Goal: Task Accomplishment & Management: Complete application form

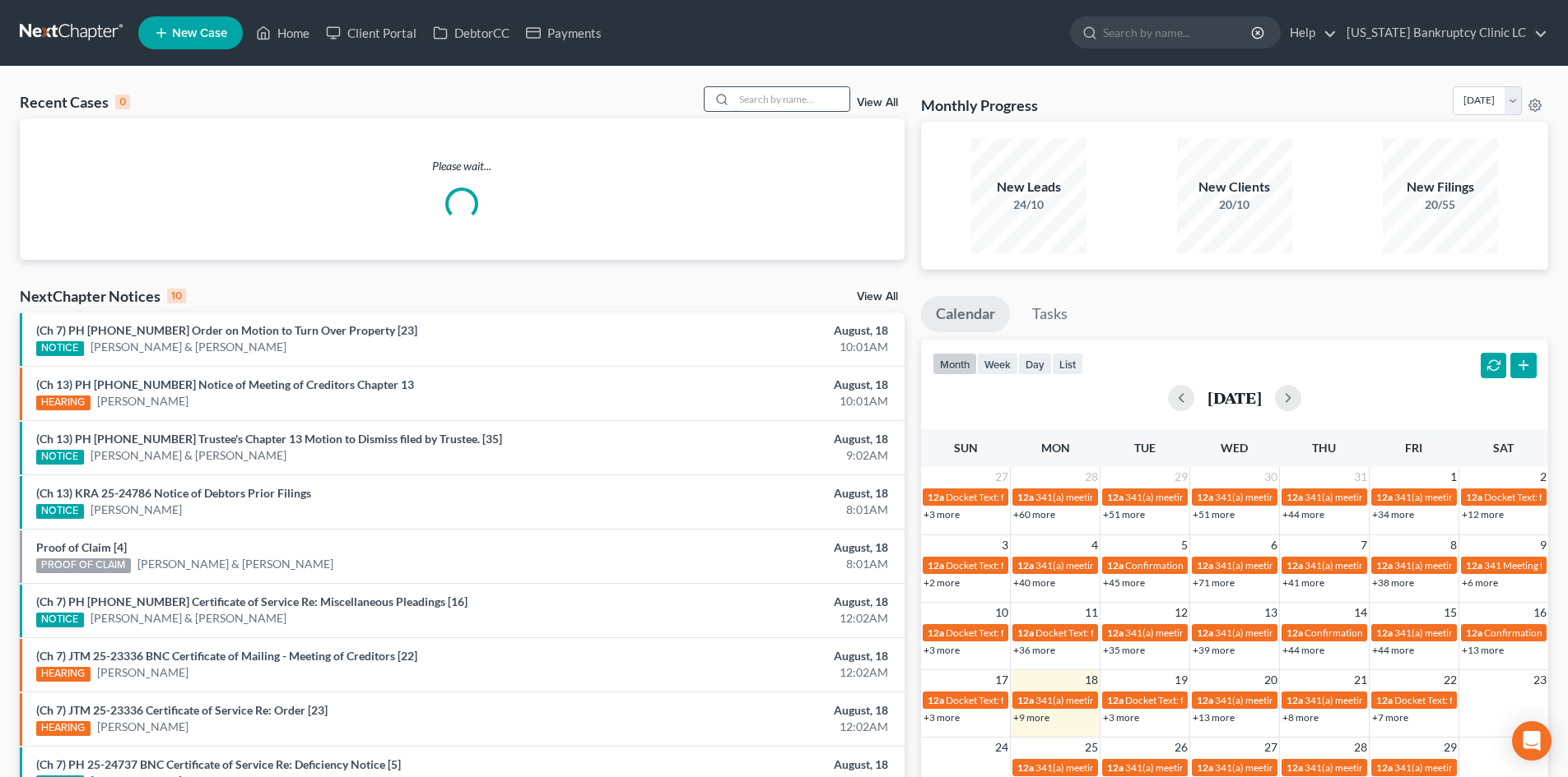
click at [748, 103] on input "search" at bounding box center [791, 98] width 116 height 23
paste input "25-23336"
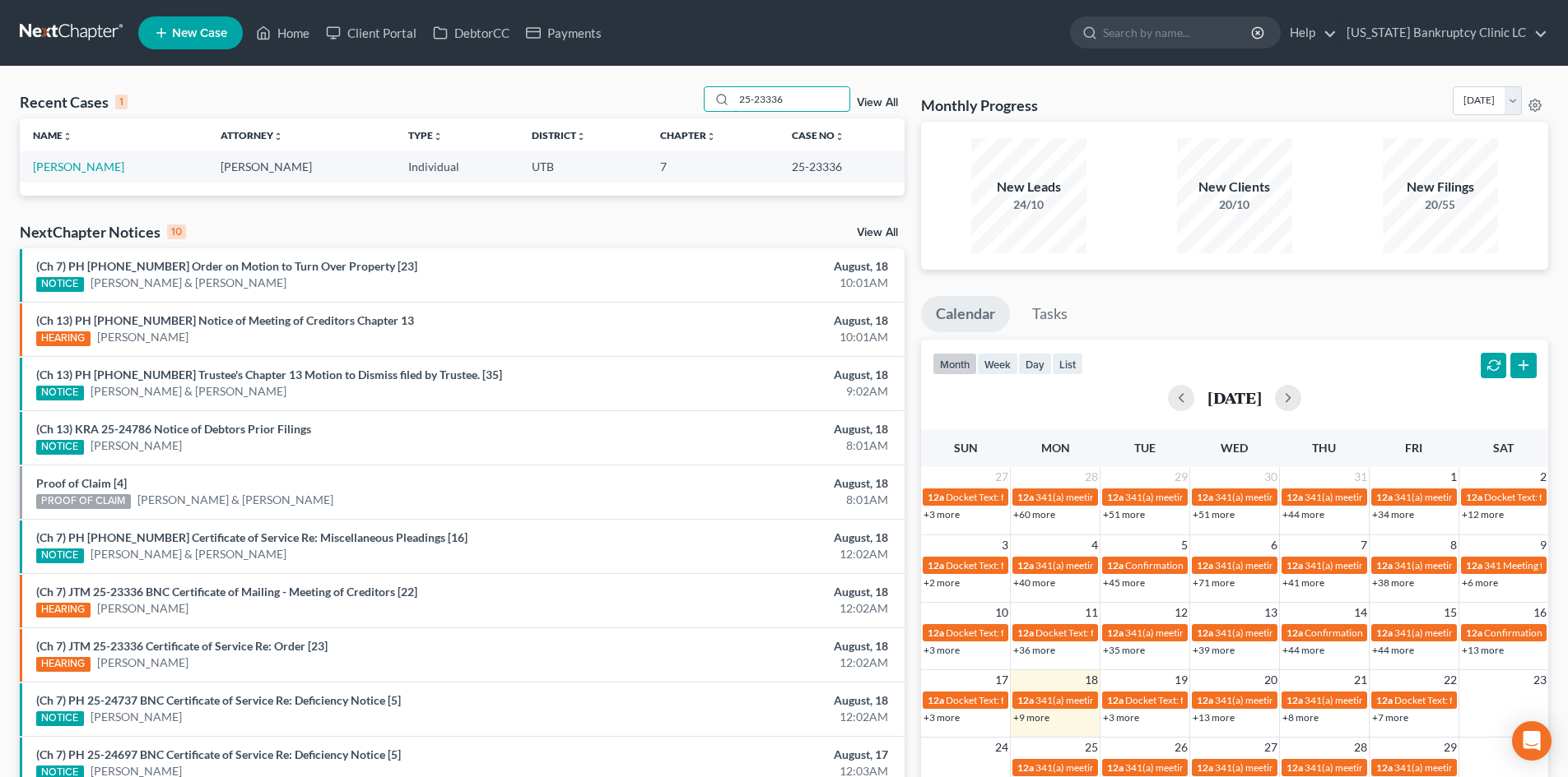
type input "25-23336"
drag, startPoint x: 53, startPoint y: 146, endPoint x: 56, endPoint y: 163, distance: 17.3
click at [56, 163] on link "[PERSON_NAME]" at bounding box center [78, 167] width 91 height 14
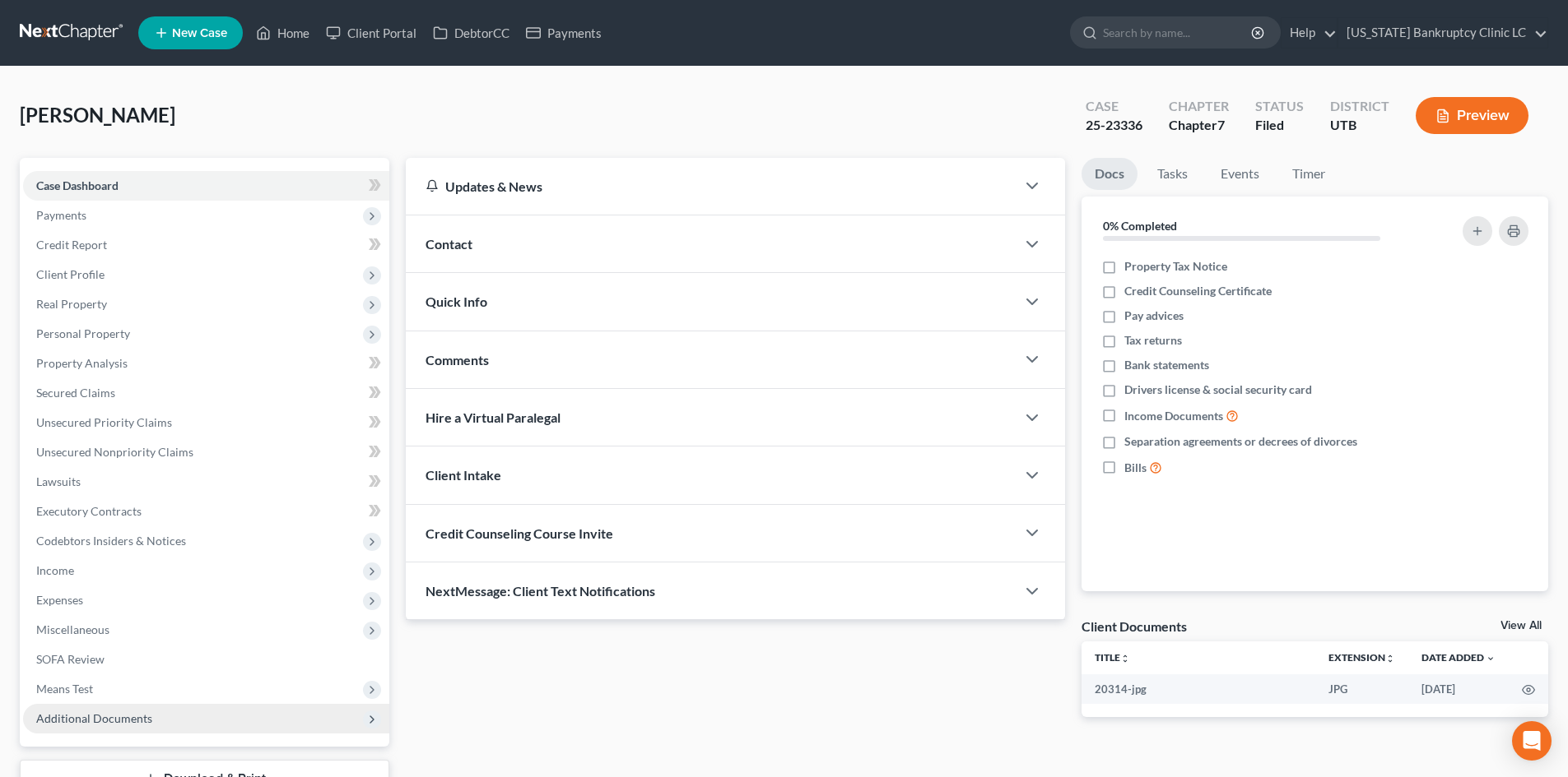
scroll to position [127, 0]
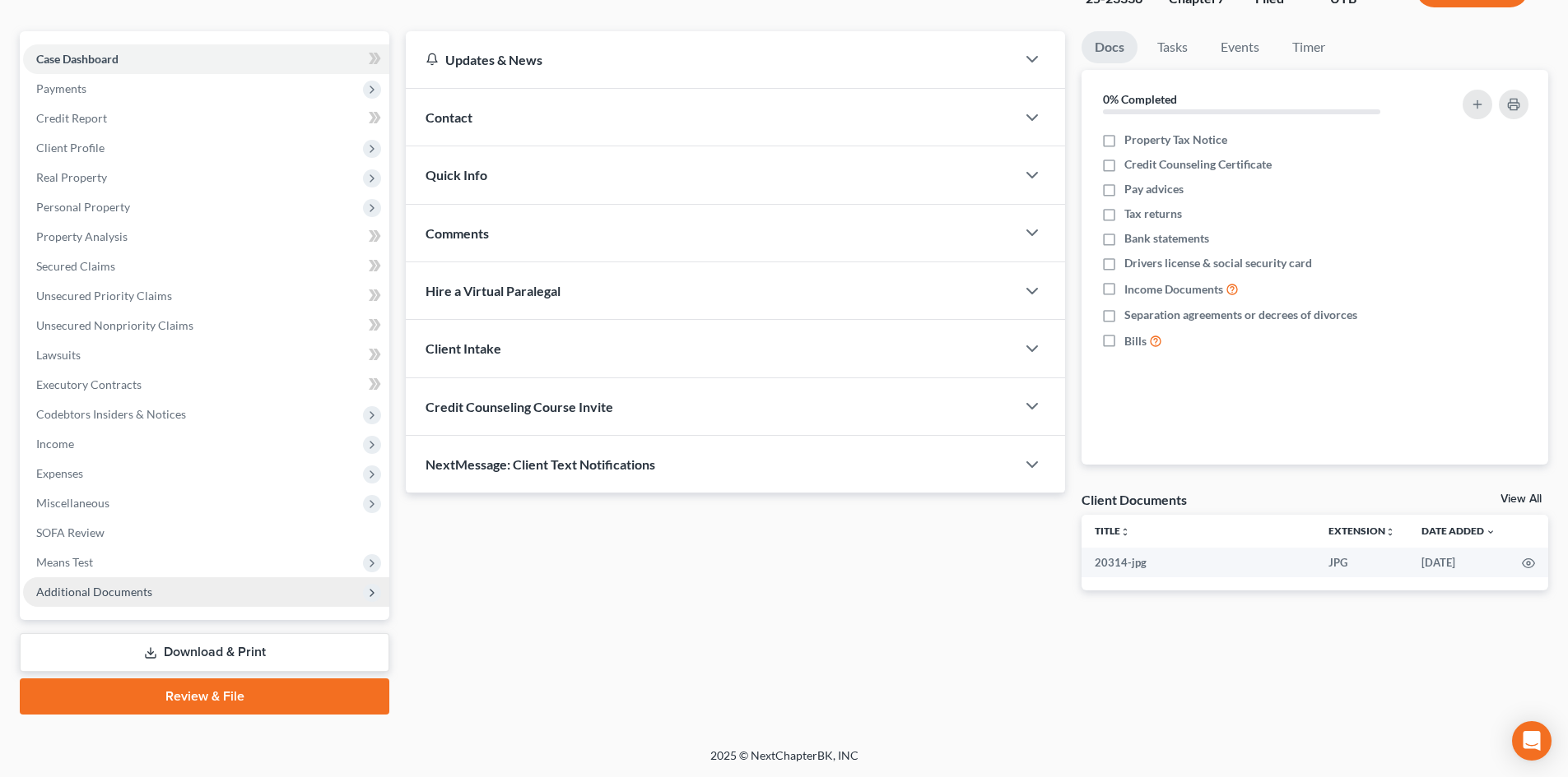
click at [202, 601] on span "Additional Documents" at bounding box center [206, 592] width 366 height 30
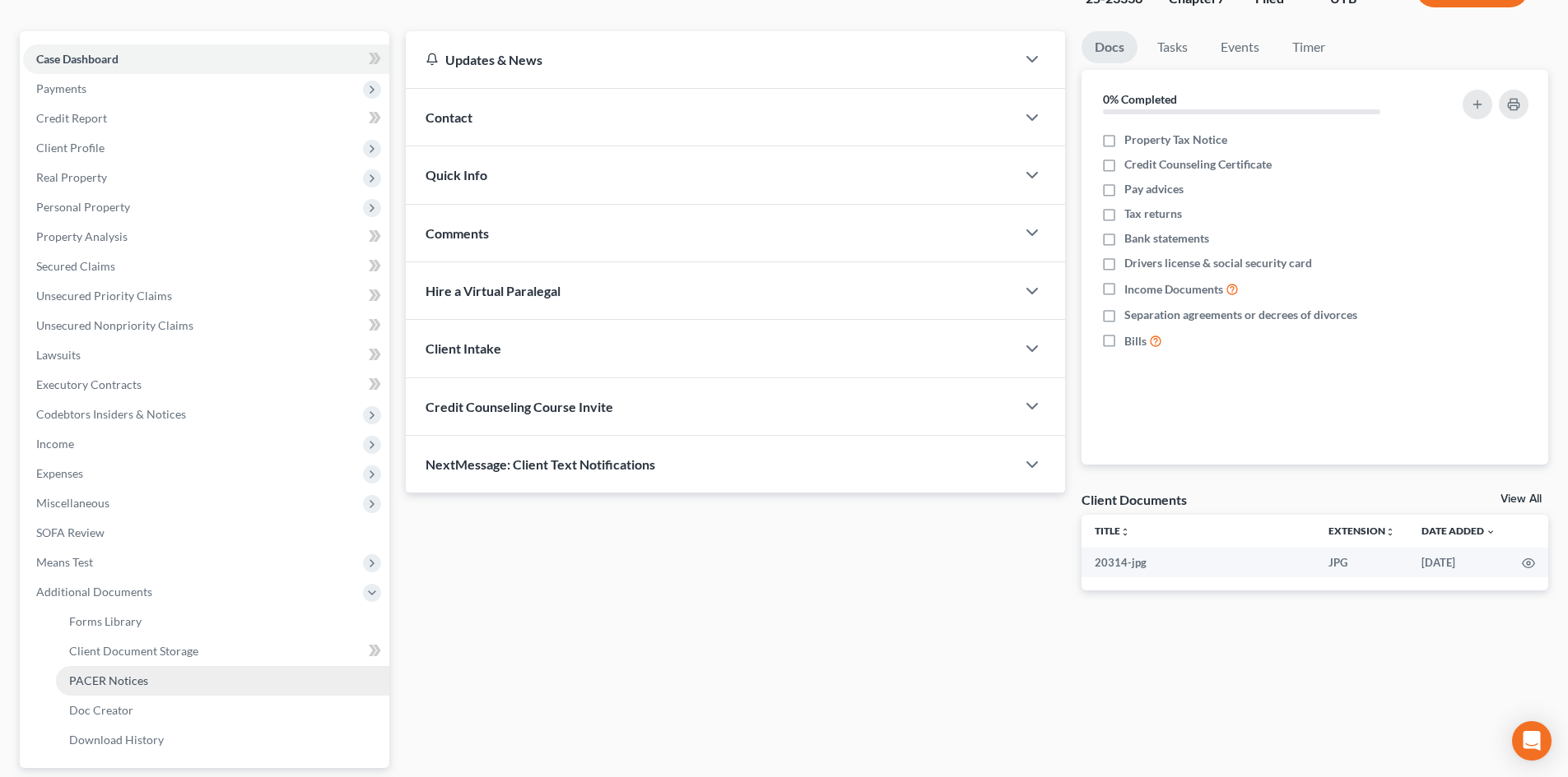
click at [176, 681] on link "PACER Notices" at bounding box center [222, 681] width 333 height 30
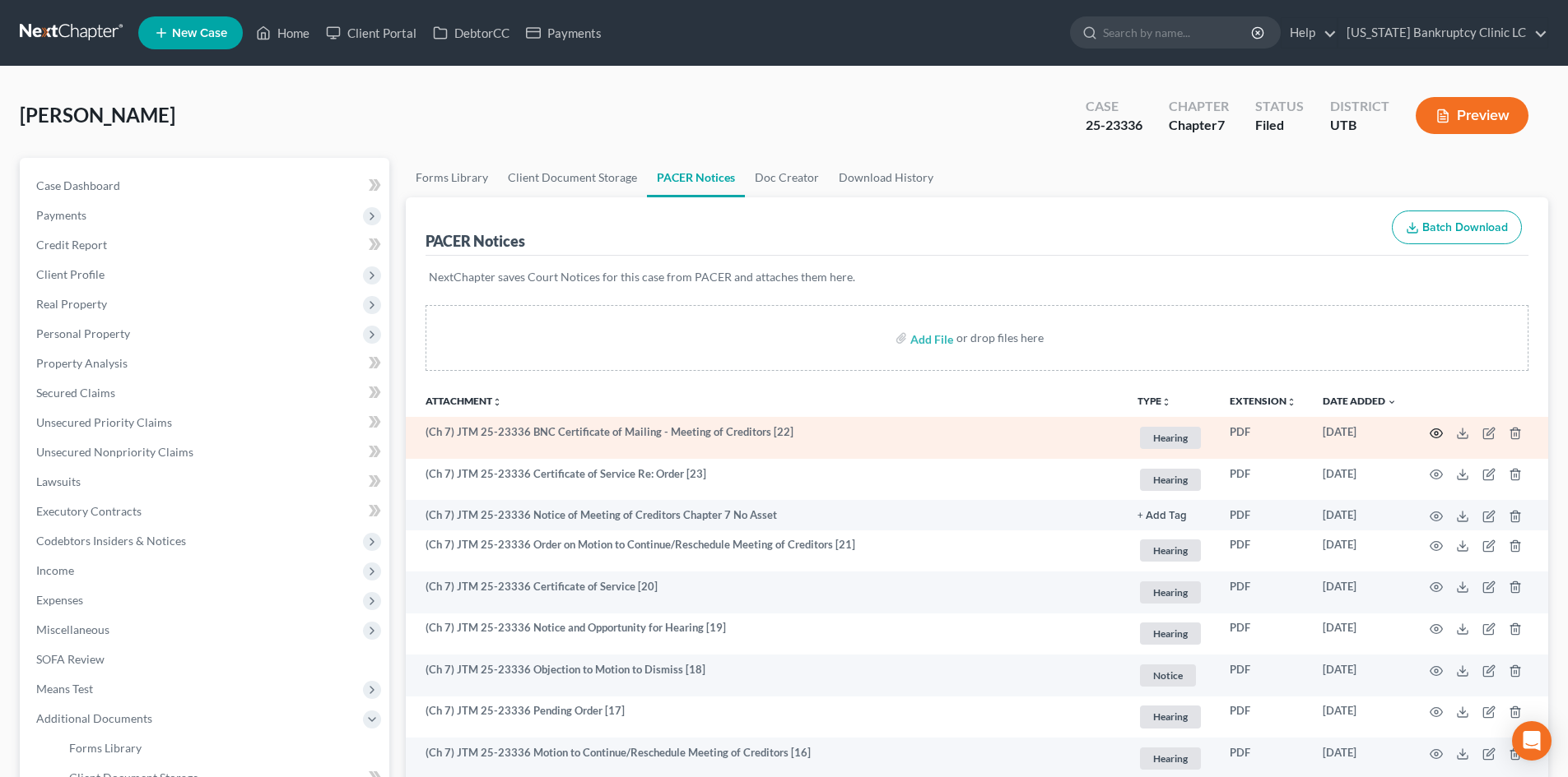
click at [1299, 437] on icon "button" at bounding box center [1436, 433] width 13 height 13
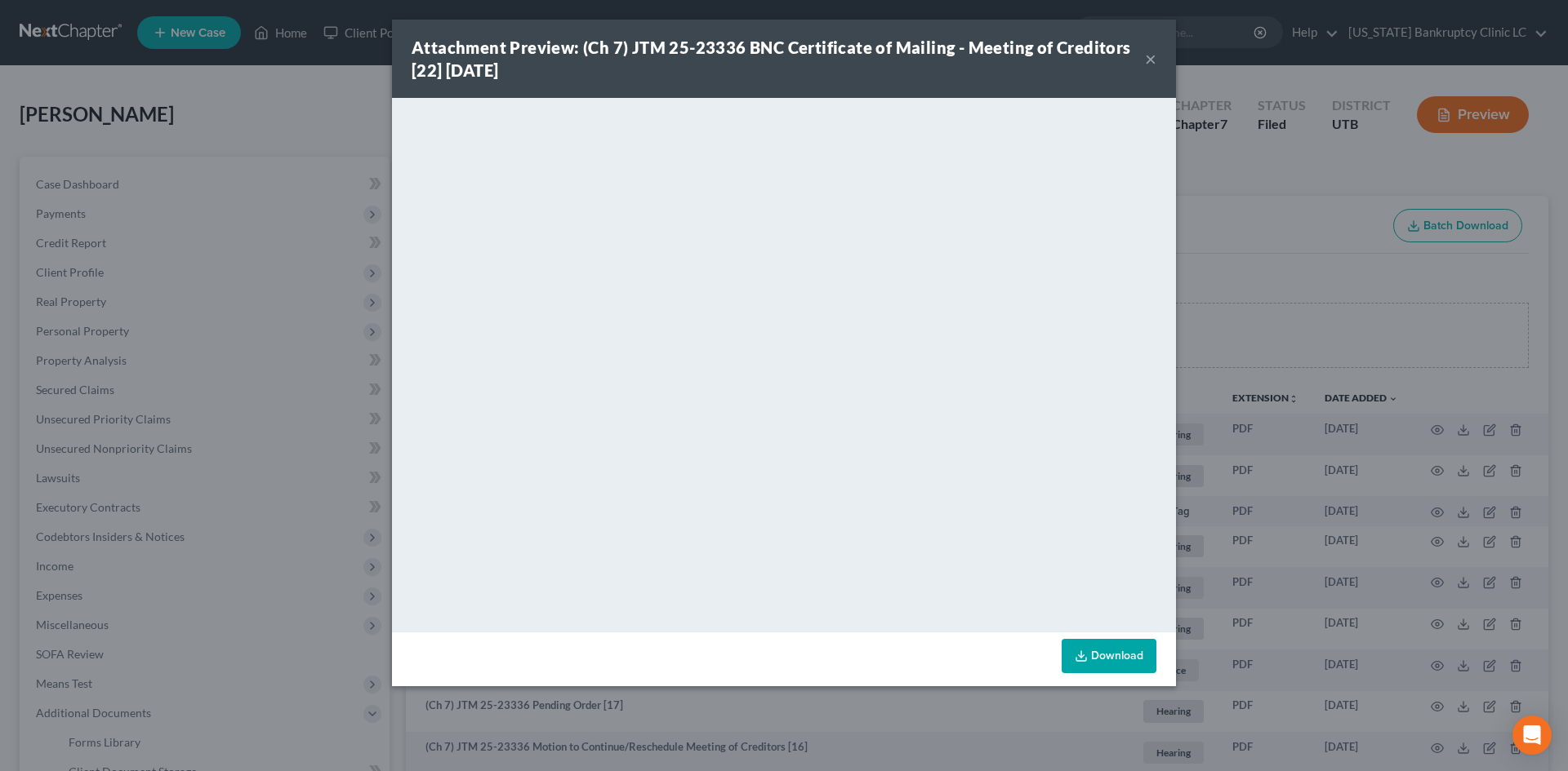
click at [1157, 62] on div "Attachment Preview: (Ch 7) JTM 25-23336 BNC Certificate of Mailing - Meeting of…" at bounding box center [784, 59] width 784 height 78
click at [1156, 62] on button "×" at bounding box center [1150, 59] width 11 height 20
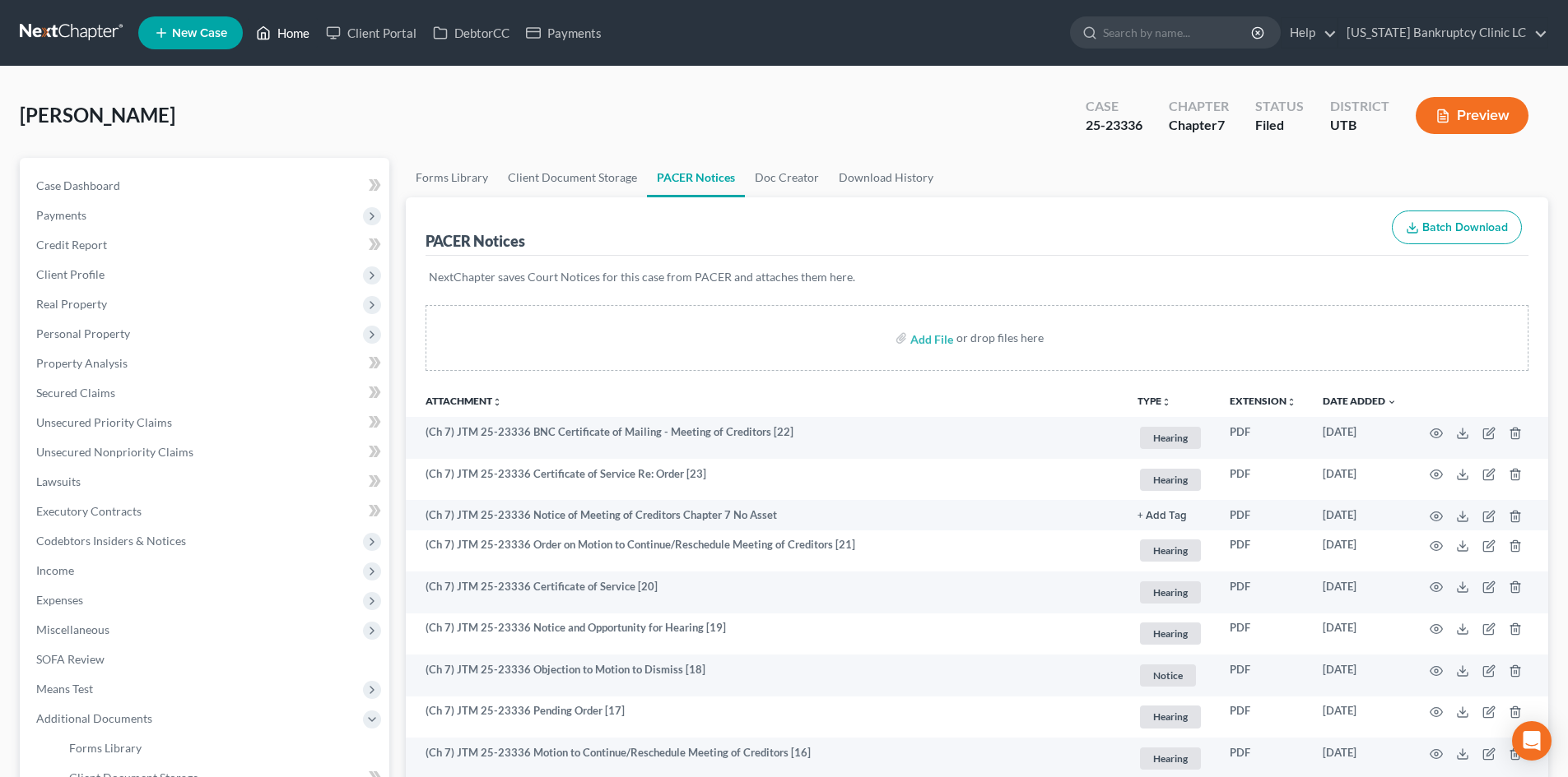
click at [284, 34] on link "Home" at bounding box center [283, 33] width 70 height 30
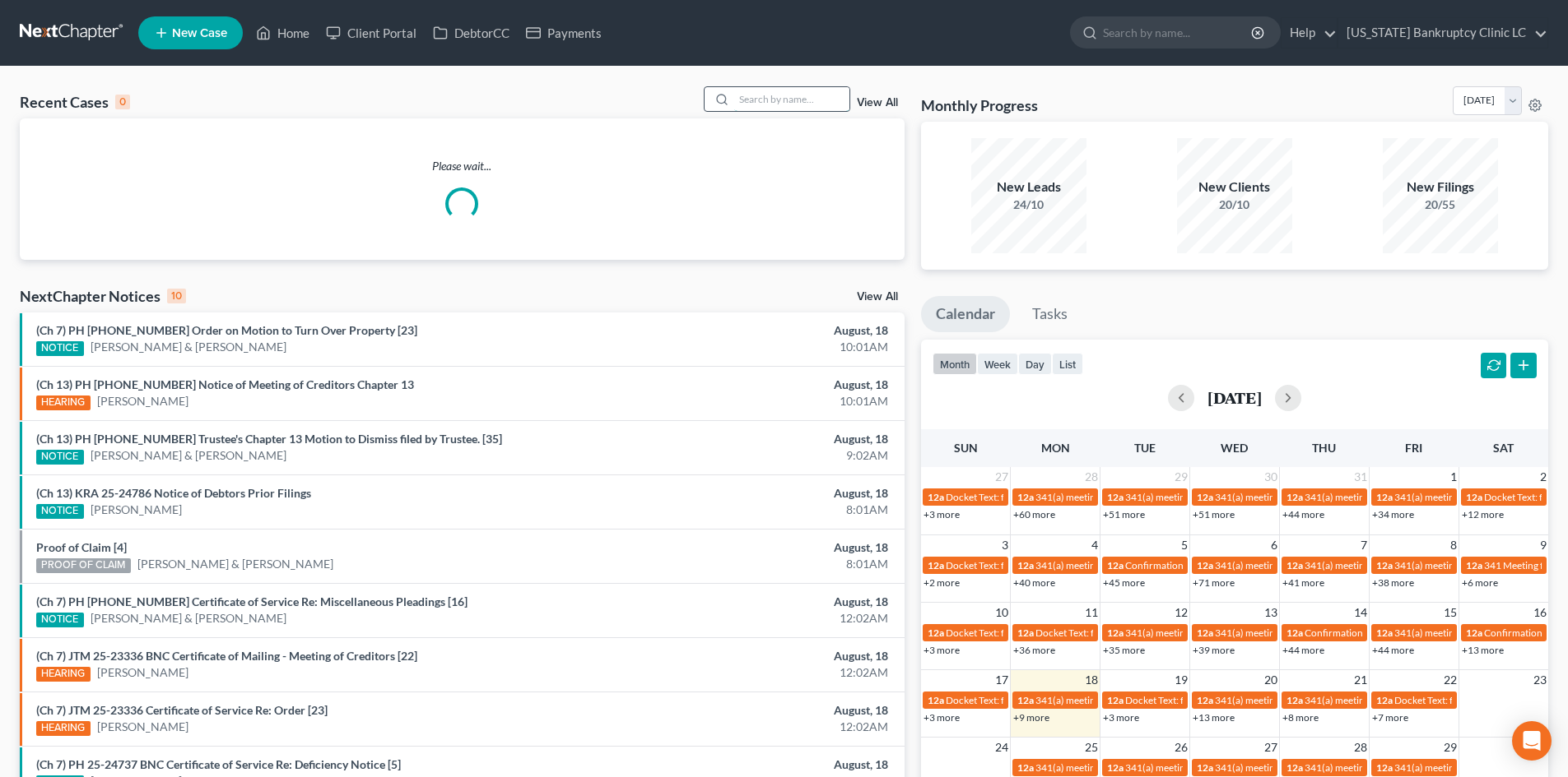
click at [777, 100] on input "search" at bounding box center [791, 98] width 116 height 23
paste input "25-24569"
type input "25-24569"
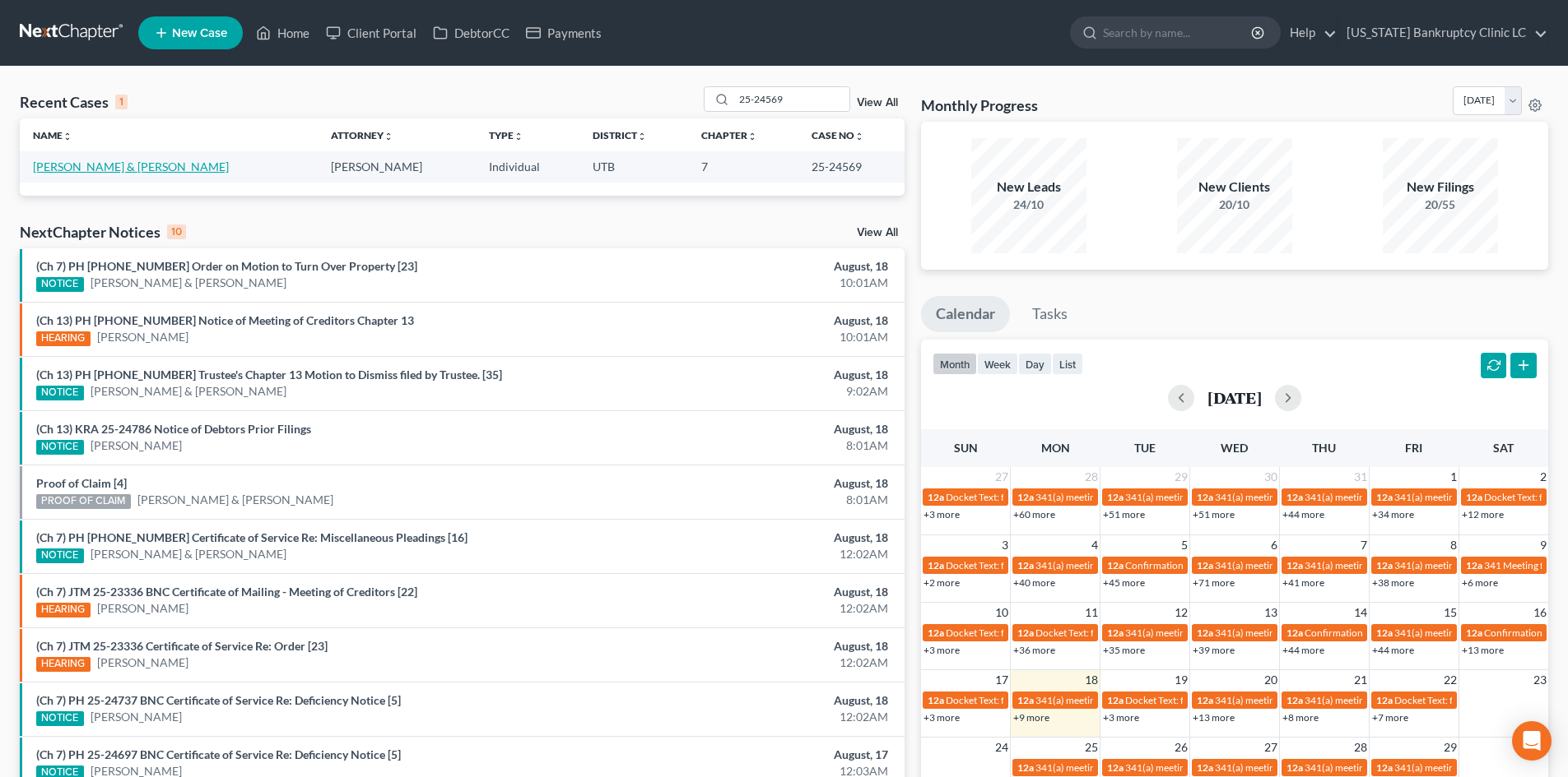
click at [124, 173] on link "[PERSON_NAME] & [PERSON_NAME]" at bounding box center [130, 167] width 196 height 14
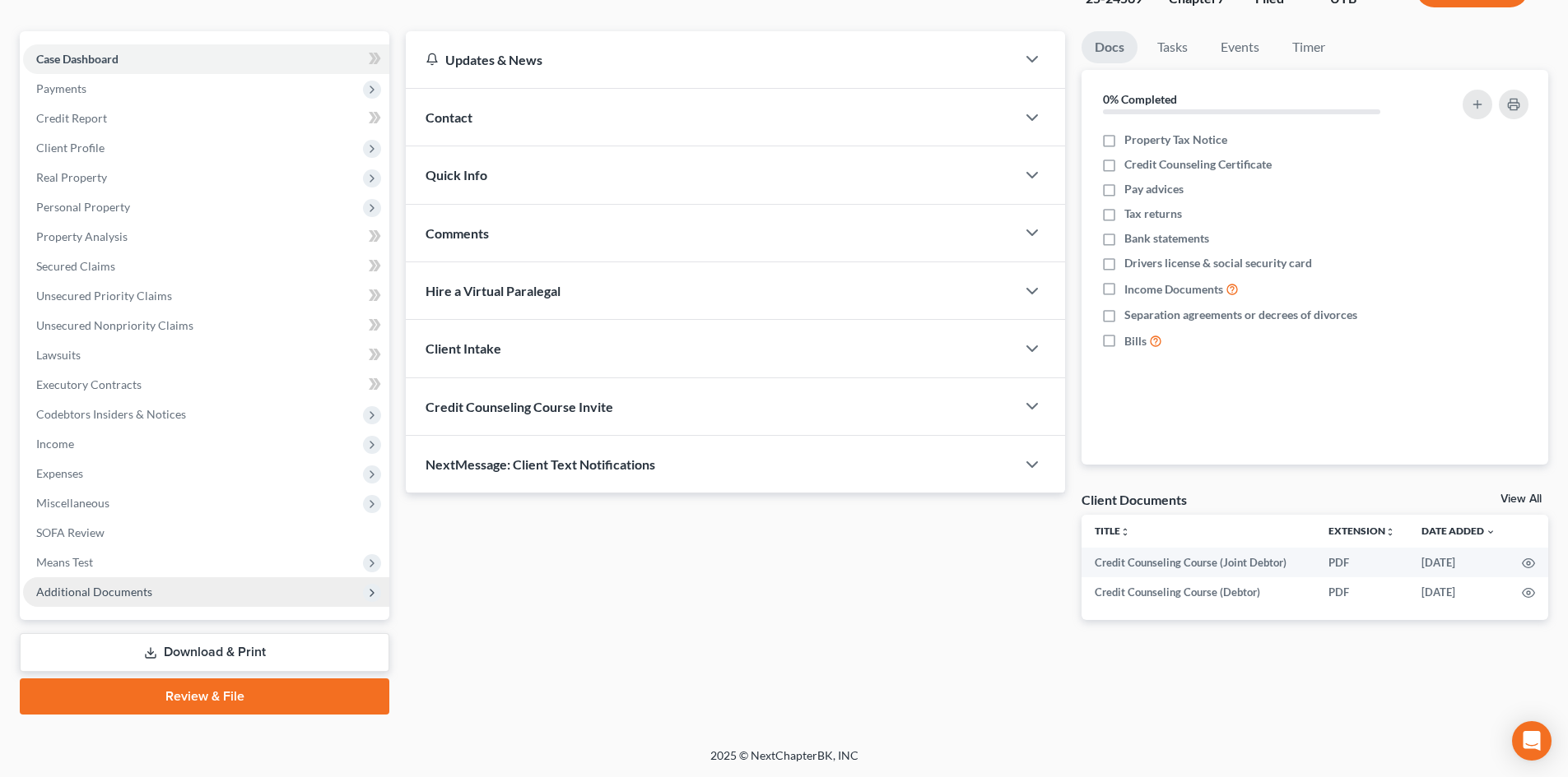
click at [166, 584] on span "Additional Documents" at bounding box center [206, 592] width 366 height 30
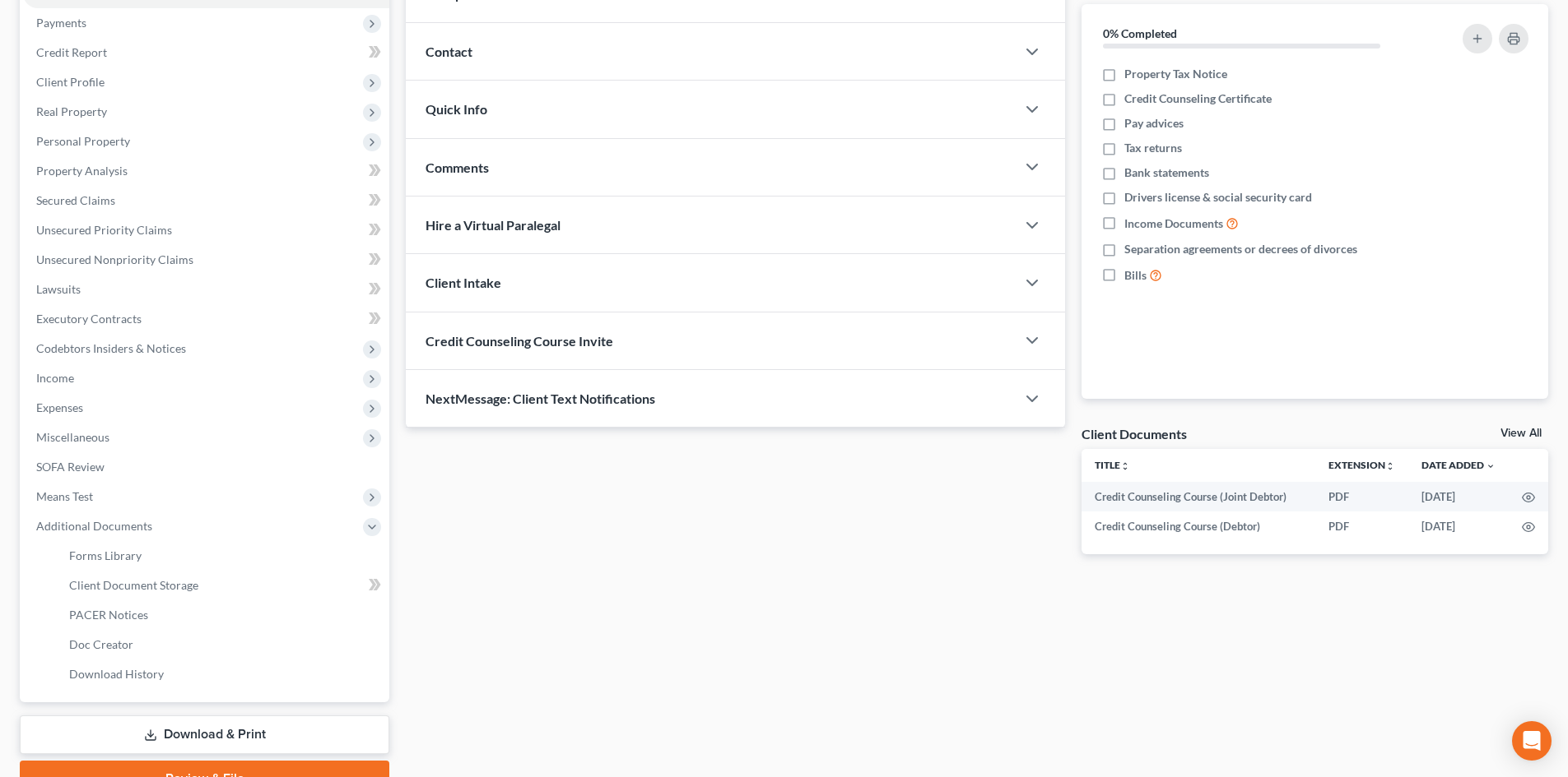
scroll to position [275, 0]
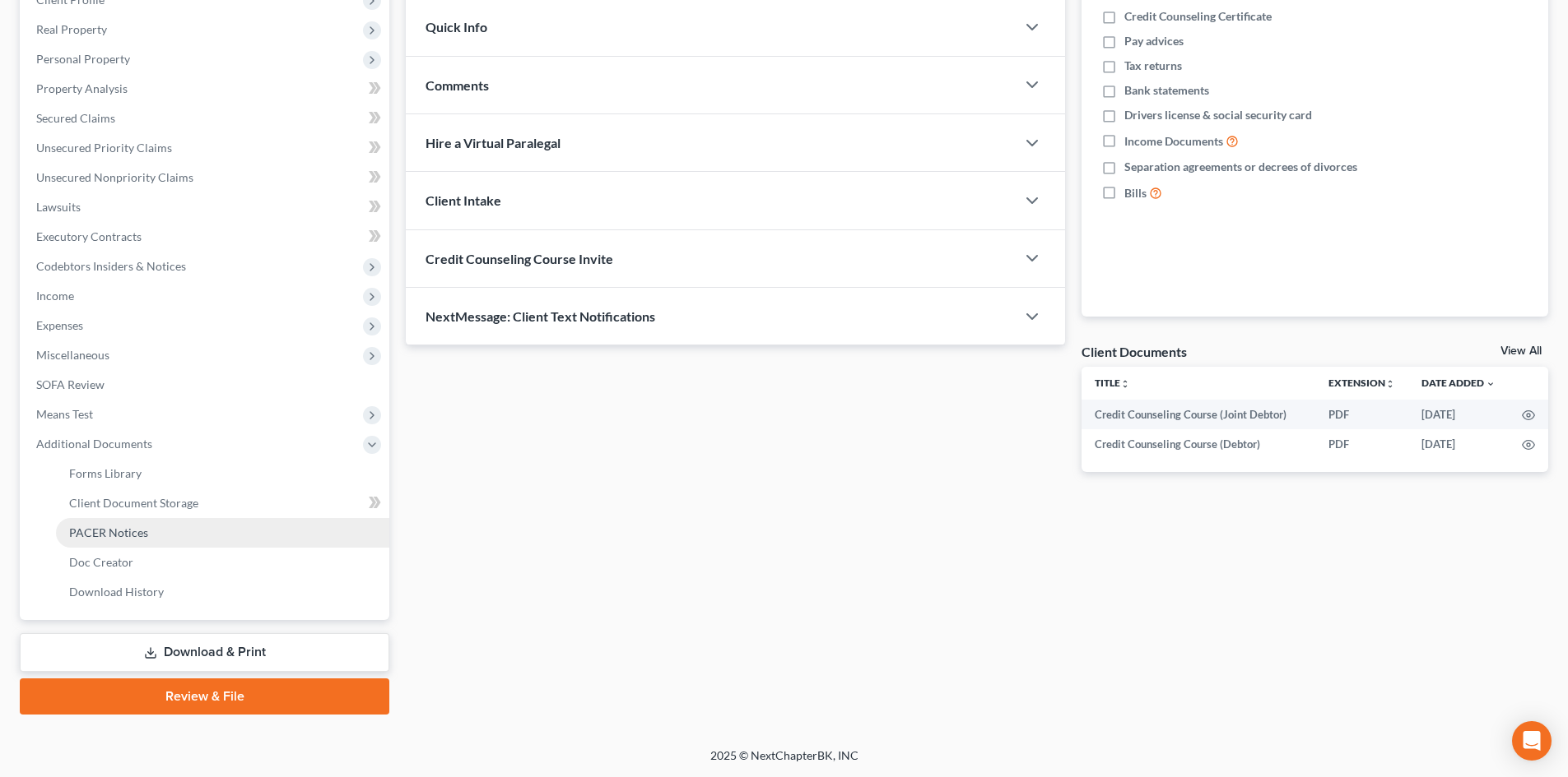
click at [164, 546] on link "PACER Notices" at bounding box center [222, 533] width 333 height 30
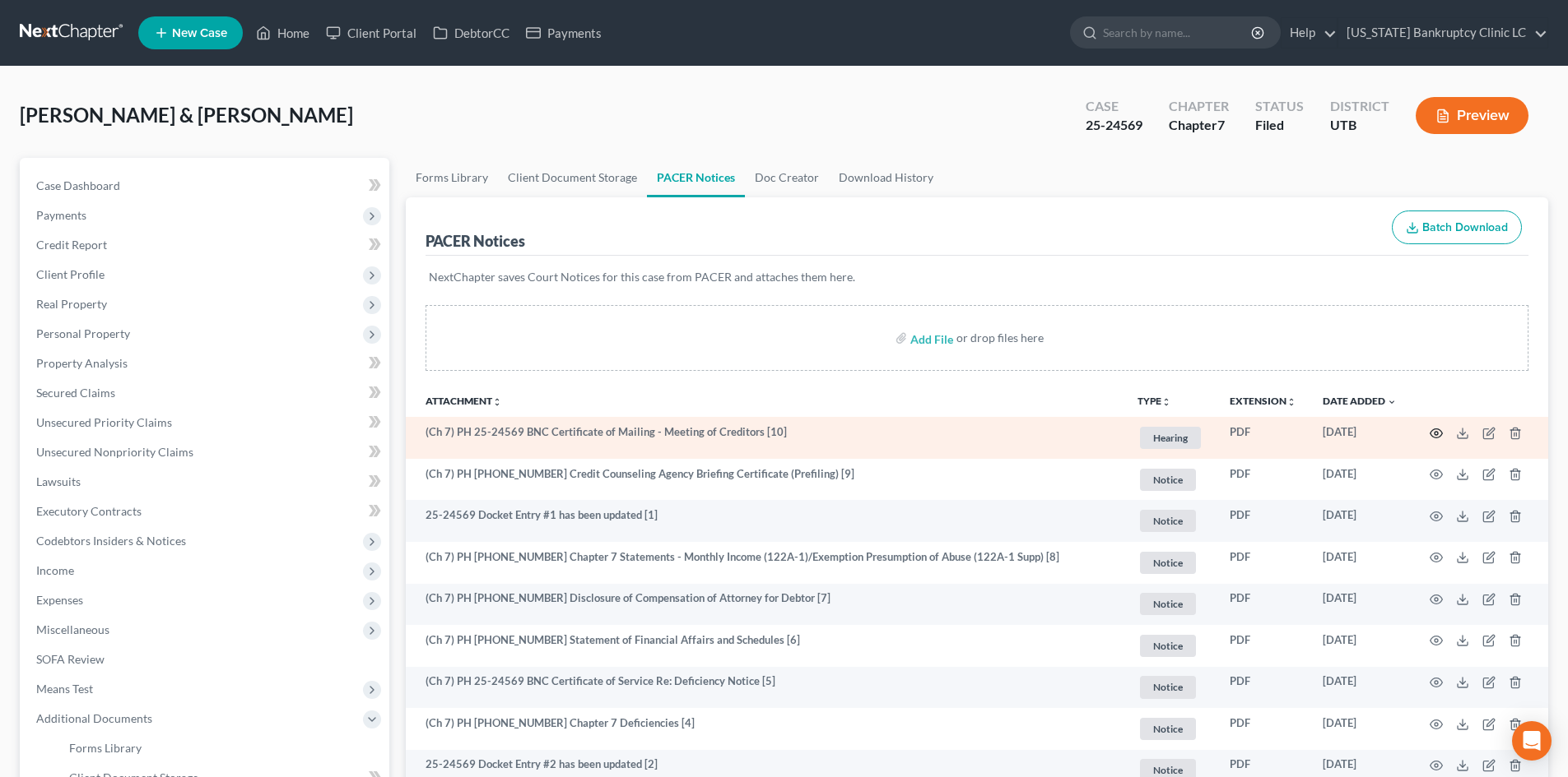
click at [1299, 432] on icon "button" at bounding box center [1436, 433] width 13 height 13
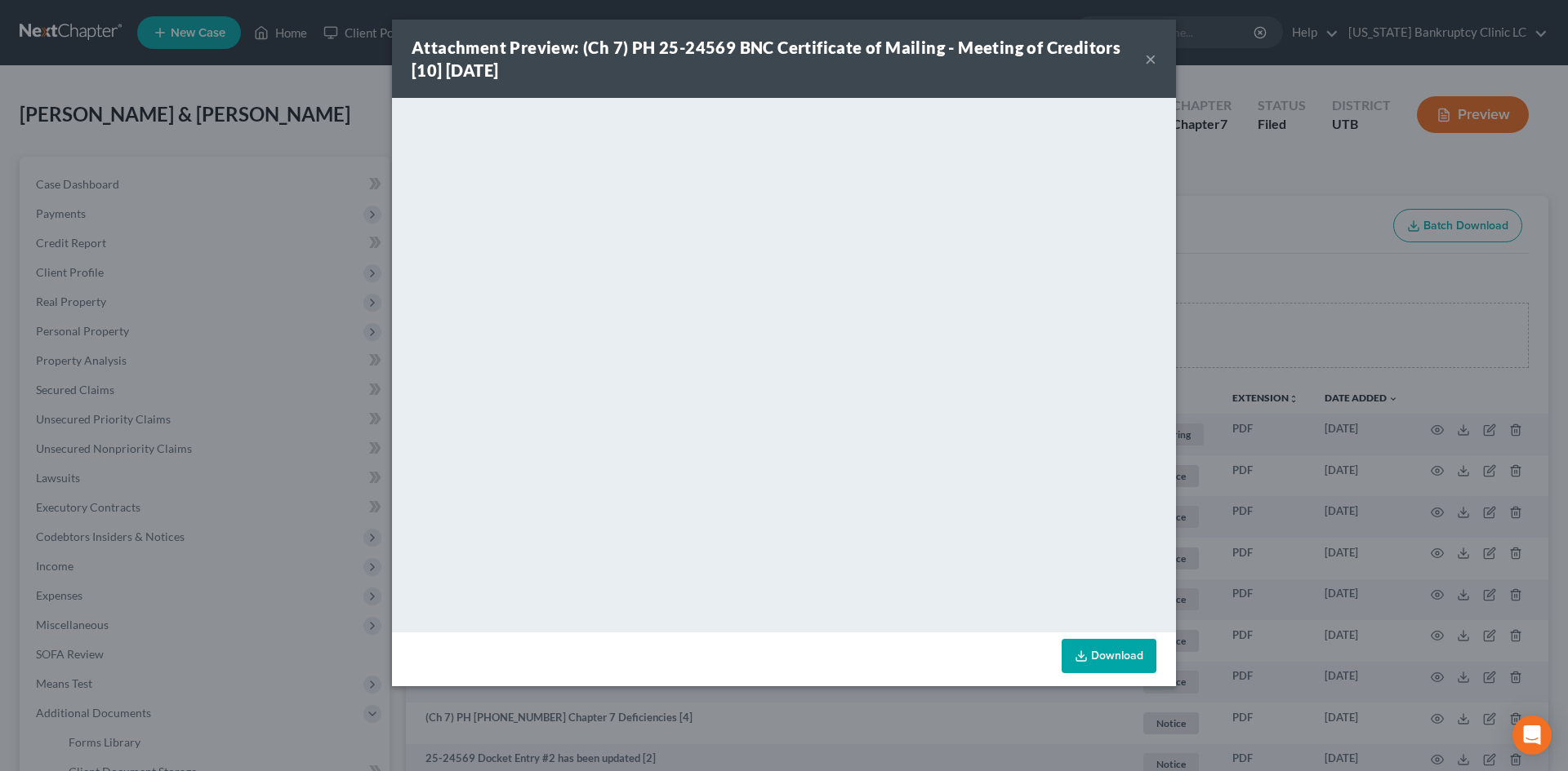
click at [1149, 59] on button "×" at bounding box center [1150, 59] width 11 height 20
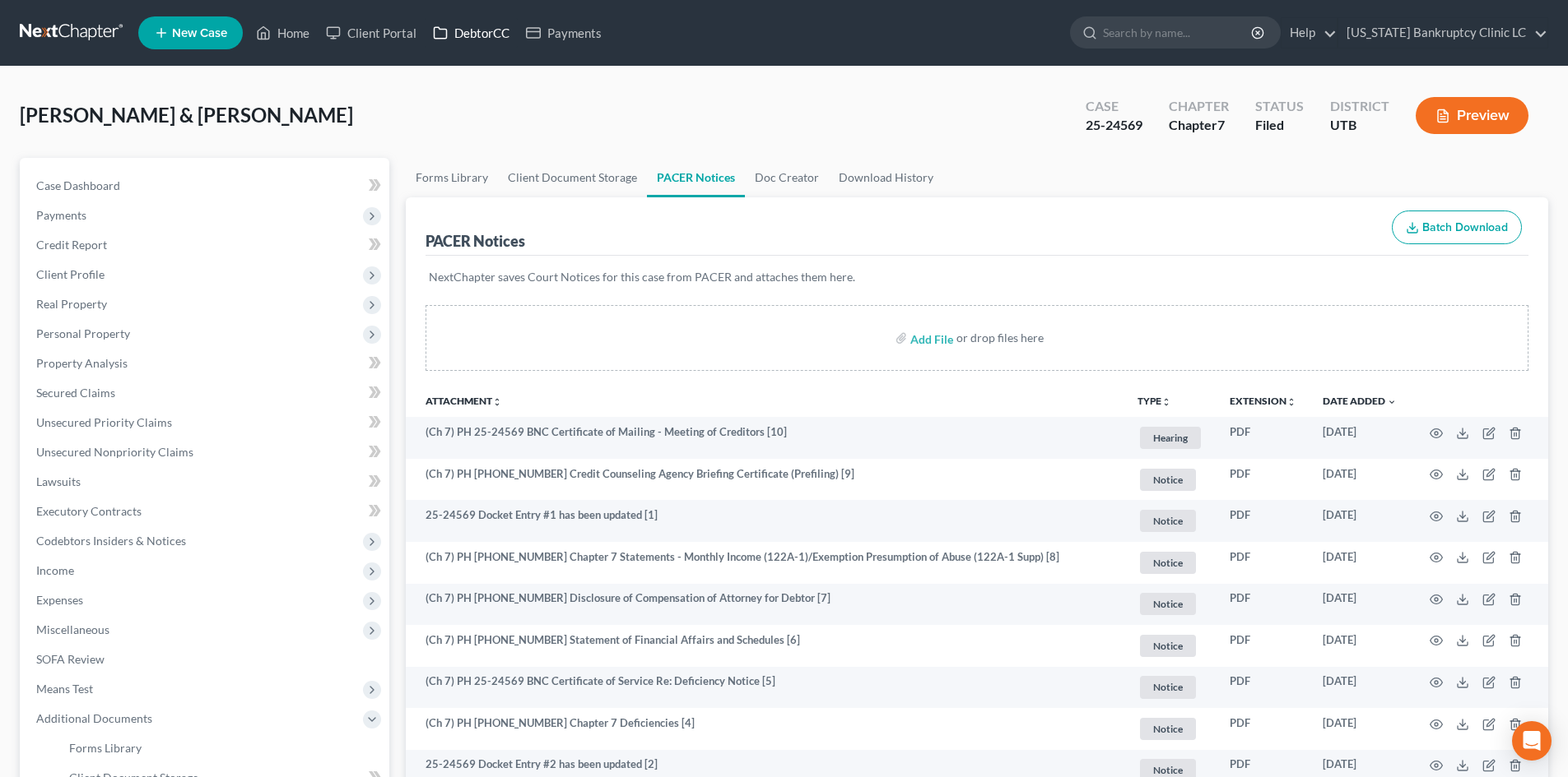
click at [487, 18] on link "DebtorCC" at bounding box center [470, 33] width 93 height 30
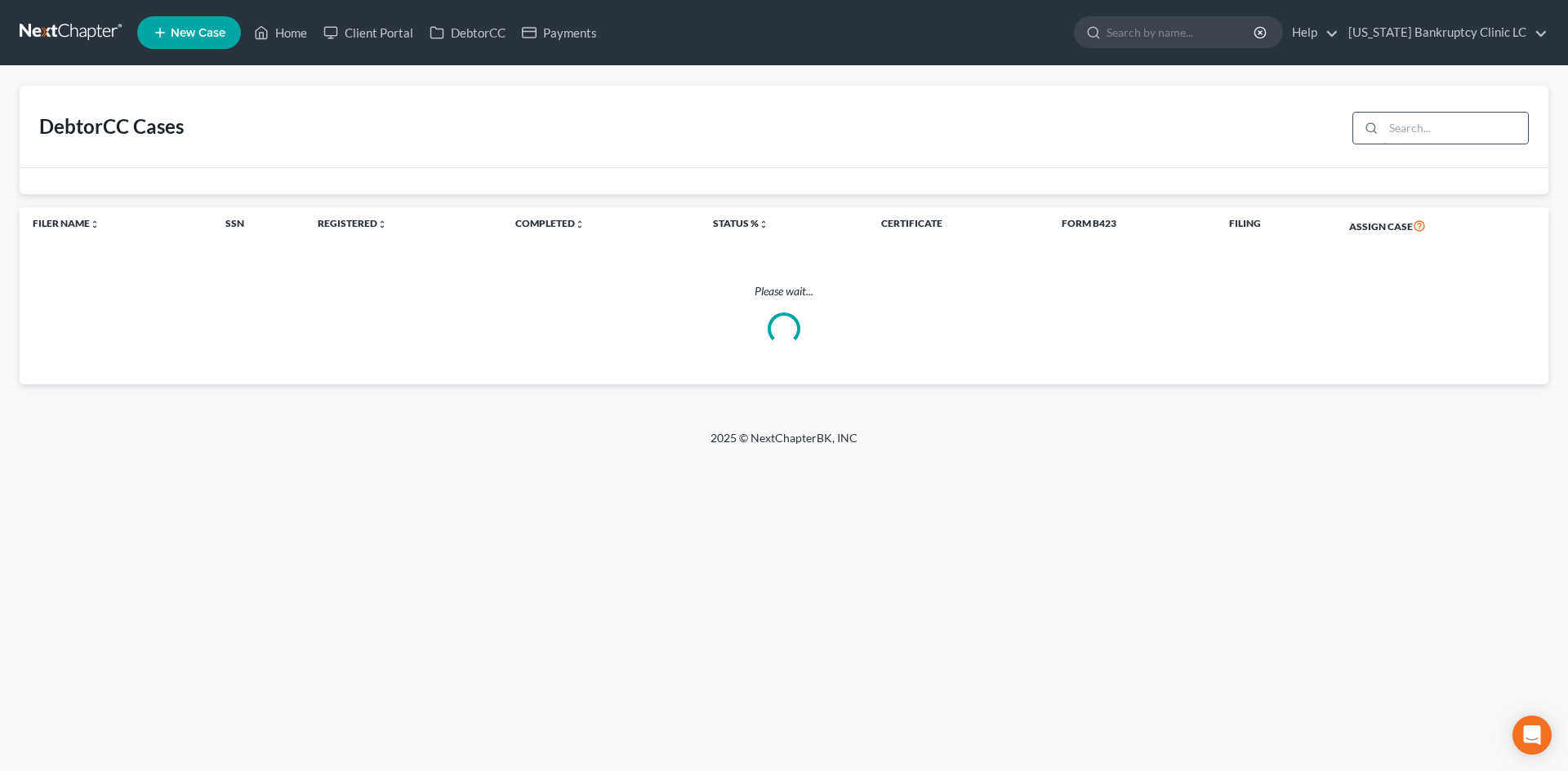
click at [1289, 135] on input "search" at bounding box center [1456, 128] width 145 height 31
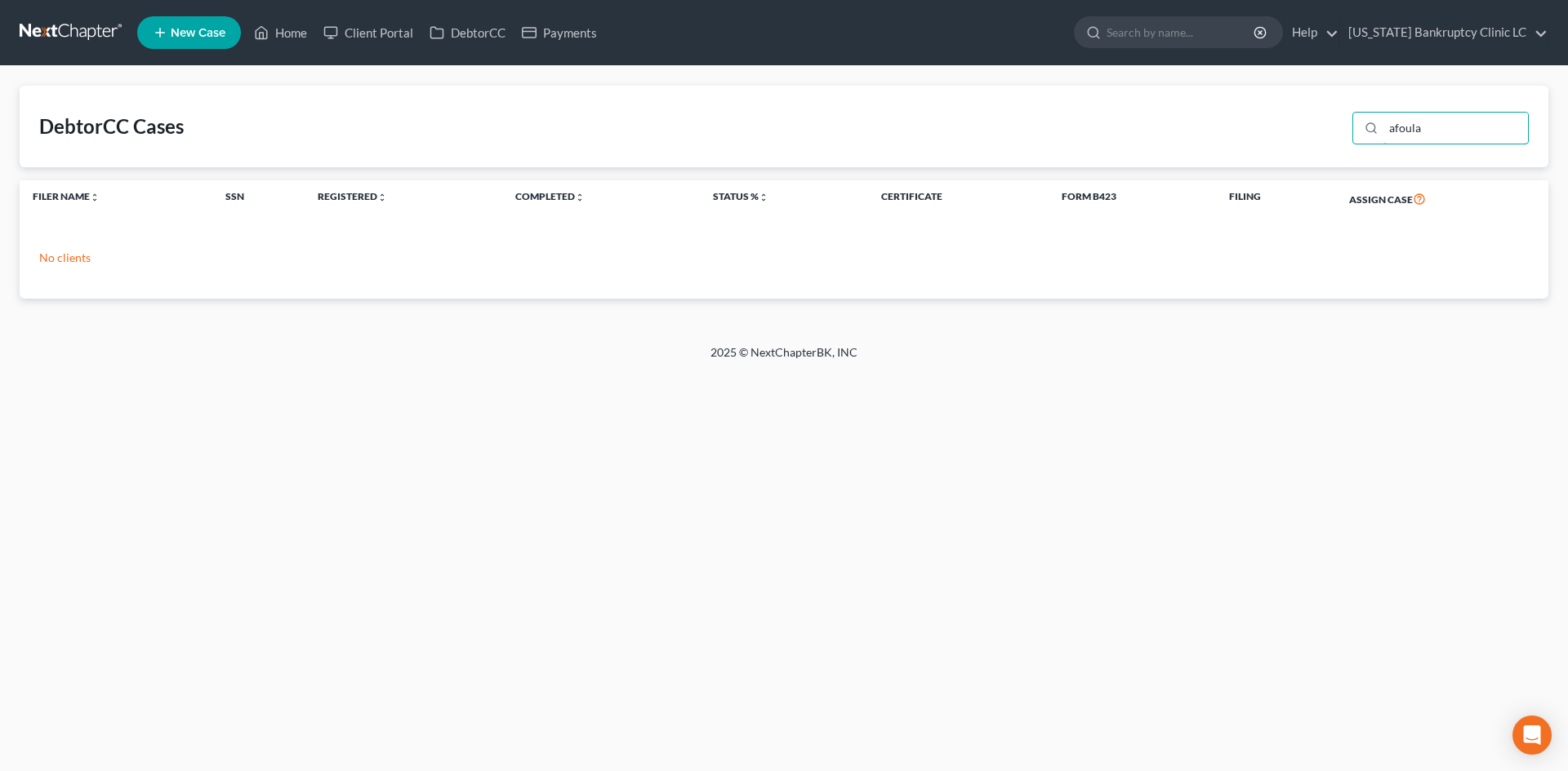
type input "afoula"
click at [280, 46] on link "Home" at bounding box center [280, 33] width 69 height 29
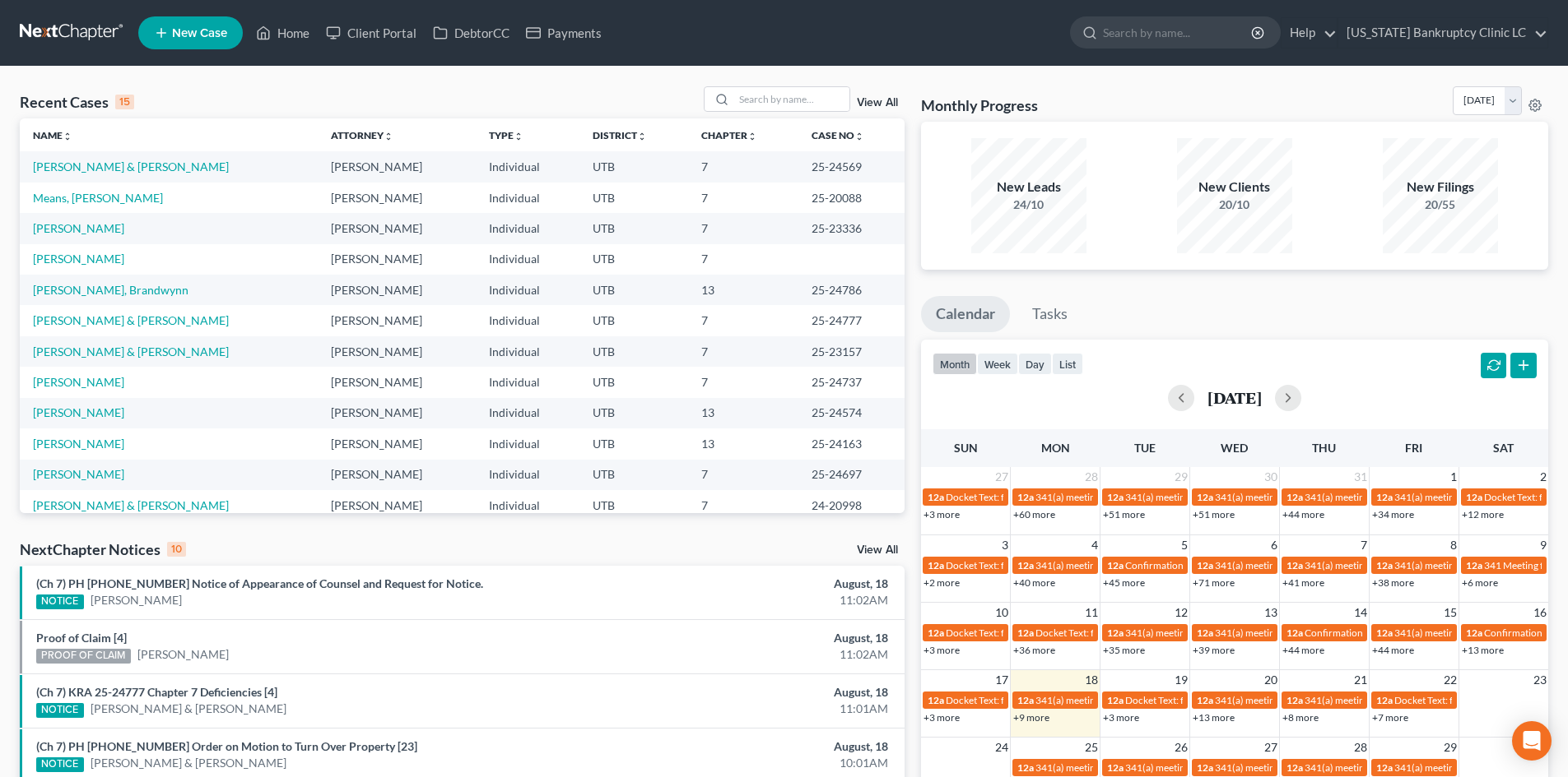
click at [300, 97] on div "Recent Cases 15 View All" at bounding box center [462, 102] width 884 height 32
click at [752, 95] on input "search" at bounding box center [791, 98] width 116 height 23
type input "[PERSON_NAME]"
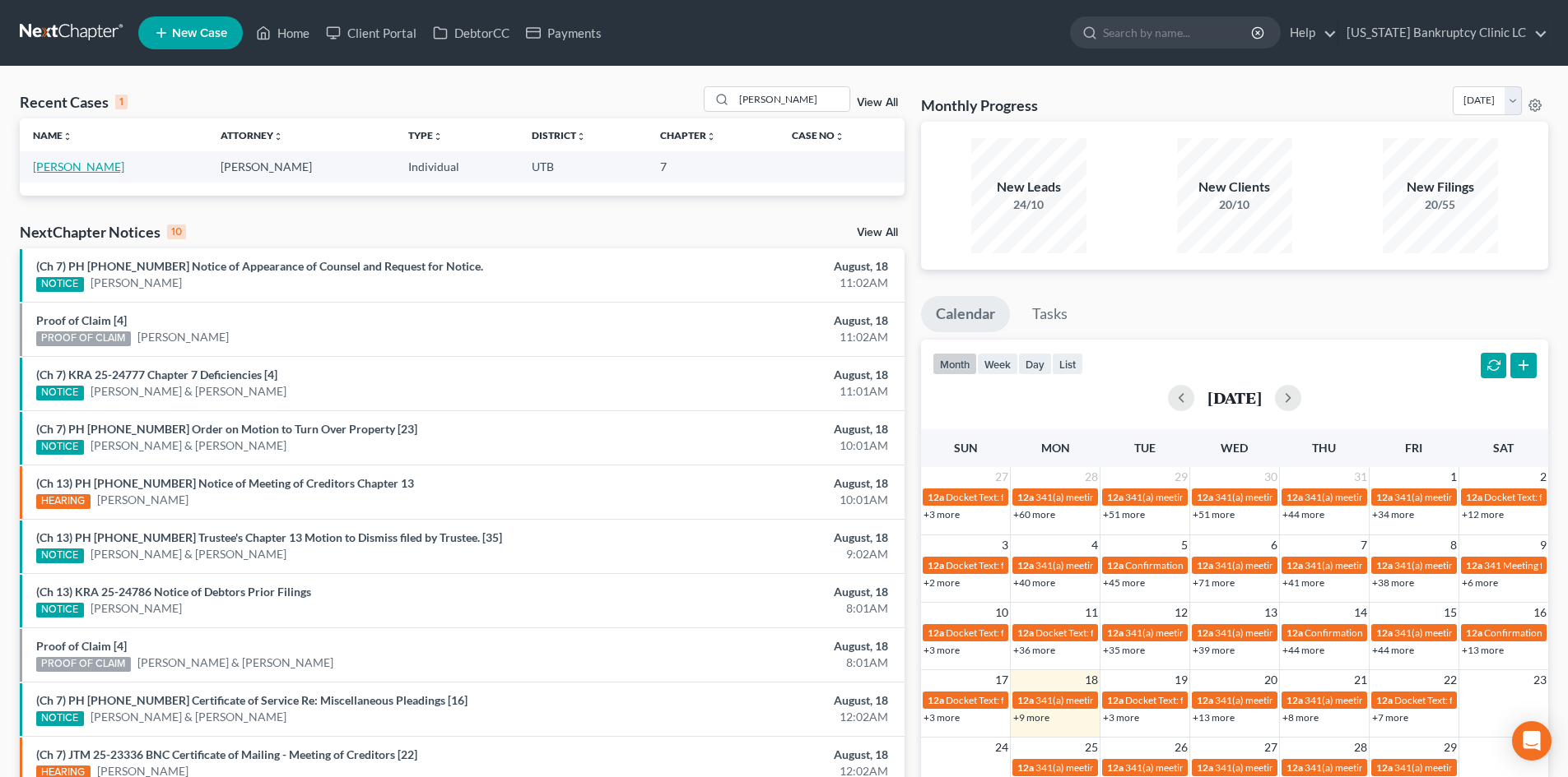
click at [69, 163] on link "[PERSON_NAME]" at bounding box center [78, 167] width 91 height 14
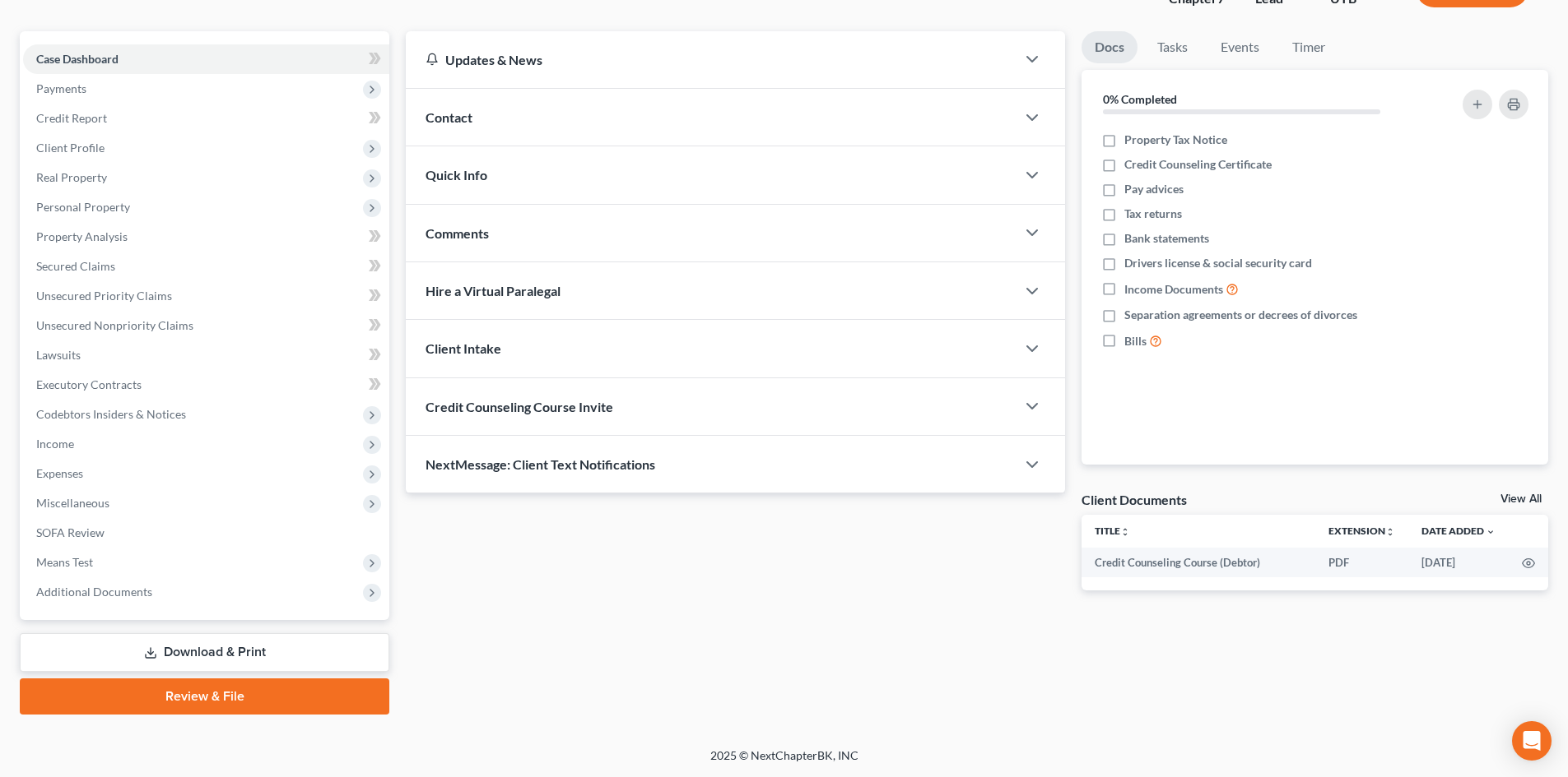
click at [251, 684] on link "Review & File" at bounding box center [204, 697] width 370 height 37
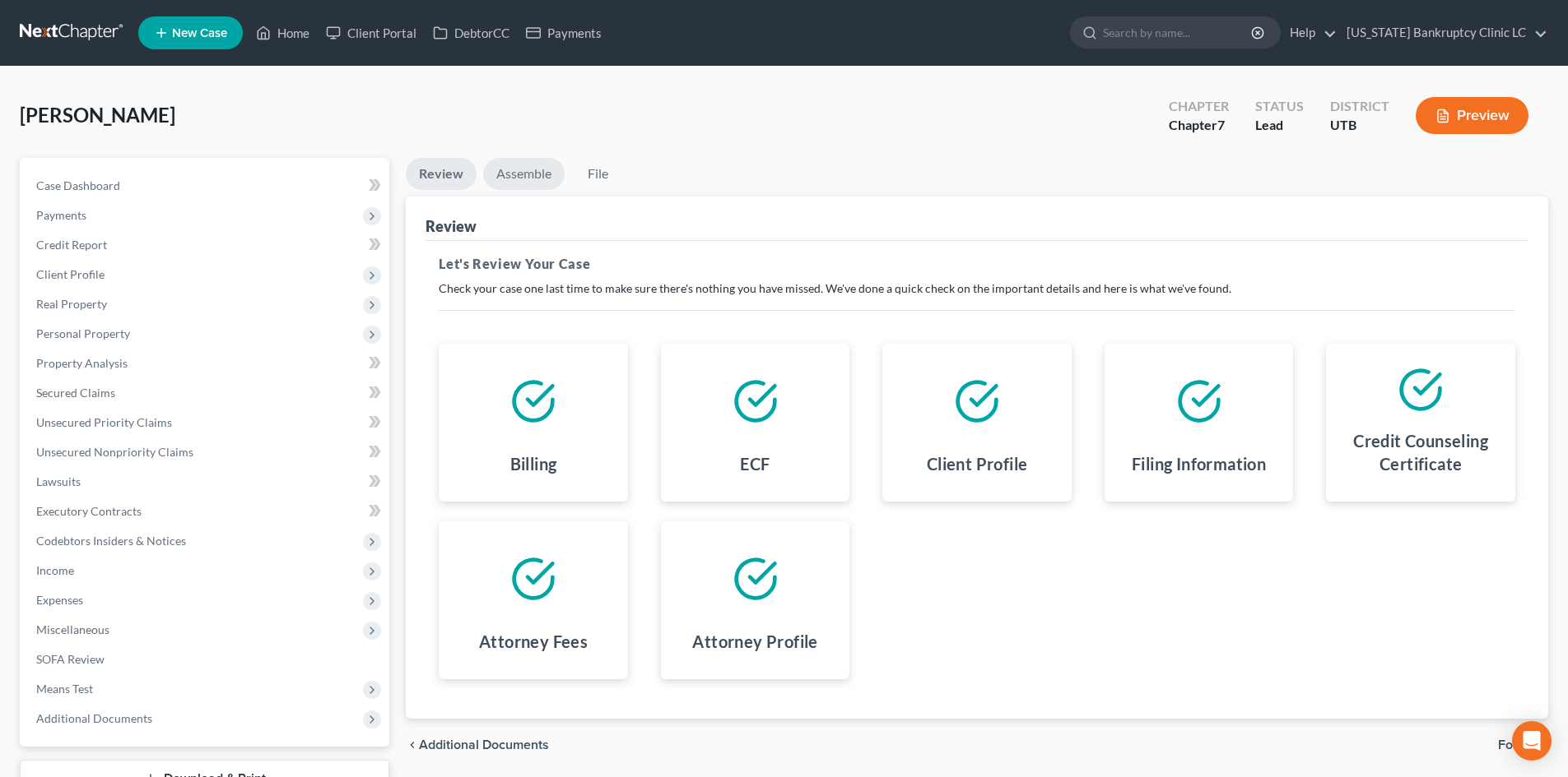
click at [528, 166] on link "Assemble" at bounding box center [524, 174] width 82 height 32
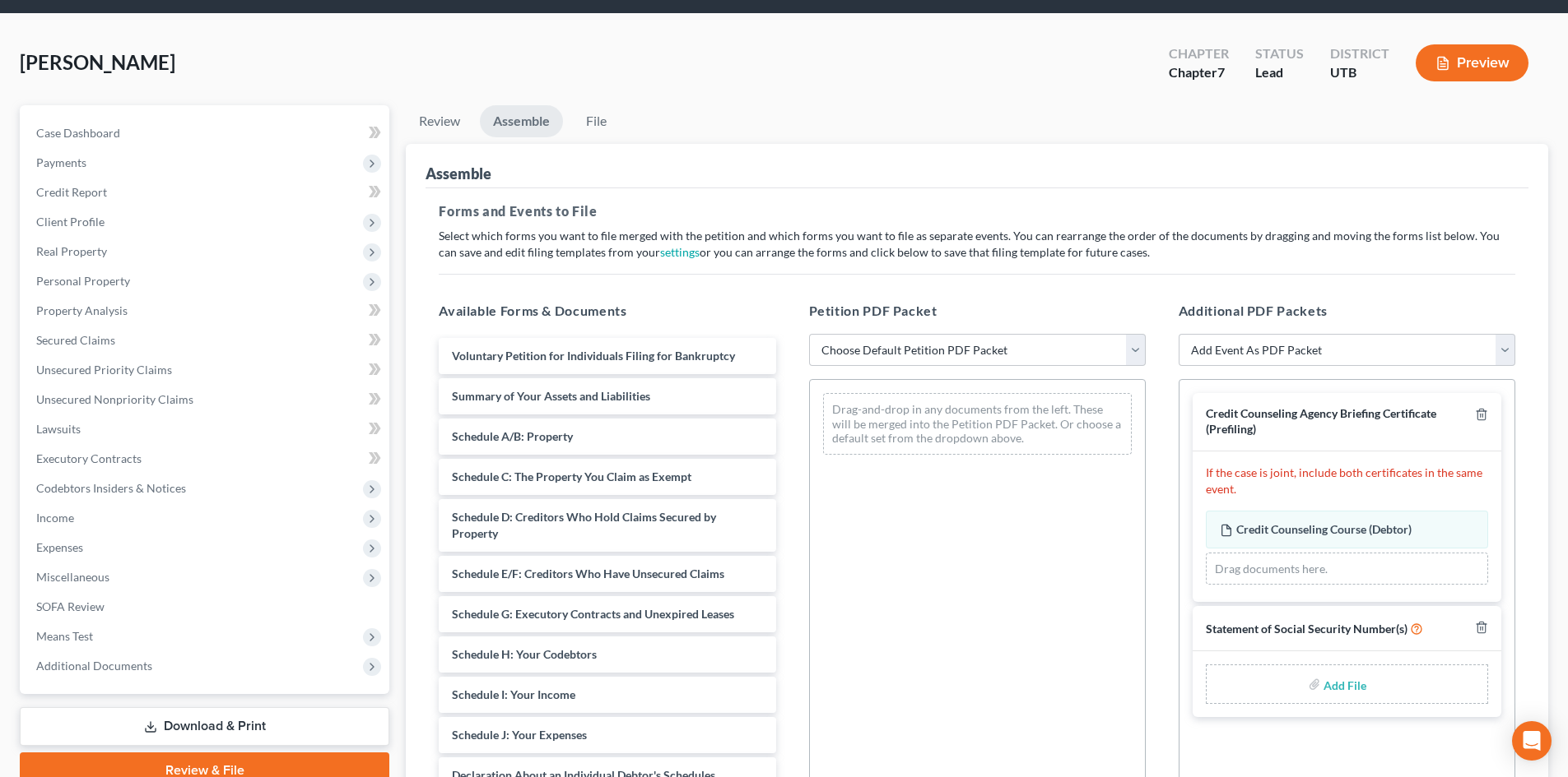
scroll to position [83, 0]
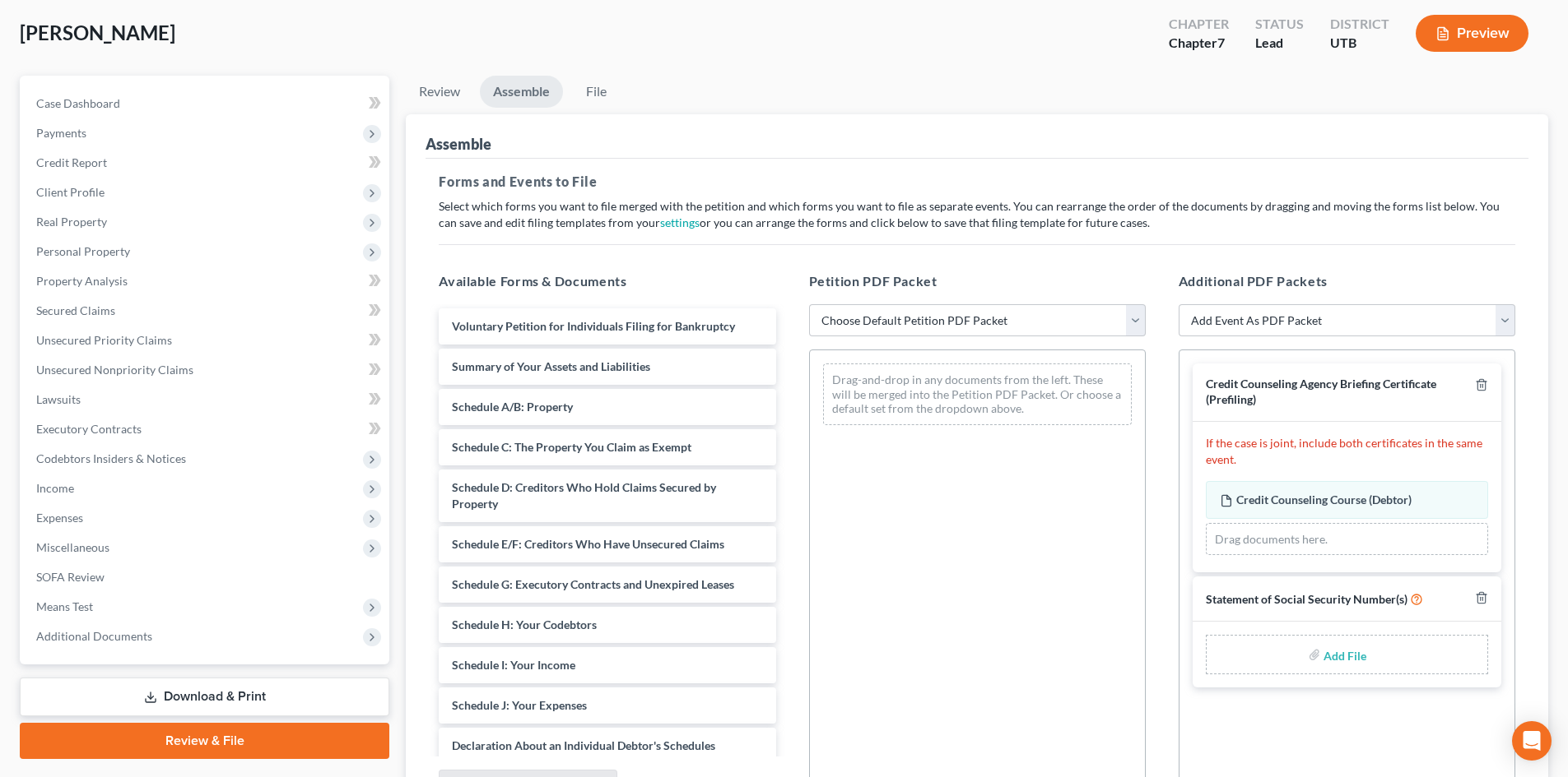
click at [1299, 653] on input "file" at bounding box center [1343, 654] width 39 height 30
type input "C:\fakepath\[PERSON_NAME] SSN.pdf"
click at [983, 330] on select "Choose Default Petition PDF Packet Emergency Filing (Voluntary Petition and Cre…" at bounding box center [977, 321] width 337 height 33
select select "3"
click at [809, 304] on select "Choose Default Petition PDF Packet Emergency Filing (Voluntary Petition and Cre…" at bounding box center [977, 321] width 337 height 33
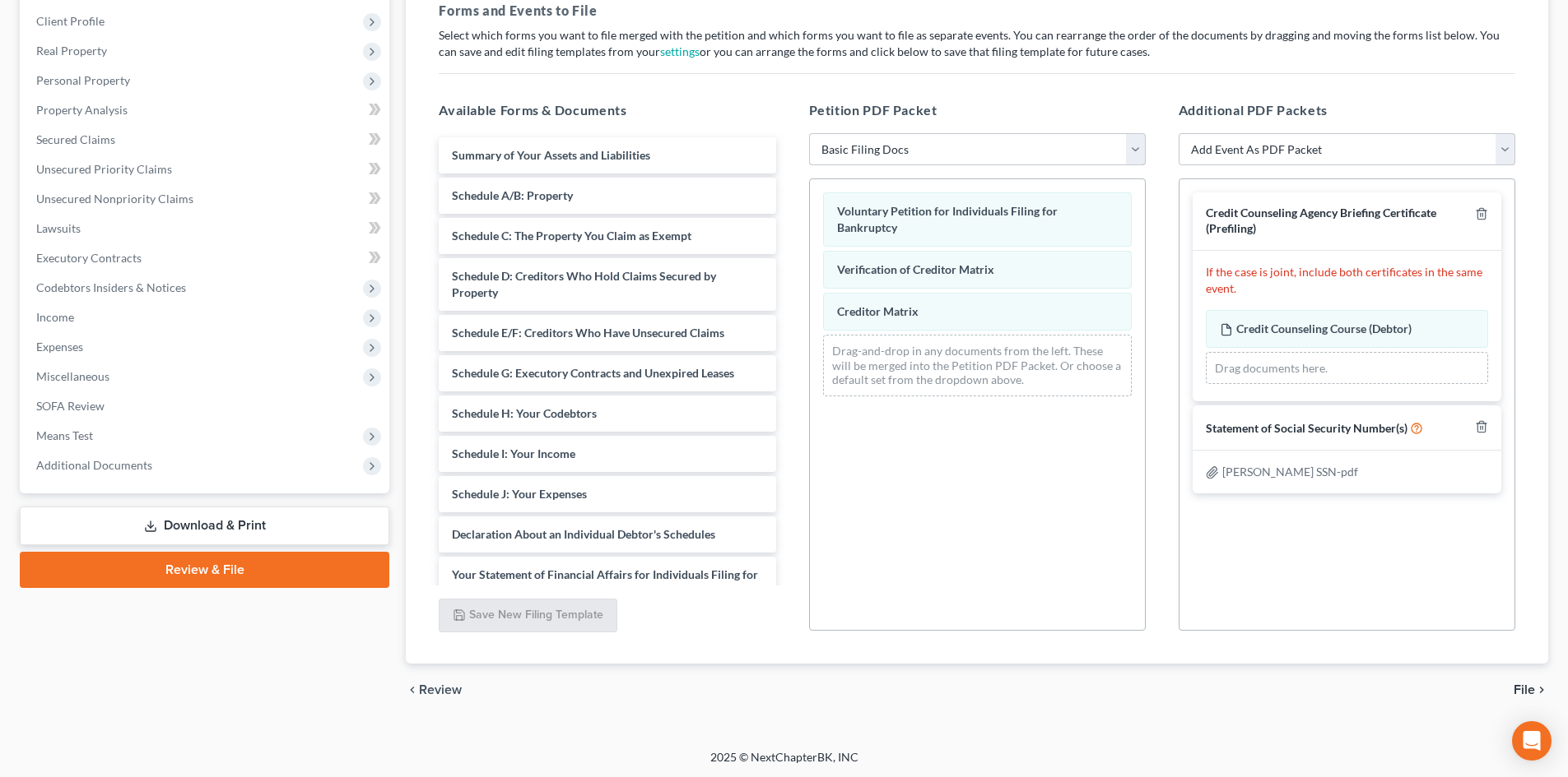
scroll to position [255, 0]
click at [1299, 691] on div "chevron_left Review File chevron_right" at bounding box center [977, 688] width 1143 height 53
click at [1299, 696] on div "chevron_left Review File chevron_right" at bounding box center [977, 688] width 1143 height 53
click at [1299, 686] on span "File" at bounding box center [1525, 688] width 22 height 13
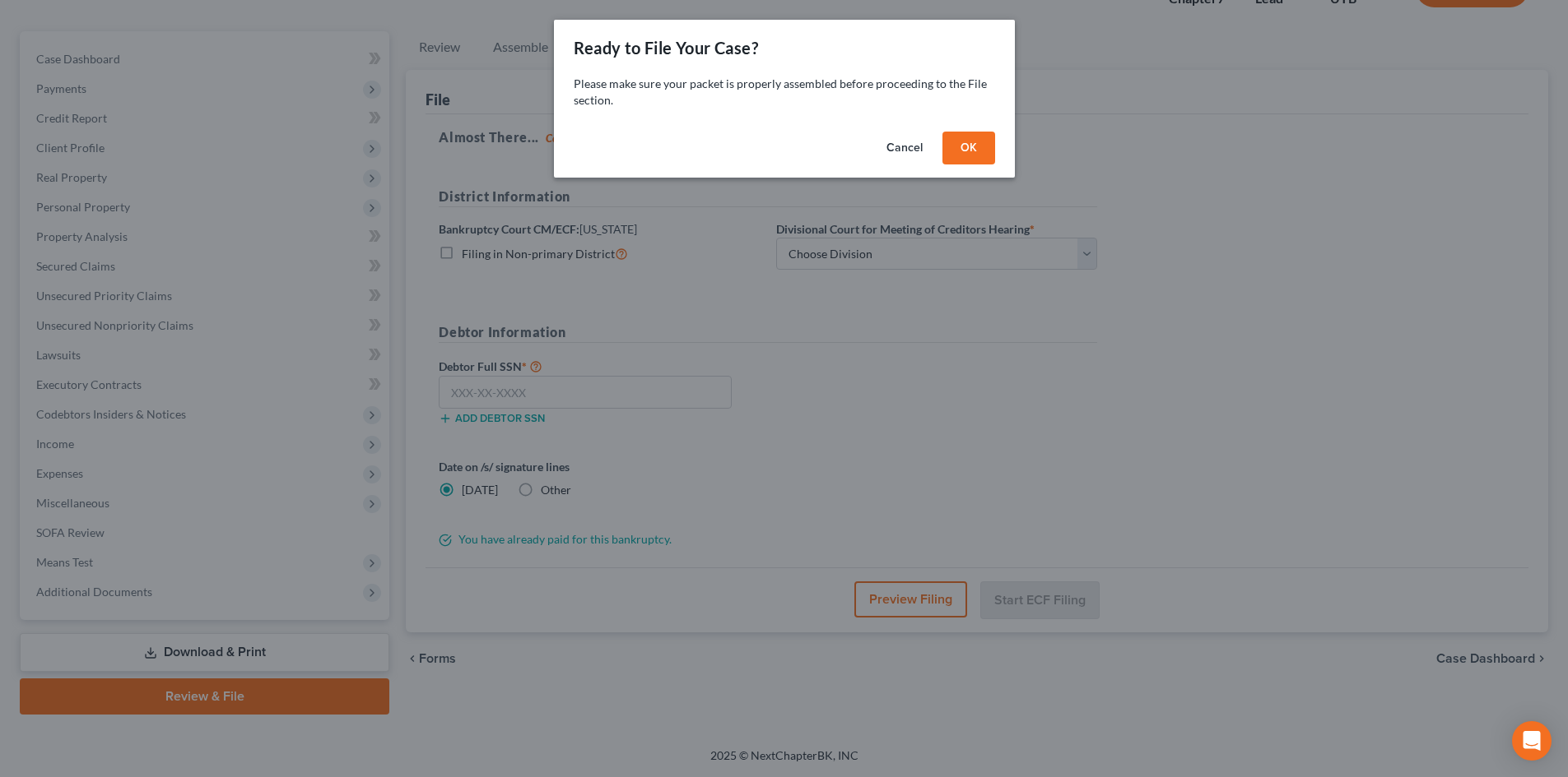
scroll to position [127, 0]
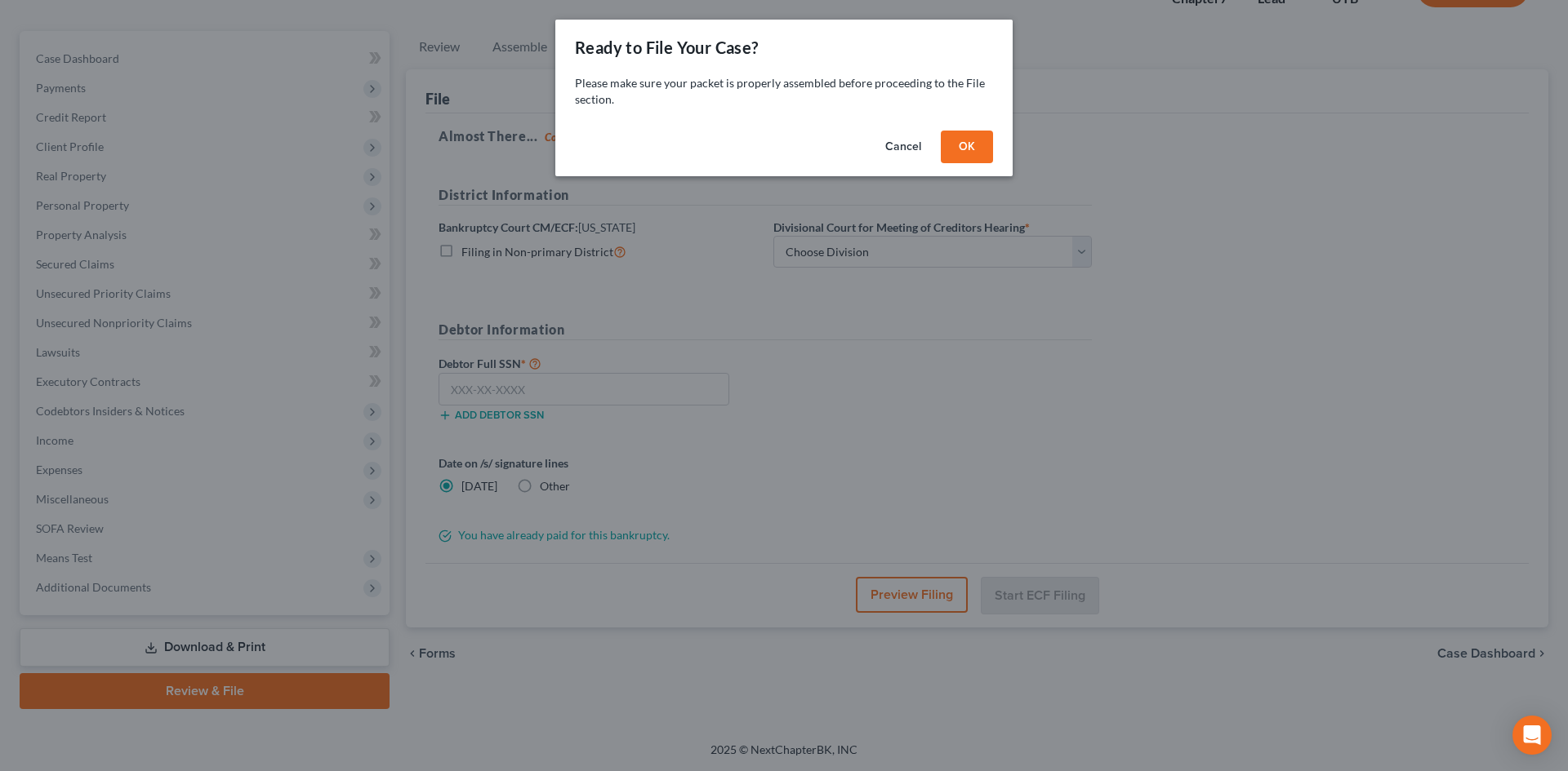
click at [988, 149] on button "OK" at bounding box center [967, 147] width 53 height 33
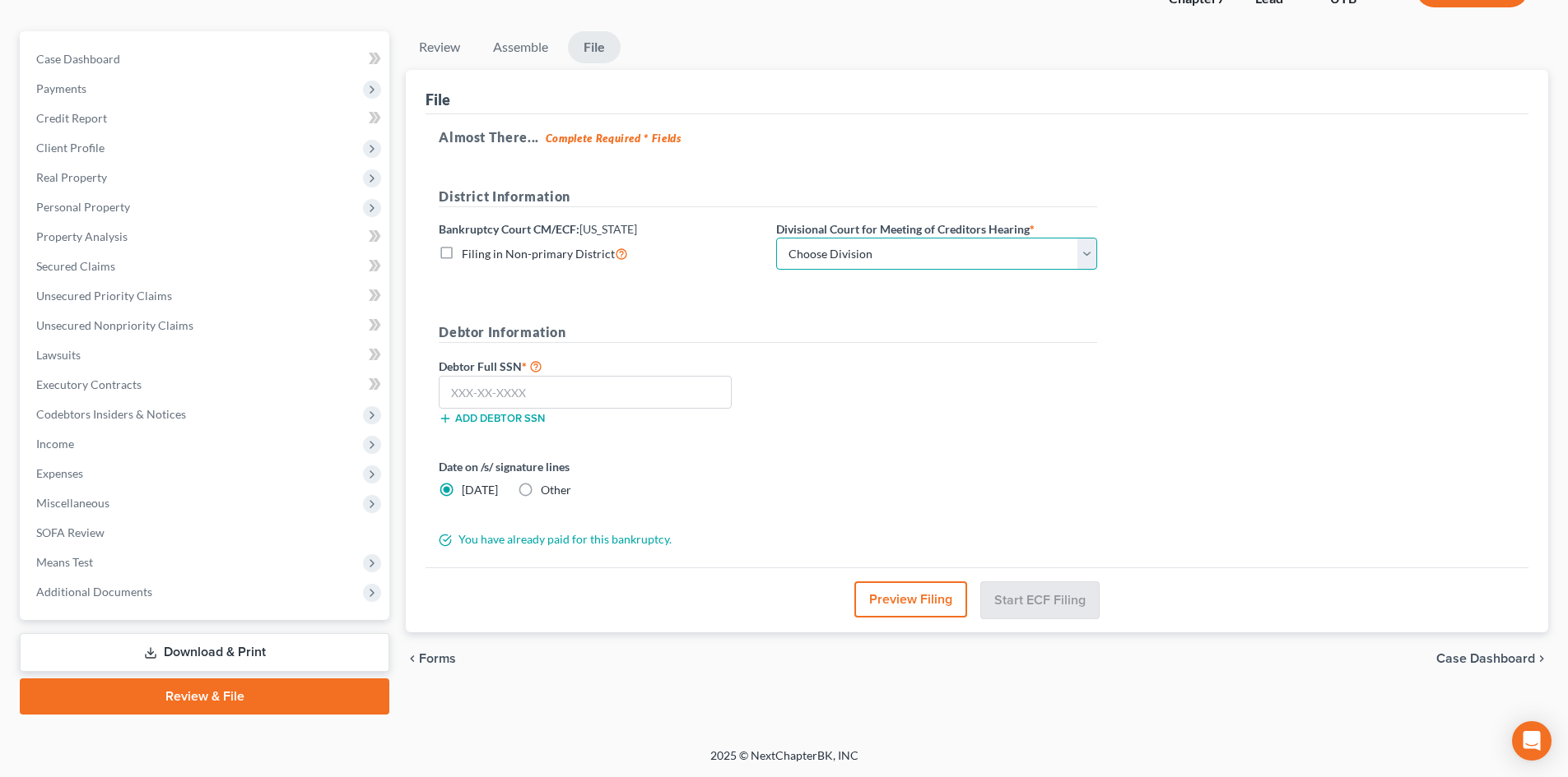
click at [937, 255] on select "Choose Division [GEOGRAPHIC_DATA]" at bounding box center [937, 255] width 321 height 33
select select "0"
click at [777, 238] on select "Choose Division [GEOGRAPHIC_DATA]" at bounding box center [937, 255] width 321 height 33
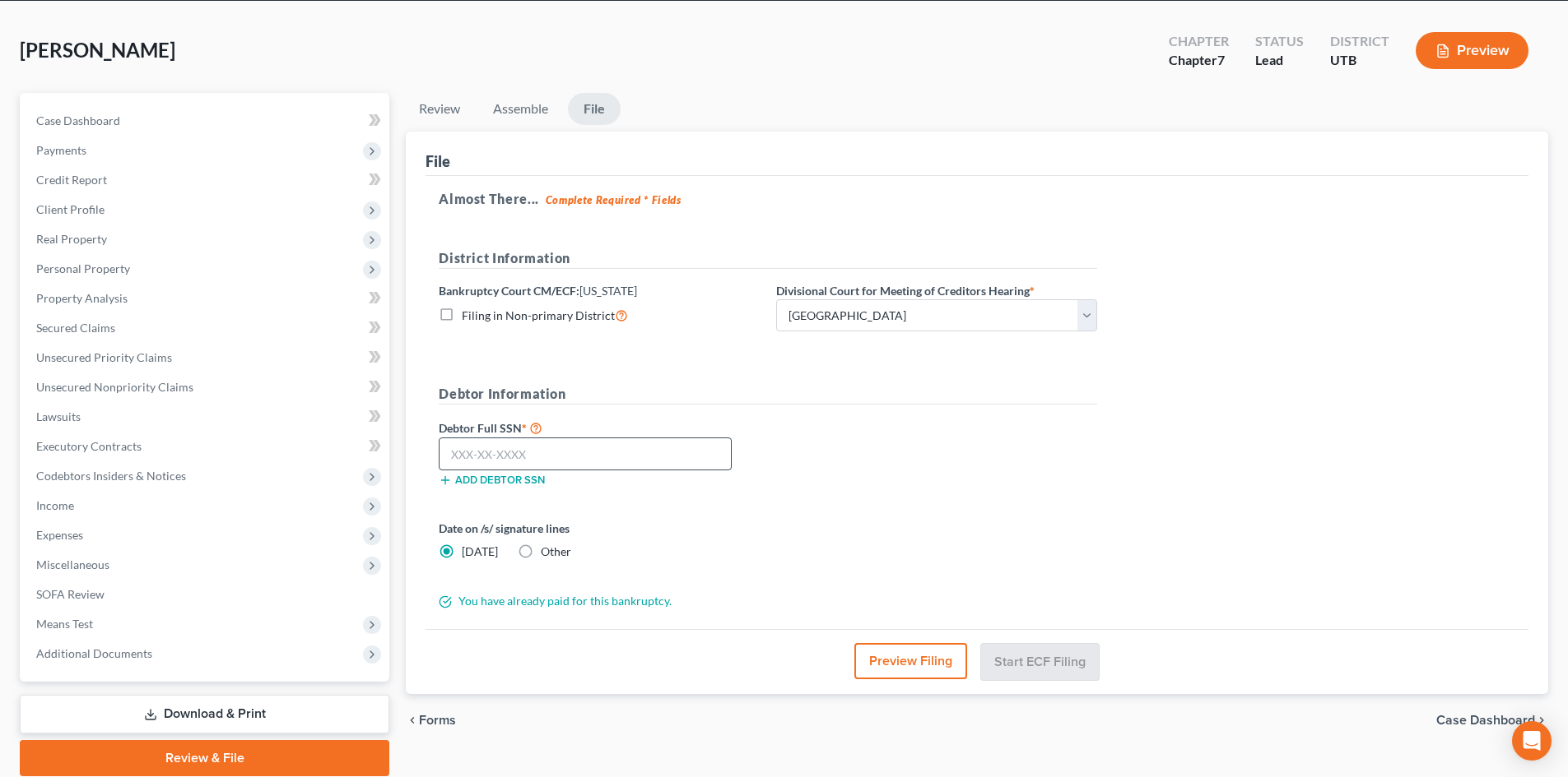
scroll to position [0, 0]
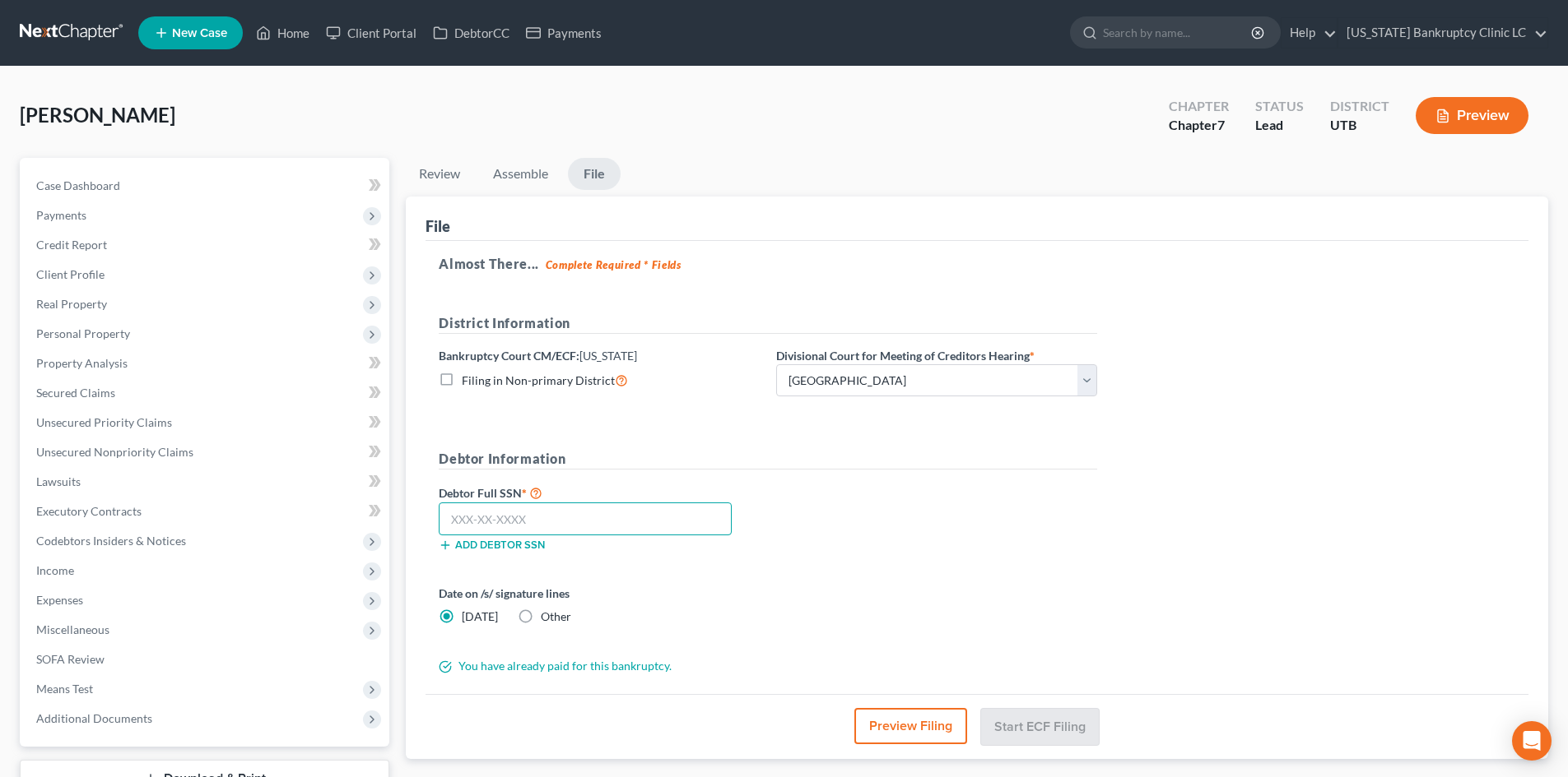
drag, startPoint x: 631, startPoint y: 502, endPoint x: 624, endPoint y: 514, distance: 13.9
click at [631, 503] on input "text" at bounding box center [584, 519] width 293 height 33
type input "442-02-0641"
click at [1067, 701] on button "Start ECF Filing" at bounding box center [1039, 727] width 117 height 37
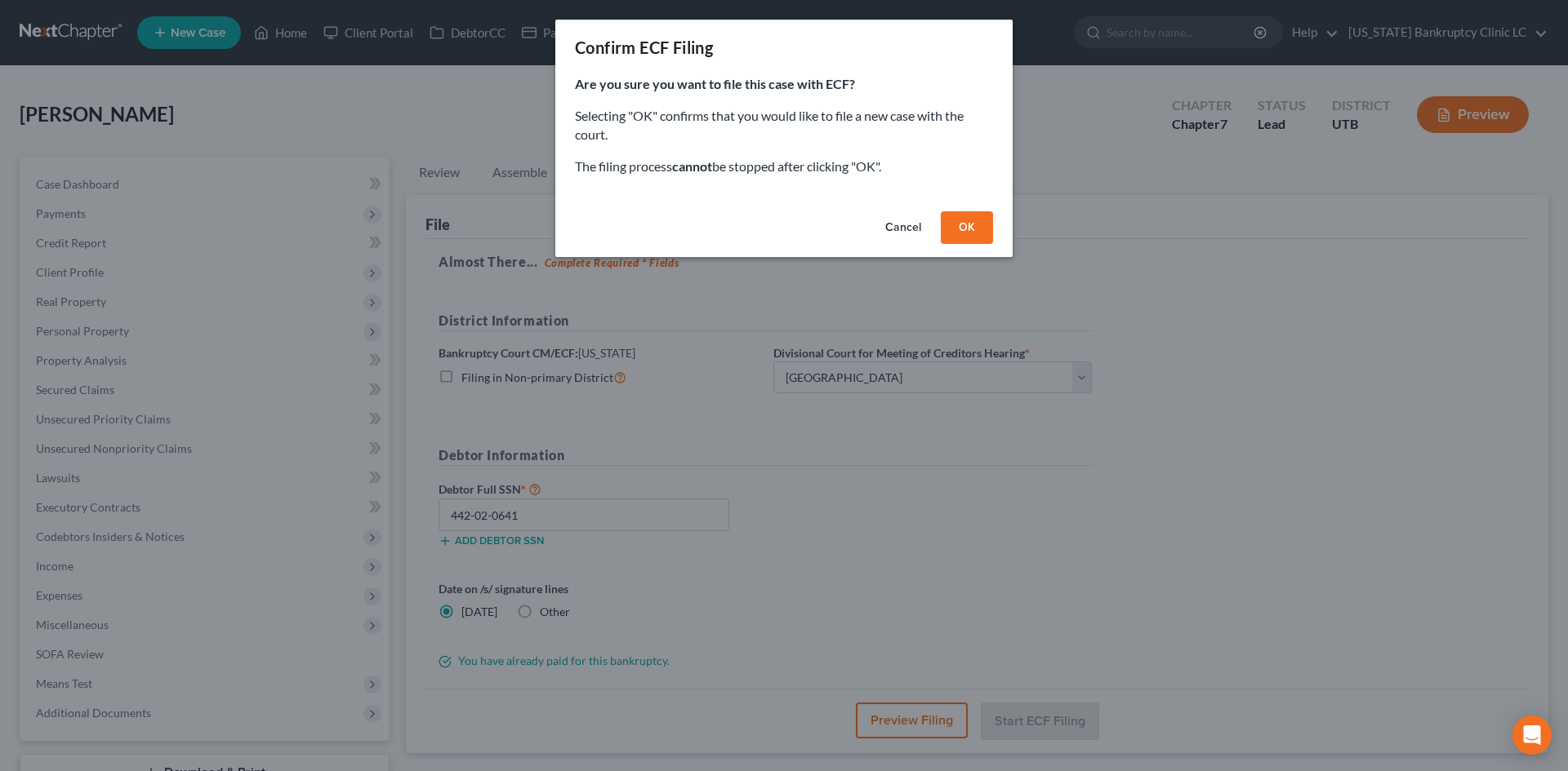
click at [978, 226] on button "OK" at bounding box center [967, 228] width 53 height 33
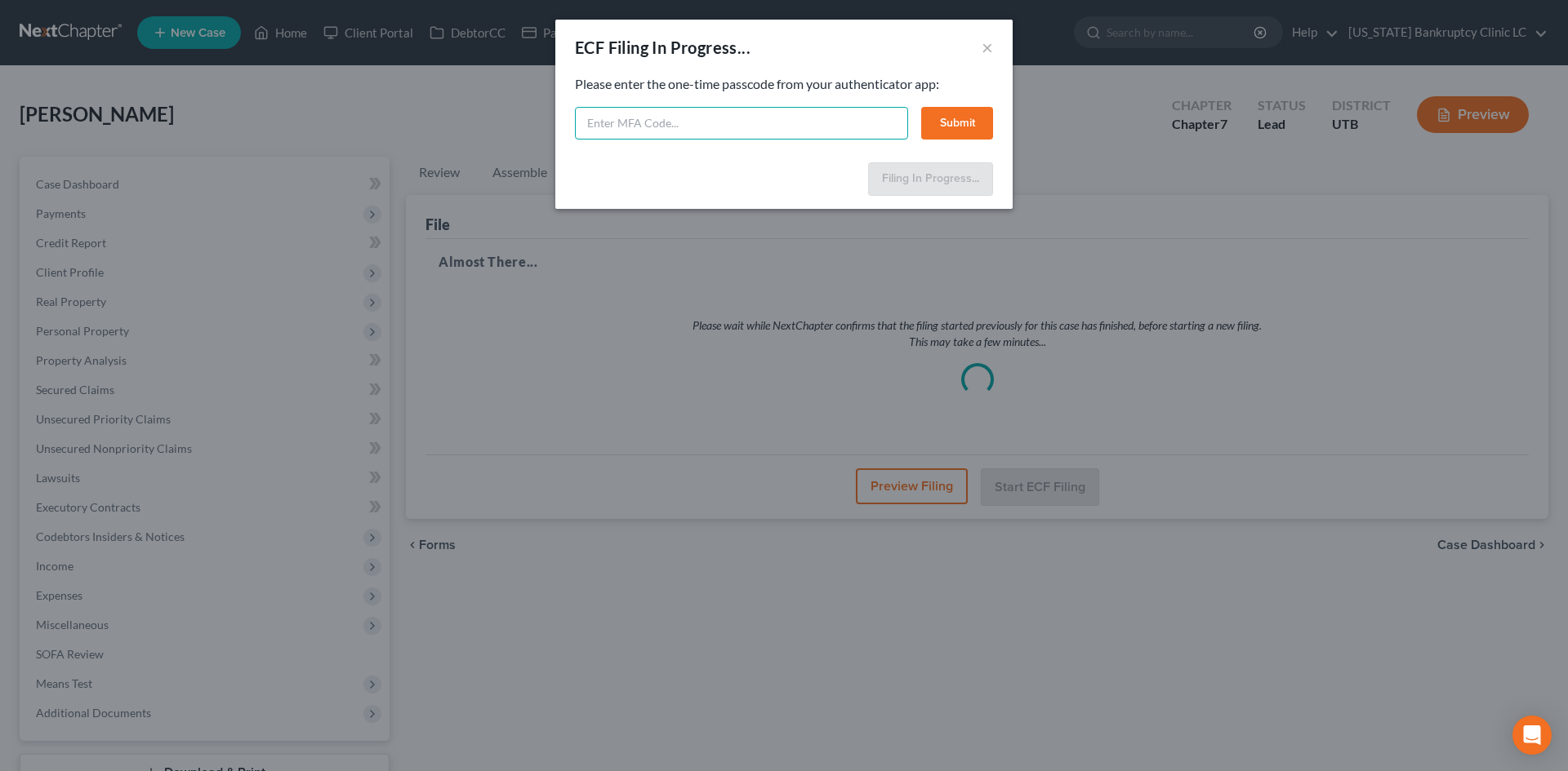
click at [845, 129] on input "text" at bounding box center [741, 123] width 333 height 33
type input "752194"
click at [937, 107] on button "Submit" at bounding box center [957, 123] width 72 height 33
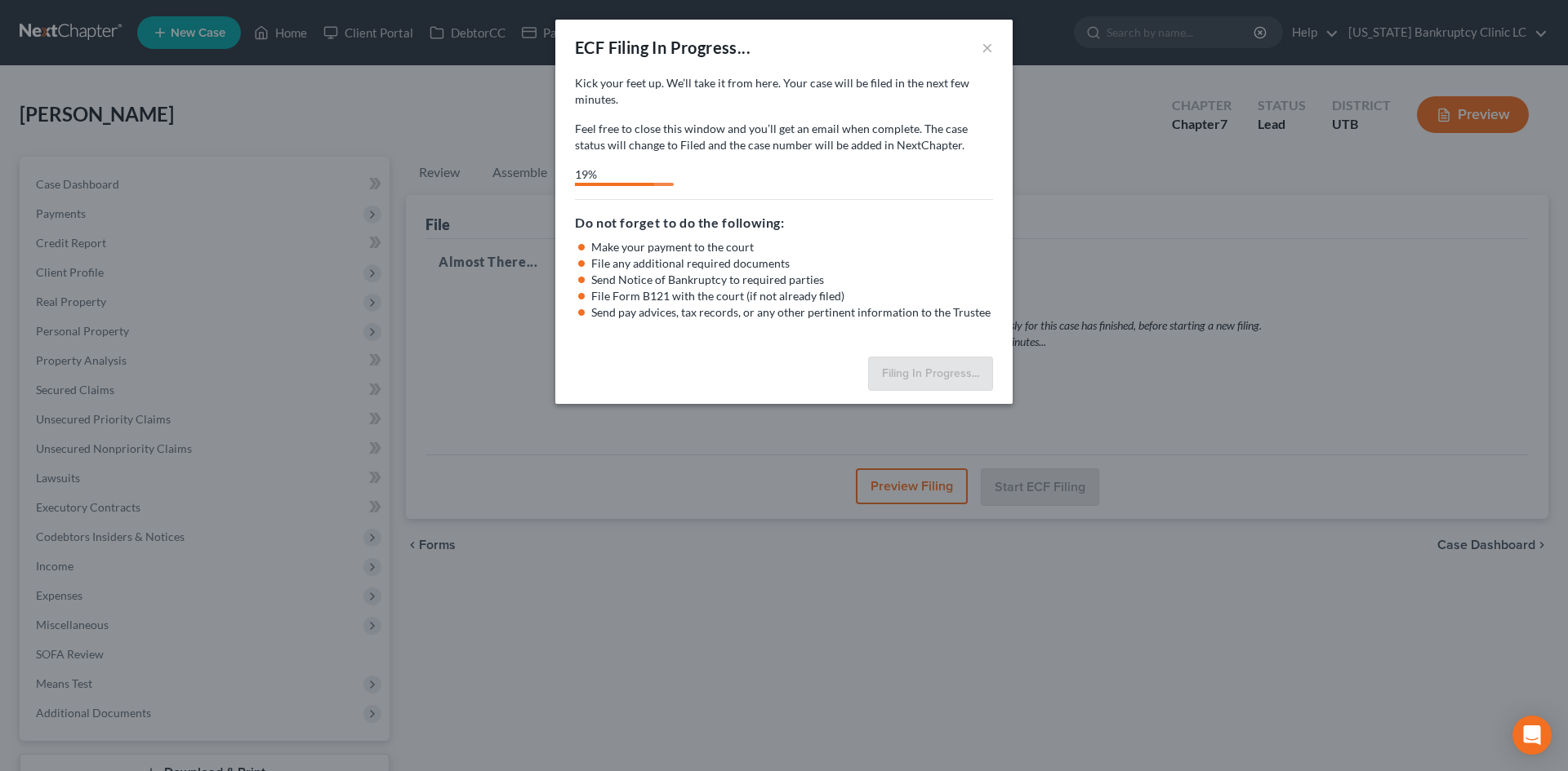
select select "0"
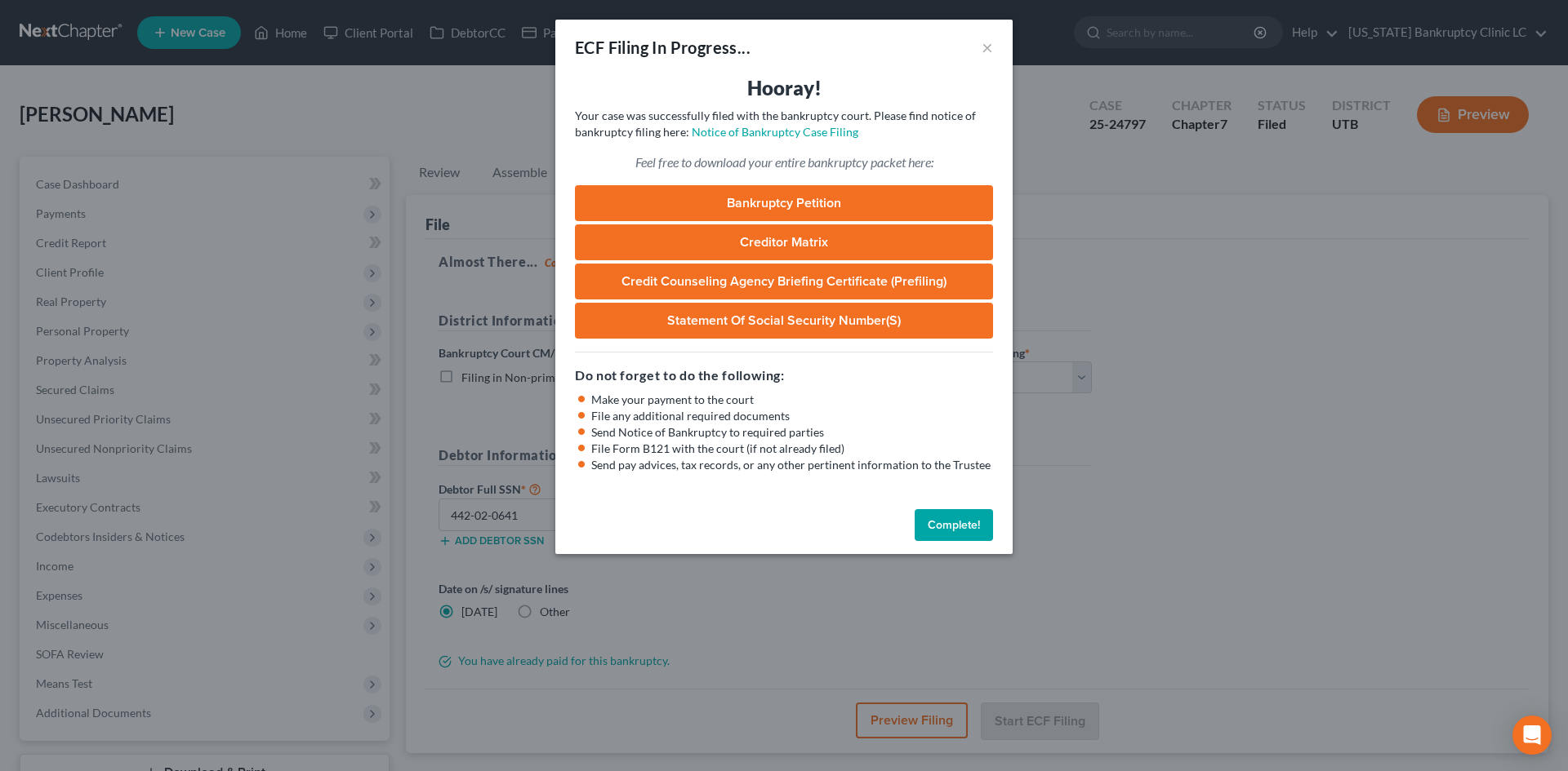
click at [957, 511] on button "Complete!" at bounding box center [954, 526] width 79 height 33
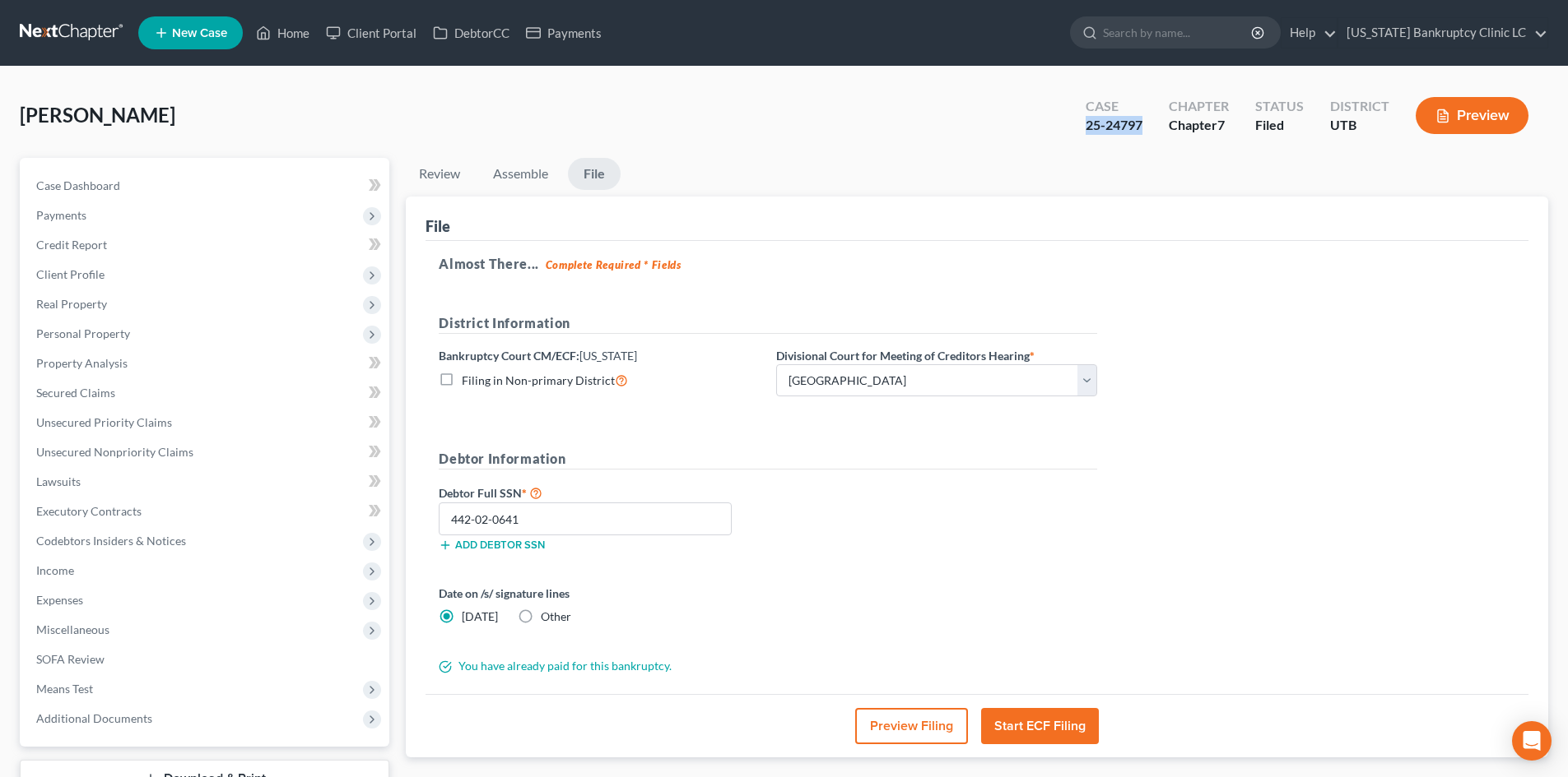
drag, startPoint x: 1085, startPoint y: 127, endPoint x: 1153, endPoint y: 130, distance: 68.1
click at [1153, 130] on div "Case 25-24797" at bounding box center [1114, 117] width 83 height 49
copy div "25-24797"
click at [109, 337] on span "Personal Property" at bounding box center [83, 334] width 94 height 14
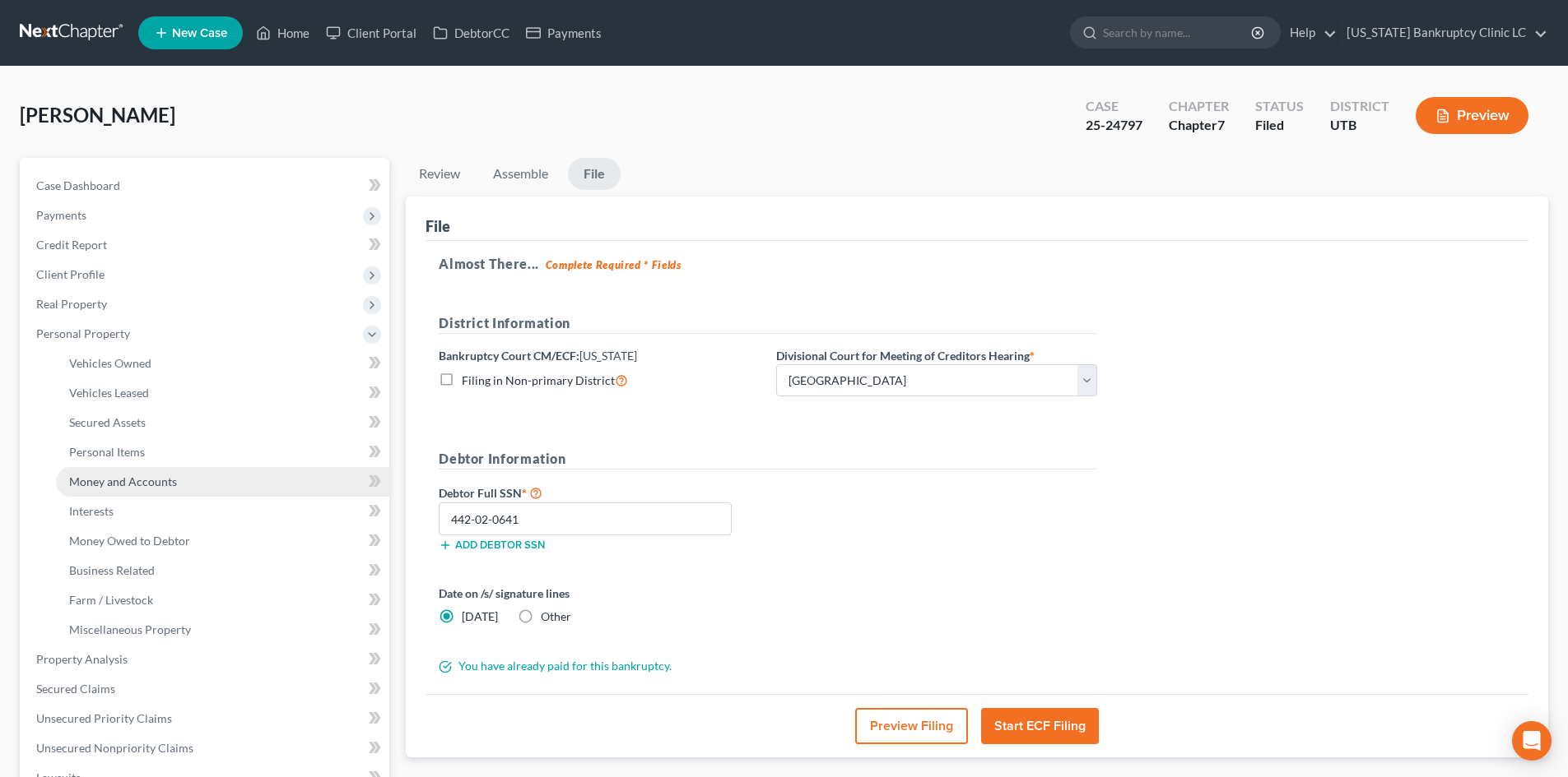
click at [150, 484] on span "Money and Accounts" at bounding box center [123, 481] width 108 height 14
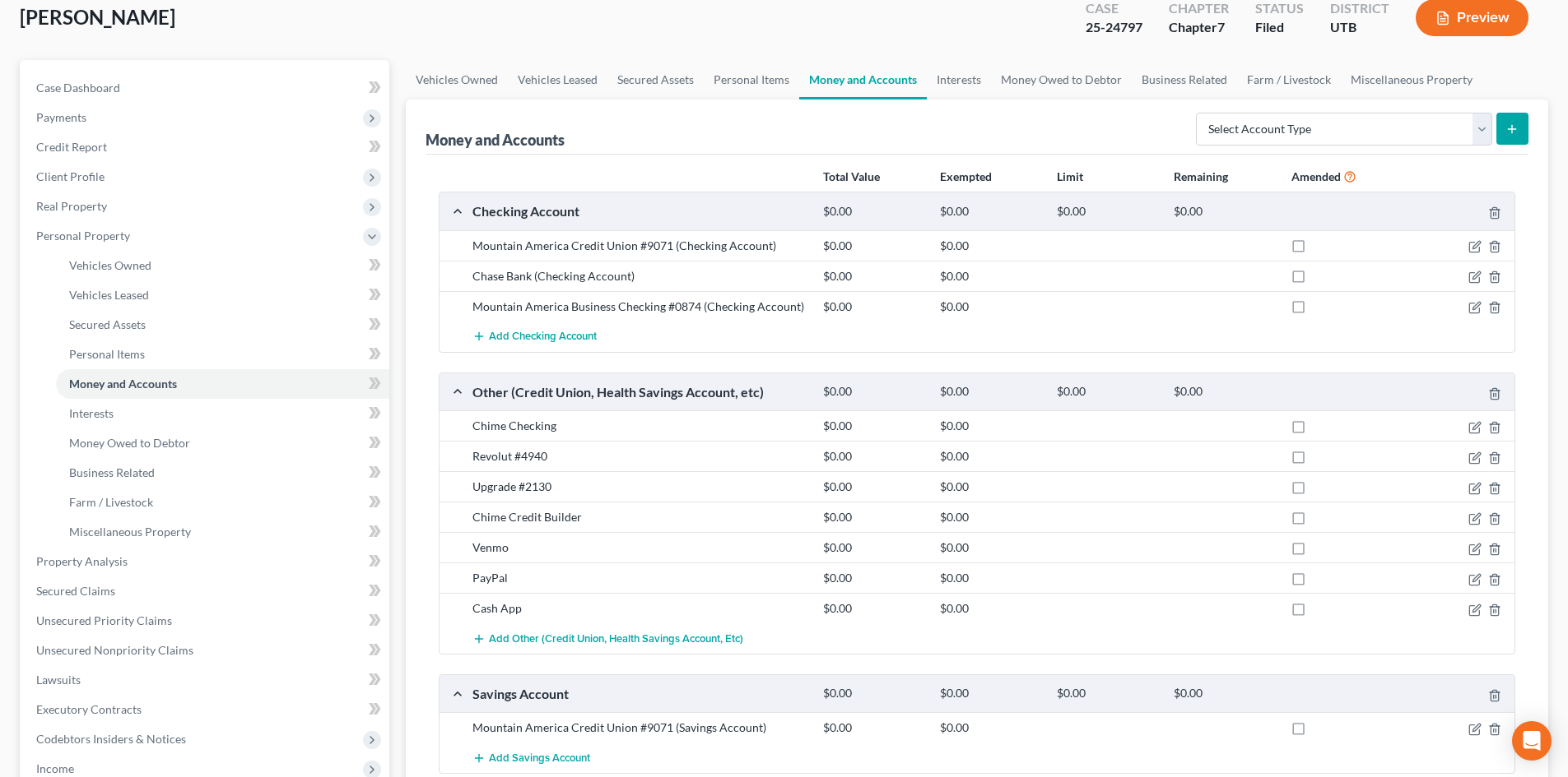
scroll to position [247, 0]
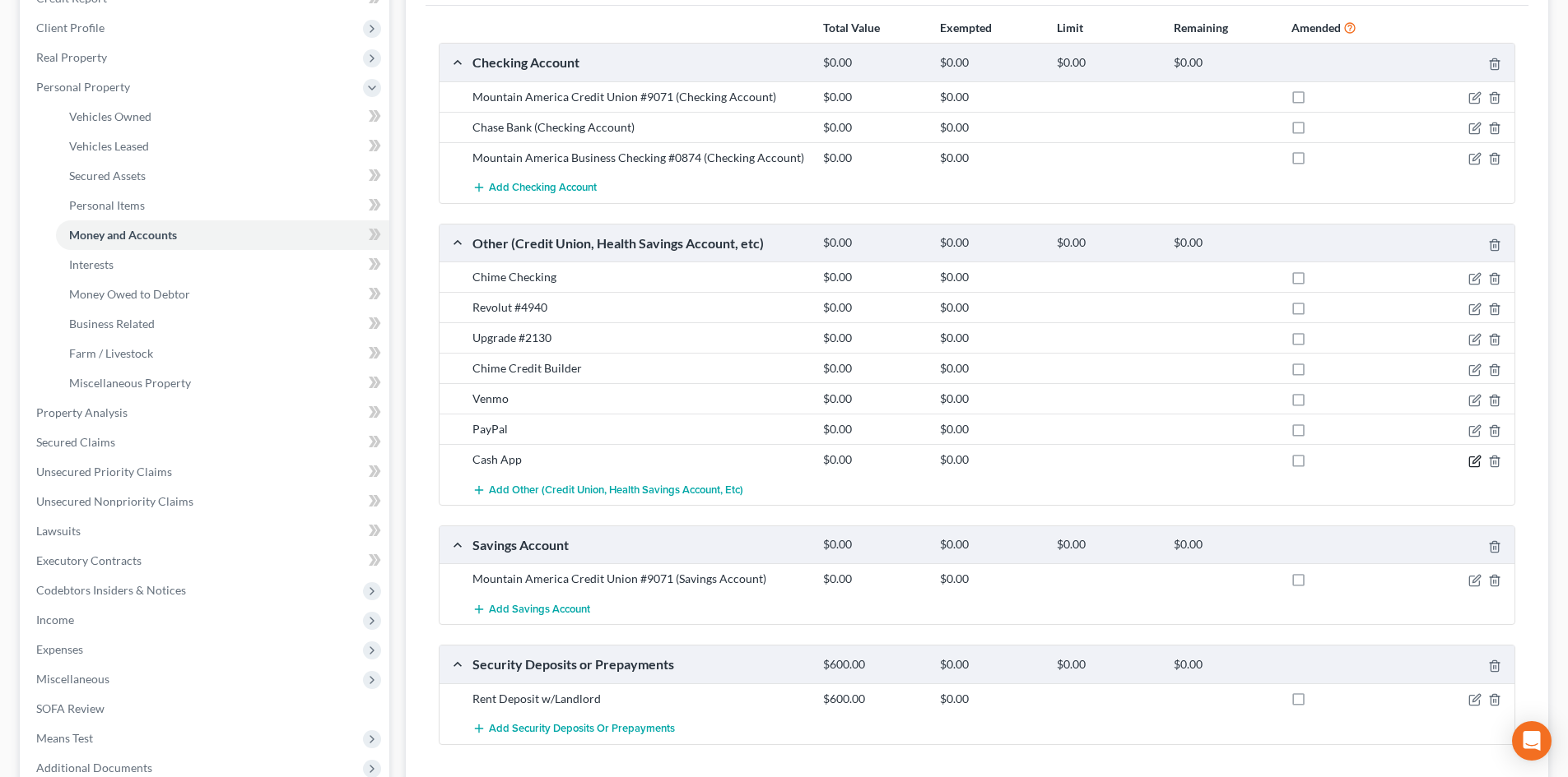
click at [1299, 462] on icon "button" at bounding box center [1474, 461] width 13 height 13
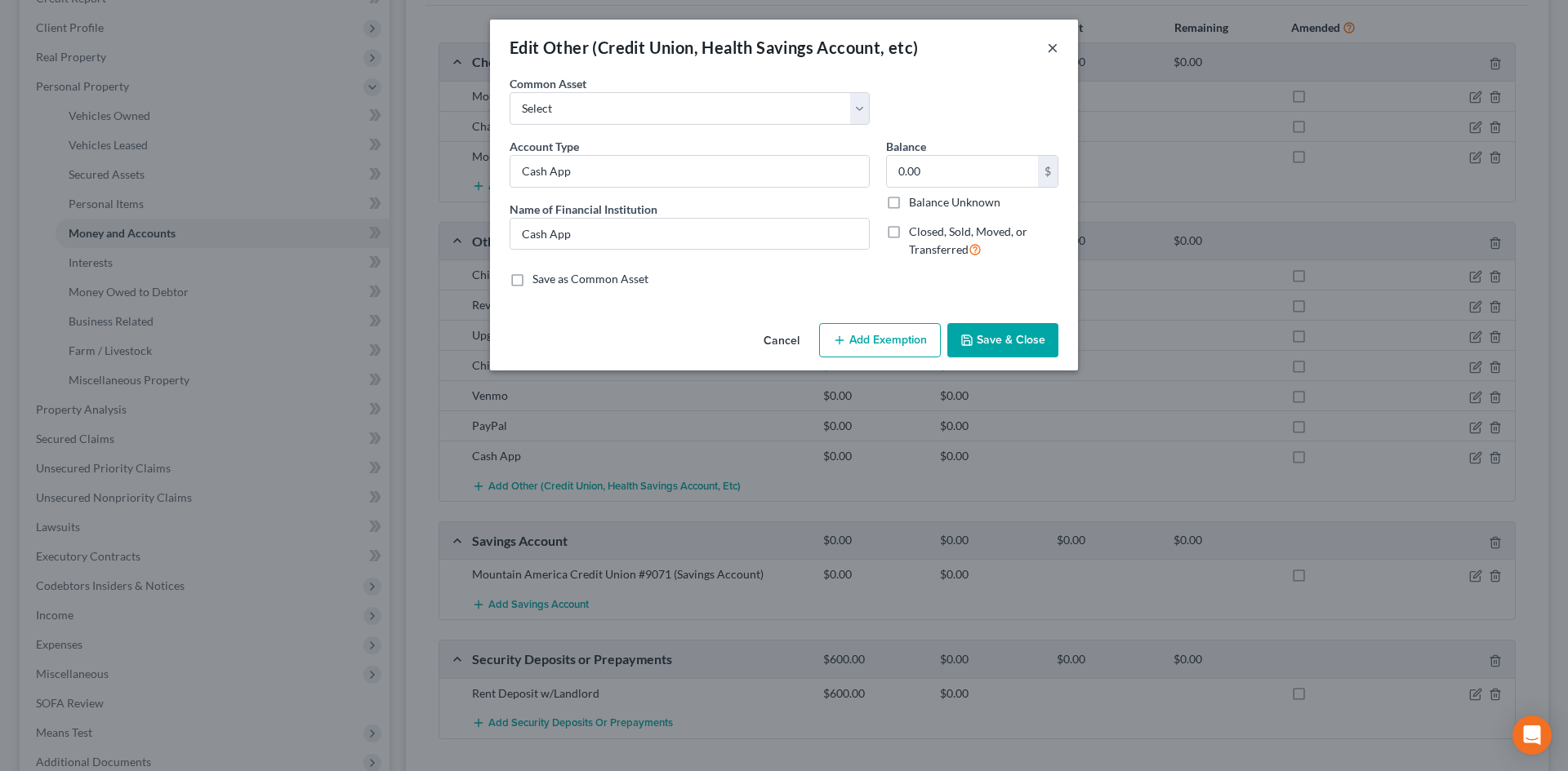
click at [1056, 53] on button "×" at bounding box center [1052, 47] width 11 height 20
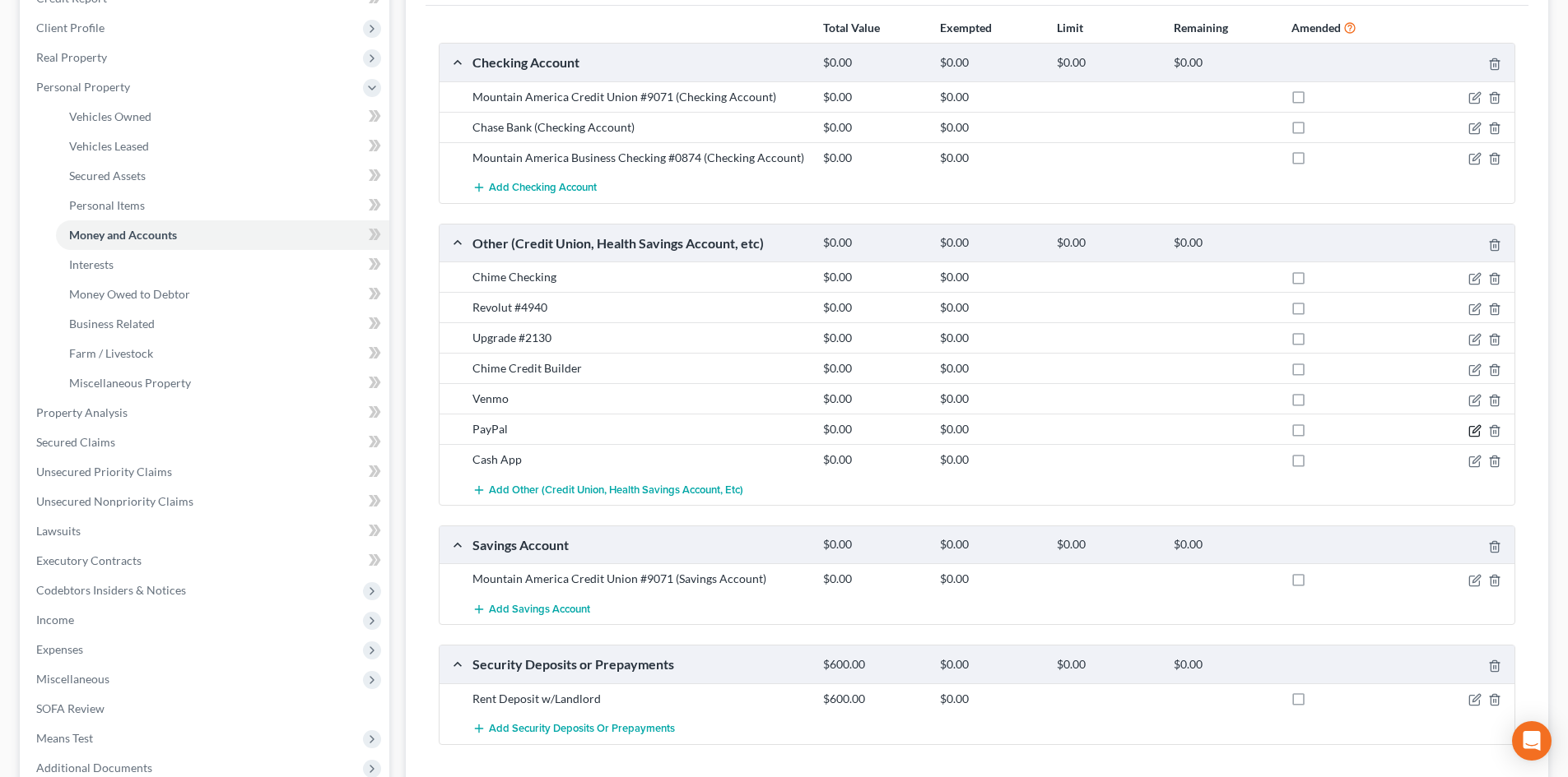
click at [1299, 426] on icon "button" at bounding box center [1474, 430] width 13 height 13
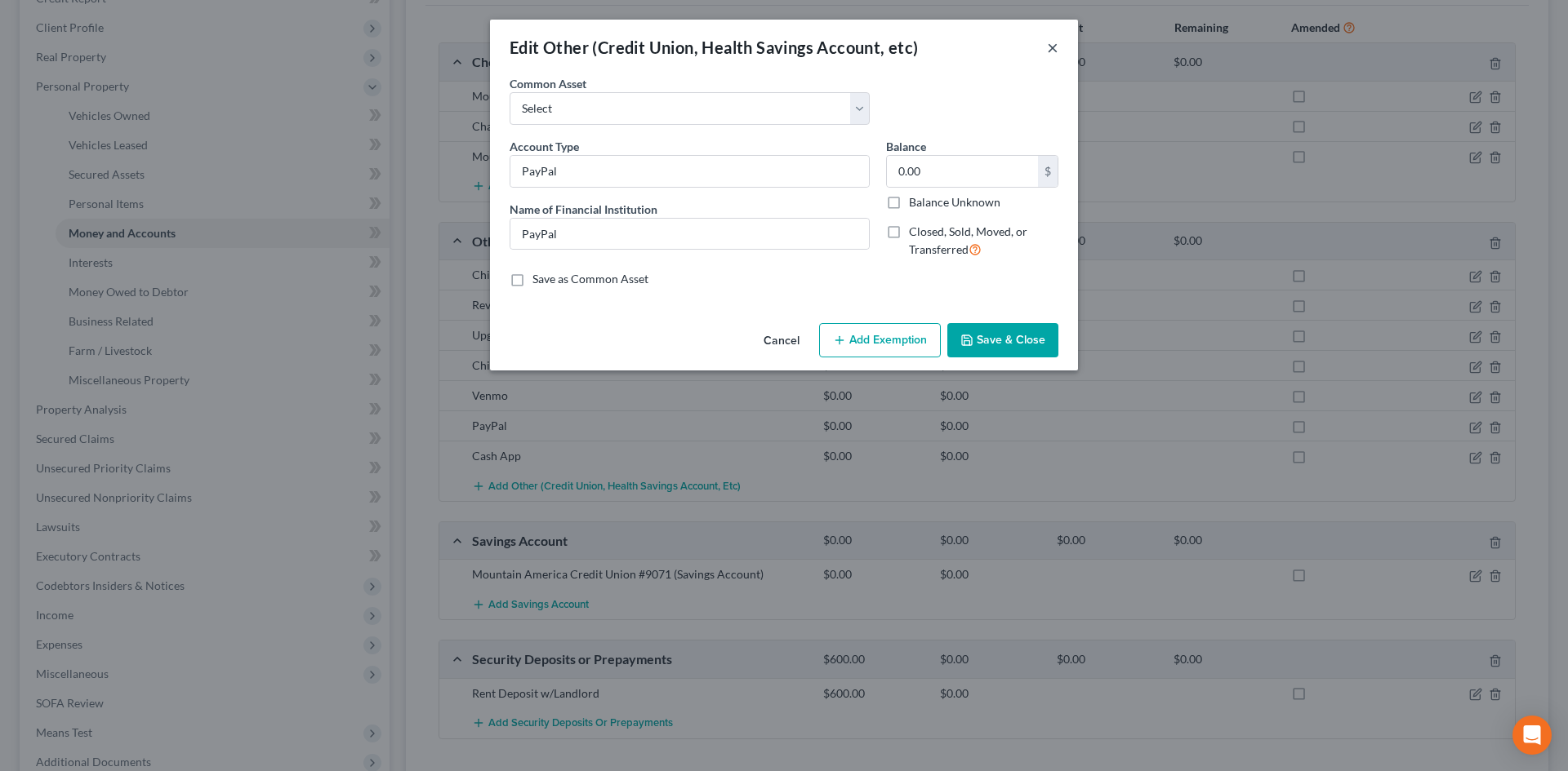
click at [1053, 40] on button "×" at bounding box center [1052, 47] width 11 height 20
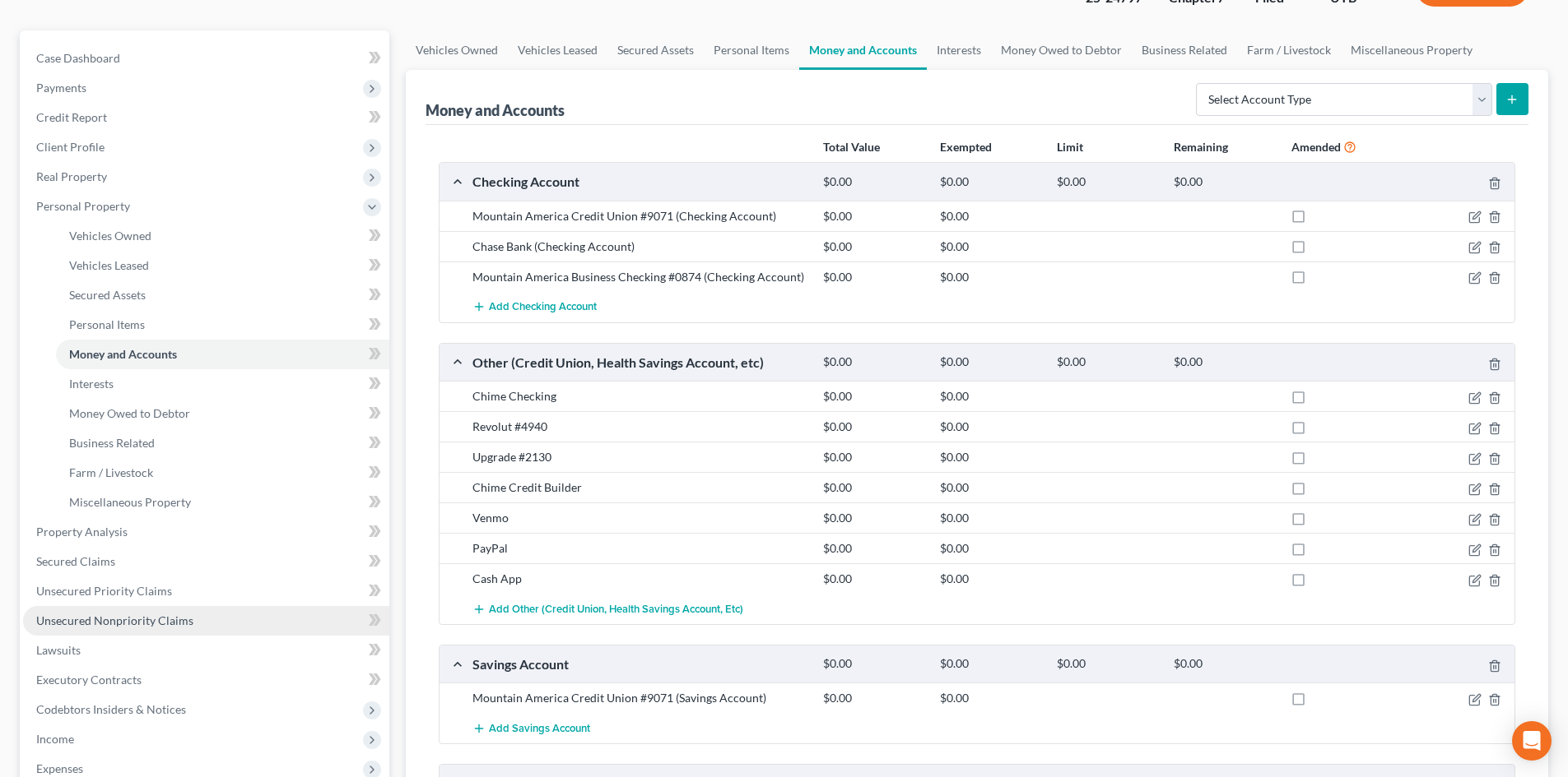
scroll to position [0, 0]
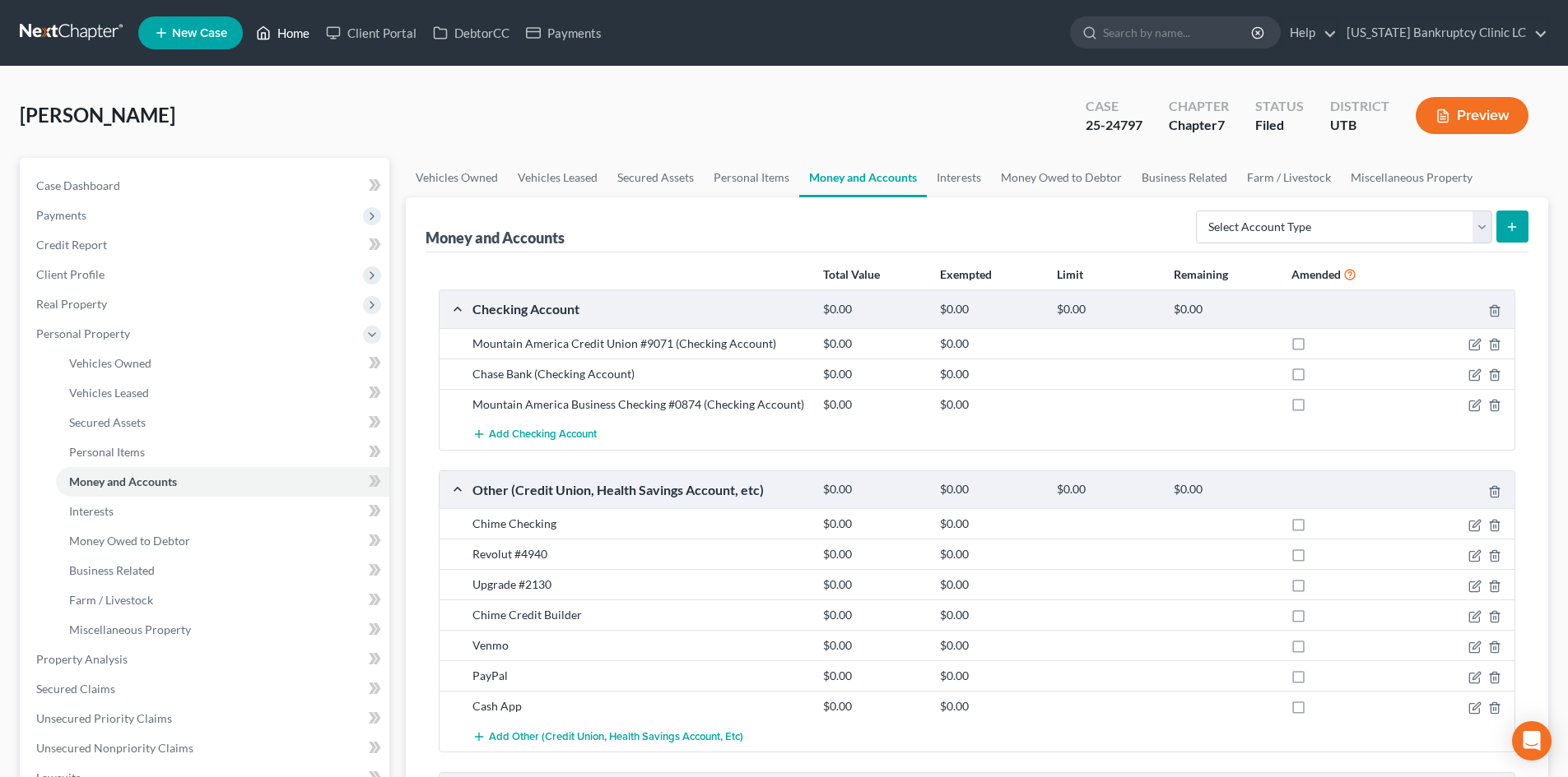
click at [297, 37] on link "Home" at bounding box center [283, 33] width 70 height 30
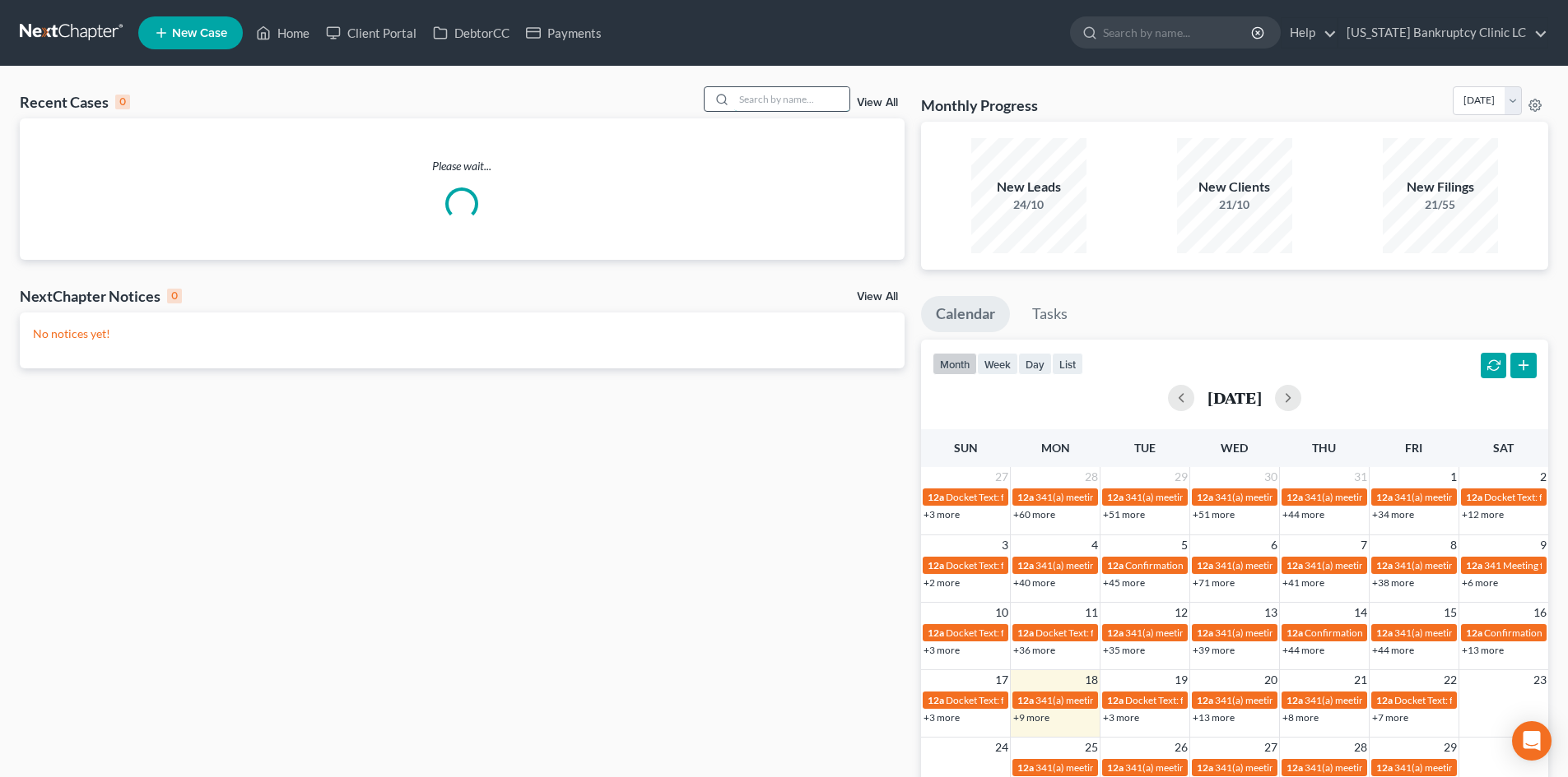
click at [761, 104] on input "search" at bounding box center [791, 98] width 116 height 23
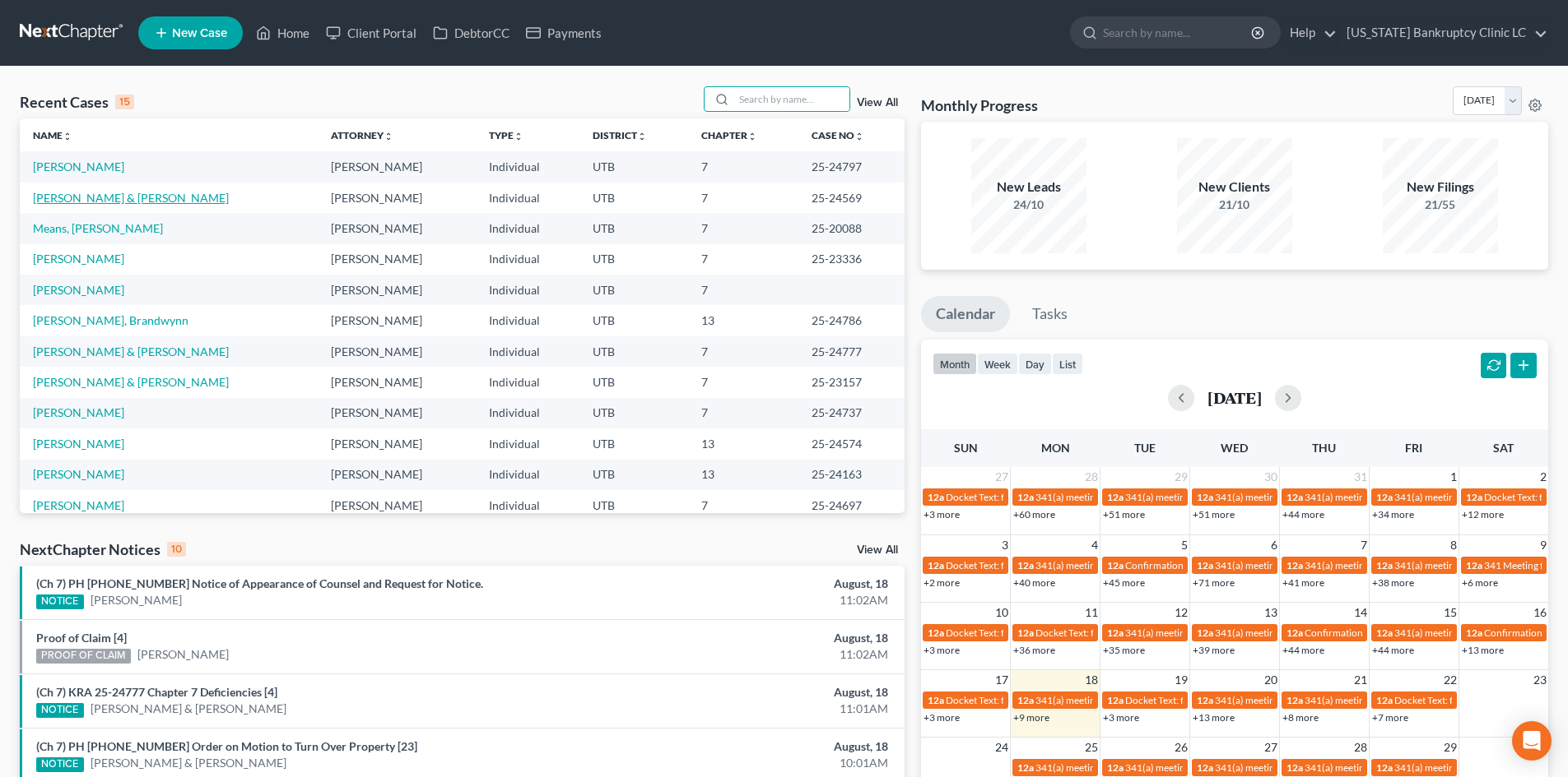
click at [88, 194] on link "[PERSON_NAME] & [PERSON_NAME]" at bounding box center [130, 198] width 196 height 14
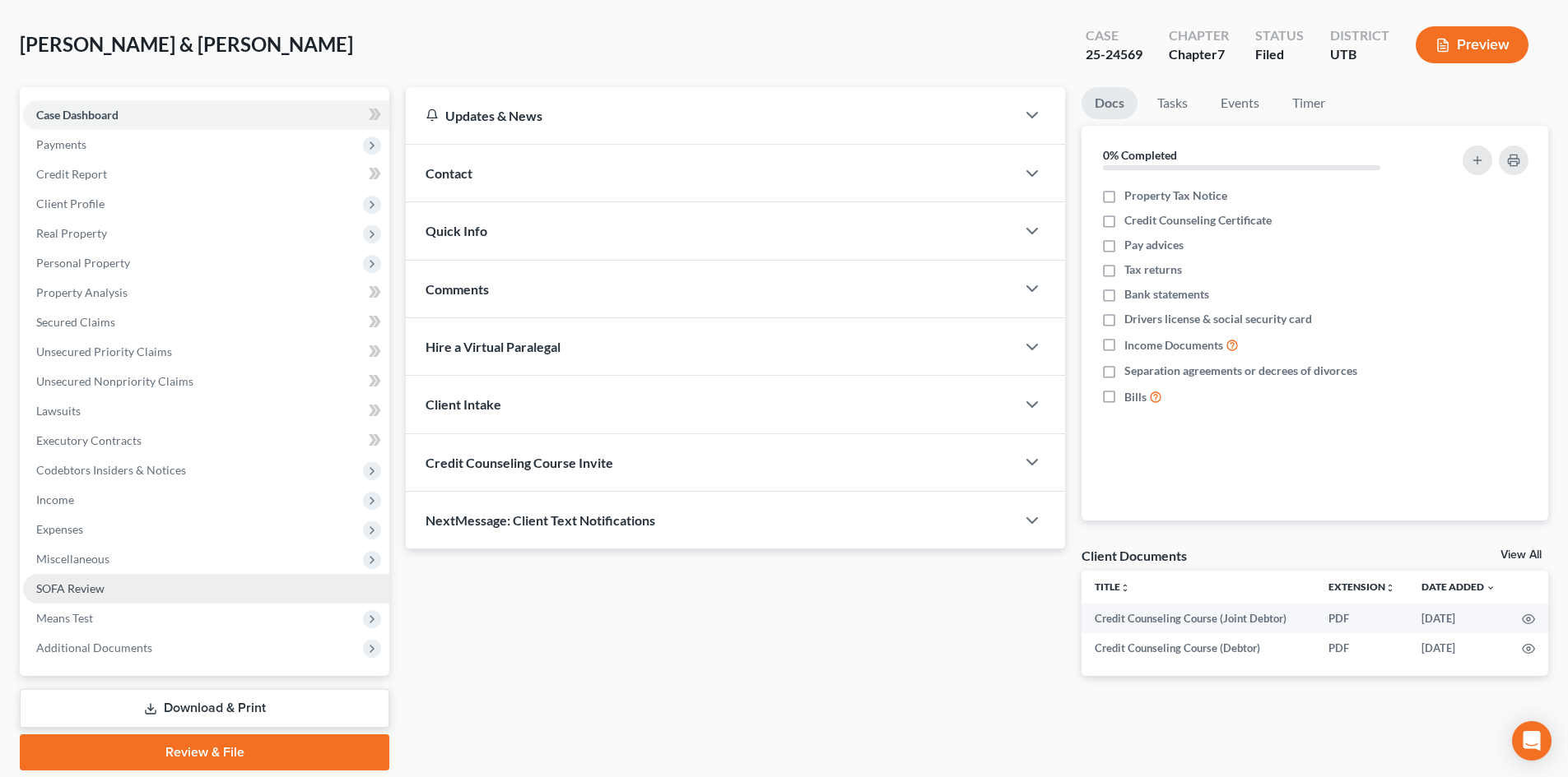
scroll to position [127, 0]
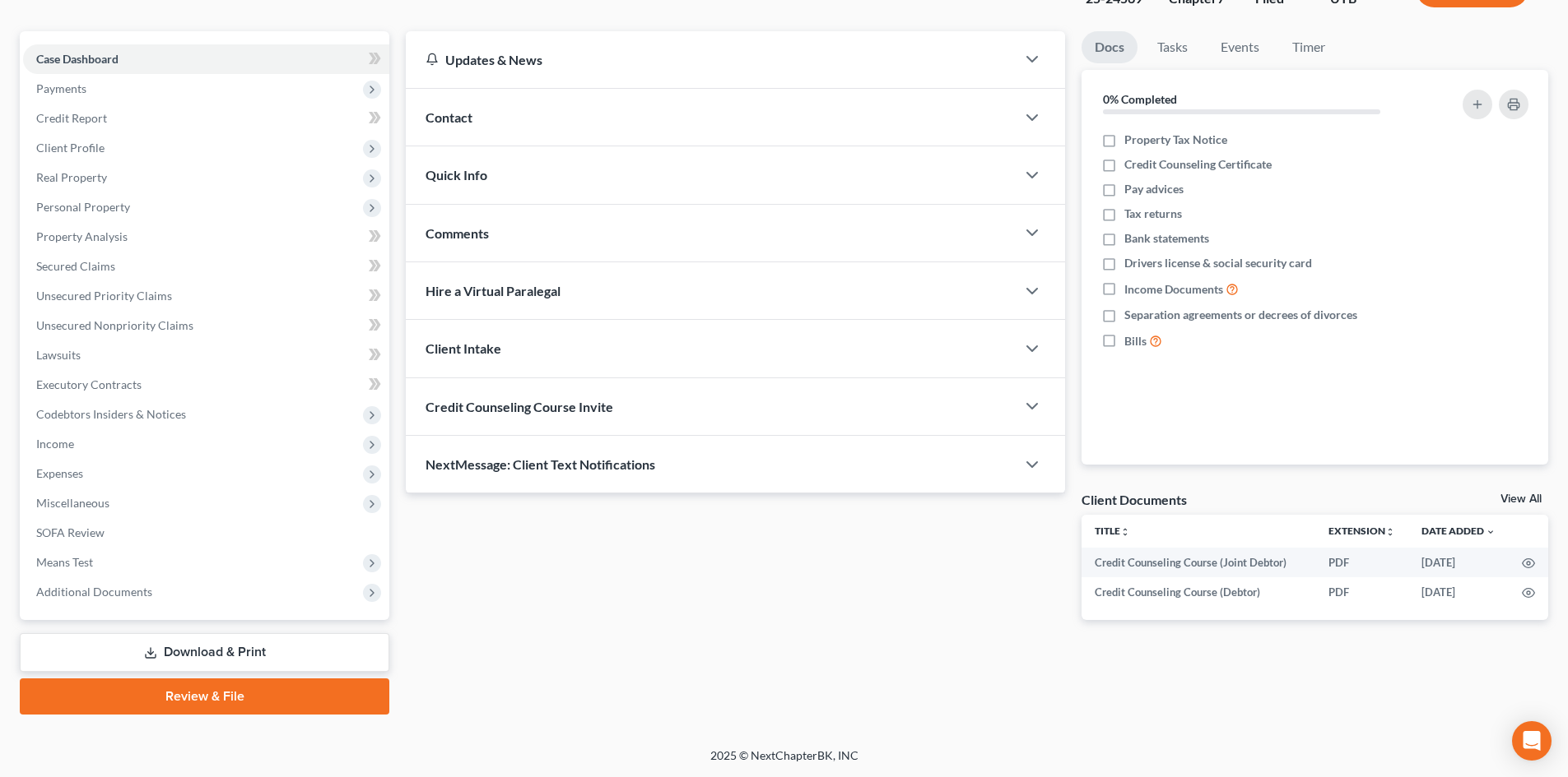
click at [224, 610] on div "Case Dashboard Payments Invoices Payments Payments Credit Report Client Profile…" at bounding box center [204, 326] width 370 height 589
click at [227, 599] on span "Additional Documents" at bounding box center [206, 592] width 366 height 30
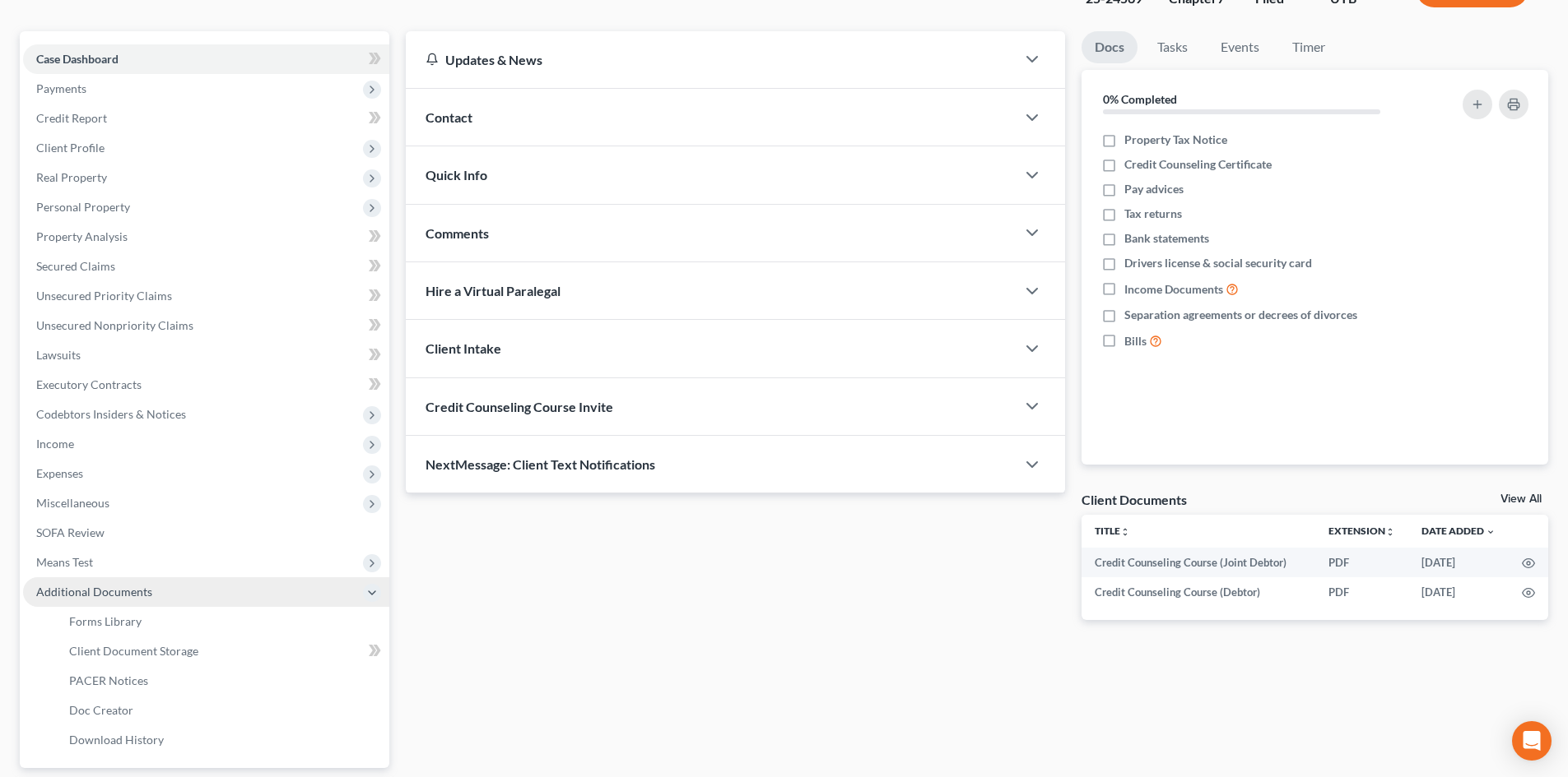
scroll to position [275, 0]
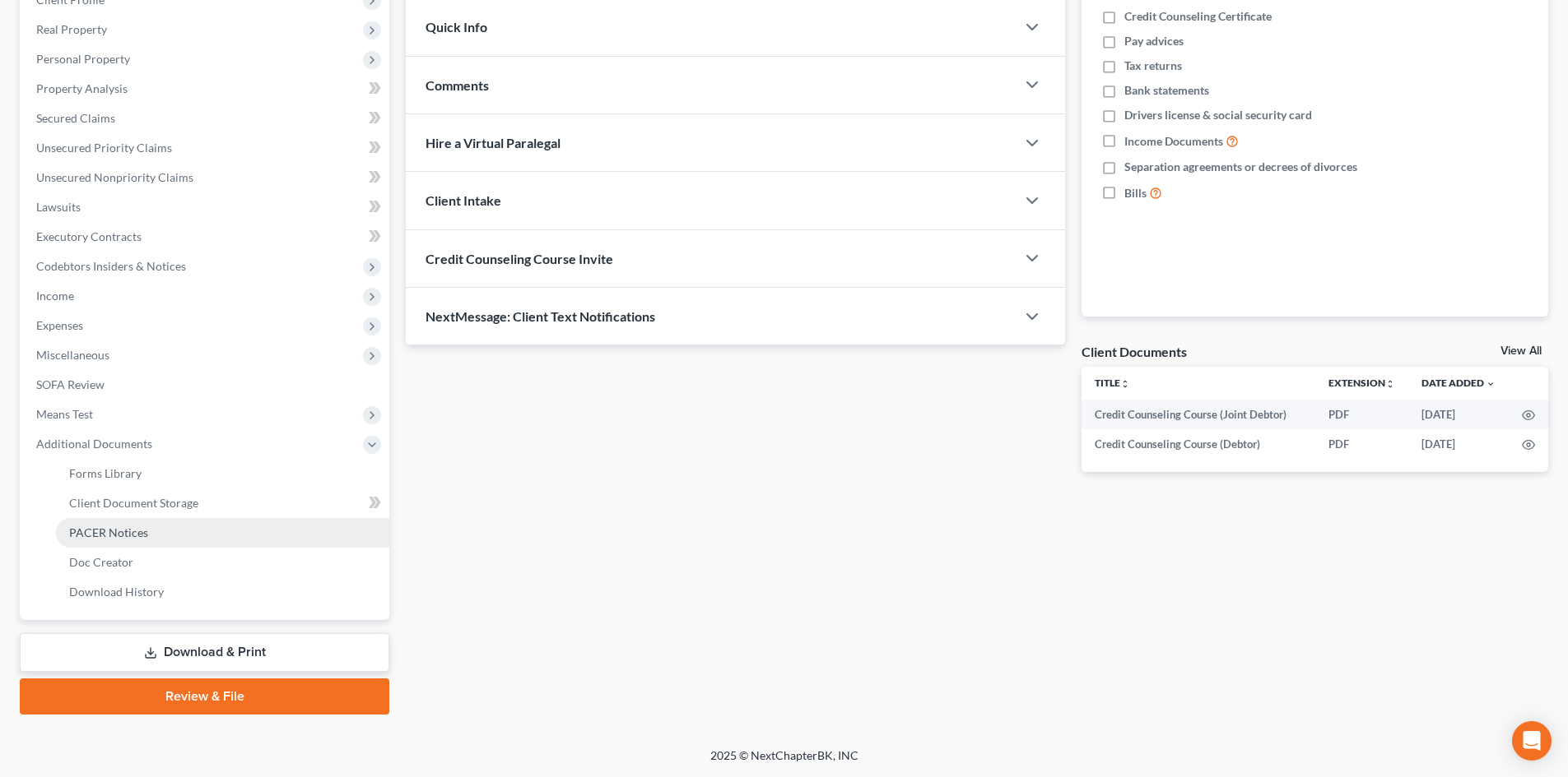
click at [146, 524] on link "PACER Notices" at bounding box center [222, 533] width 333 height 30
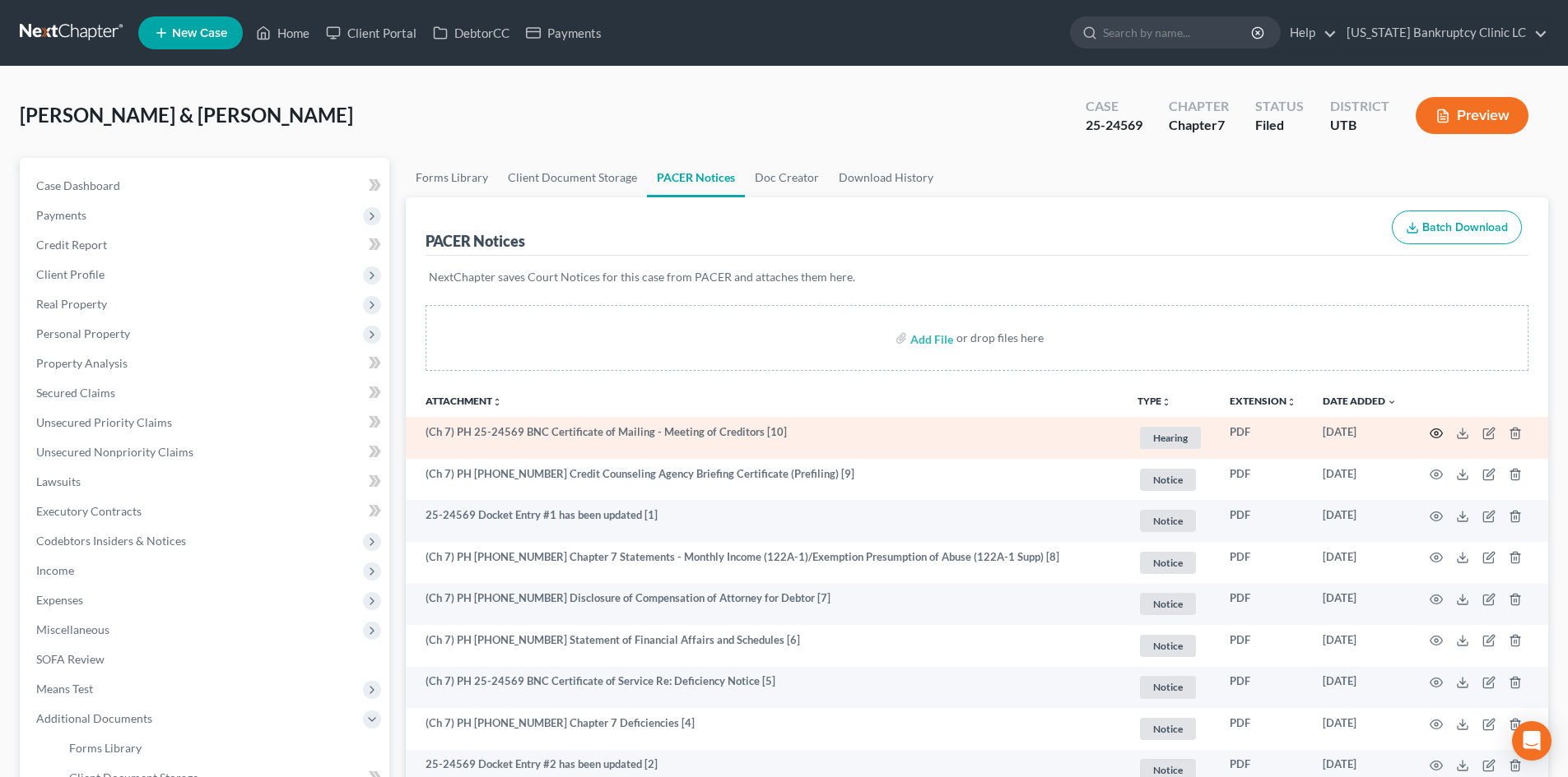
click at [1299, 431] on icon "button" at bounding box center [1436, 433] width 13 height 13
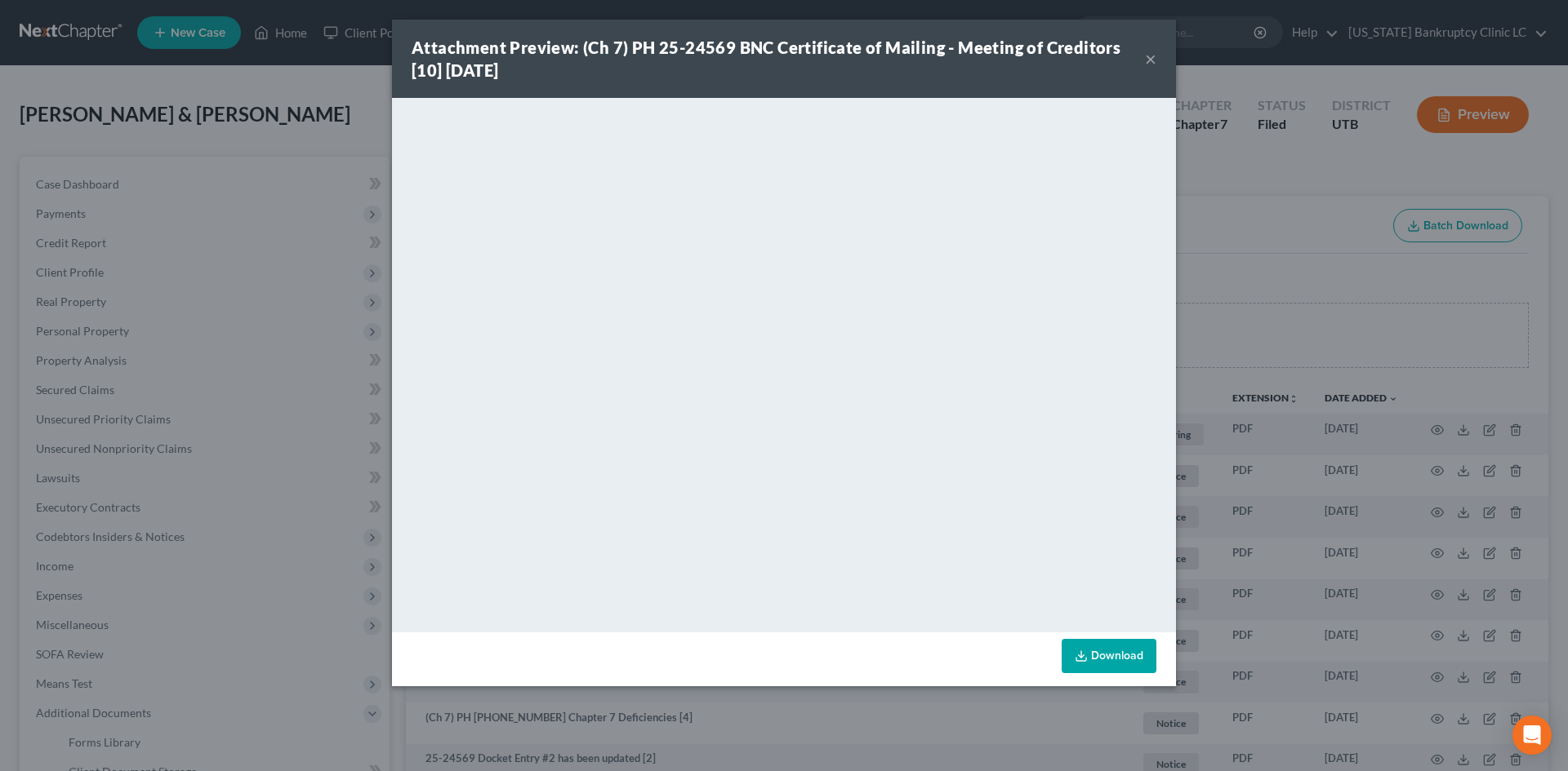
click at [1152, 60] on button "×" at bounding box center [1150, 59] width 11 height 20
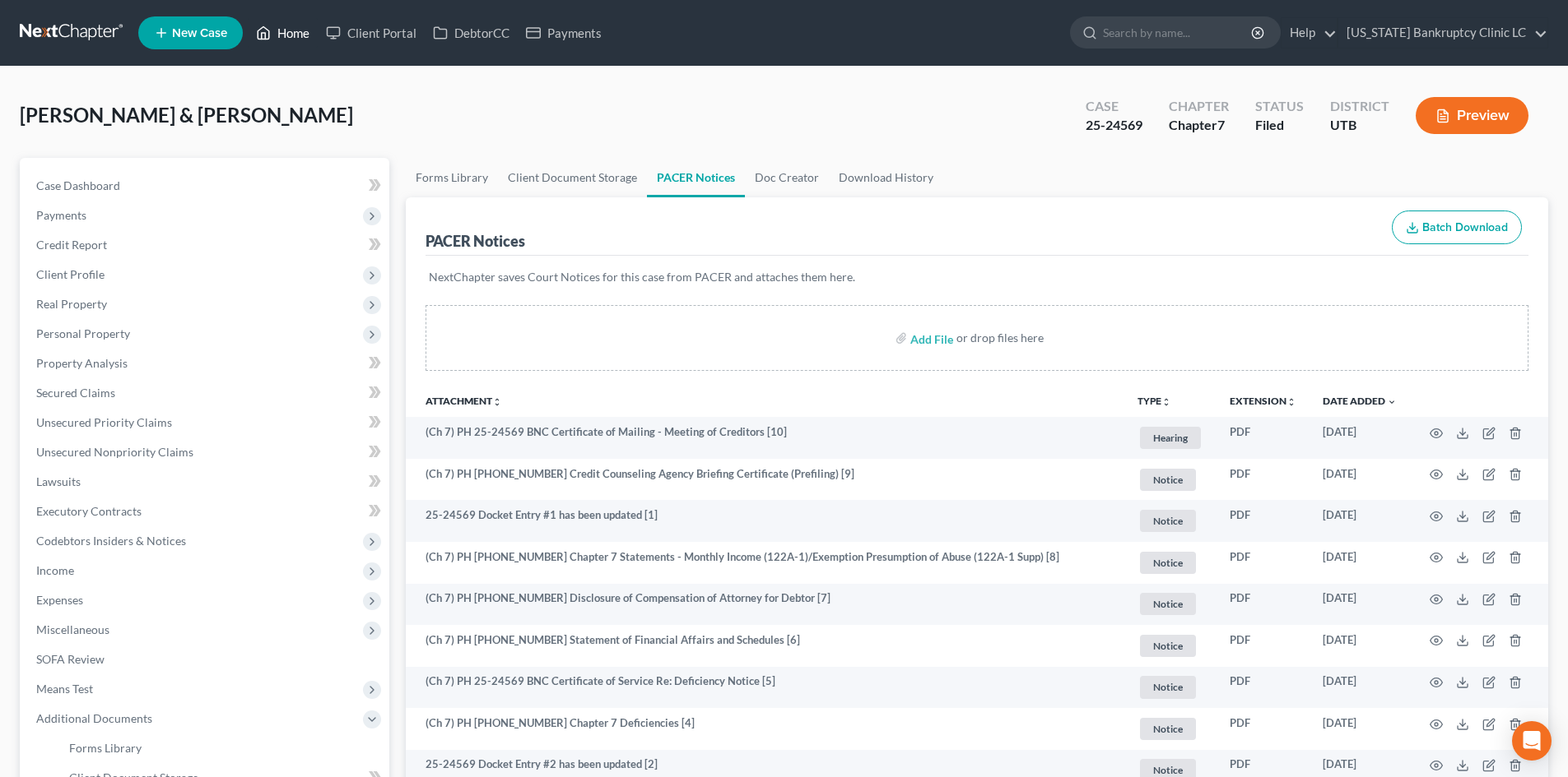
click at [273, 37] on link "Home" at bounding box center [283, 33] width 70 height 30
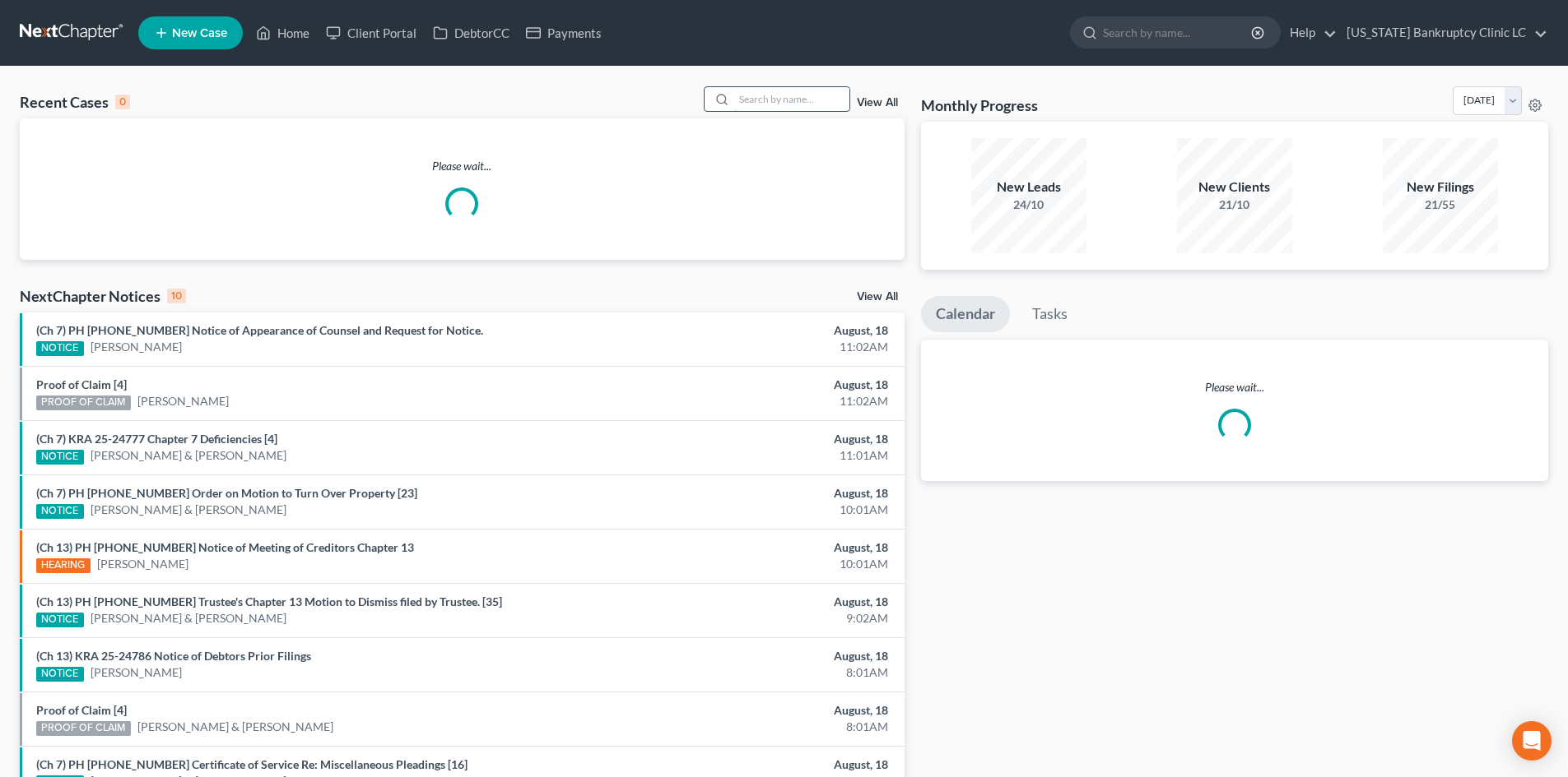
click at [789, 96] on input "search" at bounding box center [791, 98] width 116 height 23
paste input "25-24525"
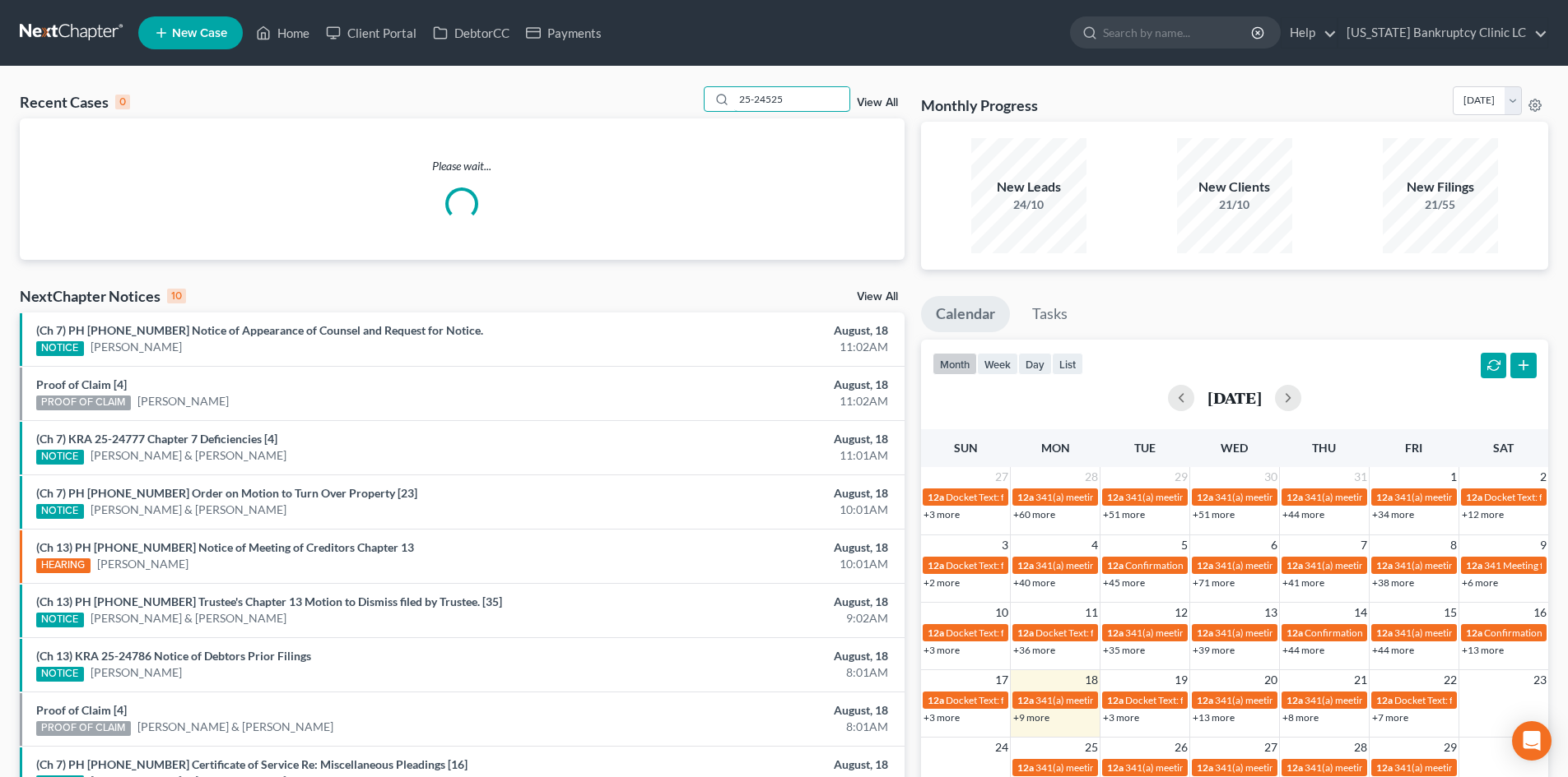
type input "25-24525"
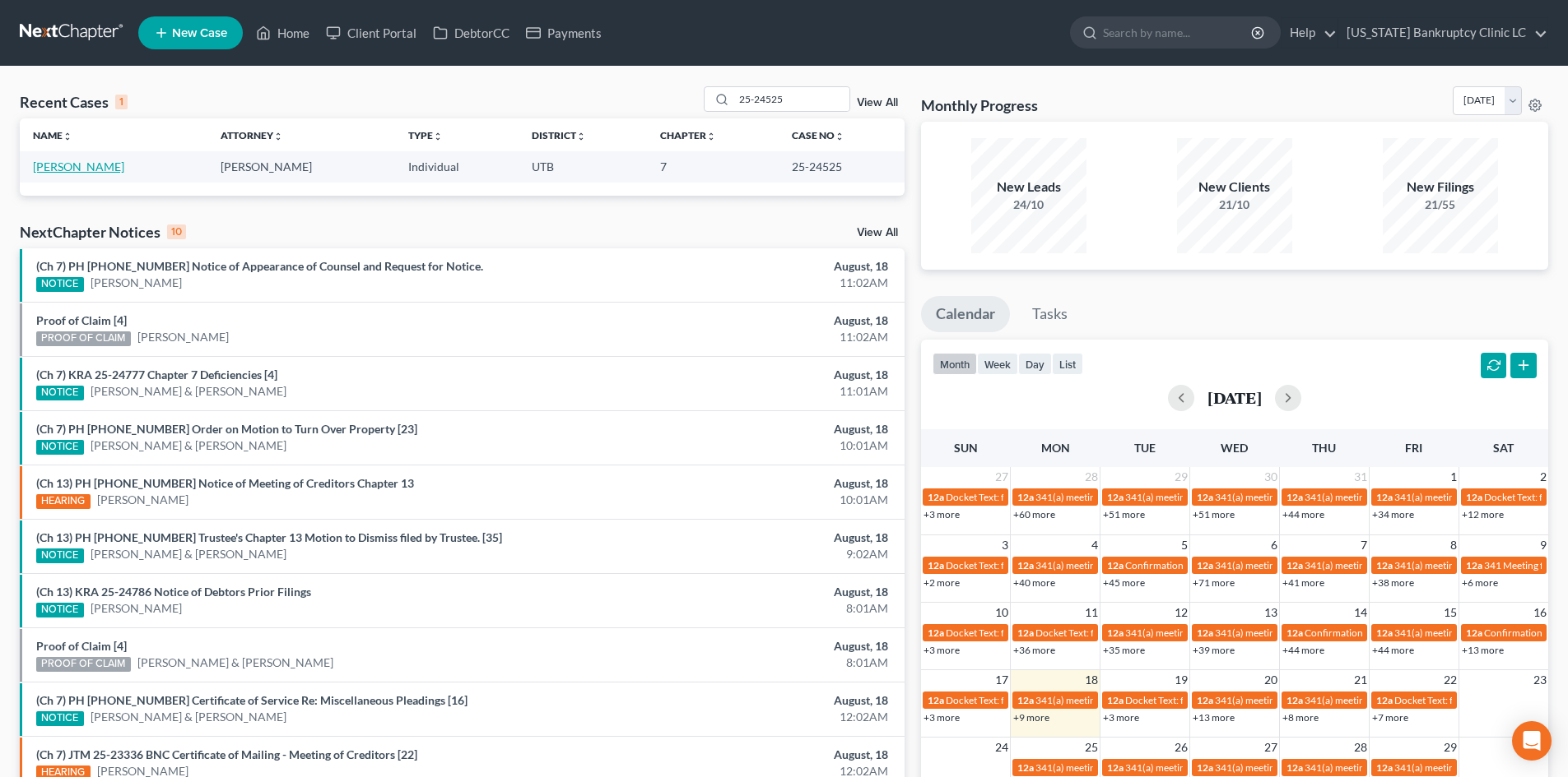
click at [94, 160] on link "[PERSON_NAME]" at bounding box center [78, 167] width 91 height 14
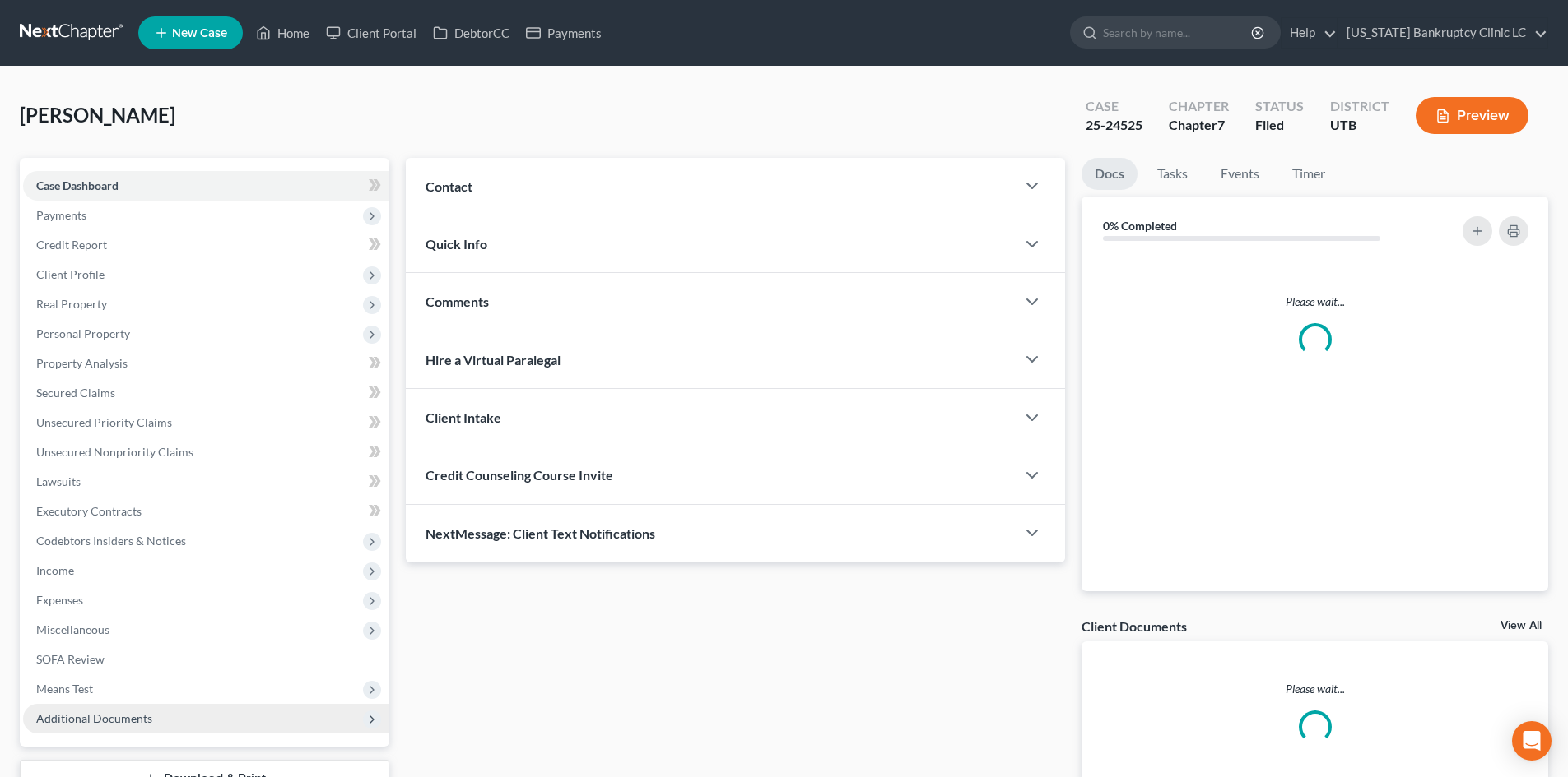
scroll to position [127, 0]
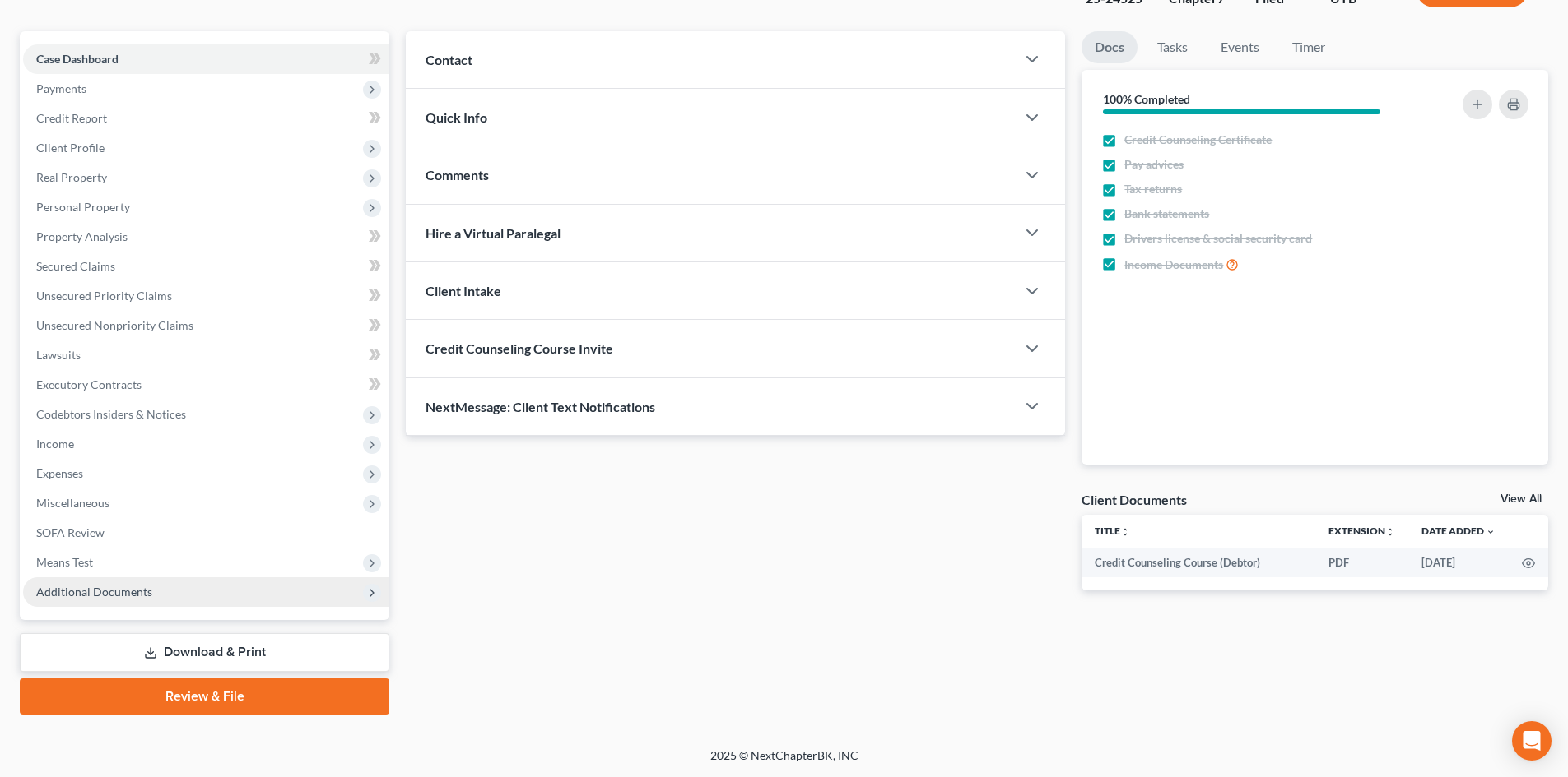
click at [153, 587] on span "Additional Documents" at bounding box center [206, 592] width 366 height 30
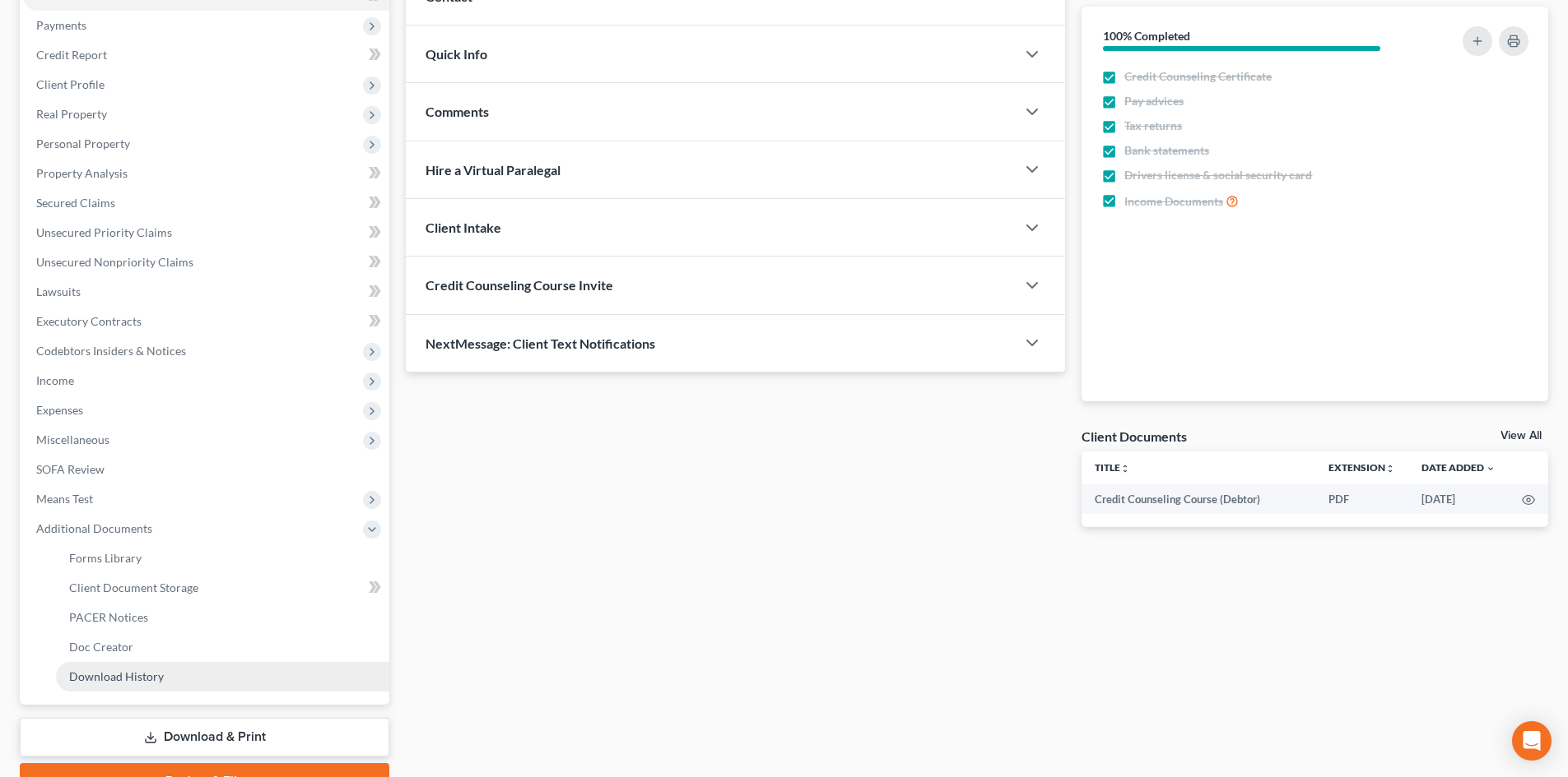
scroll to position [275, 0]
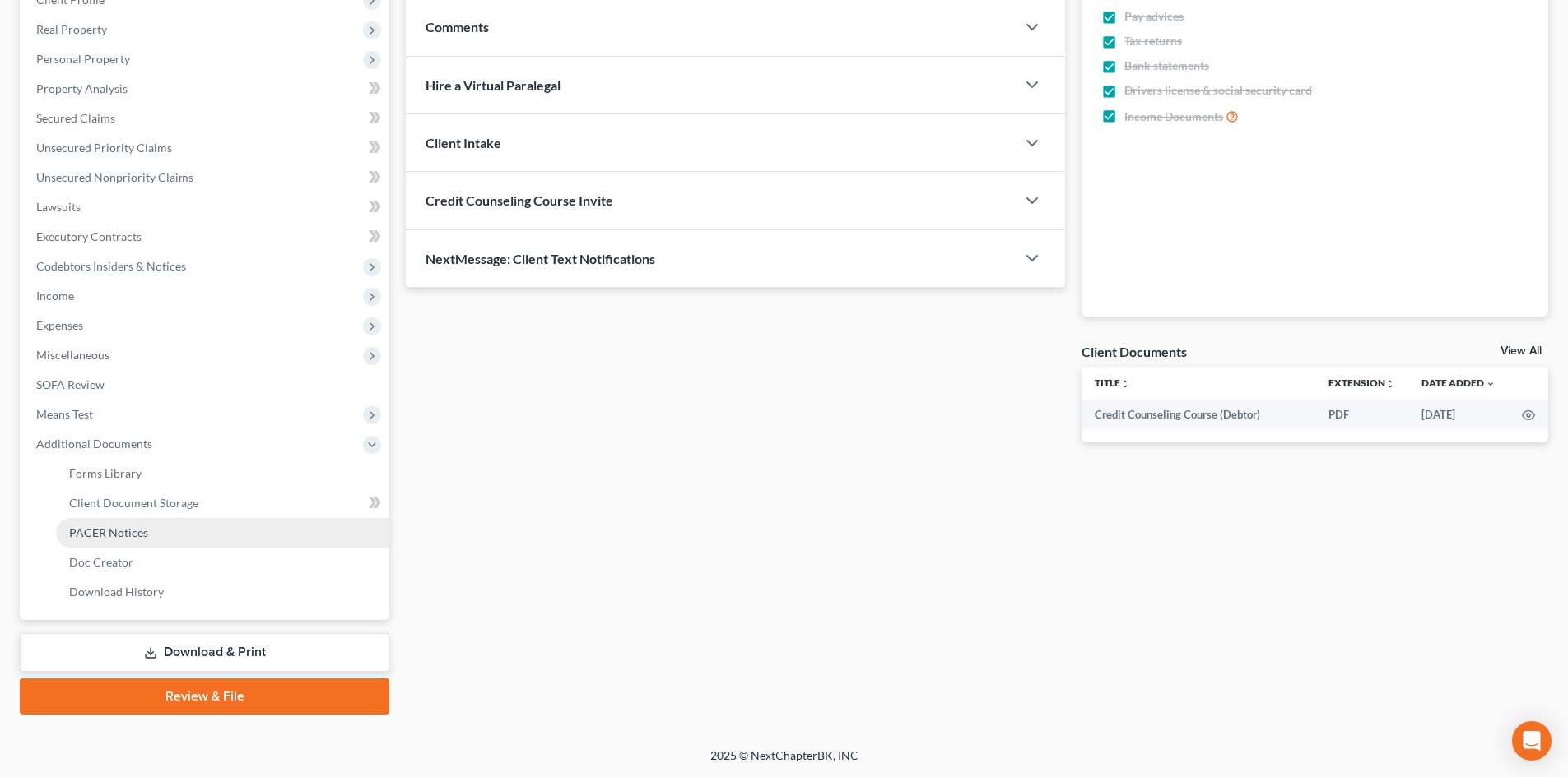
click at [208, 534] on link "PACER Notices" at bounding box center [222, 533] width 333 height 30
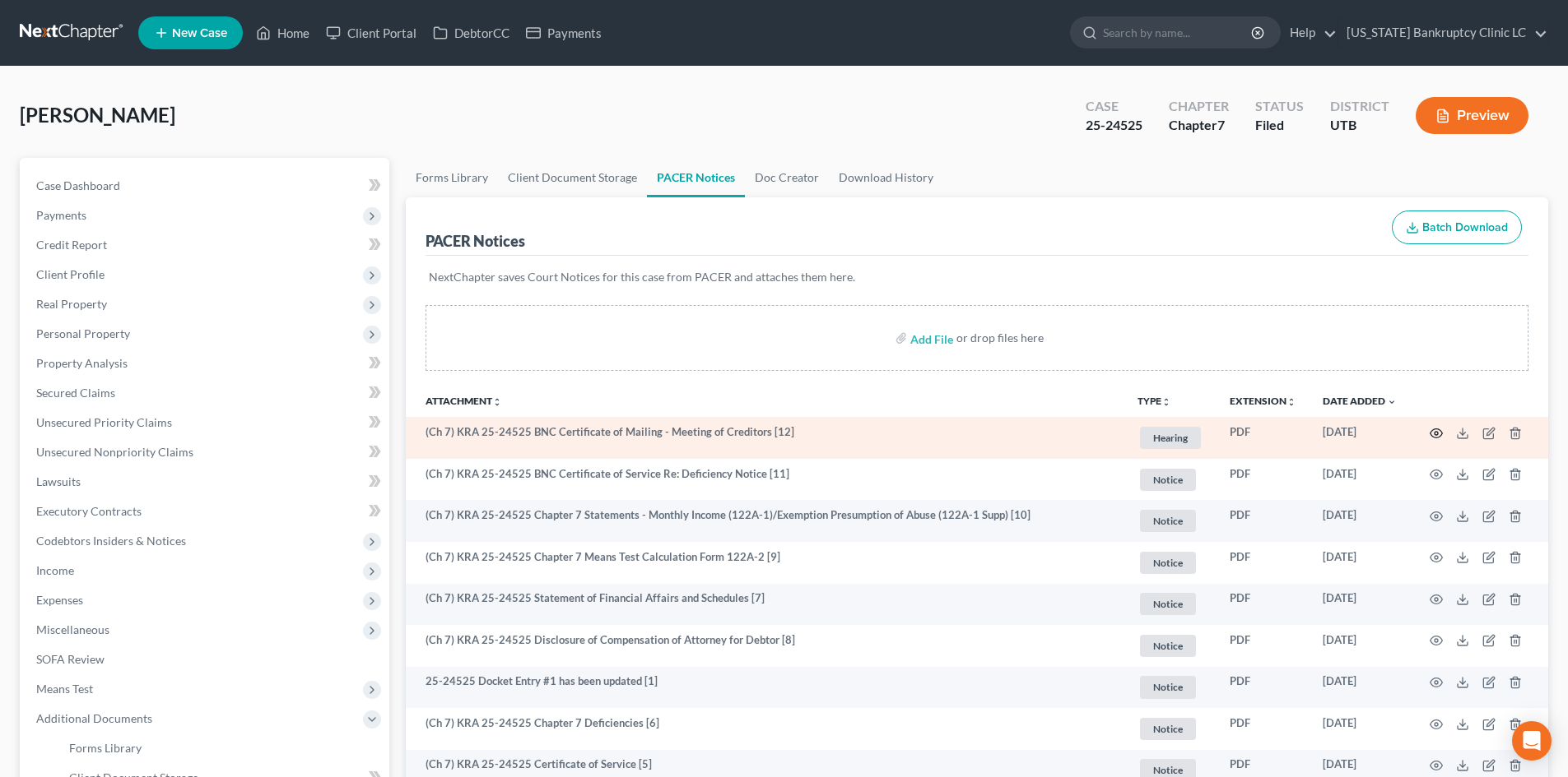
click at [1299, 431] on icon "button" at bounding box center [1436, 433] width 13 height 13
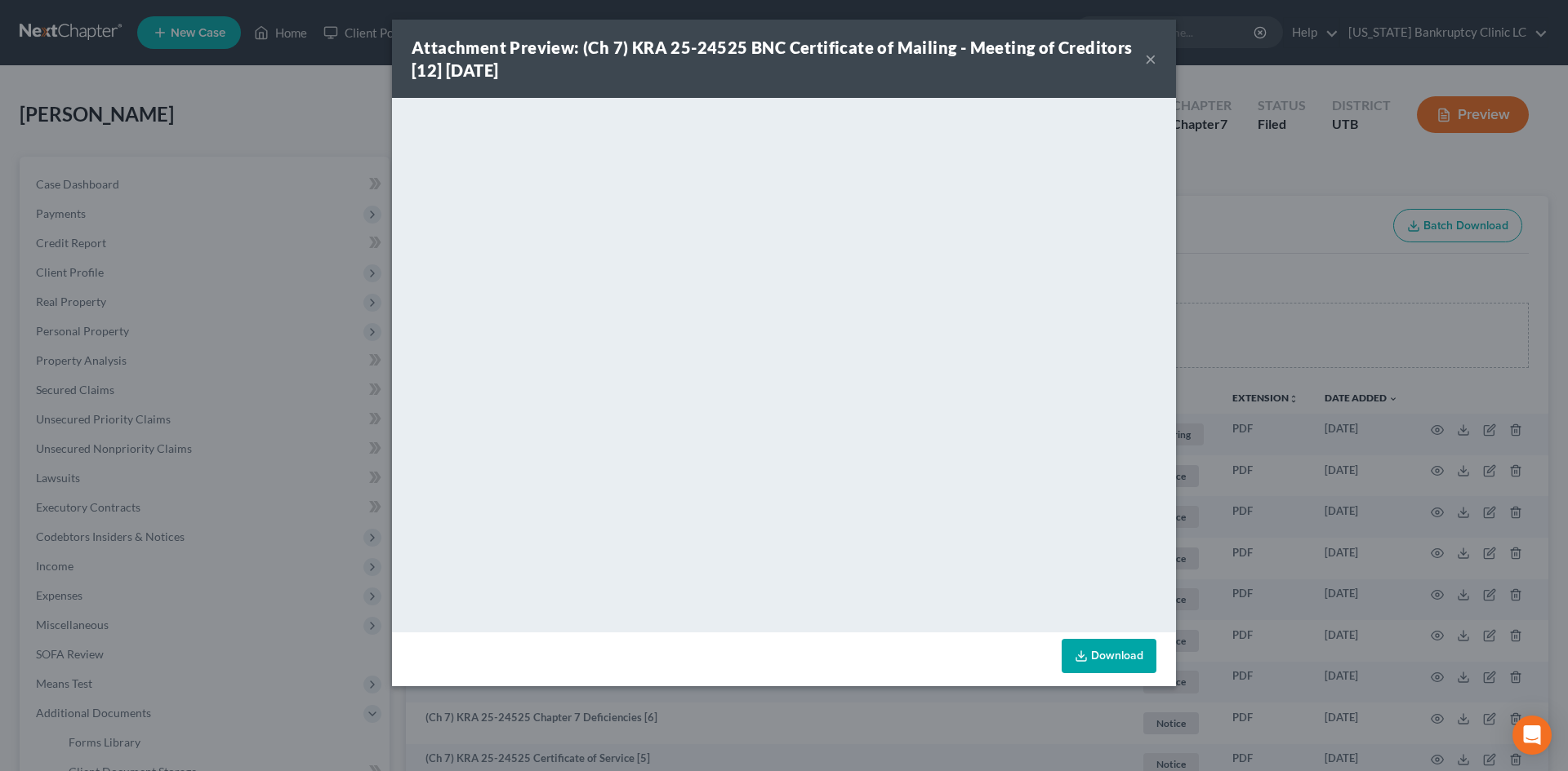
click at [1144, 56] on div "Attachment Preview: (Ch 7) KRA 25-24525 BNC Certificate of Mailing - Meeting of…" at bounding box center [778, 59] width 734 height 46
click at [1149, 58] on button "×" at bounding box center [1150, 59] width 11 height 20
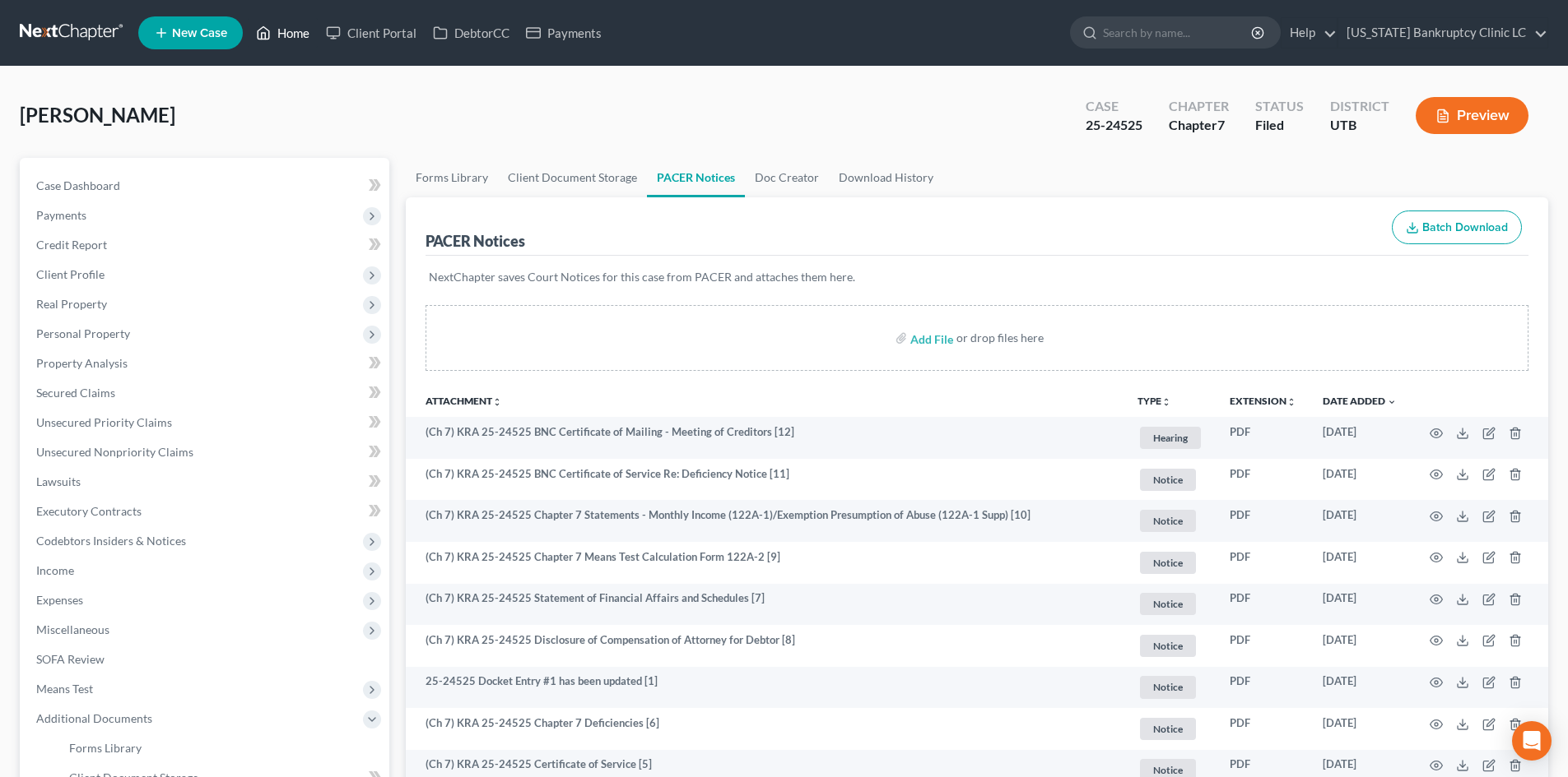
click at [273, 37] on link "Home" at bounding box center [283, 33] width 70 height 30
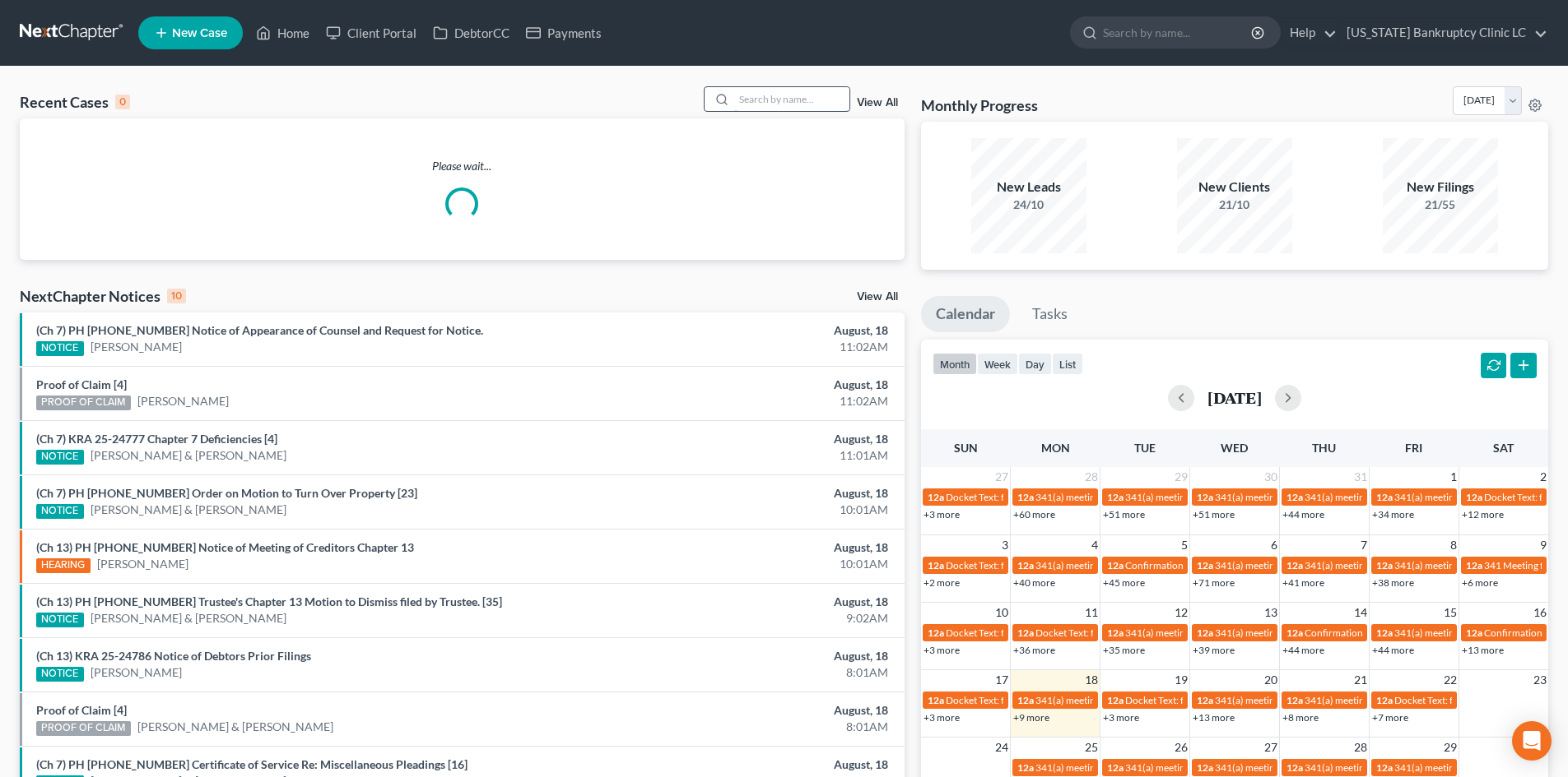
click at [789, 96] on input "search" at bounding box center [791, 98] width 116 height 23
paste input "25-24601"
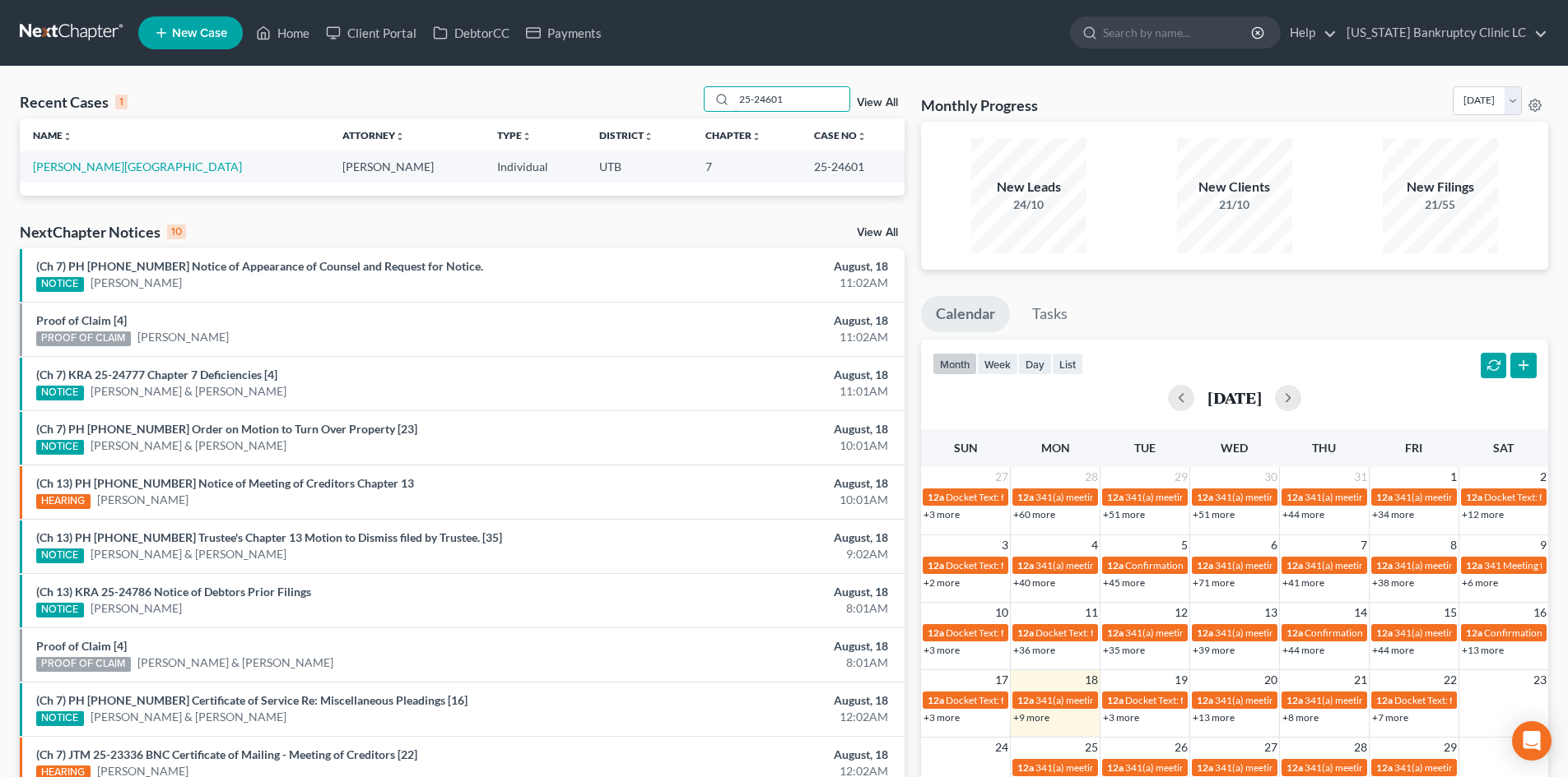
type input "25-24601"
click at [63, 176] on td "[PERSON_NAME][GEOGRAPHIC_DATA]" at bounding box center [175, 166] width 310 height 30
click at [70, 167] on link "[PERSON_NAME][GEOGRAPHIC_DATA]" at bounding box center [137, 167] width 209 height 14
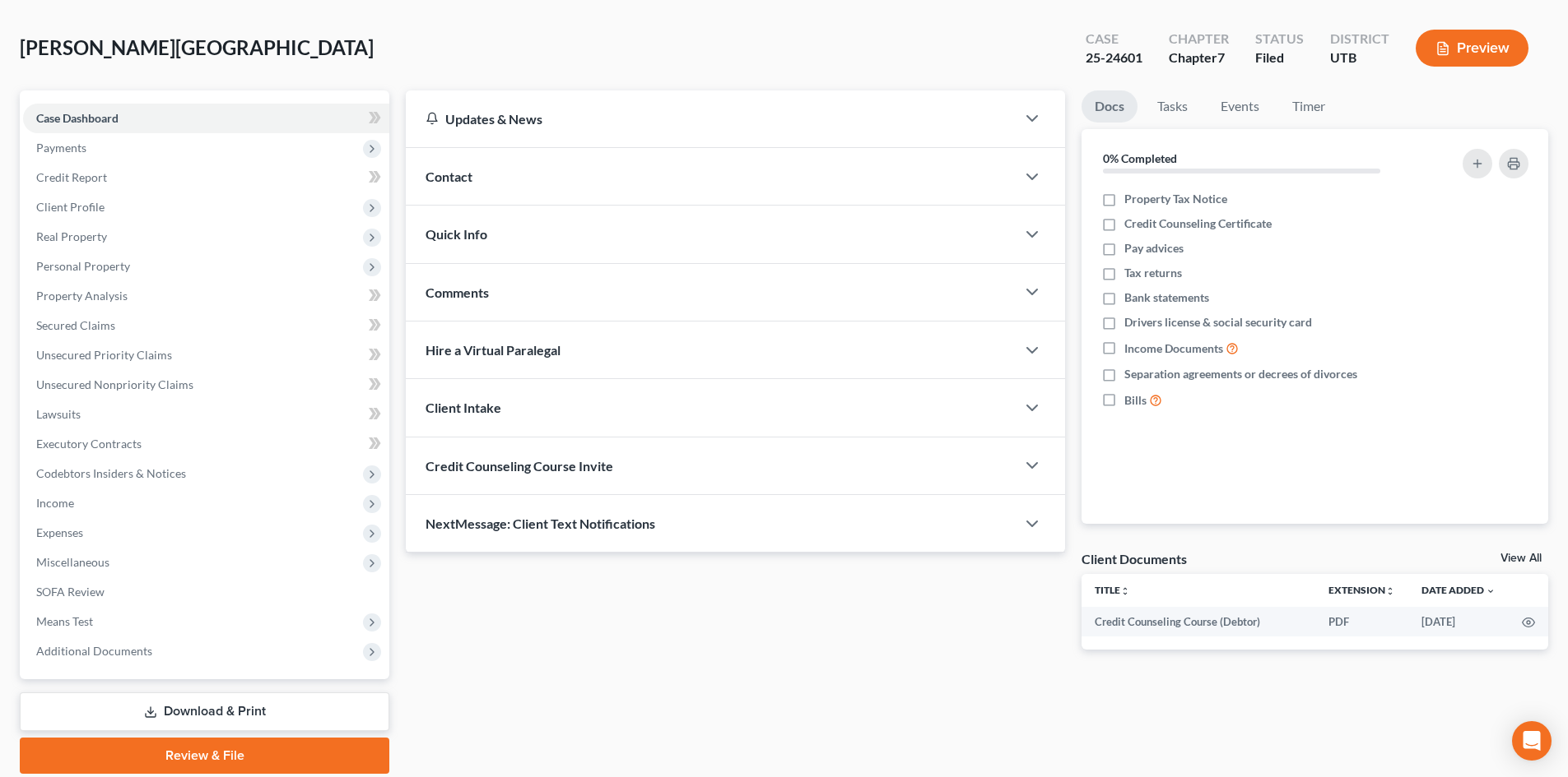
scroll to position [127, 0]
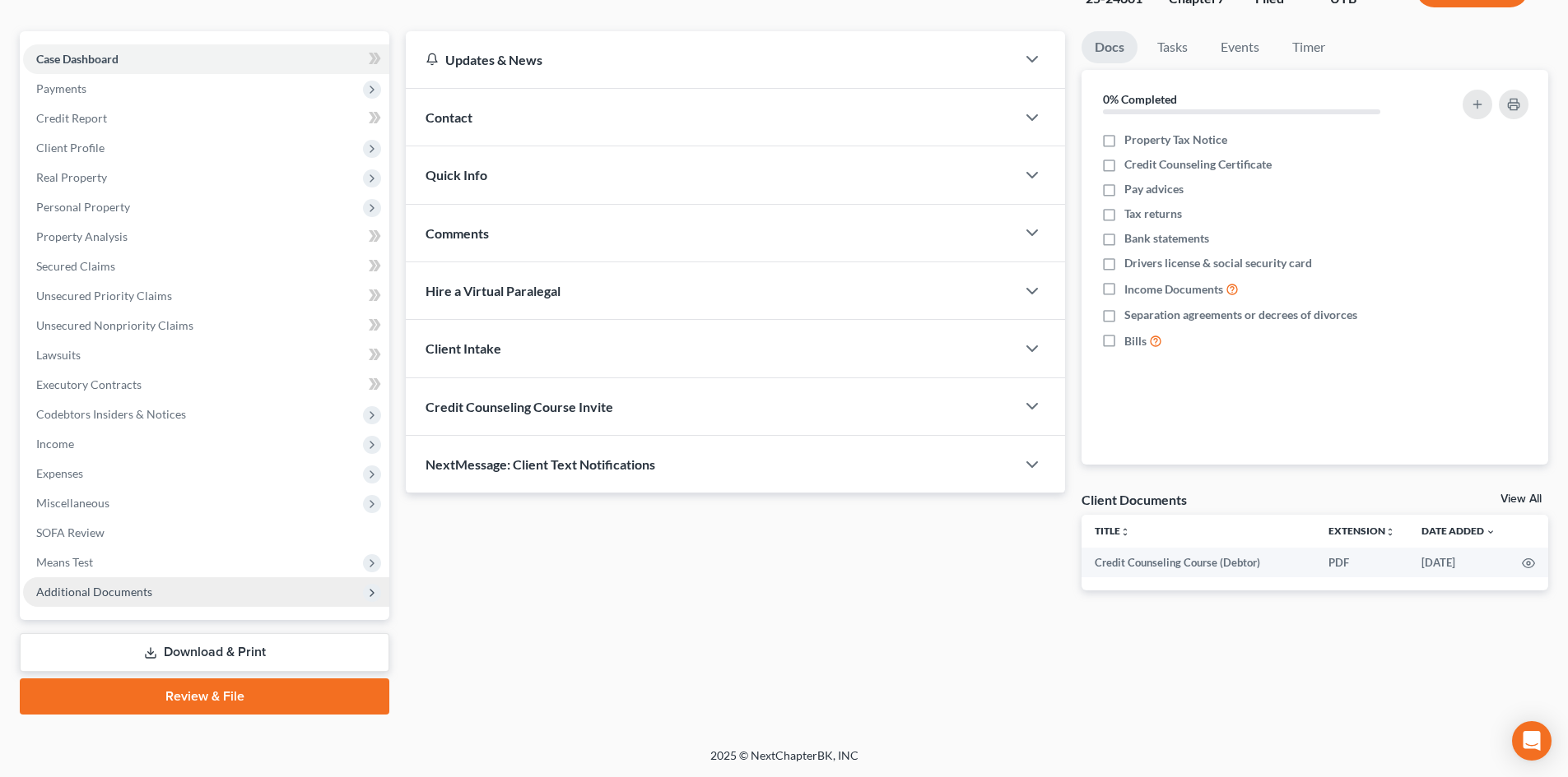
click at [138, 598] on span "Additional Documents" at bounding box center [94, 592] width 116 height 14
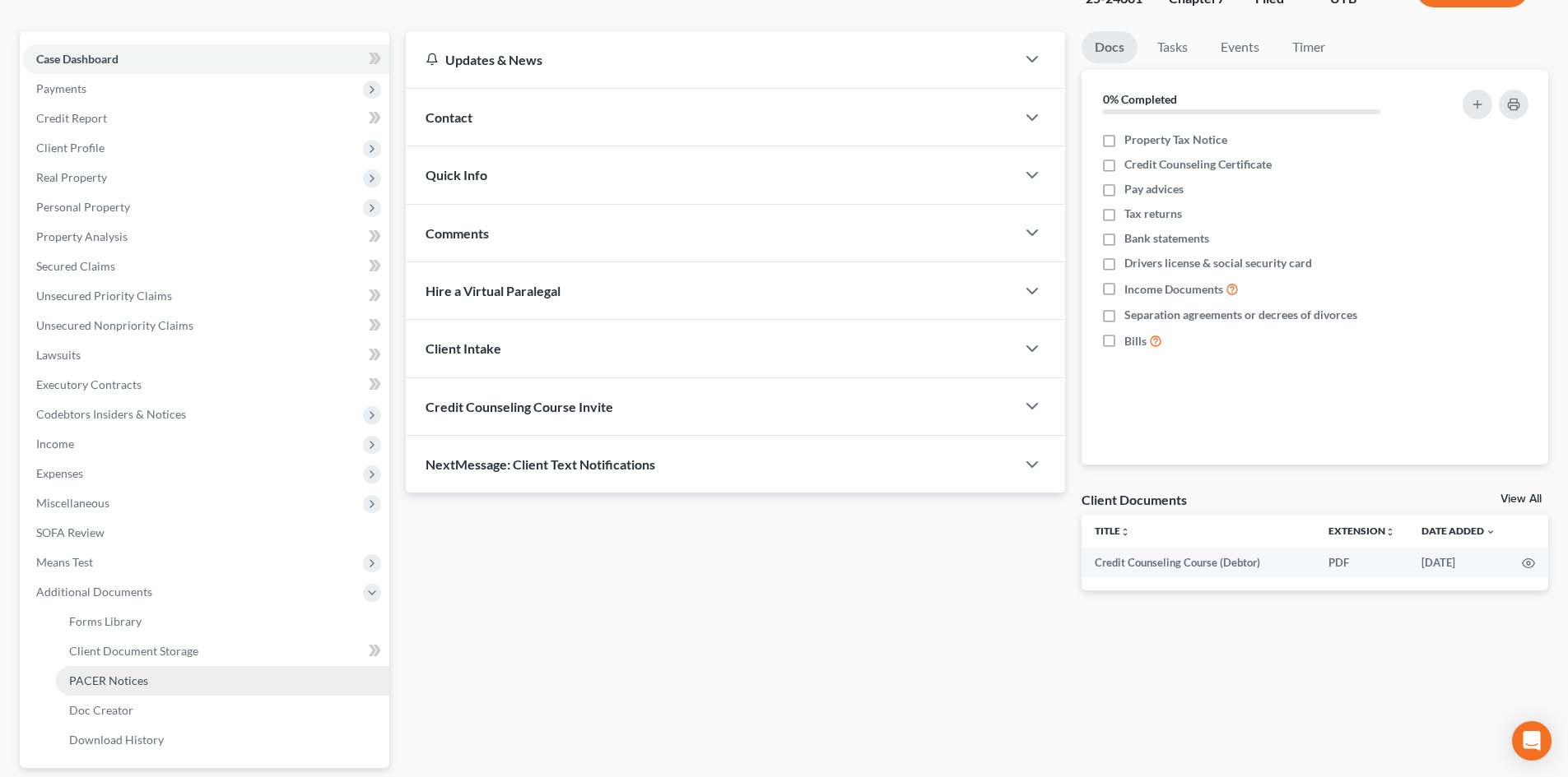
click at [136, 681] on span "PACER Notices" at bounding box center [109, 681] width 79 height 14
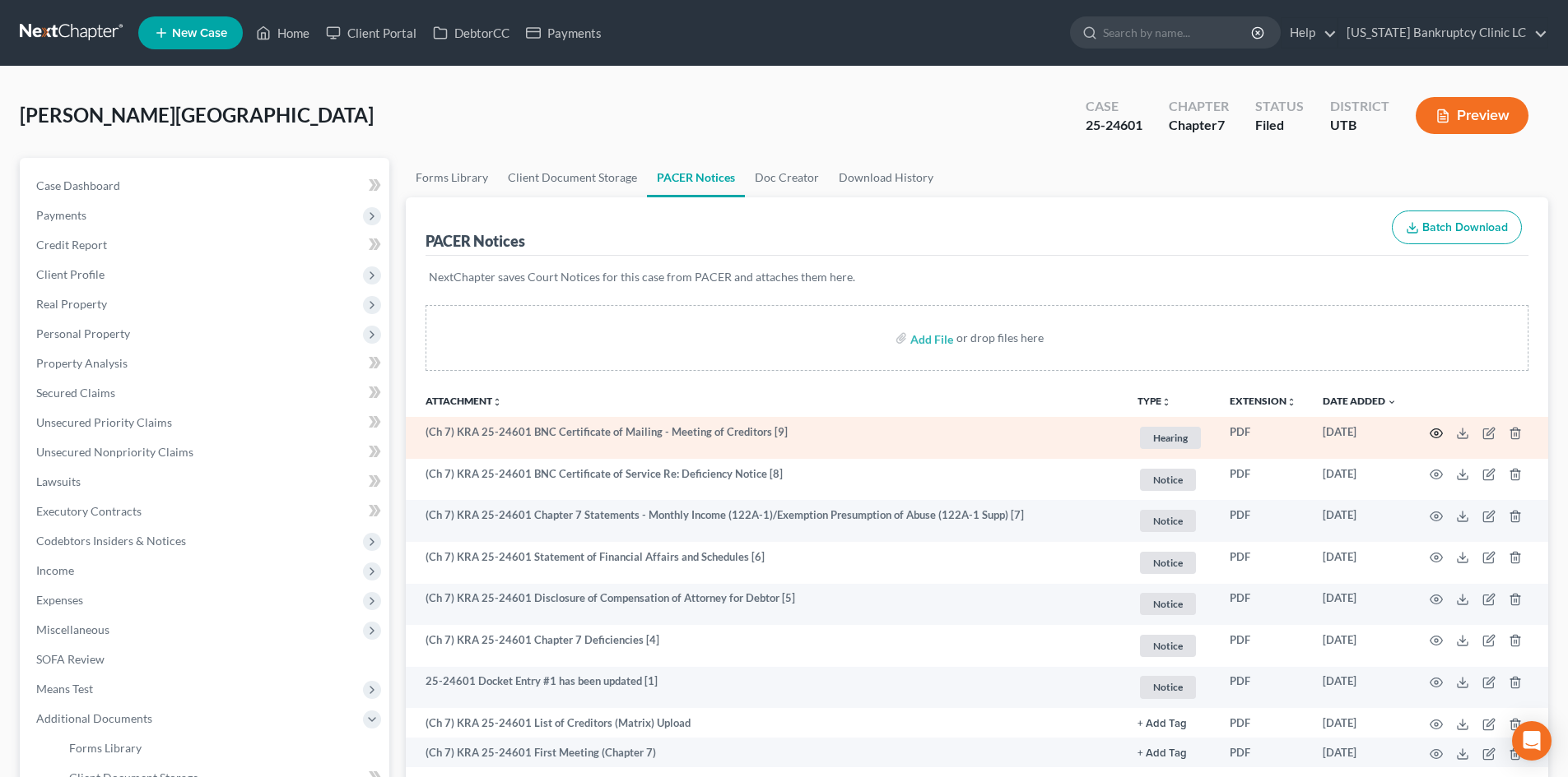
click at [1299, 435] on icon "button" at bounding box center [1436, 433] width 13 height 13
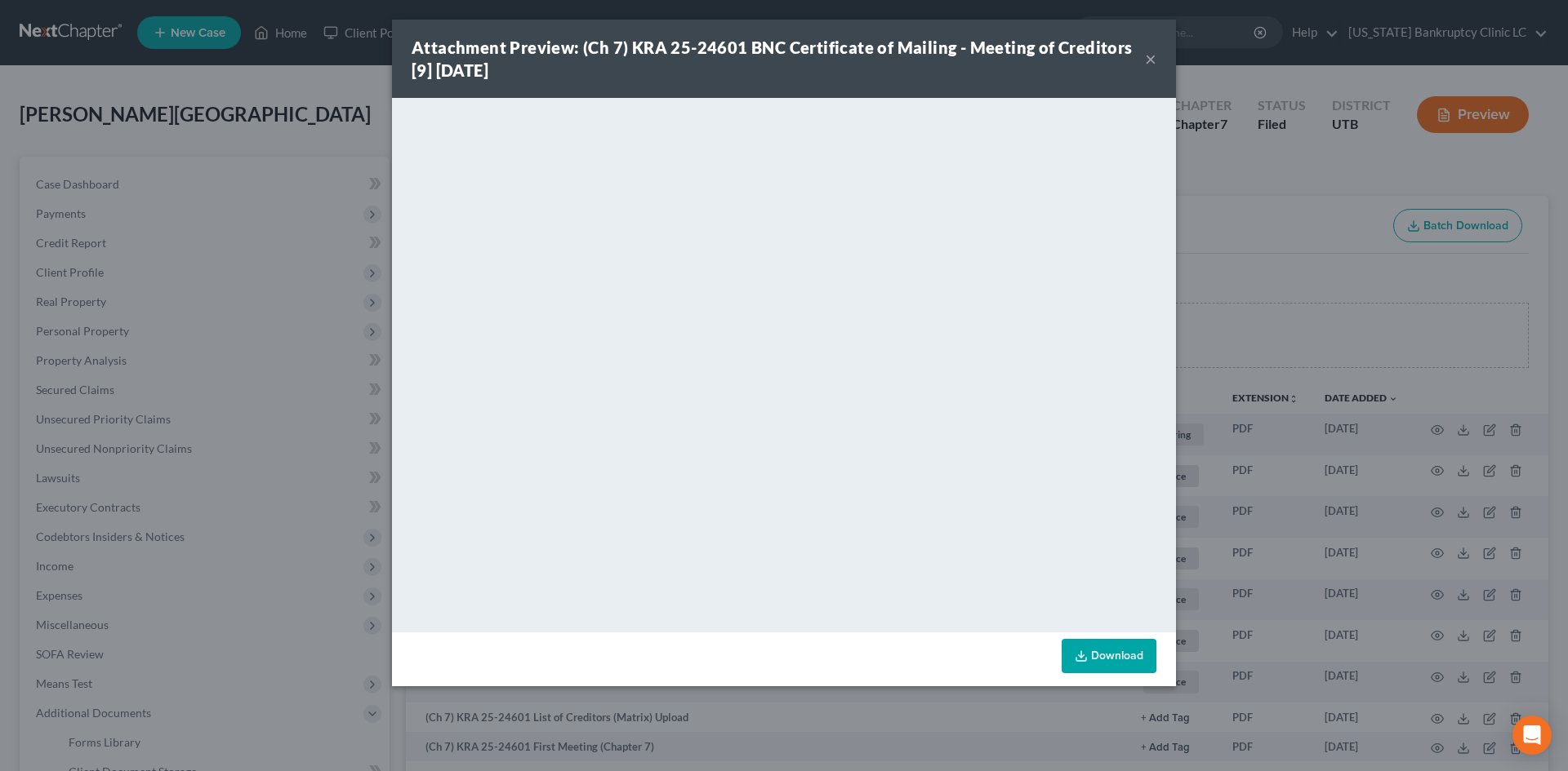
click at [1144, 61] on div "Attachment Preview: (Ch 7) KRA 25-24601 BNC Certificate of Mailing - Meeting of…" at bounding box center [778, 59] width 734 height 46
click at [1150, 56] on button "×" at bounding box center [1150, 59] width 11 height 20
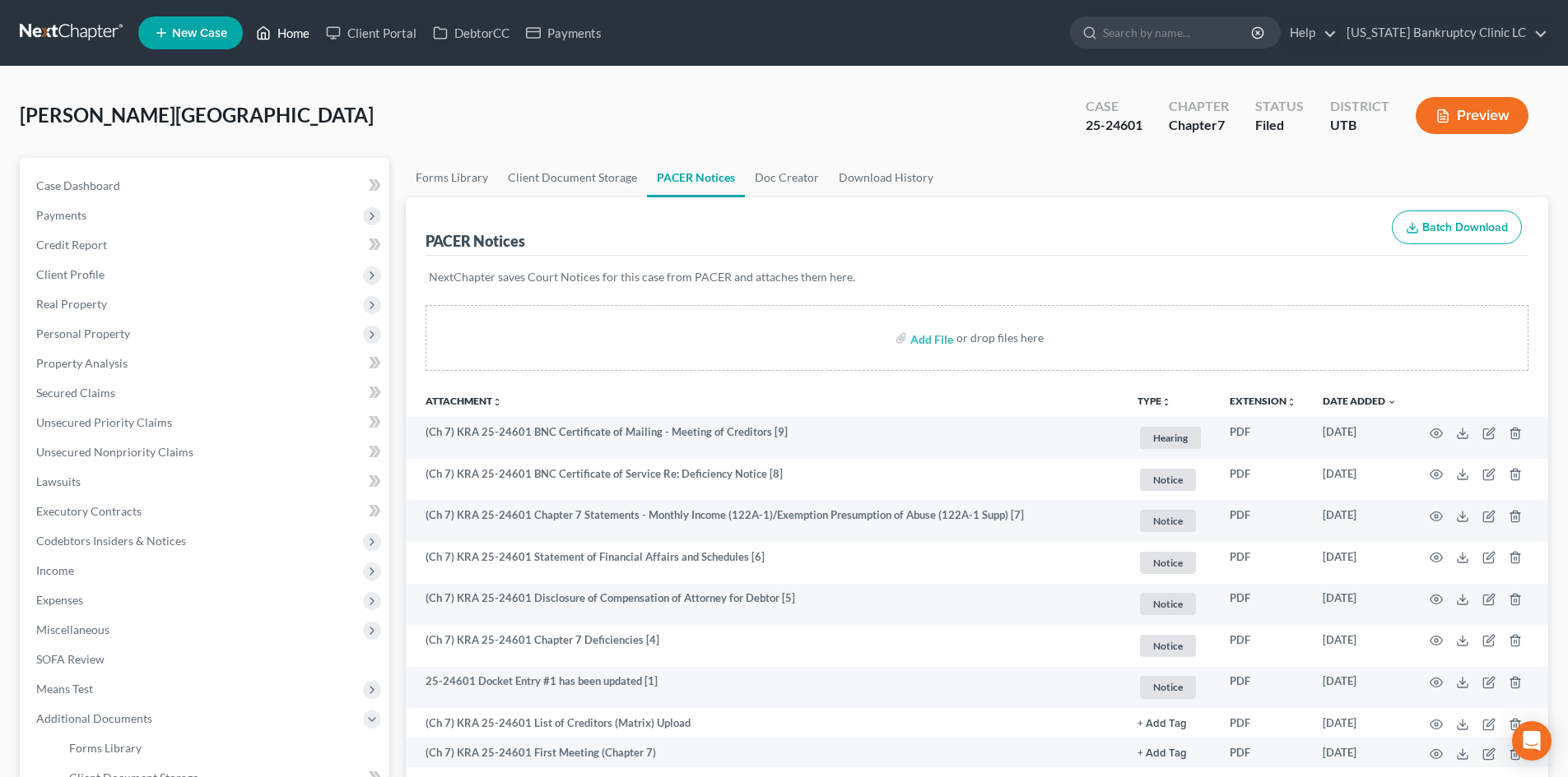
click at [263, 18] on link "Home" at bounding box center [283, 33] width 70 height 30
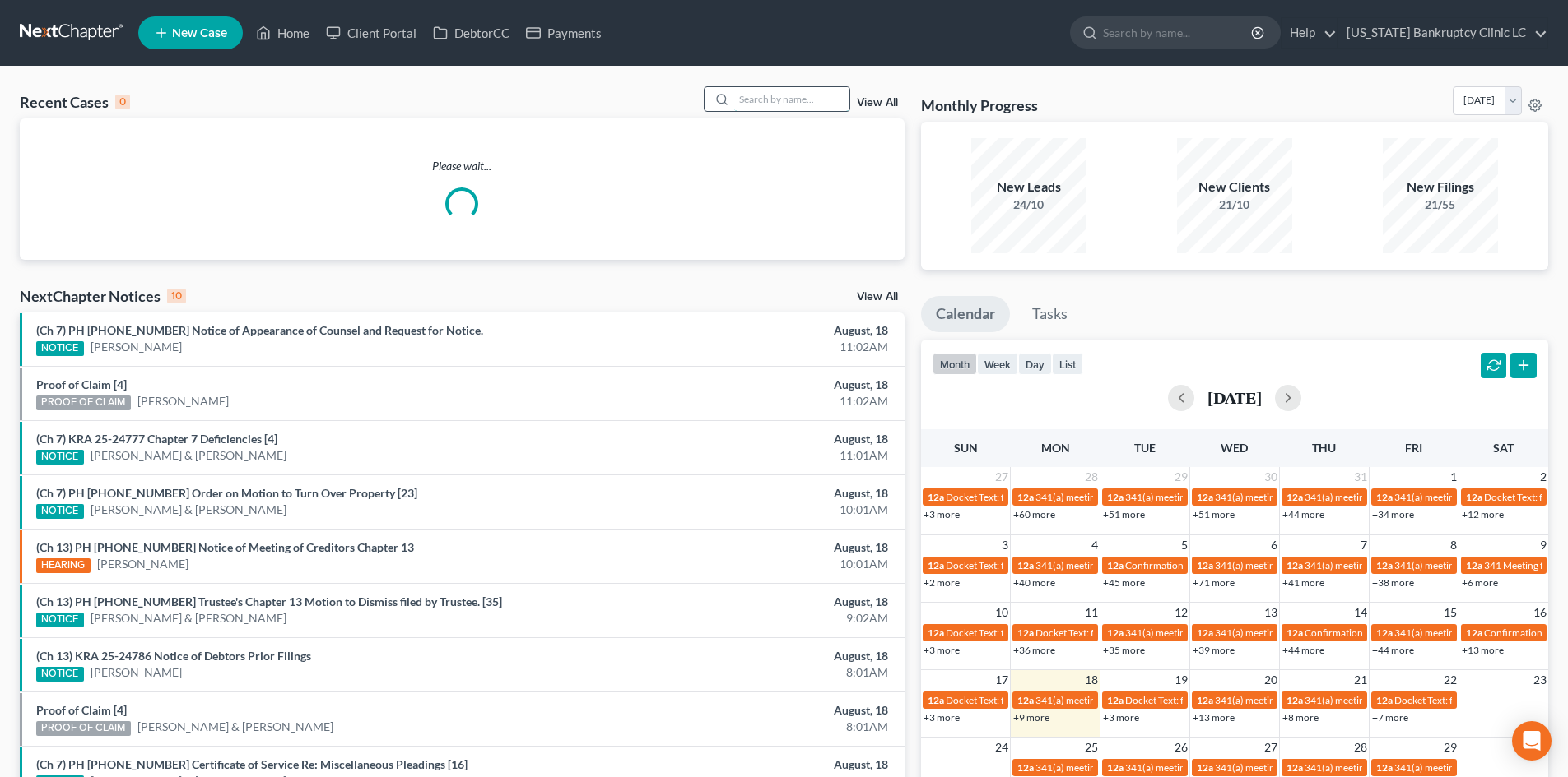
click at [811, 100] on input "search" at bounding box center [791, 98] width 116 height 23
paste input "25-24508"
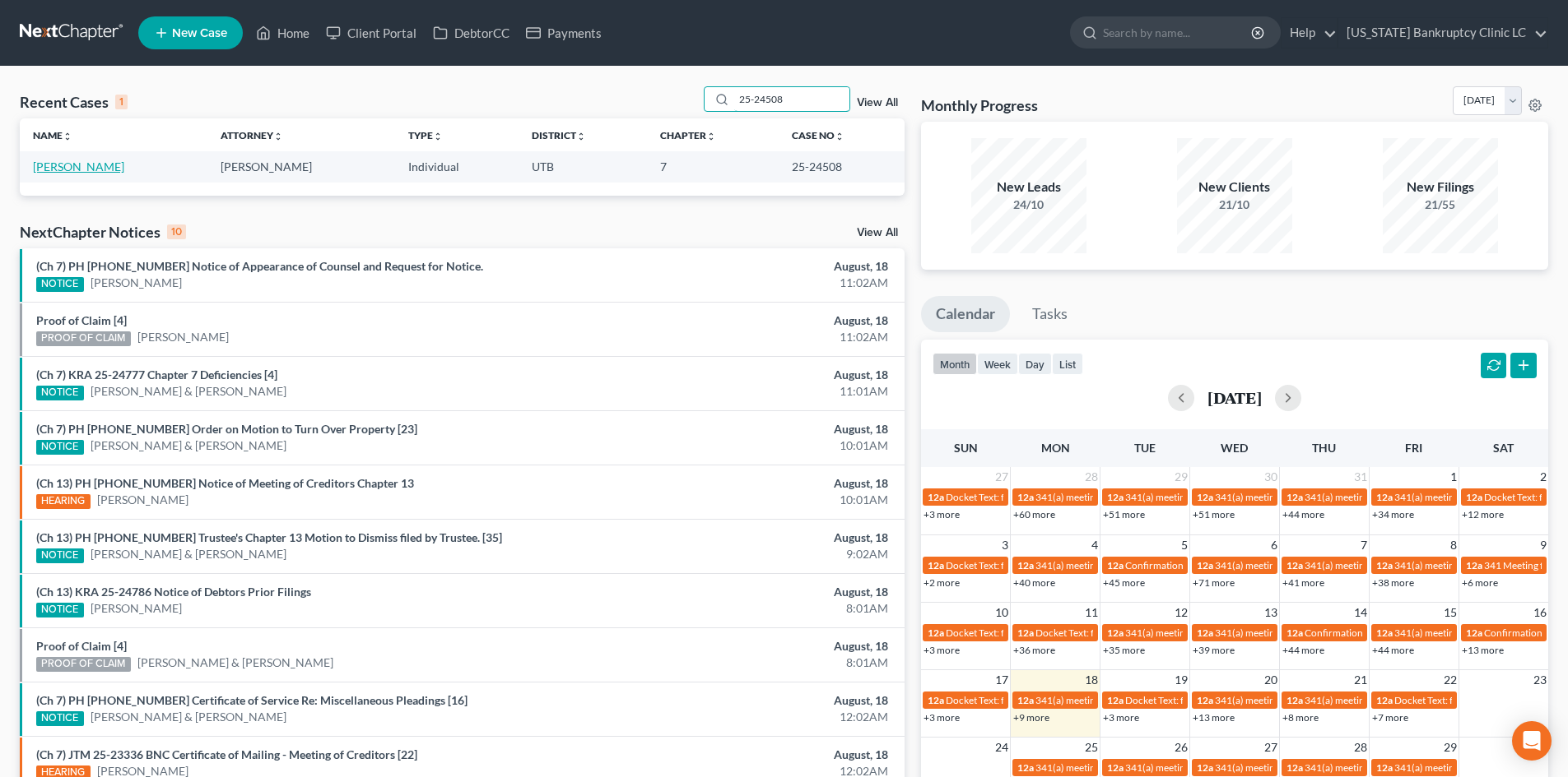
type input "25-24508"
click at [101, 165] on link "[PERSON_NAME]" at bounding box center [78, 167] width 91 height 14
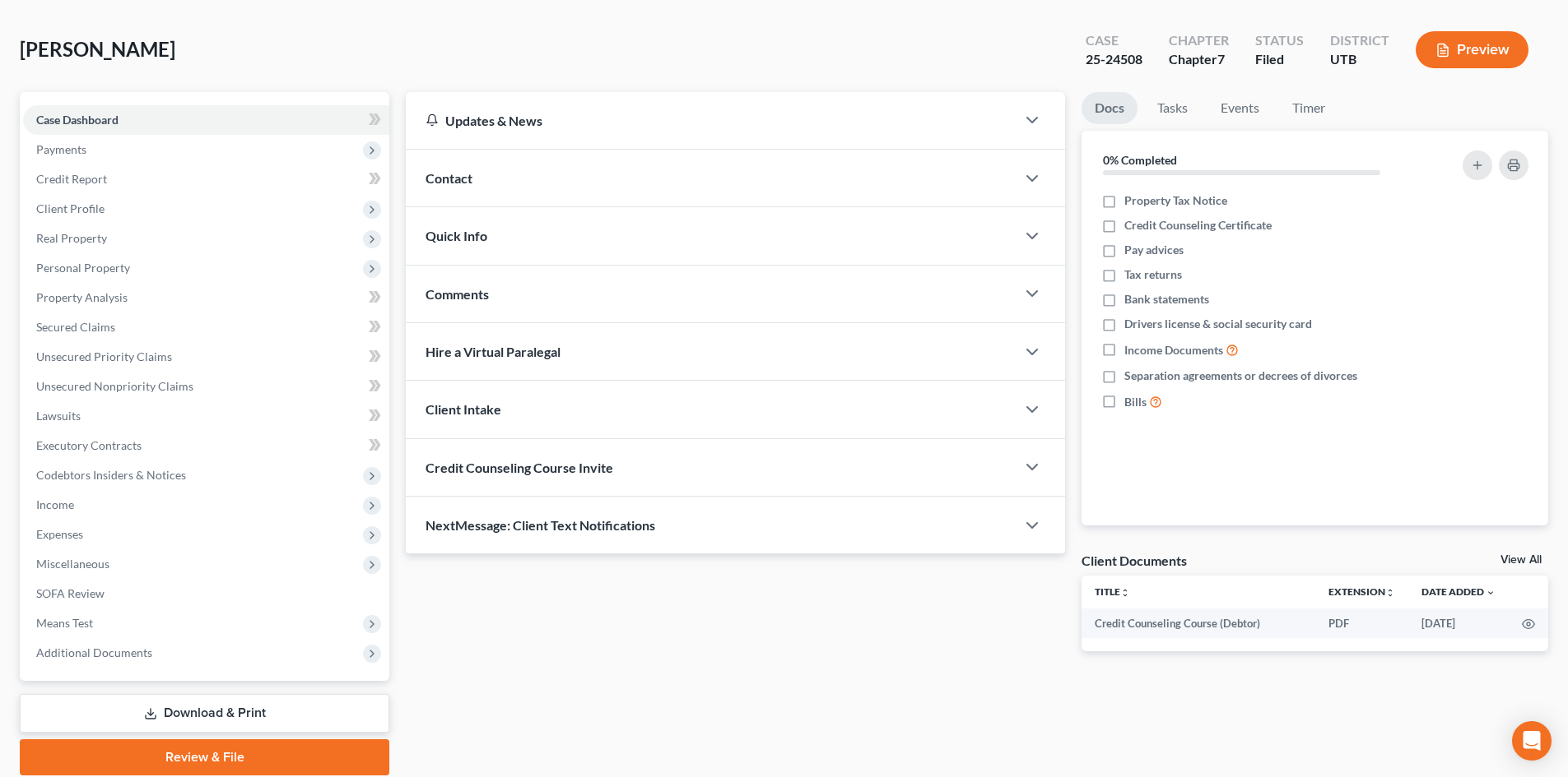
scroll to position [127, 0]
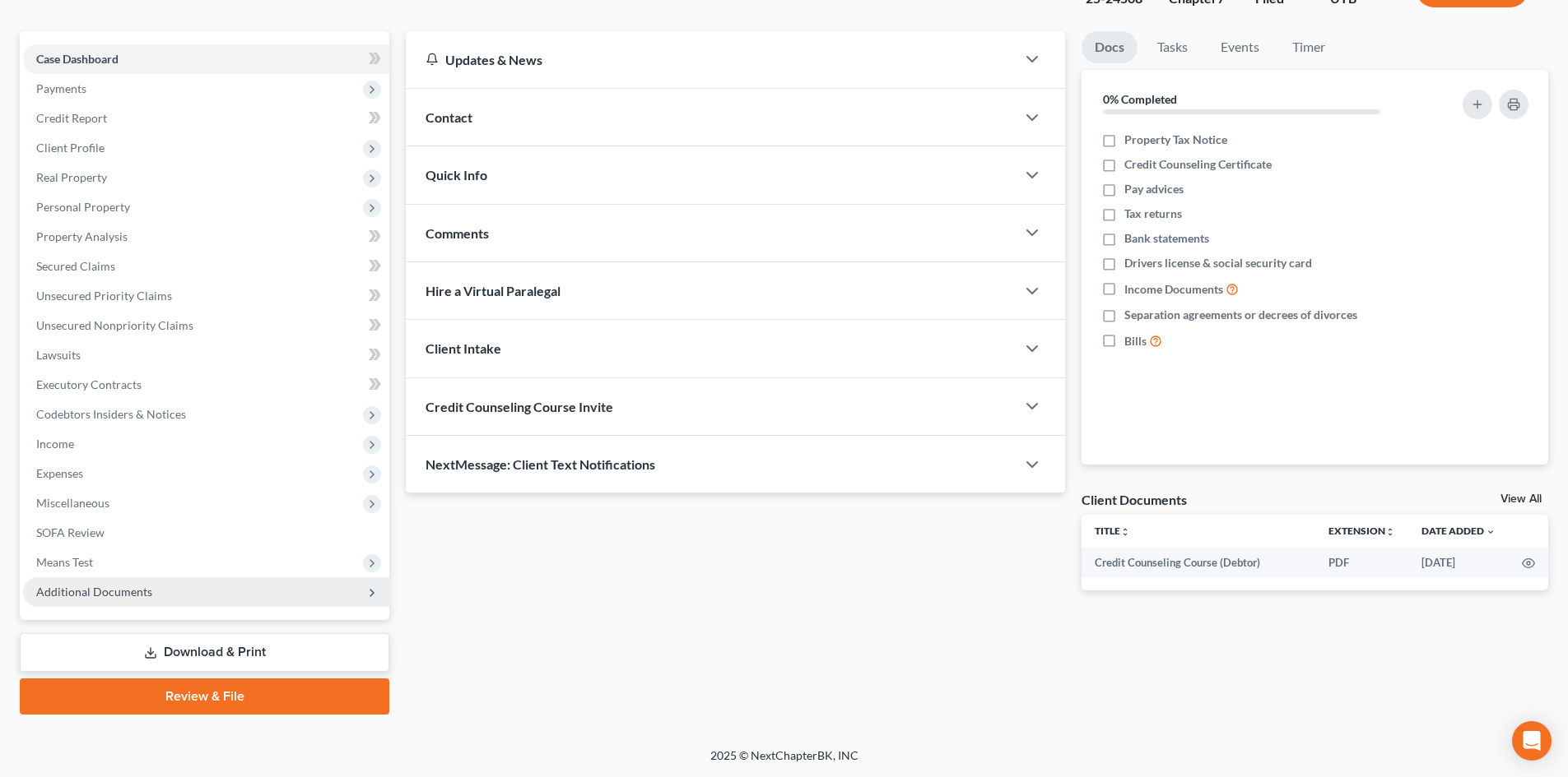
click at [189, 603] on span "Additional Documents" at bounding box center [206, 592] width 366 height 30
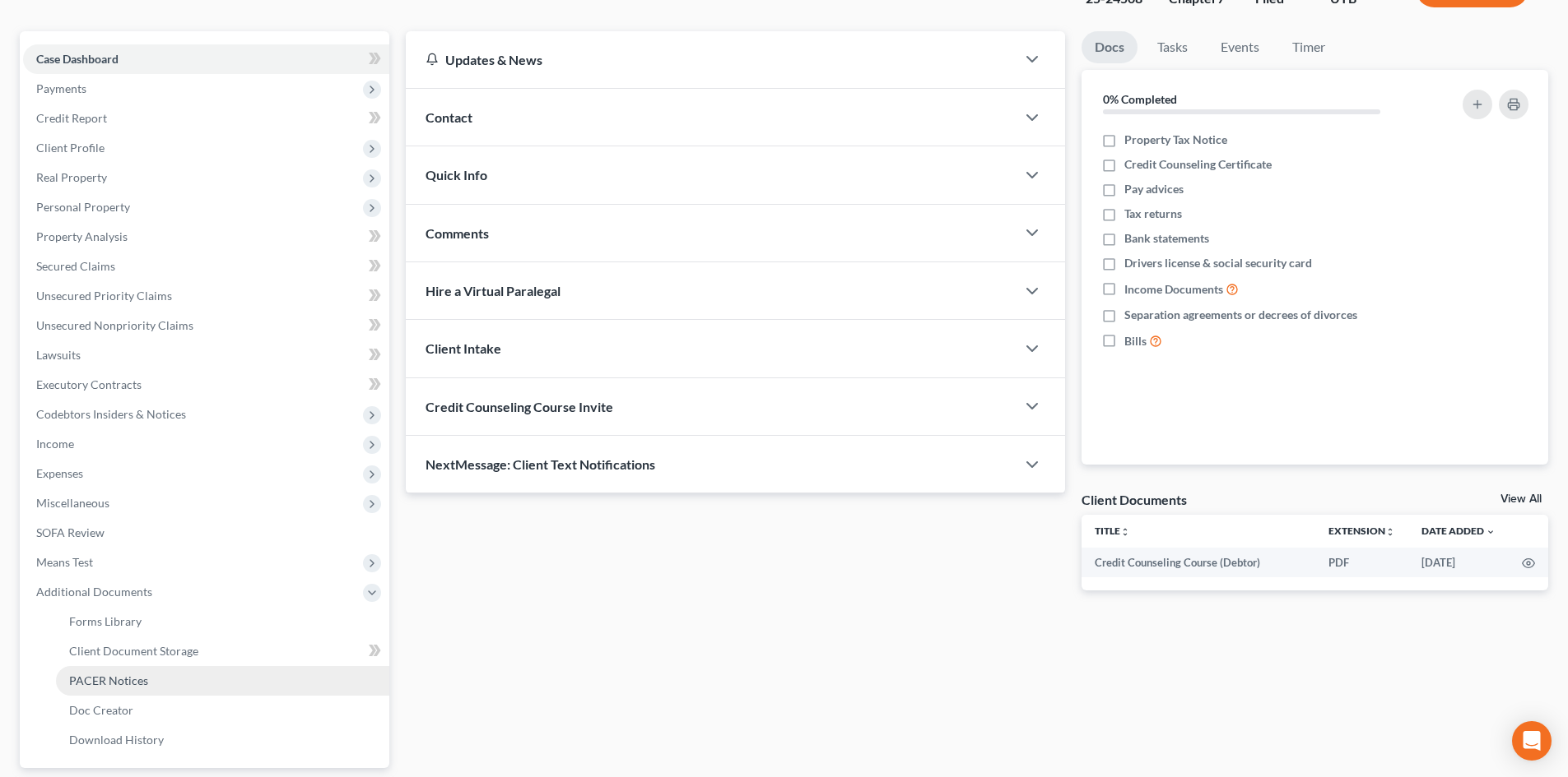
click at [181, 686] on link "PACER Notices" at bounding box center [222, 681] width 333 height 30
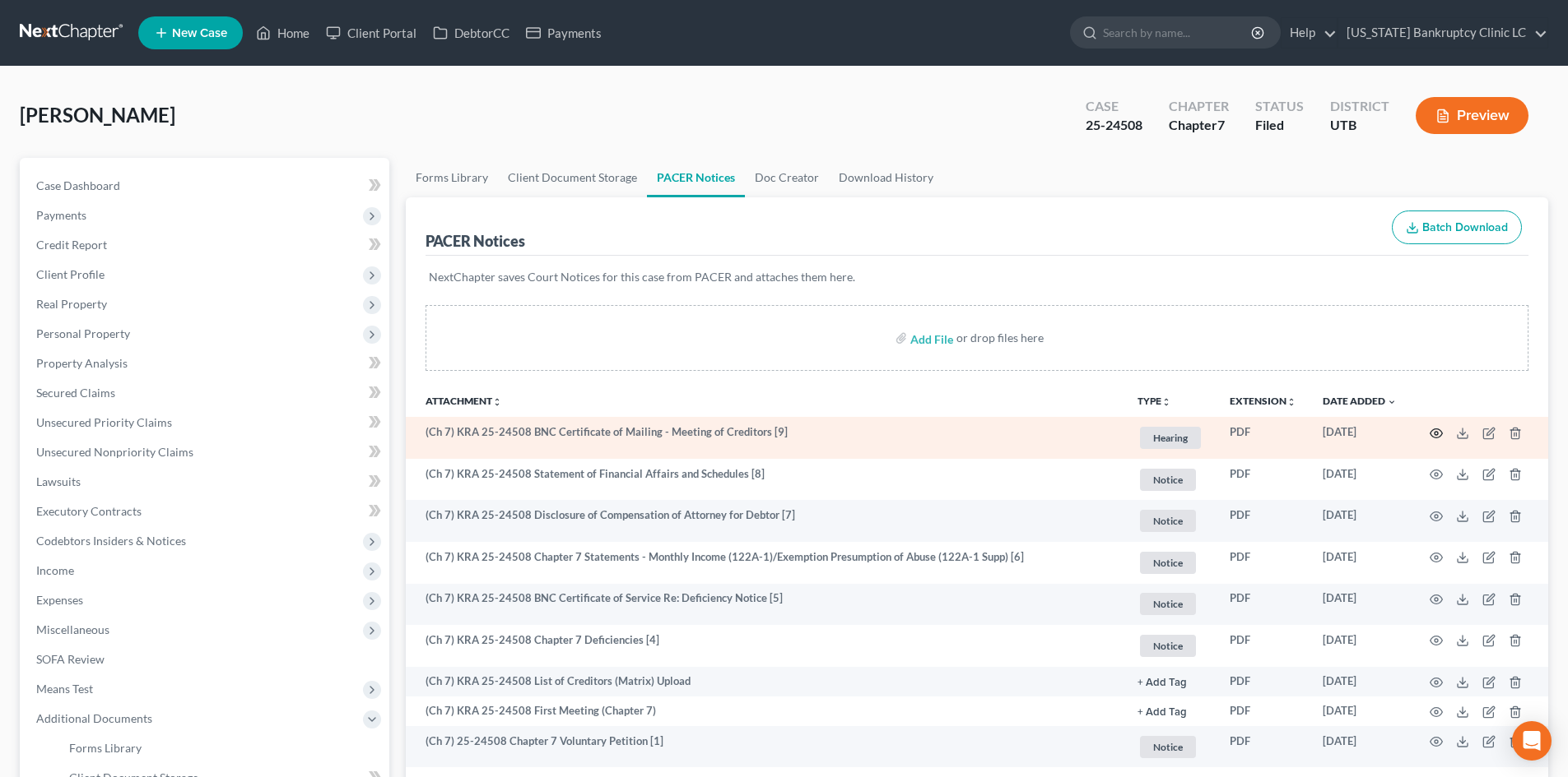
click at [1299, 434] on circle "button" at bounding box center [1437, 434] width 3 height 3
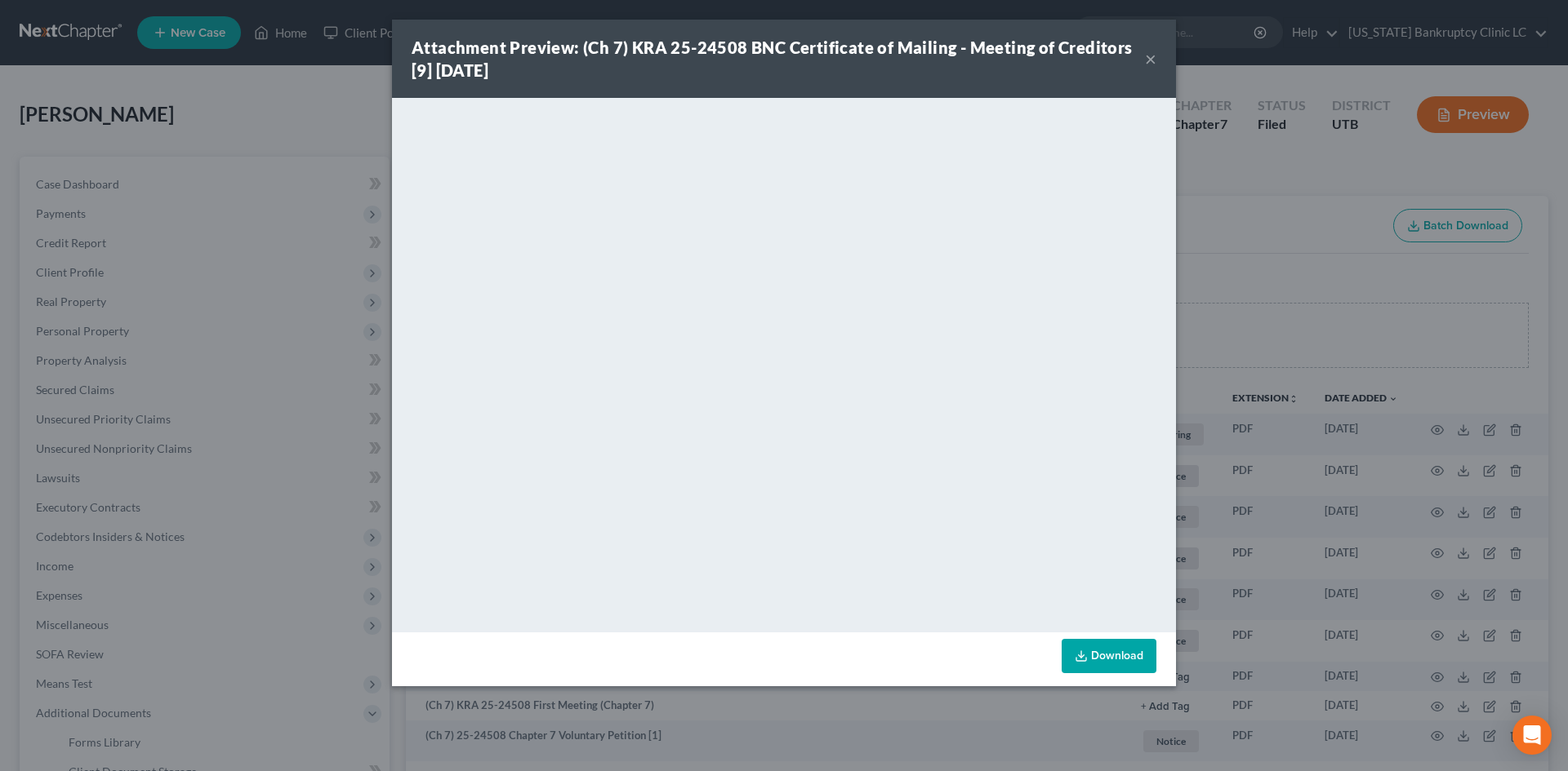
click at [1147, 58] on button "×" at bounding box center [1150, 59] width 11 height 20
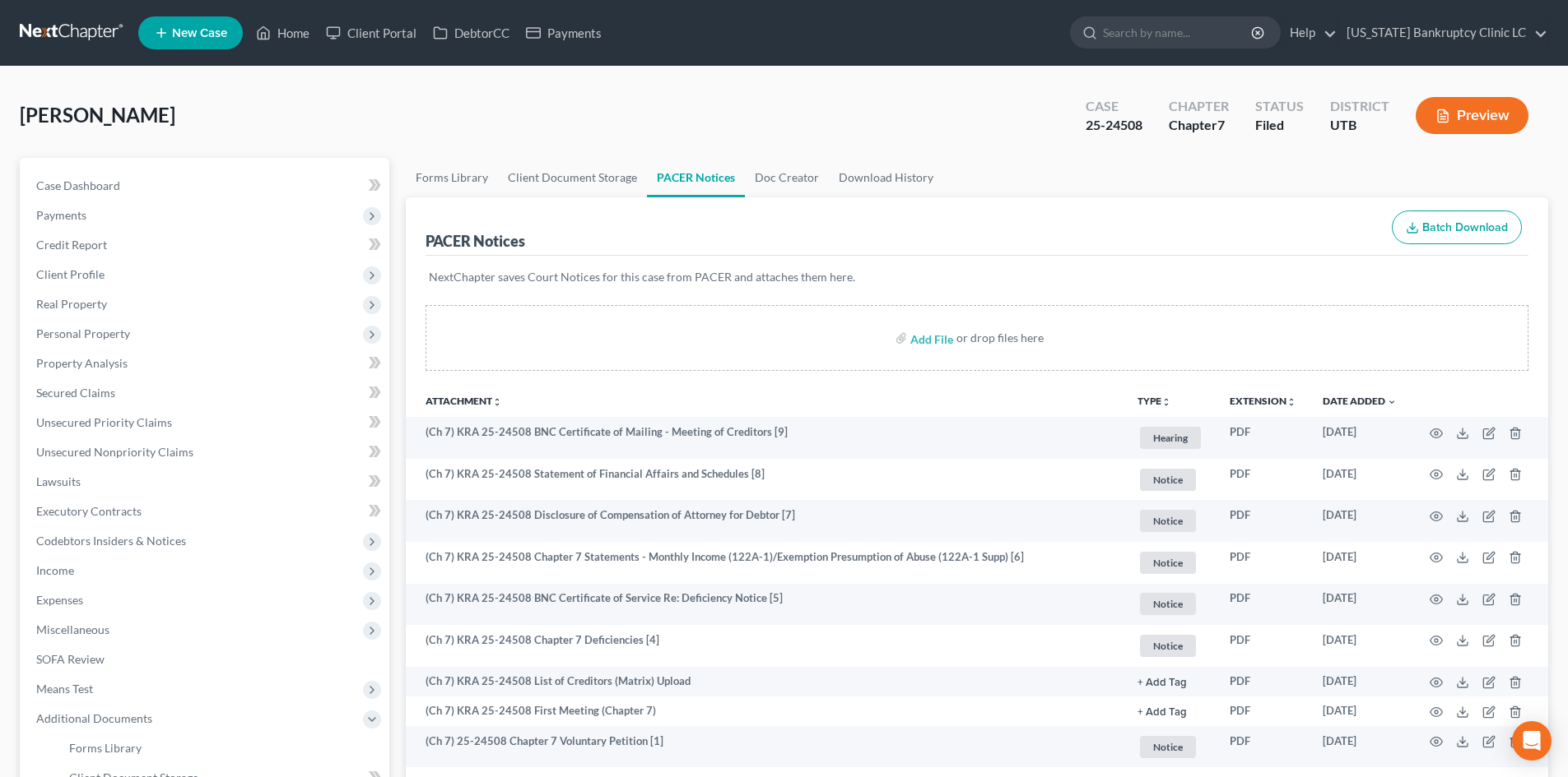
click at [369, 142] on div "[PERSON_NAME] Upgraded Case 25-24508 Chapter Chapter 7 Status Filed District [G…" at bounding box center [784, 122] width 1529 height 71
click at [289, 35] on link "Home" at bounding box center [283, 33] width 70 height 30
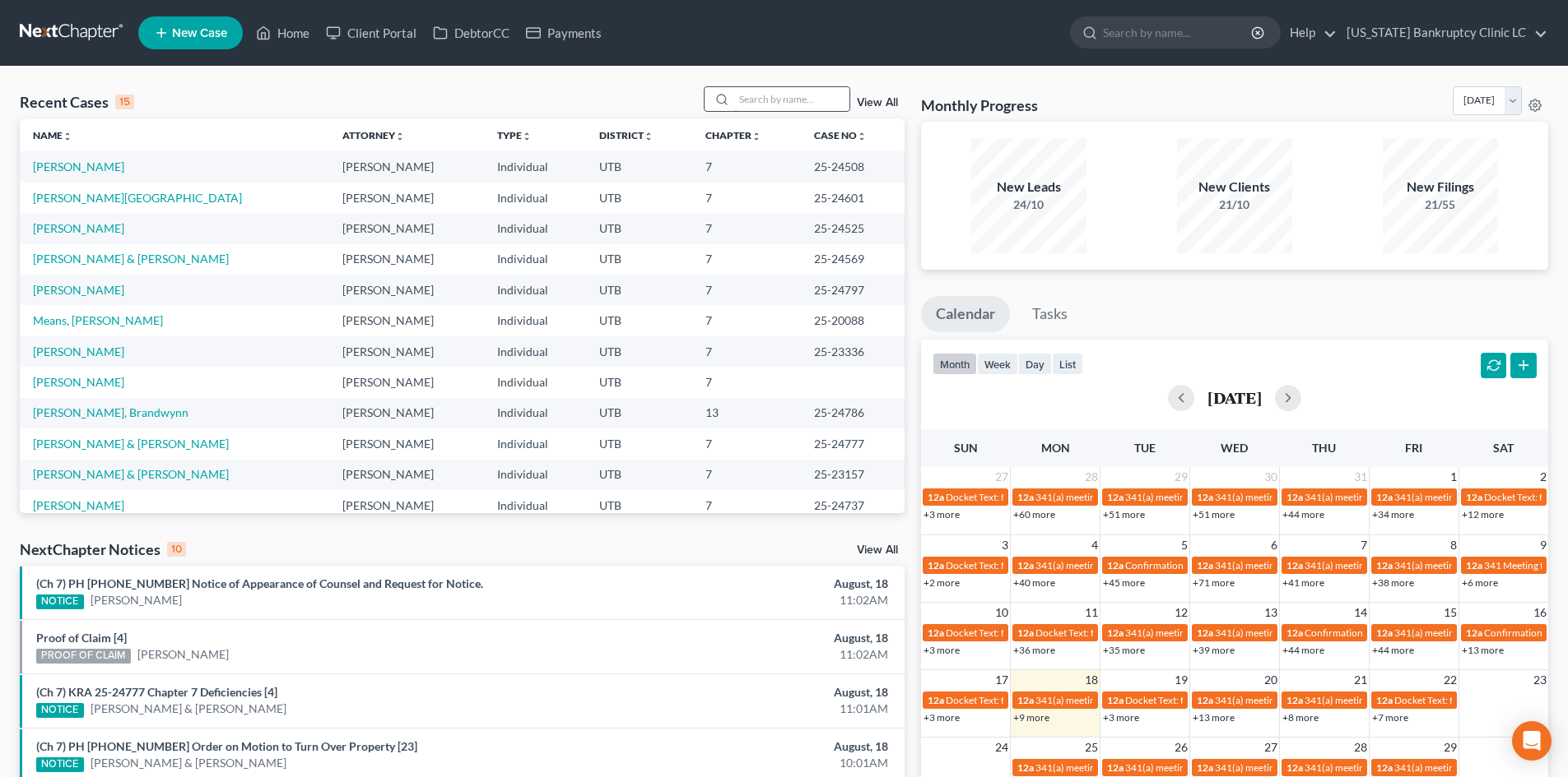
click at [803, 91] on input "search" at bounding box center [791, 98] width 116 height 23
paste input "25-24545"
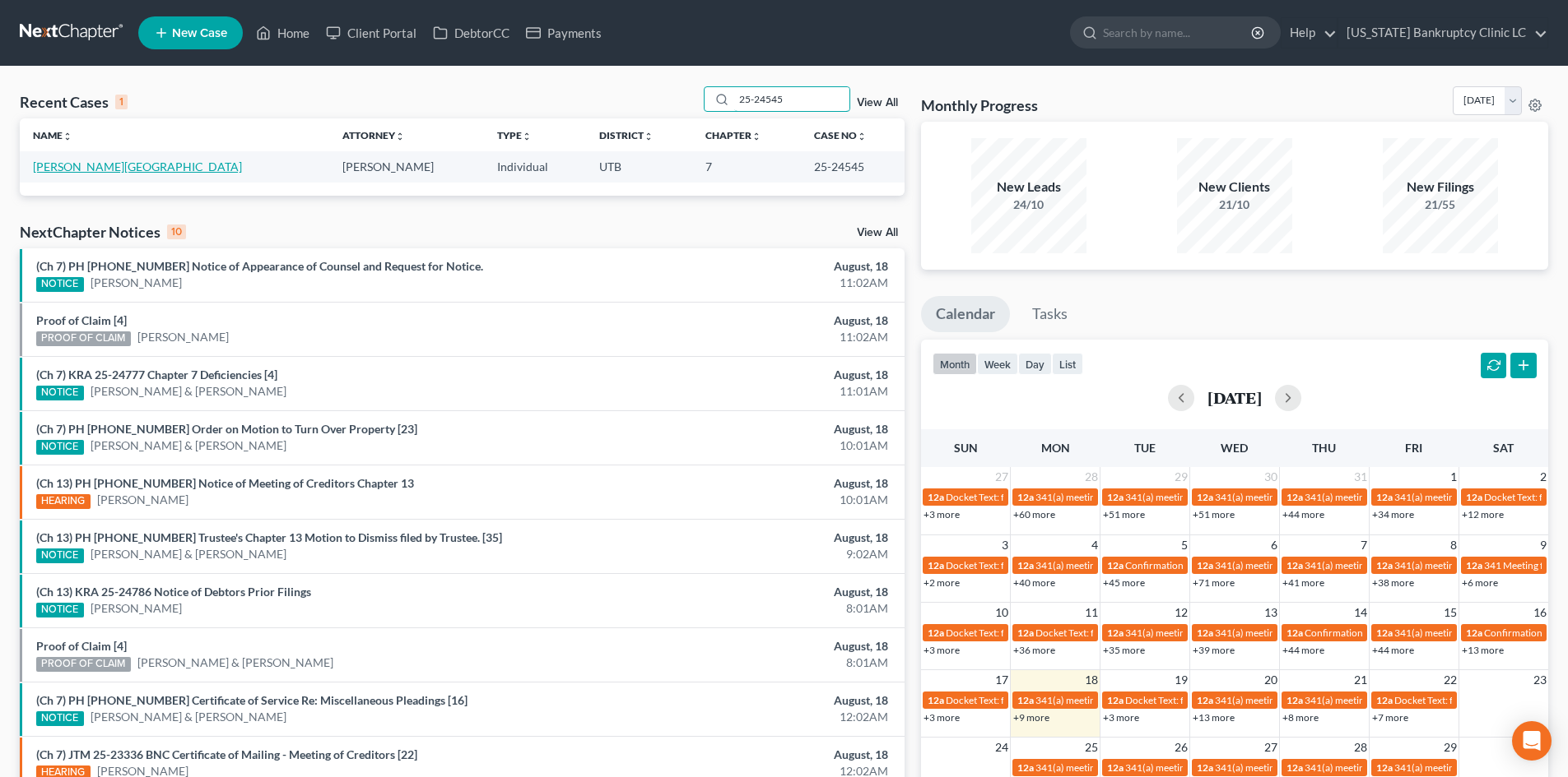
type input "25-24545"
click at [84, 170] on link "[PERSON_NAME][GEOGRAPHIC_DATA]" at bounding box center [137, 167] width 209 height 14
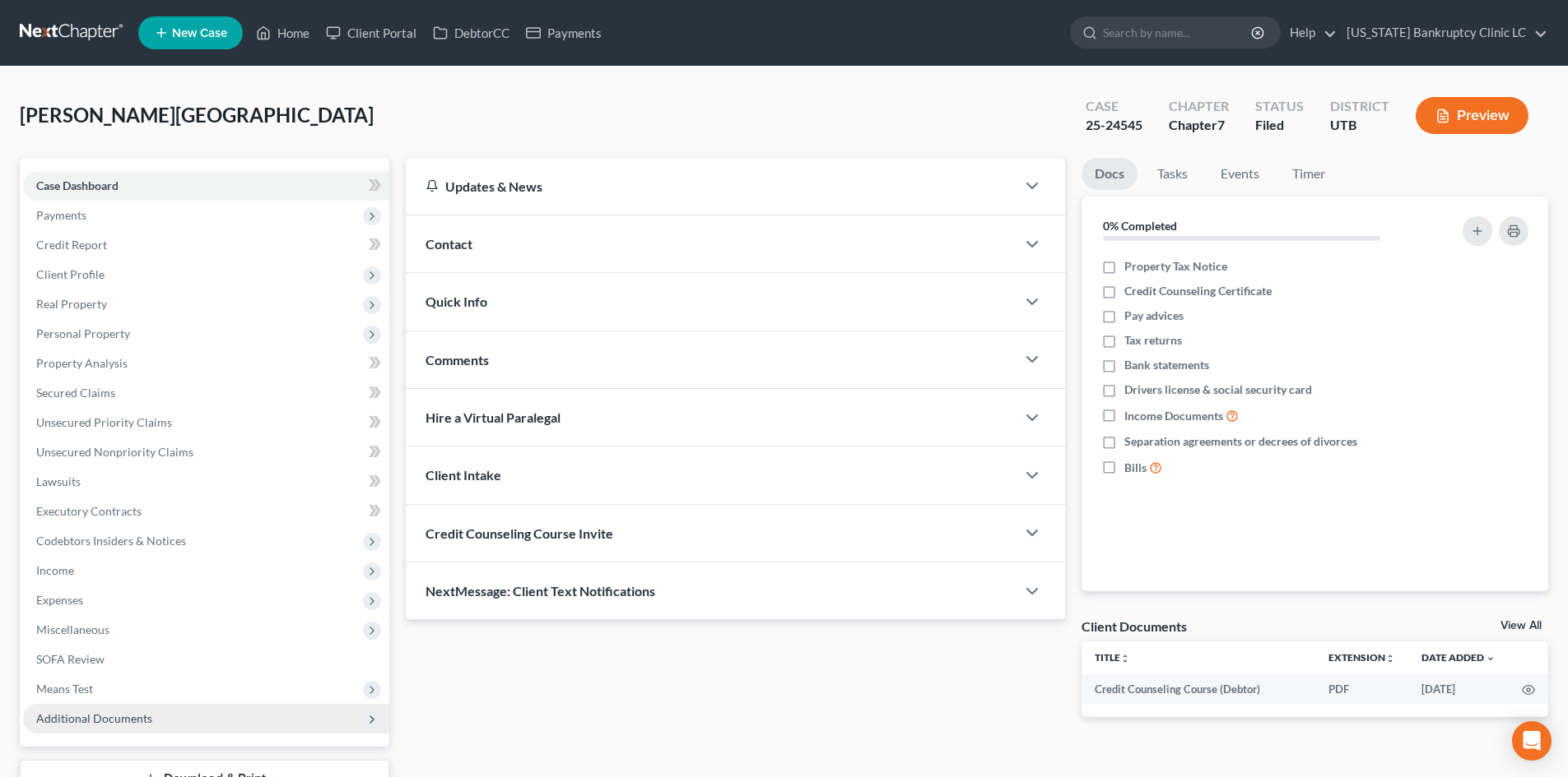
drag, startPoint x: 136, startPoint y: 718, endPoint x: 150, endPoint y: 714, distance: 14.6
click at [137, 701] on span "Additional Documents" at bounding box center [94, 719] width 116 height 14
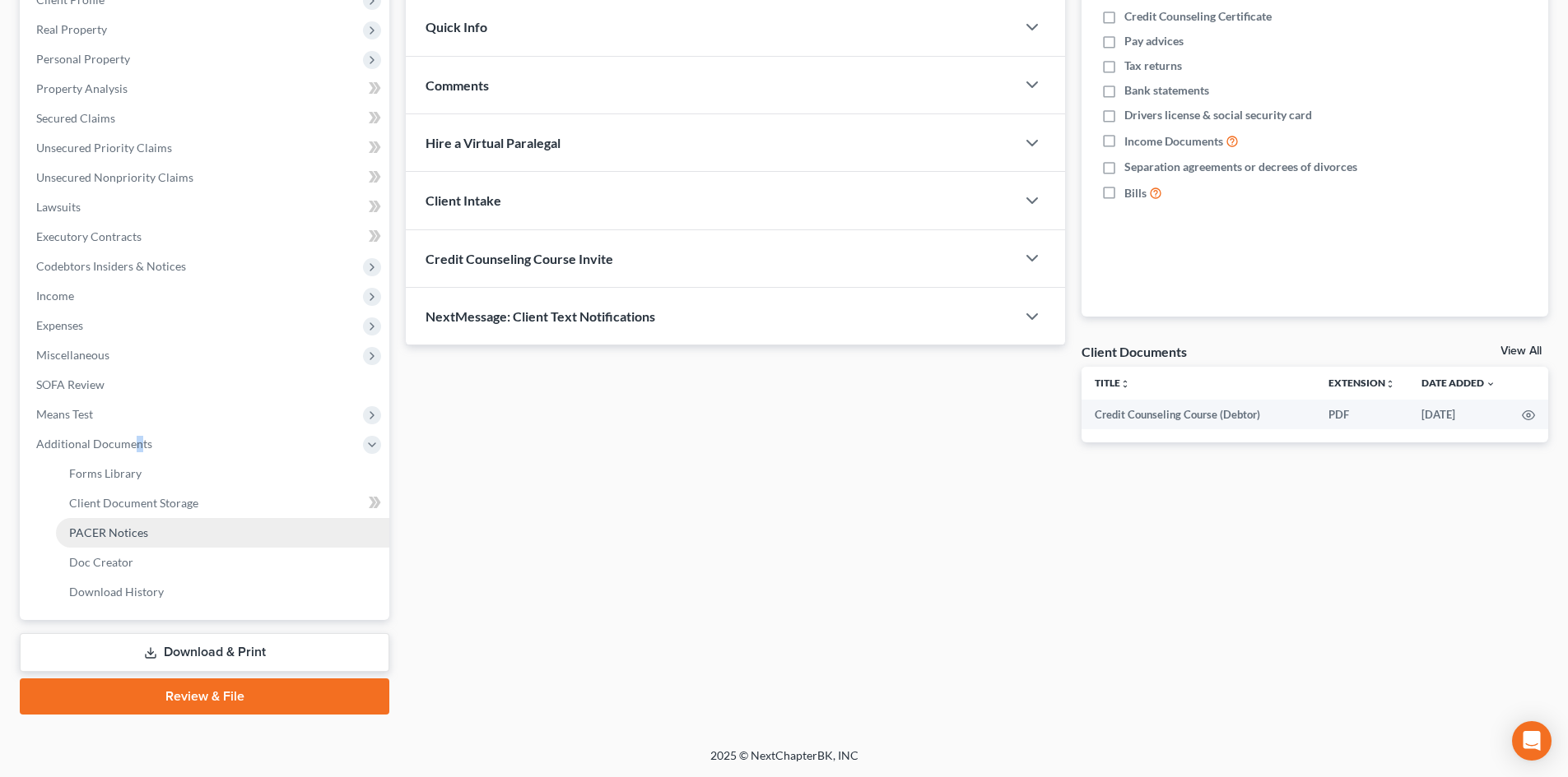
click at [175, 532] on link "PACER Notices" at bounding box center [222, 533] width 333 height 30
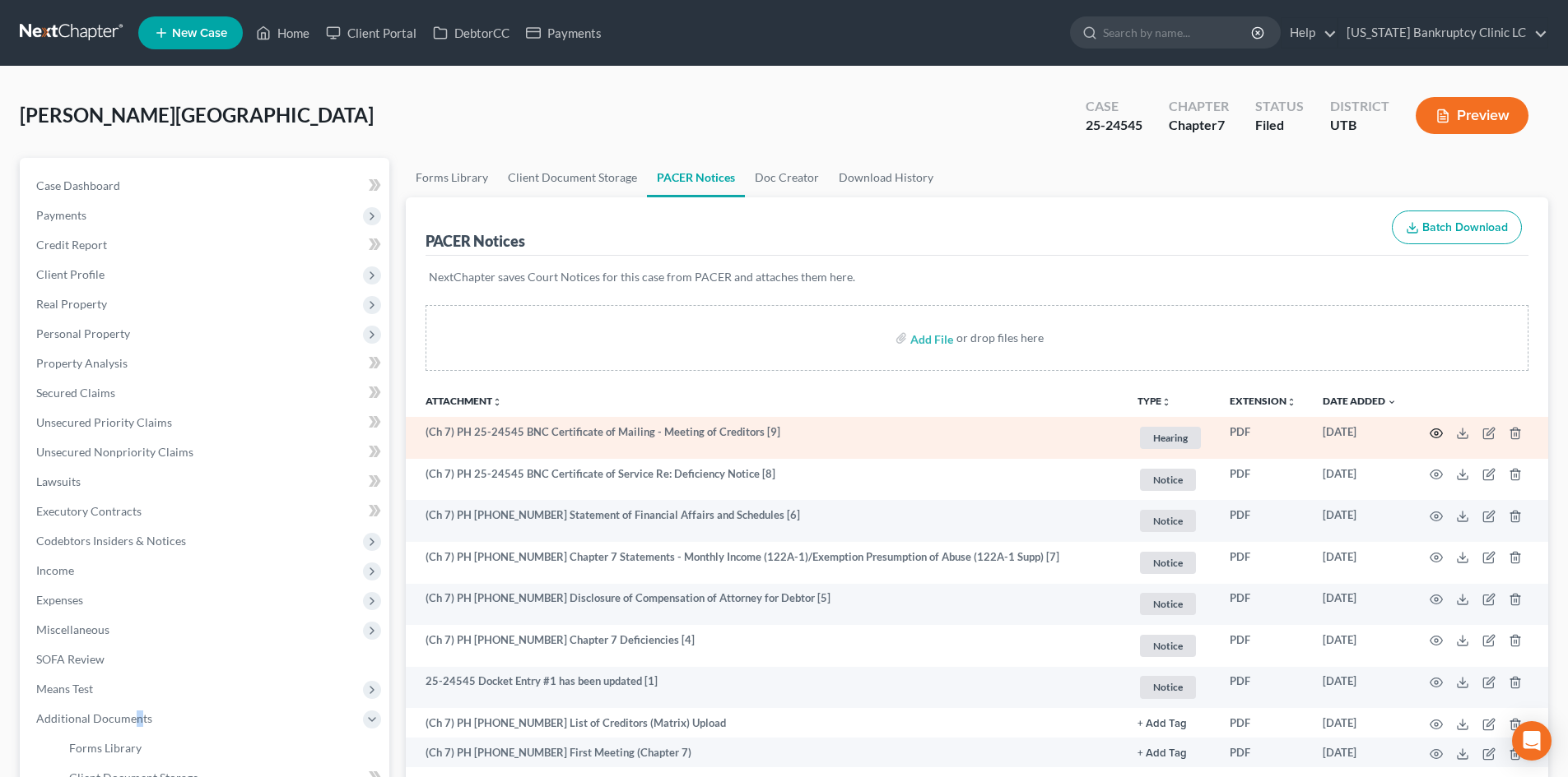
click at [1299, 435] on circle "button" at bounding box center [1437, 434] width 3 height 3
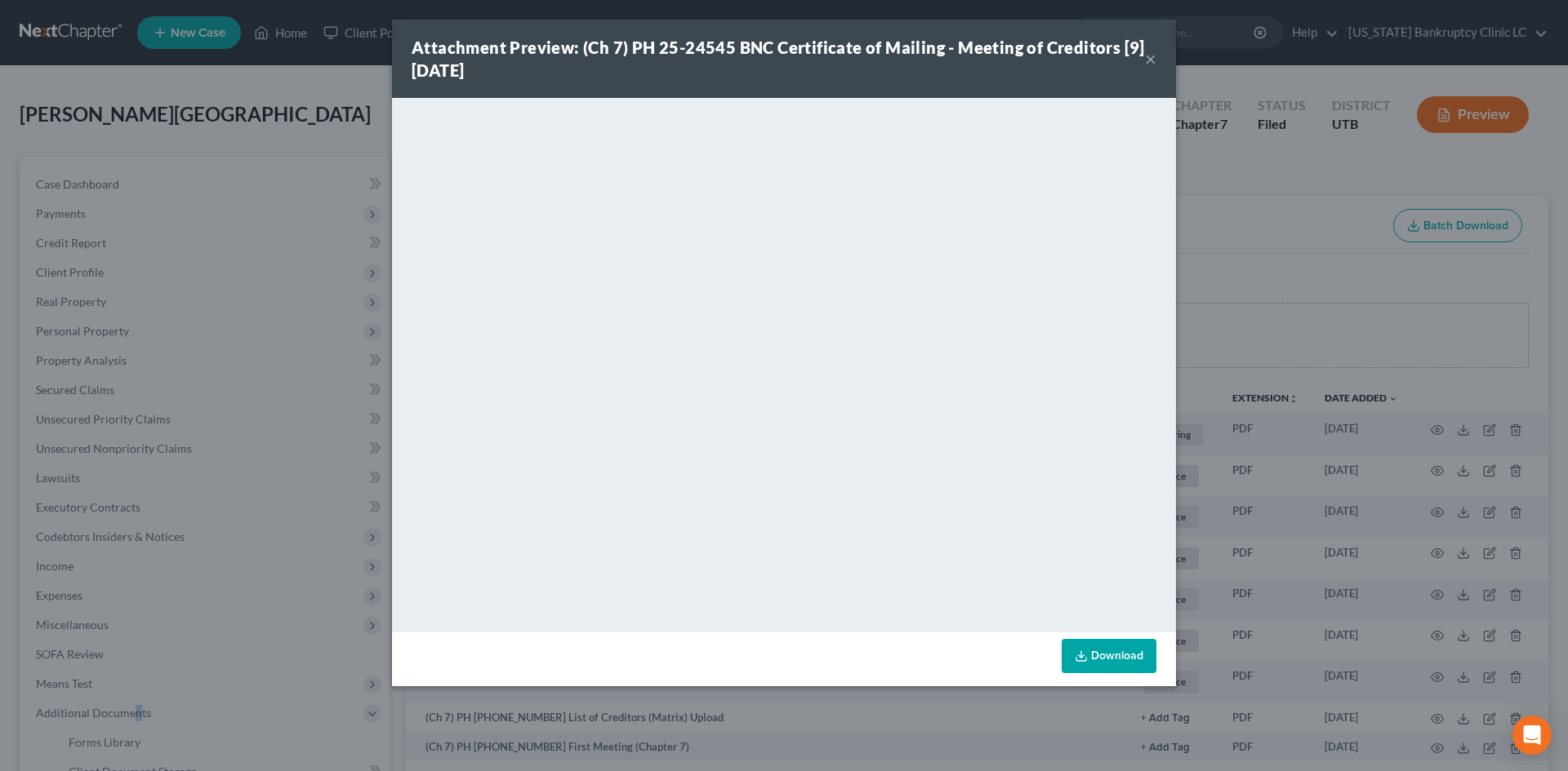
drag, startPoint x: 984, startPoint y: 49, endPoint x: 954, endPoint y: 60, distance: 32.0
click at [984, 49] on strong "Attachment Preview: (Ch 7) PH 25-24545 BNC Certificate of Mailing - Meeting of …" at bounding box center [778, 59] width 734 height 42
drag, startPoint x: 1145, startPoint y: 64, endPoint x: 1370, endPoint y: 200, distance: 262.9
click at [1274, 198] on div "Attachment Preview: (Ch 7) PH 25-24545 BNC Certificate of Mailing - Meeting of …" at bounding box center [784, 386] width 1568 height 771
click at [1148, 54] on button "×" at bounding box center [1150, 59] width 11 height 20
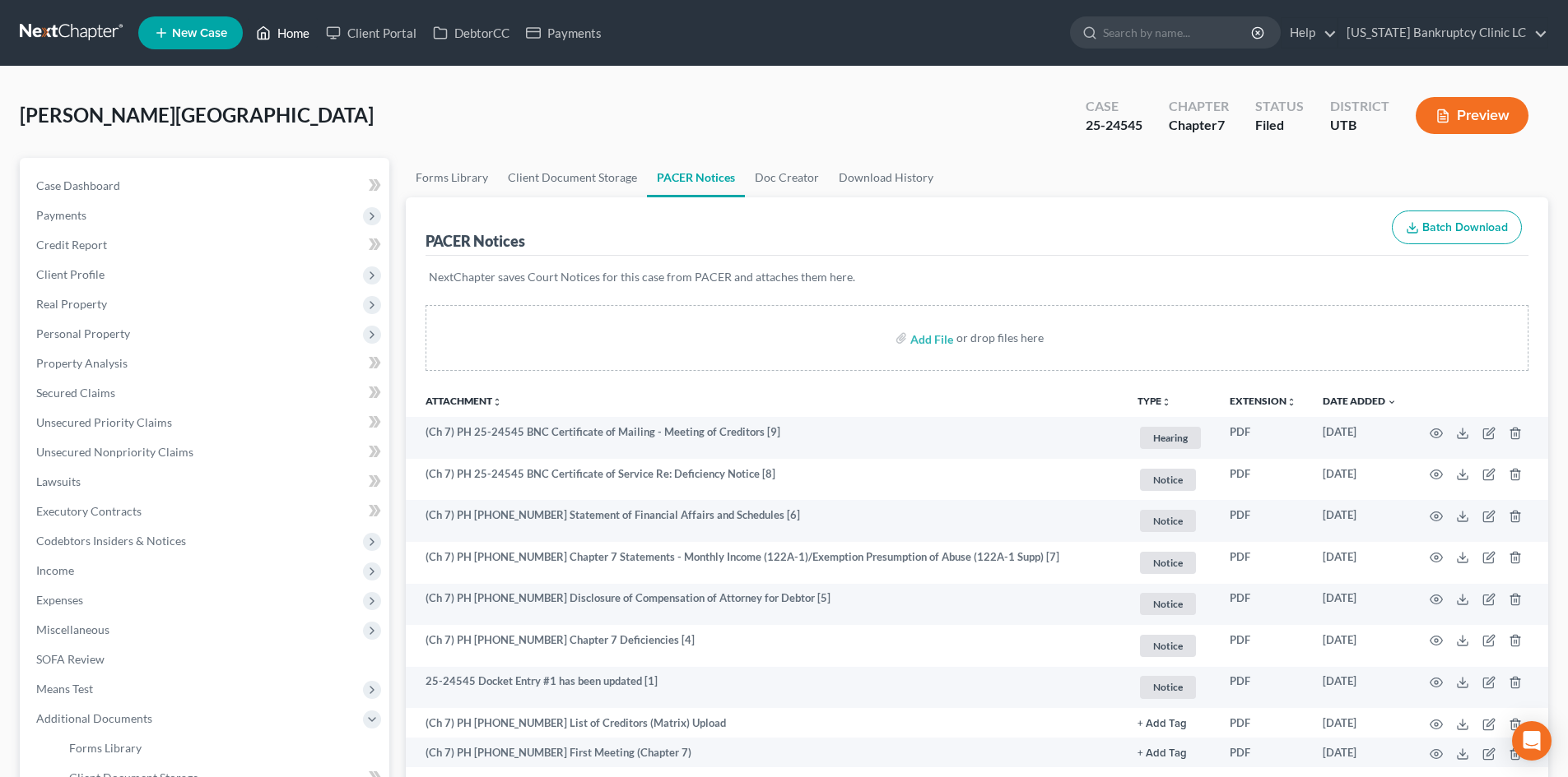
click at [287, 37] on link "Home" at bounding box center [283, 33] width 70 height 30
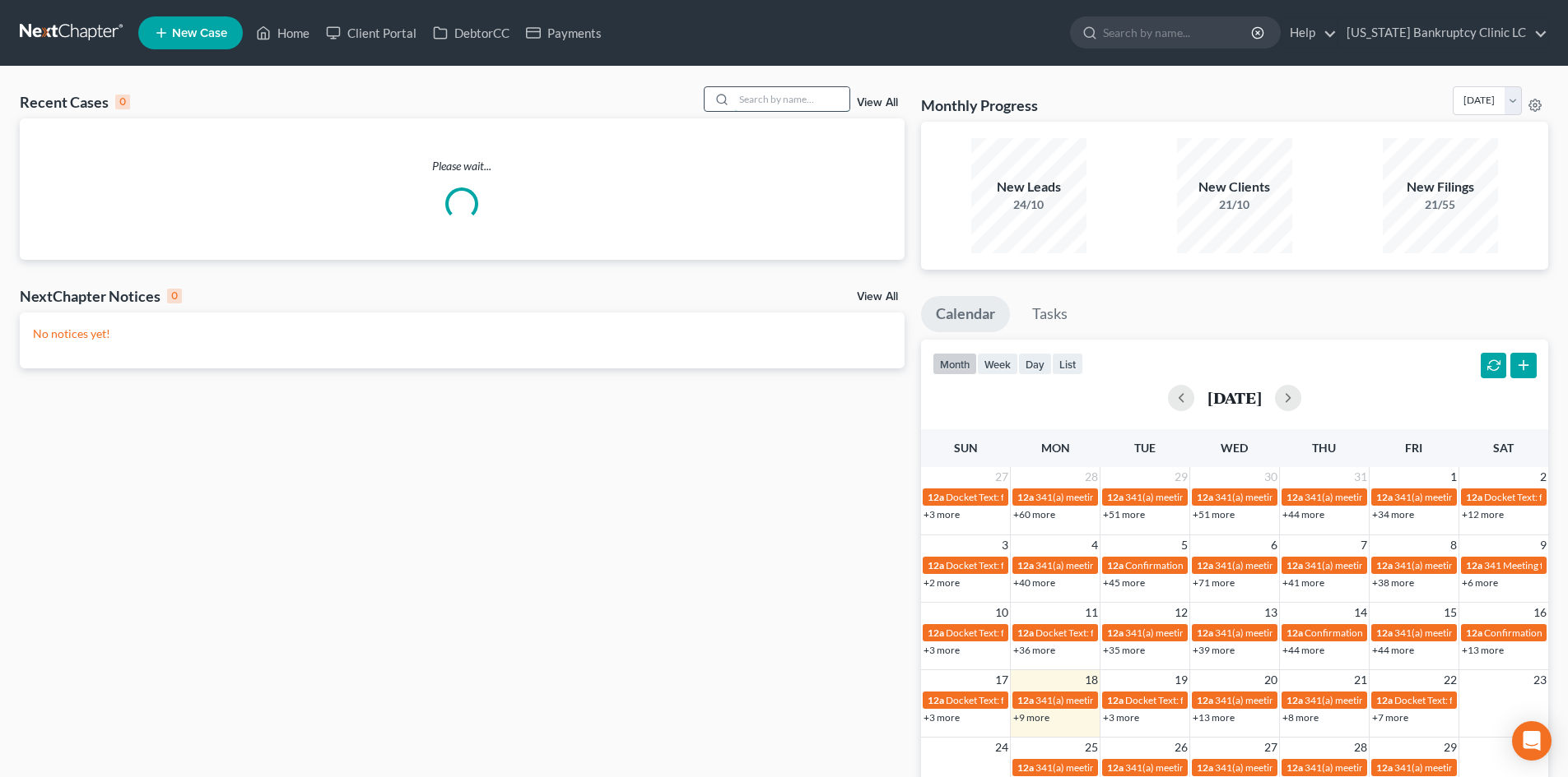
click at [774, 94] on input "search" at bounding box center [791, 98] width 116 height 23
paste input "25-24612"
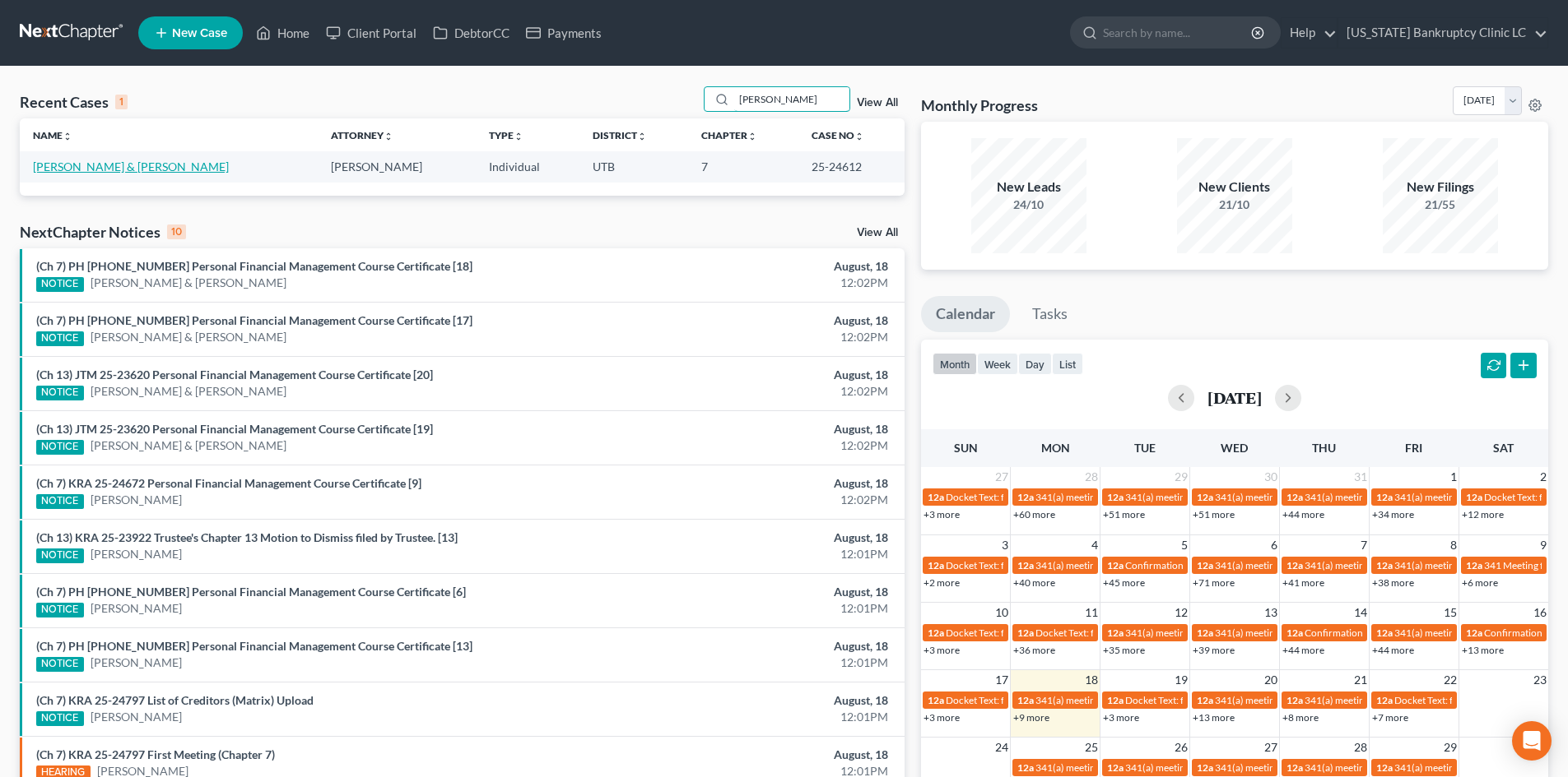
type input "[PERSON_NAME]"
click at [77, 168] on link "[PERSON_NAME] & [PERSON_NAME]" at bounding box center [130, 167] width 196 height 14
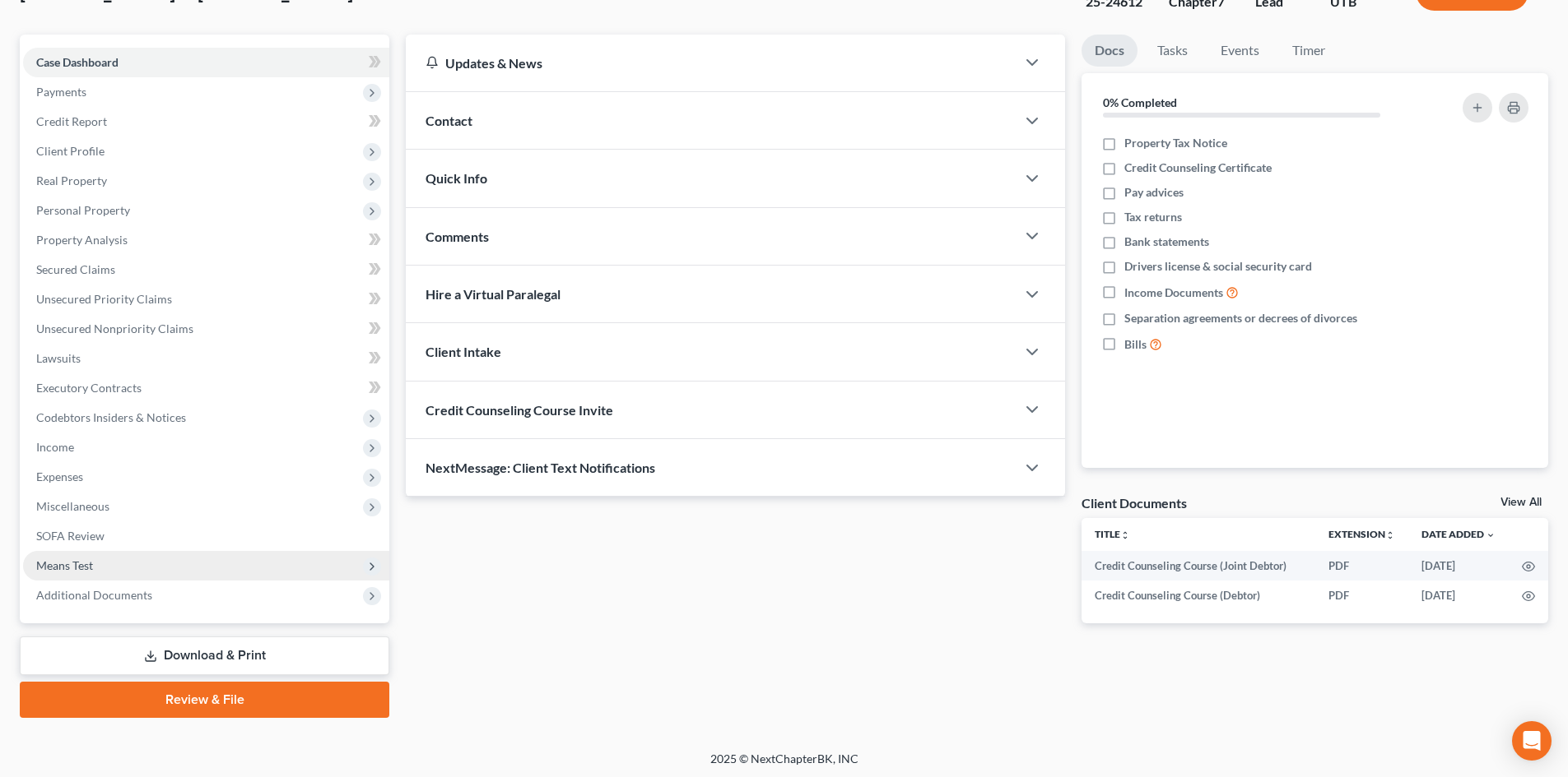
scroll to position [127, 0]
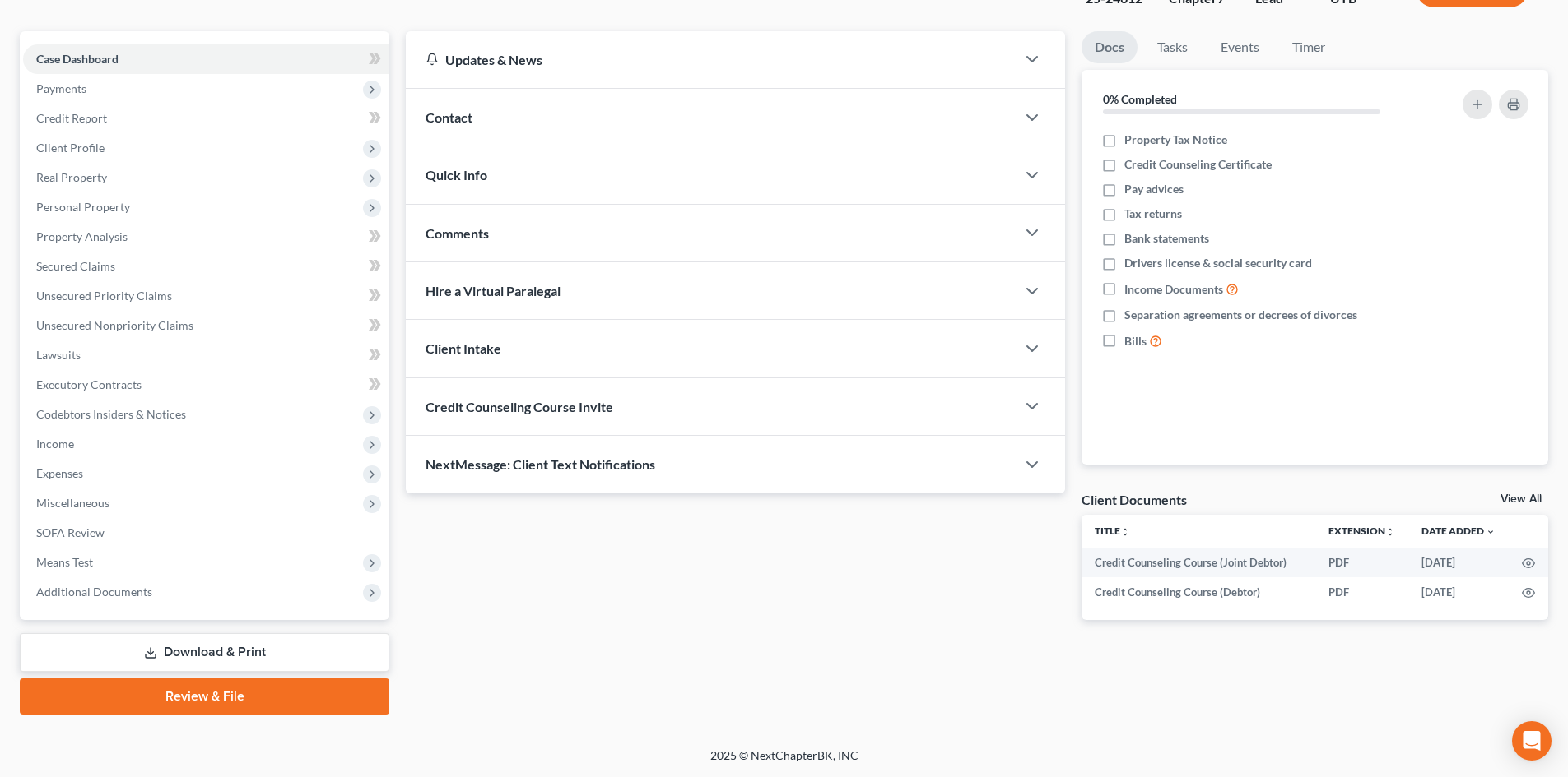
click at [144, 608] on div "Case Dashboard Payments Invoices Payments Payments Credit Report Client Profile…" at bounding box center [204, 326] width 370 height 589
click at [146, 594] on span "Additional Documents" at bounding box center [94, 592] width 116 height 14
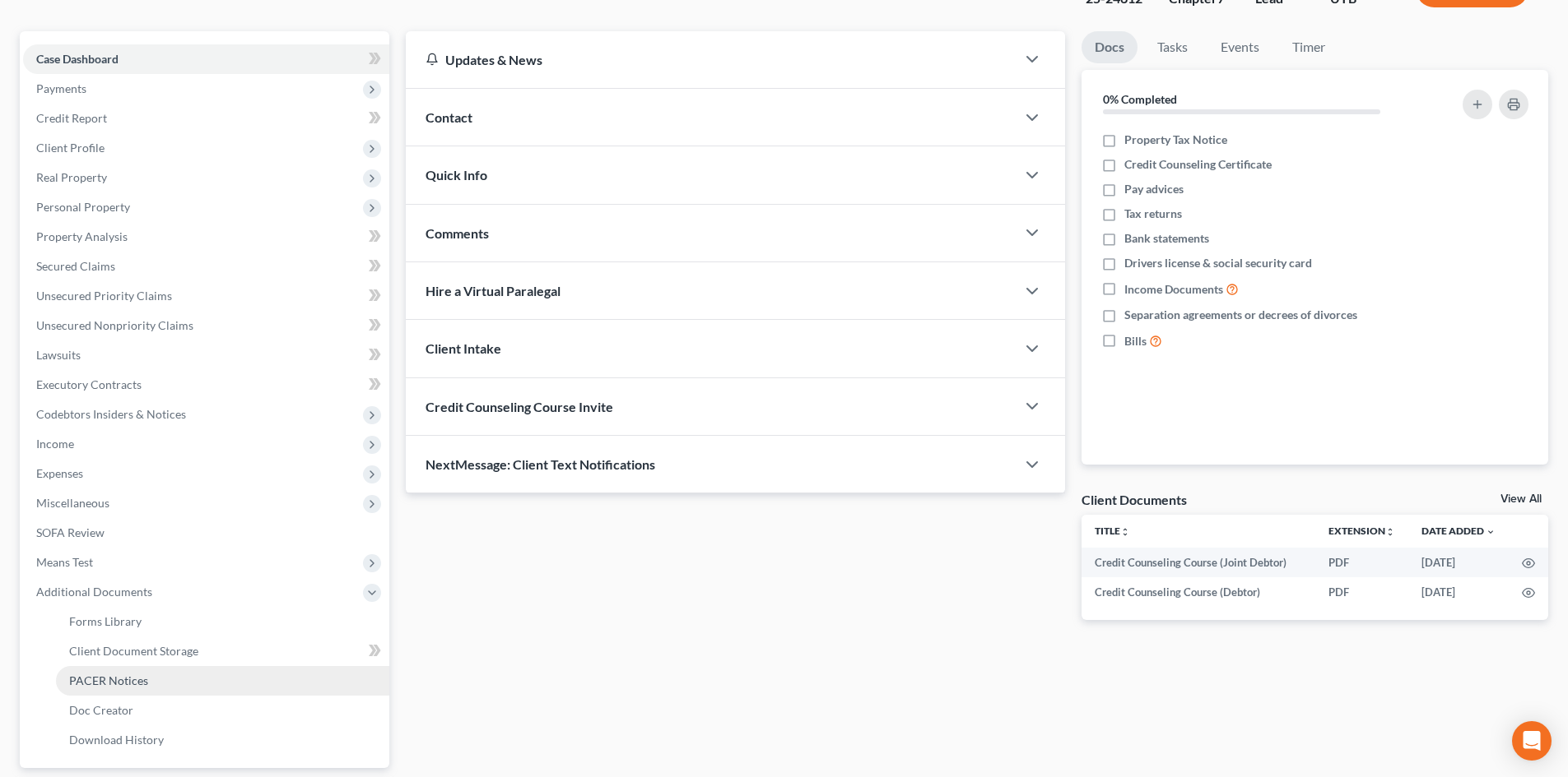
click at [132, 686] on span "PACER Notices" at bounding box center [109, 681] width 79 height 14
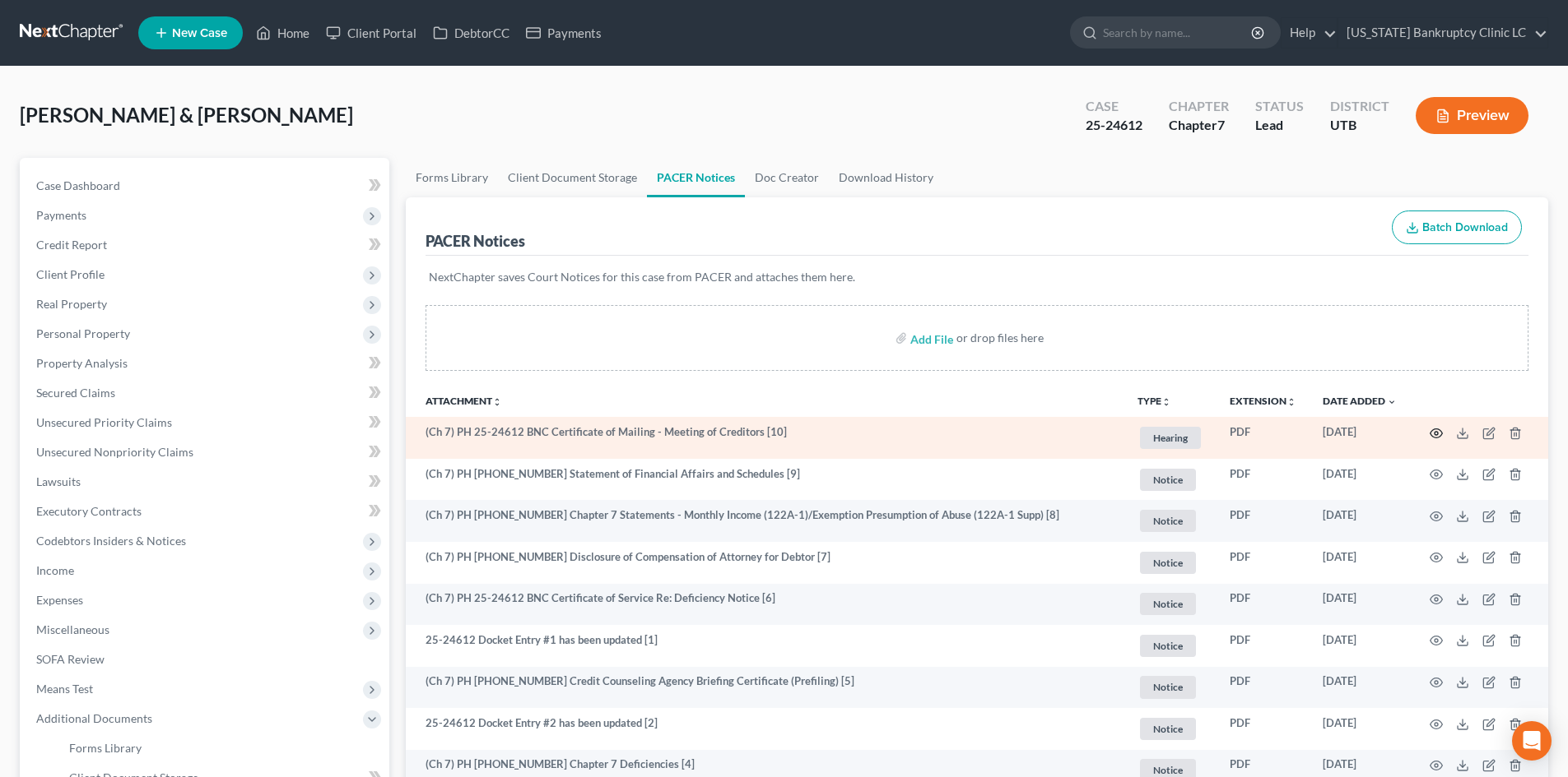
click at [1299, 433] on icon "button" at bounding box center [1436, 433] width 13 height 13
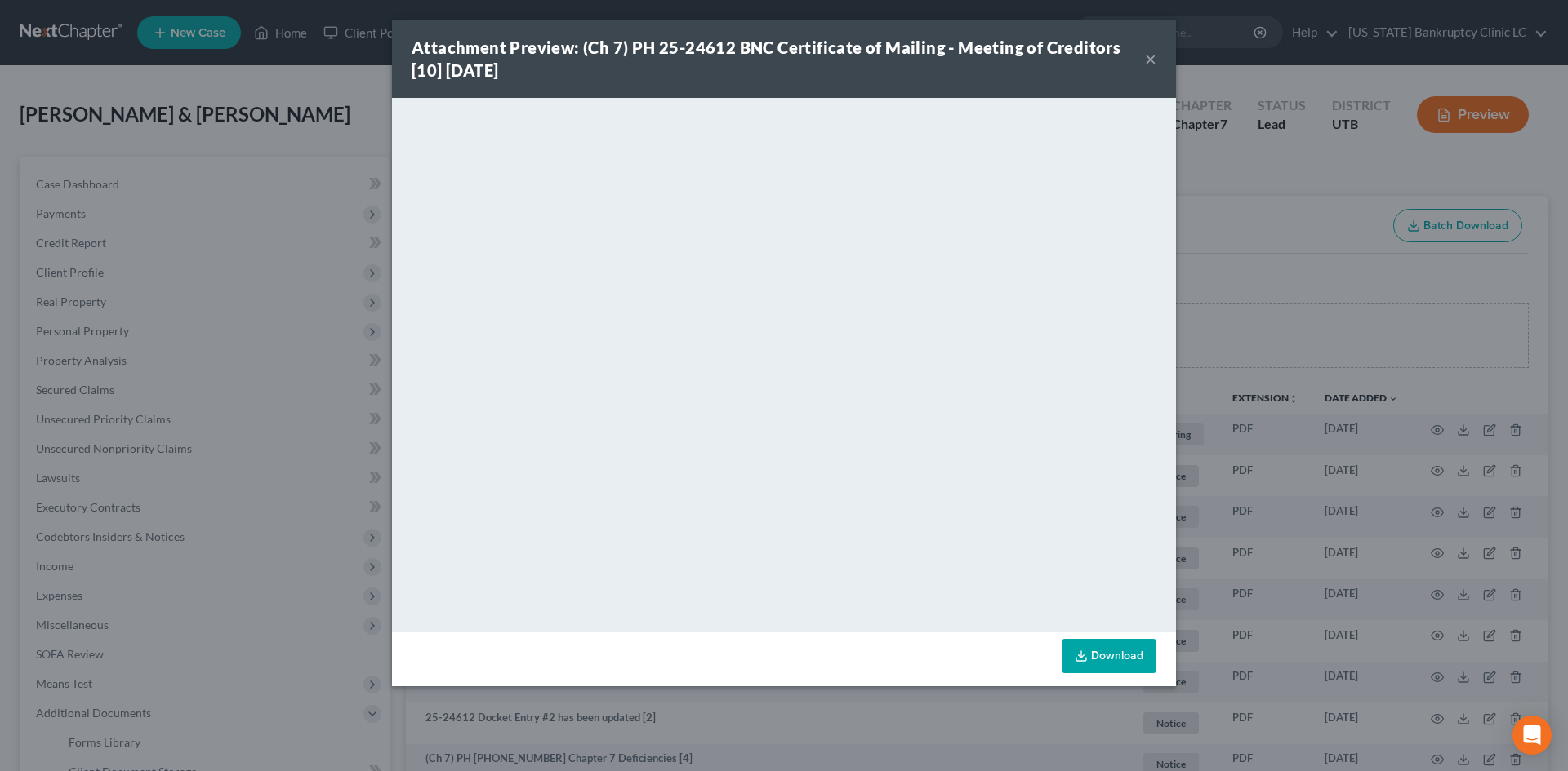
click at [1156, 60] on div "Attachment Preview: (Ch 7) PH 25-24612 BNC Certificate of Mailing - Meeting of …" at bounding box center [784, 59] width 784 height 78
click at [1154, 56] on button "×" at bounding box center [1150, 59] width 11 height 20
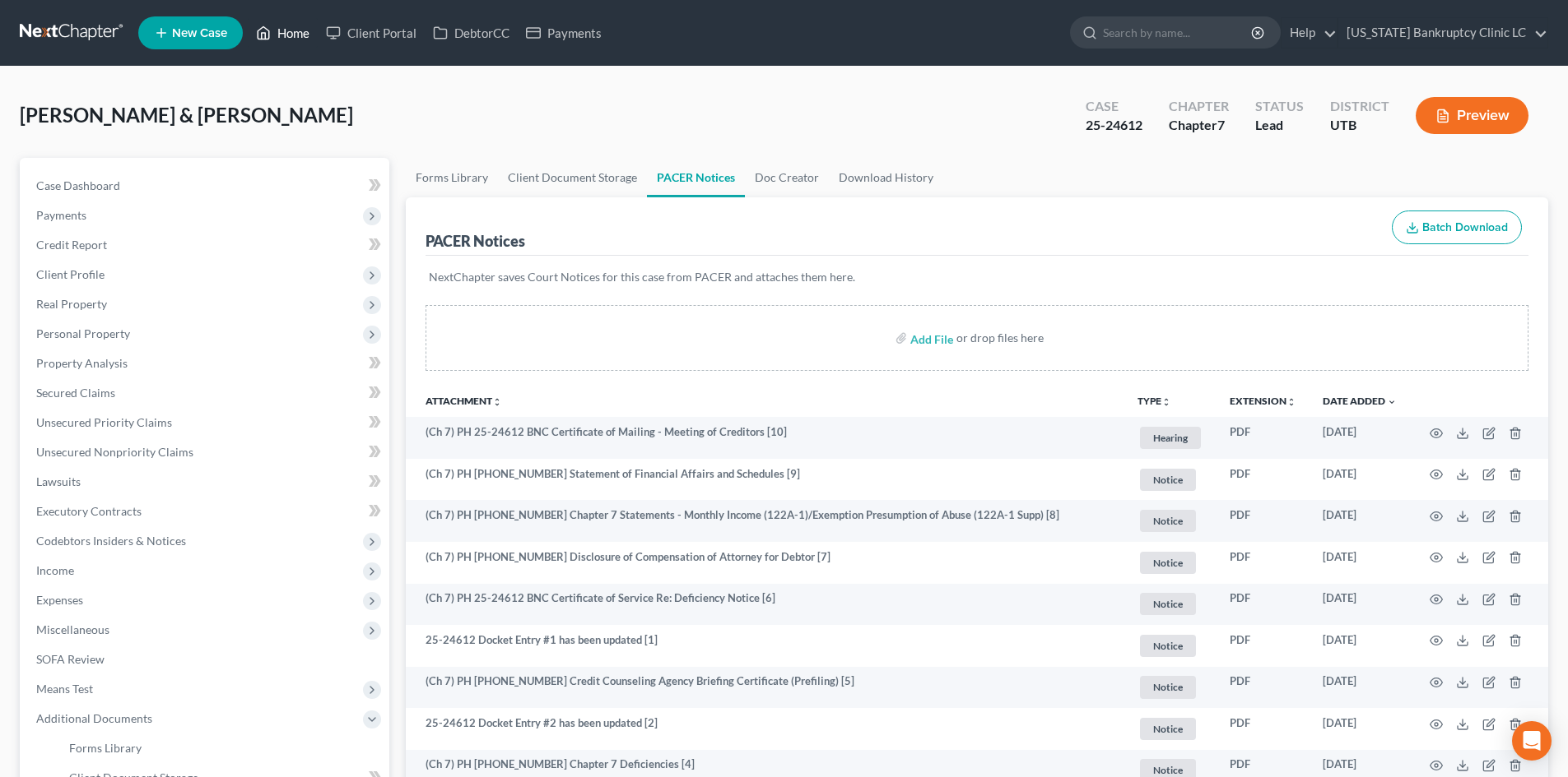
click at [304, 31] on link "Home" at bounding box center [283, 33] width 70 height 30
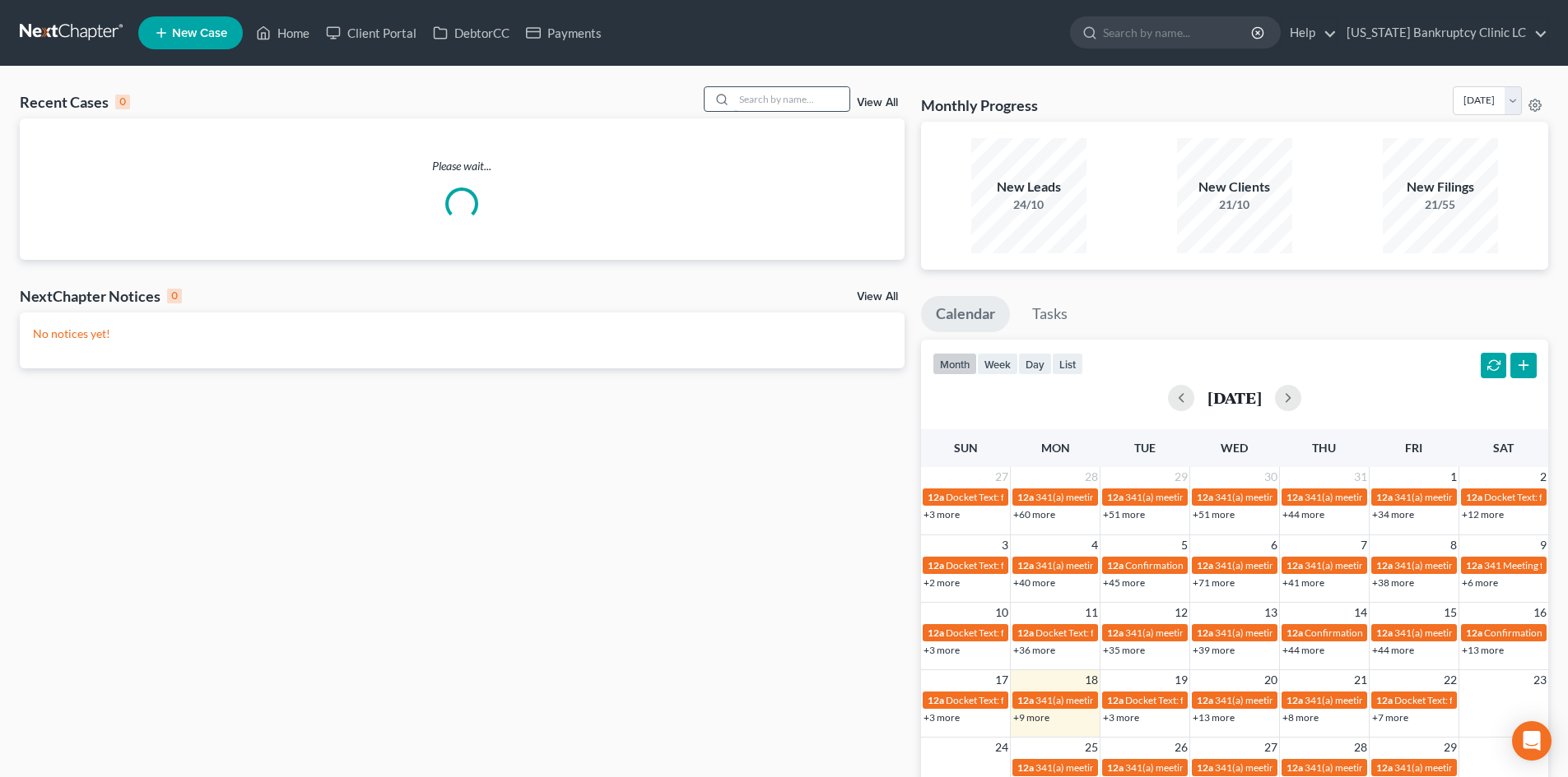
click at [787, 91] on input "search" at bounding box center [791, 98] width 116 height 23
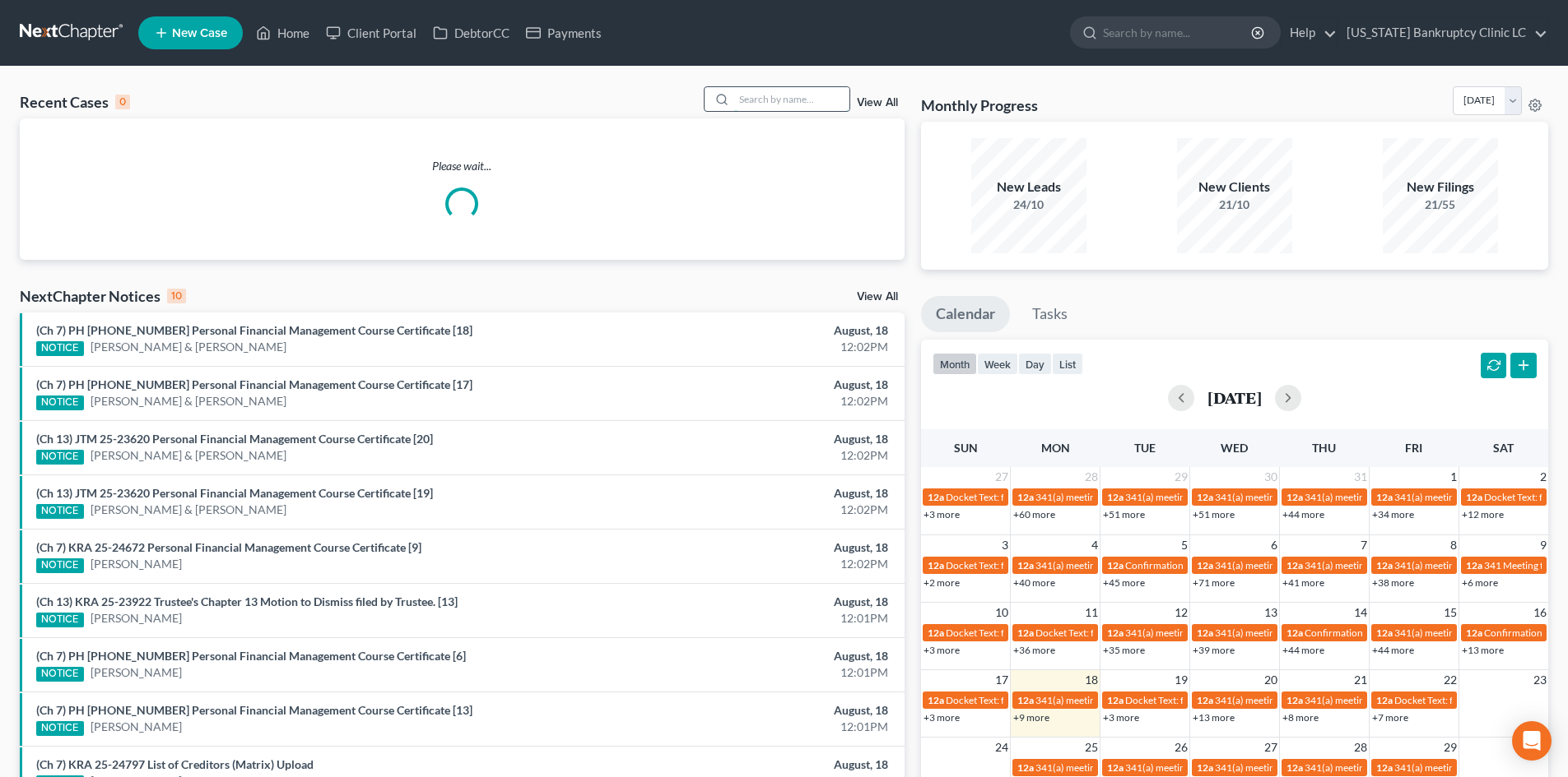
paste input "25-24569"
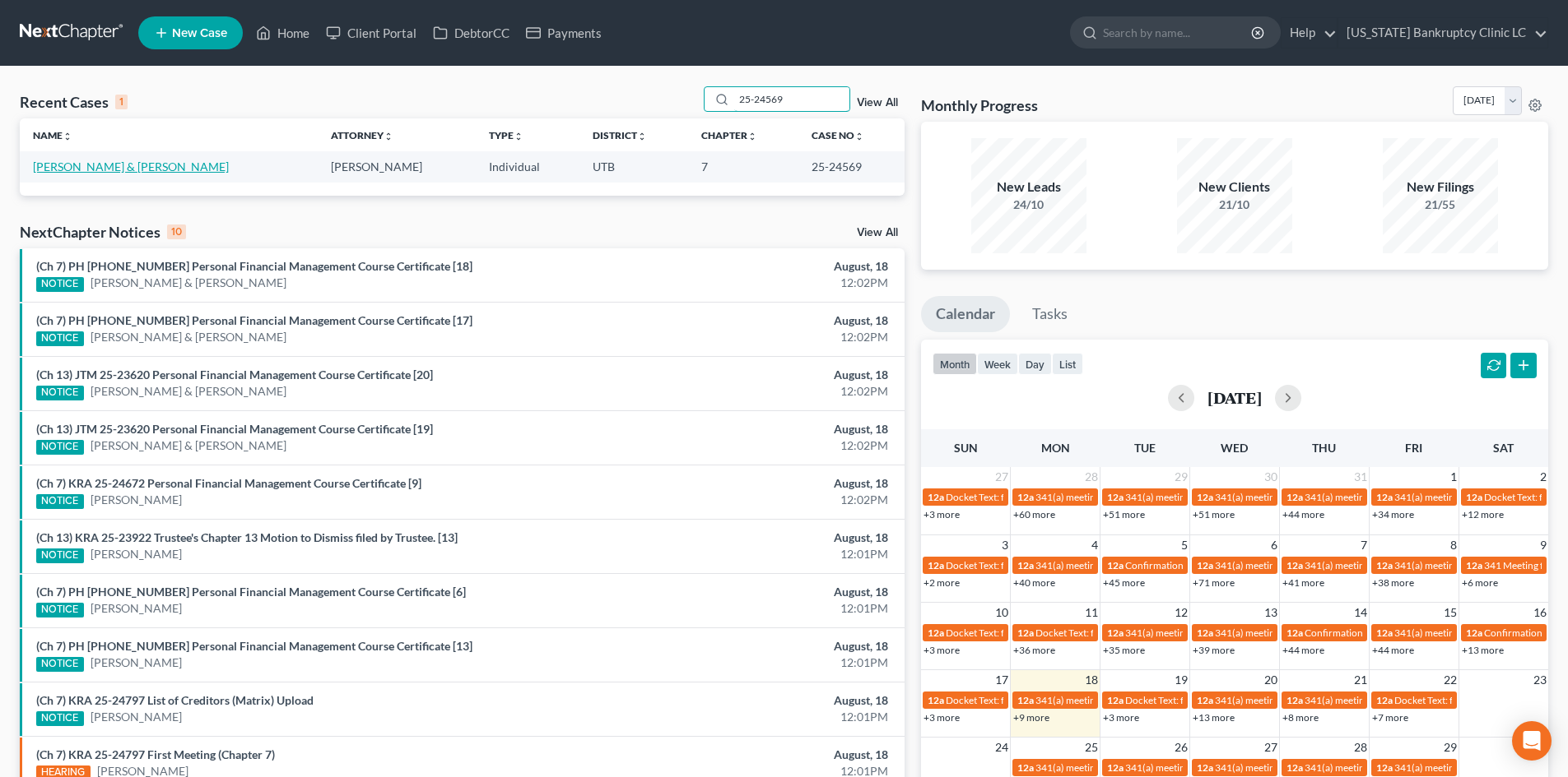
type input "25-24569"
click at [109, 163] on link "[PERSON_NAME] & [PERSON_NAME]" at bounding box center [130, 167] width 196 height 14
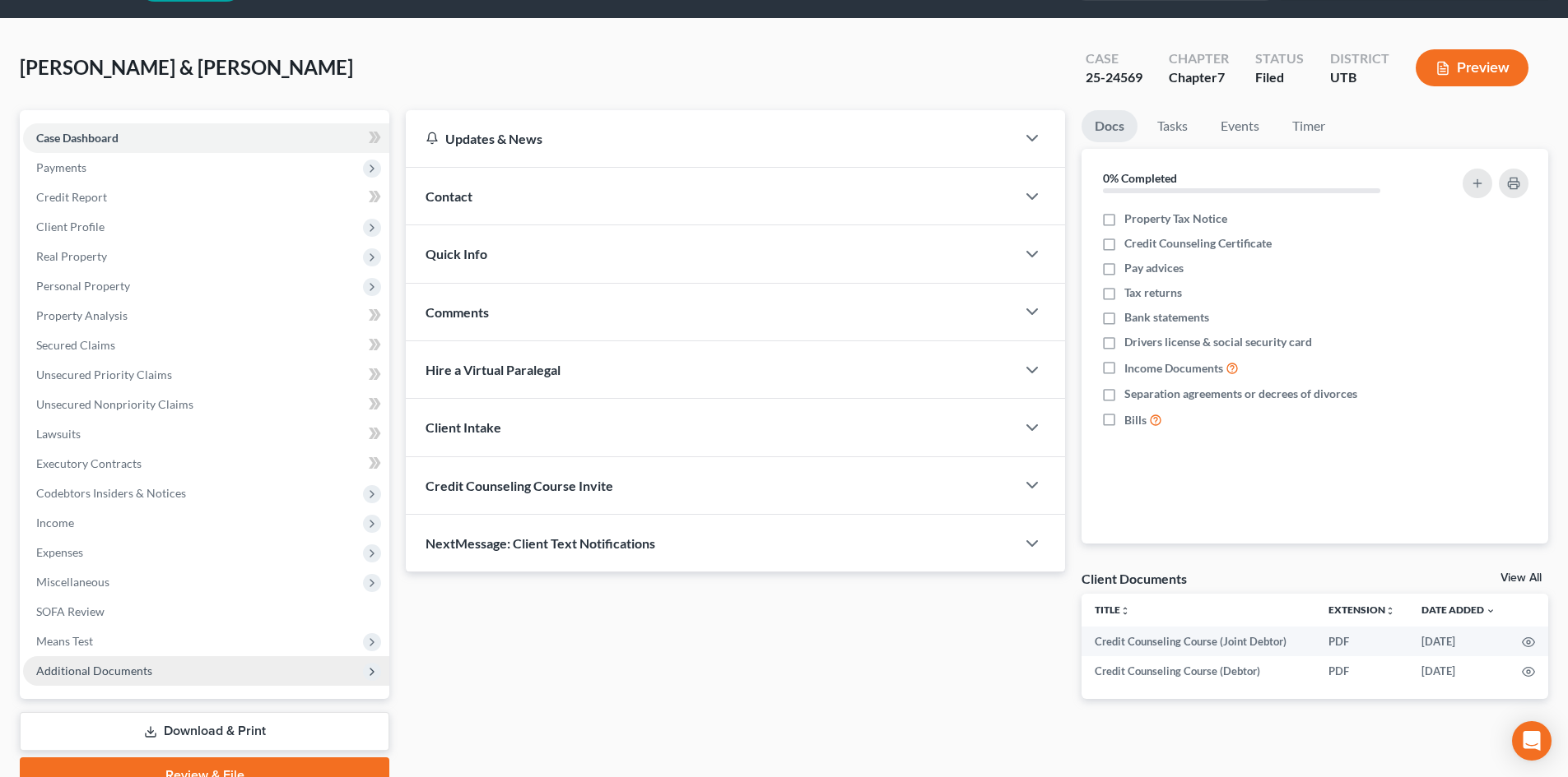
scroll to position [127, 0]
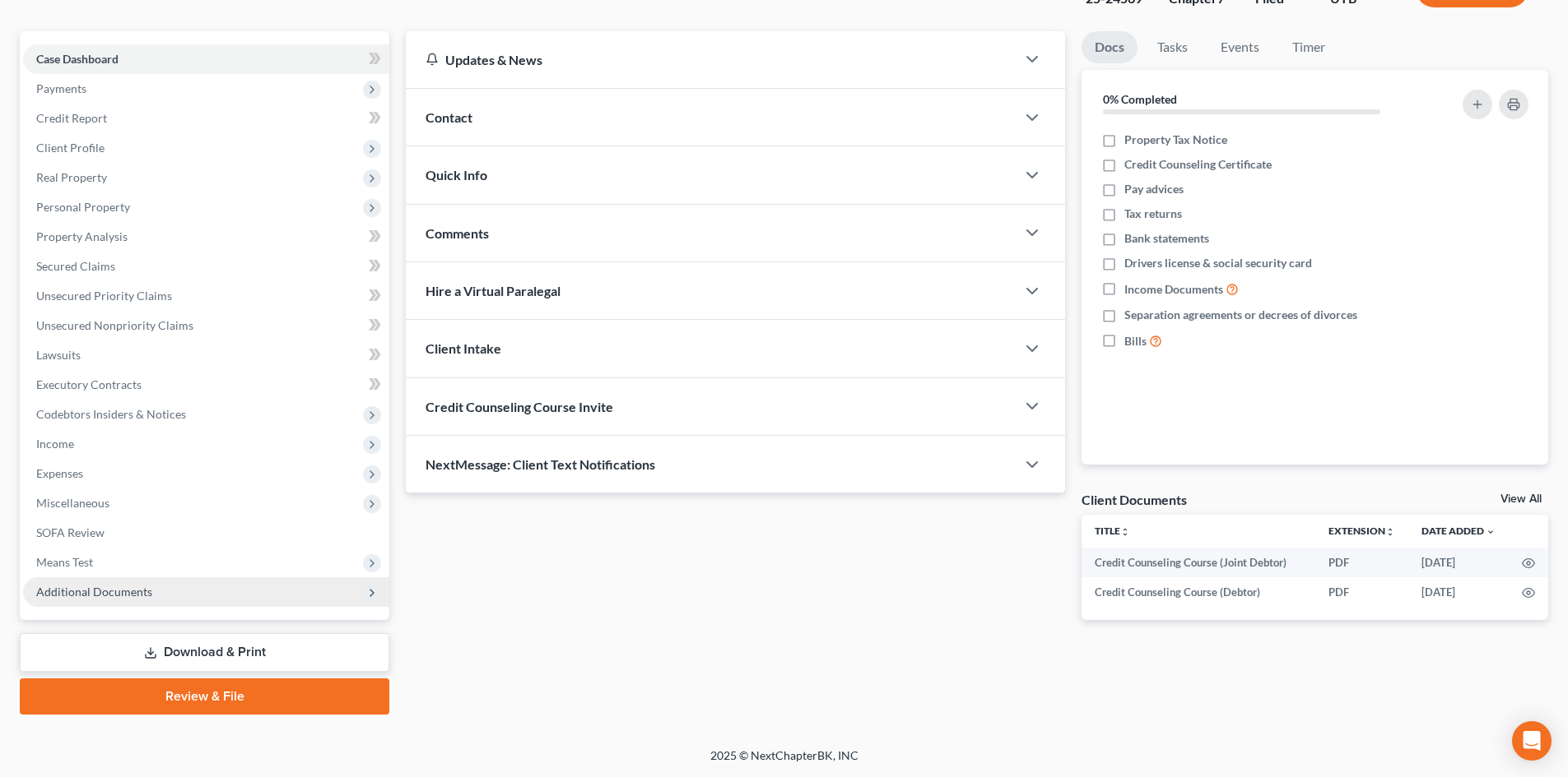
click at [96, 602] on span "Additional Documents" at bounding box center [206, 592] width 366 height 30
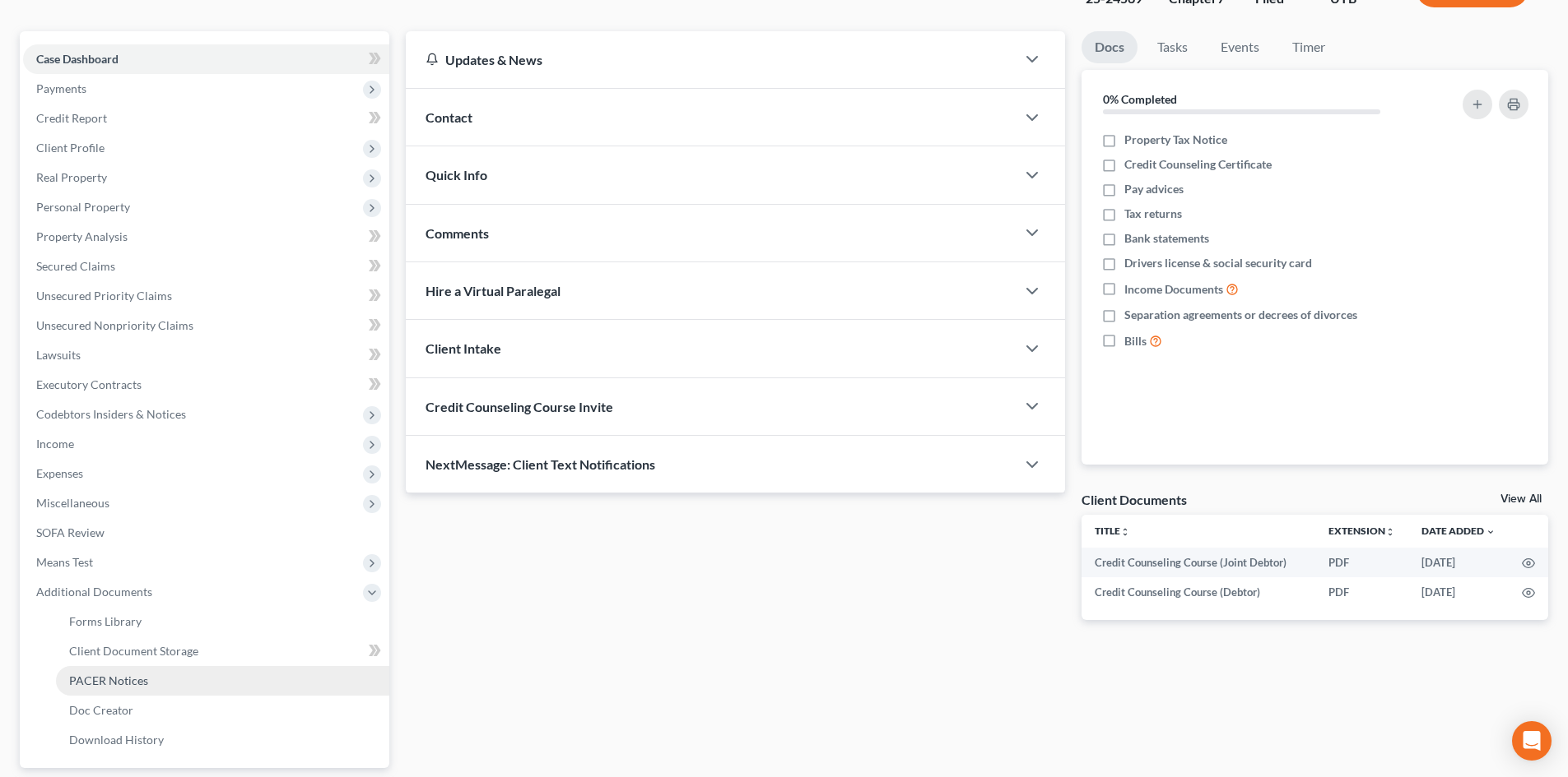
click at [190, 679] on link "PACER Notices" at bounding box center [222, 681] width 333 height 30
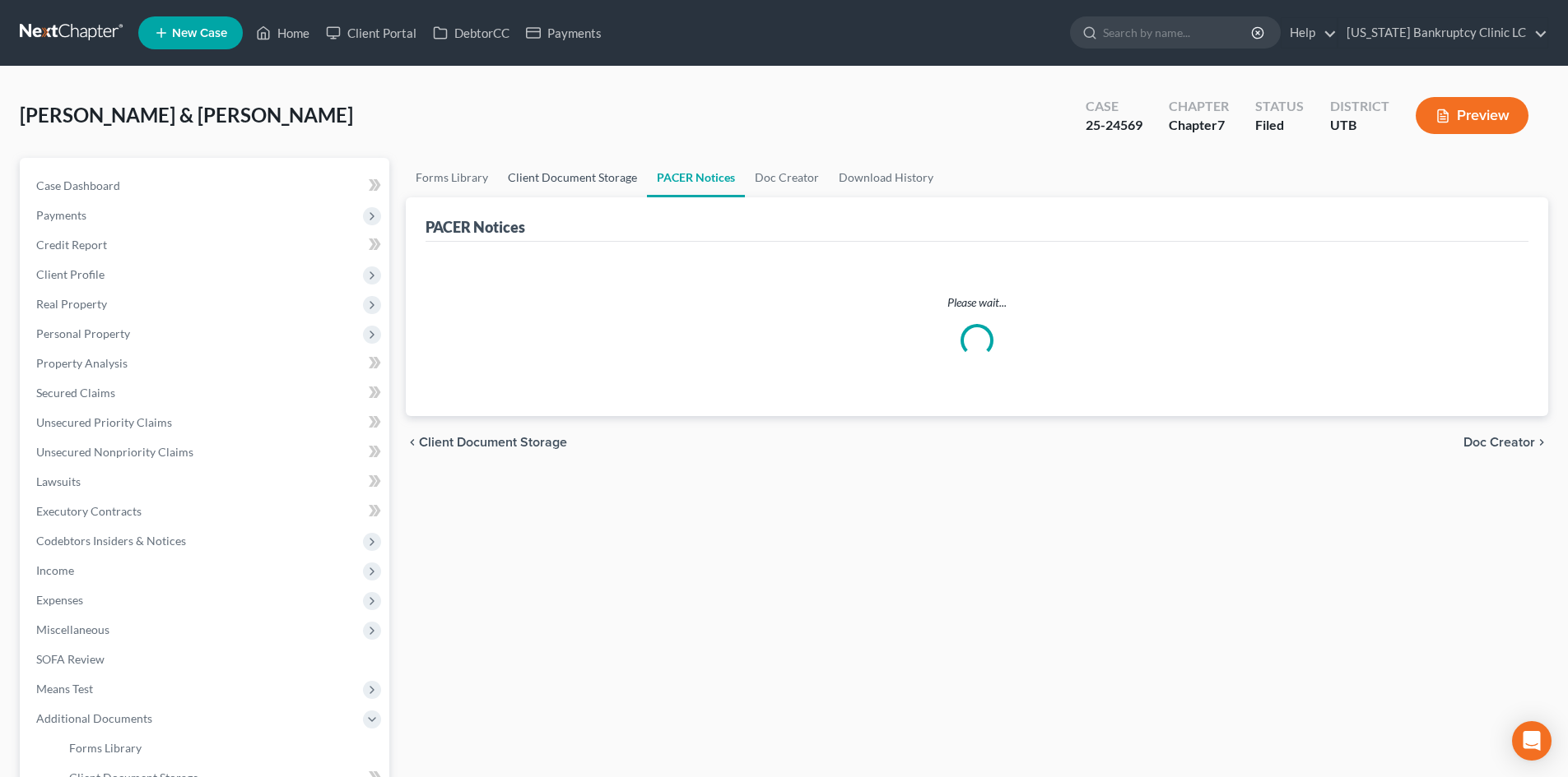
click at [584, 174] on link "Client Document Storage" at bounding box center [572, 177] width 149 height 39
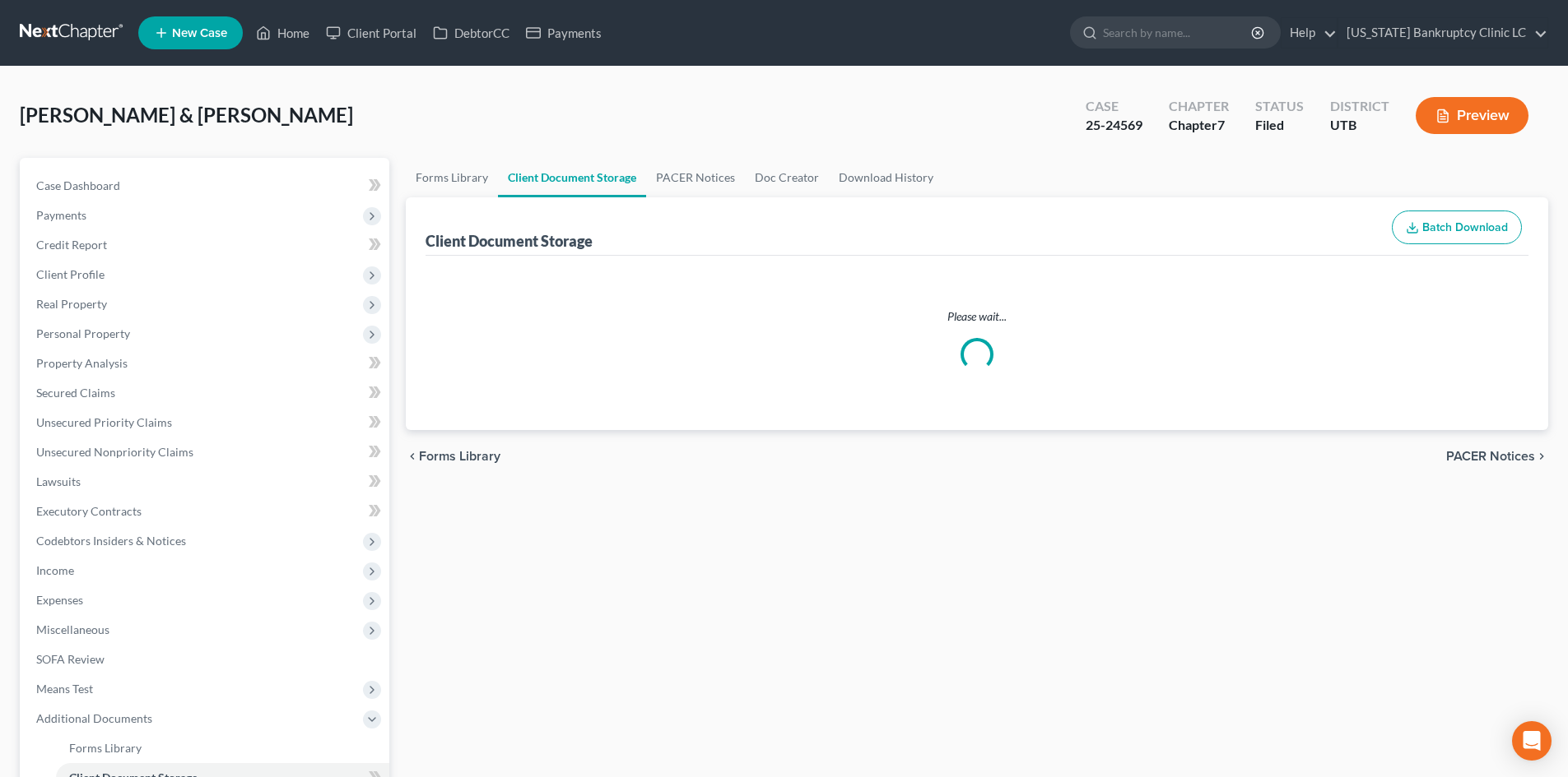
select select "30"
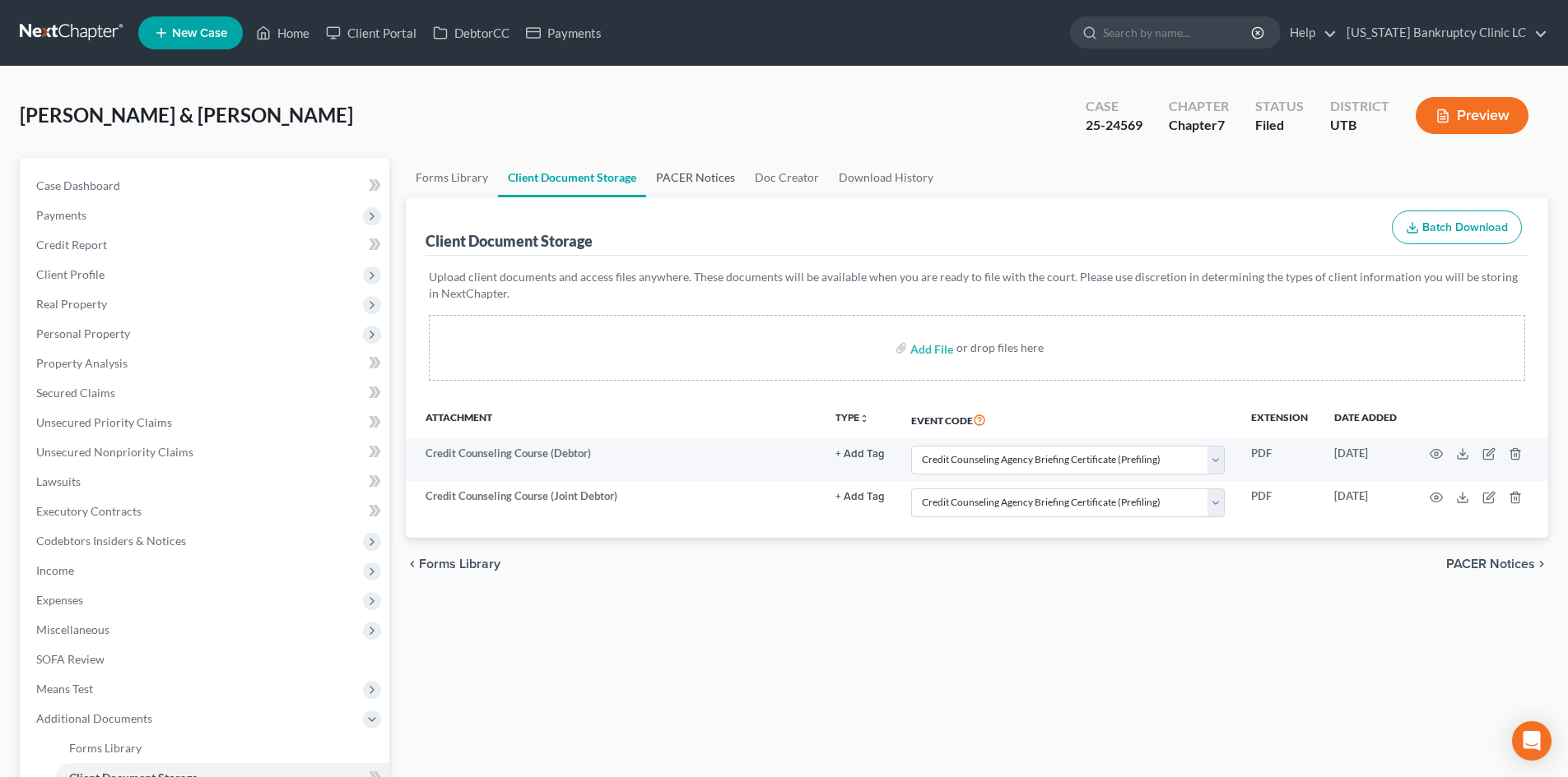
click at [684, 189] on link "PACER Notices" at bounding box center [696, 177] width 99 height 39
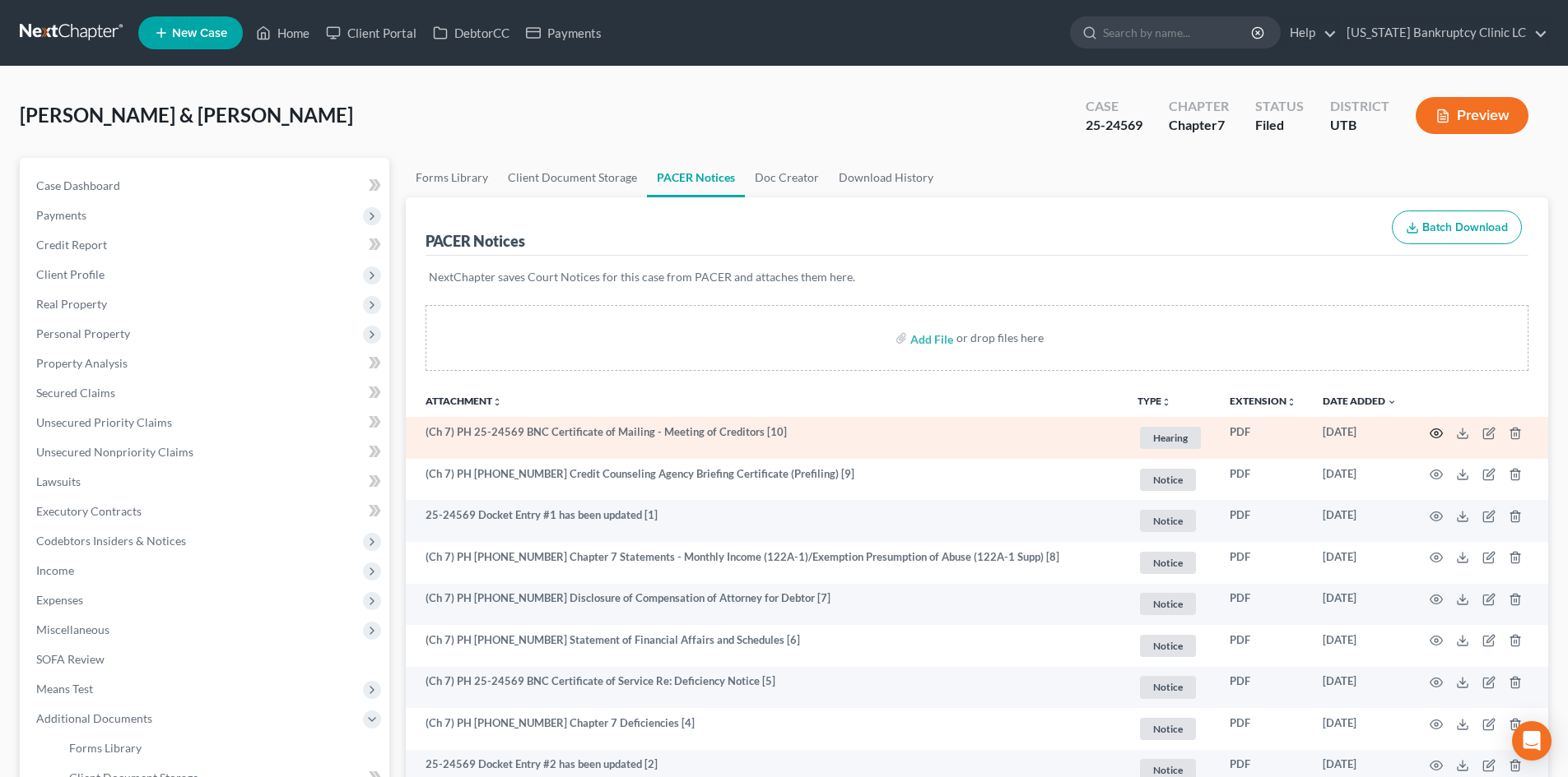
click at [1299, 439] on icon "button" at bounding box center [1436, 433] width 13 height 13
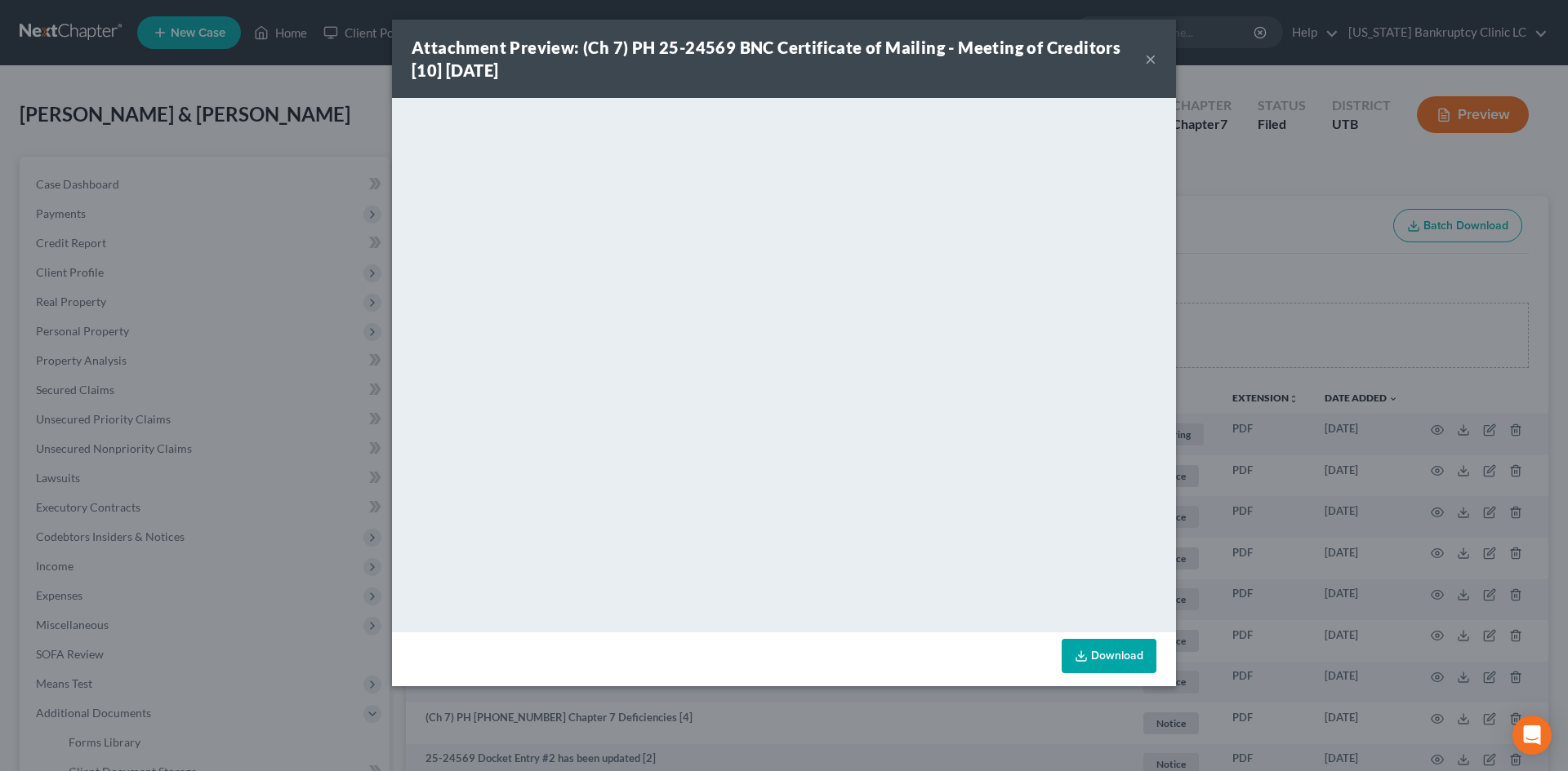
click at [1149, 61] on button "×" at bounding box center [1150, 59] width 11 height 20
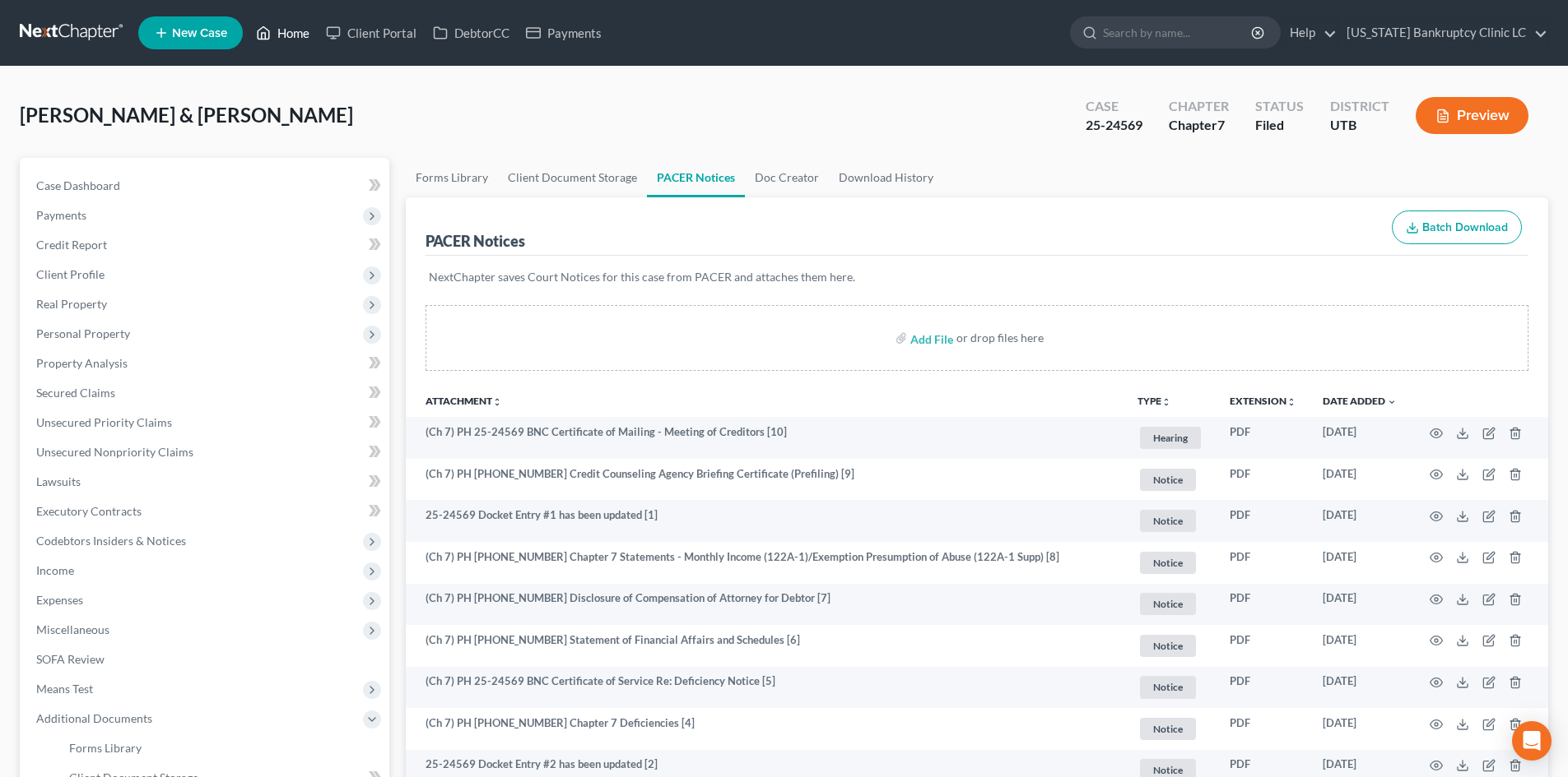
drag, startPoint x: 287, startPoint y: 44, endPoint x: 331, endPoint y: 68, distance: 50.1
click at [289, 43] on link "Home" at bounding box center [283, 33] width 70 height 30
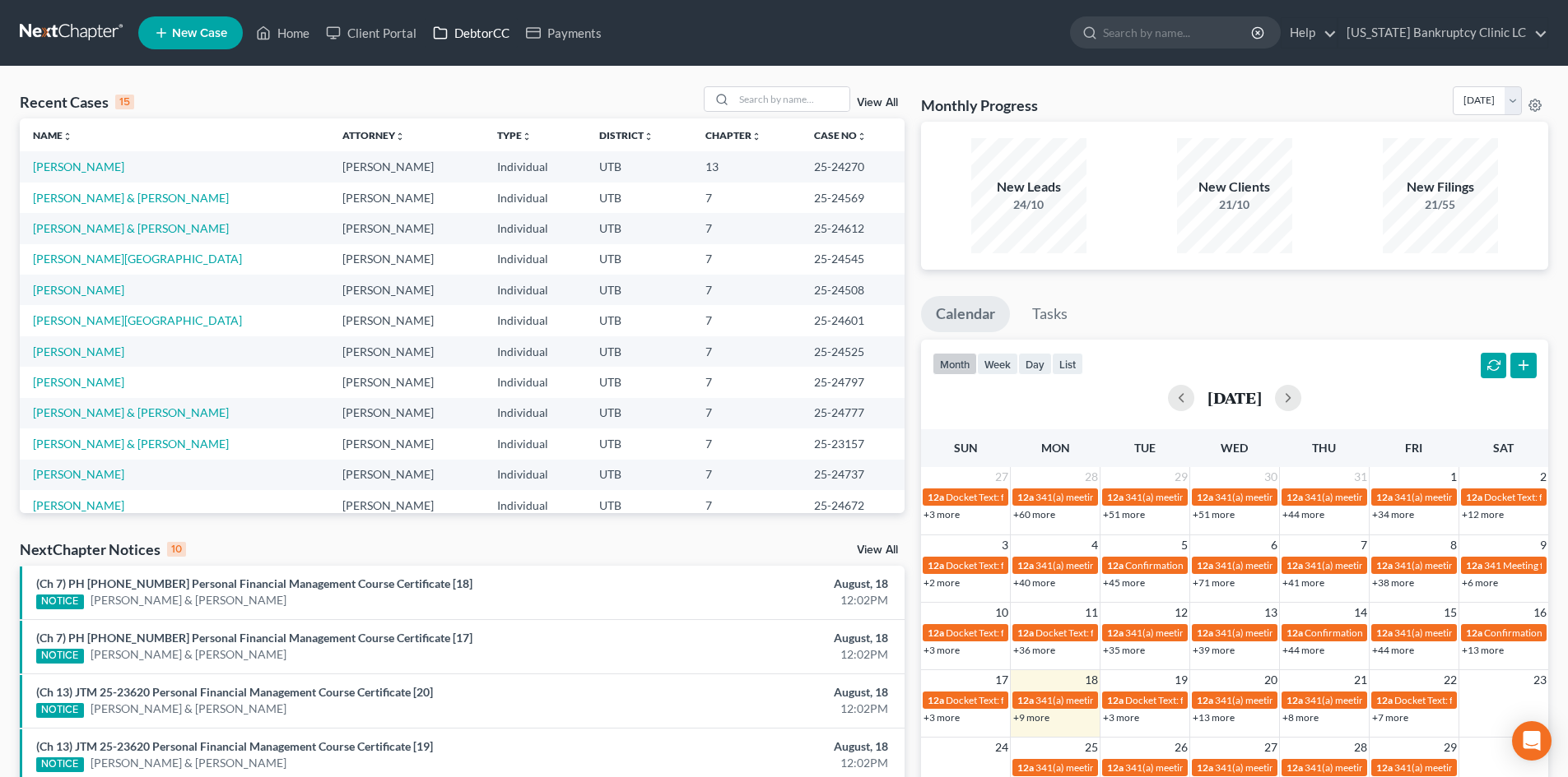
click at [487, 37] on link "DebtorCC" at bounding box center [470, 33] width 93 height 30
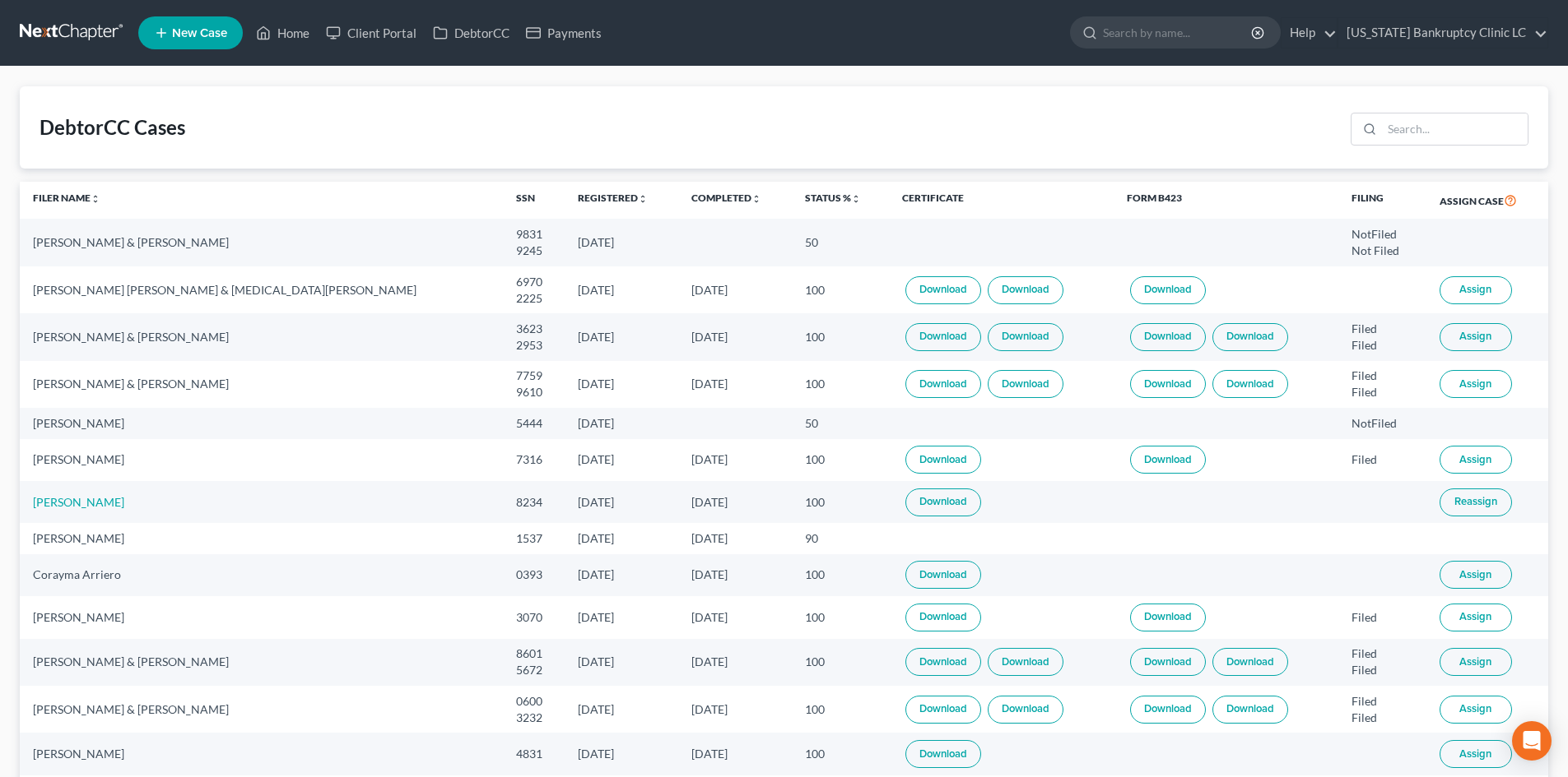
click at [1299, 100] on div "DebtorCC Cases" at bounding box center [784, 127] width 1529 height 83
click at [1299, 123] on input "search" at bounding box center [1455, 130] width 146 height 31
click at [1299, 145] on div at bounding box center [1439, 130] width 177 height 33
click at [1299, 131] on input "search" at bounding box center [1455, 130] width 146 height 31
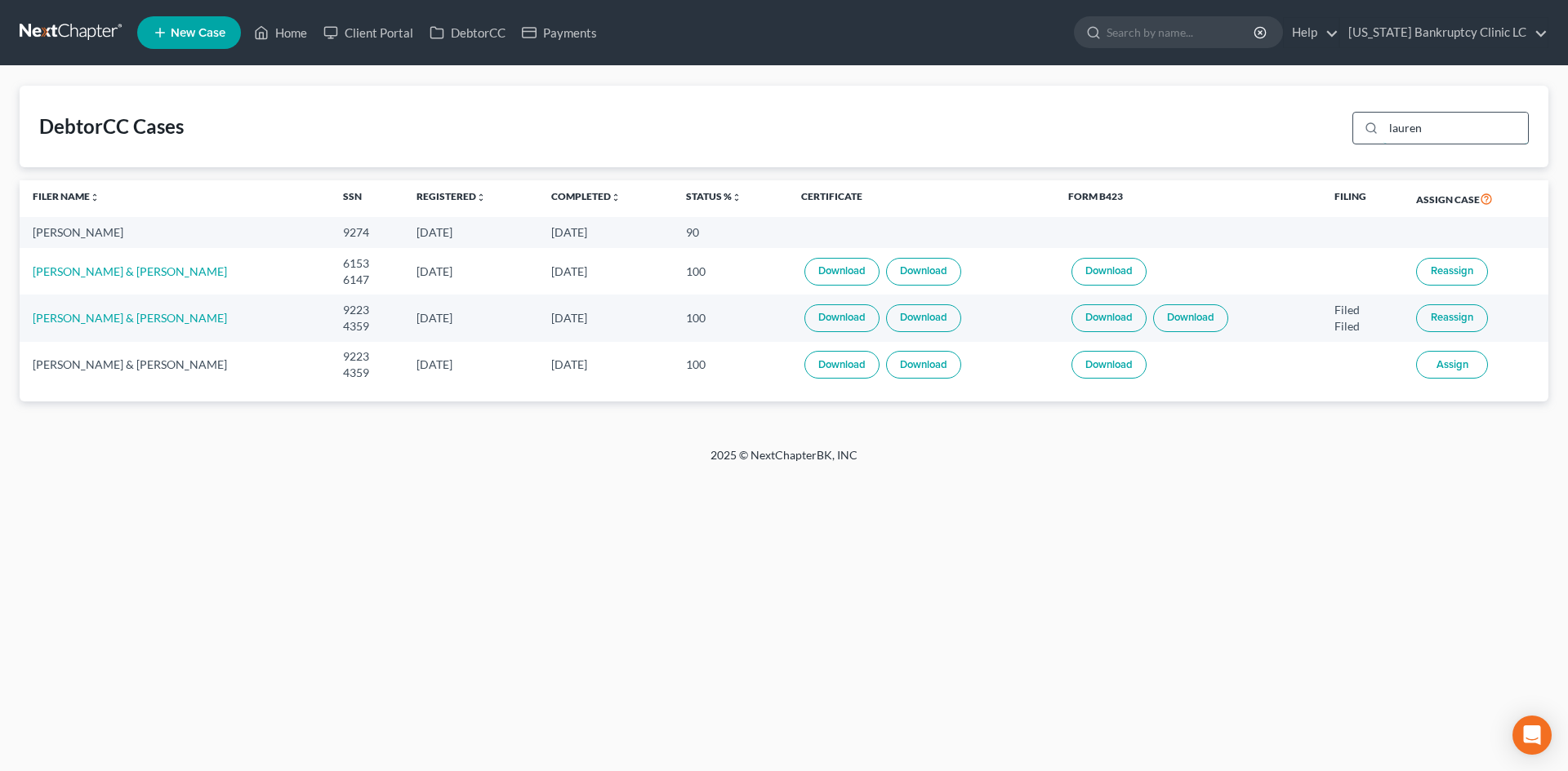
click at [1289, 129] on input "lauren" at bounding box center [1456, 128] width 145 height 31
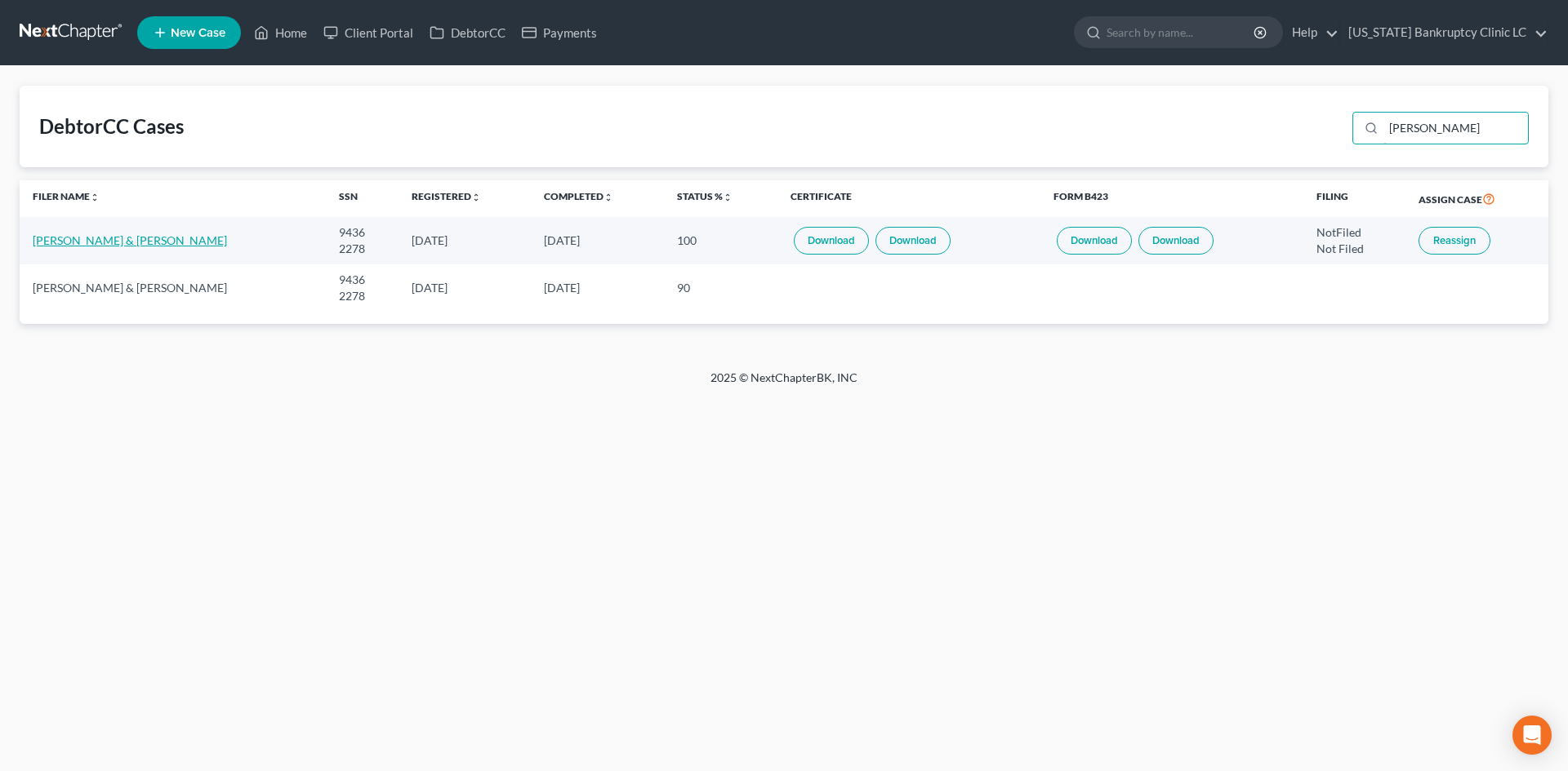
type input "[PERSON_NAME]"
click at [99, 238] on link "[PERSON_NAME] & [PERSON_NAME]" at bounding box center [129, 241] width 194 height 14
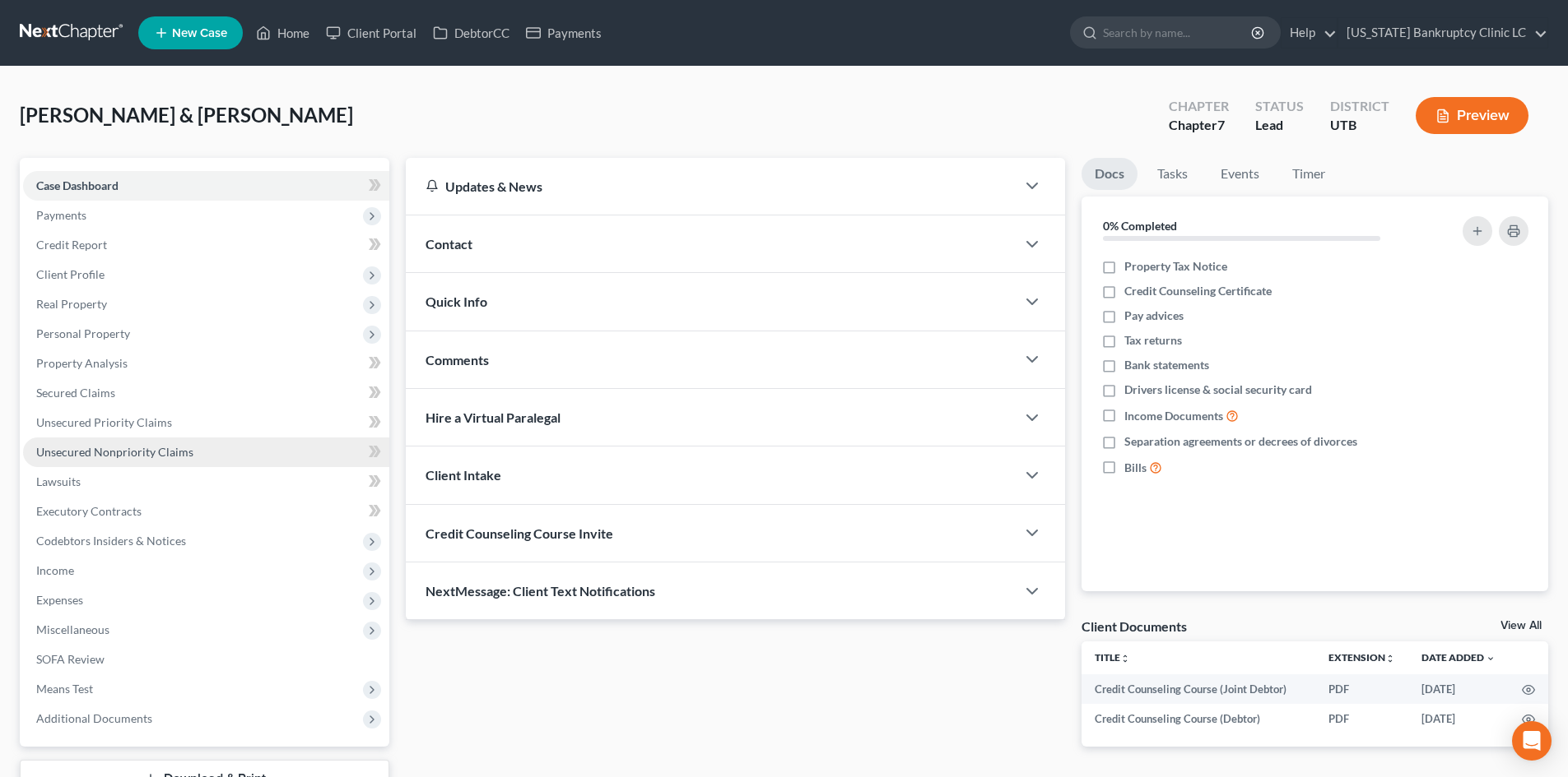
click at [163, 445] on span "Unsecured Nonpriority Claims" at bounding box center [115, 452] width 157 height 14
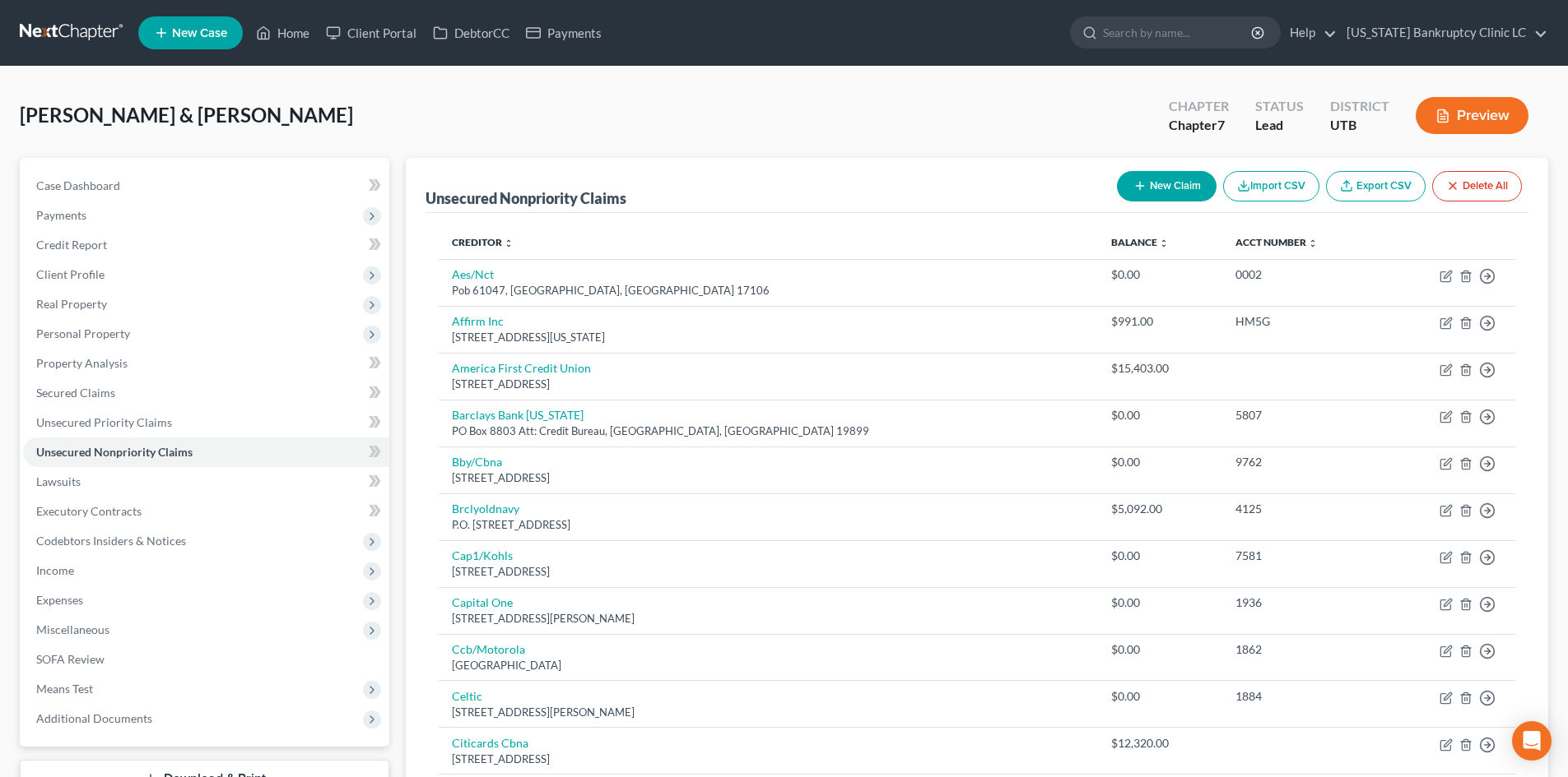
click at [1158, 179] on button "New Claim" at bounding box center [1166, 186] width 100 height 30
select select "2"
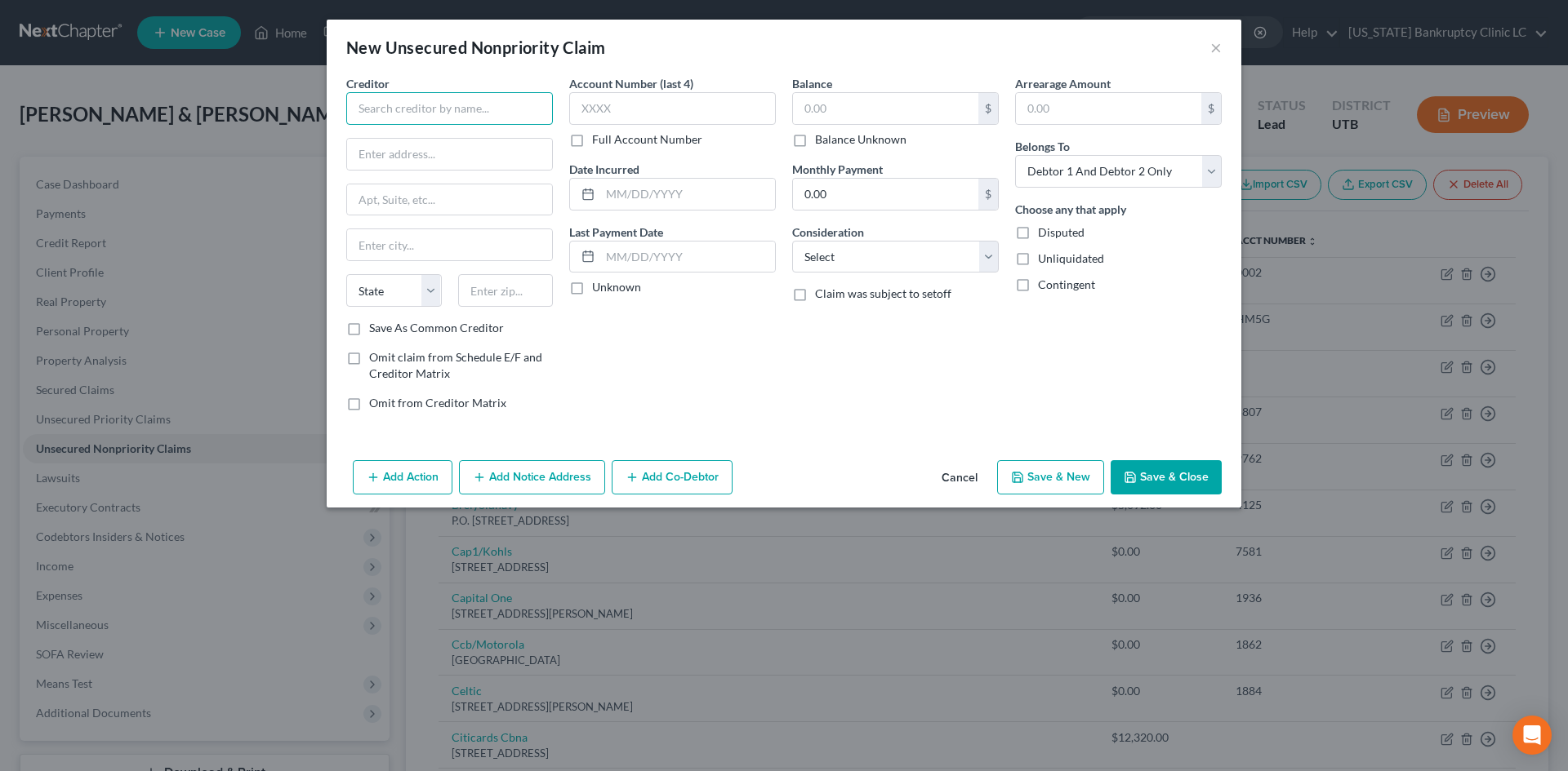
click at [440, 111] on input "text" at bounding box center [449, 109] width 206 height 33
type input "Ogden City Ambulance"
type input "[STREET_ADDRESS]"
type input "[PERSON_NAME]"
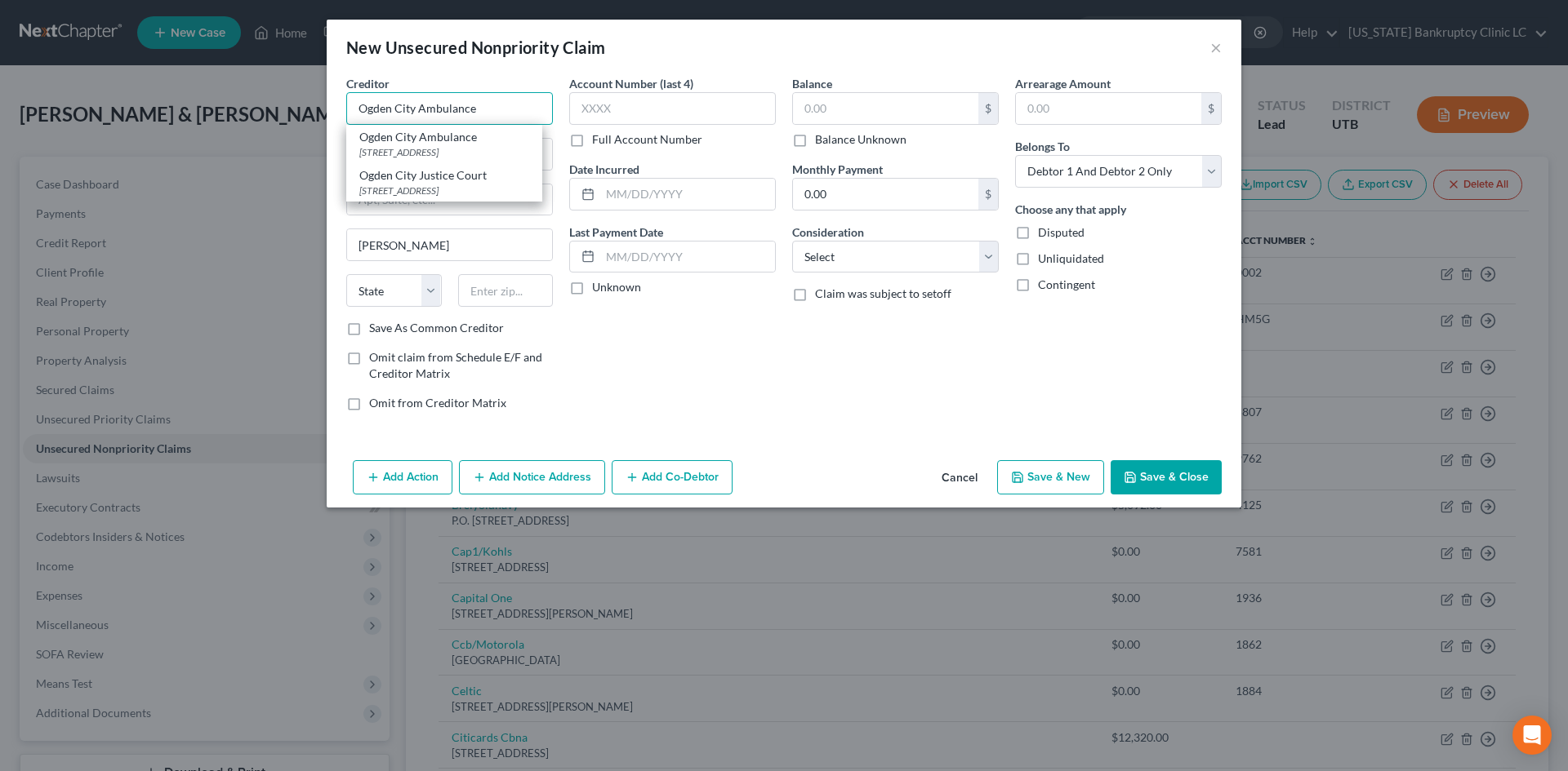
select select "46"
type input "84401"
type input "Ogden City Ambulance"
click at [1135, 473] on icon "button" at bounding box center [1130, 477] width 9 height 9
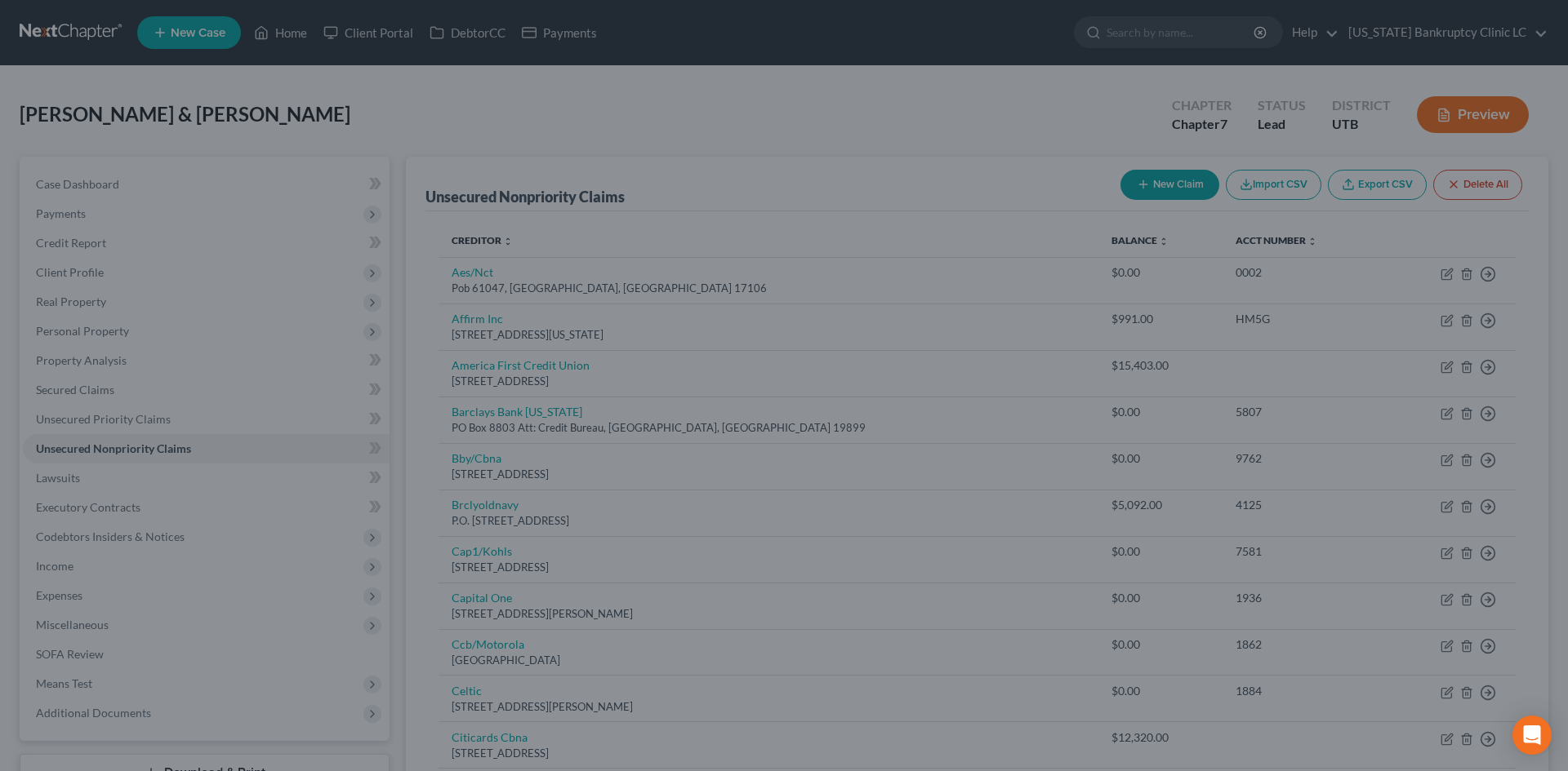
type input "0.00"
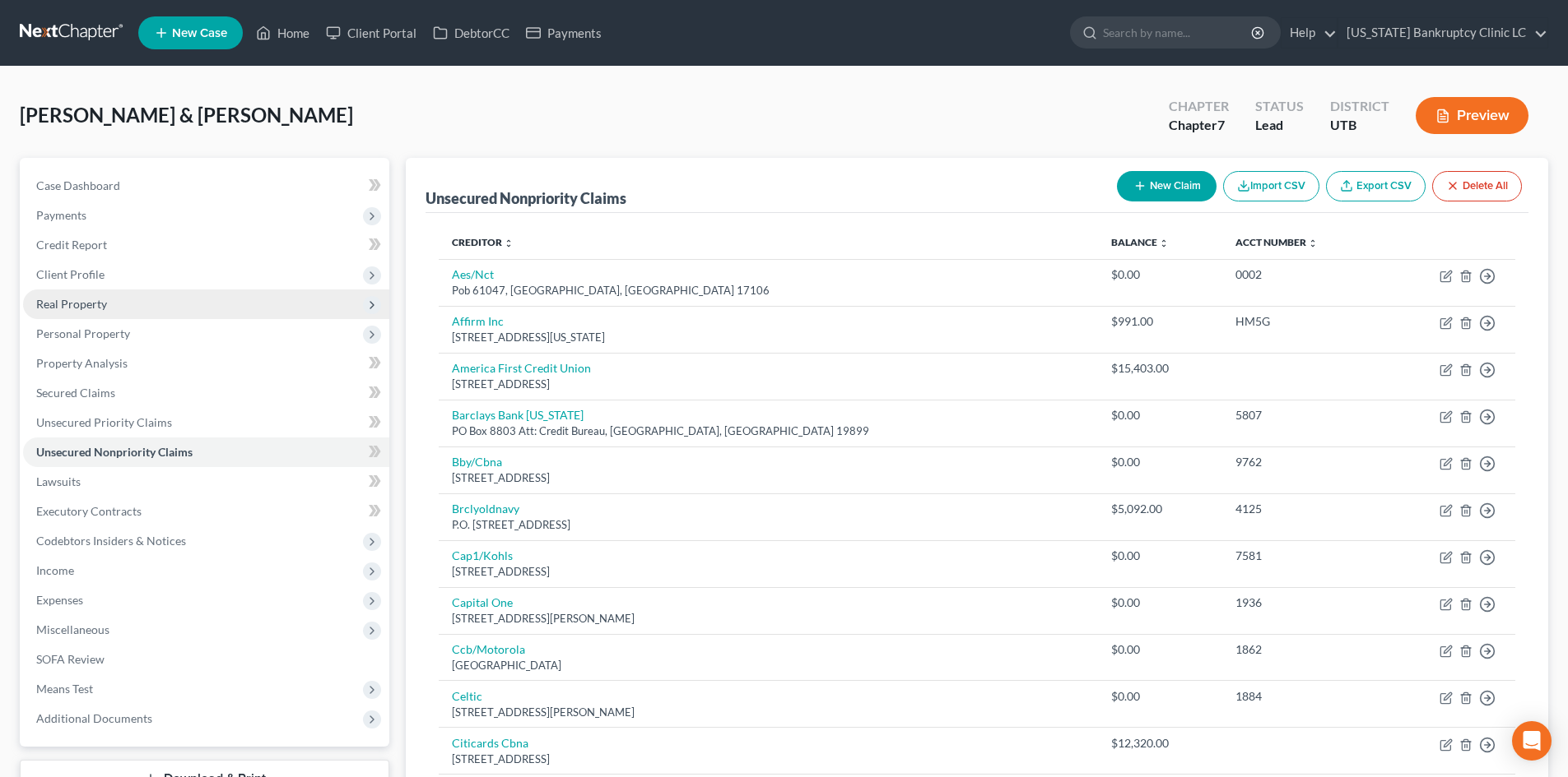
drag, startPoint x: 132, startPoint y: 303, endPoint x: 237, endPoint y: 315, distance: 105.7
click at [384, 296] on span "Real Property" at bounding box center [206, 304] width 366 height 30
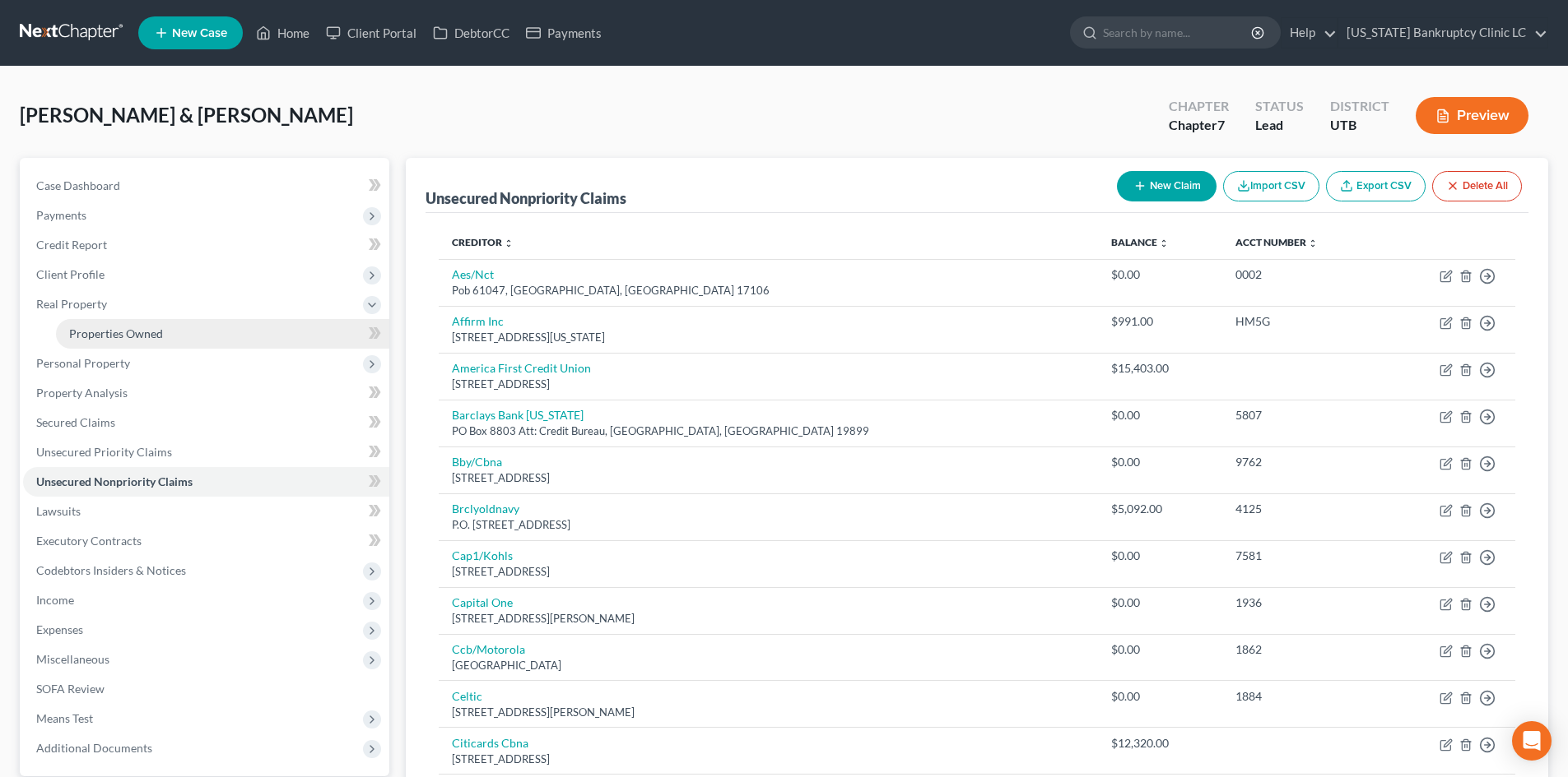
click at [152, 322] on link "Properties Owned" at bounding box center [222, 334] width 333 height 30
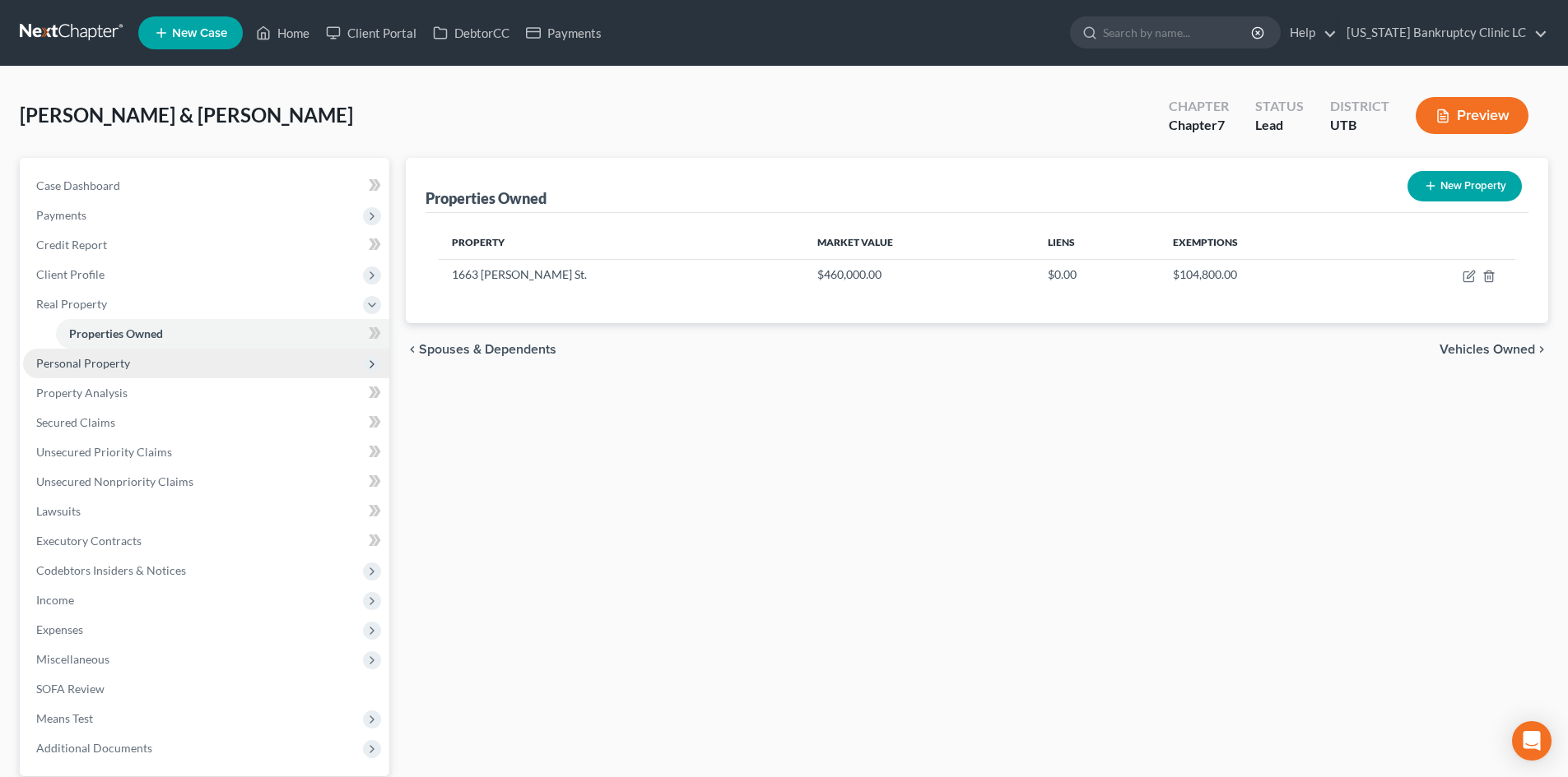
click at [137, 362] on span "Personal Property" at bounding box center [206, 363] width 366 height 30
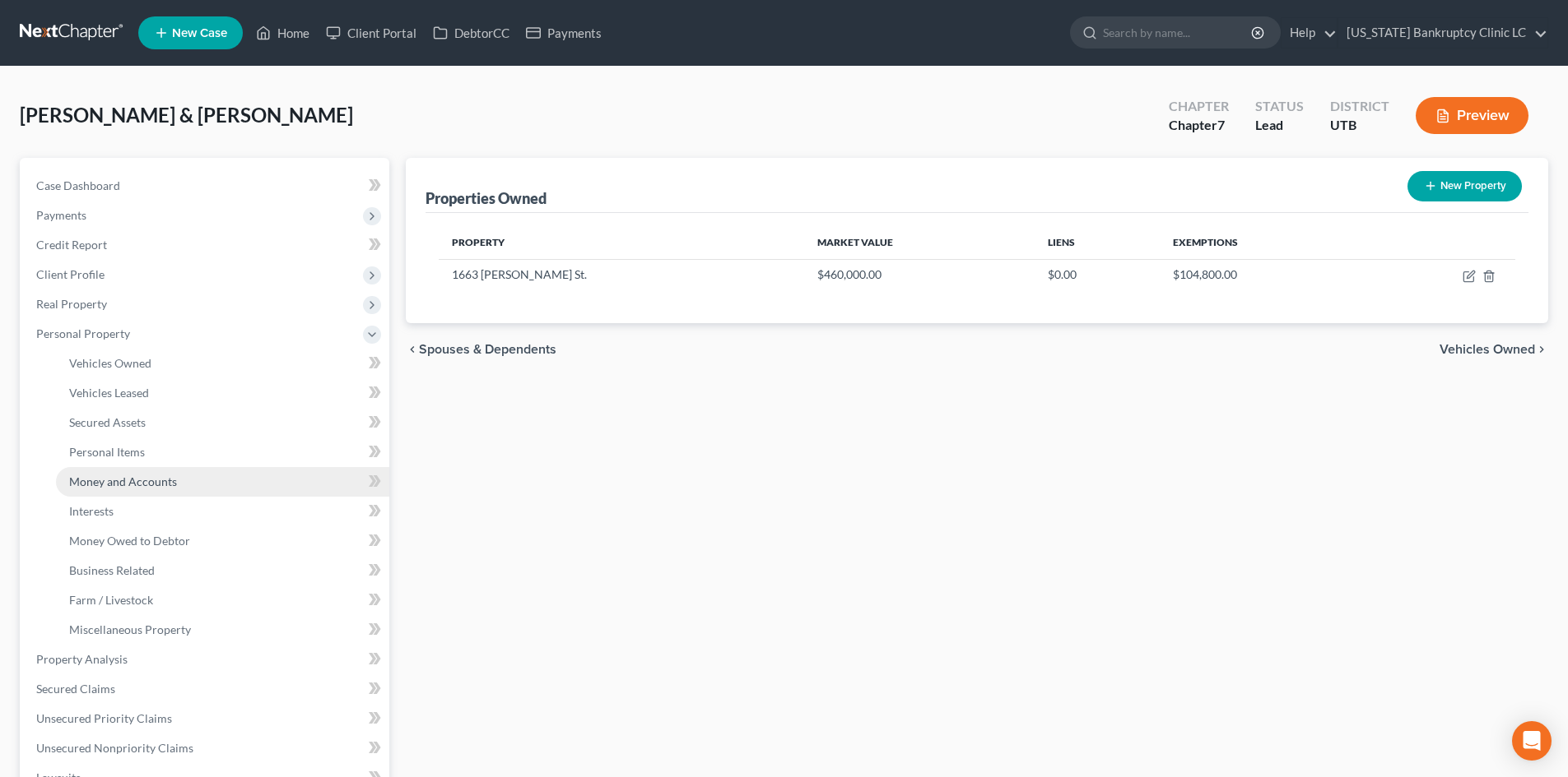
click at [133, 477] on span "Money and Accounts" at bounding box center [123, 481] width 108 height 14
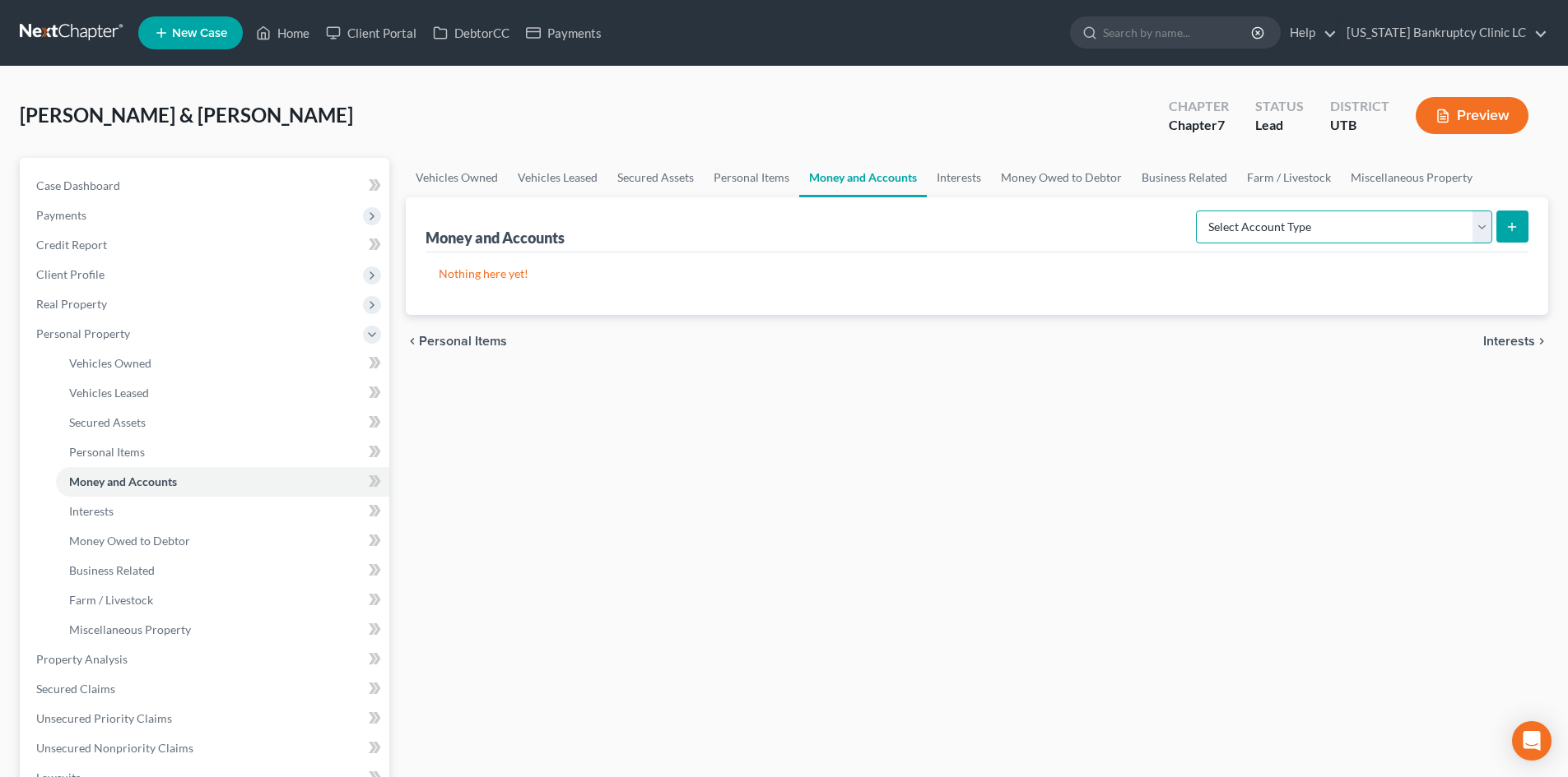
click at [1251, 228] on select "Select Account Type Brokerage Cash on Hand Certificates of Deposit Checking Acc…" at bounding box center [1344, 227] width 297 height 33
select select "checking"
click at [1199, 210] on select "Select Account Type Brokerage Cash on Hand Certificates of Deposit Checking Acc…" at bounding box center [1344, 227] width 297 height 33
click at [1299, 229] on icon "submit" at bounding box center [1511, 227] width 13 height 13
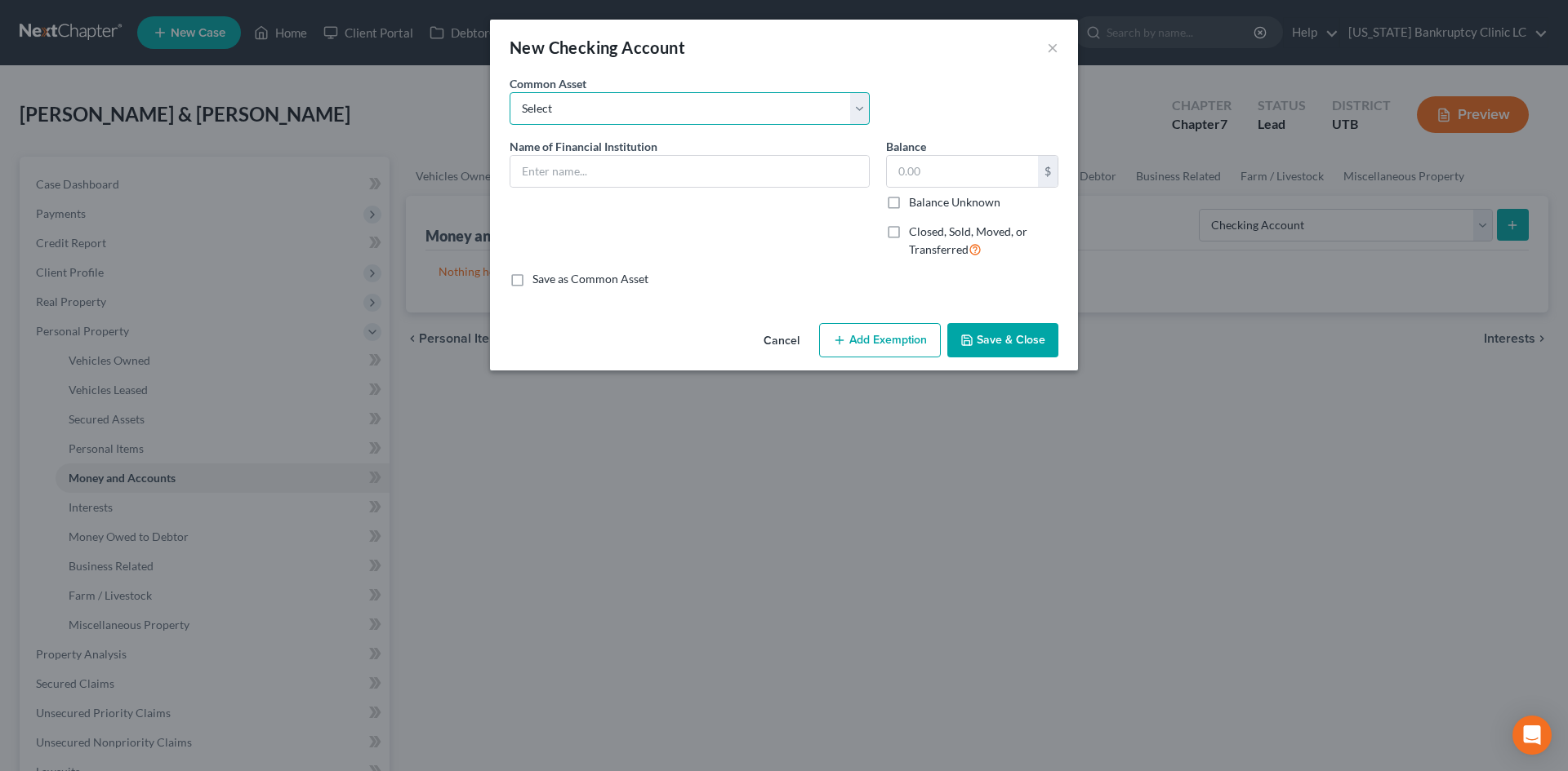
click at [612, 122] on select "Select [PERSON_NAME] Fargo #9102 Zions Bank #9168 US Bank Bancorp #3125 [PERSON…" at bounding box center [690, 109] width 360 height 33
drag, startPoint x: 612, startPoint y: 122, endPoint x: 612, endPoint y: 133, distance: 11.0
click at [612, 122] on select "Select [PERSON_NAME] Fargo #9102 Zions Bank #9168 US Bank Bancorp #3125 [PERSON…" at bounding box center [690, 109] width 360 height 33
drag, startPoint x: 592, startPoint y: 172, endPoint x: 587, endPoint y: 165, distance: 8.6
click at [592, 172] on input "text" at bounding box center [690, 172] width 358 height 31
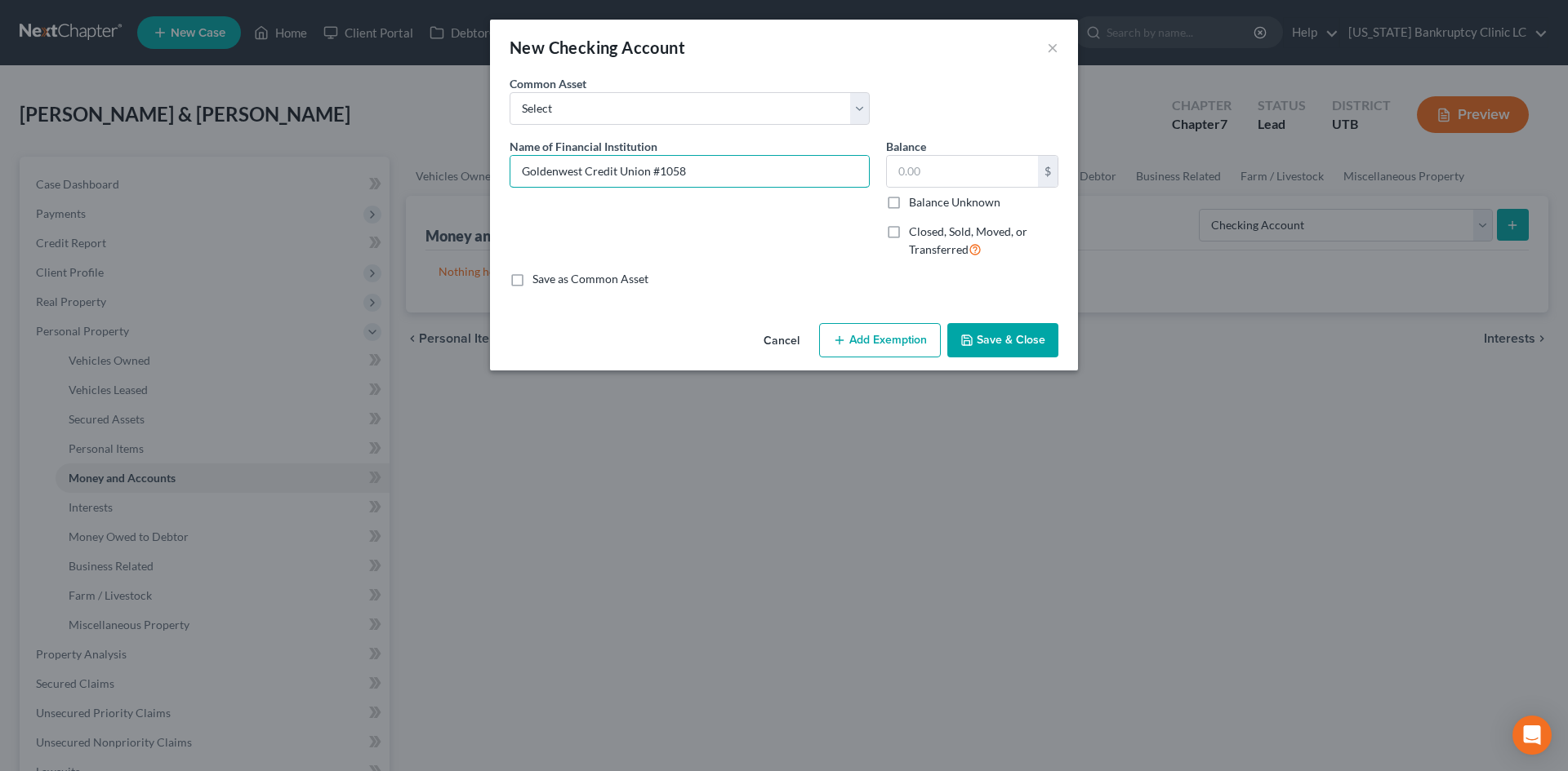
type input "Goldenwest Credit Union #1058"
click at [984, 336] on button "Save & Close" at bounding box center [1003, 341] width 111 height 34
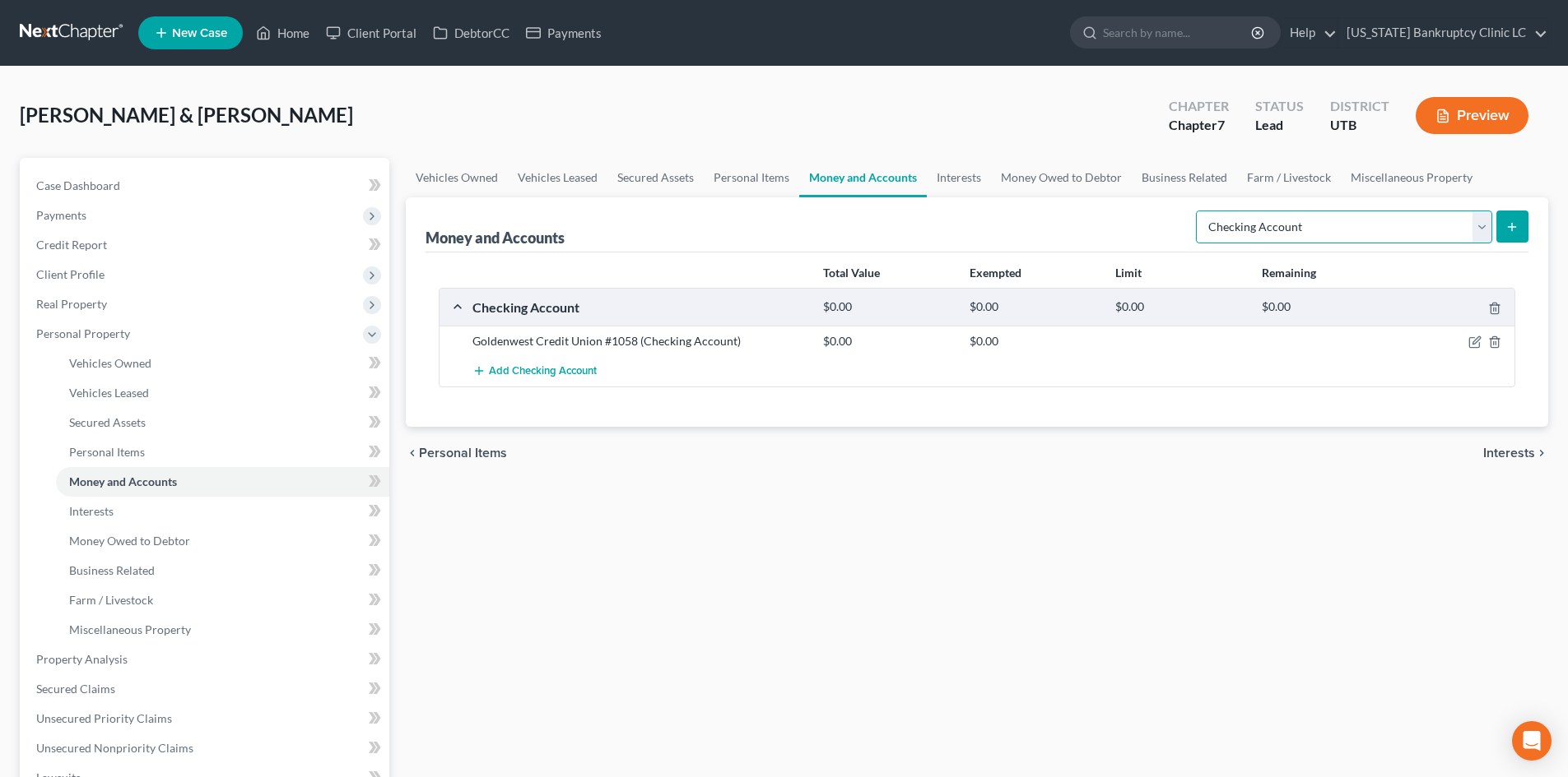
click at [1299, 223] on select "Select Account Type Brokerage Cash on Hand Certificates of Deposit Checking Acc…" at bounding box center [1344, 227] width 297 height 33
select select "savings"
click at [1199, 210] on select "Select Account Type Brokerage Cash on Hand Certificates of Deposit Checking Acc…" at bounding box center [1344, 227] width 297 height 33
click at [1299, 232] on icon "submit" at bounding box center [1511, 227] width 13 height 13
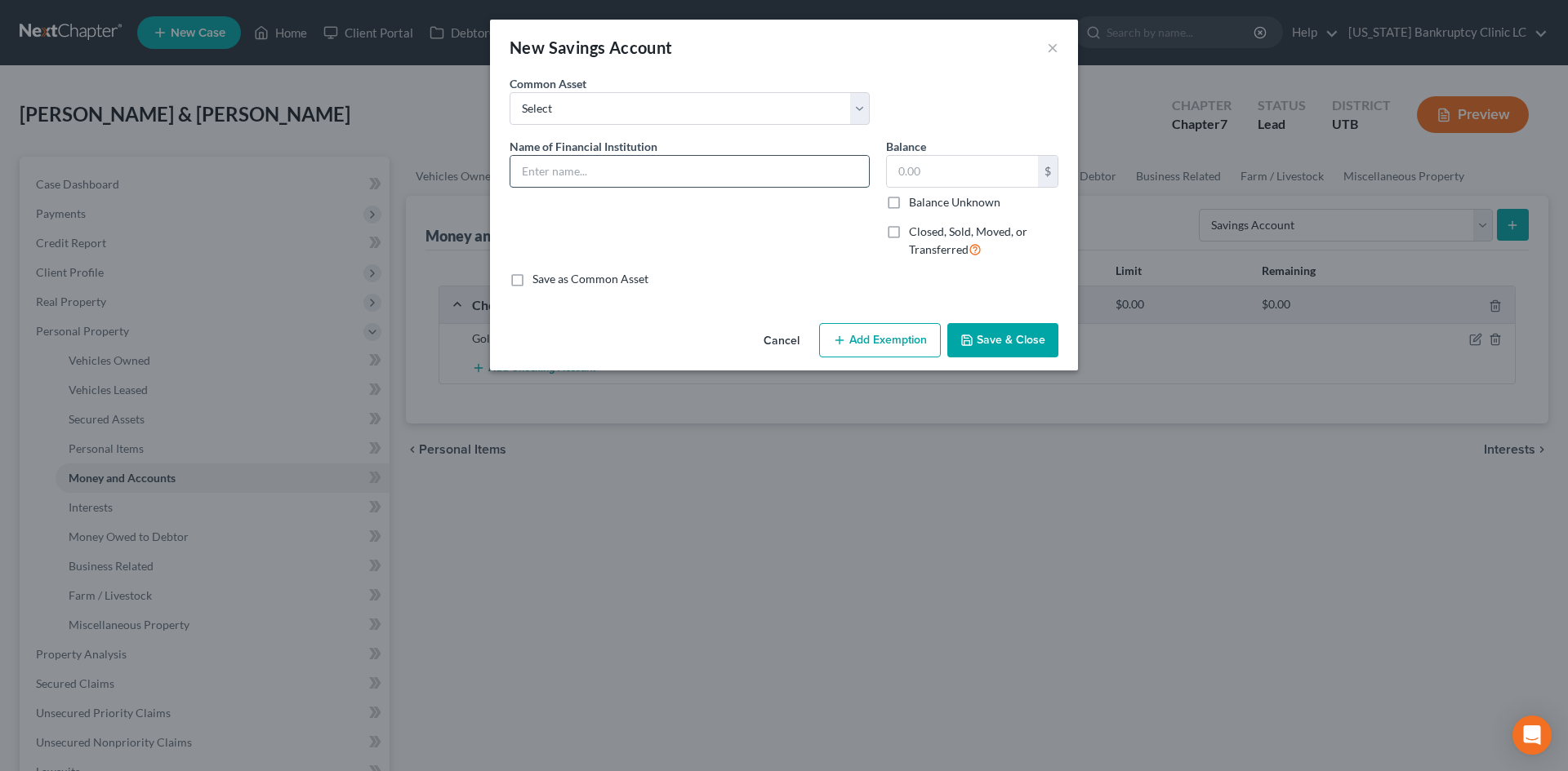
click at [557, 160] on input "text" at bounding box center [690, 172] width 358 height 31
paste input "Goldenwest Credit Union #1058"
type input "Goldenwest Credit Union #1058"
click at [996, 343] on button "Save & Close" at bounding box center [1003, 341] width 111 height 34
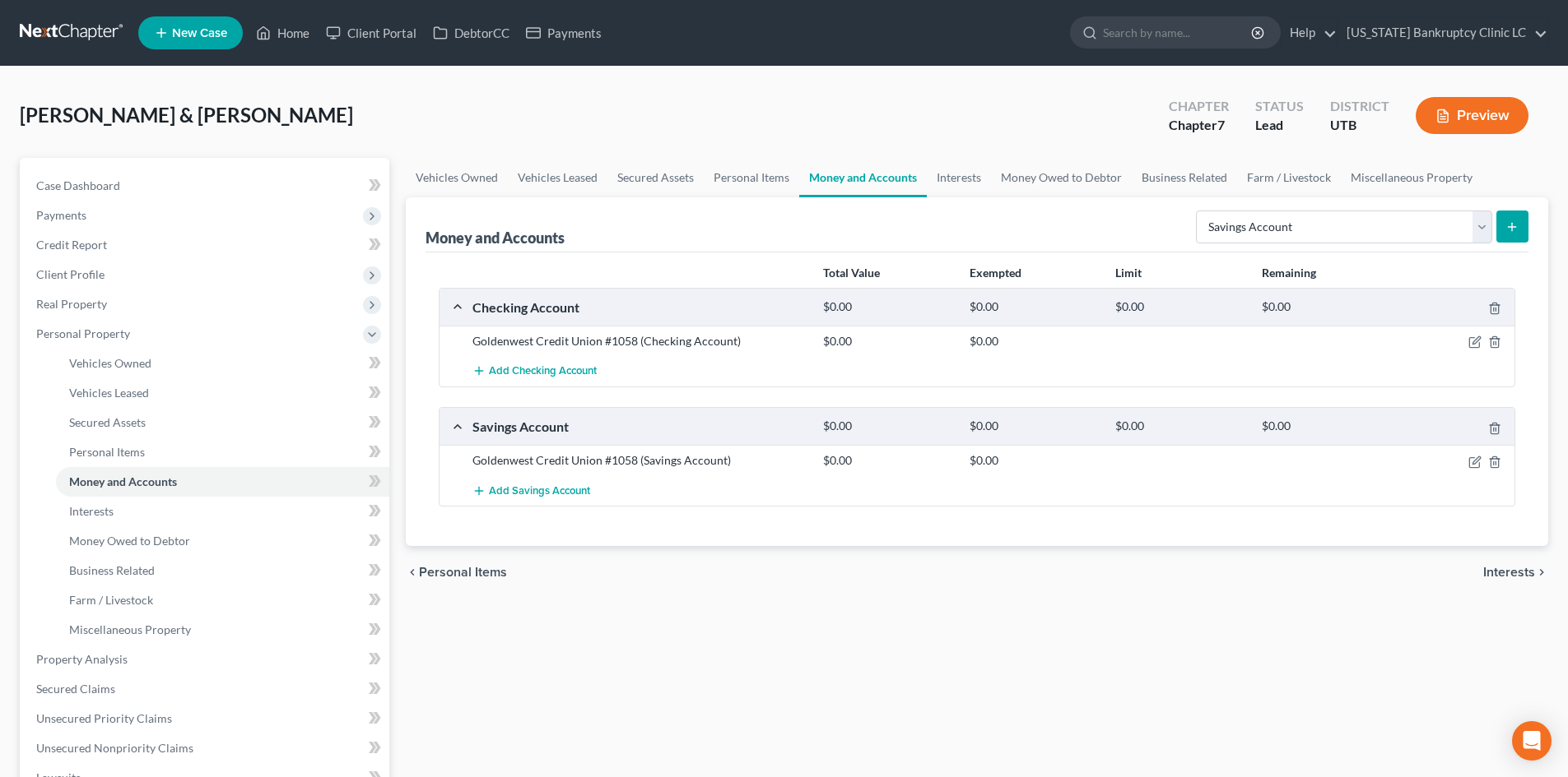
click at [877, 491] on div "Add Savings Account" at bounding box center [991, 490] width 1052 height 30
click at [1299, 230] on select "Select Account Type Brokerage Cash on Hand Certificates of Deposit Checking Acc…" at bounding box center [1344, 227] width 297 height 33
click at [1199, 210] on select "Select Account Type Brokerage Cash on Hand Certificates of Deposit Checking Acc…" at bounding box center [1344, 227] width 297 height 33
click at [1299, 225] on icon "submit" at bounding box center [1511, 227] width 13 height 13
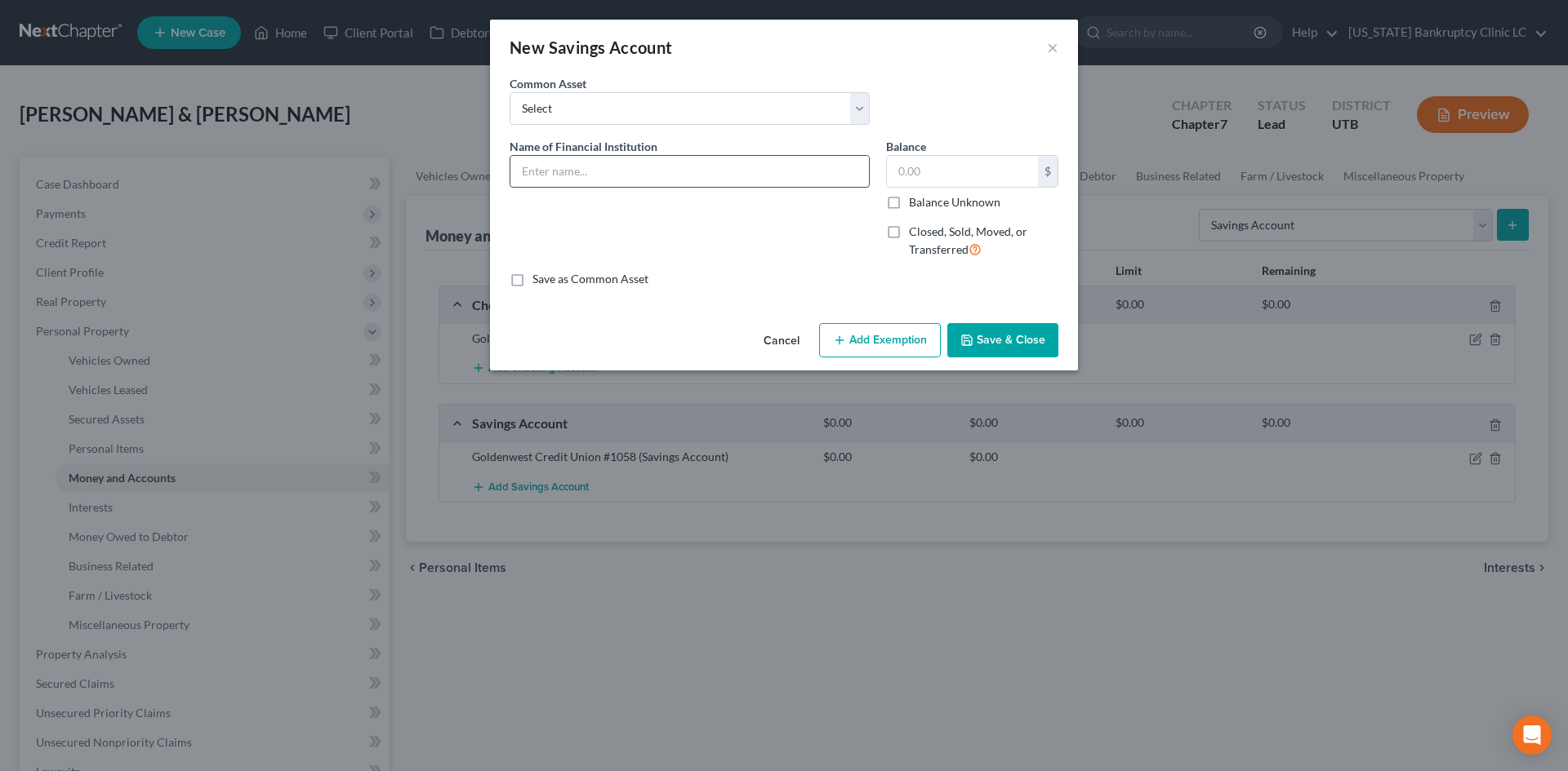
click at [563, 156] on input "text" at bounding box center [690, 172] width 358 height 31
type input "America First Credit Union #1035"
click at [985, 347] on button "Save & Close" at bounding box center [1003, 341] width 111 height 34
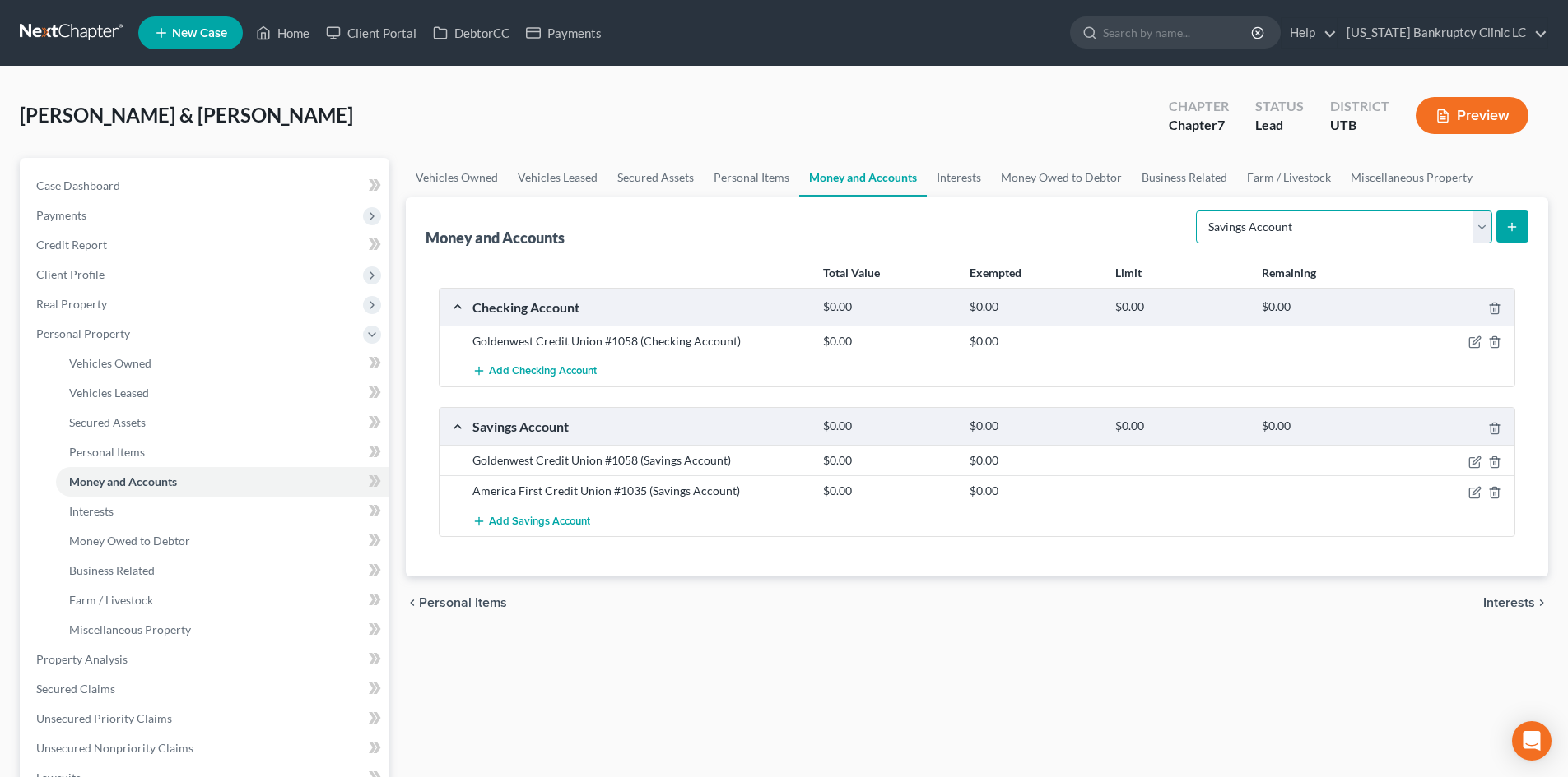
click at [1299, 228] on select "Select Account Type Brokerage Cash on Hand Certificates of Deposit Checking Acc…" at bounding box center [1344, 227] width 297 height 33
select select "checking"
click at [1199, 210] on select "Select Account Type Brokerage Cash on Hand Certificates of Deposit Checking Acc…" at bounding box center [1344, 227] width 297 height 33
click at [1299, 236] on button "submit" at bounding box center [1512, 226] width 32 height 32
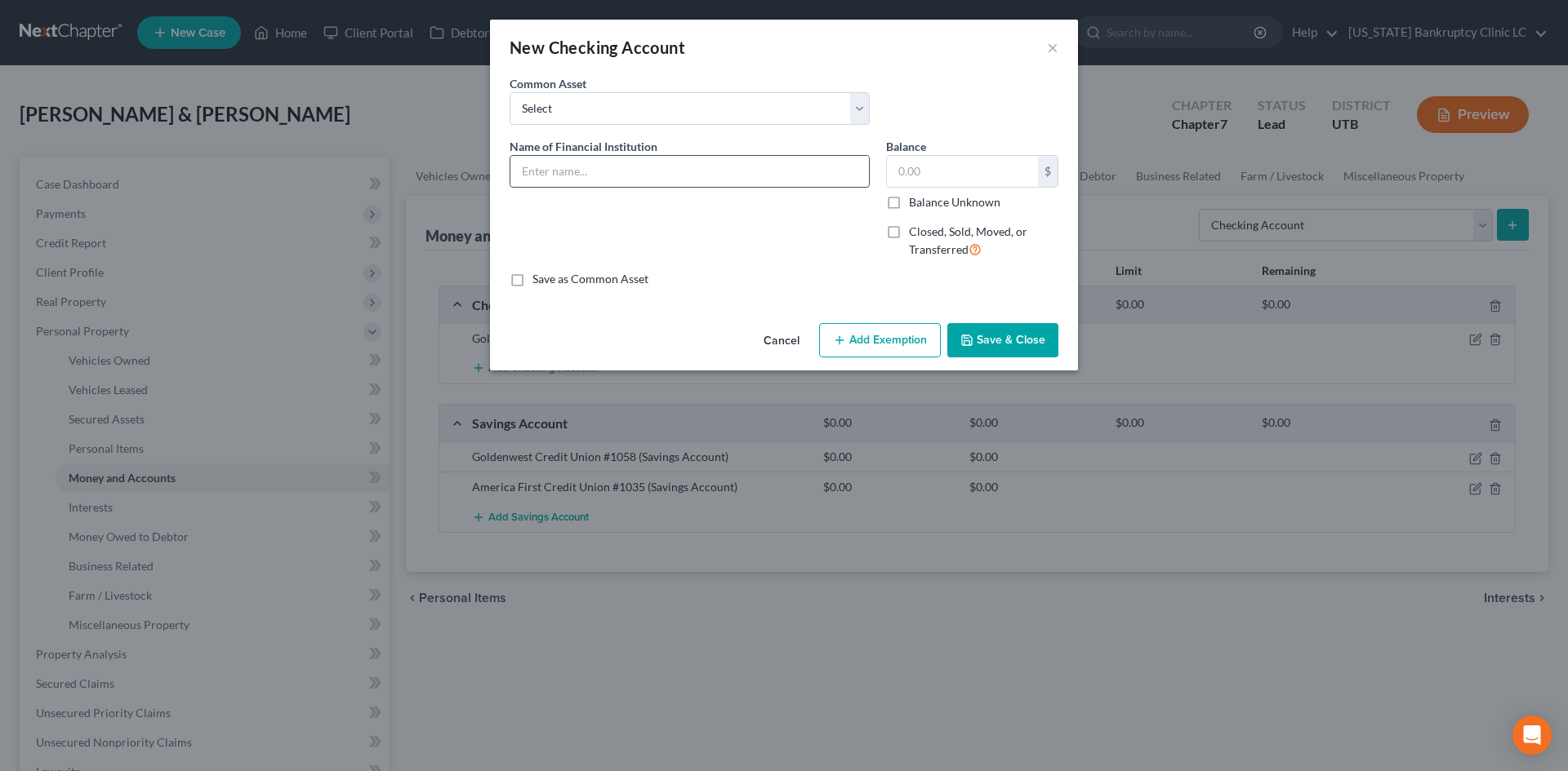
click at [694, 174] on input "text" at bounding box center [690, 172] width 358 height 31
type input "America First Credit Union #6647"
click at [1004, 346] on button "Save & Close" at bounding box center [1003, 341] width 111 height 34
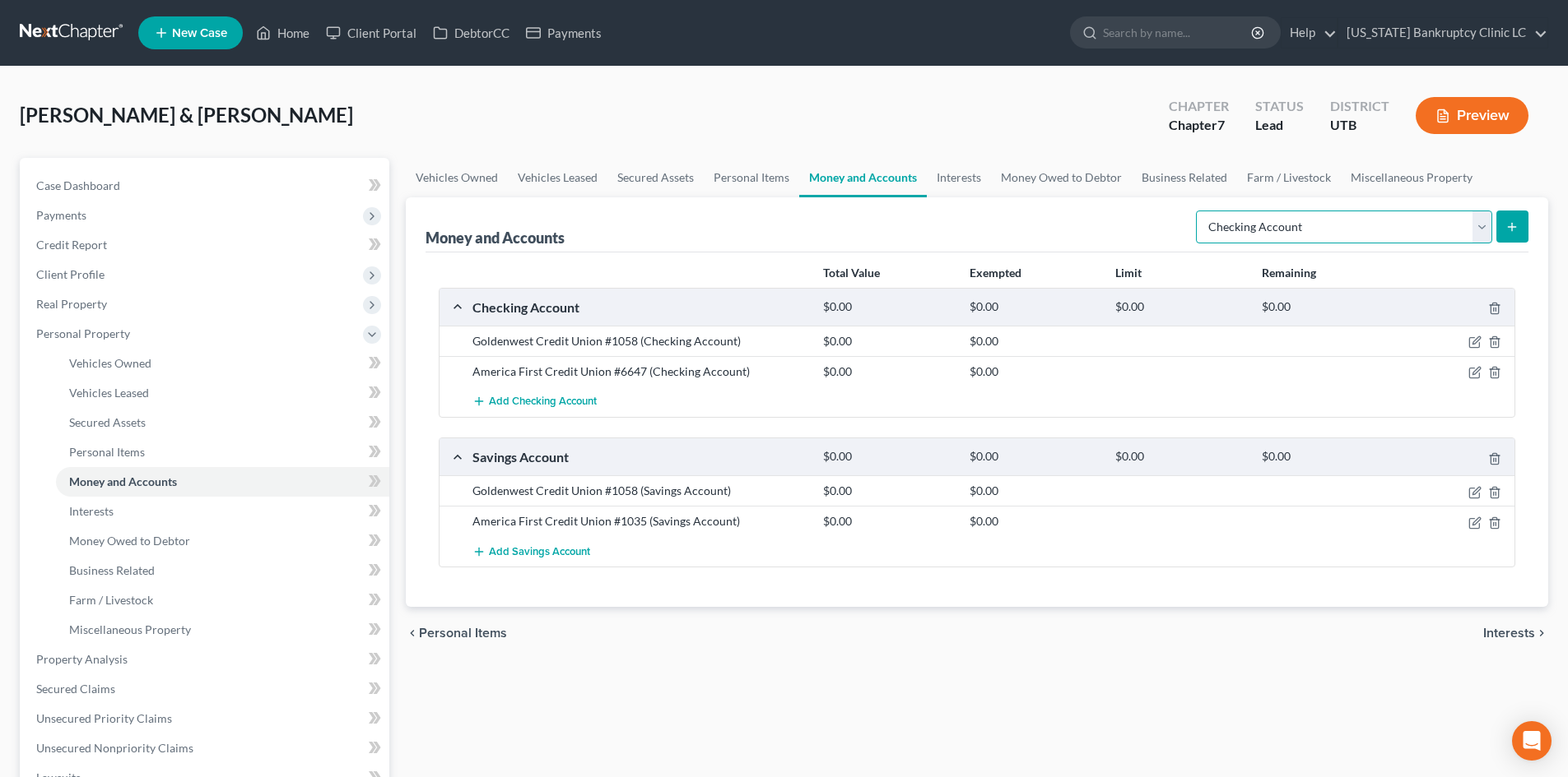
click at [1299, 231] on select "Select Account Type Brokerage Cash on Hand Certificates of Deposit Checking Acc…" at bounding box center [1344, 227] width 297 height 33
select select "other"
click at [1199, 210] on select "Select Account Type Brokerage Cash on Hand Certificates of Deposit Checking Acc…" at bounding box center [1344, 227] width 297 height 33
click at [1299, 229] on icon "submit" at bounding box center [1511, 227] width 13 height 13
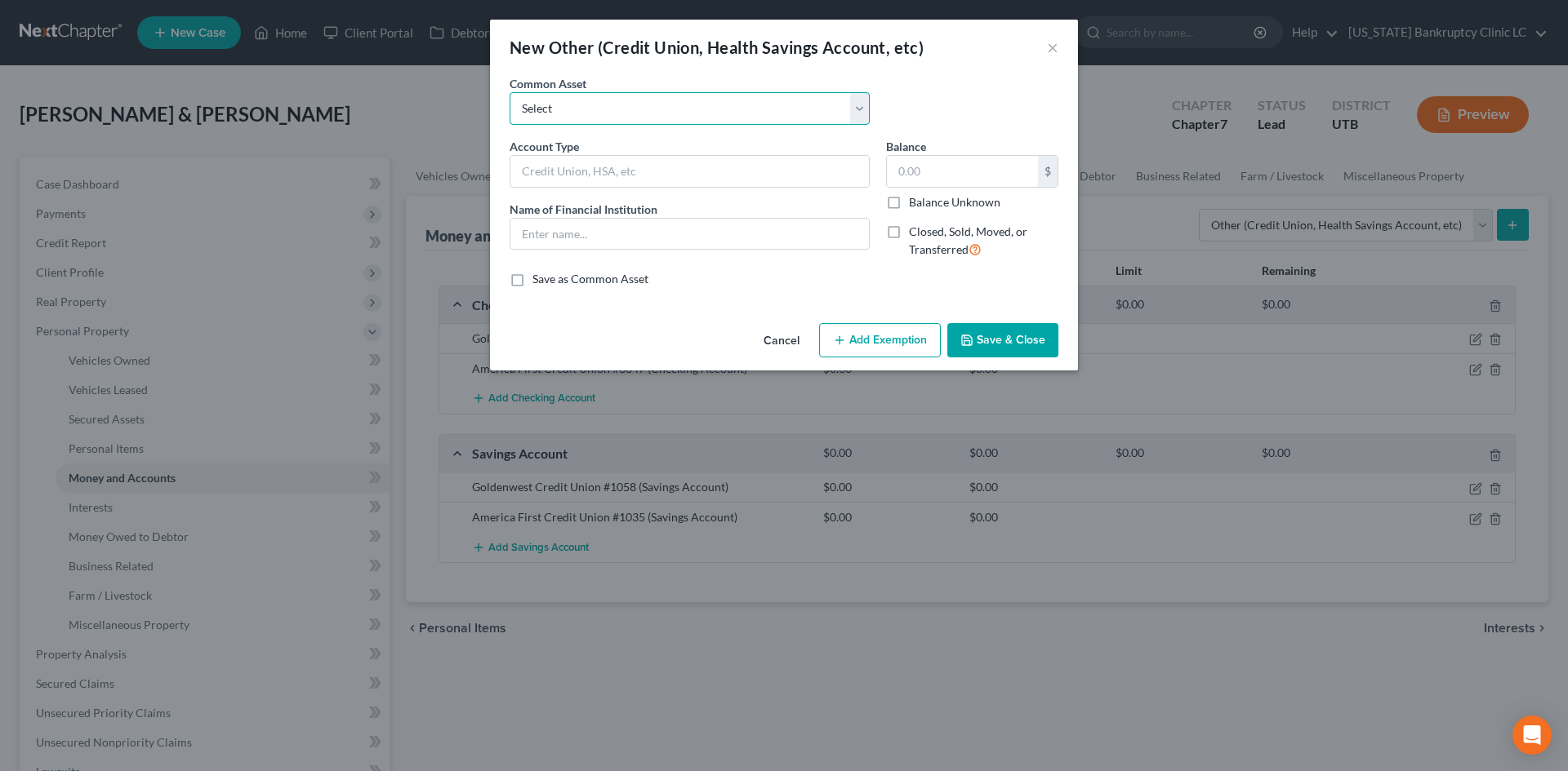
click at [572, 120] on select "Select [PERSON_NAME] #7871 Venmo Credit Union Credit Union Venmo PayPal Prepaid…" at bounding box center [690, 109] width 360 height 33
select select "1"
click at [510, 92] on select "Select [PERSON_NAME] #7871 Venmo Credit Union Credit Union Venmo PayPal Prepaid…" at bounding box center [690, 109] width 360 height 33
type input "Venmo"
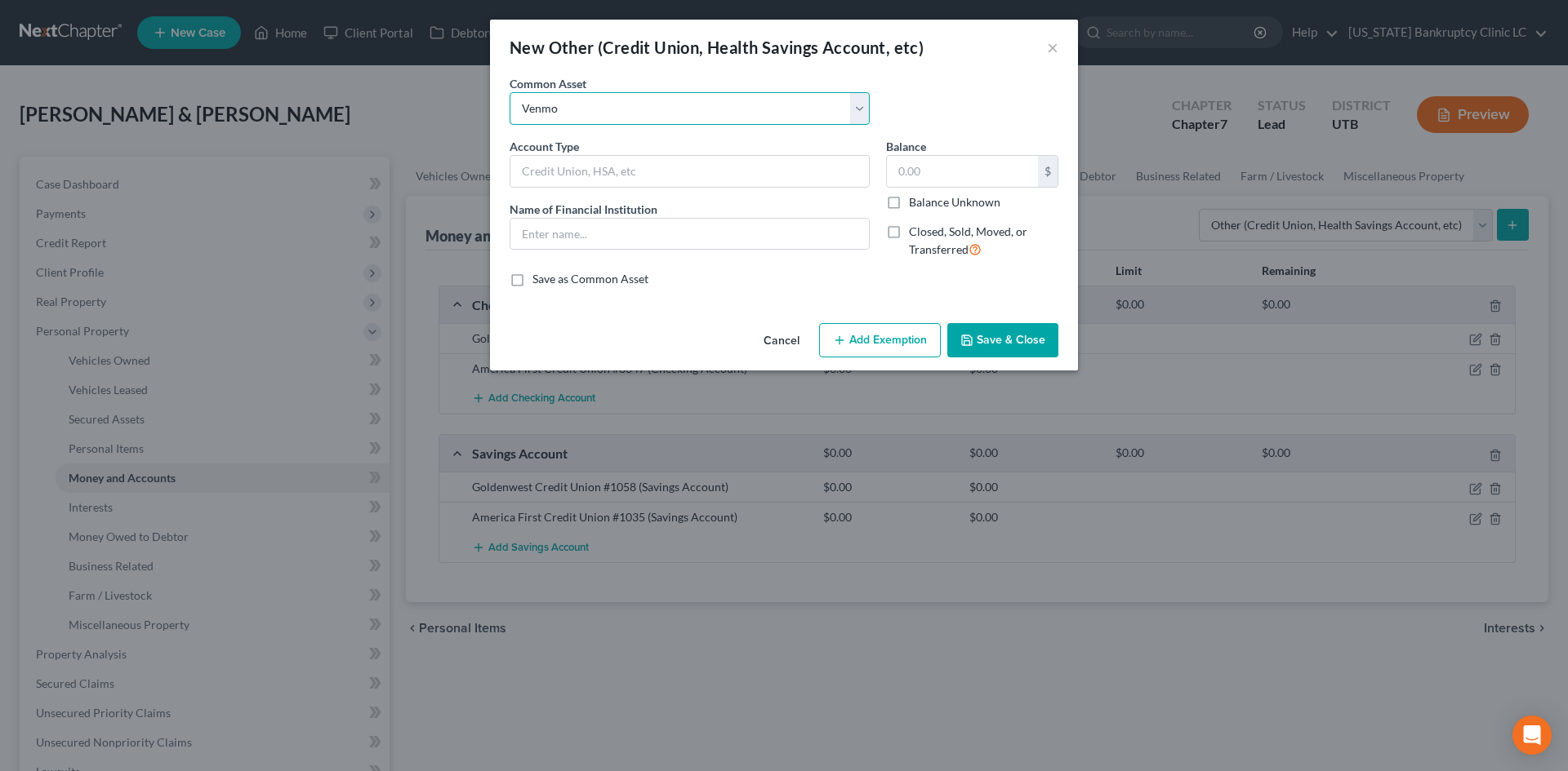
type input "0"
click at [1023, 333] on button "Save & Close" at bounding box center [1003, 341] width 111 height 34
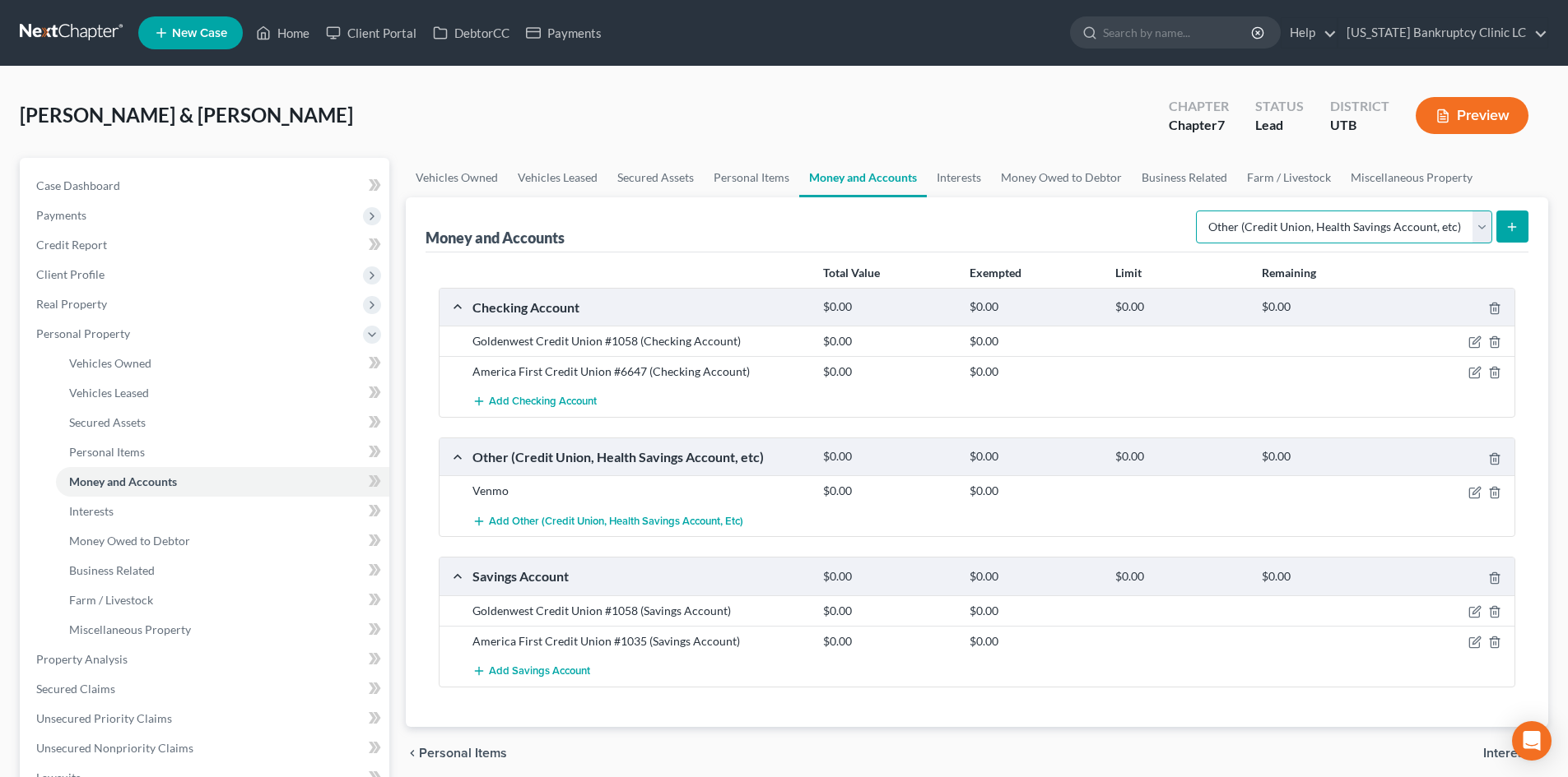
click at [1295, 225] on select "Select Account Type Brokerage Cash on Hand Certificates of Deposit Checking Acc…" at bounding box center [1344, 227] width 297 height 33
drag, startPoint x: 1294, startPoint y: 225, endPoint x: 1322, endPoint y: 221, distance: 28.3
click at [1294, 226] on select "Select Account Type Brokerage Cash on Hand Certificates of Deposit Checking Acc…" at bounding box center [1344, 227] width 297 height 33
click at [1299, 213] on button "submit" at bounding box center [1512, 226] width 32 height 32
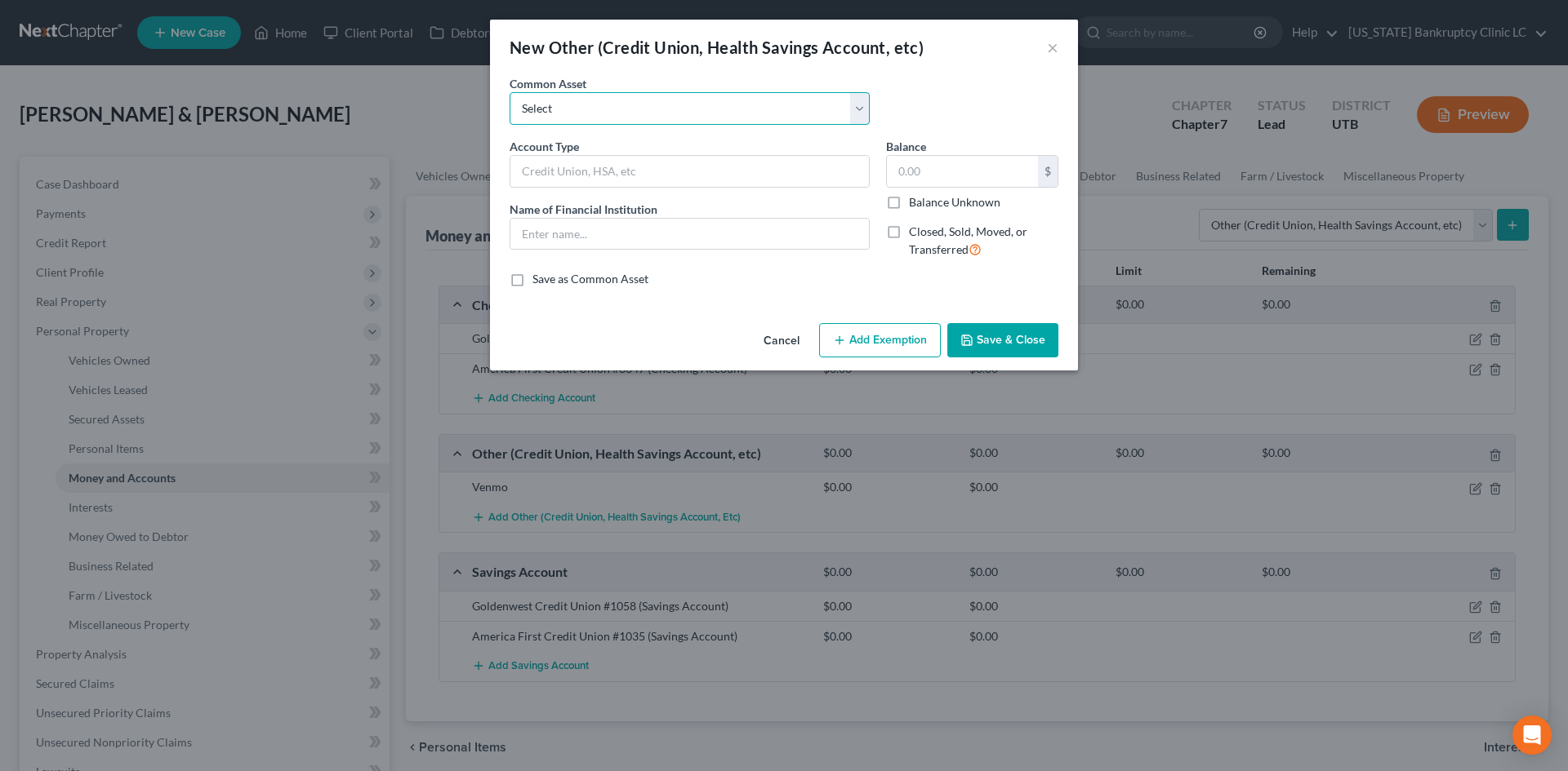
click at [549, 109] on select "Select [PERSON_NAME] #7871 Venmo Credit Union Credit Union Venmo PayPal Prepaid…" at bounding box center [690, 109] width 360 height 33
select select "7"
click at [510, 92] on select "Select [PERSON_NAME] #7871 Venmo Credit Union Credit Union Venmo PayPal Prepaid…" at bounding box center [690, 109] width 360 height 33
type input "PayPal"
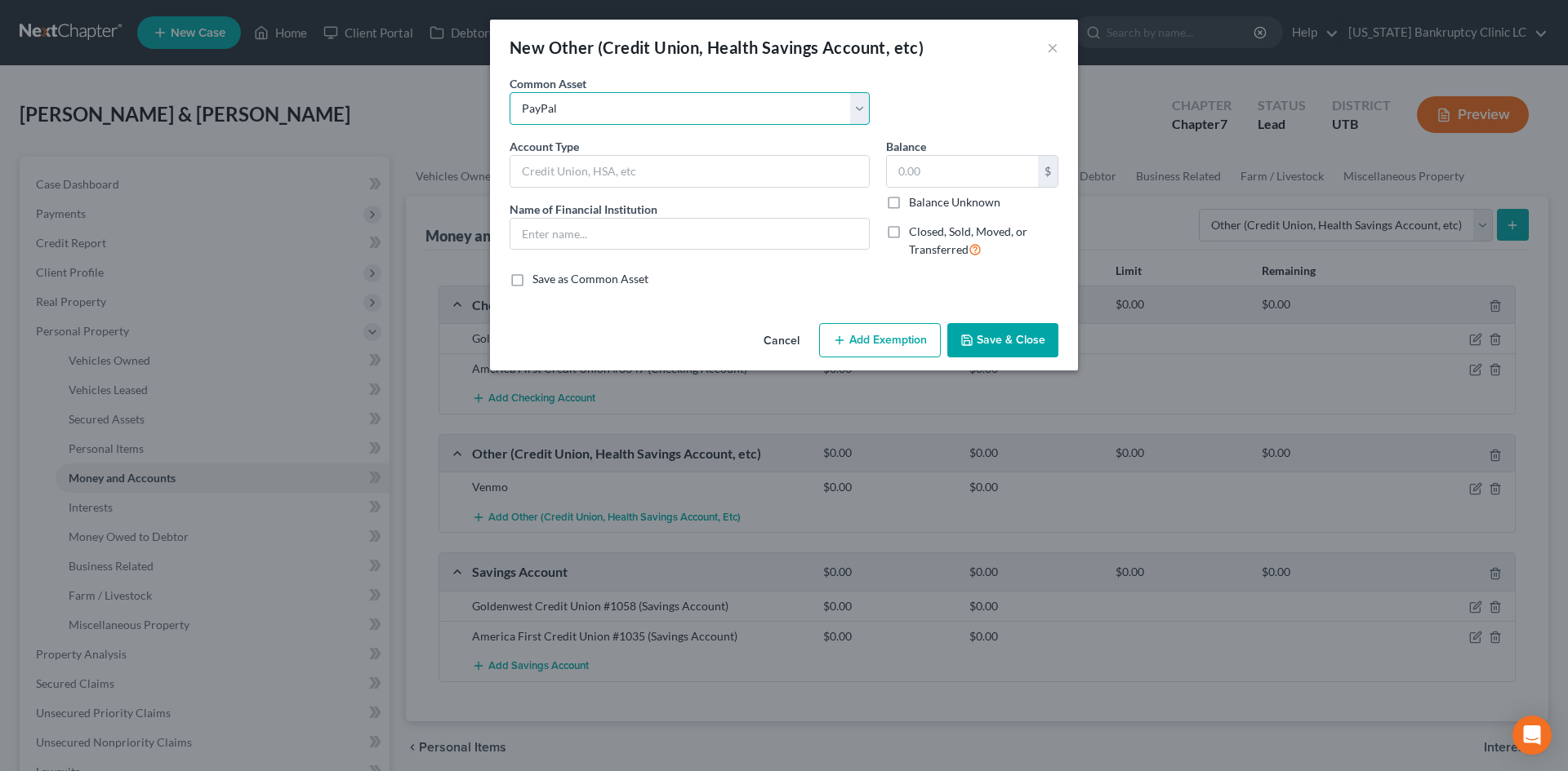
type input "0"
click at [998, 342] on button "Save & Close" at bounding box center [1003, 341] width 111 height 34
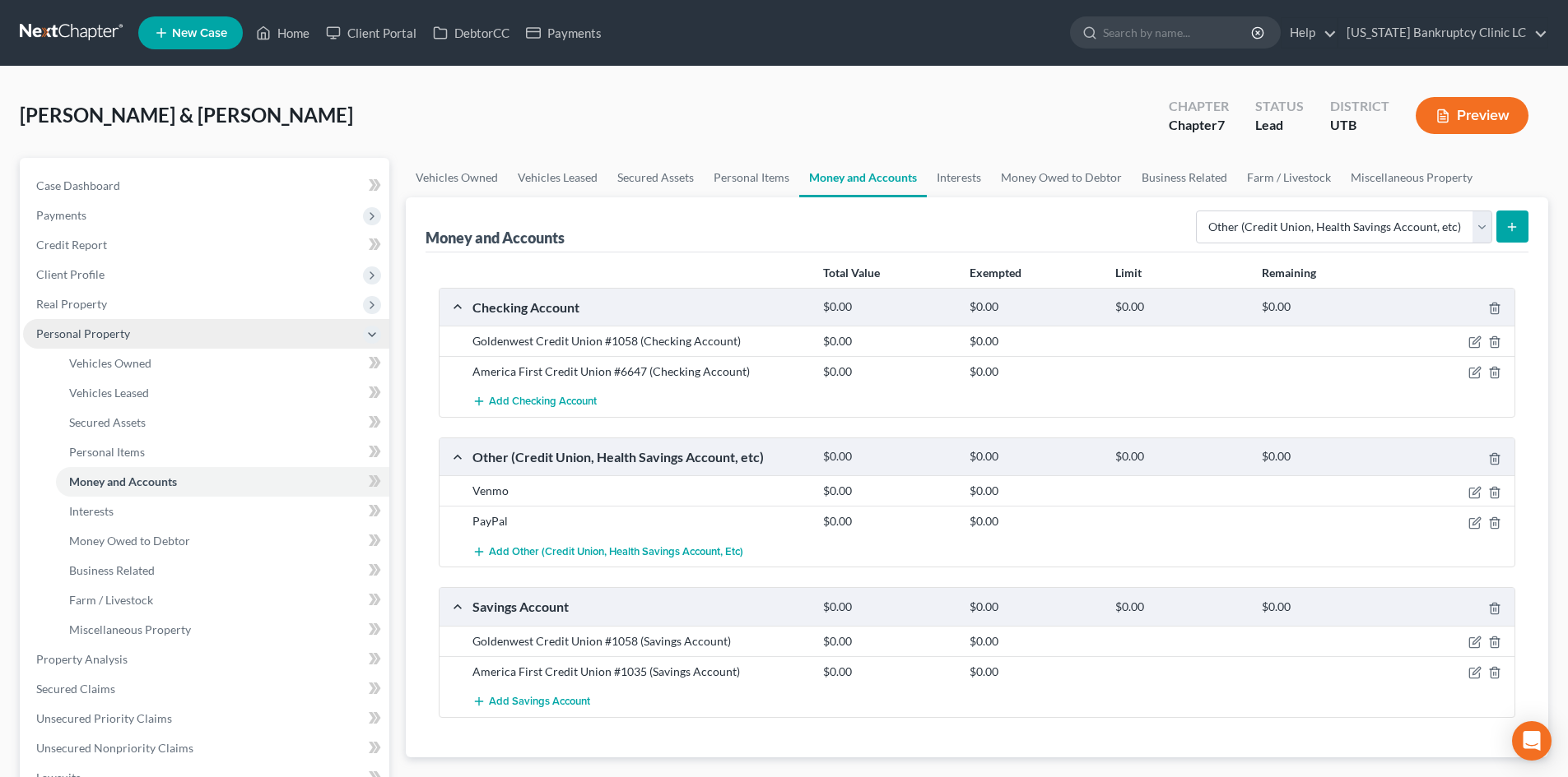
click at [164, 335] on span "Personal Property" at bounding box center [206, 334] width 366 height 30
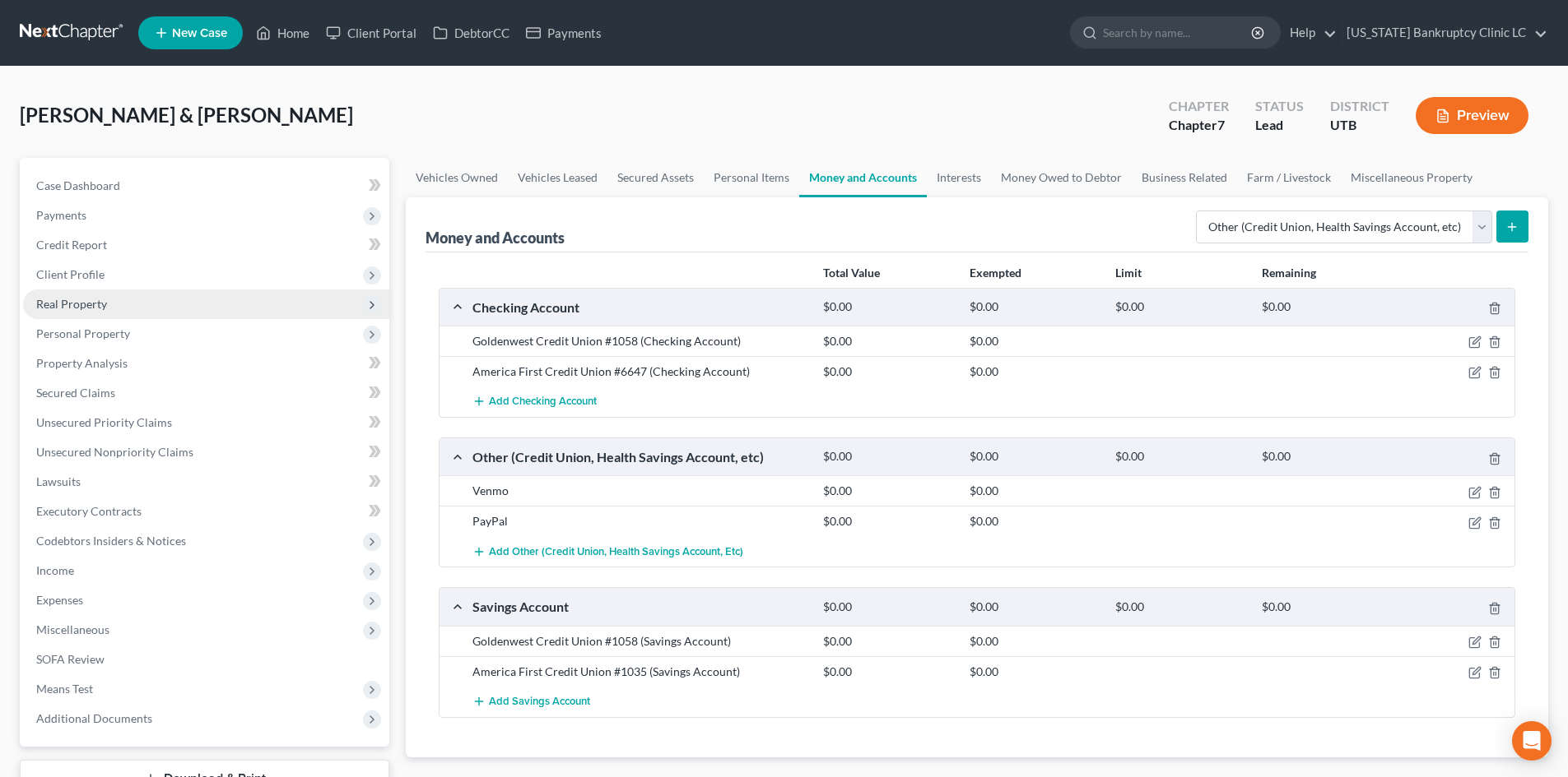
click at [158, 311] on span "Real Property" at bounding box center [206, 304] width 366 height 30
click at [150, 334] on span "Personal Property" at bounding box center [206, 334] width 366 height 30
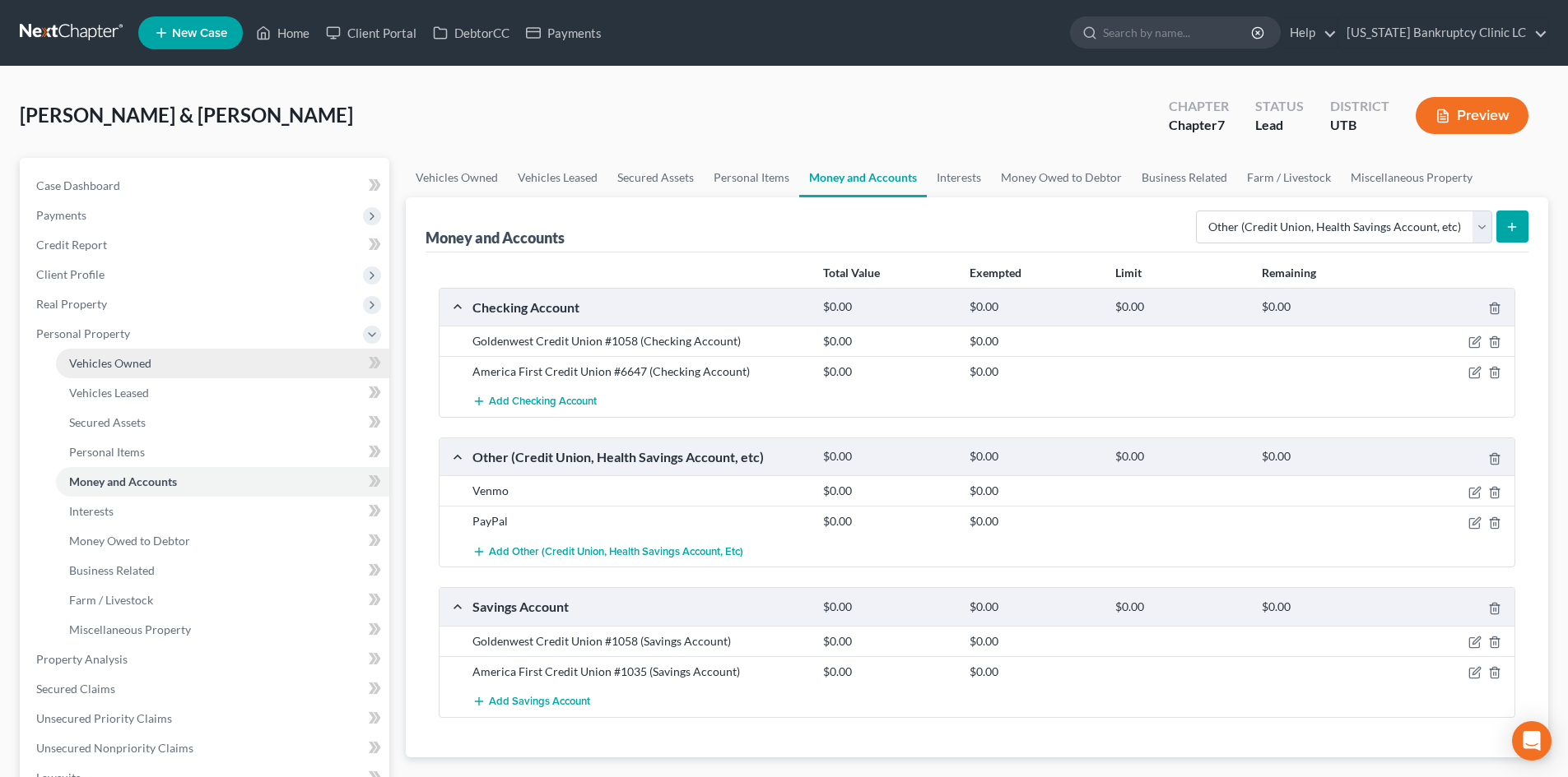
click at [150, 365] on link "Vehicles Owned" at bounding box center [222, 363] width 333 height 30
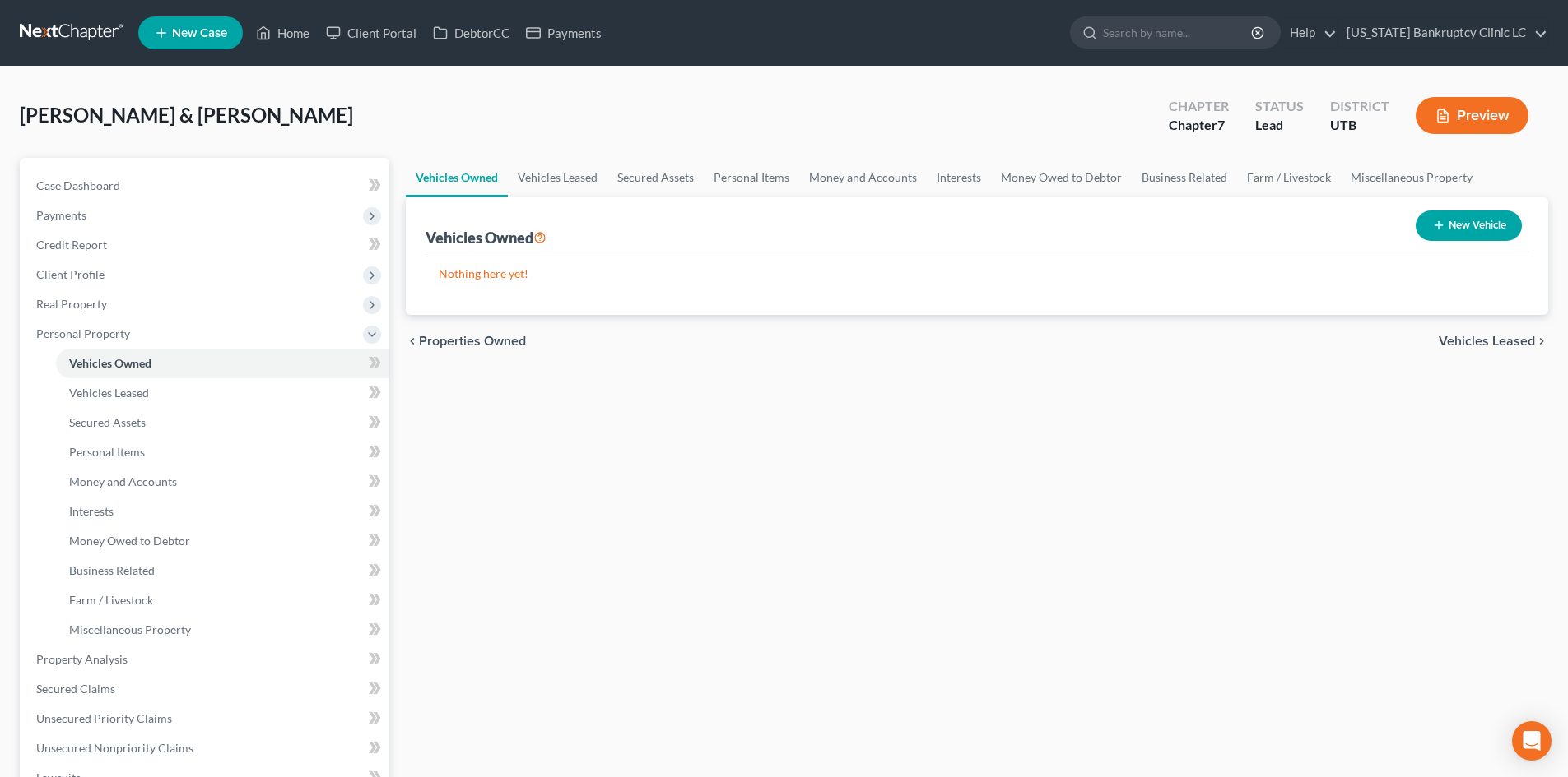
click at [1299, 220] on button "New Vehicle" at bounding box center [1469, 225] width 106 height 30
select select "0"
select select "2"
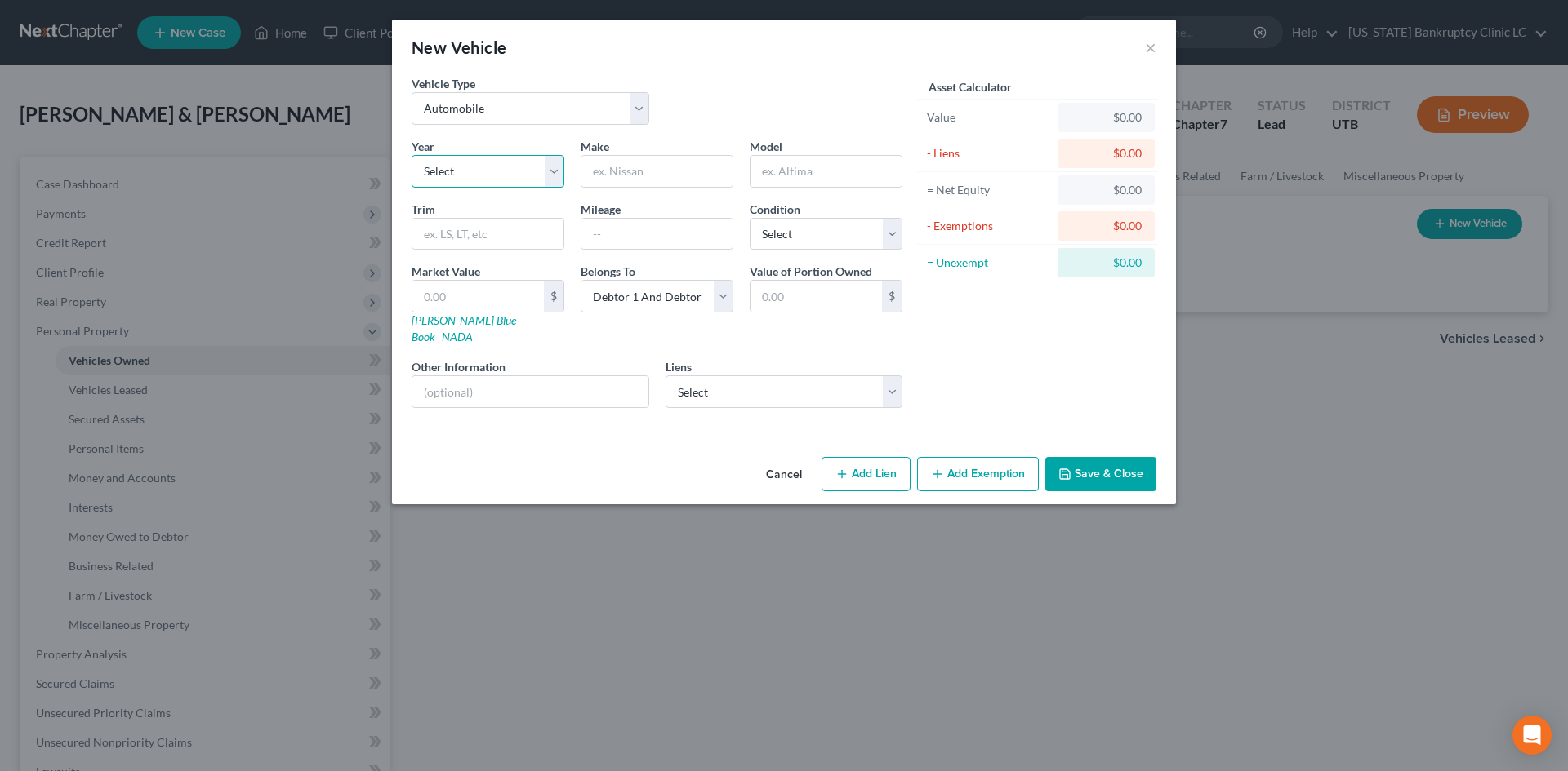
click at [466, 175] on select "Select 2026 2025 2024 2023 2022 2021 2020 2019 2018 2017 2016 2015 2014 2013 20…" at bounding box center [488, 172] width 153 height 33
select select "9"
click at [412, 155] on select "Select 2026 2025 2024 2023 2022 2021 2020 2019 2018 2017 2016 2015 2014 2013 20…" at bounding box center [488, 172] width 153 height 33
click at [664, 172] on input "text" at bounding box center [657, 172] width 151 height 31
type input "Mazda"
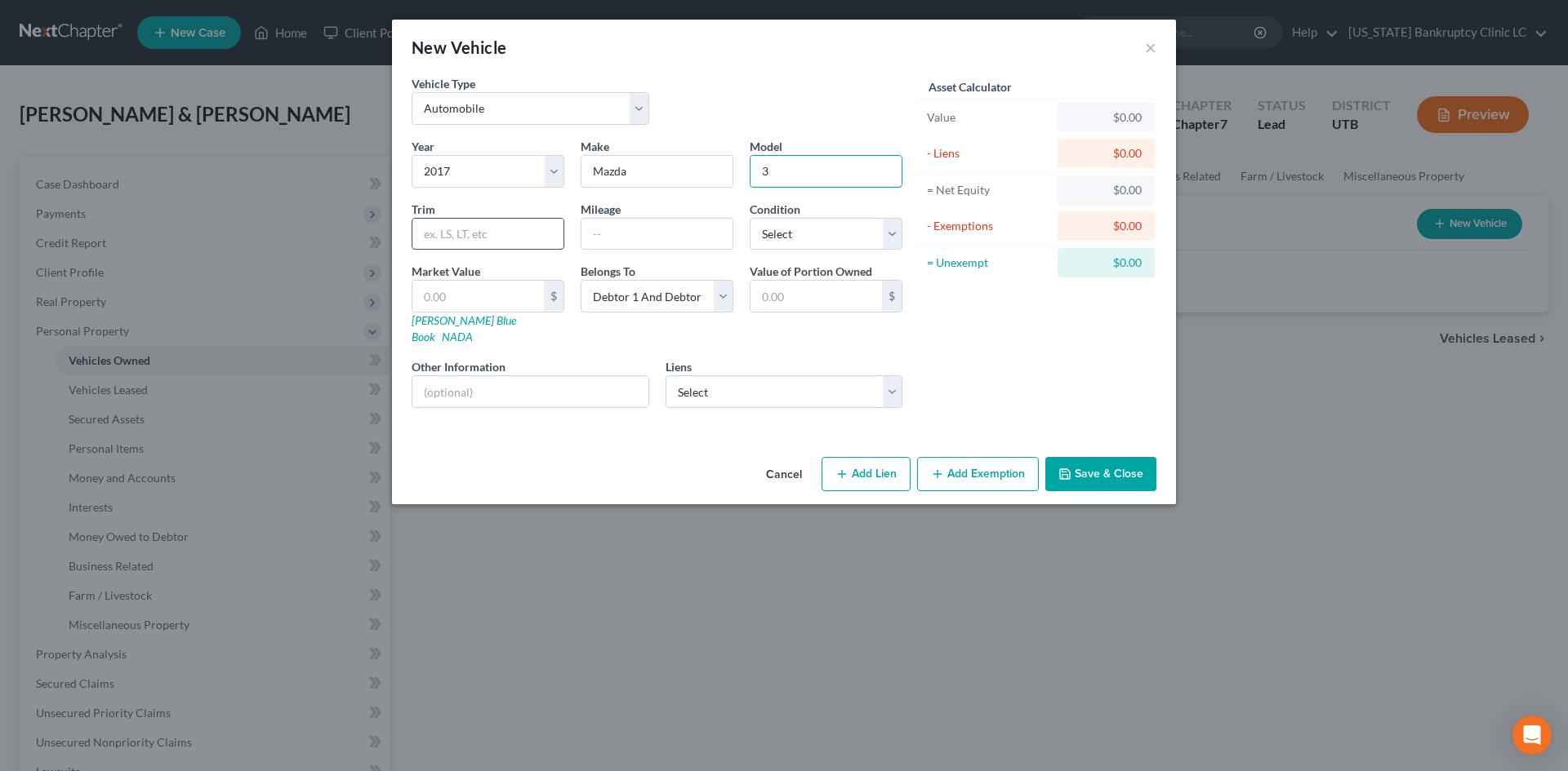
type input "3"
click at [450, 233] on input "text" at bounding box center [488, 235] width 151 height 31
click at [463, 235] on input "text" at bounding box center [488, 235] width 151 height 31
click at [636, 185] on input "Mazda" at bounding box center [657, 172] width 151 height 31
click at [504, 229] on input "text" at bounding box center [488, 235] width 151 height 31
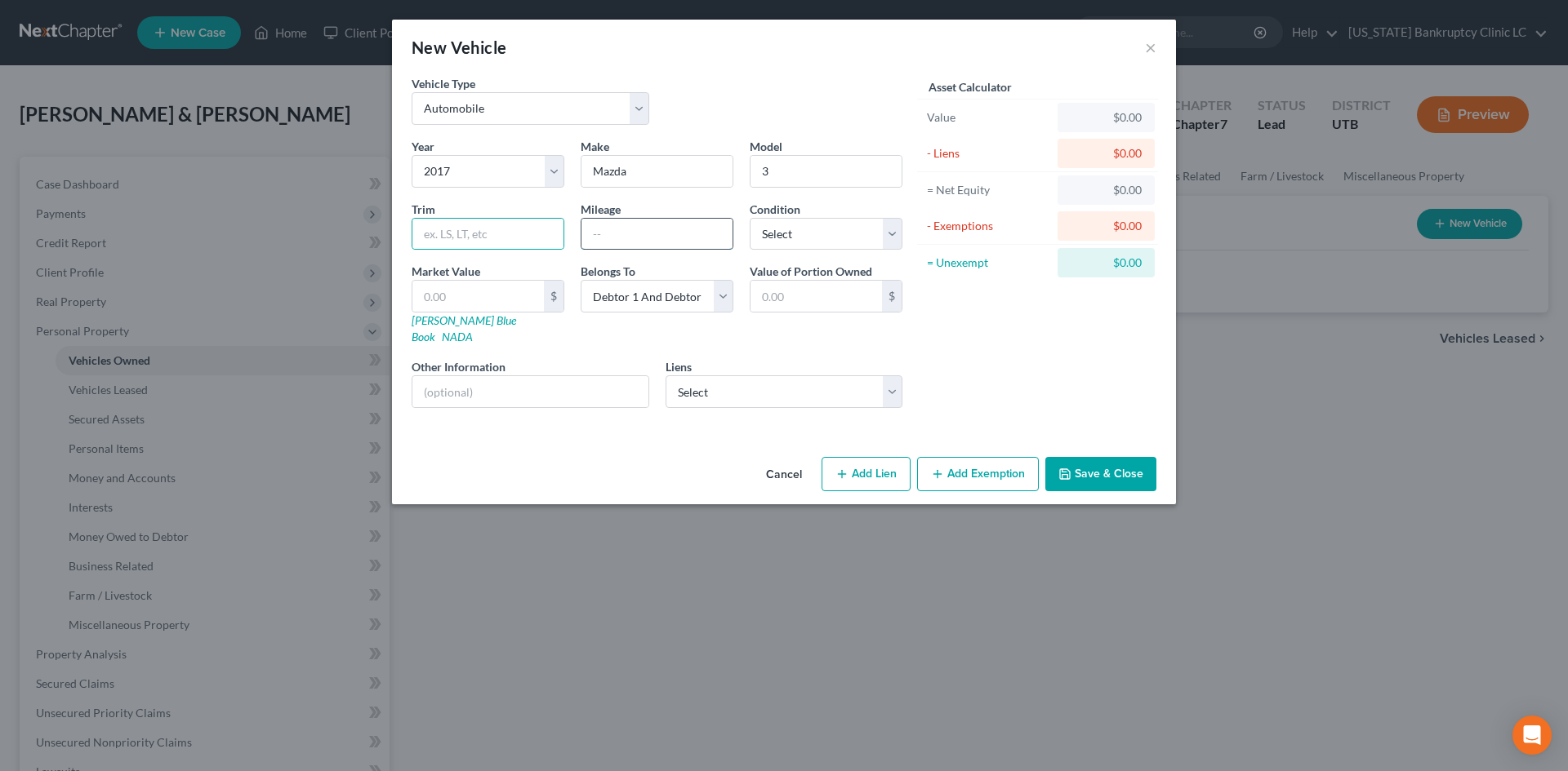
click at [639, 229] on input "text" at bounding box center [657, 235] width 151 height 31
drag, startPoint x: 441, startPoint y: 317, endPoint x: 433, endPoint y: 286, distance: 32.0
click at [441, 317] on link "[PERSON_NAME] Blue Book" at bounding box center [463, 328] width 104 height 30
click at [658, 246] on input "text" at bounding box center [657, 235] width 151 height 31
type input "90000"
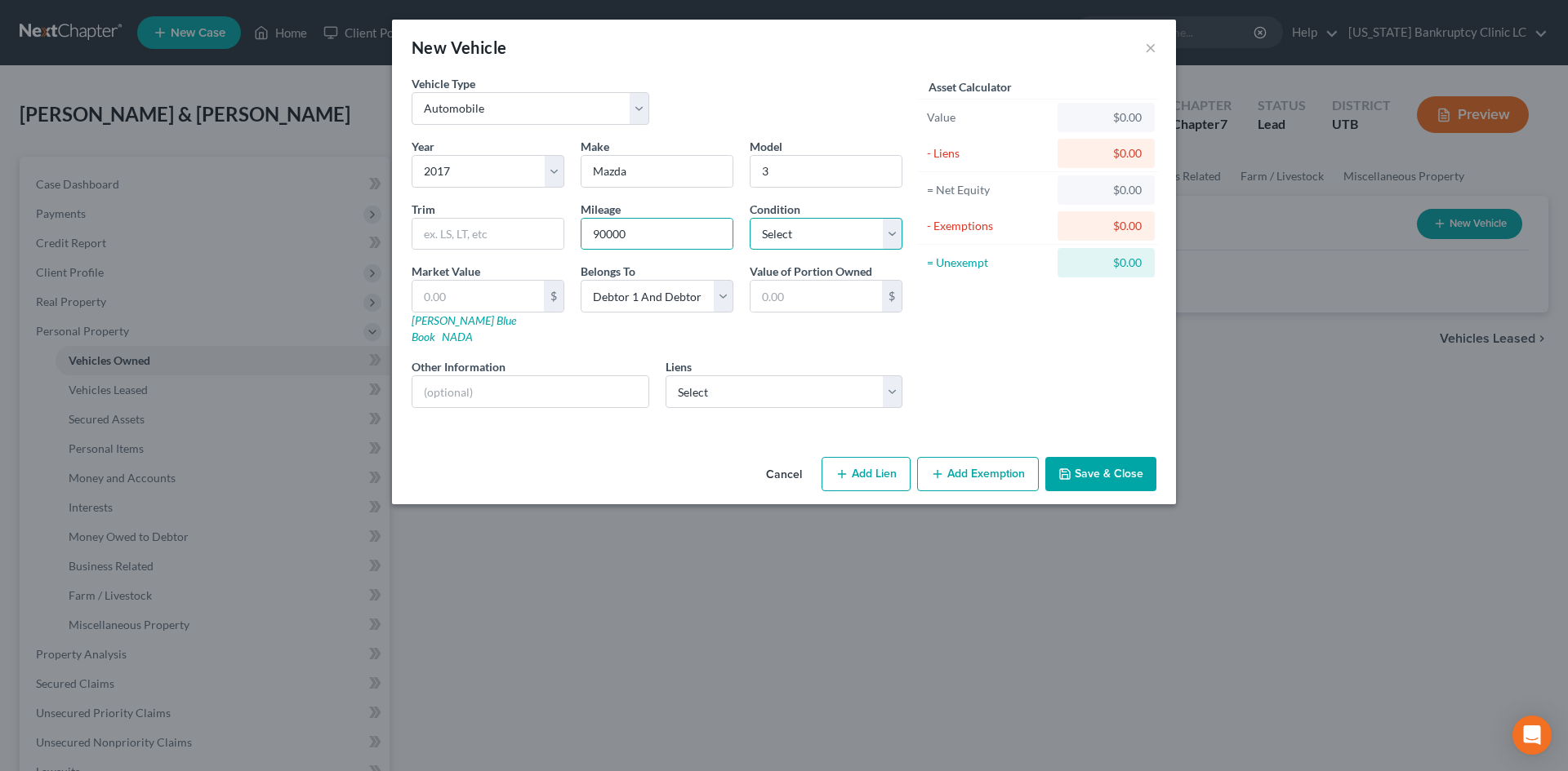
click at [790, 236] on select "Select Excellent Very Good Good Fair Poor" at bounding box center [826, 235] width 153 height 33
select select "2"
click at [750, 218] on select "Select Excellent Very Good Good Fair Poor" at bounding box center [826, 235] width 153 height 33
click at [509, 227] on input "text" at bounding box center [488, 235] width 151 height 31
type input "7627"
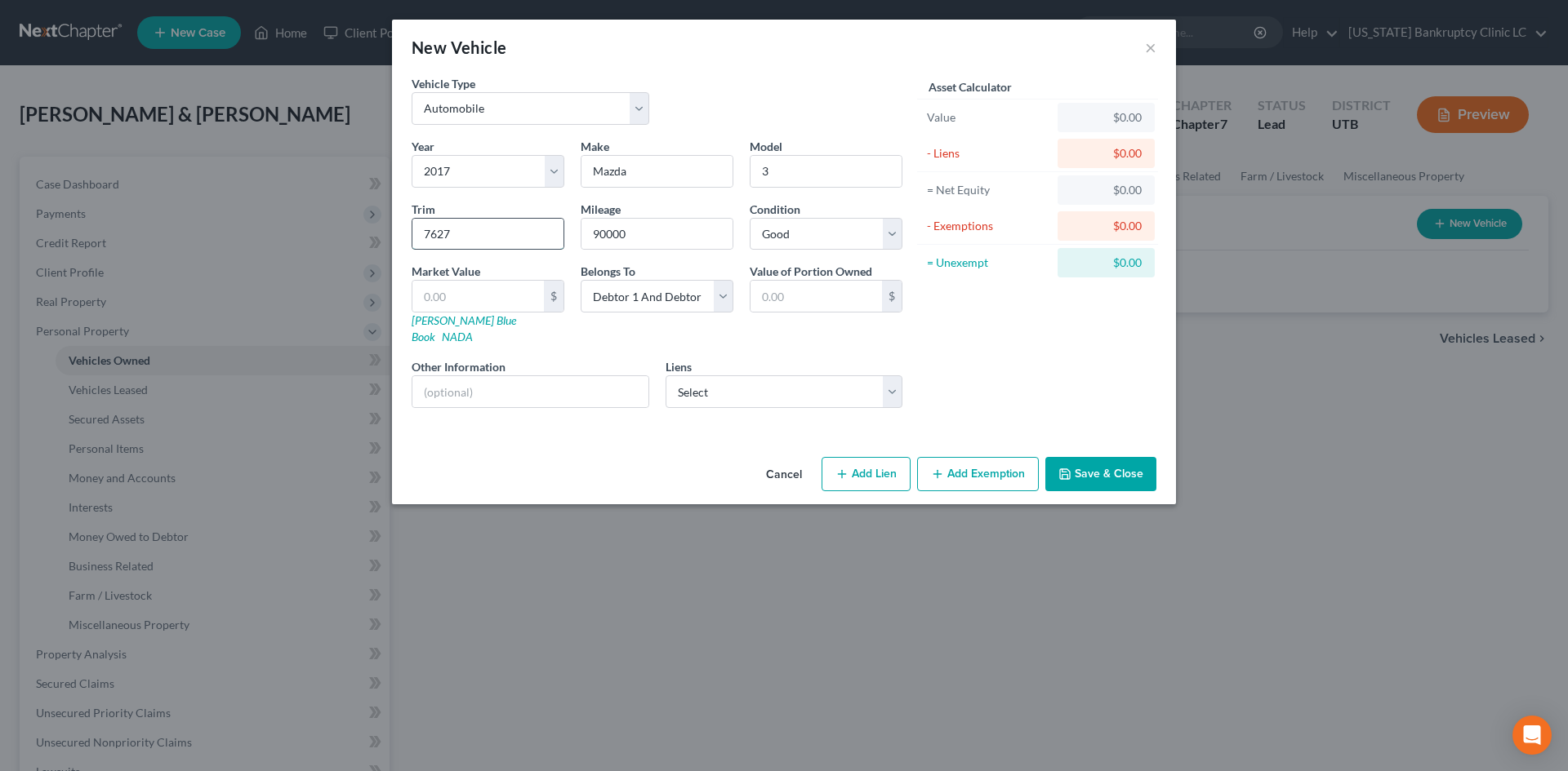
click at [474, 241] on input "7627" at bounding box center [488, 235] width 151 height 31
click at [471, 298] on input "text" at bounding box center [478, 297] width 131 height 31
type input "7"
type input "7.00"
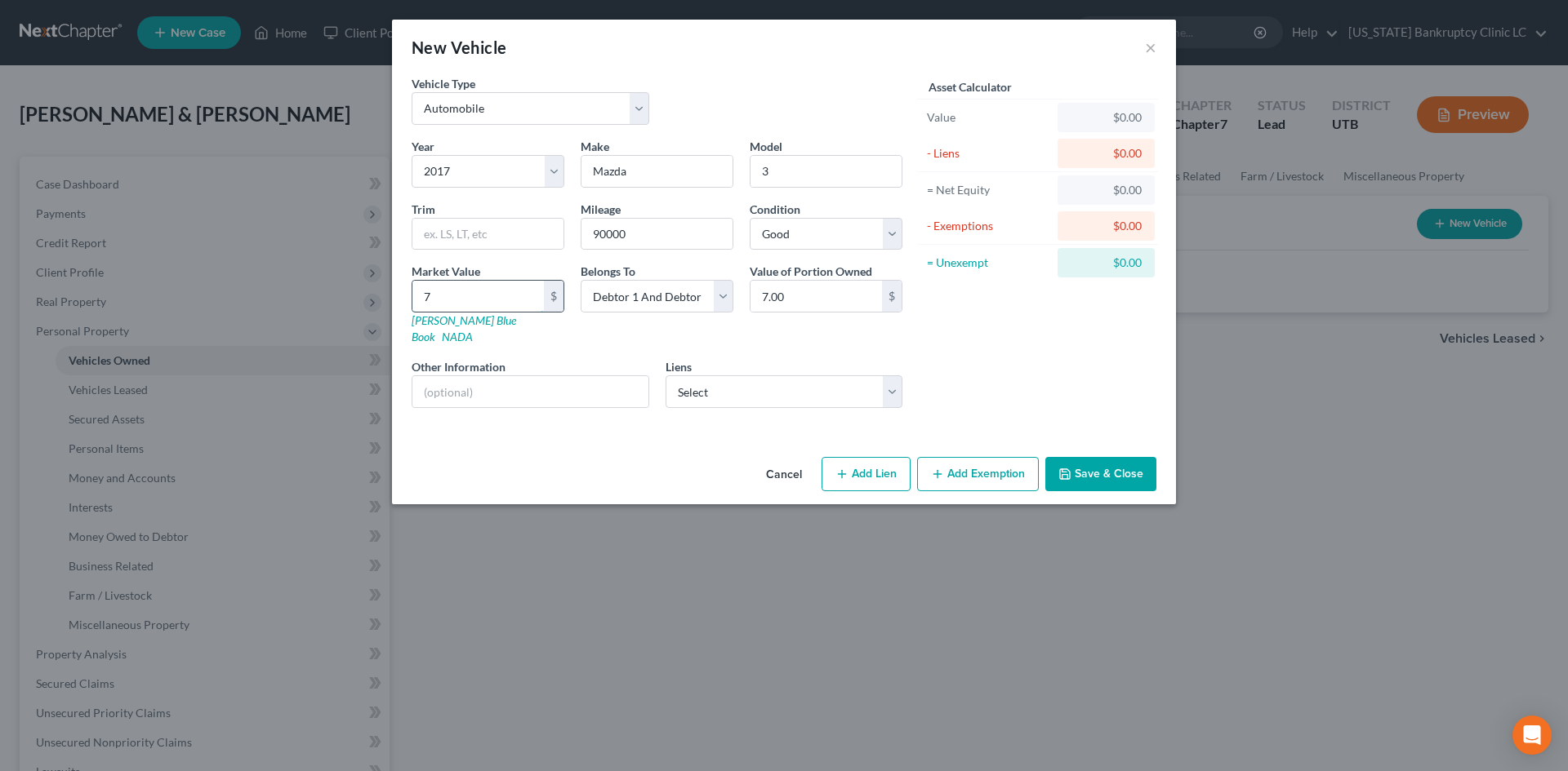
type input "76"
type input "76.00"
type input "762"
type input "762.00"
type input "7627"
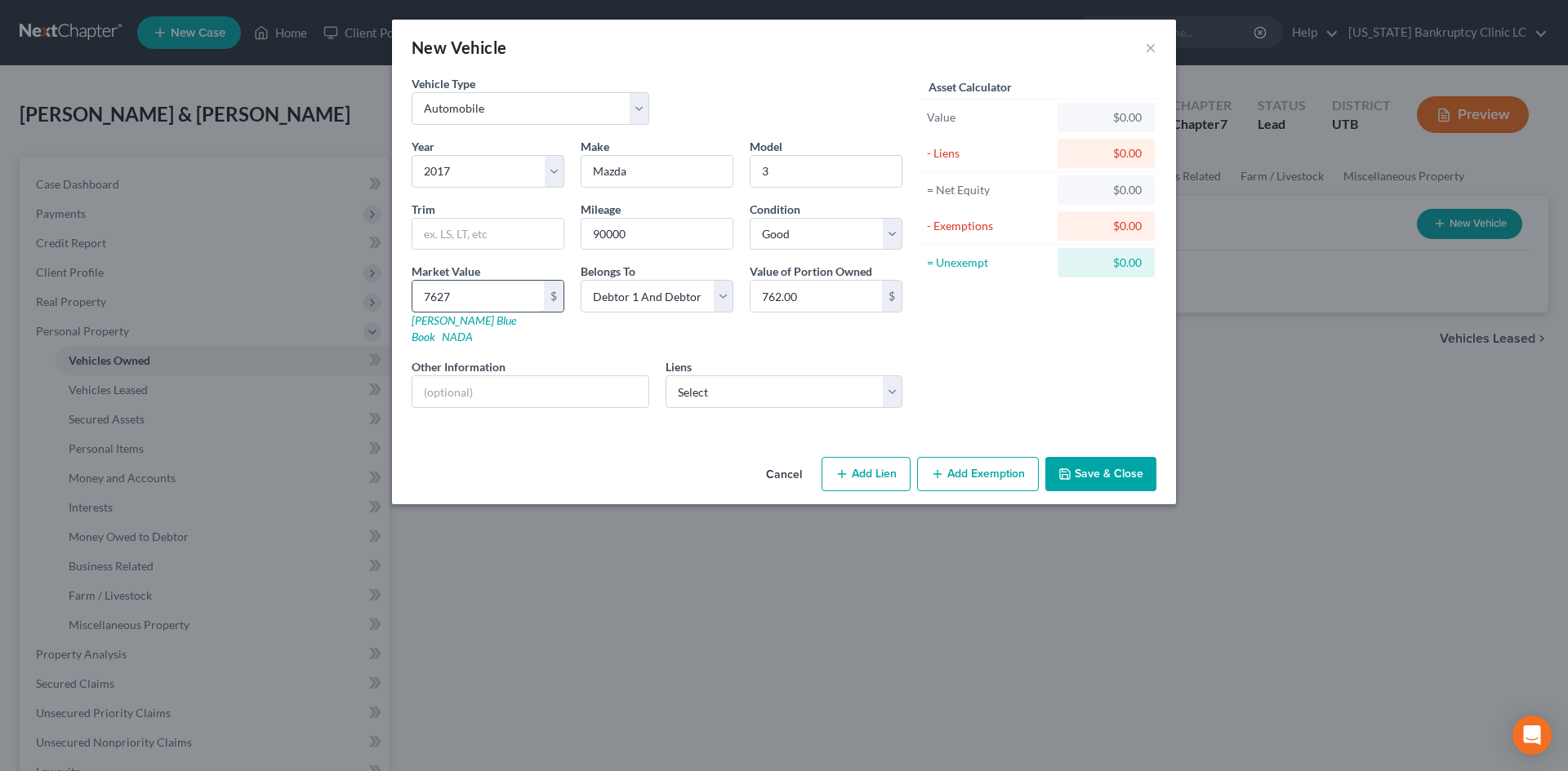
type input "7,627.00"
type input "7,627"
click at [844, 329] on div "Year Select 2026 2025 2024 2023 2022 2021 2020 2019 2018 2017 2016 2015 2014 20…" at bounding box center [658, 279] width 507 height 283
click at [794, 388] on select "Select [DOMAIN_NAME] - $371,782.00 Amer Fst Cu - $40,522.00 Amer Fst Cu - $0.00…" at bounding box center [784, 392] width 237 height 33
click at [1071, 360] on div "Asset Calculator Value $7,627.00 - Liens $0.00 = Net Equity $0.00 - Exemptions …" at bounding box center [1037, 248] width 254 height 346
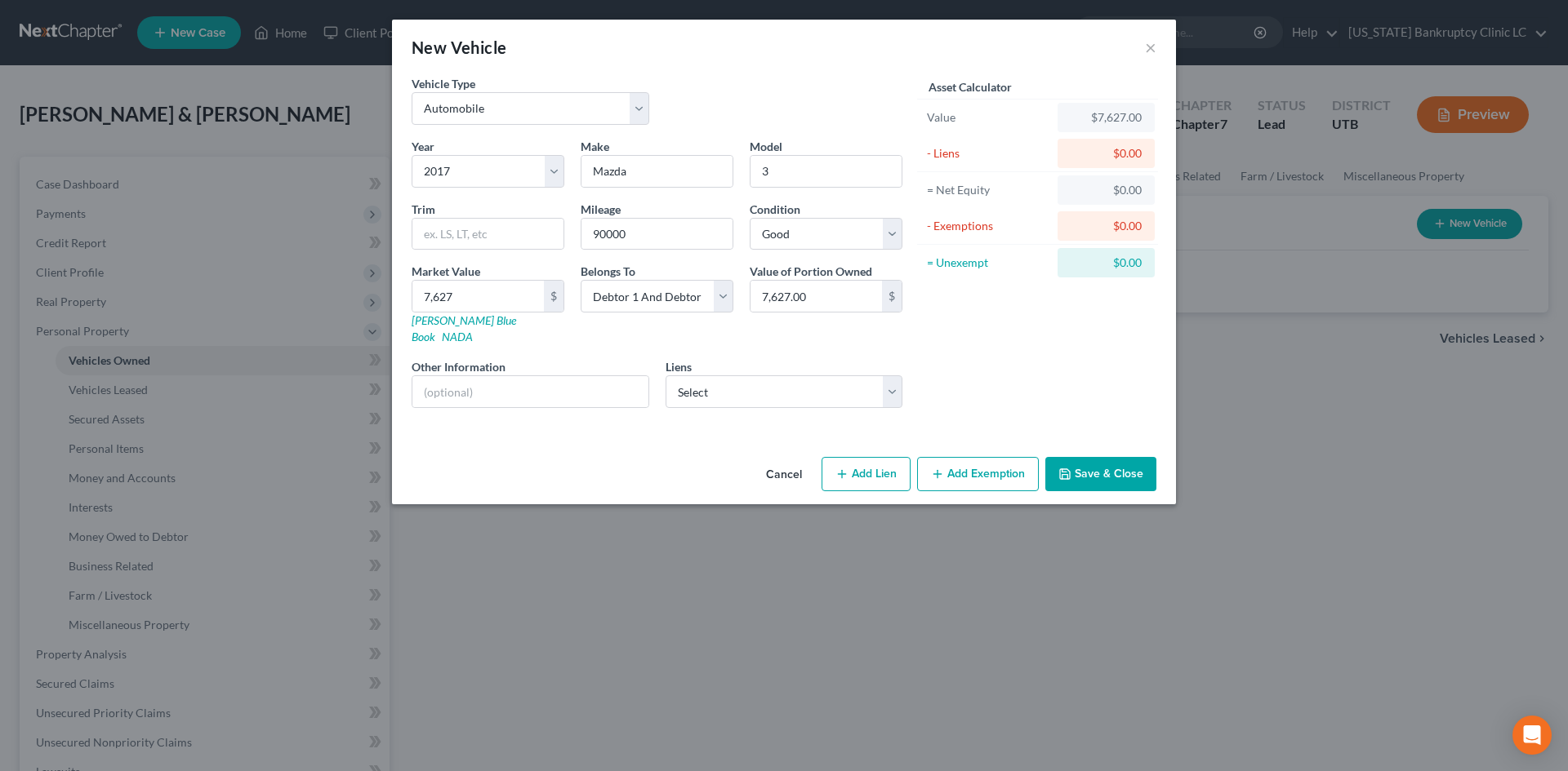
click at [992, 460] on button "Add Exemption" at bounding box center [978, 474] width 122 height 34
select select "2"
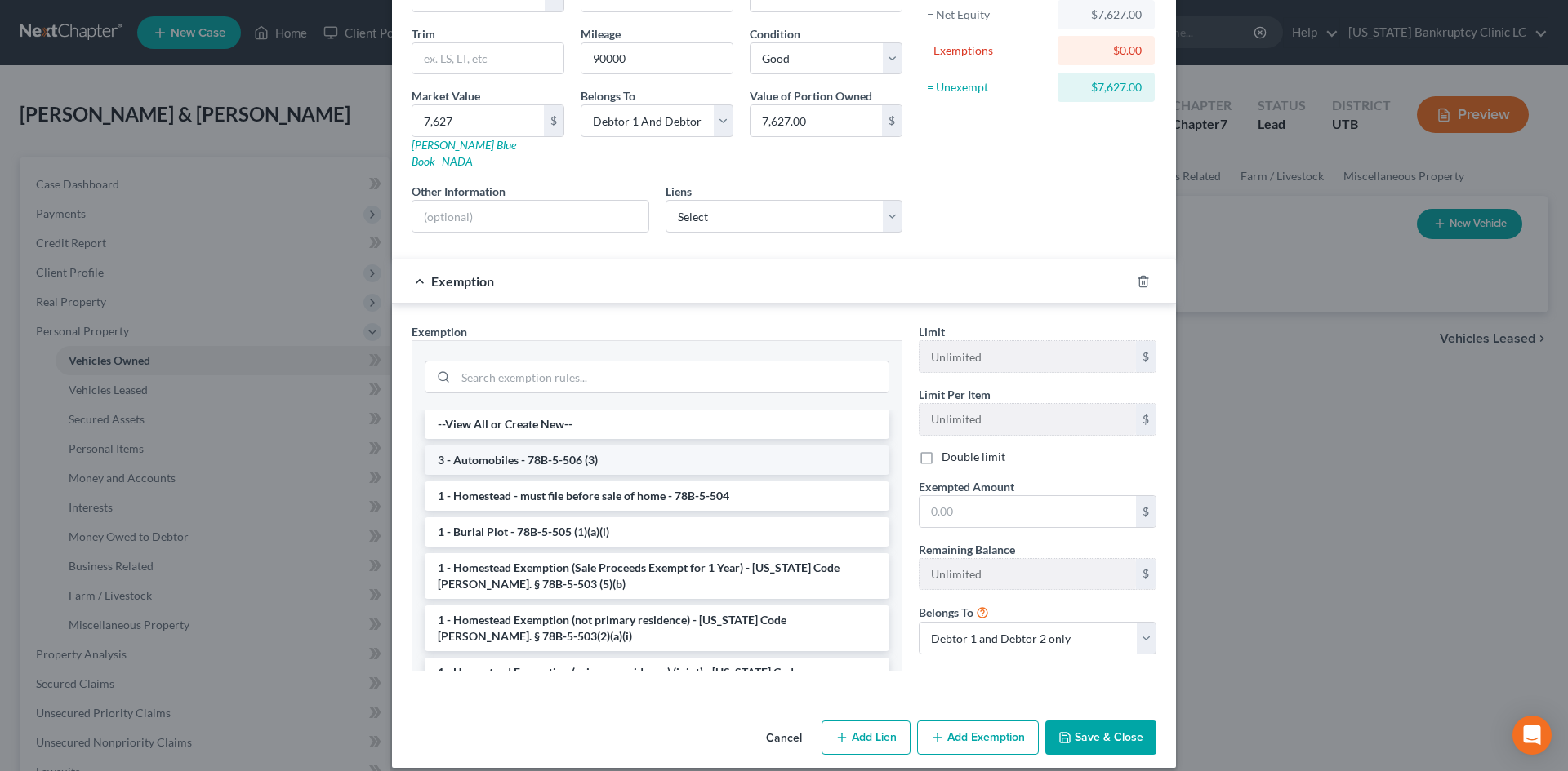
click at [519, 446] on li "3 - Automobiles - 78B-5-506 (3)" at bounding box center [657, 461] width 465 height 29
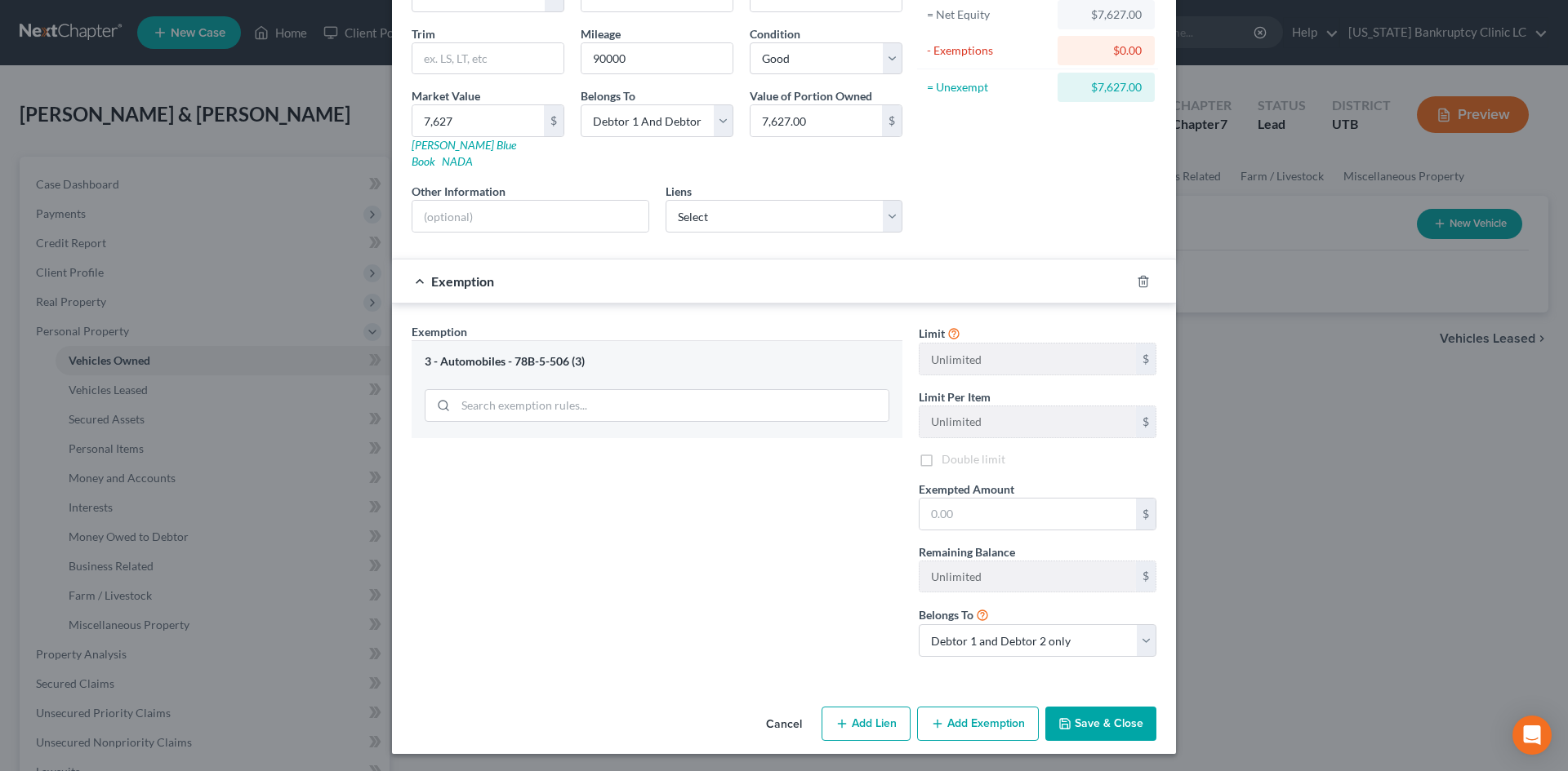
scroll to position [161, 0]
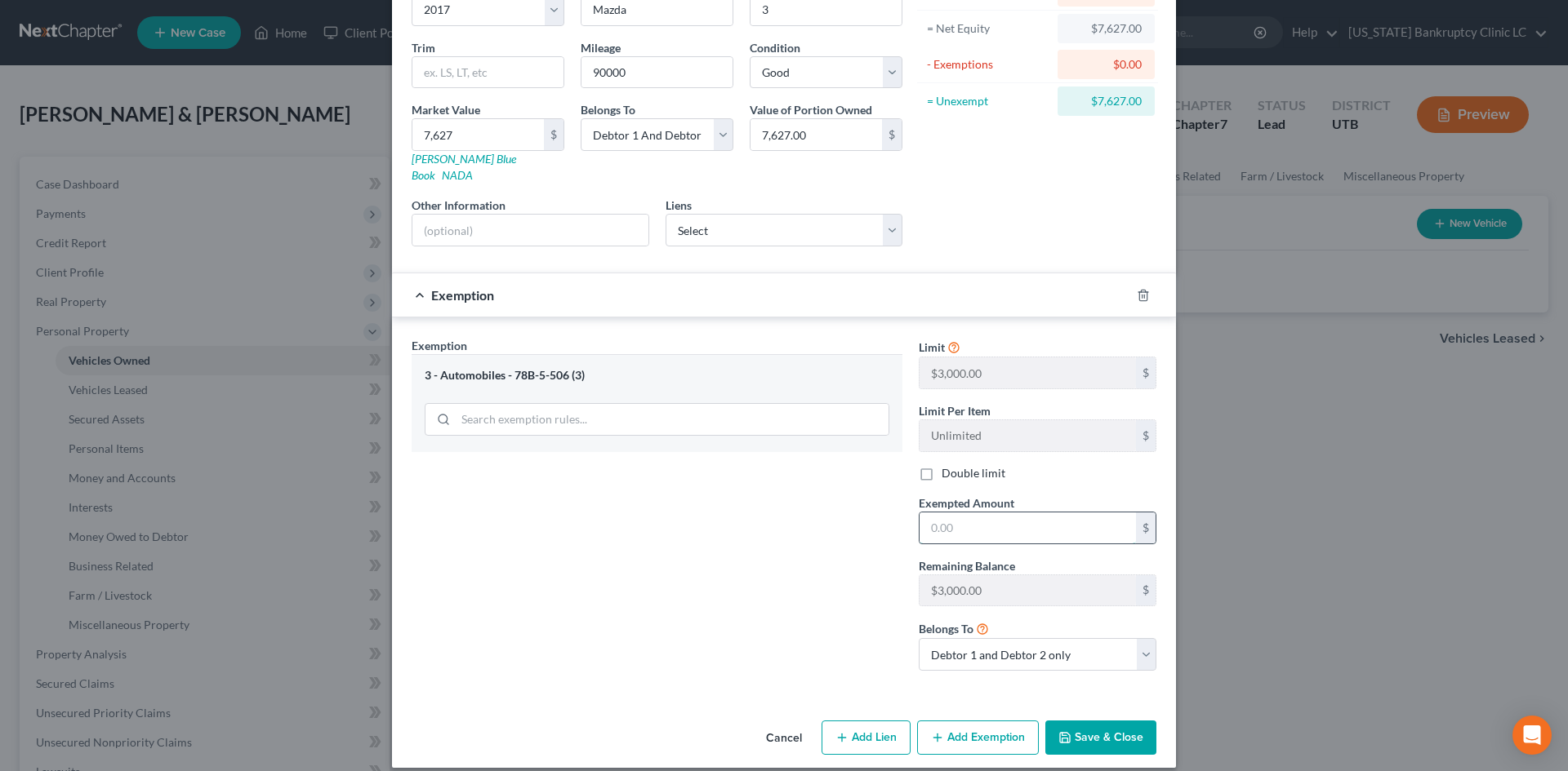
click at [989, 521] on input "text" at bounding box center [1028, 528] width 217 height 31
click at [974, 512] on input "text" at bounding box center [1028, 528] width 217 height 31
type input "3,000"
click at [612, 135] on select "Select Debtor 1 Only Debtor 2 Only Debtor 1 And Debtor 2 Only At Least One Of T…" at bounding box center [657, 135] width 153 height 33
select select "0"
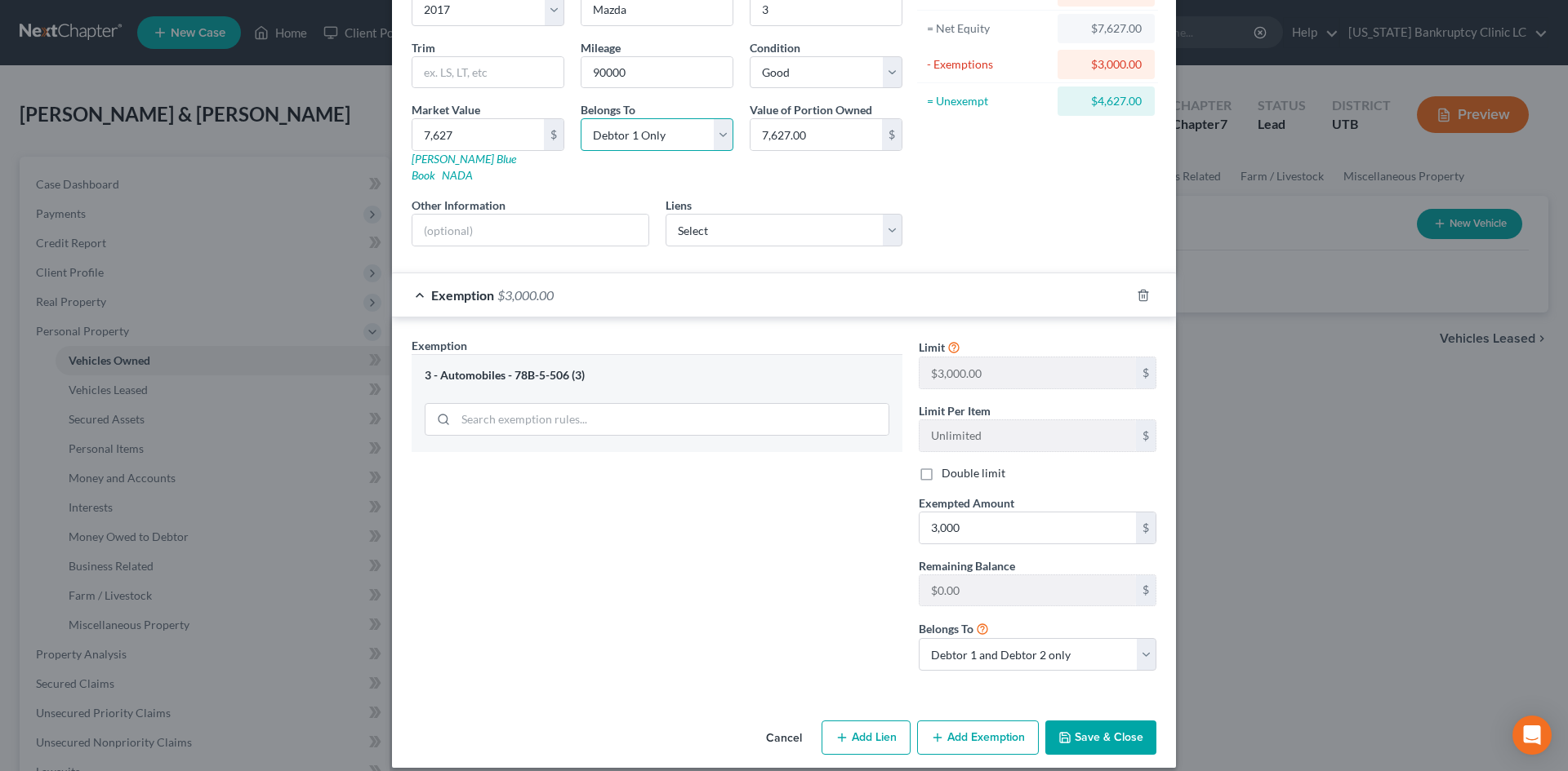
click at [581, 118] on select "Select Debtor 1 Only Debtor 2 Only Debtor 1 And Debtor 2 Only At Least One Of T…" at bounding box center [657, 135] width 153 height 33
click at [990, 642] on select "Debtor 1 only Debtor 2 only Debtor 1 and Debtor 2 only" at bounding box center [1037, 655] width 237 height 33
select select "0"
click at [919, 638] on select "Debtor 1 only Debtor 2 only Debtor 1 and Debtor 2 only" at bounding box center [1037, 655] width 237 height 33
click at [822, 626] on div "Exemption Set must be selected for CA. Exemption * 3 - Automobiles - 78B-5-506 …" at bounding box center [658, 511] width 507 height 347
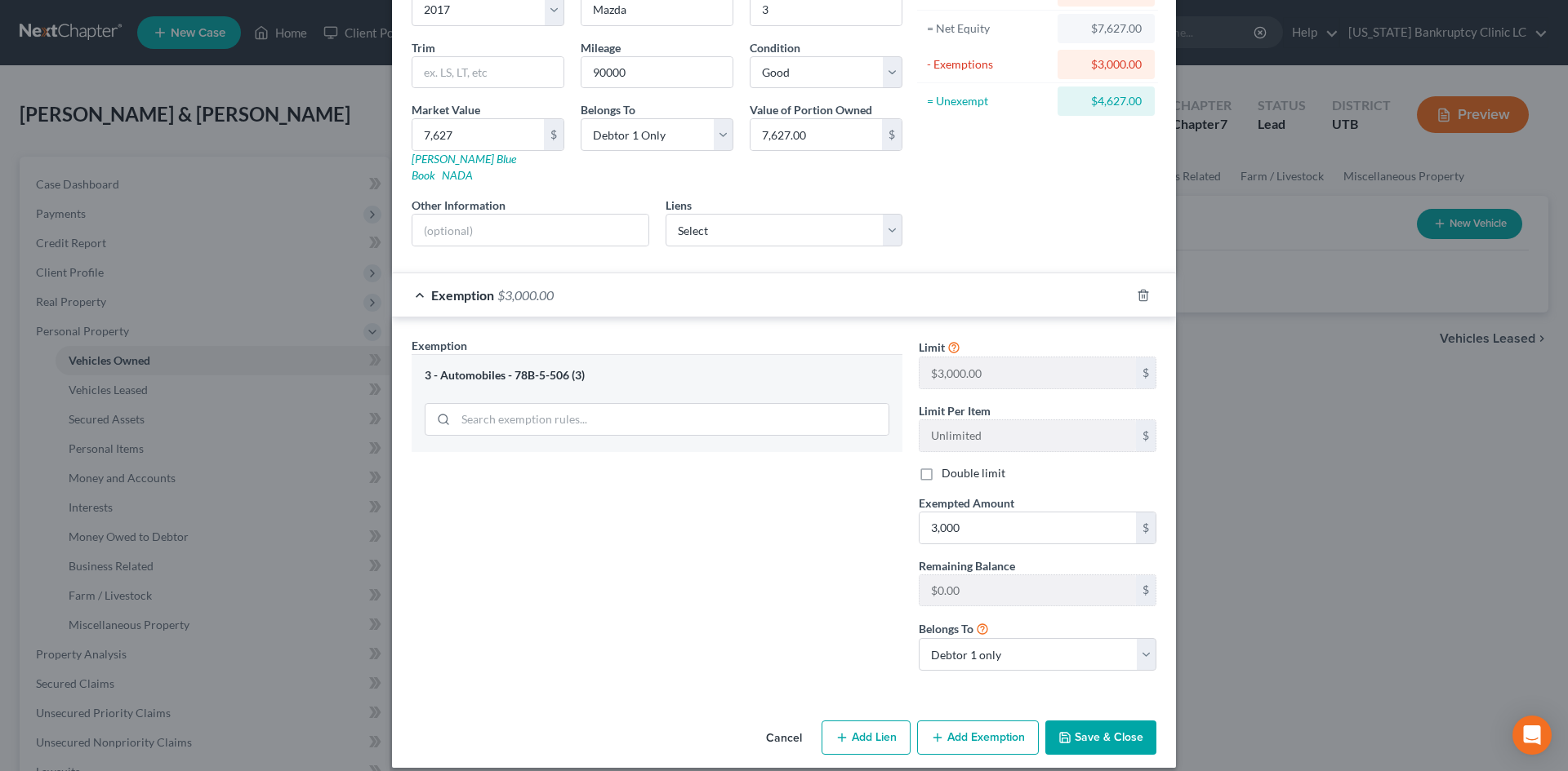
click at [1091, 696] on button "Save & Close" at bounding box center [1100, 738] width 111 height 34
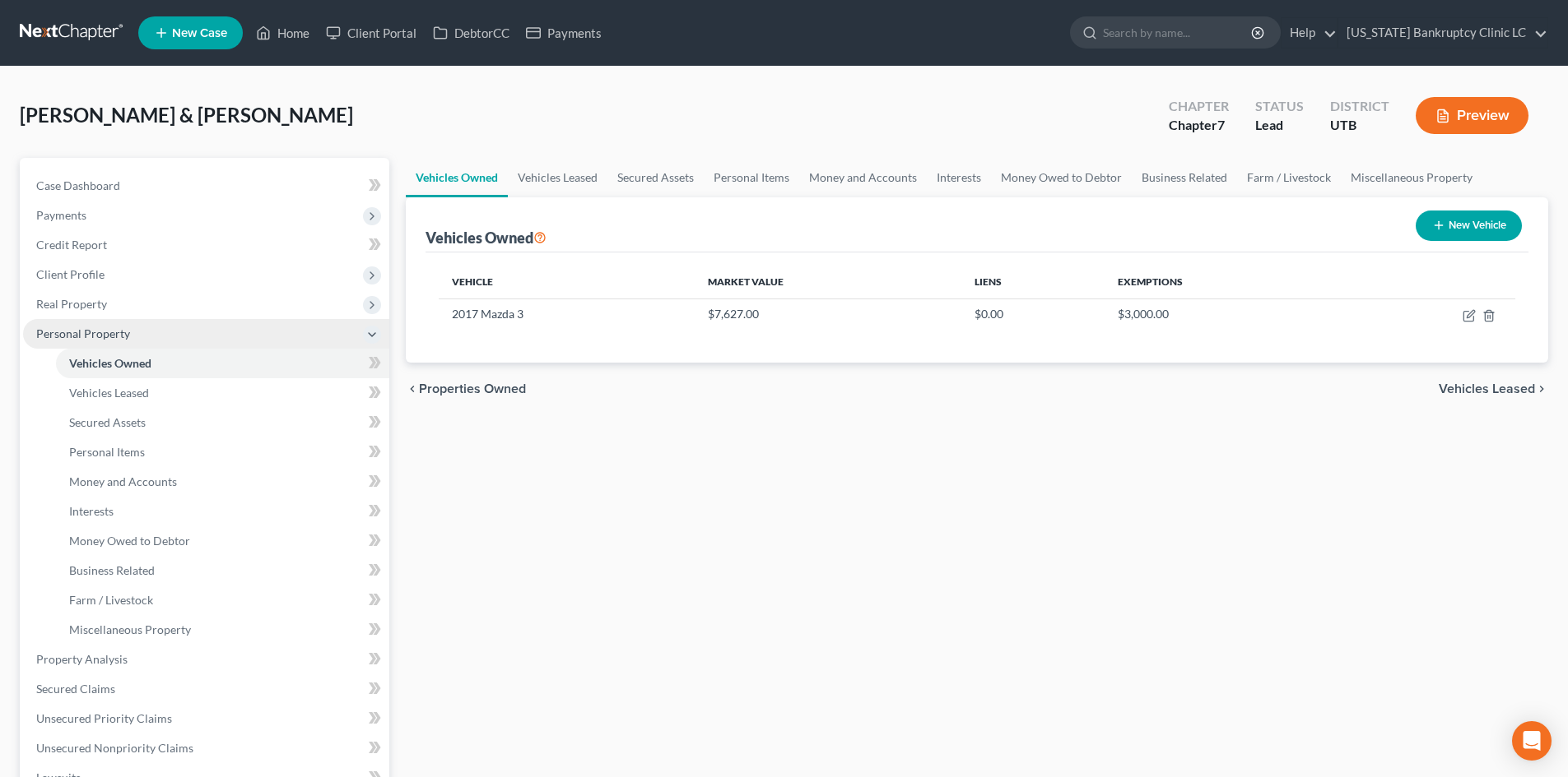
click at [92, 329] on span "Personal Property" at bounding box center [83, 334] width 94 height 14
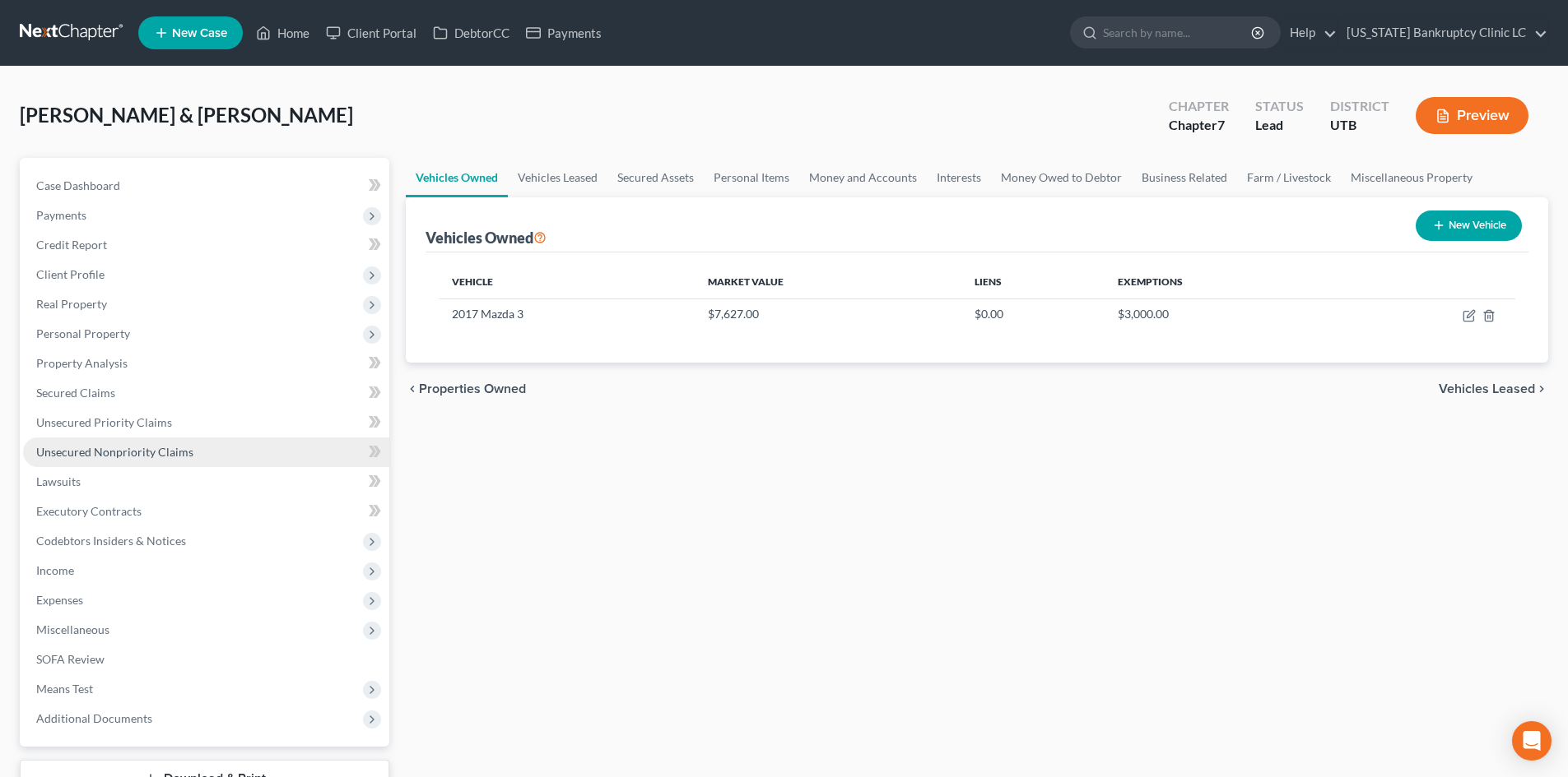
click at [208, 442] on link "Unsecured Nonpriority Claims" at bounding box center [206, 453] width 366 height 30
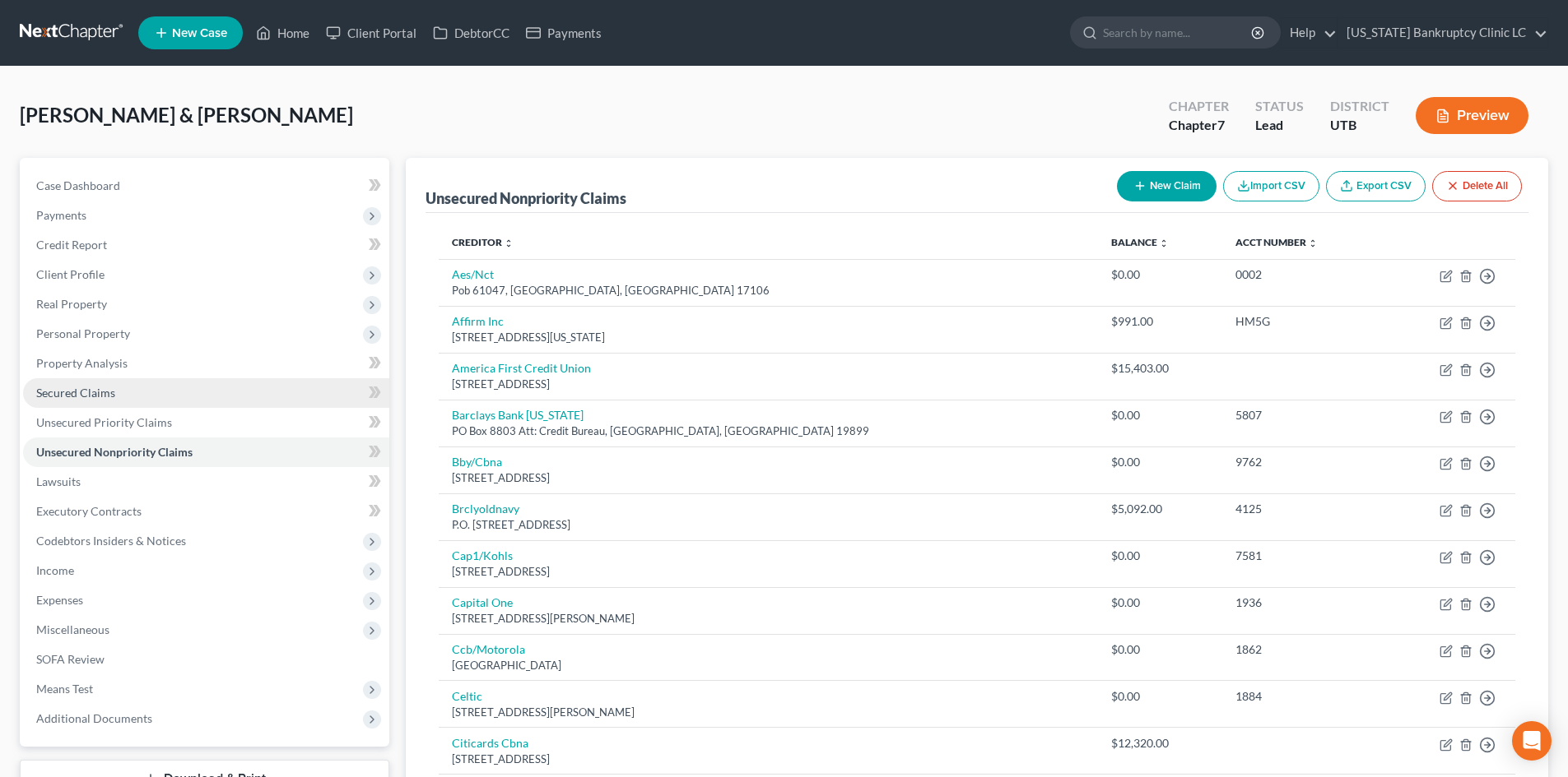
click at [170, 396] on link "Secured Claims" at bounding box center [206, 393] width 366 height 30
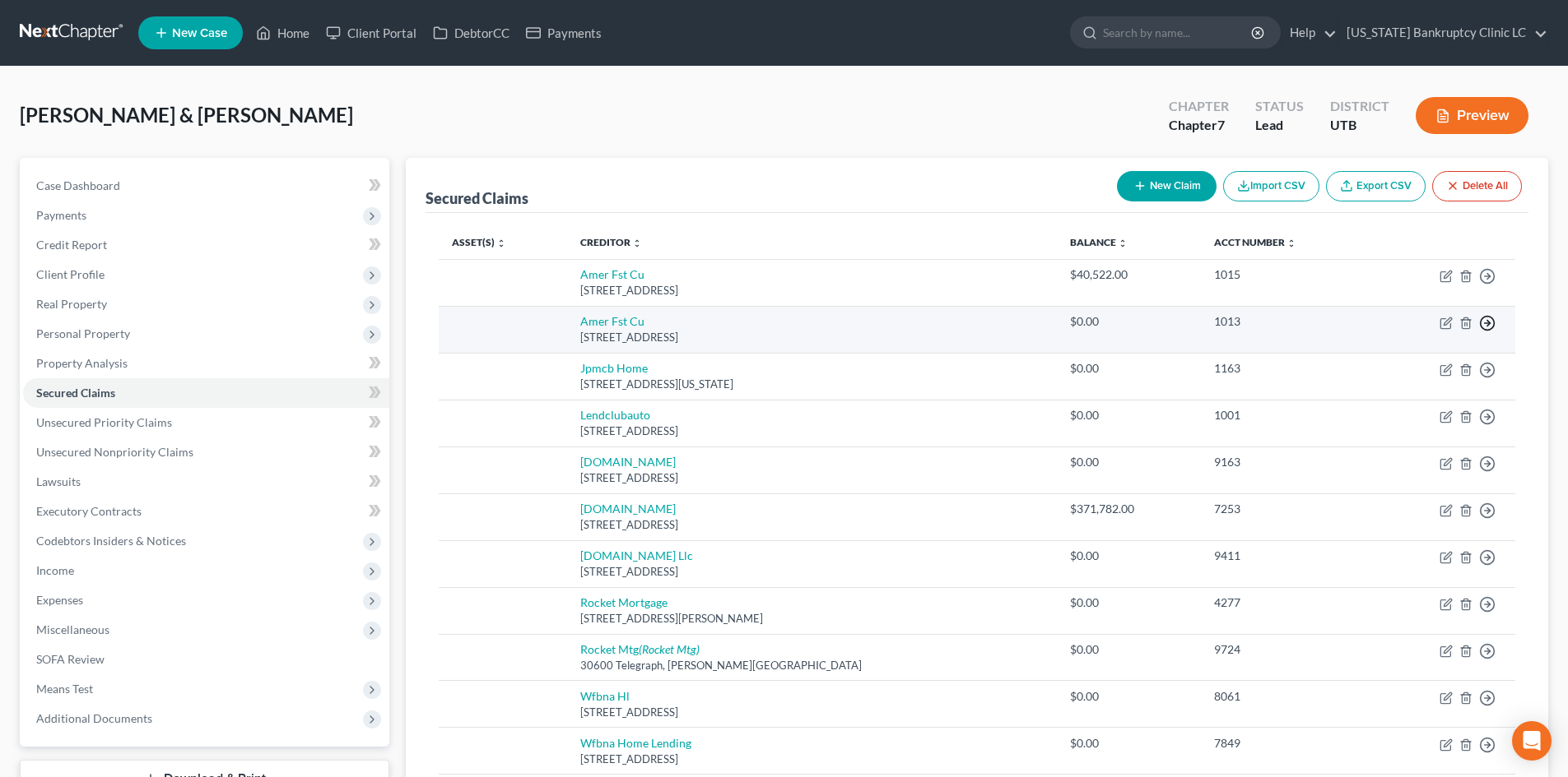
click at [1299, 284] on icon "button" at bounding box center [1487, 276] width 17 height 17
click at [1299, 360] on link "Move to F" at bounding box center [1412, 362] width 137 height 28
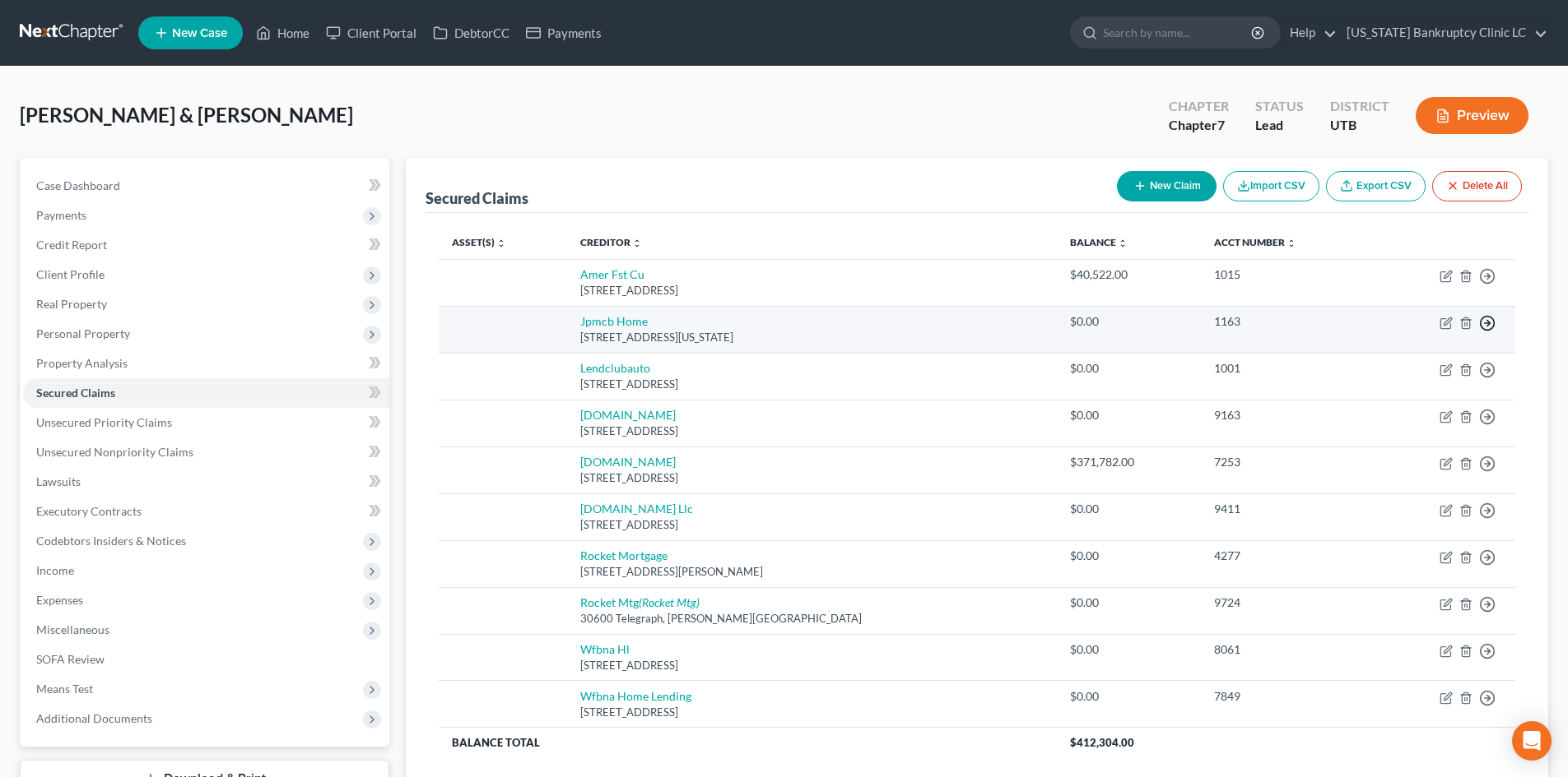
click at [1299, 284] on icon "button" at bounding box center [1487, 276] width 17 height 17
click at [1299, 361] on link "Move to F" at bounding box center [1412, 362] width 137 height 28
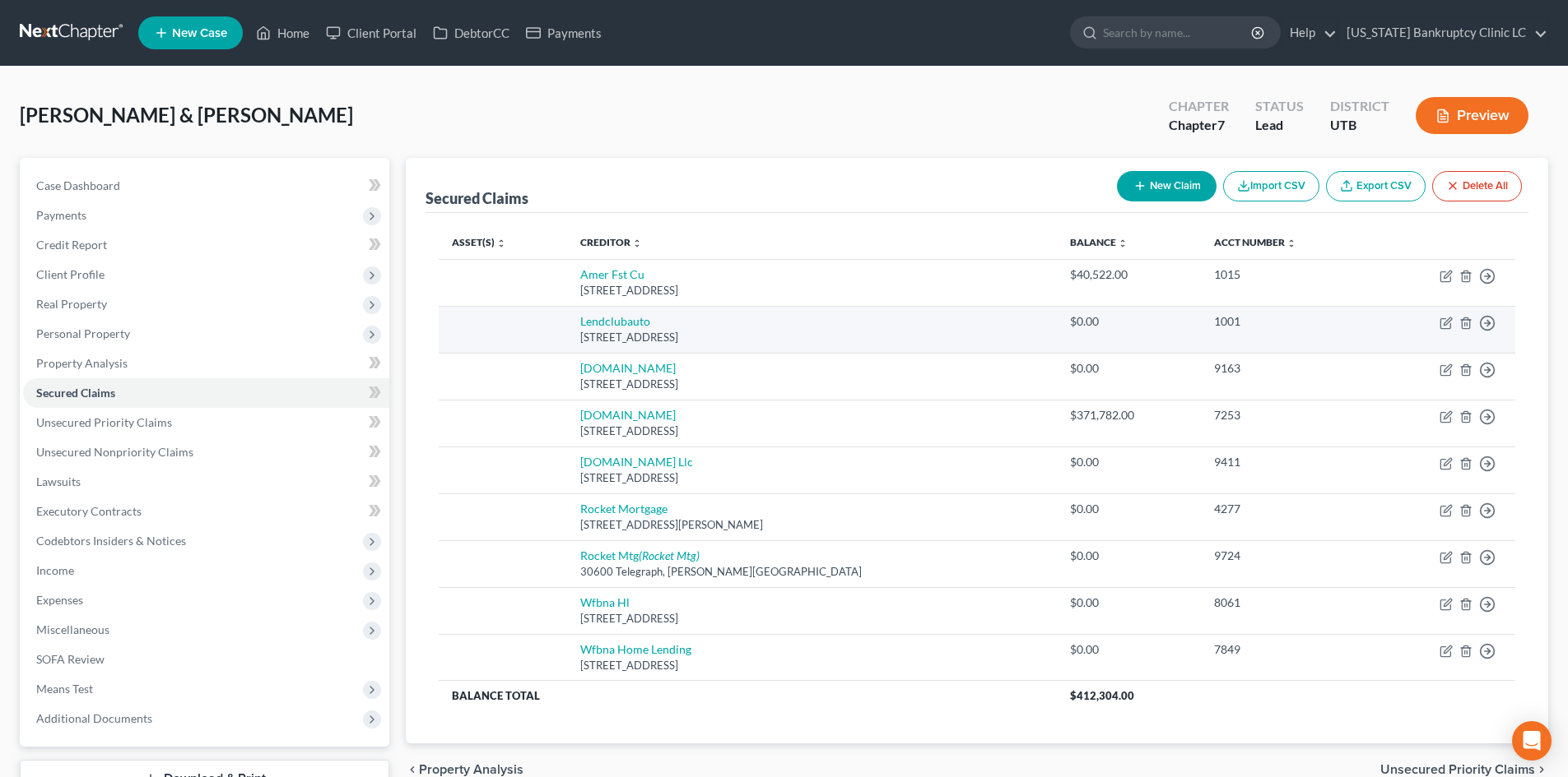
click at [1299, 328] on td "Move to E Move to F Move to G Move to Notice Only" at bounding box center [1445, 329] width 142 height 47
click at [1299, 284] on icon "button" at bounding box center [1487, 276] width 17 height 17
click at [1299, 360] on link "Move to F" at bounding box center [1412, 362] width 137 height 28
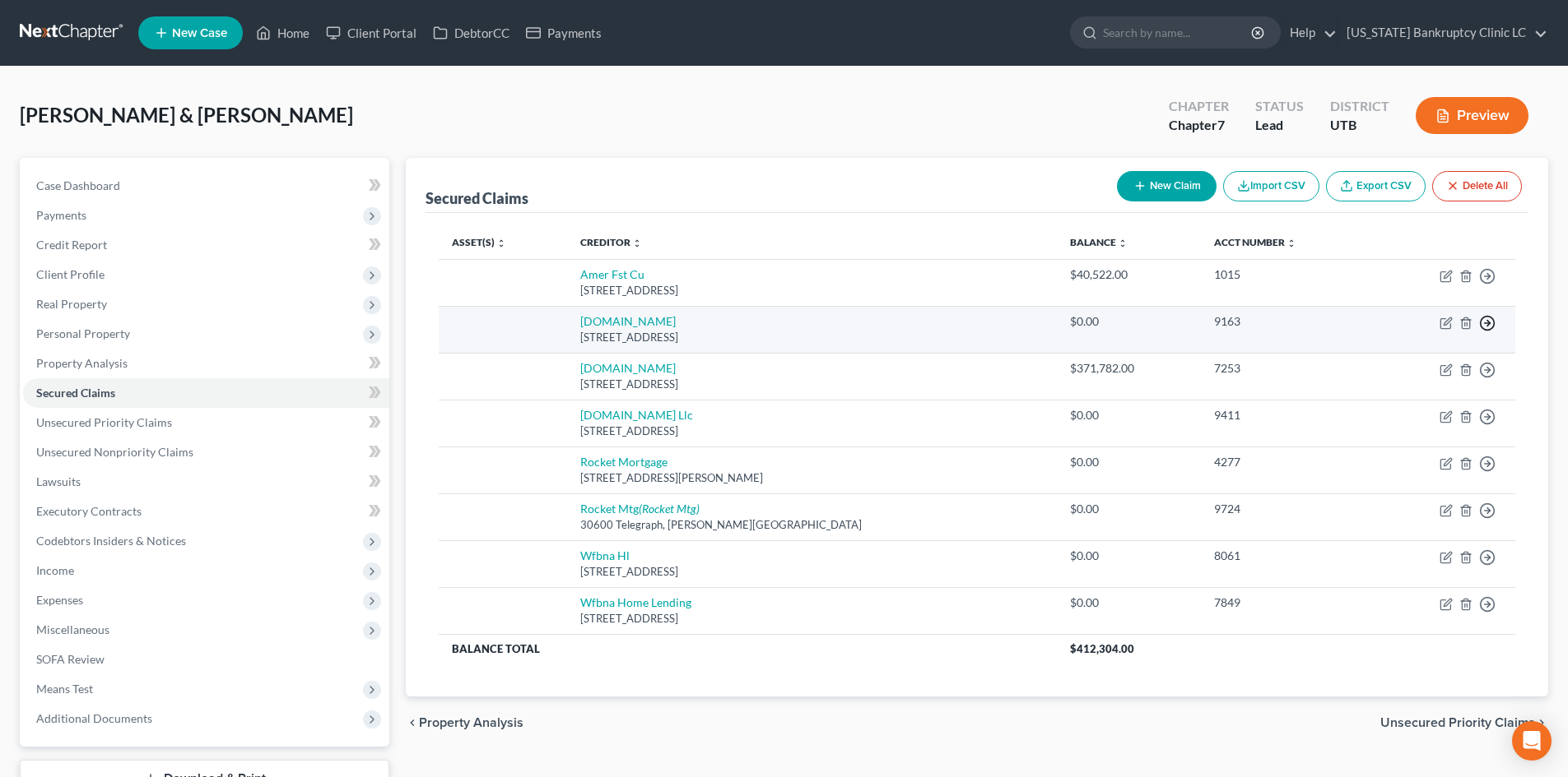
click at [1299, 284] on icon "button" at bounding box center [1487, 276] width 17 height 17
click at [1299, 367] on link "Move to F" at bounding box center [1412, 362] width 137 height 28
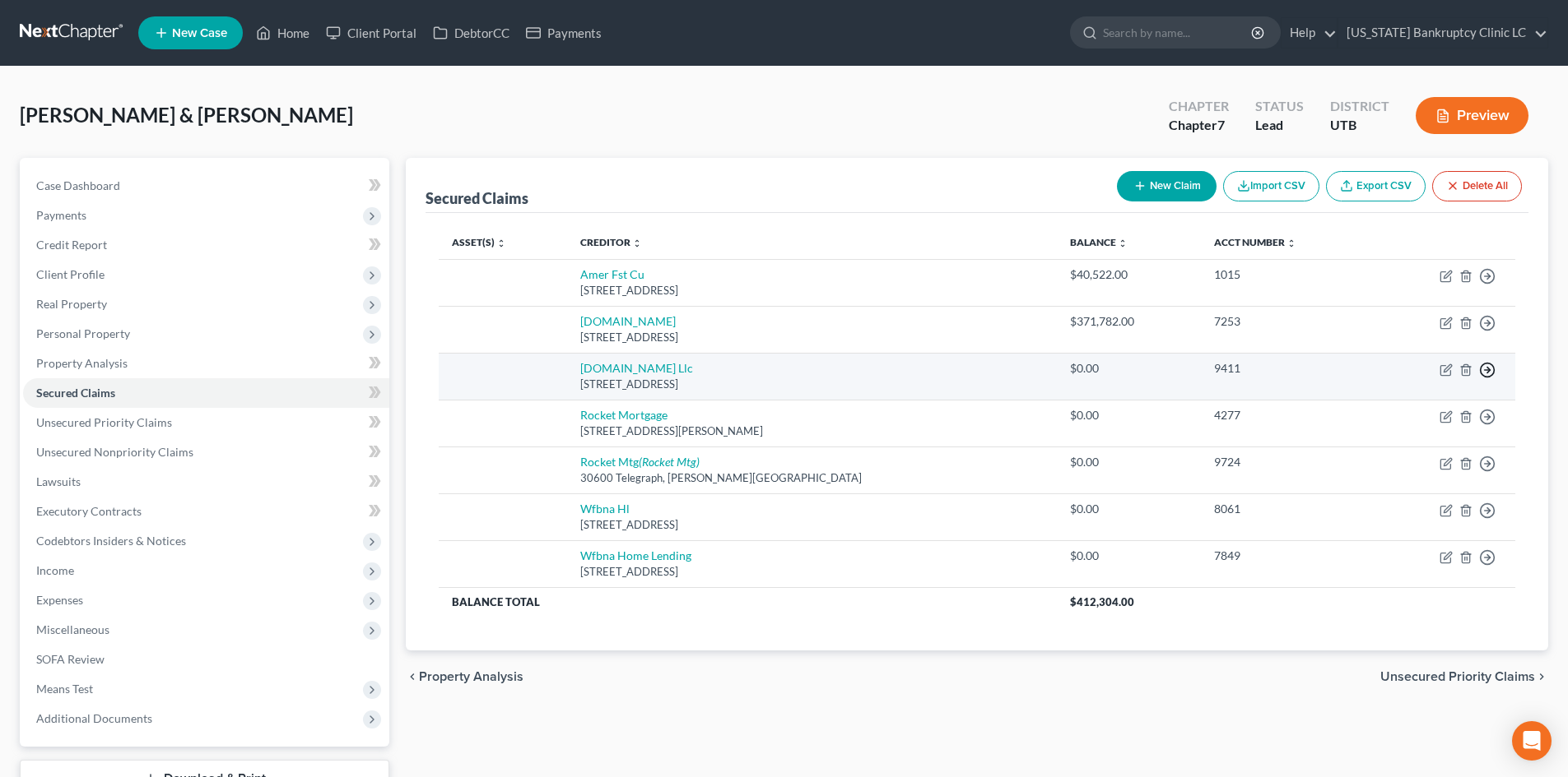
click at [1299, 280] on polyline "button" at bounding box center [1488, 276] width 3 height 6
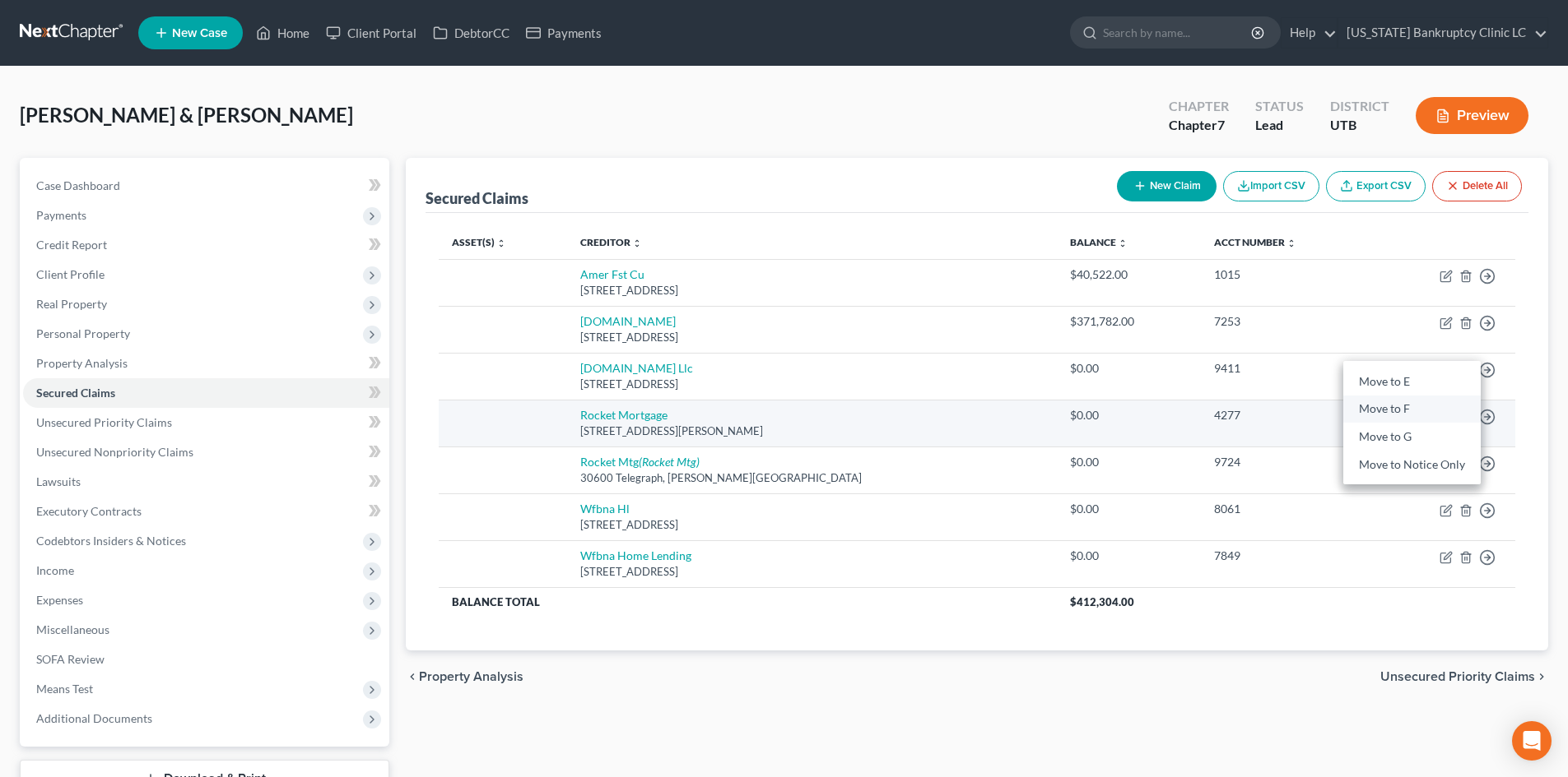
click at [1299, 402] on link "Move to F" at bounding box center [1412, 409] width 137 height 28
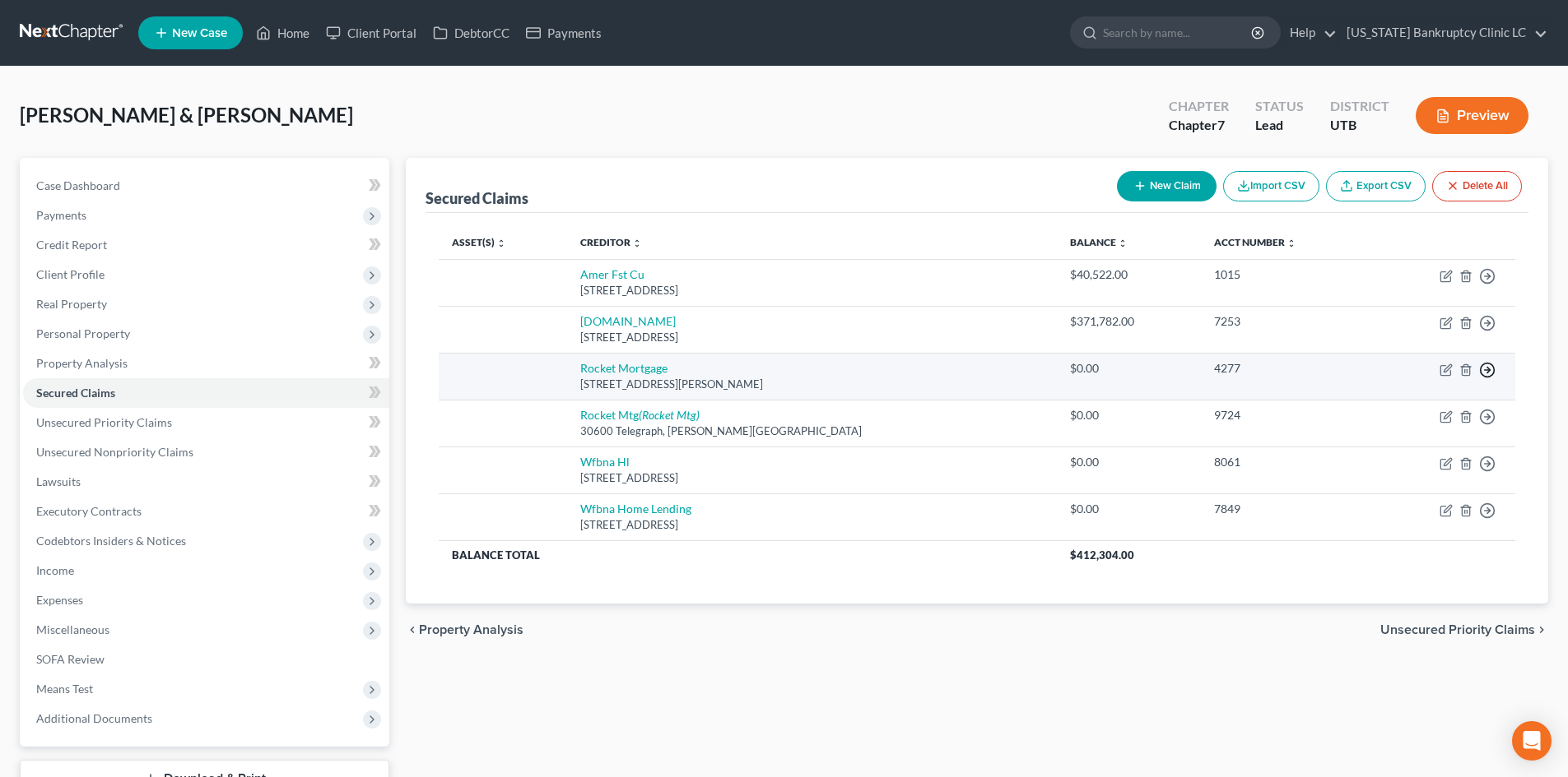
click at [1299, 284] on icon "button" at bounding box center [1487, 276] width 17 height 17
click at [1299, 407] on link "Move to F" at bounding box center [1412, 409] width 137 height 28
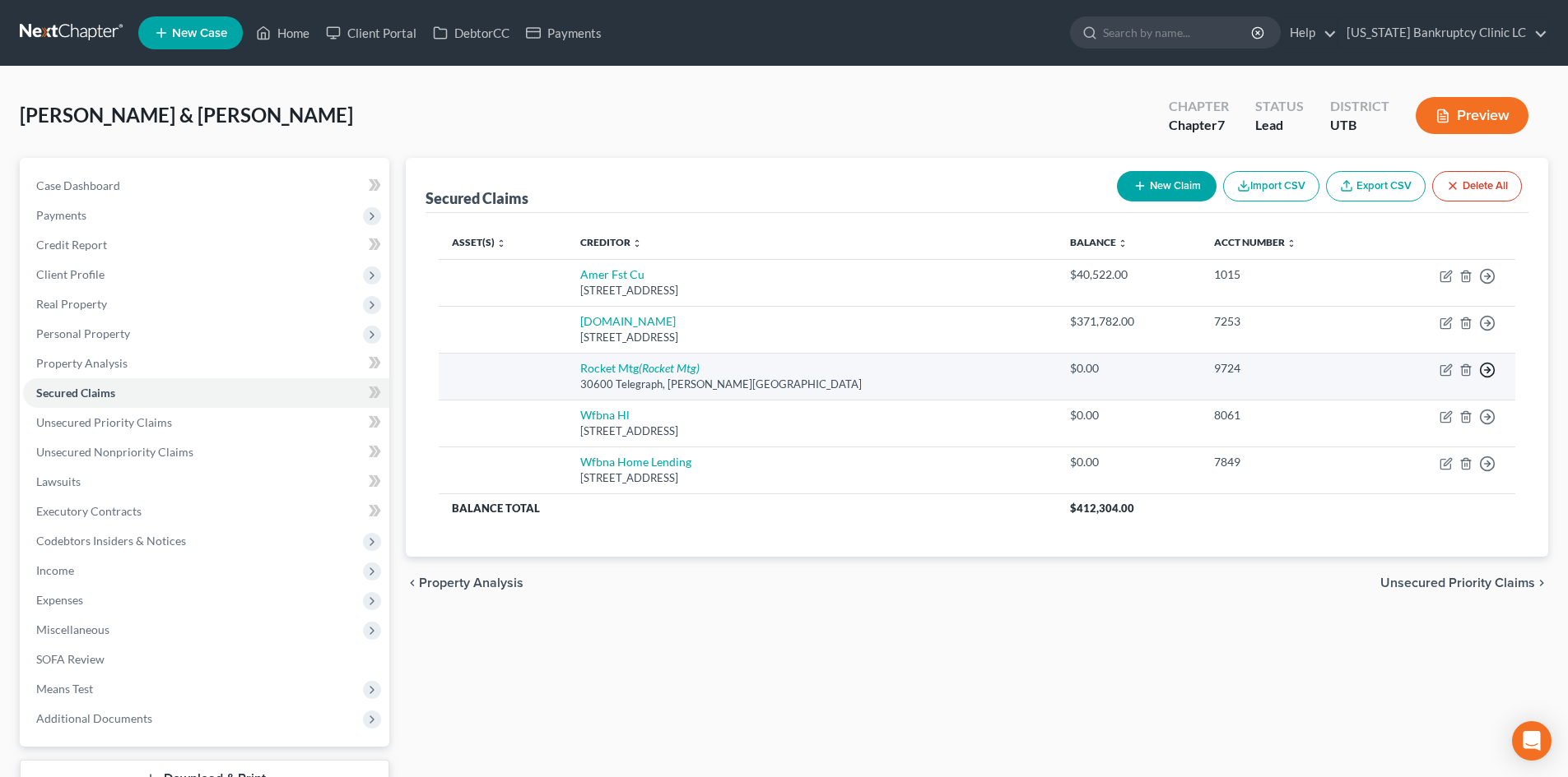
click at [1299, 284] on icon "button" at bounding box center [1487, 276] width 17 height 17
click at [1299, 402] on link "Move to F" at bounding box center [1412, 409] width 137 height 28
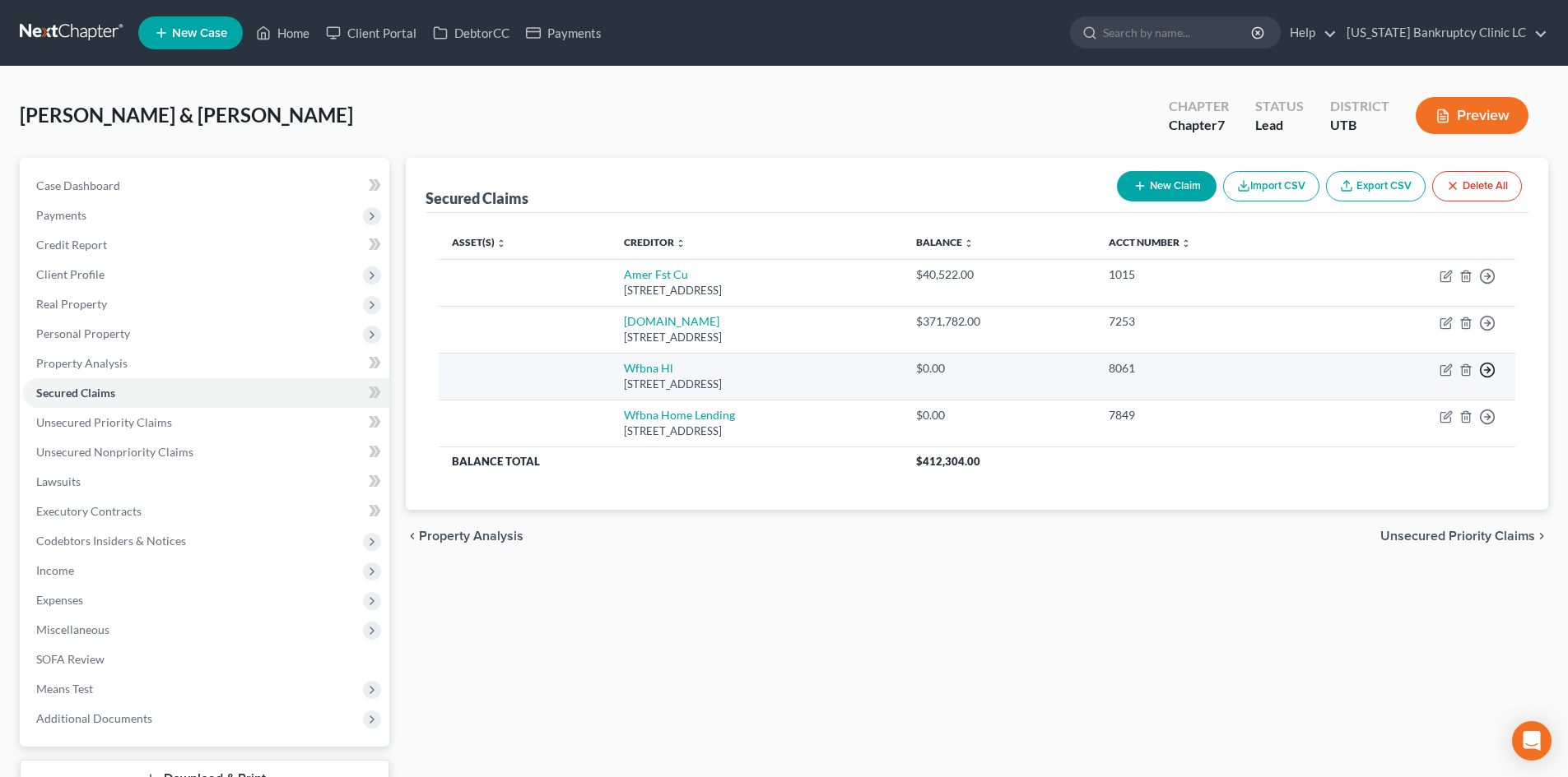
click at [1299, 284] on icon "button" at bounding box center [1487, 276] width 17 height 17
click at [1299, 408] on link "Move to F" at bounding box center [1412, 409] width 137 height 28
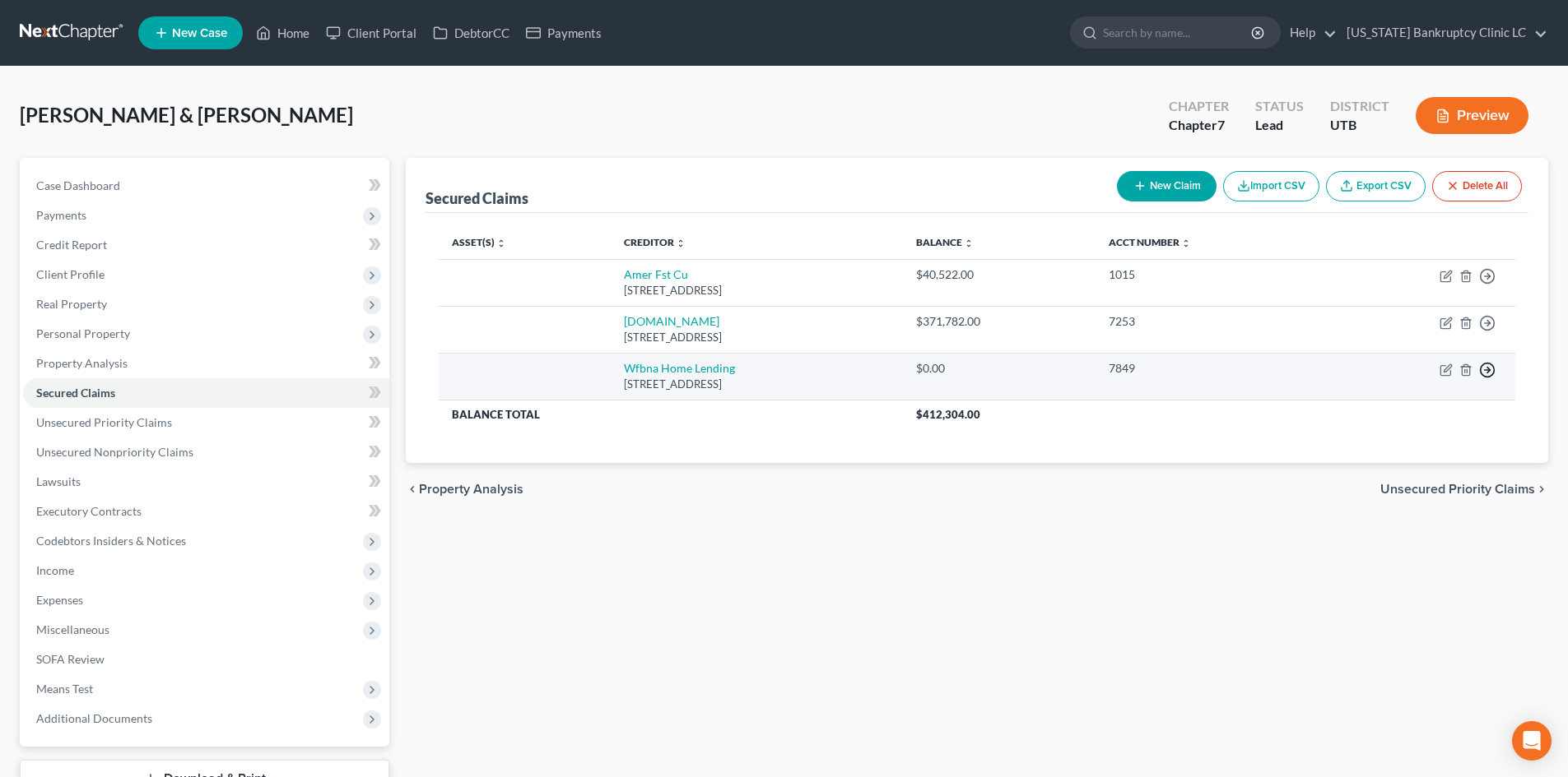
click at [1299, 284] on circle "button" at bounding box center [1488, 276] width 14 height 14
click at [1299, 405] on link "Move to F" at bounding box center [1412, 409] width 137 height 28
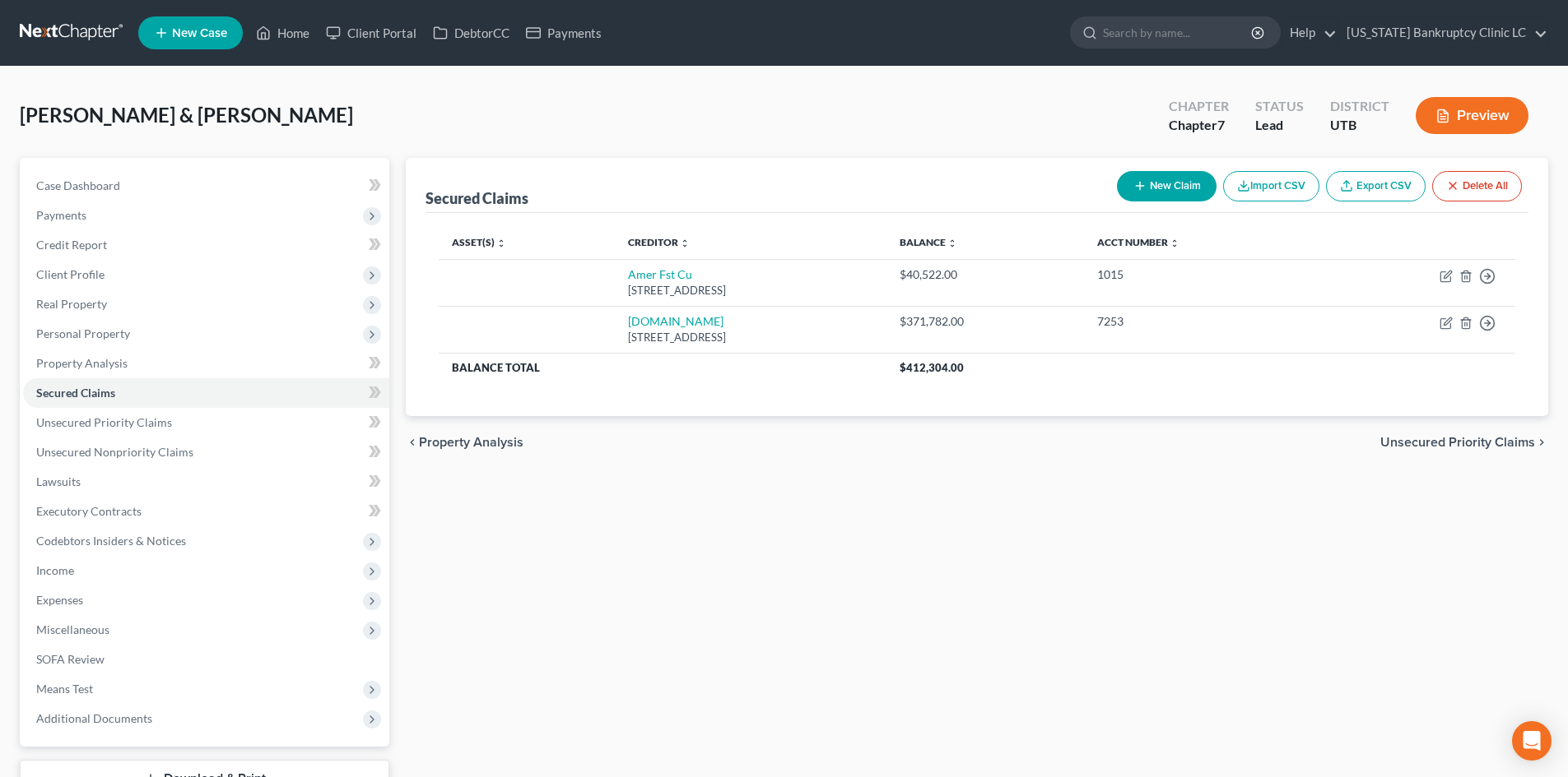
click at [1176, 186] on button "New Claim" at bounding box center [1166, 186] width 100 height 30
select select "2"
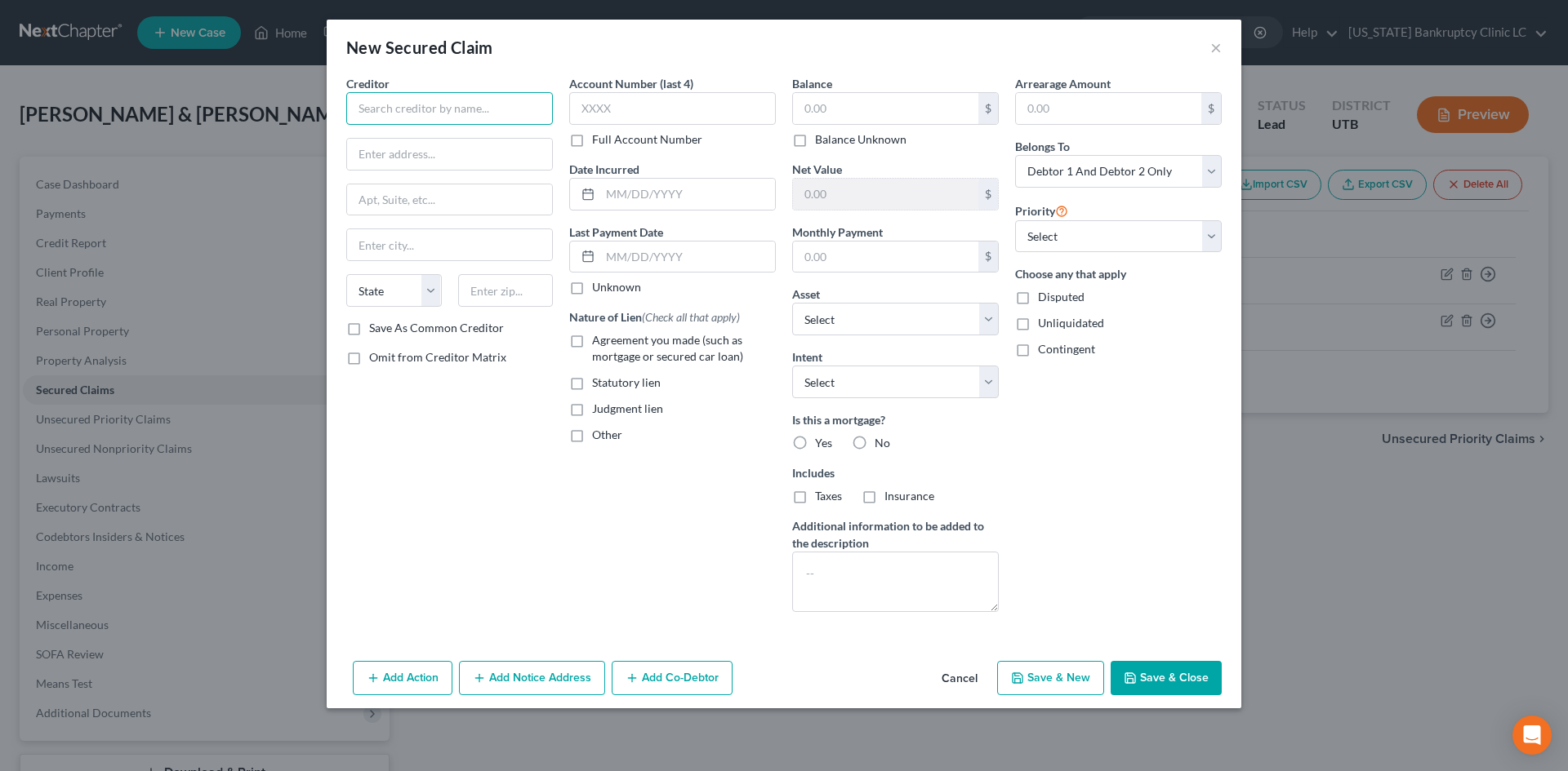
click at [395, 111] on input "text" at bounding box center [449, 109] width 206 height 33
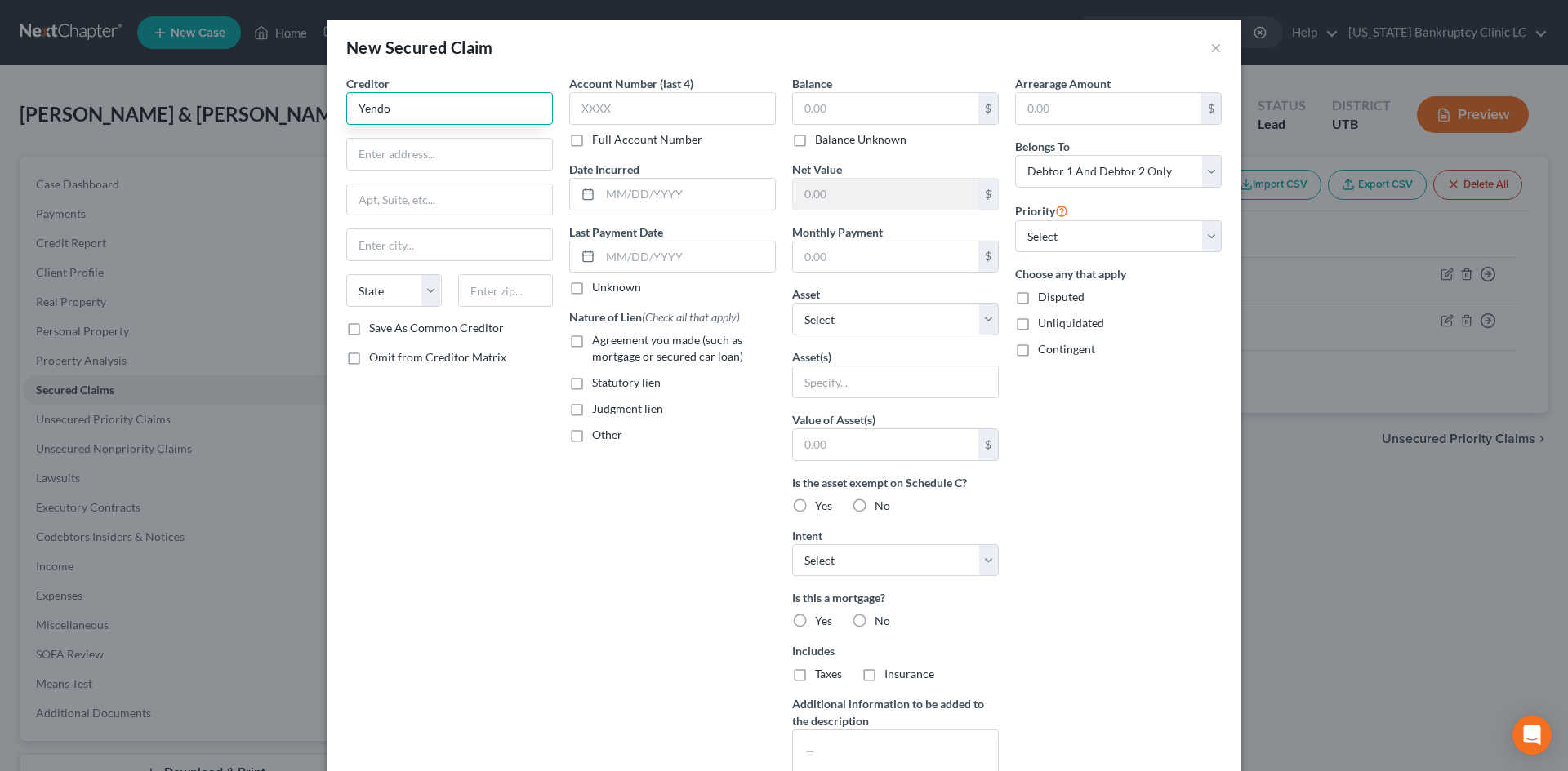
click at [415, 110] on input "Yendo" at bounding box center [449, 109] width 206 height 33
type input "Yendo"
click at [476, 129] on div "Creditor * Yendo State [US_STATE] AK AR AZ CA CO CT DE DC [GEOGRAPHIC_DATA] [GE…" at bounding box center [449, 197] width 206 height 245
click at [466, 106] on input "Yendo" at bounding box center [449, 109] width 206 height 33
click at [375, 151] on input "text" at bounding box center [450, 154] width 205 height 31
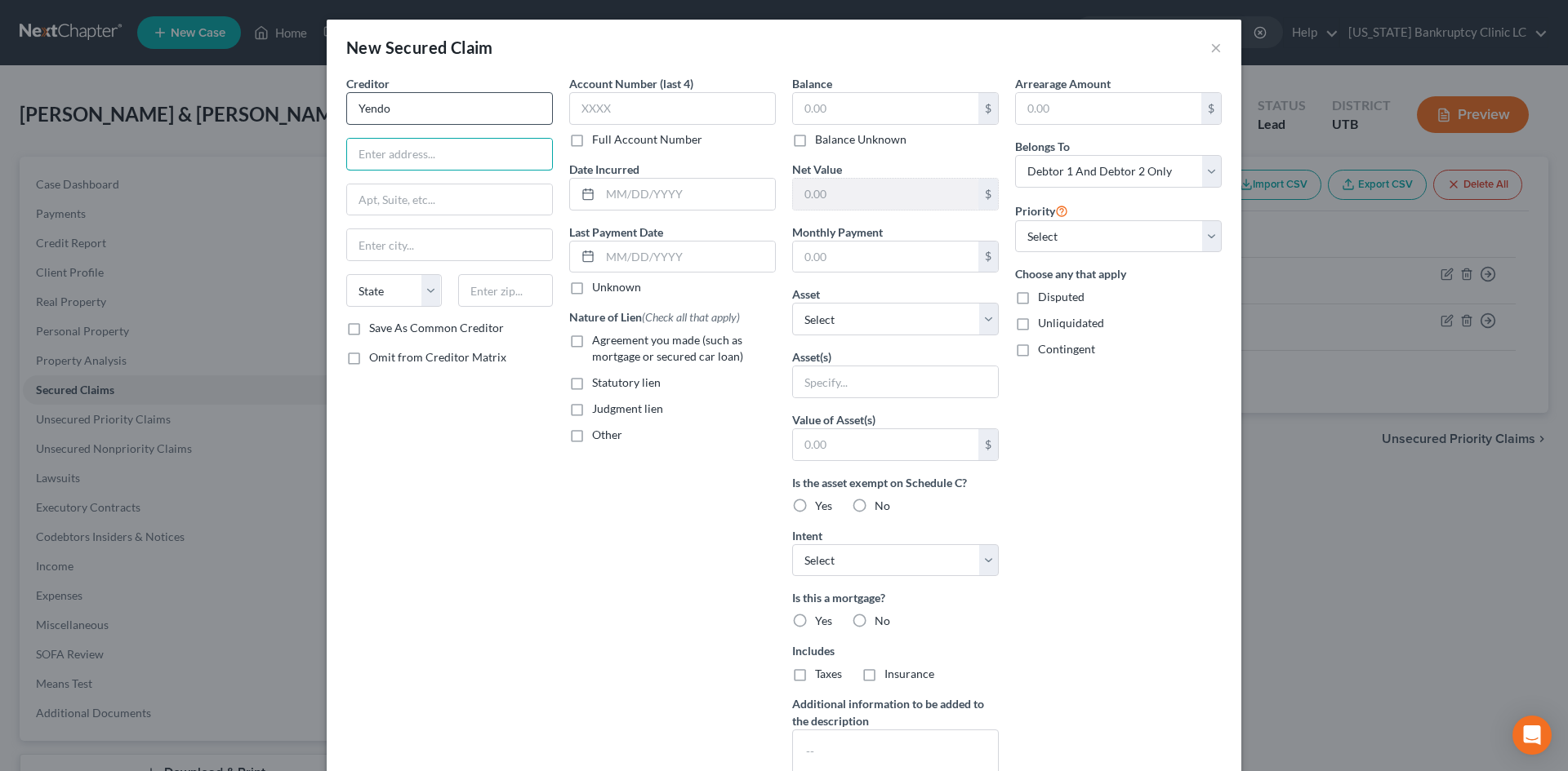
paste input "[STREET_ADDRESS]"
type input "[STREET_ADDRESS]"
drag, startPoint x: 415, startPoint y: 206, endPoint x: 466, endPoint y: 155, distance: 72.1
click at [416, 206] on input "text" at bounding box center [450, 200] width 205 height 31
paste input "340"
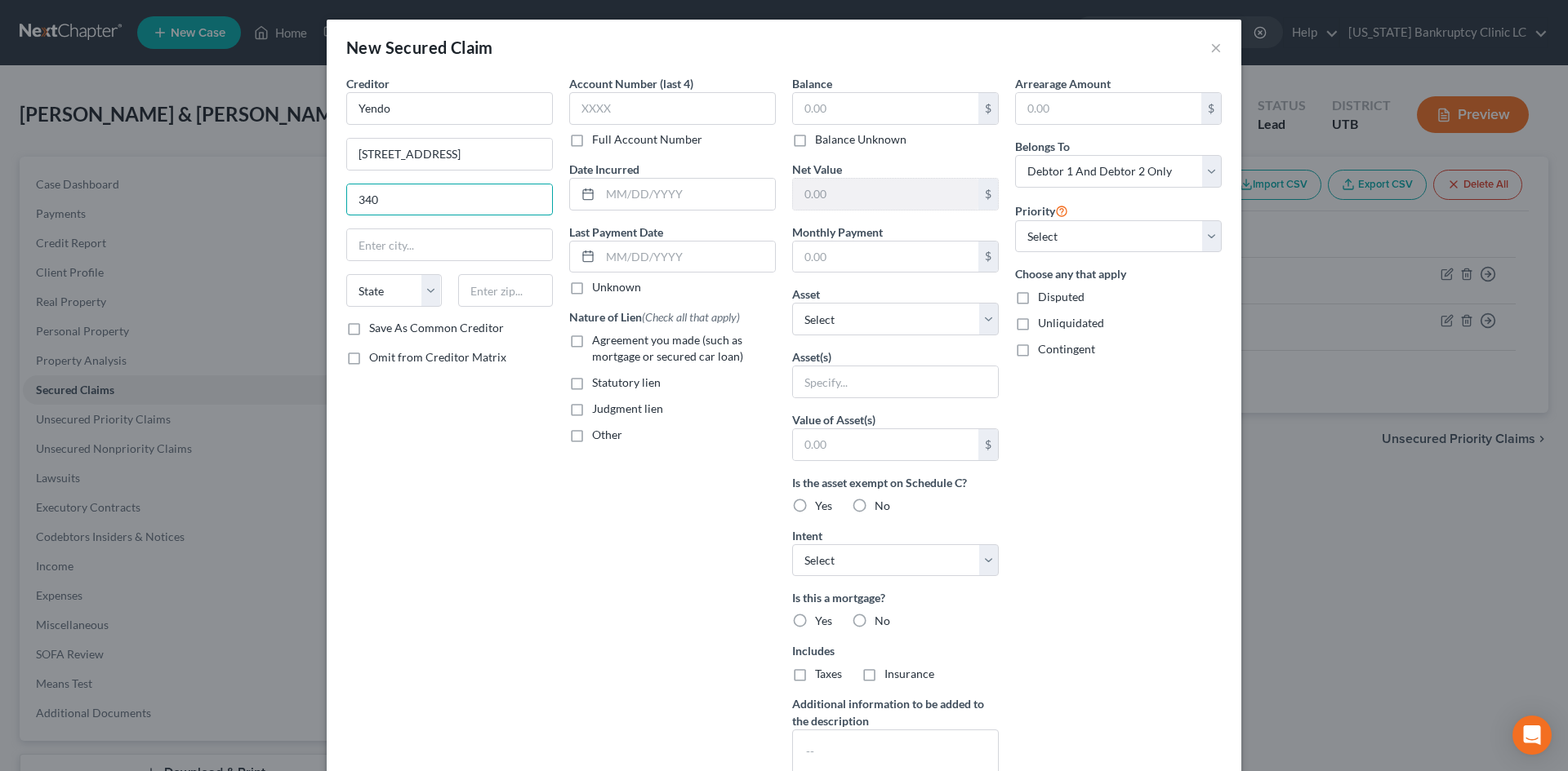
type input "340"
click at [480, 298] on input "text" at bounding box center [506, 291] width 96 height 33
type input "75226"
type input "[GEOGRAPHIC_DATA]"
select select "45"
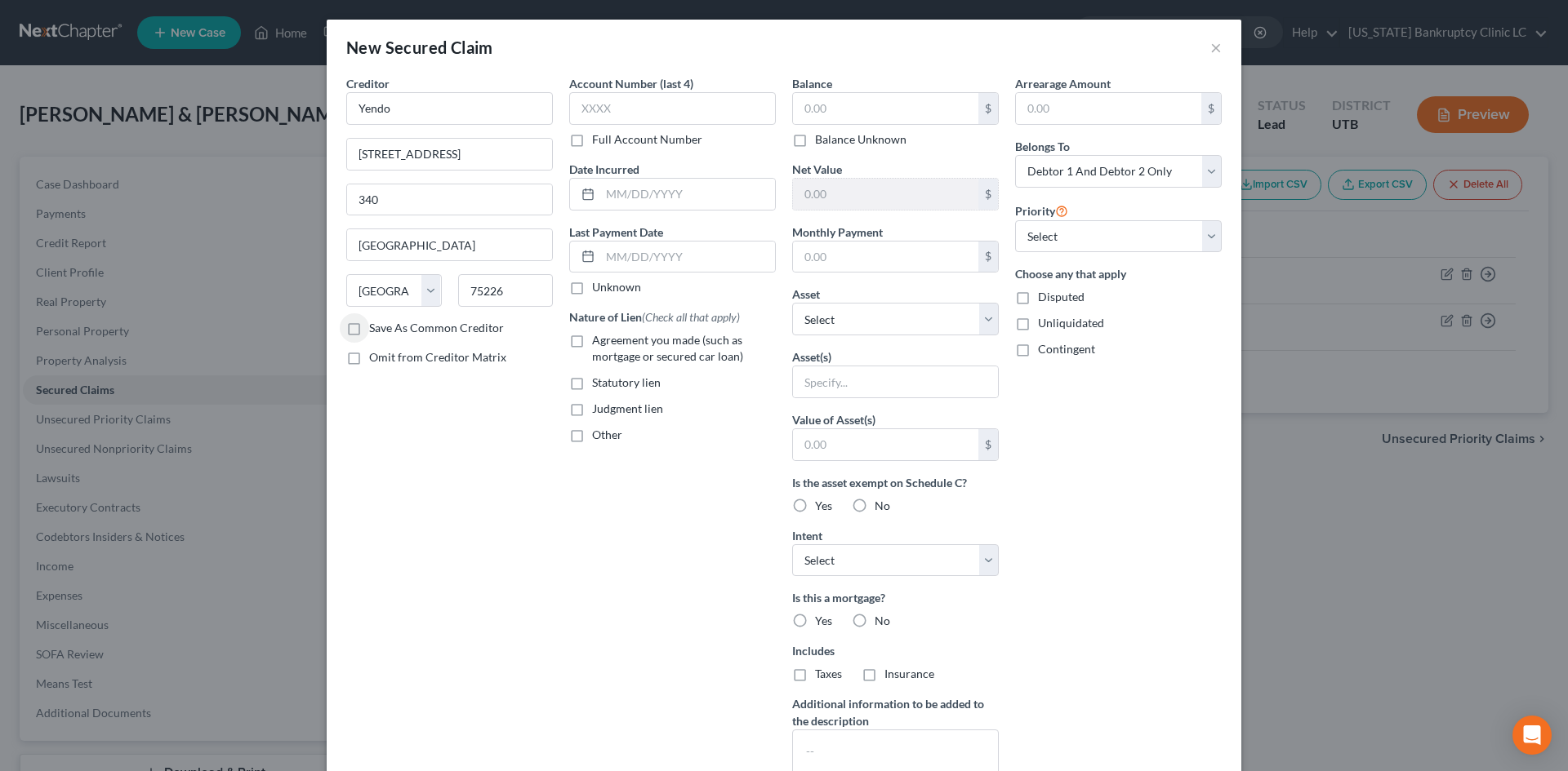
click at [635, 615] on div "Account Number (last 4) Full Account Number Date Incurred Last Payment Date Unk…" at bounding box center [672, 439] width 223 height 728
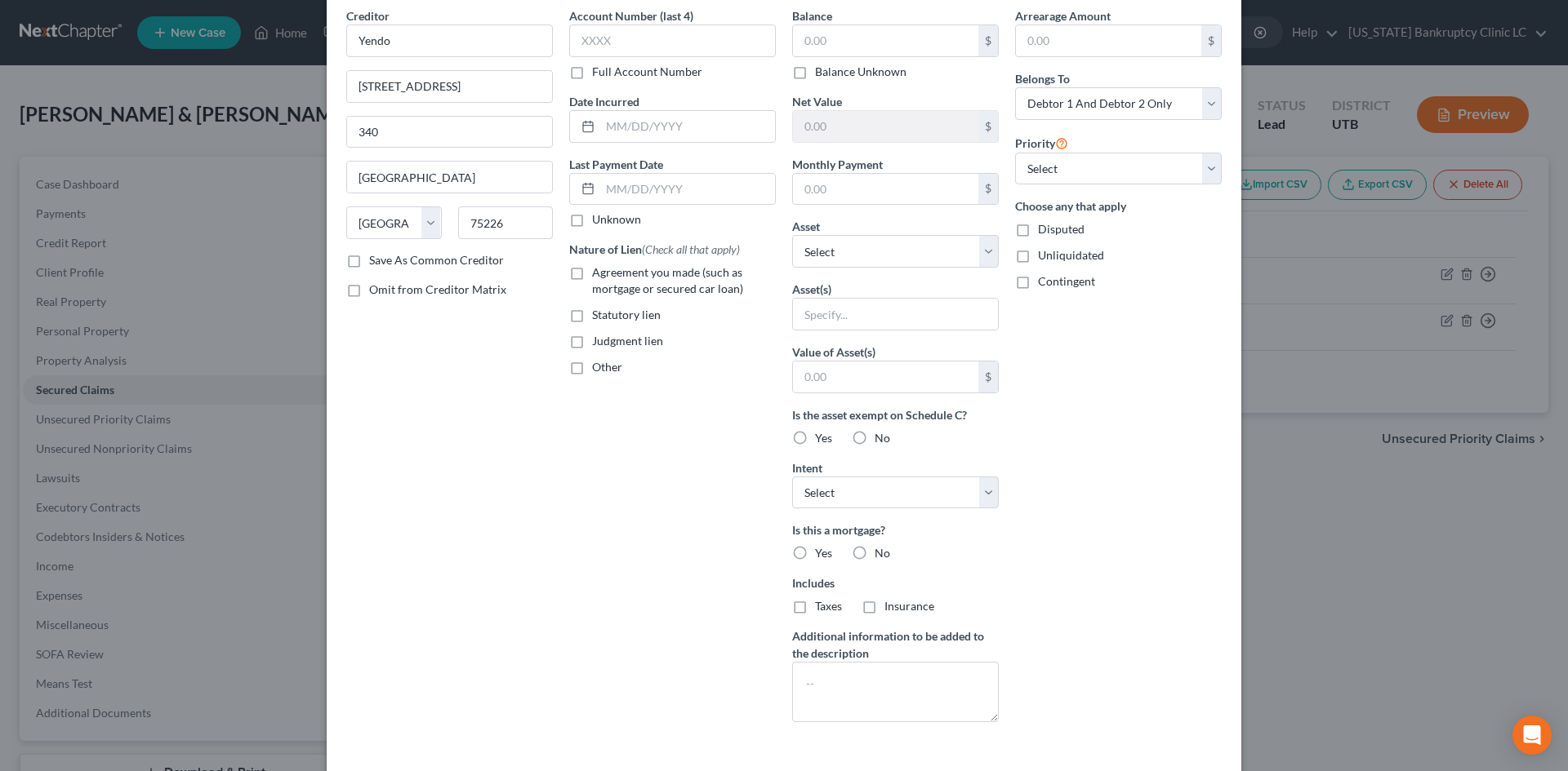
scroll to position [135, 0]
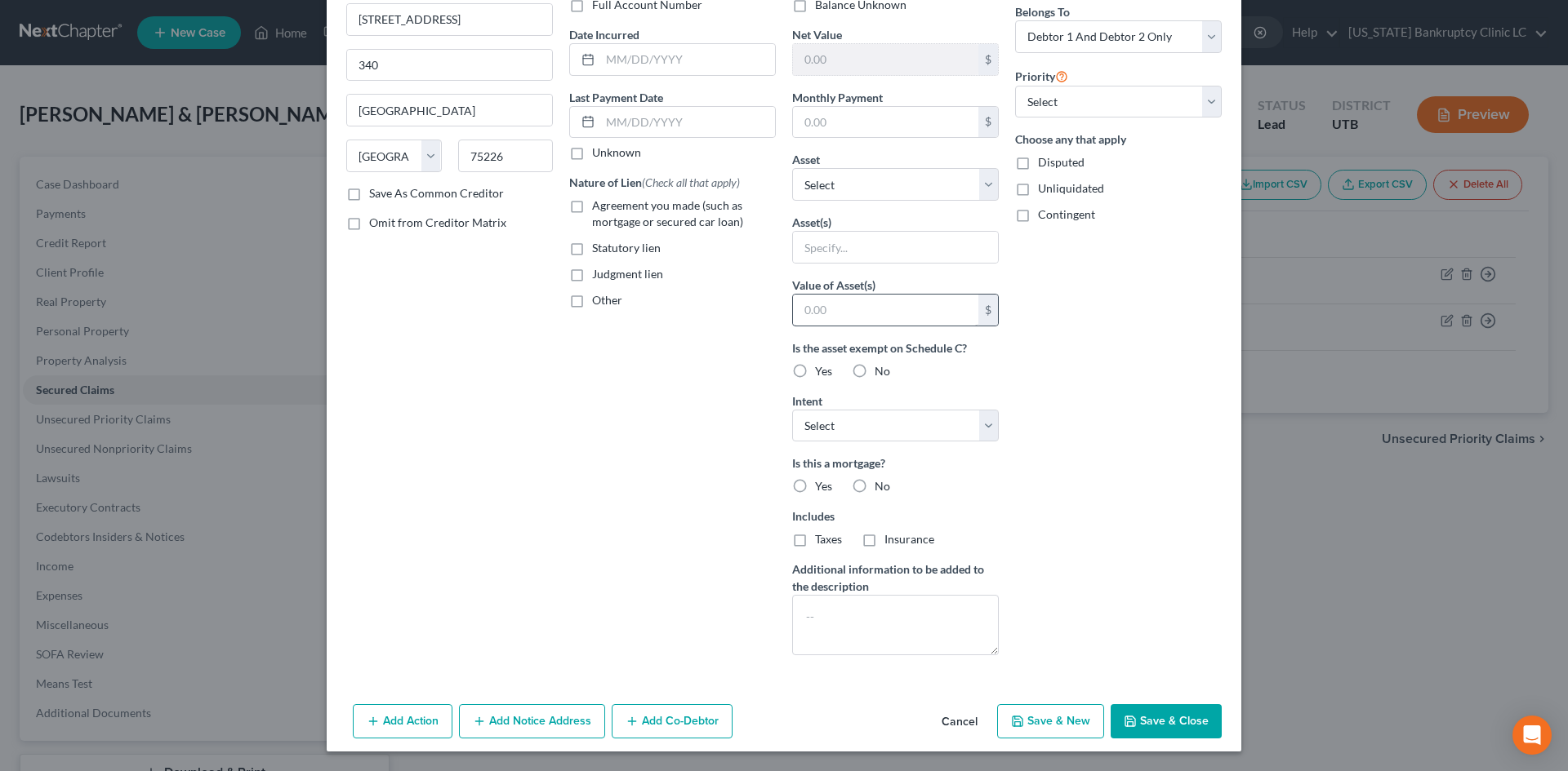
drag, startPoint x: 1149, startPoint y: 715, endPoint x: 832, endPoint y: 295, distance: 526.2
click at [724, 538] on div "New Secured Claim × Creditor * Yendo [STREET_ADDRESS] Dallas State [US_STATE][G…" at bounding box center [784, 318] width 915 height 867
click at [897, 202] on div "Balance $ Balance Unknown Balance Undetermined $ Balance Unknown Net Value $ Mo…" at bounding box center [896, 304] width 223 height 728
click at [899, 195] on select "Select Other Multiple Assets Electronics - Television Tablet Computer Printer C…" at bounding box center [895, 185] width 206 height 33
select select "20"
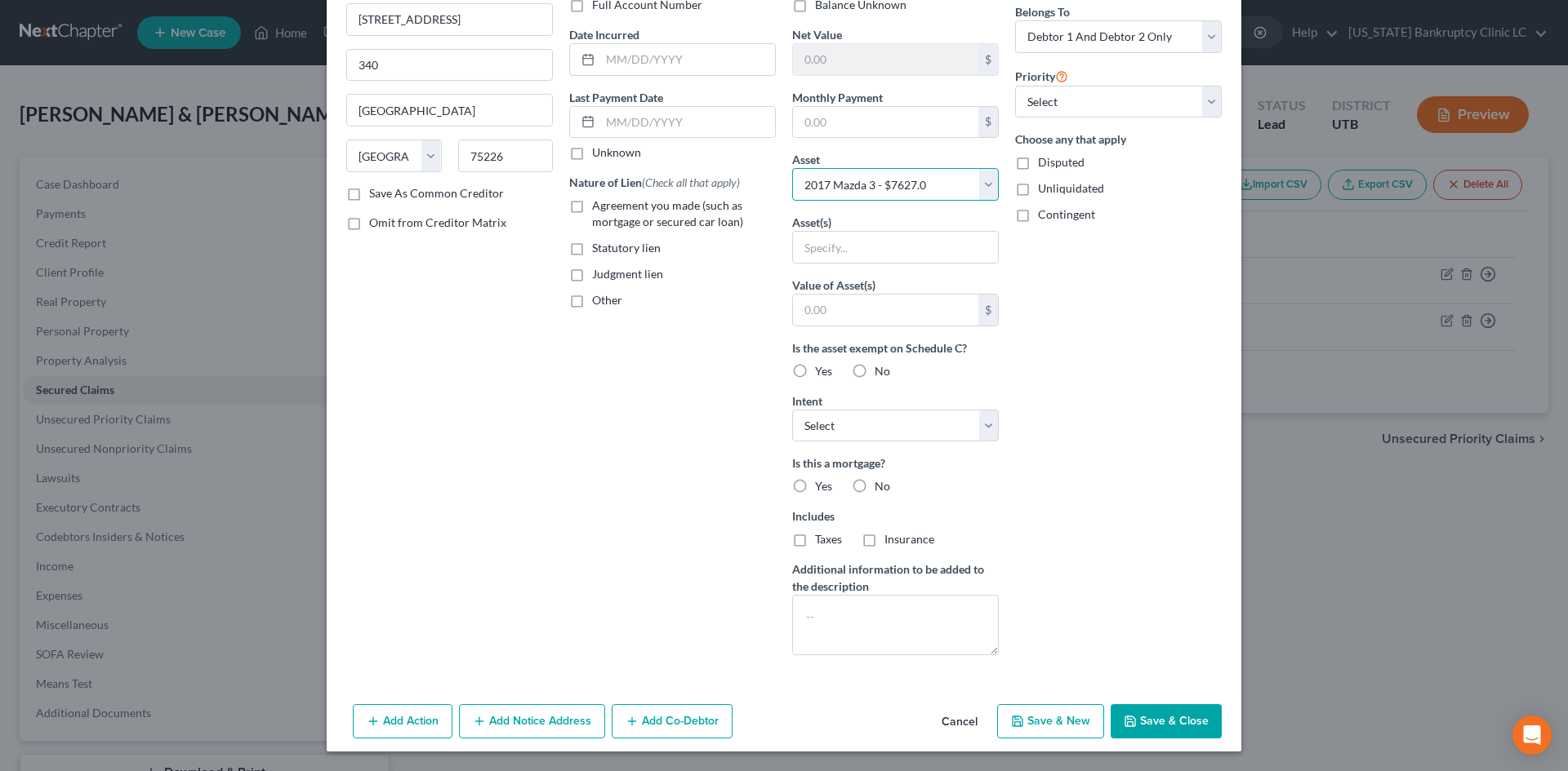
click at [792, 201] on select "Select Other Multiple Assets Electronics - Television Tablet Computer Printer C…" at bounding box center [895, 185] width 206 height 33
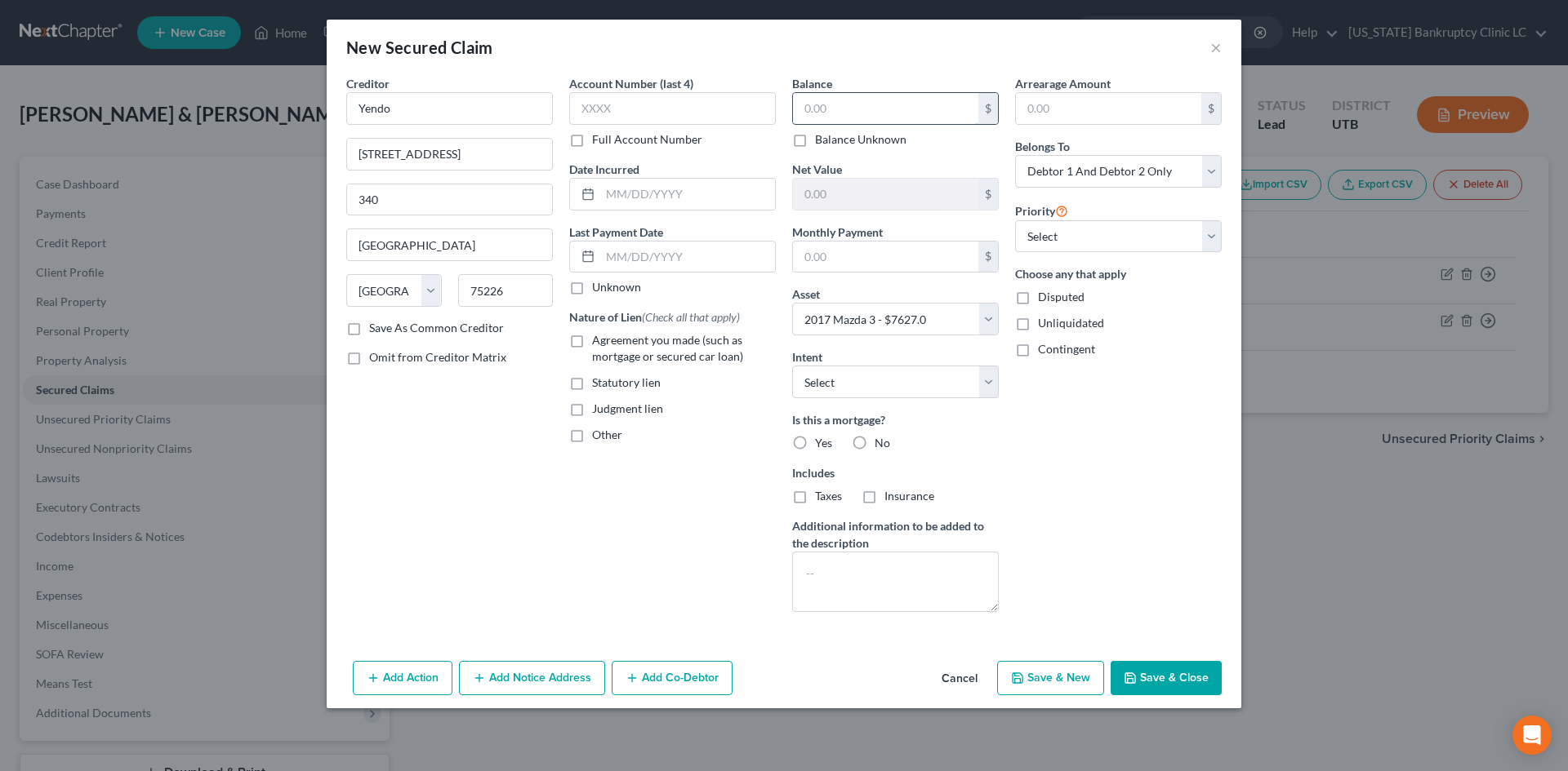
click at [866, 99] on input "text" at bounding box center [885, 109] width 186 height 31
type input "1,000"
click at [860, 256] on input "text" at bounding box center [885, 257] width 186 height 31
type input "50"
click at [1216, 505] on div "Arrearage Amount $ Belongs To * Select Debtor 1 Only Debtor 2 Only Debtor 1 And…" at bounding box center [1118, 350] width 223 height 550
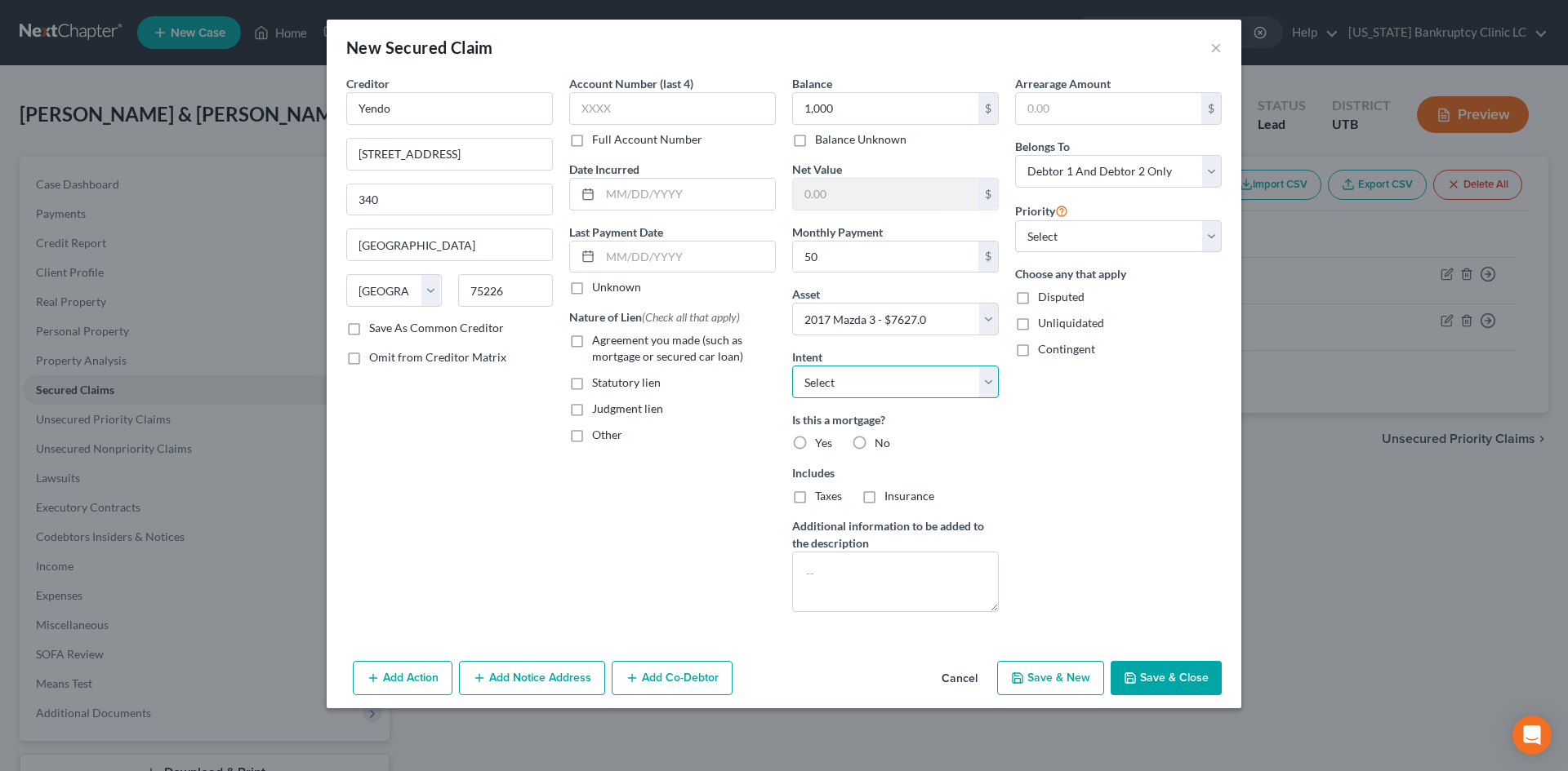
drag, startPoint x: 900, startPoint y: 378, endPoint x: 894, endPoint y: 389, distance: 12.5
click at [900, 378] on select "Select Surrender Redeem Reaffirm Avoid Other" at bounding box center [895, 382] width 206 height 33
select select "2"
click at [792, 366] on select "Select Surrender Redeem Reaffirm Avoid Other" at bounding box center [895, 382] width 206 height 33
click at [1151, 490] on div "Arrearage Amount $ Belongs To * Select Debtor 1 Only Debtor 2 Only Debtor 1 And…" at bounding box center [1118, 350] width 223 height 550
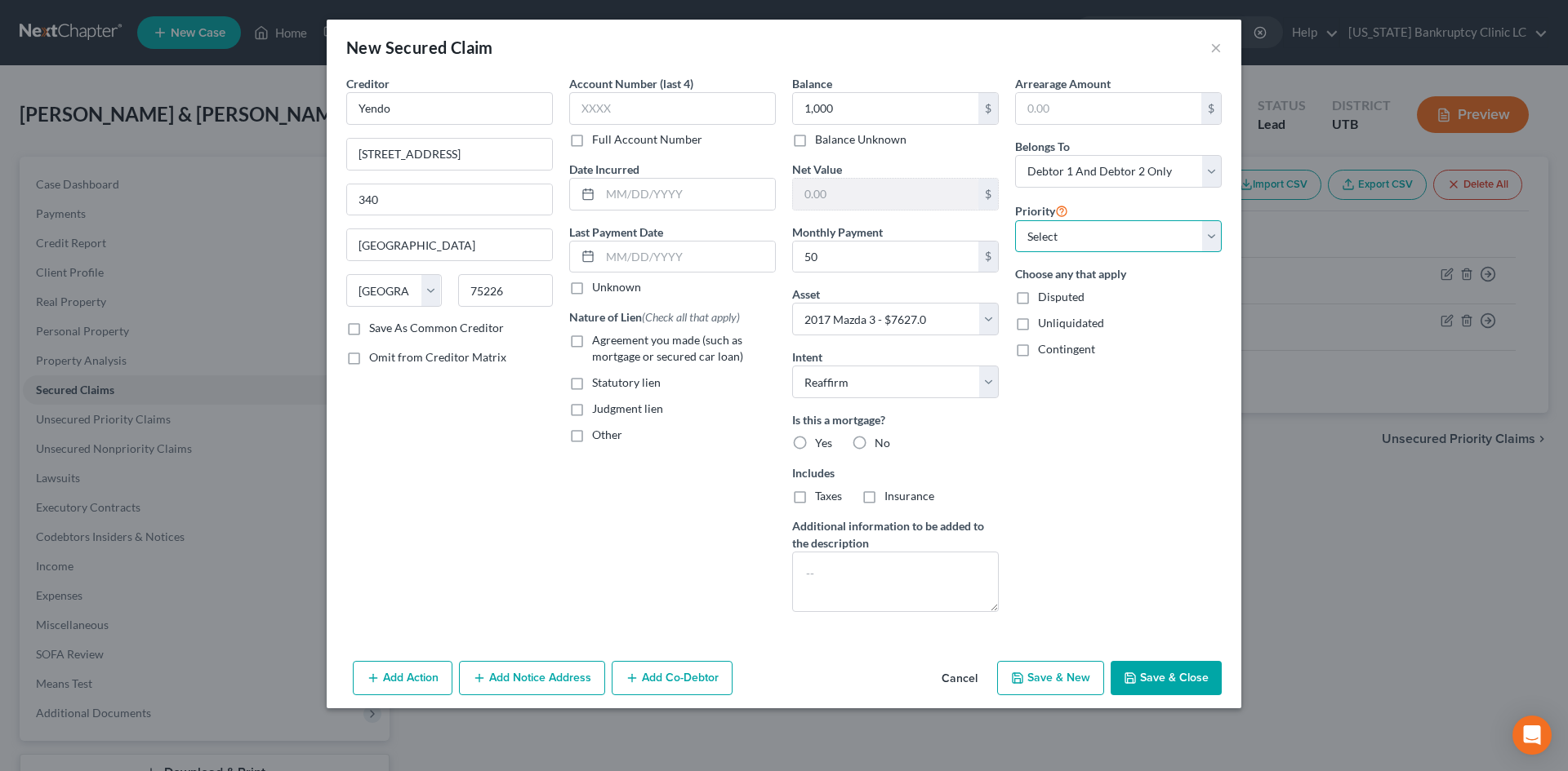
click at [1146, 237] on select "Select 1st 2nd 3rd 4th 5th 6th 7th 8th 9th 10th 11th 12th 13th 14th 15th 16th 1…" at bounding box center [1118, 237] width 206 height 33
click at [1015, 221] on select "Select 1st 2nd 3rd 4th 5th 6th 7th 8th 9th 10th 11th 12th 13th 14th 15th 16th 1…" at bounding box center [1118, 237] width 206 height 33
click at [1099, 511] on div "Arrearage Amount $ Belongs To * Select Debtor 1 Only Debtor 2 Only Debtor 1 And…" at bounding box center [1118, 350] width 223 height 550
click at [1139, 246] on select "Select 1st 2nd 3rd 4th 5th 6th 7th 8th 9th 10th 11th 12th 13th 14th 15th 16th 1…" at bounding box center [1118, 237] width 206 height 33
select select "1"
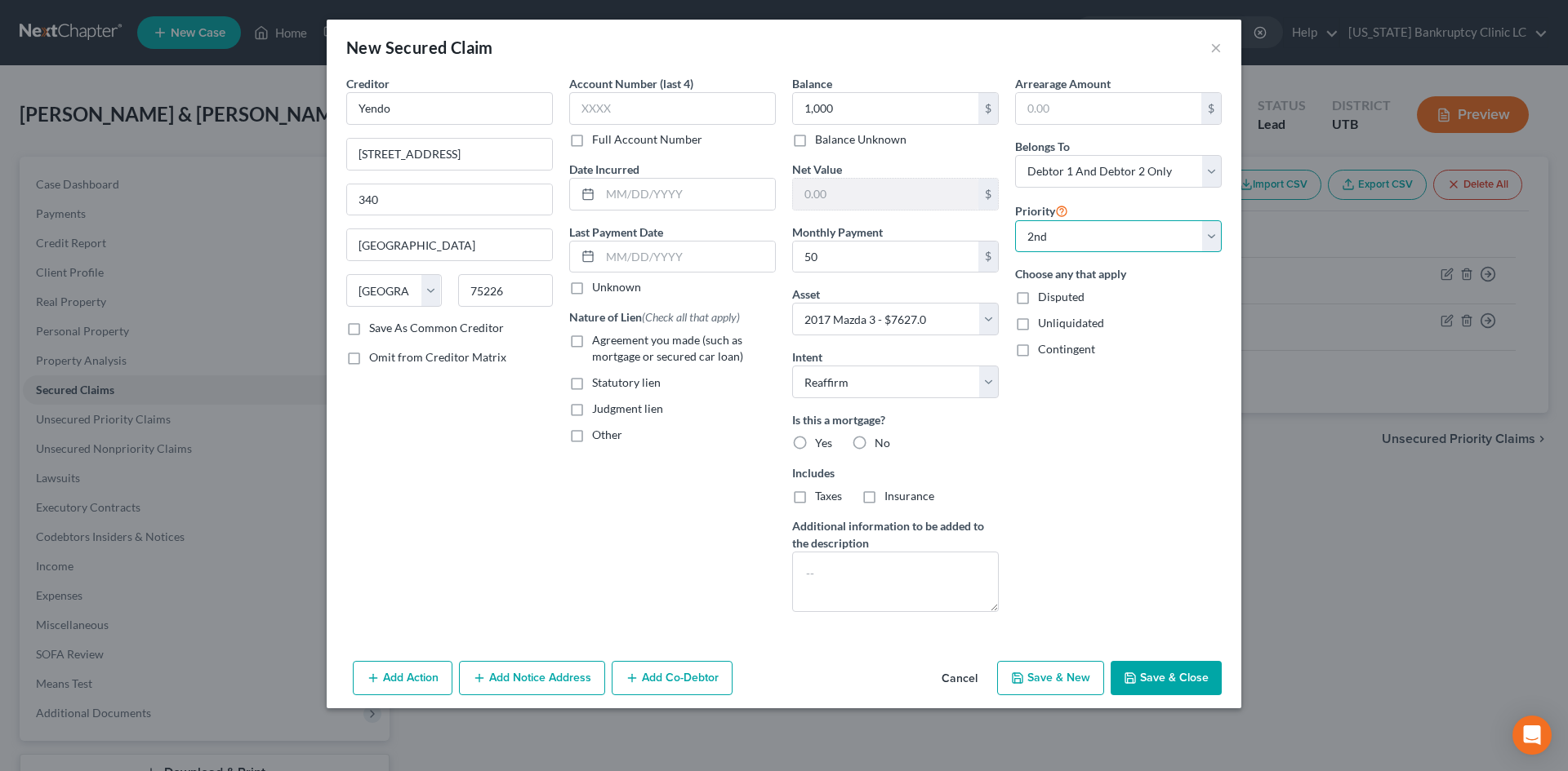
click at [1015, 221] on select "Select 1st 2nd 3rd 4th 5th 6th 7th 8th 9th 10th 11th 12th 13th 14th 15th 16th 1…" at bounding box center [1118, 237] width 206 height 33
click at [1143, 483] on div "Arrearage Amount $ Belongs To * Select Debtor 1 Only Debtor 2 Only Debtor 1 And…" at bounding box center [1118, 350] width 223 height 550
click at [1179, 685] on button "Save & Close" at bounding box center [1166, 679] width 111 height 34
select select
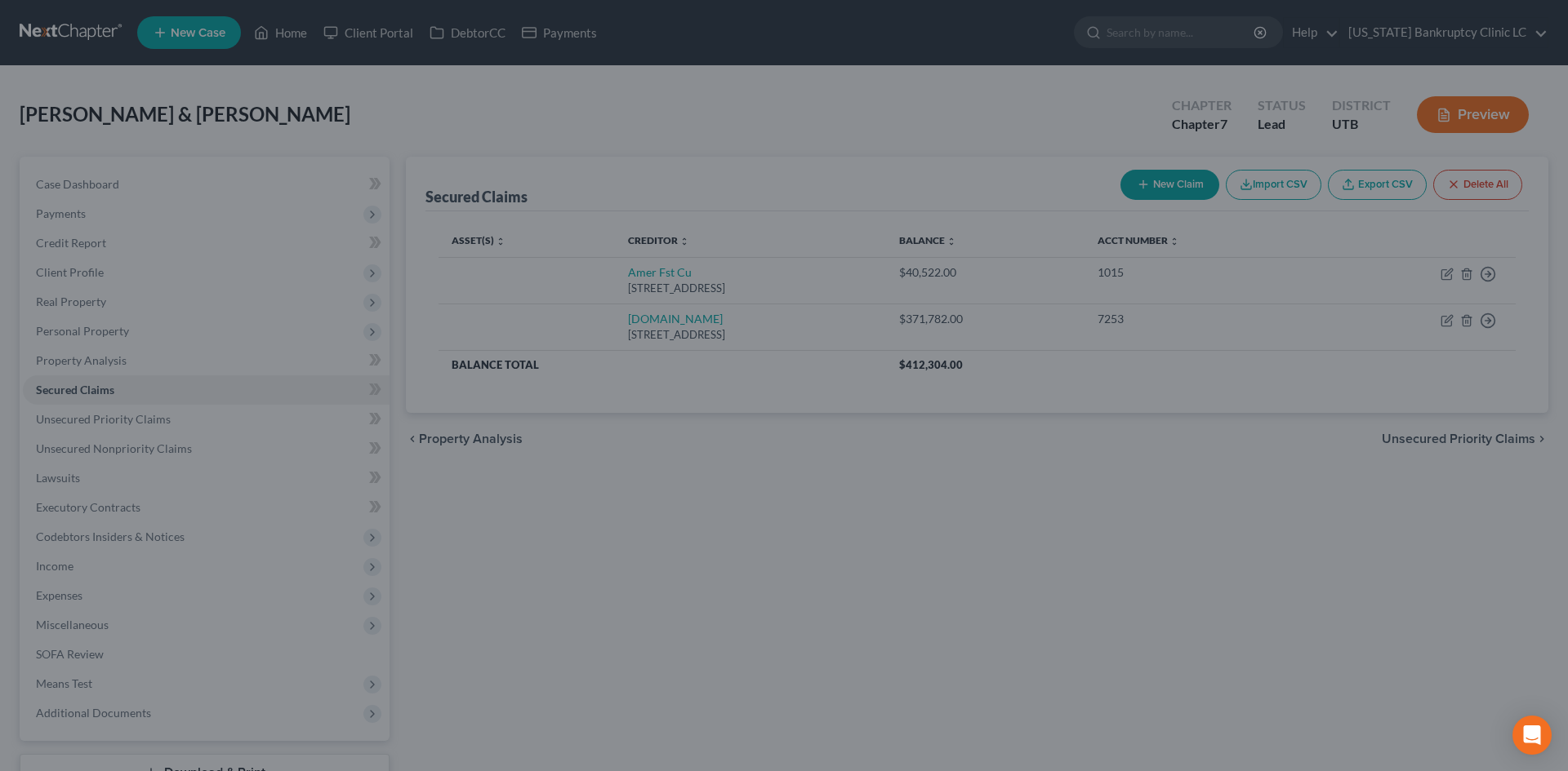
type input "1,000.00"
type input "6,627.00"
type input "50.00"
select select "20"
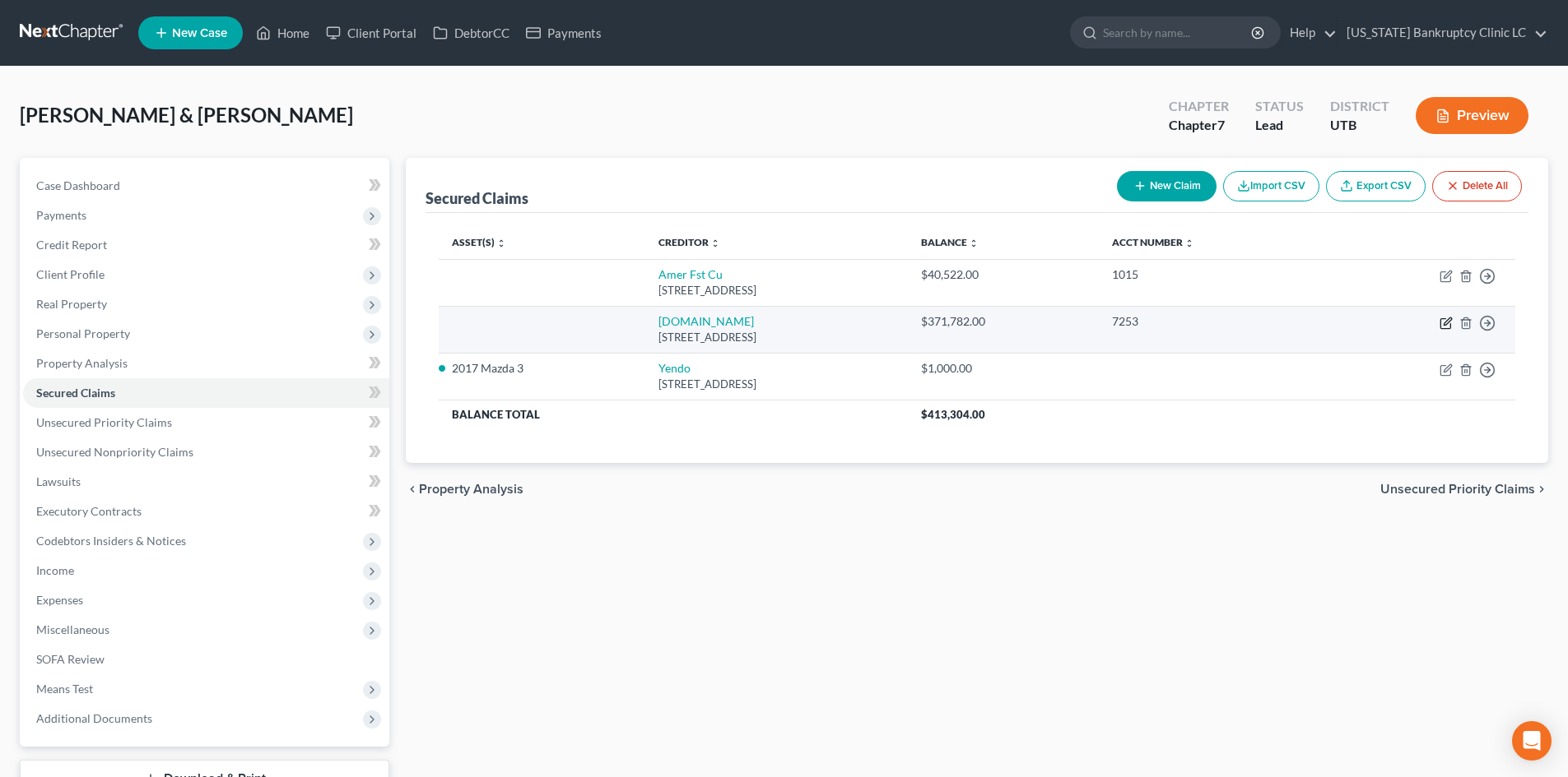
click at [1299, 325] on icon "button" at bounding box center [1445, 322] width 13 height 13
select select "4"
select select "2"
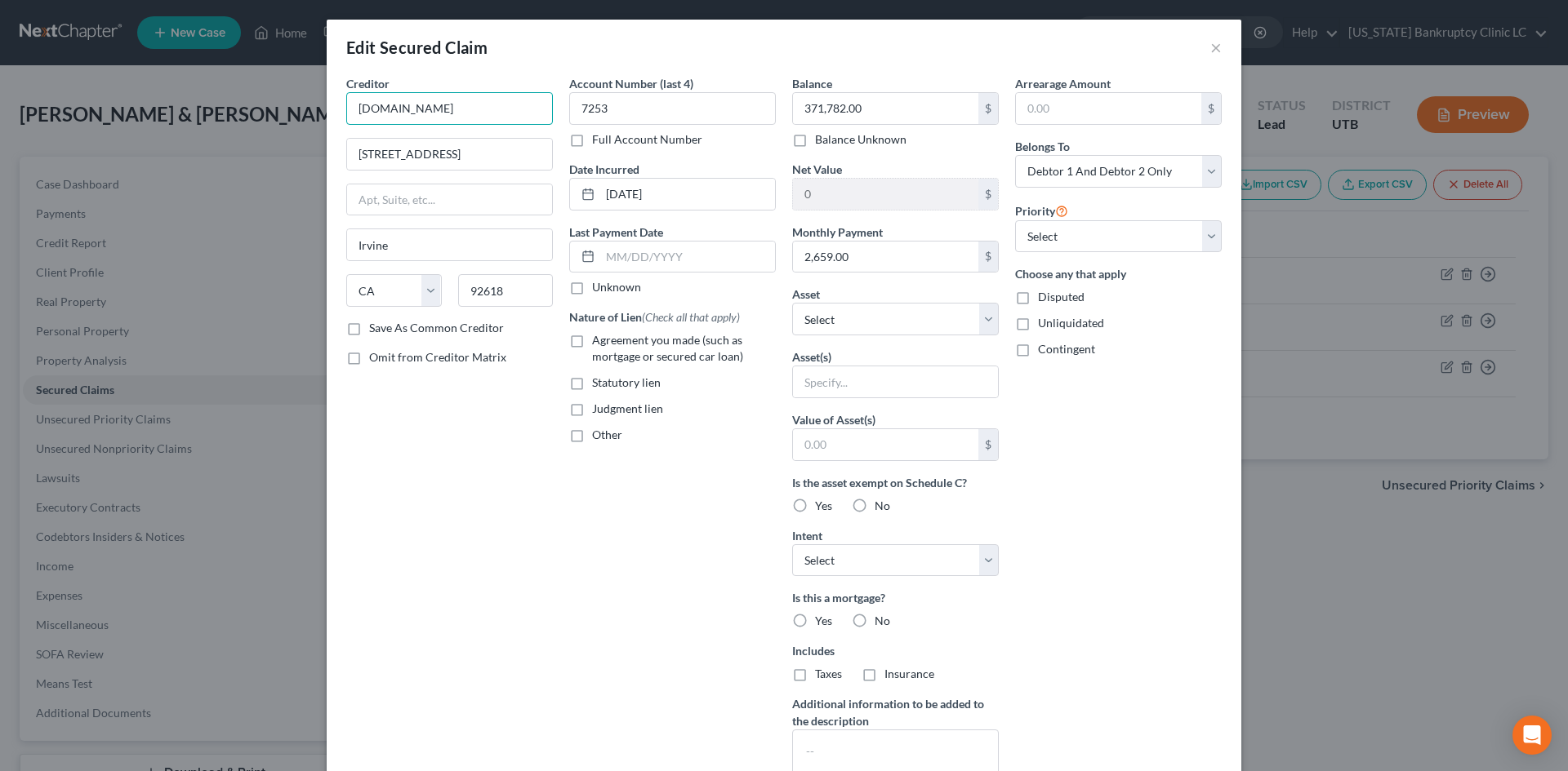
click at [466, 101] on input "[DOMAIN_NAME]" at bounding box center [449, 109] width 206 height 33
click at [431, 148] on div "[STREET_ADDRESS]" at bounding box center [444, 152] width 170 height 14
type input "Loan Depot"
type input "PO Box 5710"
type input "[GEOGRAPHIC_DATA]"
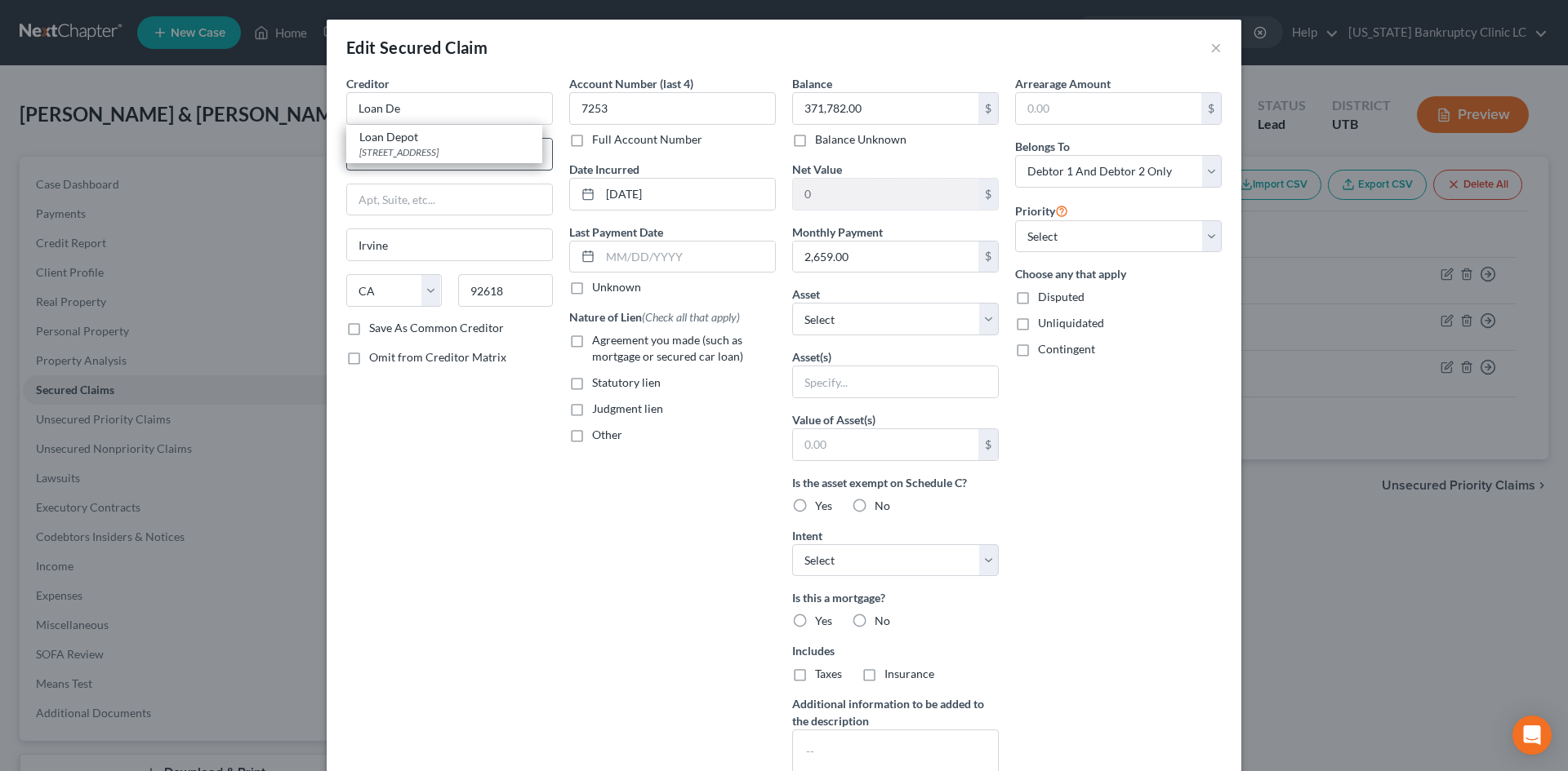
select select "14"
type input "60680-5681"
click at [834, 262] on input "2,659.00" at bounding box center [885, 257] width 186 height 31
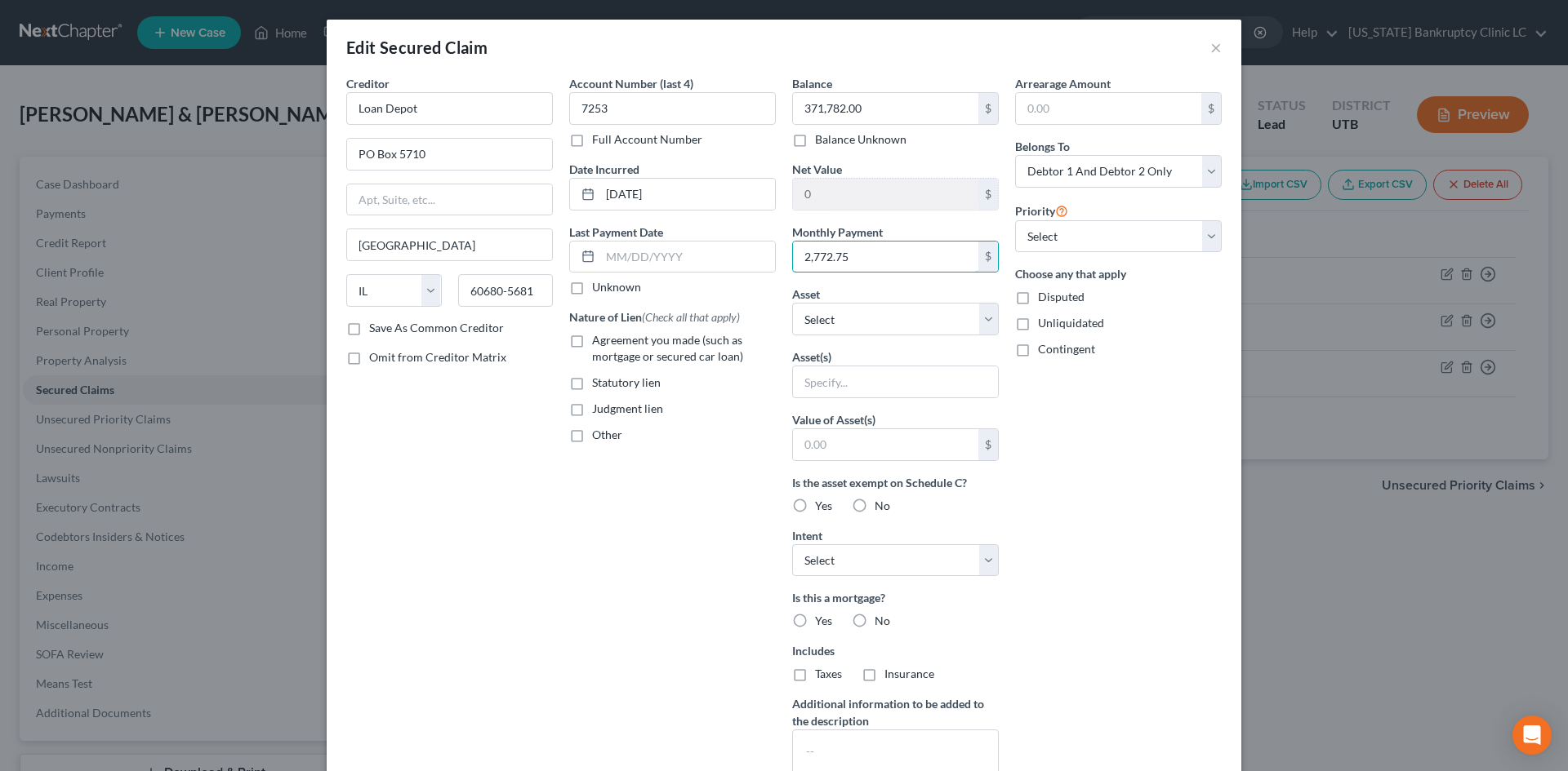
type input "2,772.75"
click at [1148, 483] on div "Arrearage Amount $ Belongs To * Select Debtor 1 Only Debtor 2 Only Debtor 1 And…" at bounding box center [1118, 439] width 223 height 728
click at [872, 316] on select "Select Other Multiple Assets Electronics - Television Tablet Computer Printer C…" at bounding box center [895, 319] width 206 height 33
select select "8"
click at [792, 303] on select "Select Other Multiple Assets Electronics - Television Tablet Computer Printer C…" at bounding box center [895, 319] width 206 height 33
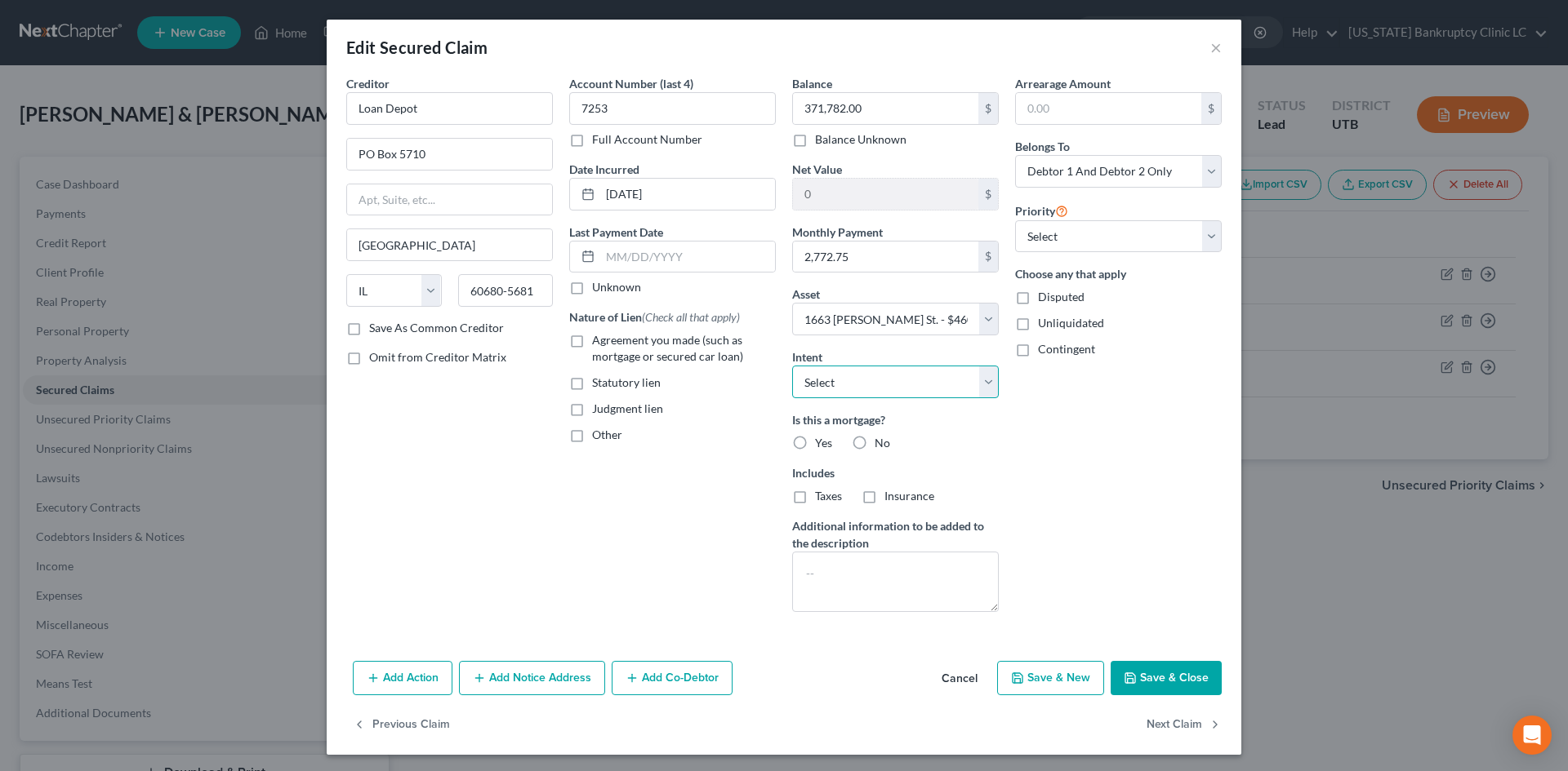
click at [839, 394] on select "Select Surrender Redeem Reaffirm Avoid Other" at bounding box center [895, 382] width 206 height 33
select select "2"
click at [792, 366] on select "Select Surrender Redeem Reaffirm Avoid Other" at bounding box center [895, 382] width 206 height 33
click at [815, 440] on label "Yes" at bounding box center [824, 442] width 17 height 16
click at [822, 440] on input "Yes" at bounding box center [827, 440] width 10 height 10
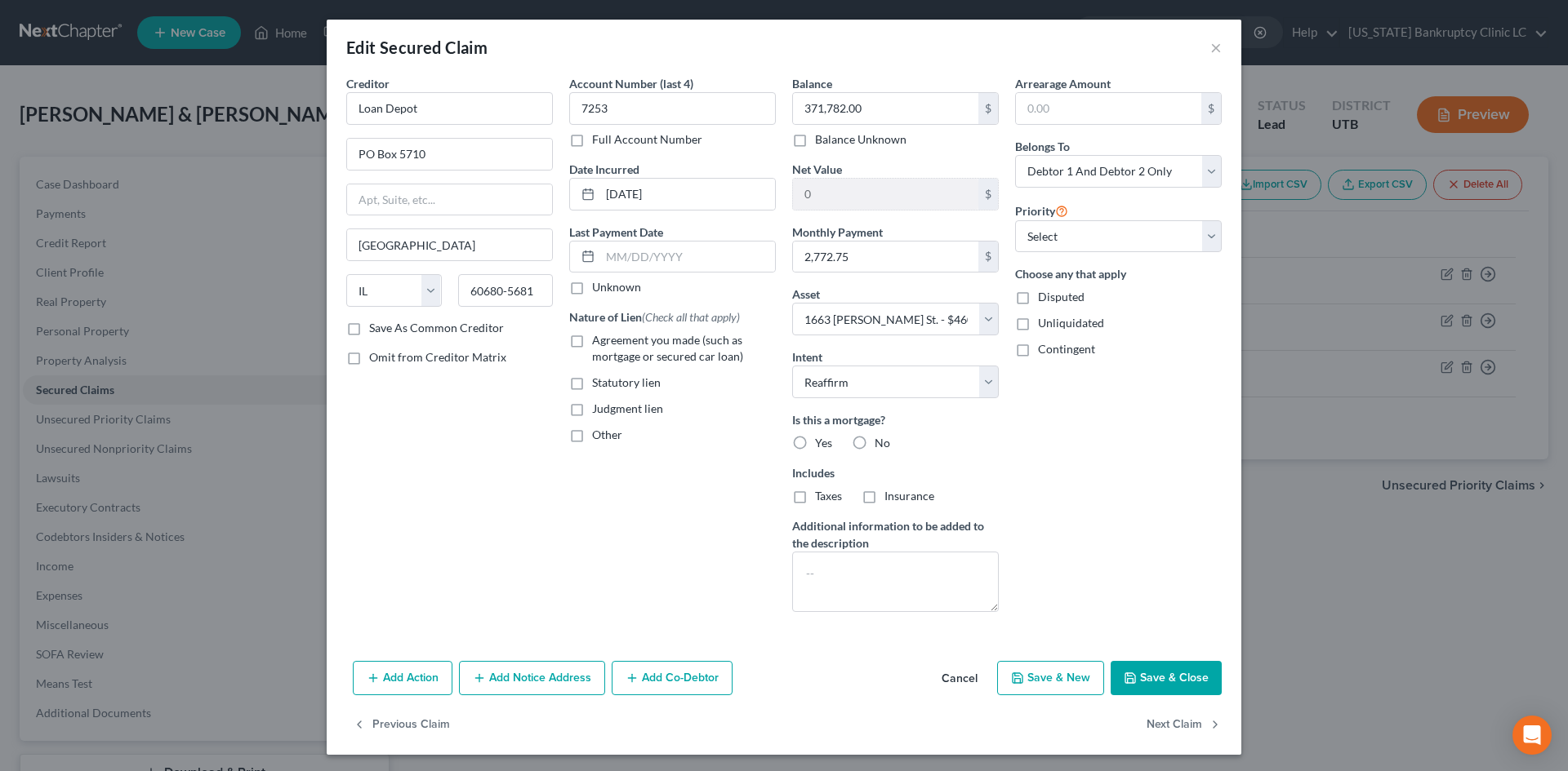
radio input "true"
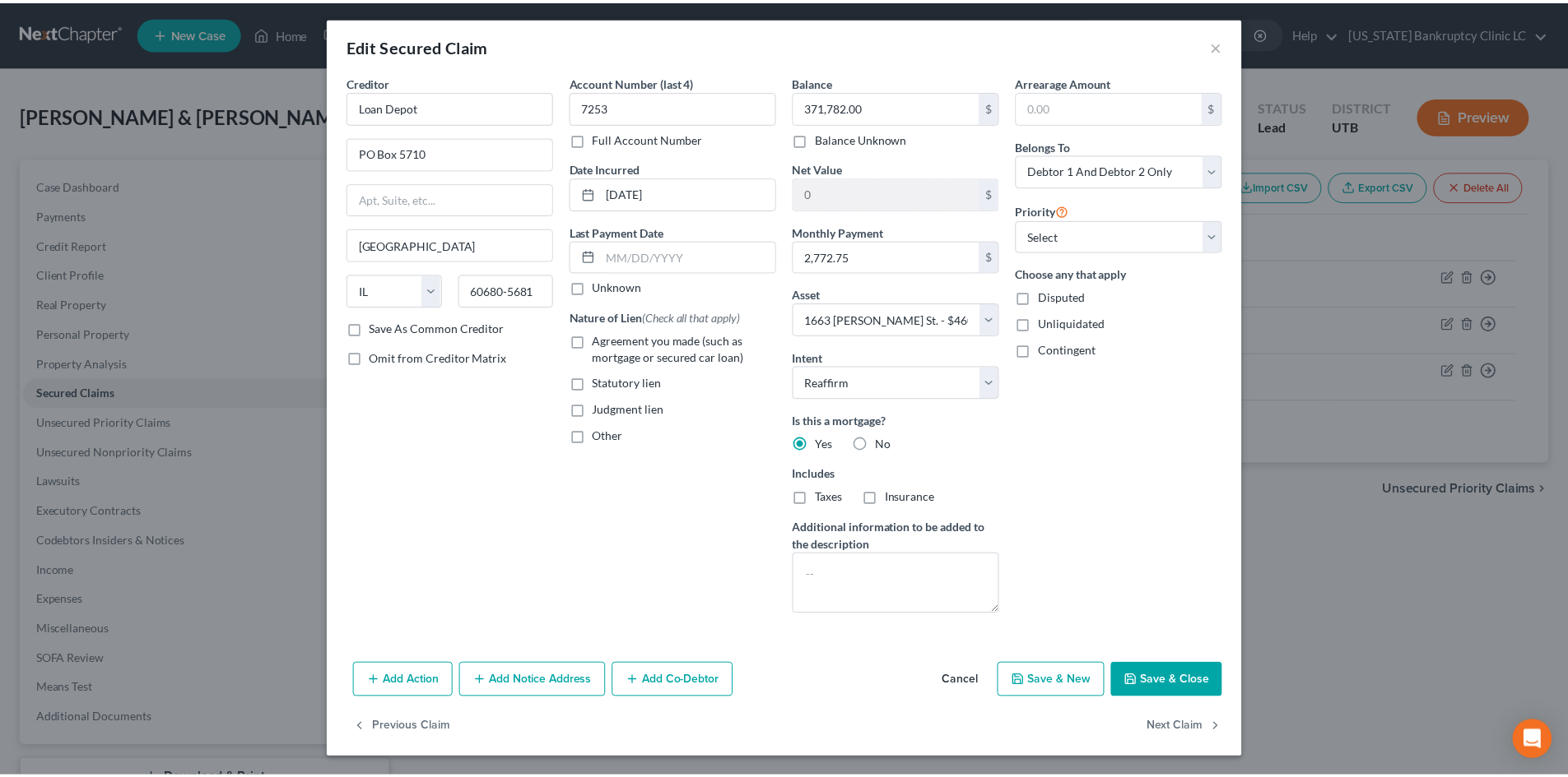
scroll to position [3, 0]
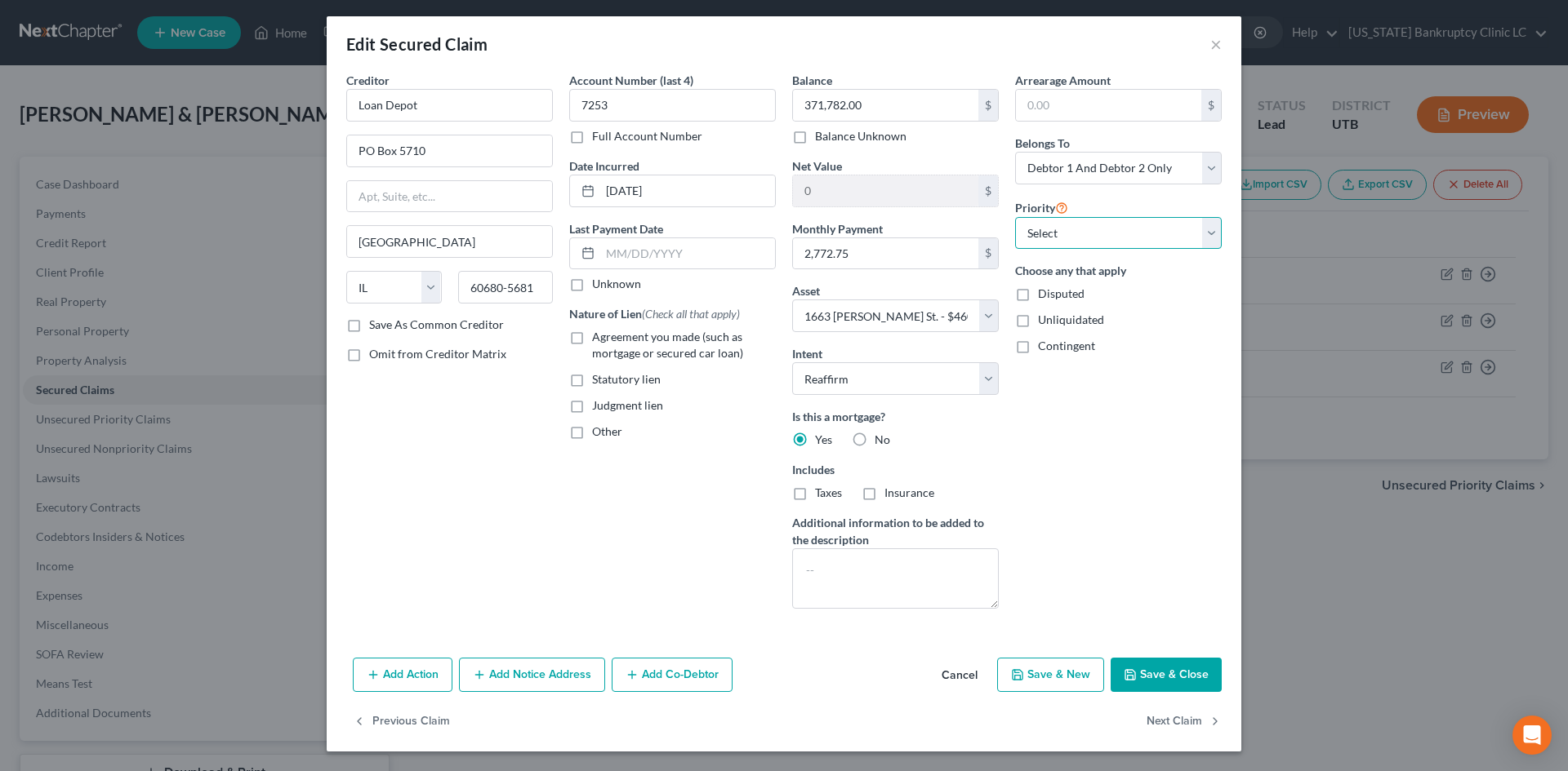
drag, startPoint x: 1079, startPoint y: 236, endPoint x: 1077, endPoint y: 248, distance: 12.2
click at [1079, 236] on select "Select 1st 2nd 3rd 4th 5th 6th 7th 8th 9th 10th 11th 12th 13th 14th 15th 16th 1…" at bounding box center [1118, 234] width 206 height 33
select select "0"
click at [1015, 217] on select "Select 1st 2nd 3rd 4th 5th 6th 7th 8th 9th 10th 11th 12th 13th 14th 15th 16th 1…" at bounding box center [1118, 234] width 206 height 33
click at [1083, 500] on div "Arrearage Amount $ Belongs To * Select Debtor 1 Only Debtor 2 Only Debtor 1 And…" at bounding box center [1118, 347] width 223 height 550
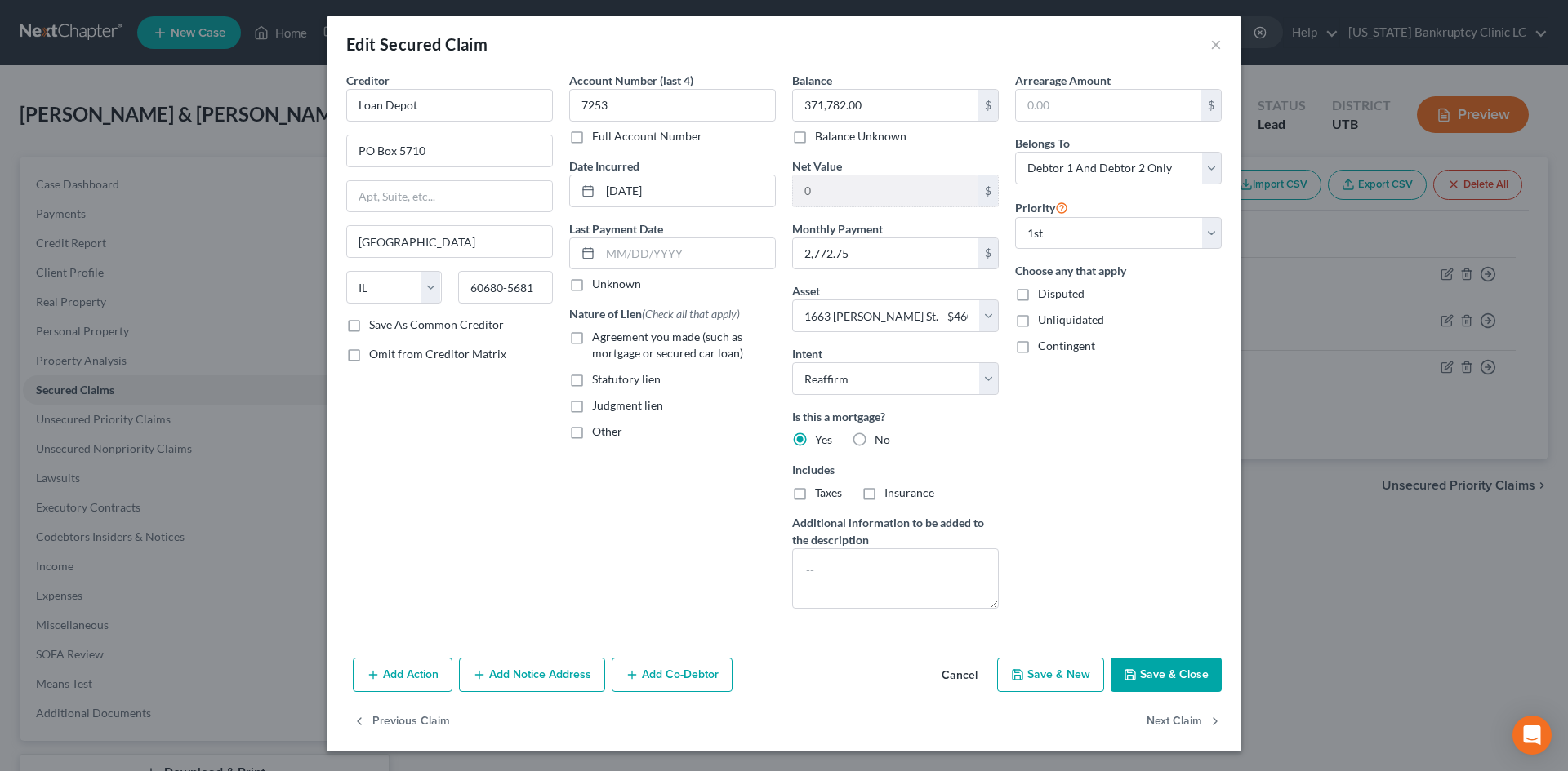
click at [1146, 679] on button "Save & Close" at bounding box center [1166, 675] width 111 height 34
select select
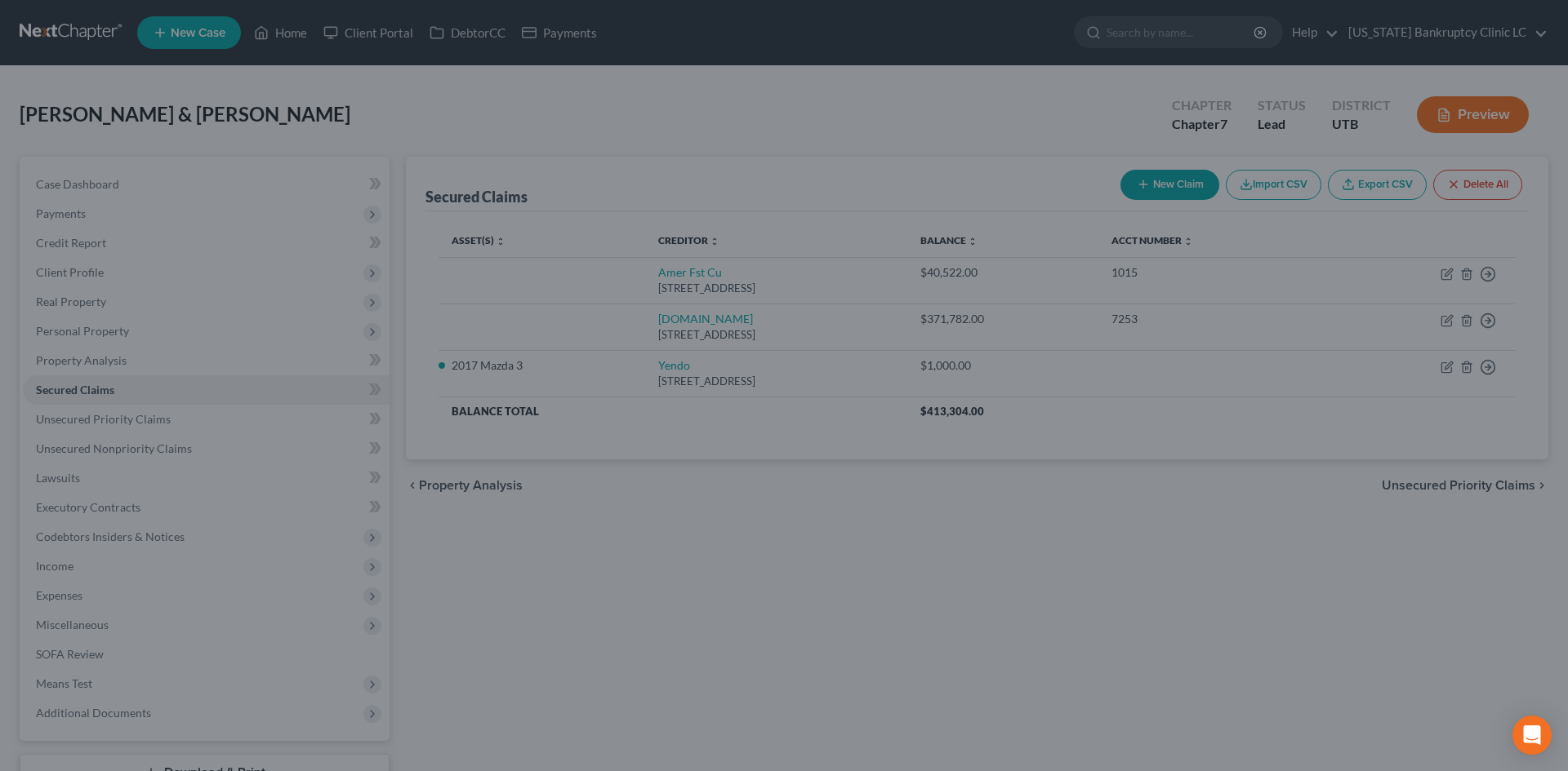
type input "88,218.00"
select select "8"
type input "0"
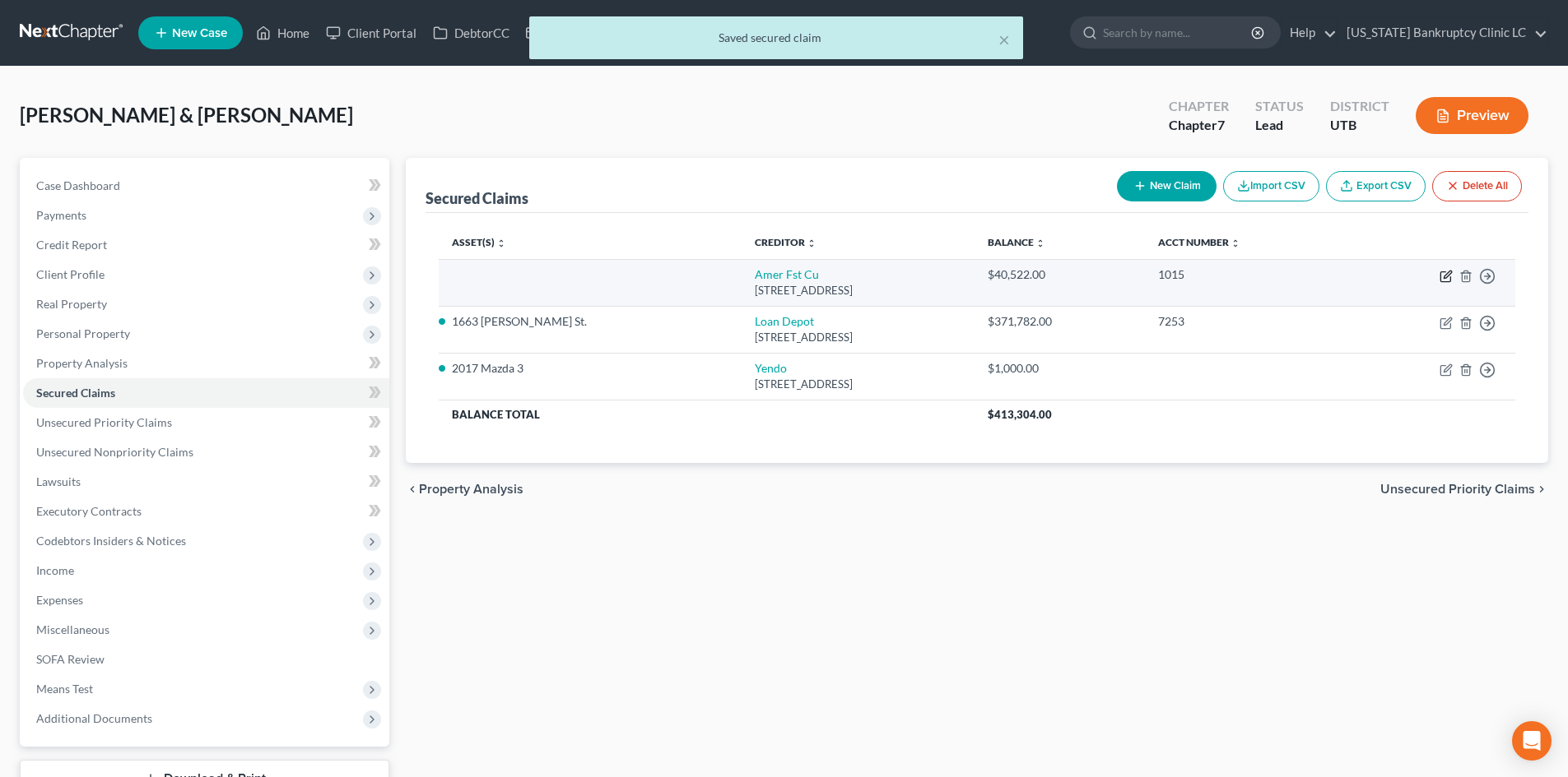
click at [1299, 278] on icon "button" at bounding box center [1445, 276] width 10 height 10
select select "46"
select select "2"
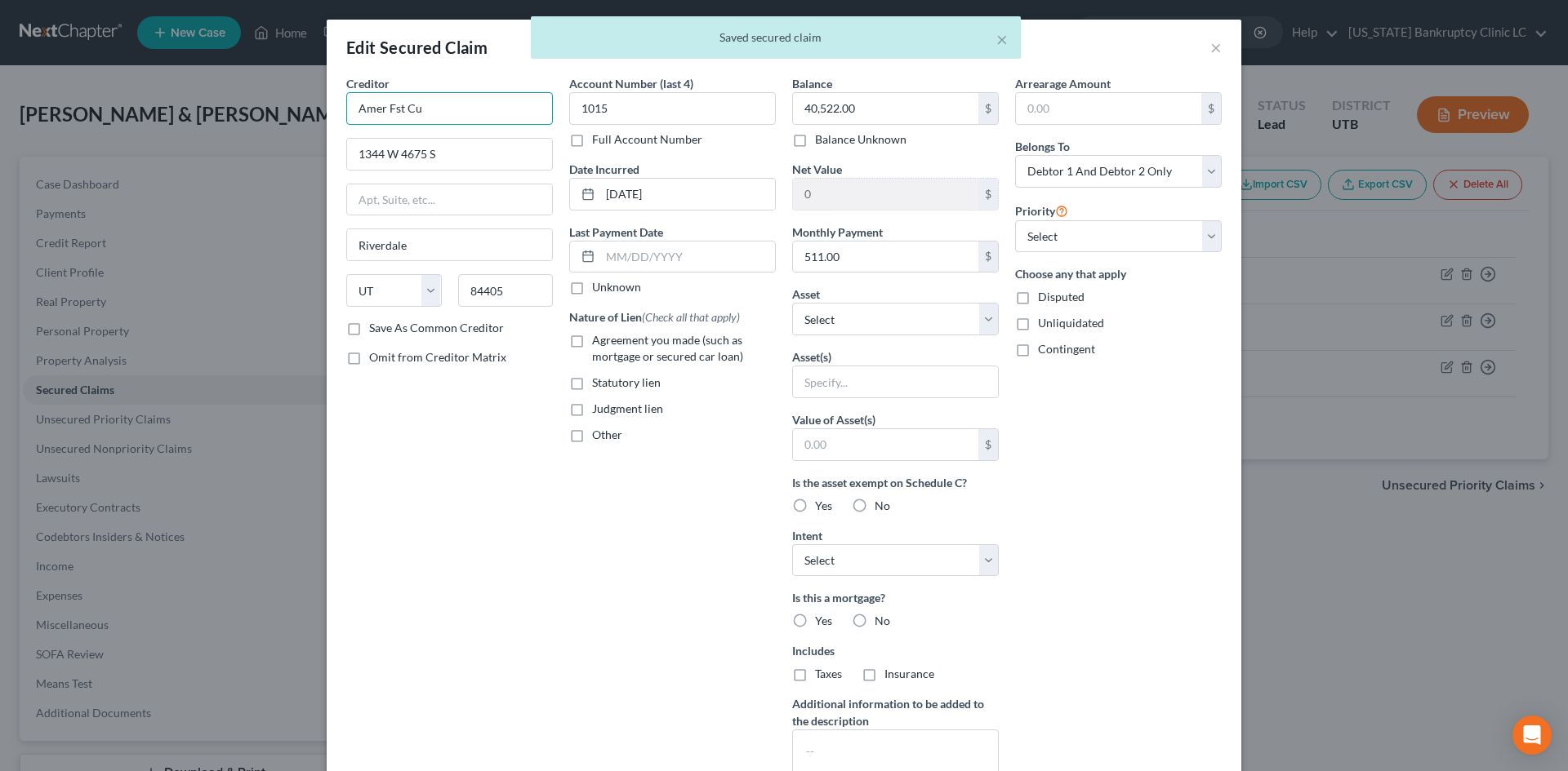
click at [452, 106] on input "Amer Fst Cu" at bounding box center [449, 109] width 206 height 33
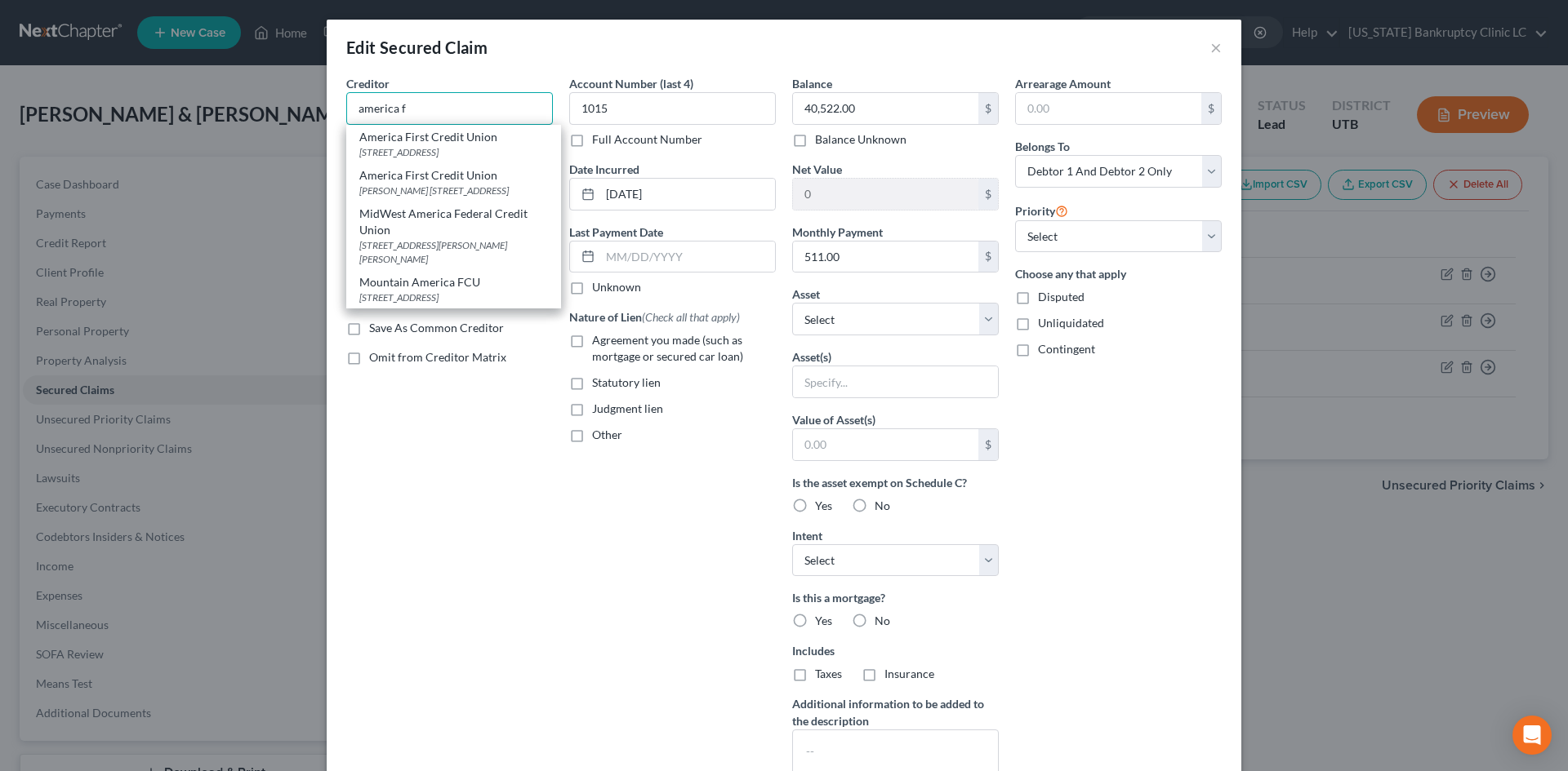
type input "America First Credit Union"
type input "PO Box 9199"
type input "[PERSON_NAME]"
type input "84409"
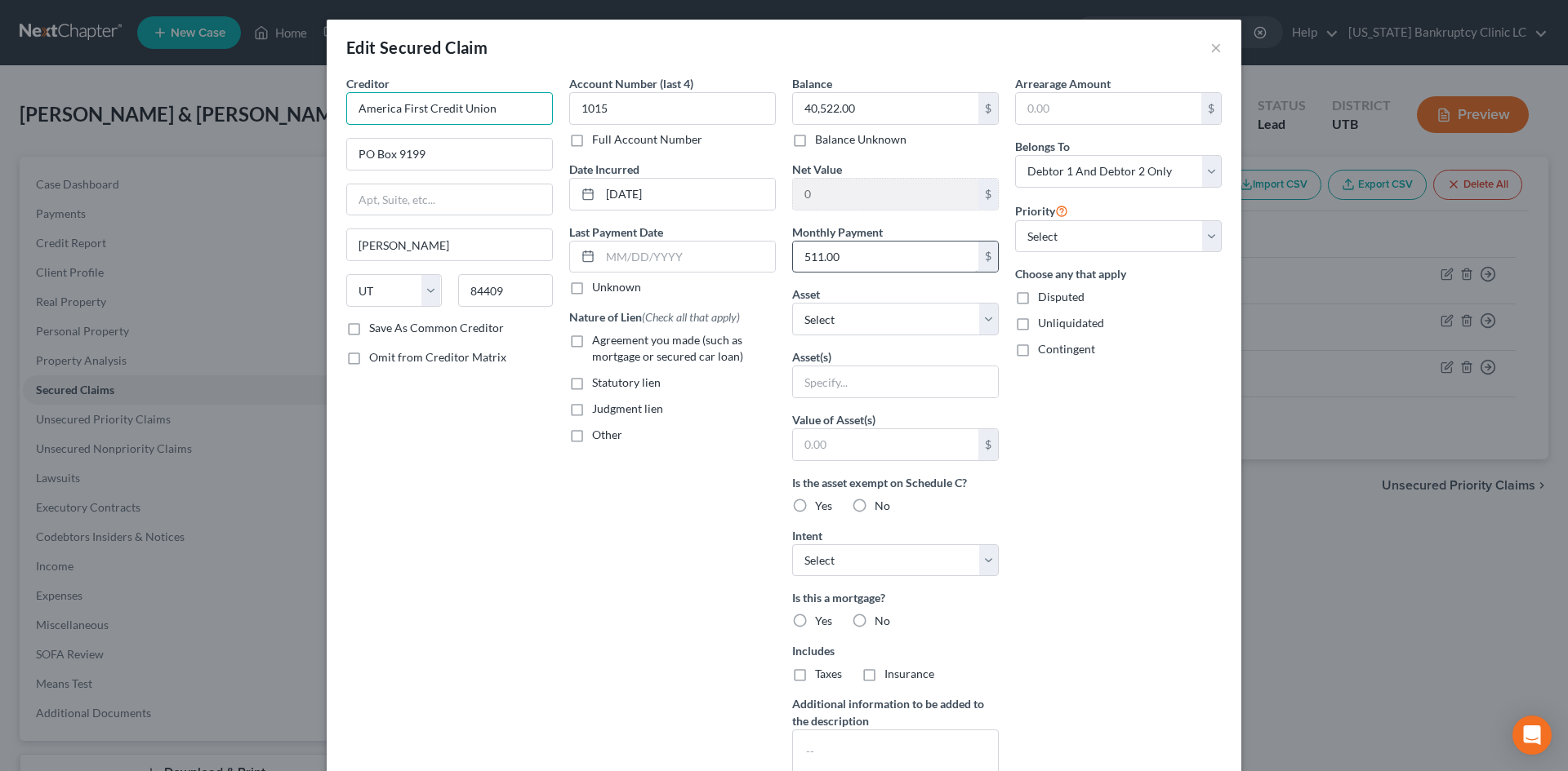
type input "America First Credit Union"
click at [860, 263] on input "511.00" at bounding box center [885, 257] width 186 height 31
type input "511.08"
click at [861, 323] on select "Select Other Multiple Assets Electronics - Television Tablet Computer Printer C…" at bounding box center [895, 319] width 206 height 33
select select "8"
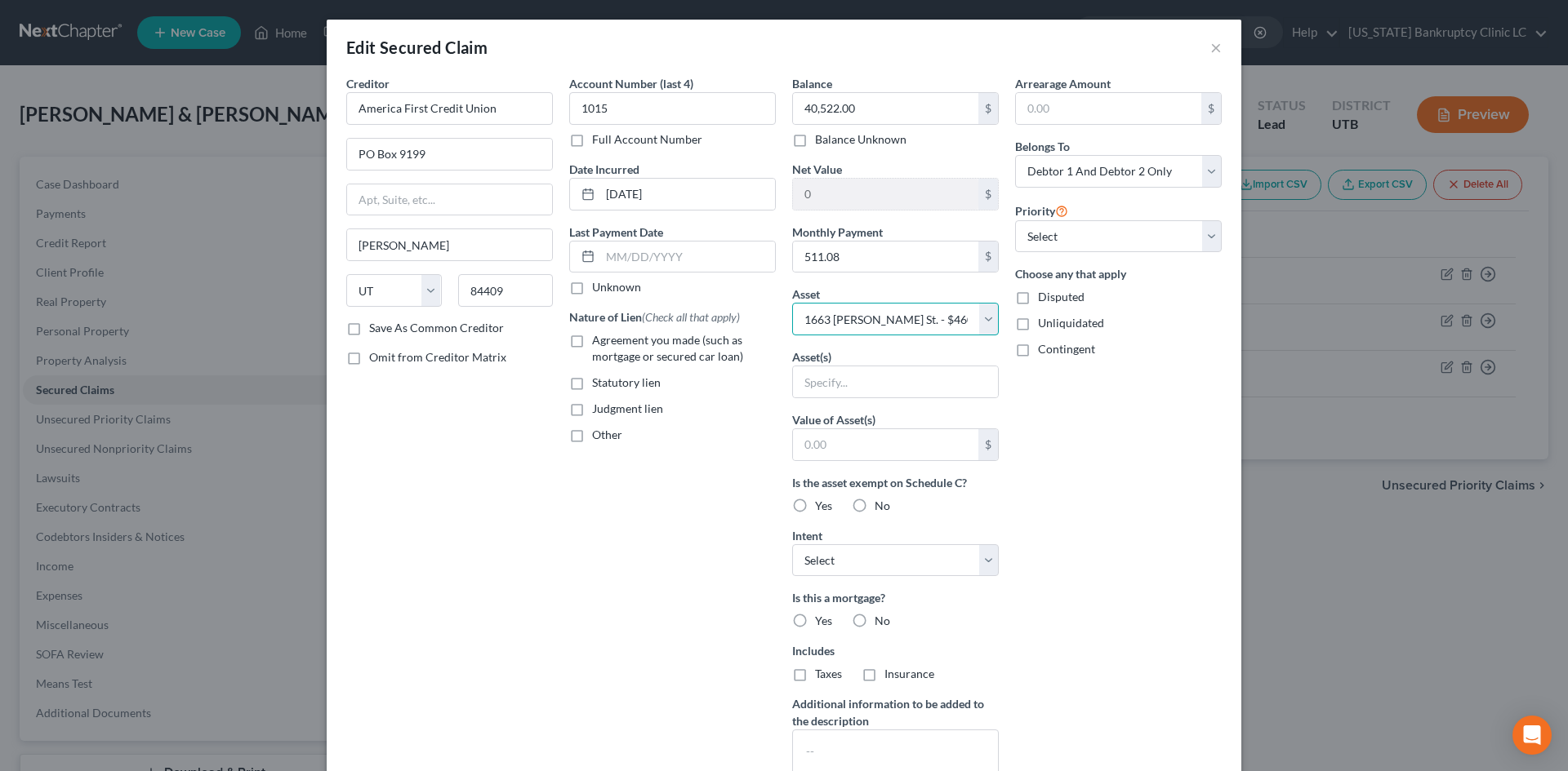
click at [792, 303] on select "Select Other Multiple Assets Electronics - Television Tablet Computer Printer C…" at bounding box center [895, 319] width 206 height 33
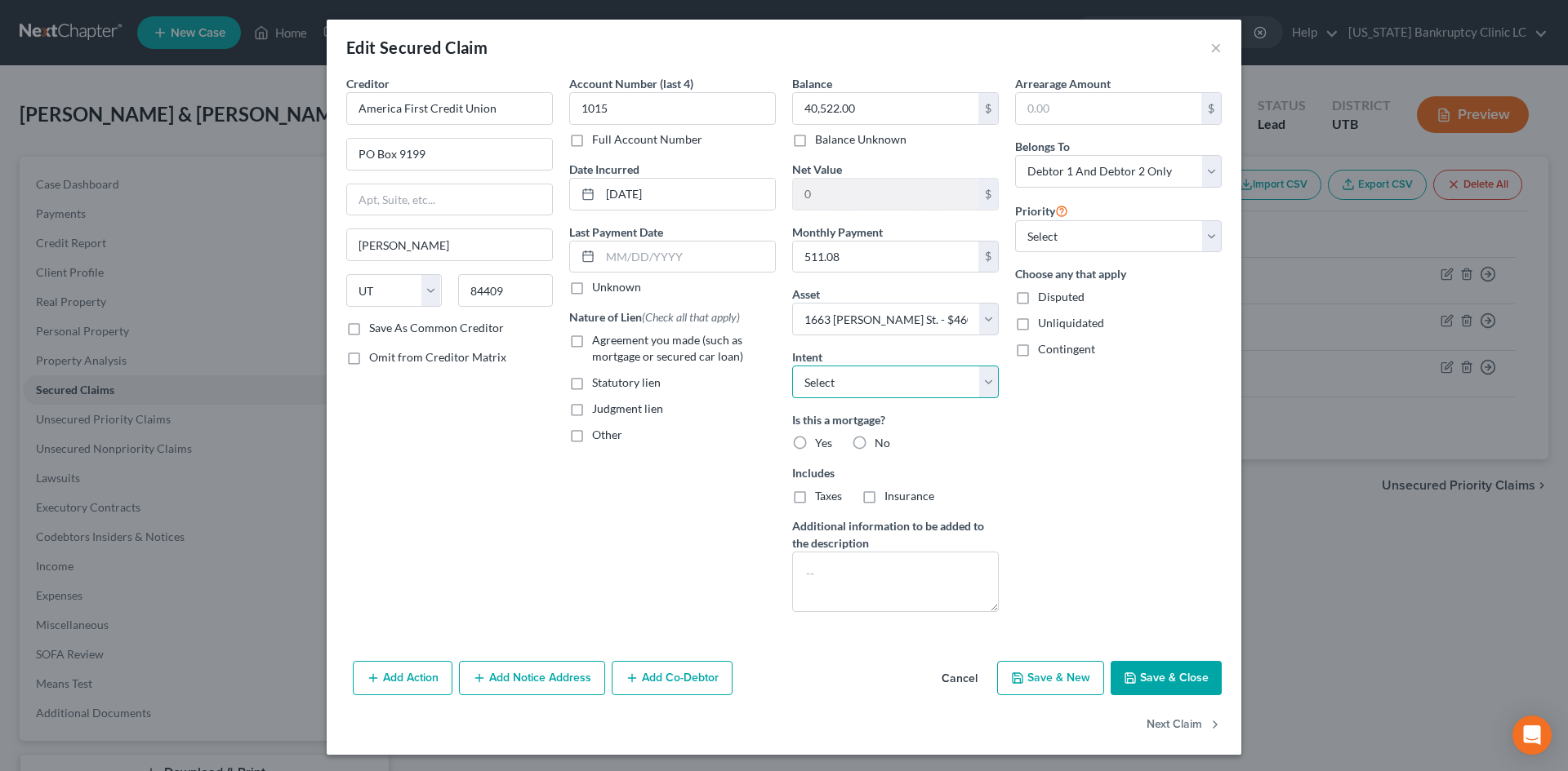
click at [840, 388] on select "Select Surrender Redeem Reaffirm Avoid Other" at bounding box center [895, 382] width 206 height 33
select select "2"
click at [792, 366] on select "Select Surrender Redeem Reaffirm Avoid Other" at bounding box center [895, 382] width 206 height 33
click at [815, 446] on label "Yes" at bounding box center [824, 442] width 17 height 16
click at [822, 446] on input "Yes" at bounding box center [827, 440] width 10 height 10
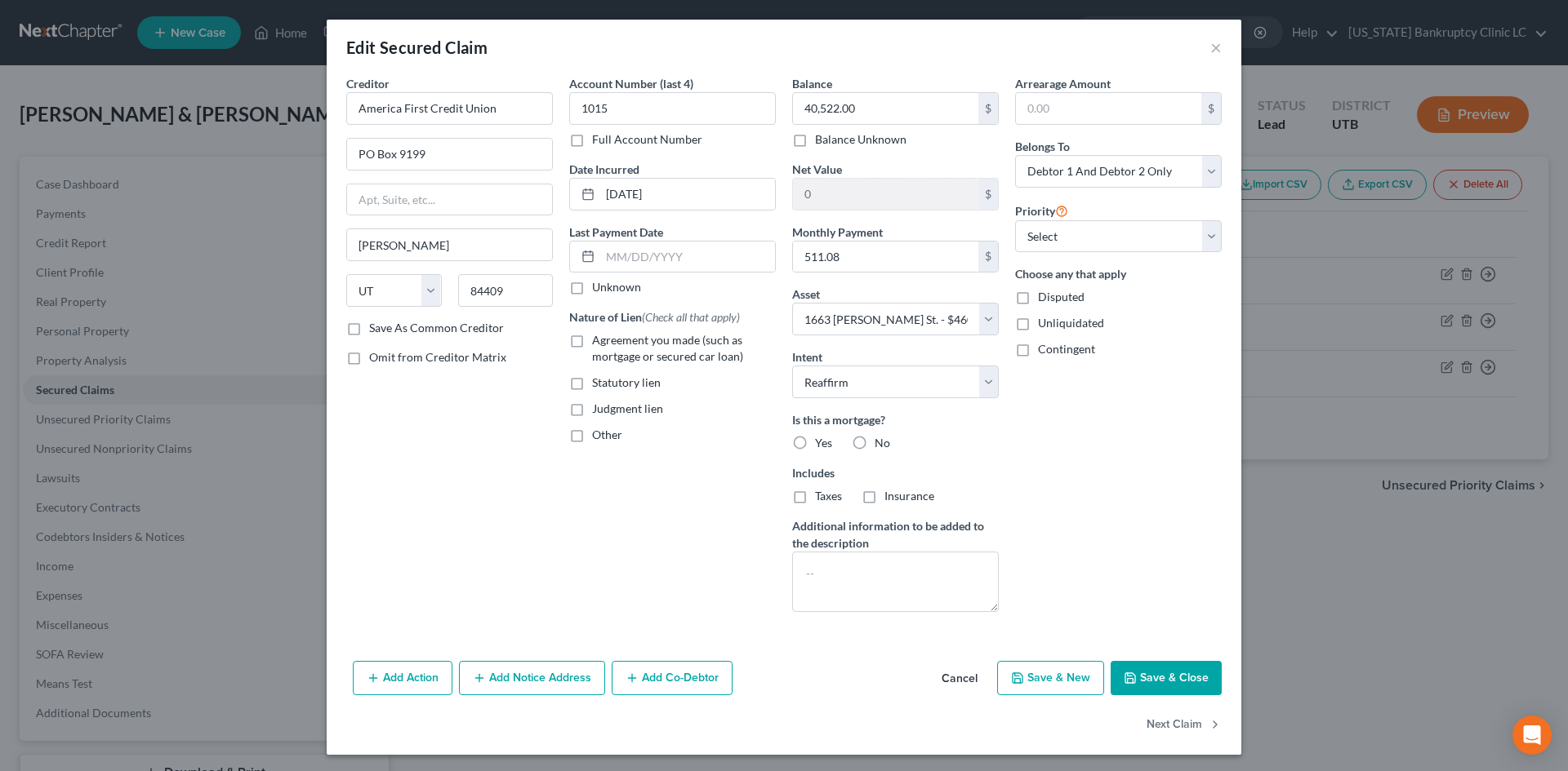
radio input "true"
click at [1116, 241] on select "Select 2nd 3rd 4th 5th 6th 7th 8th 9th 10th 11th 12th 13th 14th 15th 16th 17th …" at bounding box center [1118, 237] width 206 height 33
select select "0"
click at [1015, 221] on select "Select 2nd 3rd 4th 5th 6th 7th 8th 9th 10th 11th 12th 13th 14th 15th 16th 17th …" at bounding box center [1118, 237] width 206 height 33
click at [1132, 509] on div "Arrearage Amount $ Belongs To * Select Debtor 1 Only Debtor 2 Only Debtor 1 And…" at bounding box center [1118, 350] width 223 height 550
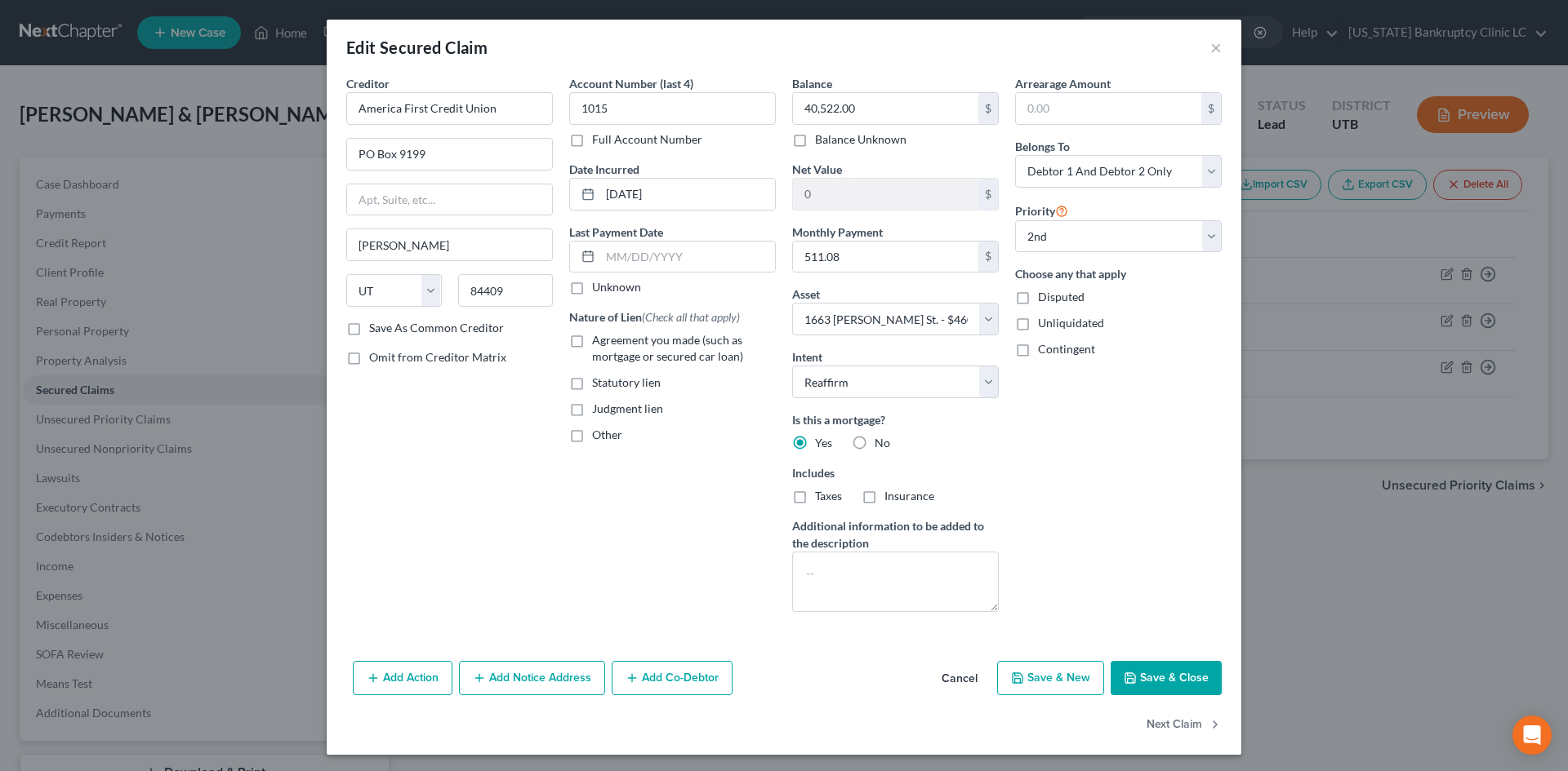
click at [1193, 680] on button "Save & Close" at bounding box center [1166, 679] width 111 height 34
select select
select select "1"
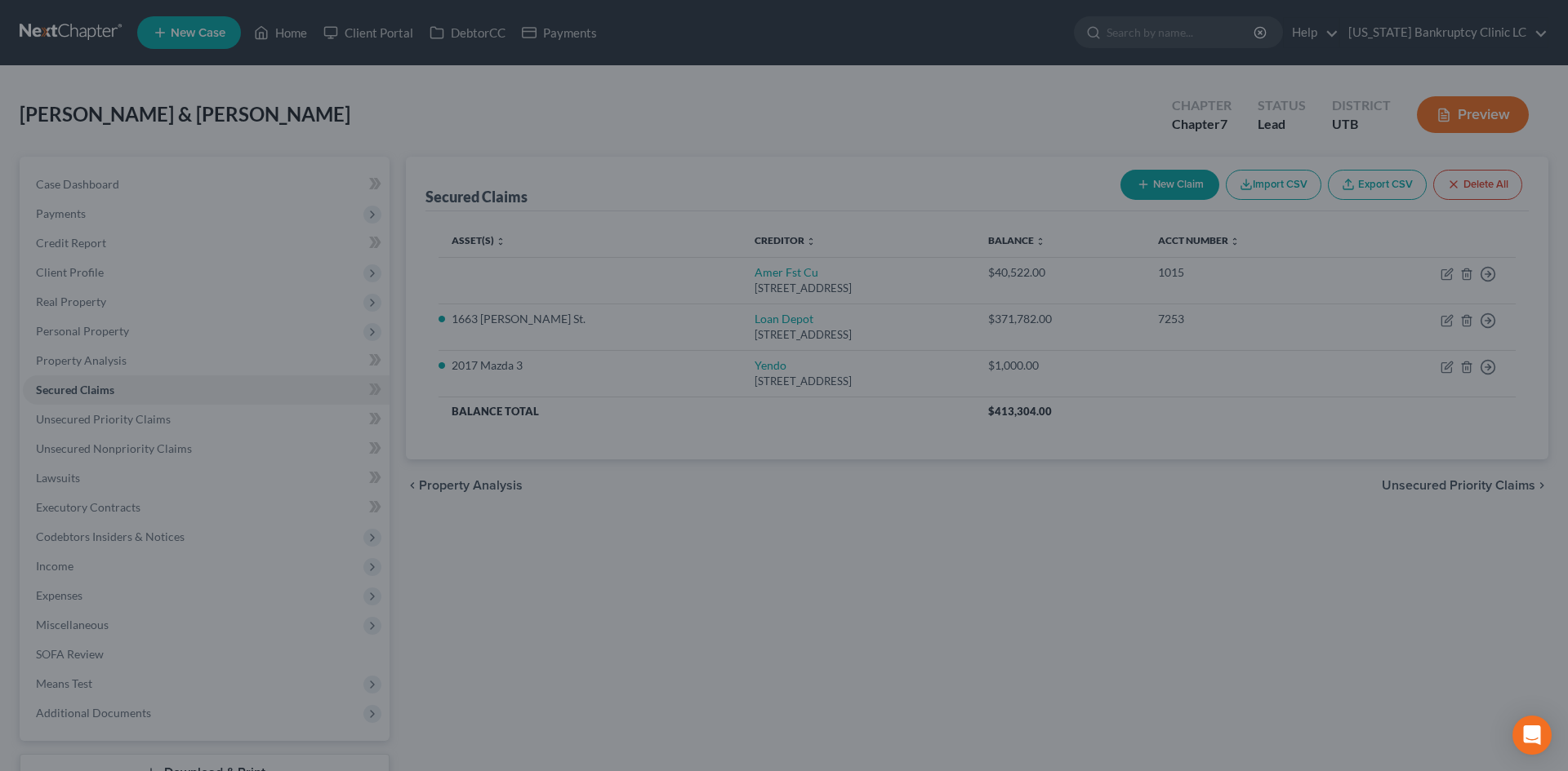
type input "47,696.00"
select select "8"
type input "0"
select select "0"
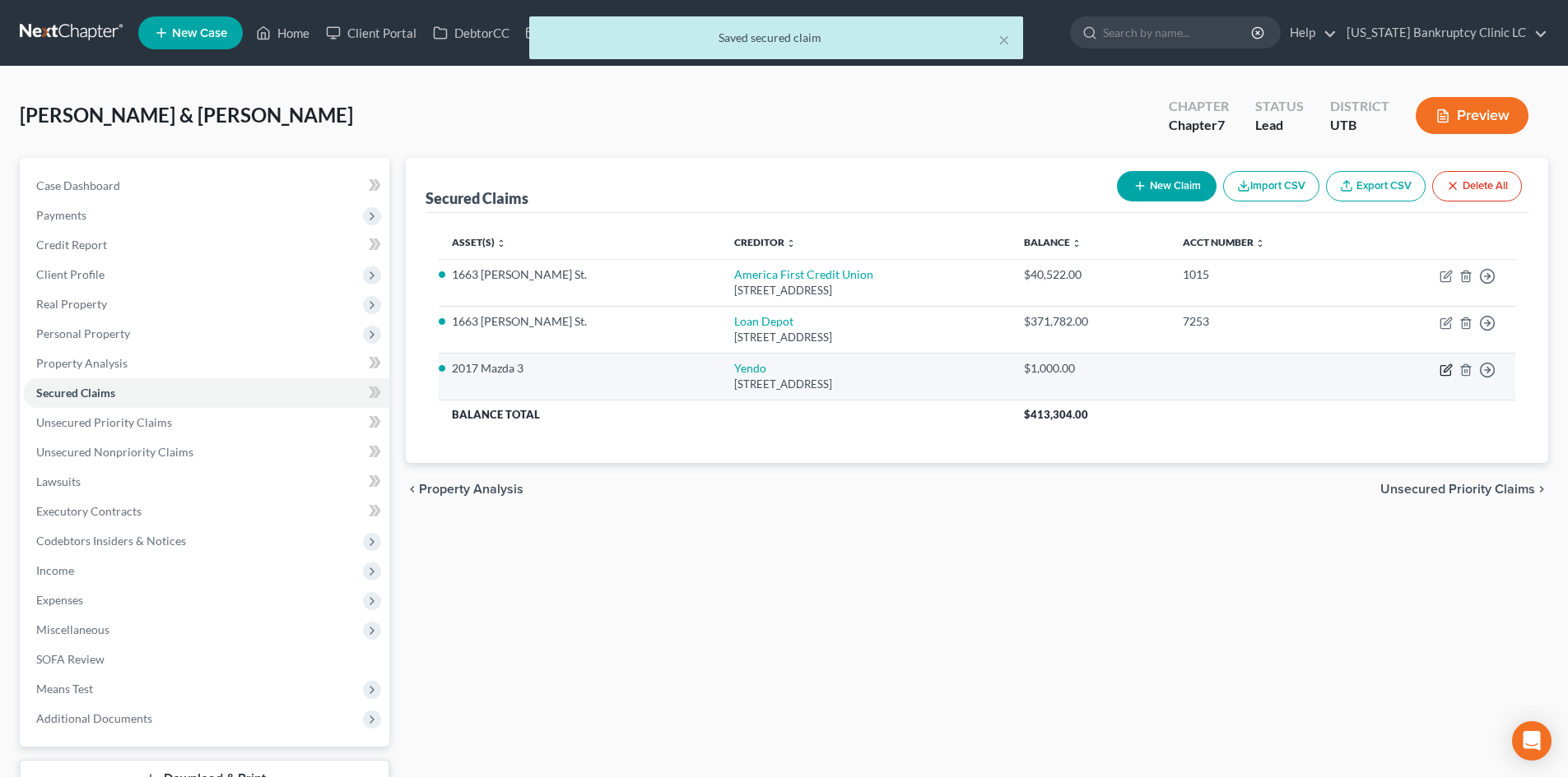
click at [1299, 367] on icon "button" at bounding box center [1445, 369] width 13 height 13
select select "45"
select select "2"
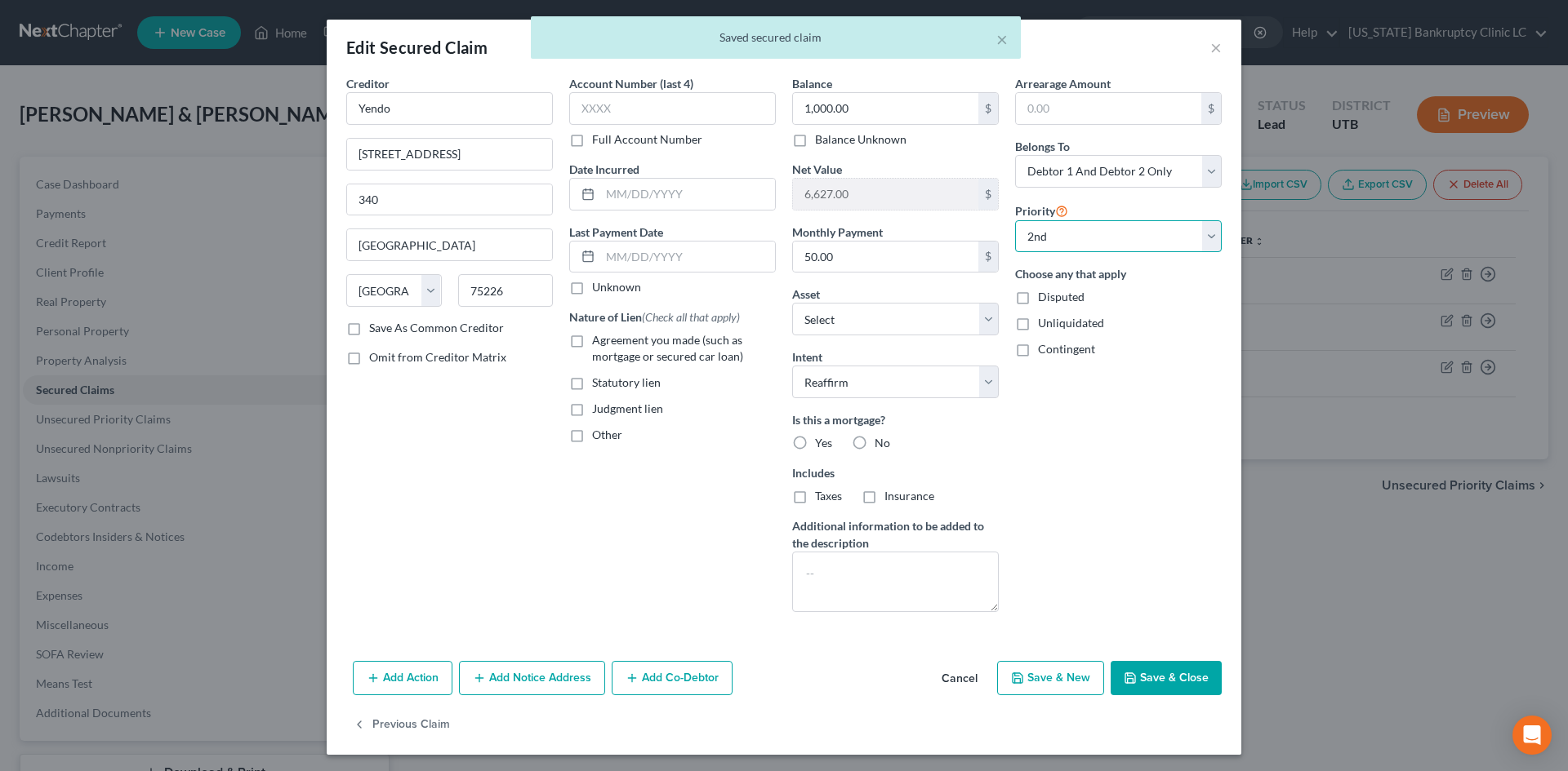
drag, startPoint x: 1121, startPoint y: 242, endPoint x: 1117, endPoint y: 252, distance: 10.8
click at [1121, 242] on select "Select 1st 2nd 3rd 4th 5th 6th 7th 8th 9th 10th 11th 12th 13th 14th 15th 16th 1…" at bounding box center [1118, 237] width 206 height 33
click at [1015, 221] on select "Select 1st 2nd 3rd 4th 5th 6th 7th 8th 9th 10th 11th 12th 13th 14th 15th 16th 1…" at bounding box center [1118, 237] width 206 height 33
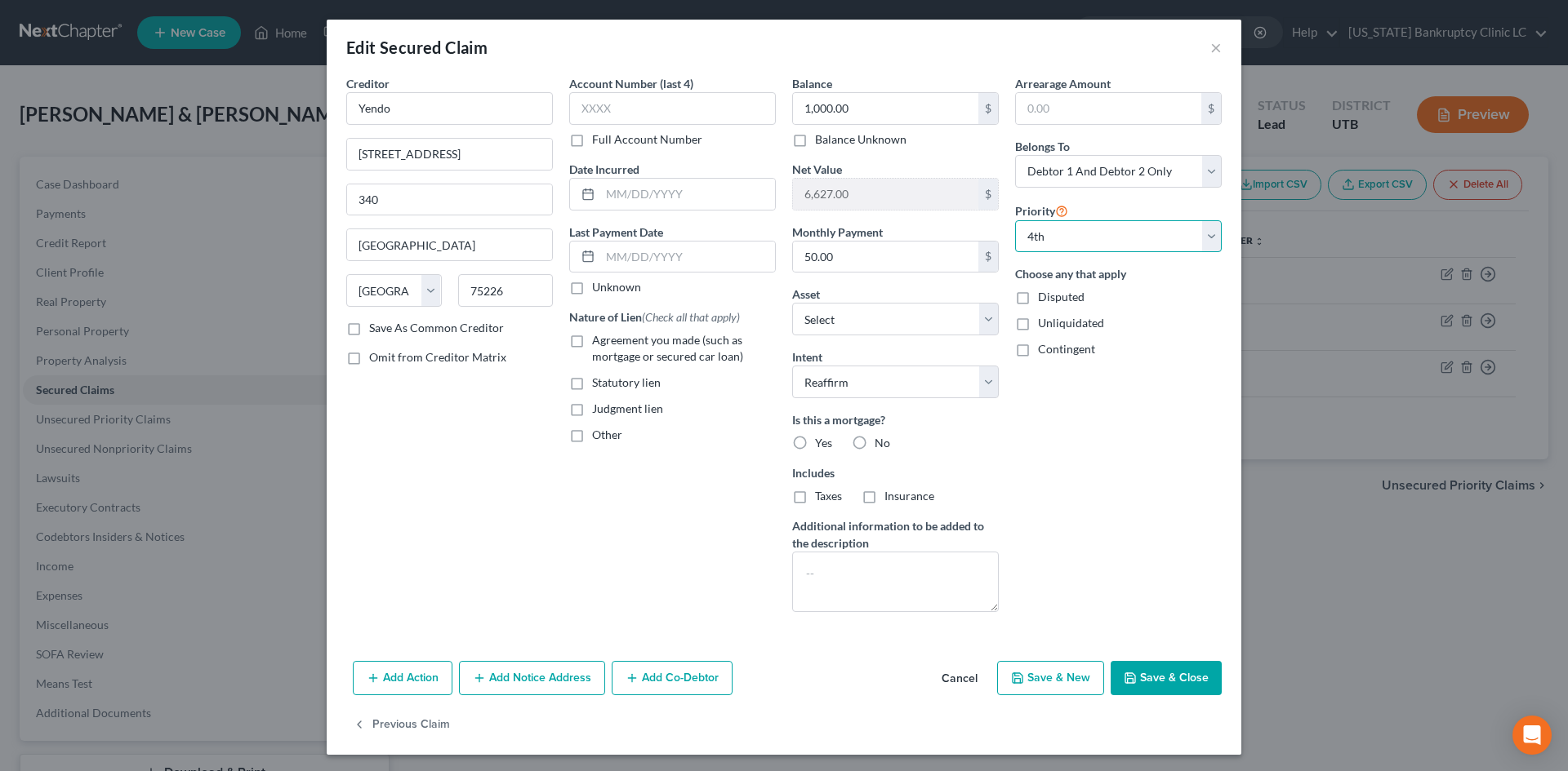
click at [1091, 238] on select "Select 1st 3rd 4th 5th 6th 7th 8th 9th 10th 11th 12th 13th 14th 15th 16th 17th …" at bounding box center [1118, 237] width 206 height 33
click at [1015, 221] on select "Select 1st 3rd 4th 5th 6th 7th 8th 9th 10th 11th 12th 13th 14th 15th 16th 17th …" at bounding box center [1118, 237] width 206 height 33
click at [1140, 672] on button "Save & Close" at bounding box center [1166, 679] width 111 height 34
select select "2"
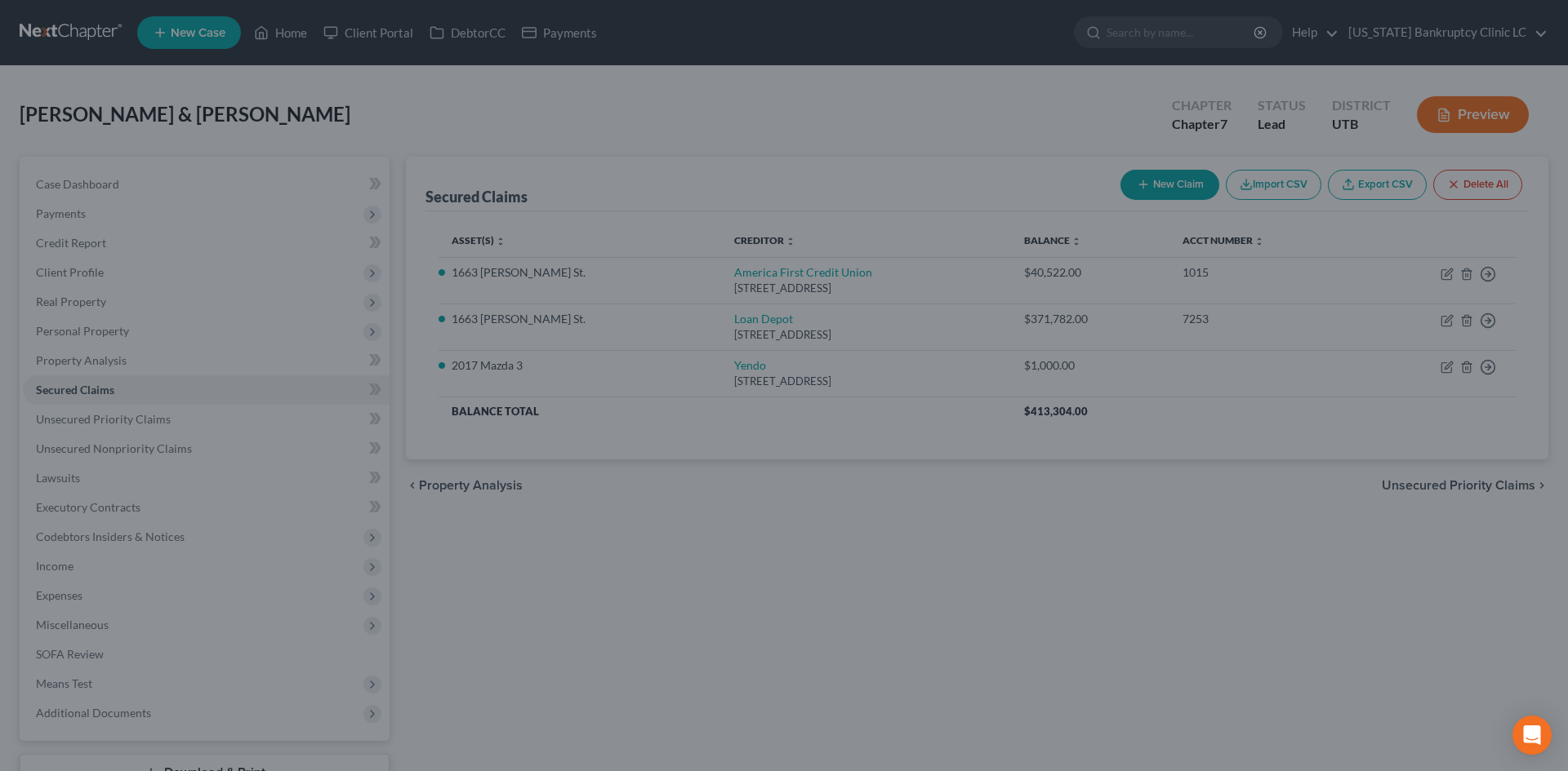
select select "20"
type input "0"
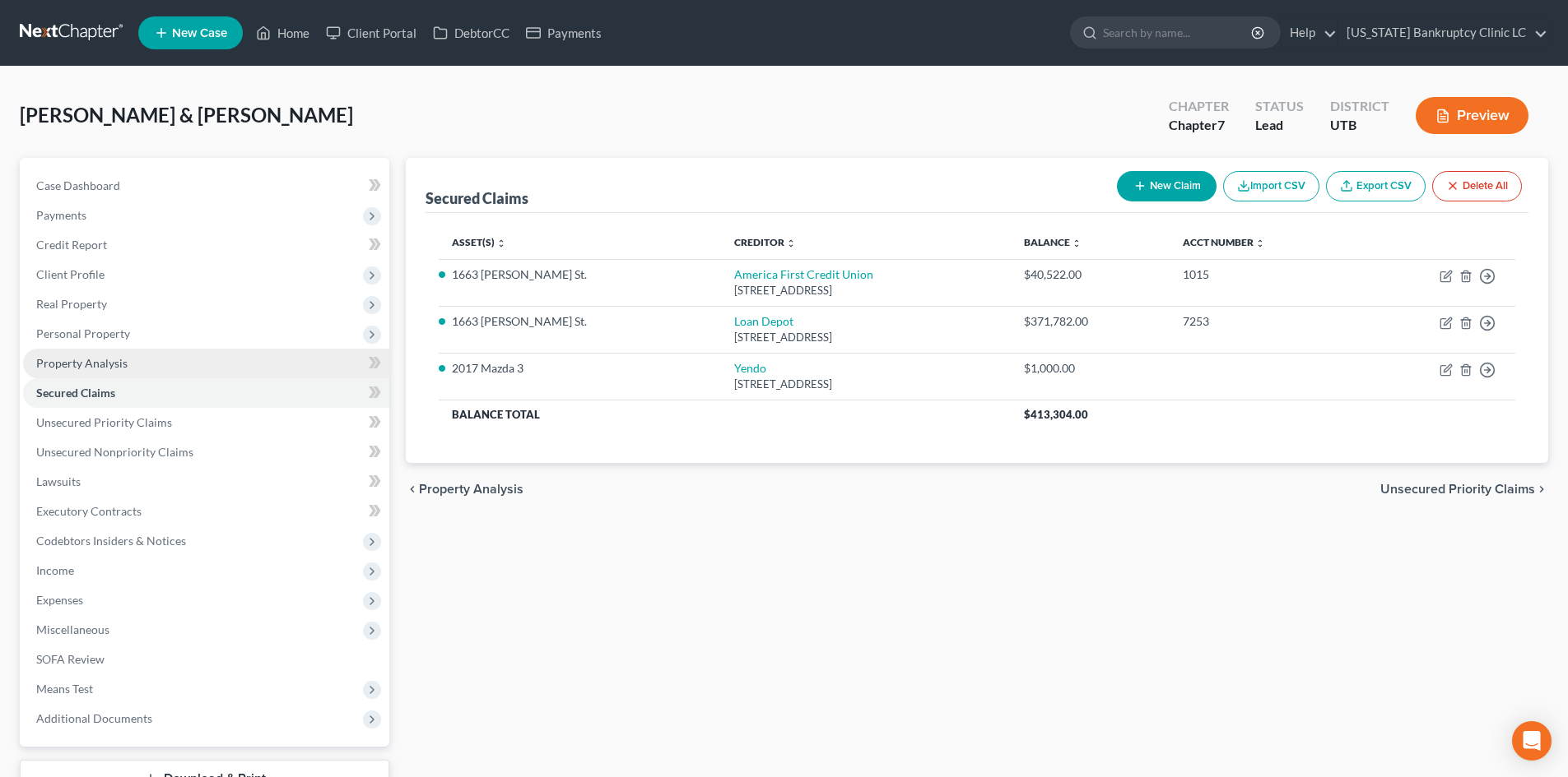
click at [115, 368] on span "Property Analysis" at bounding box center [82, 363] width 91 height 14
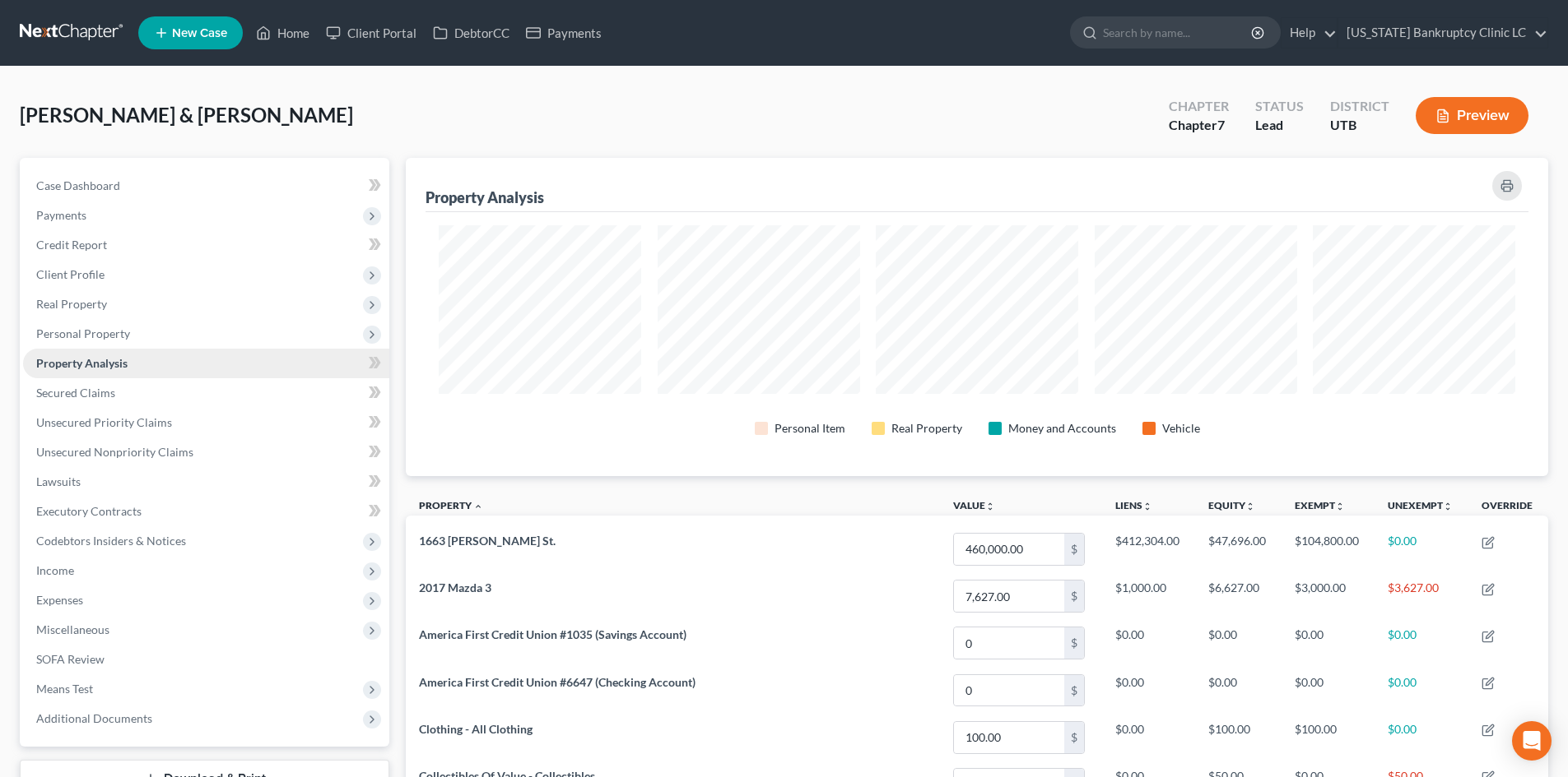
scroll to position [318, 1143]
click at [106, 399] on span "Secured Claims" at bounding box center [76, 393] width 79 height 14
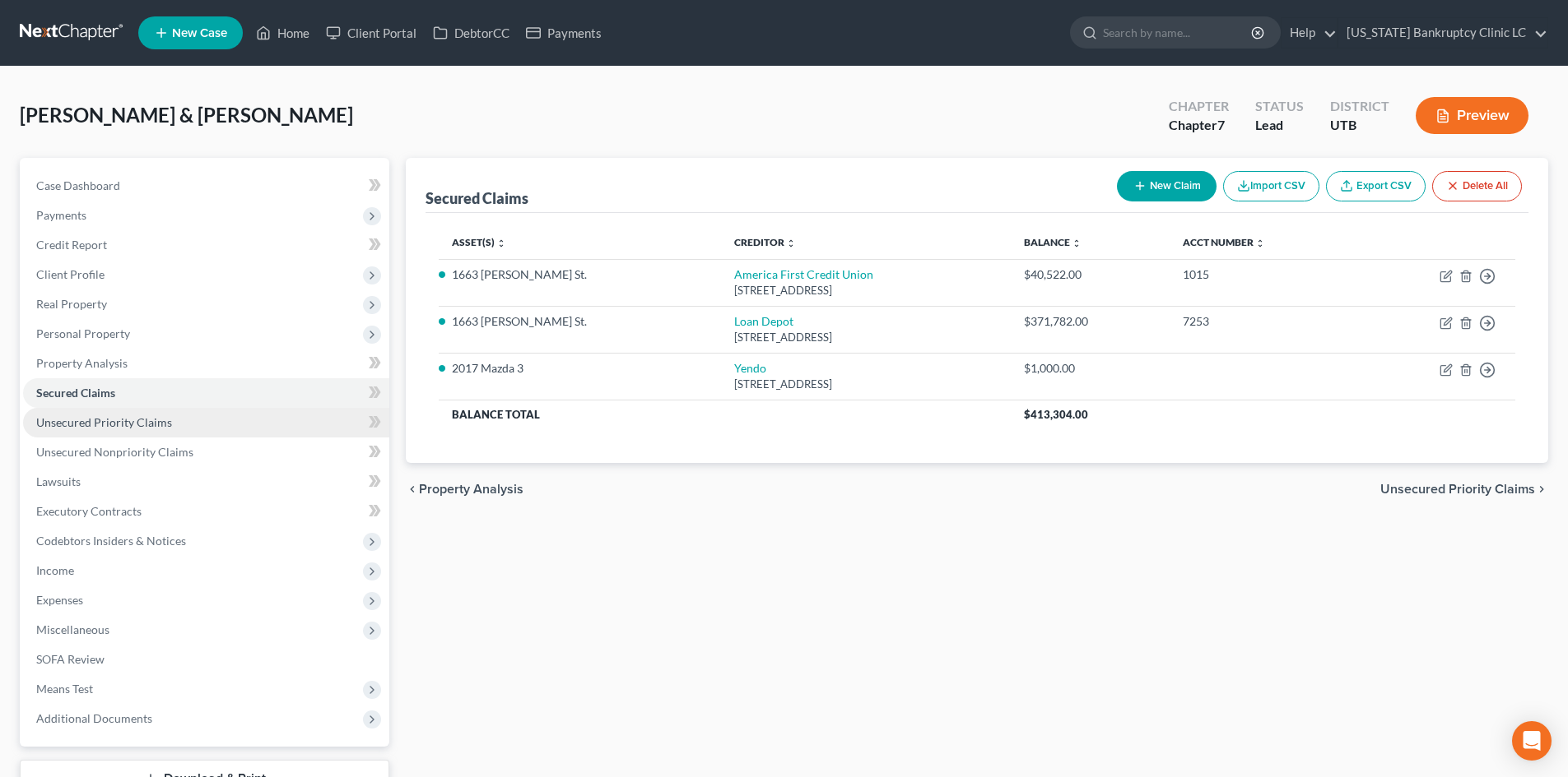
click at [107, 432] on link "Unsecured Priority Claims" at bounding box center [206, 422] width 366 height 30
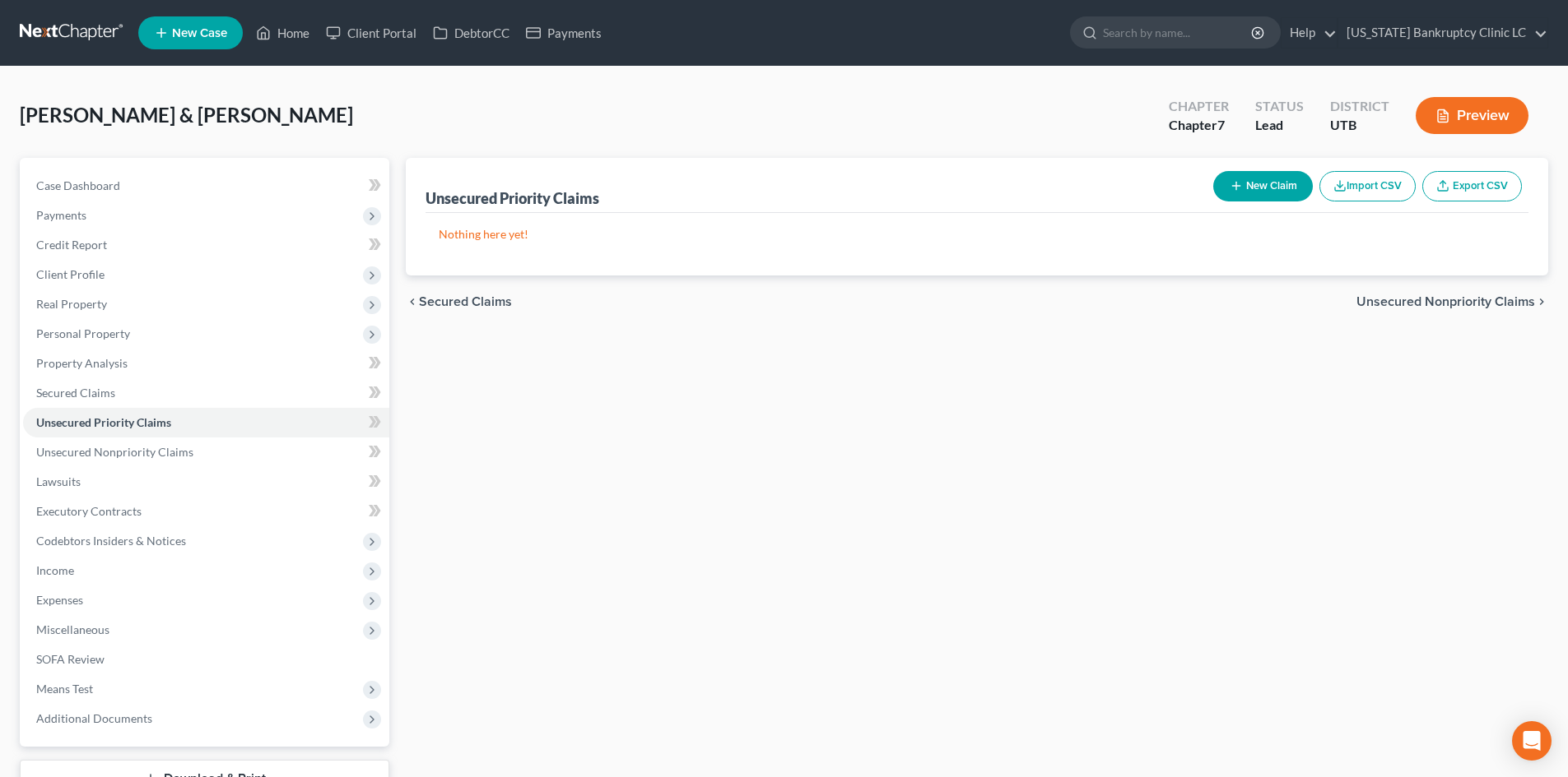
click at [1258, 188] on button "New Claim" at bounding box center [1263, 186] width 100 height 30
select select "2"
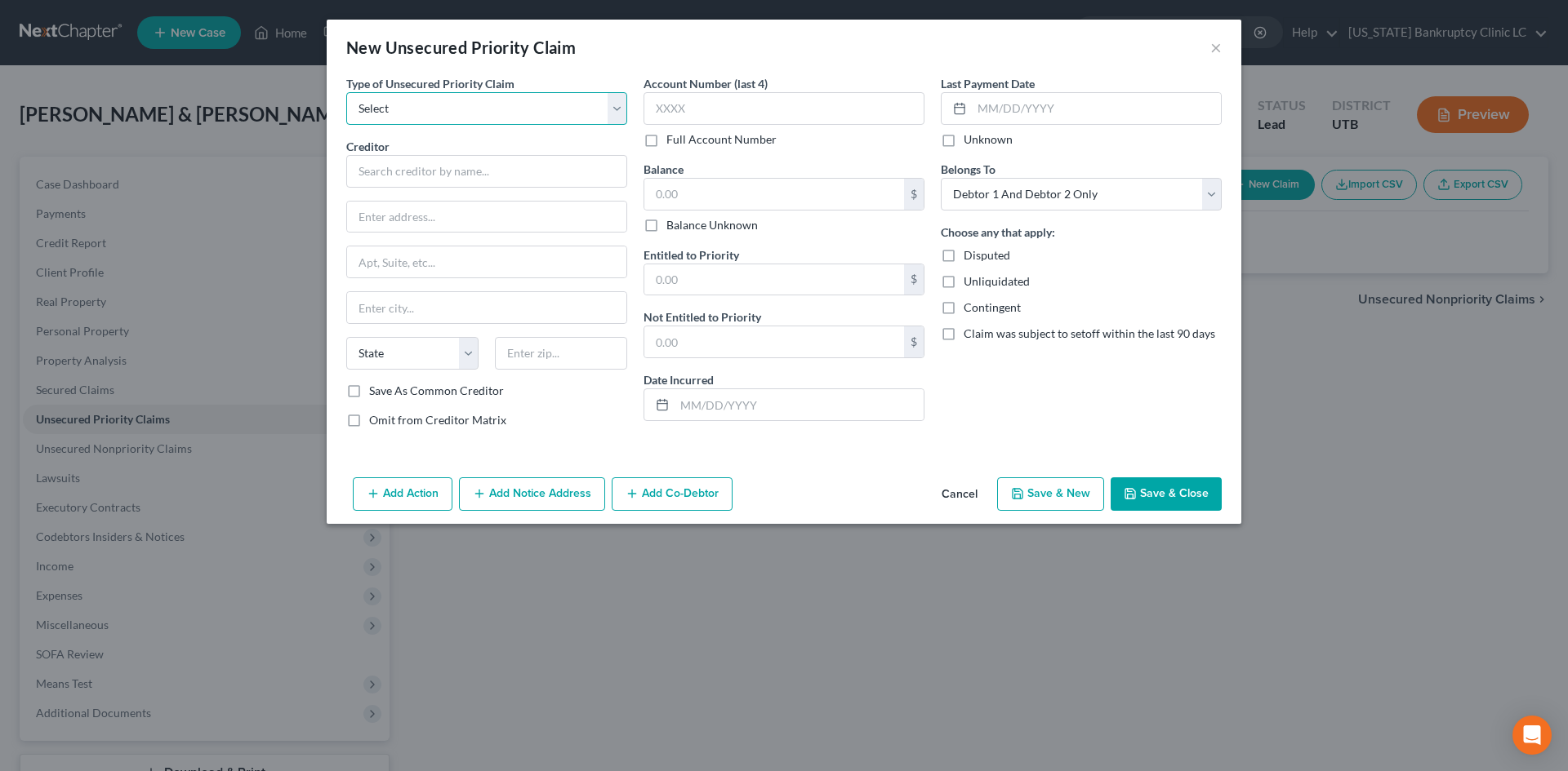
click at [452, 113] on select "Select Taxes & Other Government Units Domestic Support Obligations Extensions o…" at bounding box center [487, 109] width 281 height 33
select select "0"
click at [346, 92] on select "Select Taxes & Other Government Units Domestic Support Obligations Extensions o…" at bounding box center [487, 109] width 281 height 33
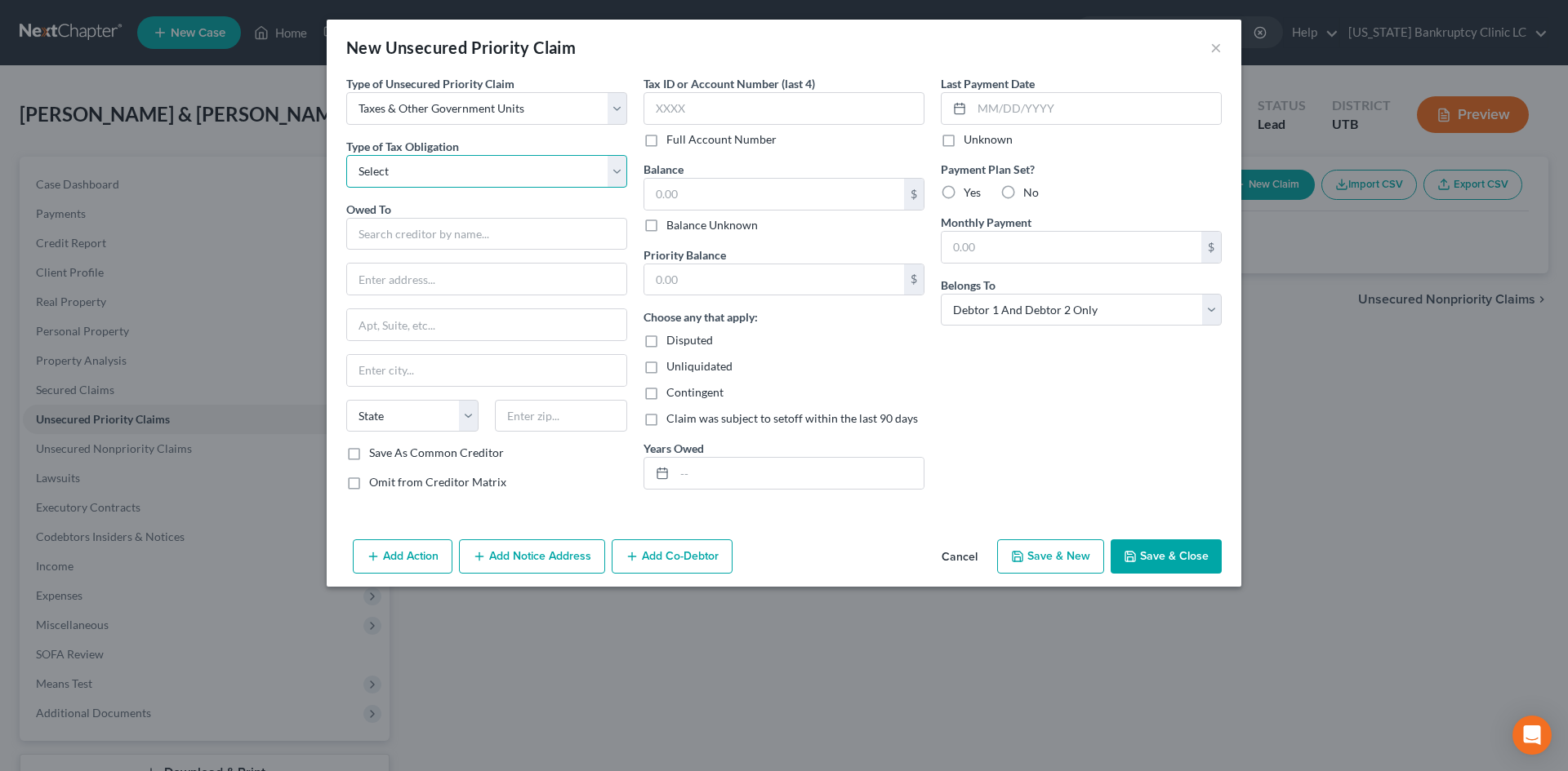
click at [406, 173] on select "Select Federal City State Franchise Tax Board Other" at bounding box center [487, 172] width 281 height 33
select select "0"
click at [346, 155] on select "Select Federal City State Franchise Tax Board Other" at bounding box center [487, 172] width 281 height 33
click at [407, 227] on input "text" at bounding box center [487, 235] width 281 height 33
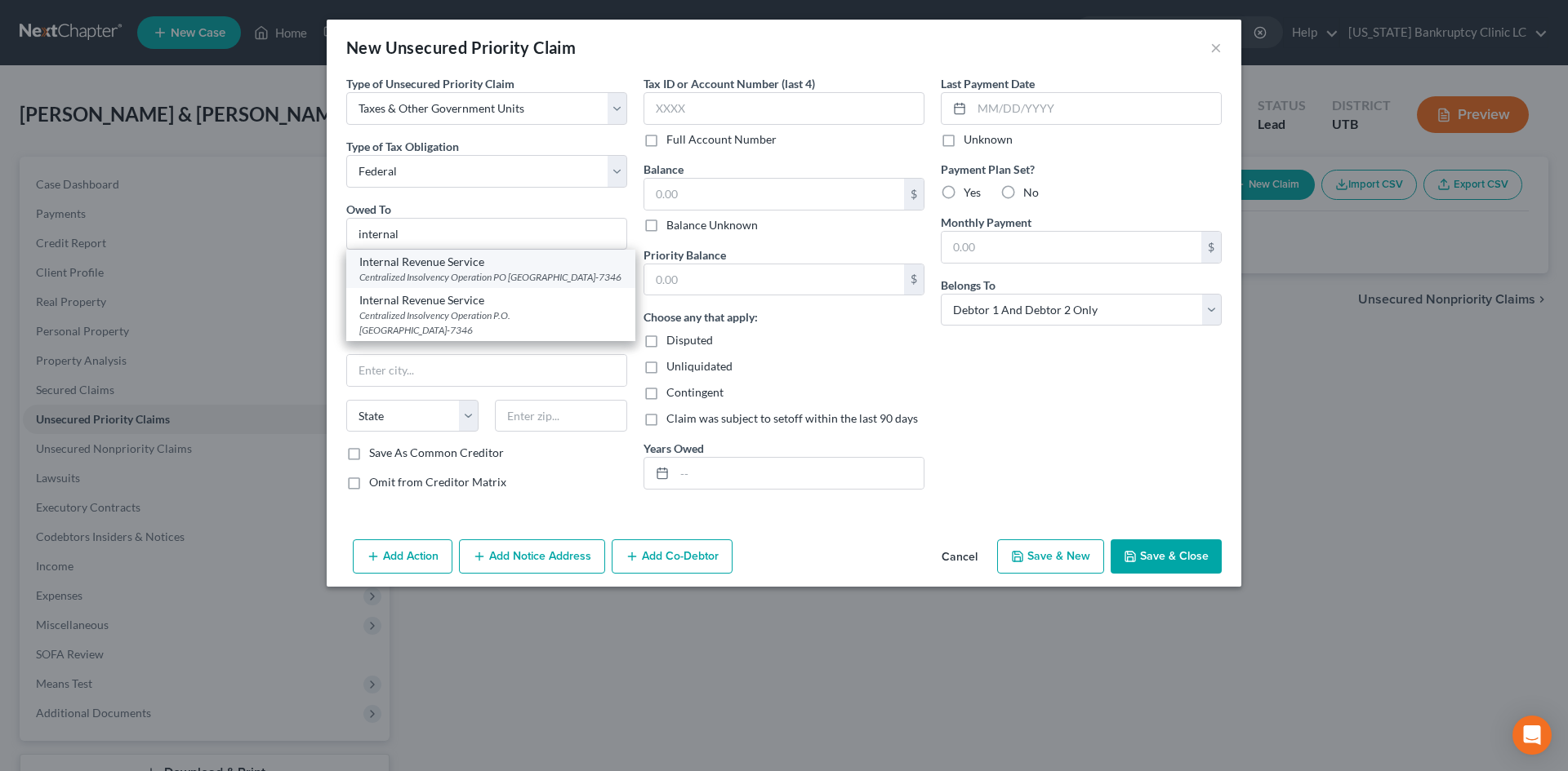
click at [480, 280] on div "Centralized Insolvency Operation PO [GEOGRAPHIC_DATA]-7346" at bounding box center [490, 277] width 263 height 14
type input "Internal Revenue Service"
type input "Centralized Insolvency Operation"
type input "PO Box 7346"
type input "[GEOGRAPHIC_DATA]"
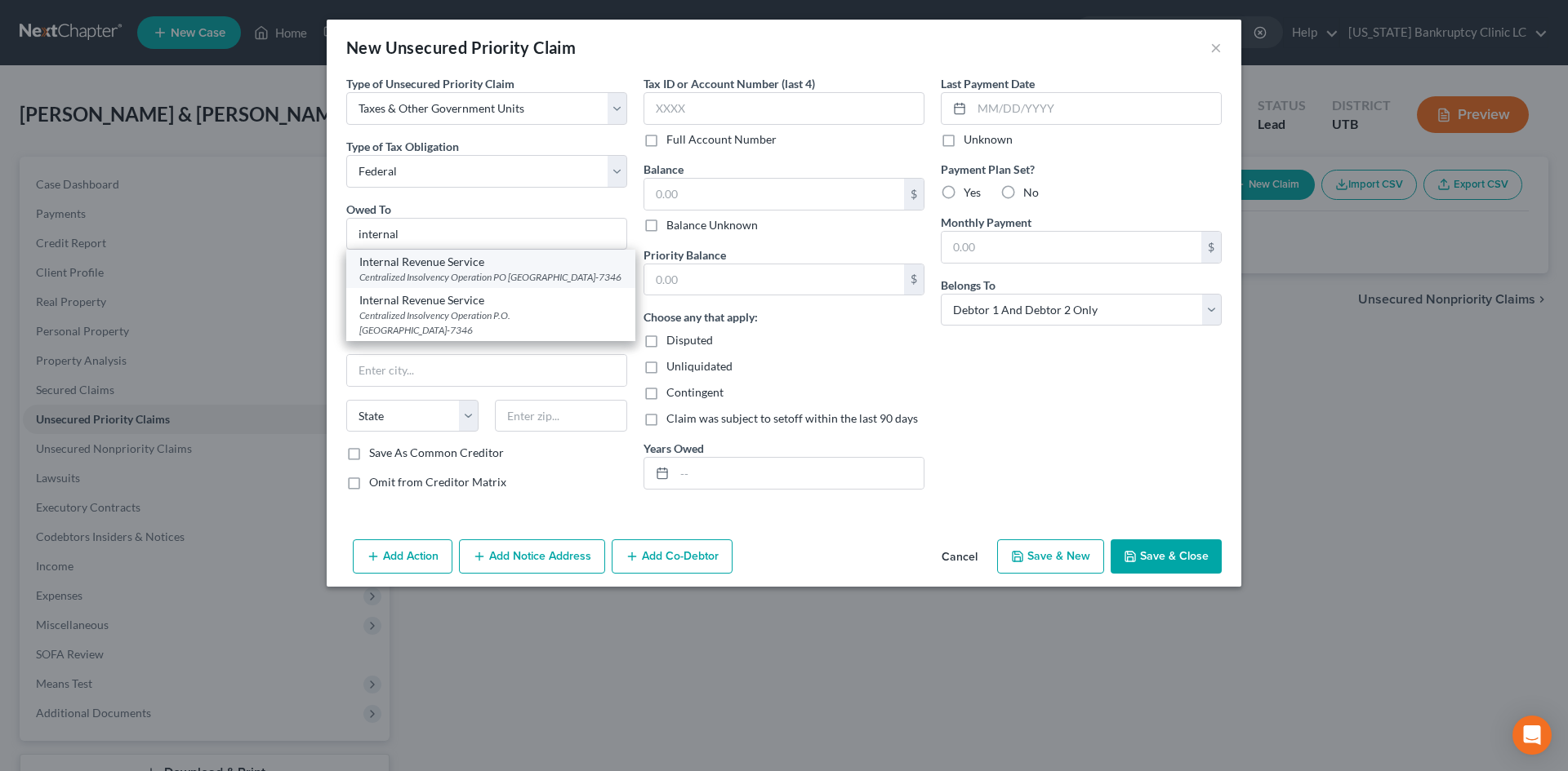
select select "39"
type input "19101-7346"
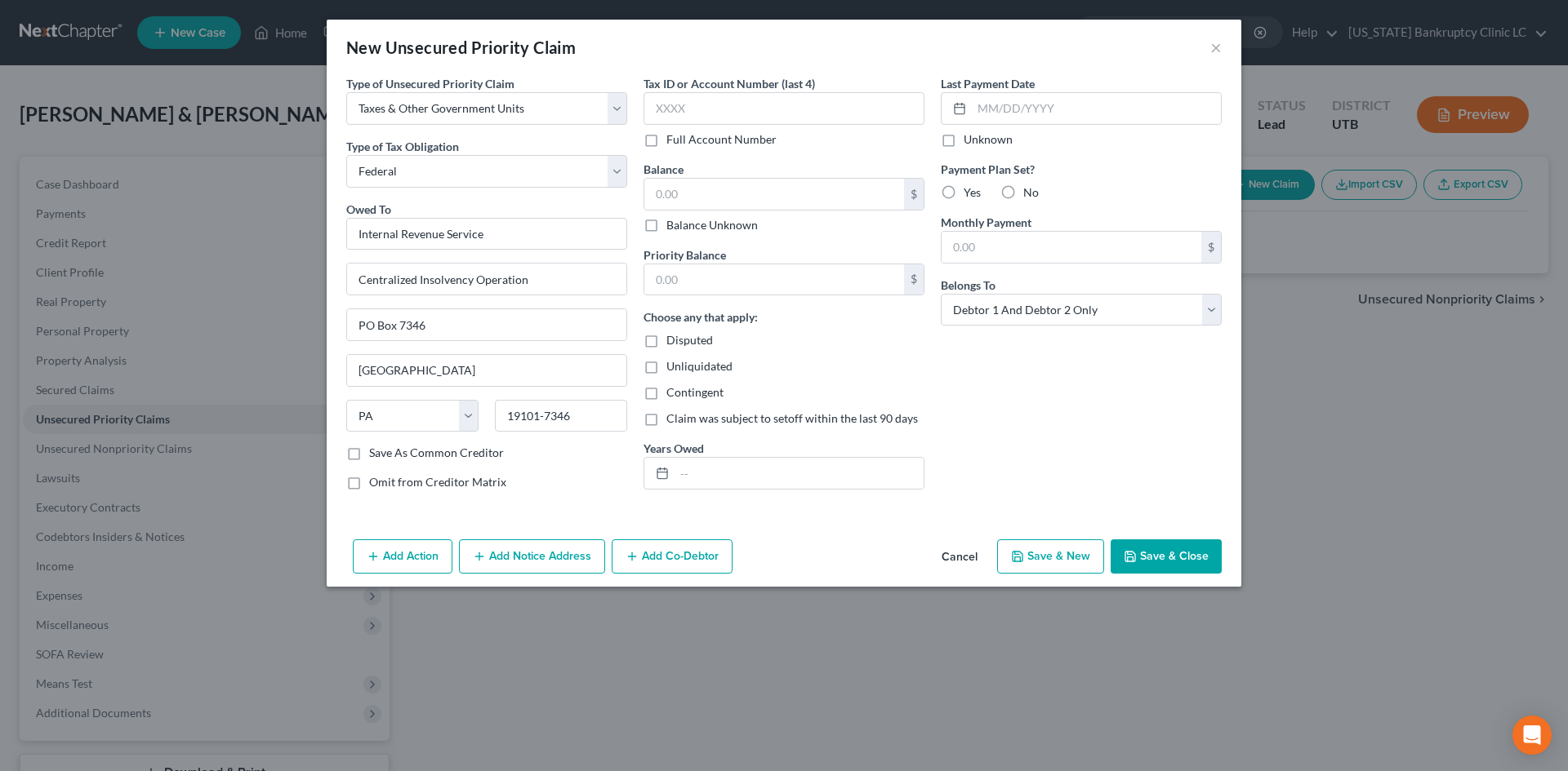
click at [1195, 572] on button "Save & Close" at bounding box center [1166, 557] width 111 height 34
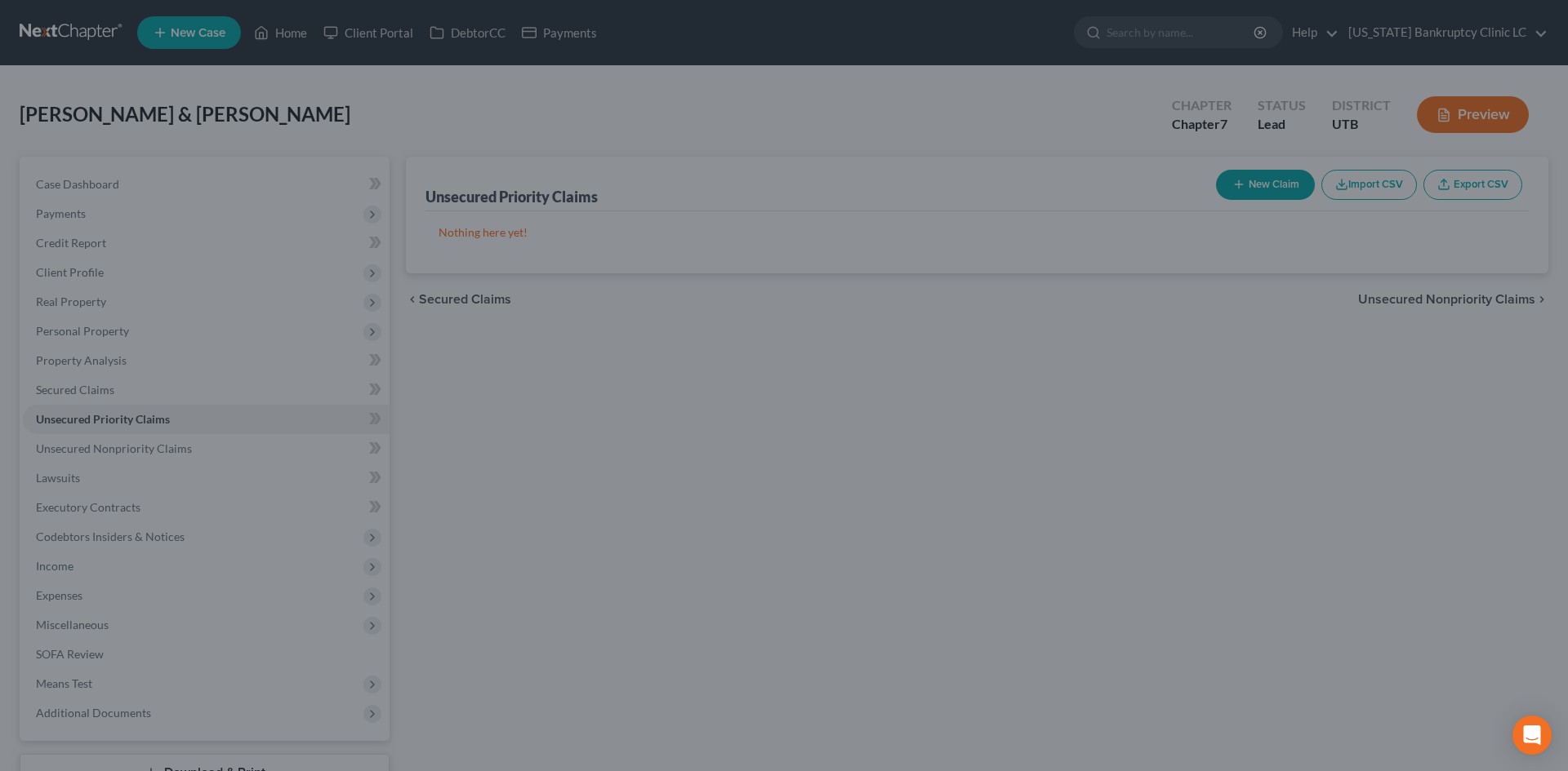
type input "0.00"
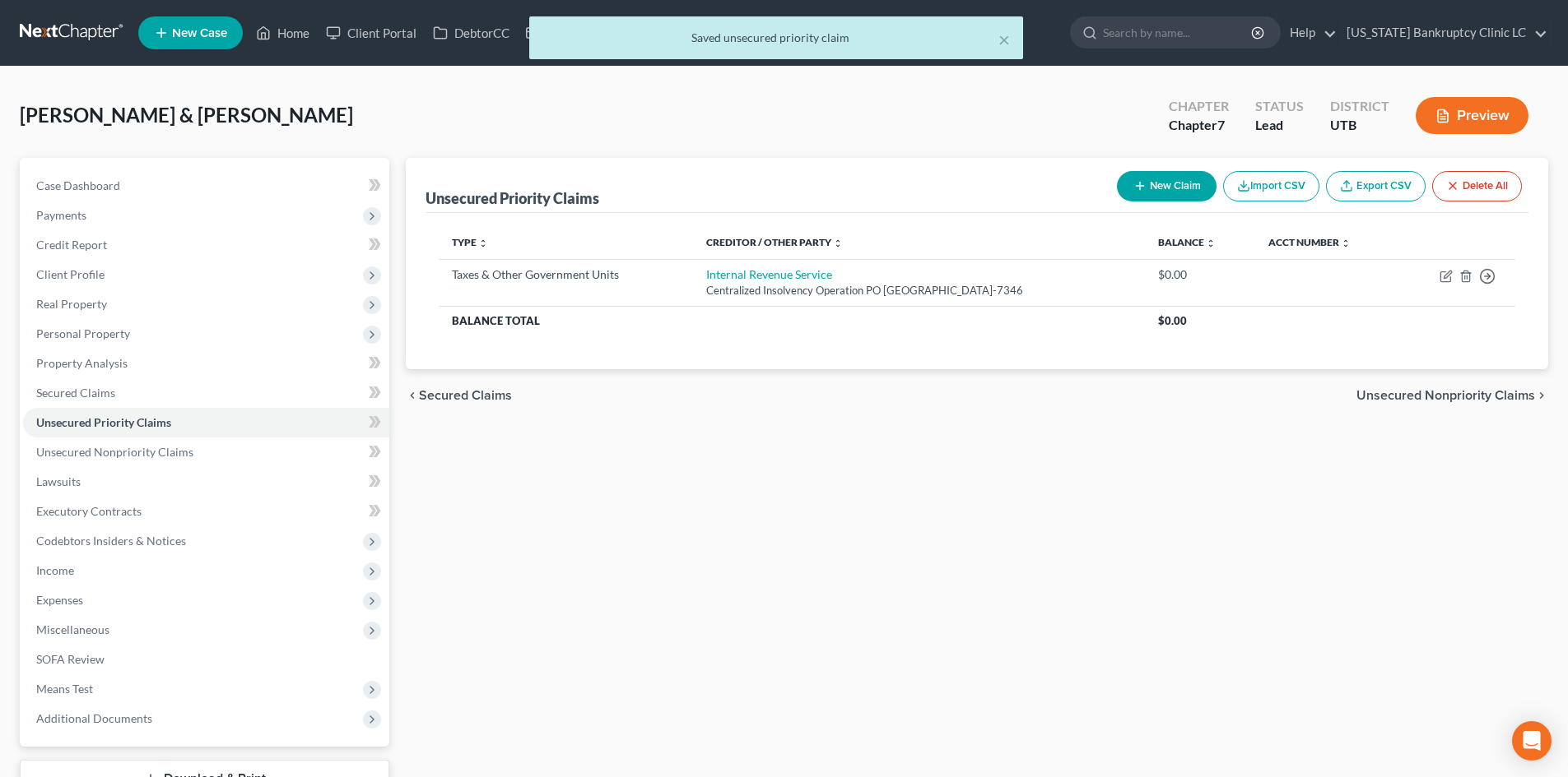
click at [1161, 186] on button "New Claim" at bounding box center [1166, 186] width 100 height 30
select select "2"
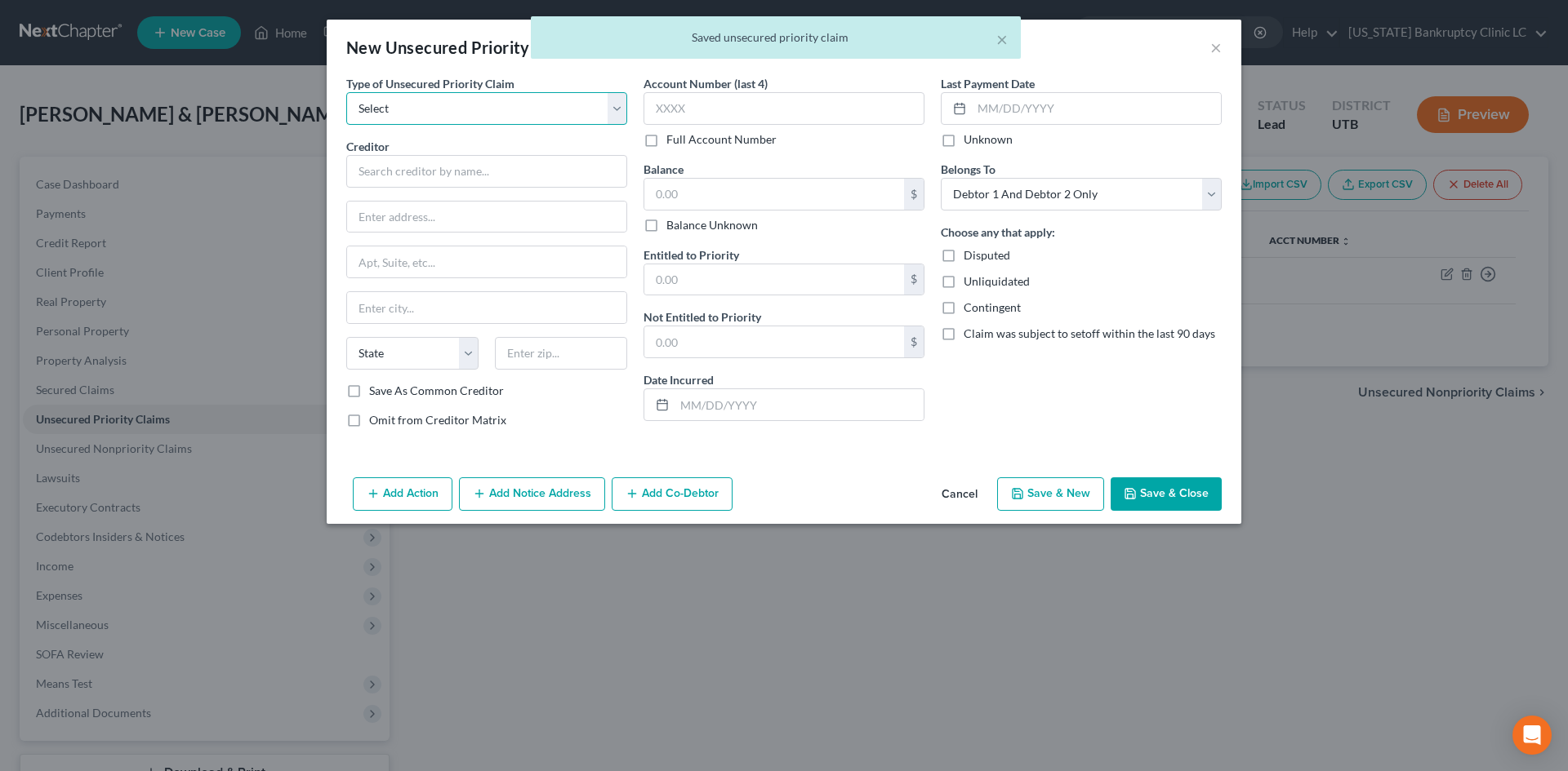
click at [450, 118] on select "Select Taxes & Other Government Units Domestic Support Obligations Extensions o…" at bounding box center [487, 109] width 281 height 33
select select "0"
click at [346, 92] on select "Select Taxes & Other Government Units Domestic Support Obligations Extensions o…" at bounding box center [487, 109] width 281 height 33
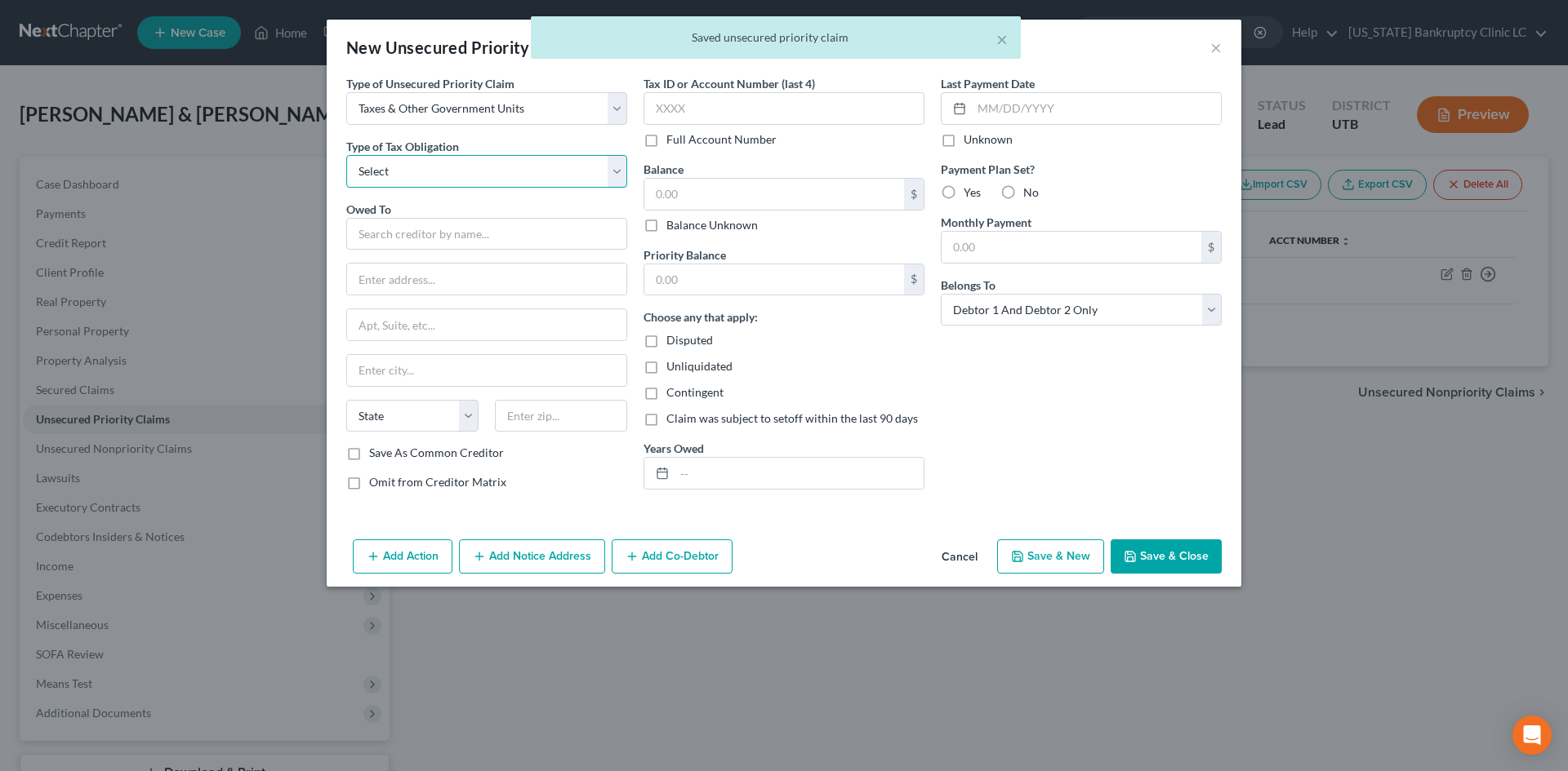
click at [437, 175] on select "Select Federal City State Franchise Tax Board Other" at bounding box center [487, 172] width 281 height 33
select select "2"
click at [346, 155] on select "Select Federal City State Franchise Tax Board Other" at bounding box center [487, 172] width 281 height 33
click at [426, 226] on input "text" at bounding box center [487, 235] width 281 height 33
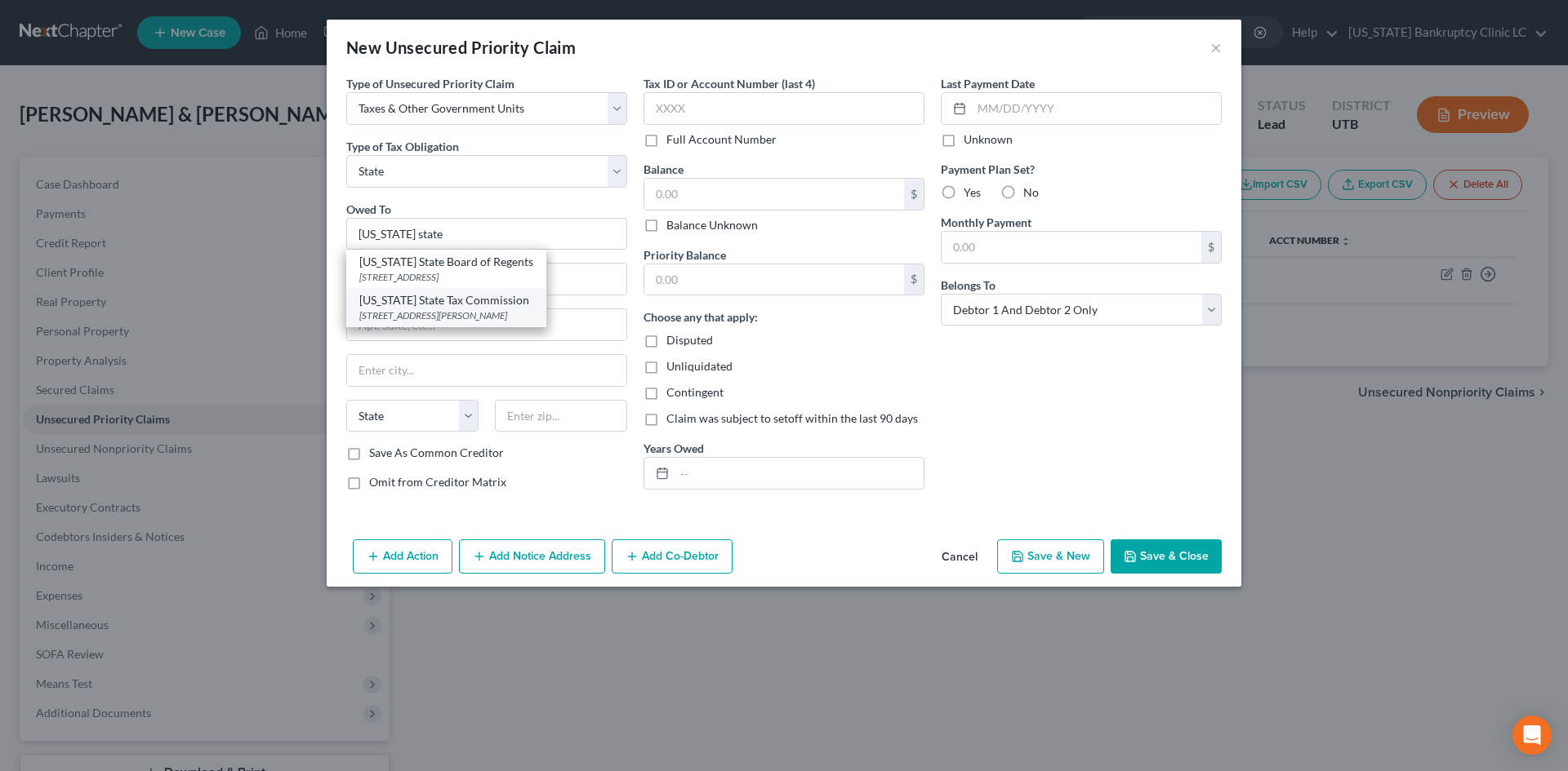
click at [445, 317] on div "[STREET_ADDRESS][PERSON_NAME]" at bounding box center [446, 316] width 174 height 14
type input "[US_STATE] State Tax Commission"
type input "[STREET_ADDRESS]"
type input "Special Services Division, [PERSON_NAME]"
type input "[GEOGRAPHIC_DATA]"
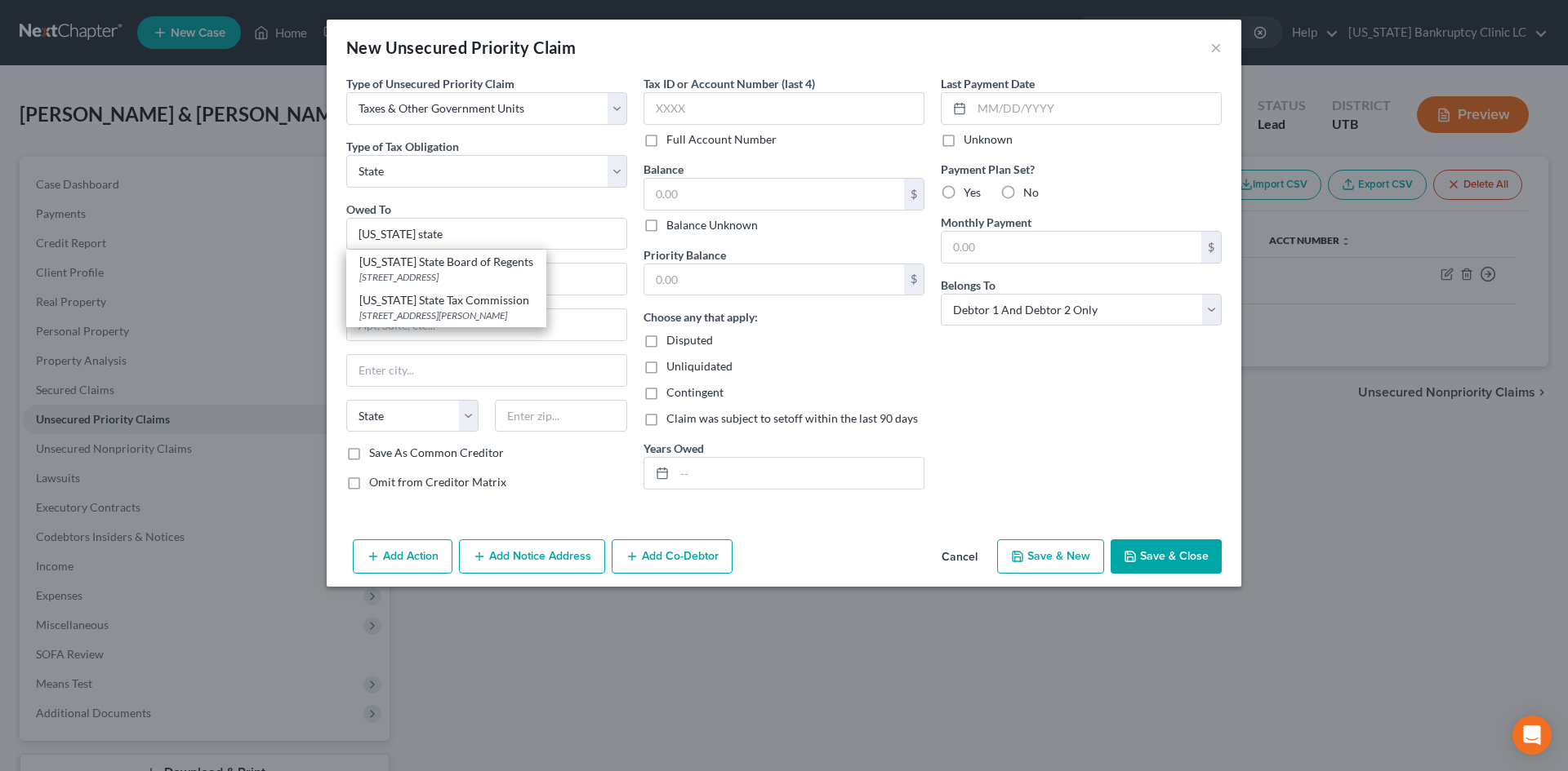
select select "46"
type input "84134"
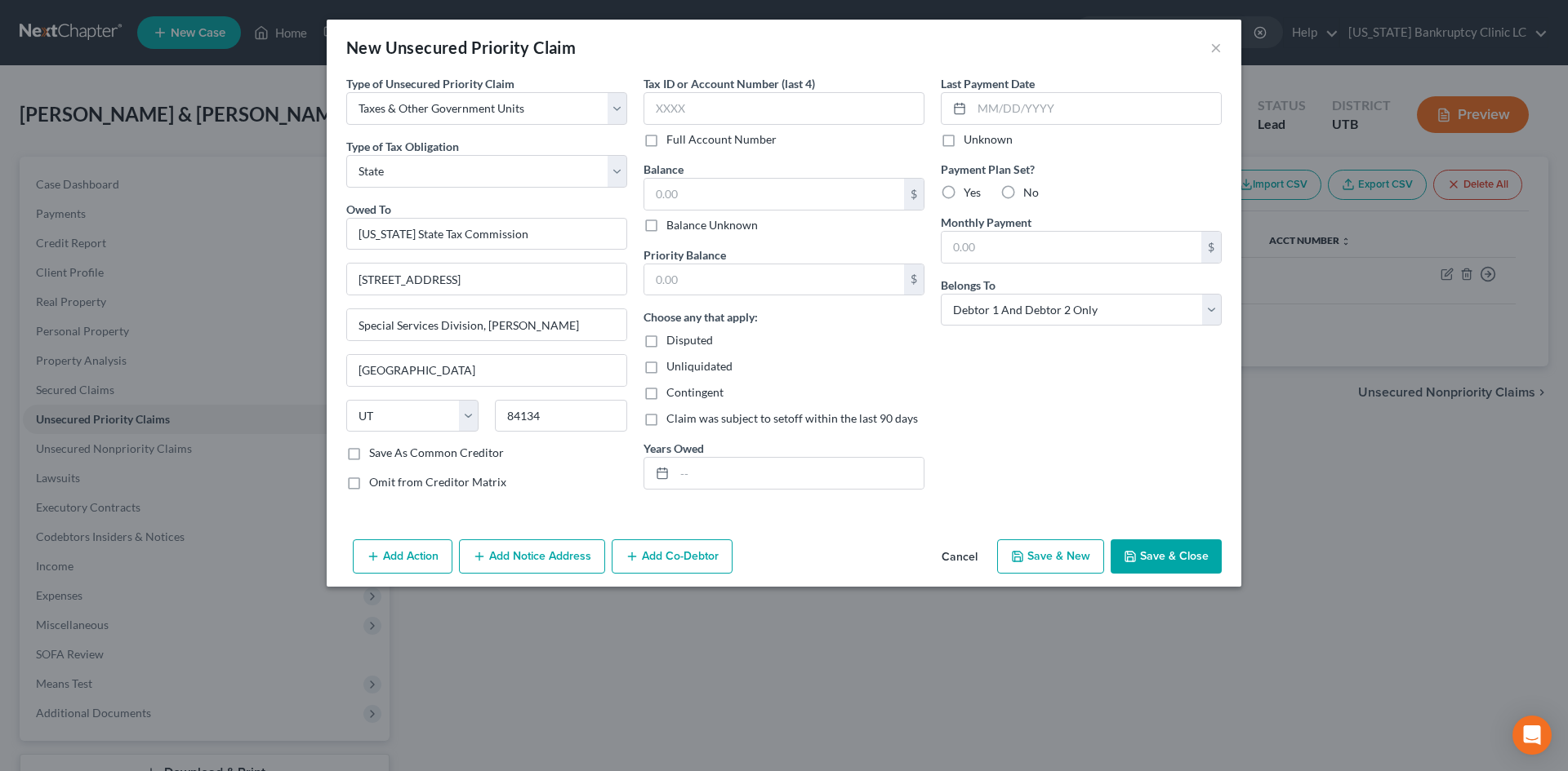
click at [1182, 557] on button "Save & Close" at bounding box center [1166, 557] width 111 height 34
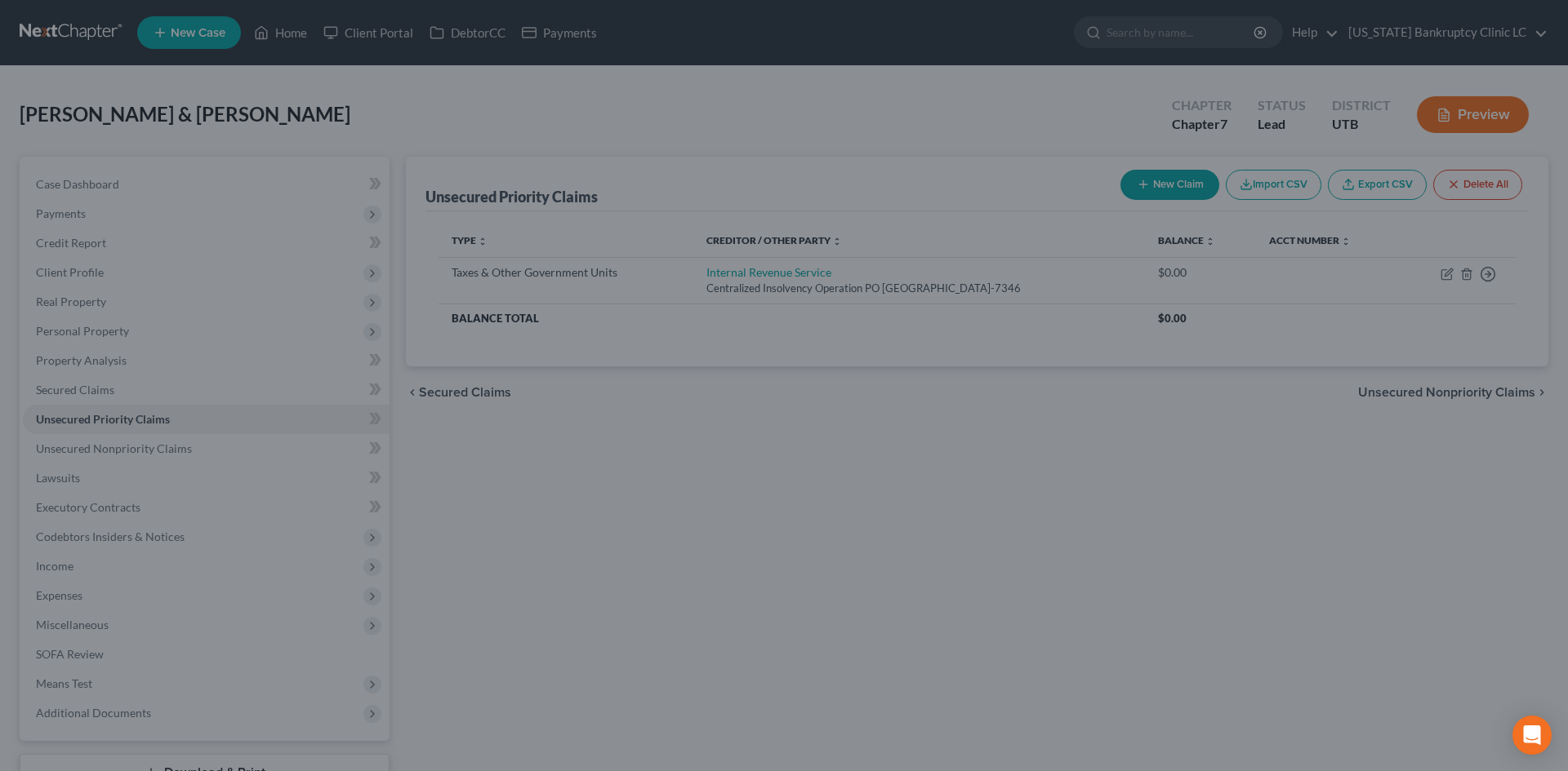
type input "0.00"
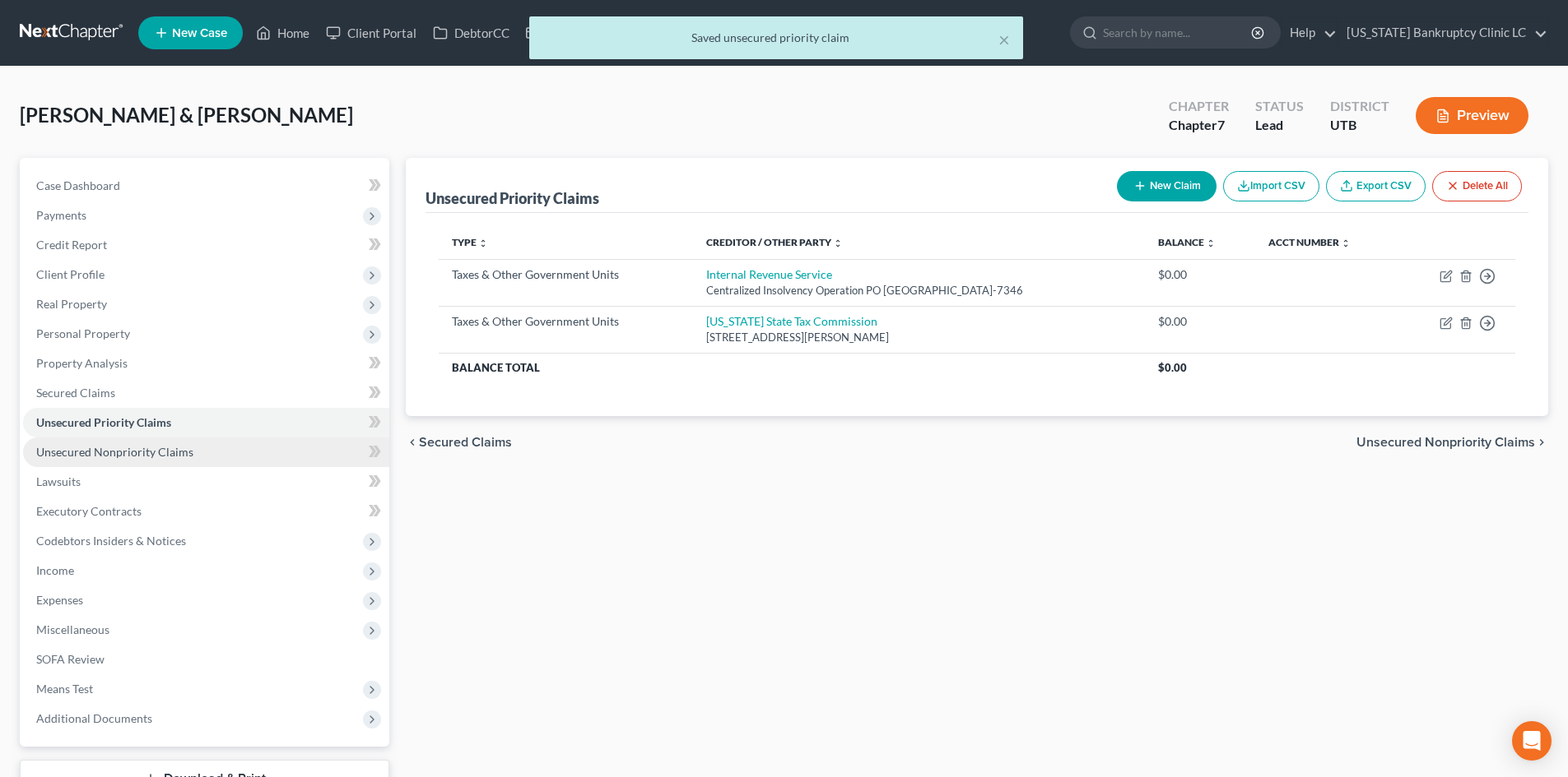
click at [114, 465] on link "Unsecured Nonpriority Claims" at bounding box center [206, 453] width 366 height 30
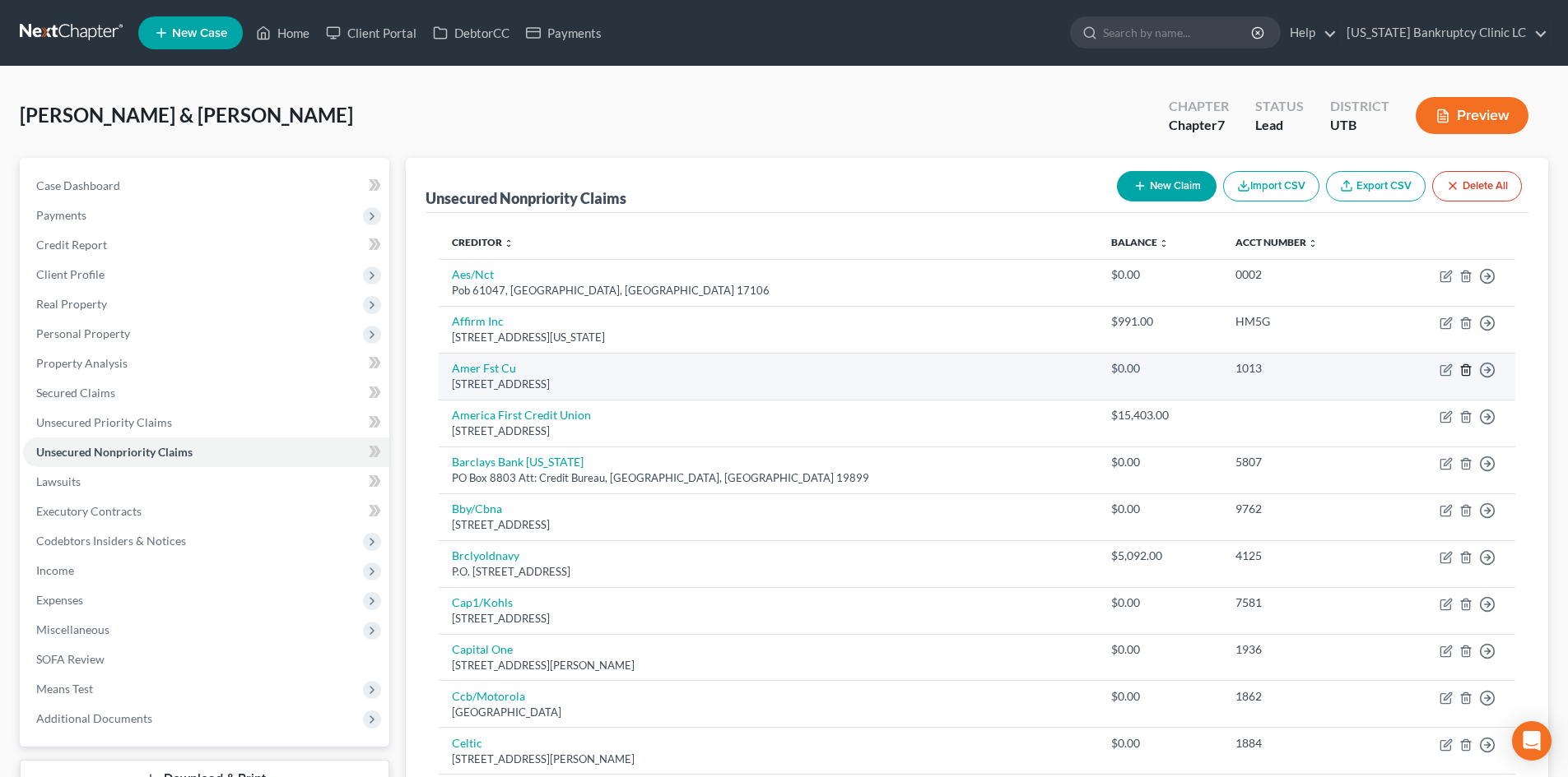
click at [1299, 372] on icon "button" at bounding box center [1465, 369] width 8 height 10
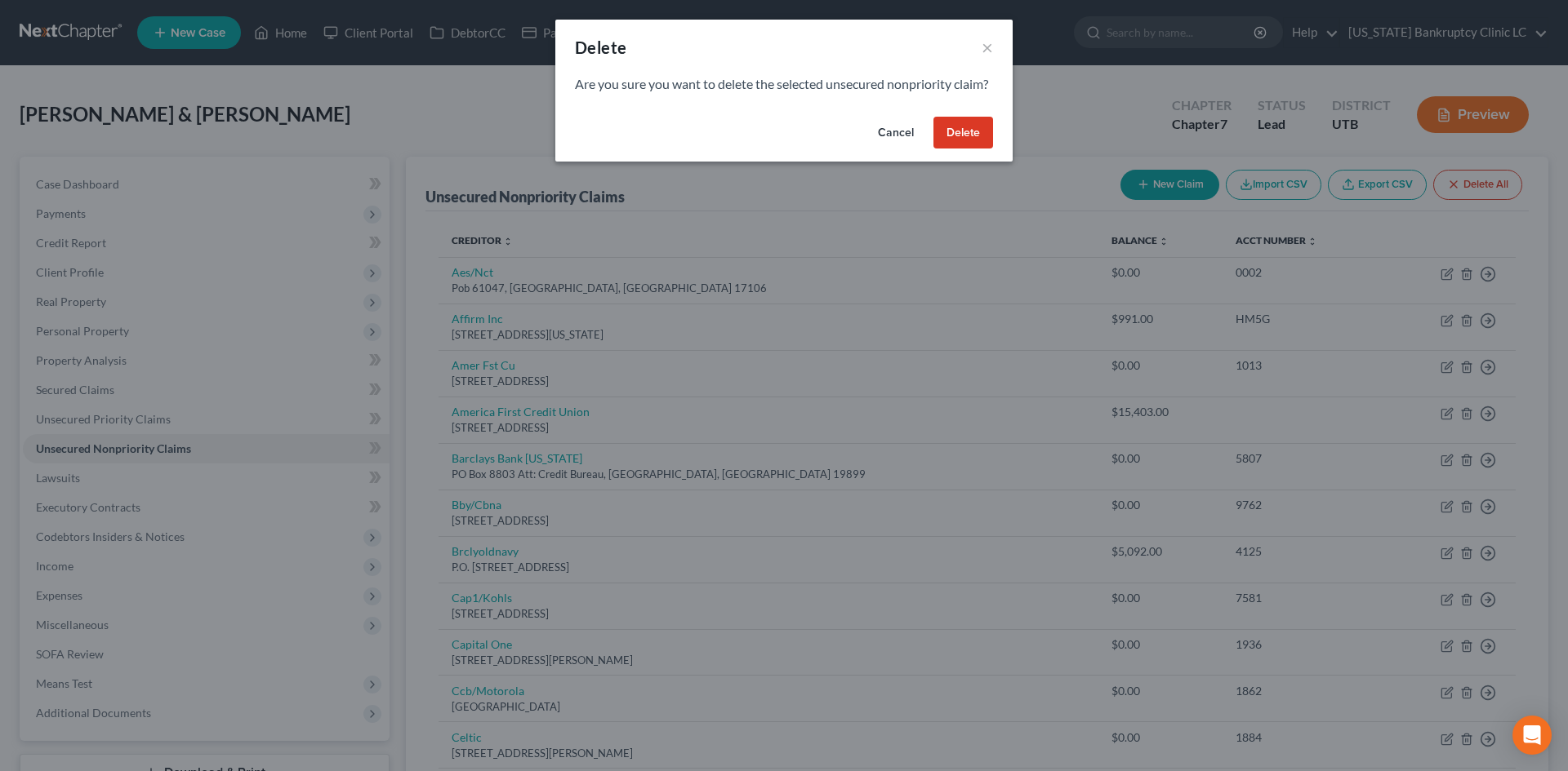
click at [953, 146] on button "Delete" at bounding box center [963, 133] width 60 height 33
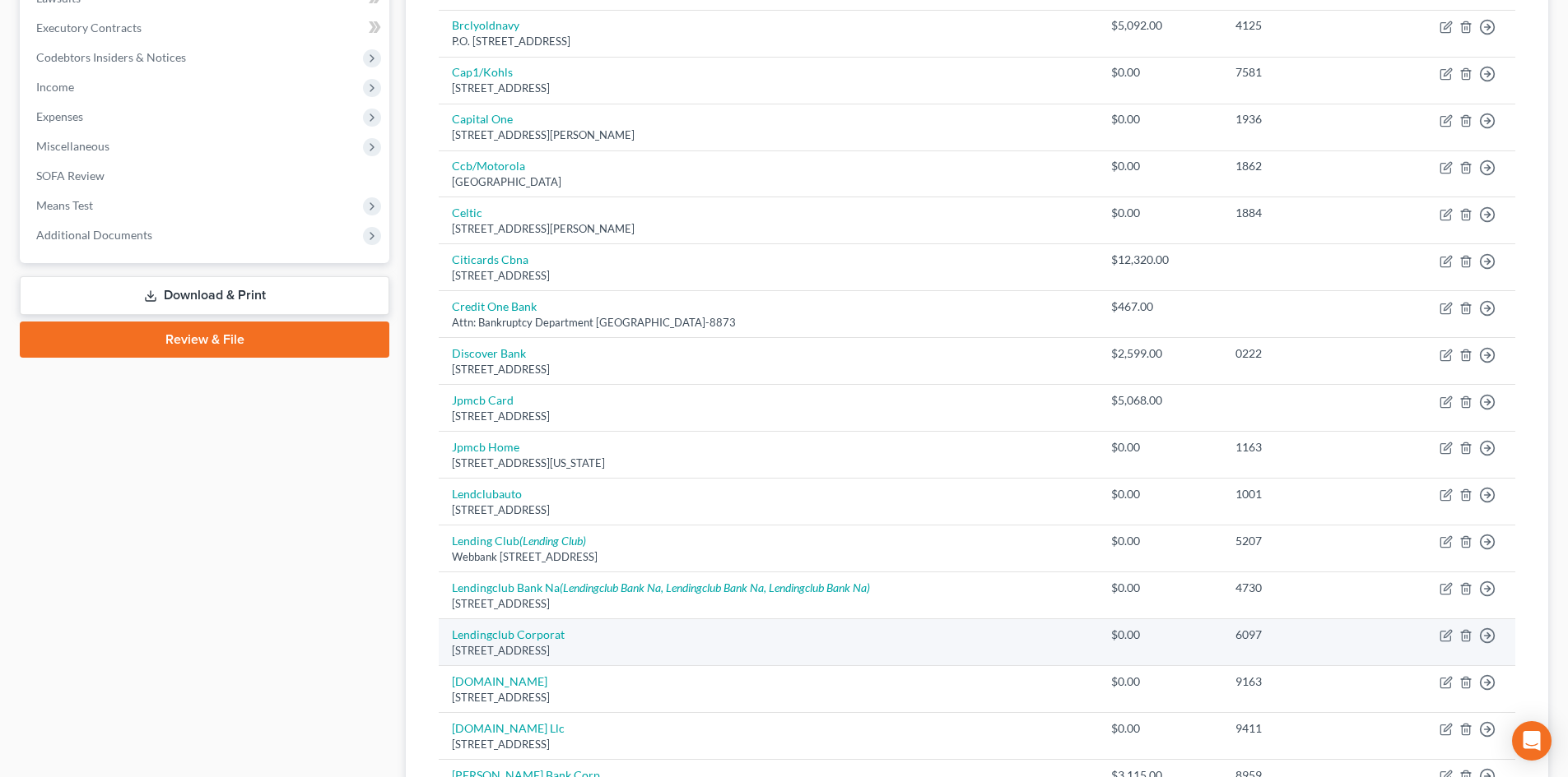
scroll to position [494, 0]
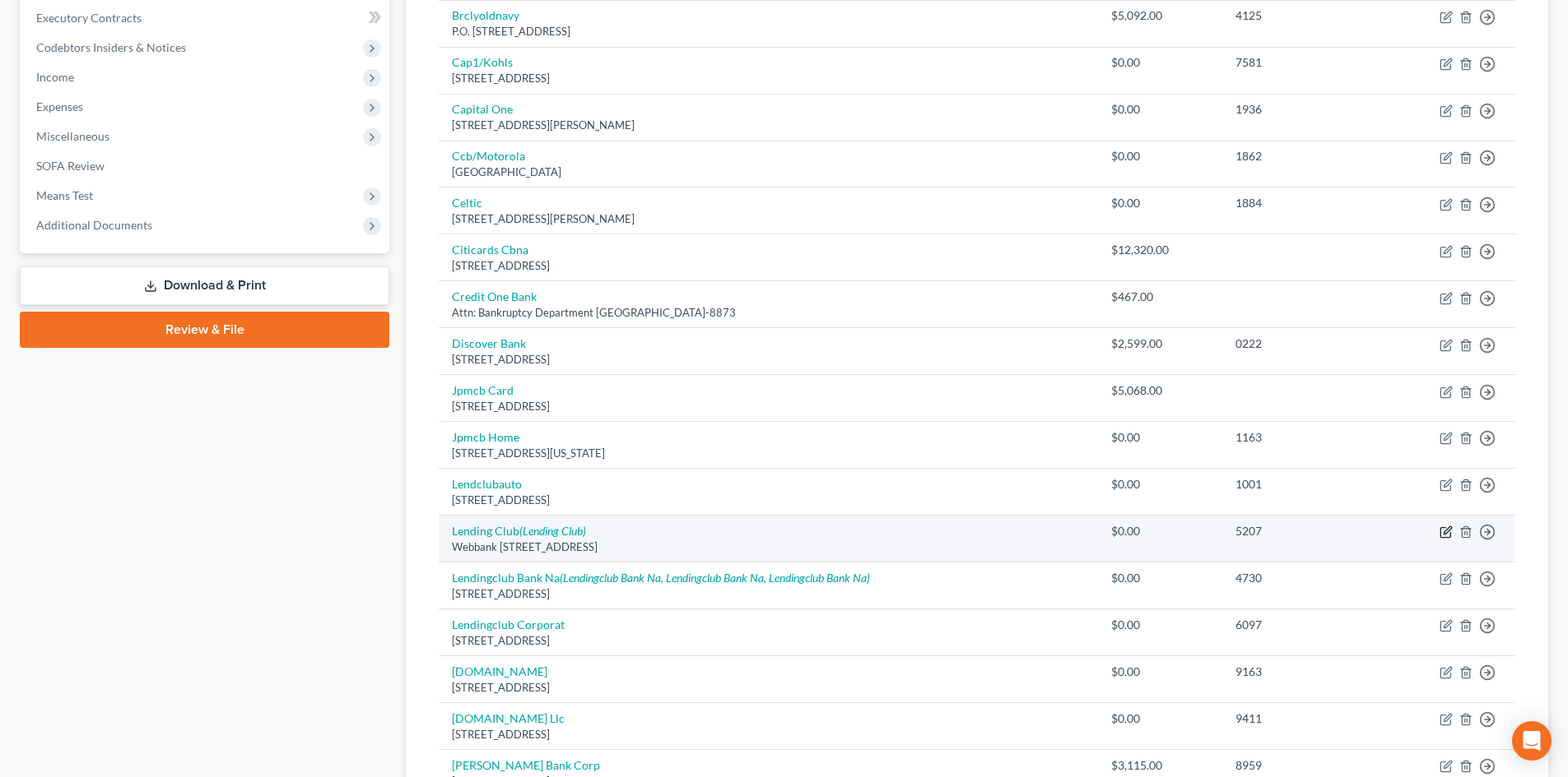
click at [1299, 535] on icon "button" at bounding box center [1445, 532] width 13 height 13
select select "46"
select select "0"
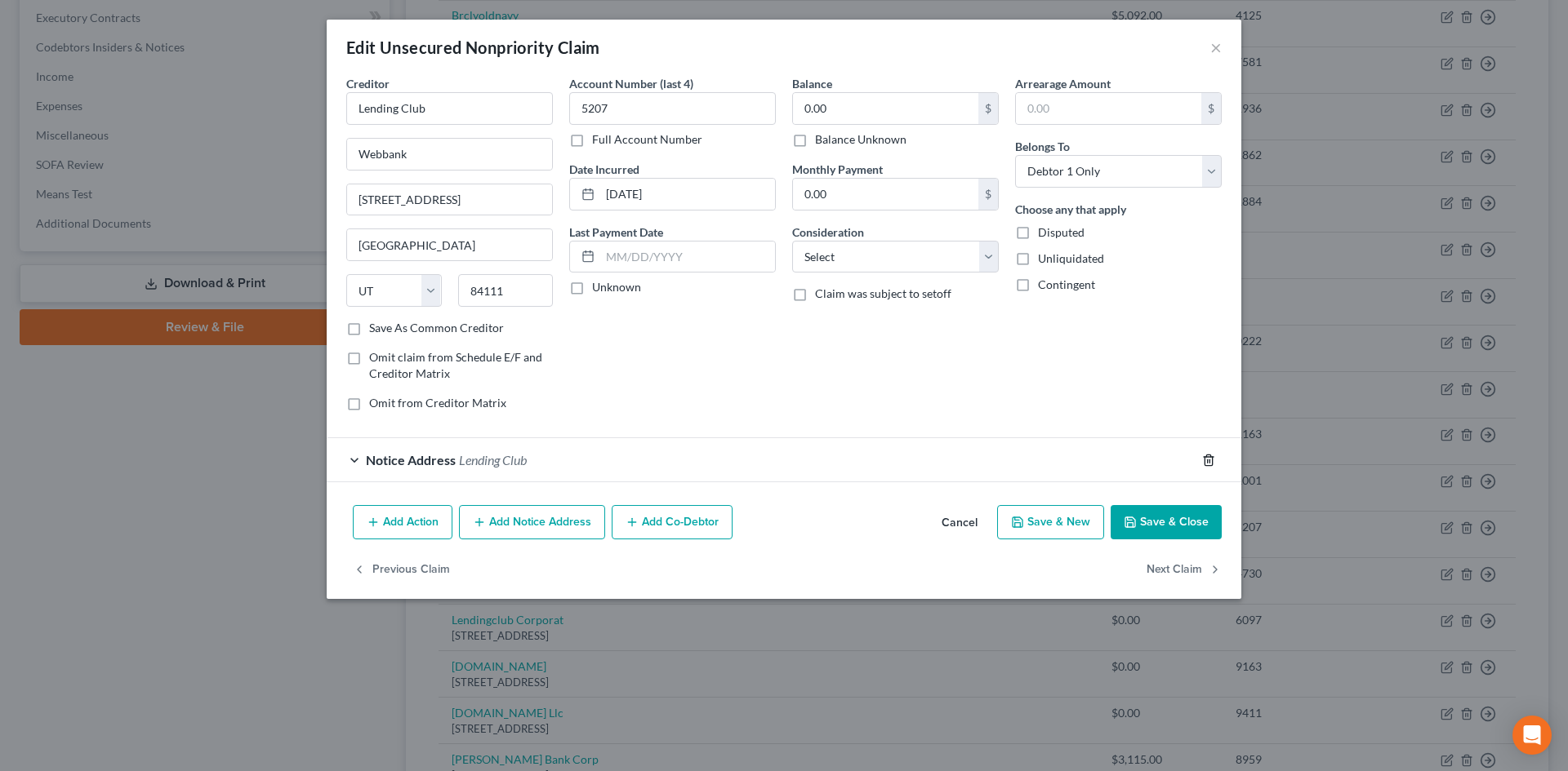
click at [1213, 464] on icon "button" at bounding box center [1208, 460] width 13 height 13
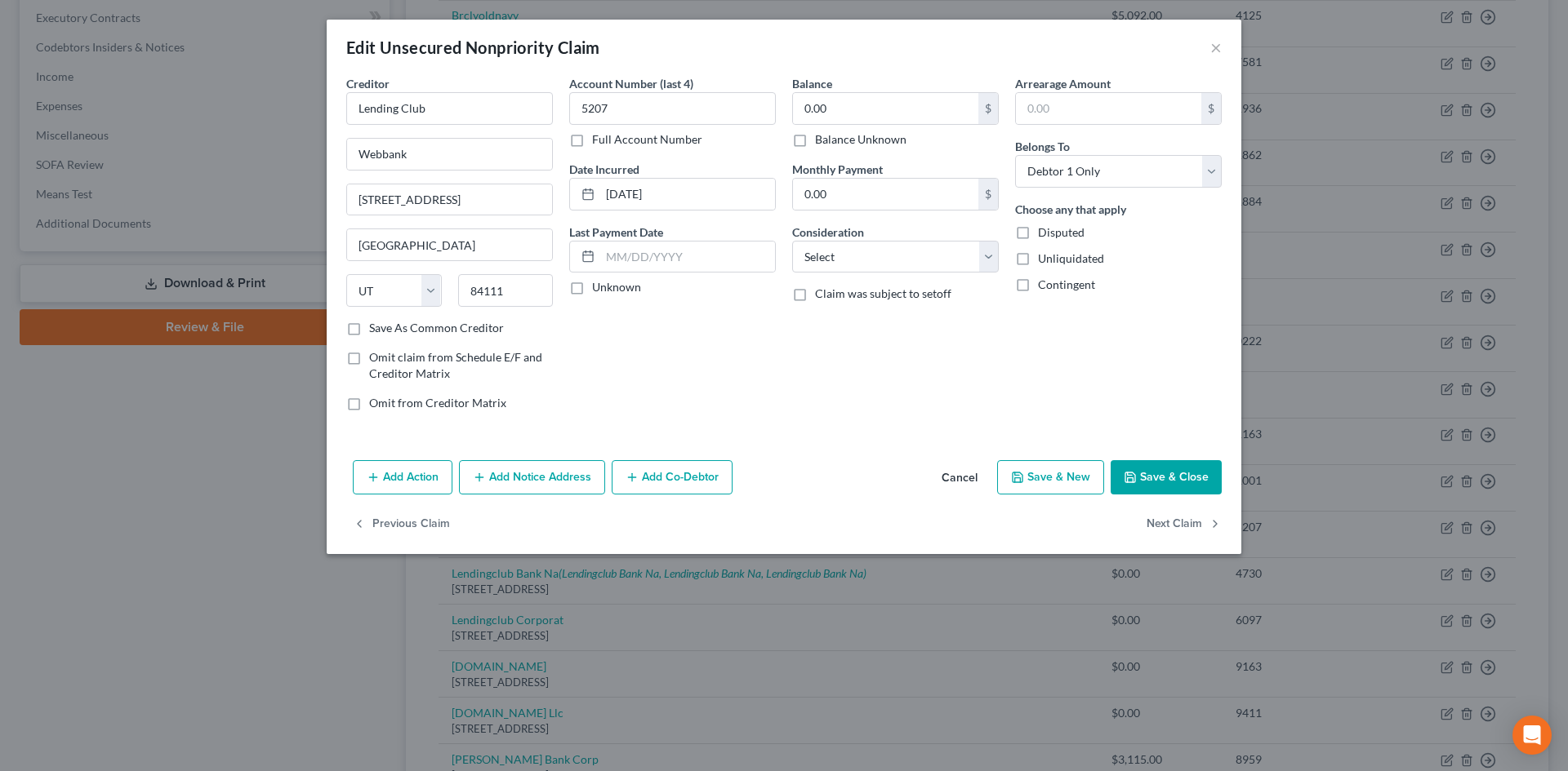
click at [1196, 496] on div "Add Action Add Notice Address Add Co-Debtor Cancel Save & New Save & Close" at bounding box center [784, 480] width 915 height 53
click at [684, 112] on input "5207" at bounding box center [672, 109] width 206 height 33
click at [1161, 480] on button "Save & Close" at bounding box center [1166, 478] width 111 height 34
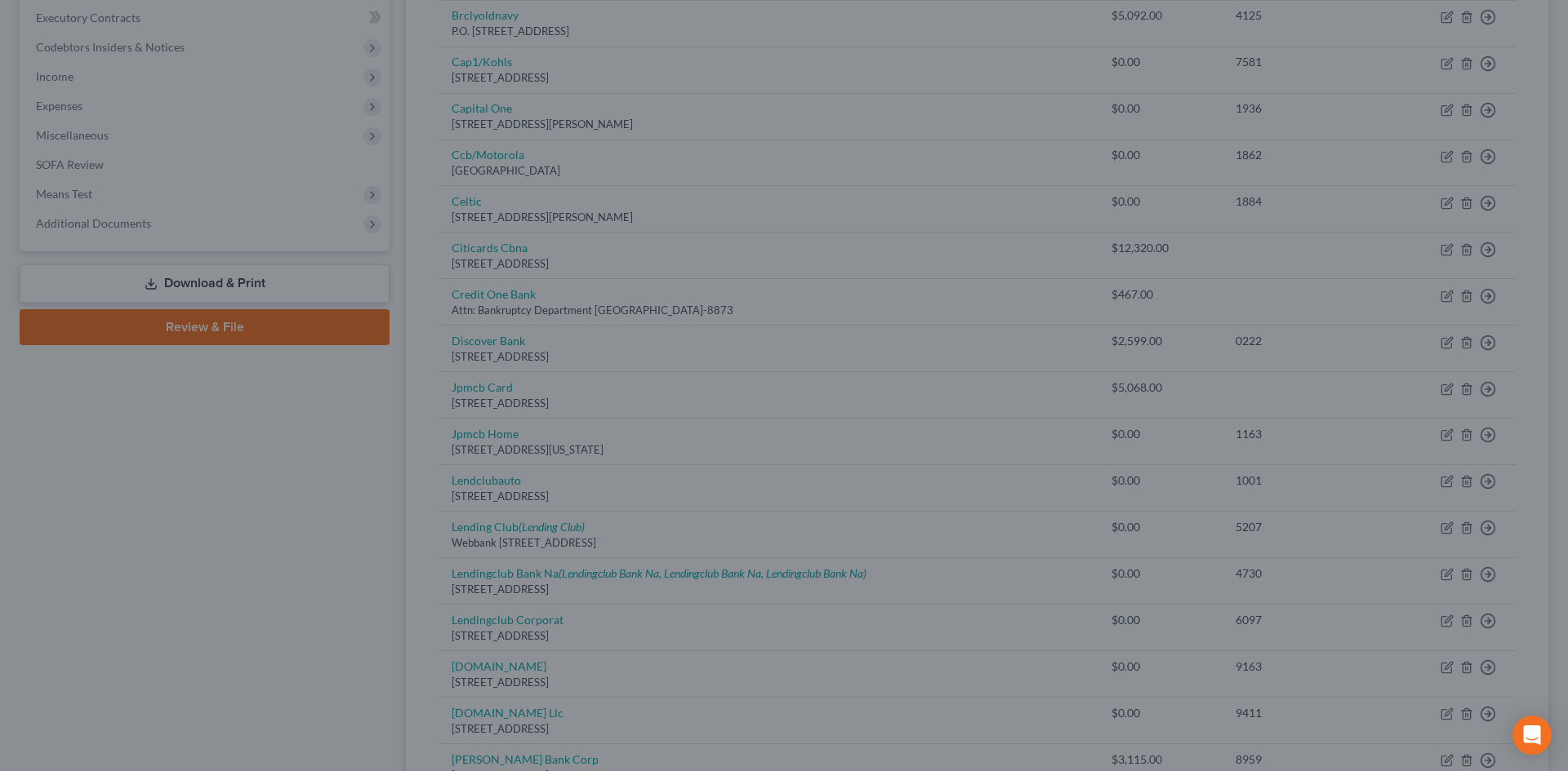
type input "0"
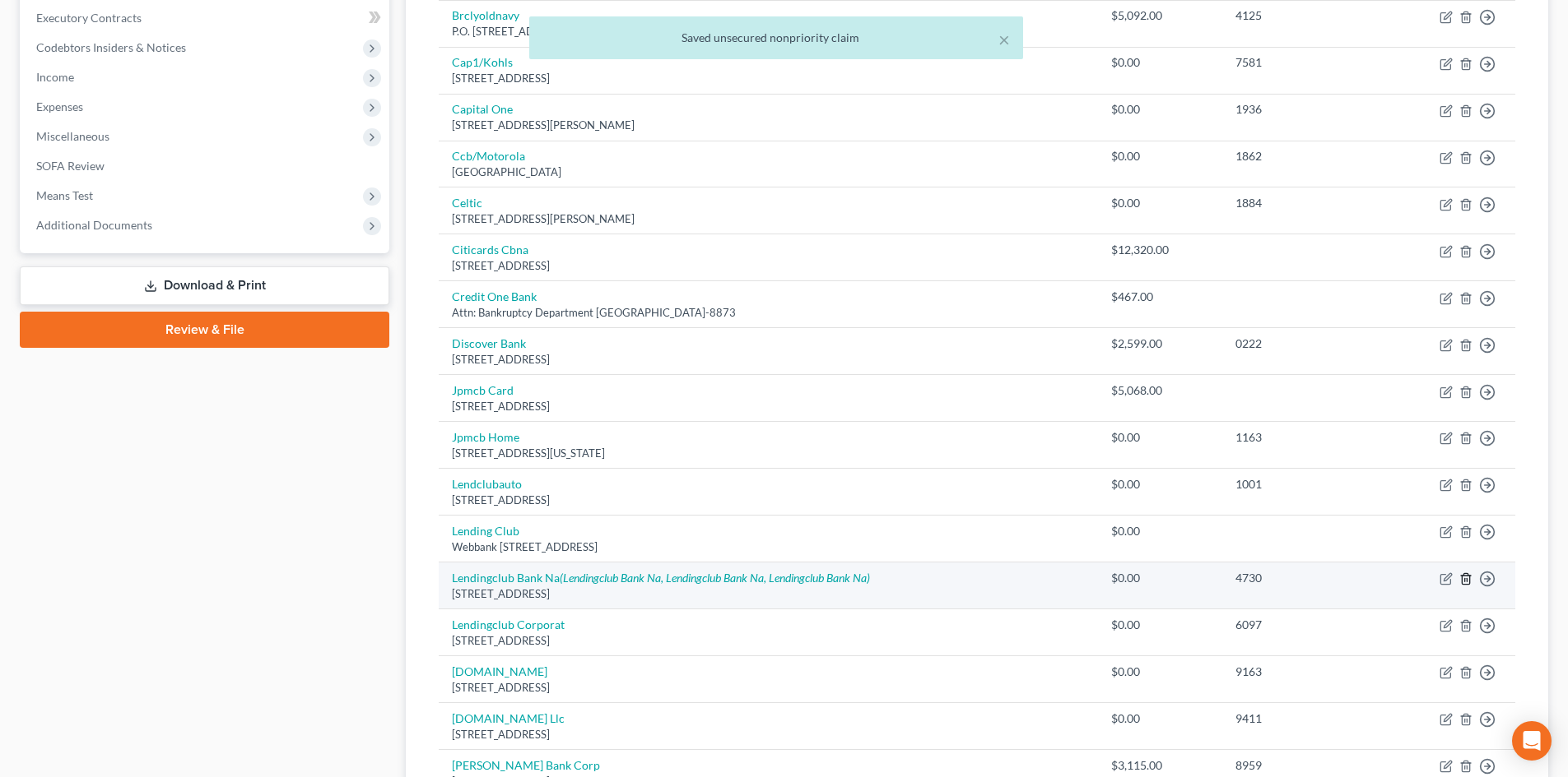
click at [1299, 577] on icon "button" at bounding box center [1465, 579] width 13 height 13
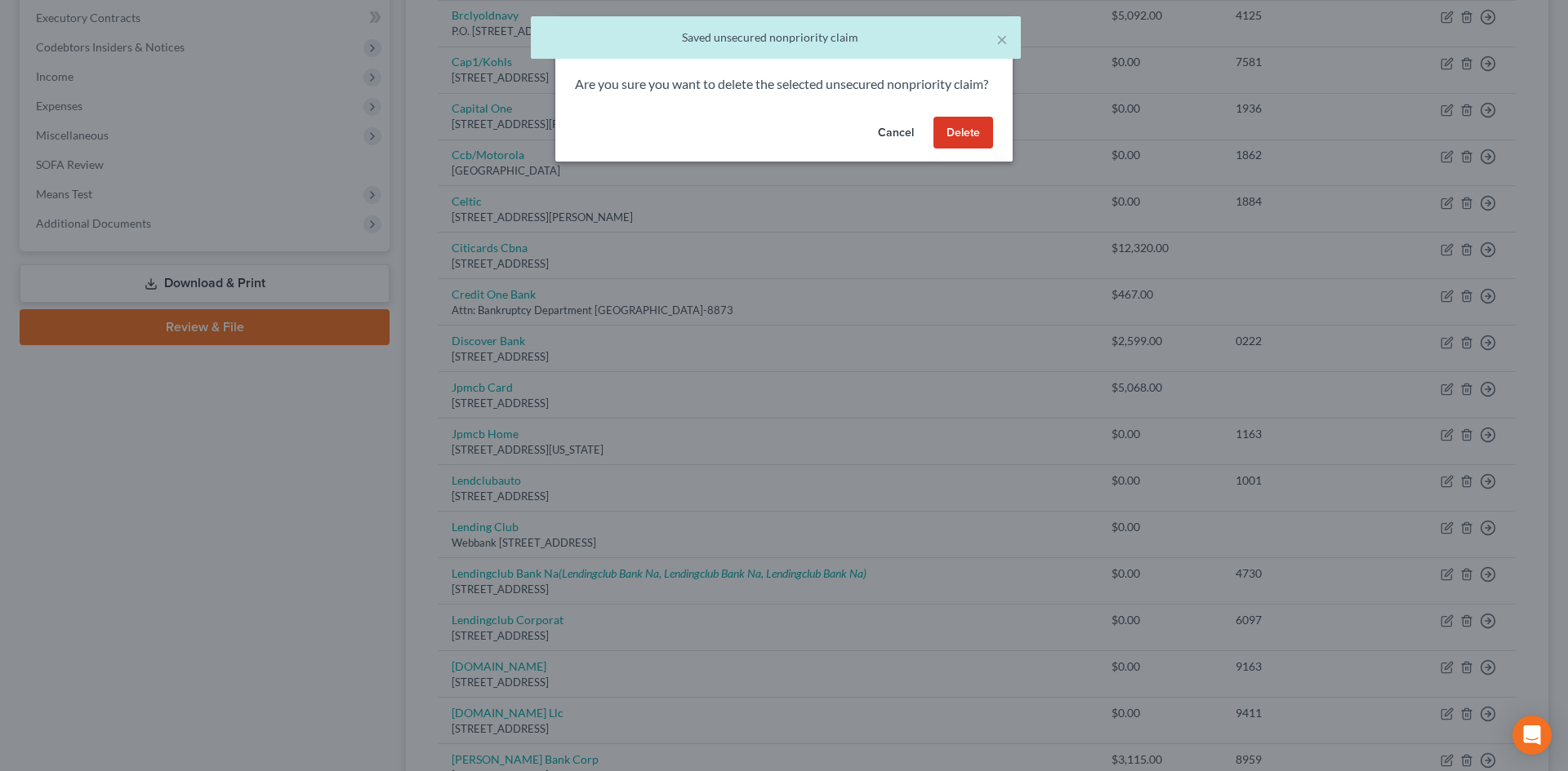
click at [936, 149] on button "Delete" at bounding box center [963, 133] width 60 height 33
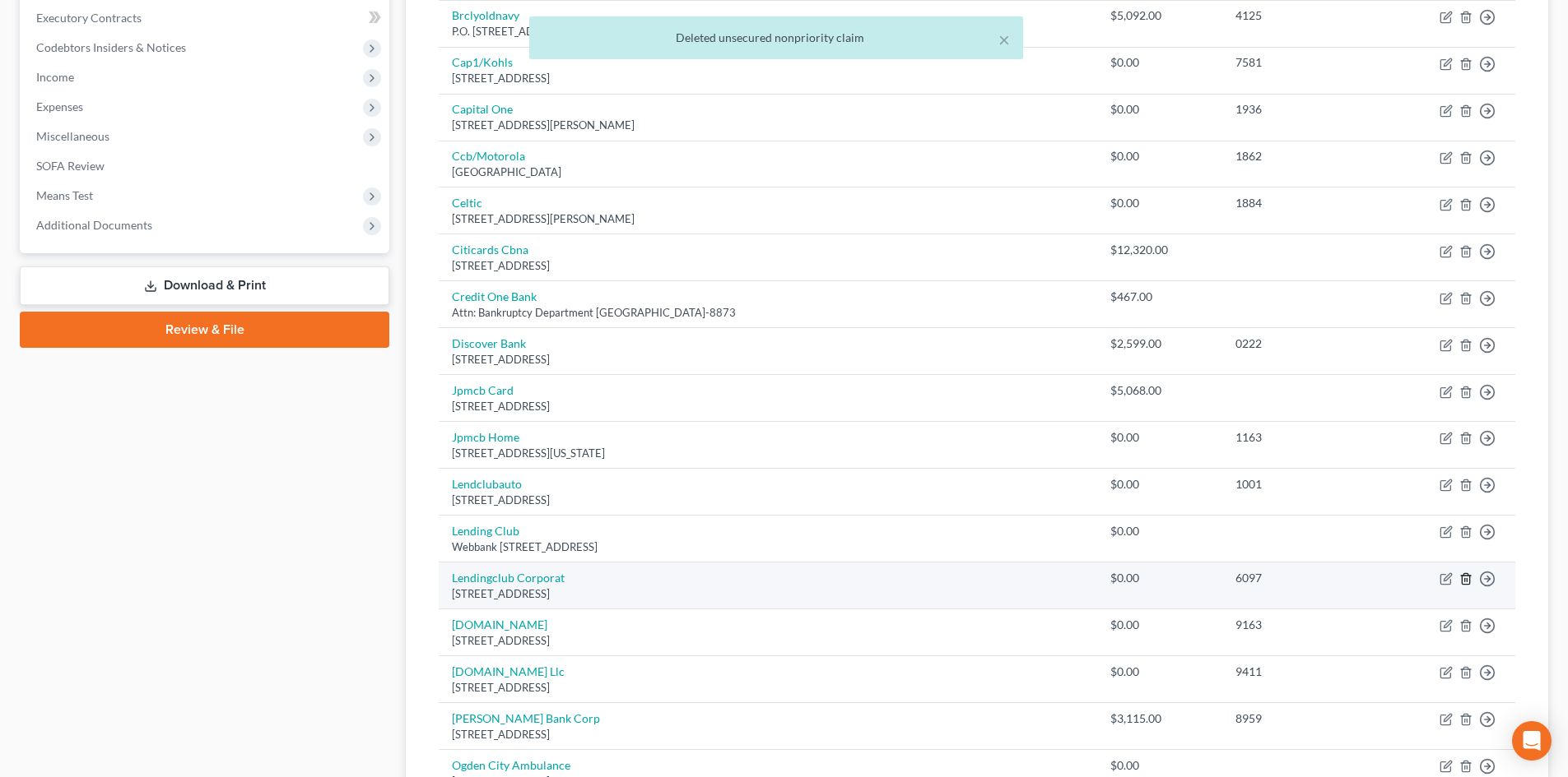
click at [1299, 578] on icon "button" at bounding box center [1465, 579] width 13 height 13
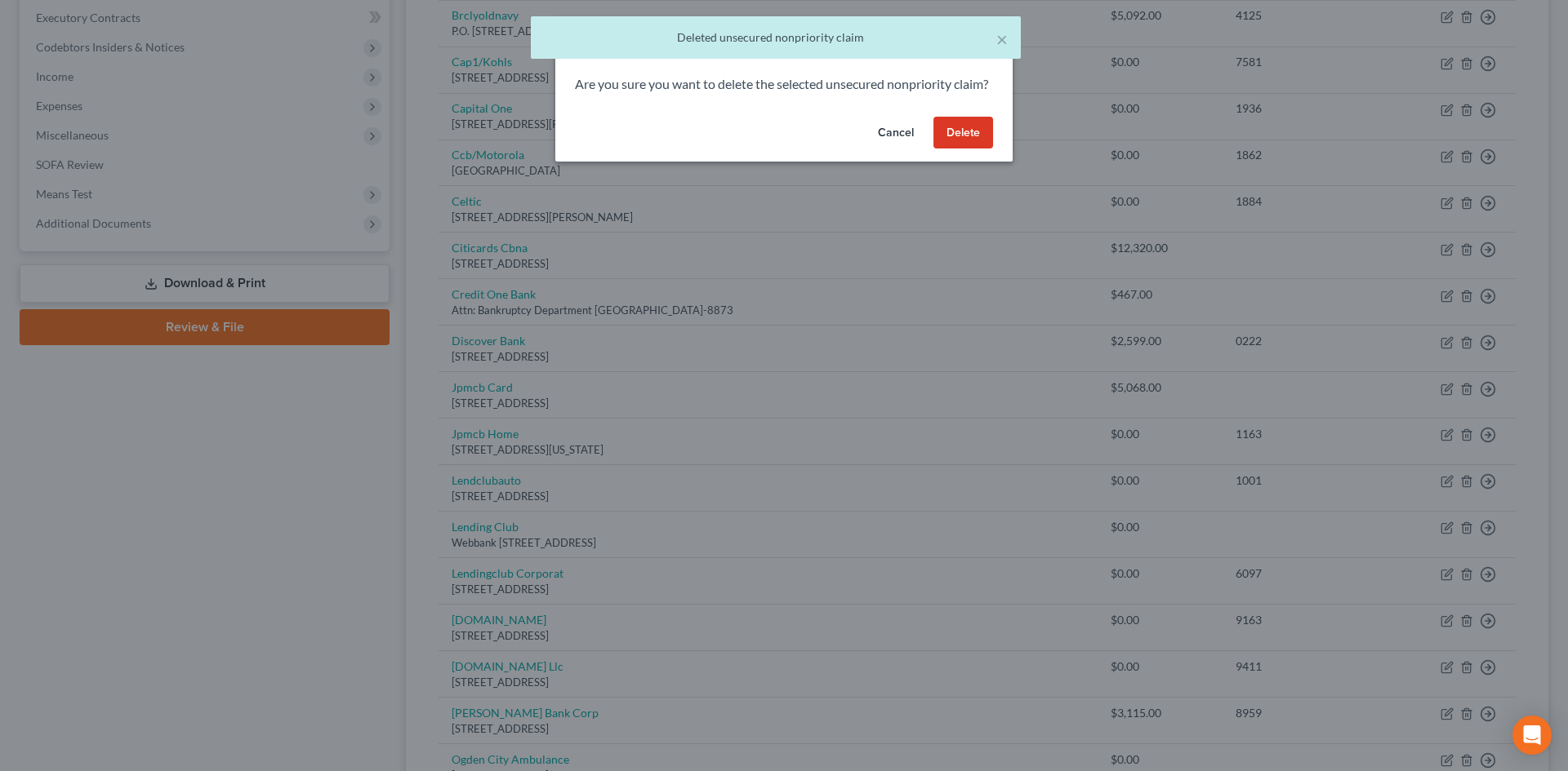
click at [967, 149] on button "Delete" at bounding box center [963, 133] width 60 height 33
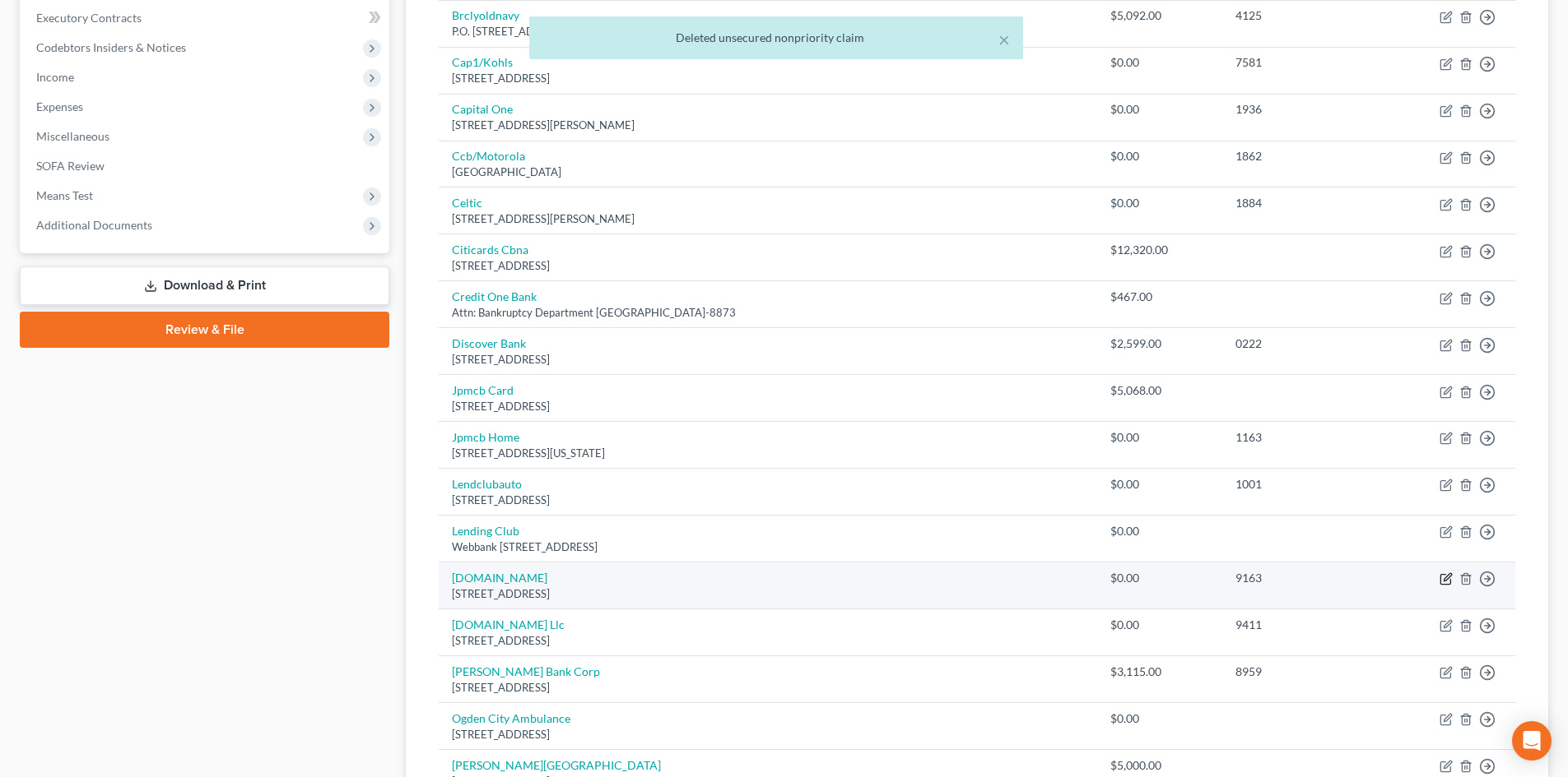
click at [1299, 581] on icon "button" at bounding box center [1447, 578] width 8 height 8
select select "4"
select select "0"
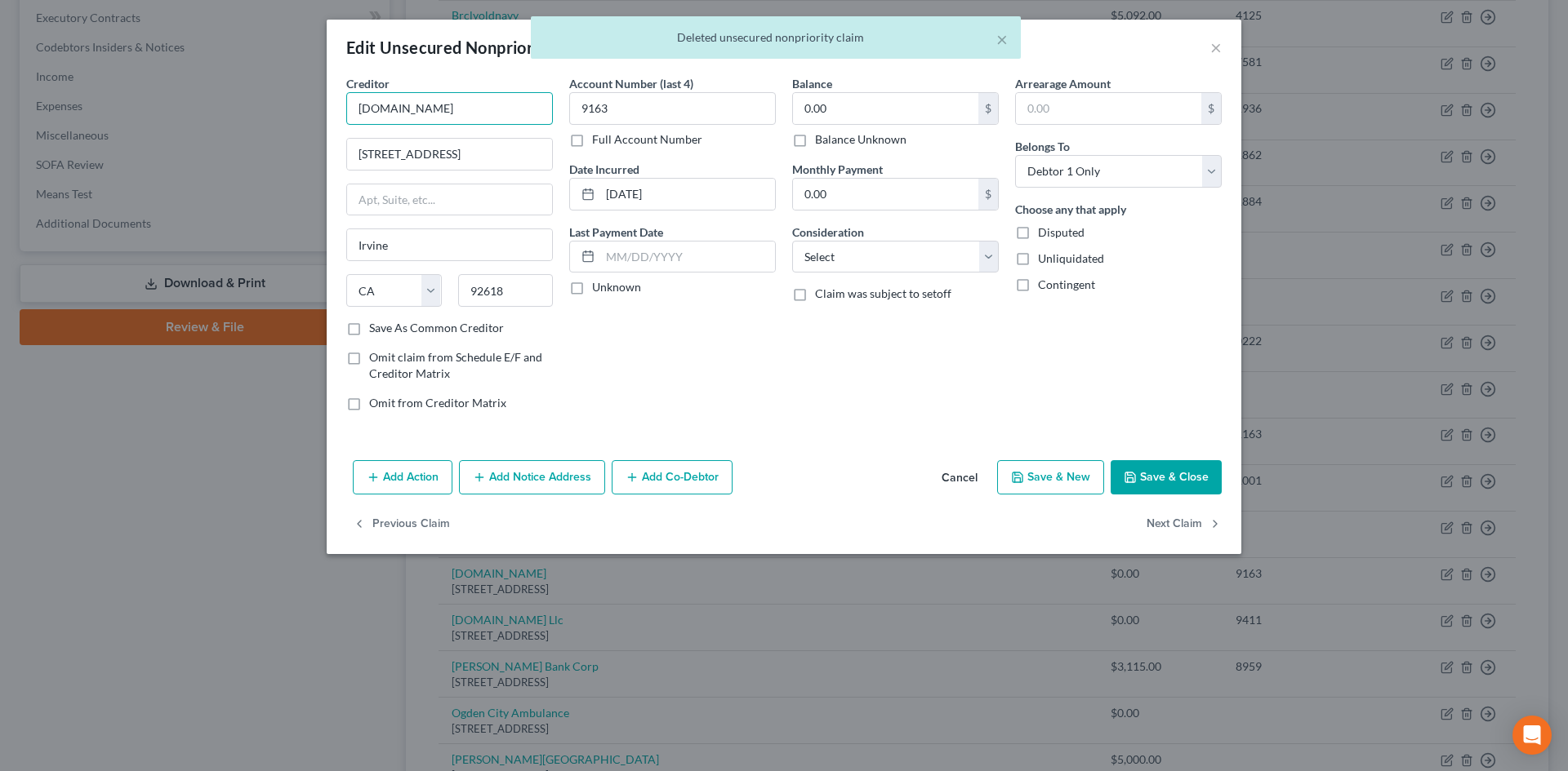
click at [533, 115] on input "[DOMAIN_NAME]" at bounding box center [449, 109] width 206 height 33
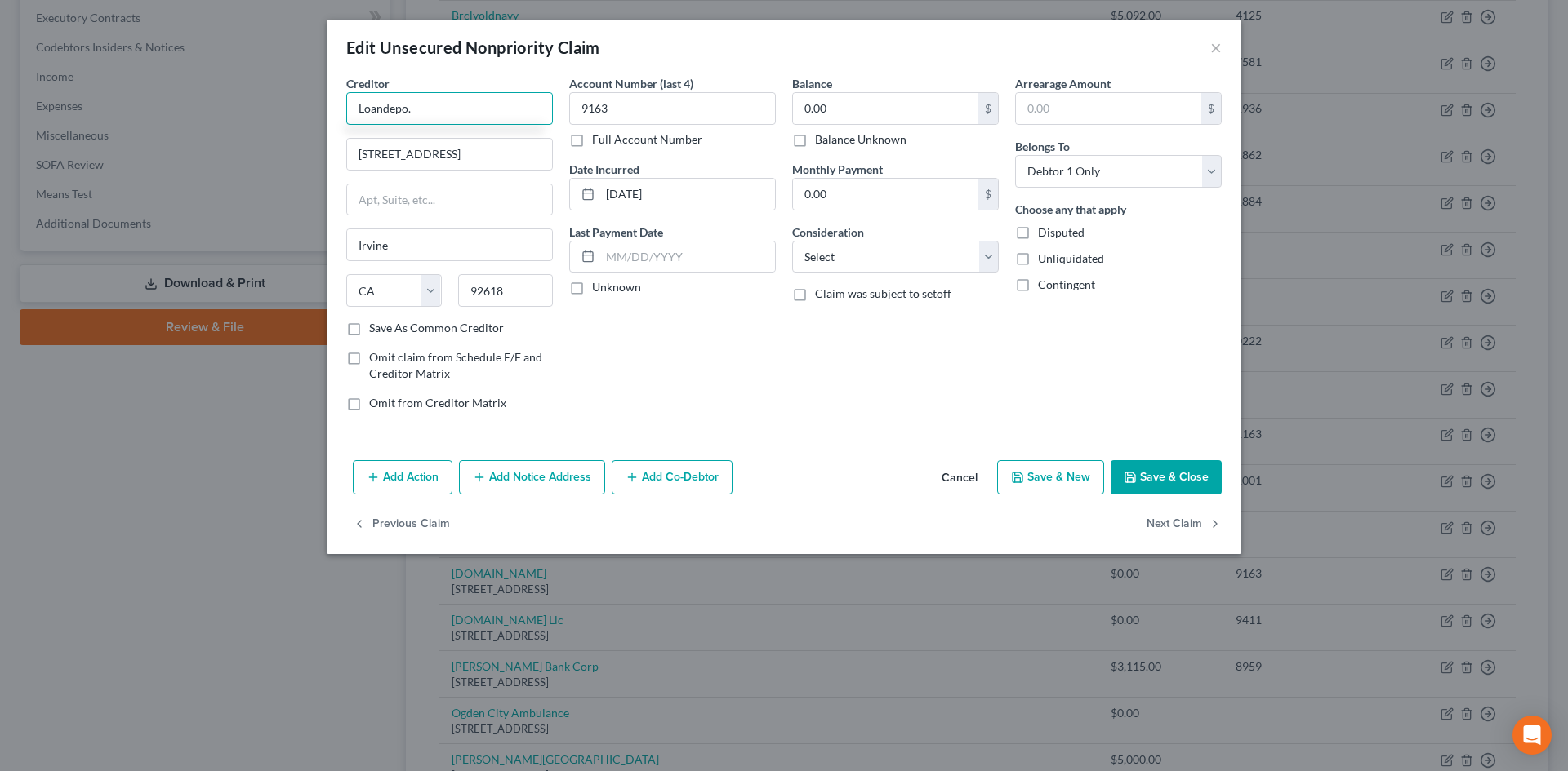
type input "Loandepo."
click at [1219, 59] on div "Edit Unsecured Nonpriority Claim ×" at bounding box center [784, 47] width 915 height 55
click at [1219, 51] on button "×" at bounding box center [1216, 47] width 11 height 20
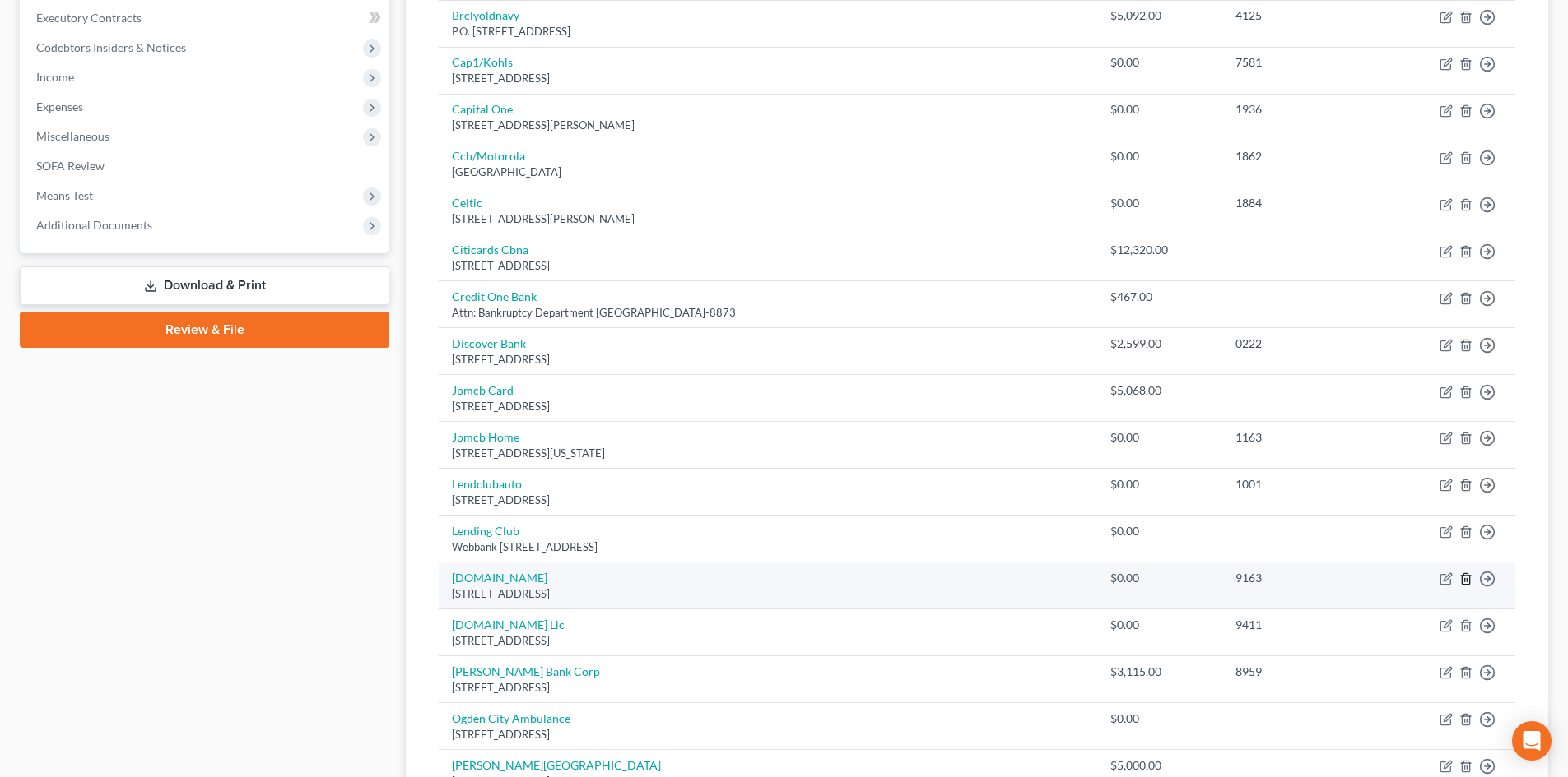
click at [1299, 578] on icon "button" at bounding box center [1465, 579] width 13 height 13
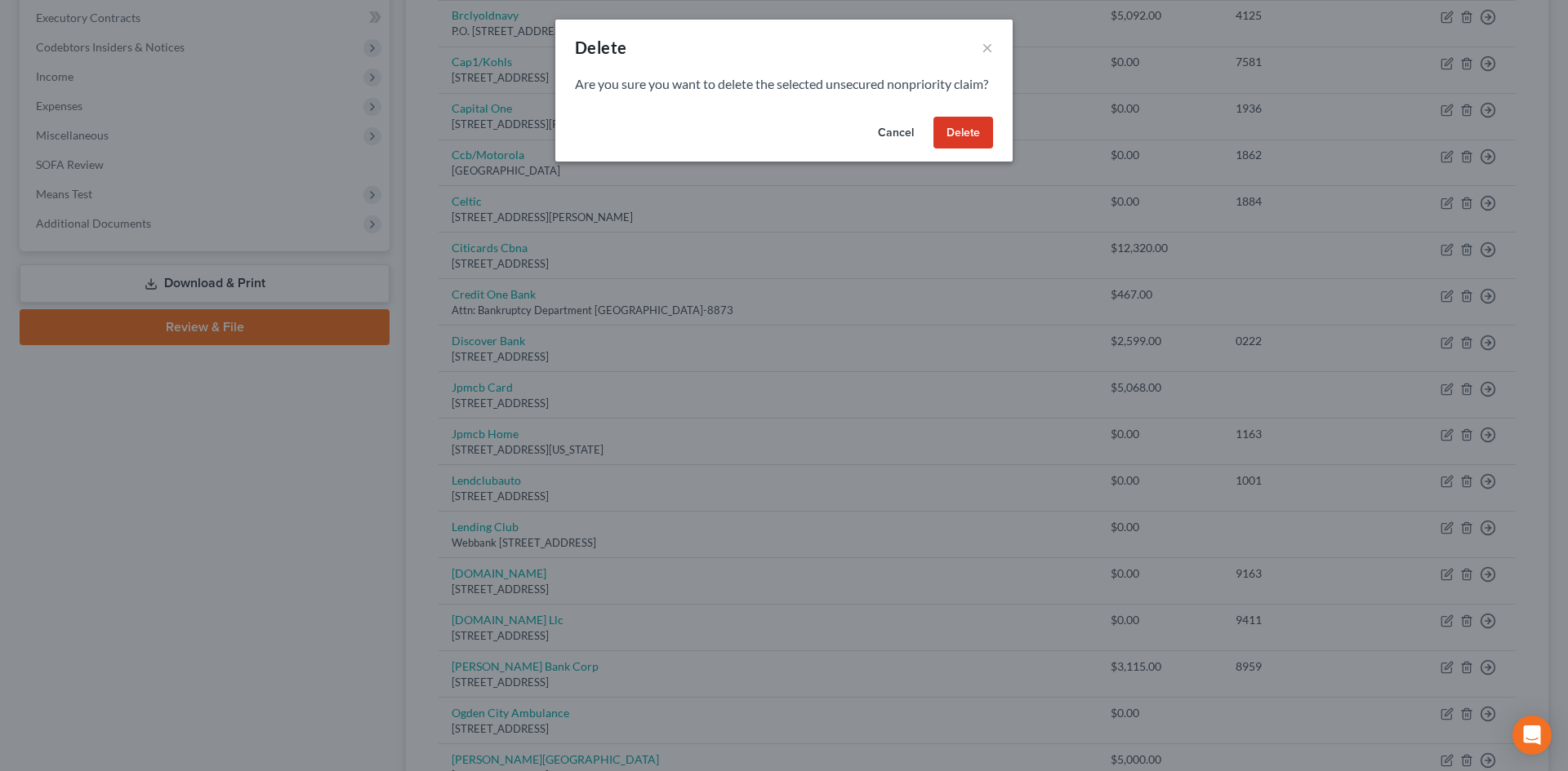
click at [955, 149] on button "Delete" at bounding box center [963, 133] width 60 height 33
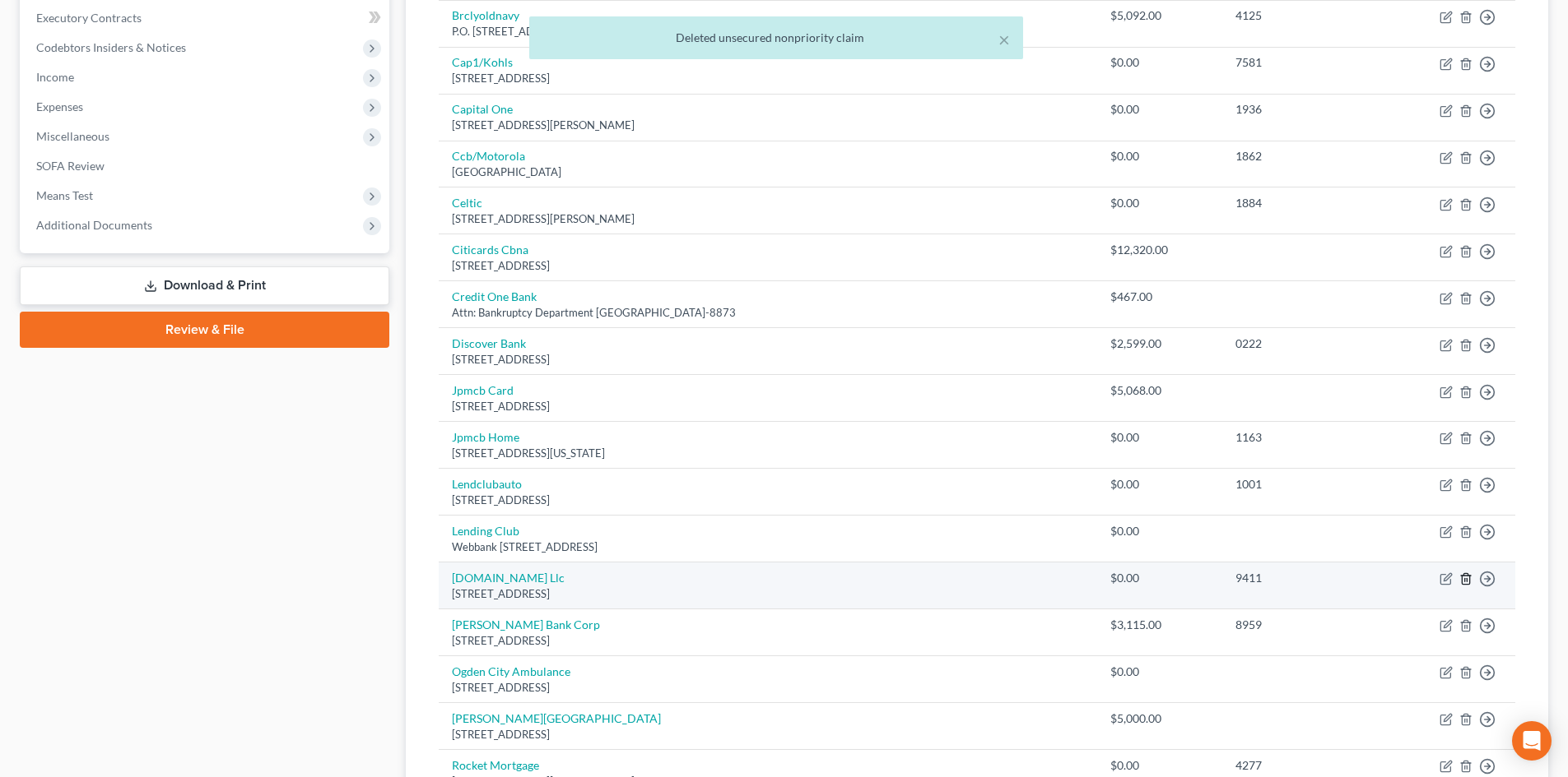
click at [1299, 576] on polyline "button" at bounding box center [1465, 576] width 10 height 0
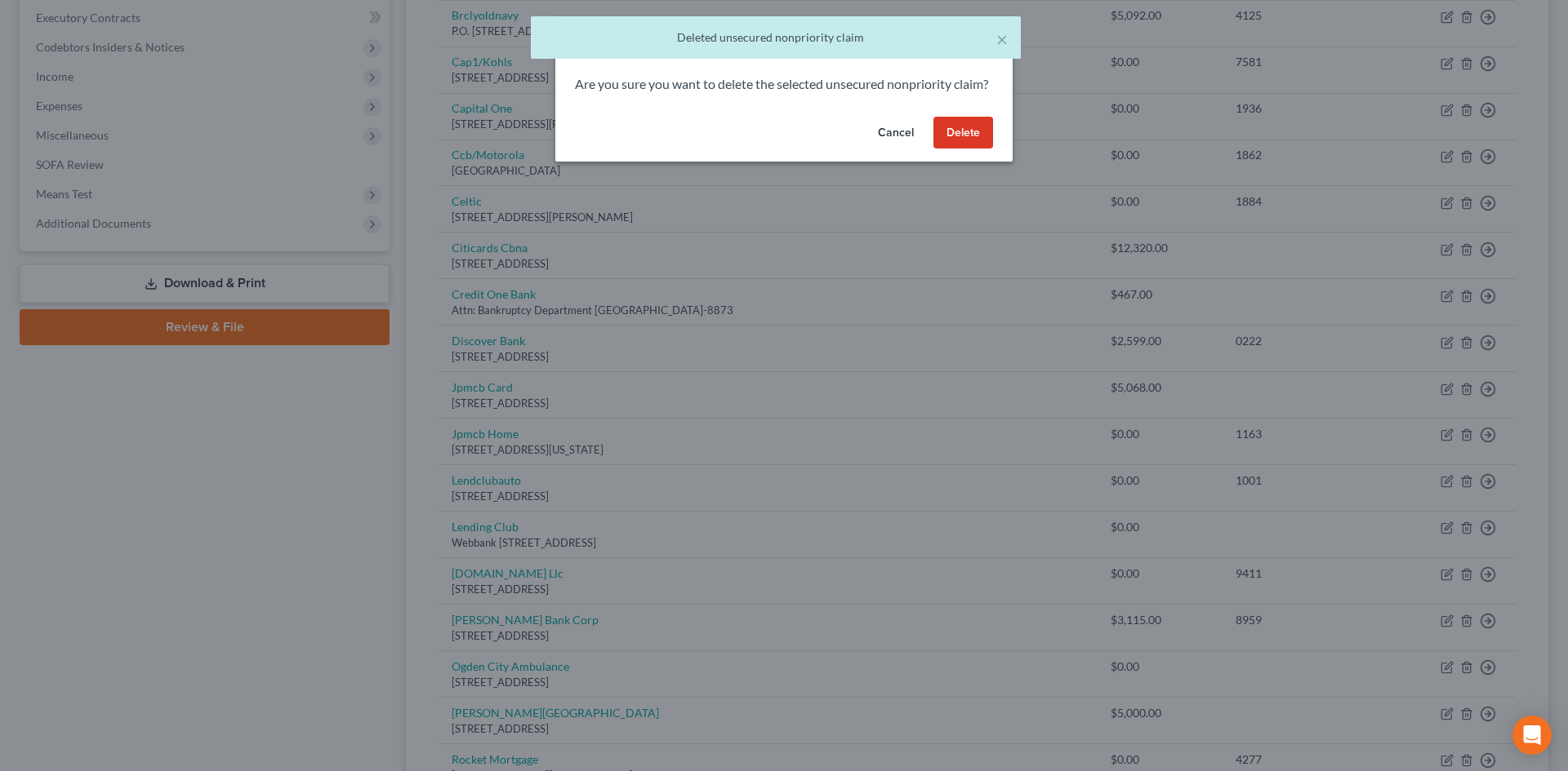
click at [965, 149] on button "Delete" at bounding box center [963, 133] width 60 height 33
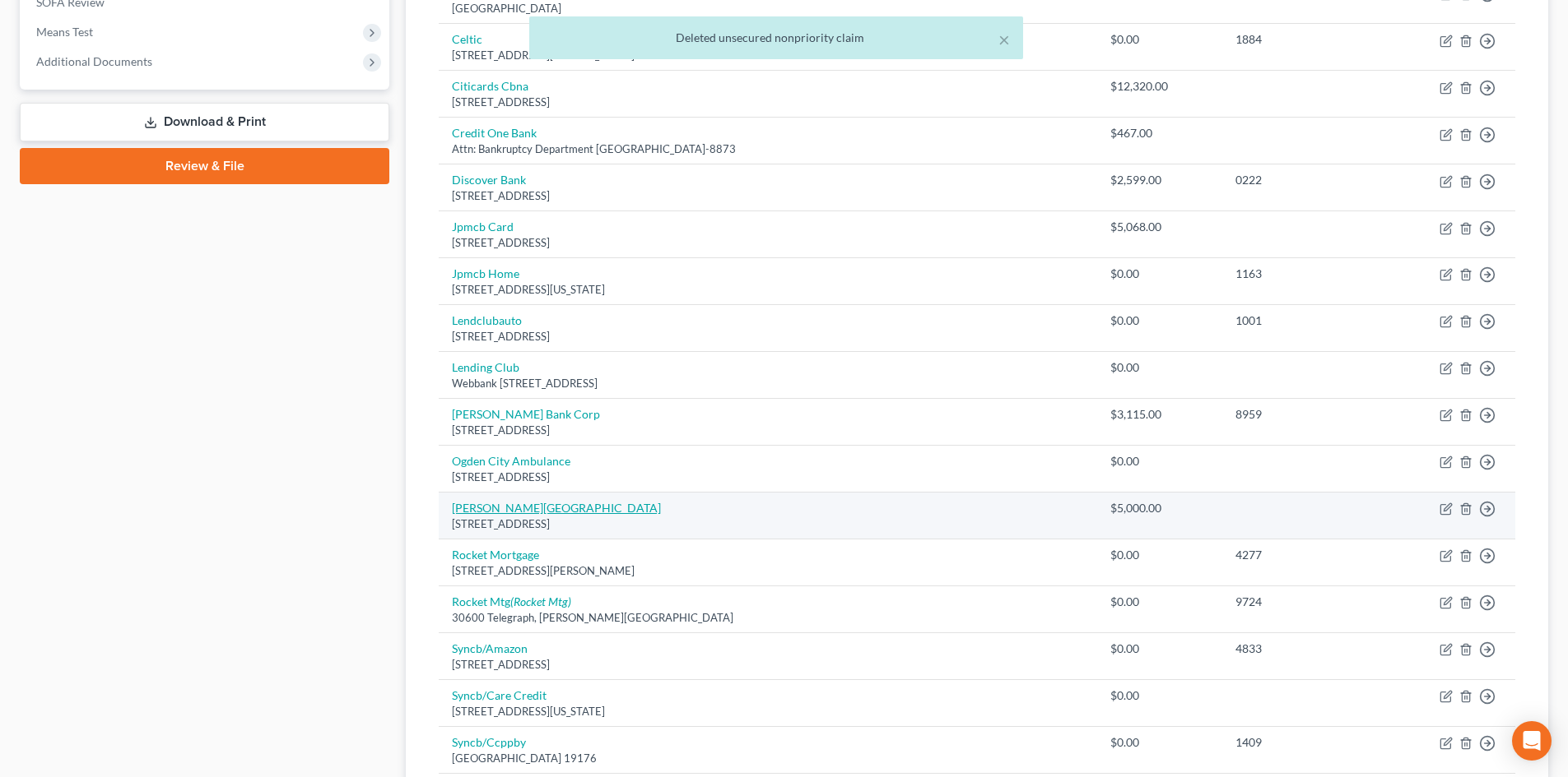
scroll to position [658, 0]
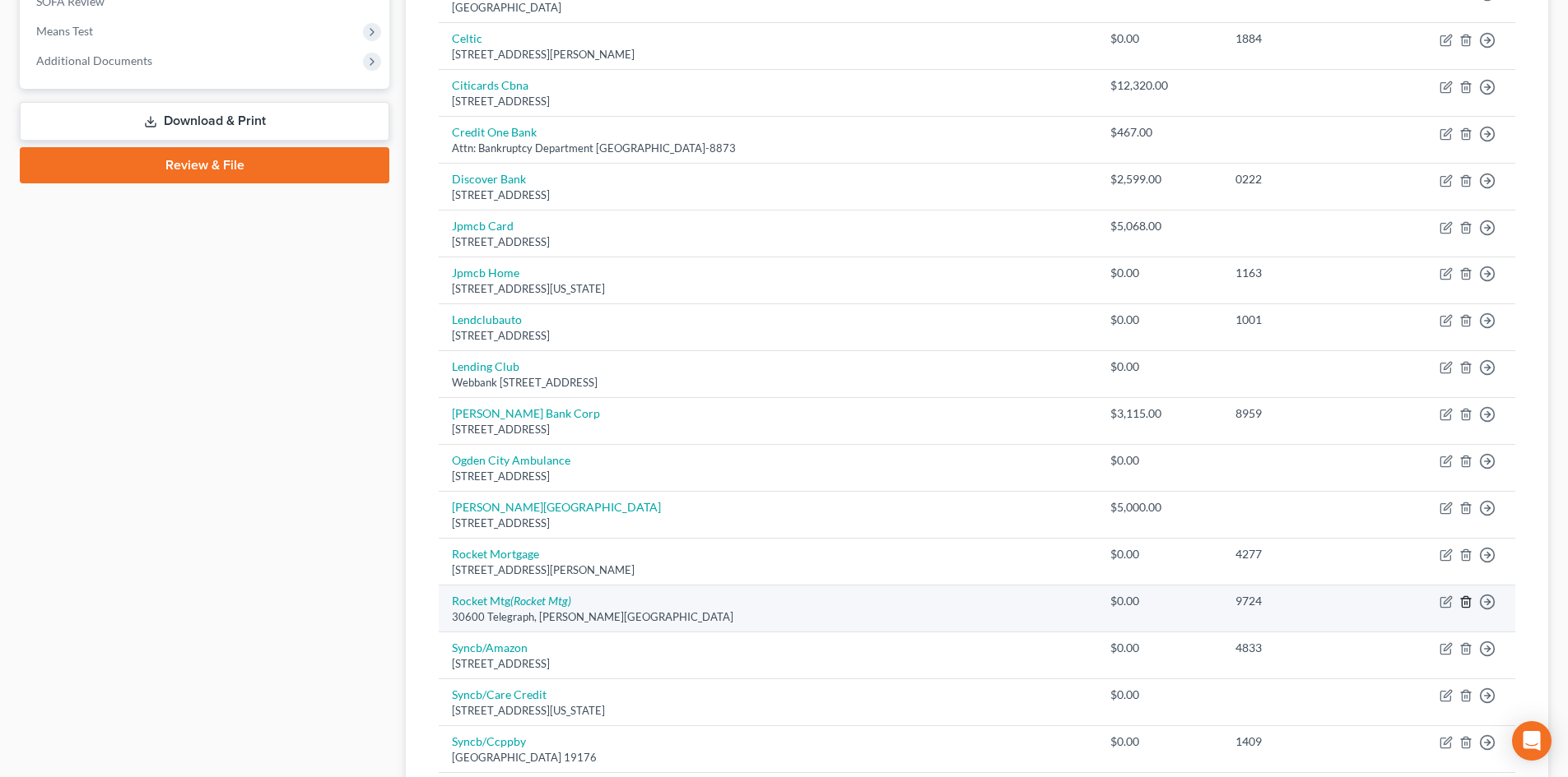
click at [1299, 606] on icon "button" at bounding box center [1465, 602] width 8 height 10
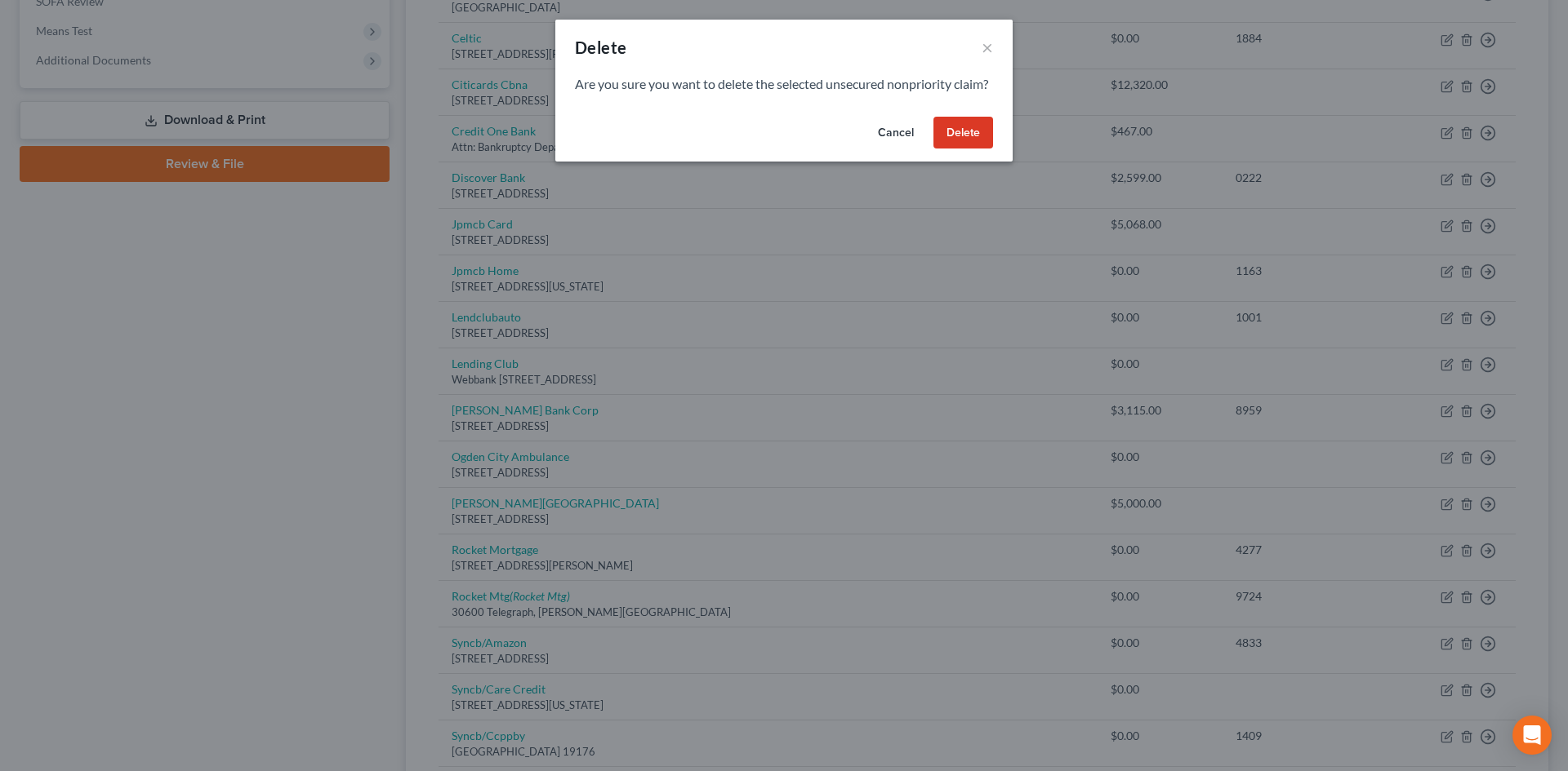
click at [983, 149] on button "Delete" at bounding box center [963, 133] width 60 height 33
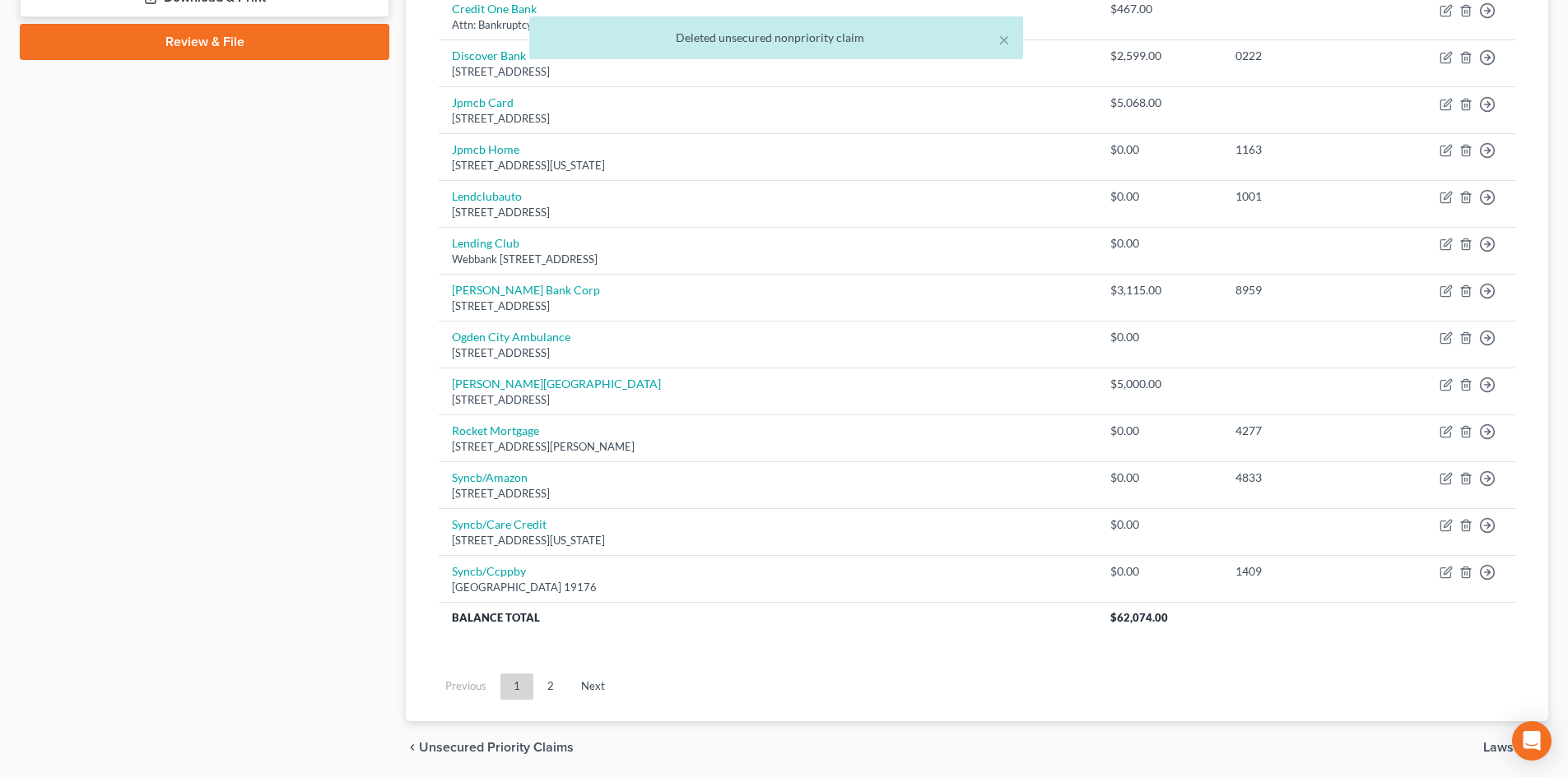
scroll to position [740, 0]
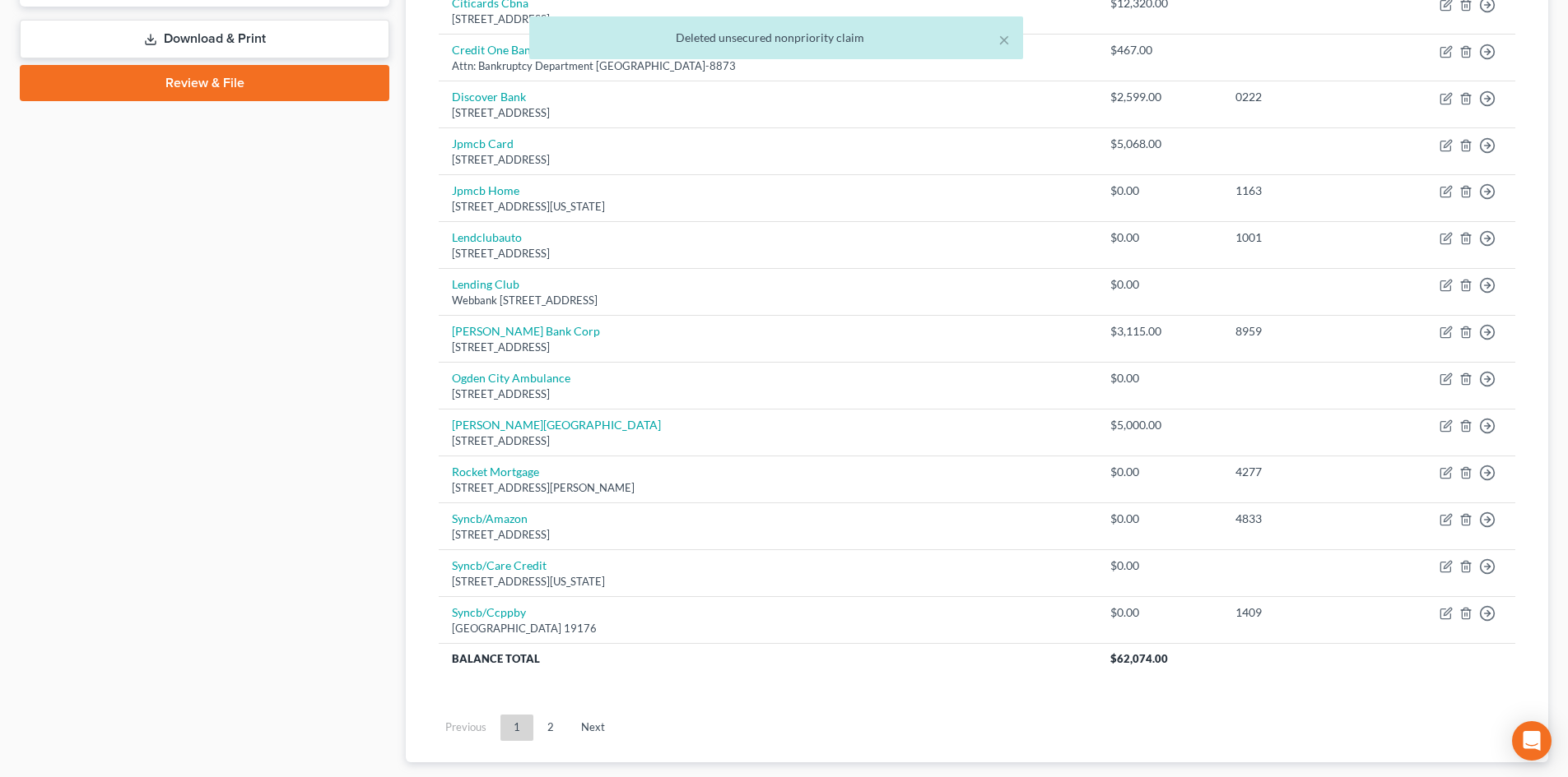
click at [558, 701] on ul "Previous 1 2 Next" at bounding box center [977, 727] width 1103 height 43
click at [551, 701] on link "2" at bounding box center [550, 727] width 33 height 26
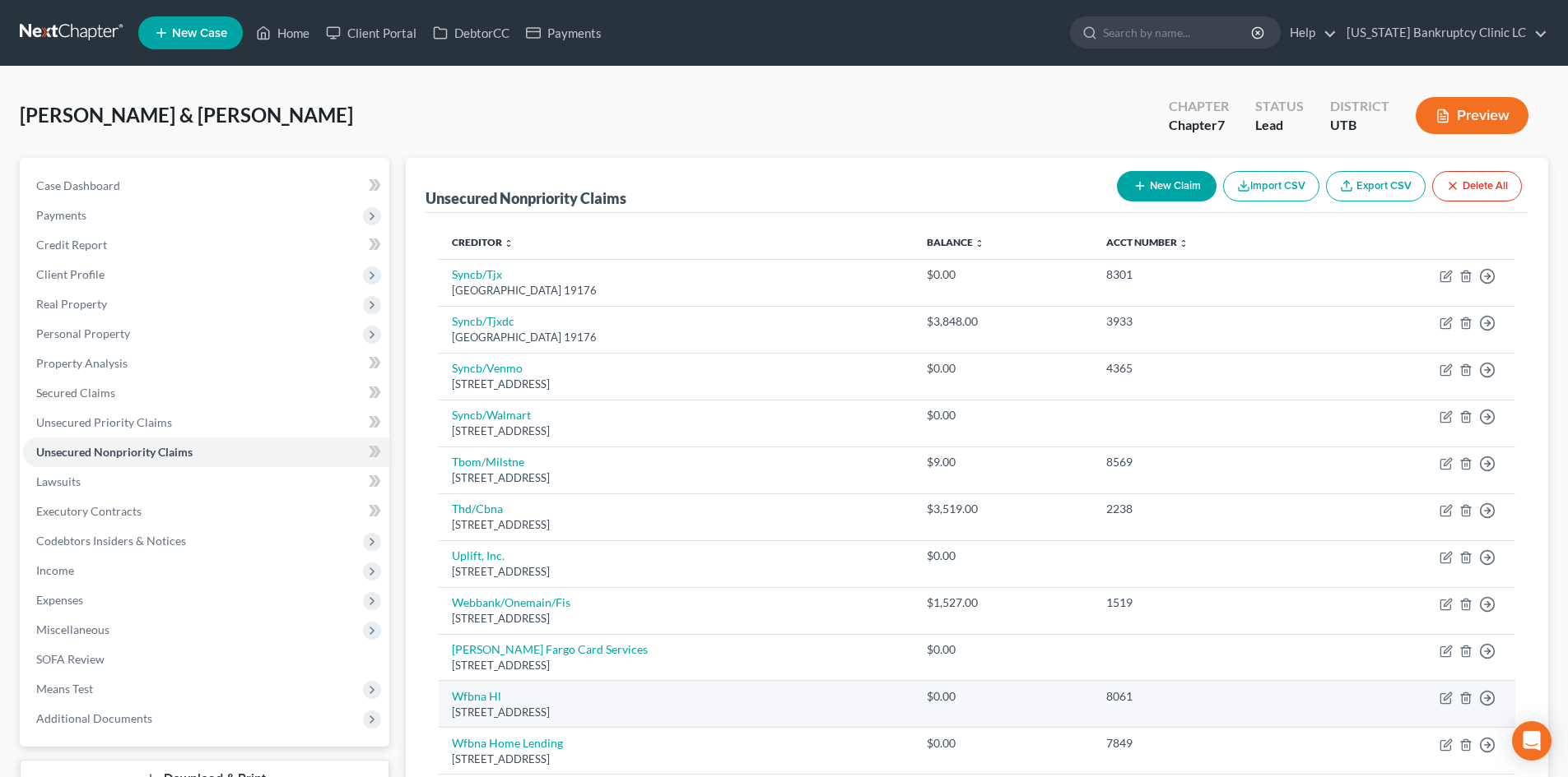
scroll to position [278, 0]
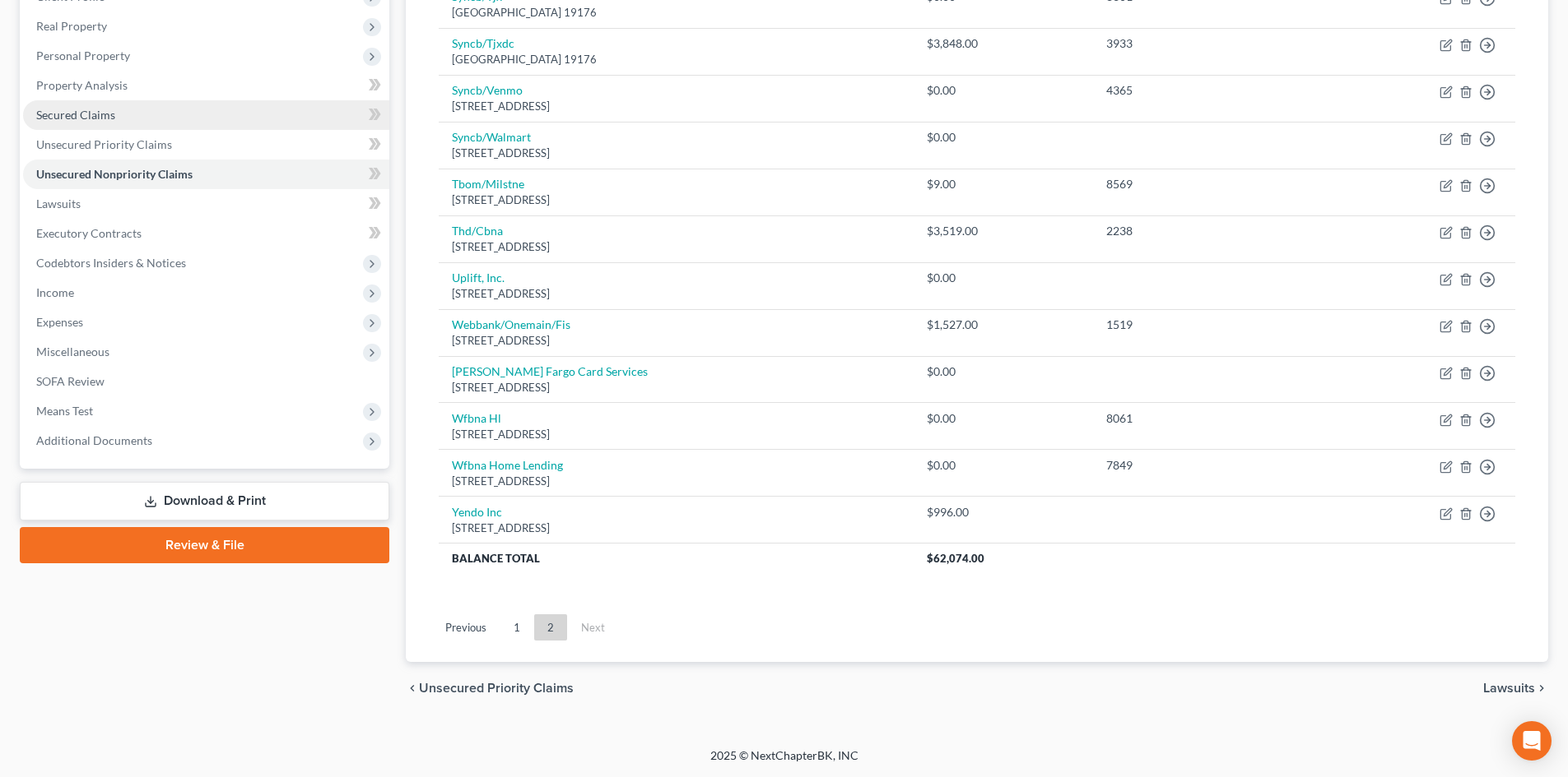
click at [157, 115] on link "Secured Claims" at bounding box center [206, 115] width 366 height 30
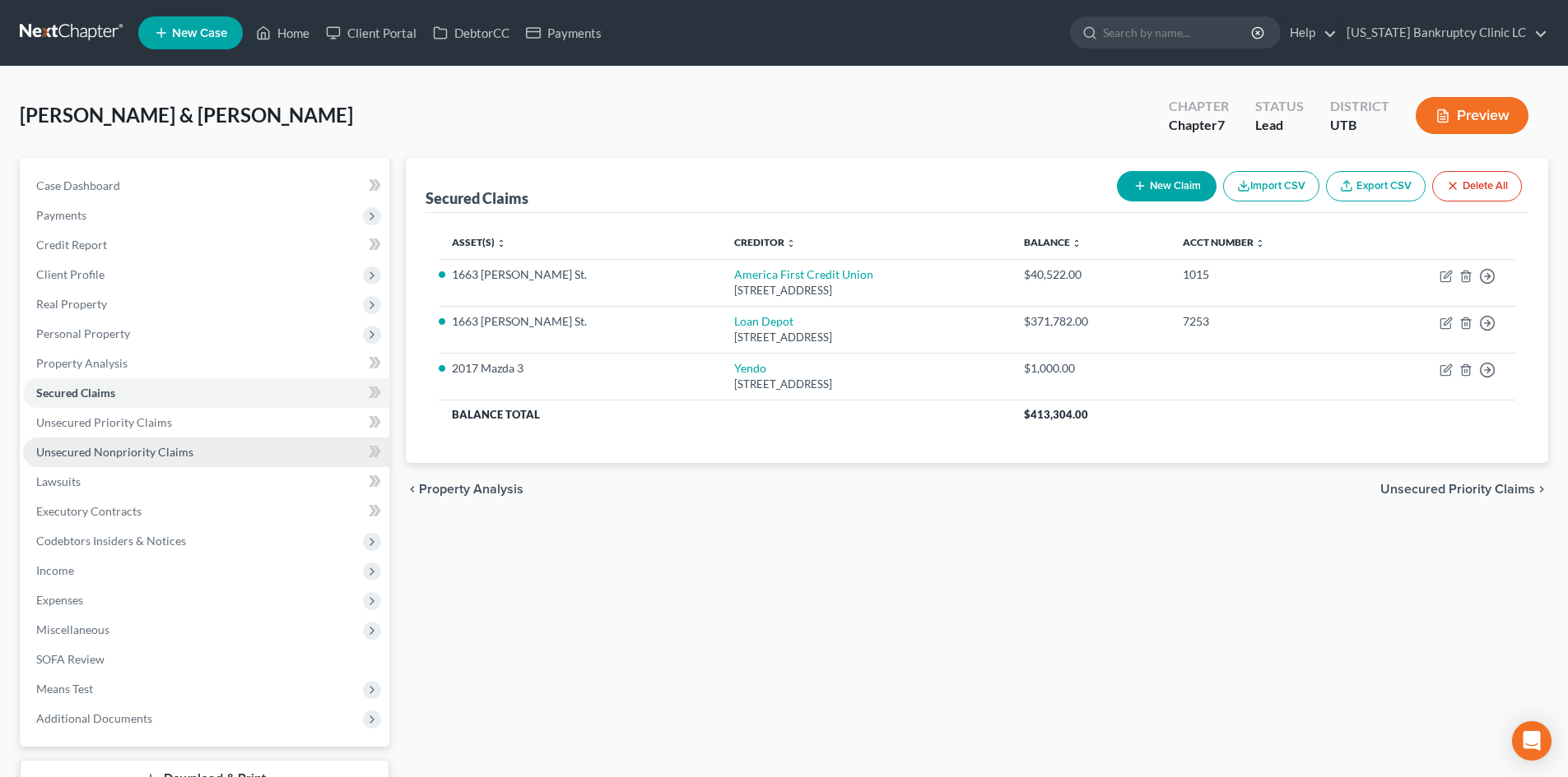
click at [125, 453] on span "Unsecured Nonpriority Claims" at bounding box center [115, 452] width 157 height 14
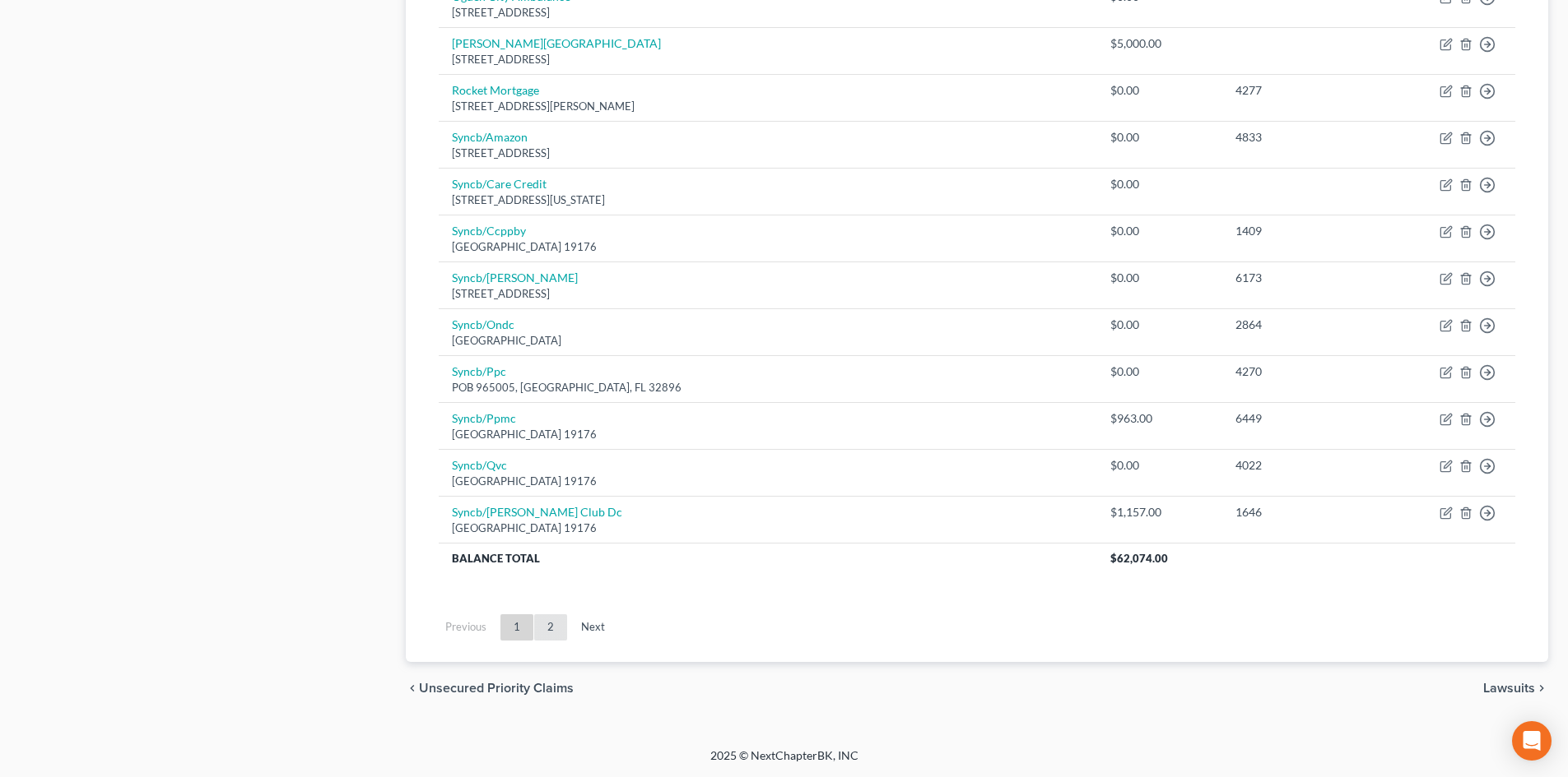
click at [547, 621] on link "2" at bounding box center [550, 628] width 33 height 26
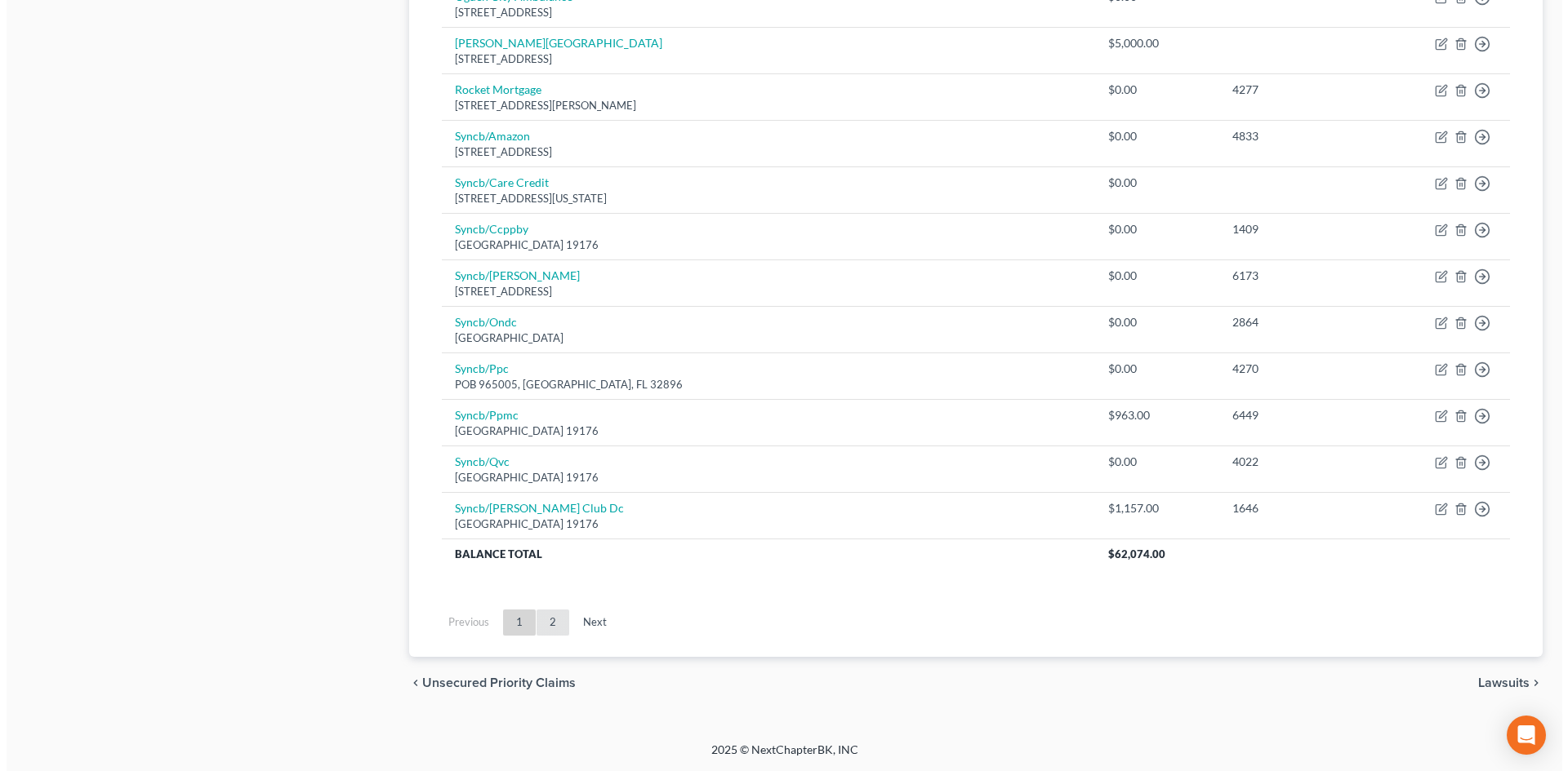
scroll to position [276, 0]
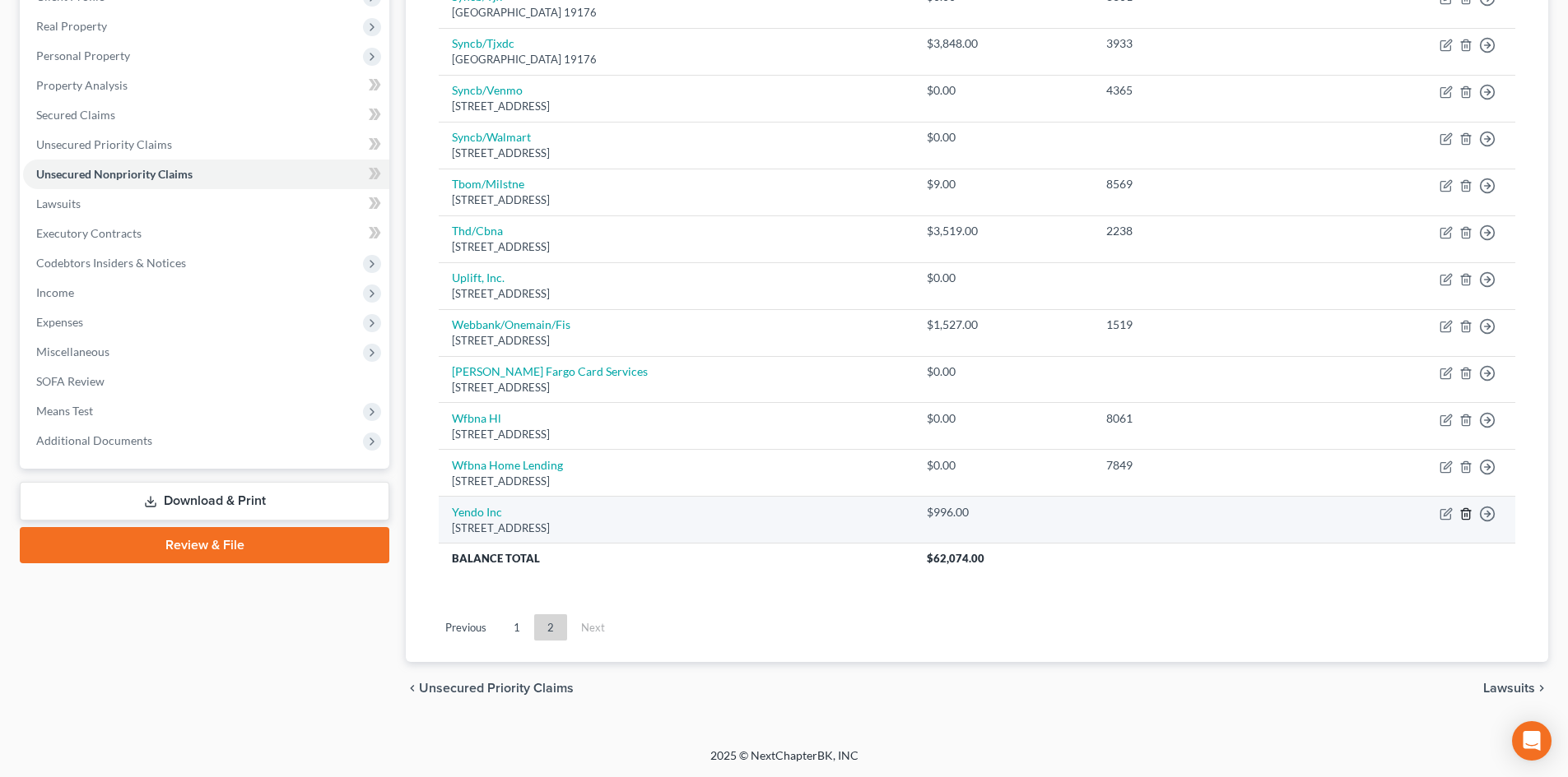
click at [1299, 514] on icon "button" at bounding box center [1465, 514] width 13 height 13
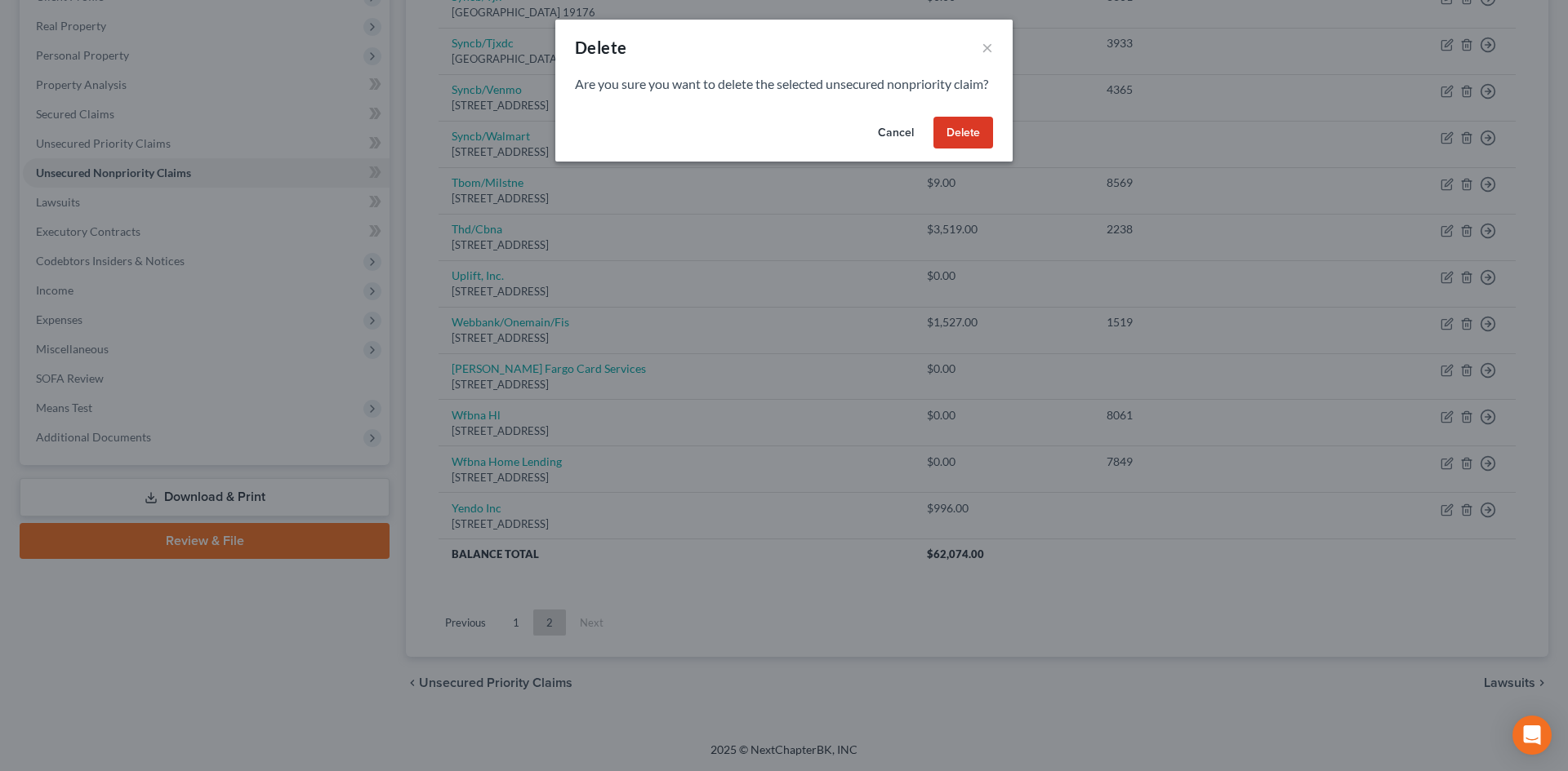
click at [953, 149] on button "Delete" at bounding box center [963, 133] width 60 height 33
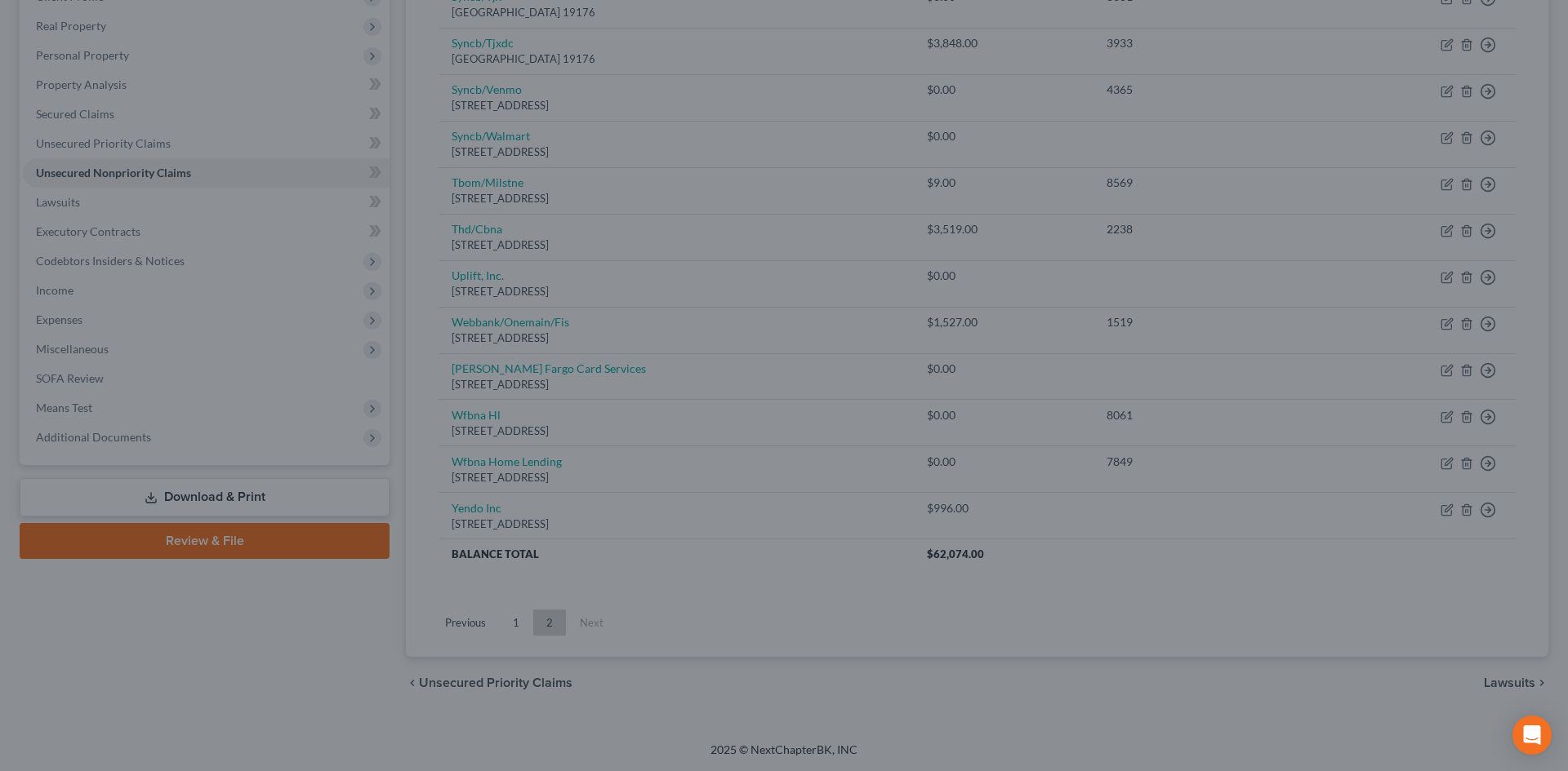
scroll to position [229, 0]
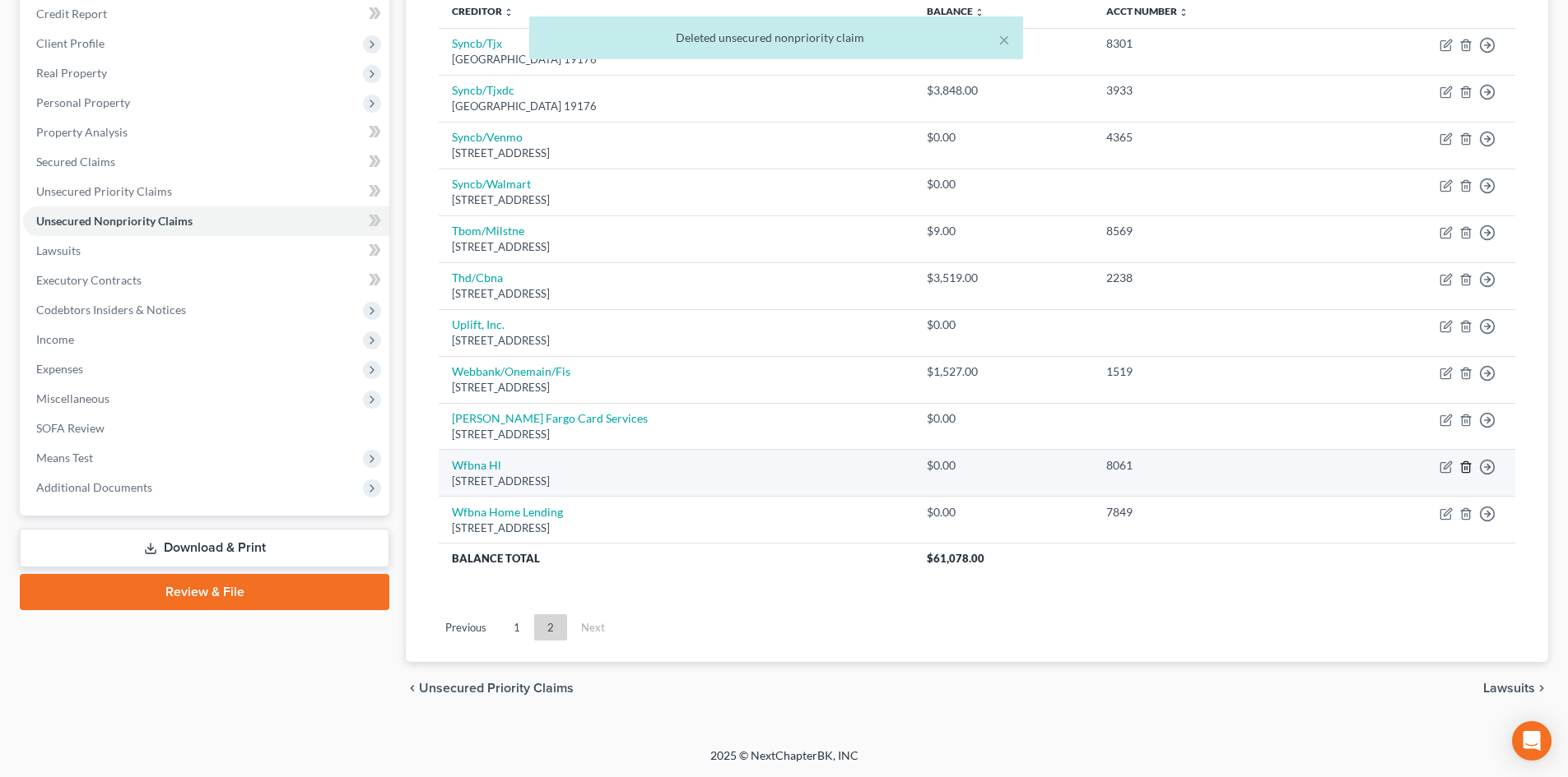
click at [1299, 468] on icon "button" at bounding box center [1465, 467] width 8 height 10
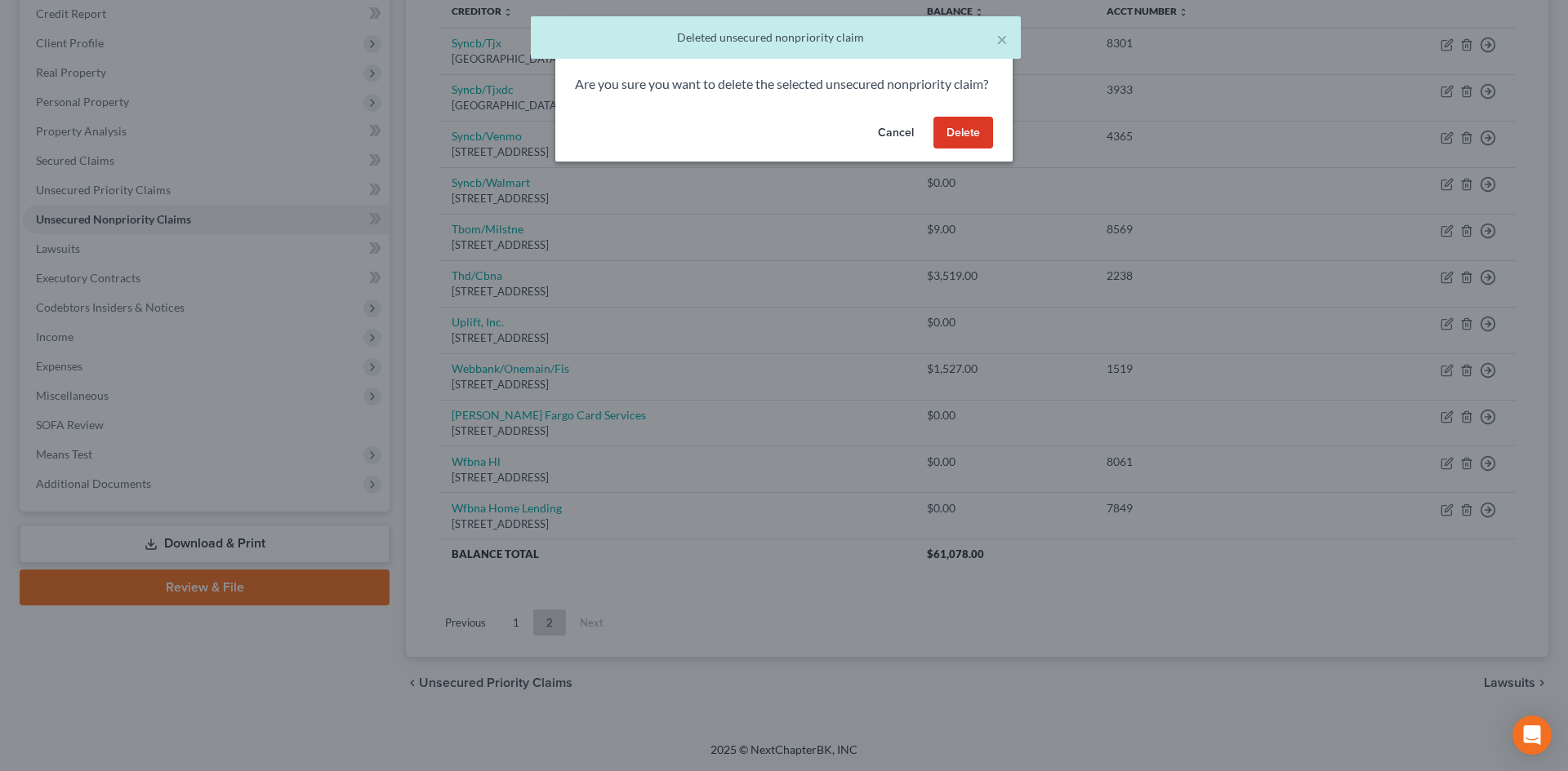
click at [955, 148] on button "Delete" at bounding box center [963, 133] width 60 height 33
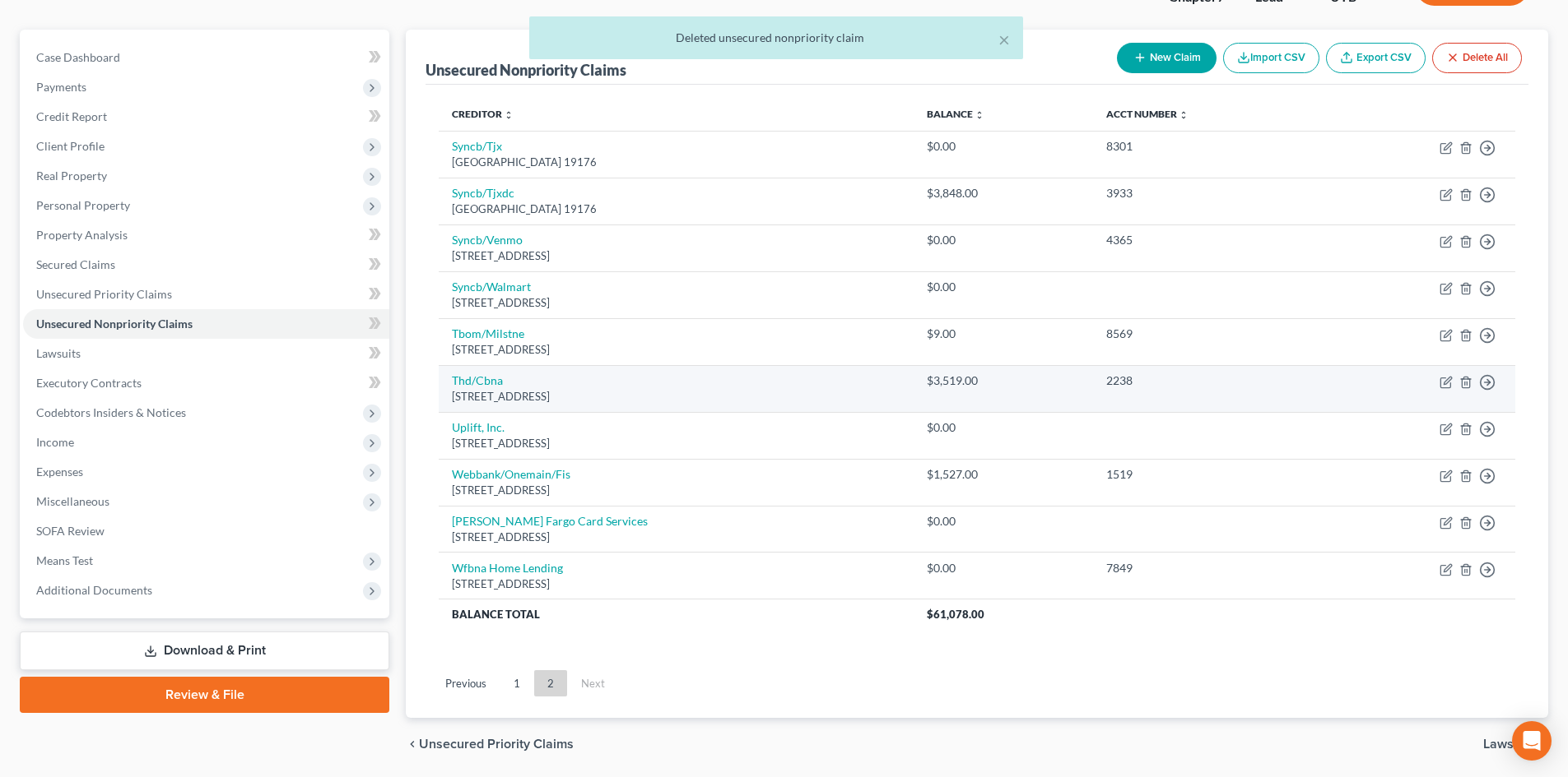
scroll to position [102, 0]
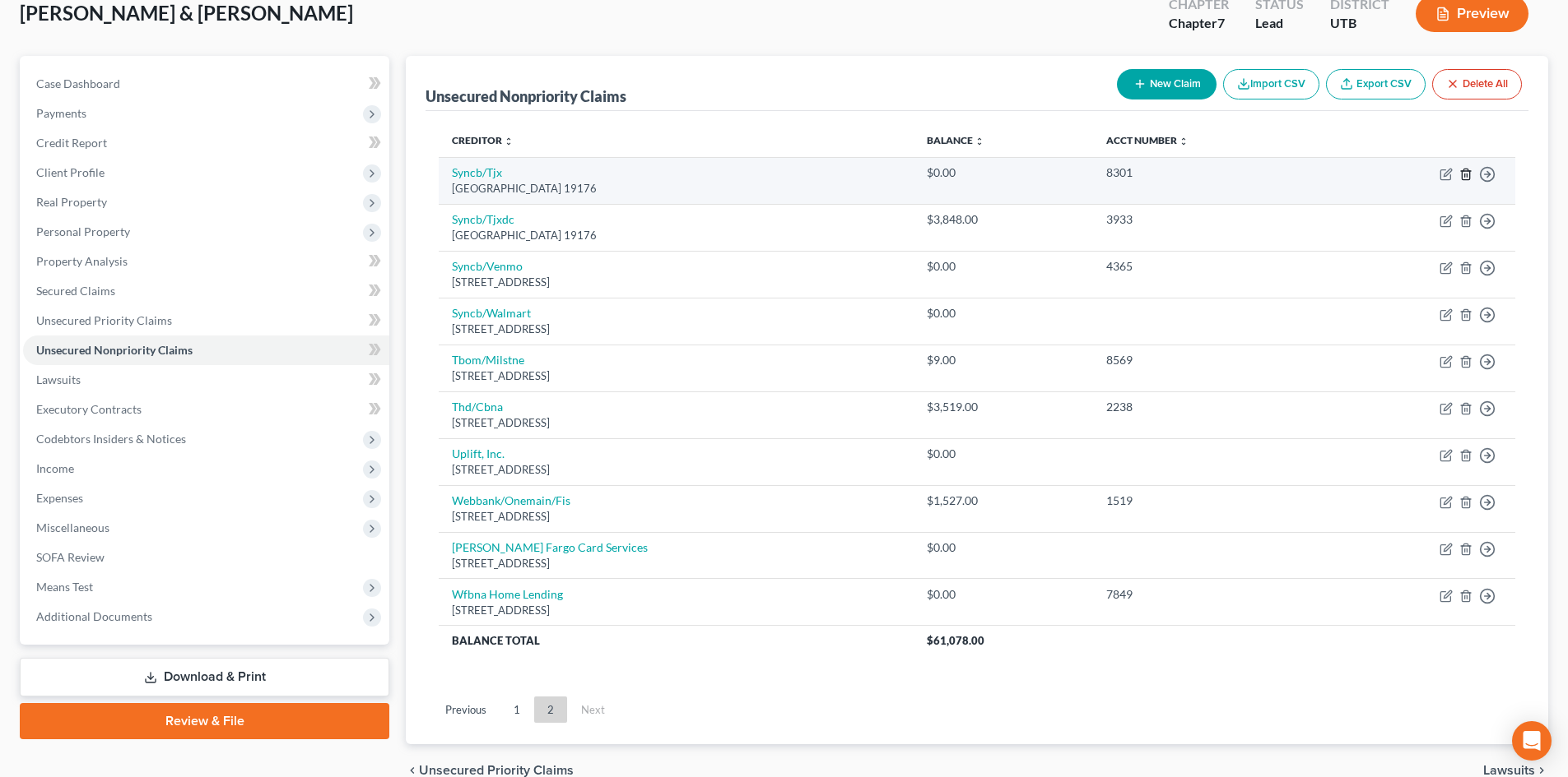
click at [1299, 176] on icon "button" at bounding box center [1465, 174] width 8 height 10
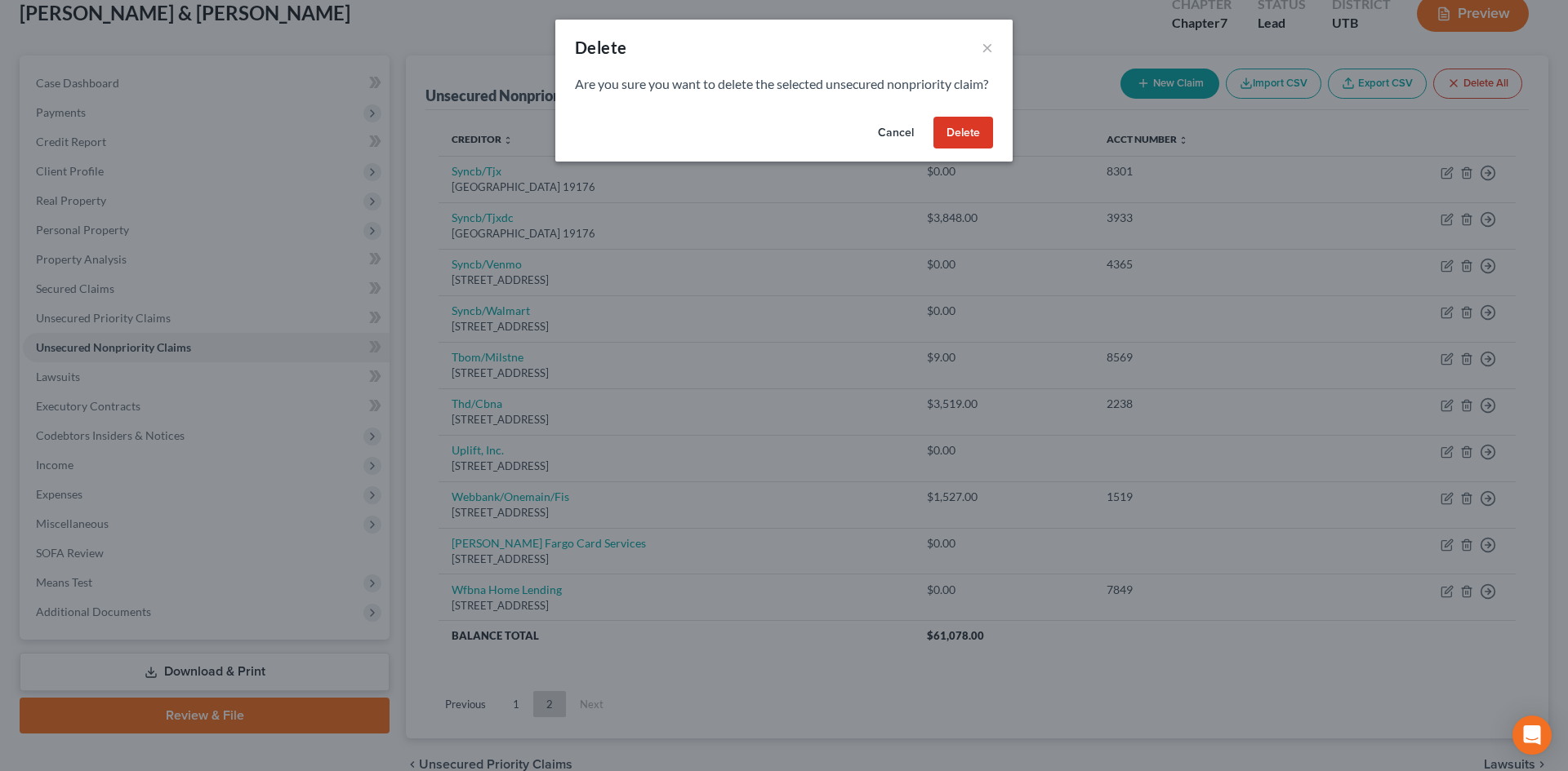
click at [967, 146] on button "Delete" at bounding box center [963, 133] width 60 height 33
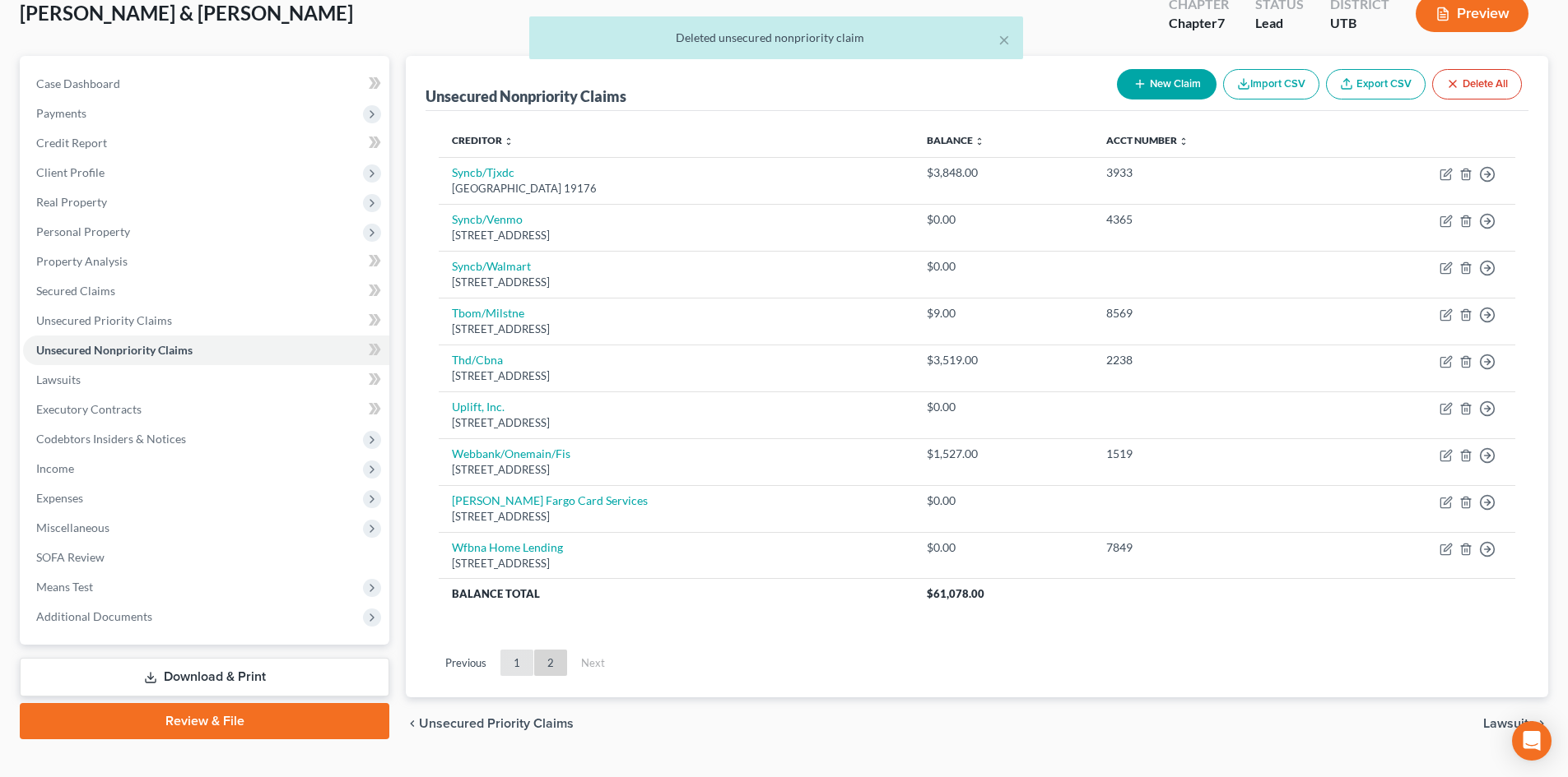
click at [515, 657] on link "1" at bounding box center [517, 663] width 33 height 26
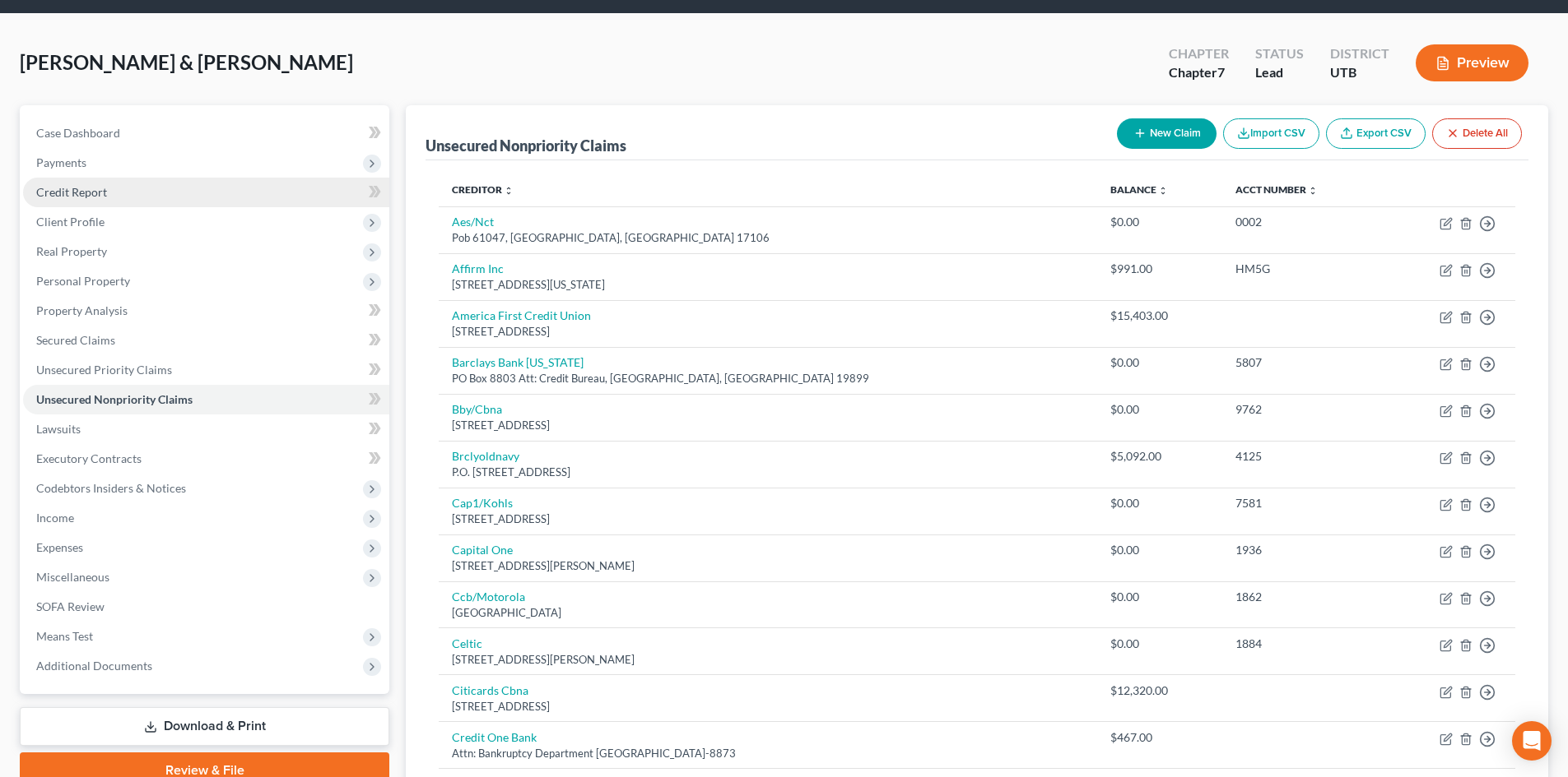
scroll to position [0, 0]
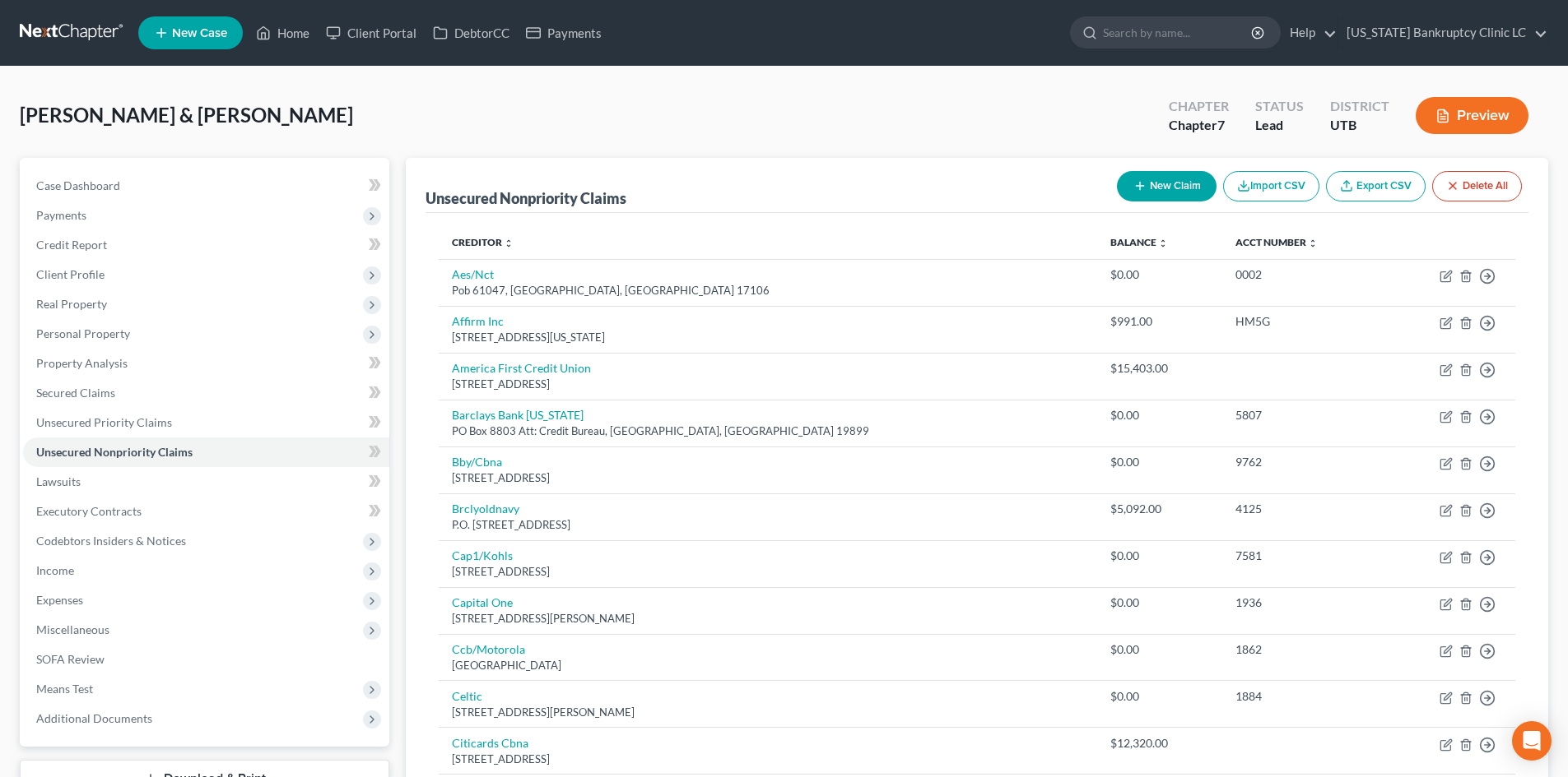
click at [339, 109] on div "[PERSON_NAME] & [PERSON_NAME] Upgraded Chapter Chapter 7 Status Lead District U…" at bounding box center [784, 122] width 1529 height 71
click at [296, 45] on link "Home" at bounding box center [283, 33] width 70 height 30
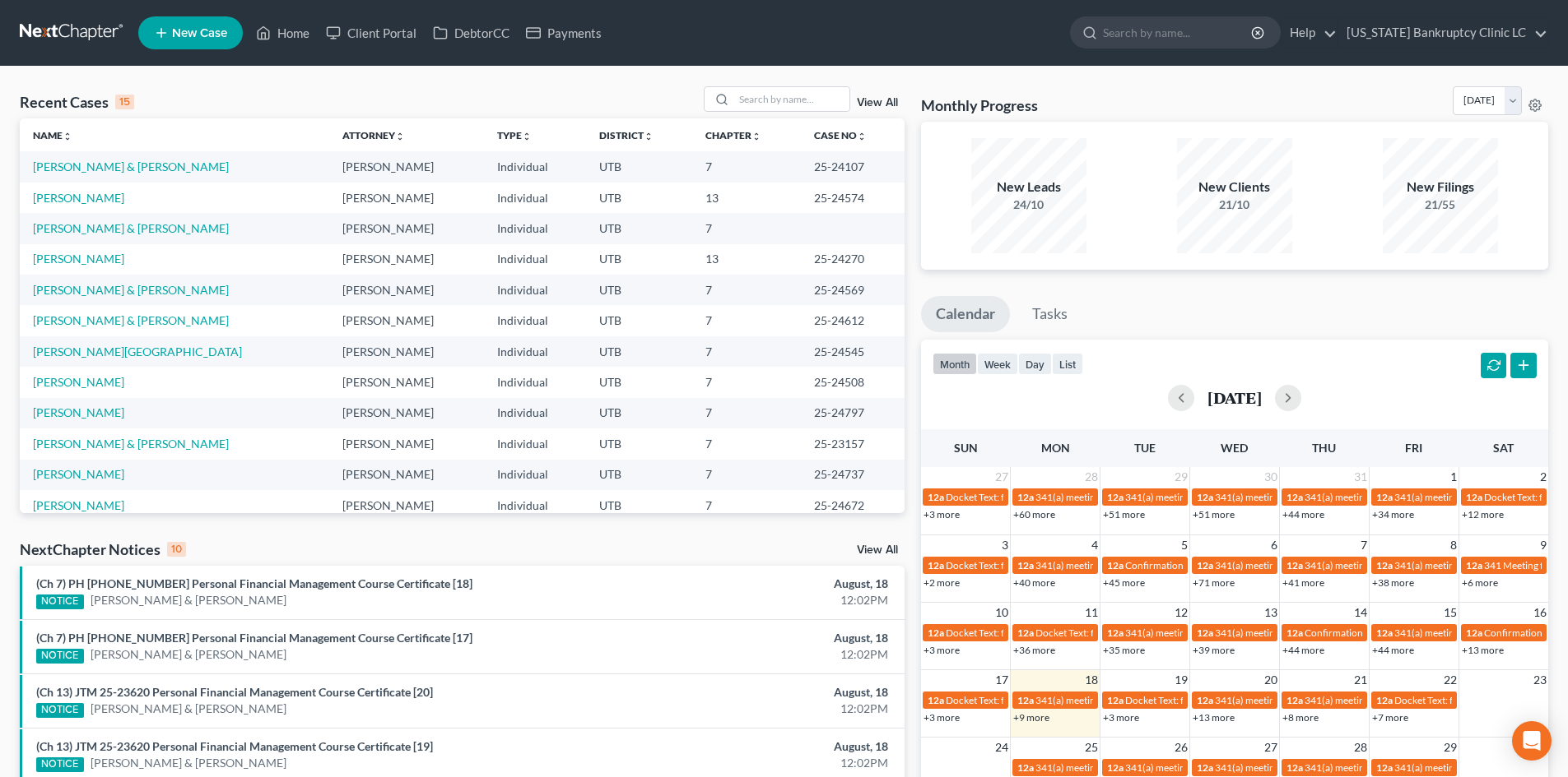
click at [206, 32] on span "New Case" at bounding box center [199, 33] width 55 height 12
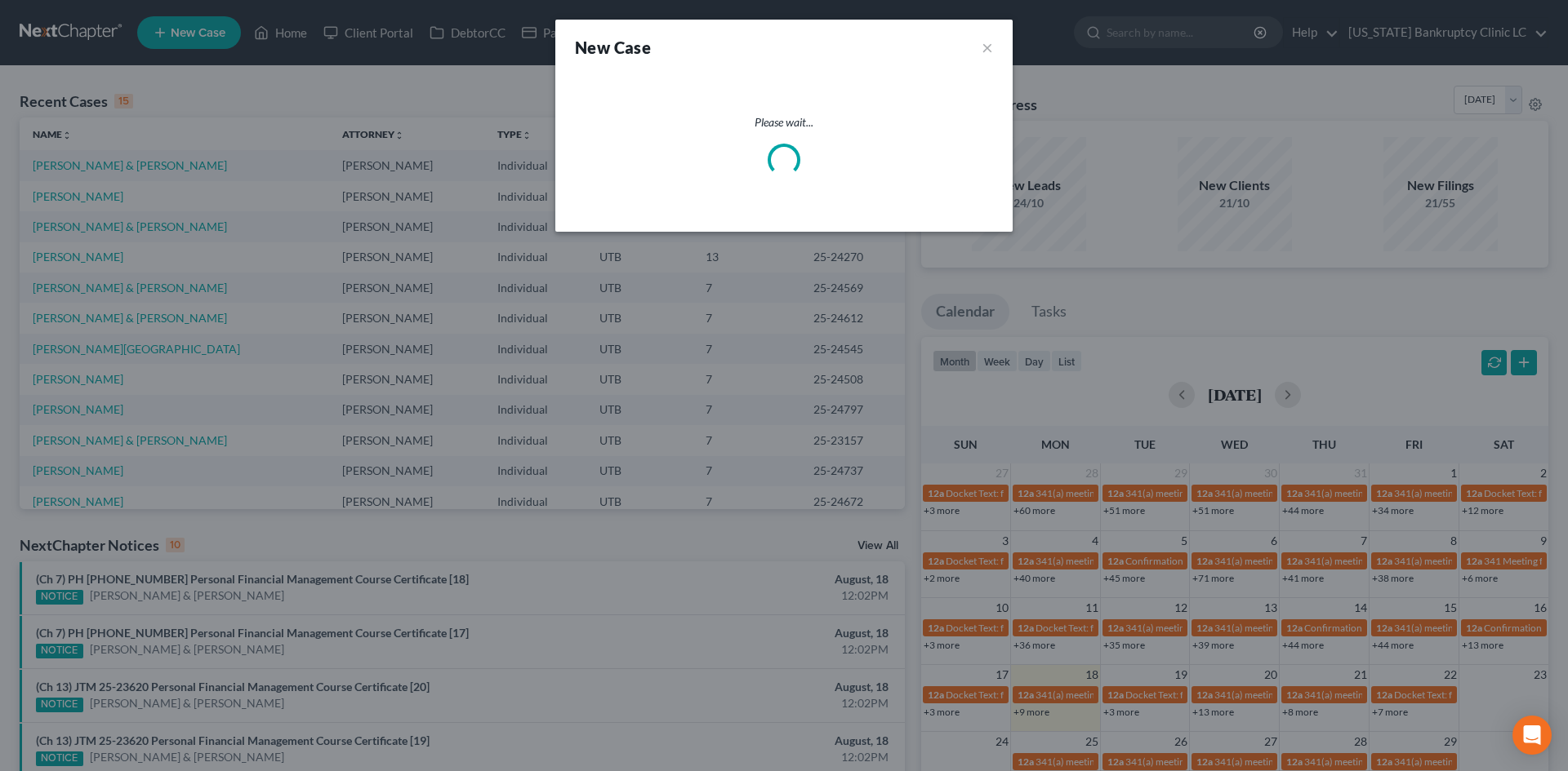
select select "81"
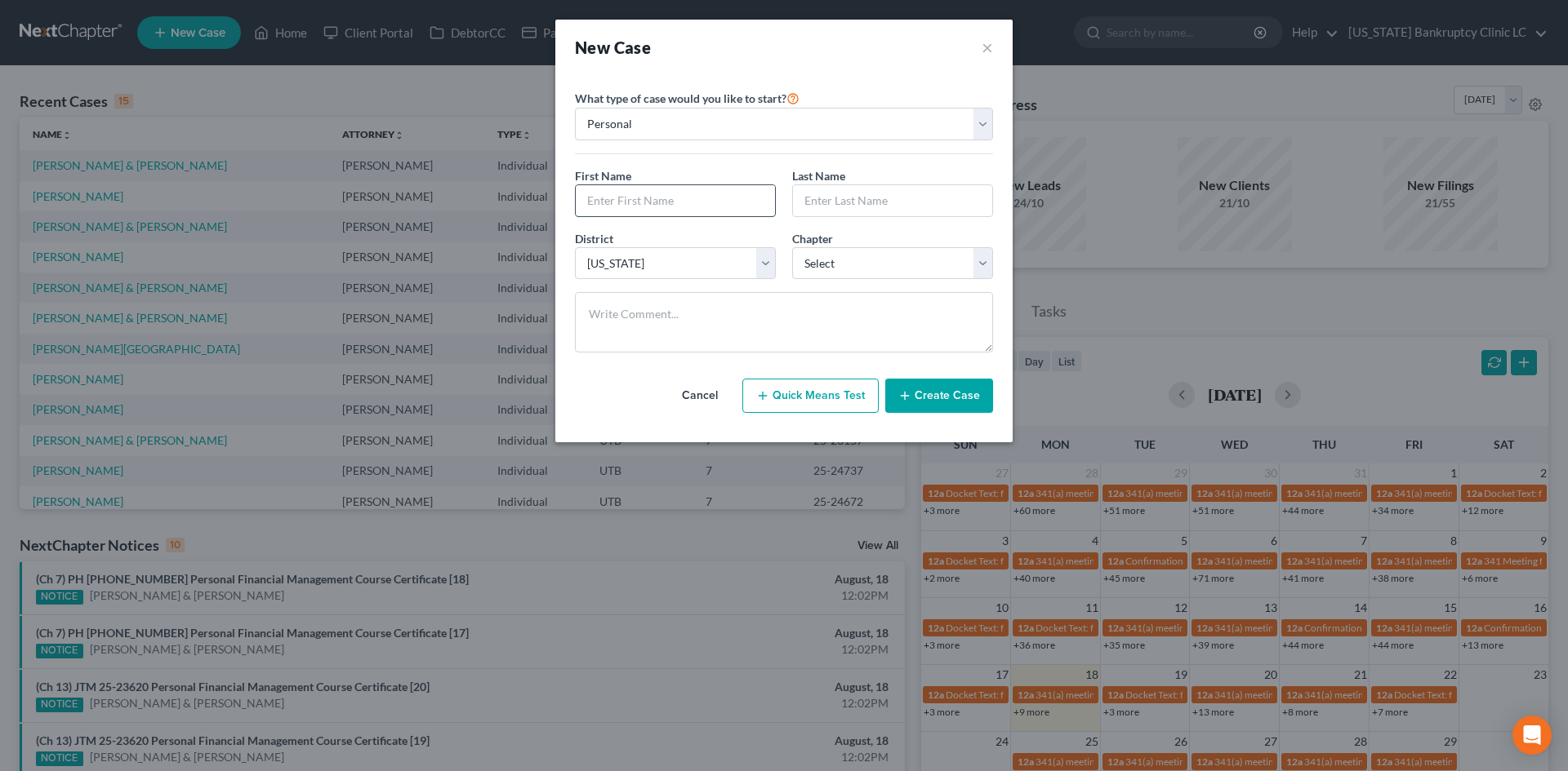
drag, startPoint x: 644, startPoint y: 205, endPoint x: 634, endPoint y: 208, distance: 10.4
click at [644, 205] on input "text" at bounding box center [675, 201] width 199 height 31
type input "Lauren"
type input "Afoula"
select select "0"
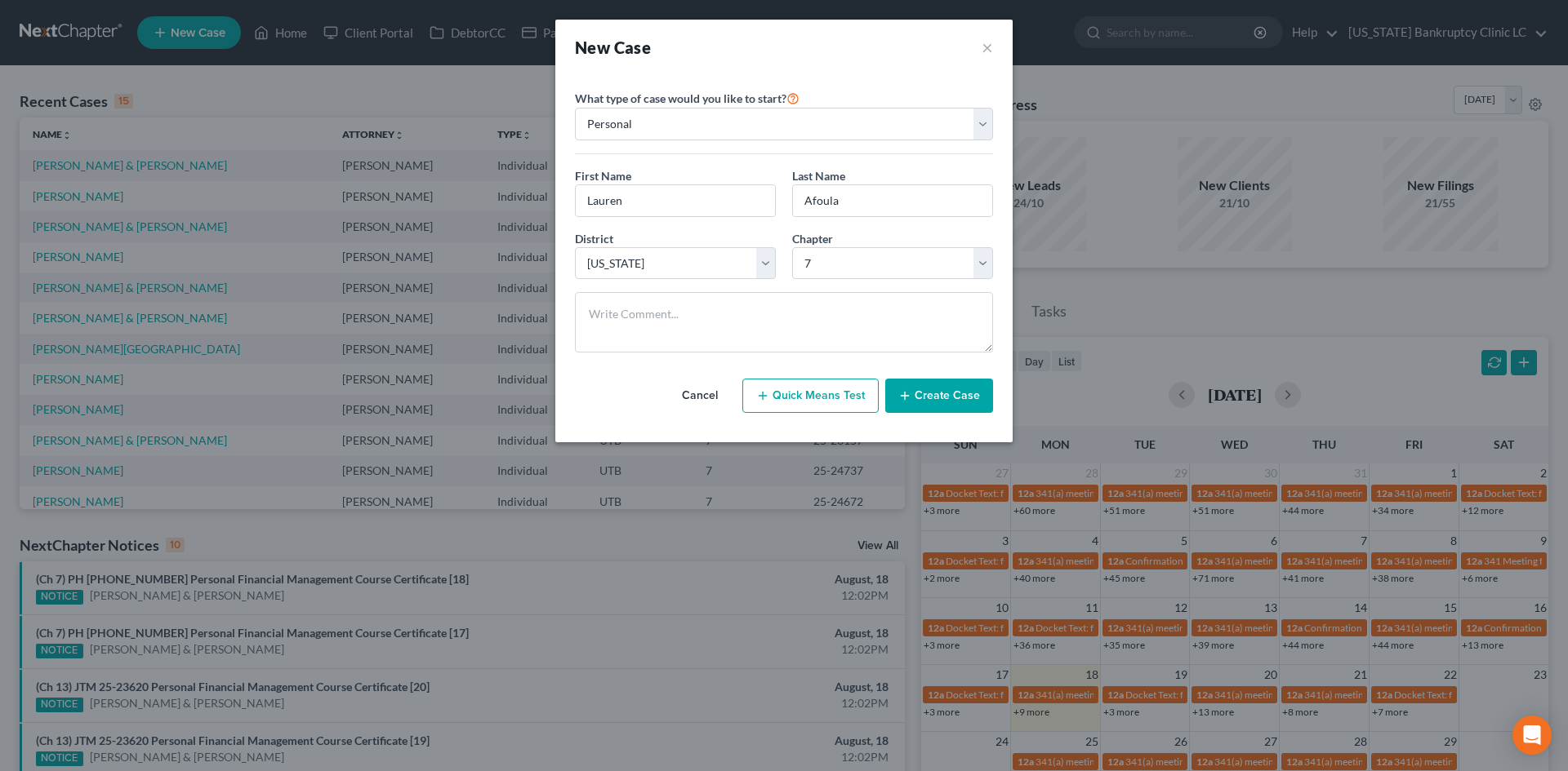
click at [954, 389] on button "Create Case" at bounding box center [939, 396] width 108 height 34
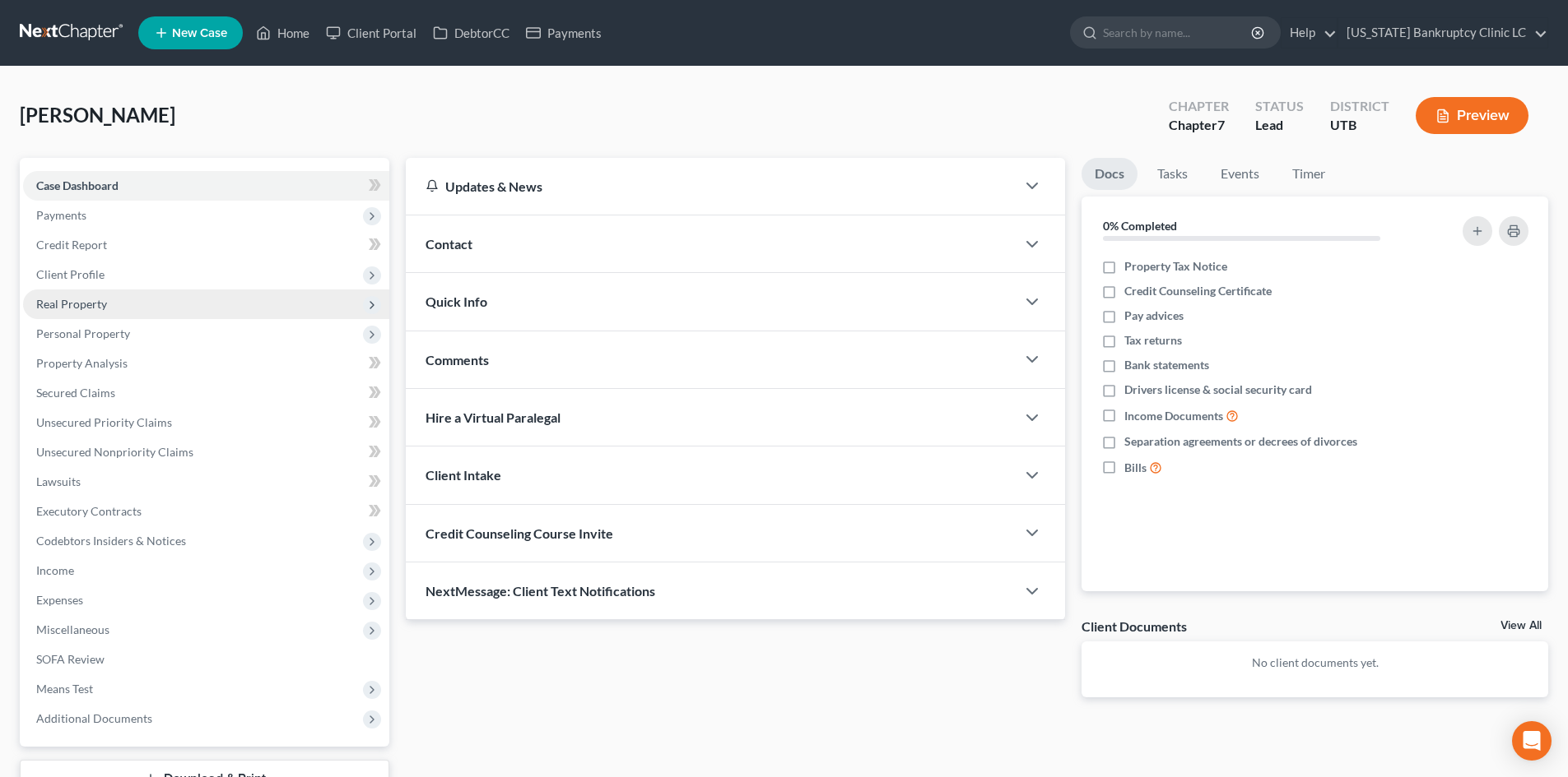
drag, startPoint x: 63, startPoint y: 277, endPoint x: 110, endPoint y: 289, distance: 48.5
click at [63, 277] on span "Client Profile" at bounding box center [70, 275] width 69 height 14
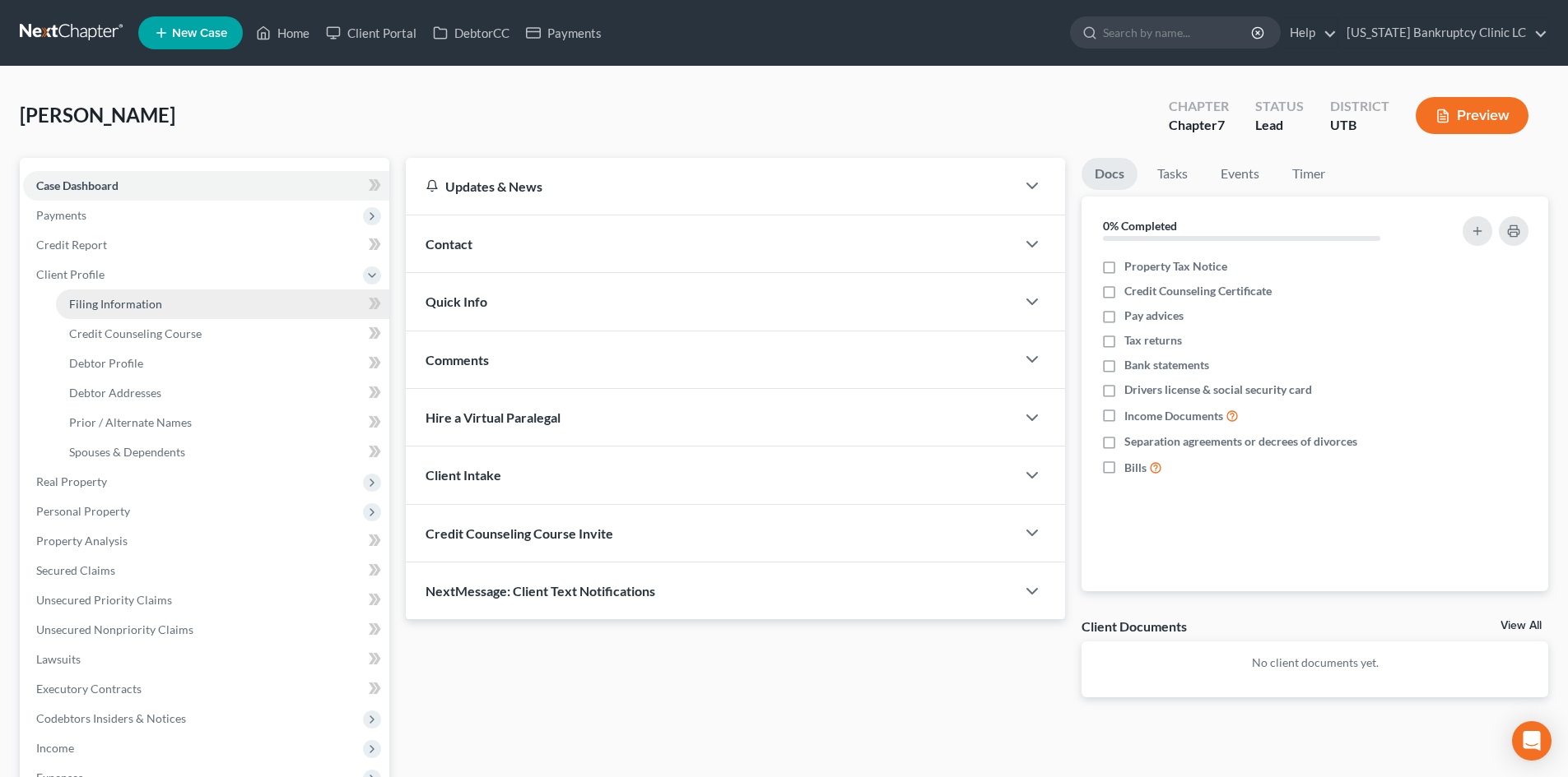
click at [117, 300] on span "Filing Information" at bounding box center [116, 304] width 93 height 14
select select "1"
select select "0"
select select "81"
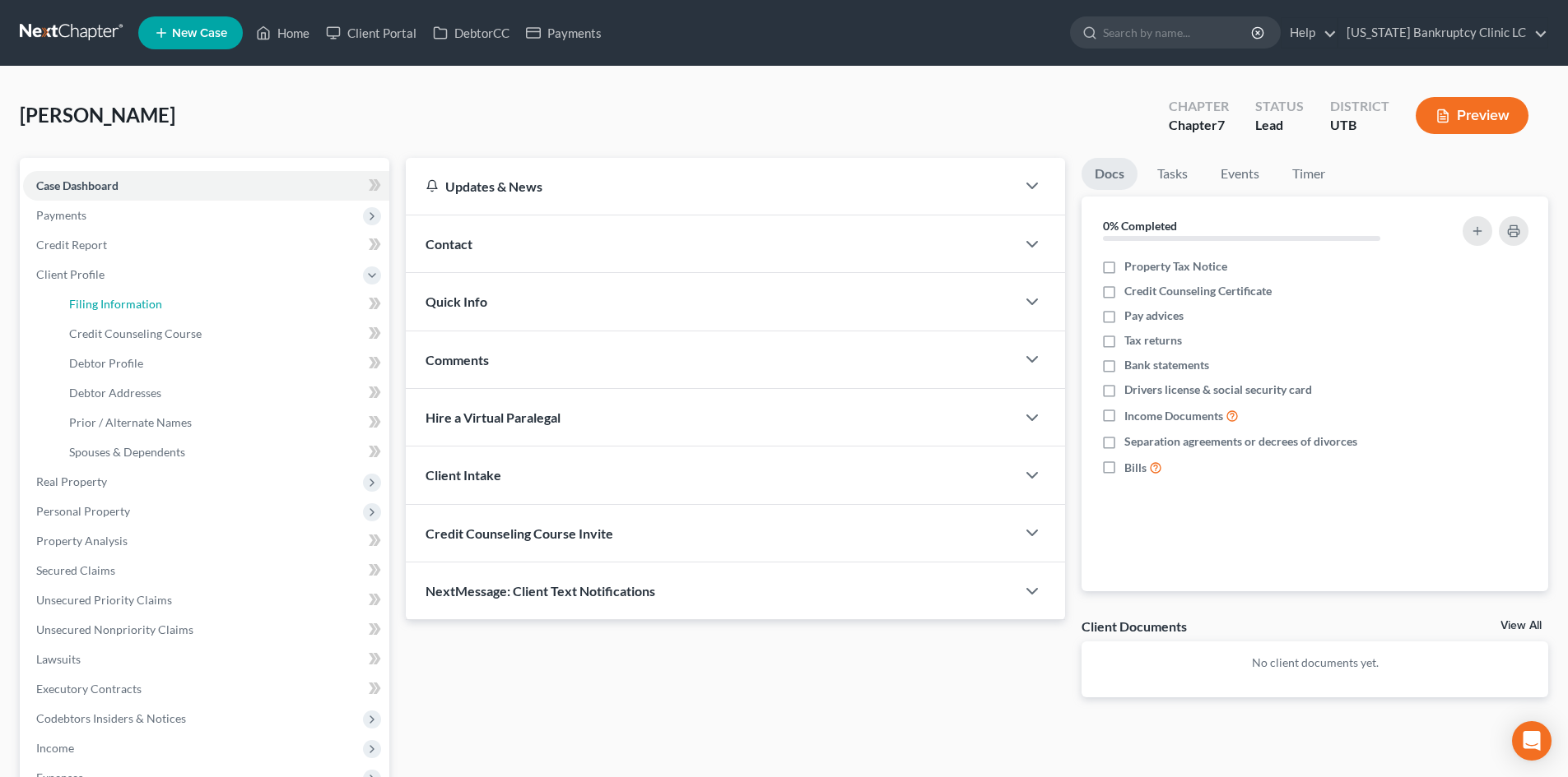
select select "46"
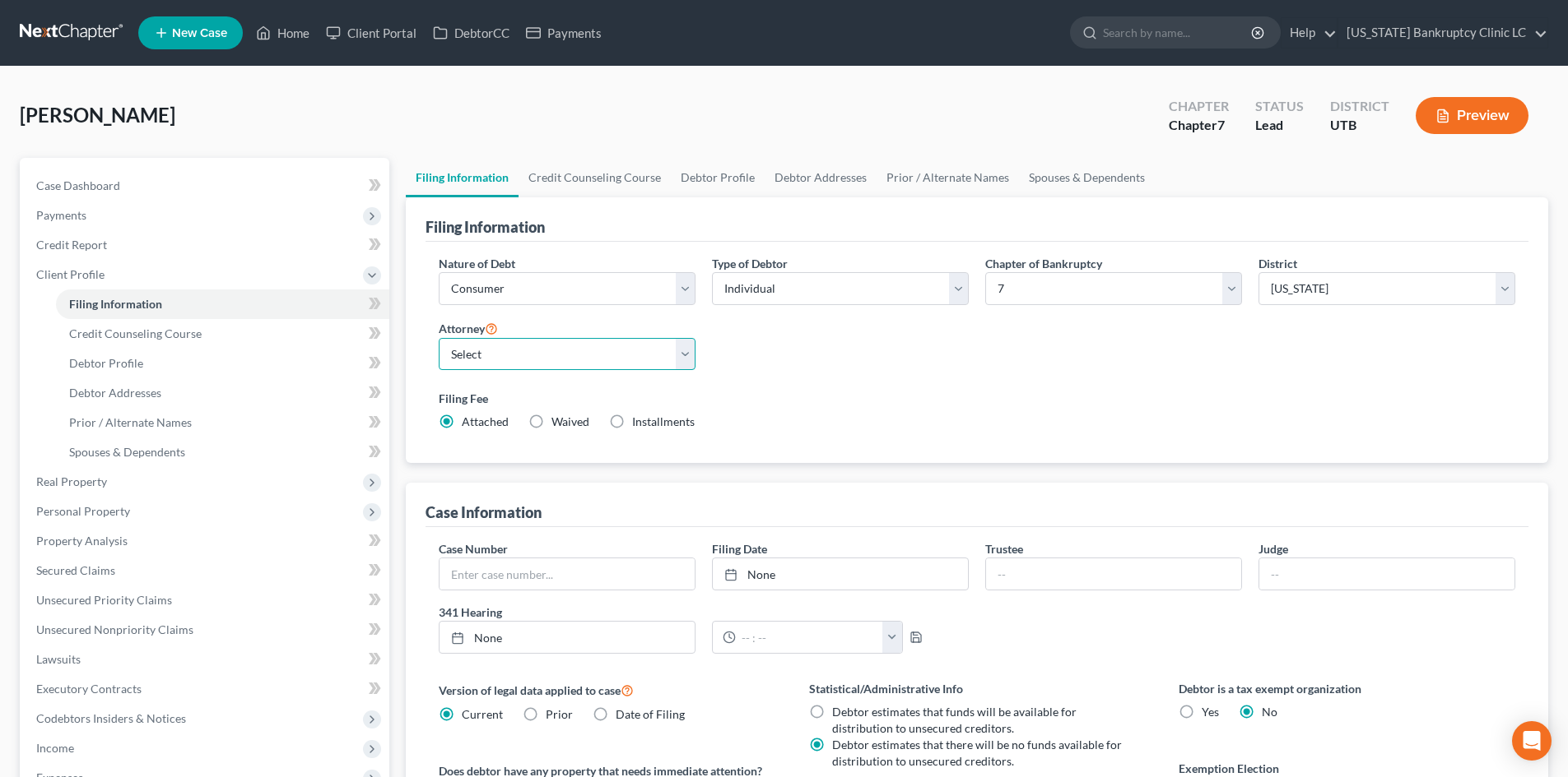
drag, startPoint x: 619, startPoint y: 362, endPoint x: 611, endPoint y: 369, distance: 10.6
click at [619, 362] on select "Select [PERSON_NAME] - UTB [PERSON_NAME] - UT" at bounding box center [566, 355] width 257 height 33
select select "0"
click at [438, 338] on select "Select [PERSON_NAME] - UTB [PERSON_NAME] - UT" at bounding box center [566, 355] width 257 height 33
click at [1060, 379] on div "Nature of Debt Select Business Consumer Other Nature of Business Select Clearin…" at bounding box center [977, 349] width 1093 height 189
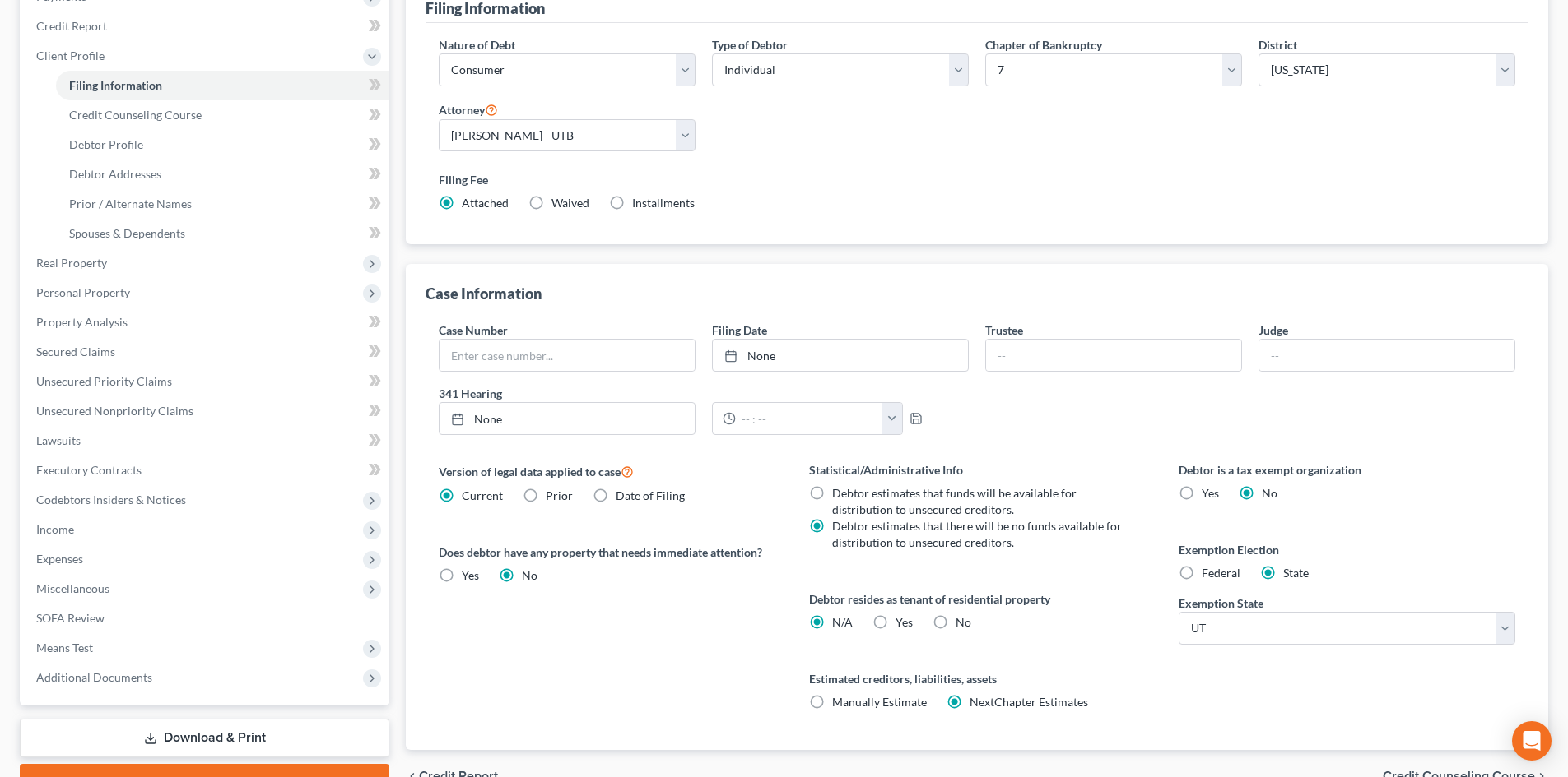
scroll to position [247, 0]
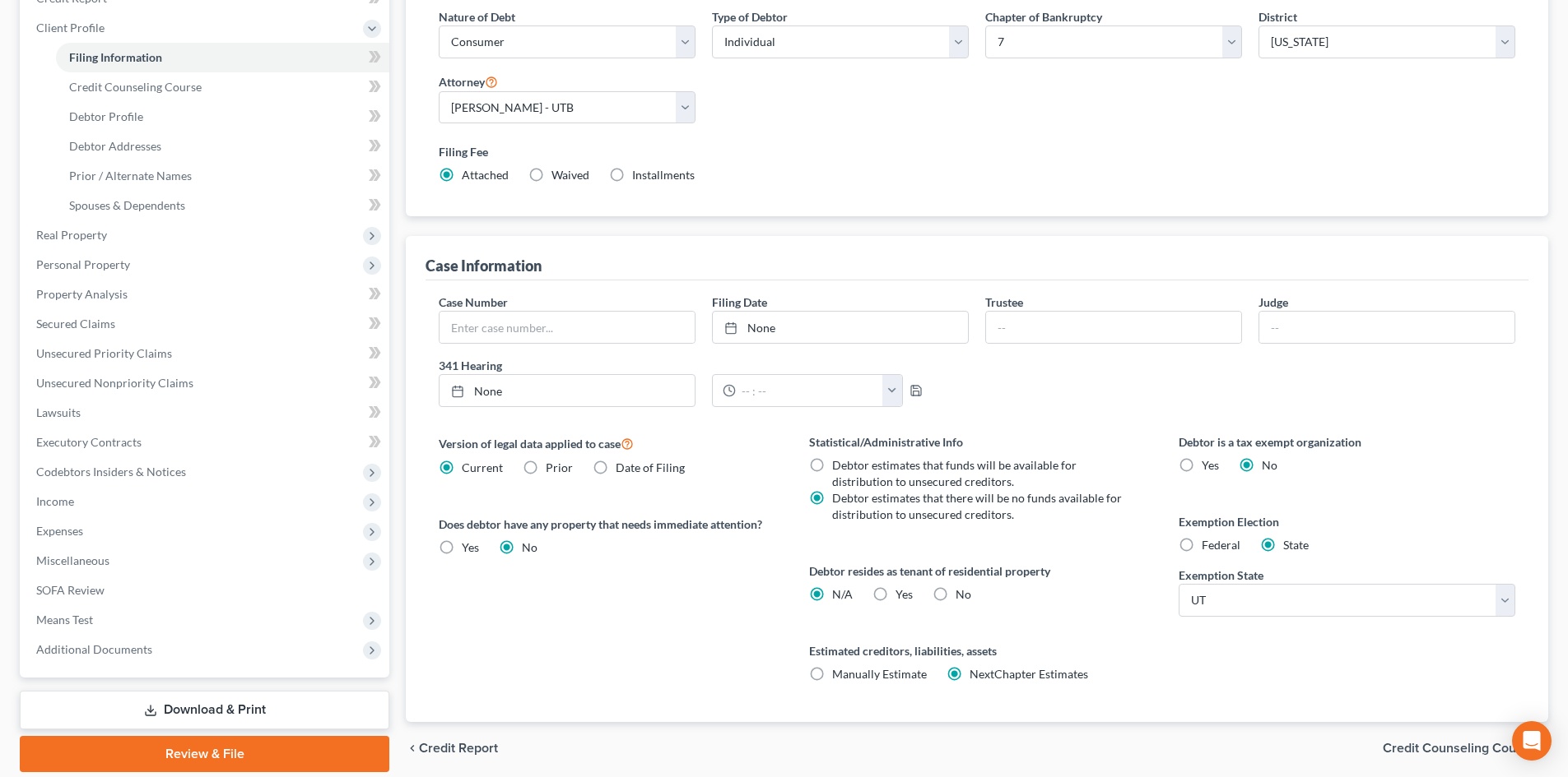
click at [903, 594] on span "Yes" at bounding box center [904, 594] width 17 height 14
click at [903, 594] on input "Yes Yes" at bounding box center [907, 592] width 10 height 10
radio input "true"
radio input "false"
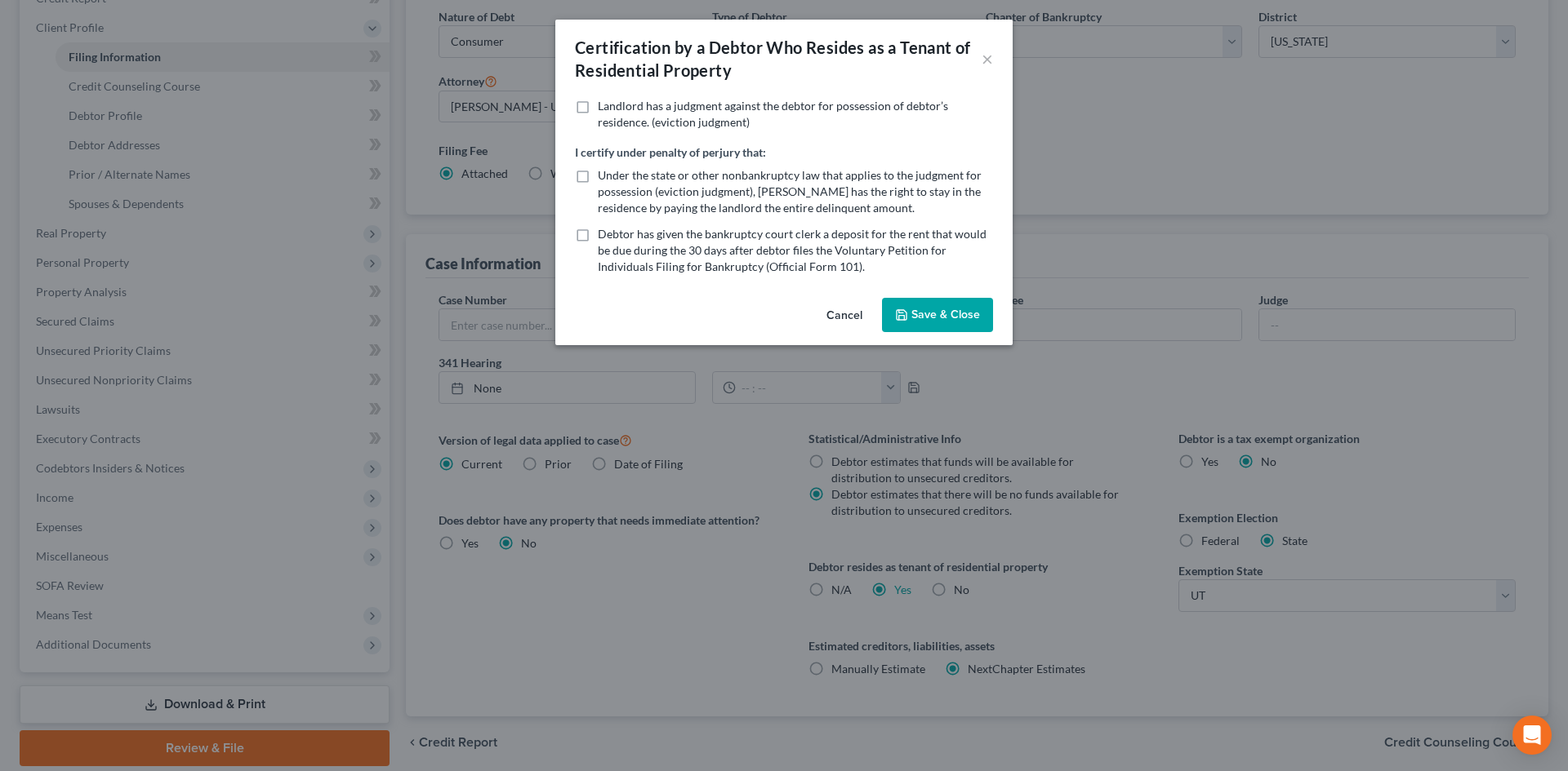
click at [902, 312] on polyline "button" at bounding box center [901, 311] width 4 height 3
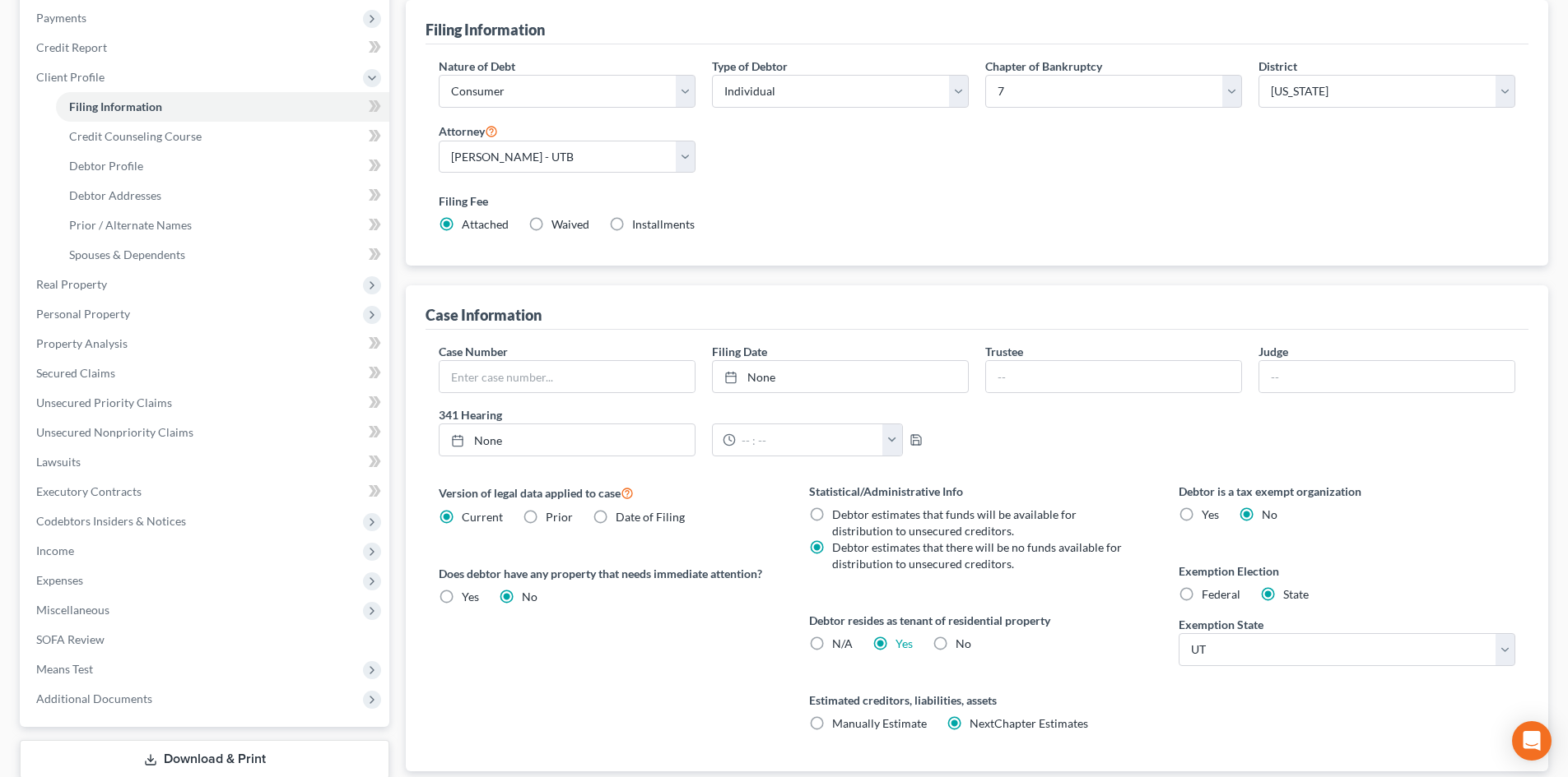
scroll to position [0, 0]
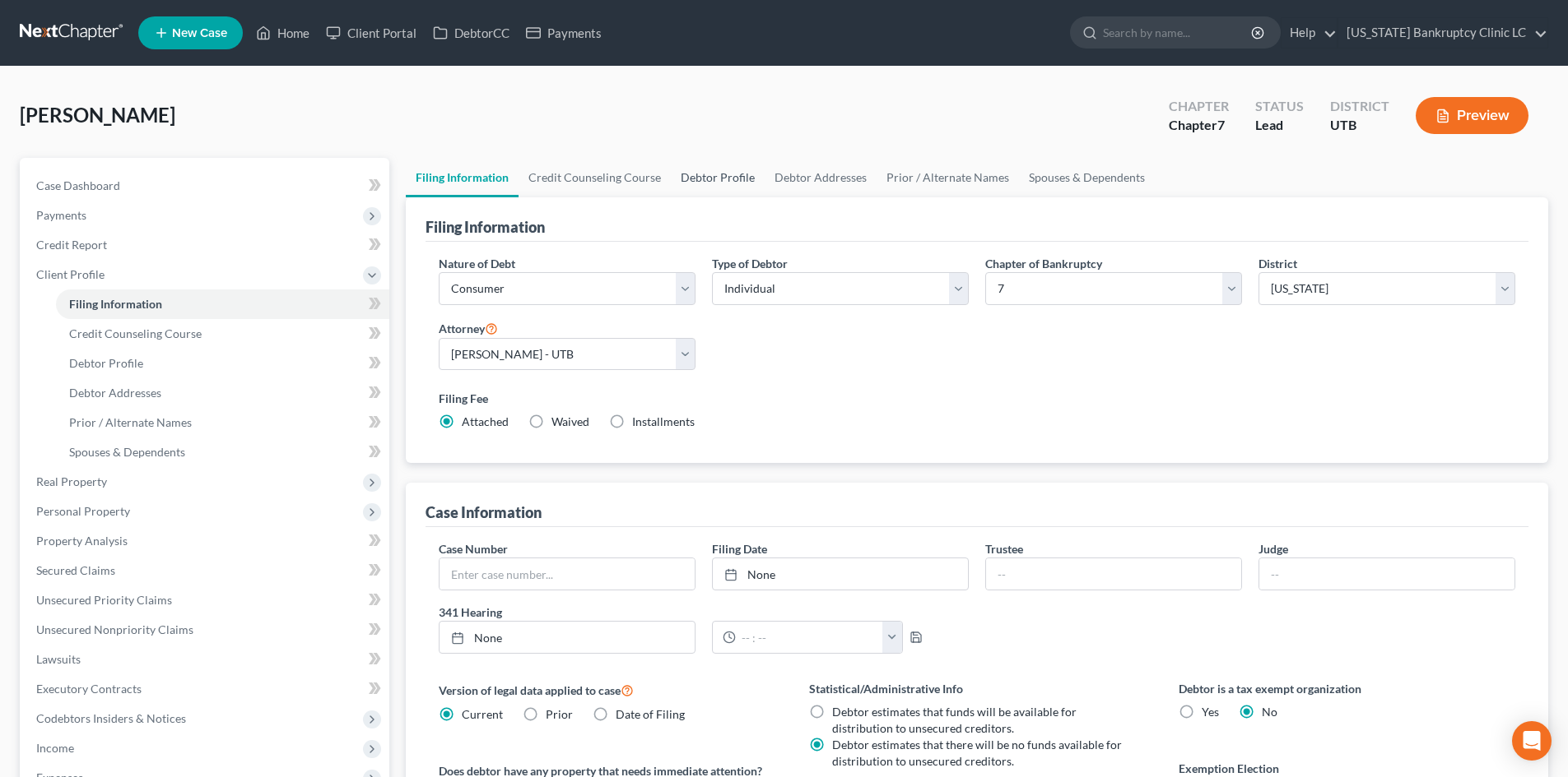
click at [728, 178] on link "Debtor Profile" at bounding box center [717, 177] width 94 height 39
select select "0"
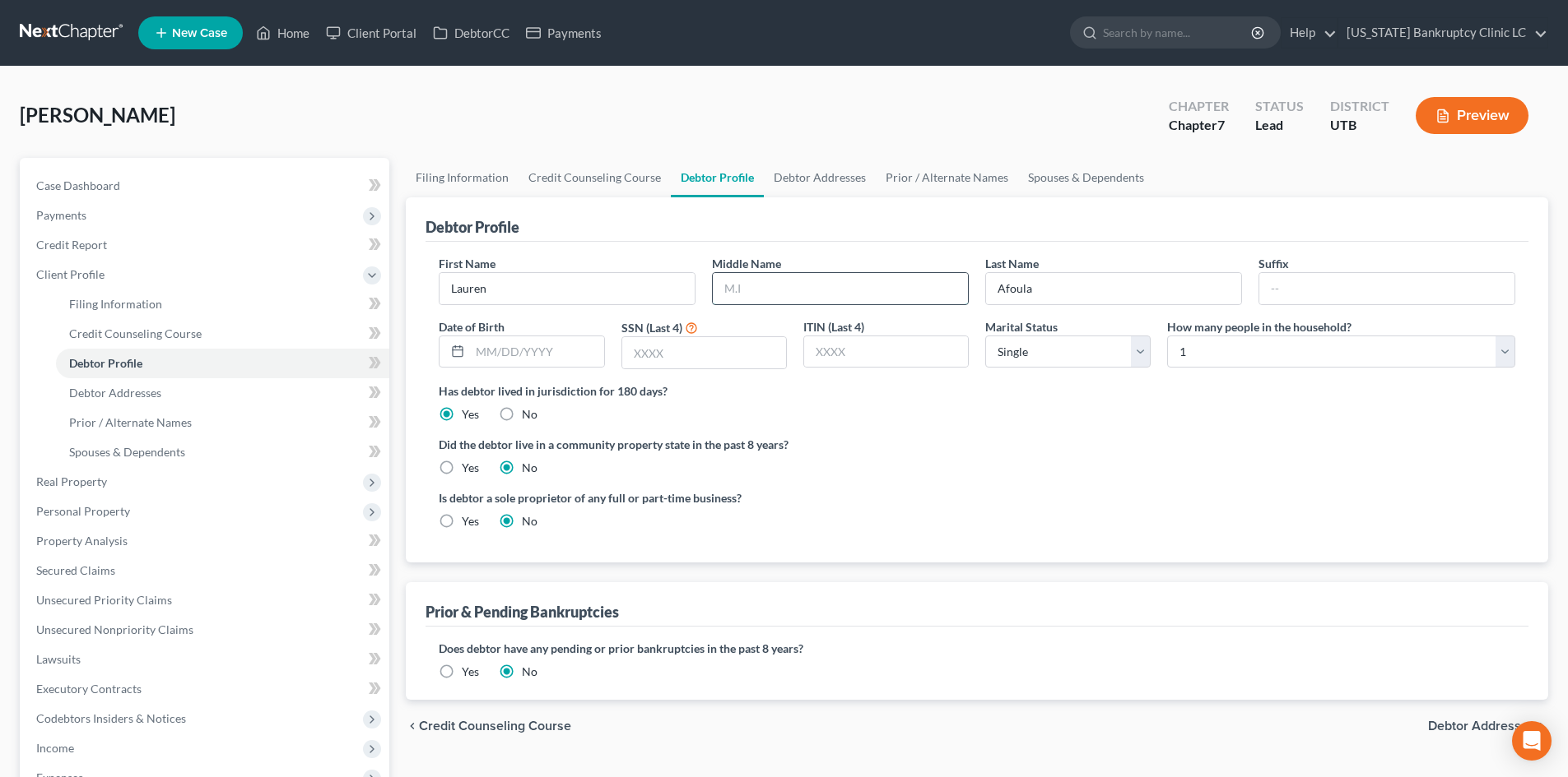
click at [858, 291] on input "text" at bounding box center [840, 289] width 255 height 31
click at [765, 283] on input "text" at bounding box center [840, 289] width 255 height 31
type input "S"
click at [800, 296] on input "text" at bounding box center [840, 289] width 255 height 31
type input "S"
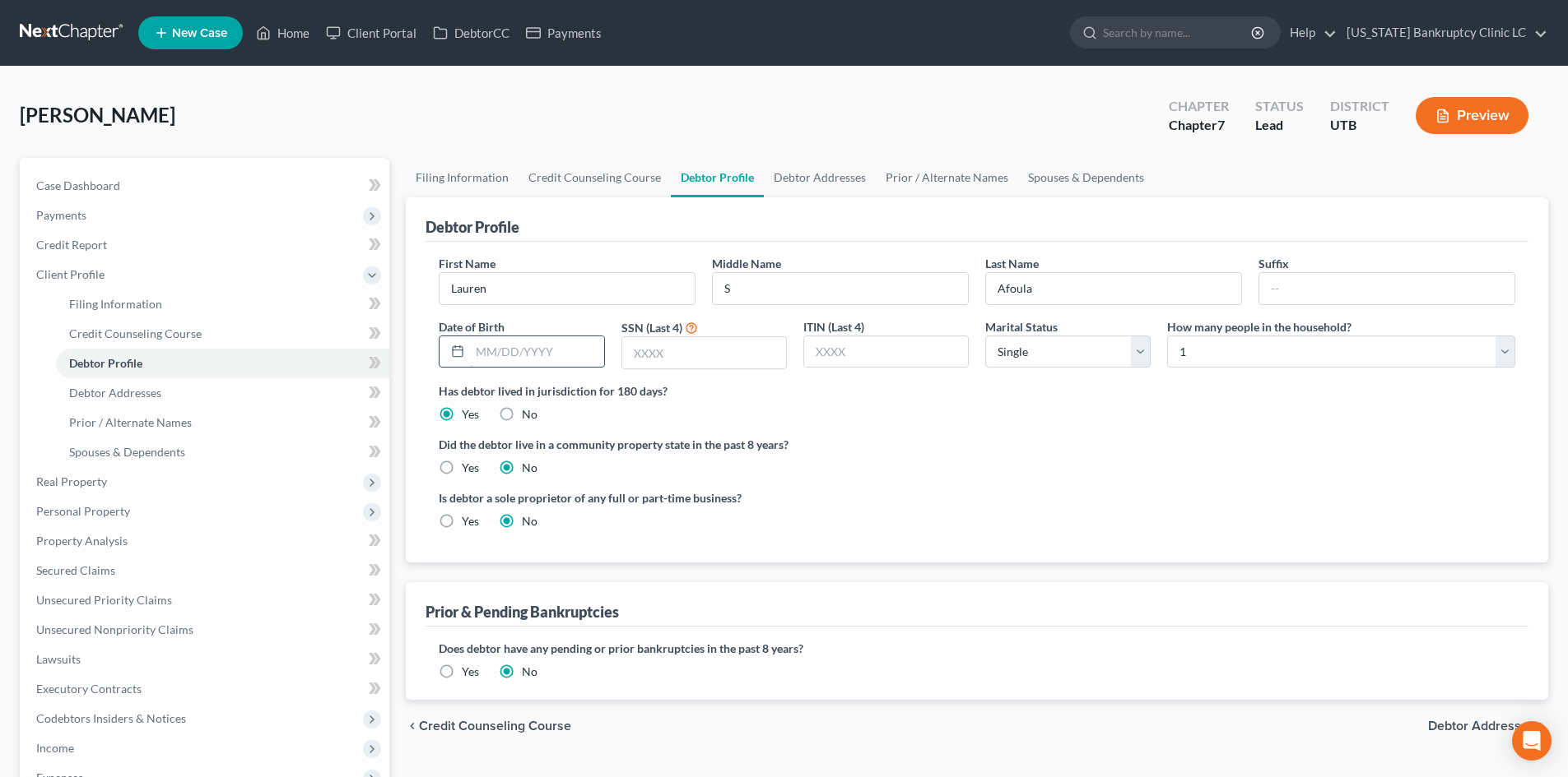
click at [470, 340] on input "text" at bounding box center [536, 352] width 133 height 31
click at [515, 351] on input "text" at bounding box center [536, 352] width 133 height 31
type input "[DATE]"
click at [661, 342] on input "text" at bounding box center [704, 353] width 163 height 31
type input "9274"
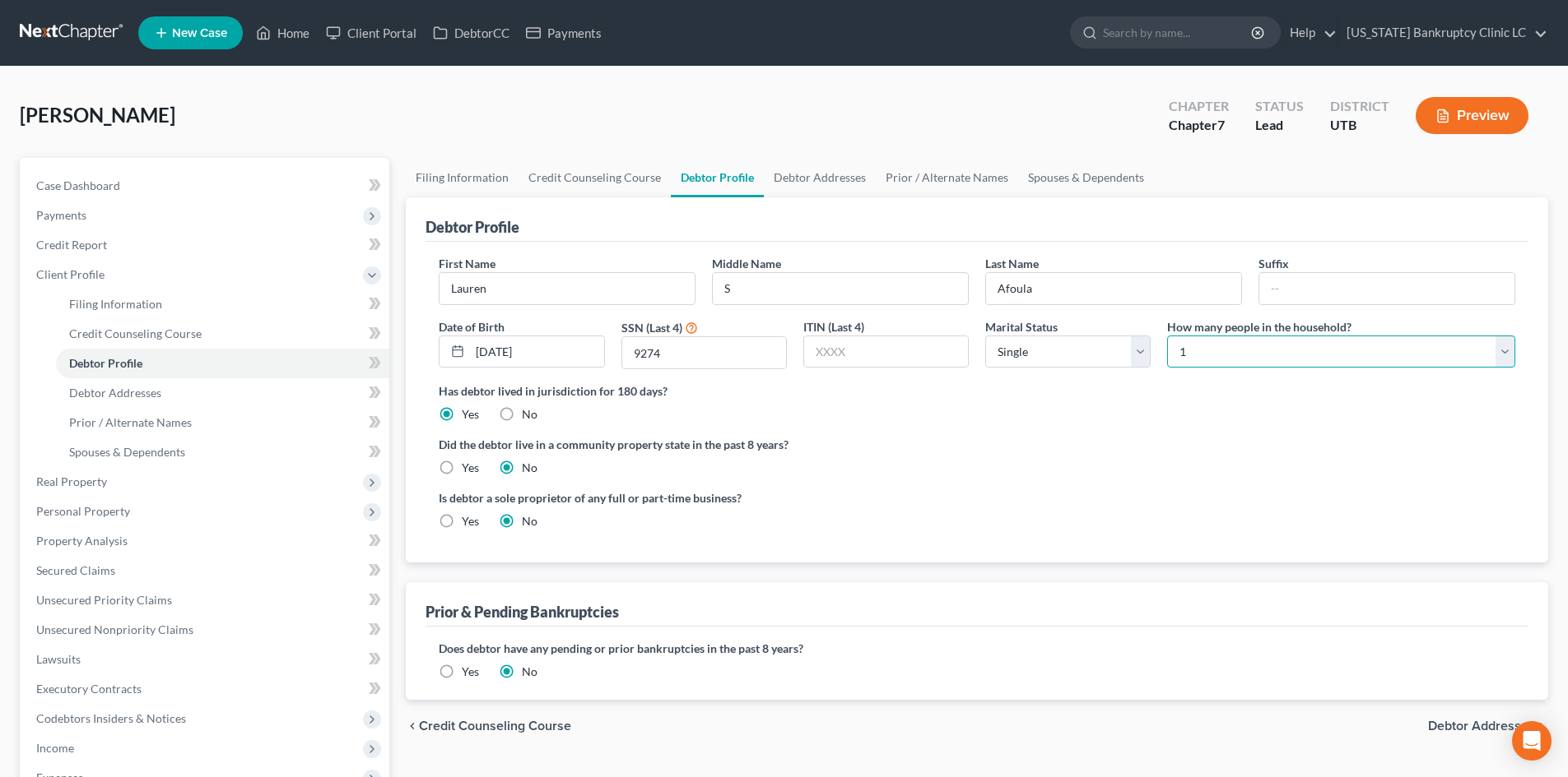
drag, startPoint x: 1249, startPoint y: 356, endPoint x: 1248, endPoint y: 367, distance: 11.0
click at [1249, 356] on select "Select 1 2 3 4 5 6 7 8 9 10 11 12 13 14 15 16 17 18 19 20" at bounding box center [1341, 352] width 348 height 33
select select "1"
click at [1167, 335] on select "Select 1 2 3 4 5 6 7 8 9 10 11 12 13 14 15 16 17 18 19 20" at bounding box center [1341, 352] width 348 height 33
click at [832, 180] on link "Debtor Addresses" at bounding box center [819, 177] width 112 height 39
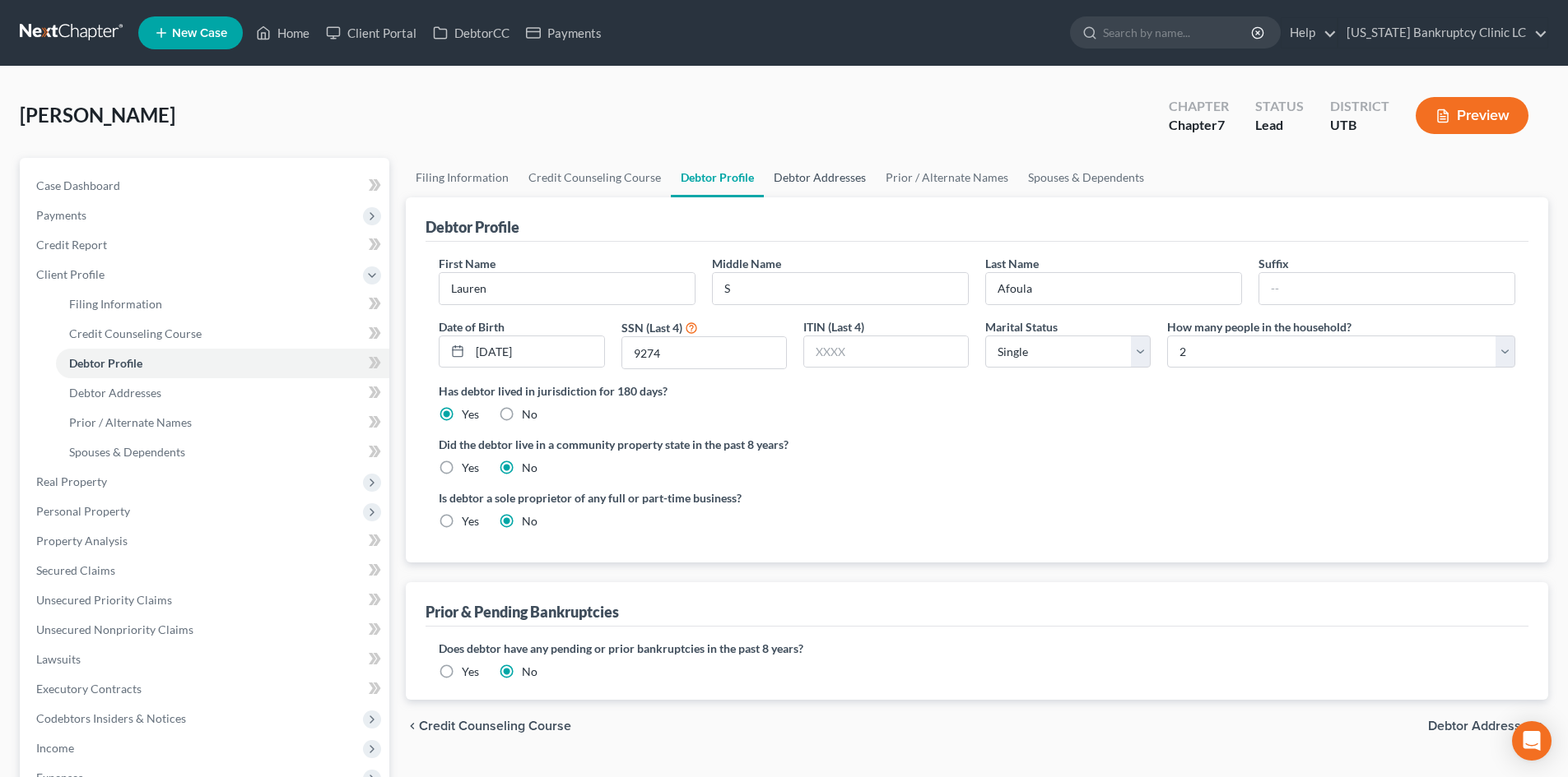
select select "0"
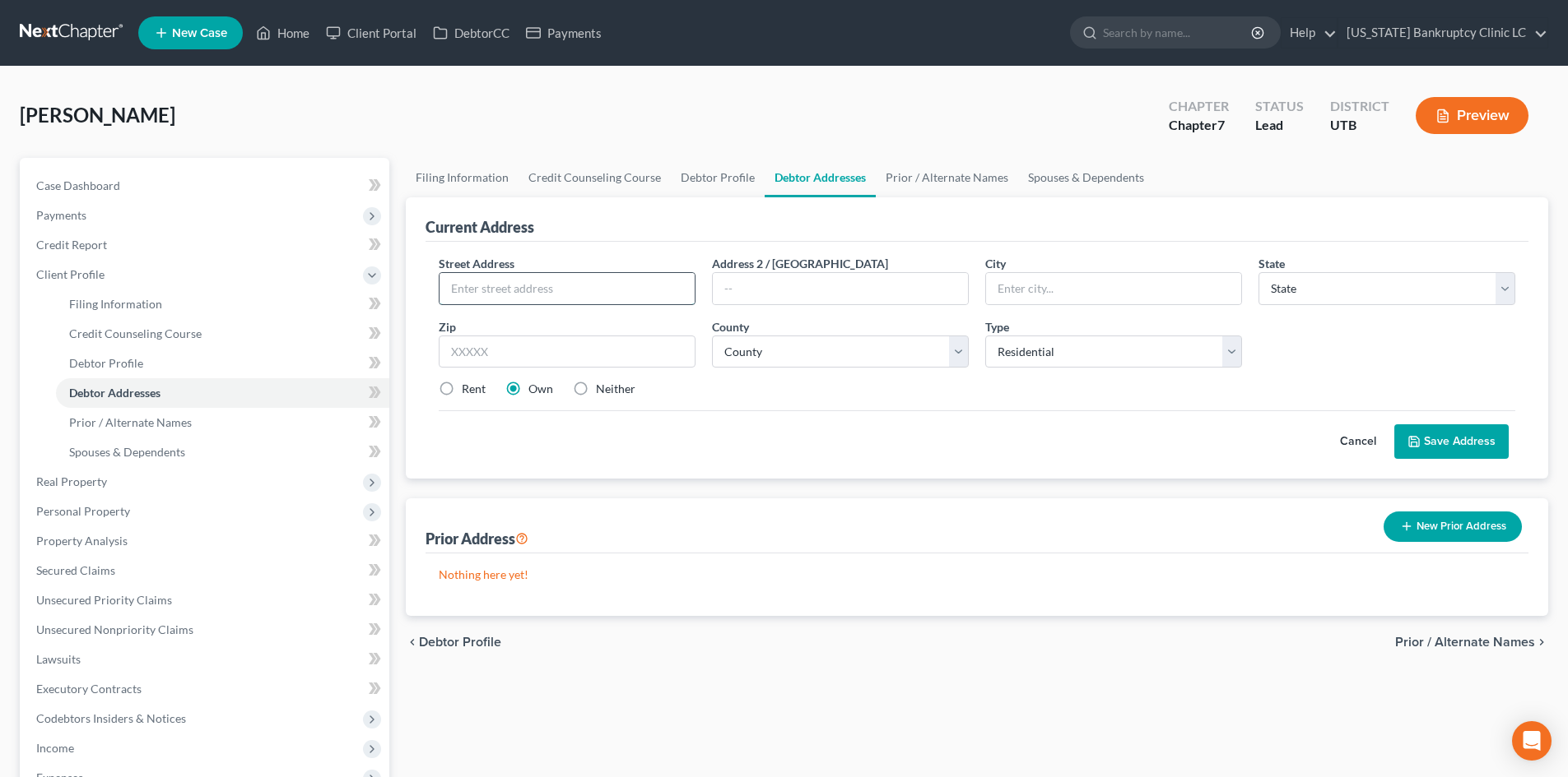
click at [666, 286] on input "text" at bounding box center [566, 289] width 255 height 31
type input "[STREET_ADDRESS]"
type input "84088"
type input "West Jordan"
select select "46"
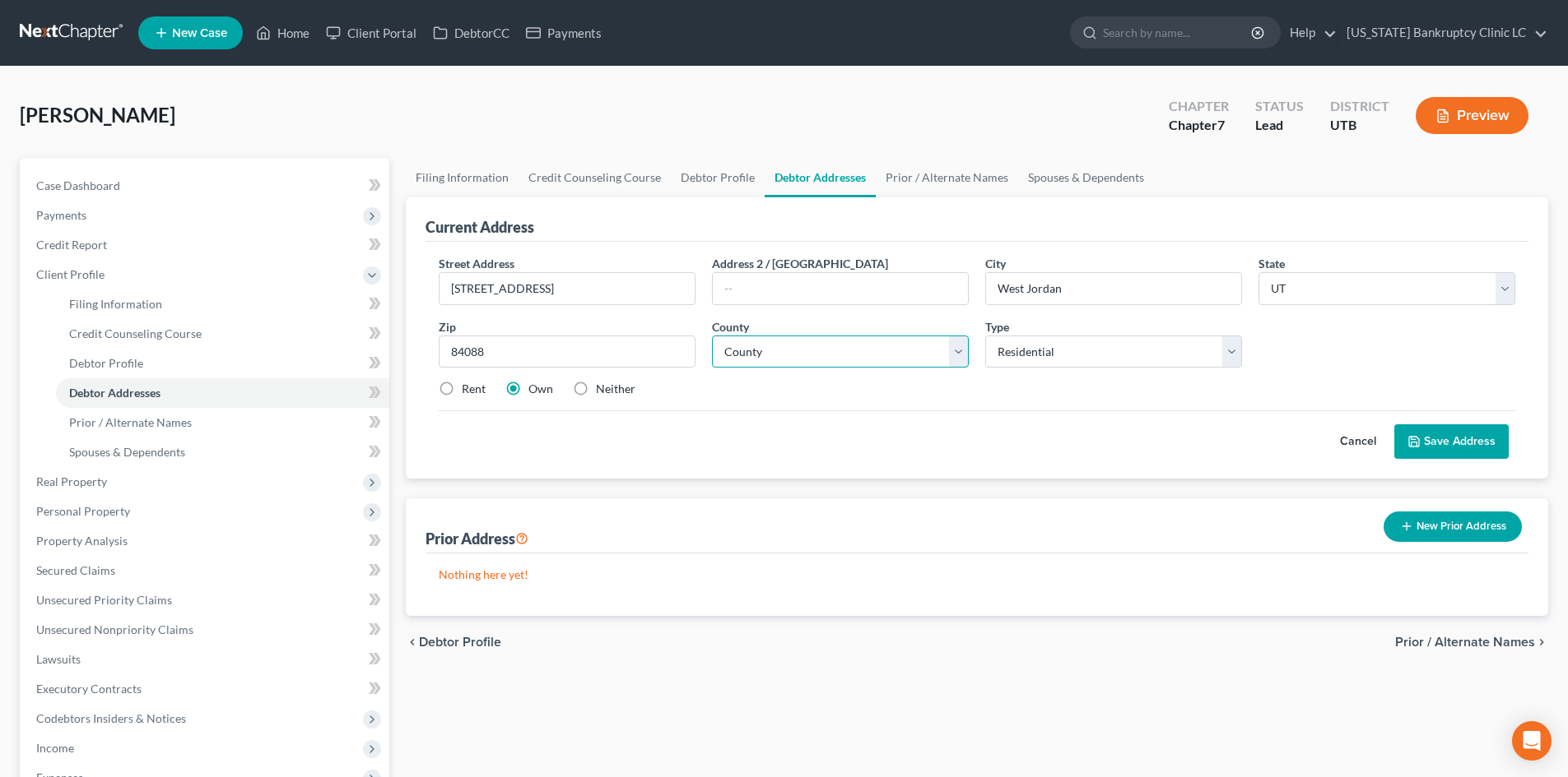
click at [837, 346] on select "County [GEOGRAPHIC_DATA] [GEOGRAPHIC_DATA] [GEOGRAPHIC_DATA] [GEOGRAPHIC_DATA] …" at bounding box center [840, 352] width 257 height 33
select select "17"
click at [712, 335] on select "County [GEOGRAPHIC_DATA] [GEOGRAPHIC_DATA] [GEOGRAPHIC_DATA] [GEOGRAPHIC_DATA] …" at bounding box center [840, 352] width 257 height 33
click at [466, 390] on label "Rent" at bounding box center [473, 388] width 23 height 17
click at [469, 390] on input "Rent" at bounding box center [474, 386] width 10 height 10
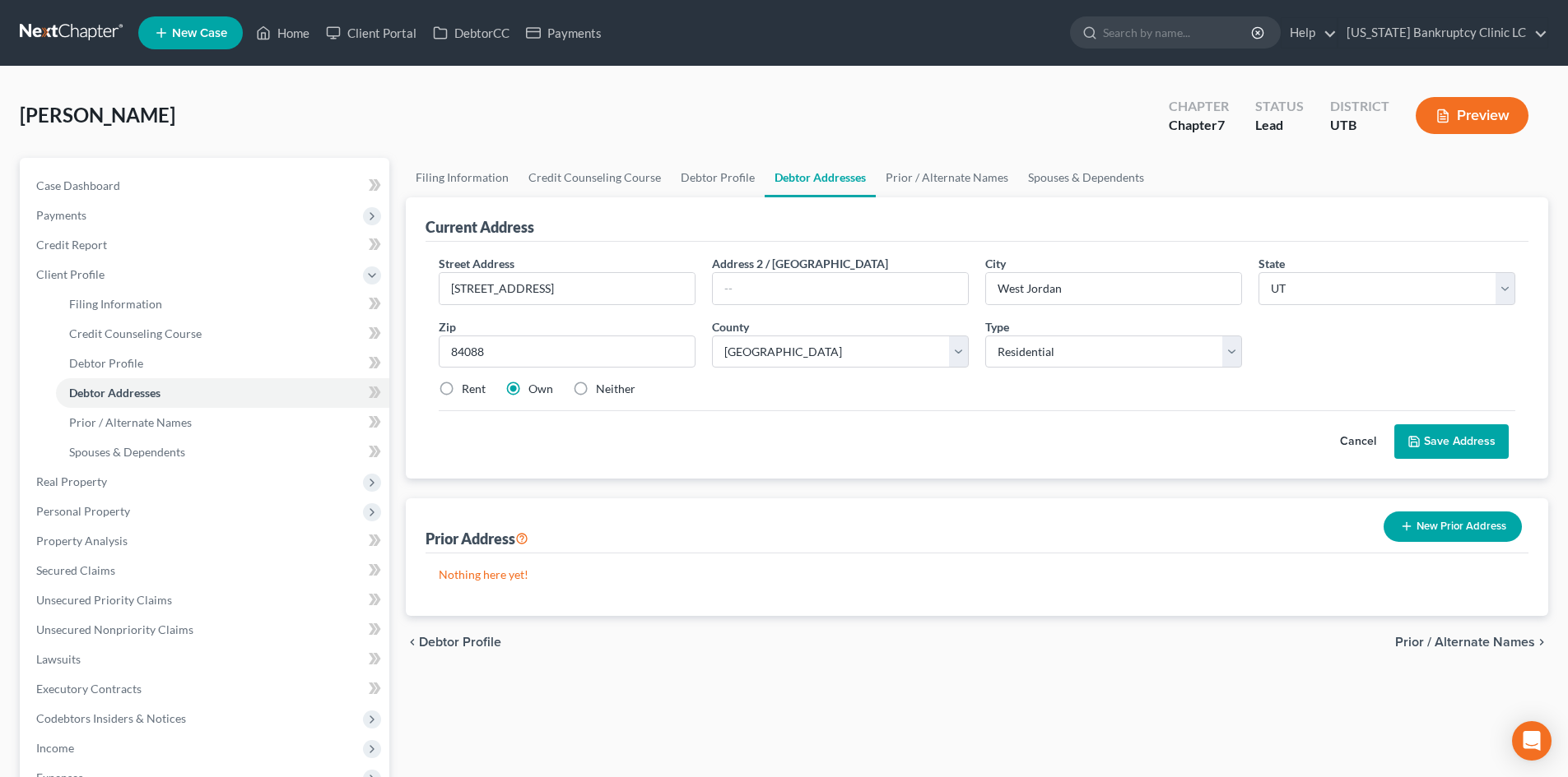
radio input "true"
click at [1299, 447] on button "Save Address" at bounding box center [1451, 442] width 115 height 35
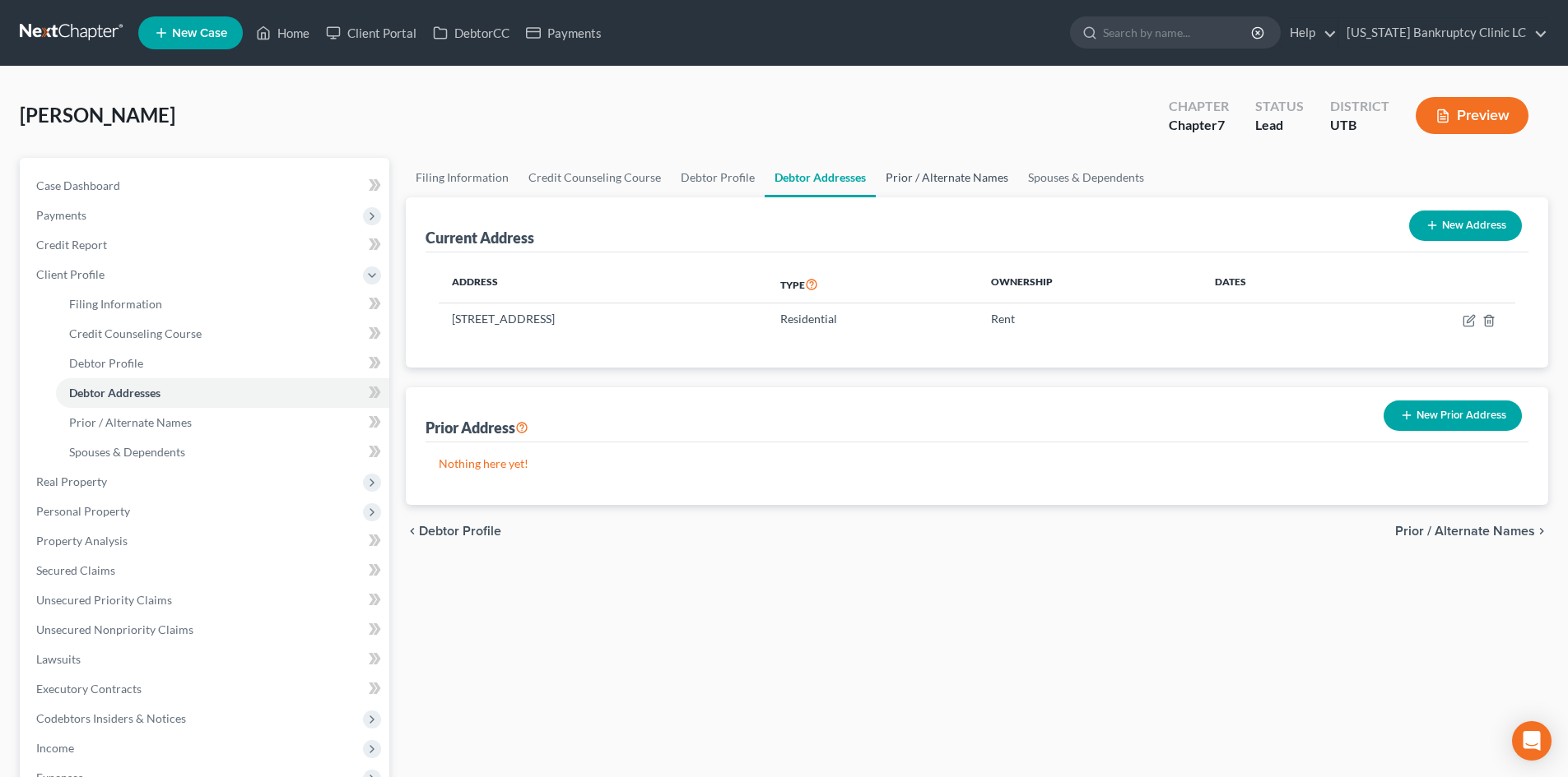
click at [957, 188] on link "Prior / Alternate Names" at bounding box center [947, 177] width 143 height 39
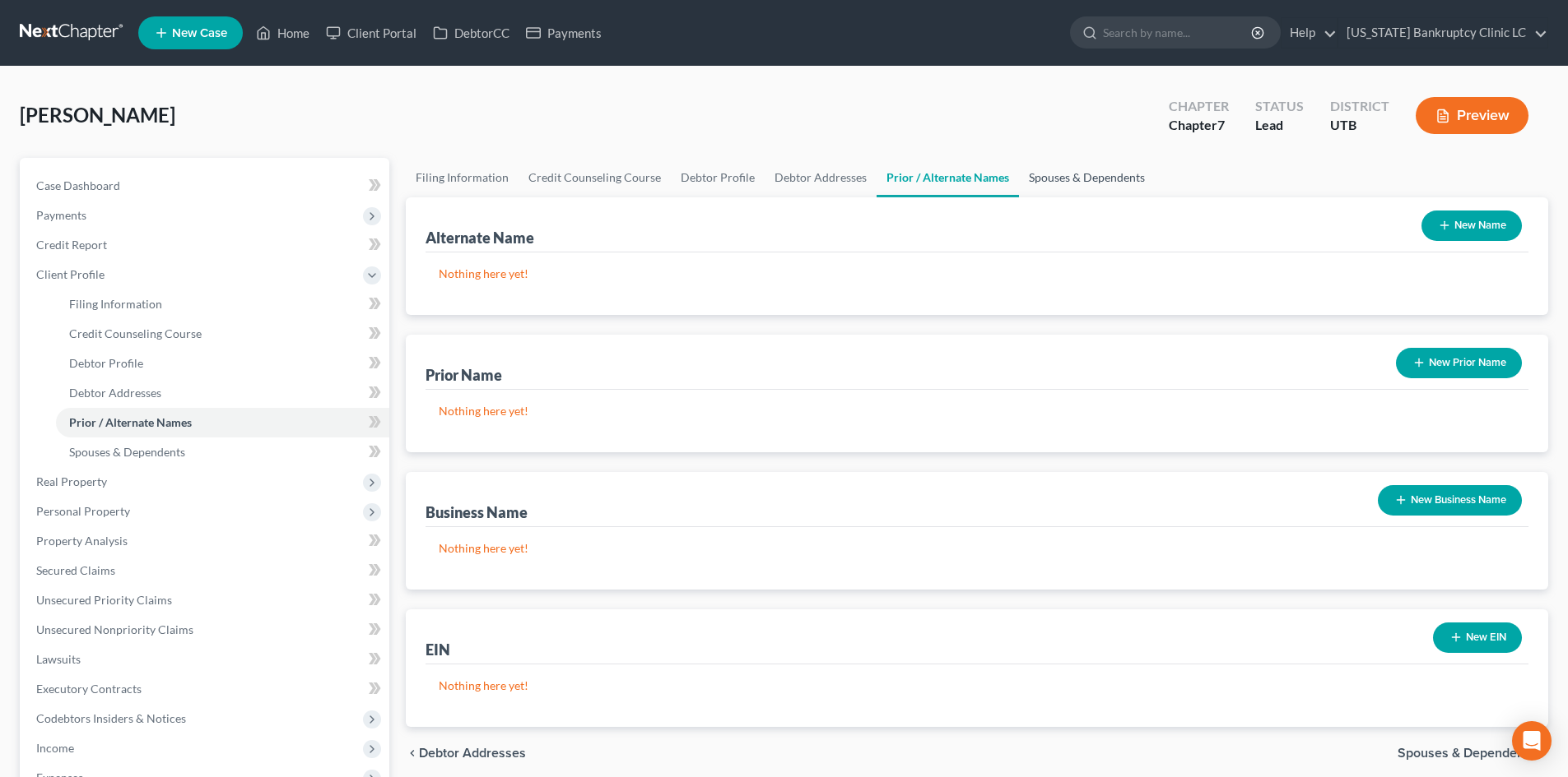
click at [1073, 180] on link "Spouses & Dependents" at bounding box center [1087, 177] width 136 height 39
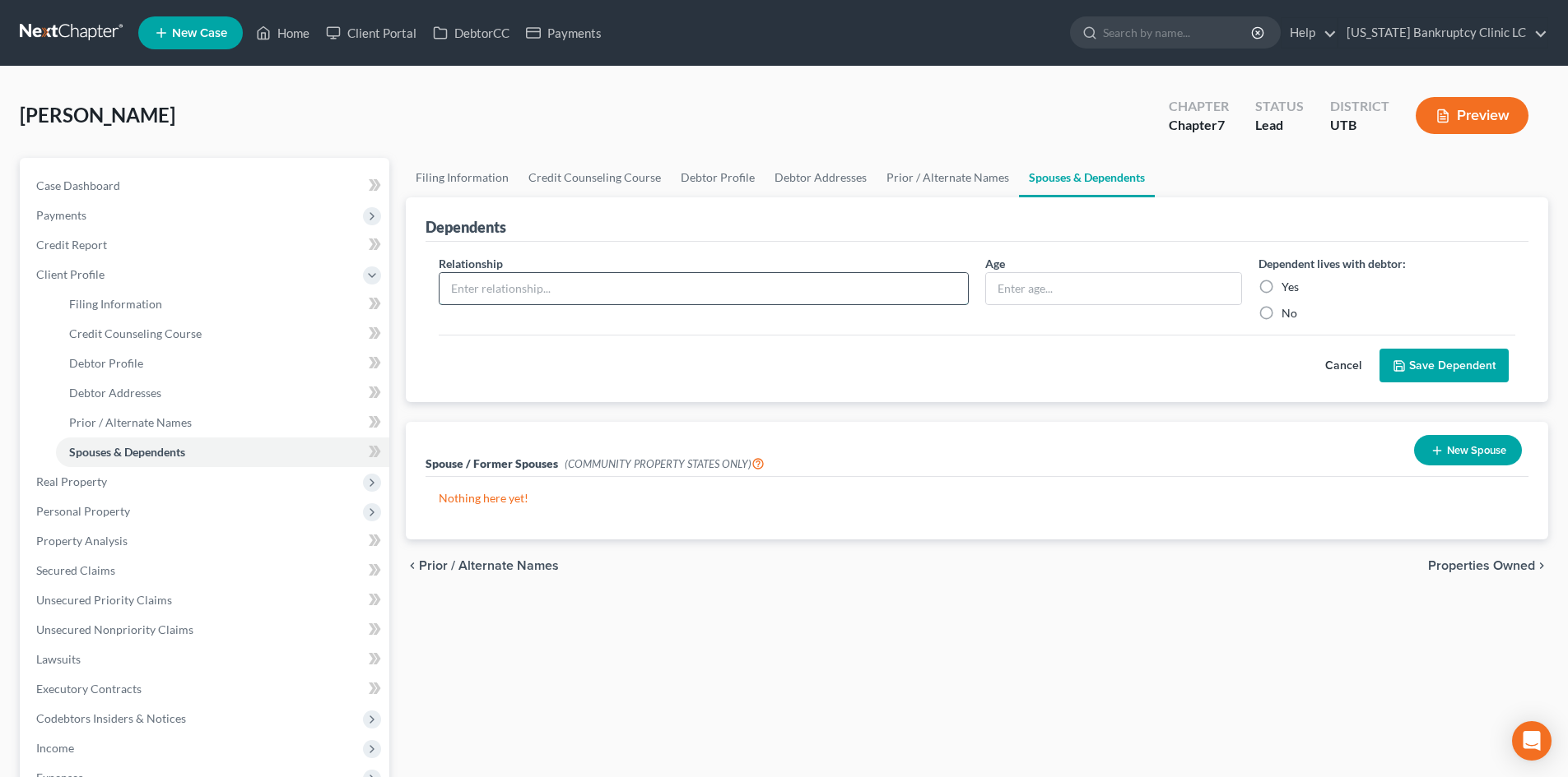
click at [532, 294] on input "text" at bounding box center [704, 289] width 529 height 31
type input "Son"
type input "15"
click at [1280, 286] on div "Yes" at bounding box center [1386, 287] width 257 height 17
click at [1282, 285] on label "Yes" at bounding box center [1291, 287] width 17 height 17
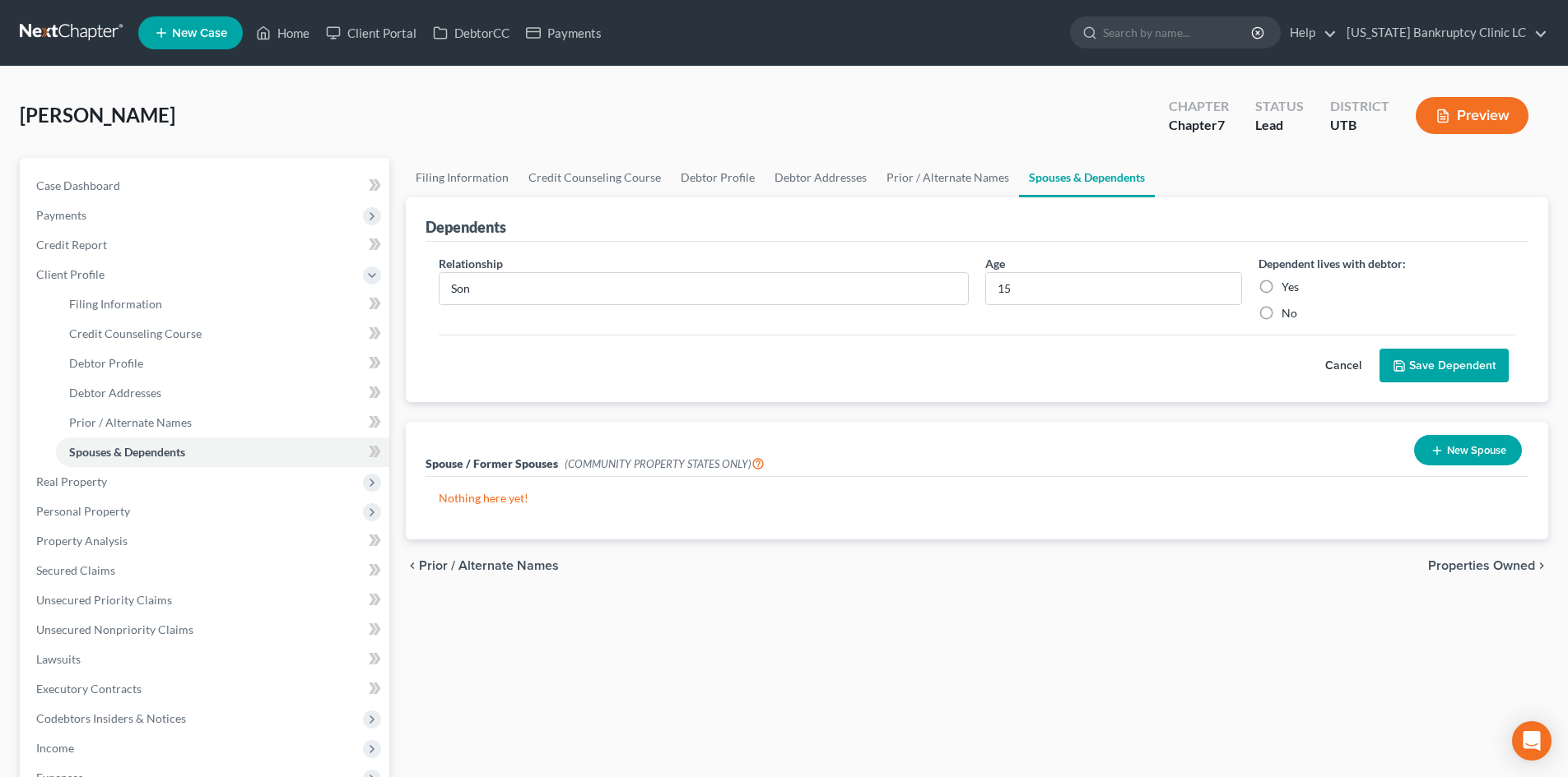
click at [1288, 285] on input "Yes" at bounding box center [1293, 284] width 10 height 10
radio input "true"
click at [1299, 380] on button "Save Dependent" at bounding box center [1444, 366] width 130 height 35
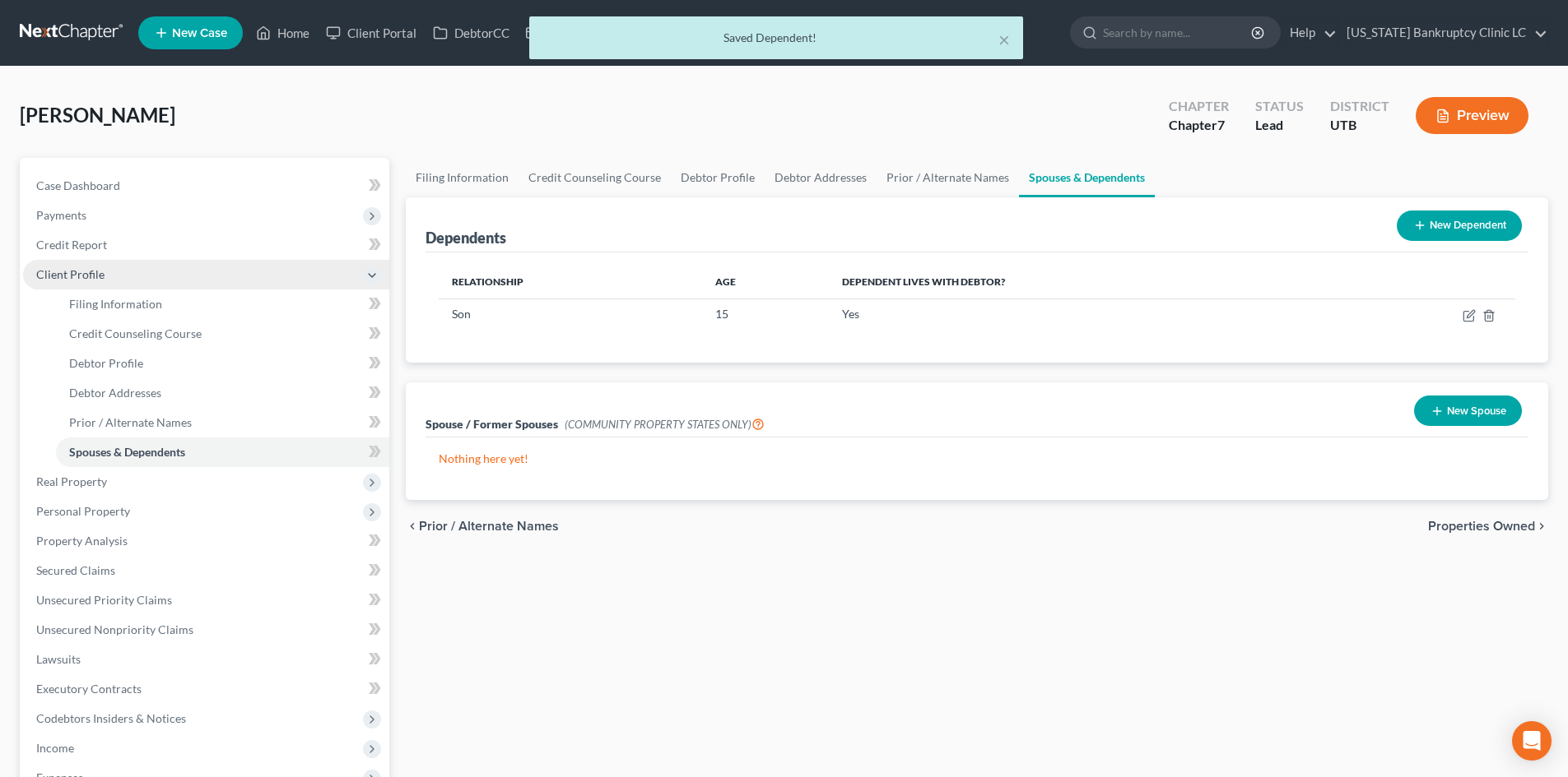
click at [90, 282] on span "Client Profile" at bounding box center [206, 275] width 366 height 30
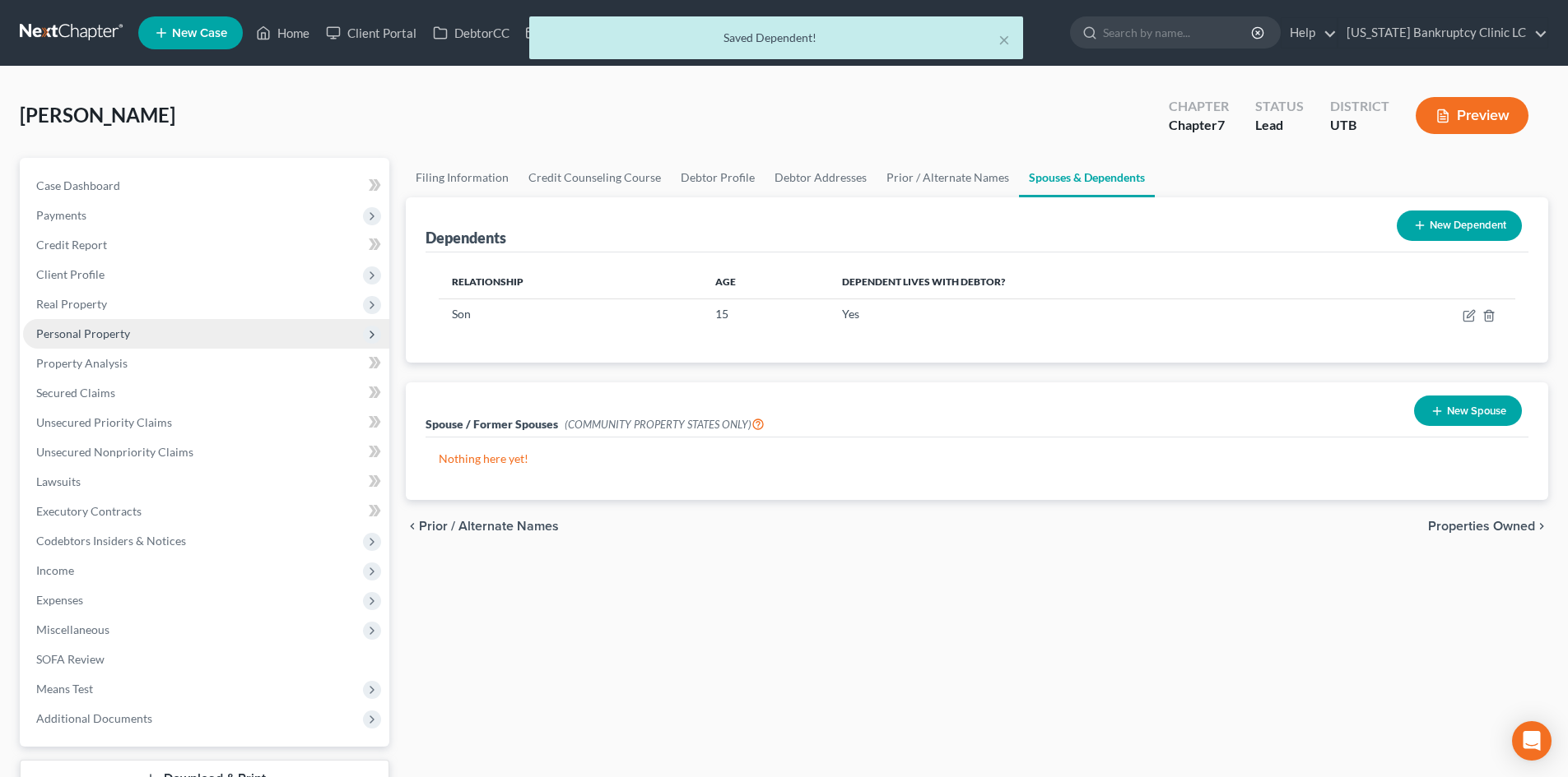
click at [88, 330] on span "Personal Property" at bounding box center [83, 334] width 94 height 14
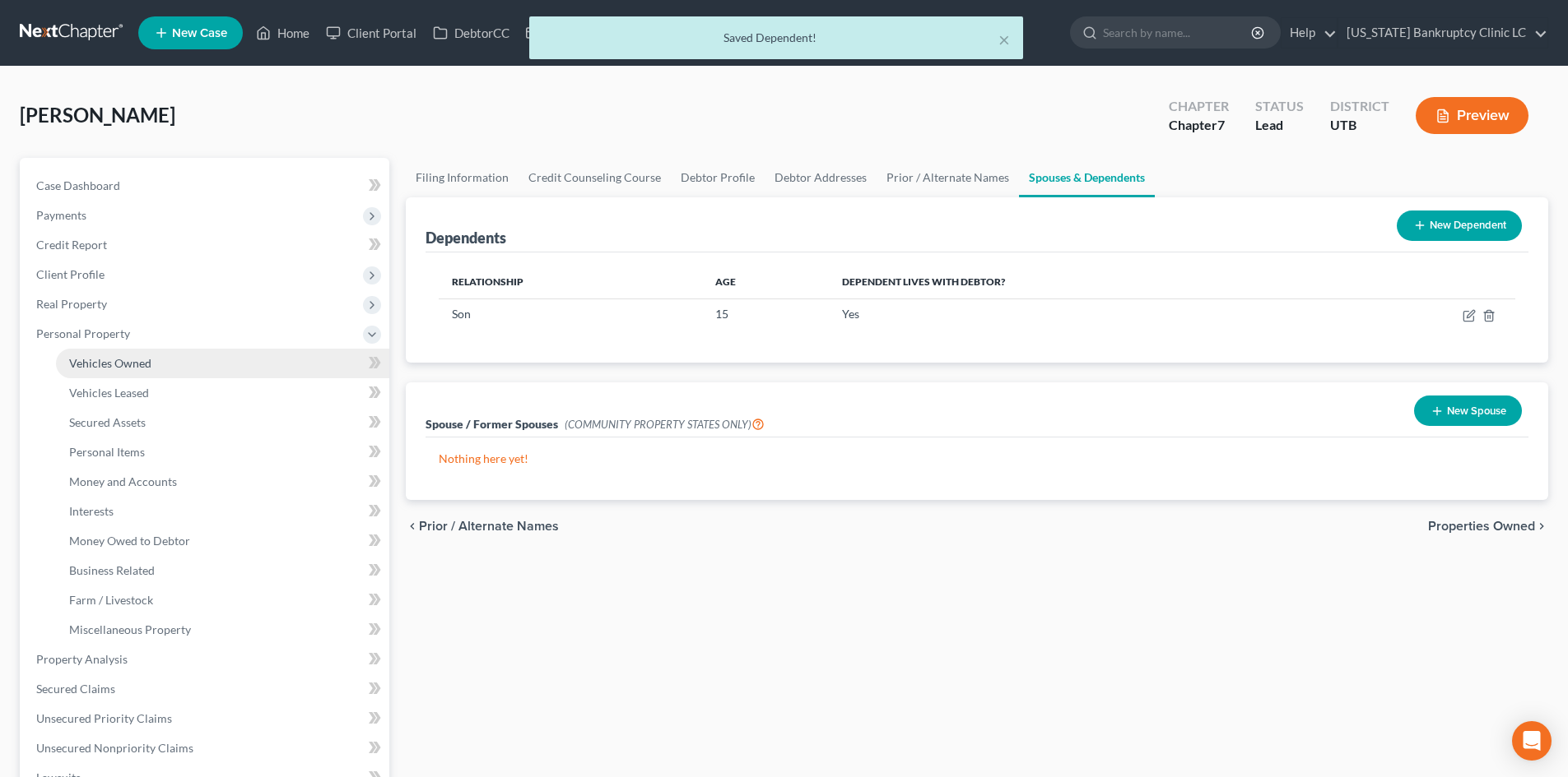
click at [123, 364] on span "Vehicles Owned" at bounding box center [110, 363] width 83 height 14
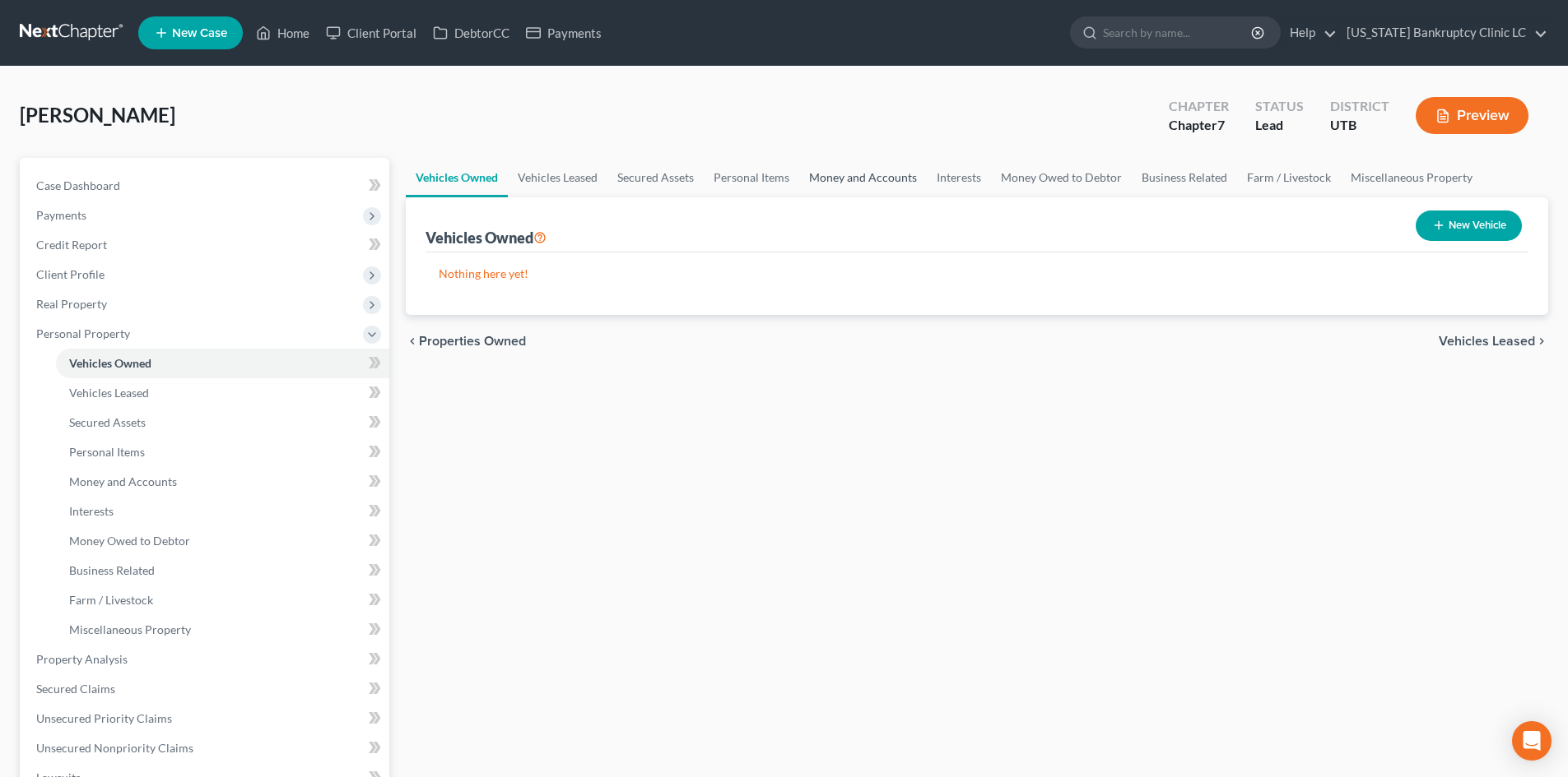
click at [860, 176] on link "Money and Accounts" at bounding box center [863, 177] width 128 height 39
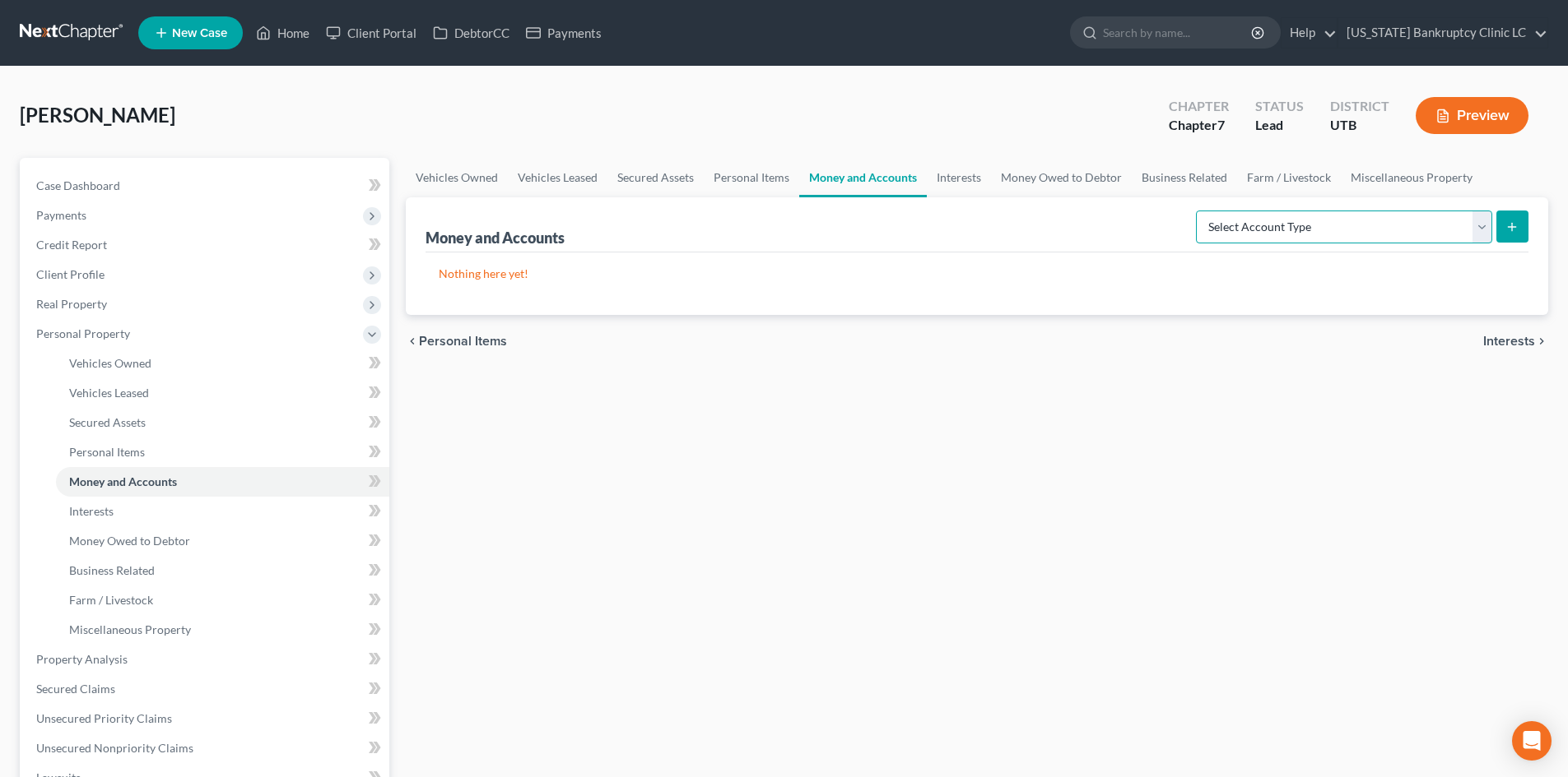
click at [1299, 215] on select "Select Account Type Brokerage Cash on Hand Certificates of Deposit Checking Acc…" at bounding box center [1344, 227] width 297 height 33
select select "other"
click at [1199, 210] on select "Select Account Type Brokerage Cash on Hand Certificates of Deposit Checking Acc…" at bounding box center [1344, 227] width 297 height 33
click at [1299, 235] on button "submit" at bounding box center [1512, 226] width 32 height 32
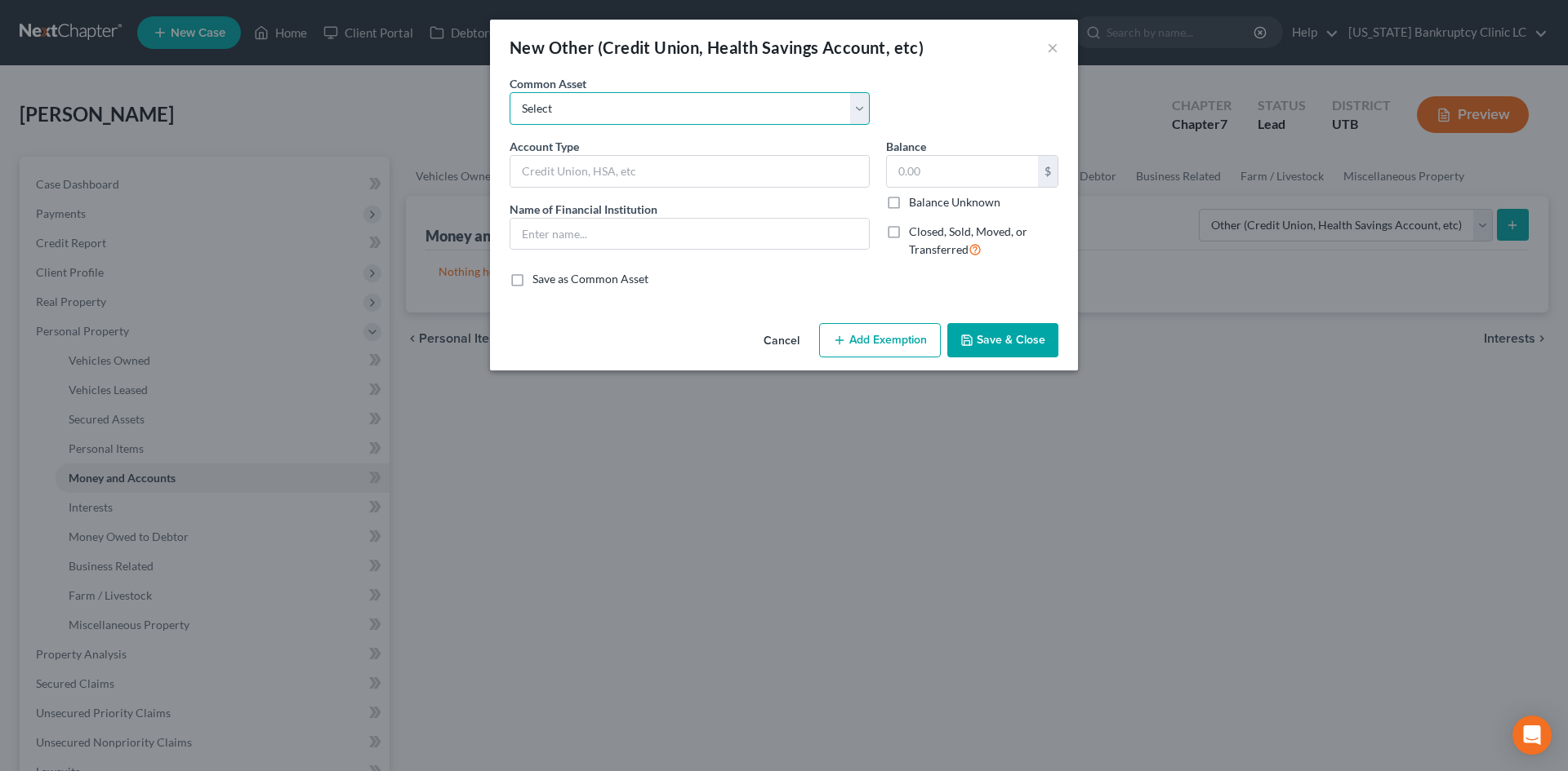
click at [601, 117] on select "Select [PERSON_NAME] #7871 Venmo Credit Union Credit Union Venmo PayPal Prepaid…" at bounding box center [690, 109] width 360 height 33
drag, startPoint x: 601, startPoint y: 117, endPoint x: 587, endPoint y: 147, distance: 33.1
click at [601, 117] on select "Select [PERSON_NAME] #7871 Venmo Credit Union Credit Union Venmo PayPal Prepaid…" at bounding box center [690, 109] width 360 height 33
click at [569, 172] on input "text" at bounding box center [690, 172] width 358 height 31
type input "Current"
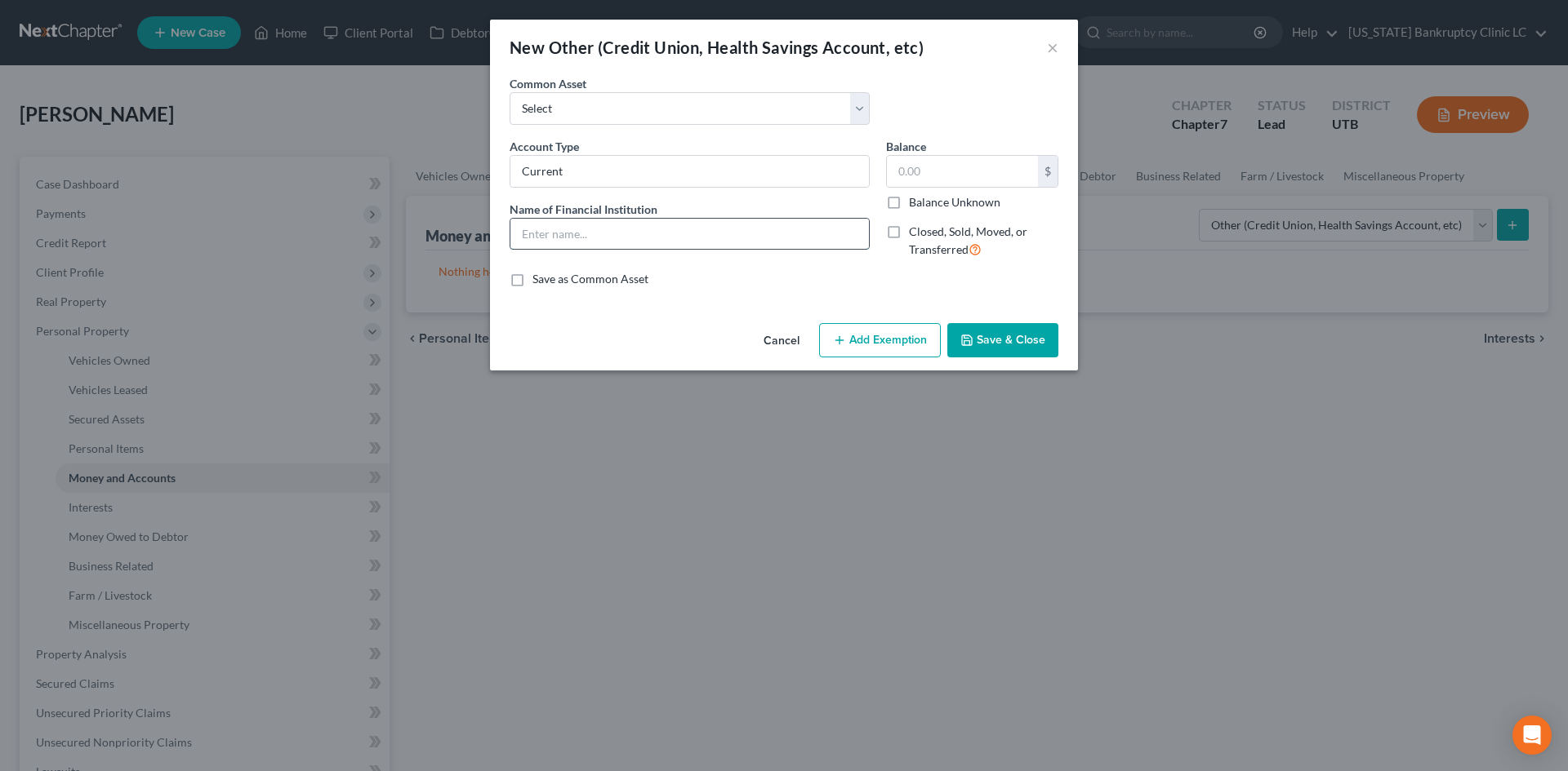
click at [734, 240] on input "text" at bounding box center [690, 235] width 358 height 31
type input "Current"
click at [635, 165] on input "Current" at bounding box center [690, 172] width 358 height 31
type input "Prepaid Card"
click at [633, 165] on input "Prepaid Card" at bounding box center [690, 172] width 358 height 31
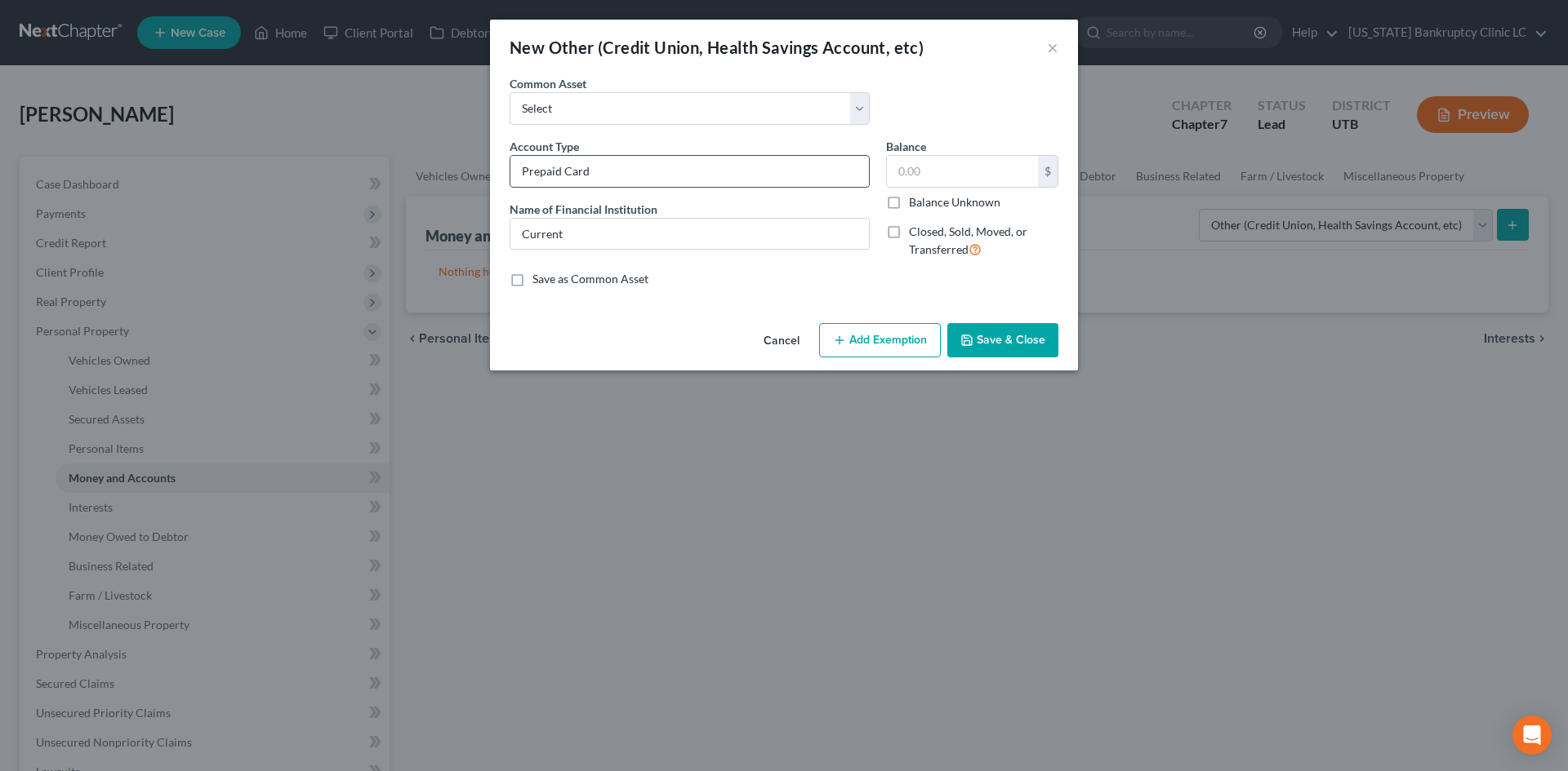
click at [633, 165] on input "Prepaid Card" at bounding box center [690, 172] width 358 height 31
type input "Current"
click at [1015, 330] on button "Save & Close" at bounding box center [1003, 341] width 111 height 34
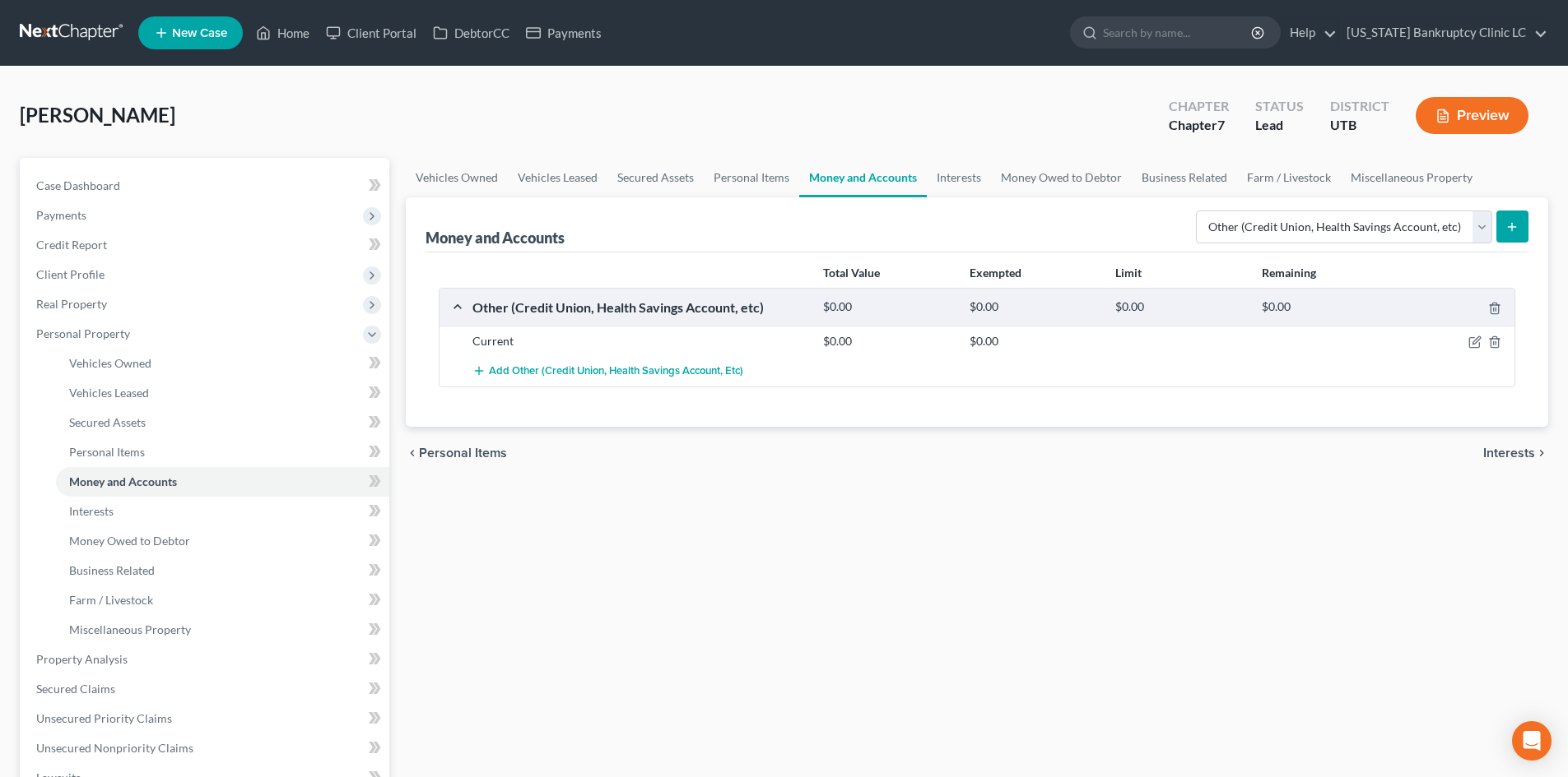
click at [1299, 233] on icon "submit" at bounding box center [1511, 227] width 13 height 13
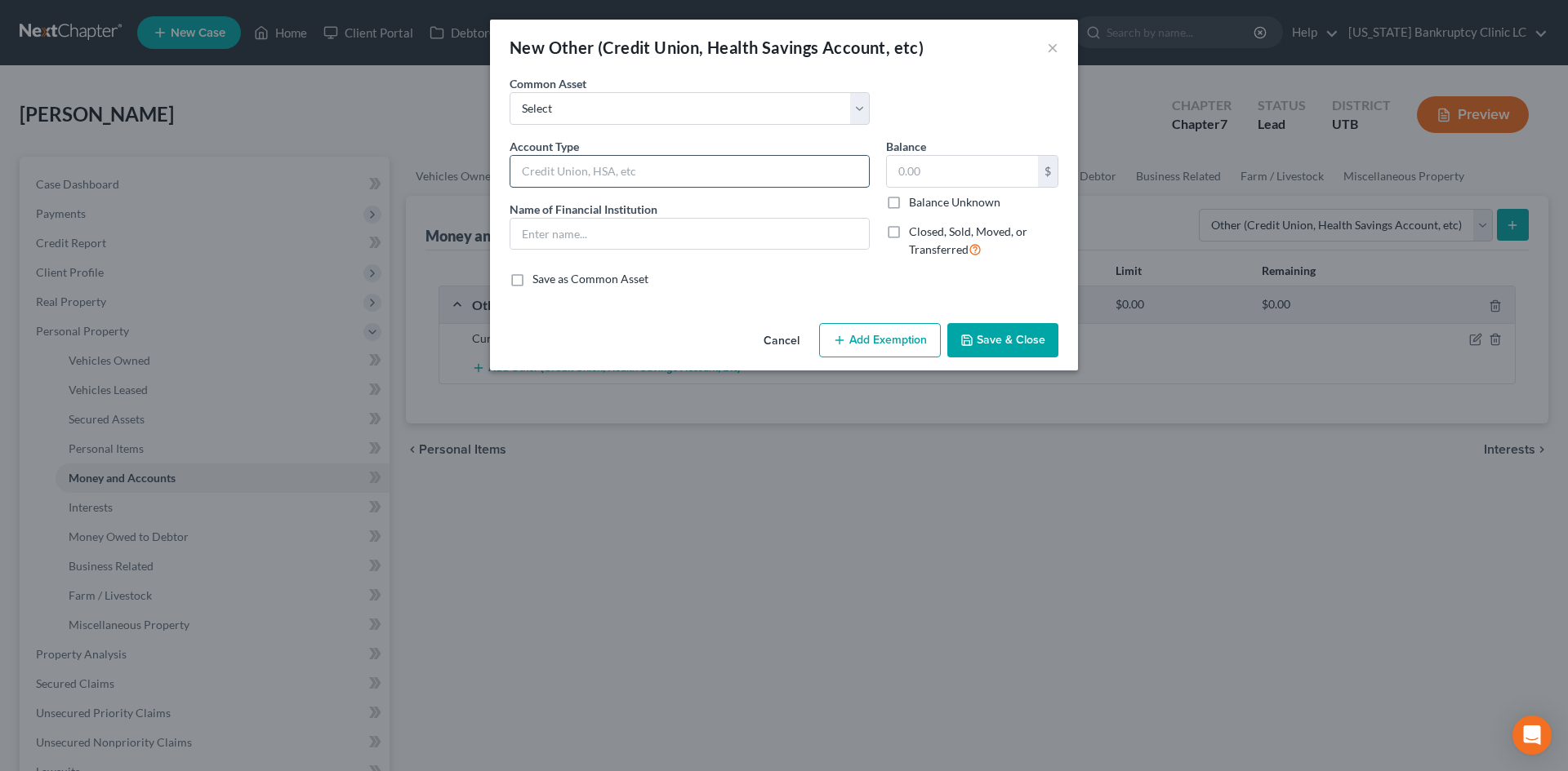
click at [557, 170] on input "text" at bounding box center [690, 172] width 358 height 31
type input "Cash App"
drag, startPoint x: 647, startPoint y: 236, endPoint x: 690, endPoint y: 250, distance: 45.2
click at [647, 236] on input "text" at bounding box center [690, 235] width 358 height 31
paste input "Cash App"
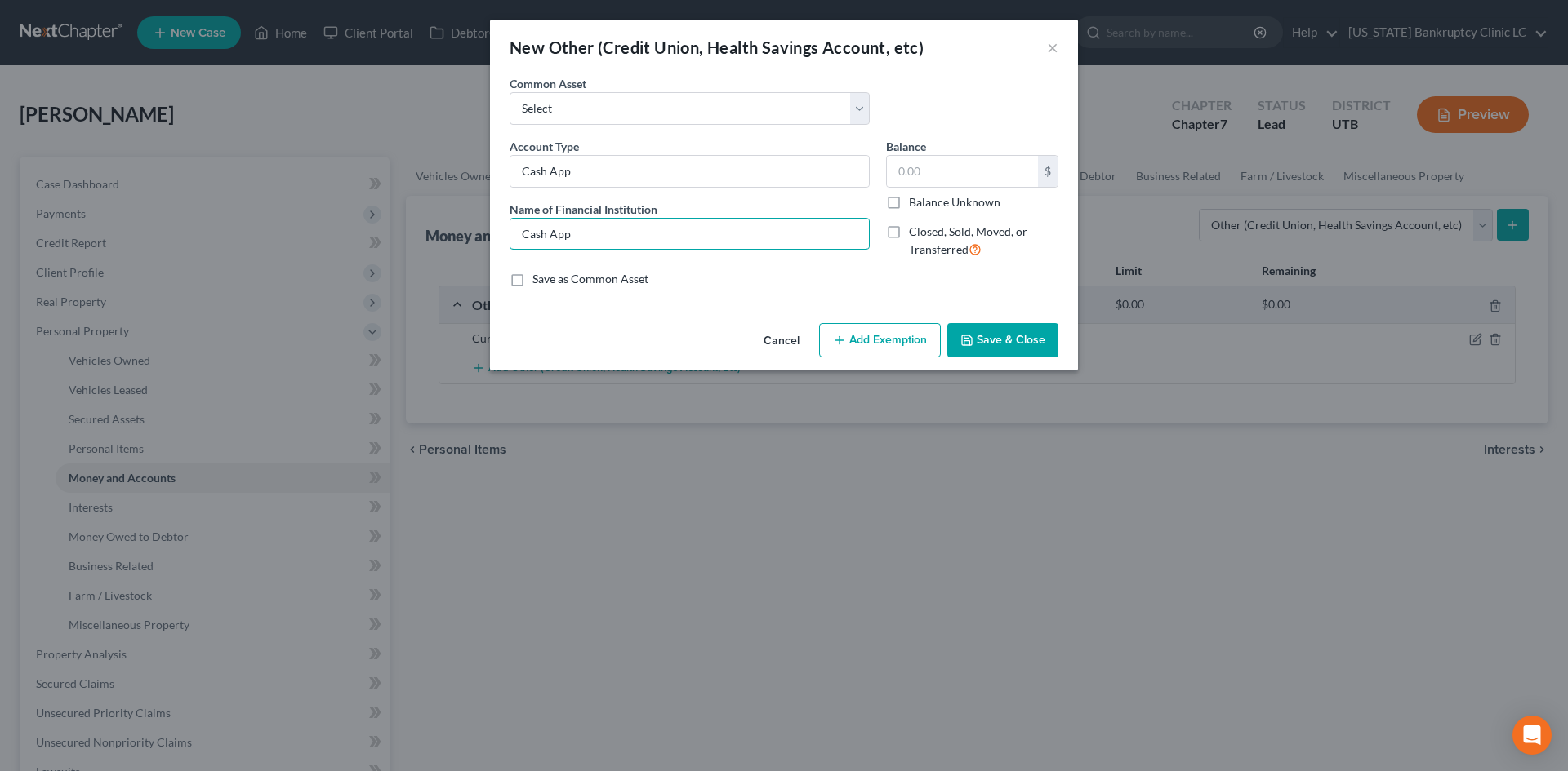
type input "Cash App"
drag, startPoint x: 1030, startPoint y: 339, endPoint x: 1056, endPoint y: 373, distance: 42.8
click at [1030, 339] on button "Save & Close" at bounding box center [1003, 341] width 111 height 34
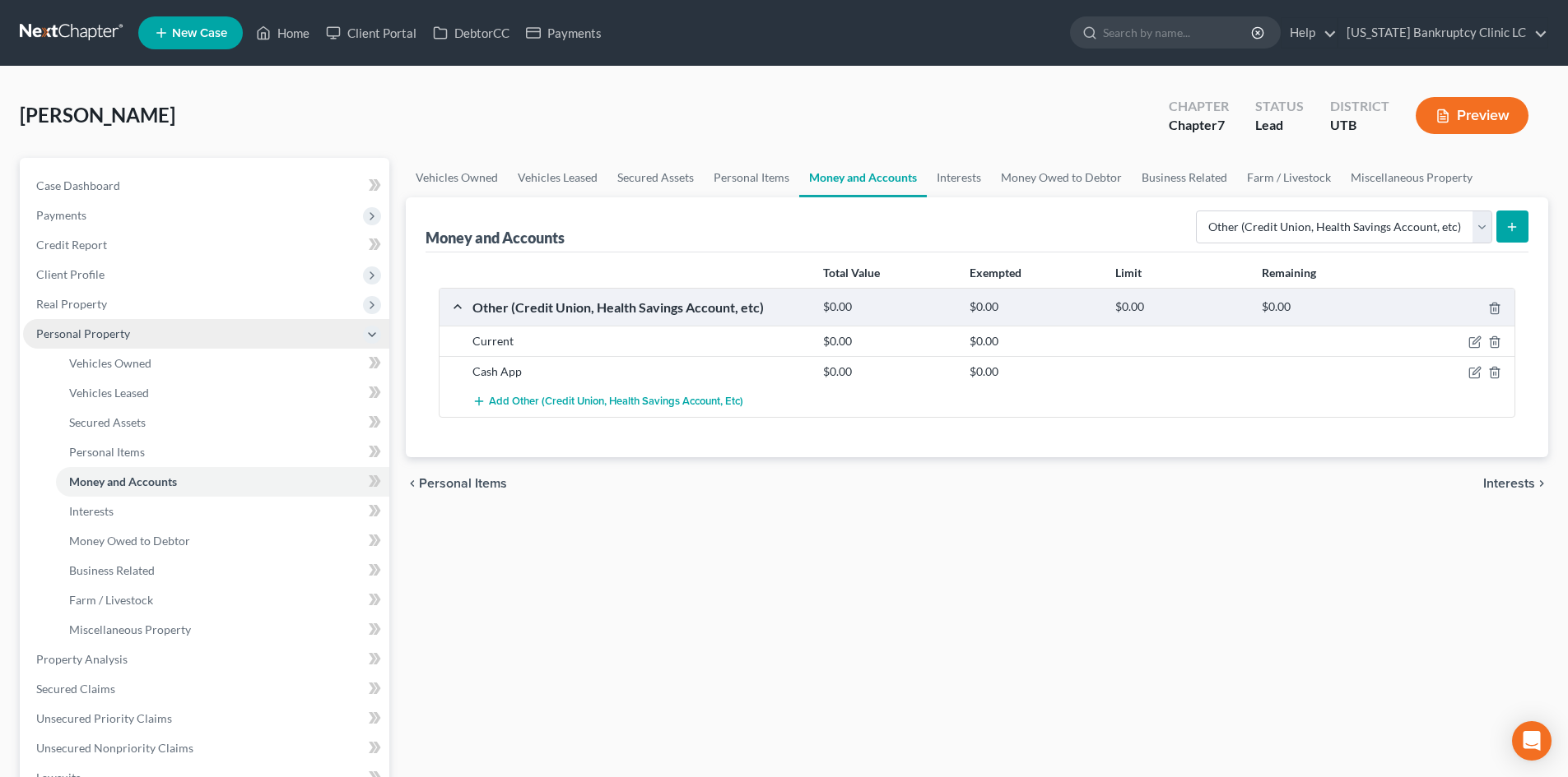
click at [137, 337] on span "Personal Property" at bounding box center [206, 334] width 366 height 30
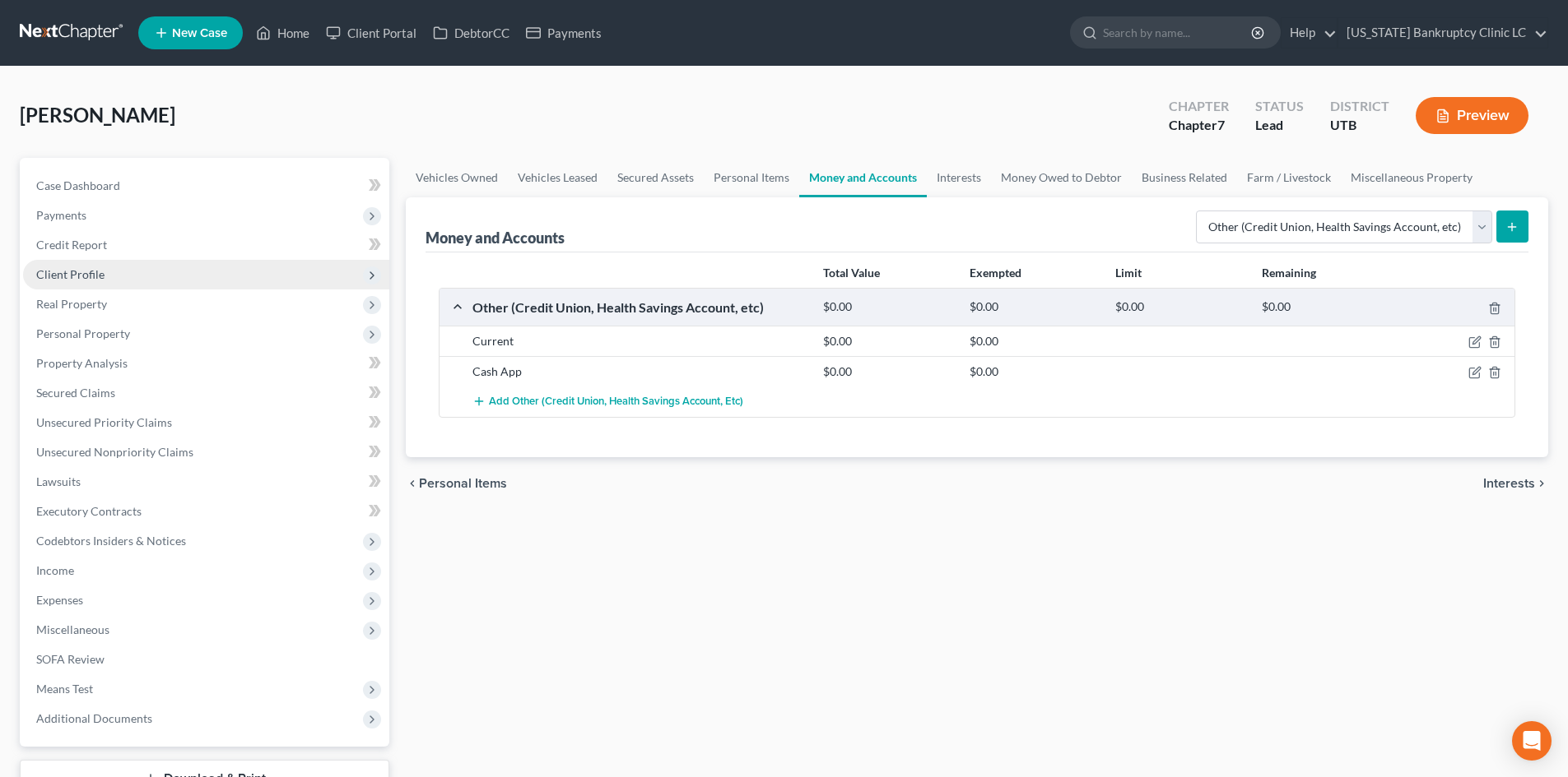
click at [105, 281] on span "Client Profile" at bounding box center [206, 275] width 366 height 30
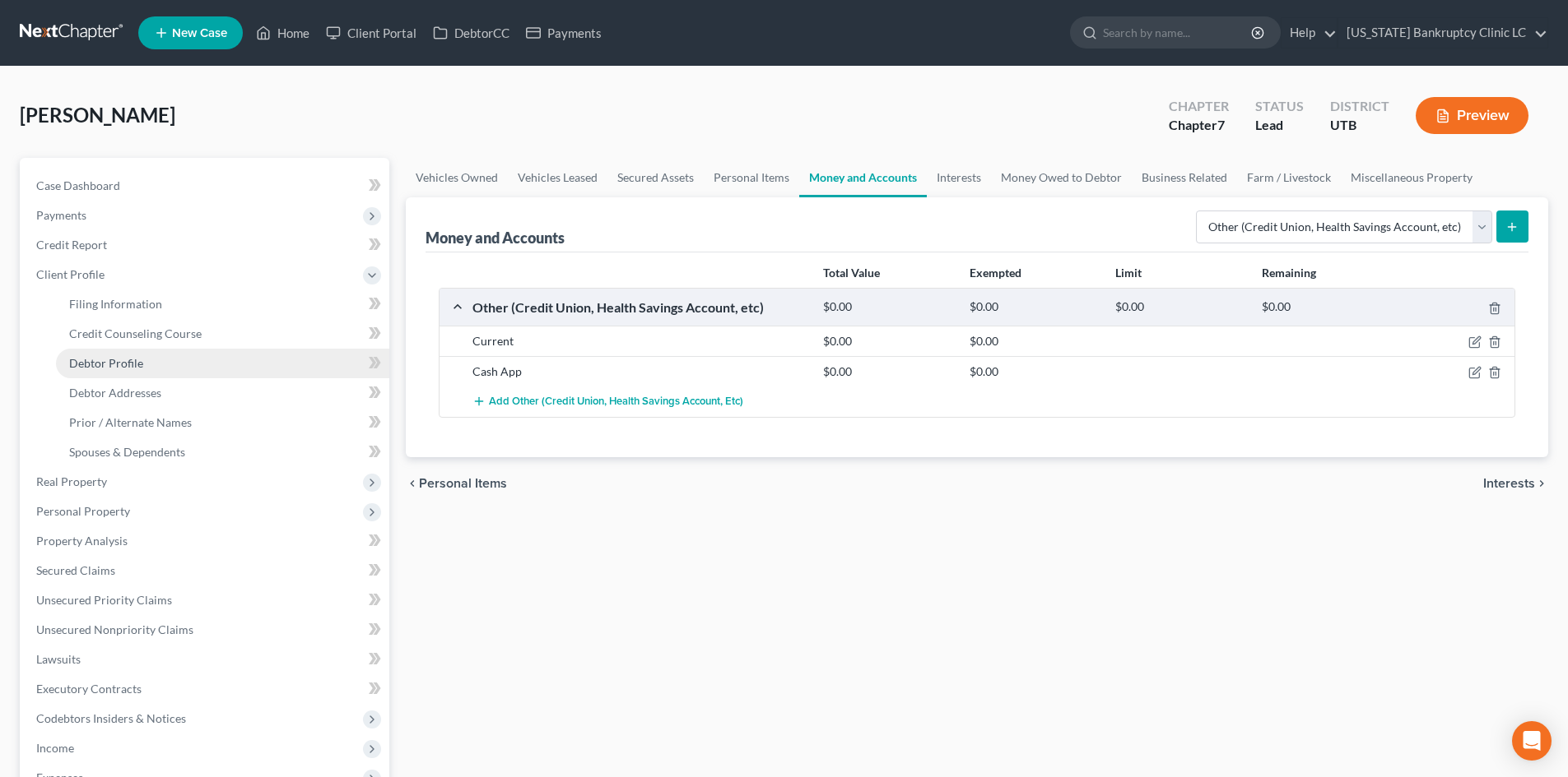
click at [157, 359] on link "Debtor Profile" at bounding box center [222, 363] width 333 height 30
select select "0"
select select "1"
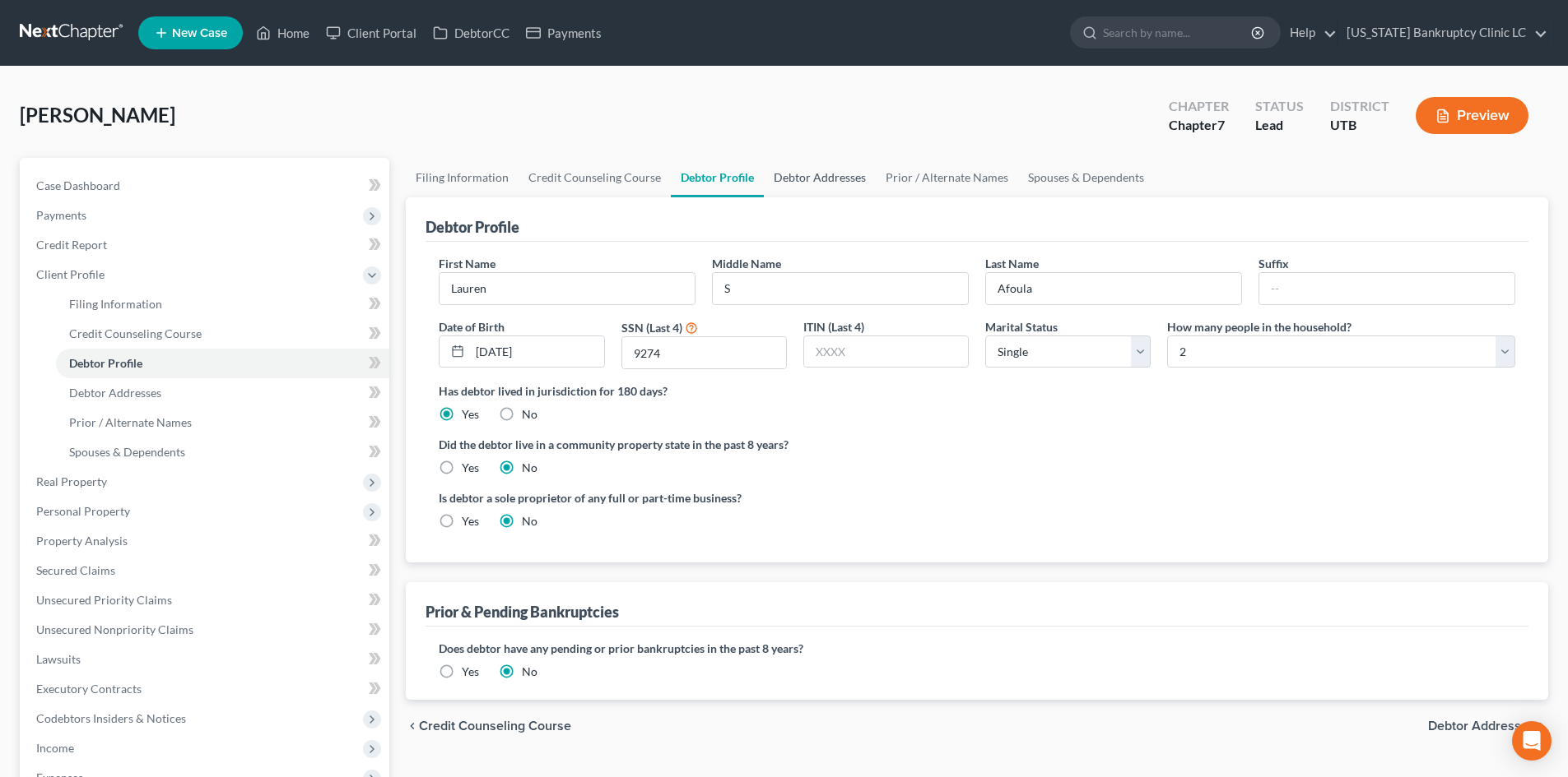
click at [816, 188] on link "Debtor Addresses" at bounding box center [819, 177] width 112 height 39
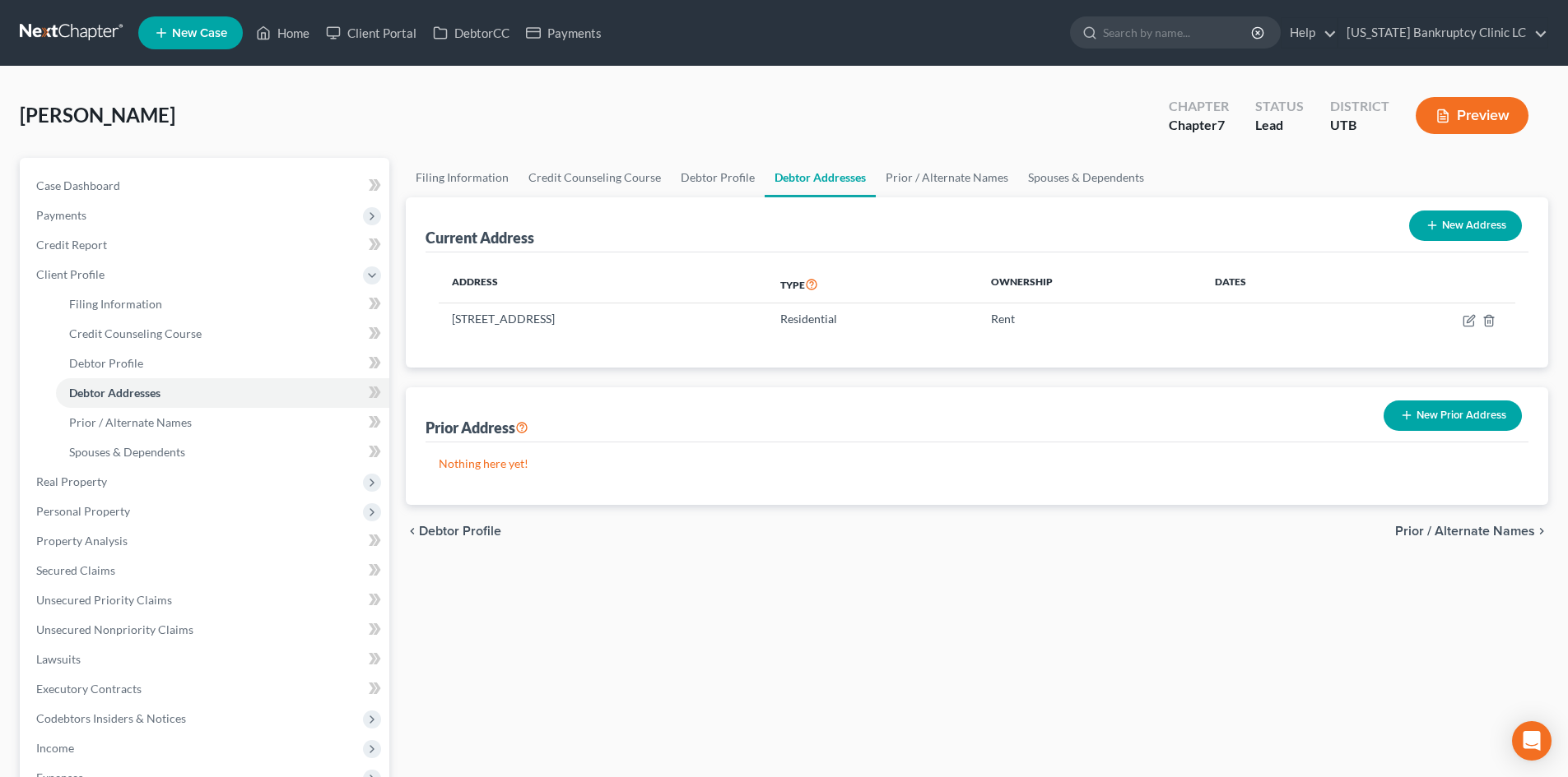
drag, startPoint x: 509, startPoint y: 345, endPoint x: 1444, endPoint y: 421, distance: 938.1
click at [1299, 420] on button "New Prior Address" at bounding box center [1452, 415] width 138 height 30
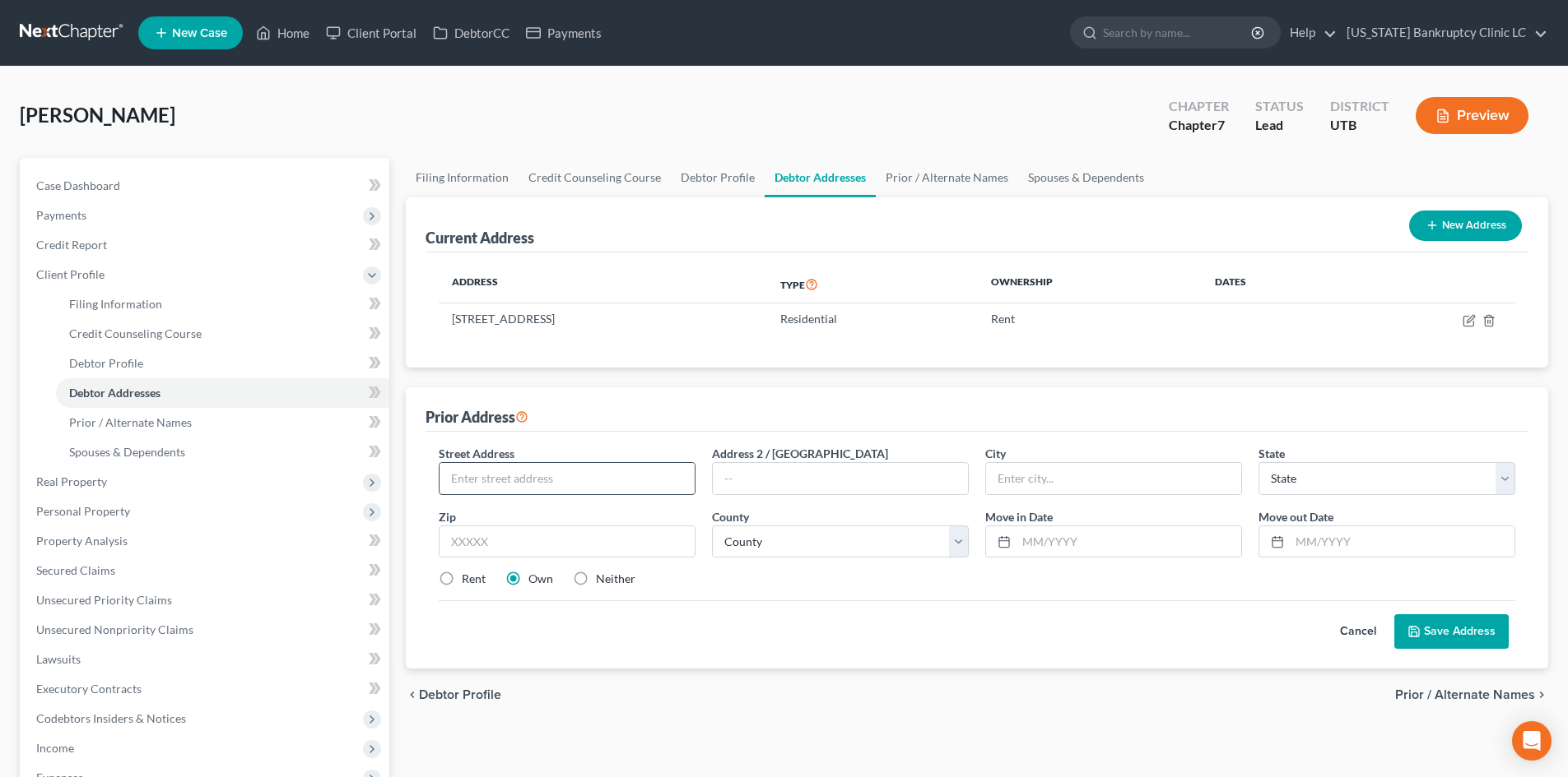
click at [534, 483] on input "text" at bounding box center [566, 479] width 255 height 31
type input "[STREET_ADDRESS][PERSON_NAME]"
type input "99504"
type input "Anchorage"
select select "1"
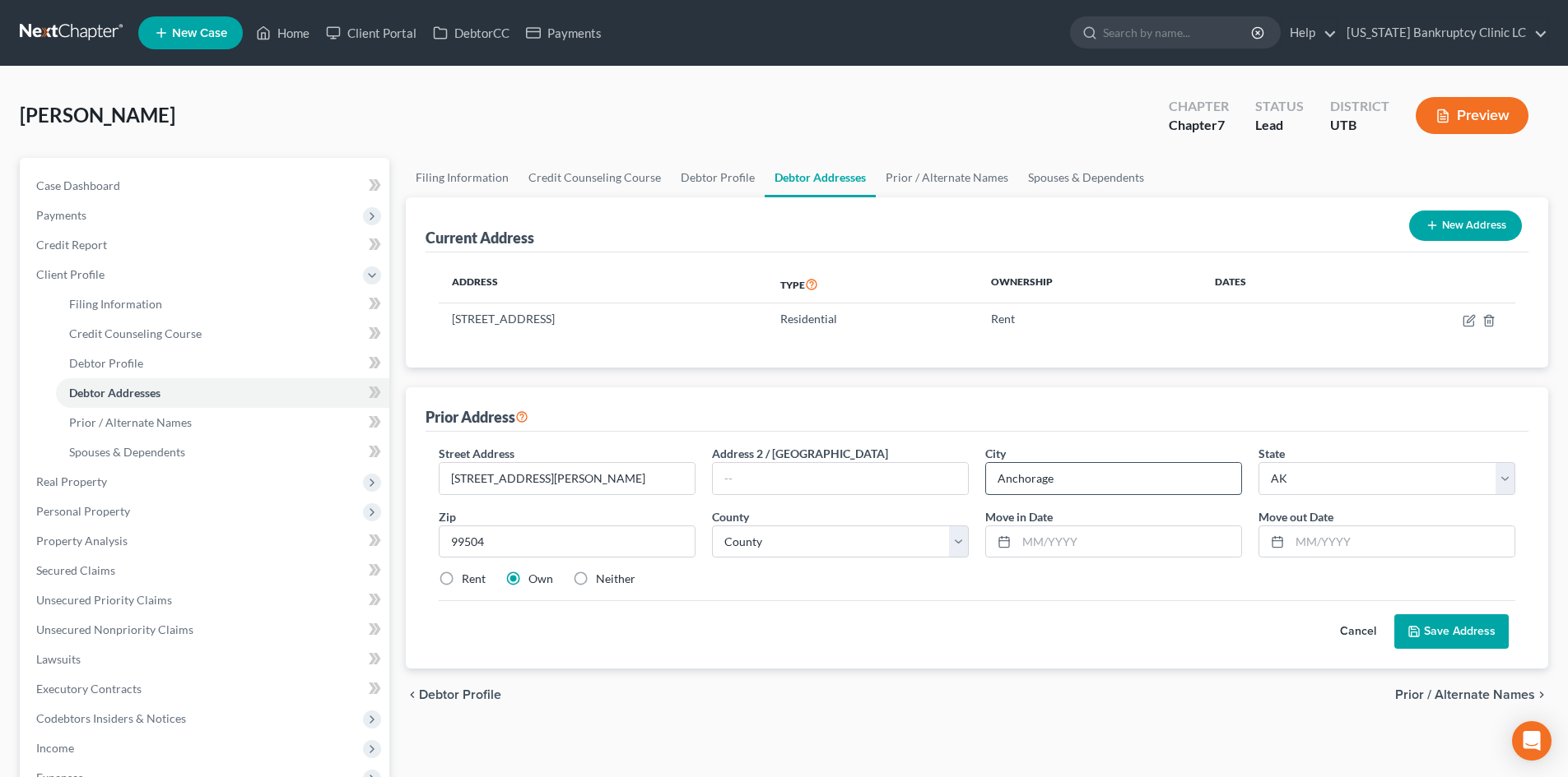
click at [1041, 488] on input "Anchorage" at bounding box center [1113, 479] width 255 height 31
click at [838, 547] on select "County [GEOGRAPHIC_DATA] [GEOGRAPHIC_DATA] [GEOGRAPHIC_DATA] [GEOGRAPHIC_DATA] …" at bounding box center [840, 542] width 257 height 33
select select "2"
click at [712, 526] on select "County [GEOGRAPHIC_DATA] [GEOGRAPHIC_DATA] [GEOGRAPHIC_DATA] [GEOGRAPHIC_DATA] …" at bounding box center [840, 542] width 257 height 33
click at [1111, 527] on input "text" at bounding box center [1129, 542] width 224 height 31
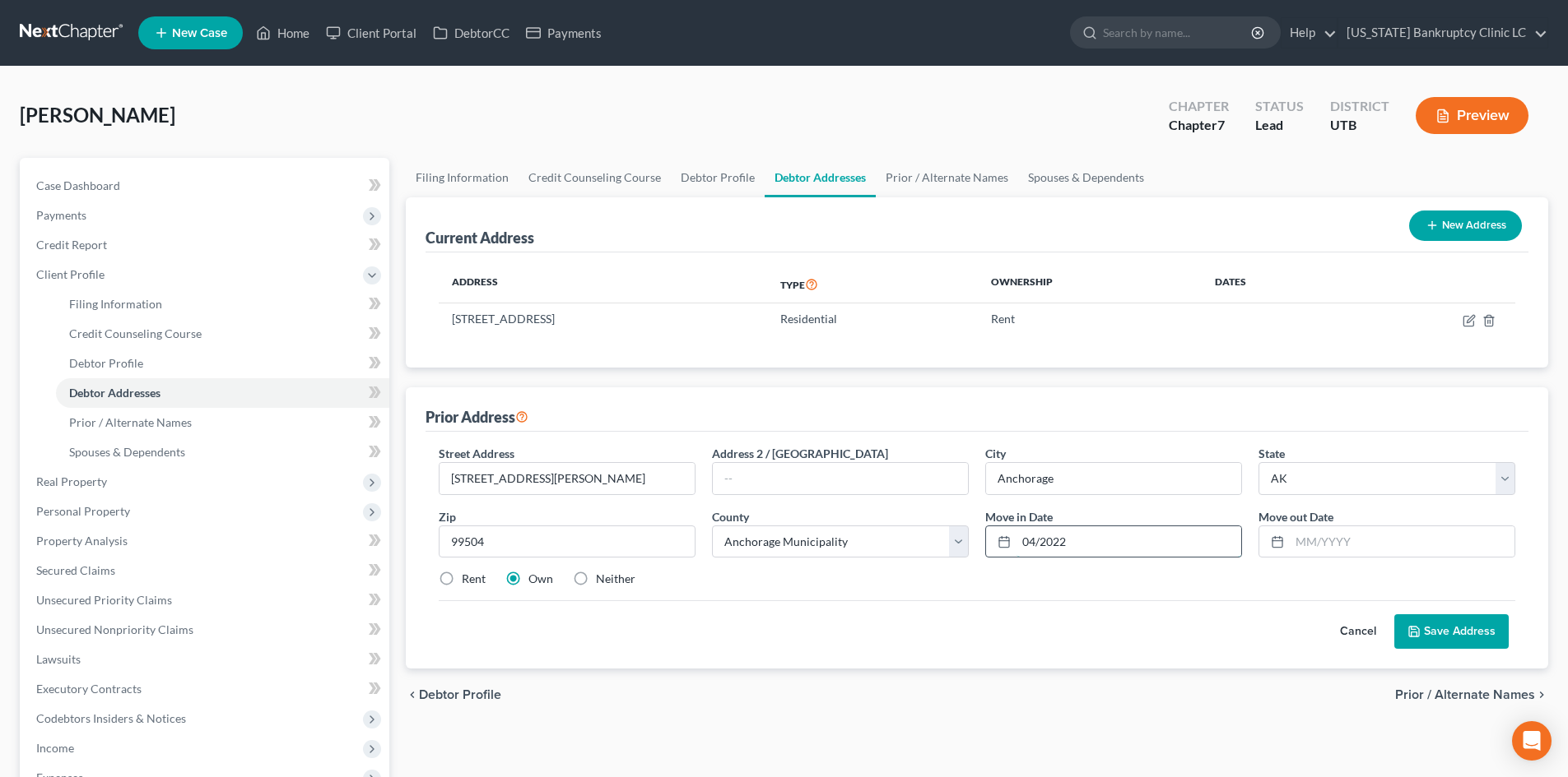
type input "04/2022"
type input "09/2023"
click at [460, 581] on div "Rent" at bounding box center [462, 579] width 47 height 17
click at [462, 575] on label "Rent" at bounding box center [473, 579] width 23 height 17
click at [469, 575] on input "Rent" at bounding box center [474, 576] width 10 height 10
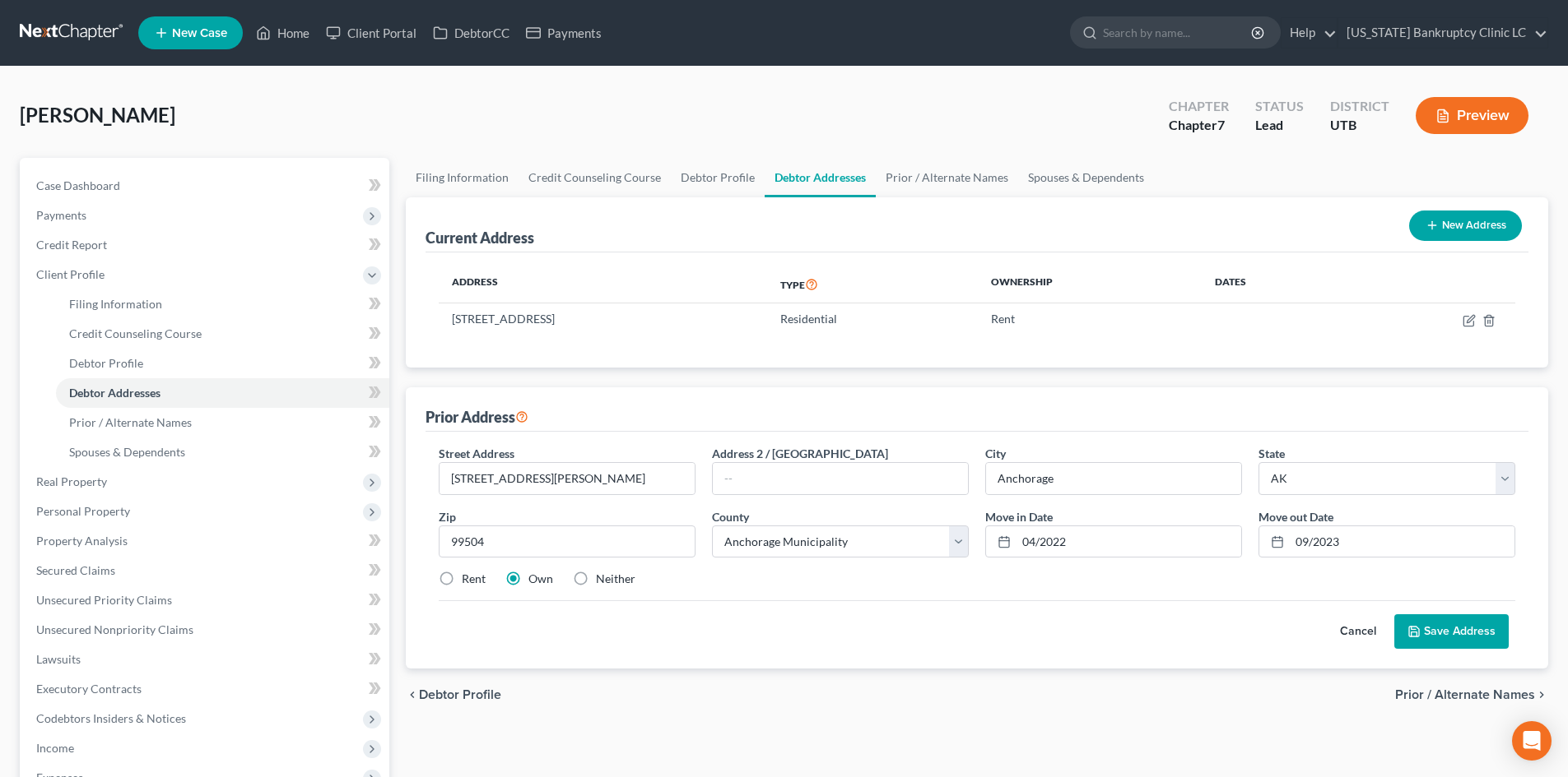
radio input "true"
click at [1299, 631] on button "Save Address" at bounding box center [1451, 632] width 115 height 35
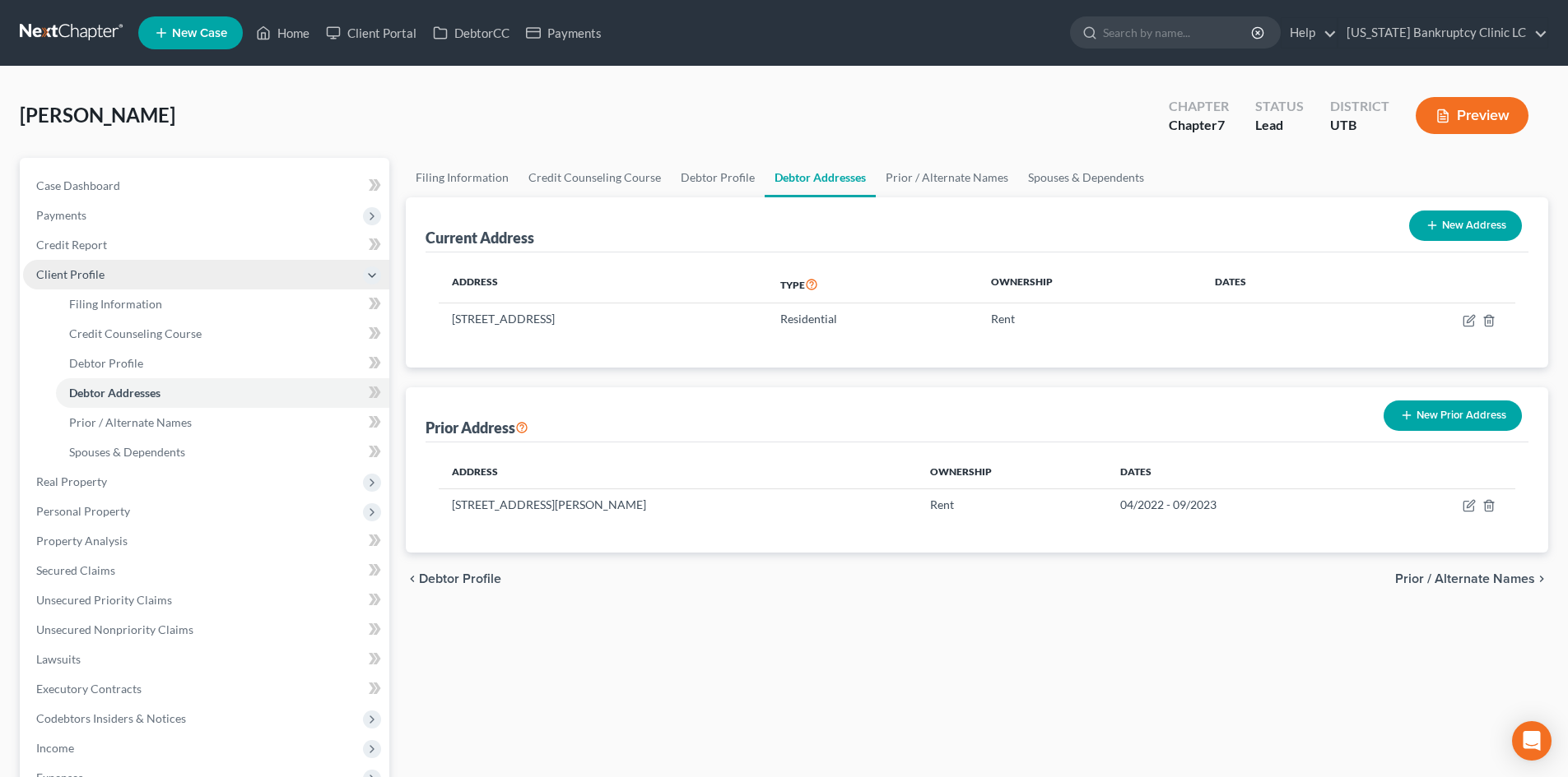
click at [86, 277] on span "Client Profile" at bounding box center [70, 275] width 69 height 14
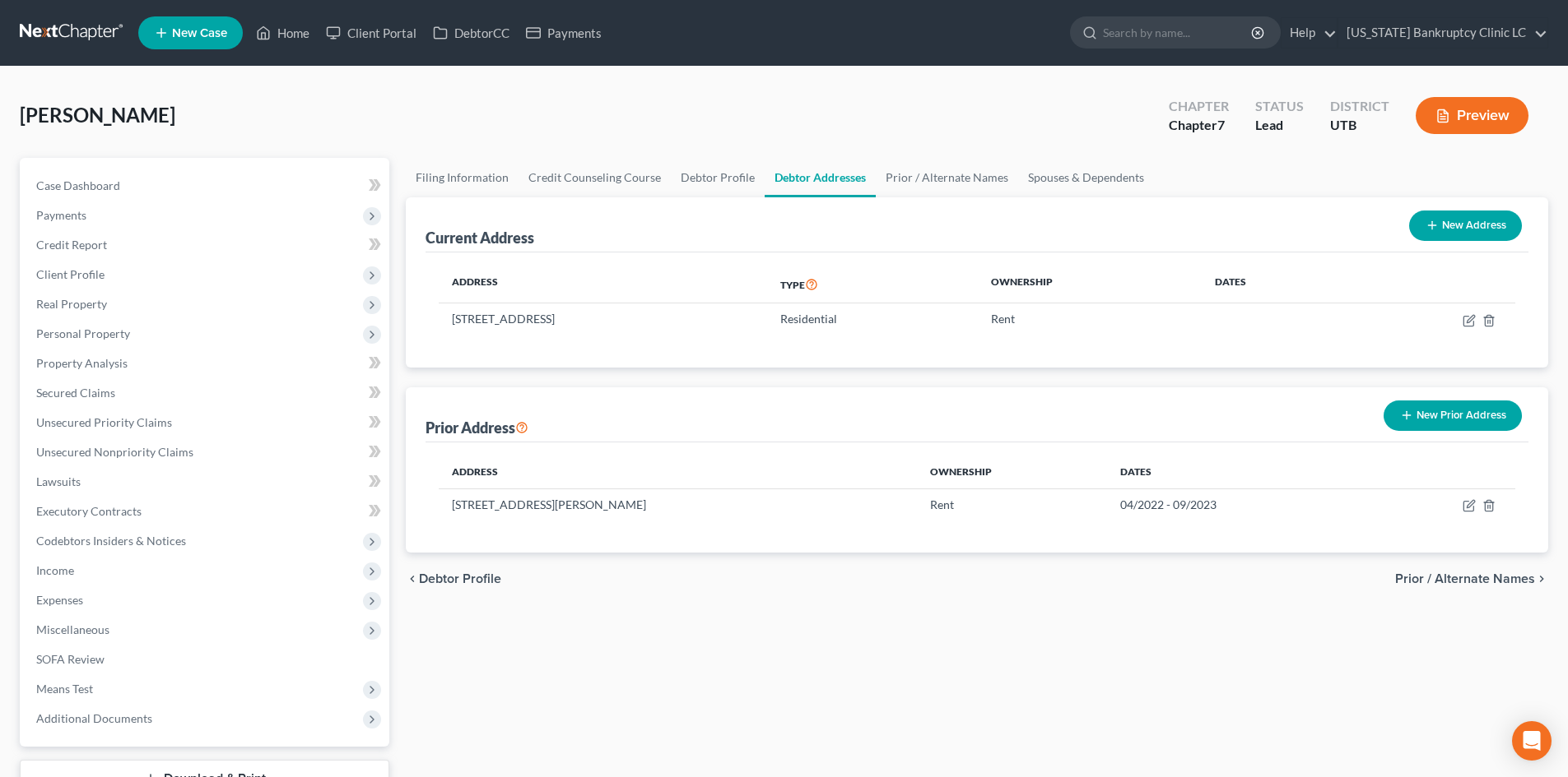
drag, startPoint x: 1469, startPoint y: 415, endPoint x: 1576, endPoint y: 412, distance: 107.0
click at [1299, 415] on button "New Prior Address" at bounding box center [1452, 415] width 138 height 30
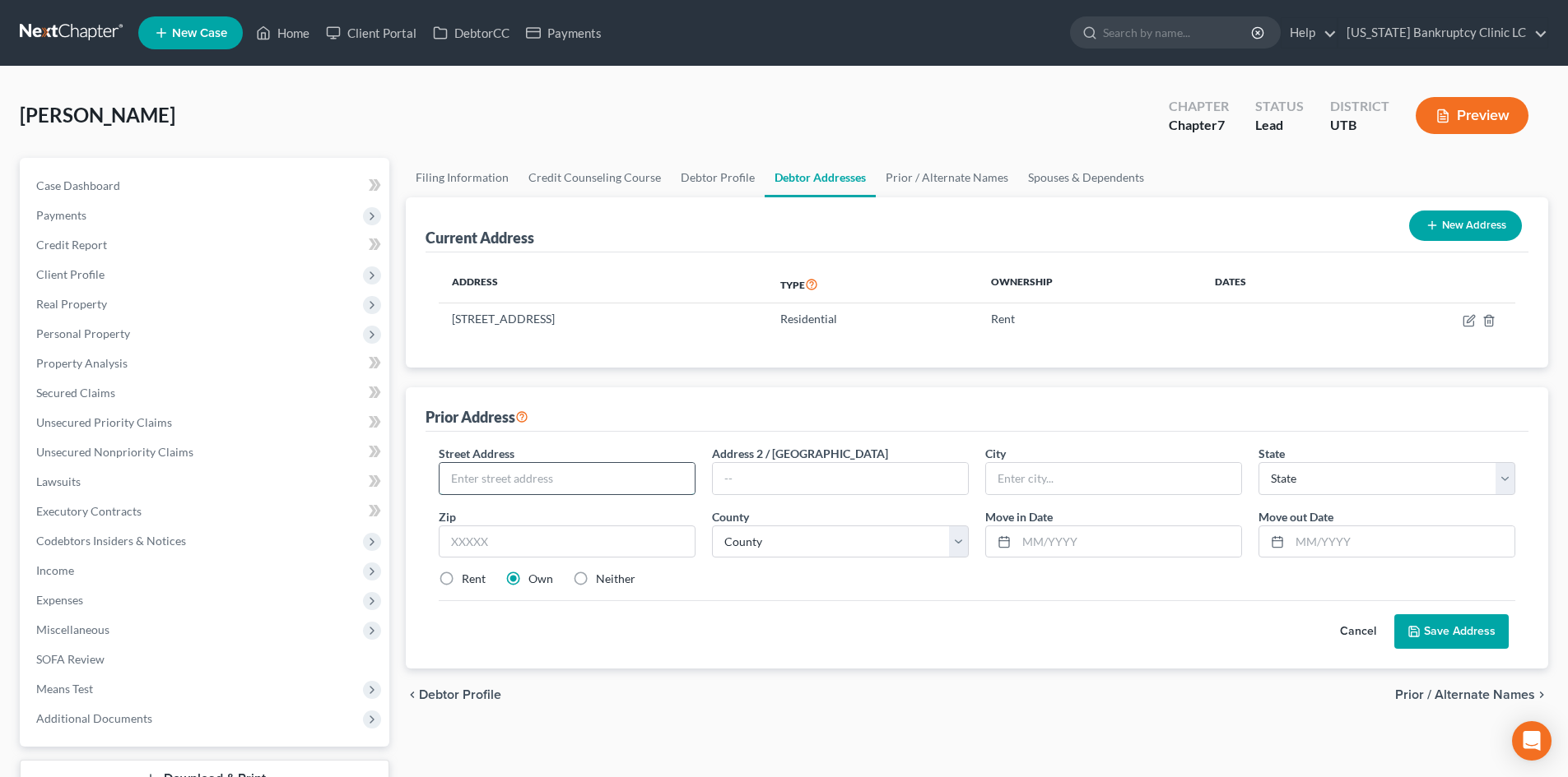
drag, startPoint x: 476, startPoint y: 481, endPoint x: 464, endPoint y: 477, distance: 12.6
click at [476, 481] on input "text" at bounding box center [566, 479] width 255 height 31
drag, startPoint x: 477, startPoint y: 481, endPoint x: 602, endPoint y: 489, distance: 125.3
click at [601, 491] on input "[STREET_ADDRESS]" at bounding box center [566, 479] width 255 height 31
drag, startPoint x: 535, startPoint y: 486, endPoint x: 450, endPoint y: 475, distance: 85.7
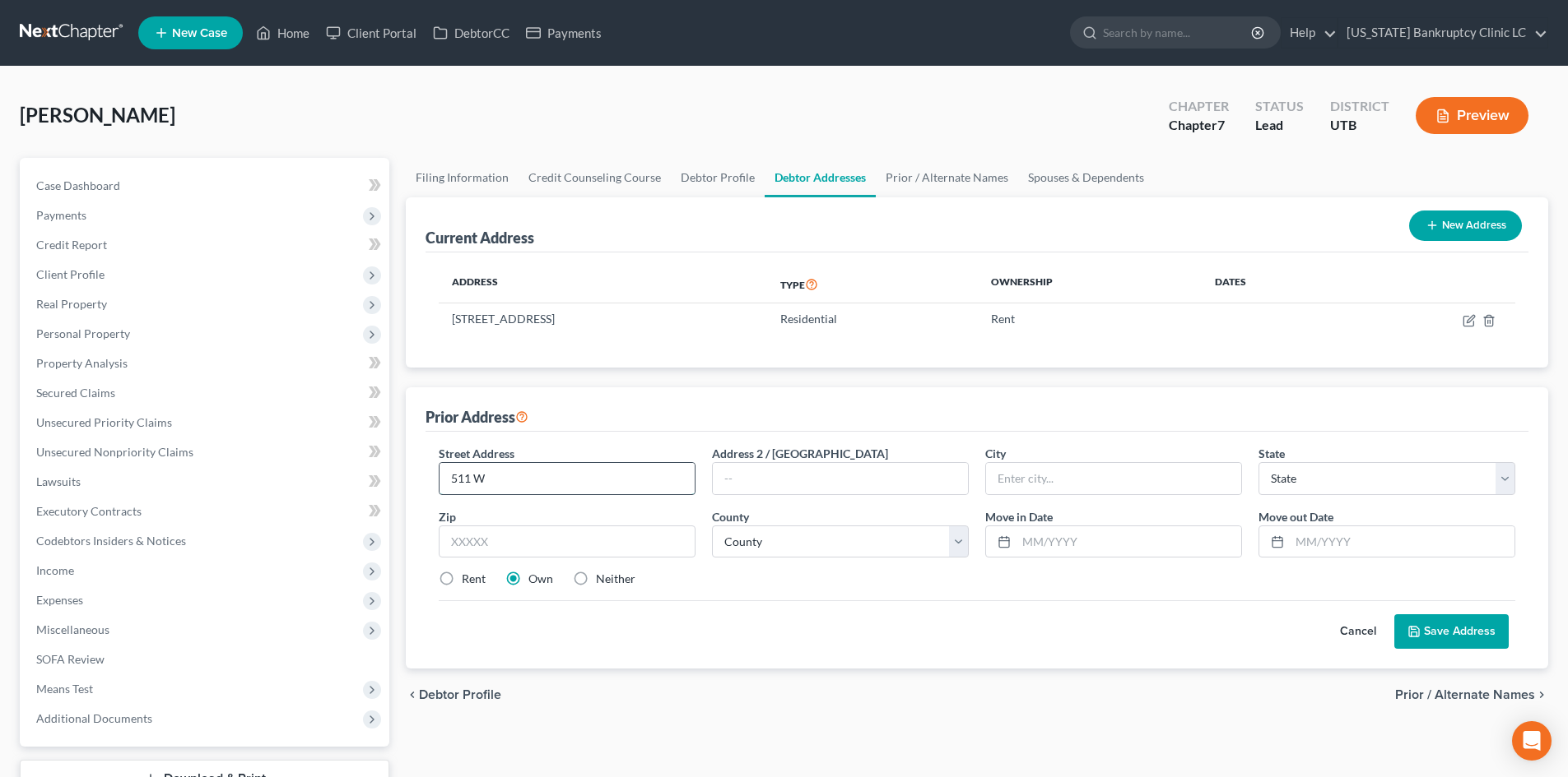
click at [417, 471] on div "Prior Address Street Address * 511 W Address 2 / [GEOGRAPHIC_DATA] * State * St…" at bounding box center [977, 528] width 1143 height 282
paste input "S [PERSON_NAME],"
type input "[STREET_ADDRESS][PERSON_NAME]"
type input "84095"
type input "South Jordan"
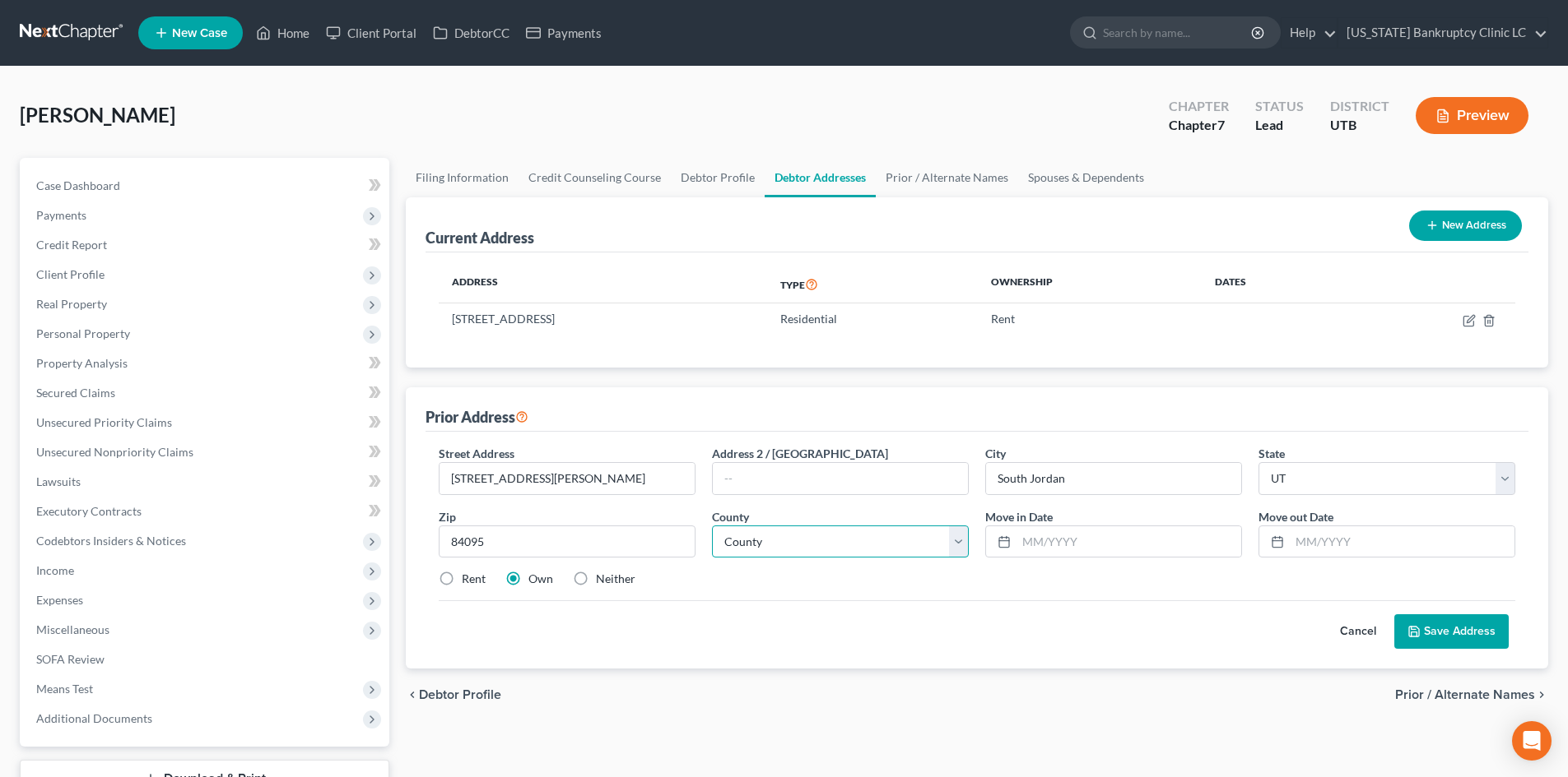
click at [880, 541] on select "County" at bounding box center [840, 542] width 257 height 33
click at [712, 526] on select "County [GEOGRAPHIC_DATA] [GEOGRAPHIC_DATA] [GEOGRAPHIC_DATA] [GEOGRAPHIC_DATA] …" at bounding box center [840, 542] width 257 height 33
click at [1131, 548] on input "text" at bounding box center [1129, 542] width 224 height 31
click at [1105, 601] on div "Cancel Save Address" at bounding box center [977, 625] width 1077 height 49
click at [471, 583] on label "Rent" at bounding box center [473, 579] width 23 height 17
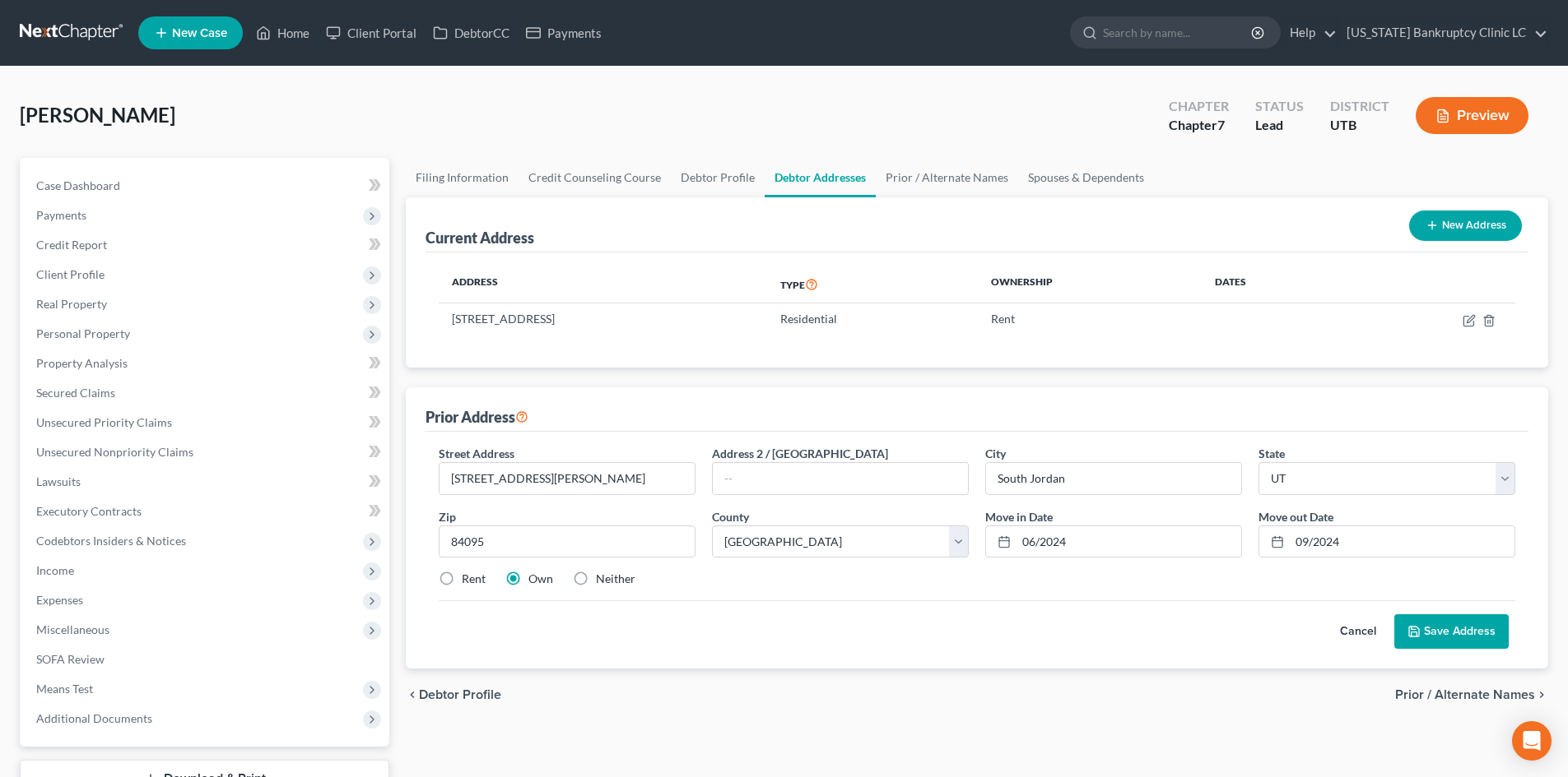
click at [471, 581] on input "Rent" at bounding box center [474, 576] width 10 height 10
click at [1299, 636] on button "Save Address" at bounding box center [1451, 632] width 115 height 35
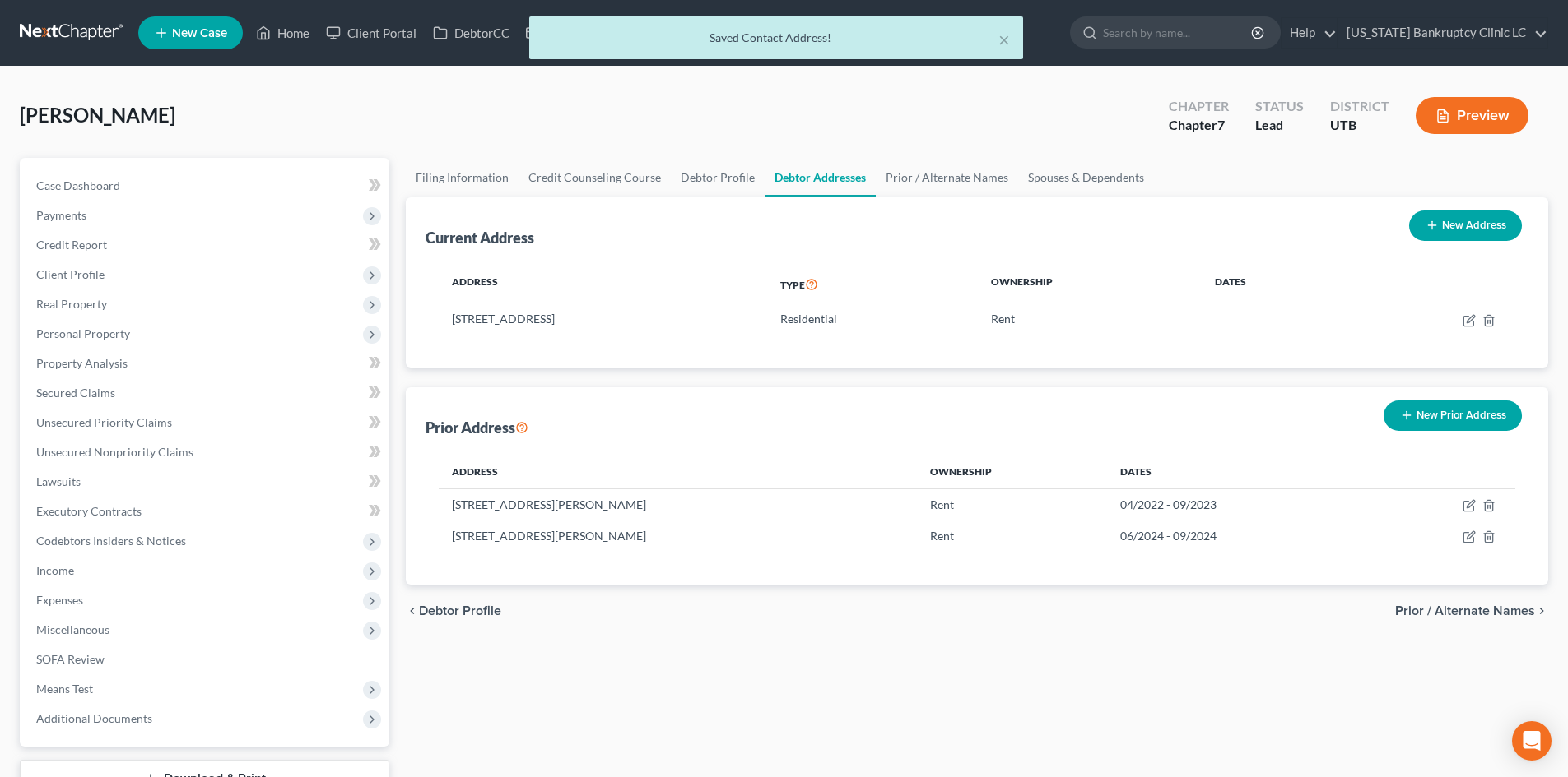
click at [1299, 406] on button "New Prior Address" at bounding box center [1452, 415] width 138 height 30
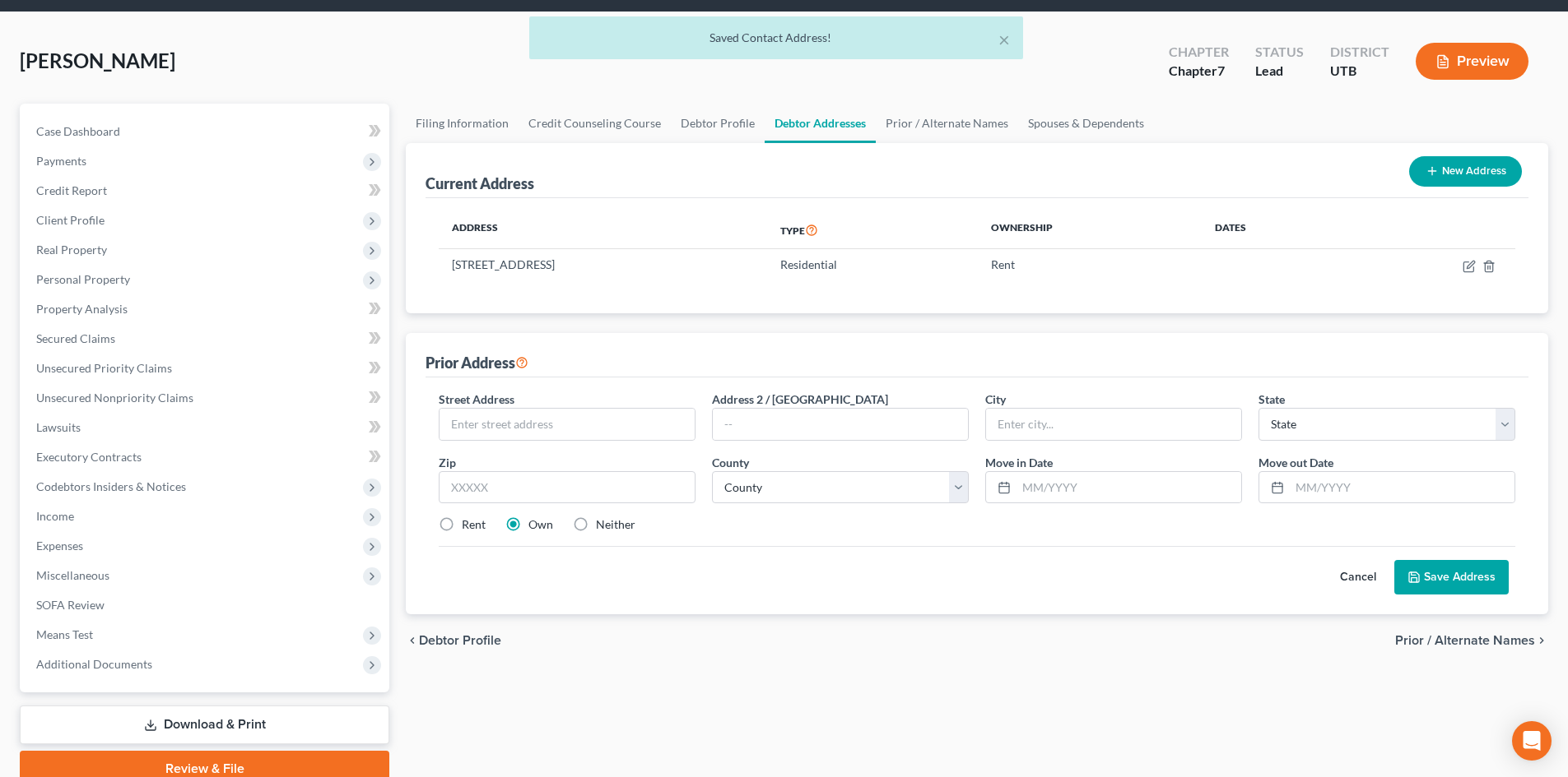
scroll to position [83, 0]
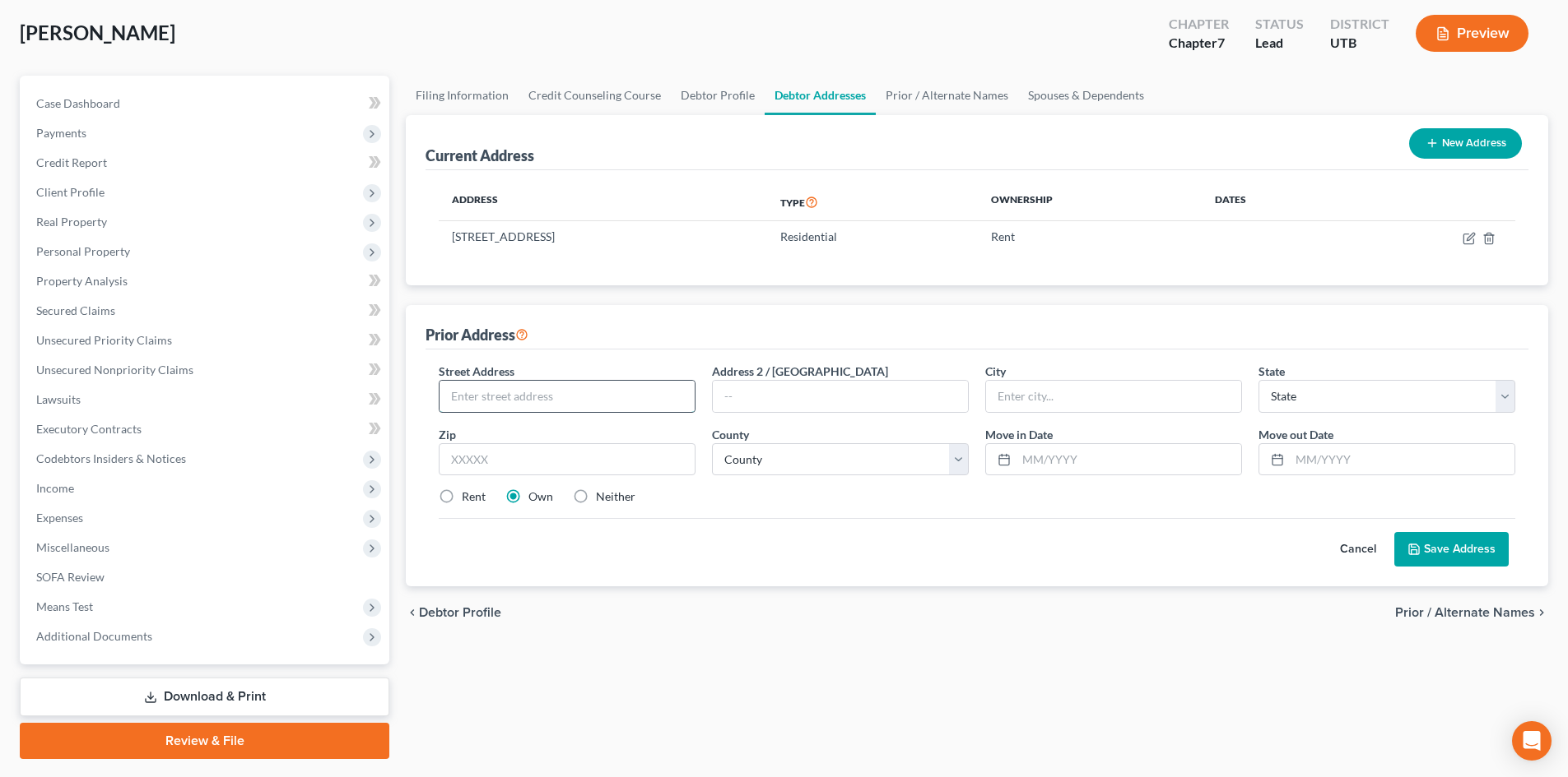
click at [547, 396] on input "text" at bounding box center [566, 396] width 255 height 31
click at [606, 399] on input "[STREET_ADDRESS][PERSON_NAME]" at bounding box center [566, 396] width 255 height 31
drag, startPoint x: 618, startPoint y: 395, endPoint x: 421, endPoint y: 388, distance: 197.1
click at [421, 388] on div "Prior Address Street Address * [STREET_ADDRESS][PERSON_NAME] * State * State [U…" at bounding box center [977, 446] width 1143 height 282
paste input "text"
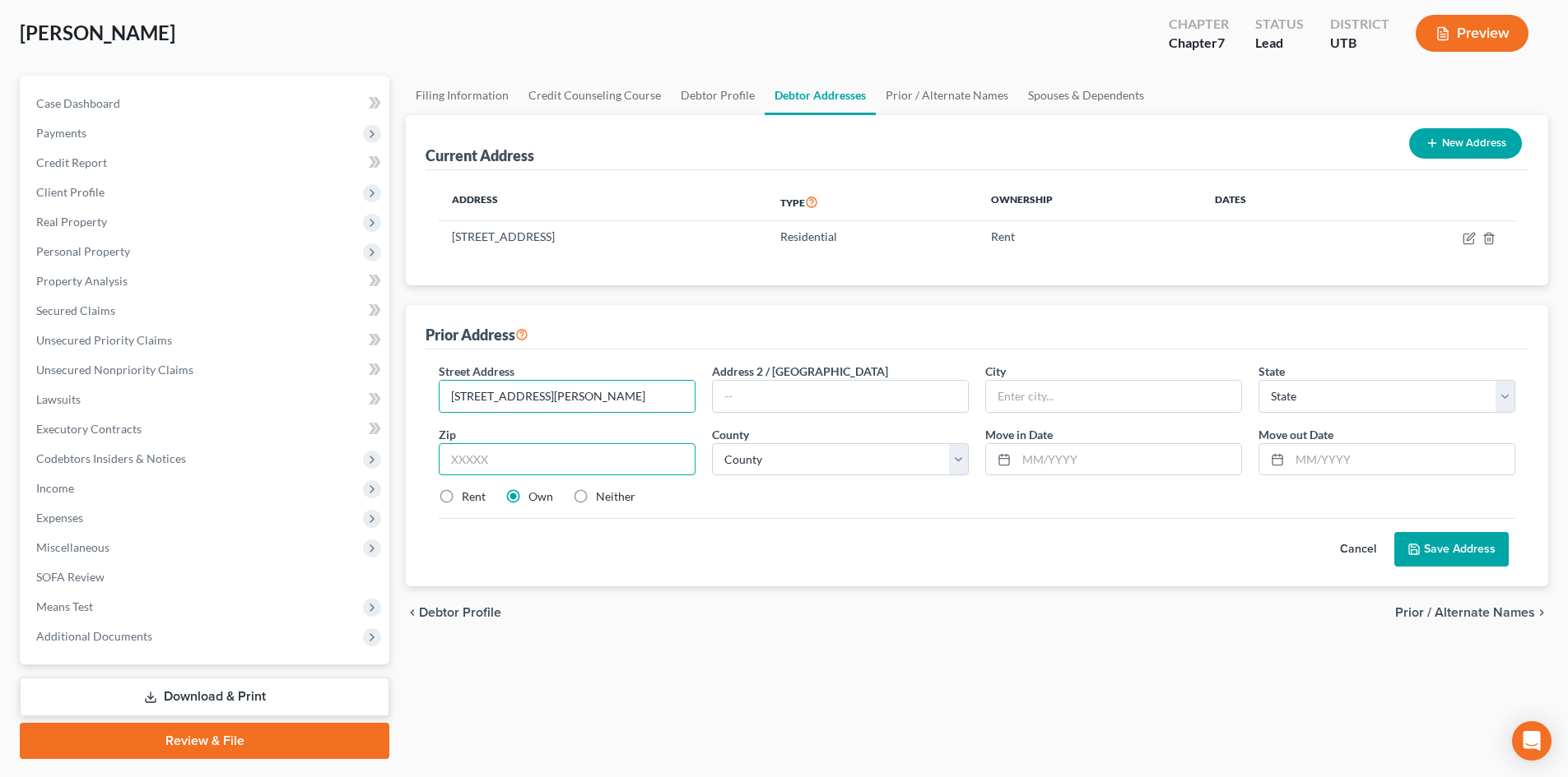
click at [606, 447] on input "text" at bounding box center [566, 460] width 257 height 33
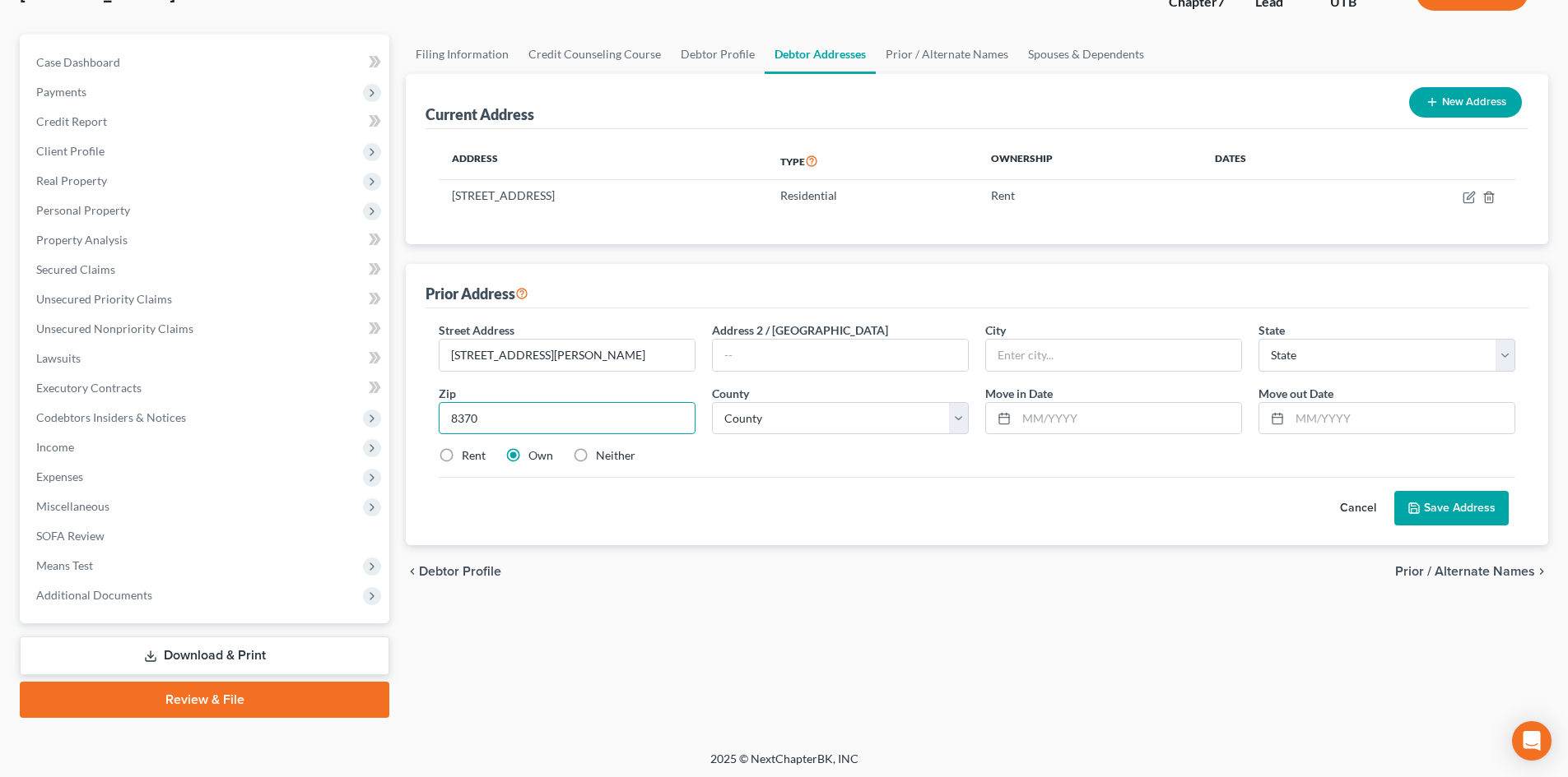
scroll to position [127, 0]
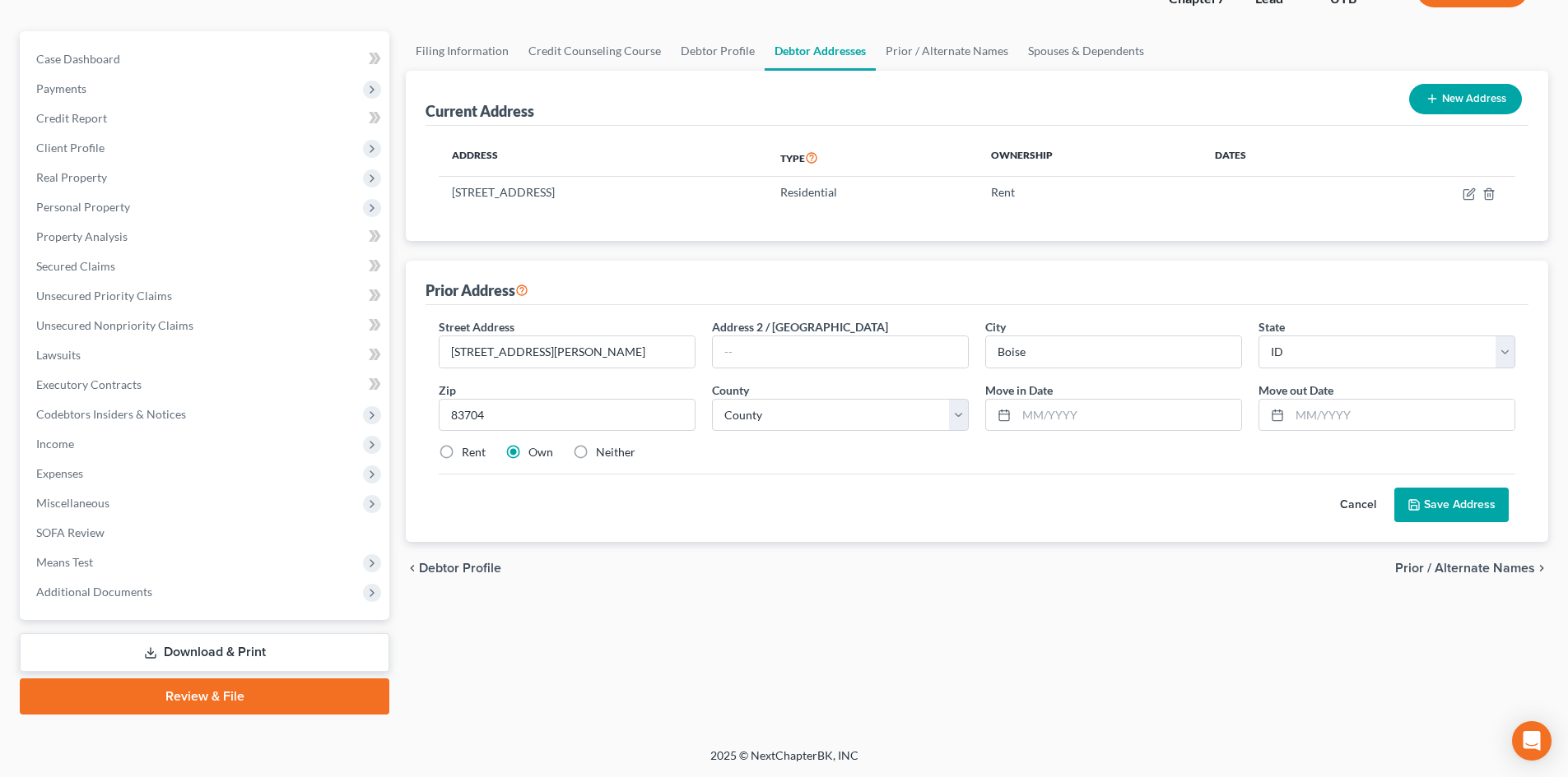
click at [819, 438] on div "Street Address * [STREET_ADDRESS][PERSON_NAME] * [GEOGRAPHIC_DATA] * State [US_…" at bounding box center [977, 396] width 1093 height 156
click at [812, 424] on select "County [GEOGRAPHIC_DATA] [GEOGRAPHIC_DATA] [GEOGRAPHIC_DATA] [GEOGRAPHIC_DATA] …" at bounding box center [840, 415] width 257 height 33
click at [712, 399] on select "County [GEOGRAPHIC_DATA] [GEOGRAPHIC_DATA] [GEOGRAPHIC_DATA] [GEOGRAPHIC_DATA] …" at bounding box center [840, 415] width 257 height 33
click at [1200, 412] on input "text" at bounding box center [1129, 415] width 224 height 31
click at [462, 447] on label "Rent" at bounding box center [473, 452] width 23 height 17
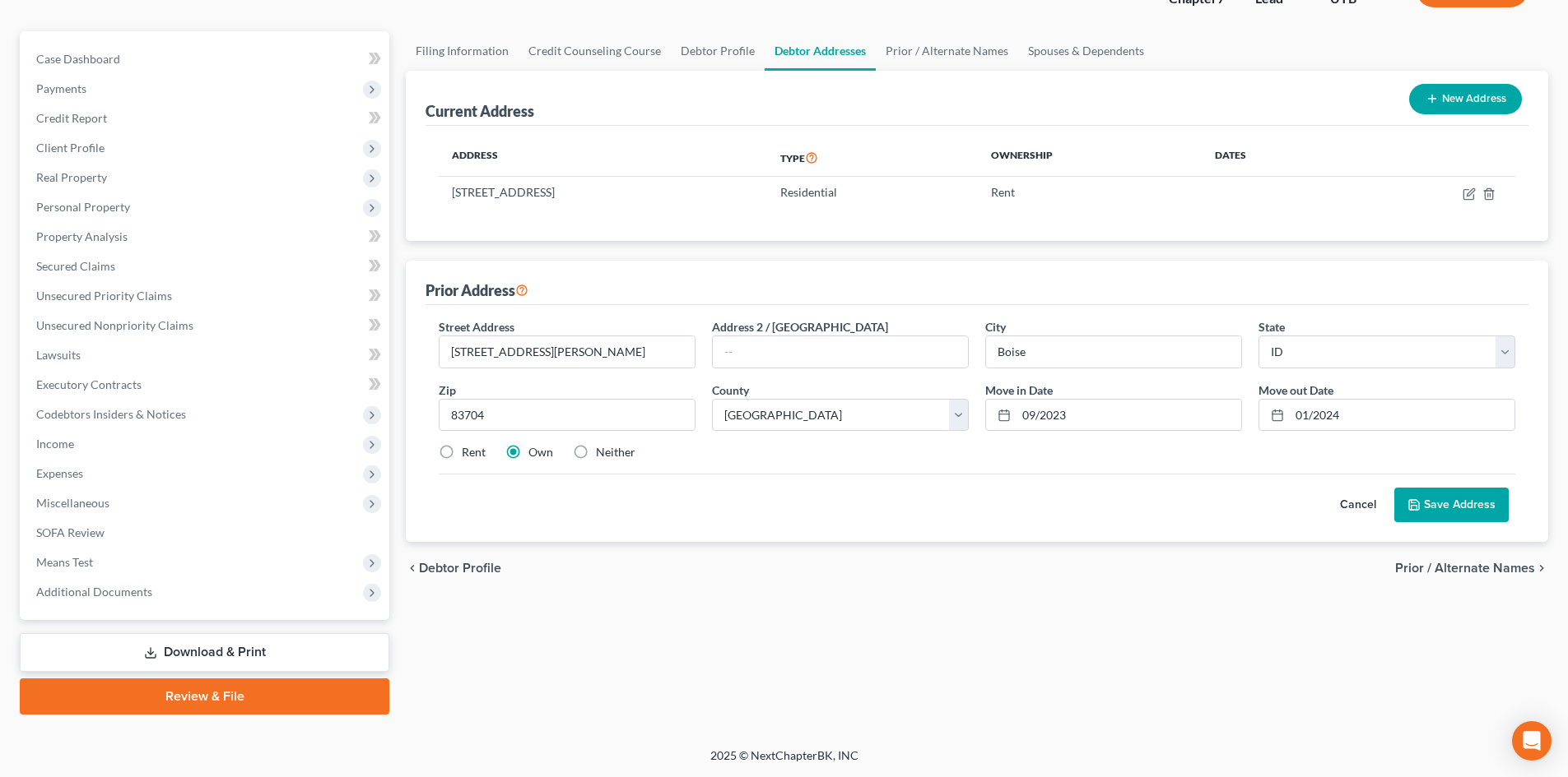
click at [469, 447] on input "Rent" at bounding box center [474, 449] width 10 height 10
click at [1299, 505] on button "Save Address" at bounding box center [1451, 505] width 115 height 35
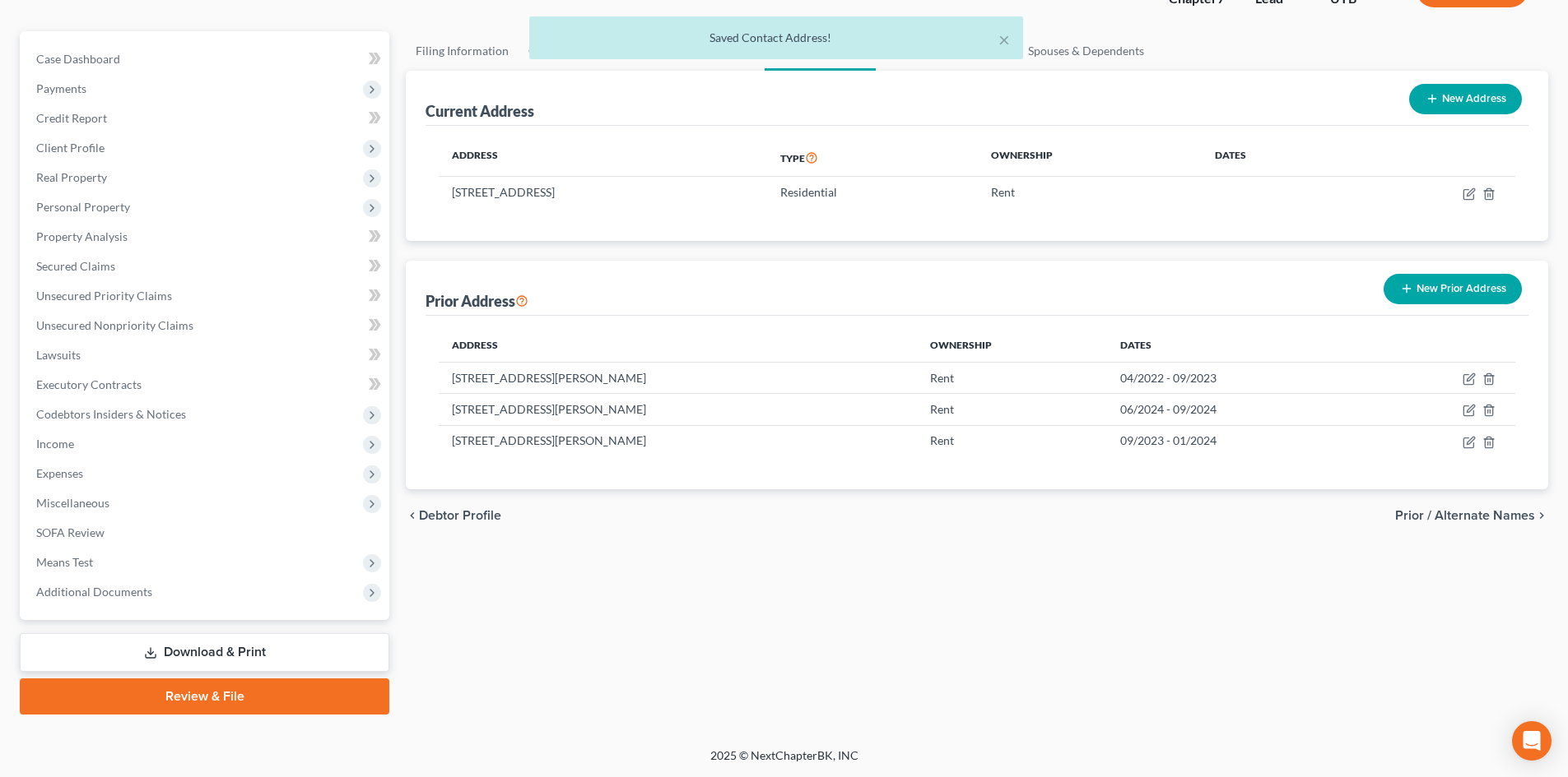
click at [1299, 288] on button "New Prior Address" at bounding box center [1452, 289] width 138 height 30
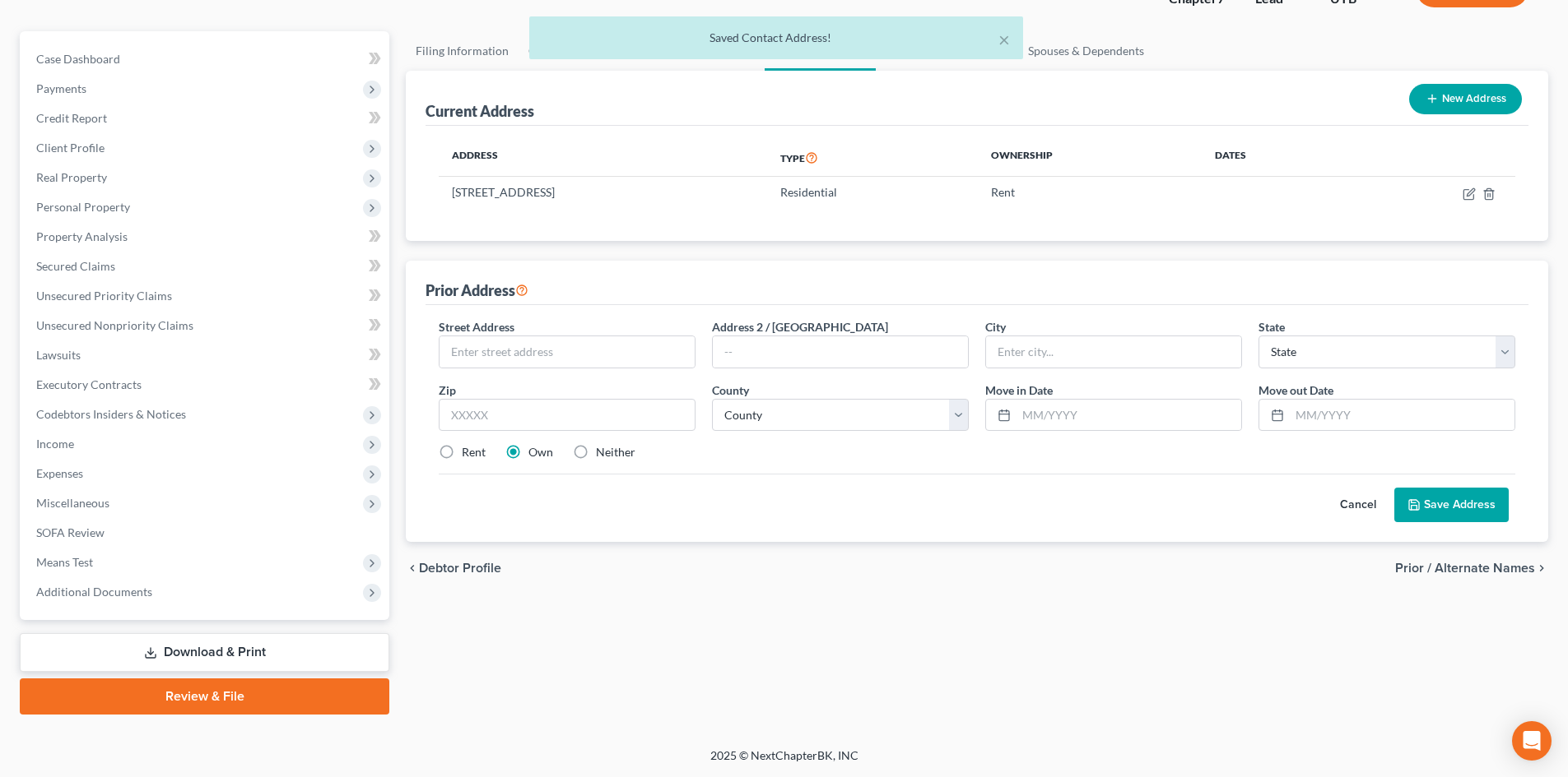
click at [519, 369] on div "Street Address * Address 2 / [GEOGRAPHIC_DATA] * State * State [US_STATE] AK AR…" at bounding box center [977, 396] width 1093 height 156
click at [524, 349] on input "text" at bounding box center [566, 352] width 255 height 31
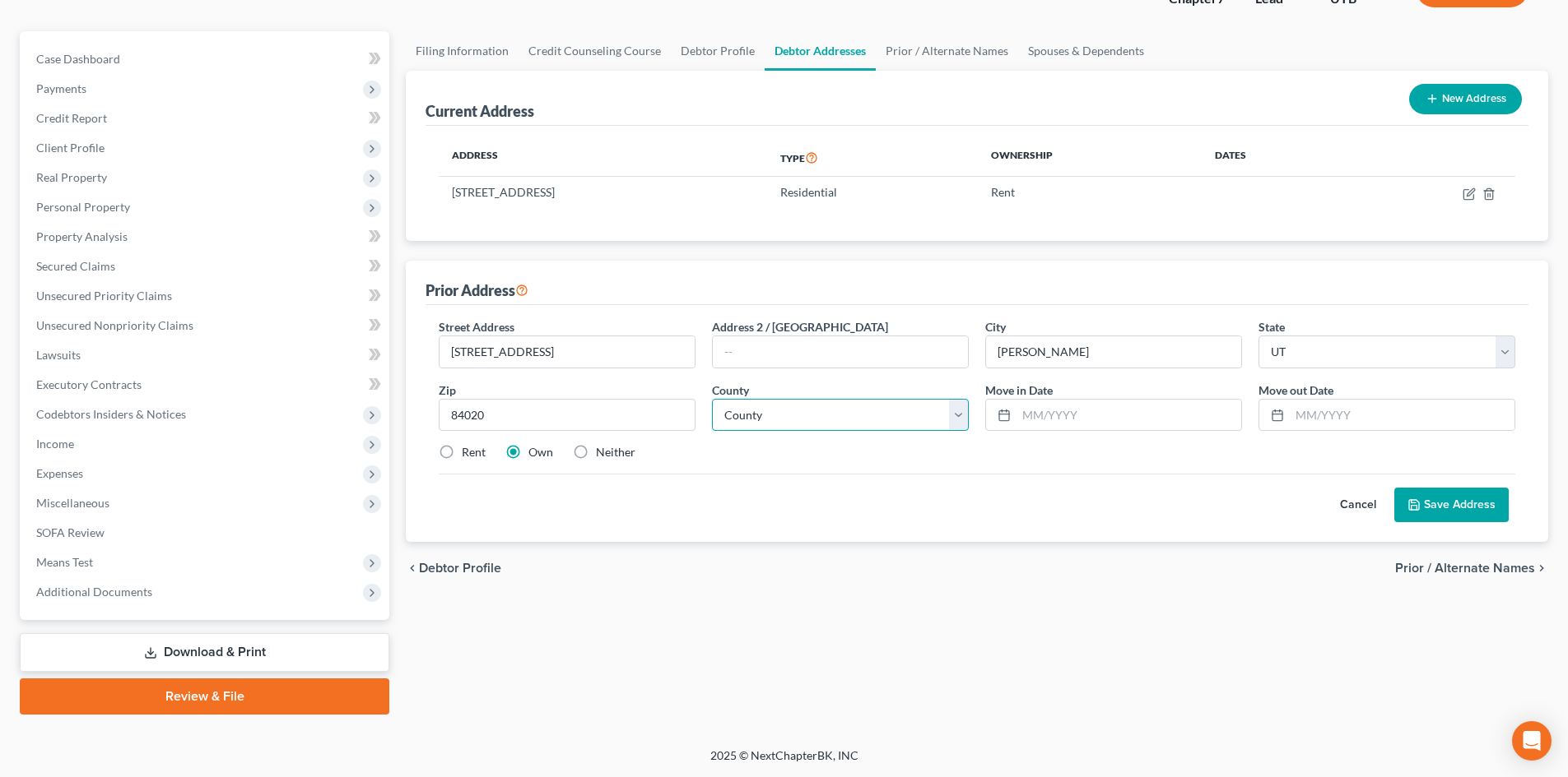
click at [905, 404] on select "County [GEOGRAPHIC_DATA] [GEOGRAPHIC_DATA] [GEOGRAPHIC_DATA] [GEOGRAPHIC_DATA] …" at bounding box center [840, 415] width 257 height 33
click at [712, 399] on select "County [GEOGRAPHIC_DATA] [GEOGRAPHIC_DATA] [GEOGRAPHIC_DATA] [GEOGRAPHIC_DATA] …" at bounding box center [840, 415] width 257 height 33
click at [1057, 406] on input "text" at bounding box center [1129, 415] width 224 height 31
click at [1299, 415] on input "text" at bounding box center [1402, 415] width 224 height 31
click at [482, 463] on div "Street Address * [STREET_ADDRESS] Address 2 / [GEOGRAPHIC_DATA] * [PERSON_NAME]…" at bounding box center [977, 396] width 1093 height 156
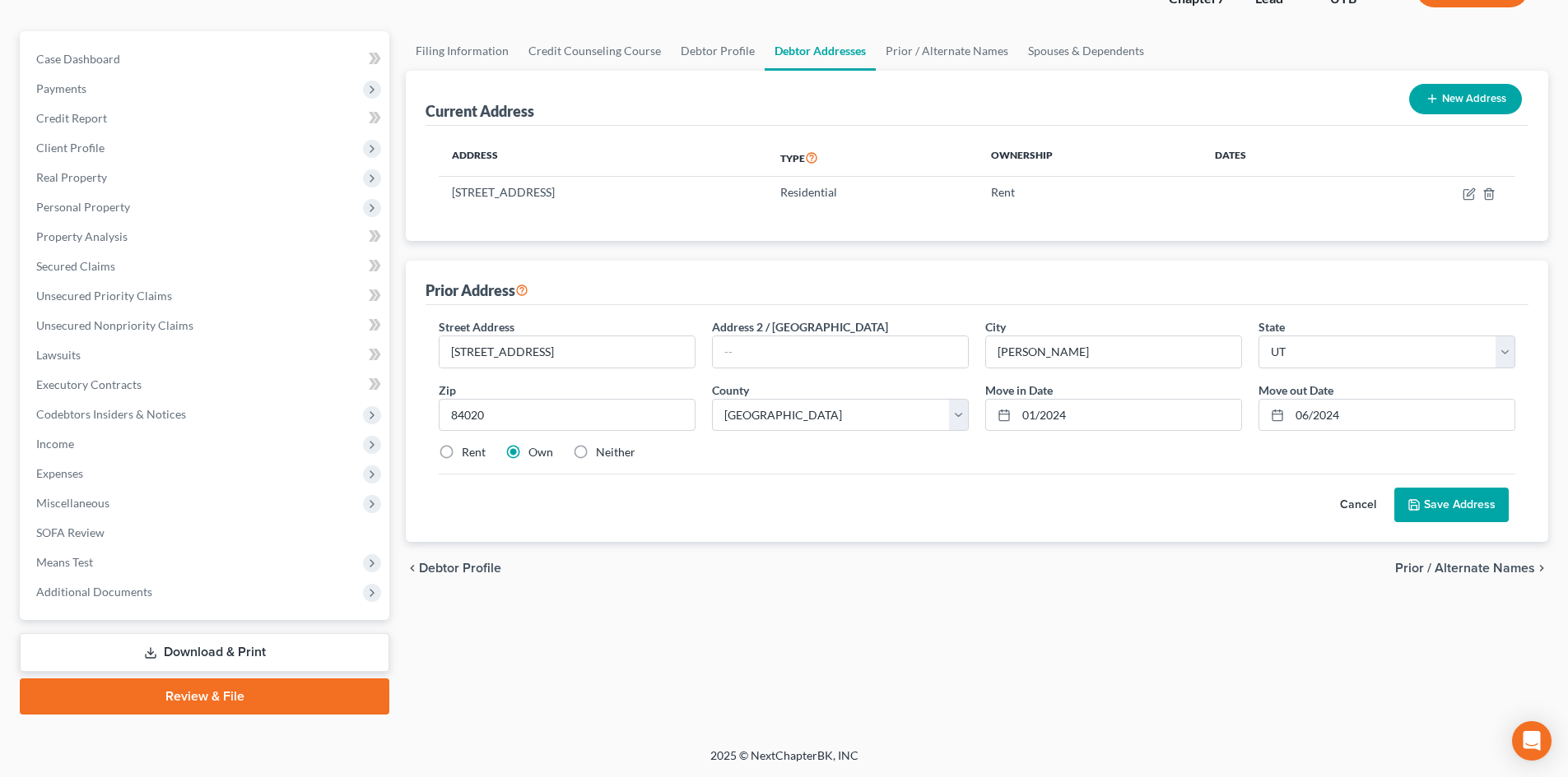
click at [472, 456] on label "Rent" at bounding box center [473, 452] width 23 height 17
click at [472, 455] on input "Rent" at bounding box center [474, 449] width 10 height 10
click at [1299, 520] on button "Save Address" at bounding box center [1451, 505] width 115 height 35
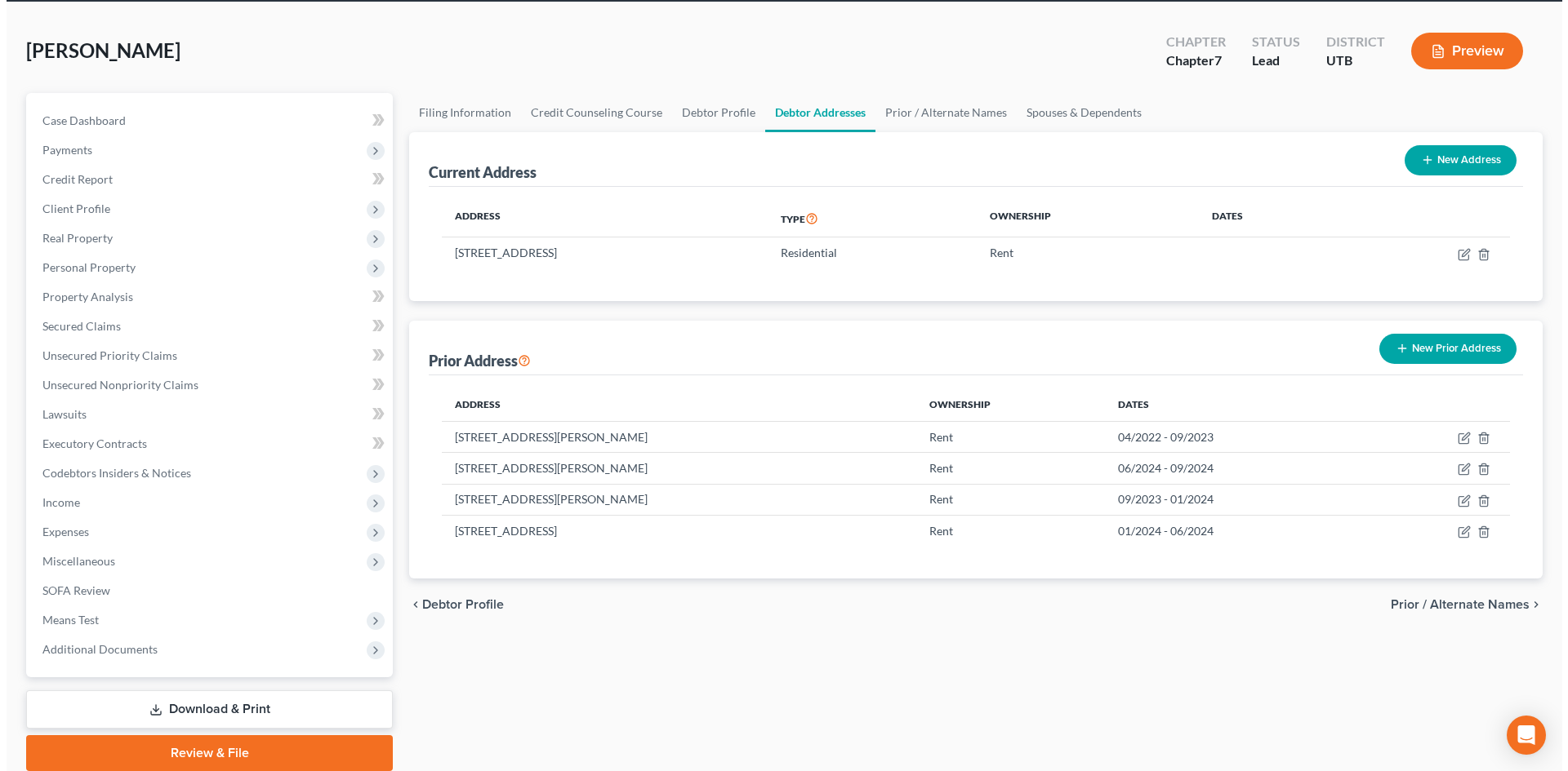
scroll to position [0, 0]
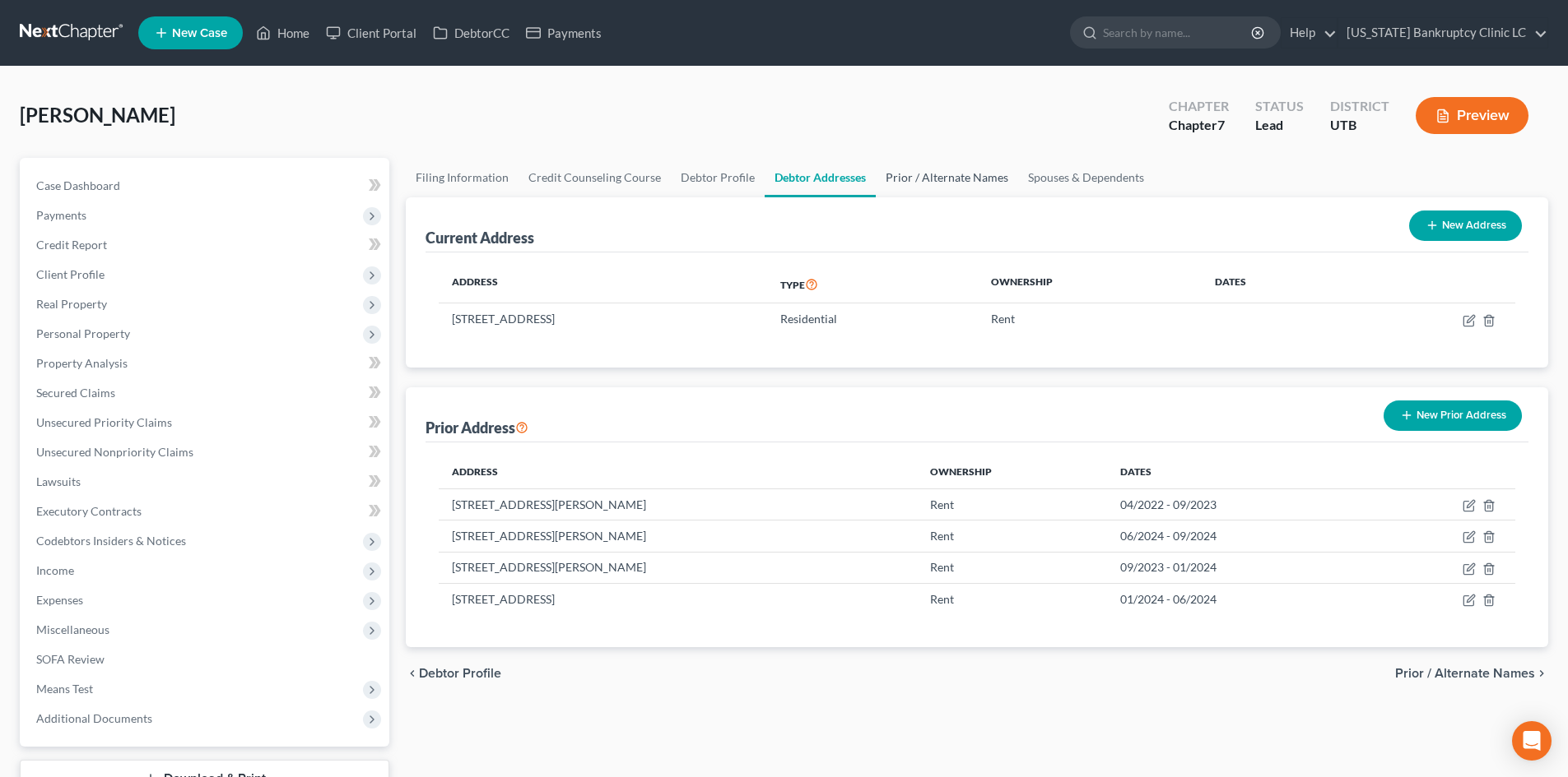
click at [945, 177] on link "Prior / Alternate Names" at bounding box center [947, 177] width 143 height 39
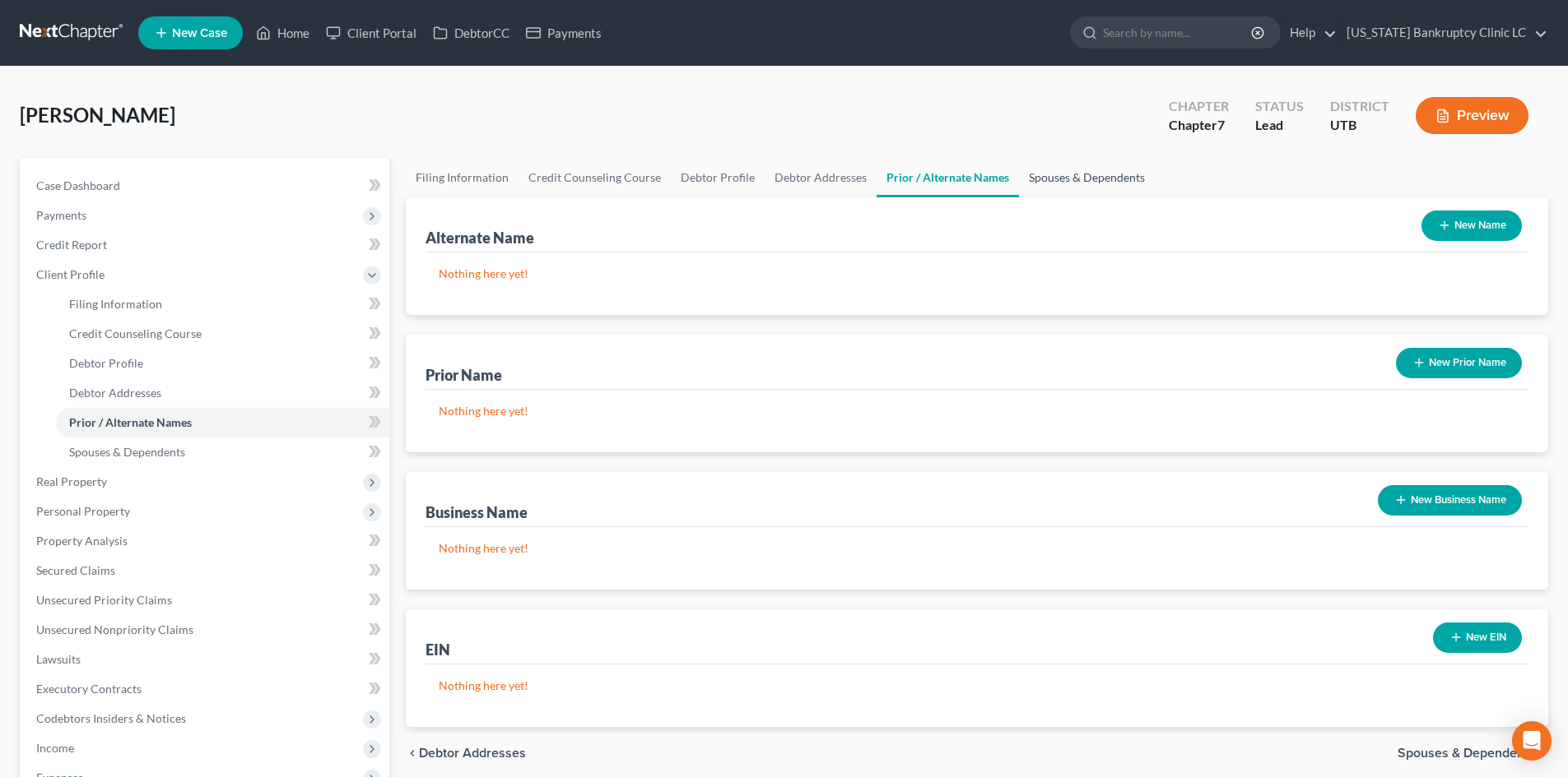
click at [1118, 182] on link "Spouses & Dependents" at bounding box center [1087, 177] width 136 height 39
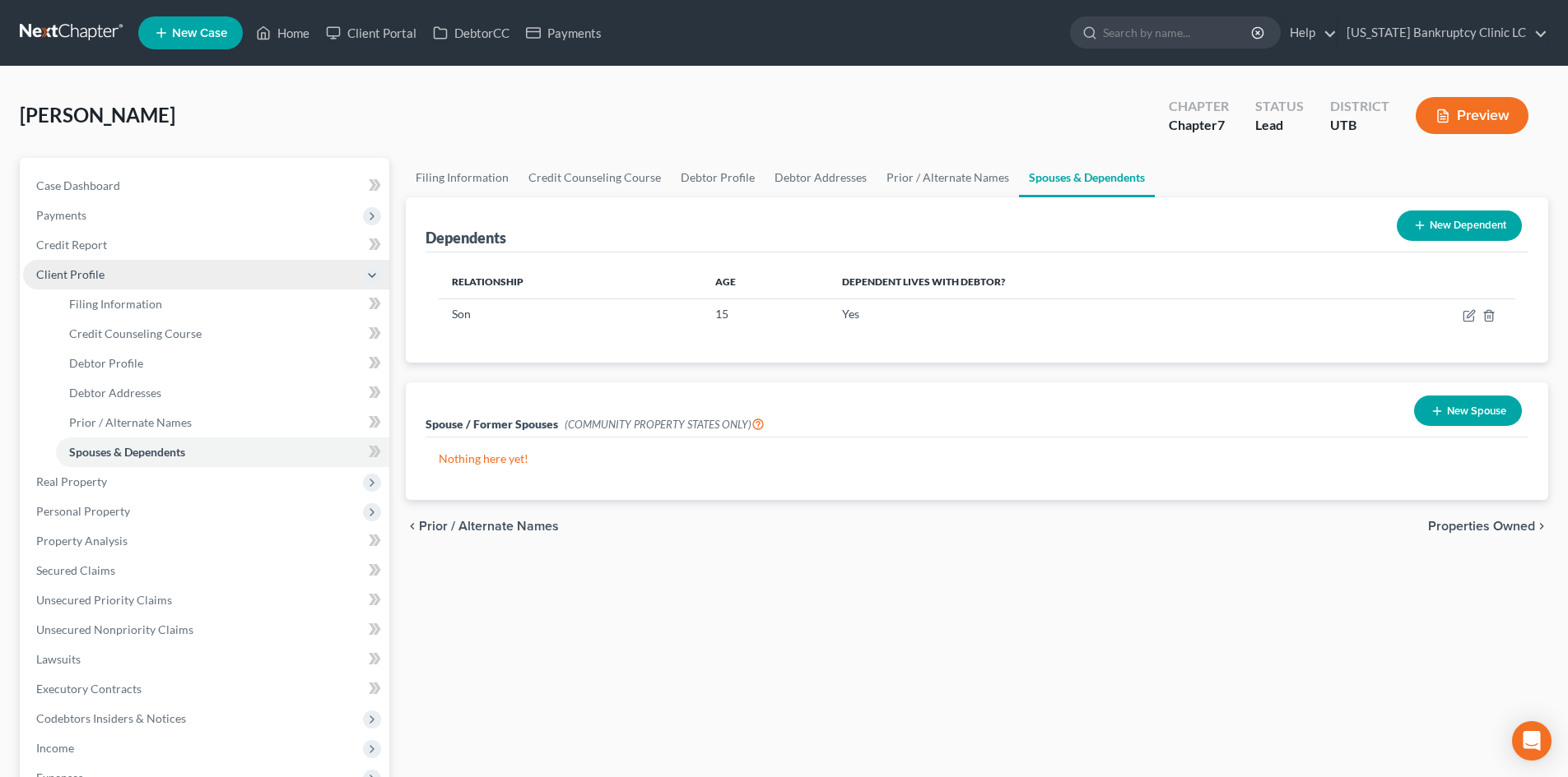
click at [103, 269] on span "Client Profile" at bounding box center [206, 275] width 366 height 30
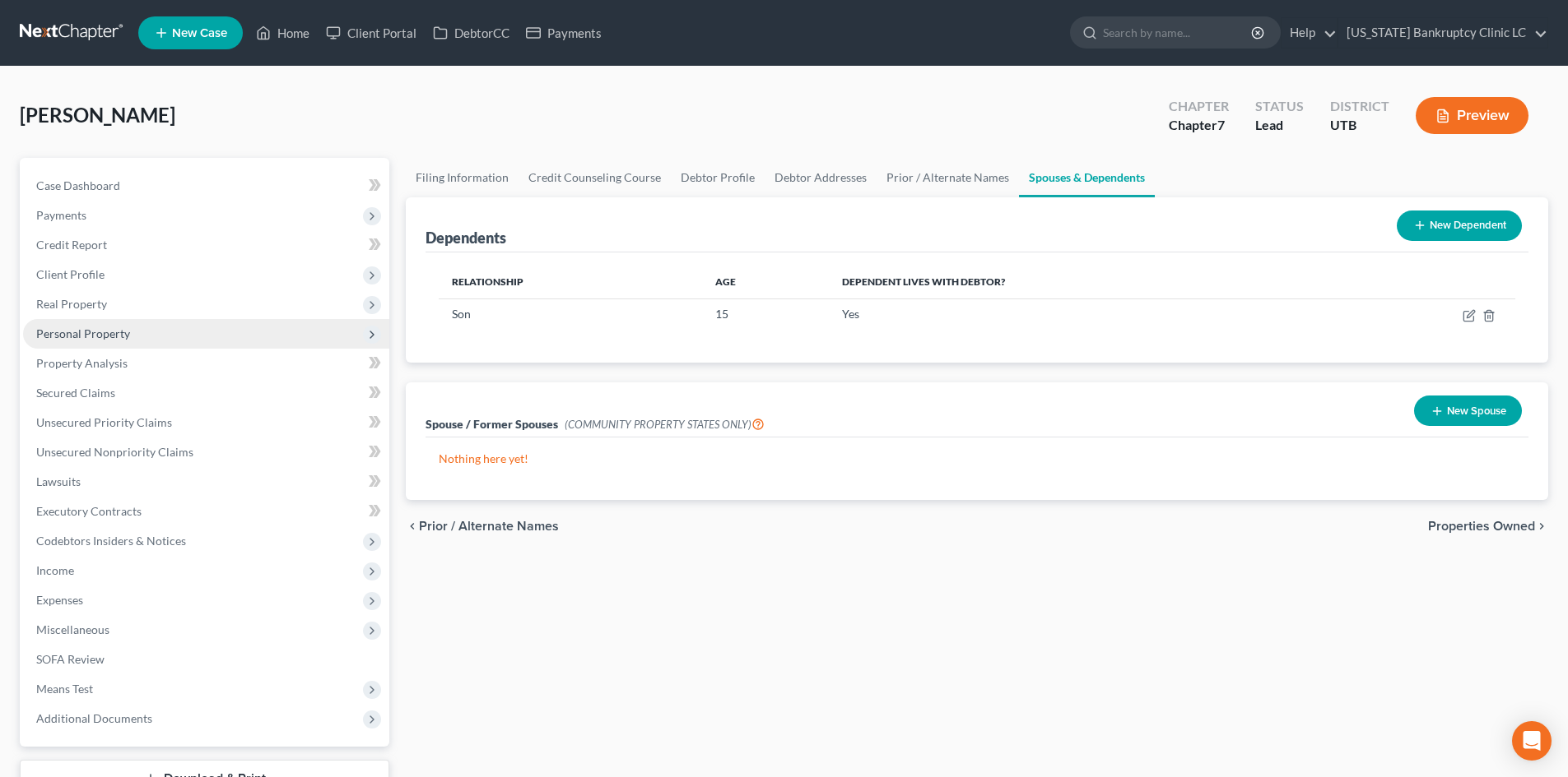
click at [100, 329] on span "Personal Property" at bounding box center [83, 334] width 94 height 14
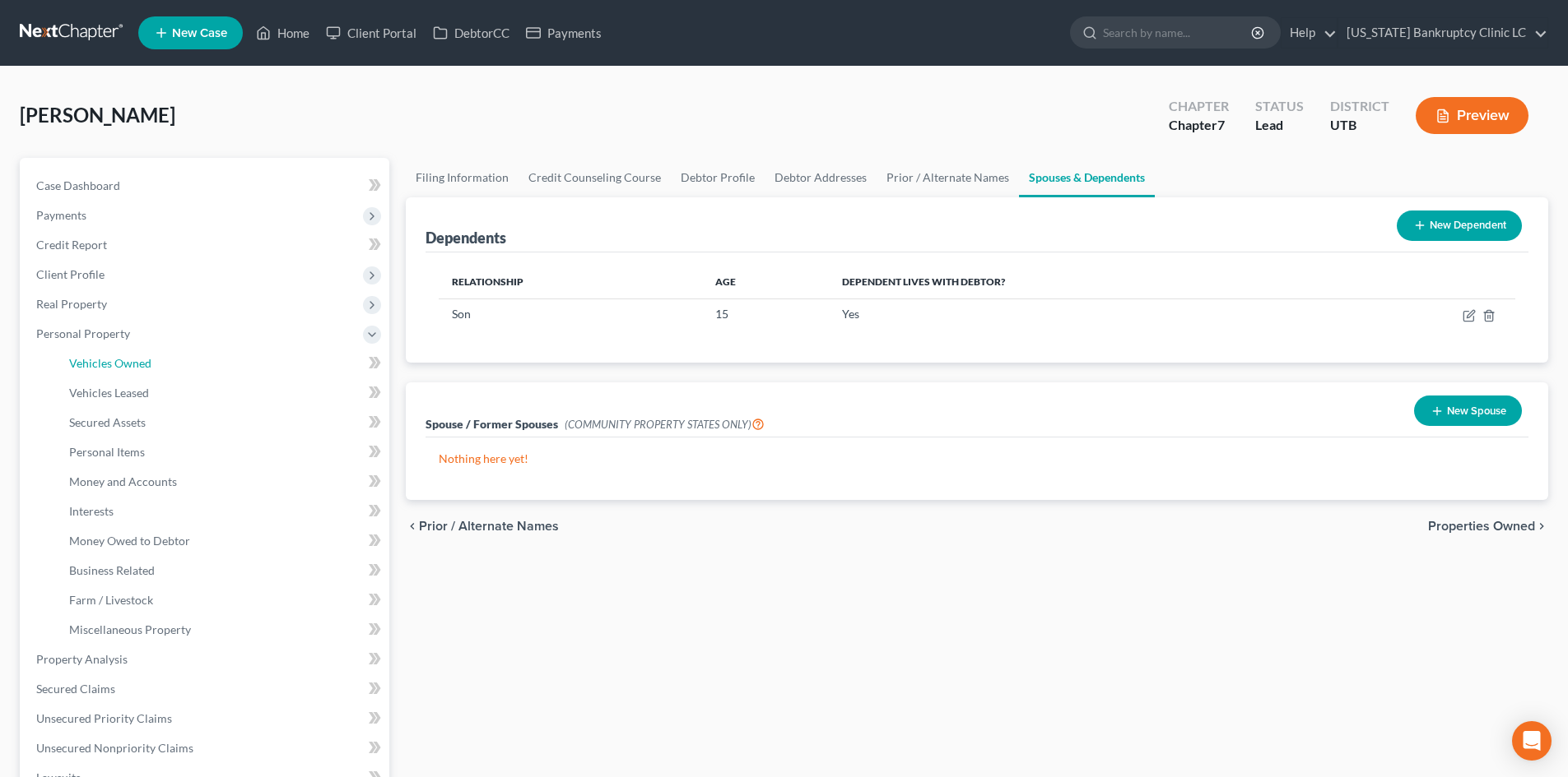
click at [136, 361] on span "Vehicles Owned" at bounding box center [110, 363] width 83 height 14
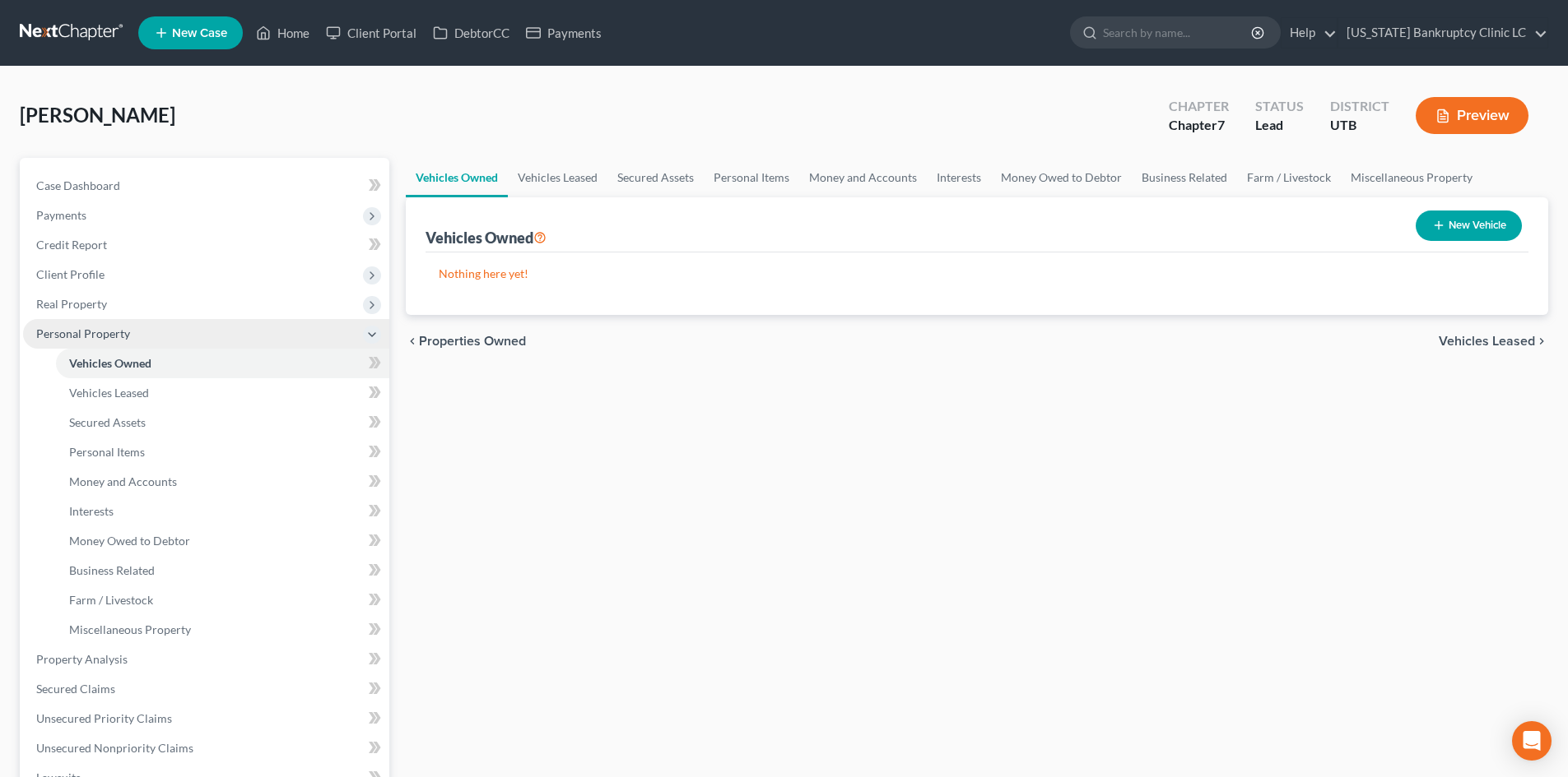
click at [81, 330] on span "Personal Property" at bounding box center [83, 334] width 94 height 14
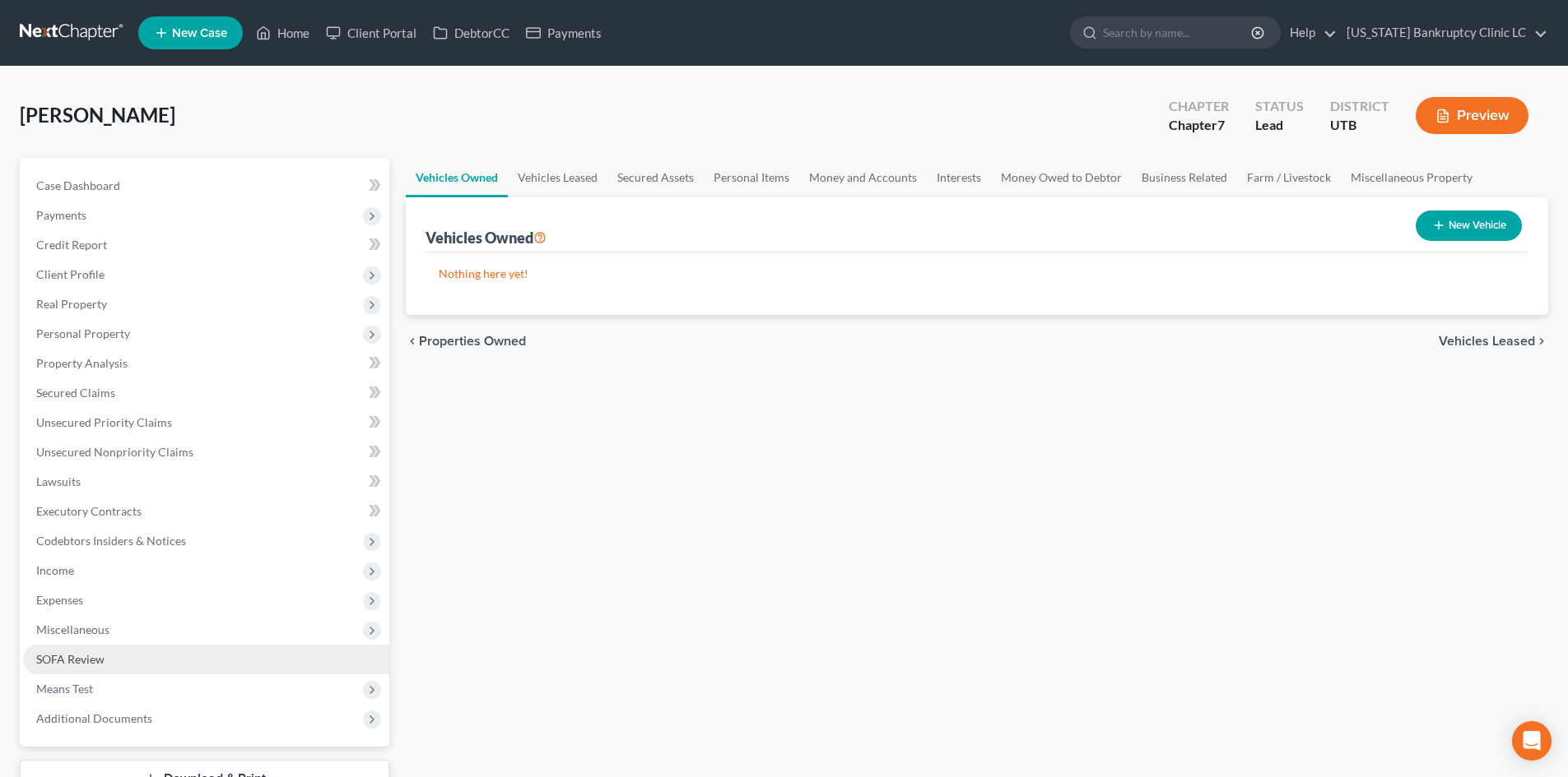
click at [76, 655] on span "SOFA Review" at bounding box center [70, 660] width 69 height 14
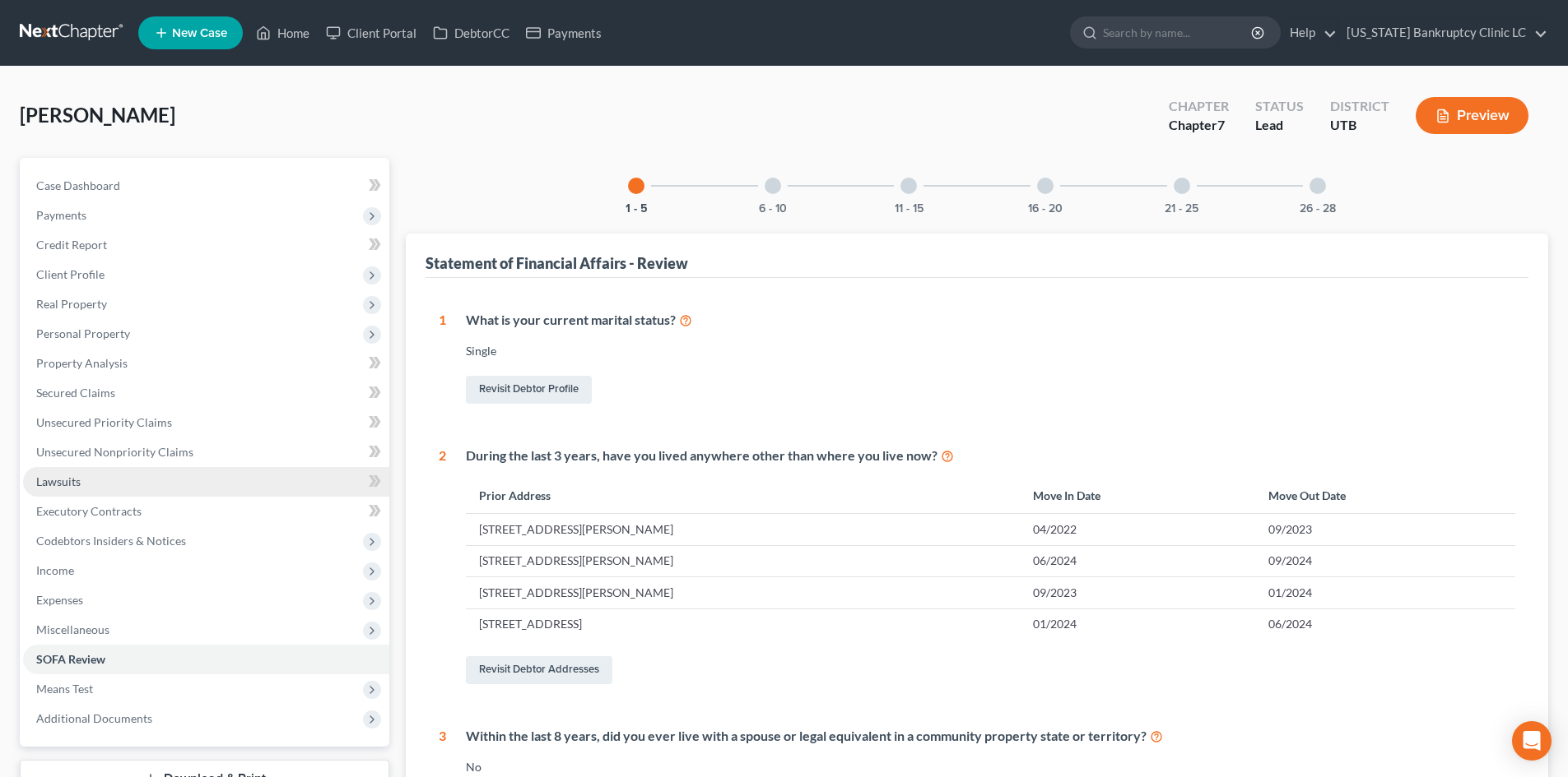
click at [90, 487] on link "Lawsuits" at bounding box center [206, 482] width 366 height 30
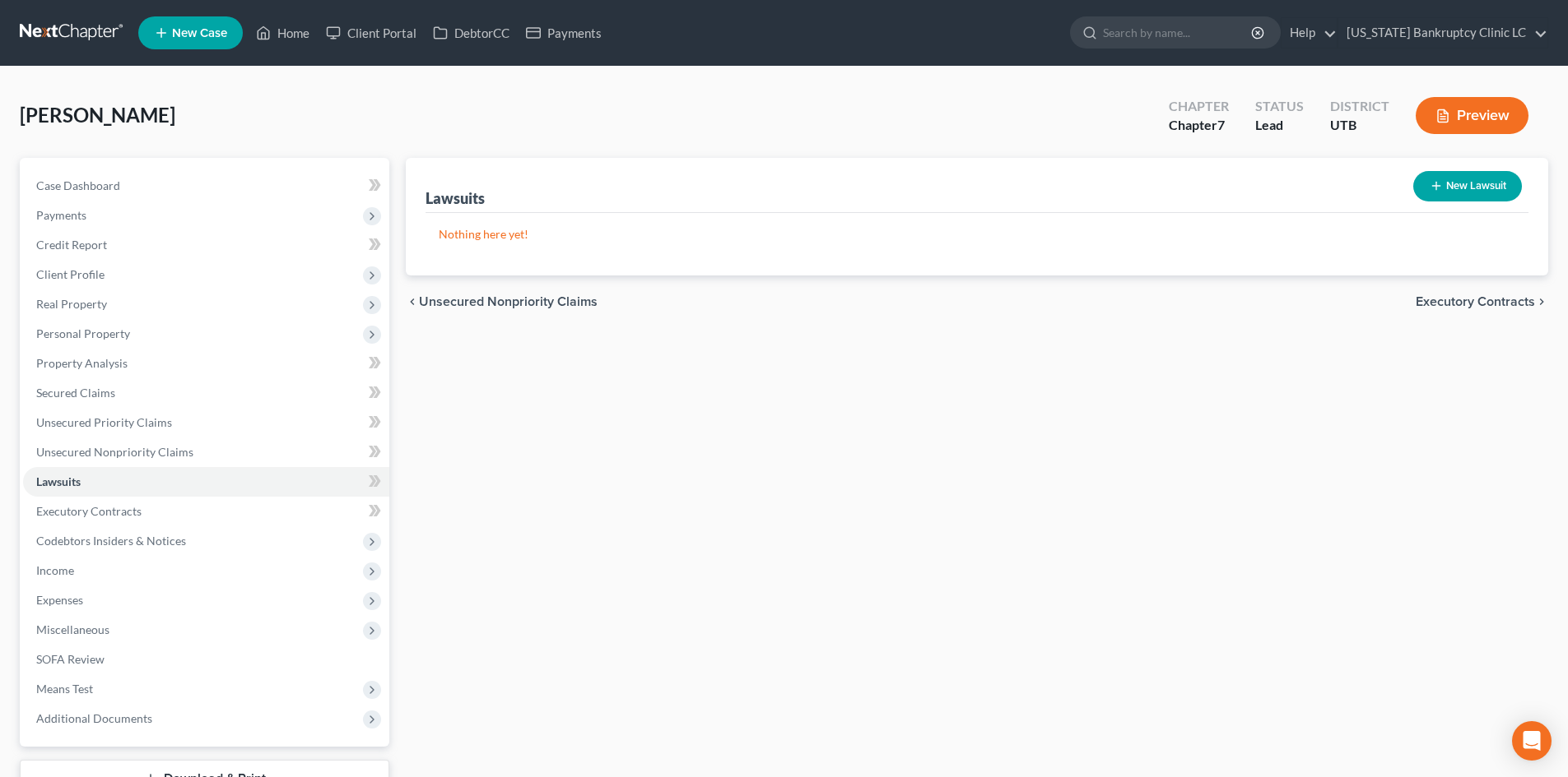
click at [1299, 192] on button "New Lawsuit" at bounding box center [1467, 186] width 109 height 30
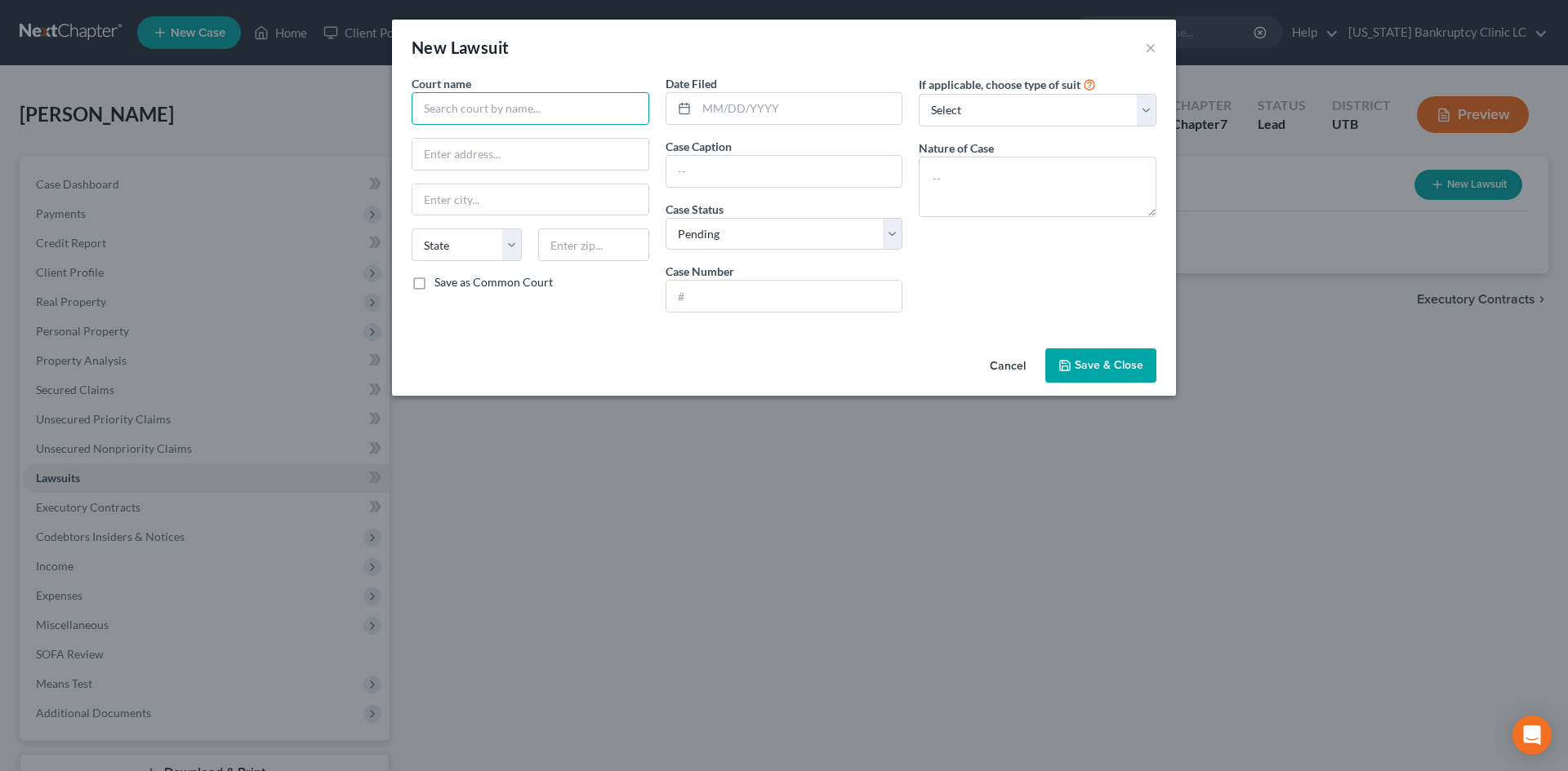
click at [516, 99] on input "text" at bounding box center [530, 109] width 237 height 33
click at [1148, 40] on button "×" at bounding box center [1150, 47] width 11 height 20
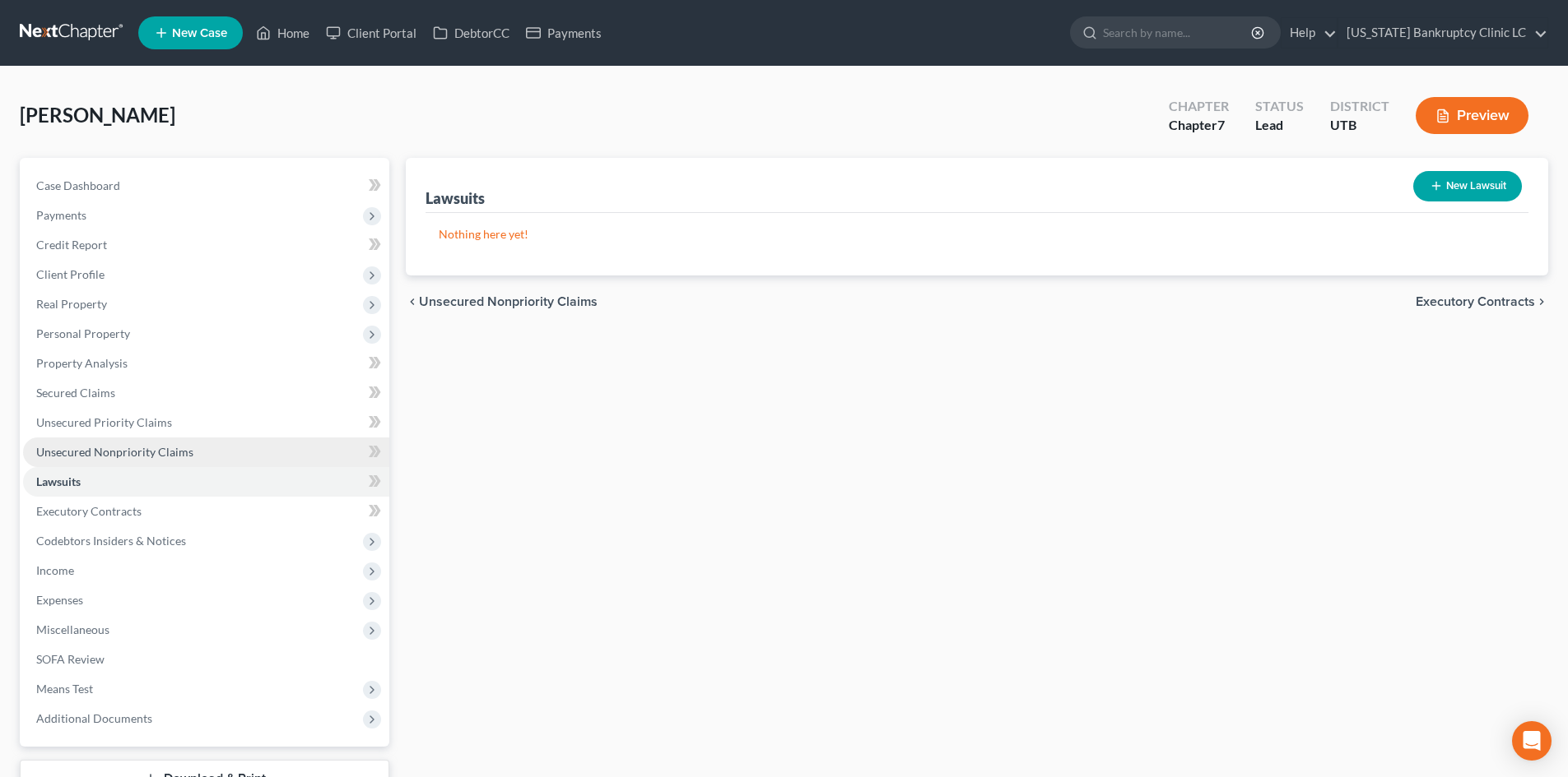
click at [123, 448] on span "Unsecured Nonpriority Claims" at bounding box center [115, 452] width 157 height 14
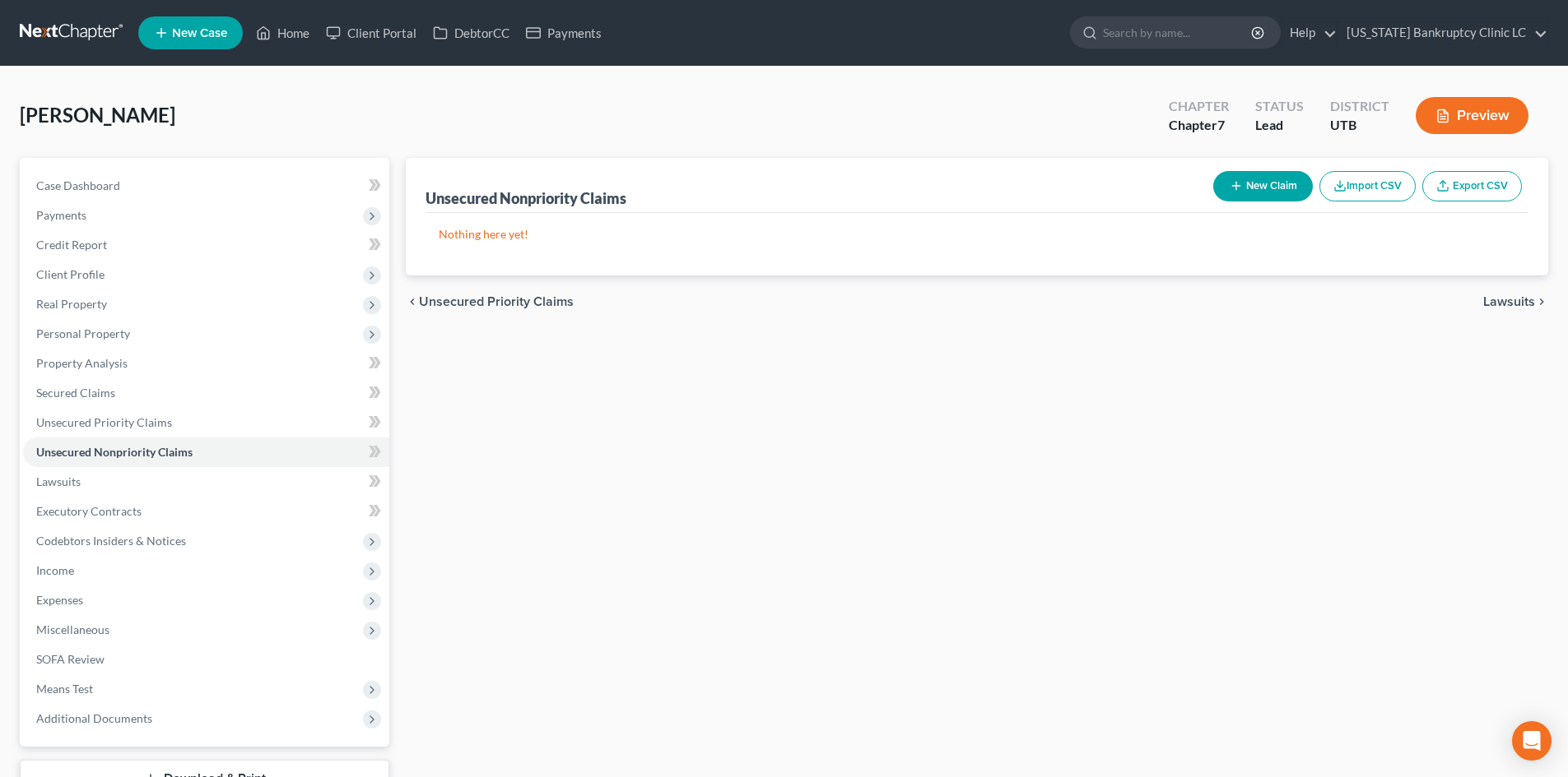
click at [1278, 189] on button "New Claim" at bounding box center [1263, 186] width 100 height 30
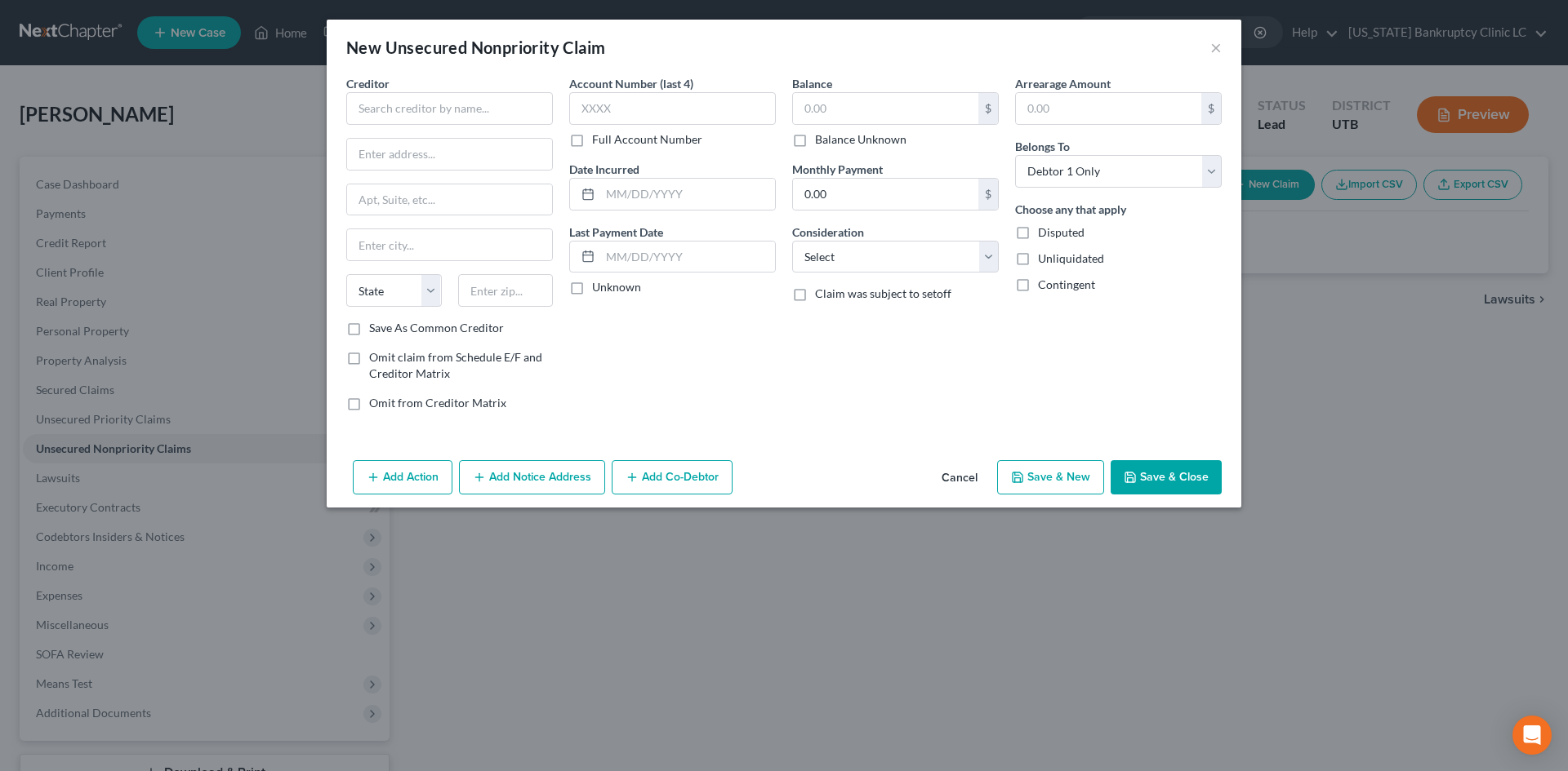
click at [419, 126] on div "Creditor * State [US_STATE] AK AR AZ CA CO [GEOGRAPHIC_DATA] DE DC [GEOGRAPHIC_…" at bounding box center [449, 197] width 206 height 245
click at [431, 117] on input "text" at bounding box center [449, 109] width 206 height 33
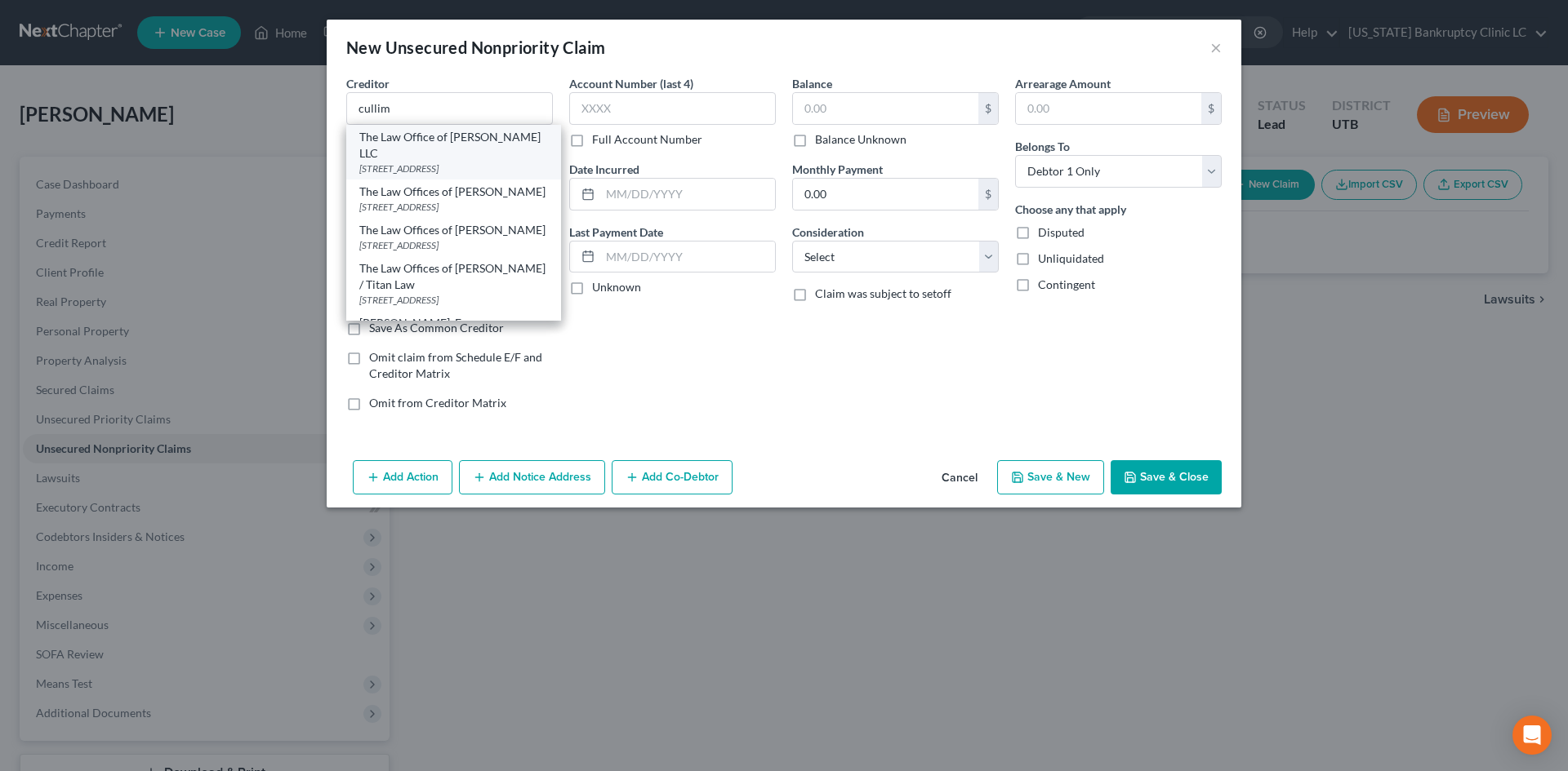
click at [439, 135] on div "The Law Office of [PERSON_NAME] LLC" at bounding box center [453, 146] width 189 height 33
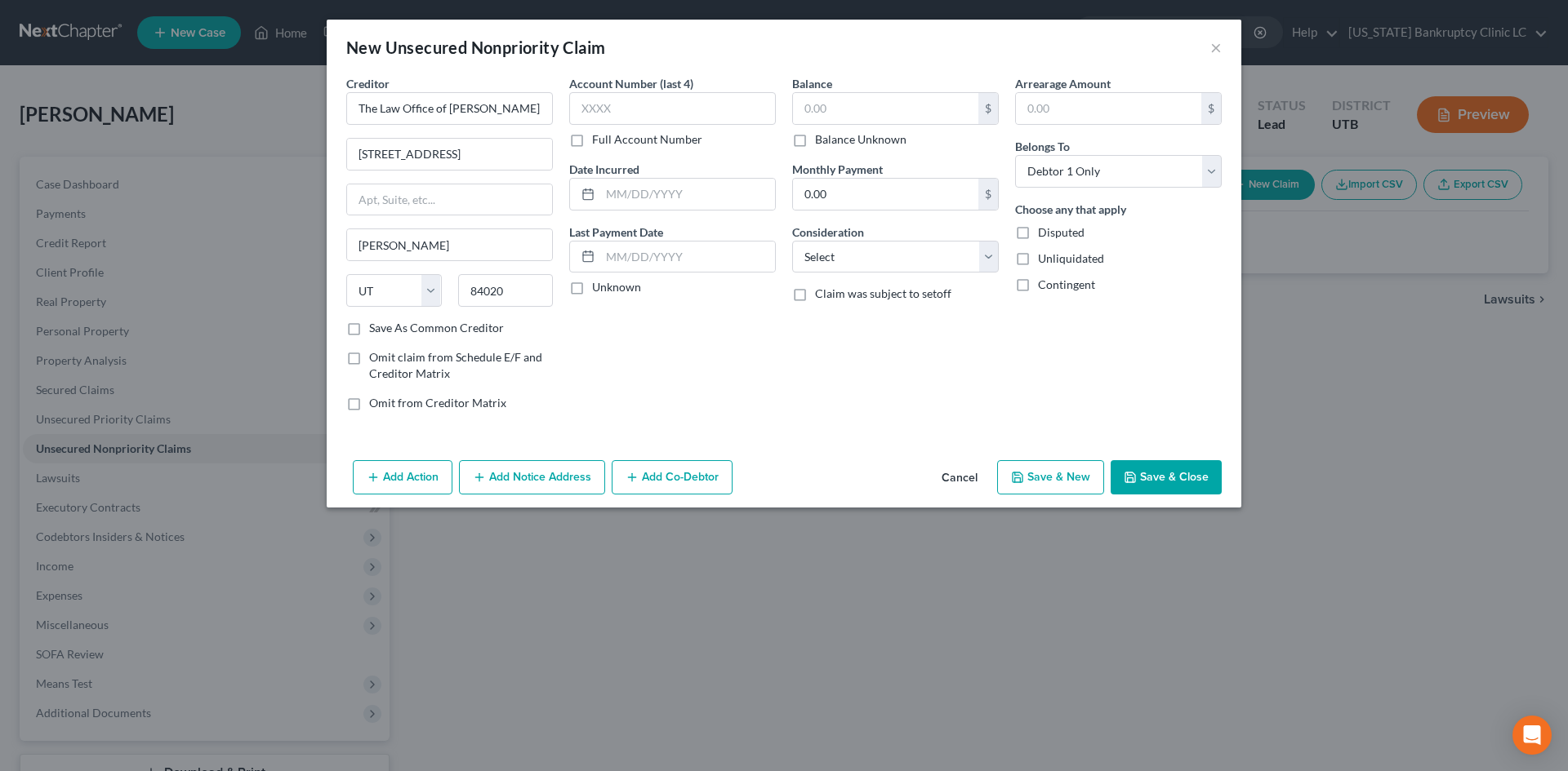
click at [1186, 480] on button "Save & Close" at bounding box center [1166, 478] width 111 height 34
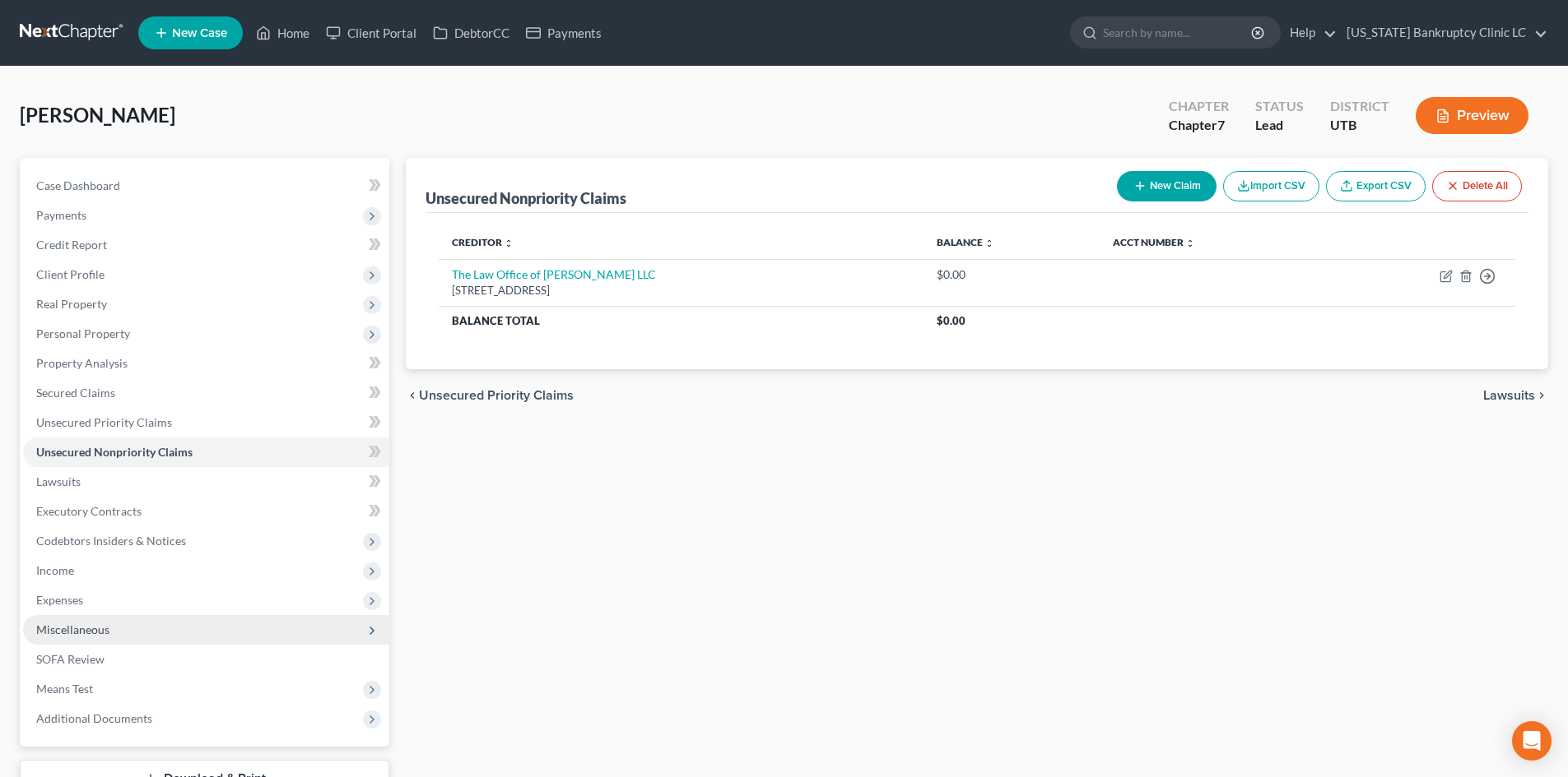
click at [102, 639] on span "Miscellaneous" at bounding box center [206, 630] width 366 height 30
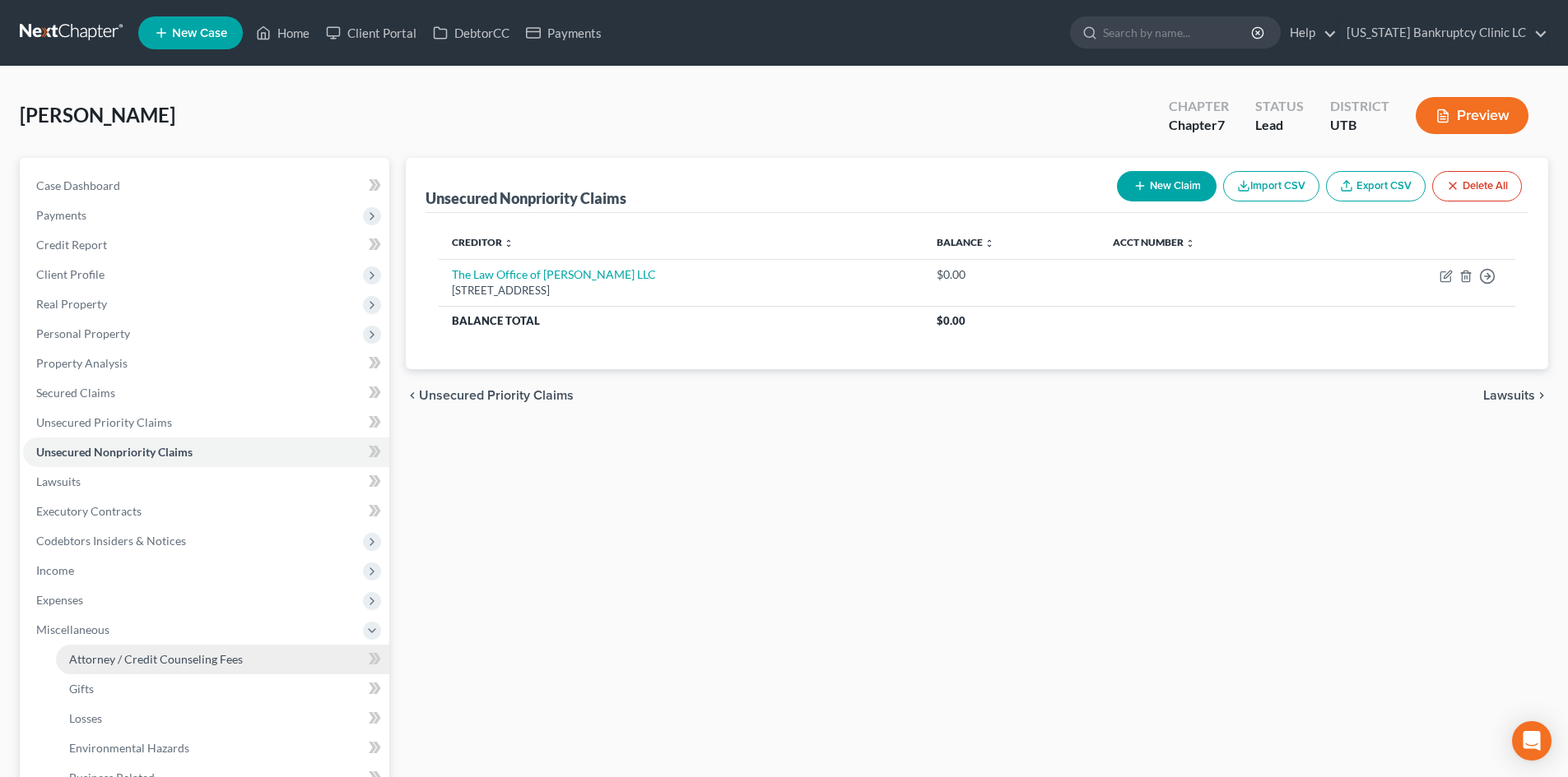
click at [120, 656] on span "Attorney / Credit Counseling Fees" at bounding box center [157, 660] width 174 height 14
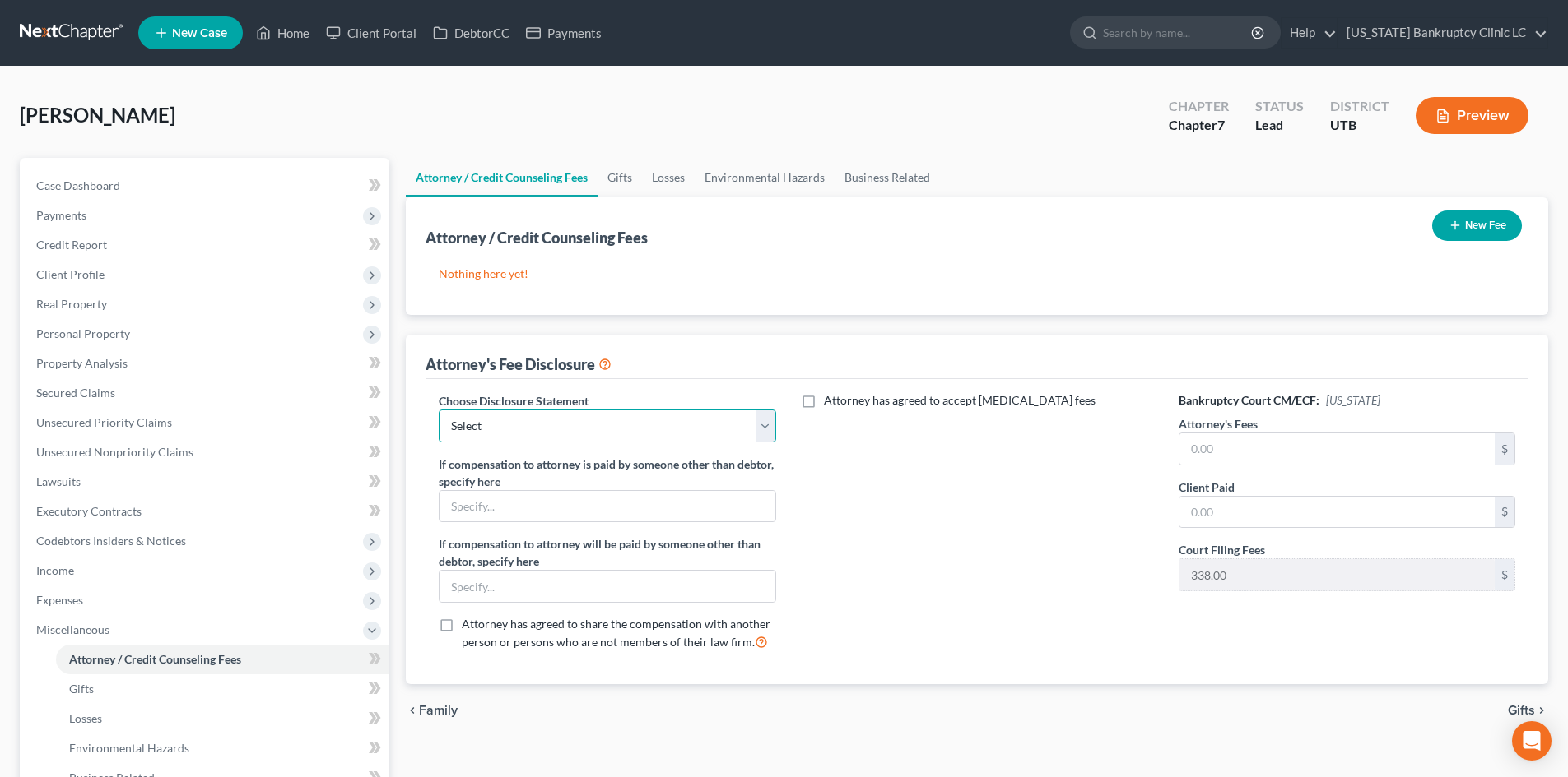
click at [636, 423] on select "Select Installment Chapter 7 Cases Salt Lake Custom Disclosure Fresh Start Fund…" at bounding box center [606, 426] width 337 height 33
click at [438, 409] on select "Select Installment Chapter 7 Cases Salt Lake Custom Disclosure Fresh Start Fund…" at bounding box center [606, 426] width 337 height 33
click at [1264, 431] on div "Attorney's Fees $" at bounding box center [1346, 441] width 337 height 50
click at [1262, 449] on input "text" at bounding box center [1337, 449] width 315 height 31
click at [72, 629] on span "Miscellaneous" at bounding box center [73, 629] width 73 height 14
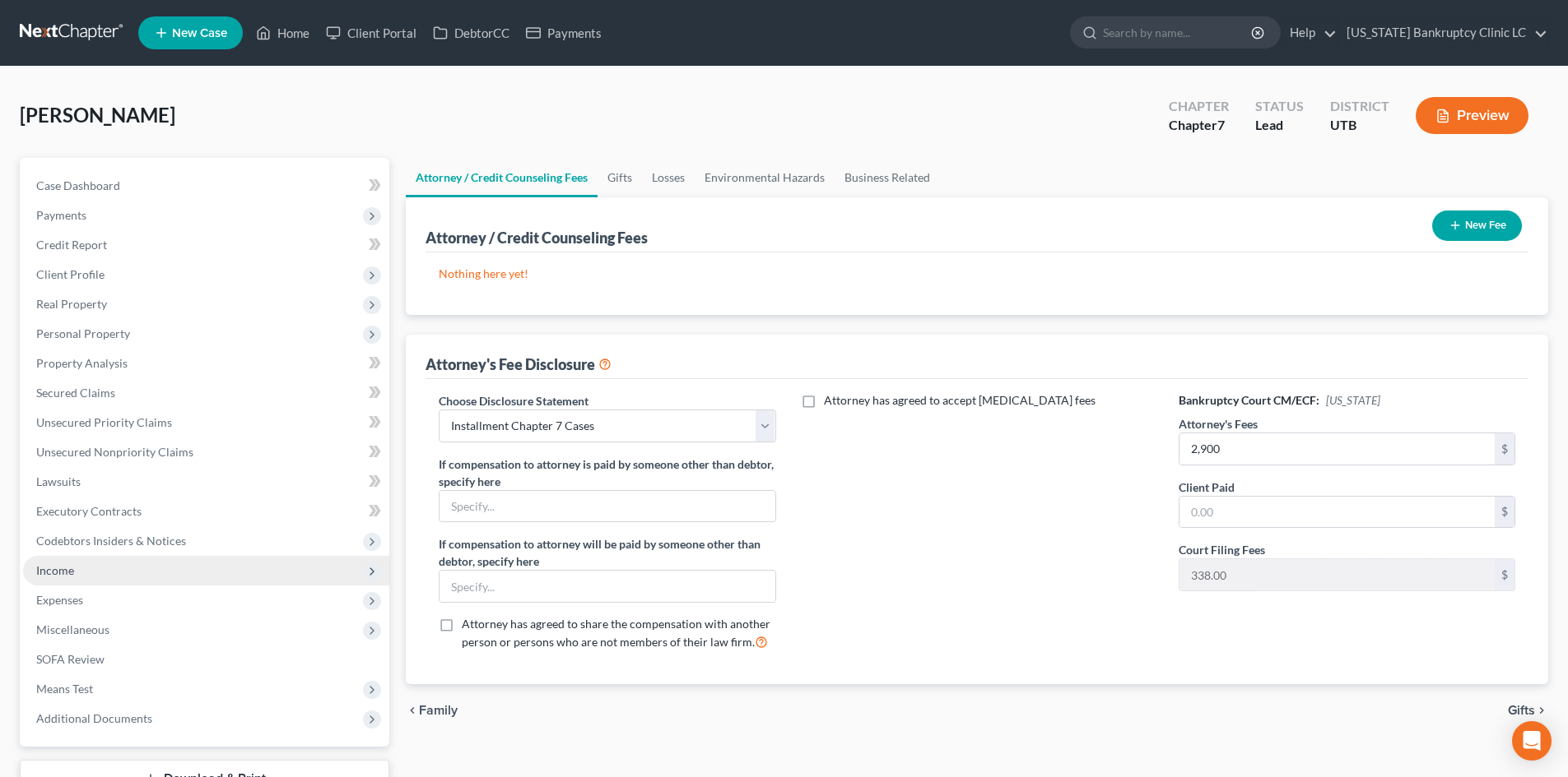
click at [108, 566] on span "Income" at bounding box center [206, 571] width 366 height 30
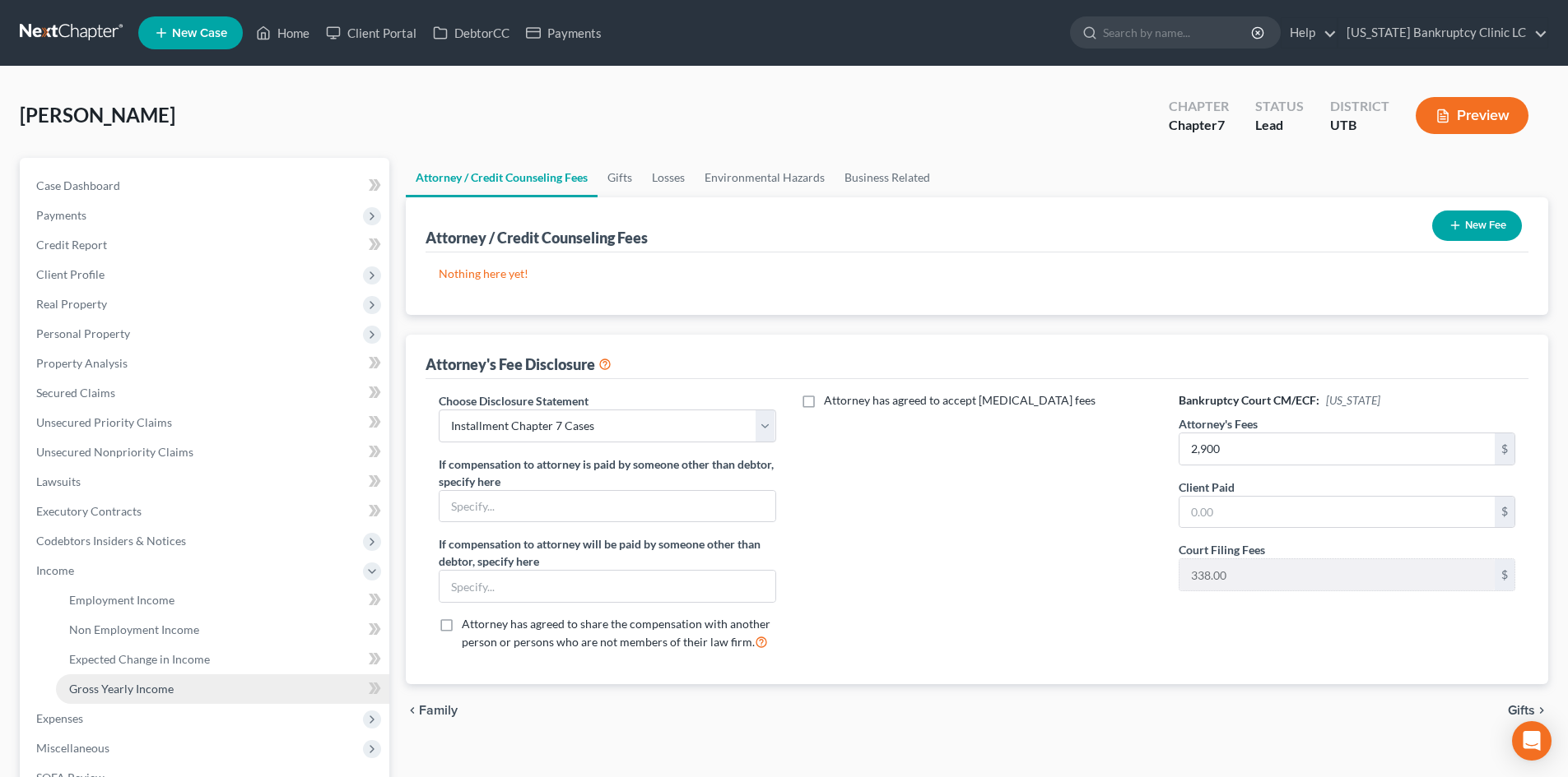
click at [123, 678] on link "Gross Yearly Income" at bounding box center [222, 689] width 333 height 30
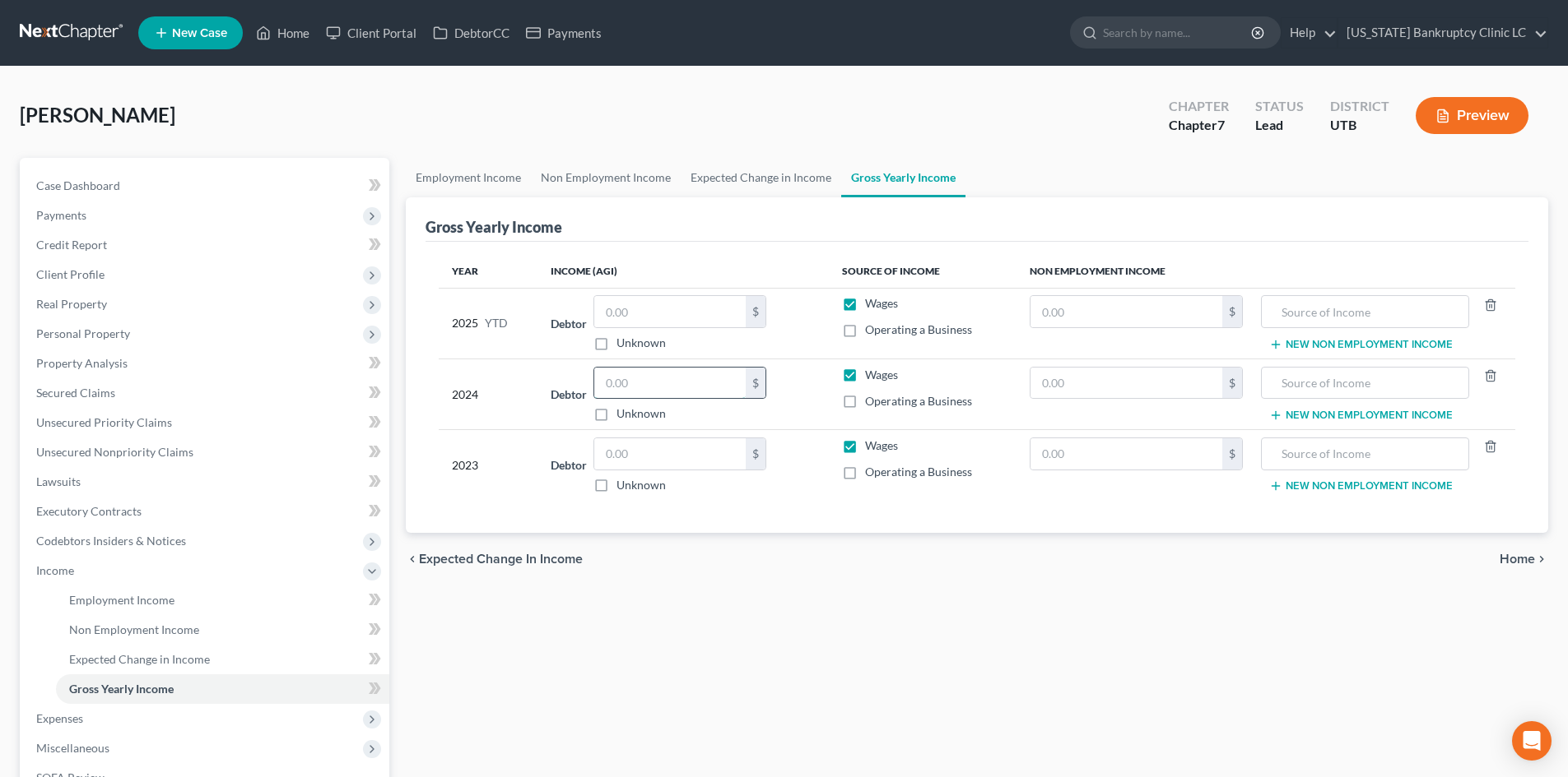
click at [653, 389] on input "text" at bounding box center [670, 383] width 151 height 31
click at [641, 457] on input "text" at bounding box center [670, 454] width 151 height 31
click at [642, 376] on input "text" at bounding box center [670, 383] width 151 height 31
drag, startPoint x: 650, startPoint y: 319, endPoint x: 699, endPoint y: 322, distance: 49.1
click at [650, 319] on input "text" at bounding box center [670, 312] width 151 height 31
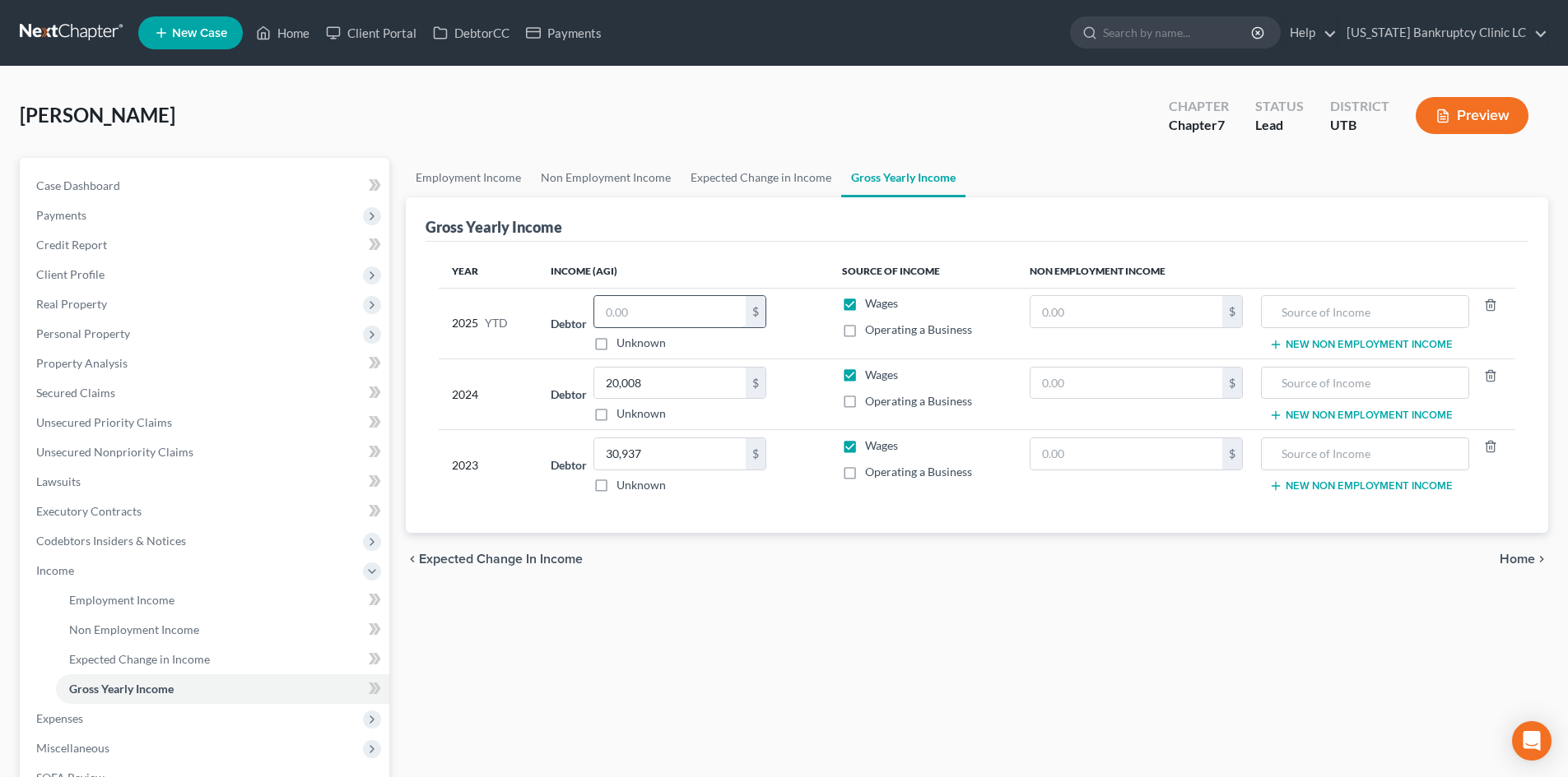
click at [665, 320] on input "text" at bounding box center [670, 312] width 151 height 31
click at [158, 599] on span "Employment Income" at bounding box center [122, 600] width 105 height 14
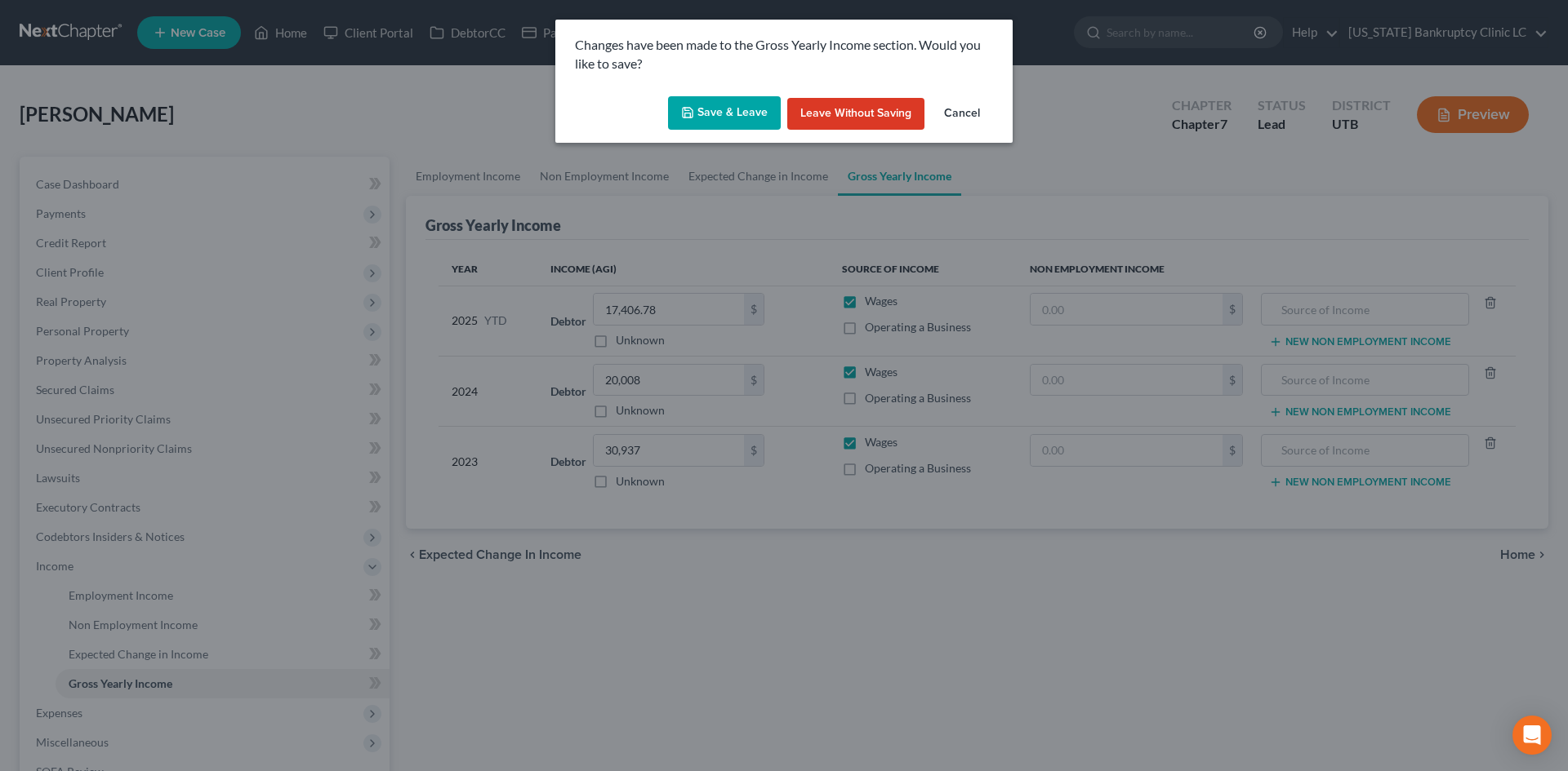
click at [704, 106] on button "Save & Leave" at bounding box center [724, 114] width 113 height 34
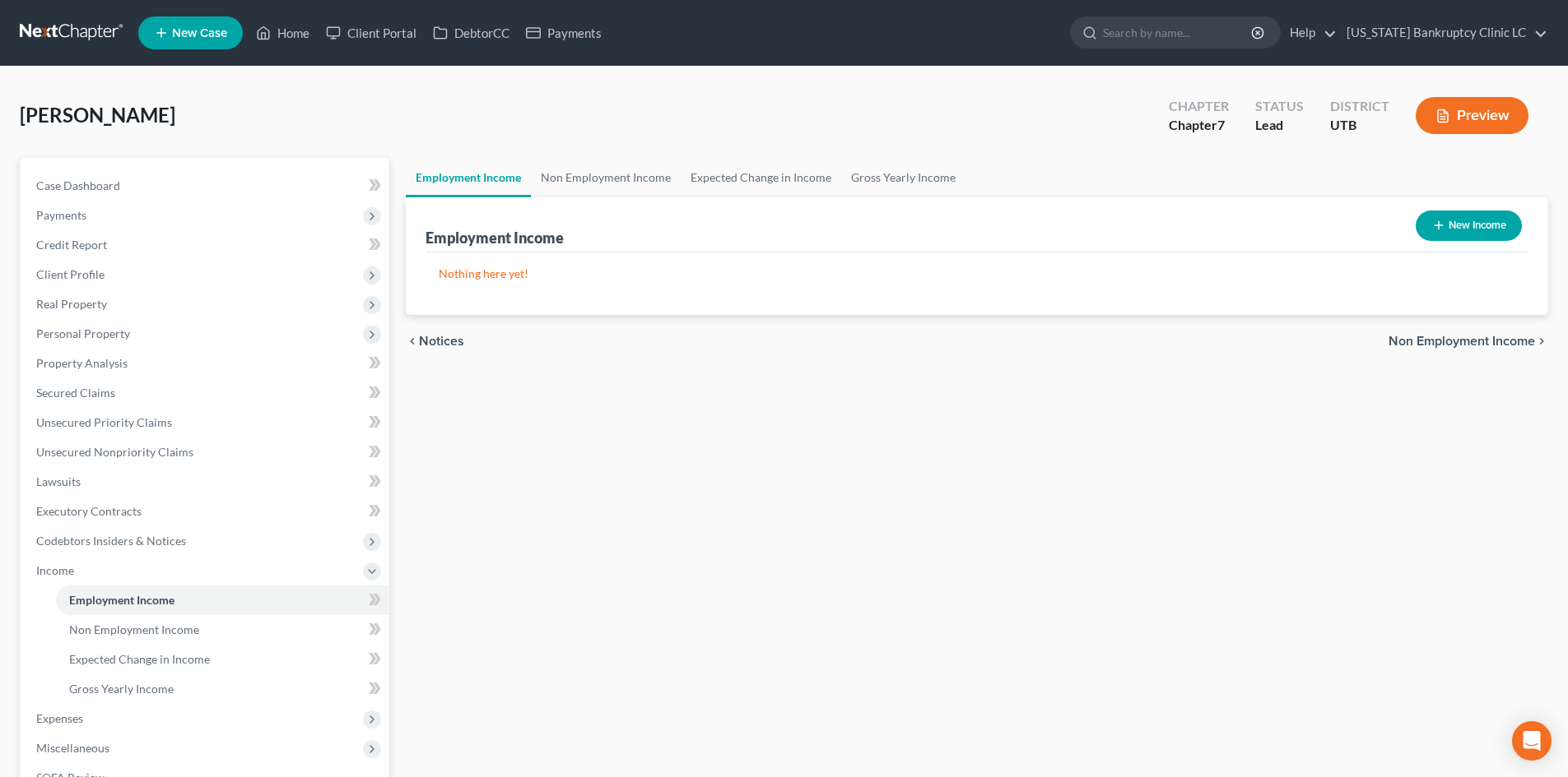
click at [1299, 220] on button "New Income" at bounding box center [1469, 225] width 106 height 30
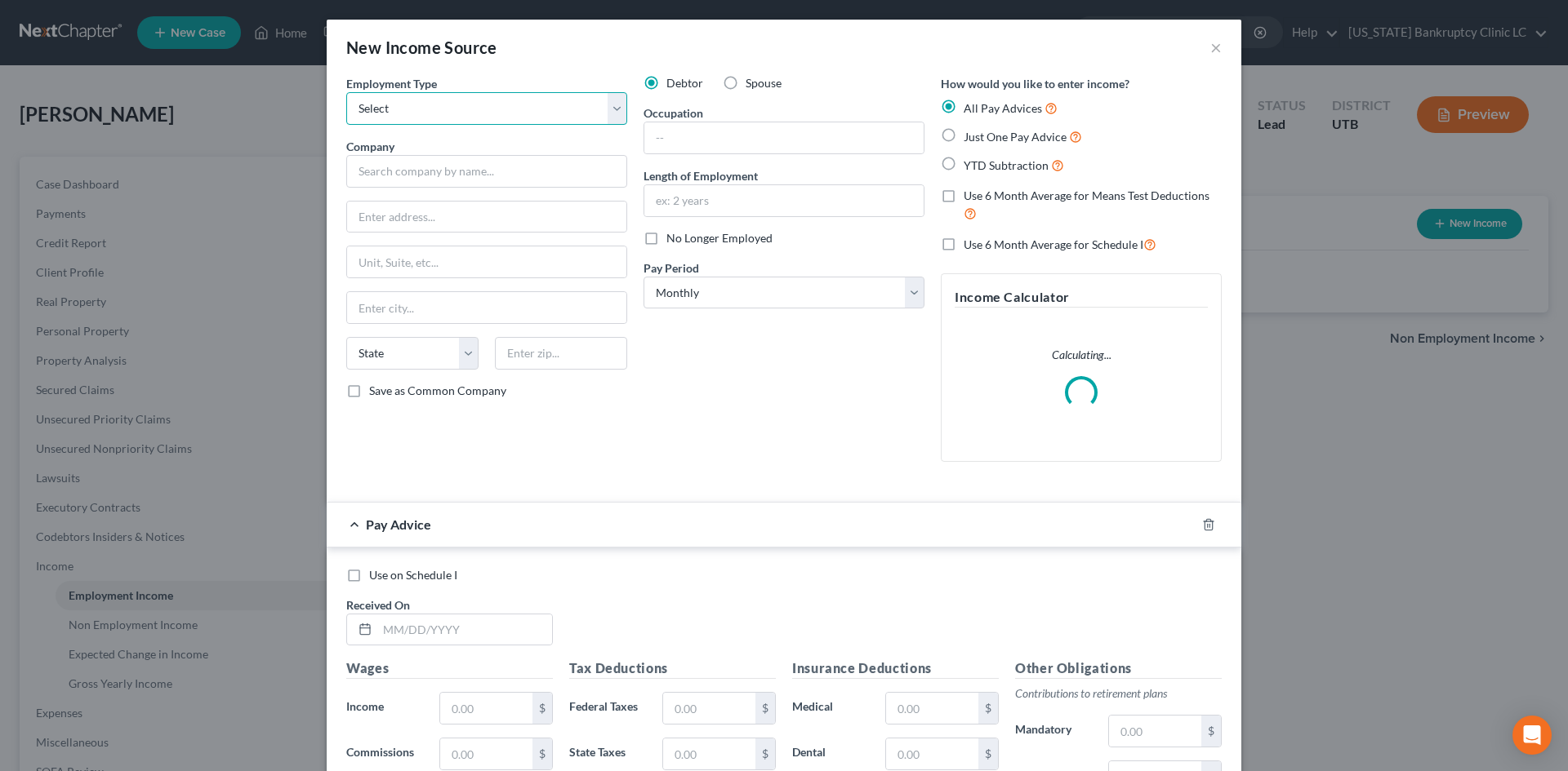
click at [494, 105] on select "Select Full or [DEMOGRAPHIC_DATA] Employment Self Employment" at bounding box center [487, 109] width 281 height 33
click at [346, 92] on select "Select Full or [DEMOGRAPHIC_DATA] Employment Self Employment" at bounding box center [487, 109] width 281 height 33
click at [457, 166] on input "text" at bounding box center [487, 172] width 281 height 33
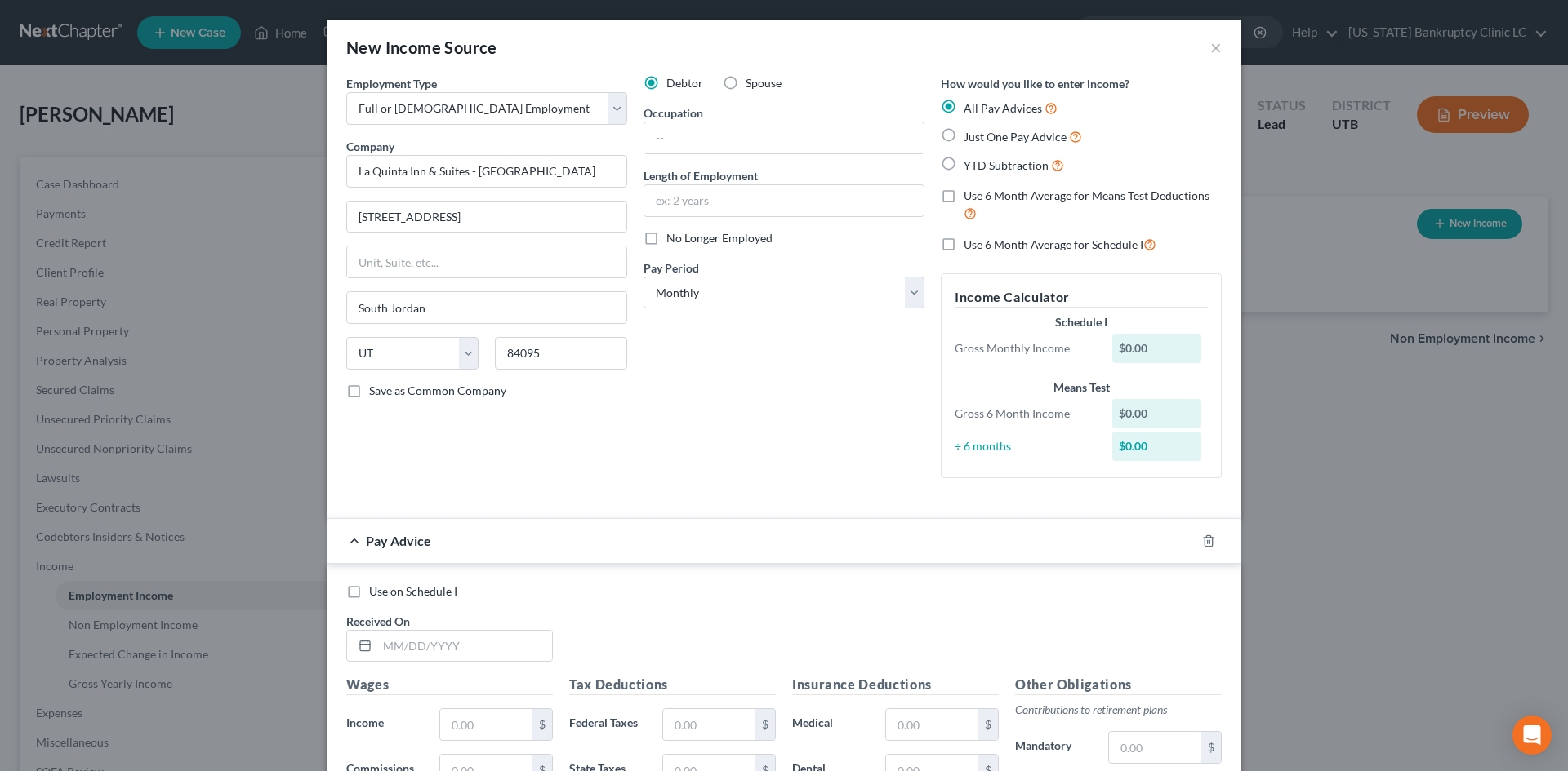
click at [435, 385] on span "Save as Common Company" at bounding box center [438, 391] width 137 height 14
click at [387, 385] on input "Save as Common Company" at bounding box center [381, 388] width 10 height 10
click at [782, 129] on input "text" at bounding box center [784, 138] width 280 height 31
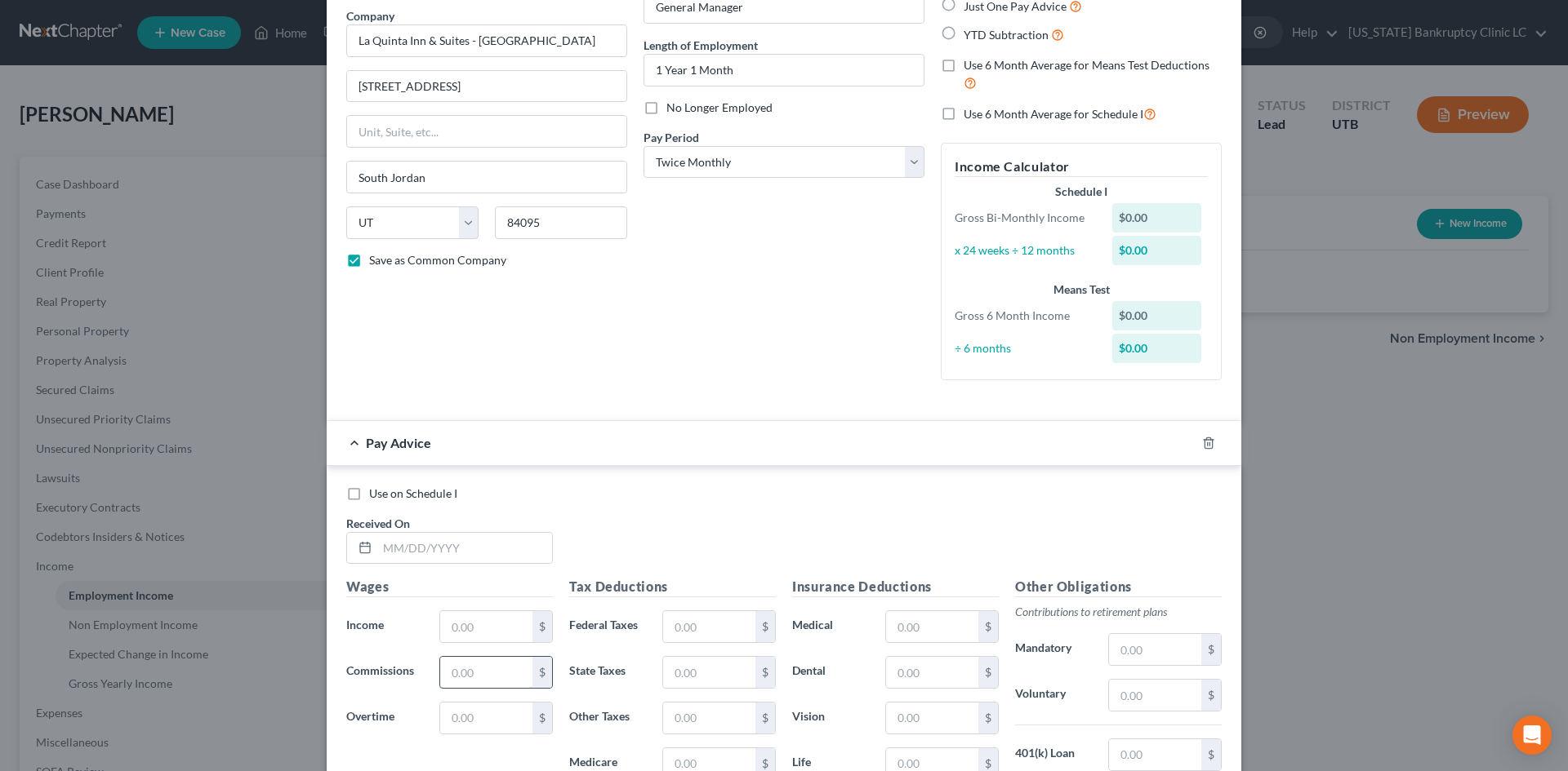
scroll to position [245, 0]
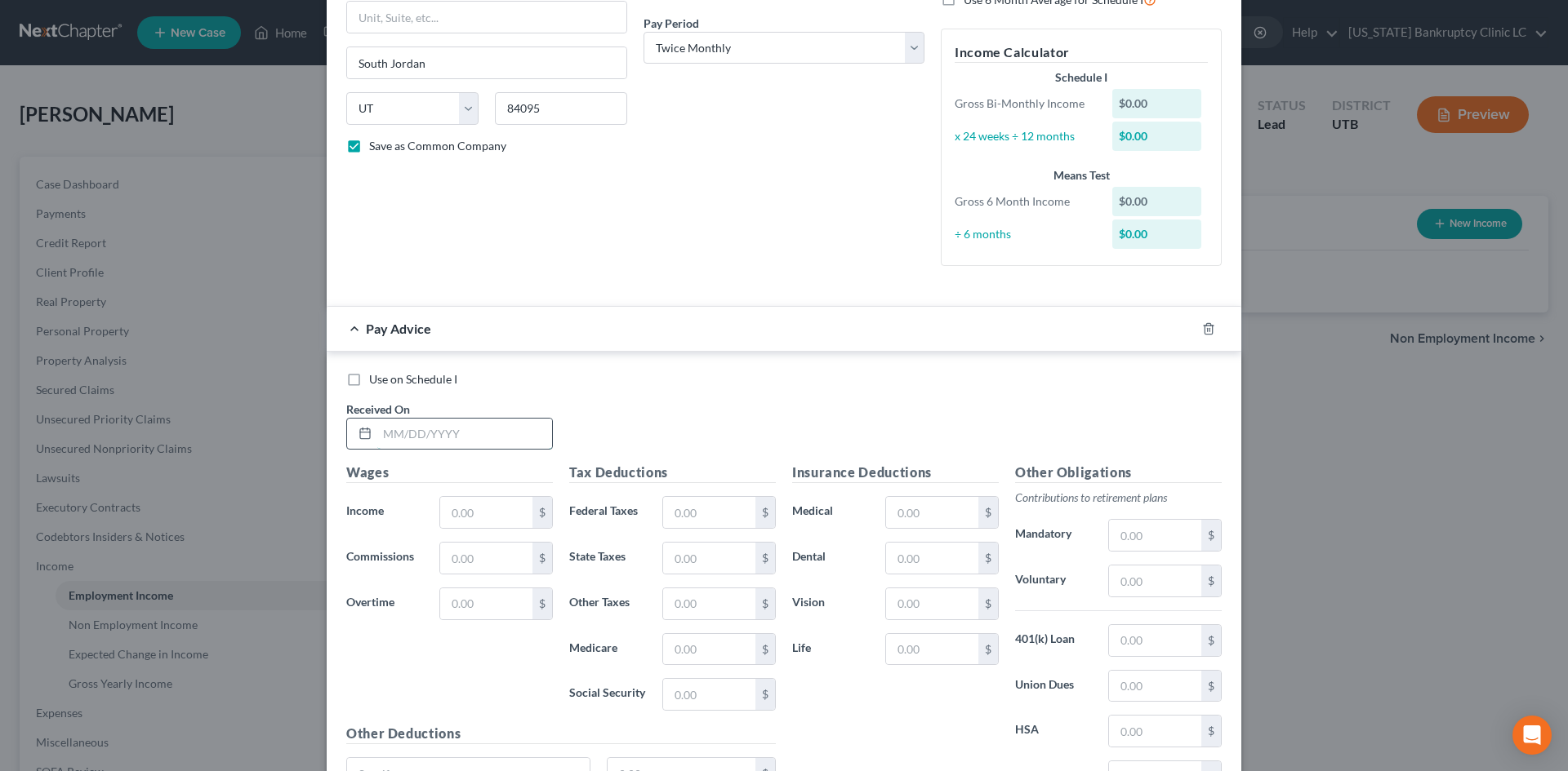
click at [430, 440] on input "text" at bounding box center [464, 435] width 175 height 31
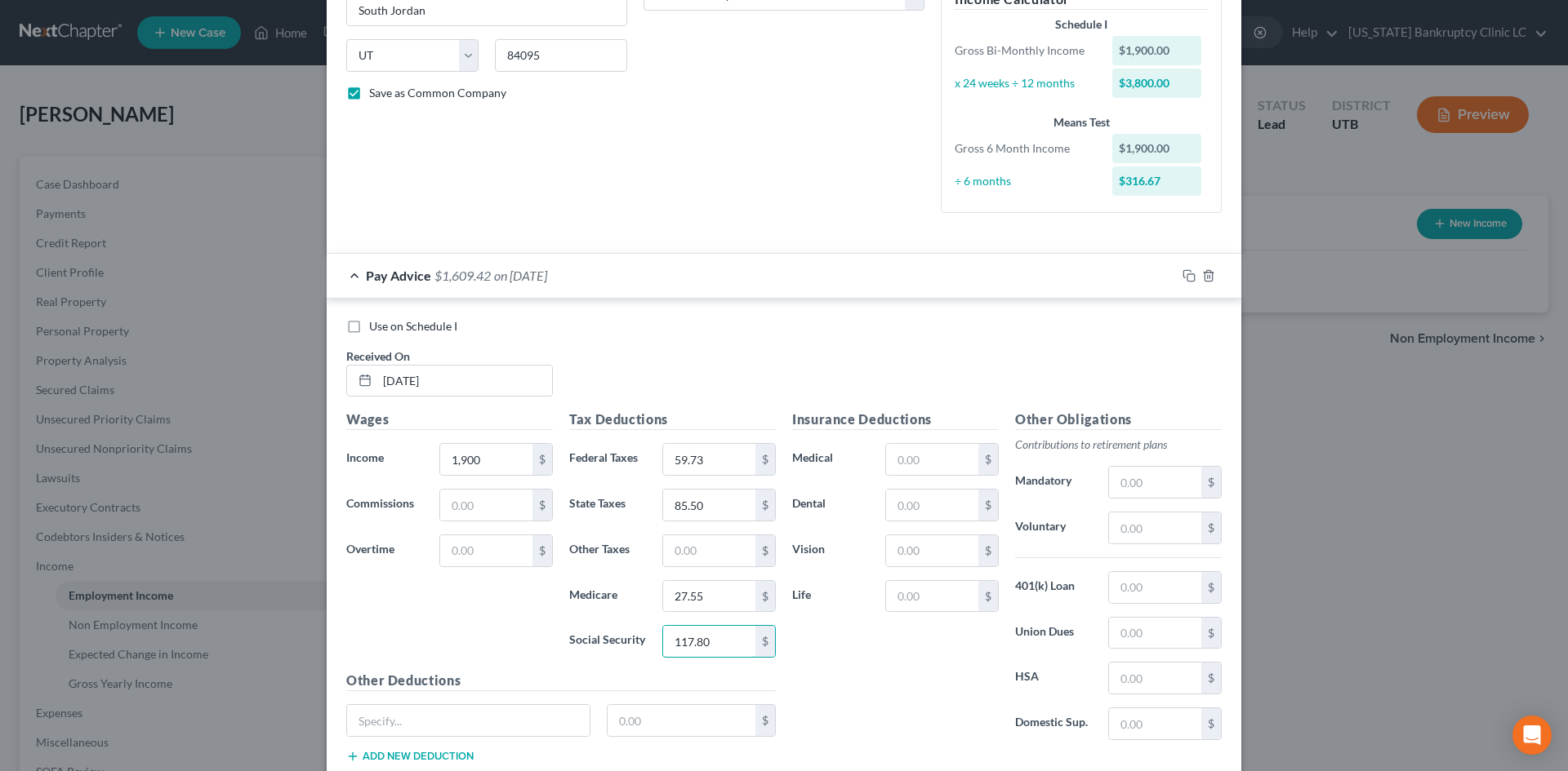
scroll to position [327, 0]
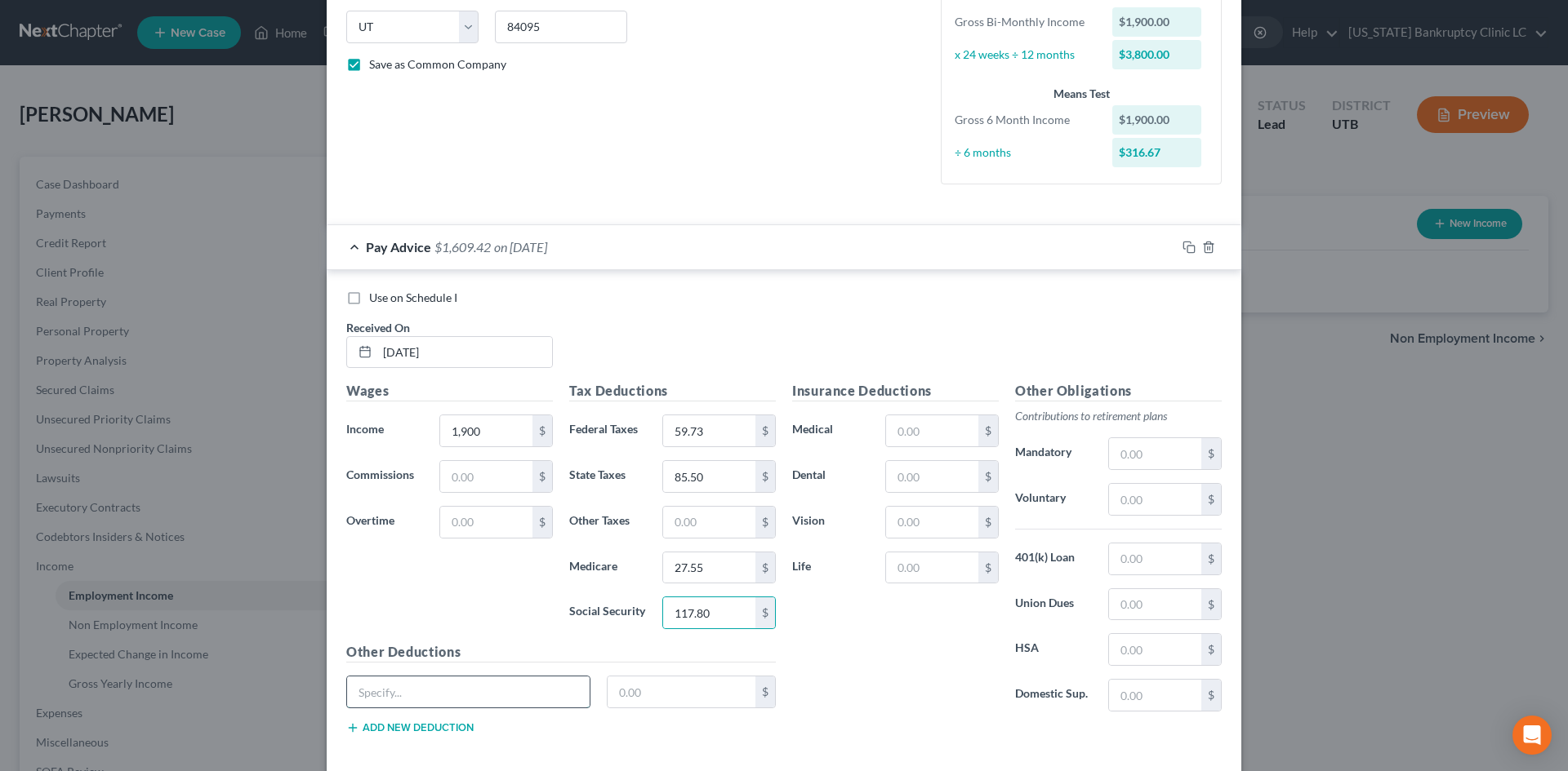
drag, startPoint x: 375, startPoint y: 699, endPoint x: 407, endPoint y: 699, distance: 32.0
click at [375, 696] on input "text" at bounding box center [468, 693] width 242 height 31
click at [631, 683] on input "text" at bounding box center [682, 693] width 148 height 31
click at [903, 696] on div "Insurance Deductions Medical $ Dental $ Vision $ Life $" at bounding box center [896, 553] width 223 height 343
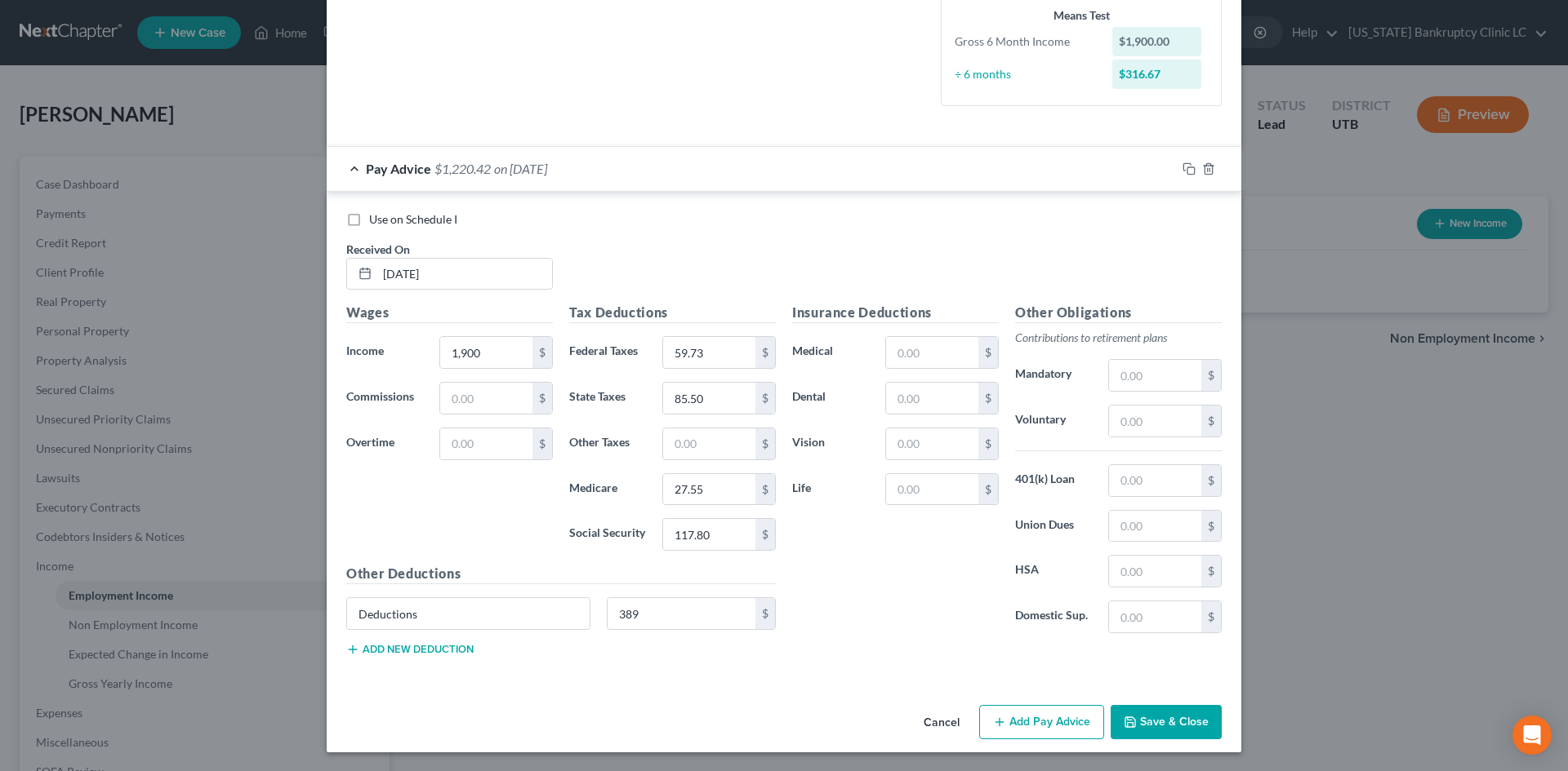
scroll to position [405, 0]
click at [1055, 696] on button "Add Pay Advice" at bounding box center [1042, 722] width 125 height 34
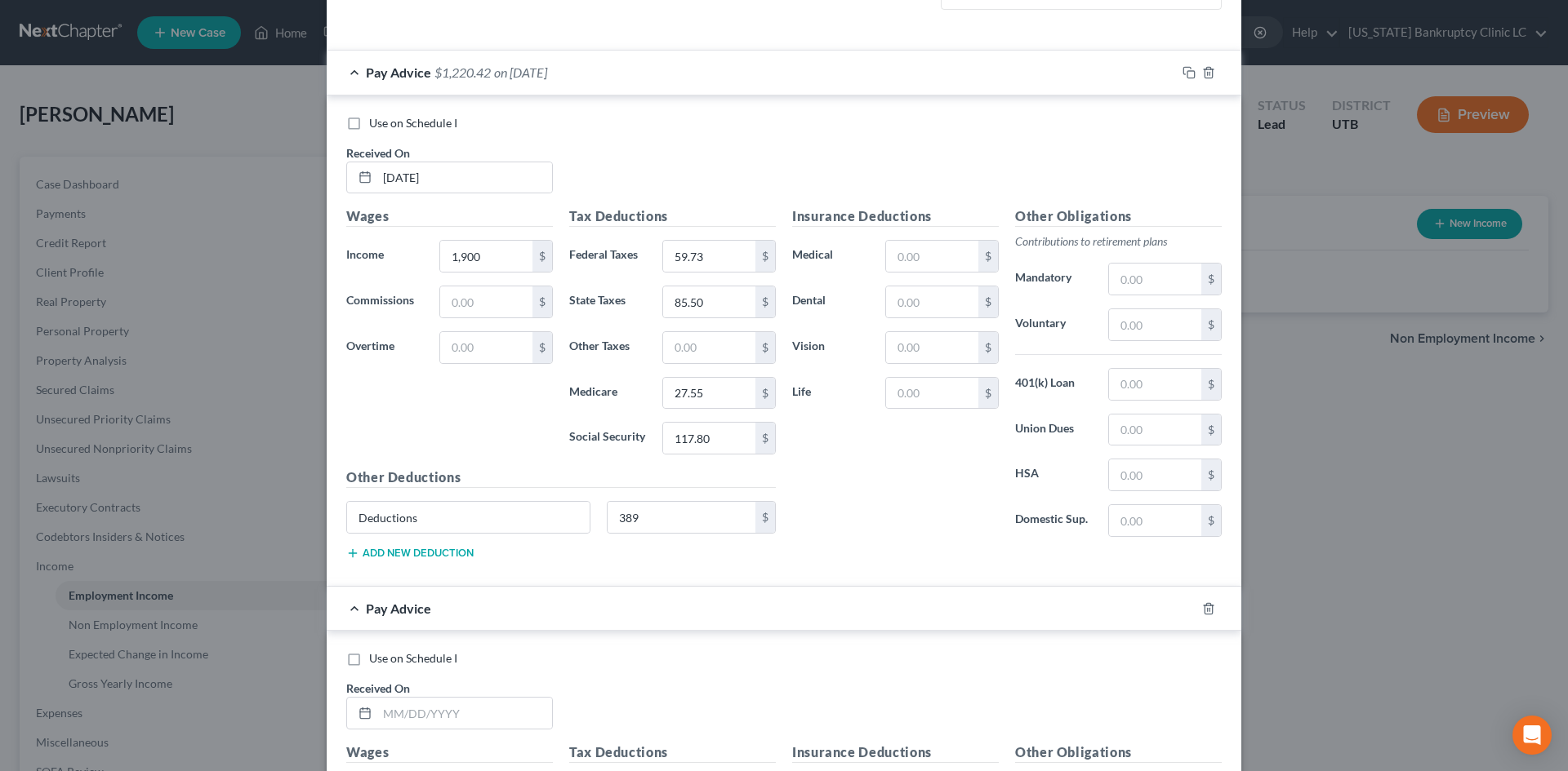
scroll to position [650, 0]
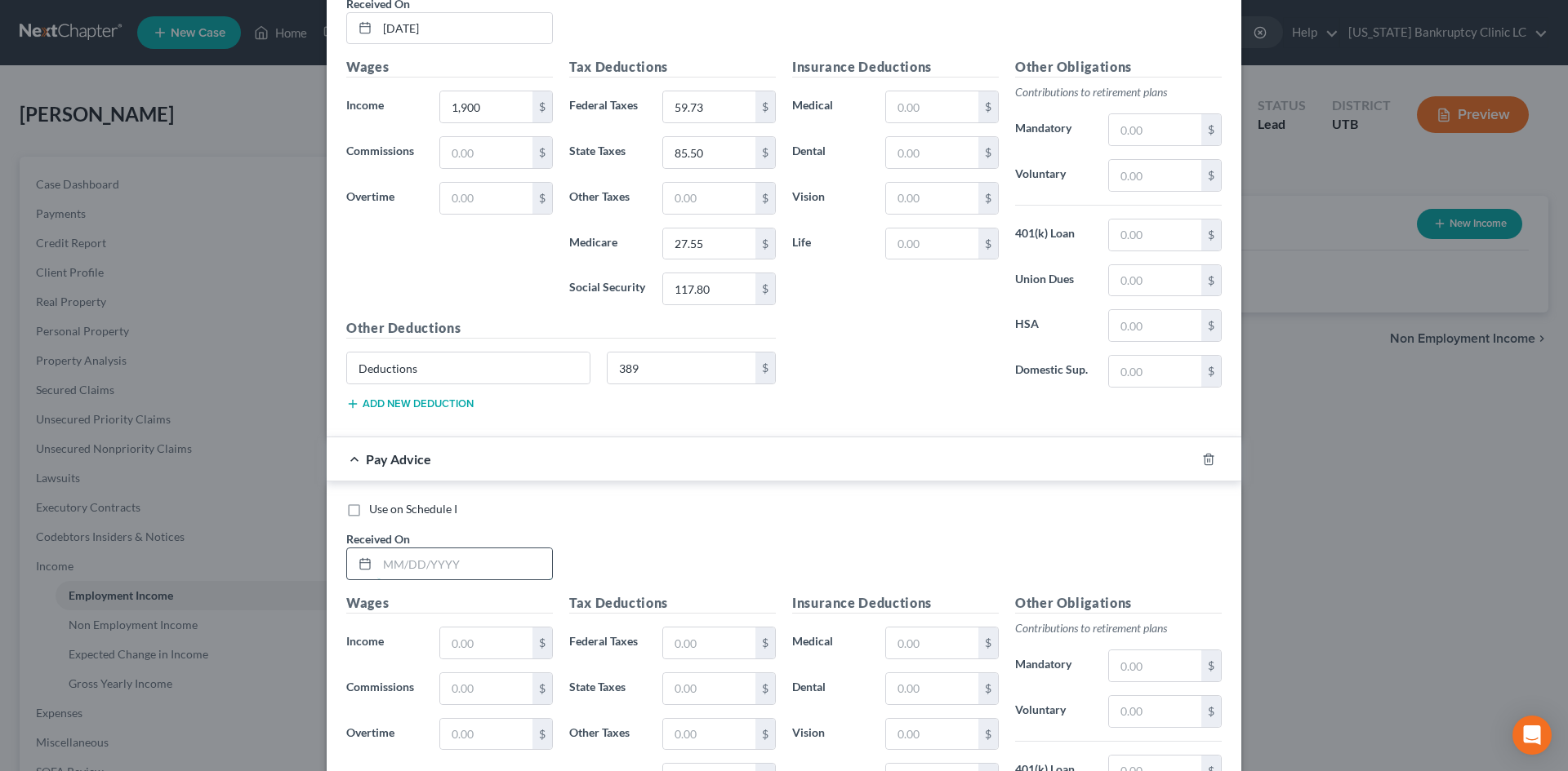
click at [450, 561] on input "text" at bounding box center [464, 564] width 175 height 31
click at [698, 649] on input "text" at bounding box center [709, 643] width 92 height 31
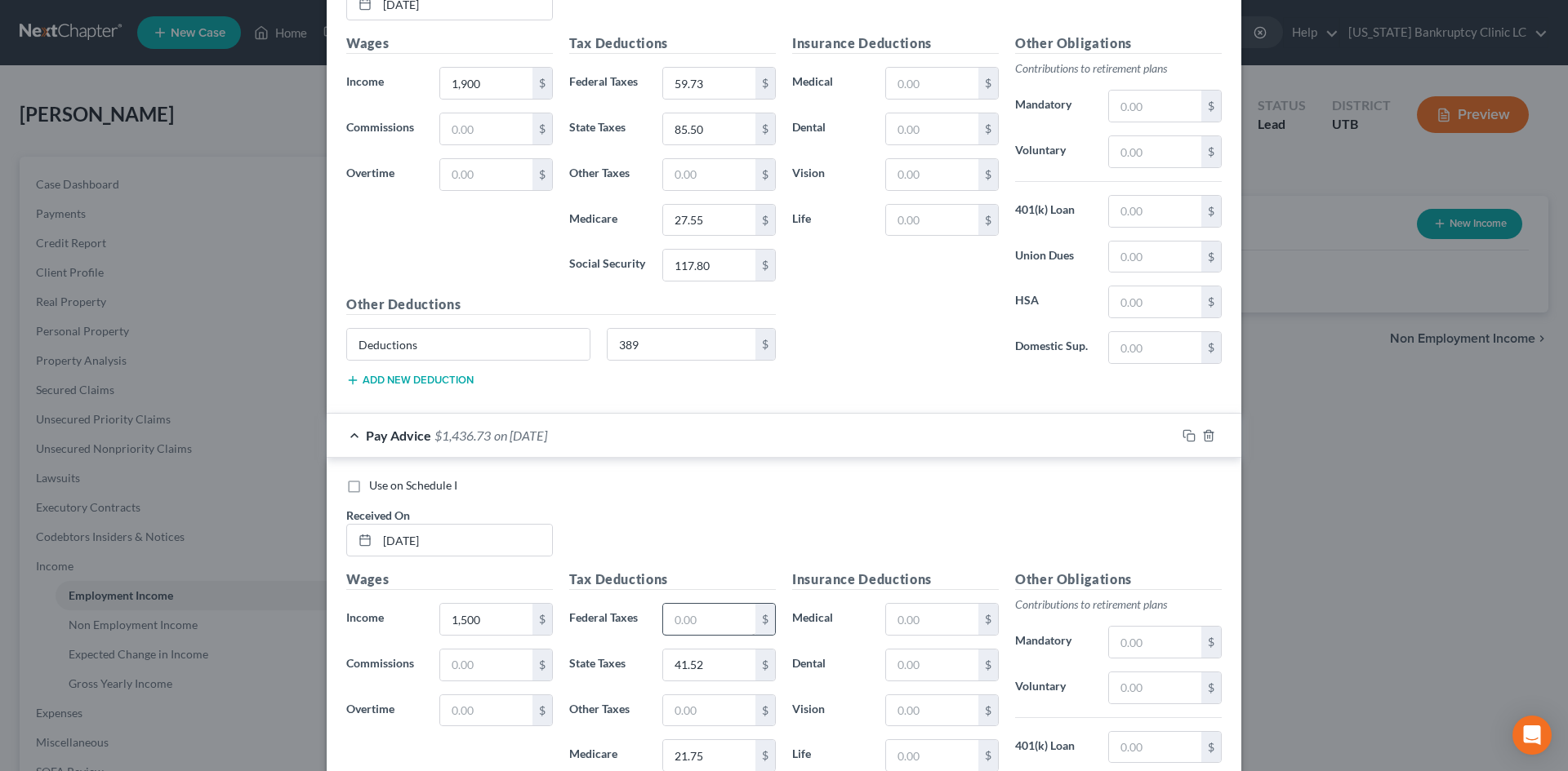
scroll to position [941, 0]
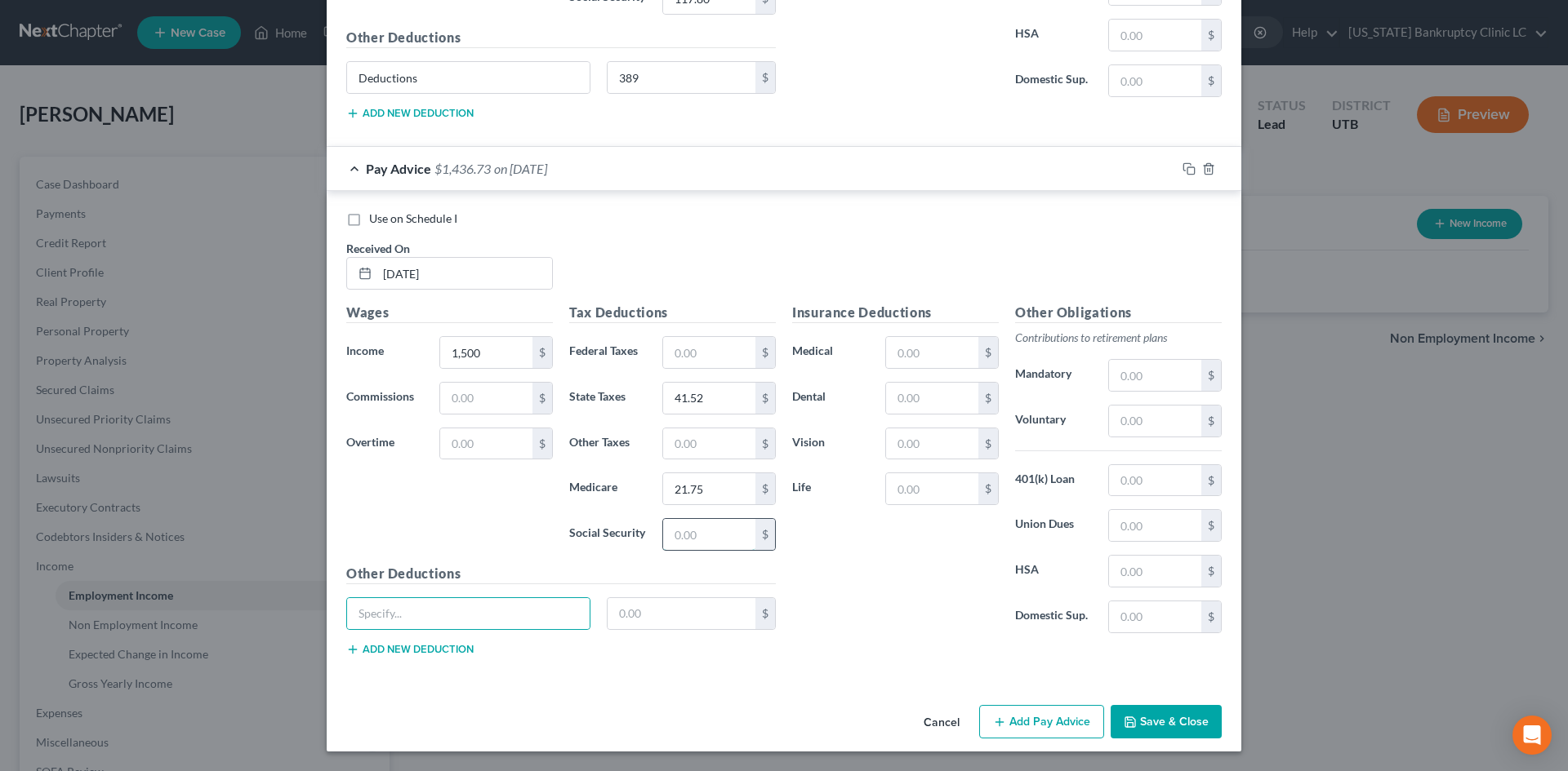
click at [687, 539] on input "text" at bounding box center [709, 535] width 92 height 31
click at [687, 536] on input "93." at bounding box center [709, 535] width 92 height 31
click at [1068, 696] on button "Add Pay Advice" at bounding box center [1042, 723] width 125 height 34
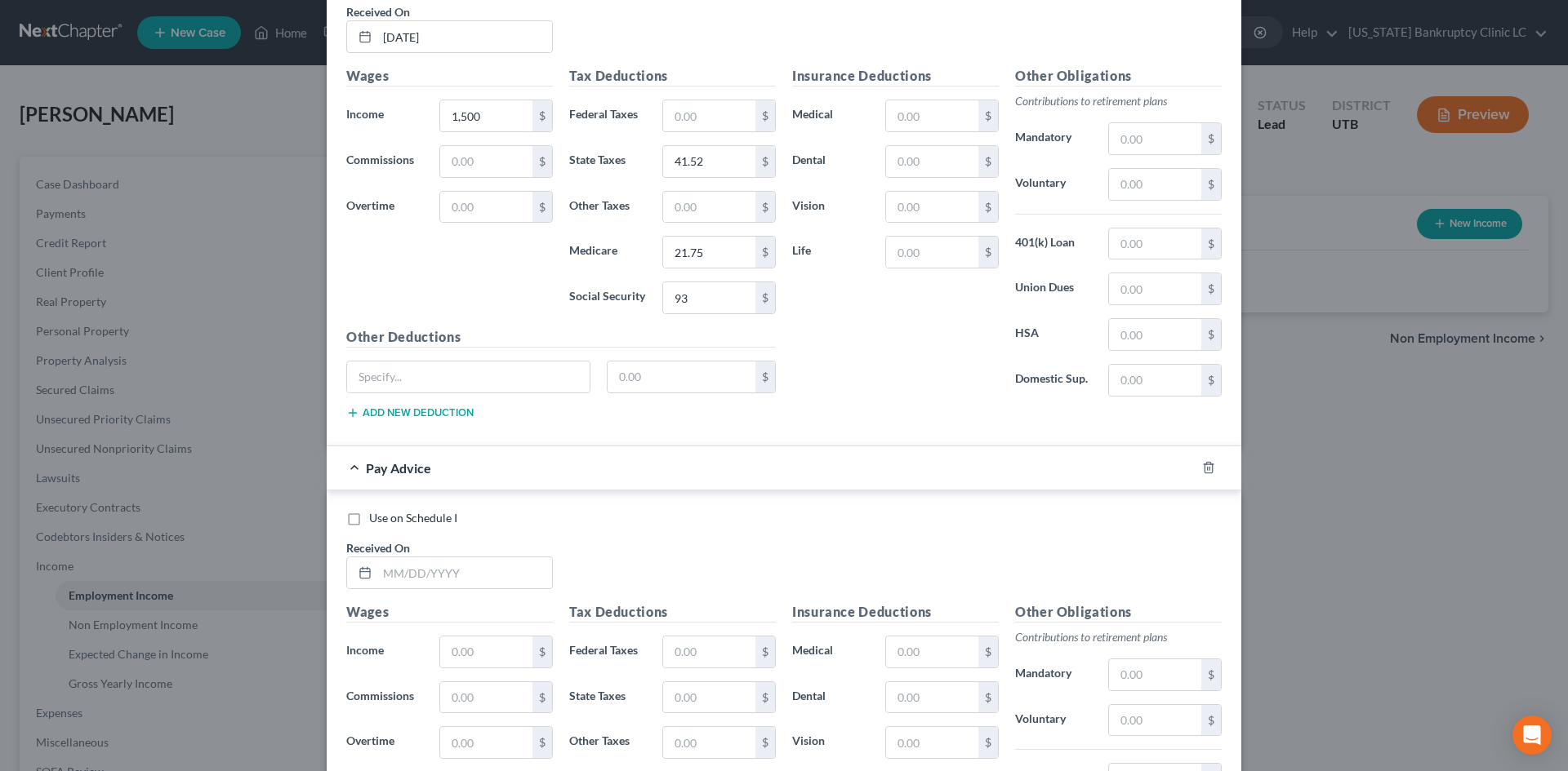
scroll to position [1431, 0]
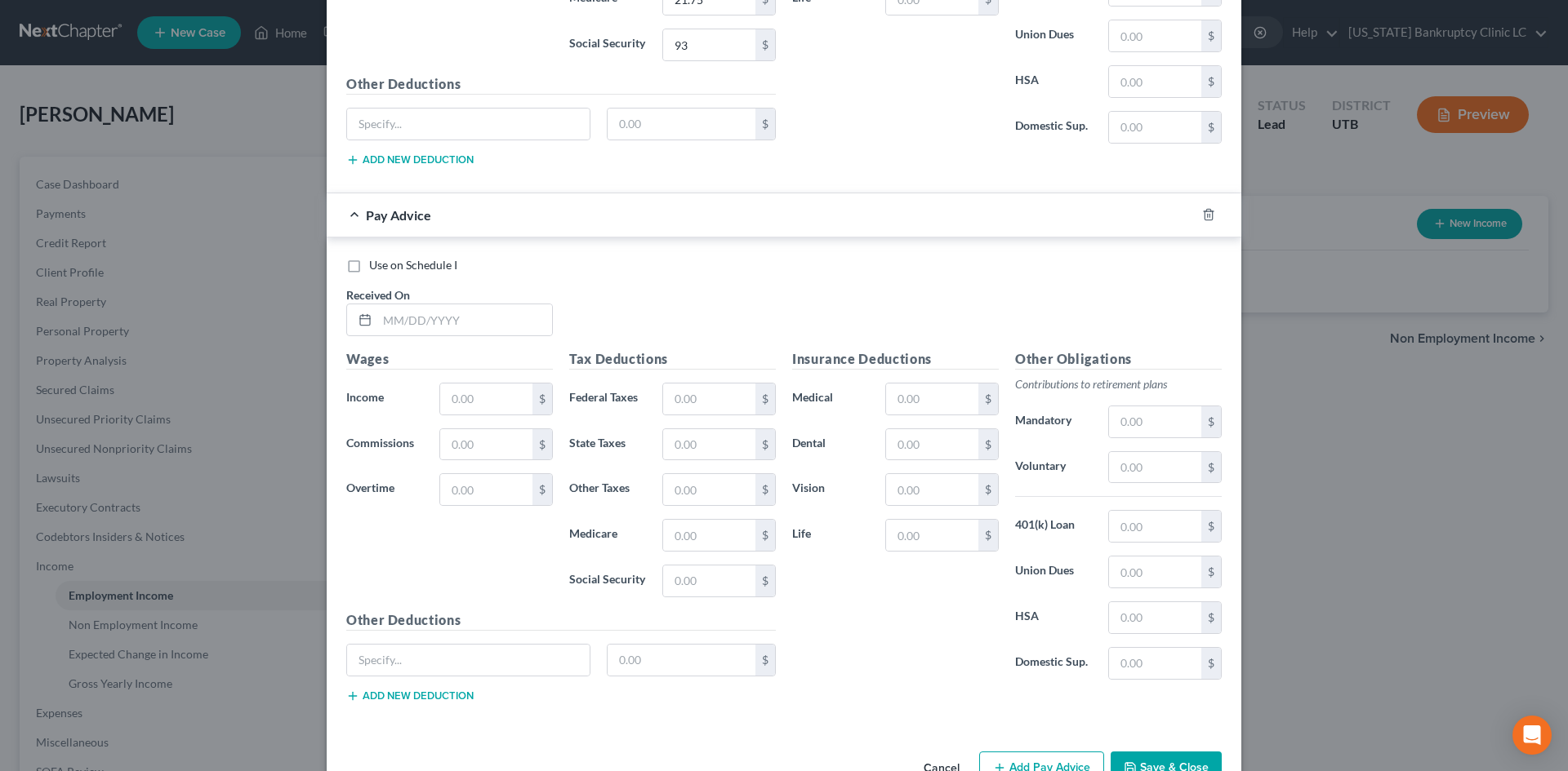
click at [484, 338] on div "Use on Schedule I Received On *" at bounding box center [784, 303] width 892 height 92
click at [481, 315] on input "text" at bounding box center [464, 320] width 175 height 31
click at [694, 402] on input "text" at bounding box center [709, 399] width 92 height 31
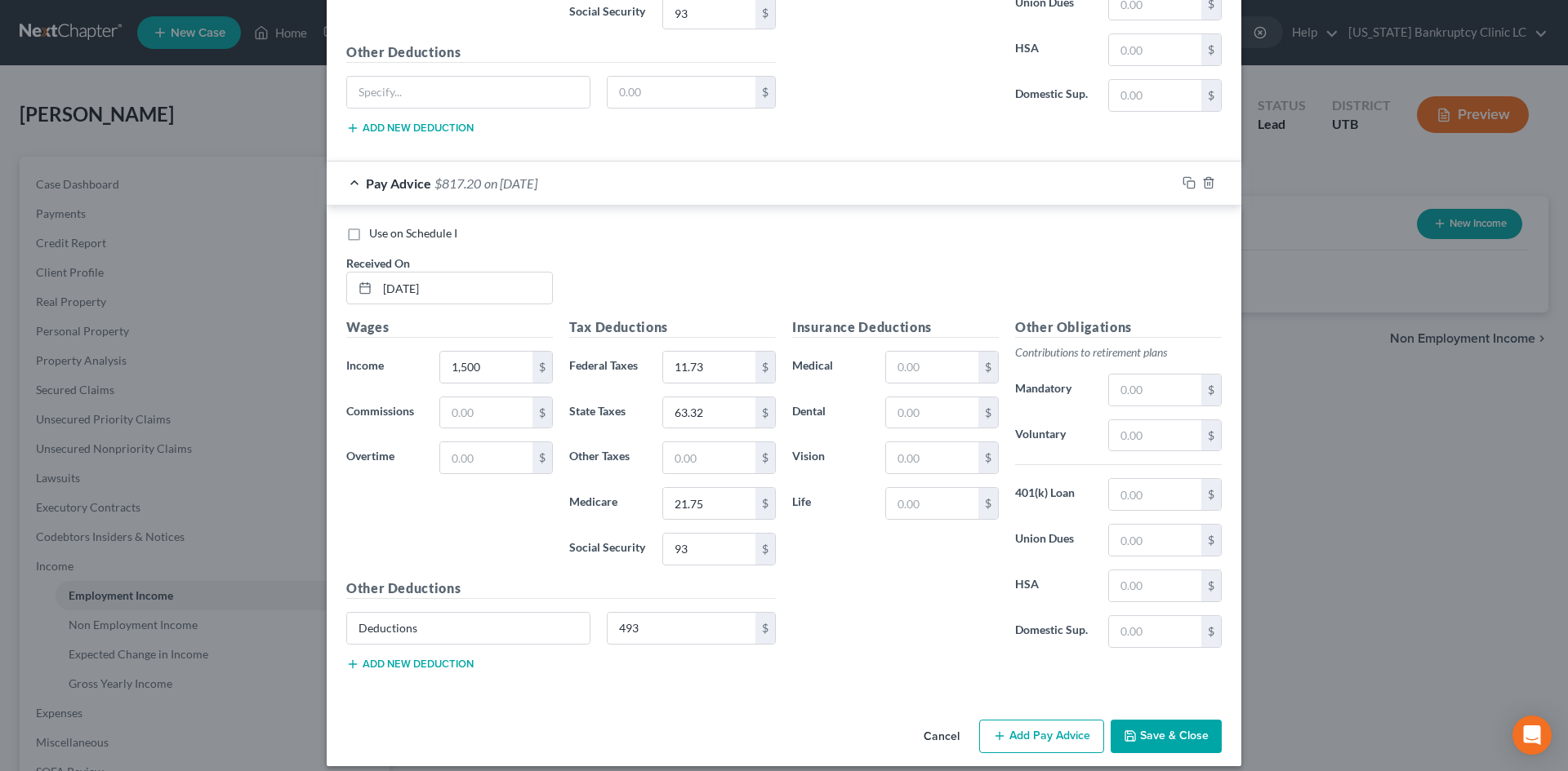
scroll to position [1477, 0]
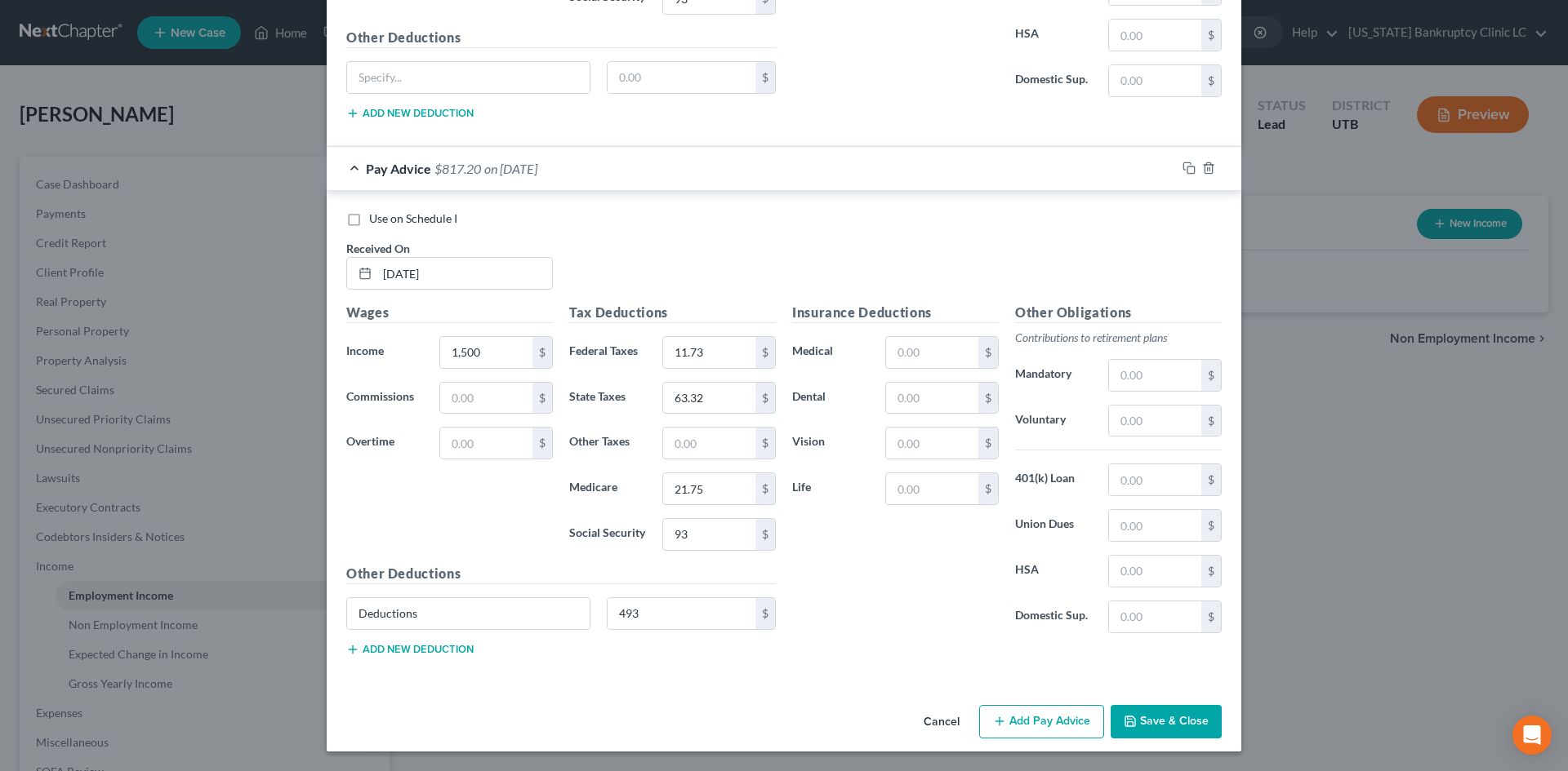
click at [1019, 696] on button "Add Pay Advice" at bounding box center [1042, 723] width 125 height 34
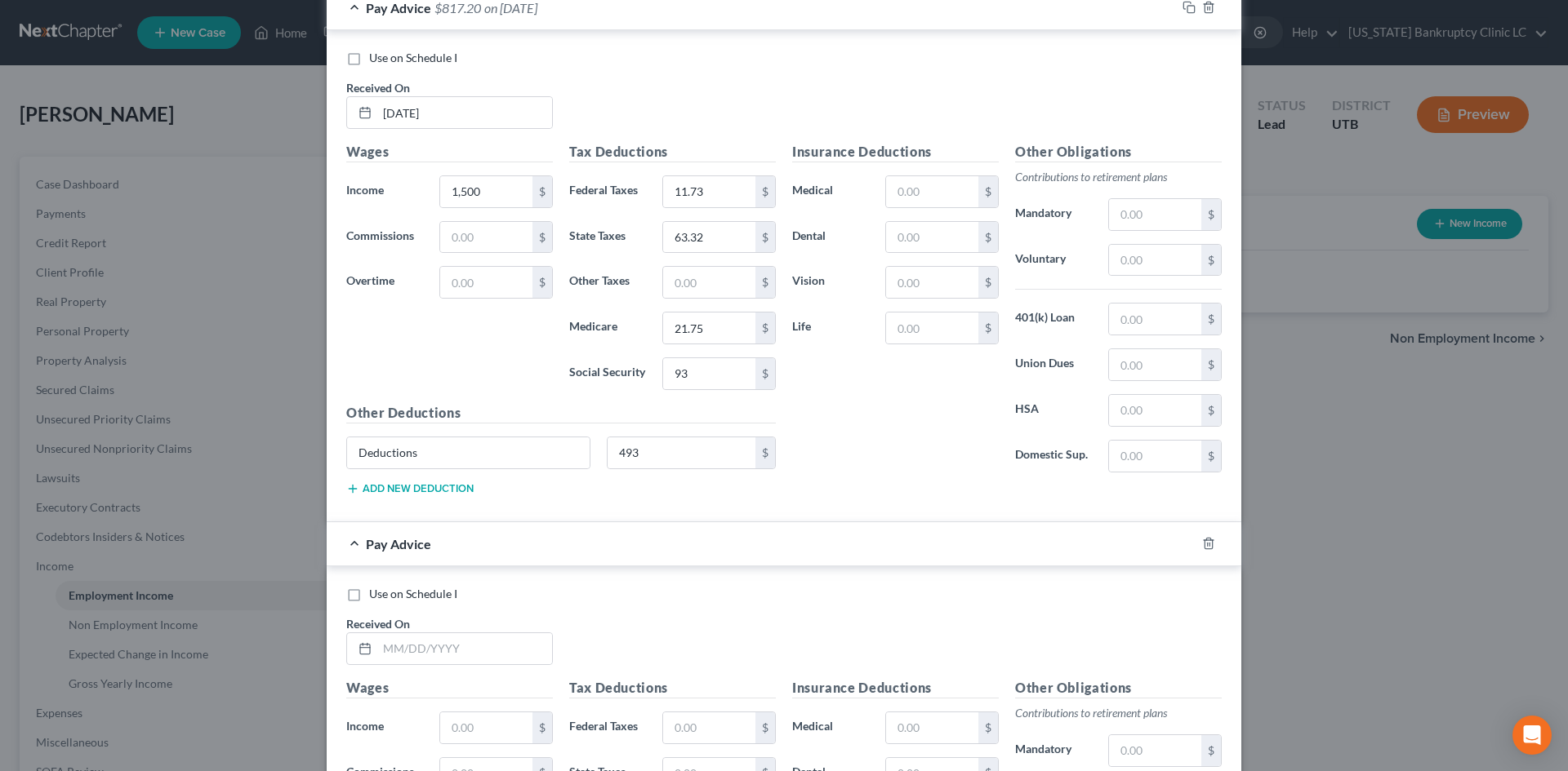
scroll to position [1885, 0]
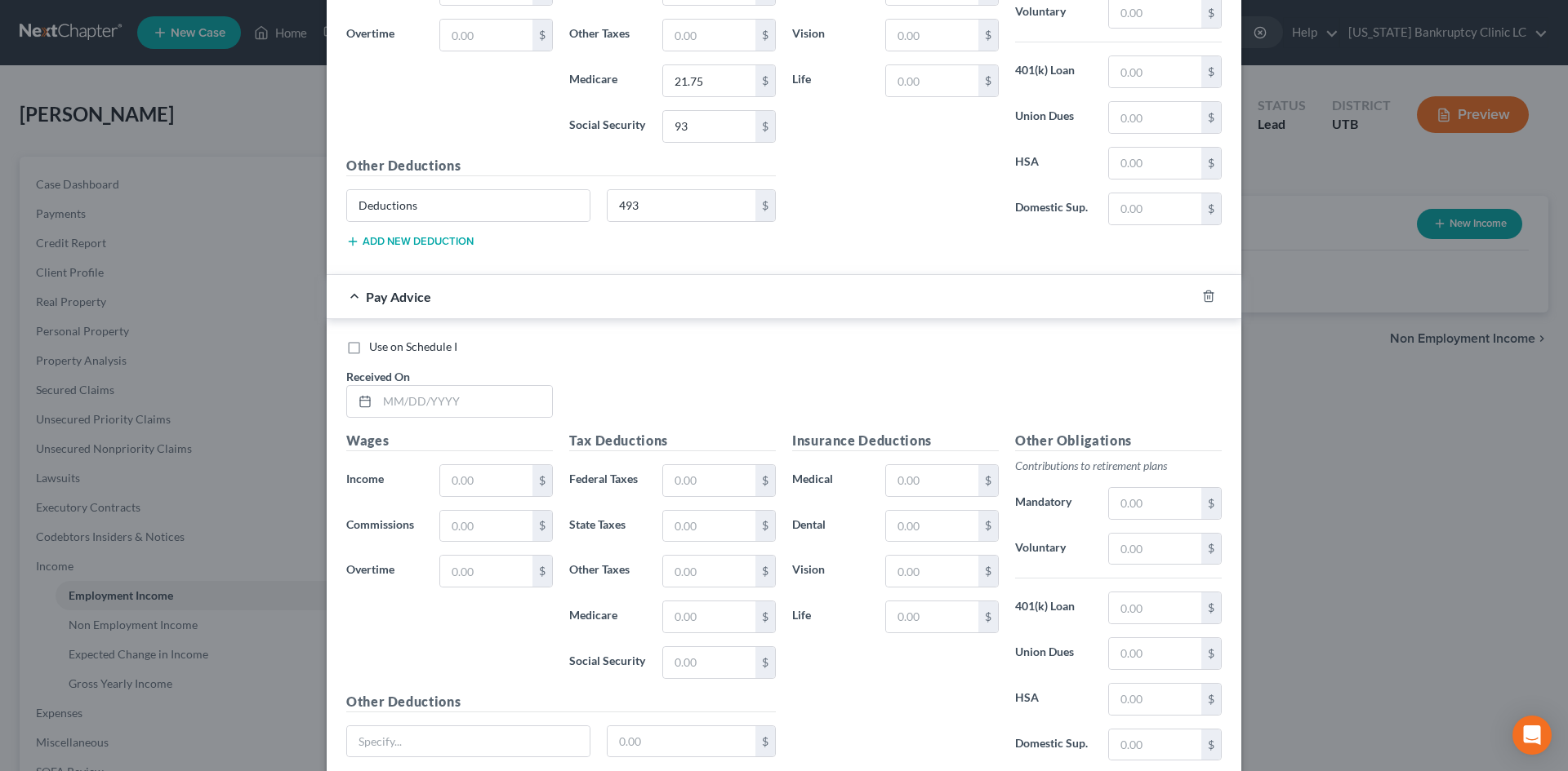
click at [425, 379] on div "Received On *" at bounding box center [450, 393] width 223 height 50
click at [425, 398] on input "text" at bounding box center [464, 402] width 175 height 31
click at [708, 480] on input "text" at bounding box center [709, 480] width 92 height 31
click at [707, 518] on input "41.55" at bounding box center [709, 526] width 92 height 31
click at [929, 696] on div "Insurance Deductions Medical $ Dental $ Vision $ Life $" at bounding box center [896, 603] width 223 height 343
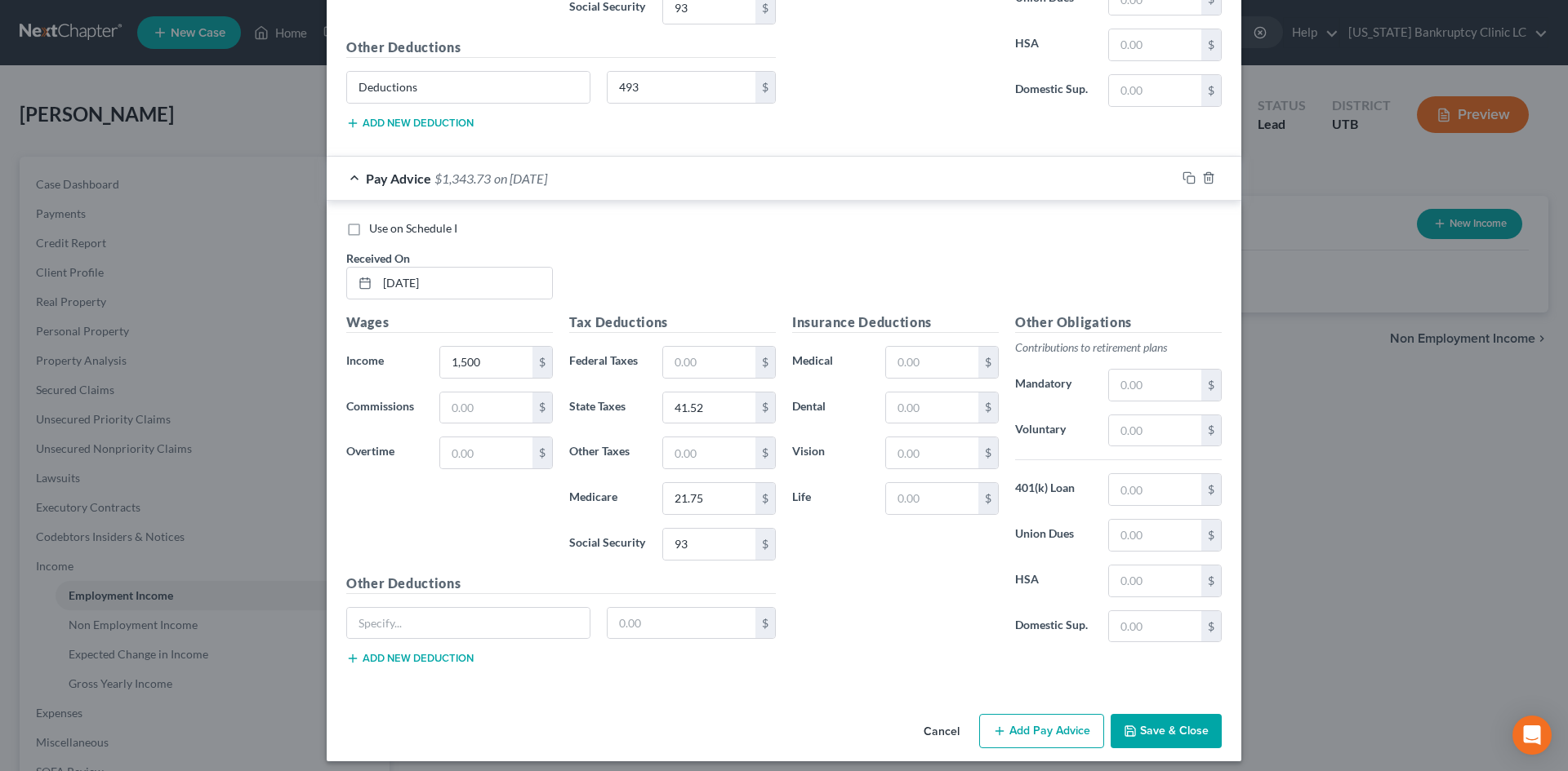
scroll to position [2014, 0]
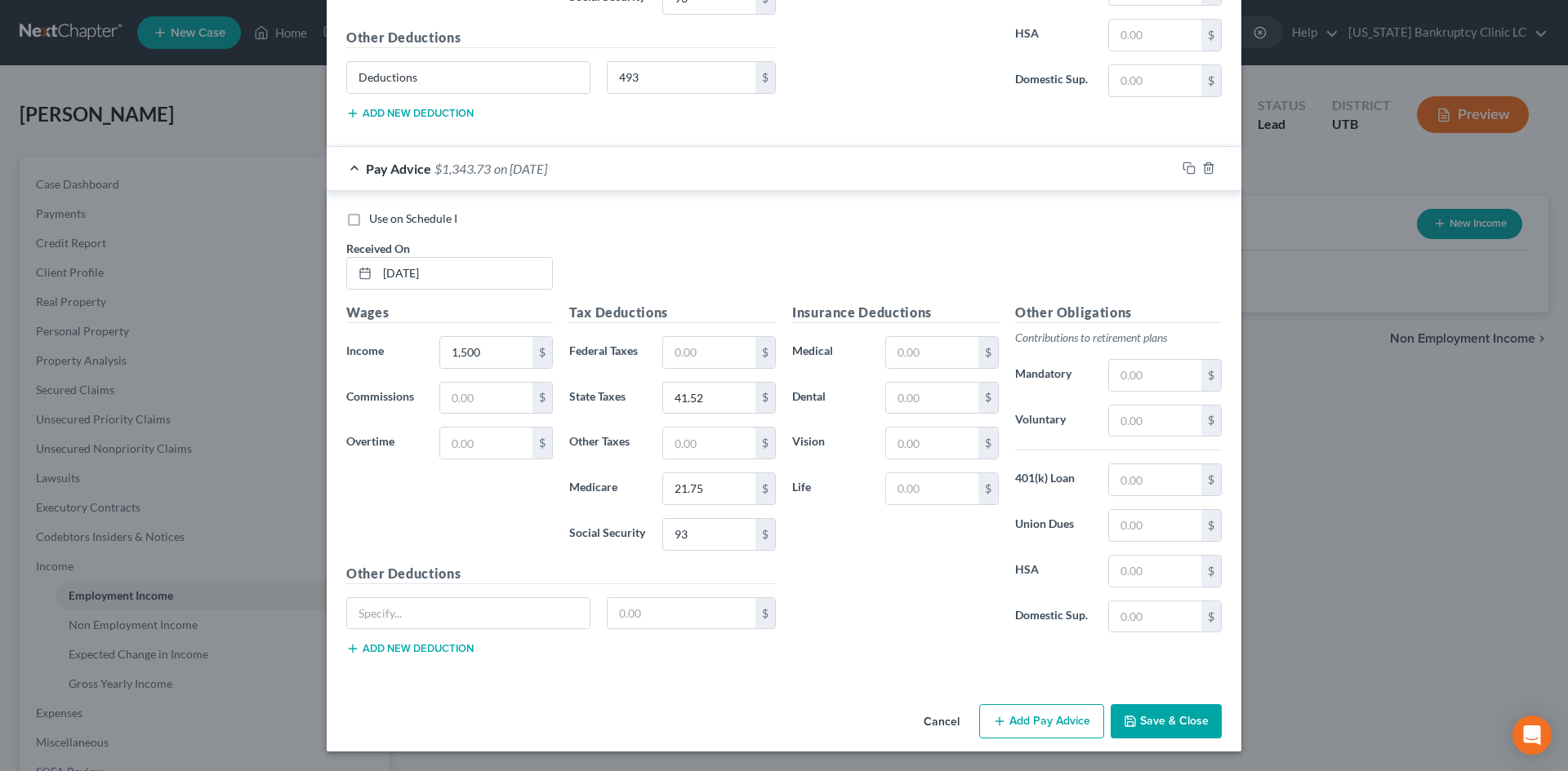
click at [1077, 696] on button "Add Pay Advice" at bounding box center [1042, 722] width 125 height 34
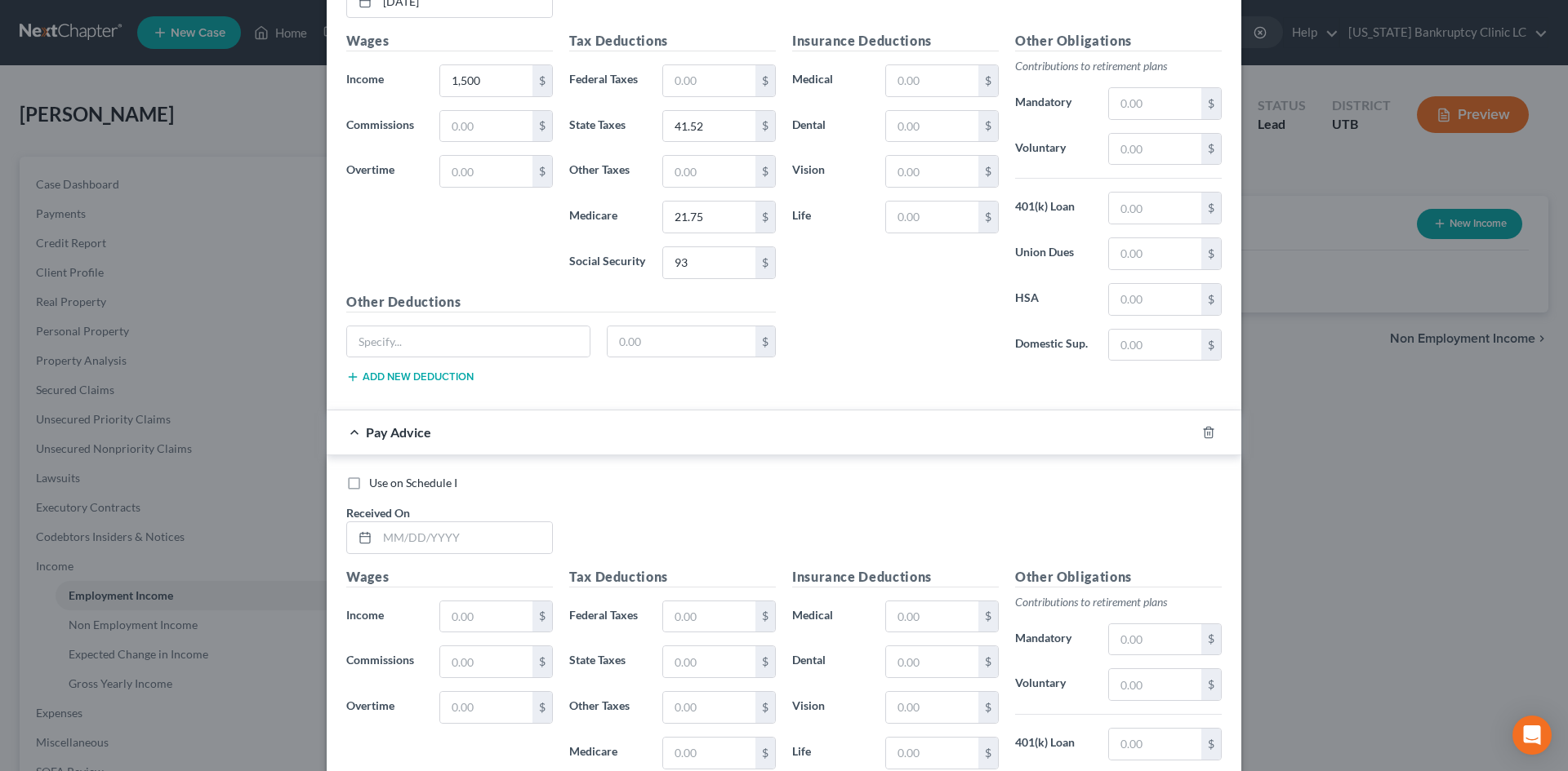
scroll to position [2422, 0]
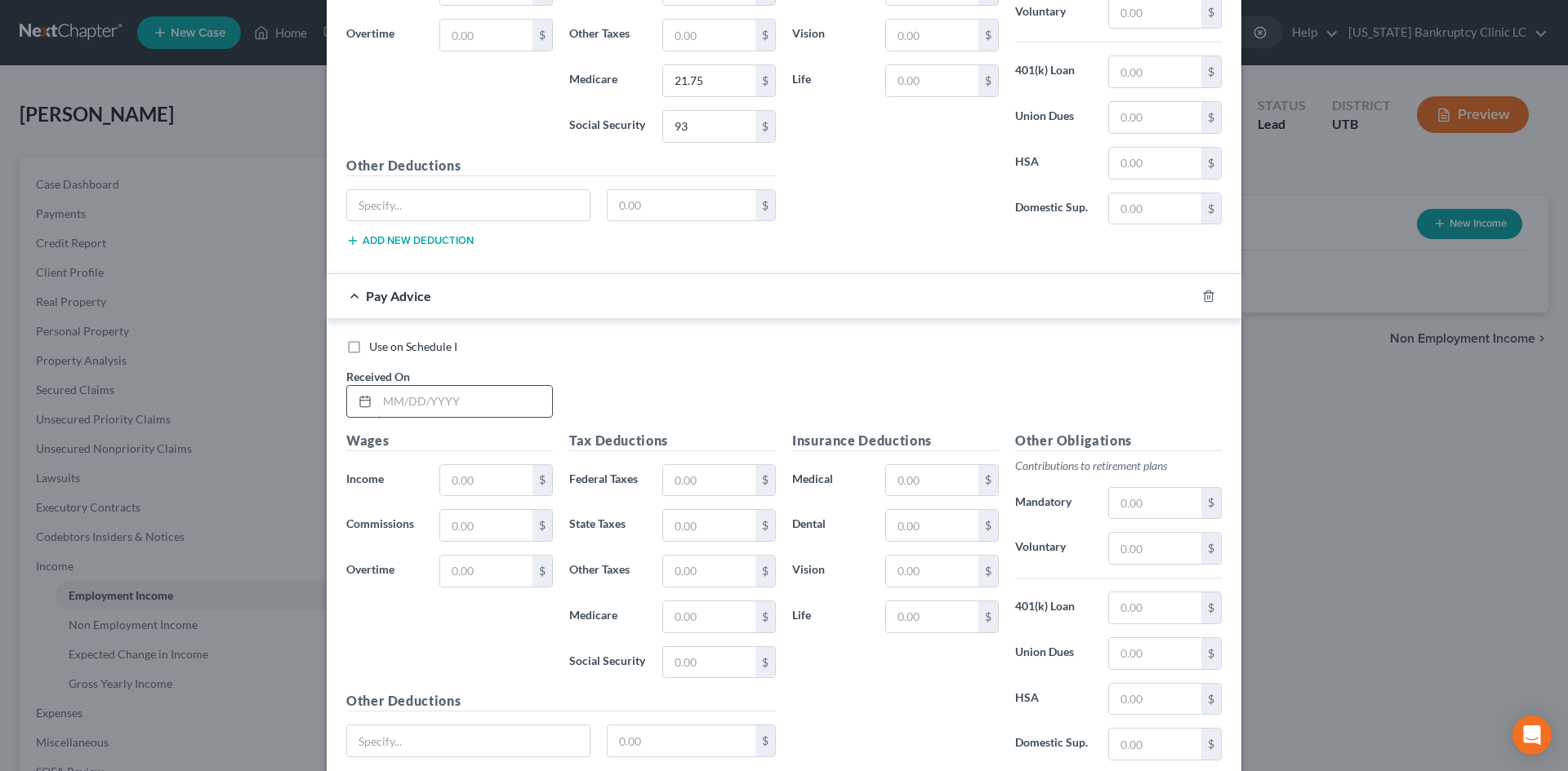
click at [470, 397] on input "text" at bounding box center [464, 402] width 175 height 31
click at [717, 473] on input "text" at bounding box center [709, 480] width 92 height 31
drag, startPoint x: 942, startPoint y: 723, endPoint x: 952, endPoint y: 718, distance: 11.2
click at [942, 696] on div "Insurance Deductions Medical $ Dental $ Vision $ Life $" at bounding box center [896, 603] width 223 height 343
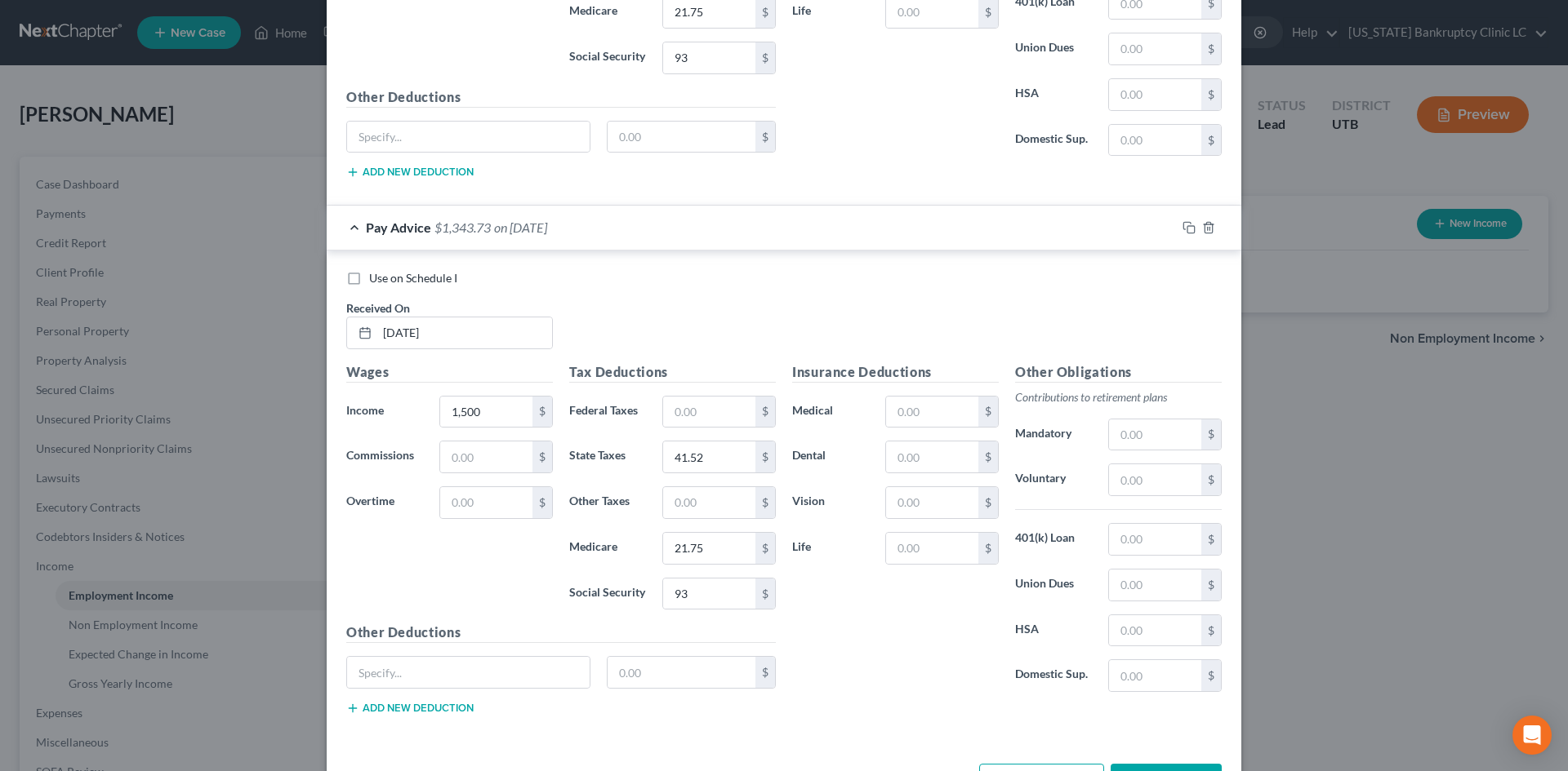
scroll to position [2550, 0]
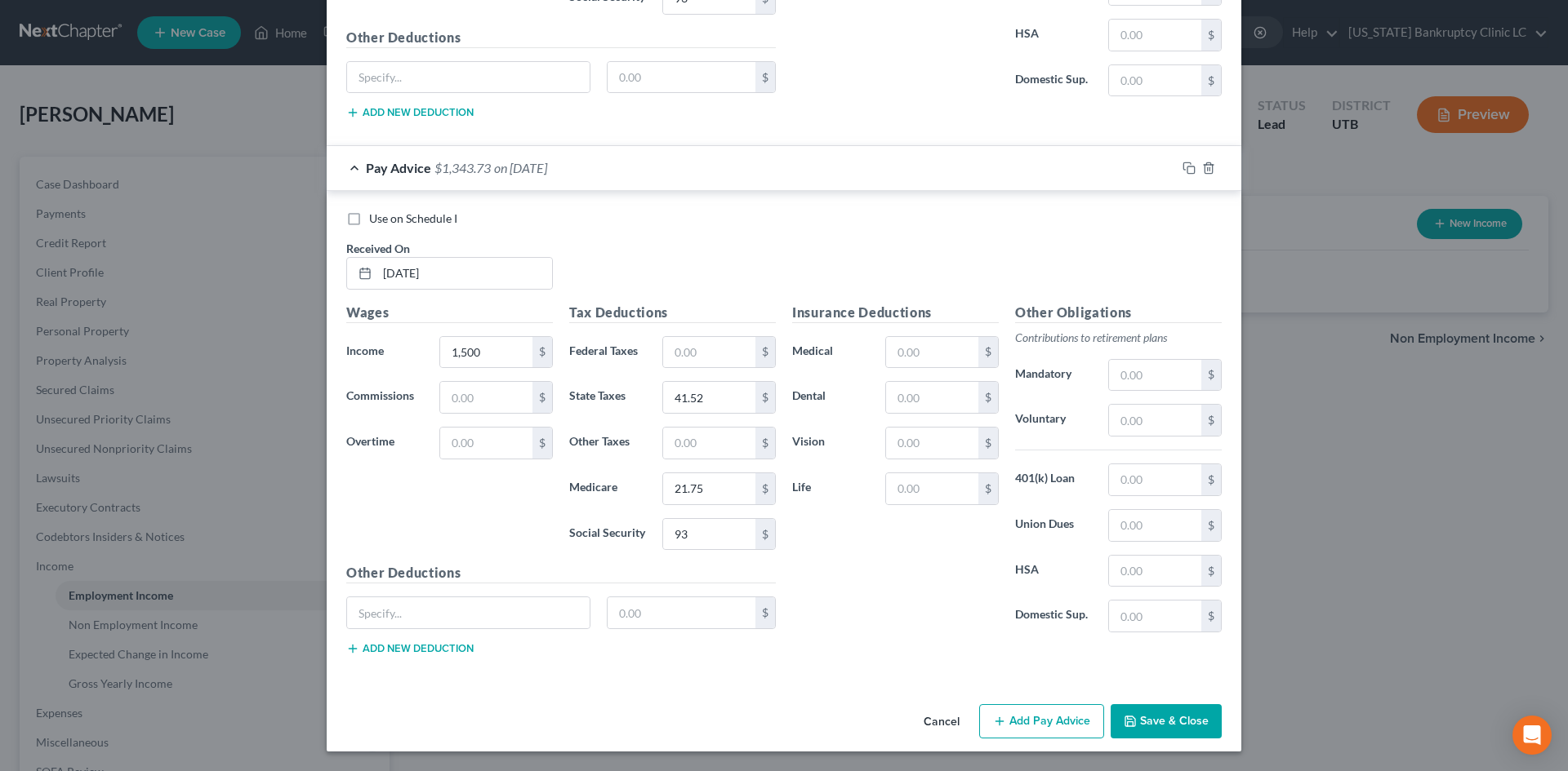
click at [1055, 696] on button "Add Pay Advice" at bounding box center [1042, 722] width 125 height 34
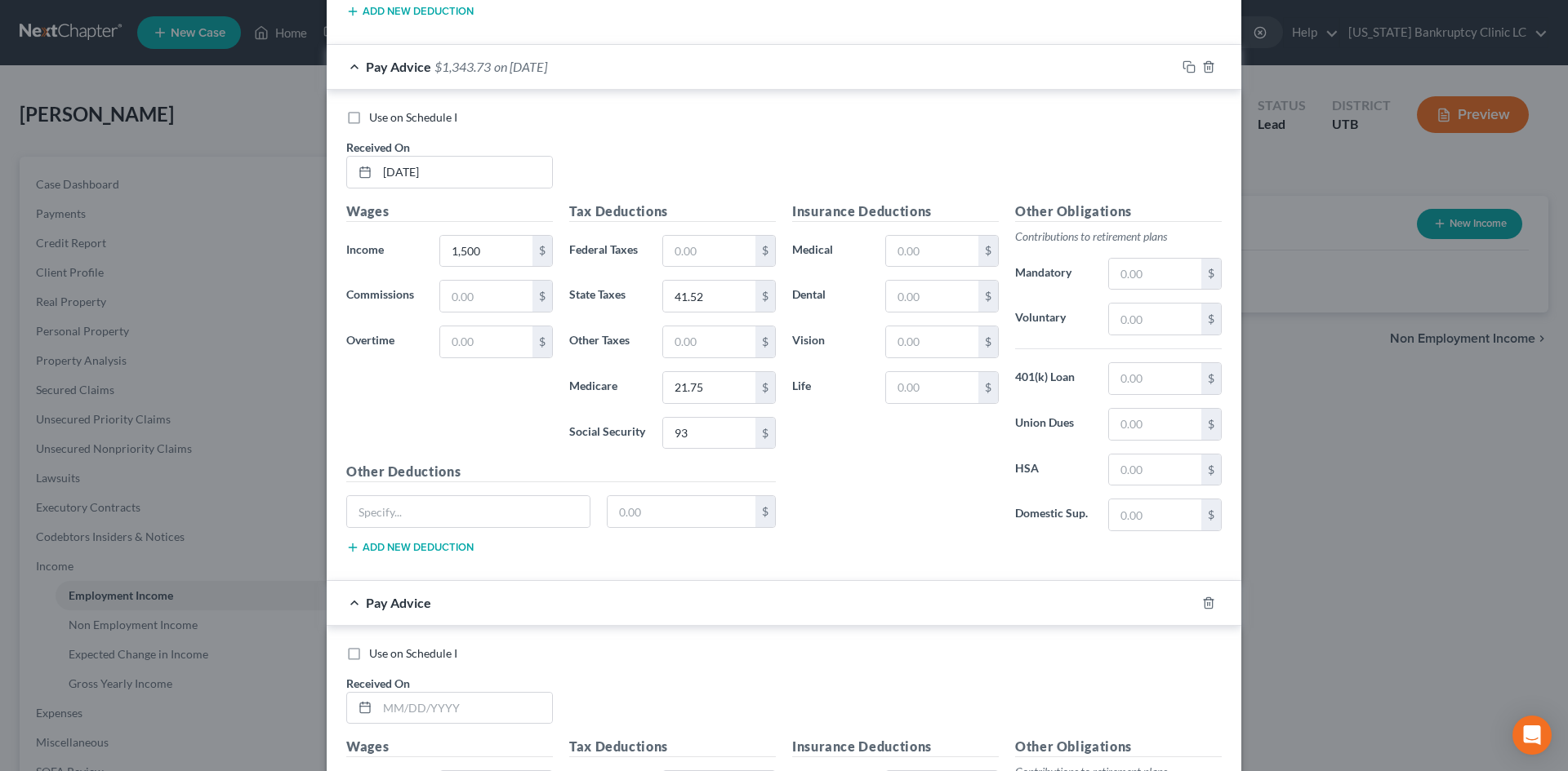
scroll to position [3040, 0]
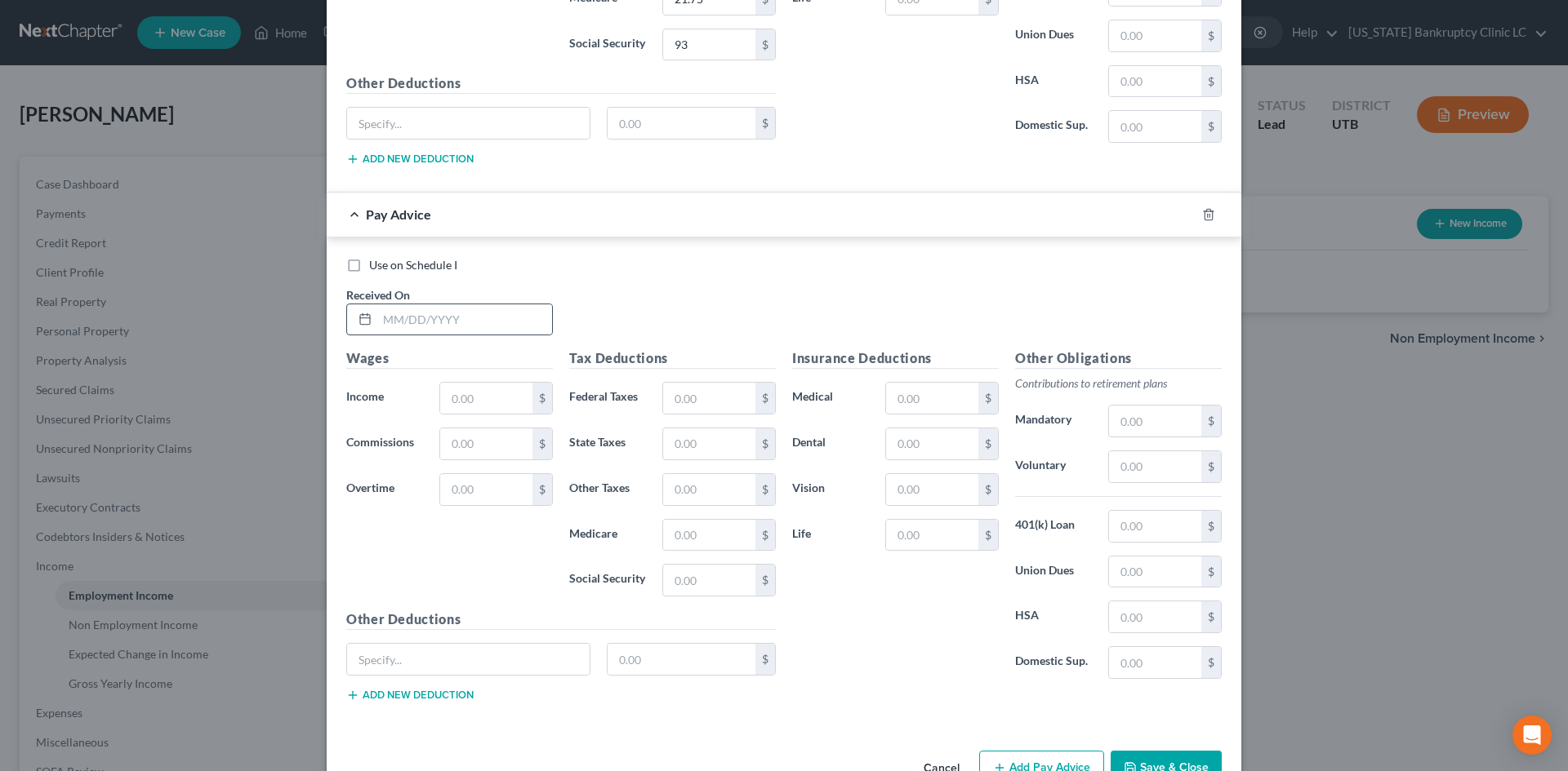
click at [496, 304] on div at bounding box center [449, 320] width 206 height 33
drag, startPoint x: 502, startPoint y: 326, endPoint x: 508, endPoint y: 314, distance: 13.4
click at [501, 327] on input "text" at bounding box center [464, 320] width 175 height 31
click at [689, 383] on input "text" at bounding box center [709, 398] width 92 height 31
click at [911, 648] on div "Insurance Deductions Medical $ Dental $ Vision $ Life $" at bounding box center [896, 520] width 223 height 343
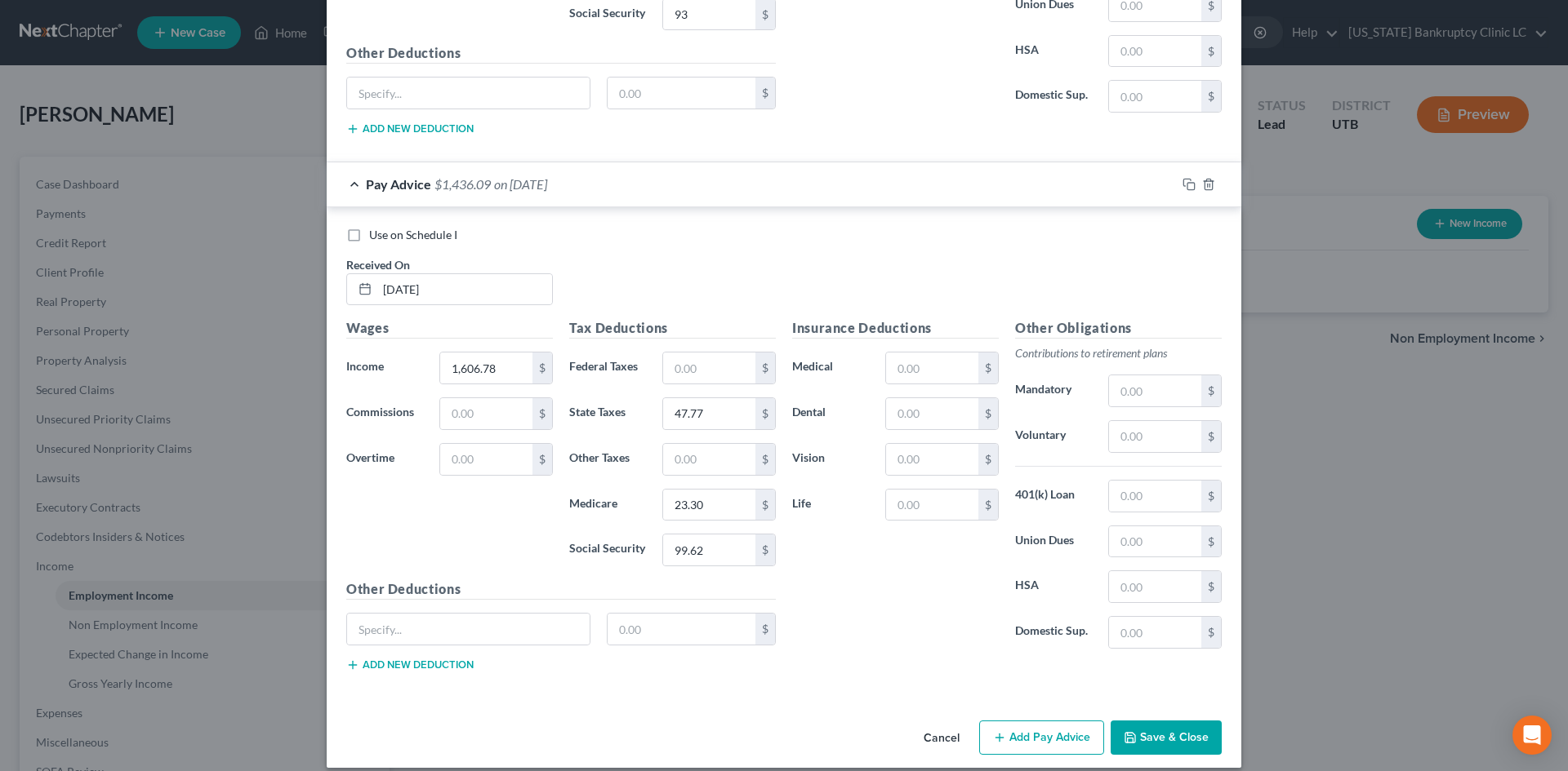
scroll to position [3087, 0]
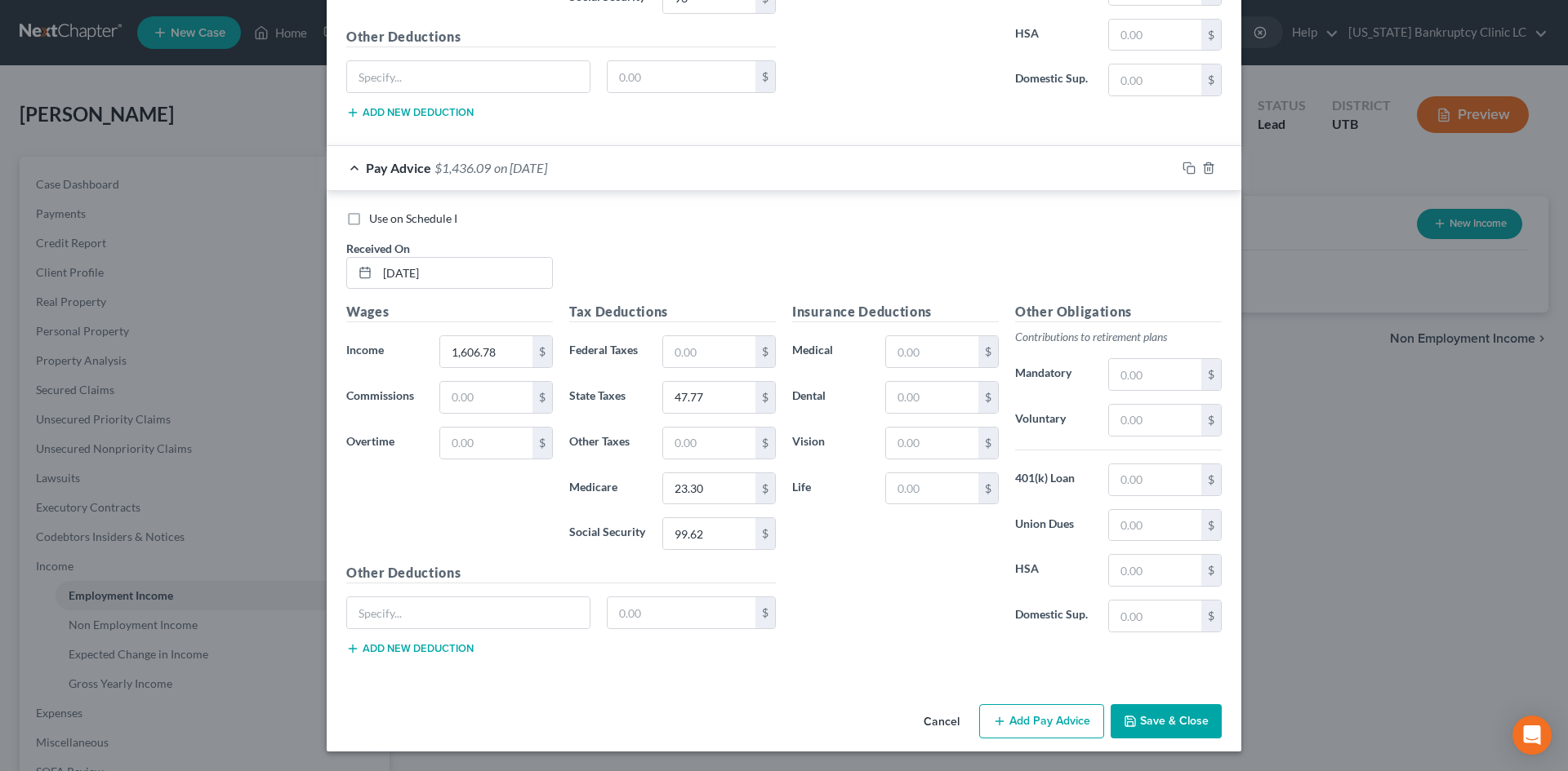
click at [1067, 696] on button "Add Pay Advice" at bounding box center [1042, 722] width 125 height 34
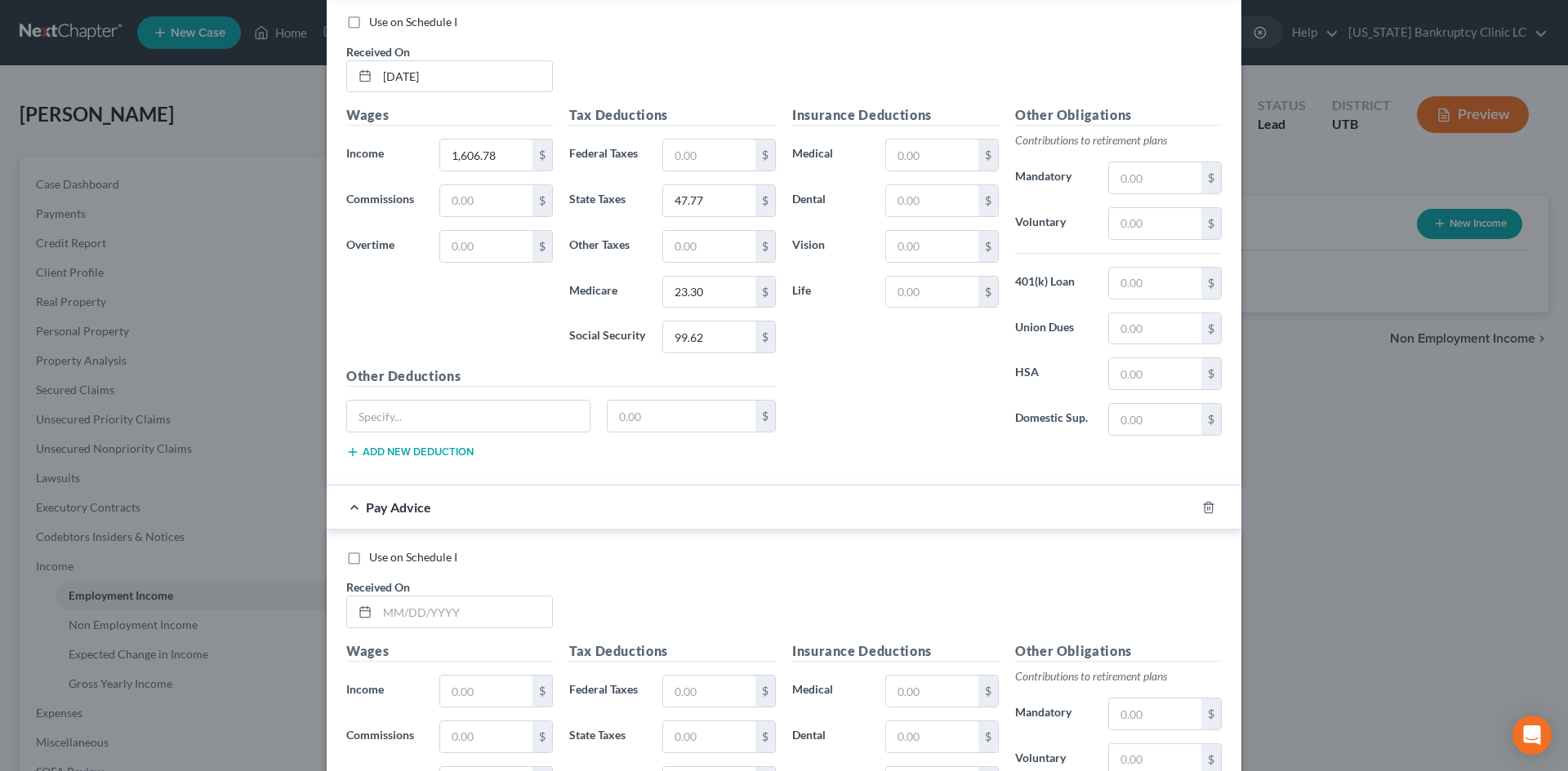
scroll to position [3413, 0]
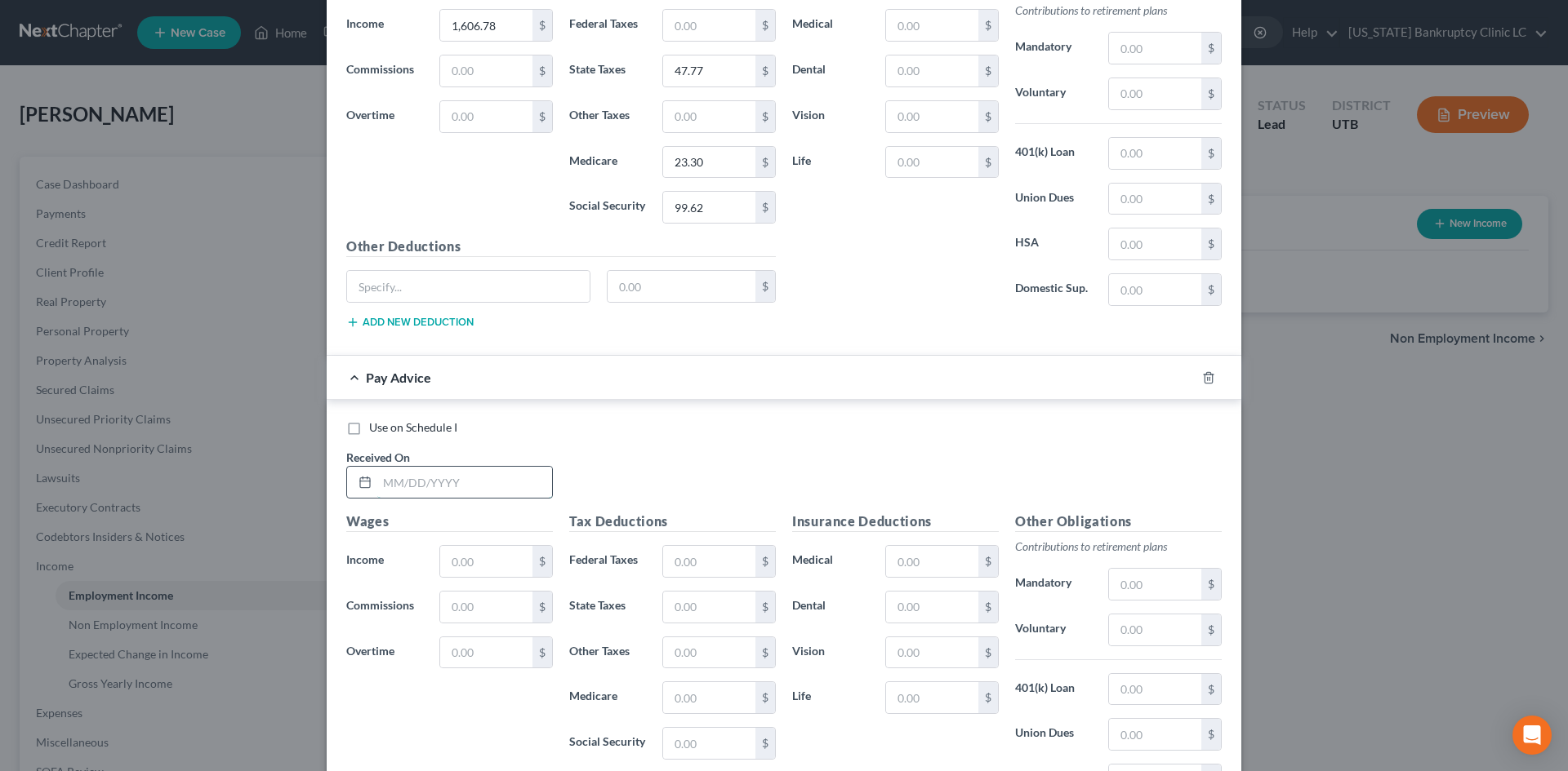
drag, startPoint x: 434, startPoint y: 492, endPoint x: 436, endPoint y: 478, distance: 14.1
click at [434, 492] on input "text" at bounding box center [464, 482] width 175 height 31
click at [436, 478] on input "text" at bounding box center [464, 482] width 175 height 31
click at [694, 561] on input "text" at bounding box center [709, 561] width 92 height 31
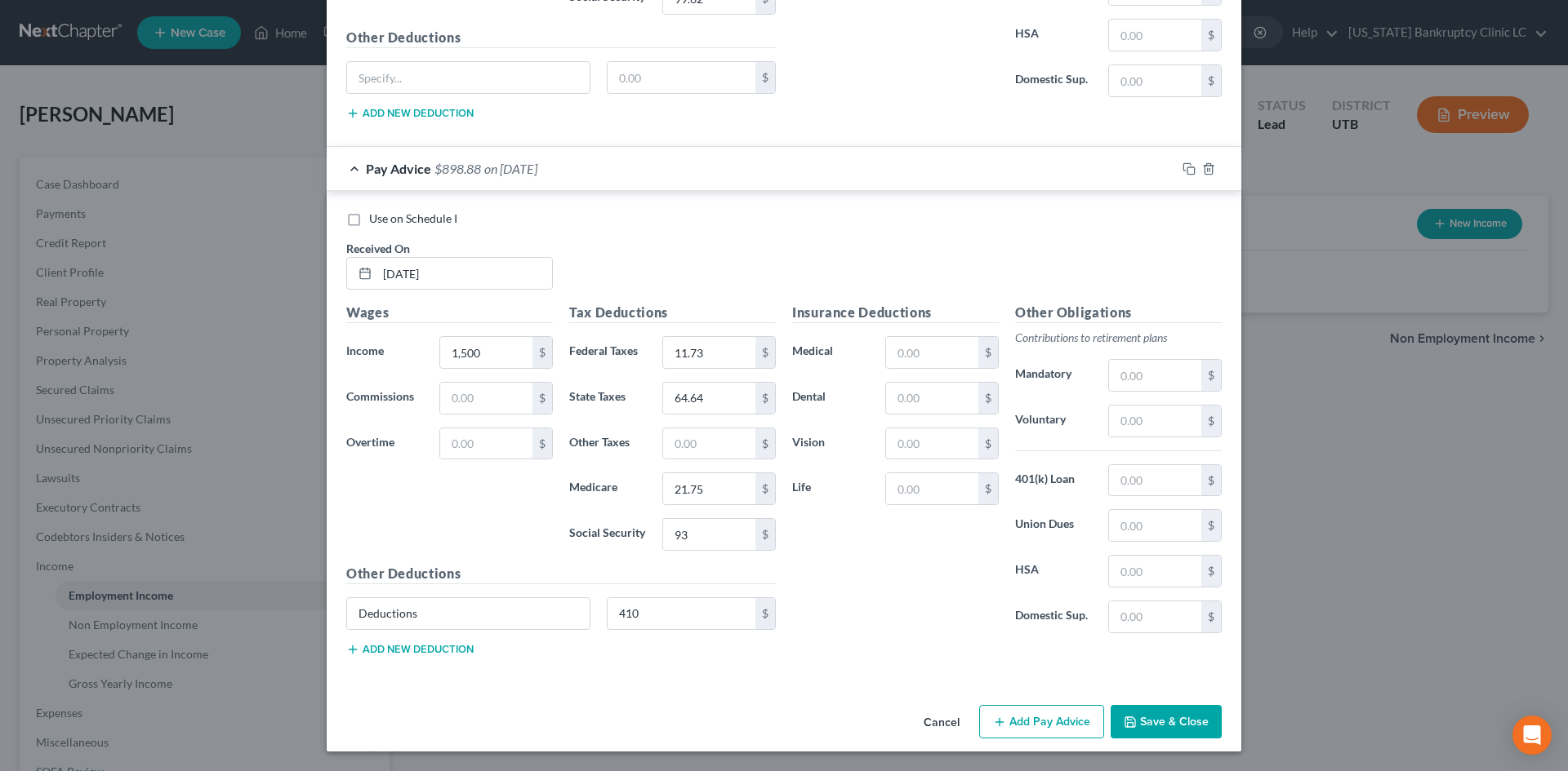
click at [1016, 696] on button "Add Pay Advice" at bounding box center [1042, 723] width 125 height 34
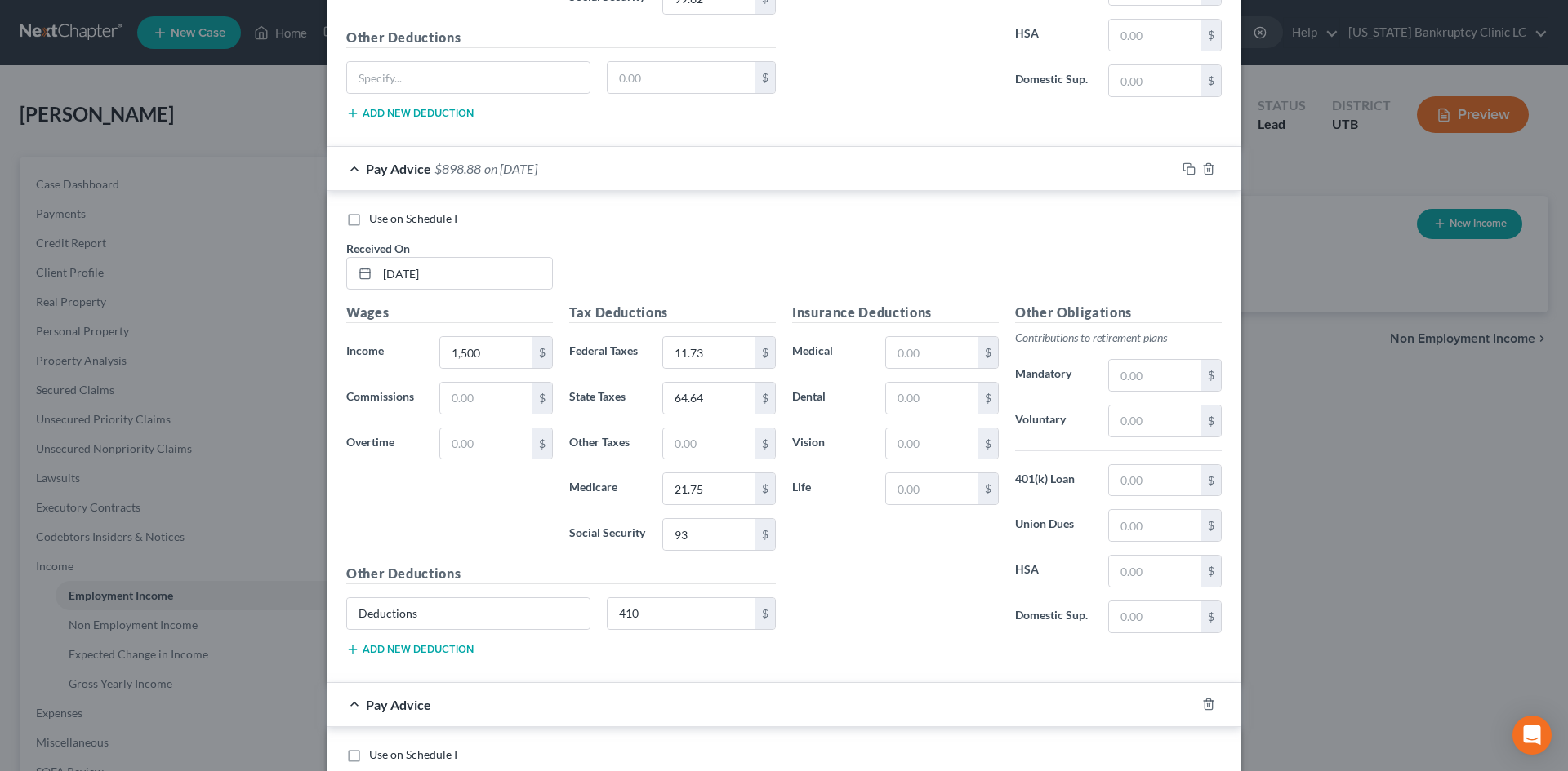
scroll to position [4030, 0]
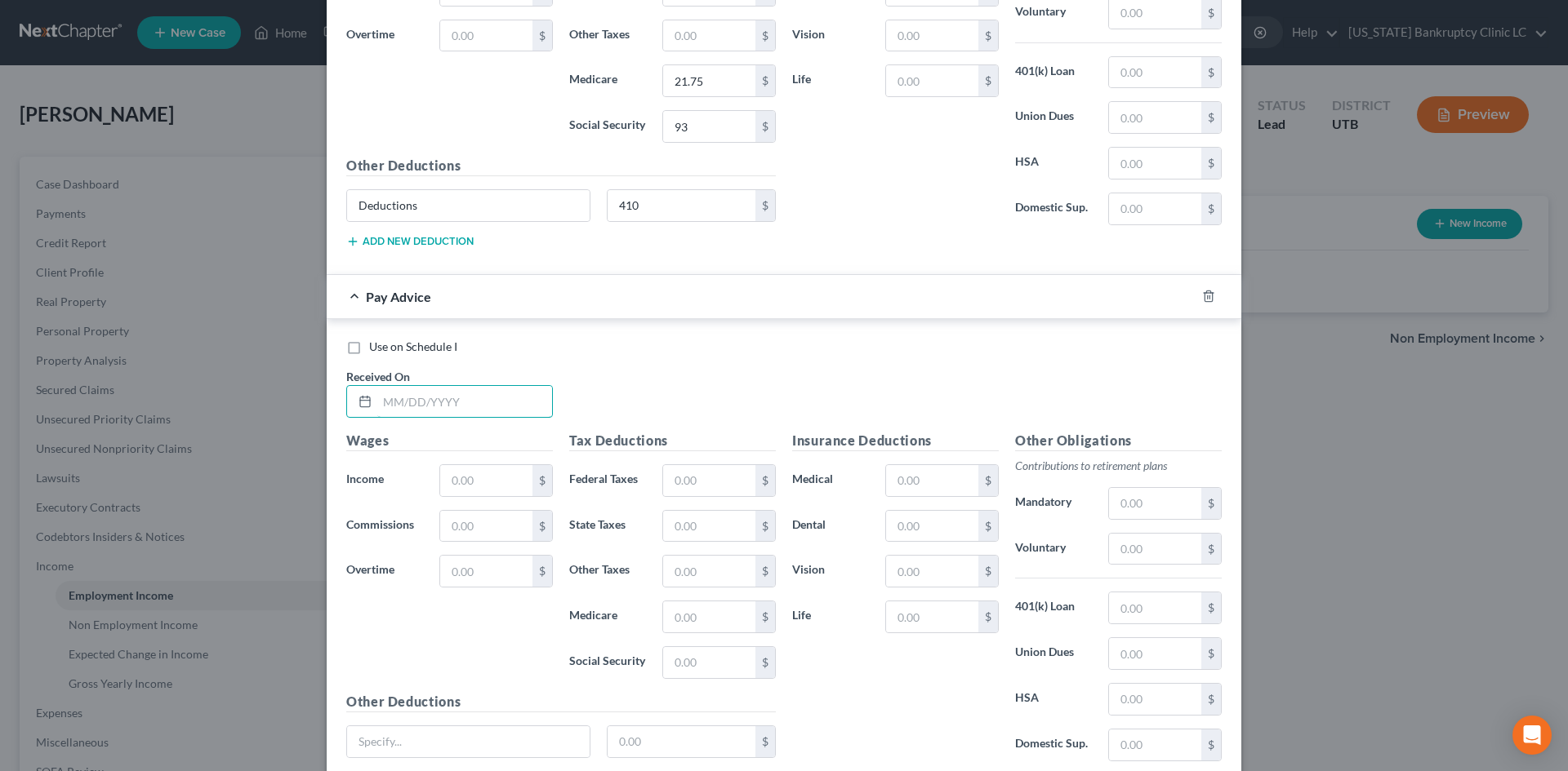
drag, startPoint x: 451, startPoint y: 401, endPoint x: 1311, endPoint y: 402, distance: 860.0
click at [451, 401] on input "text" at bounding box center [464, 402] width 175 height 31
click at [678, 468] on input "text" at bounding box center [709, 480] width 92 height 31
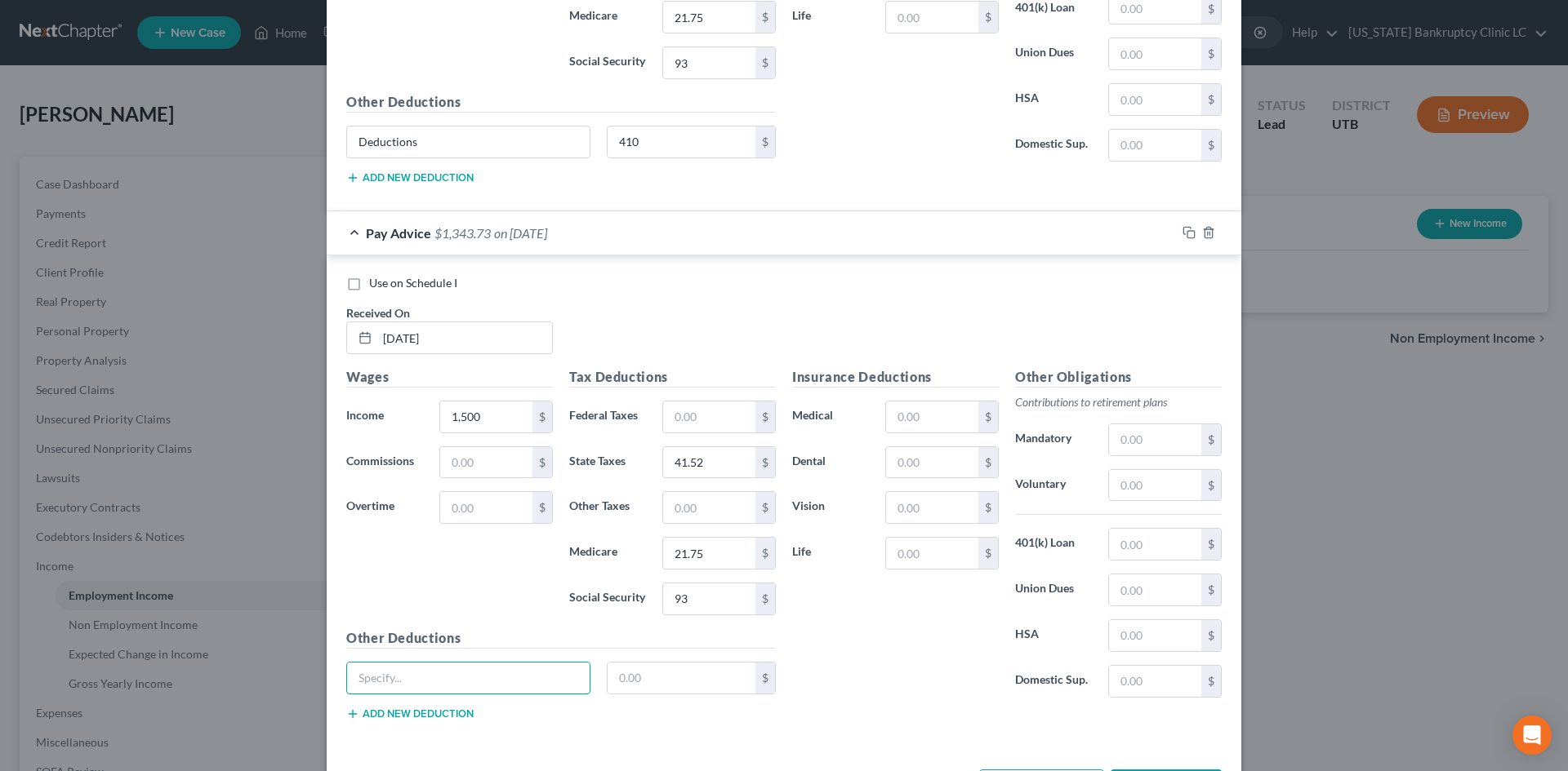
scroll to position [4158, 0]
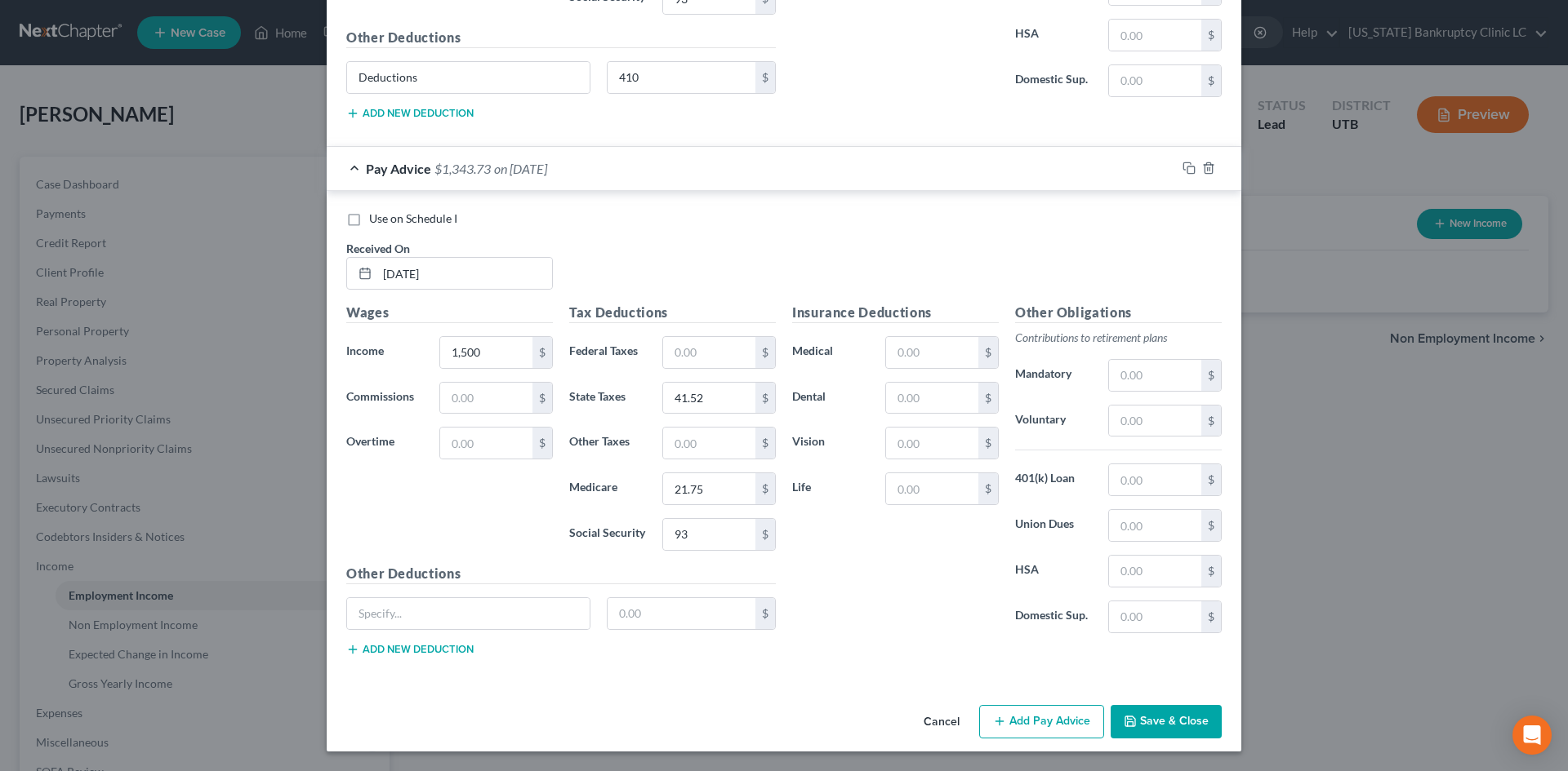
click at [1030, 696] on button "Add Pay Advice" at bounding box center [1042, 723] width 125 height 34
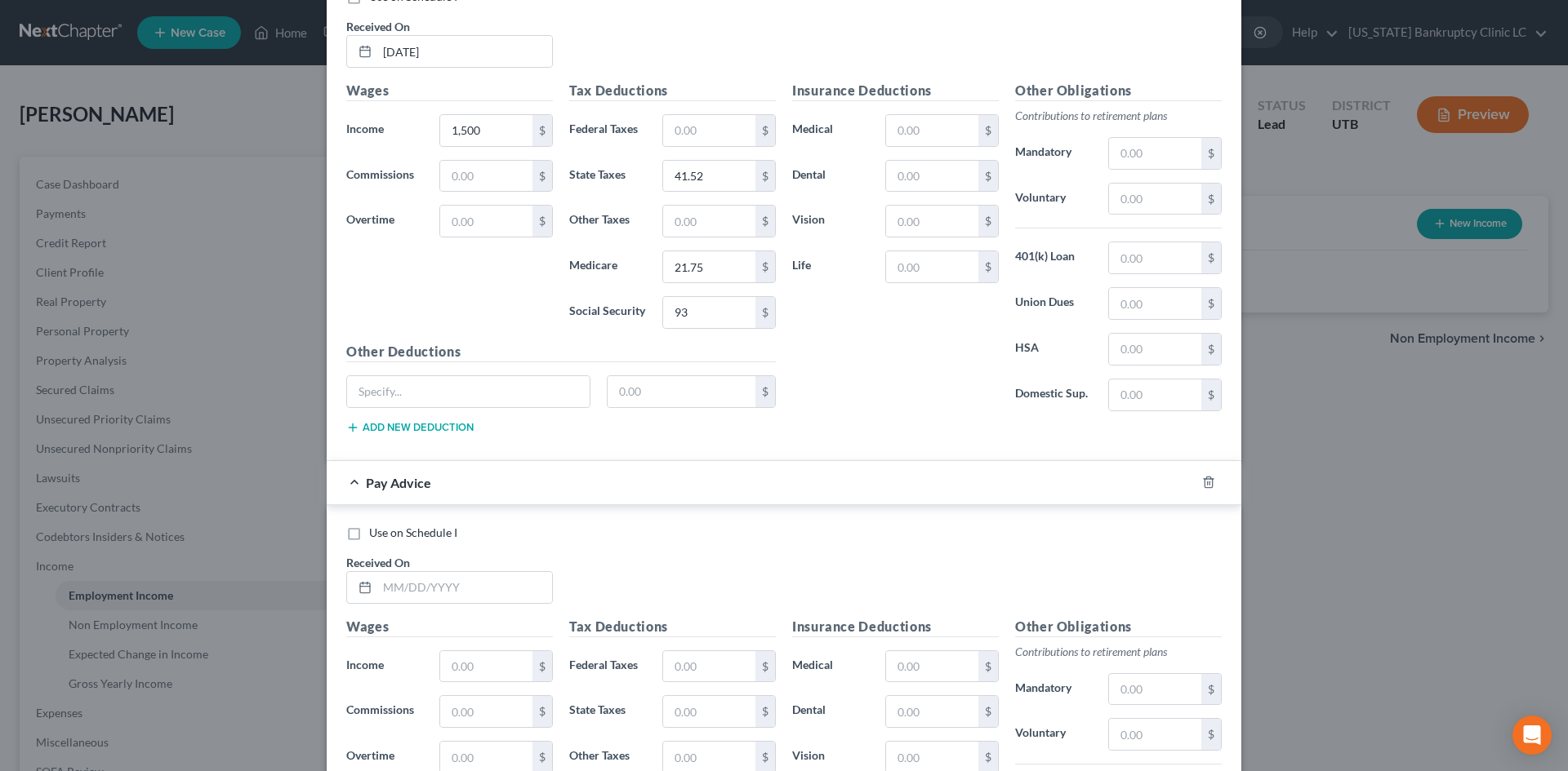
scroll to position [4648, 0]
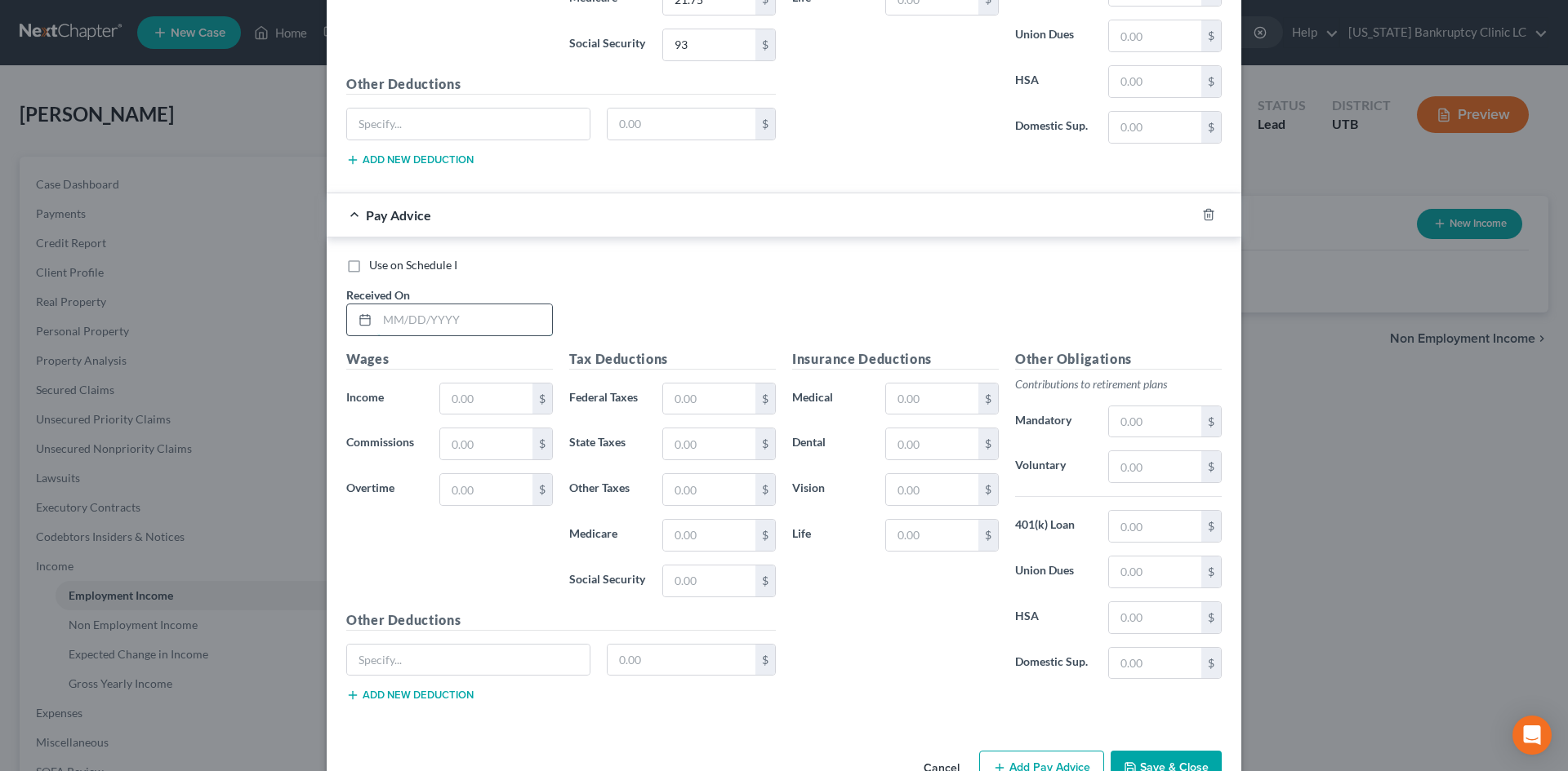
click at [463, 313] on input "text" at bounding box center [464, 320] width 175 height 31
drag, startPoint x: 673, startPoint y: 381, endPoint x: 677, endPoint y: 393, distance: 12.6
click at [675, 381] on div "Tax Deductions Federal Taxes $ State Taxes $ Other Taxes $ Medicare $ Social Se…" at bounding box center [672, 480] width 223 height 261
click at [678, 396] on input "text" at bounding box center [709, 399] width 92 height 31
click at [687, 445] on input "text" at bounding box center [709, 444] width 92 height 31
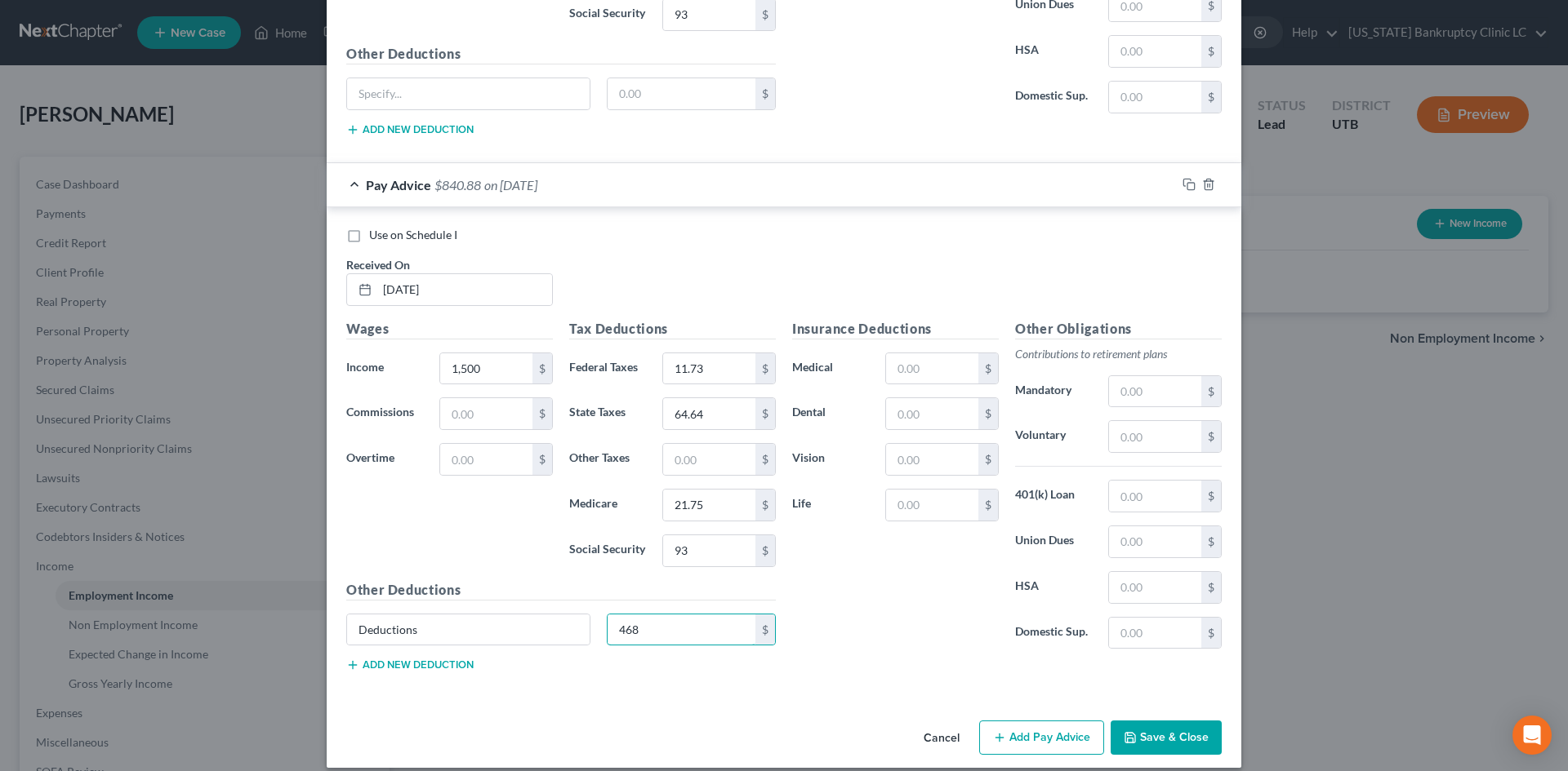
scroll to position [4694, 0]
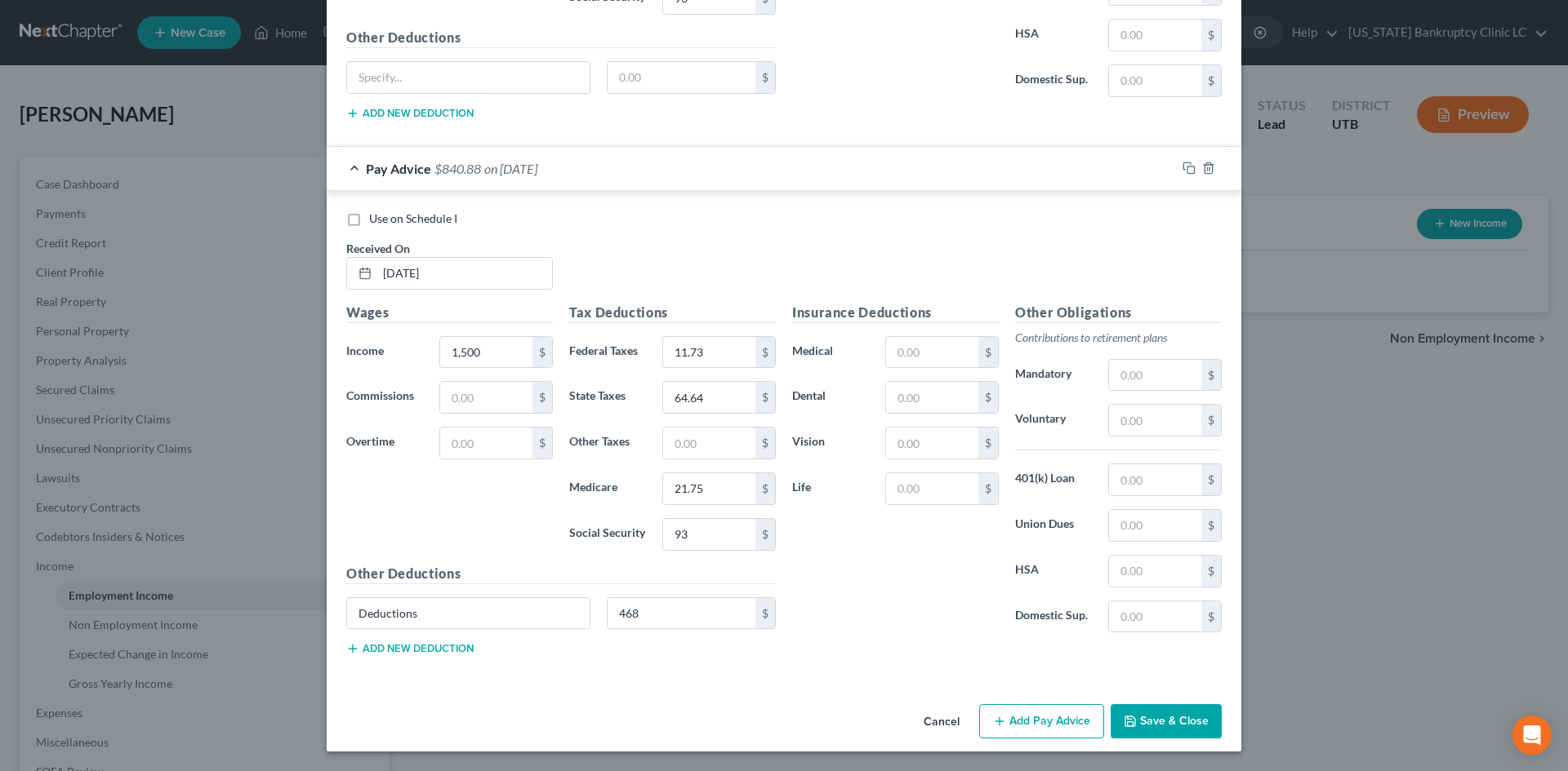
click at [1093, 696] on button "Add Pay Advice" at bounding box center [1042, 722] width 125 height 34
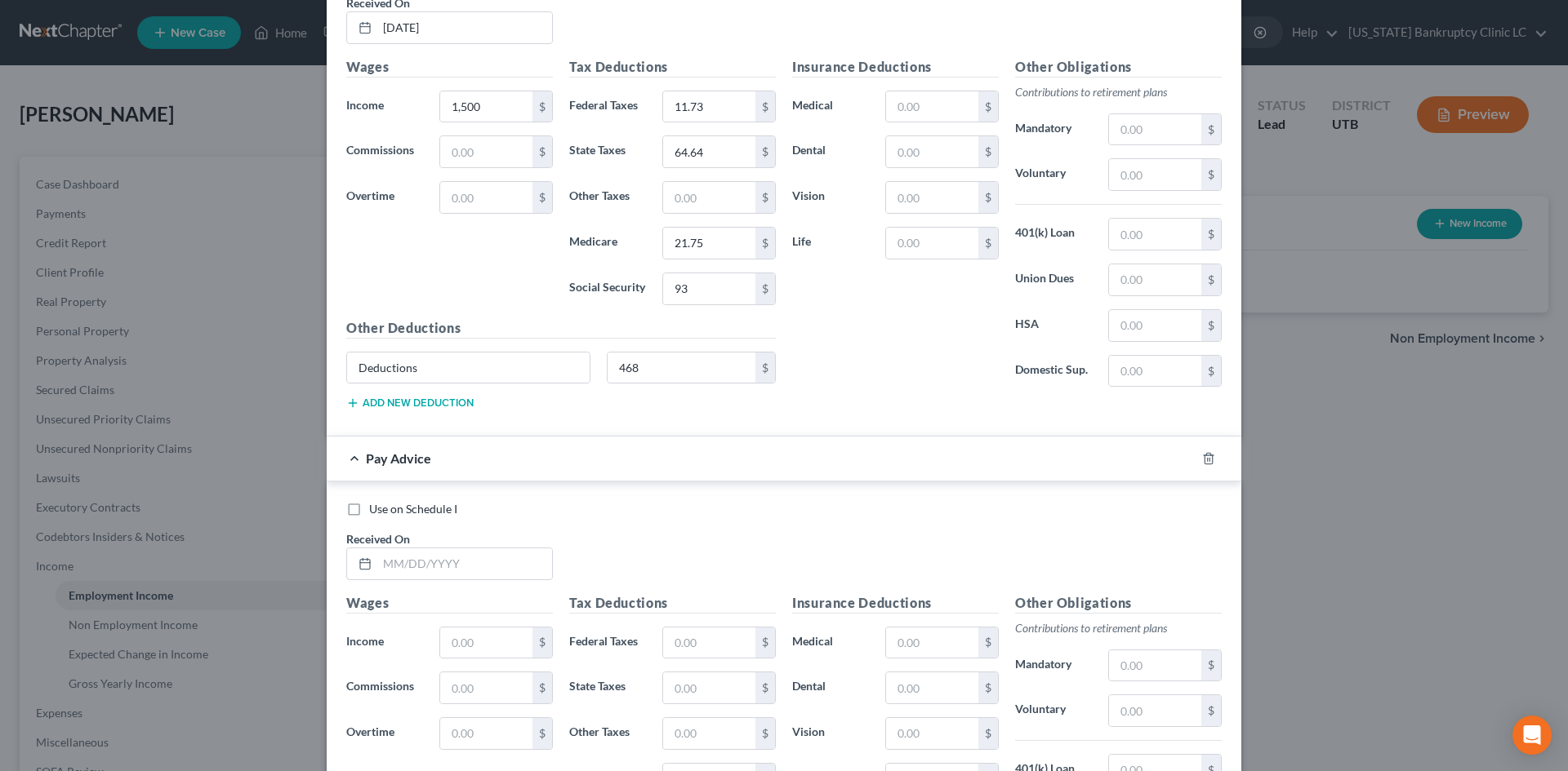
scroll to position [5184, 0]
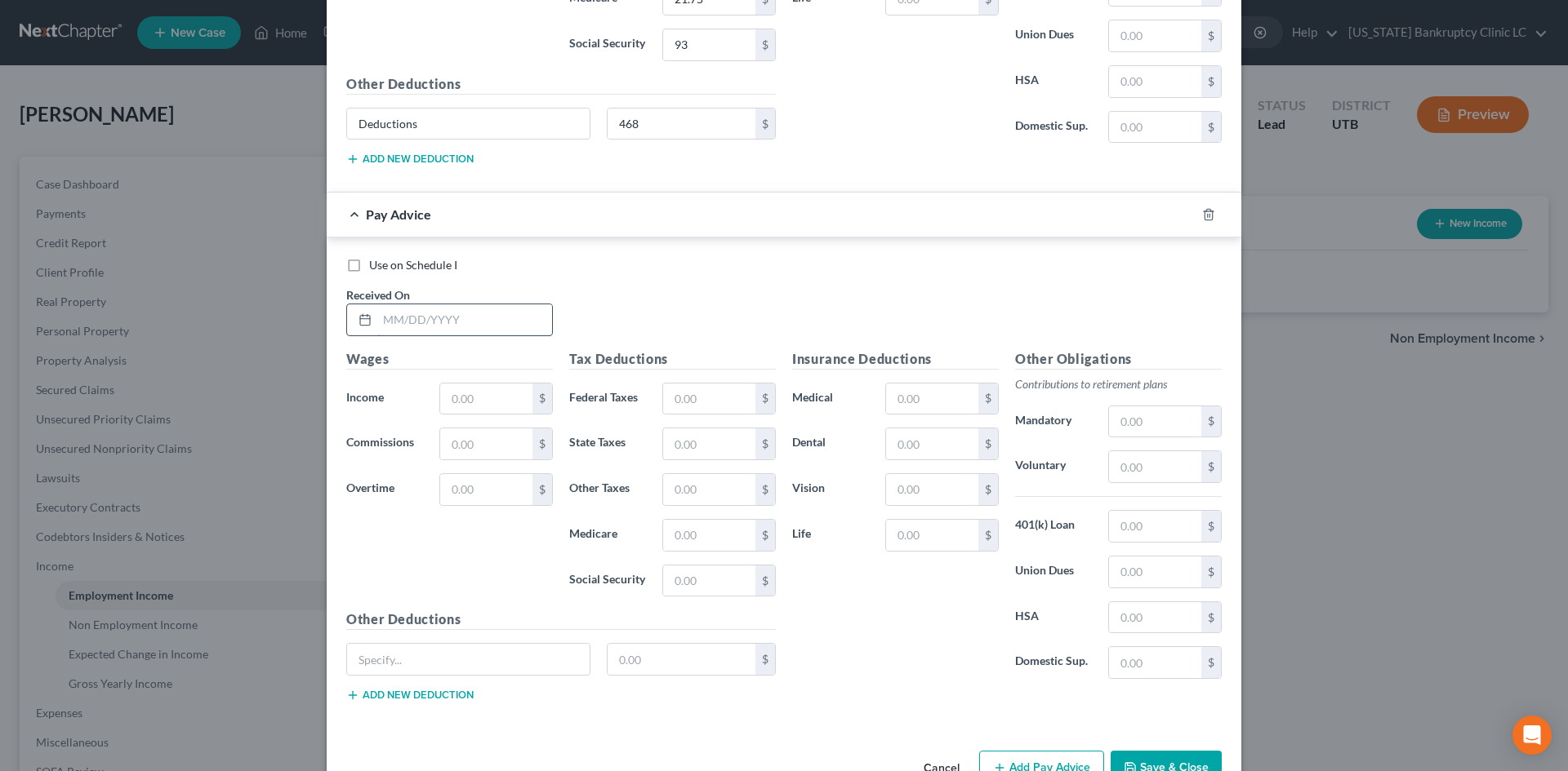
click at [471, 312] on input "text" at bounding box center [464, 320] width 175 height 31
click at [471, 310] on input "7/18/285" at bounding box center [464, 320] width 175 height 31
click at [691, 414] on input "text" at bounding box center [709, 399] width 92 height 31
click at [485, 661] on input "text" at bounding box center [468, 660] width 242 height 31
click at [699, 653] on input "text" at bounding box center [682, 660] width 148 height 31
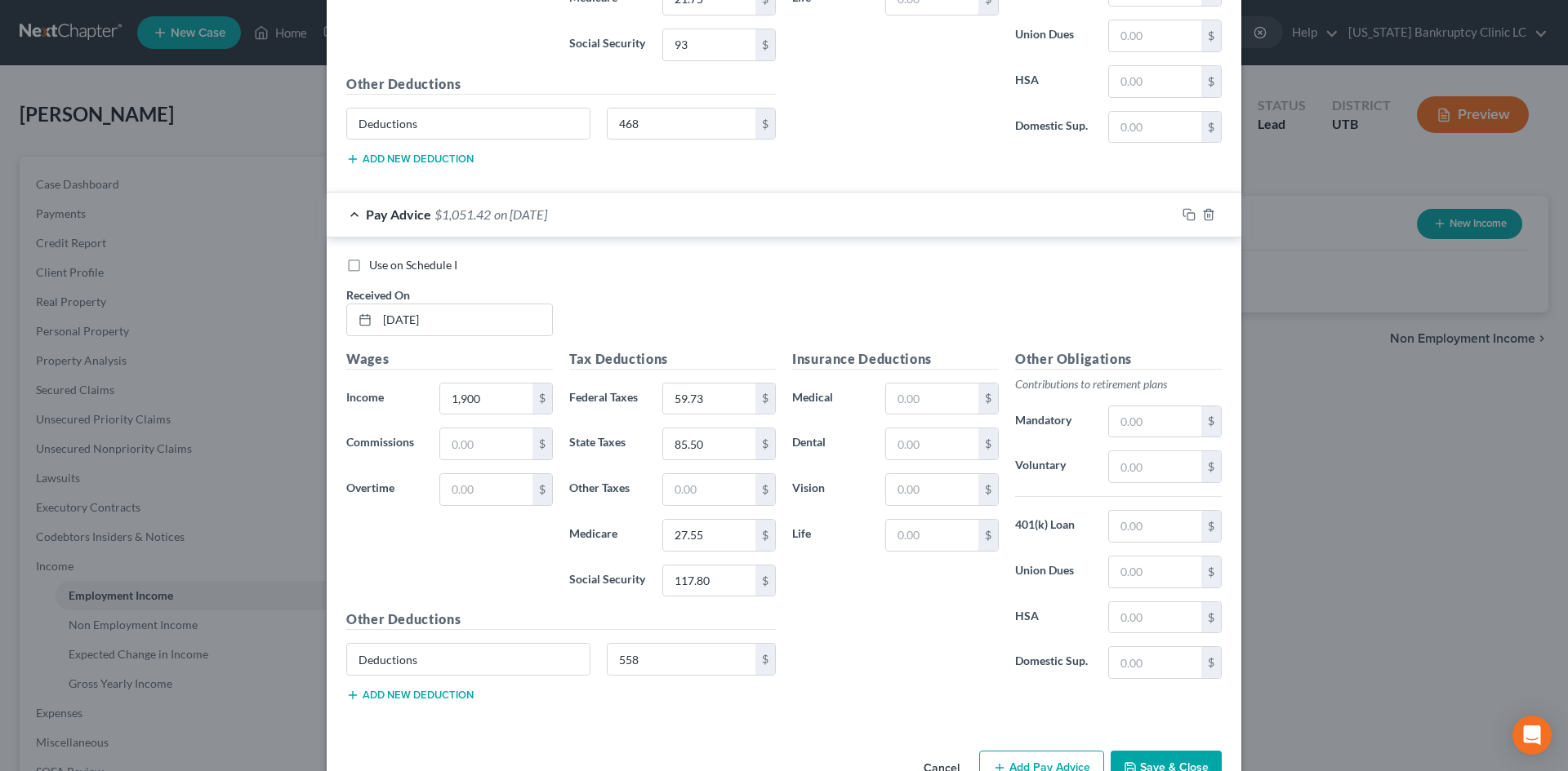
click at [1005, 696] on div "Insurance Deductions Medical $ Dental $ Vision $ Life $ Other Obligations Contr…" at bounding box center [1007, 532] width 446 height 367
click at [998, 696] on icon "button" at bounding box center [999, 768] width 13 height 13
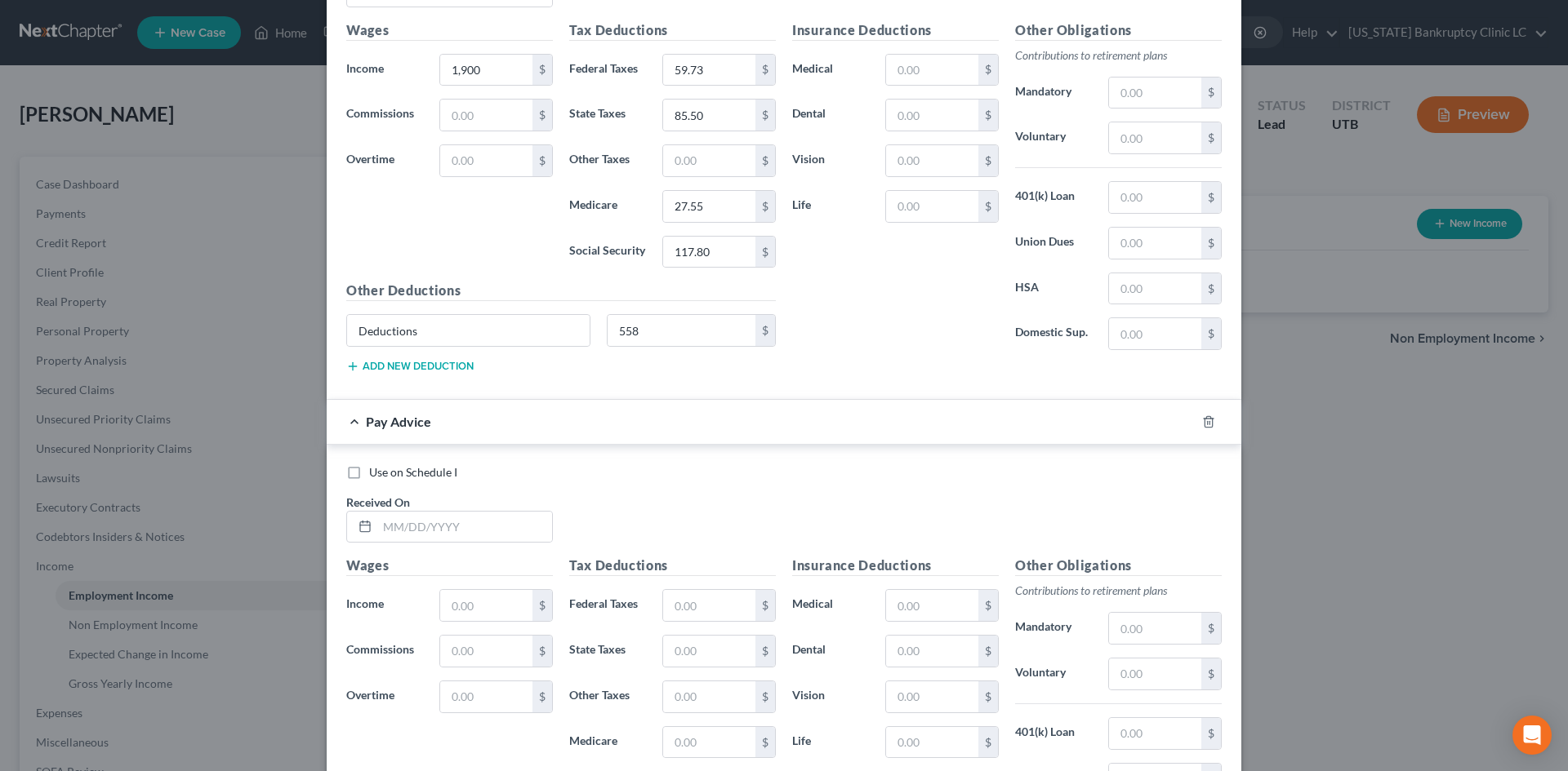
scroll to position [5592, 0]
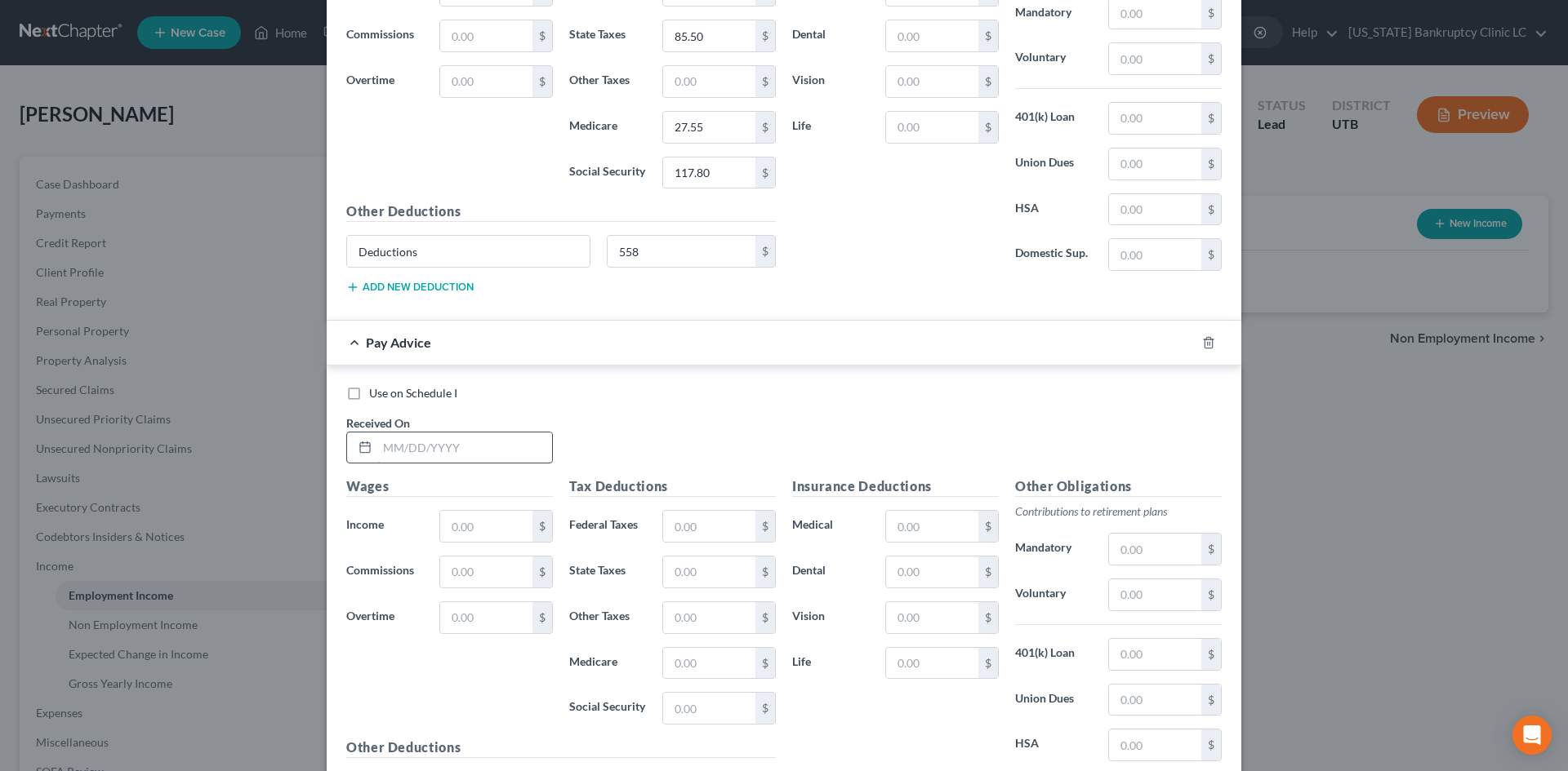
click at [498, 428] on div "Received On *" at bounding box center [450, 440] width 223 height 50
click at [498, 440] on input "text" at bounding box center [464, 448] width 175 height 31
click at [495, 516] on input "text" at bounding box center [486, 526] width 92 height 31
click at [721, 501] on div "Tax Deductions Federal Taxes $ State Taxes $ Other Taxes $ Medicare $ Social Se…" at bounding box center [672, 607] width 223 height 261
click at [699, 535] on input "text" at bounding box center [709, 526] width 92 height 31
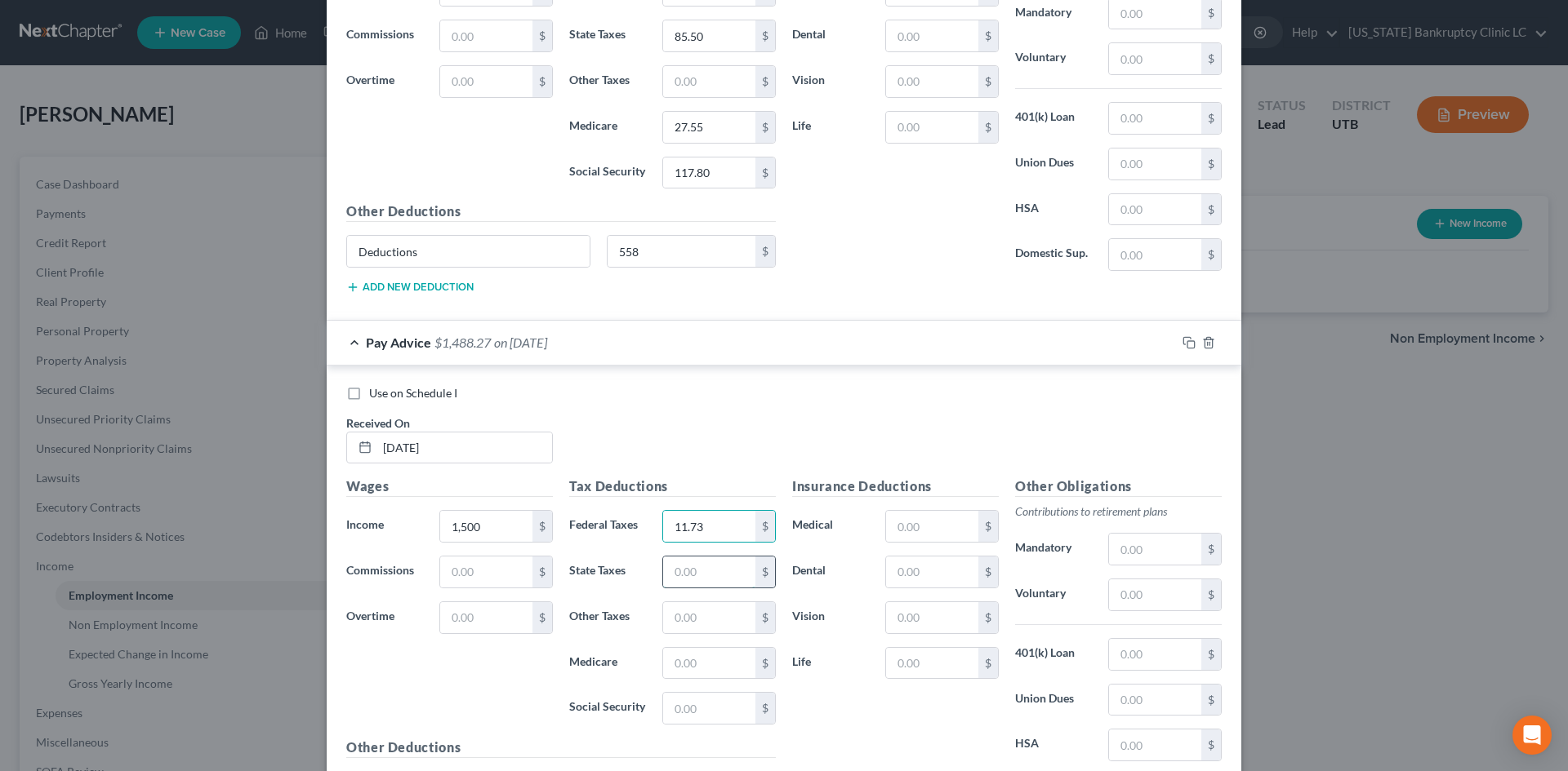
click at [701, 564] on input "text" at bounding box center [709, 572] width 92 height 31
click at [701, 658] on input "text" at bounding box center [709, 663] width 92 height 31
click at [671, 696] on input "text" at bounding box center [709, 709] width 92 height 31
click at [844, 696] on div "Insurance Deductions Medical $ Dental $ Vision $ Life $" at bounding box center [896, 649] width 223 height 343
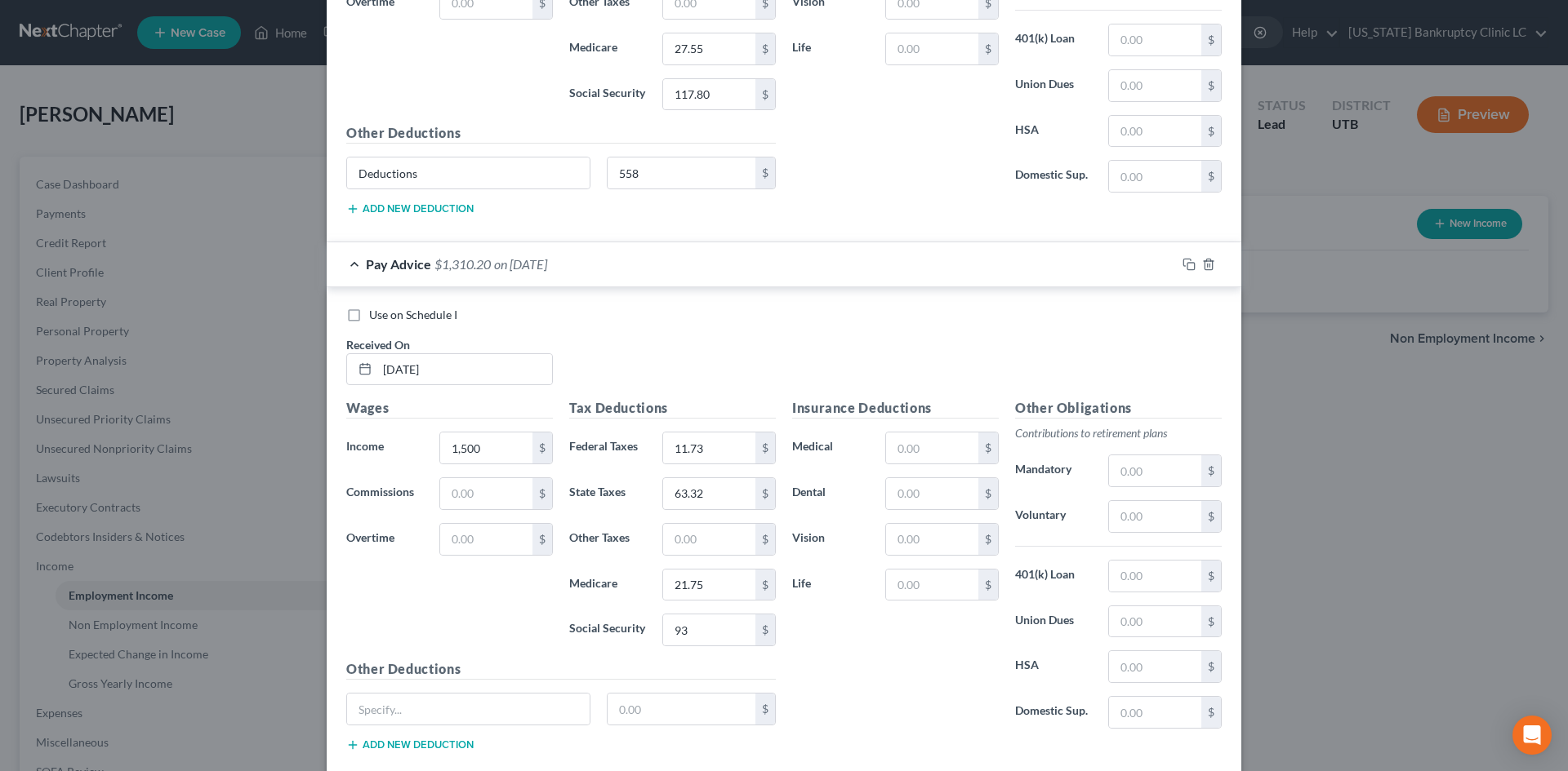
scroll to position [5767, 0]
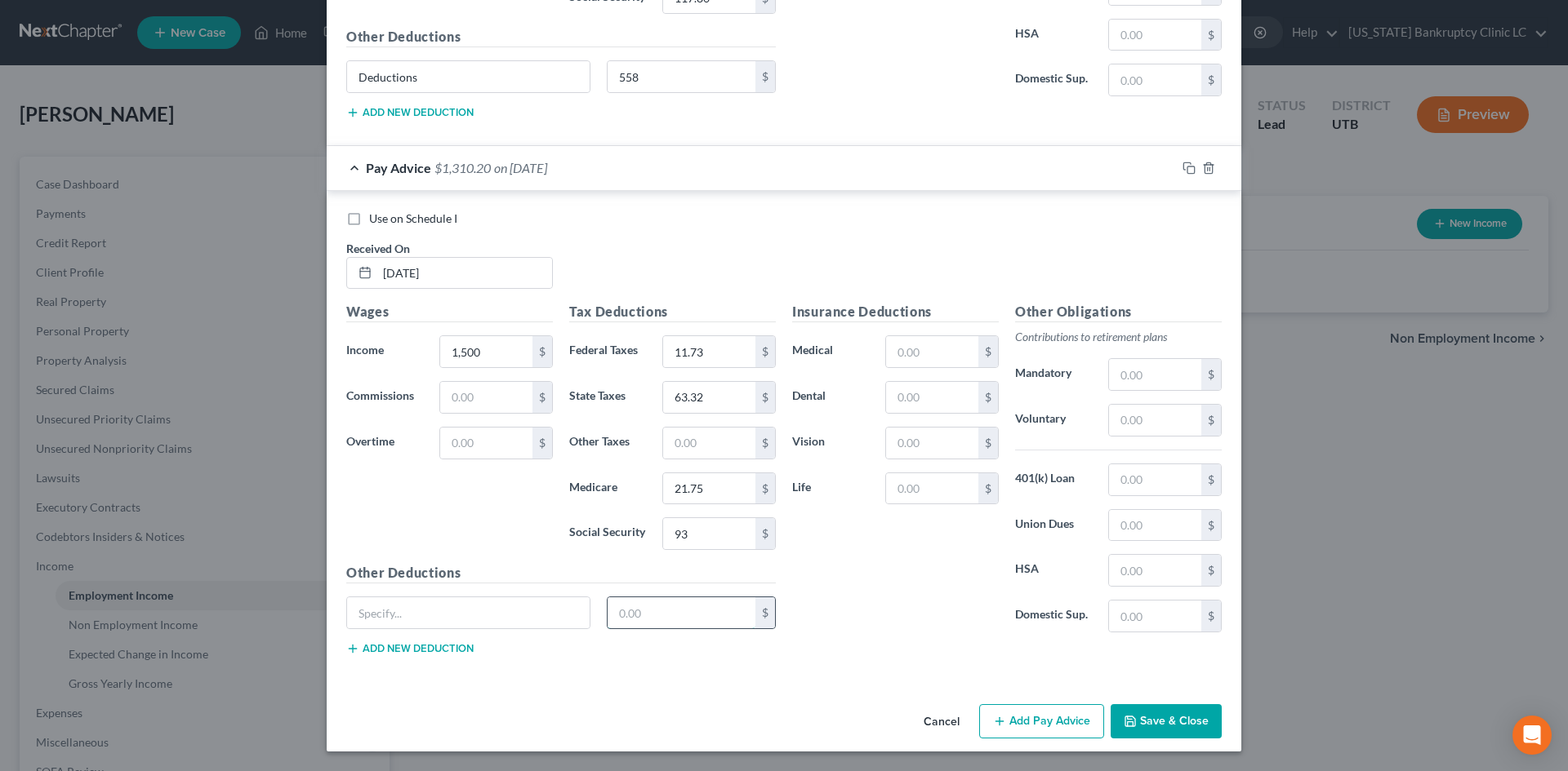
click at [694, 623] on input "text" at bounding box center [682, 613] width 148 height 31
drag, startPoint x: 465, startPoint y: 605, endPoint x: 480, endPoint y: 614, distance: 17.5
click at [465, 605] on input "text" at bounding box center [468, 613] width 242 height 31
click at [916, 627] on div "Insurance Deductions Medical $ Dental $ Vision $ Life $" at bounding box center [896, 473] width 223 height 343
click at [1050, 696] on button "Add Pay Advice" at bounding box center [1042, 722] width 125 height 34
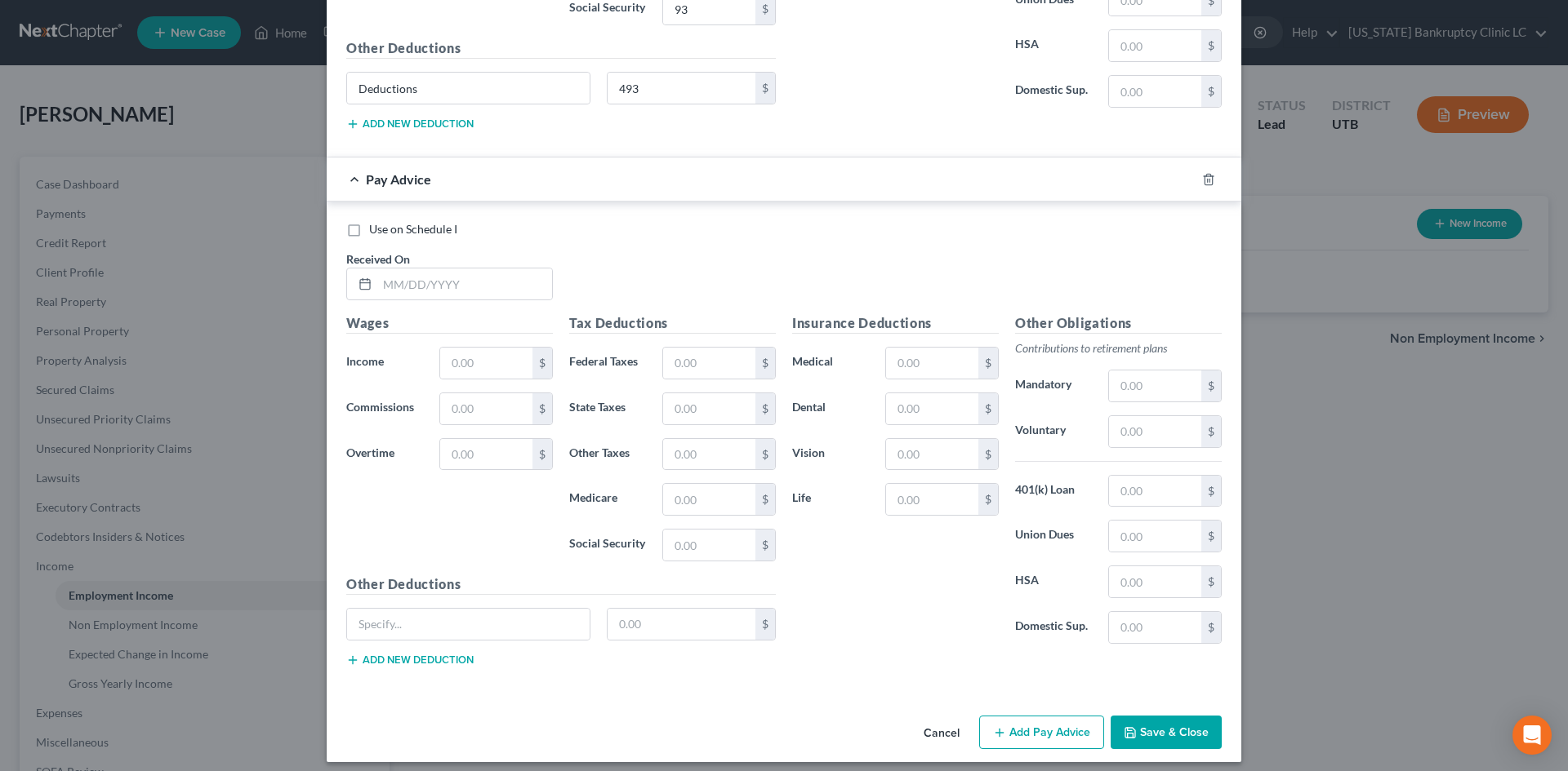
scroll to position [6303, 0]
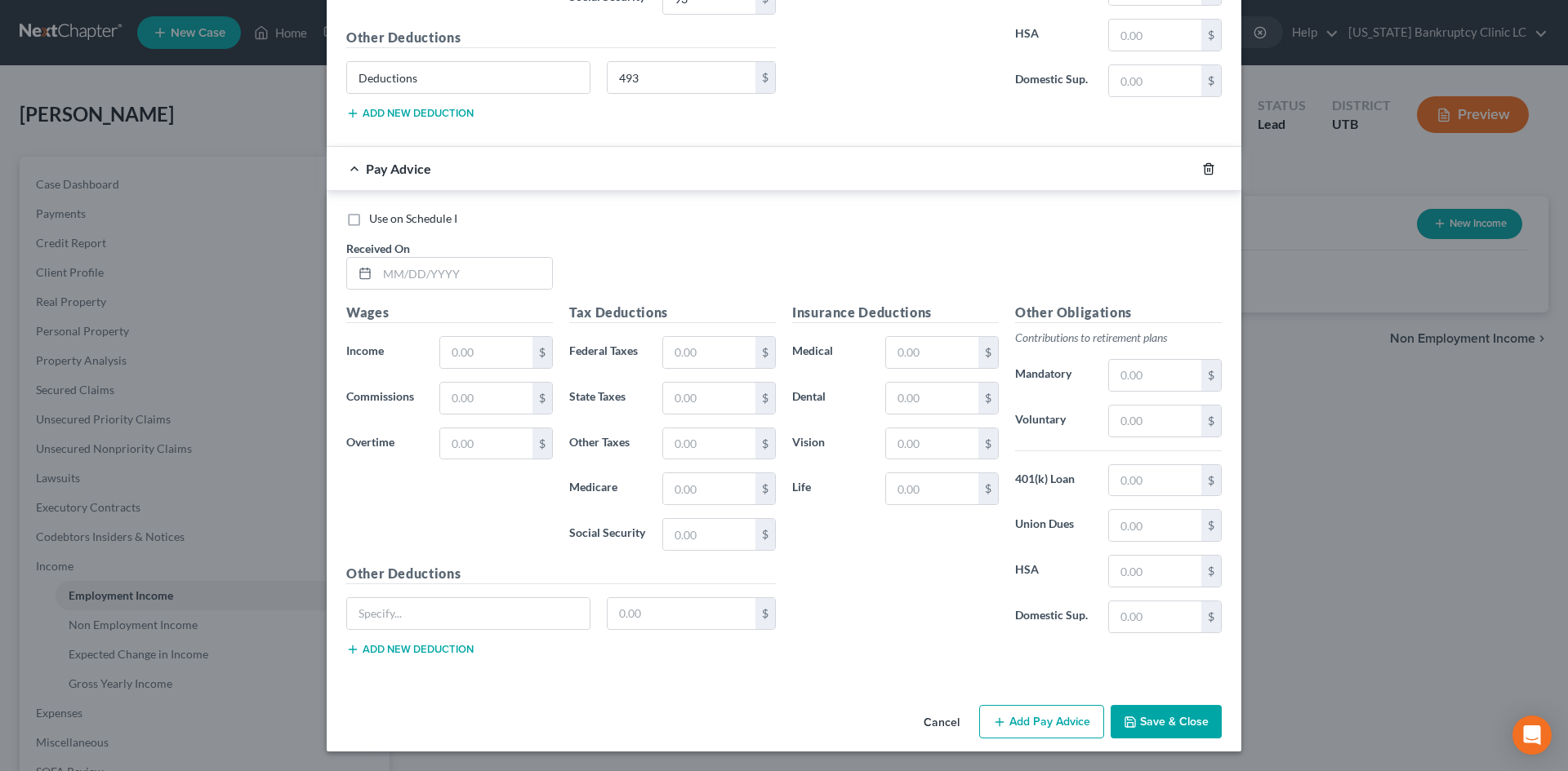
click at [1205, 171] on icon "button" at bounding box center [1208, 168] width 8 height 10
click at [1160, 696] on button "Save & Close" at bounding box center [1166, 722] width 111 height 34
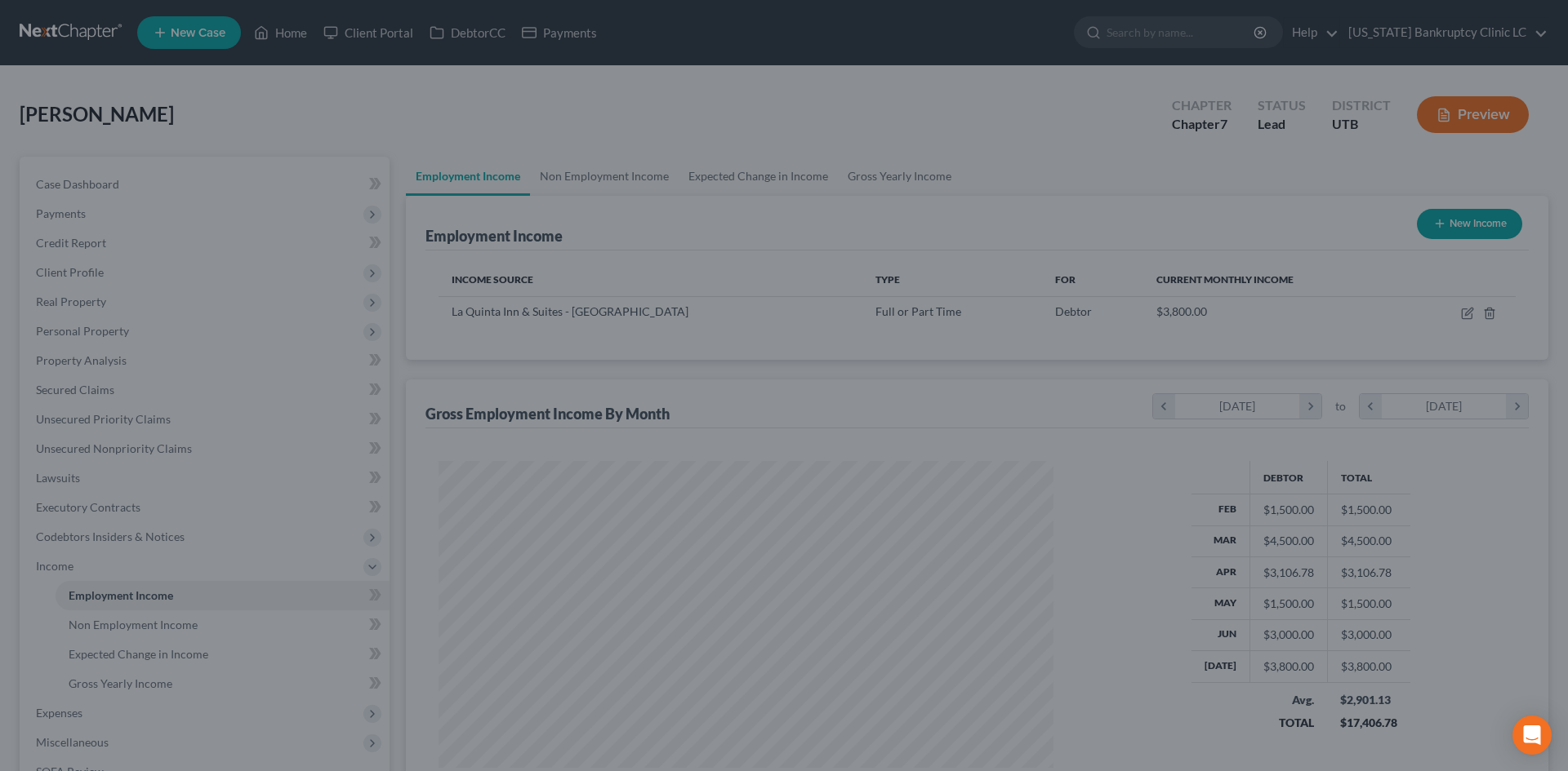
scroll to position [304, 642]
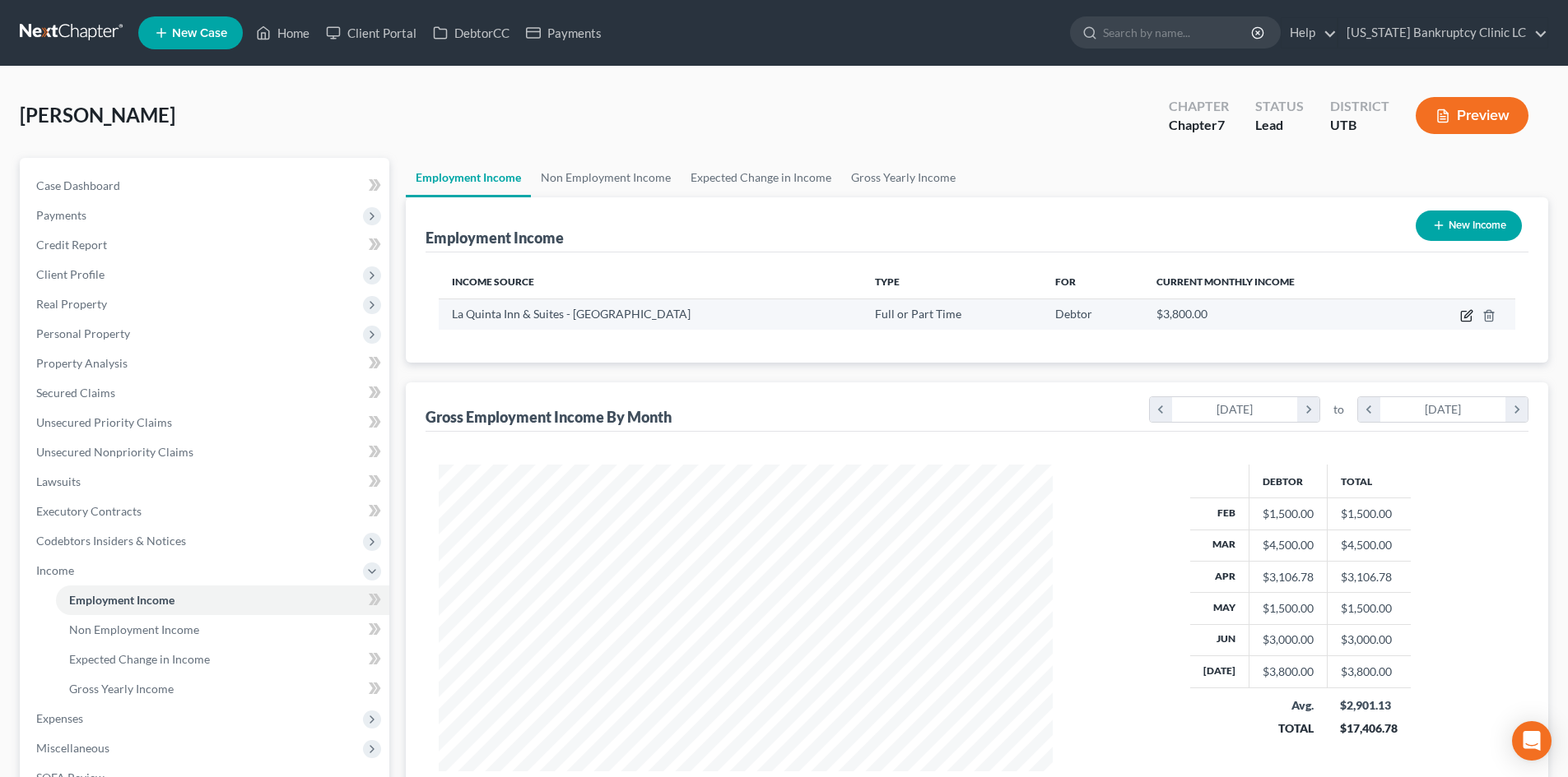
click at [1299, 316] on icon "button" at bounding box center [1466, 315] width 13 height 13
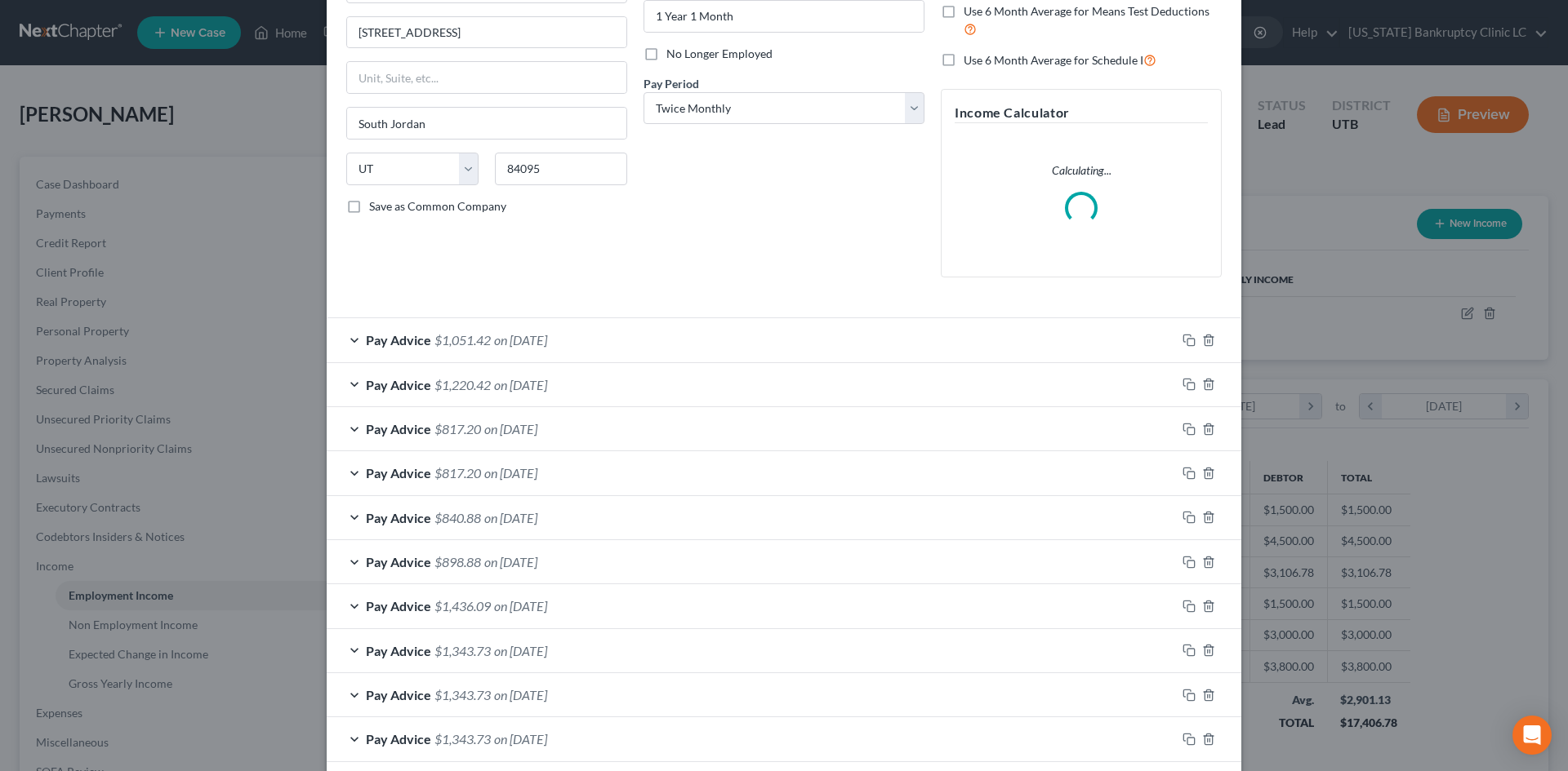
scroll to position [309, 0]
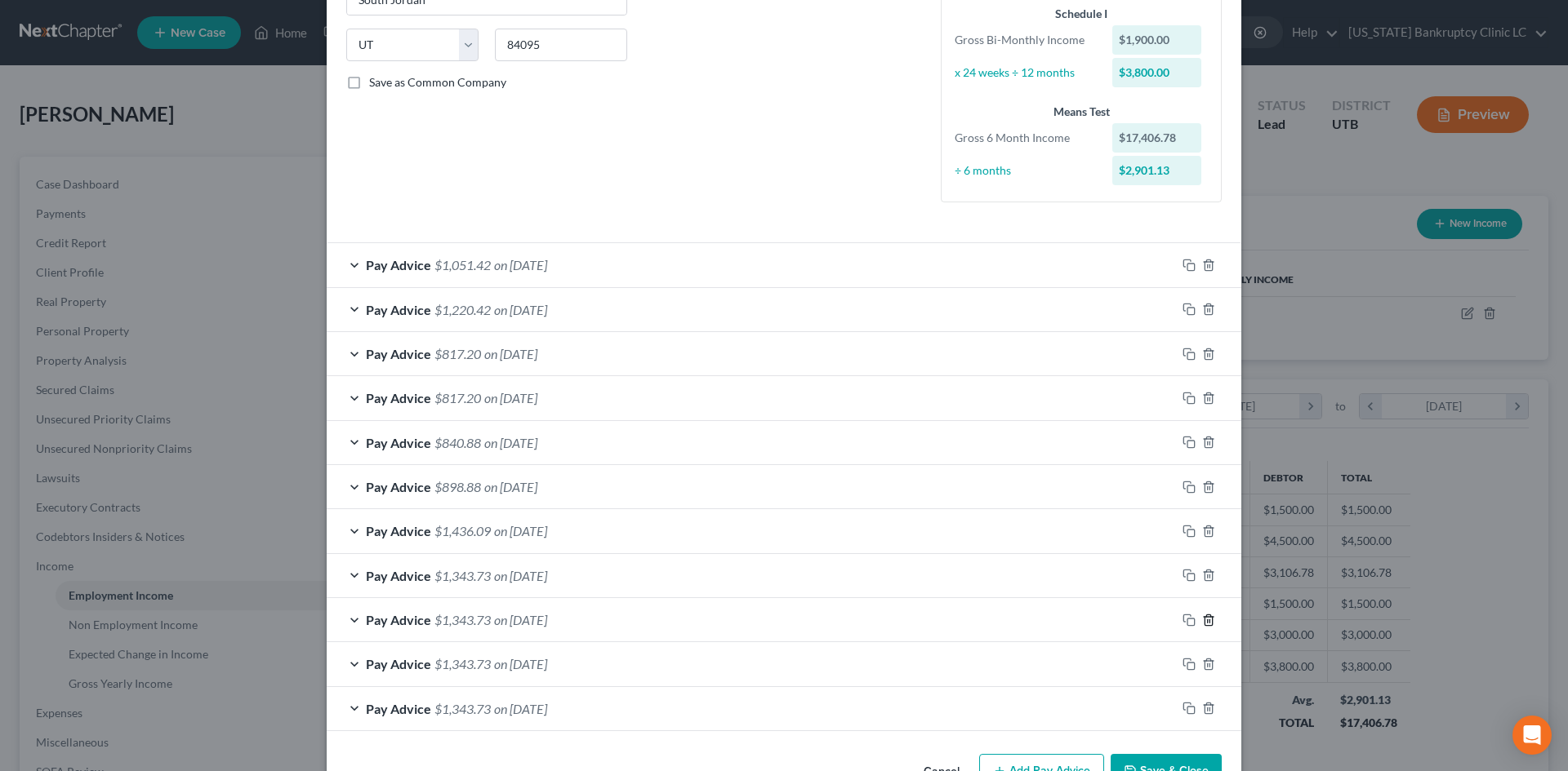
click at [1205, 617] on icon "button" at bounding box center [1208, 620] width 13 height 13
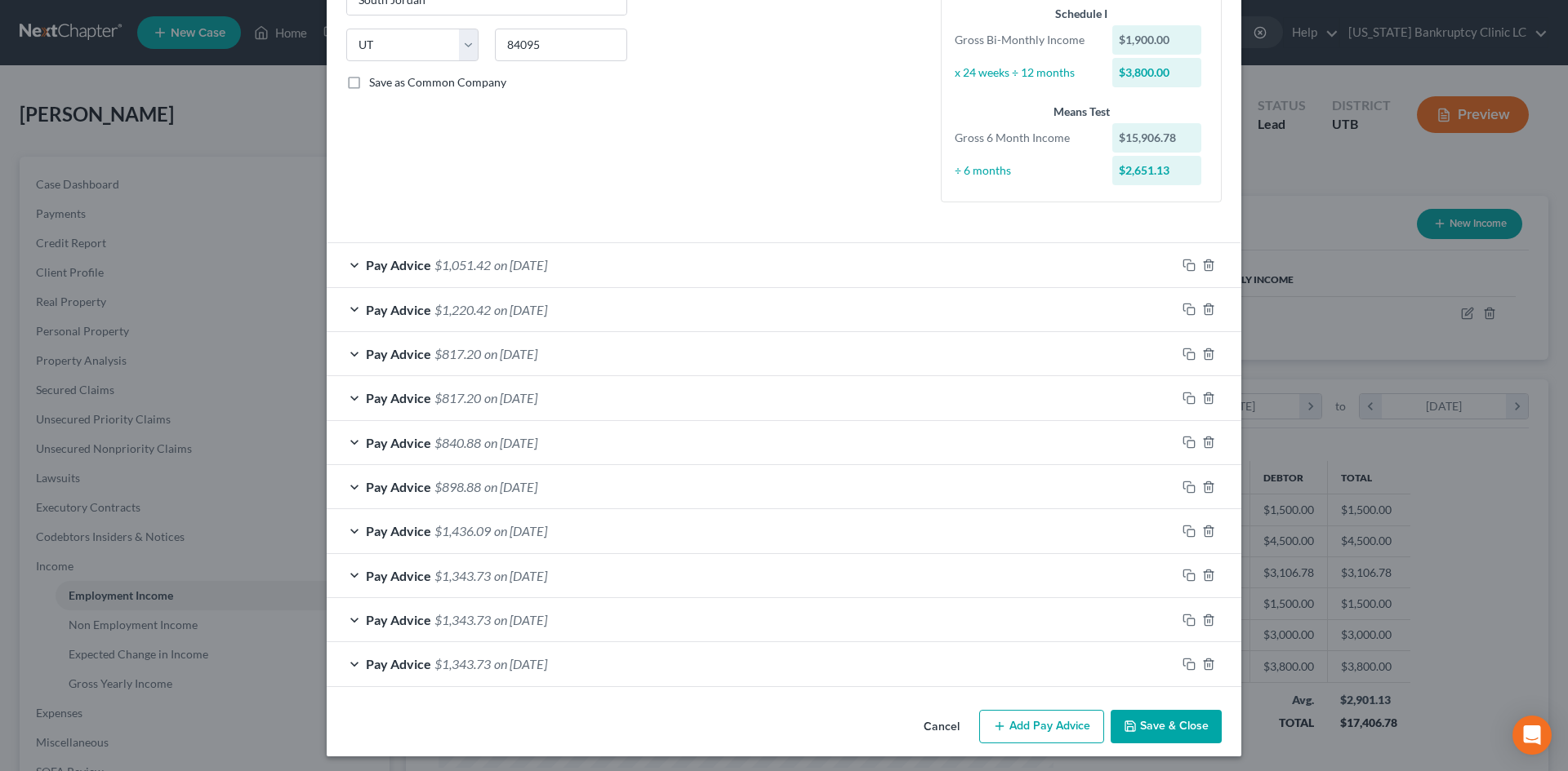
click at [1019, 696] on button "Add Pay Advice" at bounding box center [1042, 727] width 125 height 34
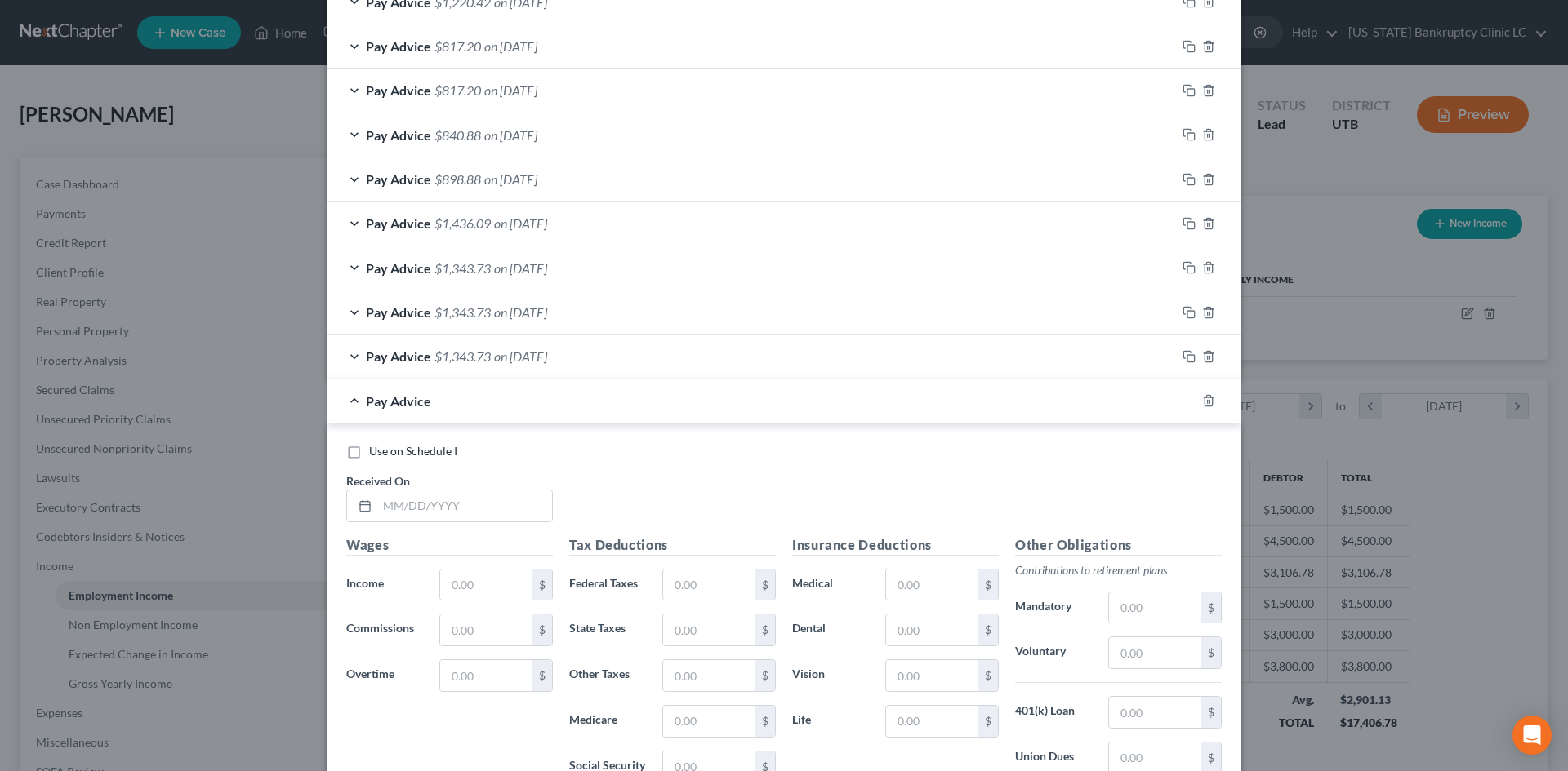
scroll to position [799, 0]
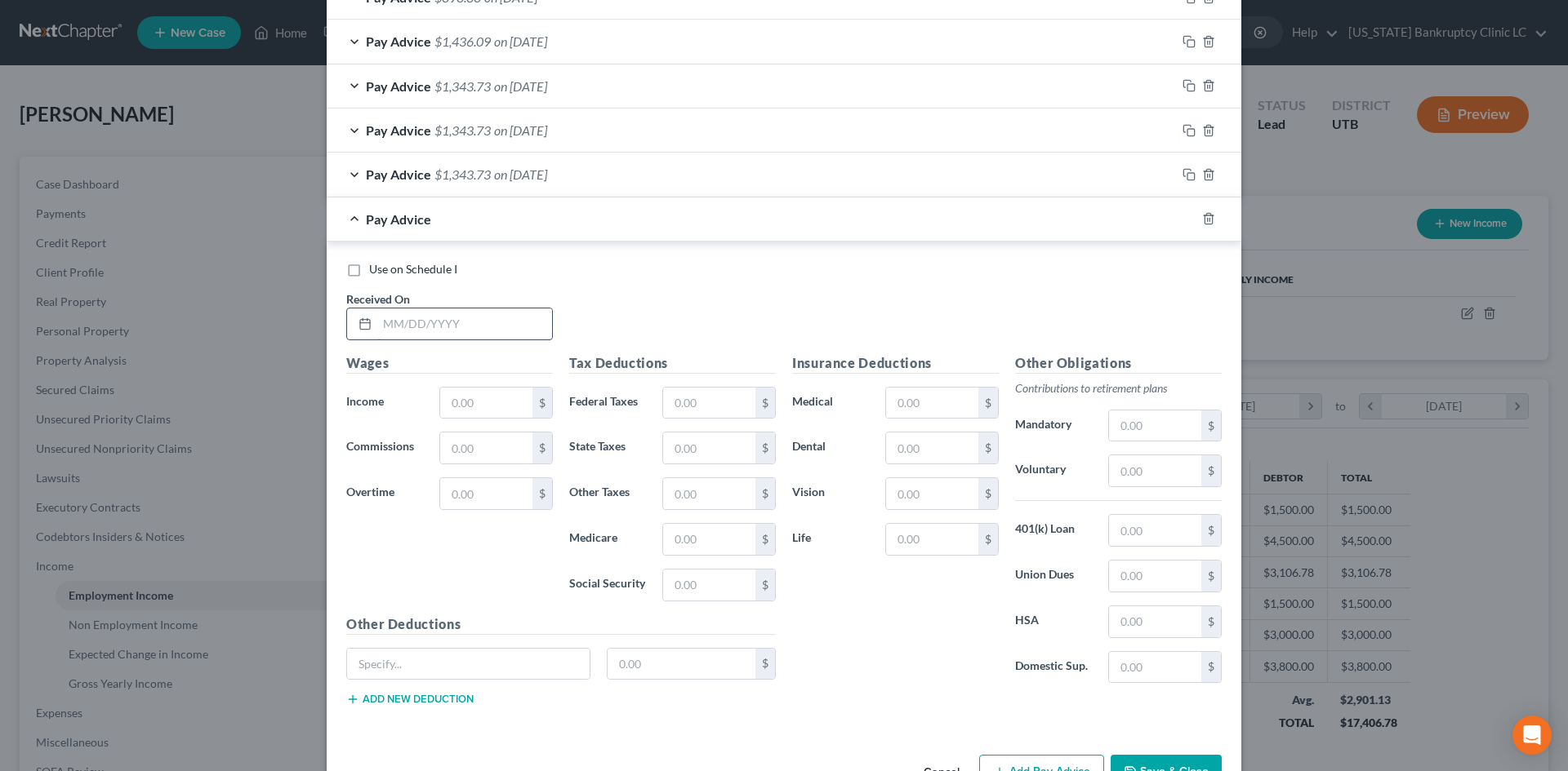
click at [435, 313] on input "text" at bounding box center [464, 324] width 175 height 31
click at [475, 418] on input "text" at bounding box center [486, 404] width 92 height 31
click at [680, 410] on input "text" at bounding box center [709, 404] width 92 height 31
click at [687, 433] on input "text" at bounding box center [709, 448] width 92 height 31
click at [725, 535] on input "text" at bounding box center [709, 540] width 92 height 31
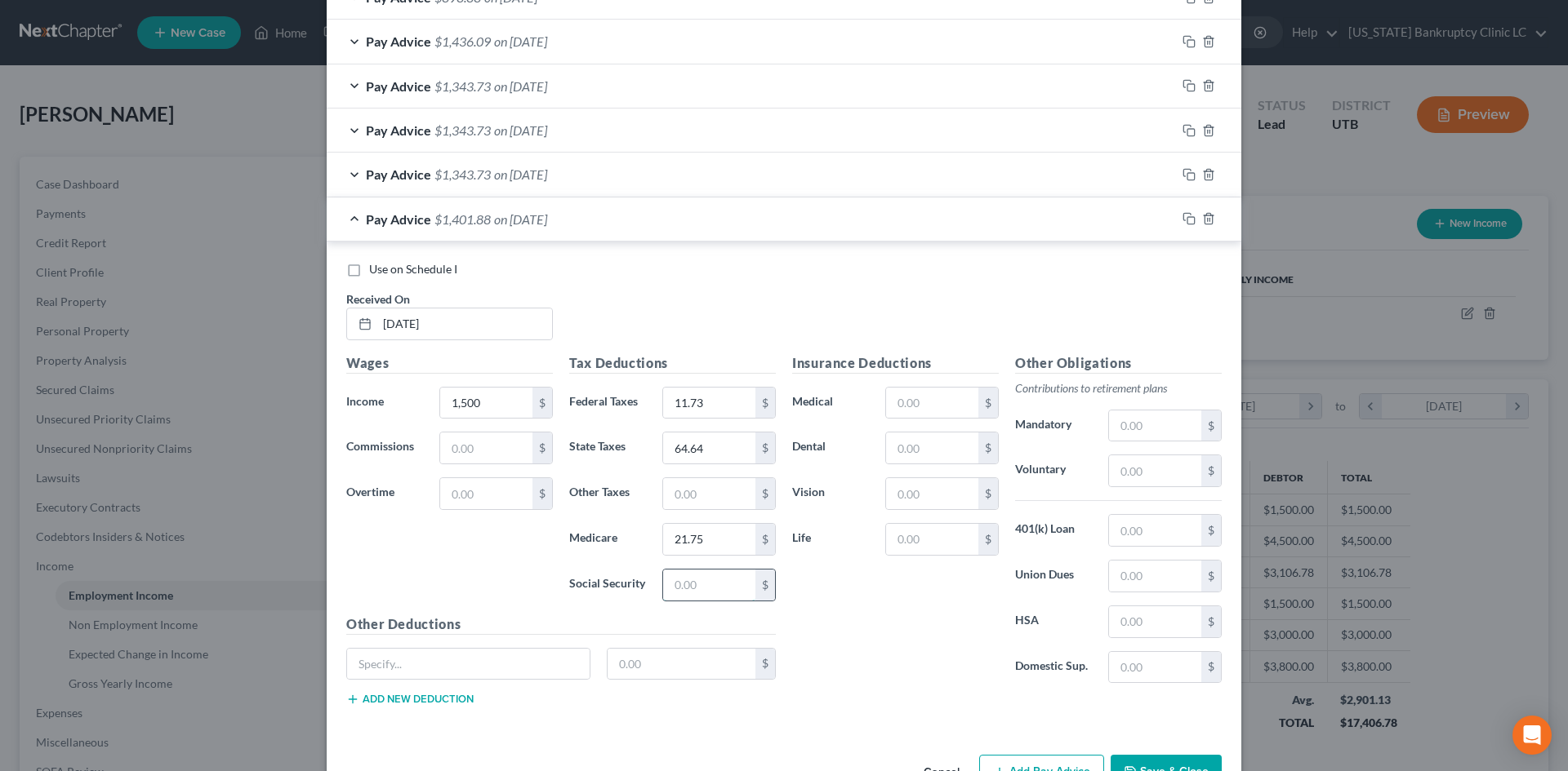
click at [673, 580] on input "text" at bounding box center [709, 586] width 92 height 31
click at [921, 611] on div "Insurance Deductions Medical $ Dental $ Vision $ Life $" at bounding box center [896, 525] width 223 height 343
click at [694, 652] on input "text" at bounding box center [682, 664] width 148 height 31
click at [514, 661] on input "text" at bounding box center [468, 664] width 242 height 31
click at [671, 670] on input "459.0" at bounding box center [682, 664] width 148 height 31
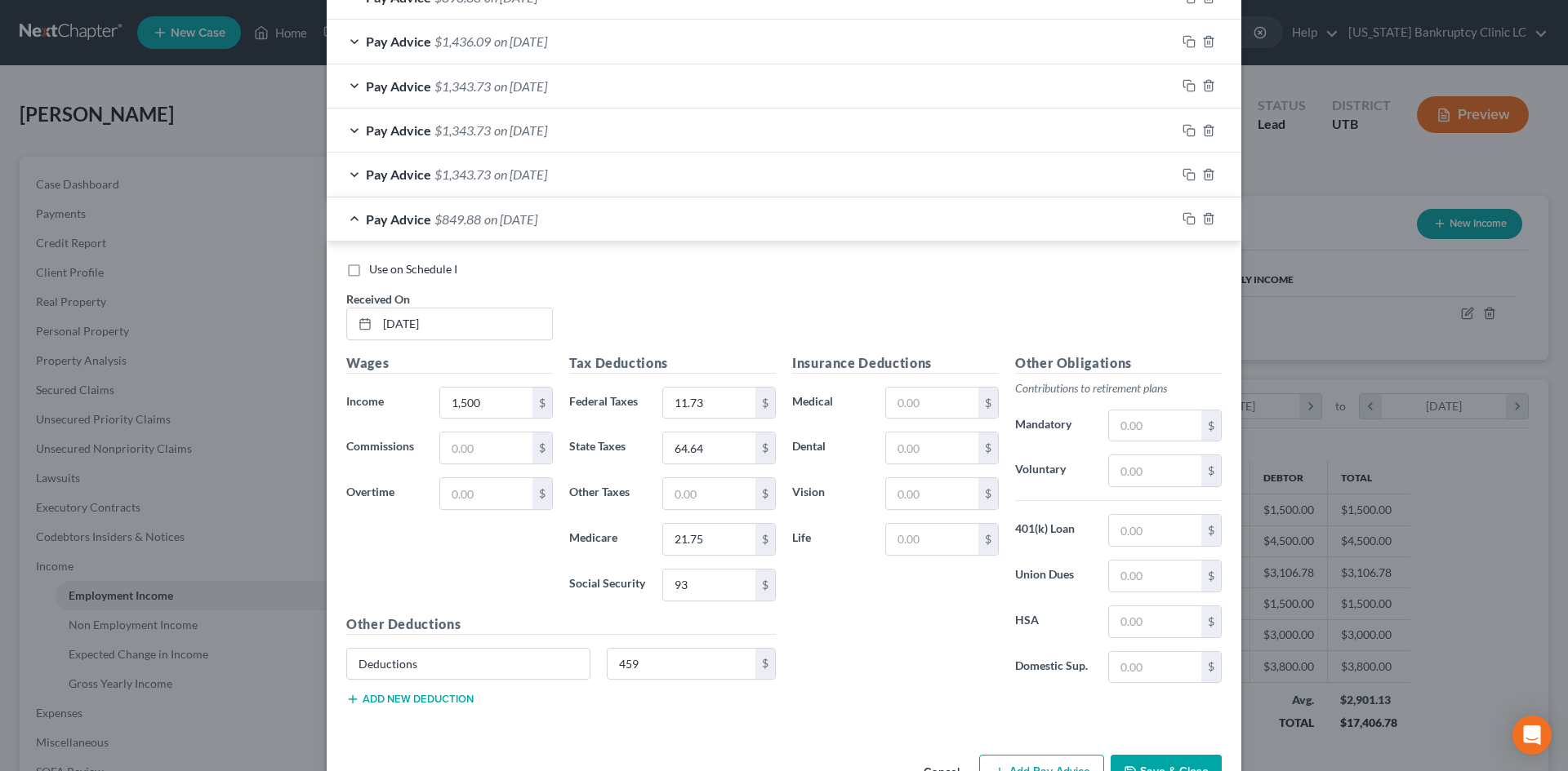
click at [900, 696] on div "Insurance Deductions Medical $ Dental $ Vision $ Life $ Other Obligations Contr…" at bounding box center [1007, 536] width 446 height 367
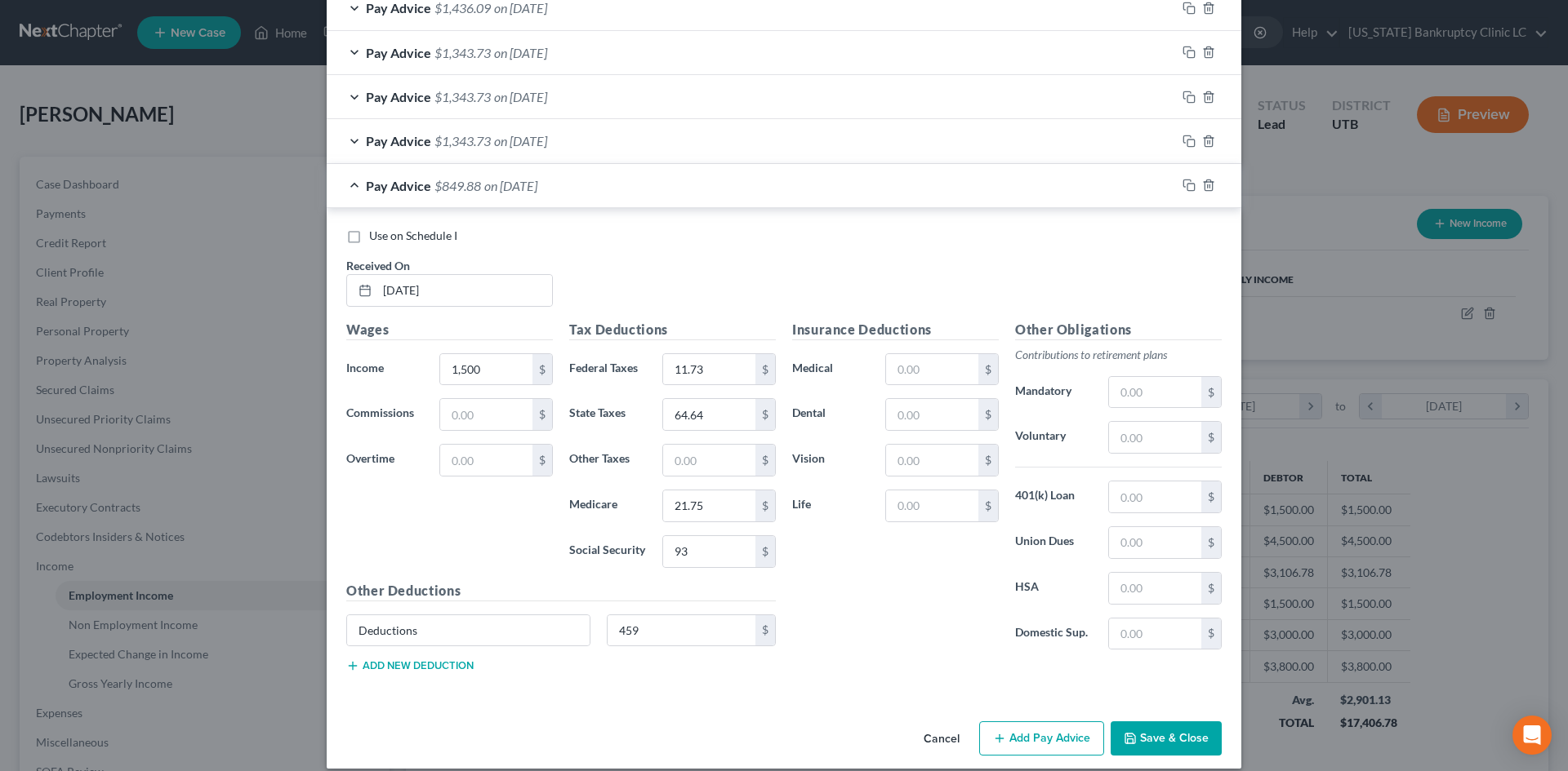
scroll to position [849, 0]
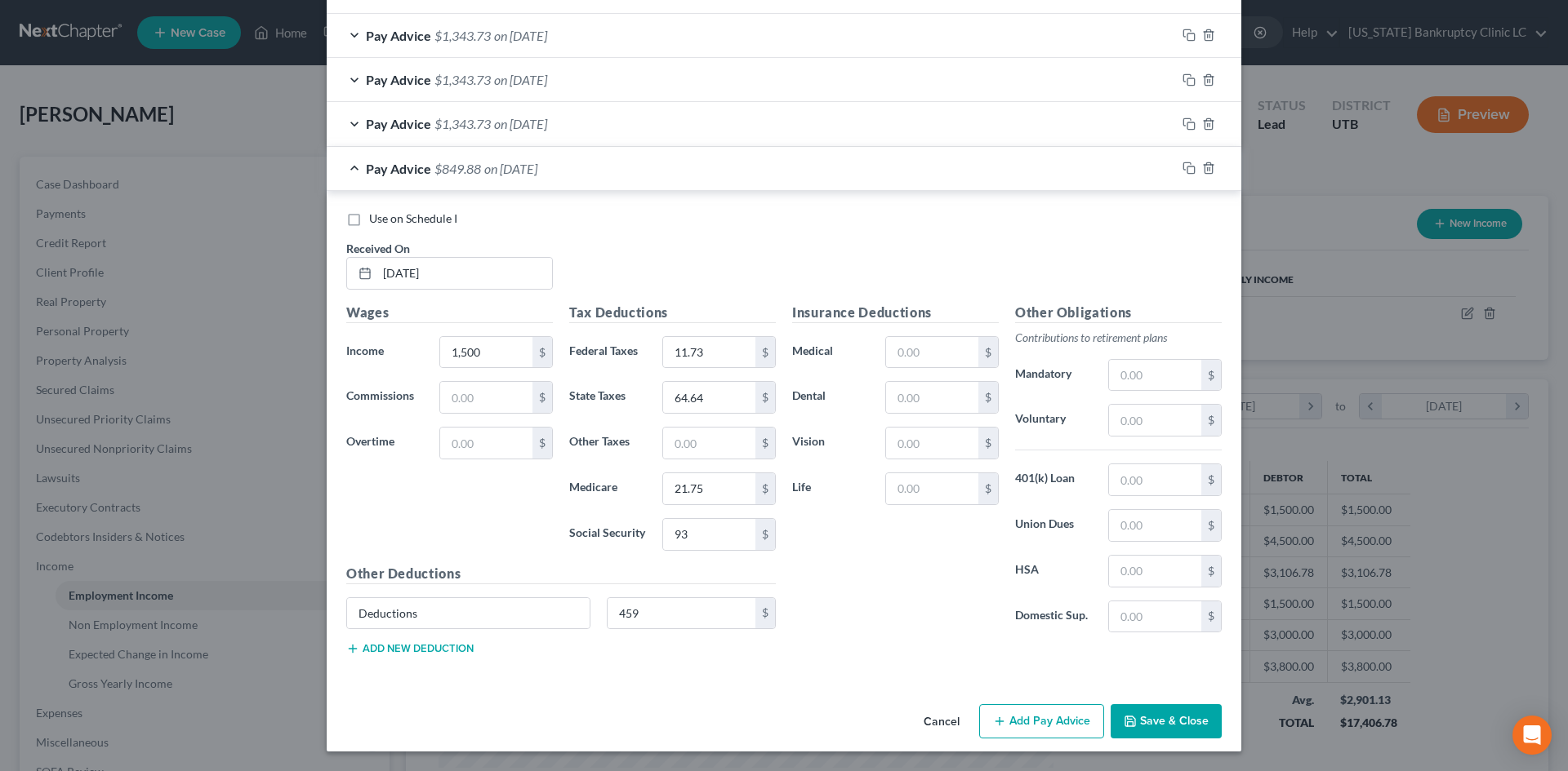
click at [1022, 696] on button "Add Pay Advice" at bounding box center [1042, 722] width 125 height 34
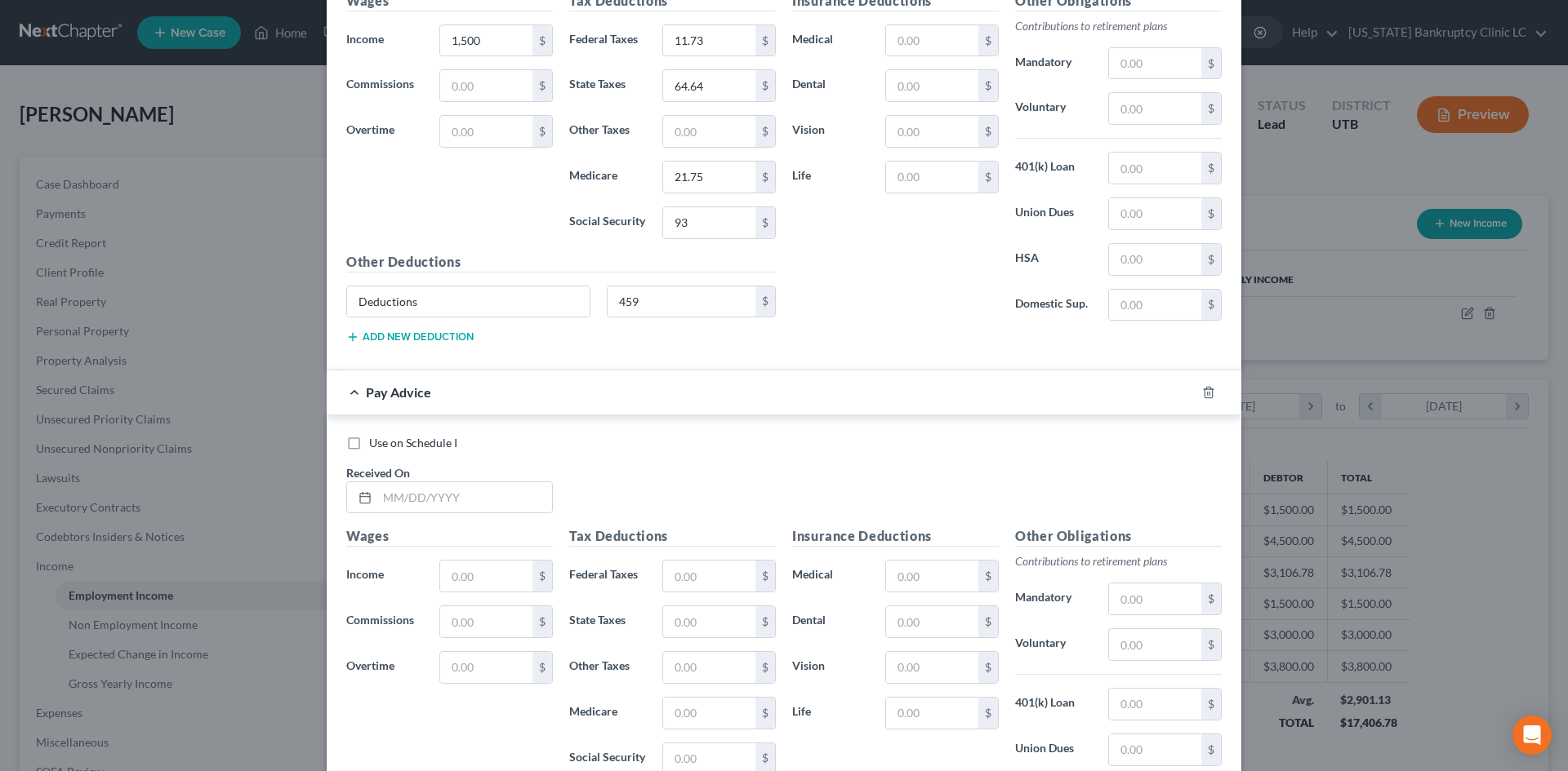
scroll to position [1385, 0]
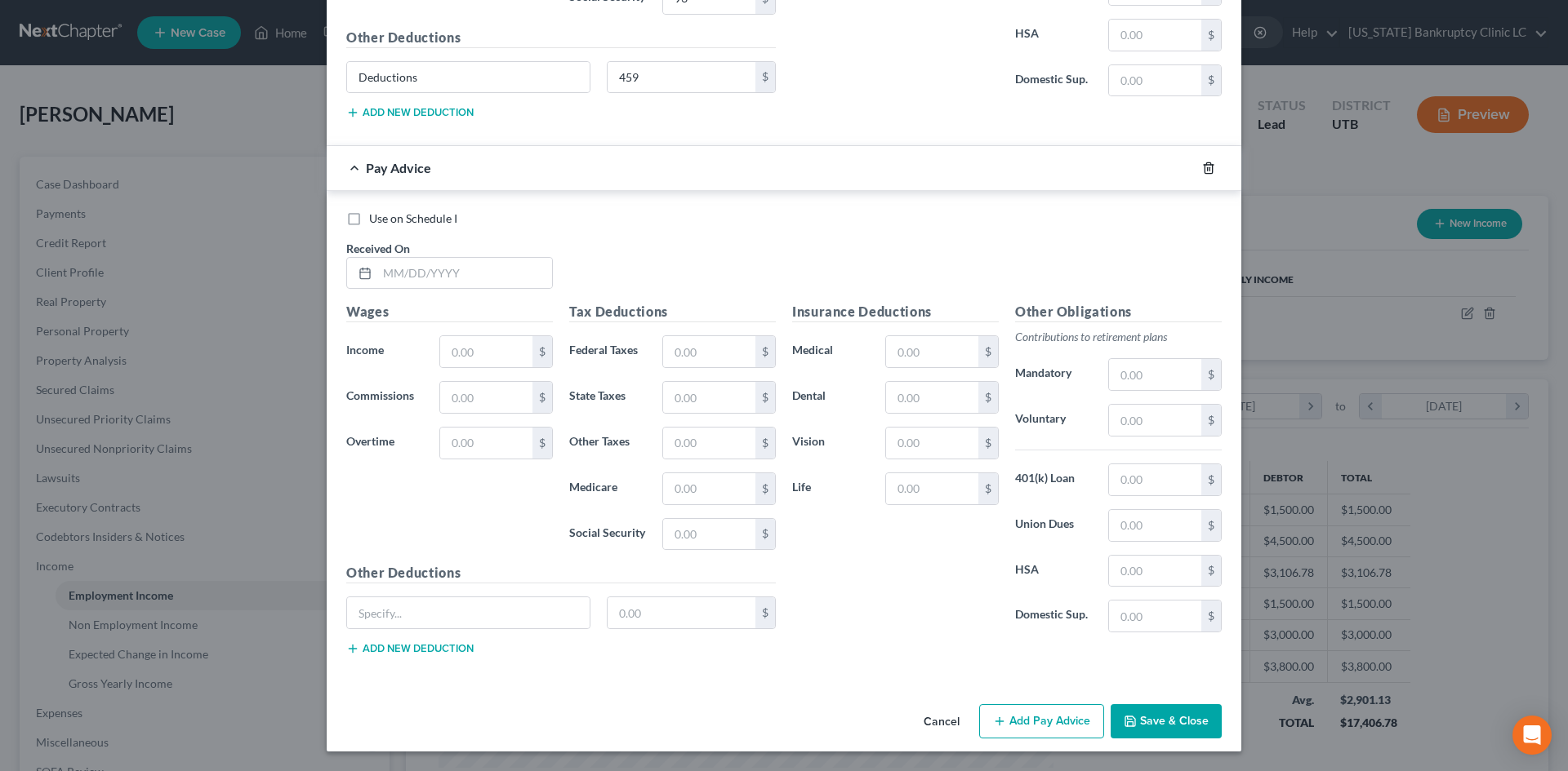
click at [1210, 170] on line "button" at bounding box center [1210, 169] width 0 height 3
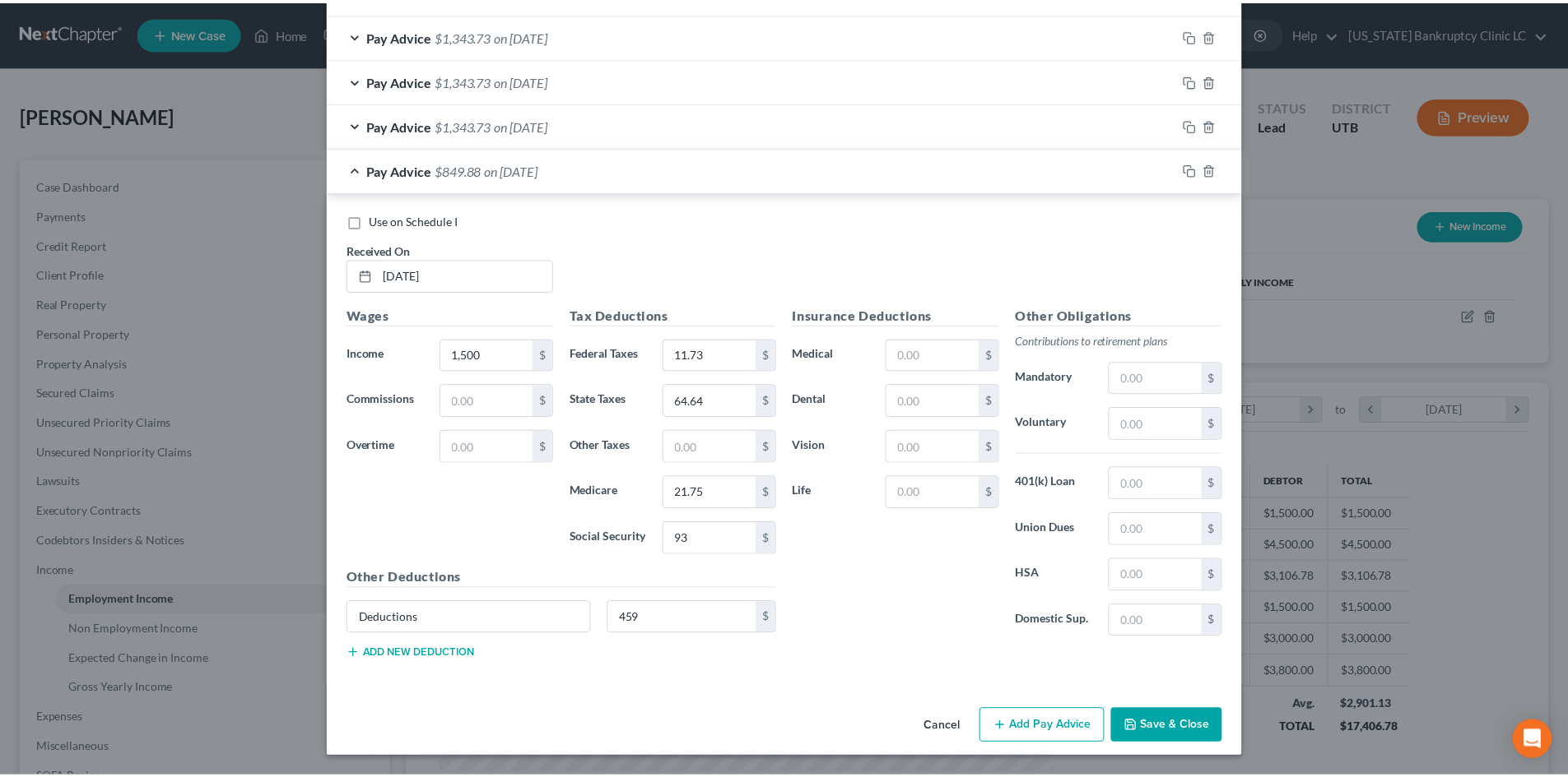
scroll to position [855, 0]
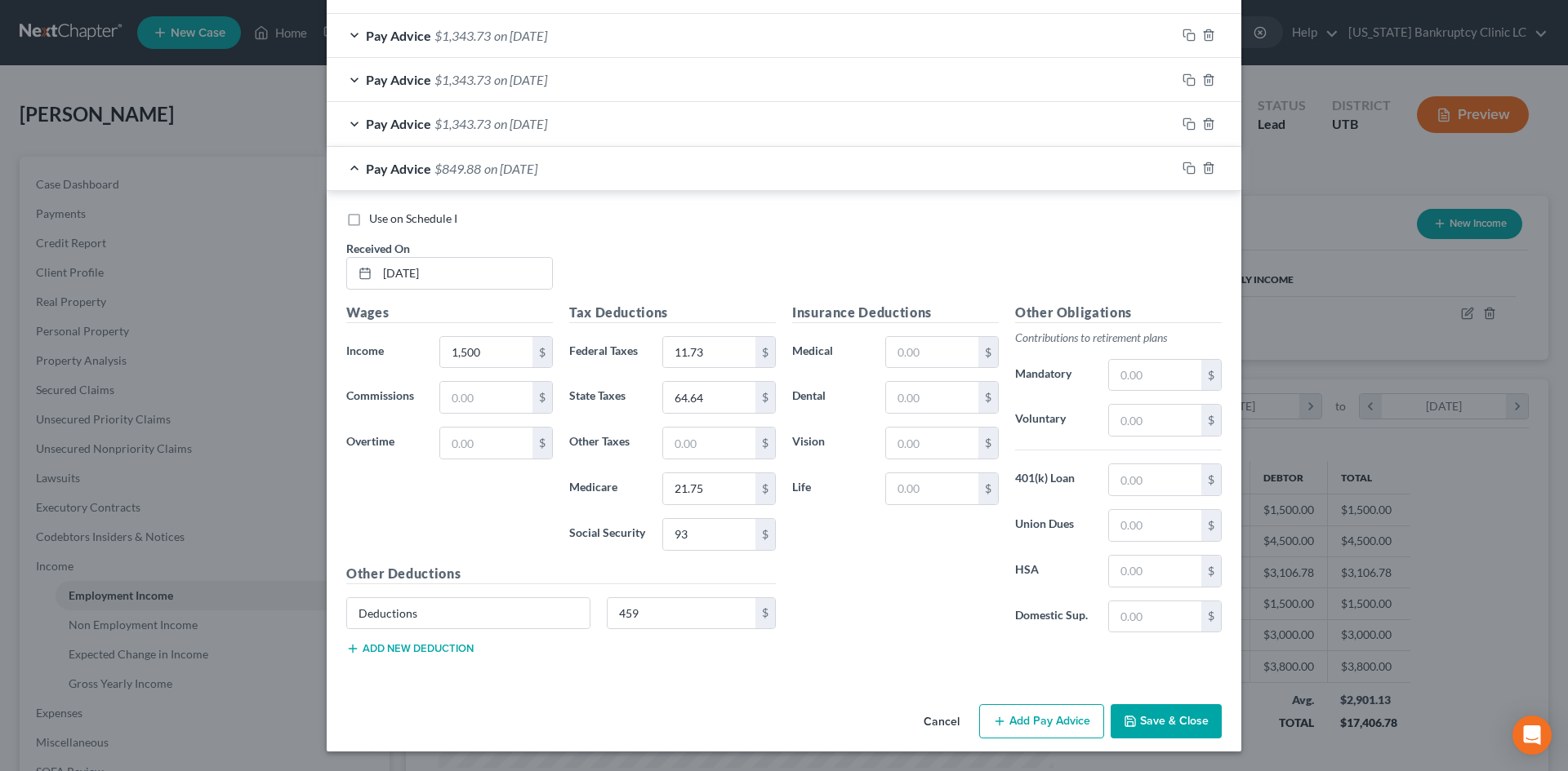
click at [1179, 696] on button "Save & Close" at bounding box center [1166, 722] width 111 height 34
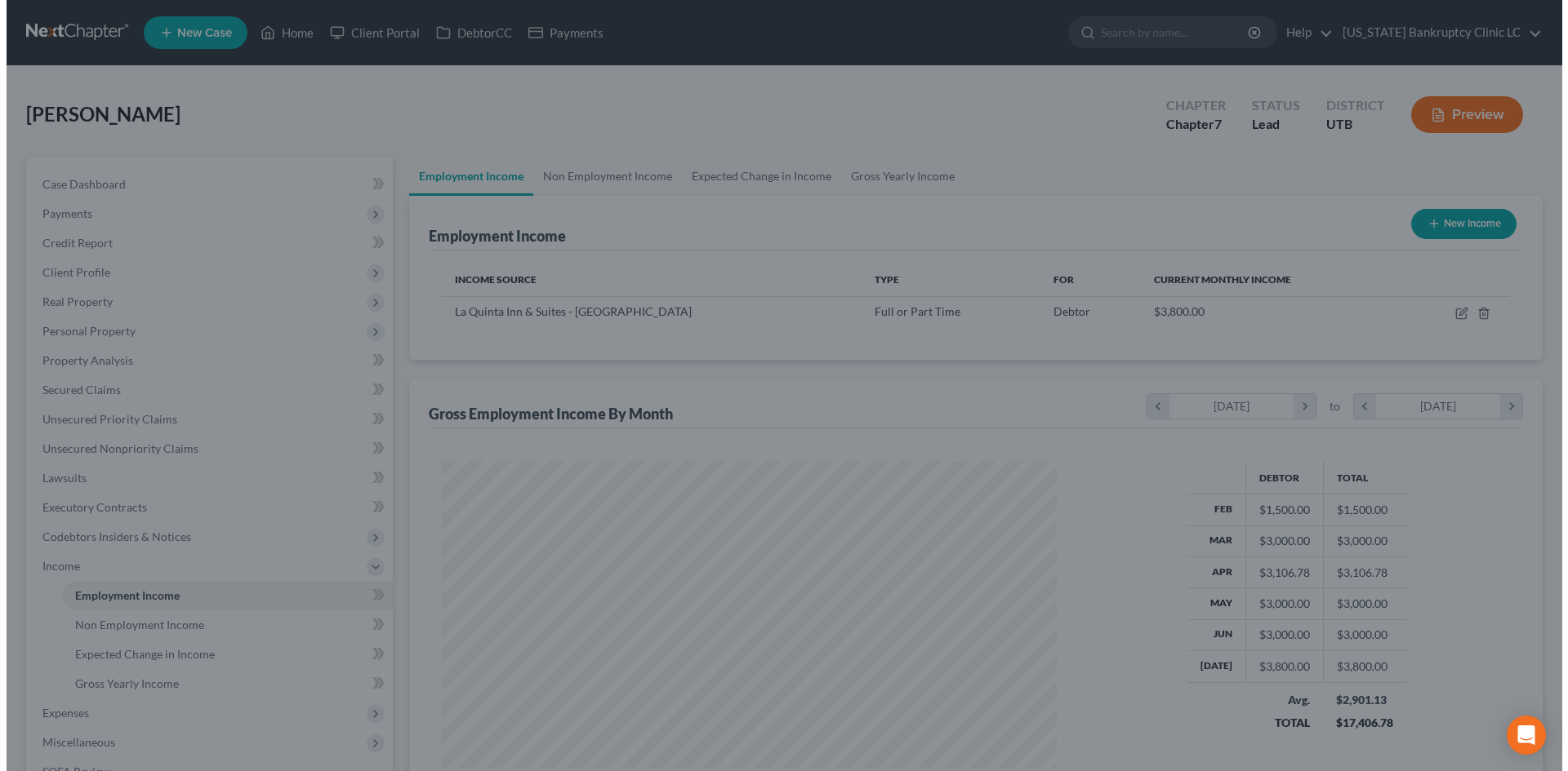
scroll to position [815934, 816113]
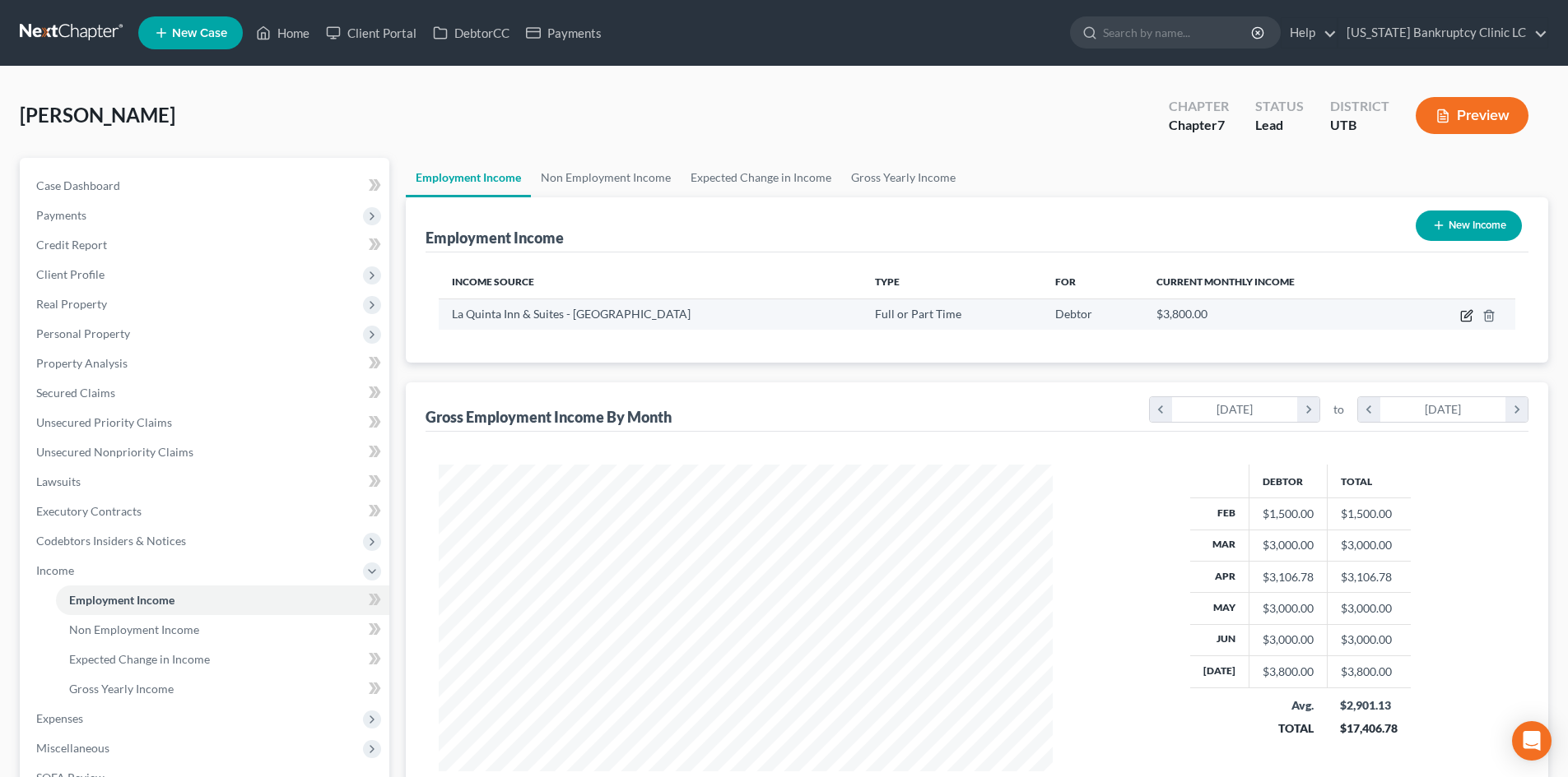
click at [1299, 315] on icon "button" at bounding box center [1468, 314] width 8 height 8
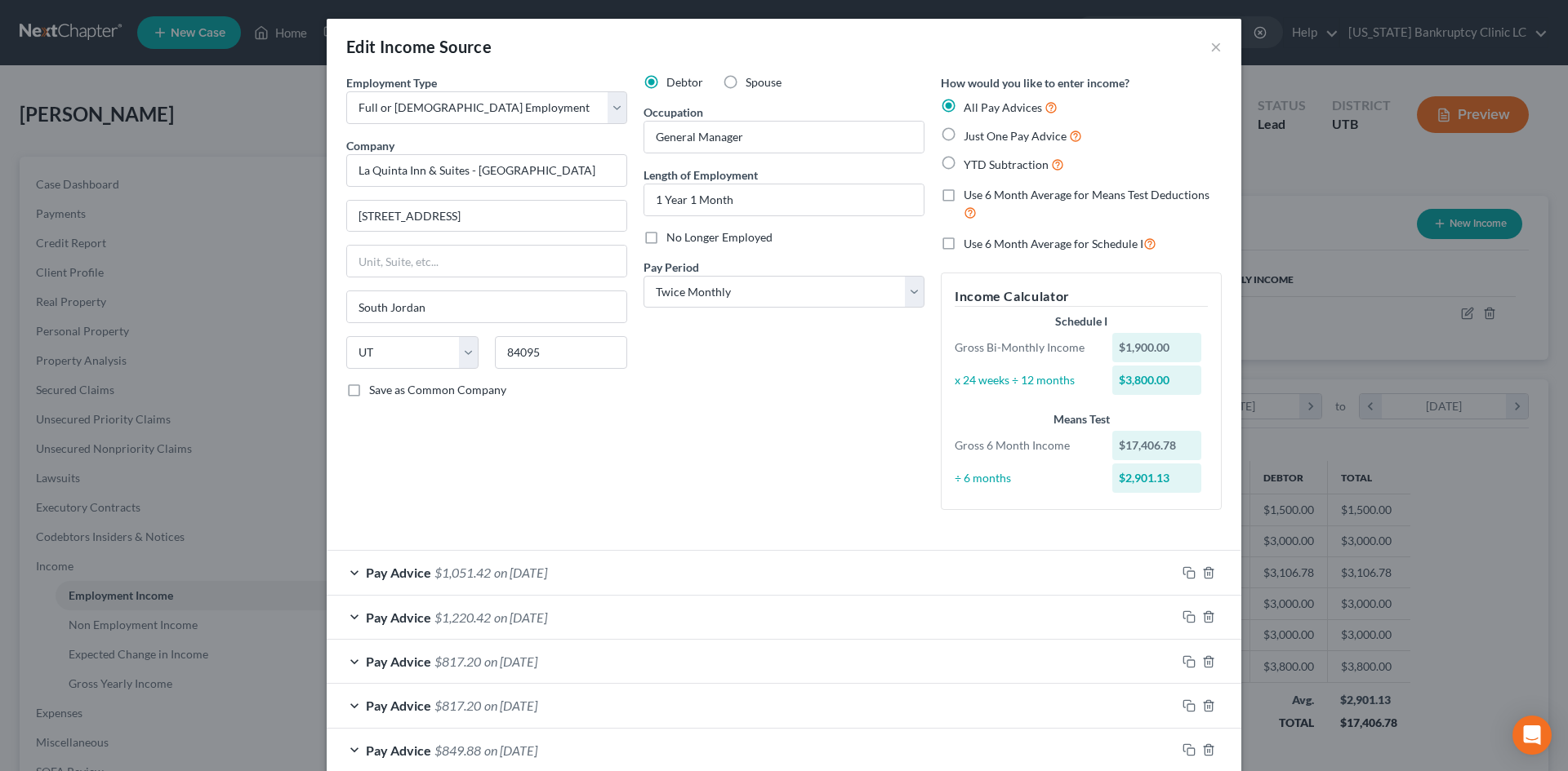
scroll to position [0, 0]
drag, startPoint x: 1088, startPoint y: 246, endPoint x: 1126, endPoint y: 304, distance: 69.3
click at [1088, 245] on span "Use 6 Month Average for Schedule I" at bounding box center [1054, 244] width 179 height 14
click at [981, 245] on input "Use 6 Month Average for Schedule I" at bounding box center [975, 241] width 10 height 10
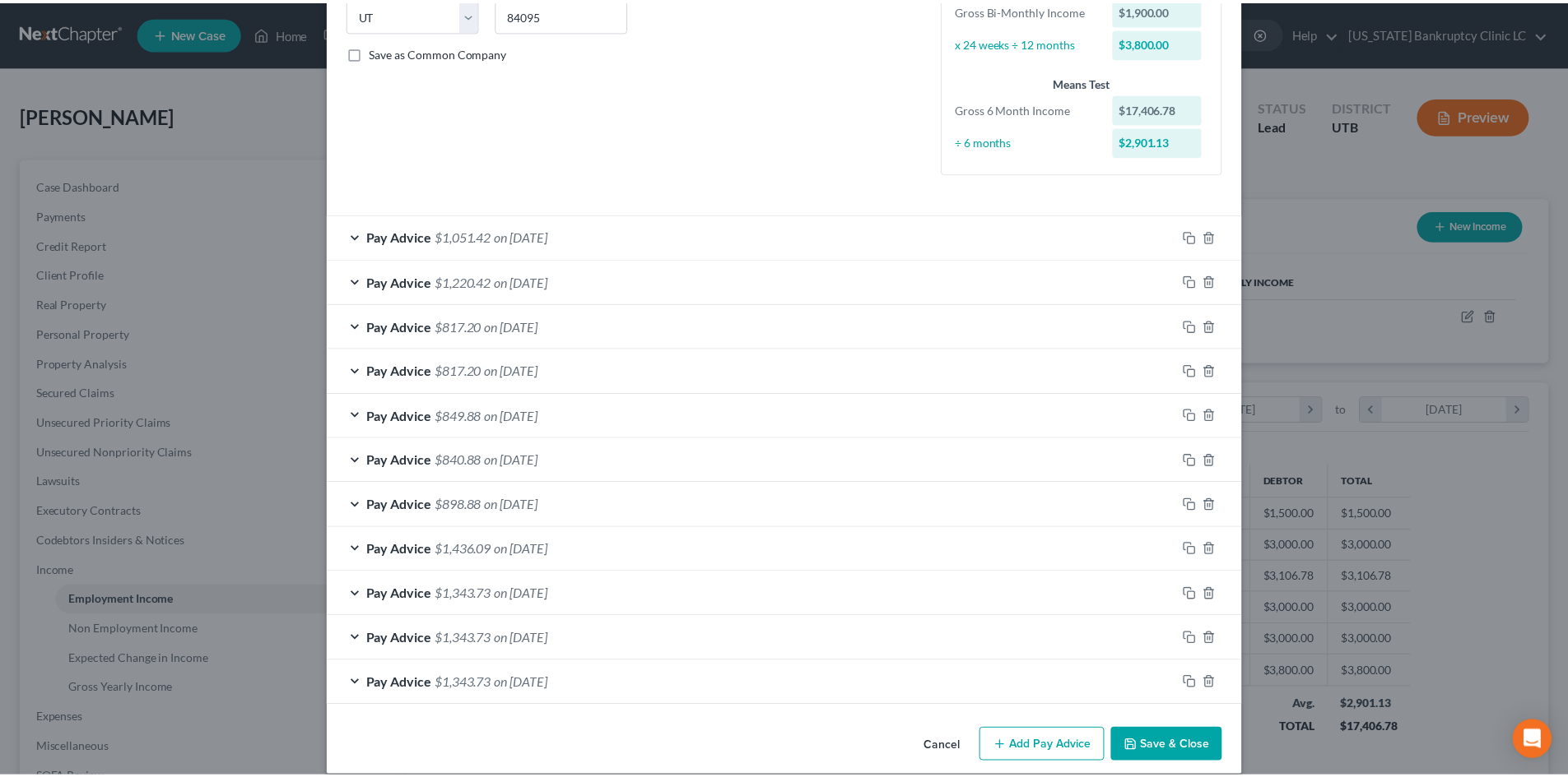
scroll to position [361, 0]
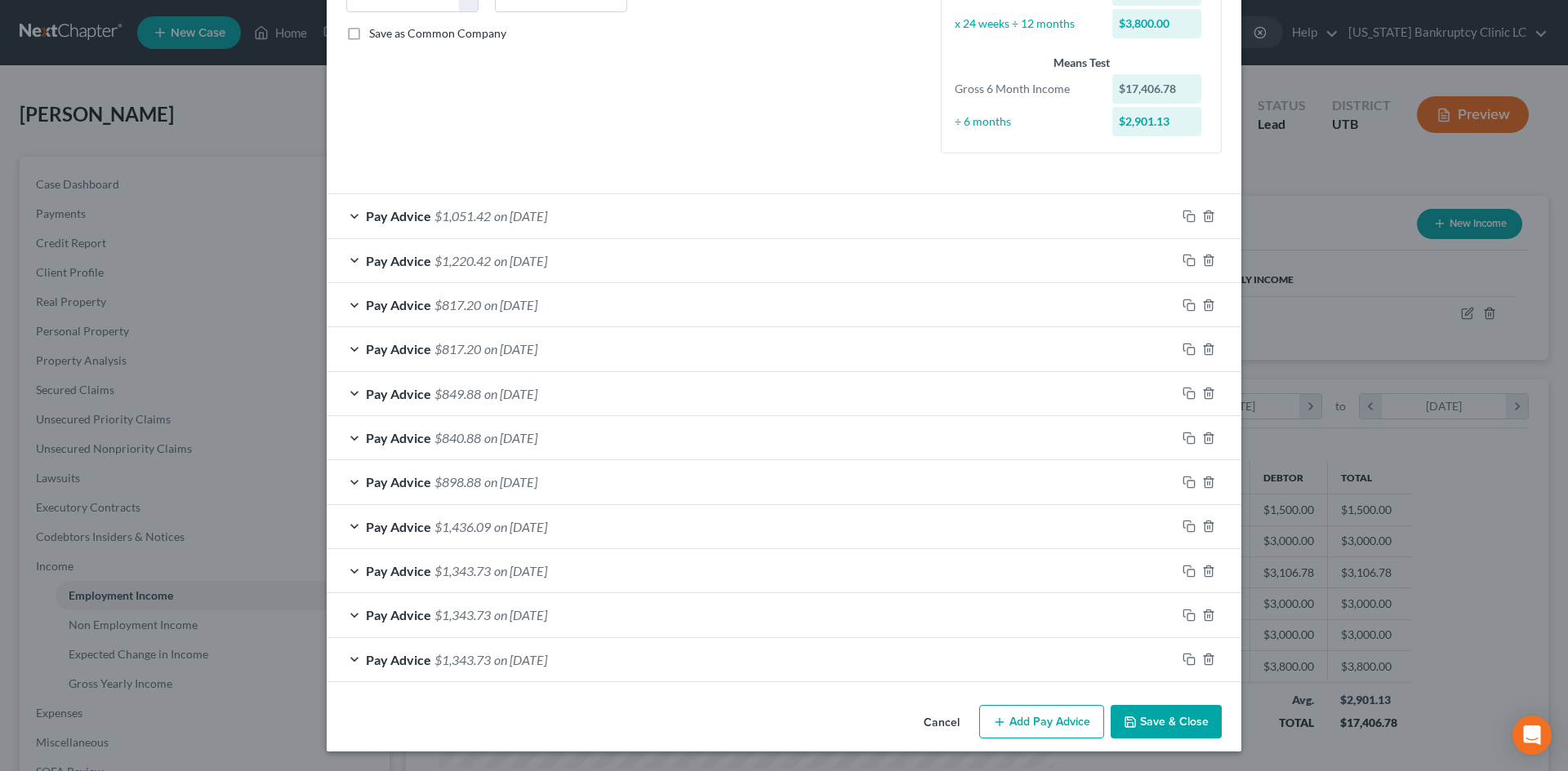
click at [1208, 696] on button "Save & Close" at bounding box center [1166, 723] width 111 height 34
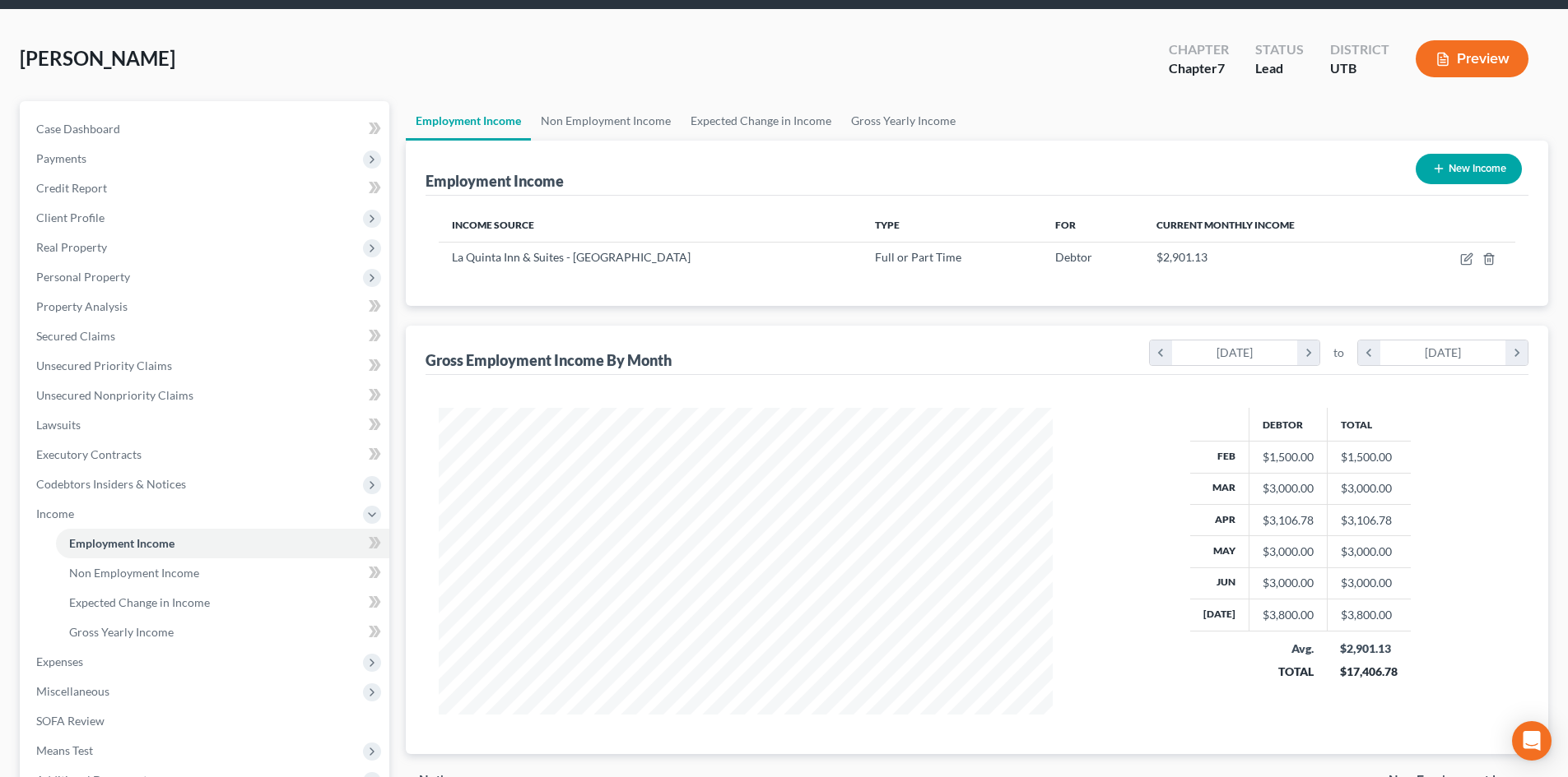
scroll to position [164, 0]
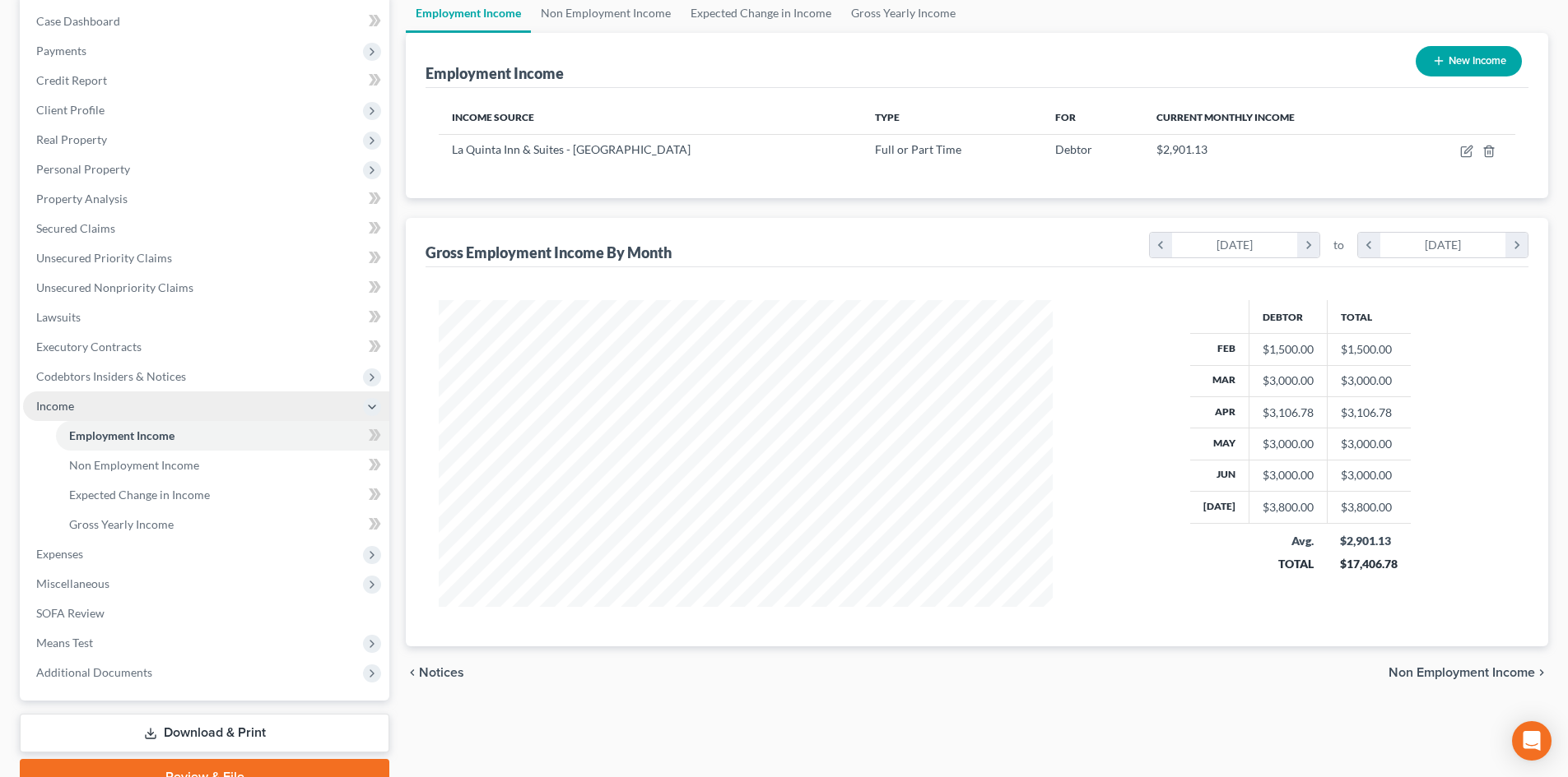
click at [117, 415] on span "Income" at bounding box center [206, 407] width 366 height 30
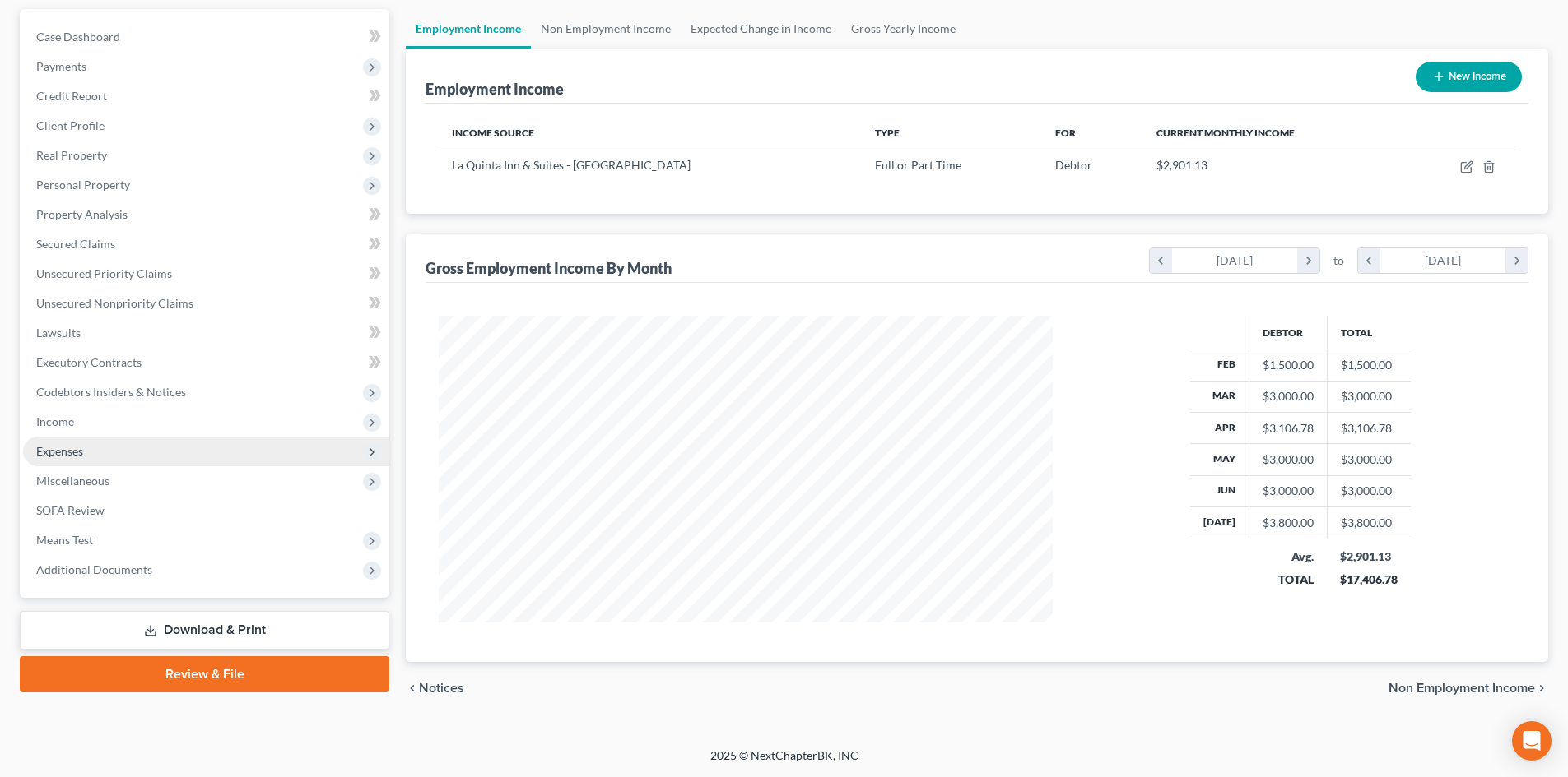
click at [118, 451] on span "Expenses" at bounding box center [206, 452] width 366 height 30
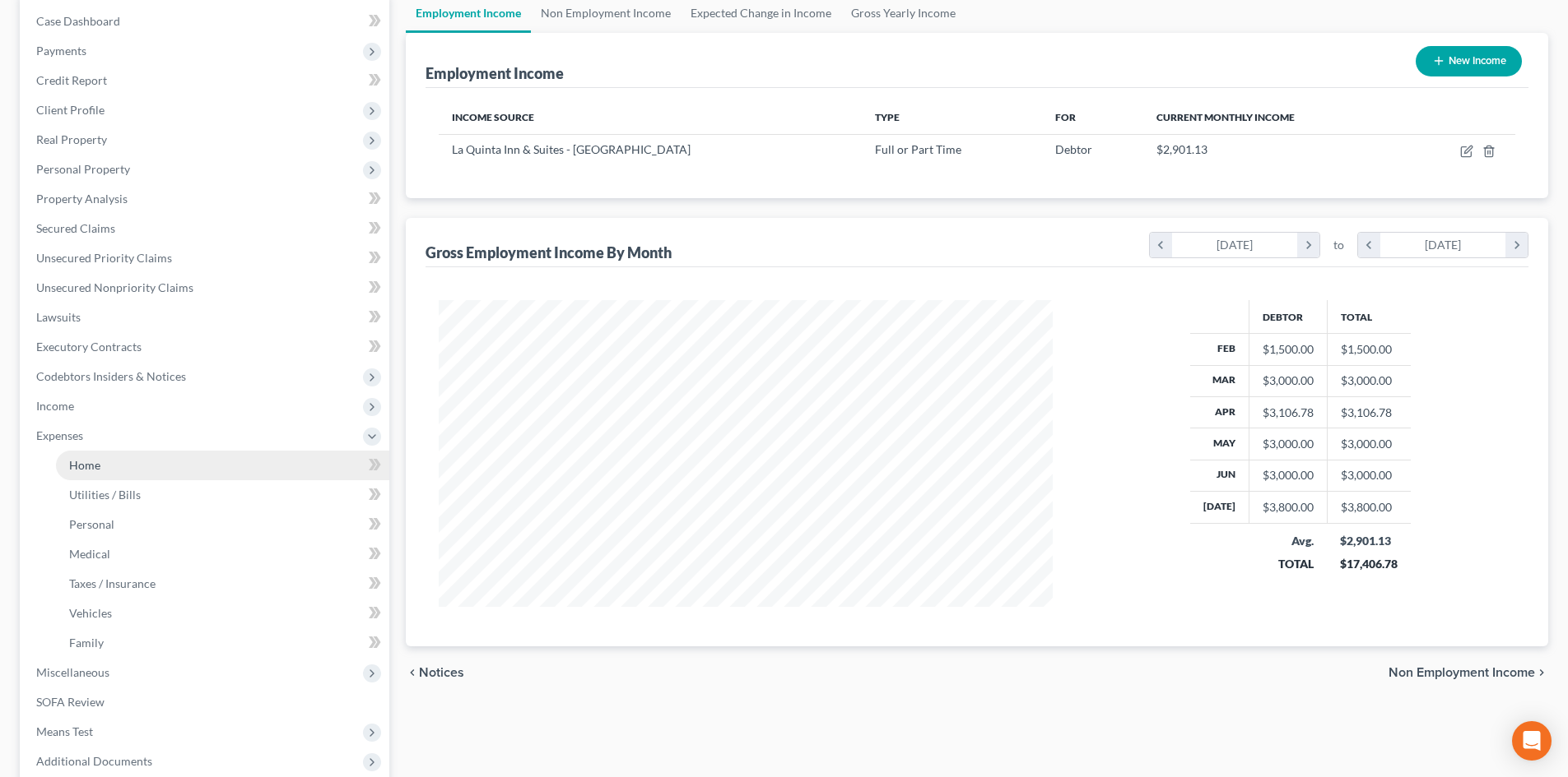
click at [122, 471] on link "Home" at bounding box center [222, 466] width 333 height 30
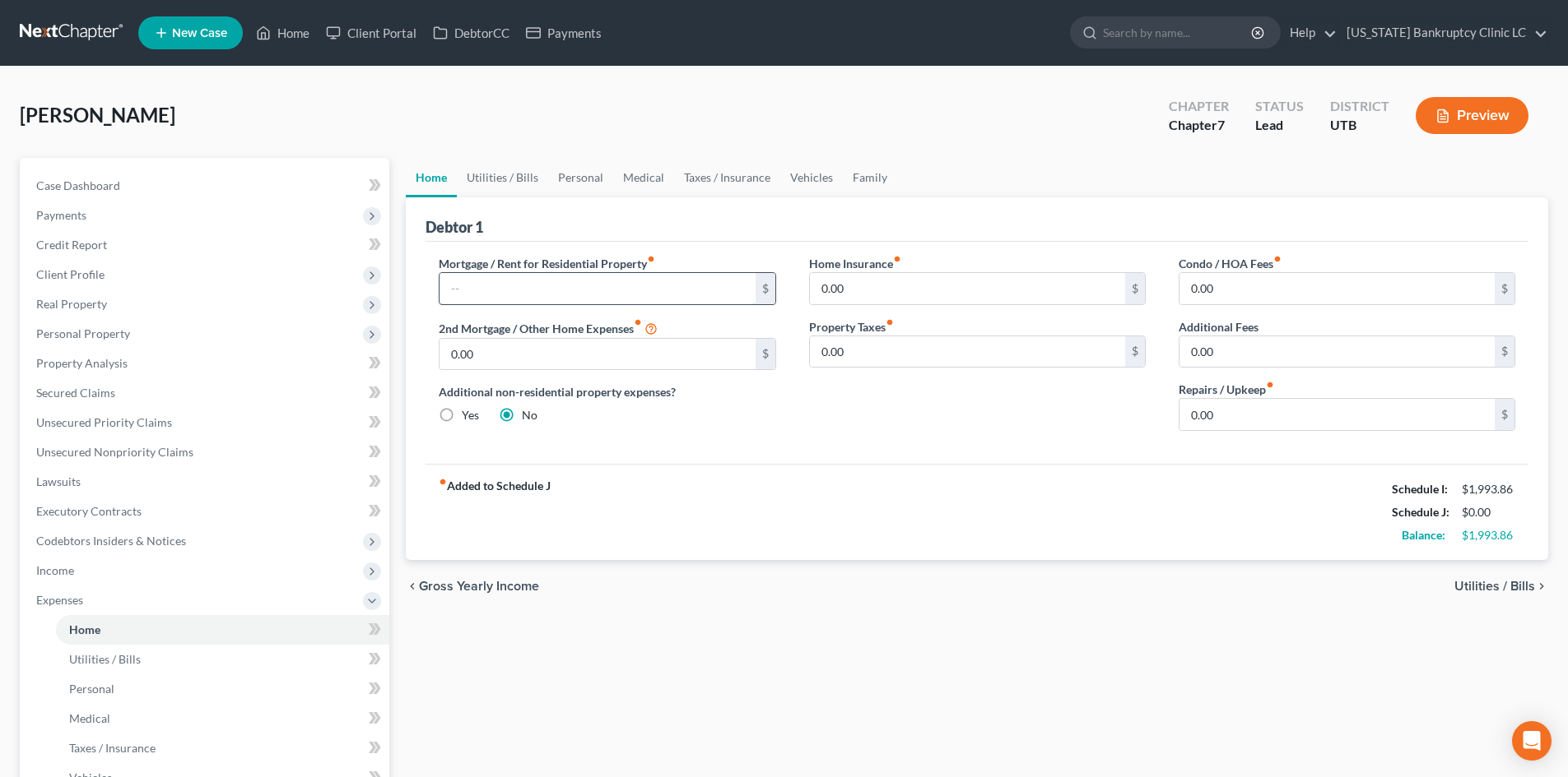
click at [565, 280] on input "text" at bounding box center [597, 289] width 315 height 31
drag, startPoint x: 758, startPoint y: 495, endPoint x: 595, endPoint y: 270, distance: 277.8
click at [759, 495] on div "fiber_manual_record Added to Schedule J Schedule I: $1,993.86 Schedule J: $1,30…" at bounding box center [977, 512] width 1103 height 96
click at [509, 177] on link "Utilities / Bills" at bounding box center [502, 177] width 91 height 39
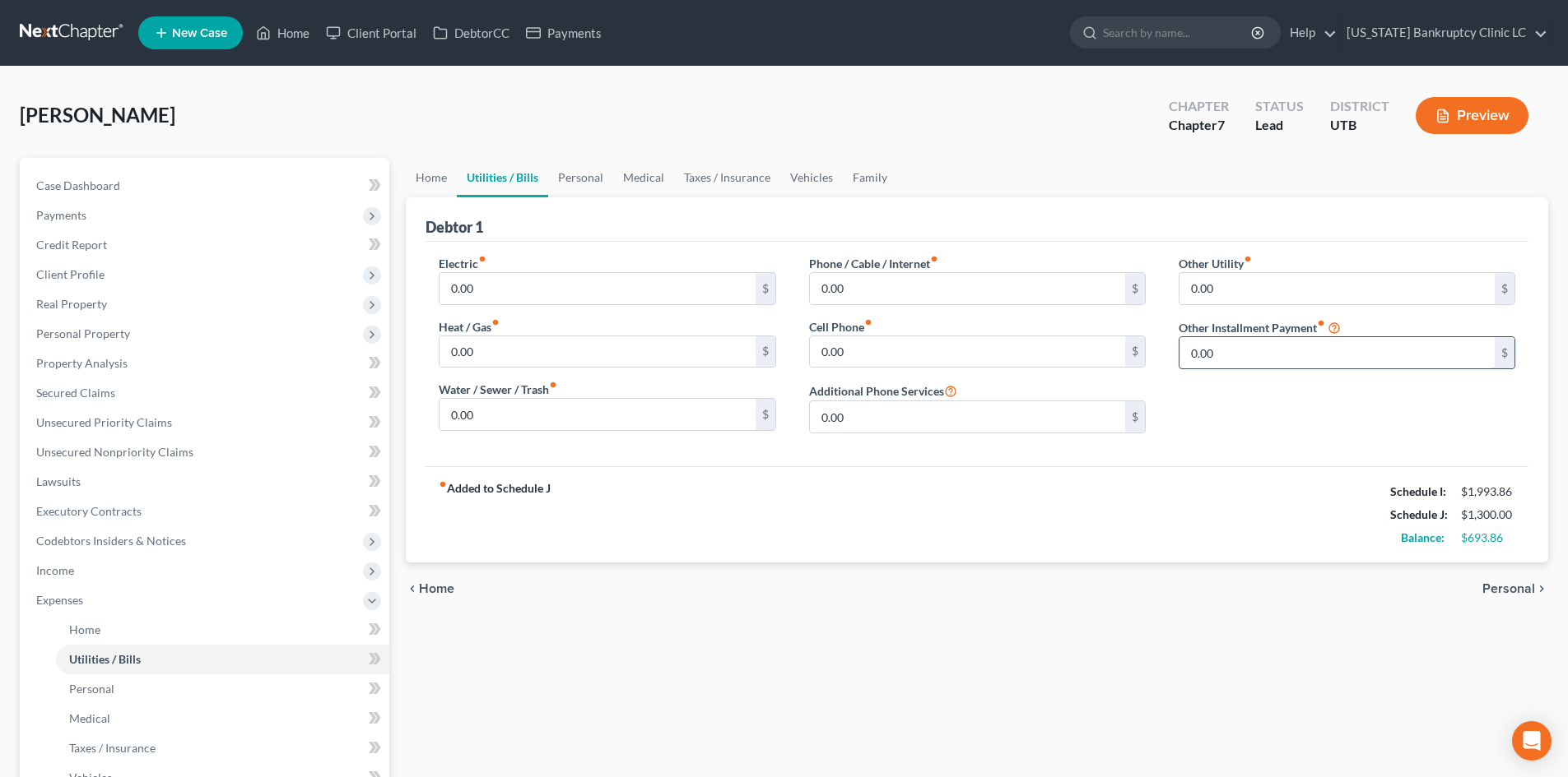
click at [1231, 362] on input "0.00" at bounding box center [1337, 353] width 315 height 31
click at [1264, 399] on input "text" at bounding box center [1346, 399] width 335 height 31
click at [1222, 463] on div "Electric fiber_manual_record 0.00 $ Heat / Gas fiber_manual_record 0.00 $ Water…" at bounding box center [977, 354] width 1103 height 224
click at [812, 179] on link "Vehicles" at bounding box center [811, 177] width 63 height 39
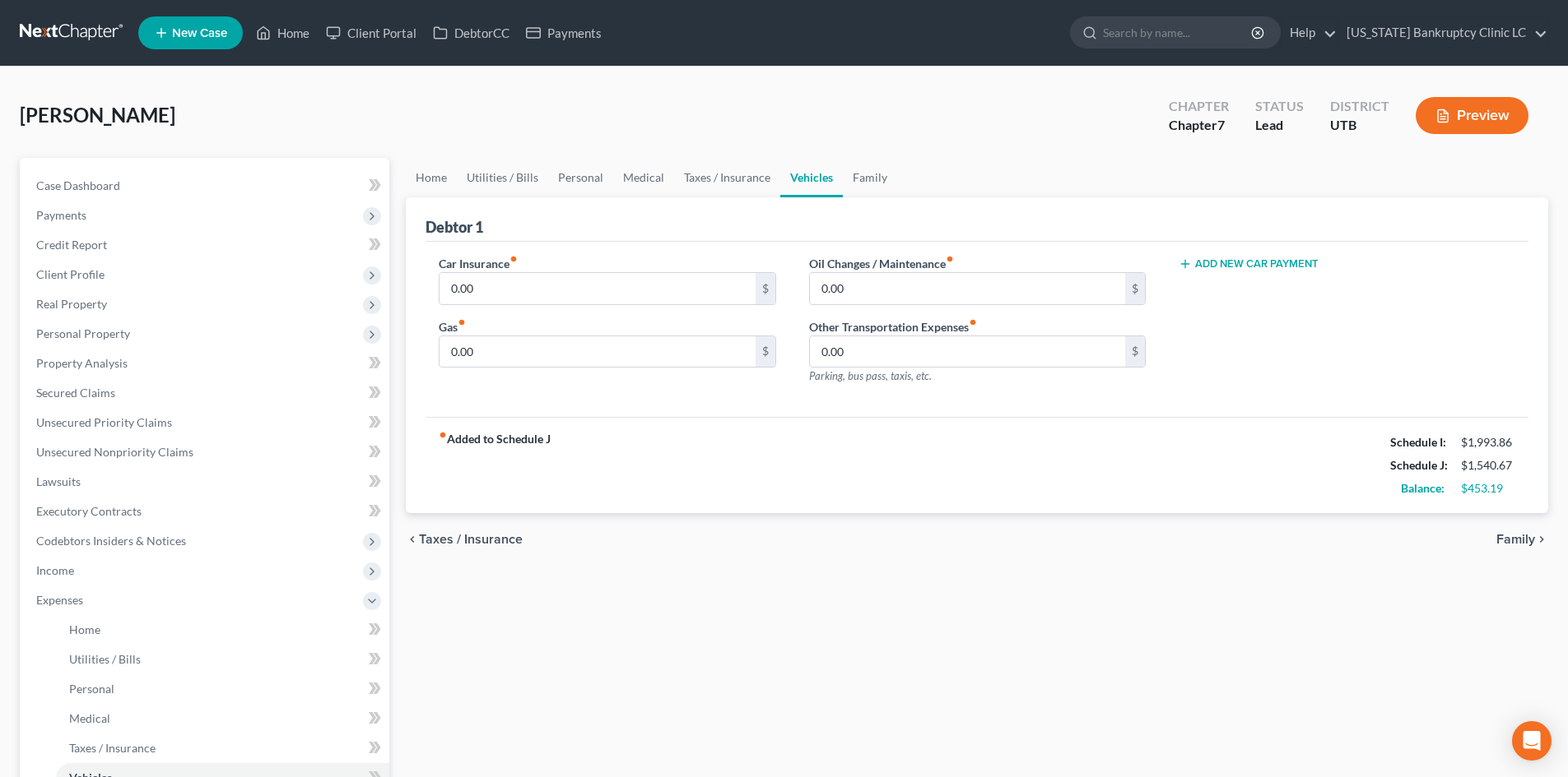
click at [875, 330] on label "Other Transportation Expenses fiber_manual_record" at bounding box center [892, 327] width 168 height 17
click at [871, 347] on input "0.00" at bounding box center [967, 352] width 315 height 31
click at [835, 476] on div "fiber_manual_record Added to Schedule J Schedule I: $1,993.86 Schedule J: $1,57…" at bounding box center [977, 465] width 1103 height 96
click at [591, 174] on link "Personal" at bounding box center [580, 177] width 65 height 39
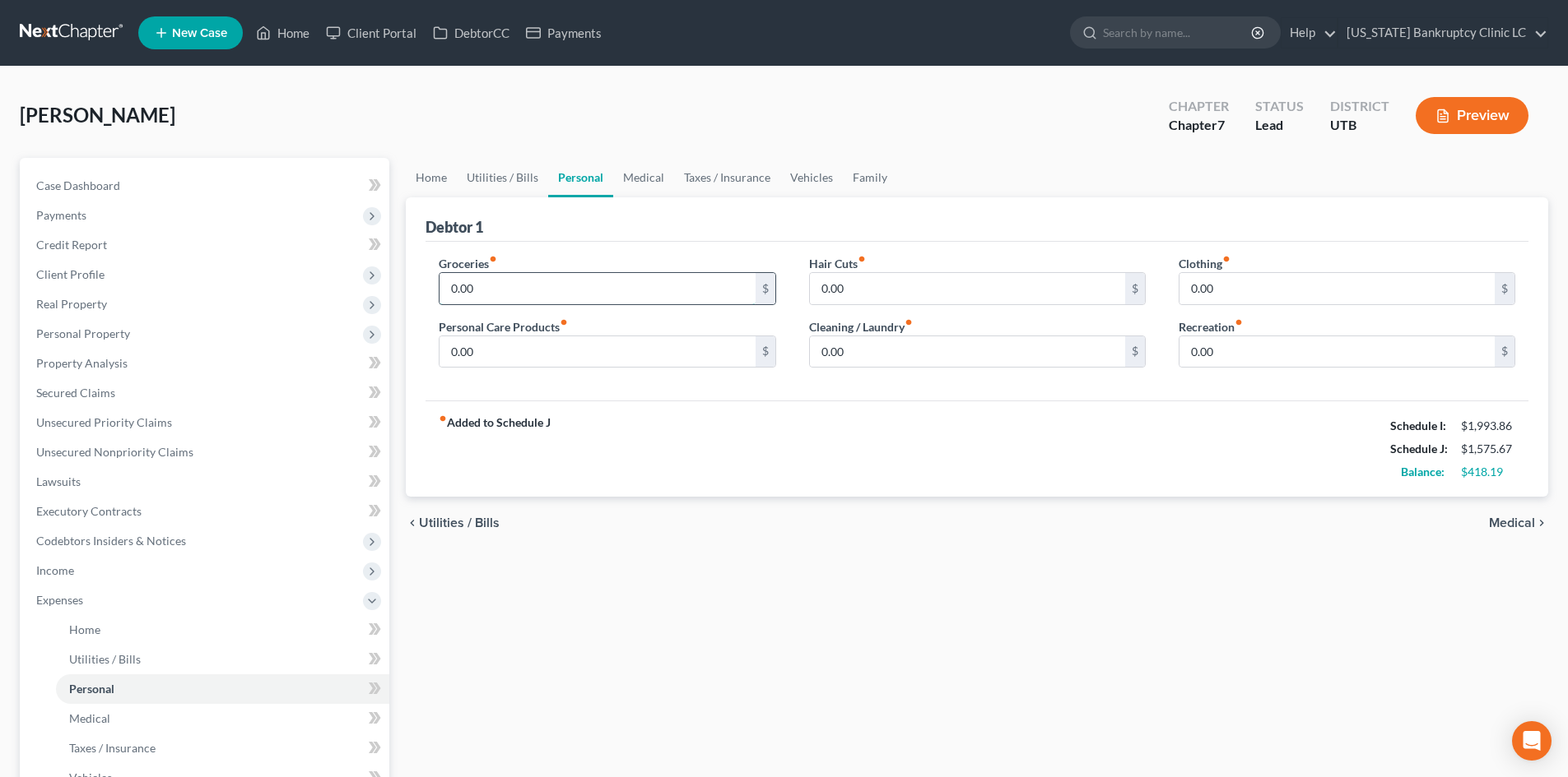
click at [530, 274] on input "0.00" at bounding box center [597, 289] width 315 height 31
click at [886, 434] on div "fiber_manual_record Added to Schedule J Schedule I: $1,993.86 Schedule J: $1,97…" at bounding box center [977, 448] width 1103 height 96
click at [100, 595] on span "Expenses" at bounding box center [206, 601] width 366 height 30
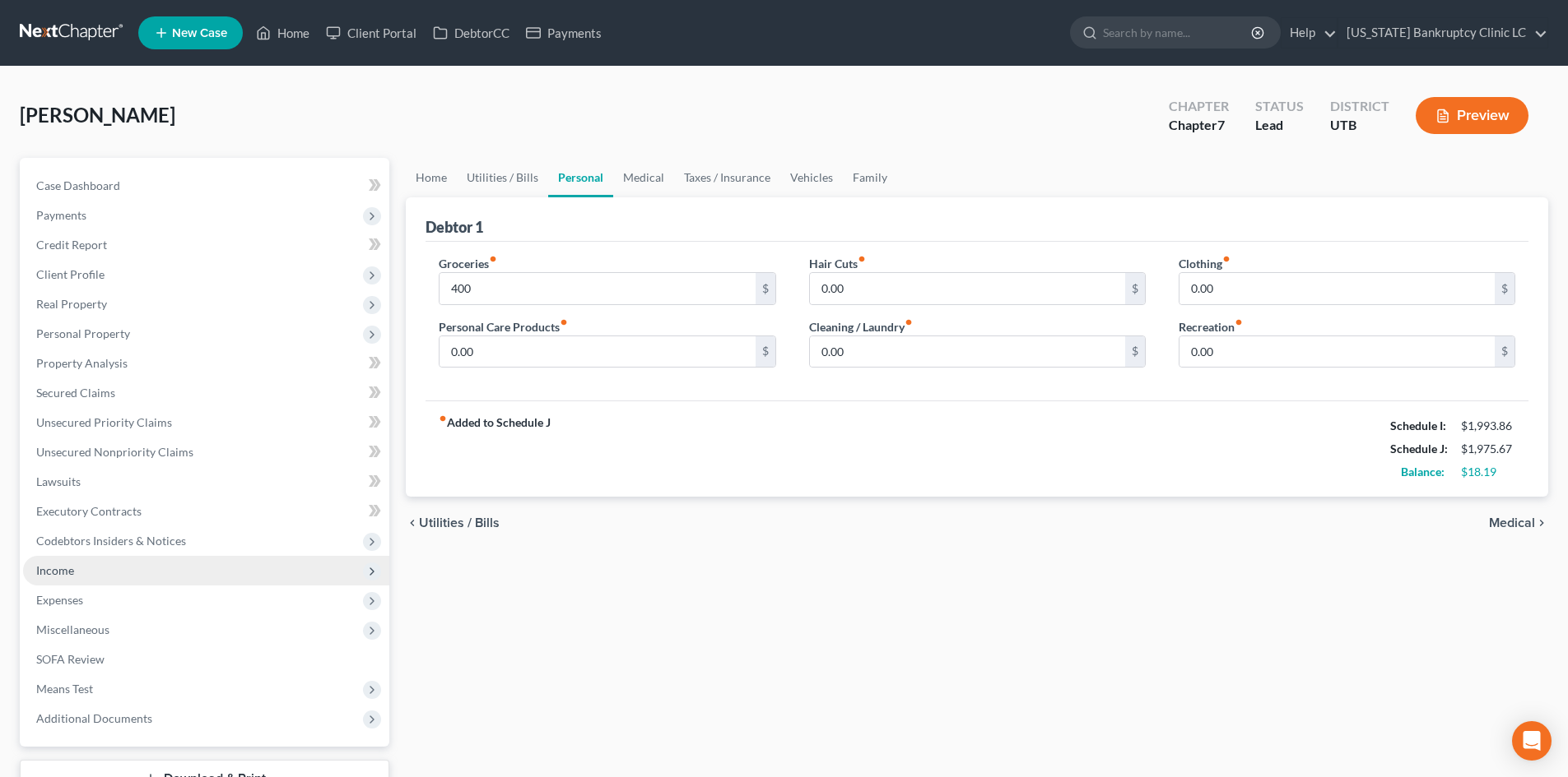
click at [100, 574] on span "Income" at bounding box center [206, 571] width 366 height 30
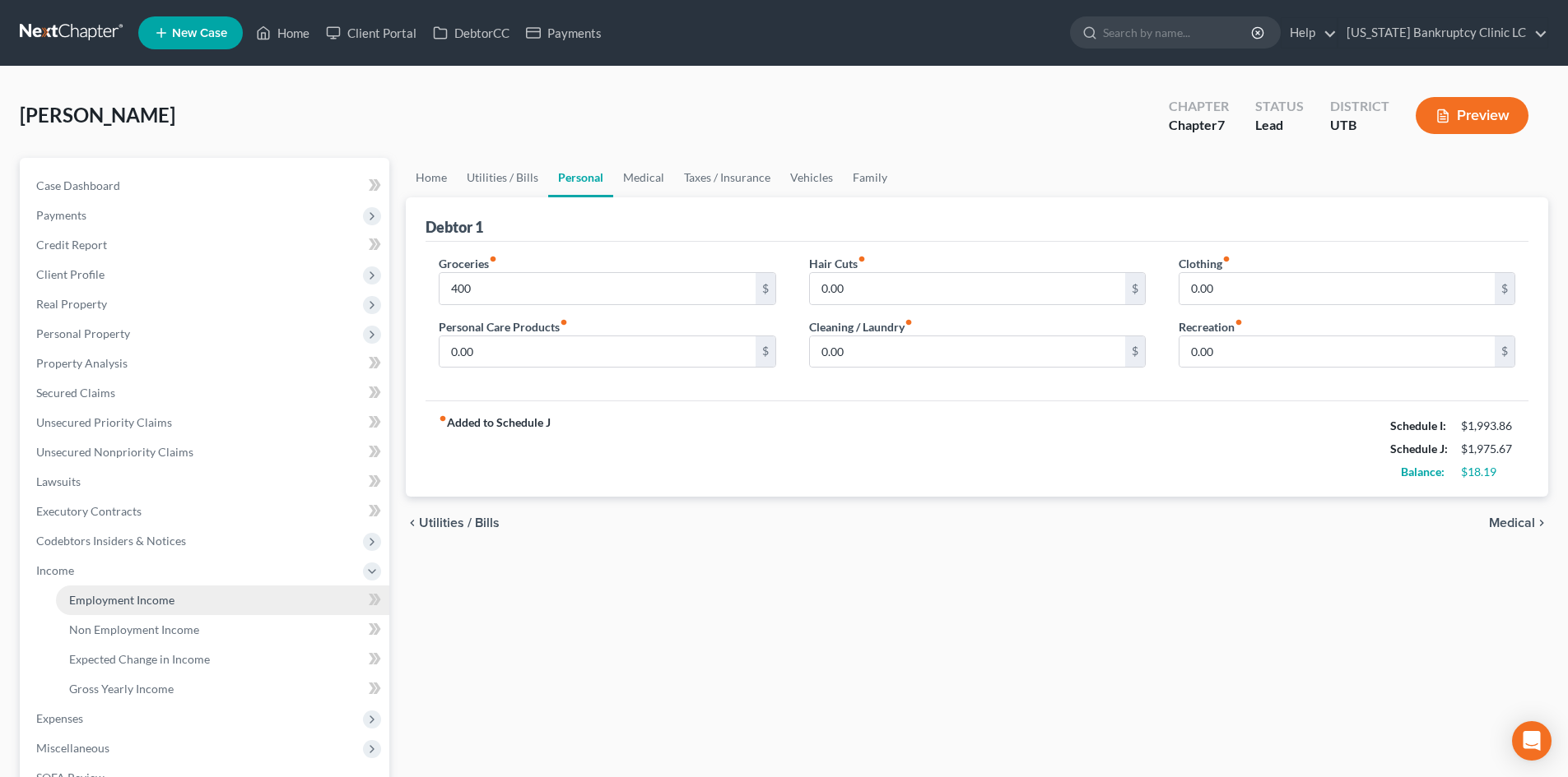
click at [100, 608] on link "Employment Income" at bounding box center [222, 601] width 333 height 30
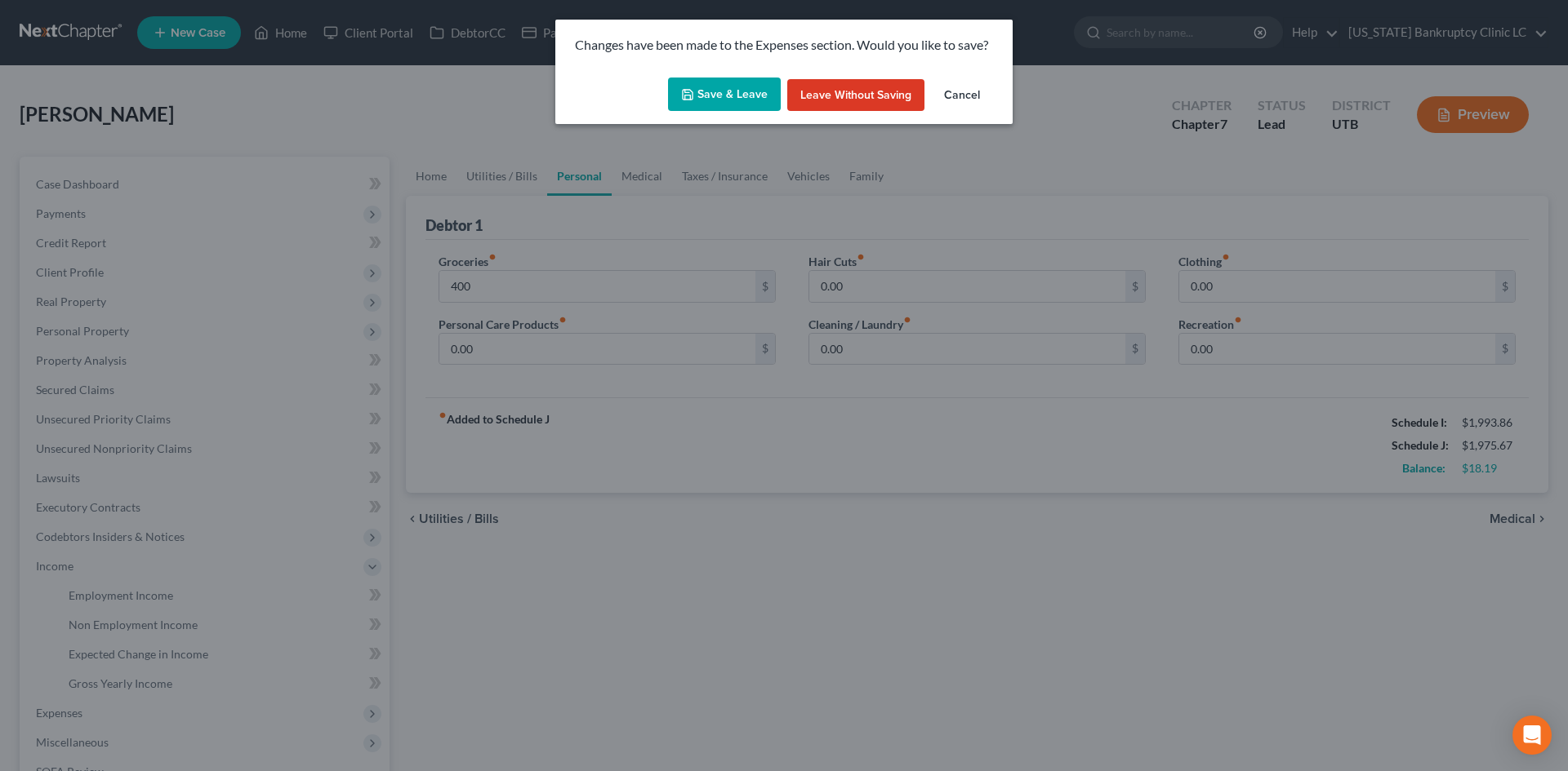
click at [704, 101] on button "Save & Leave" at bounding box center [724, 95] width 113 height 34
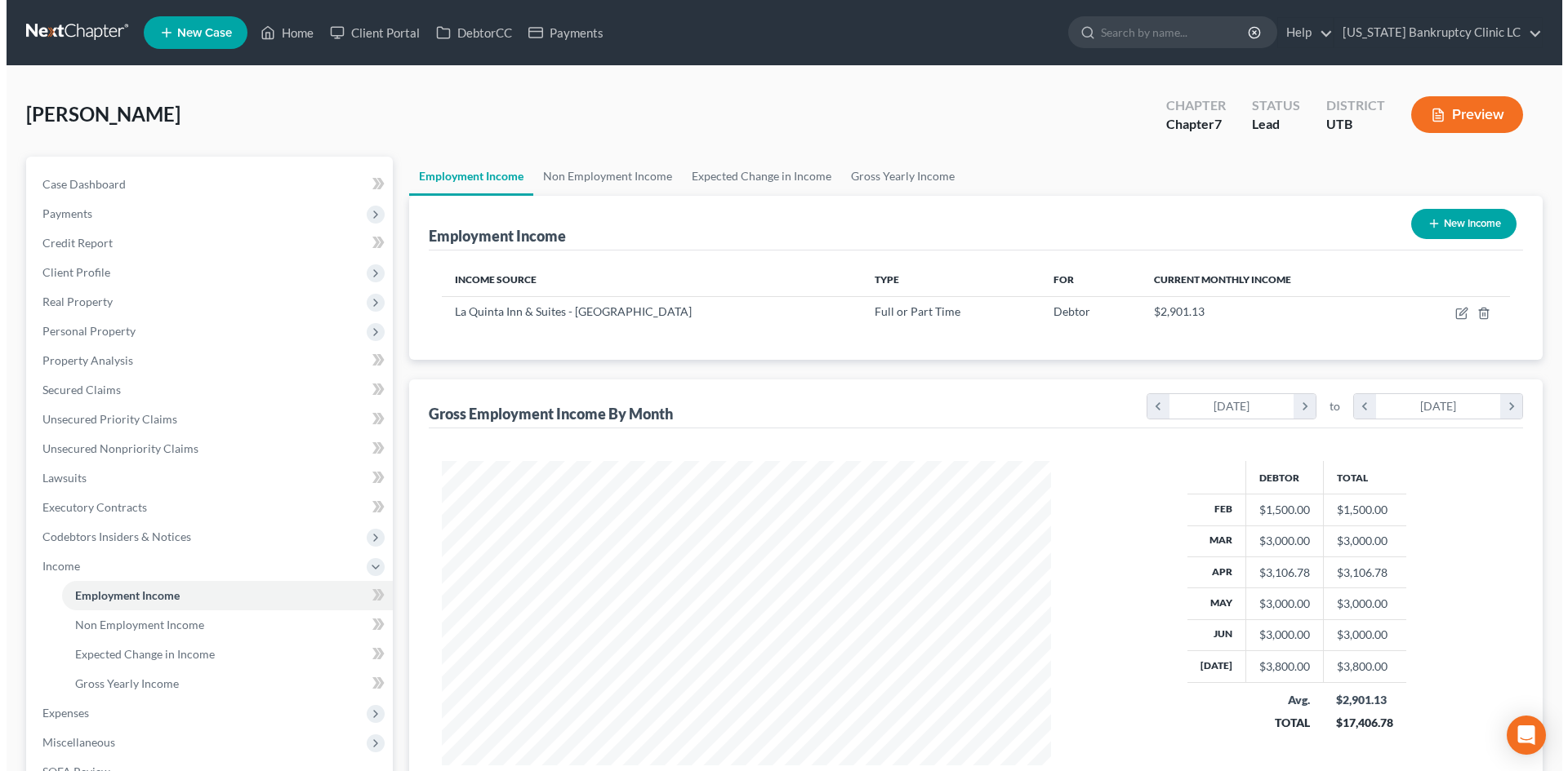
scroll to position [304, 642]
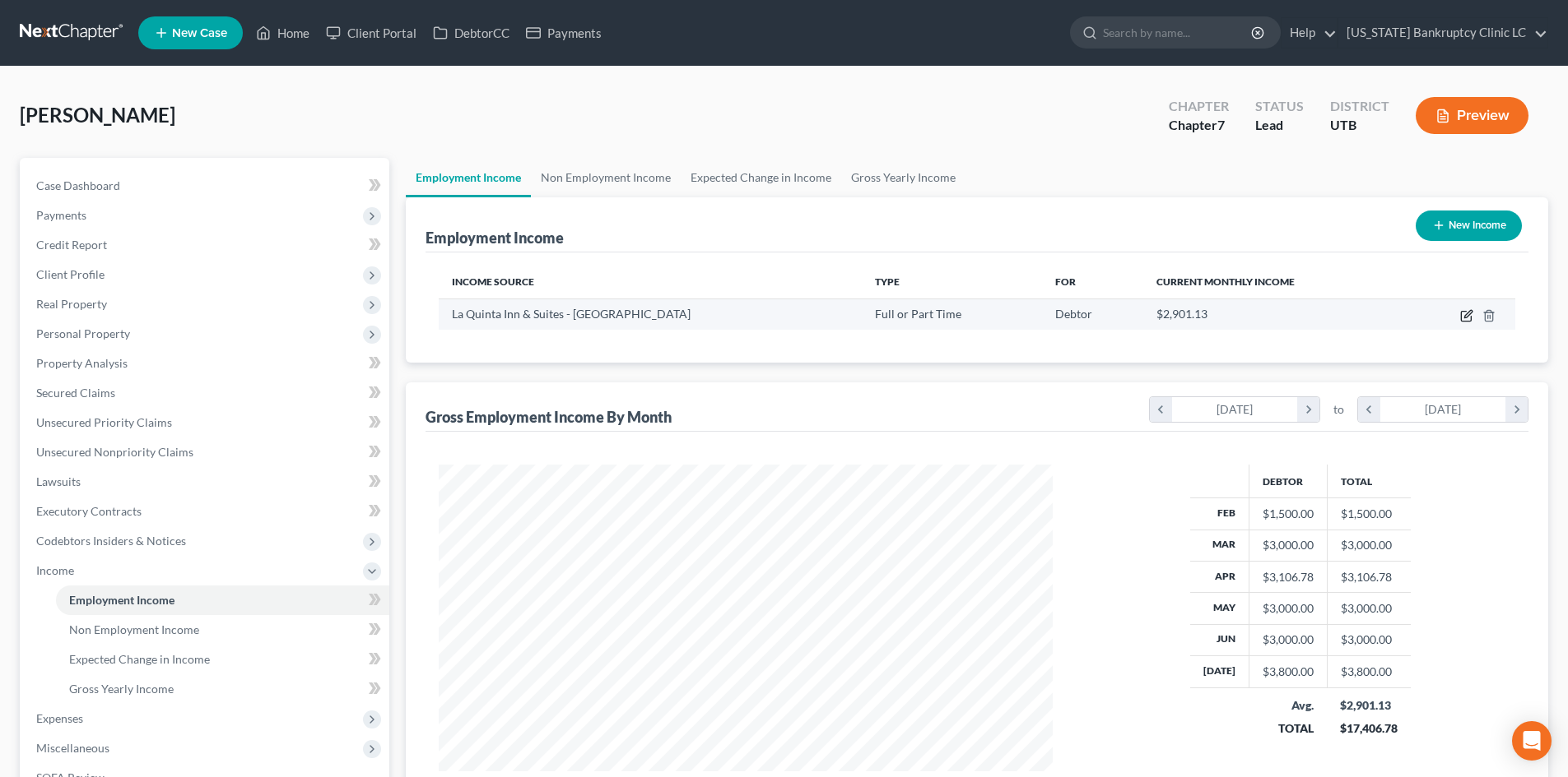
click at [1299, 317] on icon "button" at bounding box center [1466, 315] width 13 height 13
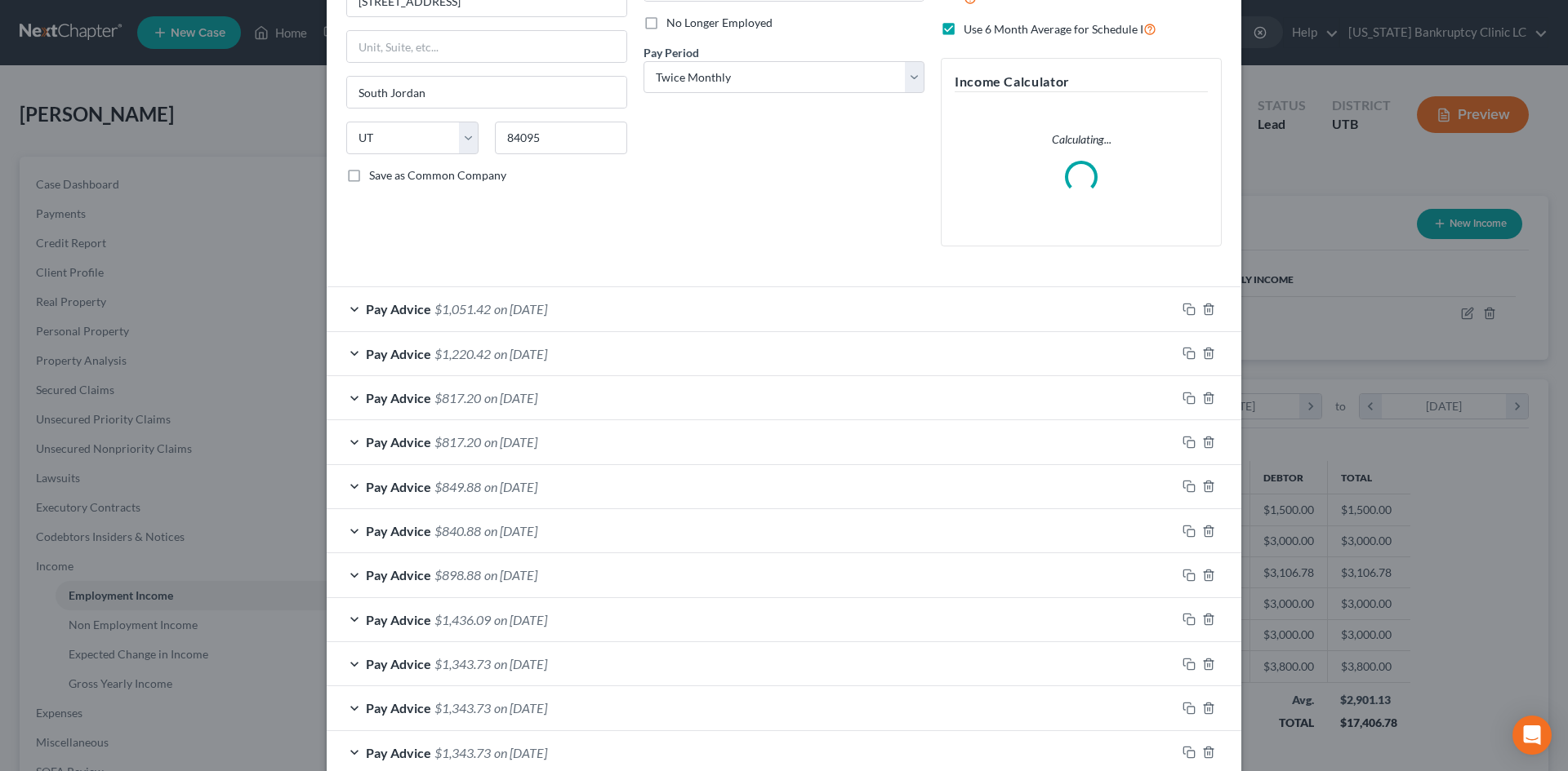
scroll to position [245, 0]
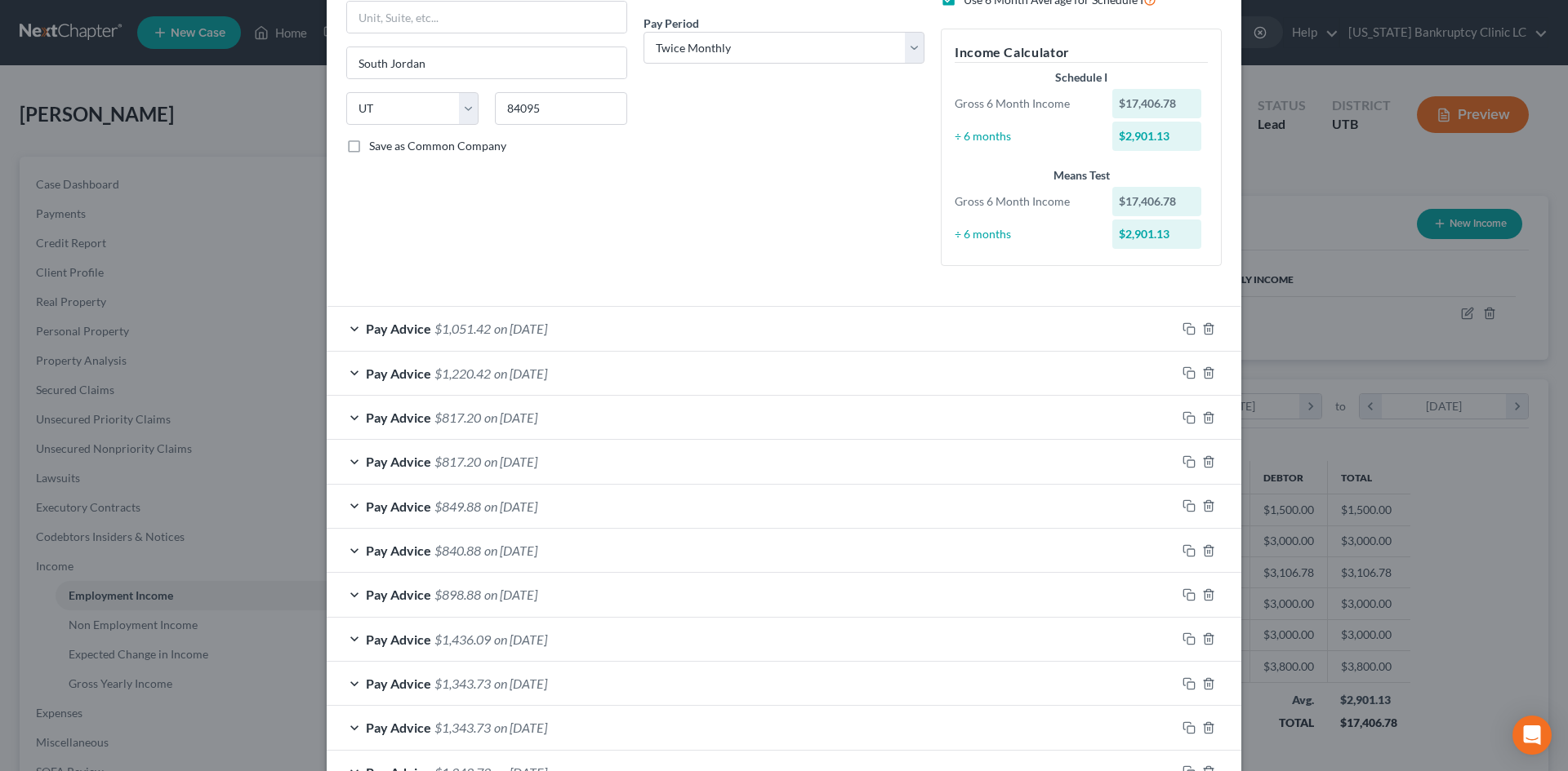
click at [738, 358] on div "Pay Advice $1,220.42 on [DATE]" at bounding box center [752, 373] width 849 height 43
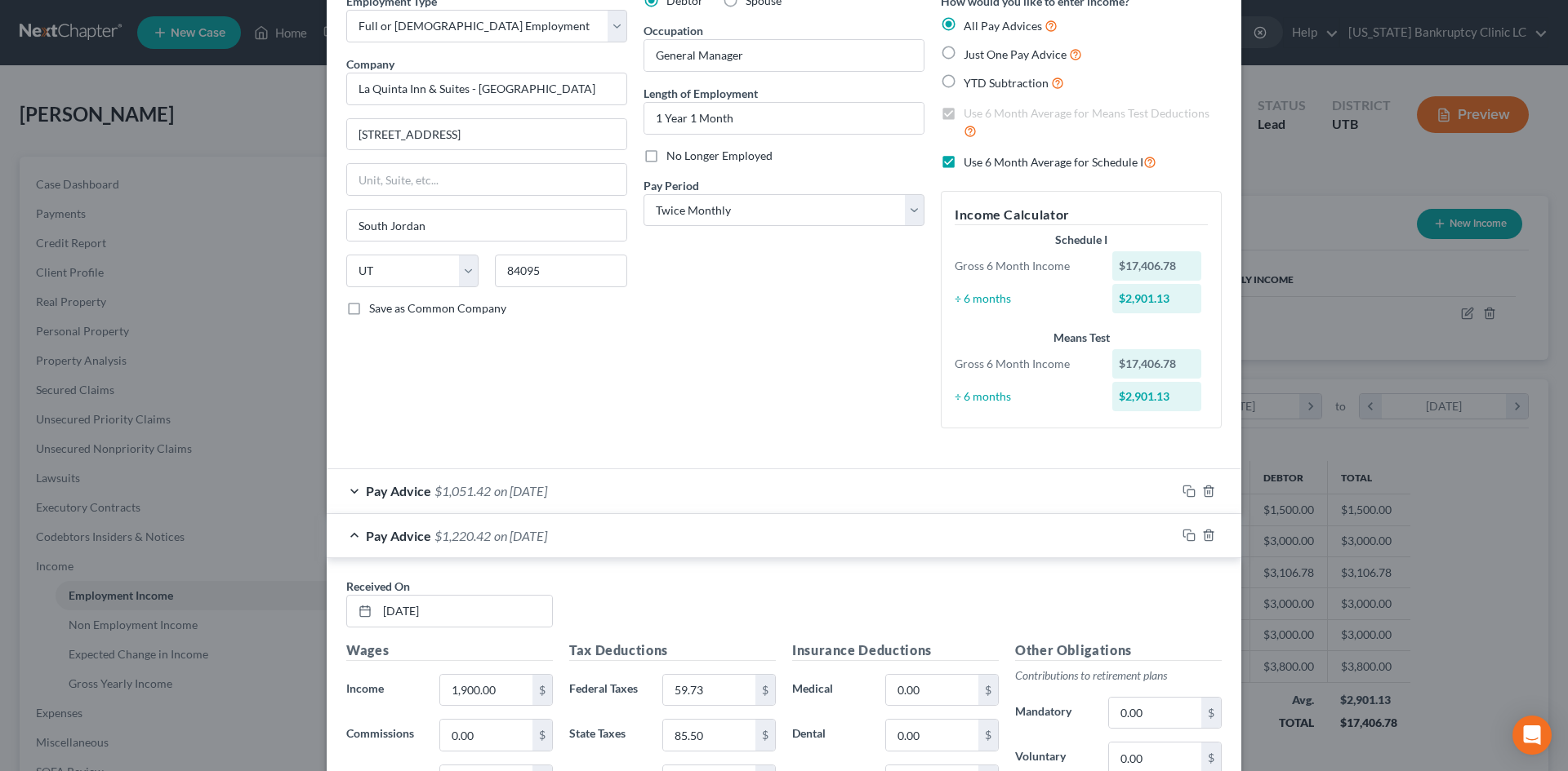
scroll to position [82, 0]
click at [997, 170] on span "Use 6 Month Average for Schedule I" at bounding box center [1054, 163] width 179 height 14
click at [981, 164] on input "Use 6 Month Average for Schedule I" at bounding box center [975, 159] width 10 height 10
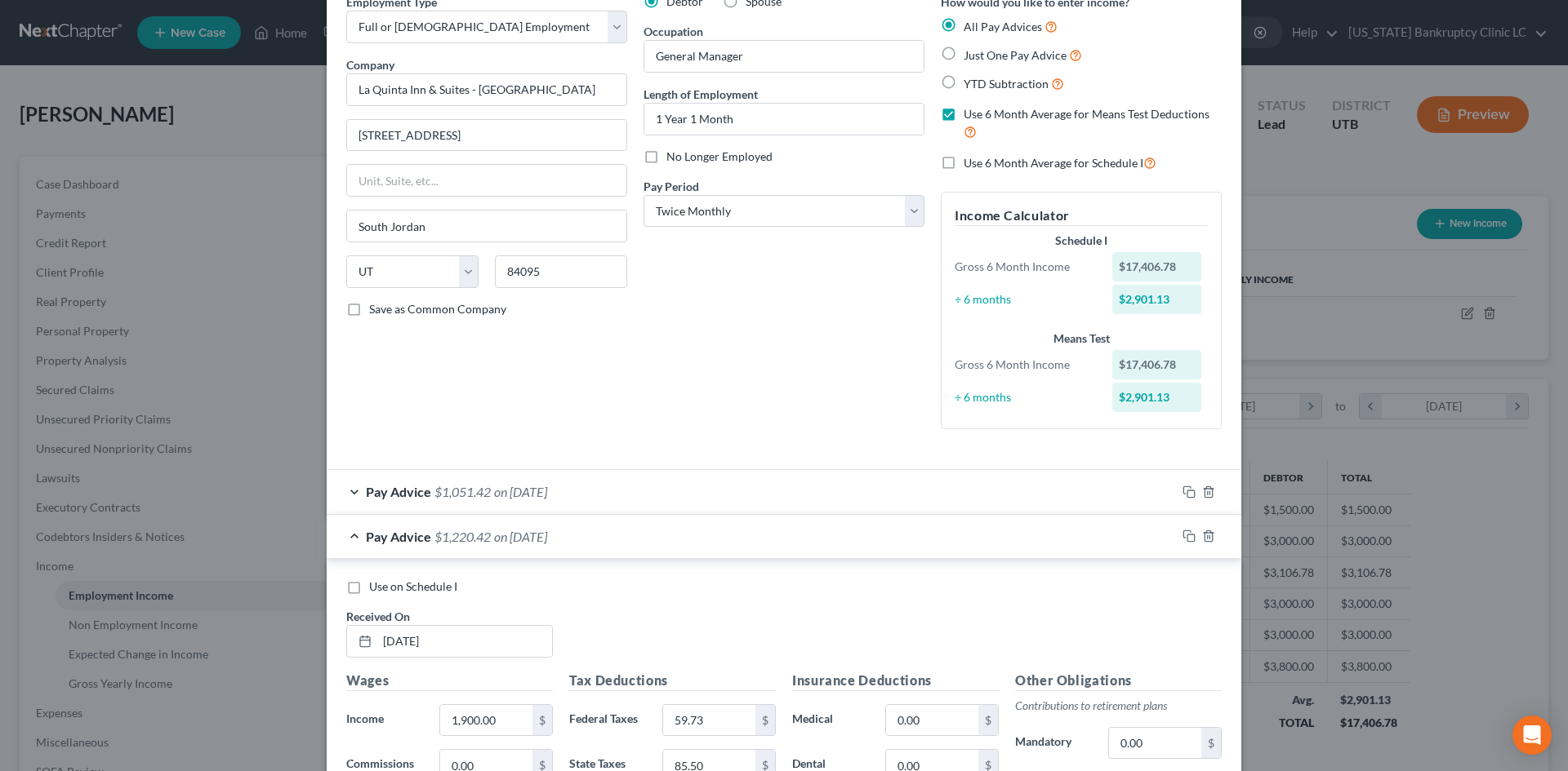
click at [1001, 112] on span "Use 6 Month Average for Means Test Deductions" at bounding box center [1086, 114] width 246 height 14
click at [981, 112] on input "Use 6 Month Average for Means Test Deductions" at bounding box center [975, 111] width 10 height 10
click at [417, 584] on span "Use on Schedule I" at bounding box center [413, 586] width 88 height 14
click at [387, 584] on input "Use on Schedule I" at bounding box center [381, 584] width 10 height 10
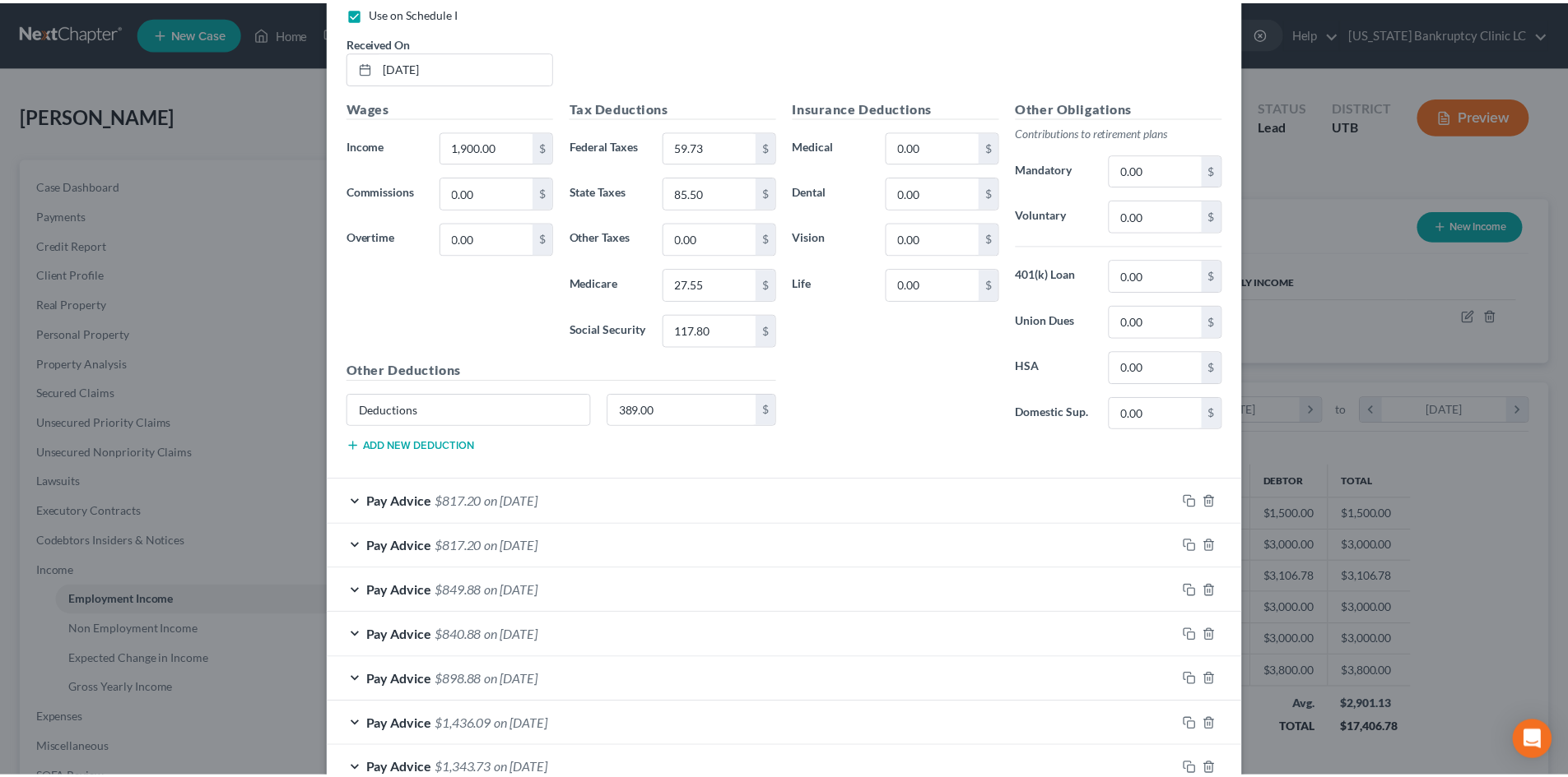
scroll to position [856, 0]
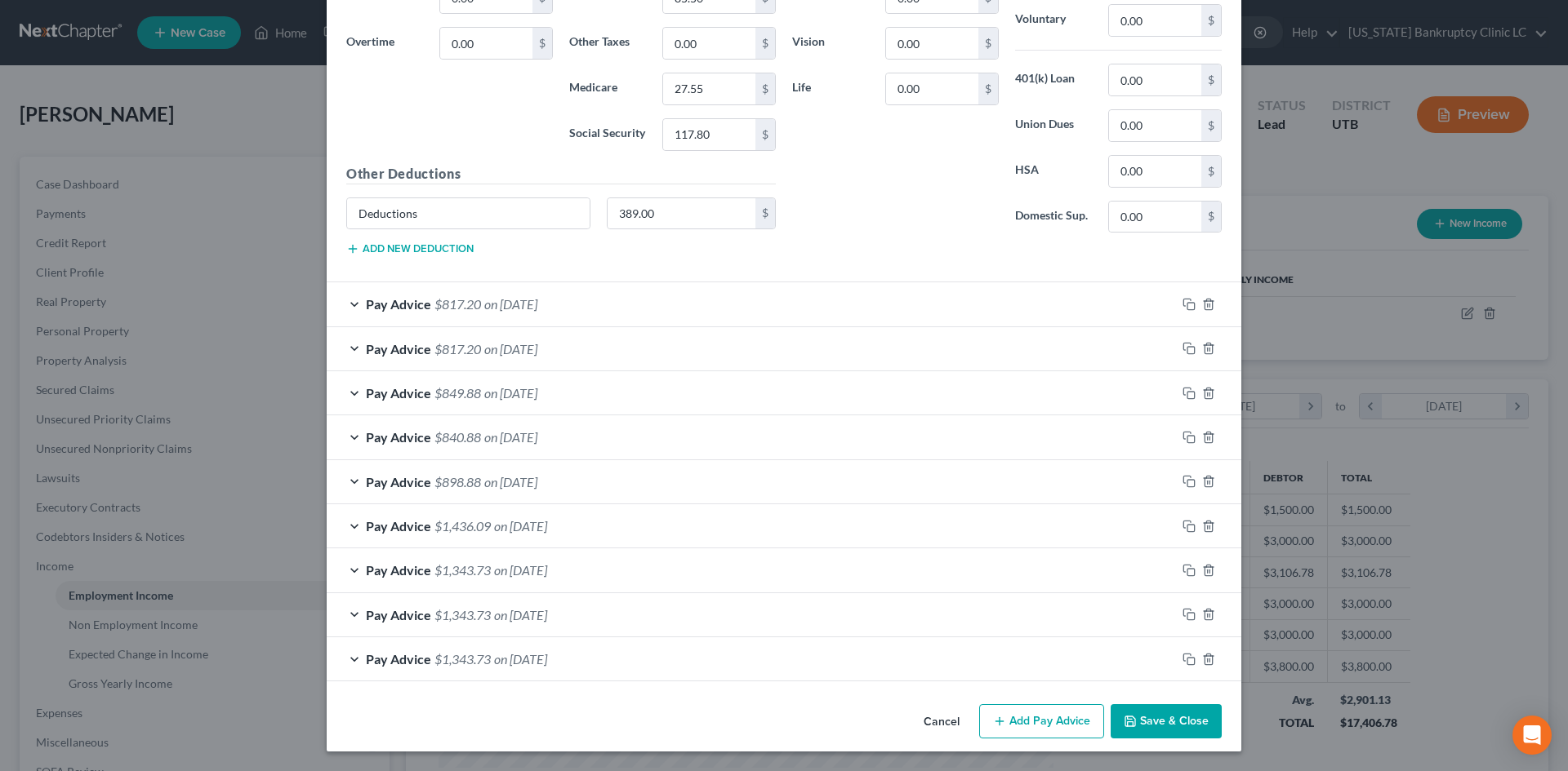
click at [1152, 696] on button "Save & Close" at bounding box center [1166, 722] width 111 height 34
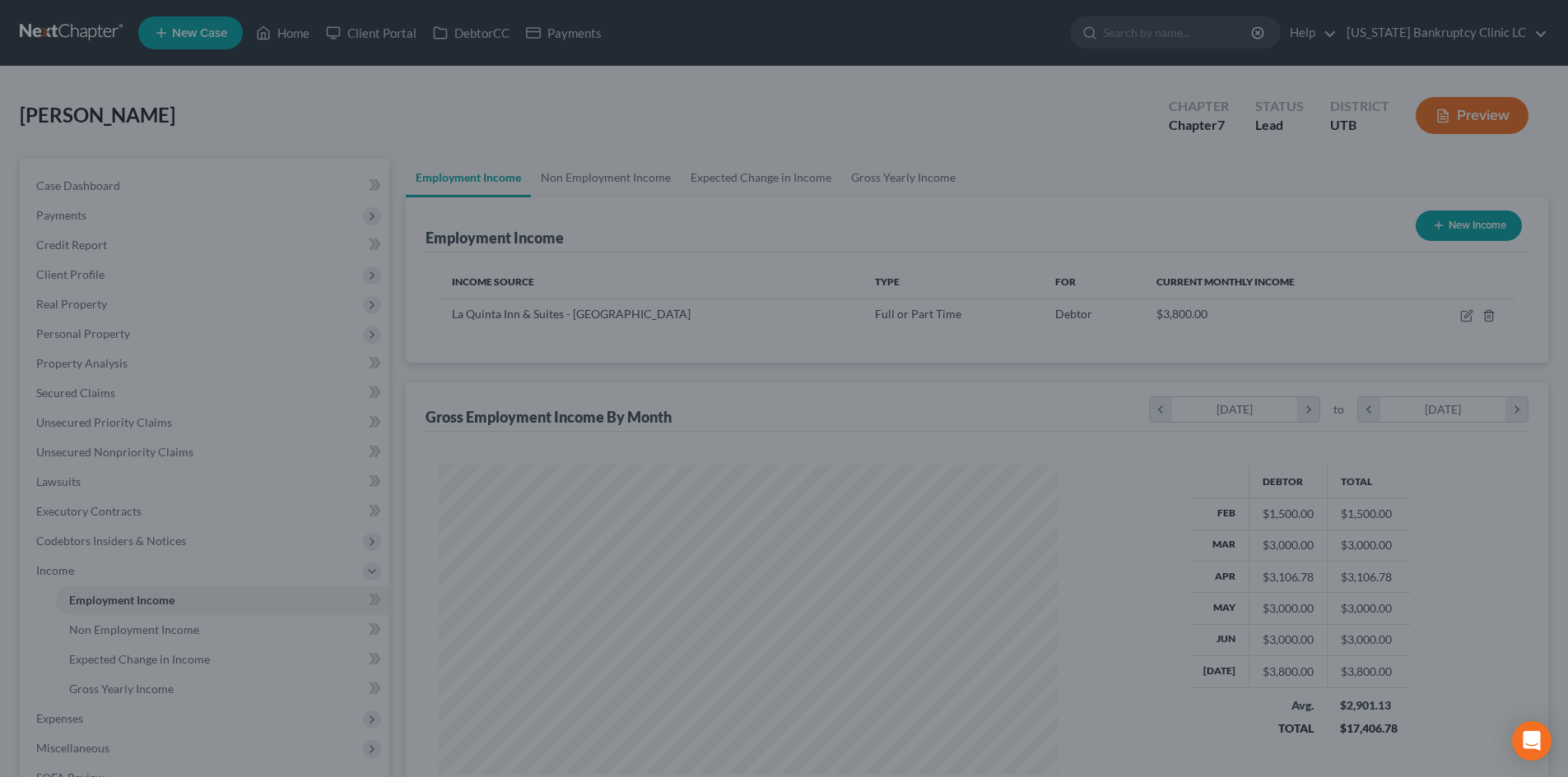
scroll to position [822284, 822449]
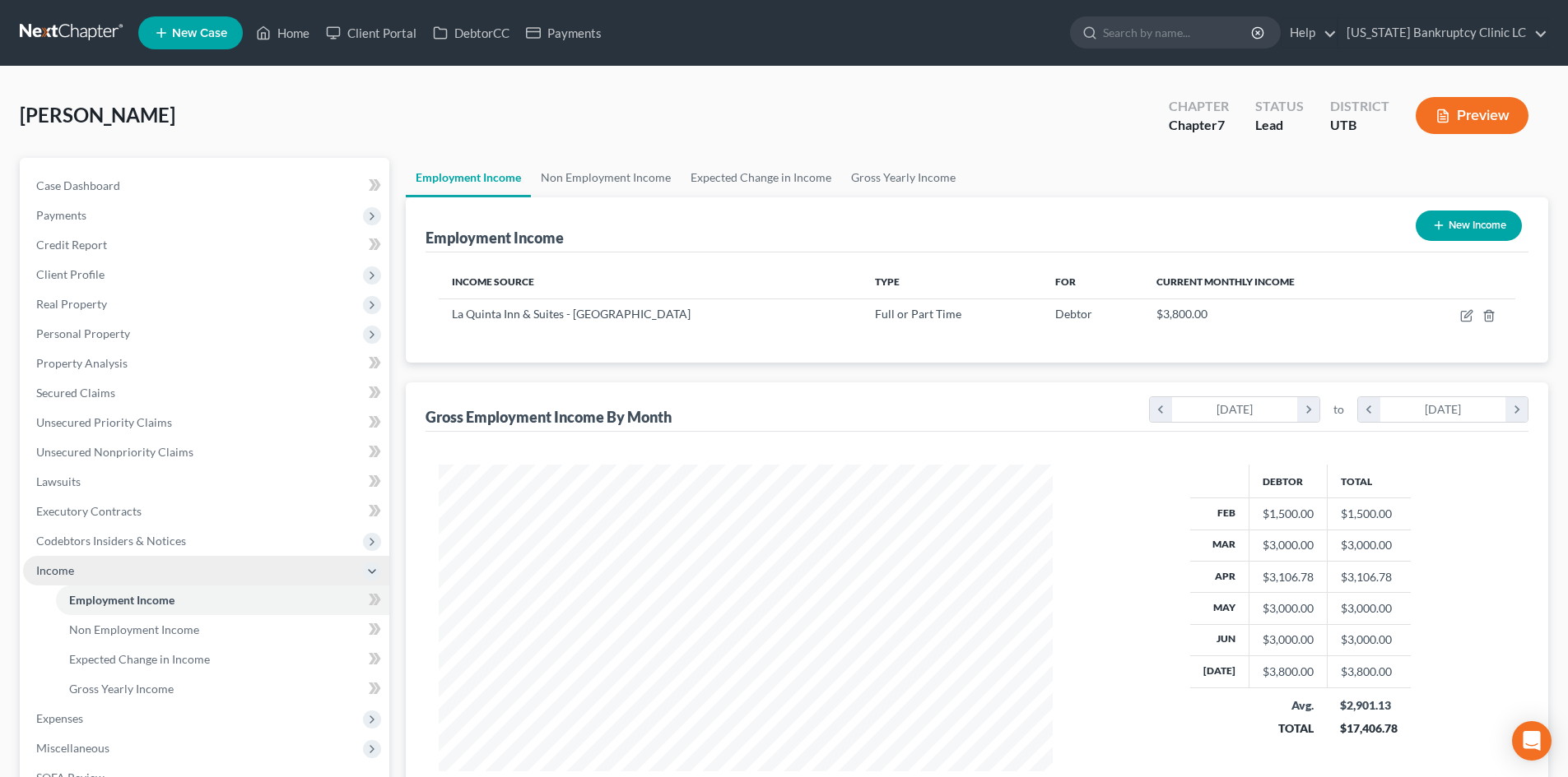
click at [100, 581] on span "Income" at bounding box center [206, 571] width 366 height 30
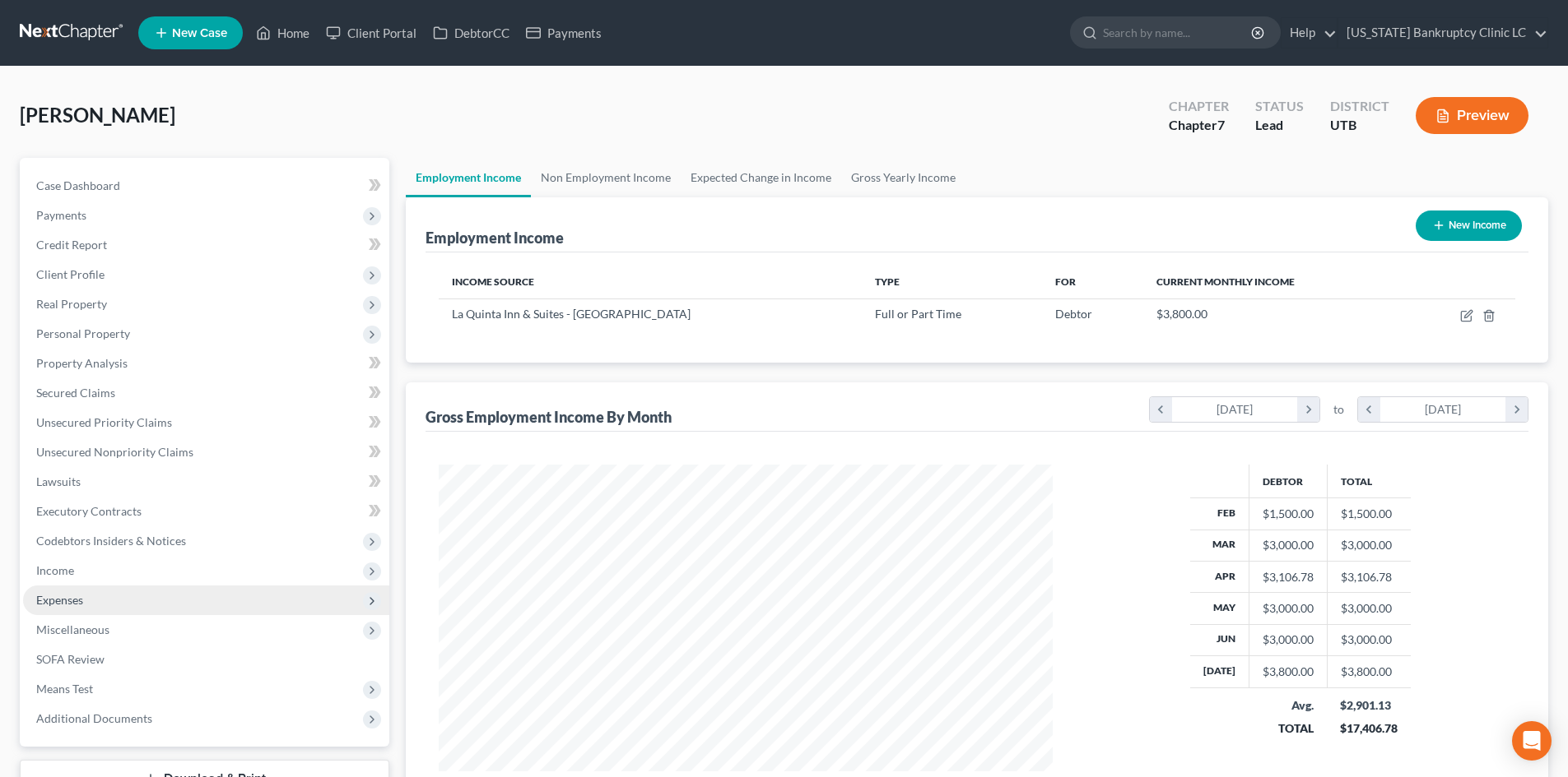
click at [100, 594] on span "Expenses" at bounding box center [206, 601] width 366 height 30
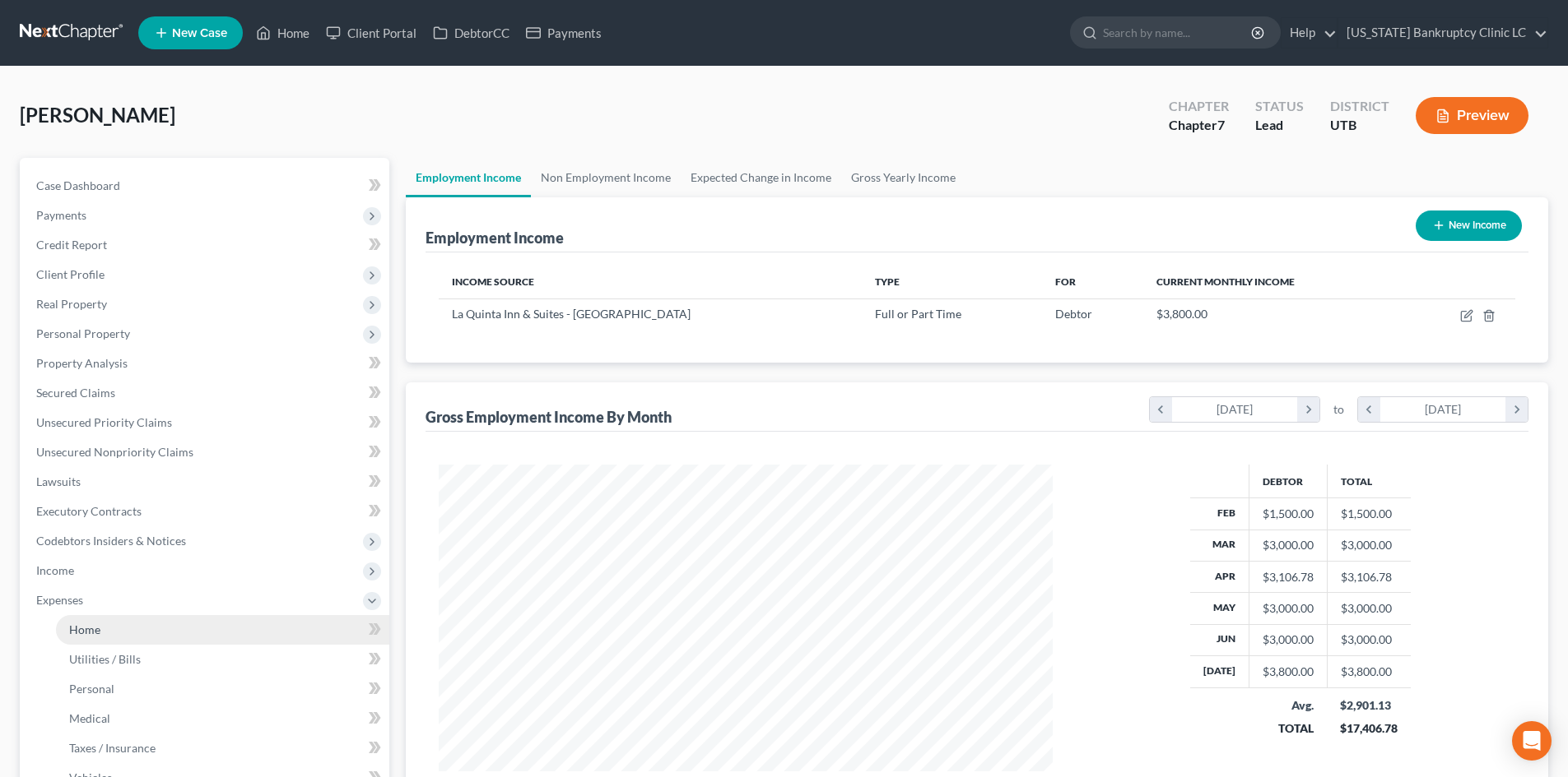
click at [100, 626] on link "Home" at bounding box center [222, 630] width 333 height 30
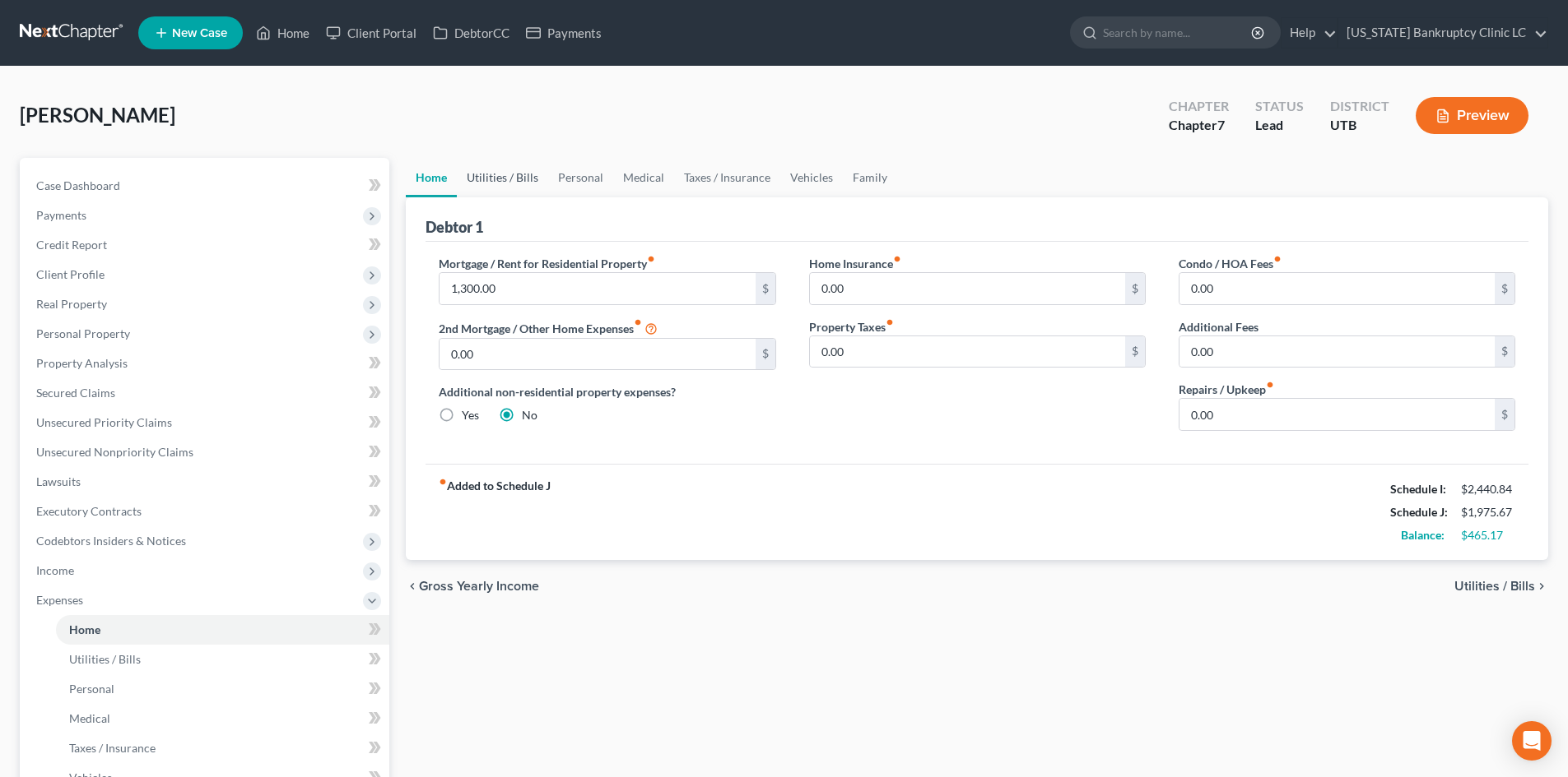
click at [504, 184] on link "Utilities / Bills" at bounding box center [502, 177] width 91 height 39
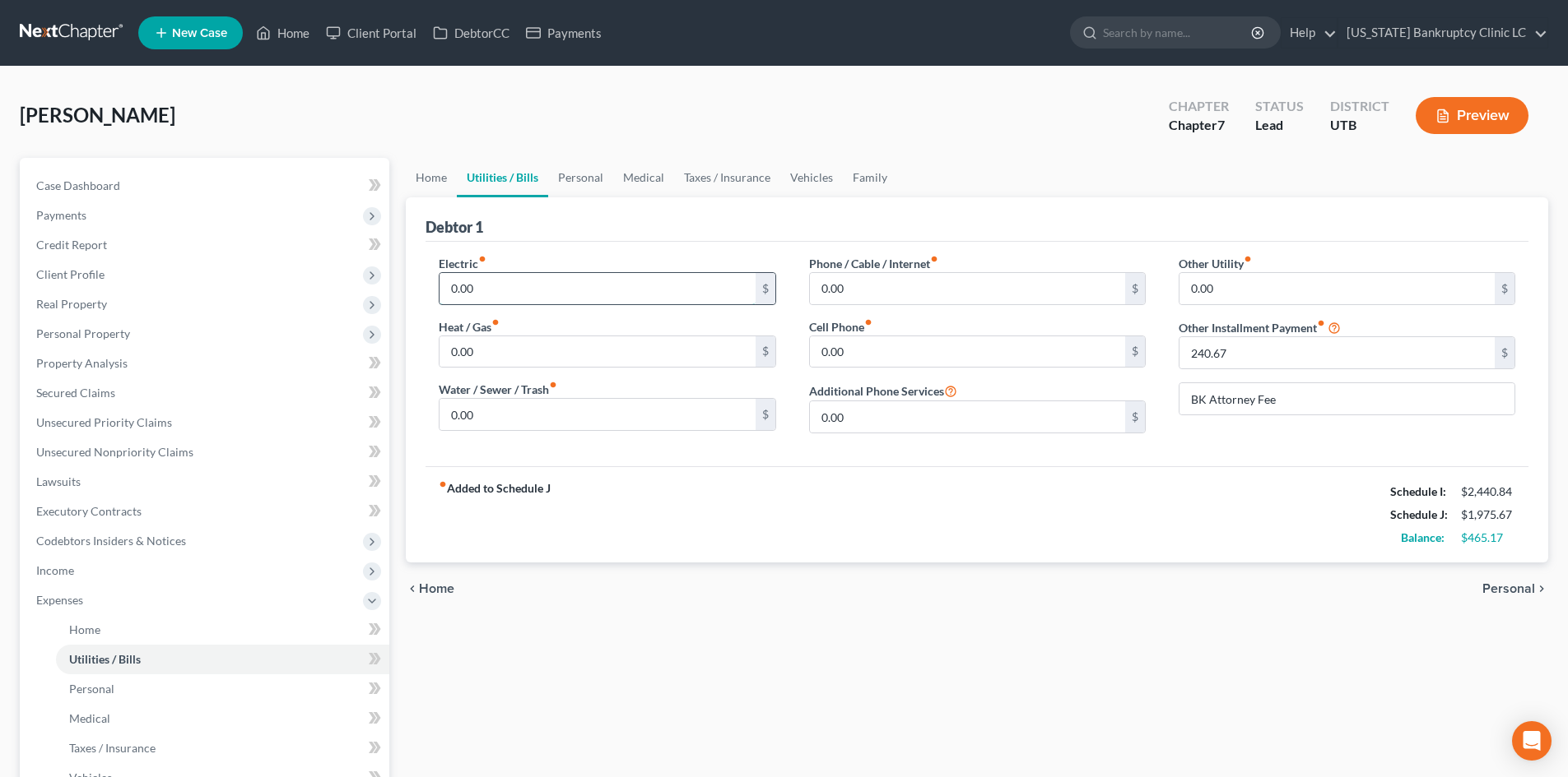
click at [487, 287] on input "0.00" at bounding box center [597, 289] width 315 height 31
click at [917, 263] on label "Phone / Cable / Internet fiber_manual_record" at bounding box center [873, 263] width 130 height 17
click at [913, 277] on input "0.00" at bounding box center [967, 289] width 315 height 31
click at [847, 353] on input "0.00" at bounding box center [967, 352] width 315 height 31
click at [847, 458] on div "Electric fiber_manual_record 50 $ Heat / Gas fiber_manual_record 0.00 $ Water /…" at bounding box center [977, 354] width 1103 height 224
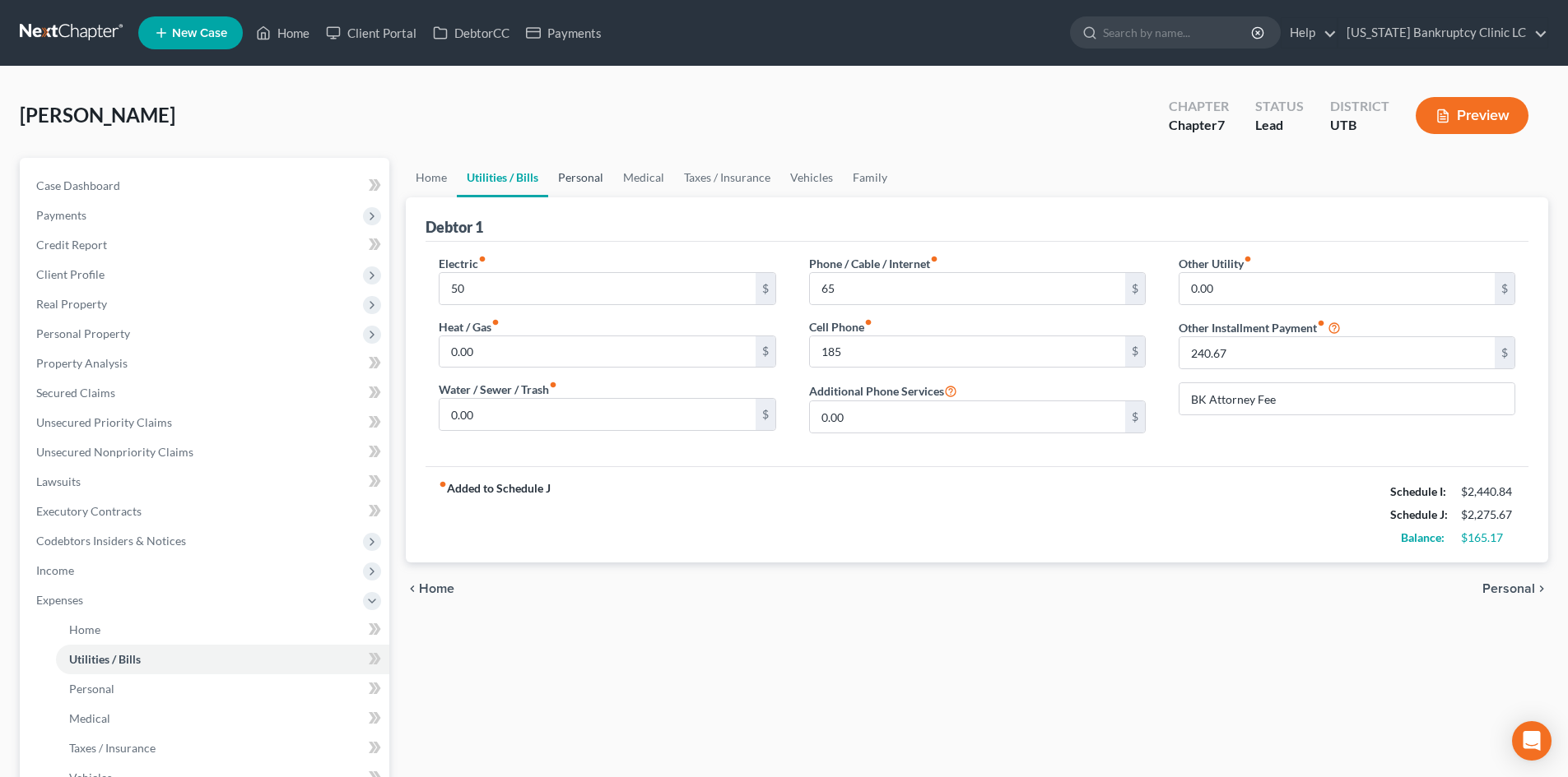
click at [573, 181] on link "Personal" at bounding box center [580, 177] width 65 height 39
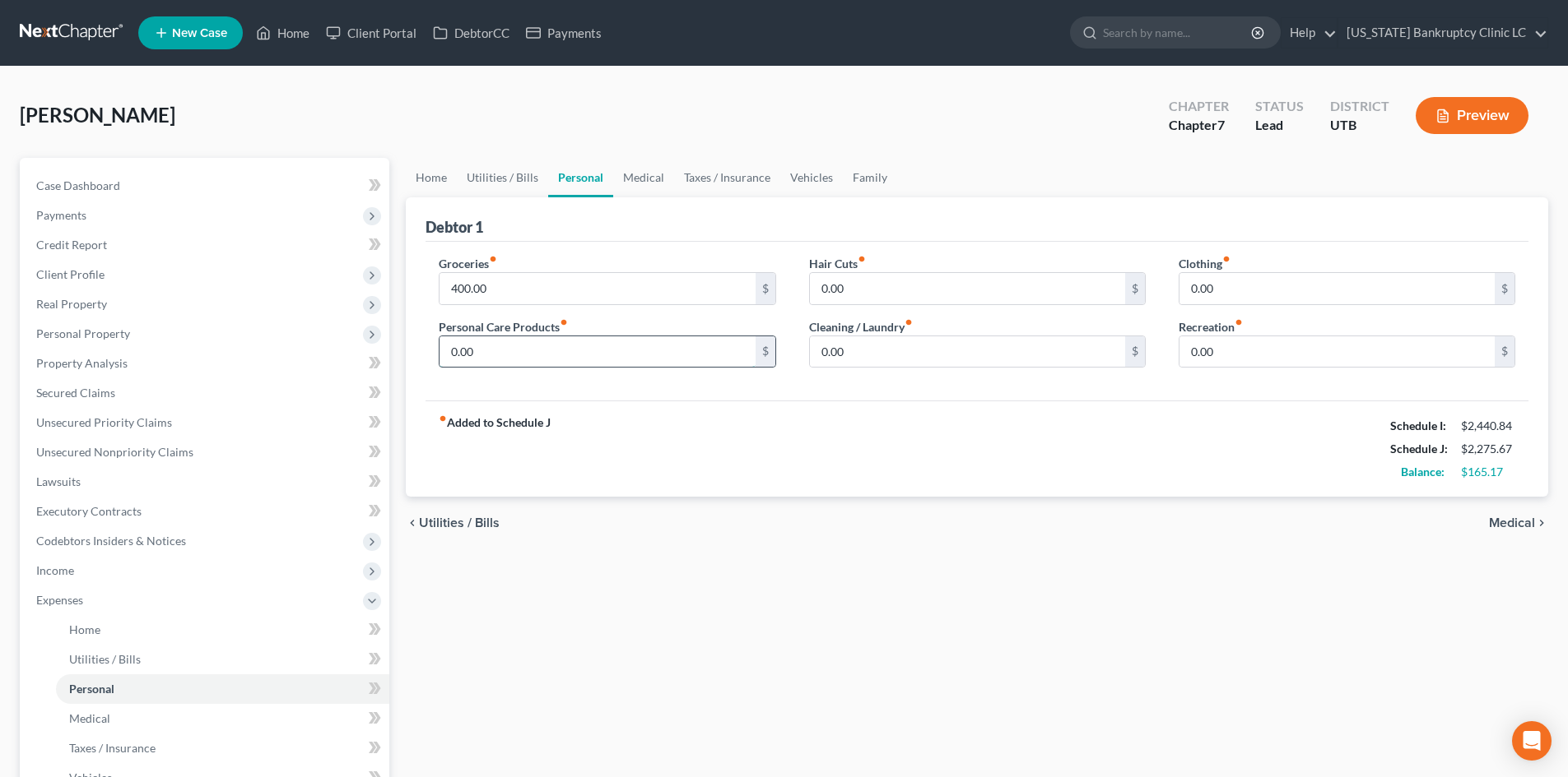
click at [509, 343] on input "0.00" at bounding box center [597, 352] width 315 height 31
click at [871, 387] on div "Groceries fiber_manual_record 400.00 $ Personal Care Products fiber_manual_reco…" at bounding box center [977, 322] width 1103 height 160
click at [919, 362] on input "0.00" at bounding box center [967, 352] width 315 height 31
click at [684, 351] on input "80" at bounding box center [597, 352] width 315 height 31
click at [1000, 361] on input "0.00" at bounding box center [967, 352] width 315 height 31
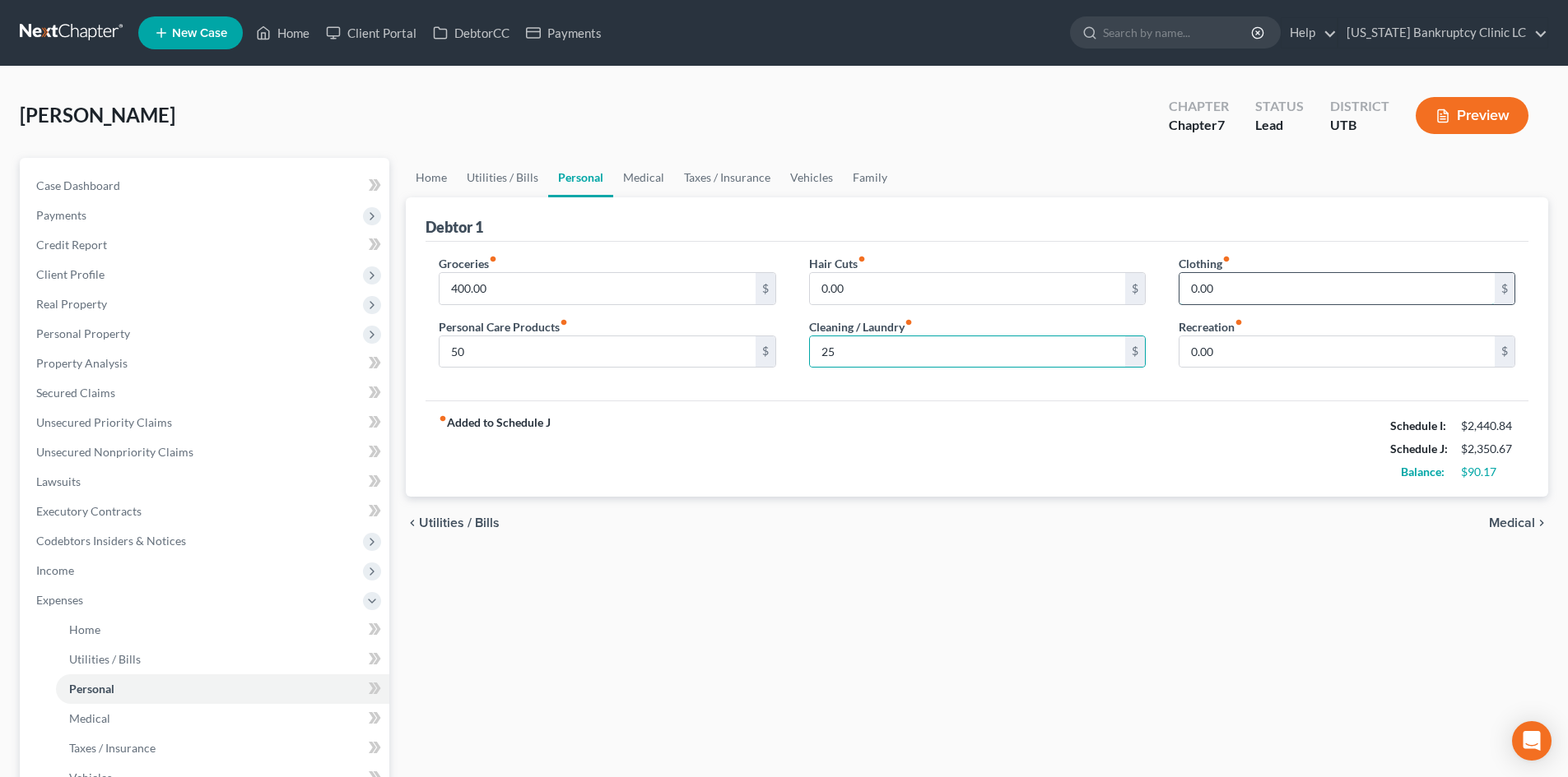
click at [1220, 291] on input "0.00" at bounding box center [1337, 289] width 315 height 31
click at [622, 176] on link "Medical" at bounding box center [644, 177] width 61 height 39
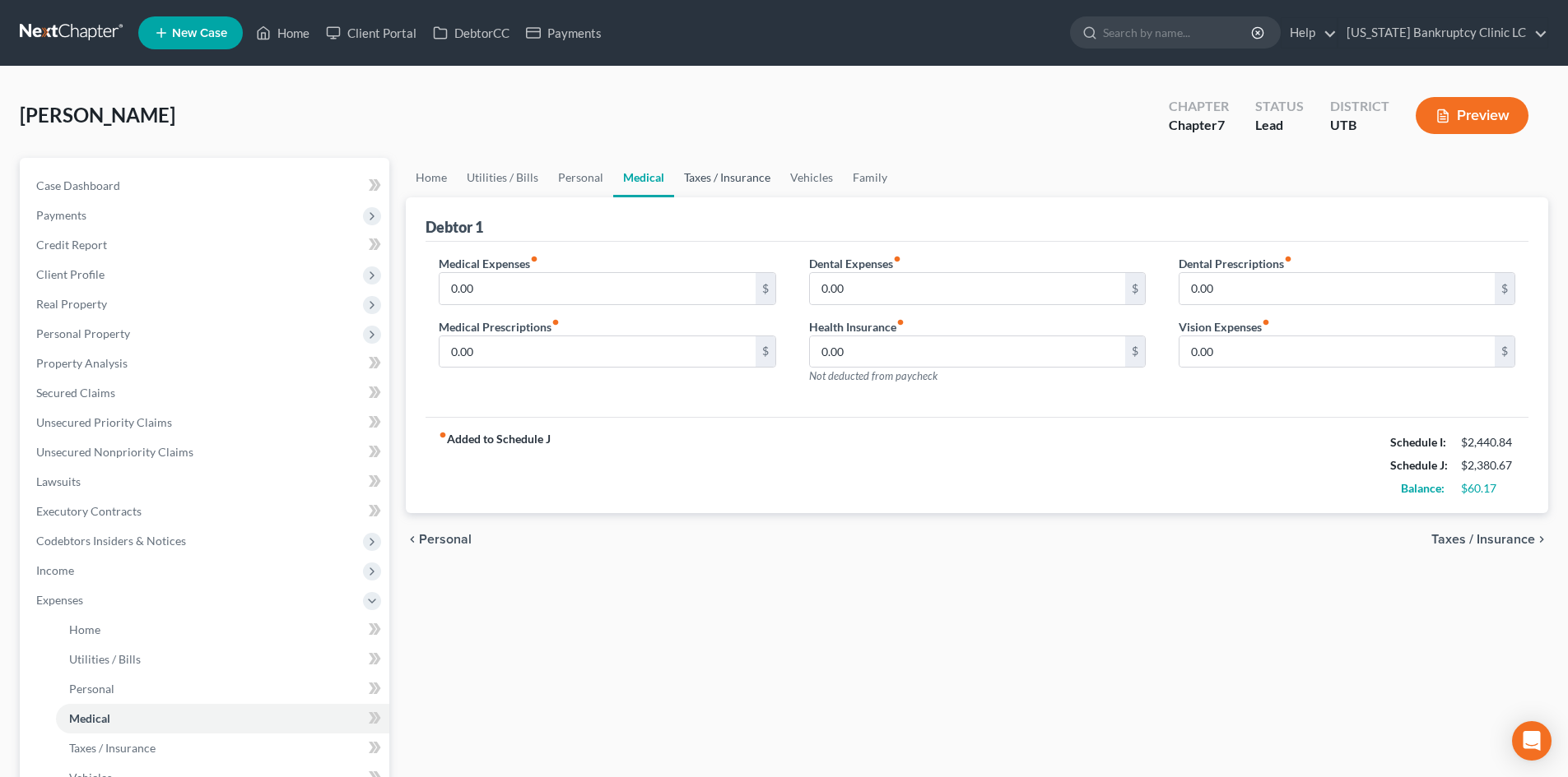
click at [703, 176] on link "Taxes / Insurance" at bounding box center [727, 177] width 106 height 39
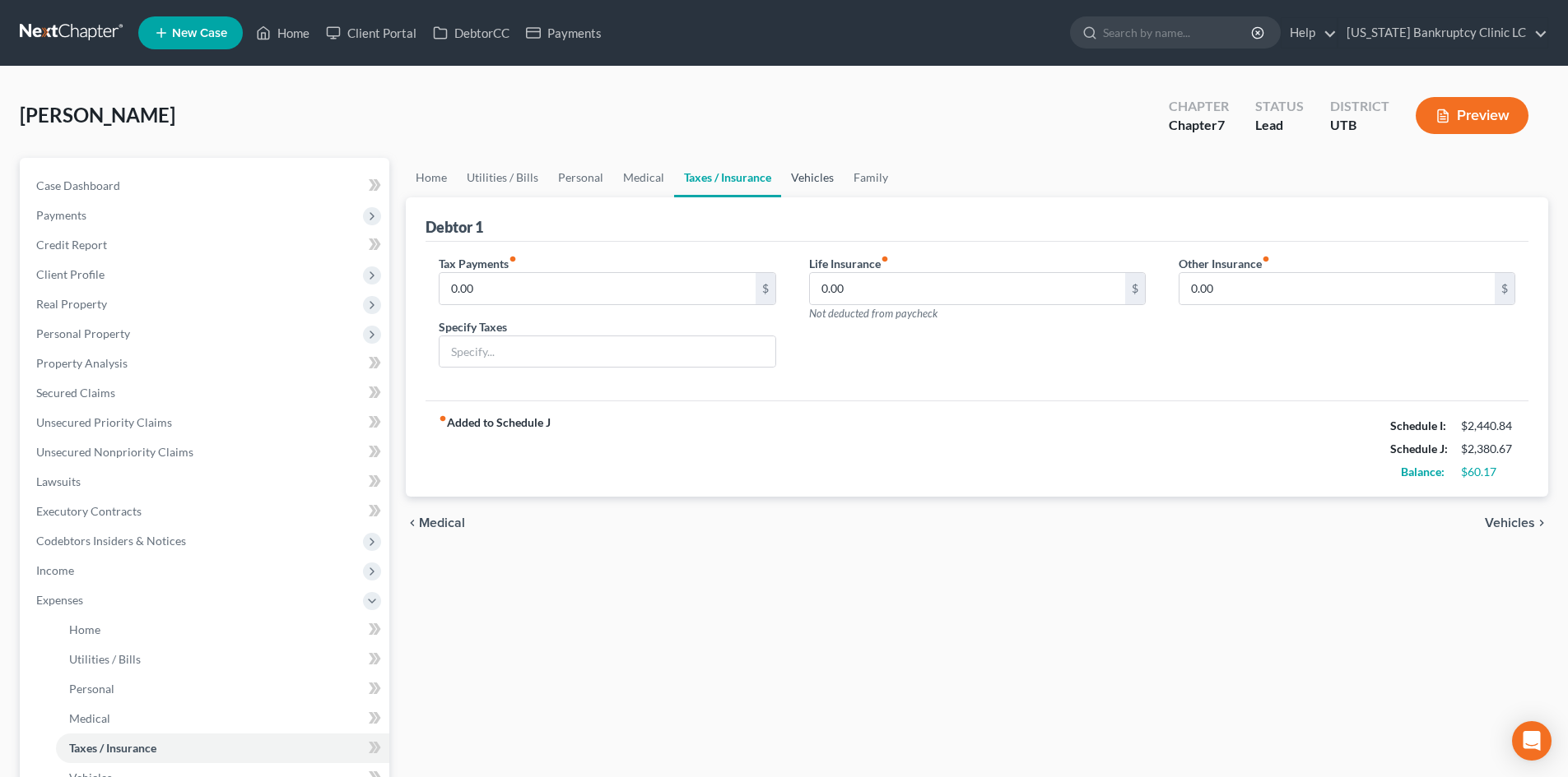
click at [802, 176] on link "Vehicles" at bounding box center [812, 177] width 63 height 39
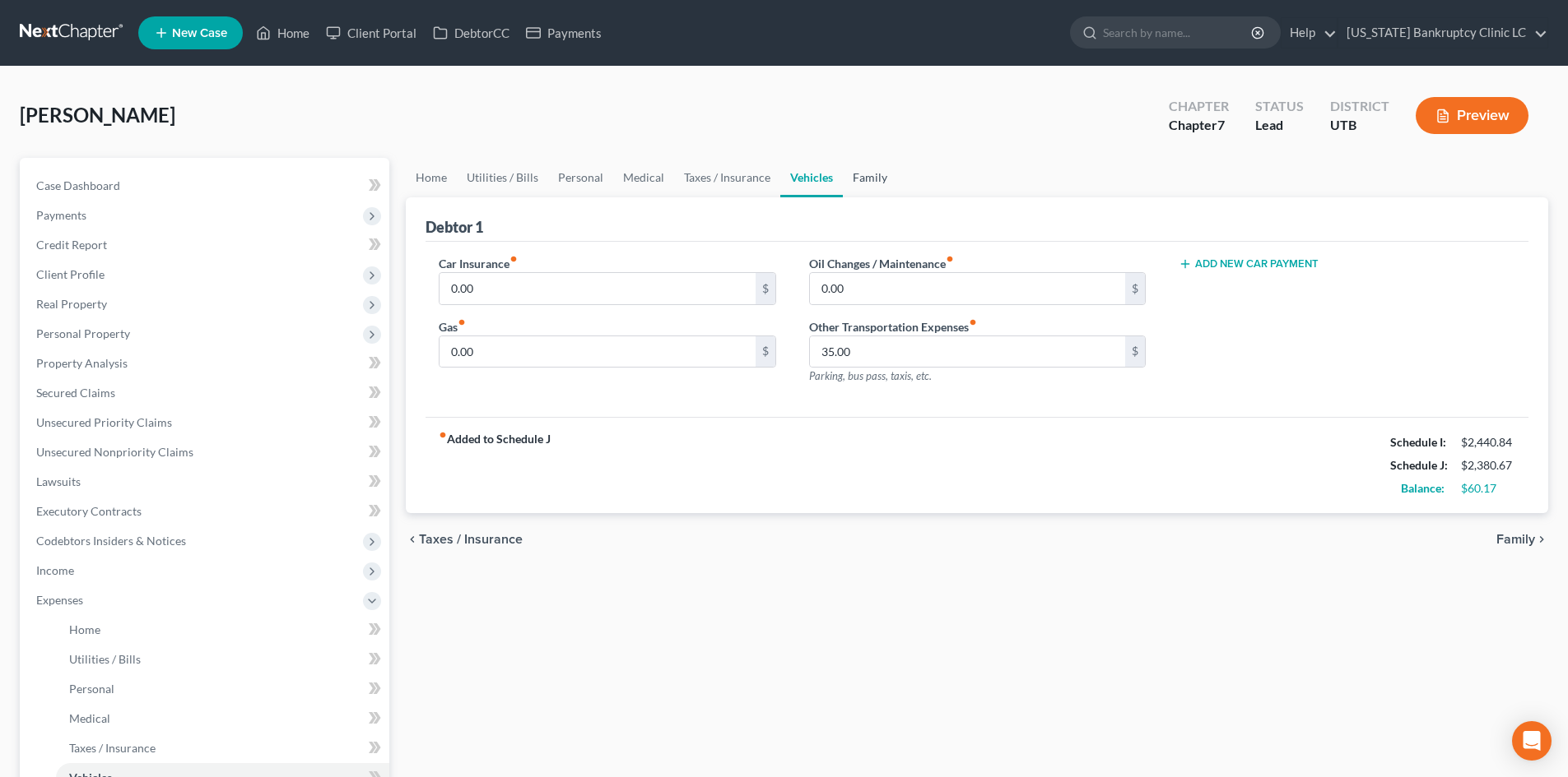
click at [871, 174] on link "Family" at bounding box center [870, 177] width 54 height 39
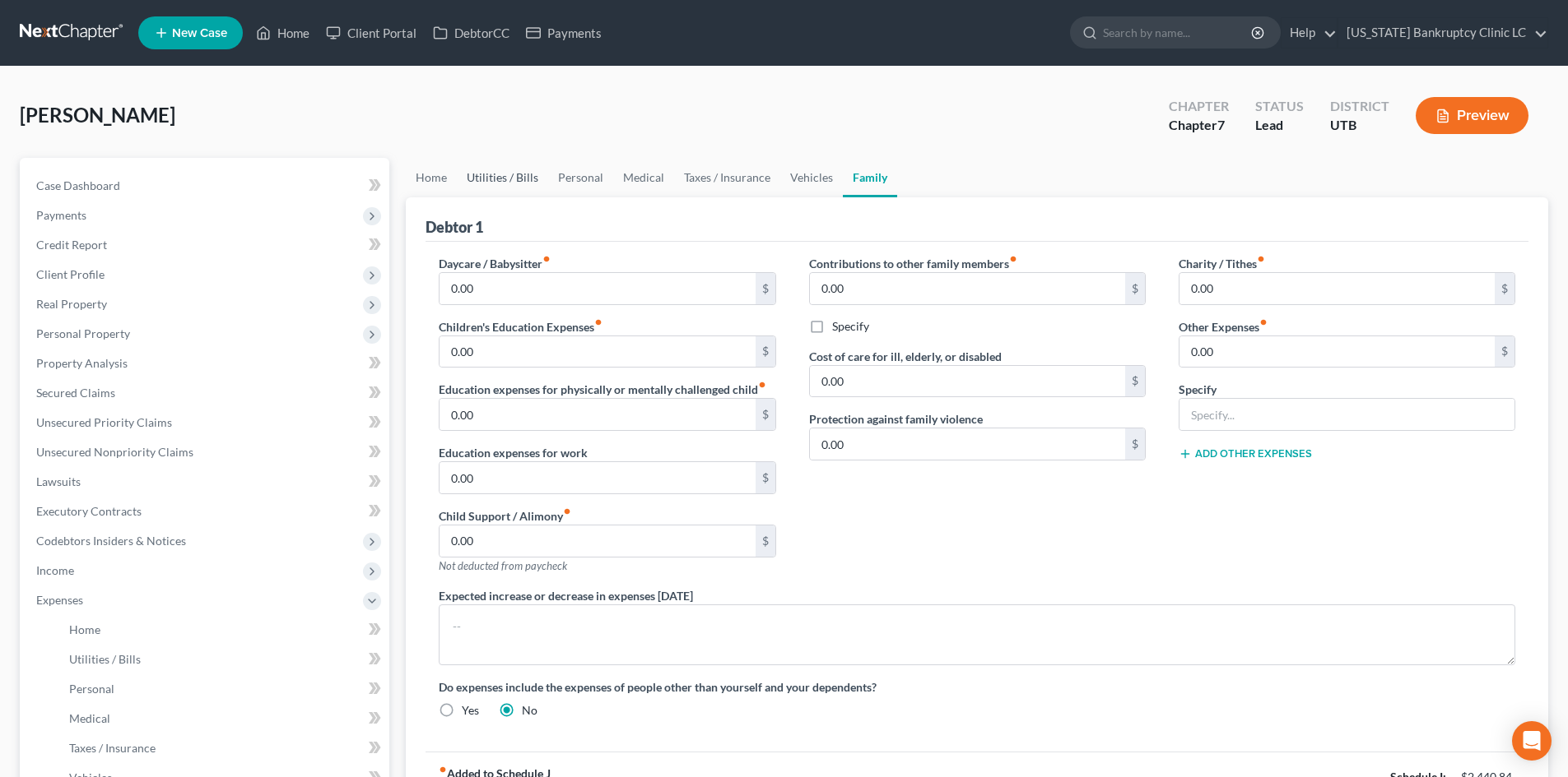
click at [527, 191] on link "Utilities / Bills" at bounding box center [502, 177] width 91 height 39
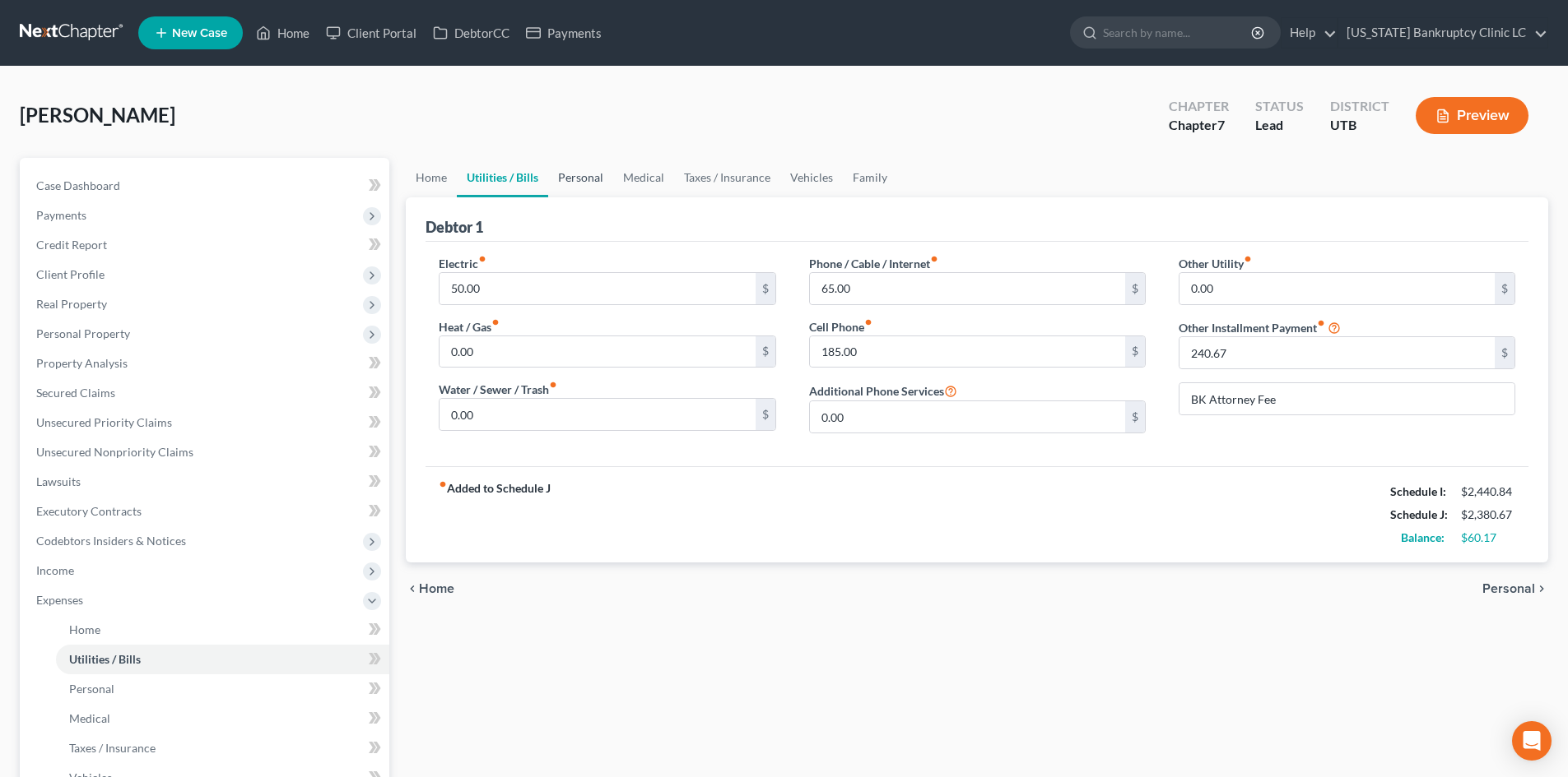
click at [567, 175] on link "Personal" at bounding box center [580, 177] width 65 height 39
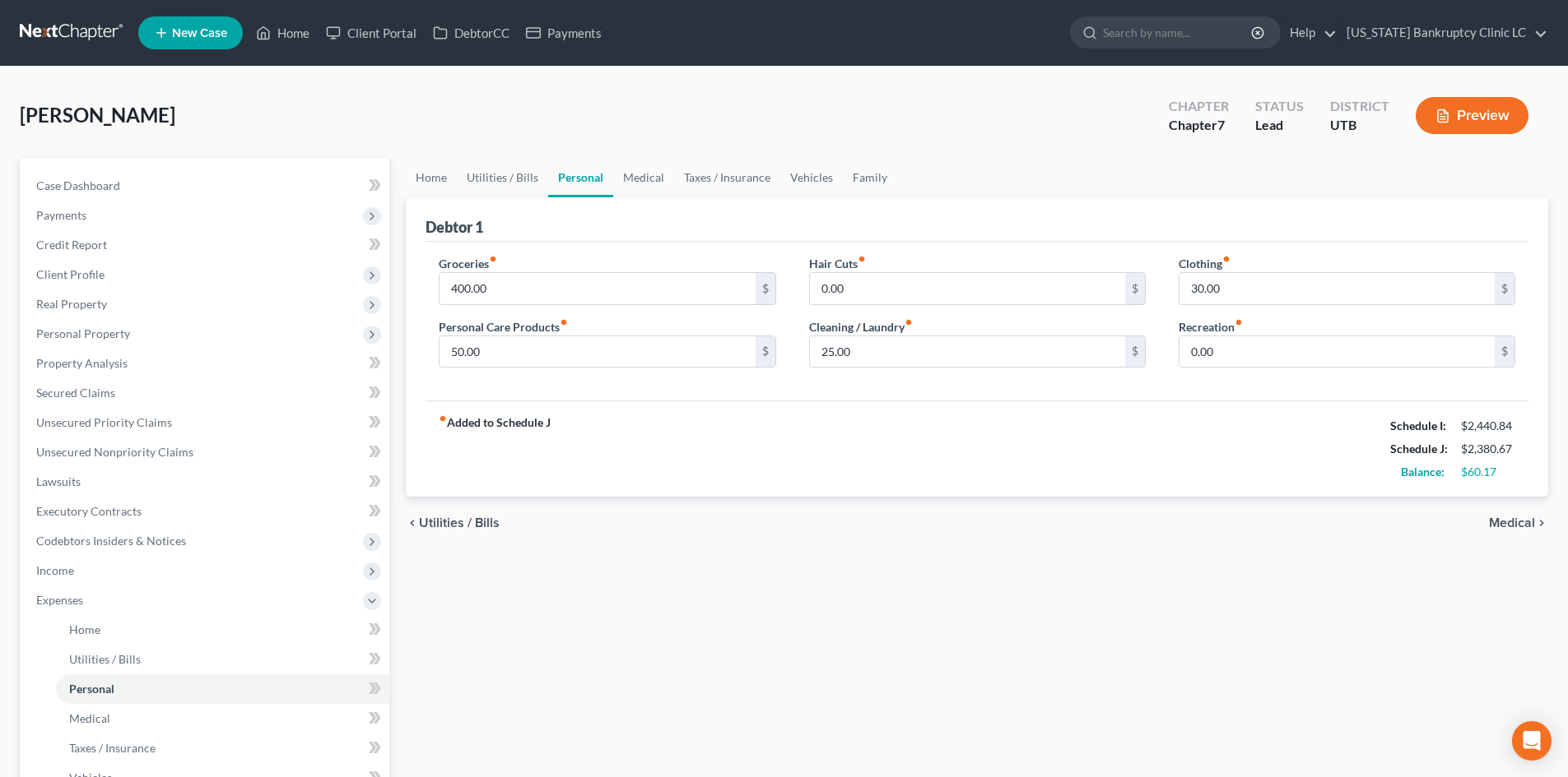
click at [399, 187] on div "Home Utilities / Bills Personal Medical Taxes / Insurance Vehicles Family Debto…" at bounding box center [977, 603] width 1159 height 891
click at [423, 177] on link "Home" at bounding box center [431, 177] width 51 height 39
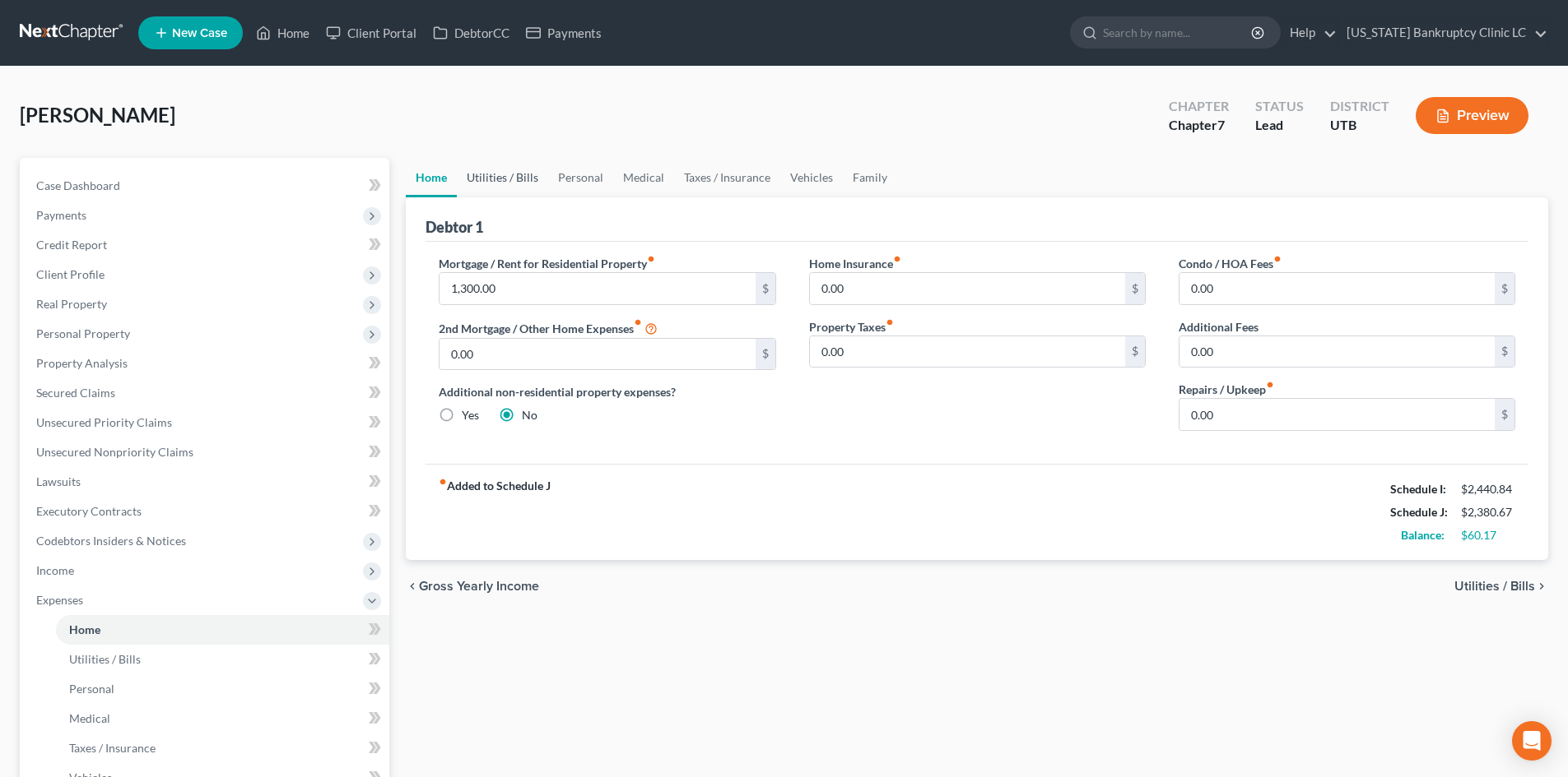
click at [502, 181] on link "Utilities / Bills" at bounding box center [502, 177] width 91 height 39
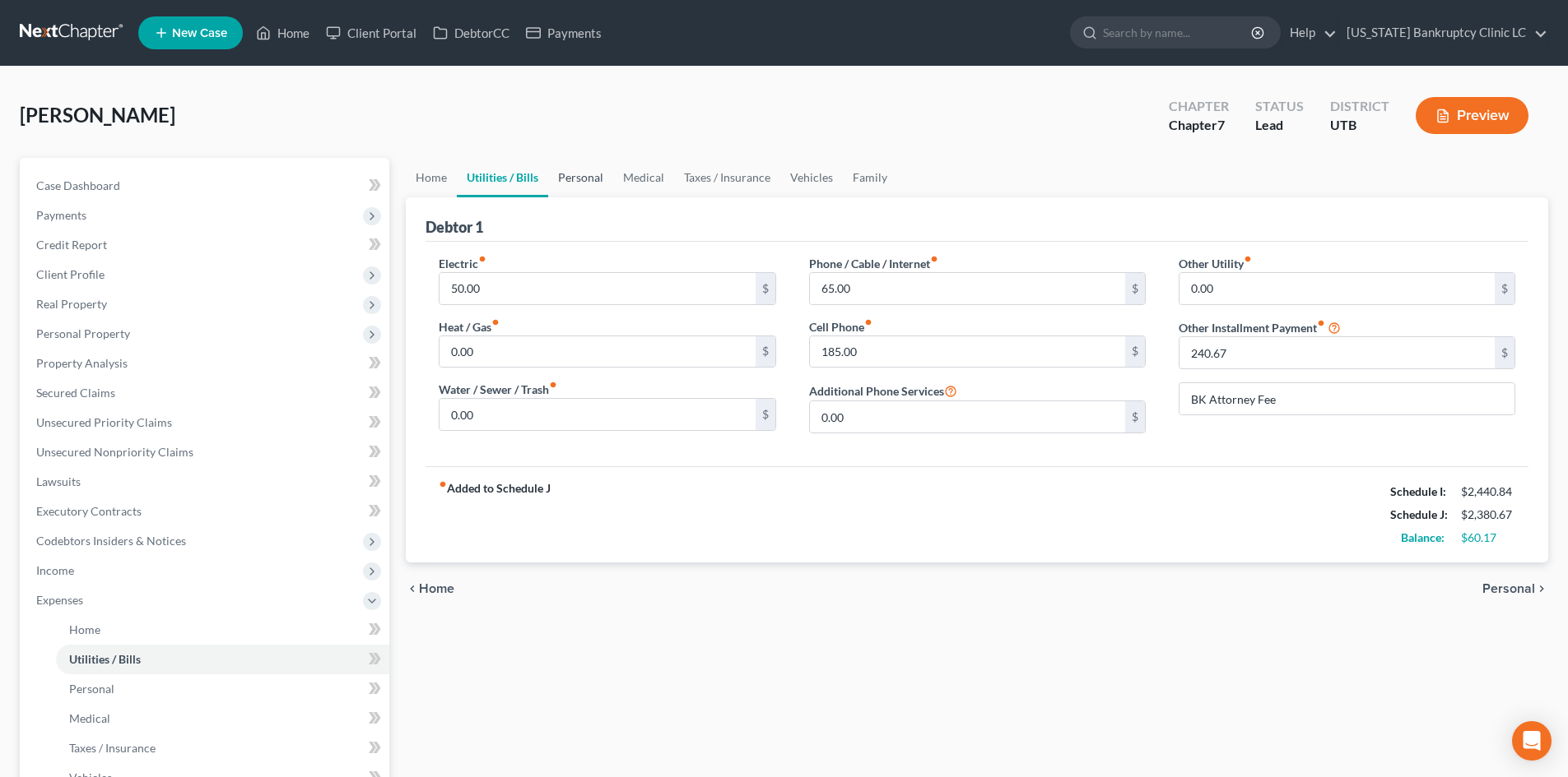
click at [559, 189] on link "Personal" at bounding box center [580, 177] width 65 height 39
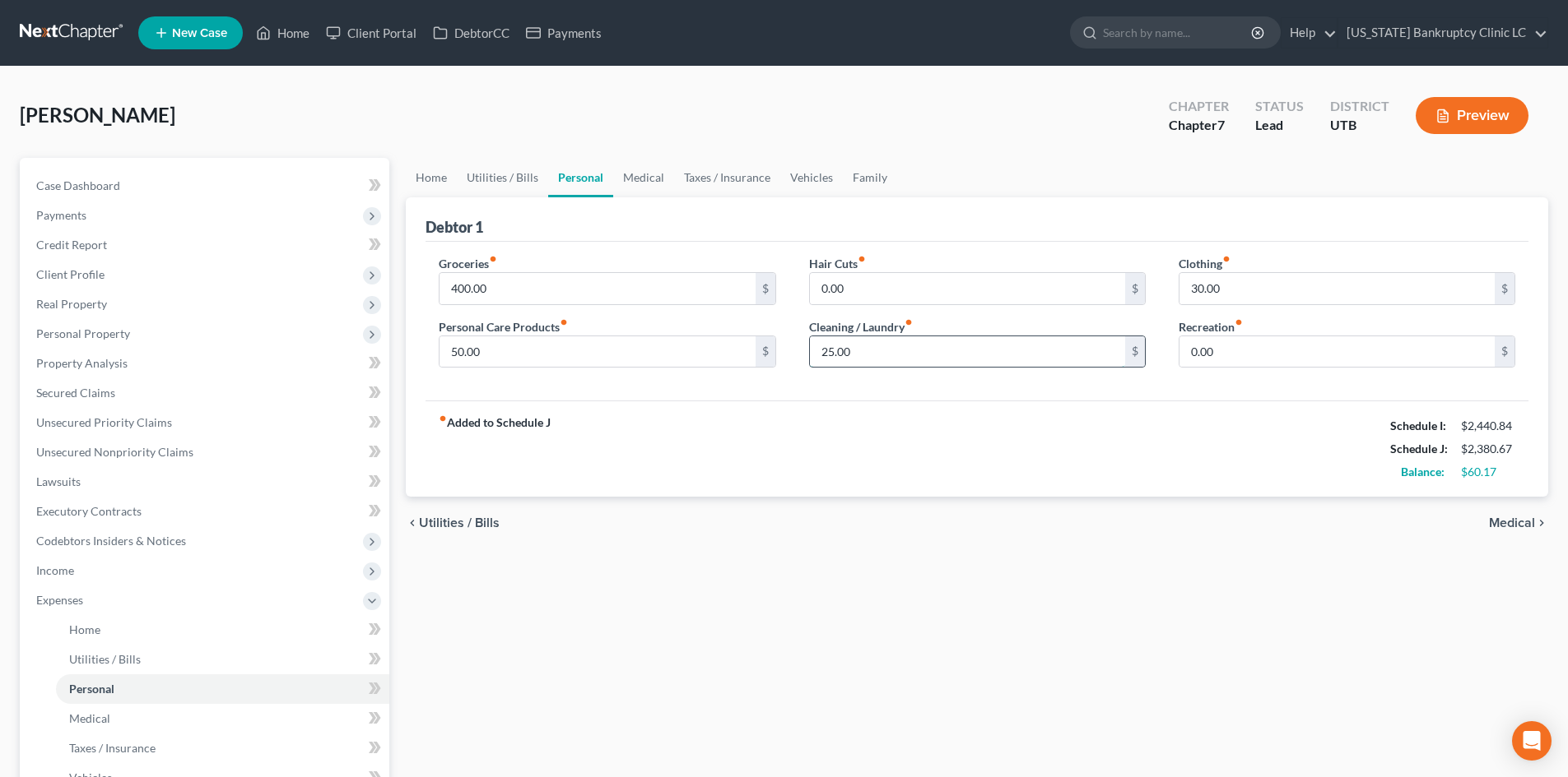
click at [1019, 342] on input "25.00" at bounding box center [967, 352] width 315 height 31
click at [1299, 292] on input "30.00" at bounding box center [1337, 289] width 315 height 31
click at [894, 362] on input "40" at bounding box center [967, 352] width 315 height 31
click at [1248, 284] on input "30.00" at bounding box center [1337, 289] width 315 height 31
click at [477, 342] on input "50.00" at bounding box center [597, 352] width 315 height 31
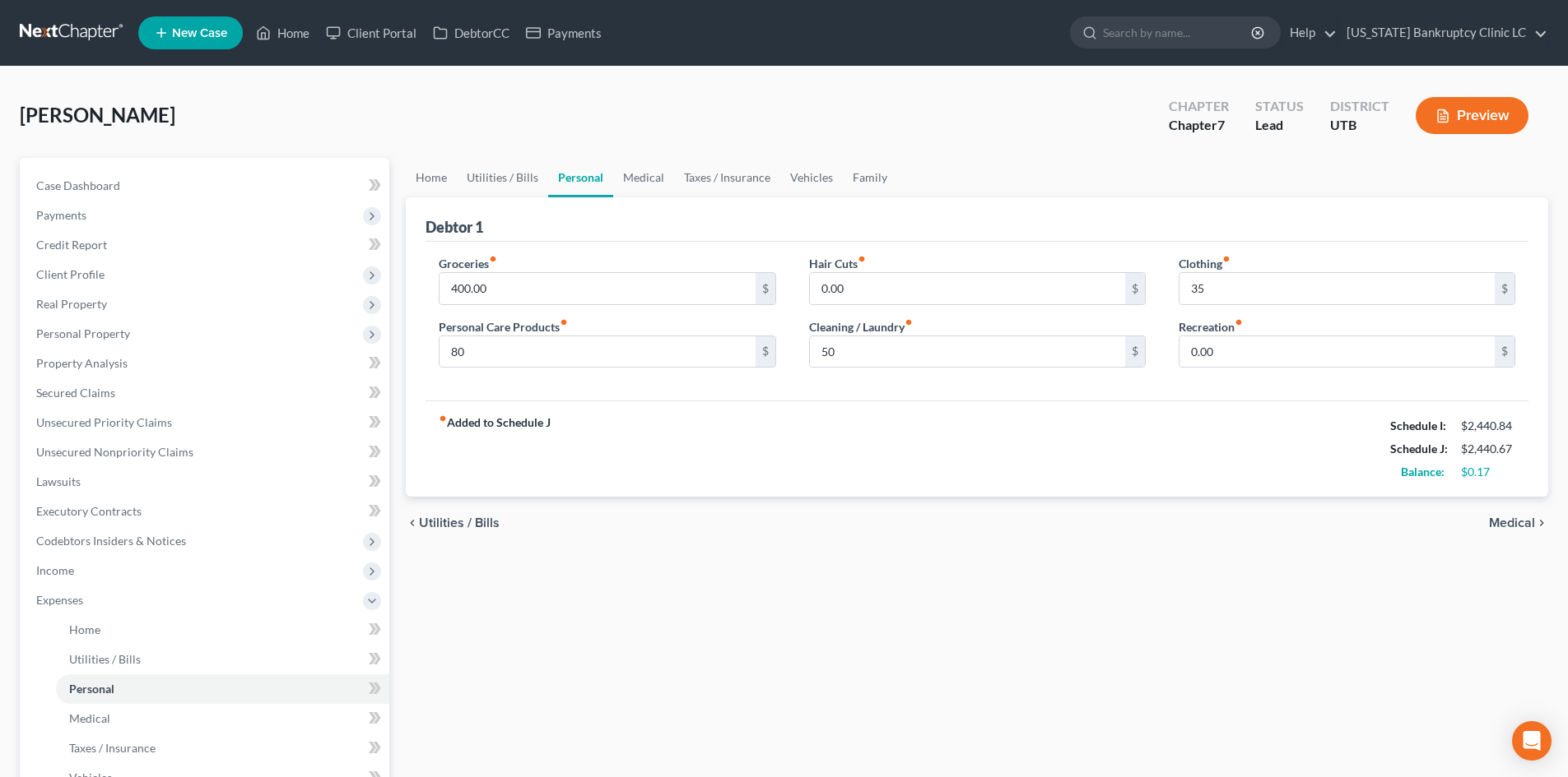
click at [757, 405] on div "fiber_manual_record Added to Schedule J Schedule I: $2,440.84 Schedule J: $2,44…" at bounding box center [977, 448] width 1103 height 96
click at [648, 179] on link "Medical" at bounding box center [644, 177] width 61 height 39
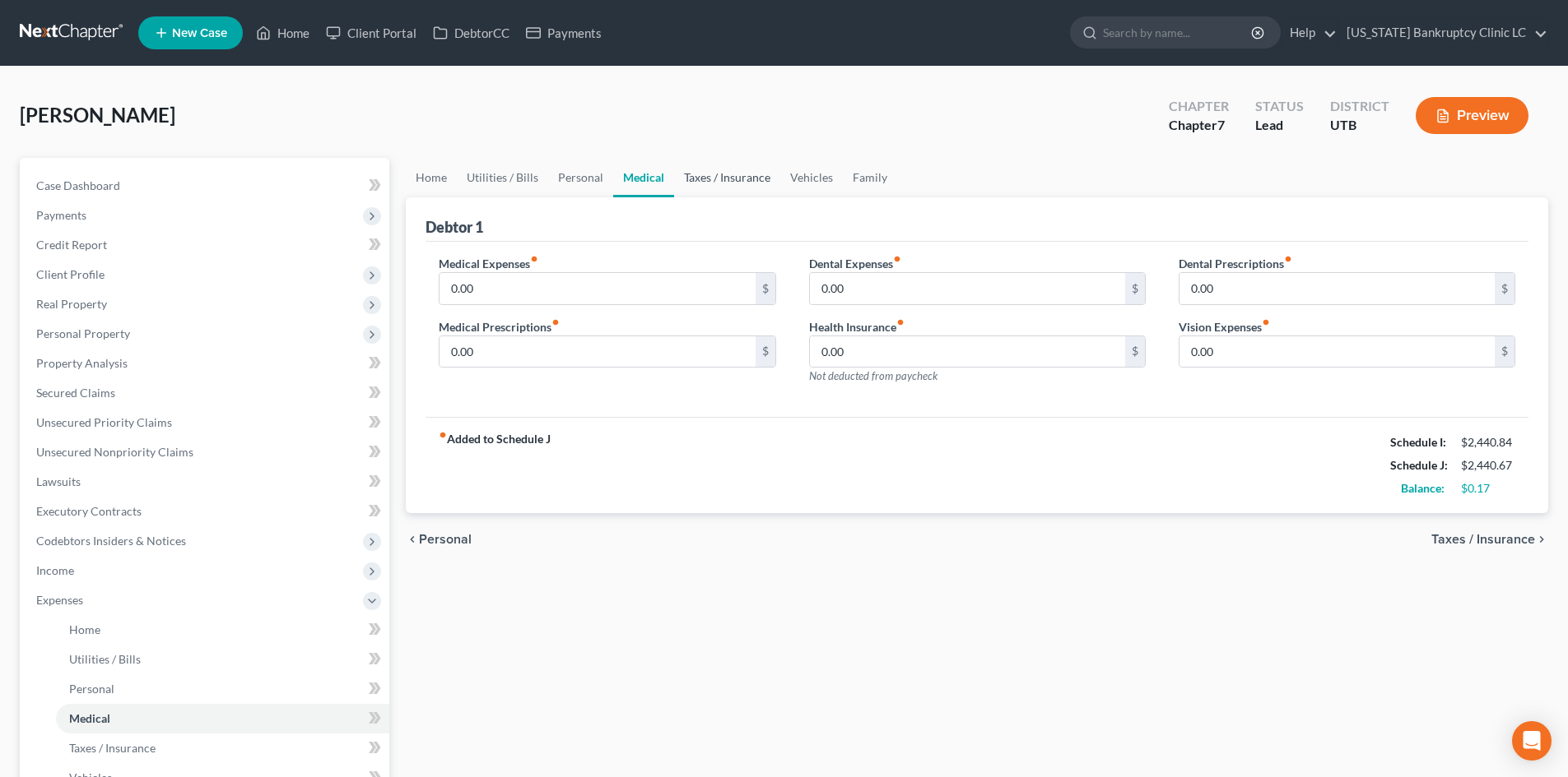
click at [724, 175] on link "Taxes / Insurance" at bounding box center [727, 177] width 106 height 39
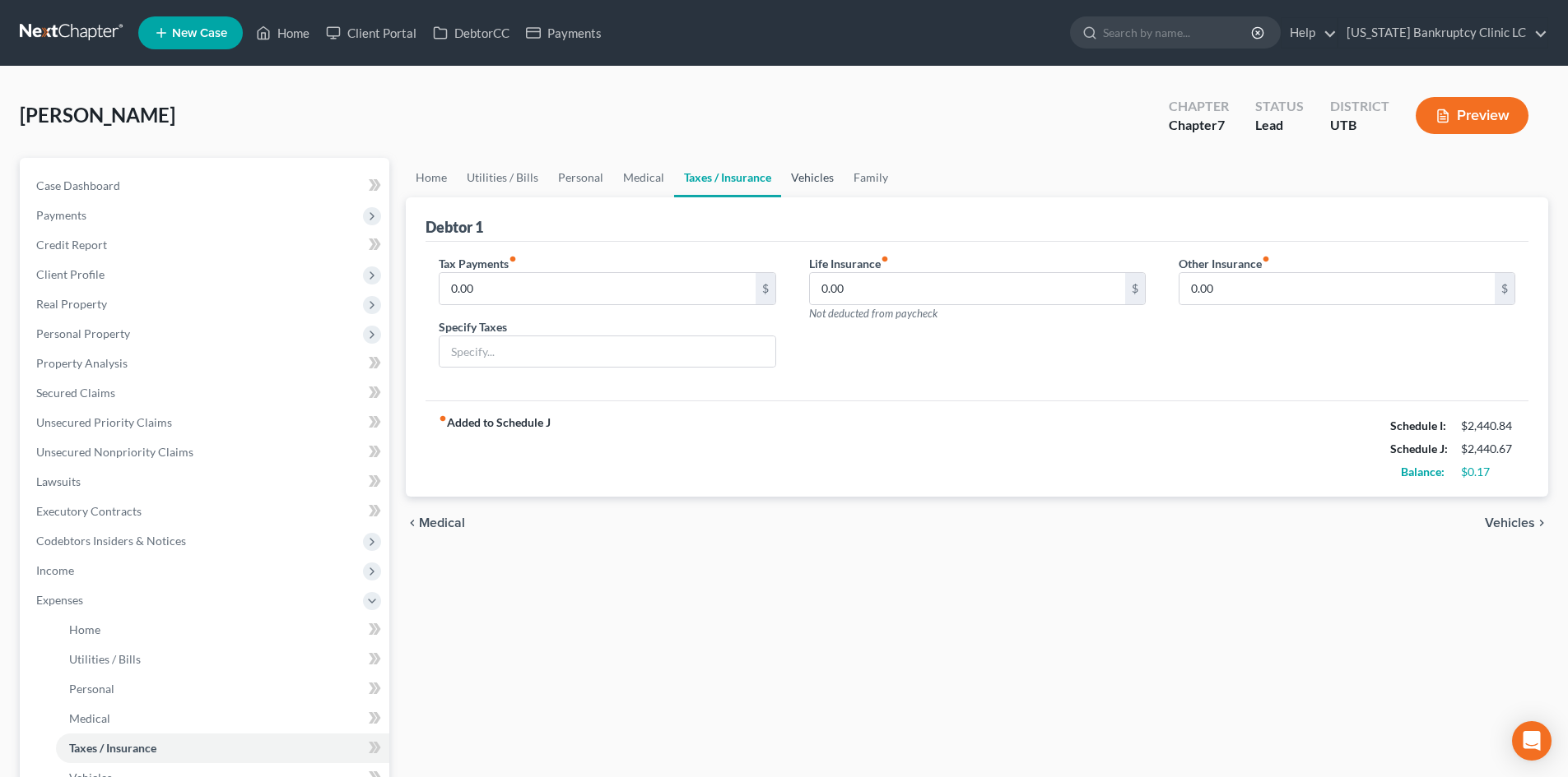
click at [801, 177] on link "Vehicles" at bounding box center [812, 177] width 63 height 39
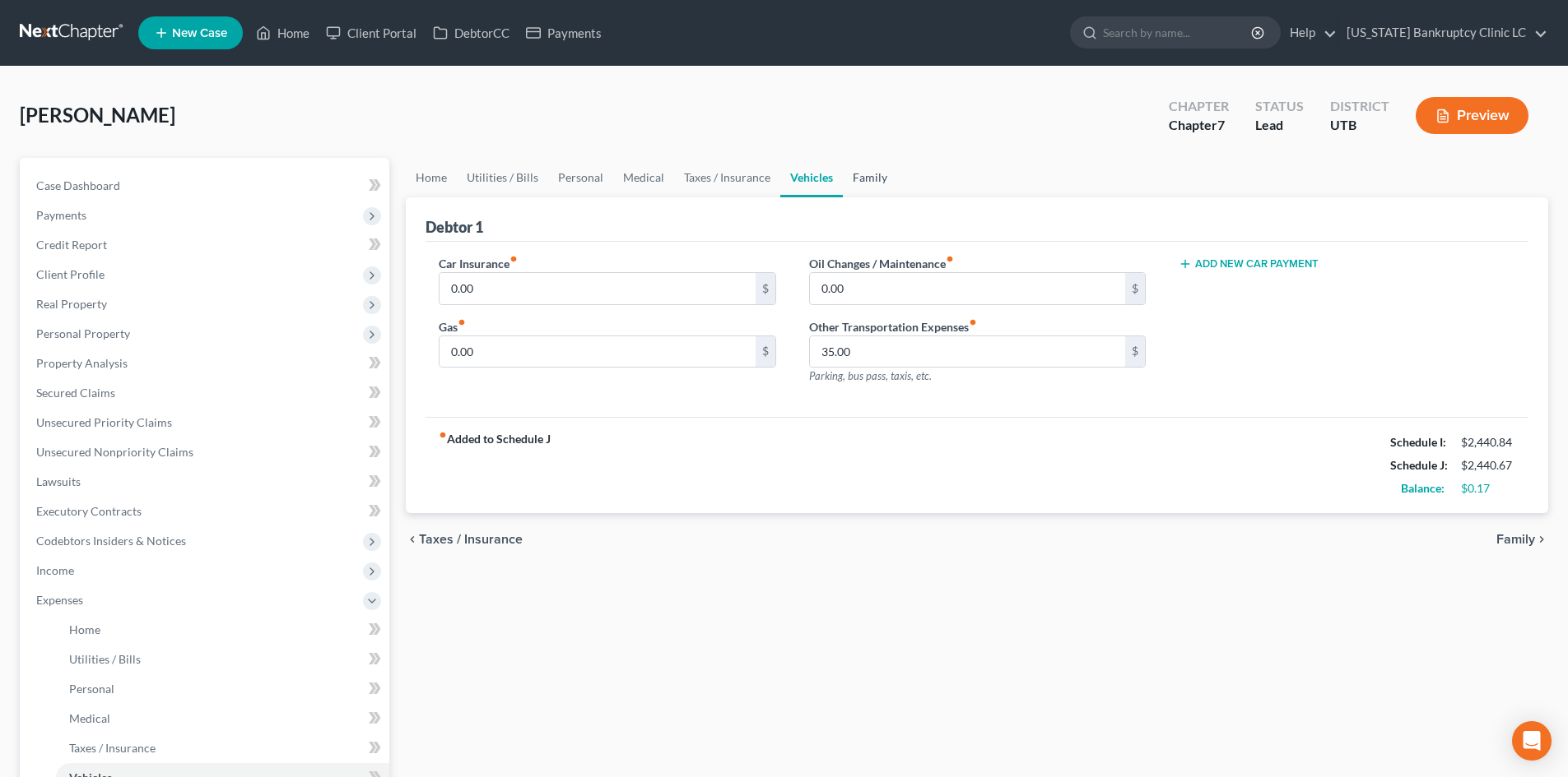
click at [870, 182] on link "Family" at bounding box center [870, 177] width 54 height 39
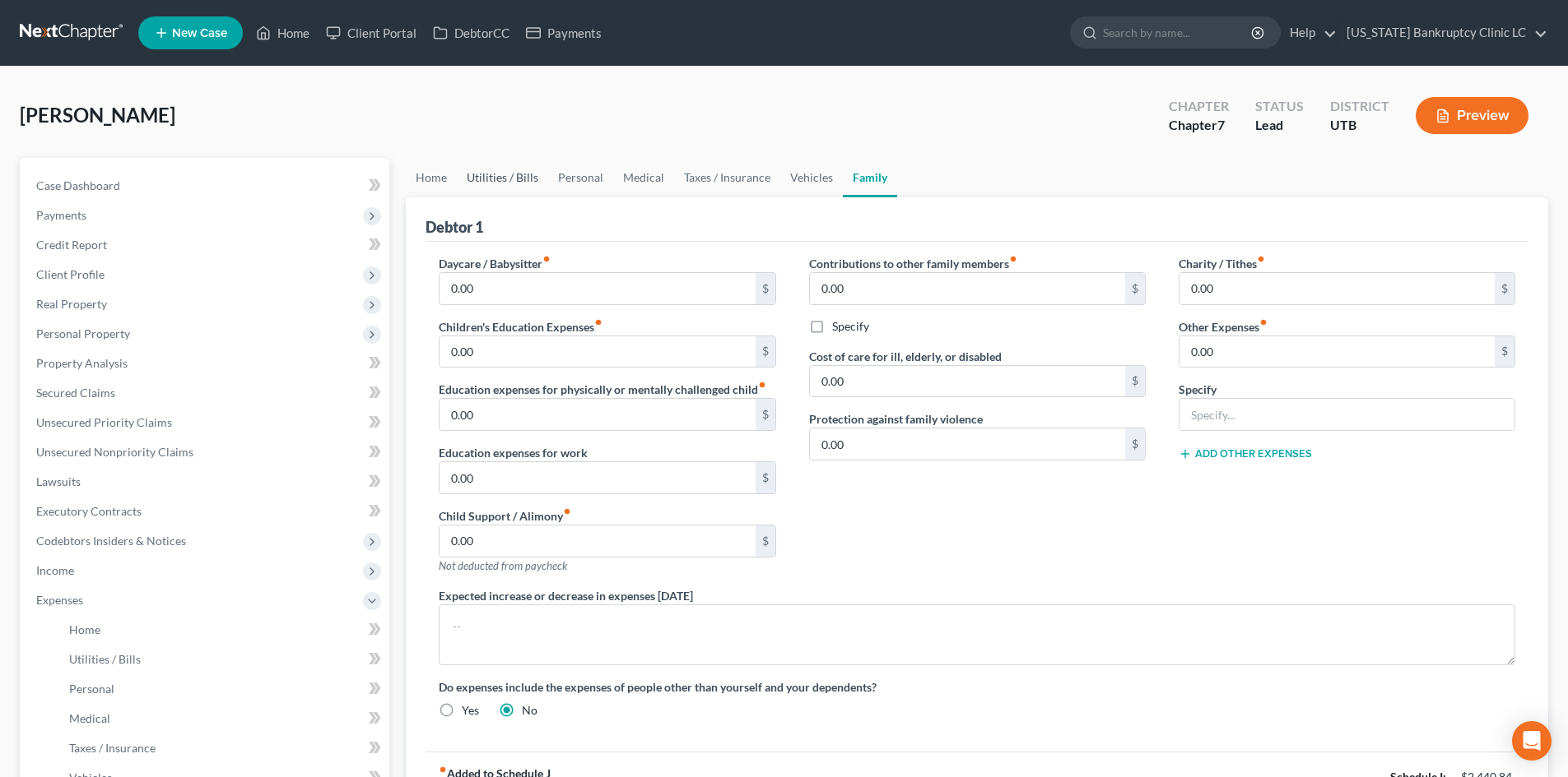
click at [535, 173] on link "Utilities / Bills" at bounding box center [502, 177] width 91 height 39
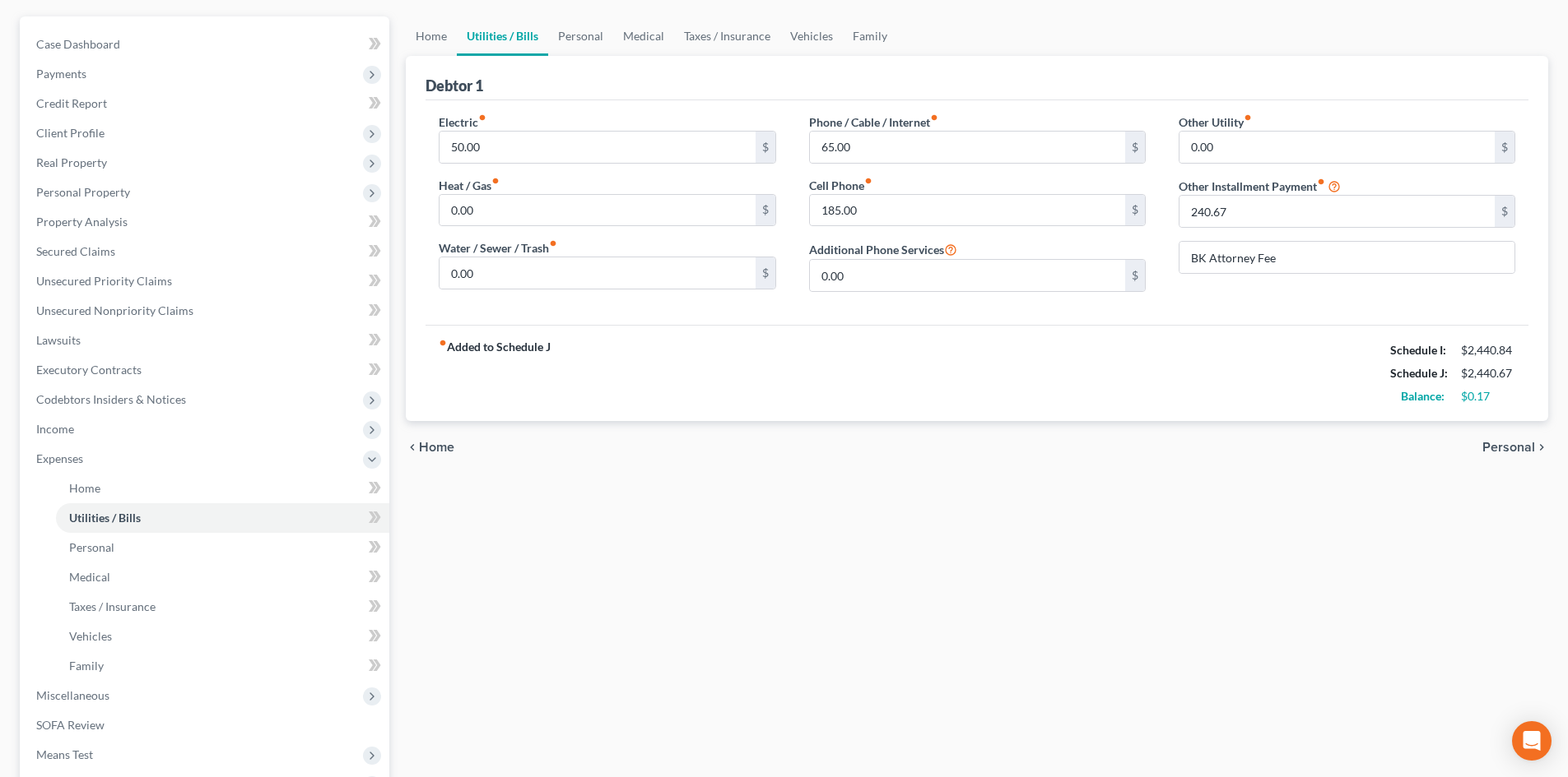
scroll to position [164, 0]
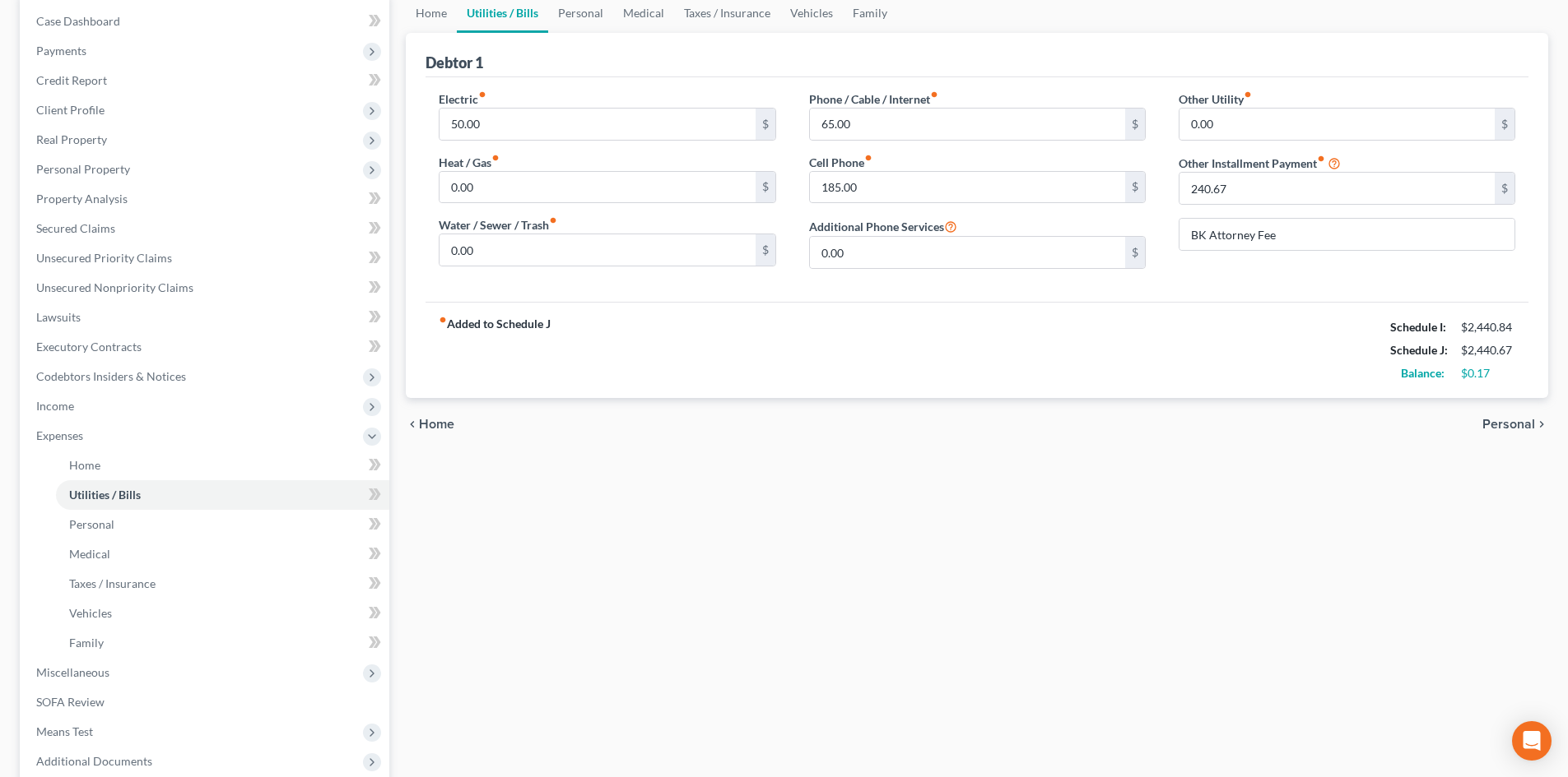
click at [1299, 434] on div "chevron_left Home Personal chevron_right" at bounding box center [977, 424] width 1143 height 53
click at [1299, 425] on span "Personal" at bounding box center [1509, 424] width 53 height 13
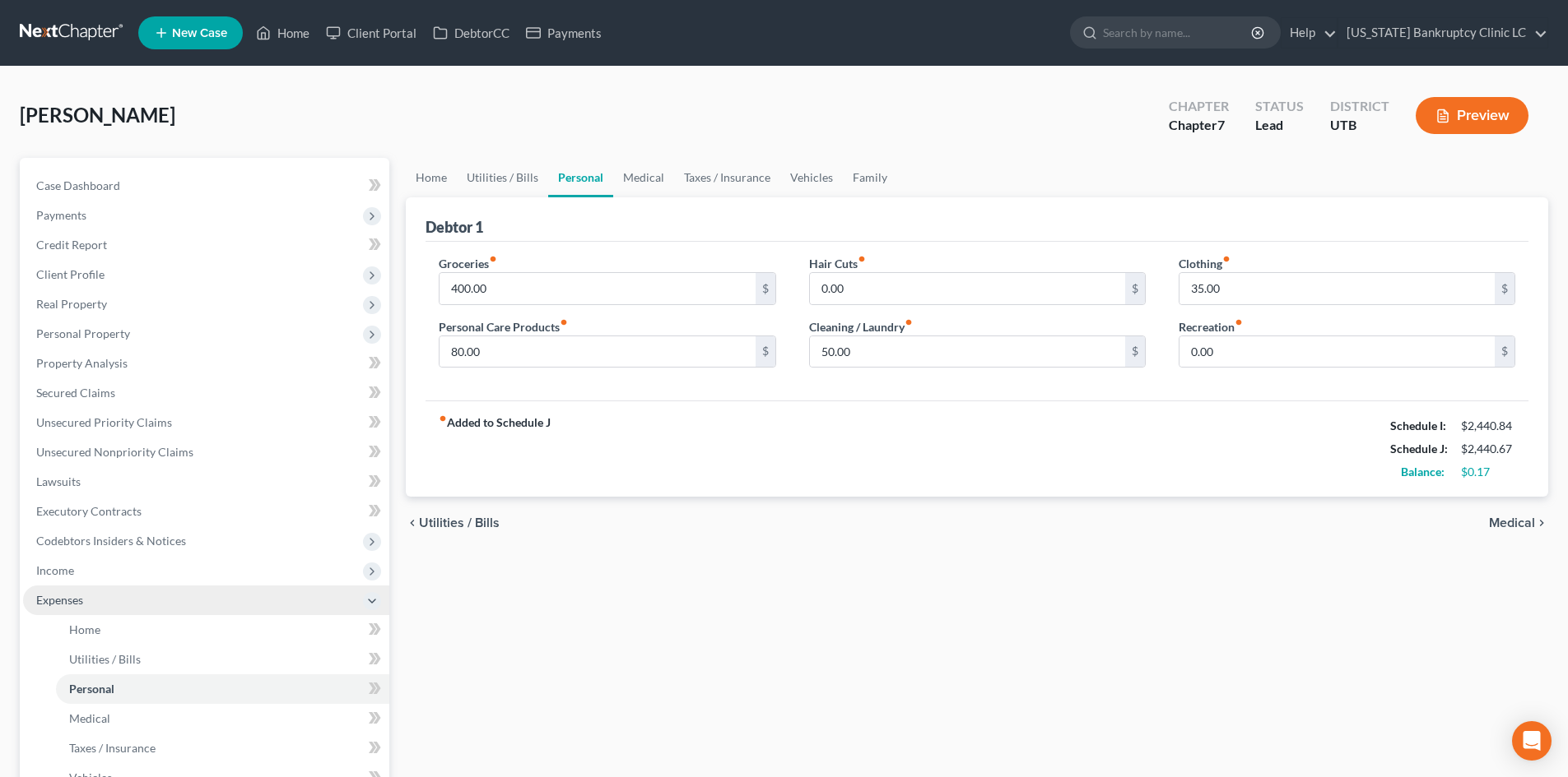
click at [69, 609] on span "Expenses" at bounding box center [206, 601] width 366 height 30
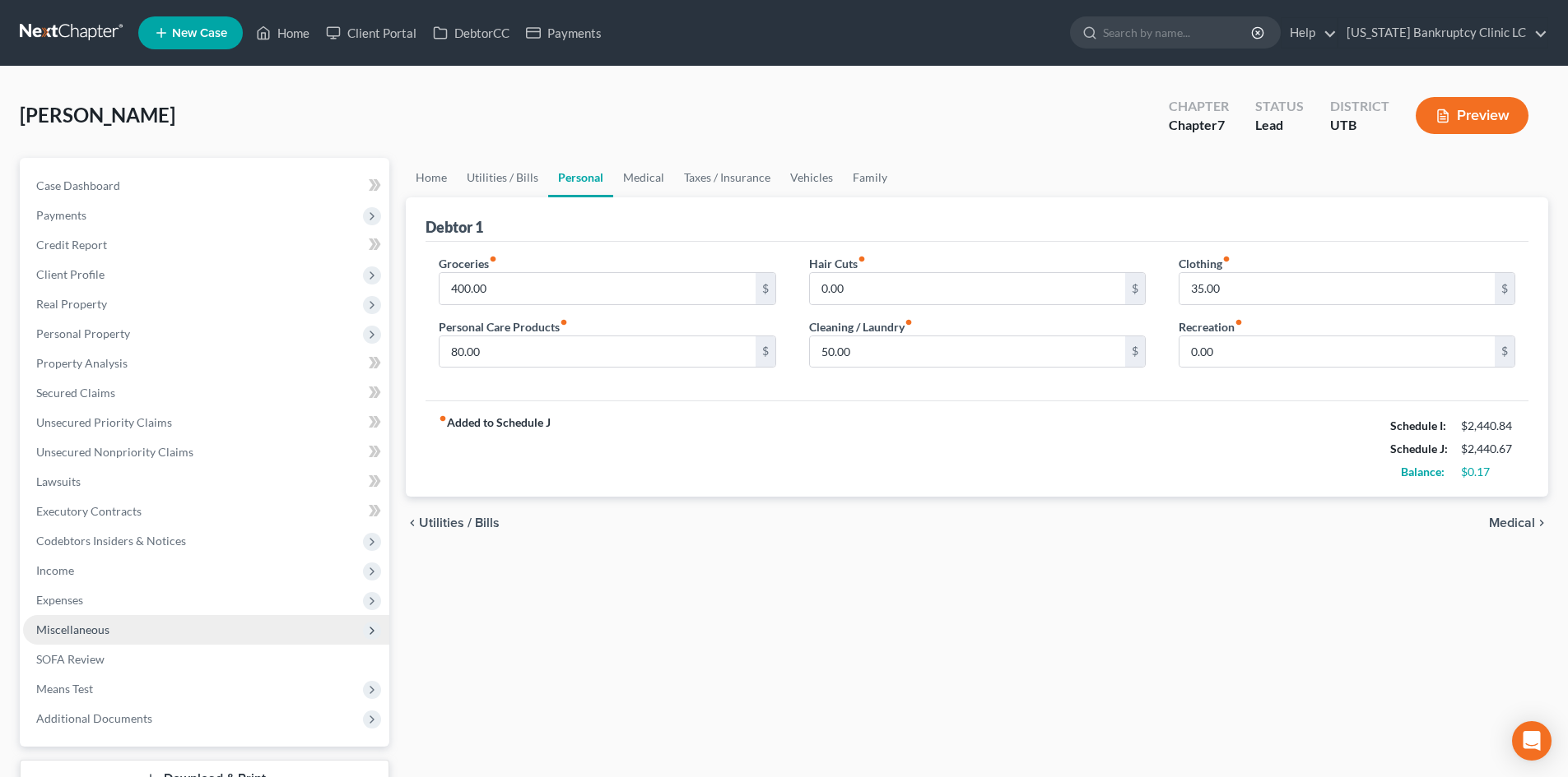
click at [81, 638] on span "Miscellaneous" at bounding box center [206, 630] width 366 height 30
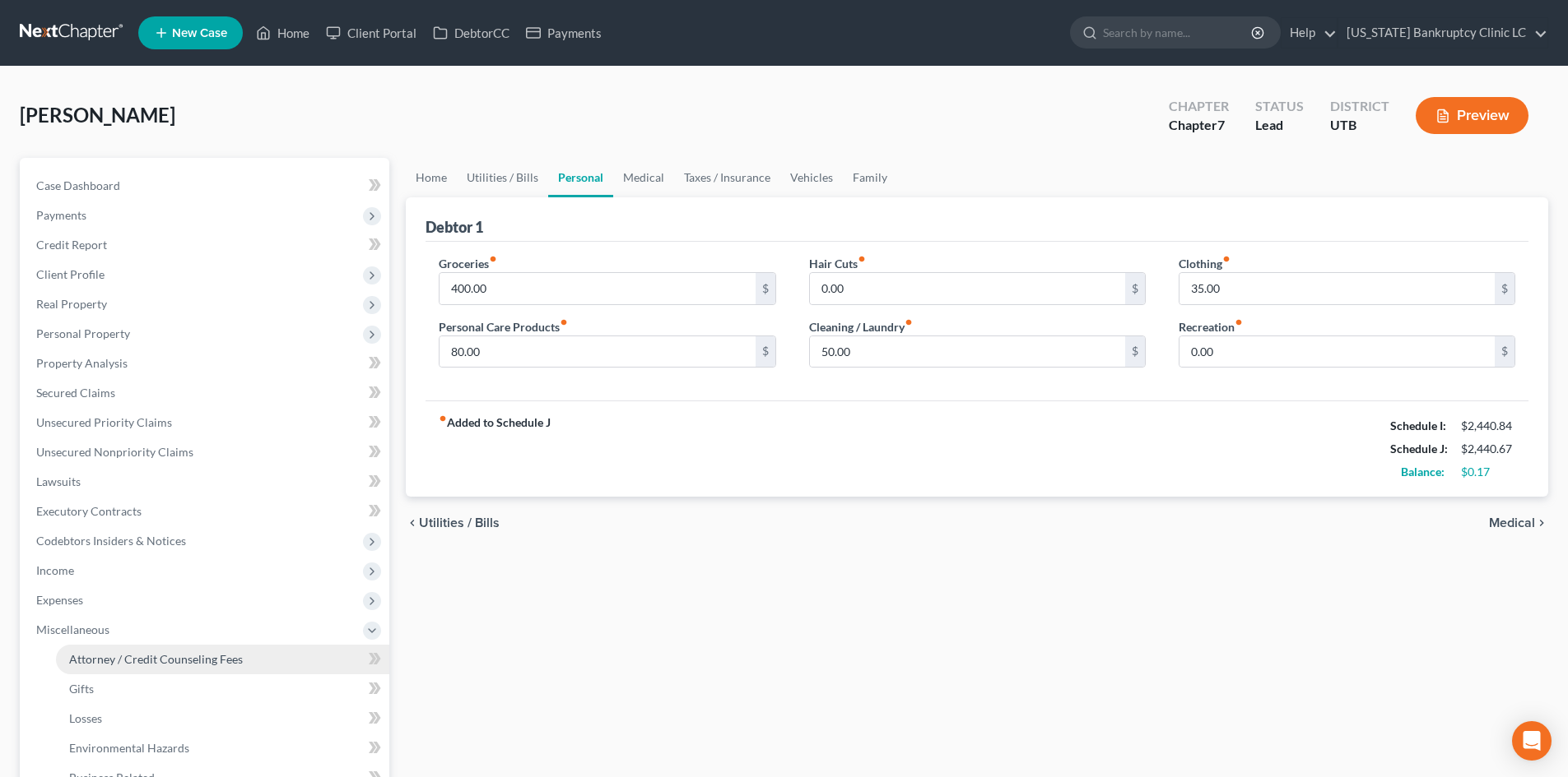
click at [101, 656] on span "Attorney / Credit Counseling Fees" at bounding box center [157, 660] width 174 height 14
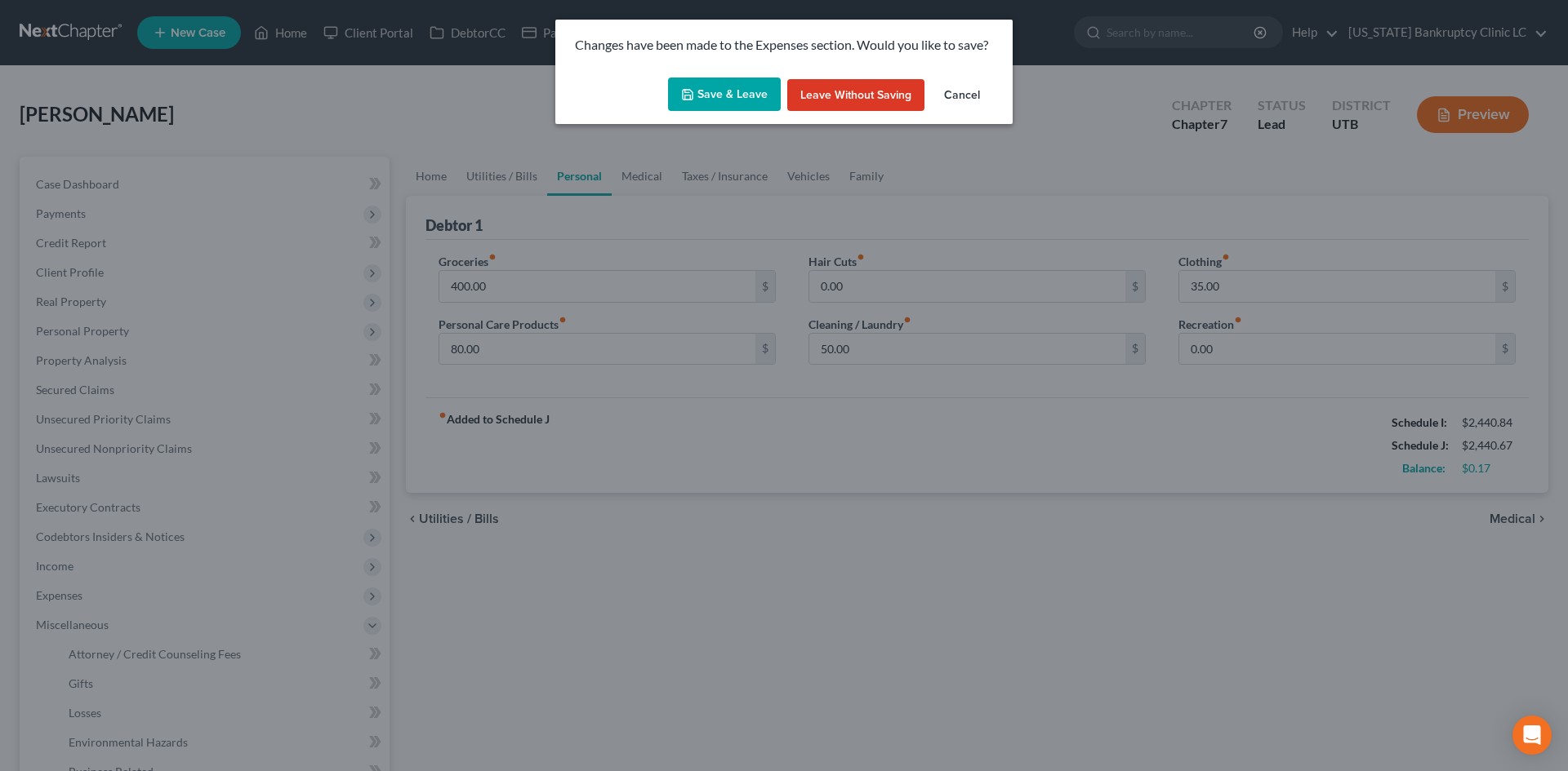
click at [762, 93] on button "Save & Leave" at bounding box center [724, 95] width 113 height 34
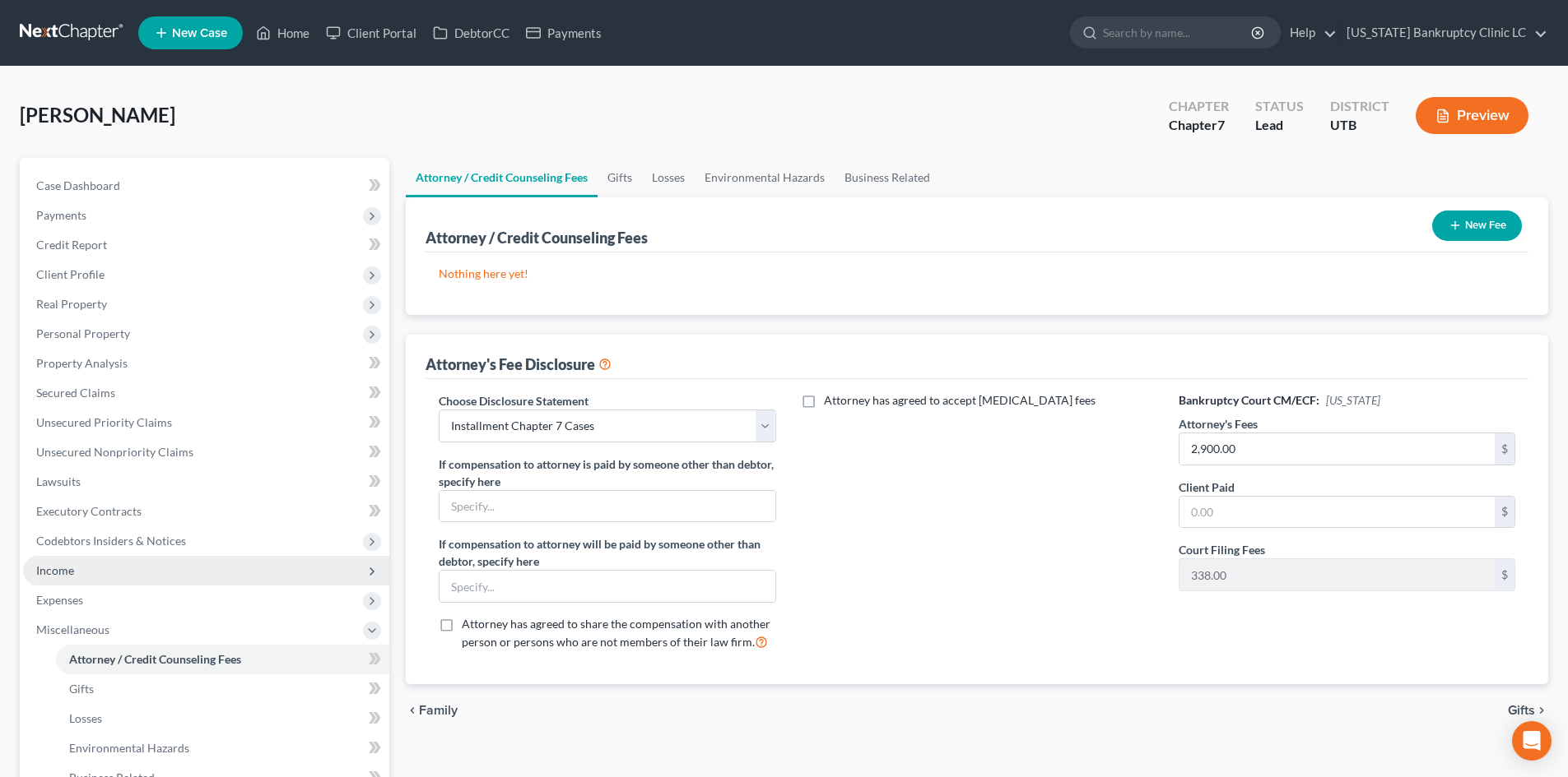
drag, startPoint x: 88, startPoint y: 633, endPoint x: 103, endPoint y: 570, distance: 64.8
click at [88, 633] on span "Miscellaneous" at bounding box center [73, 629] width 73 height 14
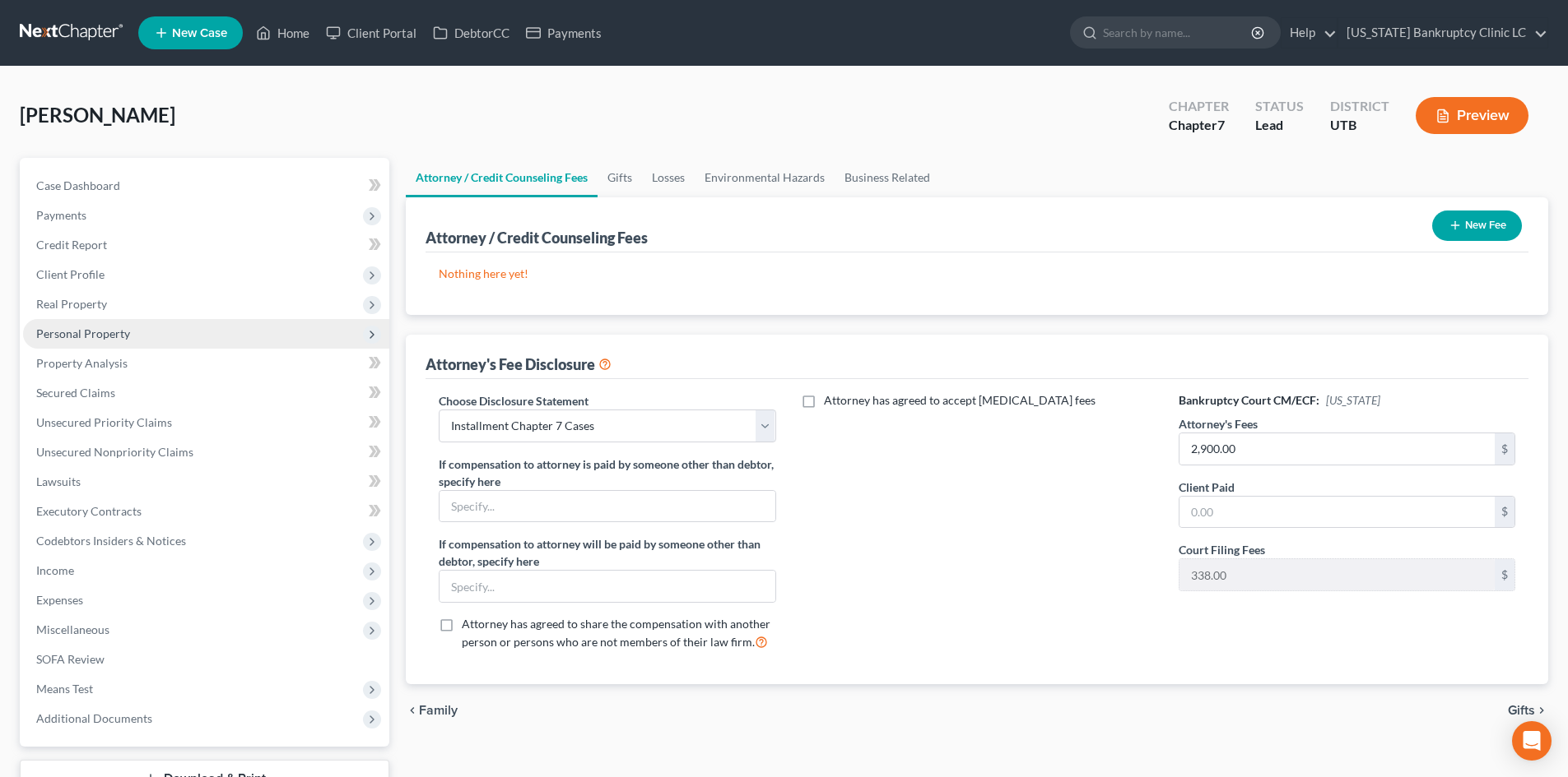
click at [155, 330] on span "Personal Property" at bounding box center [206, 334] width 366 height 30
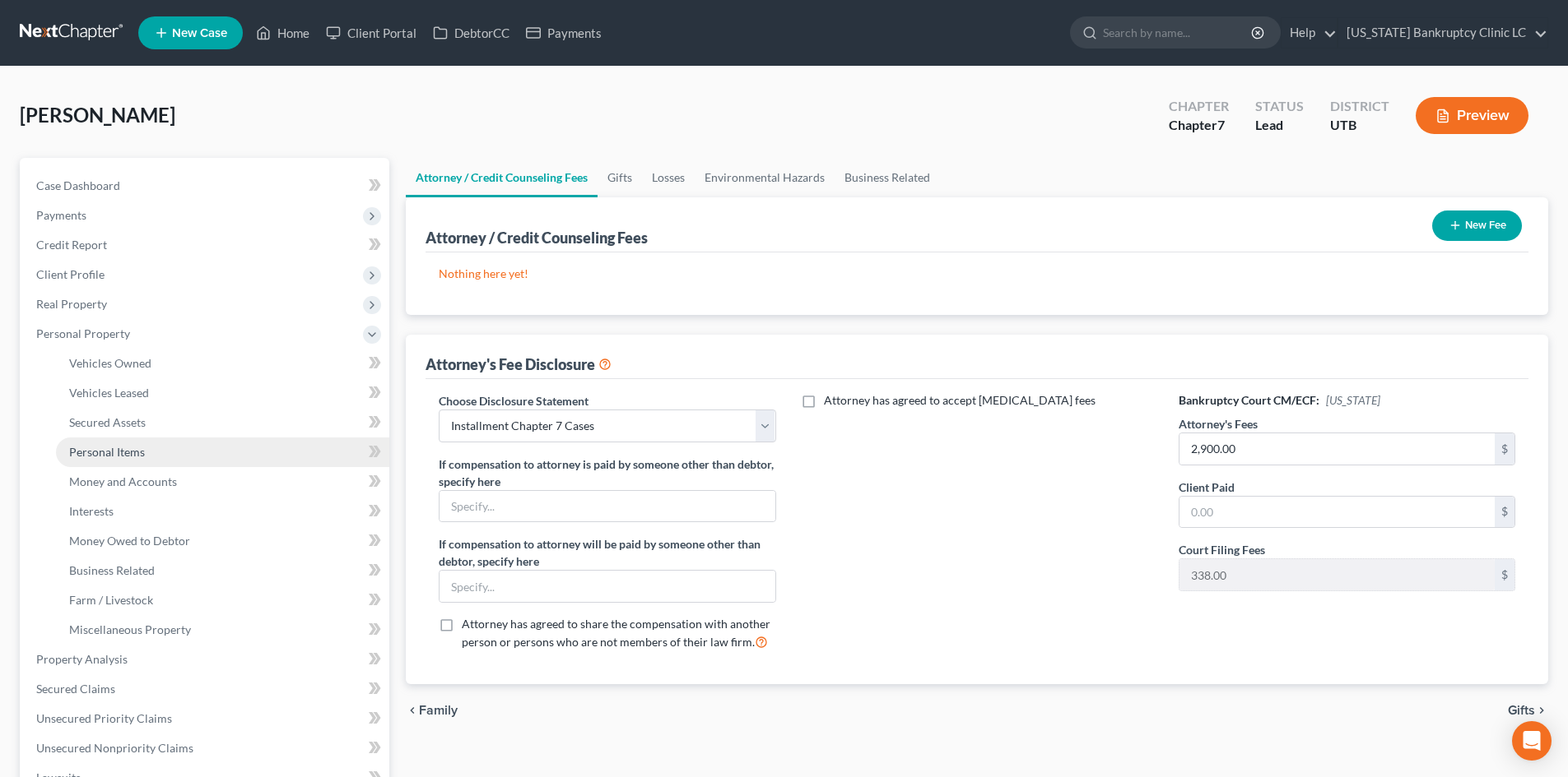
click at [156, 455] on link "Personal Items" at bounding box center [222, 453] width 333 height 30
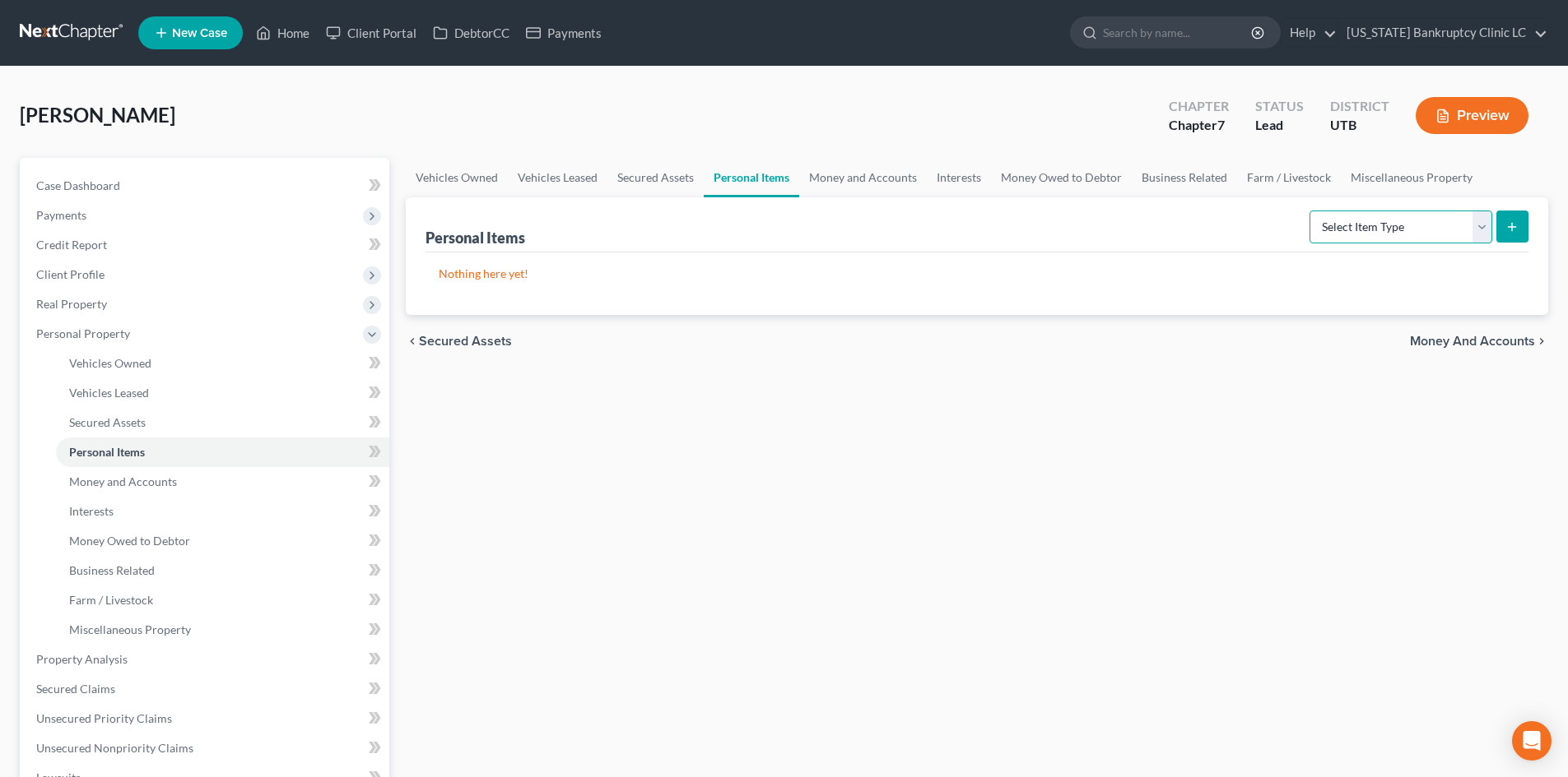
click at [1299, 226] on select "Select Item Type Clothing Collectibles Of Value Electronics Firearms Household …" at bounding box center [1401, 227] width 183 height 33
click at [1299, 210] on select "Select Item Type Clothing Collectibles Of Value Electronics Firearms Household …" at bounding box center [1401, 227] width 183 height 33
click at [1299, 229] on icon "submit" at bounding box center [1511, 227] width 13 height 13
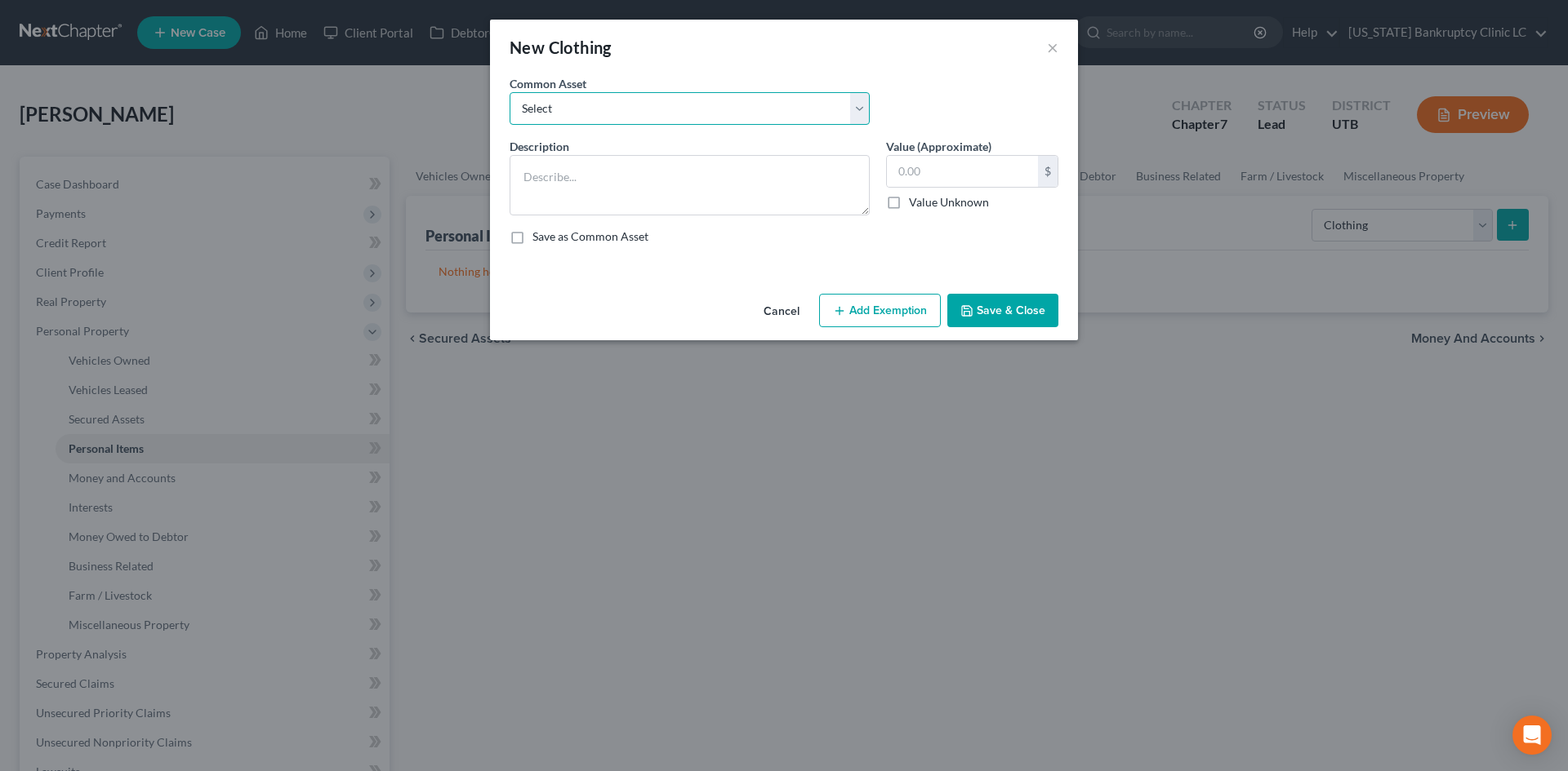
click at [641, 110] on select "Select All Clothing" at bounding box center [690, 109] width 360 height 33
click at [510, 92] on select "Select All Clothing" at bounding box center [690, 109] width 360 height 33
click at [876, 169] on div "Description * All Clothing" at bounding box center [690, 177] width 376 height 78
click at [935, 175] on input "500.00" at bounding box center [962, 172] width 151 height 31
click at [872, 304] on button "Add Exemption" at bounding box center [879, 311] width 122 height 34
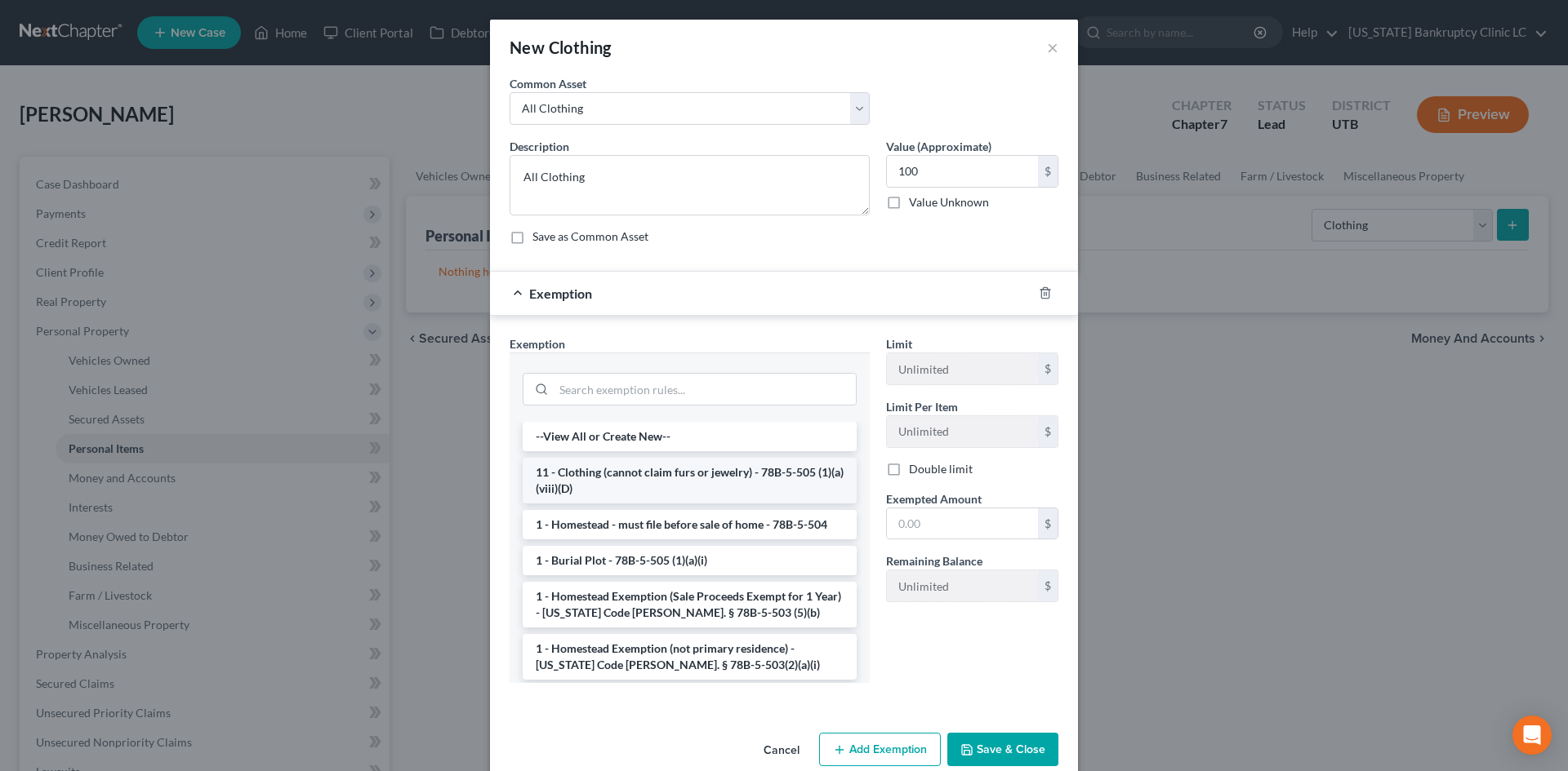
click at [598, 475] on li "11 - Clothing (cannot claim furs or jewelry) - 78B-5-505 (1)(a)(viii)(D)" at bounding box center [690, 480] width 334 height 46
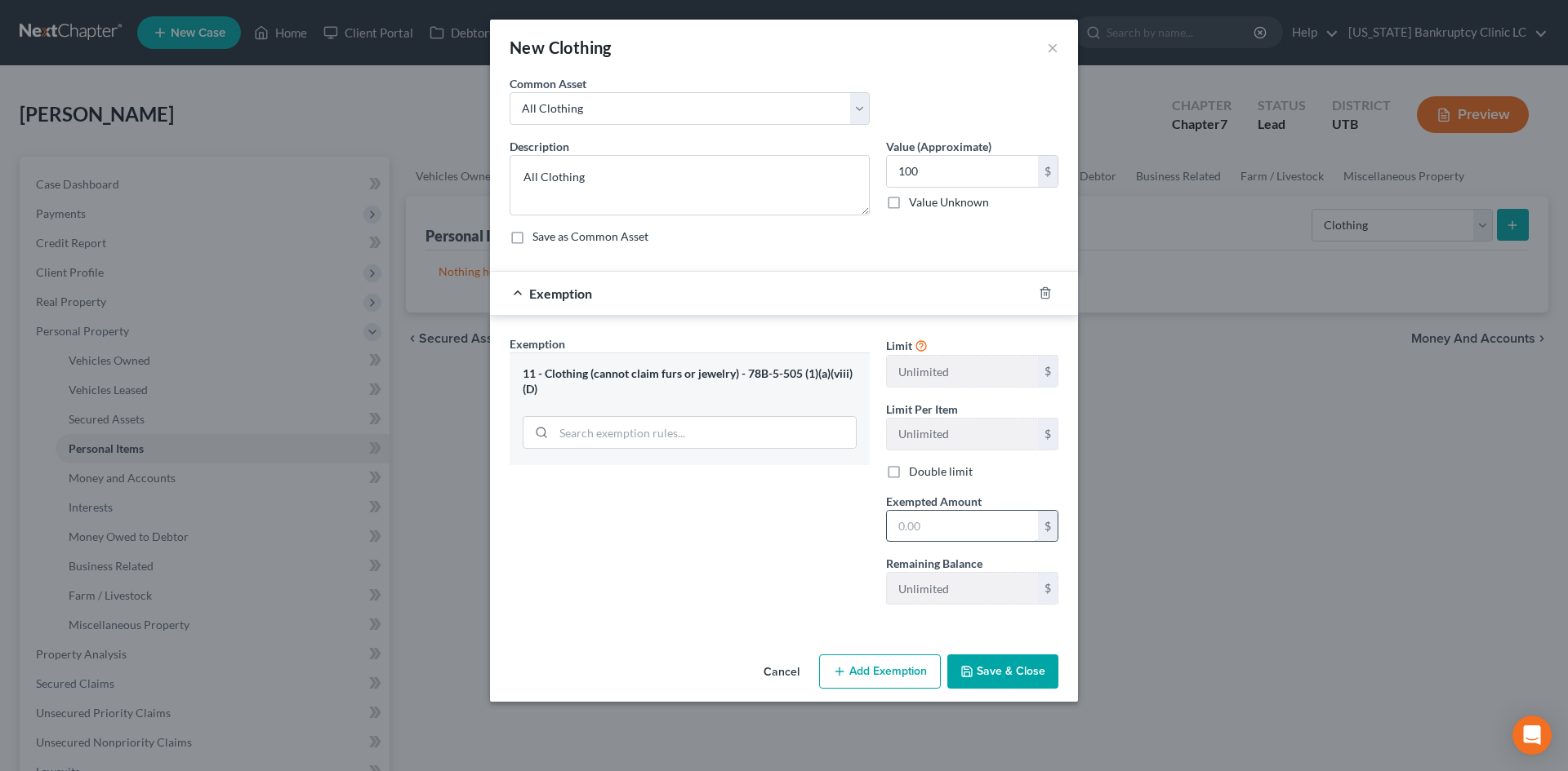
drag, startPoint x: 966, startPoint y: 524, endPoint x: 956, endPoint y: 522, distance: 10.2
click at [966, 523] on input "text" at bounding box center [962, 526] width 151 height 31
drag, startPoint x: 791, startPoint y: 536, endPoint x: 998, endPoint y: 664, distance: 243.4
click at [791, 536] on div "Exemption Set must be selected for CA. Exemption * 11 - Clothing (cannot claim …" at bounding box center [690, 476] width 376 height 282
click at [1015, 671] on button "Save & Close" at bounding box center [1003, 672] width 111 height 34
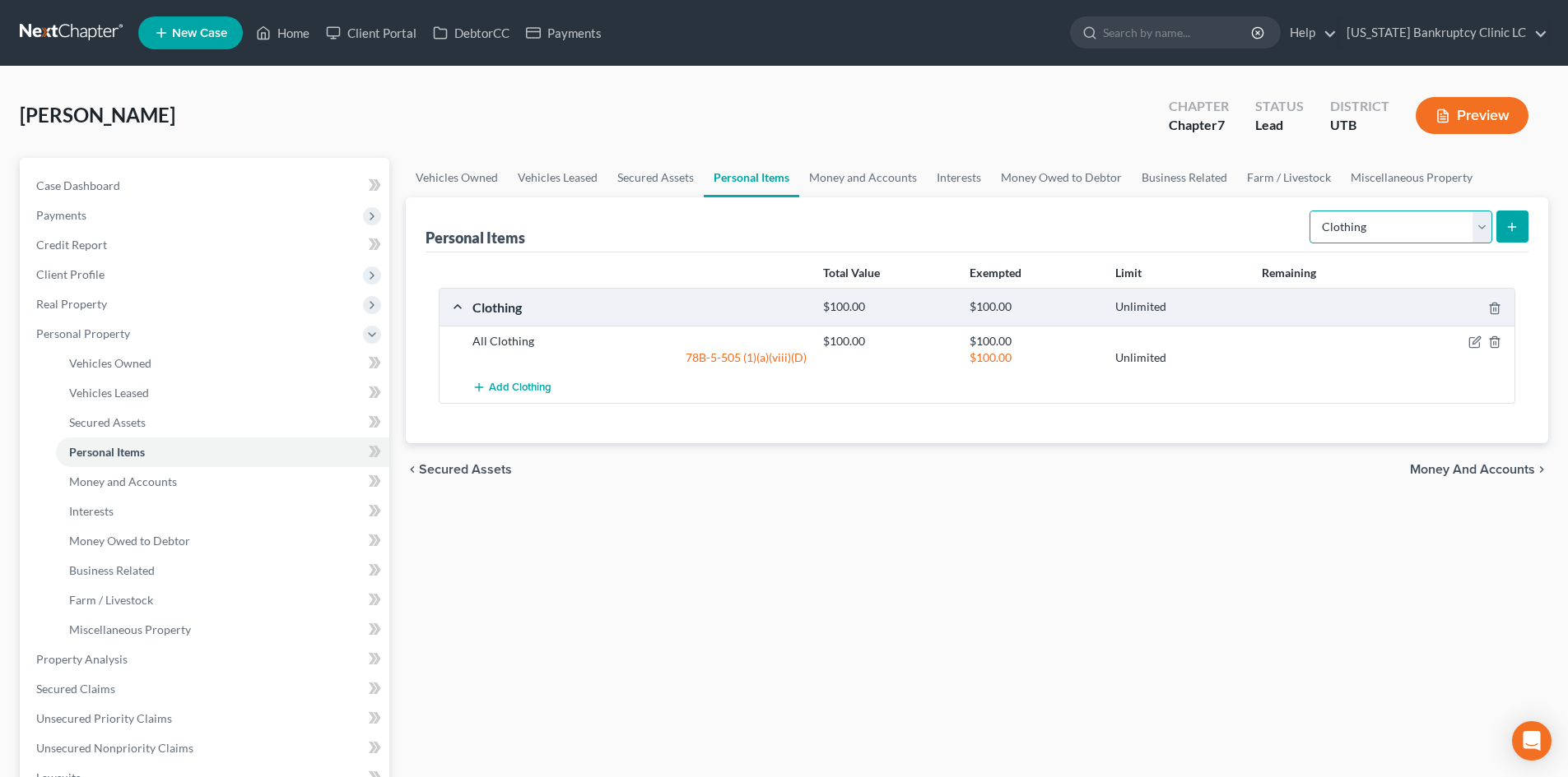
click at [1299, 237] on select "Select Item Type Clothing Collectibles Of Value Electronics Firearms Household …" at bounding box center [1401, 227] width 183 height 33
click at [1299, 210] on select "Select Item Type Clothing Collectibles Of Value Electronics Firearms Household …" at bounding box center [1401, 227] width 183 height 33
click at [1299, 225] on form "Select Item Type Clothing Collectibles Of Value Electronics Firearms Household …" at bounding box center [1419, 227] width 219 height 34
click at [1299, 236] on button "submit" at bounding box center [1512, 226] width 32 height 32
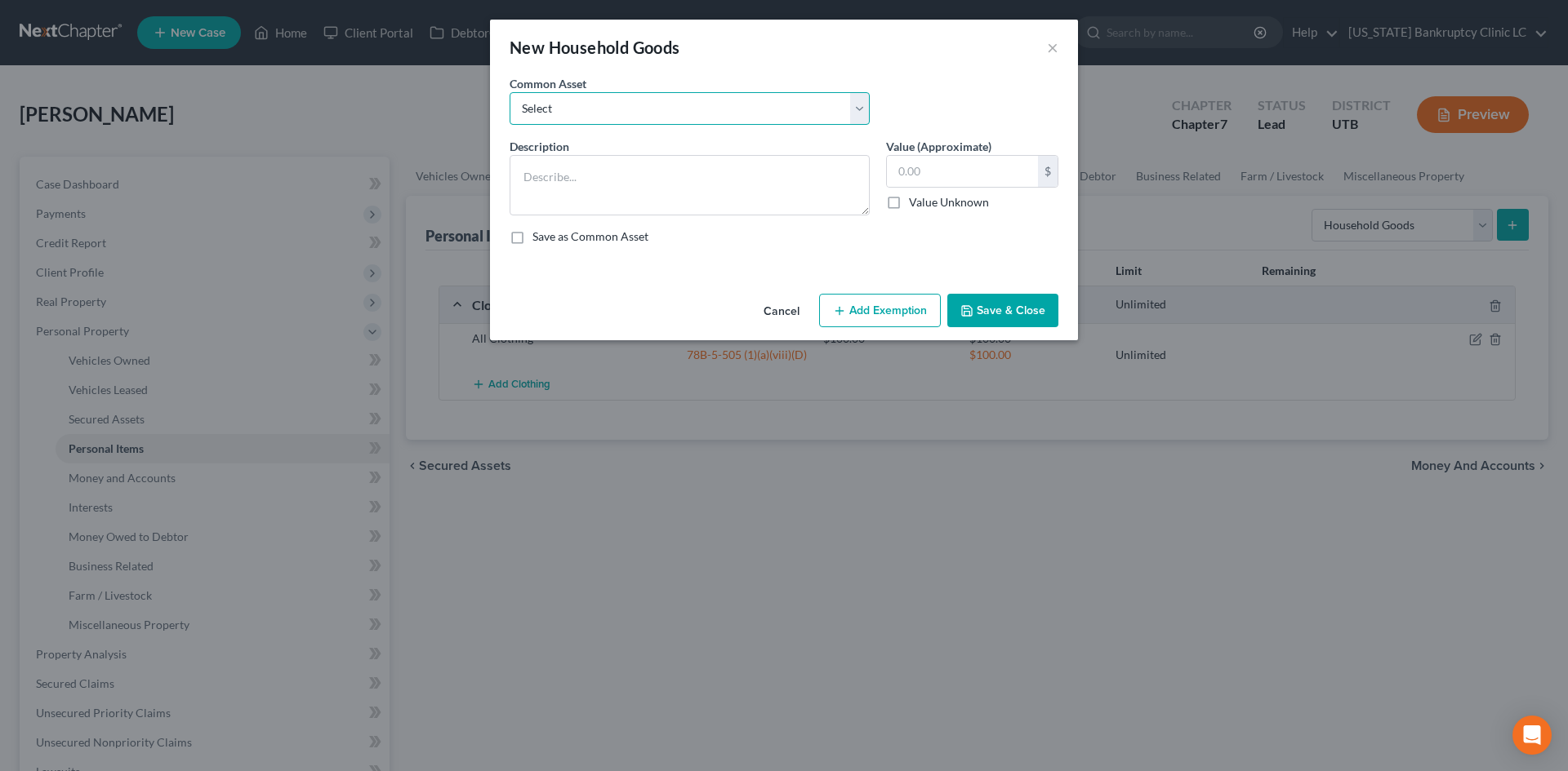
click at [739, 103] on select "Select Couch Chair Entertainment Center End/Coffee Table Stove/Cooking unit Sof…" at bounding box center [690, 109] width 360 height 33
click at [510, 92] on select "Select Couch Chair Entertainment Center End/Coffee Table Stove/Cooking unit Sof…" at bounding box center [690, 109] width 360 height 33
click at [1003, 159] on input "550.00" at bounding box center [962, 172] width 151 height 31
click at [858, 319] on button "Add Exemption" at bounding box center [879, 311] width 122 height 34
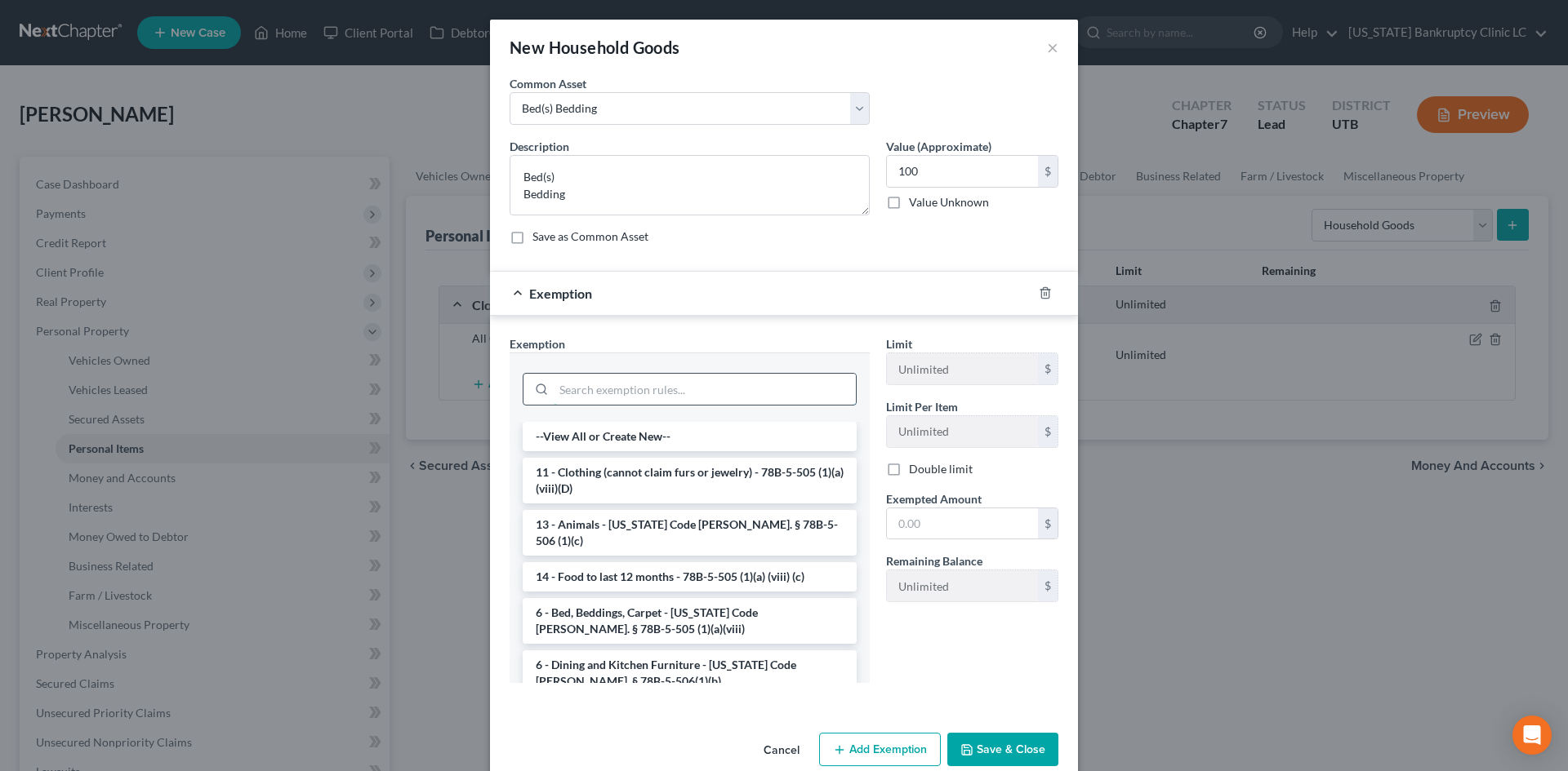
click at [623, 396] on input "search" at bounding box center [705, 389] width 302 height 31
click at [626, 602] on li "6 - Bed, Beddings, Carpet - [US_STATE] Code [PERSON_NAME]. § 78B-5-505 (1)(a)(v…" at bounding box center [690, 621] width 334 height 46
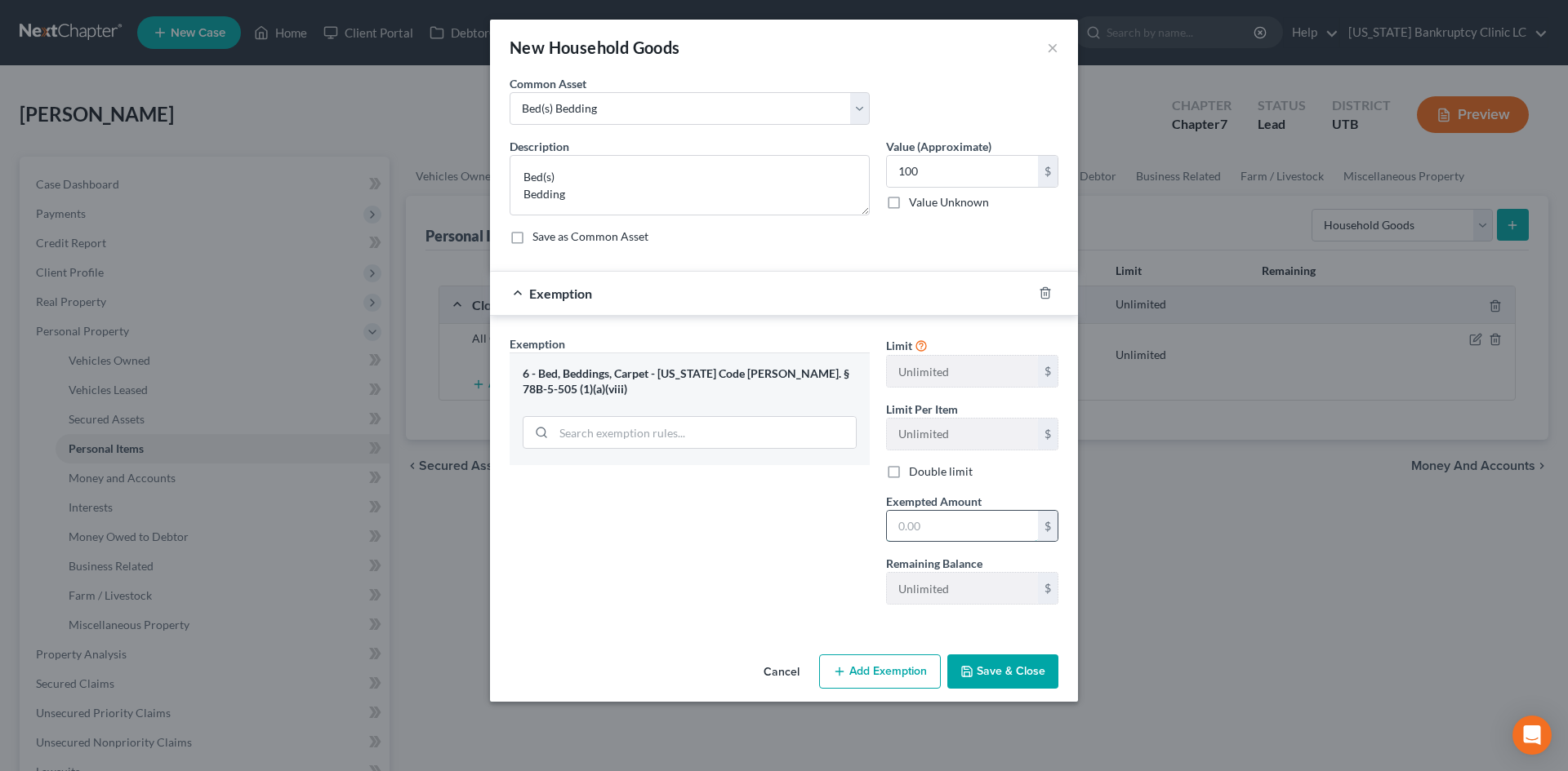
click at [940, 513] on input "text" at bounding box center [962, 526] width 151 height 31
drag, startPoint x: 790, startPoint y: 586, endPoint x: 999, endPoint y: 724, distance: 250.4
click at [790, 586] on div "Exemption Set must be selected for CA. Exemption * 6 - Bed, Beddings, Carpet - …" at bounding box center [690, 476] width 376 height 282
click at [1038, 675] on button "Save & Close" at bounding box center [1003, 672] width 111 height 34
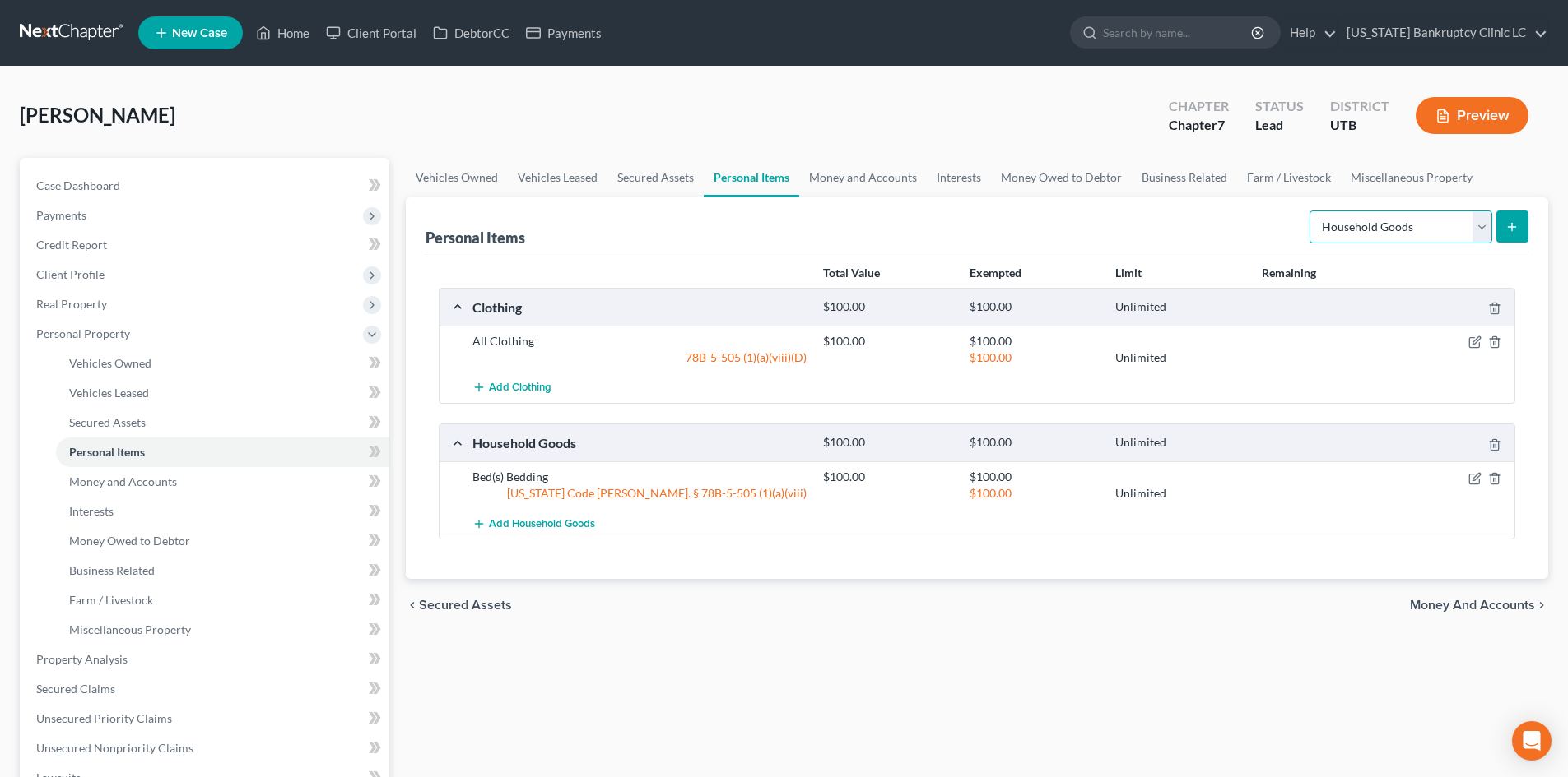
click at [1299, 219] on select "Select Item Type Clothing Collectibles Of Value Electronics Firearms Household …" at bounding box center [1401, 227] width 183 height 33
click at [1299, 210] on select "Select Item Type Clothing Collectibles Of Value Electronics Firearms Household …" at bounding box center [1401, 227] width 183 height 33
click at [1299, 232] on icon "submit" at bounding box center [1511, 227] width 13 height 13
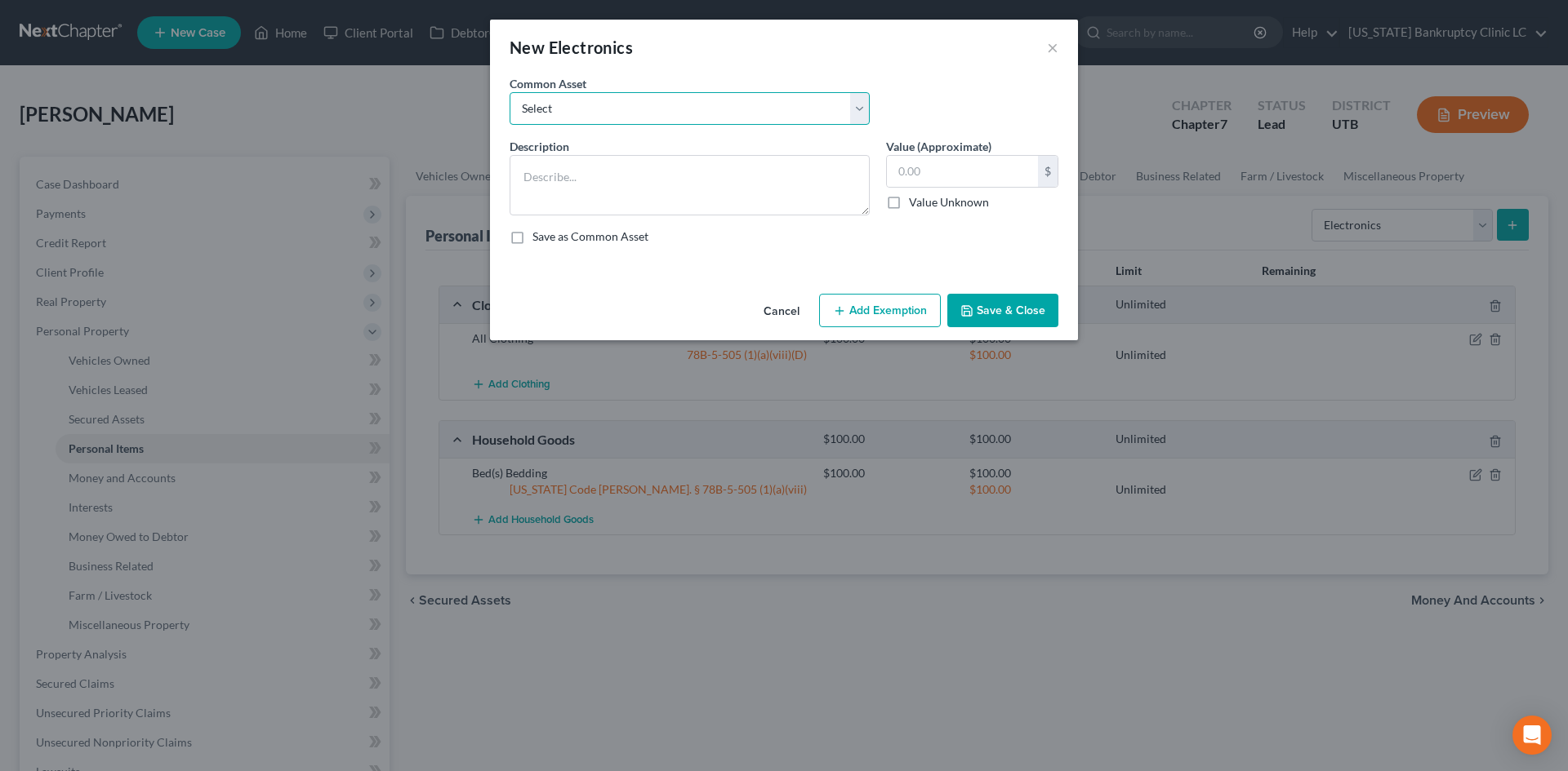
click at [590, 110] on select "Select Television Tablet Computer Printer Cell Phone Gaming Console Smart Watch…" at bounding box center [690, 109] width 360 height 33
click at [510, 92] on select "Select Television Tablet Computer Printer Cell Phone Gaming Console Smart Watch…" at bounding box center [690, 109] width 360 height 33
click at [618, 184] on textarea "Television(s)" at bounding box center [690, 185] width 360 height 60
click at [614, 183] on textarea "Television" at bounding box center [690, 185] width 360 height 60
click at [968, 298] on button "Save & Close" at bounding box center [1003, 311] width 111 height 34
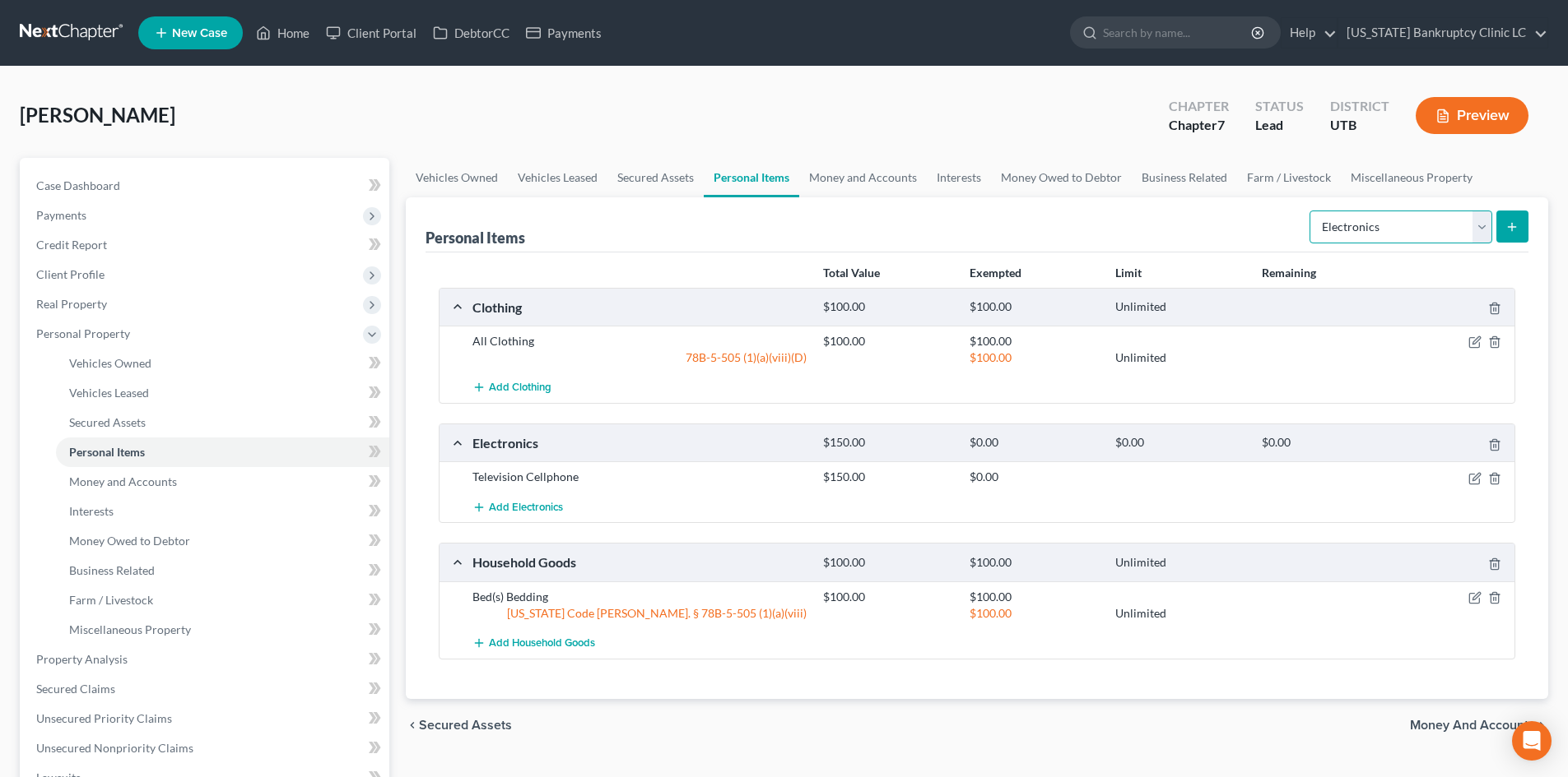
click at [1299, 214] on select "Select Item Type Clothing Collectibles Of Value Electronics Firearms Household …" at bounding box center [1401, 227] width 183 height 33
click at [1299, 210] on select "Select Item Type Clothing Collectibles Of Value Electronics Firearms Household …" at bounding box center [1401, 227] width 183 height 33
click at [1299, 225] on button "submit" at bounding box center [1512, 226] width 32 height 32
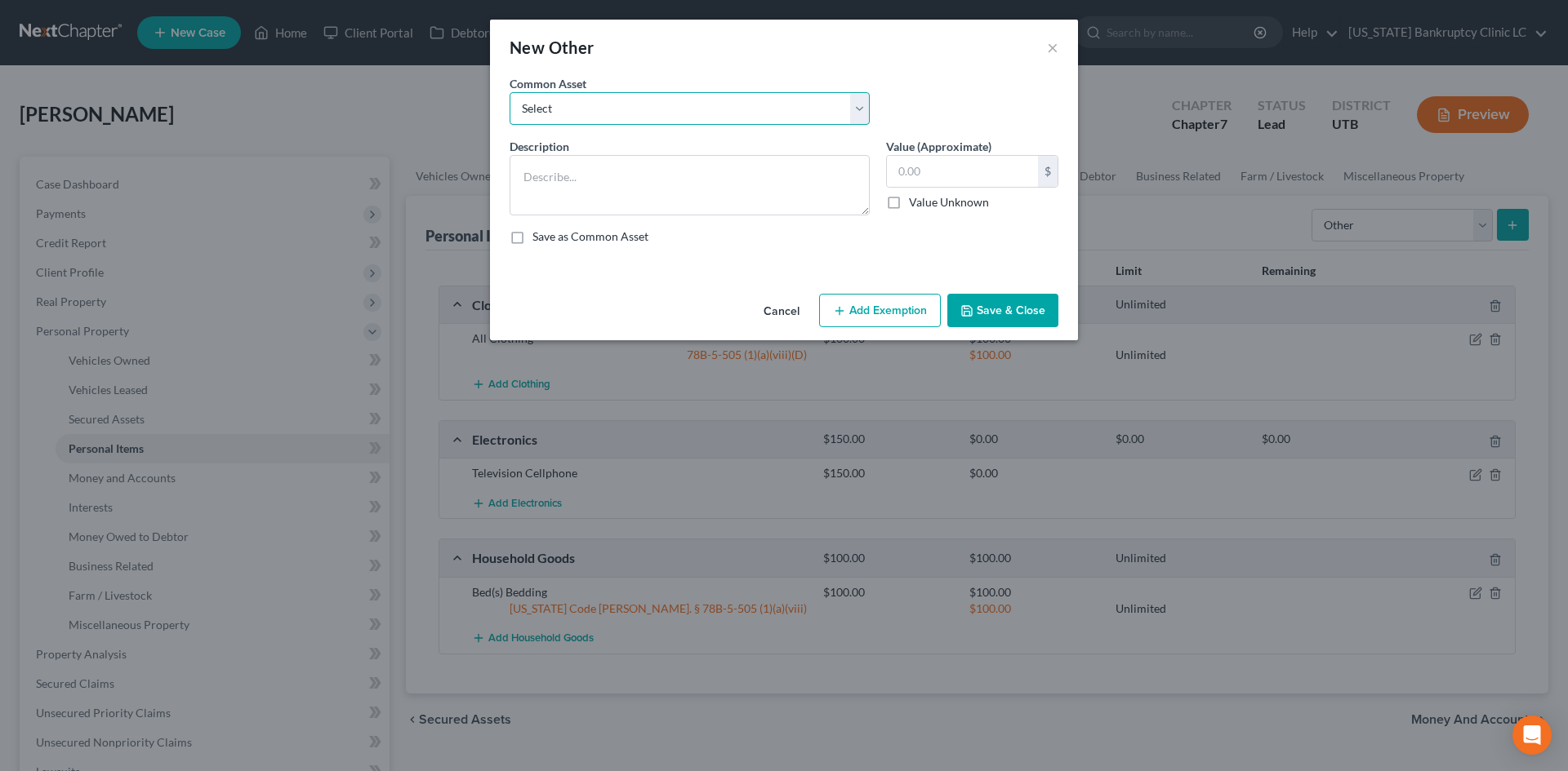
click at [604, 97] on select "Select Guitar Piano Mechanic Tools Mechanic Tools [PERSON_NAME] Tools Crypto ho…" at bounding box center [690, 109] width 360 height 33
drag, startPoint x: 604, startPoint y: 97, endPoint x: 671, endPoint y: 149, distance: 84.8
click at [604, 97] on select "Select Guitar Piano Mechanic Tools Mechanic Tools [PERSON_NAME] Tools Crypto ho…" at bounding box center [690, 109] width 360 height 33
click at [637, 164] on textarea at bounding box center [690, 185] width 360 height 60
click at [1024, 312] on button "Save & Close" at bounding box center [1003, 311] width 111 height 34
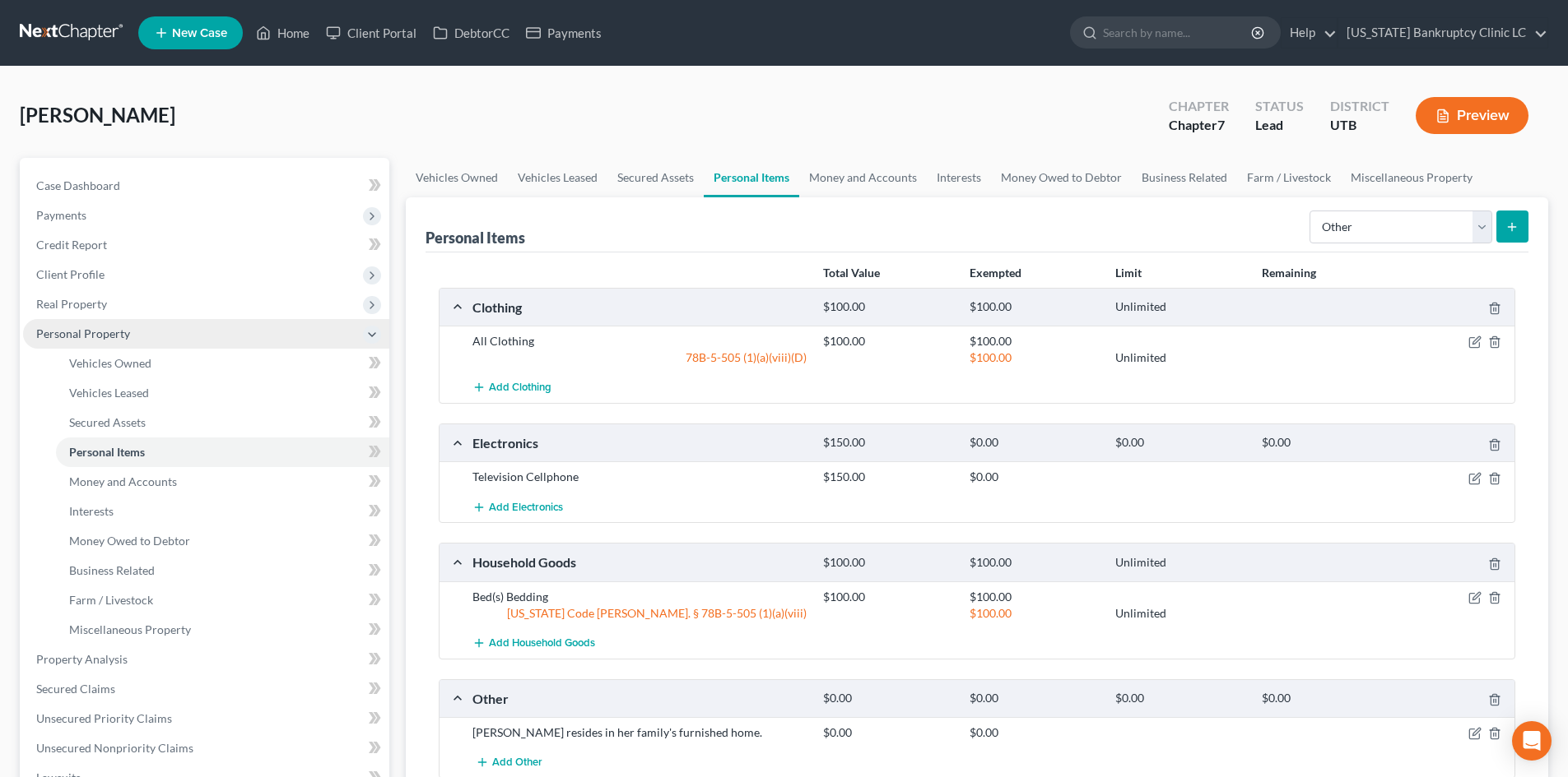
click at [81, 336] on span "Personal Property" at bounding box center [83, 334] width 94 height 14
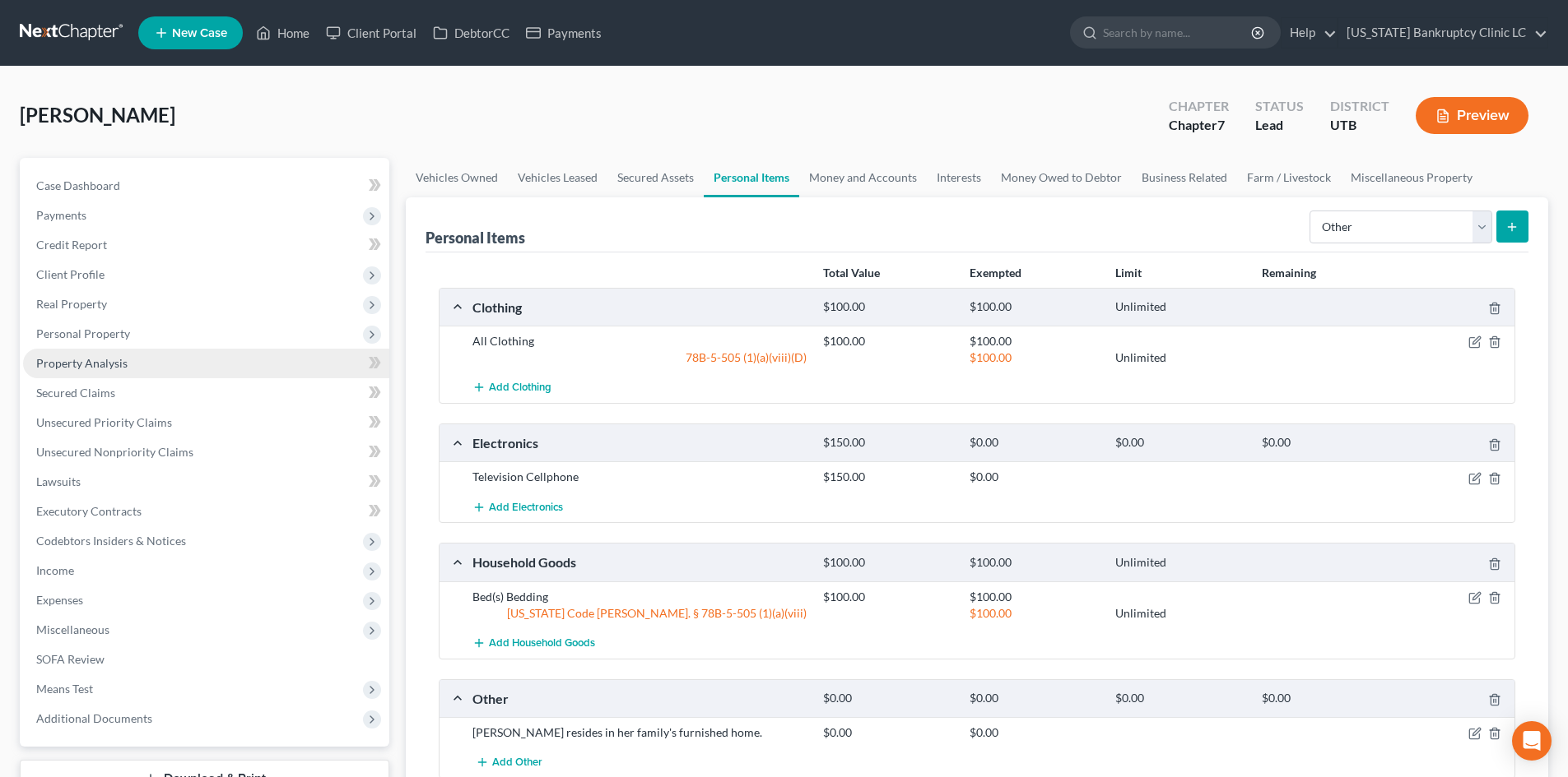
click at [84, 366] on span "Property Analysis" at bounding box center [82, 363] width 91 height 14
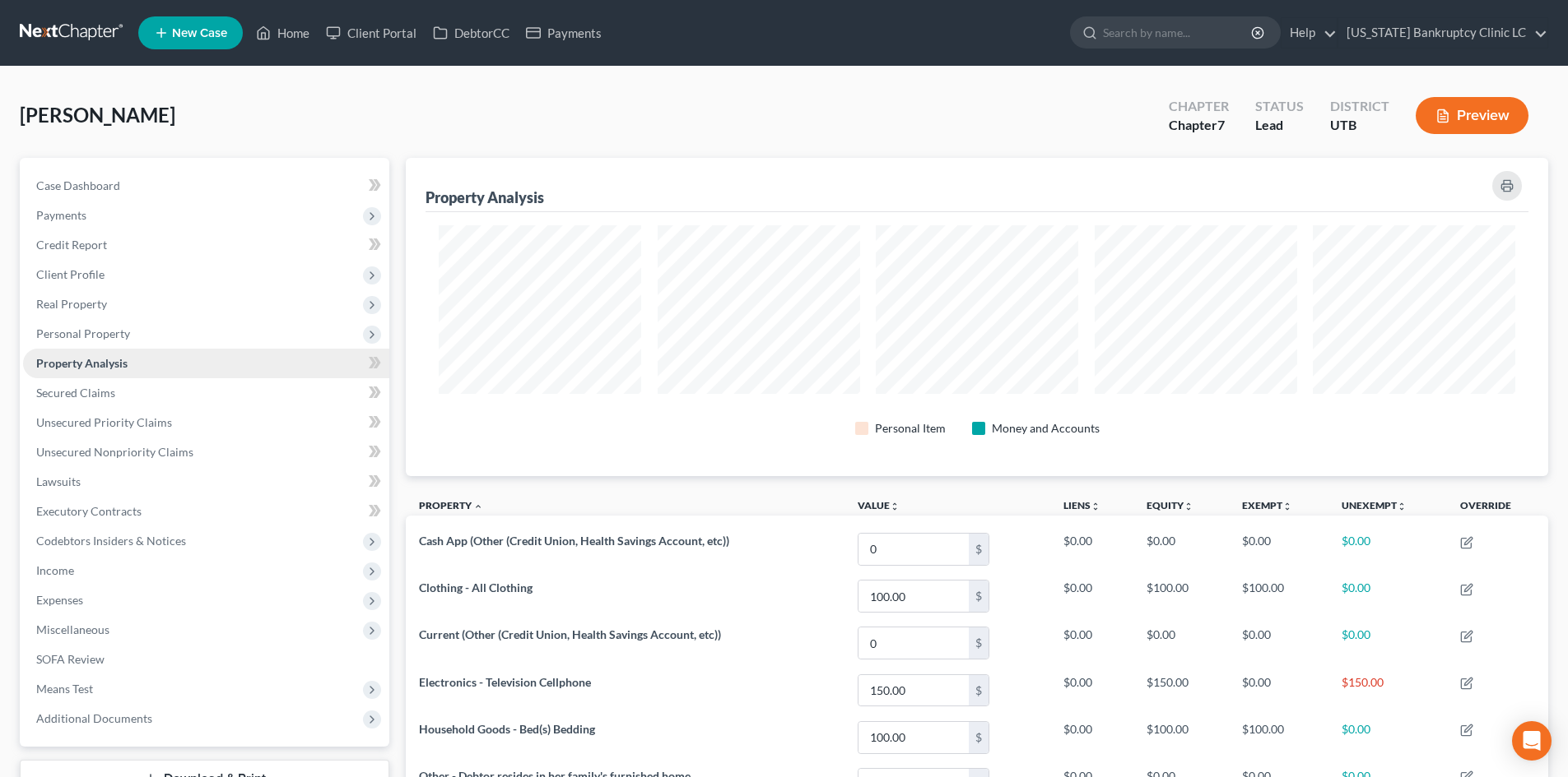
scroll to position [318, 1143]
click at [80, 390] on span "Secured Claims" at bounding box center [76, 393] width 79 height 14
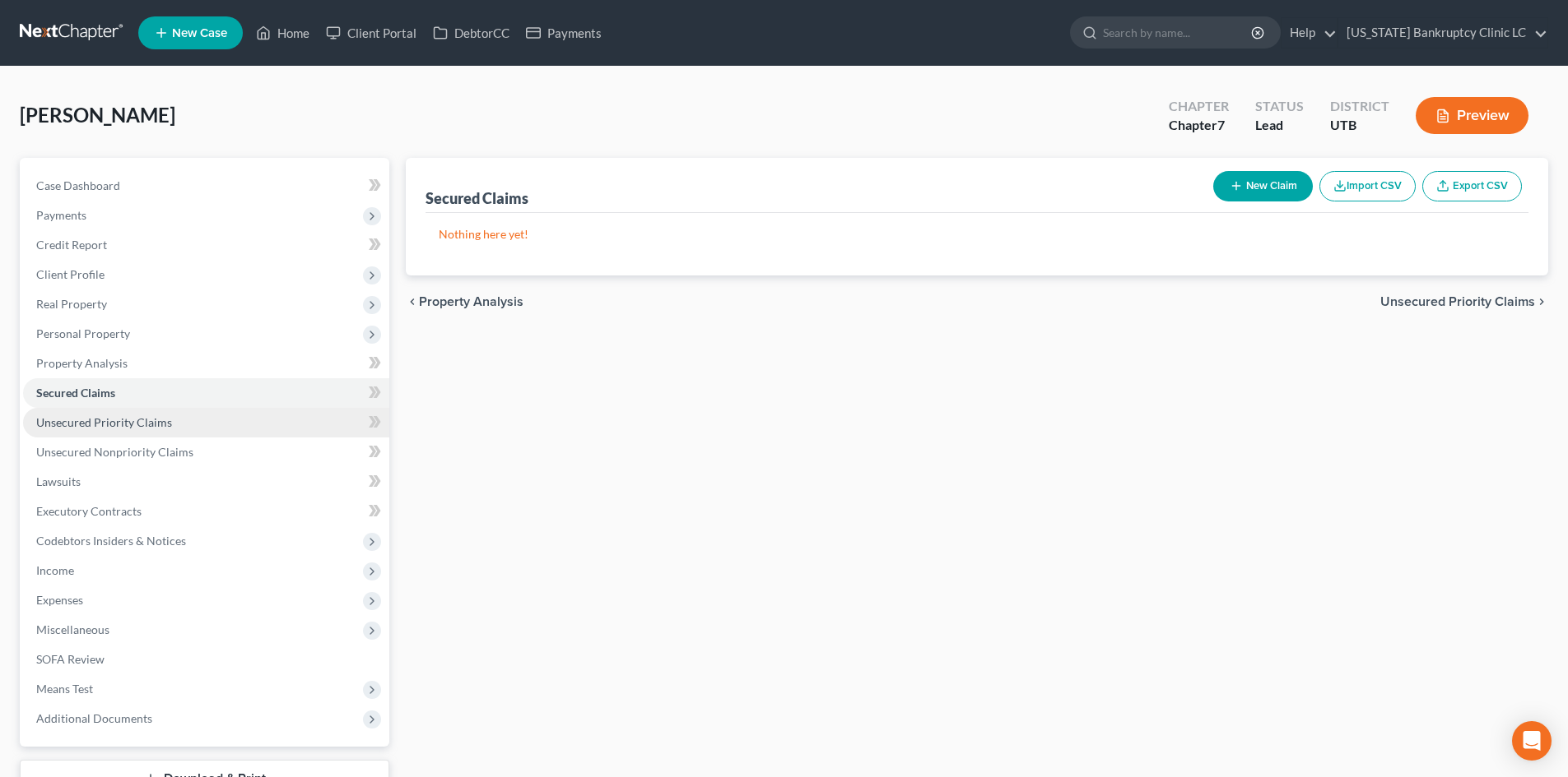
click at [81, 422] on span "Unsecured Priority Claims" at bounding box center [104, 422] width 136 height 14
click at [1243, 181] on button "New Claim" at bounding box center [1263, 186] width 100 height 30
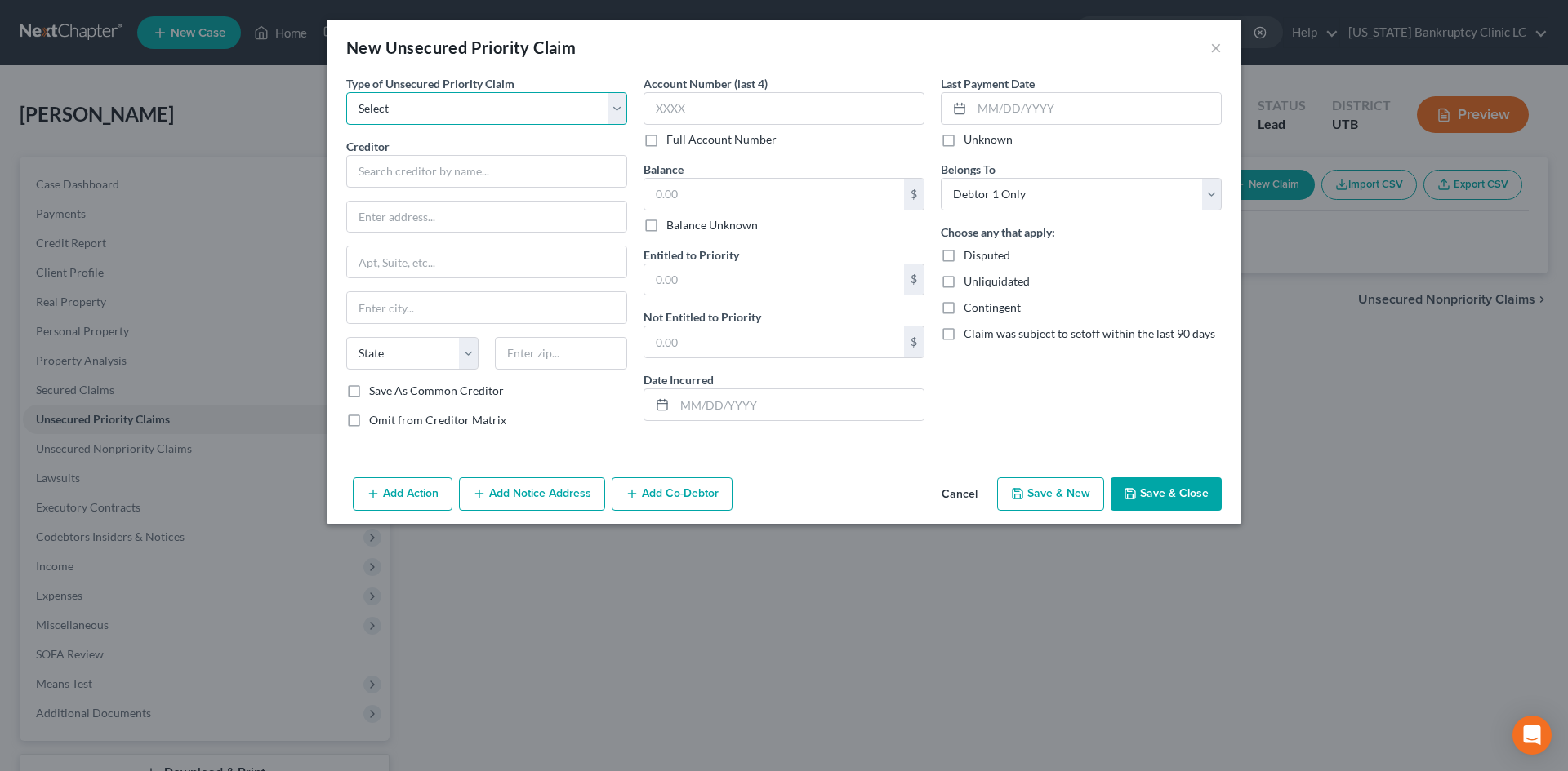
drag, startPoint x: 464, startPoint y: 106, endPoint x: 444, endPoint y: 124, distance: 26.9
click at [464, 106] on select "Select Taxes & Other Government Units Domestic Support Obligations Extensions o…" at bounding box center [487, 109] width 281 height 33
click at [346, 92] on select "Select Taxes & Other Government Units Domestic Support Obligations Extensions o…" at bounding box center [487, 109] width 281 height 33
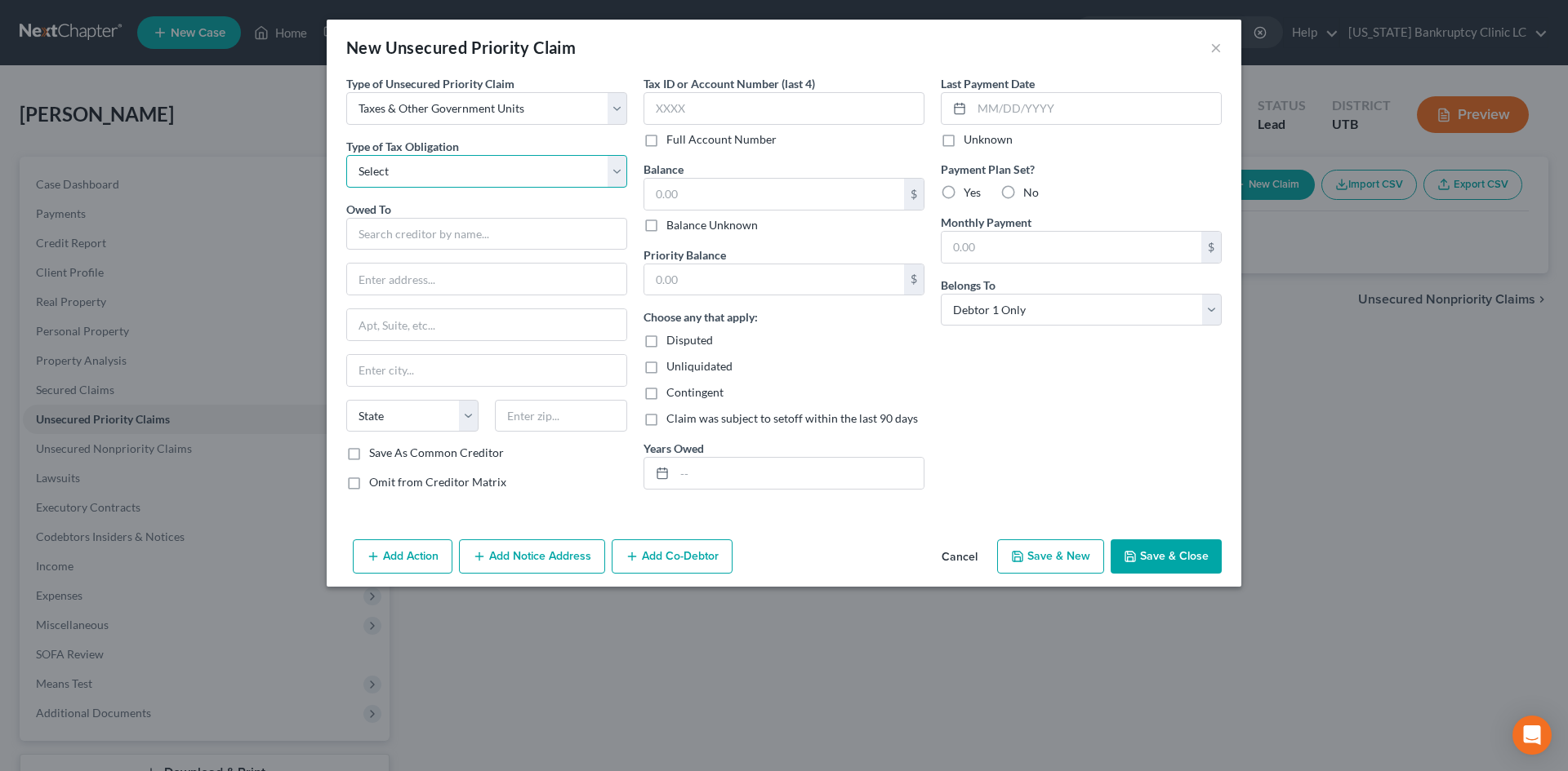
click at [394, 179] on select "Select Federal City State Franchise Tax Board Other" at bounding box center [487, 172] width 281 height 33
click at [346, 155] on select "Select Federal City State Franchise Tax Board Other" at bounding box center [487, 172] width 281 height 33
click at [390, 235] on input "text" at bounding box center [487, 235] width 281 height 33
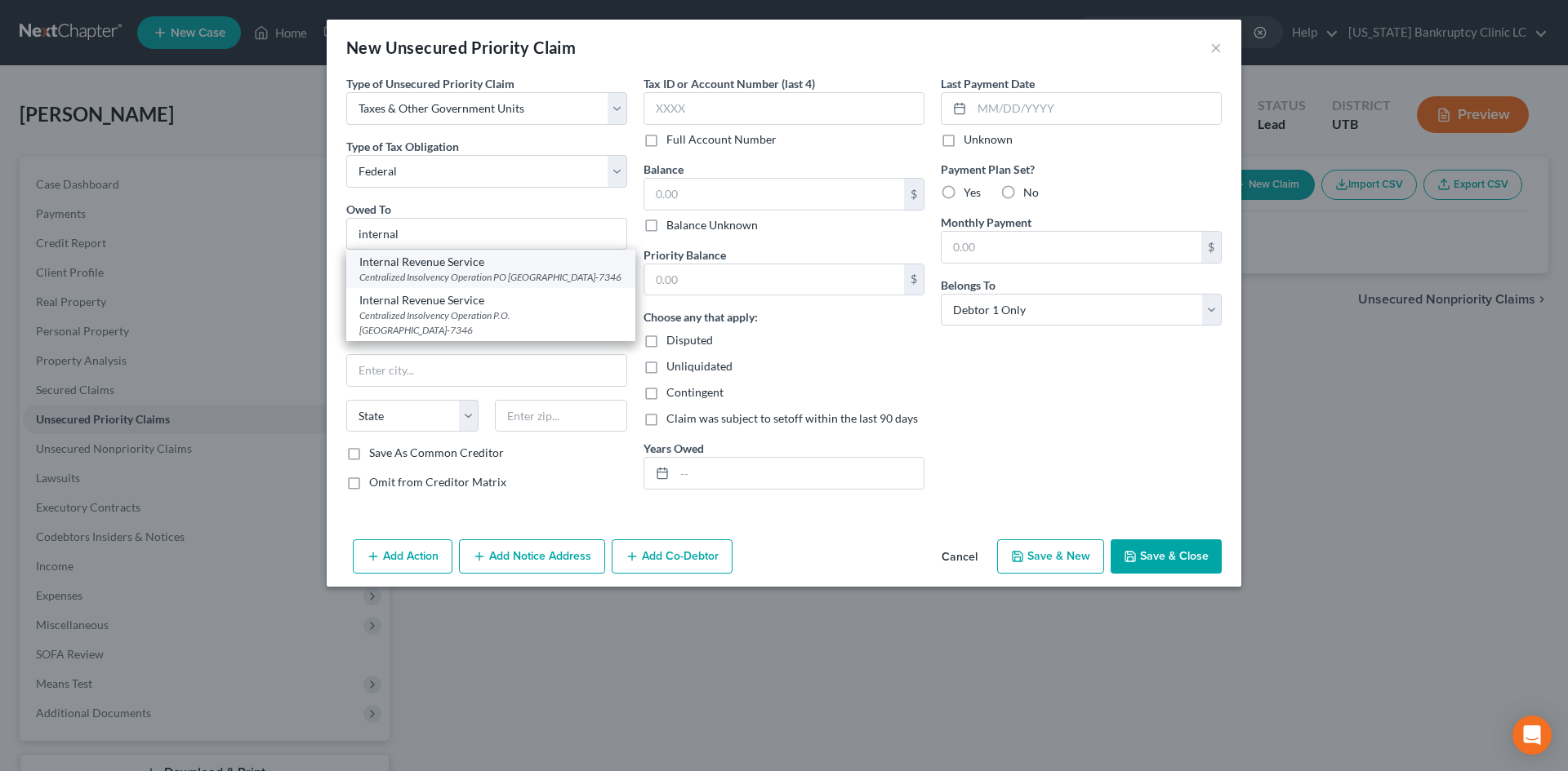
click at [479, 274] on div "Centralized Insolvency Operation PO [GEOGRAPHIC_DATA]-7346" at bounding box center [490, 277] width 263 height 14
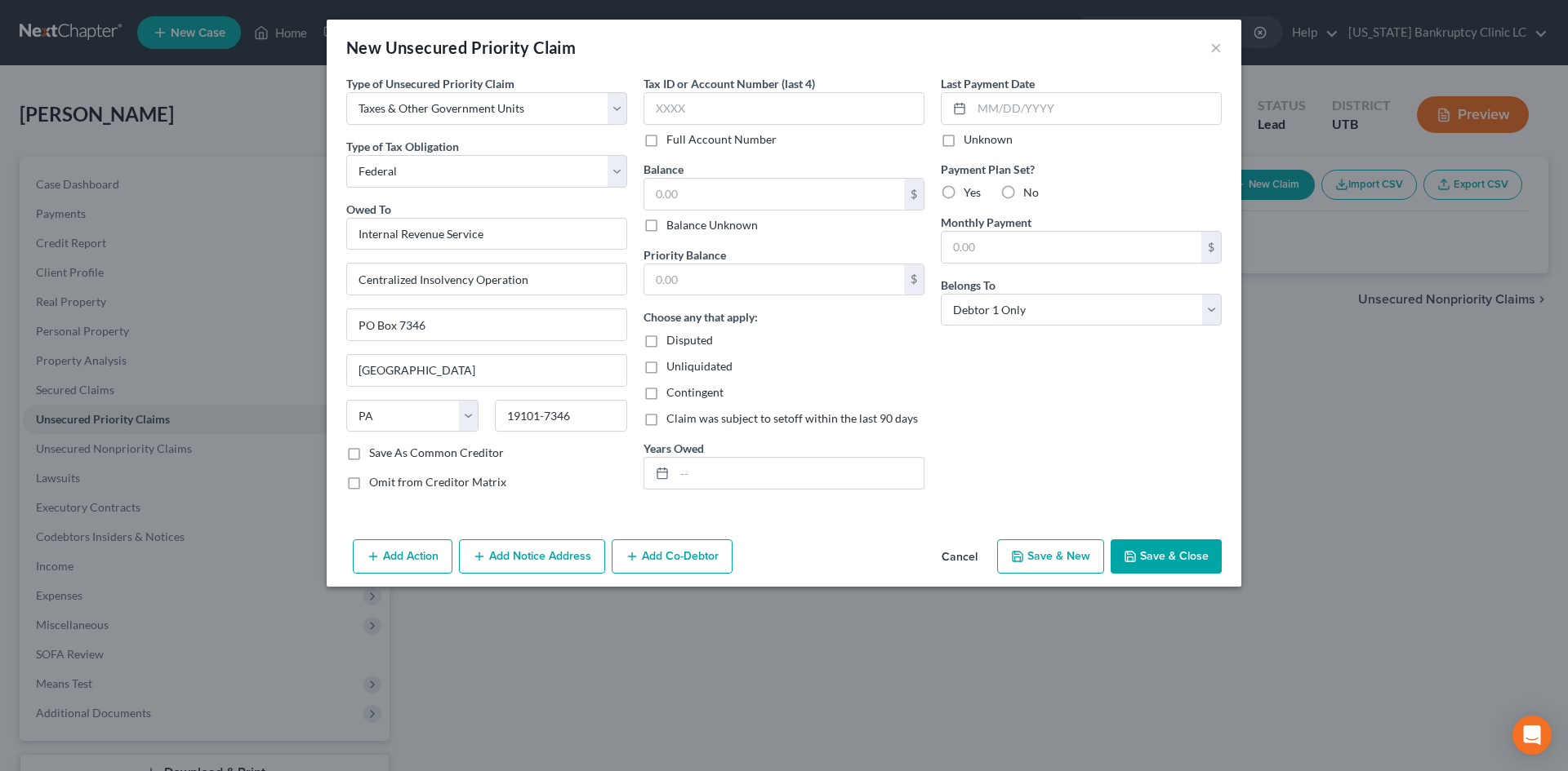
click at [1057, 552] on button "Save & New" at bounding box center [1051, 557] width 107 height 34
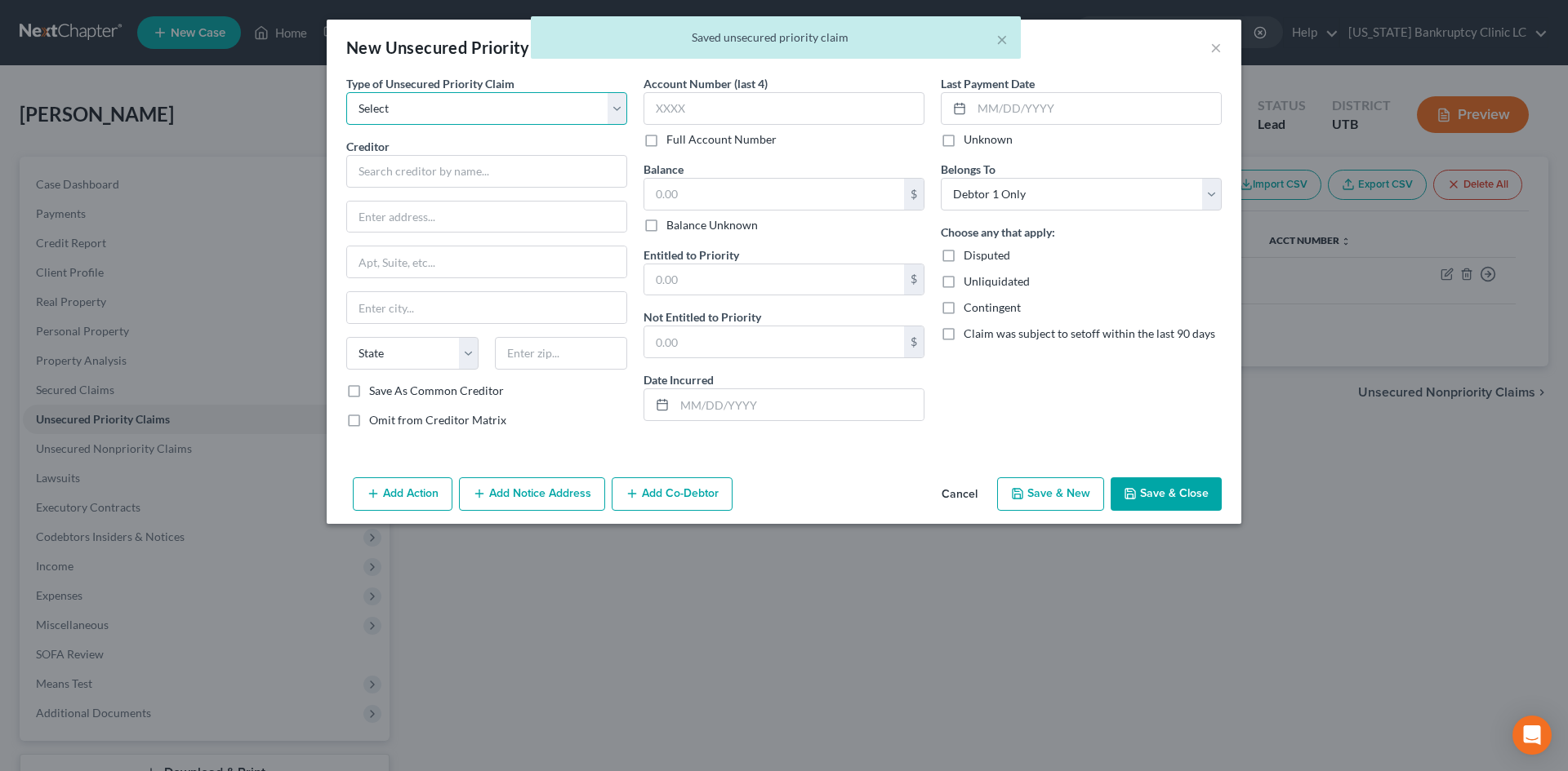
click at [447, 110] on select "Select Taxes & Other Government Units Domestic Support Obligations Extensions o…" at bounding box center [487, 109] width 281 height 33
click at [346, 92] on select "Select Taxes & Other Government Units Domestic Support Obligations Extensions o…" at bounding box center [487, 109] width 281 height 33
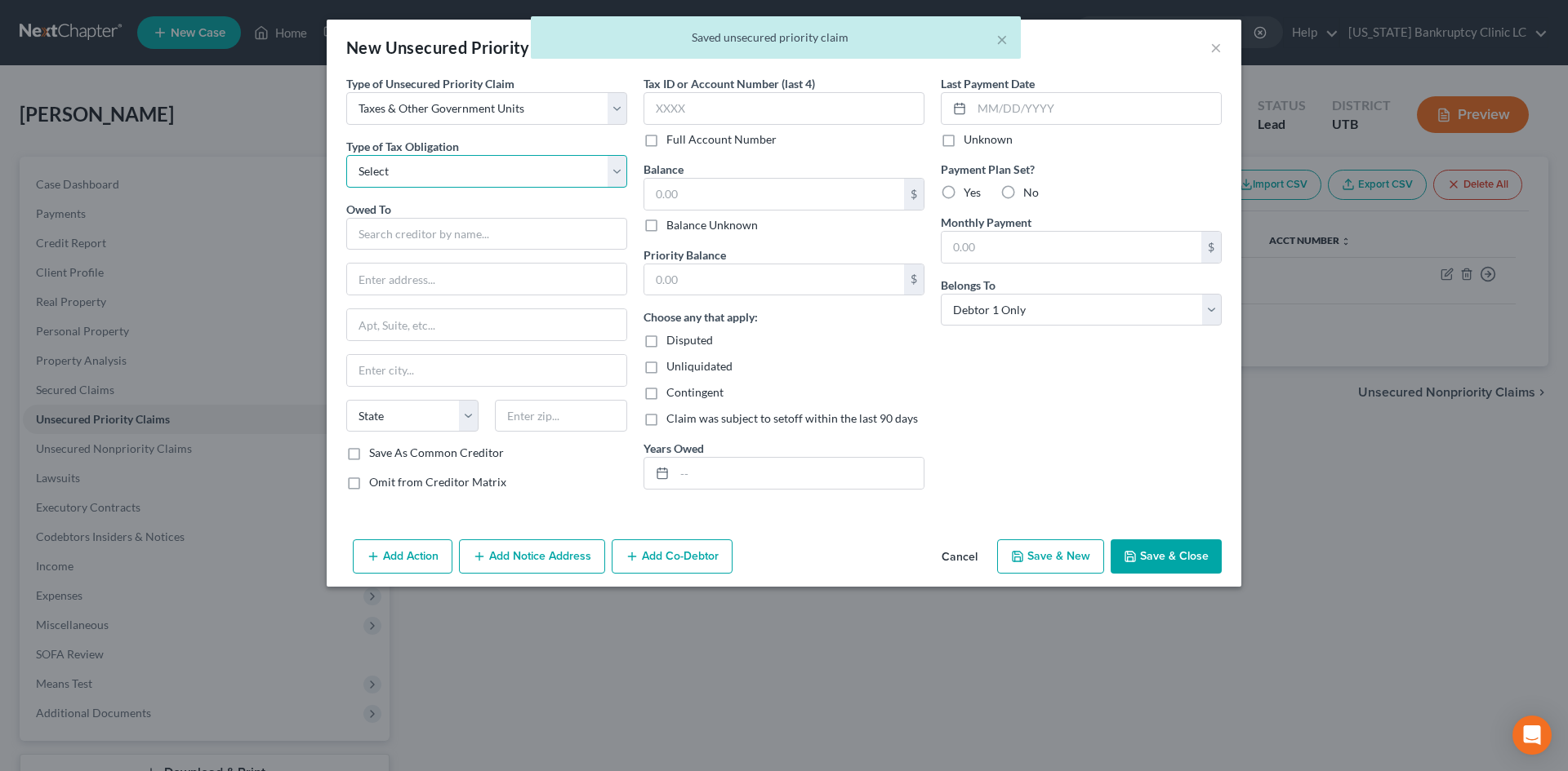
click at [419, 179] on select "Select Federal City State Franchise Tax Board Other" at bounding box center [487, 172] width 281 height 33
click at [346, 155] on select "Select Federal City State Franchise Tax Board Other" at bounding box center [487, 172] width 281 height 33
click at [424, 233] on input "text" at bounding box center [487, 235] width 281 height 33
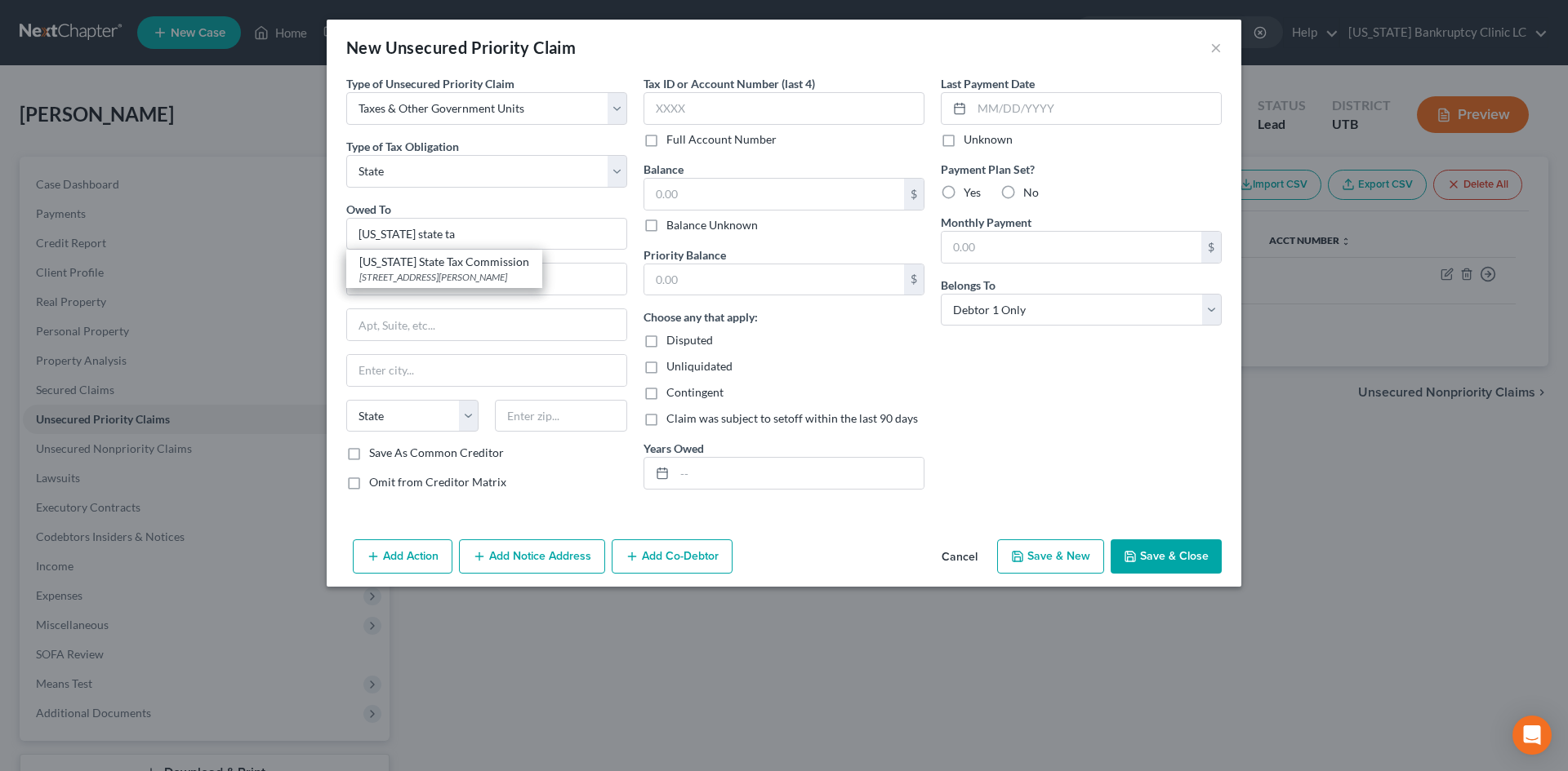
click at [496, 261] on div "[US_STATE] State Tax Commission" at bounding box center [444, 261] width 170 height 16
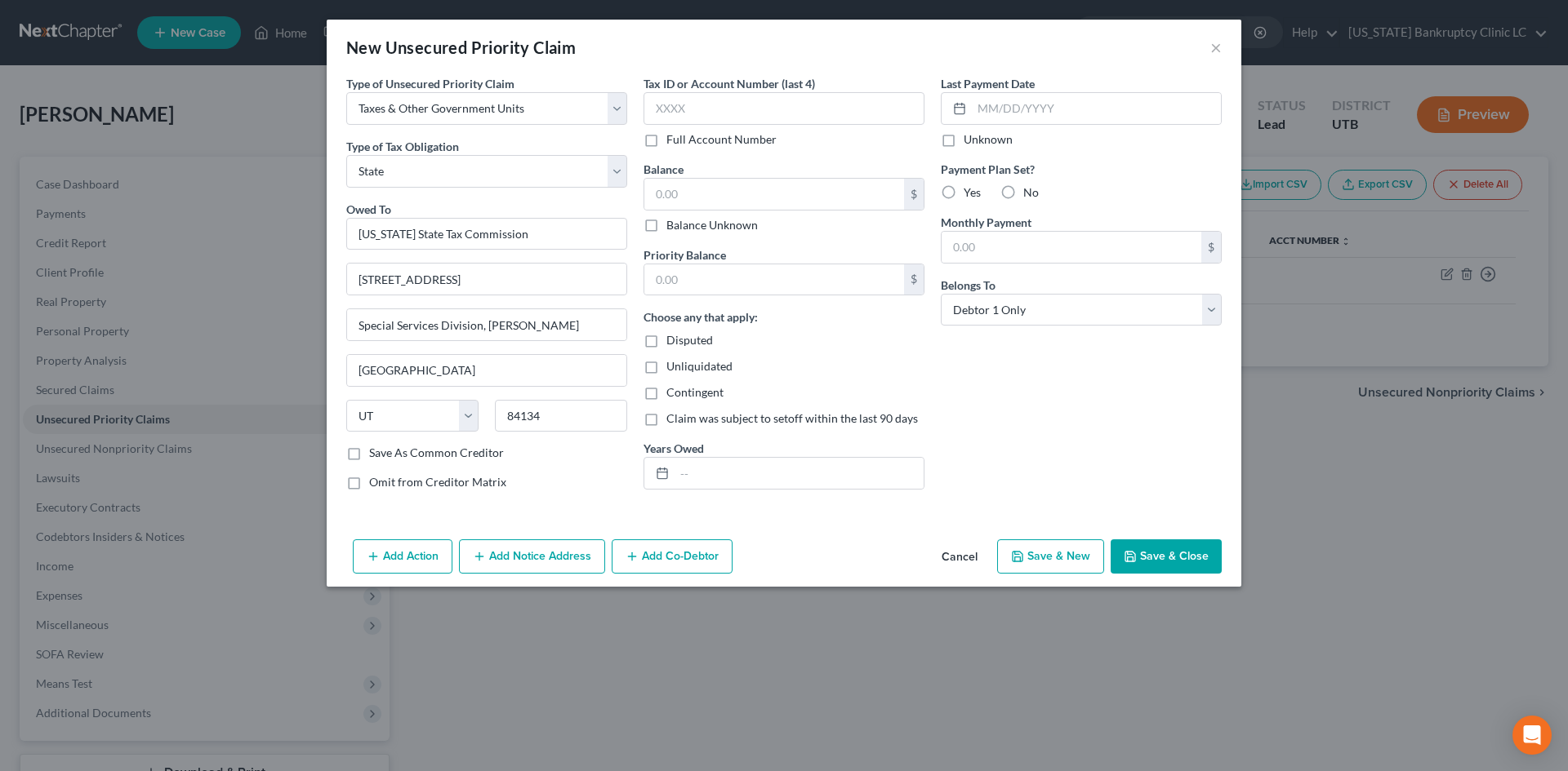
click at [1212, 581] on div "Add Action Add Notice Address Add Co-Debtor Cancel Save & New Save & Close" at bounding box center [784, 560] width 915 height 53
click at [1204, 562] on button "Save & Close" at bounding box center [1166, 557] width 111 height 34
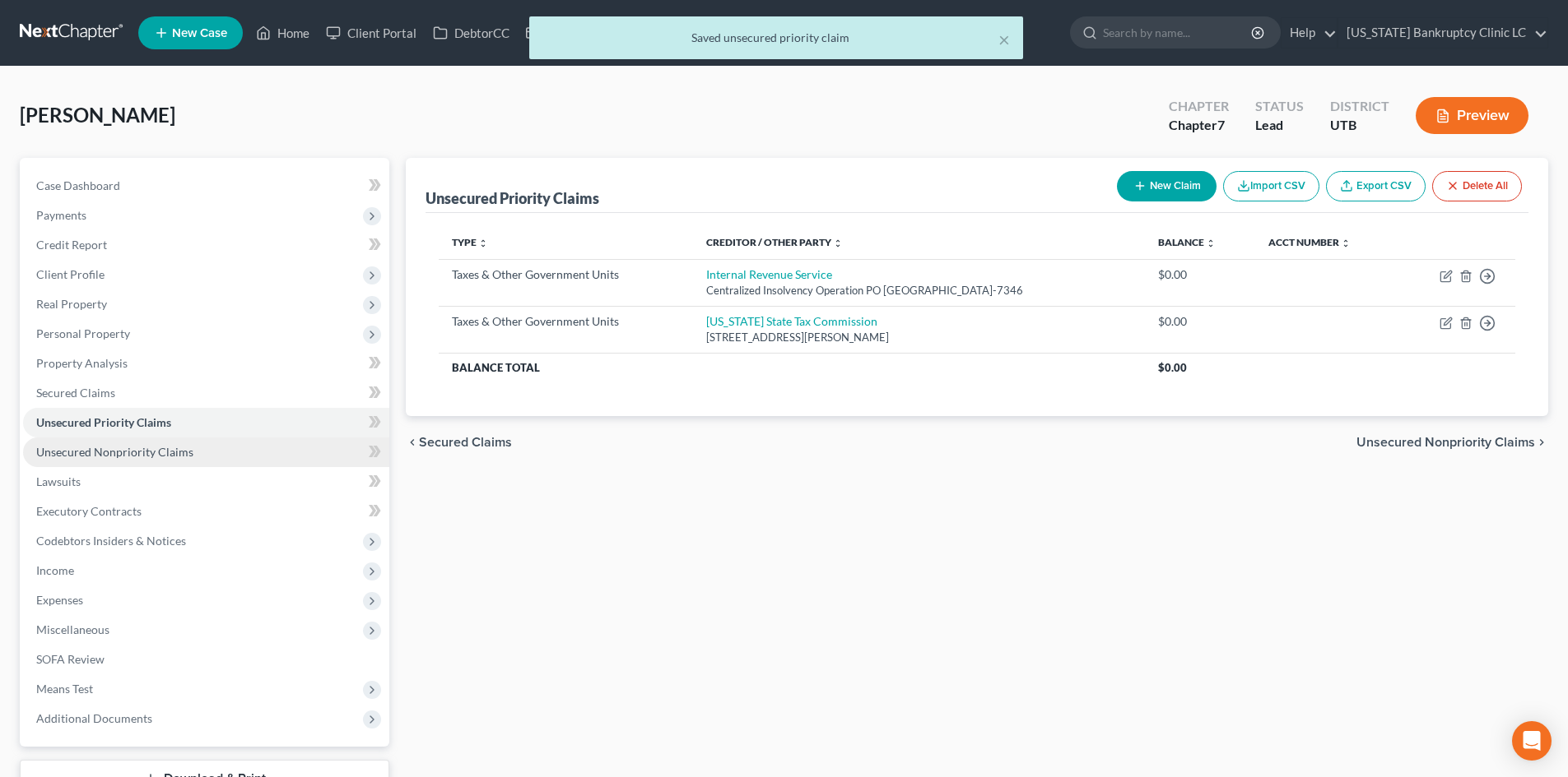
click at [109, 442] on link "Unsecured Nonpriority Claims" at bounding box center [206, 453] width 366 height 30
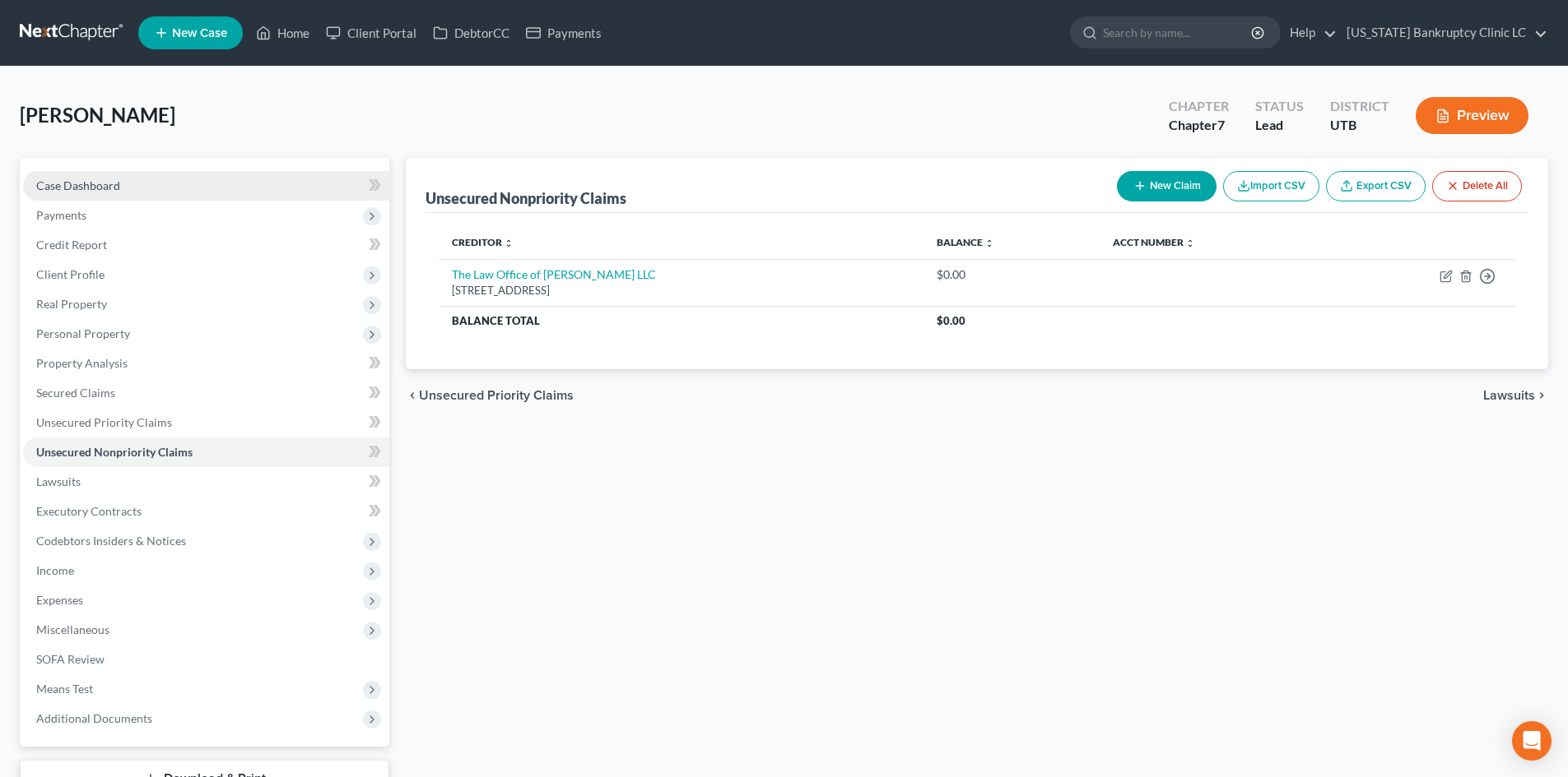
click at [140, 192] on link "Case Dashboard" at bounding box center [206, 186] width 366 height 30
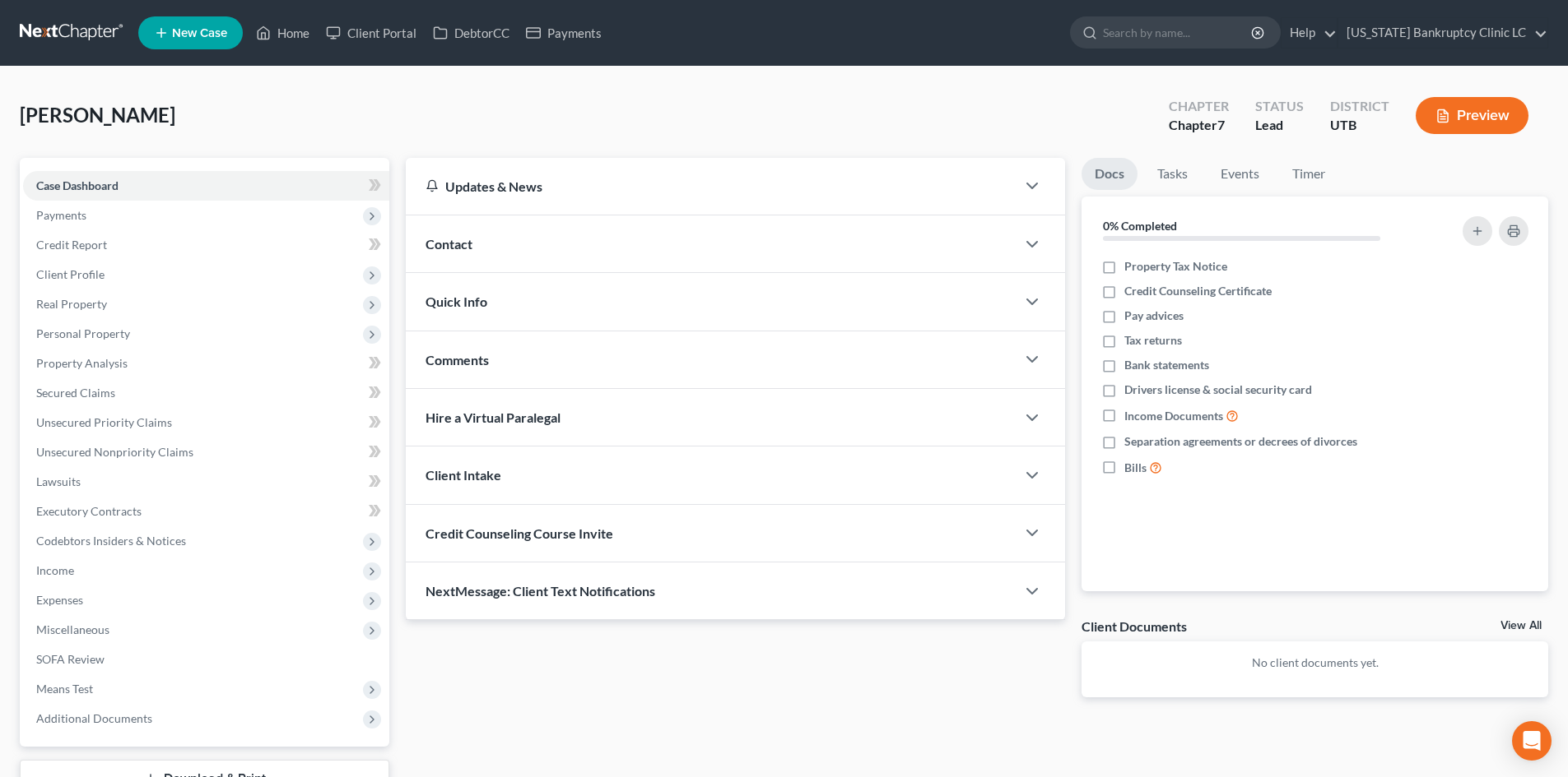
click at [264, 80] on div "Afoula, Lauren Upgraded Chapter Chapter 7 Status Lead District UTB Preview Peti…" at bounding box center [784, 470] width 1568 height 807
click at [291, 25] on link "Home" at bounding box center [283, 33] width 70 height 30
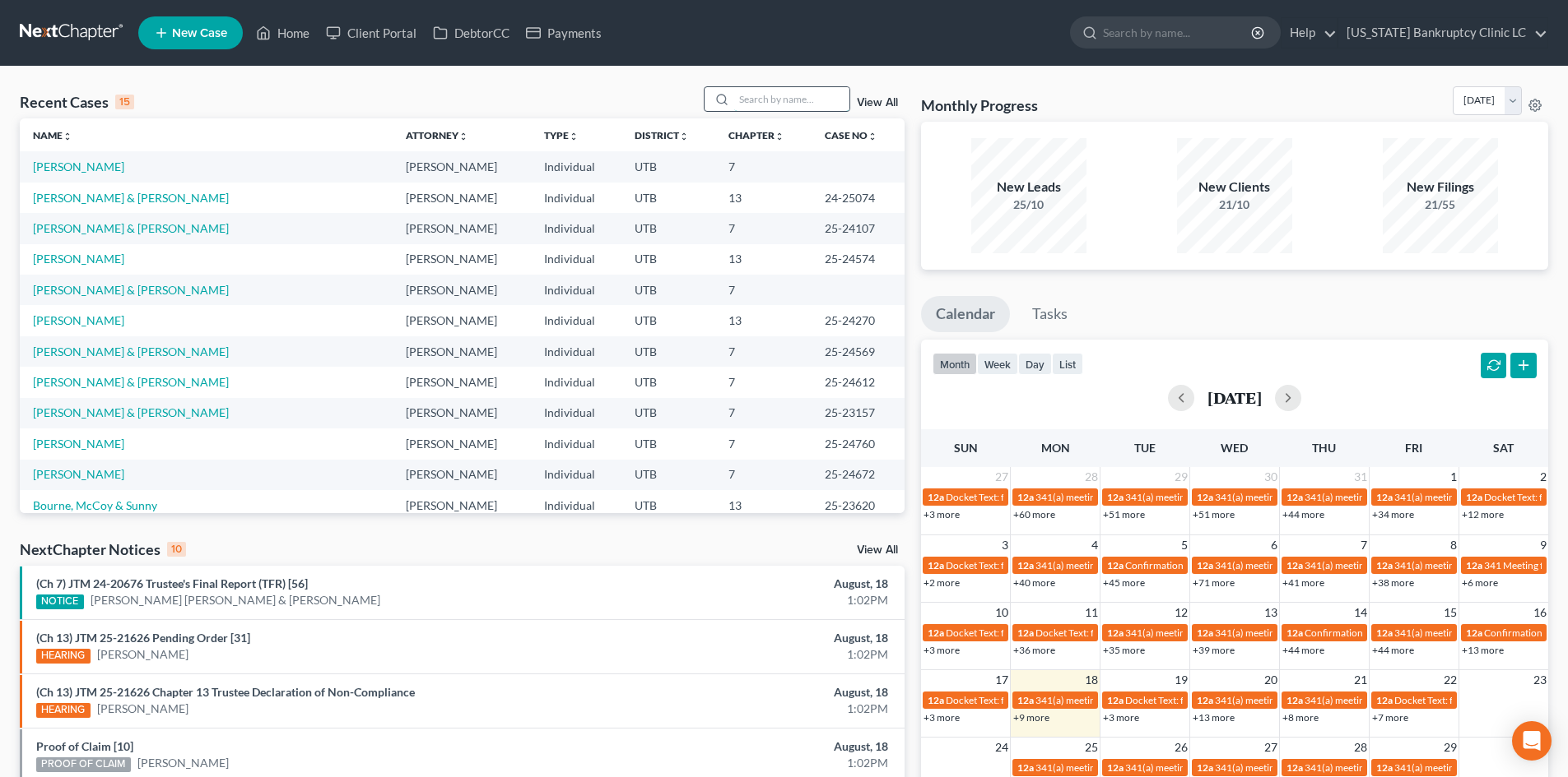
click at [761, 97] on input "search" at bounding box center [791, 98] width 116 height 23
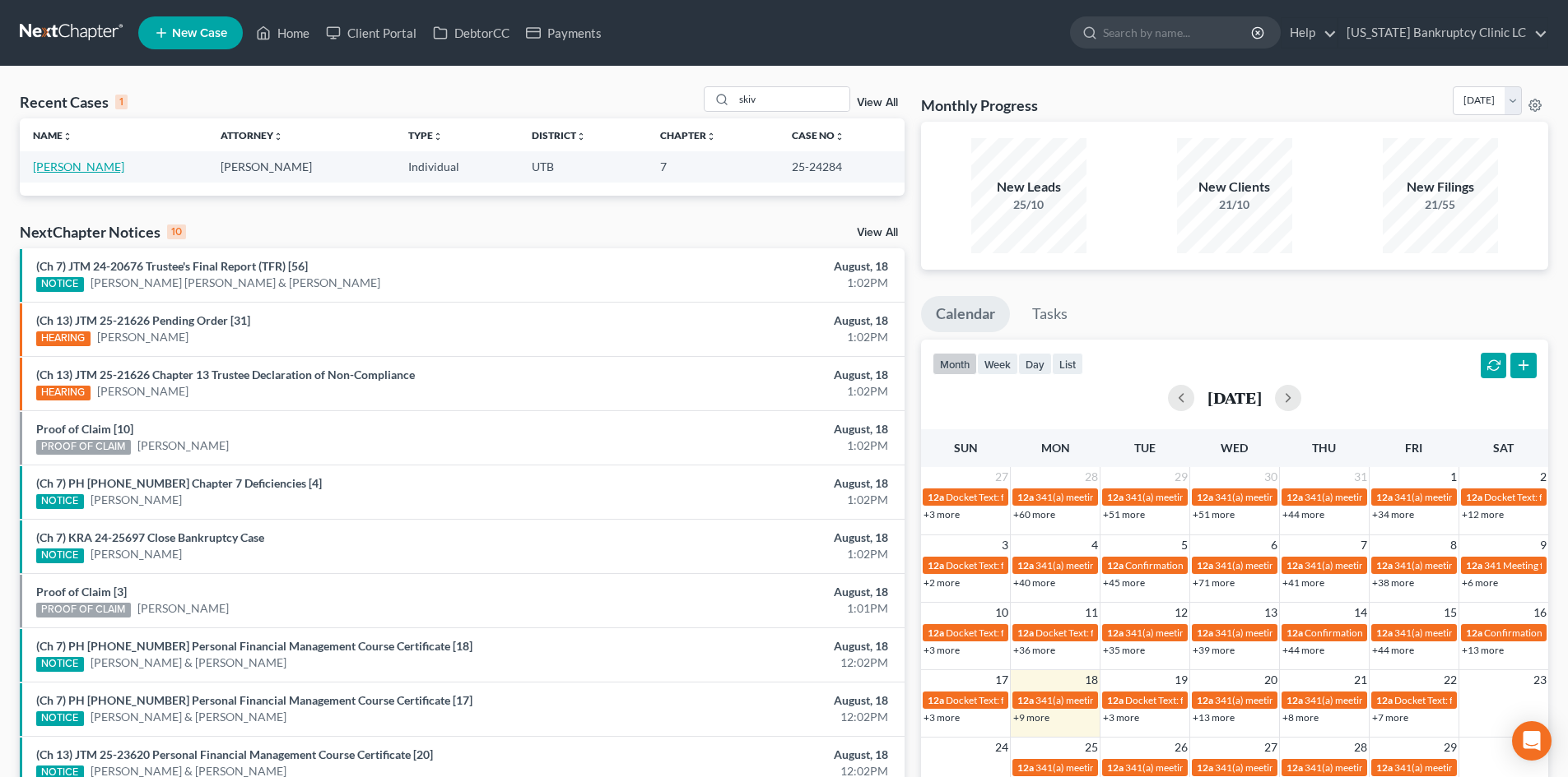
click at [62, 172] on link "[PERSON_NAME]" at bounding box center [78, 167] width 91 height 14
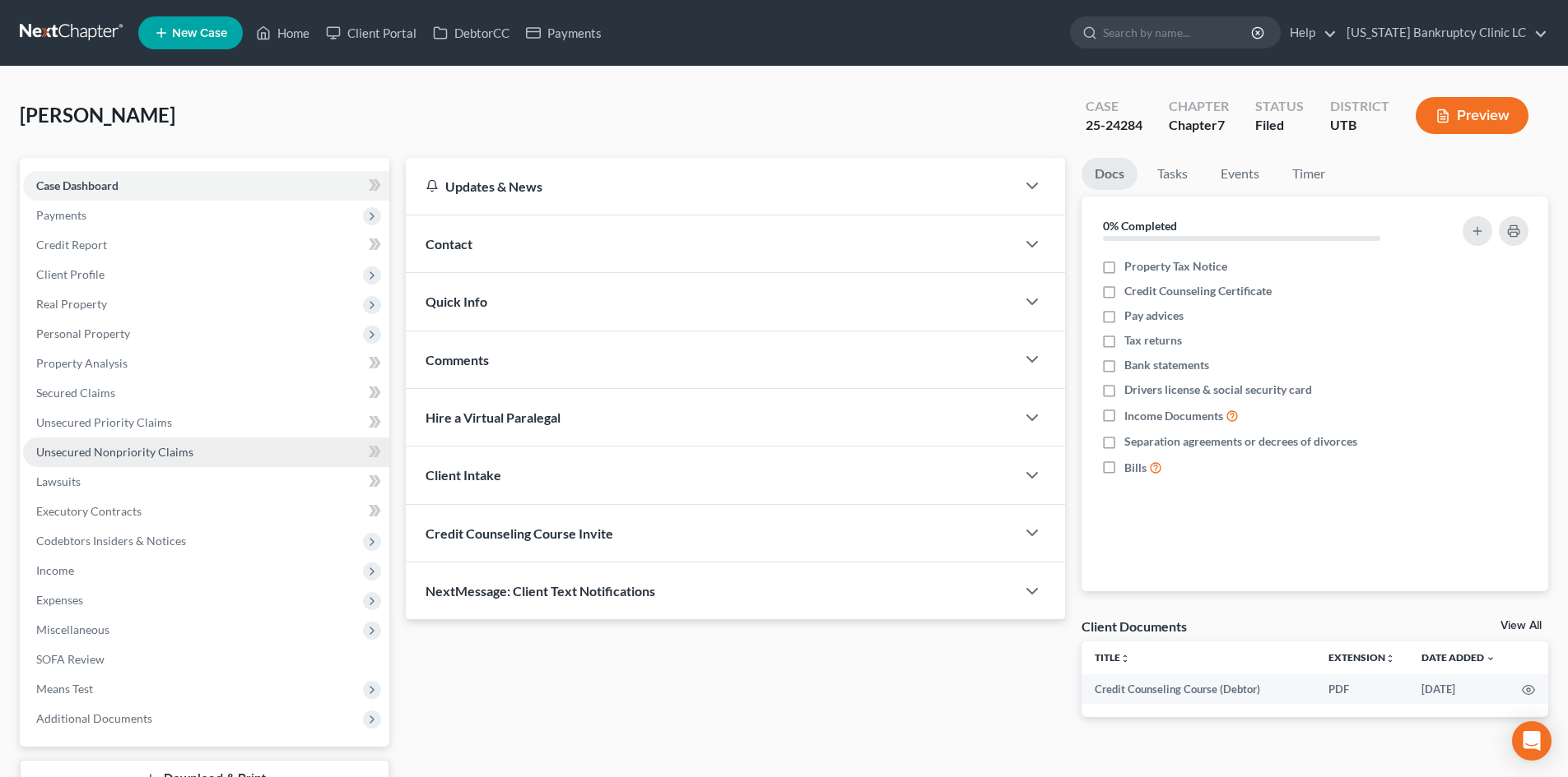
click at [168, 456] on span "Unsecured Nonpriority Claims" at bounding box center [115, 452] width 157 height 14
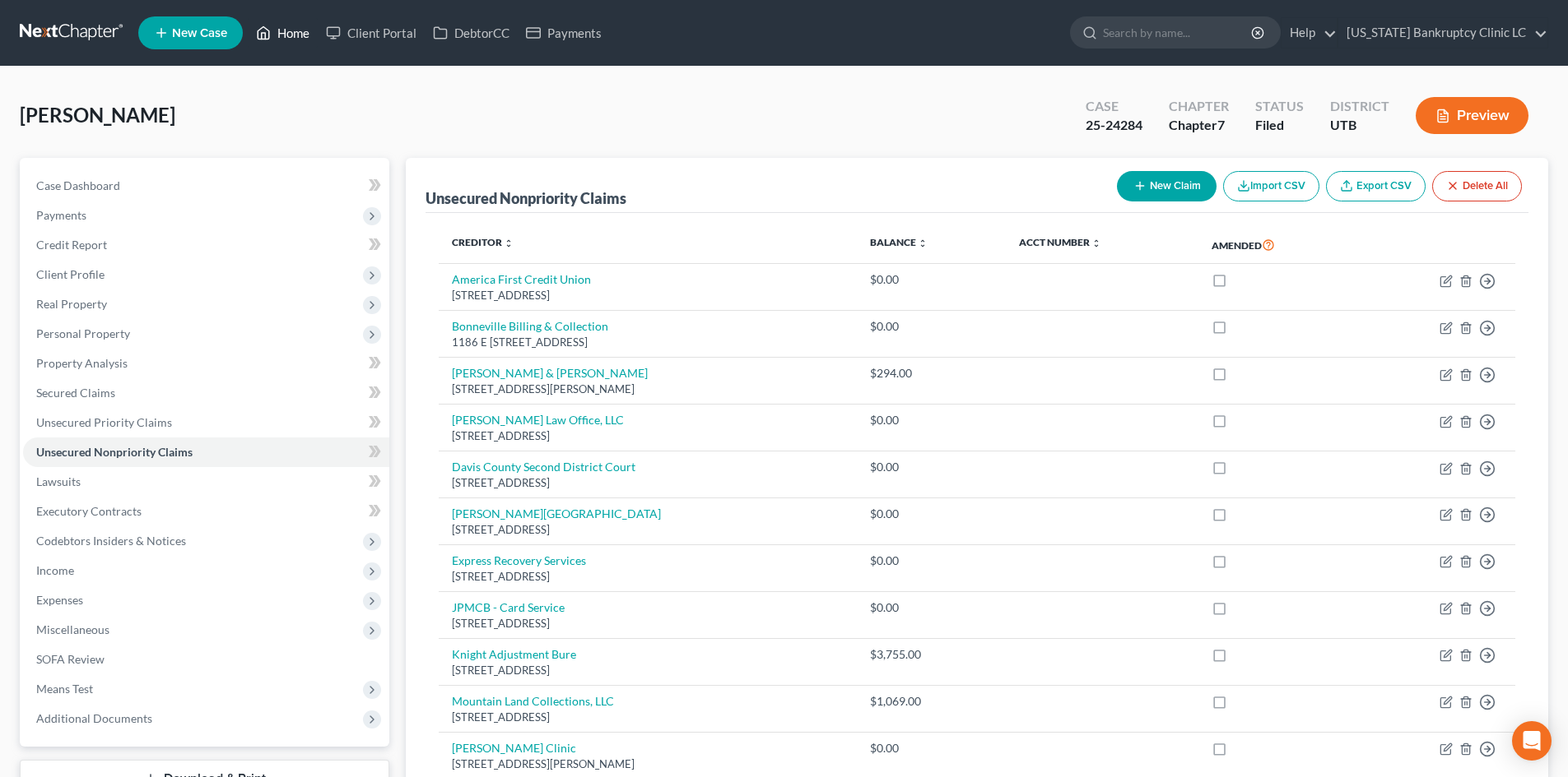
click at [291, 37] on link "Home" at bounding box center [283, 33] width 70 height 30
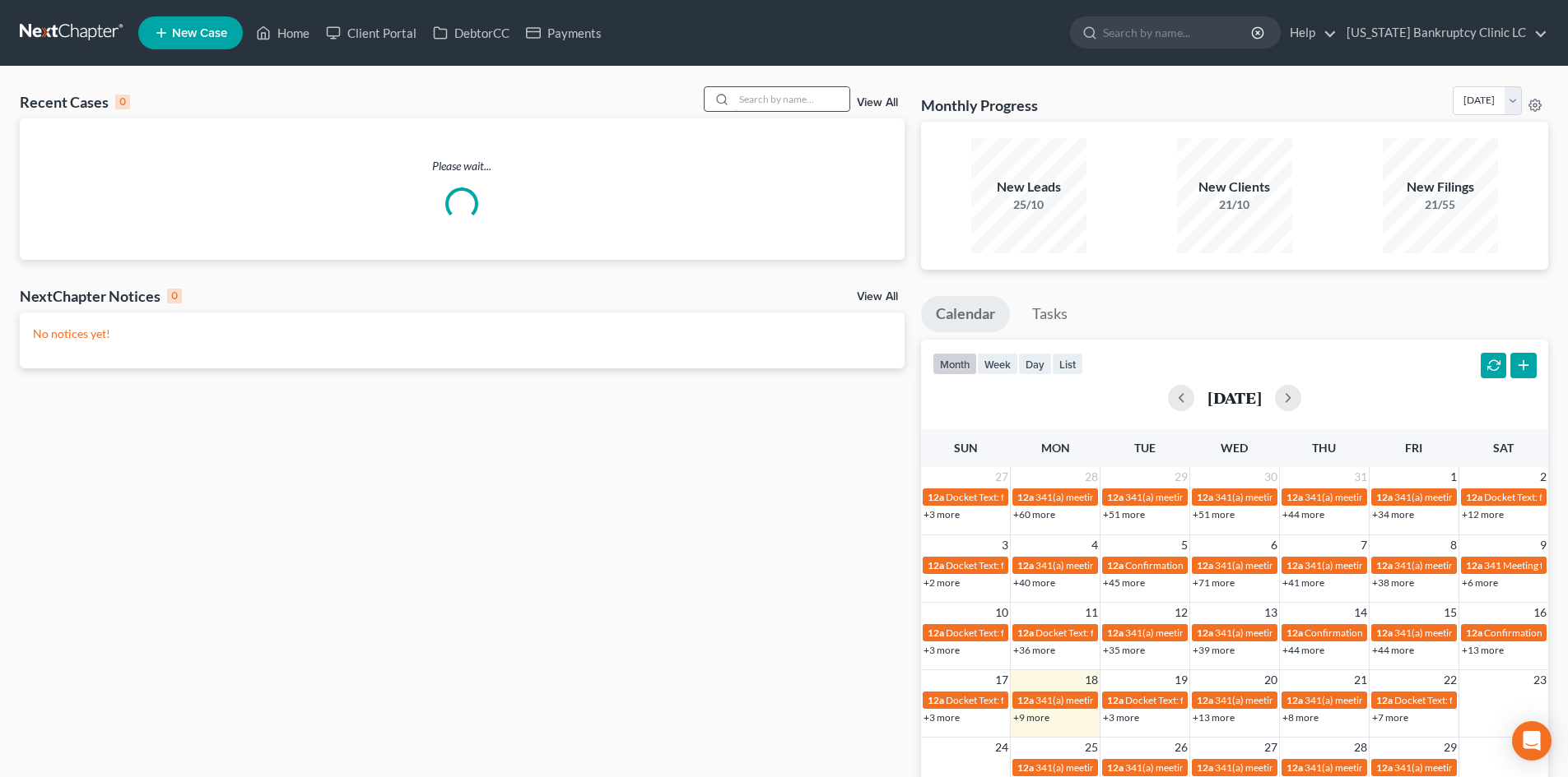
click at [823, 103] on input "search" at bounding box center [791, 98] width 116 height 23
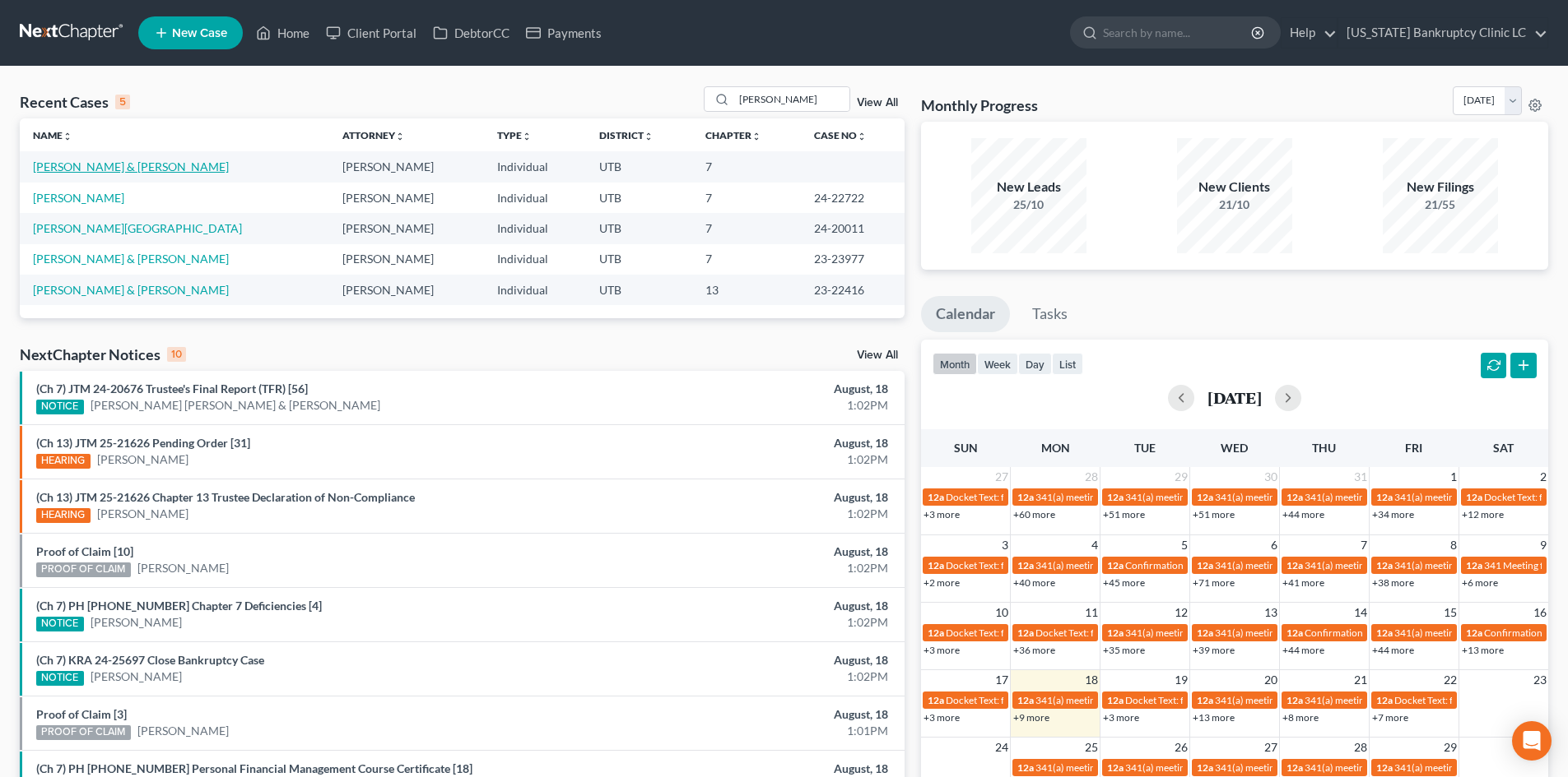
click at [92, 167] on link "[PERSON_NAME] & [PERSON_NAME]" at bounding box center [130, 167] width 196 height 14
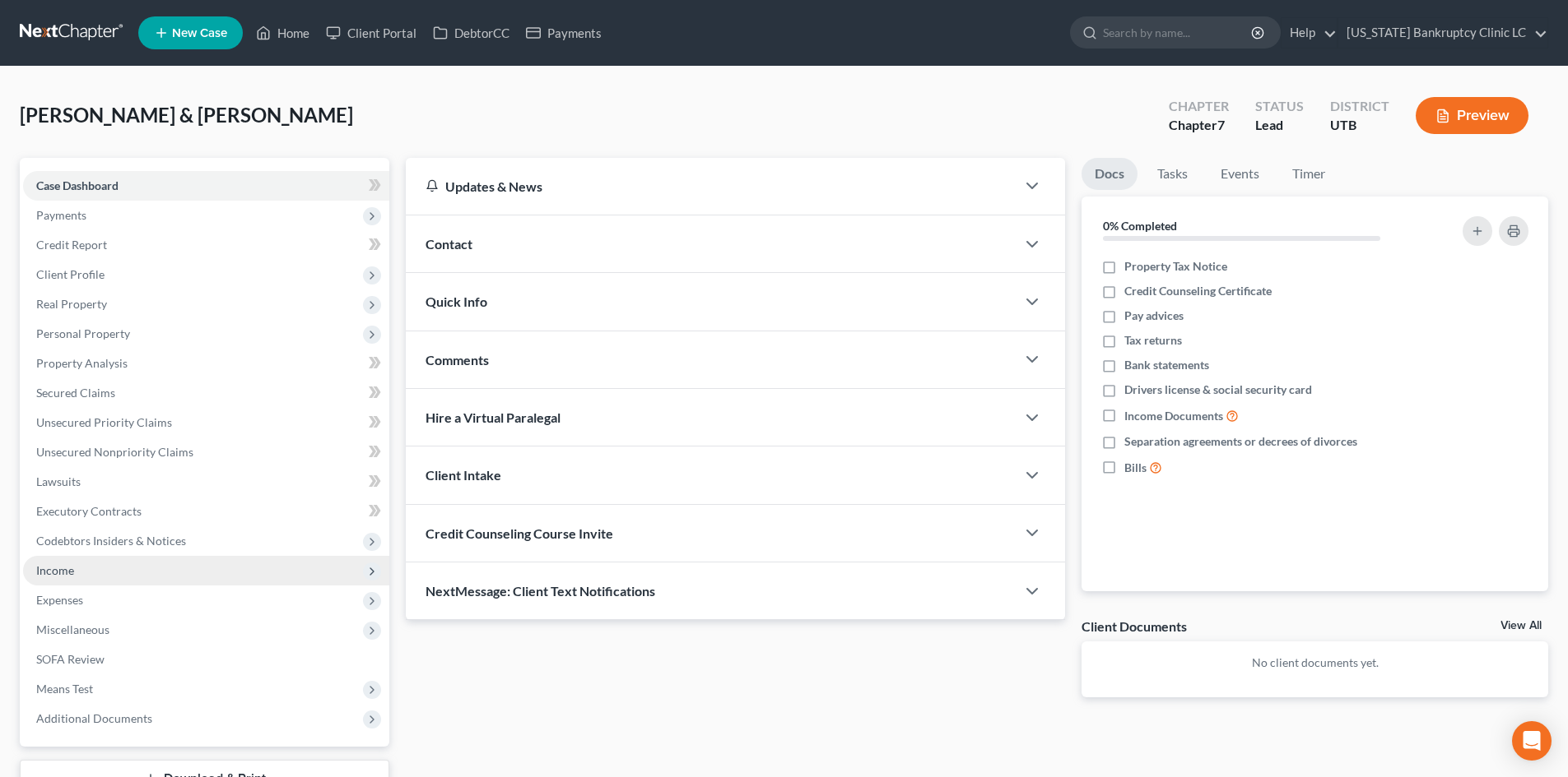
click at [84, 566] on span "Income" at bounding box center [206, 571] width 366 height 30
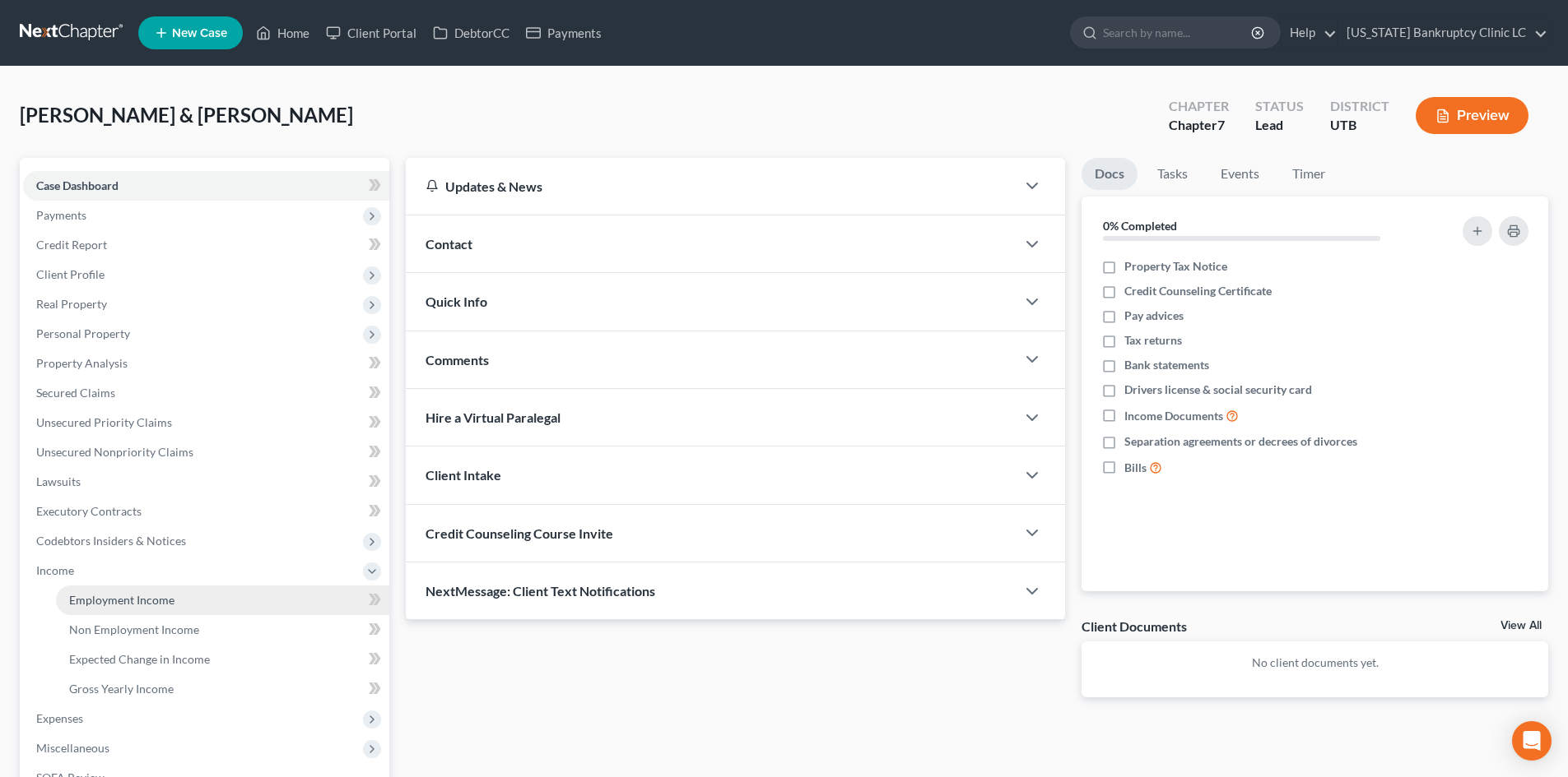
click at [100, 601] on span "Employment Income" at bounding box center [122, 600] width 105 height 14
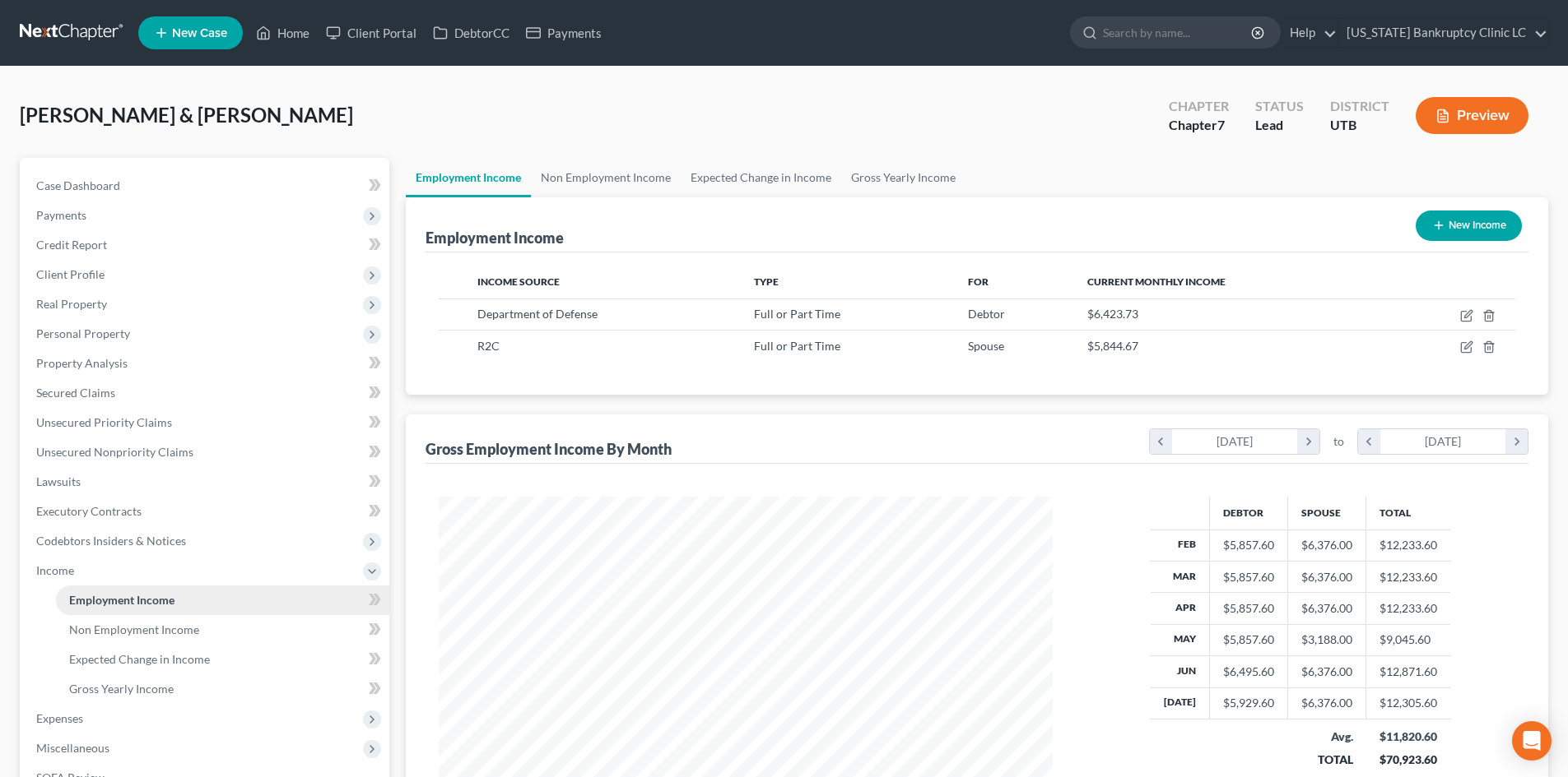
scroll to position [307, 647]
click at [107, 561] on span "Income" at bounding box center [206, 571] width 366 height 30
click at [99, 597] on span "Expenses" at bounding box center [206, 601] width 366 height 30
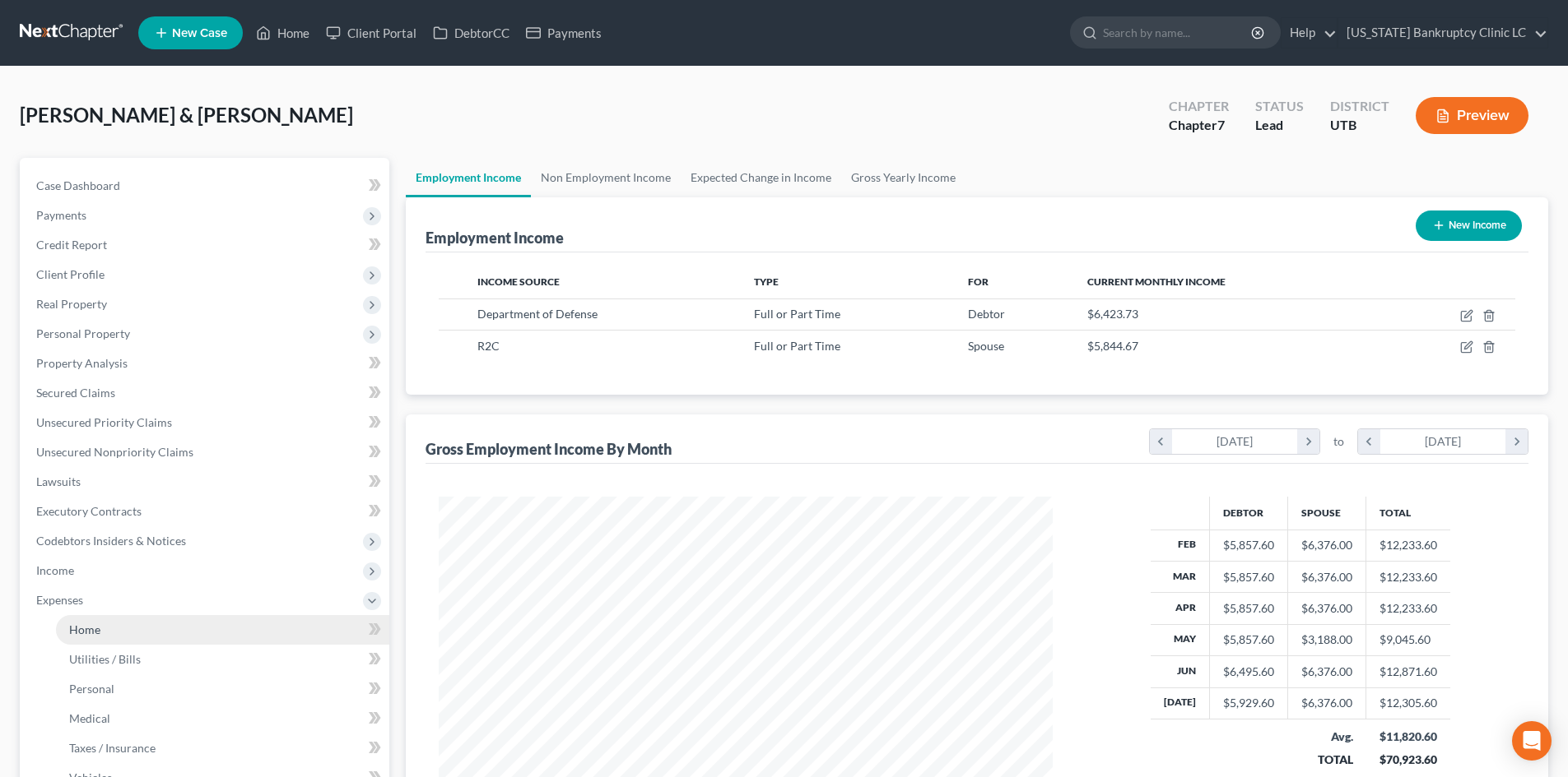
click at [106, 624] on link "Home" at bounding box center [222, 630] width 333 height 30
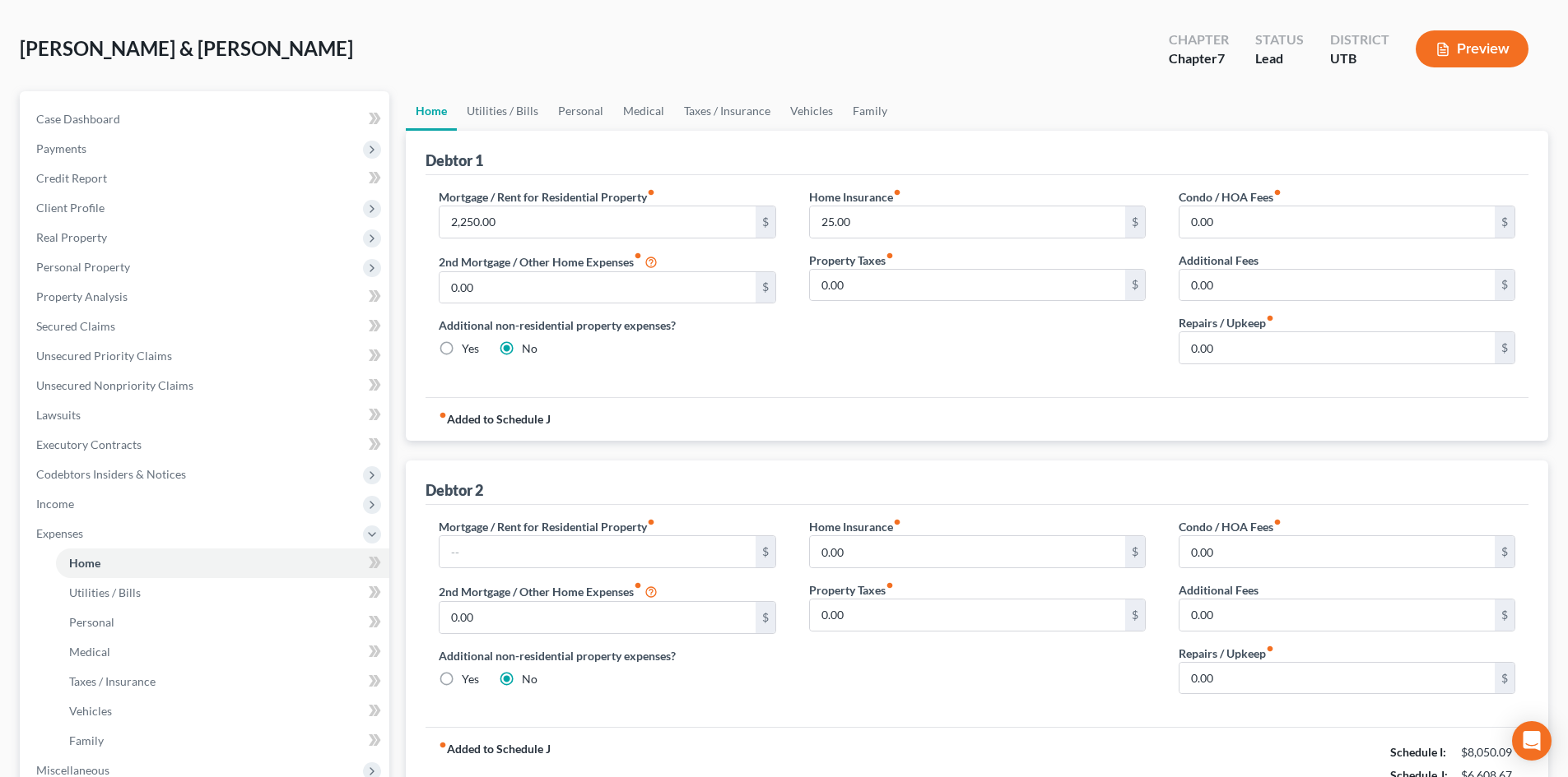
scroll to position [164, 0]
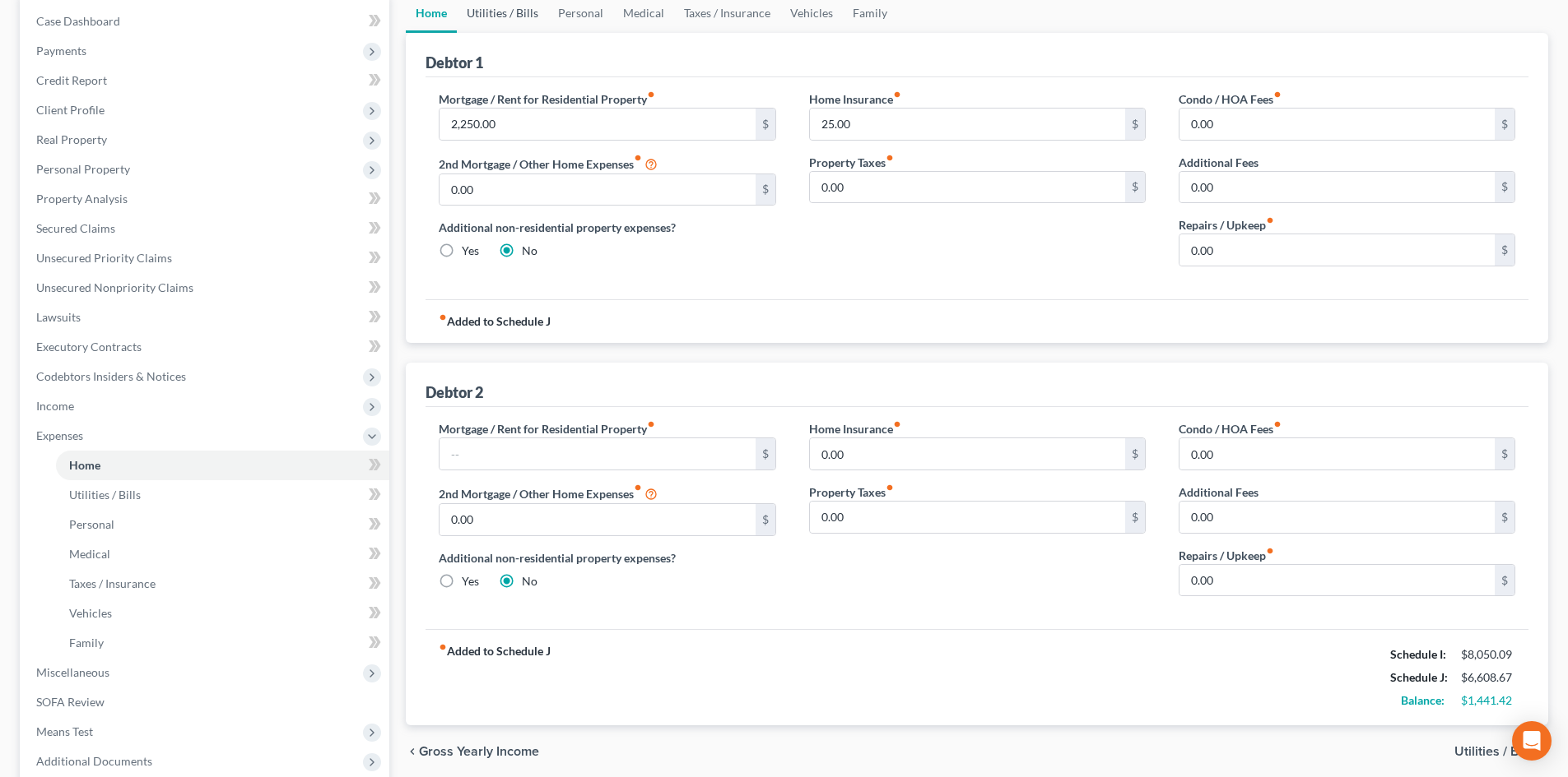
click at [528, 21] on link "Utilities / Bills" at bounding box center [502, 12] width 91 height 39
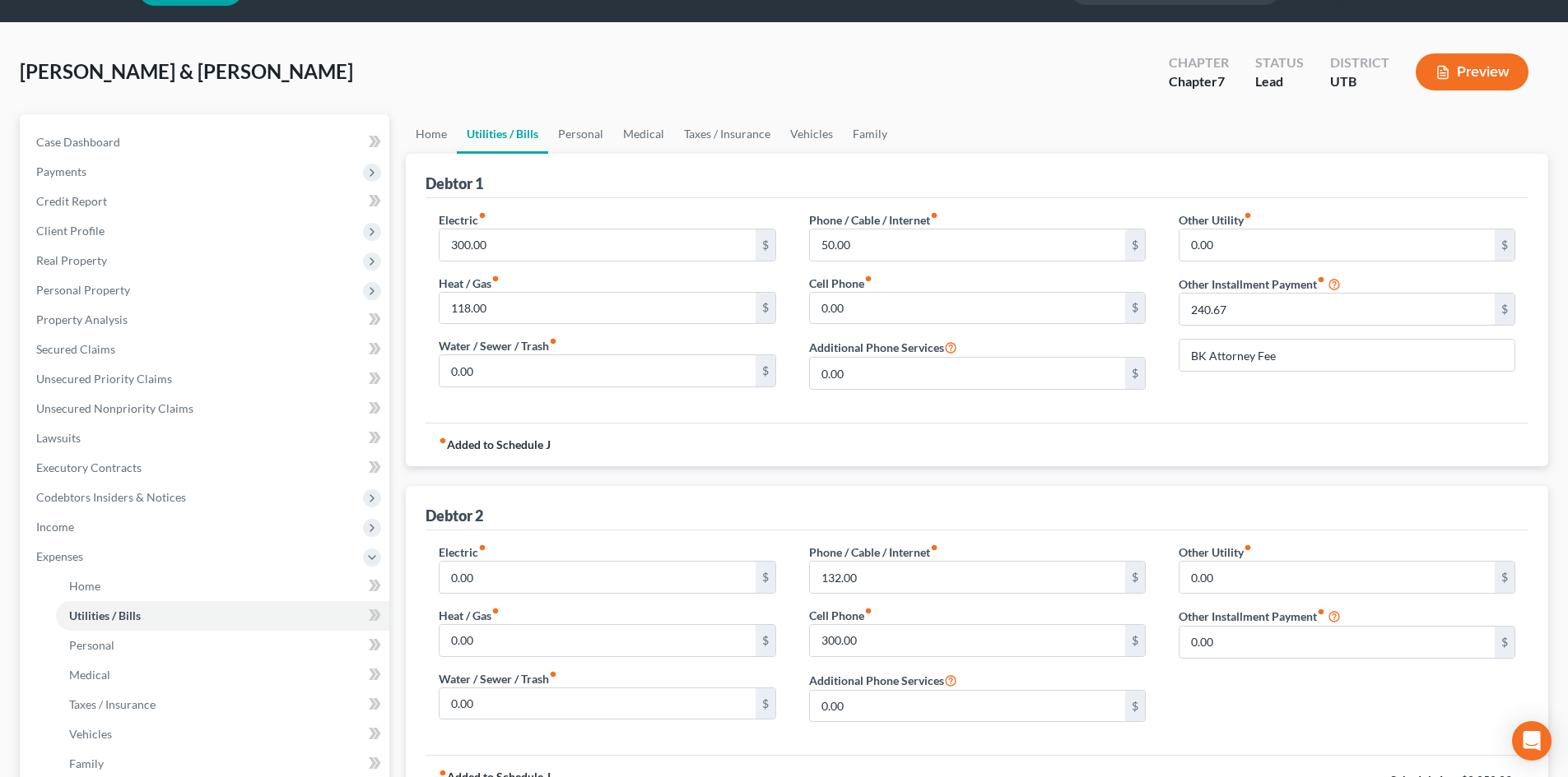
scroll to position [83, 0]
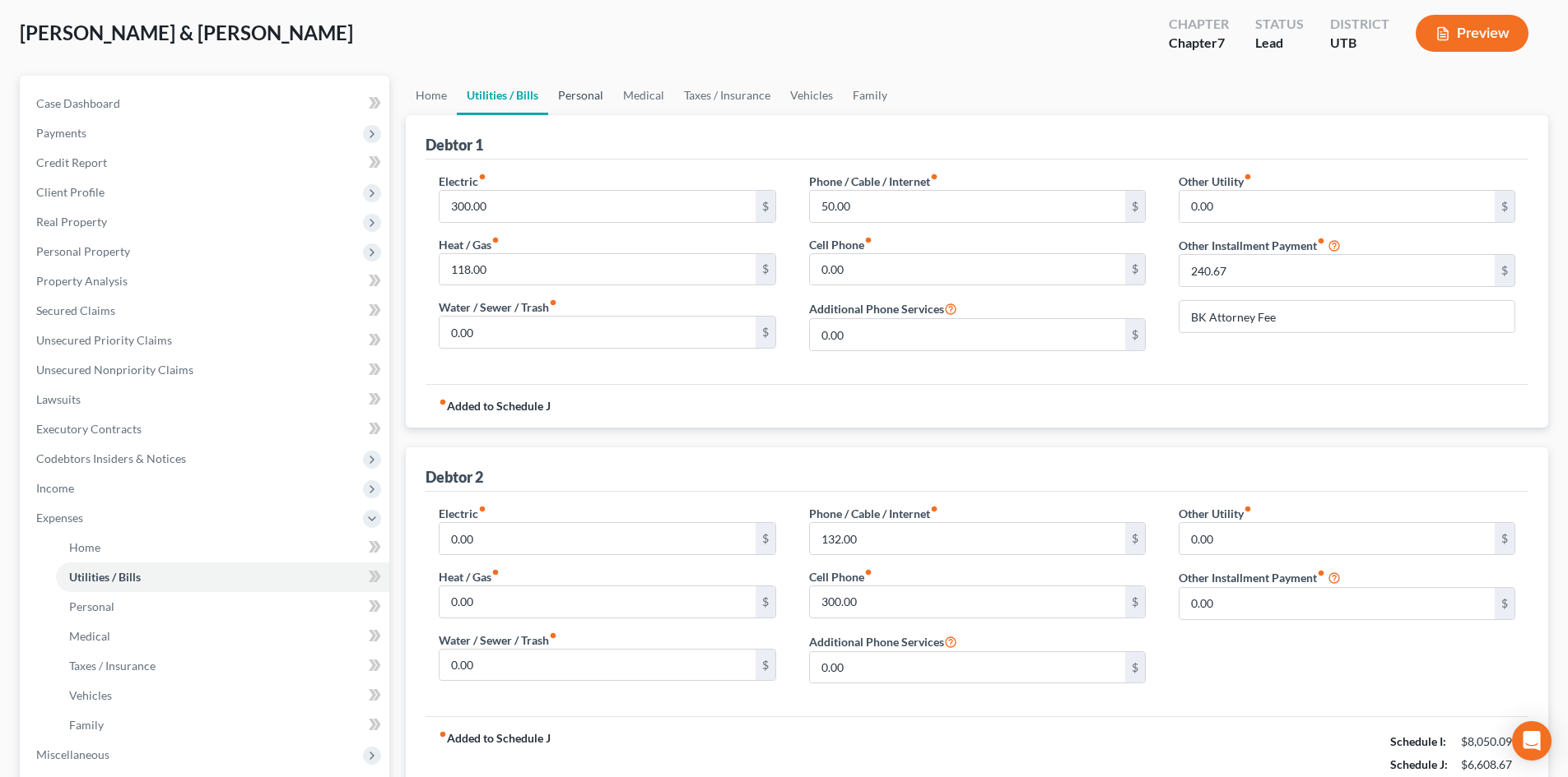
click at [591, 95] on link "Personal" at bounding box center [580, 95] width 65 height 39
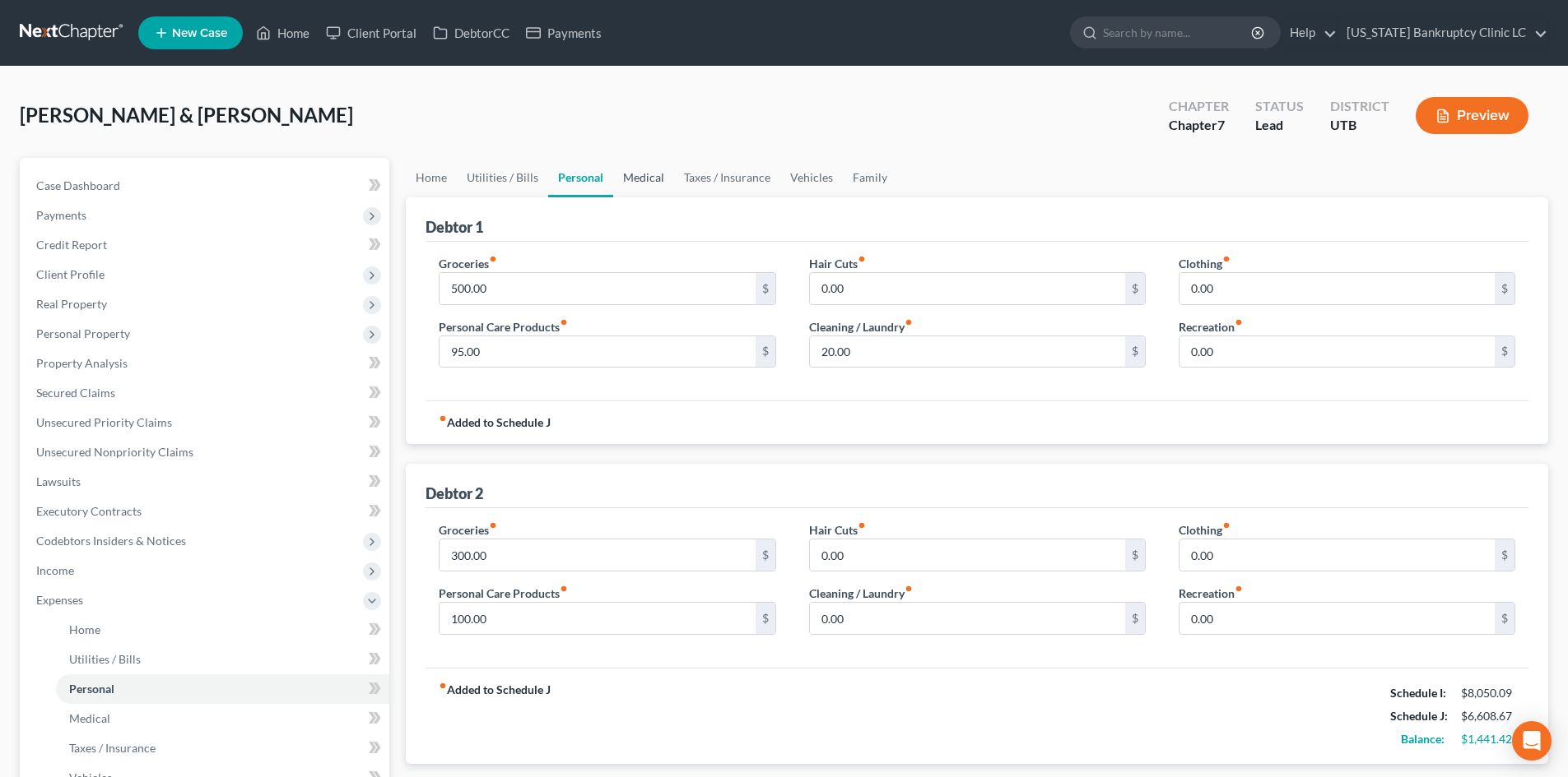
click at [646, 172] on link "Medical" at bounding box center [644, 177] width 61 height 39
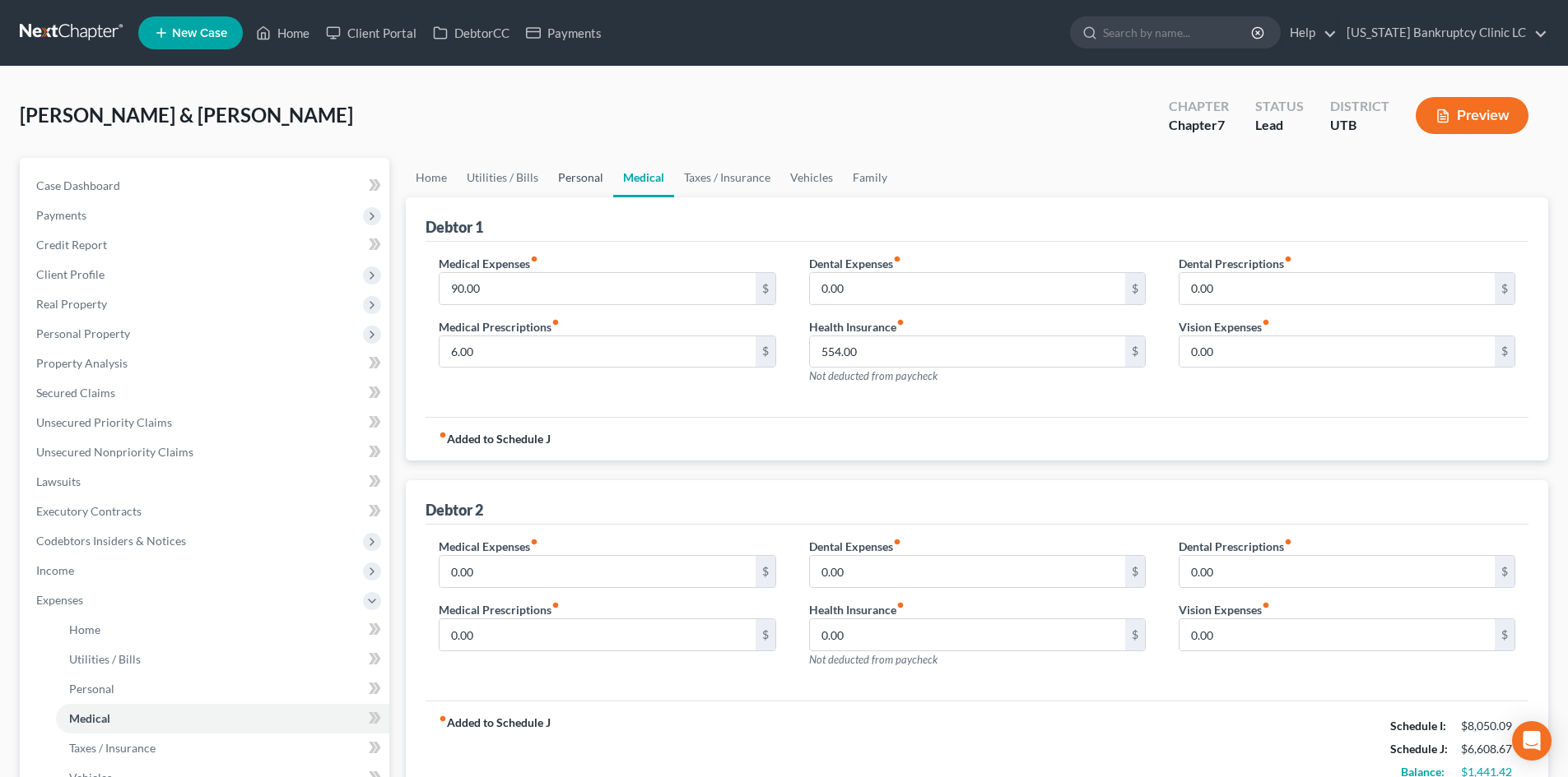
click at [589, 176] on link "Personal" at bounding box center [580, 177] width 65 height 39
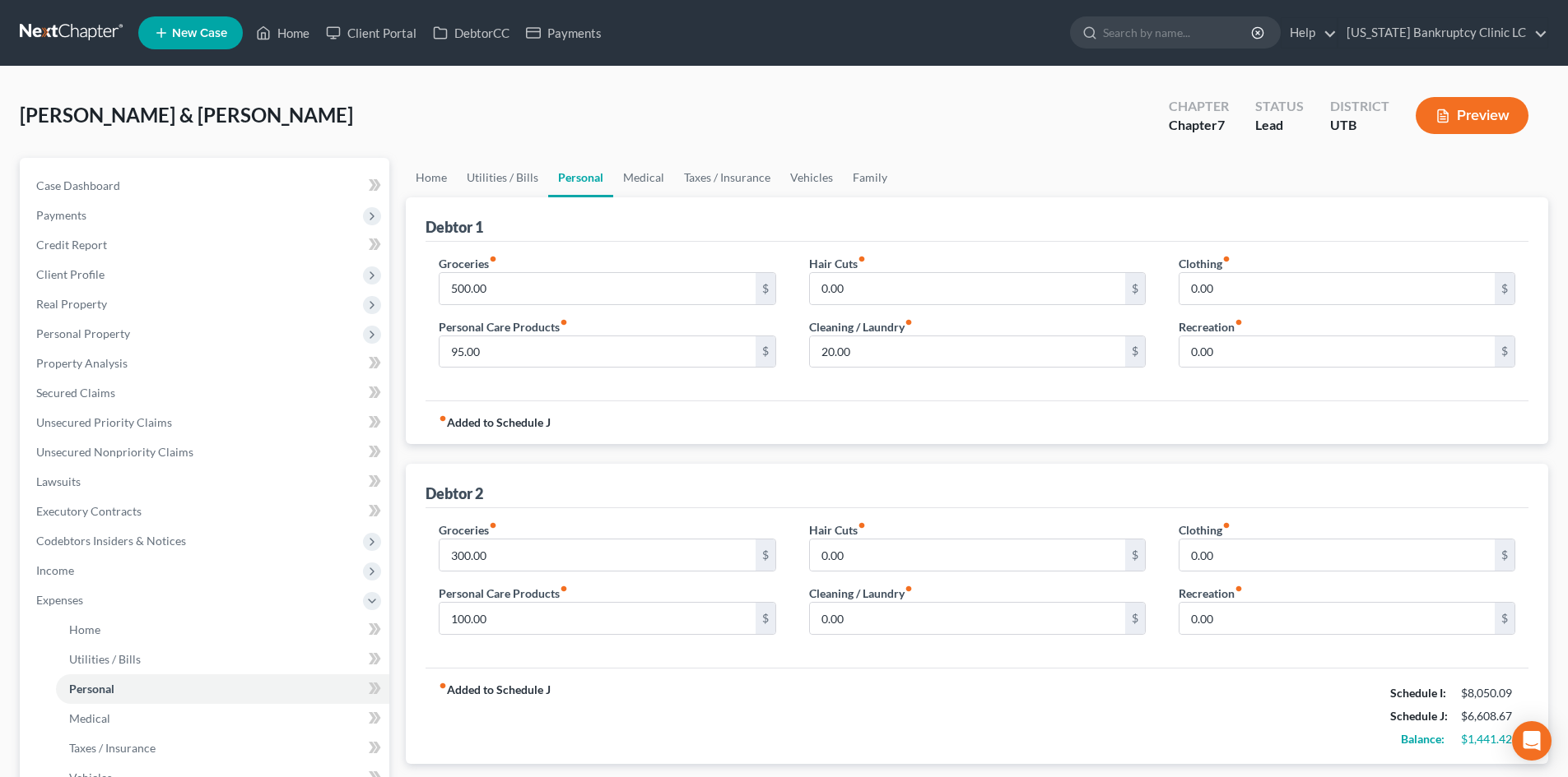
scroll to position [83, 0]
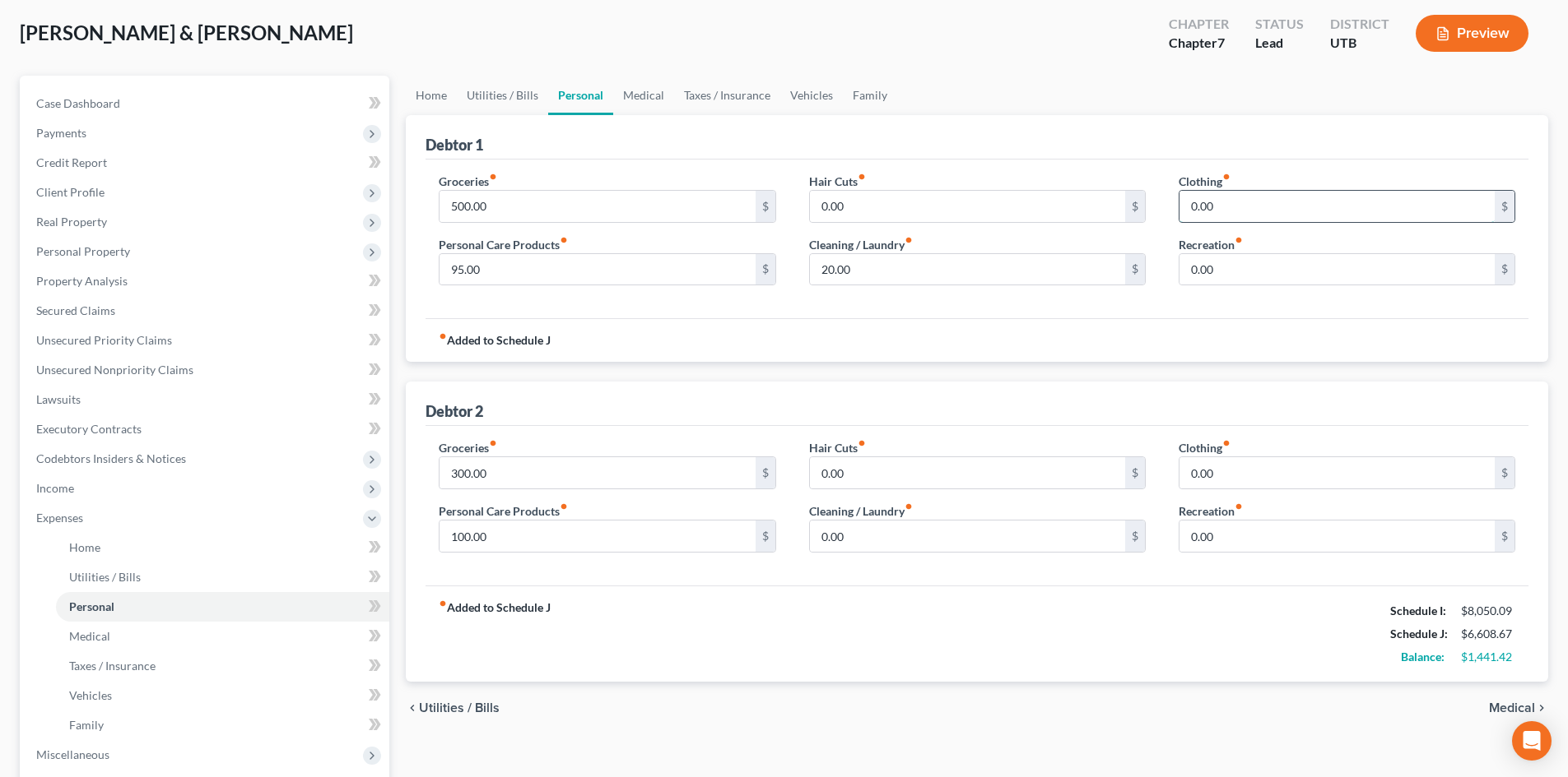
click at [1299, 217] on input "0.00" at bounding box center [1337, 207] width 315 height 31
drag, startPoint x: 1244, startPoint y: 492, endPoint x: 1248, endPoint y: 481, distance: 11.7
click at [1244, 492] on div "Clothing fiber_manual_record 0.00 $ Recreation fiber_manual_record 0.00 $" at bounding box center [1346, 502] width 370 height 127
click at [1248, 481] on input "0.00" at bounding box center [1337, 473] width 315 height 31
click at [1231, 537] on input "0.00" at bounding box center [1337, 536] width 315 height 31
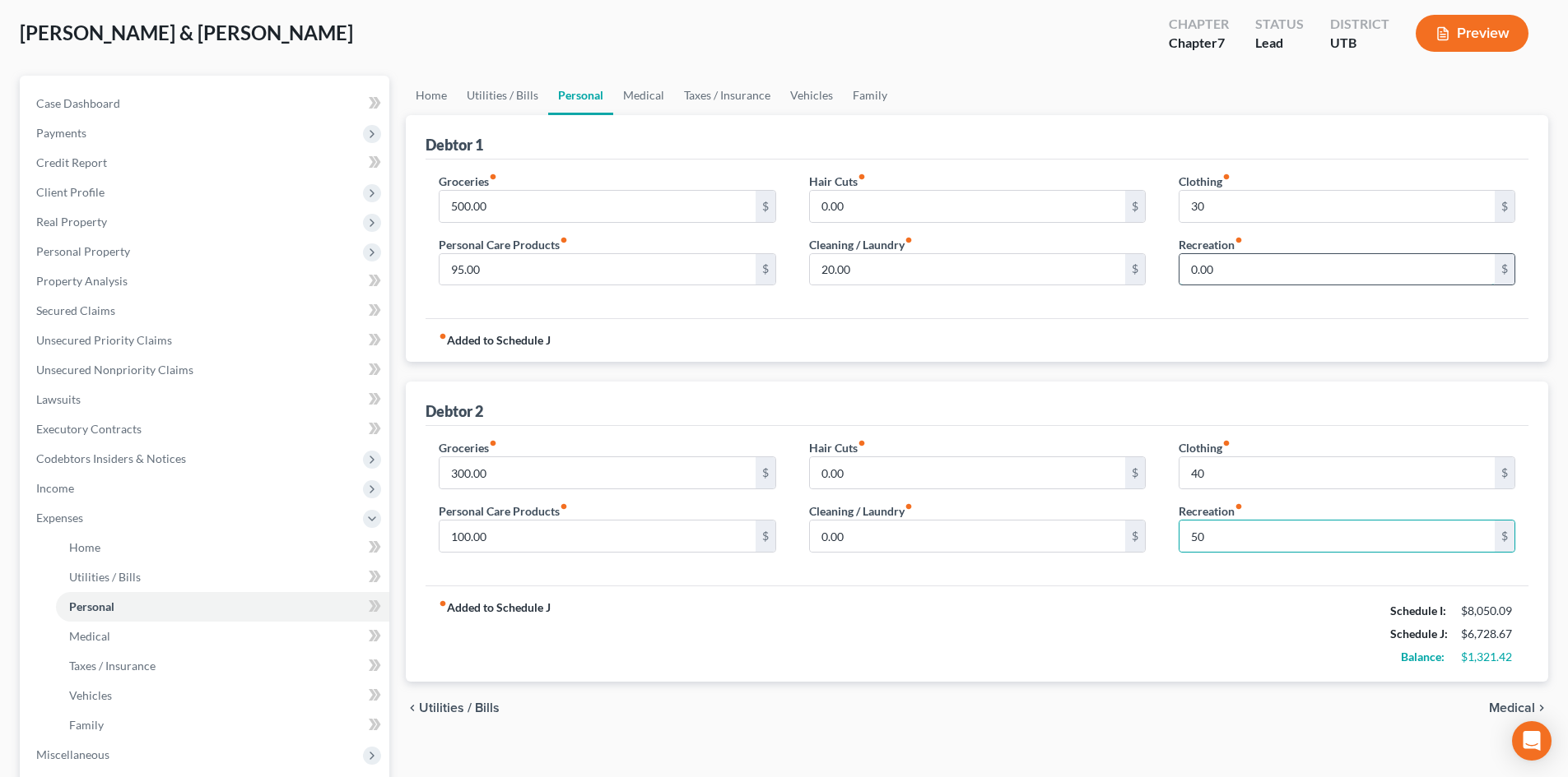
click at [1251, 271] on input "0.00" at bounding box center [1337, 269] width 315 height 31
click at [547, 533] on input "100.00" at bounding box center [597, 536] width 315 height 31
click at [921, 540] on input "0.00" at bounding box center [967, 536] width 315 height 31
click at [814, 596] on div "fiber_manual_record Added to Schedule J Schedule I: $8,050.09 Schedule J: $6,80…" at bounding box center [977, 634] width 1103 height 96
click at [838, 537] on input "25" at bounding box center [967, 536] width 315 height 31
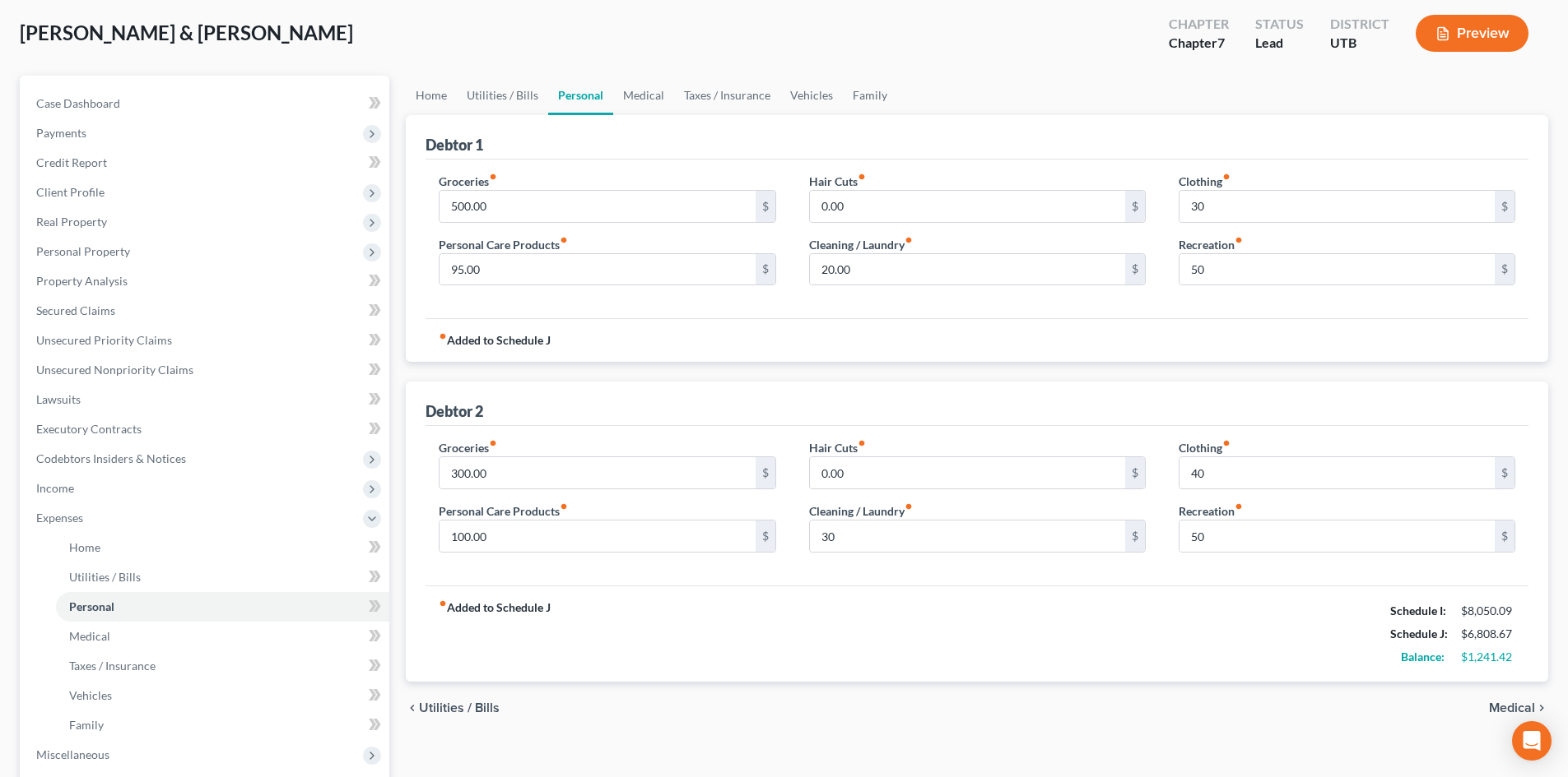
click at [822, 599] on div "fiber_manual_record Added to Schedule J Schedule I: $8,050.09 Schedule J: $6,80…" at bounding box center [977, 634] width 1103 height 96
click at [639, 108] on link "Medical" at bounding box center [644, 95] width 61 height 39
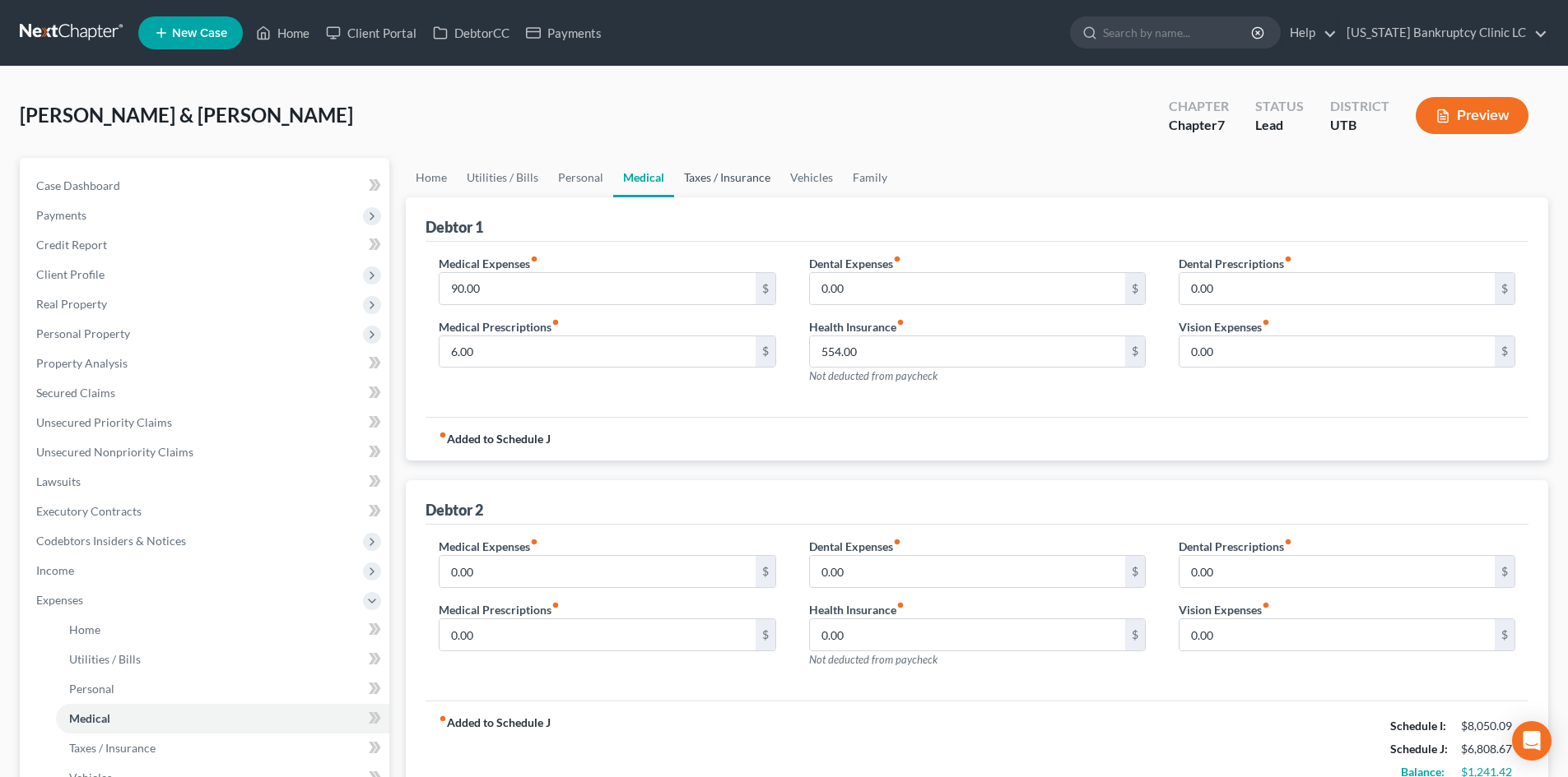
click at [700, 176] on link "Taxes / Insurance" at bounding box center [727, 177] width 106 height 39
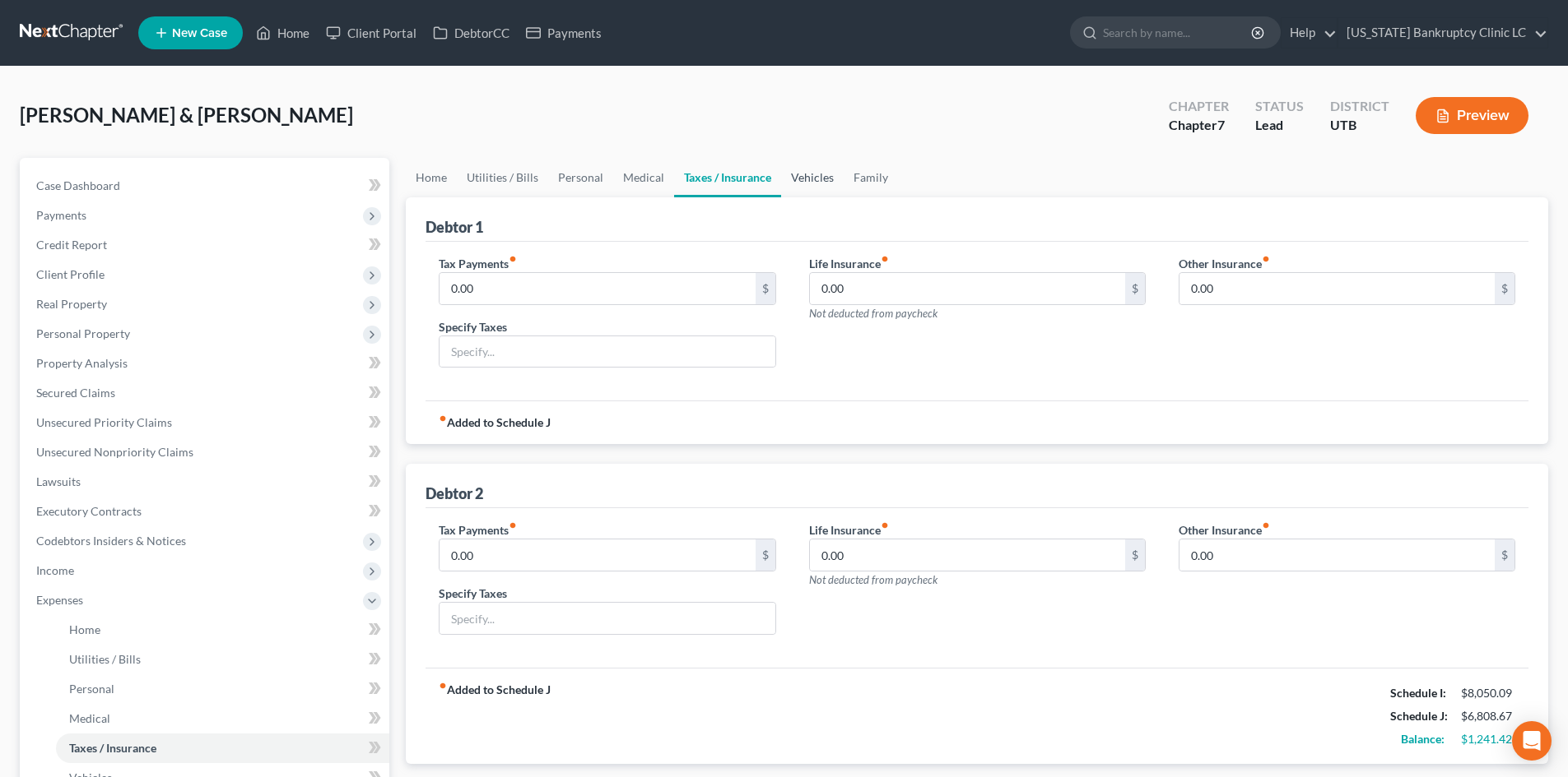
click at [789, 178] on link "Vehicles" at bounding box center [812, 177] width 63 height 39
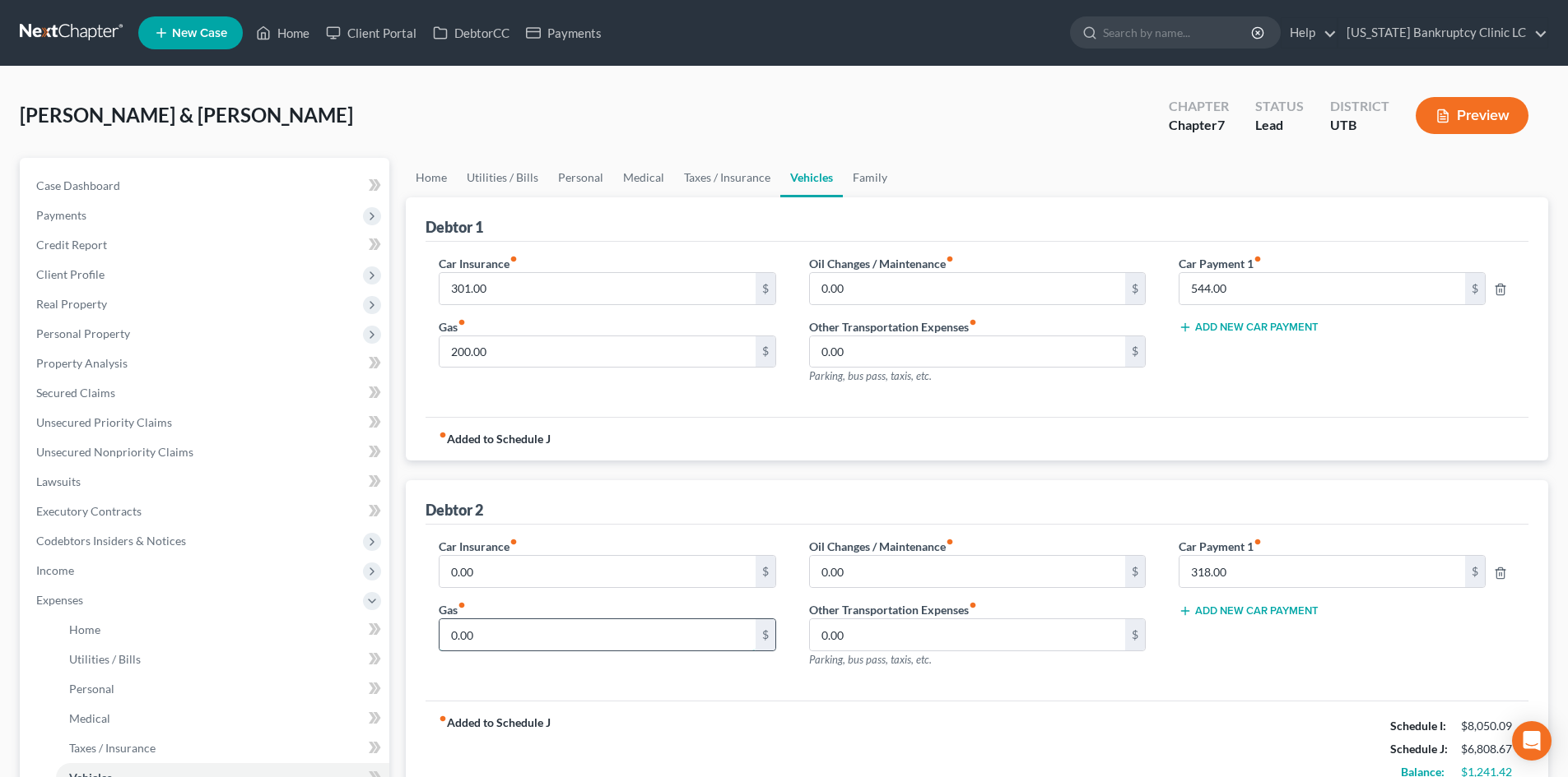
click at [508, 632] on input "0.00" at bounding box center [597, 635] width 315 height 31
click at [812, 682] on div "Car Insurance fiber_manual_record 0.00 $ Gas fiber_manual_record 100 $ Oil Chan…" at bounding box center [977, 613] width 1103 height 176
click at [490, 185] on link "Utilities / Bills" at bounding box center [502, 177] width 91 height 39
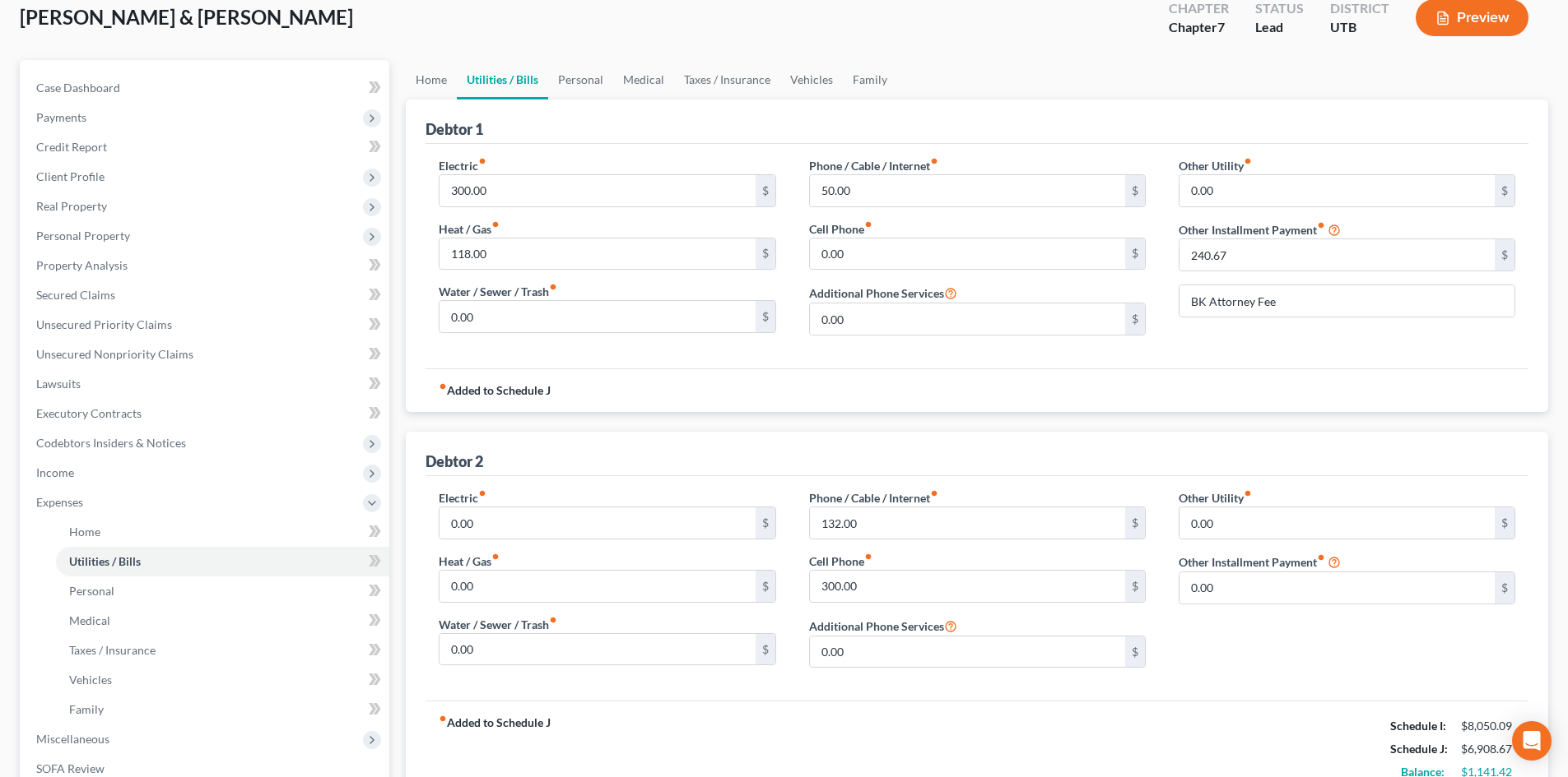
scroll to position [329, 0]
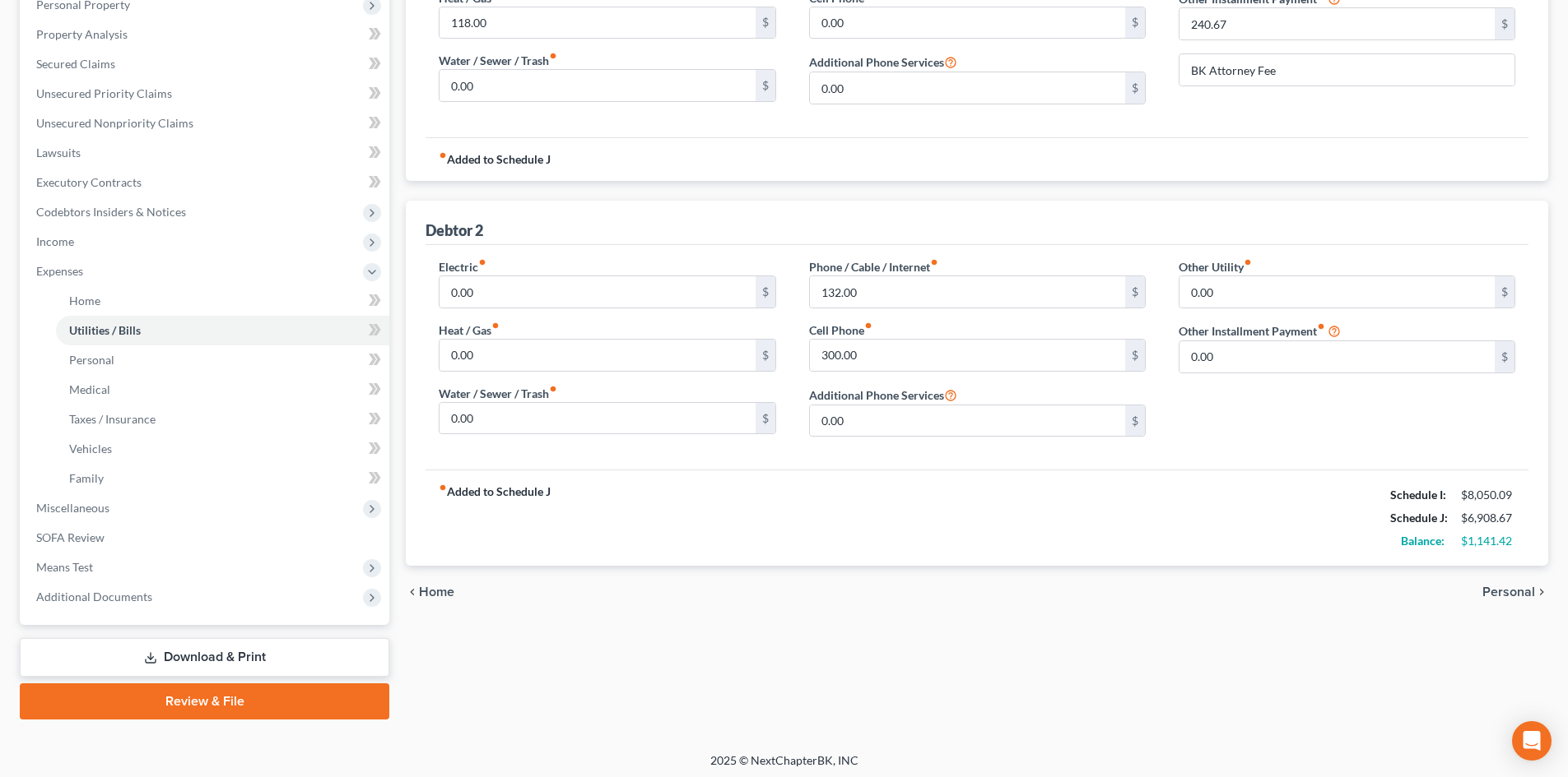
click at [175, 693] on link "Review & File" at bounding box center [204, 702] width 370 height 37
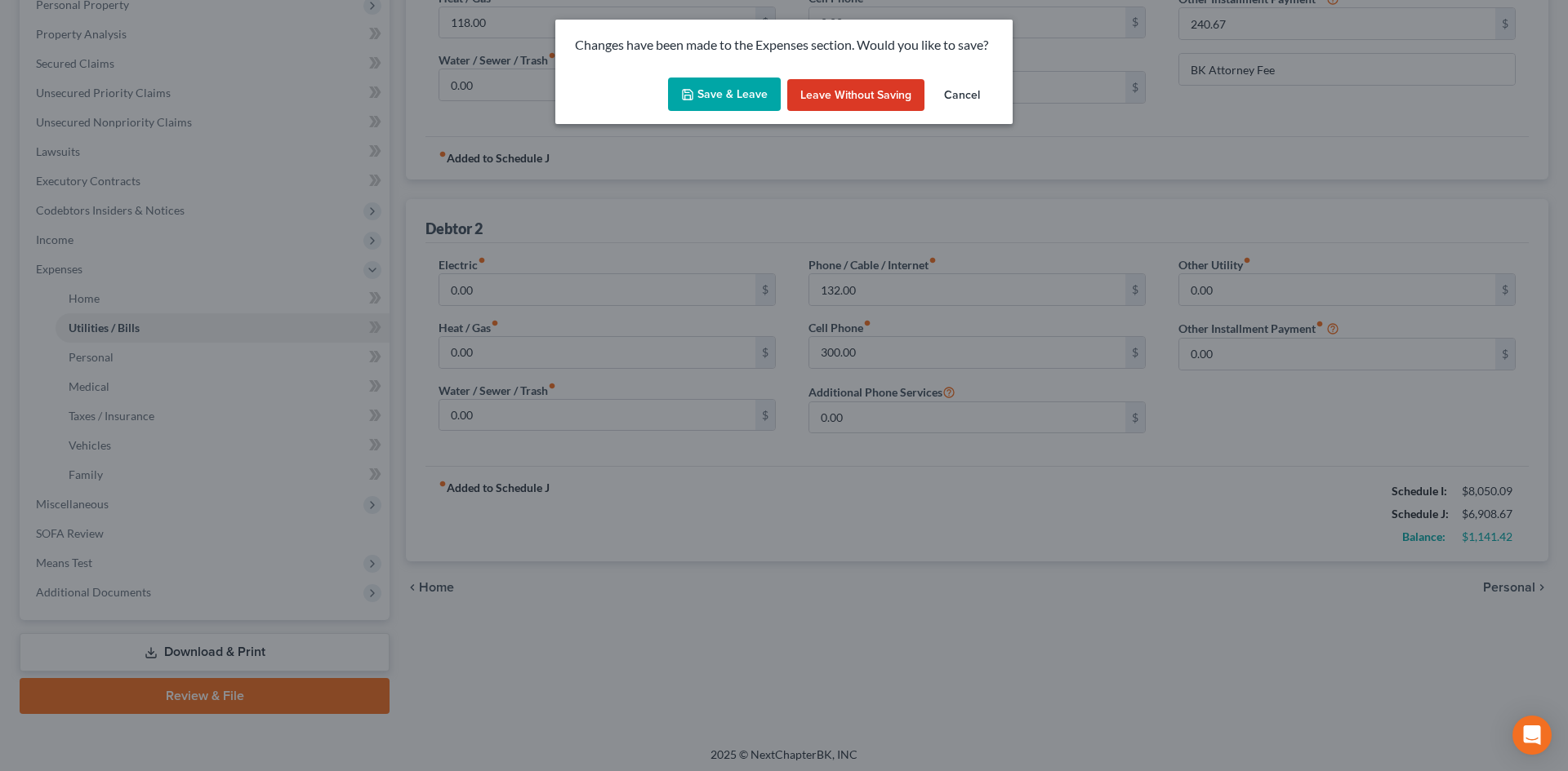
click at [701, 85] on button "Save & Leave" at bounding box center [724, 95] width 113 height 34
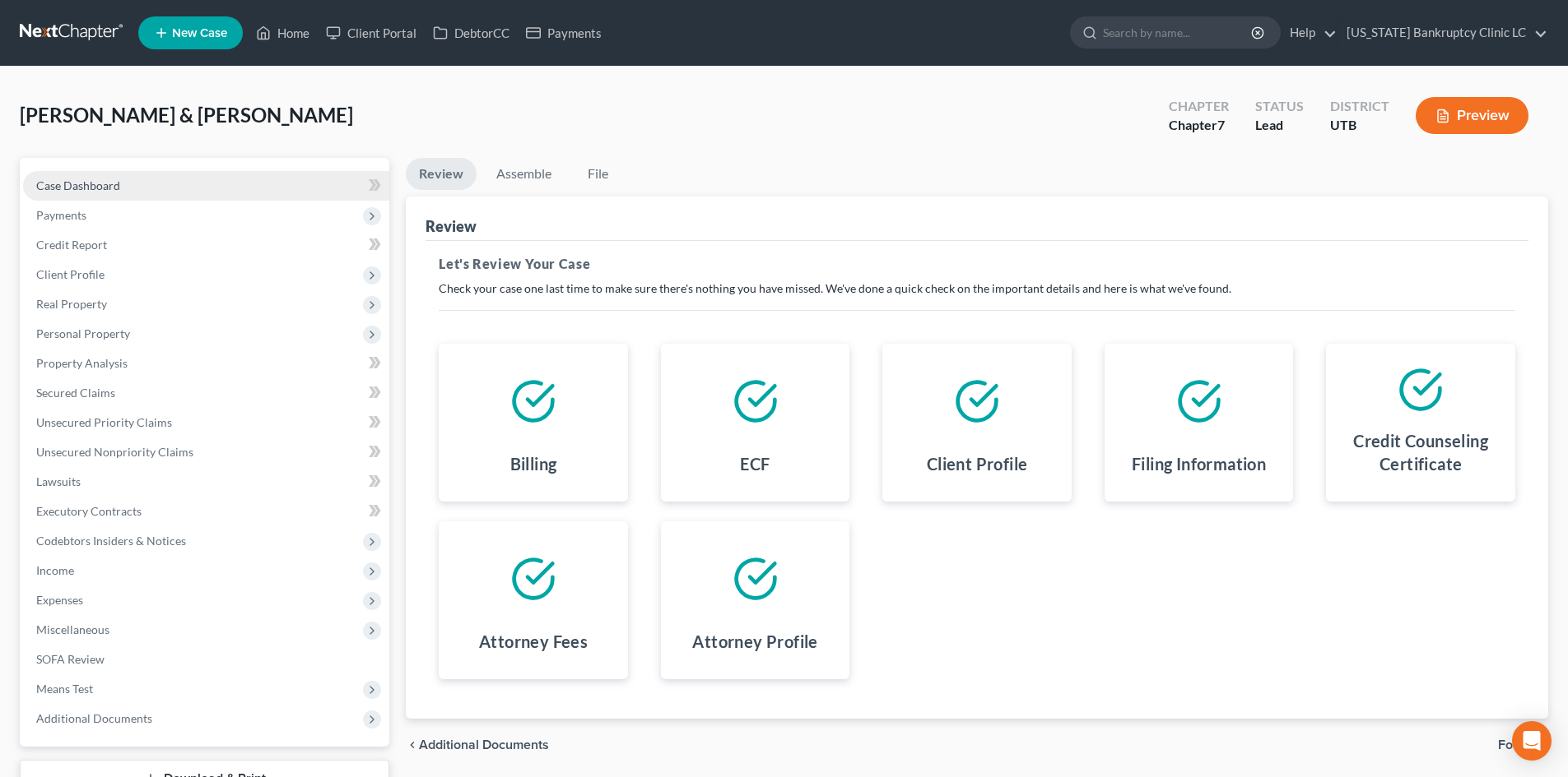
click at [139, 186] on link "Case Dashboard" at bounding box center [206, 186] width 366 height 30
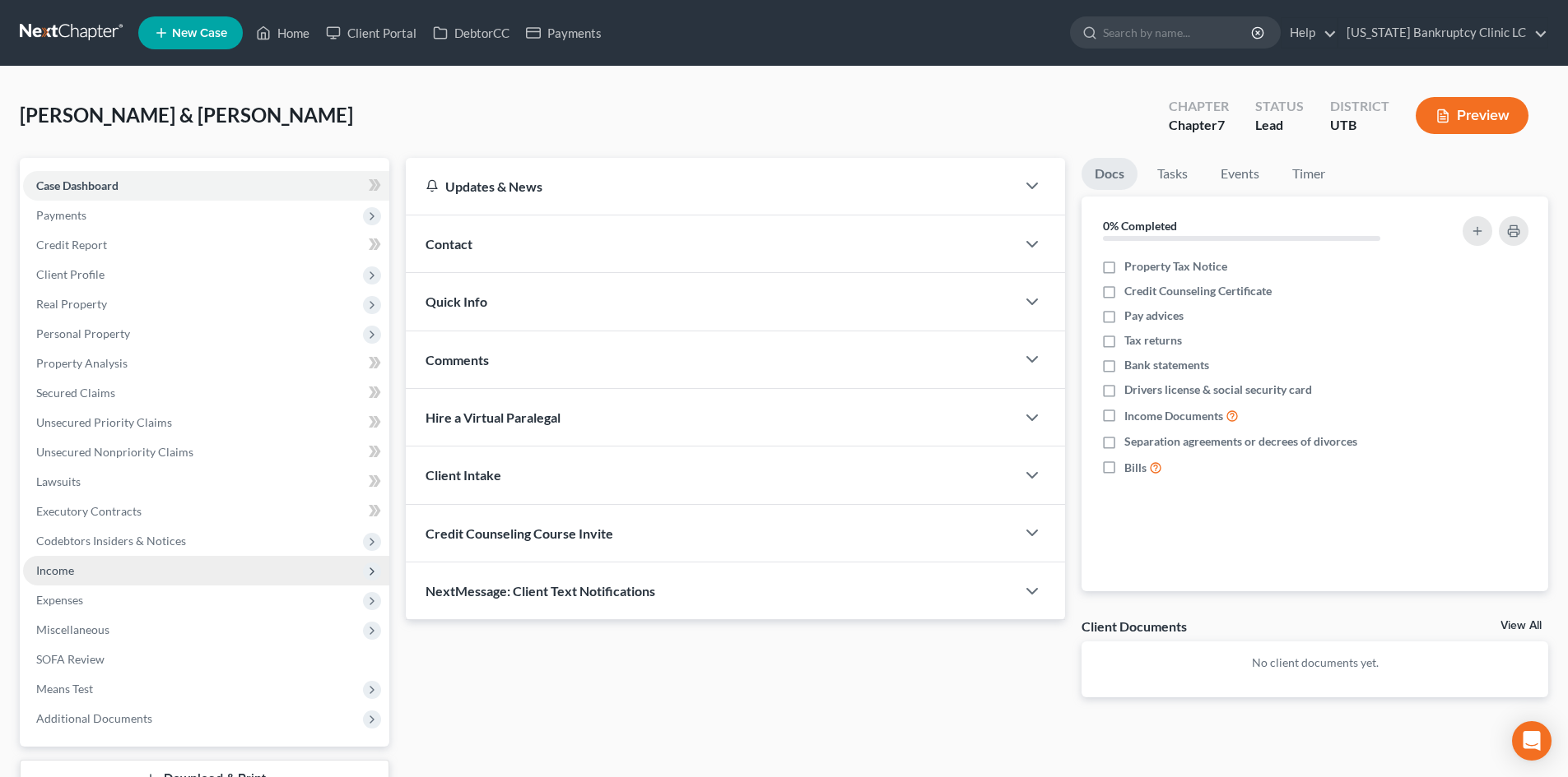
click at [66, 577] on span "Income" at bounding box center [206, 571] width 366 height 30
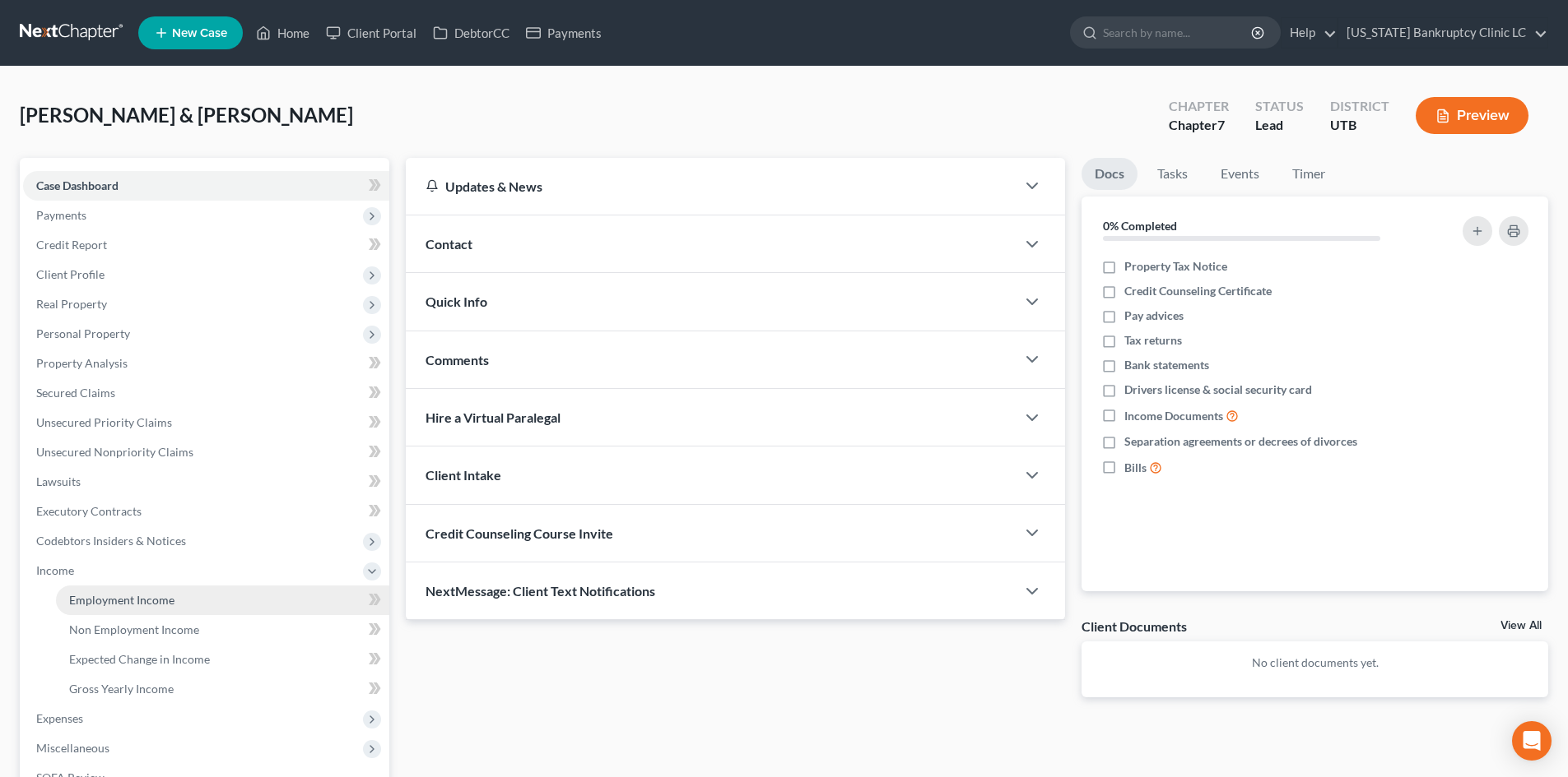
click at [122, 602] on span "Employment Income" at bounding box center [122, 600] width 105 height 14
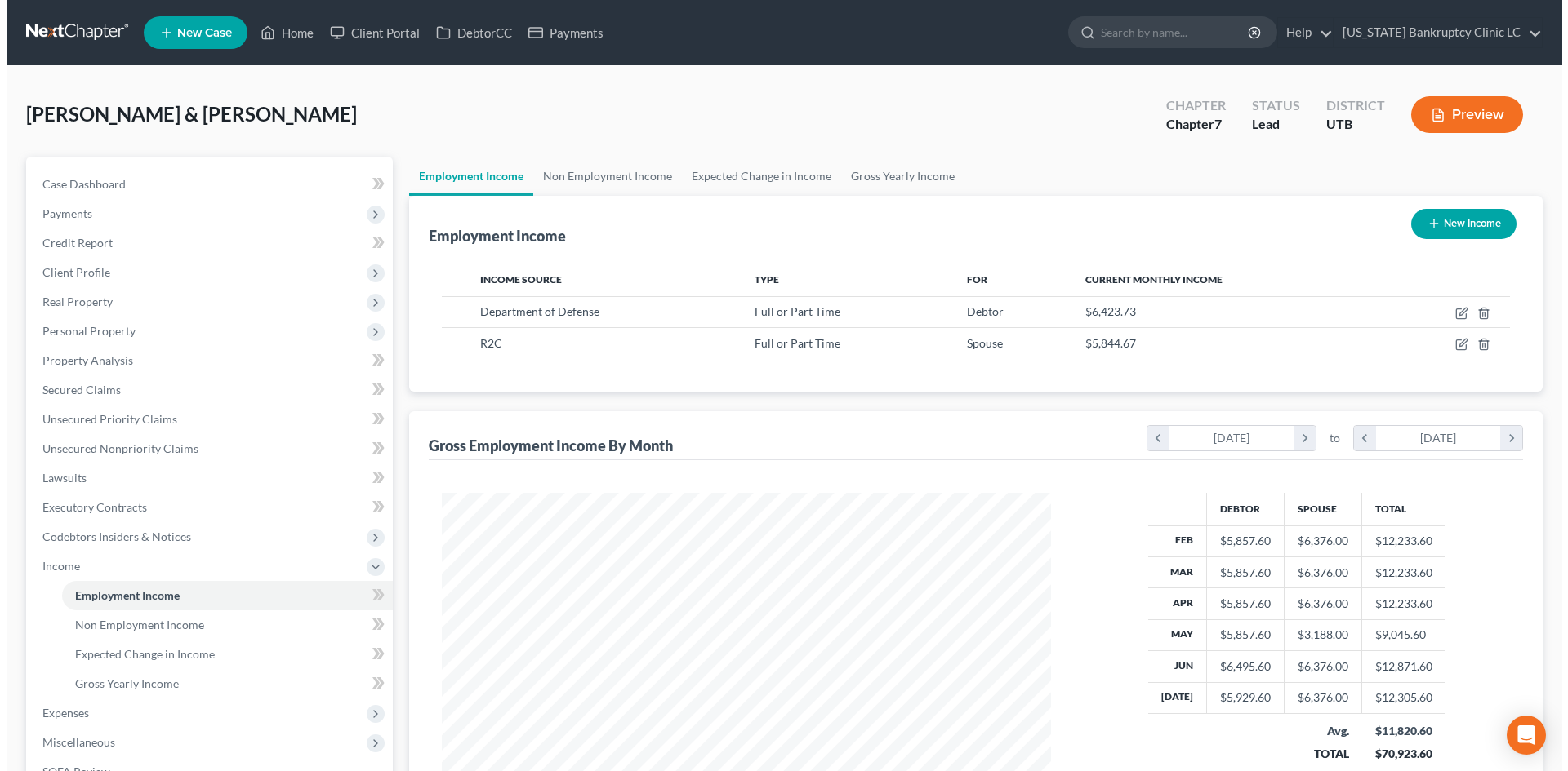
scroll to position [304, 642]
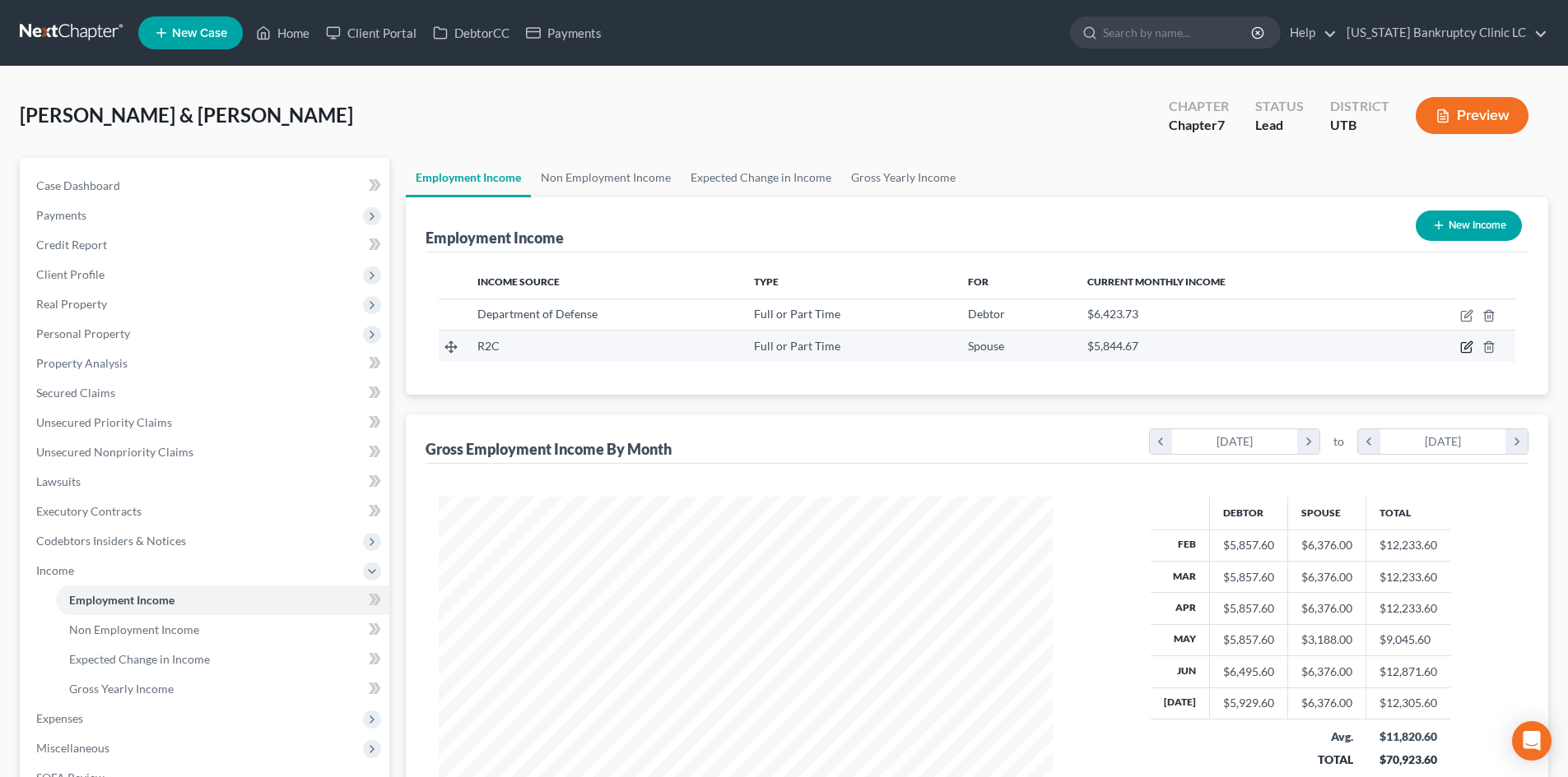
click at [1299, 353] on icon "button" at bounding box center [1465, 348] width 10 height 10
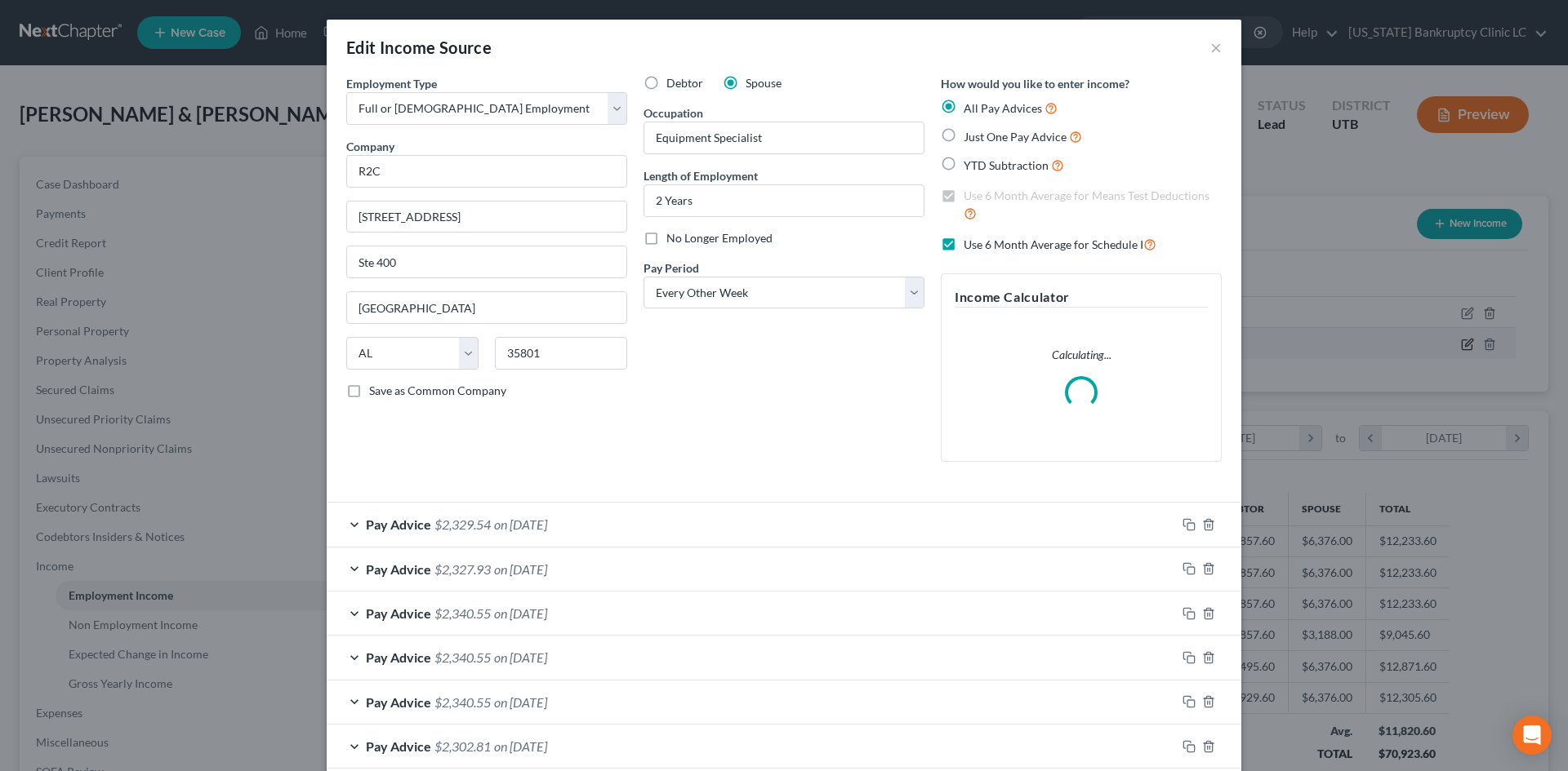
scroll to position [307, 648]
click at [819, 520] on div "Pay Advice $2,329.54 on [DATE]" at bounding box center [752, 524] width 849 height 43
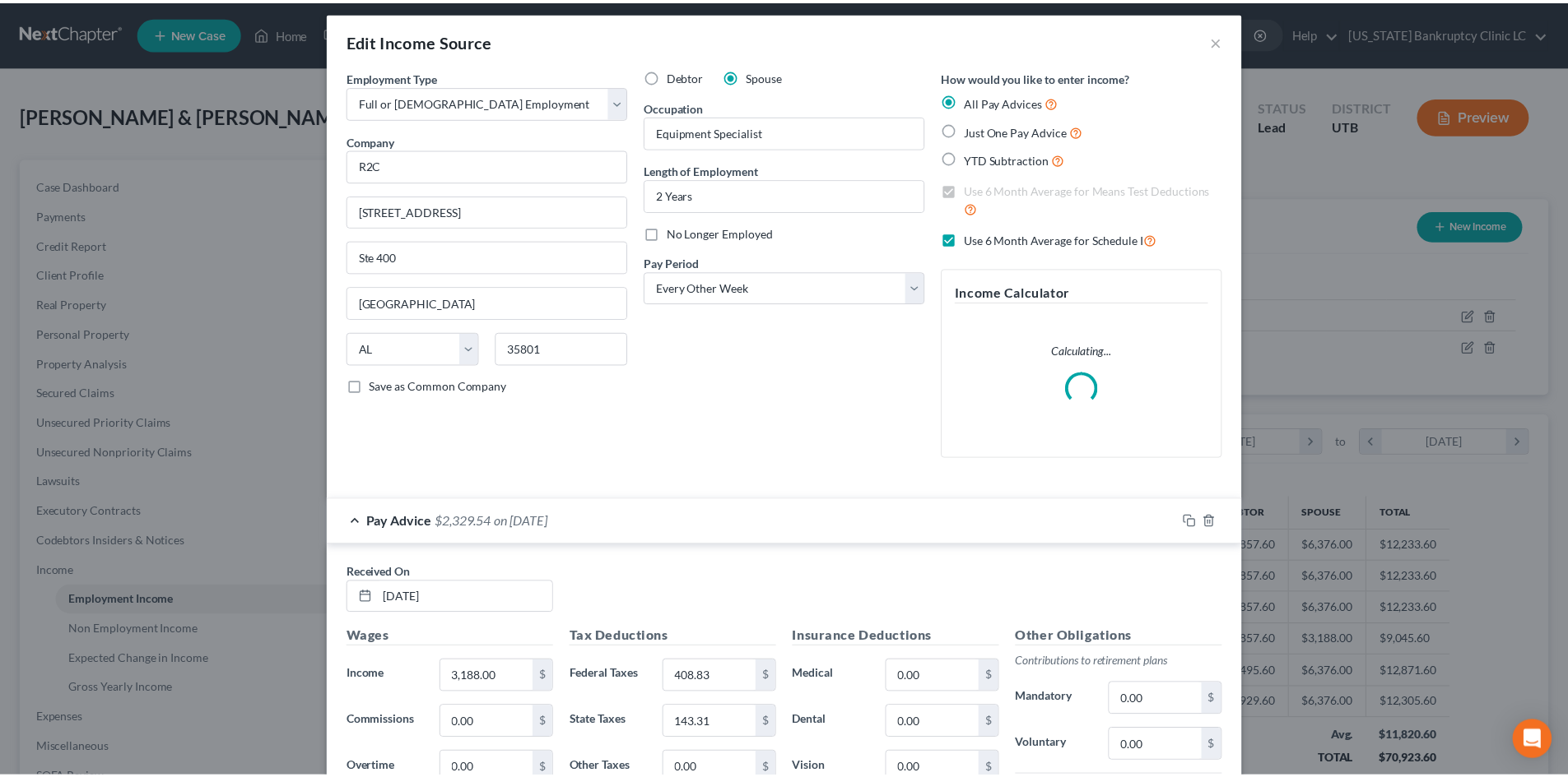
scroll to position [0, 0]
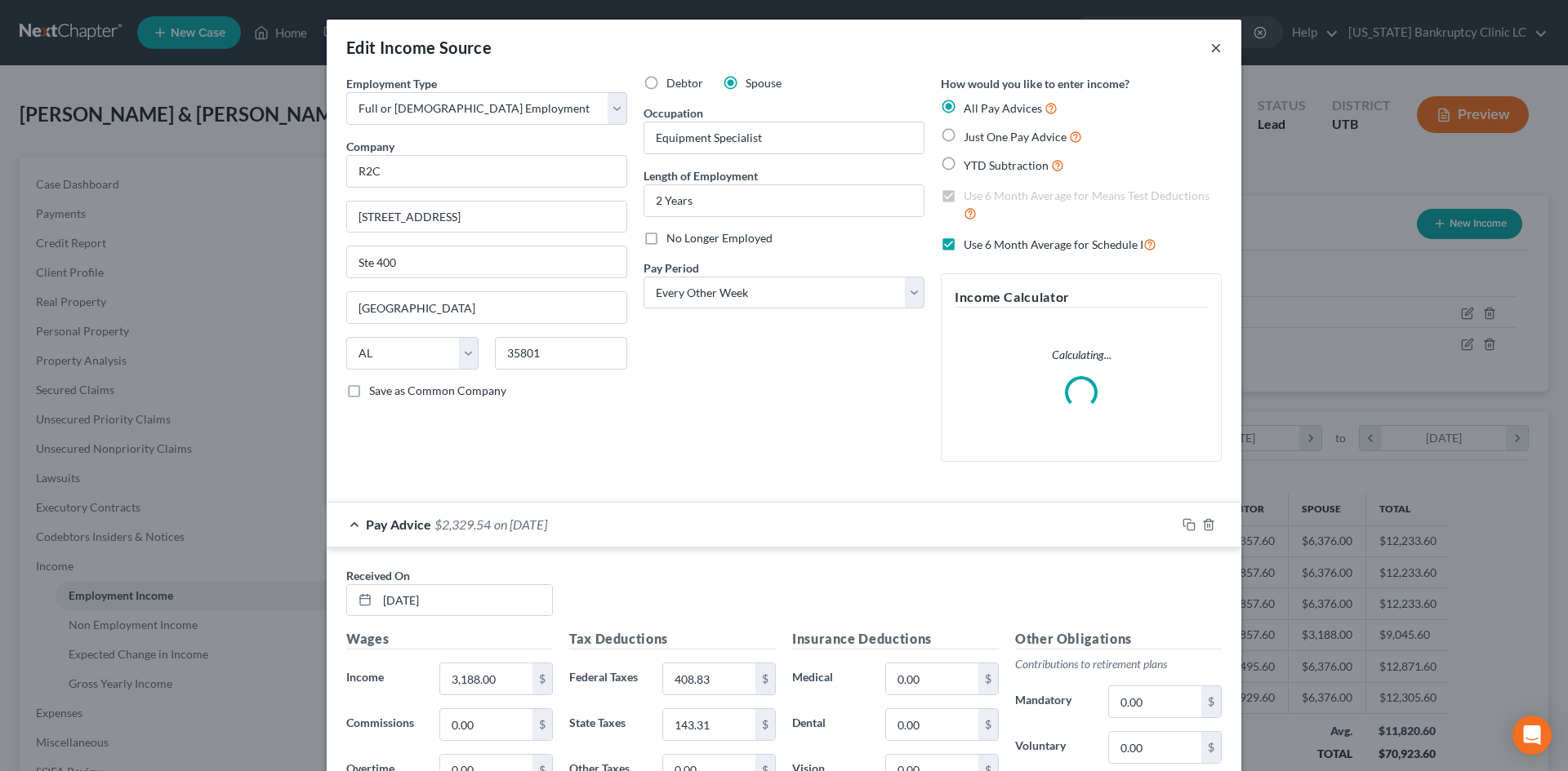
click at [1211, 49] on button "×" at bounding box center [1216, 47] width 11 height 20
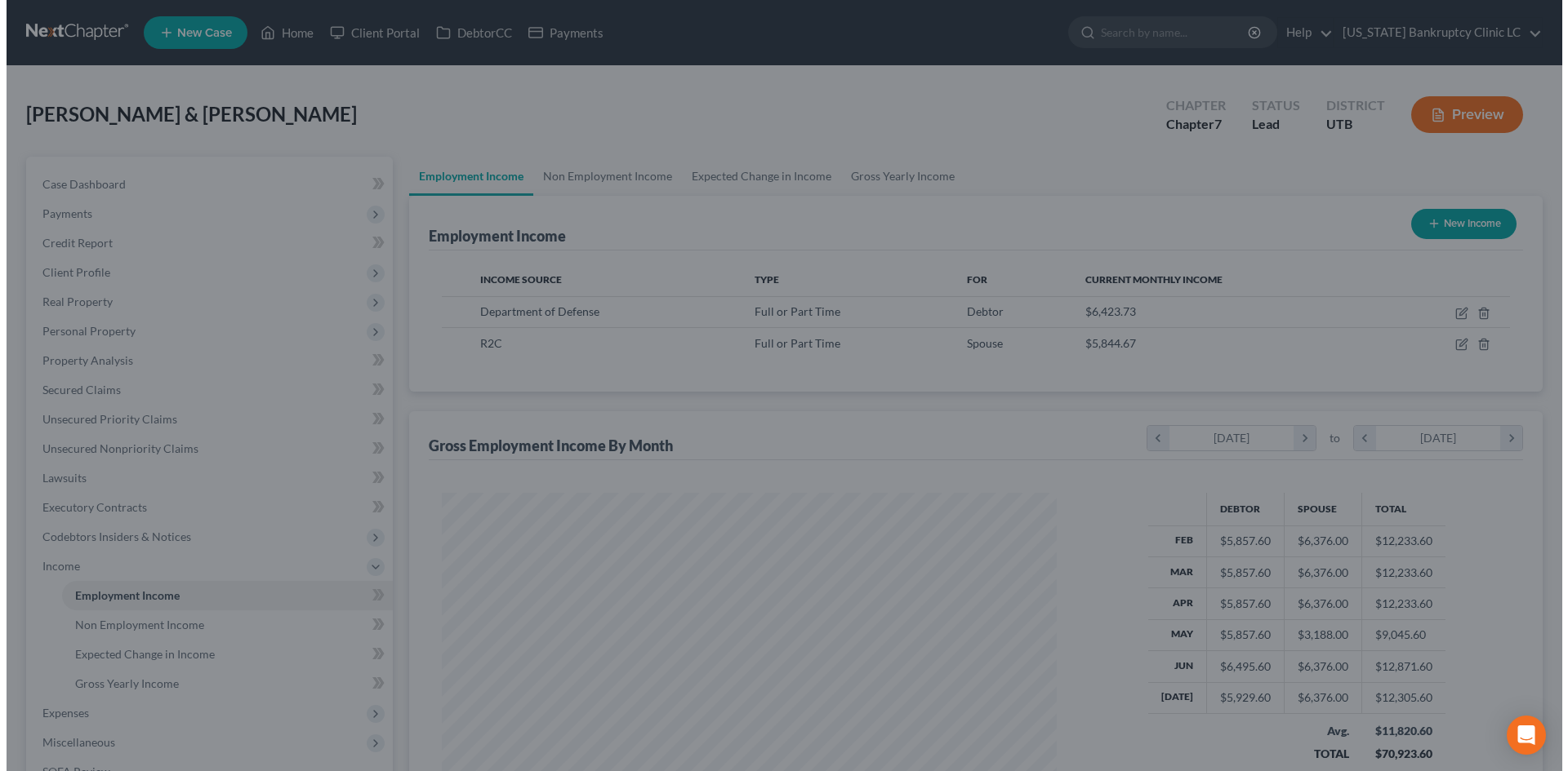
scroll to position [815934, 816113]
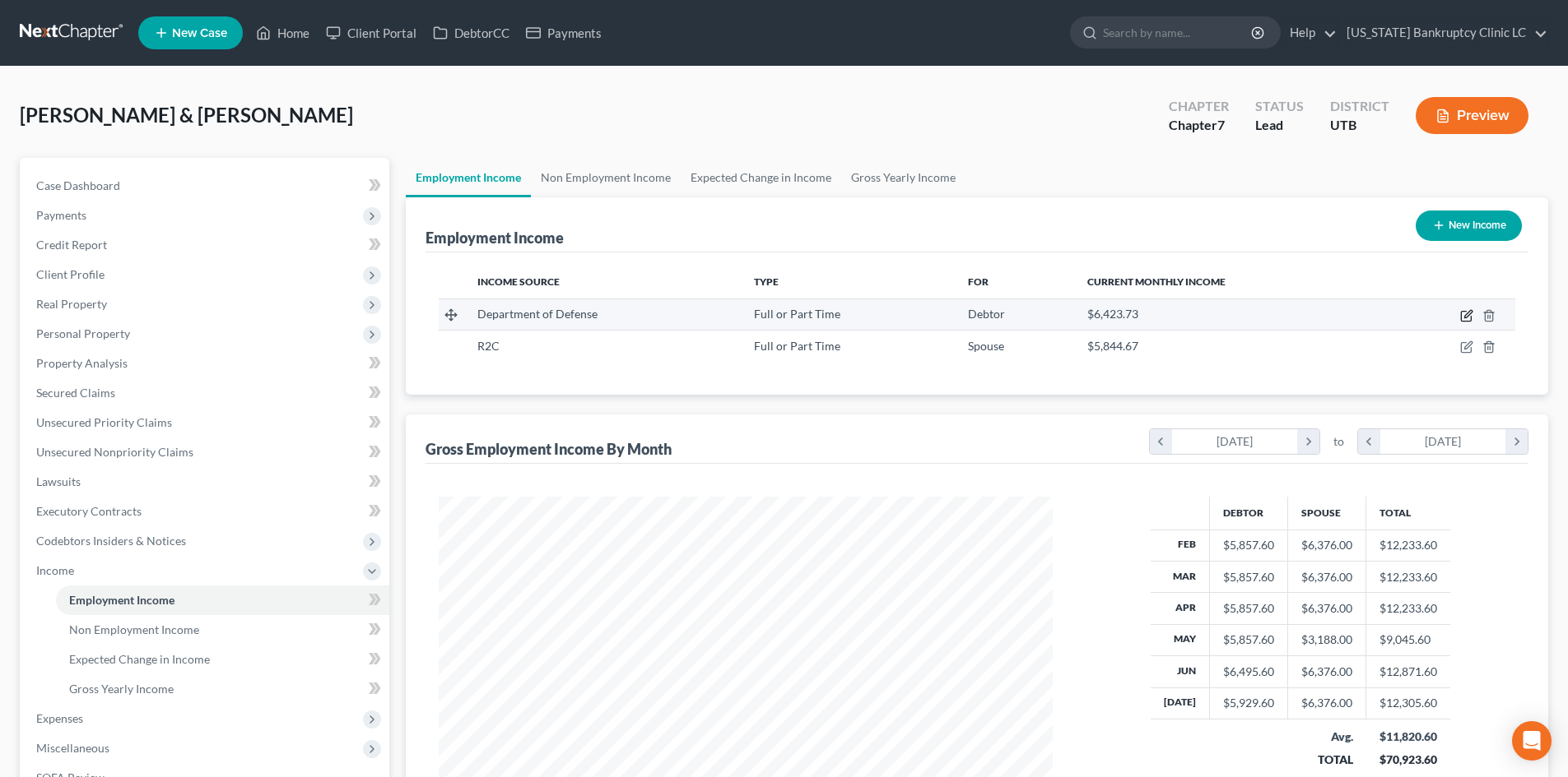
click at [1299, 317] on icon "button" at bounding box center [1466, 315] width 13 height 13
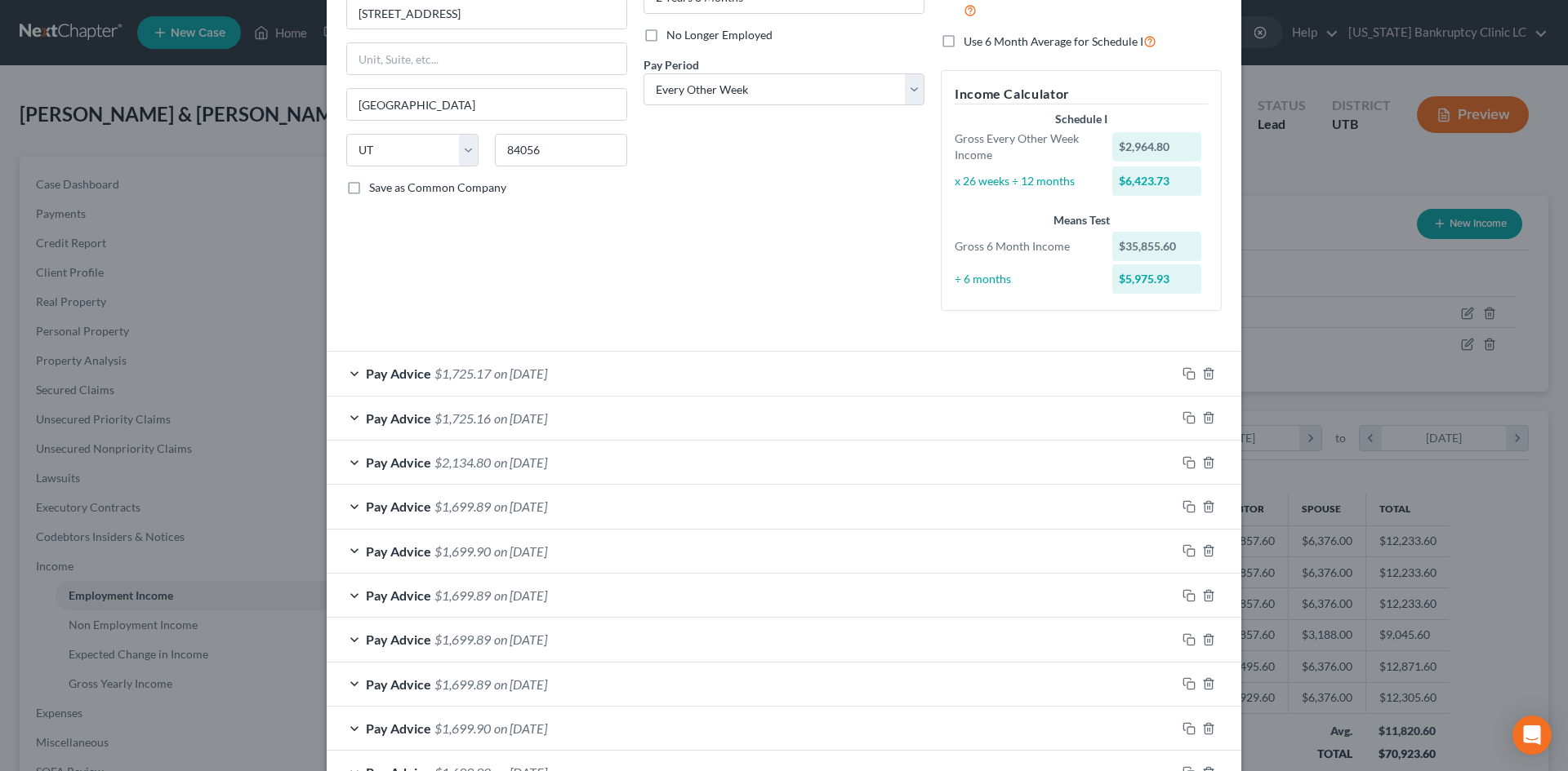
scroll to position [327, 0]
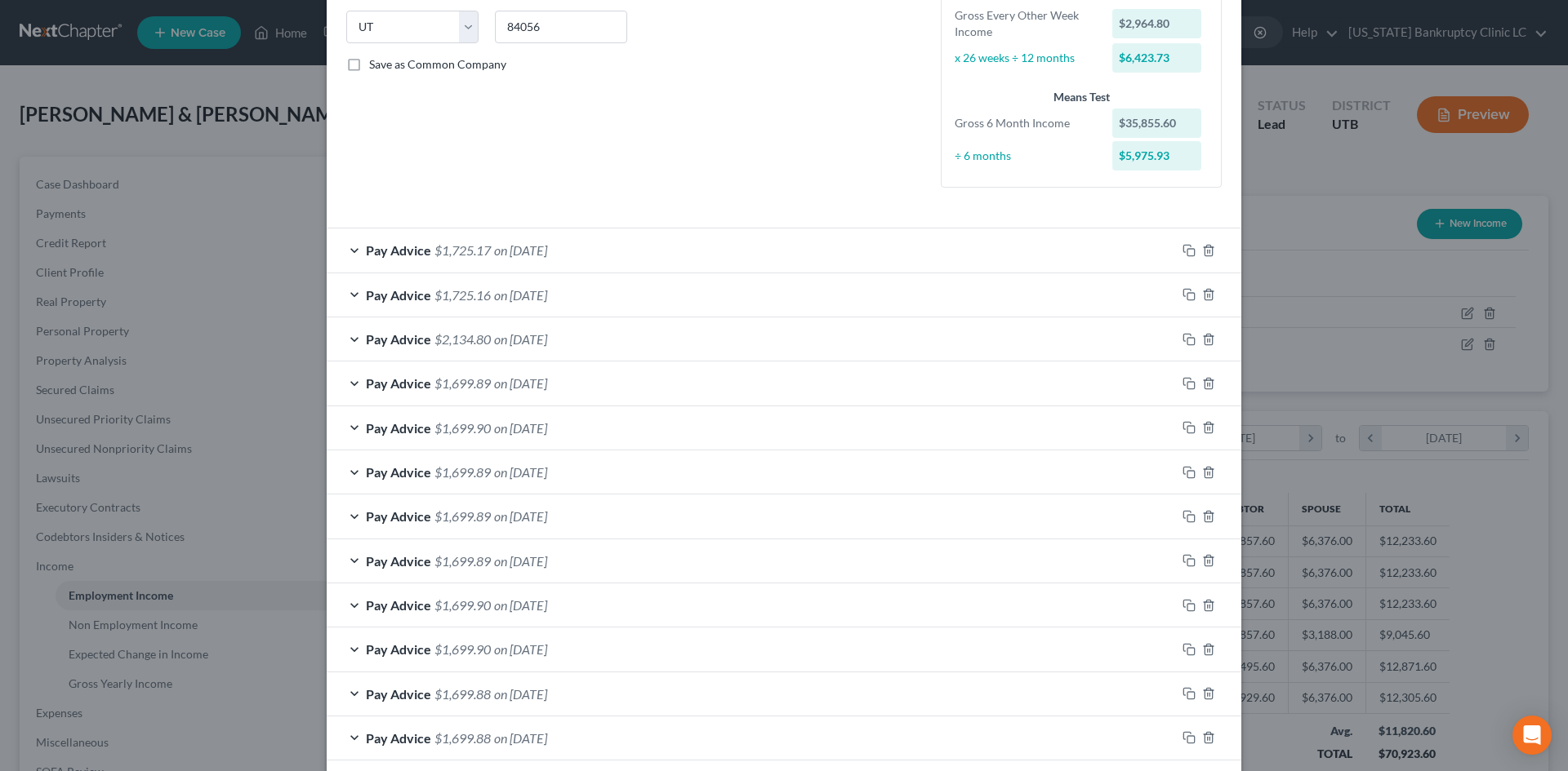
click at [726, 252] on div "Pay Advice $1,725.17 on [DATE]" at bounding box center [752, 250] width 849 height 43
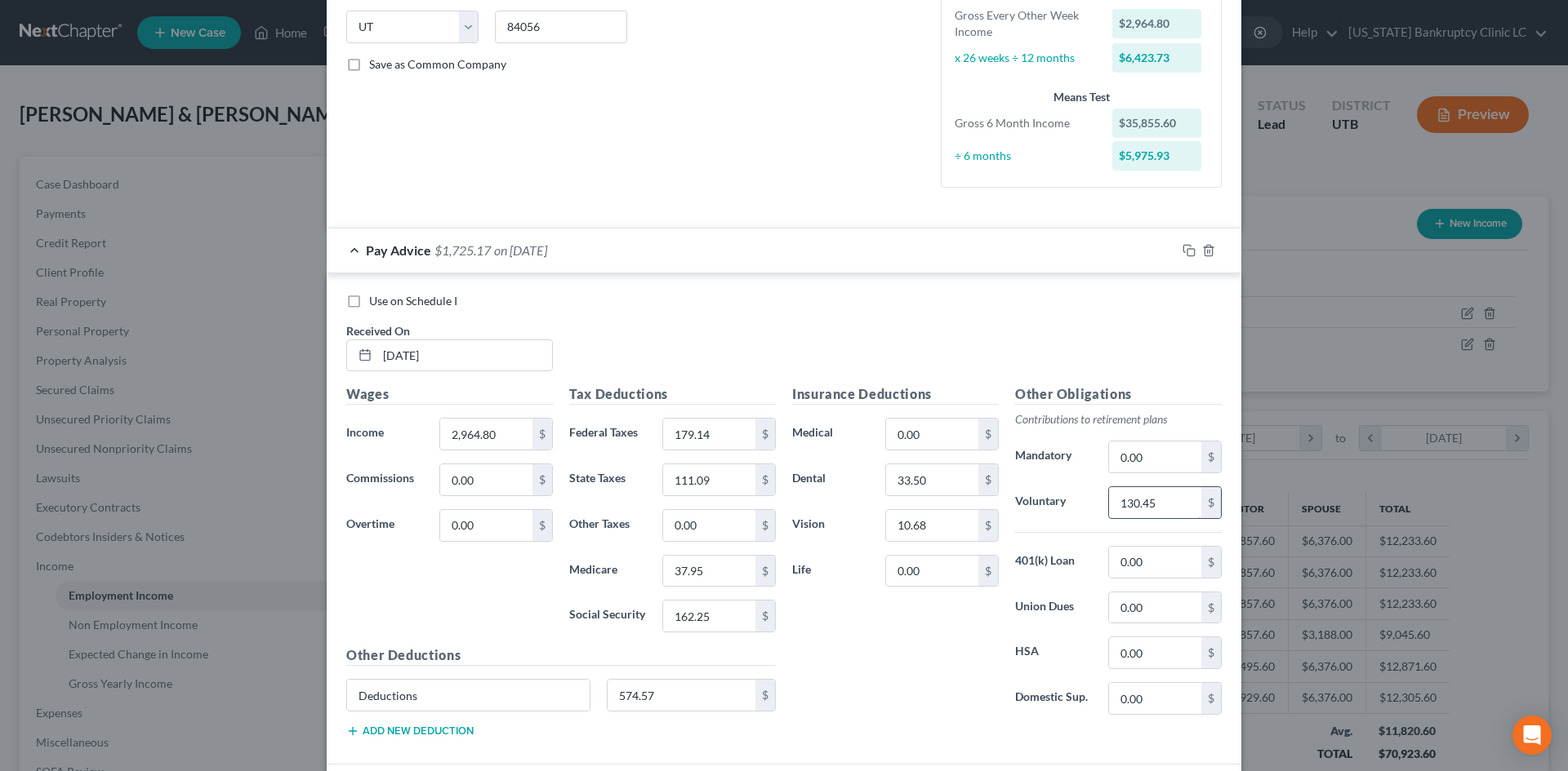
click at [1143, 511] on input "130.45" at bounding box center [1155, 503] width 92 height 31
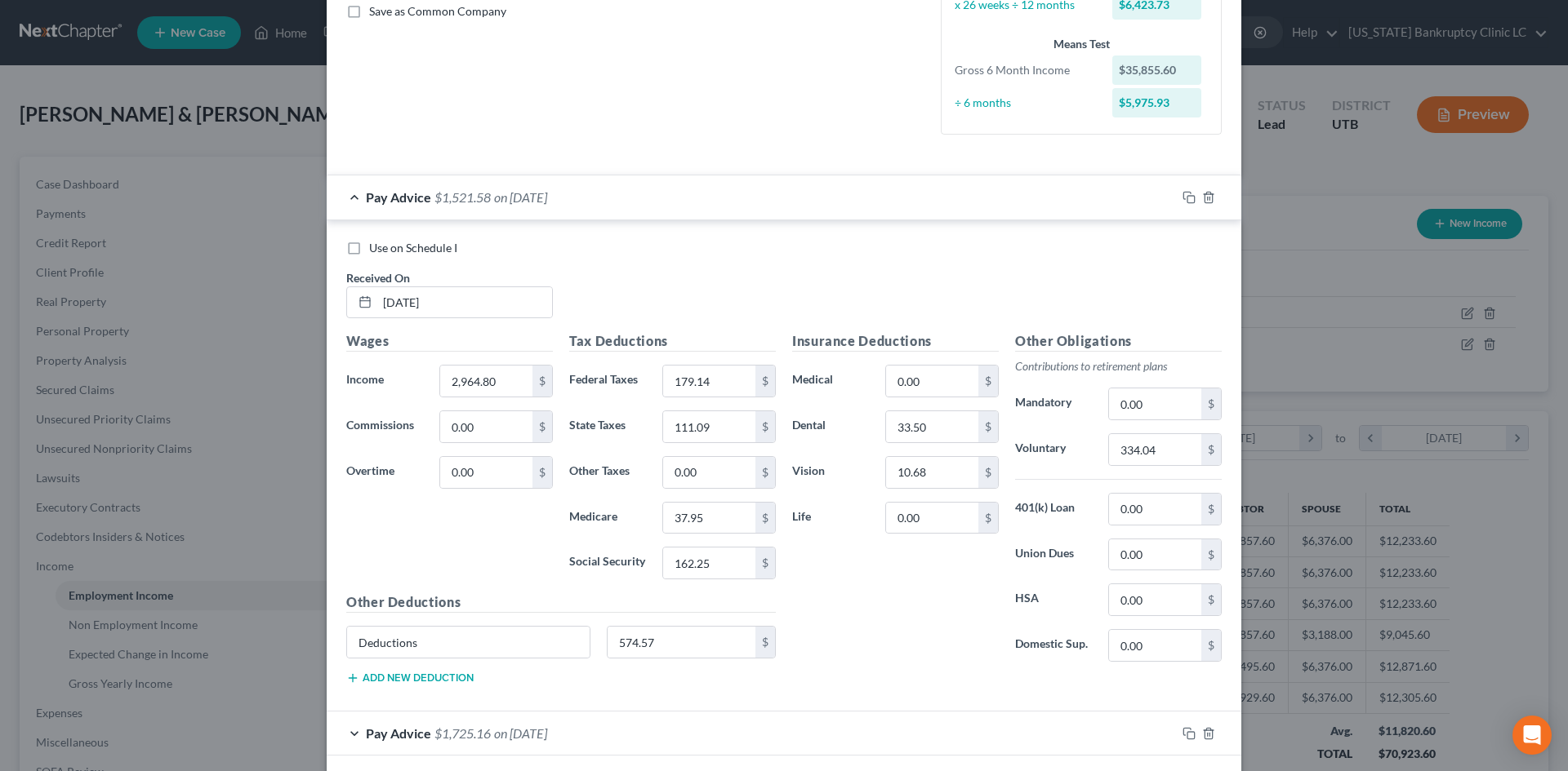
scroll to position [408, 0]
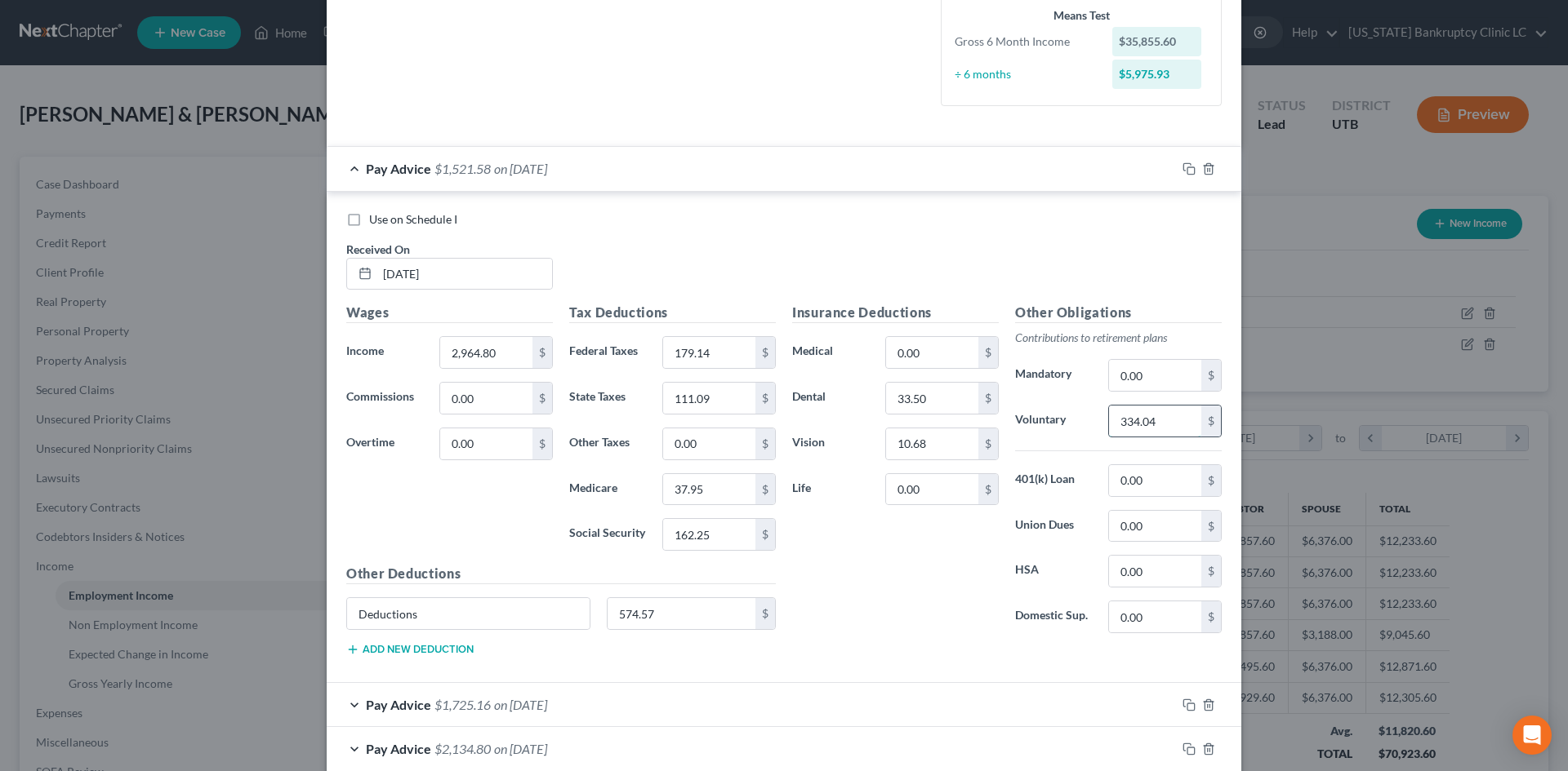
click at [1187, 420] on input "334.04" at bounding box center [1155, 421] width 92 height 31
click at [1137, 430] on input "334.04" at bounding box center [1155, 421] width 92 height 31
drag, startPoint x: 943, startPoint y: 544, endPoint x: 1565, endPoint y: 733, distance: 650.1
click at [943, 544] on div "Insurance Deductions Medical 0.00 $ Dental 33.50 $ Vision 10.68 $ Life 0.00 $" at bounding box center [896, 474] width 223 height 343
drag, startPoint x: 731, startPoint y: 623, endPoint x: 746, endPoint y: 609, distance: 20.5
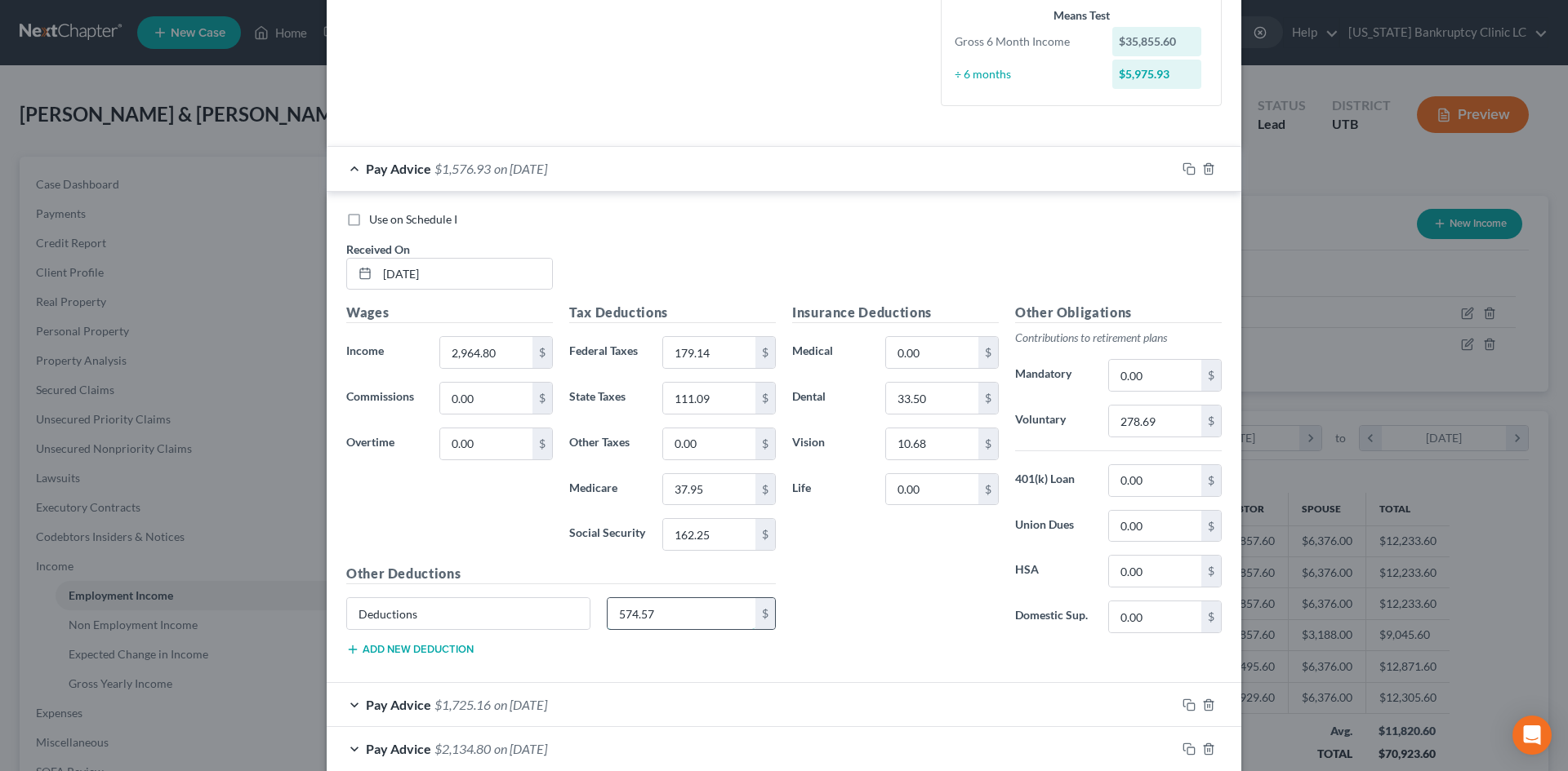
click at [731, 623] on input "574.57" at bounding box center [682, 614] width 148 height 31
click at [1134, 476] on input "0.00" at bounding box center [1155, 480] width 92 height 31
click at [1156, 480] on input "0.00" at bounding box center [1155, 480] width 92 height 31
click at [683, 620] on input "text" at bounding box center [682, 614] width 148 height 31
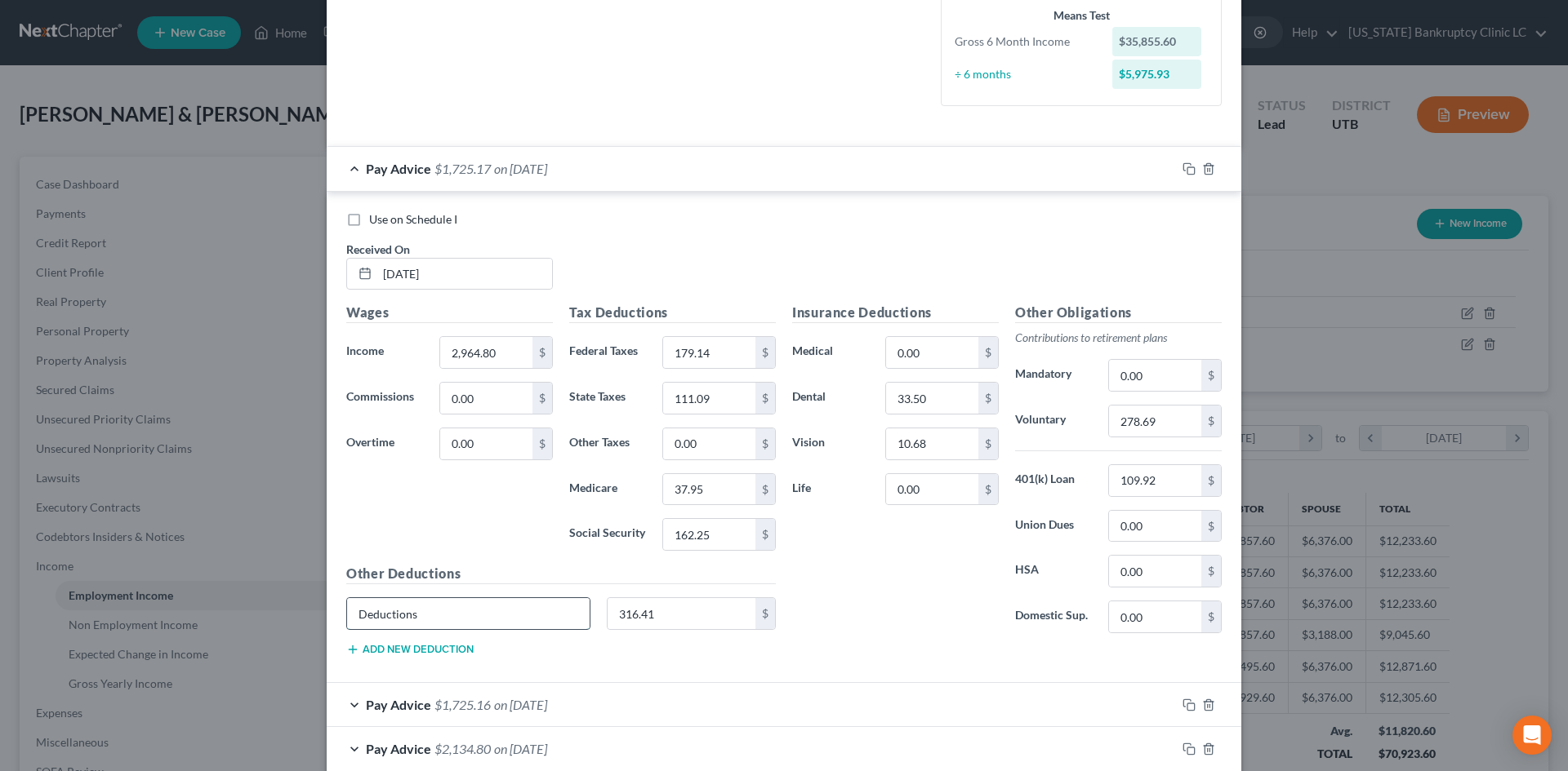
click at [529, 609] on input "Deductions" at bounding box center [468, 614] width 242 height 31
click at [892, 624] on div "Insurance Deductions Medical 0.00 $ Dental 33.50 $ Vision 10.68 $ Life 0.00 $" at bounding box center [896, 474] width 223 height 343
click at [908, 500] on input "0.00" at bounding box center [932, 490] width 92 height 31
click at [1141, 428] on input "278.69" at bounding box center [1155, 421] width 92 height 31
click at [1161, 486] on input "109.92" at bounding box center [1155, 480] width 92 height 31
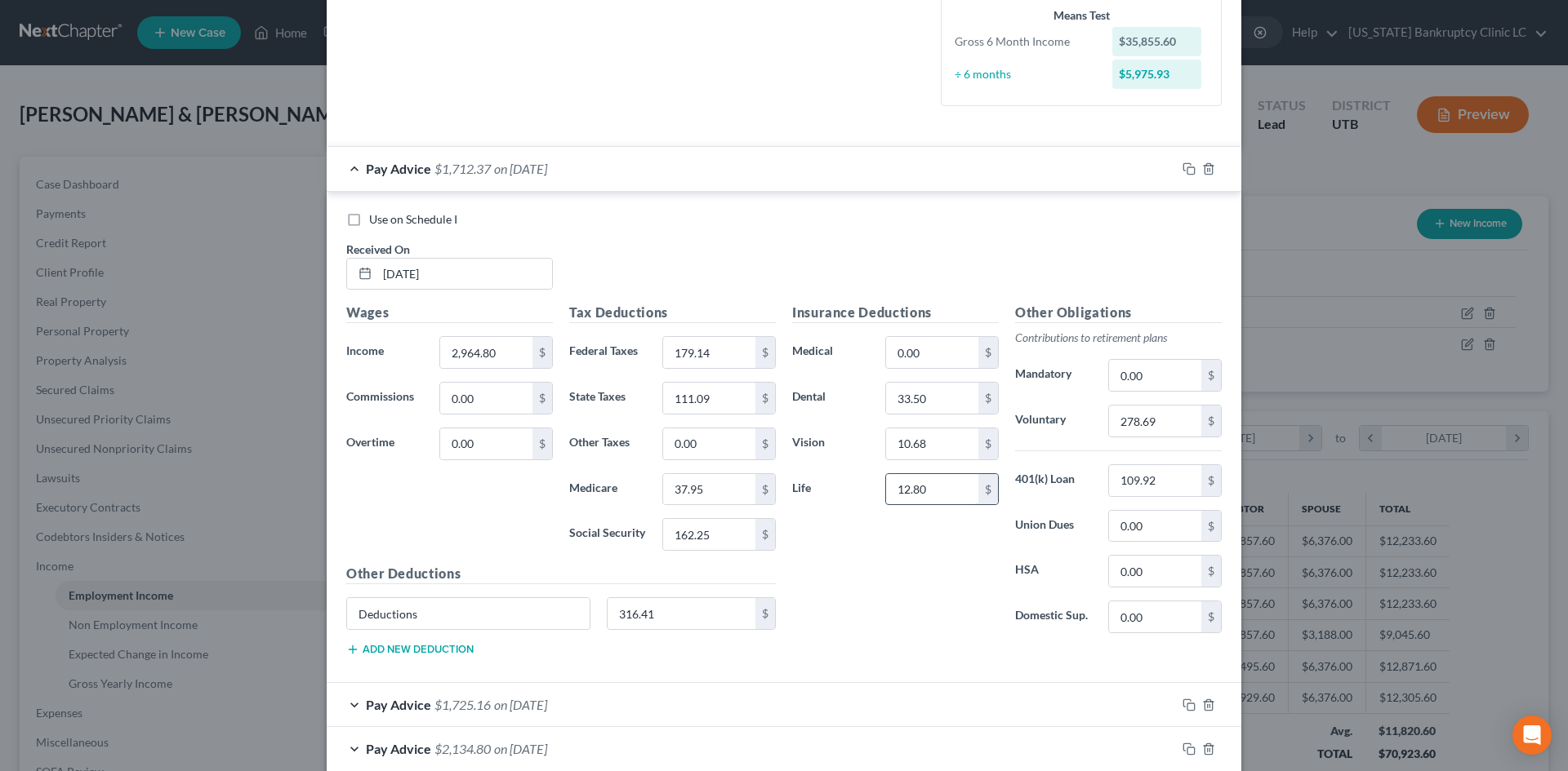
click at [927, 484] on input "12.80" at bounding box center [932, 490] width 92 height 31
click at [688, 614] on input "316.41" at bounding box center [682, 614] width 148 height 31
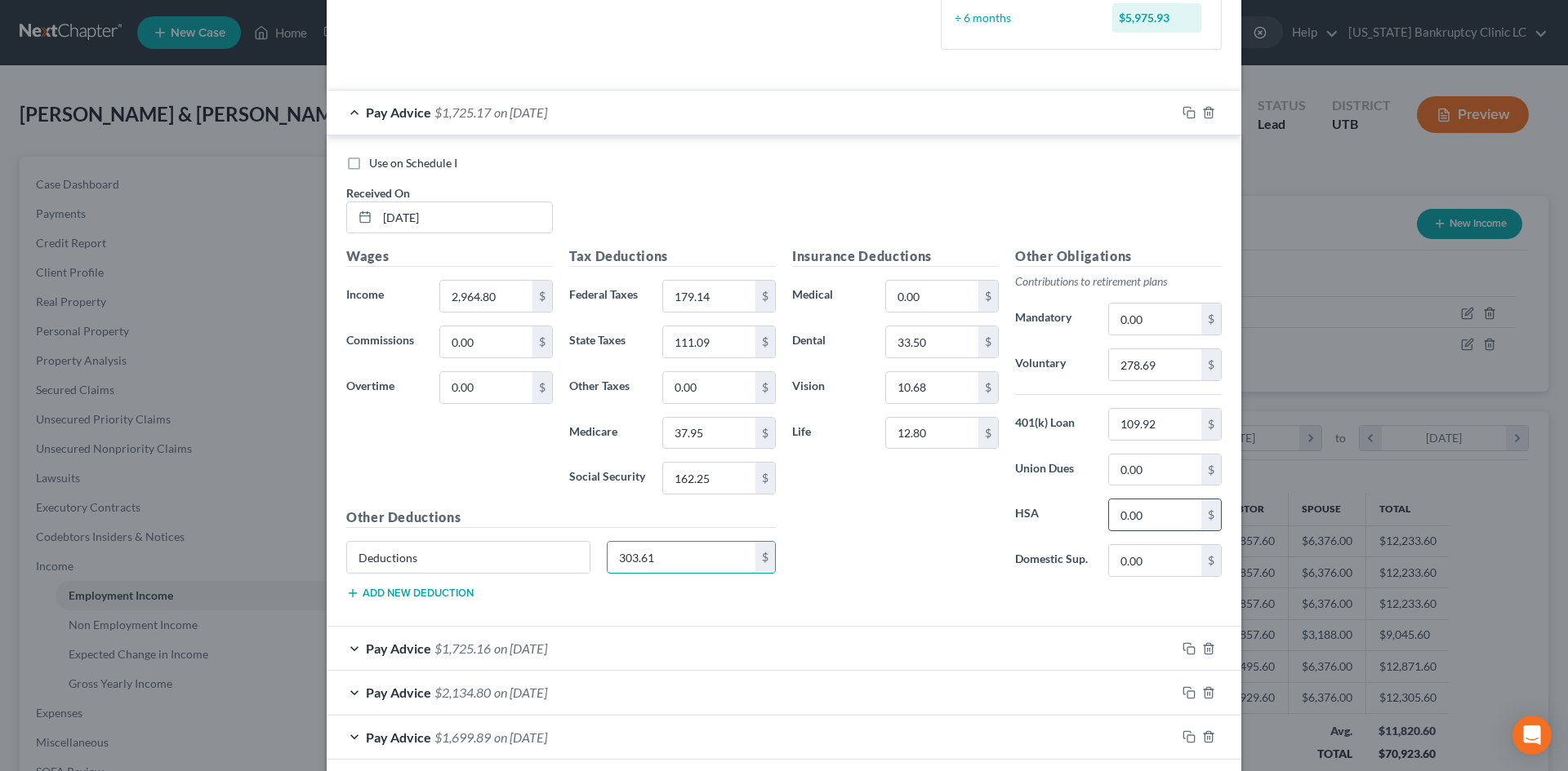
scroll to position [490, 0]
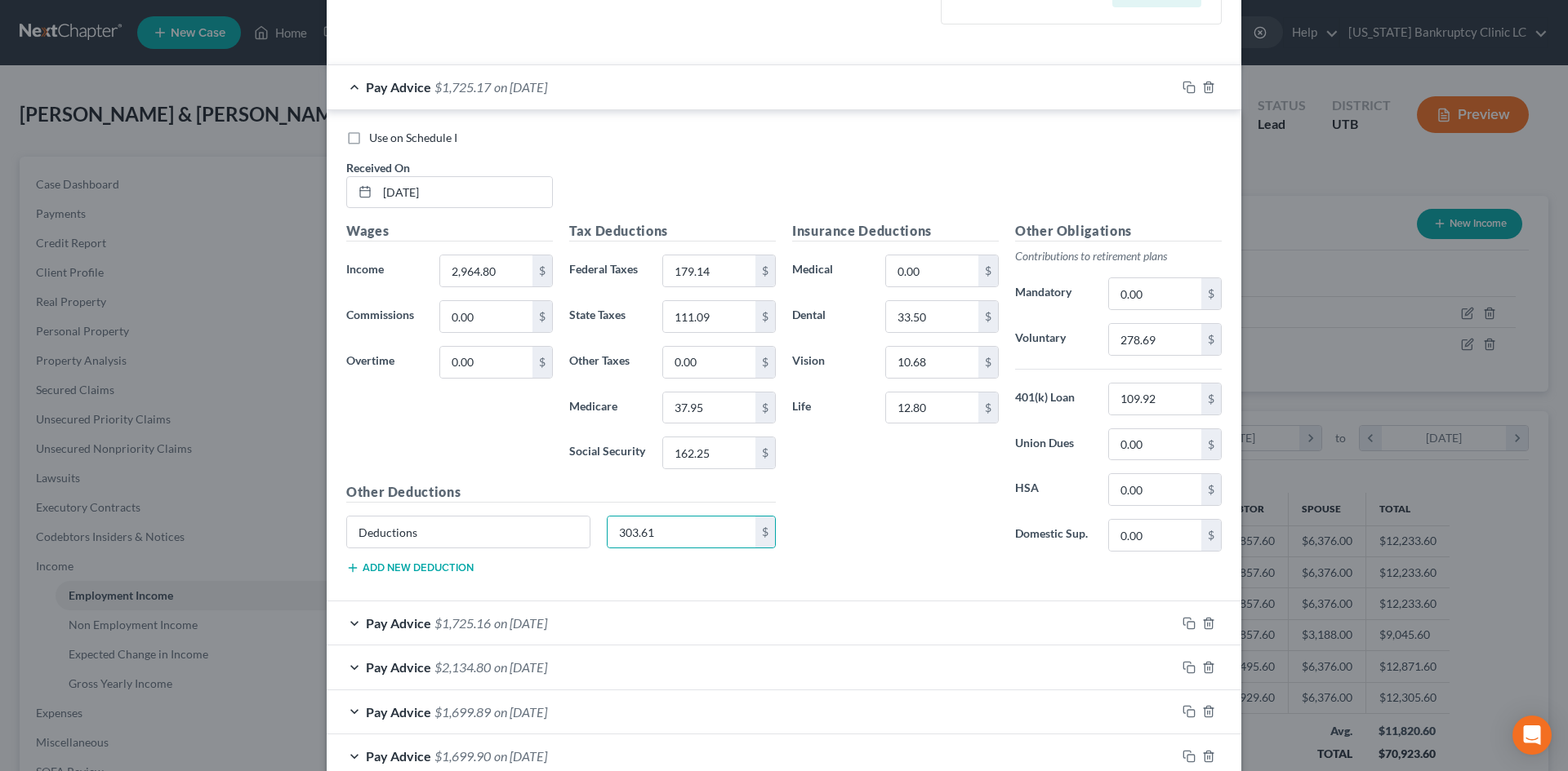
click at [949, 507] on div "Insurance Deductions Medical 0.00 $ Dental 33.50 $ Vision 10.68 $ Life 12.80 $" at bounding box center [896, 392] width 223 height 343
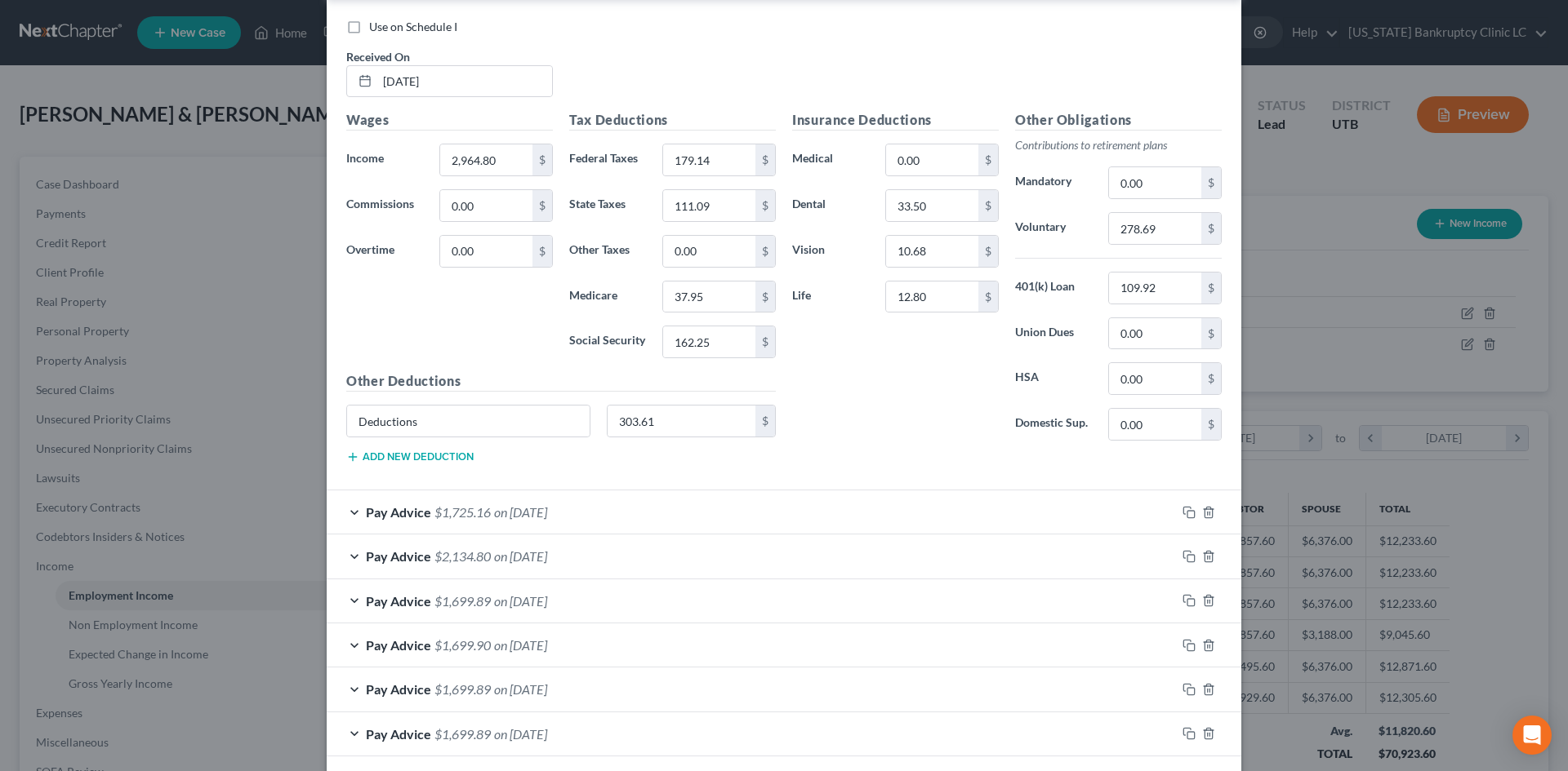
scroll to position [653, 0]
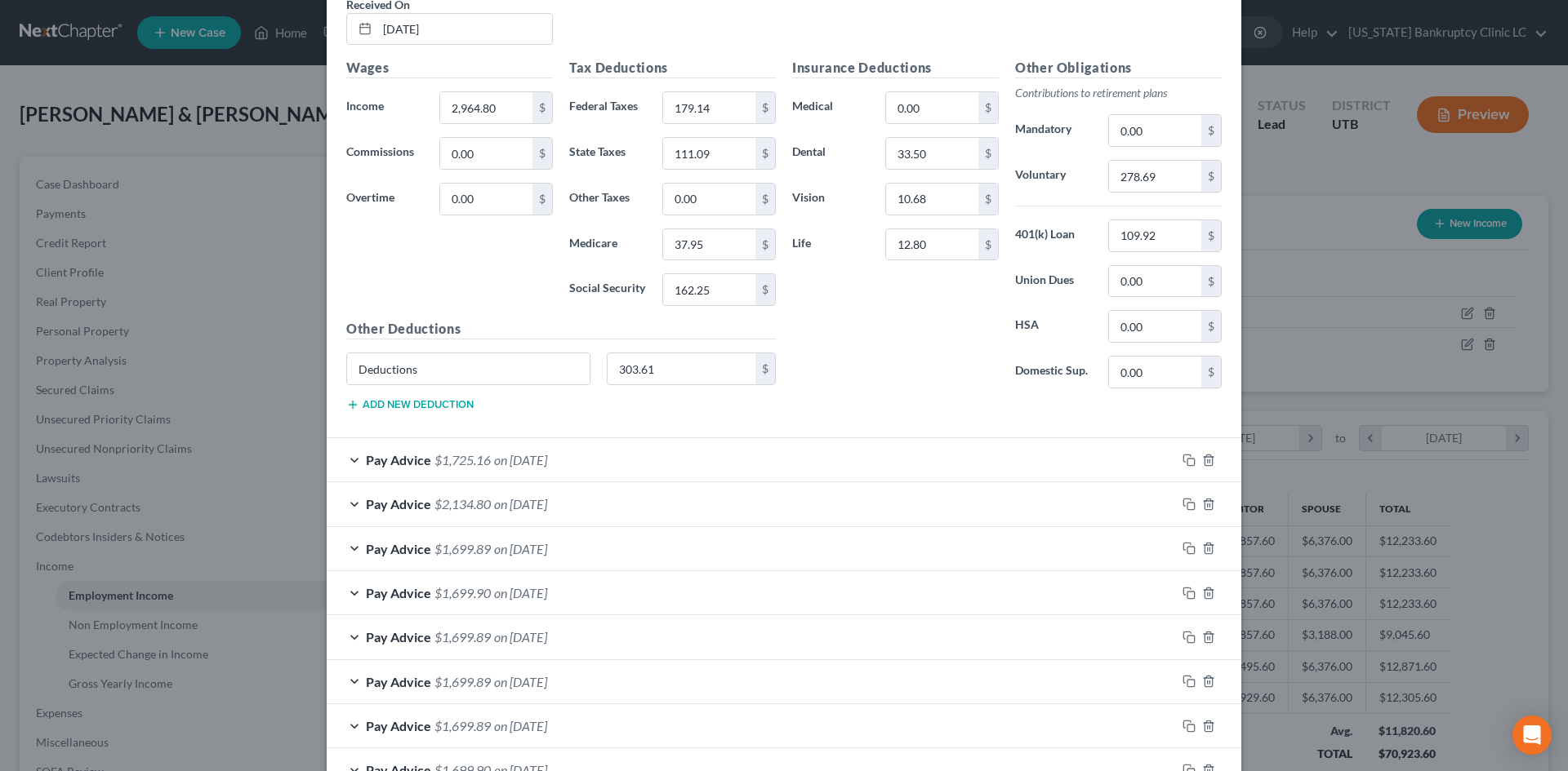
click at [832, 458] on div "Pay Advice $1,725.16 on [DATE]" at bounding box center [752, 460] width 849 height 43
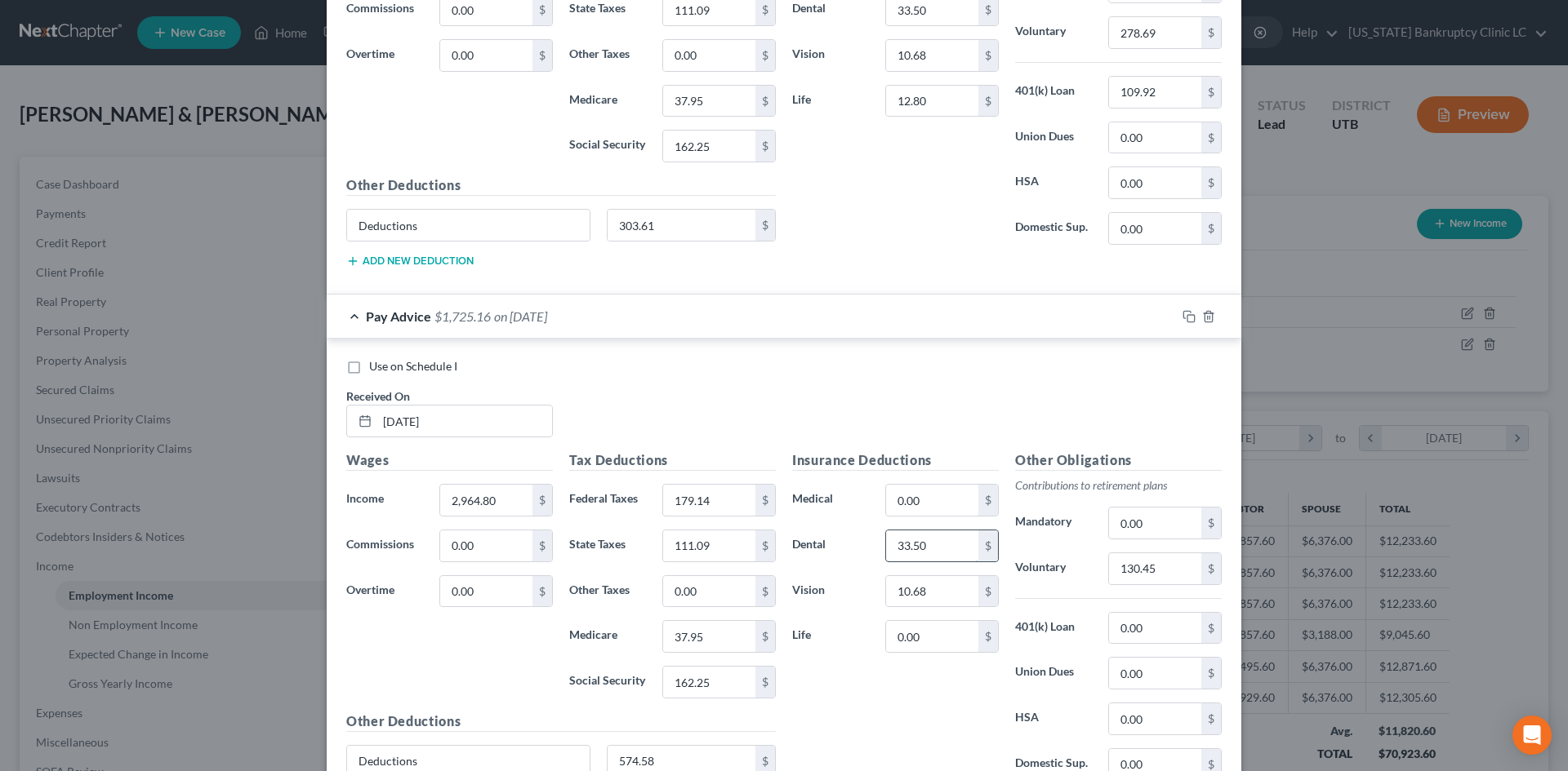
scroll to position [816, 0]
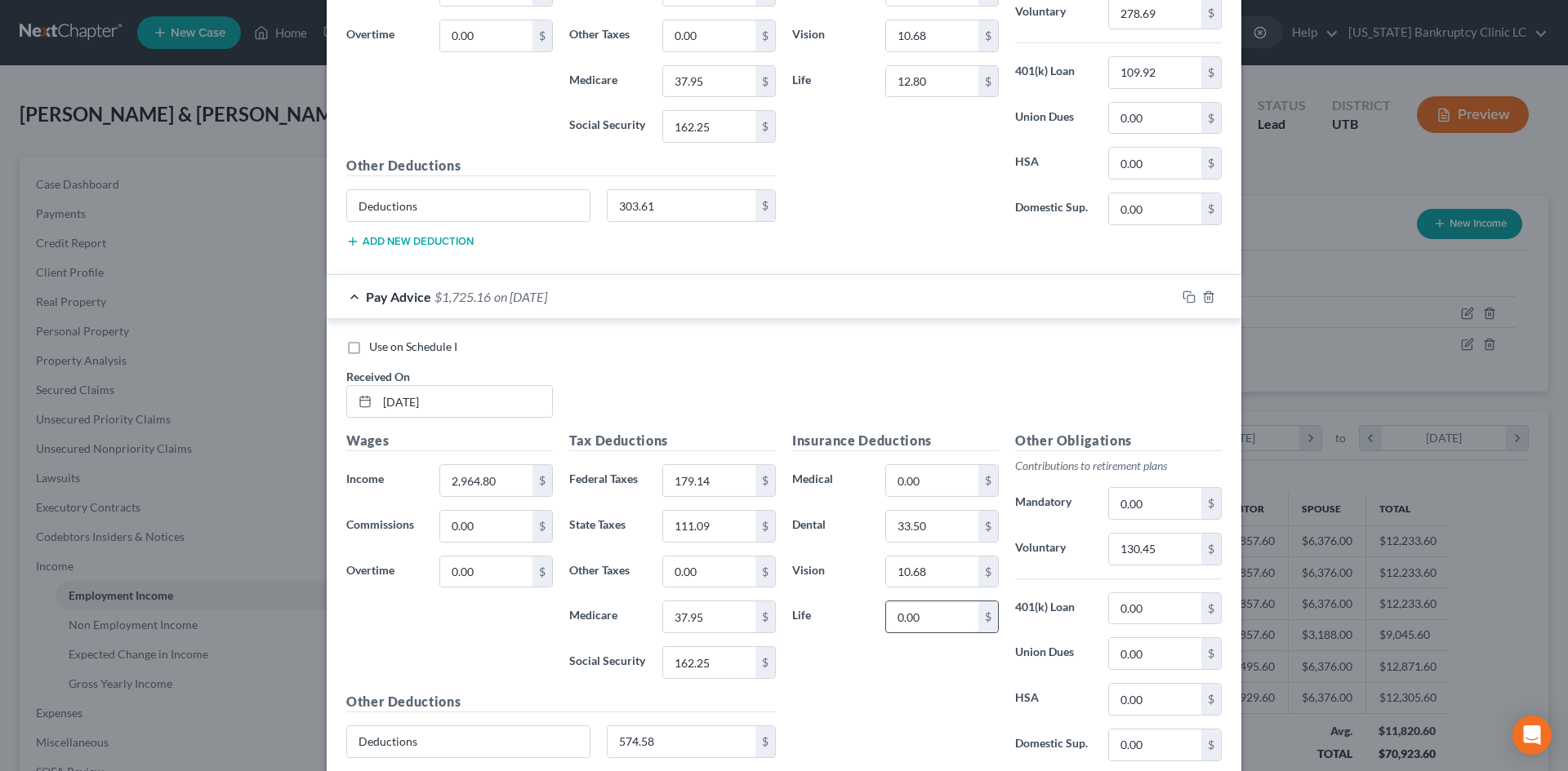
click at [933, 628] on input "0.00" at bounding box center [932, 617] width 92 height 31
click at [1123, 603] on input "0.00" at bounding box center [1155, 609] width 92 height 31
click at [673, 696] on input "574.58" at bounding box center [682, 742] width 148 height 31
click at [893, 696] on div "Insurance Deductions Medical 0.00 $ Dental 33.50 $ Vision 10.68 $ Life 12.80 $" at bounding box center [896, 603] width 223 height 343
click at [979, 684] on div "Insurance Deductions Medical 0.00 $ Dental 33.50 $ Vision 10.68 $ Life 12.80 $" at bounding box center [896, 603] width 223 height 343
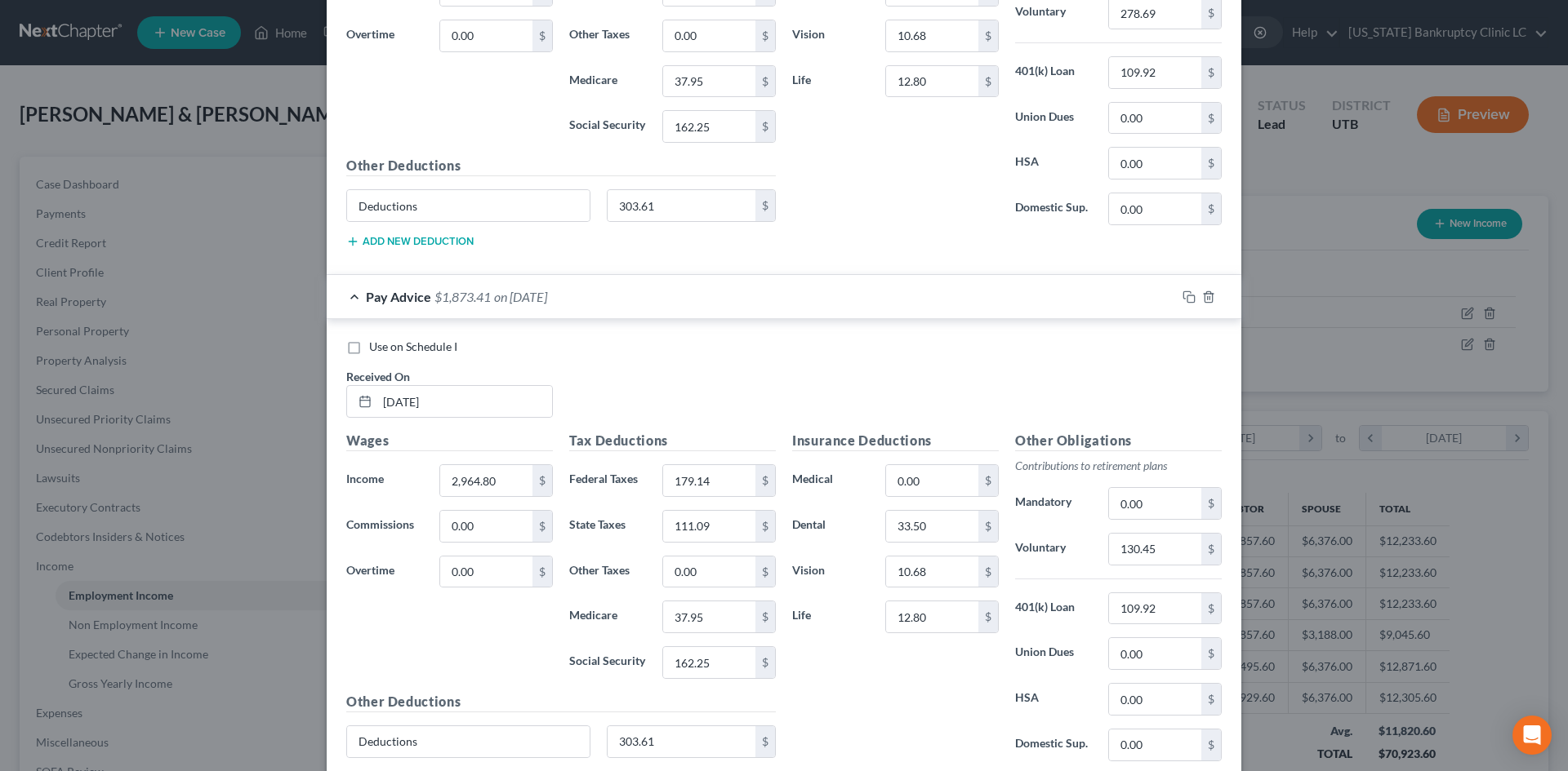
scroll to position [898, 0]
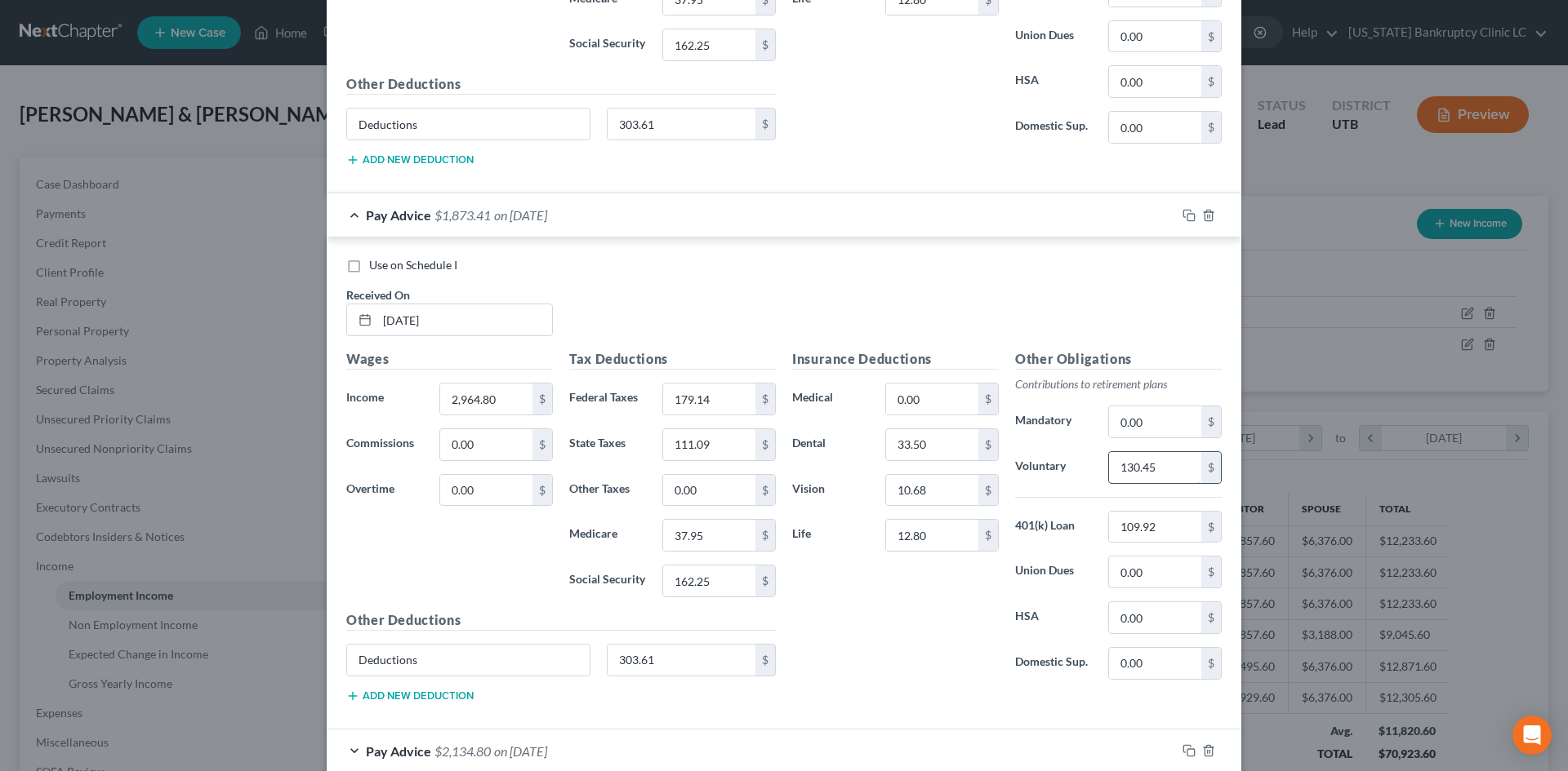
click at [1142, 473] on input "130.45" at bounding box center [1155, 467] width 92 height 31
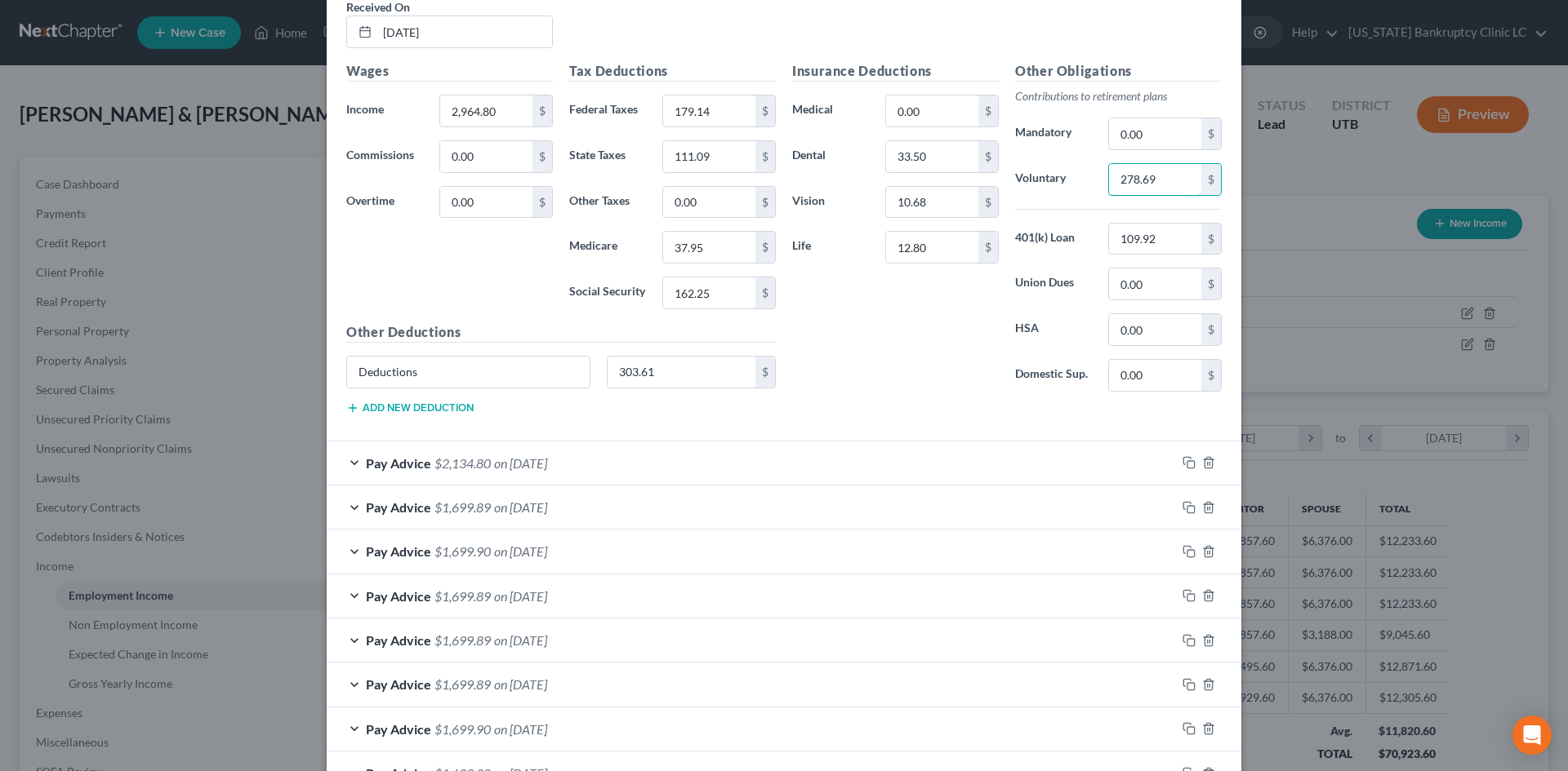
scroll to position [1225, 0]
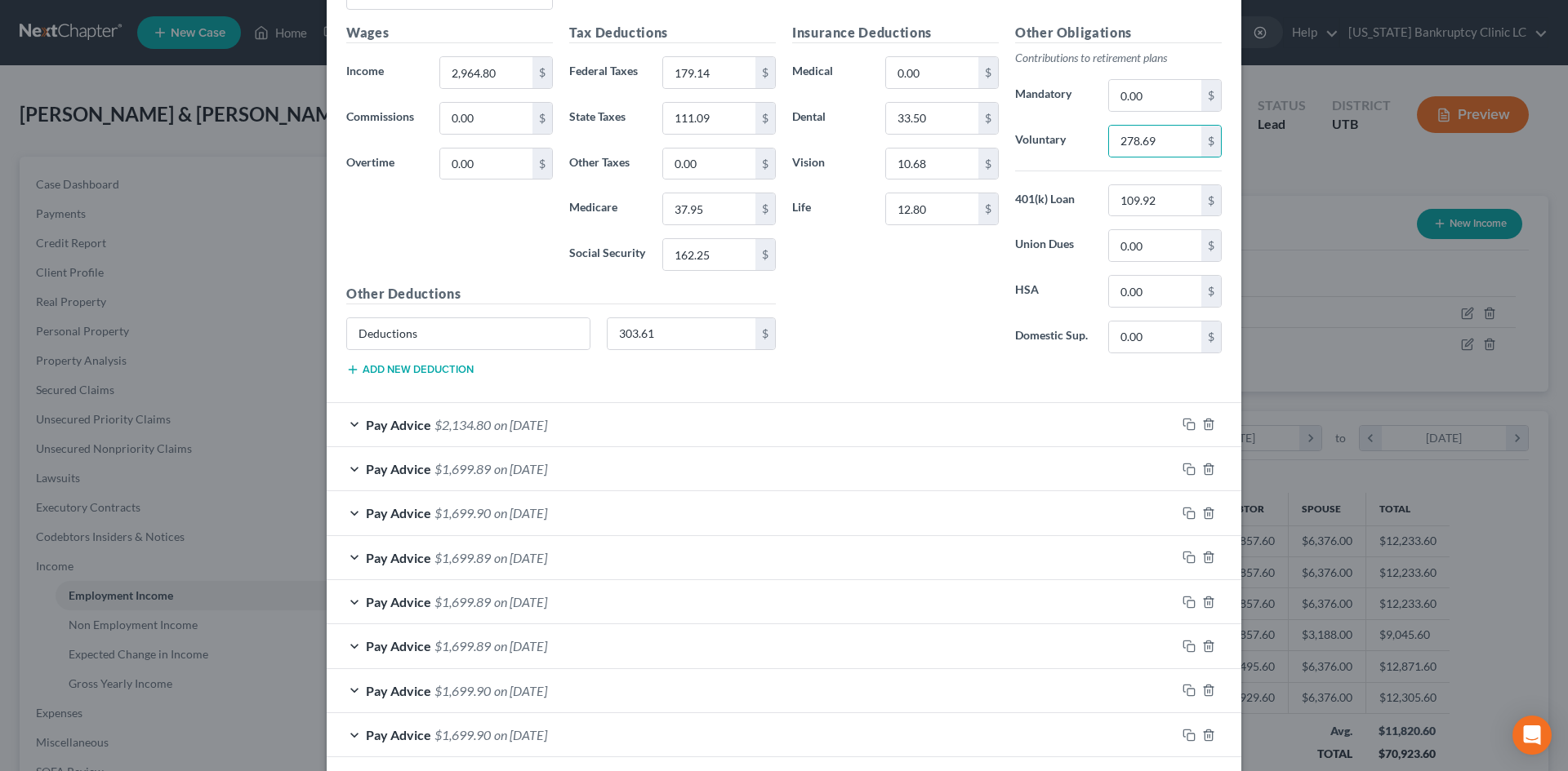
click at [962, 431] on div "Pay Advice $2,134.80 on [DATE]" at bounding box center [752, 425] width 849 height 43
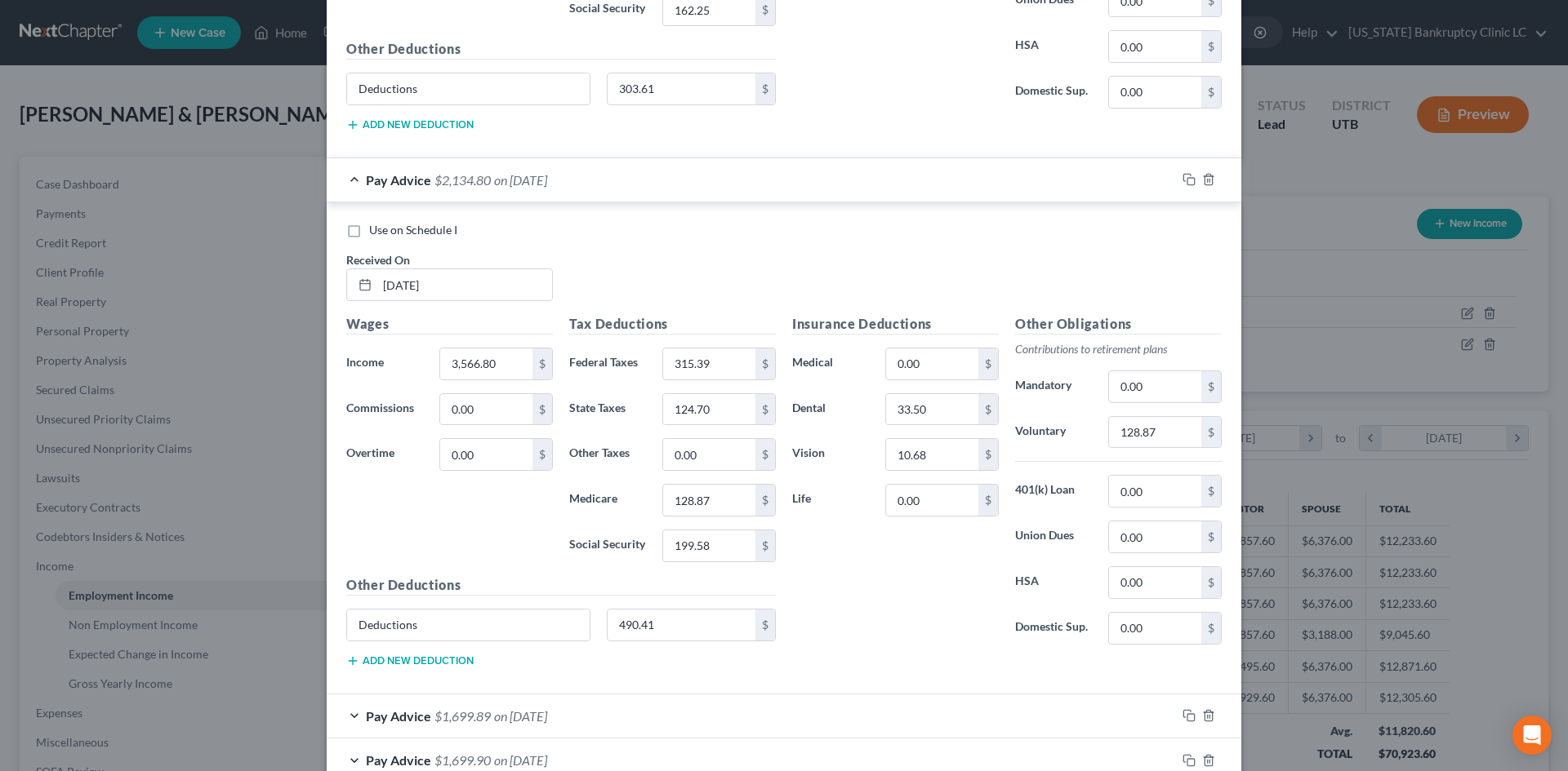
scroll to position [1306, 0]
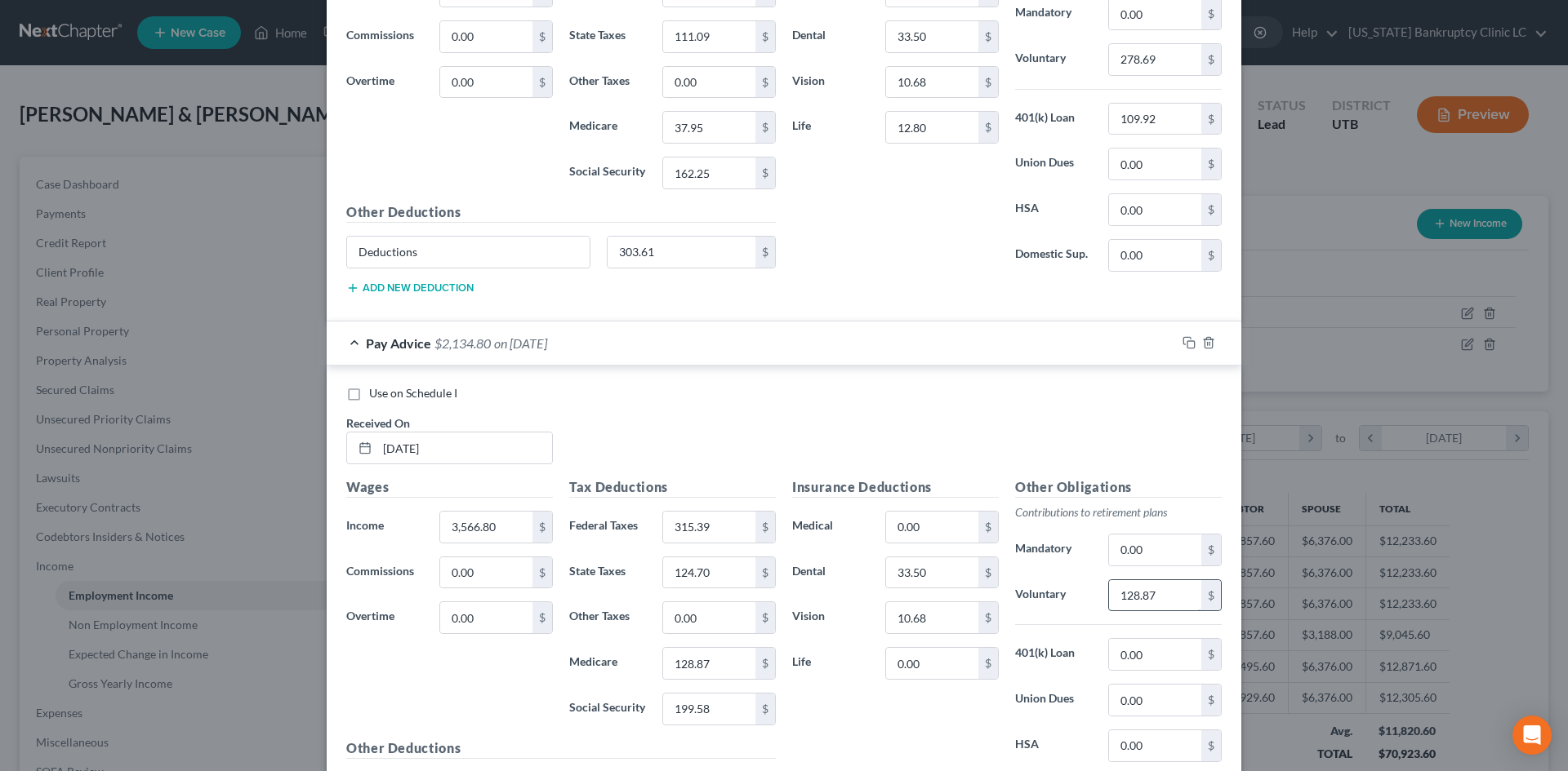
click at [1149, 599] on input "128.87" at bounding box center [1155, 596] width 92 height 31
click at [1117, 648] on input "0.00" at bounding box center [1155, 655] width 92 height 31
click at [922, 661] on input "0.00" at bounding box center [932, 663] width 92 height 31
click at [847, 695] on div "Insurance Deductions Medical 0.00 $ Dental 33.50 $ Vision 10.68 $ Life 12.80 $" at bounding box center [896, 649] width 223 height 343
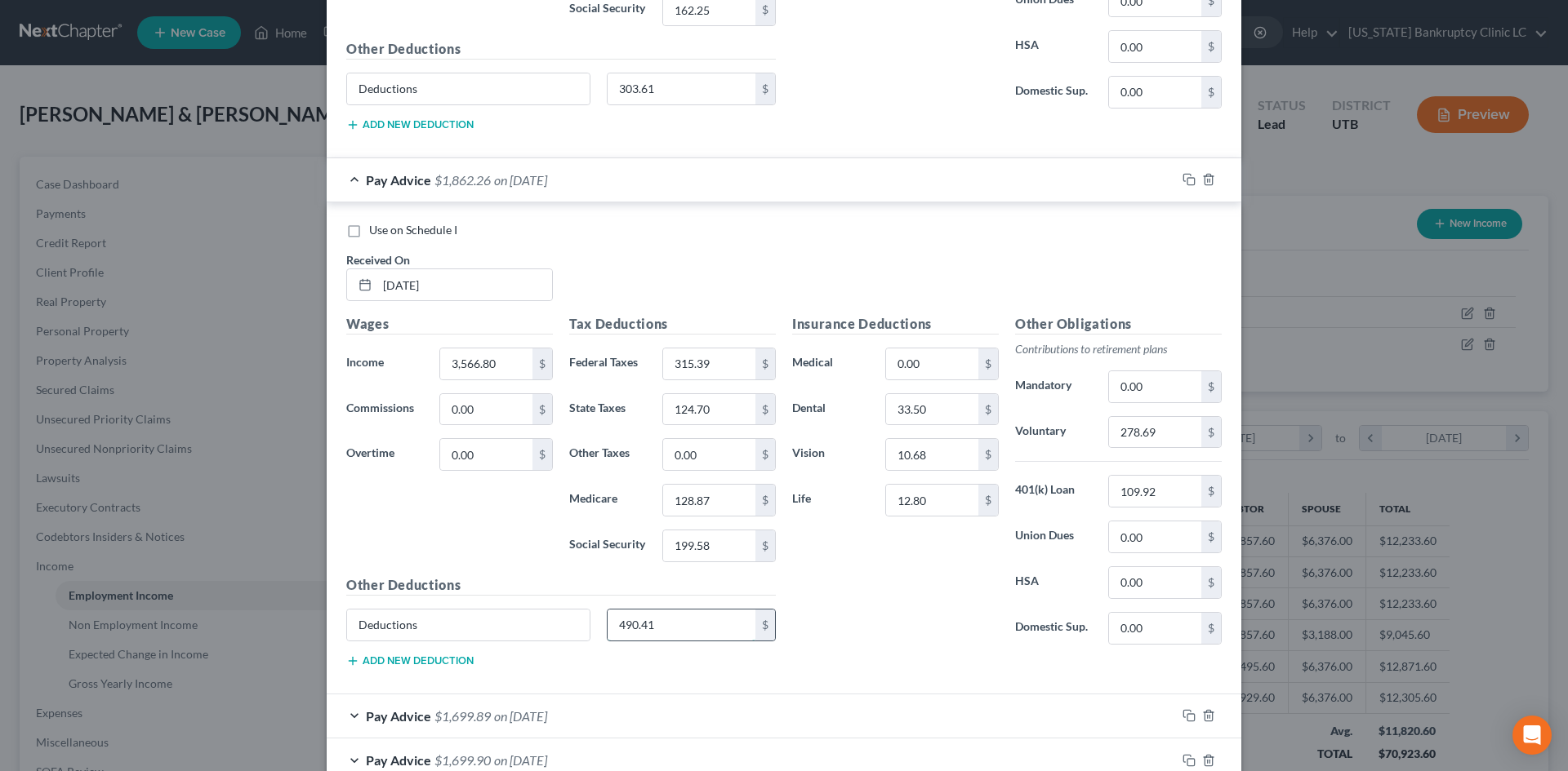
click at [695, 626] on input "490.41" at bounding box center [682, 625] width 148 height 31
click at [925, 604] on div "Insurance Deductions Medical 0.00 $ Dental 33.50 $ Vision 10.68 $ Life 12.80 $" at bounding box center [896, 486] width 223 height 343
click at [711, 350] on input "315.39" at bounding box center [709, 364] width 92 height 31
click at [1141, 434] on input "278.69" at bounding box center [1155, 433] width 92 height 31
click at [918, 499] on input "12.80" at bounding box center [932, 500] width 92 height 31
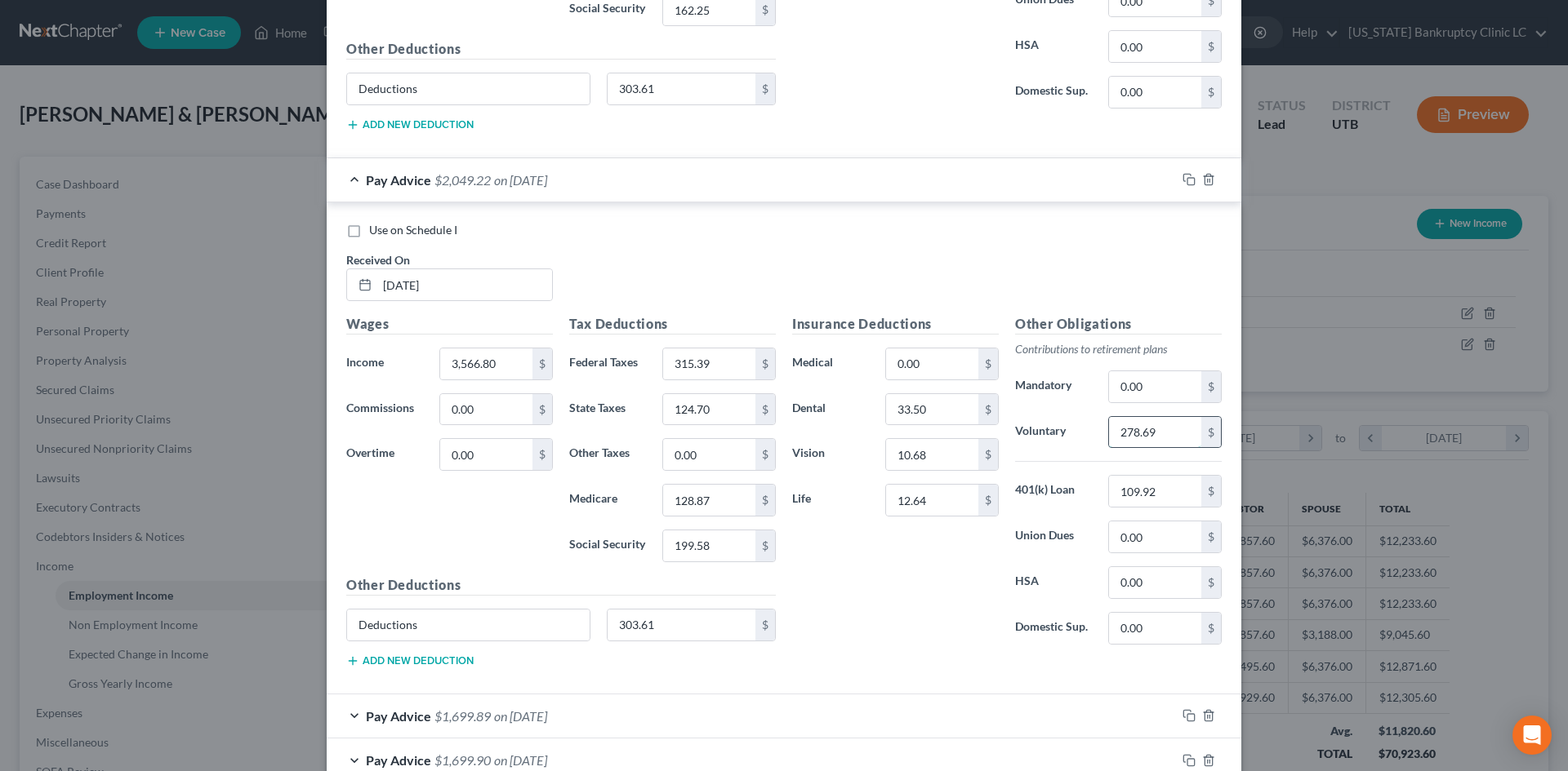
click at [1125, 427] on input "278.69" at bounding box center [1155, 433] width 92 height 31
click at [1170, 434] on input "278.69" at bounding box center [1155, 433] width 92 height 31
click at [1150, 480] on input "109.92" at bounding box center [1155, 492] width 92 height 31
drag, startPoint x: 916, startPoint y: 612, endPoint x: 973, endPoint y: 633, distance: 60.7
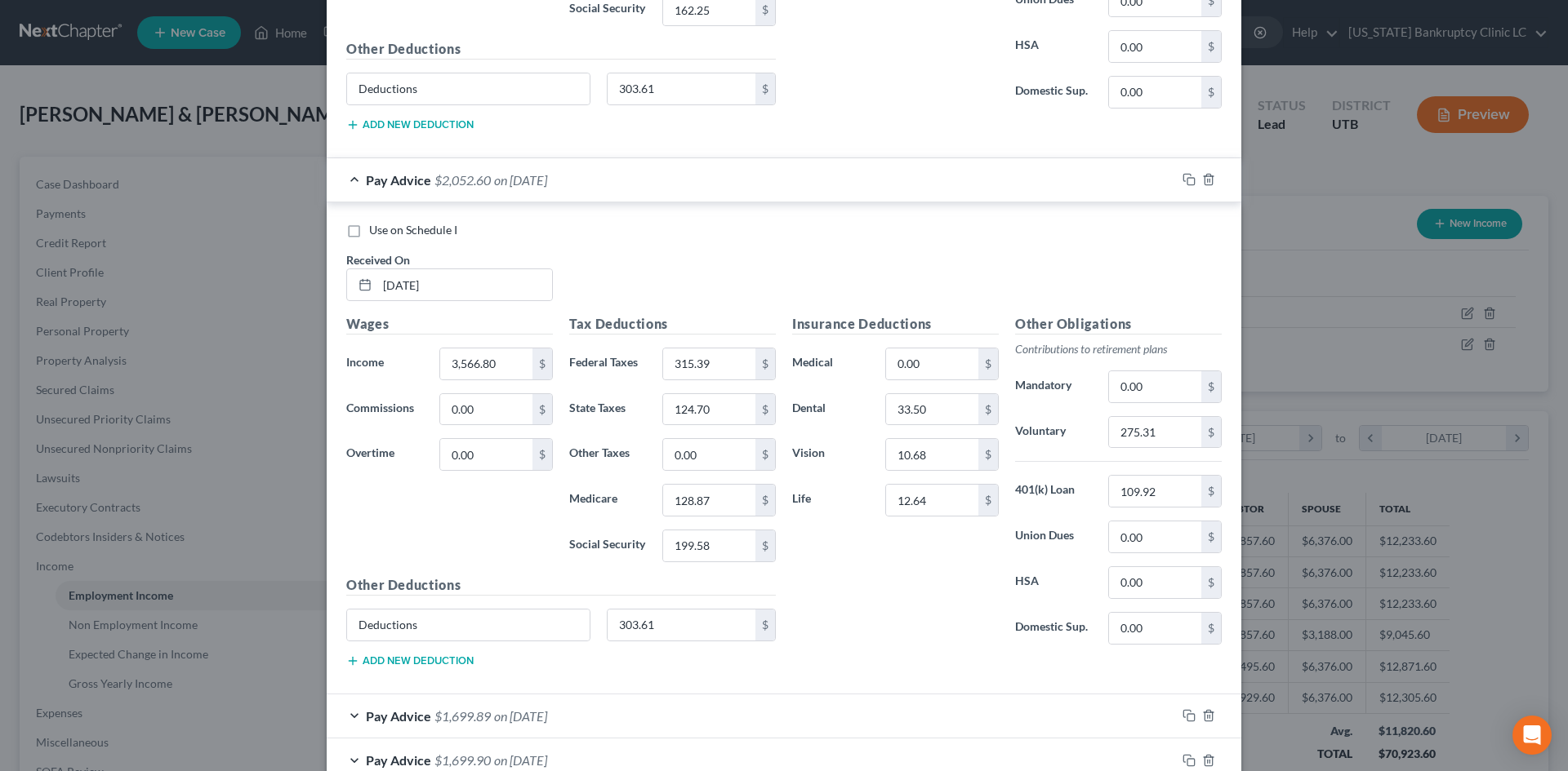
click at [916, 612] on div "Insurance Deductions Medical 0.00 $ Dental 33.50 $ Vision 10.68 $ Life 12.64 $" at bounding box center [896, 486] width 223 height 343
click at [719, 617] on input "303.61" at bounding box center [682, 625] width 148 height 31
click at [650, 630] on input "text" at bounding box center [682, 625] width 148 height 31
click at [883, 633] on div "Insurance Deductions Medical 0.00 $ Dental 33.50 $ Vision 10.68 $ Life 12.64 $" at bounding box center [896, 486] width 223 height 343
click at [968, 180] on div "Pay Advice $2,134.80 on [DATE]" at bounding box center [752, 180] width 849 height 43
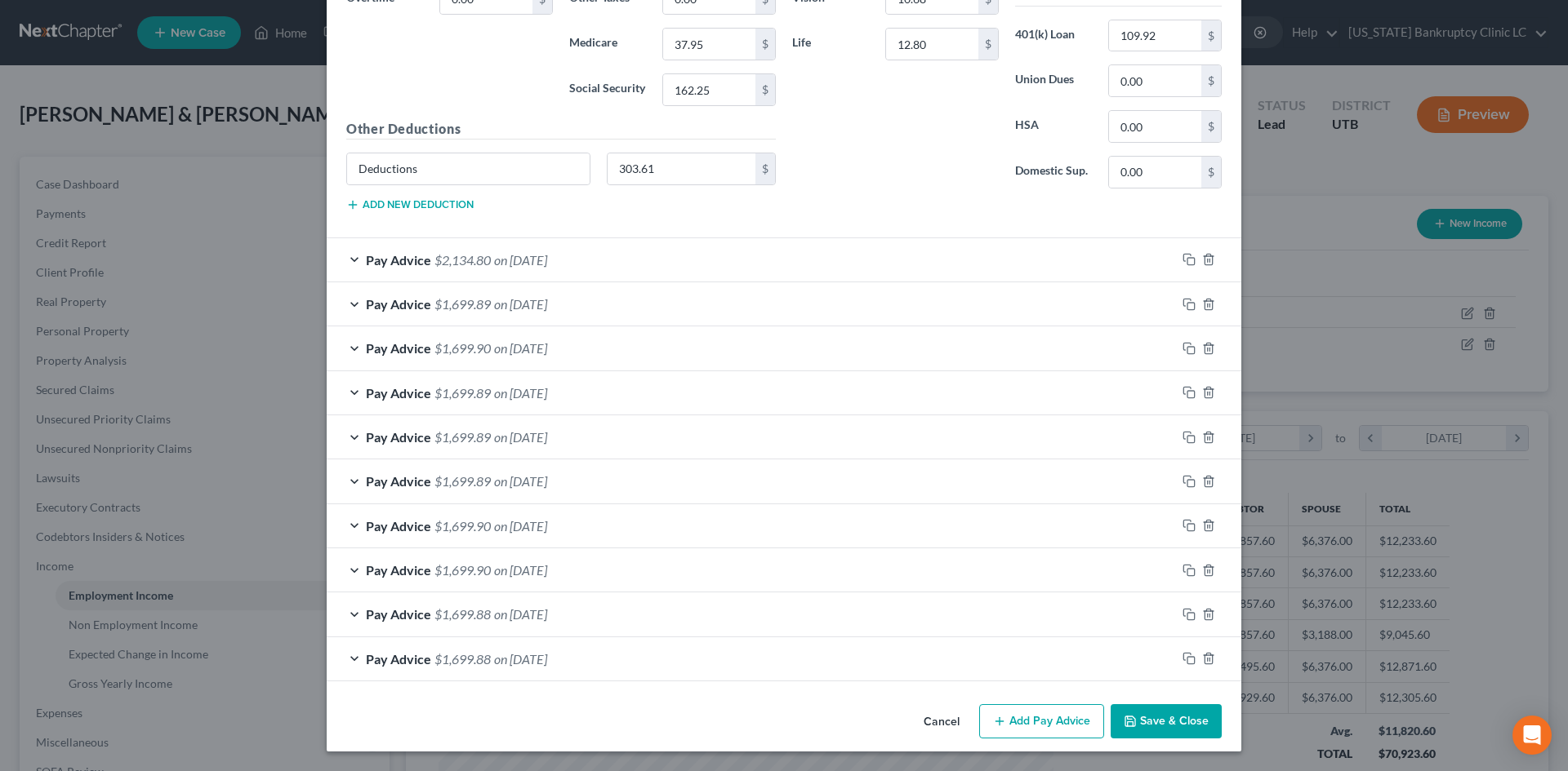
scroll to position [1389, 0]
click at [650, 291] on div "Pay Advice $1,699.89 on [DATE]" at bounding box center [752, 304] width 849 height 43
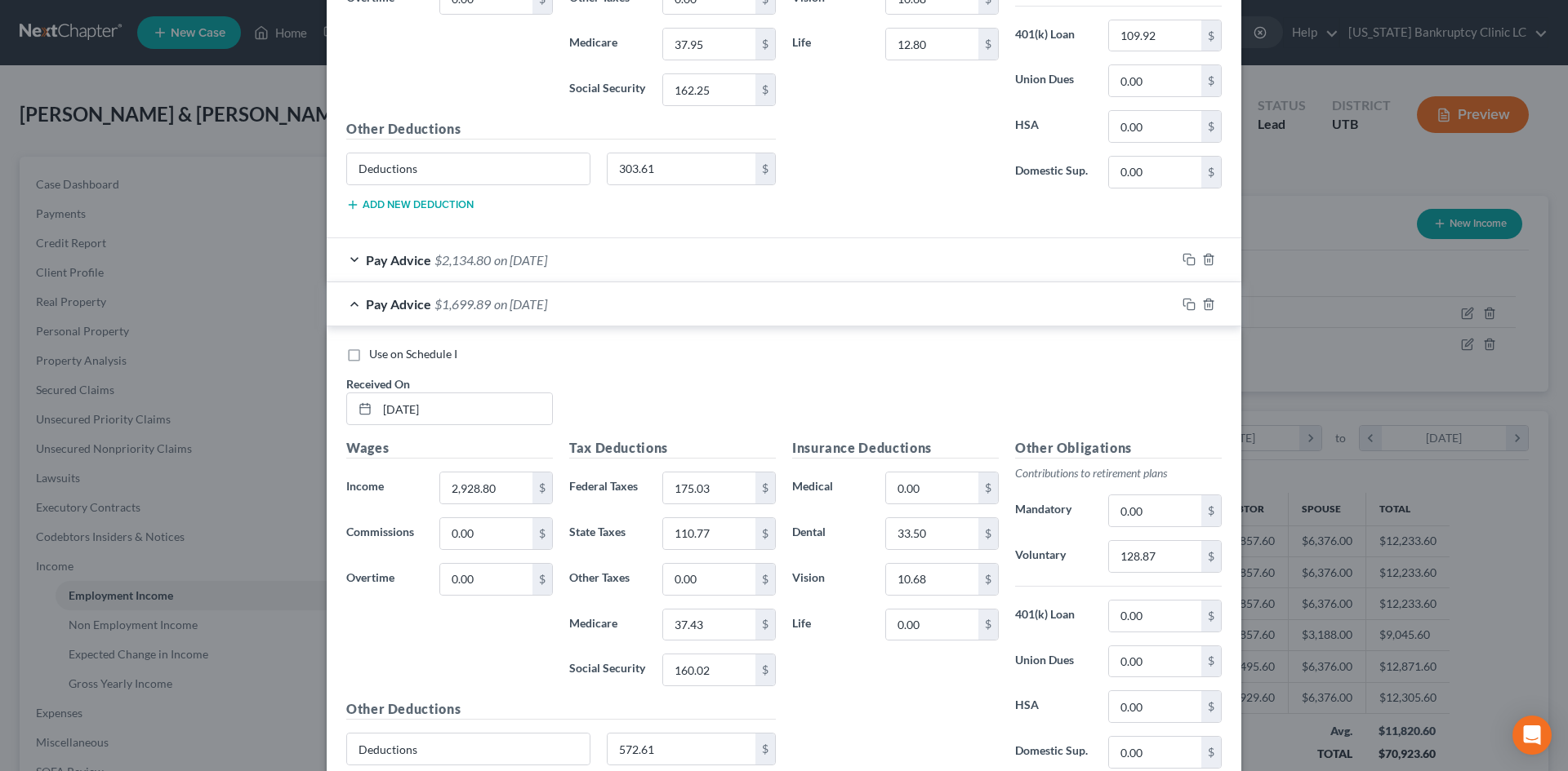
scroll to position [1470, 0]
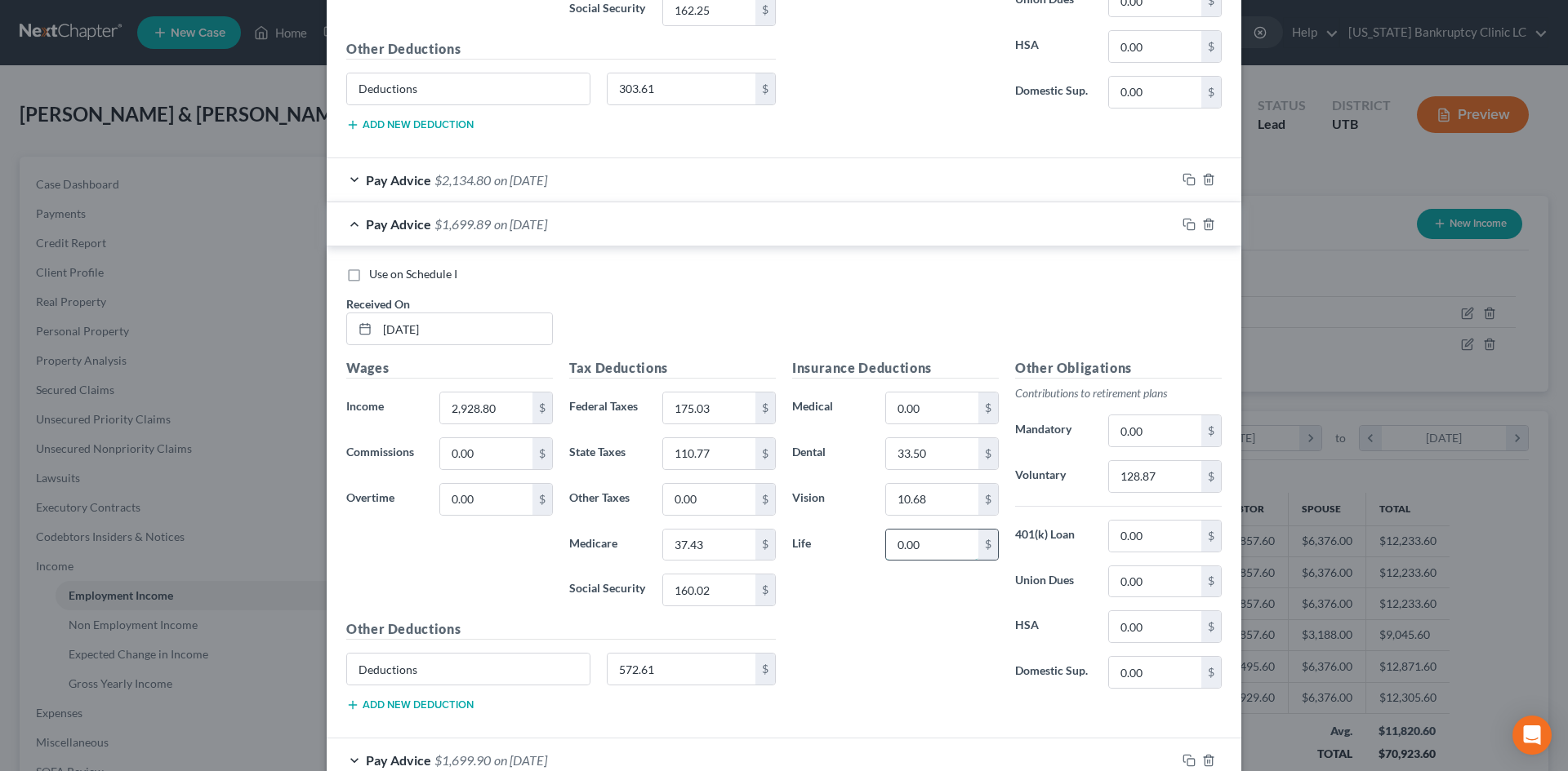
click at [904, 543] on input "0.00" at bounding box center [932, 545] width 92 height 31
click at [1130, 491] on input "128.87" at bounding box center [1155, 477] width 92 height 31
click at [1144, 480] on input "128.87" at bounding box center [1155, 477] width 92 height 31
click at [967, 643] on div "Insurance Deductions Medical 0.00 $ Dental 33.50 $ Vision 10.68 $ Life 12.64 $" at bounding box center [896, 530] width 223 height 343
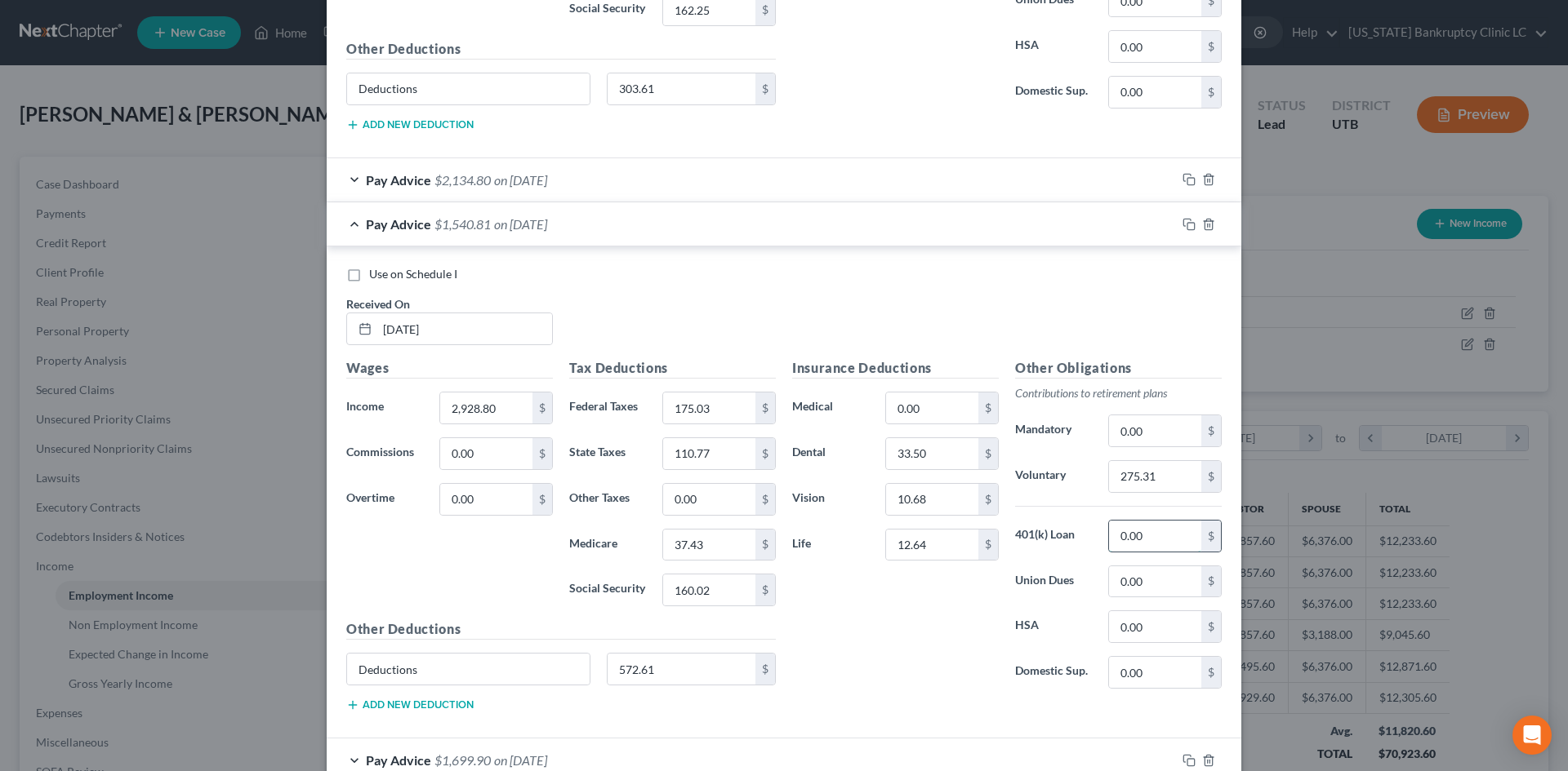
click at [1180, 536] on input "0.00" at bounding box center [1155, 536] width 92 height 31
click at [1174, 540] on input "0.00" at bounding box center [1155, 536] width 92 height 31
click at [683, 679] on input "572.61" at bounding box center [682, 669] width 148 height 31
drag, startPoint x: 694, startPoint y: 627, endPoint x: 667, endPoint y: 667, distance: 48.3
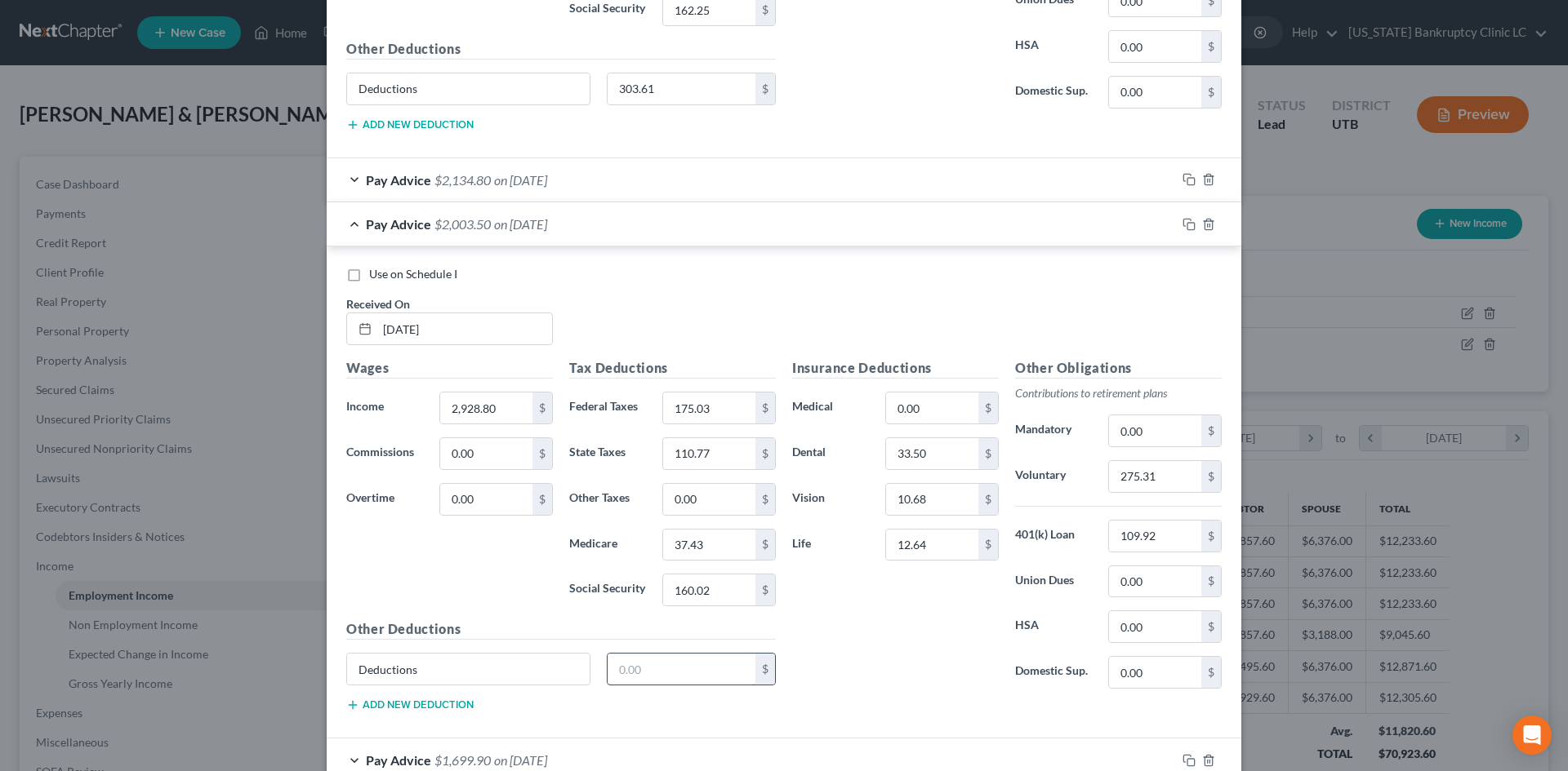
click at [694, 627] on h5 "Other Deductions" at bounding box center [561, 630] width 430 height 21
click at [667, 668] on input "text" at bounding box center [682, 669] width 148 height 31
click at [495, 661] on input "Deductions" at bounding box center [468, 669] width 242 height 31
click at [945, 640] on div "Insurance Deductions Medical 0.00 $ Dental 33.50 $ Vision 10.68 $ Life 12.64 $" at bounding box center [896, 530] width 223 height 343
click at [895, 236] on div "Pay Advice $1,699.89 on [DATE]" at bounding box center [752, 224] width 849 height 43
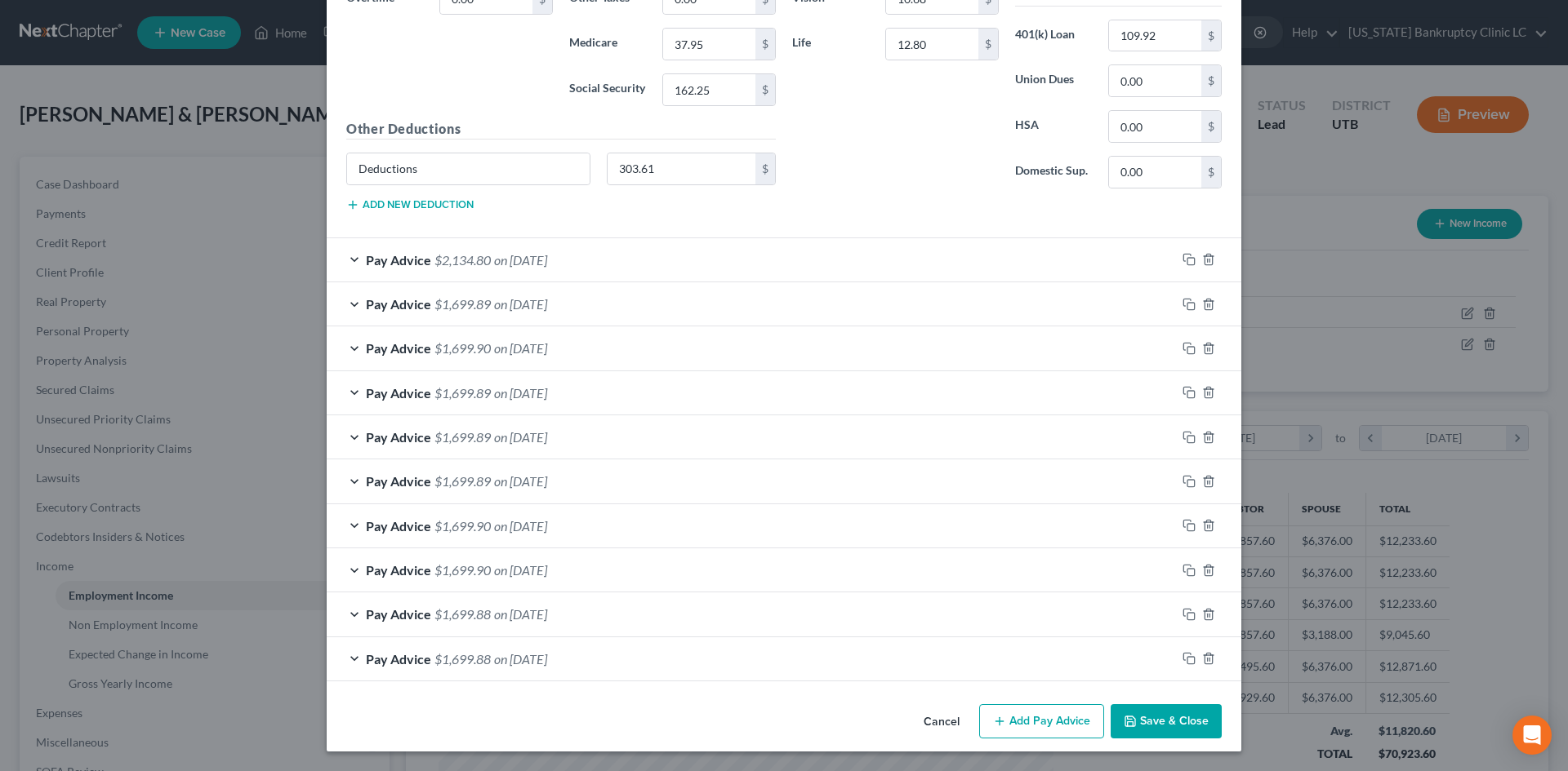
scroll to position [1389, 0]
click at [823, 351] on div "Pay Advice $1,699.90 on [DATE]" at bounding box center [752, 348] width 849 height 43
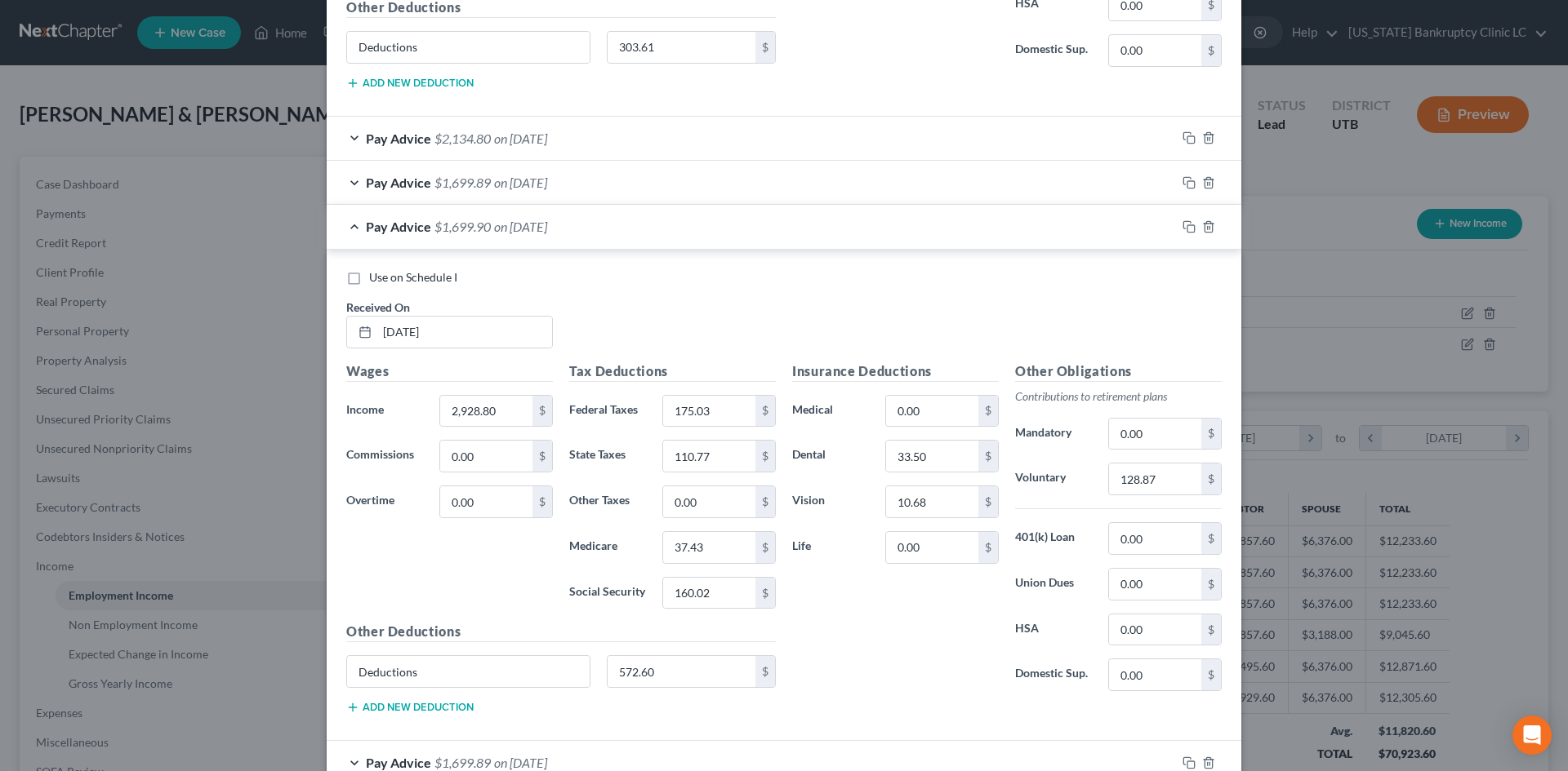
scroll to position [1551, 0]
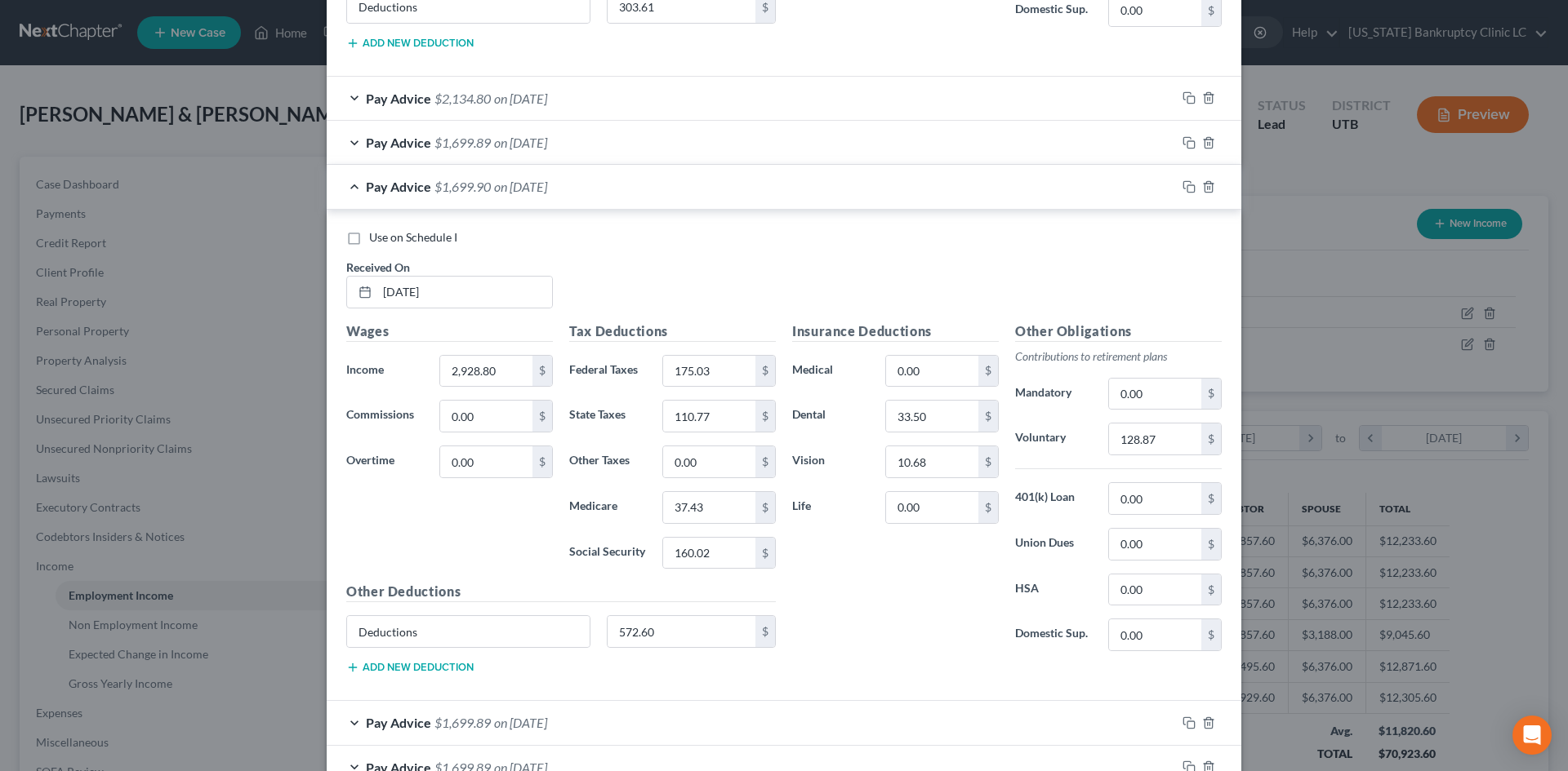
click at [845, 145] on div "Pay Advice $1,699.89 on [DATE]" at bounding box center [752, 142] width 849 height 43
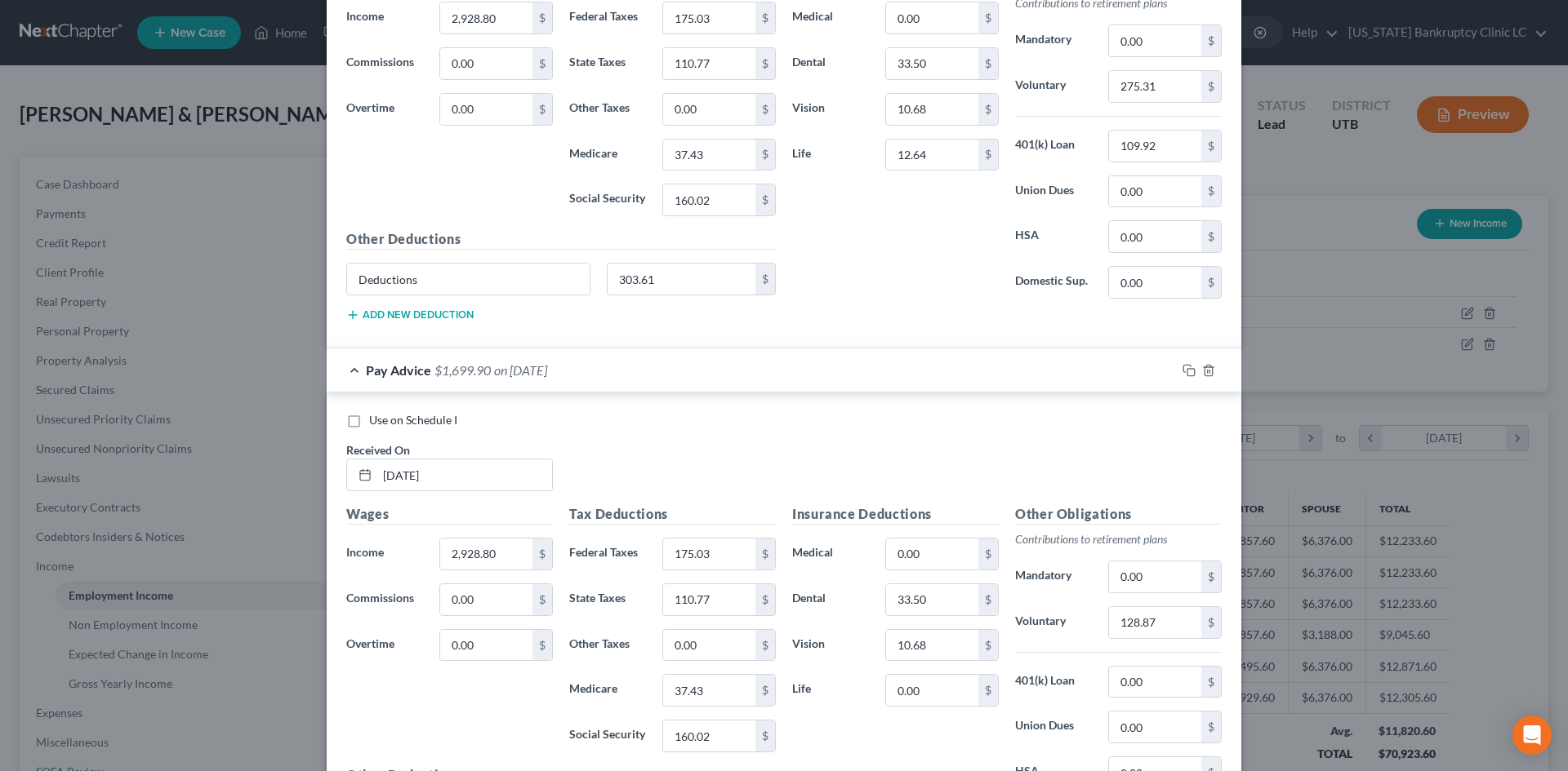
scroll to position [1959, 0]
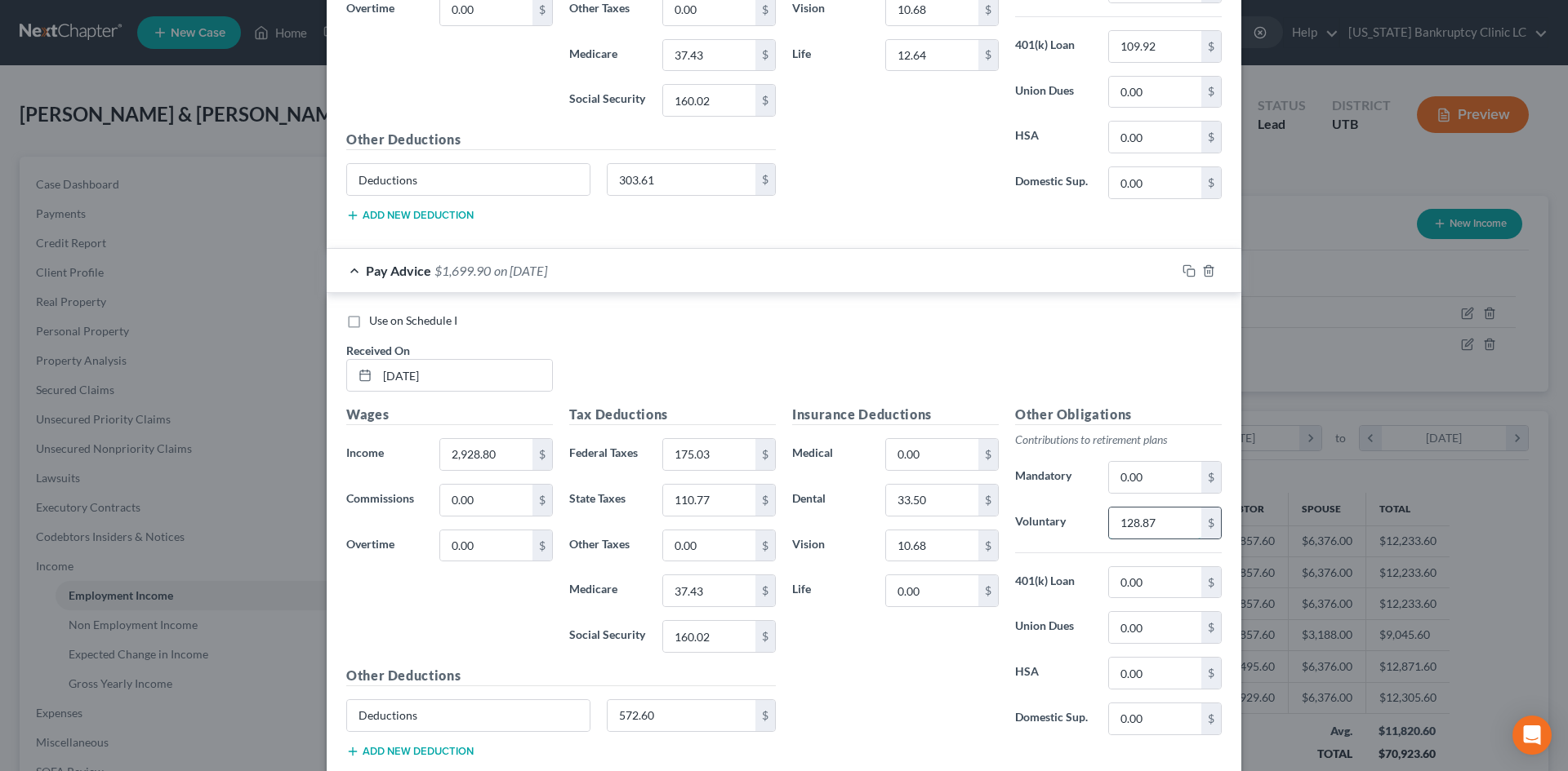
click at [1146, 514] on input "128.87" at bounding box center [1155, 523] width 92 height 31
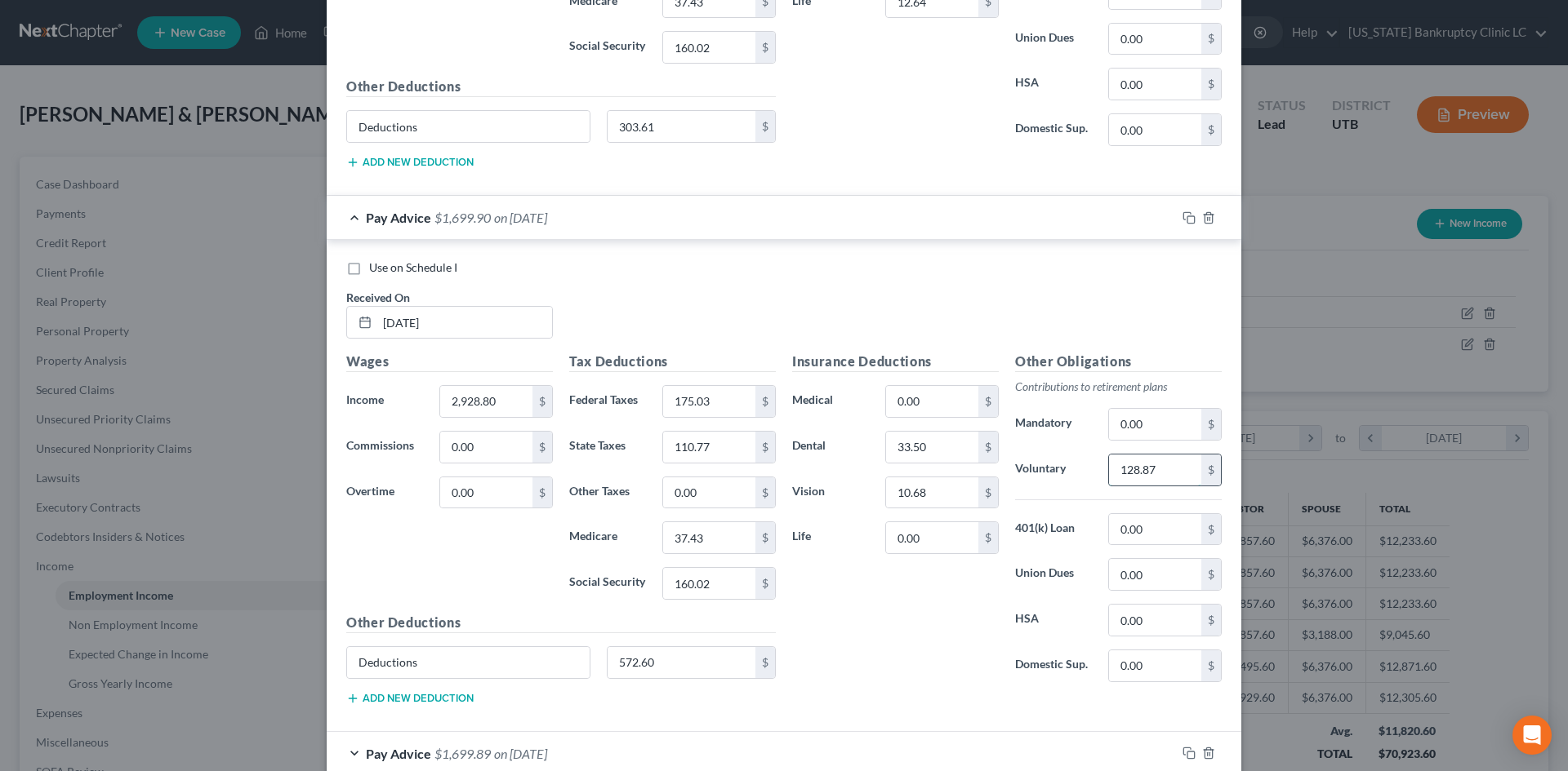
scroll to position [2040, 0]
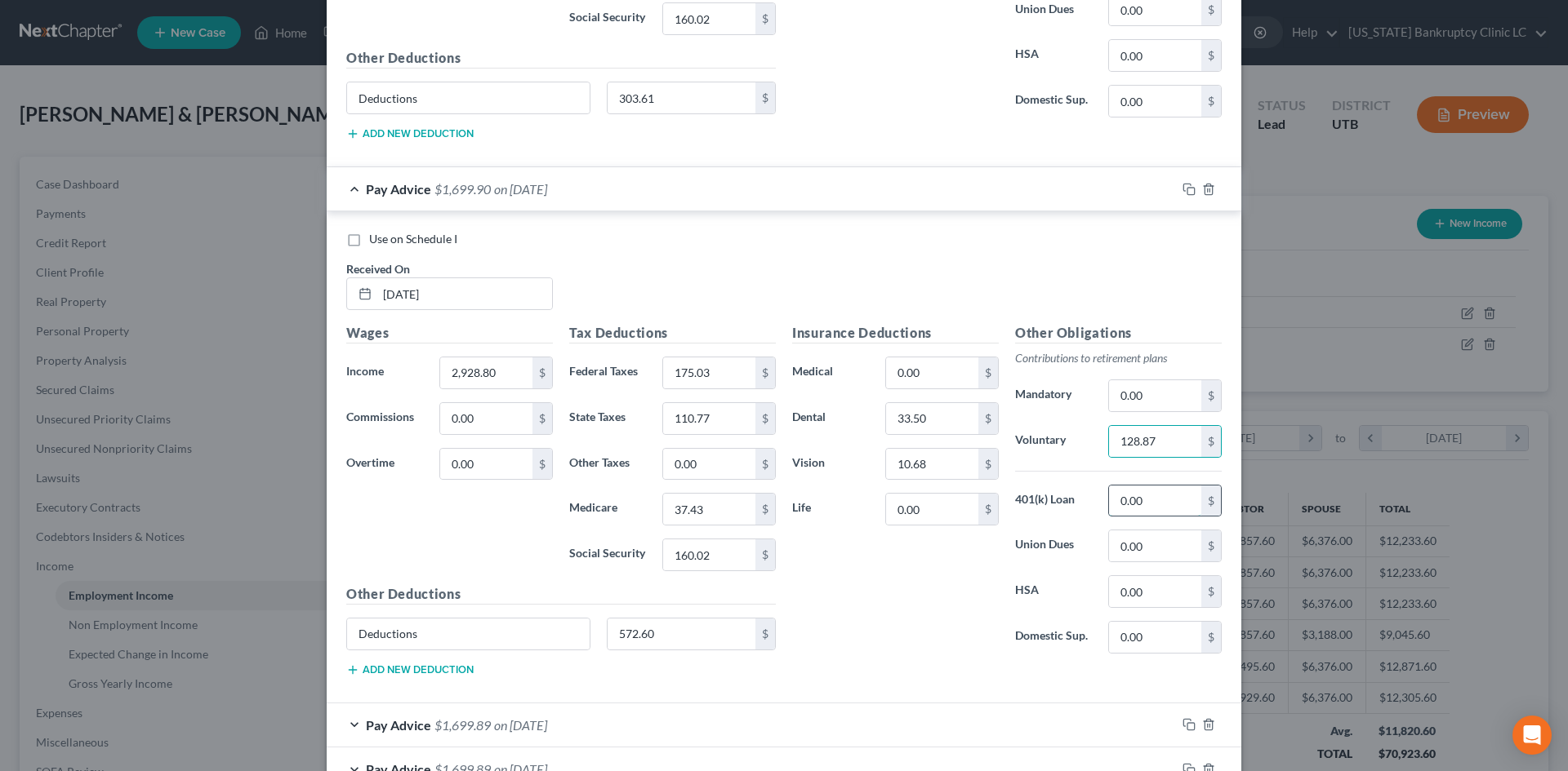
click at [1136, 503] on input "0.00" at bounding box center [1155, 501] width 92 height 31
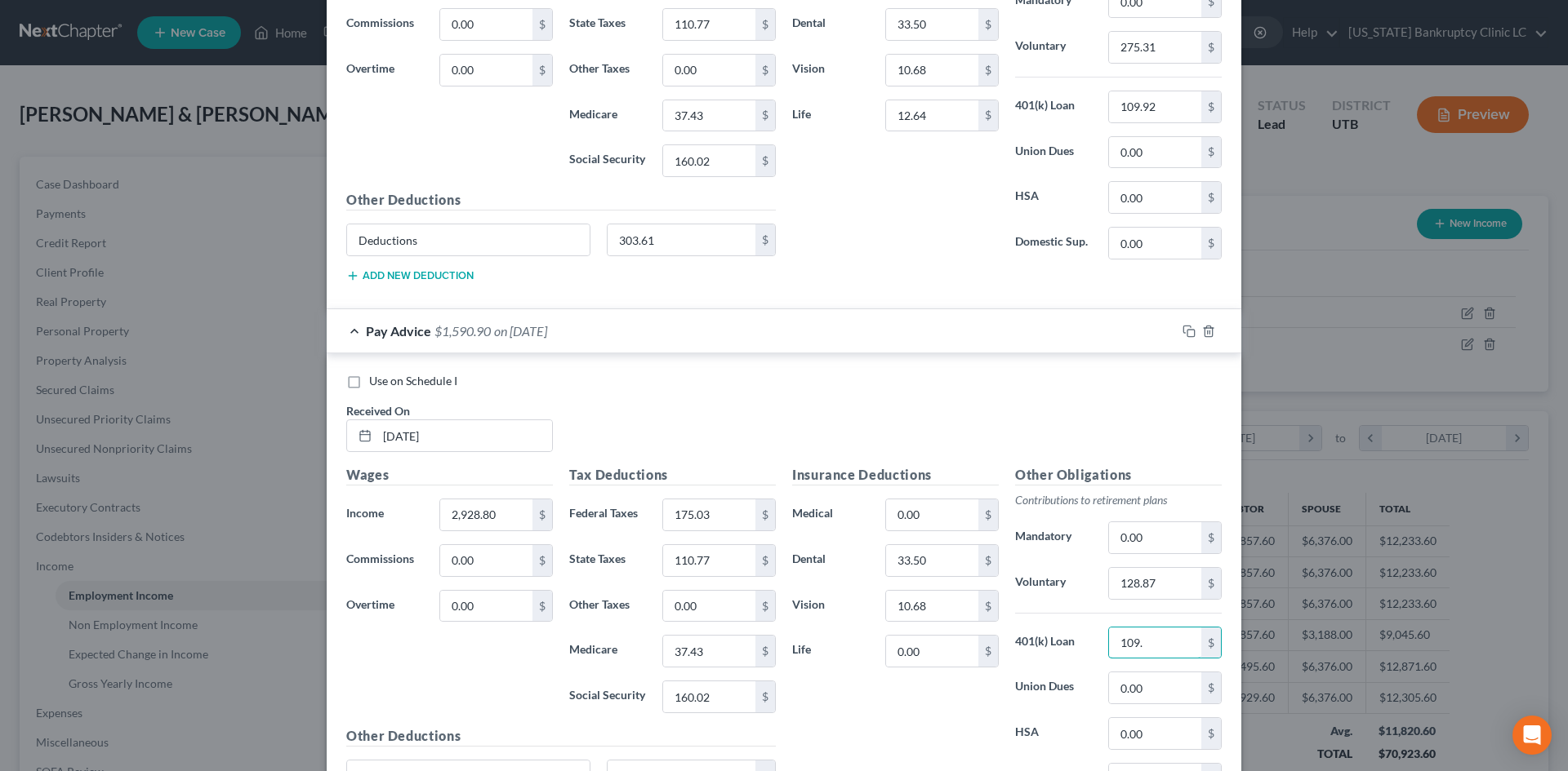
scroll to position [1877, 0]
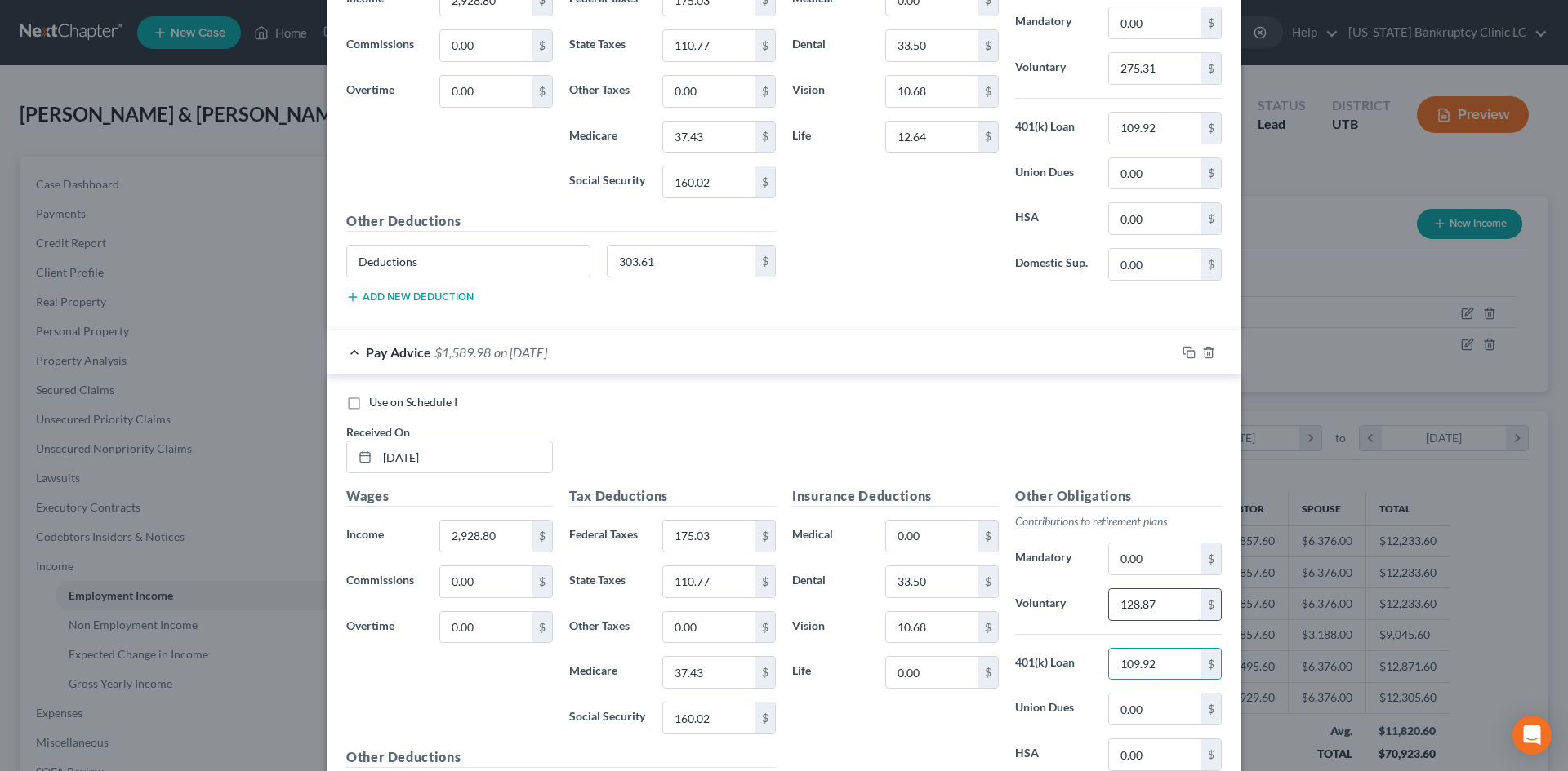
click at [1154, 601] on input "128.87" at bounding box center [1155, 605] width 92 height 31
click at [894, 696] on div "Insurance Deductions Medical 0.00 $ Dental 33.50 $ Vision 10.68 $ Life 0.00 $" at bounding box center [896, 658] width 223 height 343
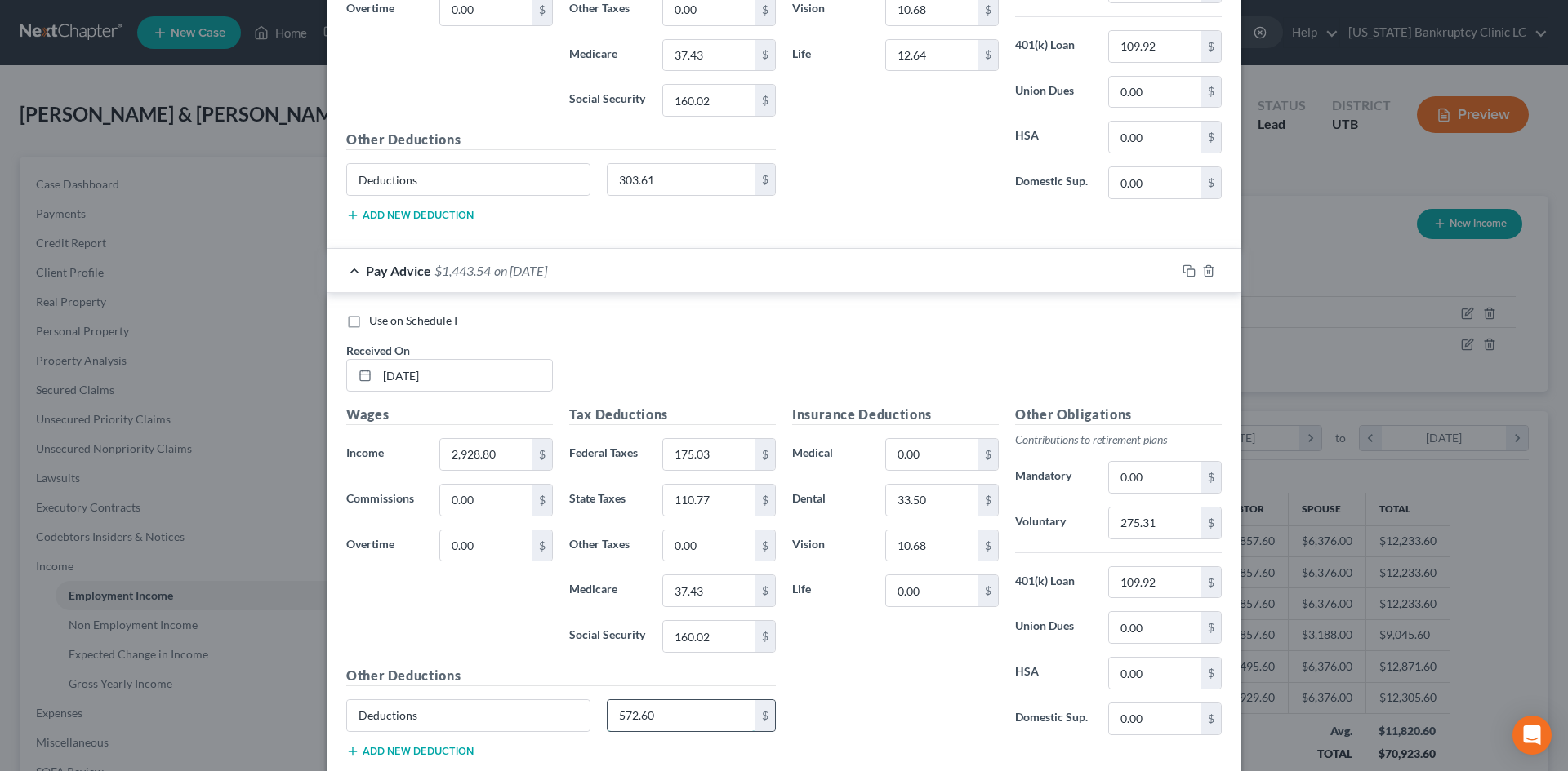
click at [656, 696] on input "572.60" at bounding box center [682, 716] width 148 height 31
click at [884, 696] on div "Insurance Deductions Medical 0.00 $ Dental 33.50 $ Vision 10.68 $ Life 0.00 $" at bounding box center [896, 576] width 223 height 343
click at [887, 681] on div "Insurance Deductions Medical 0.00 $ Dental 33.50 $ Vision 10.68 $ Life 0.00 $" at bounding box center [896, 576] width 223 height 343
click at [929, 585] on input "0.00" at bounding box center [932, 591] width 92 height 31
click at [847, 695] on div "Insurance Deductions Medical 0.00 $ Dental 33.50 $ Vision 10.68 $ Life 12.64 $" at bounding box center [896, 576] width 223 height 343
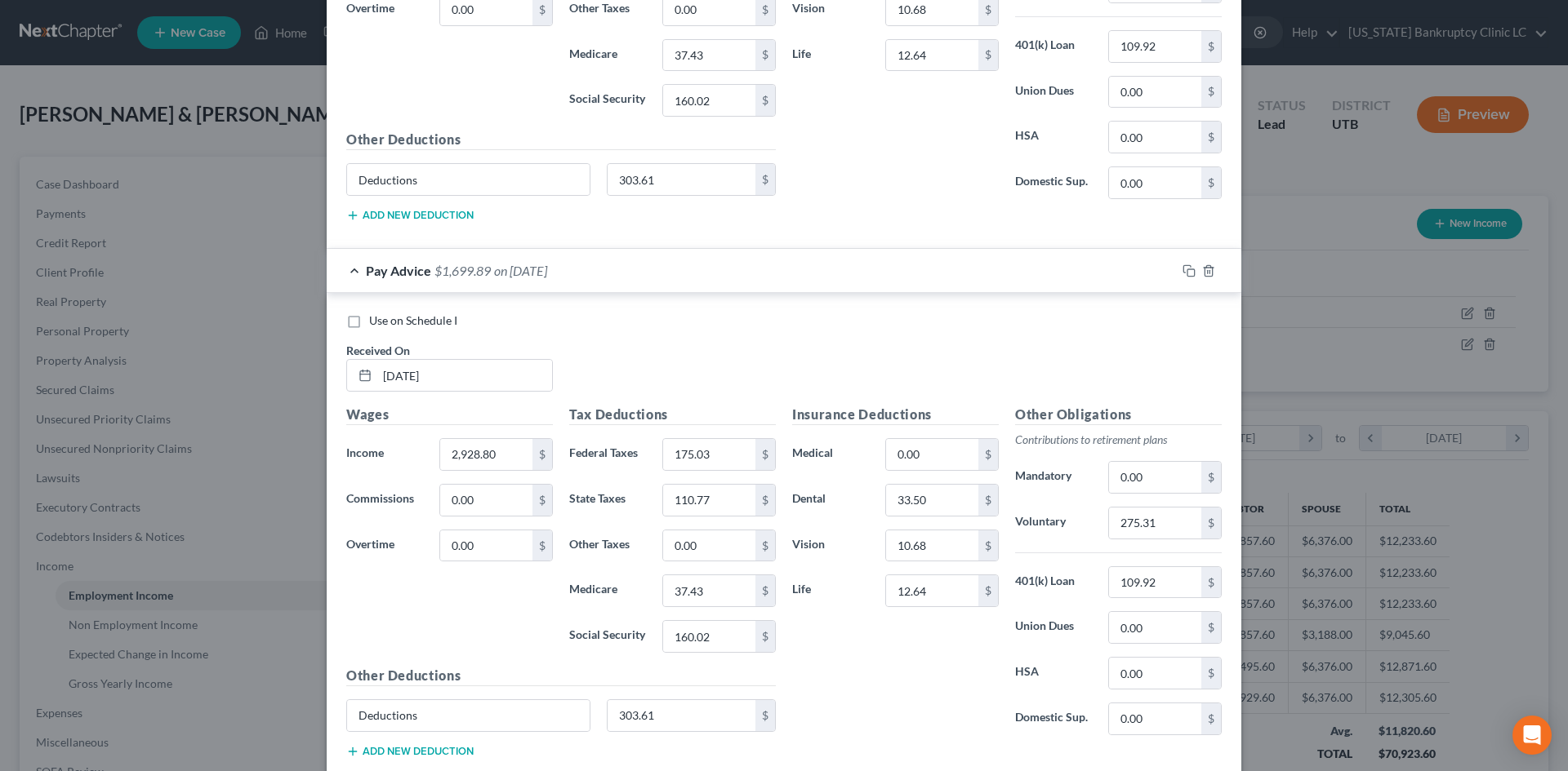
click at [948, 270] on div "Pay Advice $1,699.89 on [DATE]" at bounding box center [752, 271] width 849 height 43
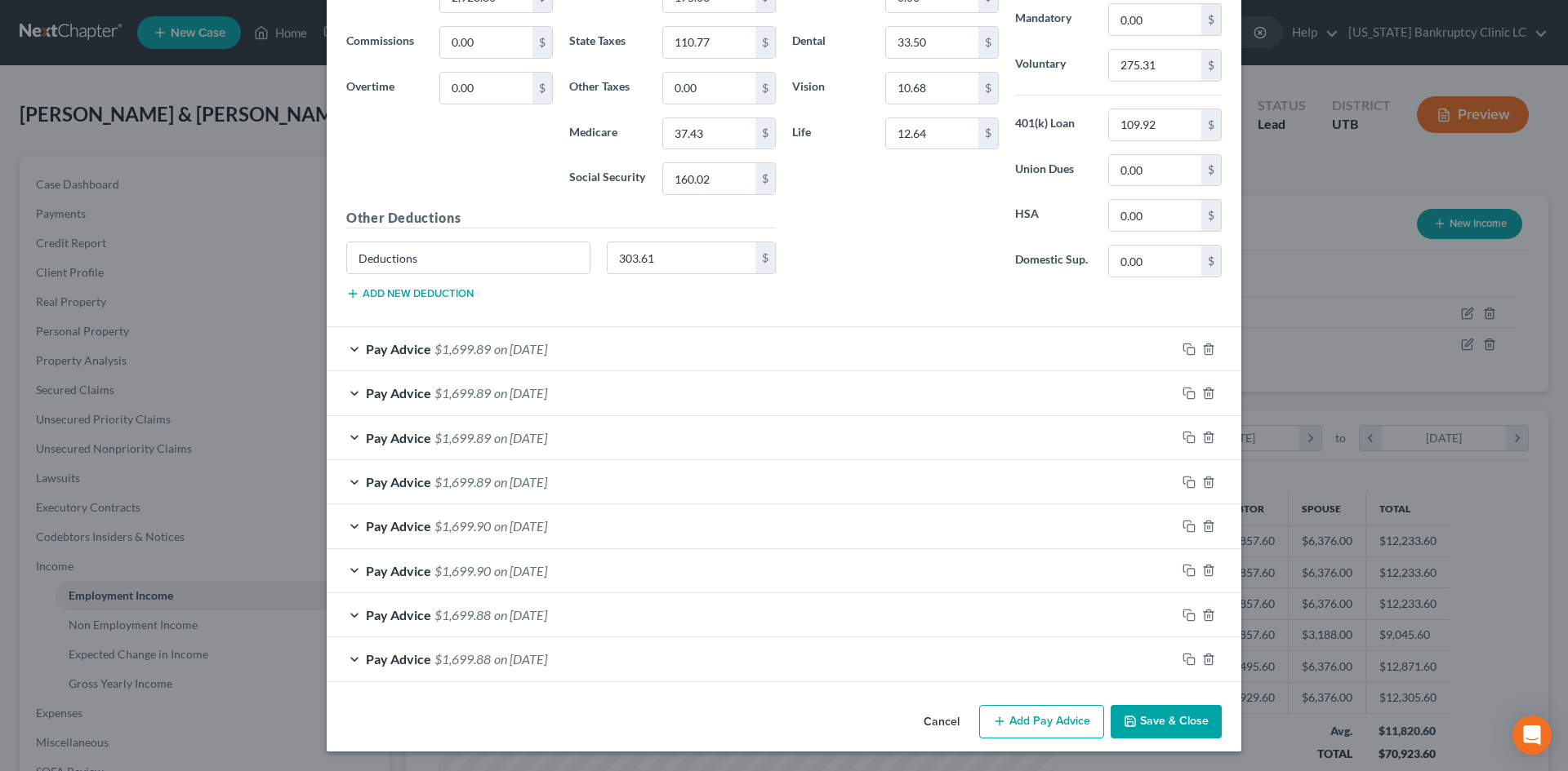
scroll to position [1881, 0]
click at [693, 400] on div "Pay Advice $1,699.89 on [DATE]" at bounding box center [752, 393] width 849 height 43
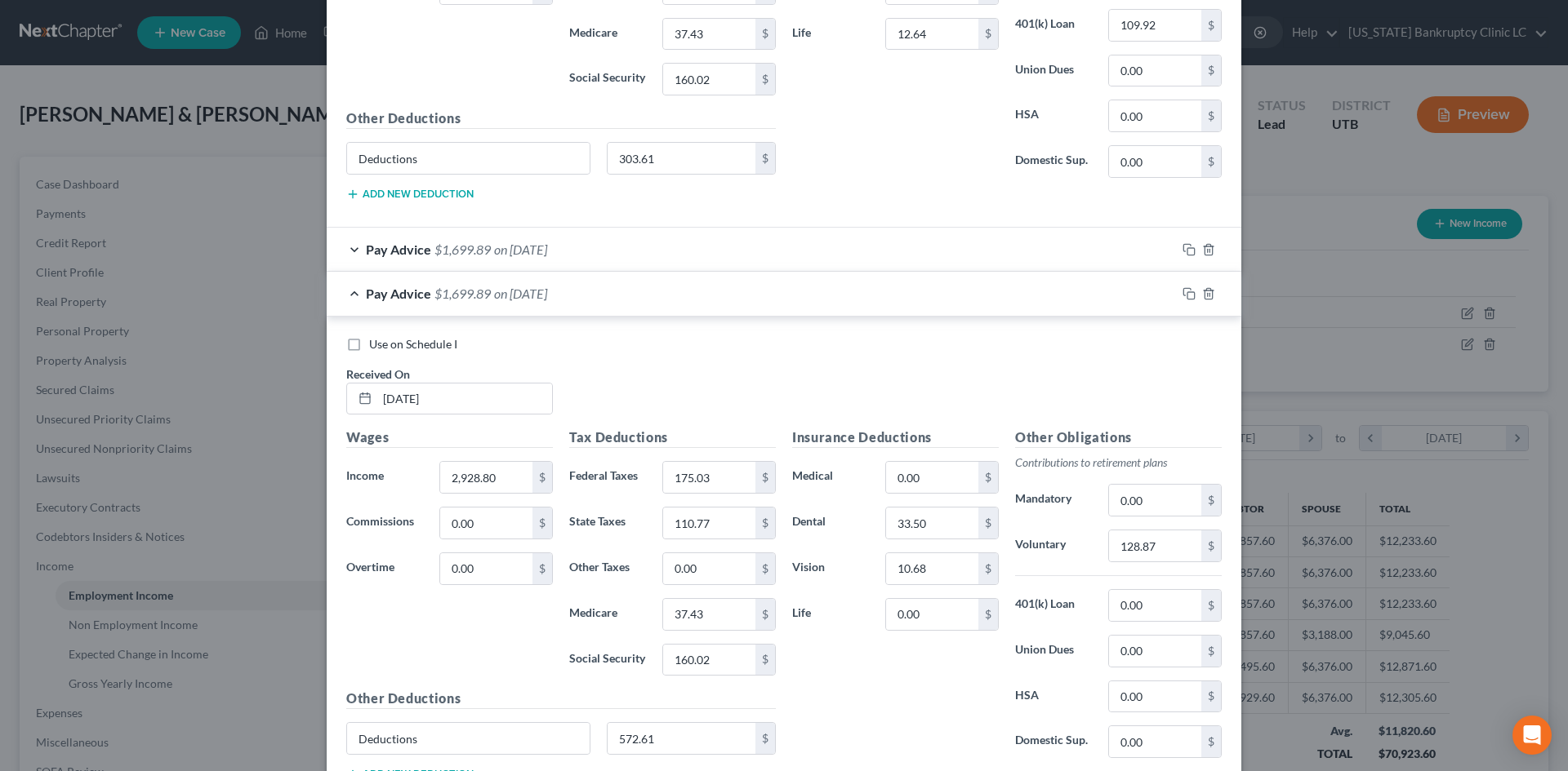
scroll to position [1877, 0]
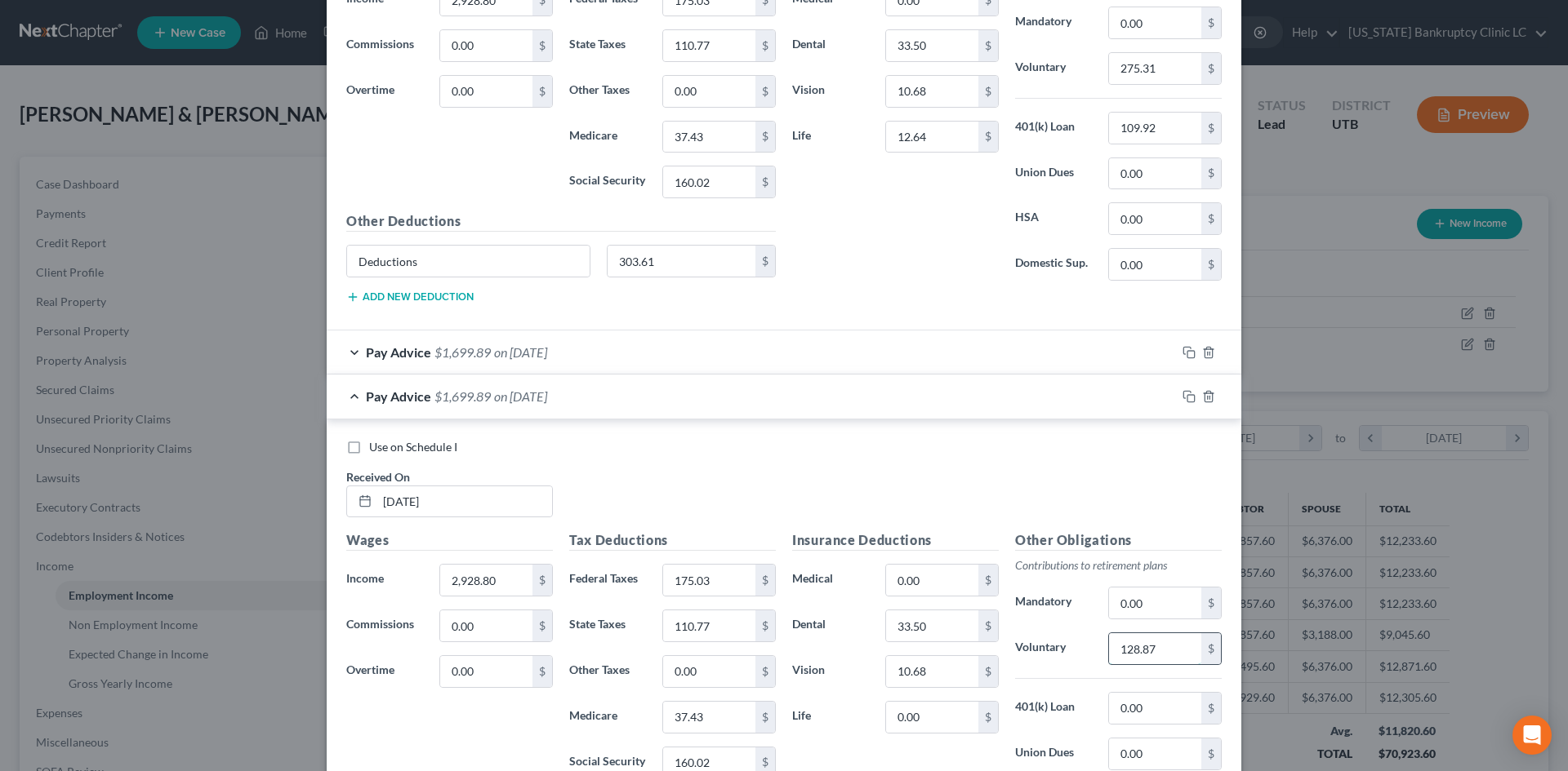
click at [1150, 639] on input "128.87" at bounding box center [1155, 649] width 92 height 31
click at [1137, 696] on input "0.00" at bounding box center [1155, 709] width 92 height 31
click at [923, 696] on input "0.00" at bounding box center [932, 718] width 92 height 31
click at [844, 696] on div "Insurance Deductions Medical 0.00 $ Dental 33.50 $ Vision 10.68 $ Life 12.64 $" at bounding box center [896, 702] width 223 height 343
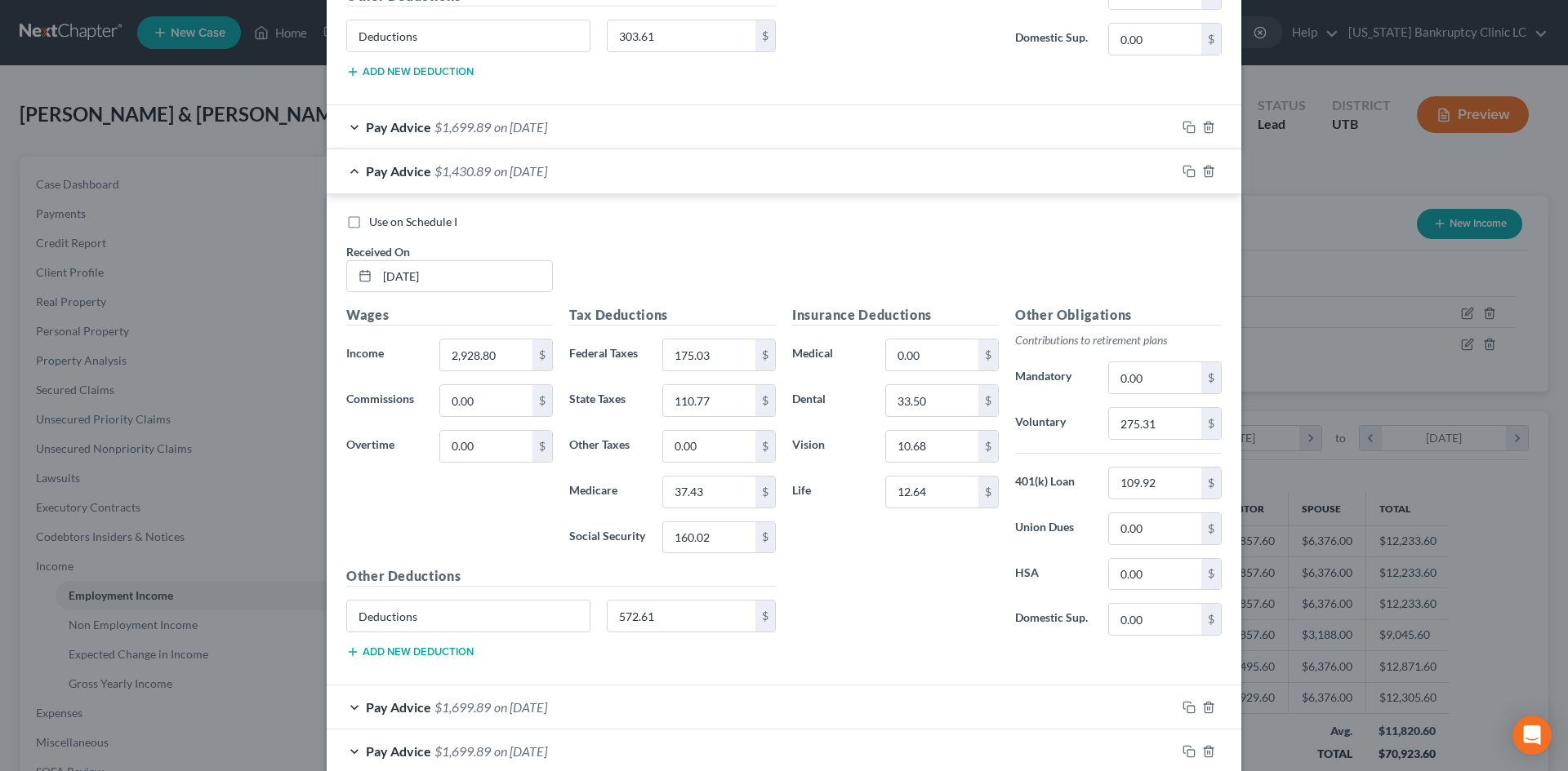
scroll to position [2122, 0]
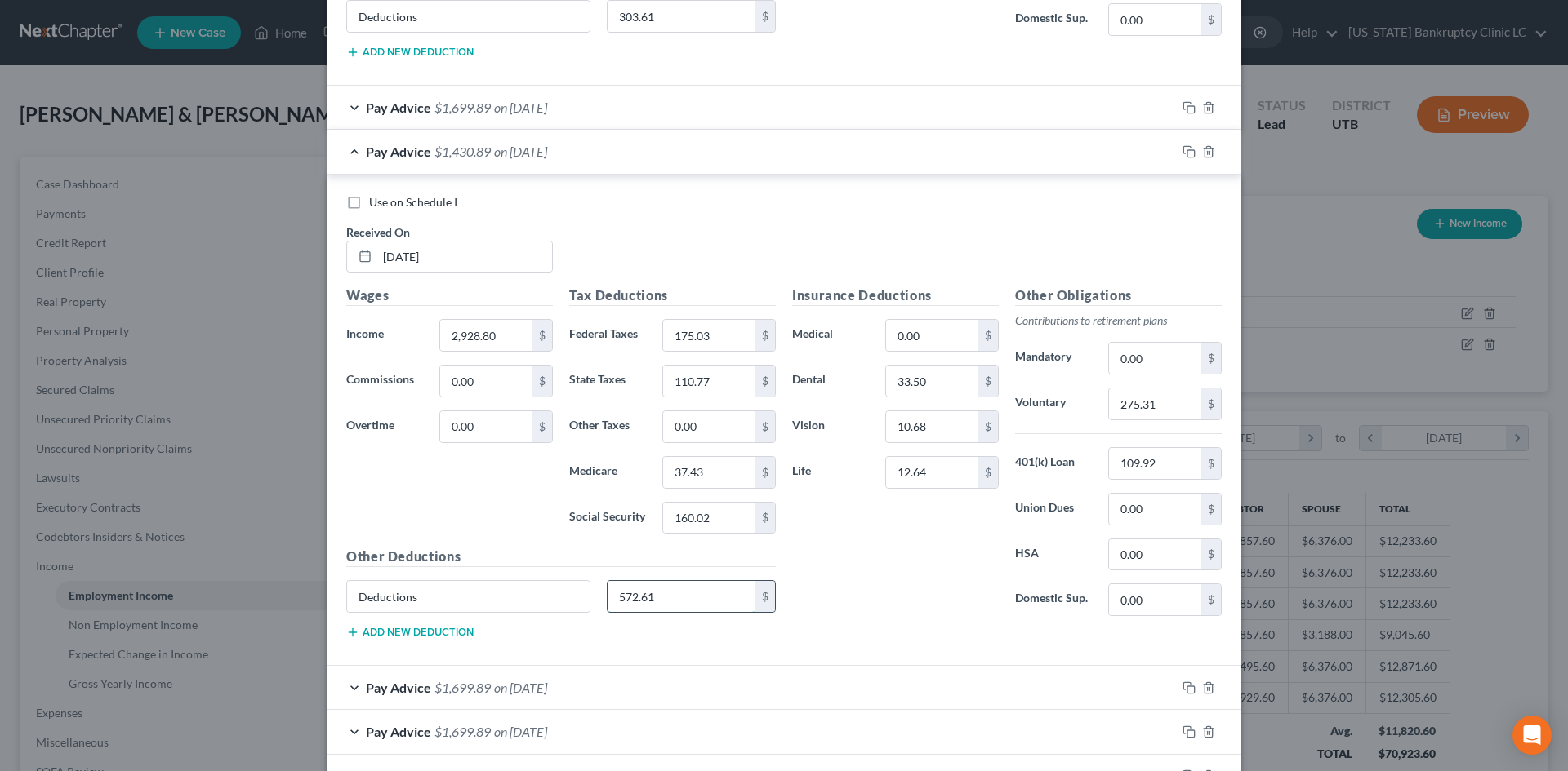
click at [679, 585] on input "572.61" at bounding box center [682, 597] width 148 height 31
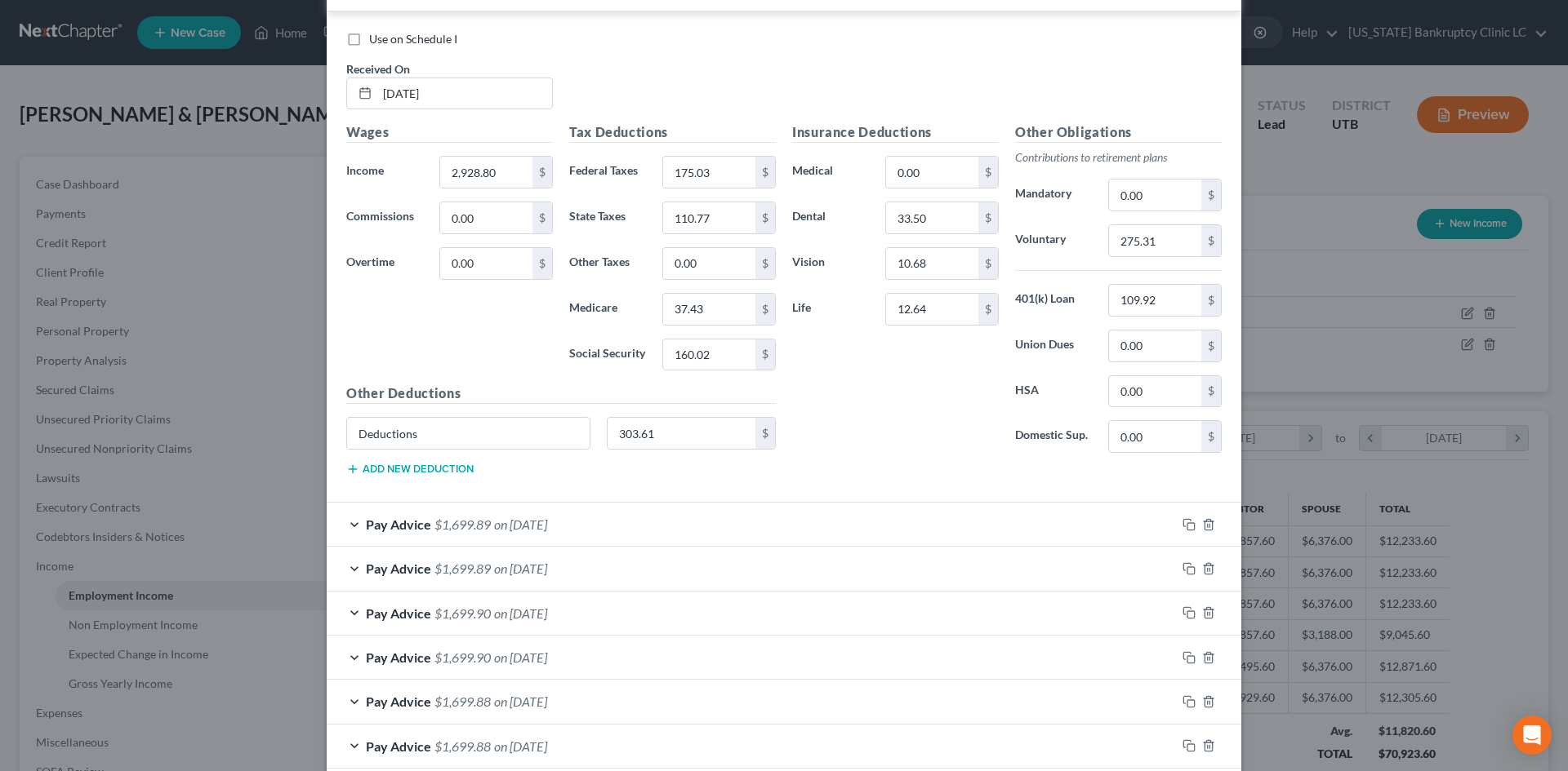
click at [953, 520] on div "Pay Advice $1,699.89 on [DATE]" at bounding box center [752, 524] width 849 height 43
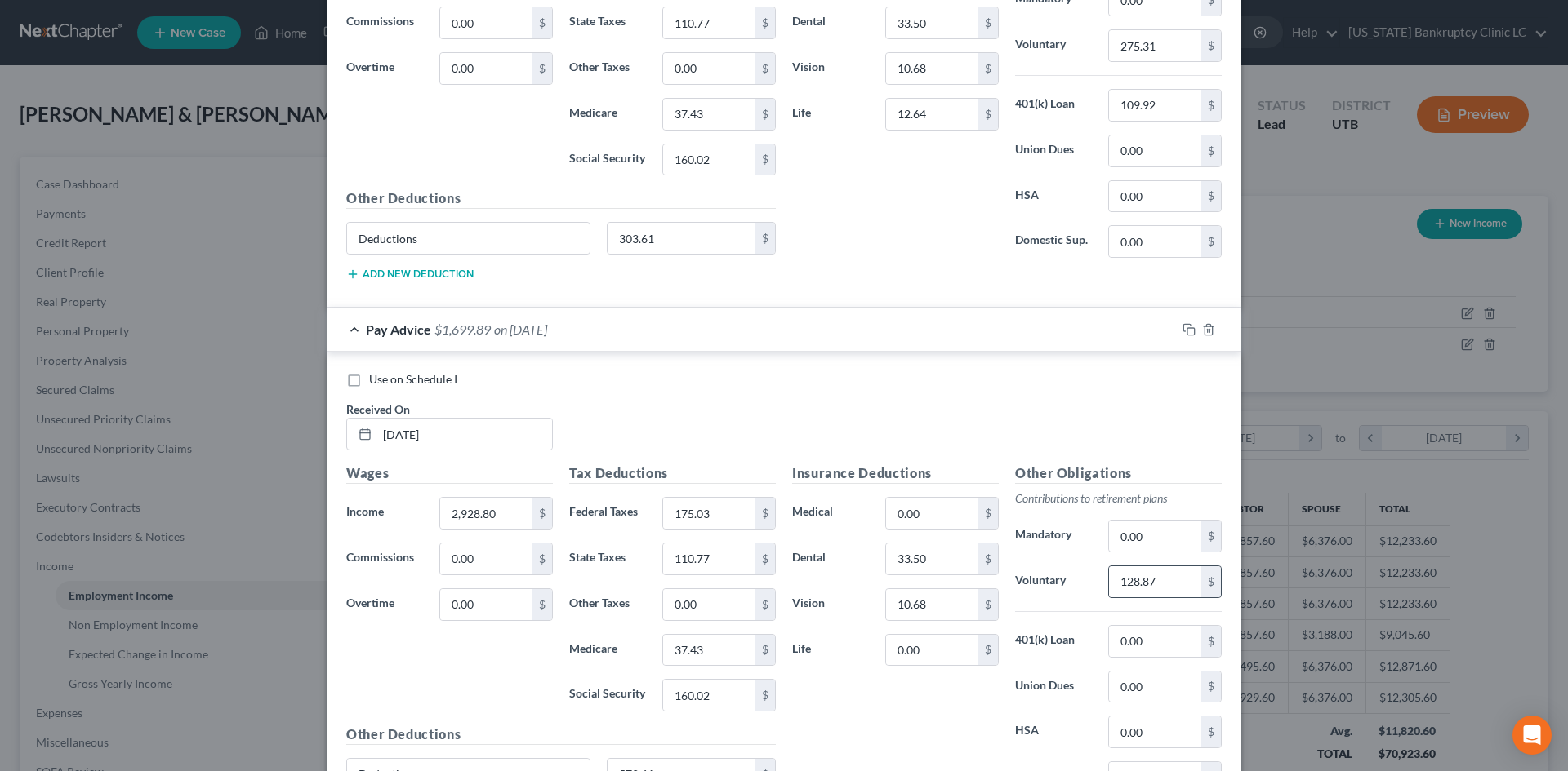
scroll to position [2454, 0]
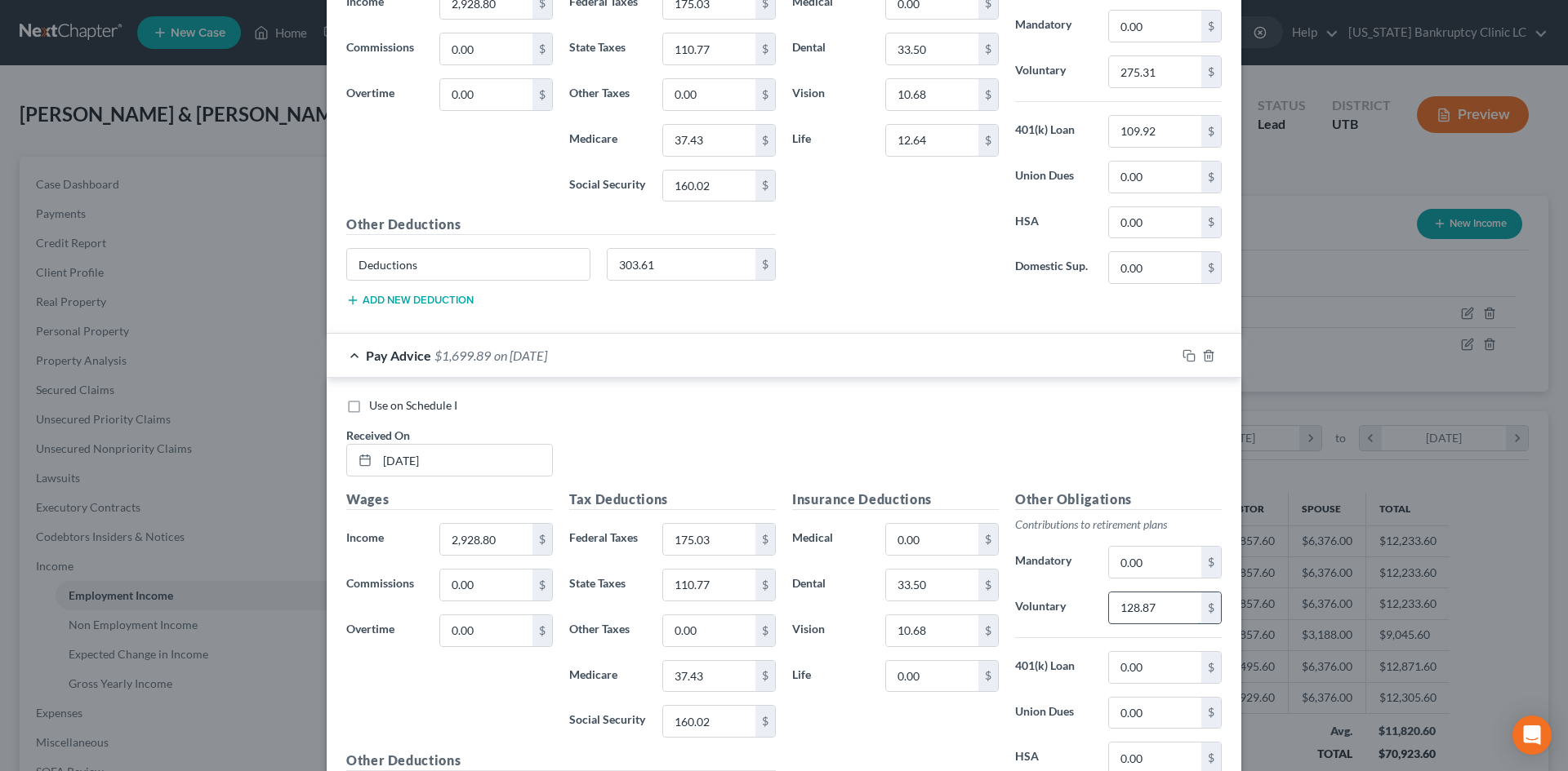
click at [1152, 601] on input "128.87" at bounding box center [1155, 608] width 92 height 31
click at [1119, 659] on input "0.00" at bounding box center [1155, 668] width 92 height 31
click at [948, 663] on input "0.00" at bounding box center [932, 677] width 92 height 31
click at [916, 696] on div "Insurance Deductions Medical 0.00 $ Dental 33.50 $ Vision 10.68 $ Life 12.64 $" at bounding box center [896, 661] width 223 height 343
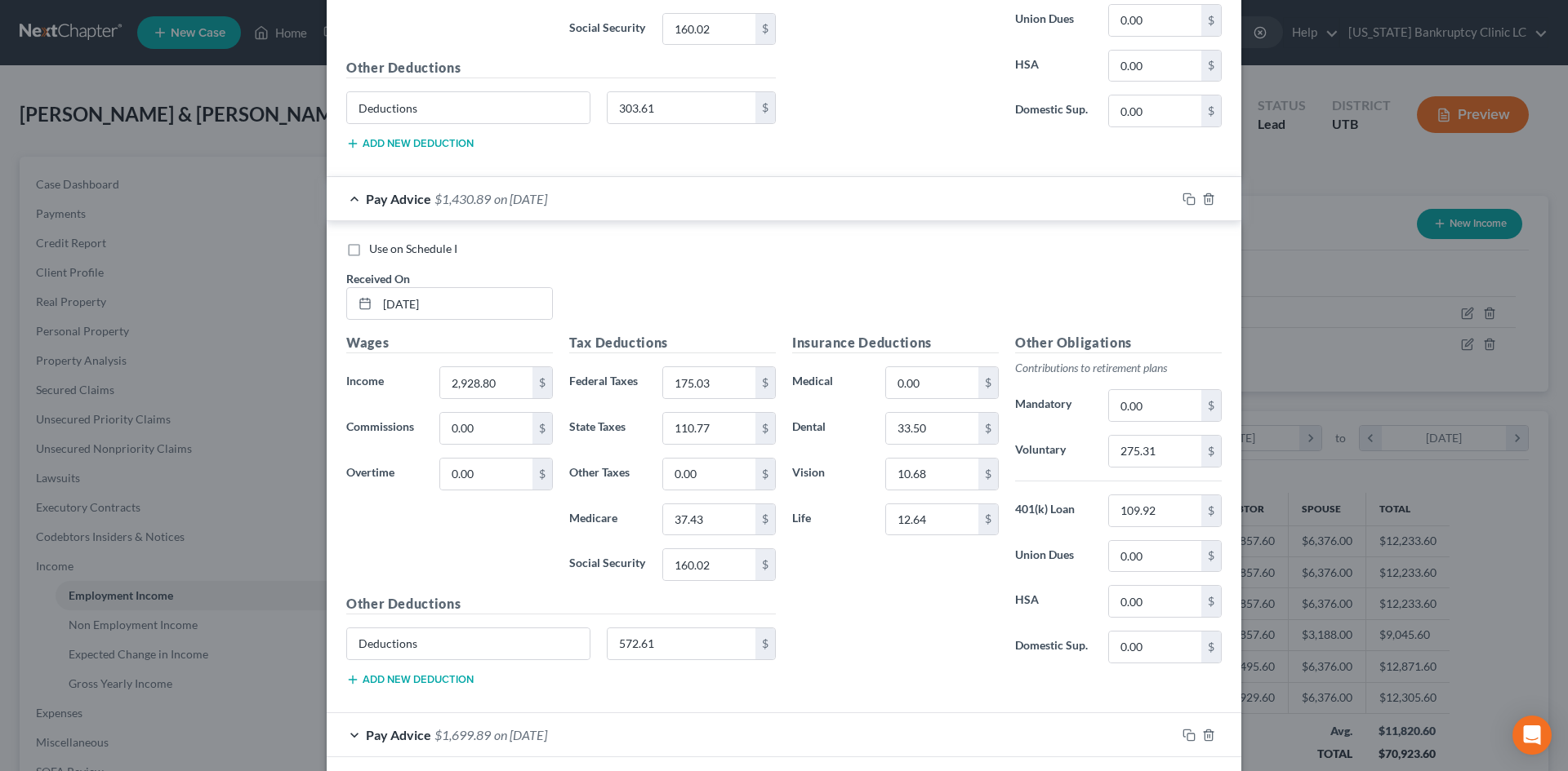
scroll to position [2617, 0]
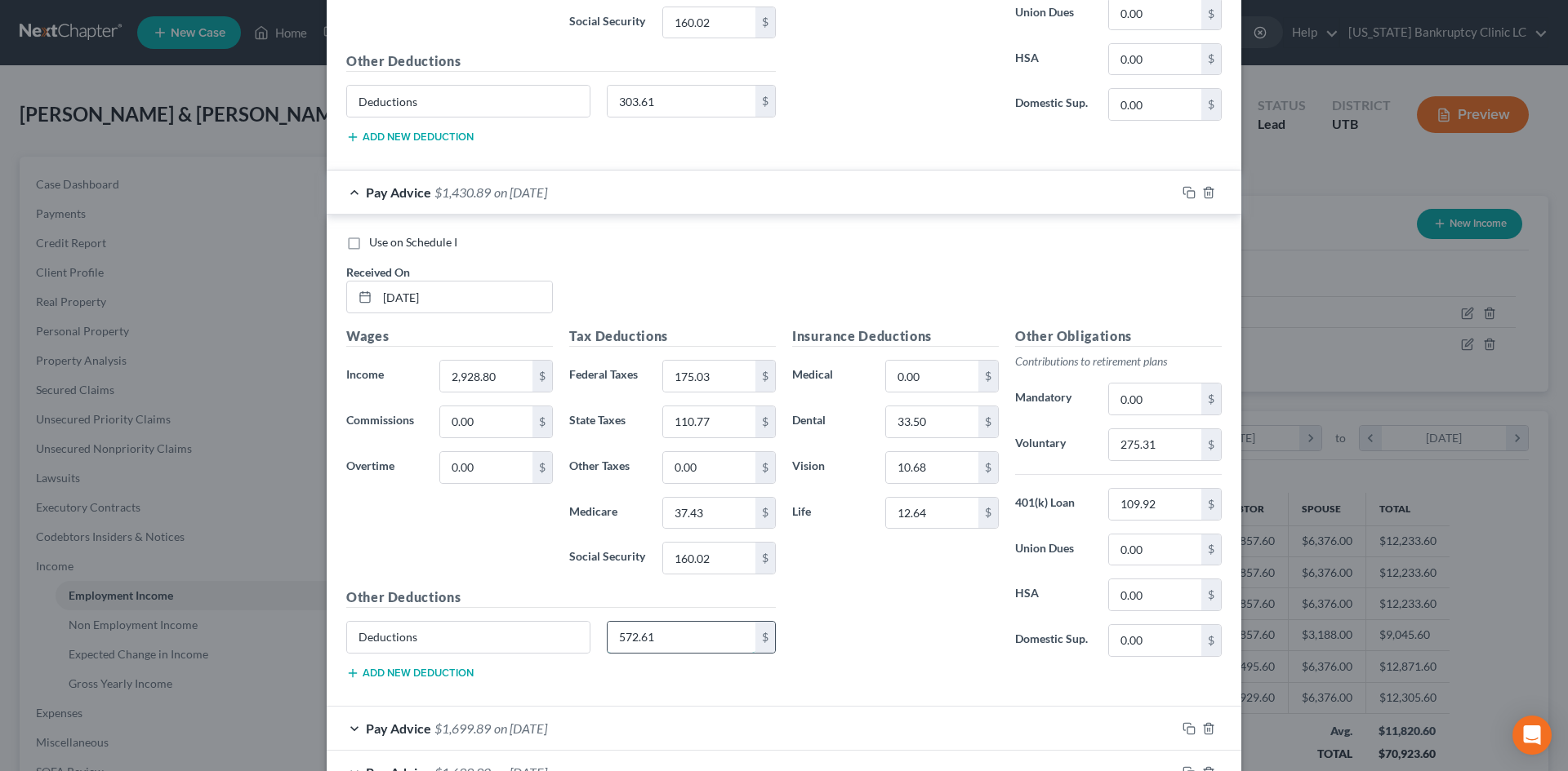
click at [696, 635] on input "572.61" at bounding box center [682, 637] width 148 height 31
drag, startPoint x: 917, startPoint y: 656, endPoint x: 1565, endPoint y: 589, distance: 651.5
click at [915, 657] on div "Insurance Deductions Medical 0.00 $ Dental 33.50 $ Vision 10.68 $ Life 12.64 $" at bounding box center [896, 498] width 223 height 343
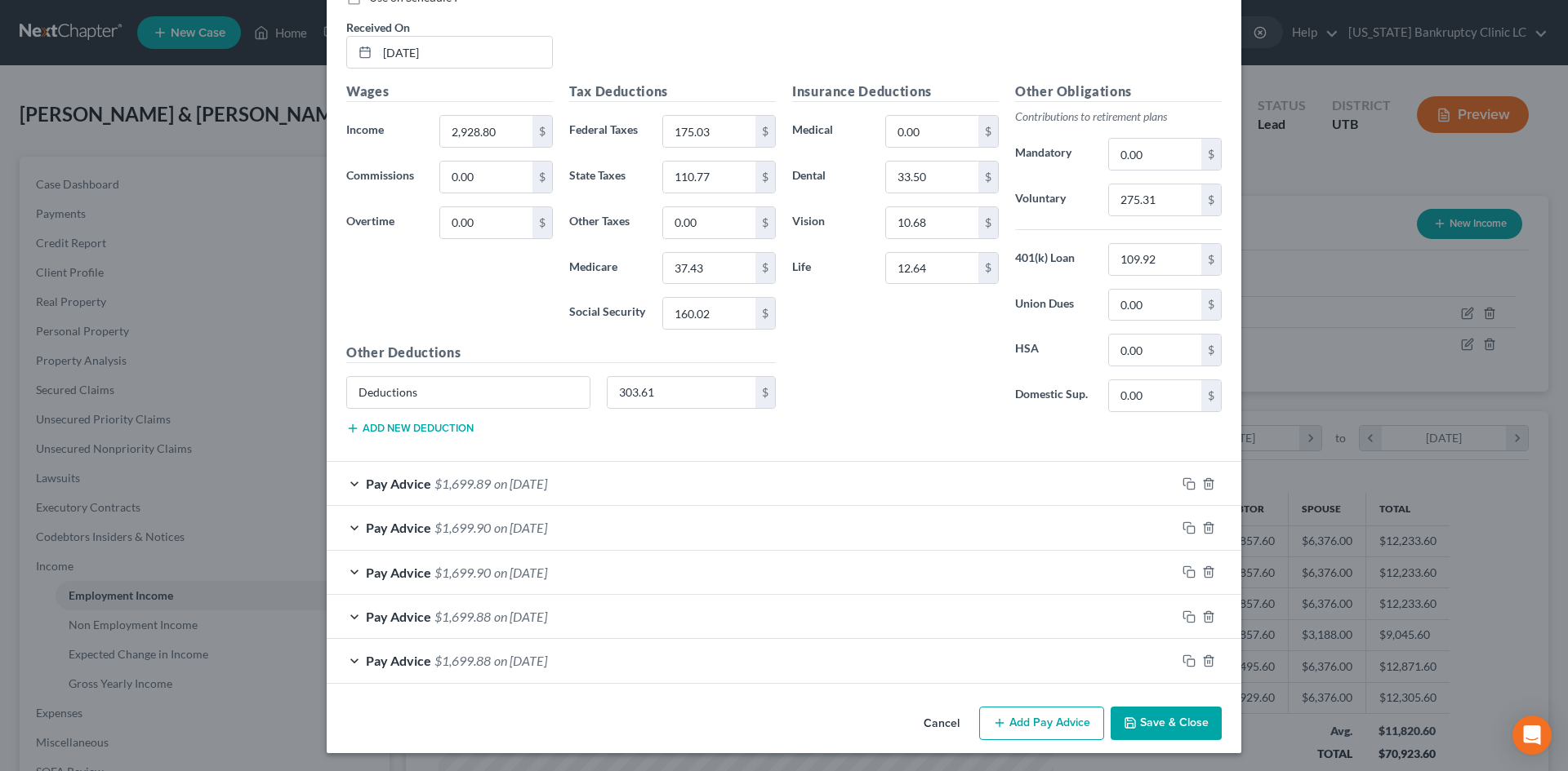
scroll to position [2864, 0]
click at [860, 480] on div "Pay Advice $1,699.89 on [DATE]" at bounding box center [752, 482] width 849 height 43
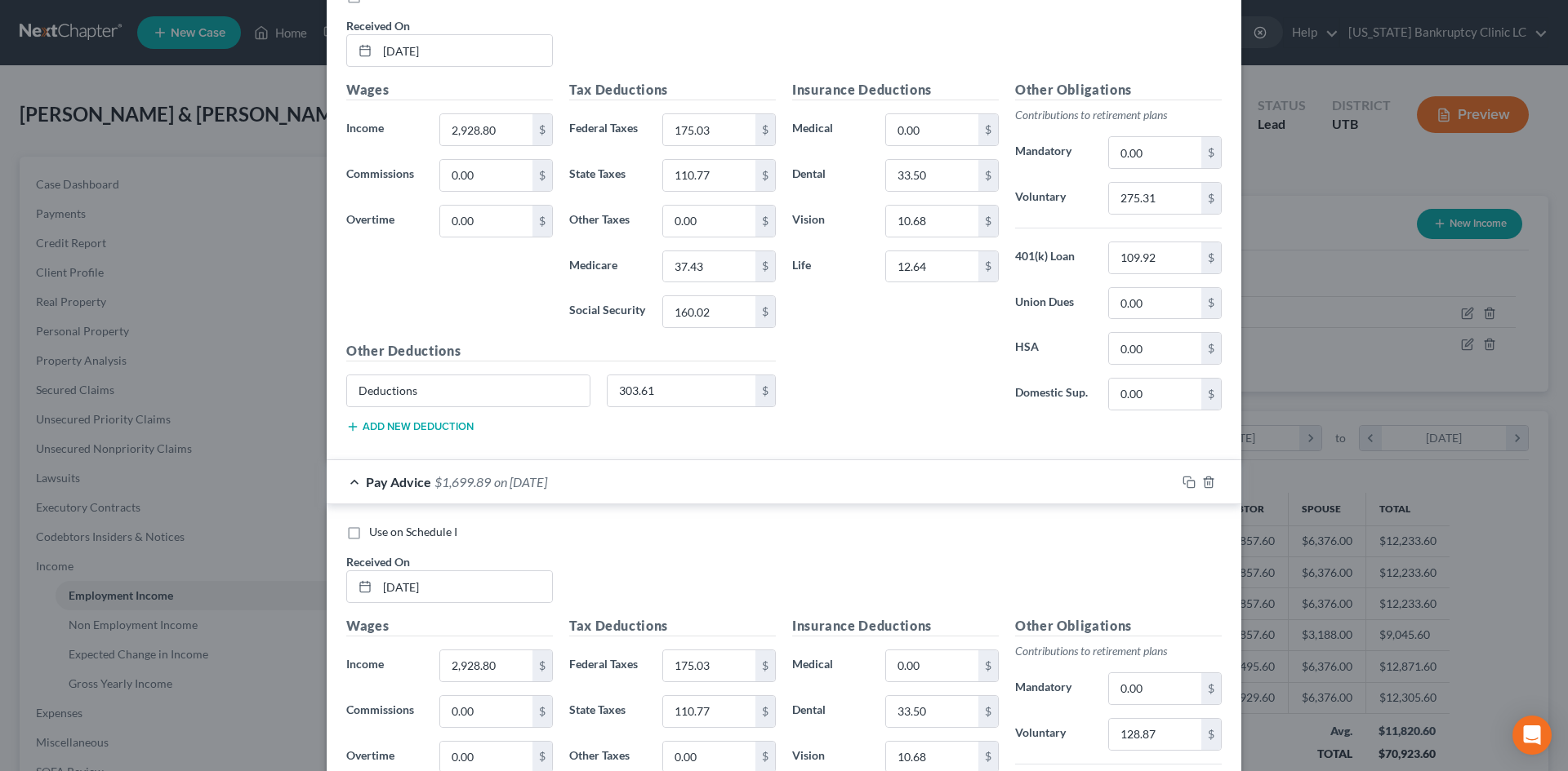
scroll to position [3109, 0]
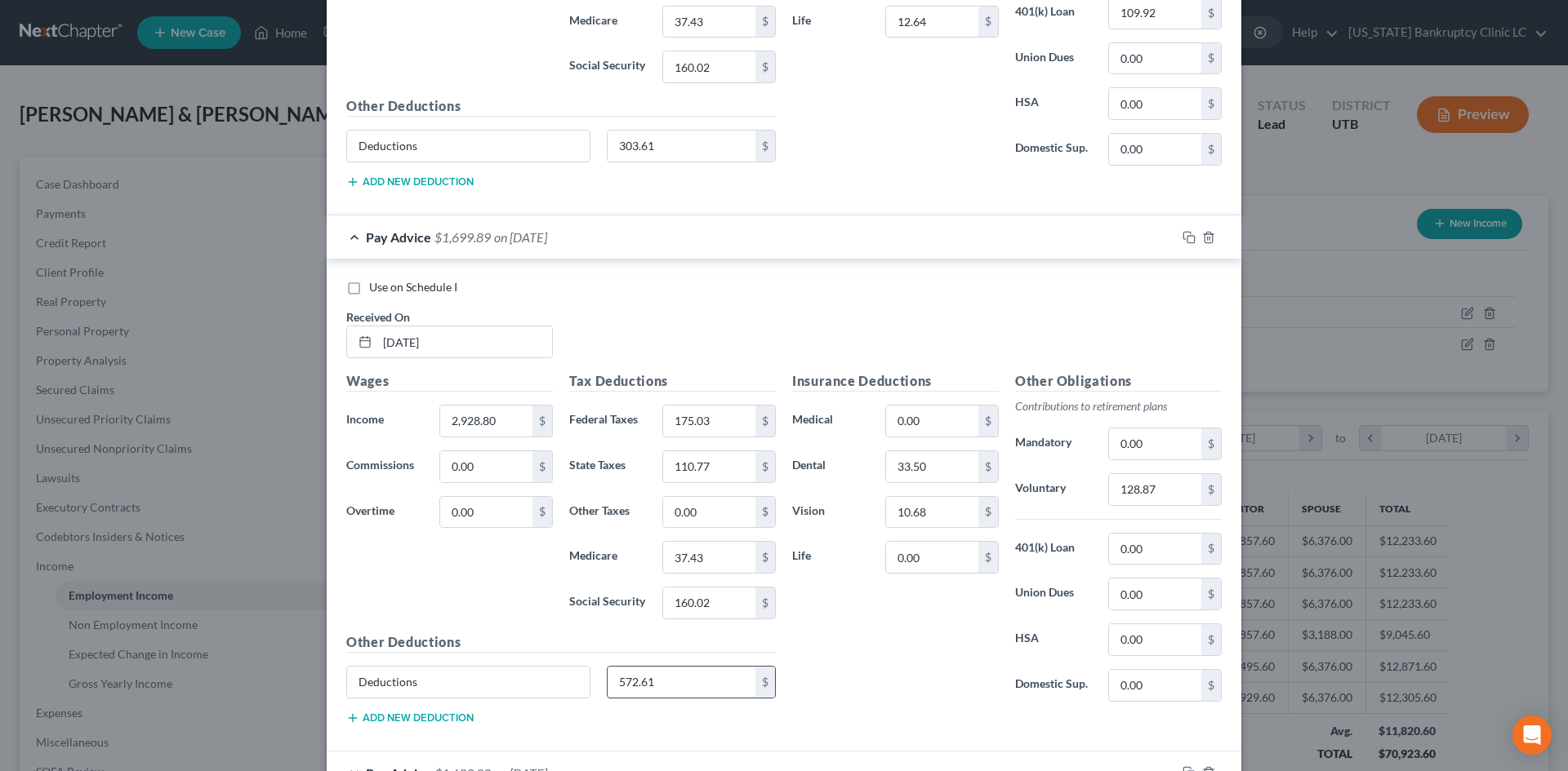
click at [678, 683] on input "572.61" at bounding box center [682, 682] width 148 height 31
click at [950, 546] on input "0.00" at bounding box center [932, 557] width 92 height 31
click at [1150, 492] on input "128.87" at bounding box center [1155, 490] width 92 height 31
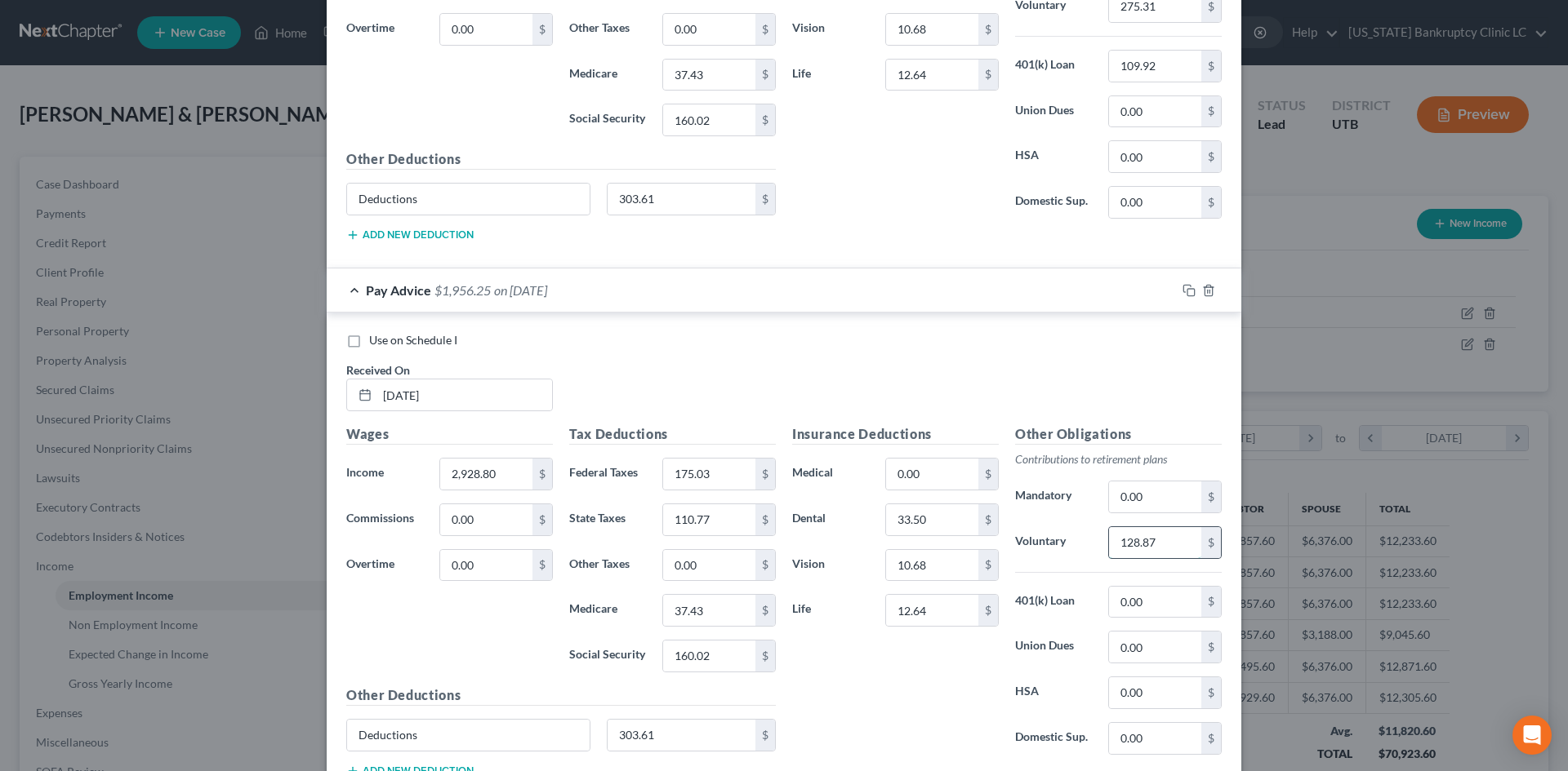
scroll to position [3027, 0]
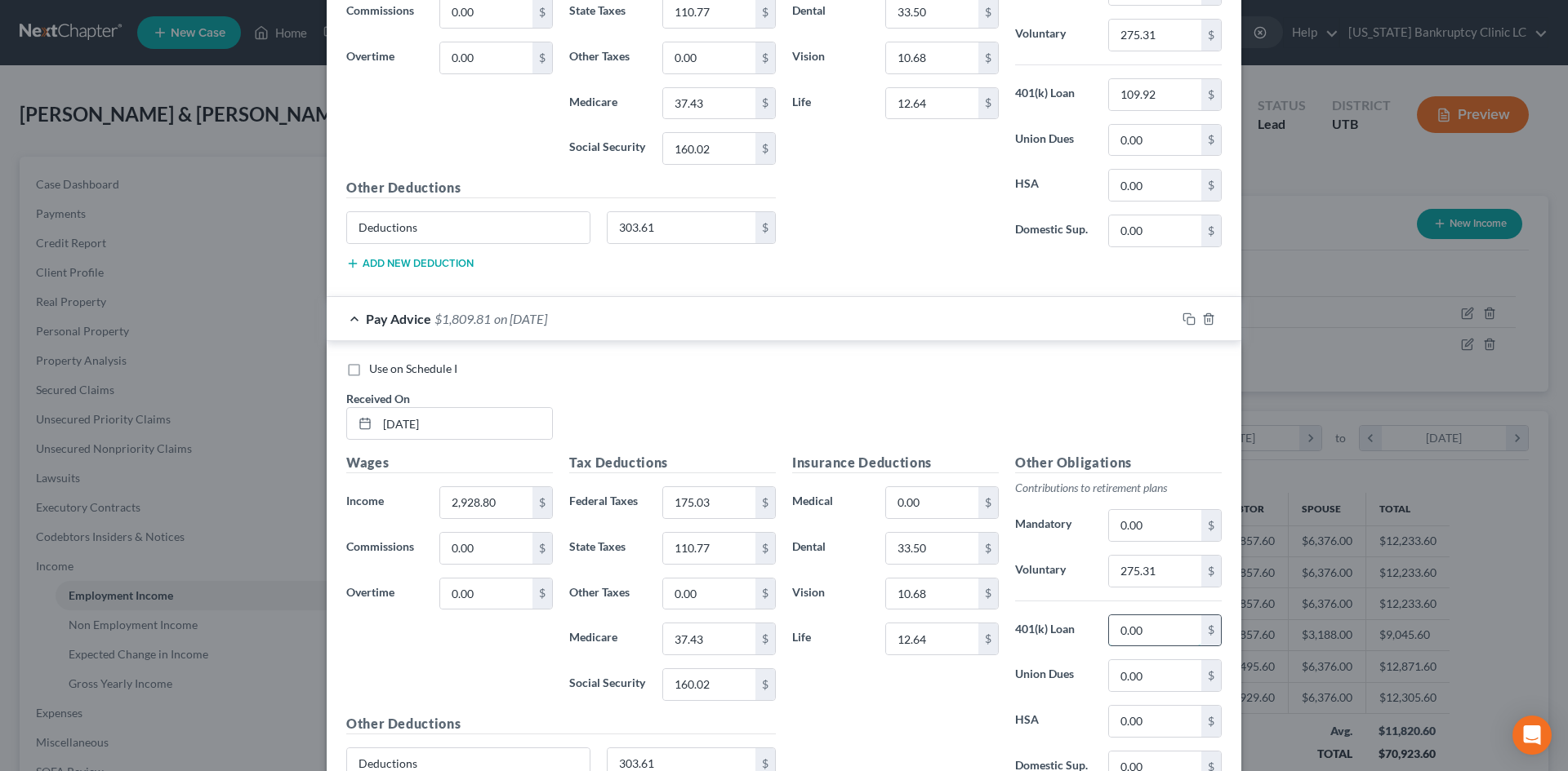
click at [1135, 617] on input "0.00" at bounding box center [1155, 631] width 92 height 31
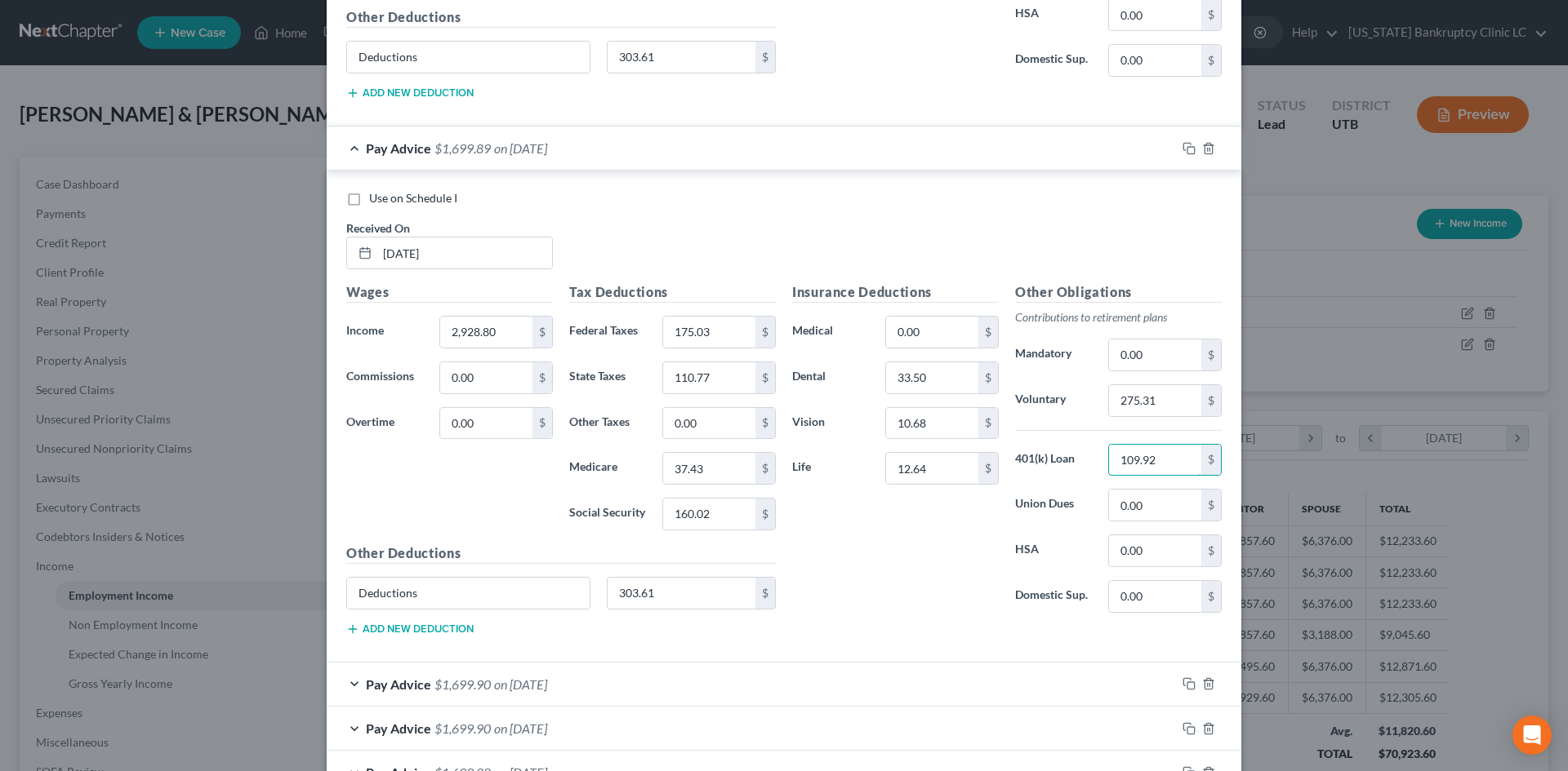
scroll to position [3357, 0]
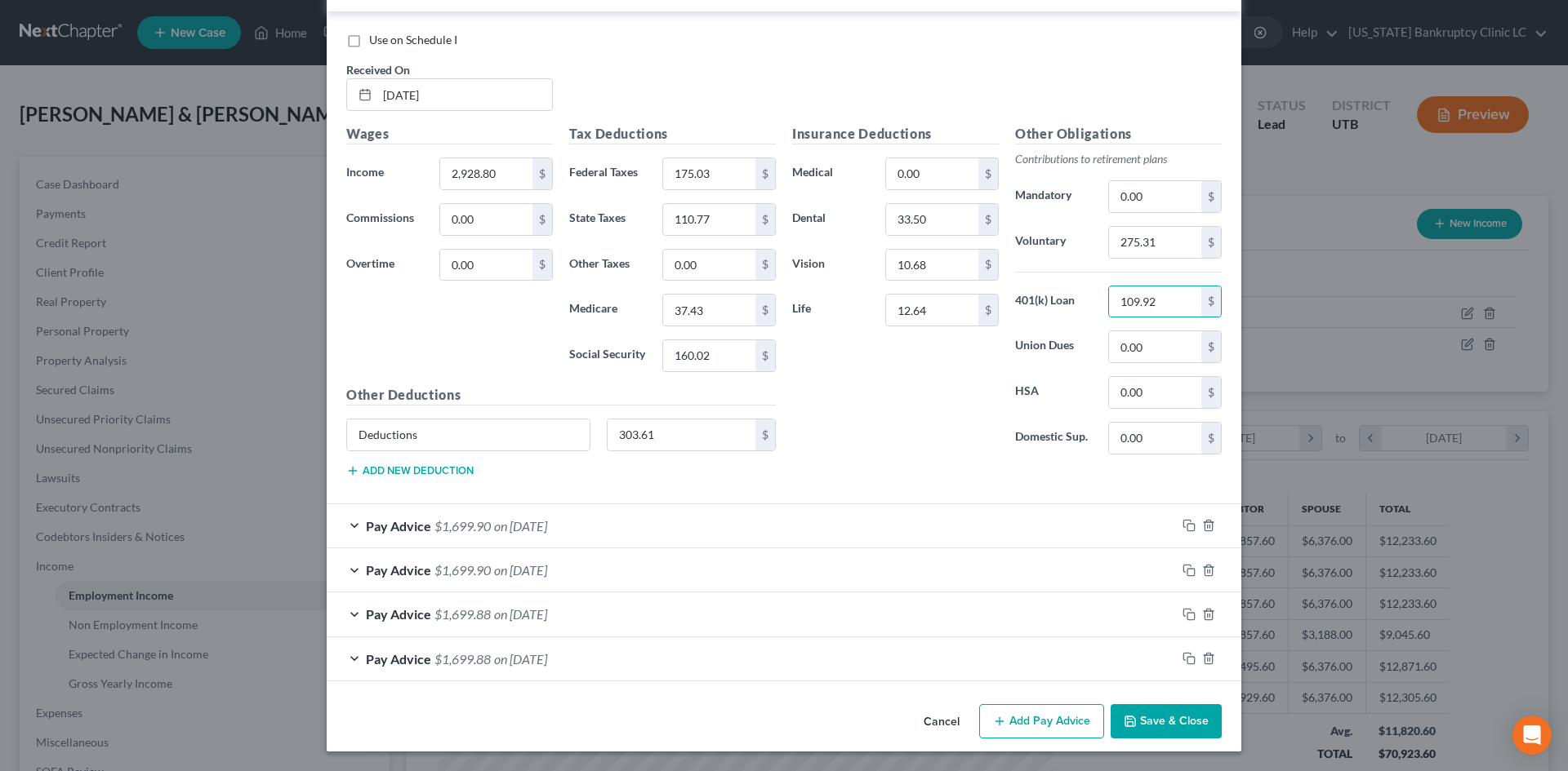
click at [823, 532] on div "Pay Advice $1,699.90 on [DATE]" at bounding box center [752, 526] width 849 height 43
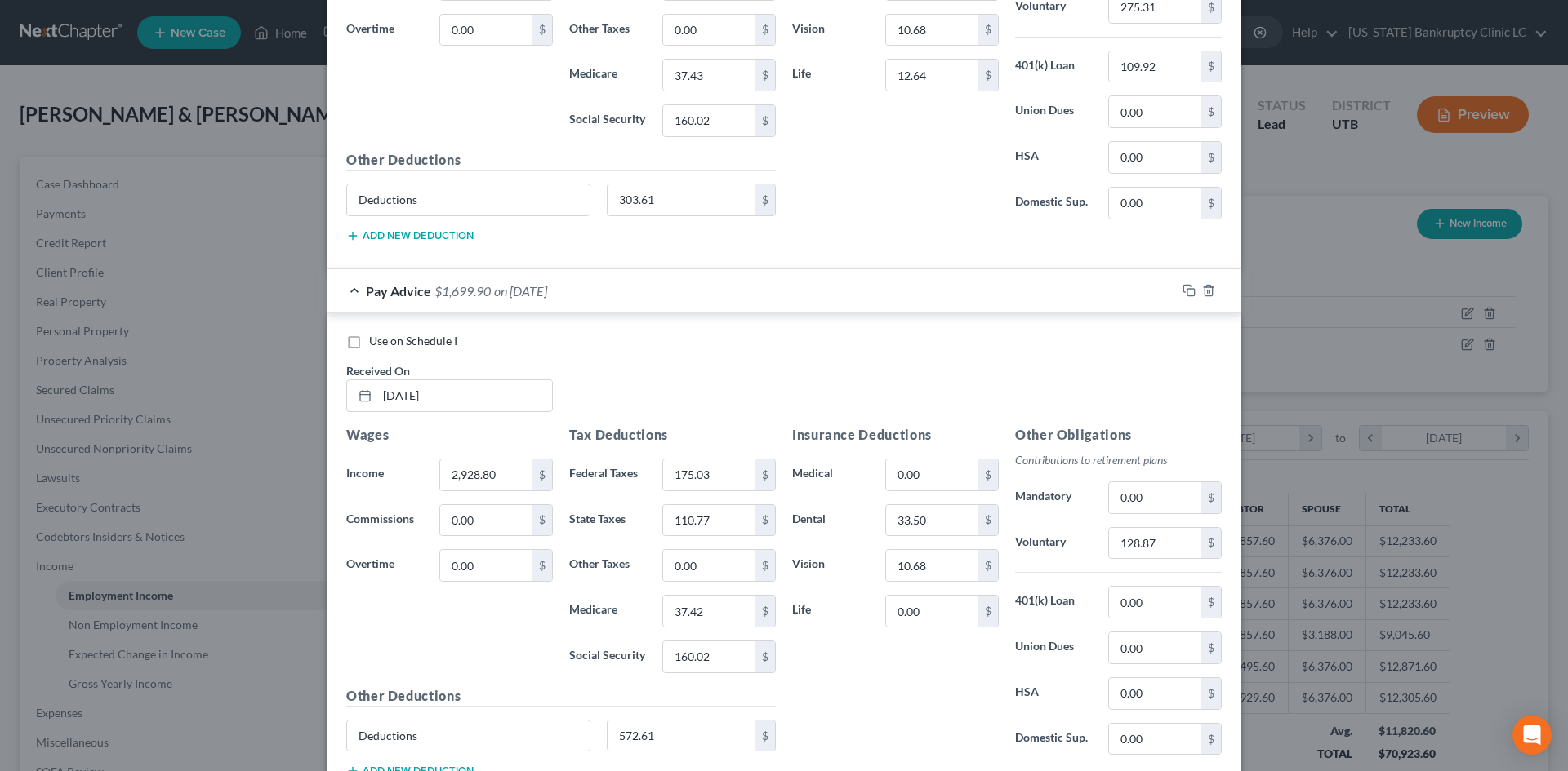
scroll to position [3601, 0]
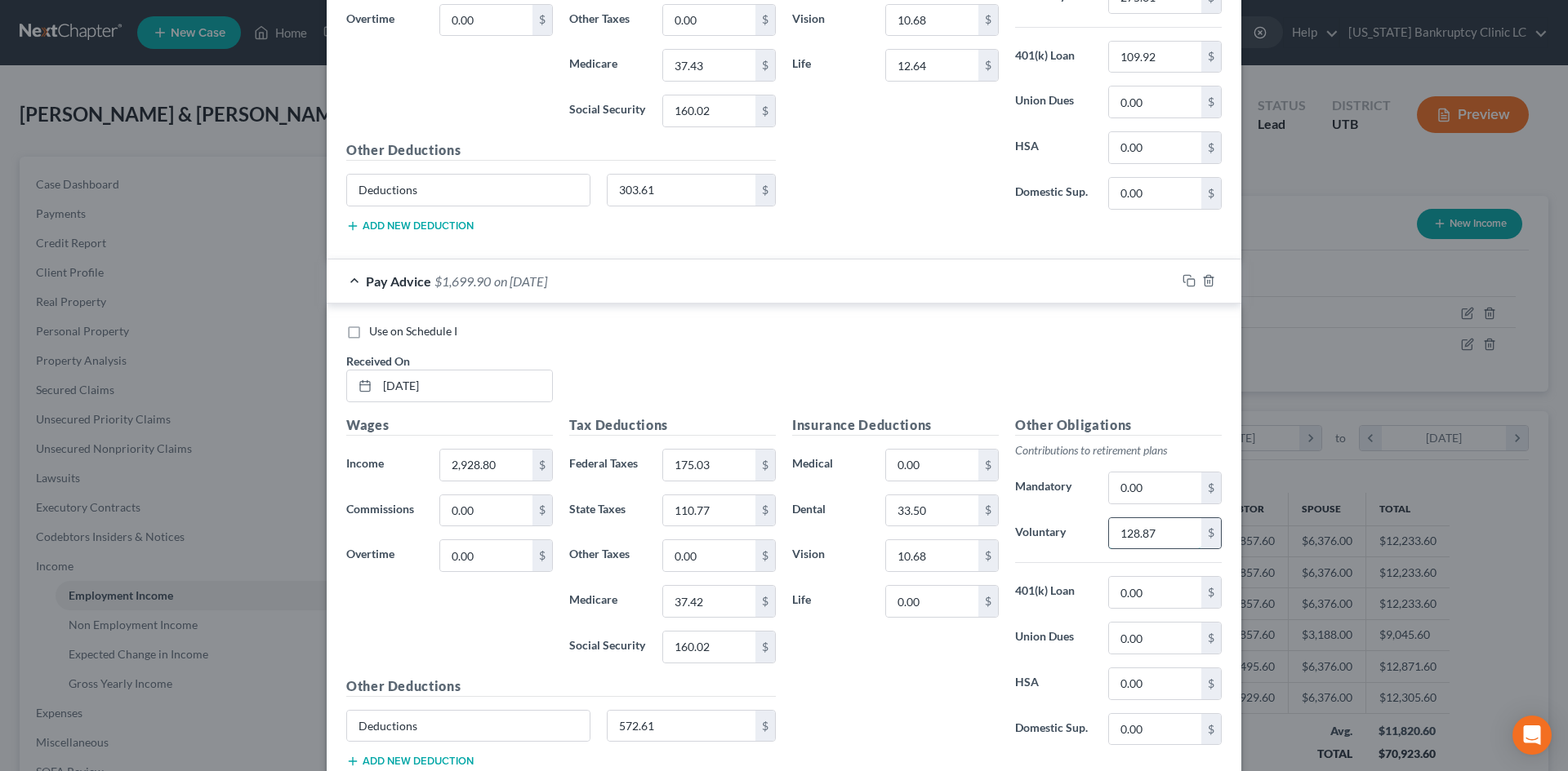
click at [1171, 533] on input "128.87" at bounding box center [1155, 534] width 92 height 31
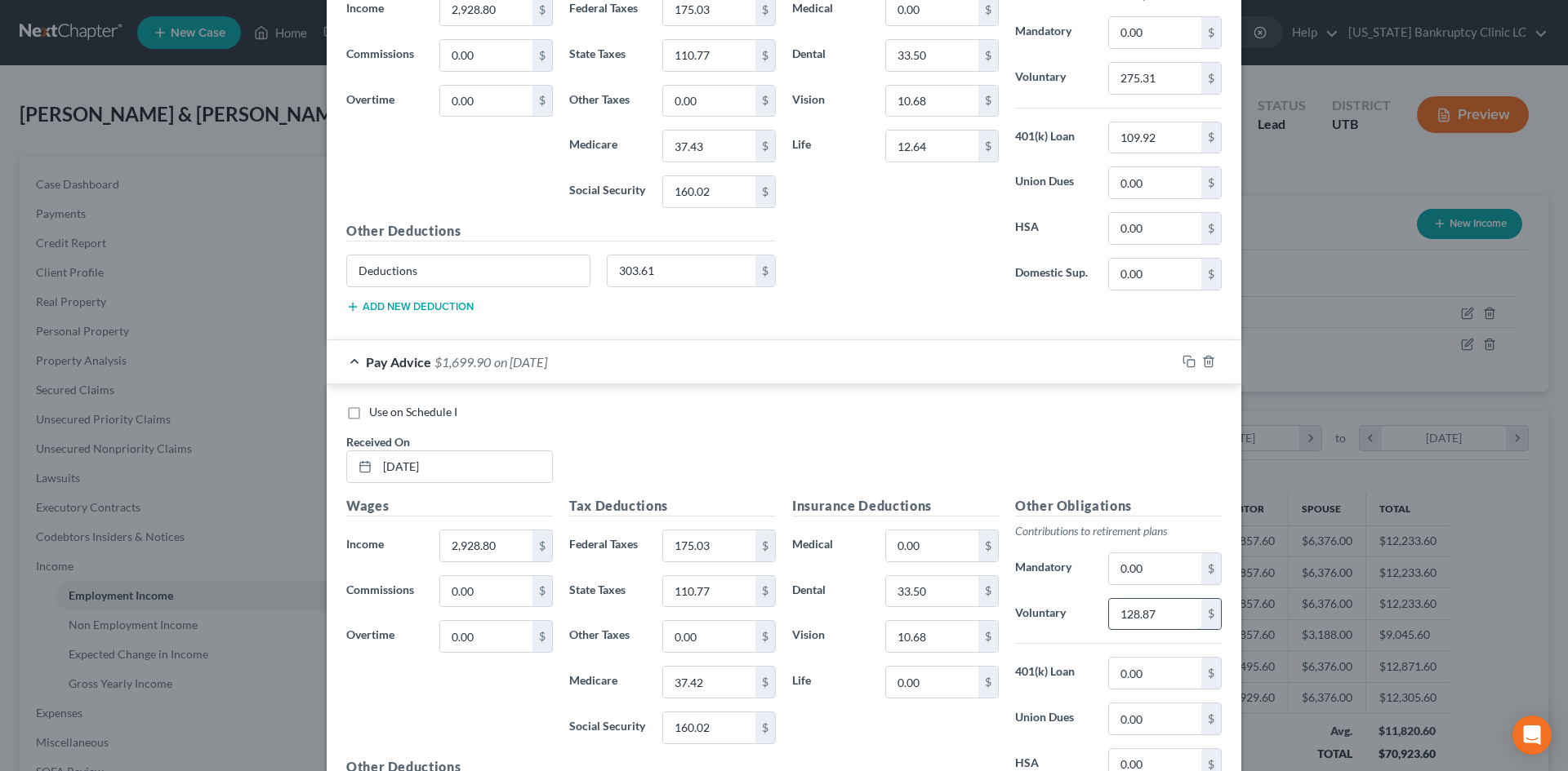
scroll to position [3520, 0]
click at [1127, 683] on input "0.00" at bounding box center [1155, 674] width 92 height 31
click at [917, 680] on input "0.00" at bounding box center [932, 683] width 92 height 31
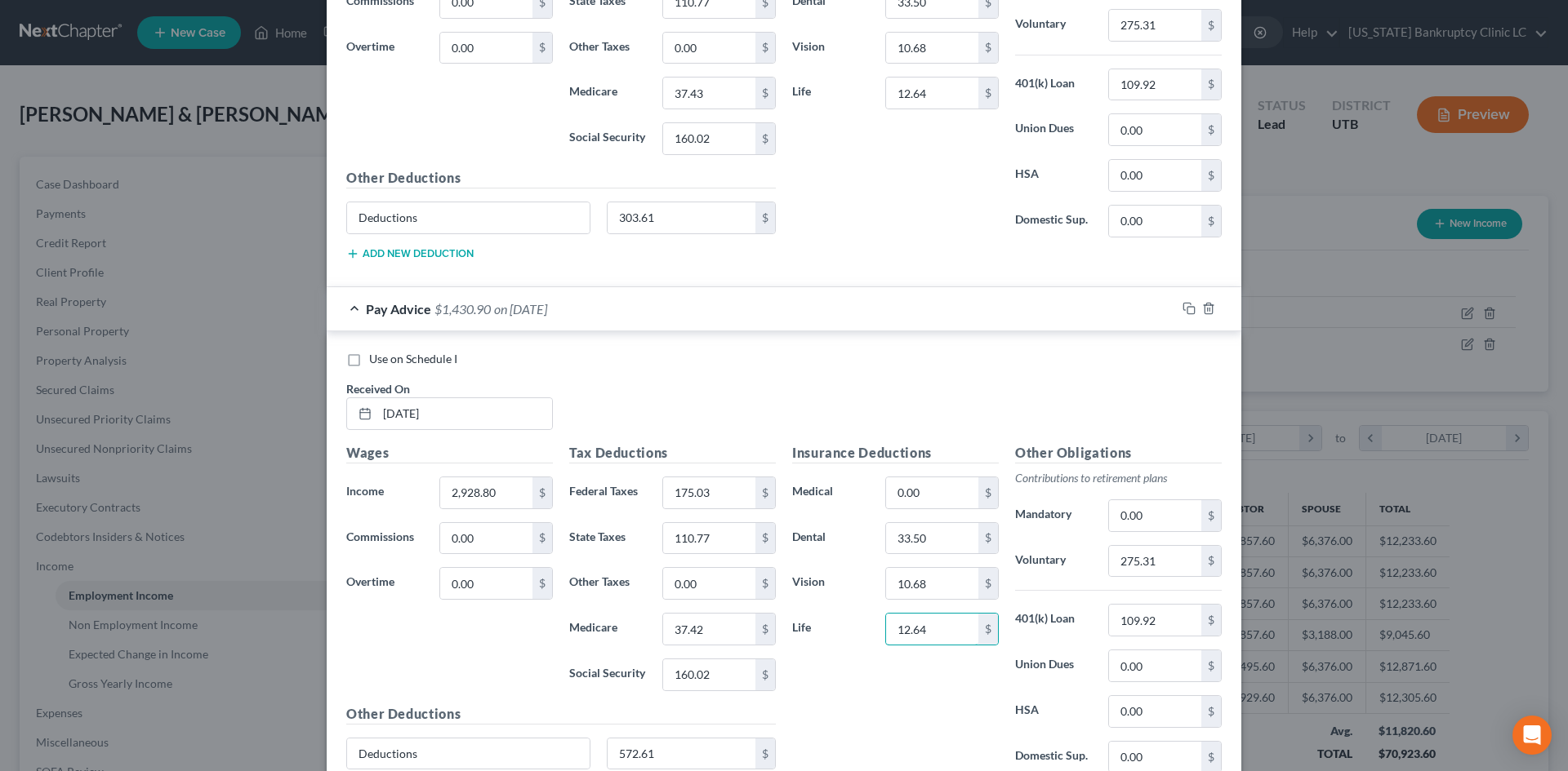
scroll to position [3601, 0]
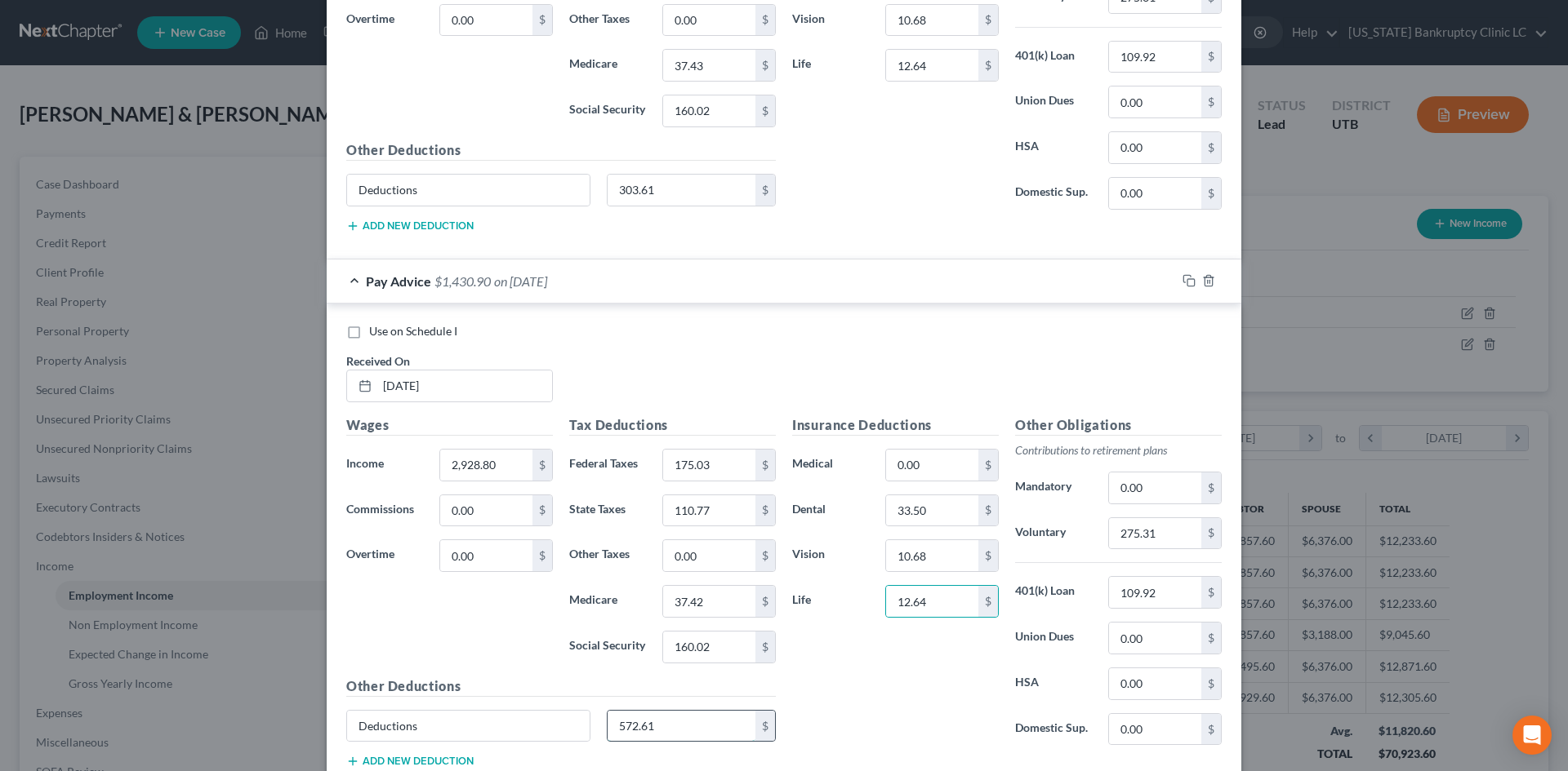
click at [714, 696] on input "572.61" at bounding box center [682, 726] width 148 height 31
click at [946, 686] on div "Insurance Deductions Medical 0.00 $ Dental 33.50 $ Vision 10.68 $ Life 12.64 $" at bounding box center [896, 587] width 223 height 343
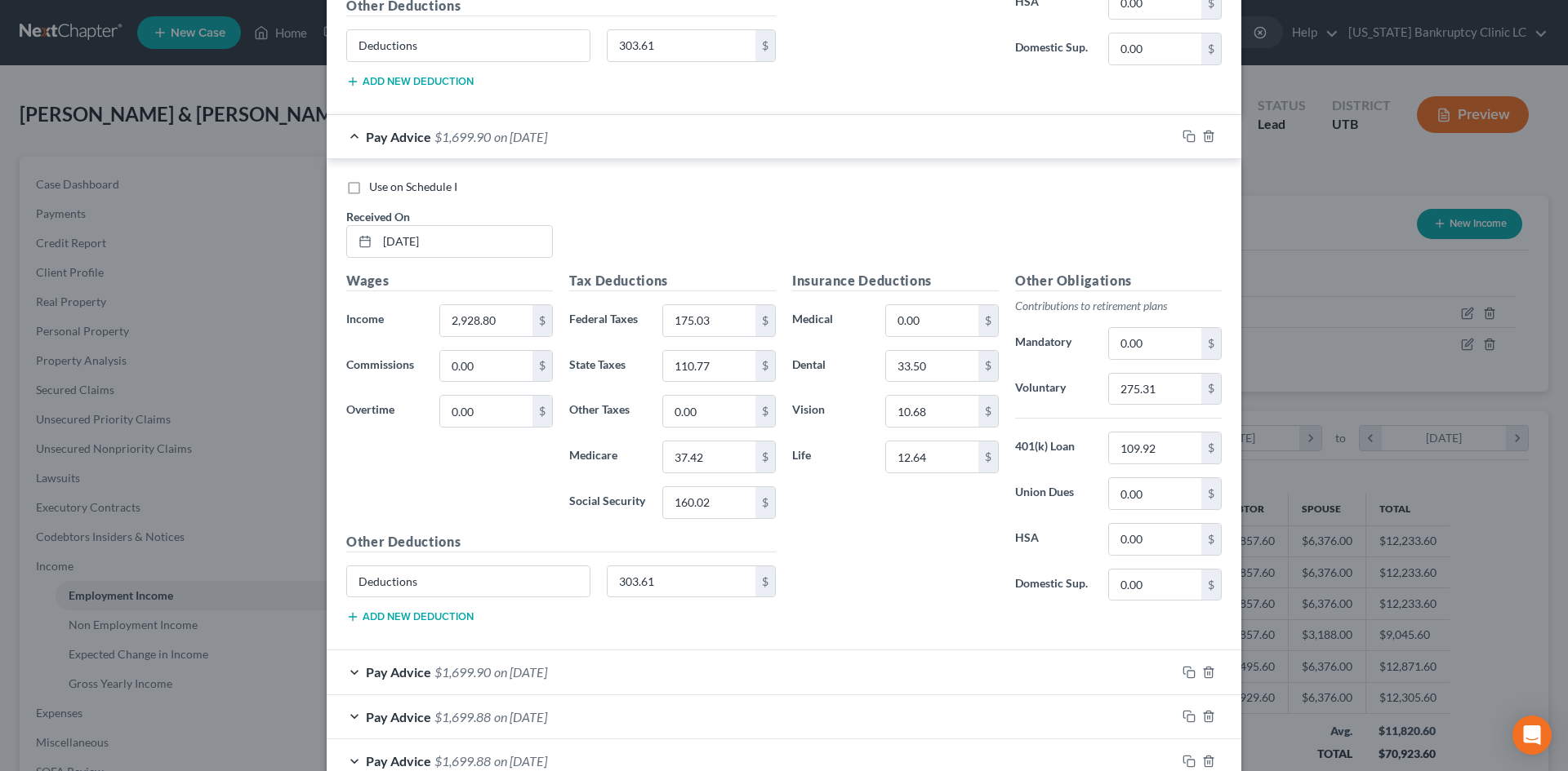
scroll to position [3848, 0]
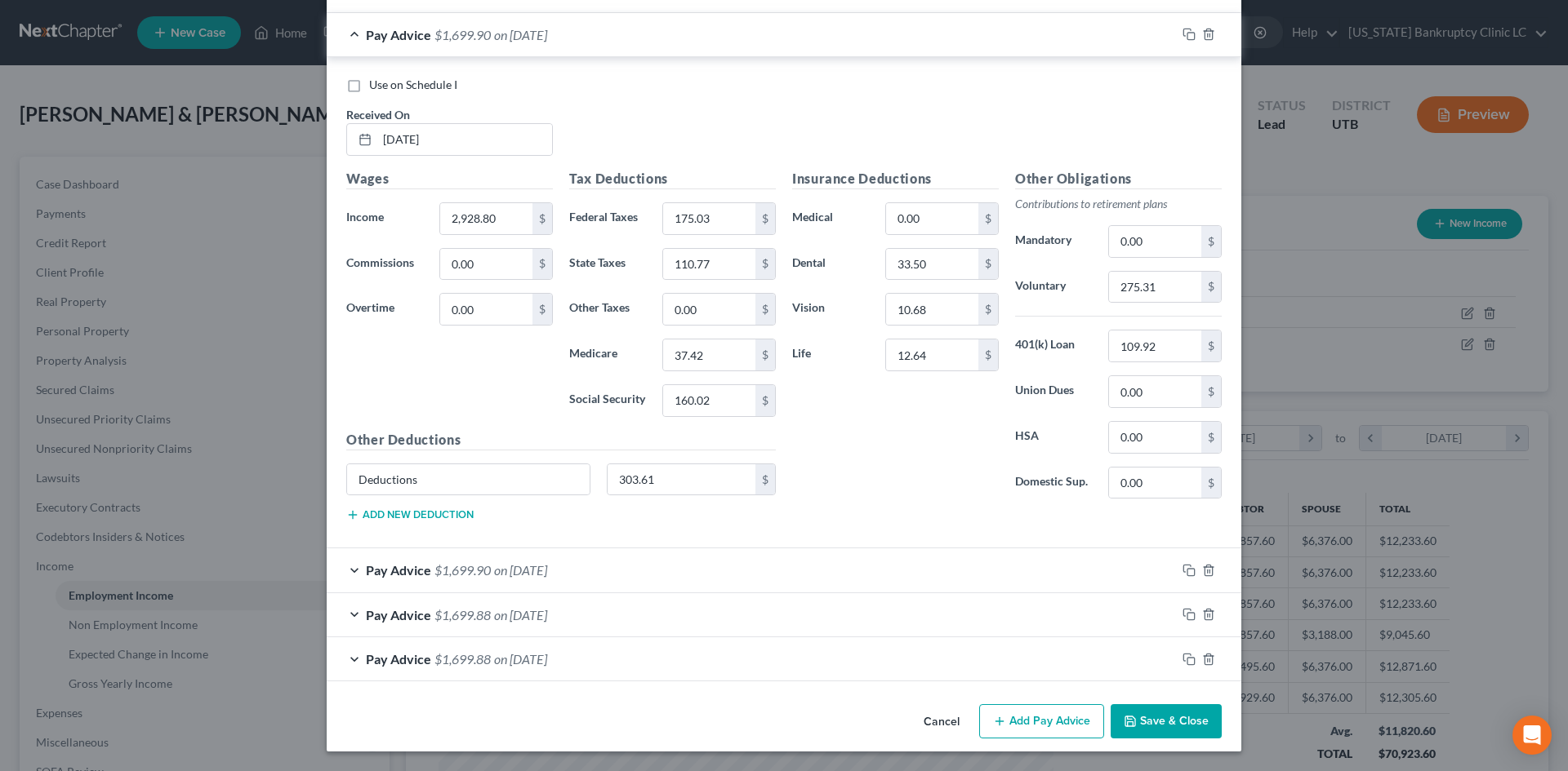
click at [1010, 572] on div "Pay Advice $1,699.90 on [DATE]" at bounding box center [752, 570] width 849 height 43
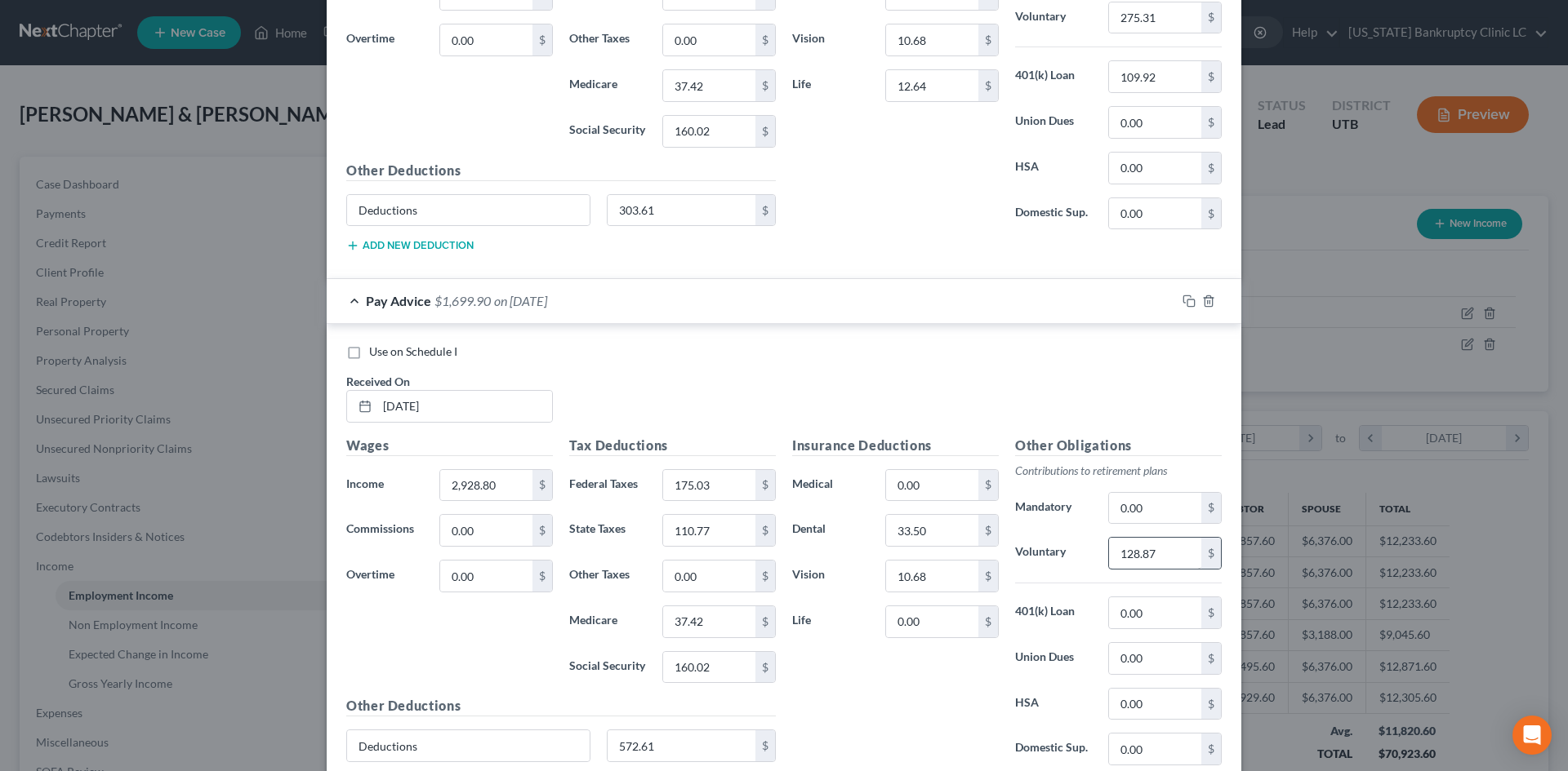
scroll to position [4093, 0]
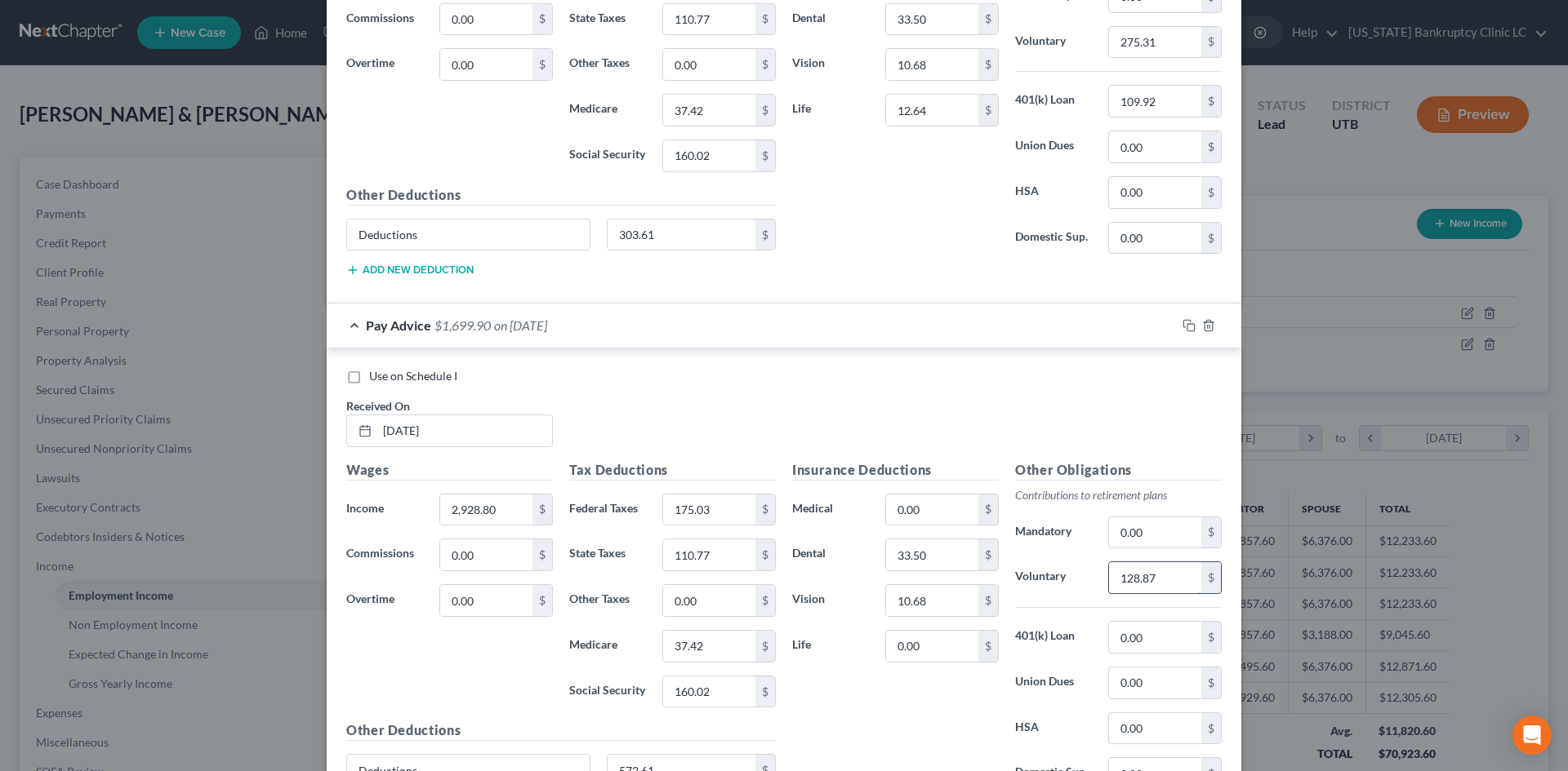
click at [1141, 583] on input "128.87" at bounding box center [1155, 578] width 92 height 31
click at [1139, 634] on input "0.00" at bounding box center [1155, 637] width 92 height 31
click at [937, 649] on input "0.00" at bounding box center [932, 647] width 92 height 31
click at [690, 696] on input "572.61" at bounding box center [682, 770] width 148 height 31
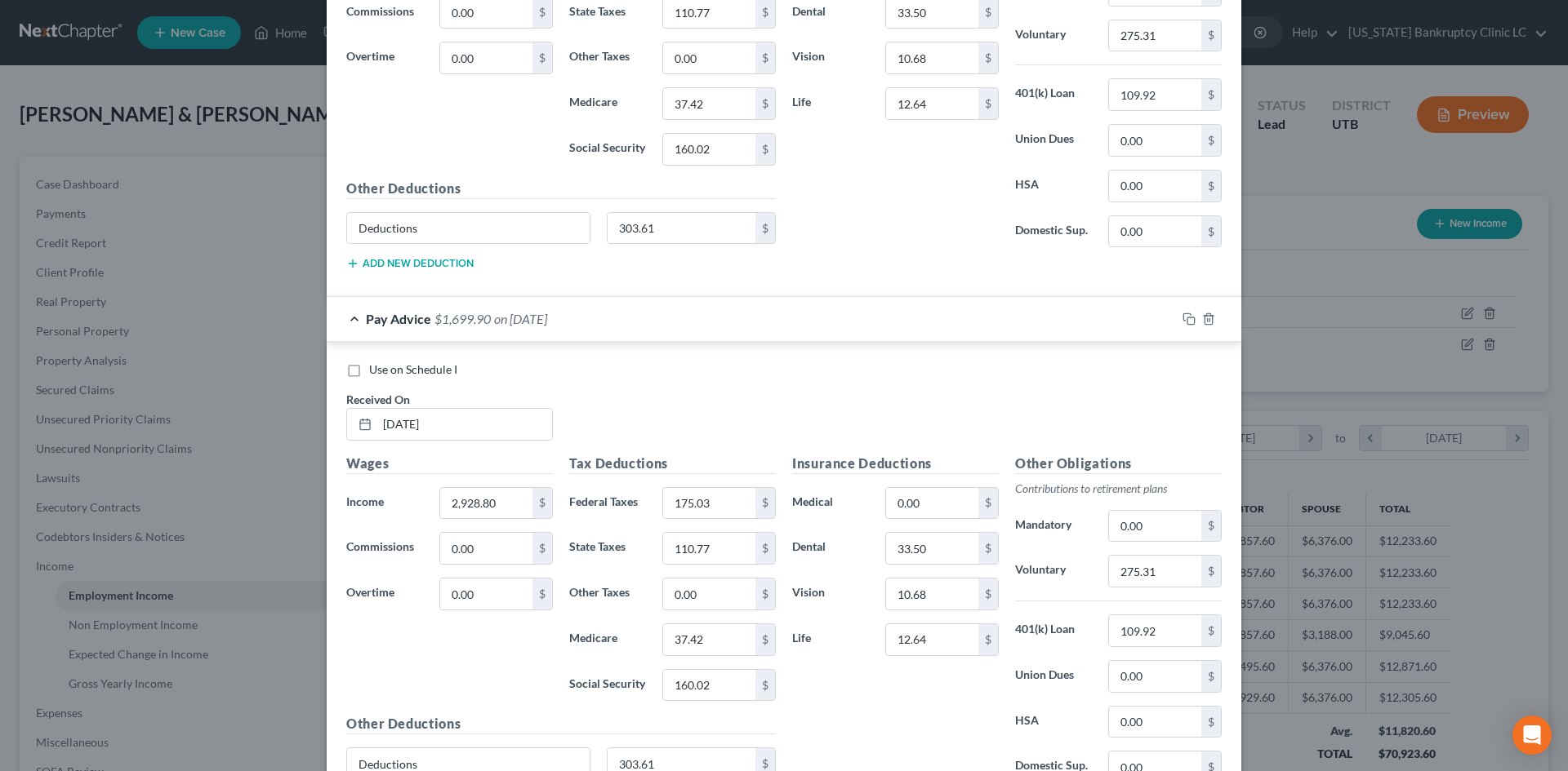
click at [951, 696] on div "Insurance Deductions Medical 0.00 $ Dental 33.50 $ Vision 10.68 $ Life 12.64 $" at bounding box center [896, 625] width 223 height 343
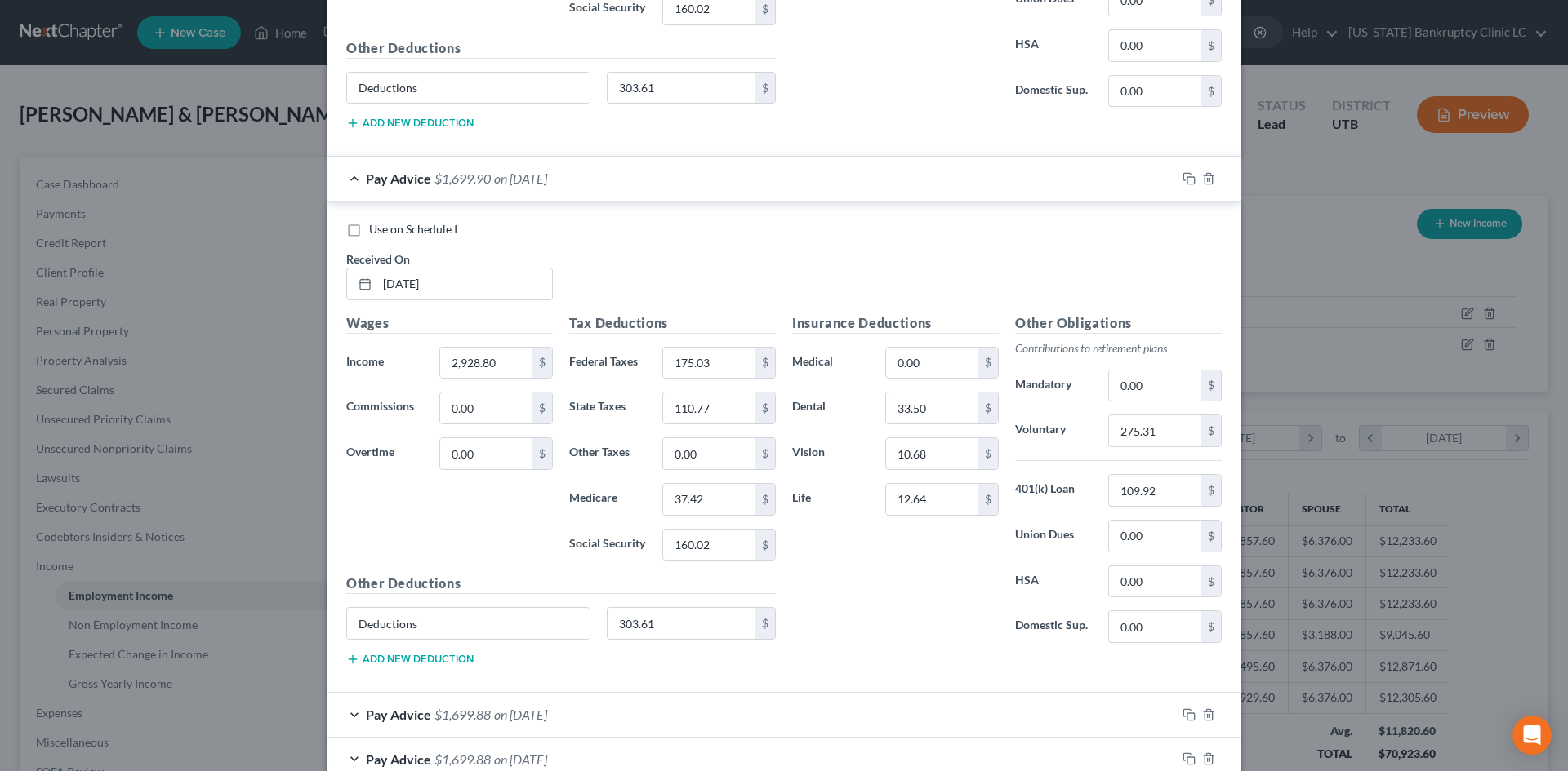
scroll to position [4340, 0]
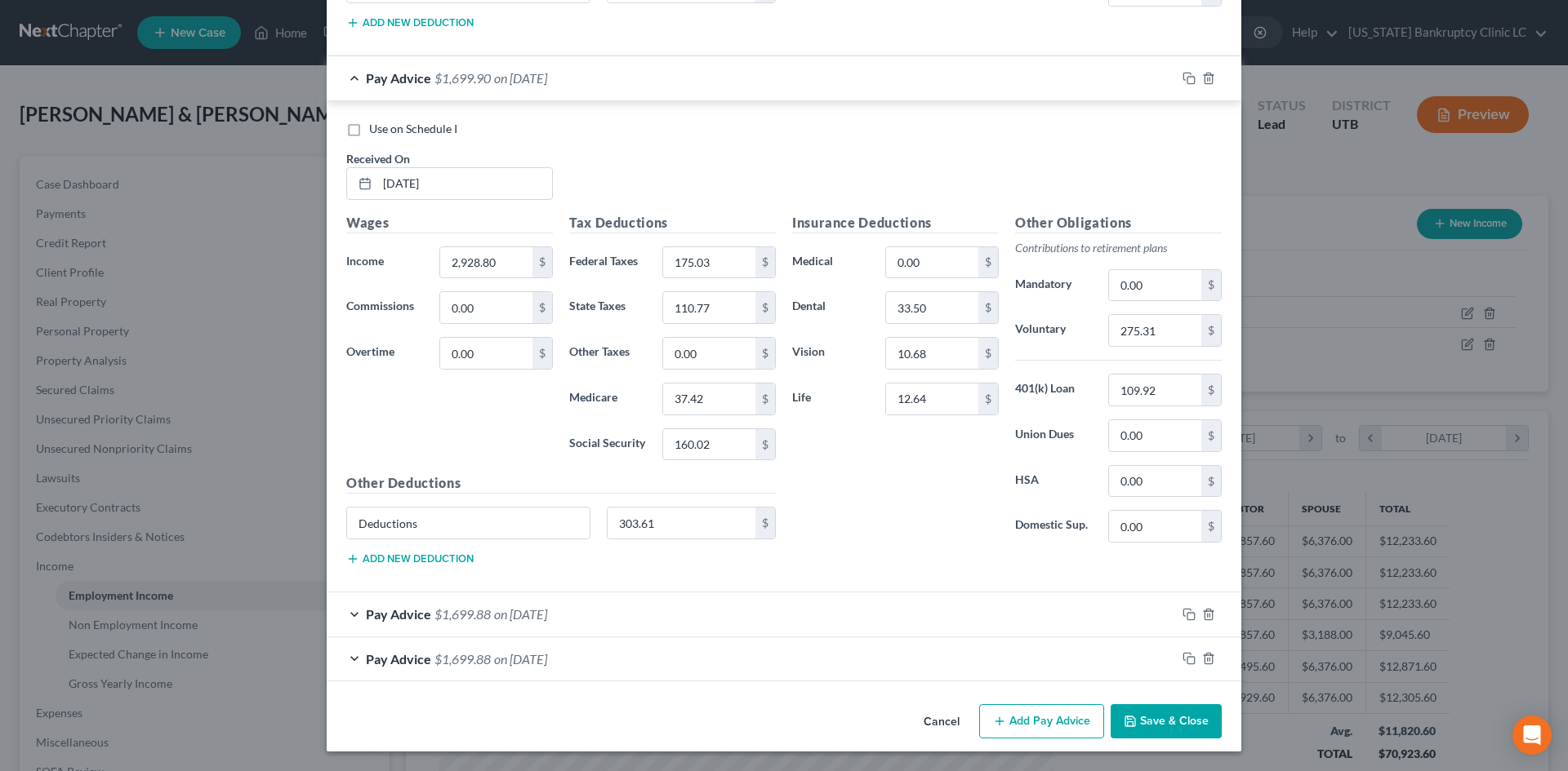
click at [987, 608] on div "Pay Advice $1,699.88 on [DATE]" at bounding box center [752, 614] width 849 height 43
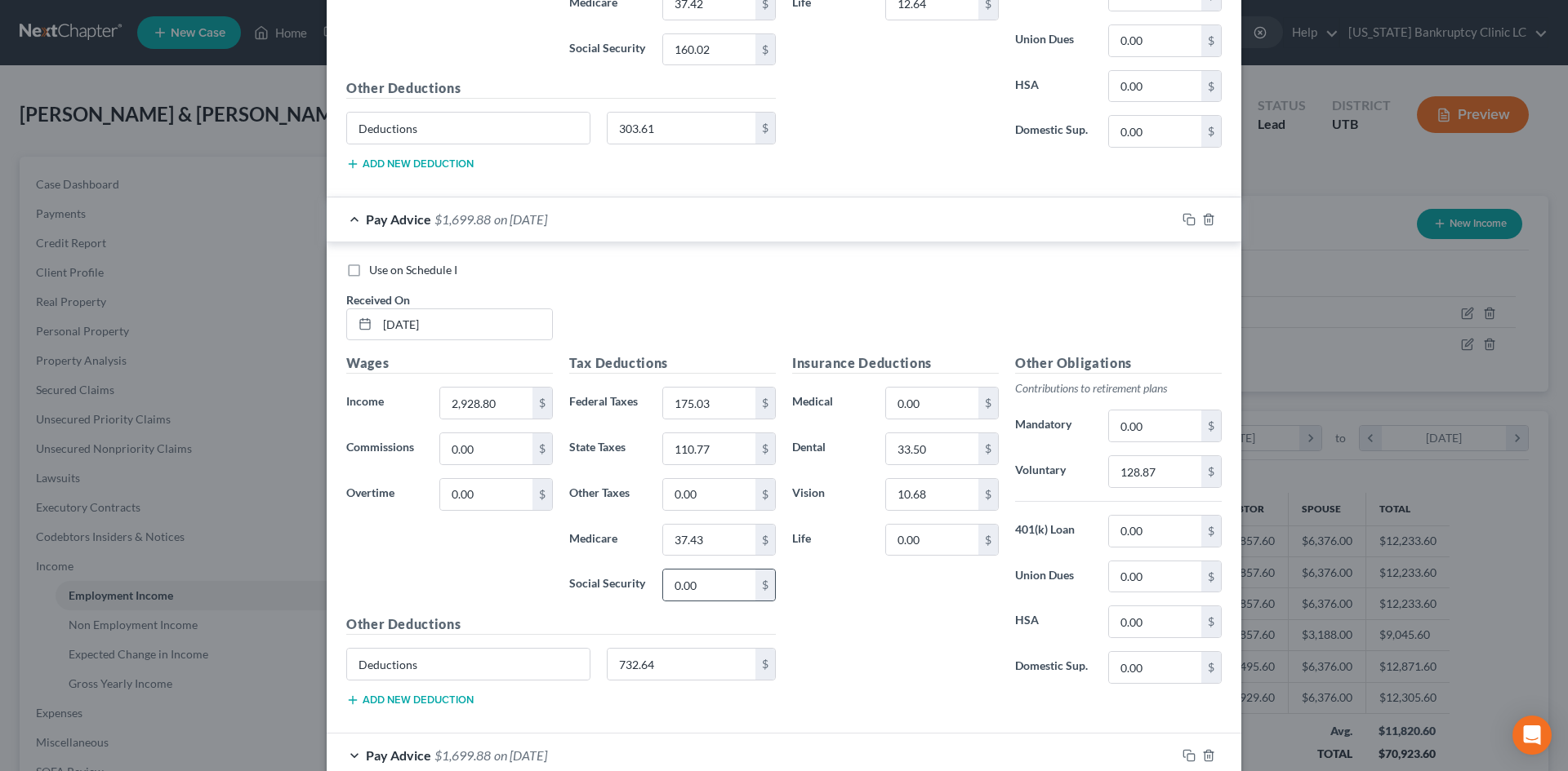
scroll to position [4748, 0]
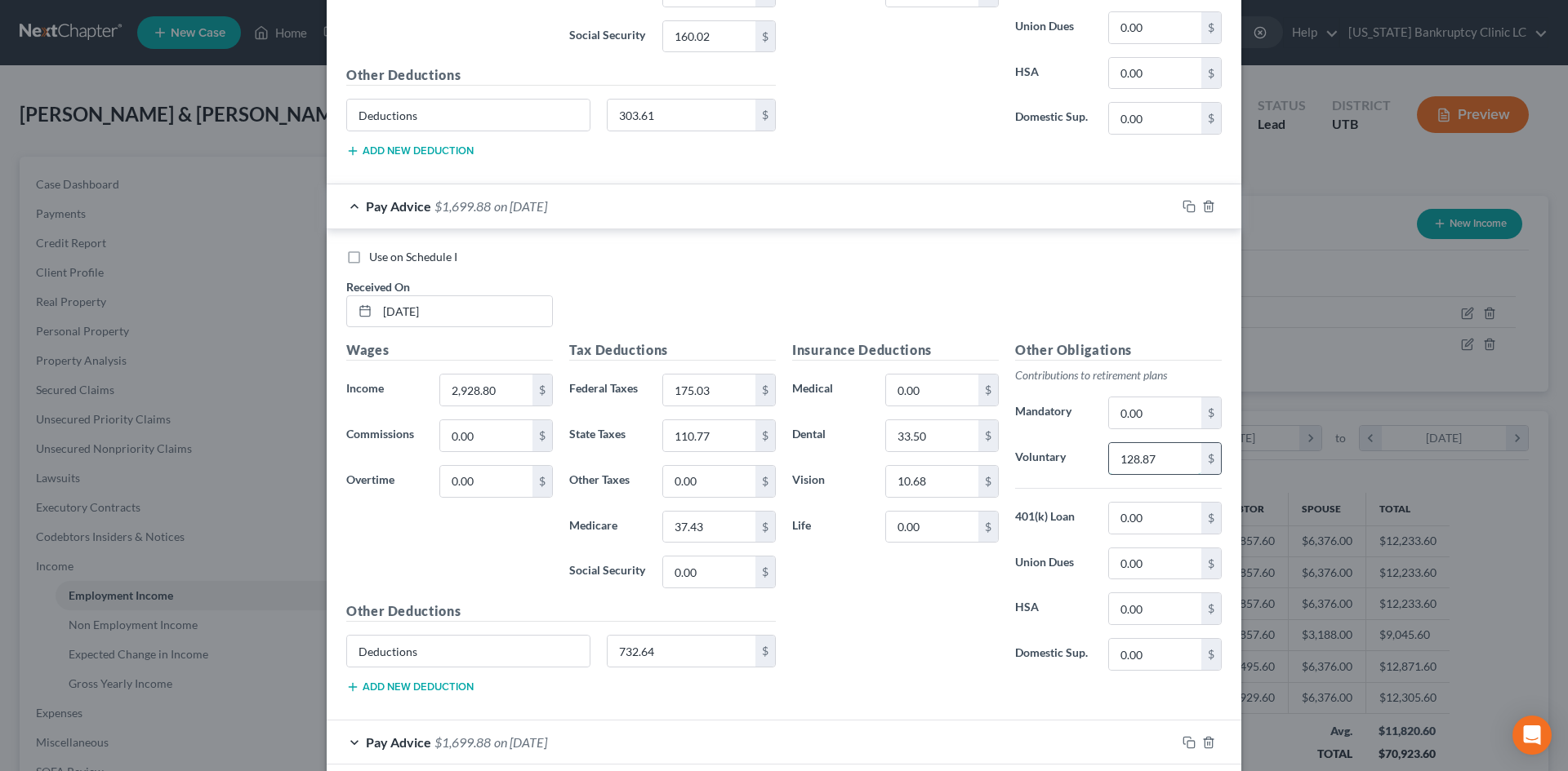
click at [1152, 460] on input "128.87" at bounding box center [1155, 459] width 92 height 31
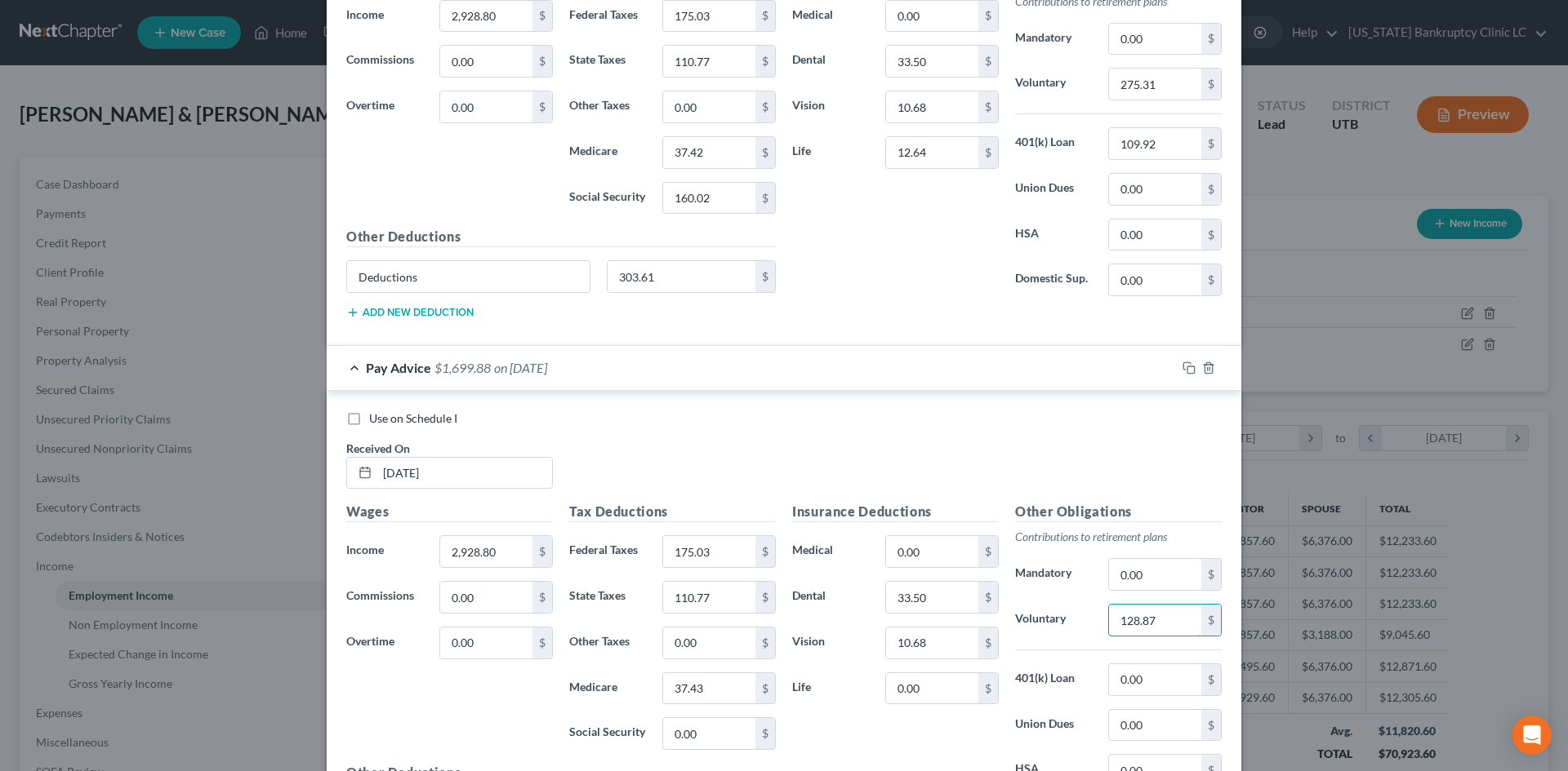
scroll to position [4585, 0]
click at [1119, 686] on input "0.00" at bounding box center [1155, 681] width 92 height 31
click at [935, 693] on input "0.00" at bounding box center [932, 691] width 92 height 31
click at [919, 696] on div "Insurance Deductions Medical 0.00 $ Dental 33.50 $ Vision 10.68 $ Life 12.64 $" at bounding box center [896, 675] width 223 height 343
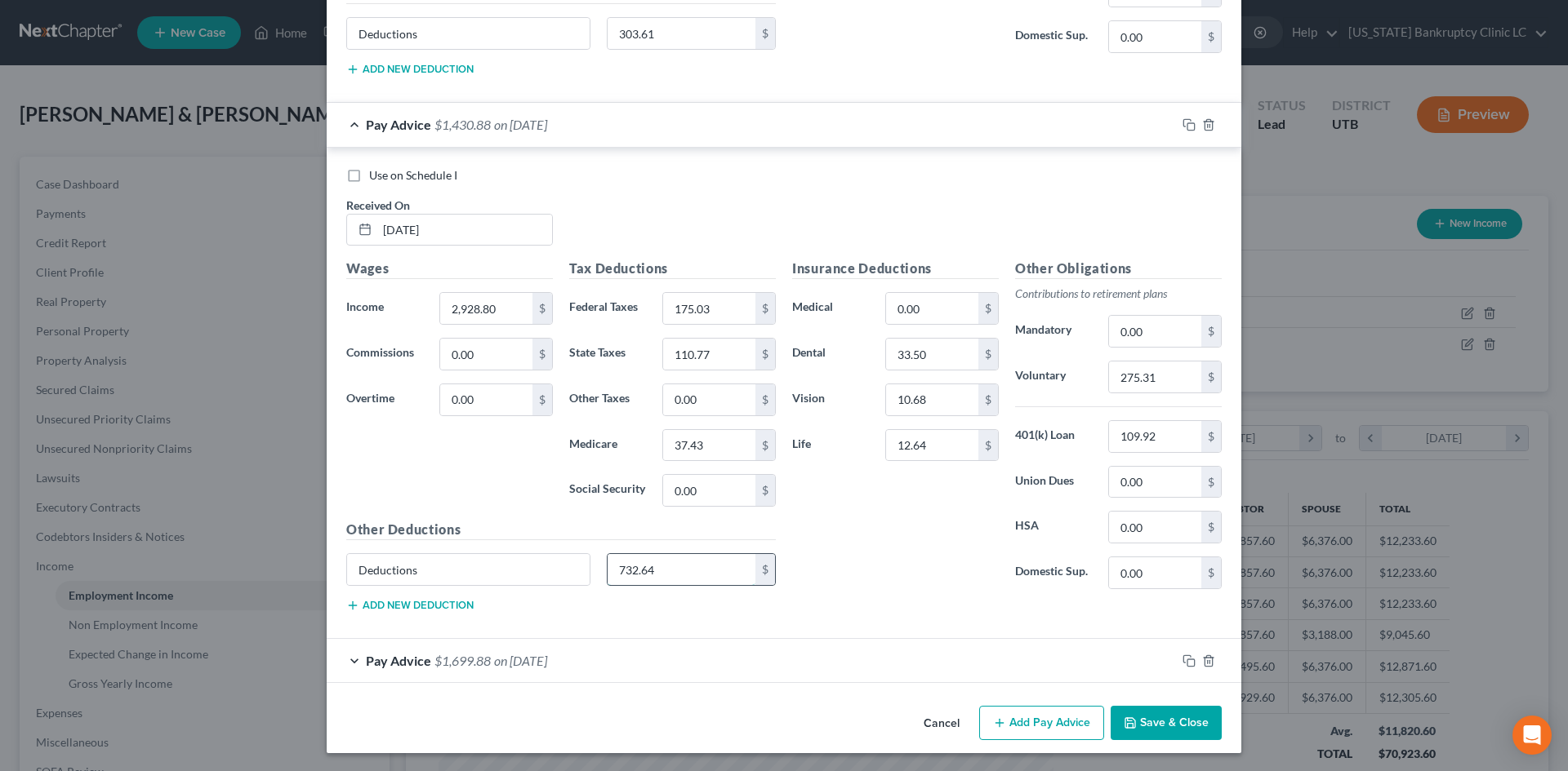
click at [688, 567] on input "732.64" at bounding box center [682, 570] width 148 height 31
click at [910, 561] on div "Insurance Deductions Medical 0.00 $ Dental 33.50 $ Vision 10.68 $ Life 12.64 $" at bounding box center [896, 430] width 223 height 343
click at [690, 568] on input "303.61" at bounding box center [682, 570] width 148 height 31
click at [698, 499] on input "0.00" at bounding box center [709, 491] width 92 height 31
click at [904, 535] on div "Insurance Deductions Medical 0.00 $ Dental 33.50 $ Vision 10.68 $ Life 12.64 $" at bounding box center [896, 430] width 223 height 343
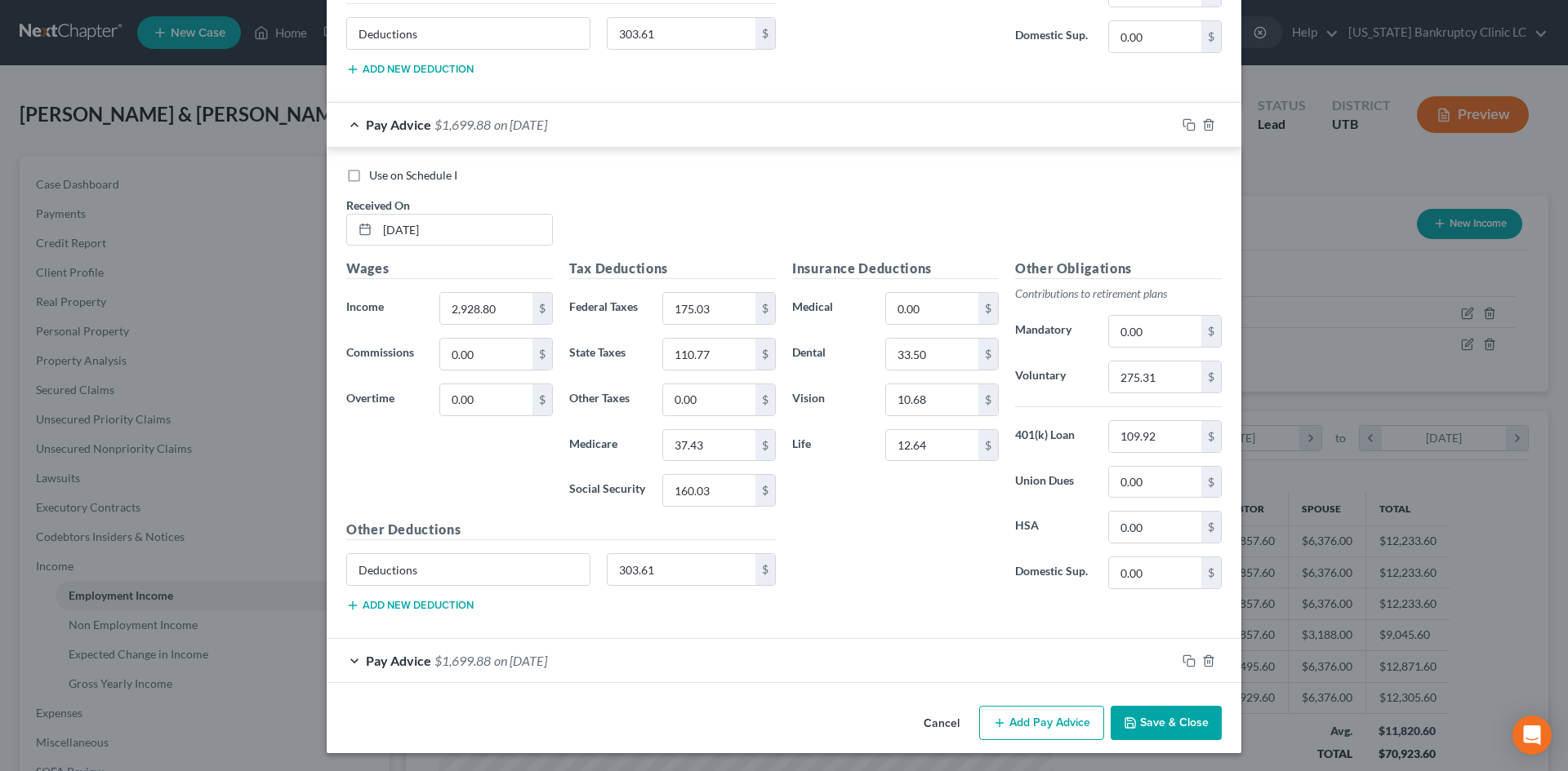
scroll to position [4831, 0]
drag, startPoint x: 885, startPoint y: 663, endPoint x: 1558, endPoint y: 613, distance: 674.9
click at [884, 663] on div "Pay Advice $1,699.88 on [DATE]" at bounding box center [752, 659] width 849 height 43
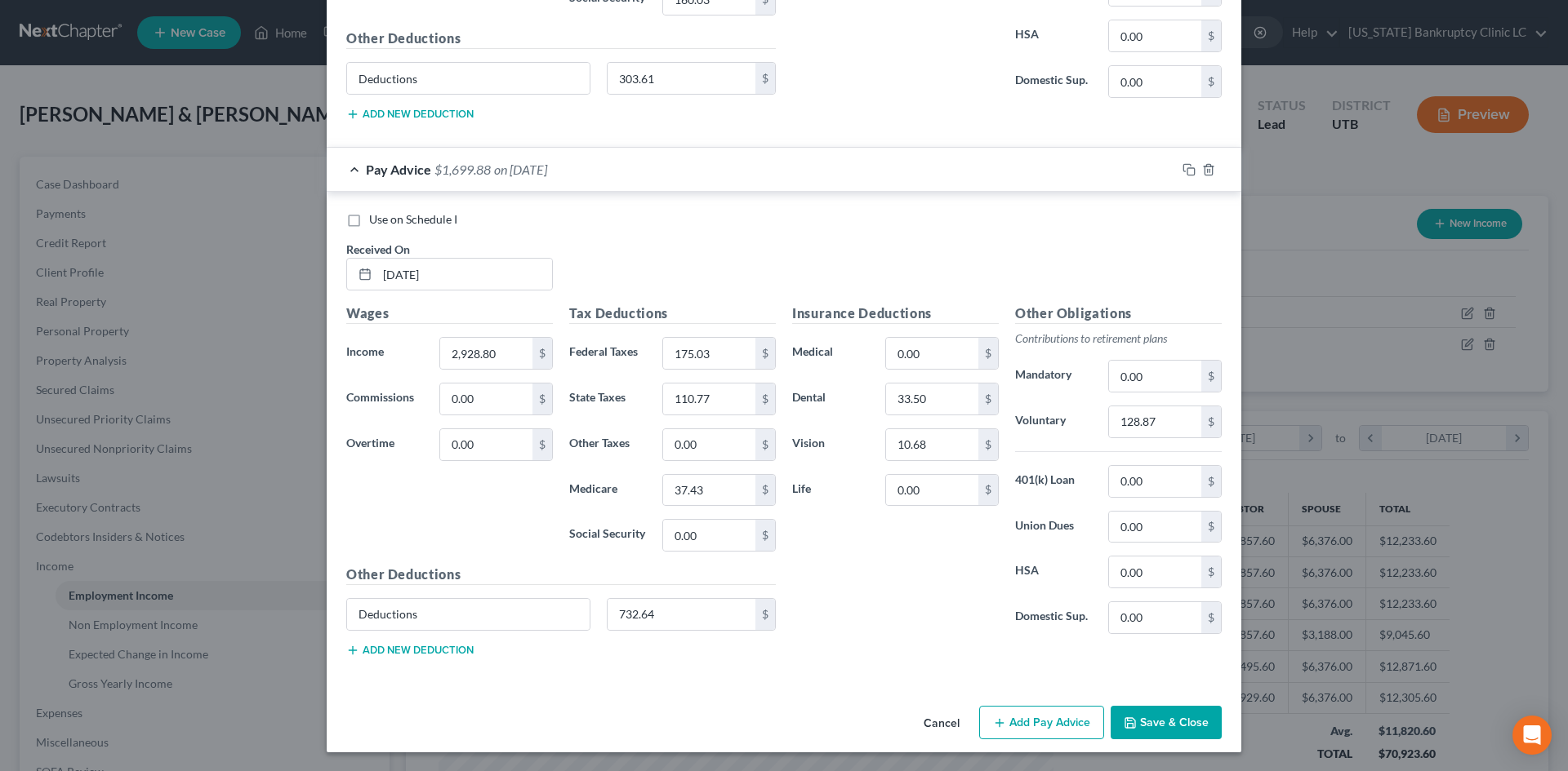
scroll to position [5322, 0]
click at [923, 487] on input "0.00" at bounding box center [932, 490] width 92 height 31
click at [1185, 411] on input "128.87" at bounding box center [1155, 421] width 92 height 31
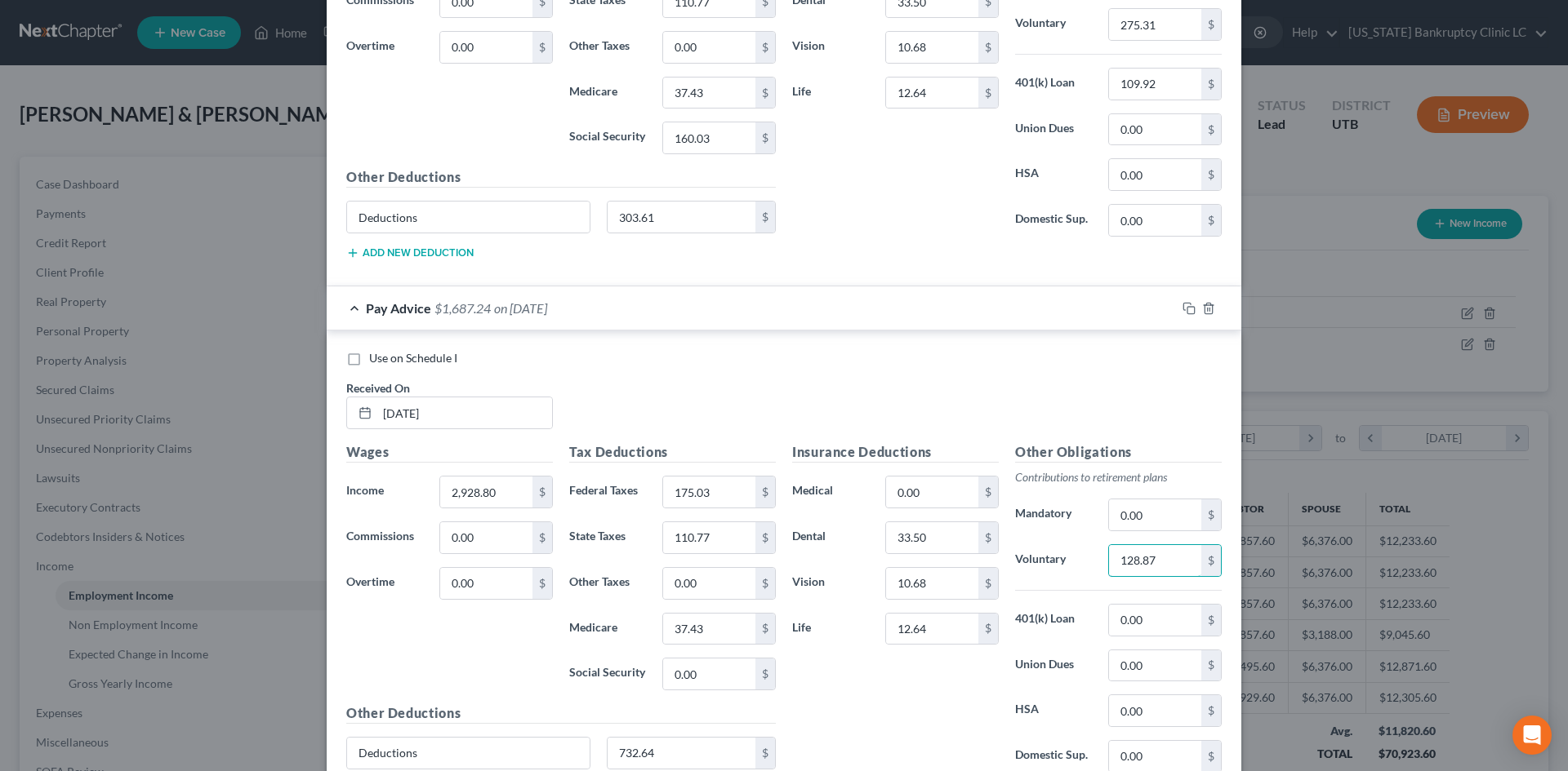
scroll to position [5077, 0]
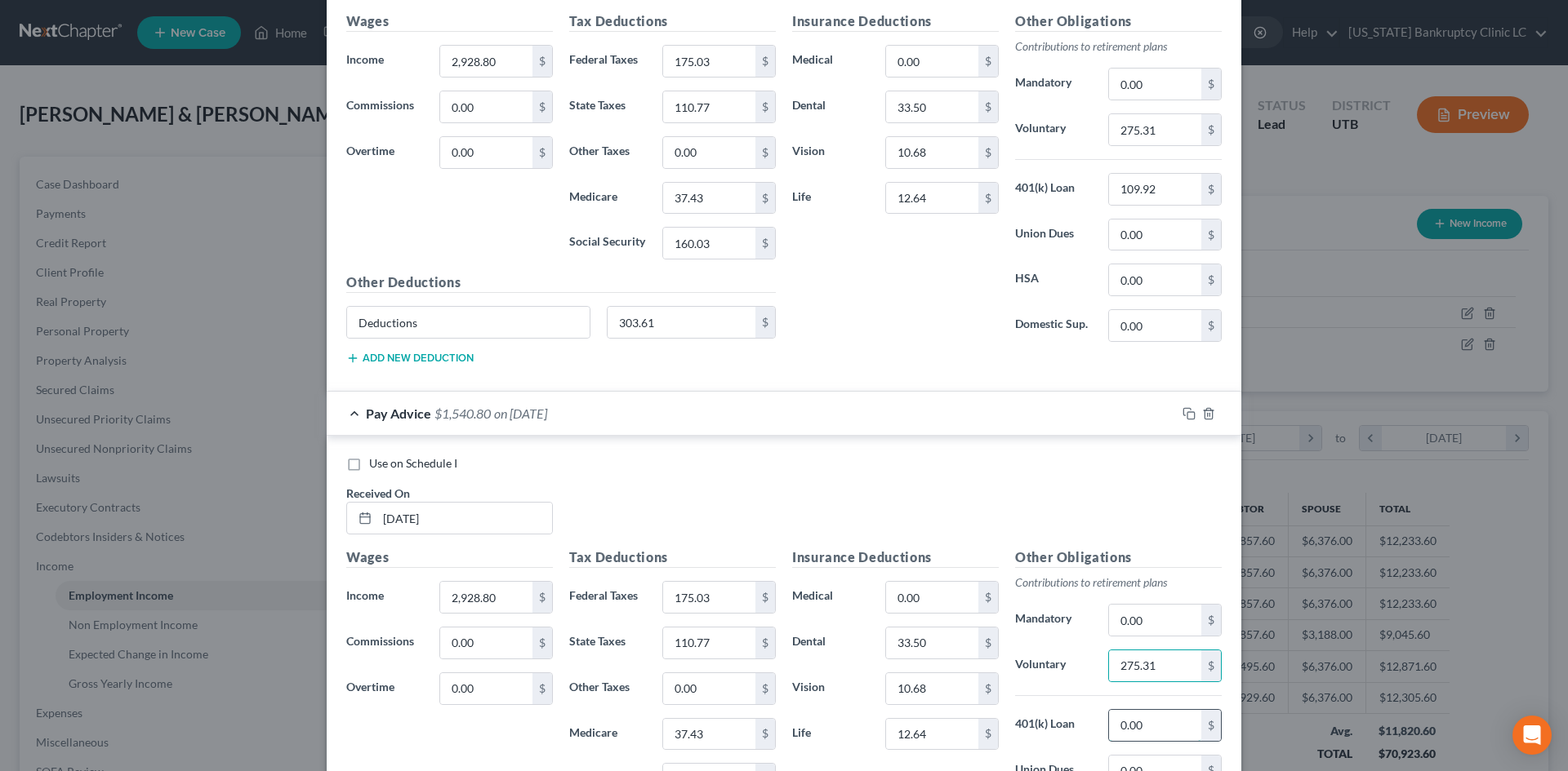
click at [1132, 696] on input "0.00" at bounding box center [1155, 725] width 92 height 31
click at [1012, 495] on div "Use on Schedule I Received On * [DATE]" at bounding box center [784, 501] width 892 height 92
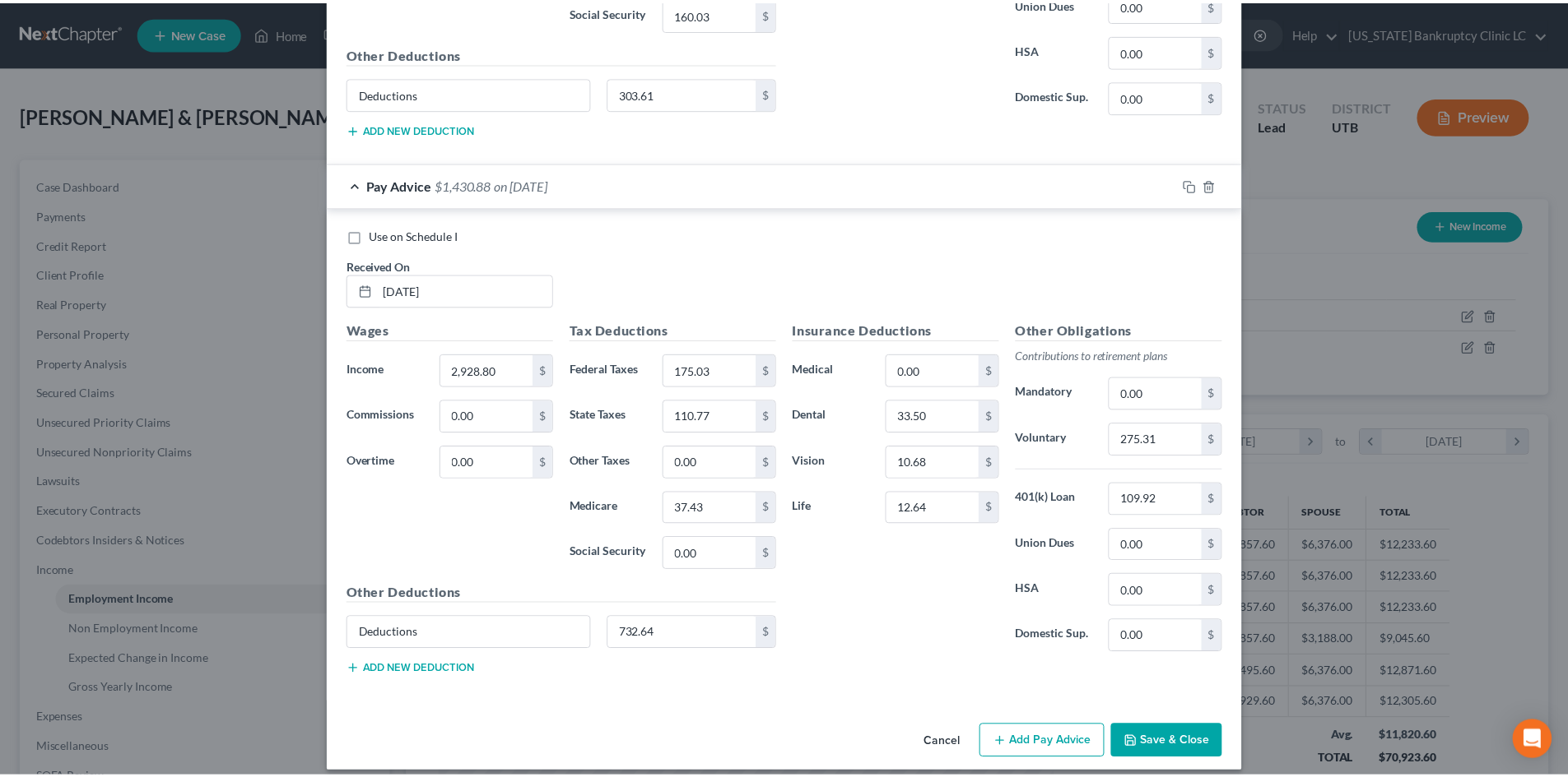
scroll to position [5363, 0]
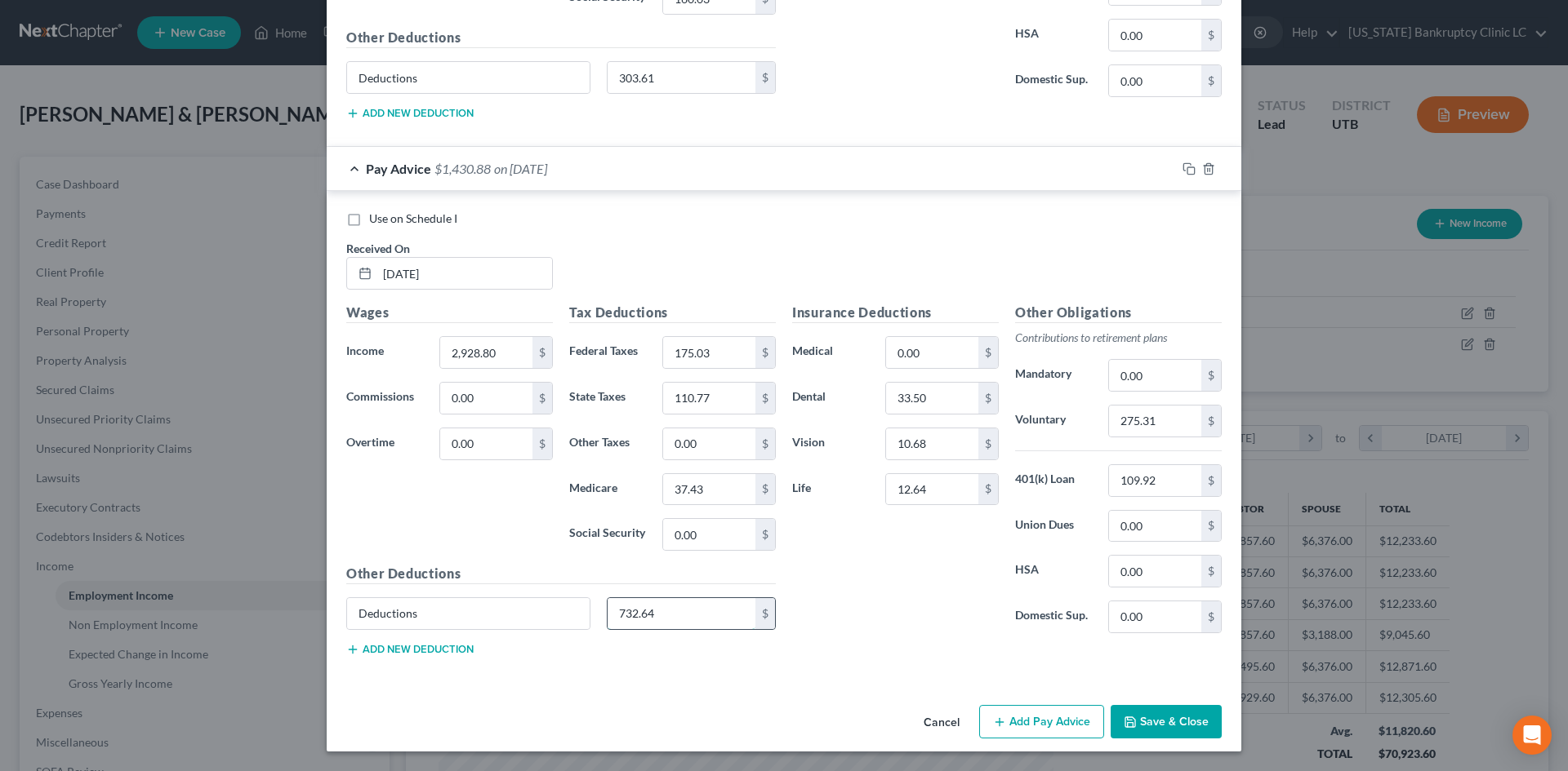
click at [696, 607] on input "732.64" at bounding box center [682, 614] width 148 height 31
click at [520, 616] on input "Deductions" at bounding box center [468, 614] width 242 height 31
click at [999, 623] on div "Insurance Deductions Medical 0.00 $ Dental 33.50 $ Vision 10.68 $ Life 12.64 $" at bounding box center [896, 474] width 223 height 343
click at [730, 526] on input "0.00" at bounding box center [709, 535] width 92 height 31
click at [1007, 612] on label "Domestic Sup." at bounding box center [1054, 617] width 93 height 33
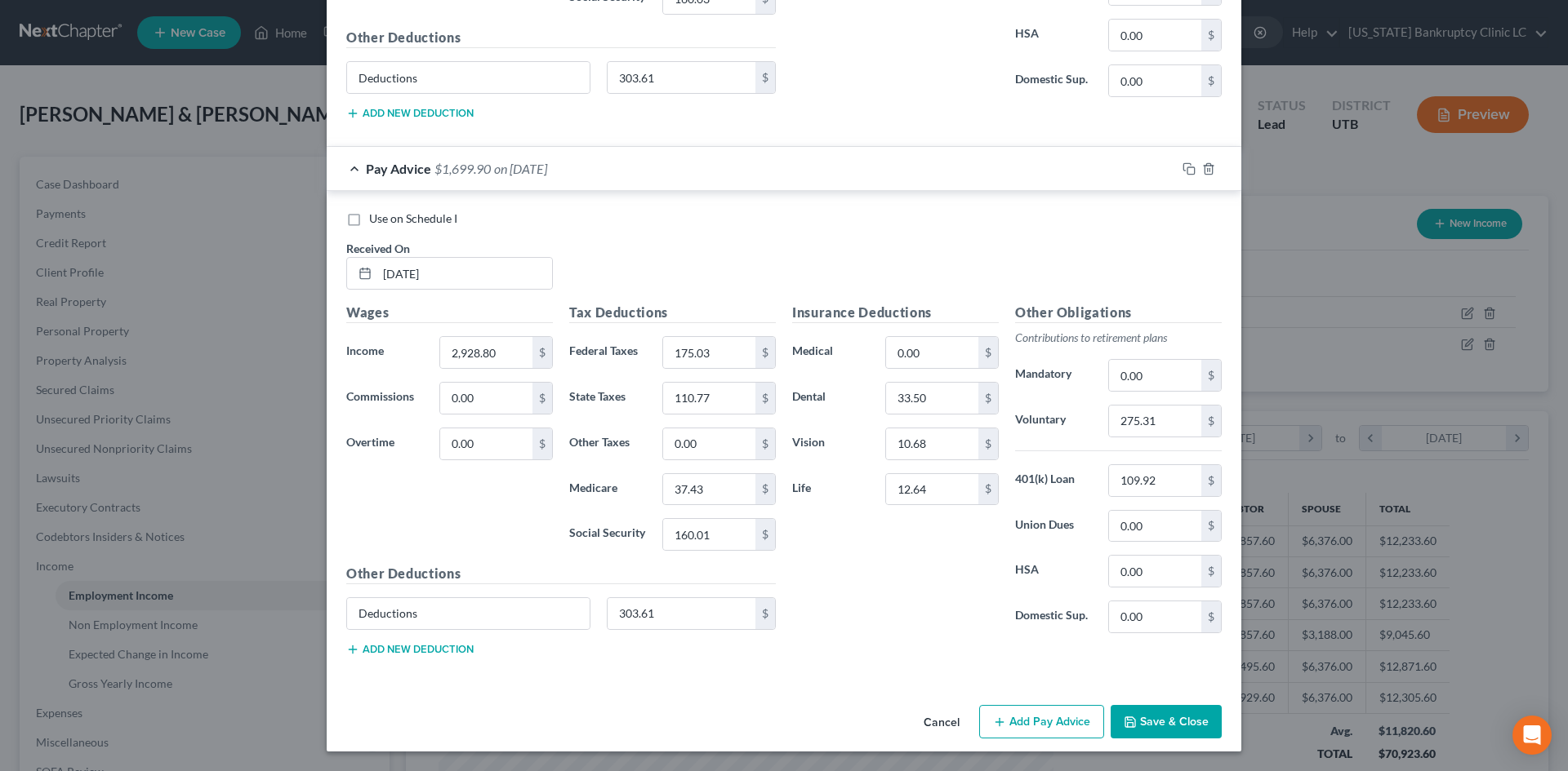
click at [1182, 696] on button "Save & Close" at bounding box center [1166, 723] width 111 height 34
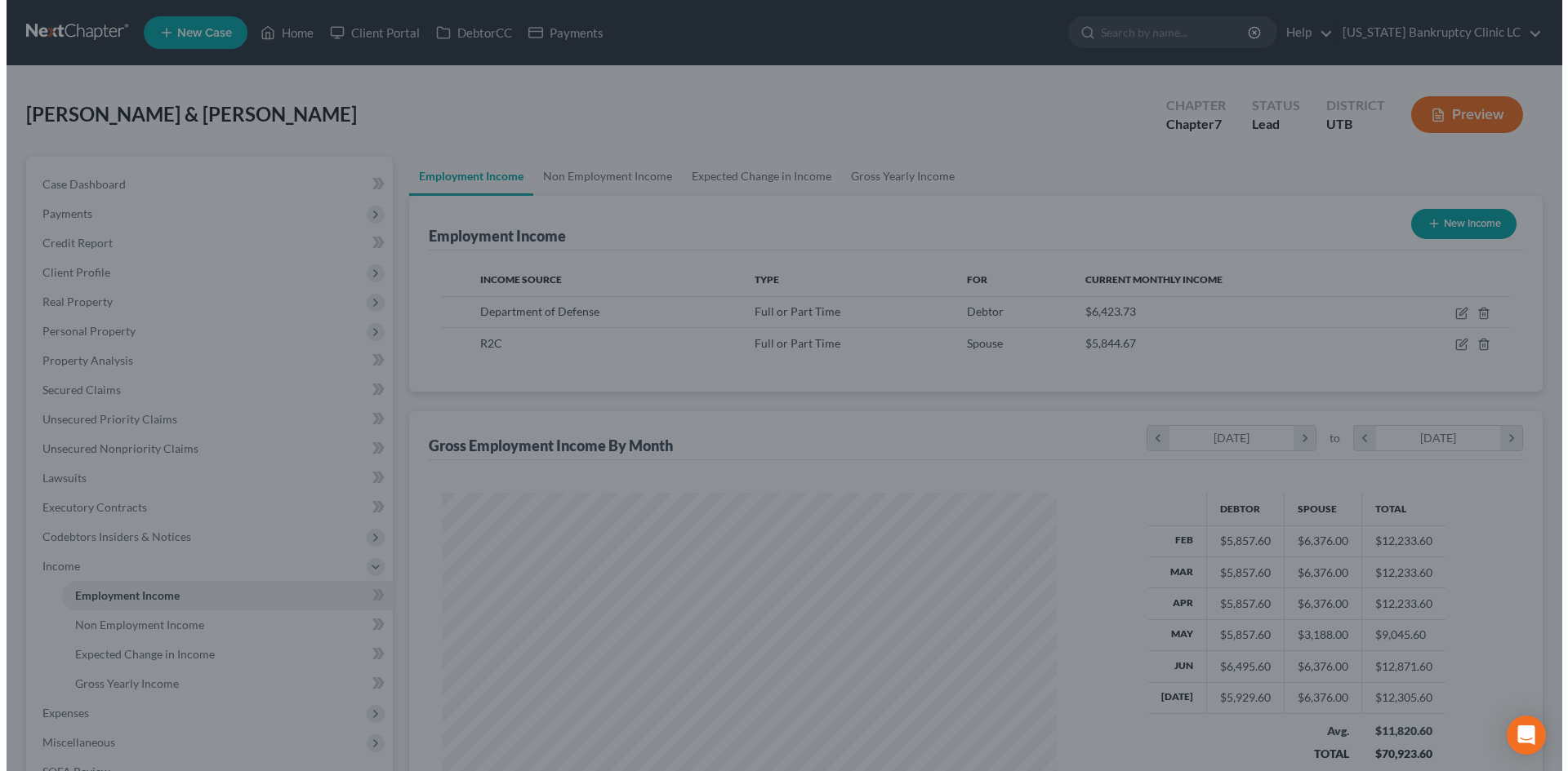
scroll to position [815934, 816113]
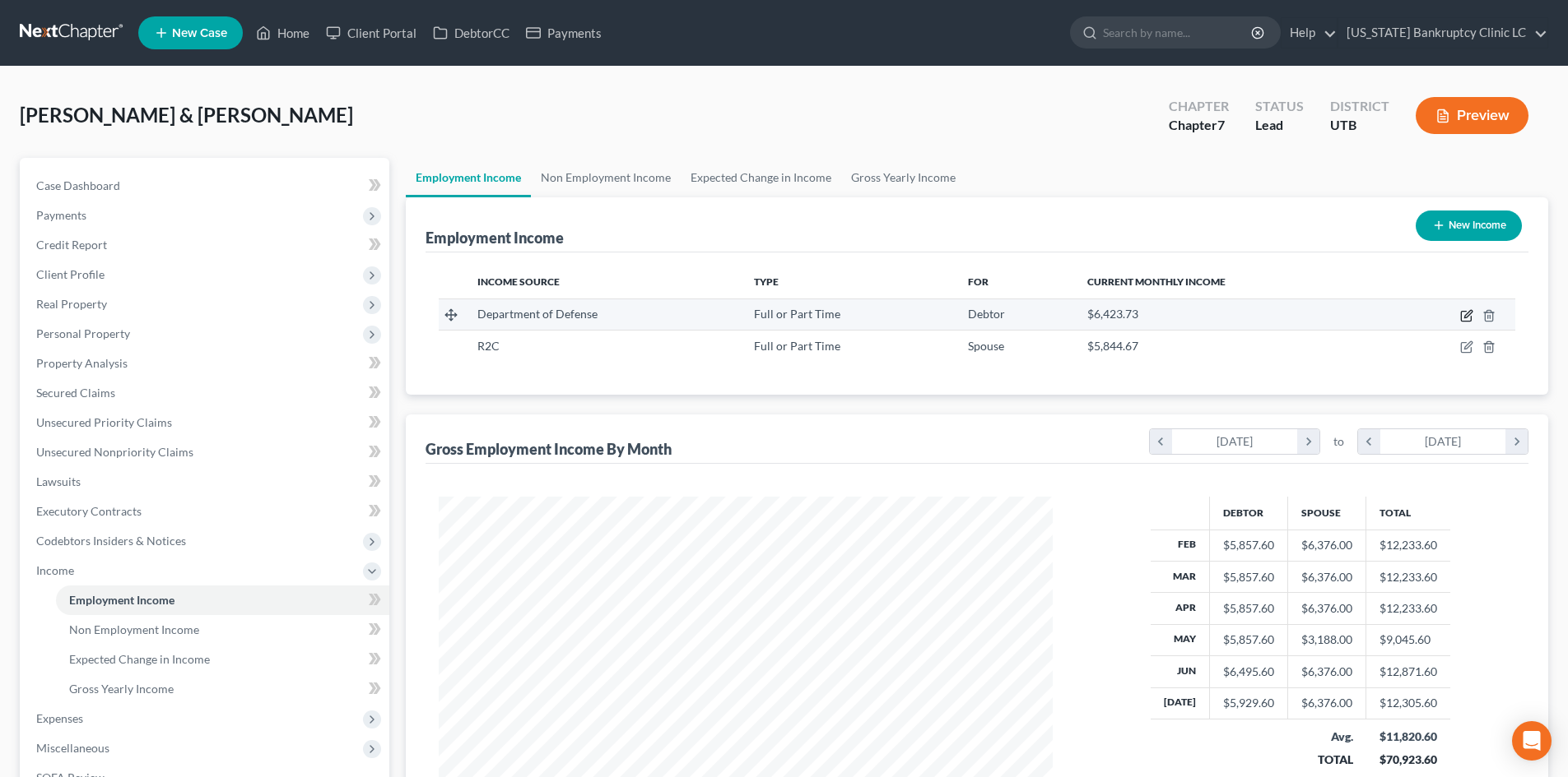
click at [1299, 315] on icon "button" at bounding box center [1466, 315] width 13 height 13
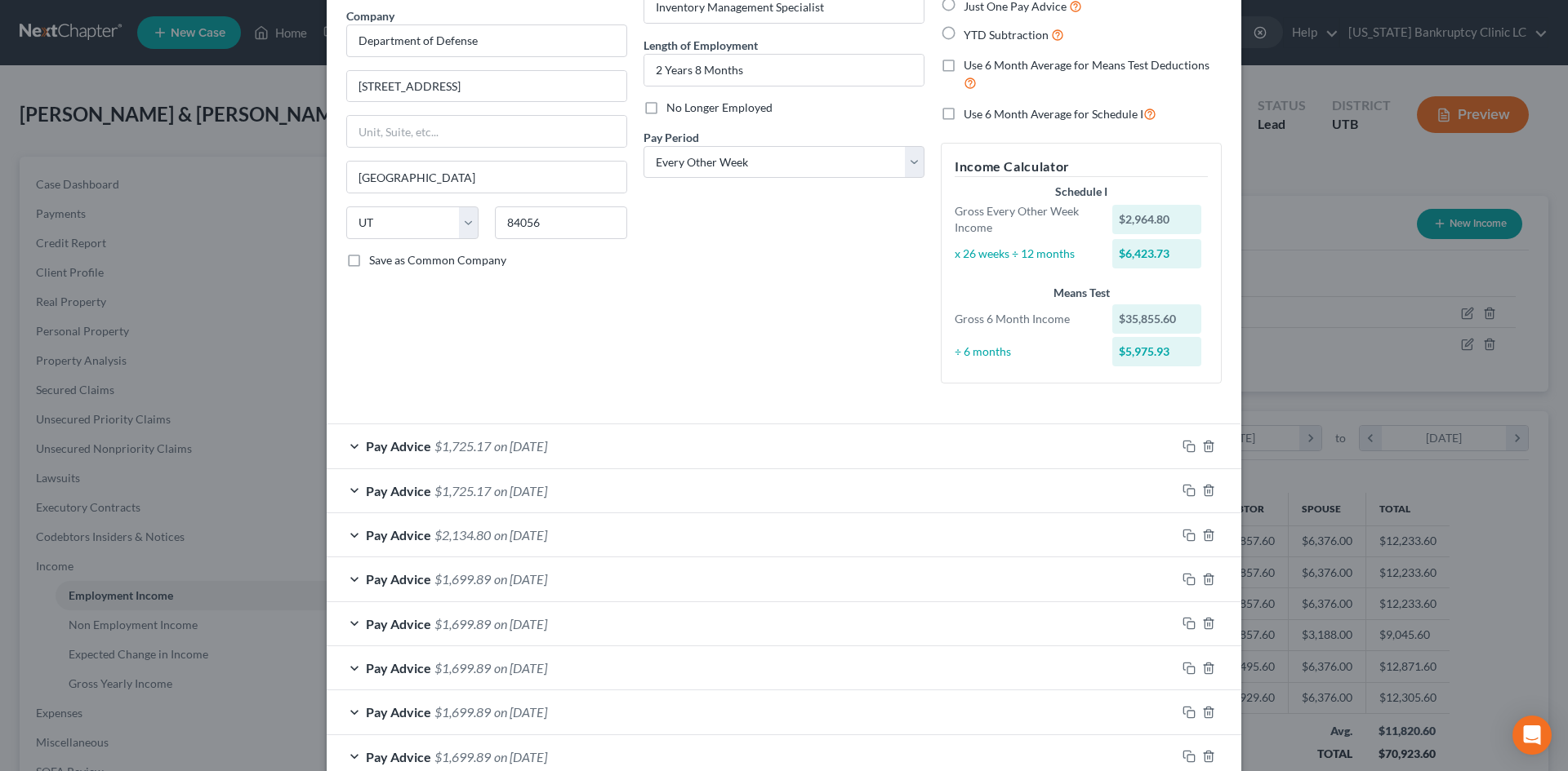
scroll to position [0, 0]
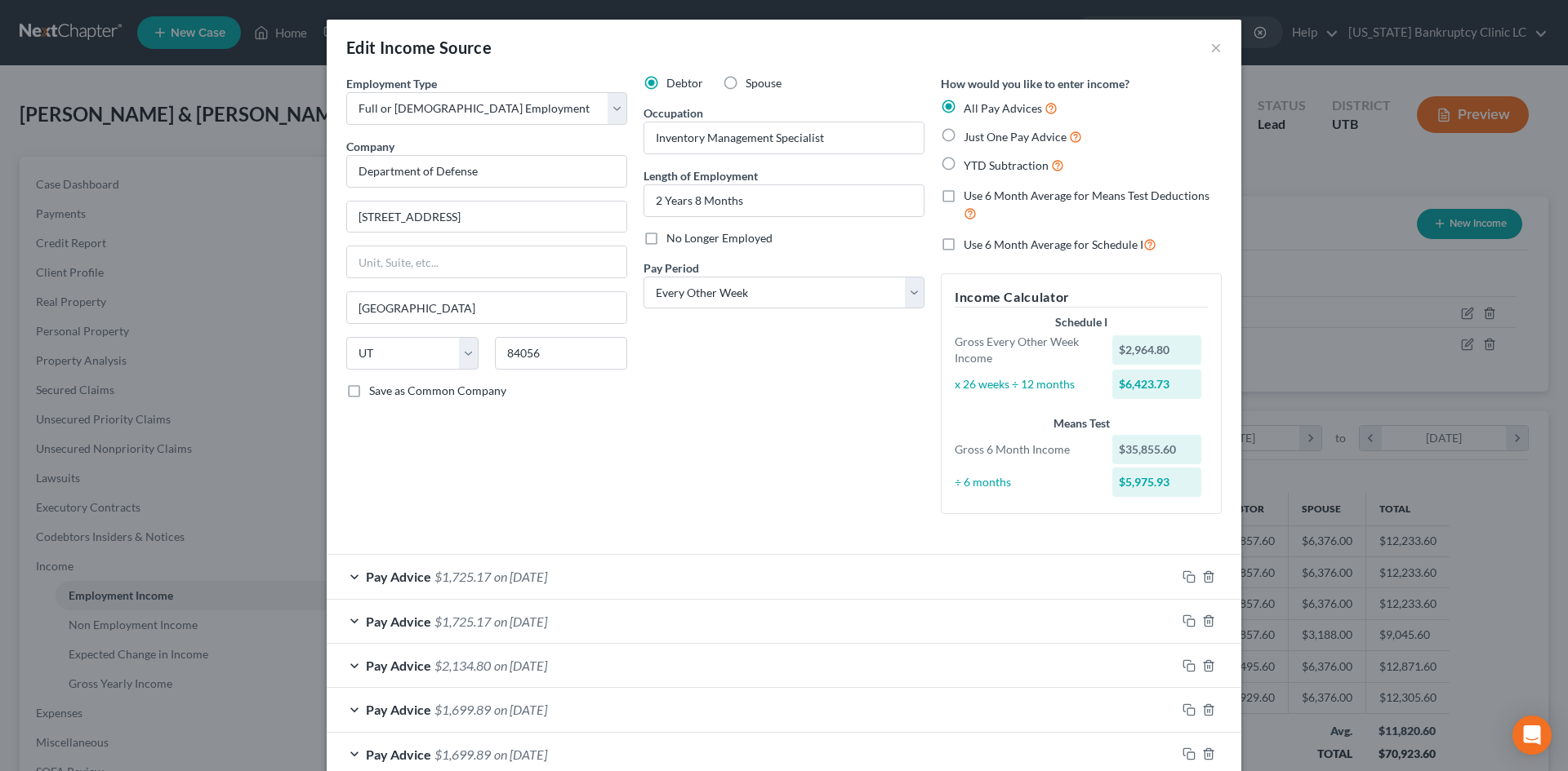
click at [1066, 247] on span "Use 6 Month Average for Schedule I" at bounding box center [1054, 244] width 179 height 14
click at [981, 246] on input "Use 6 Month Average for Schedule I" at bounding box center [975, 241] width 10 height 10
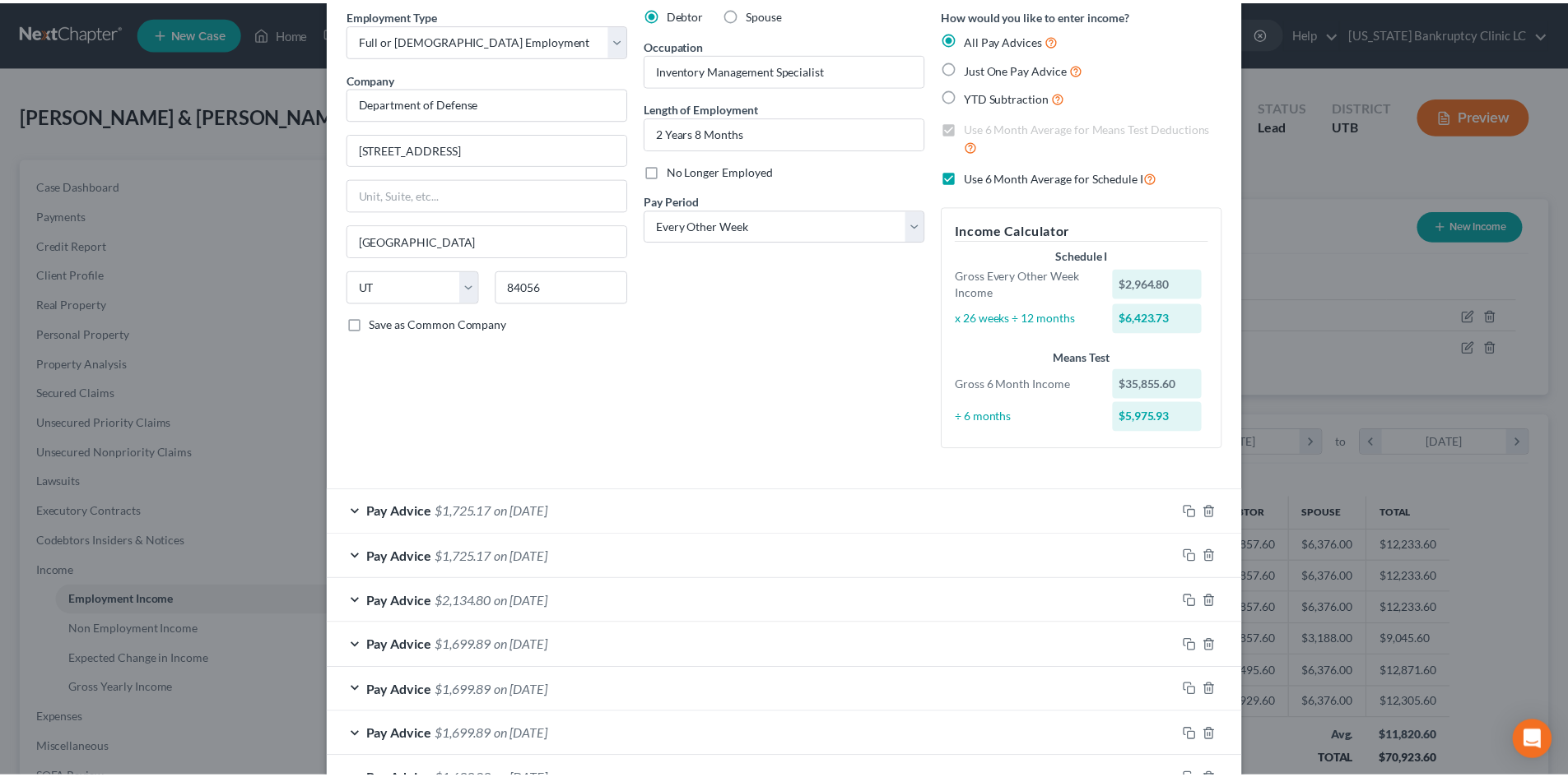
scroll to position [408, 0]
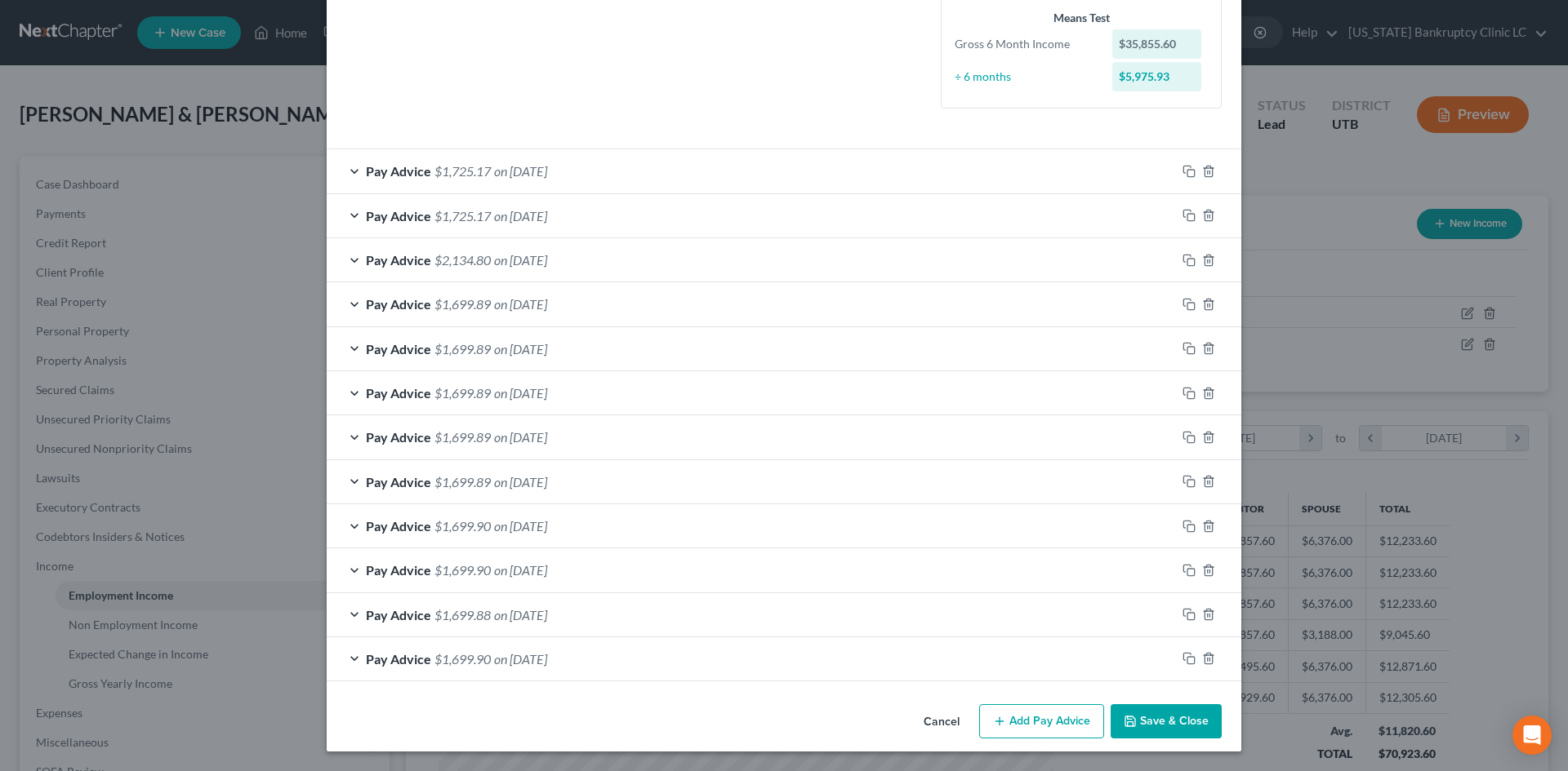
click at [1172, 696] on button "Save & Close" at bounding box center [1166, 722] width 111 height 34
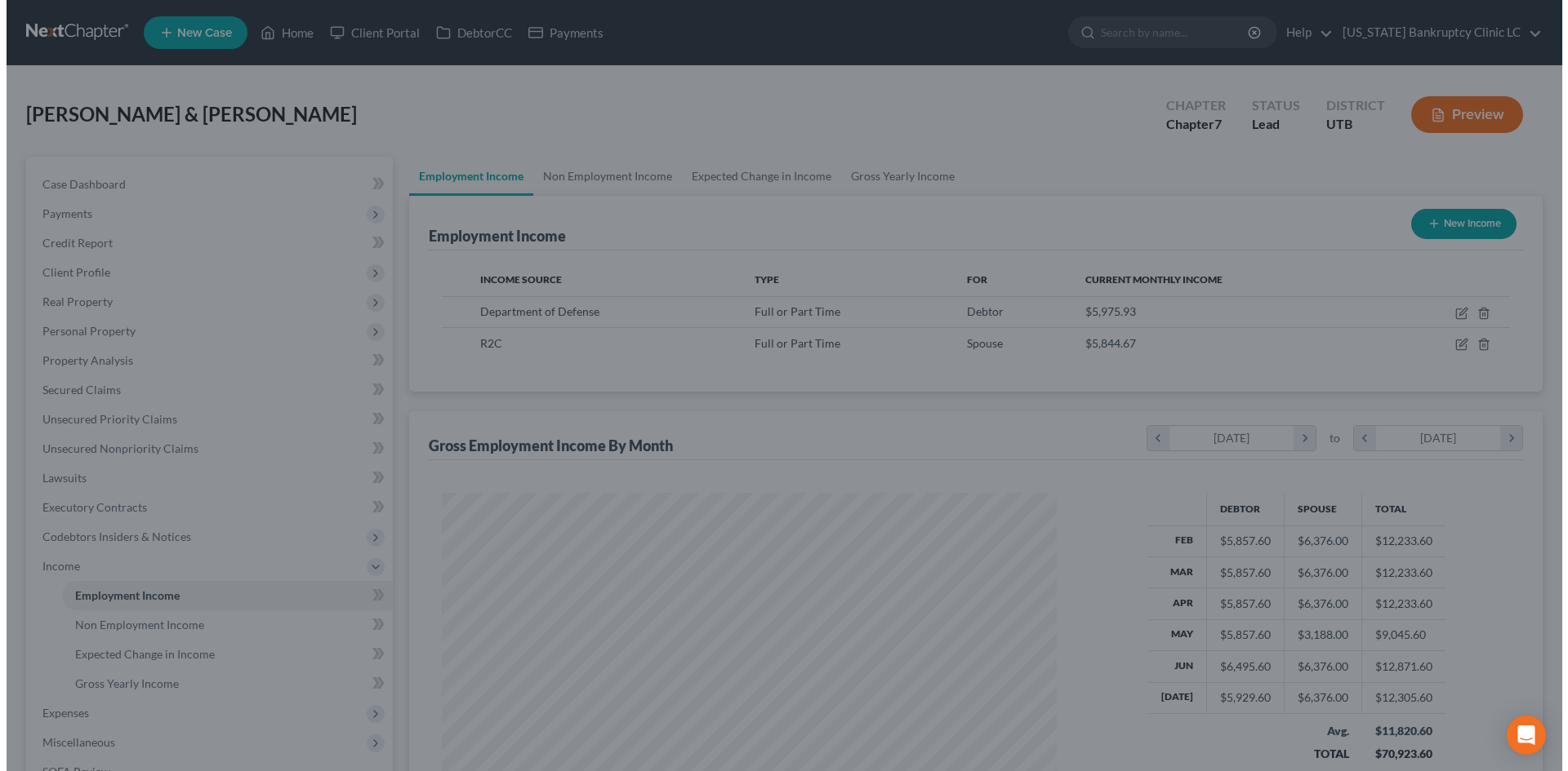
scroll to position [815934, 816113]
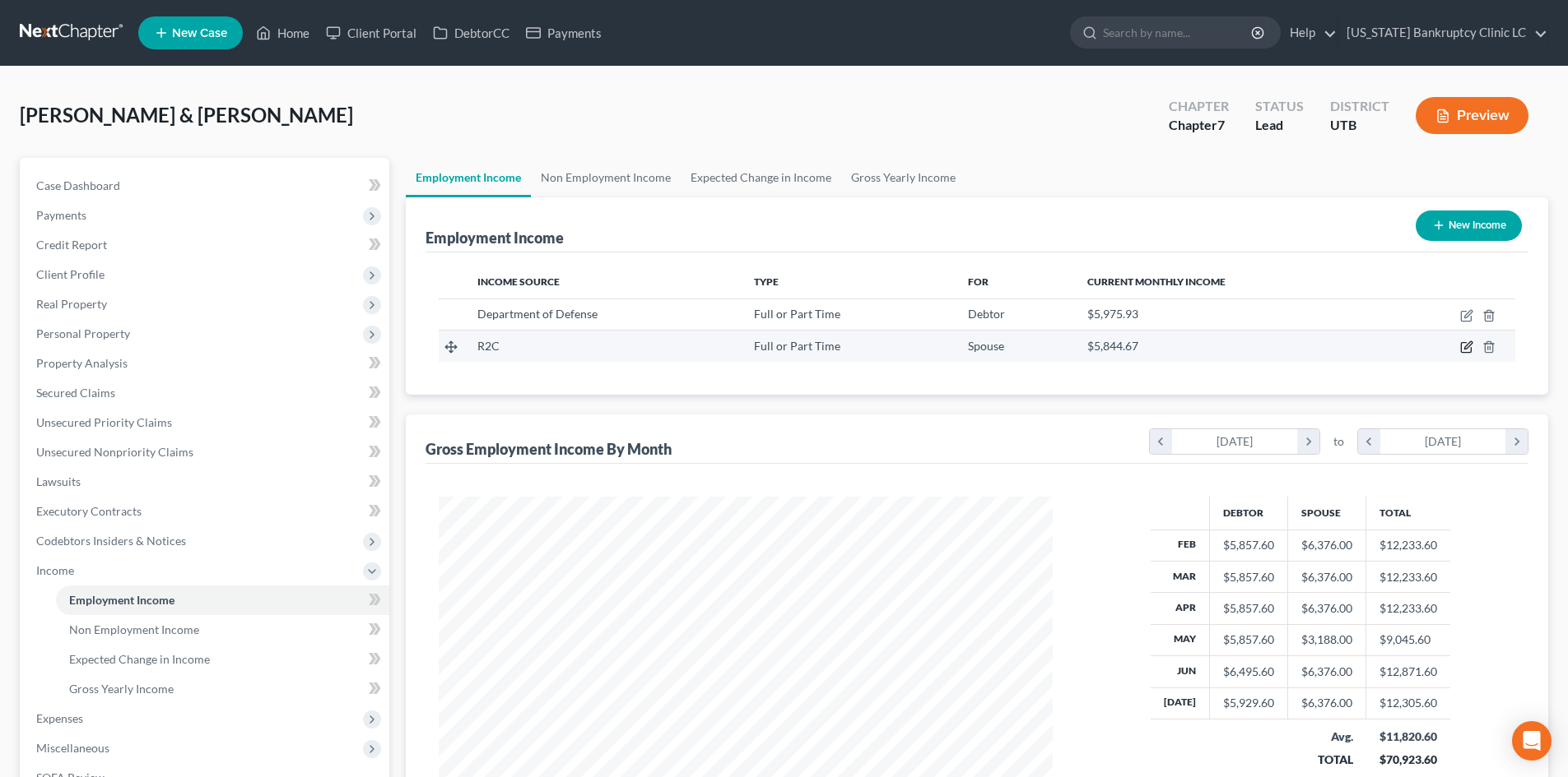
click at [1299, 348] on icon "button" at bounding box center [1468, 346] width 8 height 8
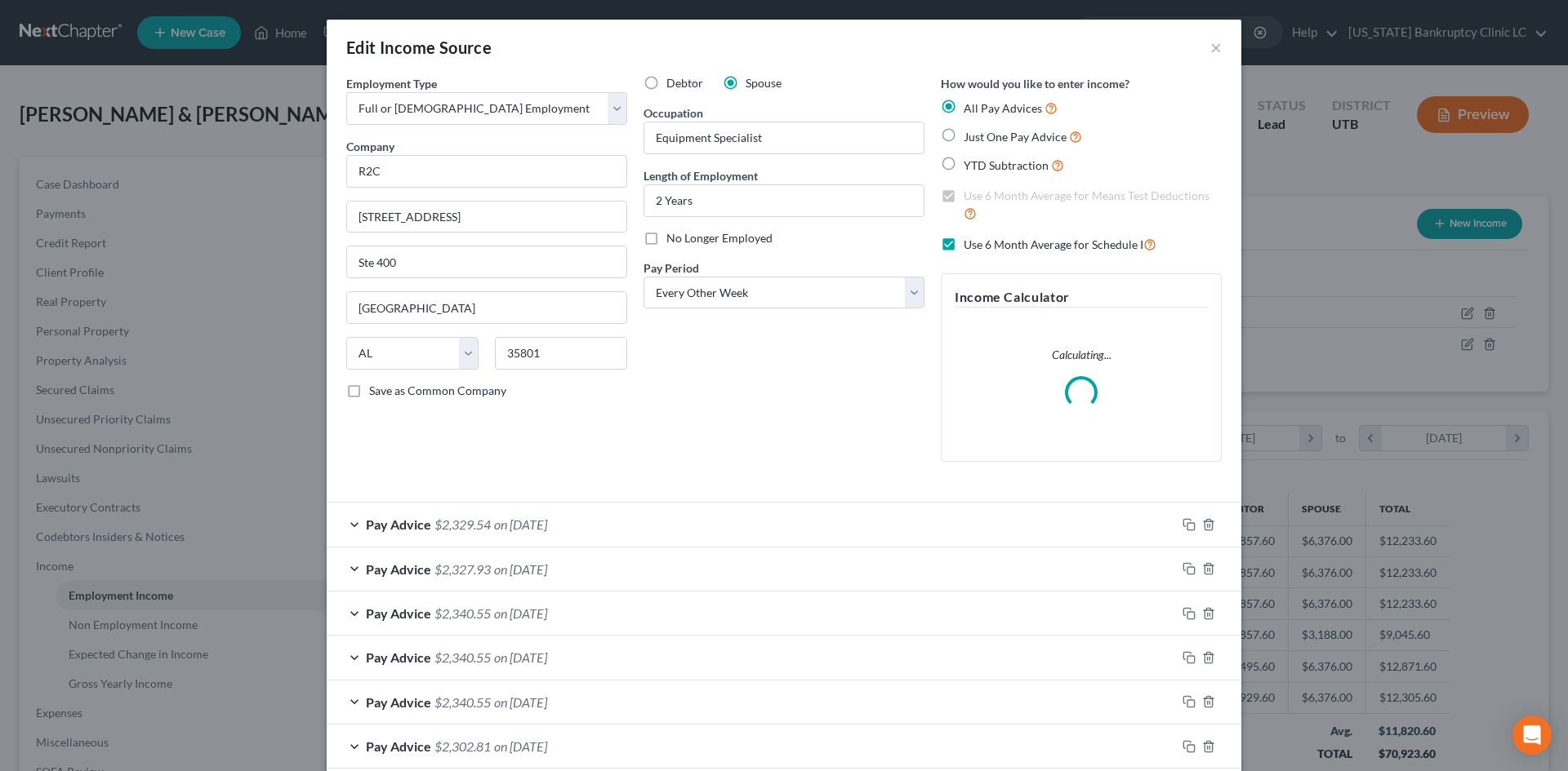
scroll to position [309, 0]
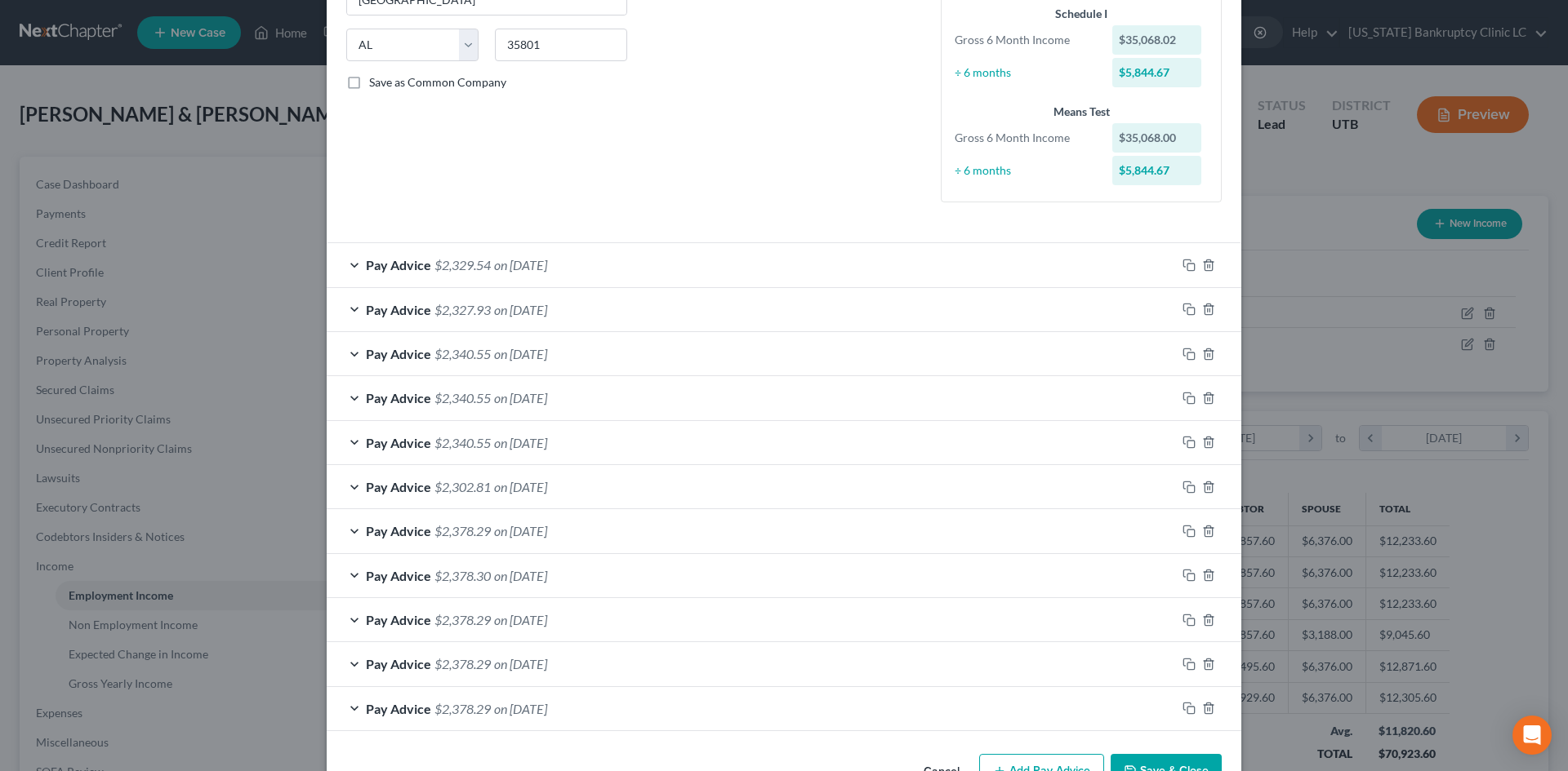
drag, startPoint x: 1175, startPoint y: 712, endPoint x: 1092, endPoint y: 707, distance: 83.2
click at [971, 696] on div "Pay Advice $2,378.29 on [DATE]" at bounding box center [784, 709] width 915 height 44
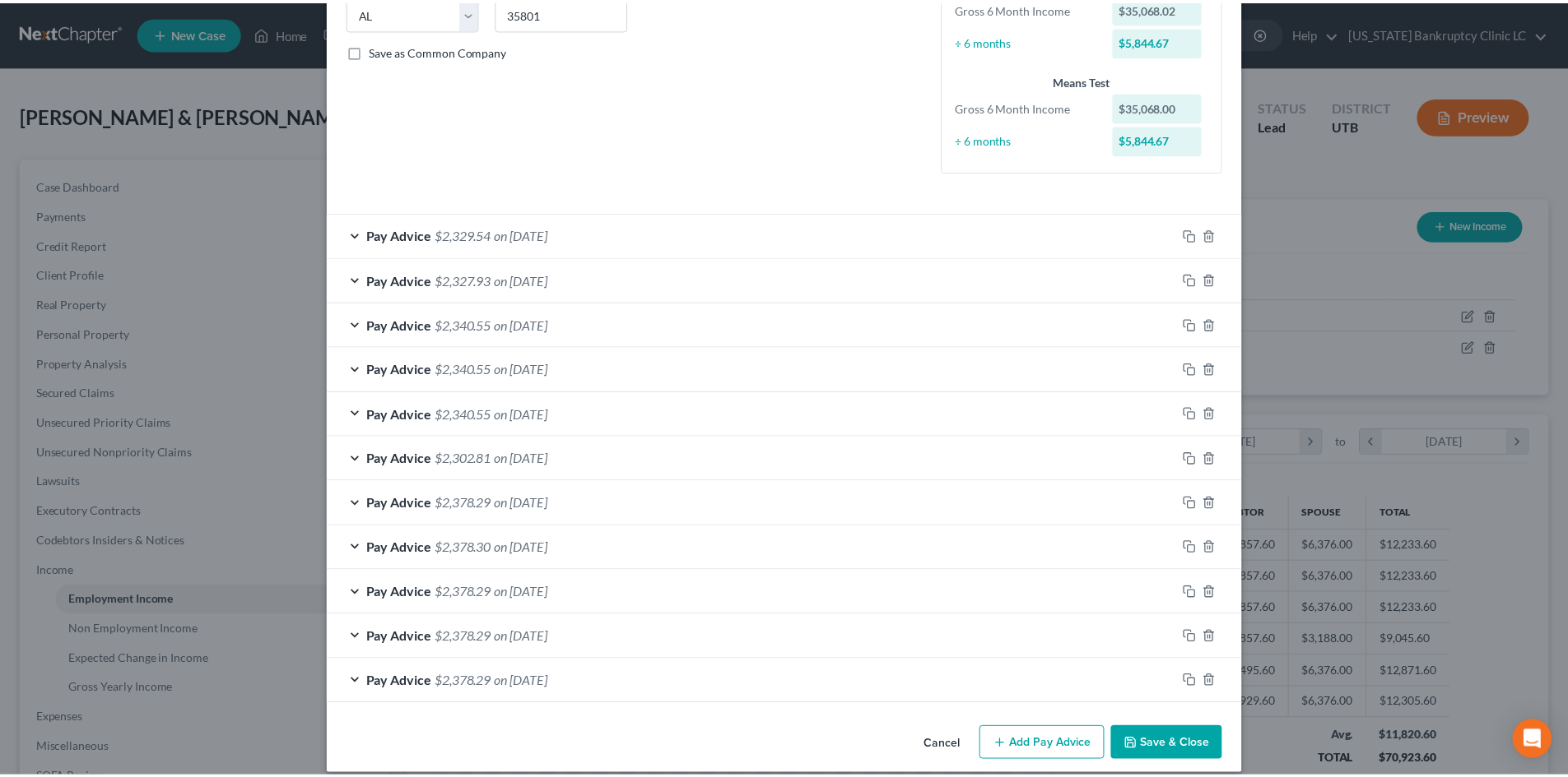
scroll to position [361, 0]
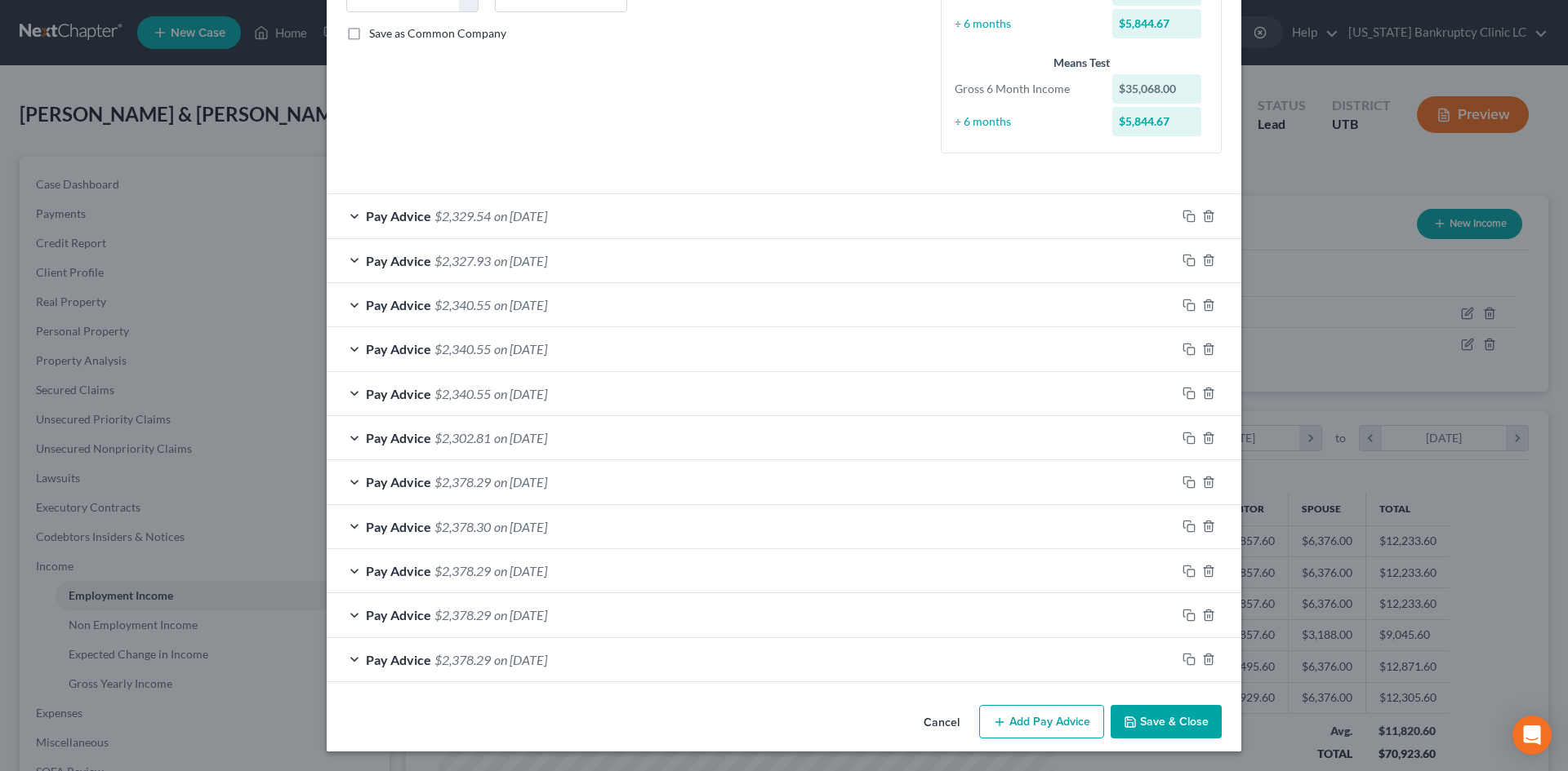
click at [1168, 696] on button "Save & Close" at bounding box center [1166, 723] width 111 height 34
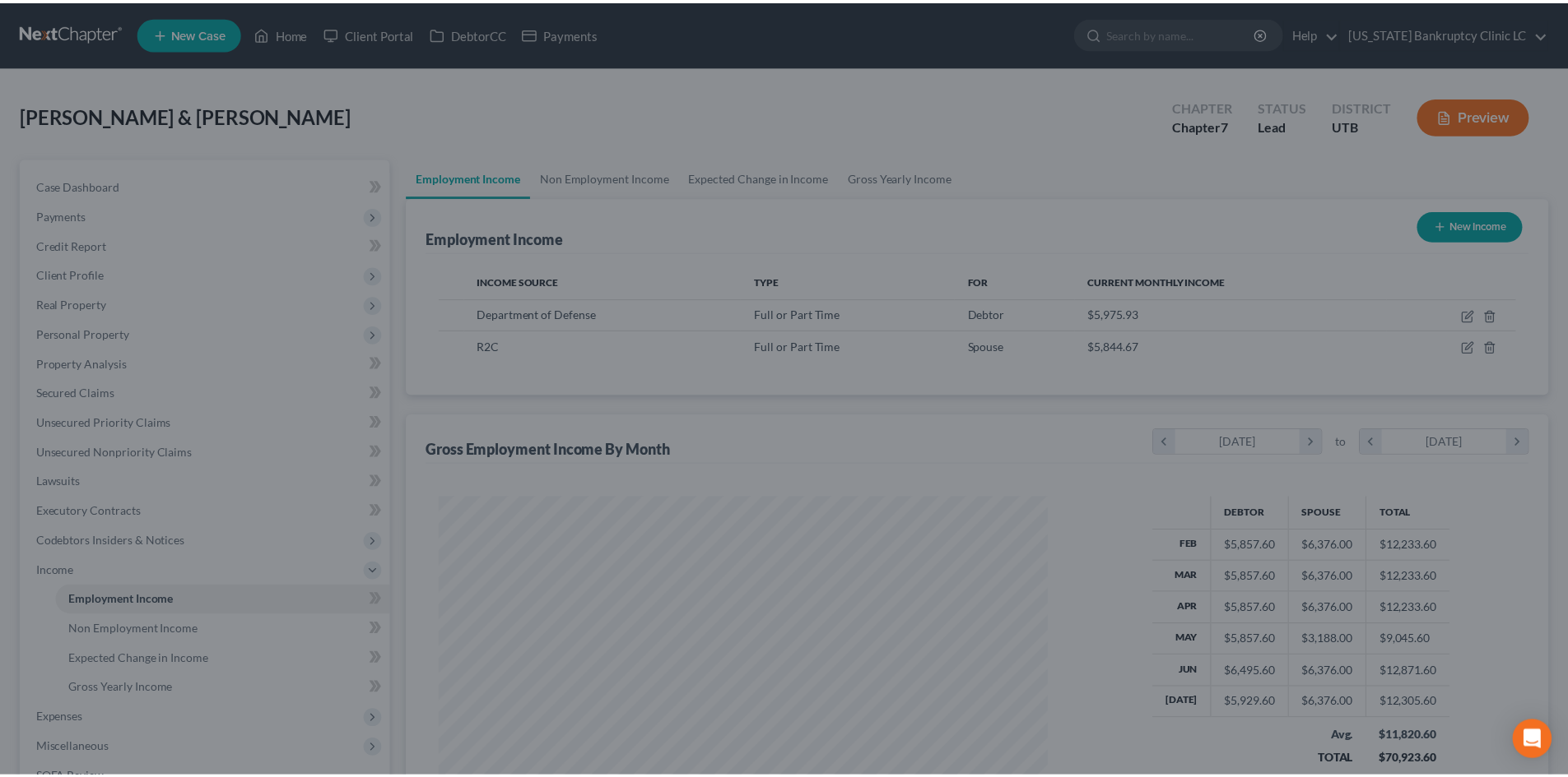
scroll to position [822284, 822449]
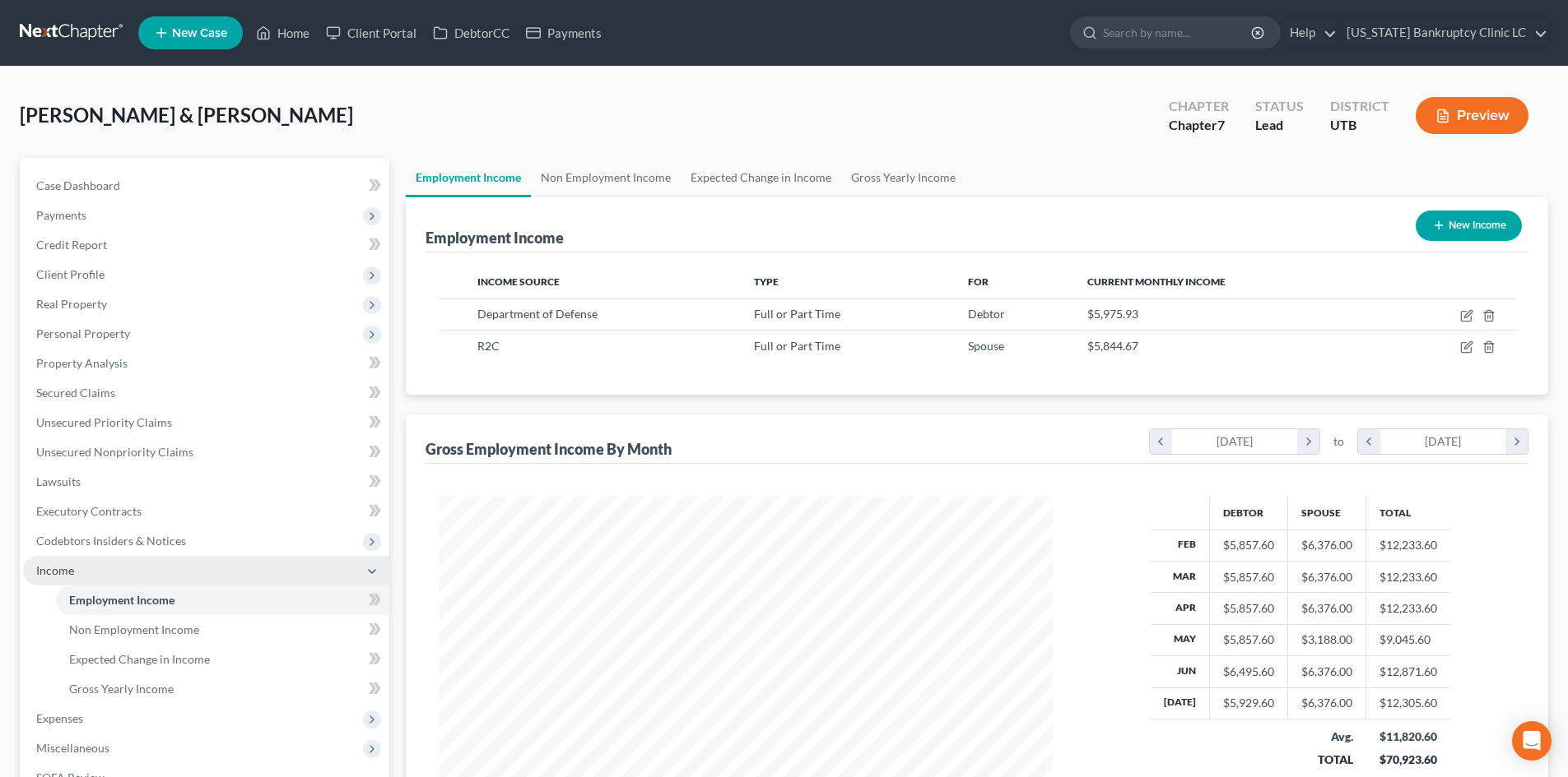
click at [138, 573] on span "Income" at bounding box center [206, 571] width 366 height 30
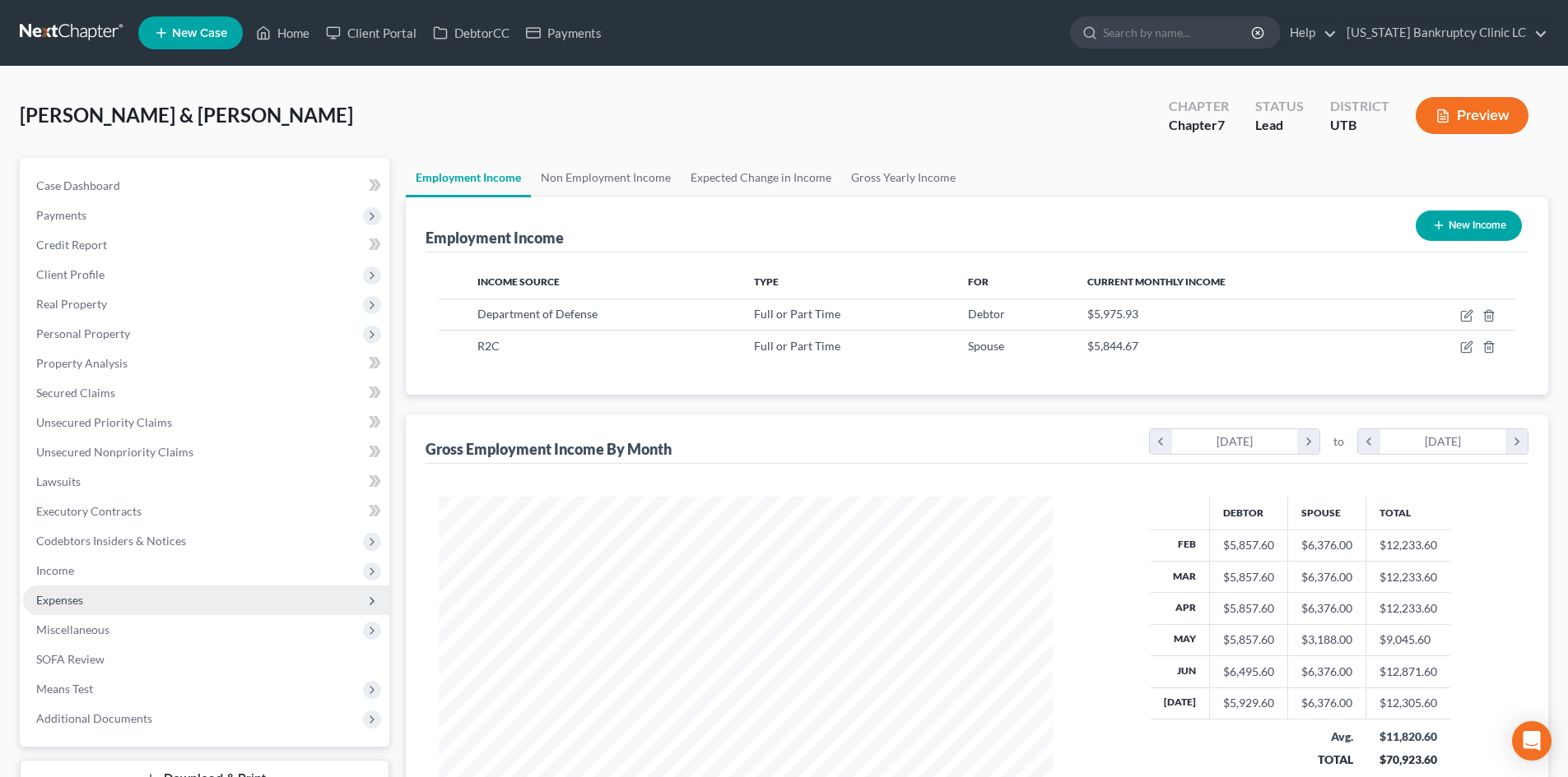
click at [123, 596] on span "Expenses" at bounding box center [206, 601] width 366 height 30
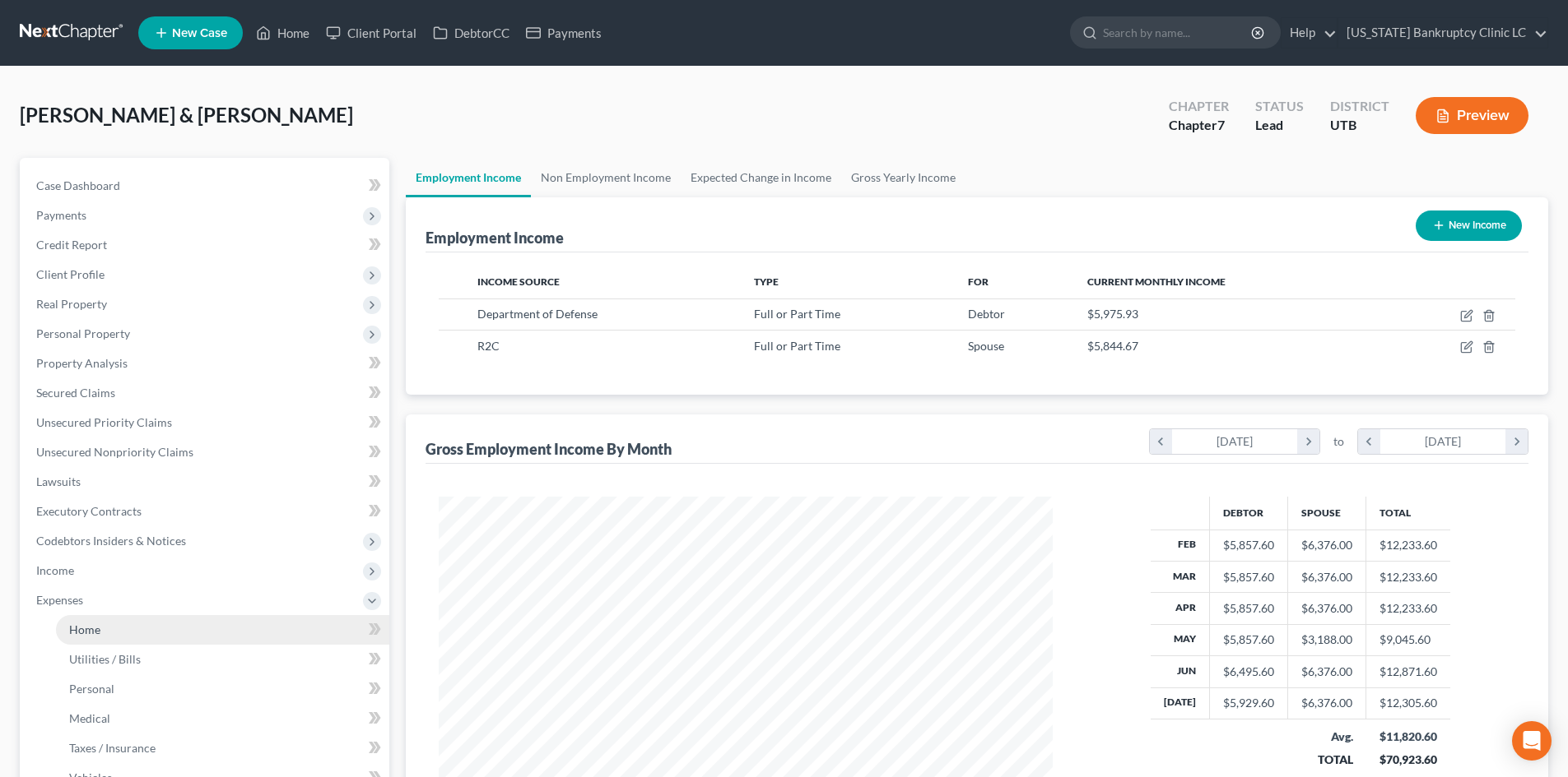
click at [128, 628] on link "Home" at bounding box center [222, 630] width 333 height 30
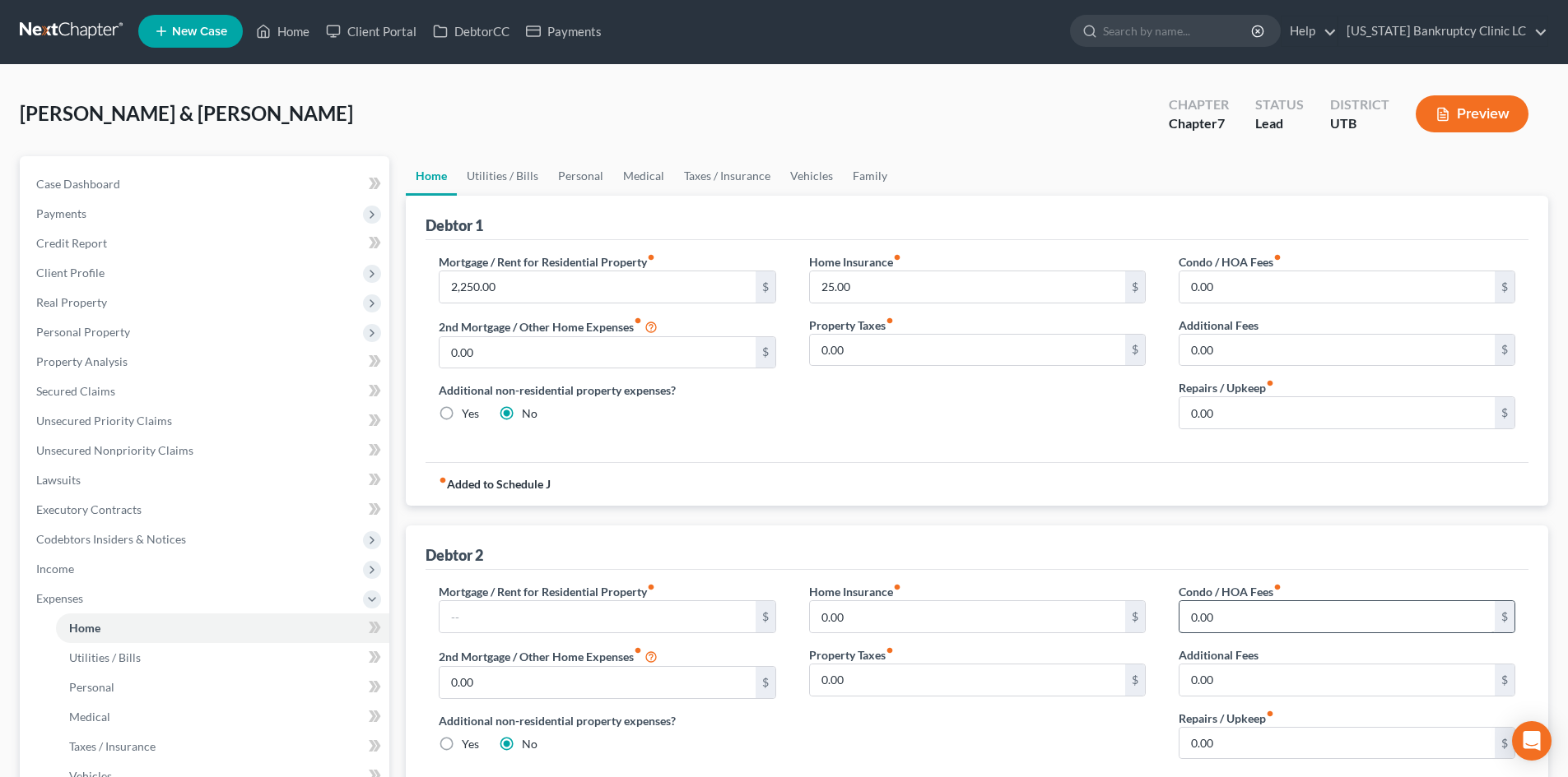
scroll to position [247, 0]
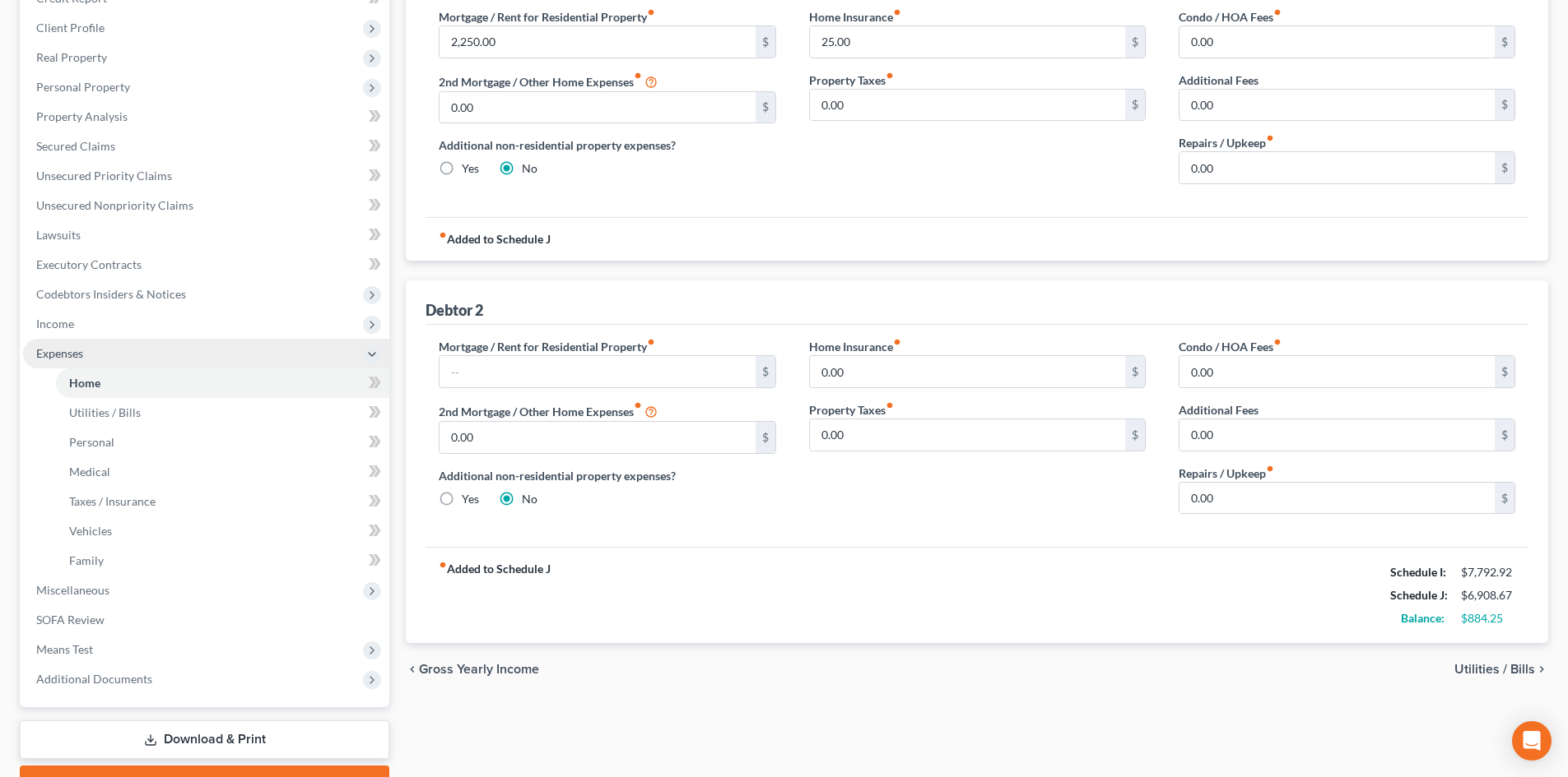
click at [116, 352] on span "Expenses" at bounding box center [206, 354] width 366 height 30
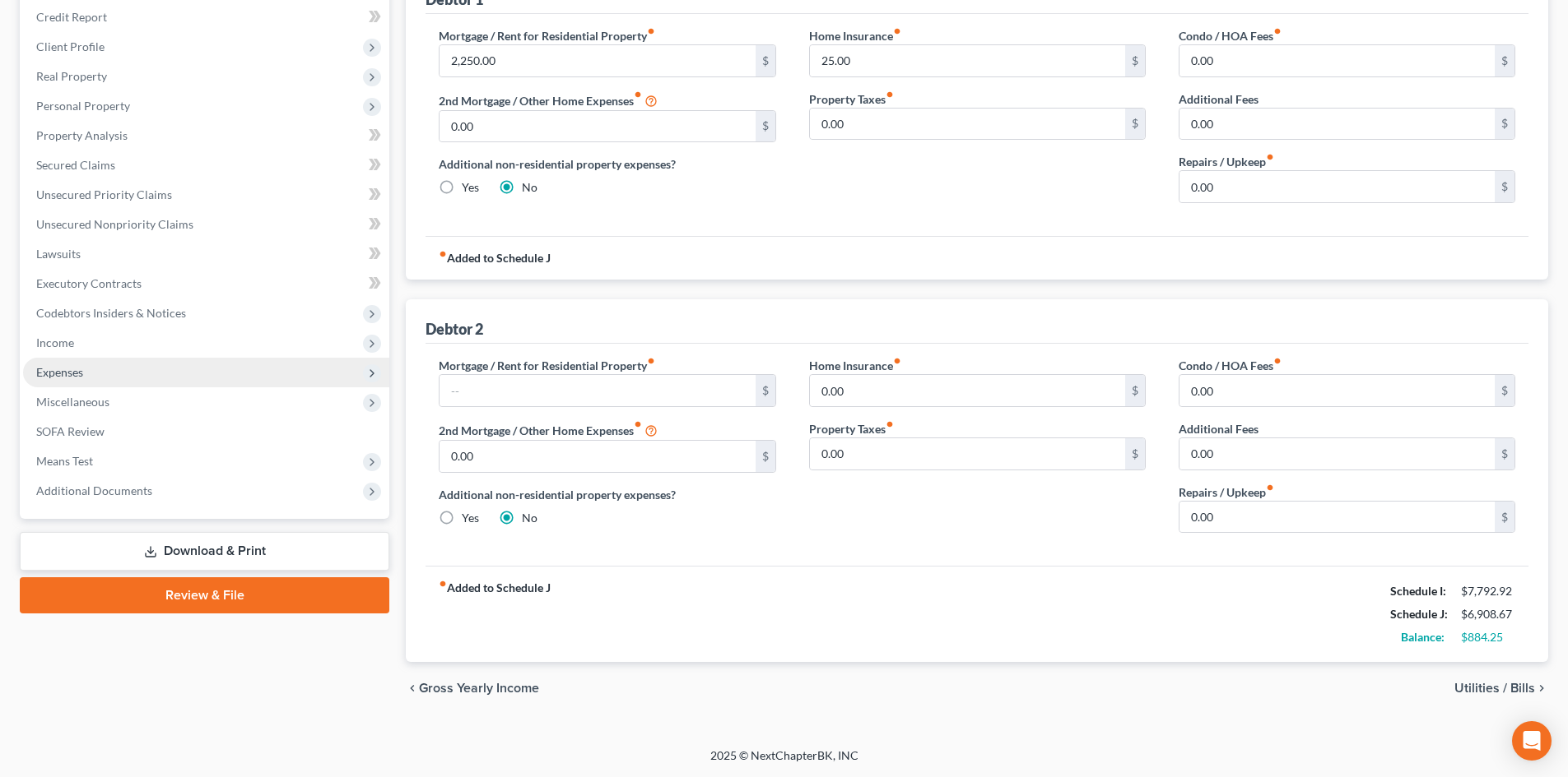
scroll to position [228, 0]
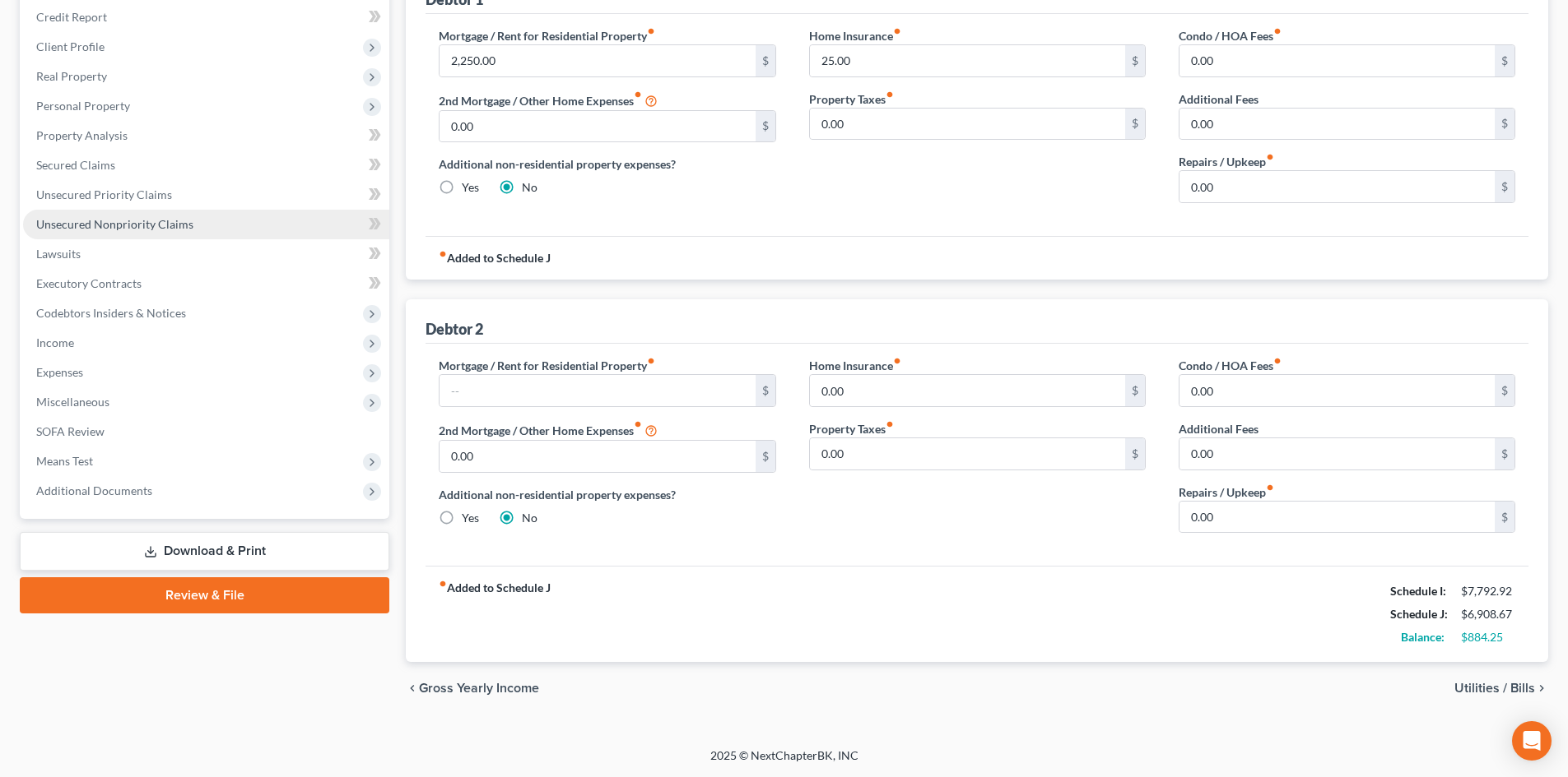
click at [144, 222] on span "Unsecured Nonpriority Claims" at bounding box center [115, 224] width 157 height 14
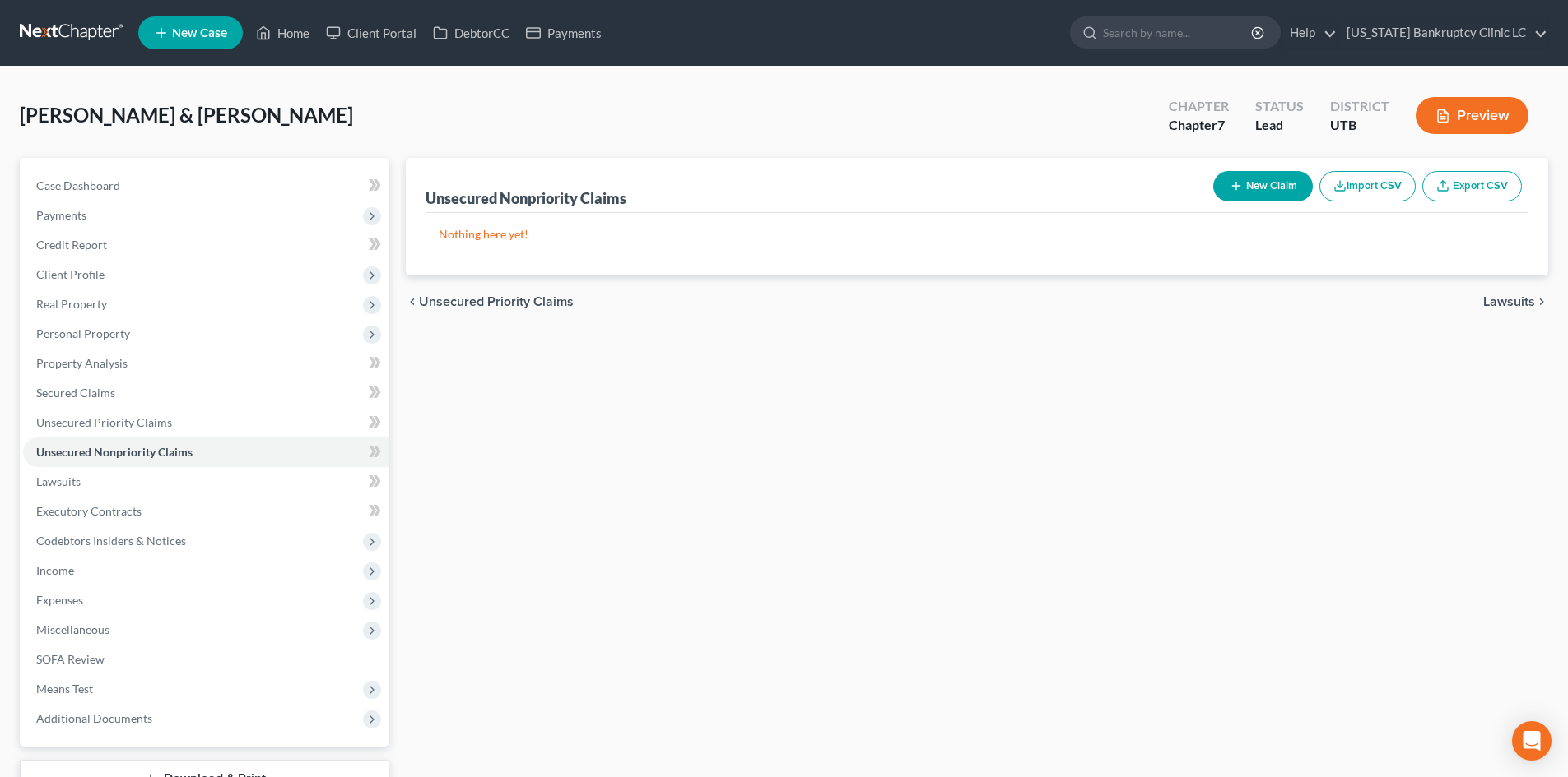
click at [1243, 183] on button "New Claim" at bounding box center [1263, 186] width 100 height 30
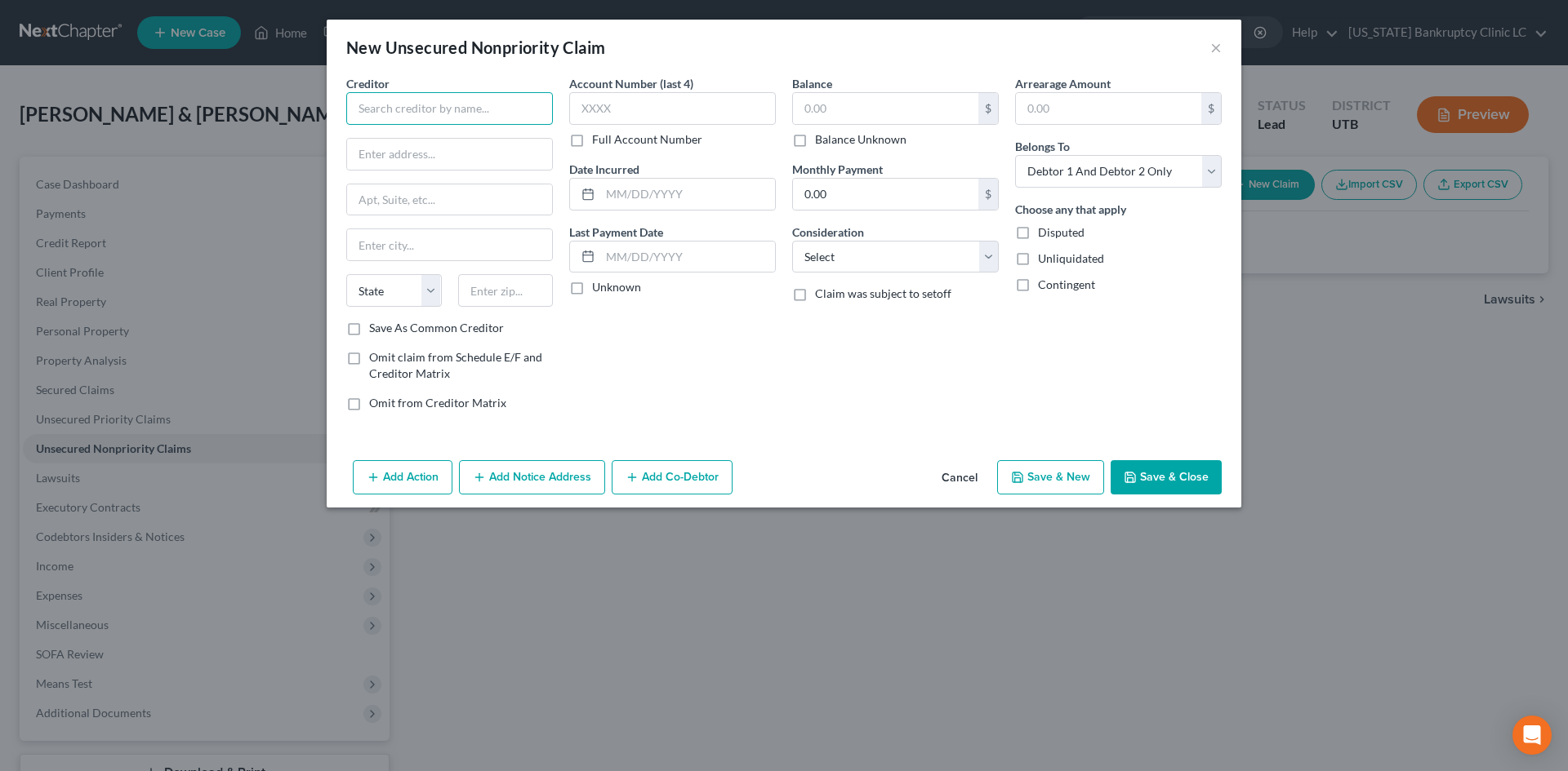
click at [473, 102] on input "text" at bounding box center [449, 109] width 206 height 33
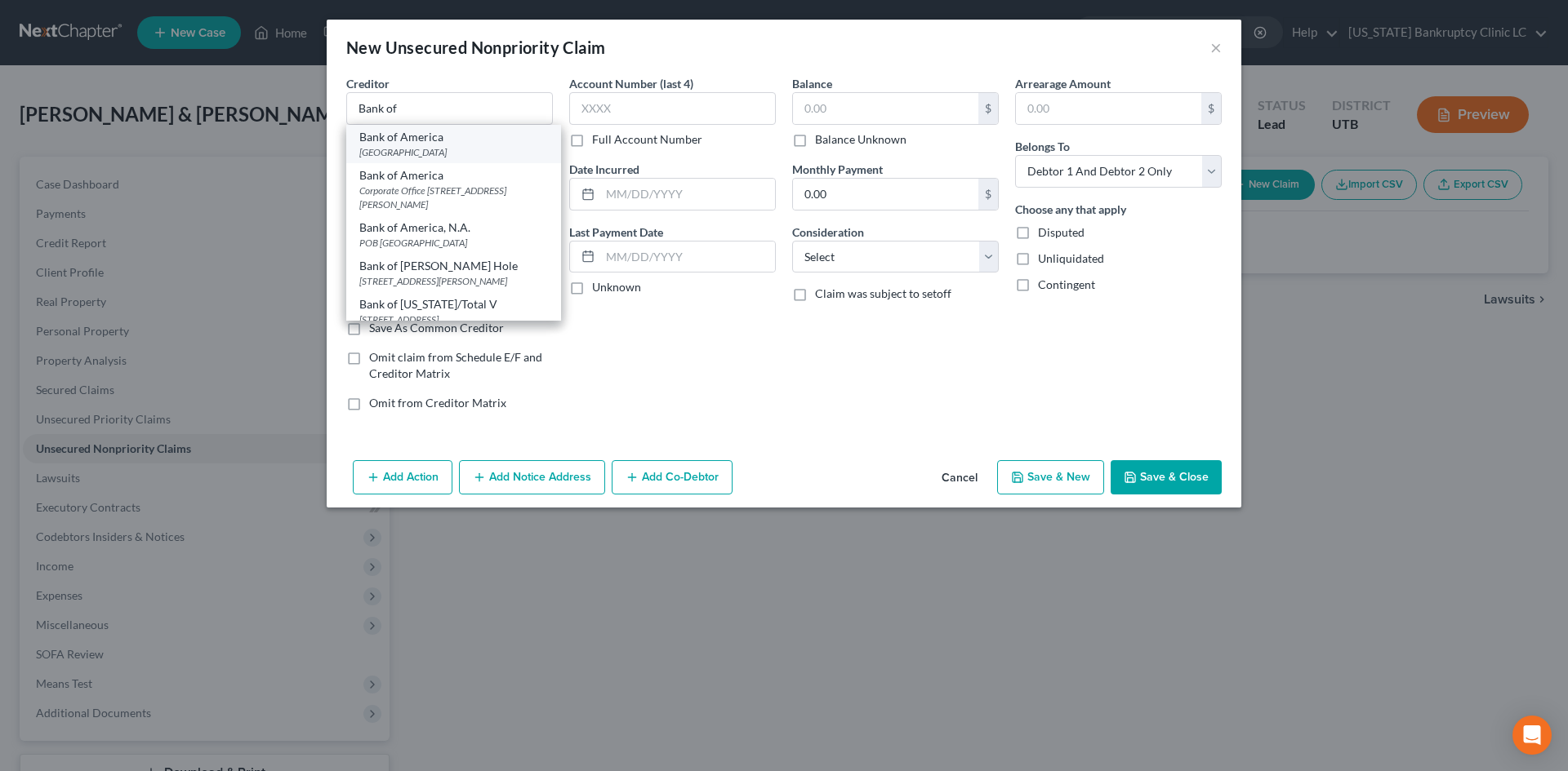
click at [454, 139] on div "Bank of America" at bounding box center [453, 137] width 189 height 16
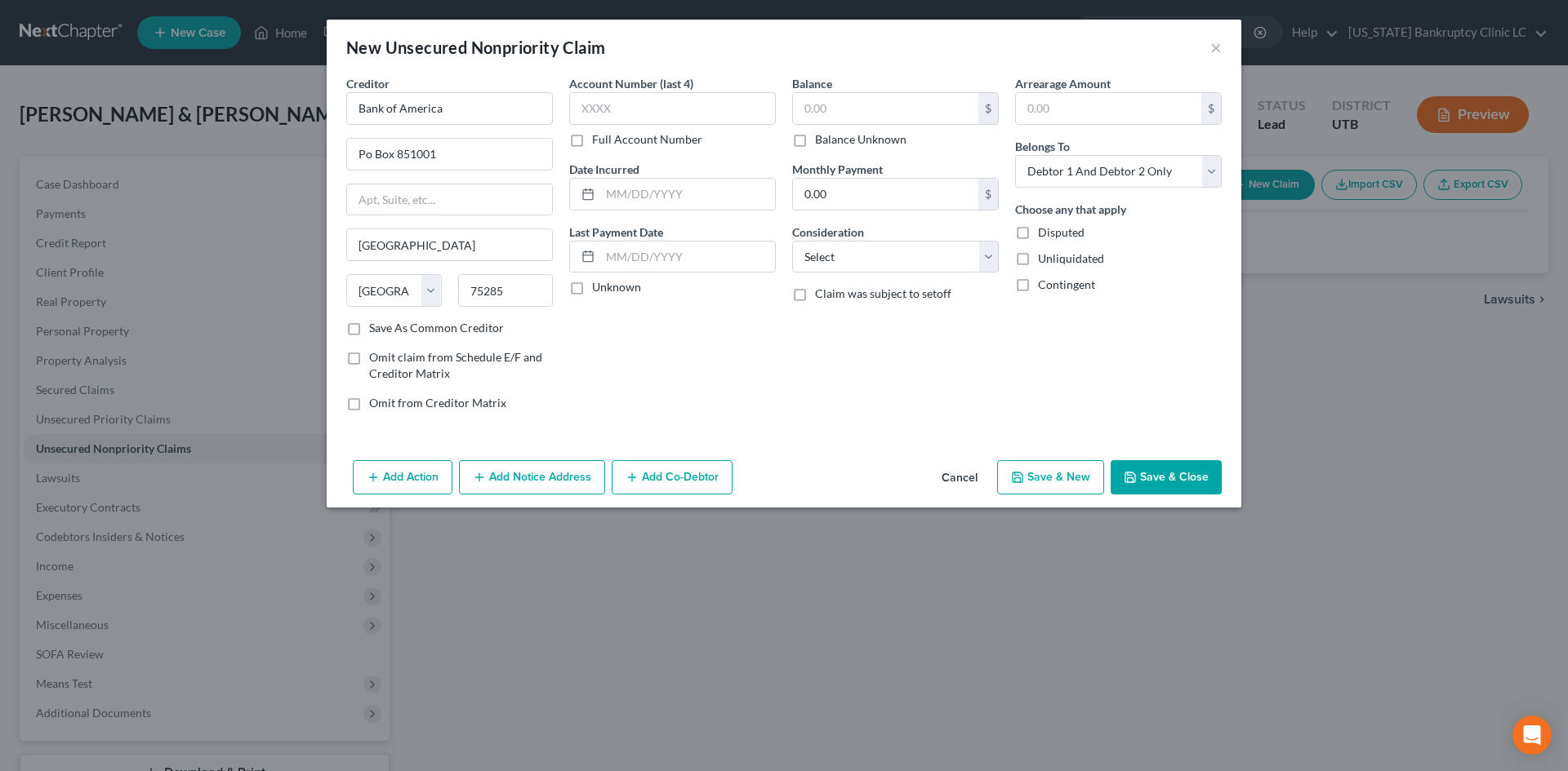
click at [1038, 480] on button "Save & New" at bounding box center [1051, 478] width 107 height 34
click at [431, 114] on input "text" at bounding box center [449, 109] width 206 height 33
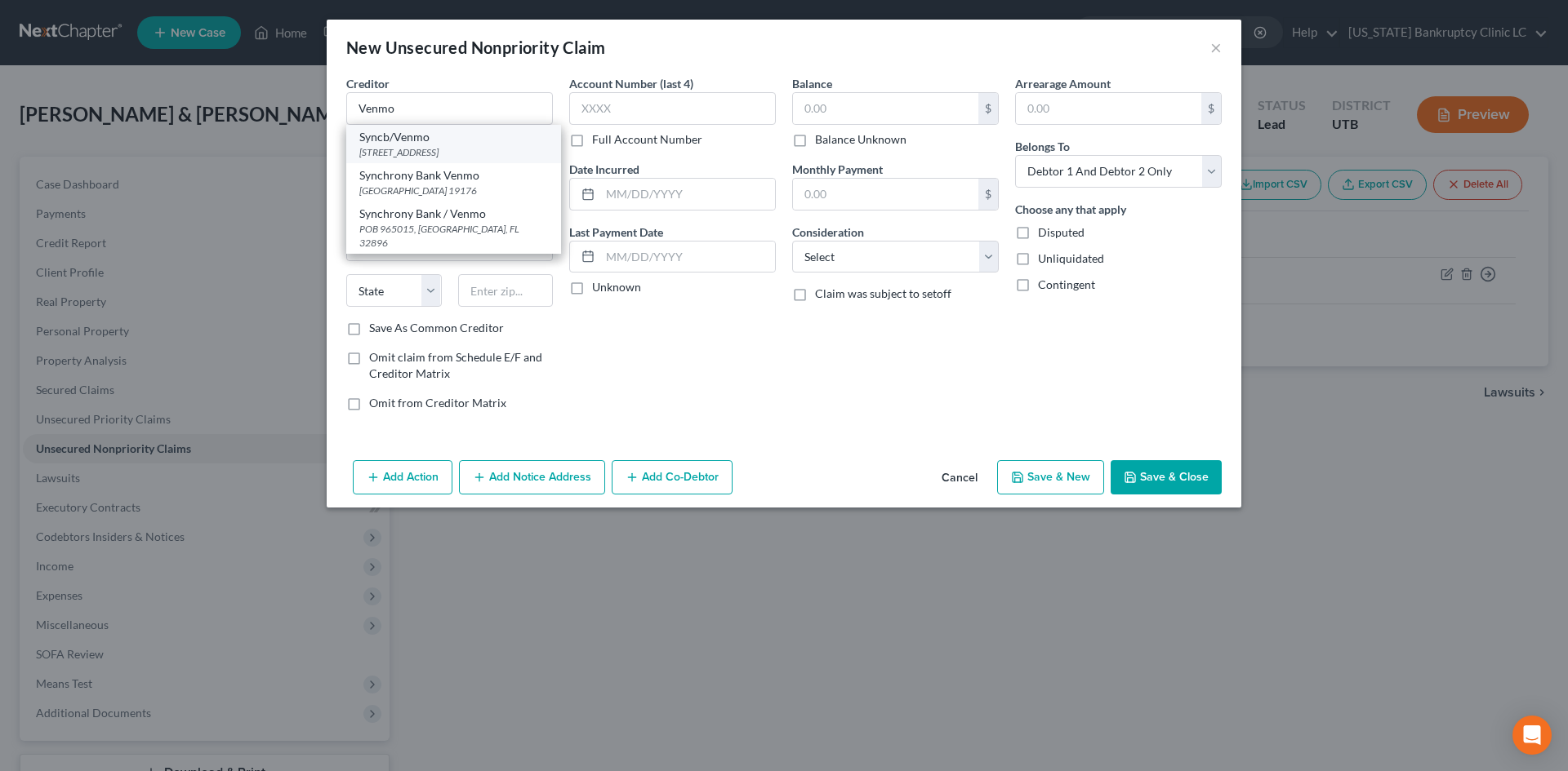
click at [476, 155] on div "[STREET_ADDRESS]" at bounding box center [453, 152] width 189 height 14
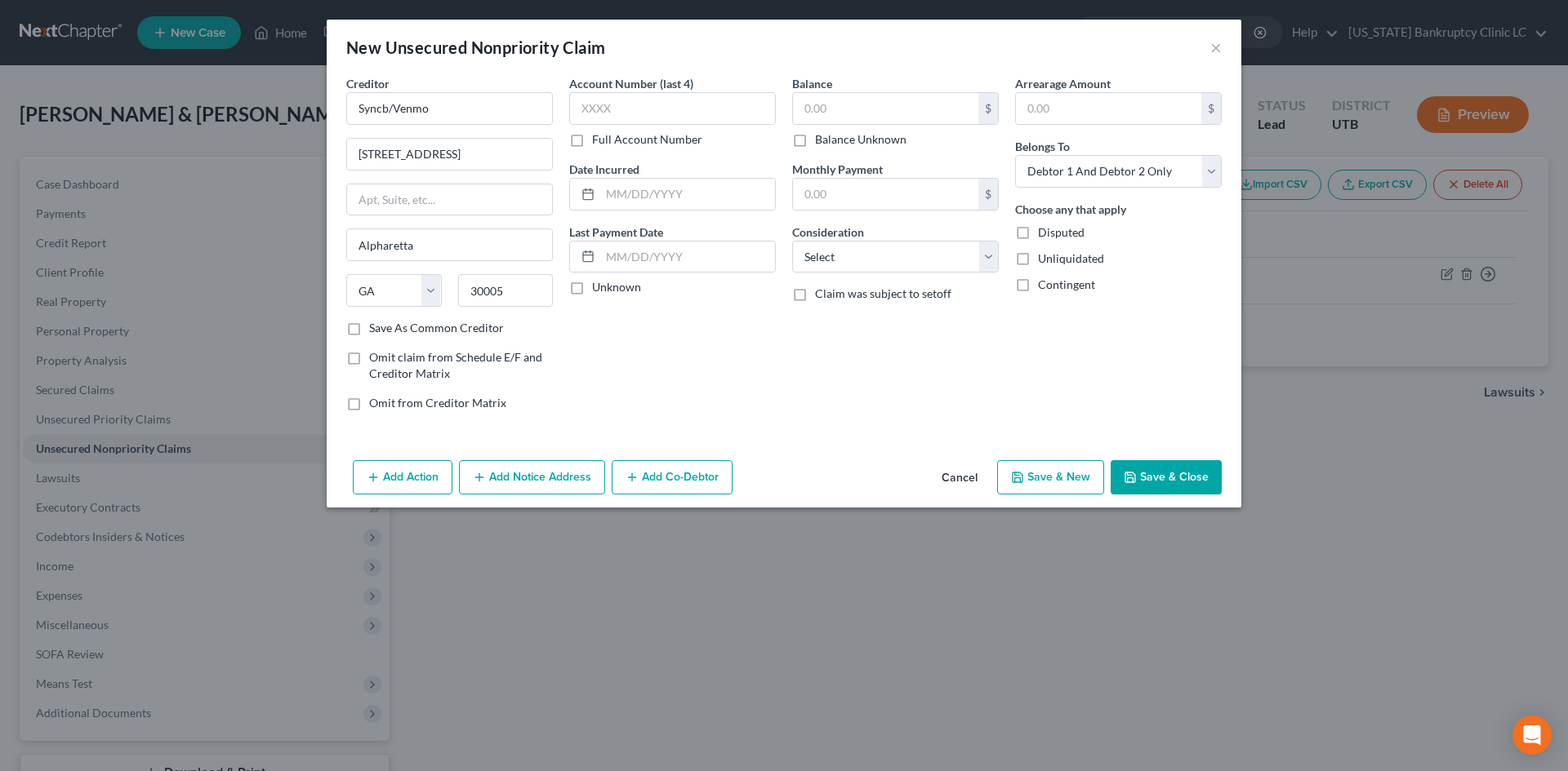
drag, startPoint x: 1178, startPoint y: 473, endPoint x: 1179, endPoint y: 442, distance: 31.0
click at [1179, 467] on button "Save & Close" at bounding box center [1166, 478] width 111 height 34
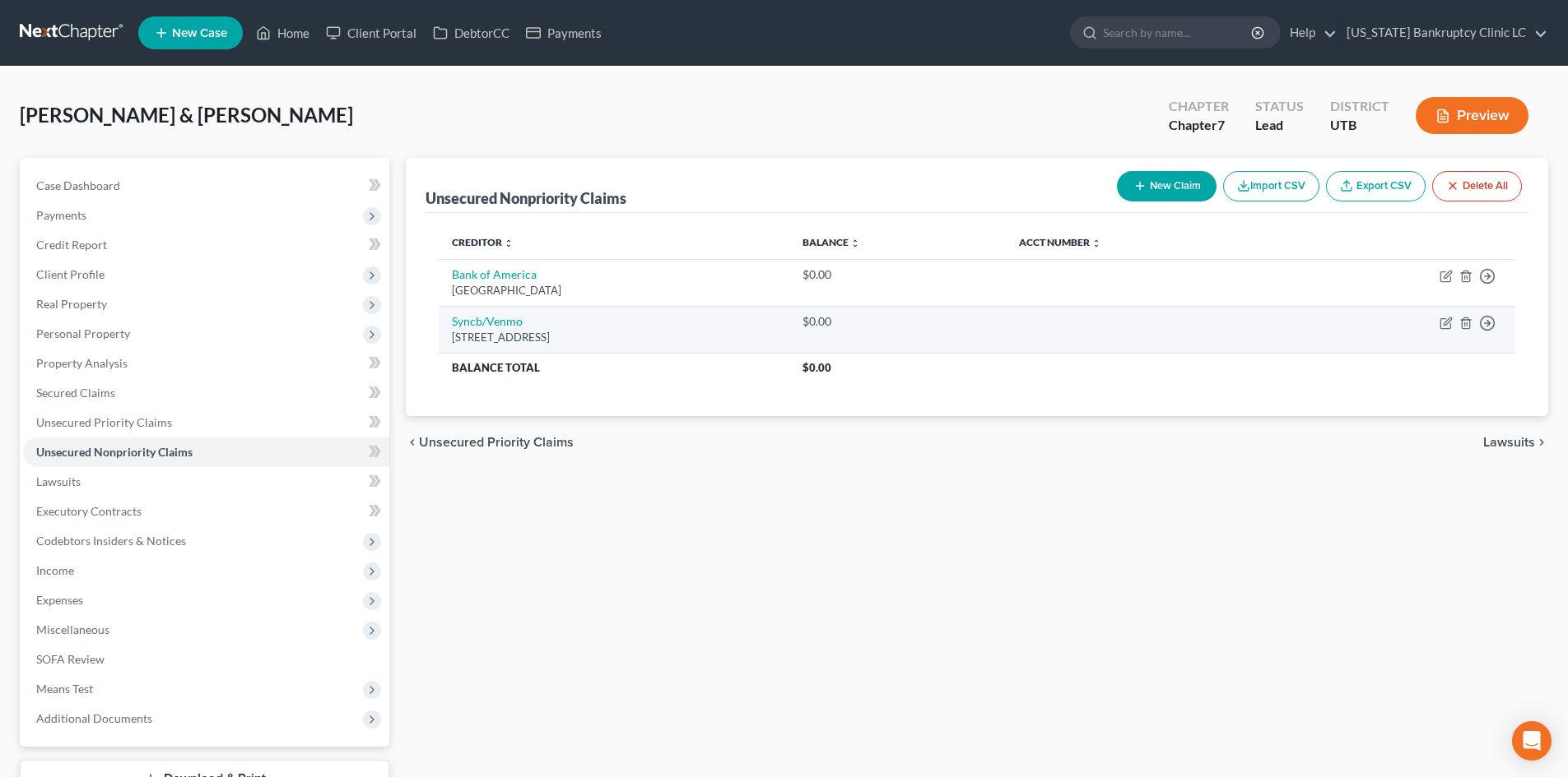
click at [1299, 330] on td "Move to D Move to E Move to G Move to Notice Only" at bounding box center [1400, 329] width 230 height 47
click at [1299, 325] on icon "button" at bounding box center [1447, 321] width 8 height 8
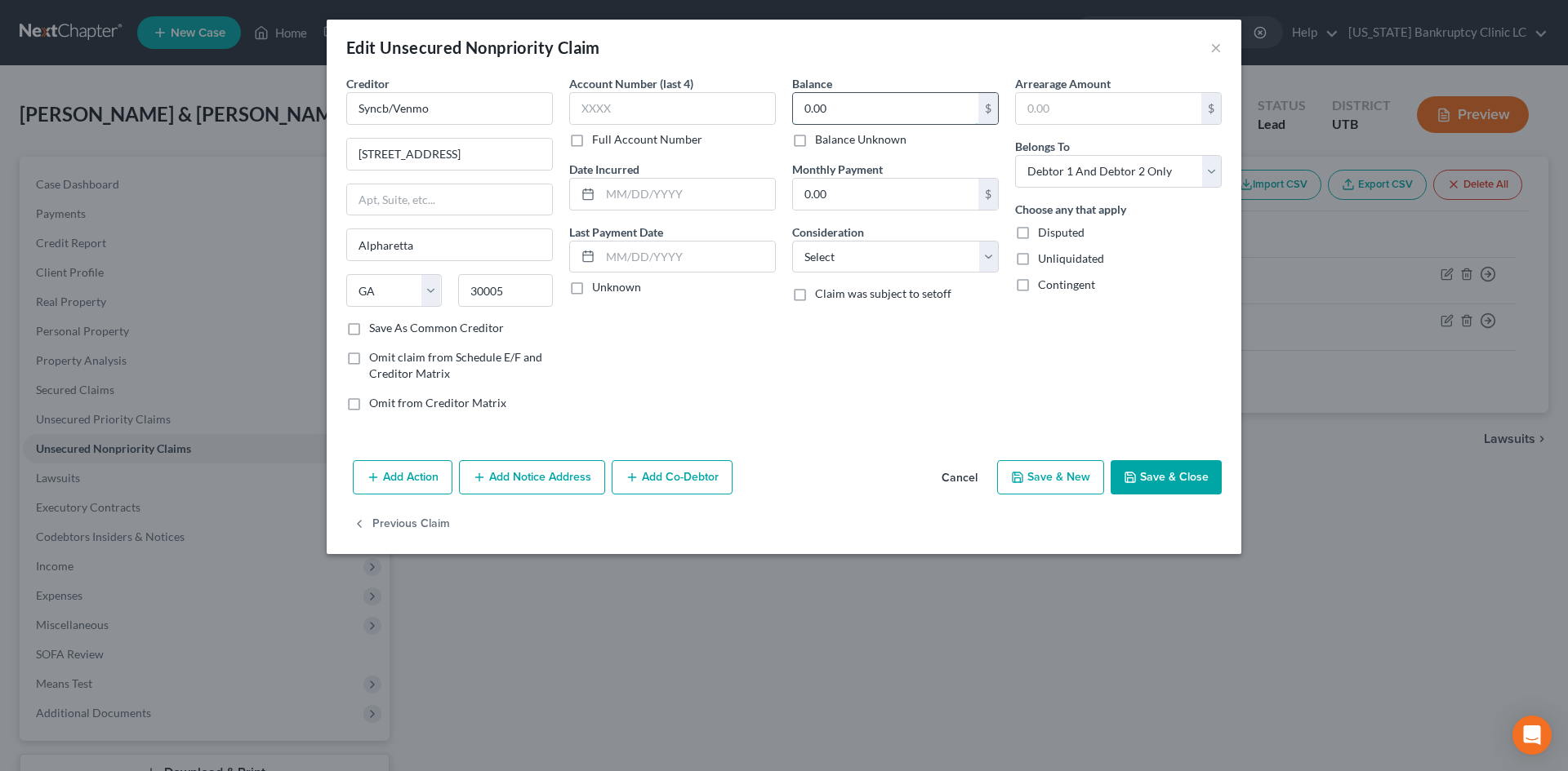
click at [906, 113] on input "0.00" at bounding box center [885, 109] width 186 height 31
click at [1162, 480] on button "Save & Close" at bounding box center [1166, 478] width 111 height 34
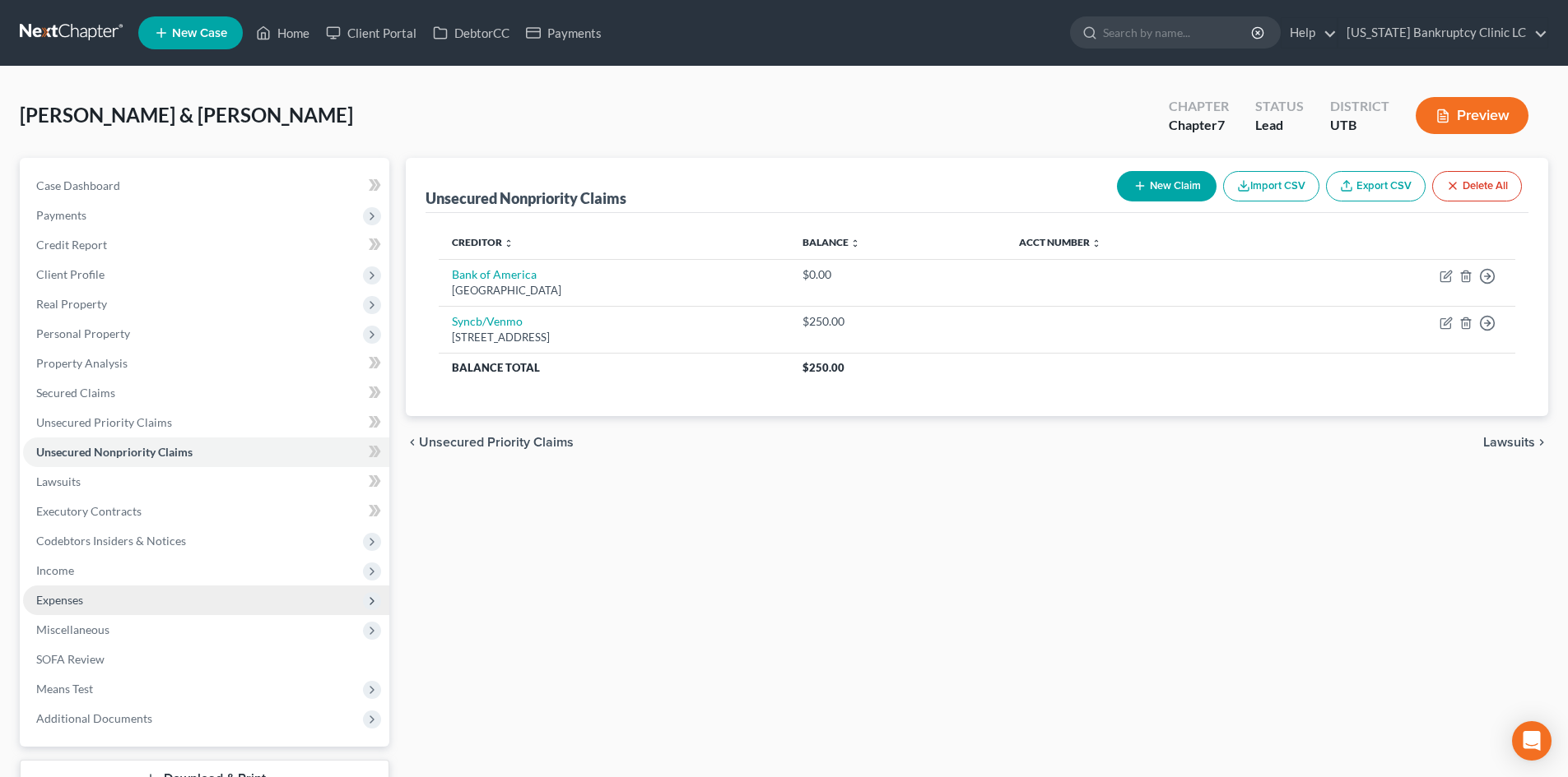
click at [178, 596] on span "Expenses" at bounding box center [206, 601] width 366 height 30
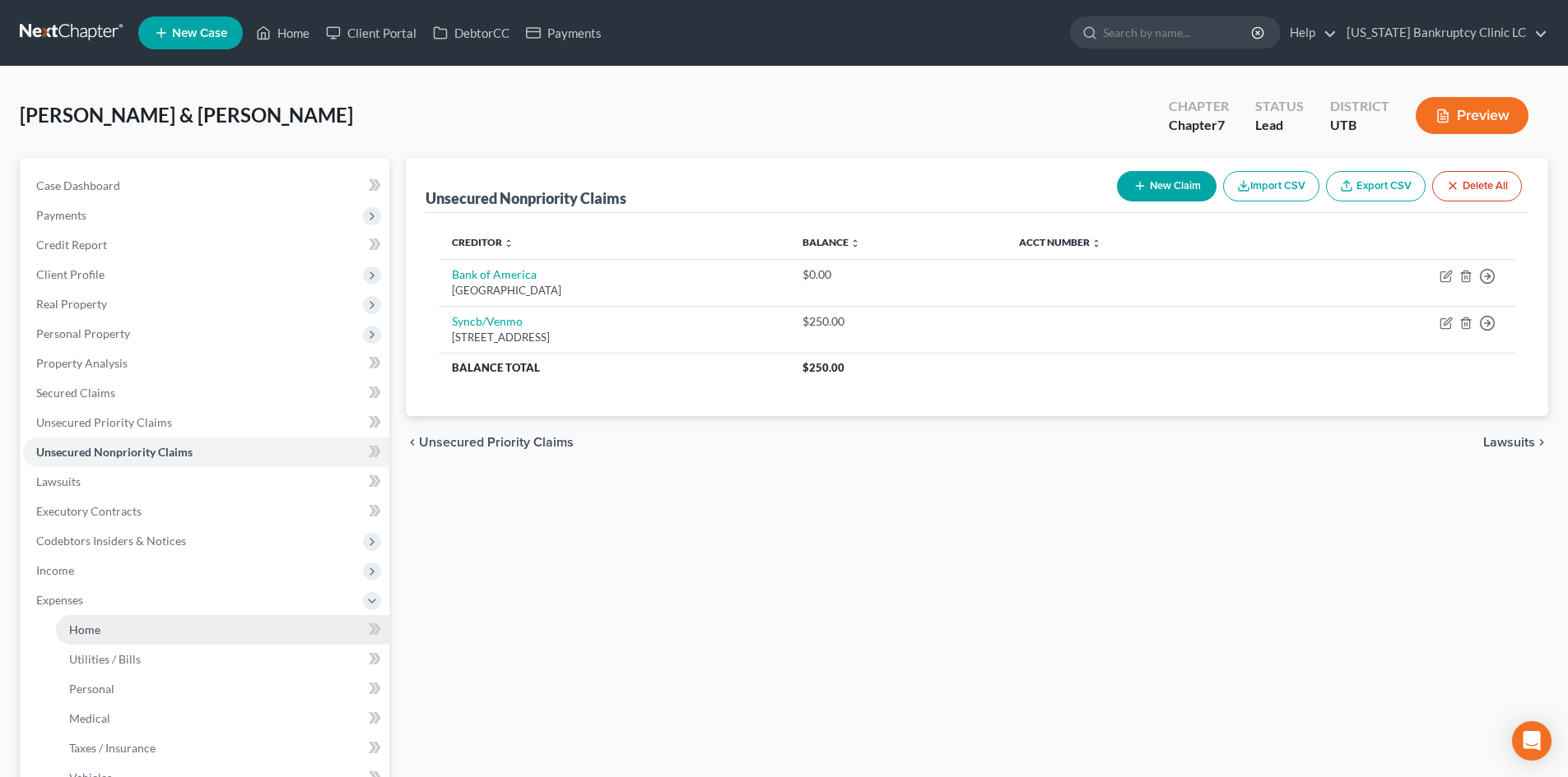
click at [179, 623] on link "Home" at bounding box center [222, 630] width 333 height 30
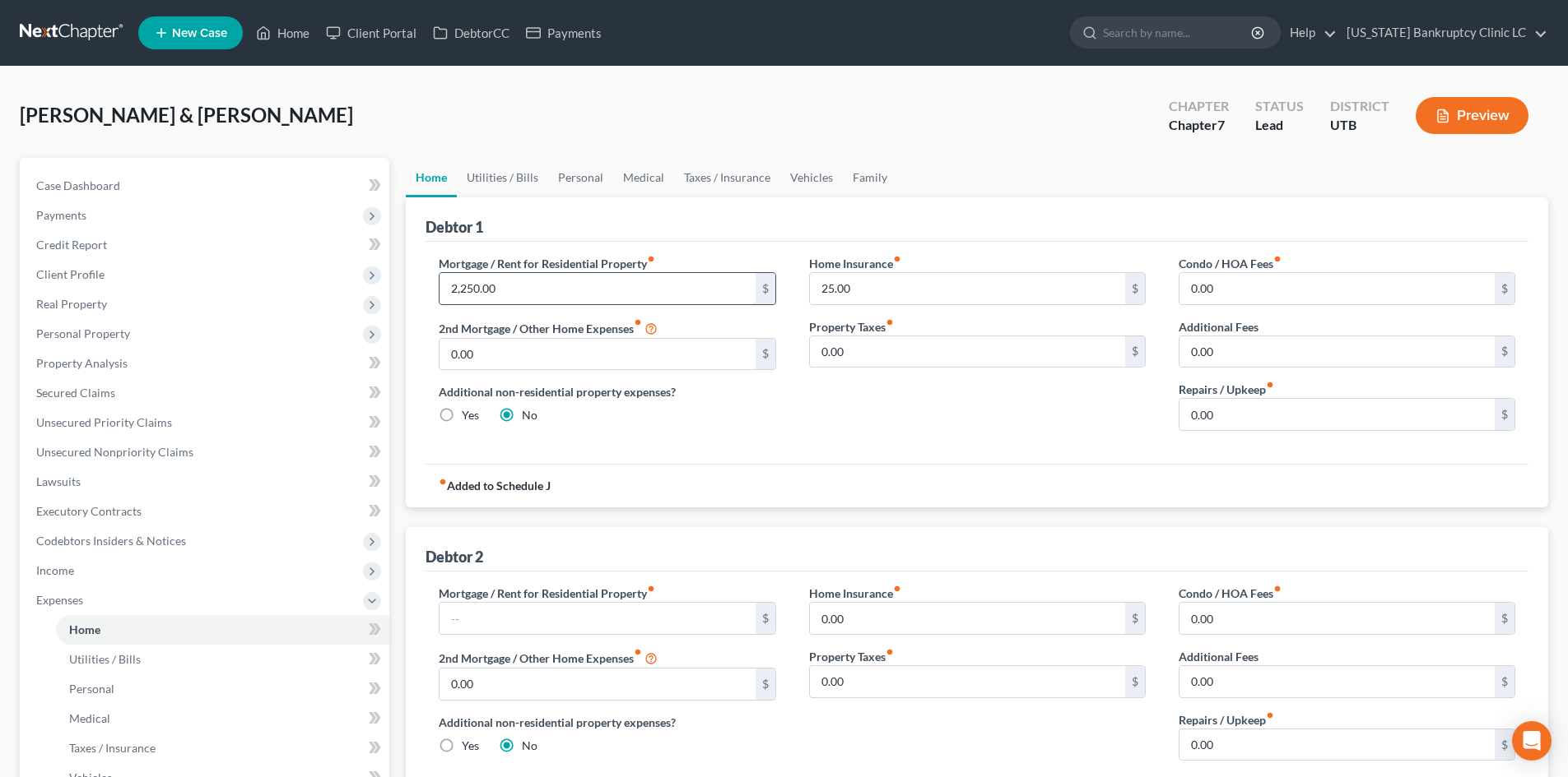
drag, startPoint x: 593, startPoint y: 294, endPoint x: 583, endPoint y: 291, distance: 10.4
click at [593, 294] on input "2,250.00" at bounding box center [597, 289] width 315 height 31
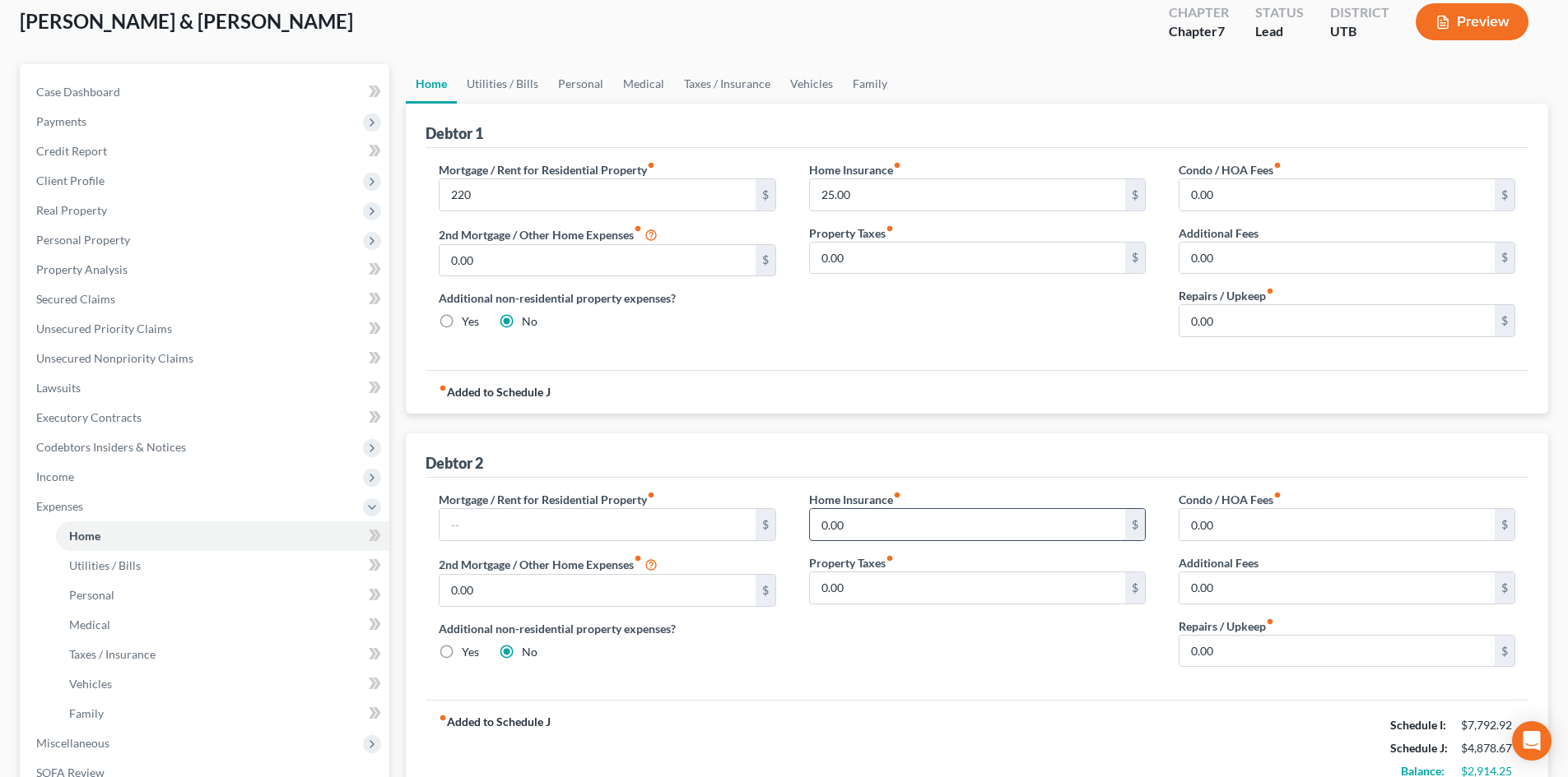
scroll to position [164, 0]
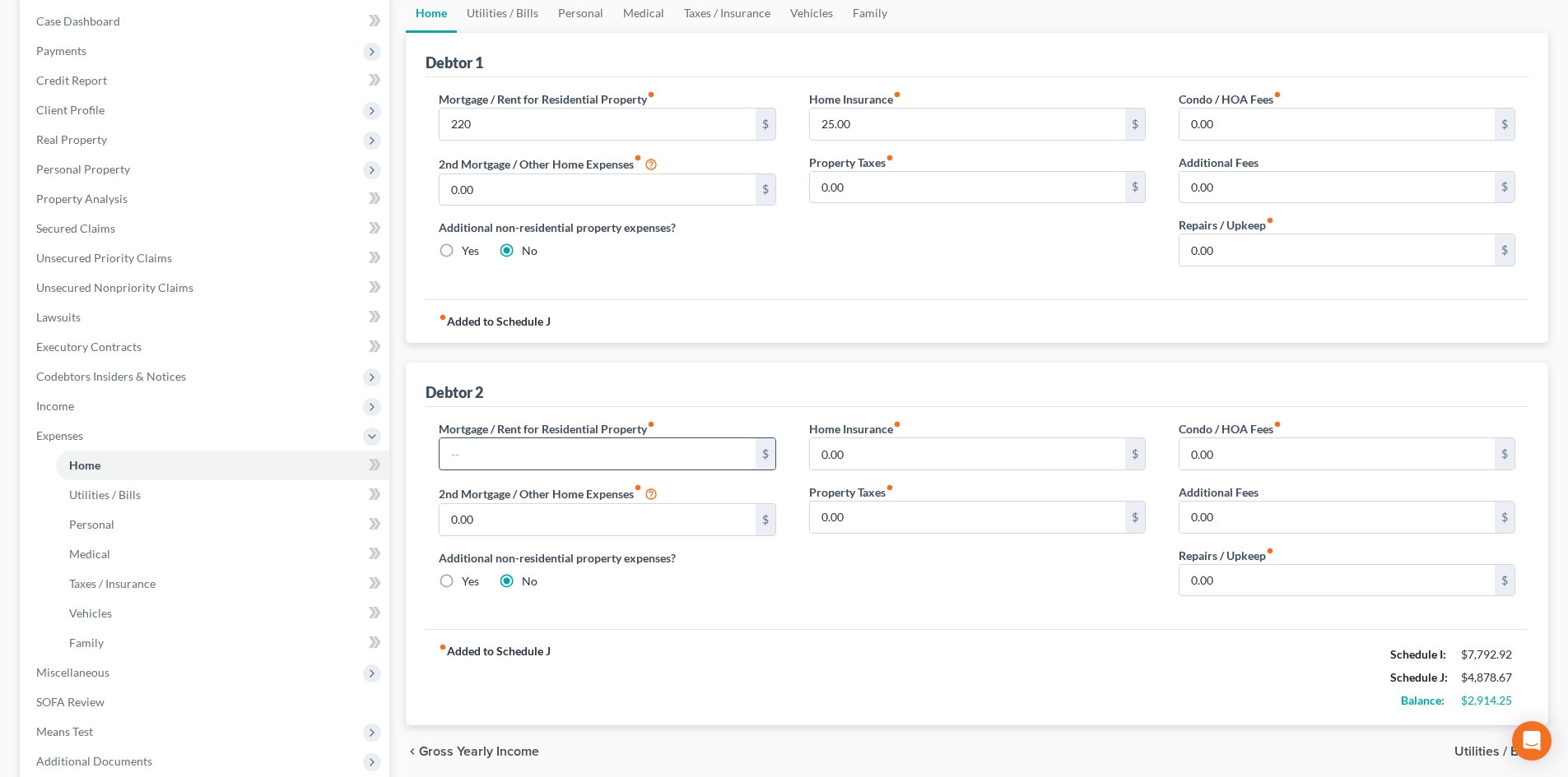
click at [504, 456] on input "text" at bounding box center [597, 454] width 315 height 31
click at [669, 455] on input "text" at bounding box center [597, 454] width 315 height 31
click at [685, 453] on input "2,030" at bounding box center [597, 454] width 315 height 31
click at [547, 459] on input "3,530" at bounding box center [597, 454] width 315 height 31
click at [510, 521] on input "0.00" at bounding box center [597, 520] width 315 height 31
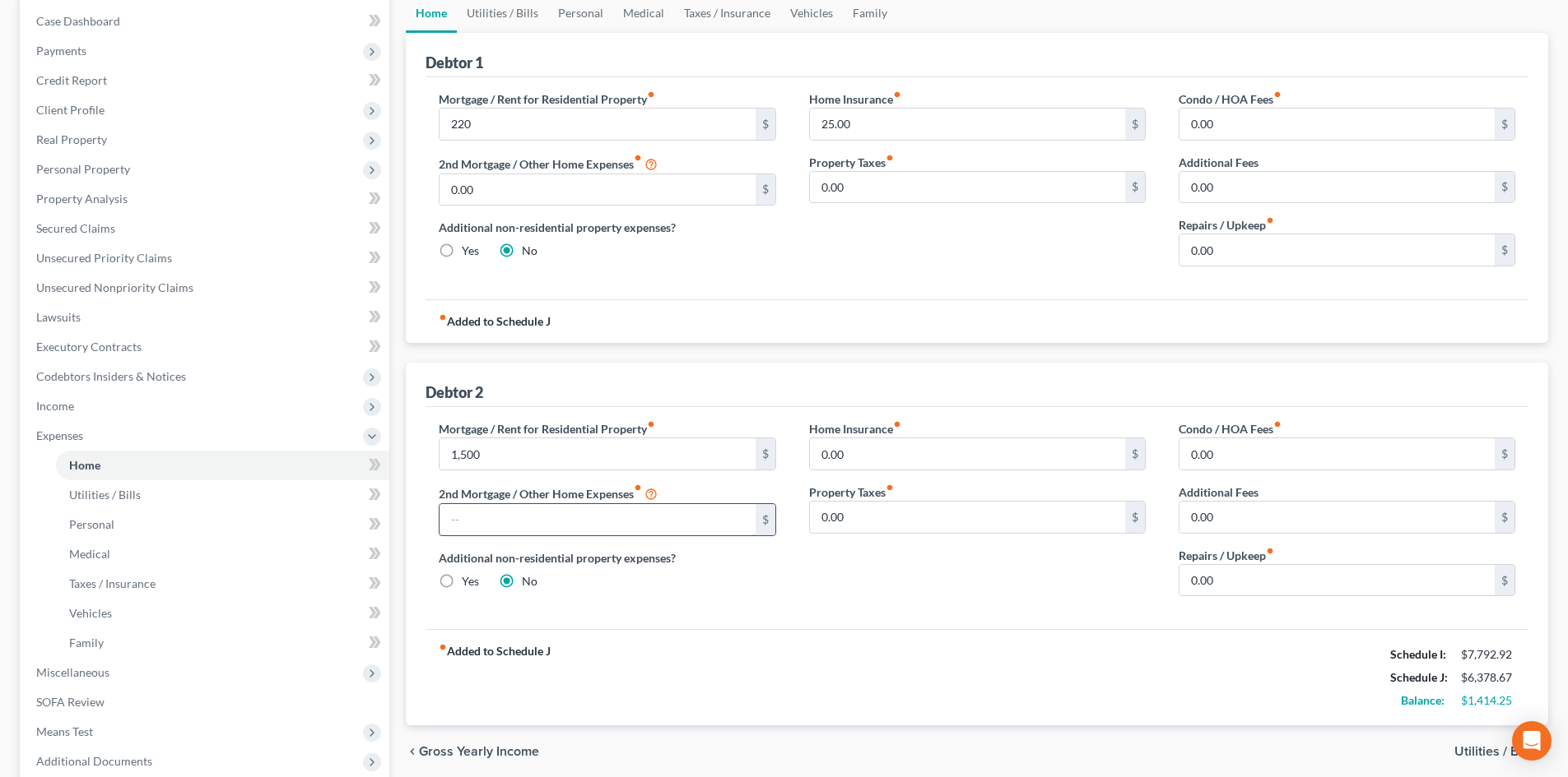
click at [511, 523] on input "text" at bounding box center [597, 520] width 315 height 31
click at [924, 638] on div "fiber_manual_record Added to Schedule J Schedule I: $7,792.92 Schedule J: $8,40…" at bounding box center [977, 677] width 1103 height 96
click at [544, 465] on input "1,500" at bounding box center [597, 454] width 315 height 31
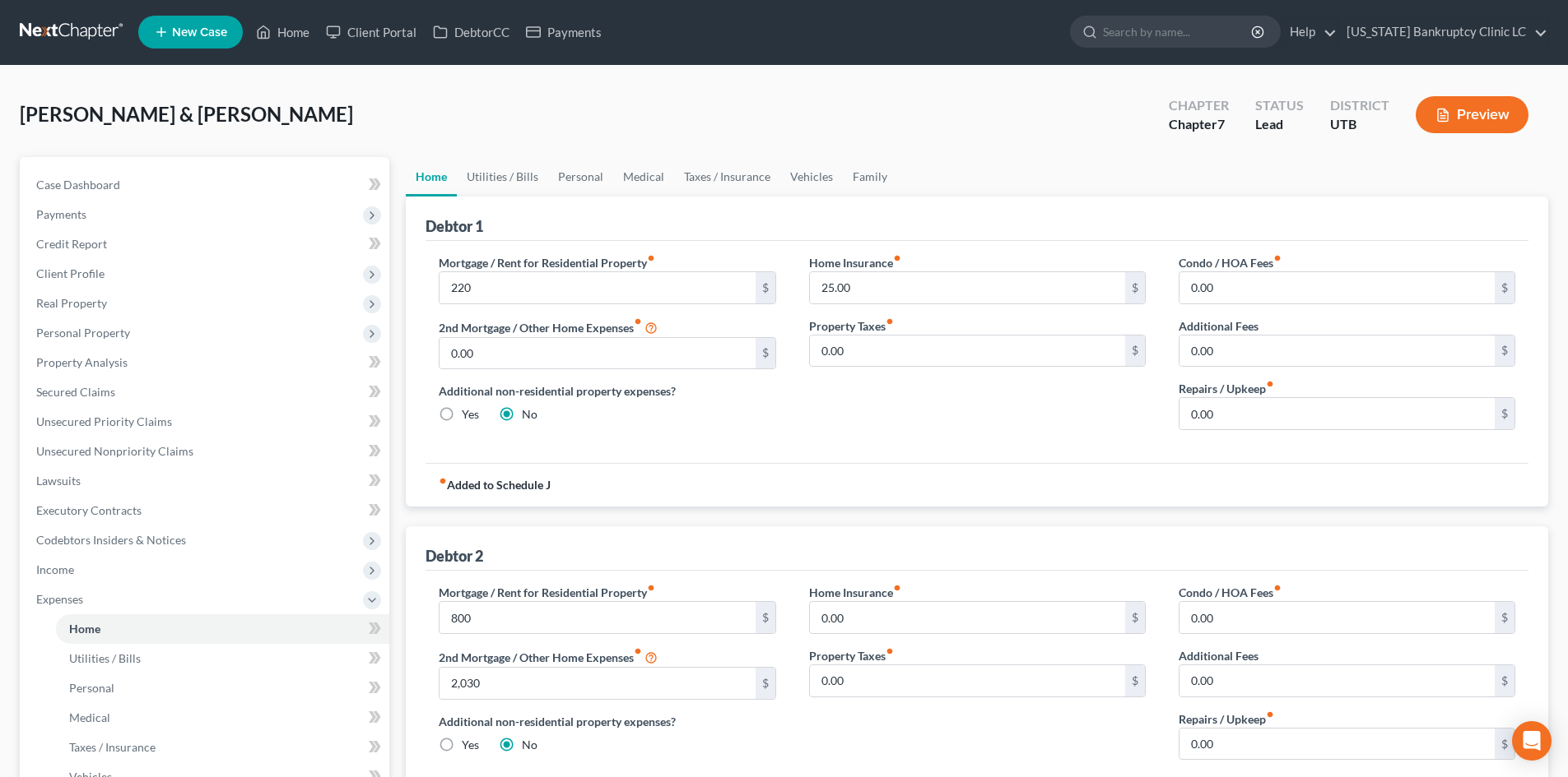
scroll to position [0, 0]
click at [845, 176] on link "Family" at bounding box center [870, 177] width 54 height 39
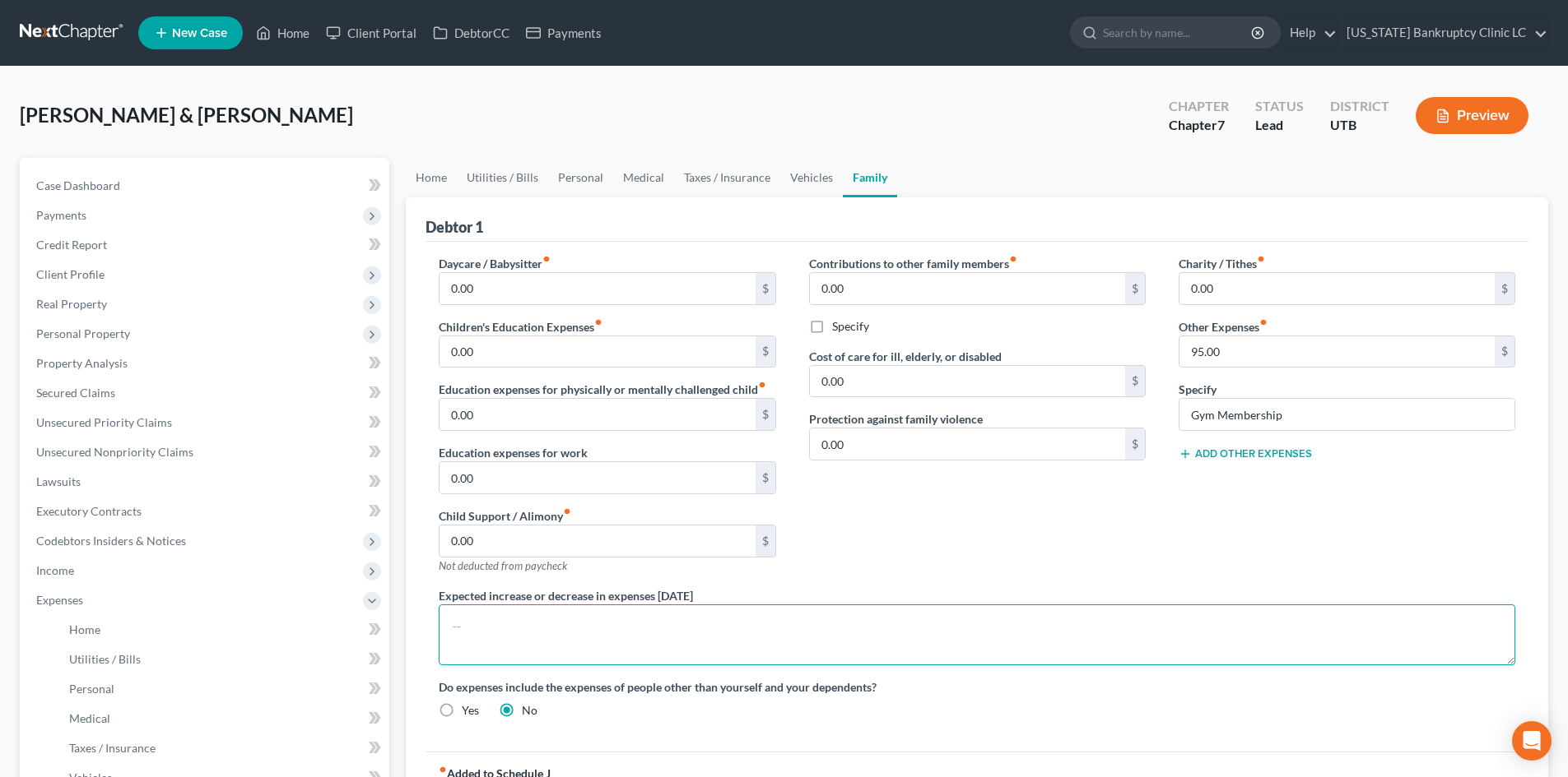
click at [774, 640] on textarea at bounding box center [977, 635] width 1077 height 61
click at [680, 638] on textarea "[PERSON_NAME]'s are separated and" at bounding box center [977, 635] width 1077 height 61
click at [453, 176] on link "Home" at bounding box center [431, 177] width 51 height 39
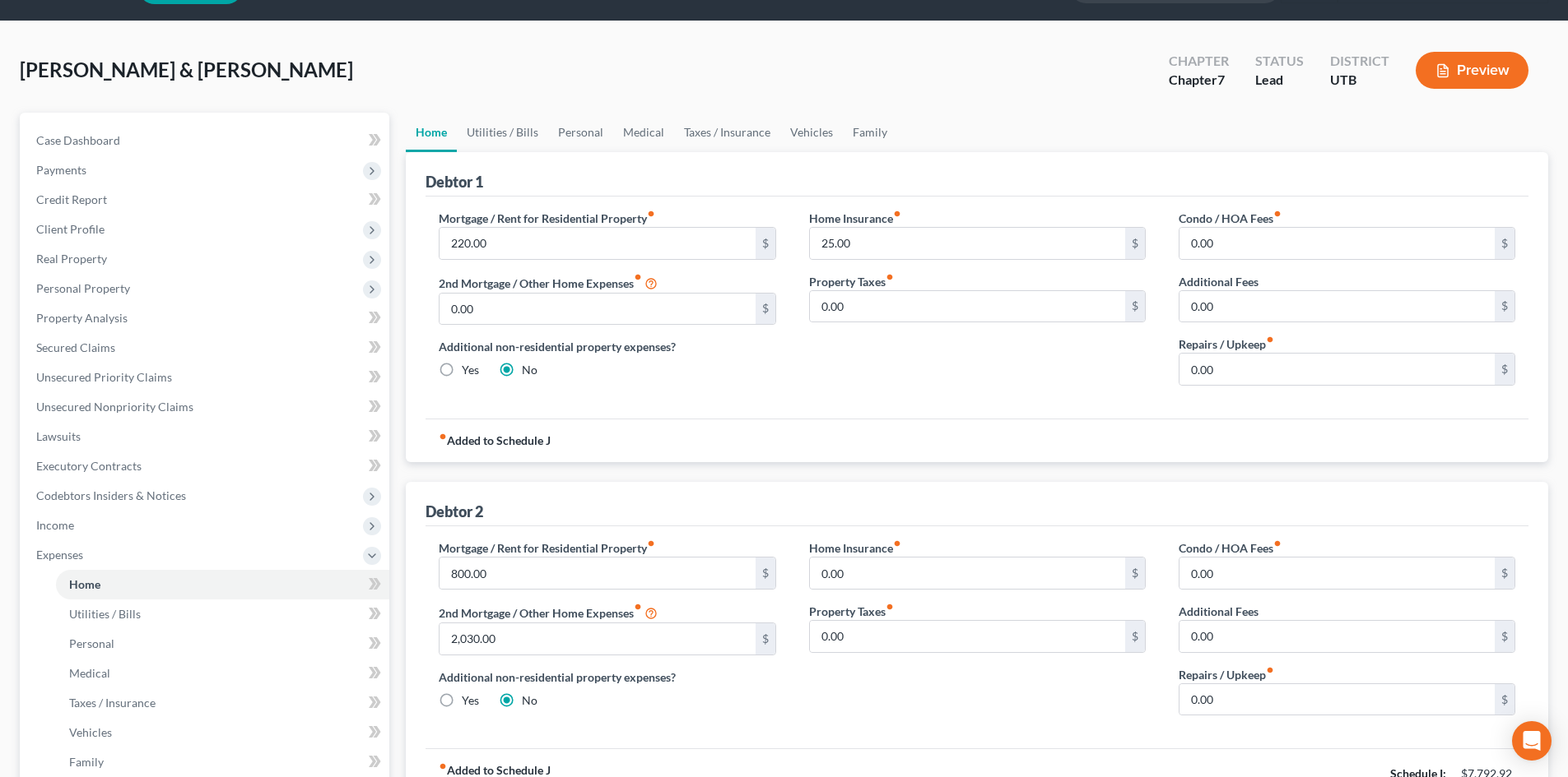
scroll to position [83, 0]
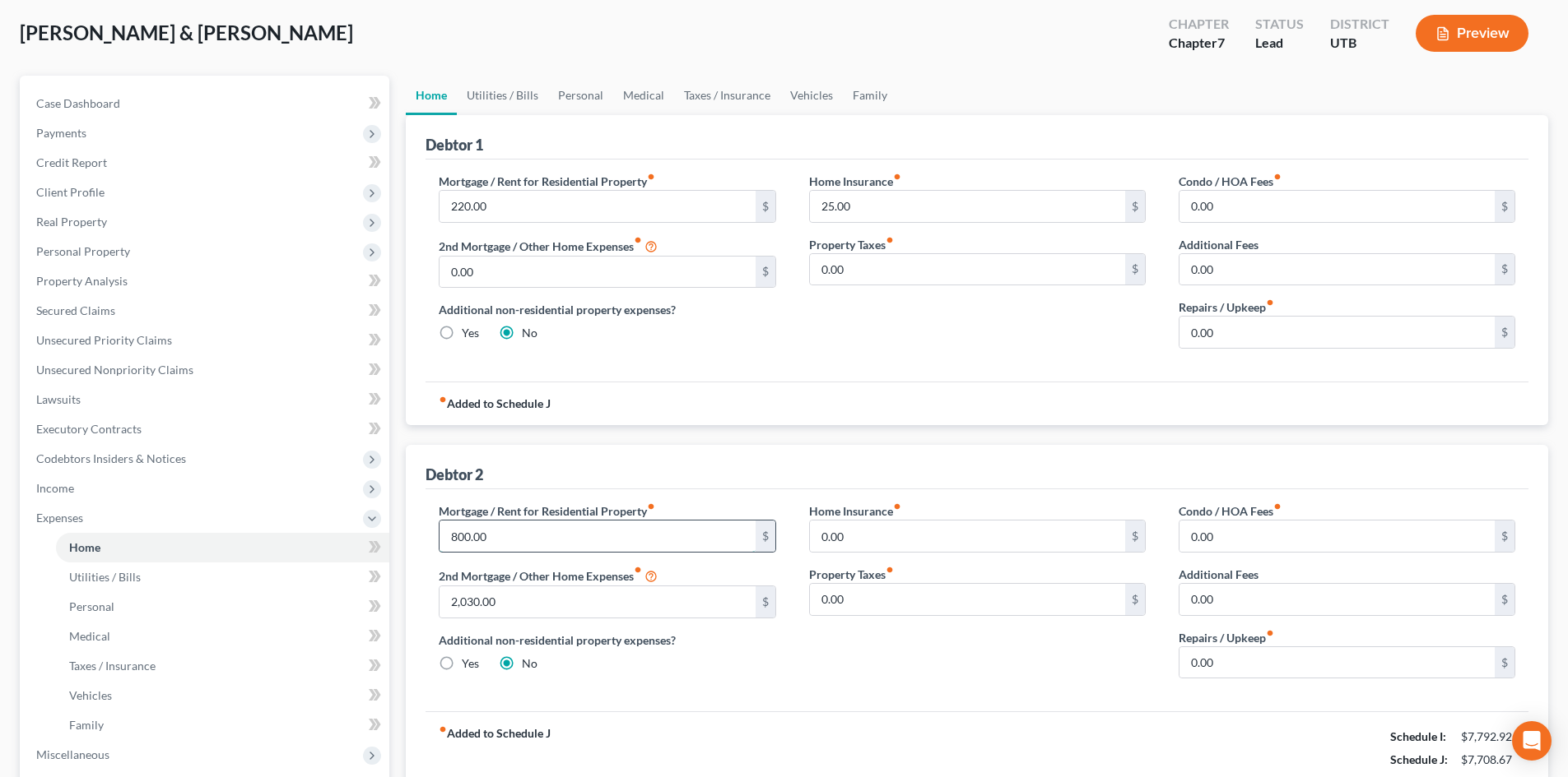
click at [505, 530] on input "800.00" at bounding box center [597, 536] width 315 height 31
click at [543, 201] on input "220.00" at bounding box center [597, 207] width 315 height 31
click at [517, 210] on input "250" at bounding box center [597, 207] width 315 height 31
click at [532, 611] on input "2,030.00" at bounding box center [597, 602] width 315 height 31
click at [911, 655] on div "Home Insurance fiber_manual_record 0.00 $ Property Taxes fiber_manual_record 0.…" at bounding box center [977, 597] width 370 height 189
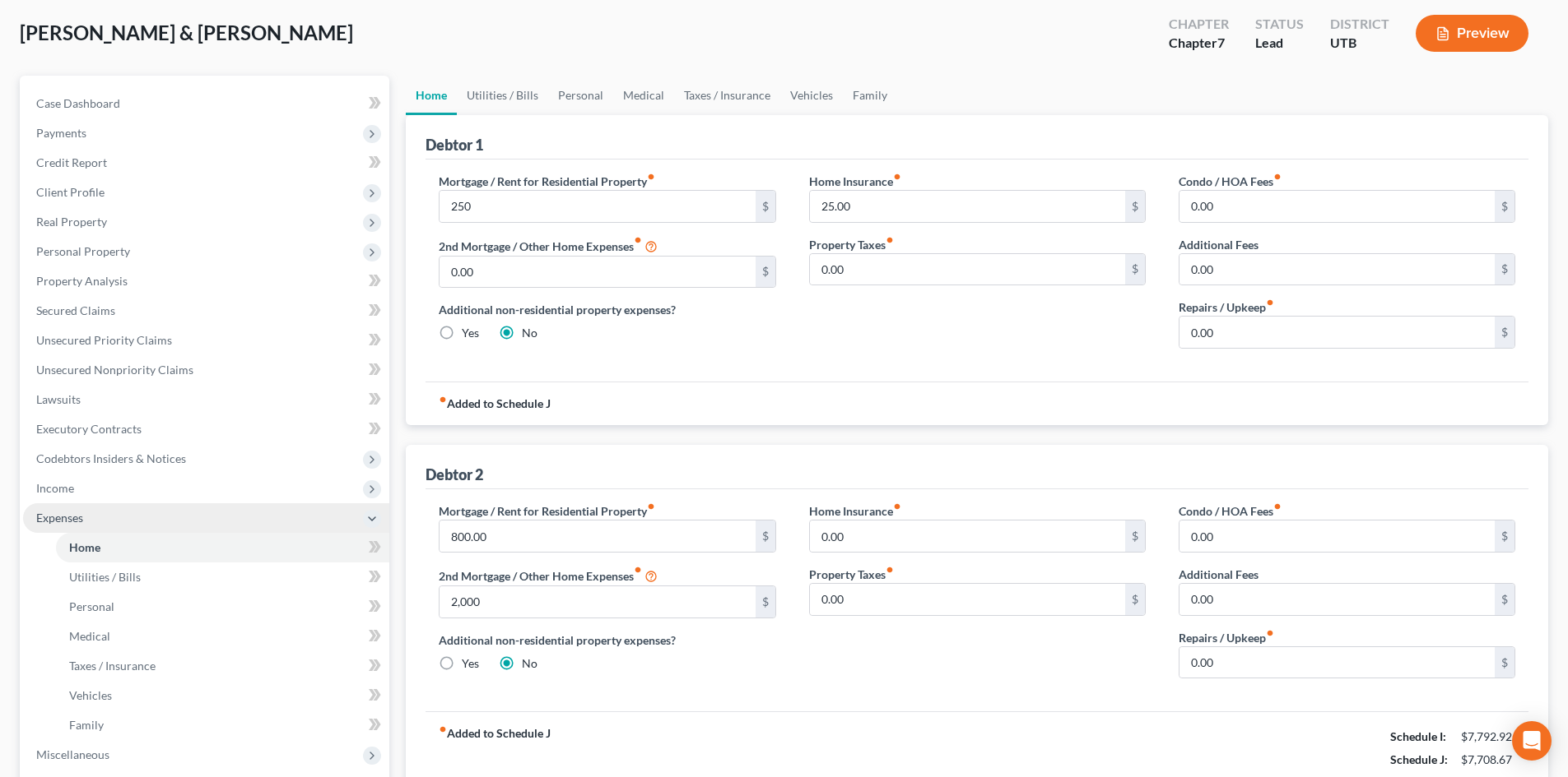
click at [70, 511] on span "Expenses" at bounding box center [60, 518] width 47 height 14
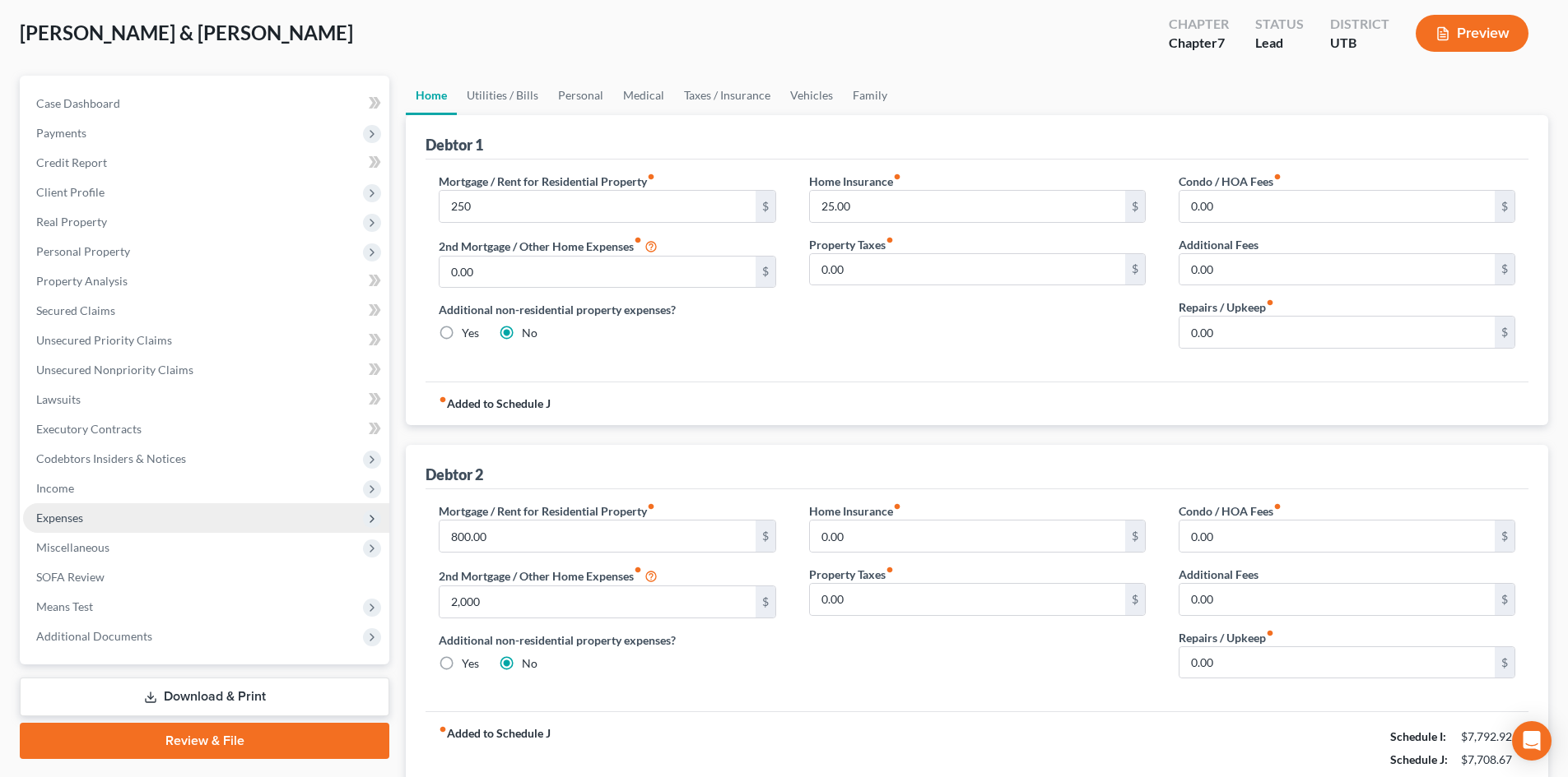
click at [93, 514] on span "Expenses" at bounding box center [206, 518] width 366 height 30
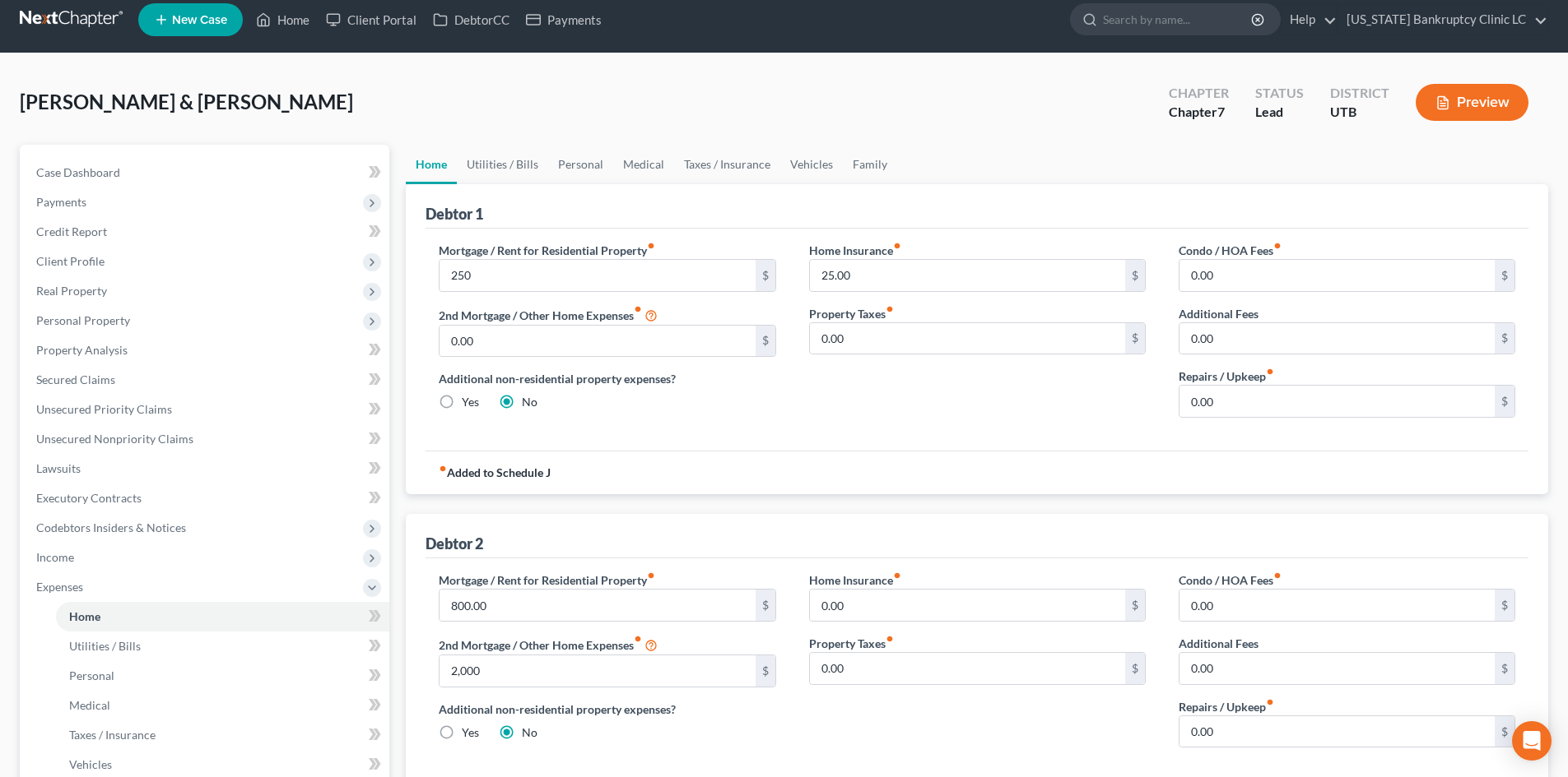
scroll to position [0, 0]
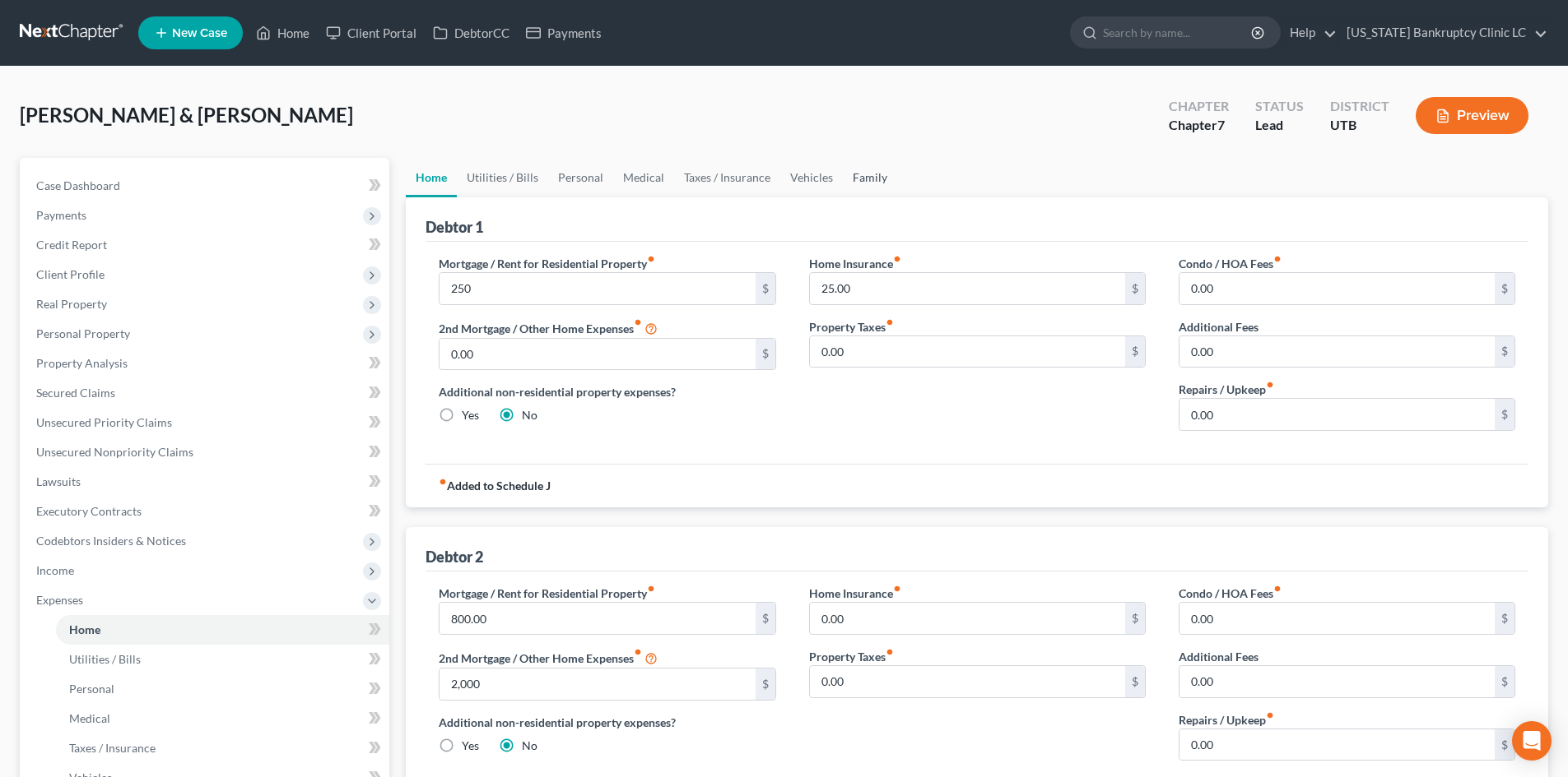
click at [877, 182] on link "Family" at bounding box center [870, 177] width 54 height 39
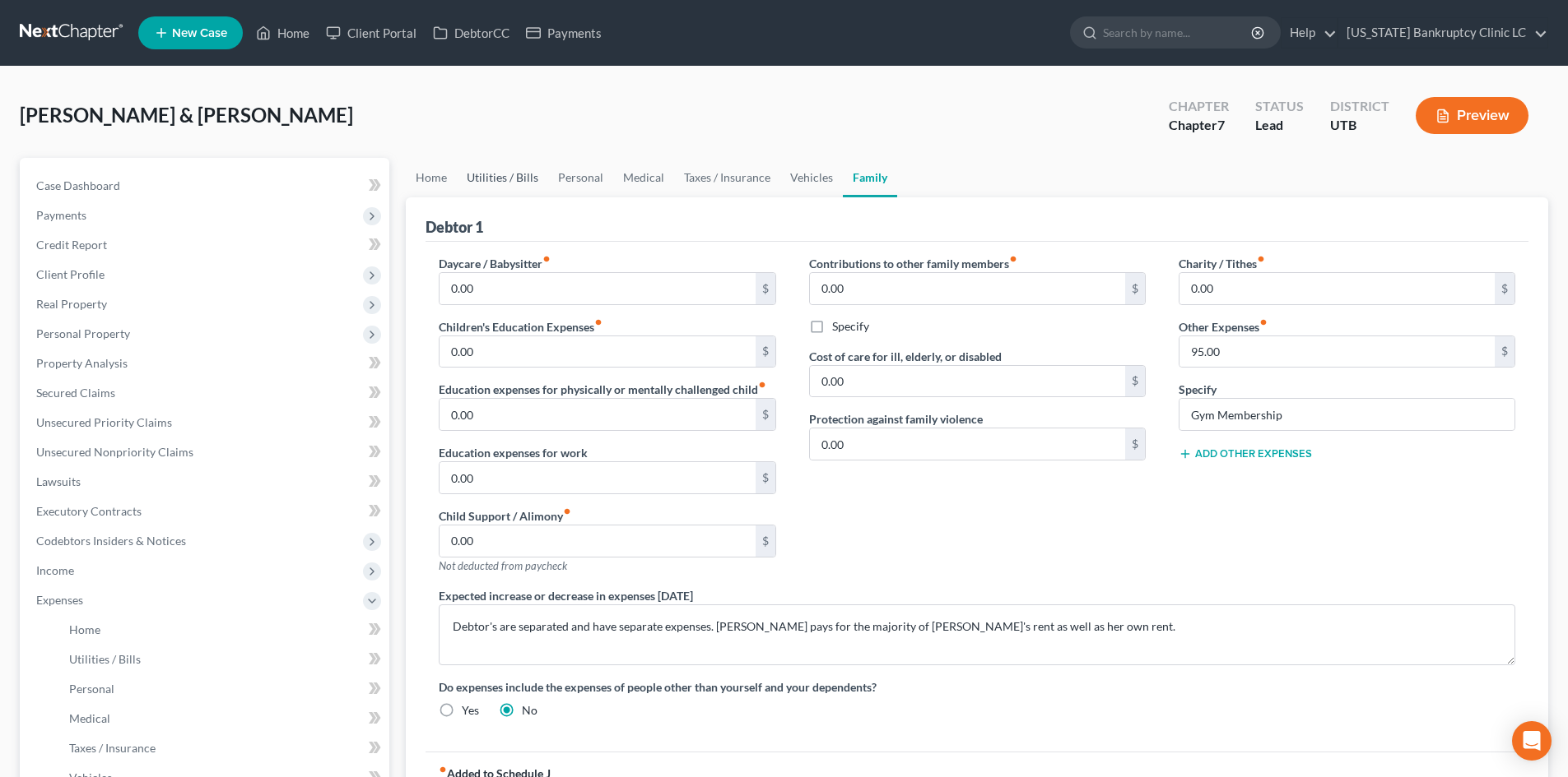
click at [535, 175] on link "Utilities / Bills" at bounding box center [502, 177] width 91 height 39
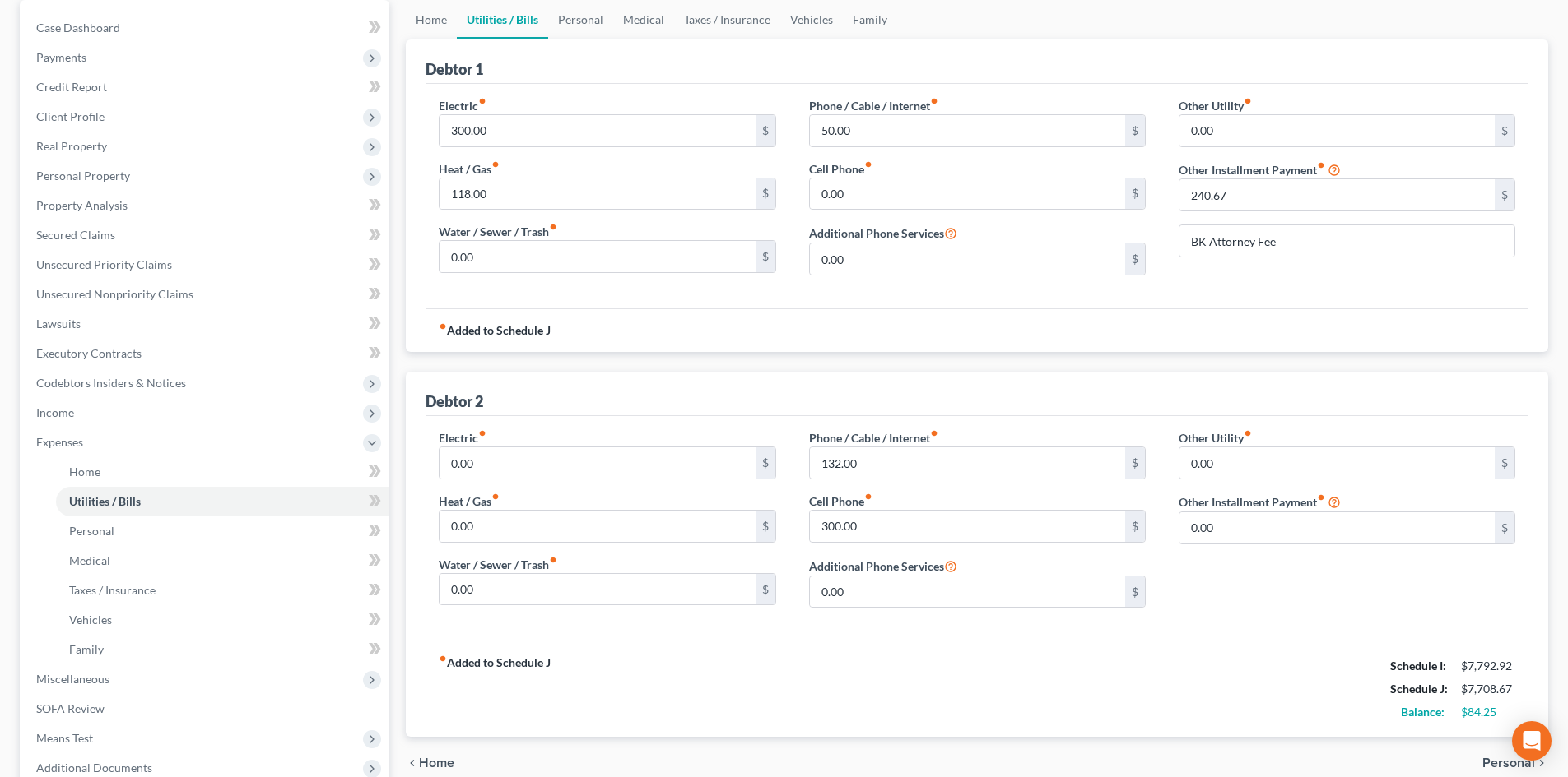
scroll to position [164, 0]
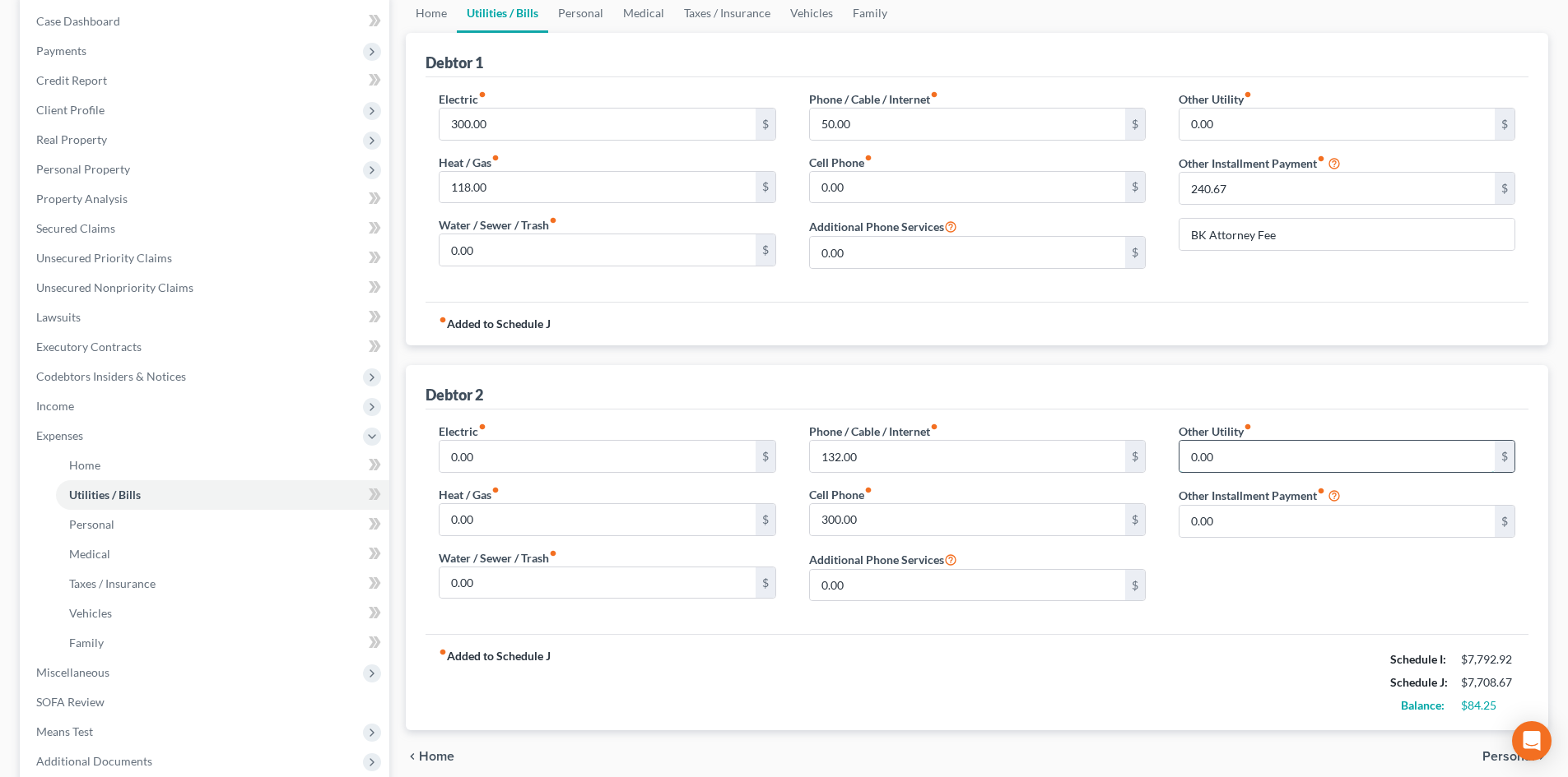
click at [1295, 453] on input "0.00" at bounding box center [1337, 456] width 315 height 31
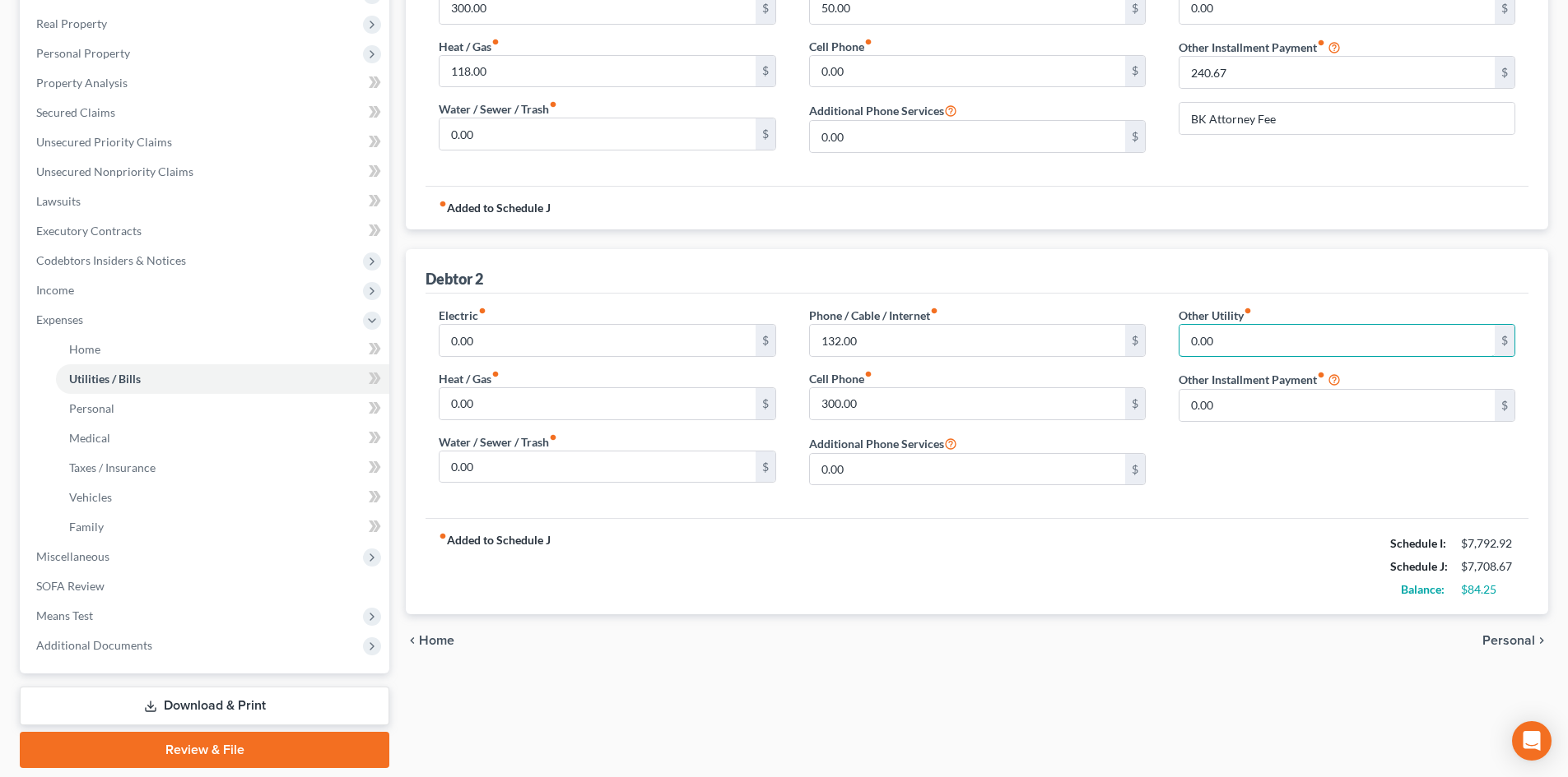
scroll to position [252, 0]
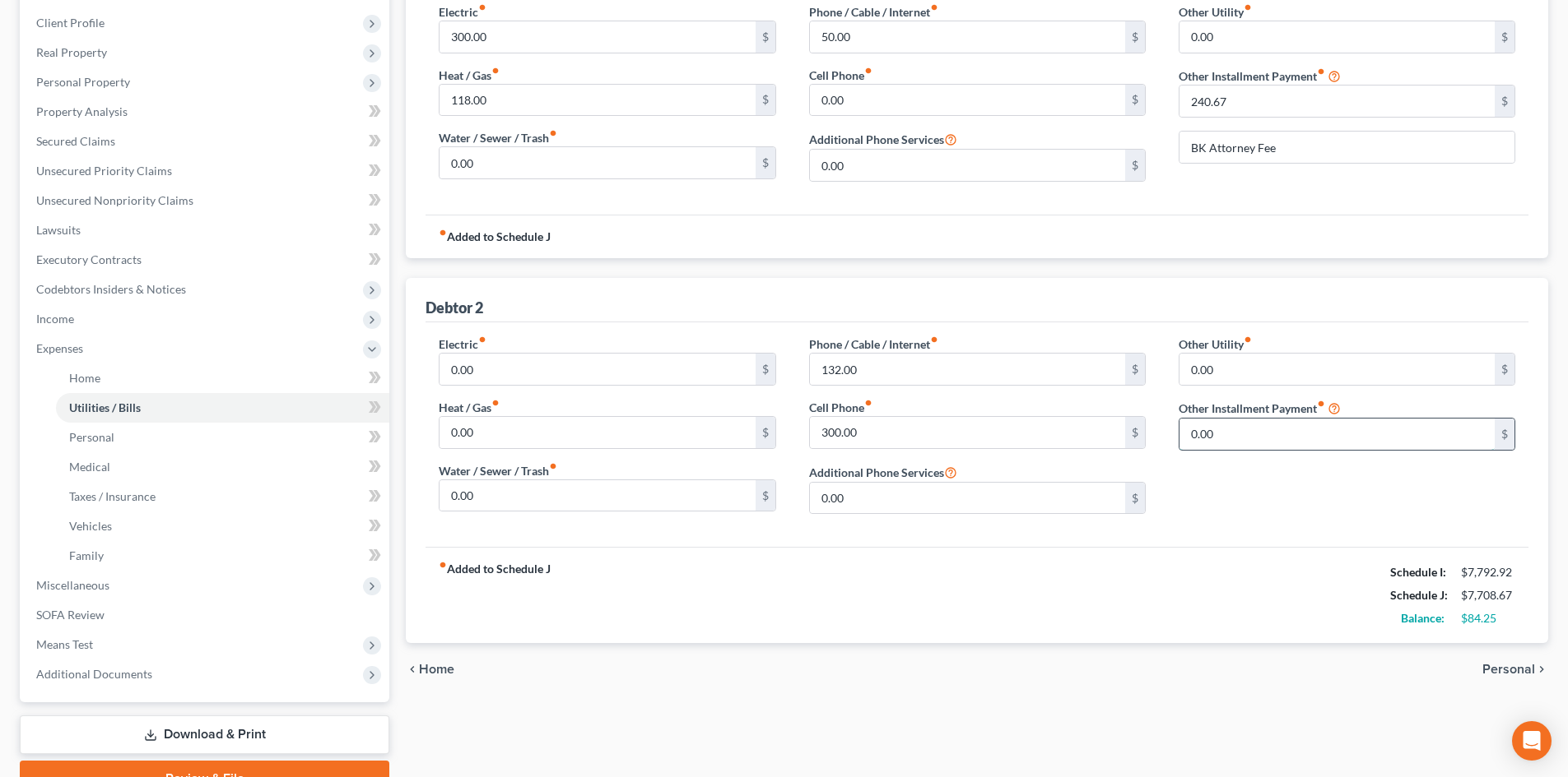
click at [1248, 441] on input "0.00" at bounding box center [1337, 435] width 315 height 31
click at [1234, 442] on input "50" at bounding box center [1337, 435] width 315 height 31
click at [1258, 526] on div "Other Utility fiber_manual_record 0.00 $ Other Installment Payment fiber_manual…" at bounding box center [1346, 431] width 370 height 192
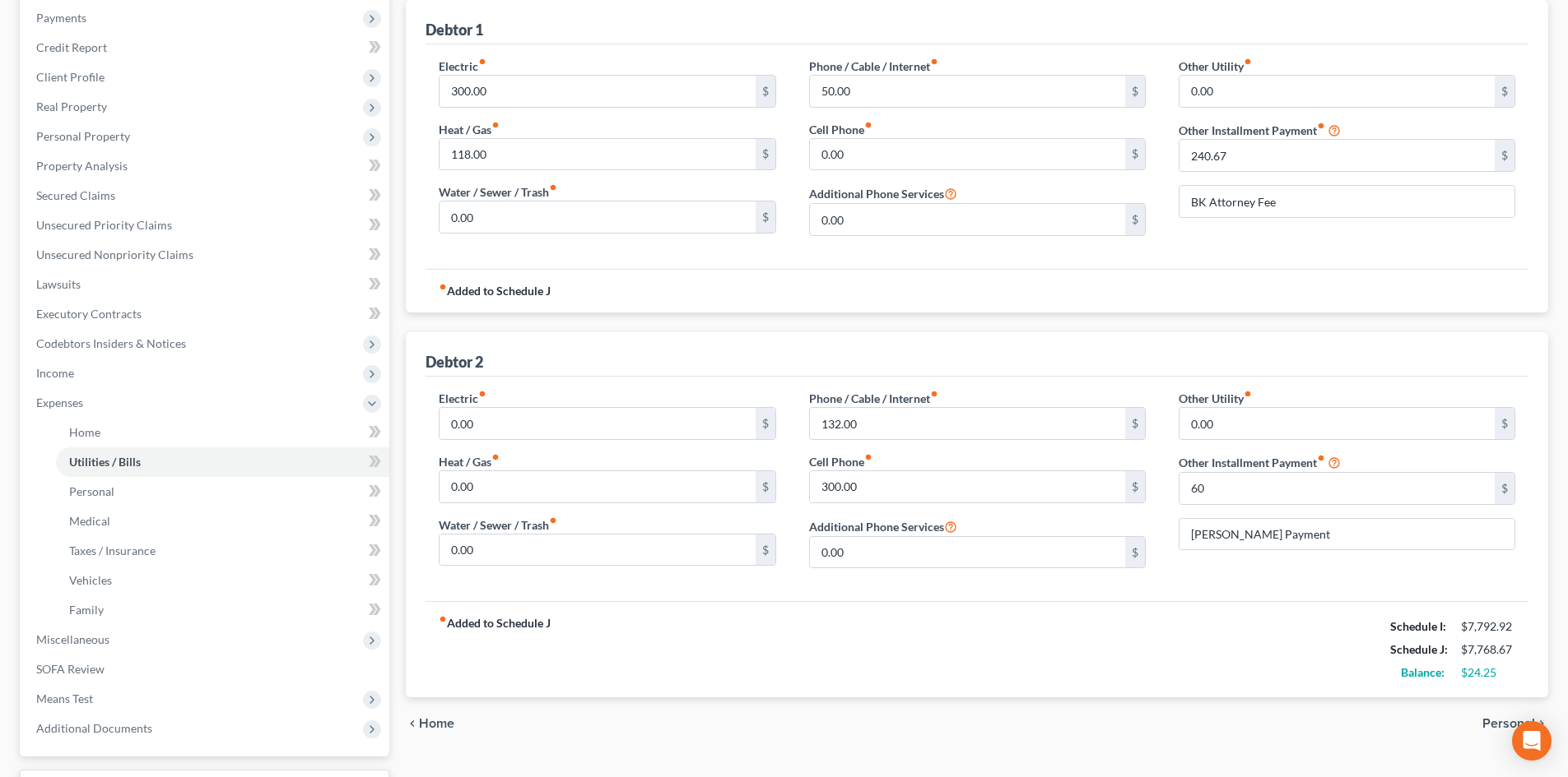
scroll to position [169, 0]
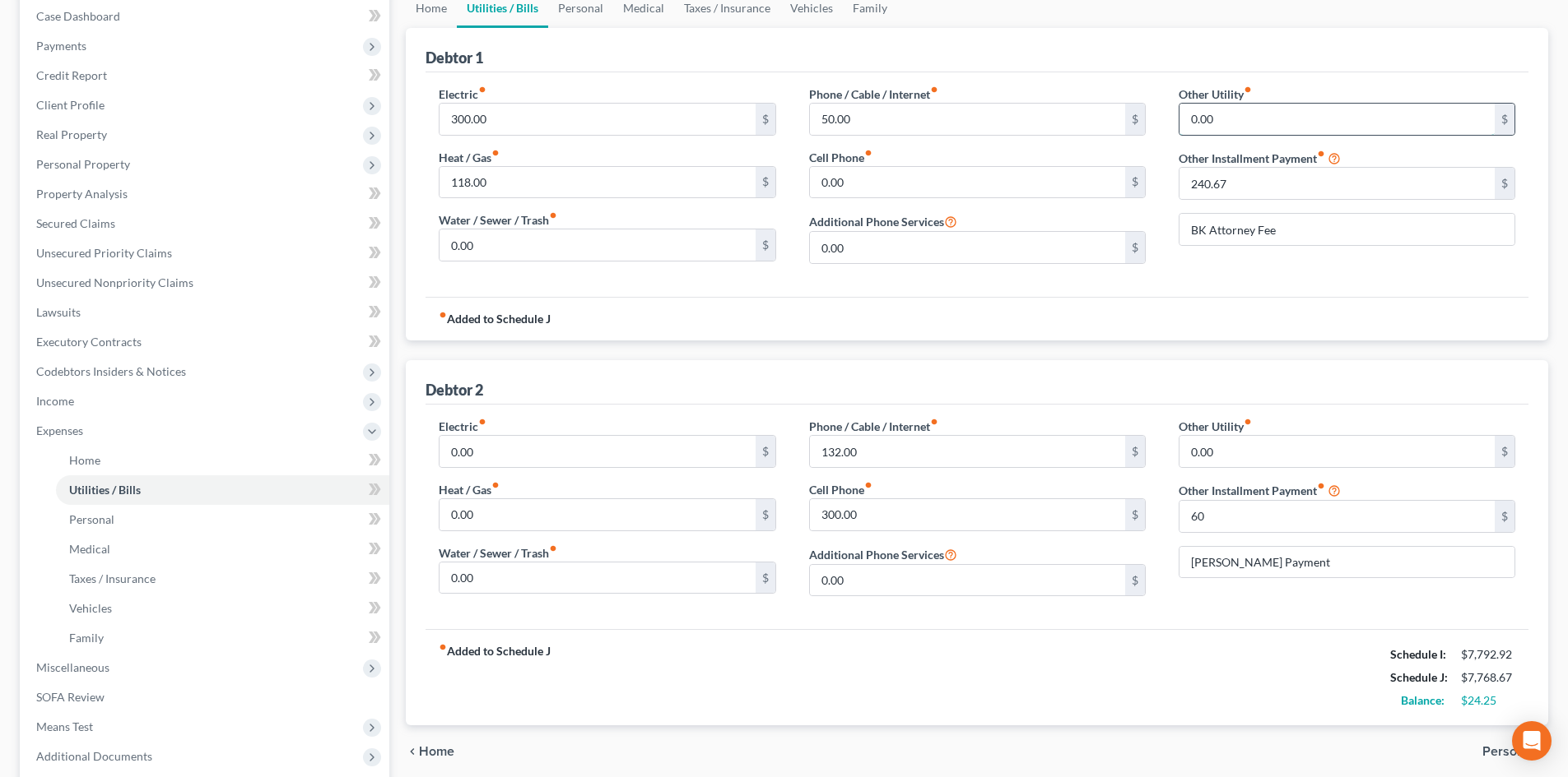
click at [1237, 112] on input "0.00" at bounding box center [1337, 119] width 315 height 31
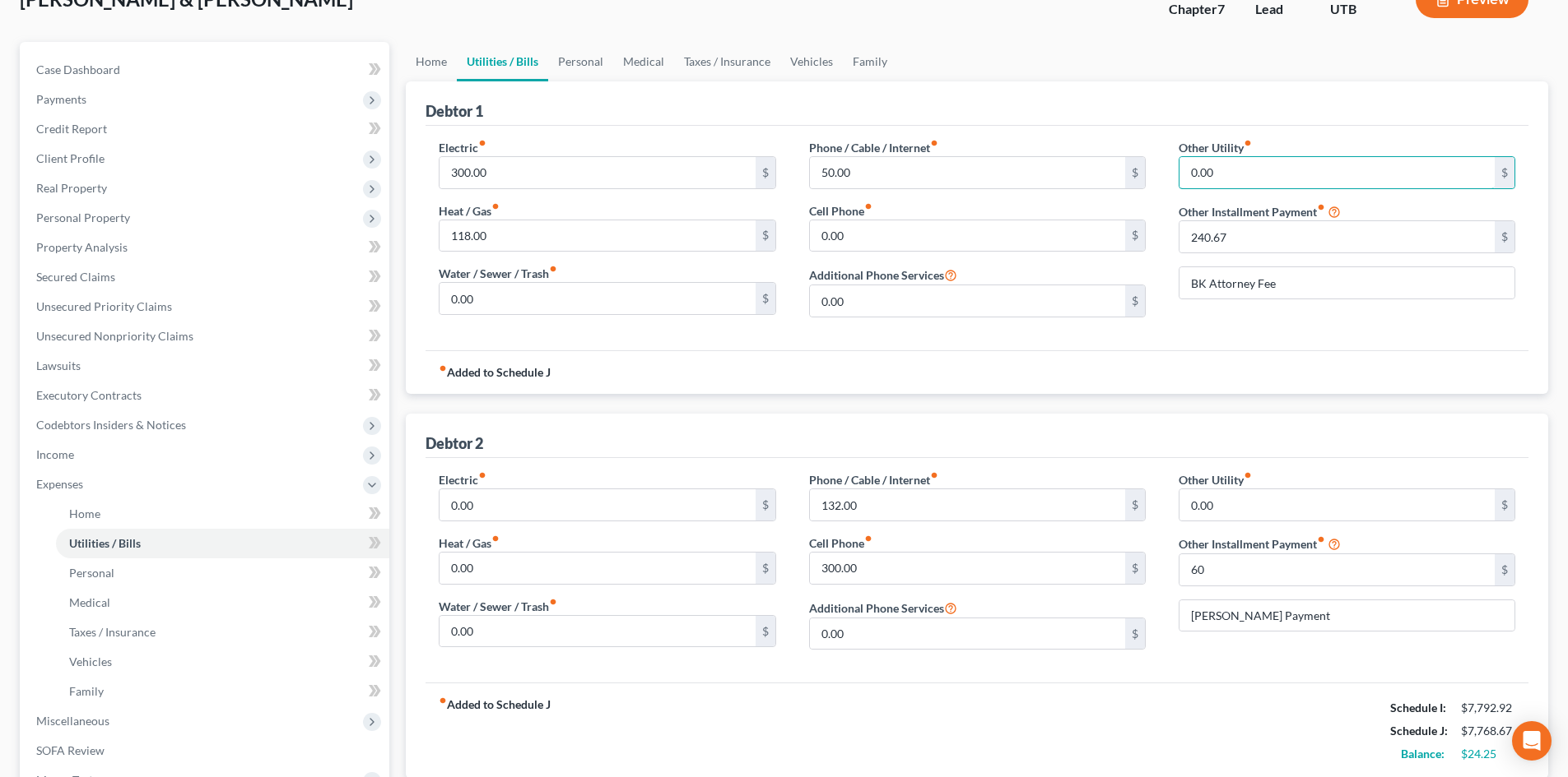
scroll to position [87, 0]
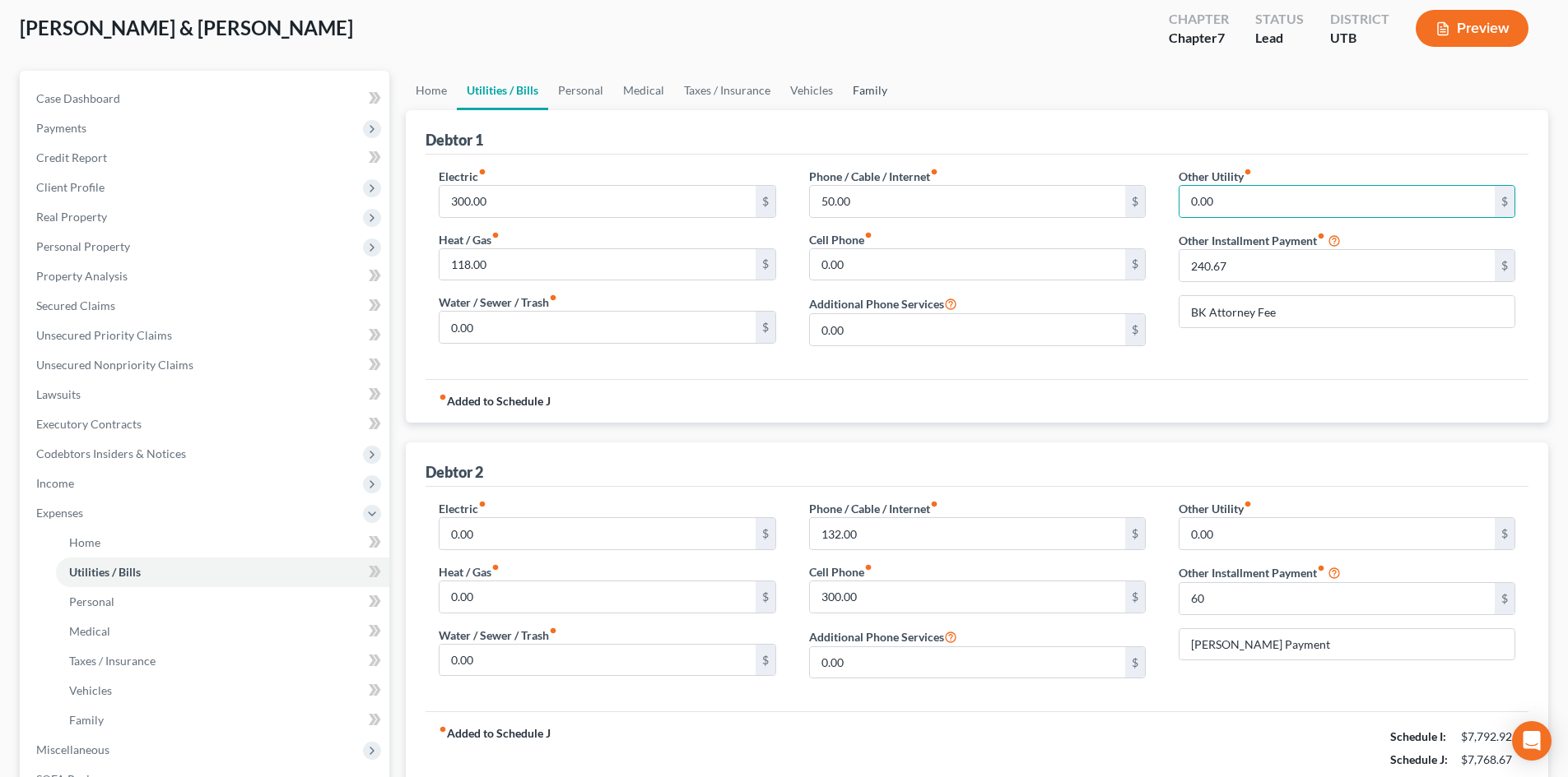
drag, startPoint x: 869, startPoint y: 88, endPoint x: 999, endPoint y: 117, distance: 133.2
click at [869, 88] on link "Family" at bounding box center [870, 90] width 54 height 39
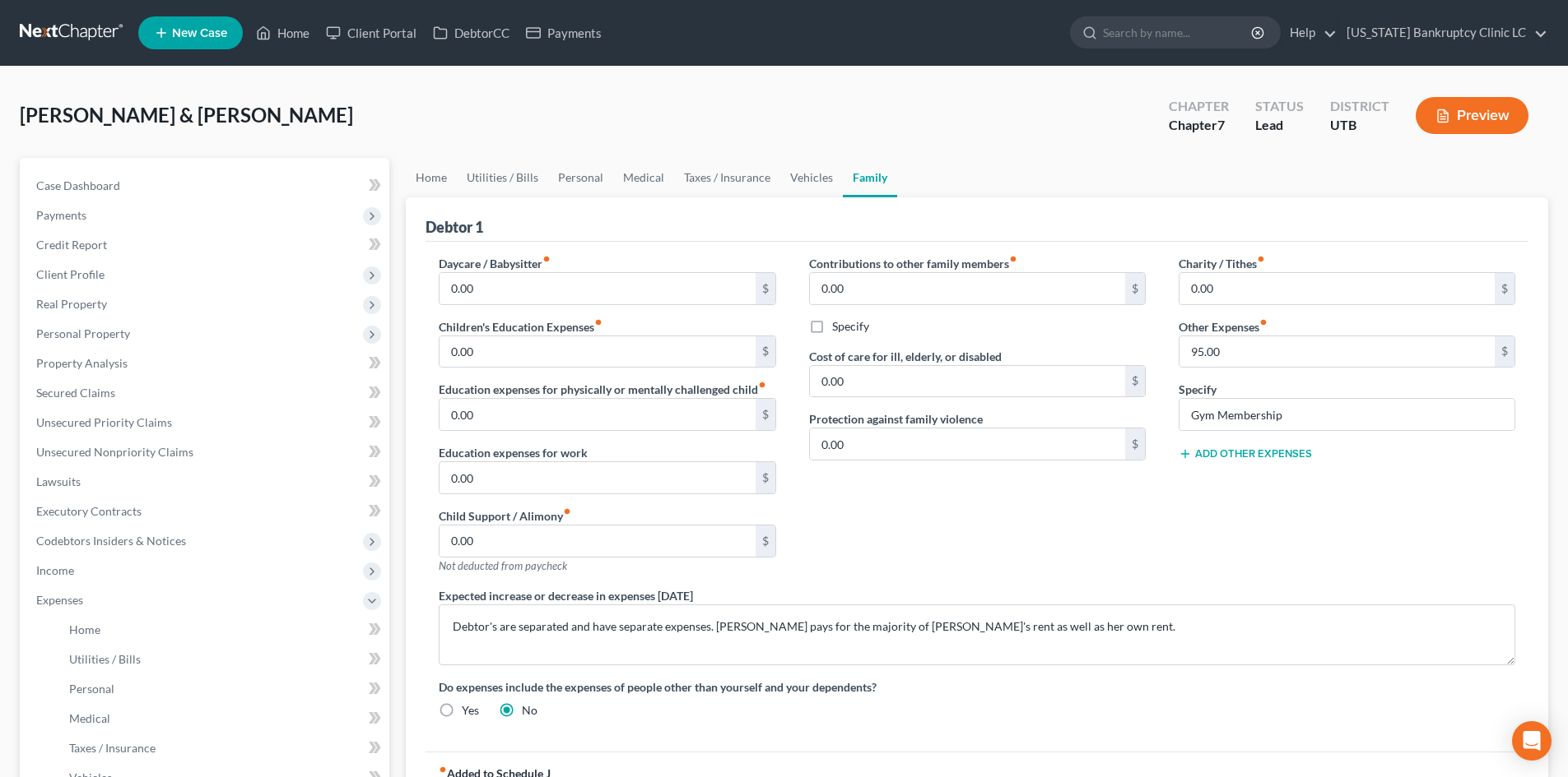
click at [1255, 453] on button "Add Other Expenses" at bounding box center [1244, 454] width 133 height 13
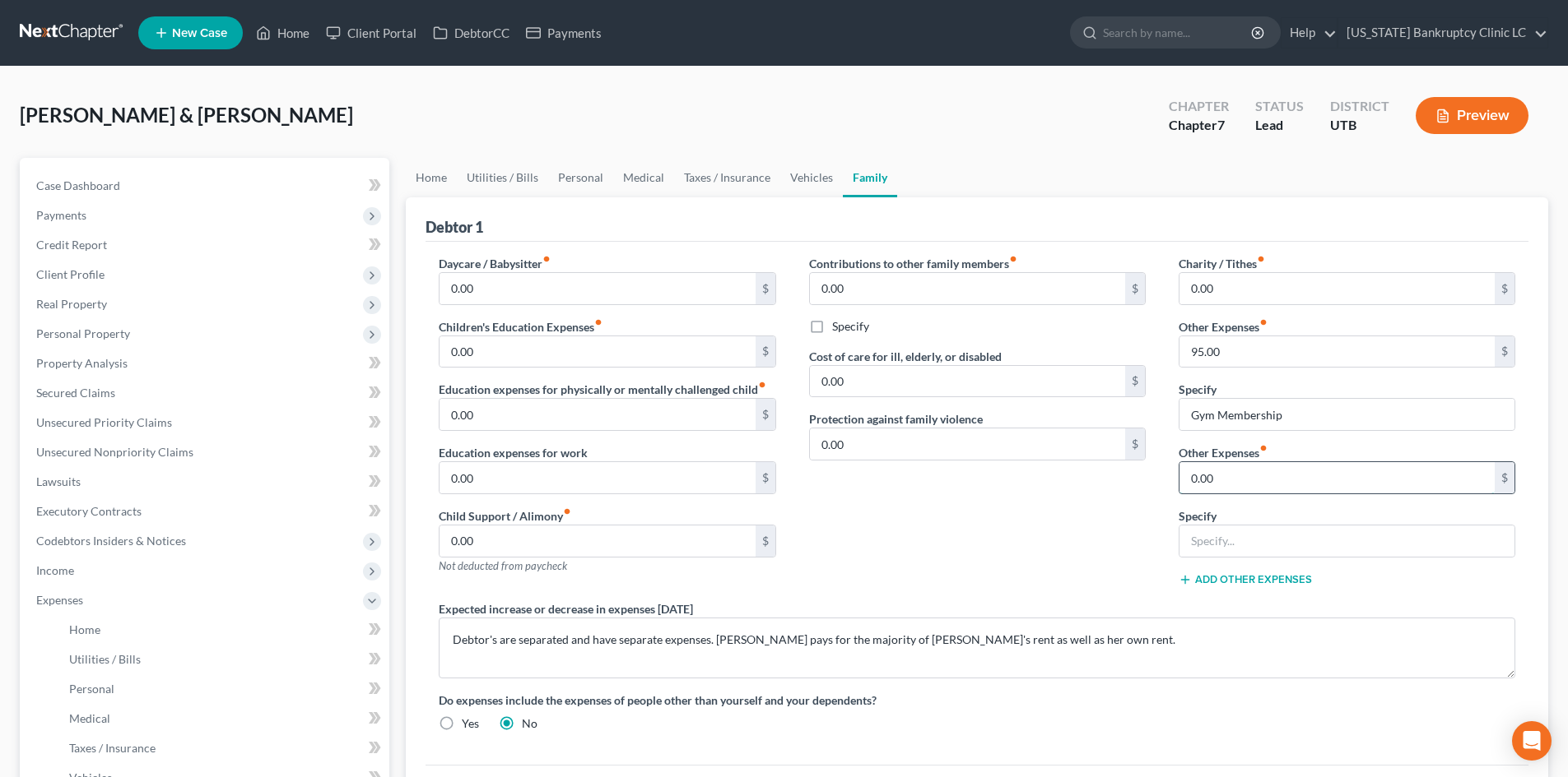
click at [1243, 487] on input "0.00" at bounding box center [1337, 478] width 315 height 31
click at [77, 607] on span "Expenses" at bounding box center [206, 601] width 366 height 30
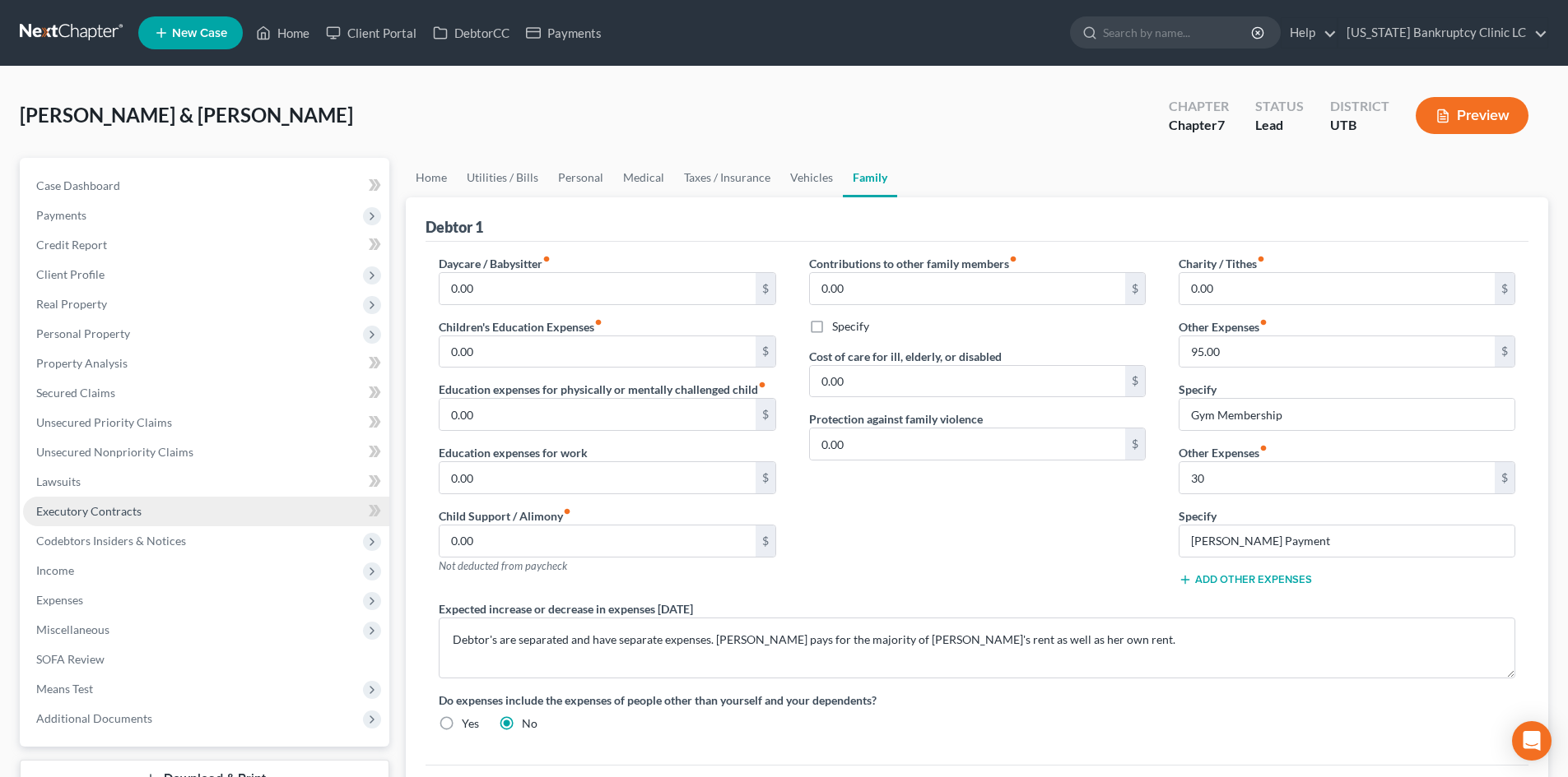
click at [130, 517] on span "Executory Contracts" at bounding box center [89, 511] width 105 height 14
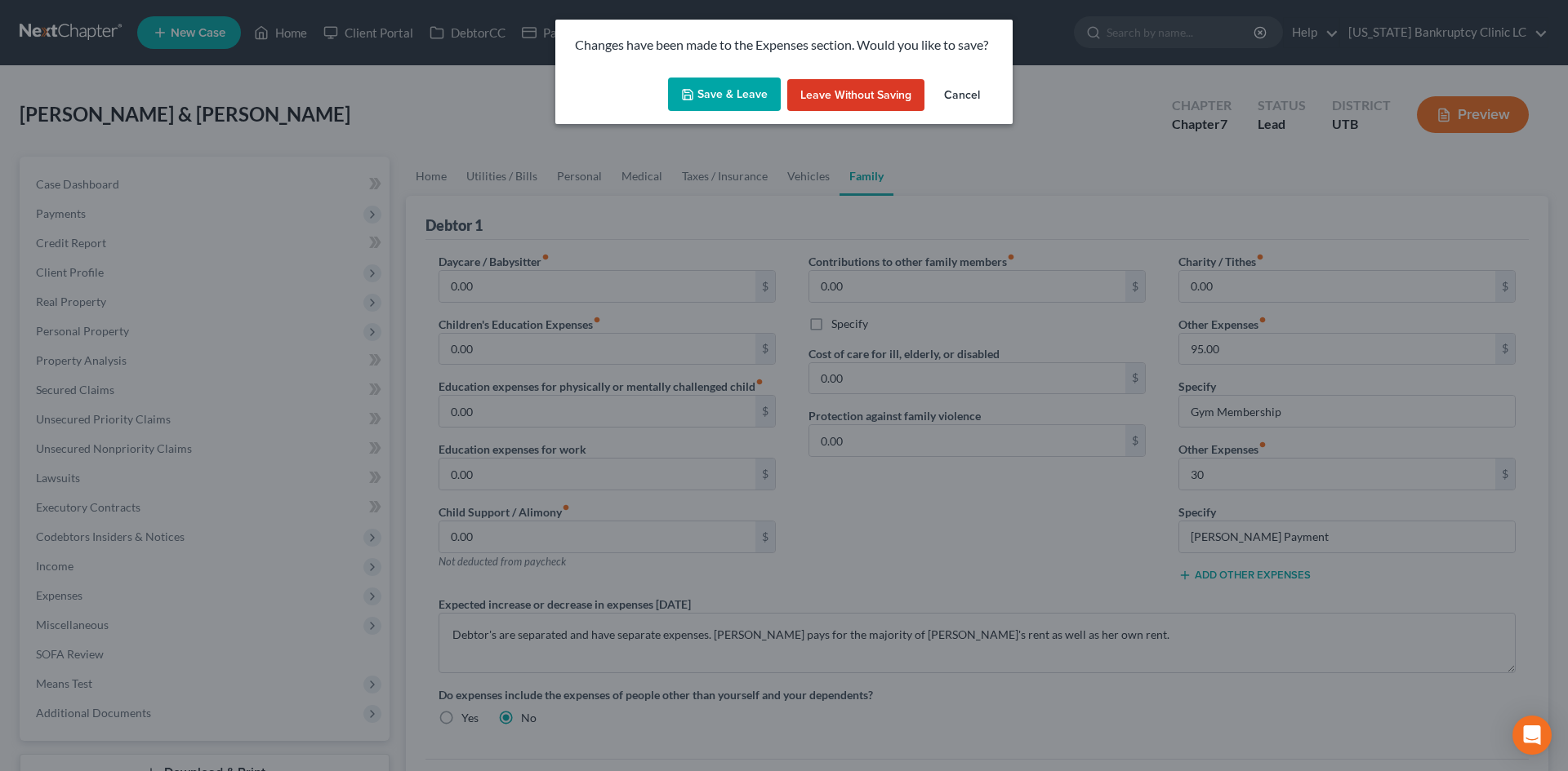
click at [701, 76] on div "Save & Leave Leave without Saving Cancel" at bounding box center [784, 97] width 457 height 53
click at [697, 91] on button "Save & Leave" at bounding box center [724, 95] width 113 height 34
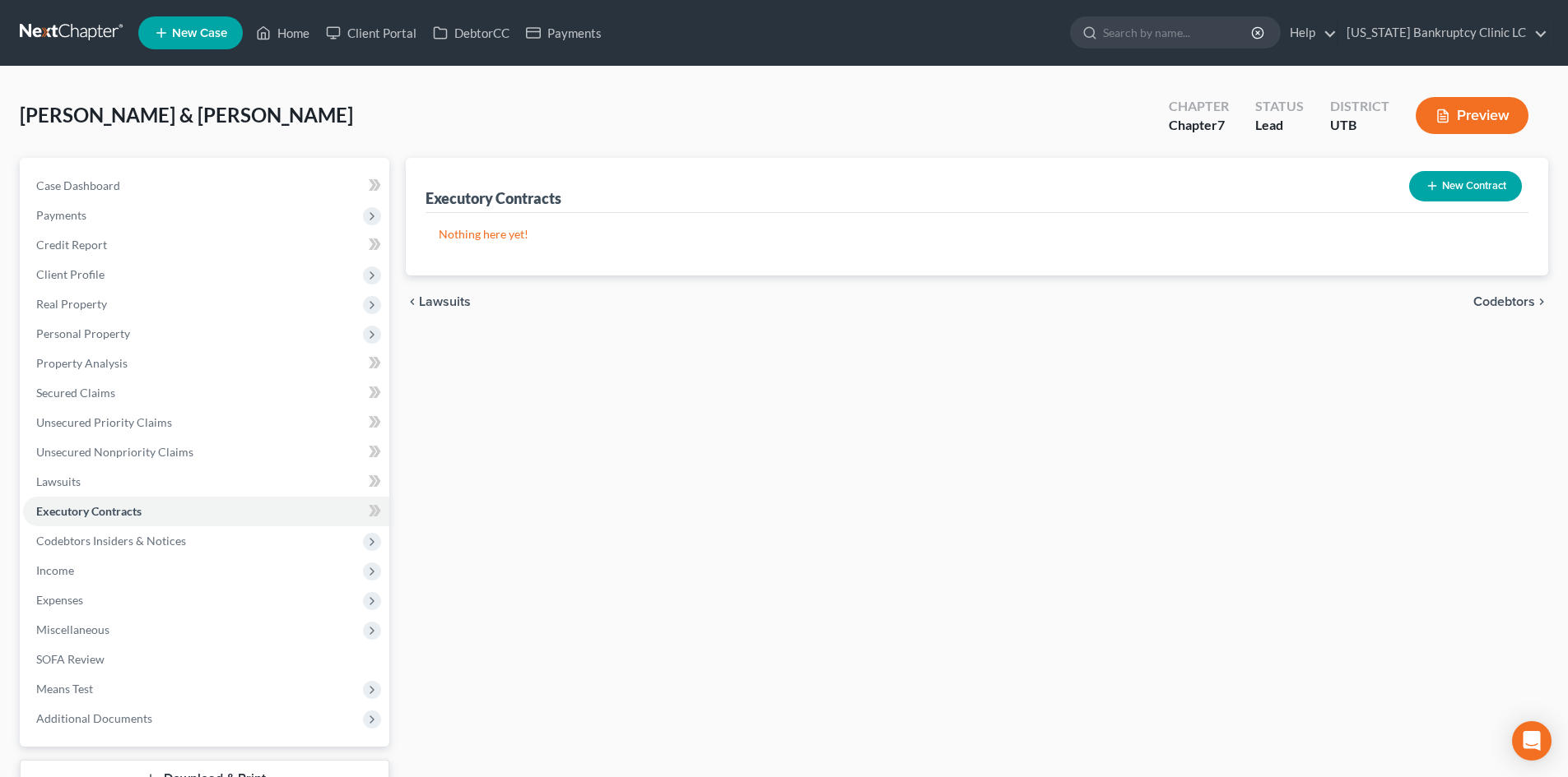
click at [1299, 192] on button "New Contract" at bounding box center [1465, 186] width 113 height 30
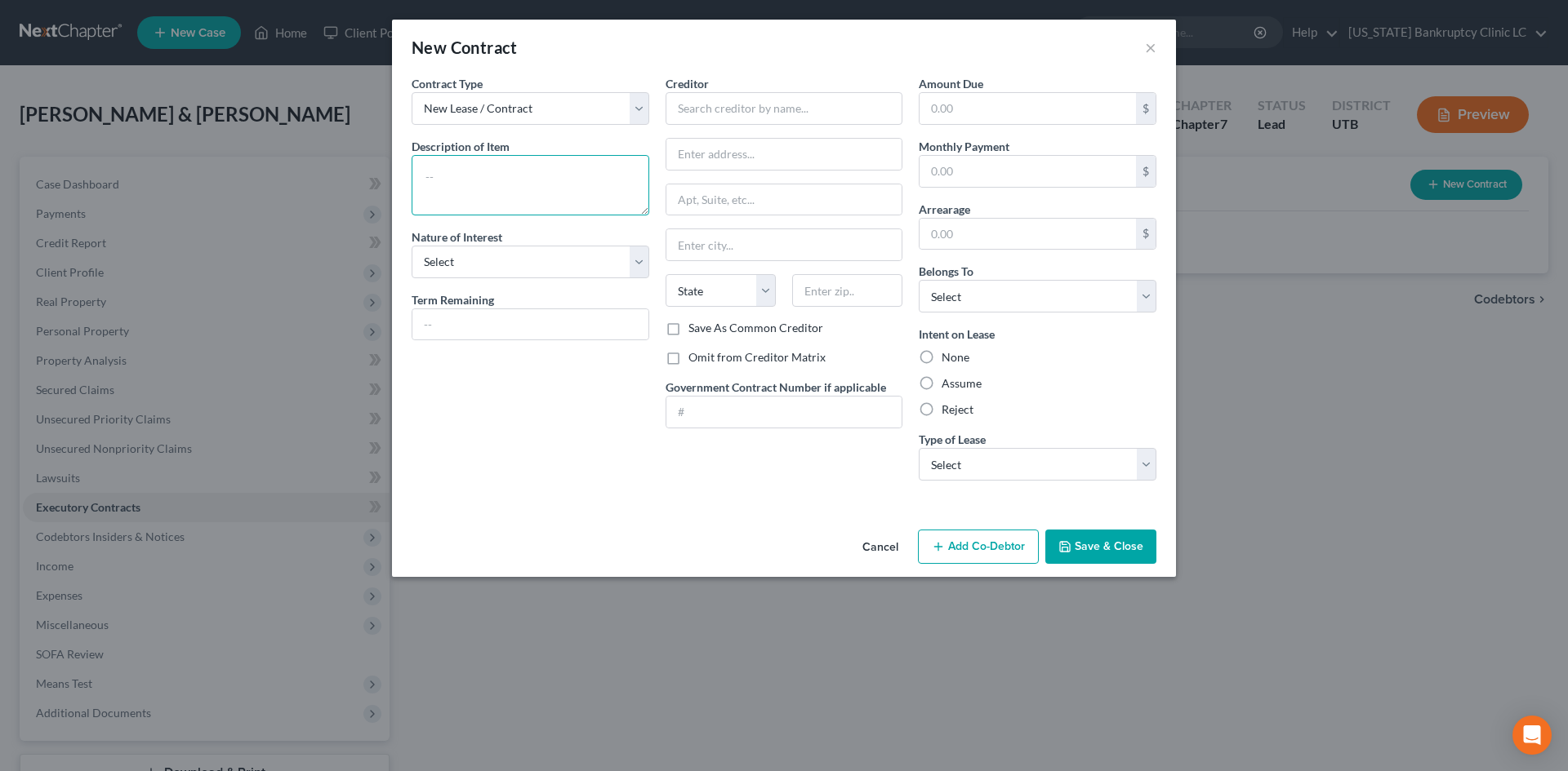
click at [507, 189] on textarea at bounding box center [530, 185] width 237 height 60
click at [545, 243] on div "Nature of Interest Select Purchaser Agent Lessor Lessee" at bounding box center [530, 254] width 237 height 50
click at [528, 268] on select "Select Purchaser Agent Lessor Lessee" at bounding box center [530, 262] width 237 height 33
click at [412, 246] on select "Select Purchaser Agent Lessor Lessee" at bounding box center [530, 262] width 237 height 33
click at [720, 120] on input "text" at bounding box center [784, 109] width 237 height 33
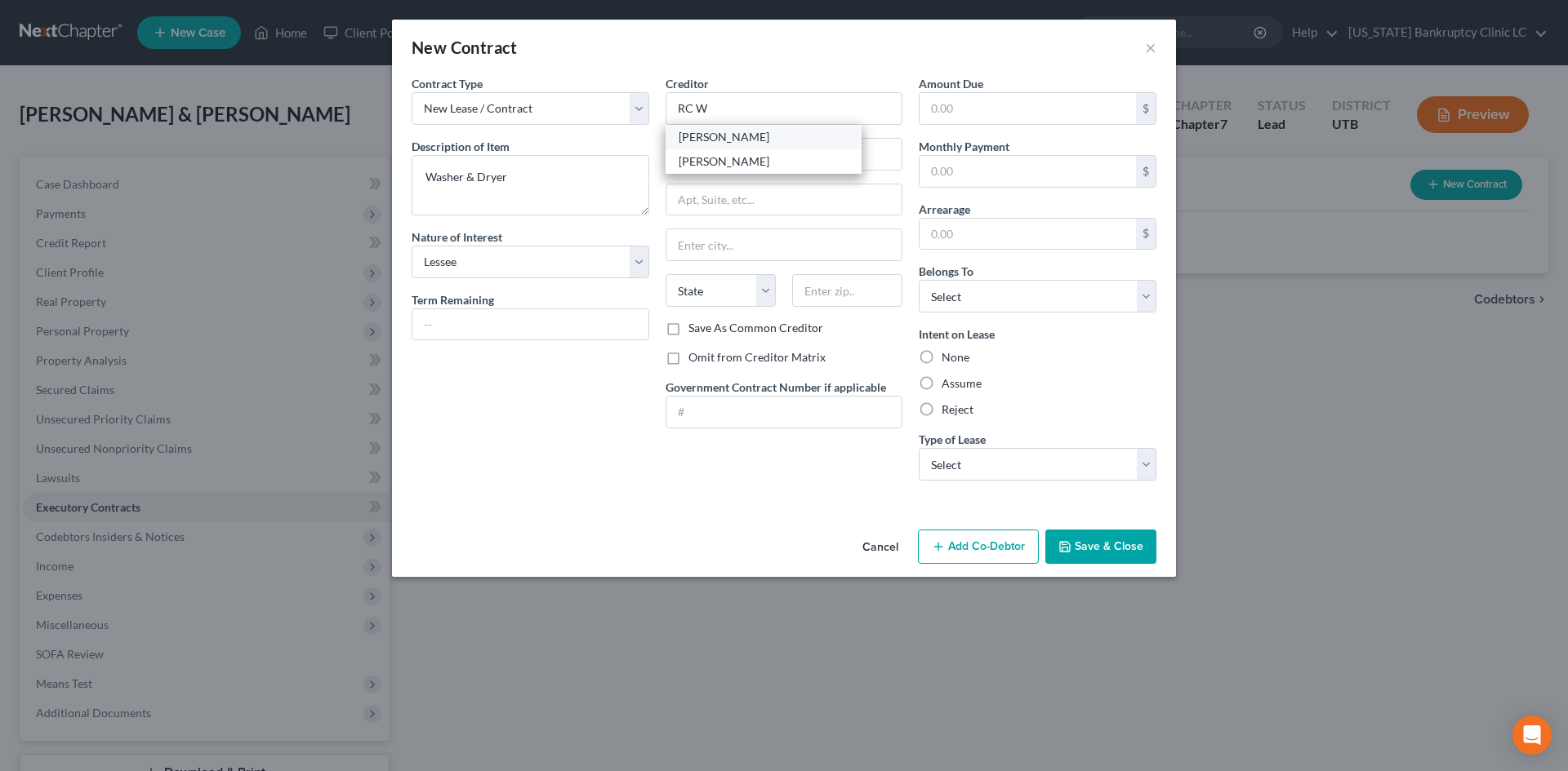
click at [721, 133] on div "[PERSON_NAME]" at bounding box center [764, 137] width 170 height 16
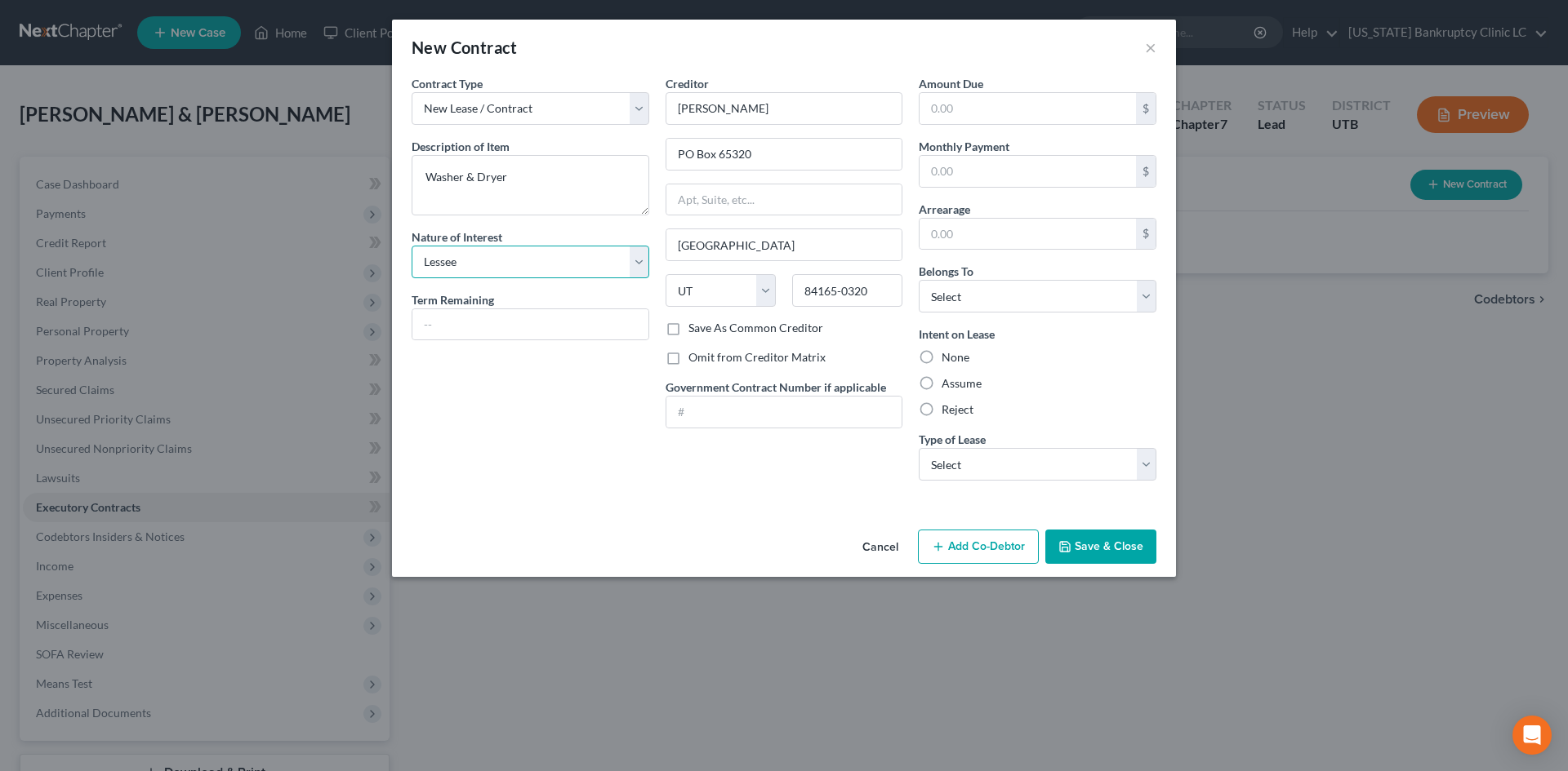
drag, startPoint x: 519, startPoint y: 254, endPoint x: 513, endPoint y: 264, distance: 11.7
click at [519, 254] on select "Select Purchaser Agent Lessor Lessee" at bounding box center [530, 262] width 237 height 33
click at [412, 246] on select "Select Purchaser Agent Lessor Lessee" at bounding box center [530, 262] width 237 height 33
click at [975, 110] on input "text" at bounding box center [1028, 109] width 217 height 31
click at [956, 289] on select "Select Debtor 1 Only Debtor 2 Only Debtor 1 And Debtor 2 Only At Least One Of T…" at bounding box center [1037, 297] width 237 height 33
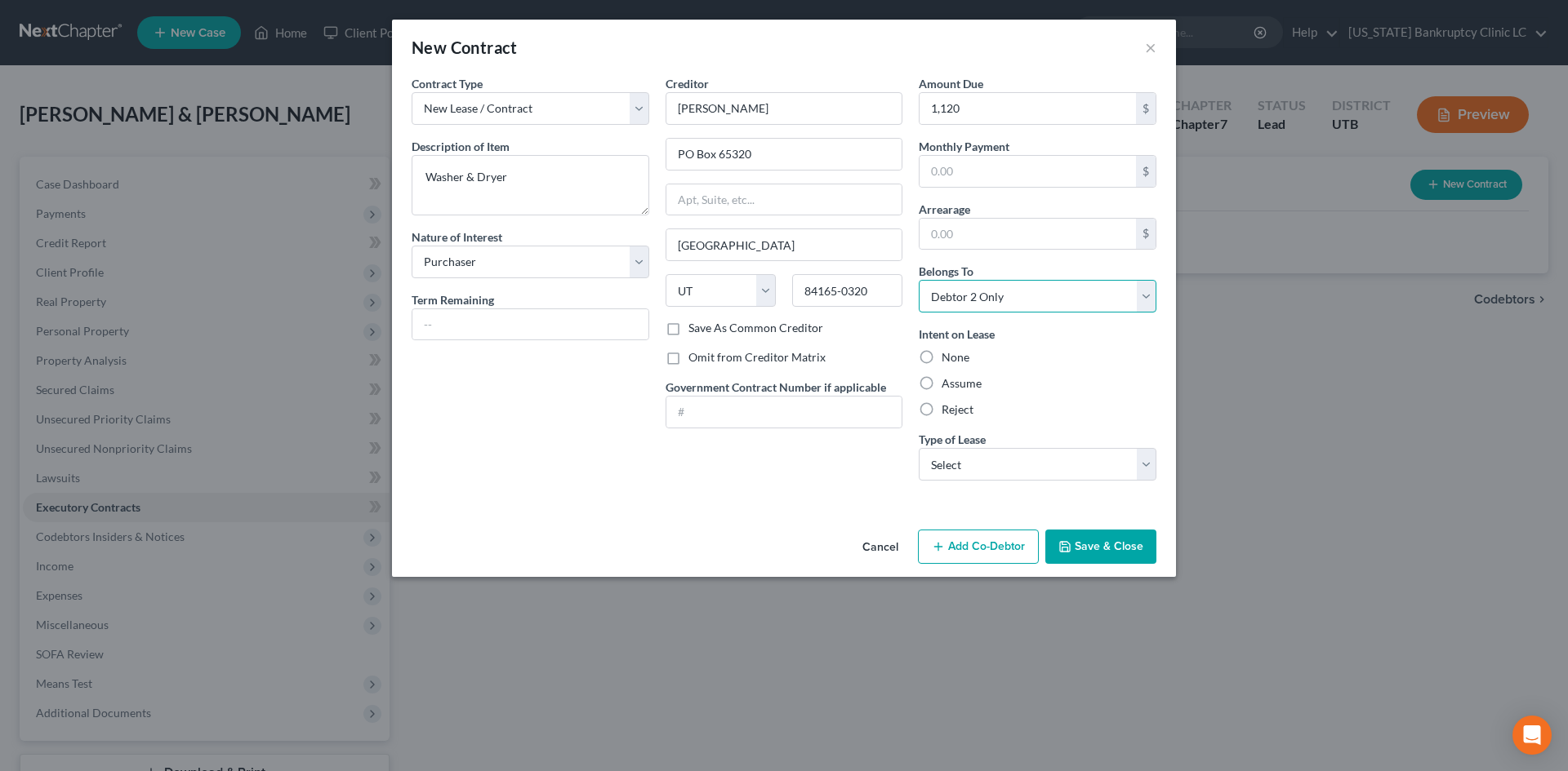
click at [919, 280] on select "Select Debtor 1 Only Debtor 2 Only Debtor 1 And Debtor 2 Only At Least One Of T…" at bounding box center [1037, 297] width 237 height 33
click at [960, 386] on label "Assume" at bounding box center [961, 383] width 40 height 16
click at [959, 386] on input "Assume" at bounding box center [954, 380] width 10 height 10
click at [1019, 466] on select "Select Real Estate Car Other" at bounding box center [1037, 465] width 237 height 33
click at [919, 448] on select "Select Real Estate Car Other" at bounding box center [1037, 465] width 237 height 33
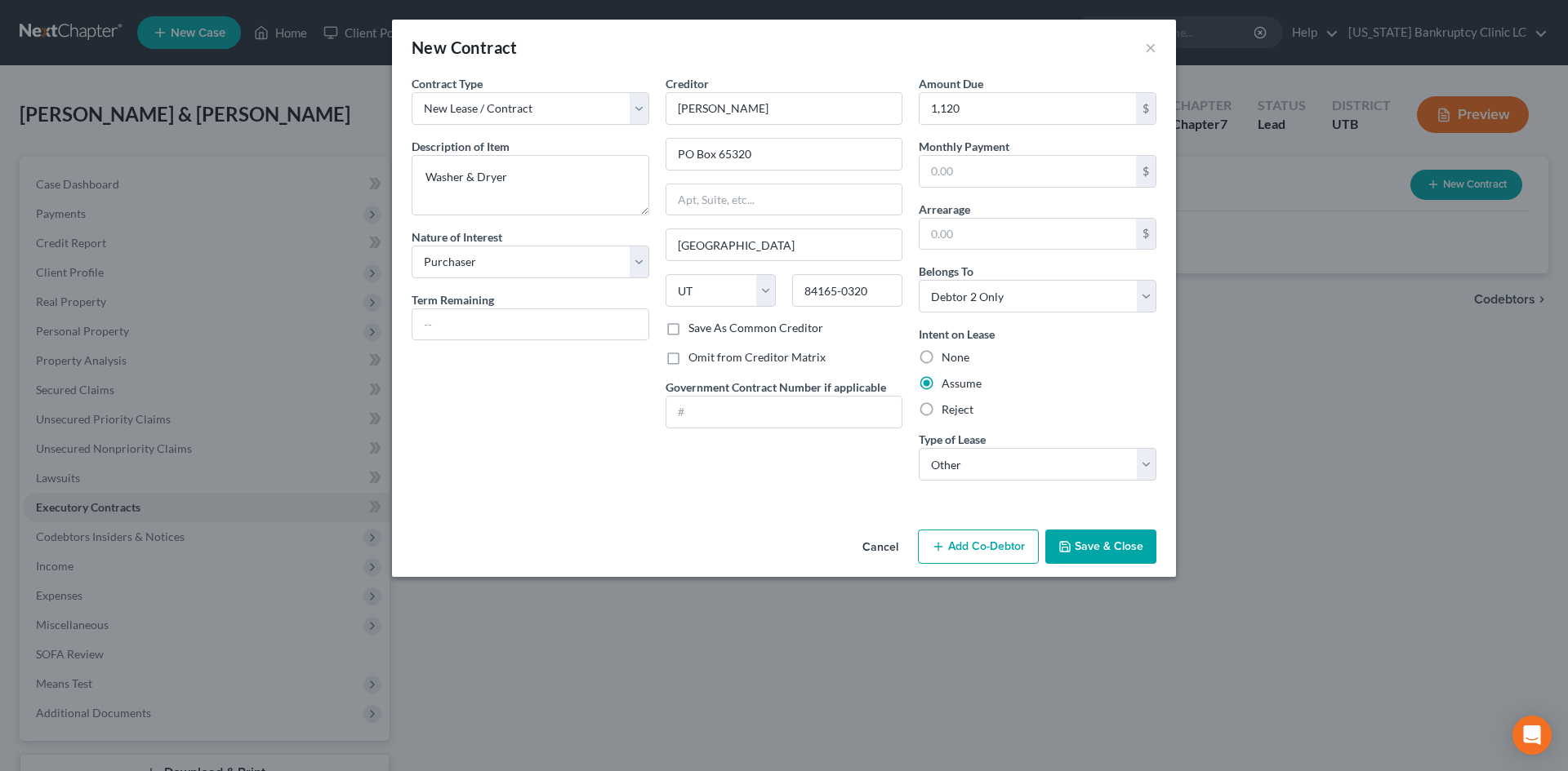
click at [732, 490] on div "Creditor * [PERSON_NAME] PO Box 65320 [GEOGRAPHIC_DATA] [US_STATE][GEOGRAPHIC_D…" at bounding box center [784, 285] width 254 height 419
click at [1091, 545] on button "Save & Close" at bounding box center [1100, 547] width 111 height 34
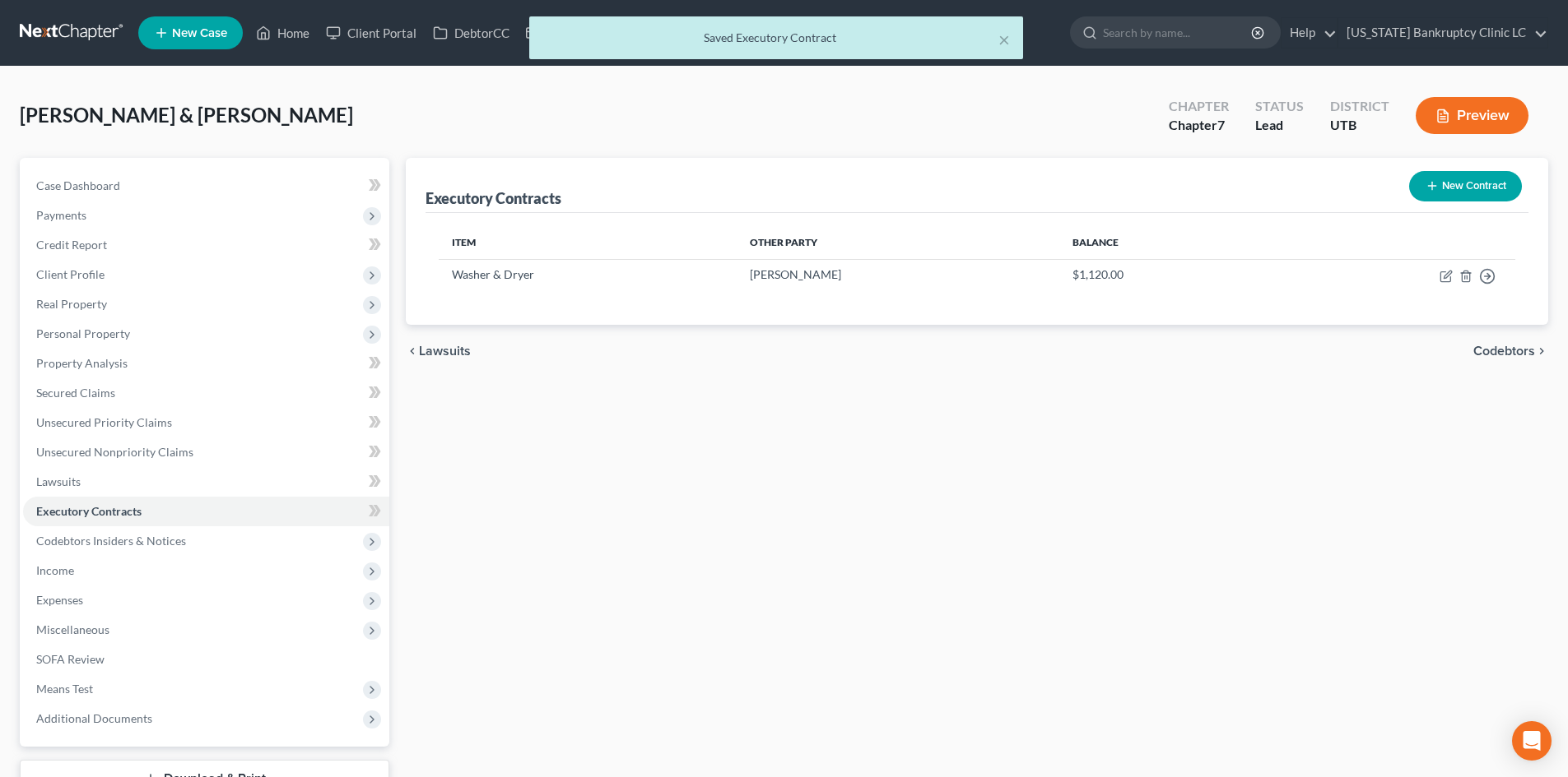
click at [1299, 194] on button "New Contract" at bounding box center [1465, 186] width 113 height 30
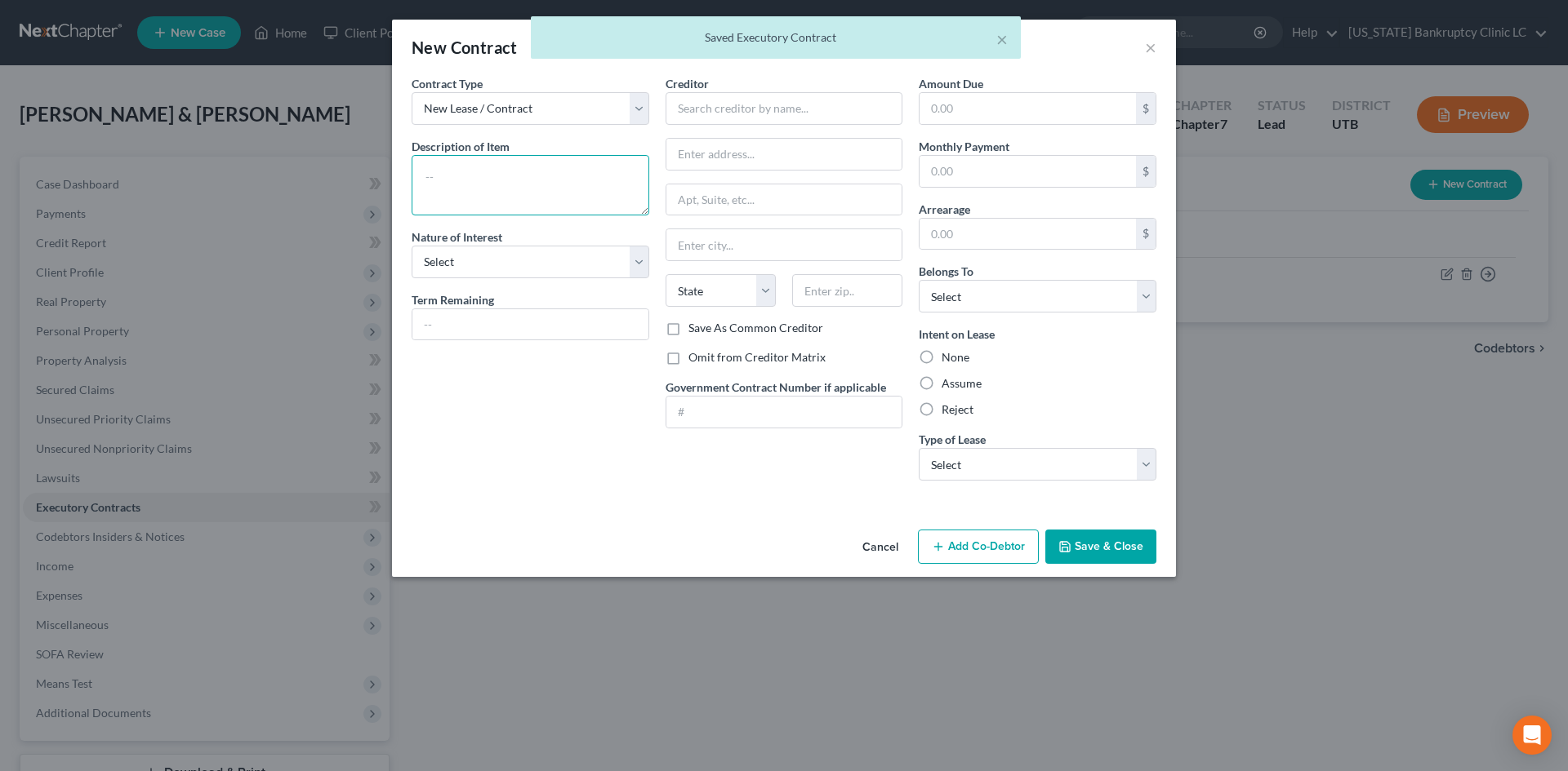
click at [527, 191] on textarea at bounding box center [530, 185] width 237 height 60
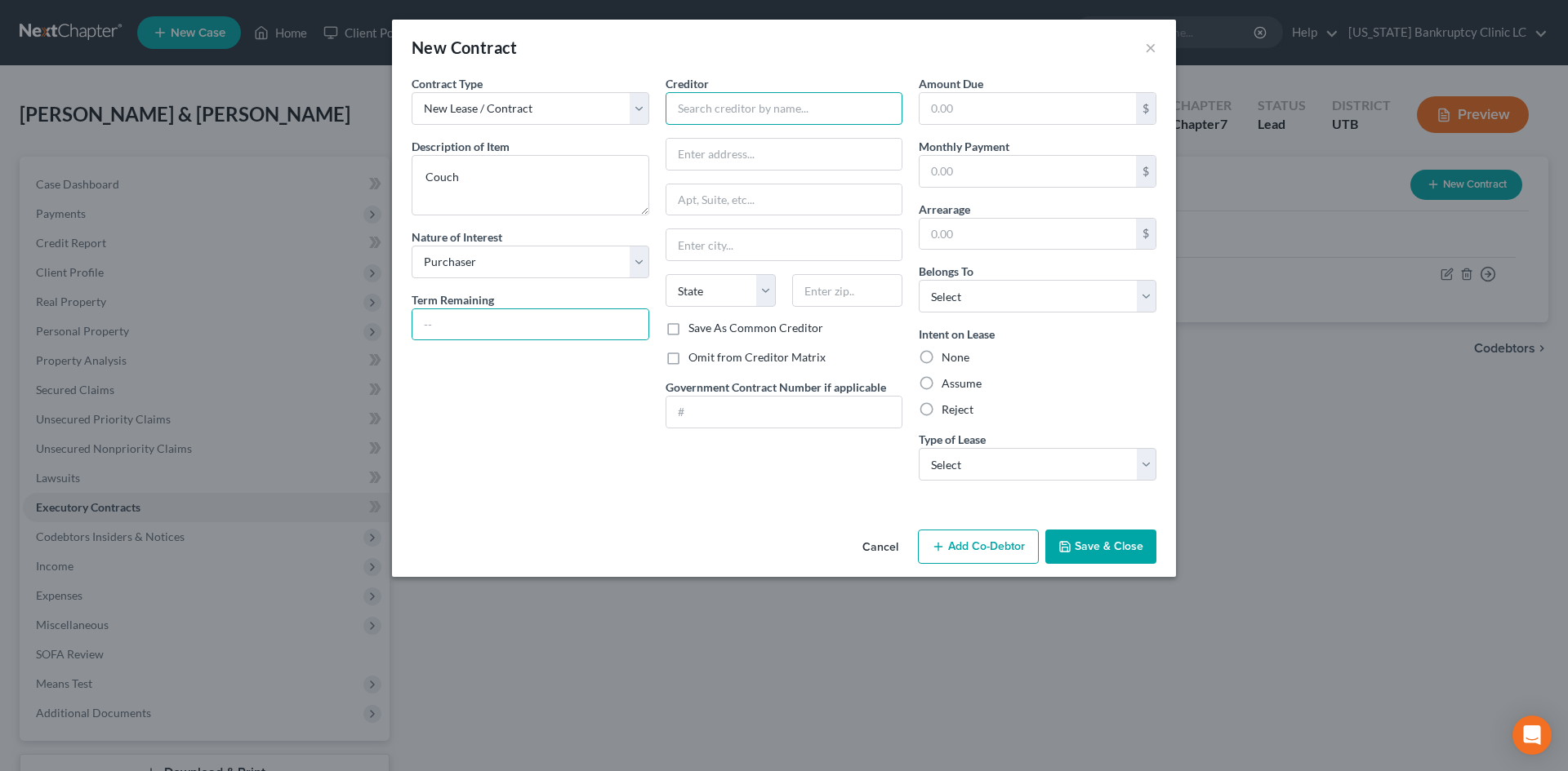
click at [746, 118] on input "text" at bounding box center [784, 109] width 237 height 33
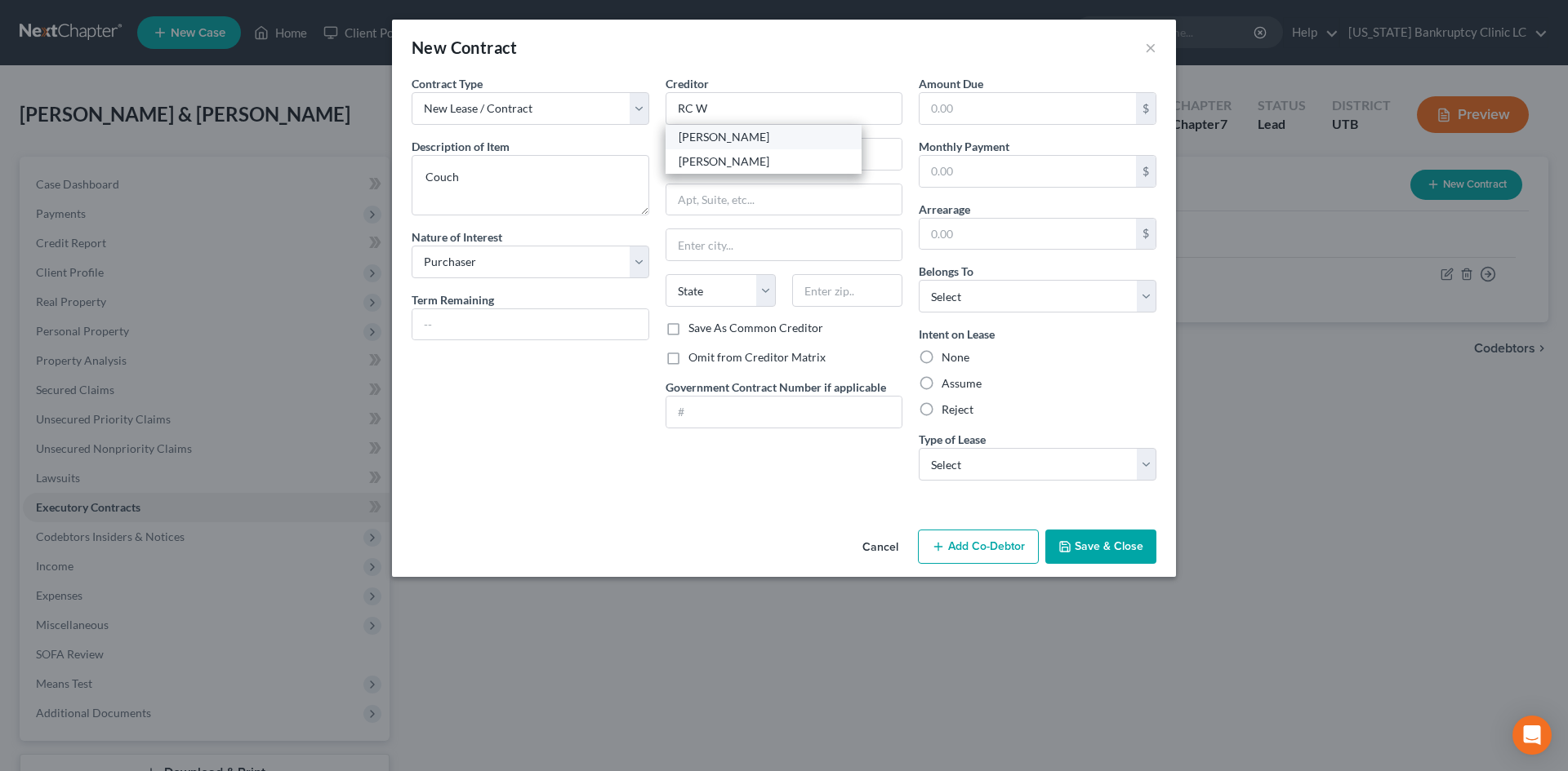
click at [755, 142] on div "[PERSON_NAME]" at bounding box center [764, 137] width 170 height 16
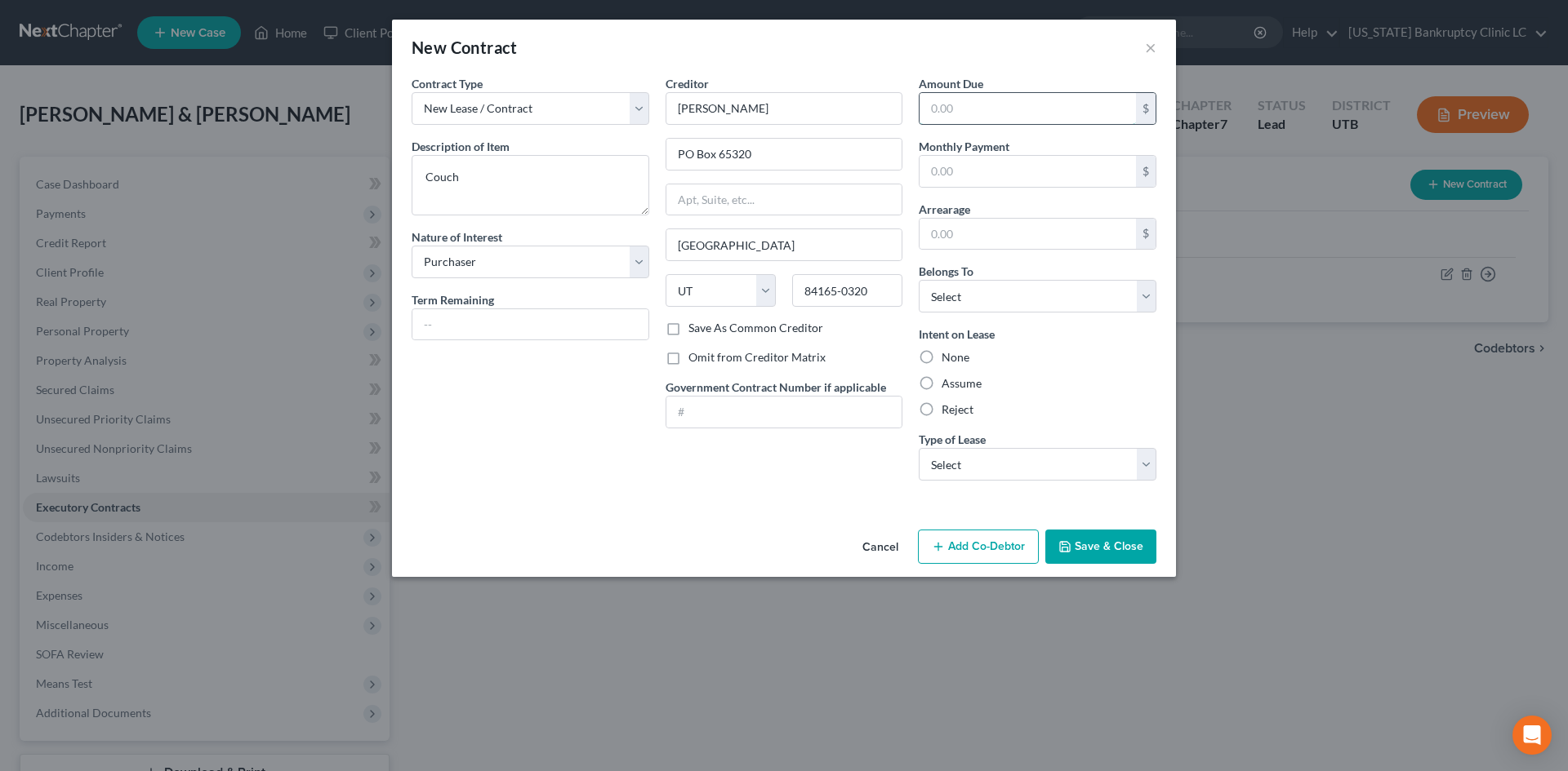
click at [982, 107] on input "text" at bounding box center [1028, 109] width 217 height 31
click at [973, 303] on select "Select Debtor 1 Only Debtor 2 Only Debtor 1 And Debtor 2 Only At Least One Of T…" at bounding box center [1037, 297] width 237 height 33
click at [919, 280] on select "Select Debtor 1 Only Debtor 2 Only Debtor 1 And Debtor 2 Only At Least One Of T…" at bounding box center [1037, 297] width 237 height 33
click at [967, 387] on label "Assume" at bounding box center [961, 383] width 40 height 16
click at [959, 386] on input "Assume" at bounding box center [954, 380] width 10 height 10
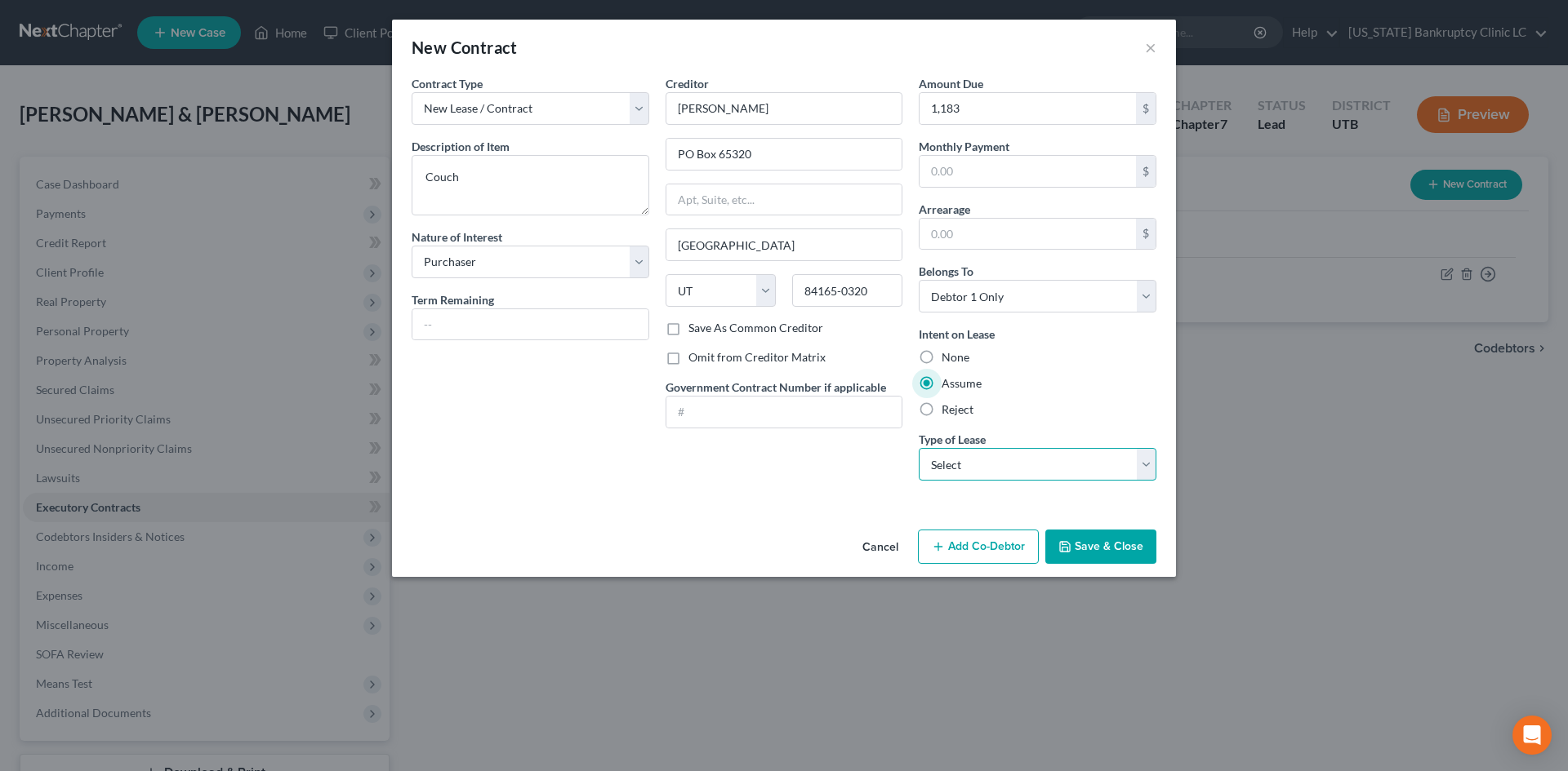
click at [950, 456] on select "Select Real Estate Car Other" at bounding box center [1037, 465] width 237 height 33
click at [919, 448] on select "Select Real Estate Car Other" at bounding box center [1037, 465] width 237 height 33
click at [785, 493] on div "Creditor * [PERSON_NAME] PO Box 65320 [GEOGRAPHIC_DATA] [US_STATE][GEOGRAPHIC_D…" at bounding box center [784, 285] width 254 height 419
click at [1096, 551] on button "Save & Close" at bounding box center [1100, 547] width 111 height 34
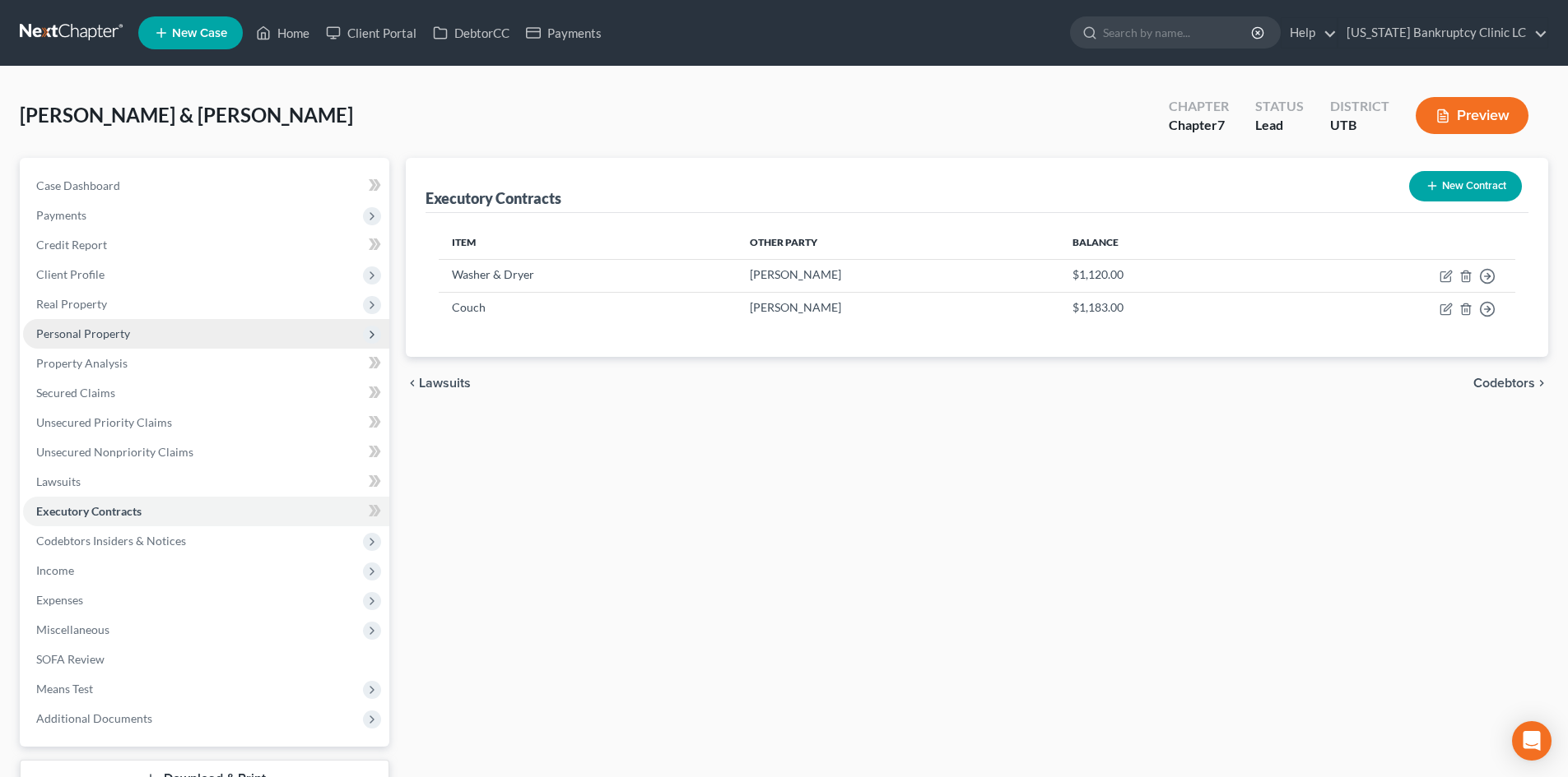
click at [161, 332] on span "Personal Property" at bounding box center [206, 334] width 366 height 30
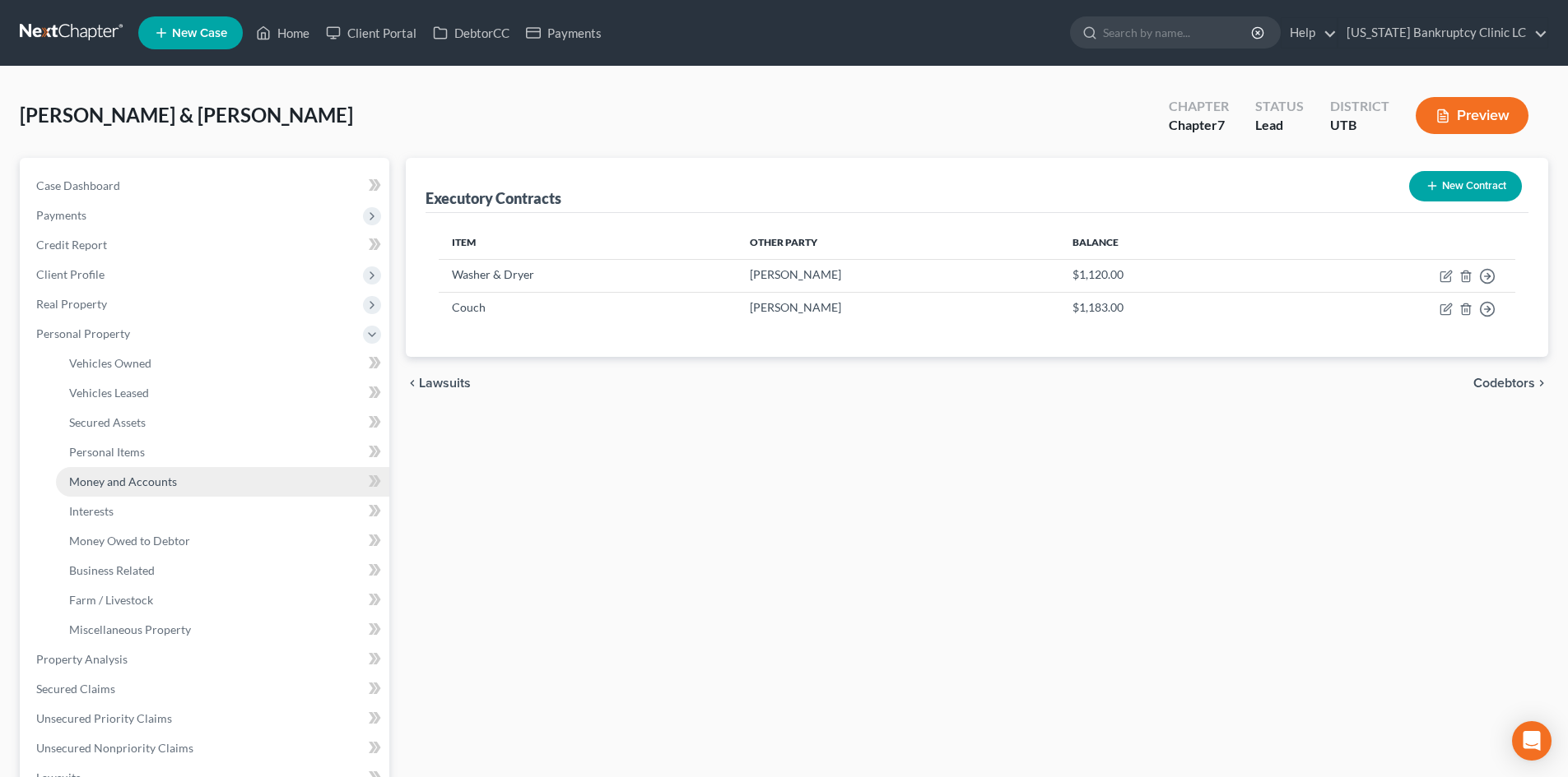
click at [147, 482] on span "Money and Accounts" at bounding box center [123, 481] width 108 height 14
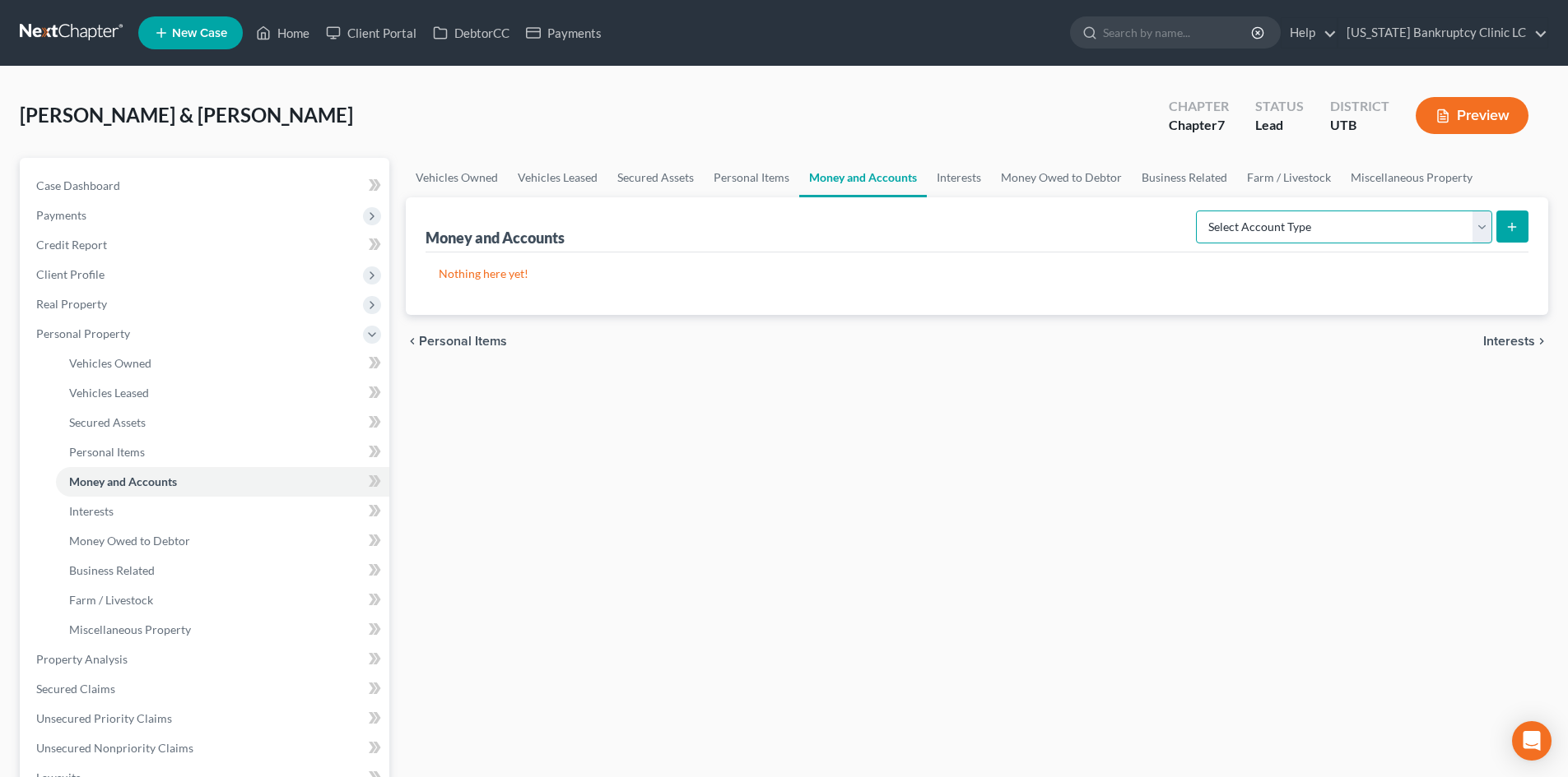
click at [1299, 233] on select "Select Account Type Brokerage Cash on Hand Certificates of Deposit Checking Acc…" at bounding box center [1344, 227] width 297 height 33
click at [1199, 210] on select "Select Account Type Brokerage Cash on Hand Certificates of Deposit Checking Acc…" at bounding box center [1344, 227] width 297 height 33
click at [1299, 222] on icon "submit" at bounding box center [1511, 227] width 13 height 13
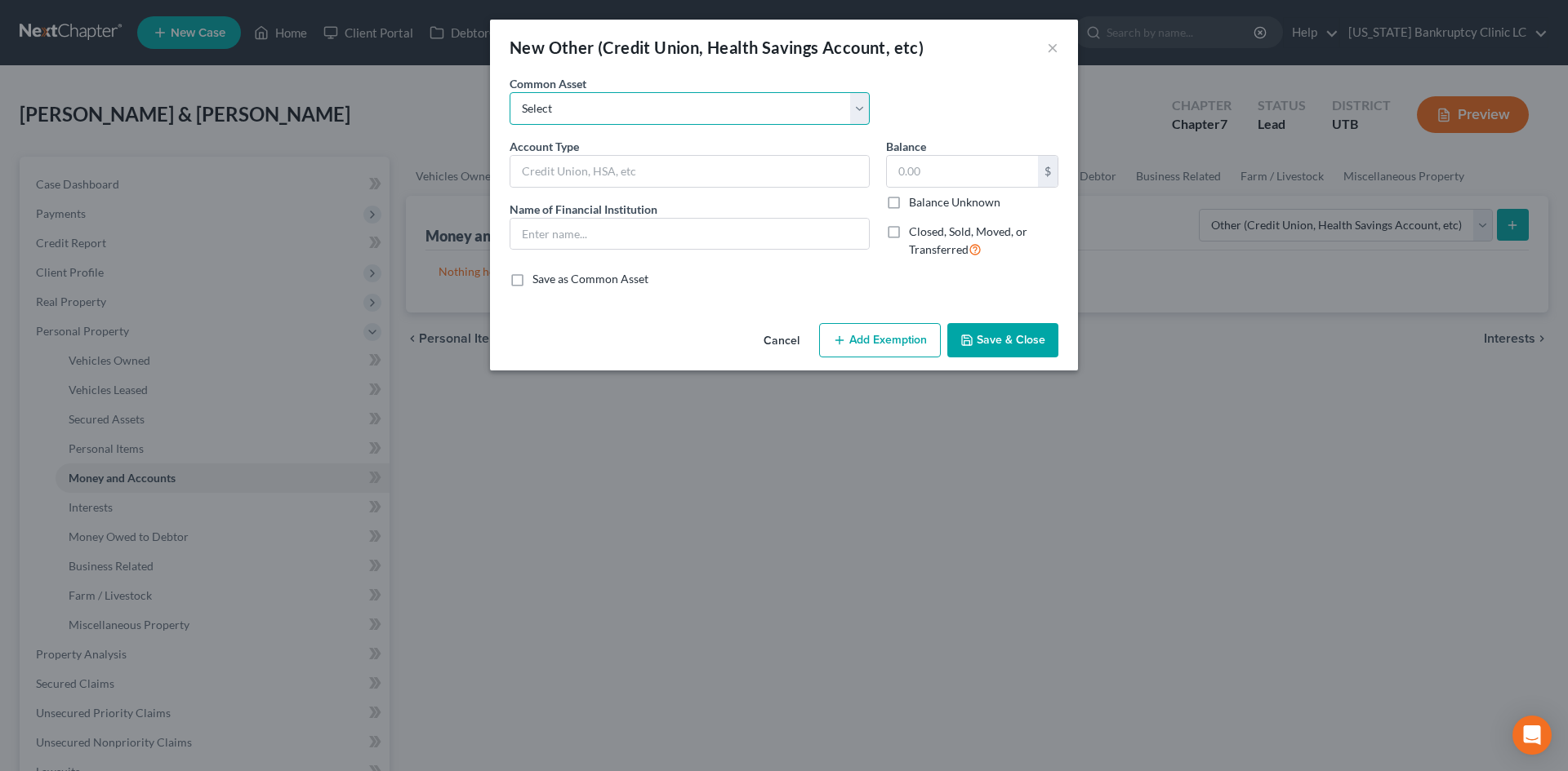
click at [657, 116] on select "Select [PERSON_NAME] #7871 Venmo Credit Union Credit Union Venmo PayPal Prepaid…" at bounding box center [690, 109] width 360 height 33
click at [510, 92] on select "Select [PERSON_NAME] #7871 Venmo Credit Union Credit Union Venmo PayPal Prepaid…" at bounding box center [690, 109] width 360 height 33
click at [825, 266] on div "Account Type Cash App Name of Financial Institution * Cash App" at bounding box center [690, 204] width 376 height 134
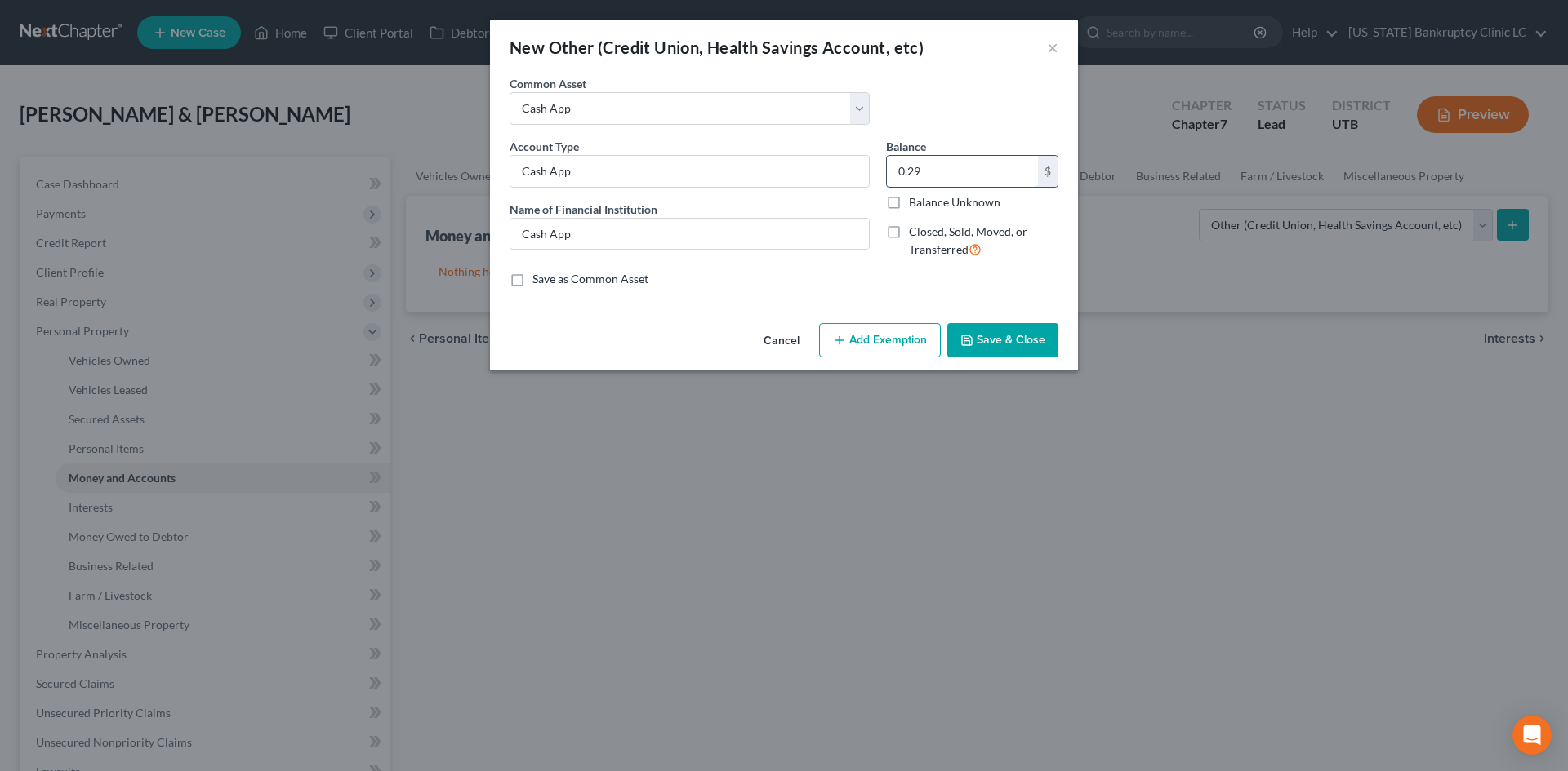
click at [962, 181] on input "0.29" at bounding box center [962, 172] width 151 height 31
click at [712, 166] on input "Cash App" at bounding box center [690, 172] width 358 height 31
click at [684, 224] on input "Cash App" at bounding box center [690, 235] width 358 height 31
click at [720, 176] on input "Cash App" at bounding box center [690, 172] width 358 height 31
click at [1036, 340] on button "Save & Close" at bounding box center [1003, 341] width 111 height 34
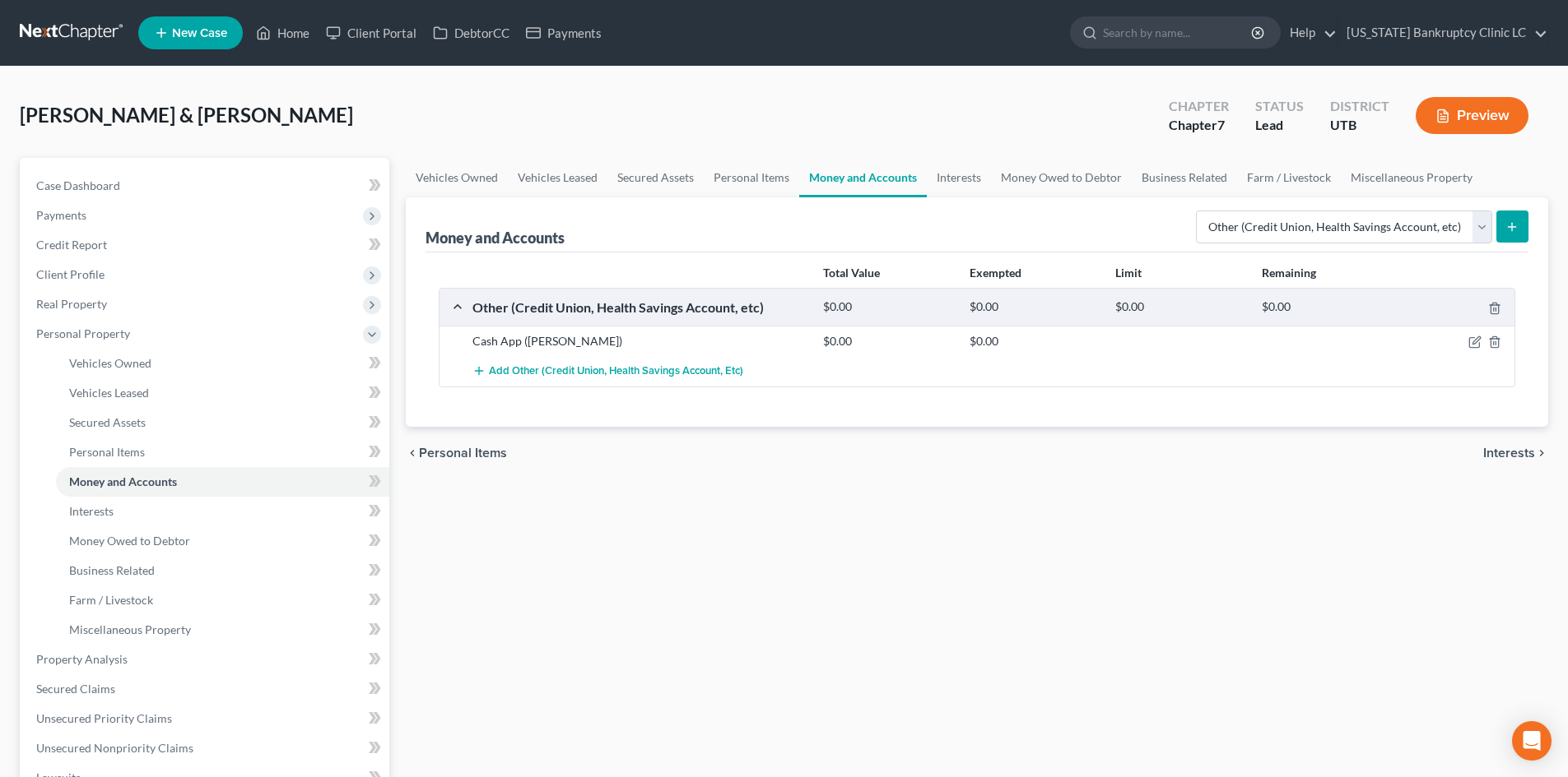
click at [1299, 228] on icon "submit" at bounding box center [1511, 227] width 13 height 13
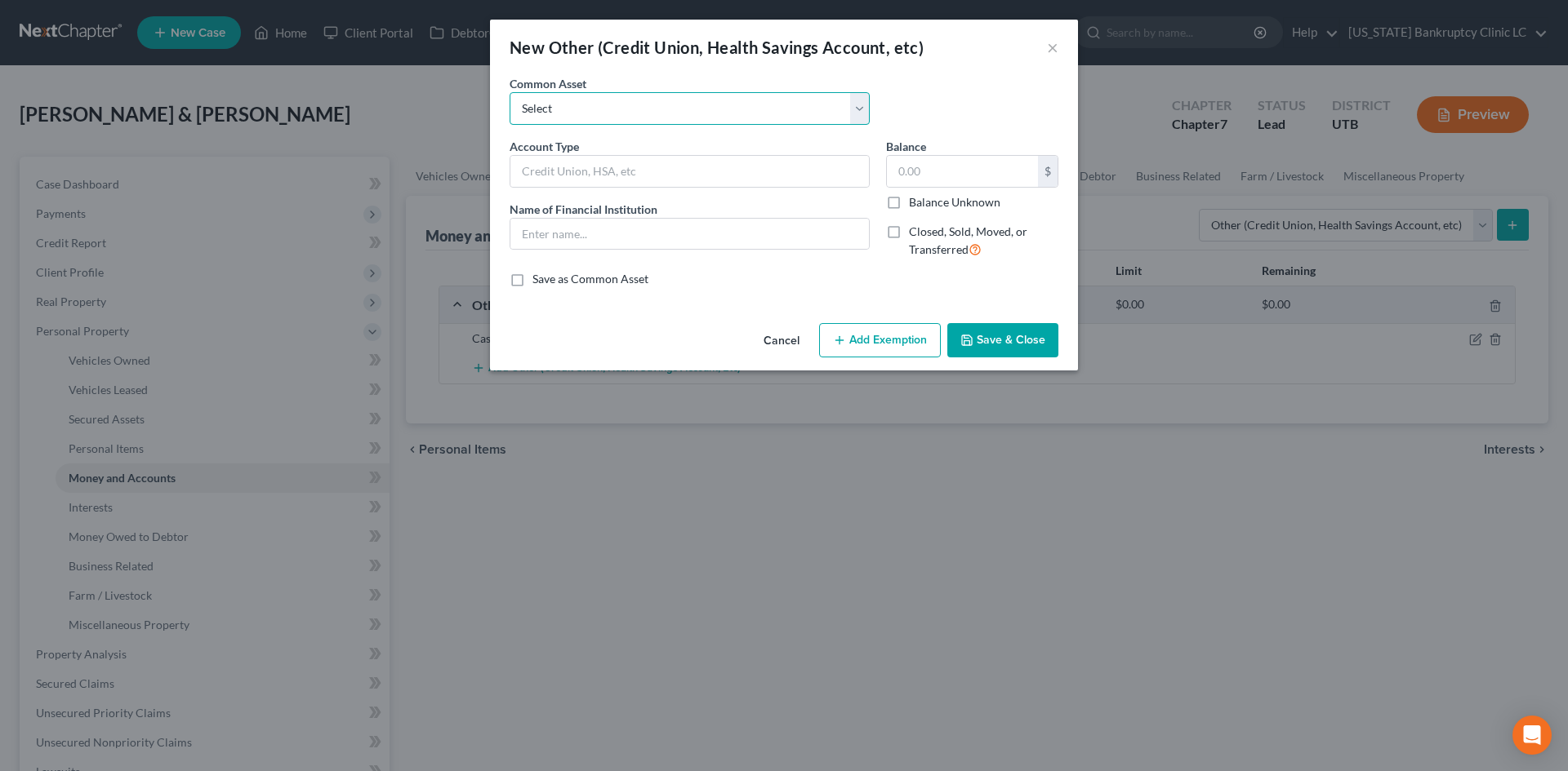
click at [574, 116] on select "Select [PERSON_NAME] #7871 Venmo Credit Union Credit Union Venmo PayPal Prepaid…" at bounding box center [690, 109] width 360 height 33
click at [510, 92] on select "Select [PERSON_NAME] #7871 Venmo Credit Union Credit Union Venmo PayPal Prepaid…" at bounding box center [690, 109] width 360 height 33
click at [625, 166] on input "Venmo" at bounding box center [690, 172] width 358 height 31
click at [1042, 337] on button "Save & Close" at bounding box center [1003, 341] width 111 height 34
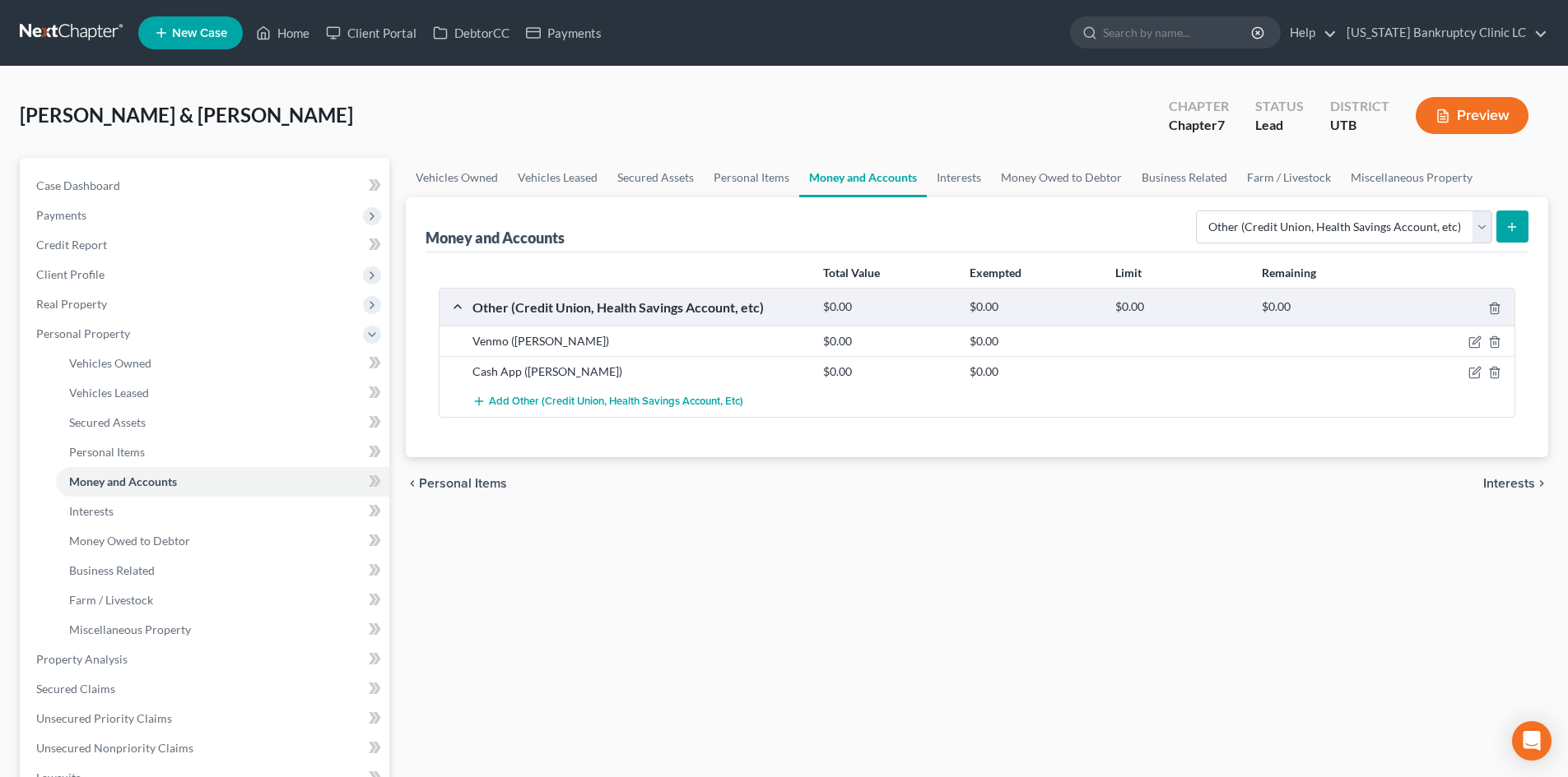
click at [1299, 232] on icon "submit" at bounding box center [1511, 227] width 13 height 13
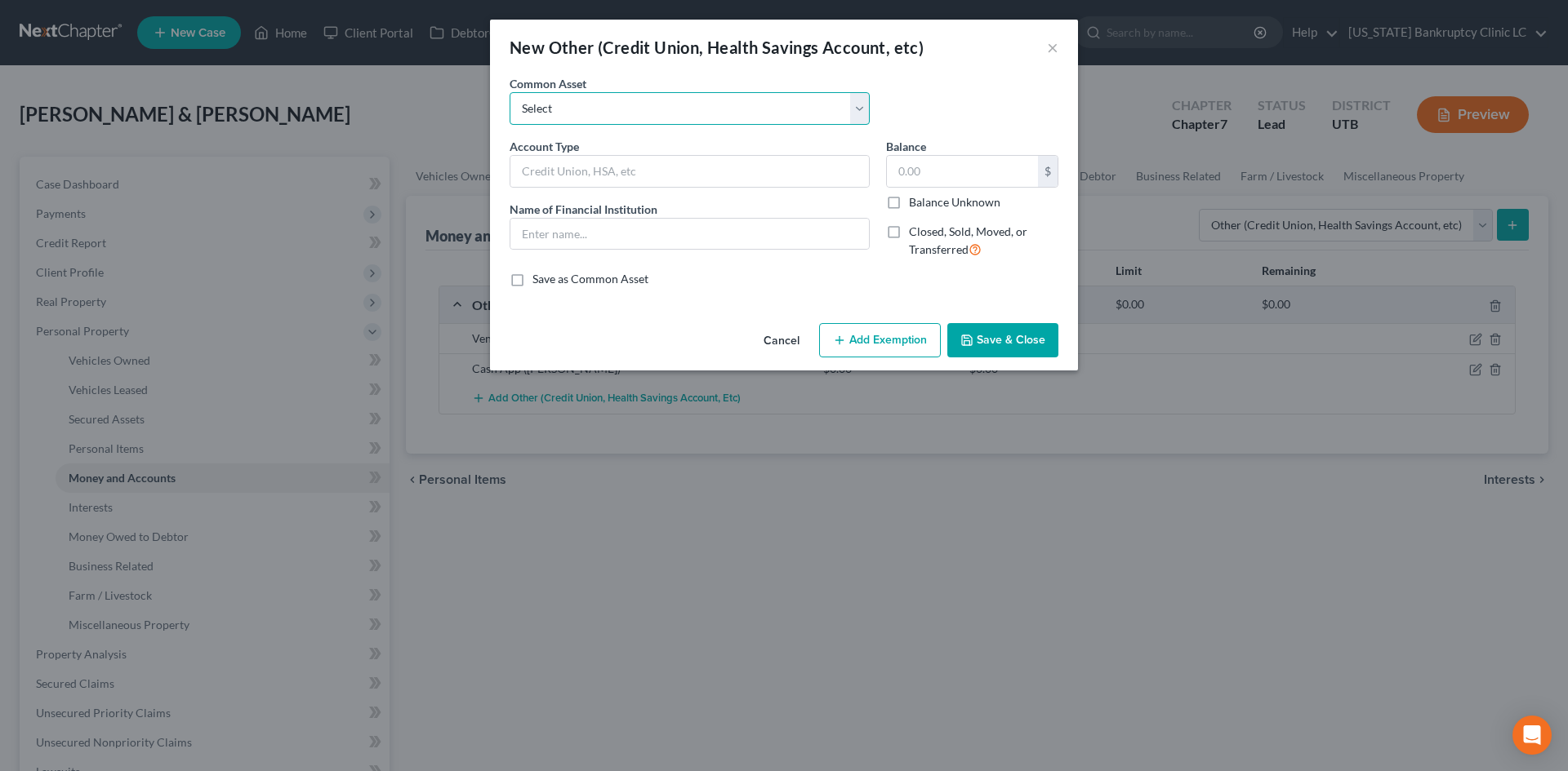
click at [579, 110] on select "Select [PERSON_NAME] #7871 Venmo Credit Union Credit Union Venmo PayPal Prepaid…" at bounding box center [690, 109] width 360 height 33
click at [510, 92] on select "Select [PERSON_NAME] #7871 Venmo Credit Union Credit Union Venmo PayPal Prepaid…" at bounding box center [690, 109] width 360 height 33
click at [657, 169] on input "Venmo" at bounding box center [690, 172] width 358 height 31
click at [1055, 350] on button "Save & Close" at bounding box center [1003, 341] width 111 height 34
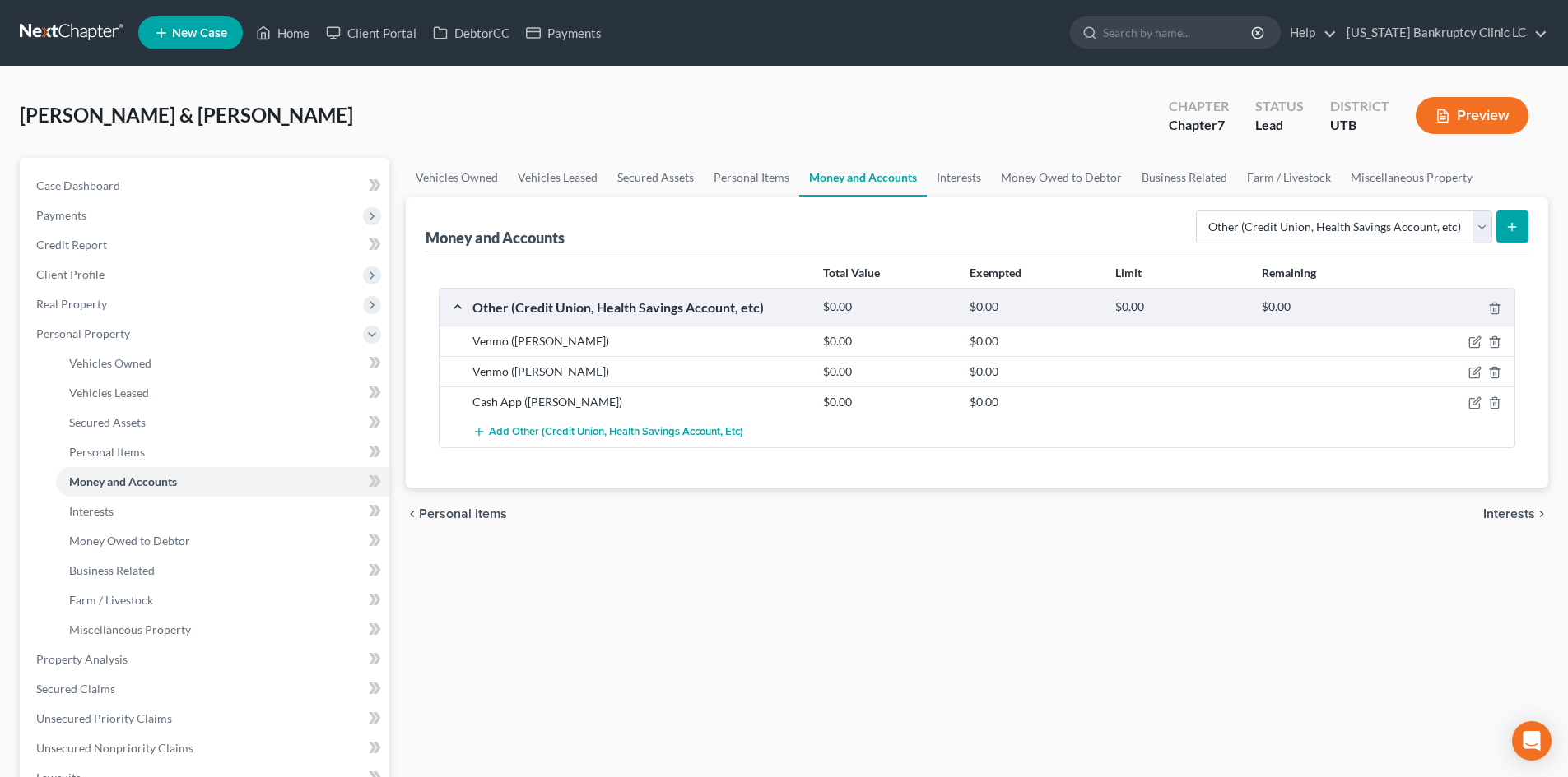
click at [1299, 222] on icon "submit" at bounding box center [1511, 227] width 13 height 13
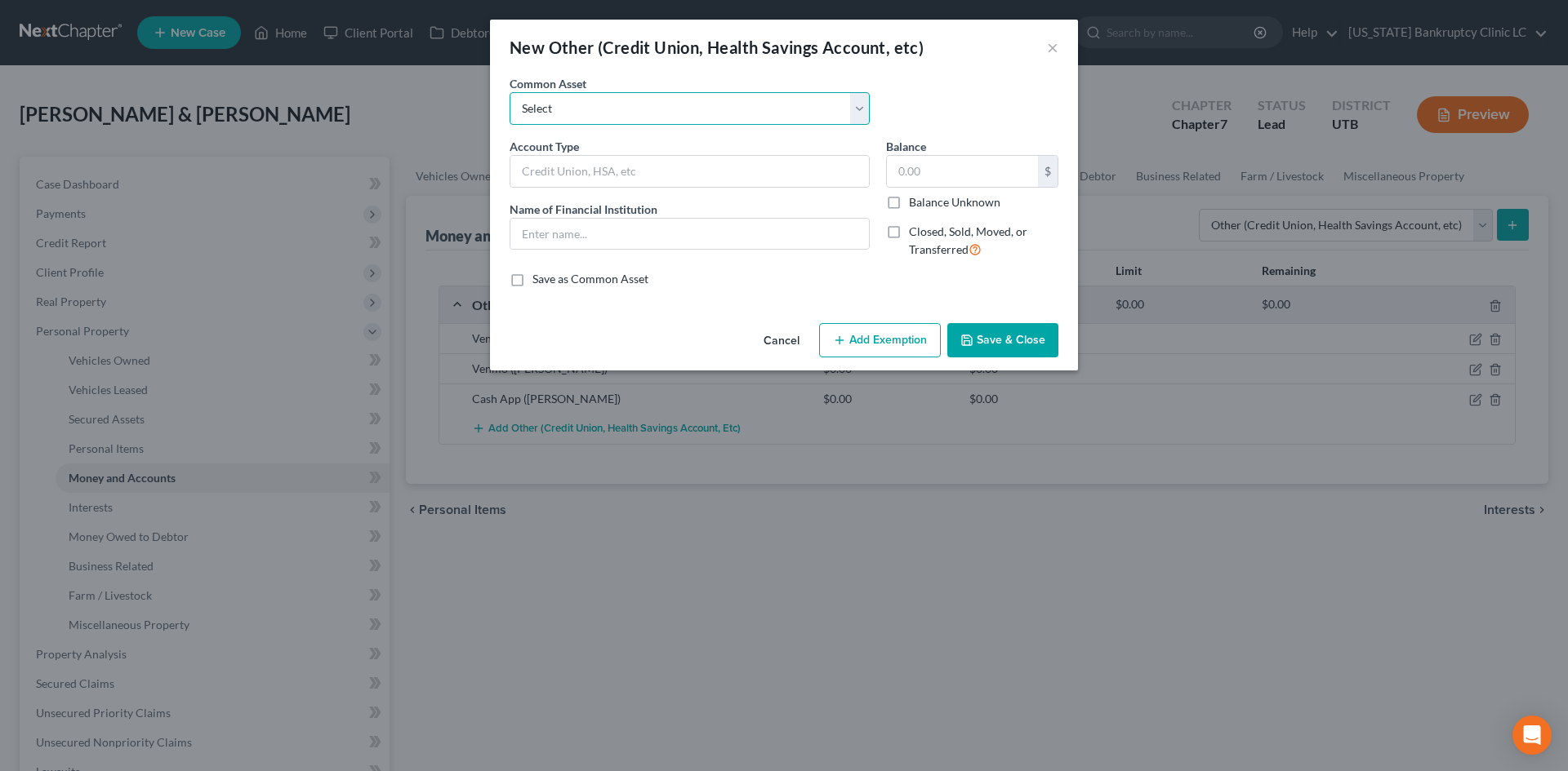
click at [551, 110] on select "Select [PERSON_NAME] #7871 Venmo Credit Union Credit Union Venmo PayPal Prepaid…" at bounding box center [690, 109] width 360 height 33
drag, startPoint x: 551, startPoint y: 110, endPoint x: 564, endPoint y: 145, distance: 37.3
click at [551, 110] on select "Select [PERSON_NAME] #7871 Venmo Credit Union Credit Union Venmo PayPal Prepaid…" at bounding box center [690, 109] width 360 height 33
click at [564, 159] on input "text" at bounding box center [690, 172] width 358 height 31
click at [591, 248] on input "text" at bounding box center [690, 235] width 358 height 31
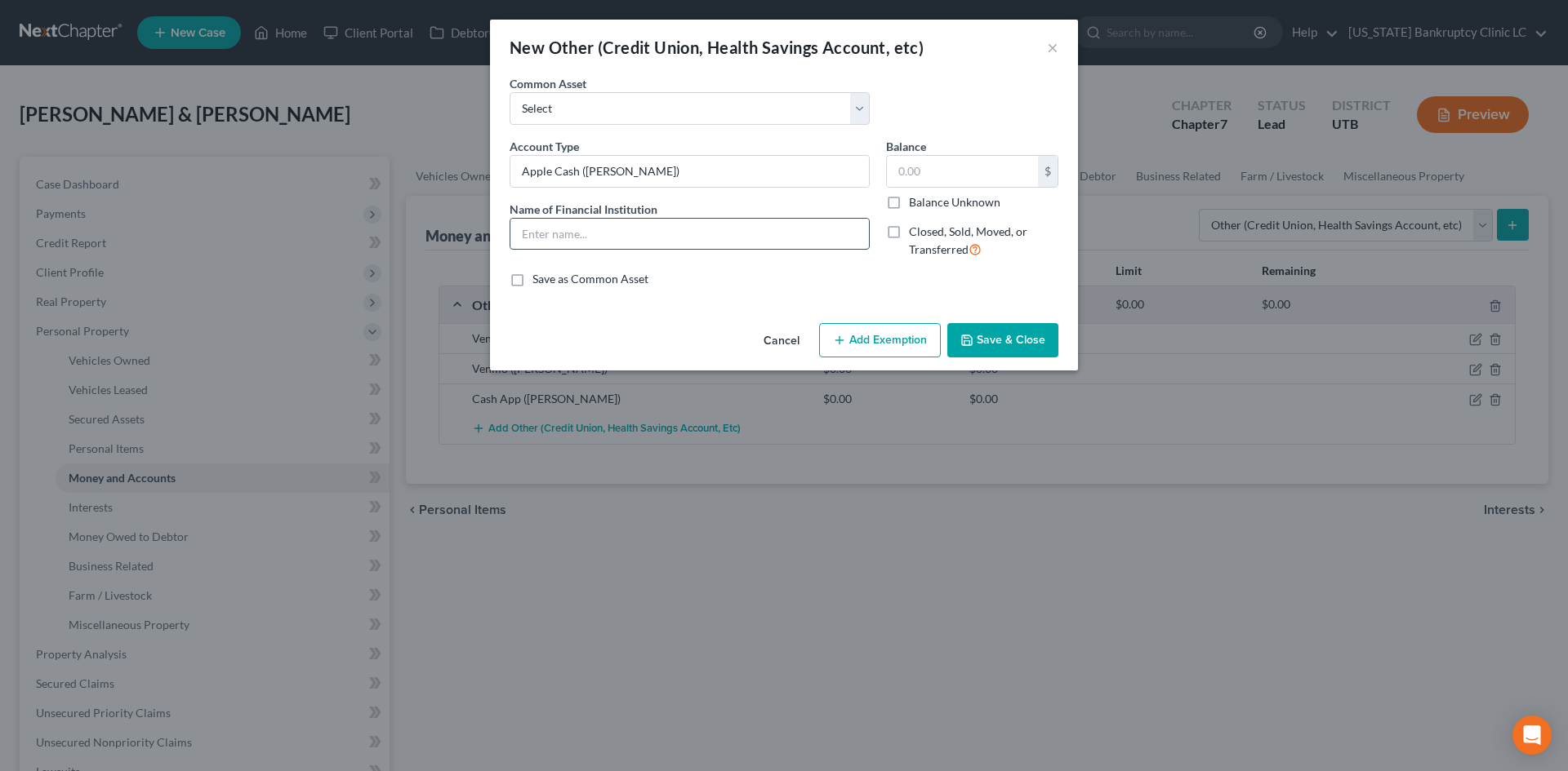
click at [589, 238] on input "text" at bounding box center [690, 235] width 358 height 31
click at [1023, 335] on button "Save & Close" at bounding box center [1003, 341] width 111 height 34
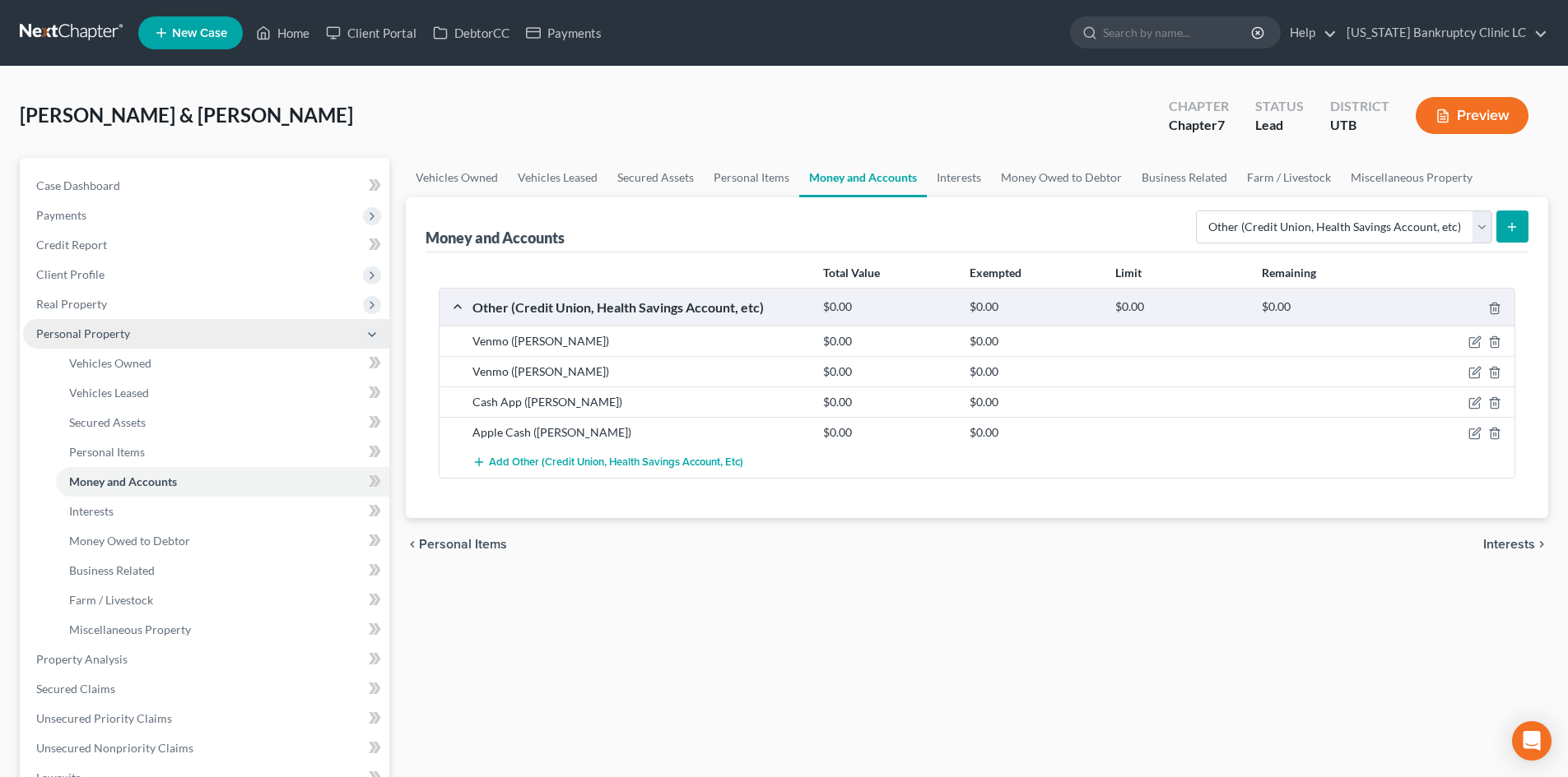
click at [120, 322] on span "Personal Property" at bounding box center [206, 334] width 366 height 30
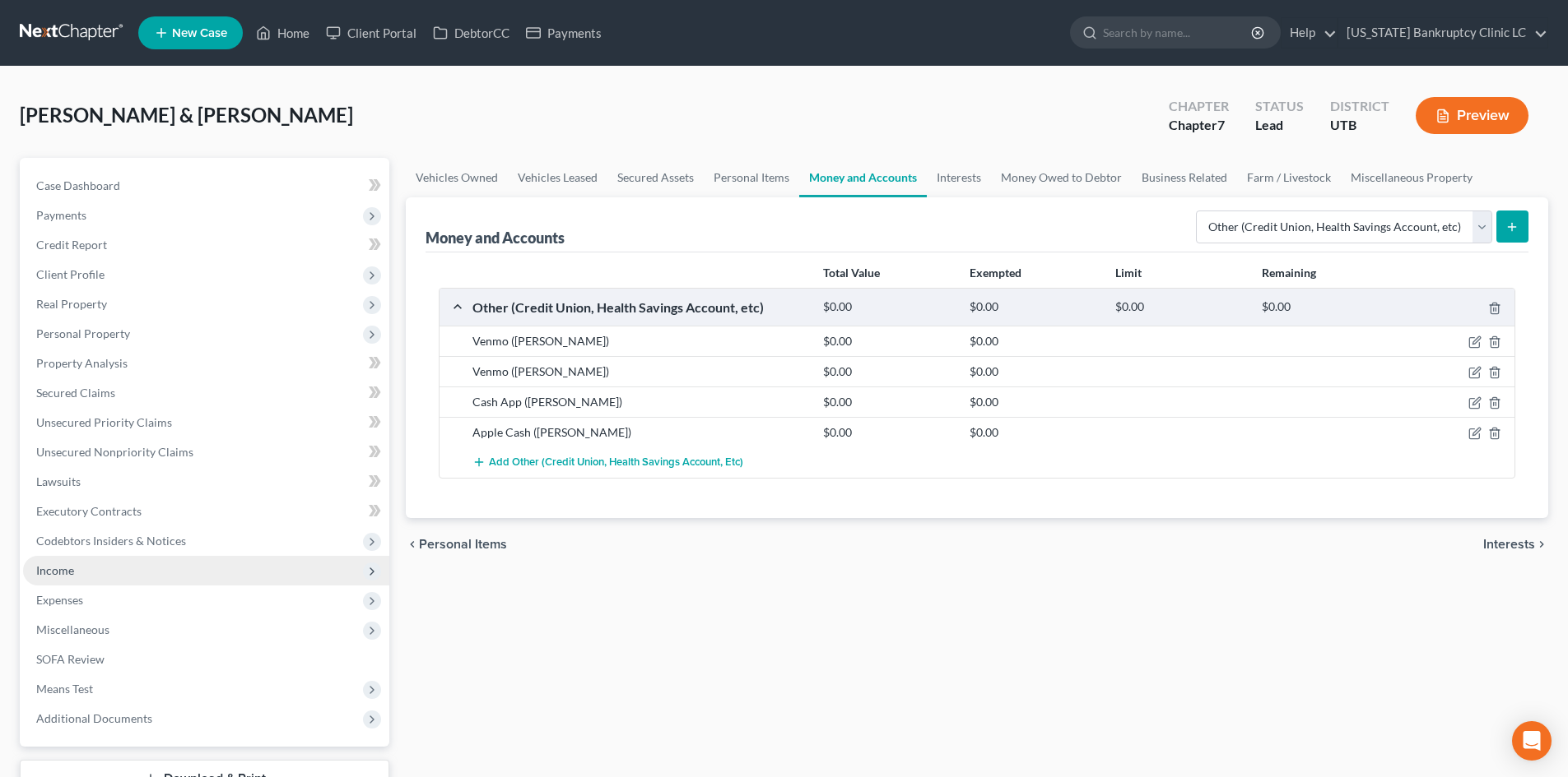
click at [104, 581] on span "Income" at bounding box center [206, 571] width 366 height 30
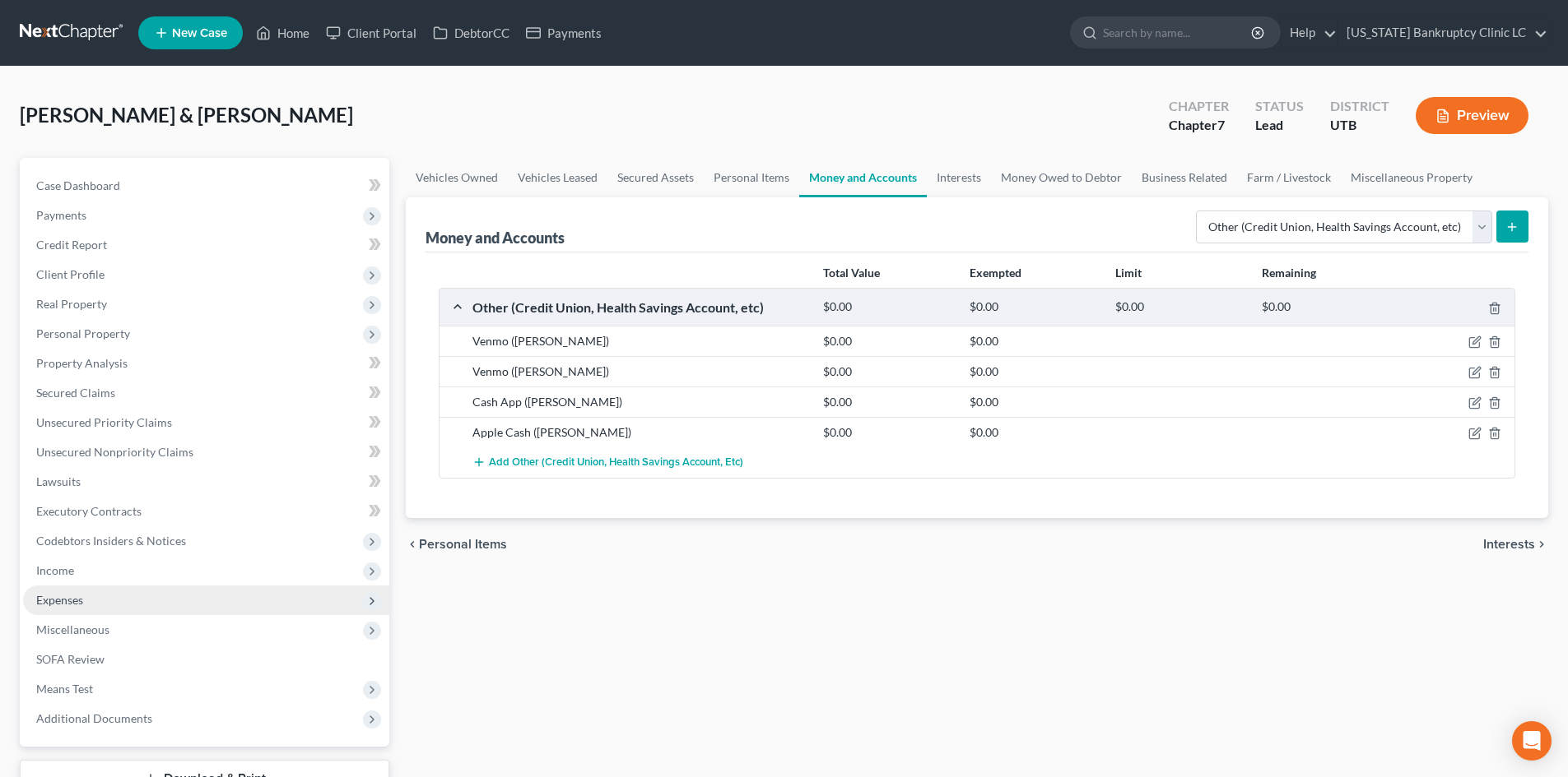
click at [105, 595] on span "Expenses" at bounding box center [206, 601] width 366 height 30
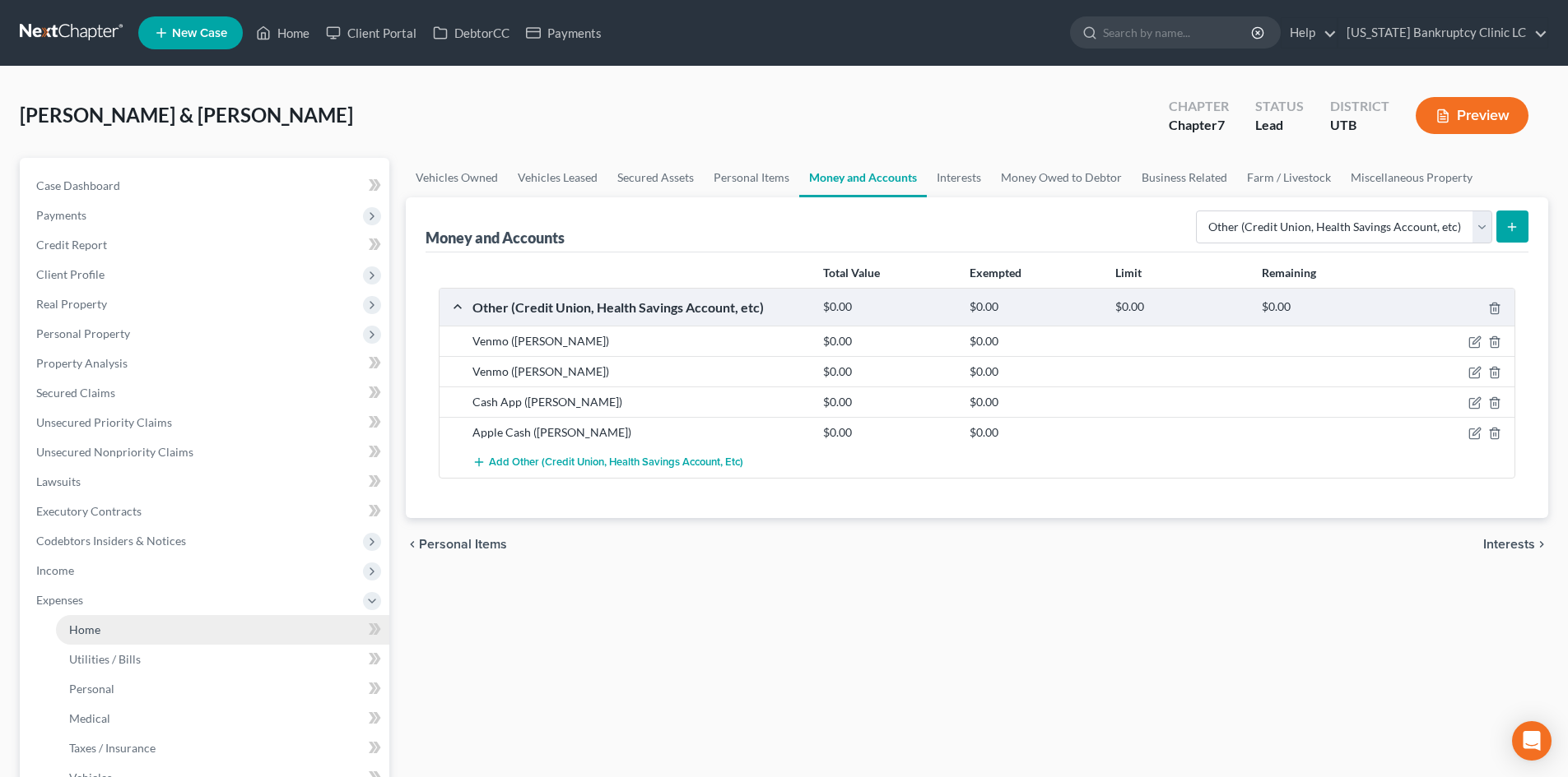
click at [109, 622] on link "Home" at bounding box center [222, 630] width 333 height 30
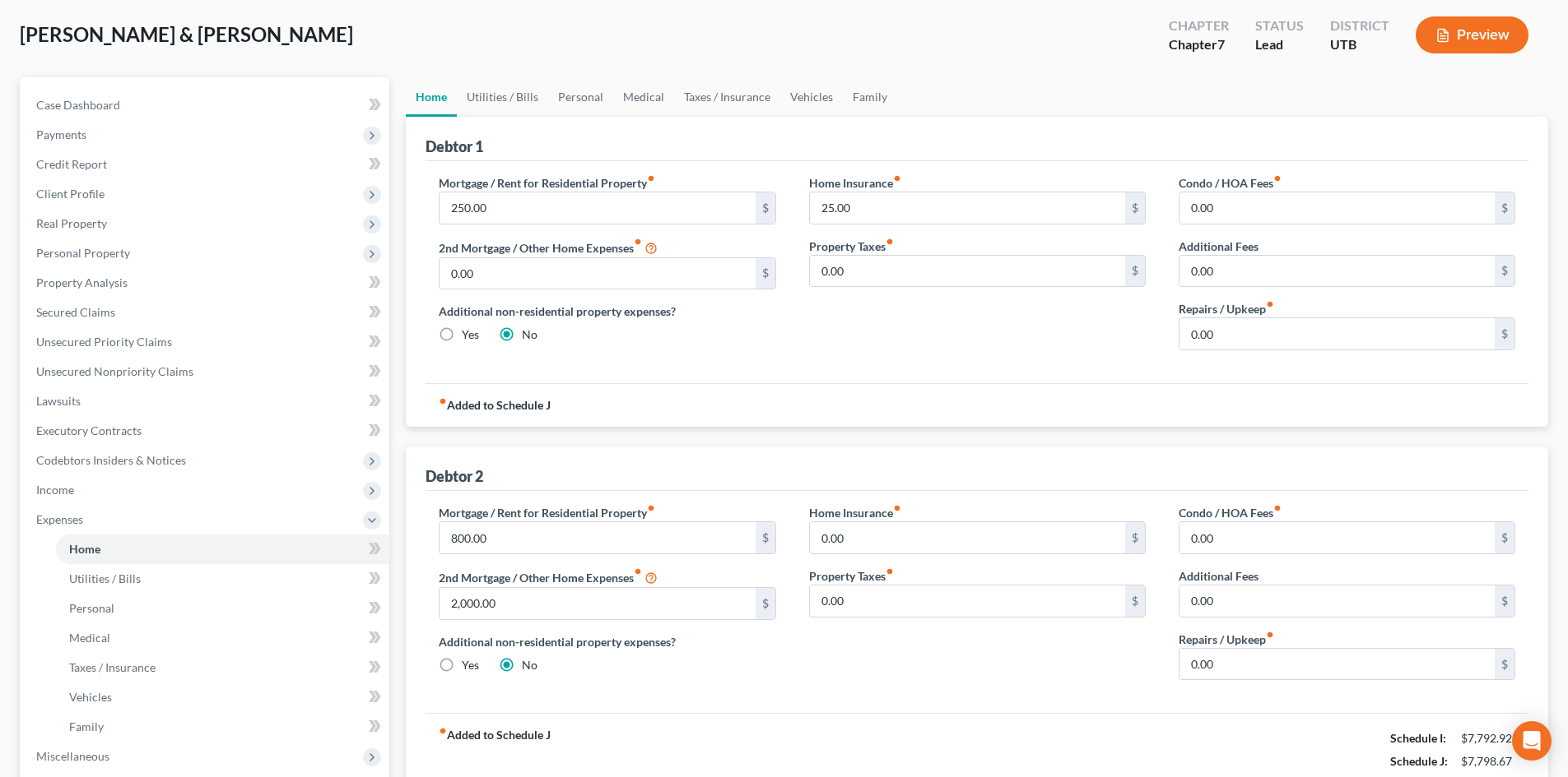
scroll to position [247, 0]
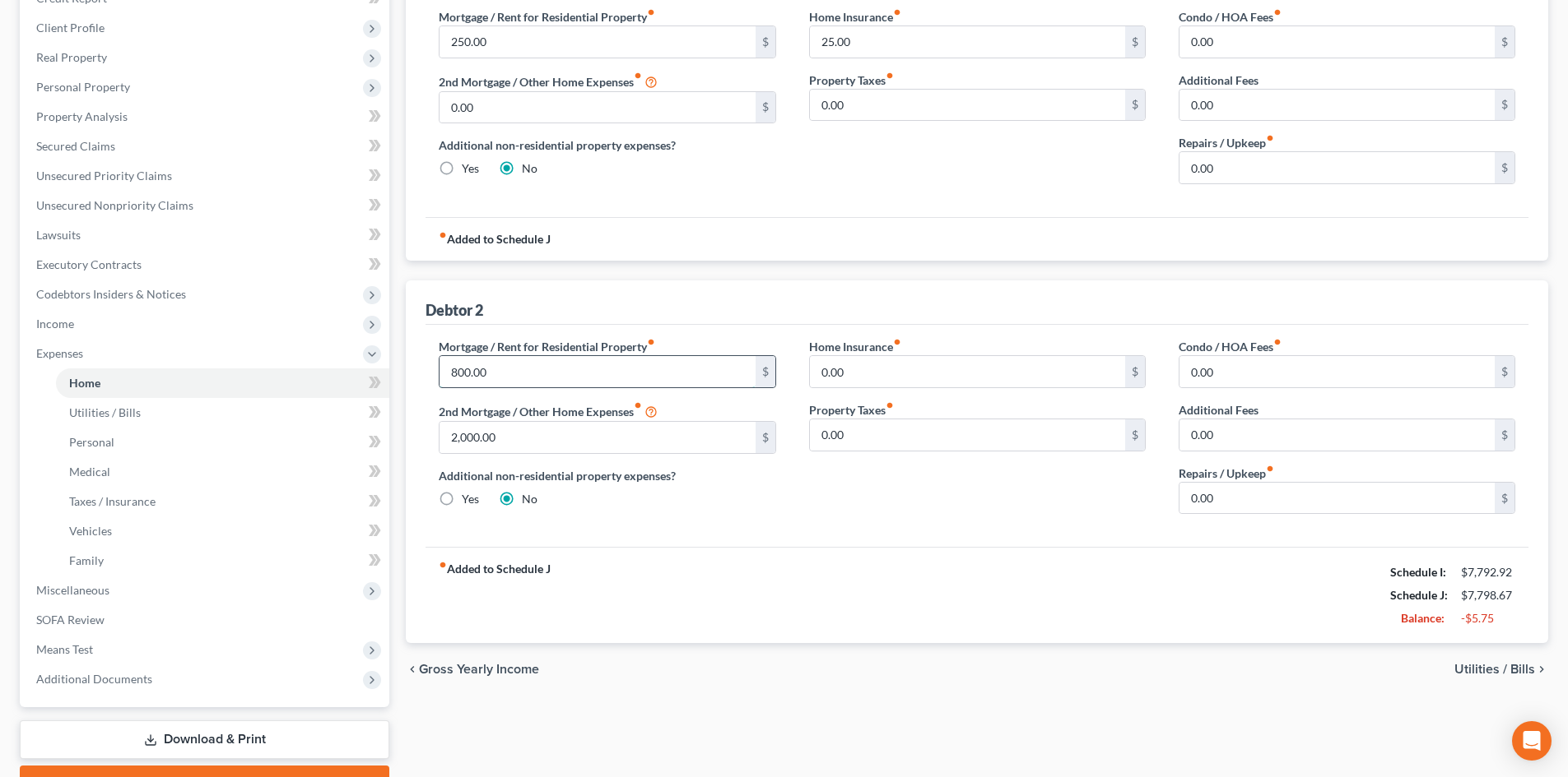
click at [524, 376] on input "800.00" at bounding box center [597, 372] width 315 height 31
click at [930, 572] on div "fiber_manual_record Added to Schedule J Schedule I: $7,792.92 Schedule J: $7,69…" at bounding box center [977, 594] width 1103 height 96
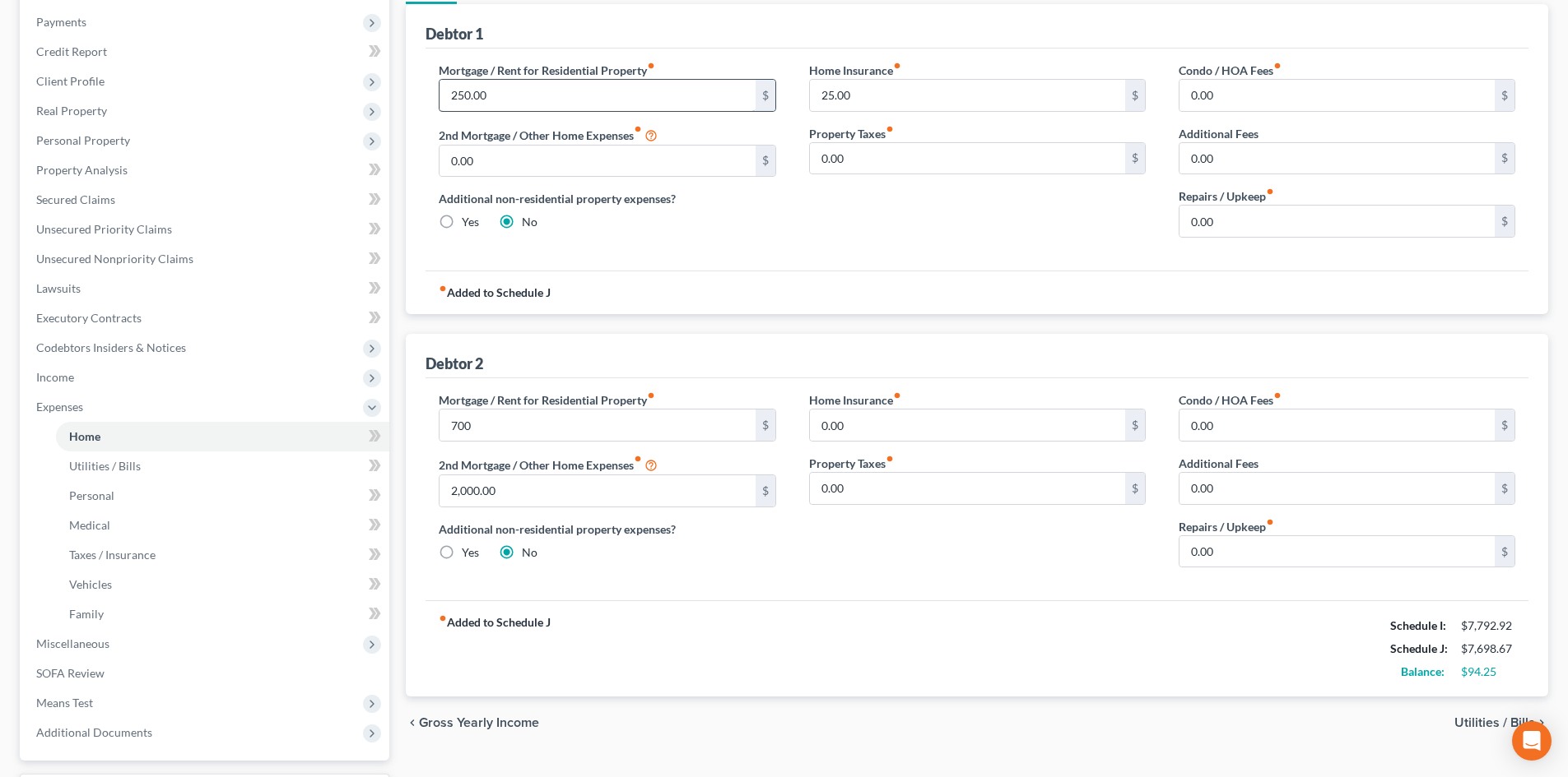
scroll to position [164, 0]
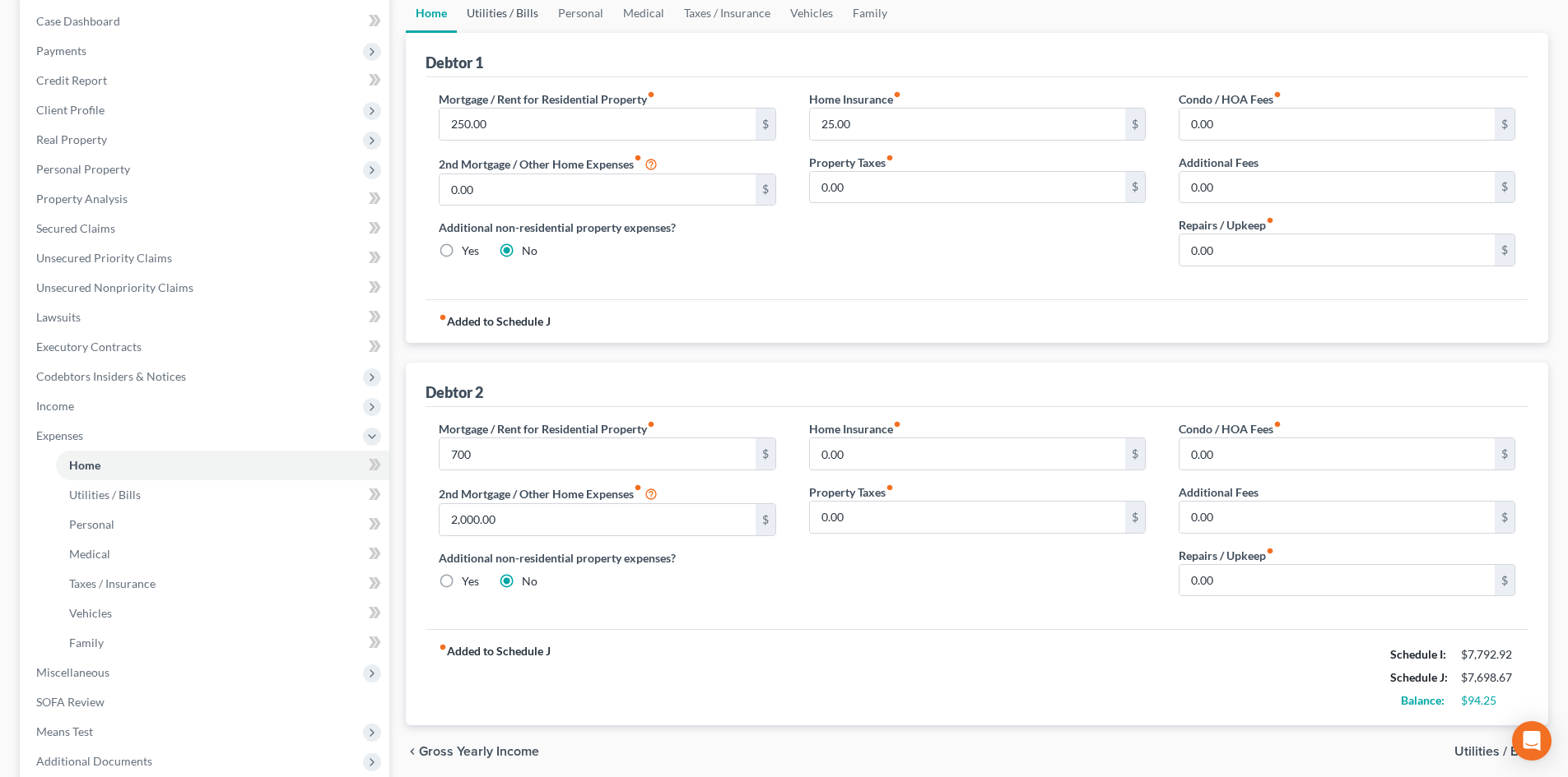
click at [511, 22] on link "Utilities / Bills" at bounding box center [502, 12] width 91 height 39
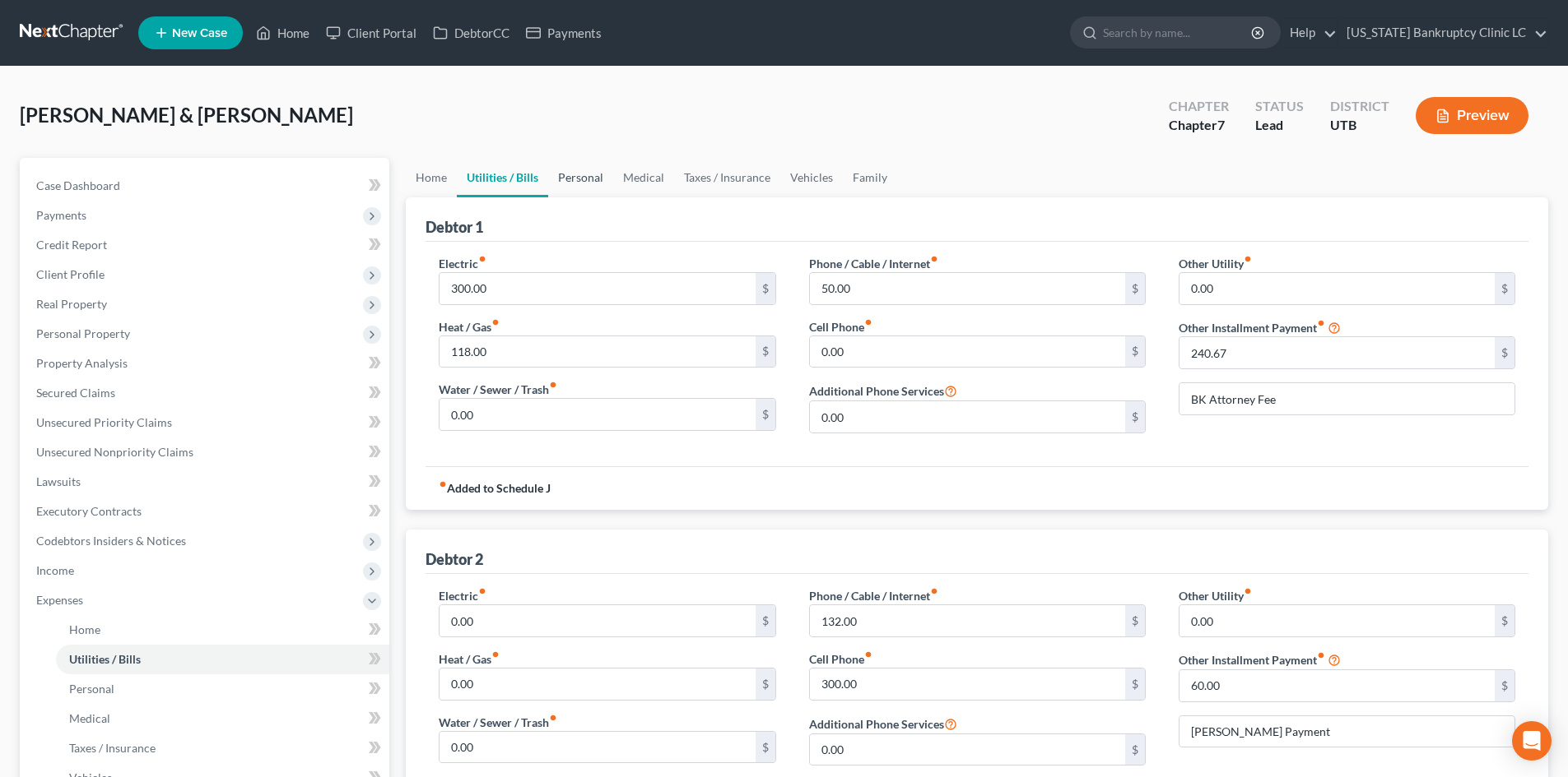
click at [564, 185] on link "Personal" at bounding box center [580, 177] width 65 height 39
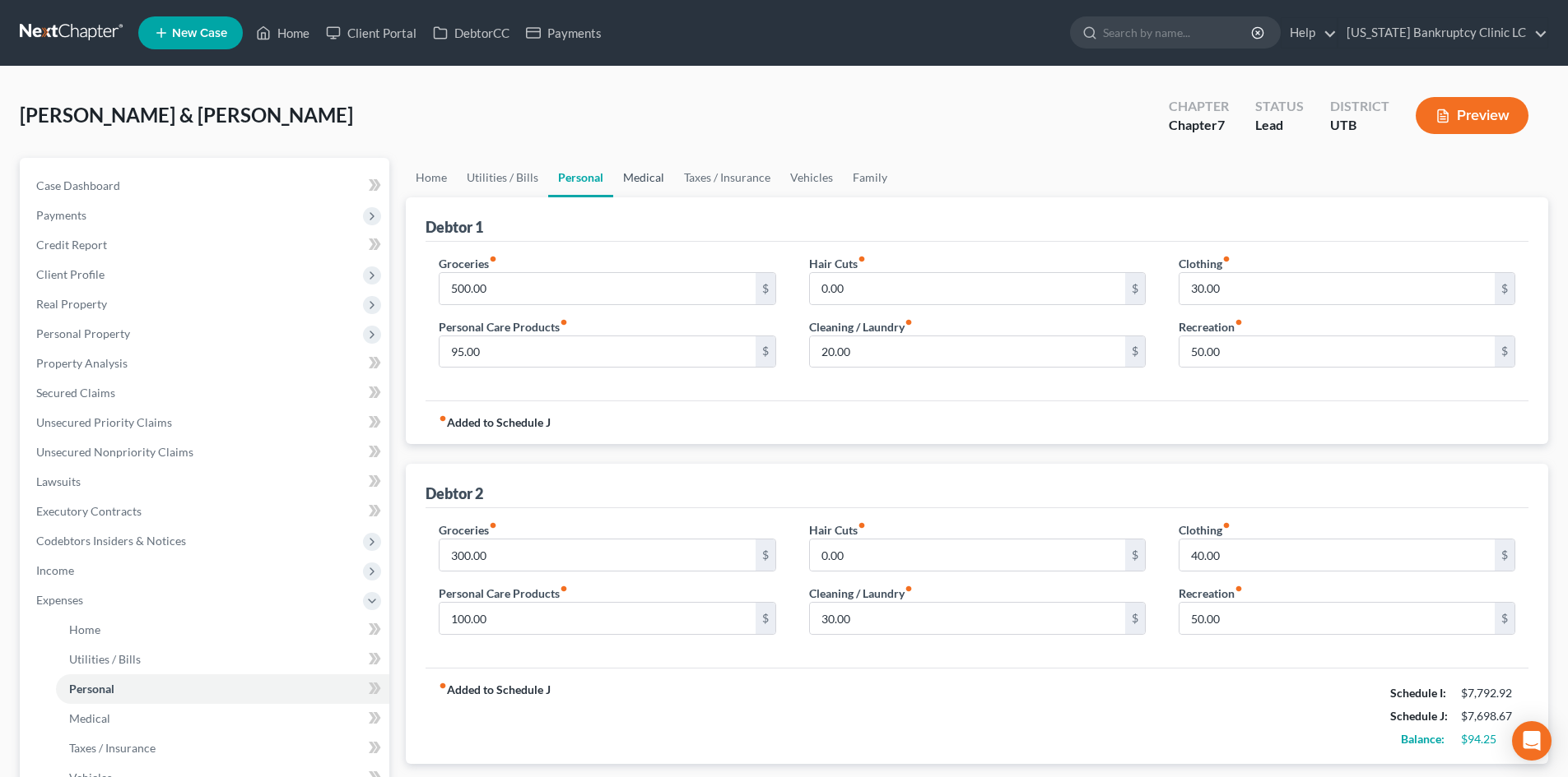
click at [642, 179] on link "Medical" at bounding box center [644, 177] width 61 height 39
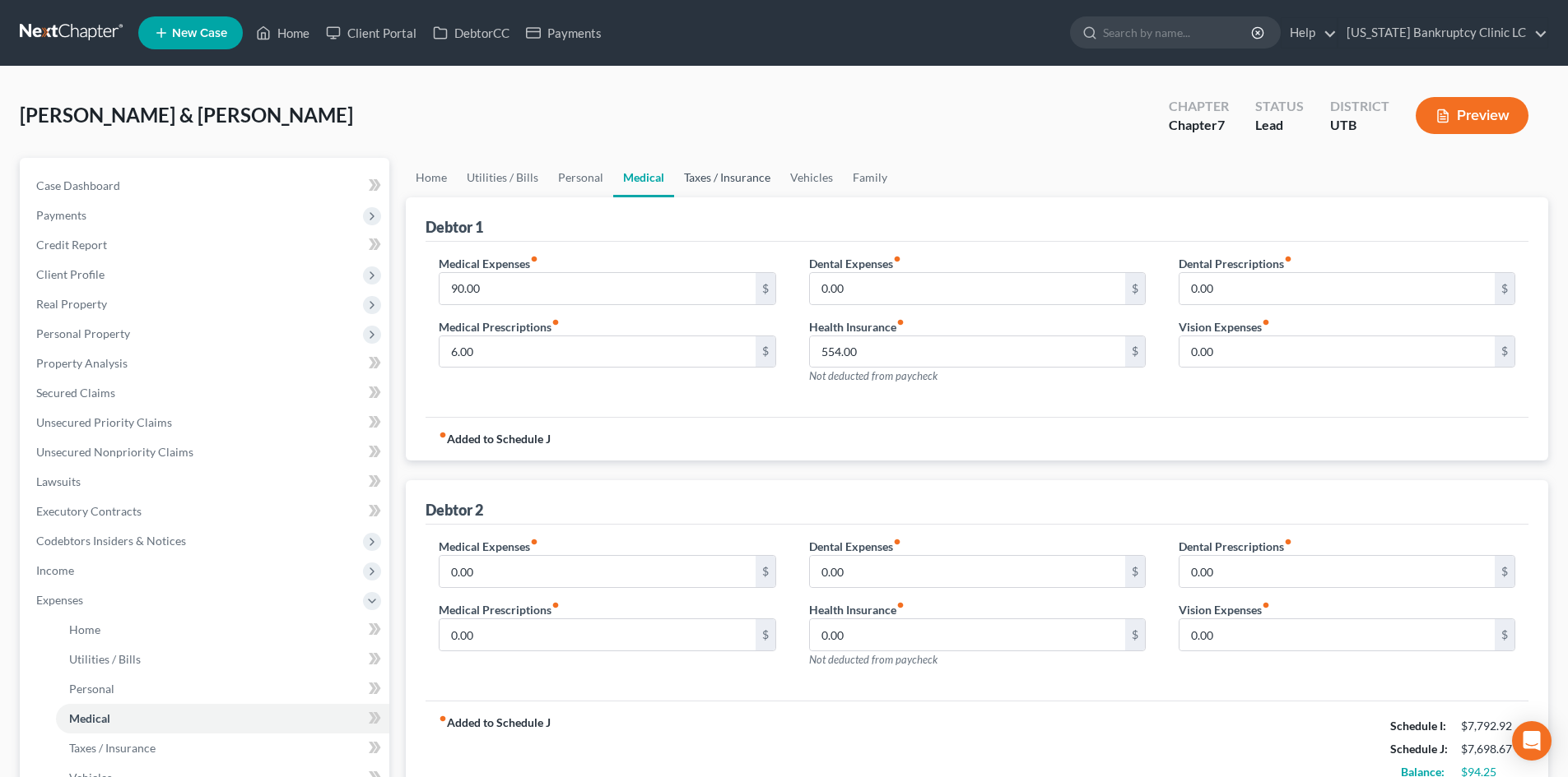
click at [740, 176] on link "Taxes / Insurance" at bounding box center [727, 177] width 106 height 39
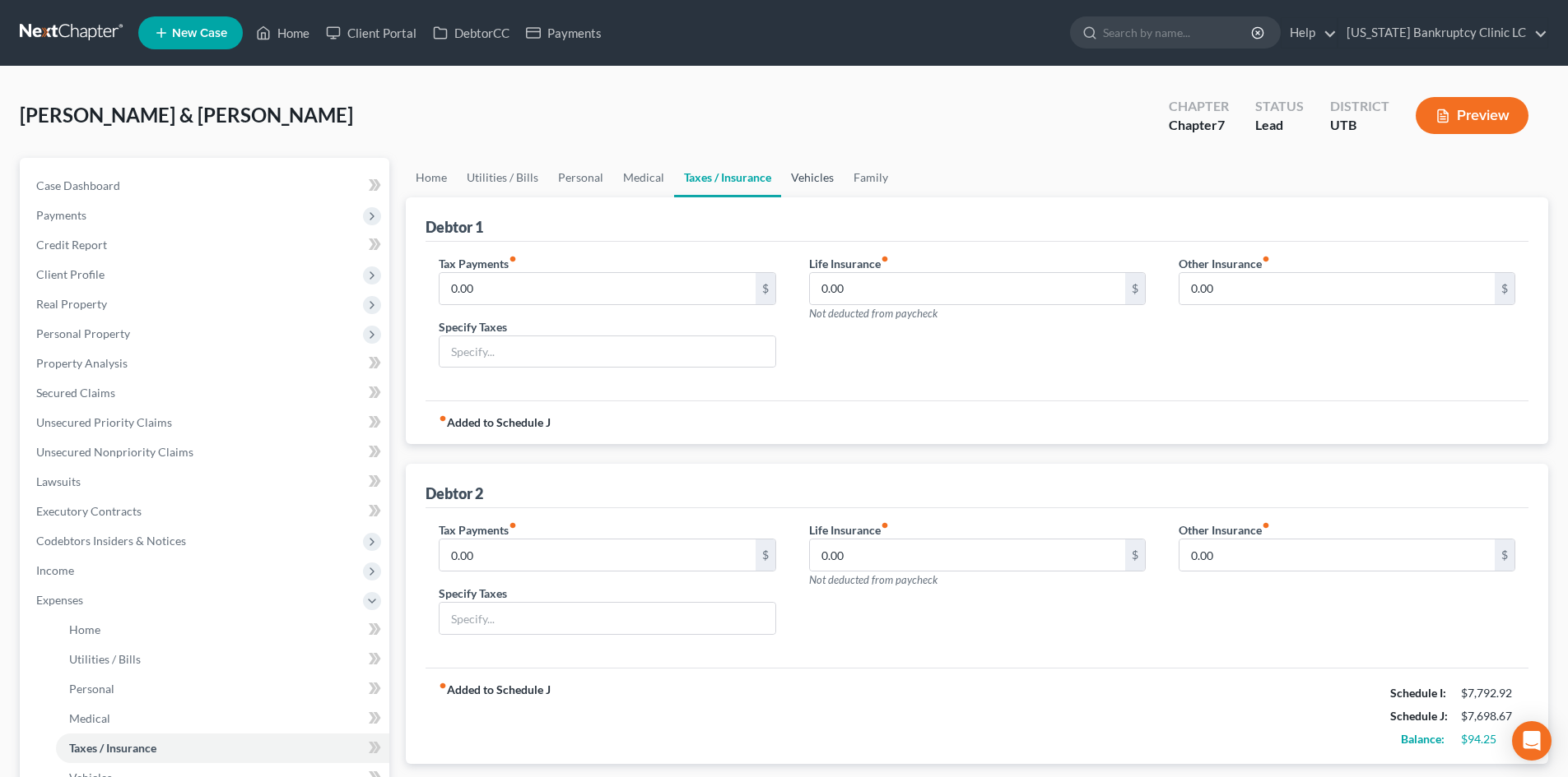
click at [809, 183] on link "Vehicles" at bounding box center [812, 177] width 63 height 39
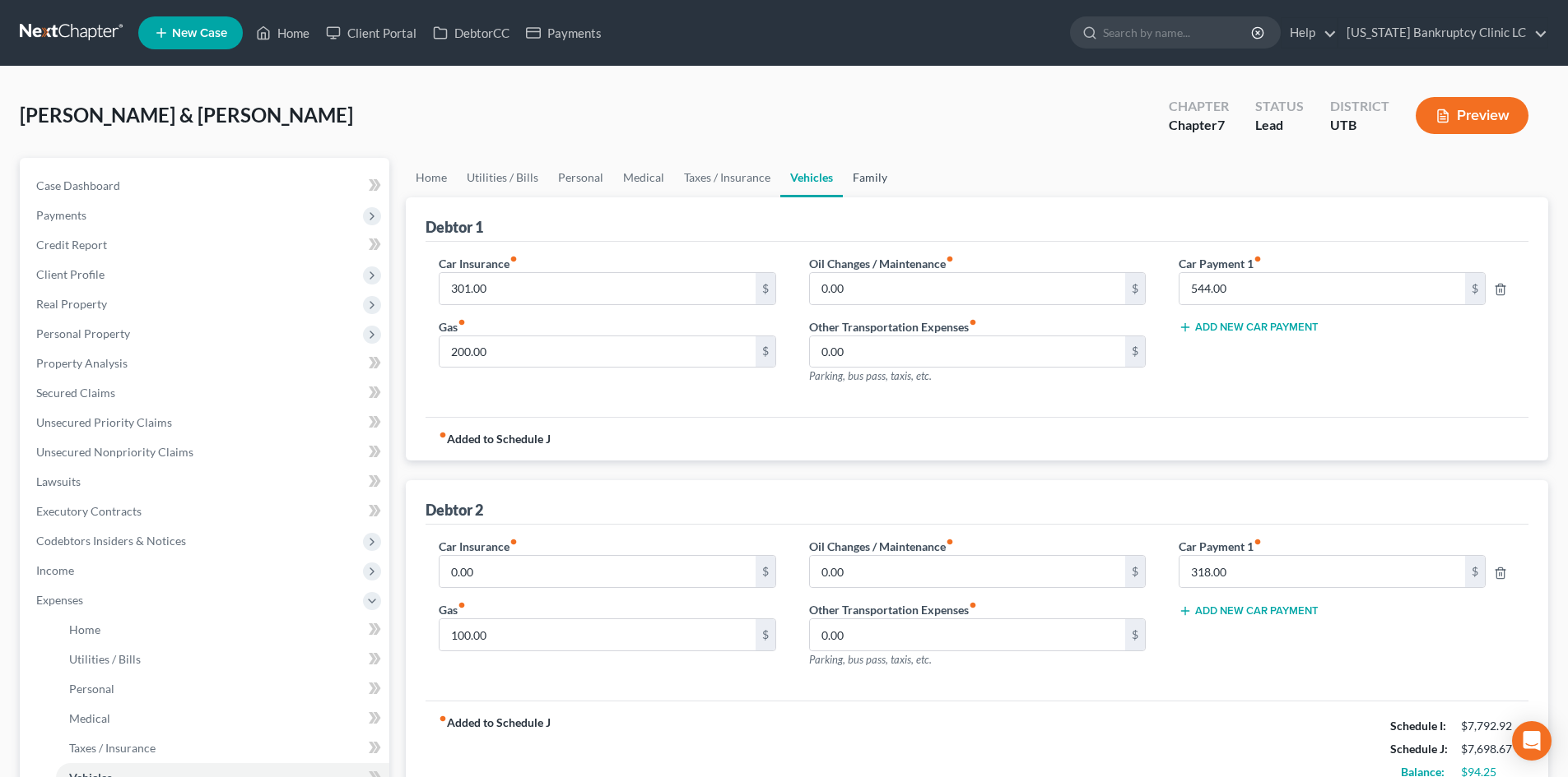
click at [878, 181] on link "Family" at bounding box center [870, 177] width 54 height 39
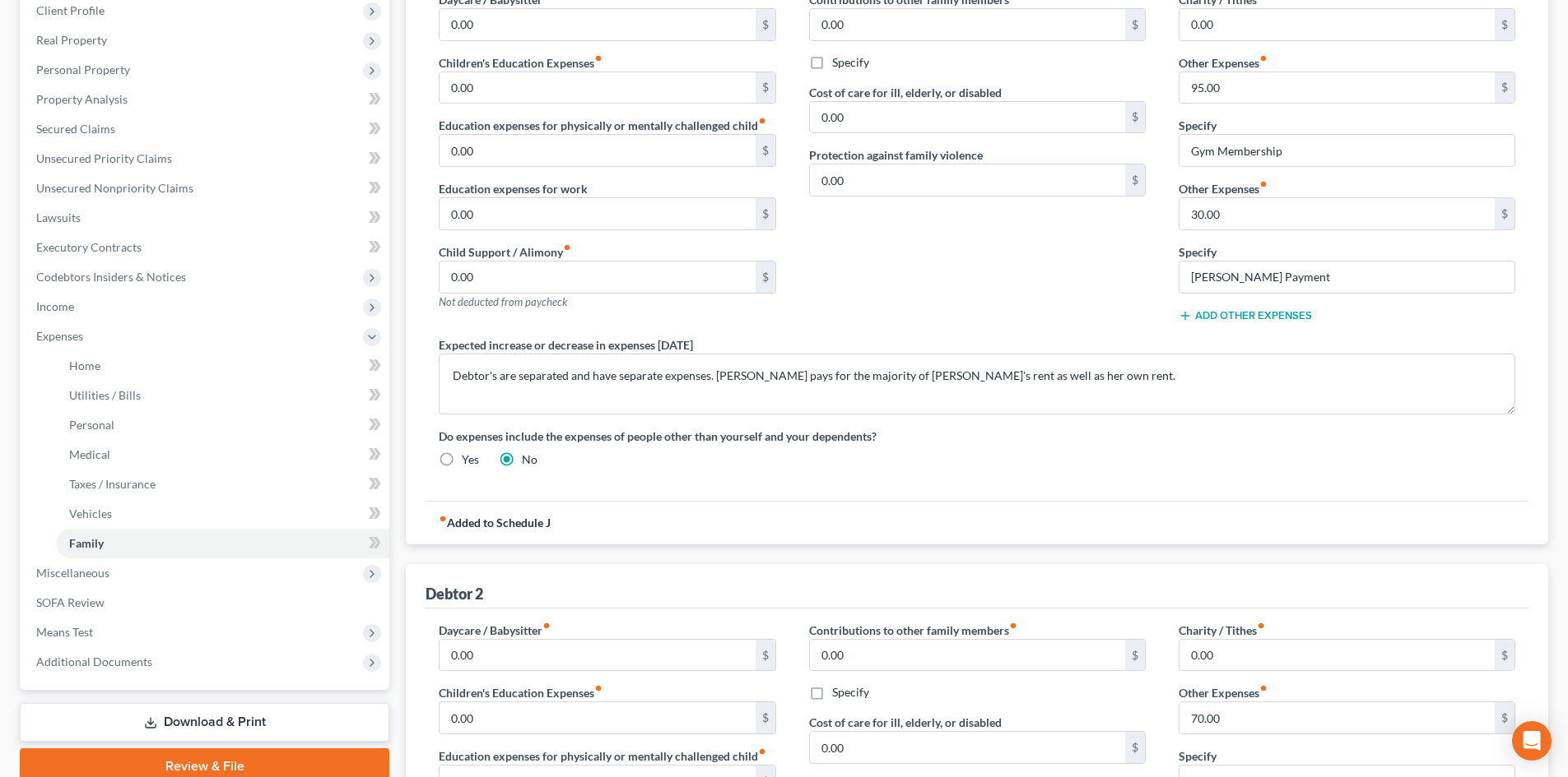
scroll to position [247, 0]
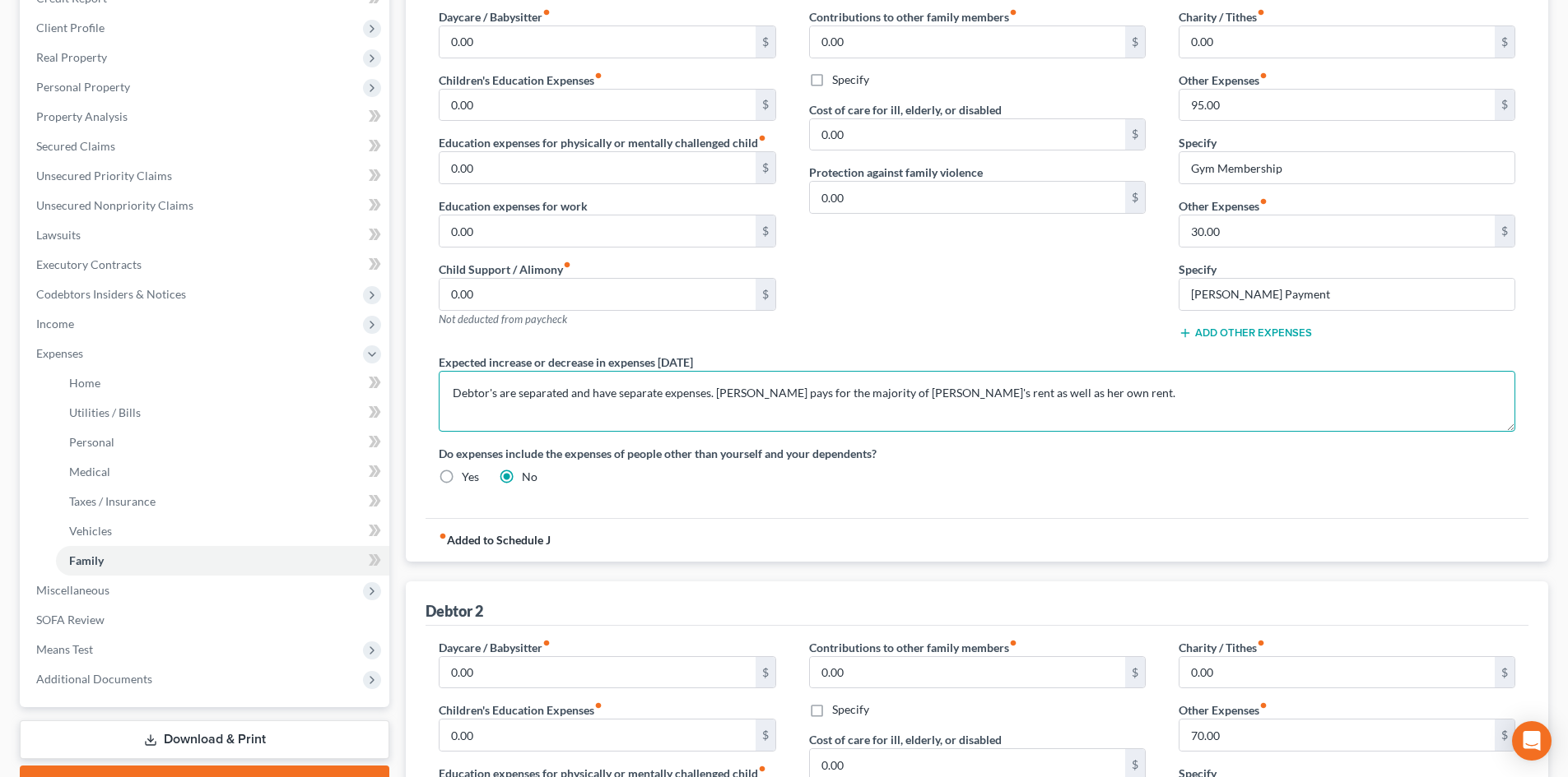
click at [670, 382] on textarea "Debtor's are separated and have separate expenses. [PERSON_NAME] pays for the m…" at bounding box center [977, 402] width 1077 height 61
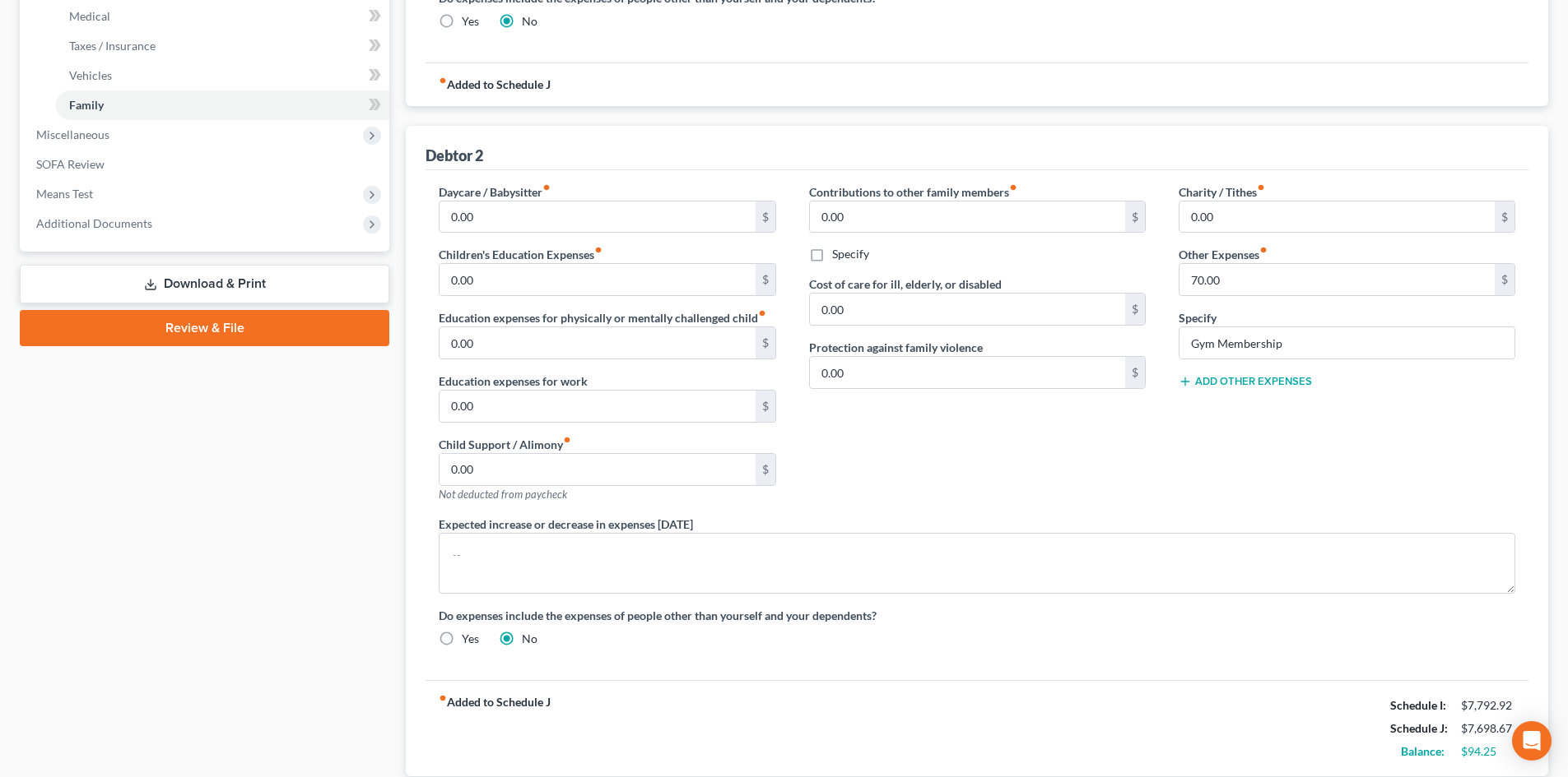
scroll to position [817, 0]
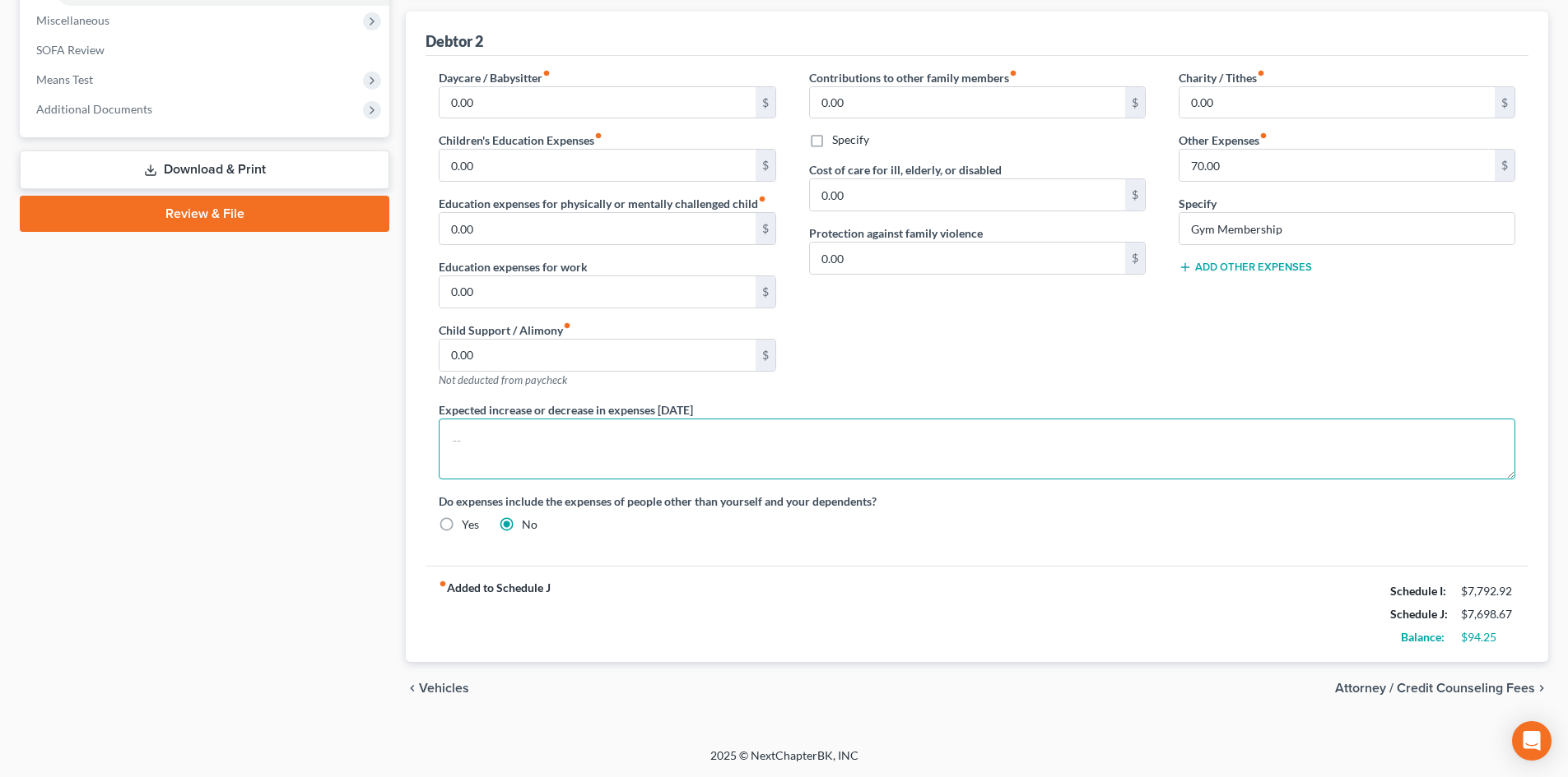
click at [698, 459] on textarea at bounding box center [977, 449] width 1077 height 61
paste textarea "Debtor's are separated and have separate expenses. [PERSON_NAME] pays for the m…"
click at [1058, 456] on textarea "Debtor's are separated and have separate expenses. [PERSON_NAME] pays for the m…" at bounding box center [977, 449] width 1077 height 61
click at [1106, 448] on textarea "Debtor's are separated and have separate expenses. [PERSON_NAME] pays for the m…" at bounding box center [977, 449] width 1077 height 61
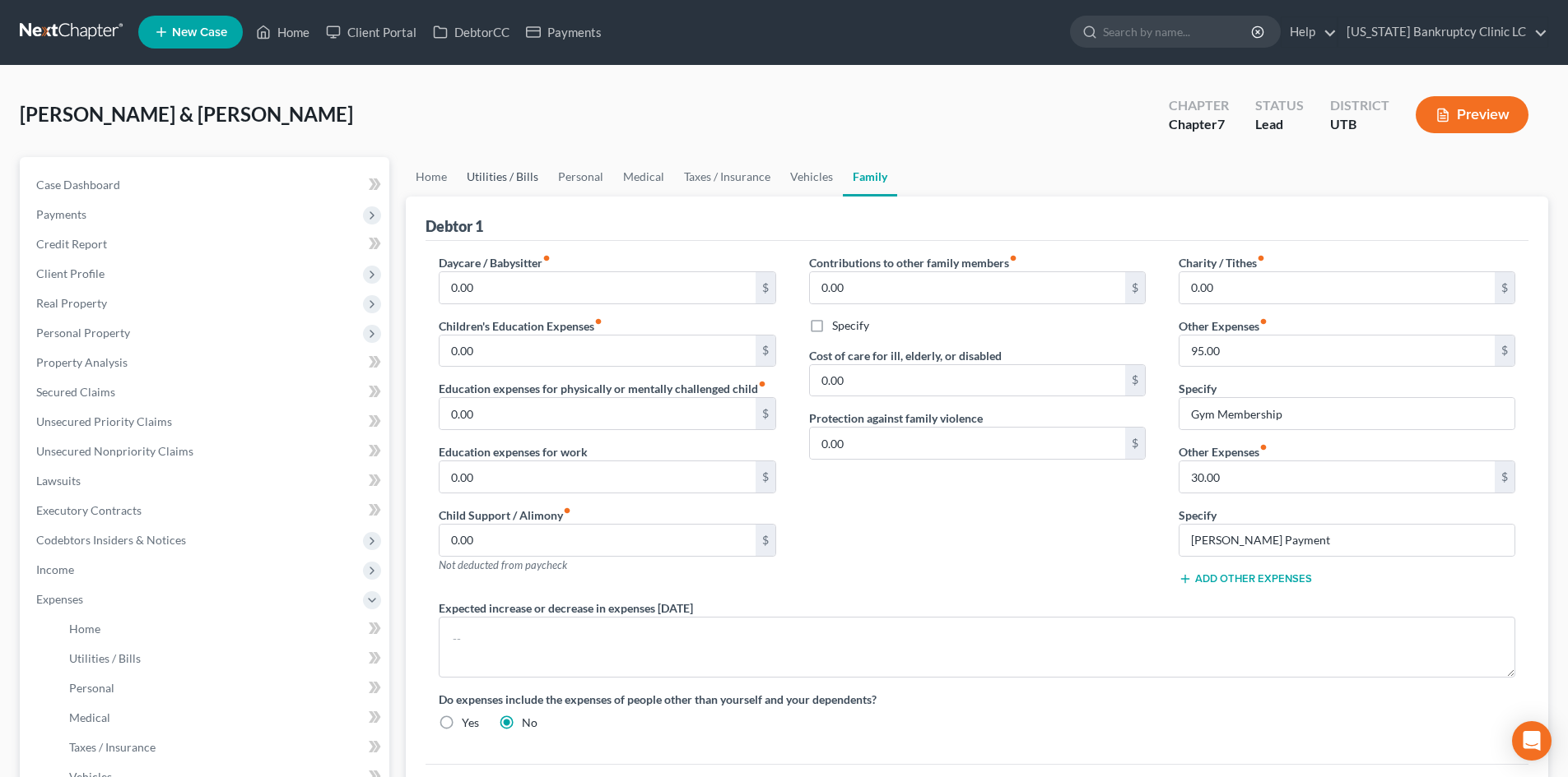
scroll to position [0, 0]
click at [438, 176] on link "Home" at bounding box center [431, 177] width 51 height 39
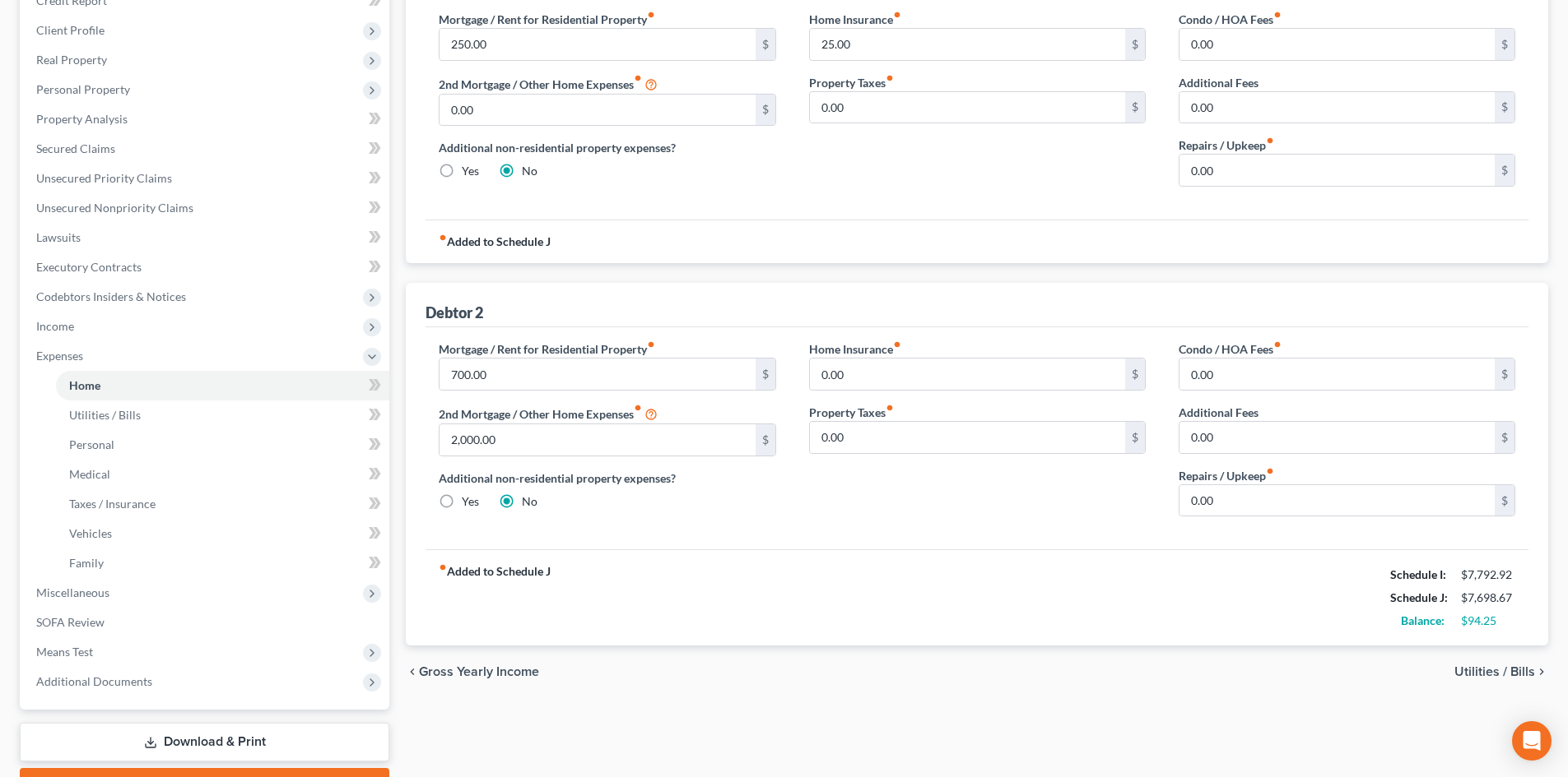
scroll to position [247, 0]
click at [510, 362] on input "700.00" at bounding box center [597, 372] width 315 height 31
click at [785, 517] on div "Mortgage / Rent for Residential Property fiber_manual_record 800 $ 2nd Mortgage…" at bounding box center [607, 433] width 370 height 189
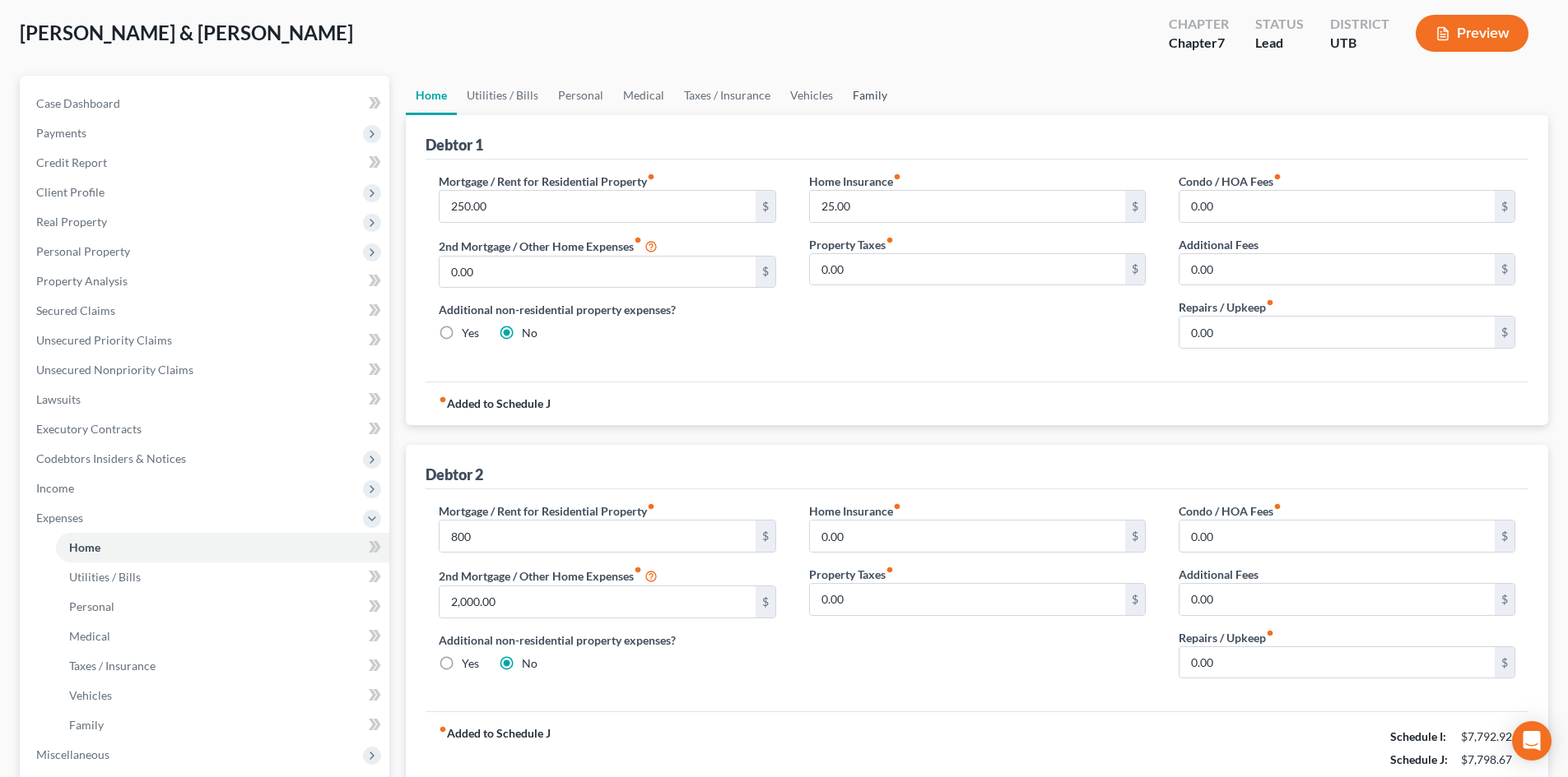
click at [864, 88] on link "Family" at bounding box center [870, 95] width 54 height 39
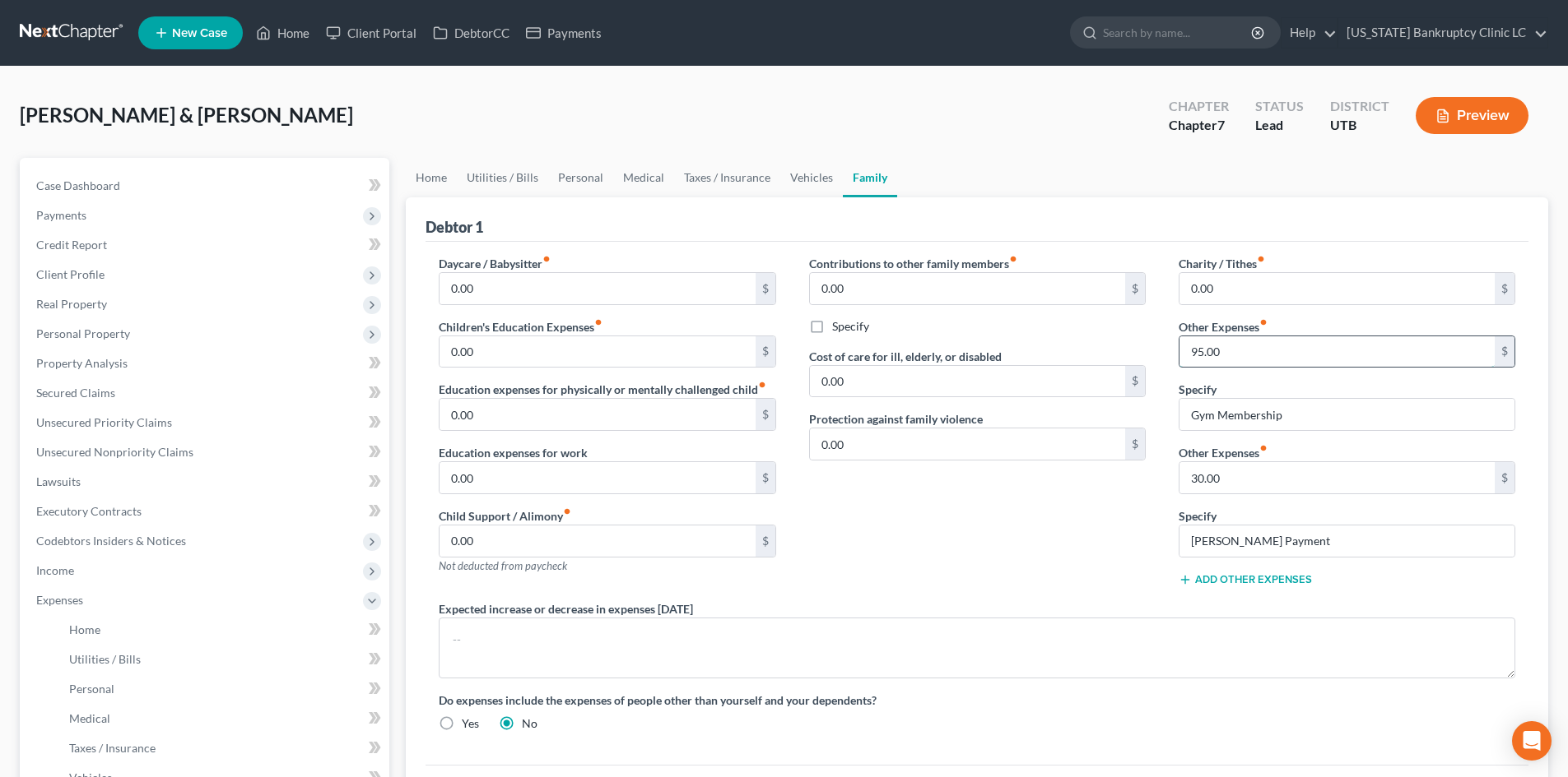
click at [1276, 357] on input "95.00" at bounding box center [1337, 352] width 315 height 31
click at [1095, 512] on div "Contributions to other family members fiber_manual_record 0.00 $ Specify Cost o…" at bounding box center [977, 428] width 370 height 346
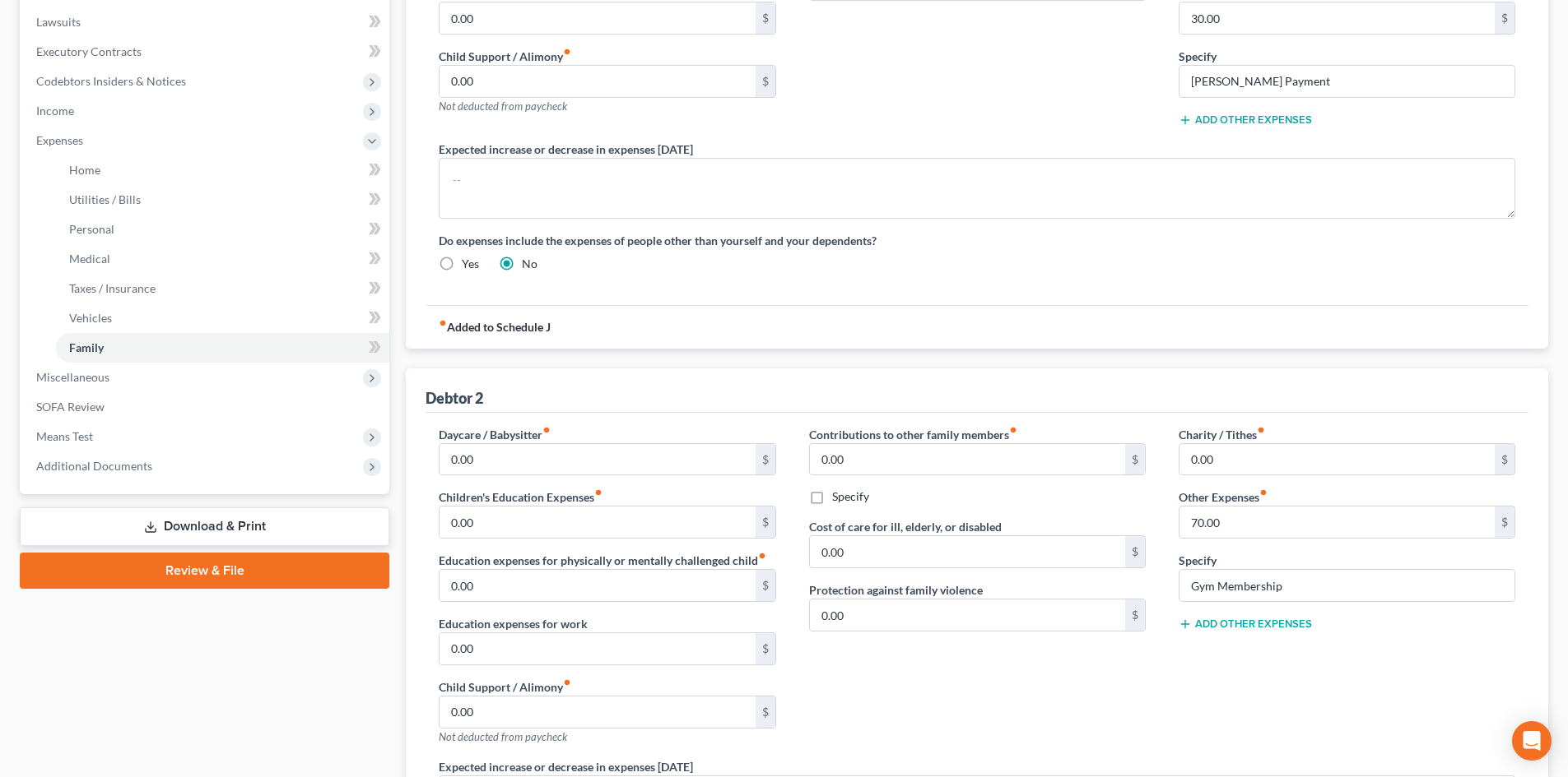
scroll to position [329, 0]
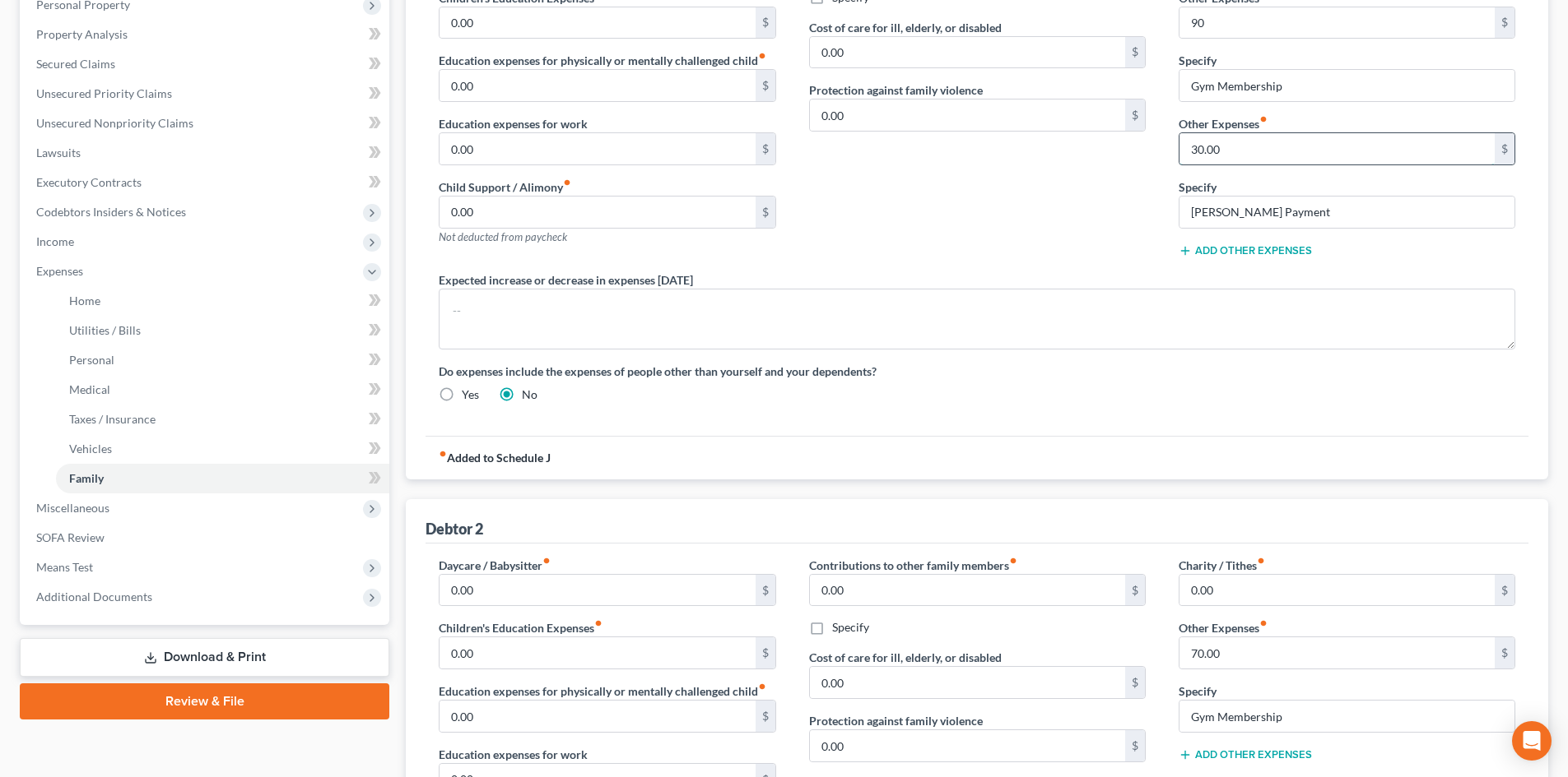
click at [1225, 148] on input "30.00" at bounding box center [1337, 149] width 315 height 31
click at [1256, 648] on input "70.00" at bounding box center [1337, 654] width 315 height 31
click at [1198, 524] on div "Debtor 2" at bounding box center [977, 521] width 1103 height 44
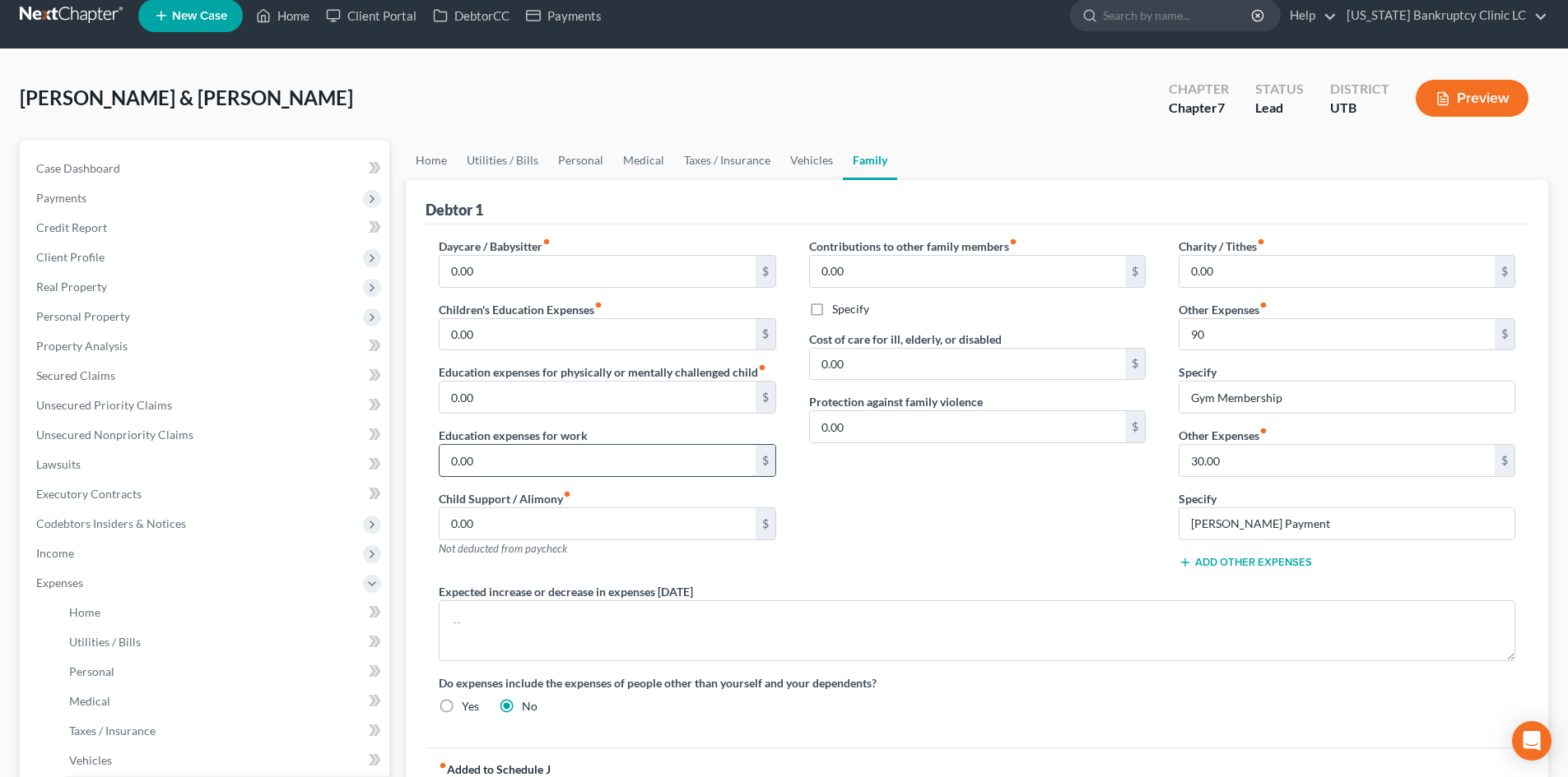
scroll to position [0, 0]
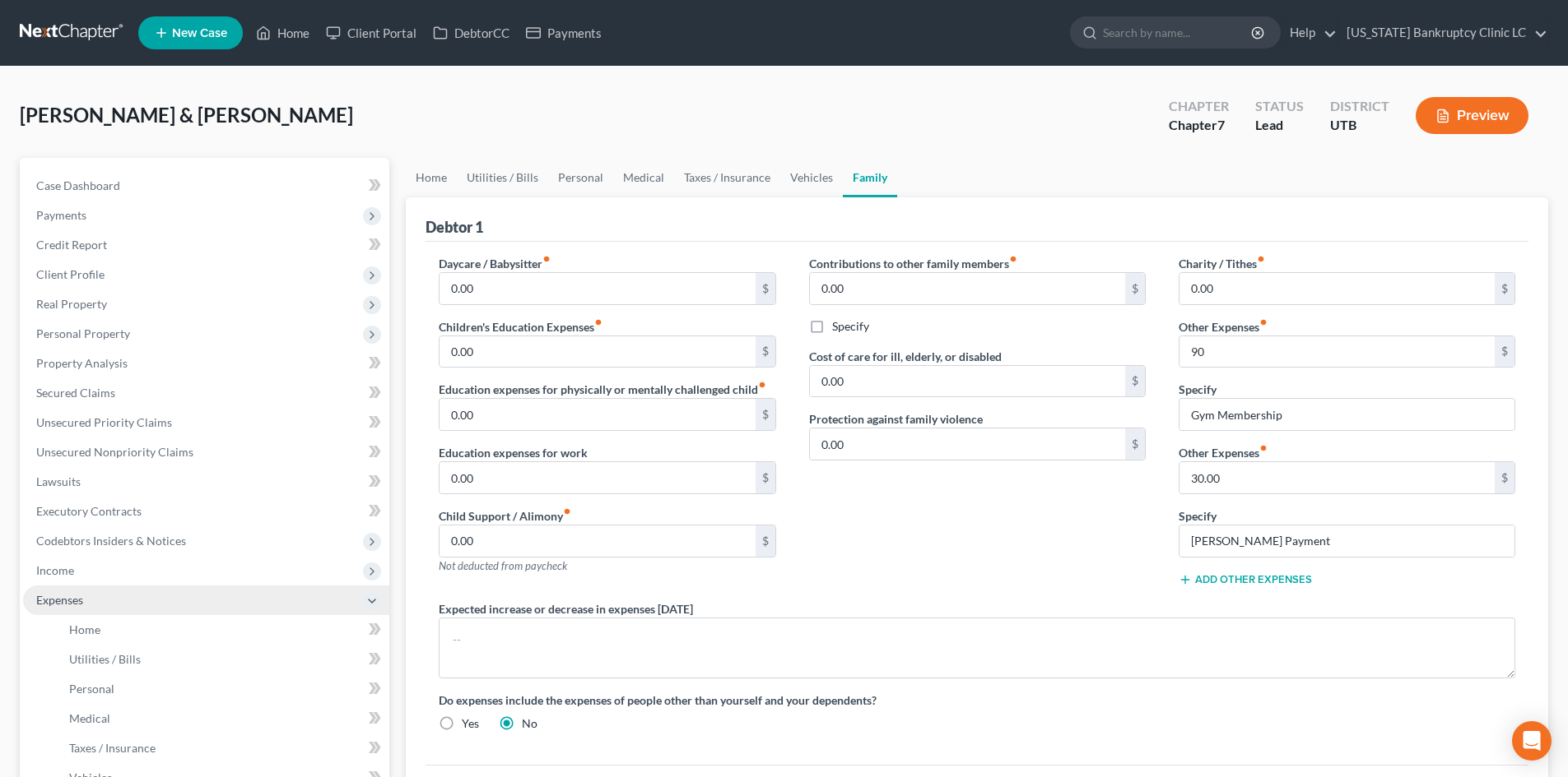
click at [156, 587] on span "Expenses" at bounding box center [206, 601] width 366 height 30
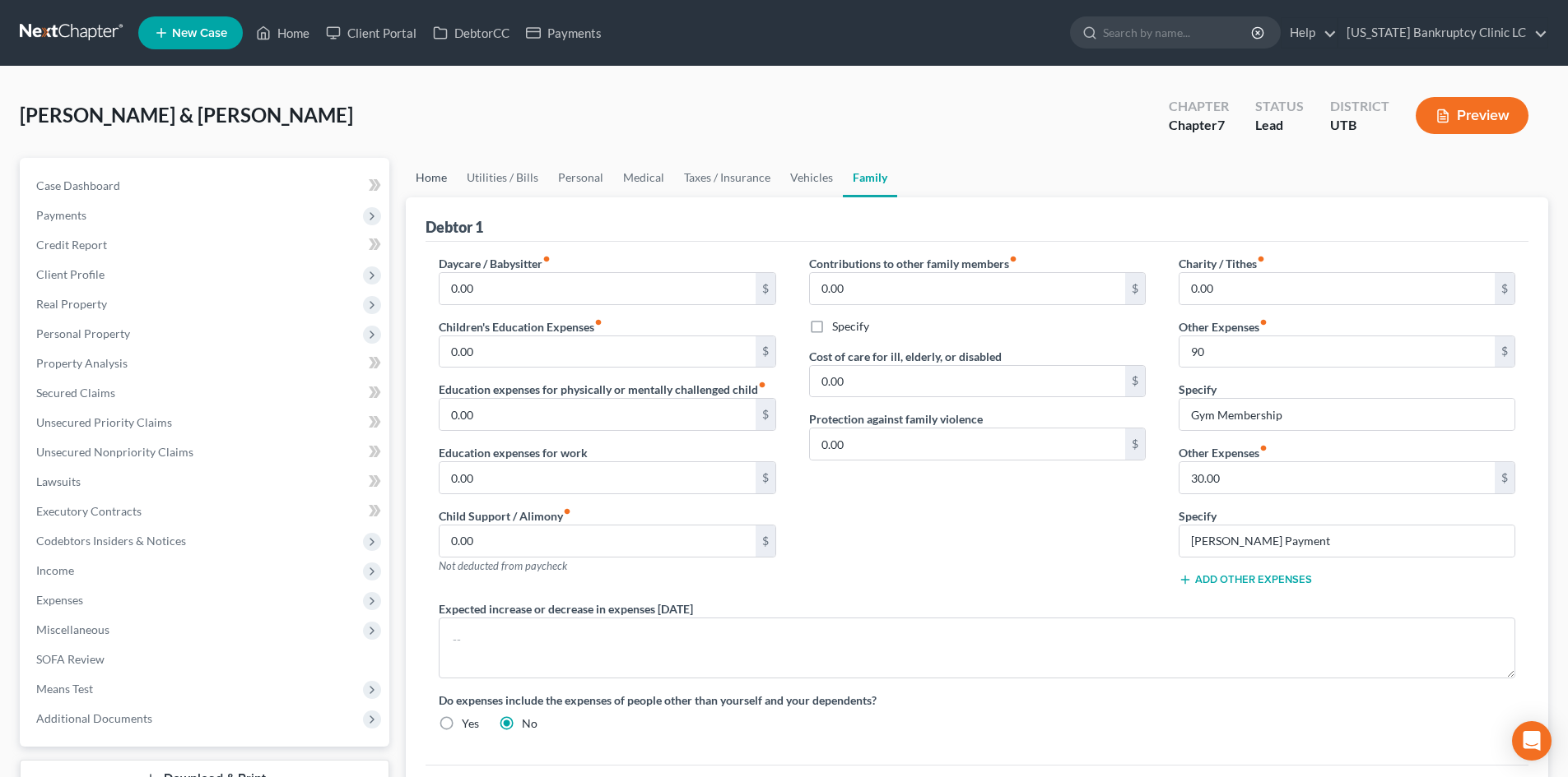
click at [423, 183] on link "Home" at bounding box center [431, 177] width 51 height 39
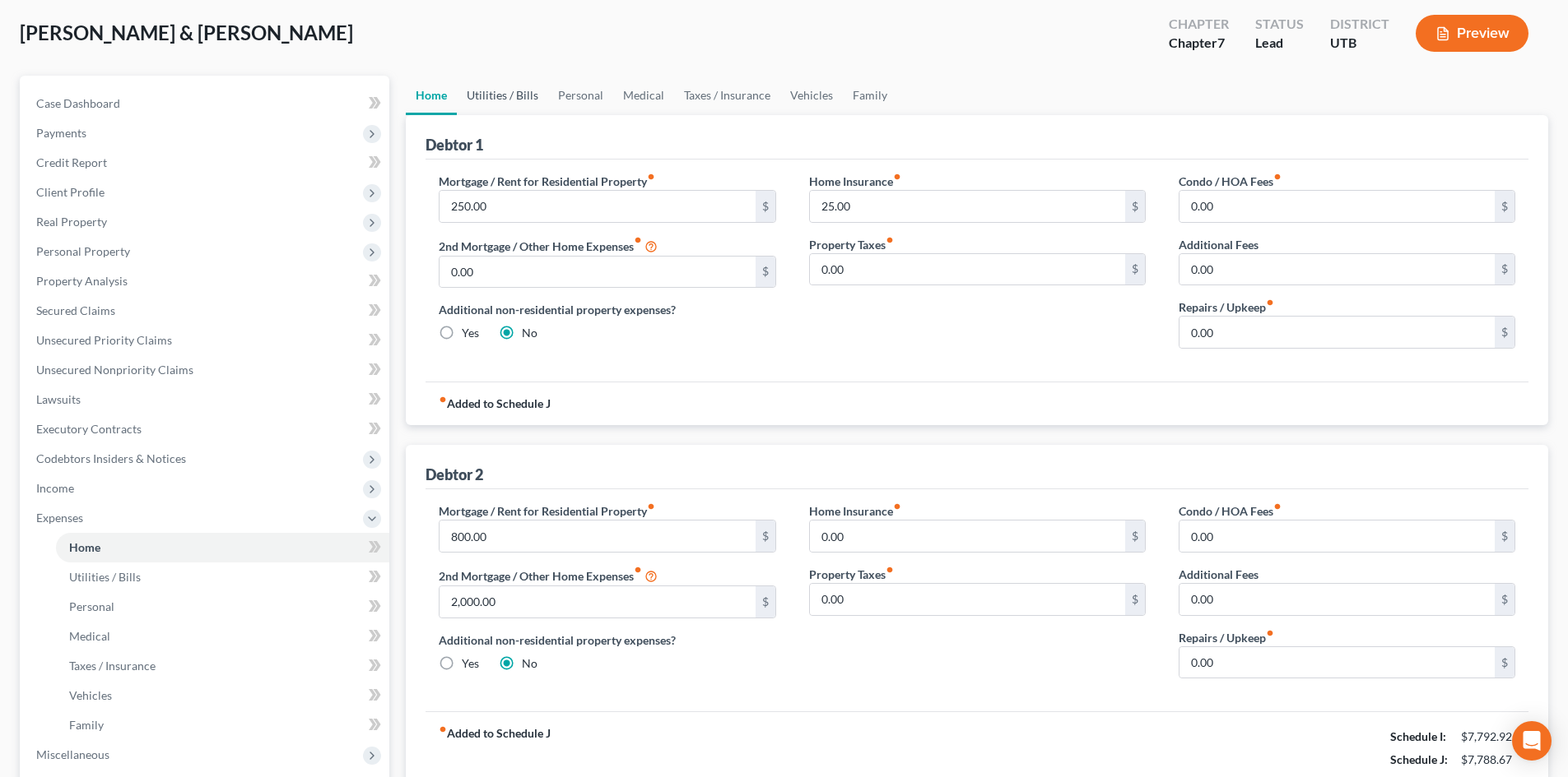
click at [528, 97] on link "Utilities / Bills" at bounding box center [502, 95] width 91 height 39
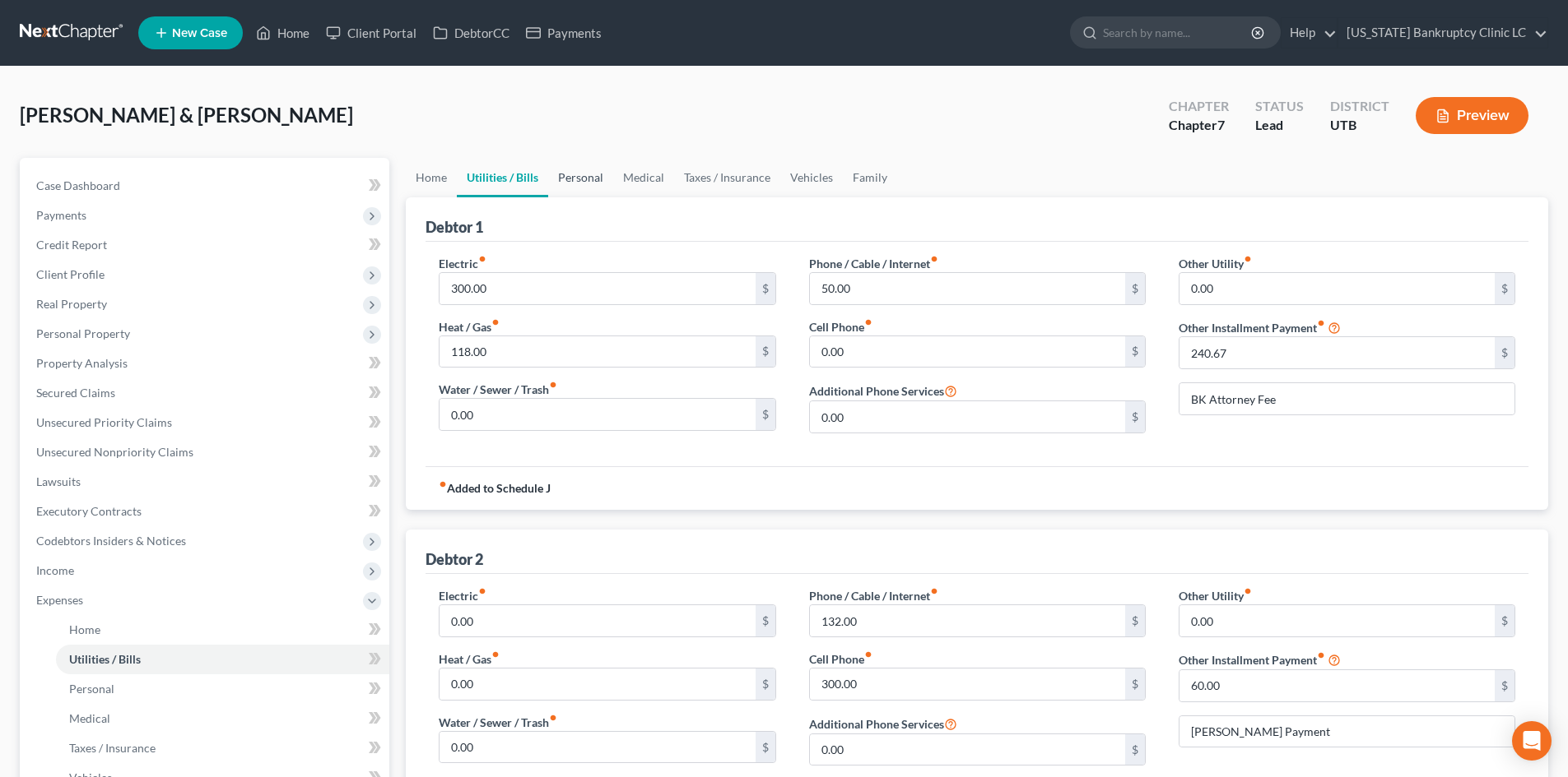
click at [592, 175] on link "Personal" at bounding box center [580, 177] width 65 height 39
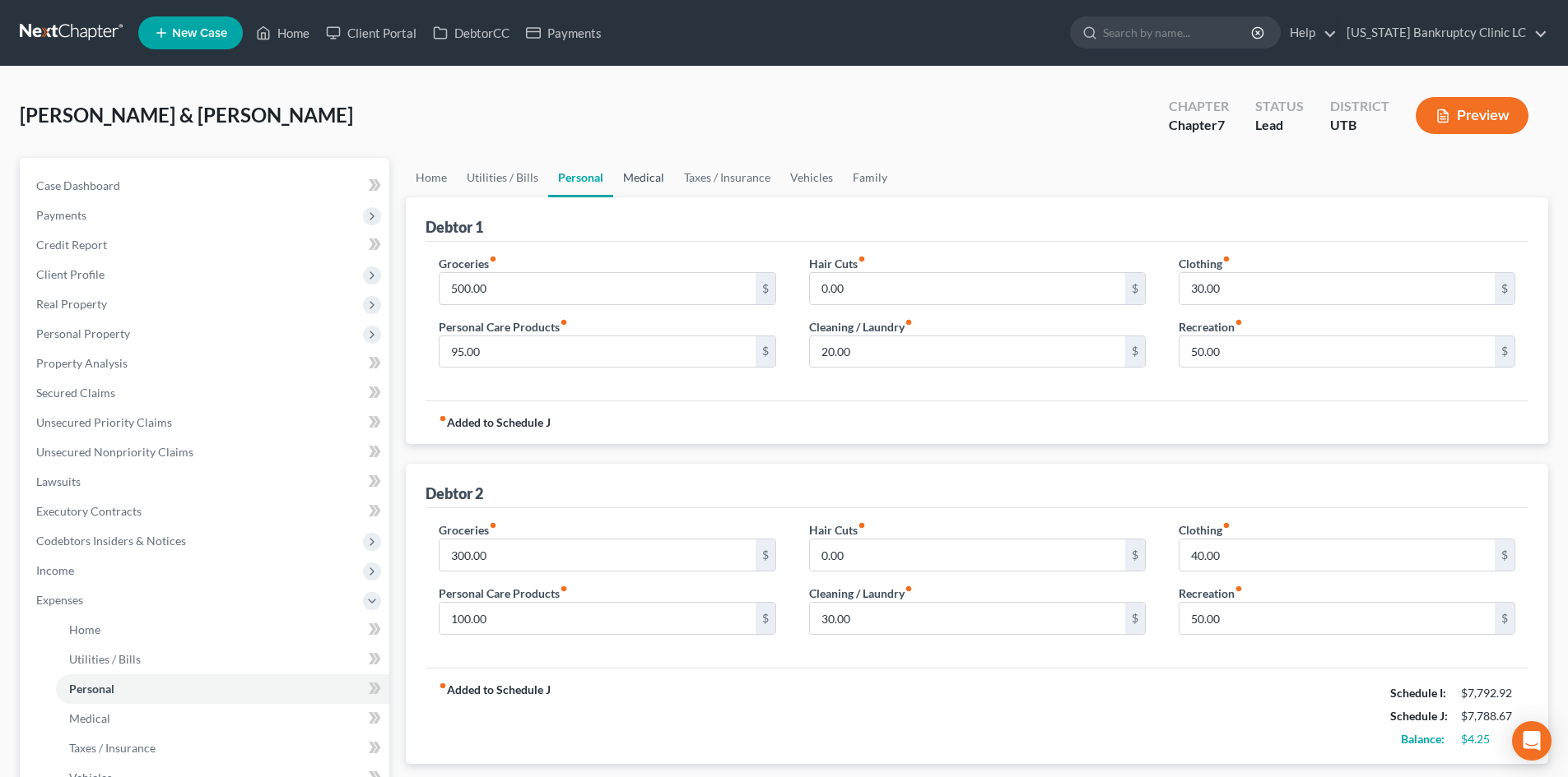
click at [647, 183] on link "Medical" at bounding box center [644, 177] width 61 height 39
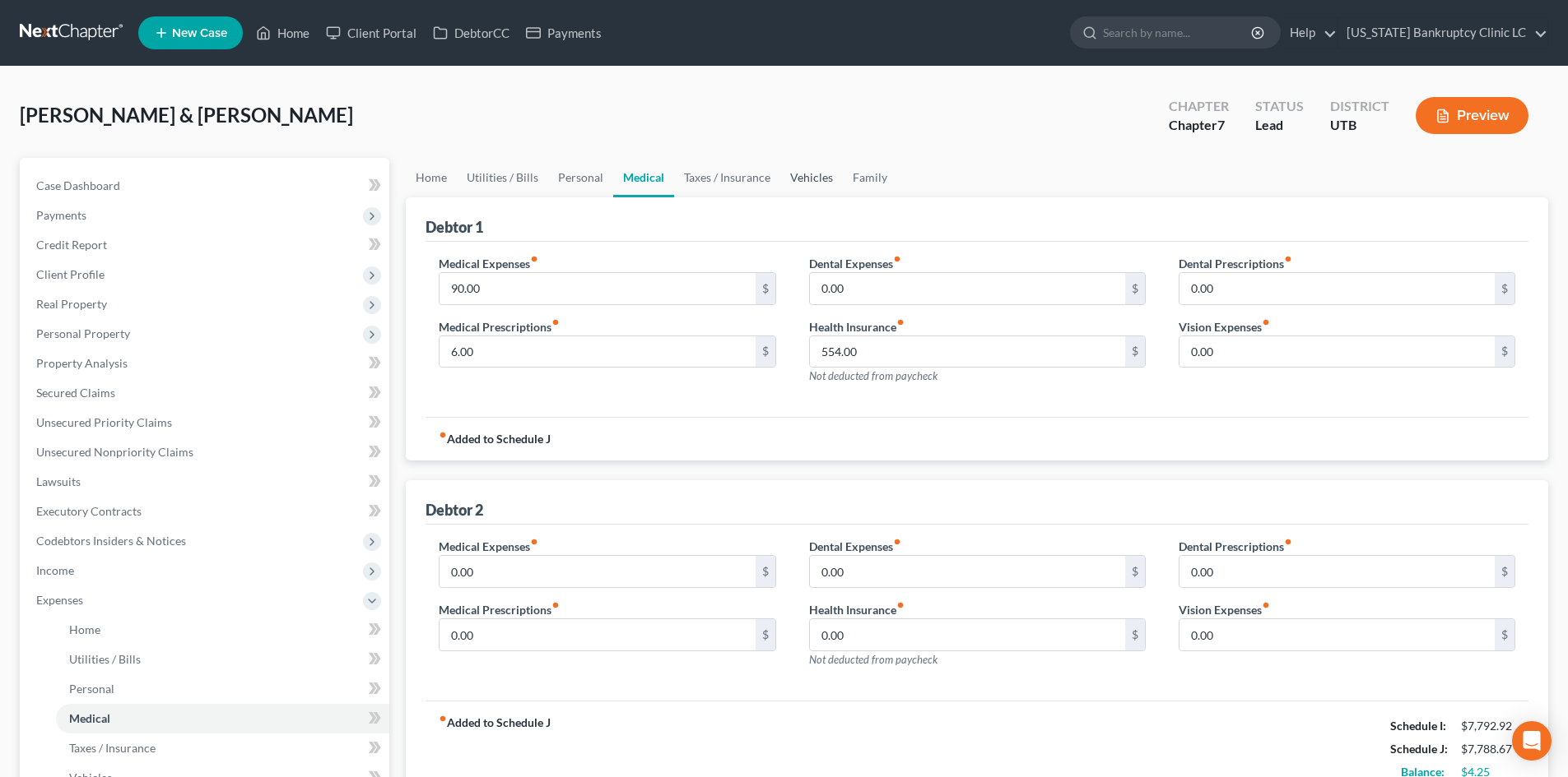
click at [811, 183] on link "Vehicles" at bounding box center [811, 177] width 63 height 39
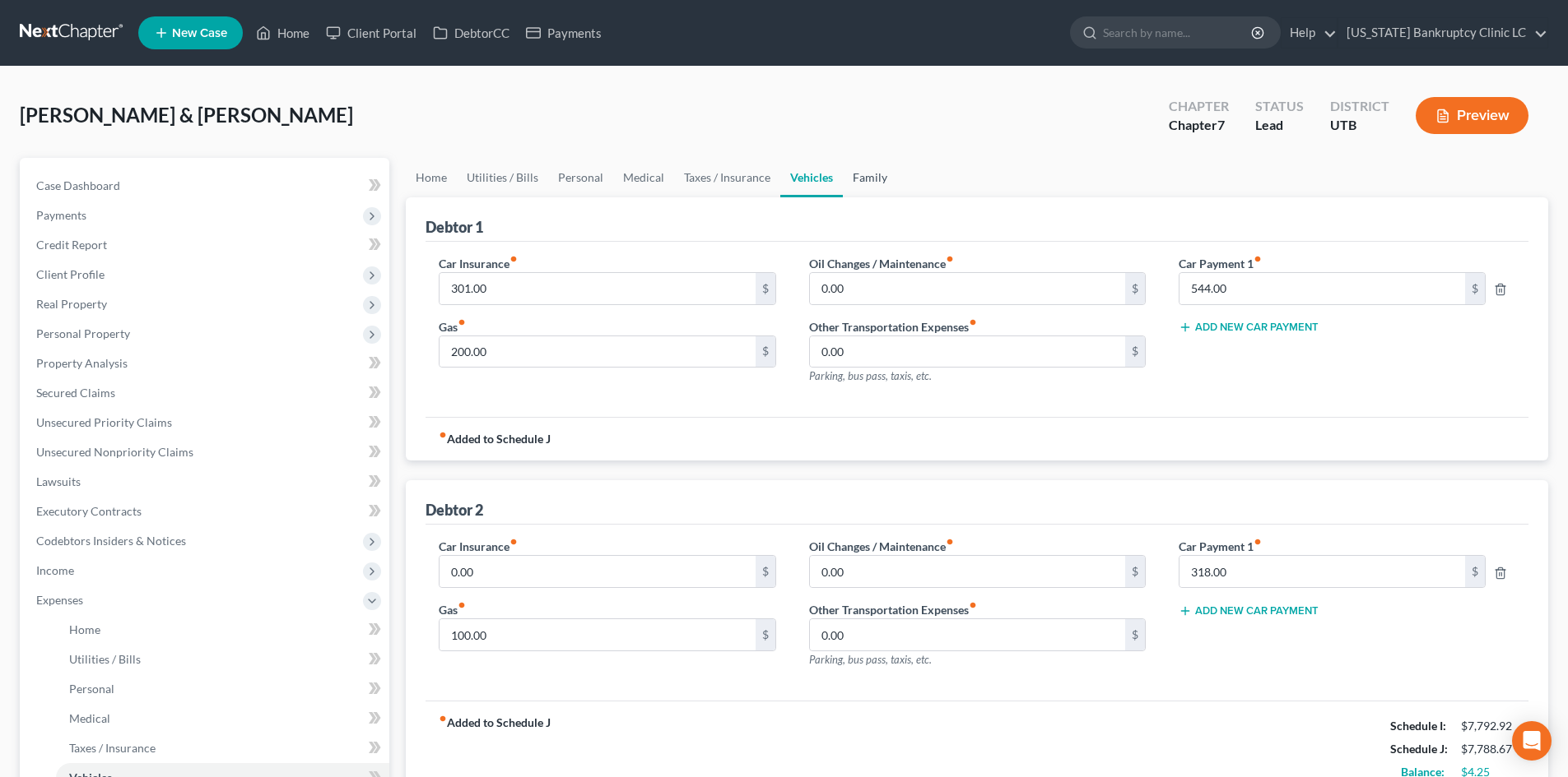
click at [896, 194] on ul "Home Utilities / Bills Personal Medical Taxes / Insurance Vehicles Family" at bounding box center [977, 177] width 1143 height 39
click at [877, 183] on link "Family" at bounding box center [870, 177] width 54 height 39
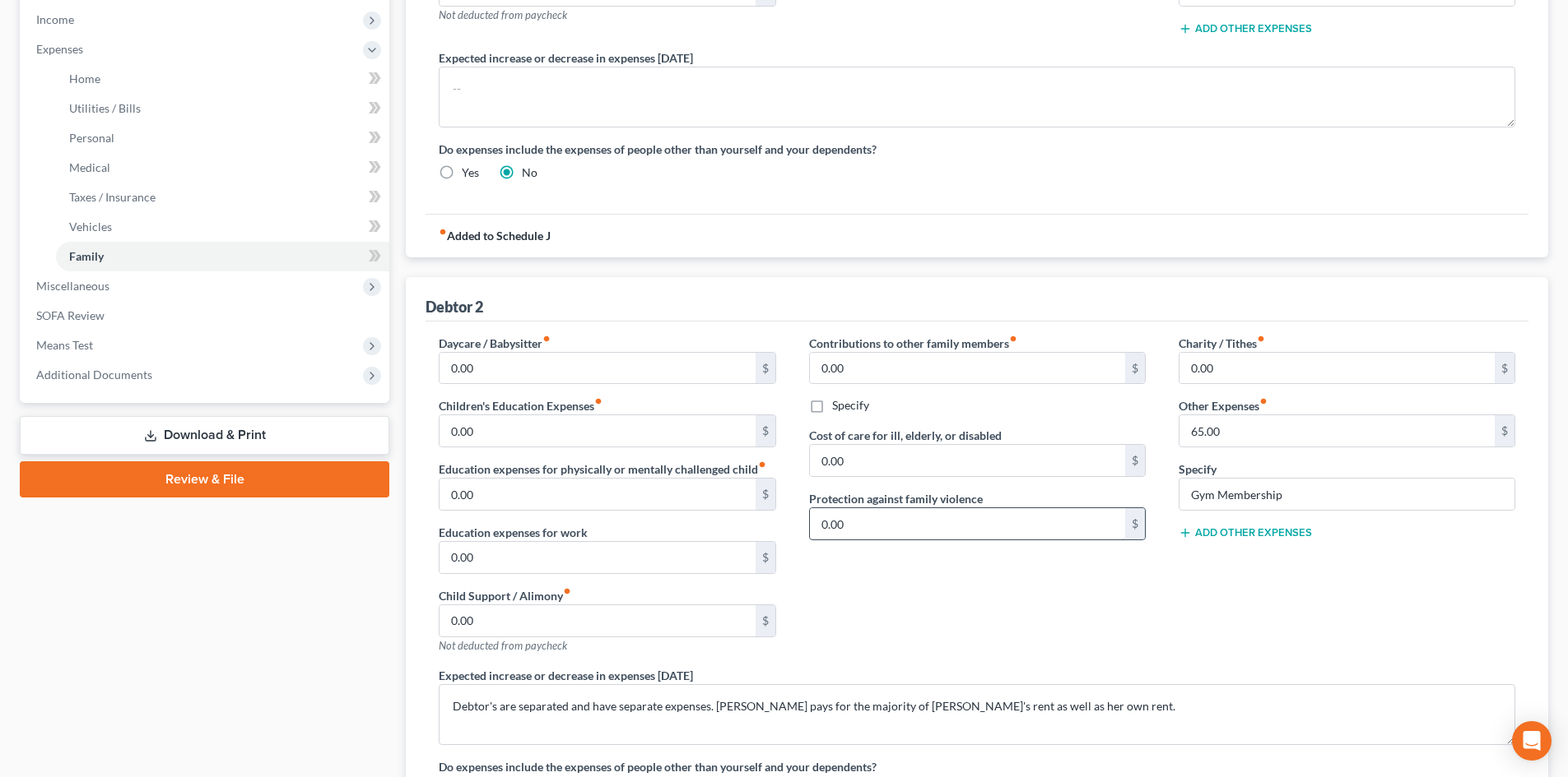
scroll to position [576, 0]
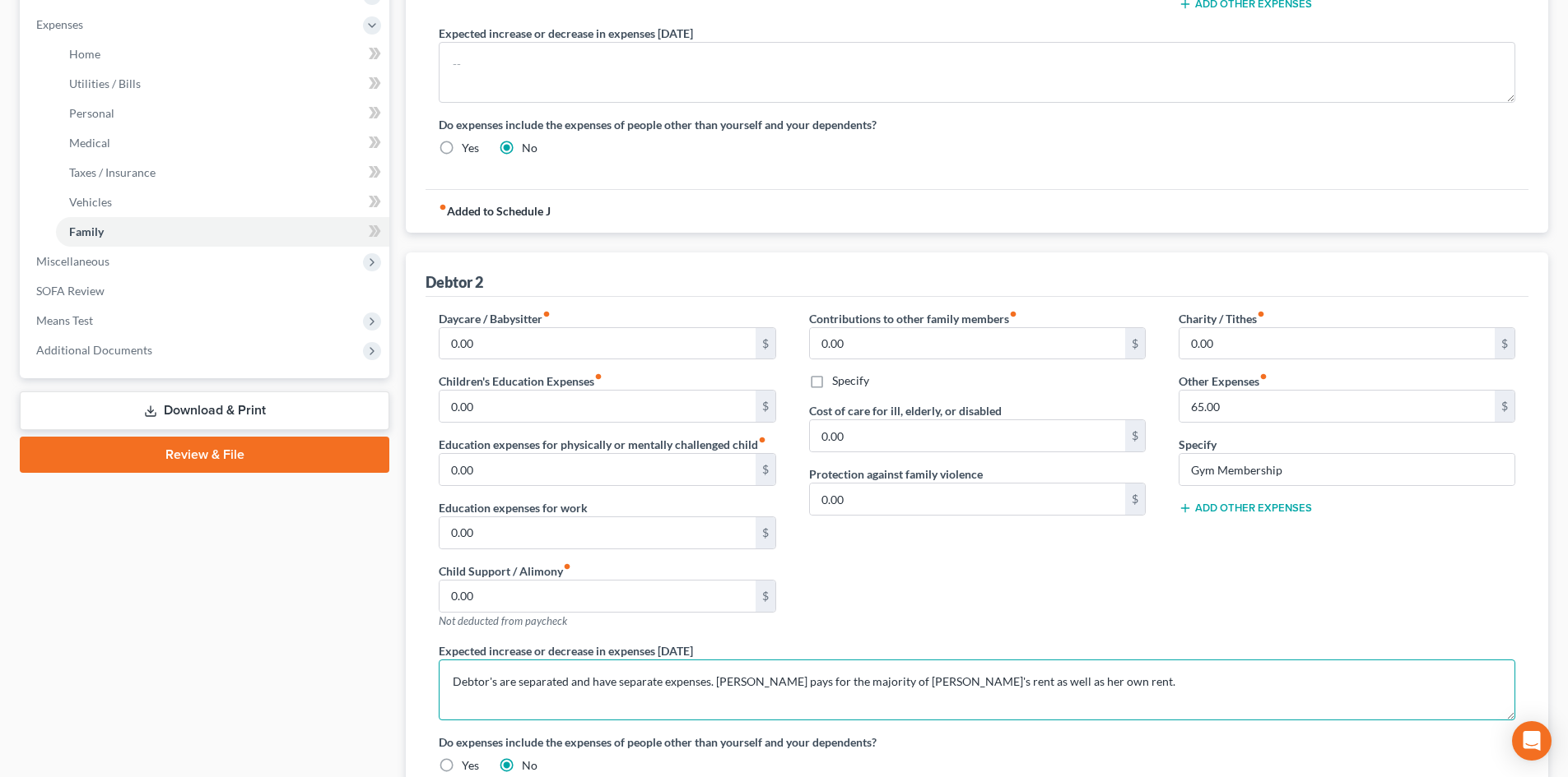
click at [669, 684] on textarea "Debtor's are separated and have separate expenses. [PERSON_NAME] pays for the m…" at bounding box center [977, 690] width 1077 height 61
click at [1219, 685] on textarea "Debtor's are separated and have separate living expenses. [PERSON_NAME] pays fo…" at bounding box center [977, 690] width 1077 height 61
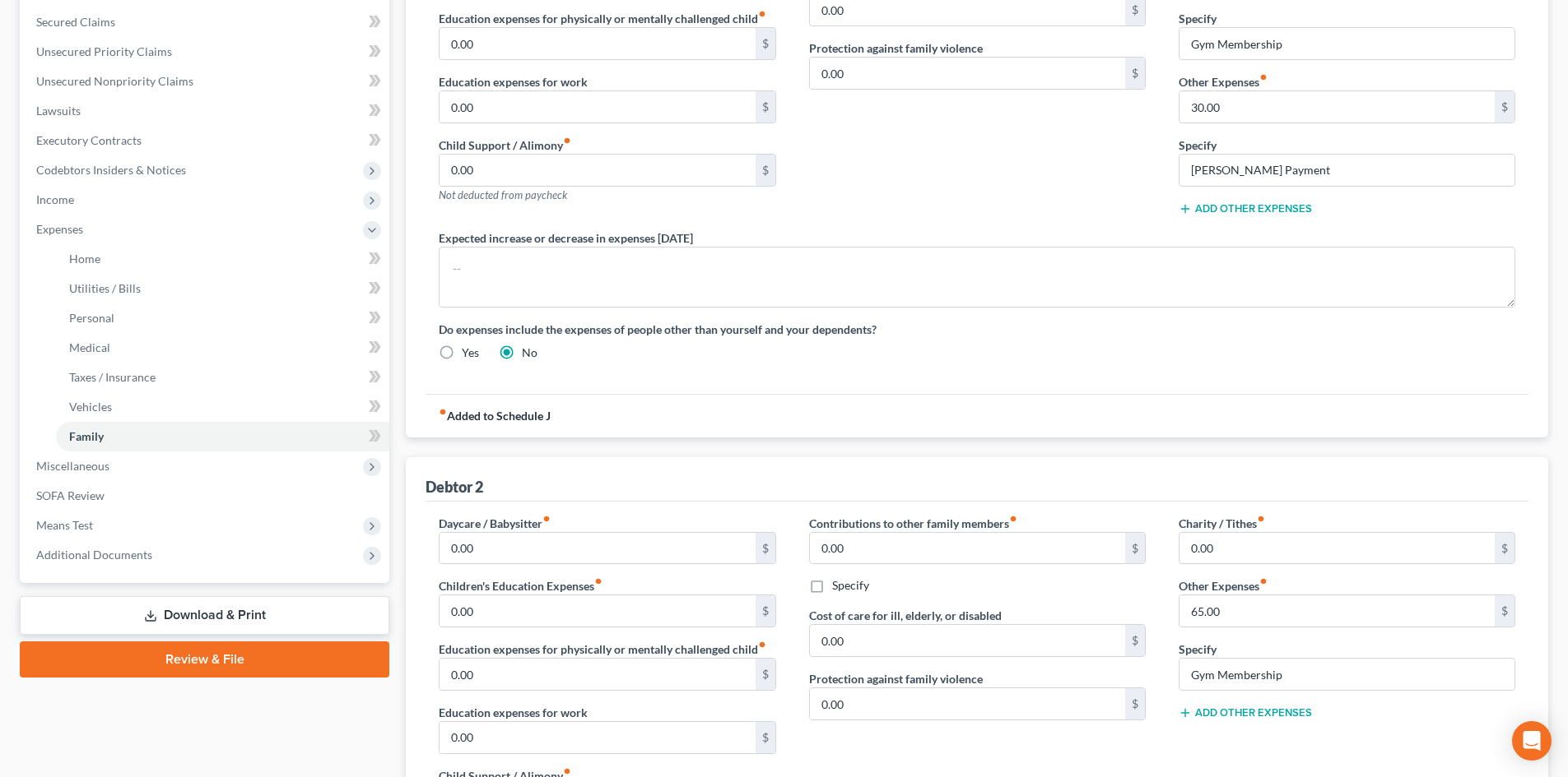
scroll to position [247, 0]
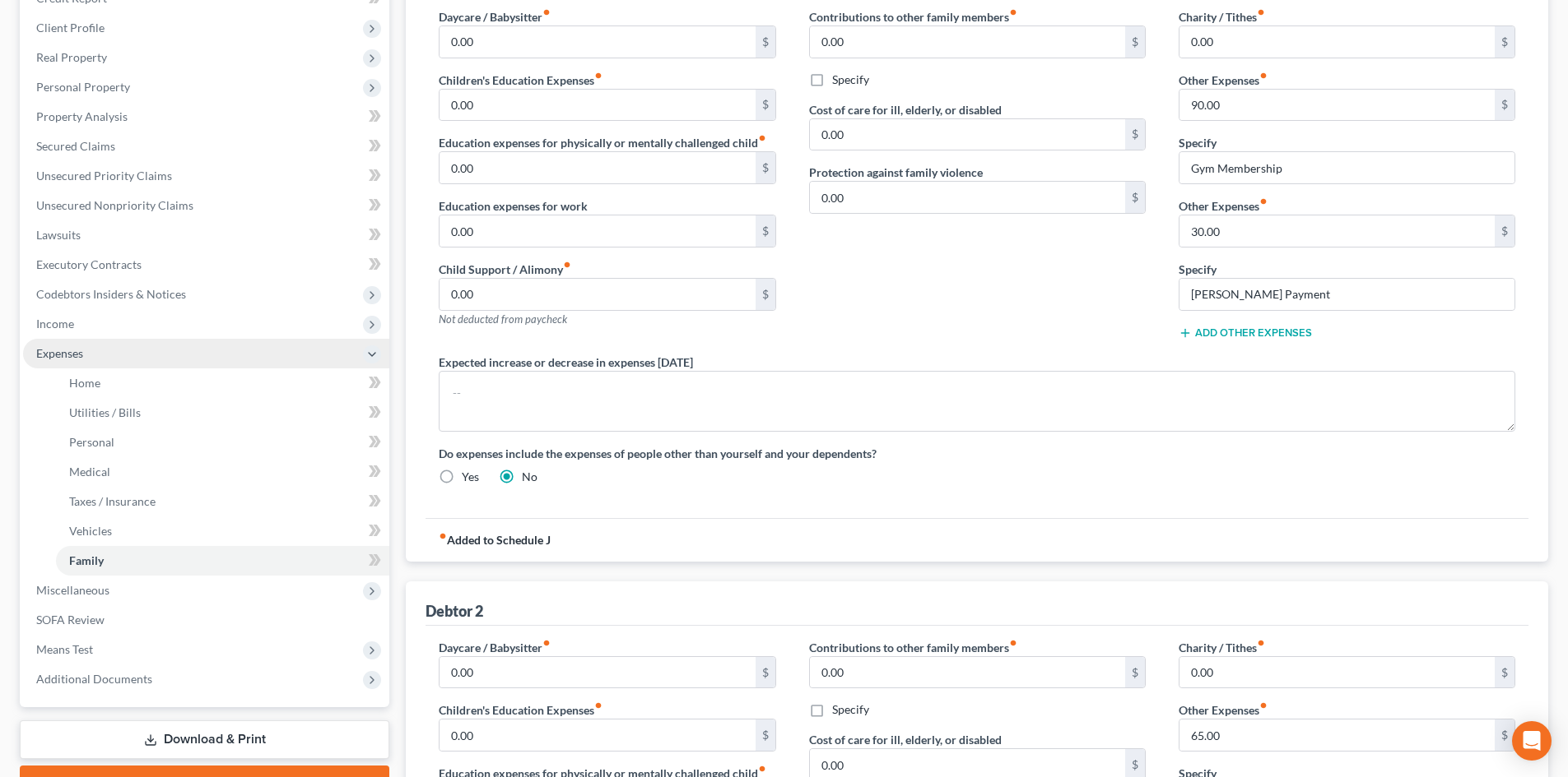
click at [102, 349] on span "Expenses" at bounding box center [206, 354] width 366 height 30
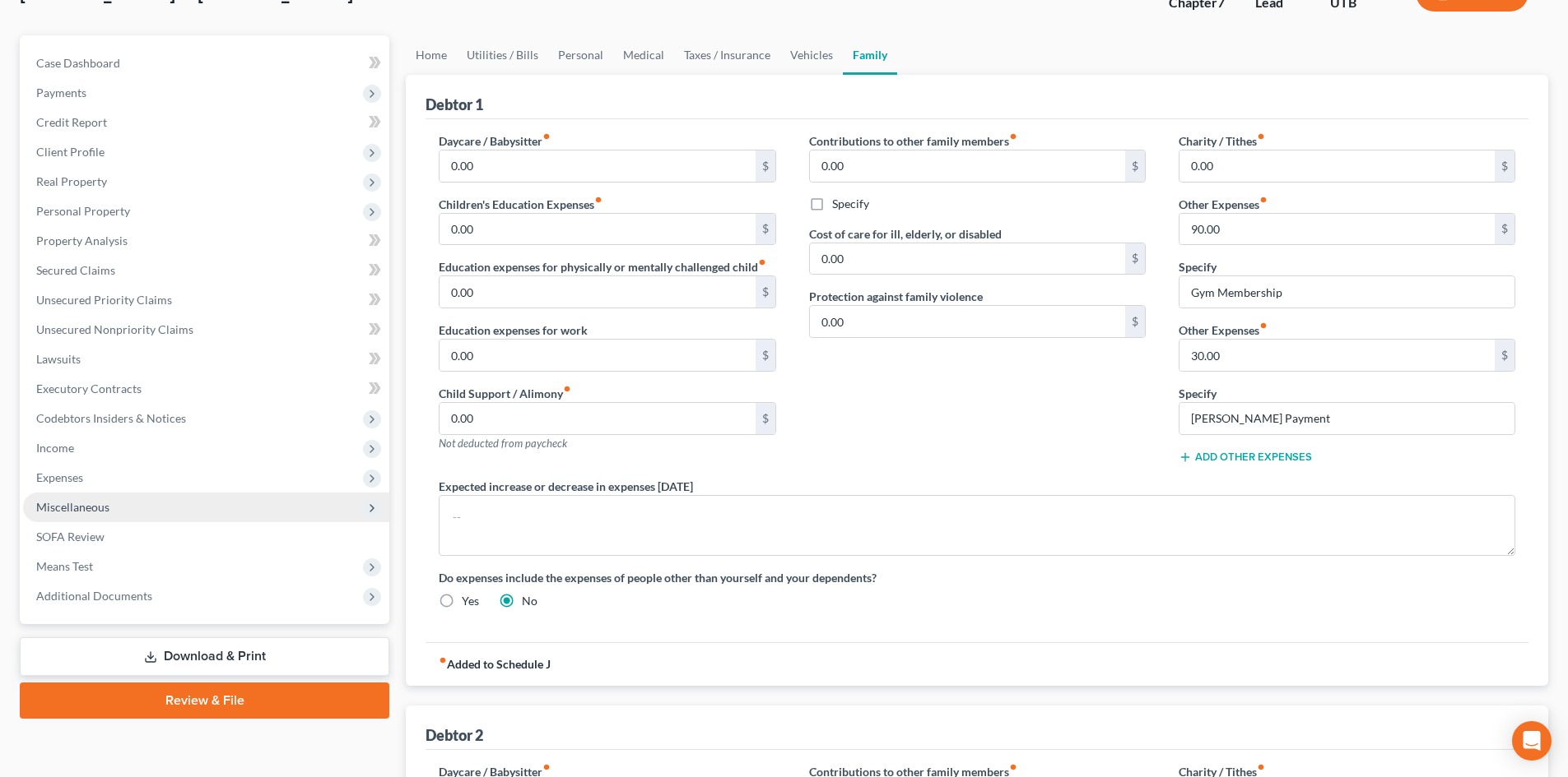
scroll to position [0, 0]
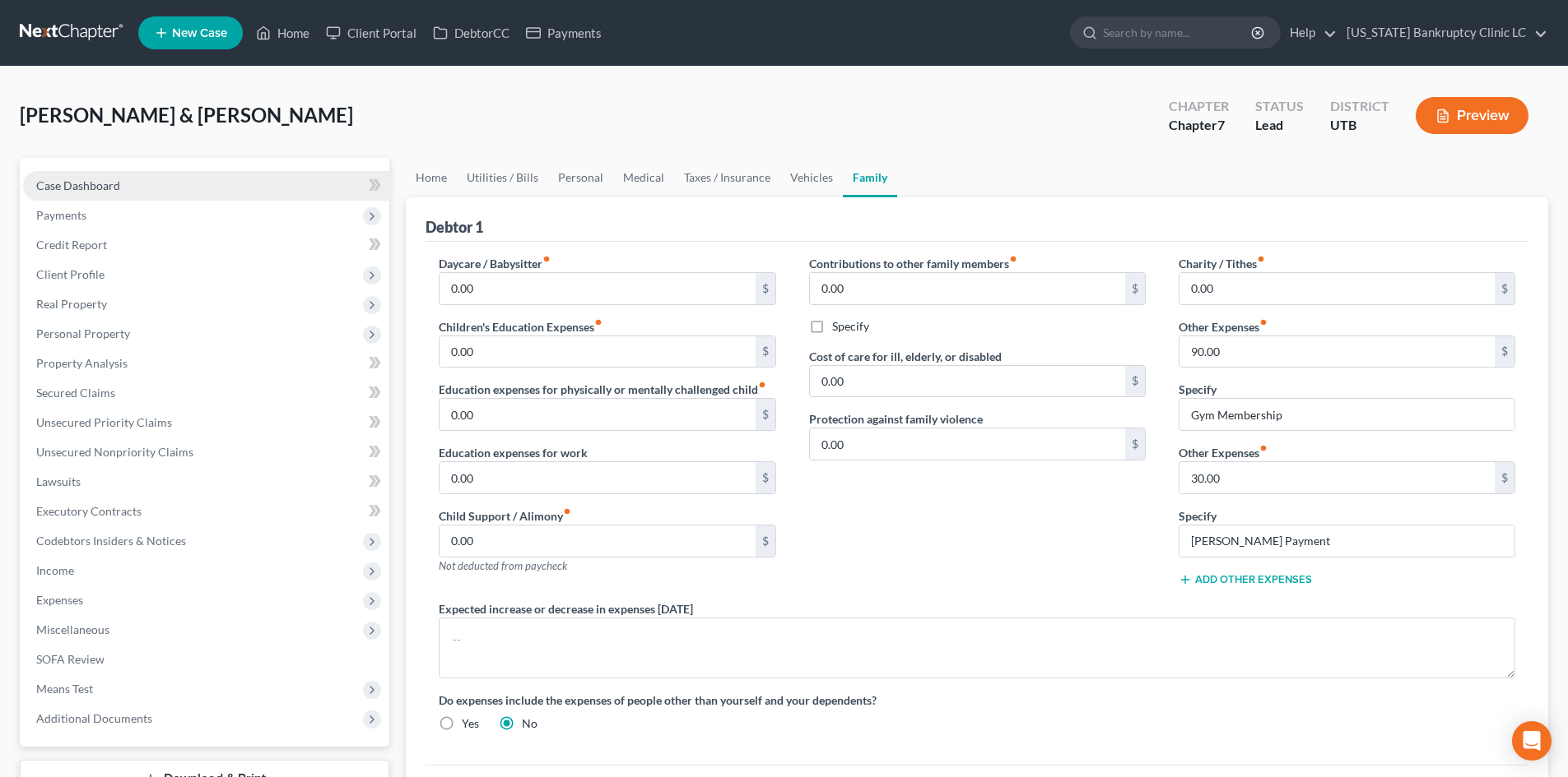
click at [145, 194] on link "Case Dashboard" at bounding box center [206, 186] width 366 height 30
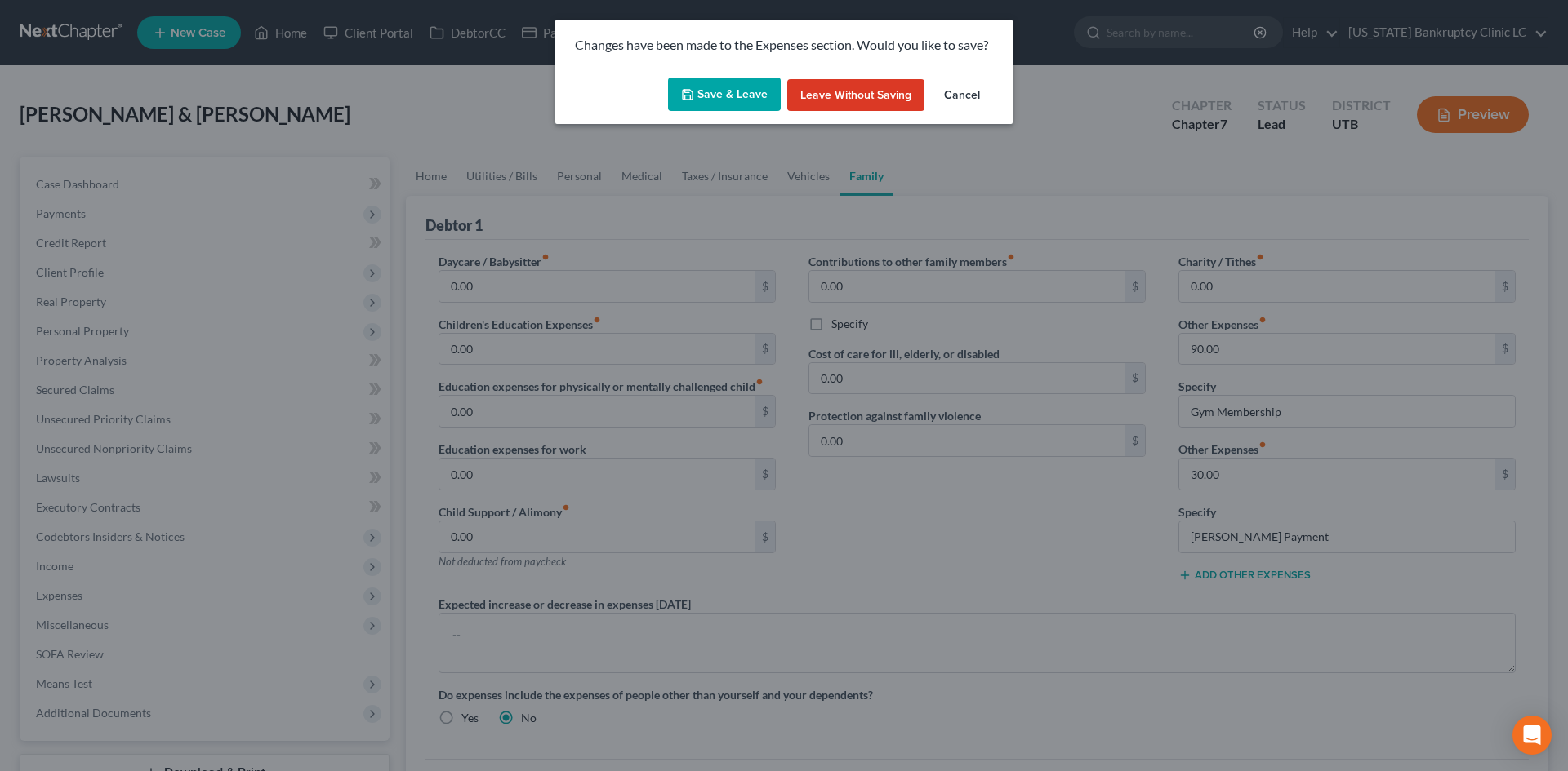
click at [714, 90] on button "Save & Leave" at bounding box center [724, 95] width 113 height 34
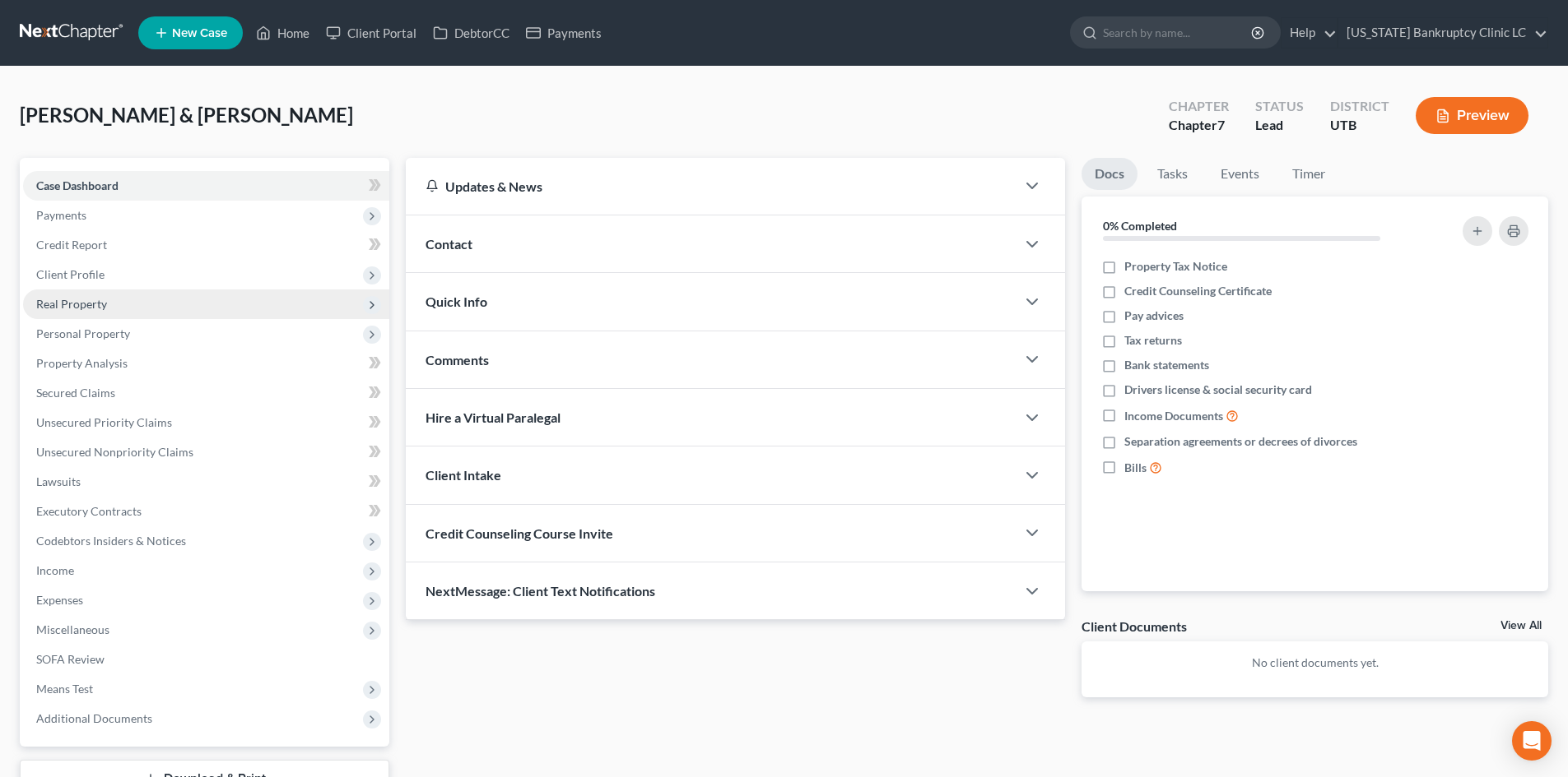
click at [123, 303] on span "Real Property" at bounding box center [206, 304] width 366 height 30
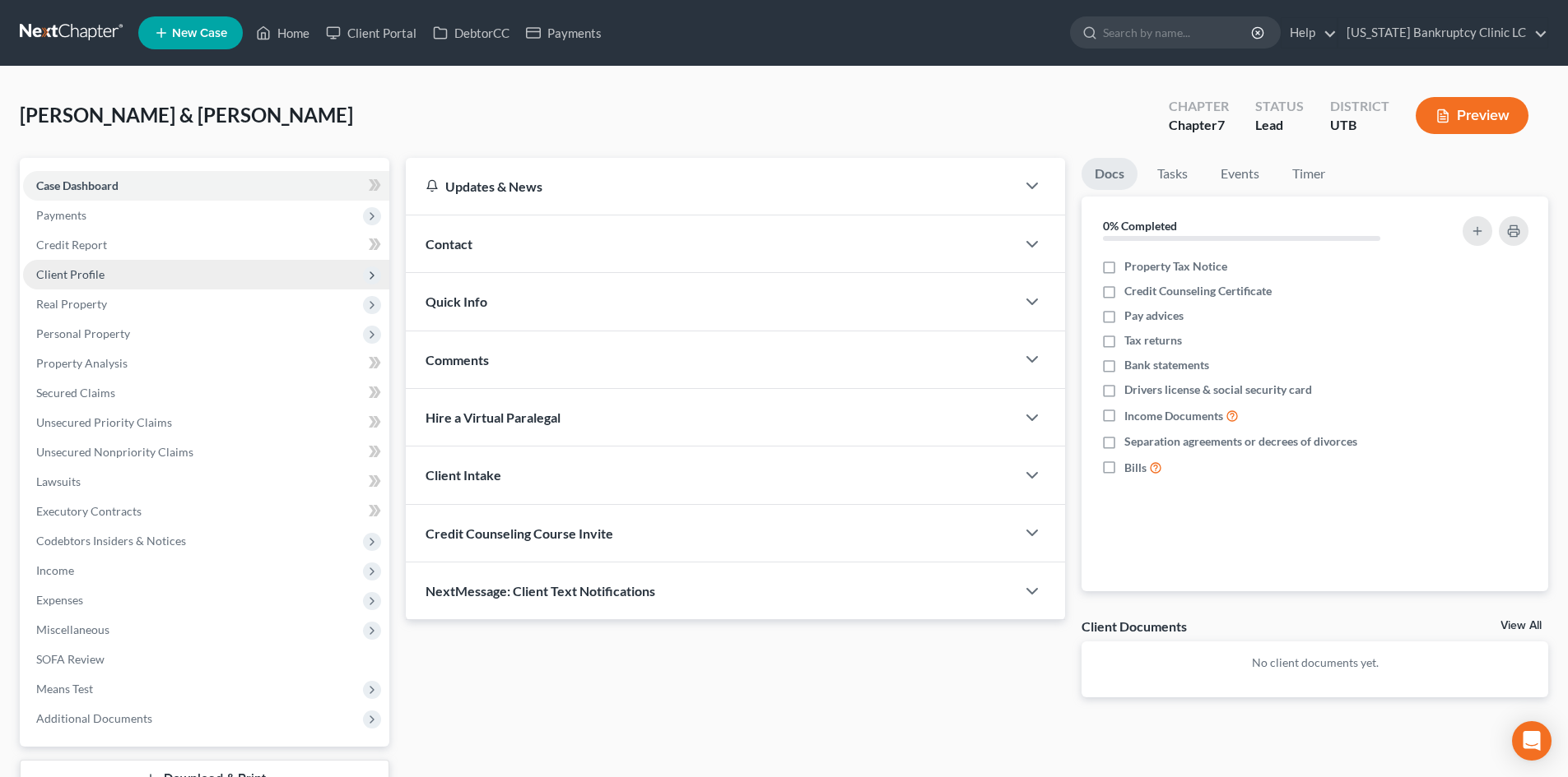
click at [124, 269] on span "Client Profile" at bounding box center [206, 275] width 366 height 30
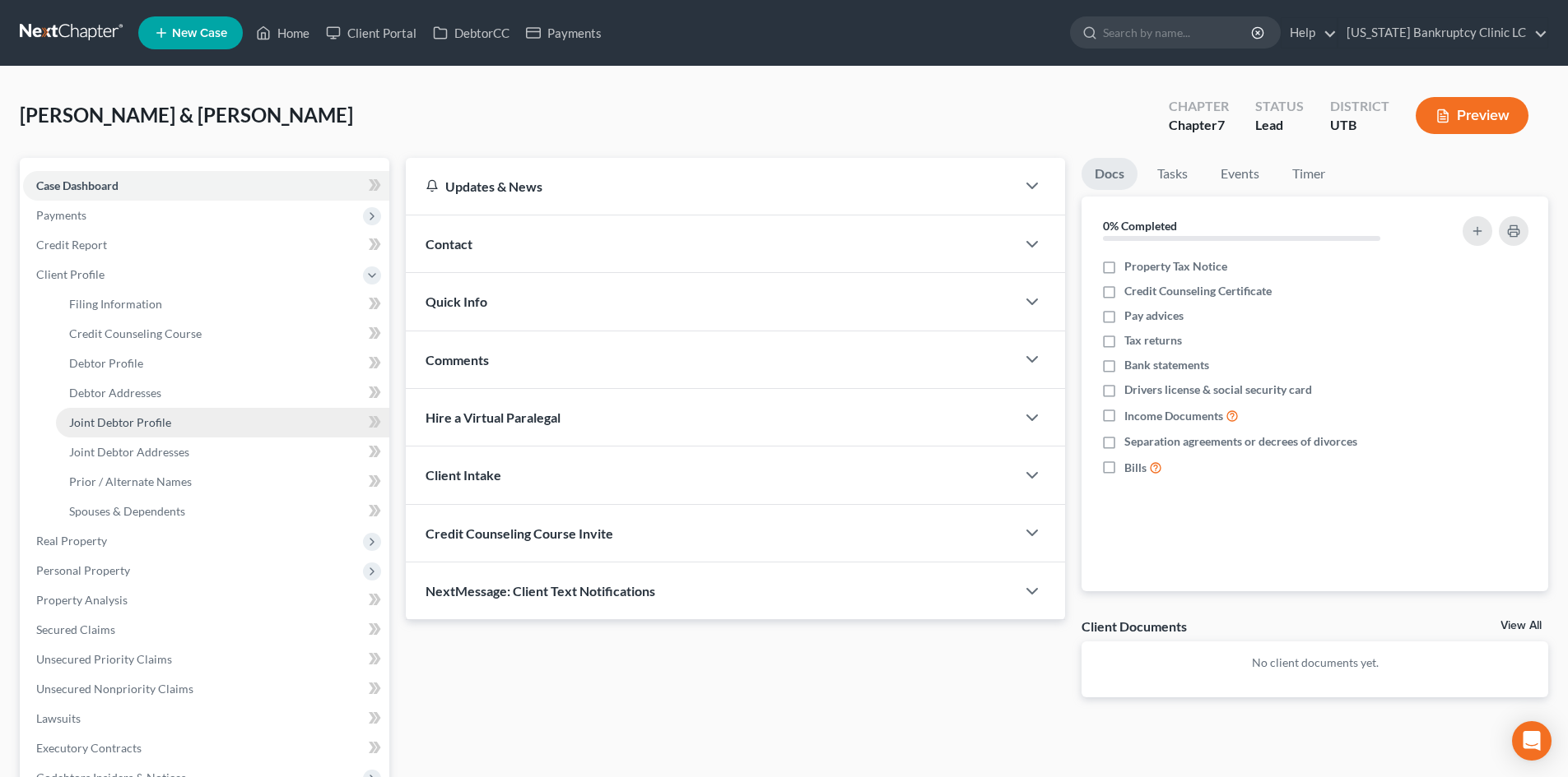
click at [131, 422] on span "Joint Debtor Profile" at bounding box center [120, 422] width 102 height 14
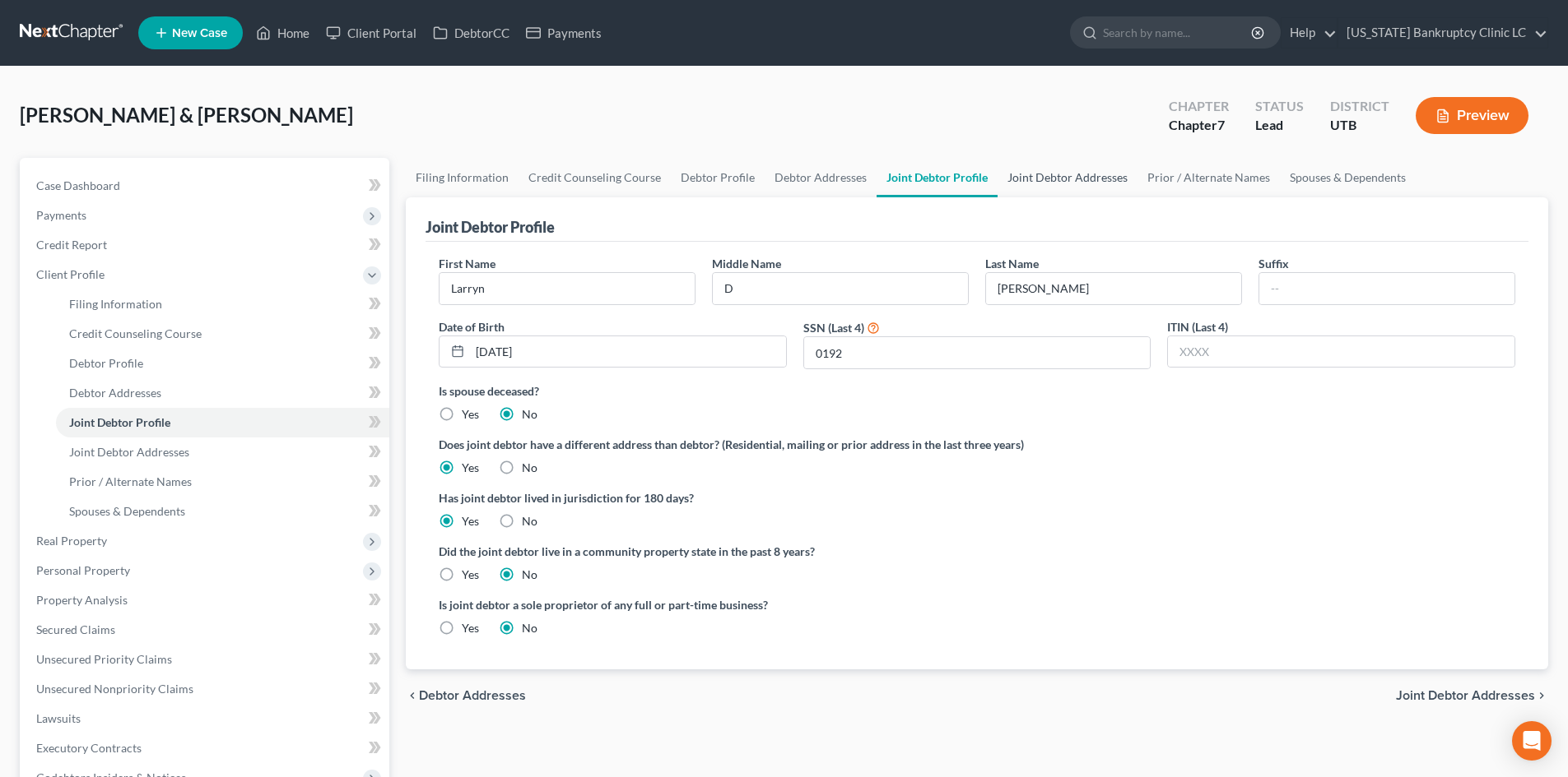
click at [1053, 186] on link "Joint Debtor Addresses" at bounding box center [1067, 177] width 140 height 39
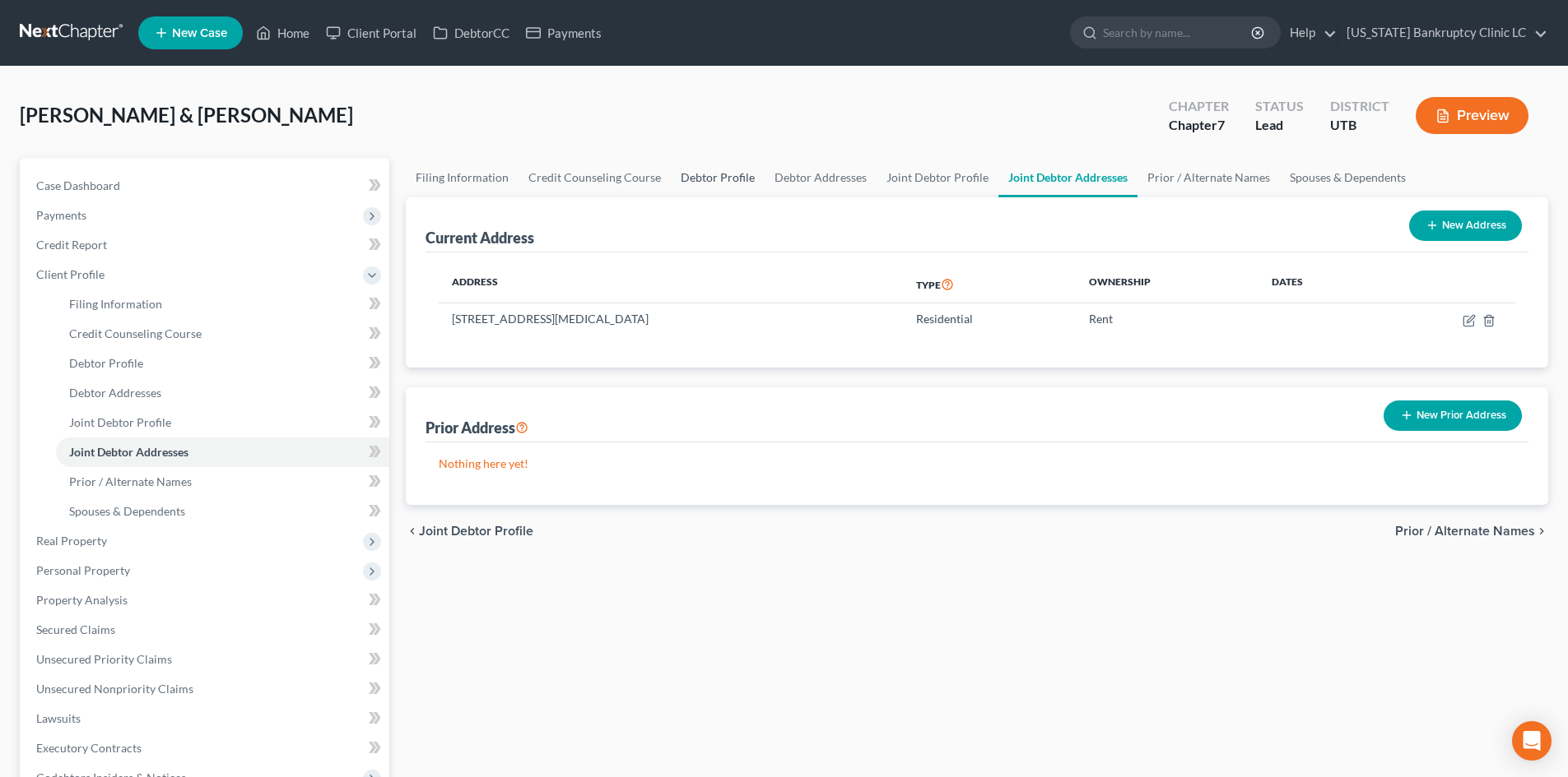
click at [708, 180] on link "Debtor Profile" at bounding box center [717, 177] width 94 height 39
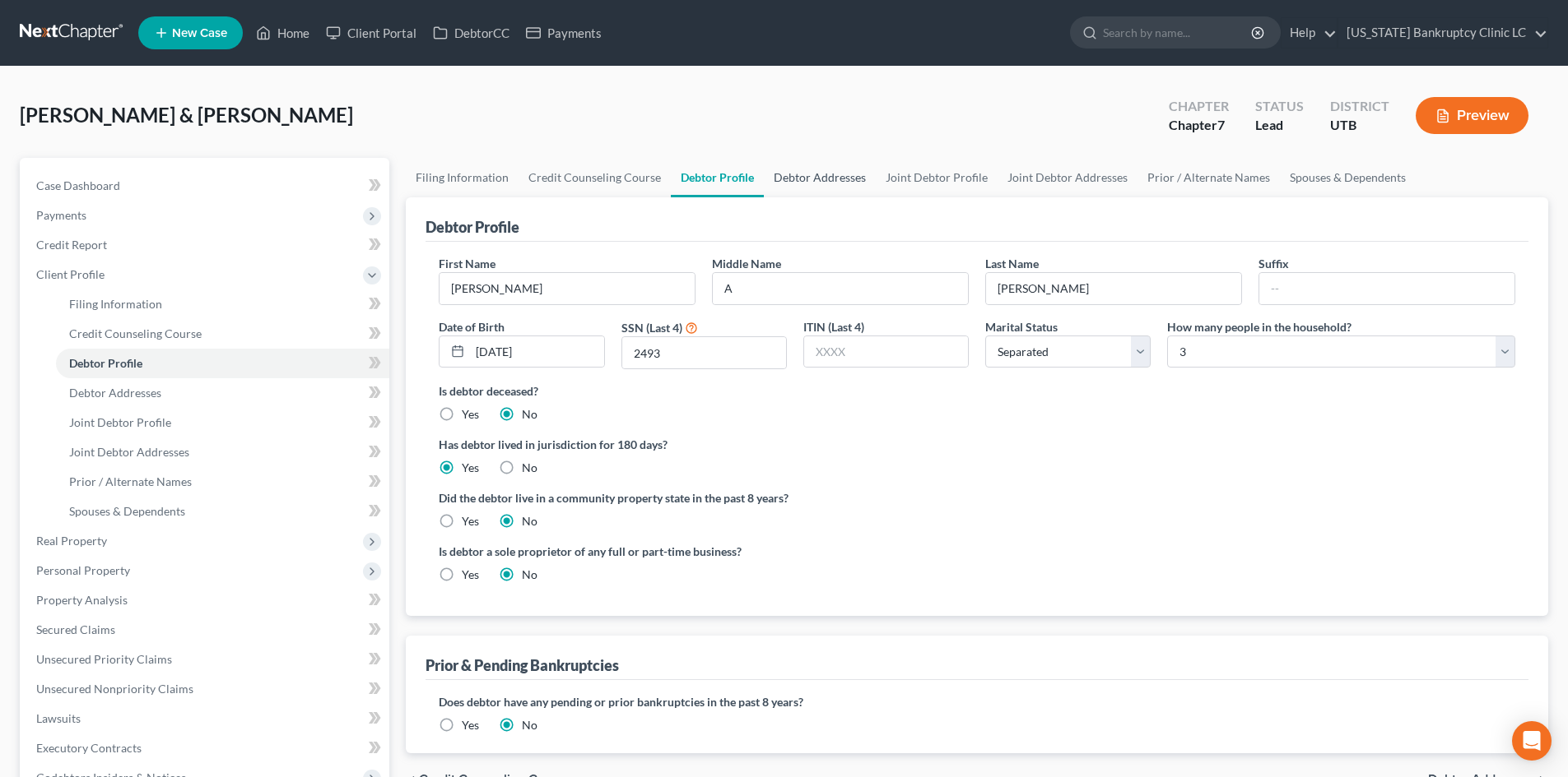
click at [825, 185] on link "Debtor Addresses" at bounding box center [819, 177] width 112 height 39
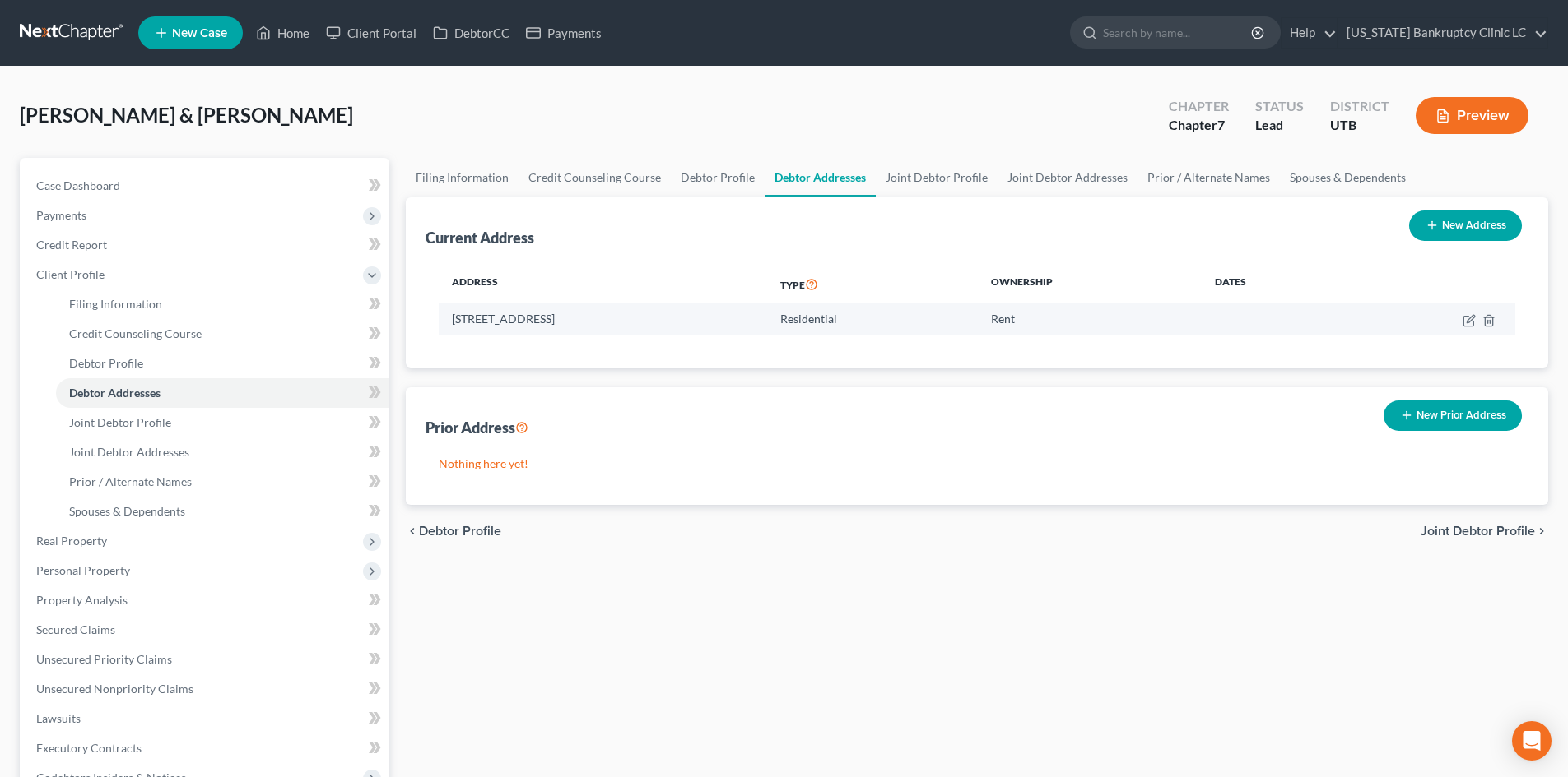
drag, startPoint x: 453, startPoint y: 322, endPoint x: 666, endPoint y: 322, distance: 213.0
click at [666, 322] on td "[STREET_ADDRESS]" at bounding box center [603, 319] width 329 height 31
copy td "[STREET_ADDRESS]"
click at [1044, 170] on link "Joint Debtor Addresses" at bounding box center [1067, 177] width 140 height 39
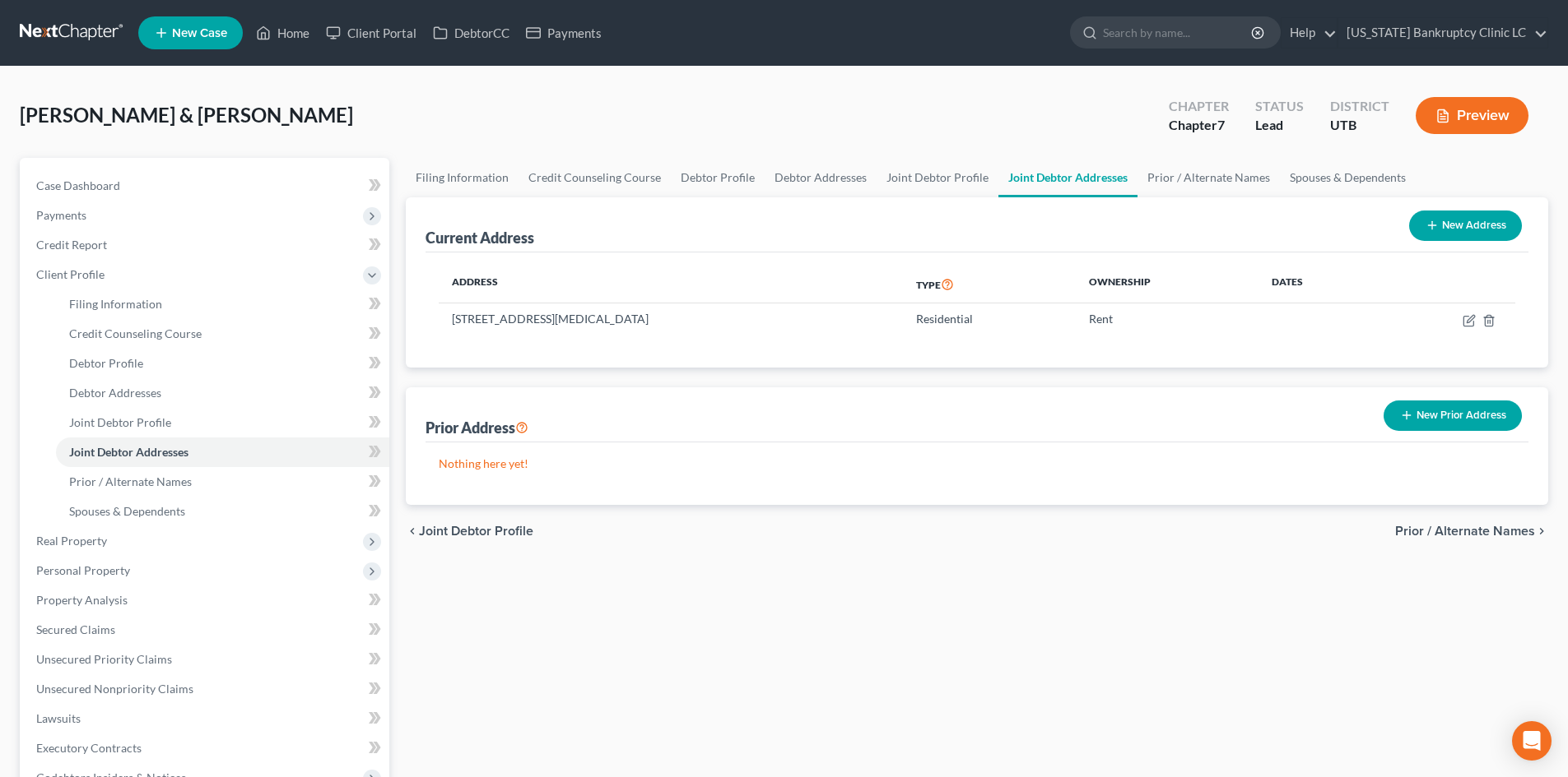
click at [871, 115] on div "[PERSON_NAME] & [PERSON_NAME] Upgraded Chapter Chapter 7 Status Lead District U…" at bounding box center [784, 122] width 1529 height 71
click at [1299, 417] on button "New Prior Address" at bounding box center [1452, 415] width 138 height 30
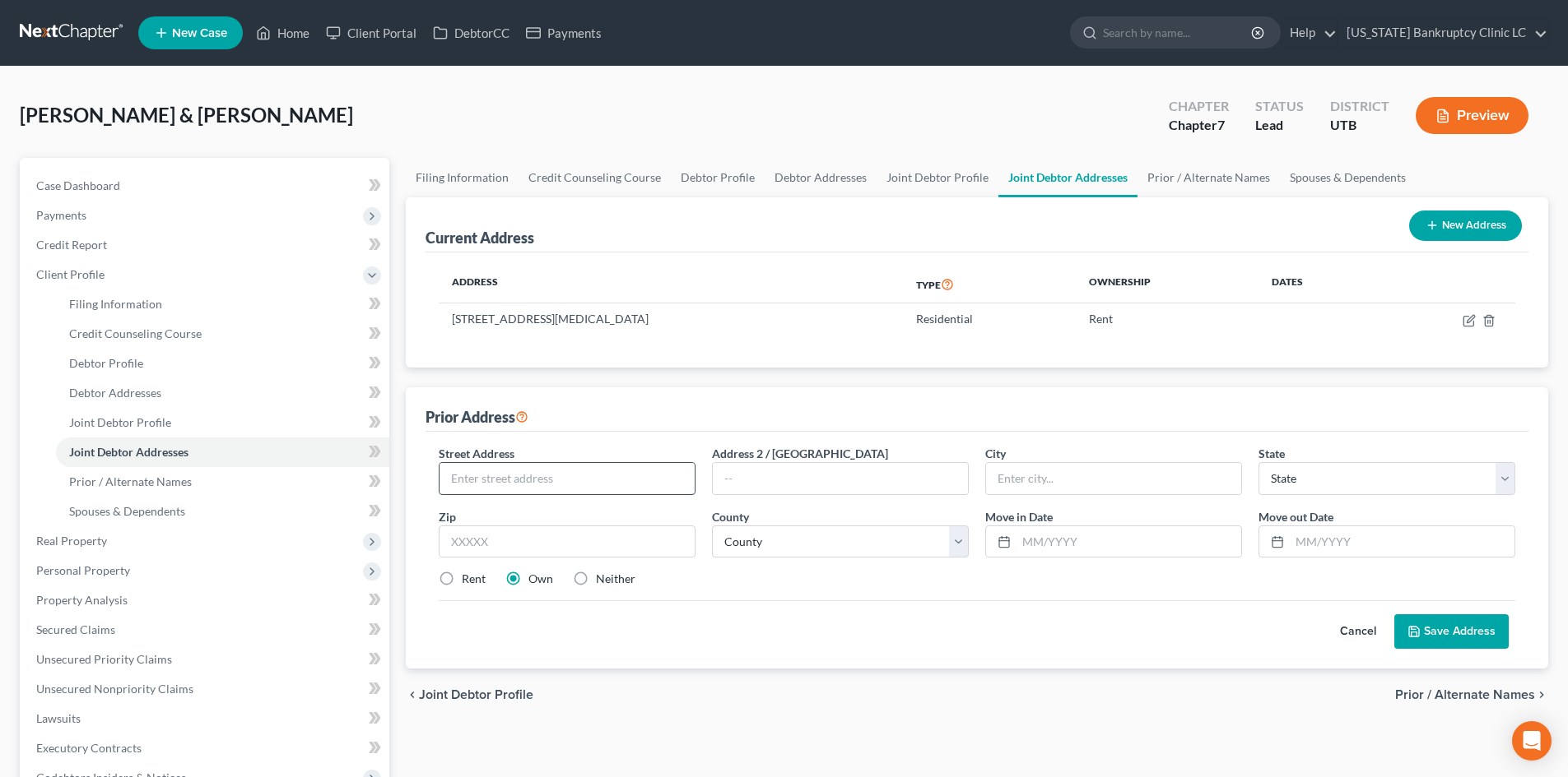
click at [614, 478] on input "text" at bounding box center [566, 479] width 255 height 31
click at [607, 482] on input "text" at bounding box center [566, 479] width 255 height 31
paste input "1586 N 2340 W"
click at [586, 537] on input "text" at bounding box center [566, 542] width 257 height 33
click at [475, 576] on label "Rent" at bounding box center [473, 579] width 23 height 17
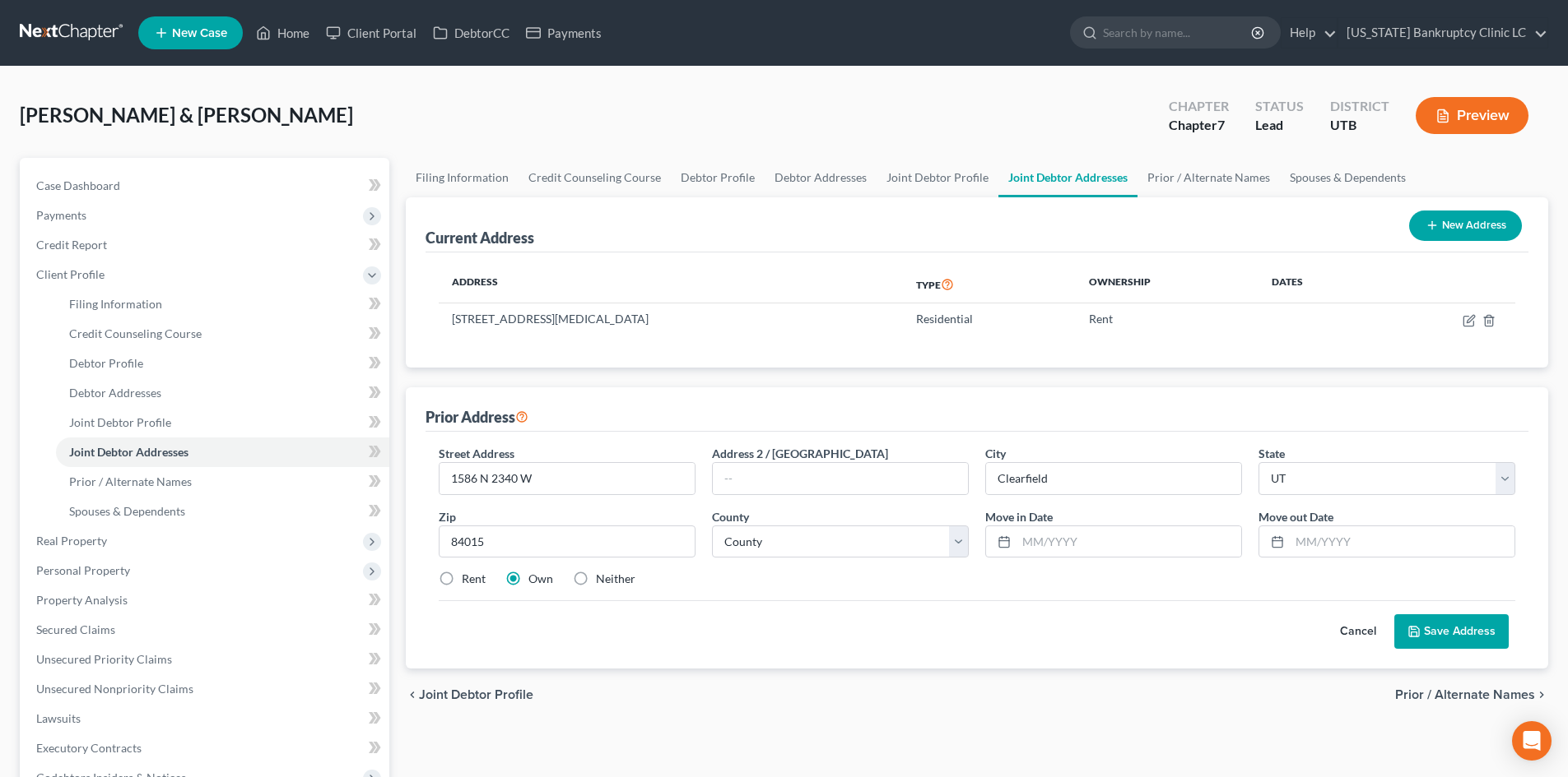
click at [475, 576] on input "Rent" at bounding box center [474, 576] width 10 height 10
click at [820, 539] on select "County [GEOGRAPHIC_DATA] [GEOGRAPHIC_DATA] [GEOGRAPHIC_DATA] [GEOGRAPHIC_DATA] …" at bounding box center [840, 542] width 257 height 33
click at [712, 526] on select "County [GEOGRAPHIC_DATA] [GEOGRAPHIC_DATA] [GEOGRAPHIC_DATA] [GEOGRAPHIC_DATA] …" at bounding box center [840, 542] width 257 height 33
click at [1082, 531] on input "text" at bounding box center [1129, 542] width 224 height 31
click at [1299, 540] on input "text" at bounding box center [1402, 542] width 224 height 31
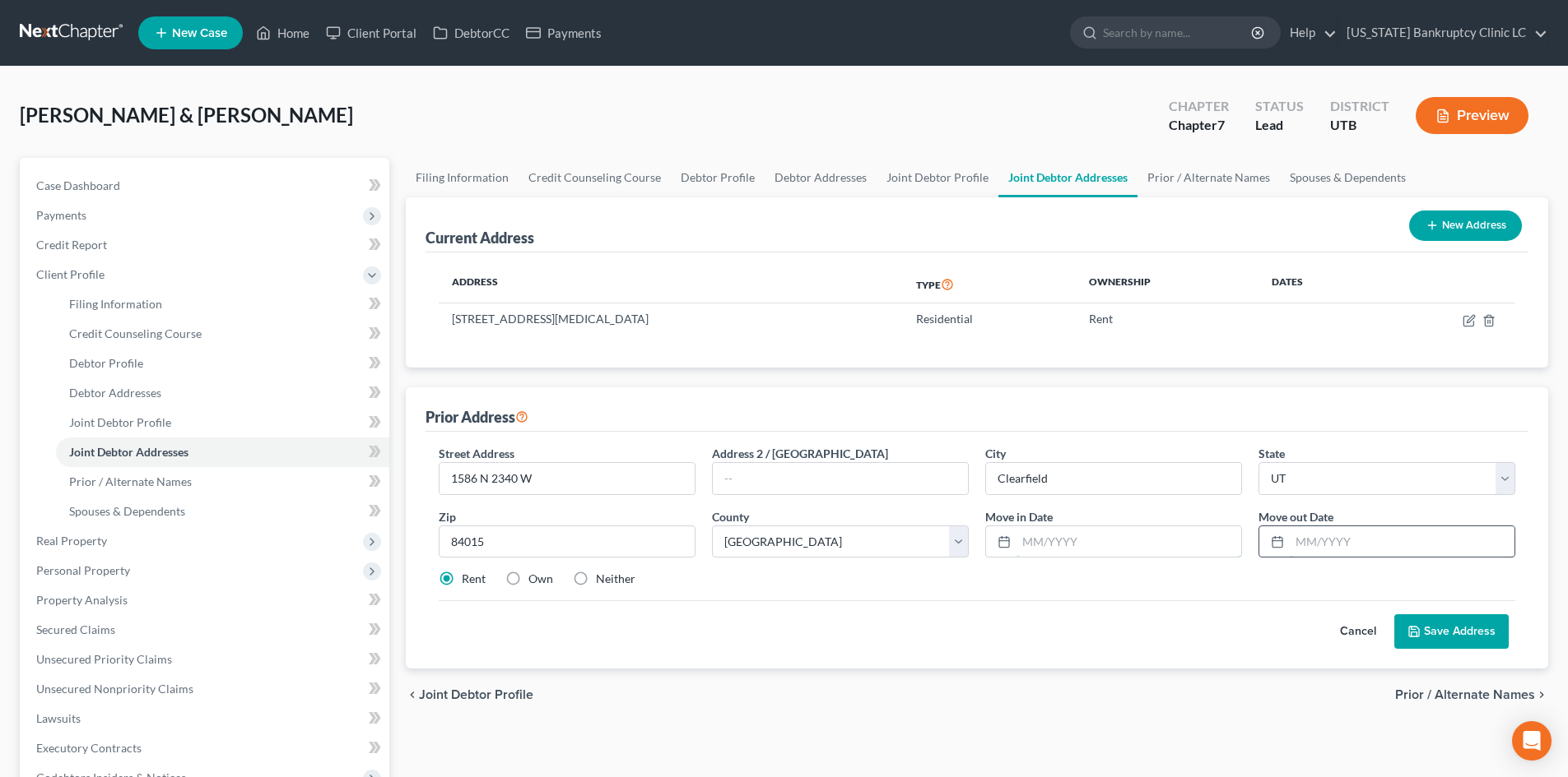
click at [1178, 535] on input "text" at bounding box center [1129, 542] width 224 height 31
click at [1299, 528] on input "text" at bounding box center [1402, 542] width 224 height 31
drag, startPoint x: 1092, startPoint y: 541, endPoint x: 1173, endPoint y: 540, distance: 81.0
click at [1092, 541] on input "text" at bounding box center [1129, 542] width 224 height 31
click at [1060, 544] on input "text" at bounding box center [1129, 542] width 224 height 31
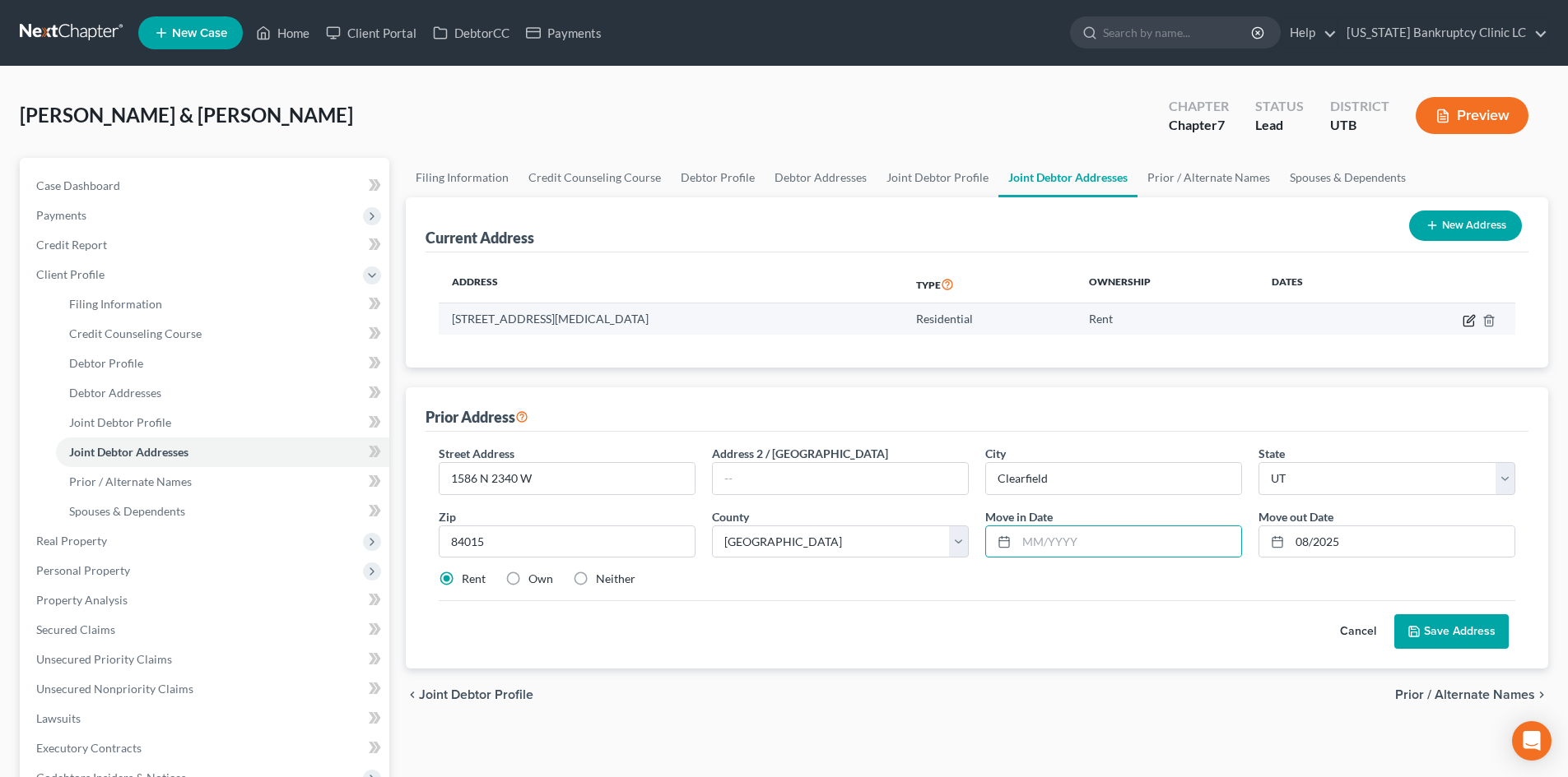
click at [1299, 318] on icon "button" at bounding box center [1471, 318] width 8 height 8
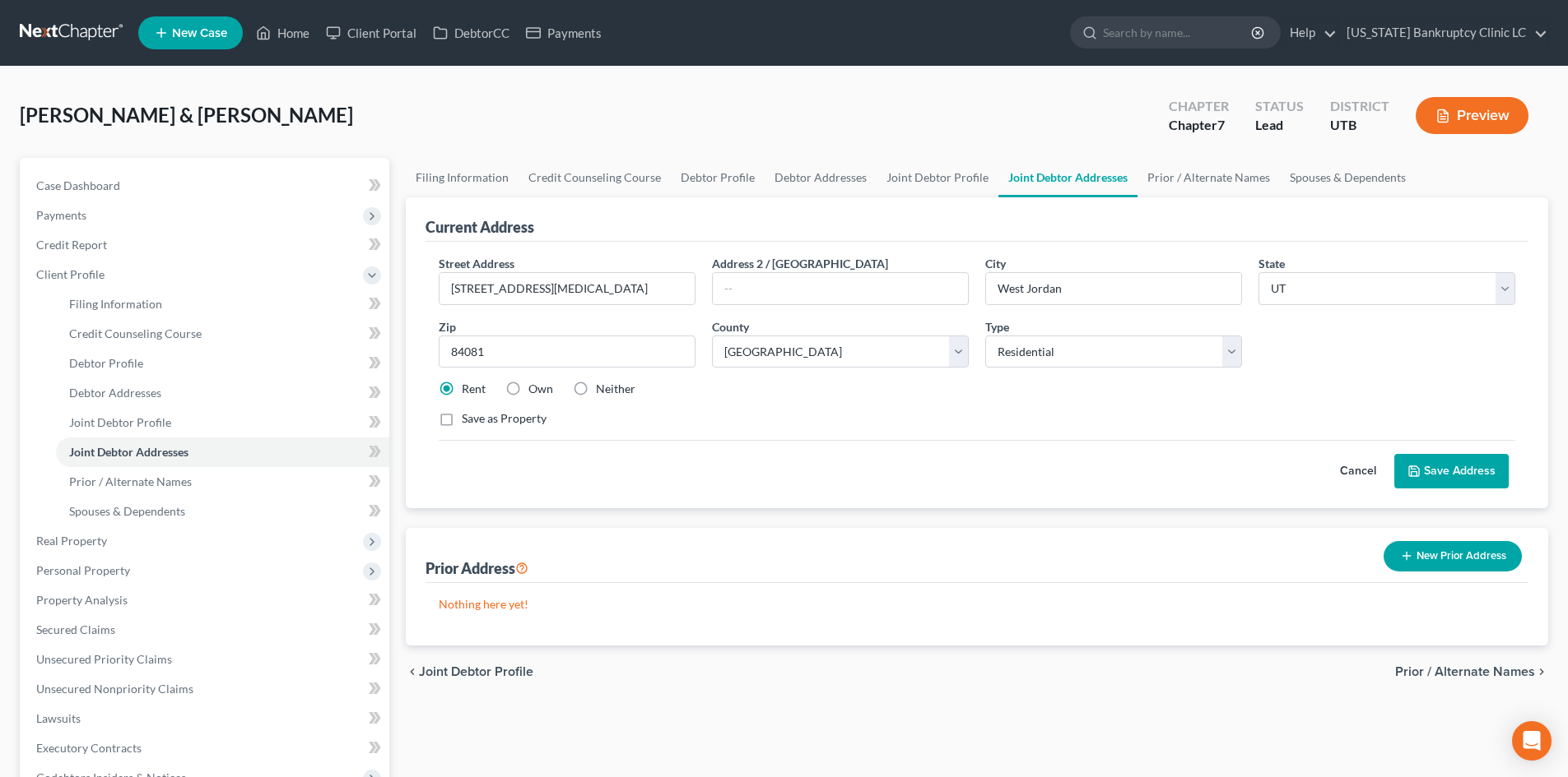
click at [1299, 565] on button "New Prior Address" at bounding box center [1452, 556] width 138 height 30
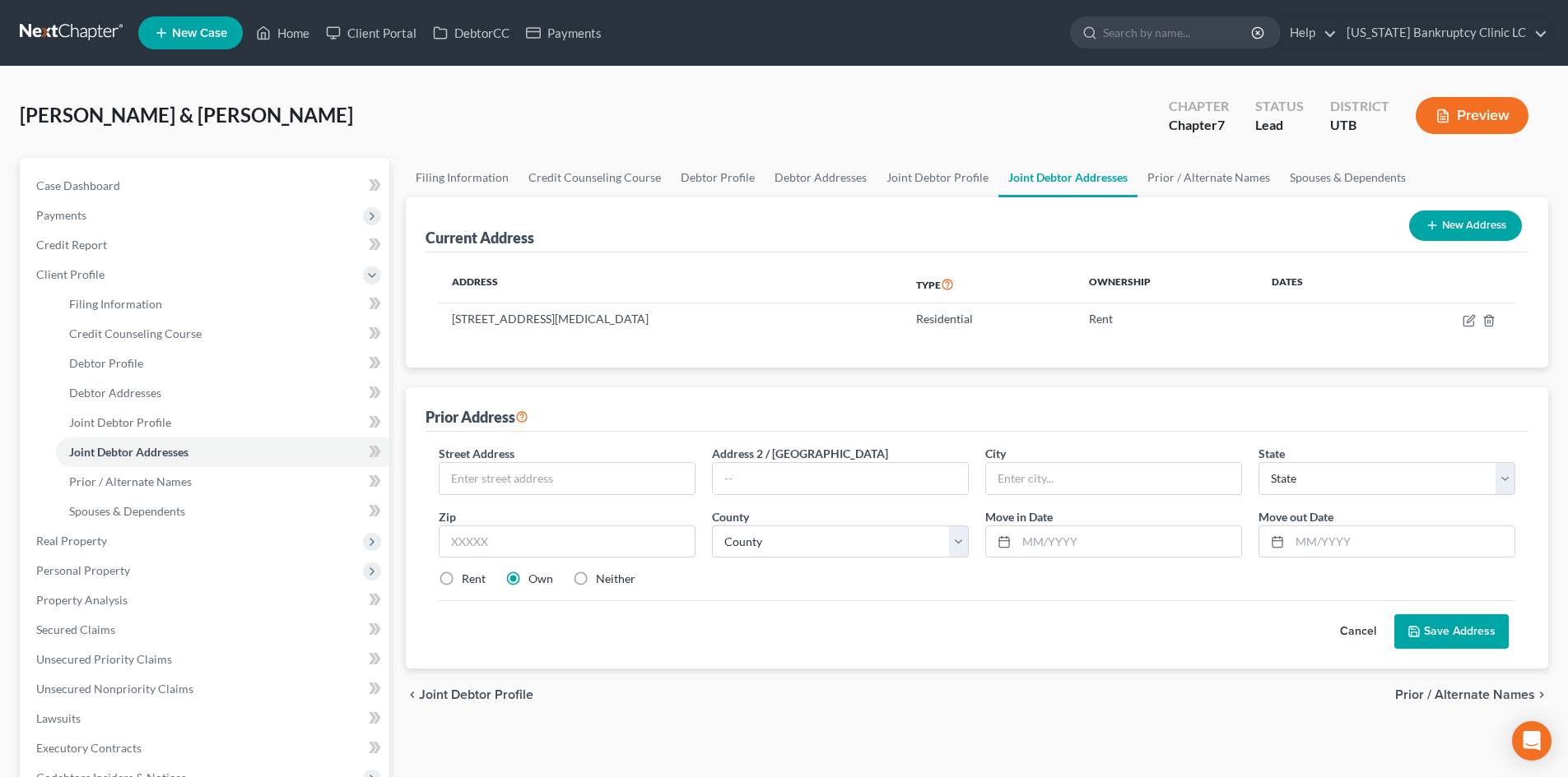
click at [577, 498] on div "Street Address * Address 2 / [GEOGRAPHIC_DATA] * State * State [US_STATE] AK AR…" at bounding box center [977, 523] width 1093 height 156
click at [584, 480] on input "text" at bounding box center [566, 479] width 255 height 31
click at [564, 537] on input "text" at bounding box center [566, 542] width 257 height 33
drag, startPoint x: 474, startPoint y: 577, endPoint x: 784, endPoint y: 543, distance: 311.9
click at [474, 576] on label "Rent" at bounding box center [473, 579] width 23 height 17
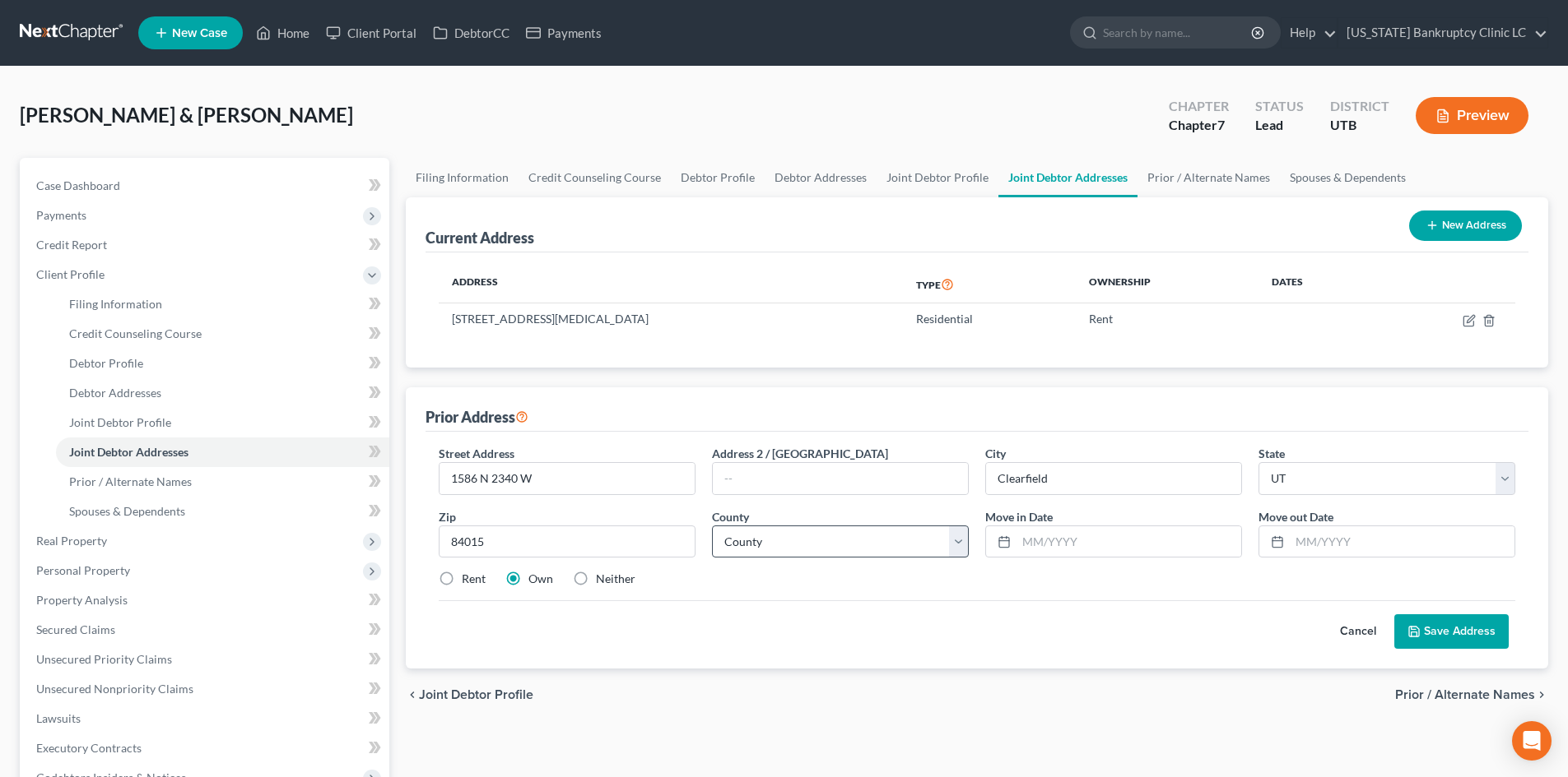
click at [474, 576] on input "Rent" at bounding box center [474, 576] width 10 height 10
click at [784, 543] on select "County" at bounding box center [840, 542] width 257 height 33
click at [712, 526] on select "County [GEOGRAPHIC_DATA] [GEOGRAPHIC_DATA] [GEOGRAPHIC_DATA] [GEOGRAPHIC_DATA] …" at bounding box center [840, 542] width 257 height 33
click at [1069, 548] on input "text" at bounding box center [1129, 542] width 224 height 31
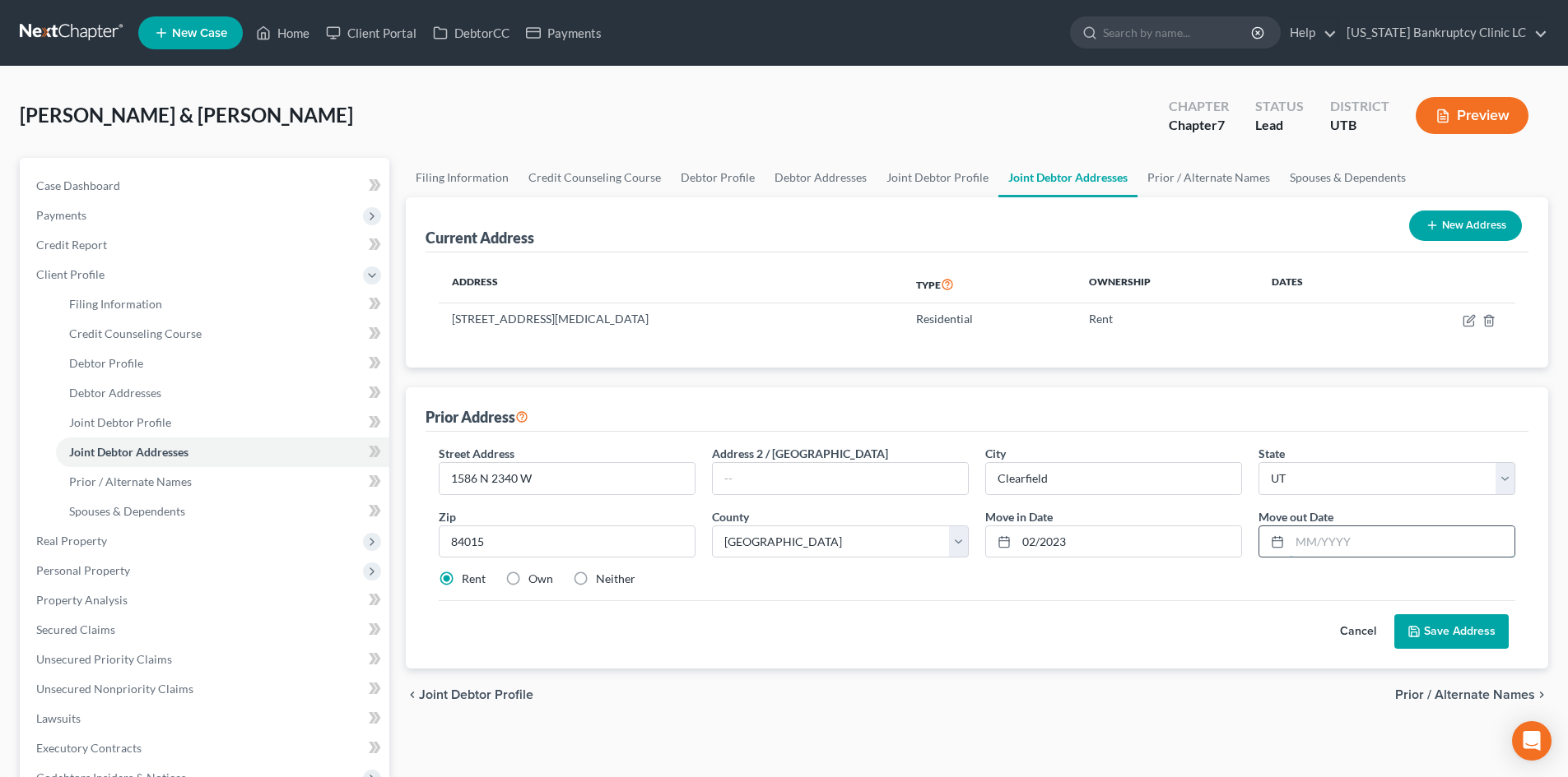
click at [1299, 552] on input "text" at bounding box center [1402, 542] width 224 height 31
drag, startPoint x: 1191, startPoint y: 624, endPoint x: 1184, endPoint y: 631, distance: 9.9
click at [1189, 627] on div "Cancel Save Address" at bounding box center [977, 625] width 1077 height 49
click at [1299, 622] on button "Save Address" at bounding box center [1451, 632] width 115 height 35
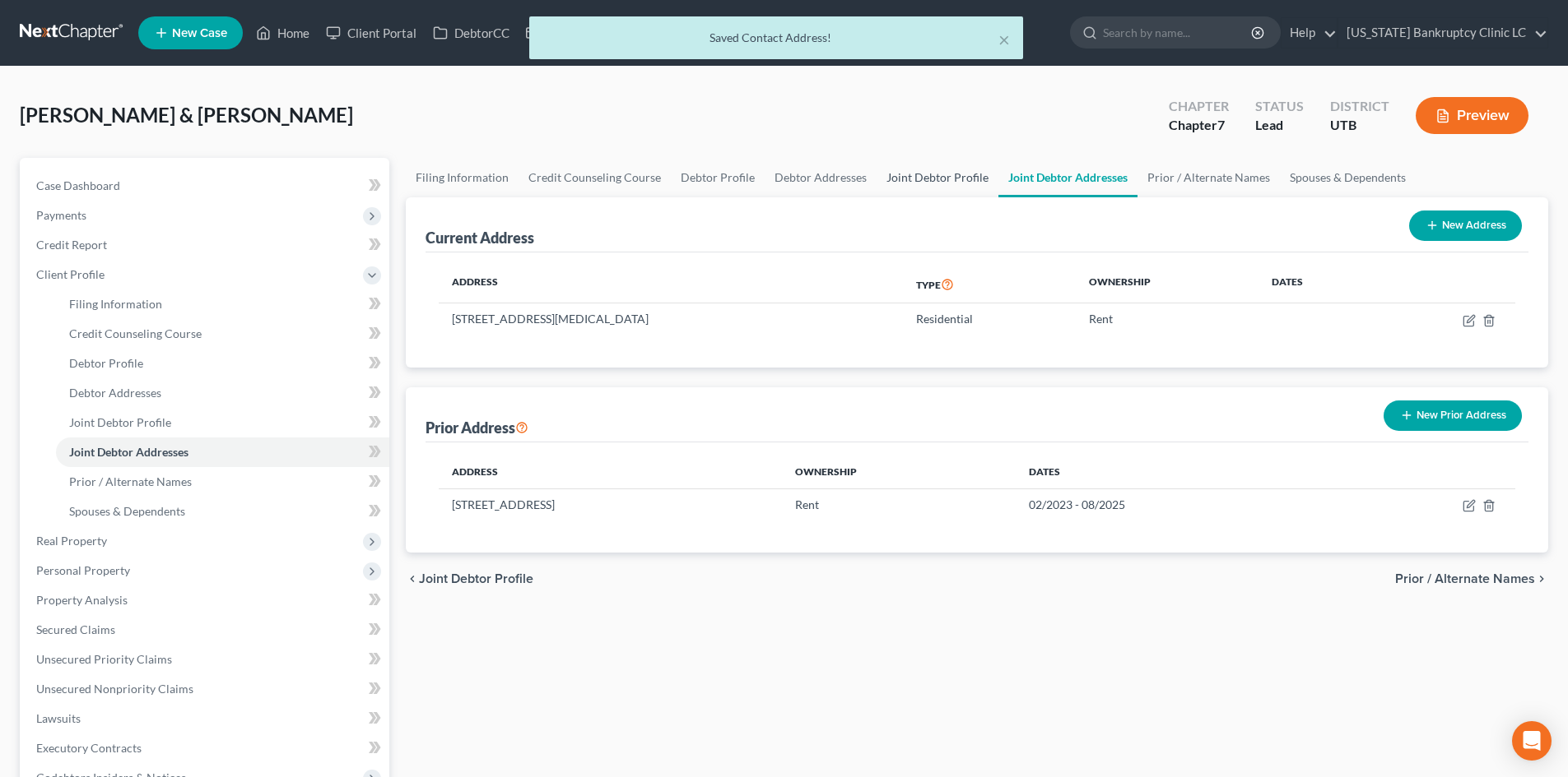
click at [935, 182] on link "Joint Debtor Profile" at bounding box center [937, 177] width 122 height 39
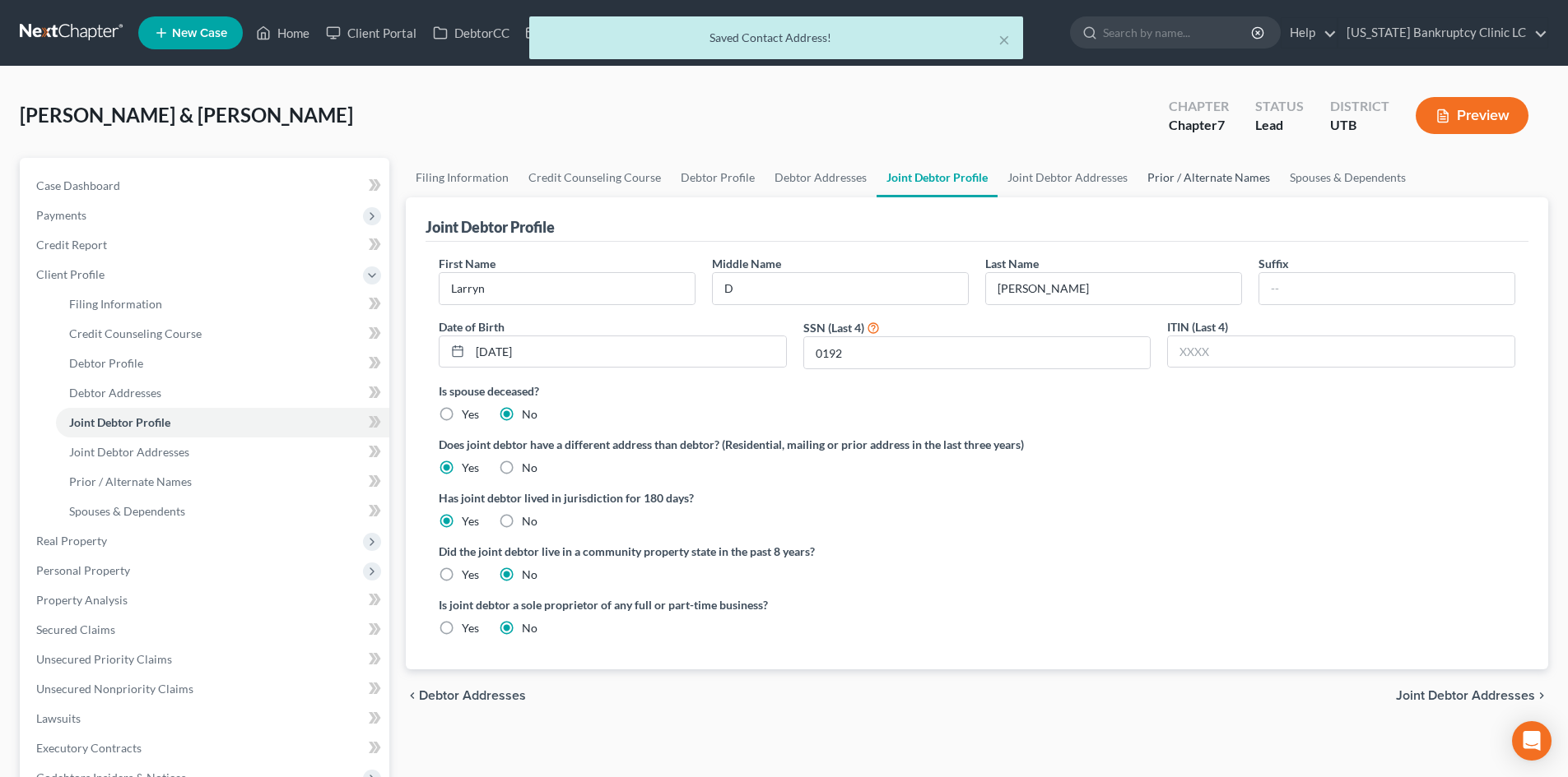
click at [1169, 173] on link "Prior / Alternate Names" at bounding box center [1209, 177] width 143 height 39
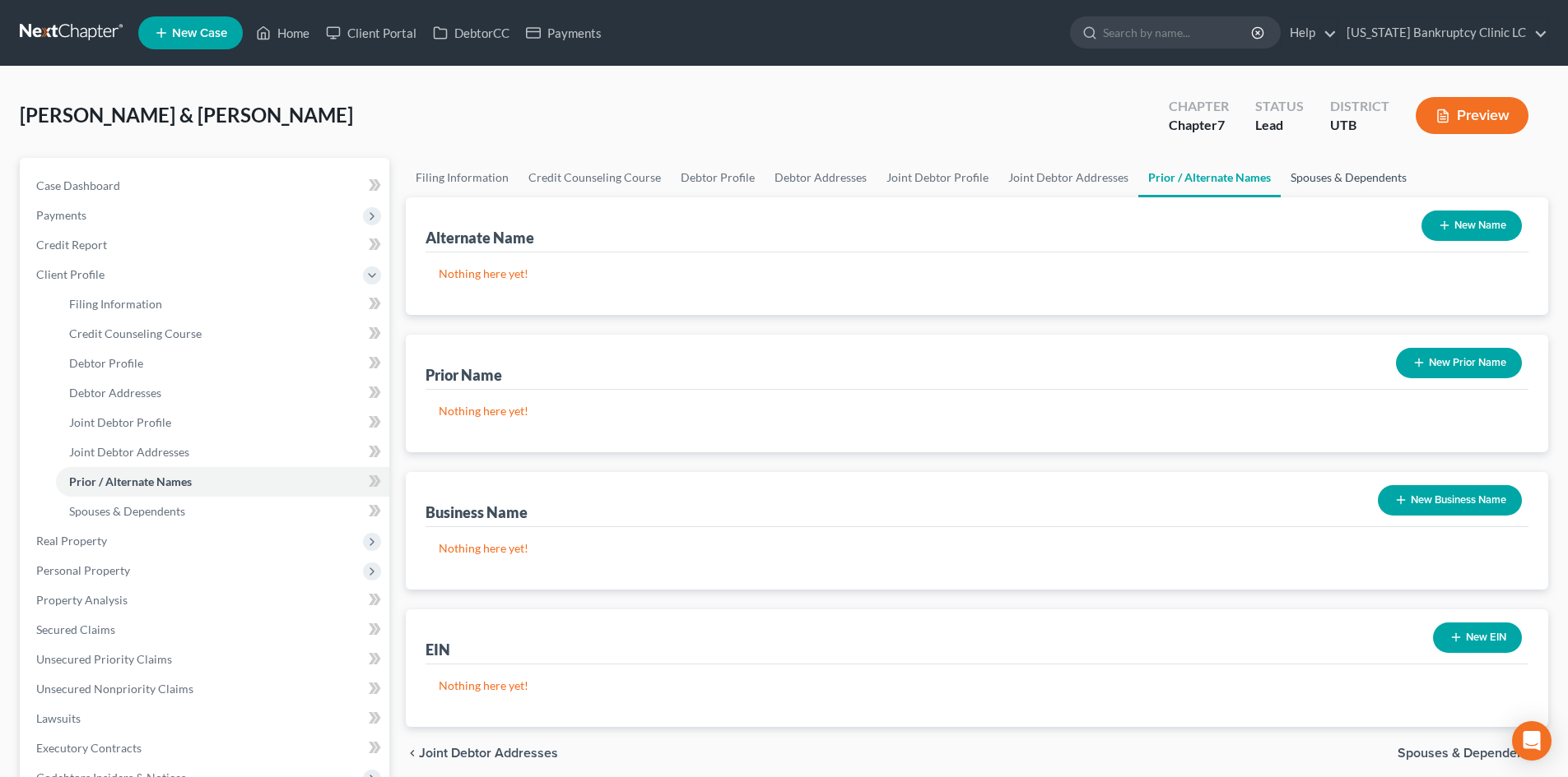
click at [1299, 189] on link "Spouses & Dependents" at bounding box center [1349, 177] width 136 height 39
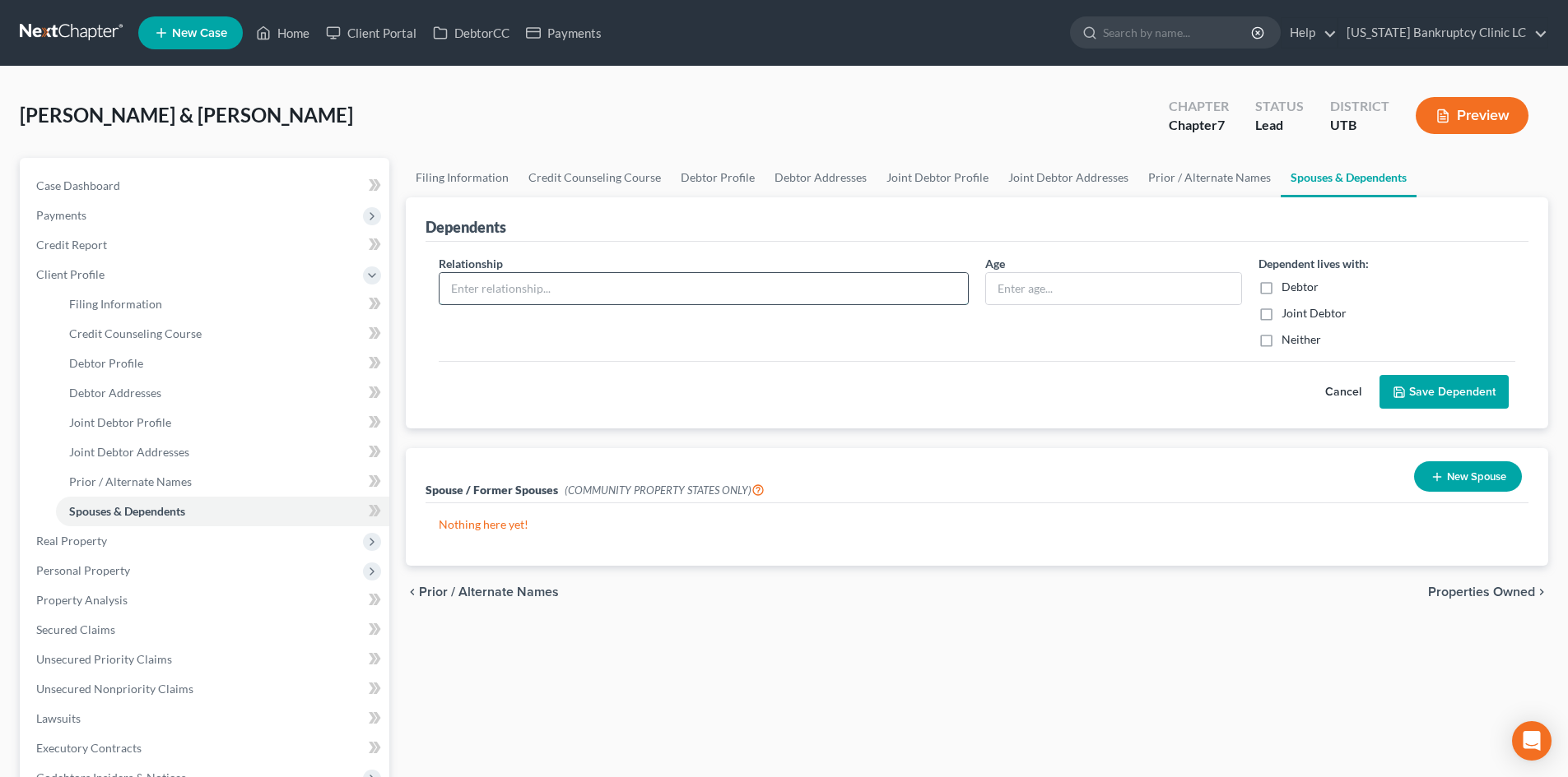
click at [650, 289] on input "text" at bounding box center [704, 289] width 529 height 31
click at [1157, 299] on input "text" at bounding box center [1113, 289] width 255 height 31
click at [1299, 280] on div "Debtor" at bounding box center [1386, 287] width 257 height 17
click at [1299, 288] on label "Debtor" at bounding box center [1300, 287] width 37 height 17
click at [1299, 288] on input "Debtor" at bounding box center [1293, 284] width 10 height 10
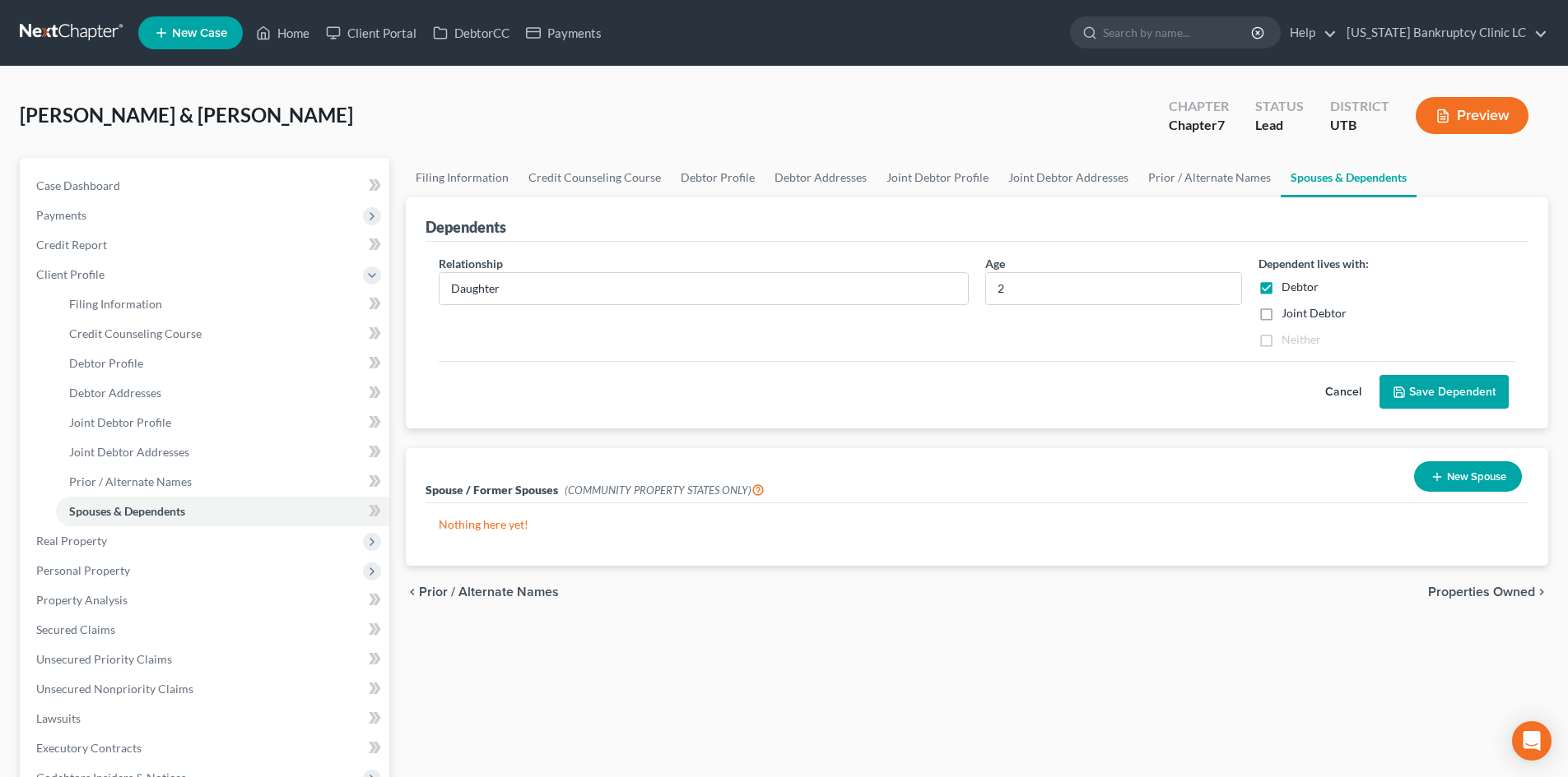
click at [1290, 311] on label "Joint Debtor" at bounding box center [1314, 313] width 65 height 17
click at [1290, 311] on input "Joint Debtor" at bounding box center [1293, 310] width 10 height 10
click at [1299, 403] on button "Save Dependent" at bounding box center [1444, 393] width 130 height 35
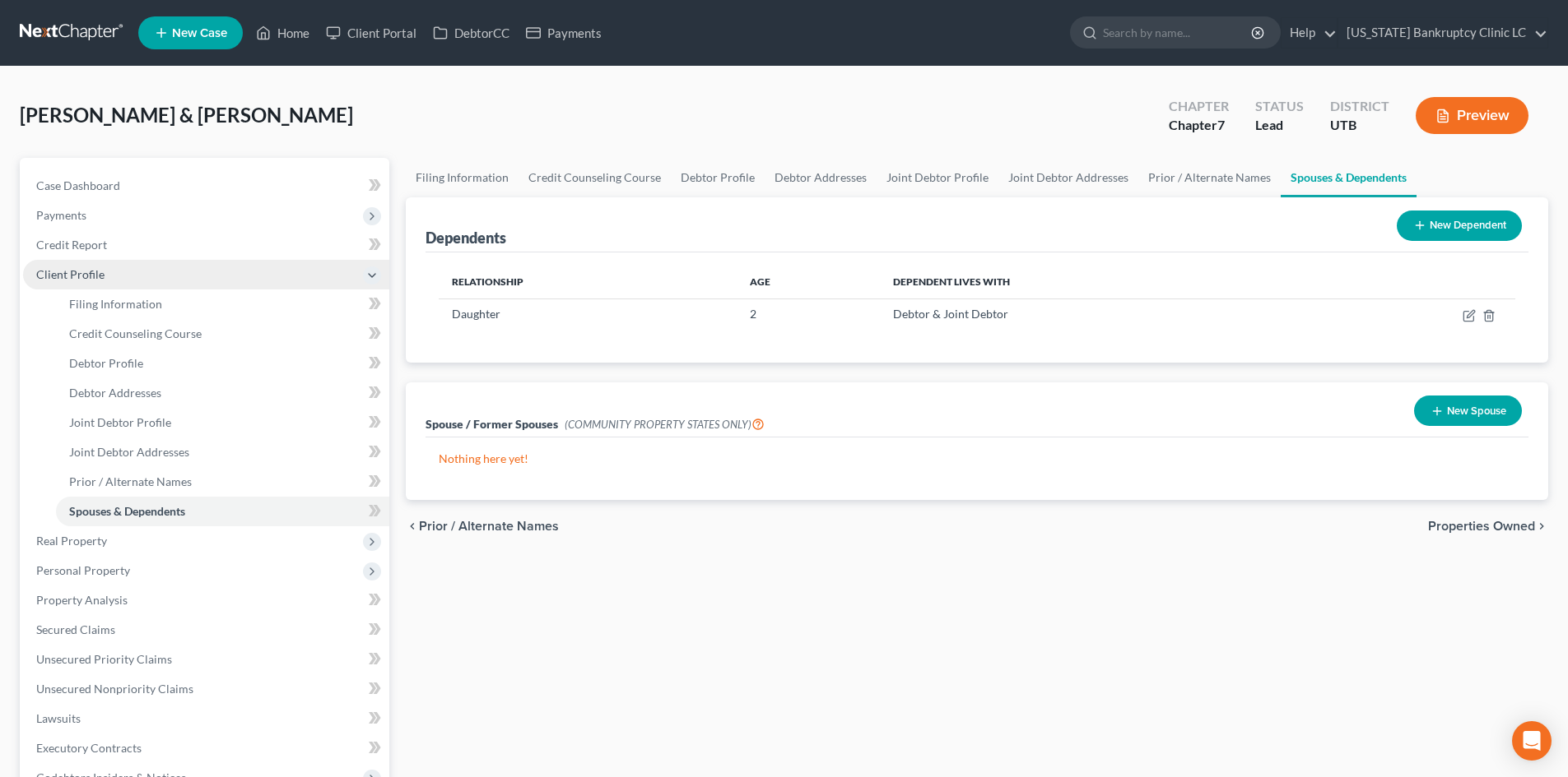
click at [99, 276] on span "Client Profile" at bounding box center [70, 275] width 69 height 14
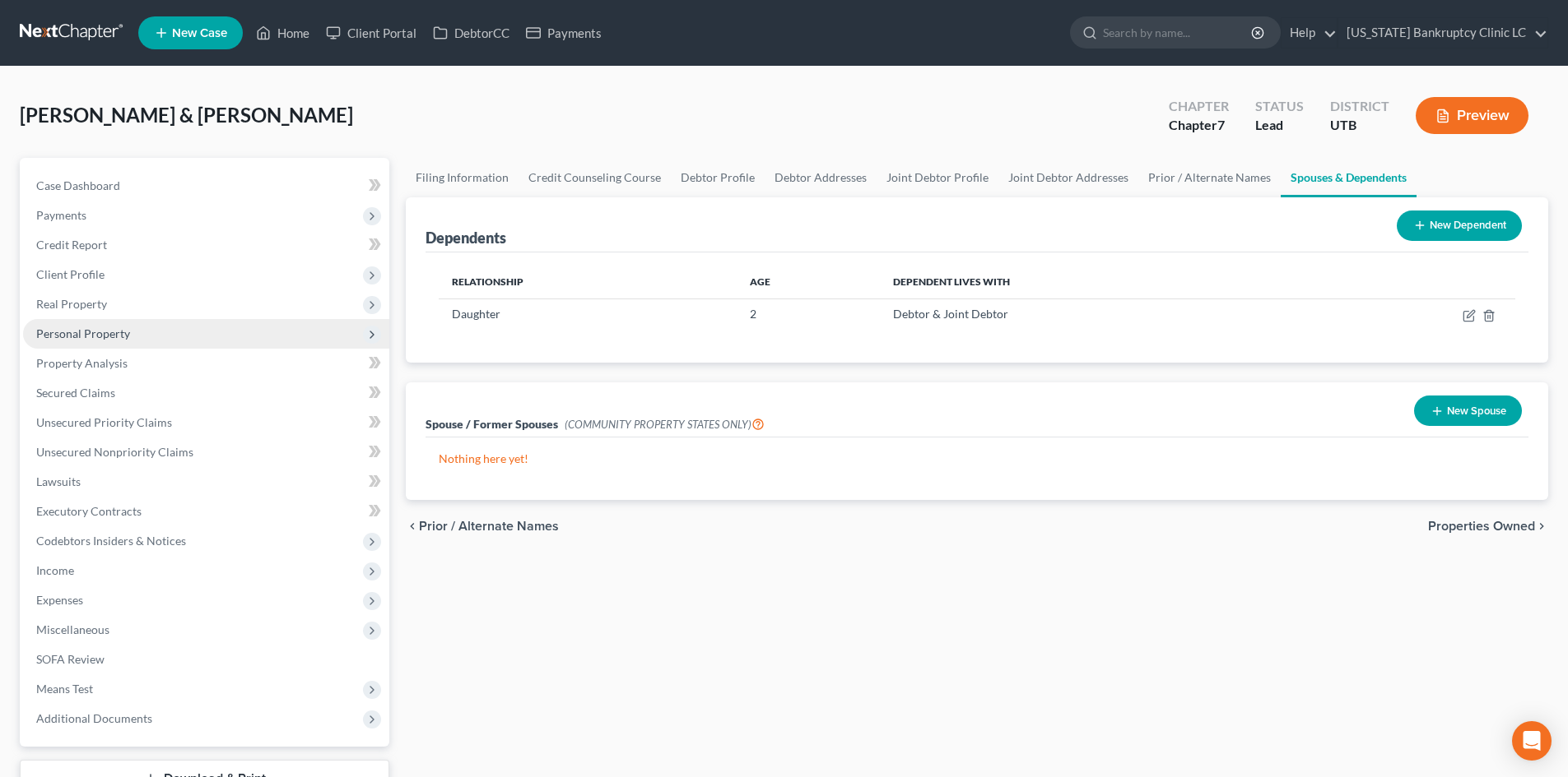
click at [102, 329] on span "Personal Property" at bounding box center [83, 334] width 94 height 14
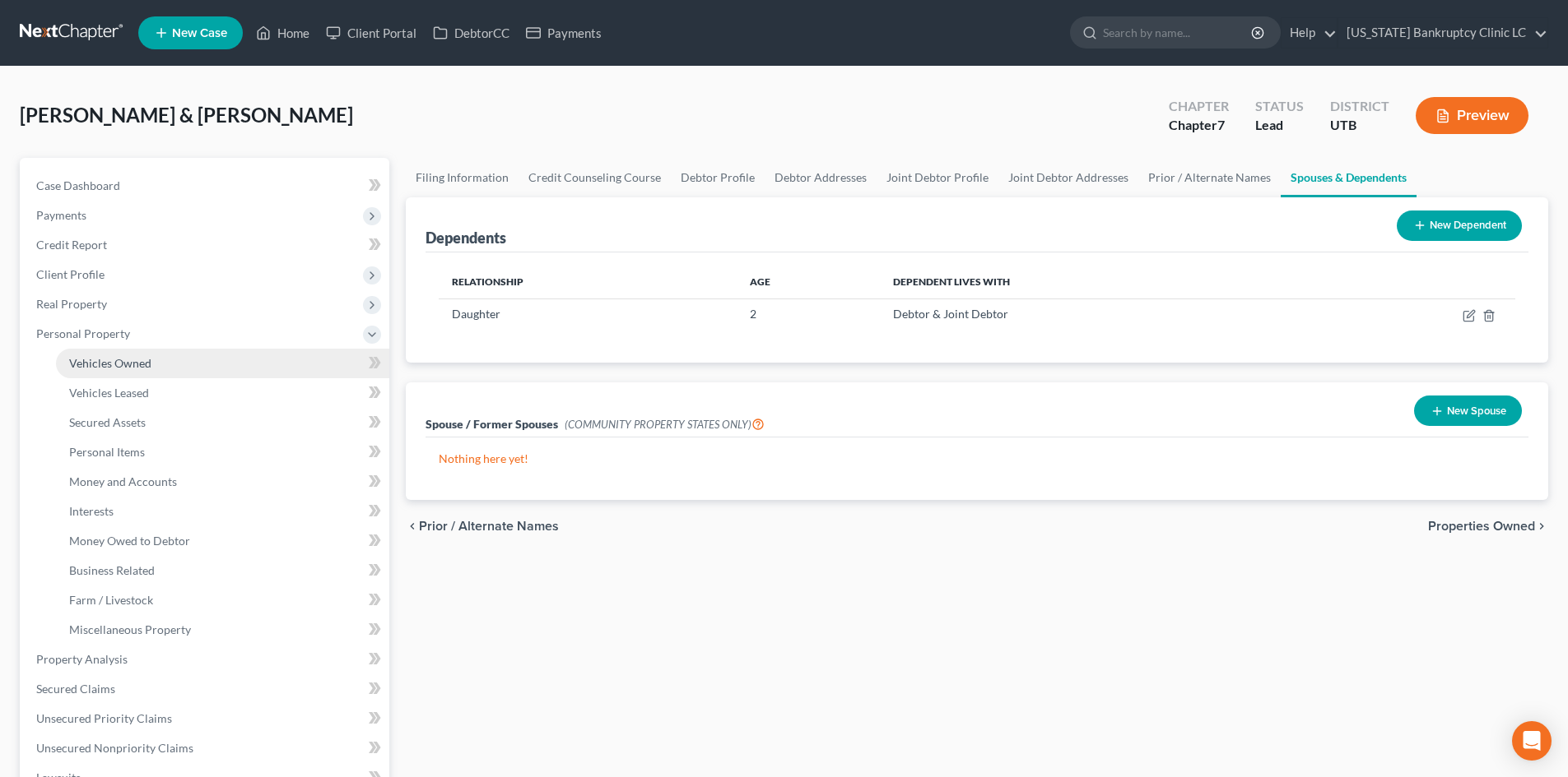
click at [116, 363] on span "Vehicles Owned" at bounding box center [110, 363] width 83 height 14
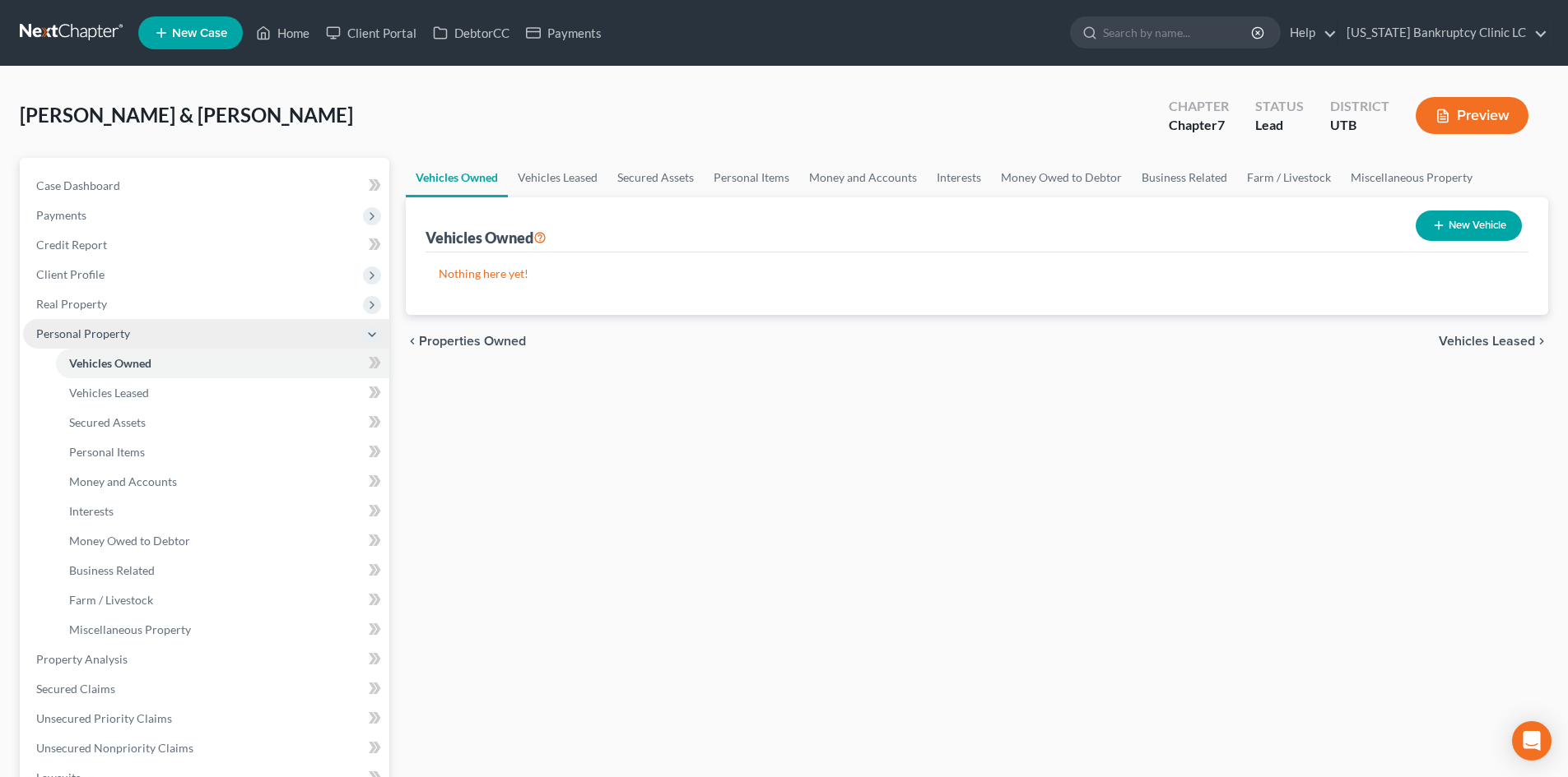
click at [106, 342] on span "Personal Property" at bounding box center [206, 334] width 366 height 30
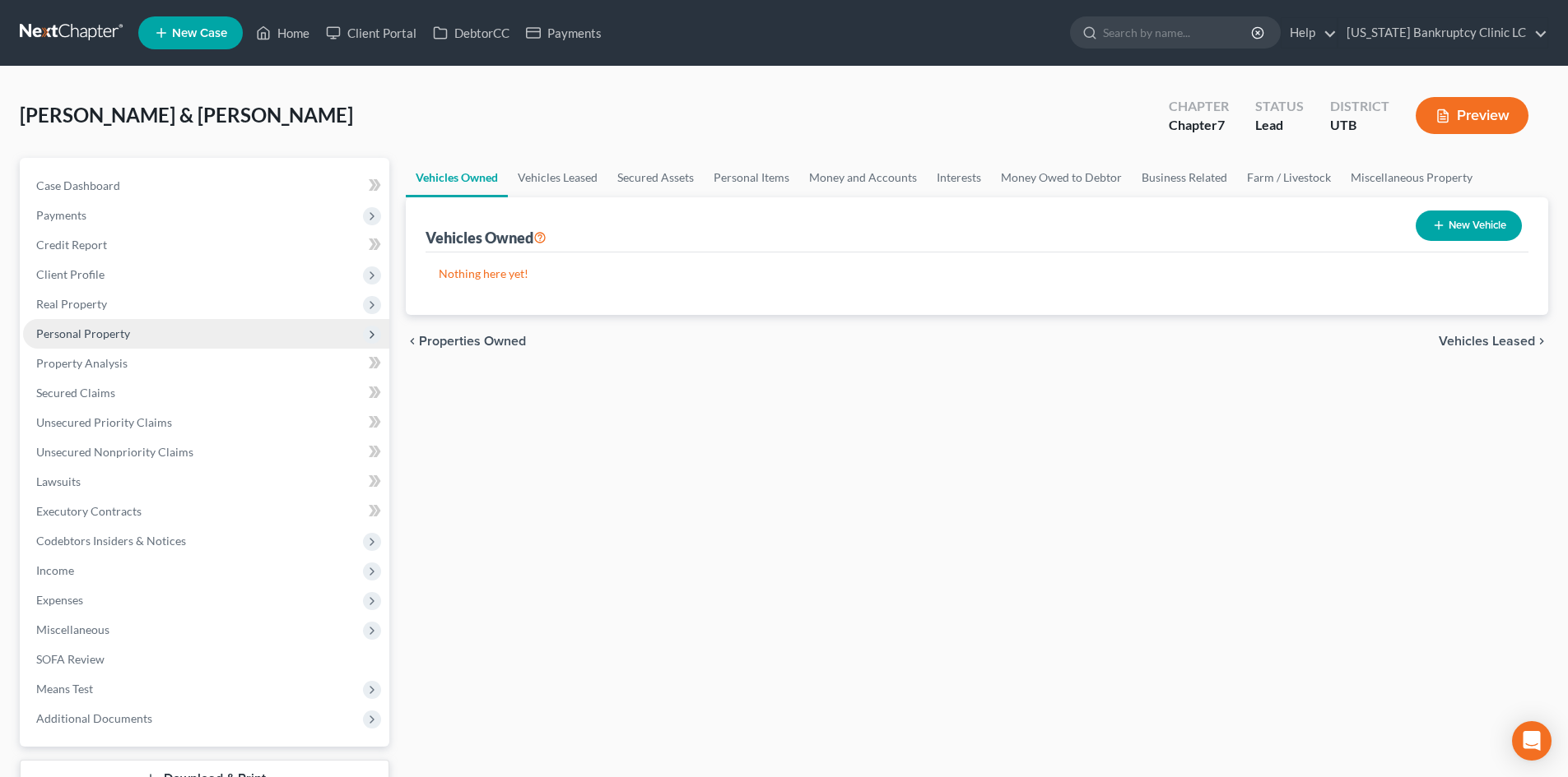
click at [106, 341] on span "Personal Property" at bounding box center [206, 334] width 366 height 30
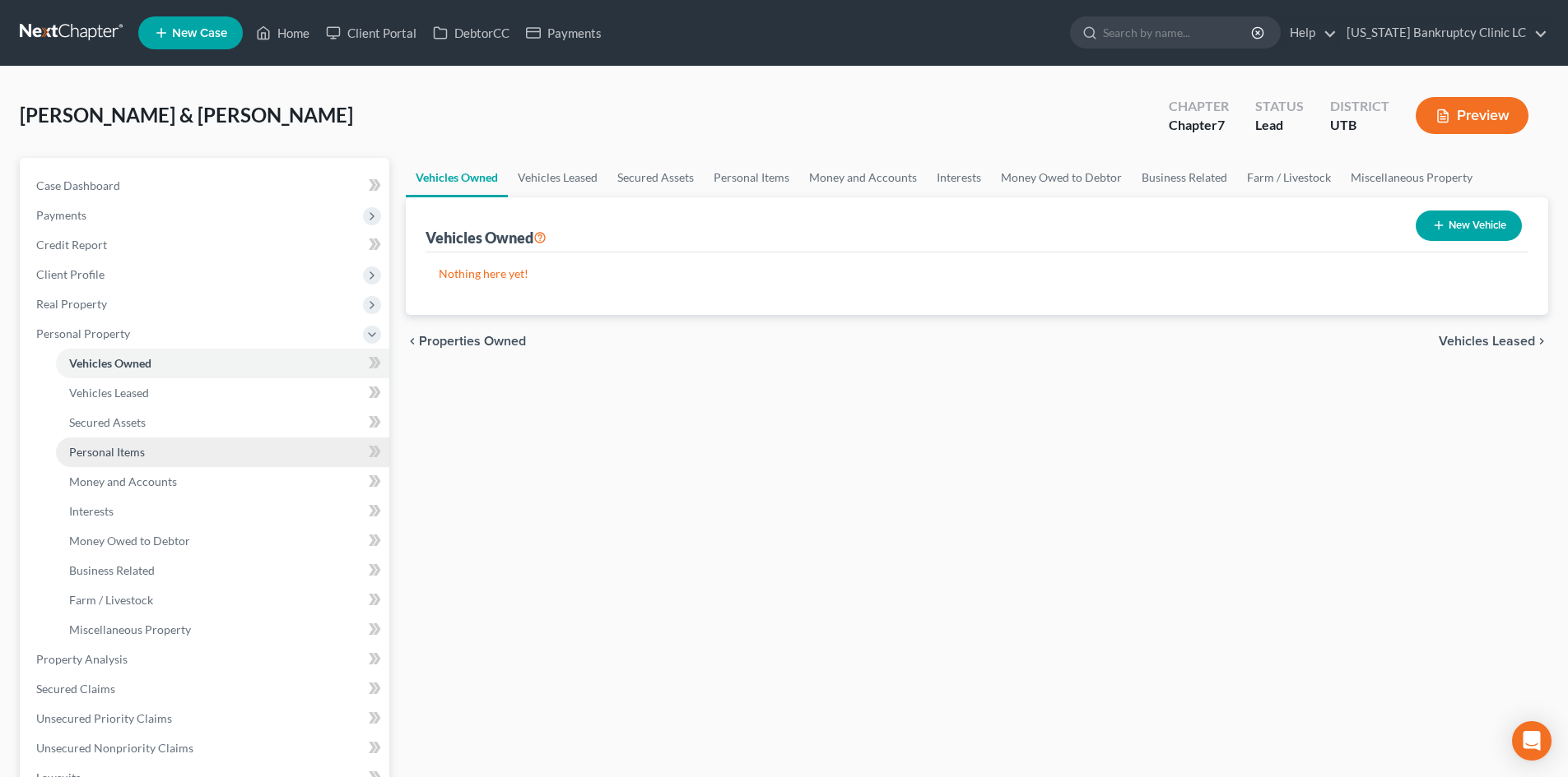
click at [154, 454] on link "Personal Items" at bounding box center [222, 453] width 333 height 30
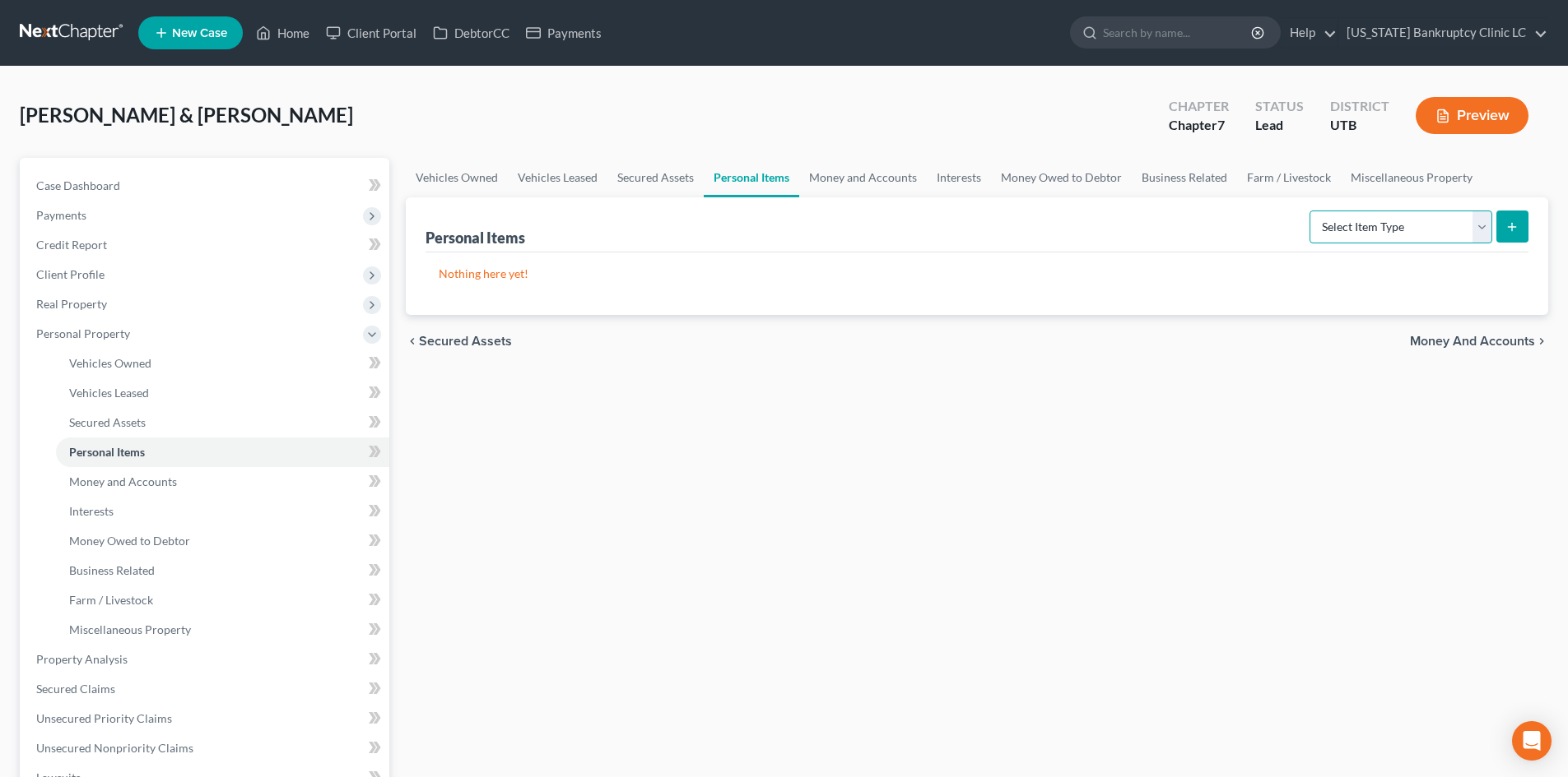
click at [1299, 219] on select "Select Item Type Clothing Collectibles Of Value Electronics Firearms Household …" at bounding box center [1401, 227] width 183 height 33
click at [1299, 210] on select "Select Item Type Clothing Collectibles Of Value Electronics Firearms Household …" at bounding box center [1401, 227] width 183 height 33
click at [1299, 233] on button "submit" at bounding box center [1512, 226] width 32 height 32
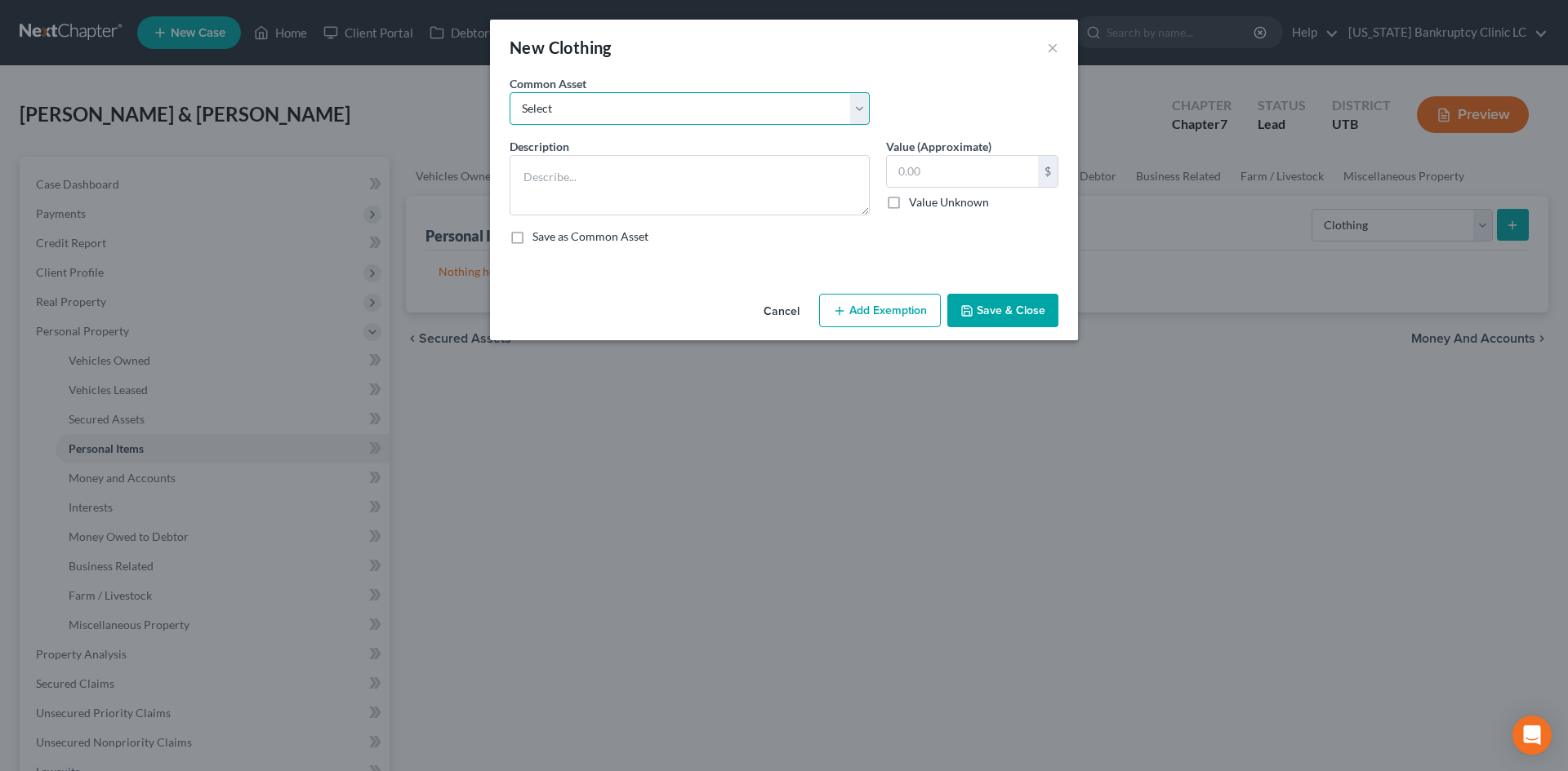
click at [571, 112] on select "Select All Clothing" at bounding box center [690, 109] width 360 height 33
click at [510, 92] on select "Select All Clothing" at bounding box center [690, 109] width 360 height 33
click at [866, 314] on button "Add Exemption" at bounding box center [879, 311] width 122 height 34
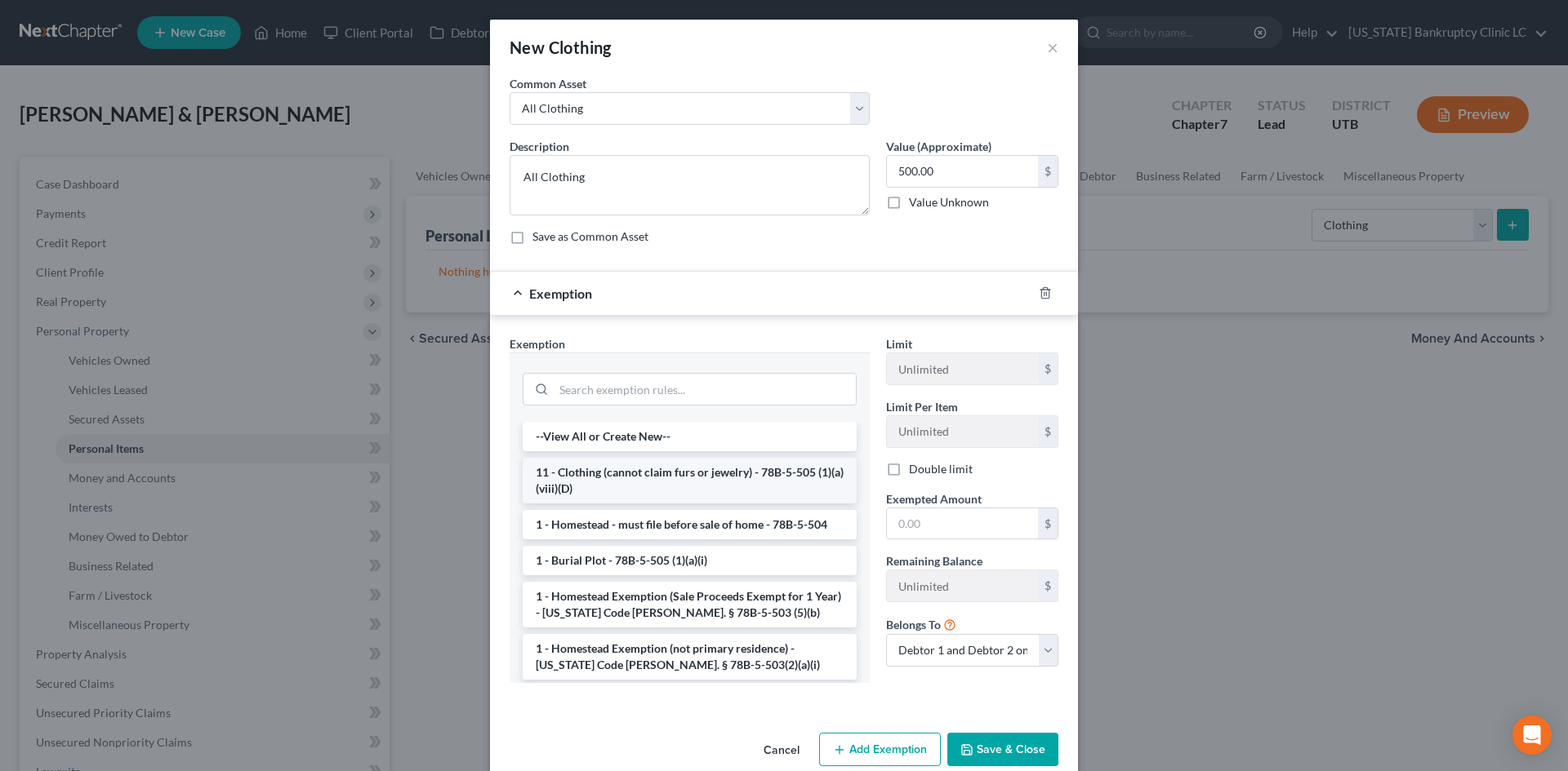
click at [581, 480] on li "11 - Clothing (cannot claim furs or jewelry) - 78B-5-505 (1)(a)(viii)(D)" at bounding box center [690, 480] width 334 height 46
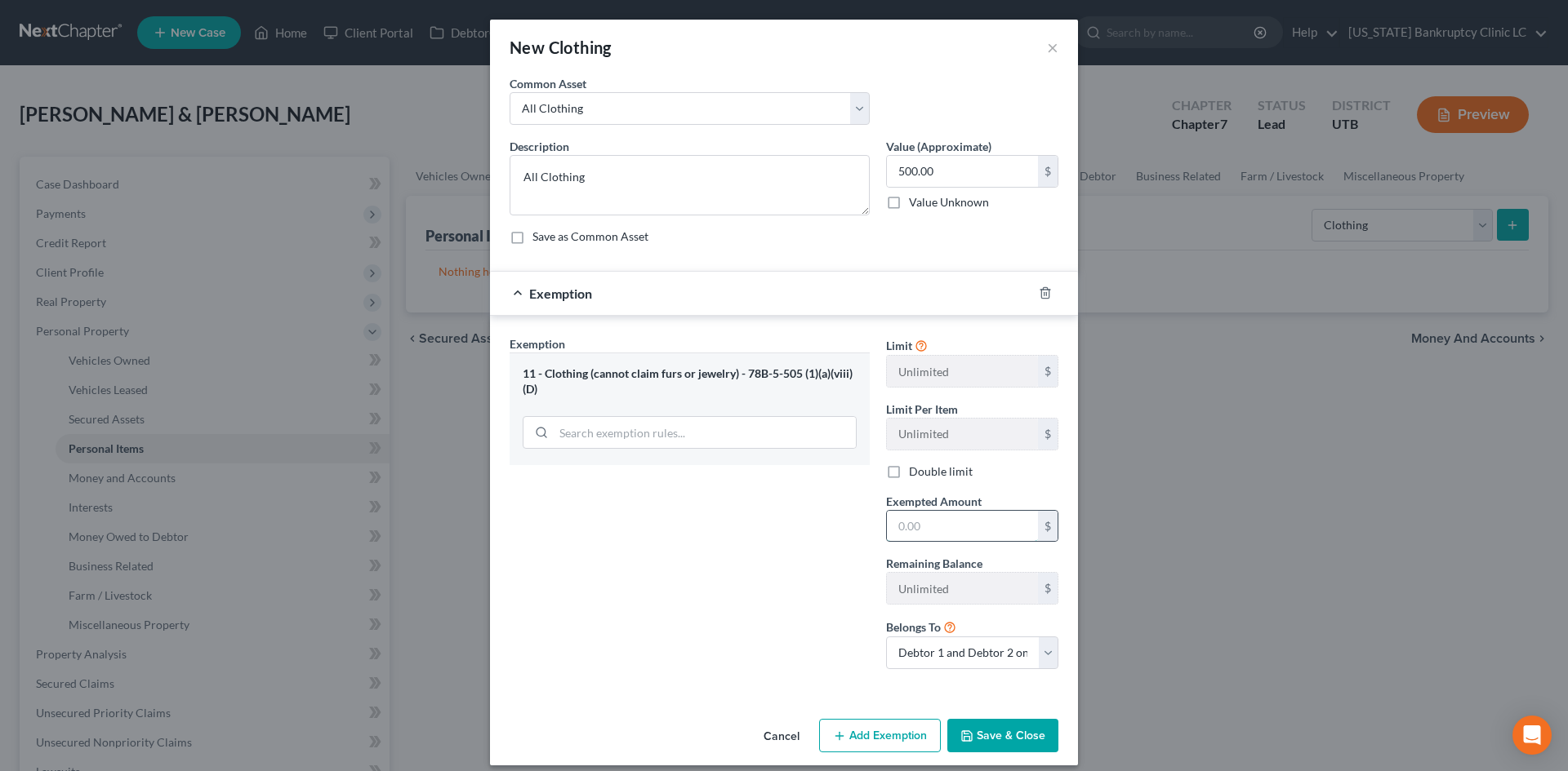
drag, startPoint x: 961, startPoint y: 529, endPoint x: 957, endPoint y: 517, distance: 12.6
click at [961, 529] on input "text" at bounding box center [962, 526] width 151 height 31
click at [732, 543] on div "Exemption Set must be selected for CA. Exemption * 11 - Clothing (cannot claim …" at bounding box center [690, 509] width 376 height 347
click at [986, 696] on button "Save & Close" at bounding box center [1003, 737] width 111 height 34
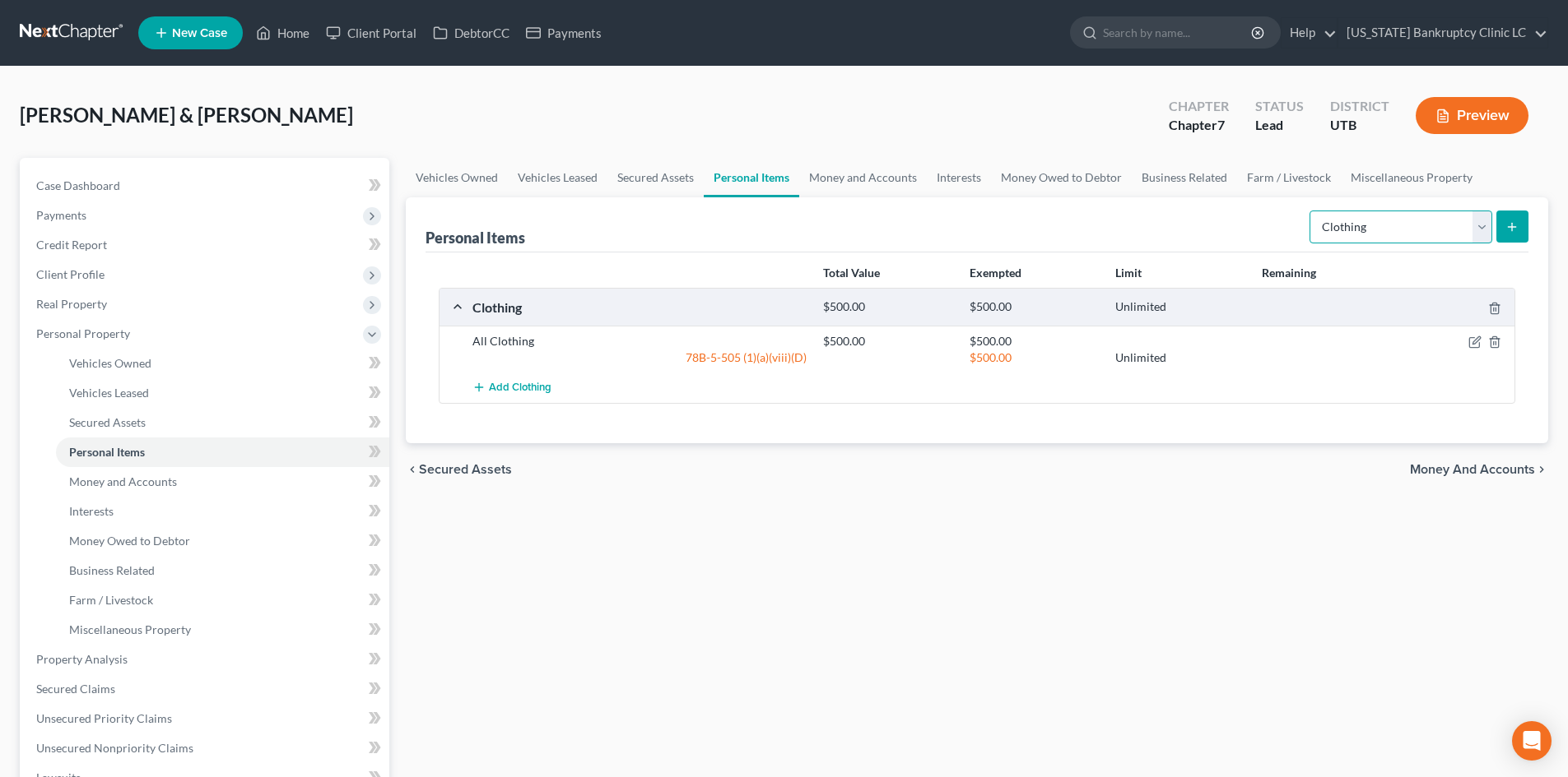
click at [1299, 225] on select "Select Item Type Clothing Collectibles Of Value Electronics Firearms Household …" at bounding box center [1401, 227] width 183 height 33
click at [1299, 210] on select "Select Item Type Clothing Collectibles Of Value Electronics Firearms Household …" at bounding box center [1401, 227] width 183 height 33
click at [1299, 225] on icon "submit" at bounding box center [1511, 227] width 13 height 13
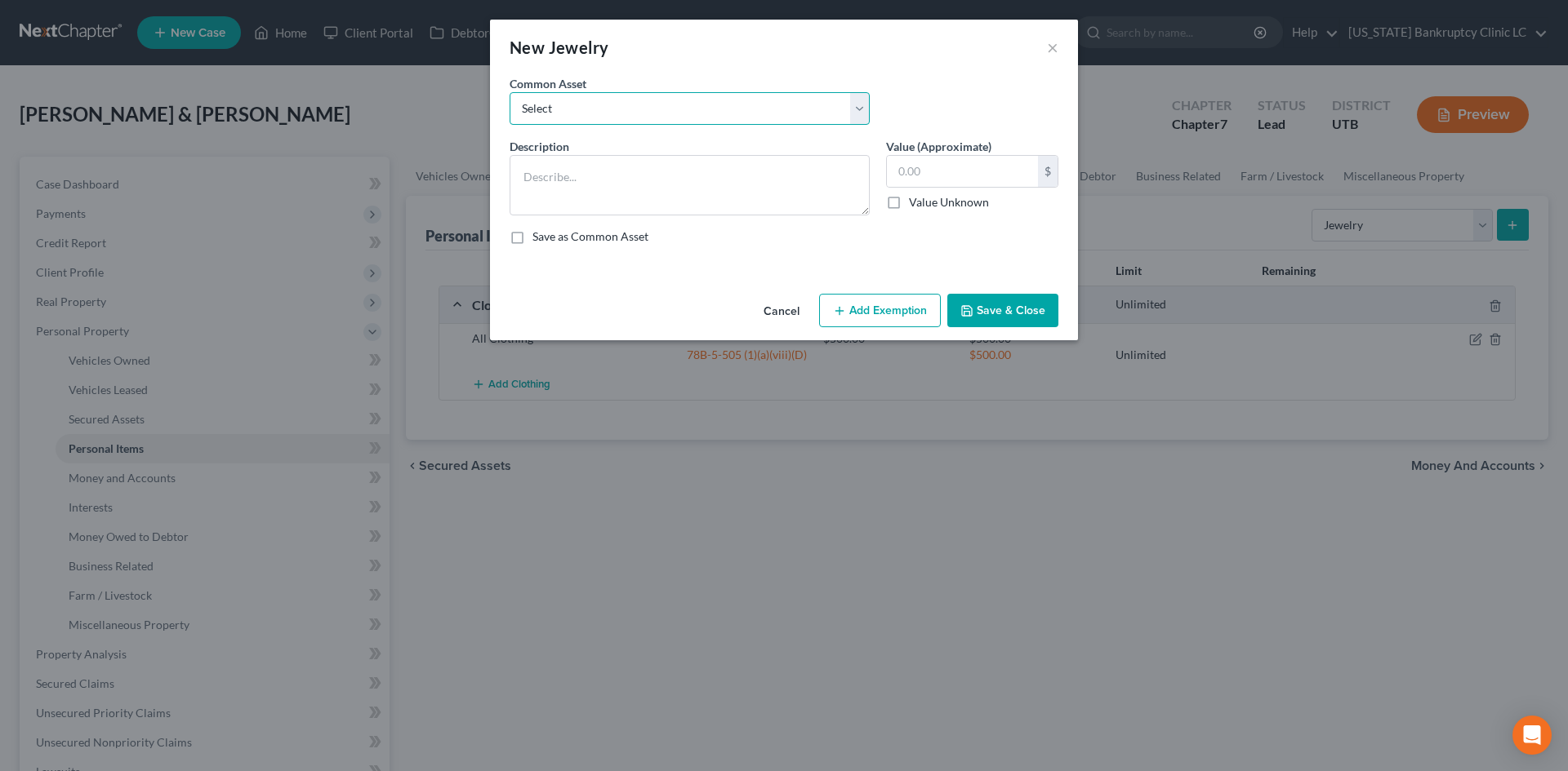
click at [588, 116] on select "Select Jewelry, Watches & Accessories Jewelry, Watches & Accessories Wedding Ri…" at bounding box center [690, 109] width 360 height 33
click at [510, 92] on select "Select Jewelry, Watches & Accessories Jewelry, Watches & Accessories Wedding Ri…" at bounding box center [690, 109] width 360 height 33
click at [968, 166] on input "300.00" at bounding box center [962, 172] width 151 height 31
click at [958, 226] on div "Description * Wedding Rings Value (Approximate) 1,500.00 $ Value Unknown Balanc…" at bounding box center [784, 197] width 565 height 120
click at [984, 322] on button "Save & Close" at bounding box center [1003, 311] width 111 height 34
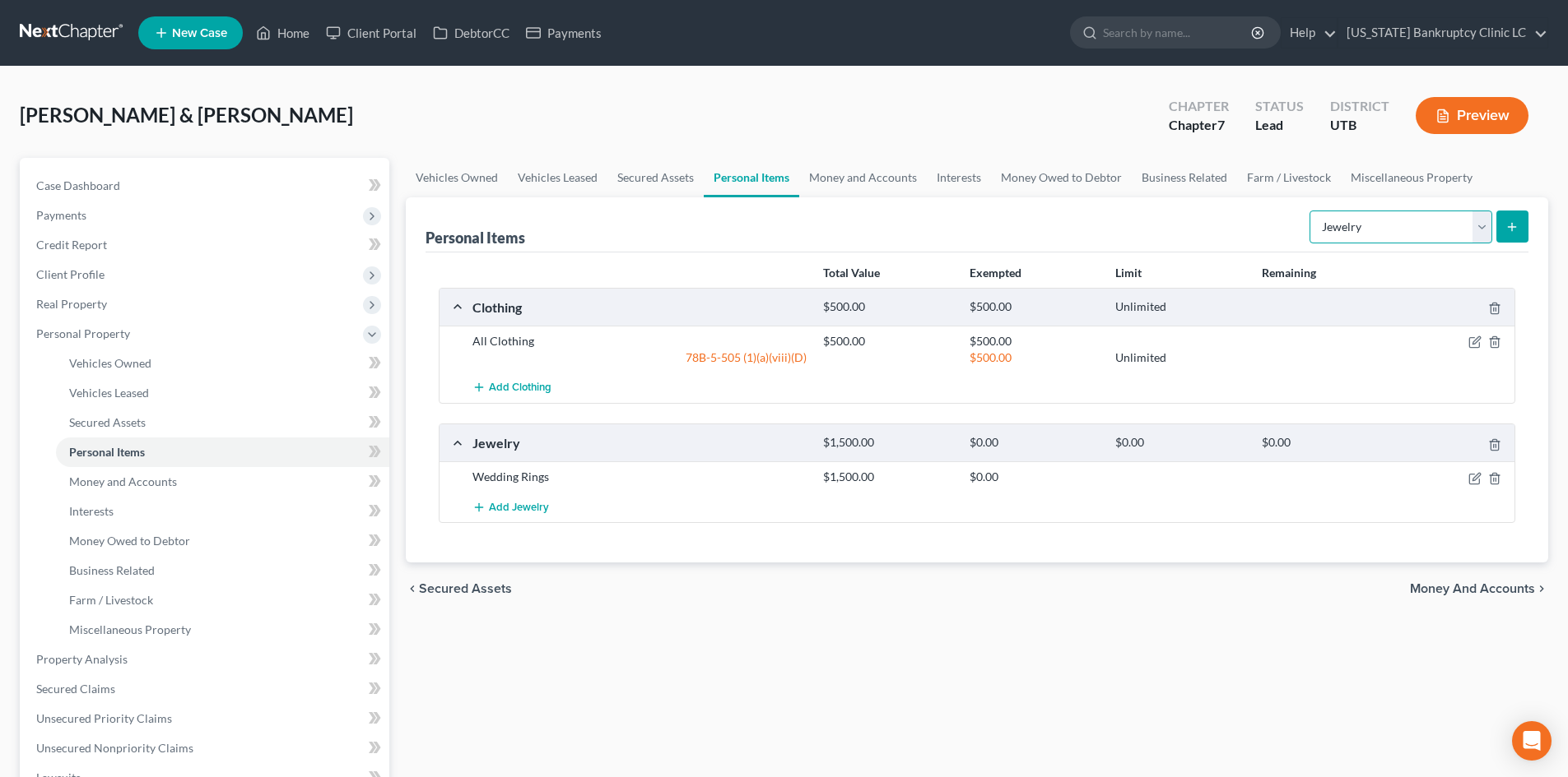
click at [1299, 231] on select "Select Item Type Clothing Collectibles Of Value Electronics Firearms Household …" at bounding box center [1401, 227] width 183 height 33
click at [1299, 210] on select "Select Item Type Clothing Collectibles Of Value Electronics Firearms Household …" at bounding box center [1401, 227] width 183 height 33
click at [1299, 233] on button "submit" at bounding box center [1512, 226] width 32 height 32
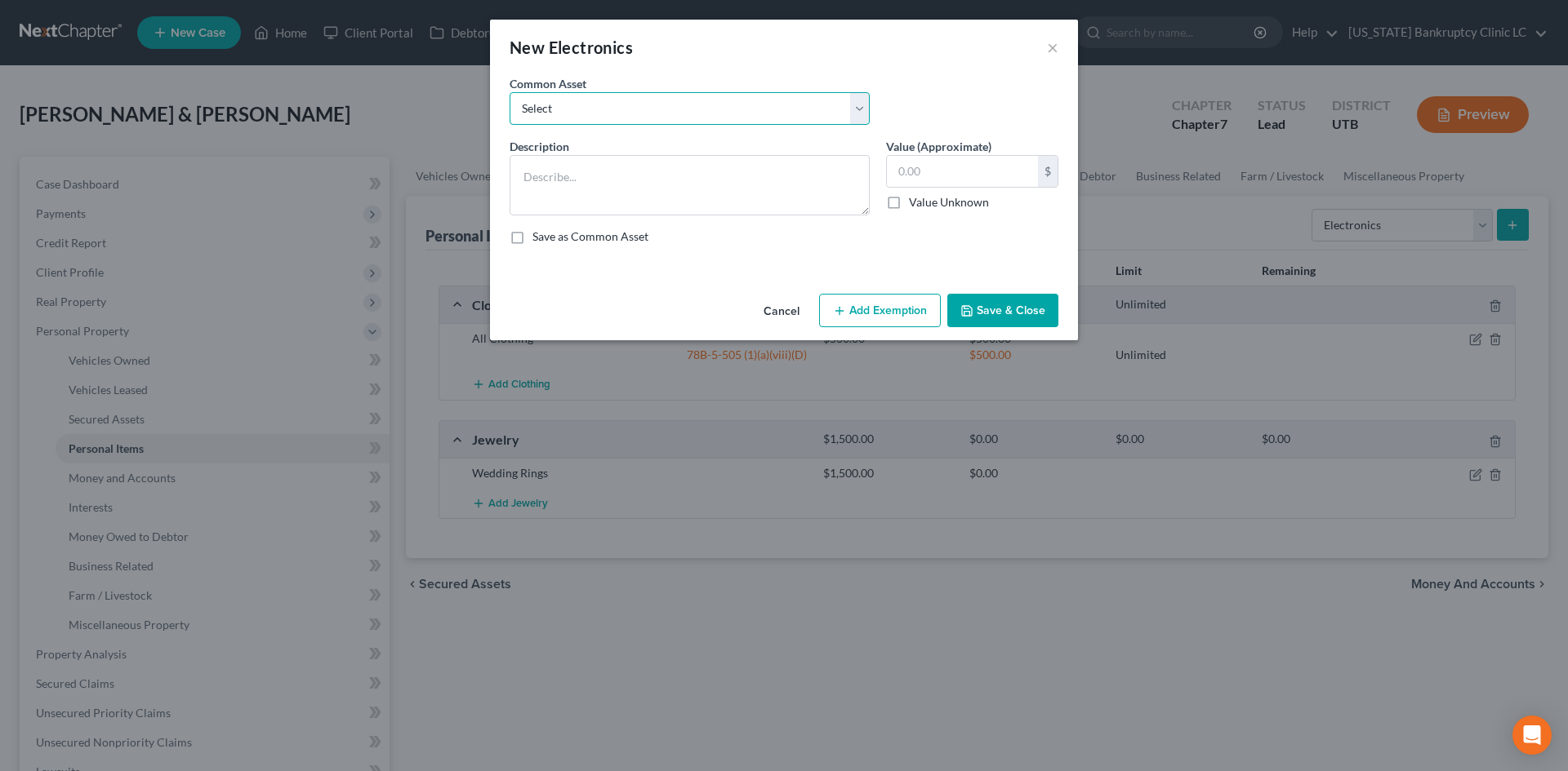
click at [627, 121] on select "Select Television Tablet Computer Printer Cell Phone Gaming Console Smart Watch…" at bounding box center [690, 109] width 360 height 33
click at [510, 92] on select "Select Television Tablet Computer Printer Cell Phone Gaming Console Smart Watch…" at bounding box center [690, 109] width 360 height 33
click at [538, 206] on textarea "Television Tablet Computer Printer Cell Phone Gaming Console Smart Watch Drone" at bounding box center [690, 185] width 360 height 60
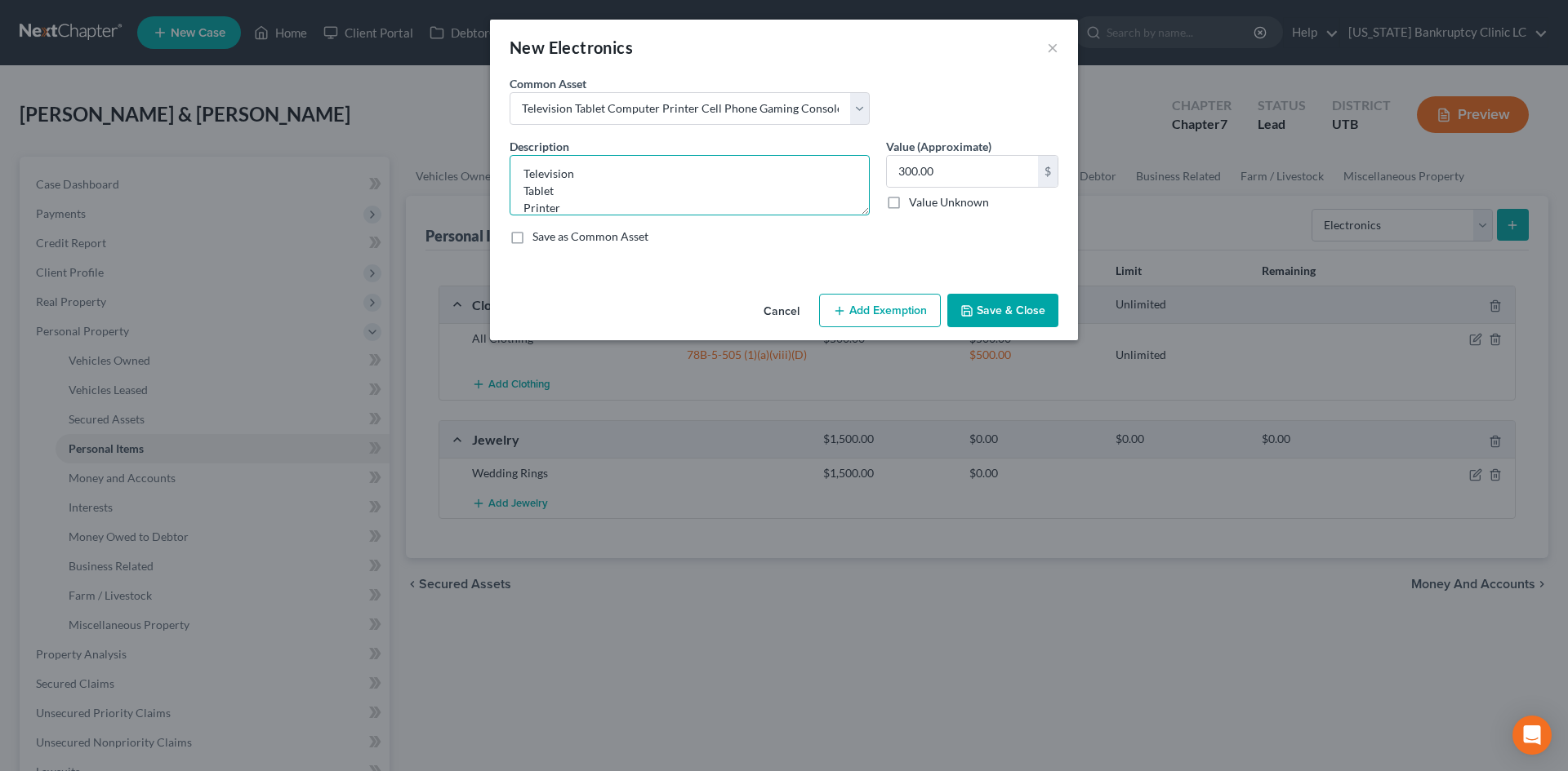
click at [538, 206] on textarea "Television Tablet Printer Cell Phone Gaming Console Smart Watch Drone" at bounding box center [690, 185] width 360 height 60
click at [538, 206] on textarea "Television Tablet Cell Phone Gaming Console Smart Watch Drone" at bounding box center [690, 185] width 360 height 60
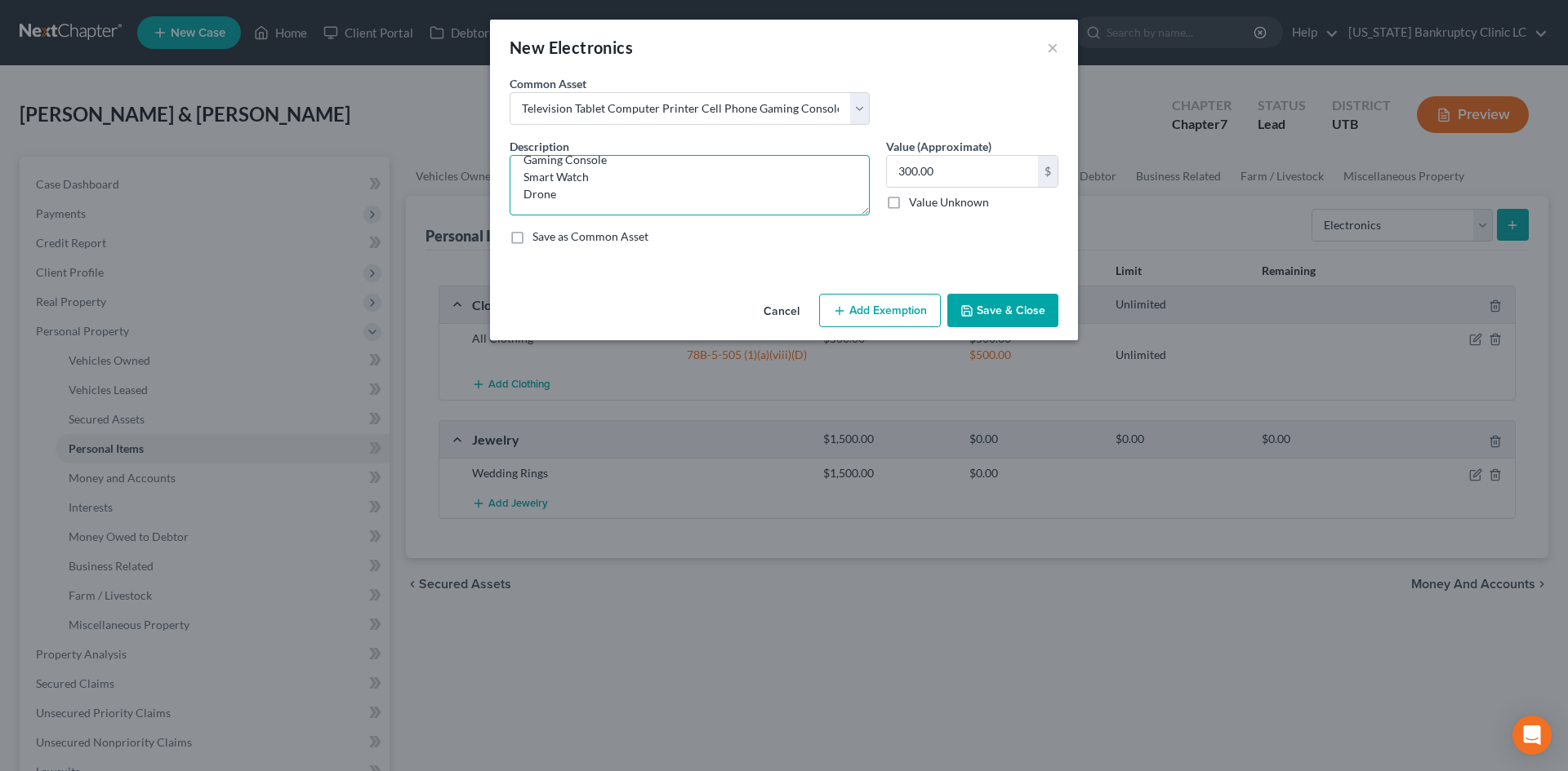
click at [531, 191] on textarea "Television Tablet Cell Phone Gaming Console Smart Watch Drone" at bounding box center [690, 185] width 360 height 60
click at [573, 161] on textarea "Television Tablet Cell Phone Gaming Console Smart Watch" at bounding box center [690, 185] width 360 height 60
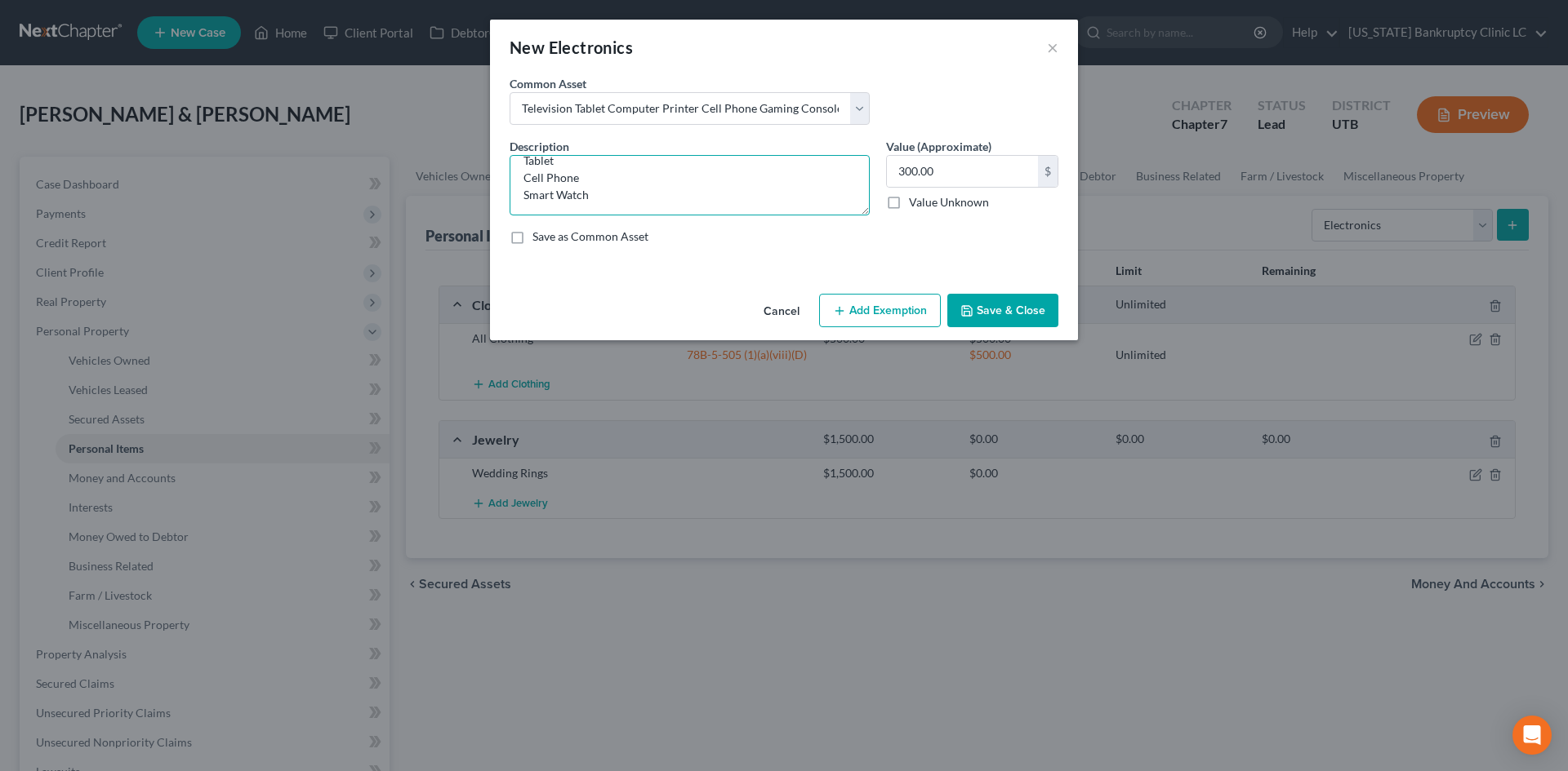
scroll to position [52, 0]
click at [965, 172] on input "300.00" at bounding box center [962, 172] width 151 height 31
drag, startPoint x: 998, startPoint y: 298, endPoint x: 1010, endPoint y: 363, distance: 66.1
click at [999, 298] on button "Save & Close" at bounding box center [1003, 311] width 111 height 34
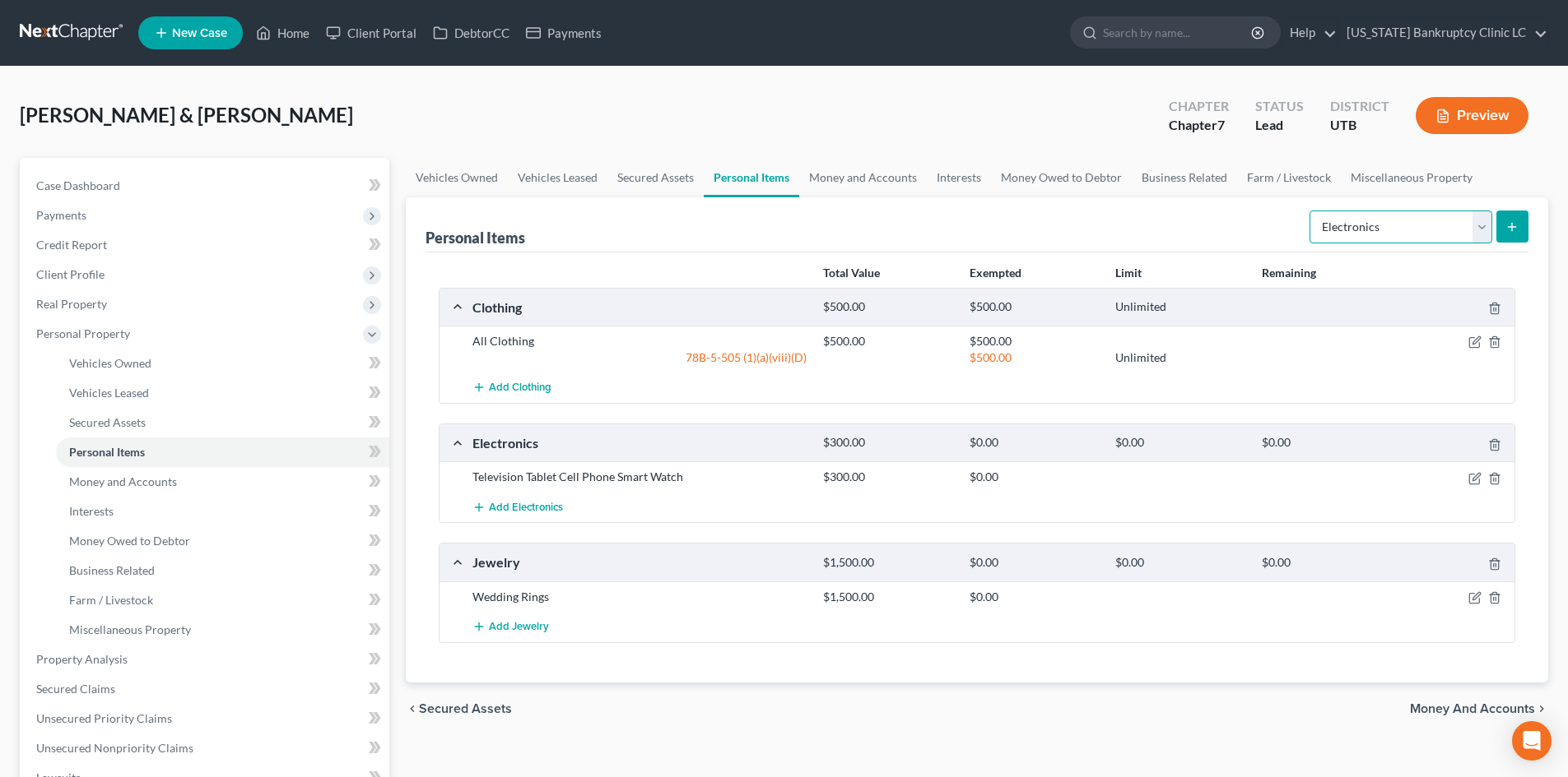
drag, startPoint x: 1430, startPoint y: 227, endPoint x: 1419, endPoint y: 242, distance: 18.6
click at [1299, 227] on select "Select Item Type Clothing Collectibles Of Value Electronics Firearms Household …" at bounding box center [1401, 227] width 183 height 33
click at [1299, 210] on select "Select Item Type Clothing Collectibles Of Value Electronics Firearms Household …" at bounding box center [1401, 227] width 183 height 33
click at [1299, 223] on button "submit" at bounding box center [1512, 226] width 32 height 32
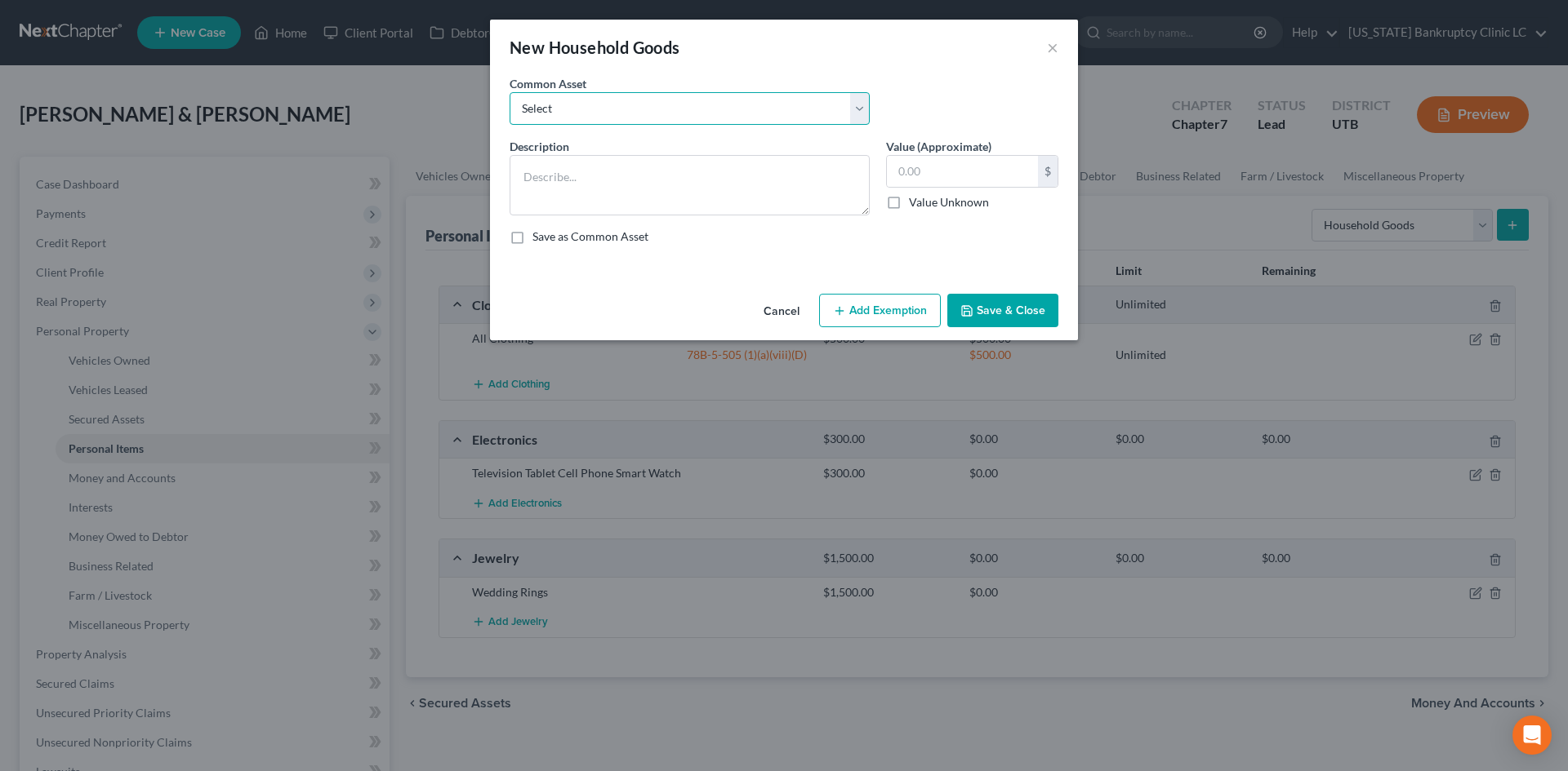
click at [596, 107] on select "Select Couch Chair Entertainment Center End/Coffee Table Stove/Cooking unit Sof…" at bounding box center [690, 109] width 360 height 33
click at [510, 92] on select "Select Couch Chair Entertainment Center End/Coffee Table Stove/Cooking unit Sof…" at bounding box center [690, 109] width 360 height 33
click at [933, 170] on input "550.00" at bounding box center [962, 172] width 151 height 31
click at [903, 314] on button "Add Exemption" at bounding box center [879, 311] width 122 height 34
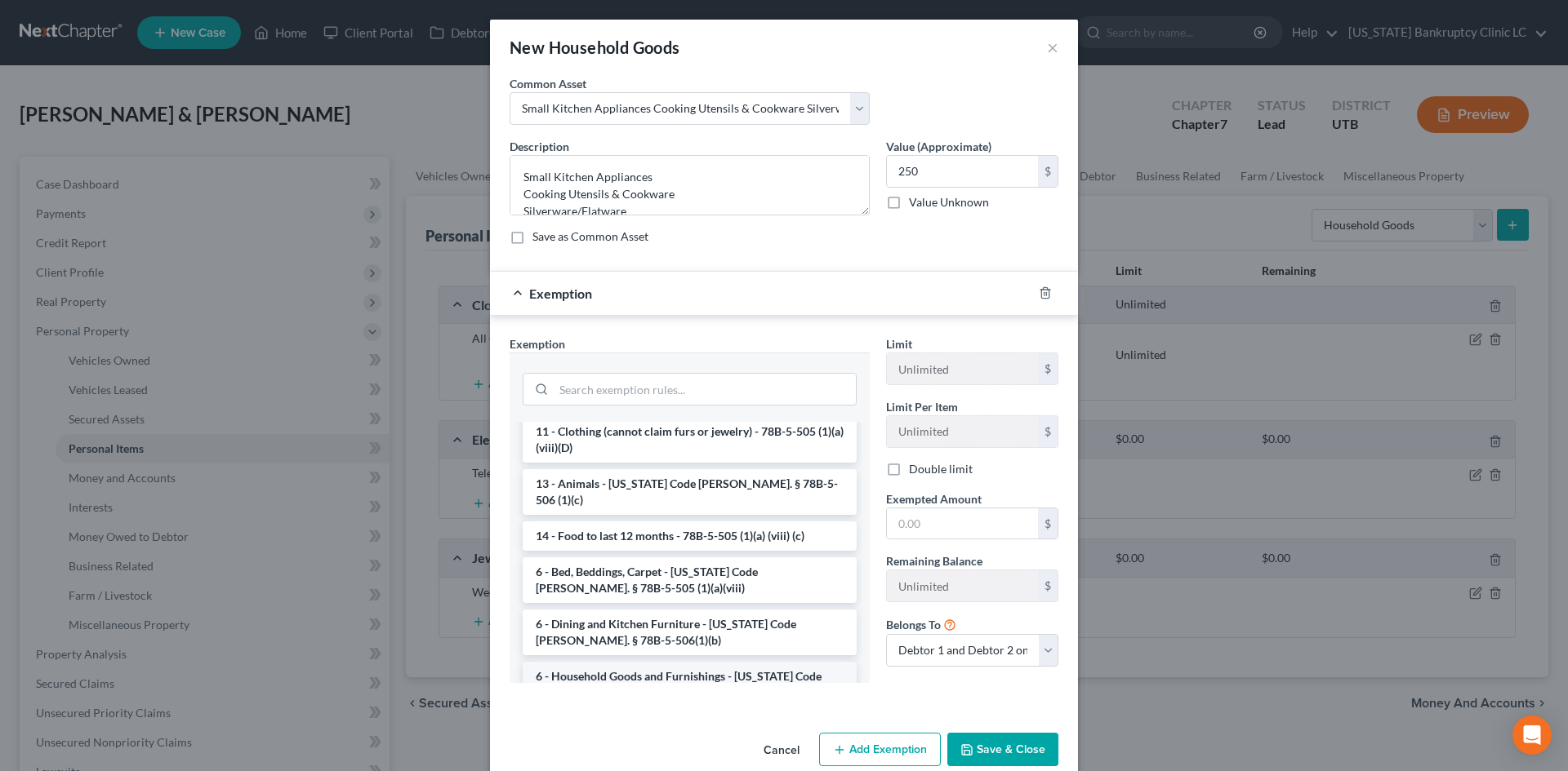
scroll to position [82, 0]
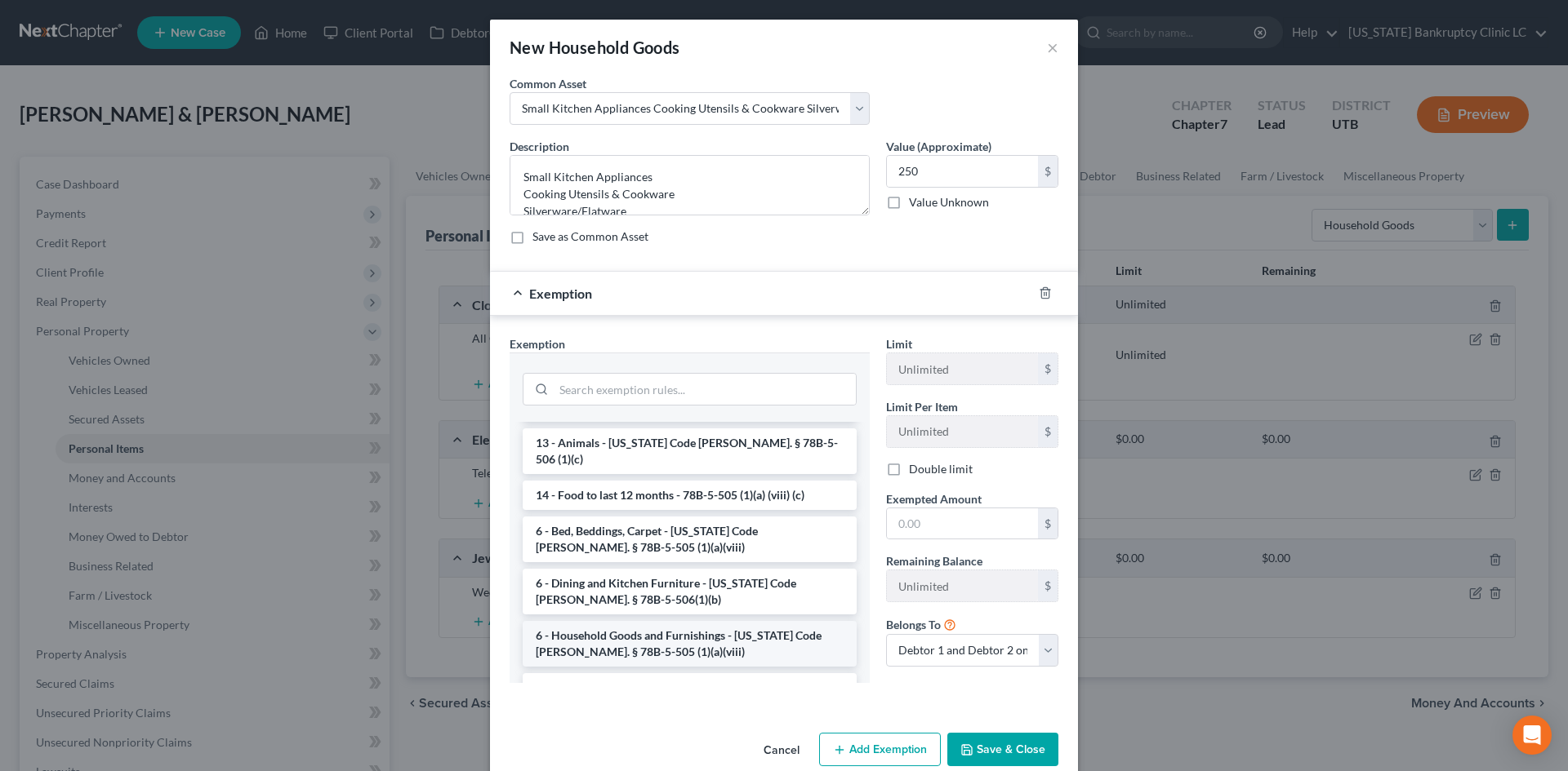
click at [633, 630] on li "6 - Household Goods and Furnishings - [US_STATE] Code [PERSON_NAME]. § 78B-5-50…" at bounding box center [690, 643] width 334 height 46
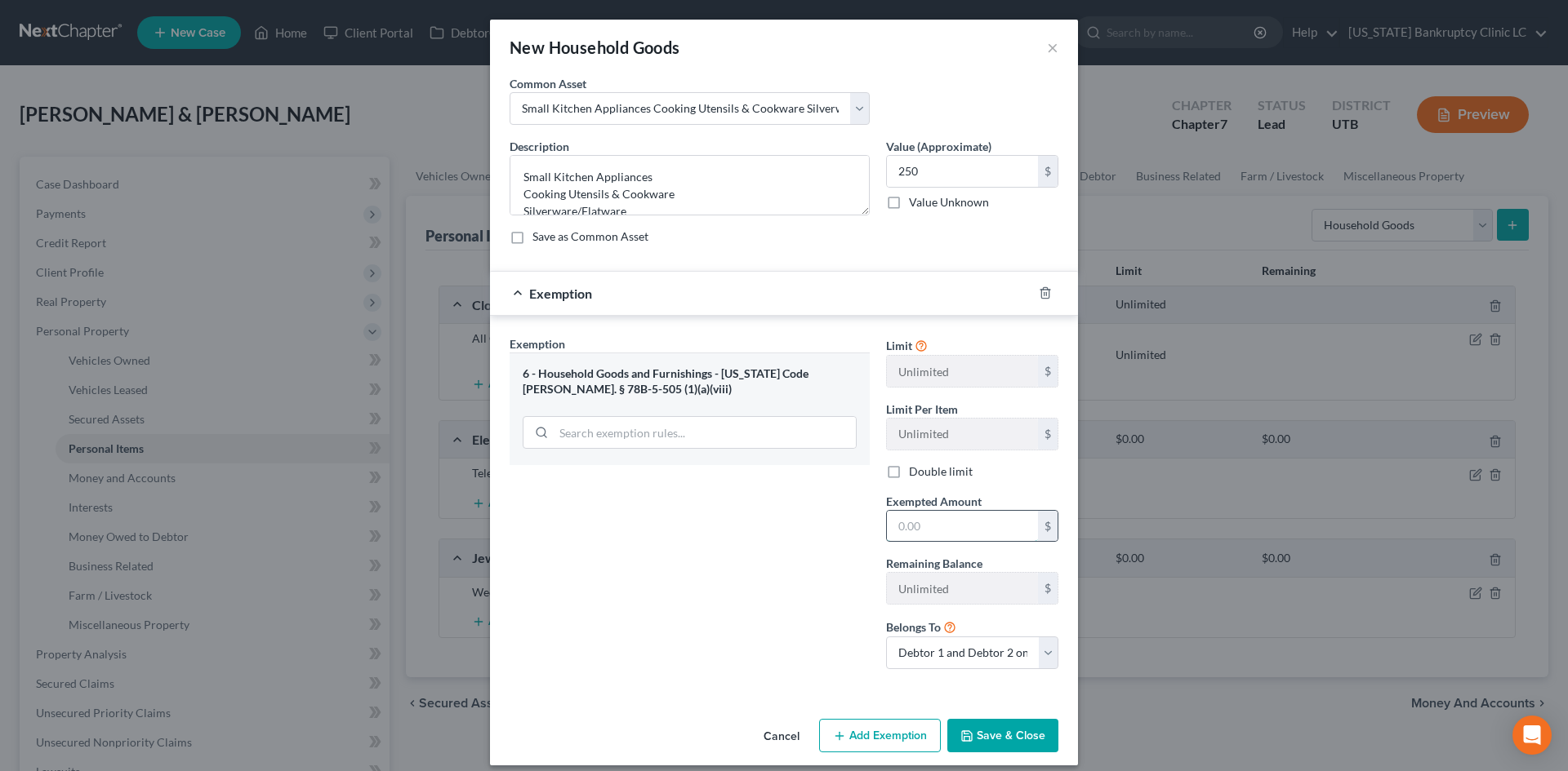
click at [931, 524] on input "text" at bounding box center [962, 526] width 151 height 31
drag, startPoint x: 728, startPoint y: 586, endPoint x: 940, endPoint y: 753, distance: 269.9
click at [728, 586] on div "Exemption Set must be selected for CA. Exemption * 6 - Household Goods and Furn…" at bounding box center [690, 509] width 376 height 347
click at [982, 696] on button "Save & Close" at bounding box center [1003, 737] width 111 height 34
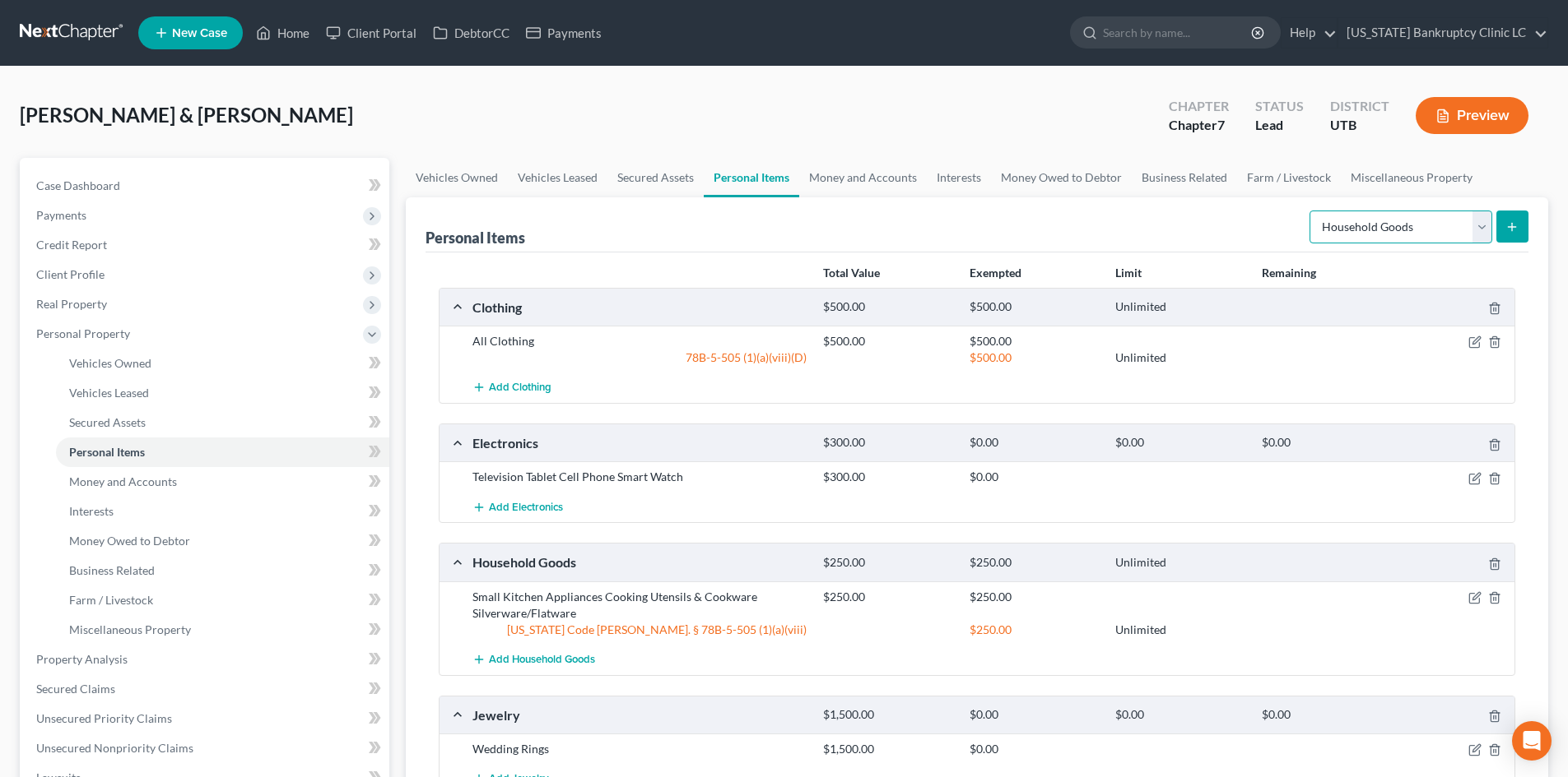
click at [1299, 230] on select "Select Item Type Clothing Collectibles Of Value Electronics Firearms Household …" at bounding box center [1401, 227] width 183 height 33
click at [1299, 210] on select "Select Item Type Clothing Collectibles Of Value Electronics Firearms Household …" at bounding box center [1401, 227] width 183 height 33
click at [1299, 235] on button "submit" at bounding box center [1512, 226] width 32 height 32
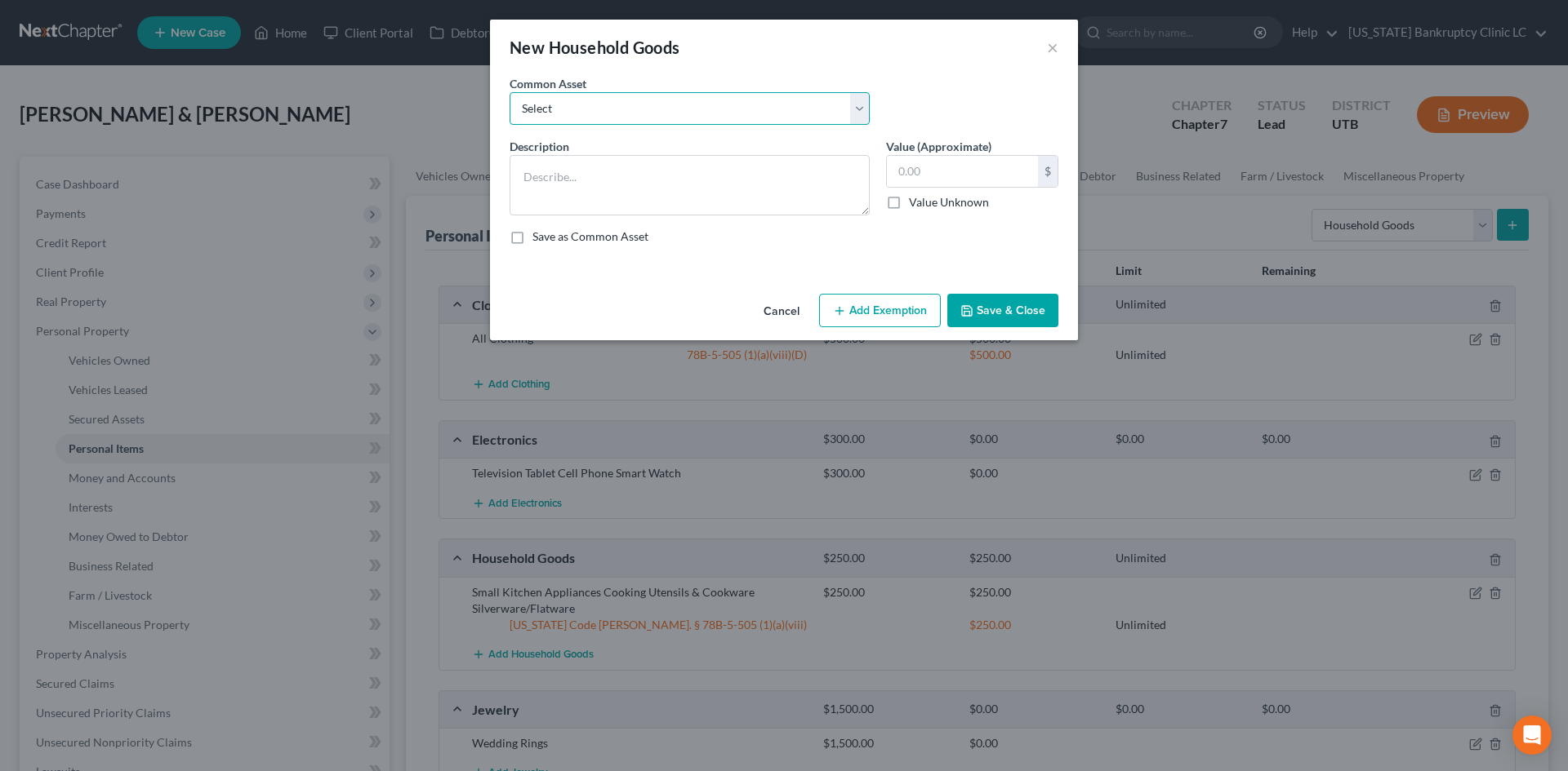
click at [744, 116] on select "Select Couch Chair Entertainment Center End/Coffee Table Stove/Cooking unit Sof…" at bounding box center [690, 109] width 360 height 33
click at [510, 92] on select "Select Couch Chair Entertainment Center End/Coffee Table Stove/Cooking unit Sof…" at bounding box center [690, 109] width 360 height 33
click at [958, 166] on input "50.00" at bounding box center [962, 172] width 151 height 31
click at [865, 312] on button "Add Exemption" at bounding box center [879, 311] width 122 height 34
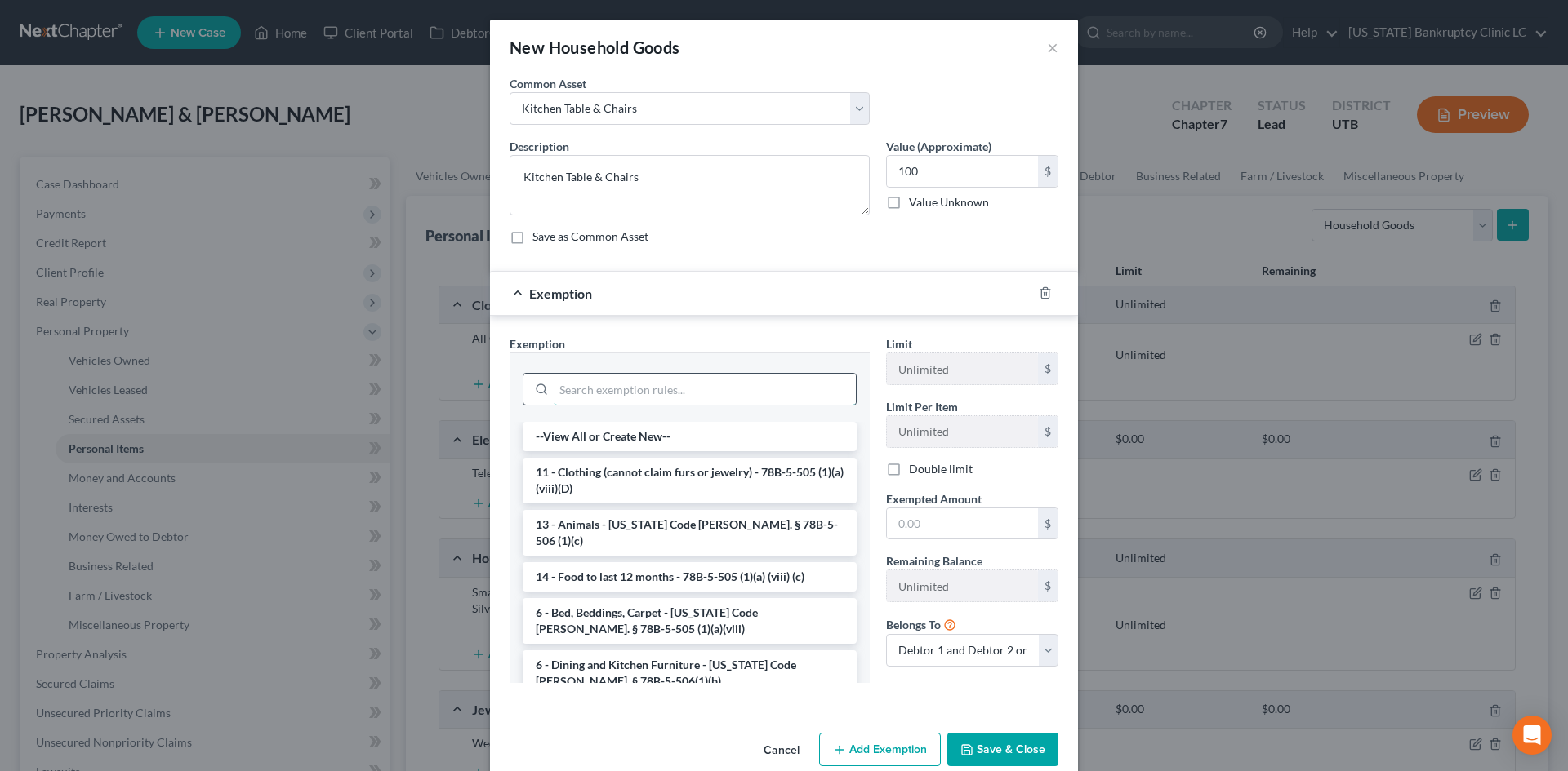
click at [604, 390] on input "search" at bounding box center [705, 389] width 302 height 31
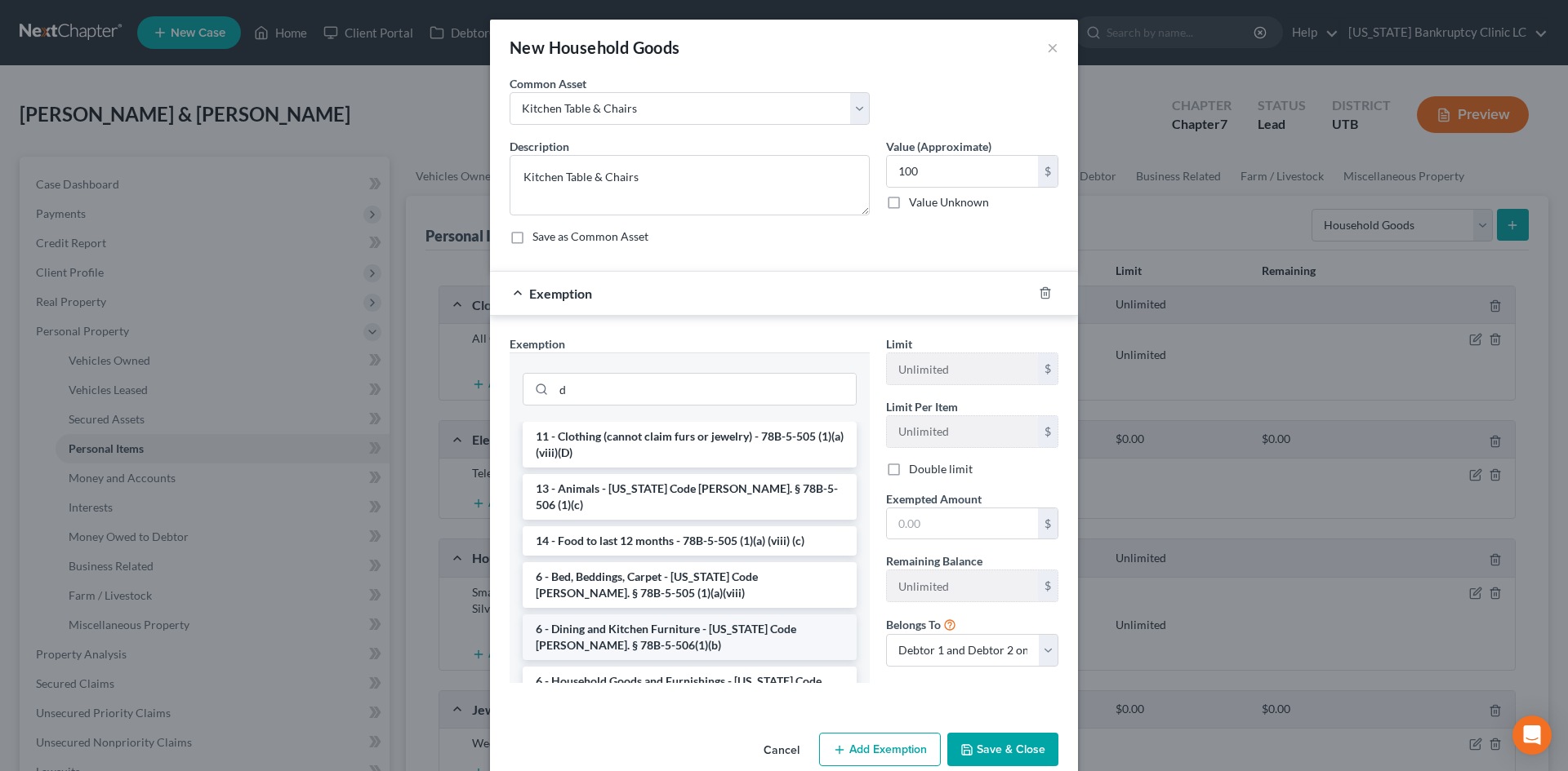
click at [697, 616] on li "6 - Dining and Kitchen Furniture - [US_STATE] Code [PERSON_NAME]. § 78B-5-506(1…" at bounding box center [690, 637] width 334 height 46
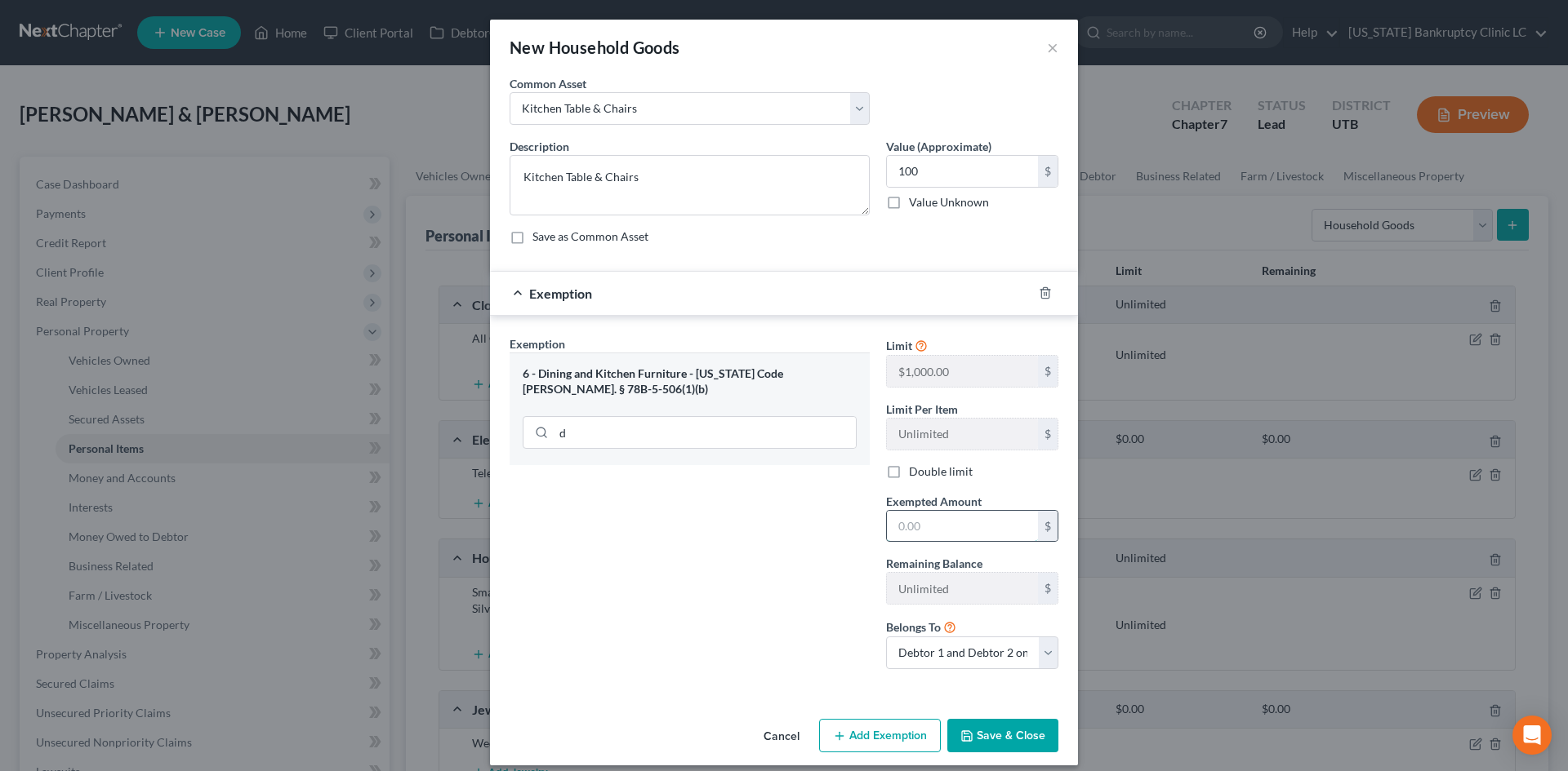
drag, startPoint x: 940, startPoint y: 540, endPoint x: 936, endPoint y: 531, distance: 9.8
click at [940, 540] on input "text" at bounding box center [962, 526] width 151 height 31
drag, startPoint x: 735, startPoint y: 647, endPoint x: 924, endPoint y: 728, distance: 205.6
click at [735, 647] on div "Exemption Set must be selected for CA. Exemption * 6 - Dining and Kitchen Furni…" at bounding box center [690, 509] width 376 height 347
click at [1000, 696] on button "Save & Close" at bounding box center [1003, 737] width 111 height 34
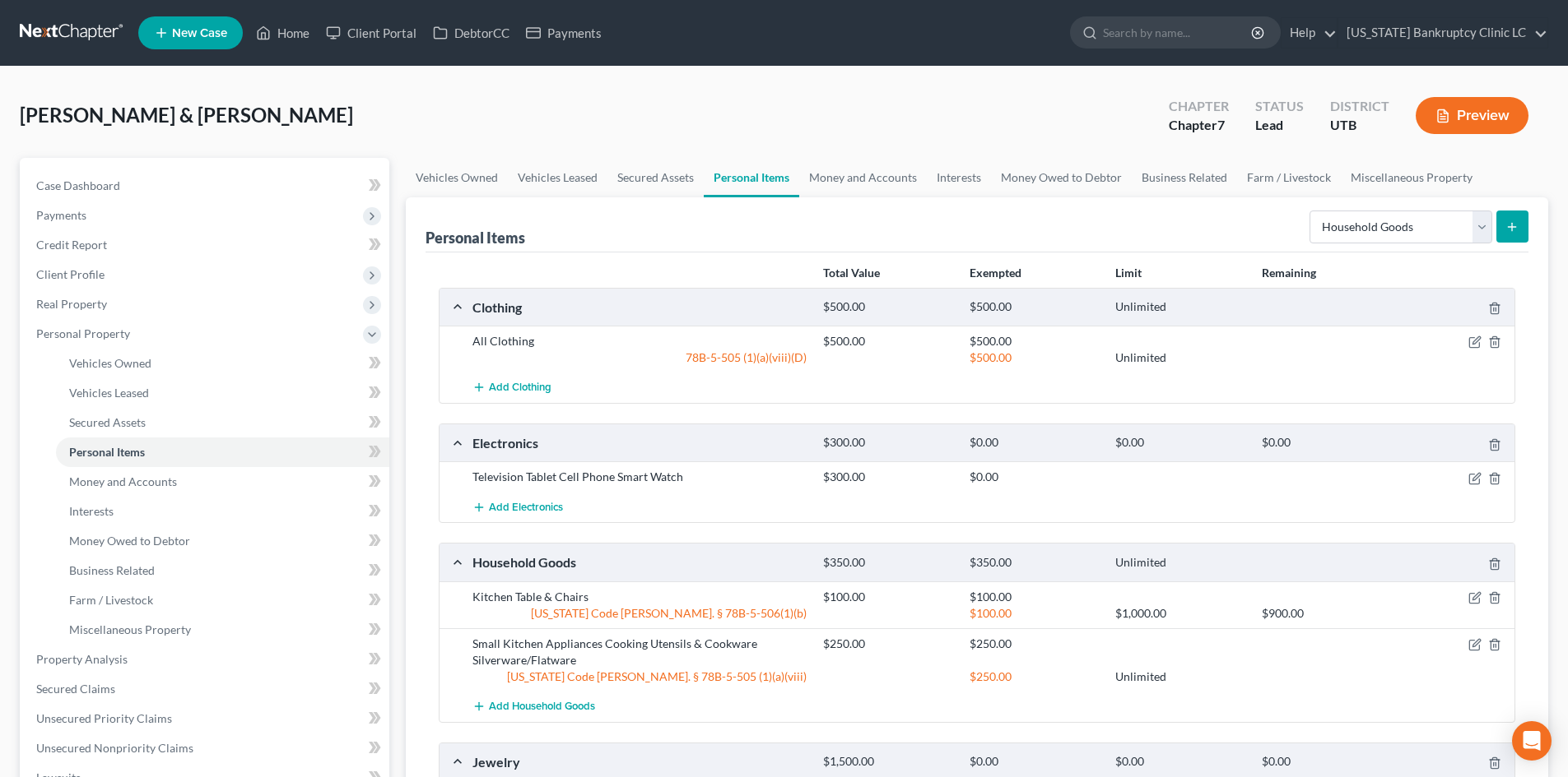
click at [1299, 222] on button "submit" at bounding box center [1512, 226] width 32 height 32
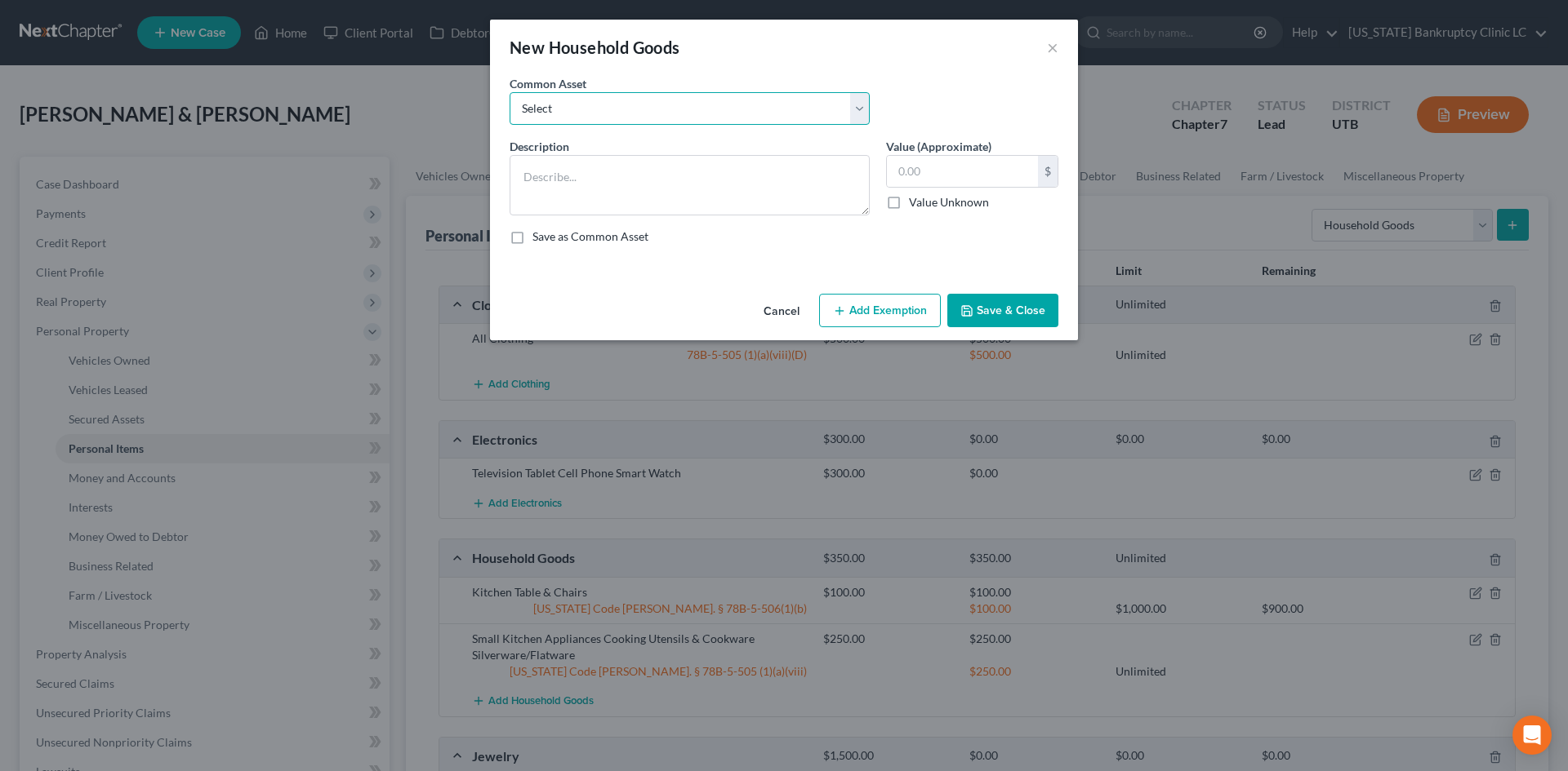
click at [589, 109] on select "Select Couch Chair Entertainment Center End/Coffee Table Stove/Cooking unit Sof…" at bounding box center [690, 109] width 360 height 33
click at [510, 92] on select "Select Couch Chair Entertainment Center End/Coffee Table Stove/Cooking unit Sof…" at bounding box center [690, 109] width 360 height 33
click at [624, 193] on textarea "Couch Chair Entertainment Center End/Coffee Table" at bounding box center [690, 185] width 360 height 60
drag, startPoint x: 633, startPoint y: 193, endPoint x: 522, endPoint y: 176, distance: 112.3
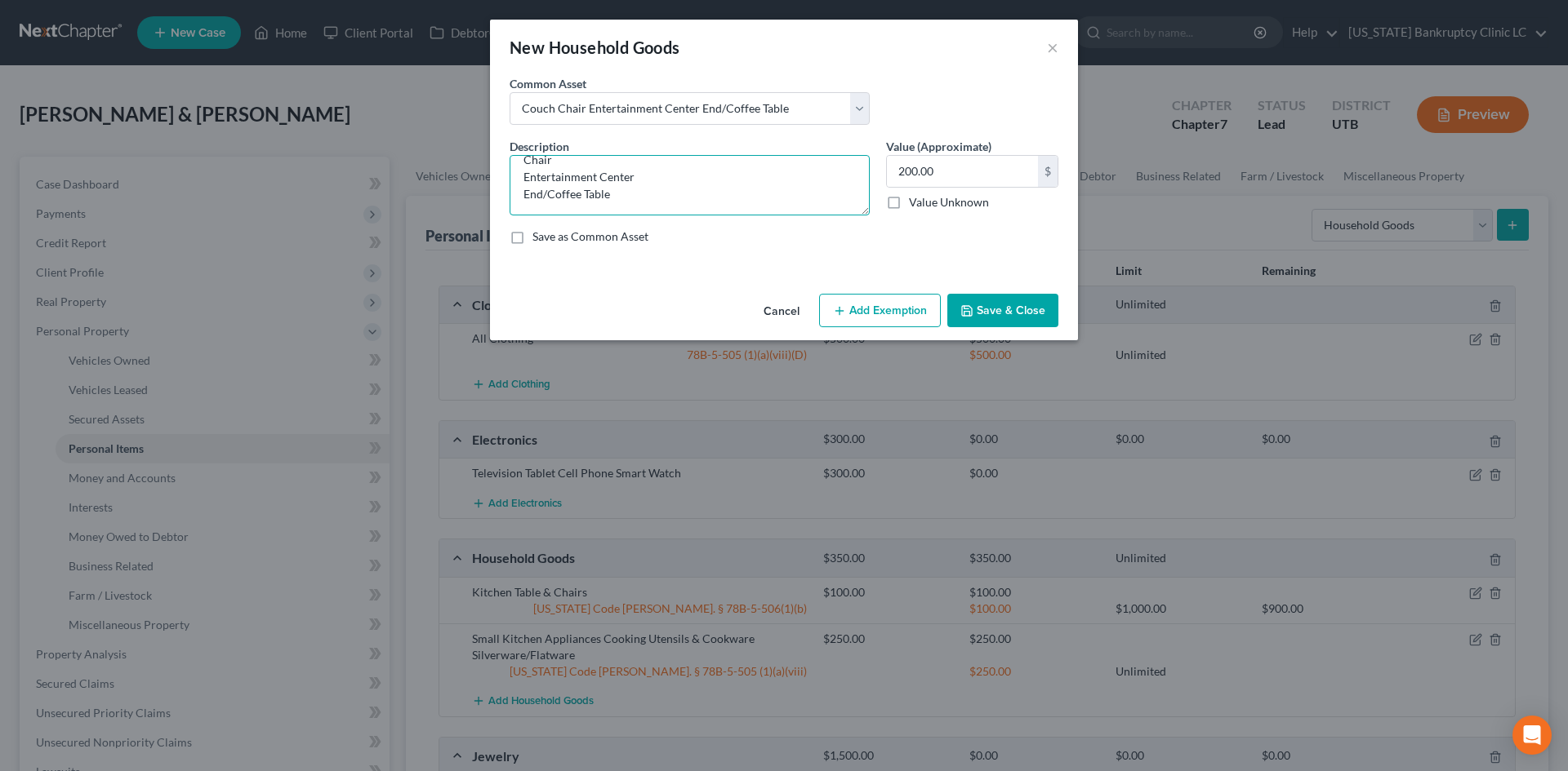
click at [522, 176] on textarea "Couch Chair Entertainment Center End/Coffee Table" at bounding box center [690, 185] width 360 height 60
click at [868, 296] on button "Add Exemption" at bounding box center [879, 311] width 122 height 34
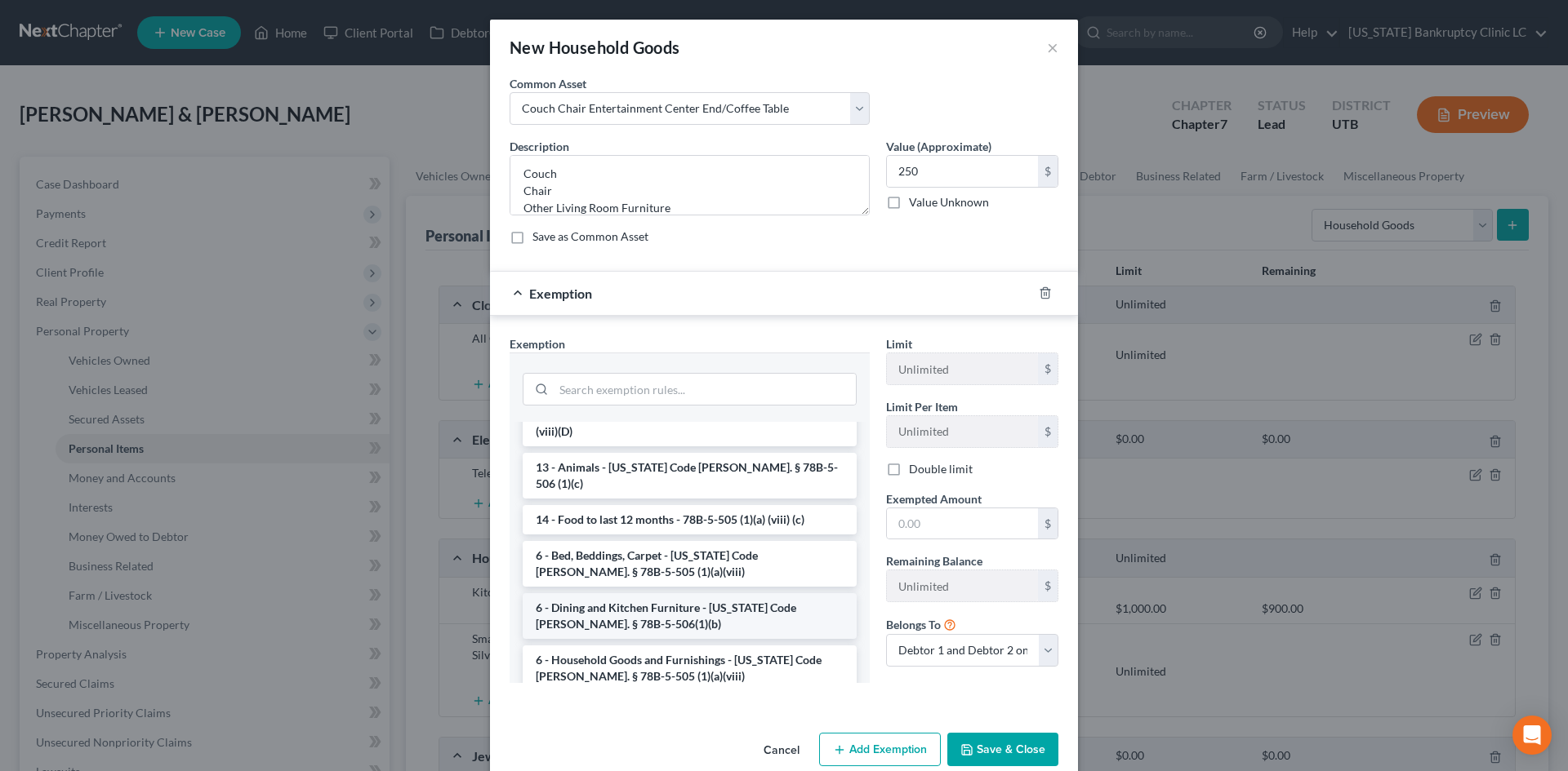
scroll to position [82, 0]
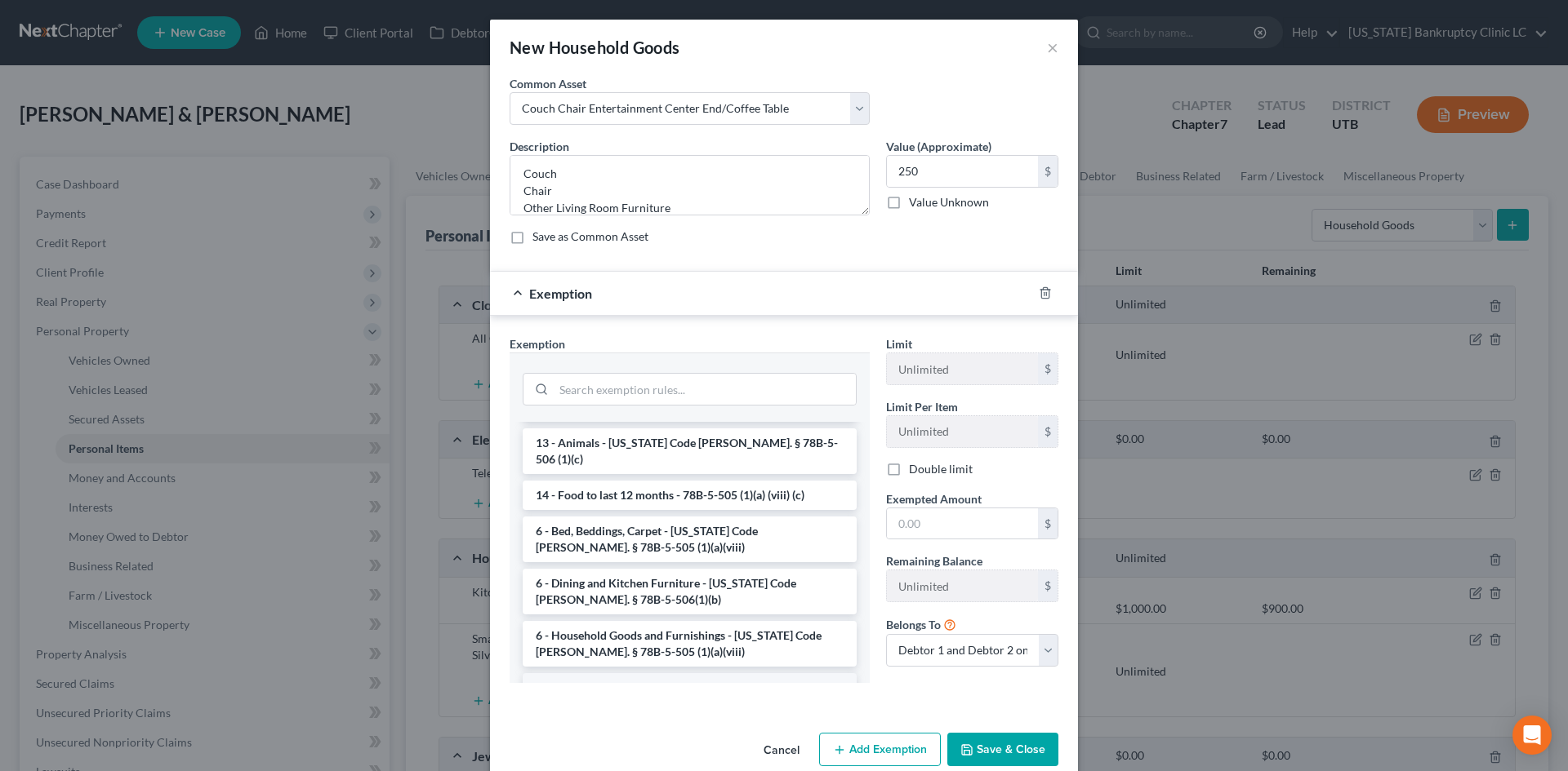
click at [645, 674] on li "6 - Sofas and Furnishings - 78B-5-506 (1) (a)" at bounding box center [690, 688] width 334 height 29
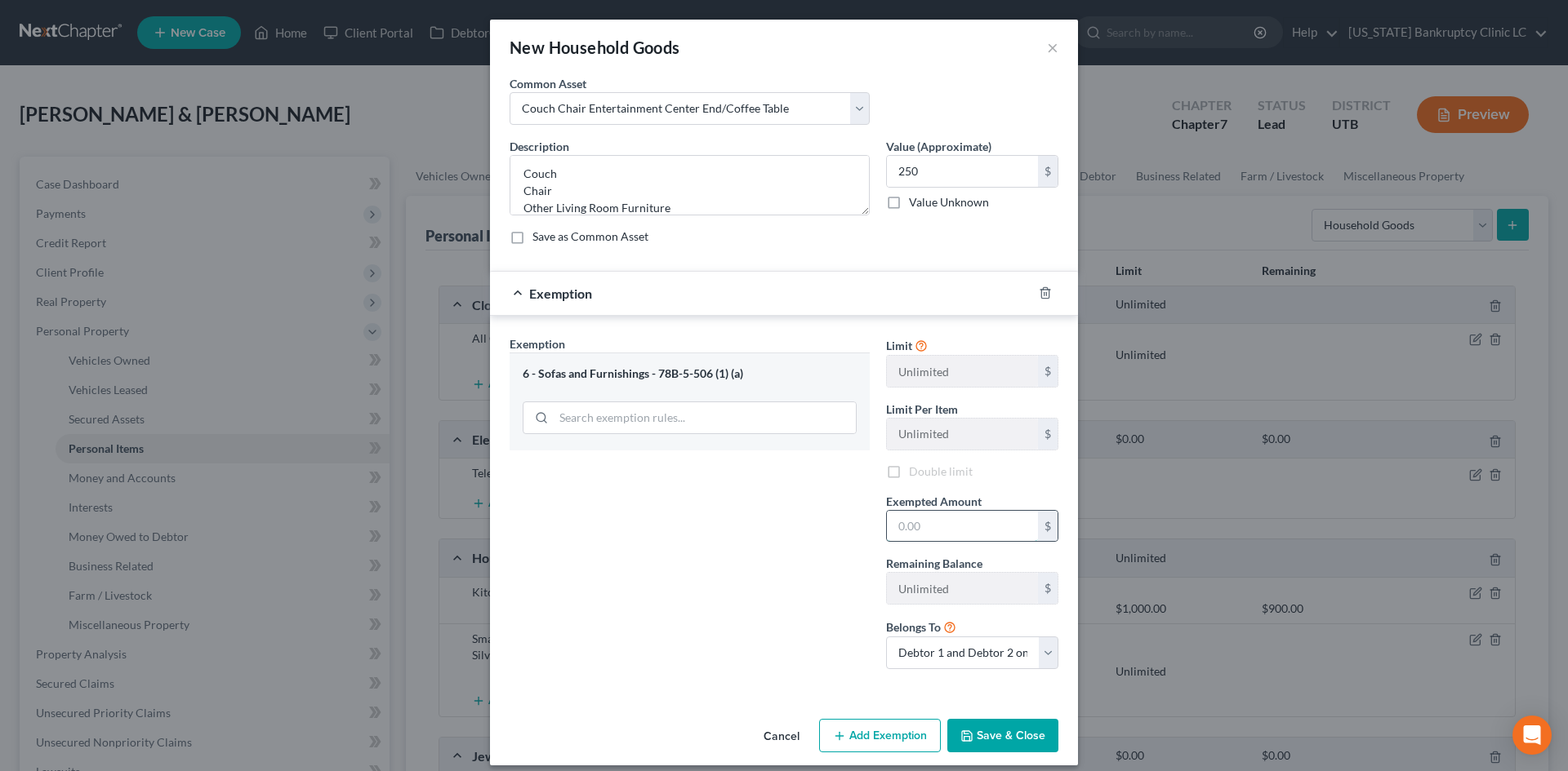
click at [941, 511] on input "text" at bounding box center [962, 526] width 151 height 31
click at [623, 645] on div "Exemption Set must be selected for CA. Exemption * 6 - Sofas and Furnishings - …" at bounding box center [690, 509] width 376 height 347
click at [993, 696] on button "Save & Close" at bounding box center [1003, 737] width 111 height 34
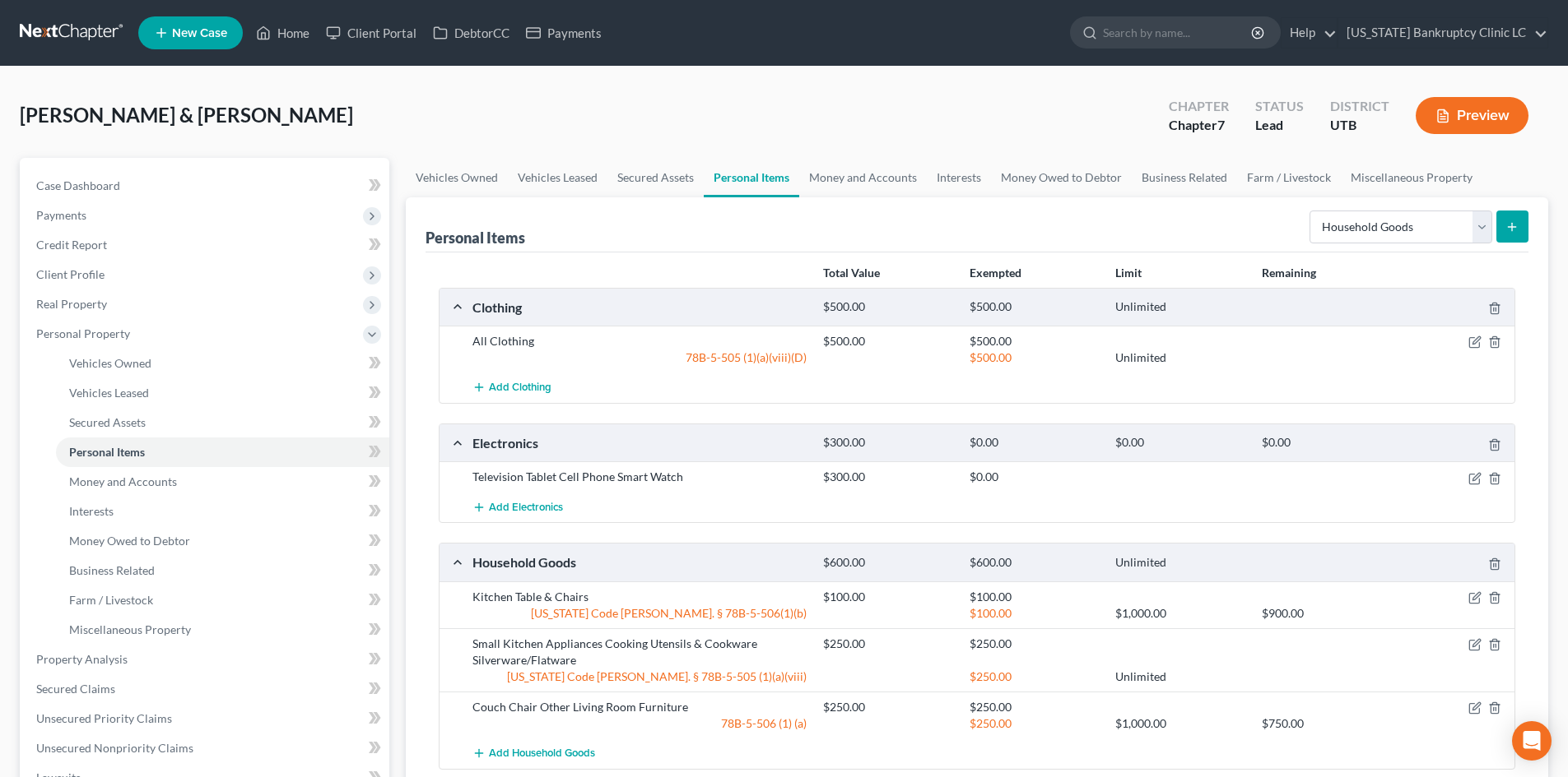
click at [1299, 226] on icon "submit" at bounding box center [1511, 227] width 13 height 13
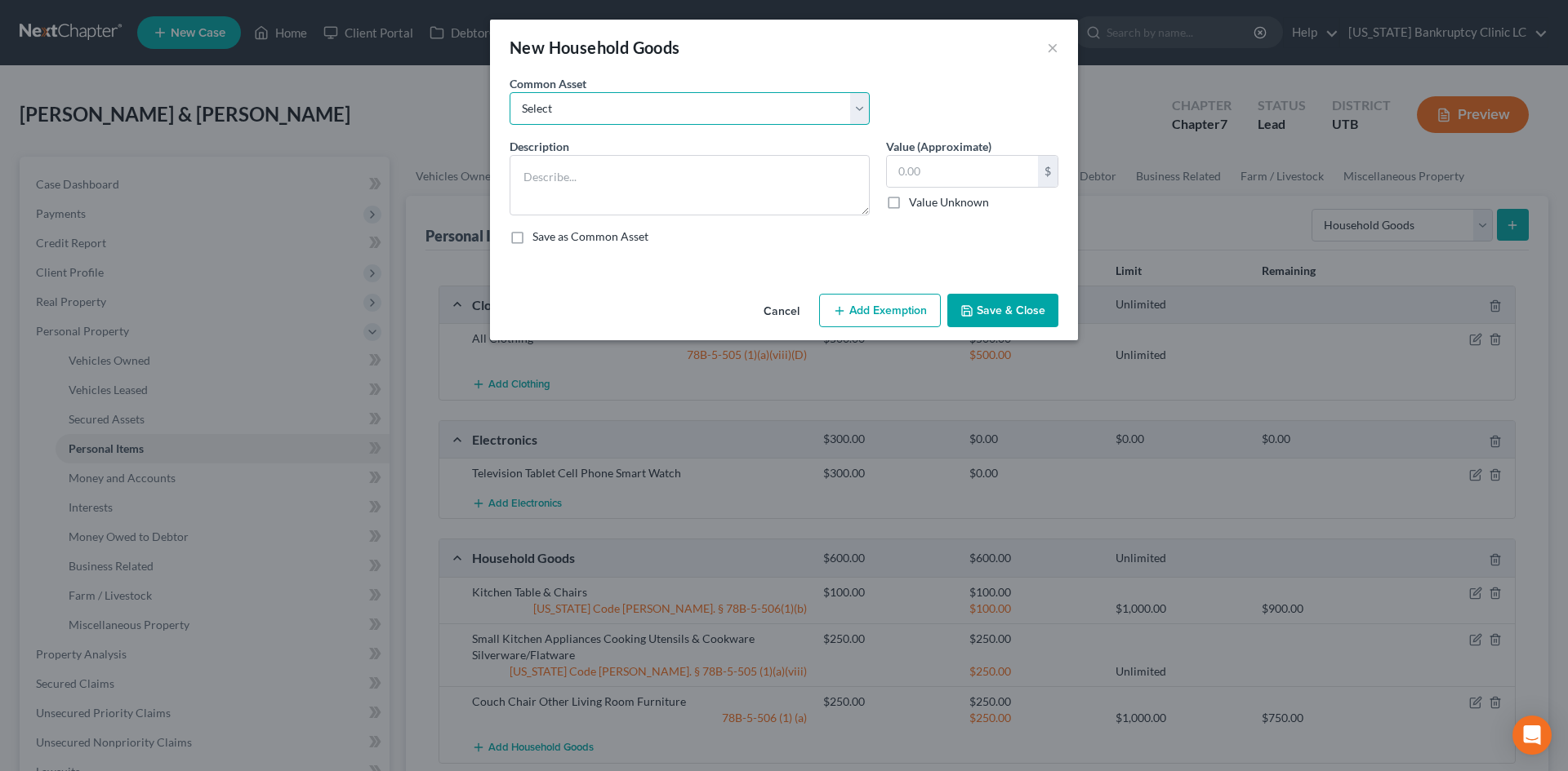
click at [620, 110] on select "Select Couch Chair Entertainment Center End/Coffee Table Stove/Cooking unit Sof…" at bounding box center [690, 109] width 360 height 33
click at [510, 92] on select "Select Couch Chair Entertainment Center End/Coffee Table Stove/Cooking unit Sof…" at bounding box center [690, 109] width 360 height 33
click at [953, 162] on input "550.00" at bounding box center [962, 172] width 151 height 31
click at [916, 317] on button "Add Exemption" at bounding box center [879, 311] width 122 height 34
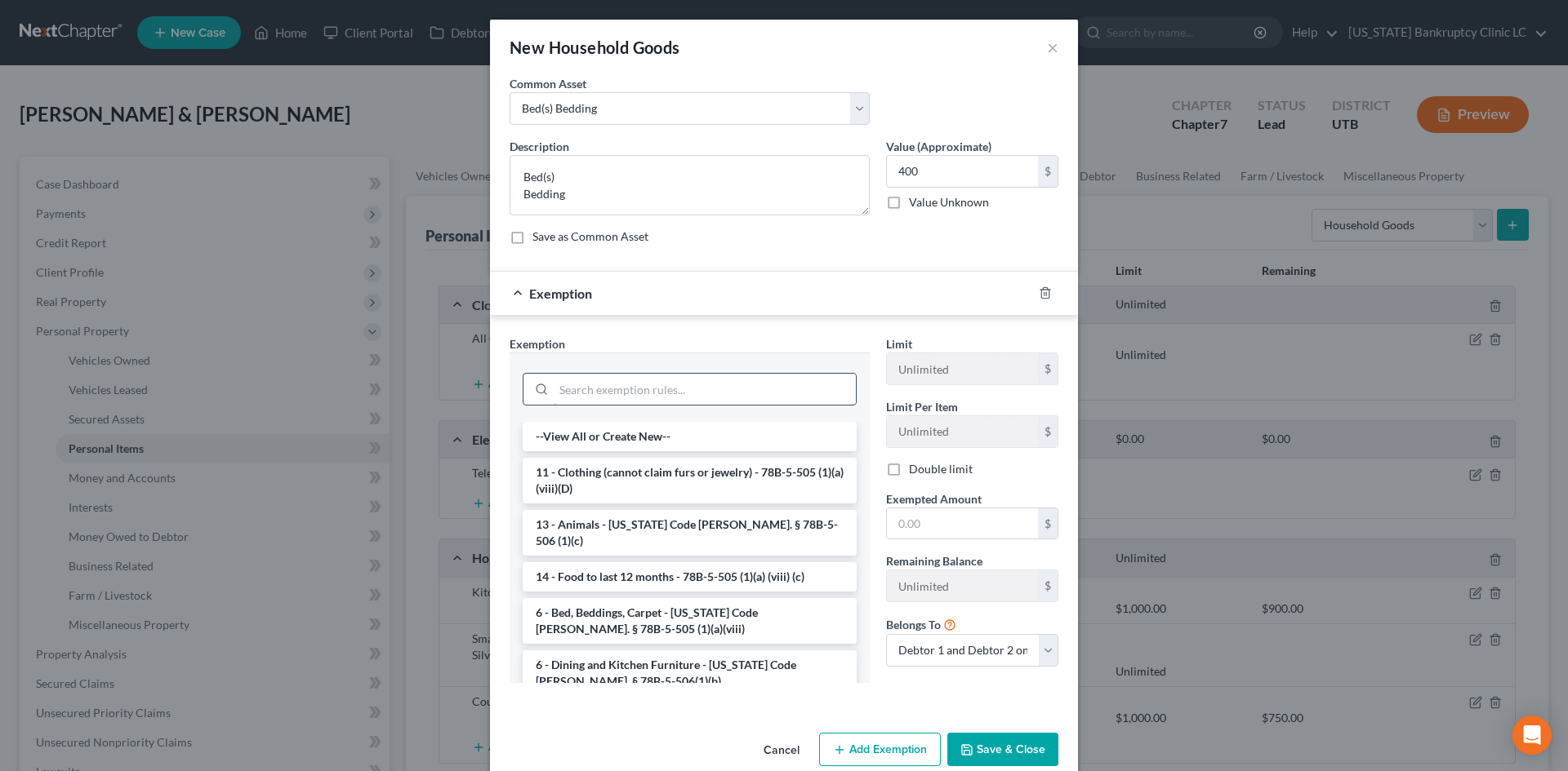
click at [604, 402] on input "search" at bounding box center [705, 389] width 302 height 31
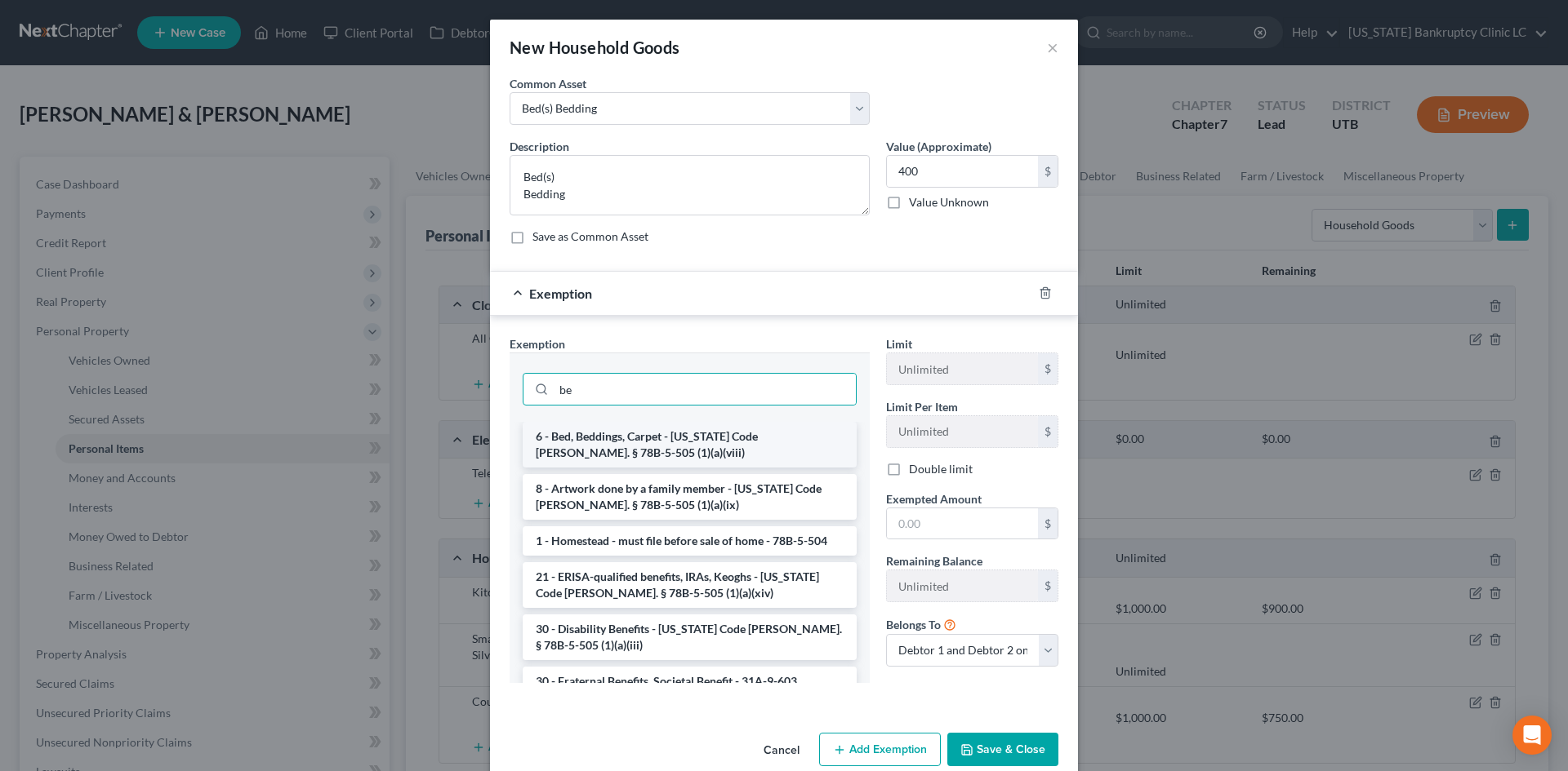
click at [643, 426] on li "6 - Bed, Beddings, Carpet - [US_STATE] Code [PERSON_NAME]. § 78B-5-505 (1)(a)(v…" at bounding box center [690, 444] width 334 height 46
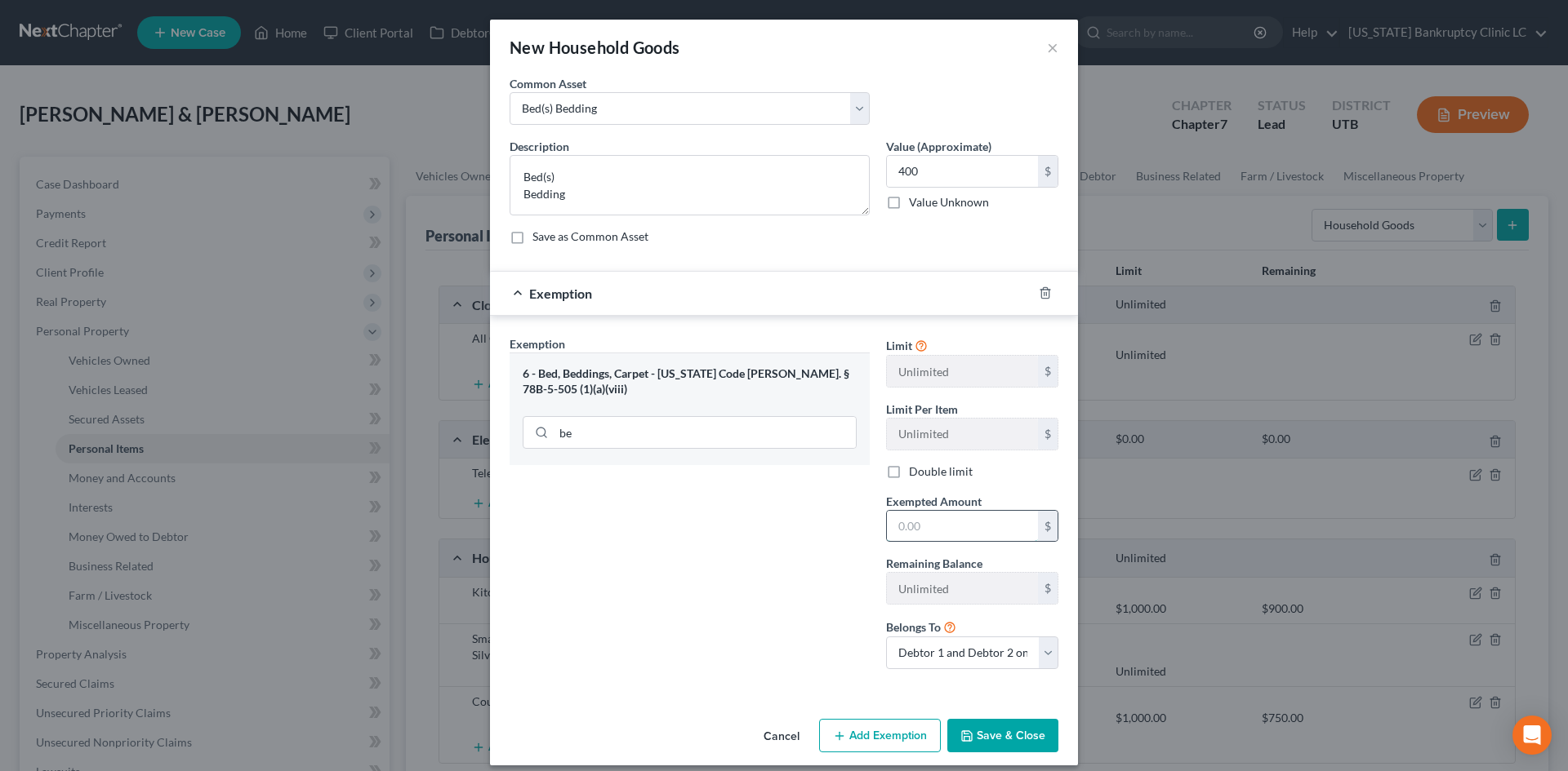
click at [912, 538] on input "text" at bounding box center [962, 526] width 151 height 31
drag, startPoint x: 781, startPoint y: 616, endPoint x: 1006, endPoint y: 759, distance: 266.6
click at [781, 616] on div "Exemption Set must be selected for CA. Exemption * 6 - Bed, Beddings, Carpet - …" at bounding box center [690, 509] width 376 height 347
click at [1029, 696] on button "Save & Close" at bounding box center [1003, 737] width 111 height 34
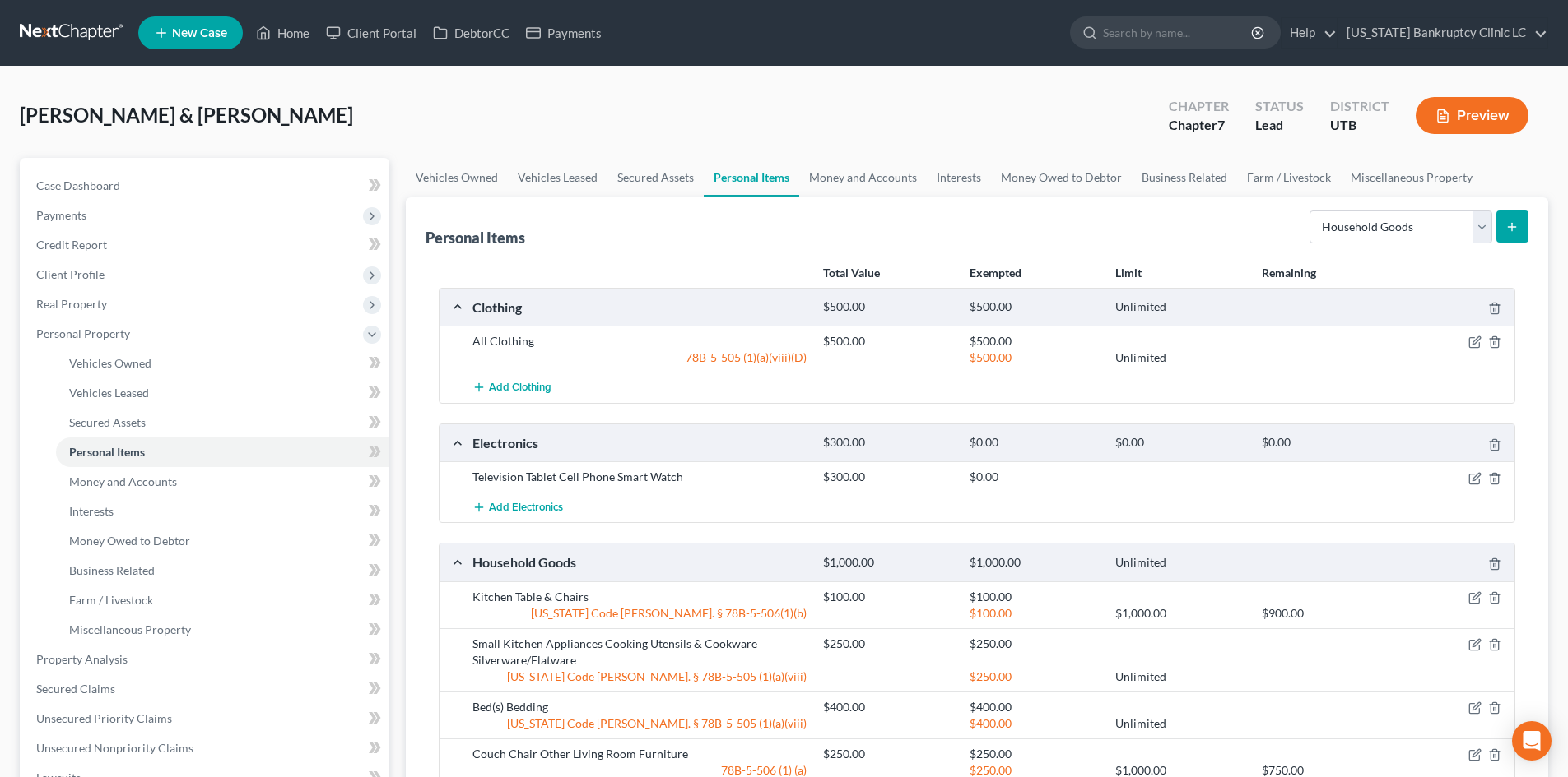
click at [1299, 222] on icon "submit" at bounding box center [1511, 227] width 13 height 13
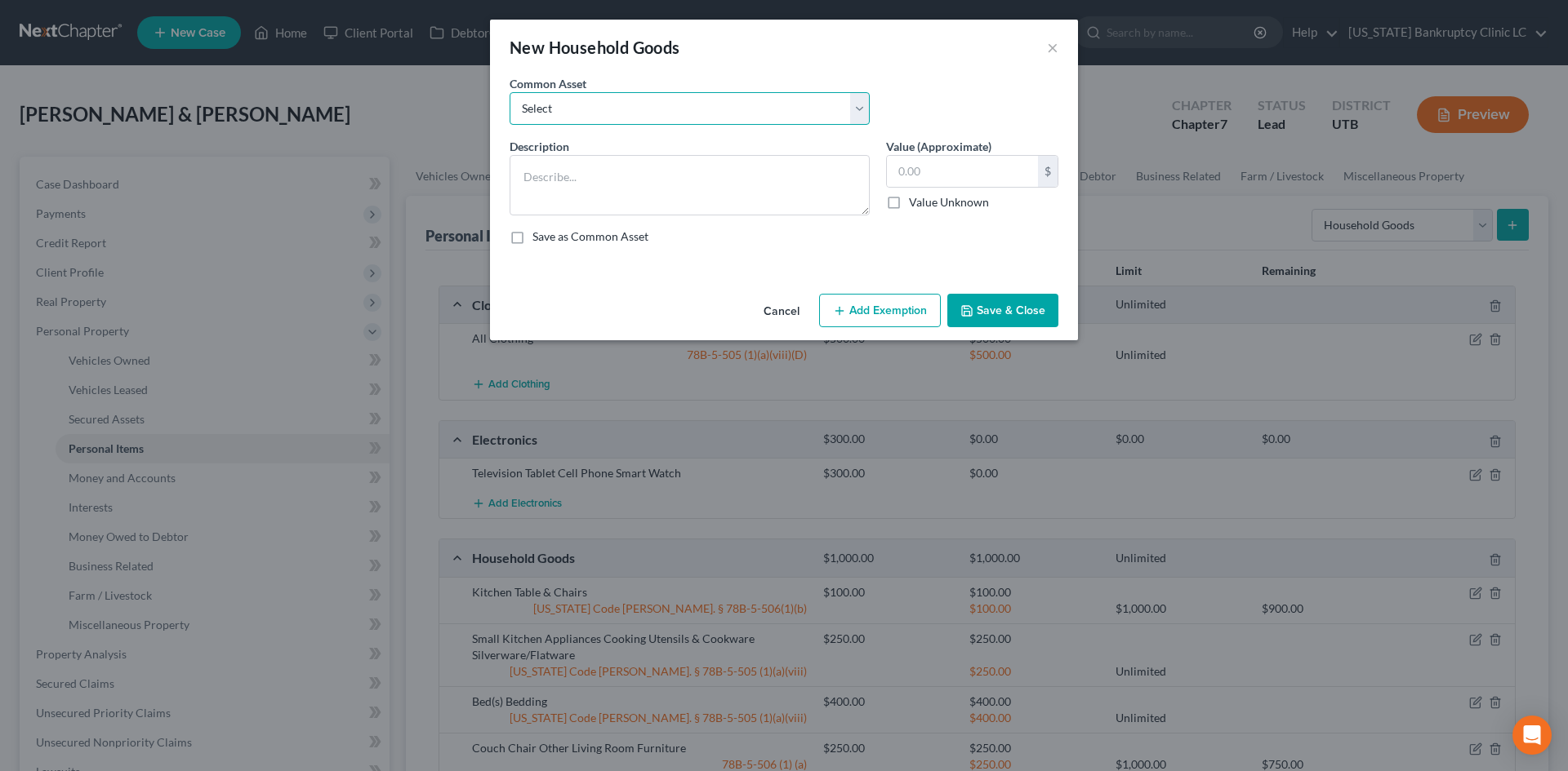
click at [708, 119] on select "Select Couch Chair Entertainment Center End/Coffee Table Stove/Cooking unit Sof…" at bounding box center [690, 109] width 360 height 33
click at [510, 92] on select "Select Couch Chair Entertainment Center End/Coffee Table Stove/Cooking unit Sof…" at bounding box center [690, 109] width 360 height 33
click at [989, 166] on input "210.00" at bounding box center [962, 172] width 151 height 31
click at [865, 310] on button "Add Exemption" at bounding box center [879, 311] width 122 height 34
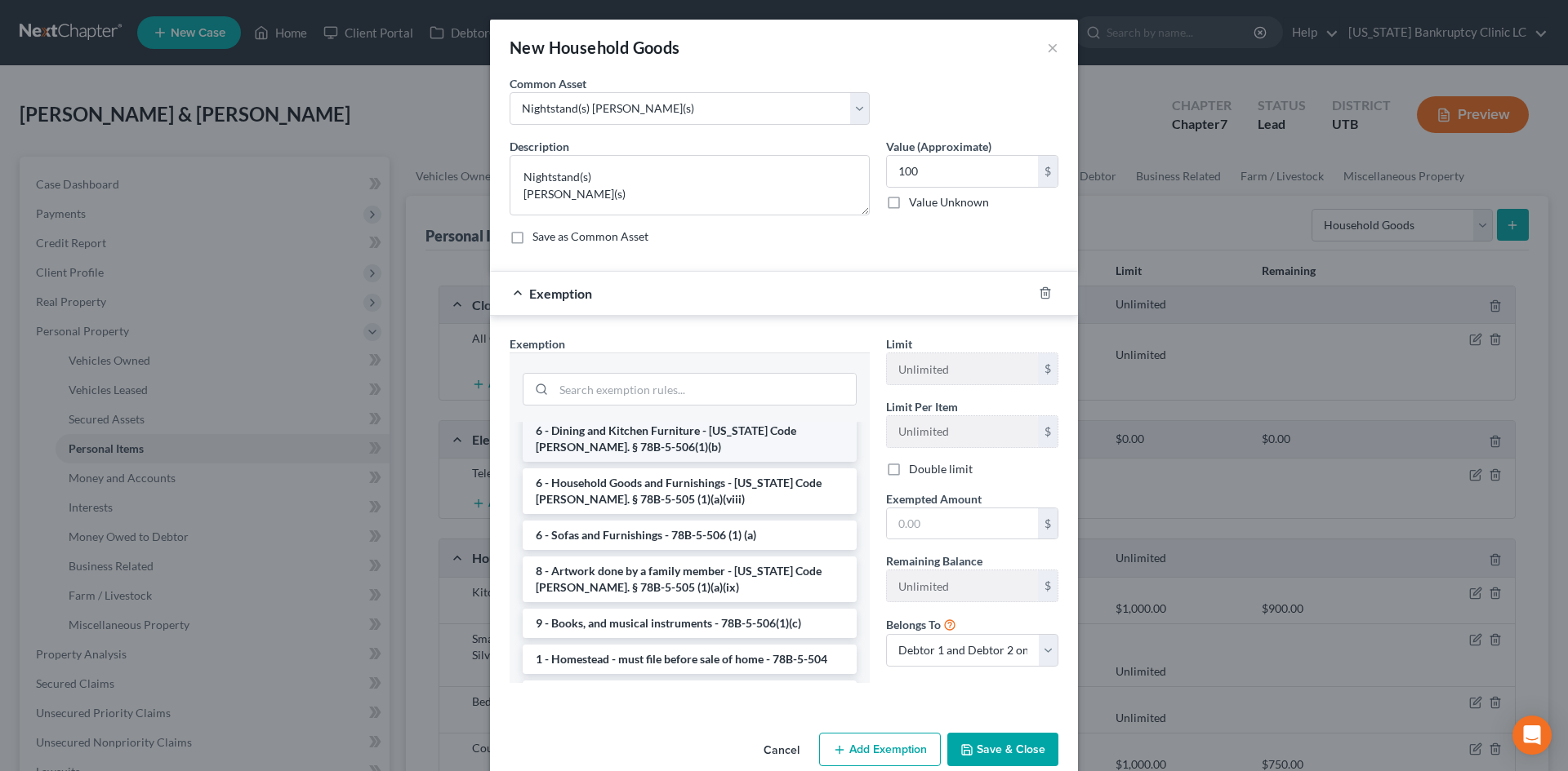
scroll to position [245, 0]
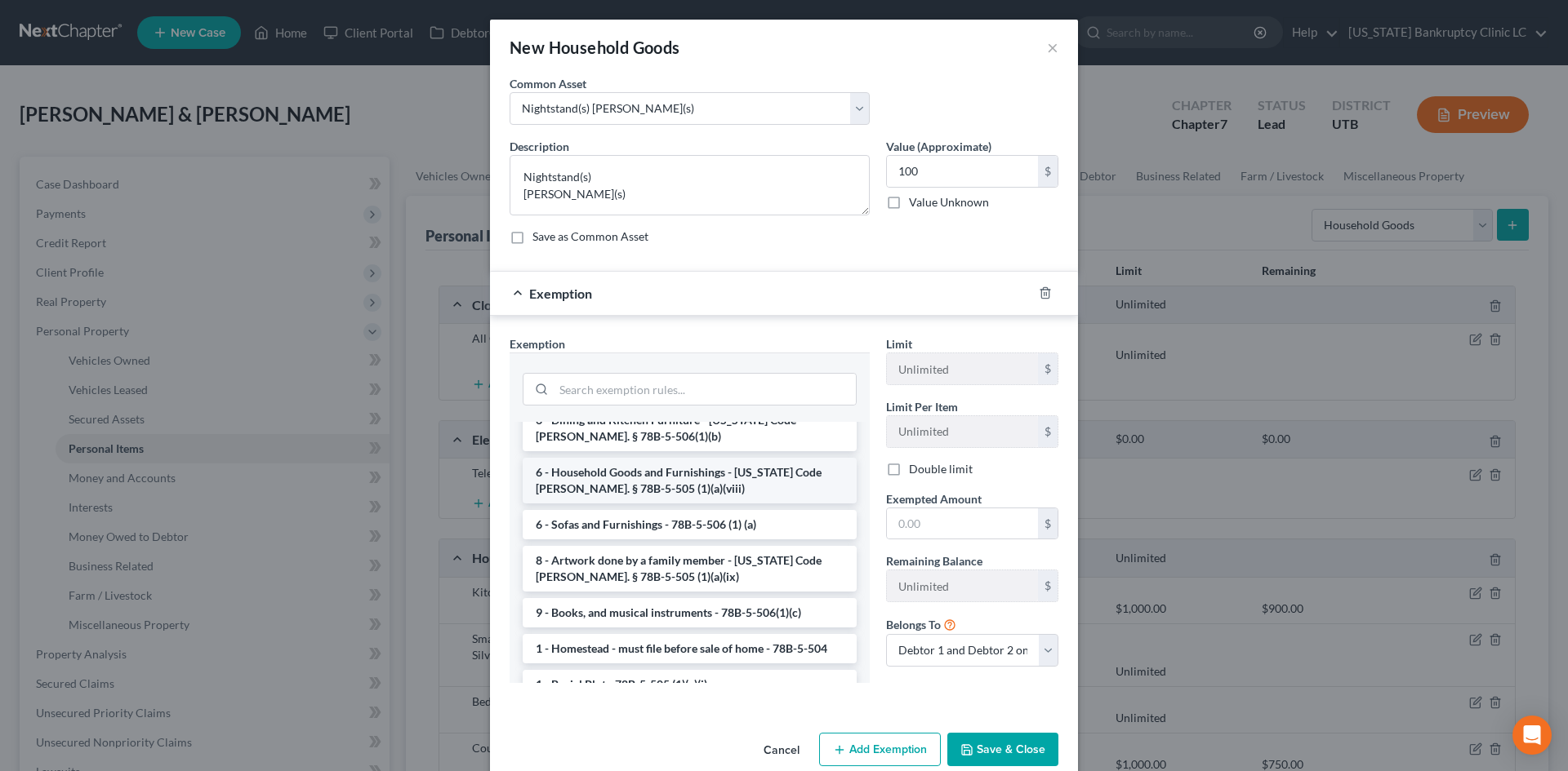
click at [668, 458] on li "6 - Household Goods and Furnishings - [US_STATE] Code [PERSON_NAME]. § 78B-5-50…" at bounding box center [690, 480] width 334 height 46
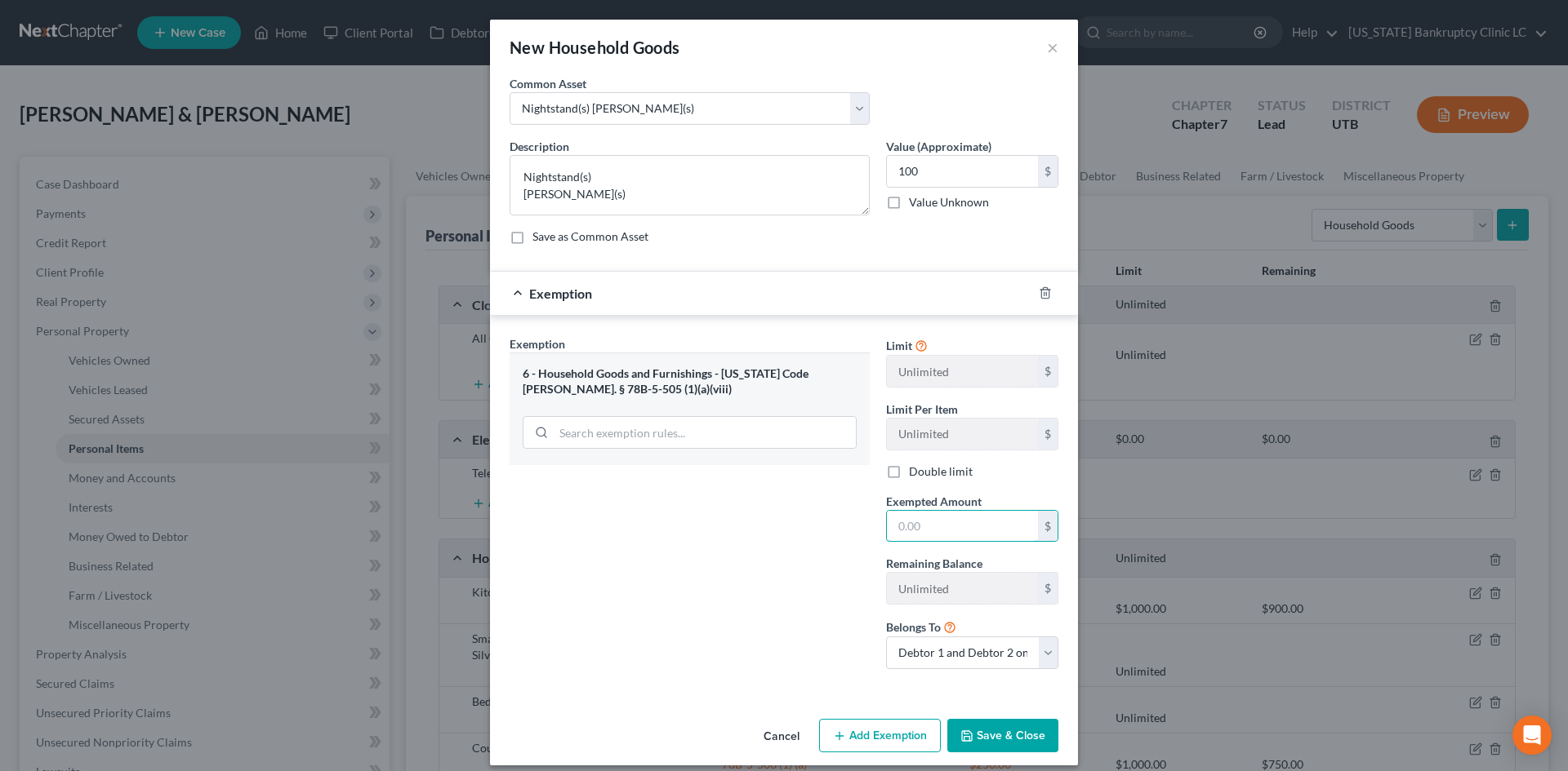
drag, startPoint x: 923, startPoint y: 523, endPoint x: 931, endPoint y: 502, distance: 22.5
click at [923, 523] on input "text" at bounding box center [962, 526] width 151 height 31
click at [793, 561] on div "Exemption Set must be selected for CA. Exemption * 6 - Household Goods and Furn…" at bounding box center [690, 509] width 376 height 347
click at [990, 696] on button "Save & Close" at bounding box center [1003, 737] width 111 height 34
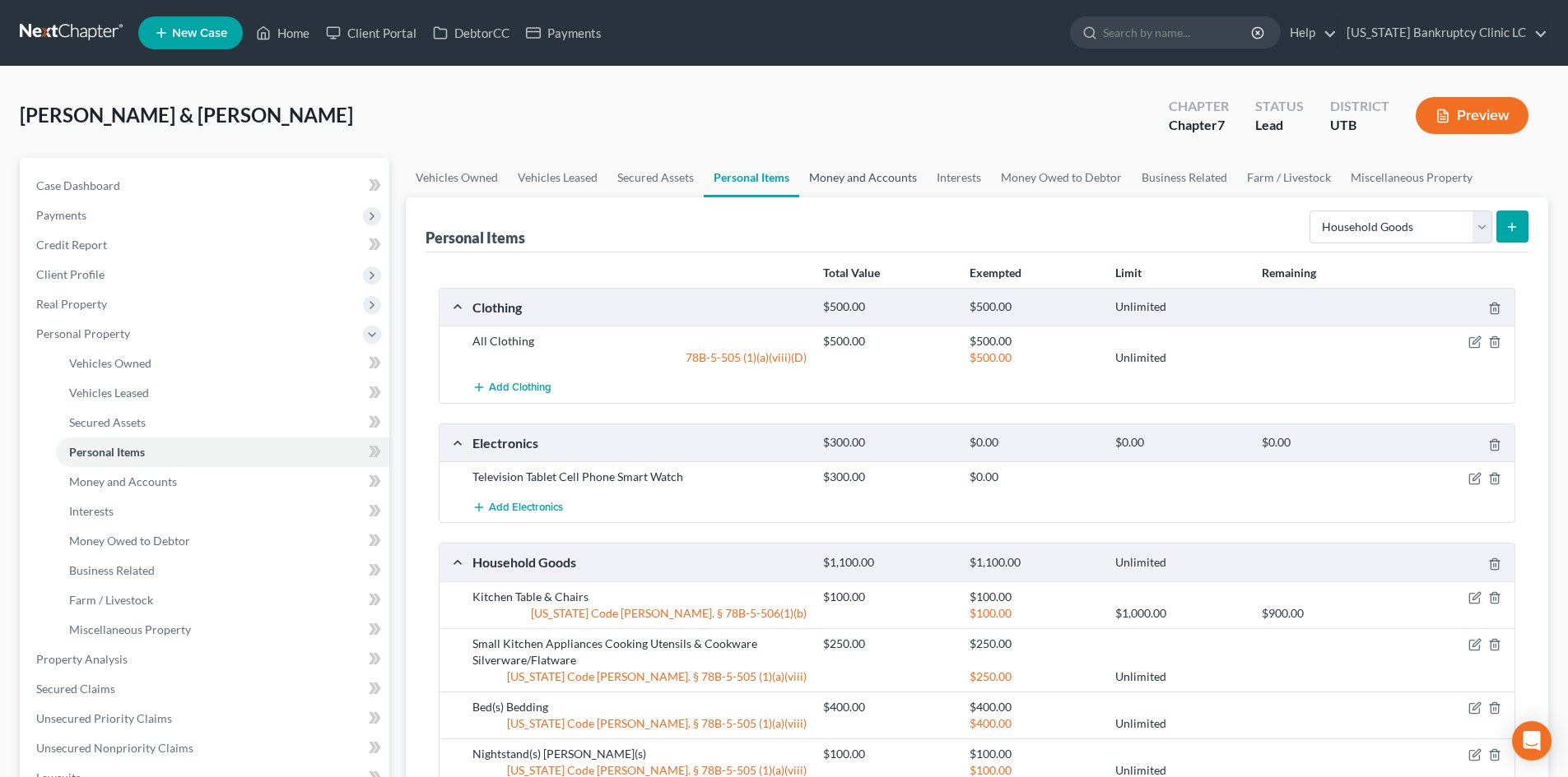
click at [875, 174] on link "Money and Accounts" at bounding box center [863, 177] width 128 height 39
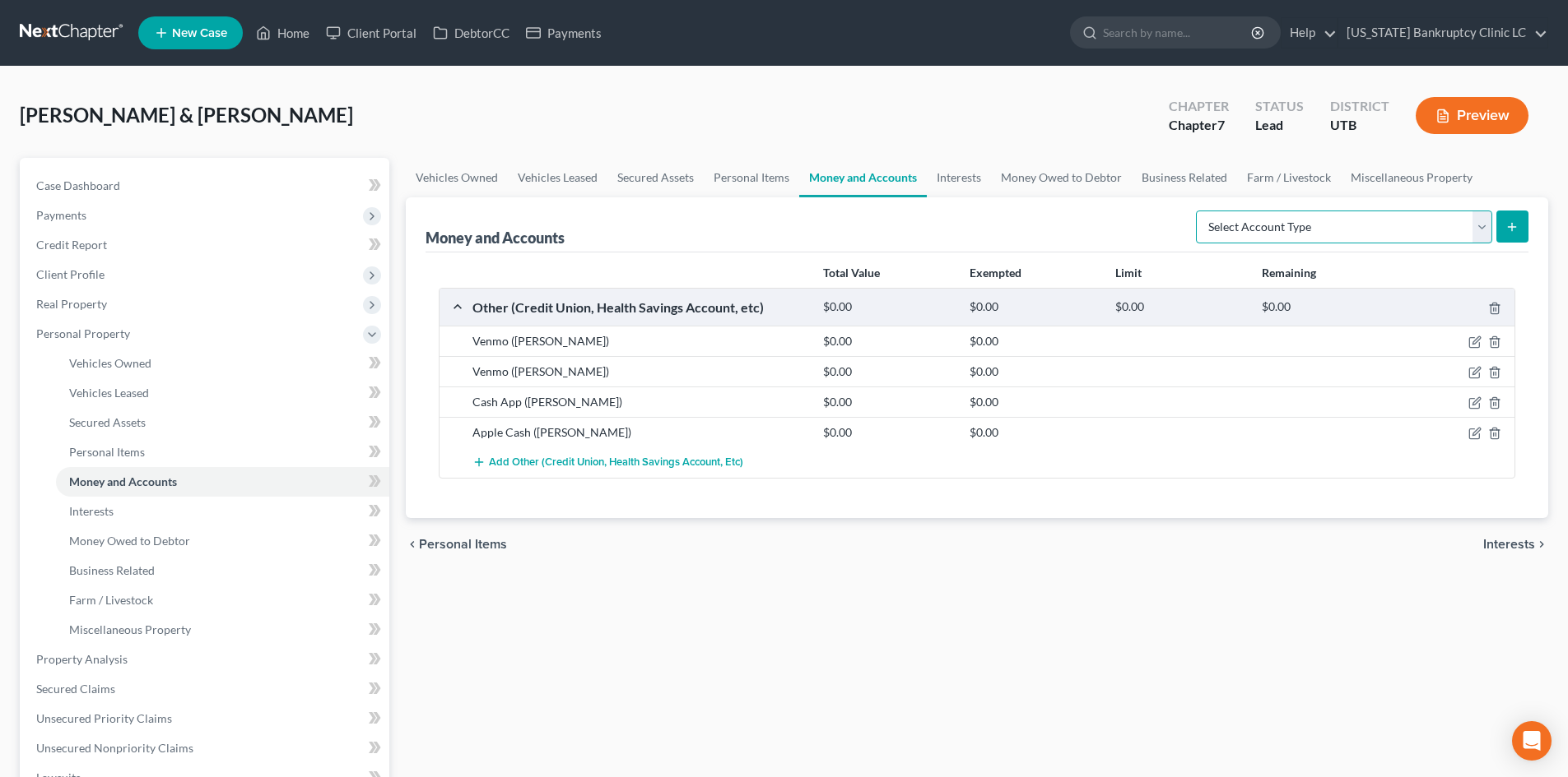
drag, startPoint x: 1432, startPoint y: 231, endPoint x: 1420, endPoint y: 242, distance: 16.3
click at [1299, 231] on select "Select Account Type Brokerage Cash on Hand Certificates of Deposit Checking Acc…" at bounding box center [1344, 227] width 297 height 33
click at [1199, 210] on select "Select Account Type Brokerage Cash on Hand Certificates of Deposit Checking Acc…" at bounding box center [1344, 227] width 297 height 33
click at [1299, 235] on button "submit" at bounding box center [1512, 226] width 32 height 32
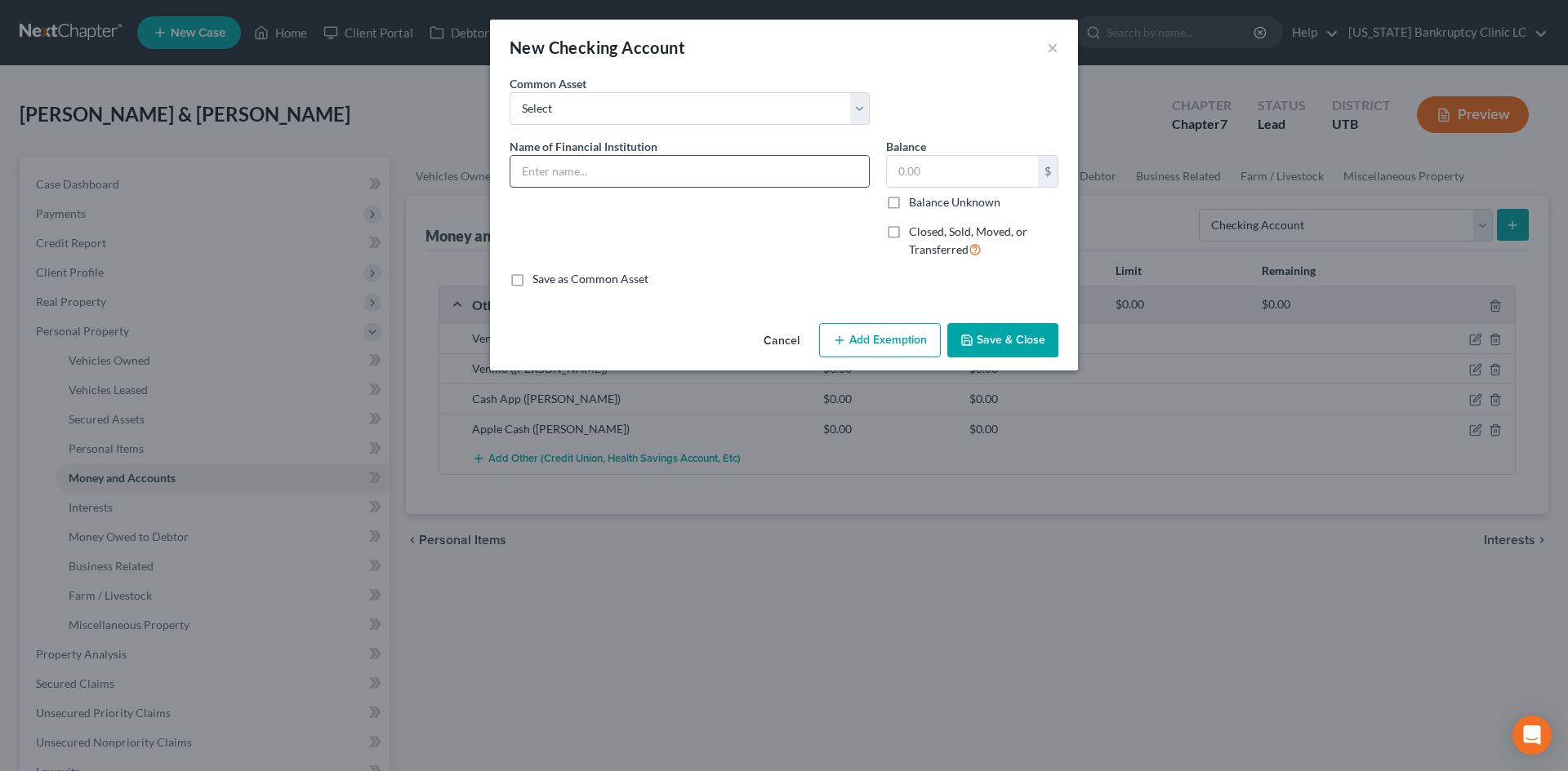
click at [578, 172] on input "text" at bounding box center [690, 172] width 358 height 31
click at [1004, 328] on button "Save & Close" at bounding box center [1003, 341] width 111 height 34
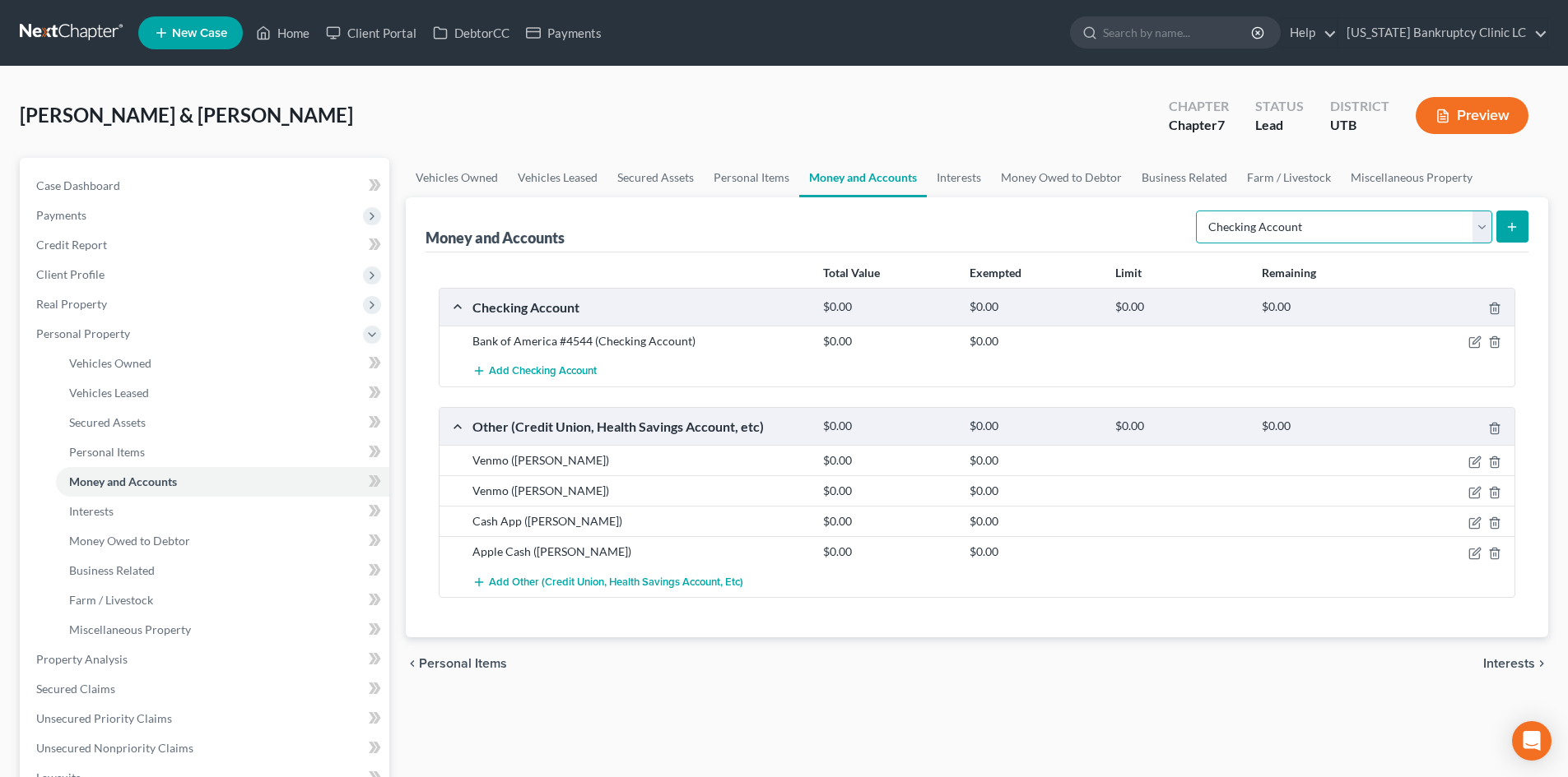
click at [1299, 224] on select "Select Account Type Brokerage Cash on Hand Certificates of Deposit Checking Acc…" at bounding box center [1344, 227] width 297 height 33
click at [1199, 210] on select "Select Account Type Brokerage Cash on Hand Certificates of Deposit Checking Acc…" at bounding box center [1344, 227] width 297 height 33
click at [1299, 229] on icon "submit" at bounding box center [1511, 227] width 13 height 13
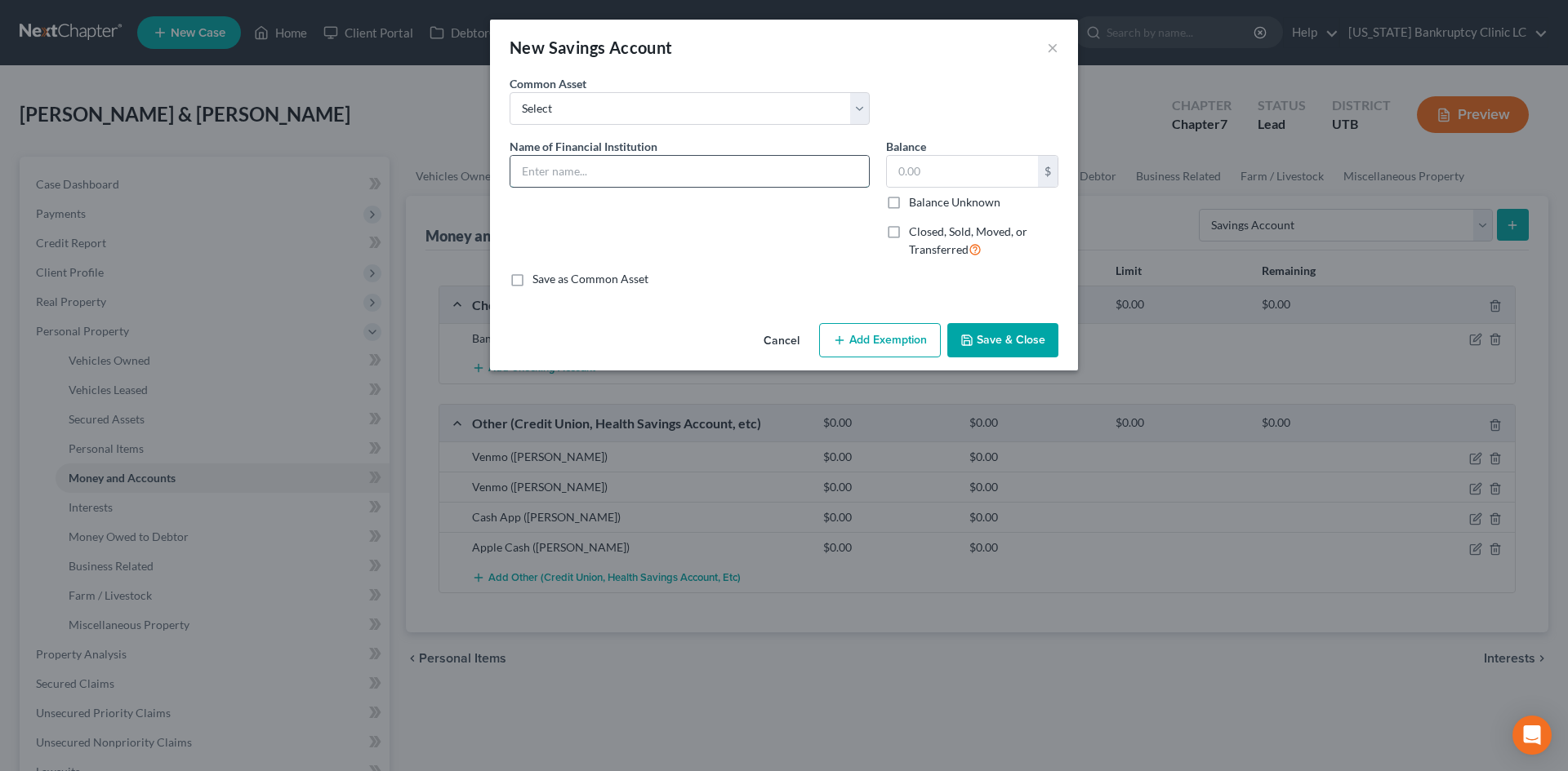
click at [637, 172] on input "text" at bounding box center [690, 172] width 358 height 31
paste input "Bank of America #4544"
click at [1001, 348] on button "Save & Close" at bounding box center [1003, 341] width 111 height 34
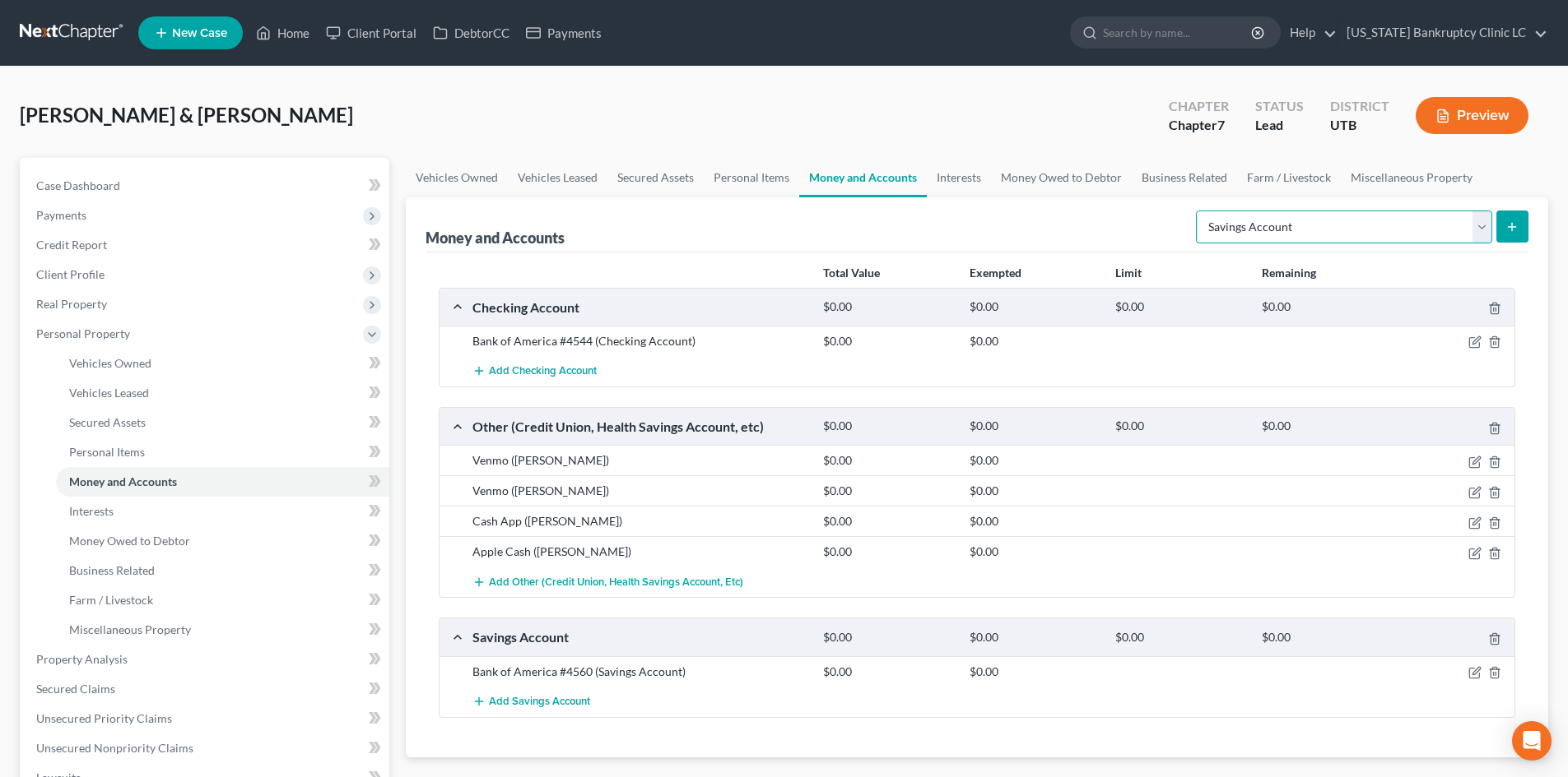
drag, startPoint x: 1318, startPoint y: 229, endPoint x: 1318, endPoint y: 242, distance: 13.0
click at [1299, 229] on select "Select Account Type Brokerage Cash on Hand Certificates of Deposit Checking Acc…" at bounding box center [1344, 227] width 297 height 33
click at [1199, 210] on select "Select Account Type Brokerage Cash on Hand Certificates of Deposit Checking Acc…" at bounding box center [1344, 227] width 297 height 33
click at [1299, 221] on button "submit" at bounding box center [1512, 226] width 32 height 32
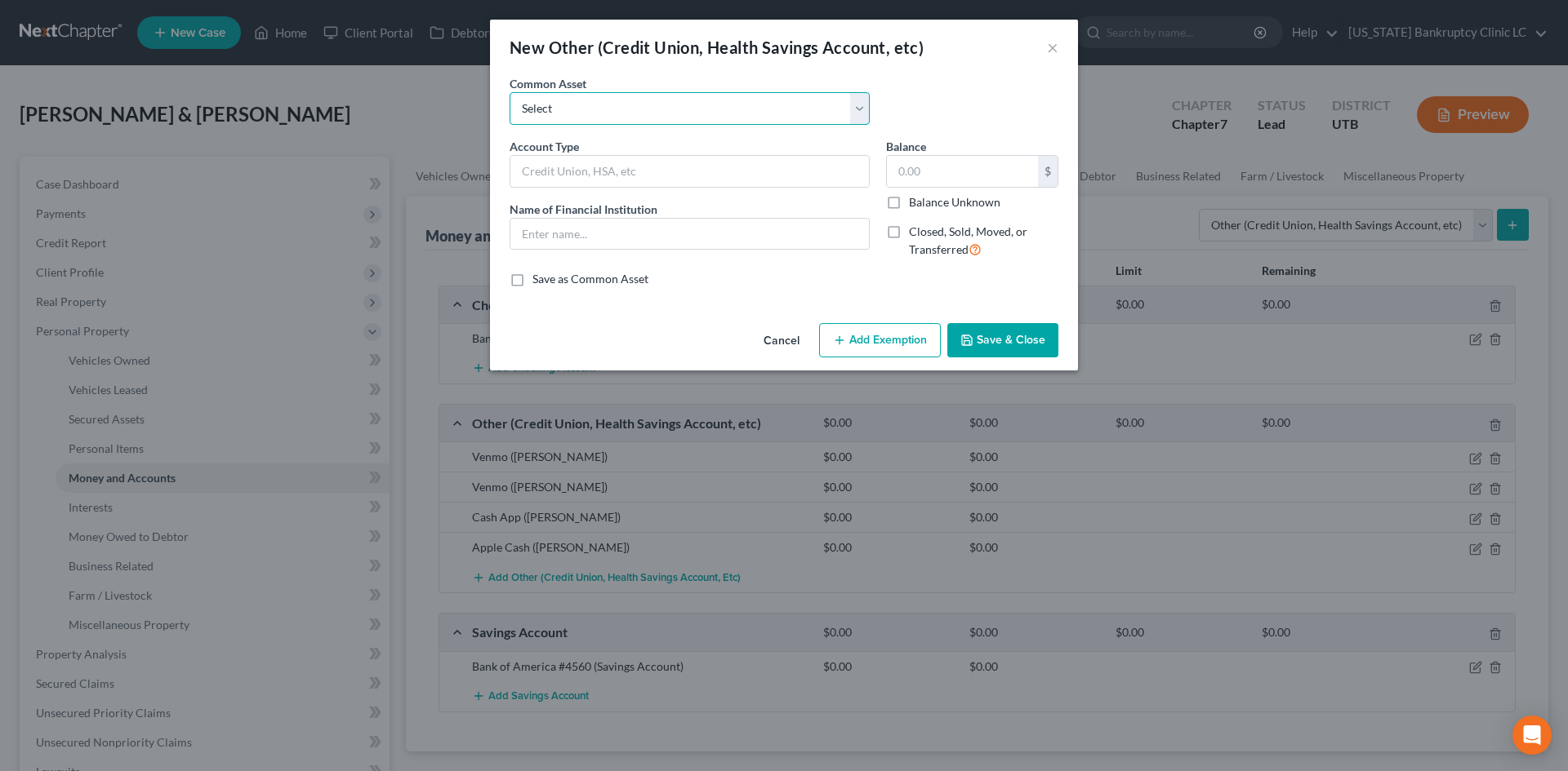
click at [579, 120] on select "Select [PERSON_NAME] #7871 Venmo Credit Union Credit Union Venmo PayPal Prepaid…" at bounding box center [690, 109] width 360 height 33
drag, startPoint x: 579, startPoint y: 120, endPoint x: 557, endPoint y: 164, distance: 49.2
click at [579, 120] on select "Select [PERSON_NAME] #7871 Venmo Credit Union Credit Union Venmo PayPal Prepaid…" at bounding box center [690, 109] width 360 height 33
click at [557, 164] on input "text" at bounding box center [690, 172] width 358 height 31
click at [551, 234] on input "text" at bounding box center [690, 235] width 358 height 31
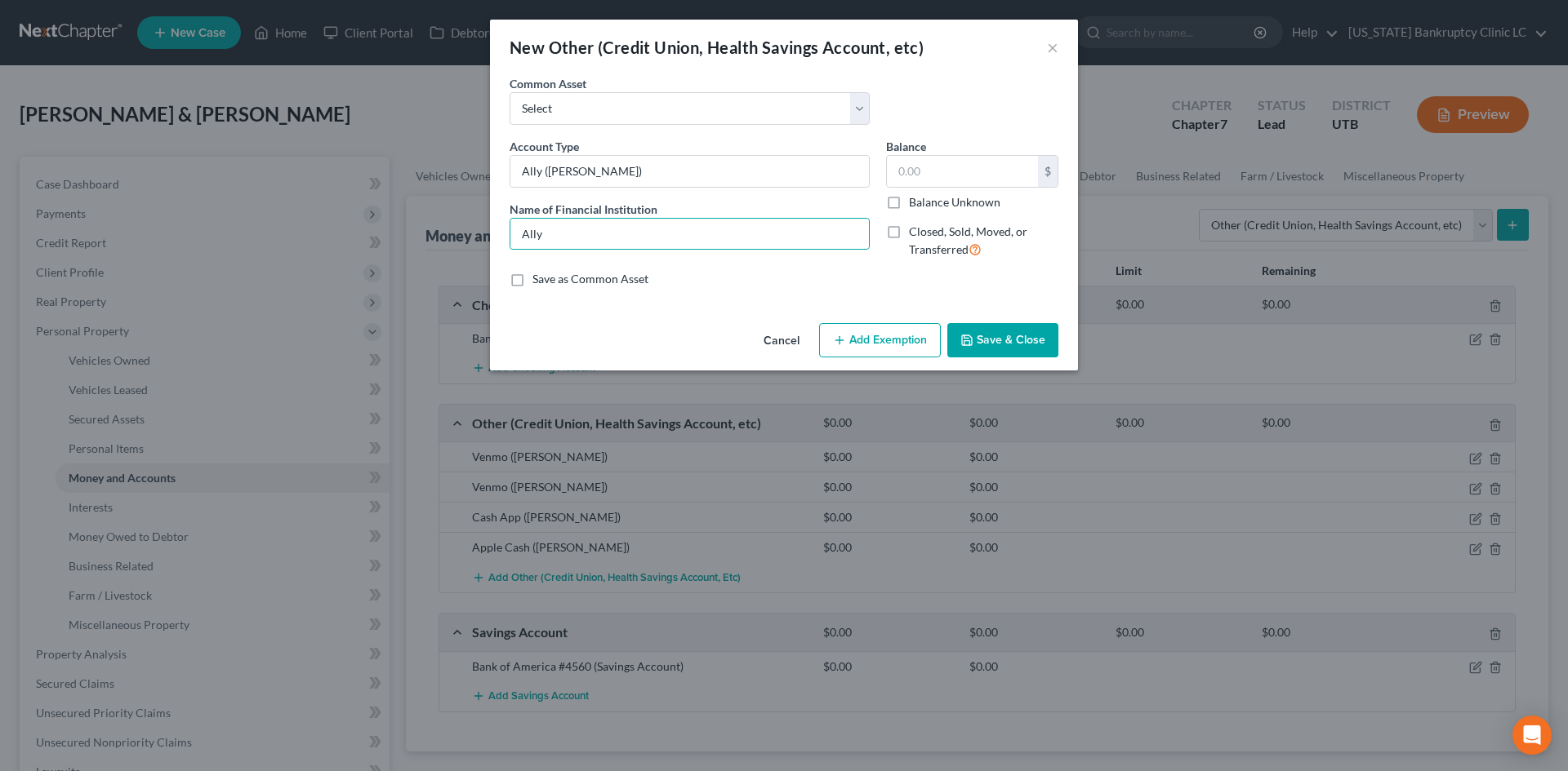
click at [1061, 351] on div "Cancel Add Exemption Save & Close" at bounding box center [784, 343] width 588 height 53
click at [1045, 342] on button "Save & Close" at bounding box center [1003, 341] width 111 height 34
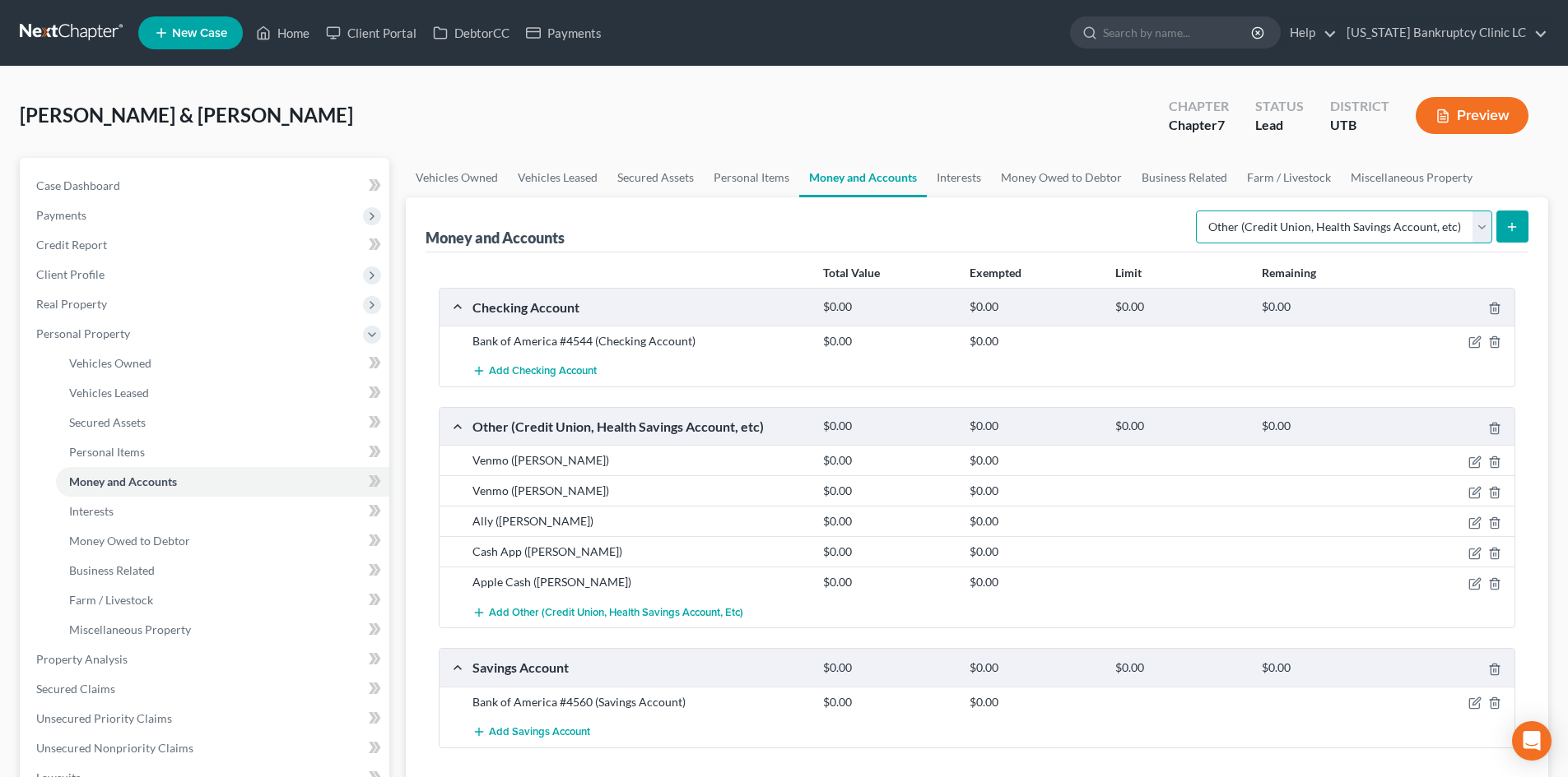
click at [1299, 225] on select "Select Account Type Brokerage Cash on Hand Certificates of Deposit Checking Acc…" at bounding box center [1344, 227] width 297 height 33
click at [1199, 210] on select "Select Account Type Brokerage Cash on Hand Certificates of Deposit Checking Acc…" at bounding box center [1344, 227] width 297 height 33
click at [1299, 230] on icon "submit" at bounding box center [1511, 227] width 13 height 13
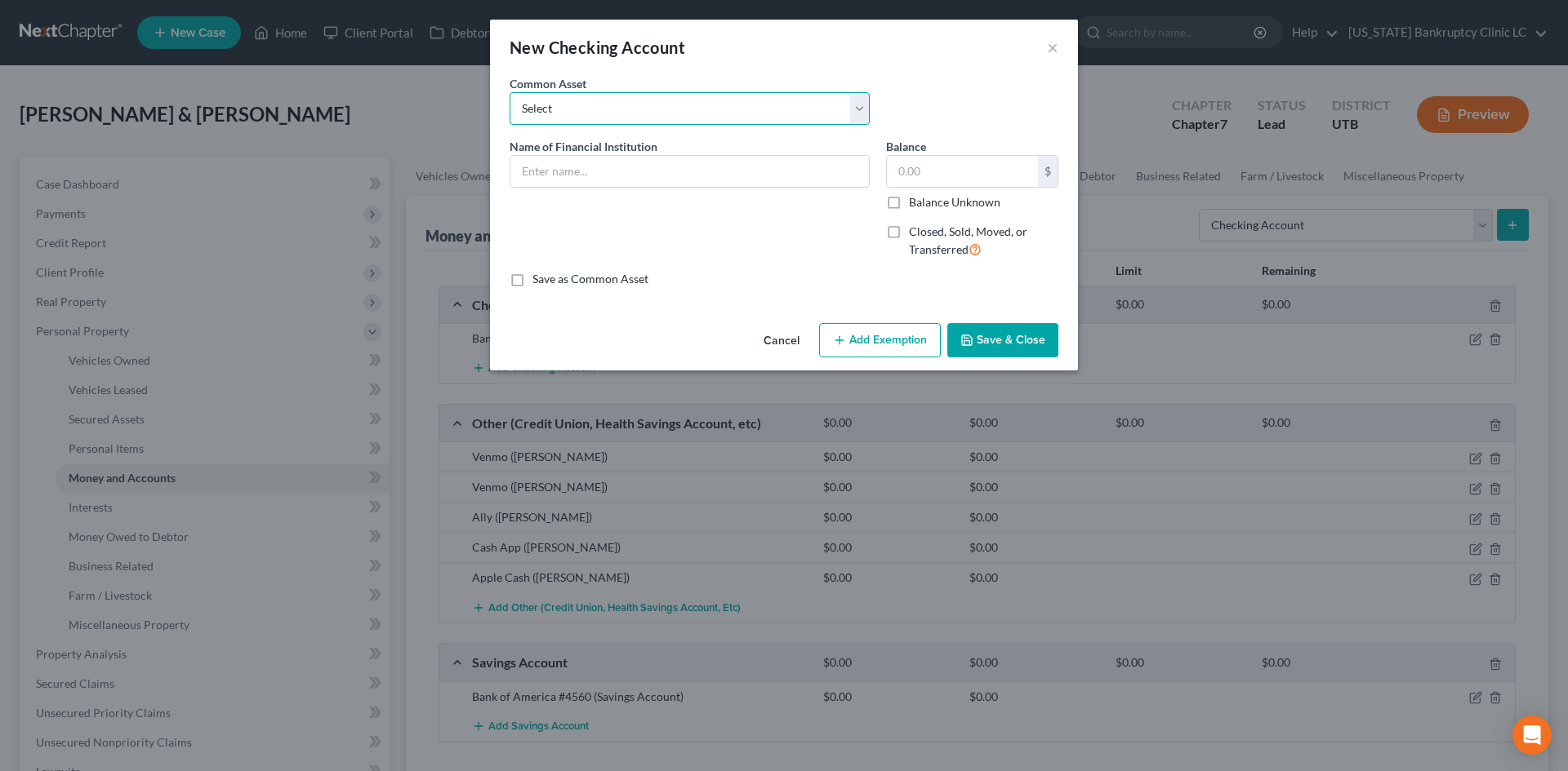
drag, startPoint x: 581, startPoint y: 113, endPoint x: 579, endPoint y: 122, distance: 9.2
click at [582, 113] on select "Select [PERSON_NAME] Fargo #9102 Zions Bank #9168 US Bank Bancorp #3125 [PERSON…" at bounding box center [690, 109] width 360 height 33
drag, startPoint x: 578, startPoint y: 116, endPoint x: 561, endPoint y: 170, distance: 56.6
click at [578, 116] on select "Select [PERSON_NAME] Fargo #9102 Zions Bank #9168 US Bank Bancorp #3125 [PERSON…" at bounding box center [690, 109] width 360 height 33
click at [561, 170] on input "text" at bounding box center [690, 172] width 358 height 31
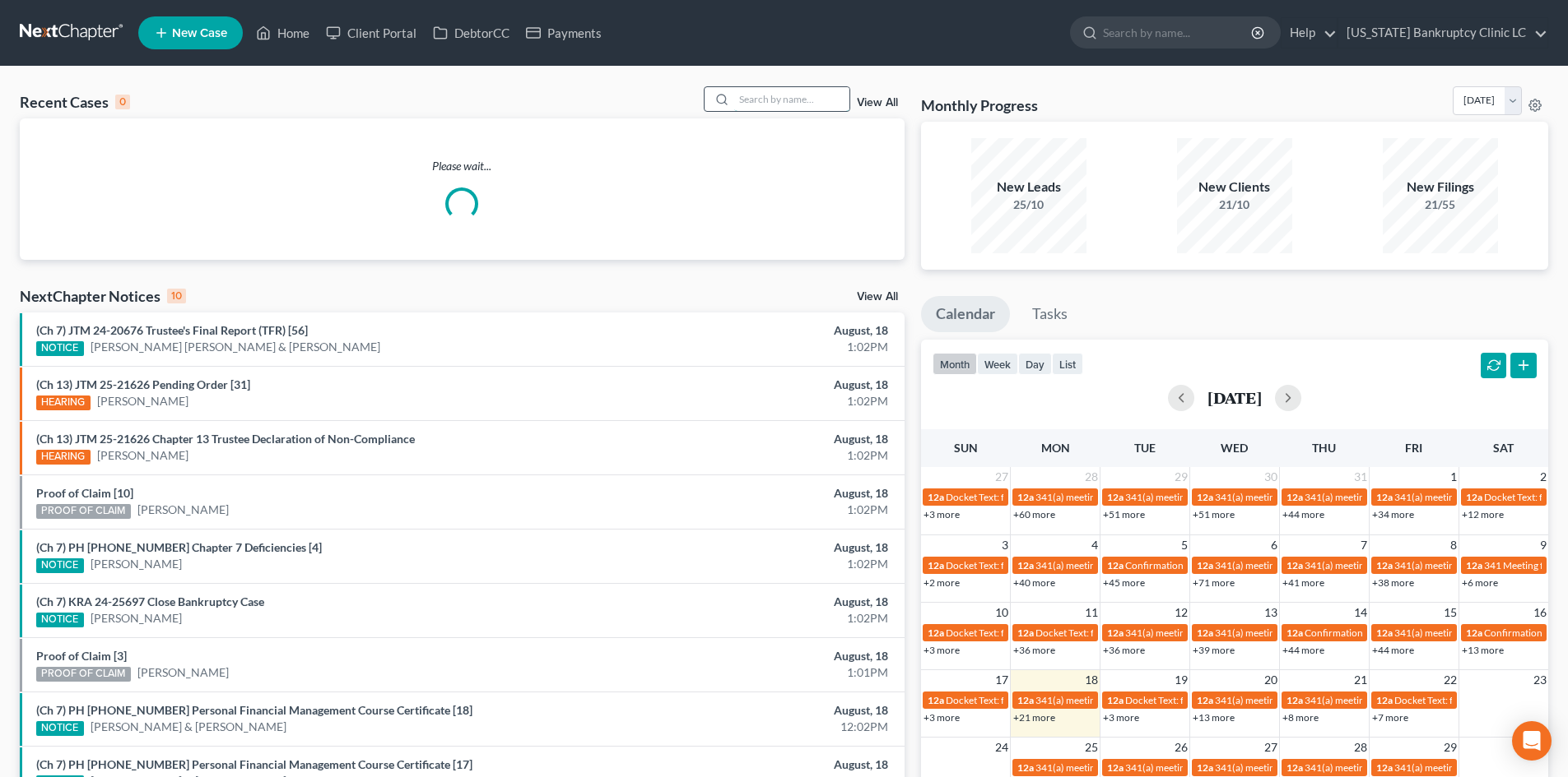
click at [786, 104] on input "search" at bounding box center [791, 98] width 116 height 23
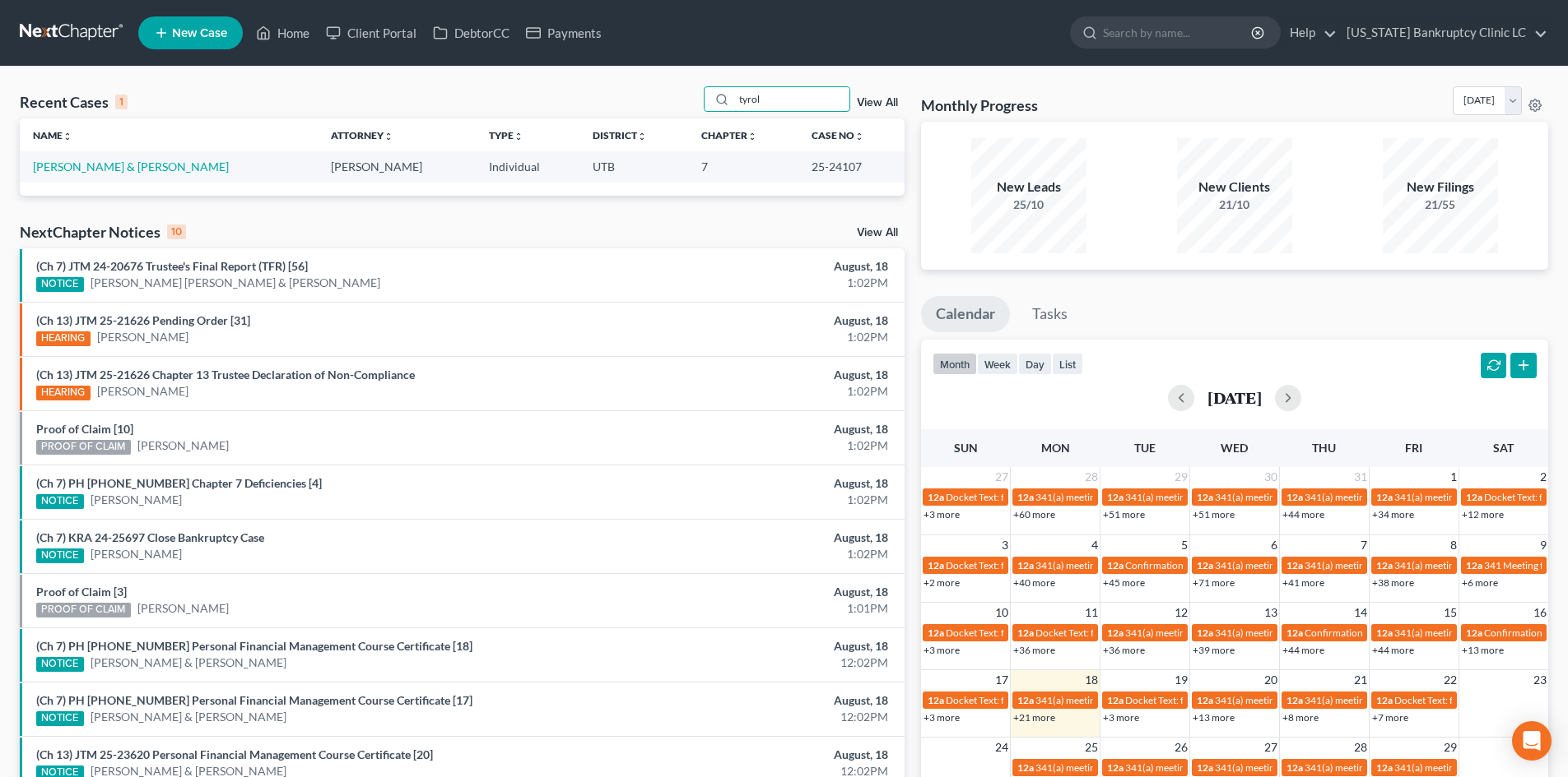
type input "tyrol"
drag, startPoint x: 97, startPoint y: 182, endPoint x: 78, endPoint y: 162, distance: 27.6
click at [78, 162] on link "[PERSON_NAME] & [PERSON_NAME]" at bounding box center [130, 167] width 196 height 14
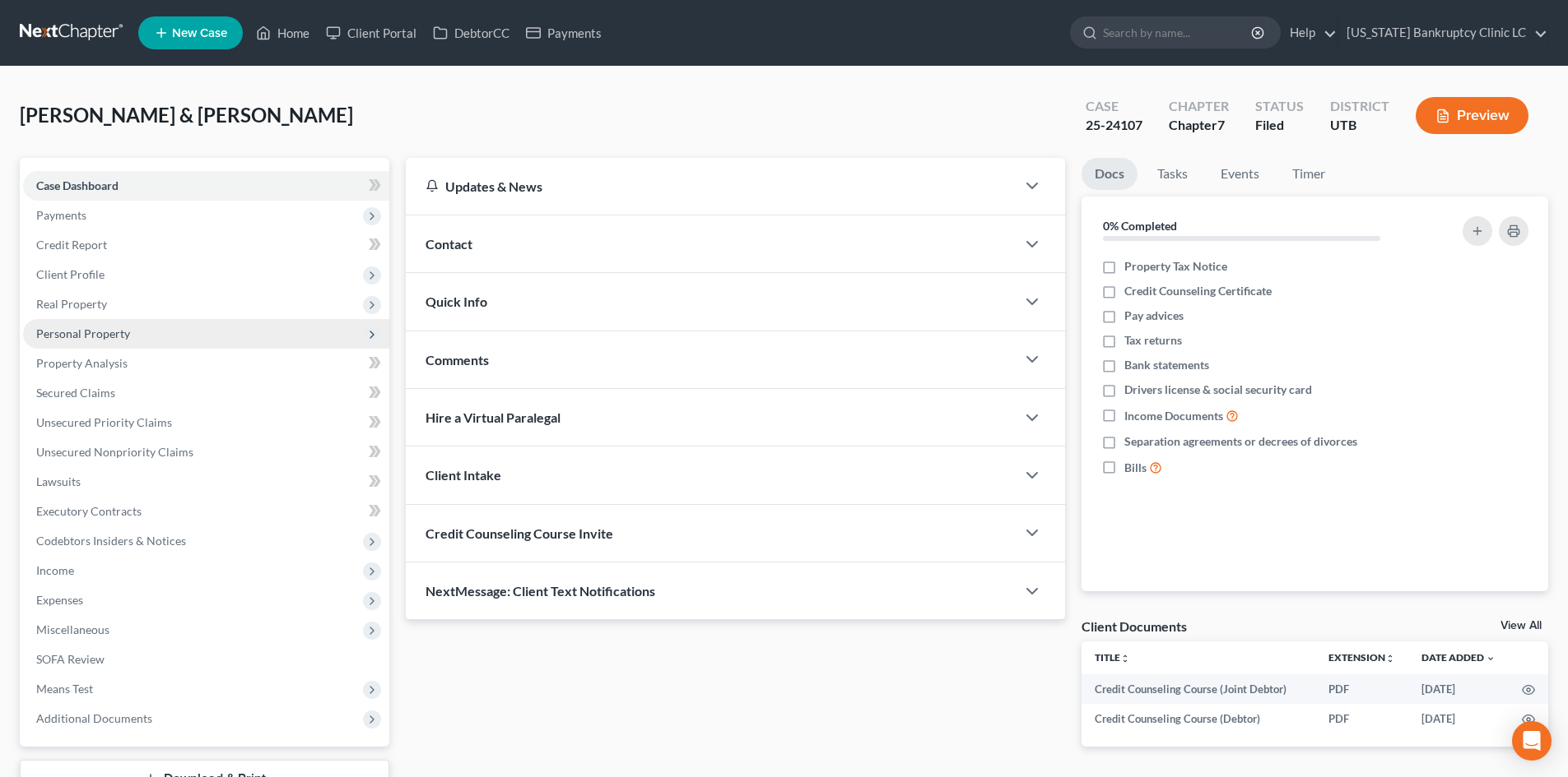
click at [114, 337] on span "Personal Property" at bounding box center [83, 334] width 94 height 14
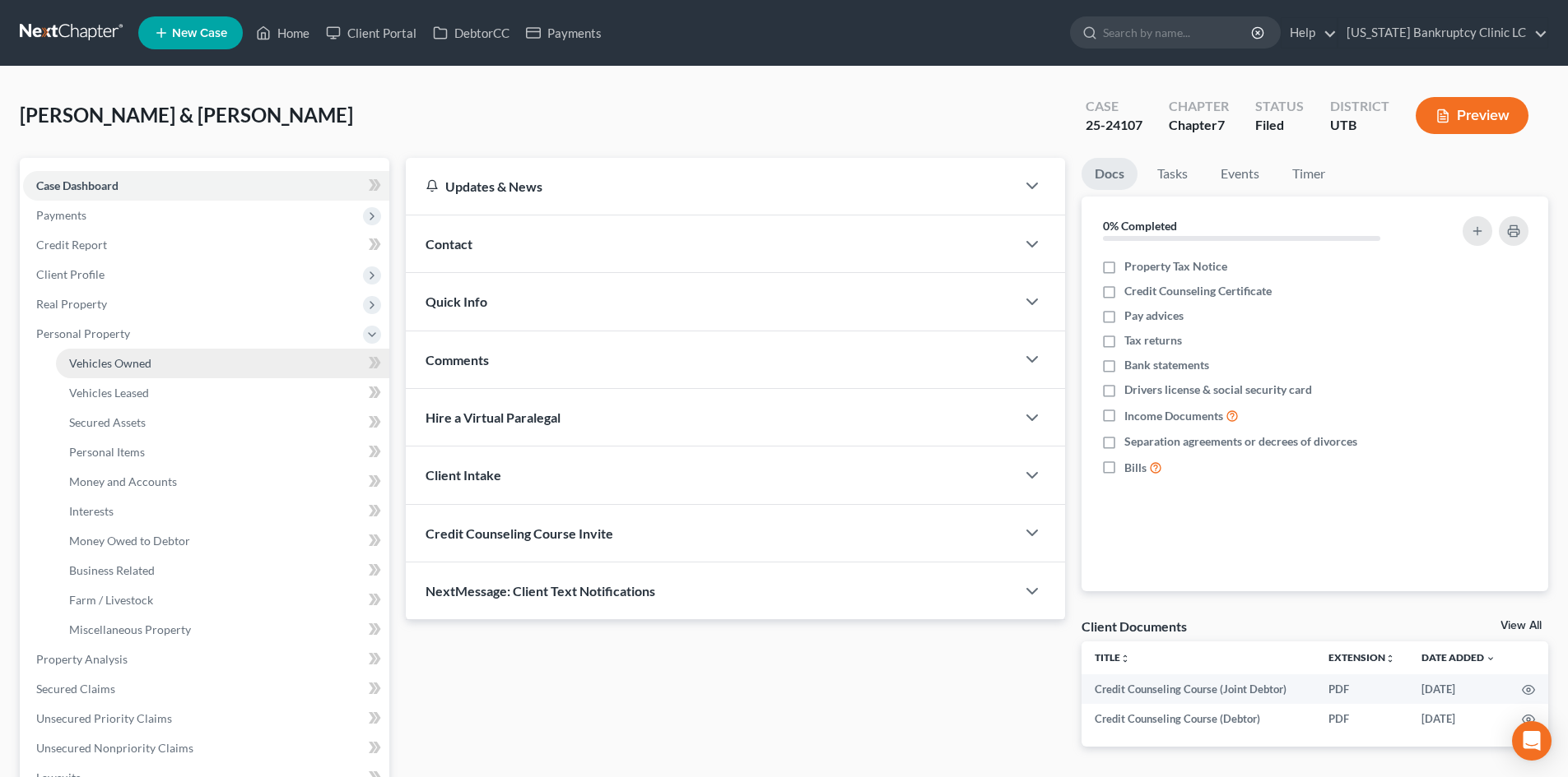
click at [117, 364] on span "Vehicles Owned" at bounding box center [110, 363] width 83 height 14
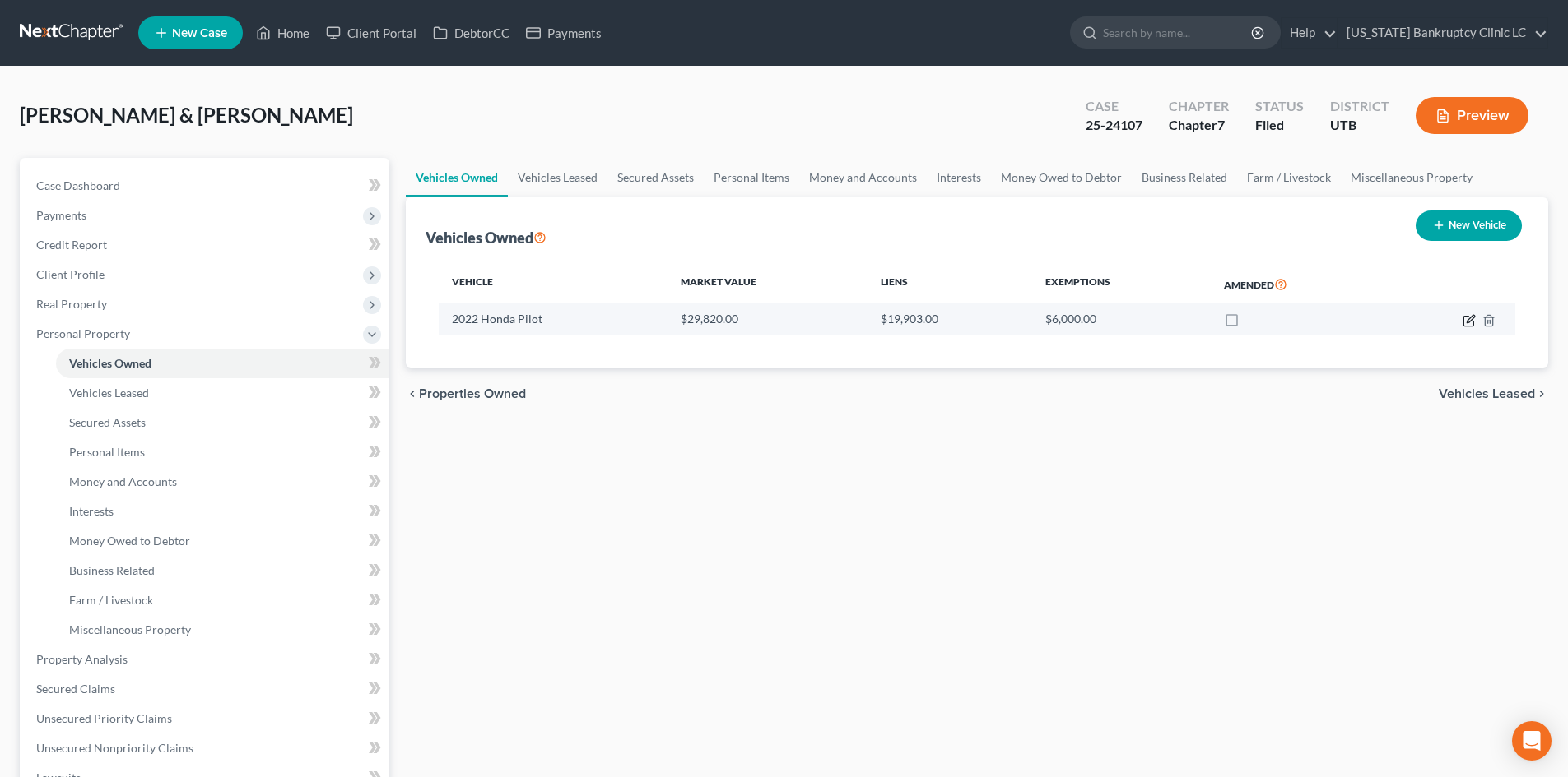
click at [1464, 323] on icon "button" at bounding box center [1468, 320] width 10 height 10
select select "0"
select select "4"
select select "1"
select select "2"
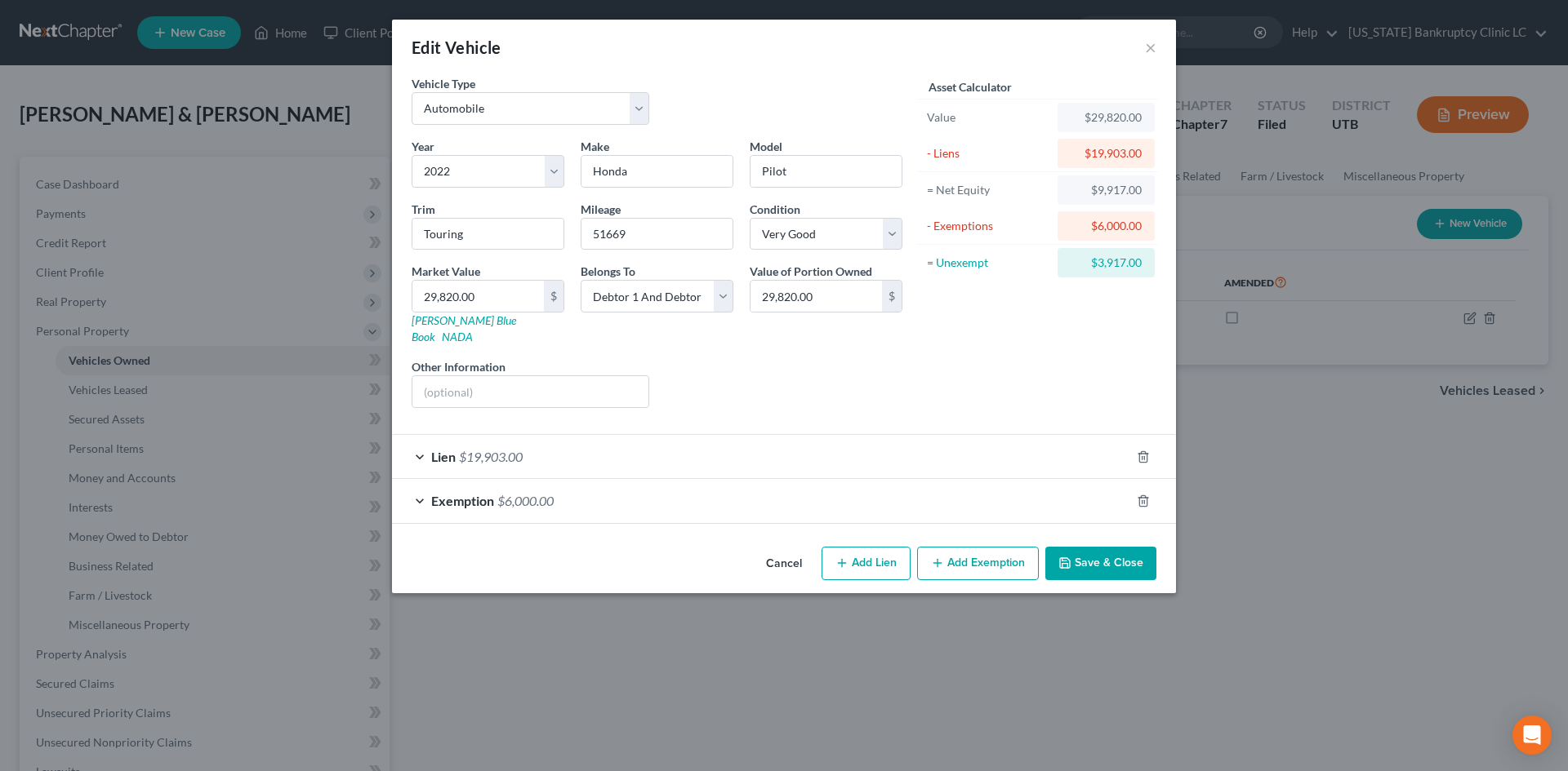
click at [948, 453] on div "Lien $19,903.00" at bounding box center [761, 456] width 739 height 43
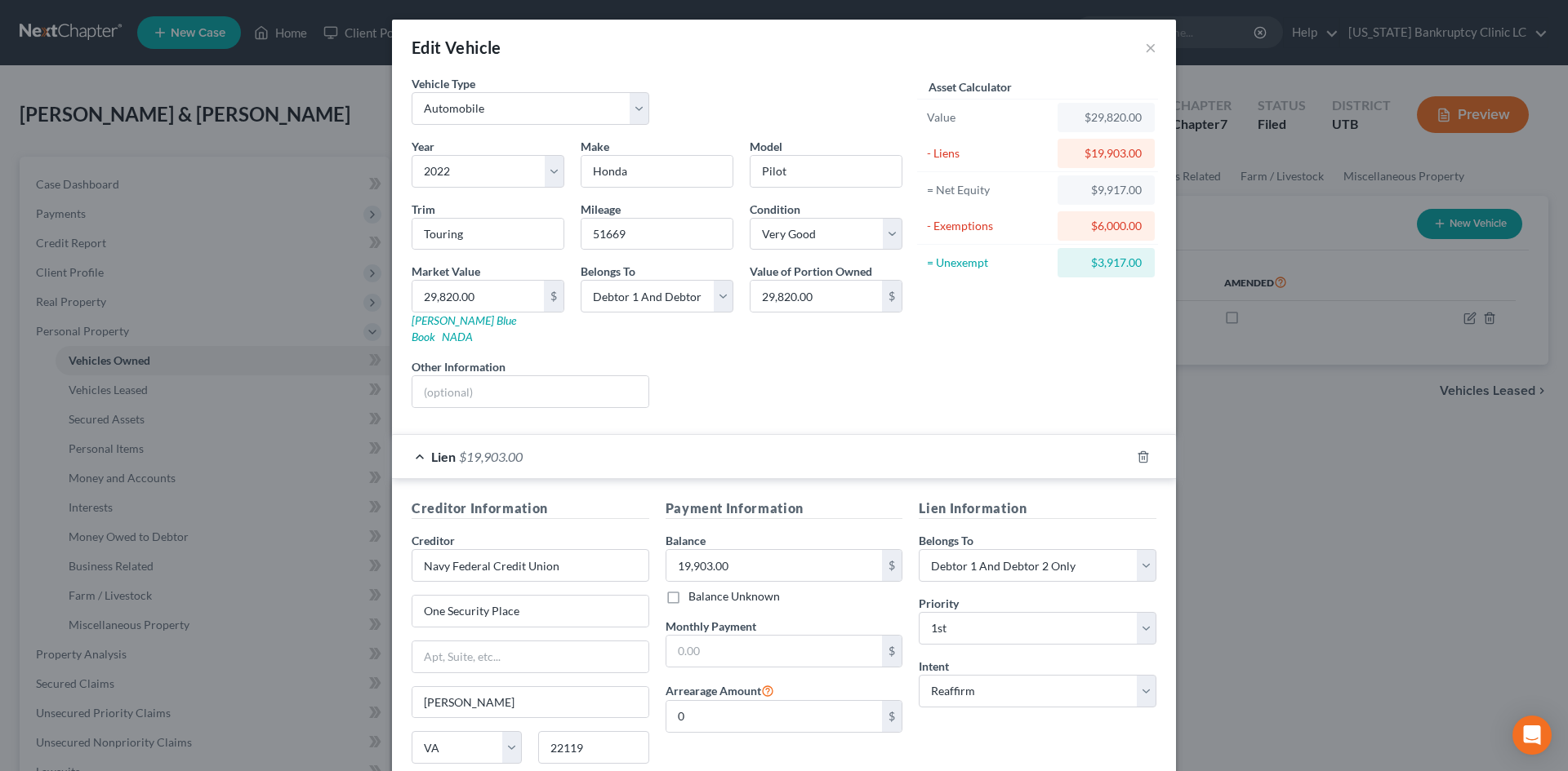
click at [948, 443] on div "Lien $19,903.00" at bounding box center [761, 456] width 739 height 43
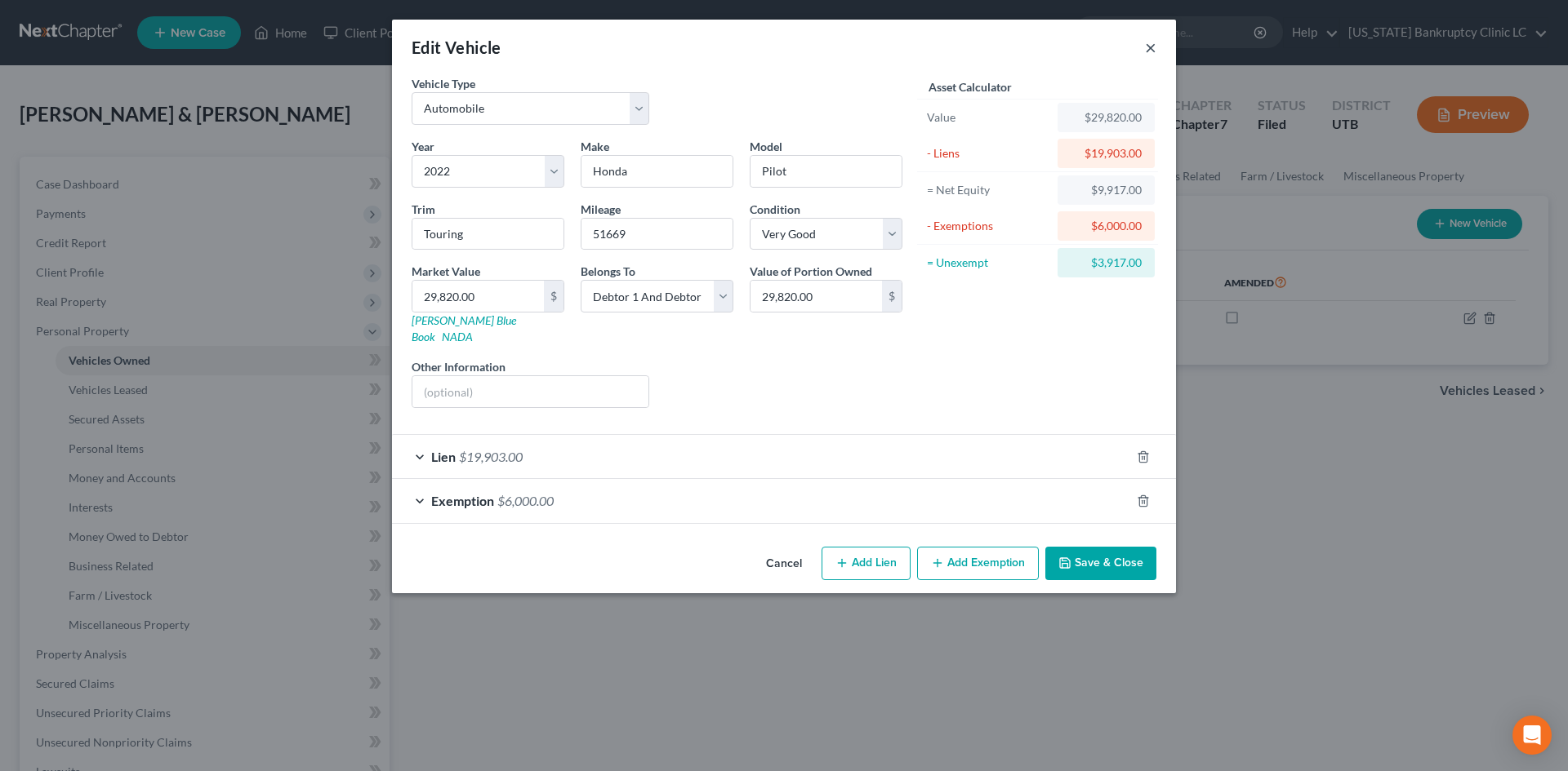
click at [1151, 47] on button "×" at bounding box center [1150, 47] width 11 height 20
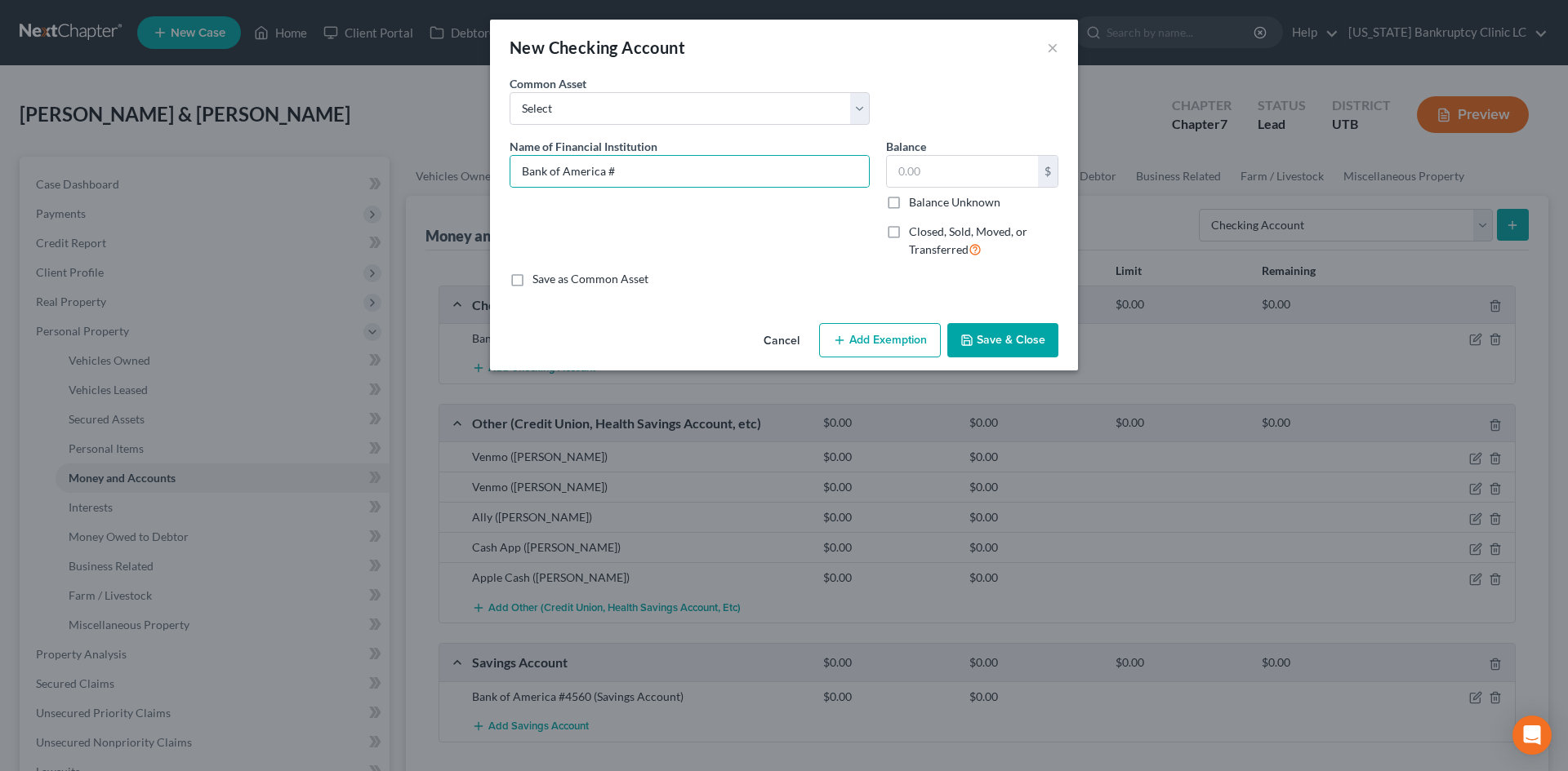
select select "checking"
type input "Bank of America #2348"
click at [992, 328] on button "Save & Close" at bounding box center [1003, 341] width 111 height 34
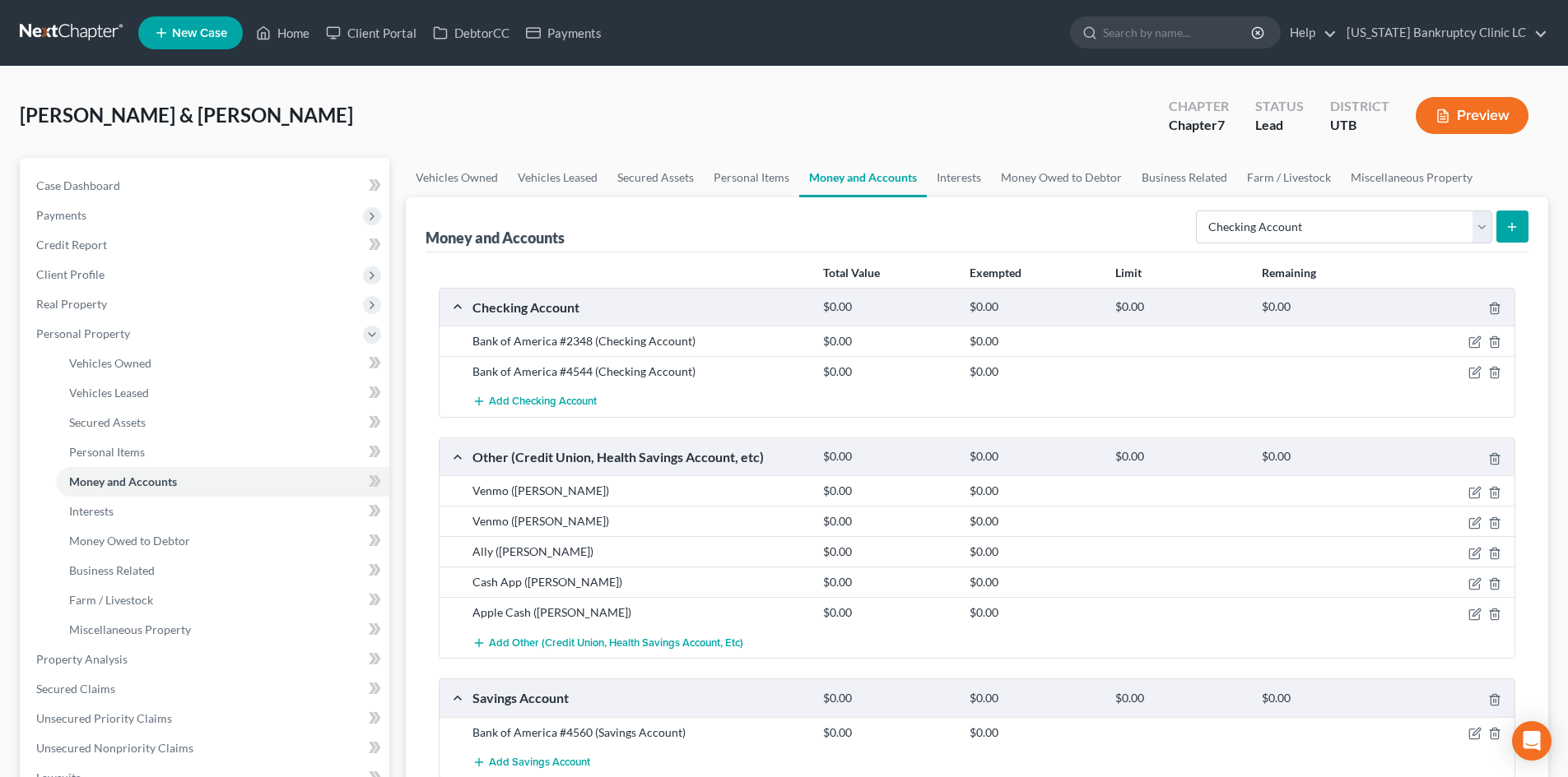
click at [1505, 228] on icon "submit" at bounding box center [1511, 227] width 13 height 13
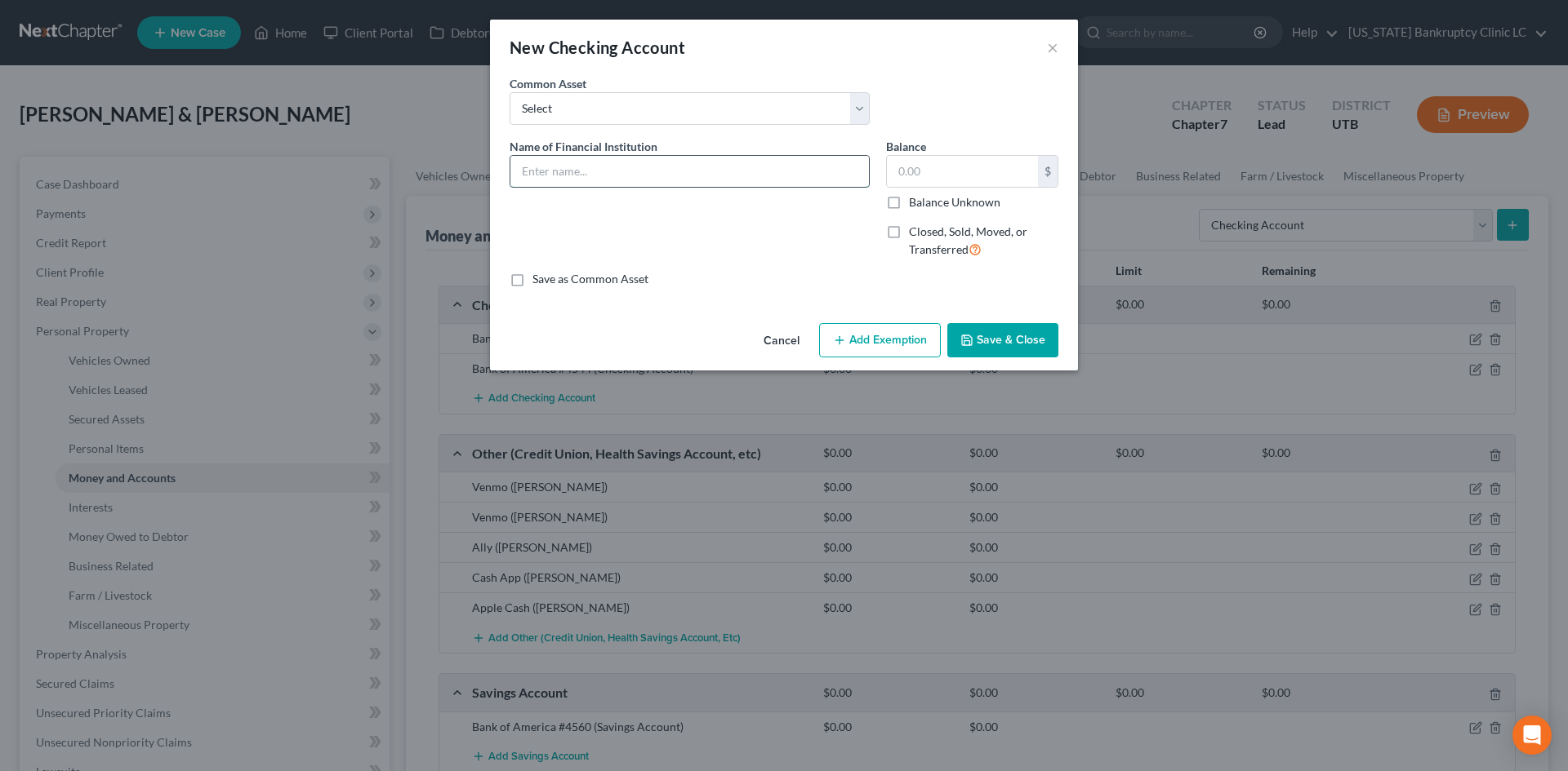
click at [681, 172] on input "text" at bounding box center [690, 172] width 358 height 31
type input "Wells Fargo #1103"
click at [1039, 342] on button "Save & Close" at bounding box center [1003, 341] width 111 height 34
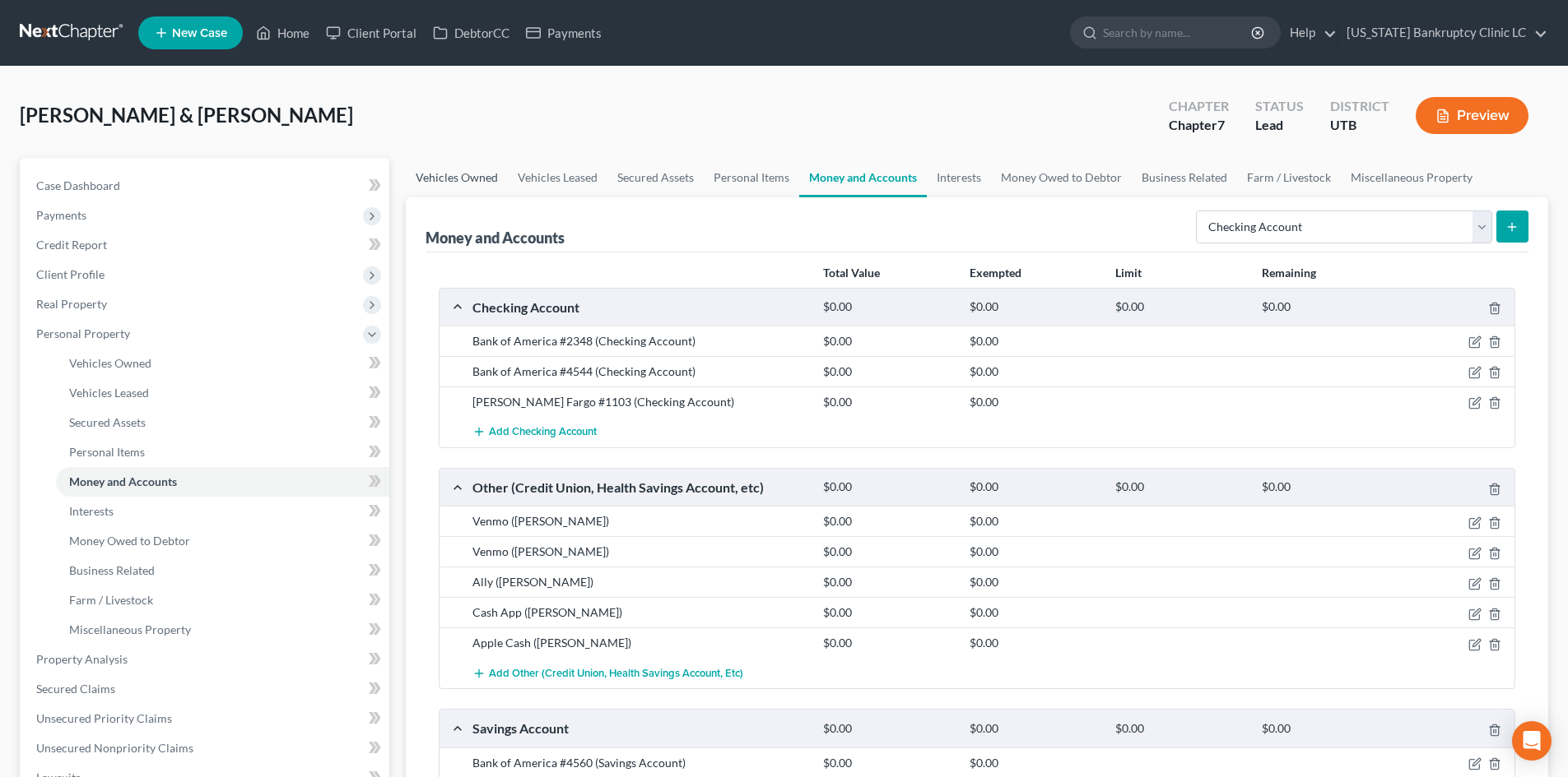
click at [457, 180] on link "Vehicles Owned" at bounding box center [457, 177] width 102 height 39
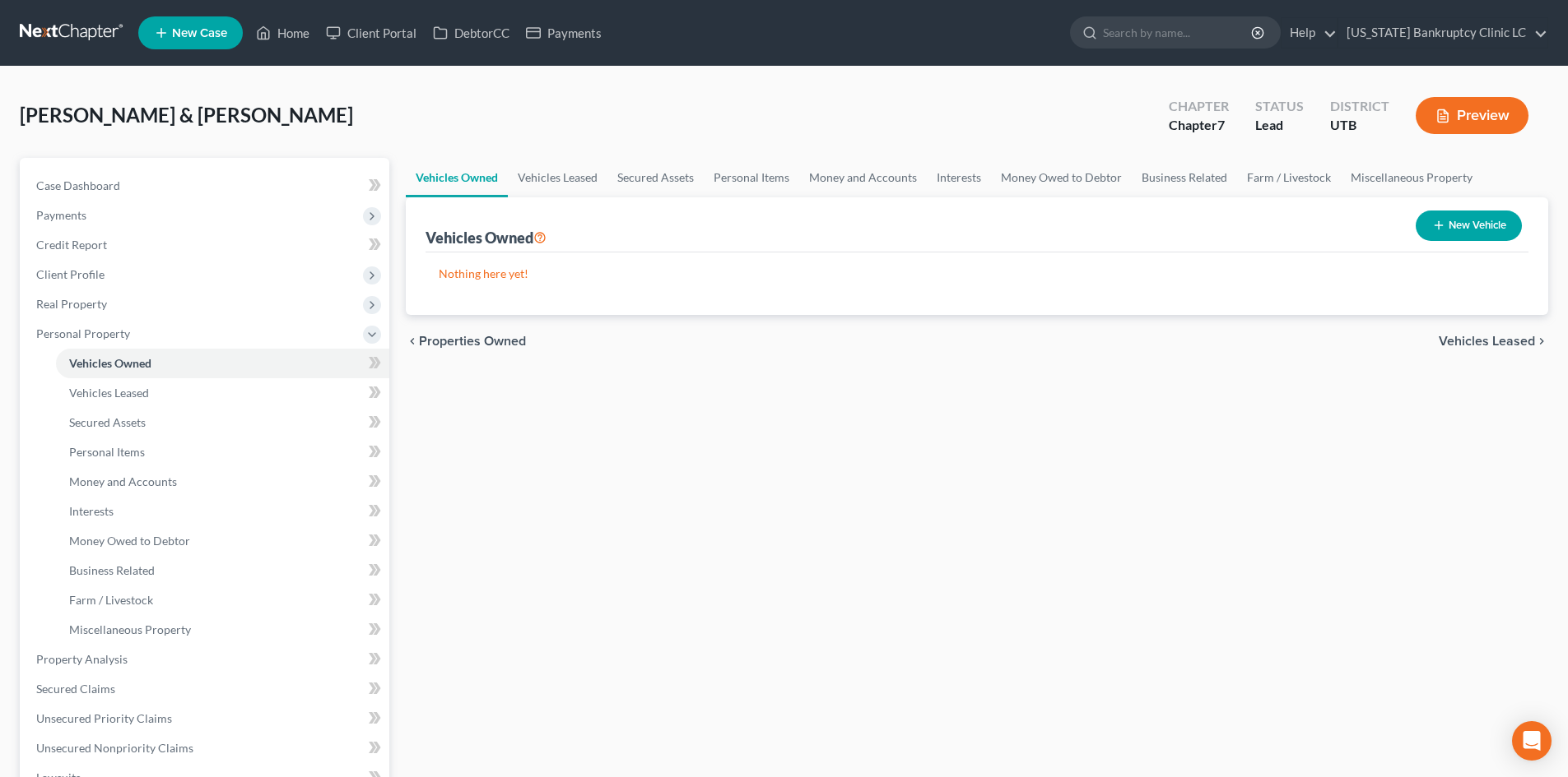
click at [1492, 233] on button "New Vehicle" at bounding box center [1469, 225] width 106 height 30
select select "0"
select select "2"
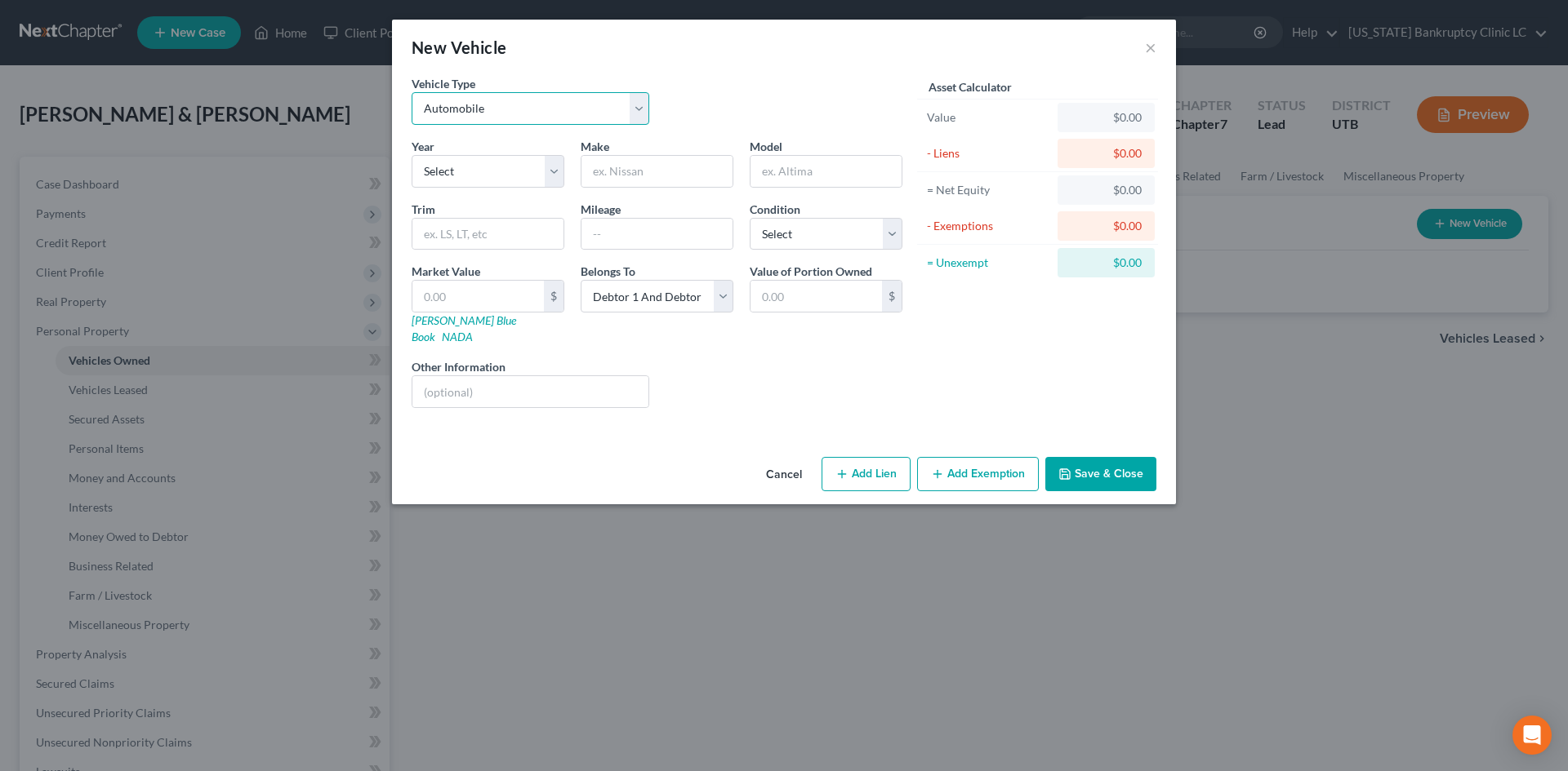
click at [477, 114] on select "Select Automobile Truck Trailer Watercraft Aircraft Motor Home Atv Other Vehicle" at bounding box center [530, 109] width 237 height 33
drag, startPoint x: 477, startPoint y: 114, endPoint x: 456, endPoint y: 172, distance: 61.7
click at [477, 114] on select "Select Automobile Truck Trailer Watercraft Aircraft Motor Home Atv Other Vehicle" at bounding box center [530, 109] width 237 height 33
click at [456, 172] on select "Select 2026 2025 2024 2023 2022 2021 2020 2019 2018 2017 2016 2015 2014 2013 20…" at bounding box center [488, 172] width 153 height 33
select select "7"
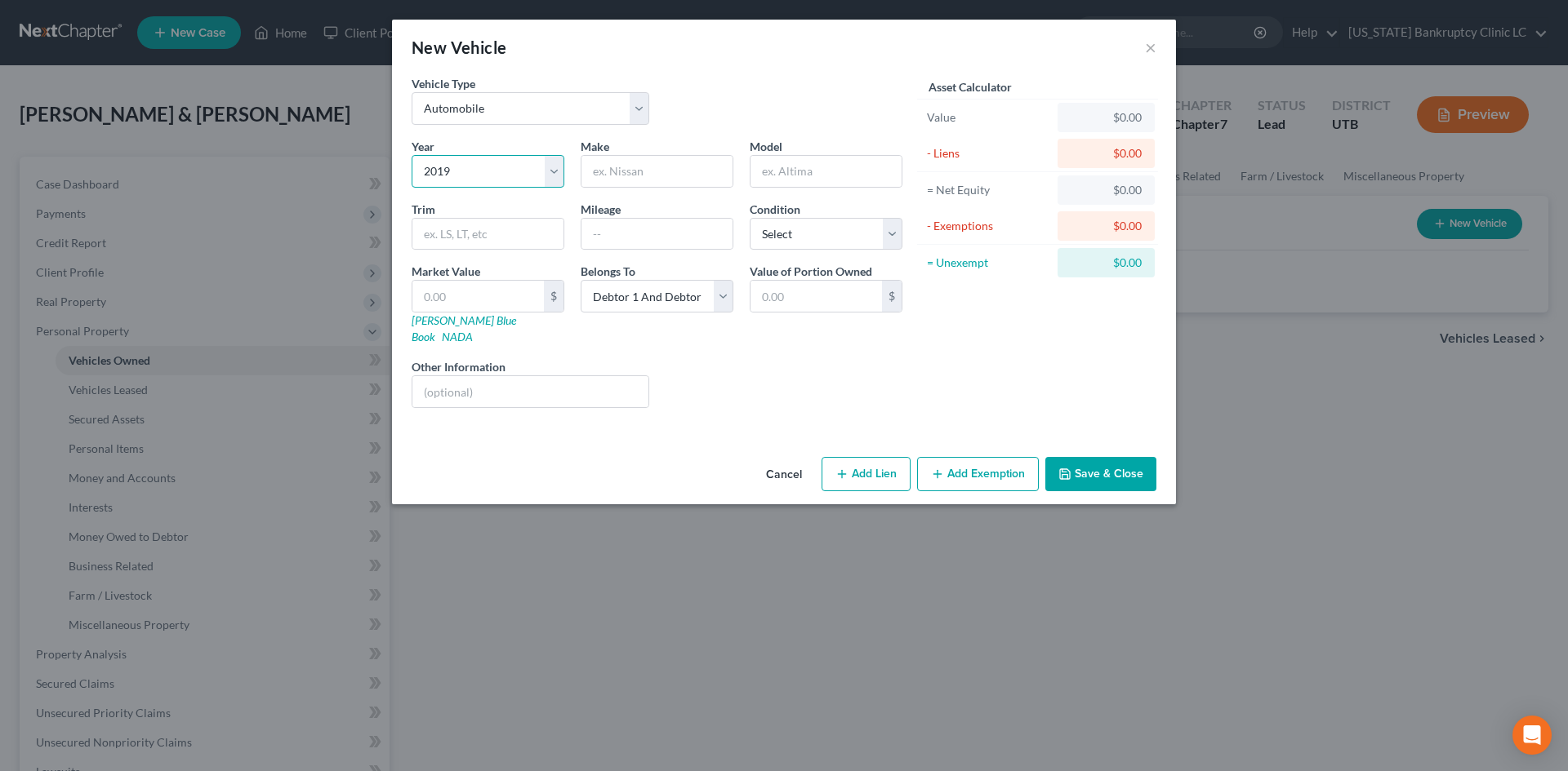
click at [412, 155] on select "Select 2026 2025 2024 2023 2022 2021 2020 2019 2018 2017 2016 2015 2014 2013 20…" at bounding box center [488, 172] width 153 height 33
click at [606, 169] on input "text" at bounding box center [657, 172] width 151 height 31
type input "Volkswagen"
type input "Atlas"
type input "85516"
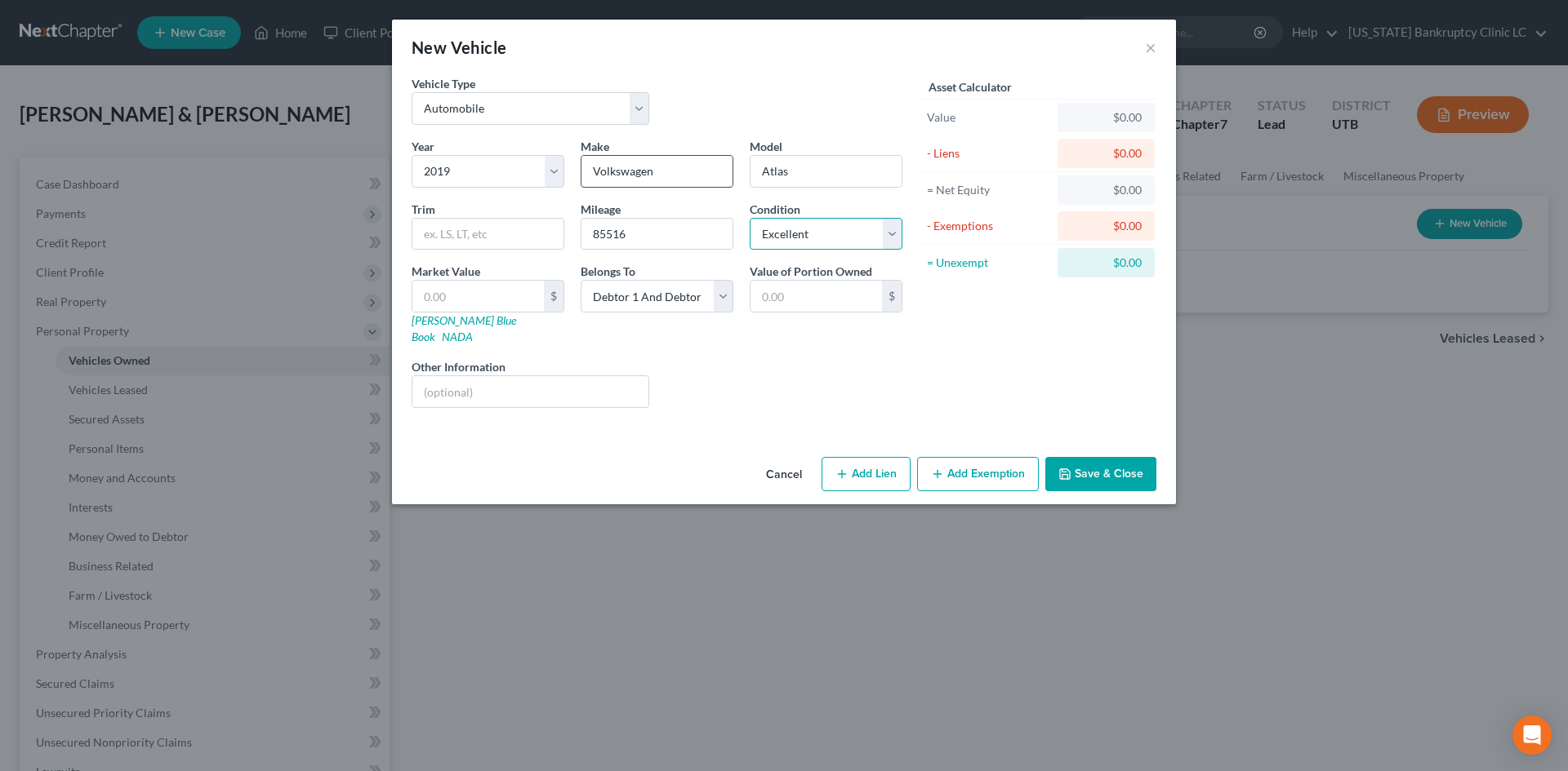
select select "1"
click at [431, 326] on link "[PERSON_NAME] Blue Book" at bounding box center [463, 328] width 104 height 30
click at [629, 301] on select "Select Debtor 1 Only Debtor 2 Only Debtor 1 And Debtor 2 Only At Least One Of T…" at bounding box center [657, 297] width 153 height 33
select select "0"
click at [581, 280] on select "Select Debtor 1 Only Debtor 2 Only Debtor 1 And Debtor 2 Only At Least One Of T…" at bounding box center [657, 297] width 153 height 33
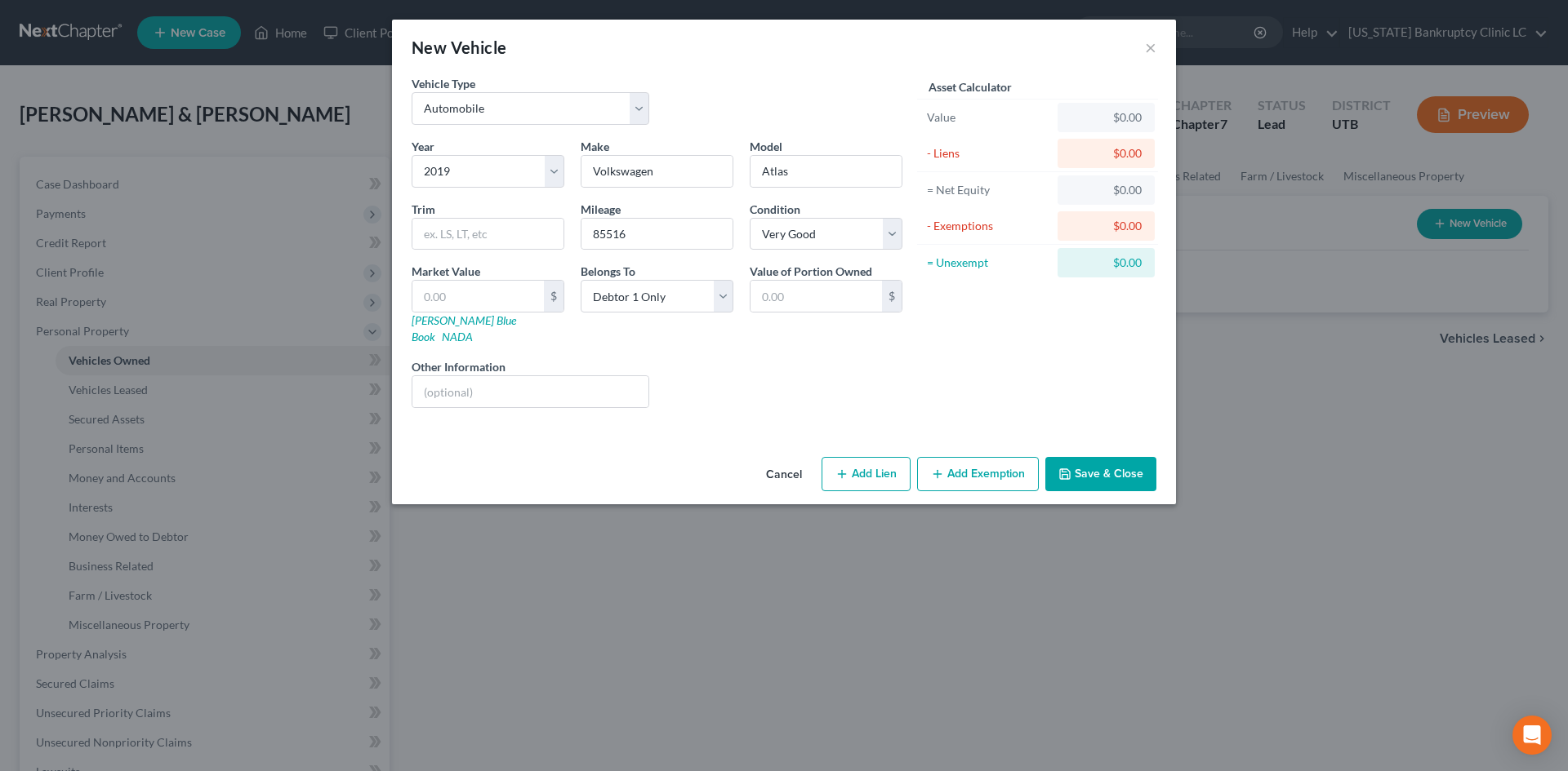
click at [983, 457] on button "Add Exemption" at bounding box center [978, 474] width 122 height 34
select select "2"
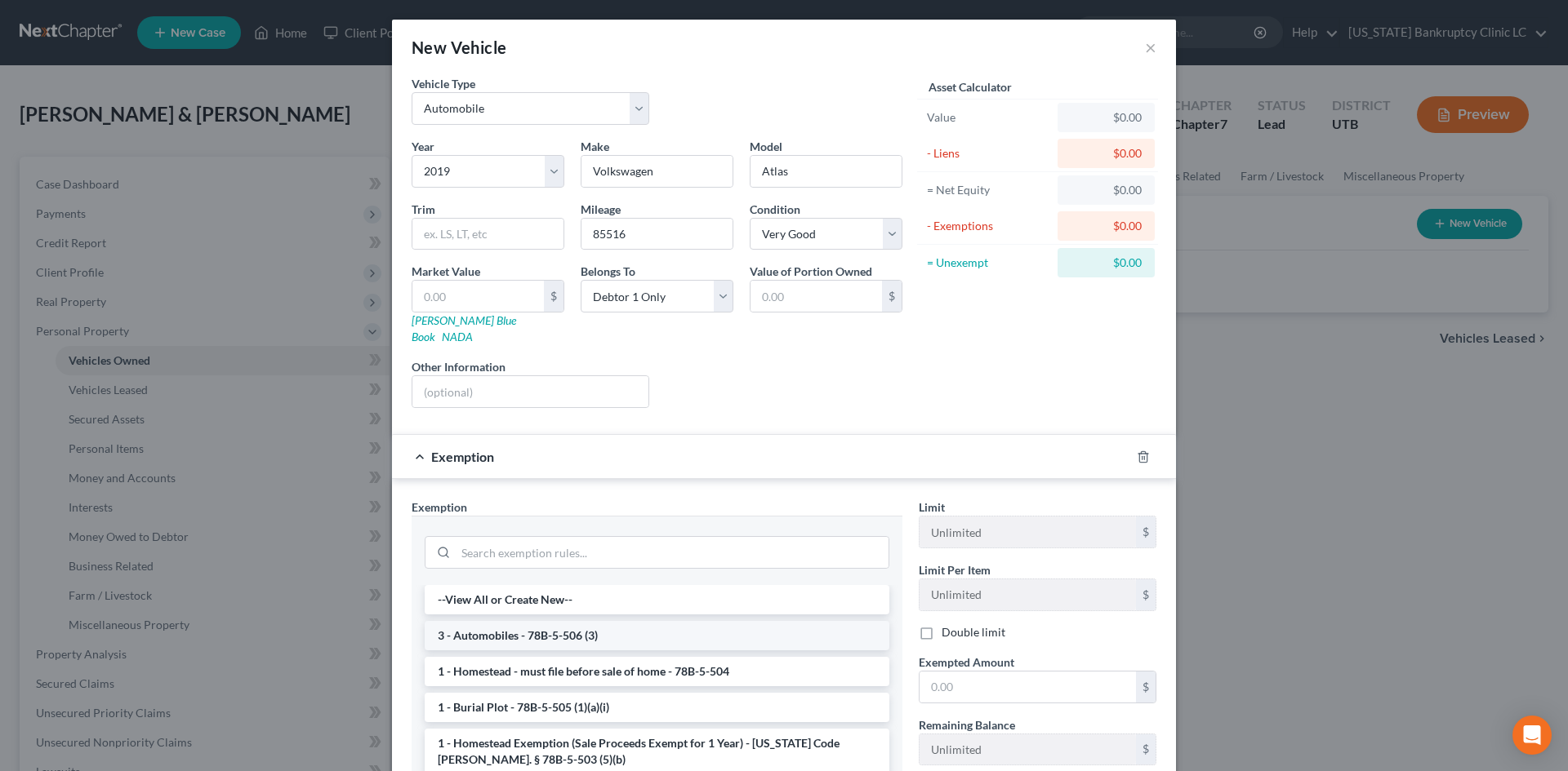
click at [538, 622] on li "3 - Automobiles - 78B-5-506 (3)" at bounding box center [657, 636] width 465 height 29
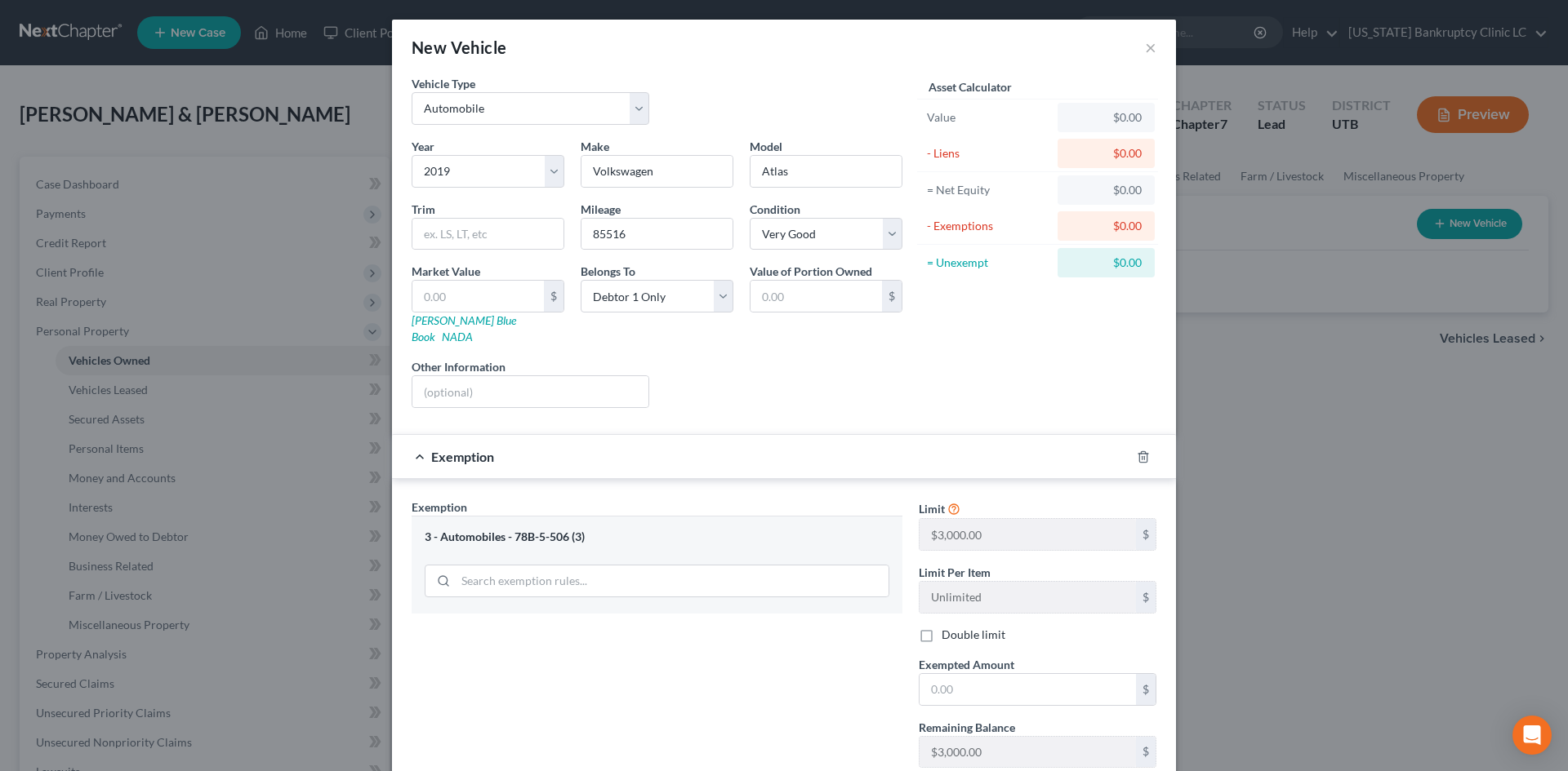
click at [960, 627] on label "Double limit" at bounding box center [973, 635] width 64 height 16
click at [959, 627] on input "Double limit" at bounding box center [954, 632] width 10 height 10
checkbox input "true"
click at [960, 674] on input "text" at bounding box center [1028, 690] width 217 height 31
type input "3,000"
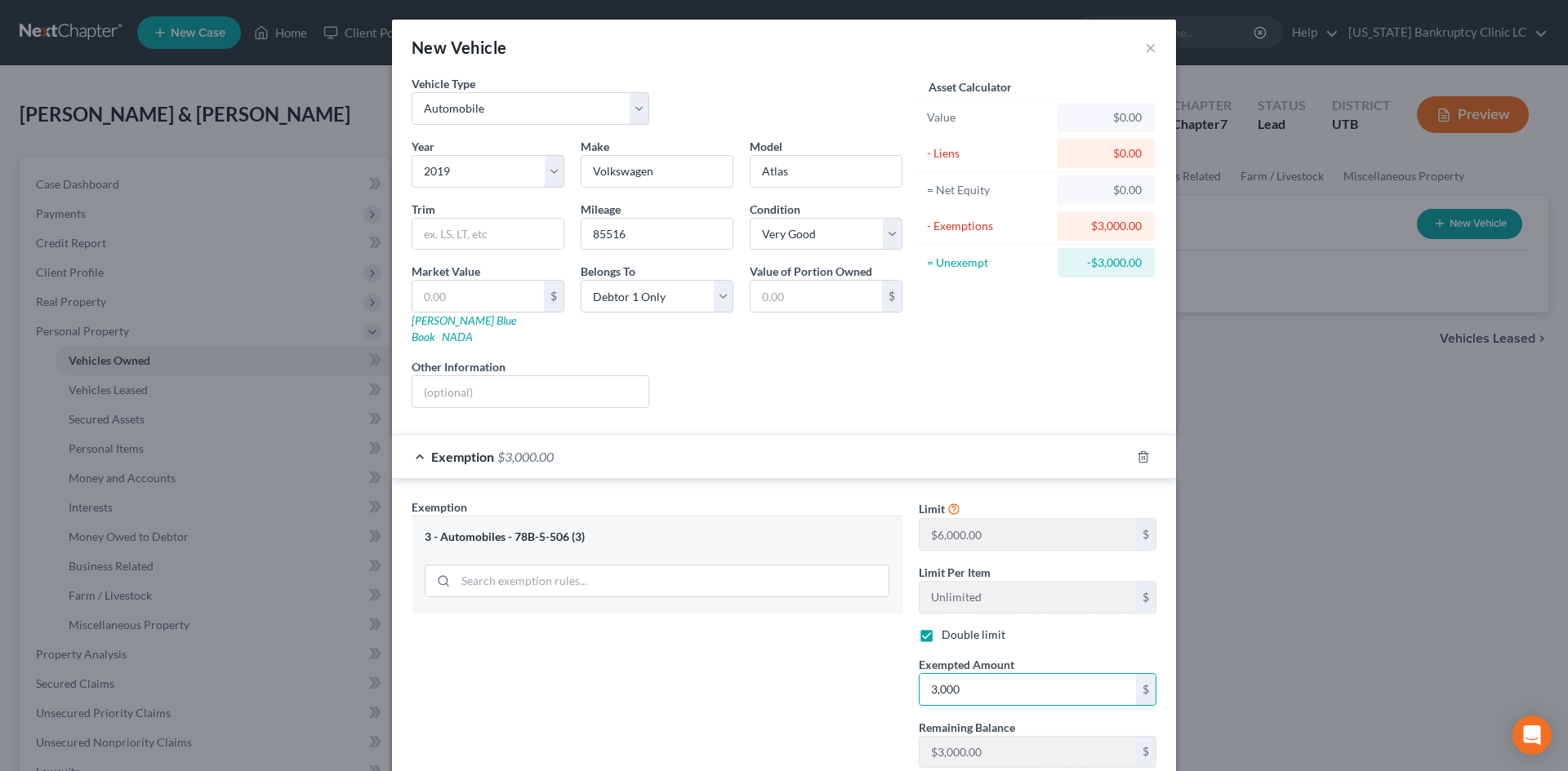
click at [709, 668] on div "Exemption Set must be selected for CA. Exemption * 3 - Automobiles - 78B-5-506 …" at bounding box center [658, 672] width 507 height 347
click at [444, 297] on input "text" at bounding box center [478, 297] width 131 height 31
type input "1"
type input "1.00"
type input "11"
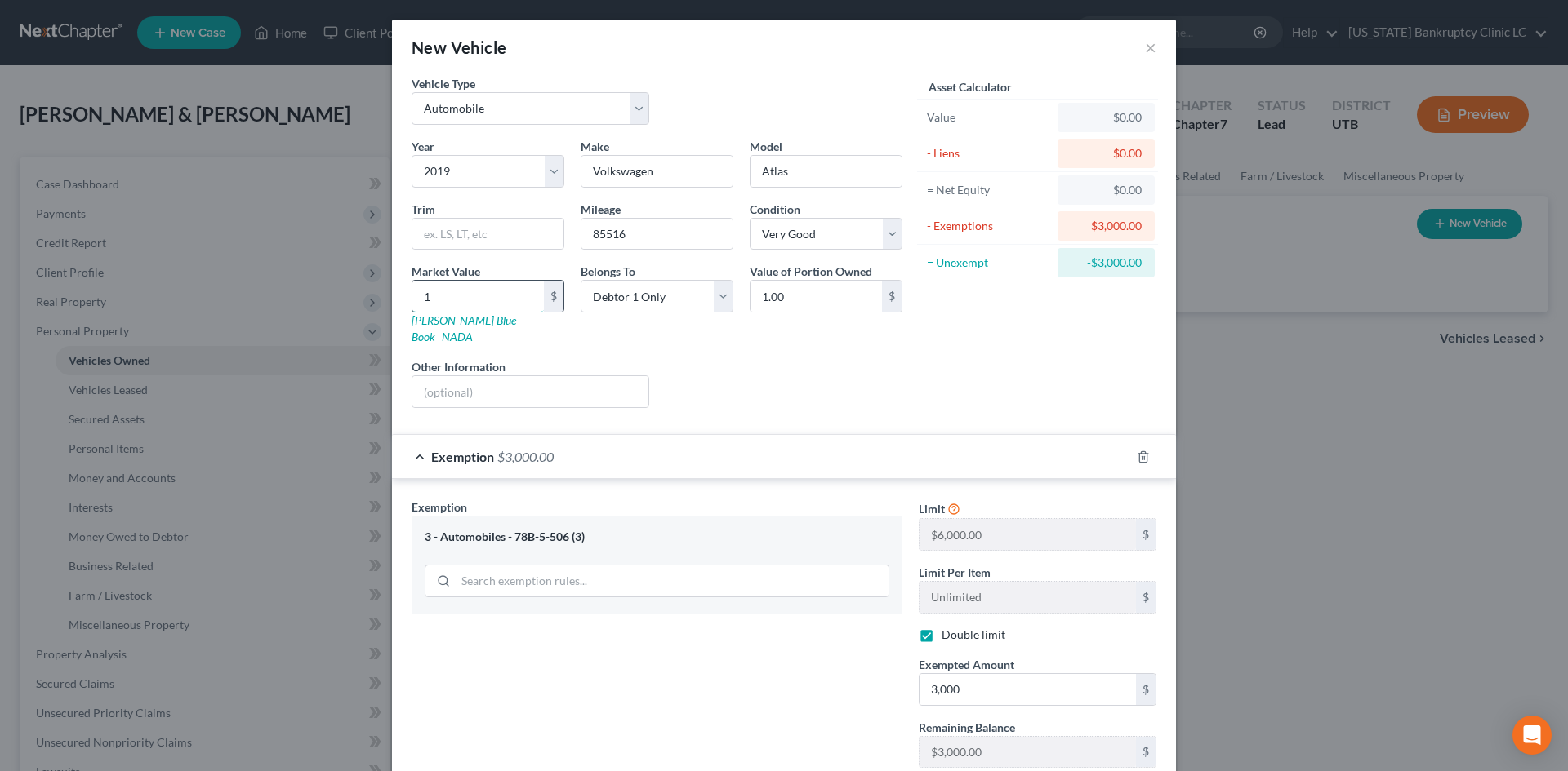
type input "11.00"
type input "118"
type input "118.00"
type input "1181"
type input "1,181.00"
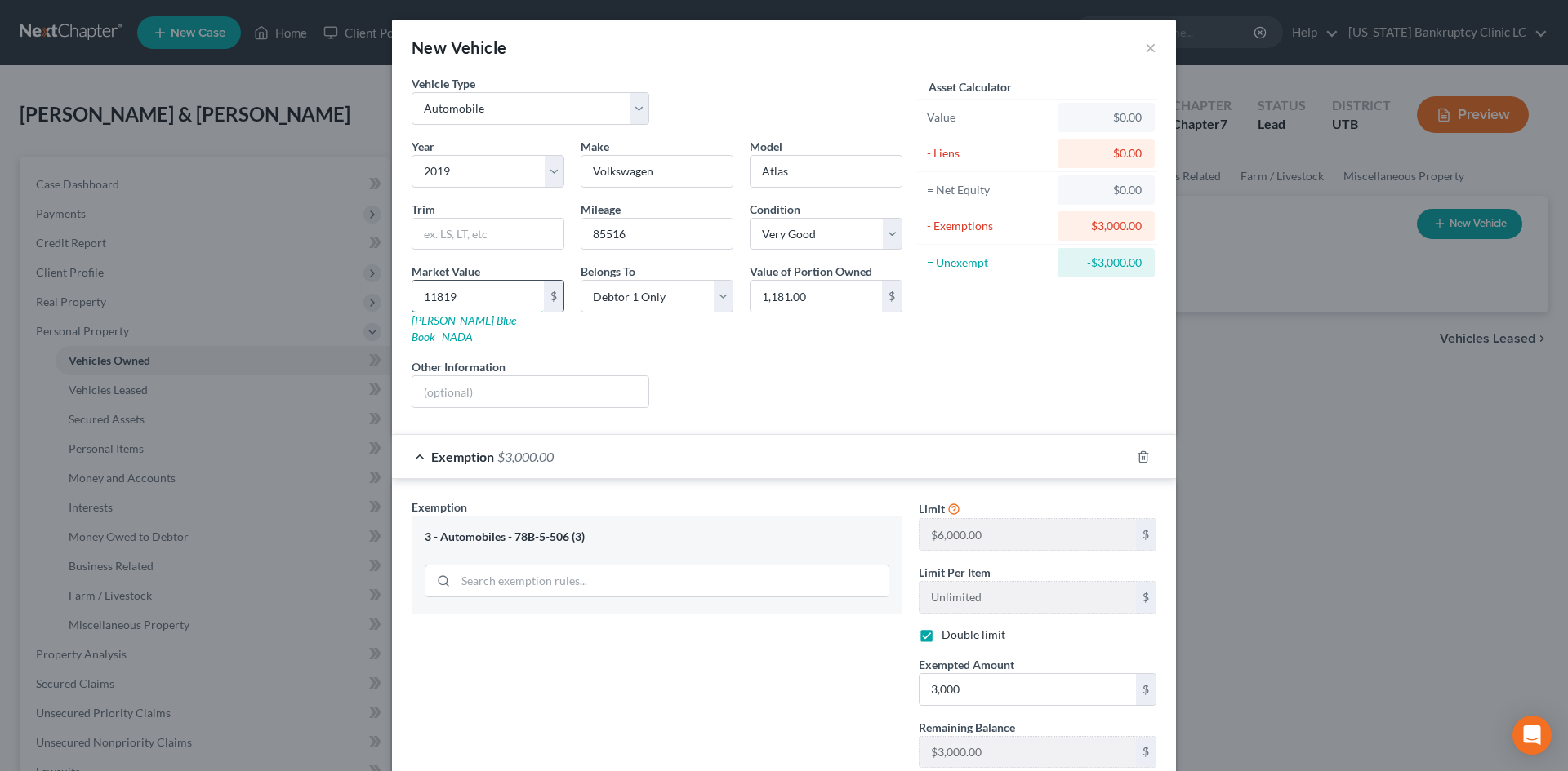
type input "11,819"
type input "11,819.00"
type input "11,819"
drag, startPoint x: 774, startPoint y: 406, endPoint x: 778, endPoint y: 441, distance: 35.2
click at [775, 406] on form "Vehicle Type Select Automobile Truck Trailer Watercraft Aircraft Motor Home Atv…" at bounding box center [784, 467] width 745 height 785
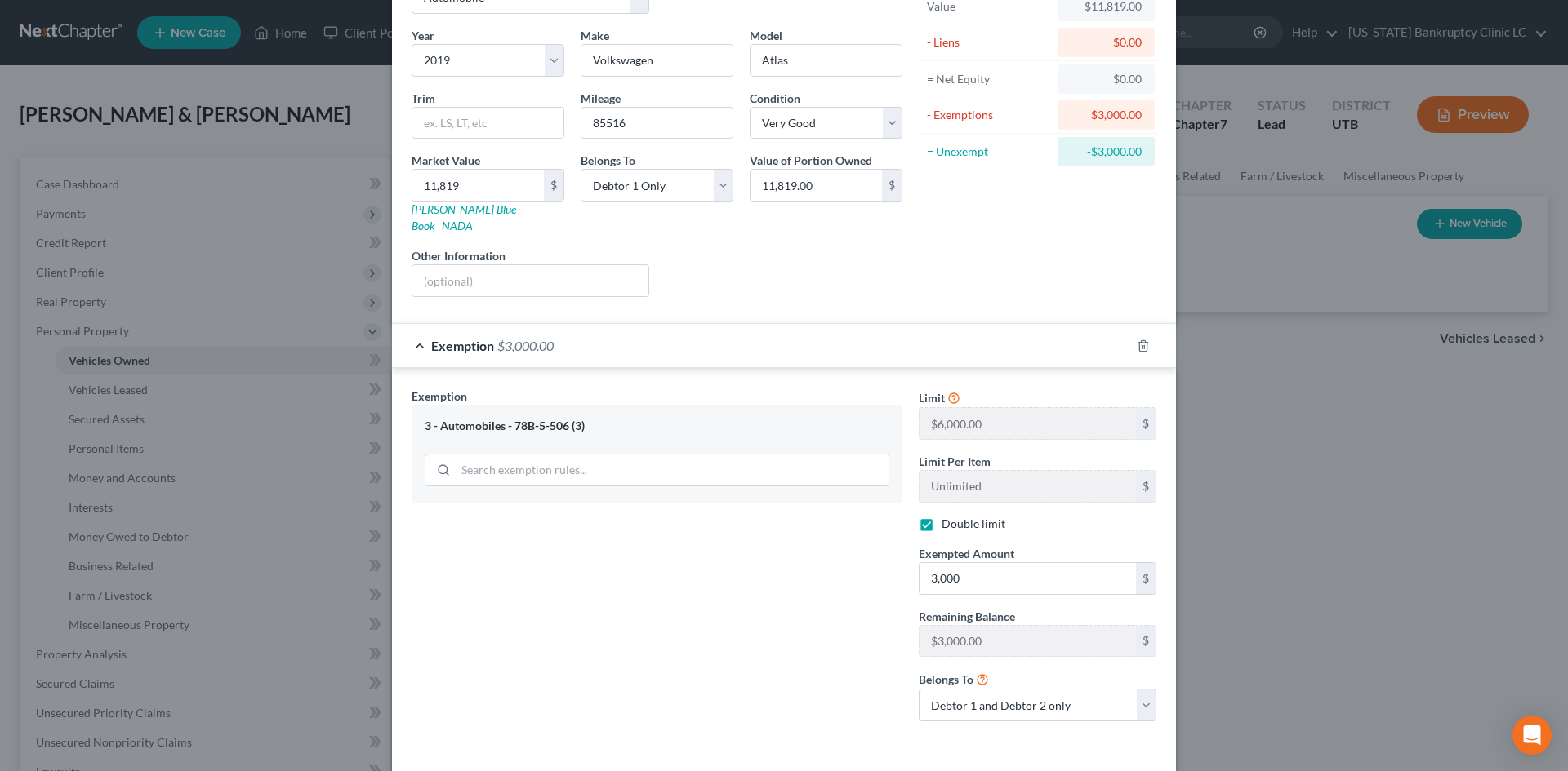
scroll to position [161, 0]
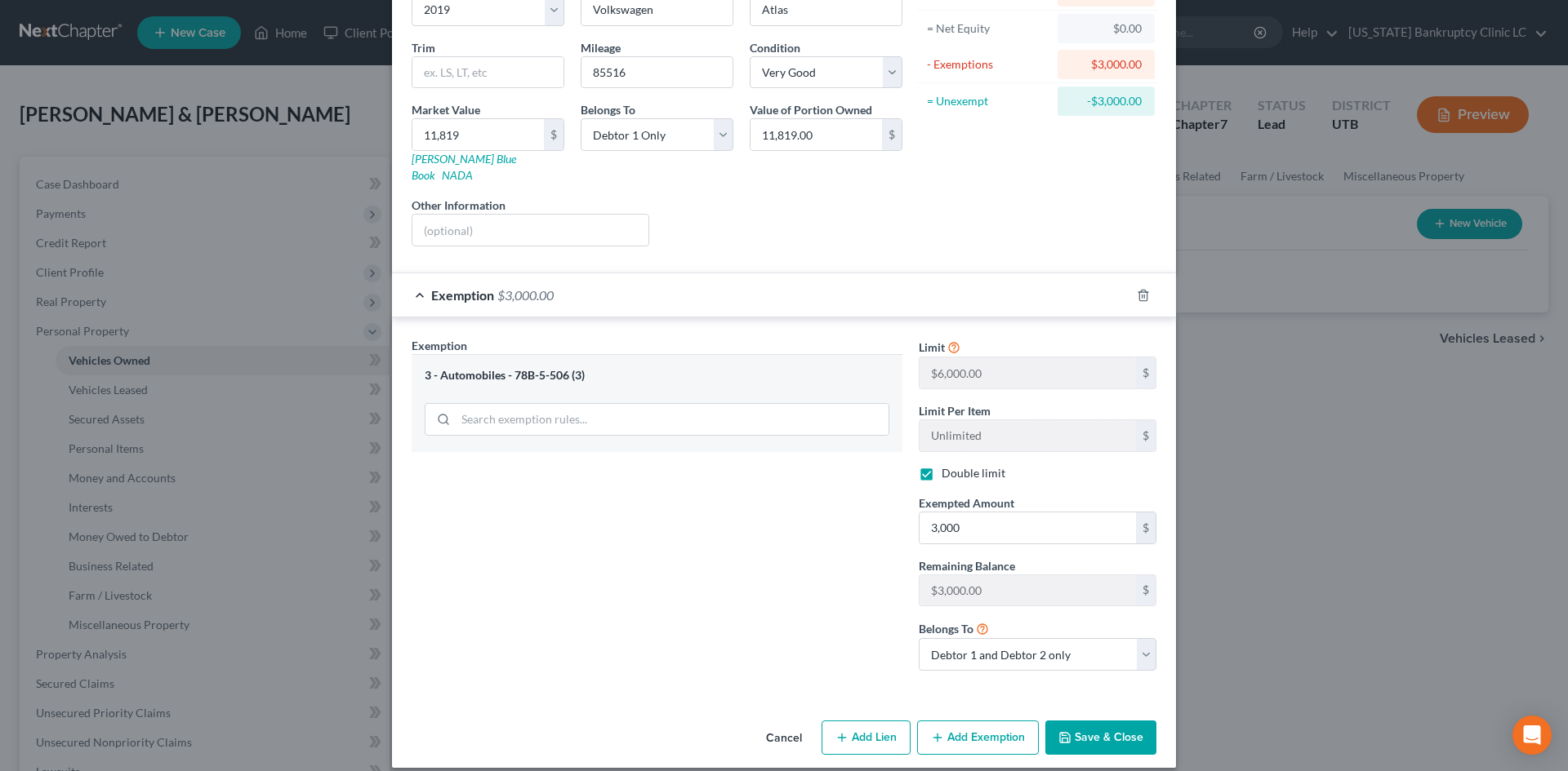
drag, startPoint x: 1116, startPoint y: 724, endPoint x: 988, endPoint y: 656, distance: 144.9
click at [699, 611] on div "New Vehicle × Vehicle Type Select Automobile Truck Trailer Watercraft Aircraft …" at bounding box center [784, 312] width 784 height 910
click at [988, 656] on div "Limit $3,000.00 $ Limit Per Item Unlimited $ Double limit Exempted Amount * 3,0…" at bounding box center [1037, 511] width 254 height 347
click at [986, 648] on select "Debtor 1 only Debtor 2 only Debtor 1 and Debtor 2 only" at bounding box center [1037, 655] width 237 height 33
select select "0"
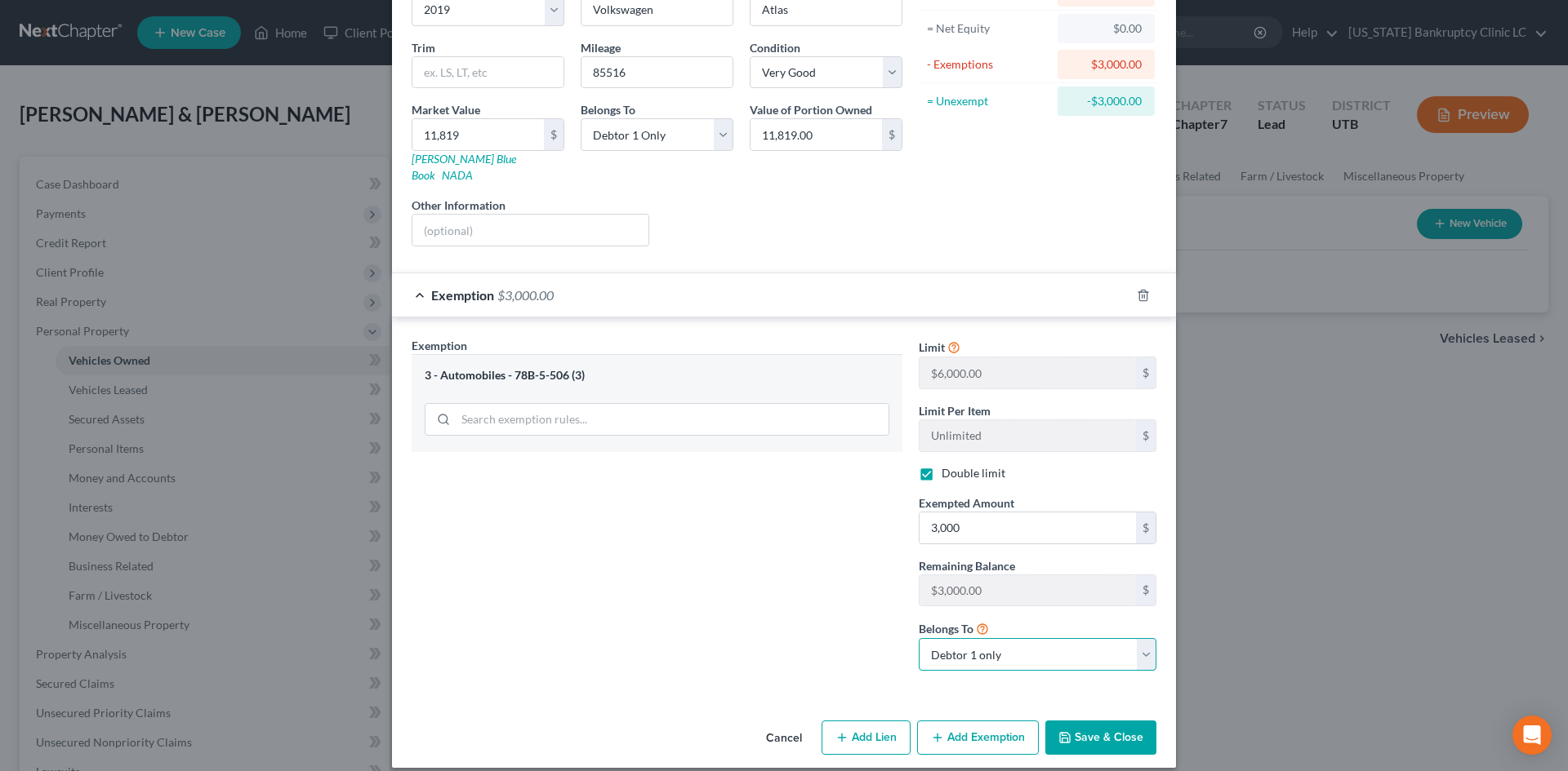
click at [919, 638] on select "Debtor 1 only Debtor 2 only Debtor 1 and Debtor 2 only" at bounding box center [1037, 655] width 237 height 33
click at [683, 612] on div "Exemption Set must be selected for CA. Exemption * 3 - Automobiles - 78B-5-506 …" at bounding box center [658, 511] width 507 height 347
click at [1101, 721] on button "Save & Close" at bounding box center [1100, 738] width 111 height 34
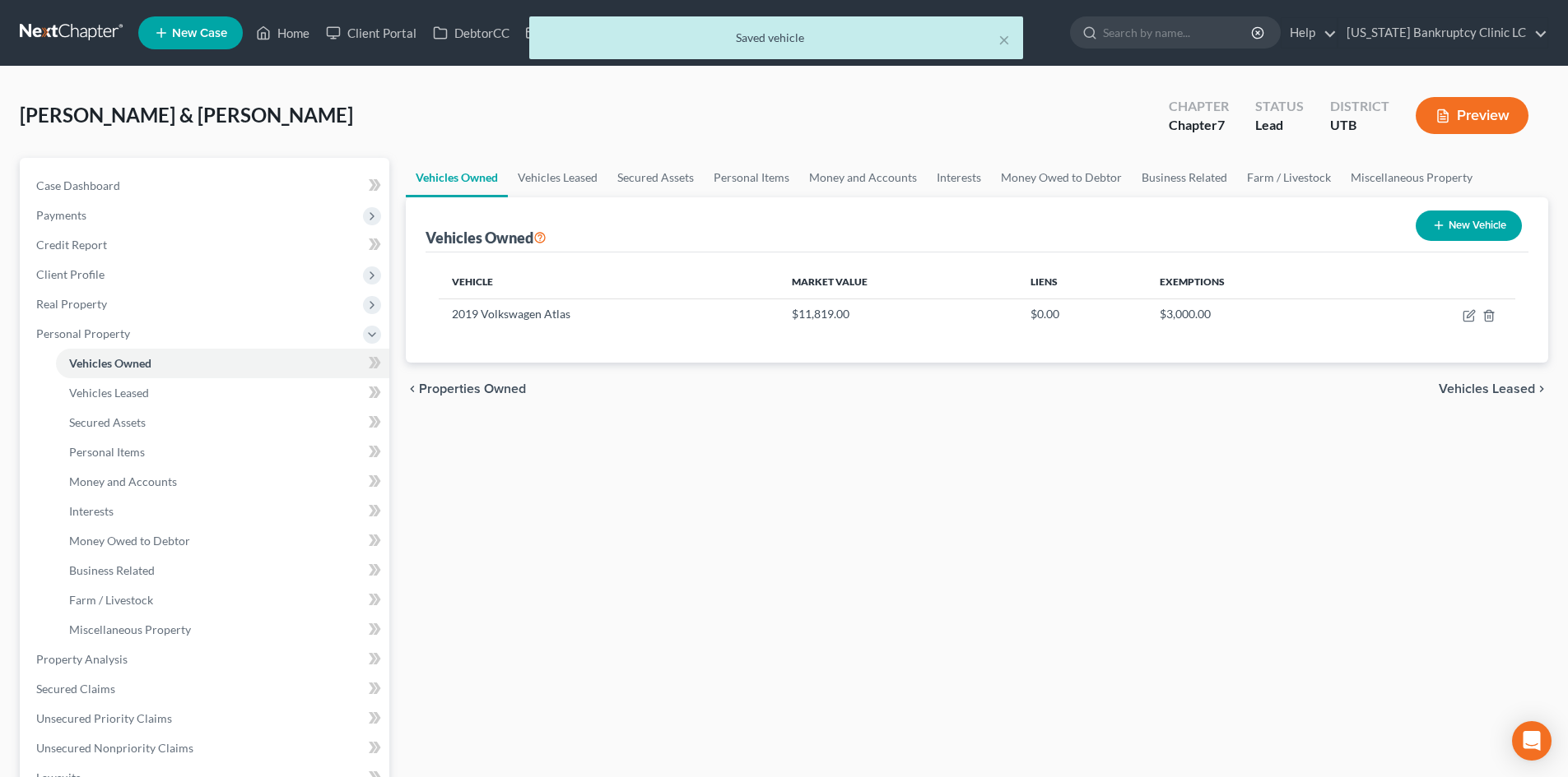
click at [1471, 224] on button "New Vehicle" at bounding box center [1469, 225] width 106 height 30
select select "0"
select select "2"
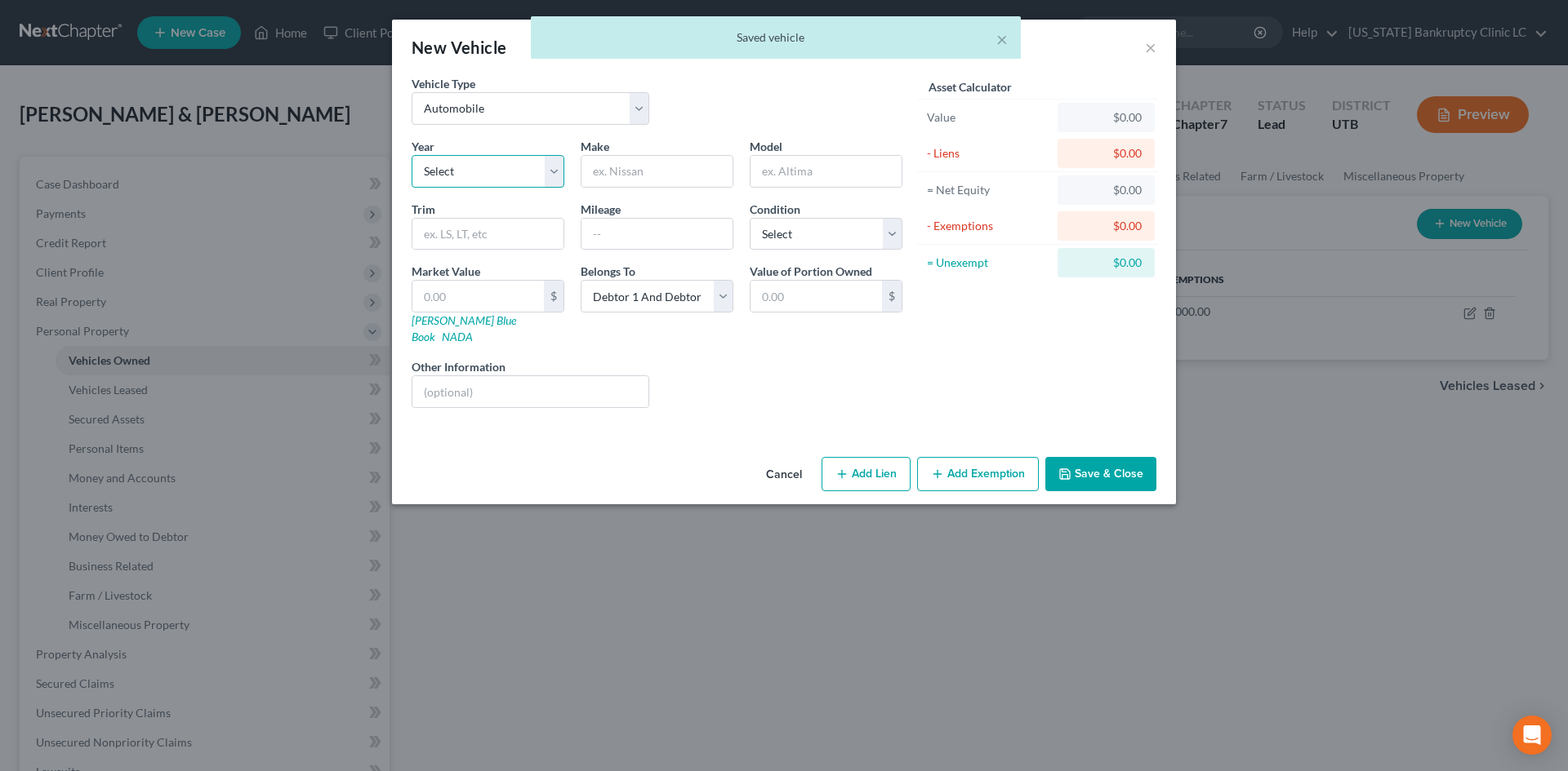
click at [480, 179] on select "Select 2026 2025 2024 2023 2022 2021 2020 2019 2018 2017 2016 2015 2014 2013 20…" at bounding box center [488, 172] width 153 height 33
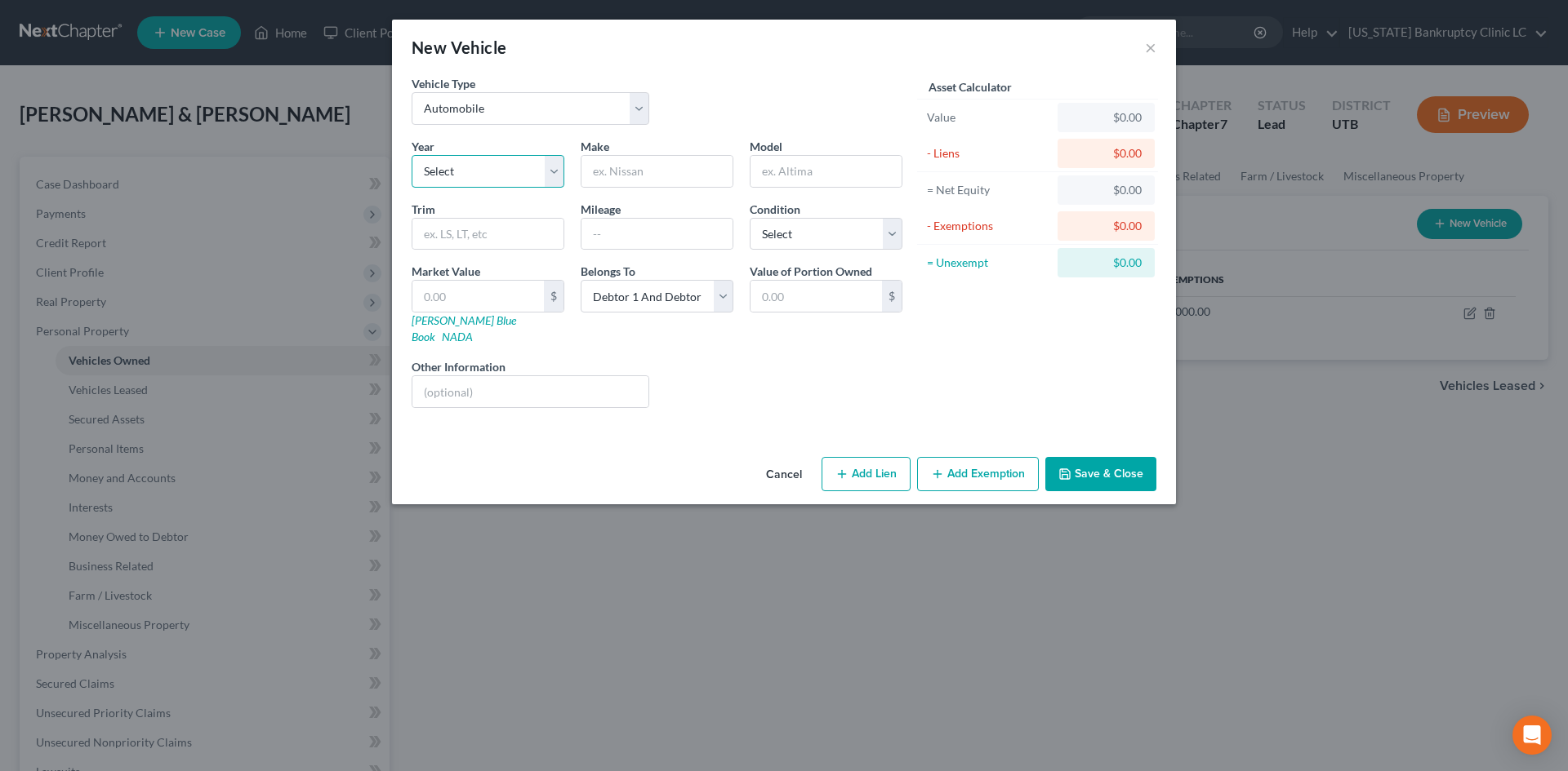
select select "13"
click at [412, 155] on select "Select 2026 2025 2024 2023 2022 2021 2020 2019 2018 2017 2016 2015 2014 2013 20…" at bounding box center [488, 172] width 153 height 33
click at [622, 153] on div "Make *" at bounding box center [657, 163] width 169 height 50
click at [624, 169] on input "text" at bounding box center [657, 172] width 151 height 31
type input "Volkswagen"
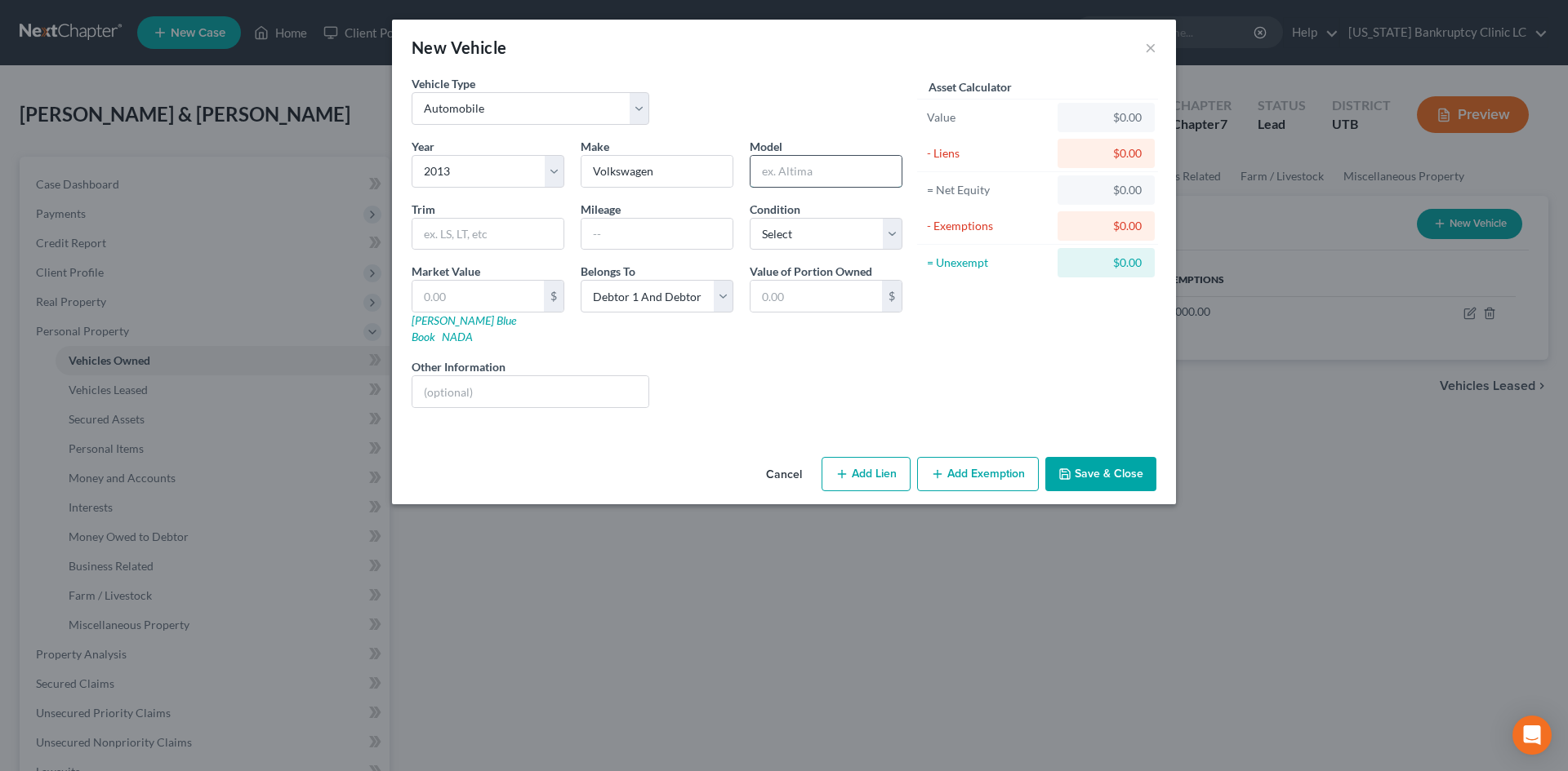
click at [796, 167] on input "text" at bounding box center [826, 172] width 151 height 31
type input "Passat"
type input "78087"
select select "3"
click at [422, 326] on link "[PERSON_NAME] Blue Book" at bounding box center [463, 328] width 104 height 30
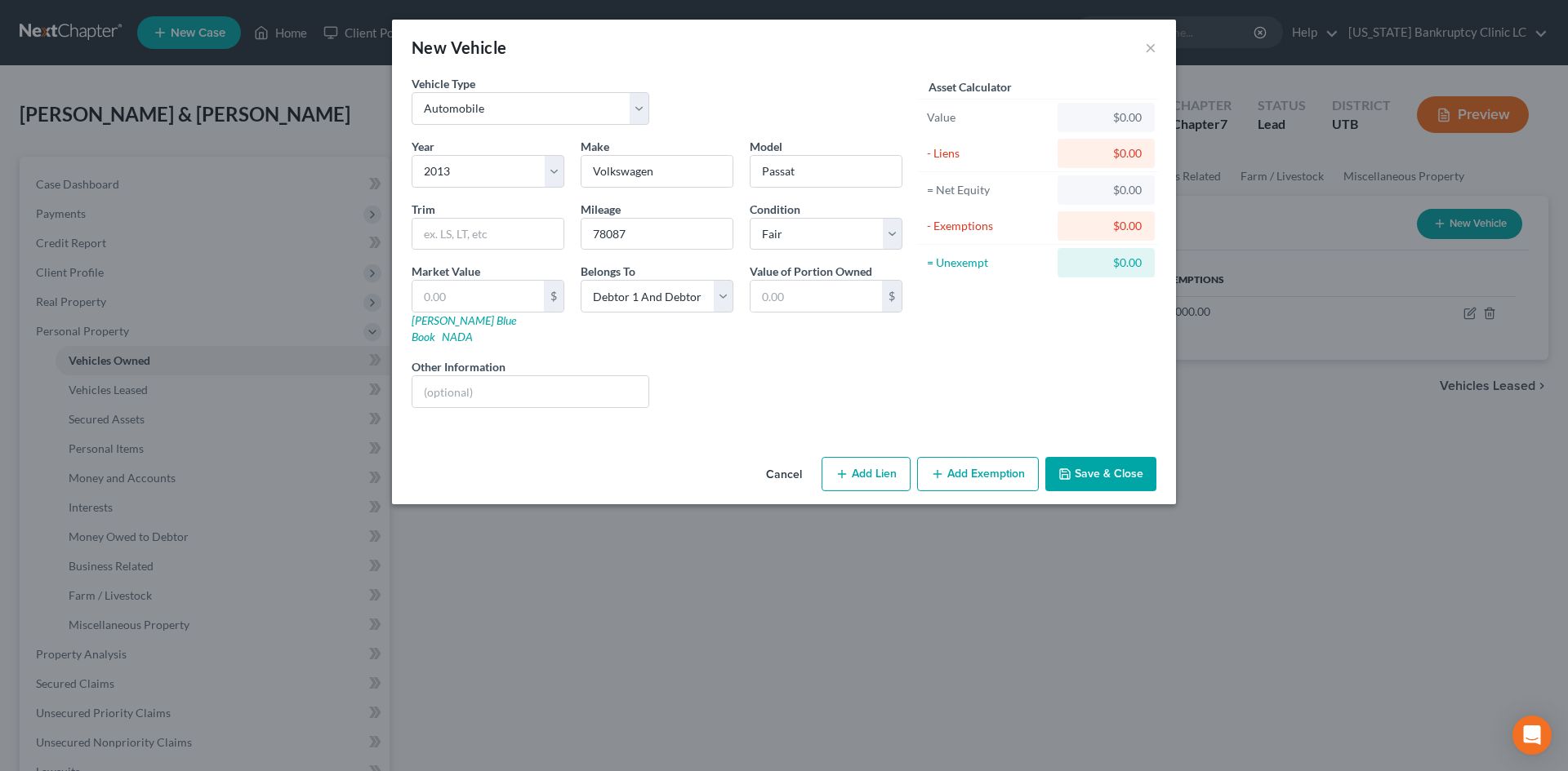
click at [958, 462] on button "Add Exemption" at bounding box center [978, 474] width 122 height 34
select select "2"
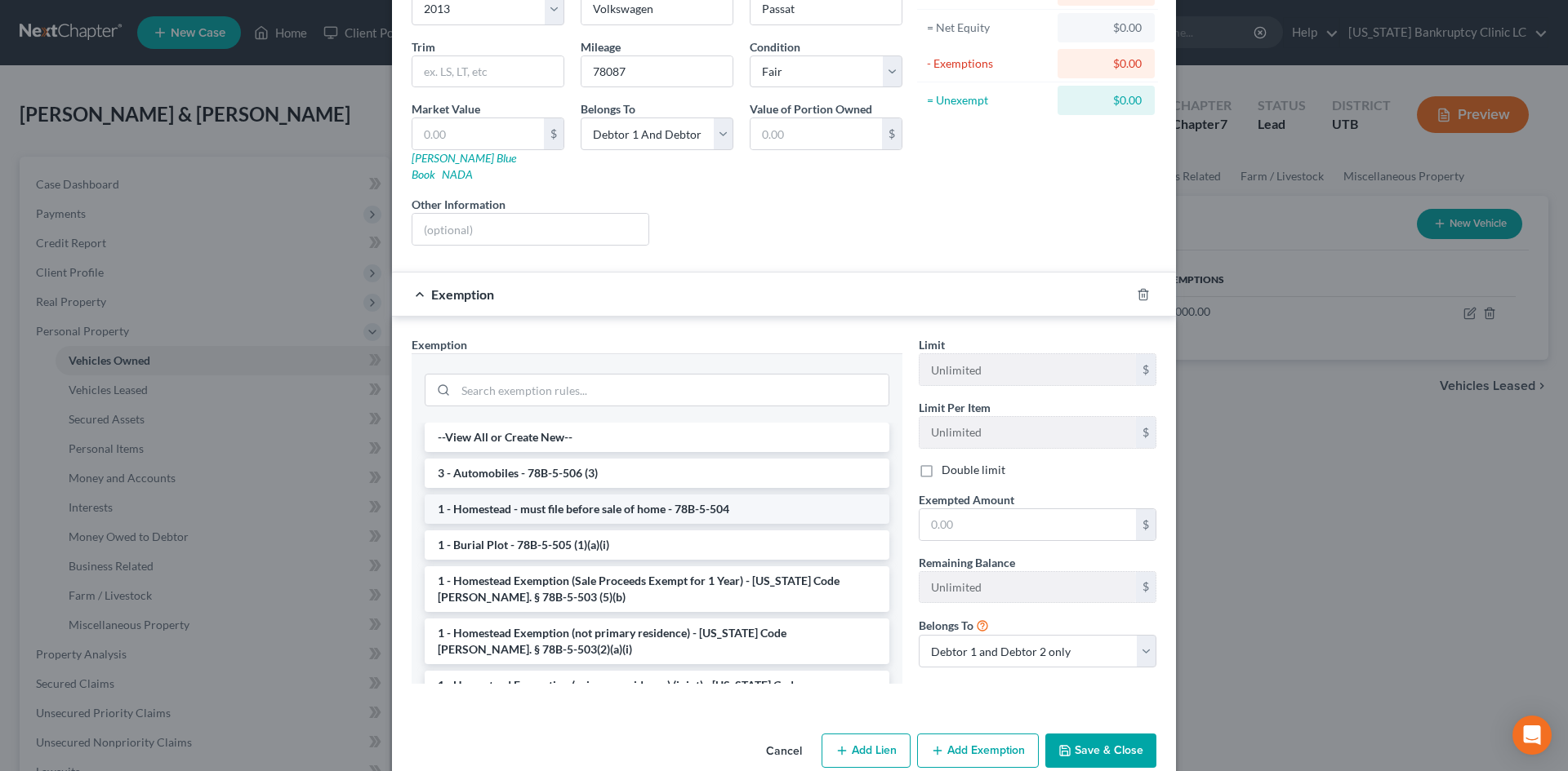
scroll to position [163, 0]
click at [572, 465] on li "3 - Automobiles - 78B-5-506 (3)" at bounding box center [657, 473] width 465 height 29
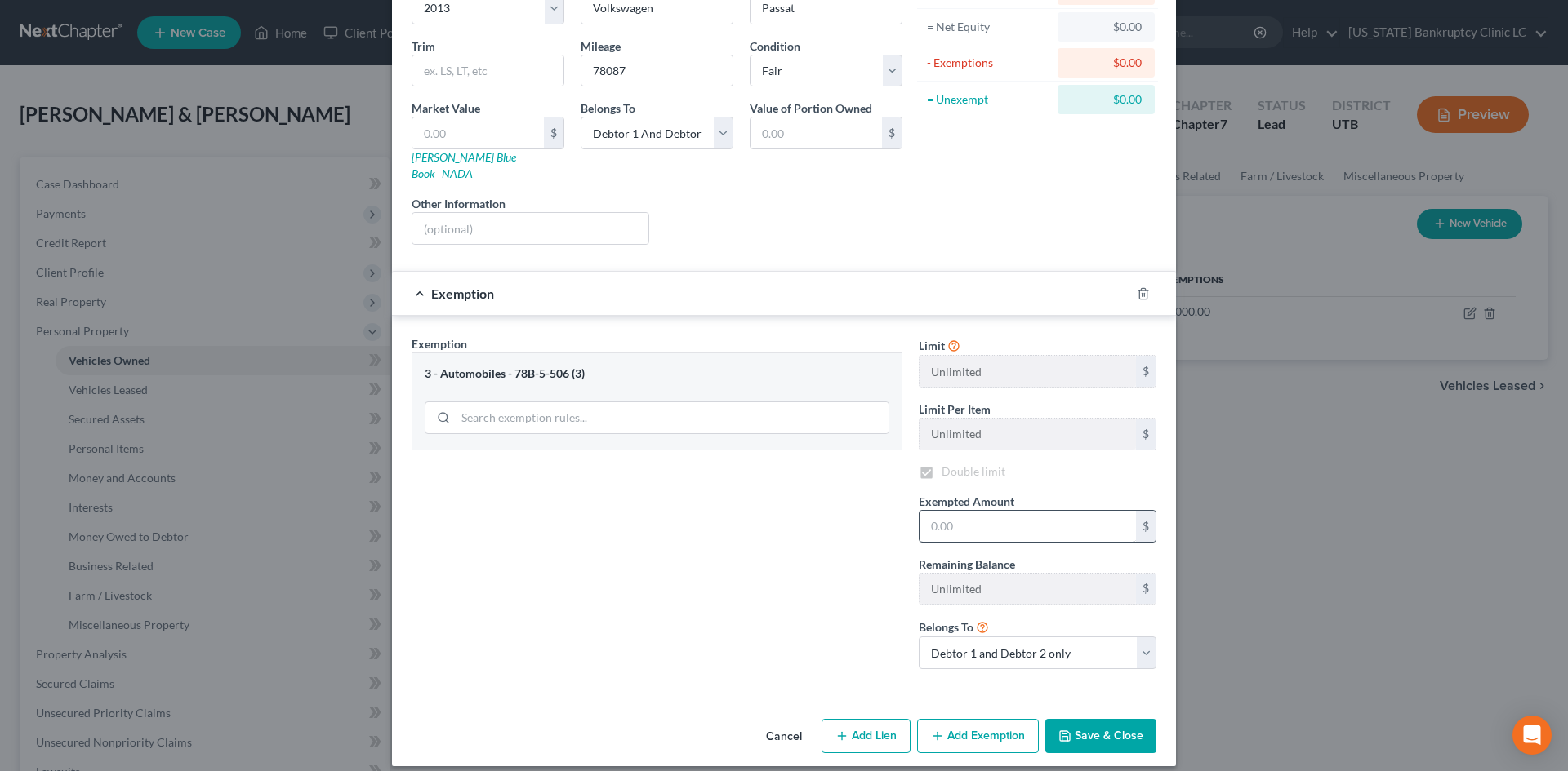
checkbox input "true"
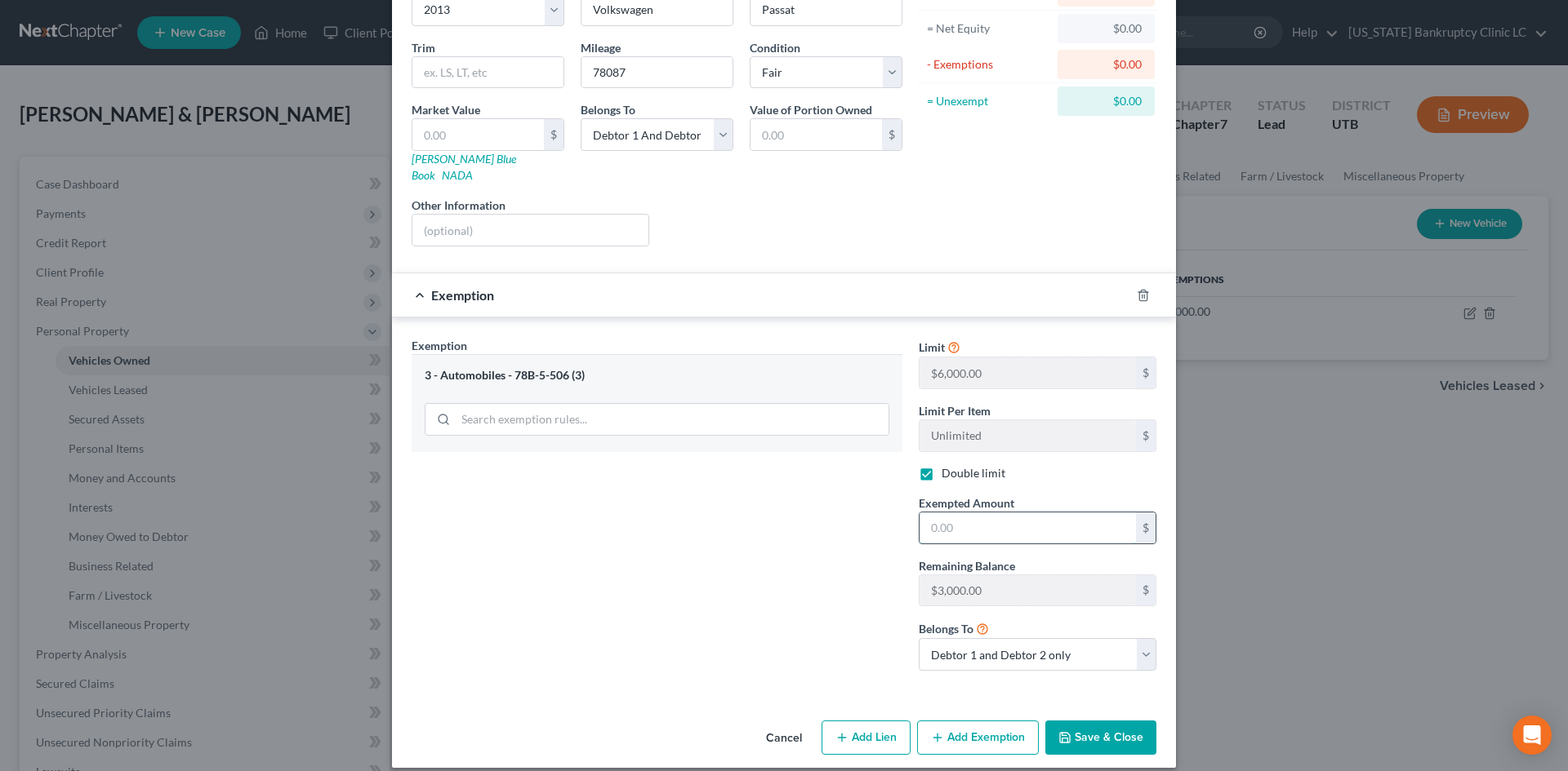
click at [980, 520] on input "text" at bounding box center [1028, 528] width 217 height 31
type input "3,000"
drag, startPoint x: 712, startPoint y: 552, endPoint x: 616, endPoint y: 160, distance: 403.6
click at [712, 552] on div "Exemption Set must be selected for CA. Exemption * 3 - Automobiles - 78B-5-506 …" at bounding box center [658, 511] width 507 height 347
drag, startPoint x: 471, startPoint y: 135, endPoint x: 465, endPoint y: 111, distance: 24.7
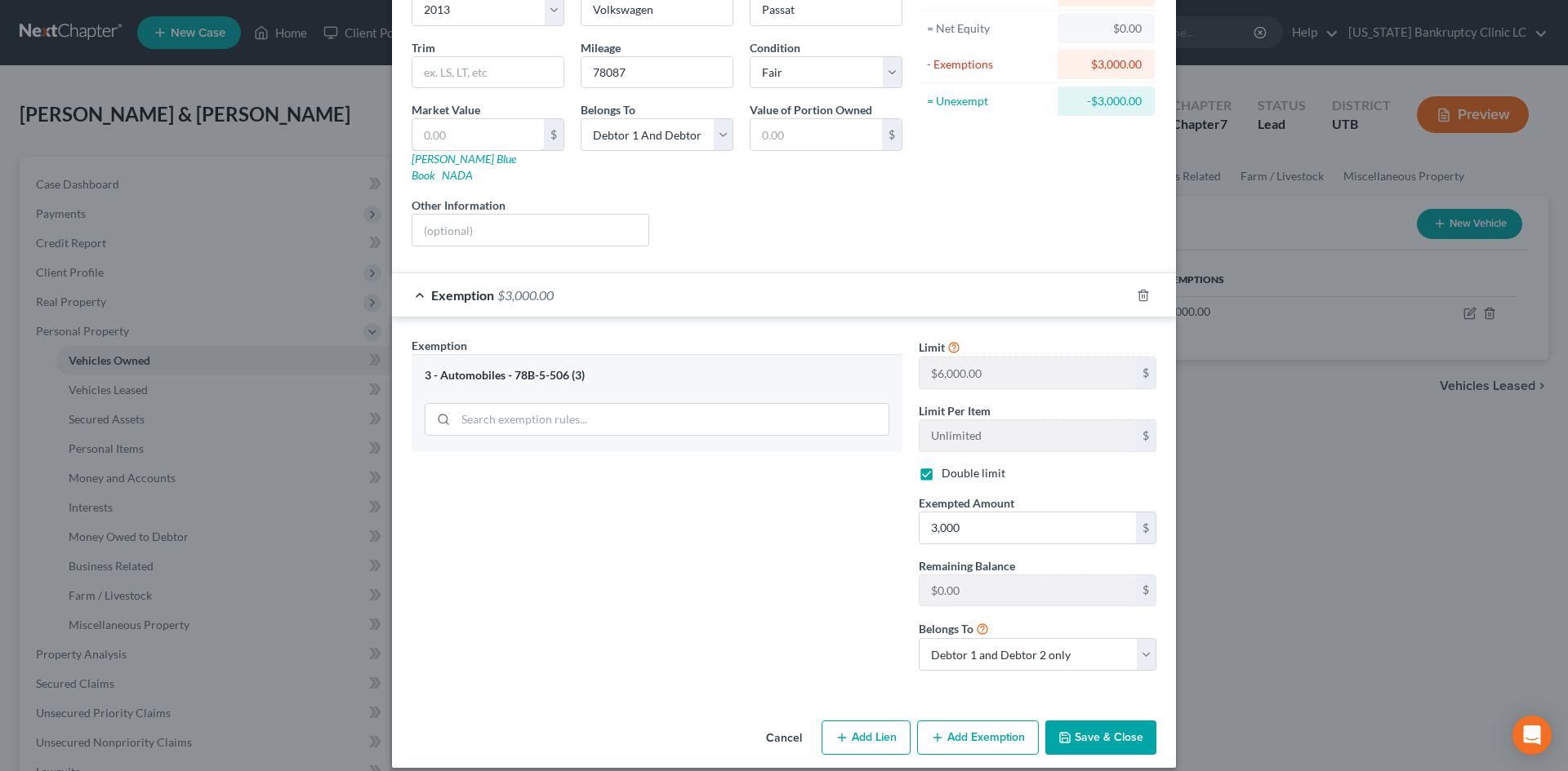
click at [471, 135] on input "text" at bounding box center [478, 135] width 131 height 31
type input "3"
type input "3.00"
type input "30"
type input "30.00"
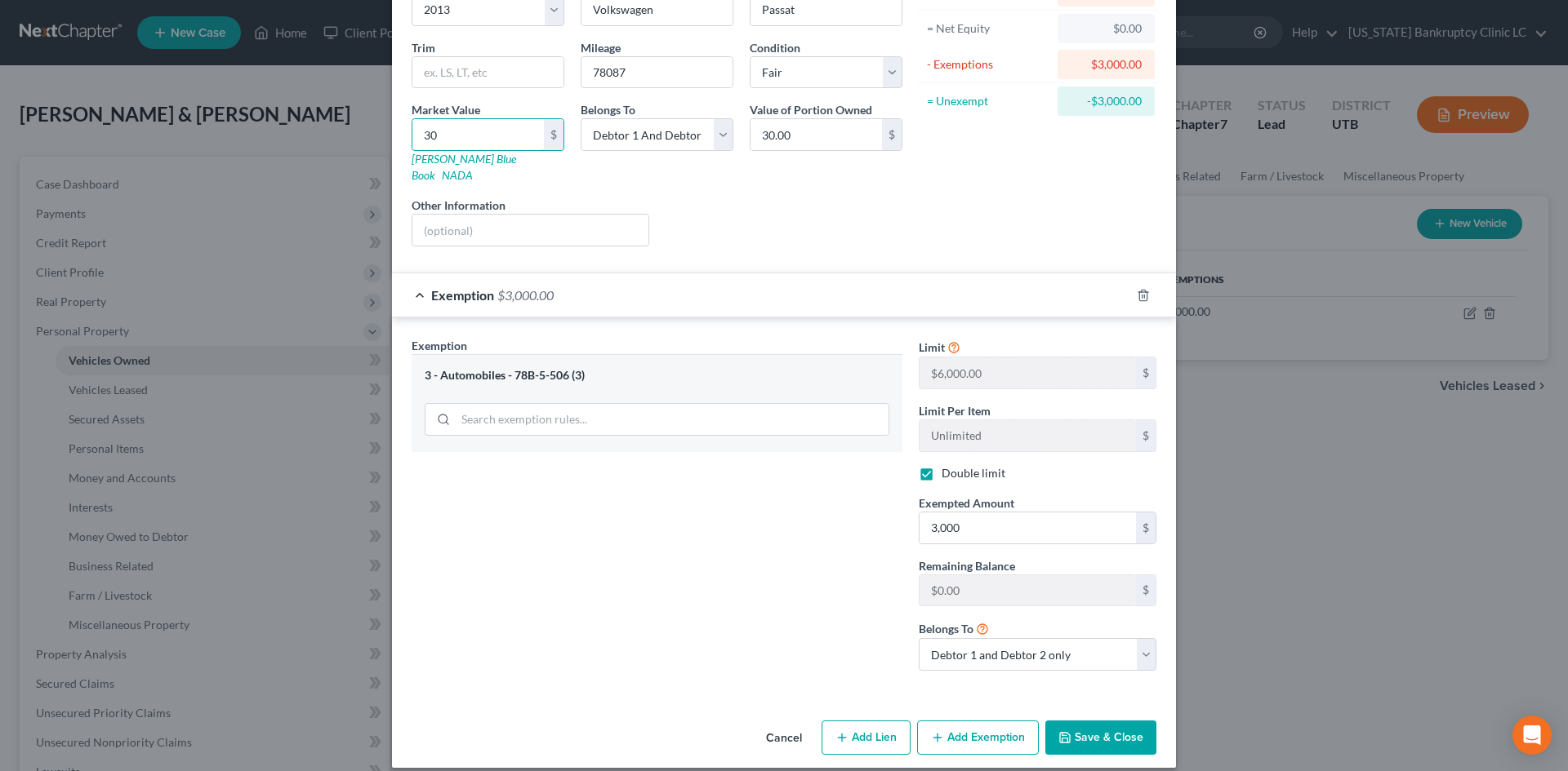
type input "301"
type input "301.00"
type input "3,013"
type input "3,013.00"
type input "3,013"
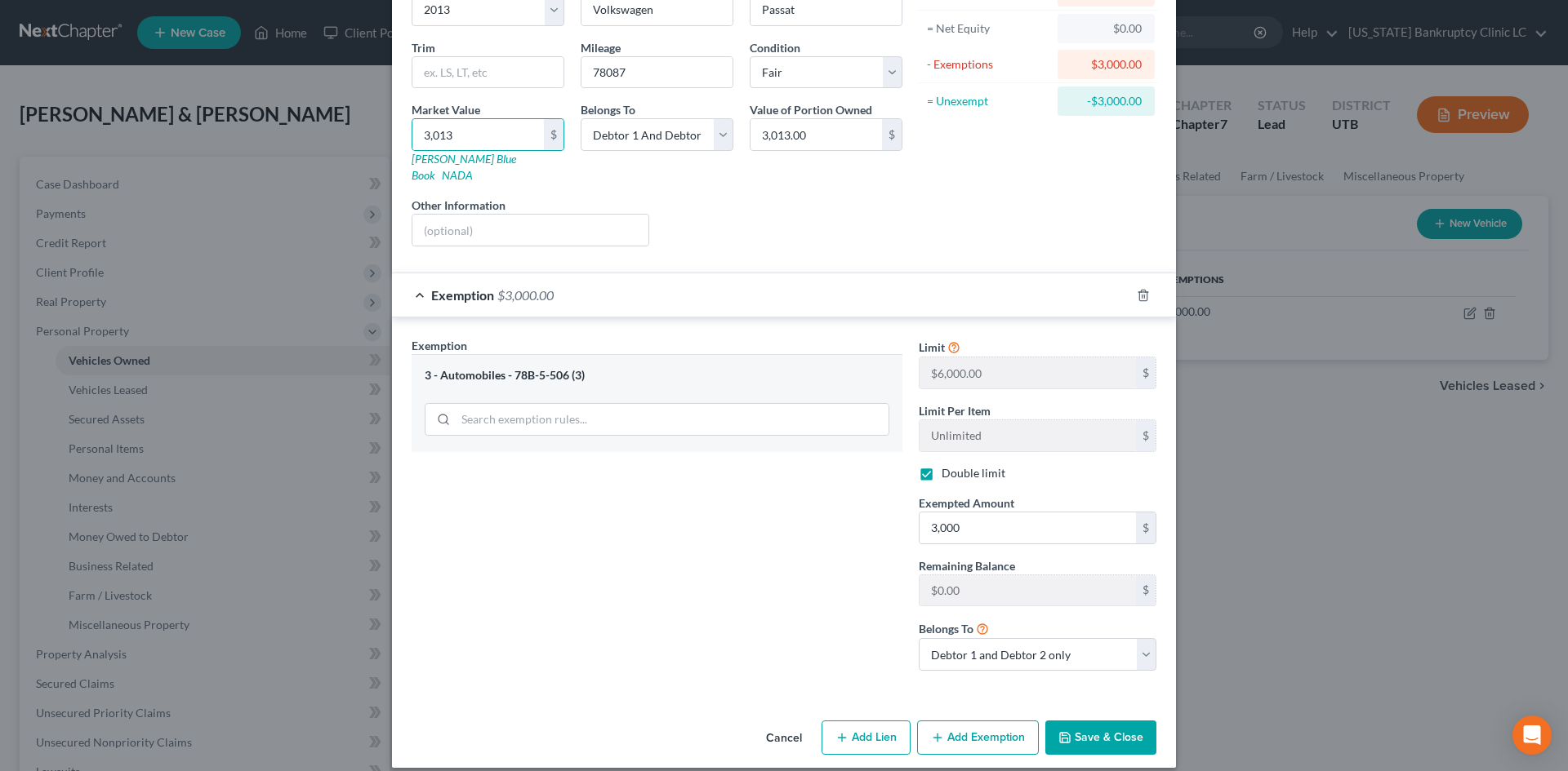
click at [814, 210] on div "Liens Select" at bounding box center [784, 222] width 254 height 50
click at [1096, 721] on button "Save & Close" at bounding box center [1100, 738] width 111 height 34
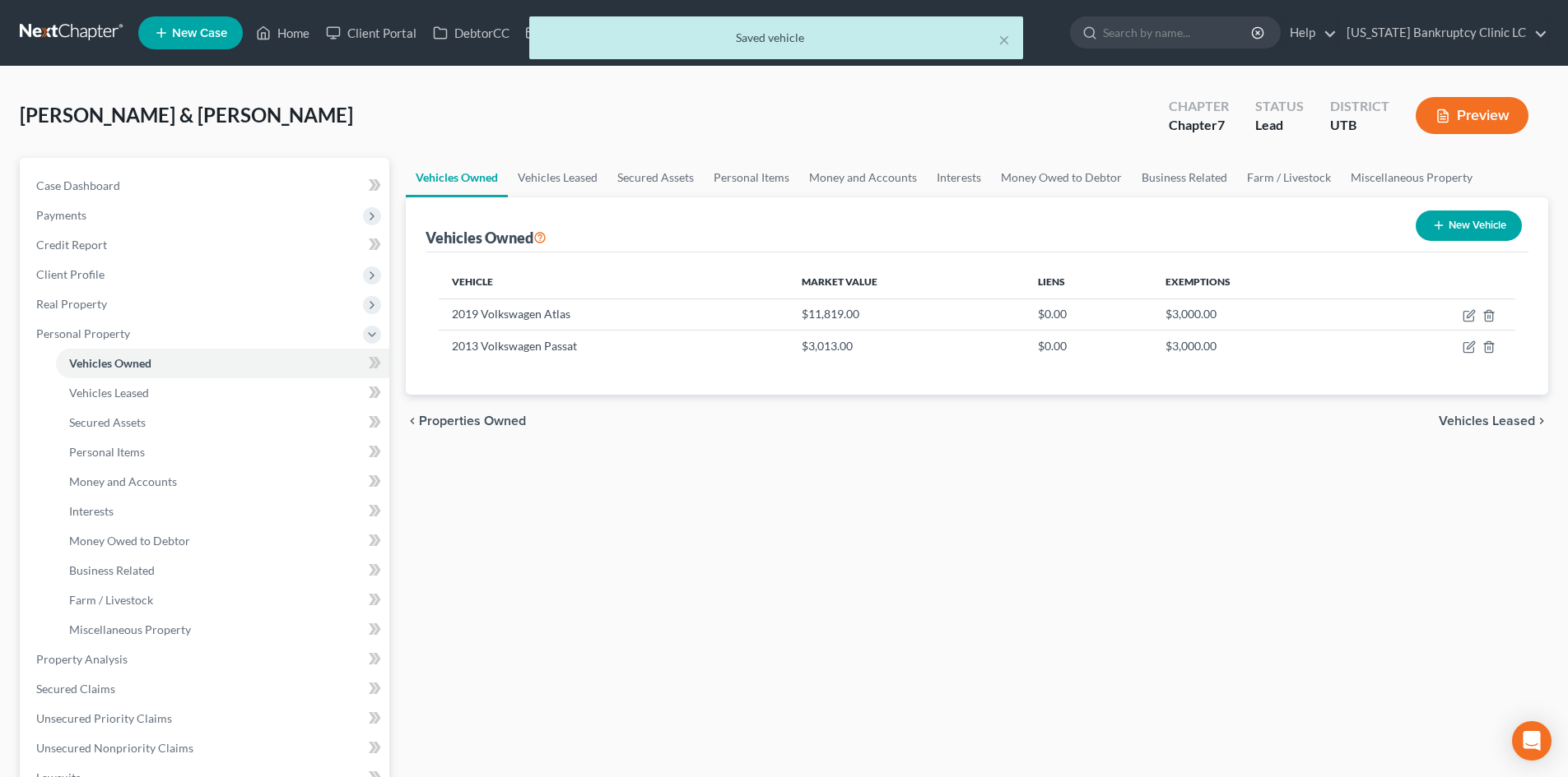
drag, startPoint x: 1155, startPoint y: 518, endPoint x: 1145, endPoint y: 521, distance: 10.4
click at [1155, 521] on div "Vehicles Owned Vehicles Leased Secured Assets Personal Items Money and Accounts…" at bounding box center [977, 648] width 1159 height 980
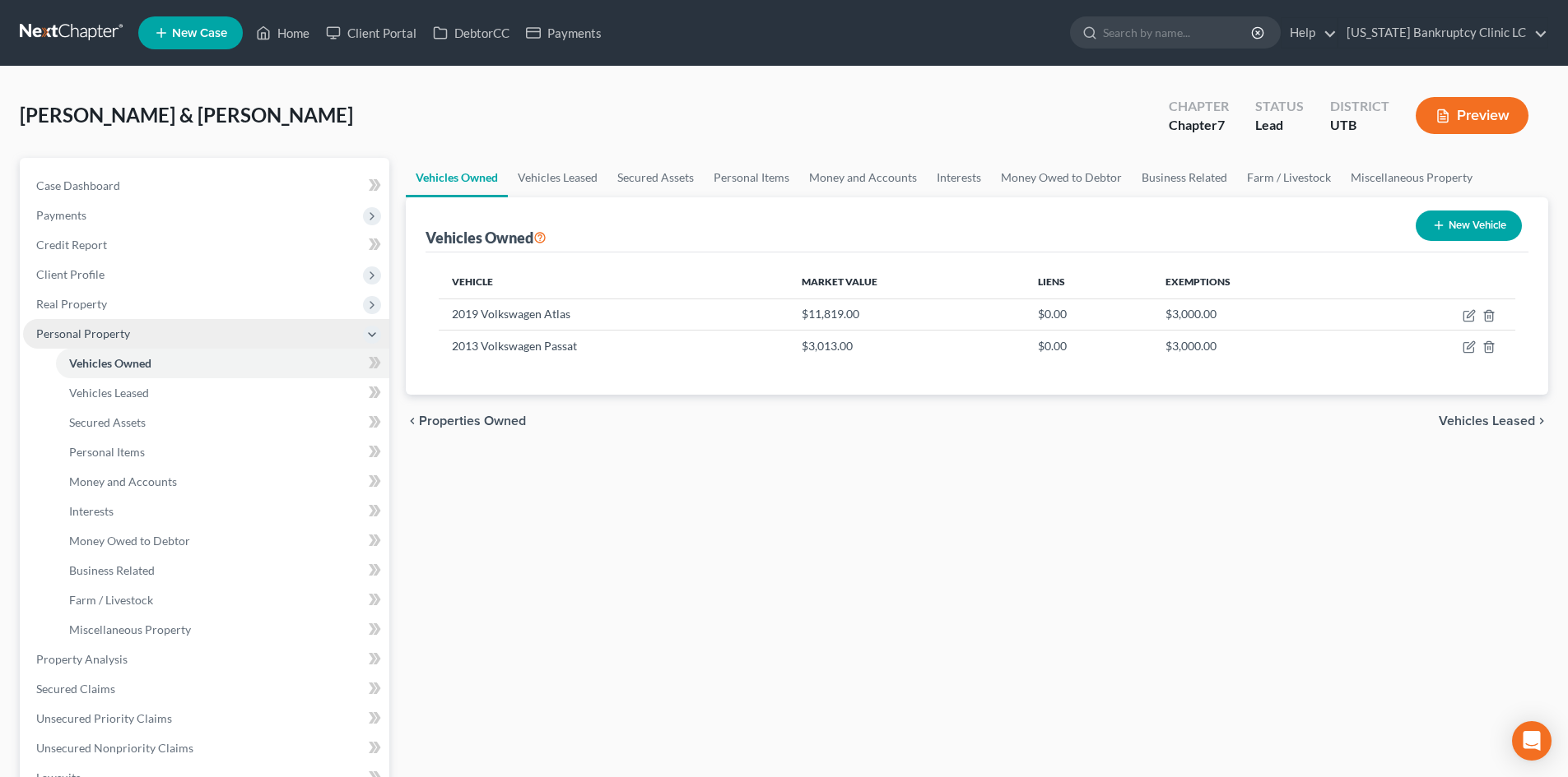
click at [135, 323] on span "Personal Property" at bounding box center [206, 334] width 366 height 30
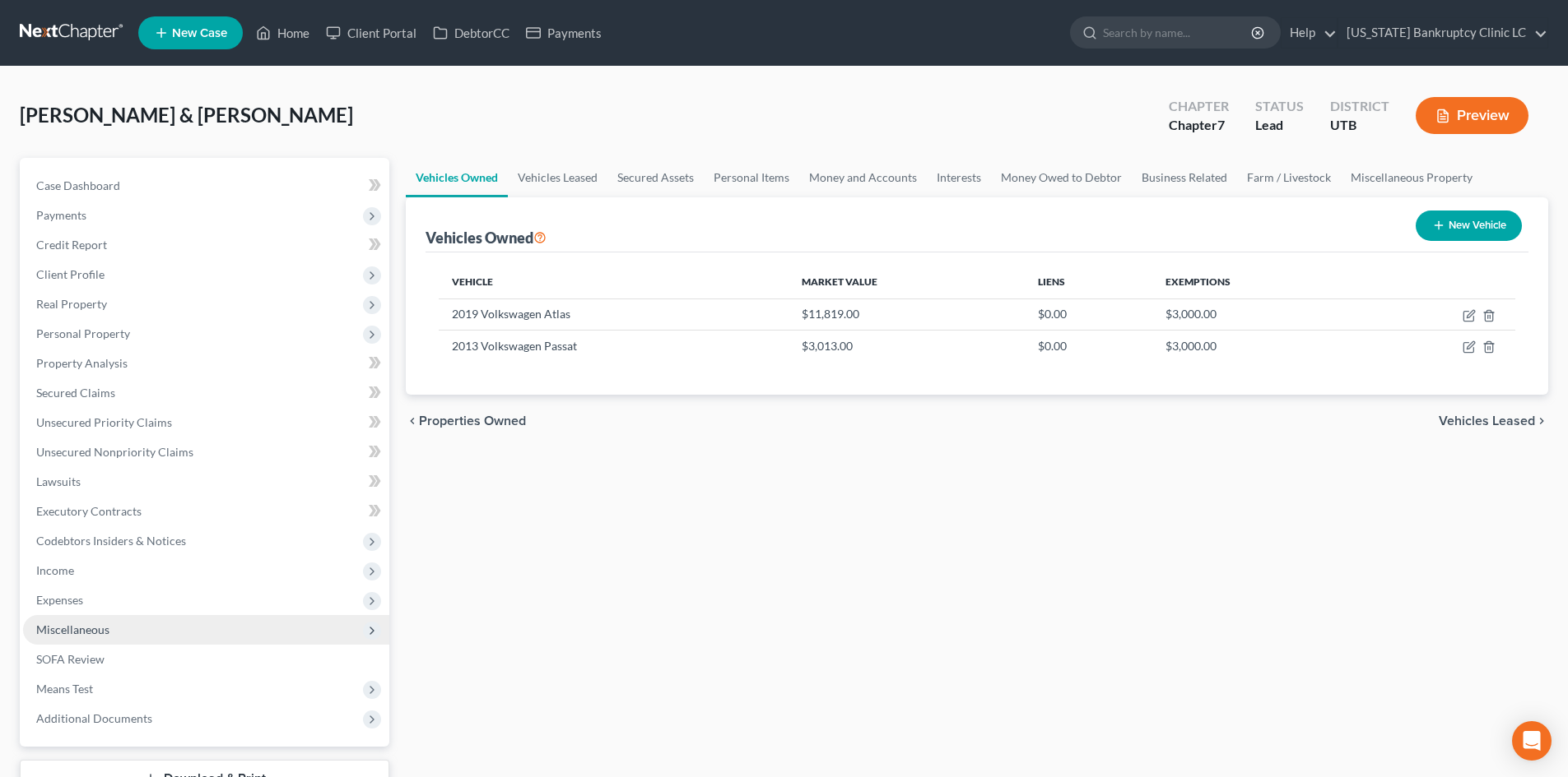
click at [91, 635] on span "Miscellaneous" at bounding box center [73, 629] width 73 height 14
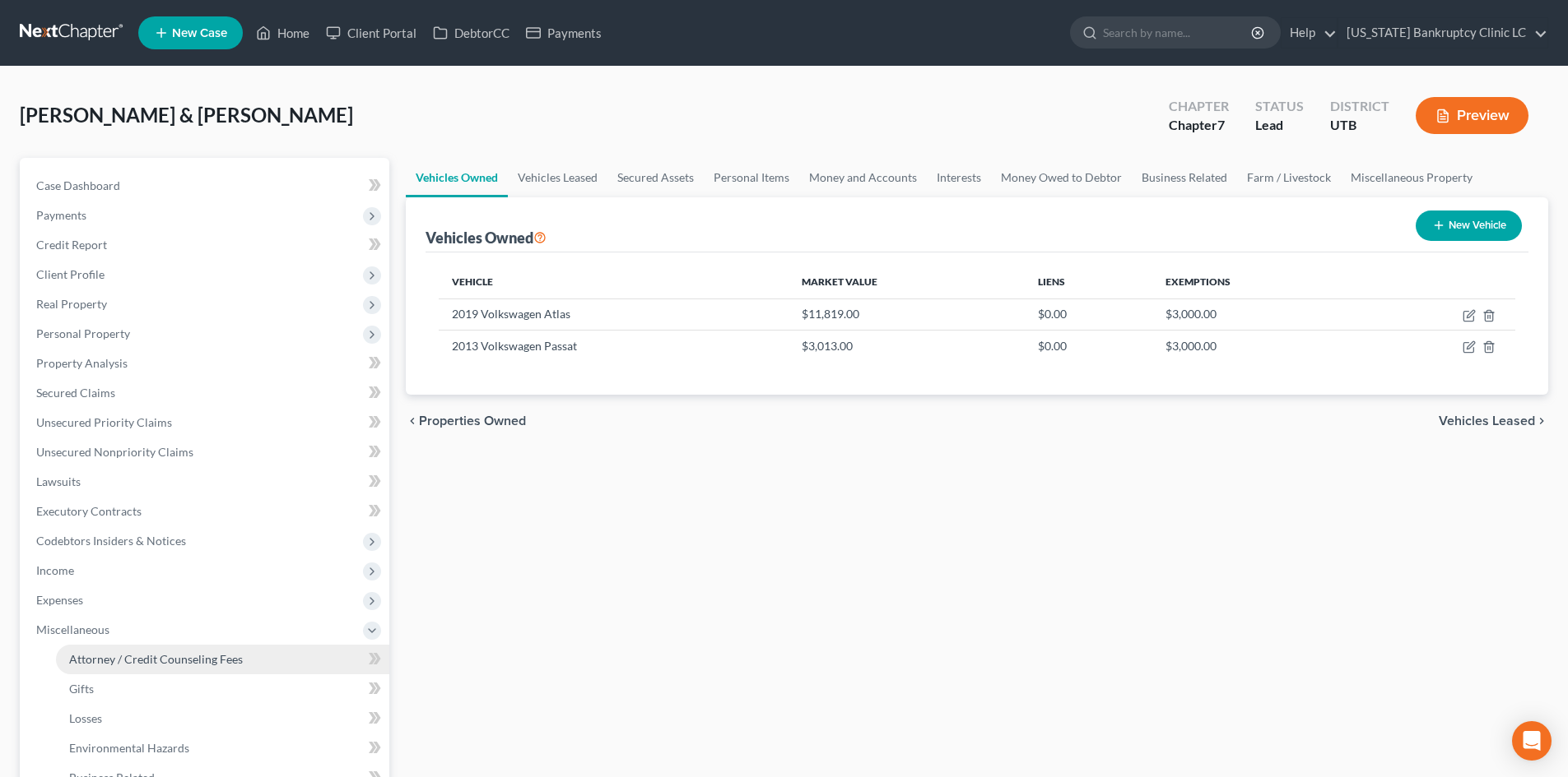
click at [131, 662] on span "Attorney / Credit Counseling Fees" at bounding box center [157, 660] width 174 height 14
select select "0"
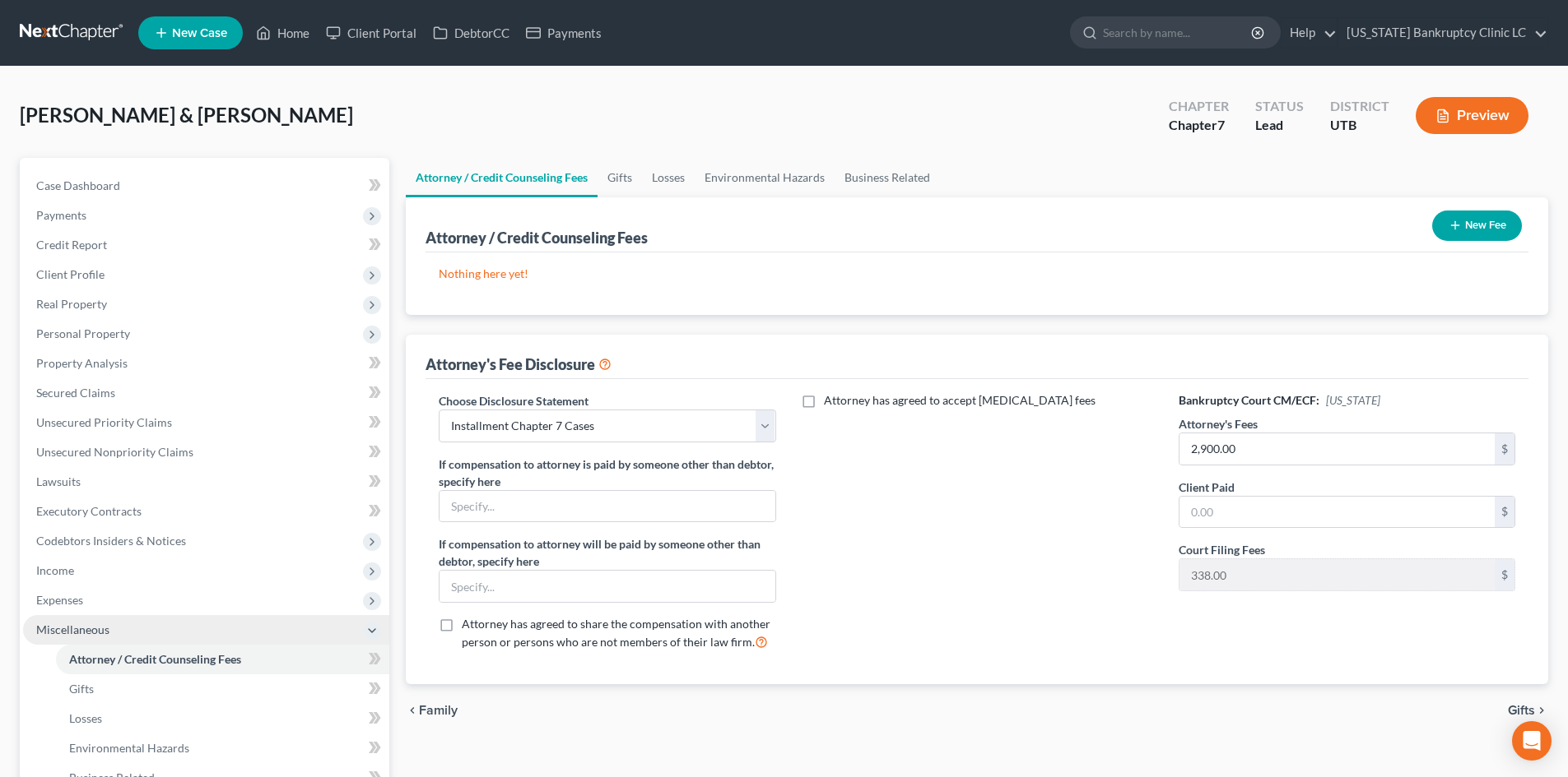
click at [100, 631] on span "Miscellaneous" at bounding box center [73, 629] width 73 height 14
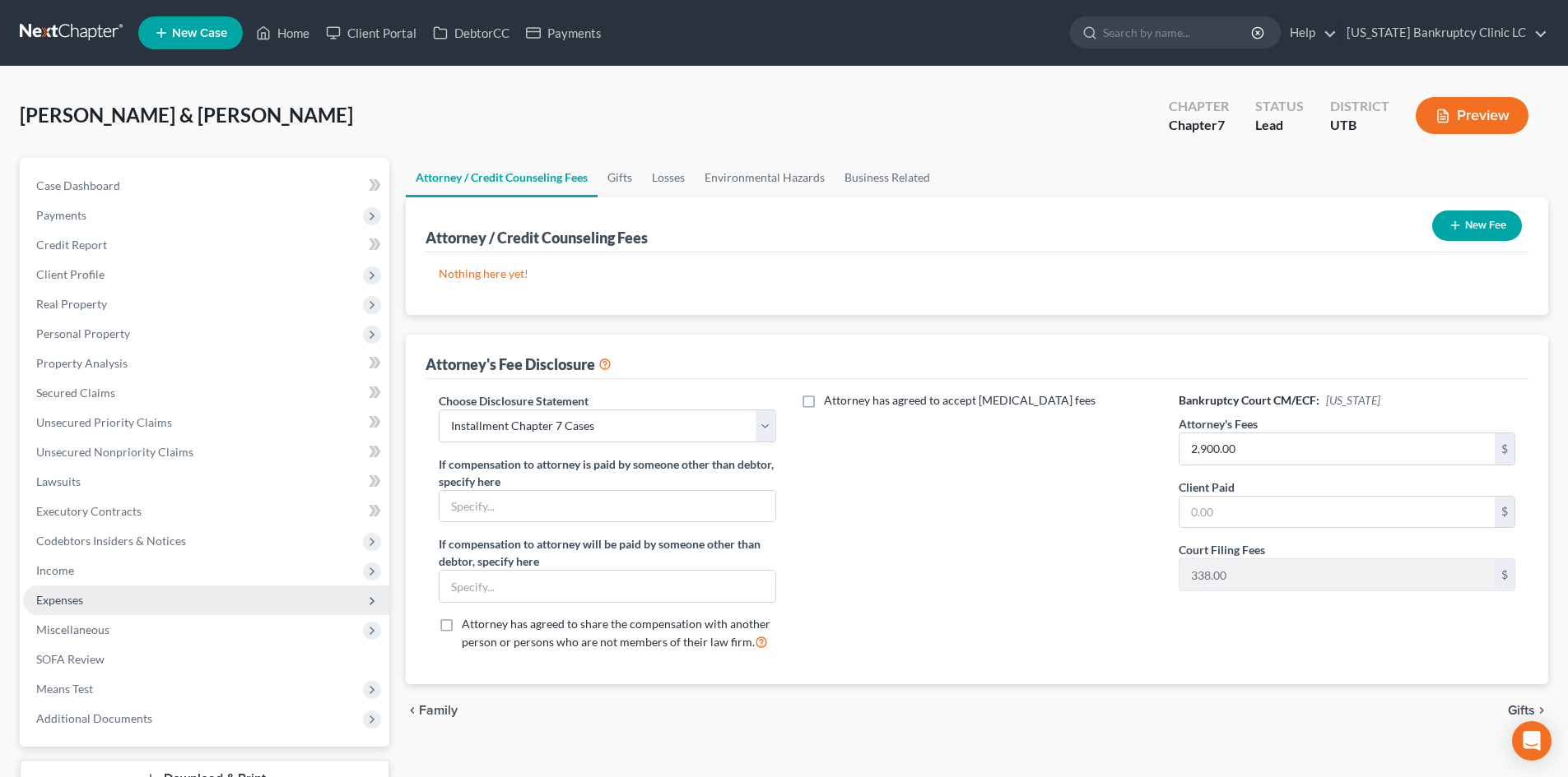
click at [87, 598] on span "Expenses" at bounding box center [206, 601] width 366 height 30
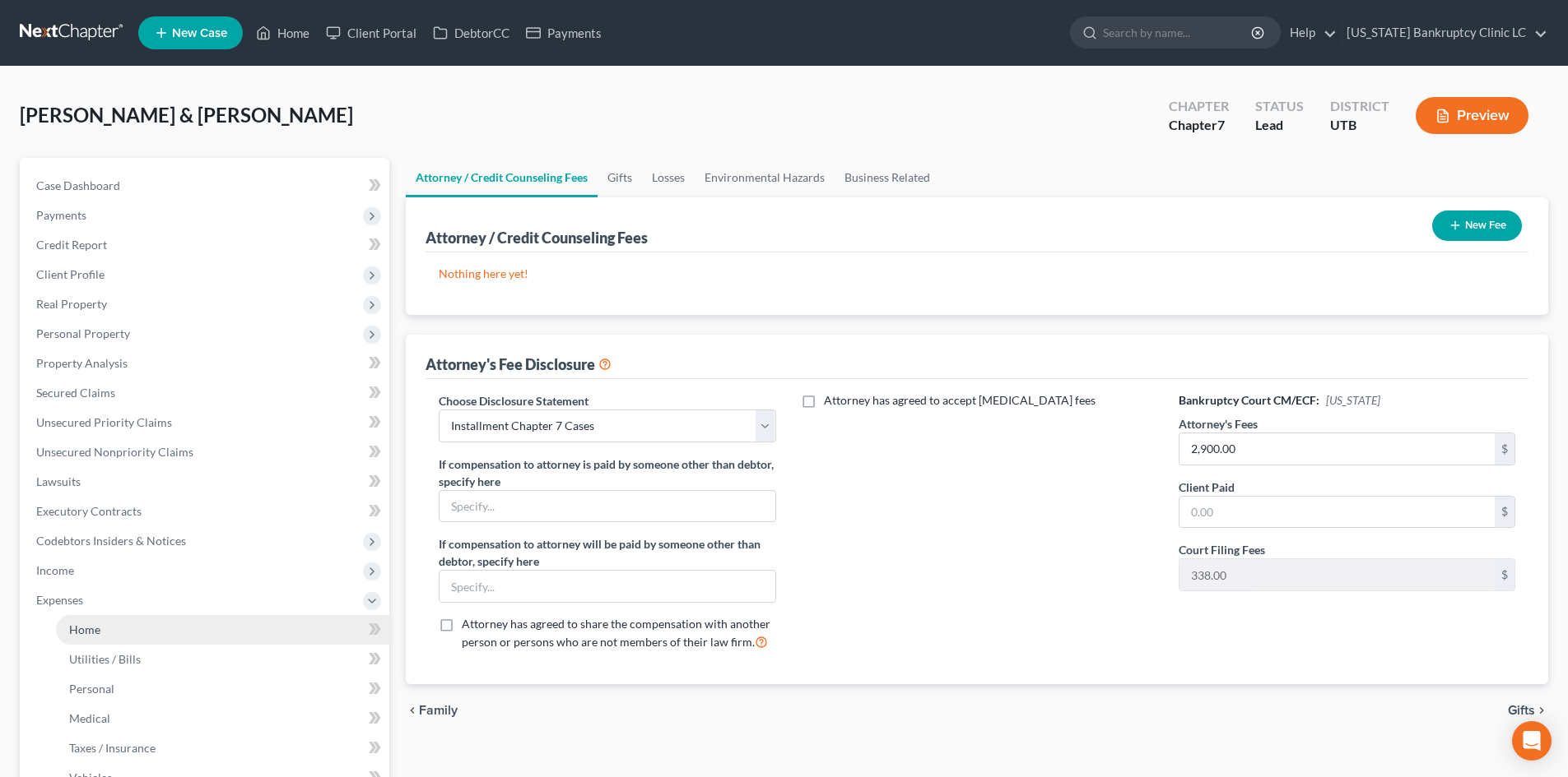
click at [143, 626] on link "Home" at bounding box center [222, 630] width 333 height 30
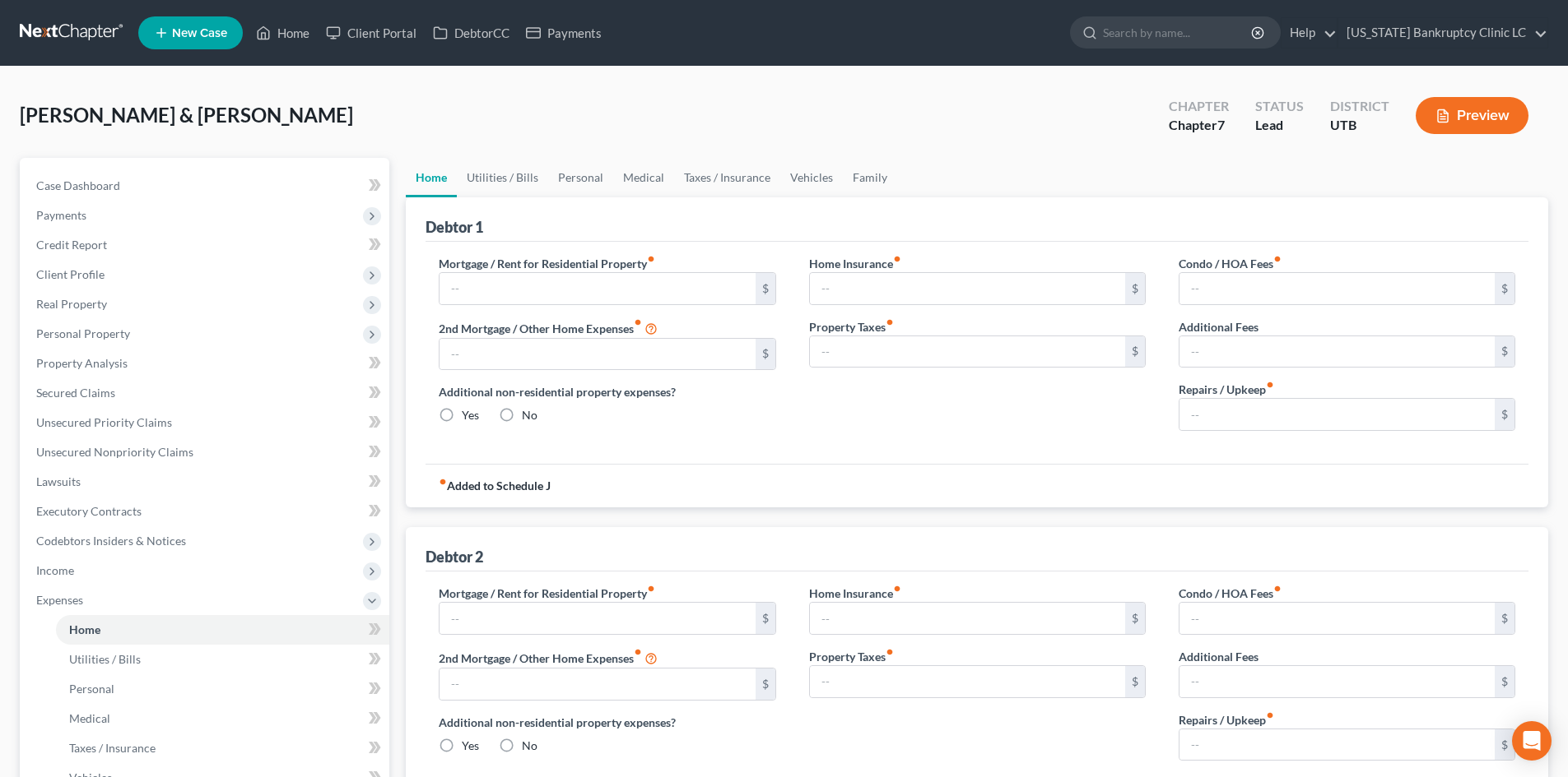
type input "250.00"
type input "0.00"
radio input "true"
type input "25.00"
type input "0.00"
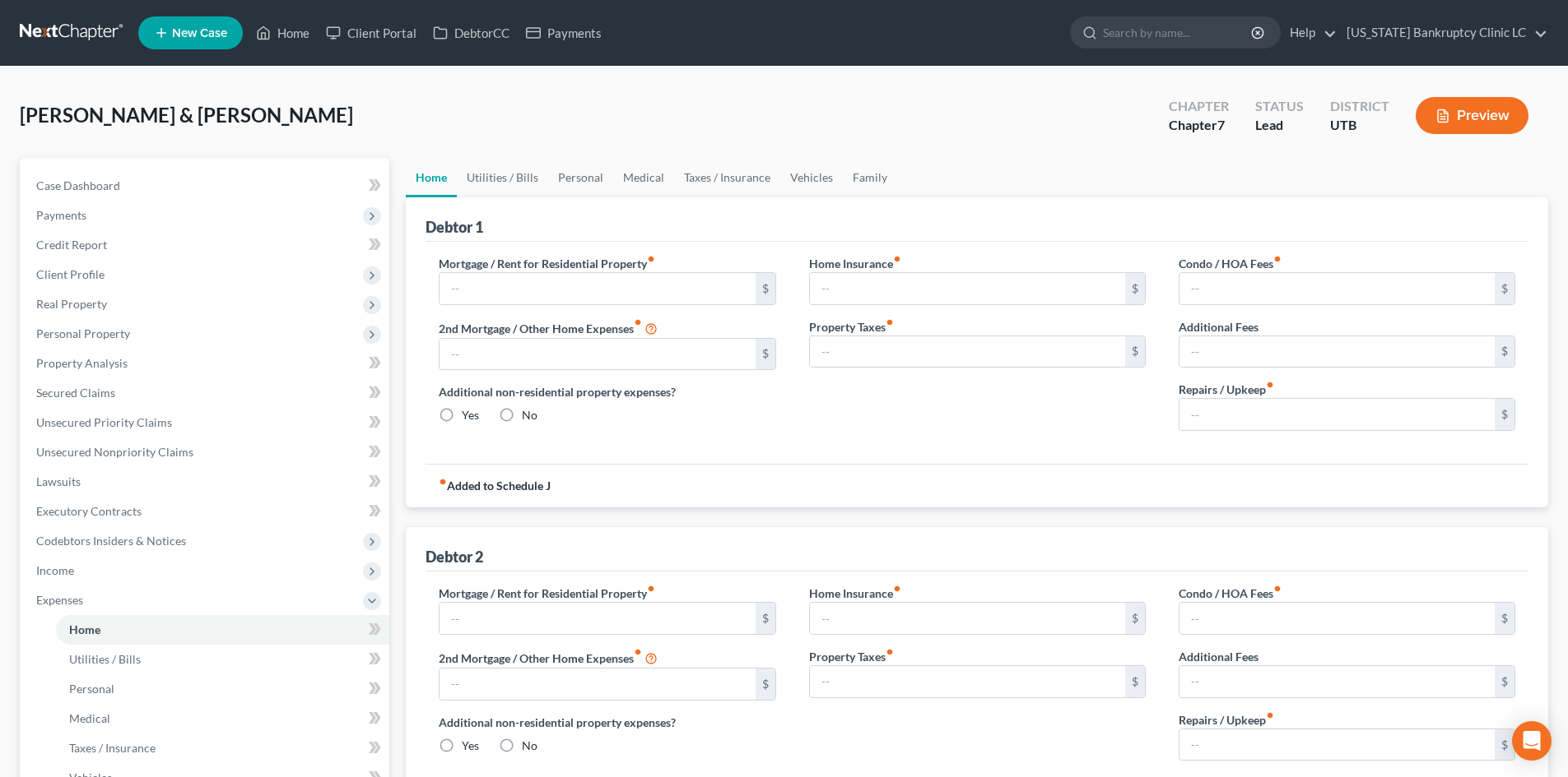
type input "0.00"
type input "800.00"
type input "2,000.00"
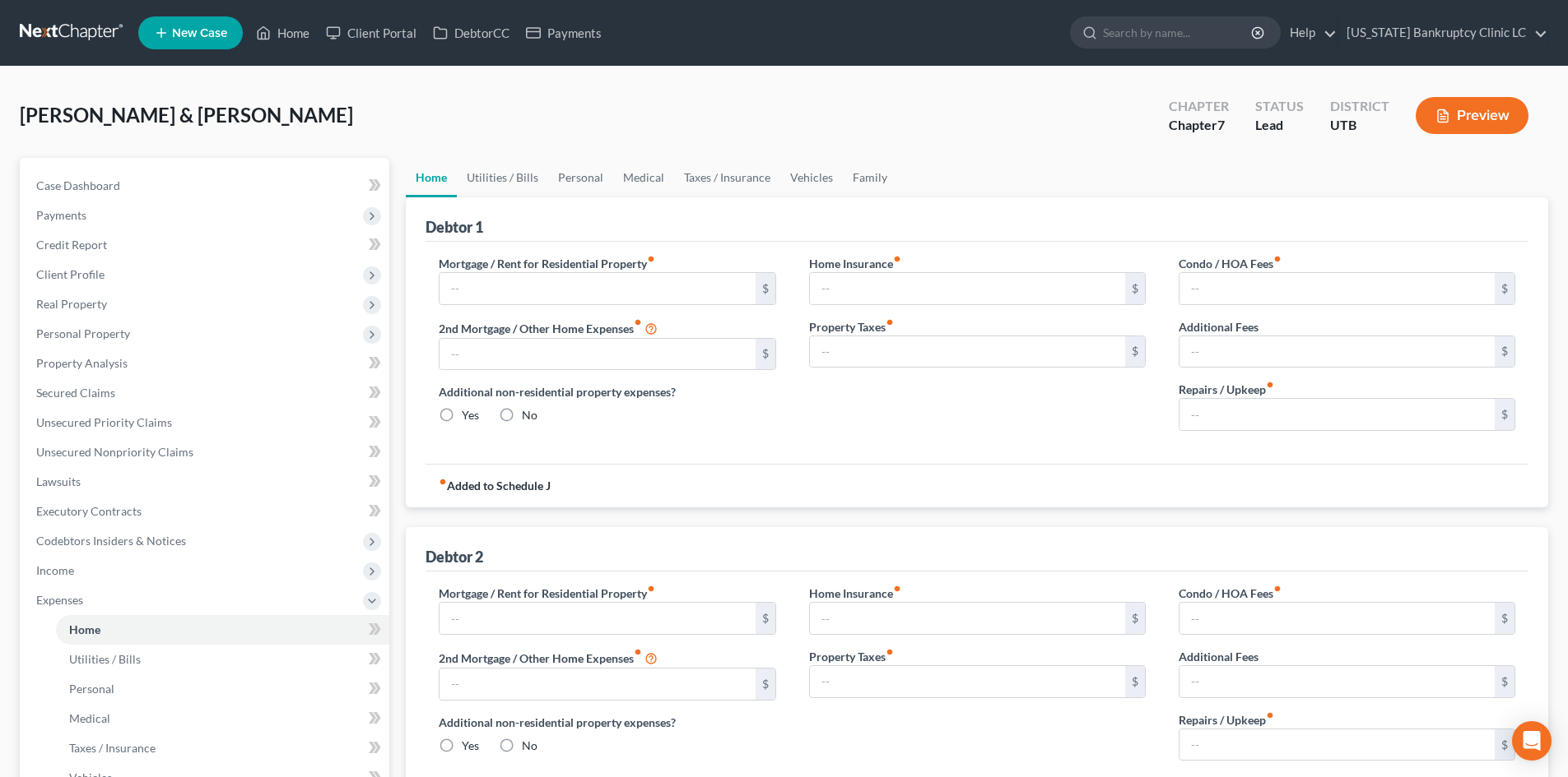
radio input "true"
type input "0.00"
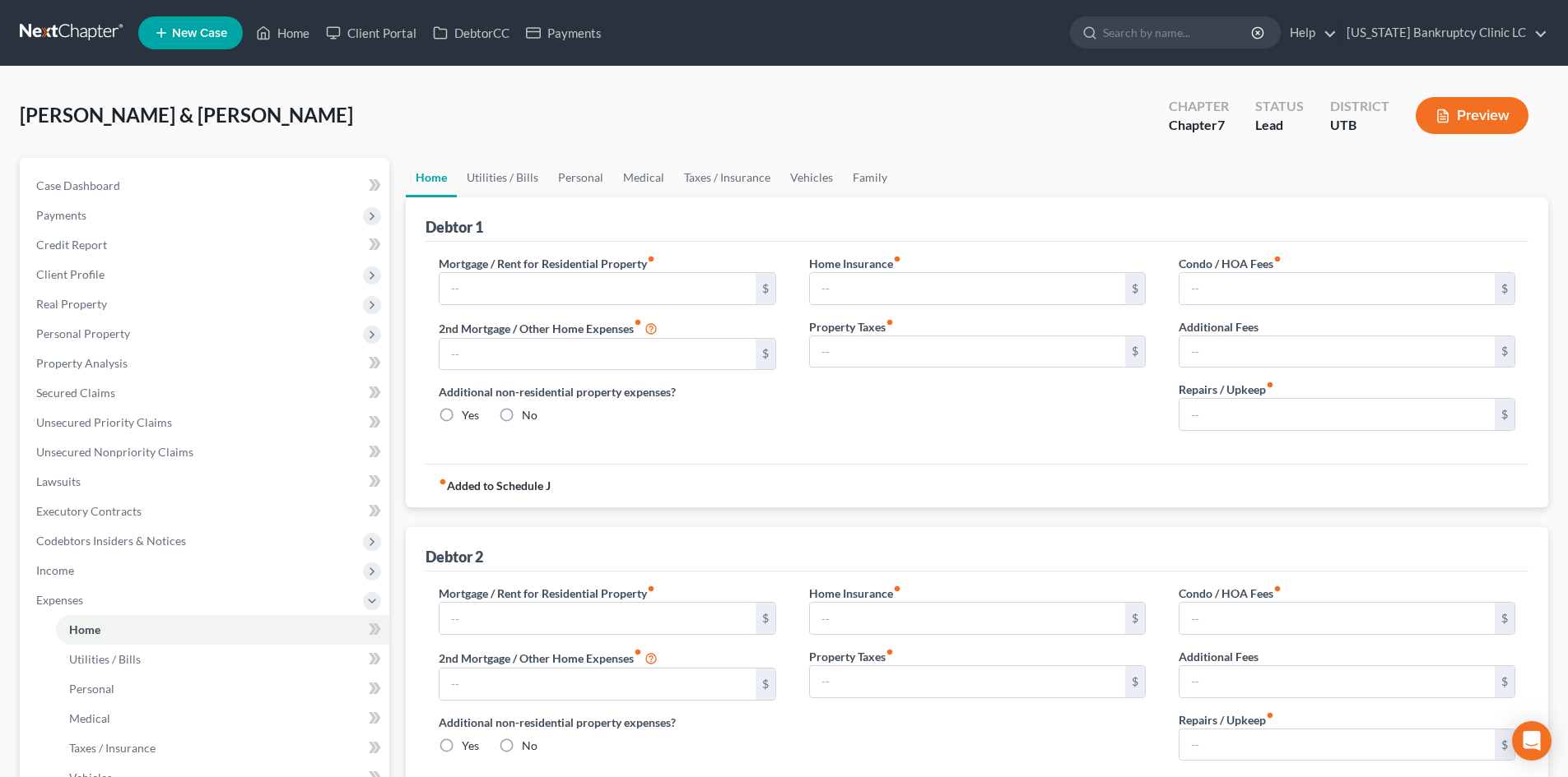
type input "0.00"
click at [796, 186] on link "Vehicles" at bounding box center [811, 177] width 63 height 39
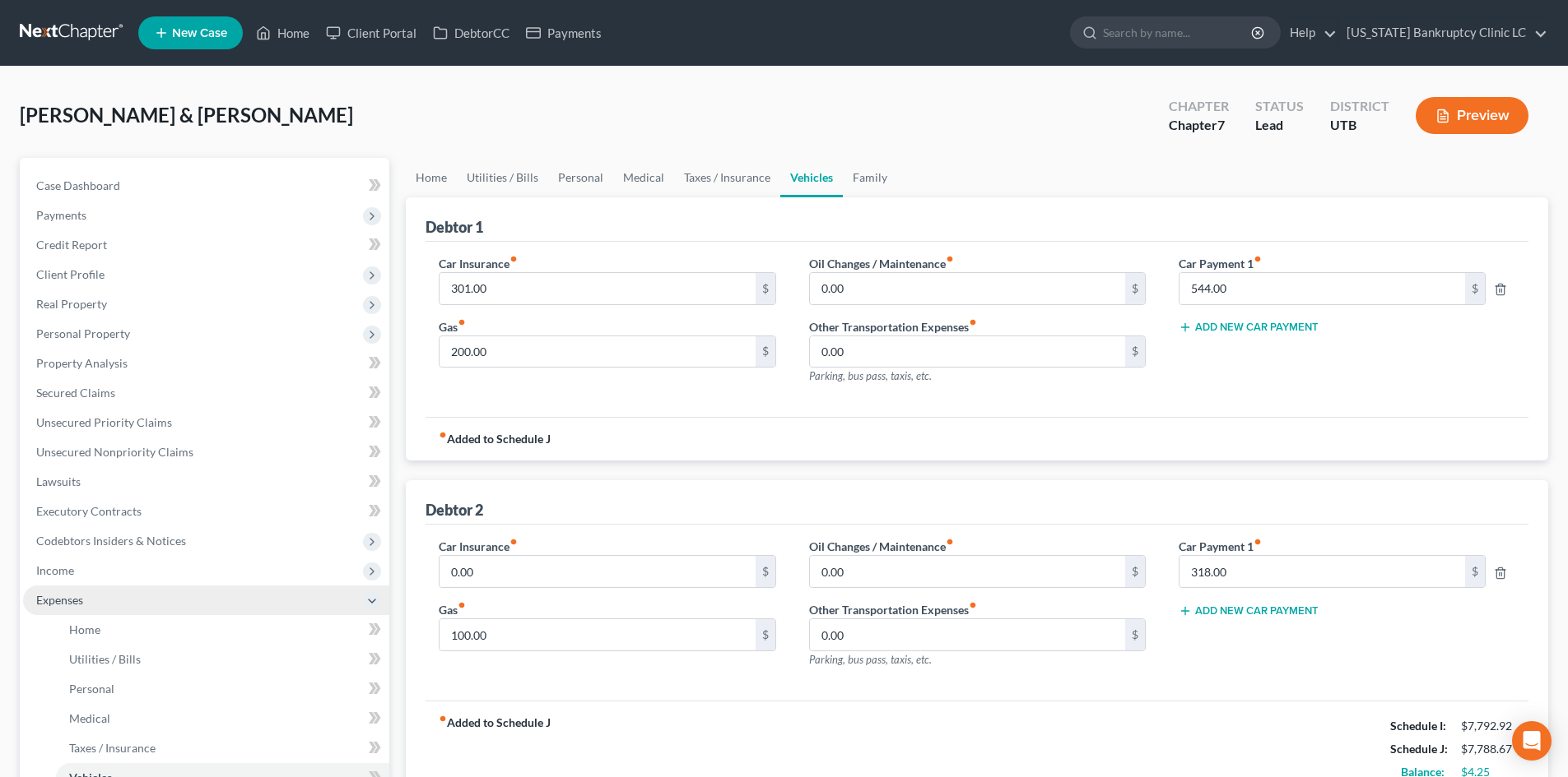
click at [100, 589] on span "Expenses" at bounding box center [206, 601] width 366 height 30
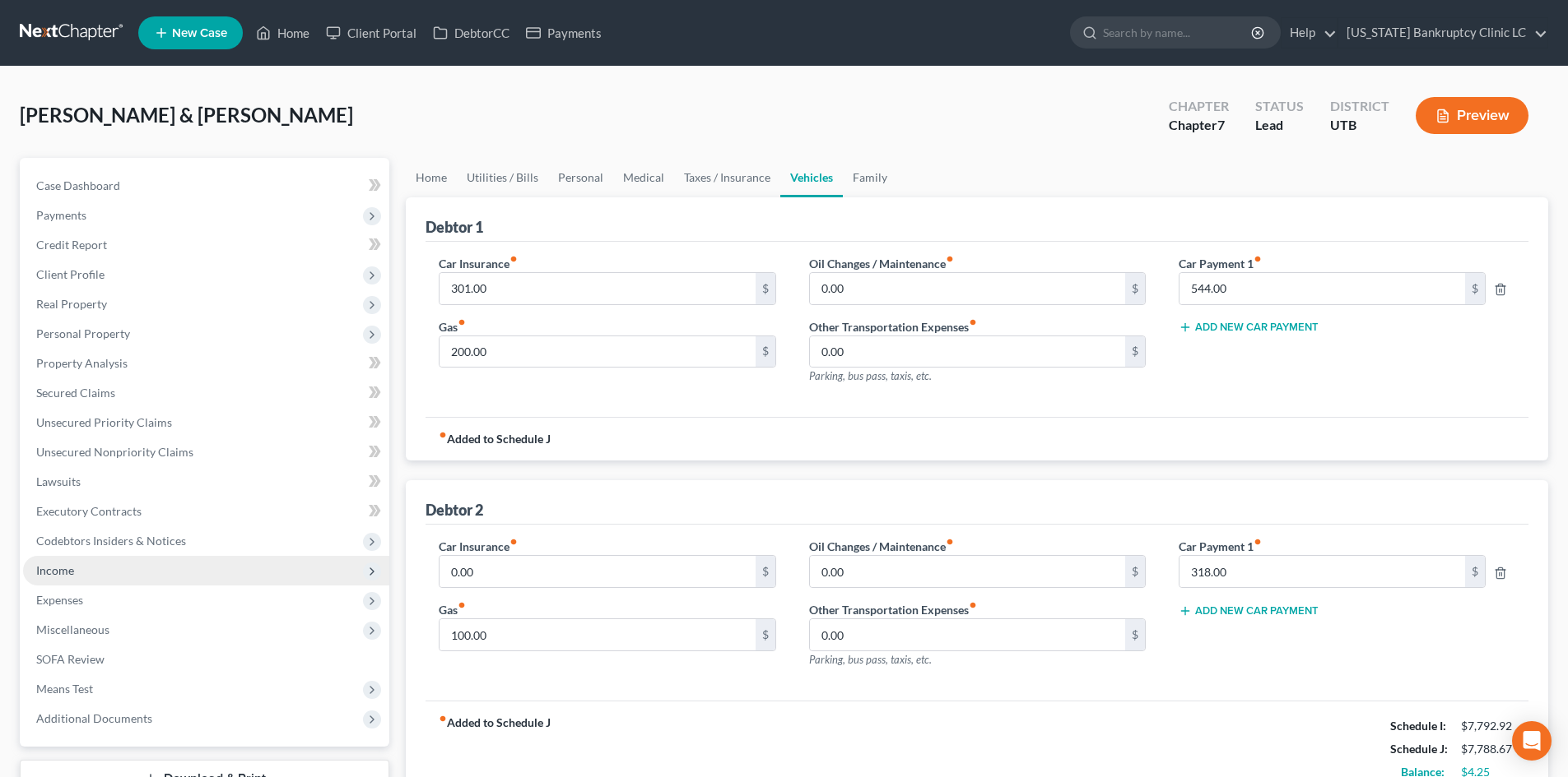
click at [82, 573] on span "Income" at bounding box center [206, 571] width 366 height 30
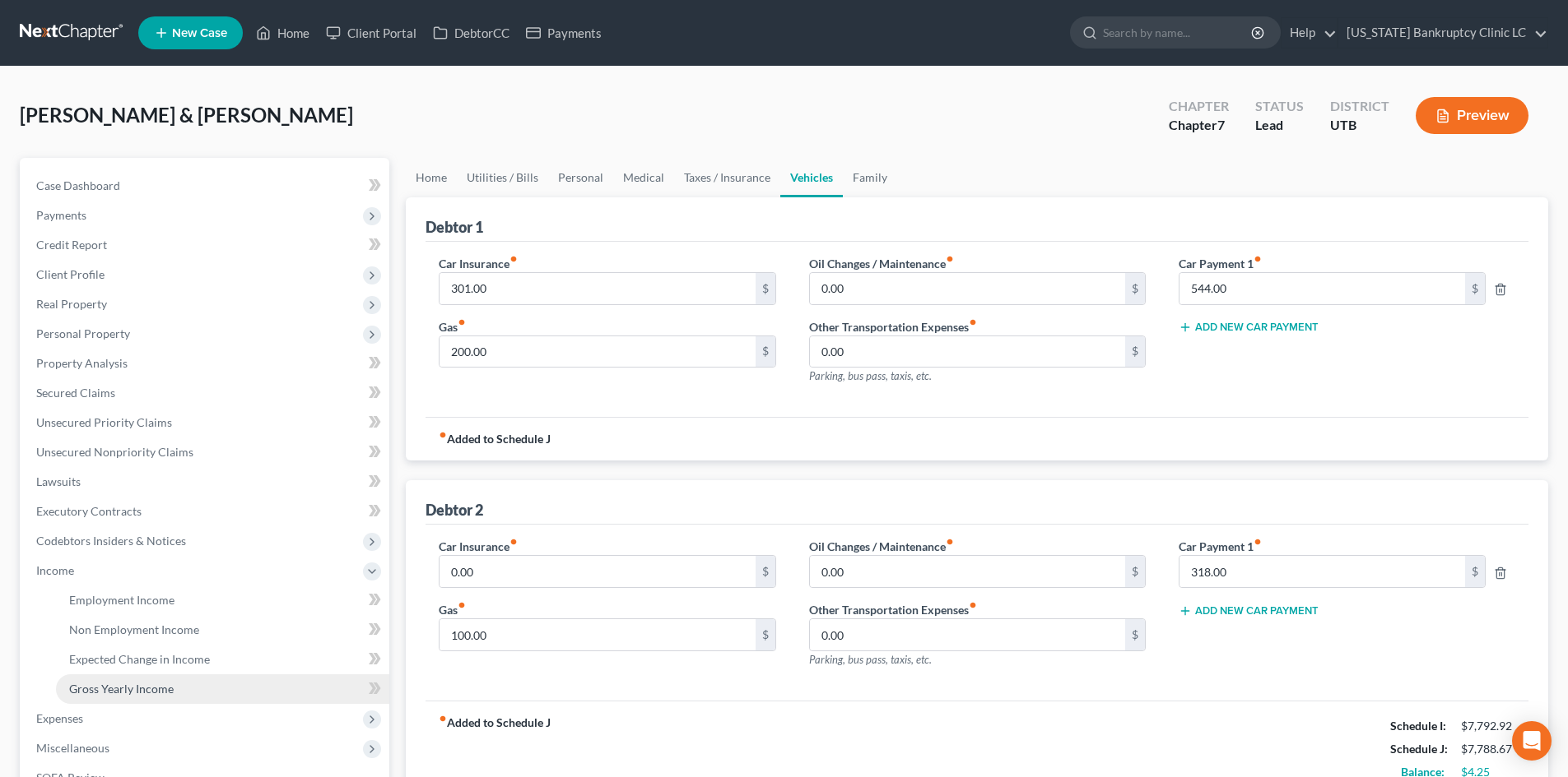
click at [130, 683] on span "Gross Yearly Income" at bounding box center [122, 689] width 104 height 14
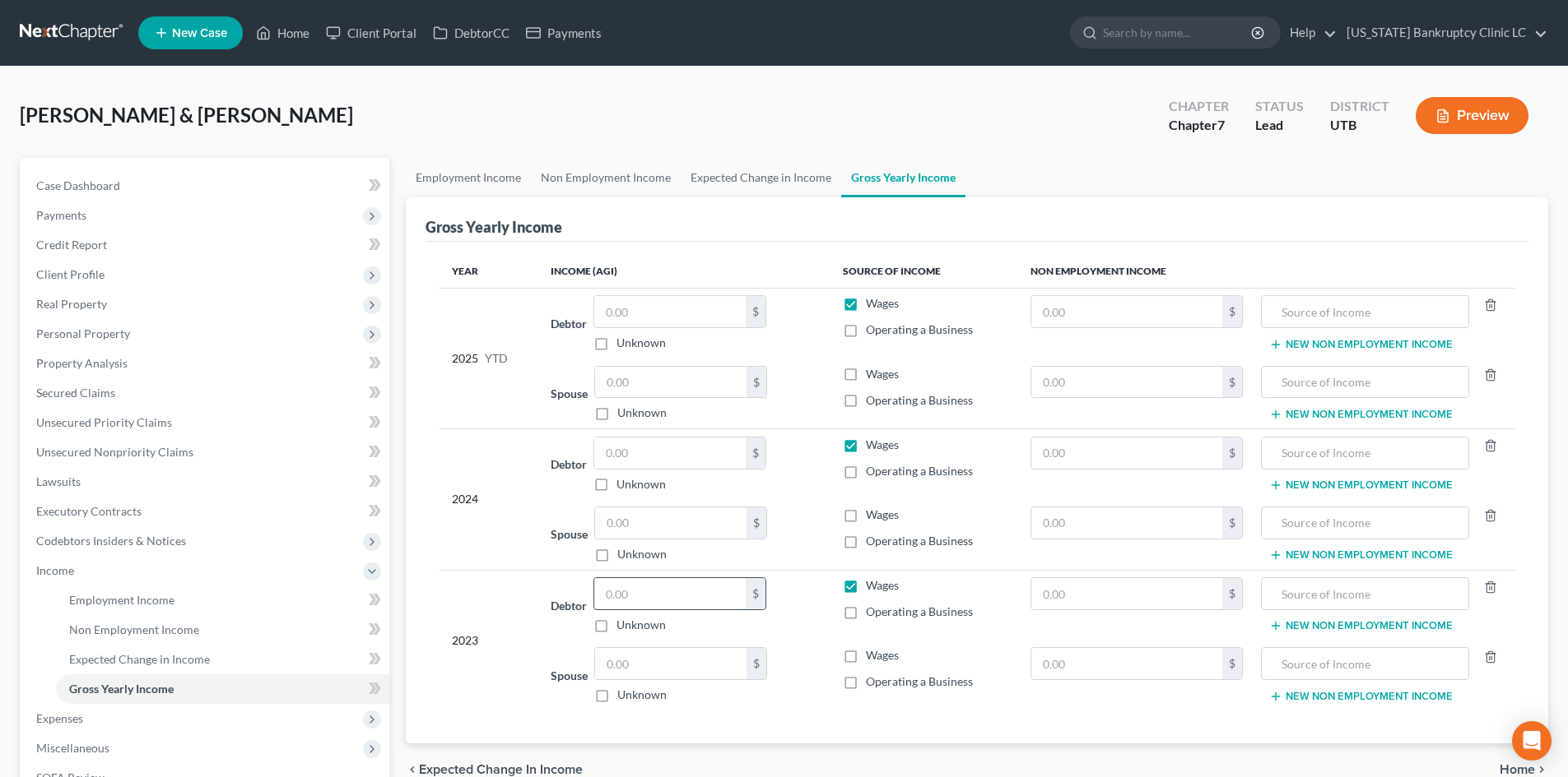
click at [653, 589] on input "text" at bounding box center [670, 594] width 151 height 31
click at [651, 661] on input "text" at bounding box center [671, 664] width 151 height 31
type input "68,638"
click at [633, 515] on input "text" at bounding box center [671, 523] width 151 height 31
type input "81,740"
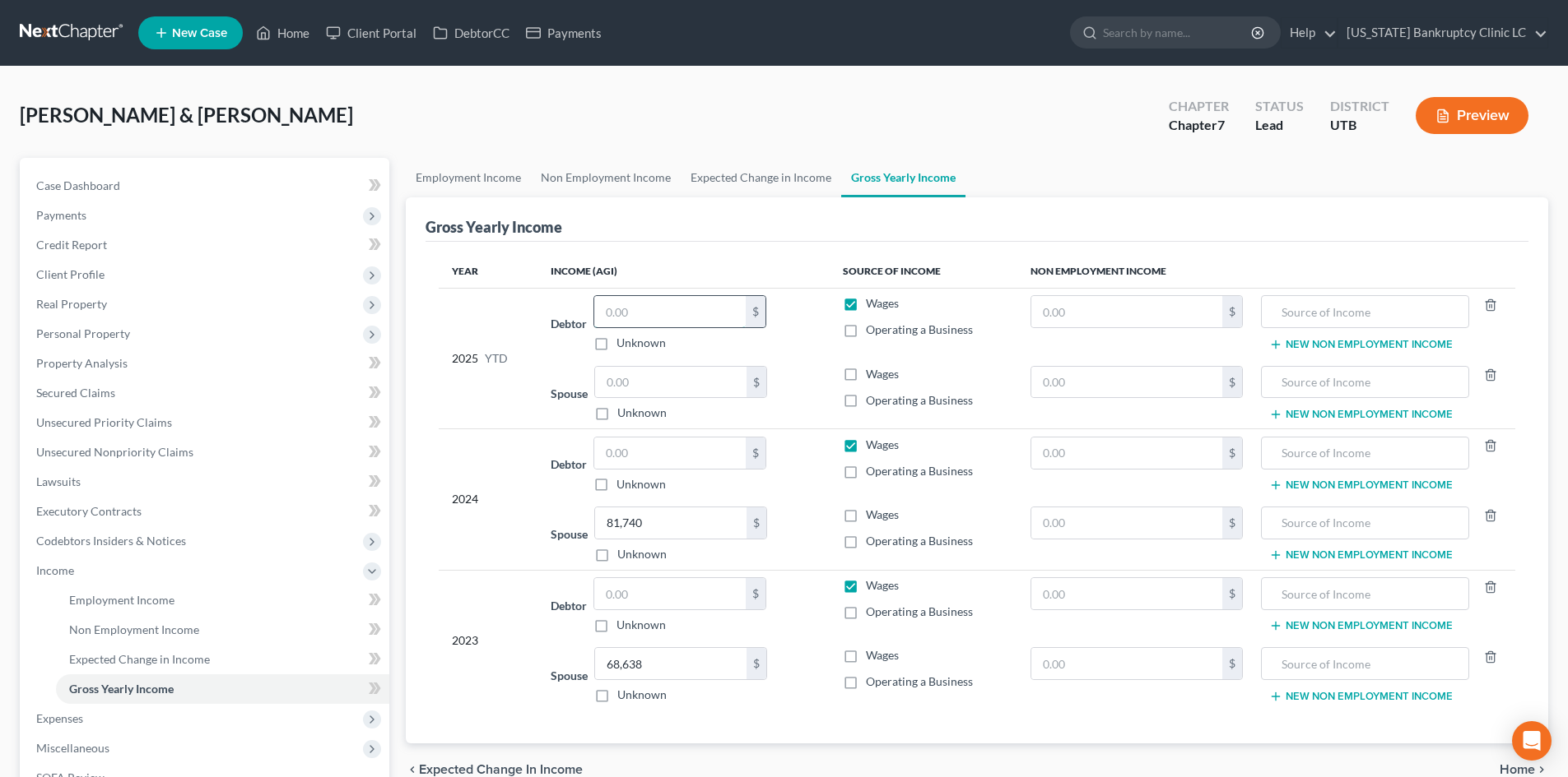
click at [637, 316] on input "text" at bounding box center [670, 312] width 151 height 31
click at [642, 307] on input "text" at bounding box center [670, 312] width 151 height 31
type input "47,216.40"
click at [686, 382] on input "text" at bounding box center [671, 382] width 151 height 31
type input "2"
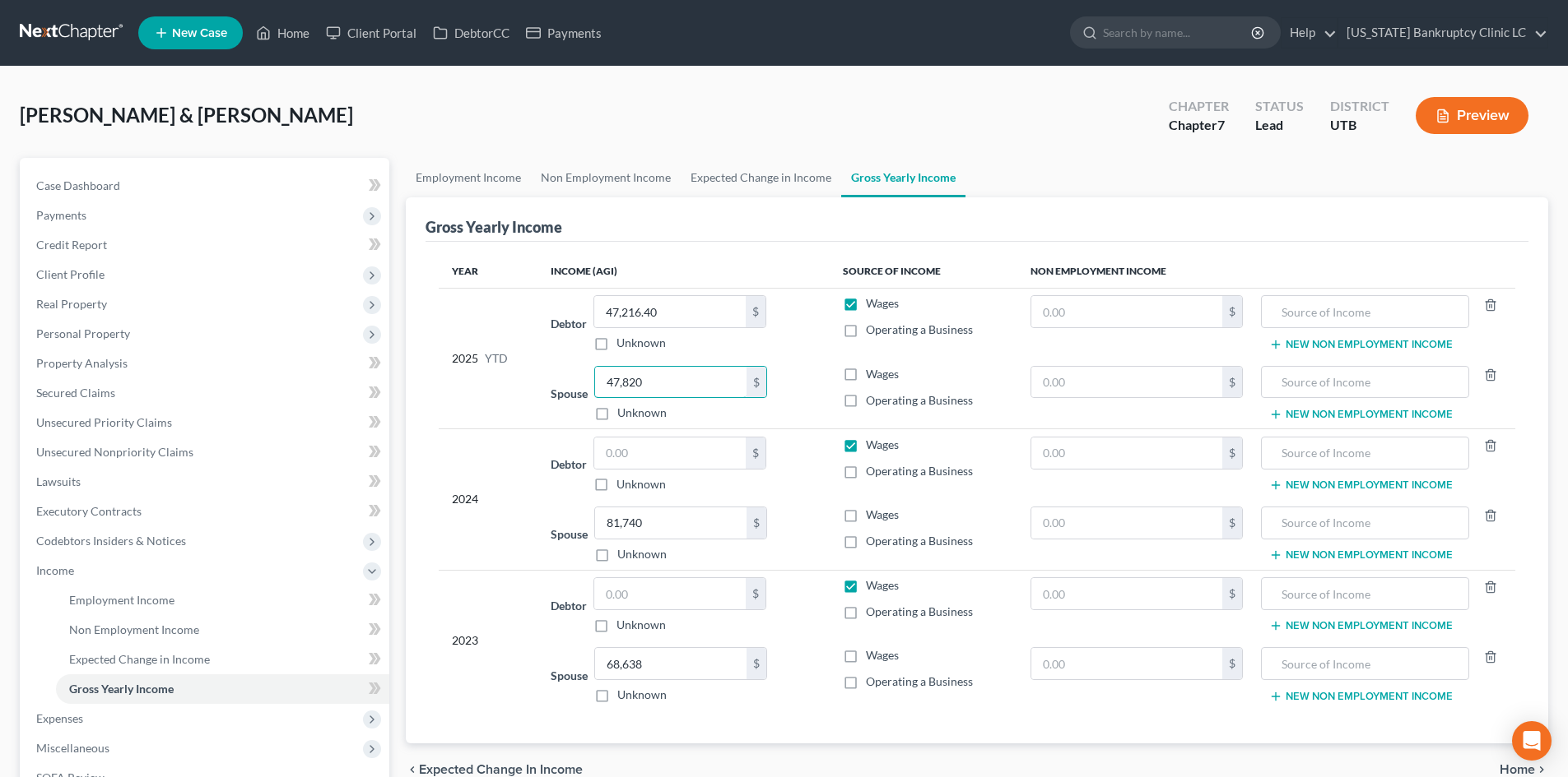
type input "47,820"
click at [825, 707] on td "Spouse 68,638.00 $ Unknown Balance Undetermined 68,638 $ Unknown" at bounding box center [683, 675] width 291 height 70
click at [64, 572] on span "Income" at bounding box center [56, 570] width 38 height 14
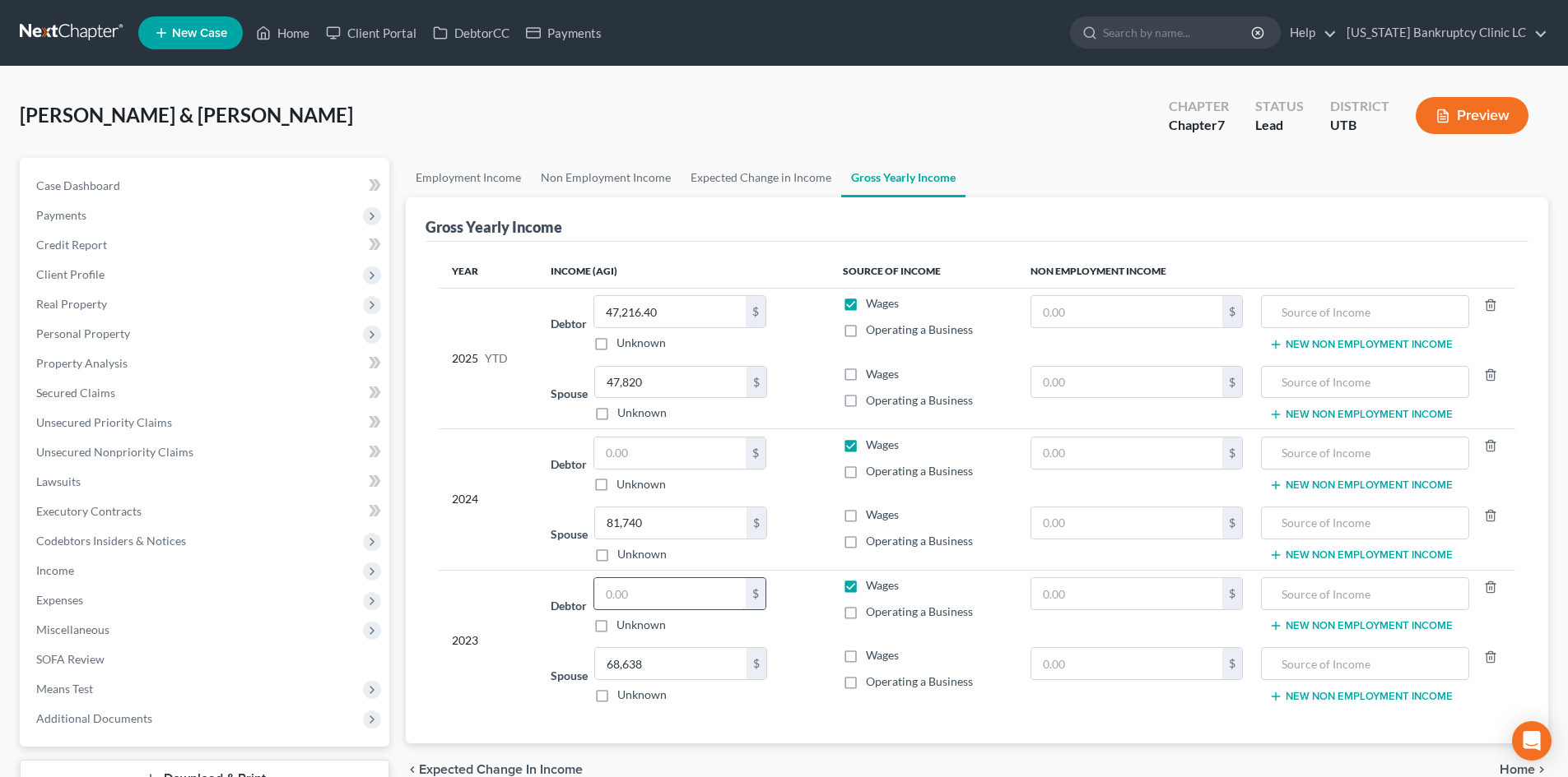
click at [660, 599] on input "text" at bounding box center [670, 594] width 151 height 31
type input "49,681"
click at [691, 458] on input "text" at bounding box center [670, 454] width 151 height 31
type input "60,973"
click at [525, 433] on td "2024" at bounding box center [488, 500] width 99 height 141
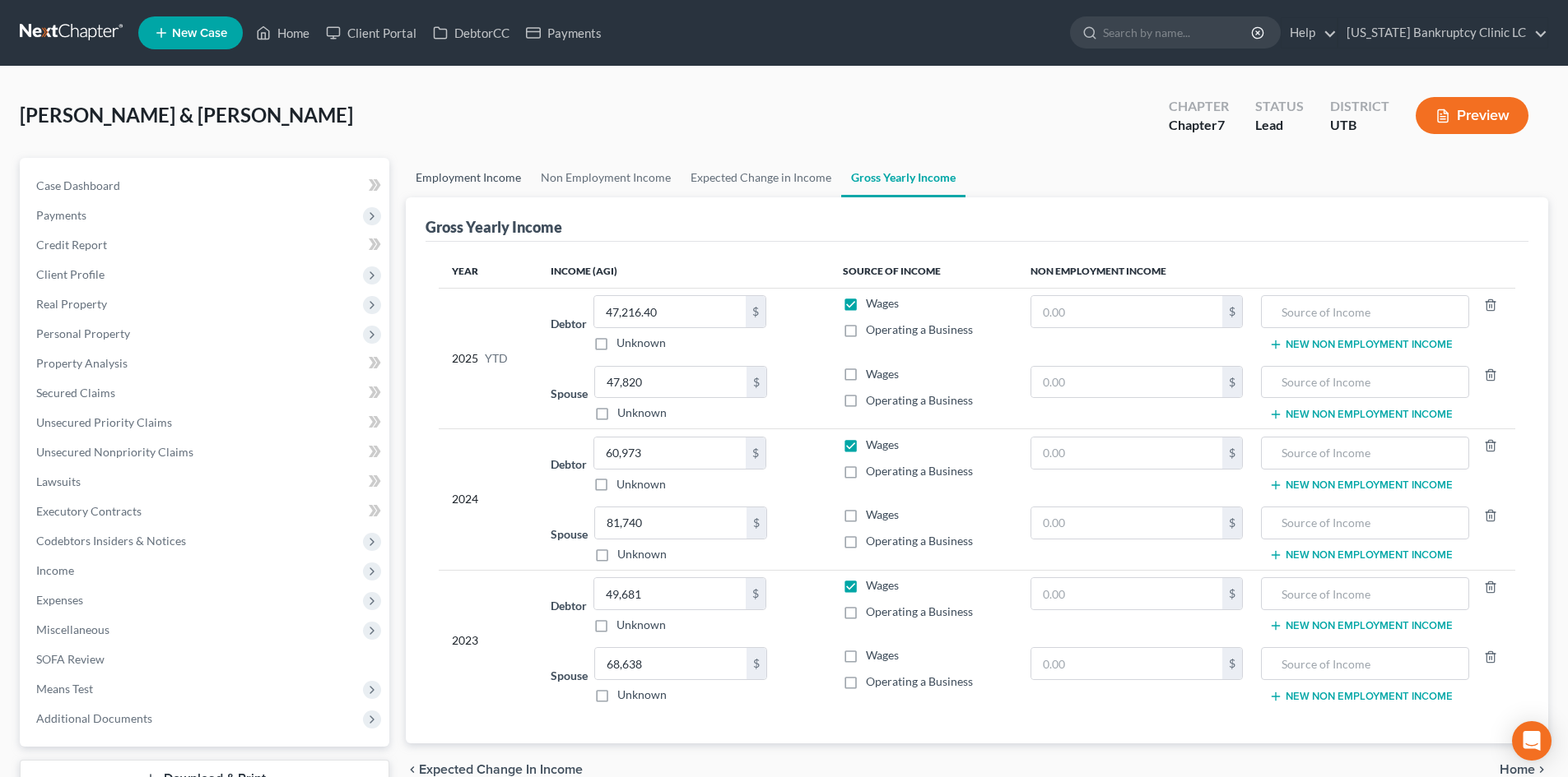
click at [454, 176] on link "Employment Income" at bounding box center [469, 177] width 125 height 39
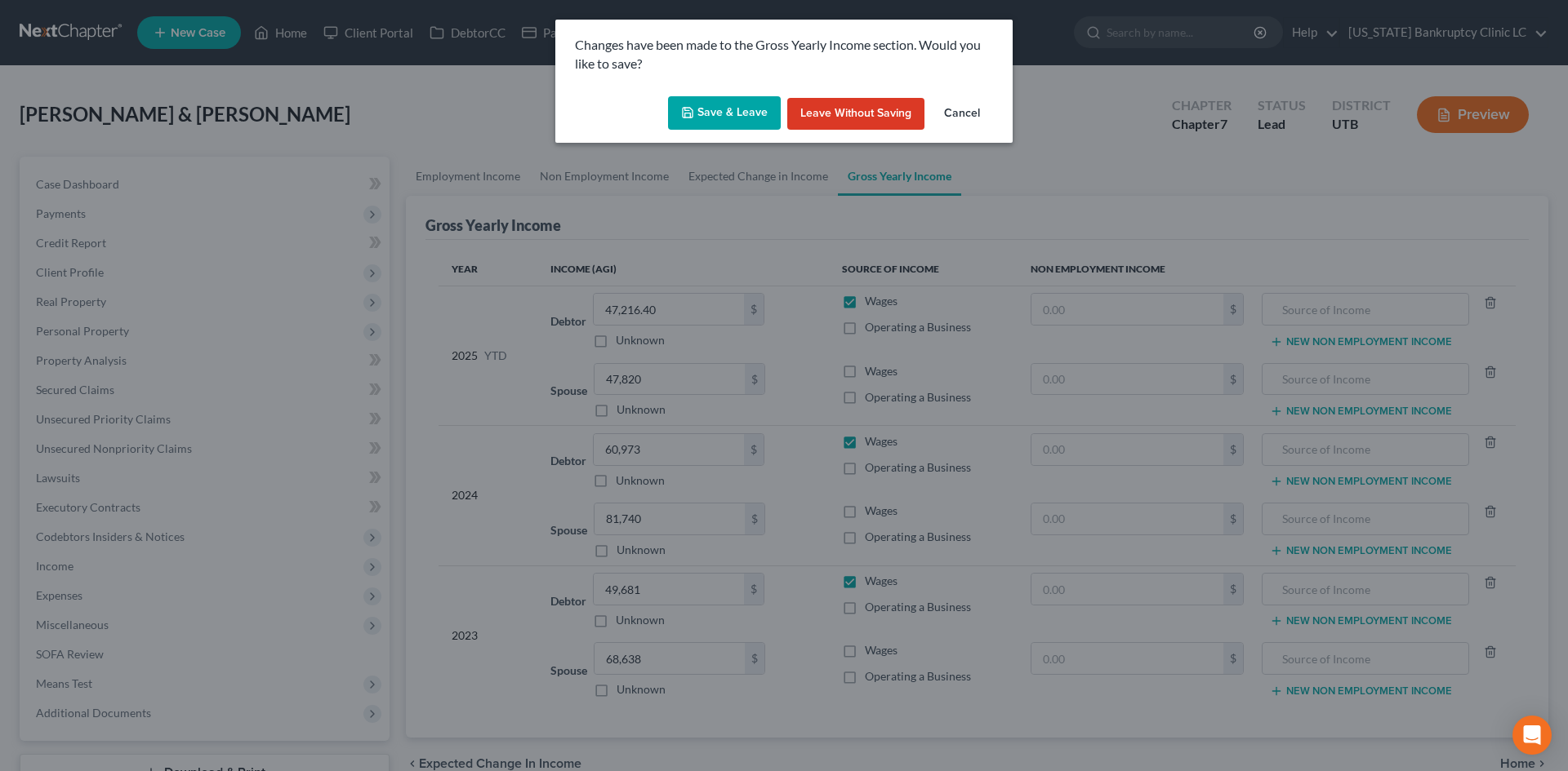
click at [741, 122] on button "Save & Leave" at bounding box center [724, 114] width 113 height 34
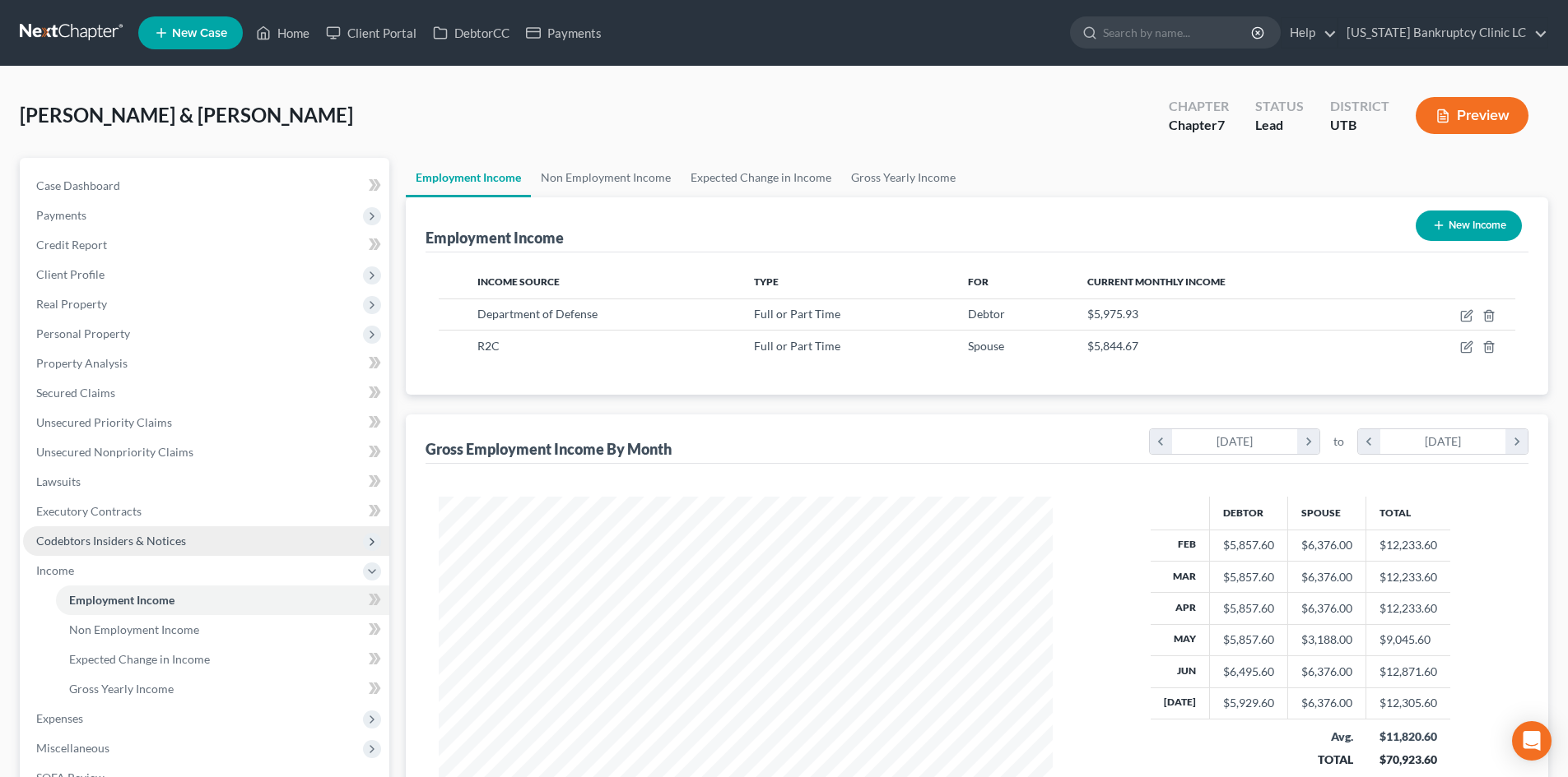
scroll to position [307, 647]
click at [110, 573] on span "Income" at bounding box center [206, 571] width 366 height 30
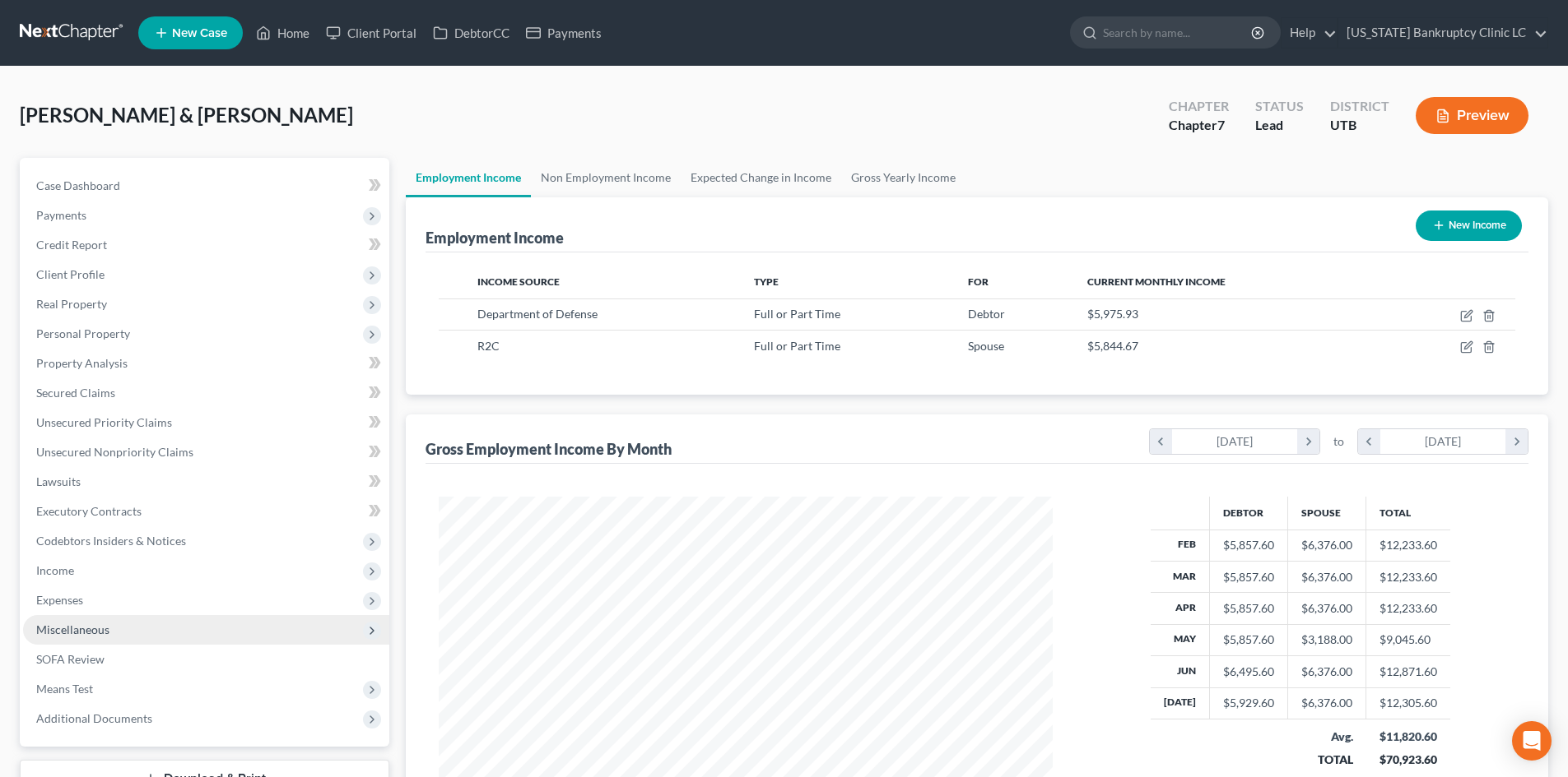
click at [121, 638] on span "Miscellaneous" at bounding box center [206, 630] width 366 height 30
click at [121, 632] on span "Miscellaneous" at bounding box center [206, 630] width 366 height 30
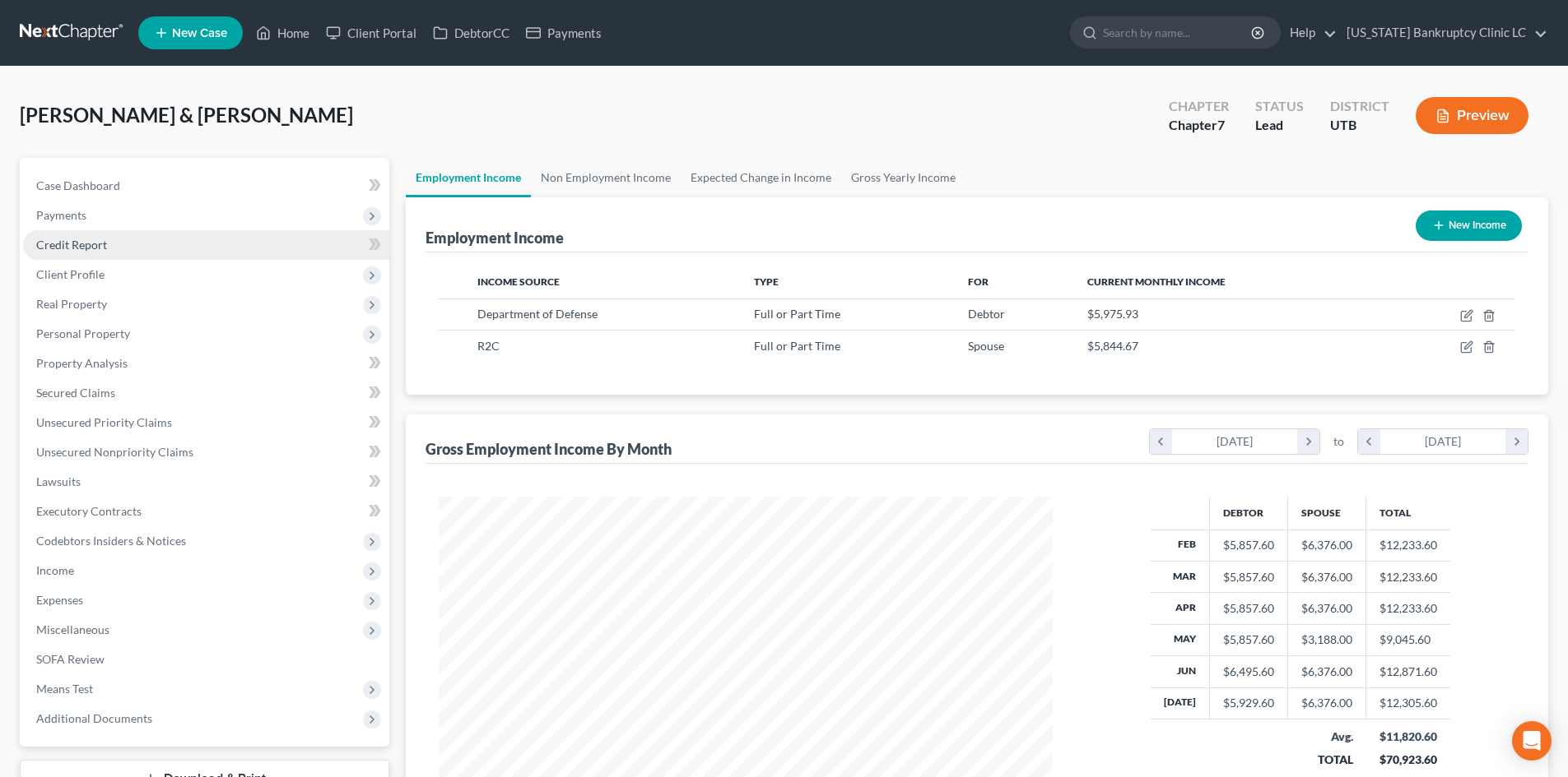
drag, startPoint x: 96, startPoint y: 249, endPoint x: 127, endPoint y: 257, distance: 32.0
click at [96, 249] on span "Credit Report" at bounding box center [71, 245] width 70 height 14
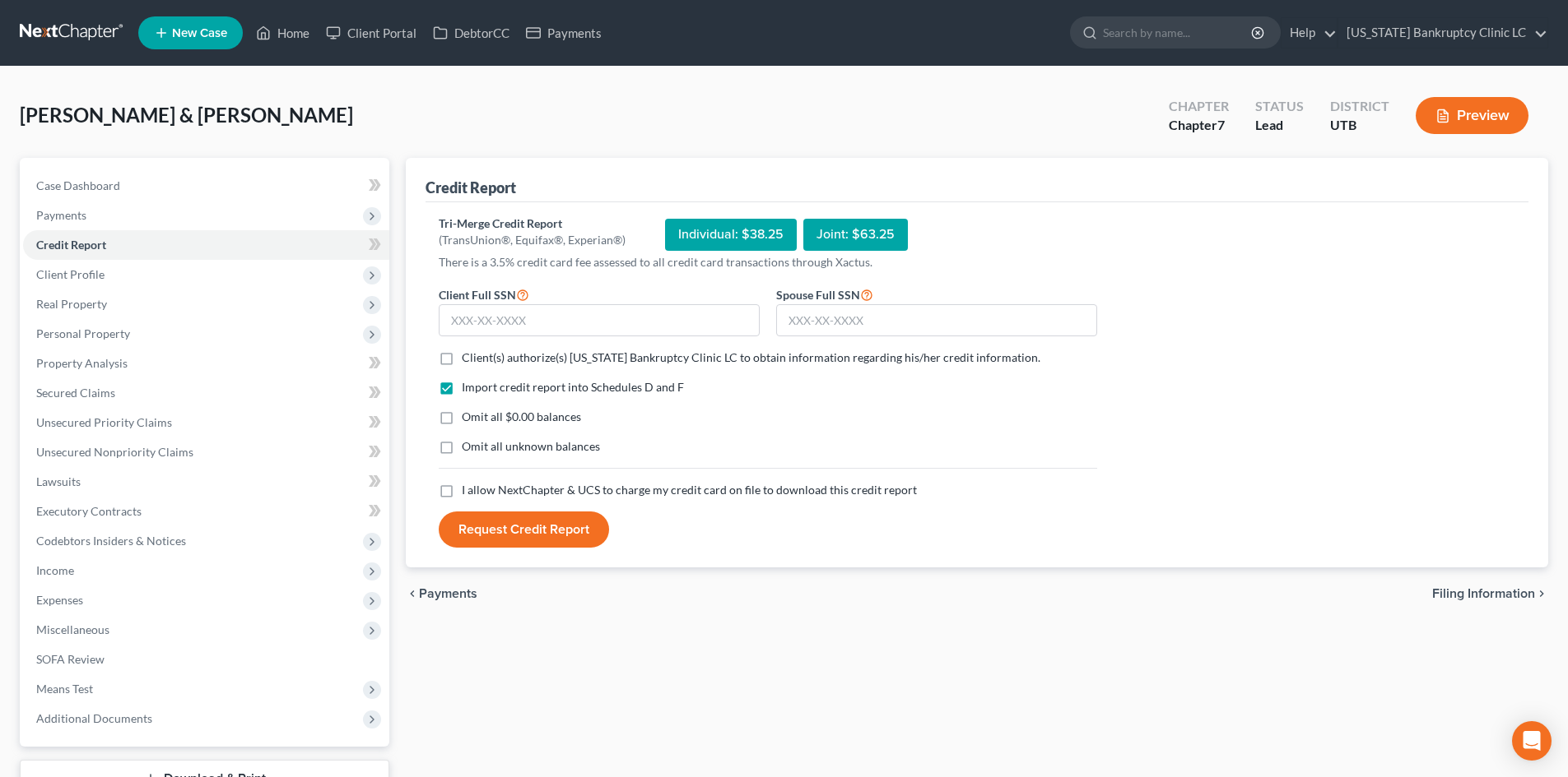
click at [519, 355] on span "Client(s) authorize(s) Utah Bankruptcy Clinic LC to obtain information regardin…" at bounding box center [751, 357] width 578 height 14
click at [479, 355] on input "Client(s) authorize(s) Utah Bankruptcy Clinic LC to obtain information regardin…" at bounding box center [474, 355] width 10 height 10
checkbox input "true"
click at [464, 493] on span "I allow NextChapter & UCS to charge my credit card on file to download this cre…" at bounding box center [689, 490] width 455 height 14
click at [469, 493] on input "I allow NextChapter & UCS to charge my credit card on file to download this cre…" at bounding box center [474, 488] width 10 height 10
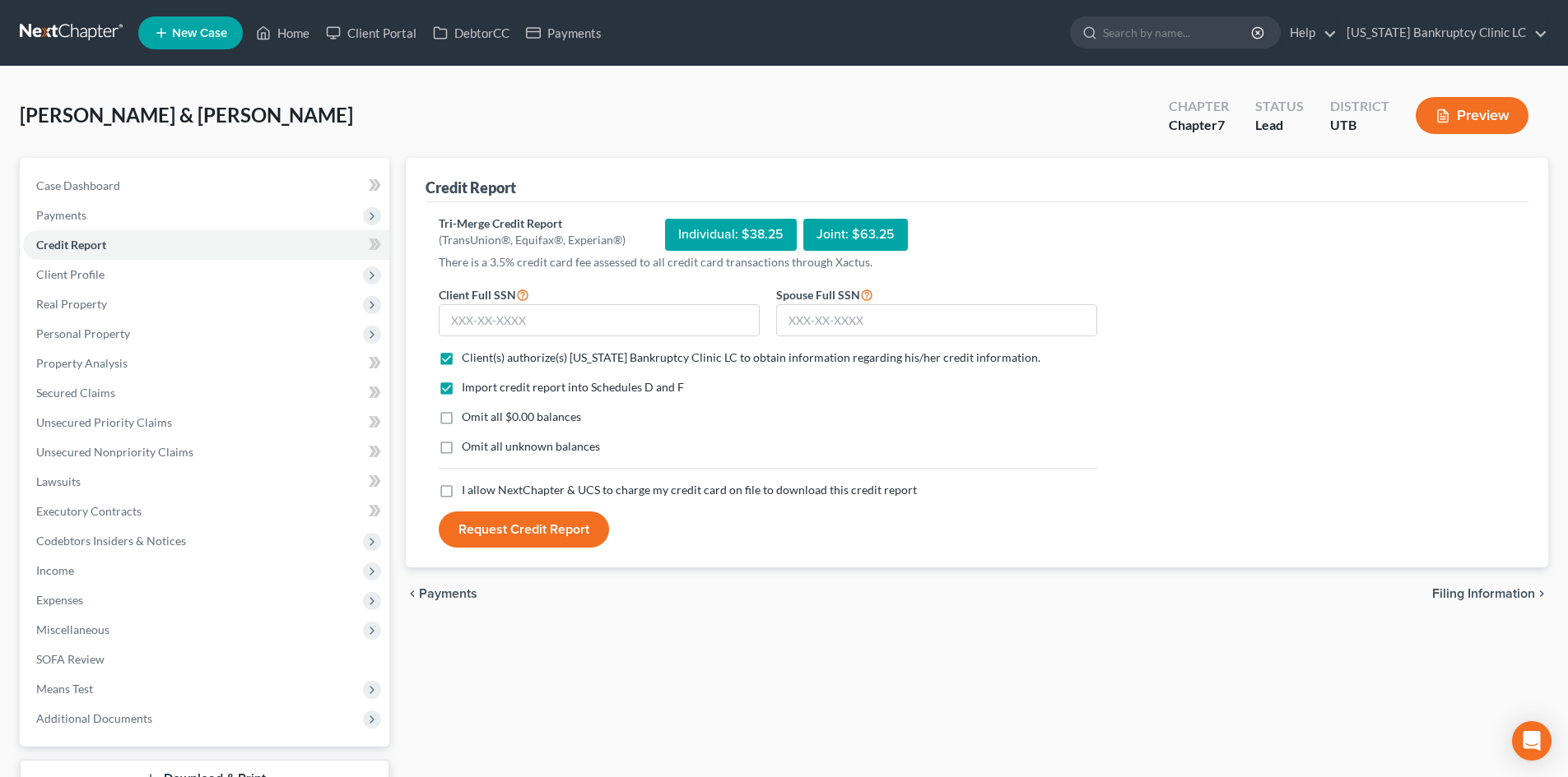
checkbox input "true"
click at [587, 323] on input "text" at bounding box center [598, 321] width 321 height 33
type input "646-20-2493"
type input "401-49-0192"
click at [550, 520] on button "Request Credit Report" at bounding box center [524, 530] width 170 height 37
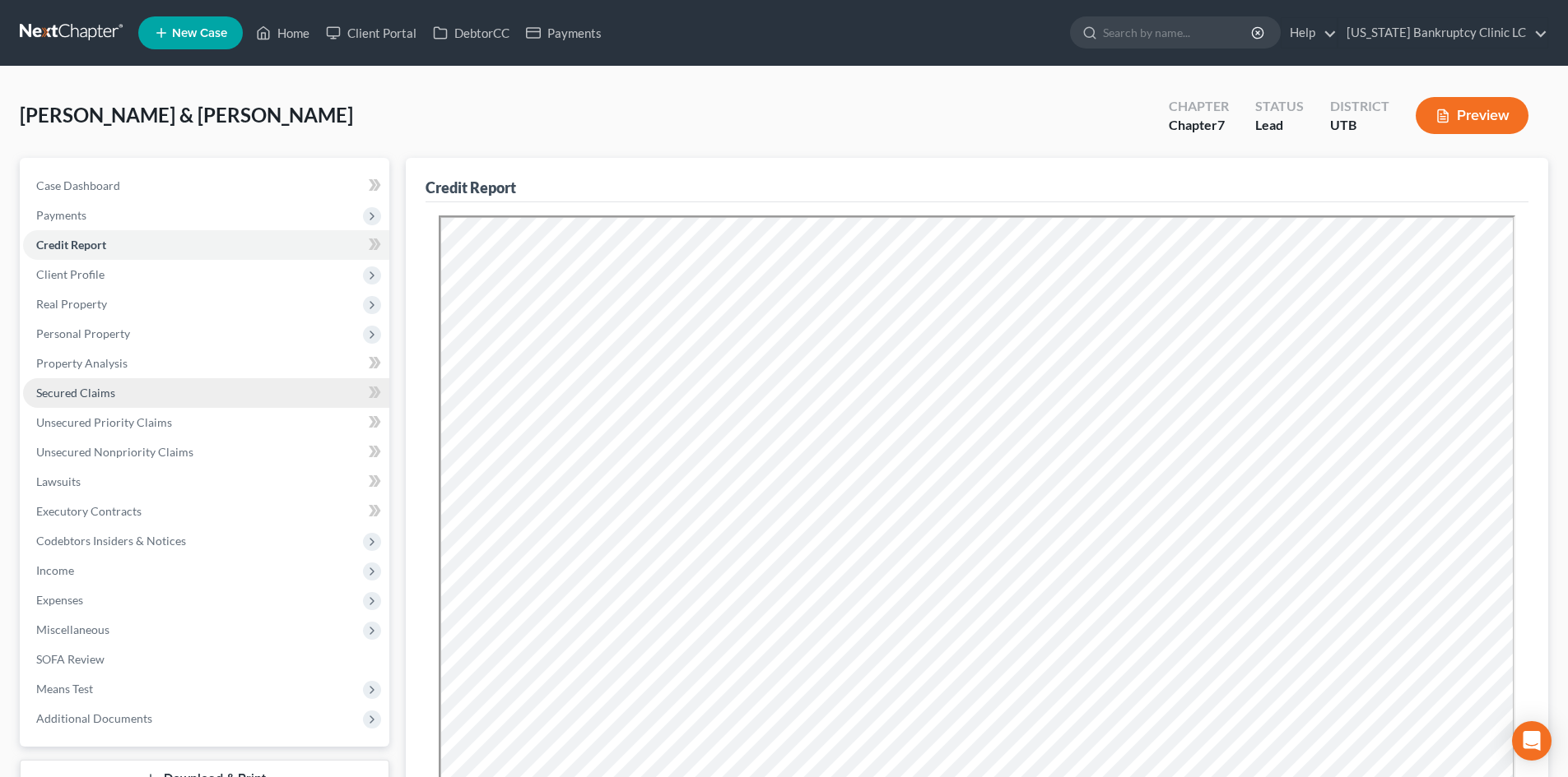
click at [116, 399] on link "Secured Claims" at bounding box center [206, 393] width 366 height 30
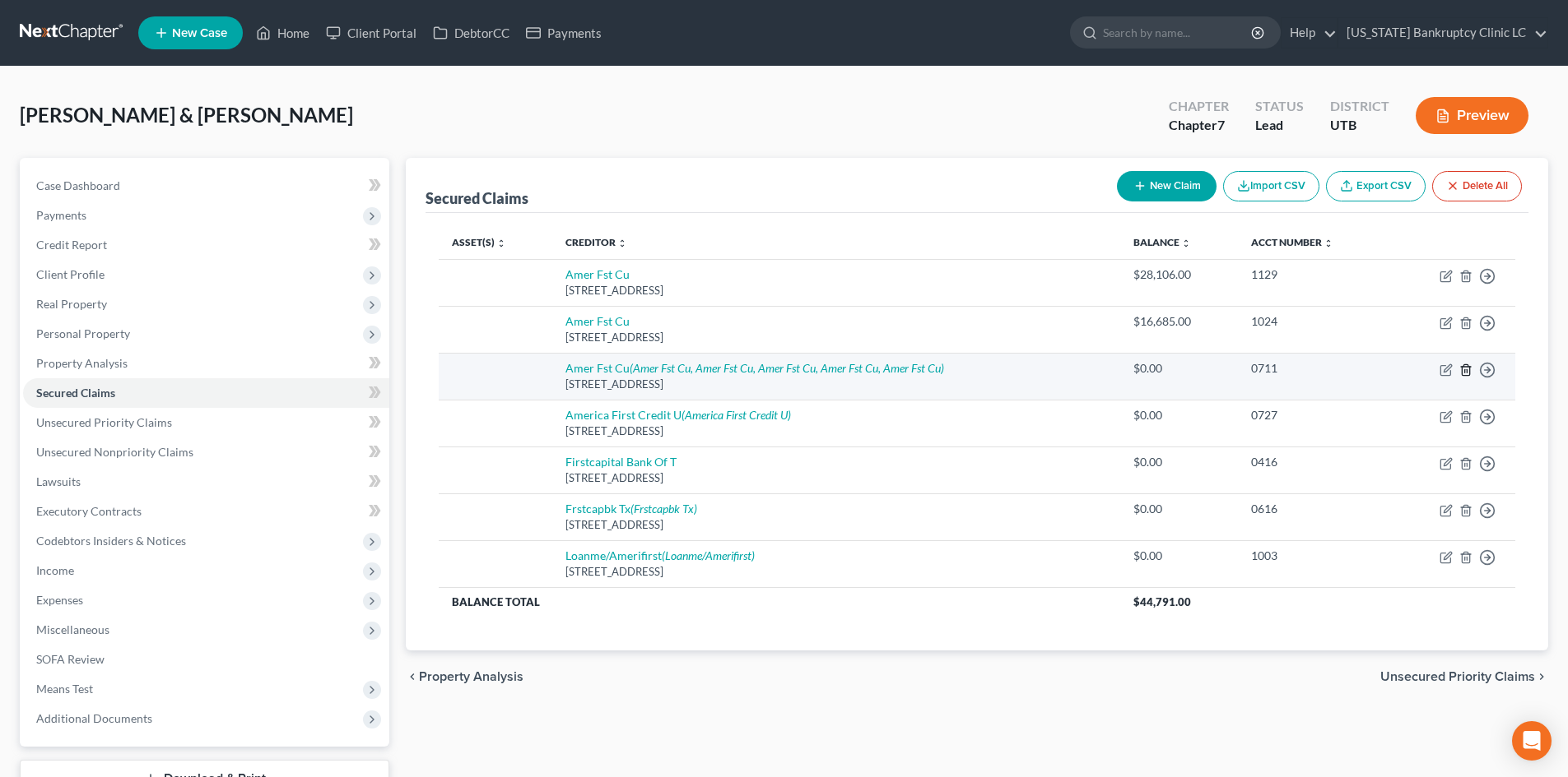
click at [1471, 375] on icon "button" at bounding box center [1465, 369] width 13 height 13
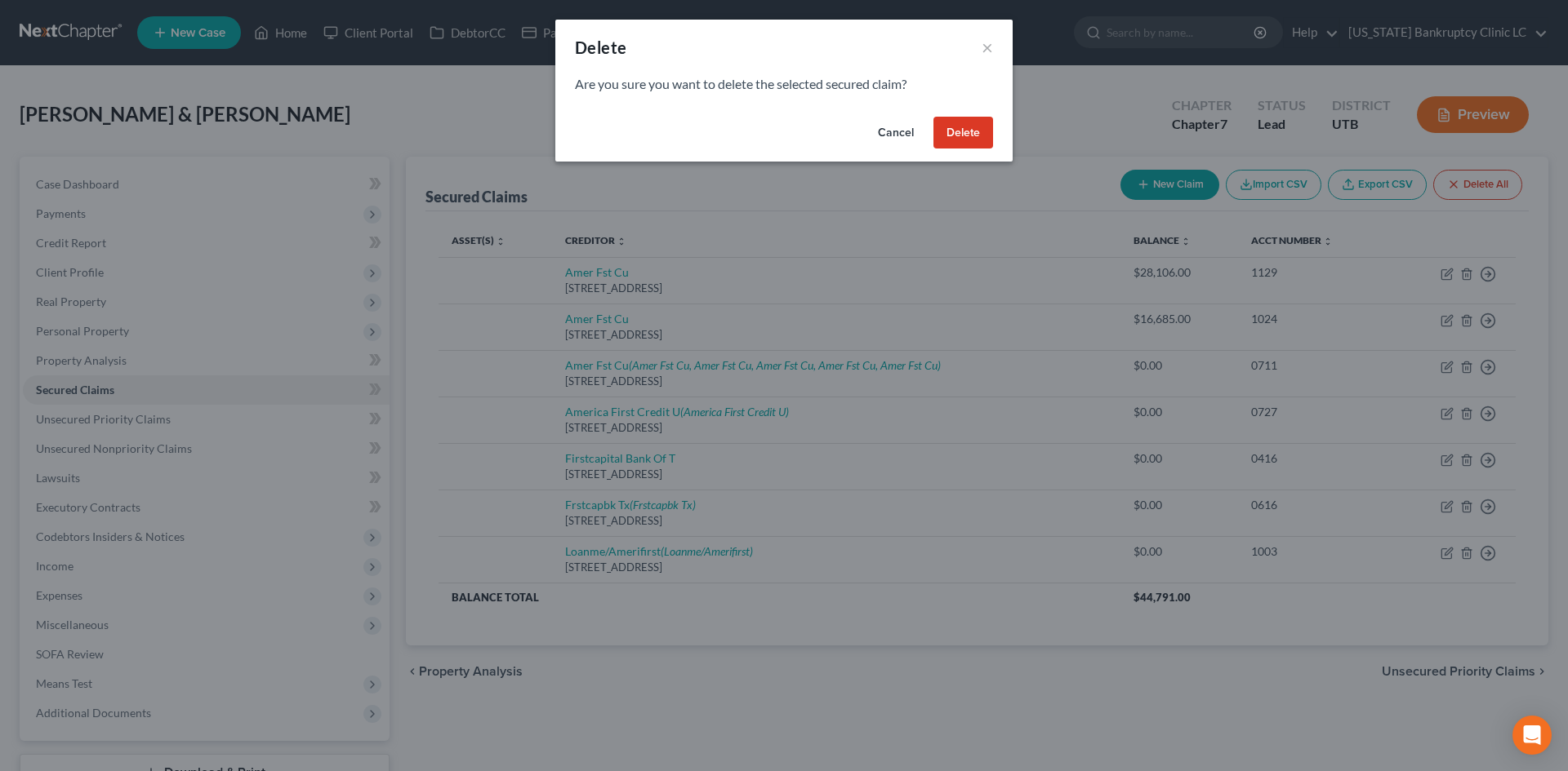
click at [960, 132] on button "Delete" at bounding box center [963, 133] width 60 height 33
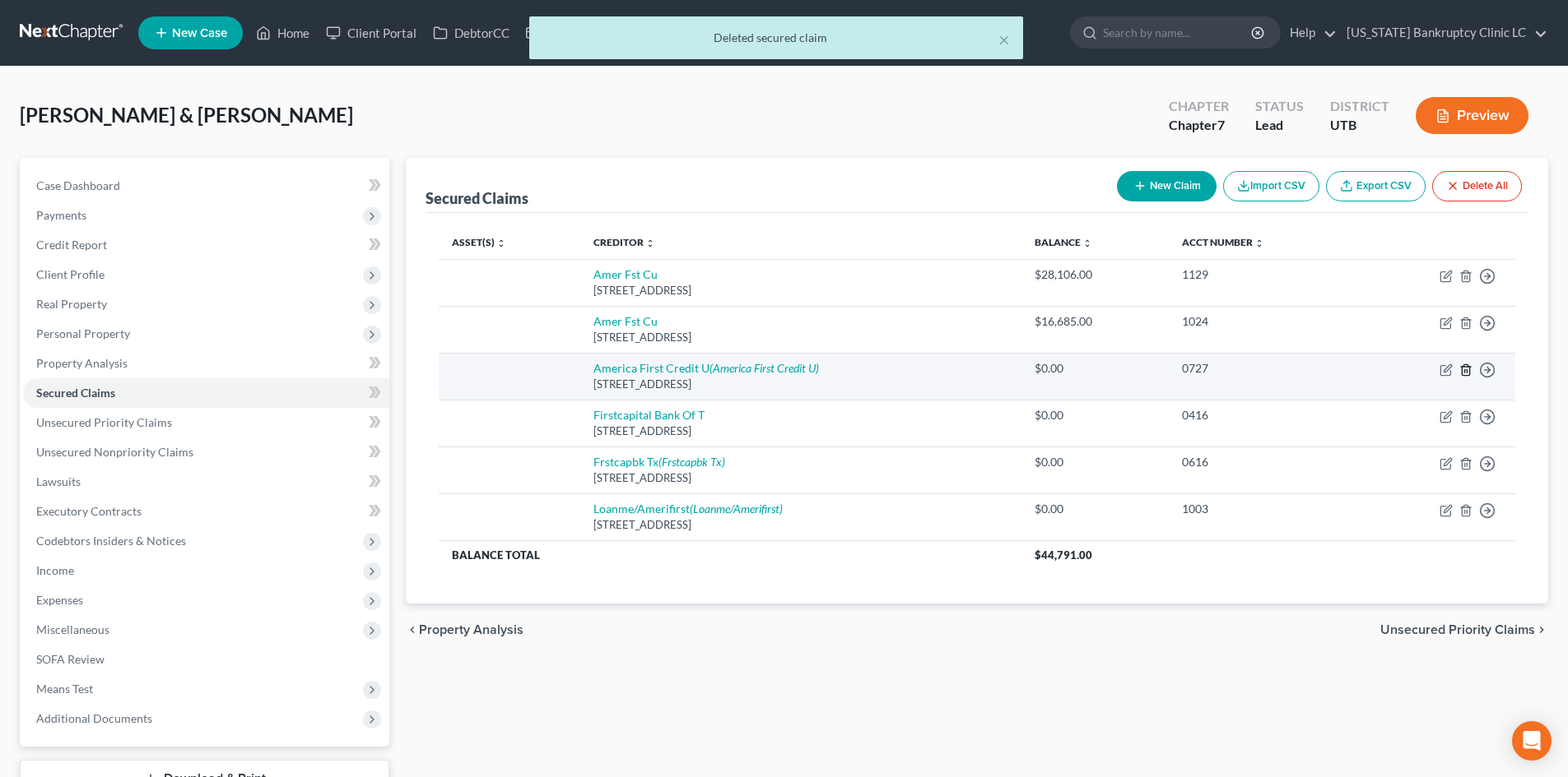
click at [1467, 373] on line "button" at bounding box center [1467, 371] width 0 height 3
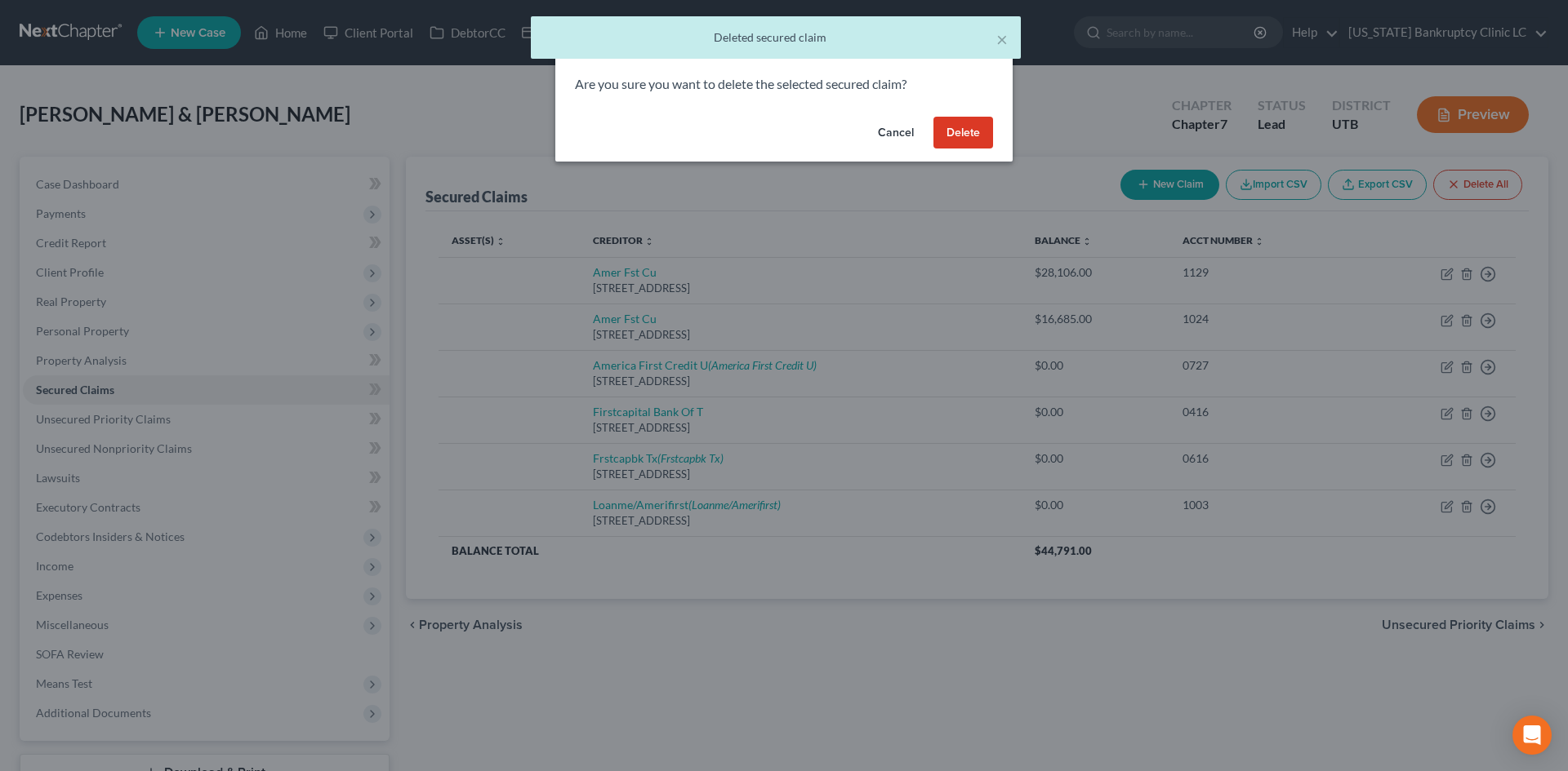
click at [962, 135] on button "Delete" at bounding box center [963, 133] width 60 height 33
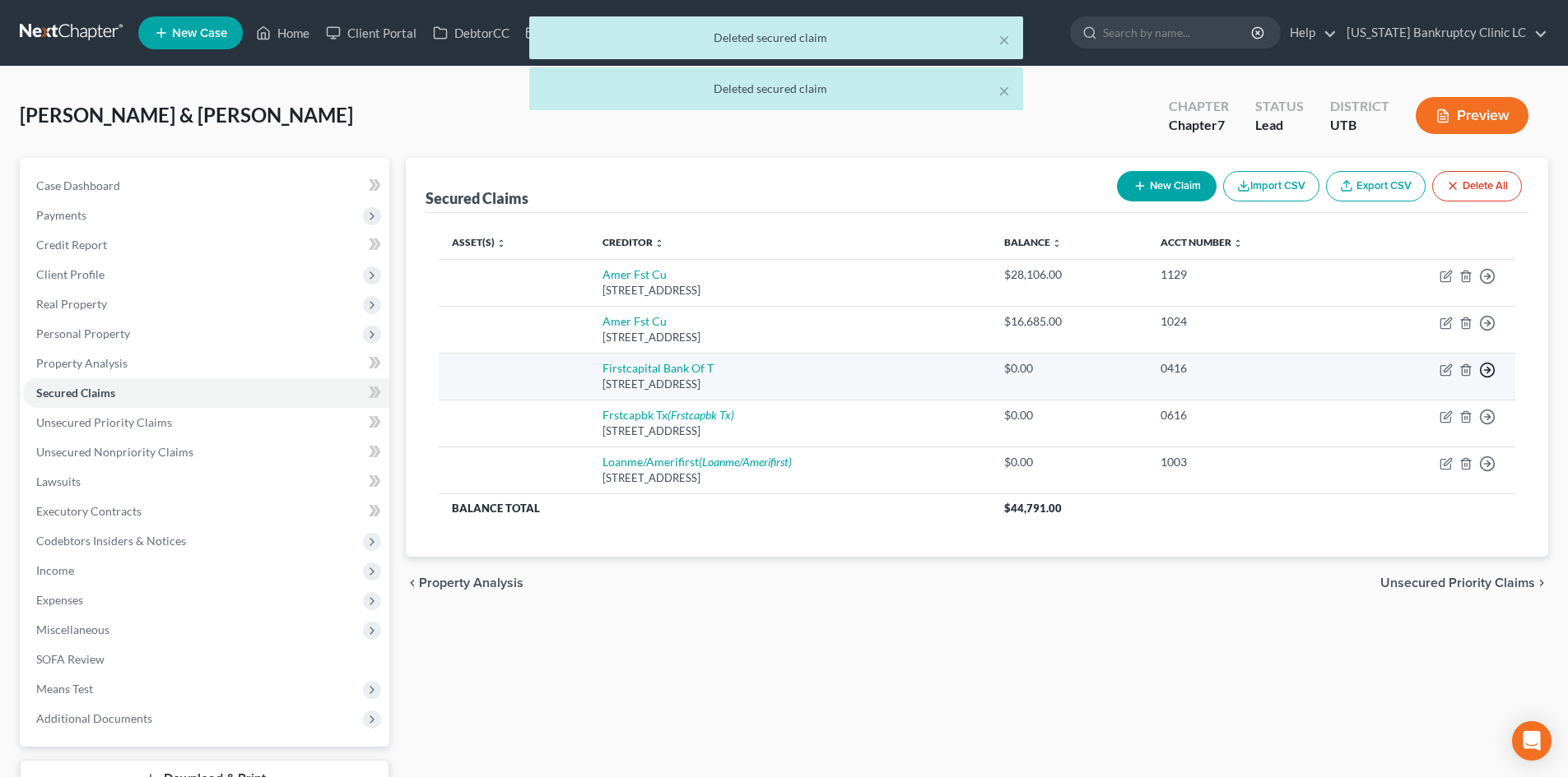
click at [1487, 284] on icon "button" at bounding box center [1487, 276] width 17 height 17
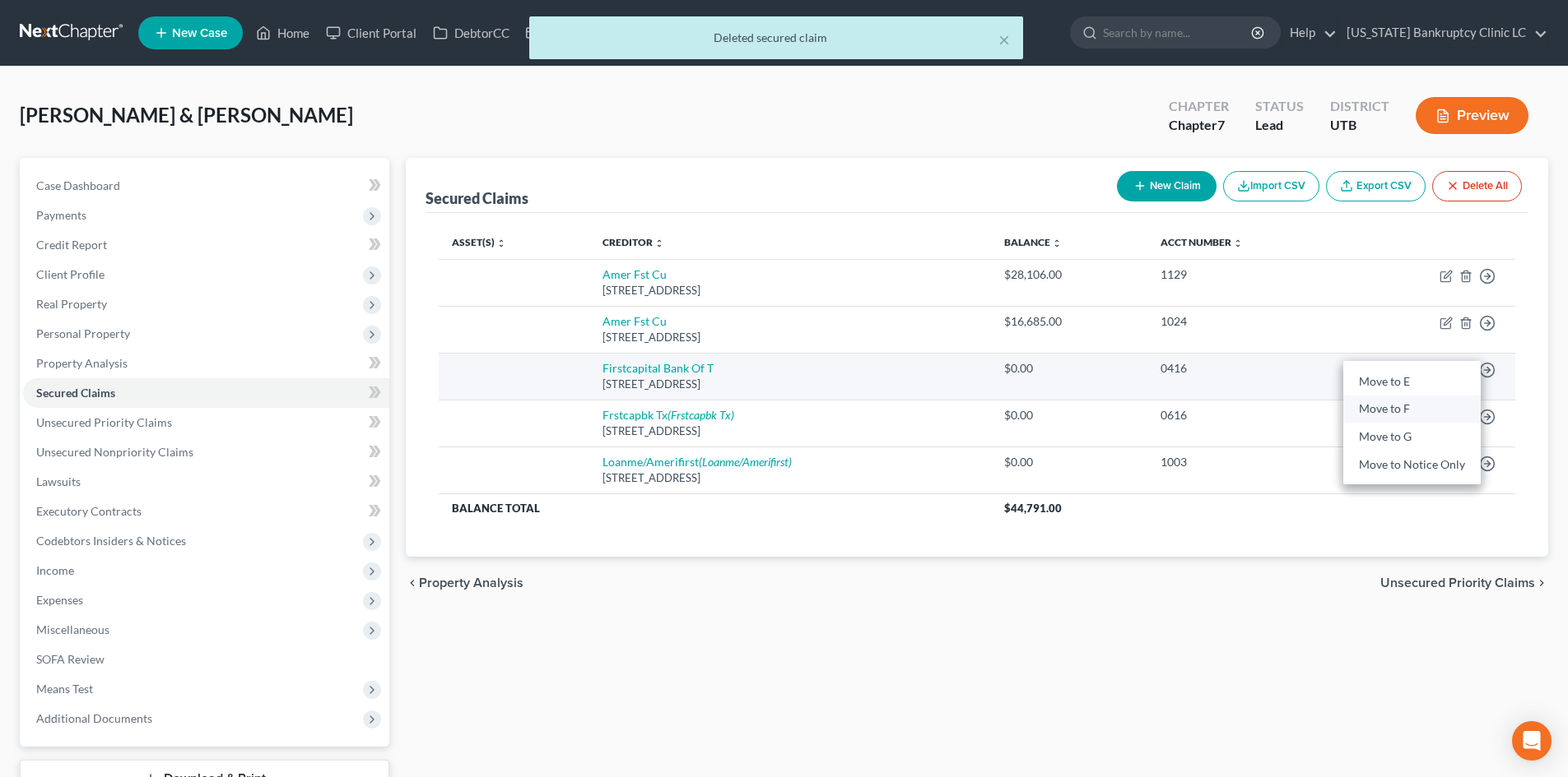
click at [1386, 405] on link "Move to F" at bounding box center [1412, 409] width 137 height 28
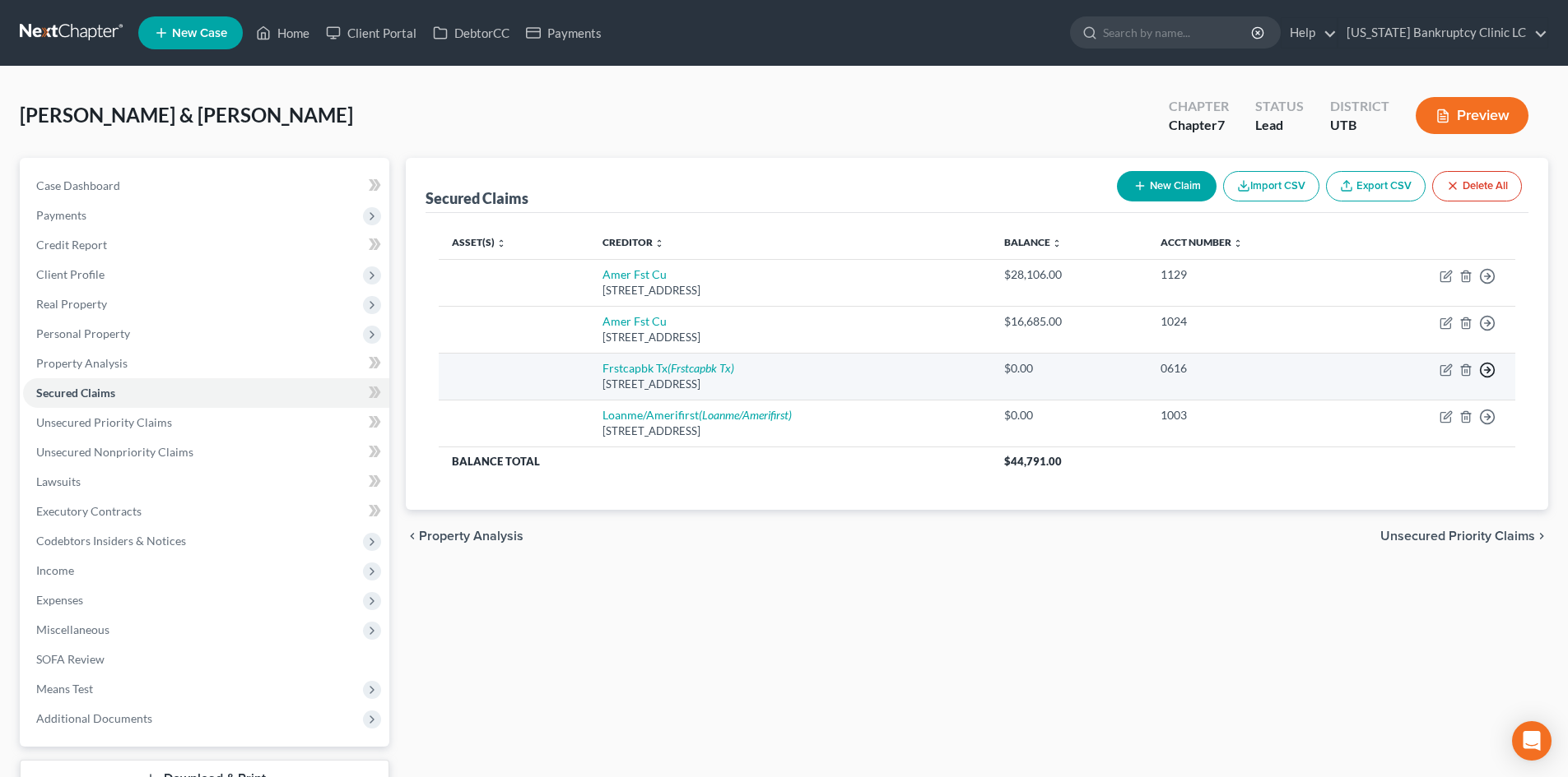
click at [1488, 280] on polyline "button" at bounding box center [1488, 276] width 3 height 6
click at [1366, 410] on link "Move to F" at bounding box center [1412, 409] width 137 height 28
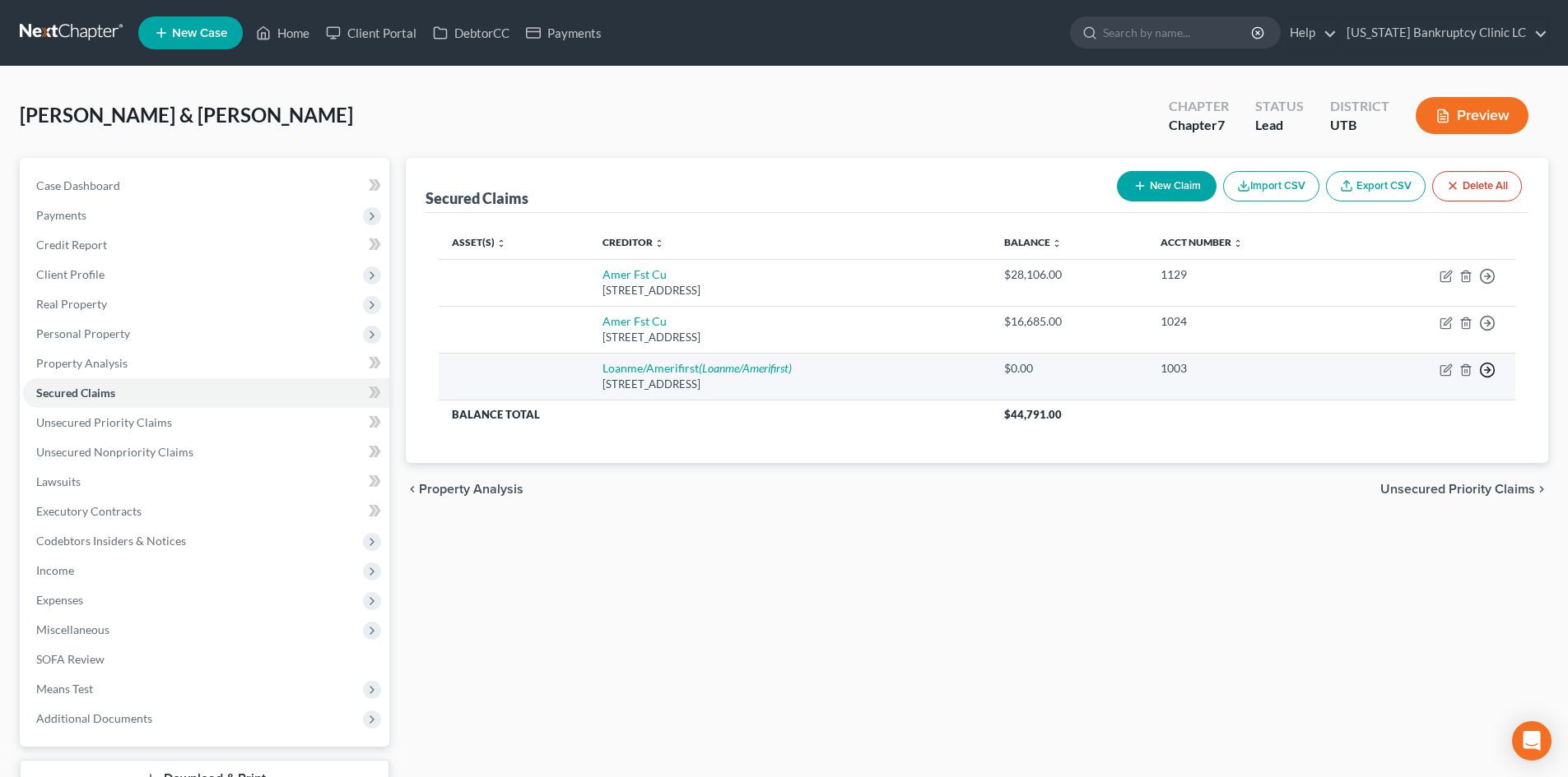
click at [1490, 284] on icon "button" at bounding box center [1487, 276] width 17 height 17
click at [1415, 409] on link "Move to F" at bounding box center [1412, 409] width 137 height 28
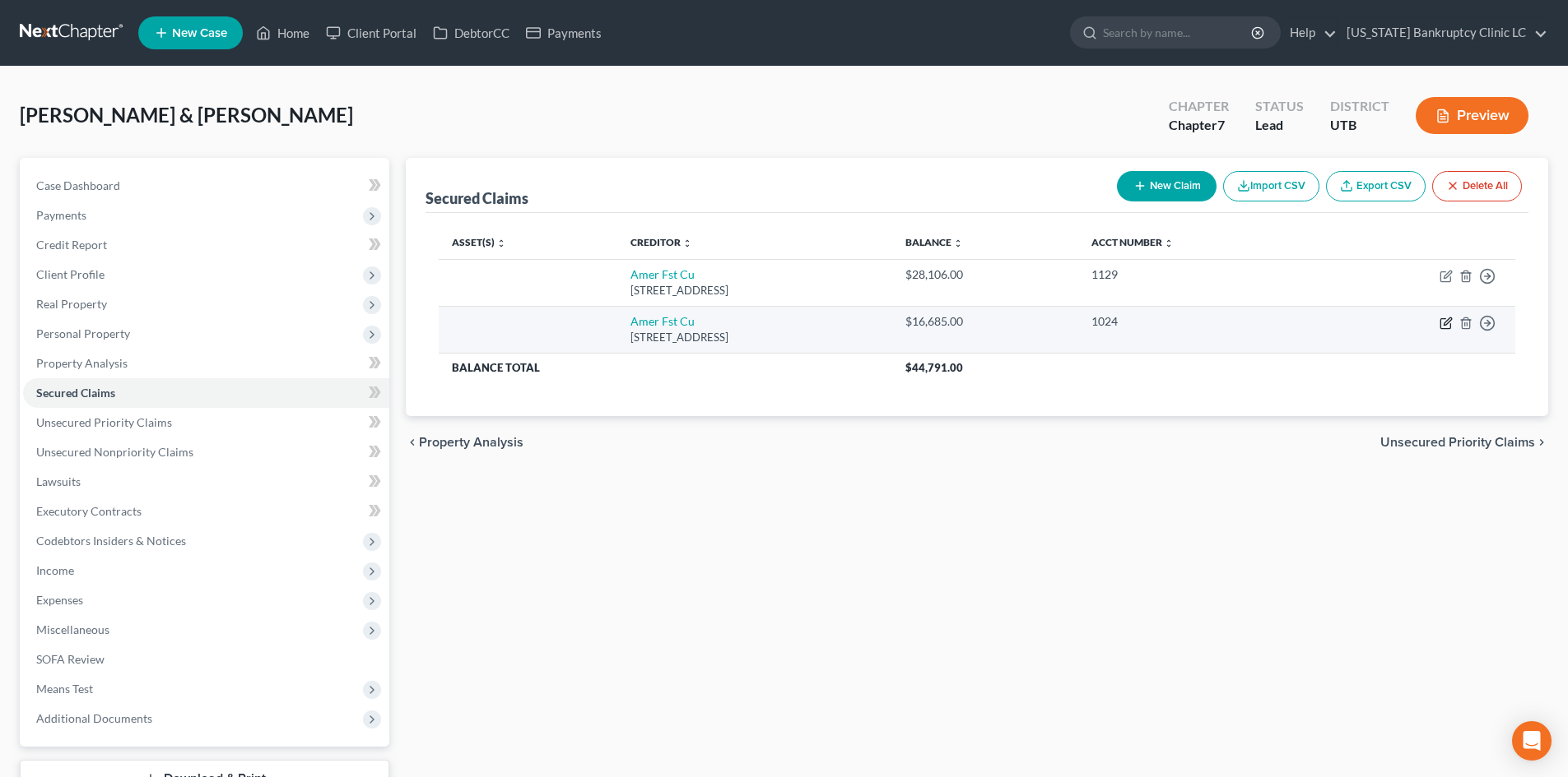
click at [1447, 323] on icon "button" at bounding box center [1447, 321] width 8 height 8
select select "46"
select select "2"
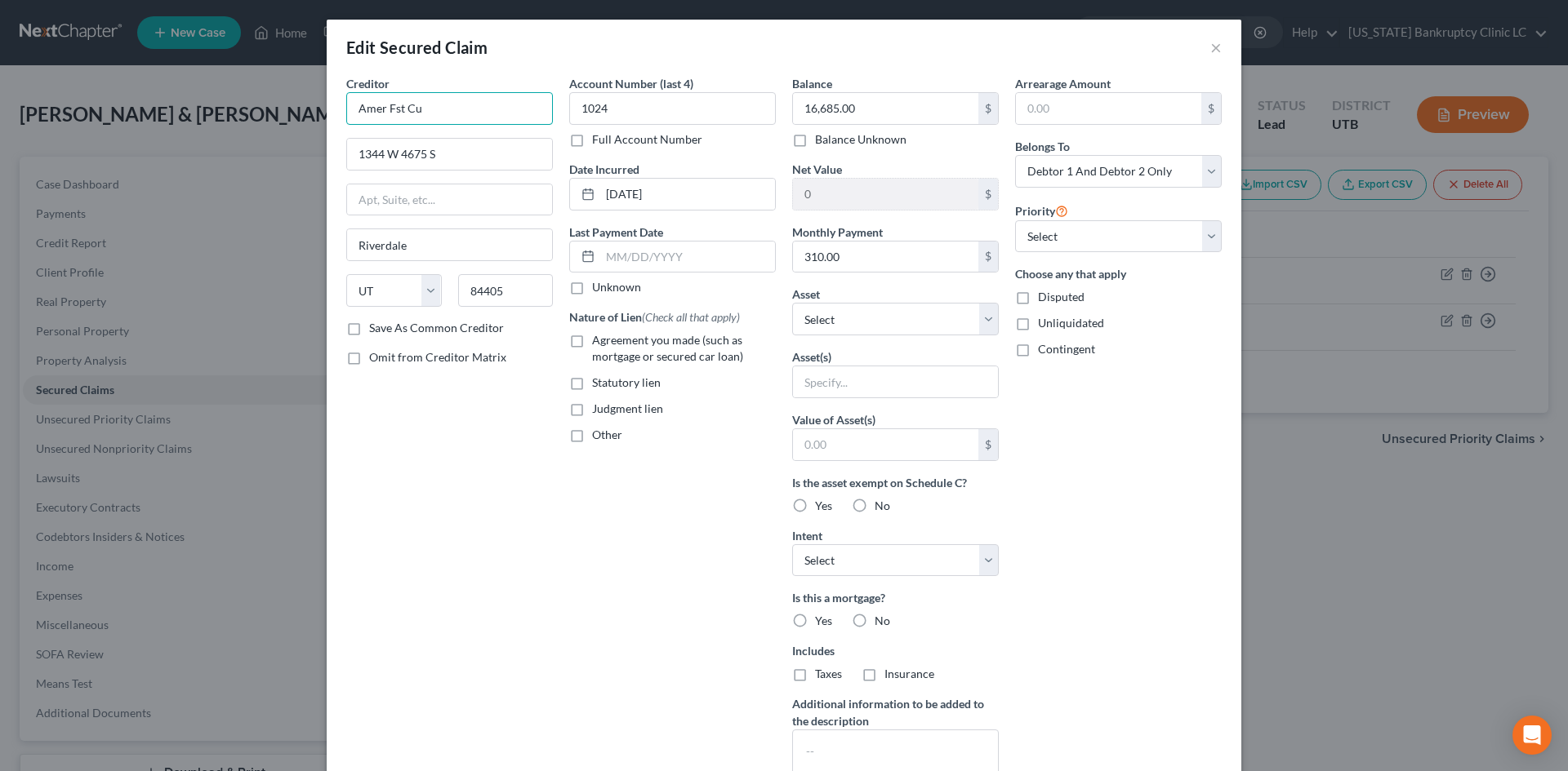
click at [461, 110] on input "Amer Fst Cu" at bounding box center [449, 109] width 206 height 33
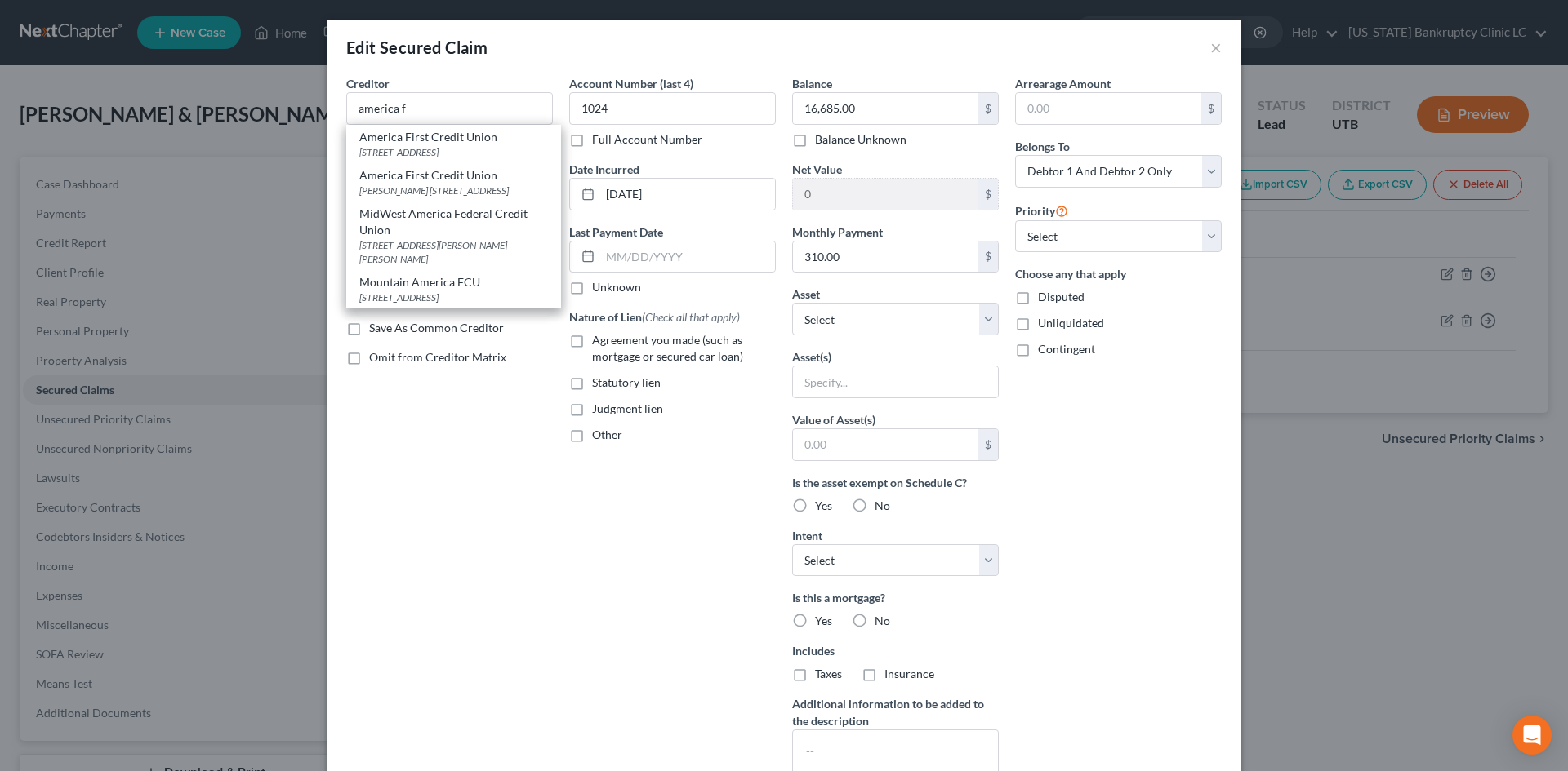
click at [456, 142] on div "America First Credit Union" at bounding box center [453, 137] width 189 height 16
type input "America First Credit Union"
type input "PO Box 9199"
type input "[PERSON_NAME]"
type input "84409"
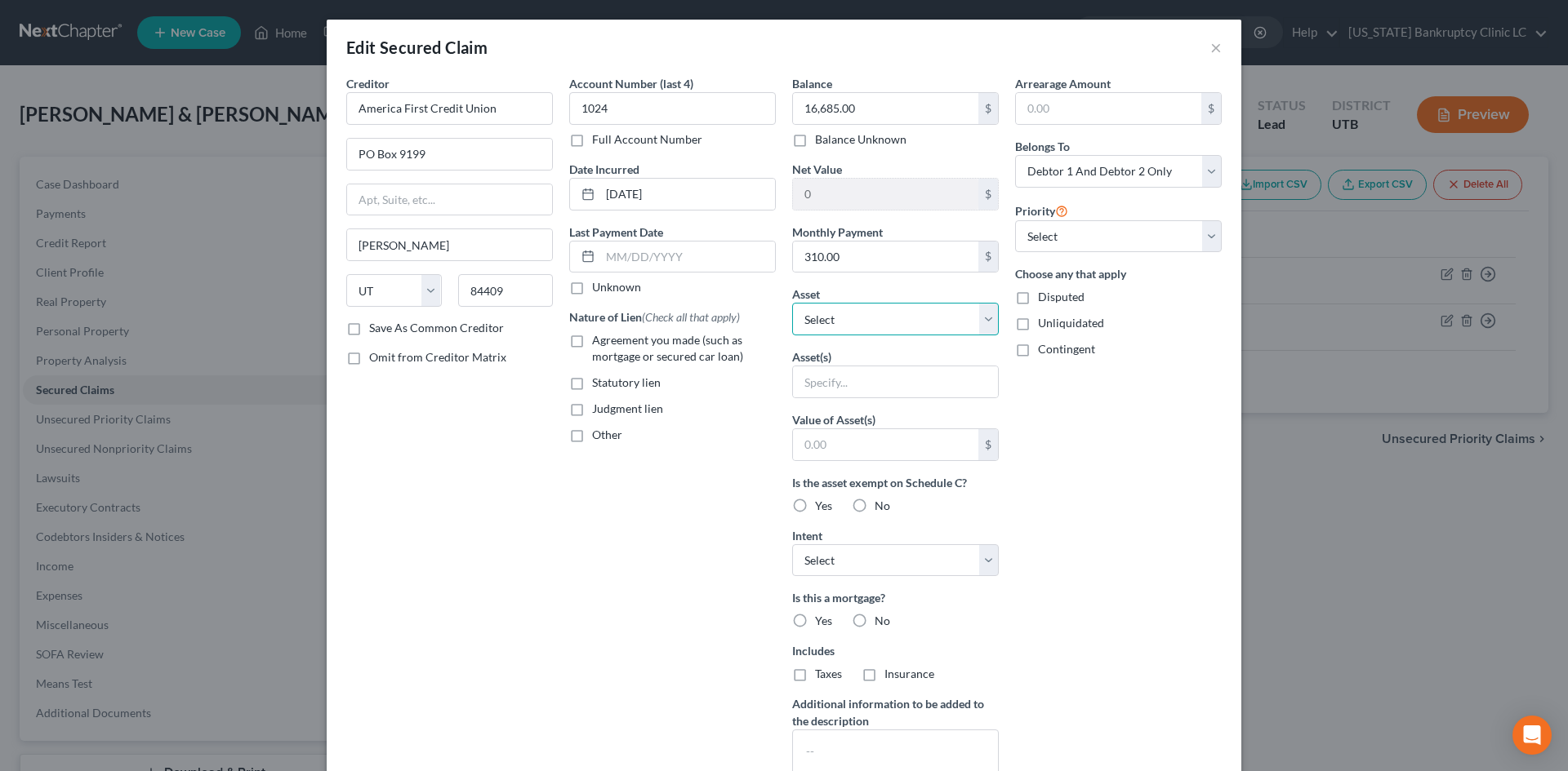
click at [854, 312] on select "Select Other Multiple Assets Household Goods - Kitchen Table & Chairs - $100.0 …" at bounding box center [895, 319] width 206 height 33
select select "10"
click at [792, 303] on select "Select Other Multiple Assets Household Goods - Kitchen Table & Chairs - $100.0 …" at bounding box center [895, 319] width 206 height 33
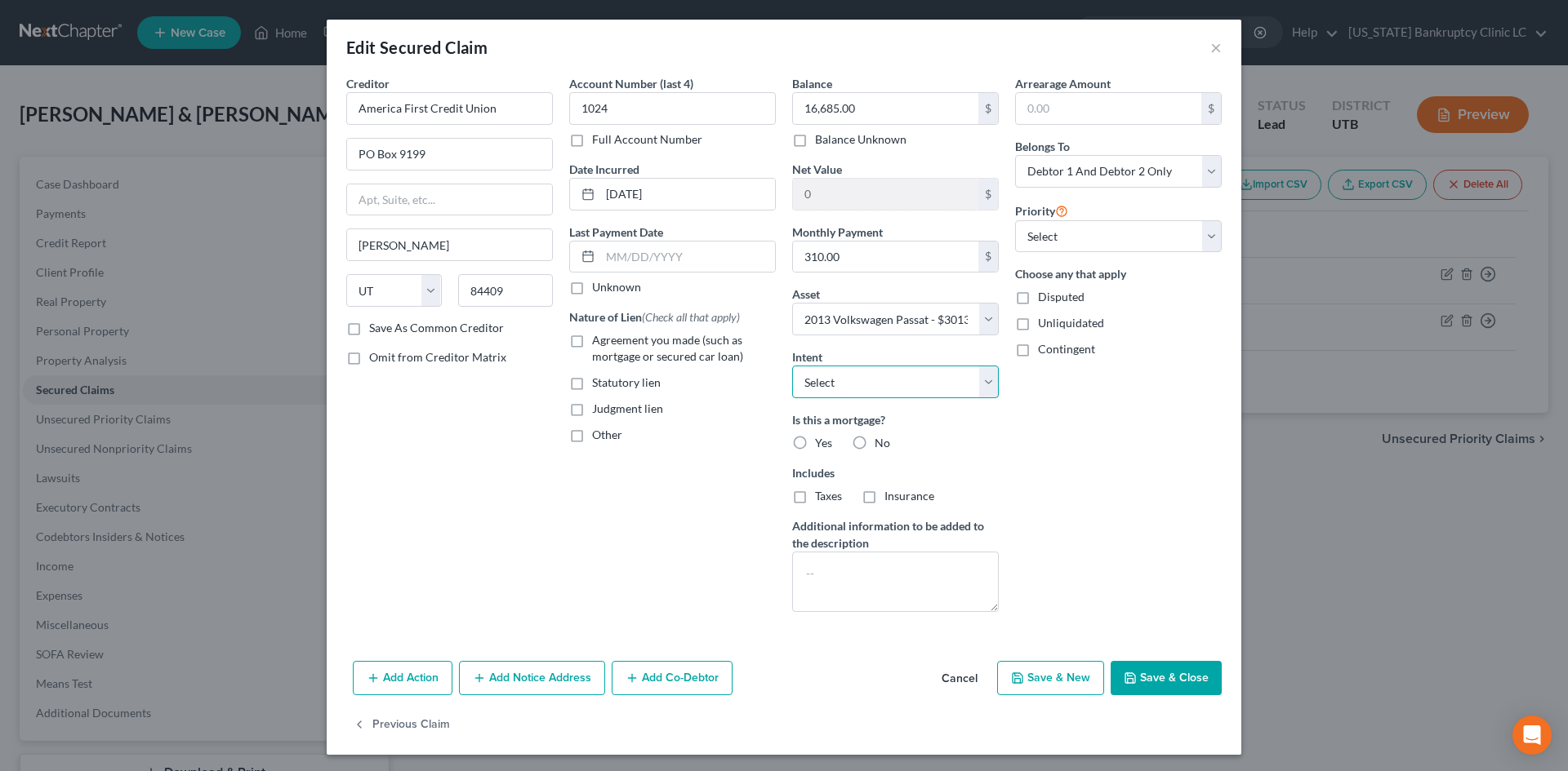
click at [865, 392] on select "Select Surrender Redeem Reaffirm Avoid Other" at bounding box center [895, 382] width 206 height 33
select select "2"
click at [792, 366] on select "Select Surrender Redeem Reaffirm Avoid Other" at bounding box center [895, 382] width 206 height 33
click at [720, 486] on div "Account Number (last 4) 1024 Full Account Number Date Incurred 10-24-2022 Last …" at bounding box center [672, 350] width 223 height 550
click at [1152, 684] on button "Save & Close" at bounding box center [1166, 679] width 111 height 34
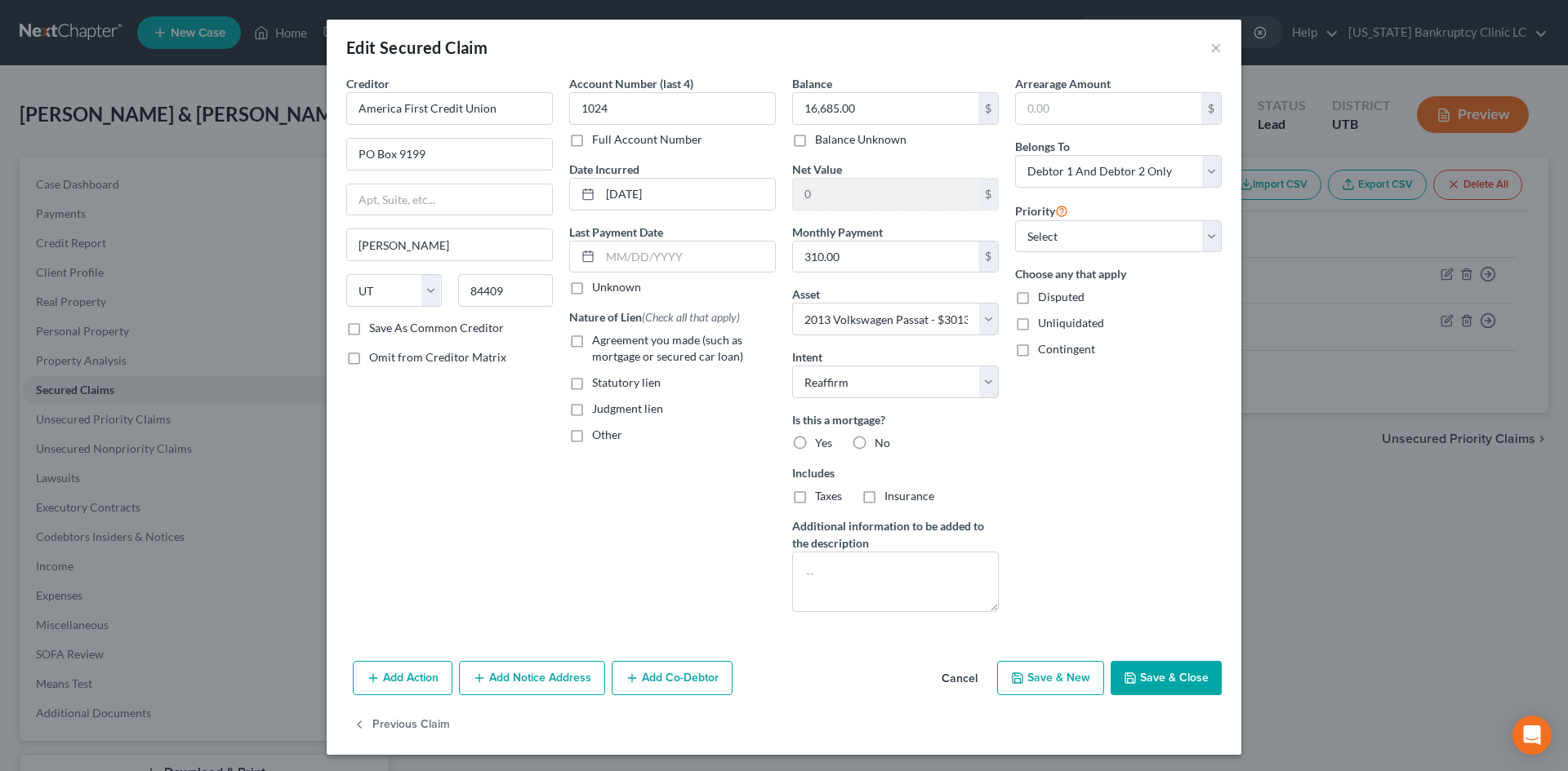
select select
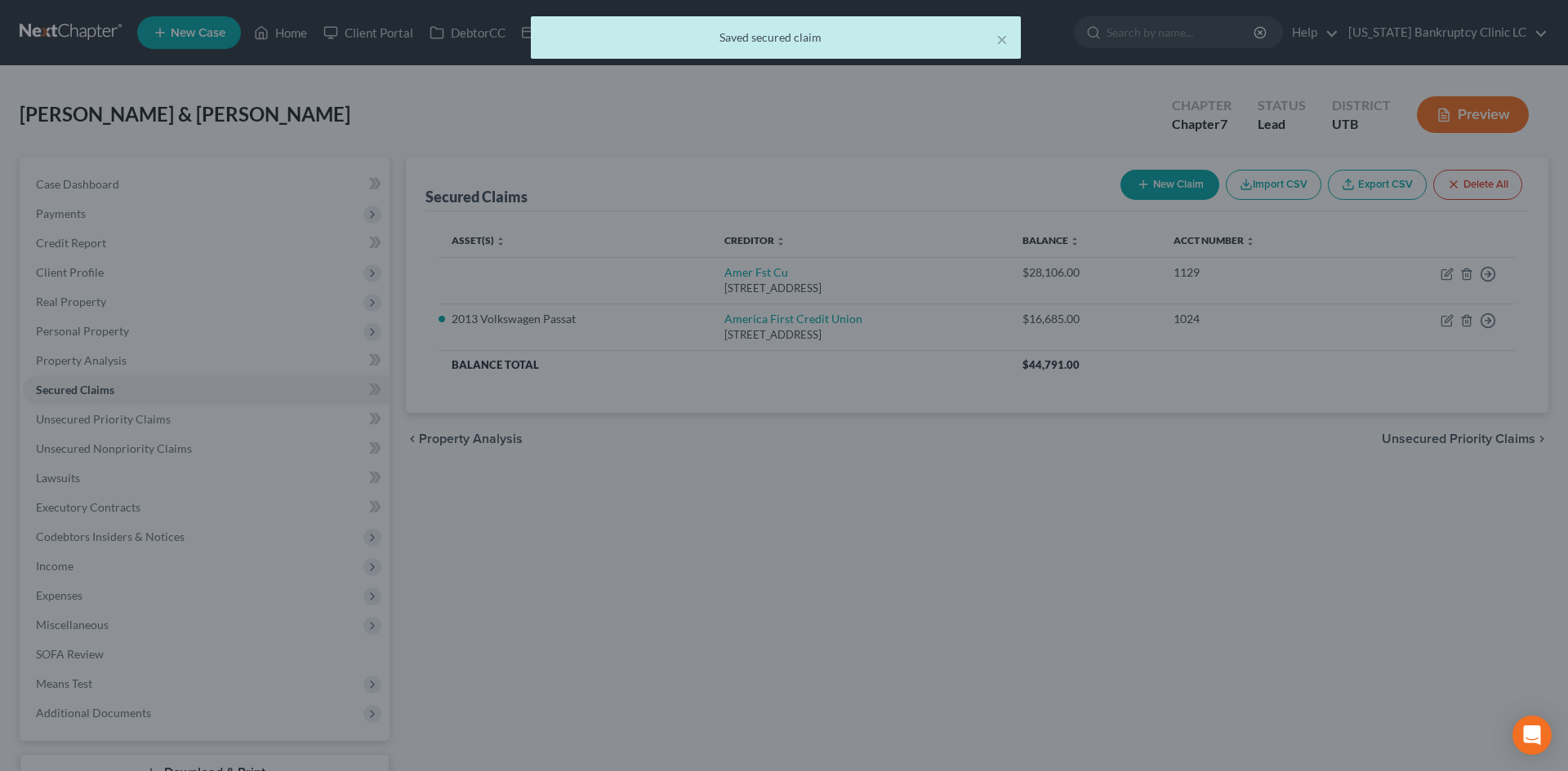
type input "-13,672.00"
select select "10"
type input "0"
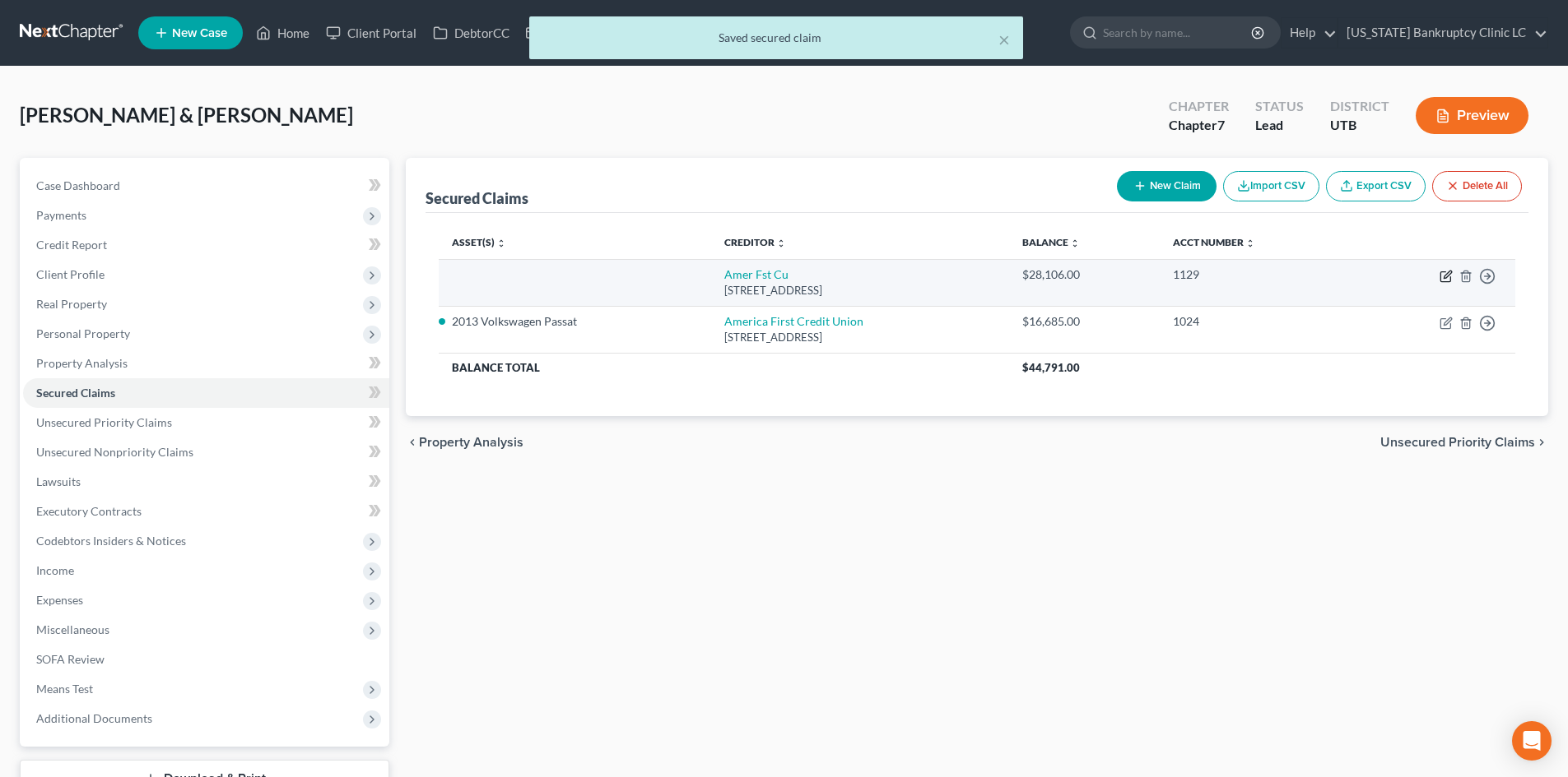
click at [1444, 274] on icon "button" at bounding box center [1445, 276] width 13 height 13
select select "46"
select select "0"
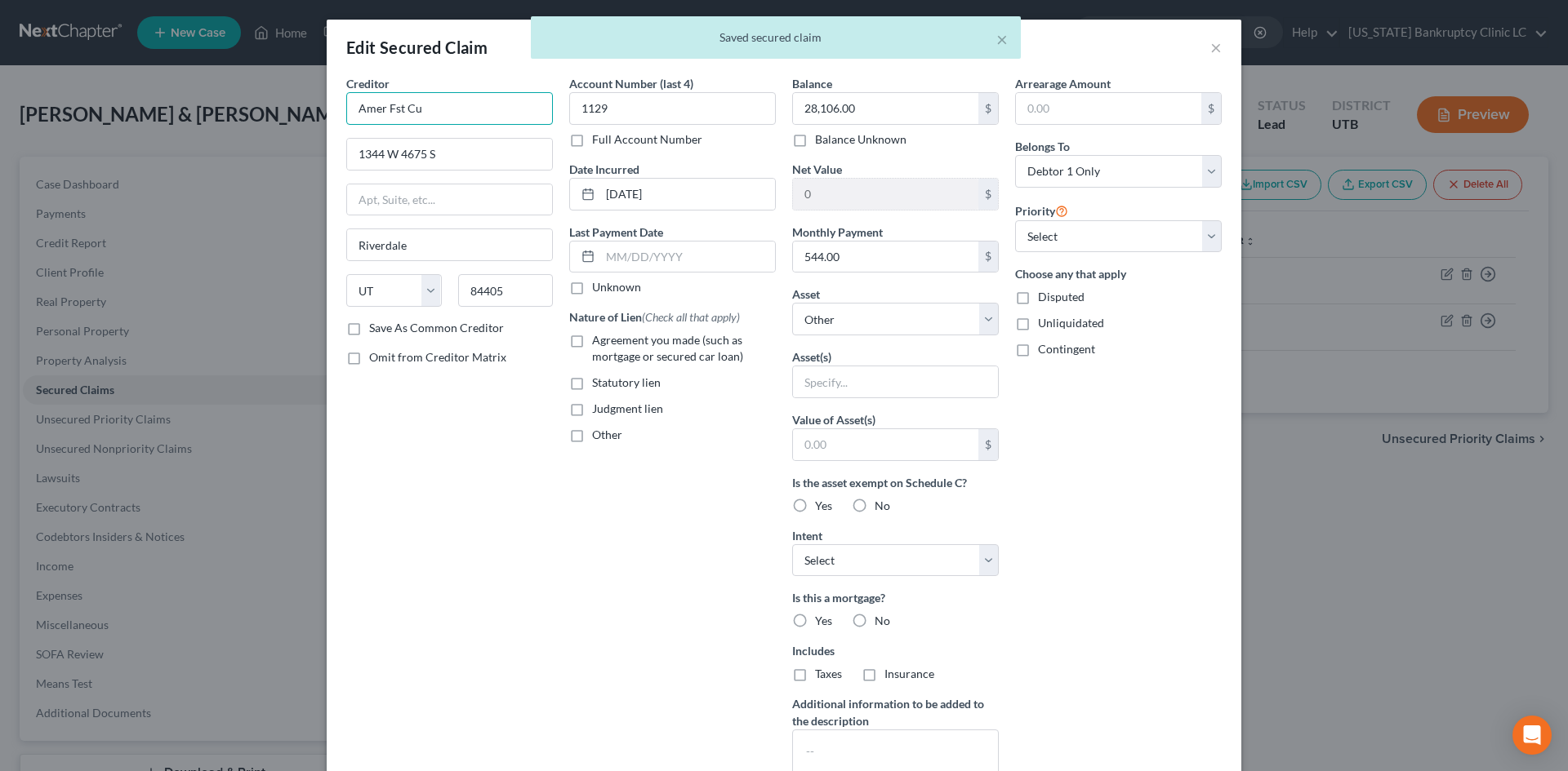
click at [463, 119] on input "Amer Fst Cu" at bounding box center [449, 109] width 206 height 33
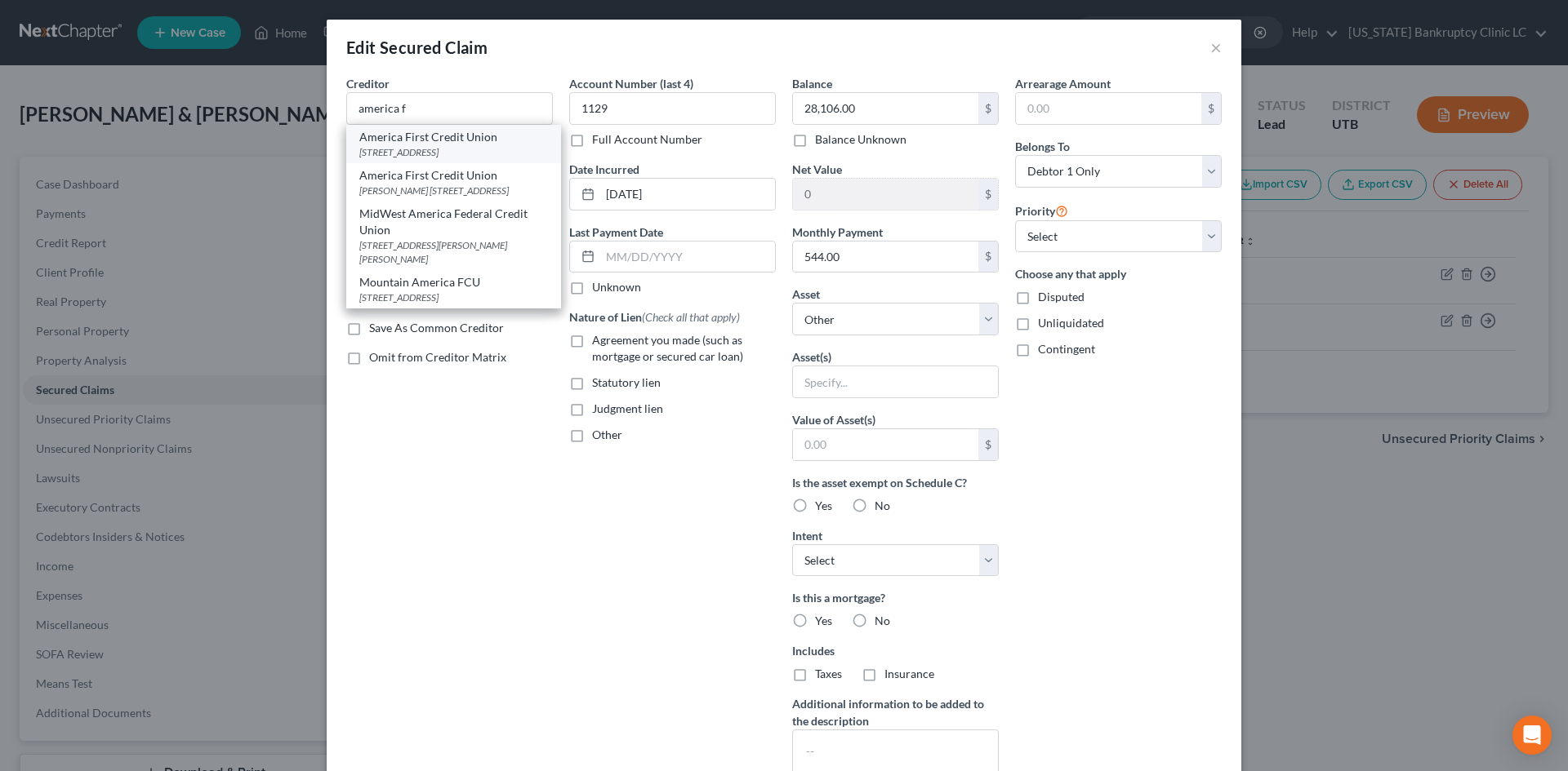
click at [452, 147] on div "[STREET_ADDRESS]" at bounding box center [453, 152] width 189 height 14
type input "America First Credit Union"
type input "PO Box 9199"
type input "[PERSON_NAME]"
type input "84409"
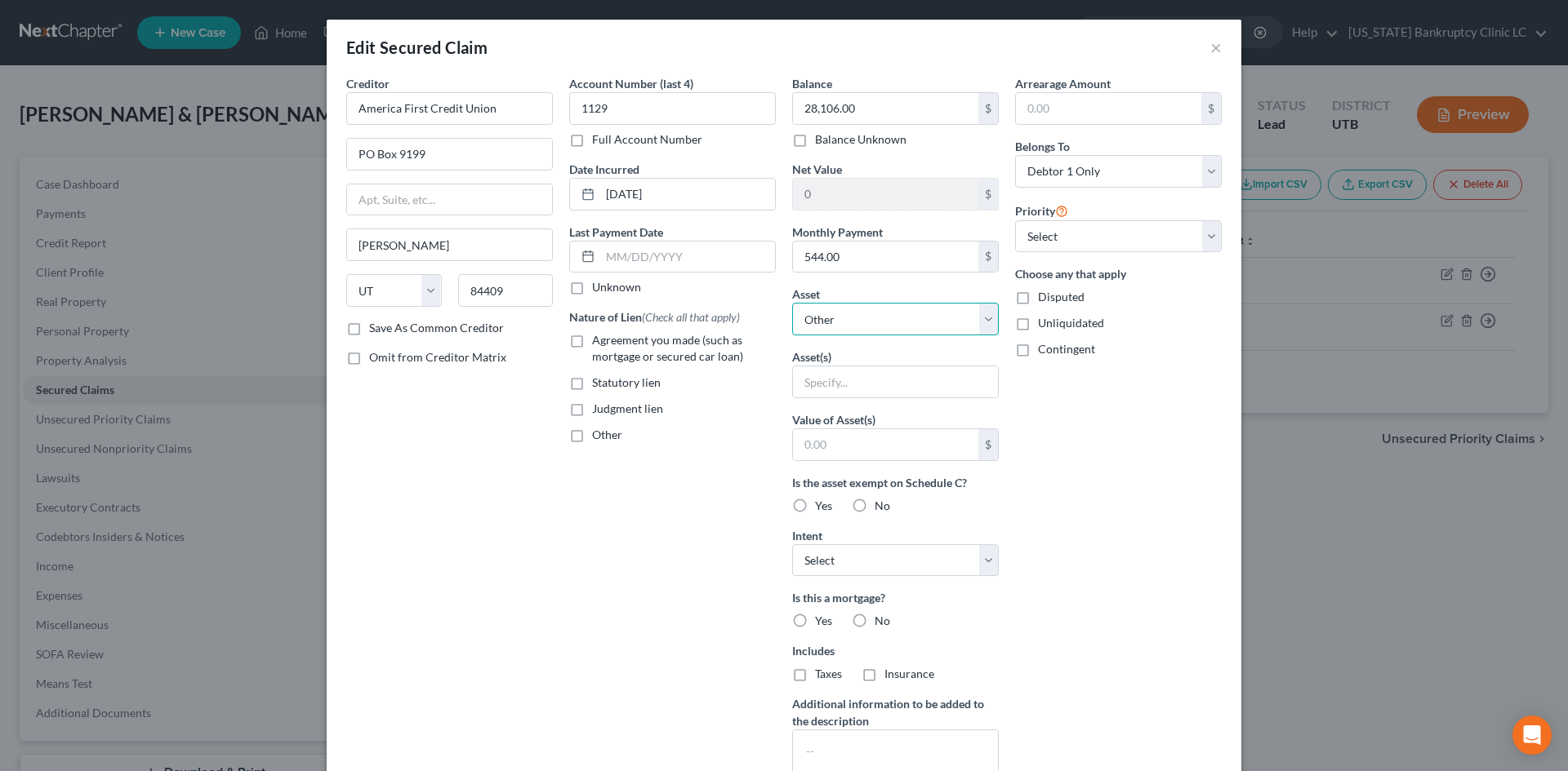
click at [898, 317] on select "Select Other Multiple Assets Household Goods - Kitchen Table & Chairs - $100.0 …" at bounding box center [895, 319] width 206 height 33
select select "9"
click at [792, 303] on select "Select Other Multiple Assets Household Goods - Kitchen Table & Chairs - $100.0 …" at bounding box center [895, 319] width 206 height 33
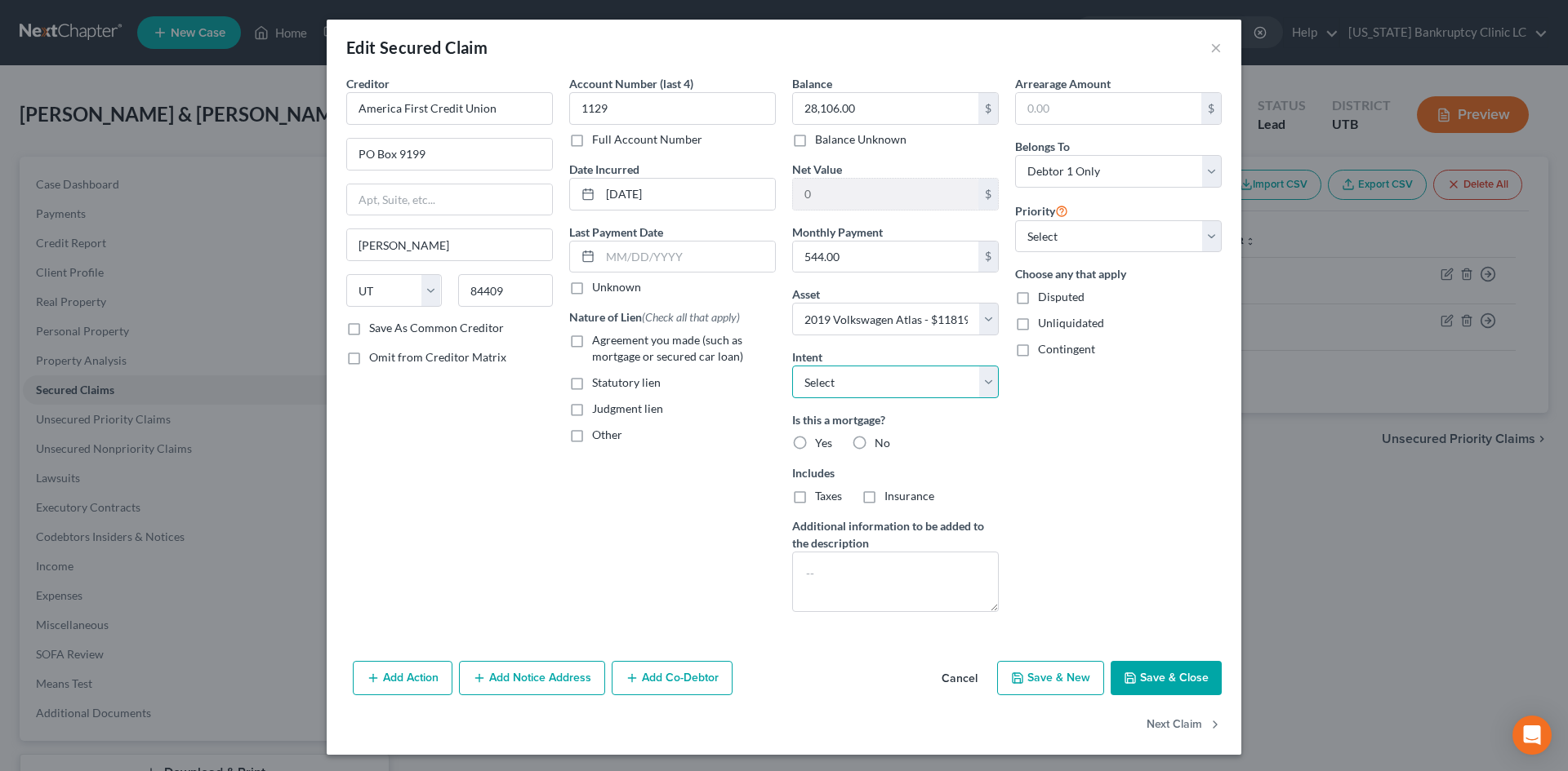
drag, startPoint x: 891, startPoint y: 381, endPoint x: 890, endPoint y: 398, distance: 17.0
click at [891, 381] on select "Select Surrender Redeem Reaffirm Avoid Other" at bounding box center [895, 382] width 206 height 33
select select "2"
click at [792, 366] on select "Select Surrender Redeem Reaffirm Avoid Other" at bounding box center [895, 382] width 206 height 33
click at [1159, 675] on button "Save & Close" at bounding box center [1166, 679] width 111 height 34
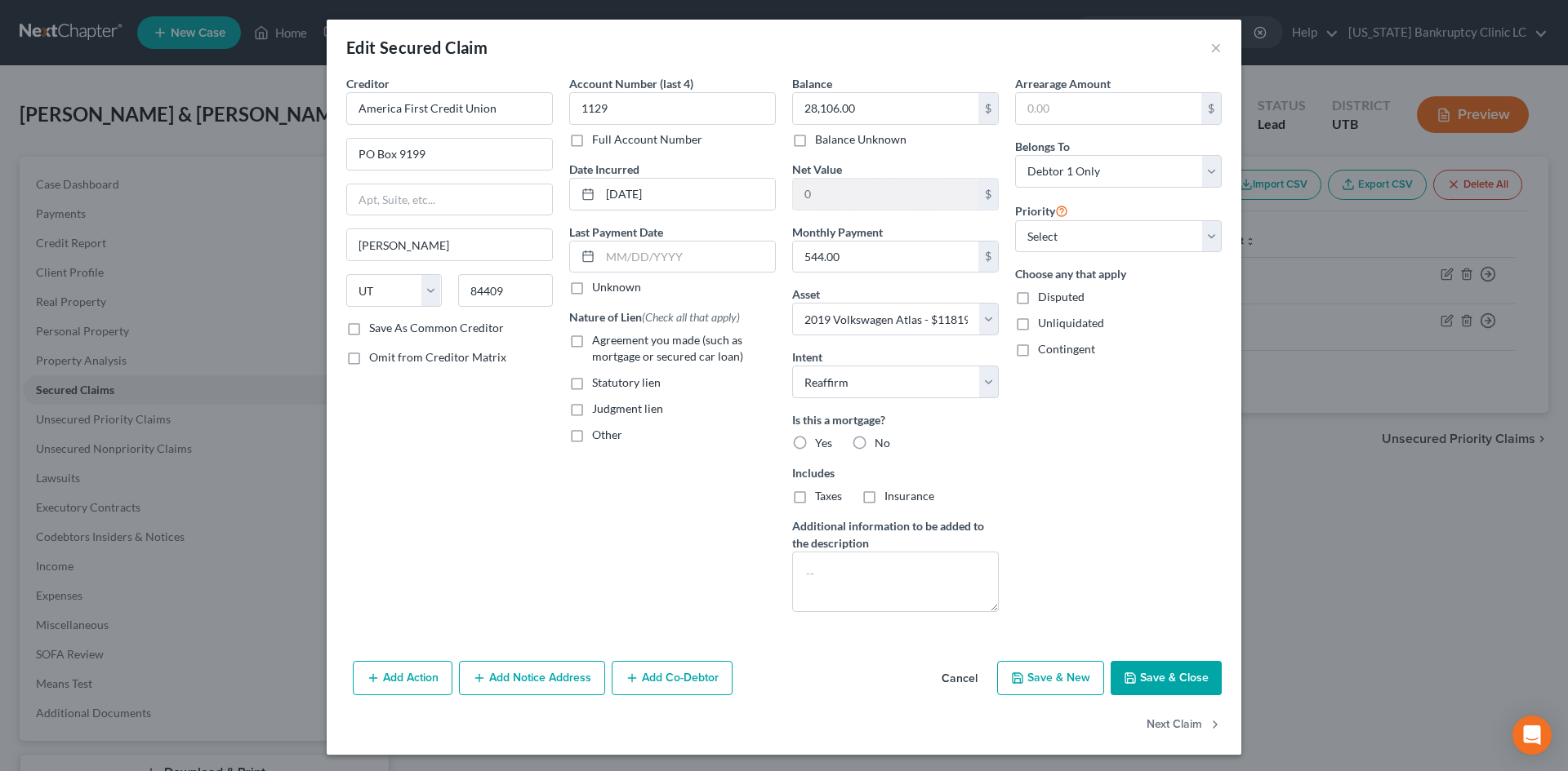
select select
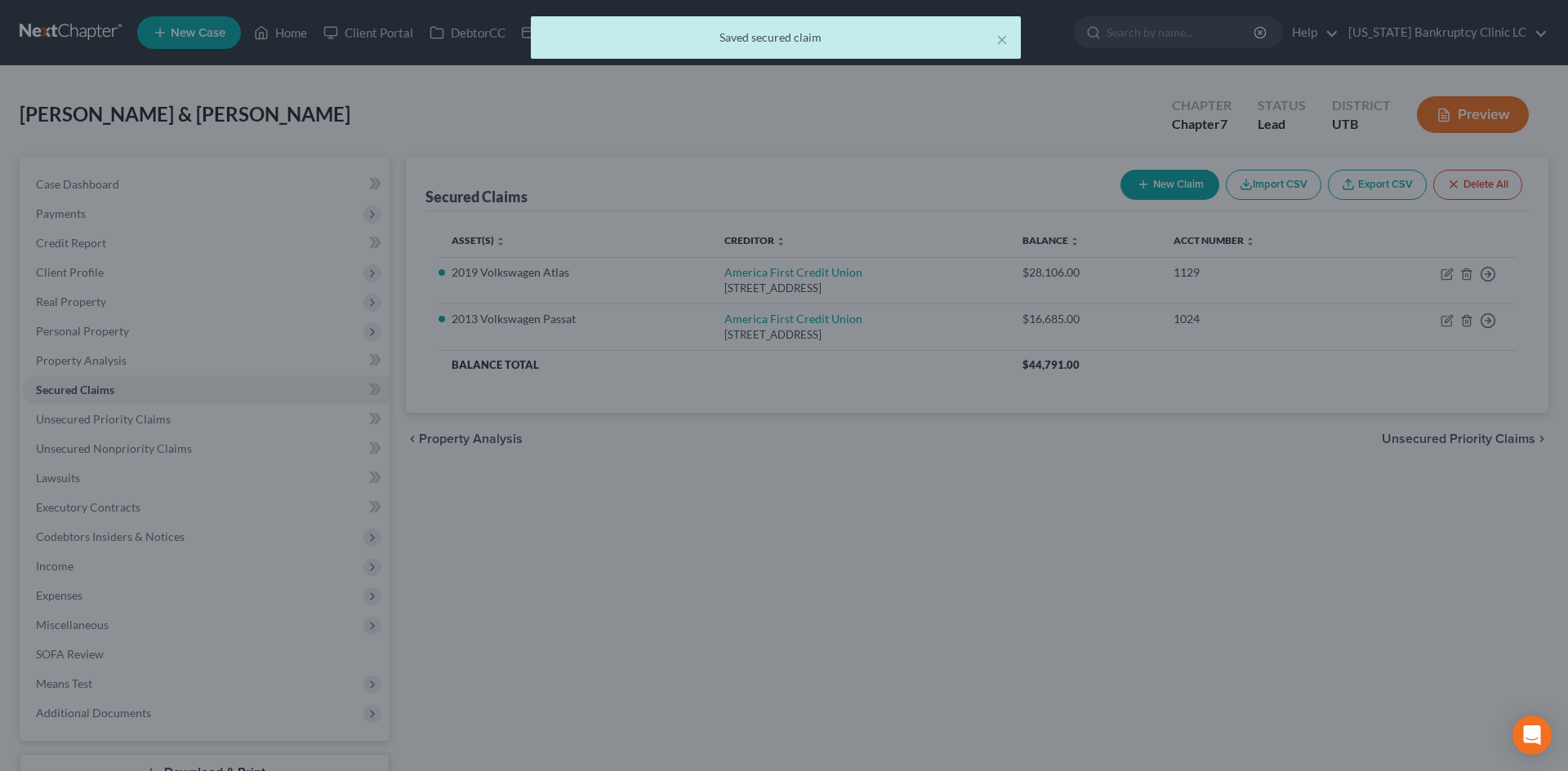
type input "-16,287.00"
select select "9"
type input "0"
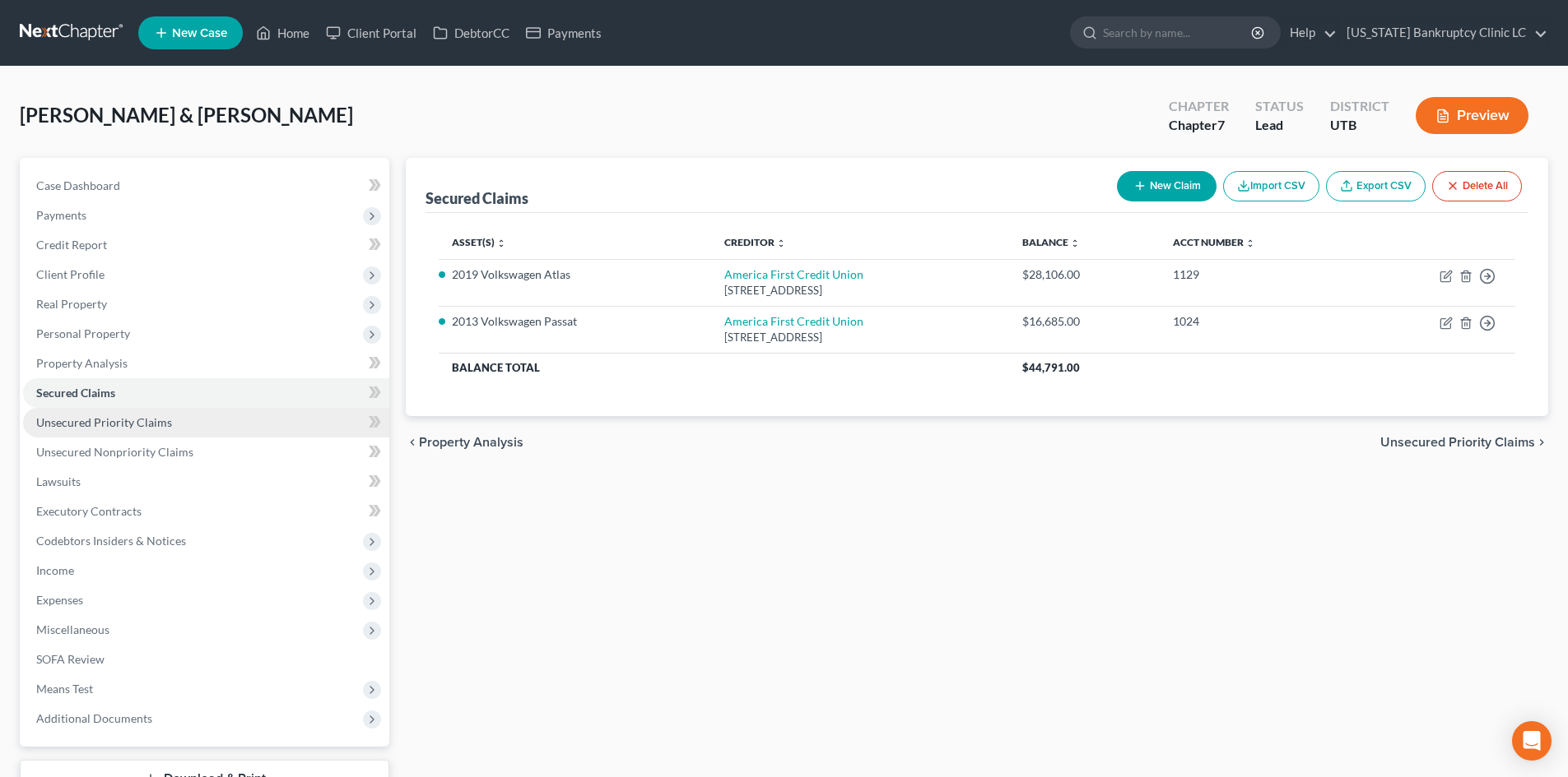
click at [145, 420] on span "Unsecured Priority Claims" at bounding box center [104, 422] width 136 height 14
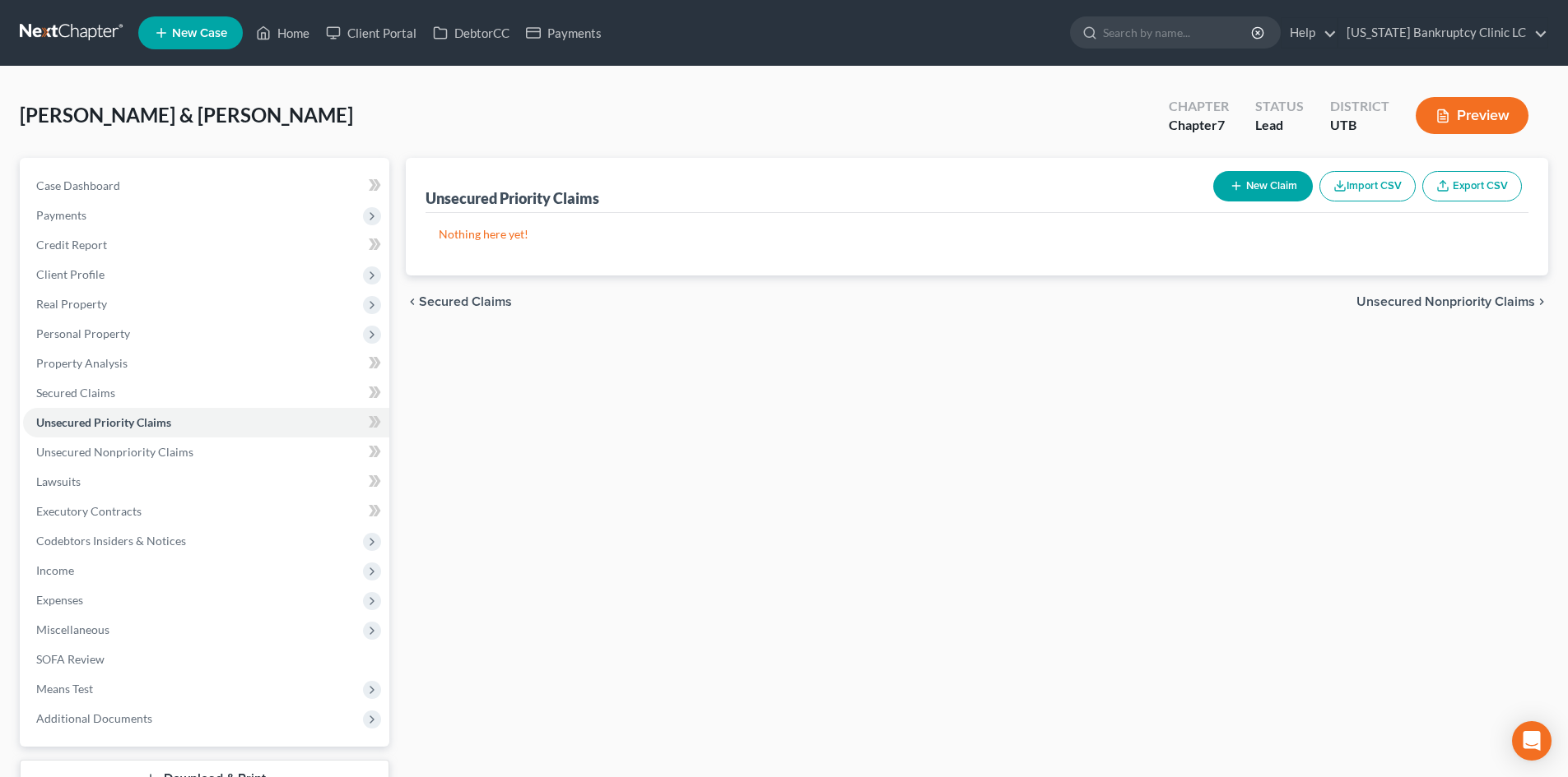
click at [1238, 196] on button "New Claim" at bounding box center [1263, 186] width 100 height 30
select select "2"
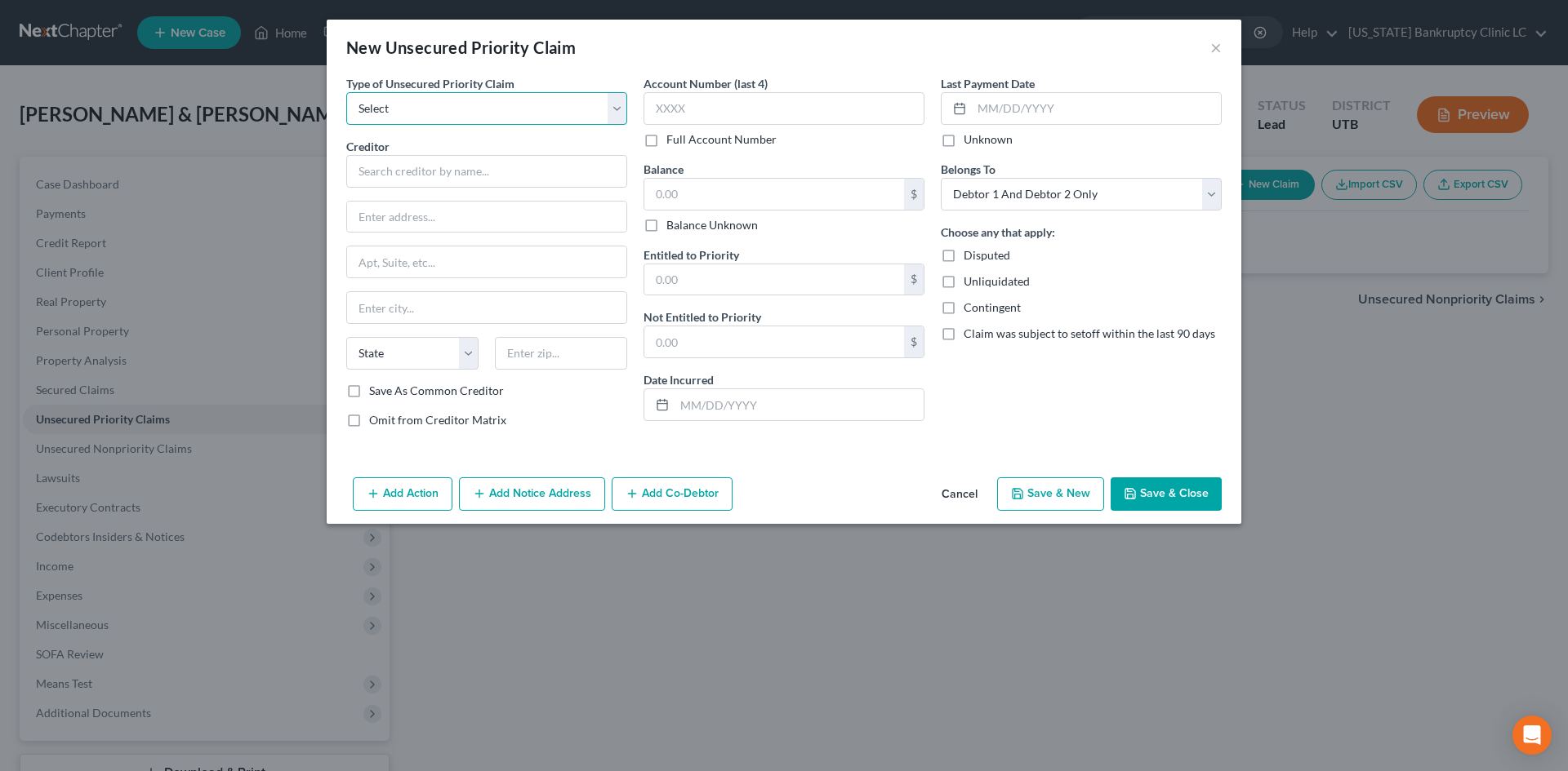
drag, startPoint x: 513, startPoint y: 104, endPoint x: 493, endPoint y: 124, distance: 28.3
click at [513, 104] on select "Select Taxes & Other Government Units Domestic Support Obligations Extensions o…" at bounding box center [487, 109] width 281 height 33
select select "0"
click at [346, 92] on select "Select Taxes & Other Government Units Domestic Support Obligations Extensions o…" at bounding box center [487, 109] width 281 height 33
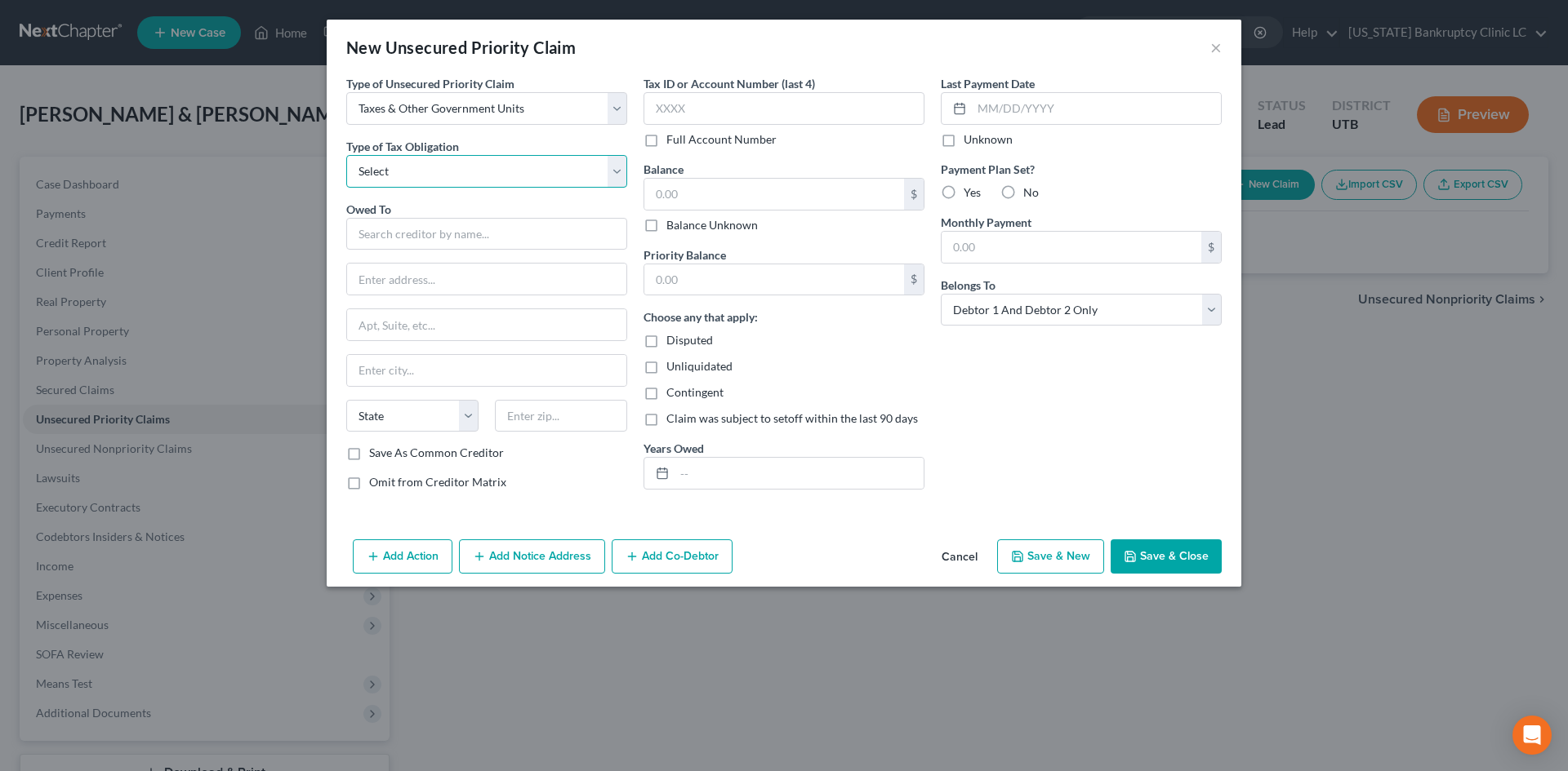
drag, startPoint x: 404, startPoint y: 173, endPoint x: 412, endPoint y: 187, distance: 16.1
click at [404, 173] on select "Select Federal City State Franchise Tax Board Other" at bounding box center [487, 172] width 281 height 33
select select "0"
click at [346, 155] on select "Select Federal City State Franchise Tax Board Other" at bounding box center [487, 172] width 281 height 33
click at [404, 241] on input "text" at bounding box center [487, 235] width 281 height 33
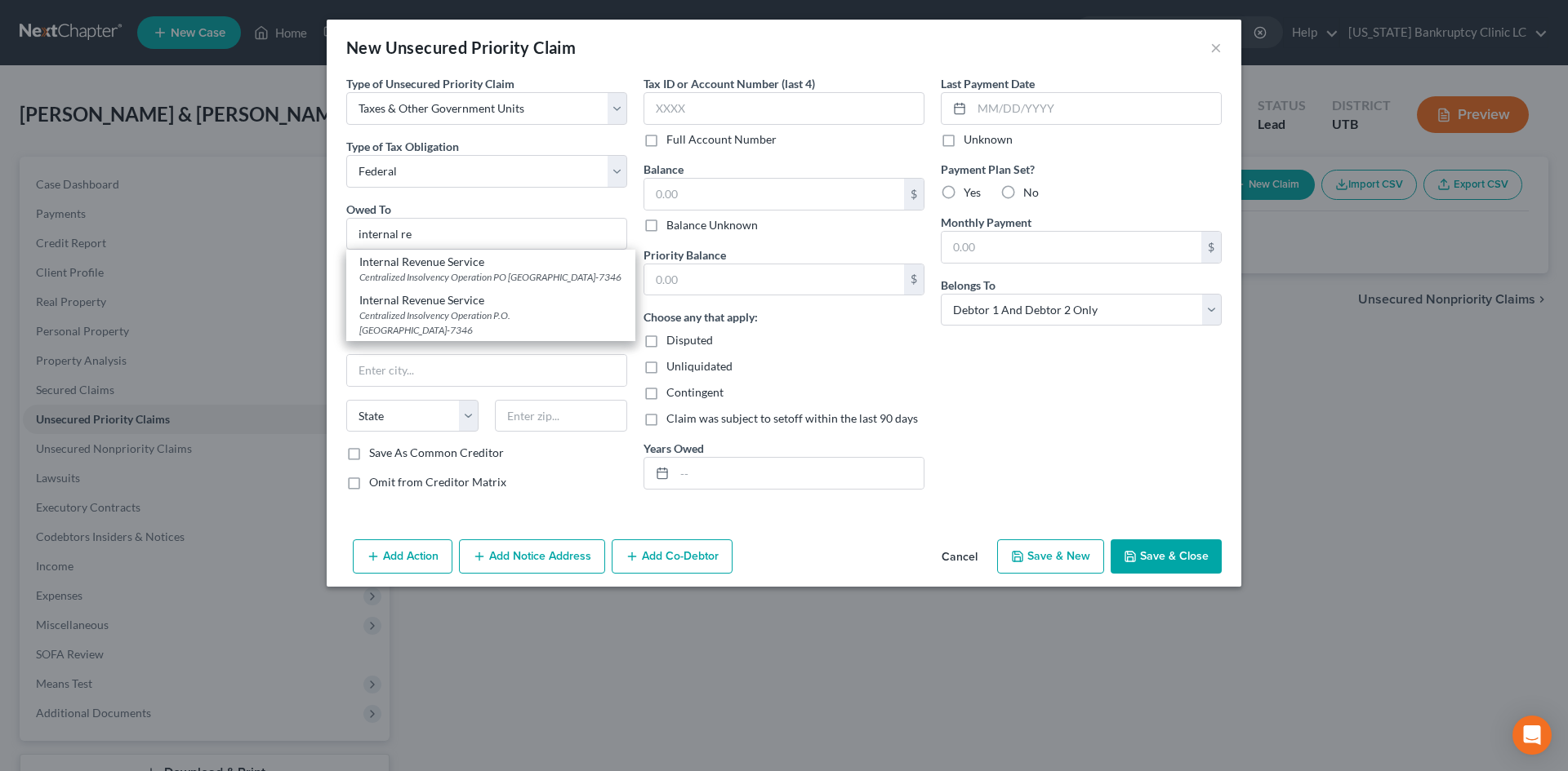
click at [486, 279] on div "Centralized Insolvency Operation PO [GEOGRAPHIC_DATA]-7346" at bounding box center [490, 277] width 263 height 14
type input "Internal Revenue Service"
type input "Centralized Insolvency Operation"
type input "PO Box 7346"
type input "[GEOGRAPHIC_DATA]"
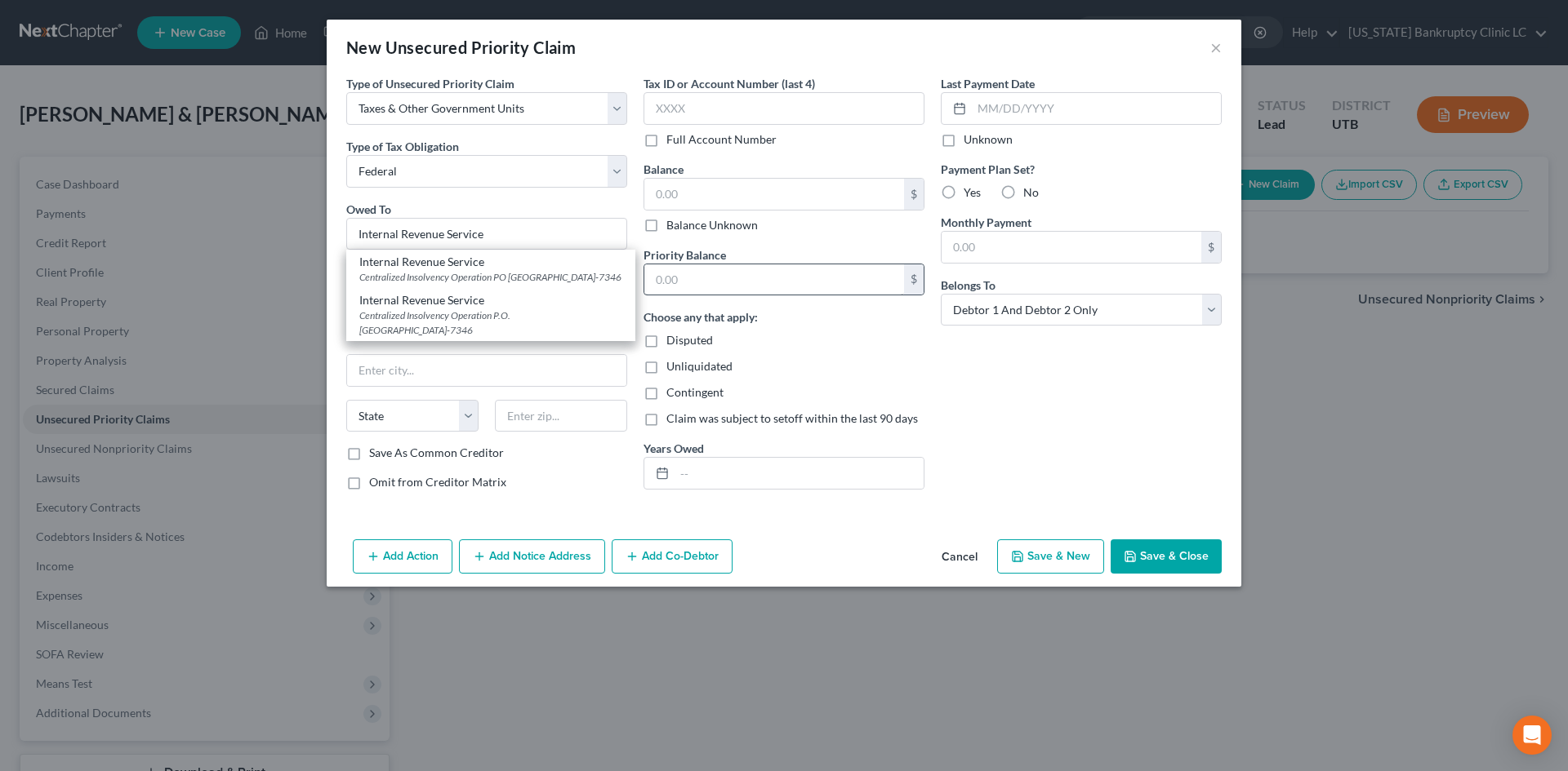
select select "39"
type input "19101-7346"
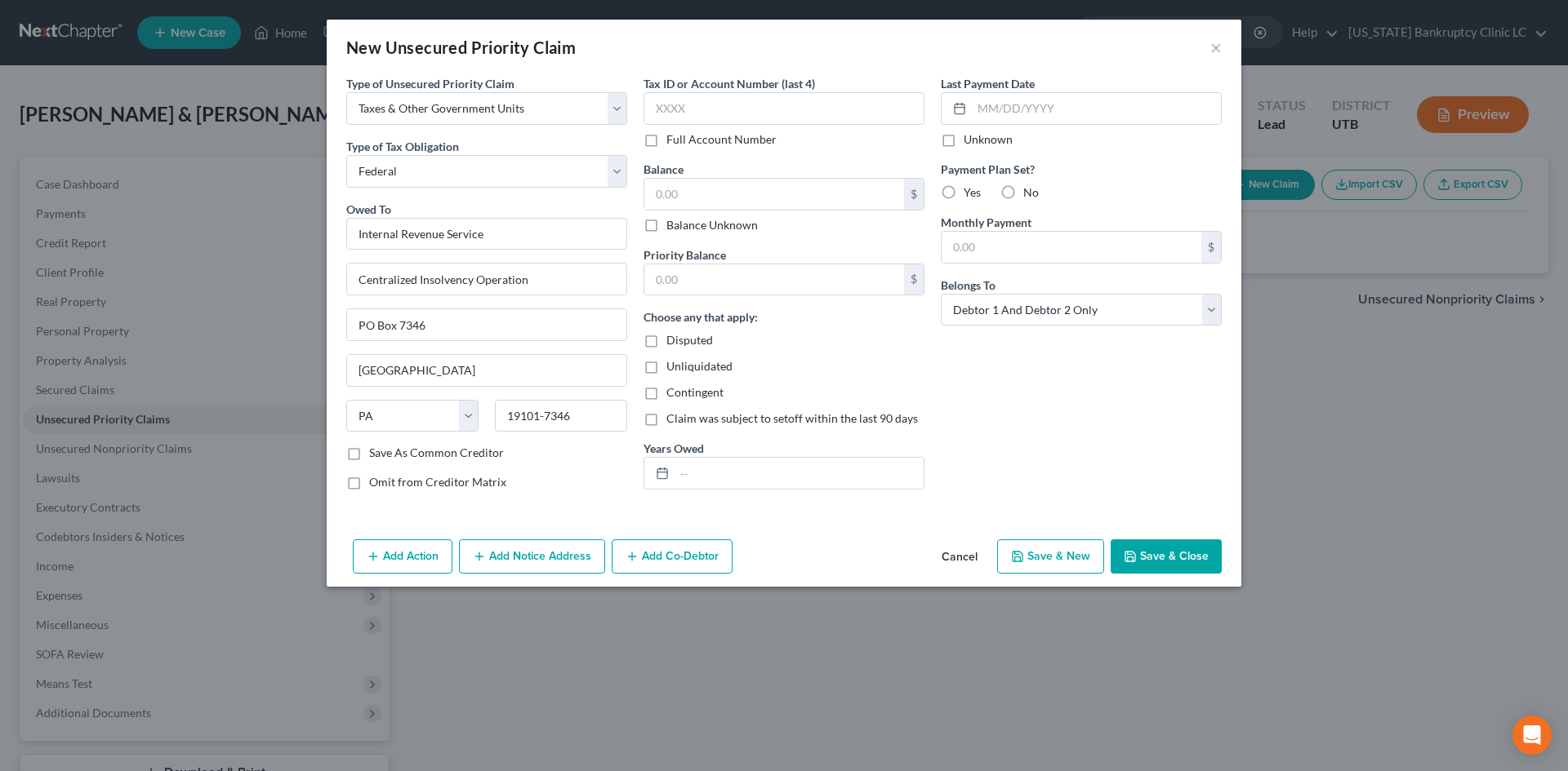
click at [1052, 570] on button "Save & New" at bounding box center [1051, 557] width 107 height 34
select select "2"
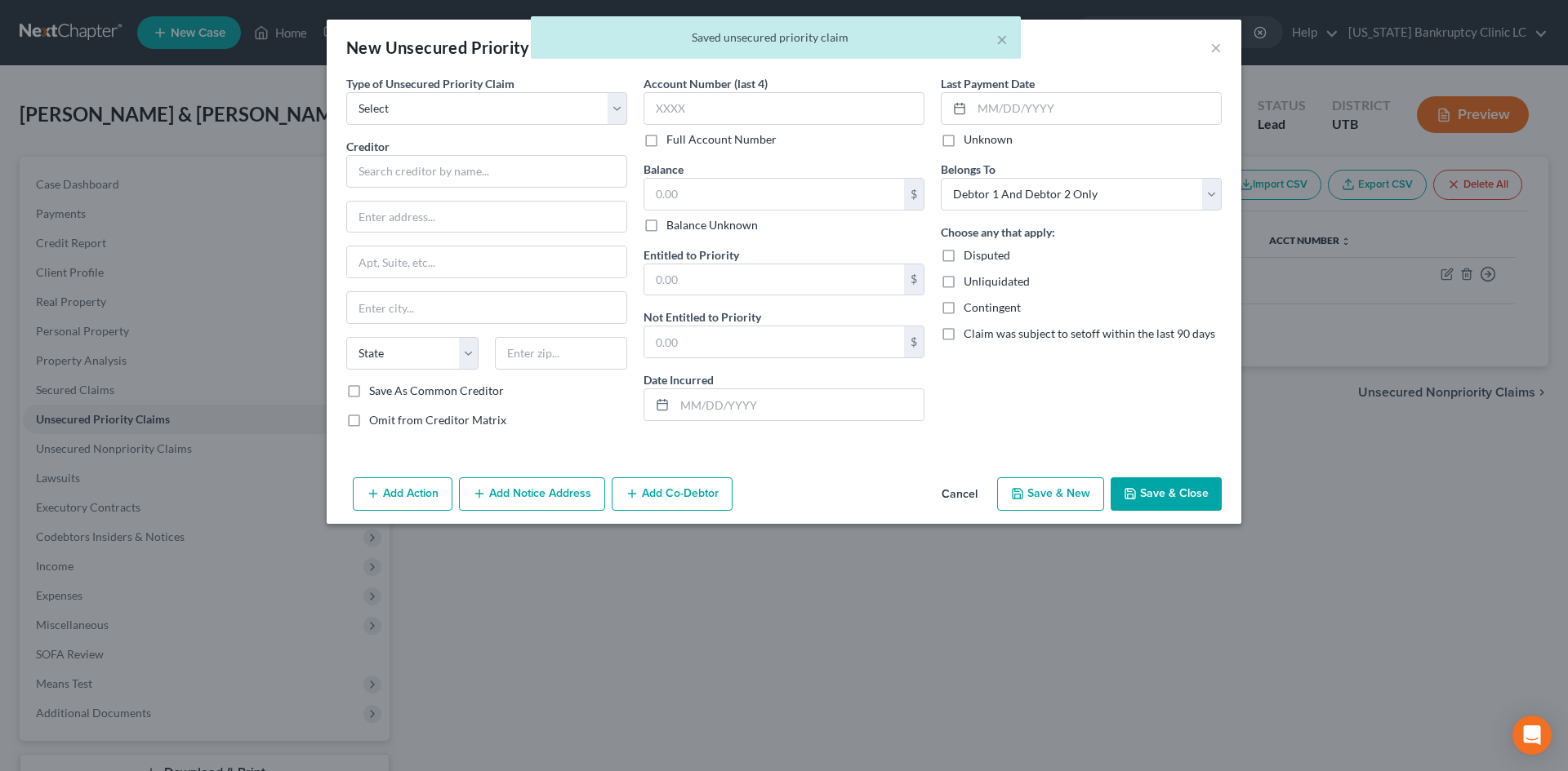
click at [418, 128] on div "Type of Unsecured Priority Claim * Select Taxes & Other Government Units Domest…" at bounding box center [487, 258] width 298 height 367
drag, startPoint x: 419, startPoint y: 115, endPoint x: 419, endPoint y: 124, distance: 9.0
click at [419, 115] on select "Select Taxes & Other Government Units Domestic Support Obligations Extensions o…" at bounding box center [487, 109] width 281 height 33
select select "0"
click at [346, 92] on select "Select Taxes & Other Government Units Domestic Support Obligations Extensions o…" at bounding box center [487, 109] width 281 height 33
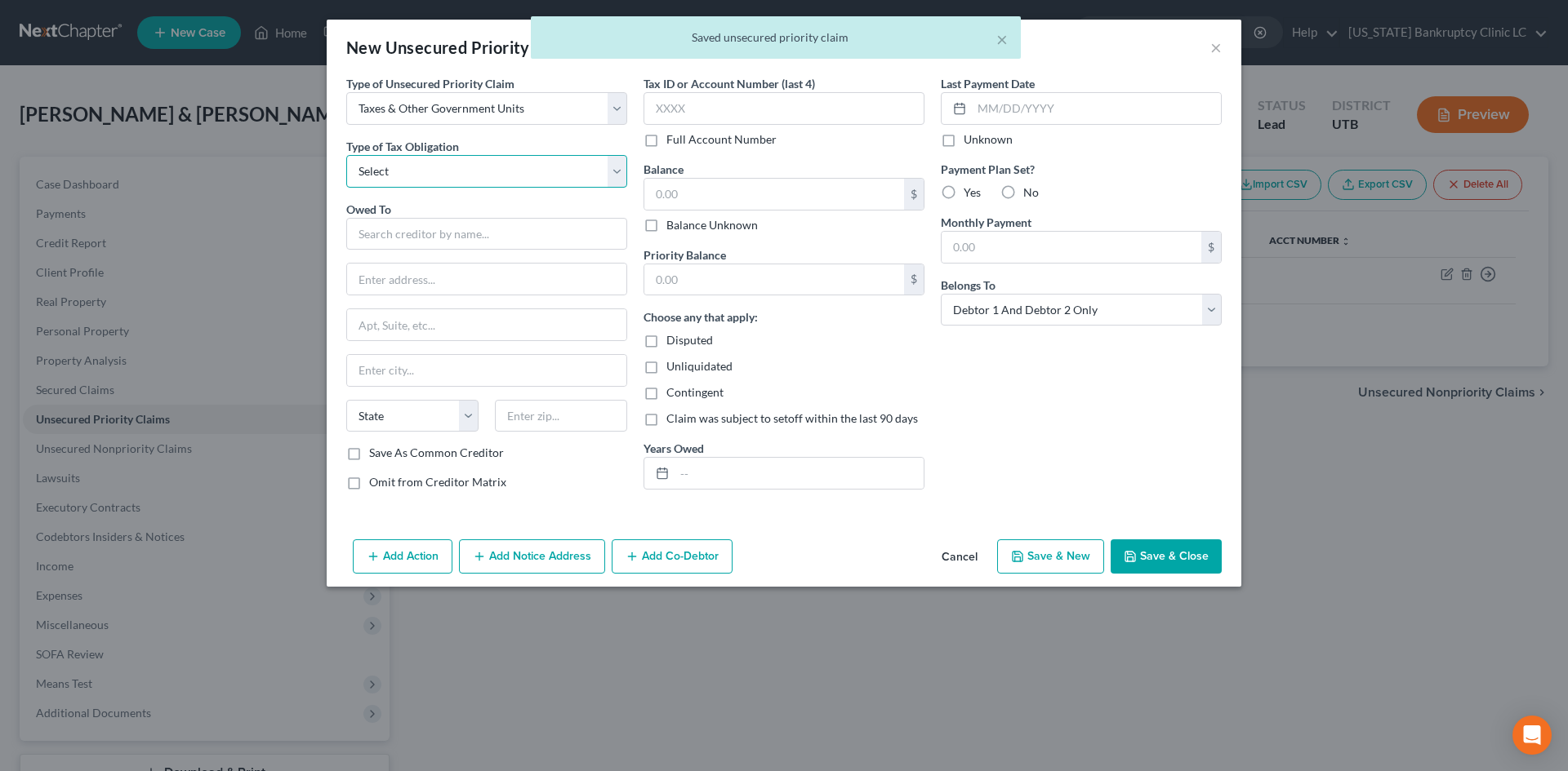
drag, startPoint x: 417, startPoint y: 175, endPoint x: 419, endPoint y: 187, distance: 12.2
click at [417, 175] on select "Select Federal City State Franchise Tax Board Other" at bounding box center [487, 172] width 281 height 33
select select "2"
click at [346, 155] on select "Select Federal City State Franchise Tax Board Other" at bounding box center [487, 172] width 281 height 33
click at [433, 239] on input "text" at bounding box center [487, 235] width 281 height 33
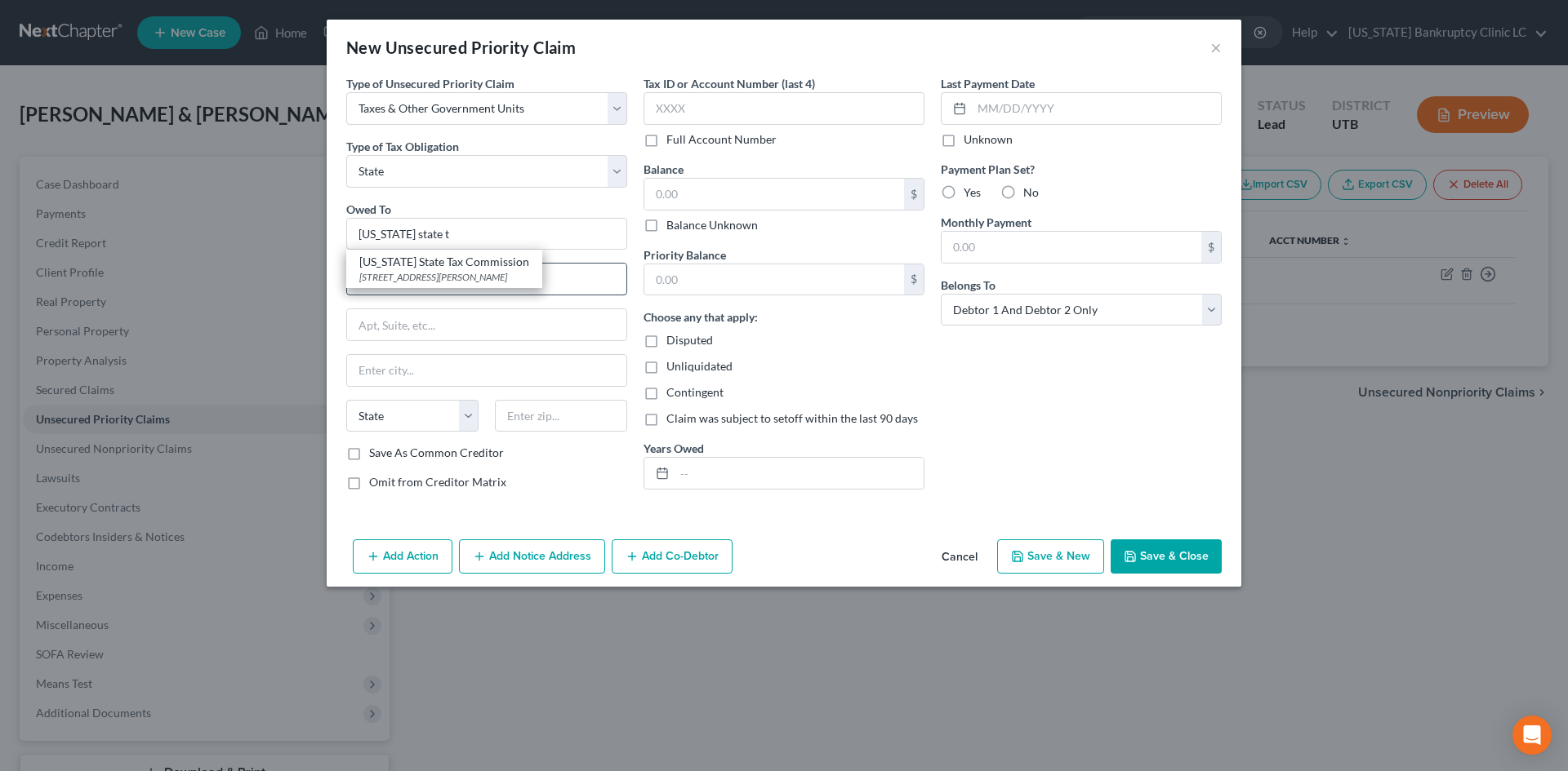
click at [450, 279] on div "[STREET_ADDRESS][PERSON_NAME]" at bounding box center [444, 277] width 170 height 14
type input "[US_STATE] State Tax Commission"
type input "[STREET_ADDRESS]"
type input "Special Services Division, [PERSON_NAME]"
type input "[GEOGRAPHIC_DATA]"
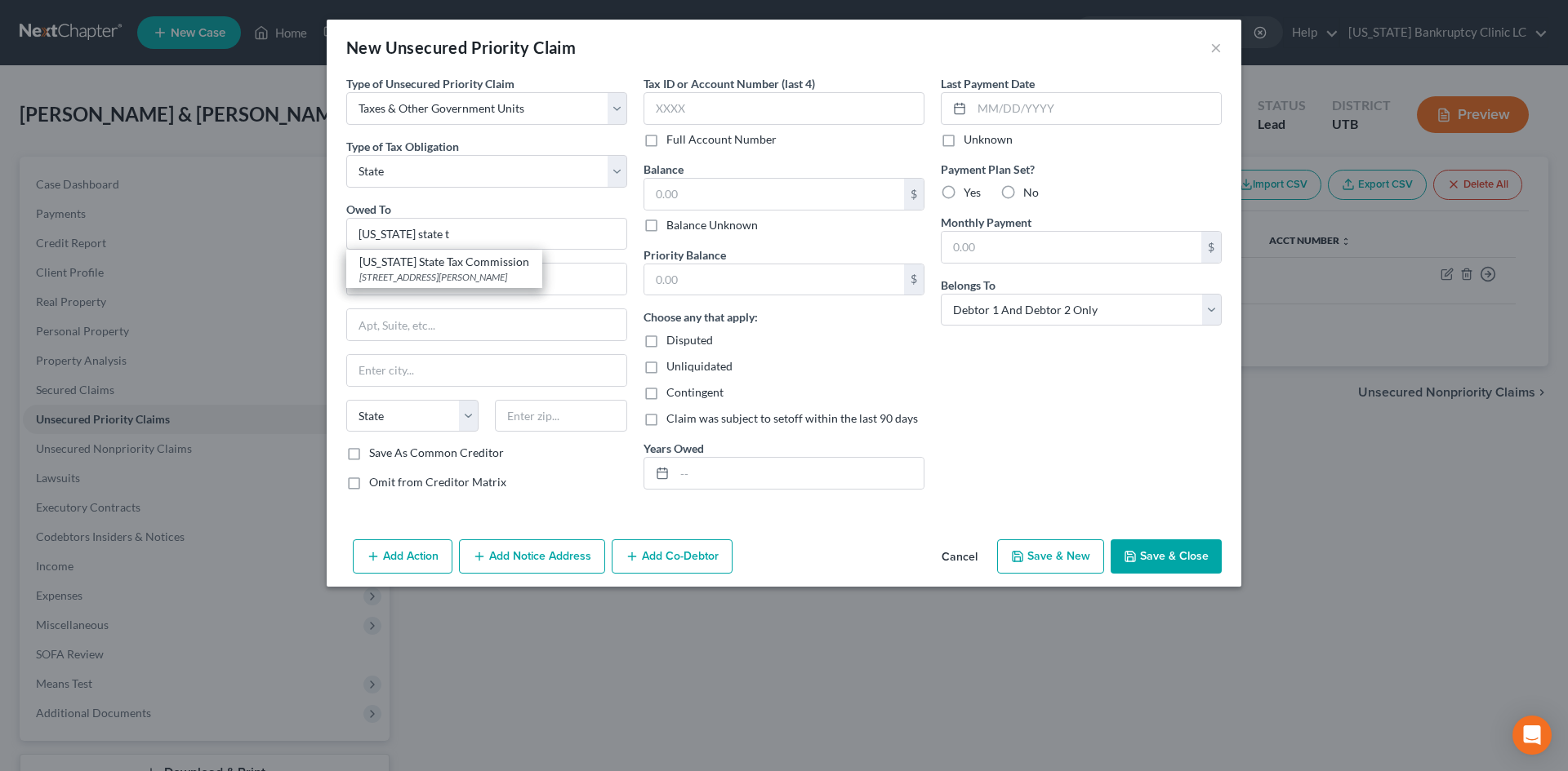
select select "46"
type input "84134"
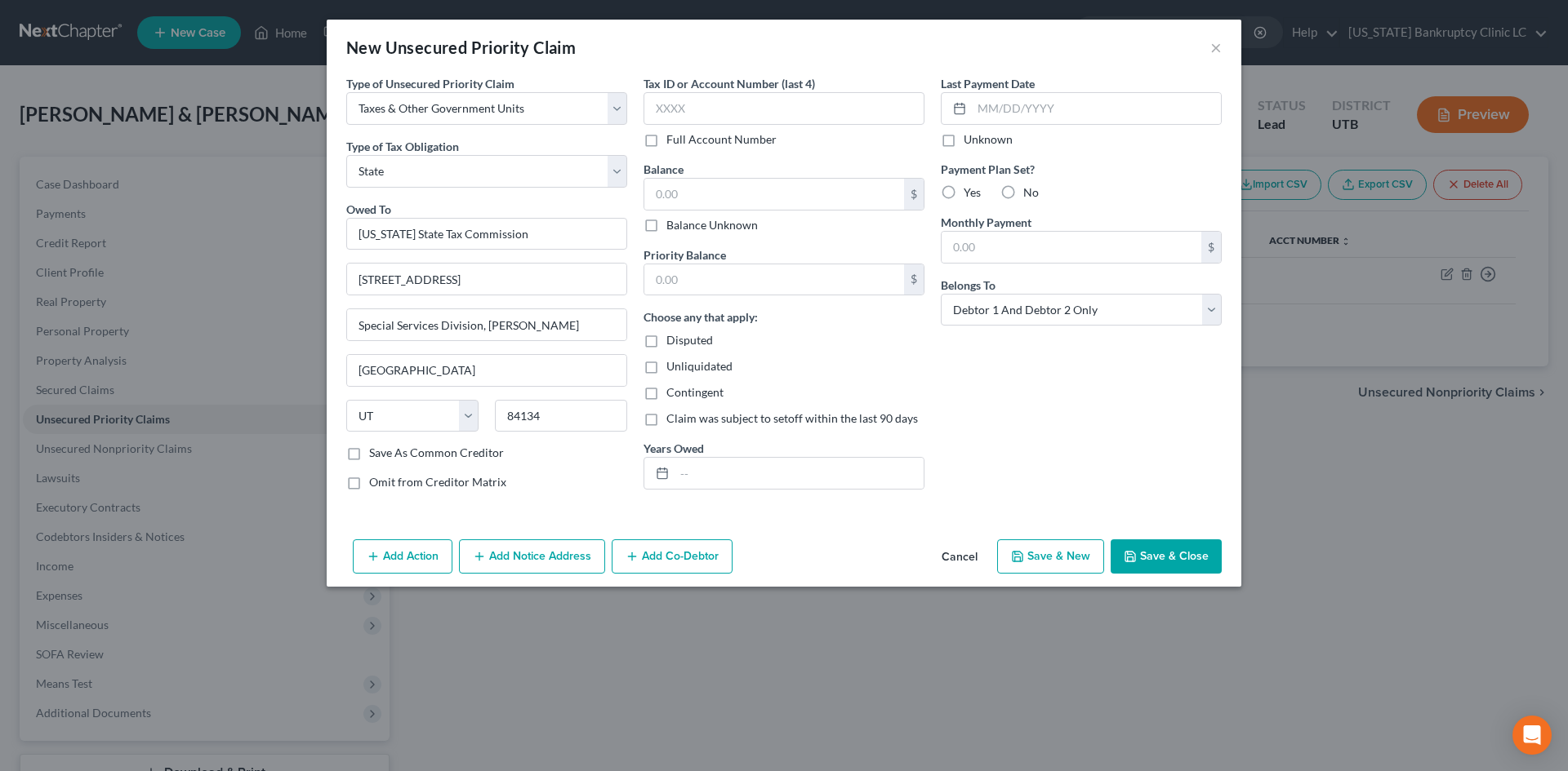
click at [1199, 546] on button "Save & Close" at bounding box center [1166, 557] width 111 height 34
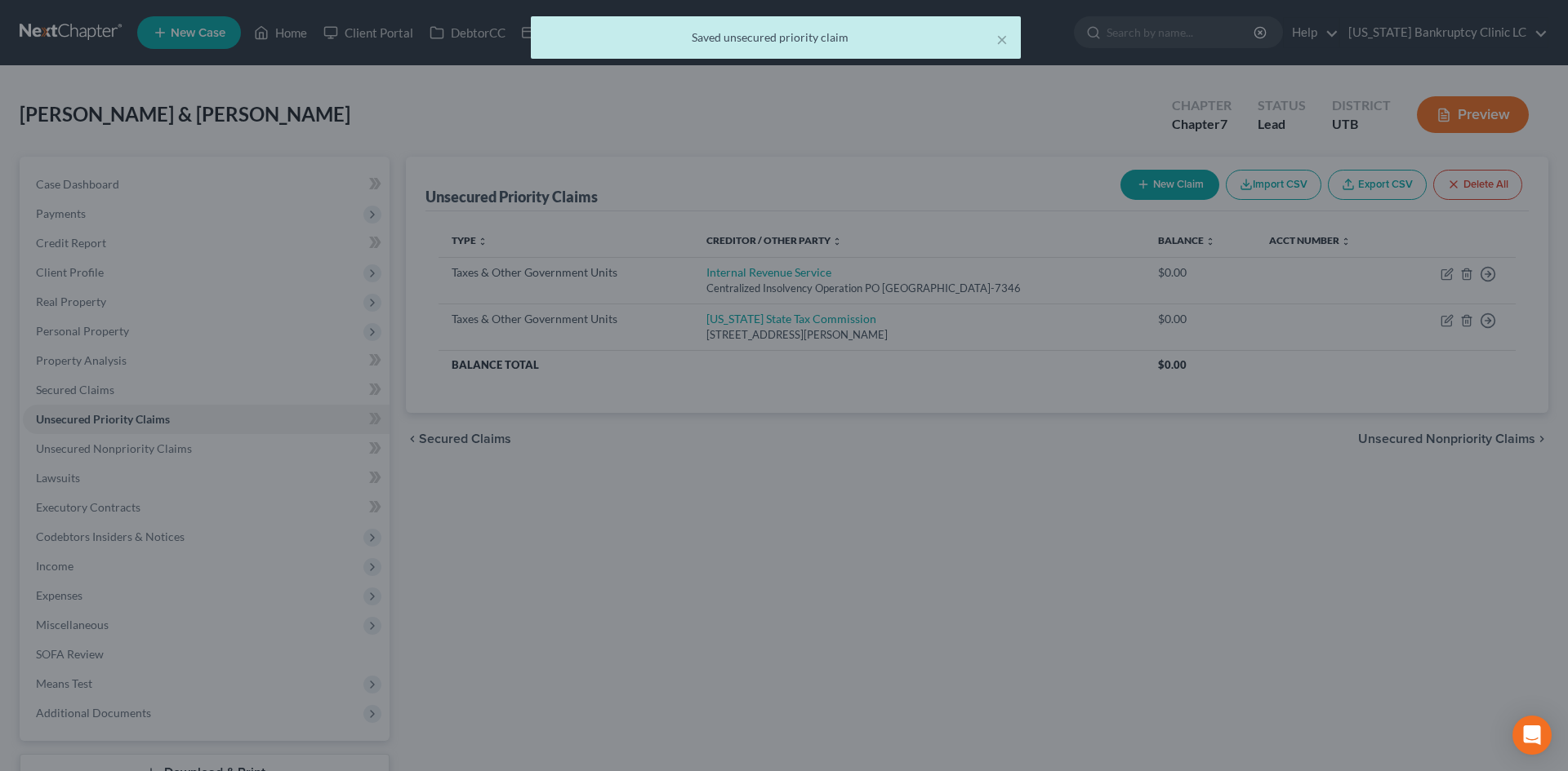
type input "0.00"
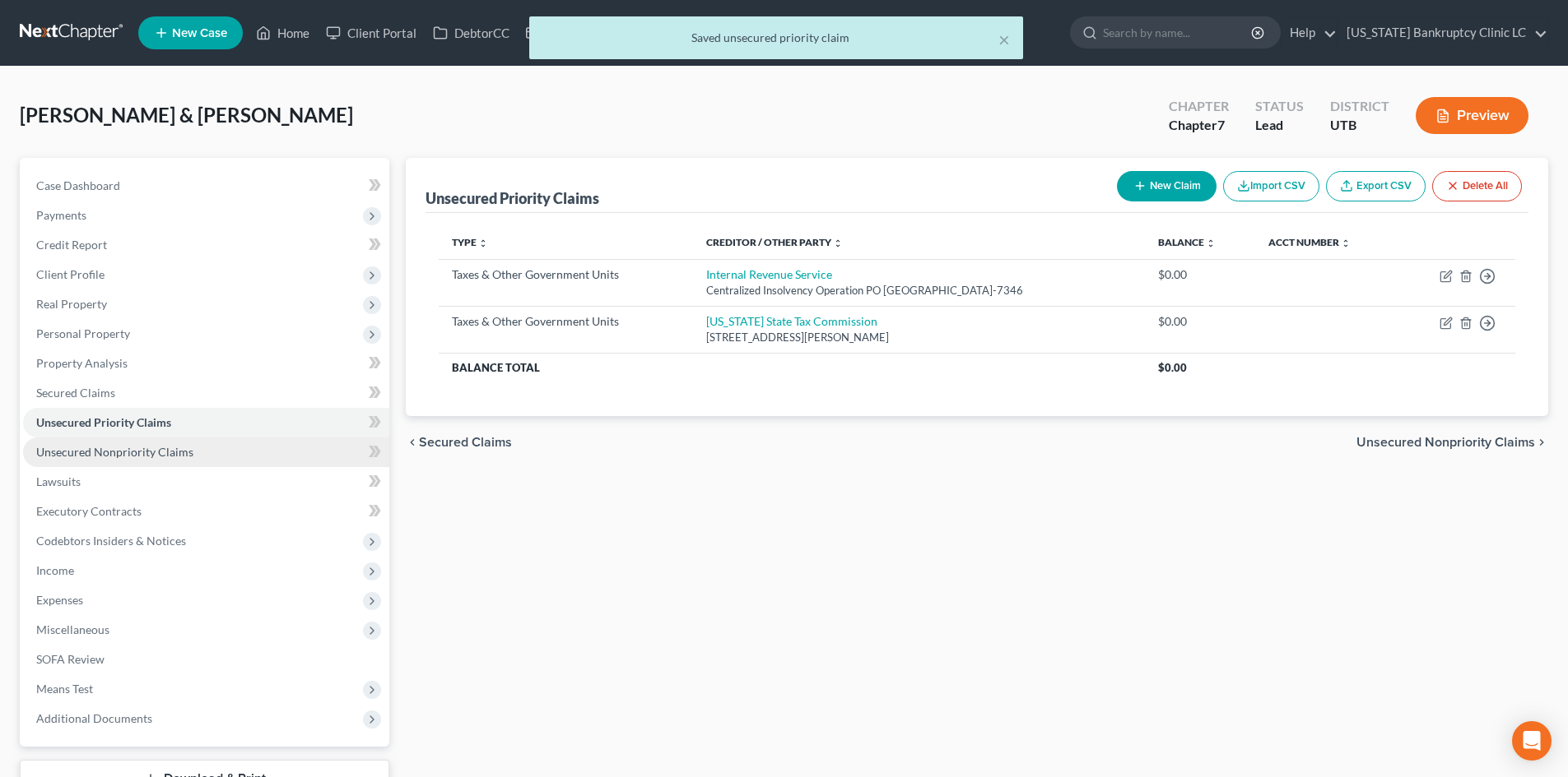
drag, startPoint x: 143, startPoint y: 448, endPoint x: 258, endPoint y: 443, distance: 115.1
click at [143, 448] on span "Unsecured Nonpriority Claims" at bounding box center [115, 452] width 157 height 14
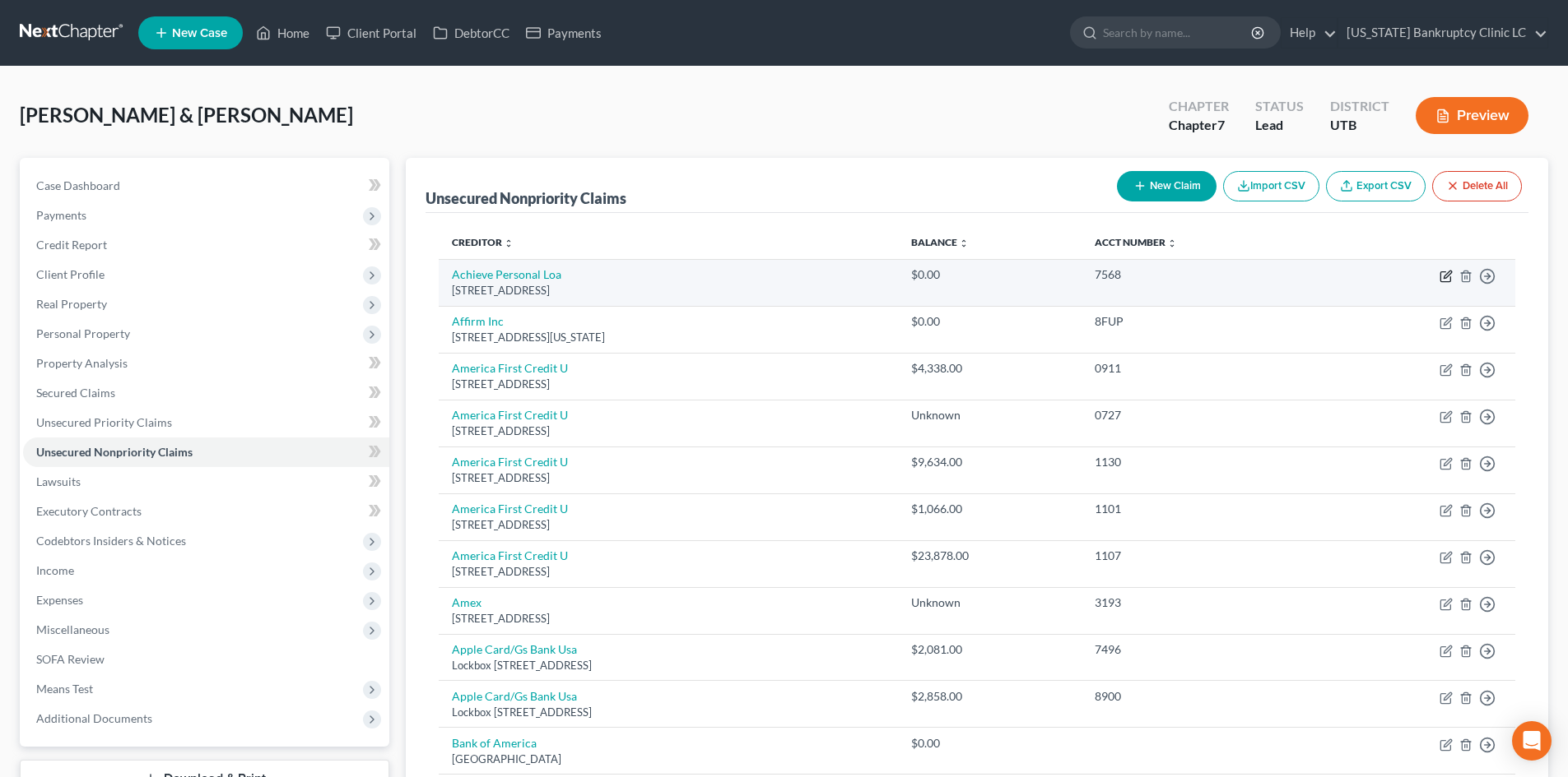
click at [1450, 275] on icon "button" at bounding box center [1447, 274] width 8 height 8
select select "4"
select select "0"
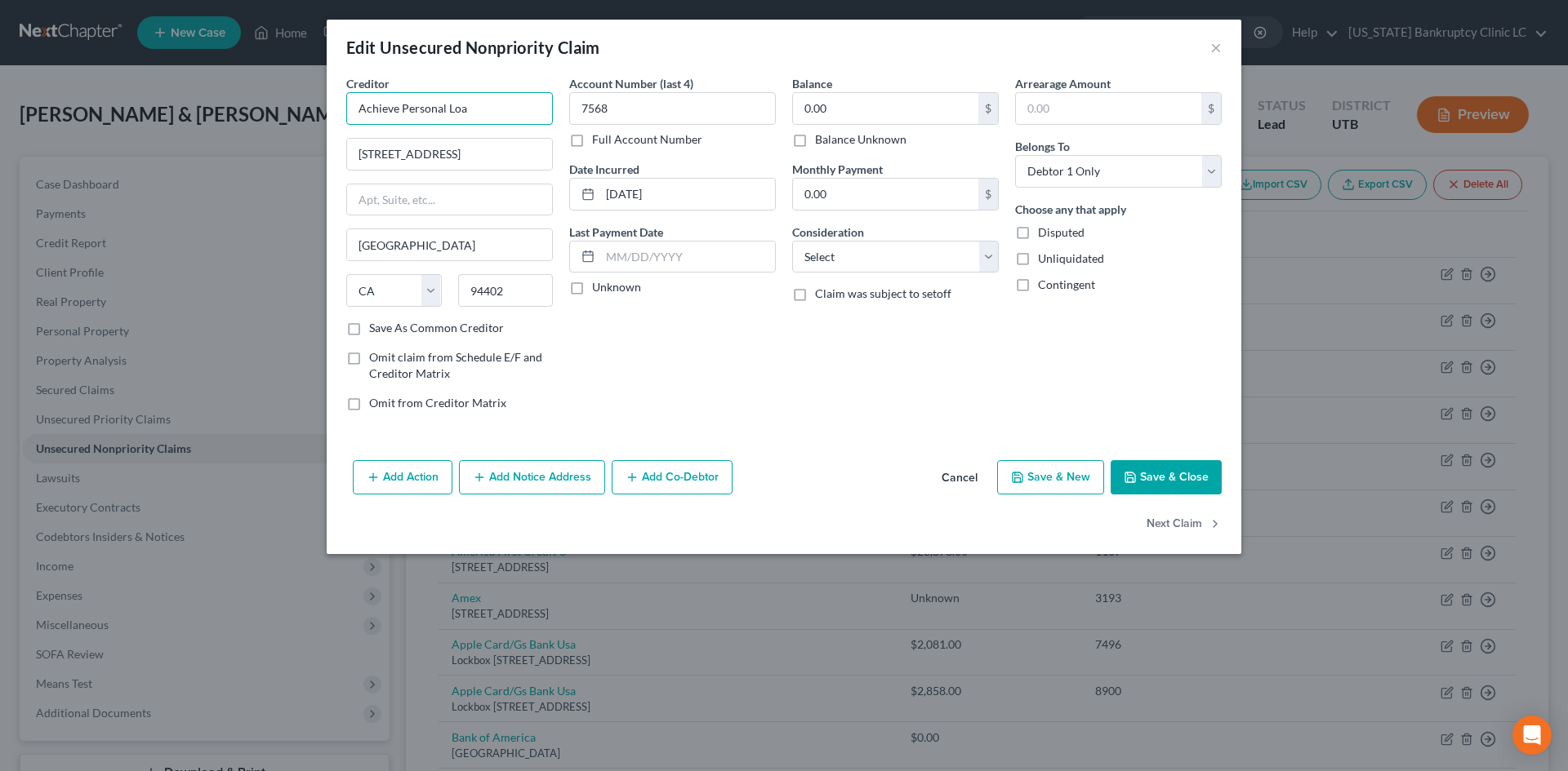
click at [500, 110] on input "Achieve Personal Loa" at bounding box center [449, 109] width 206 height 33
type input "Achieve Personal Loans"
click at [679, 108] on input "7568" at bounding box center [672, 109] width 206 height 33
click at [1189, 482] on button "Save & Close" at bounding box center [1166, 478] width 111 height 34
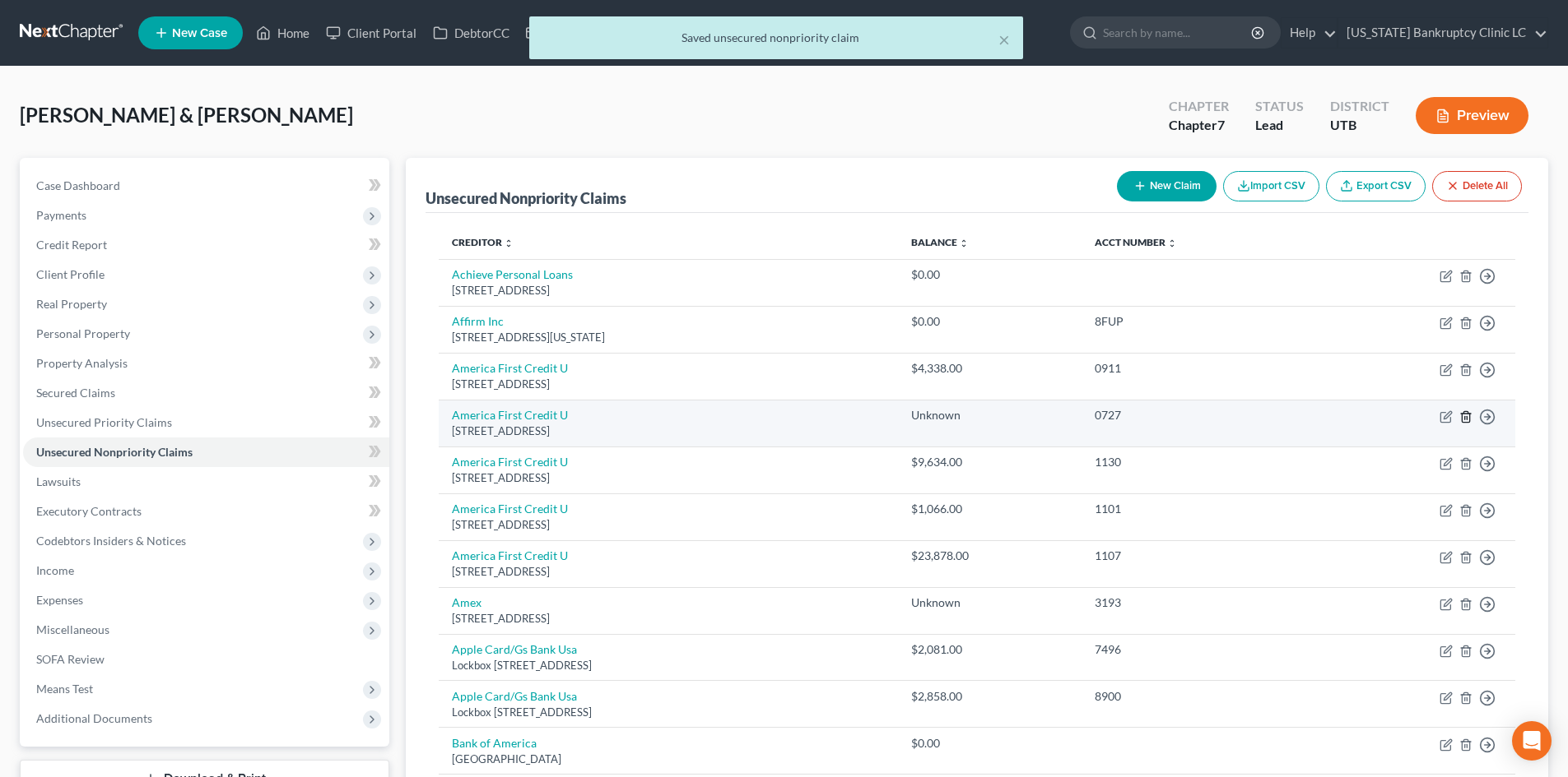
click at [1468, 418] on icon "button" at bounding box center [1465, 416] width 13 height 13
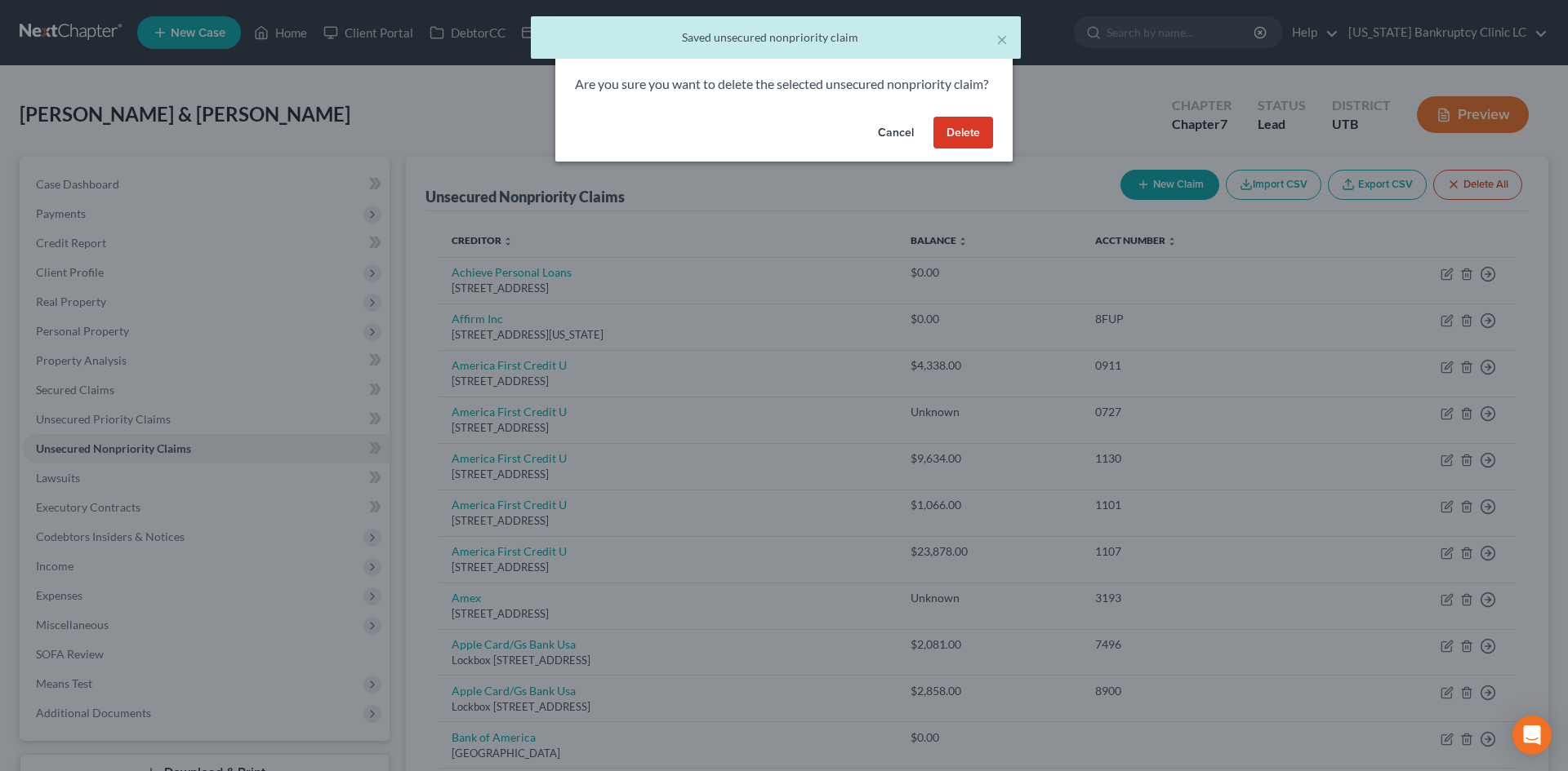
drag, startPoint x: 967, startPoint y: 154, endPoint x: 778, endPoint y: 313, distance: 247.0
click at [967, 149] on button "Delete" at bounding box center [963, 133] width 60 height 33
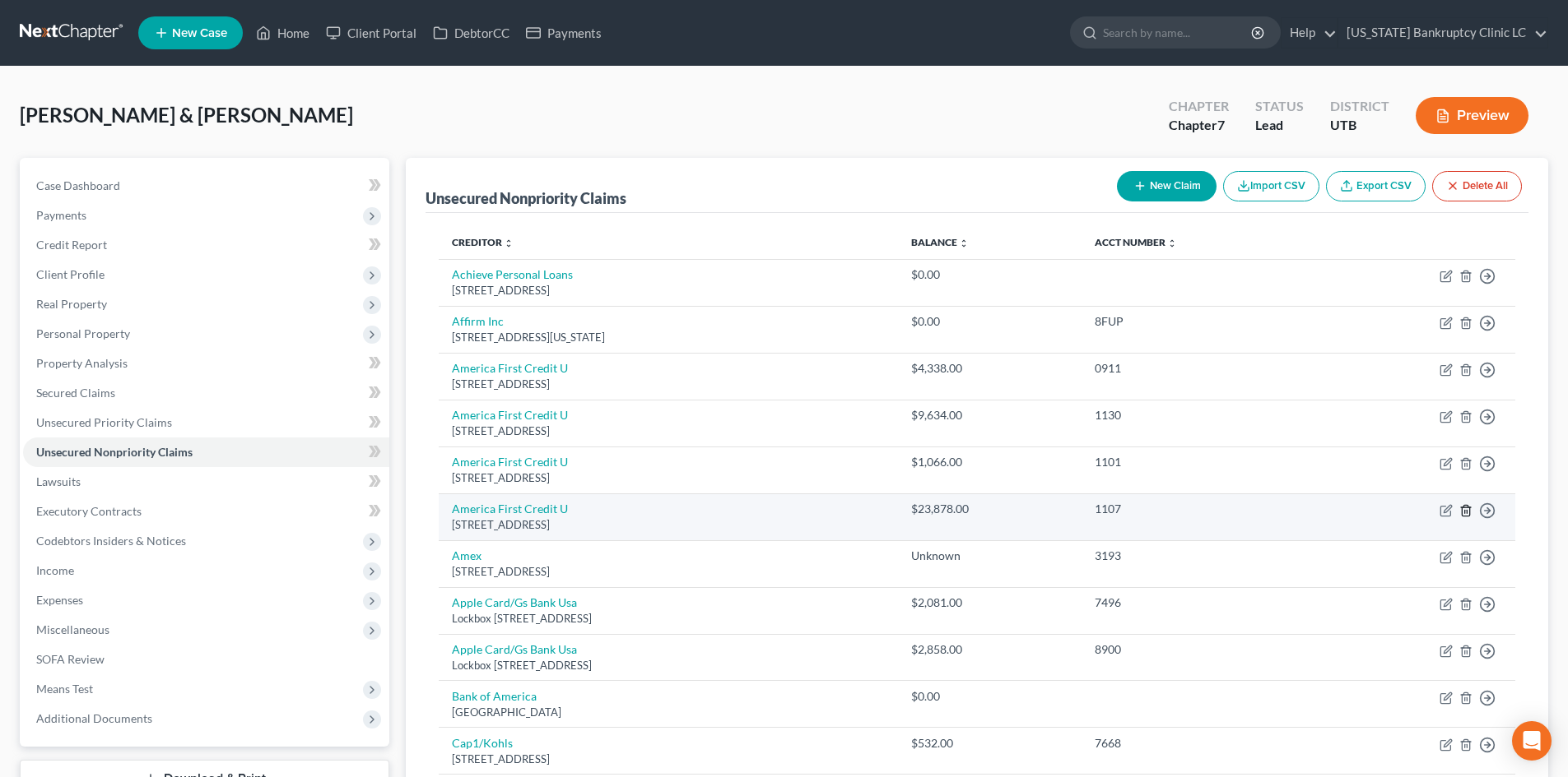
click at [1465, 513] on line "button" at bounding box center [1465, 512] width 0 height 3
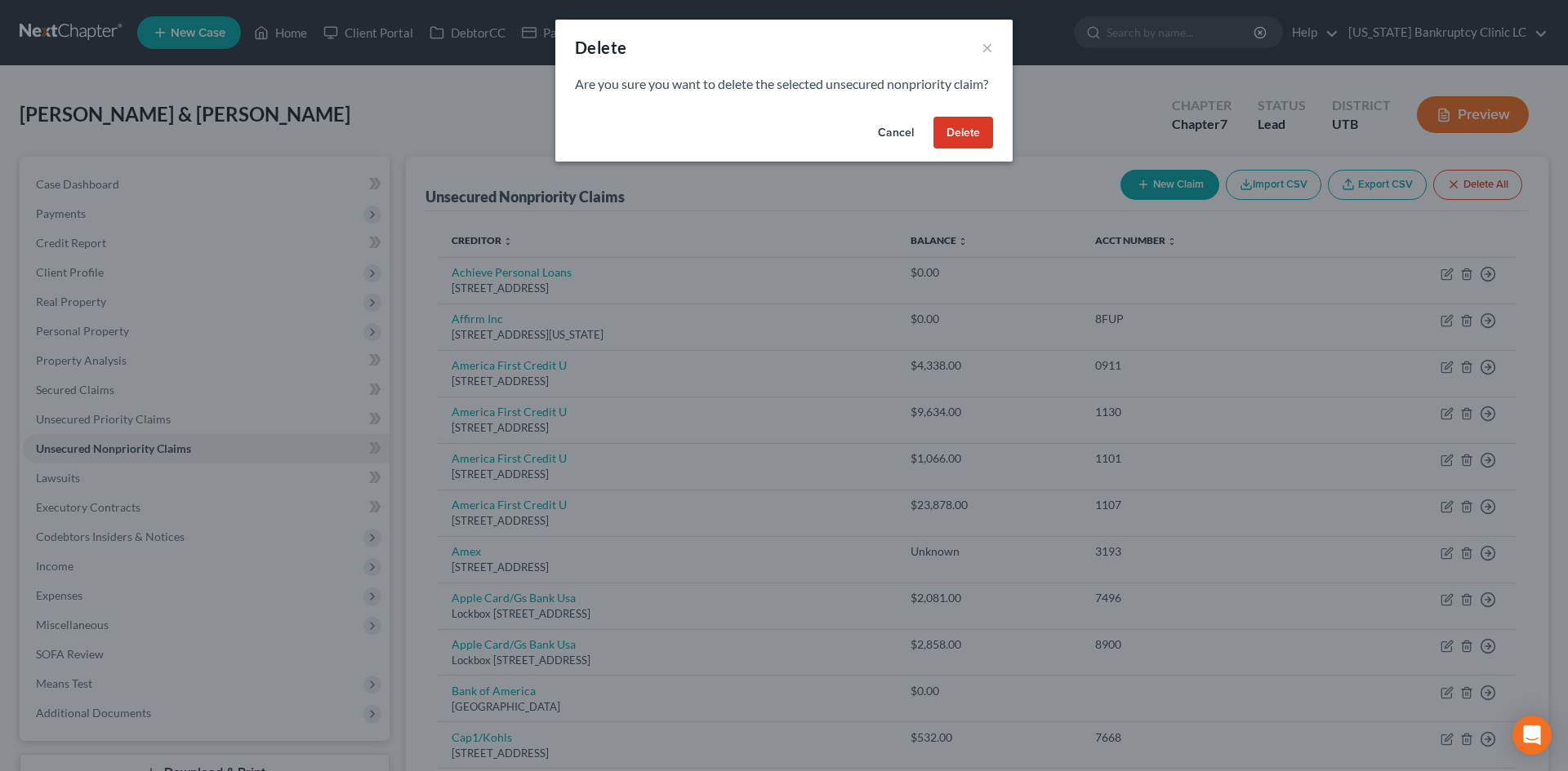
click at [973, 149] on button "Delete" at bounding box center [963, 133] width 60 height 33
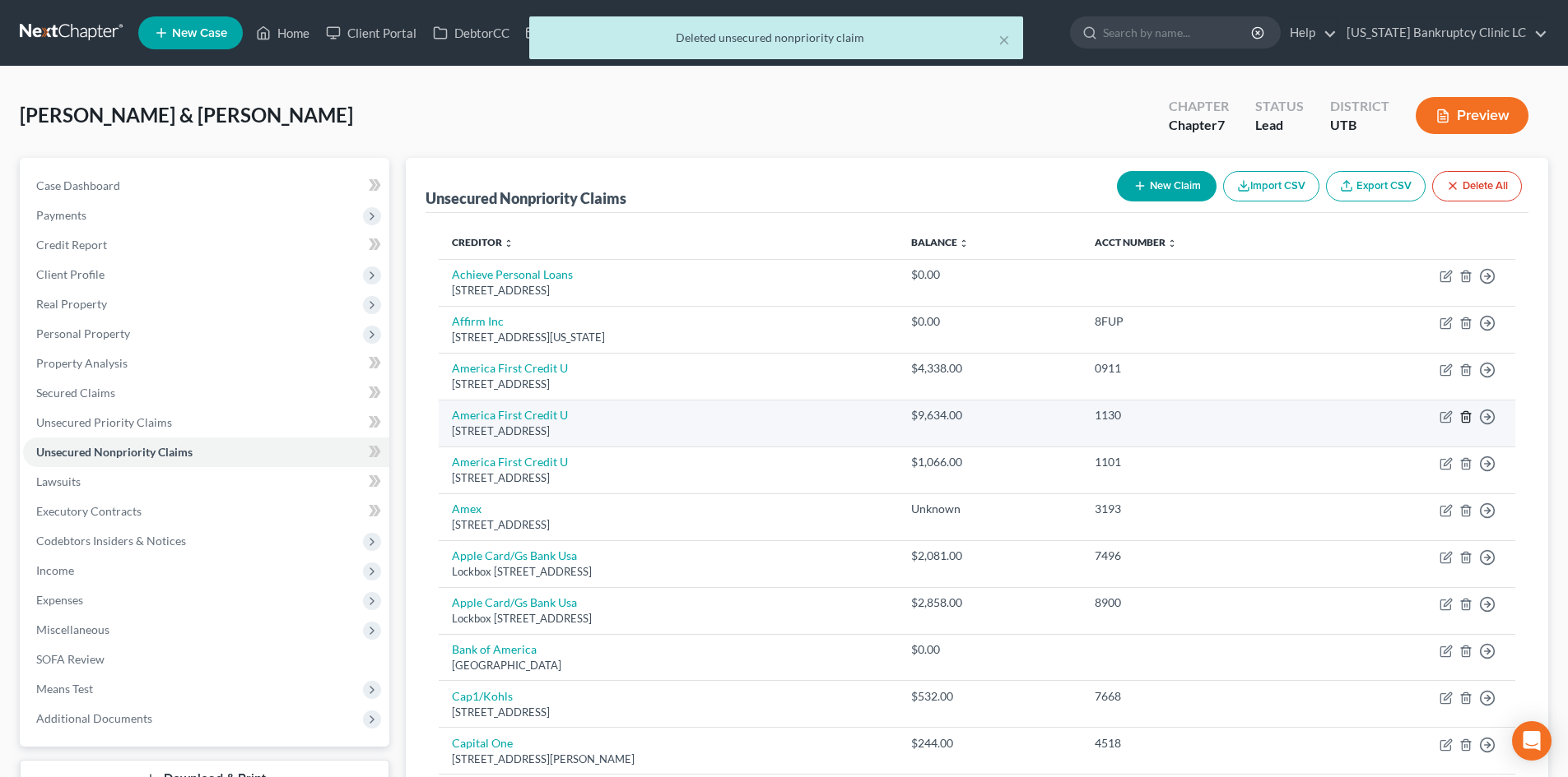
click at [1467, 419] on line "button" at bounding box center [1467, 418] width 0 height 3
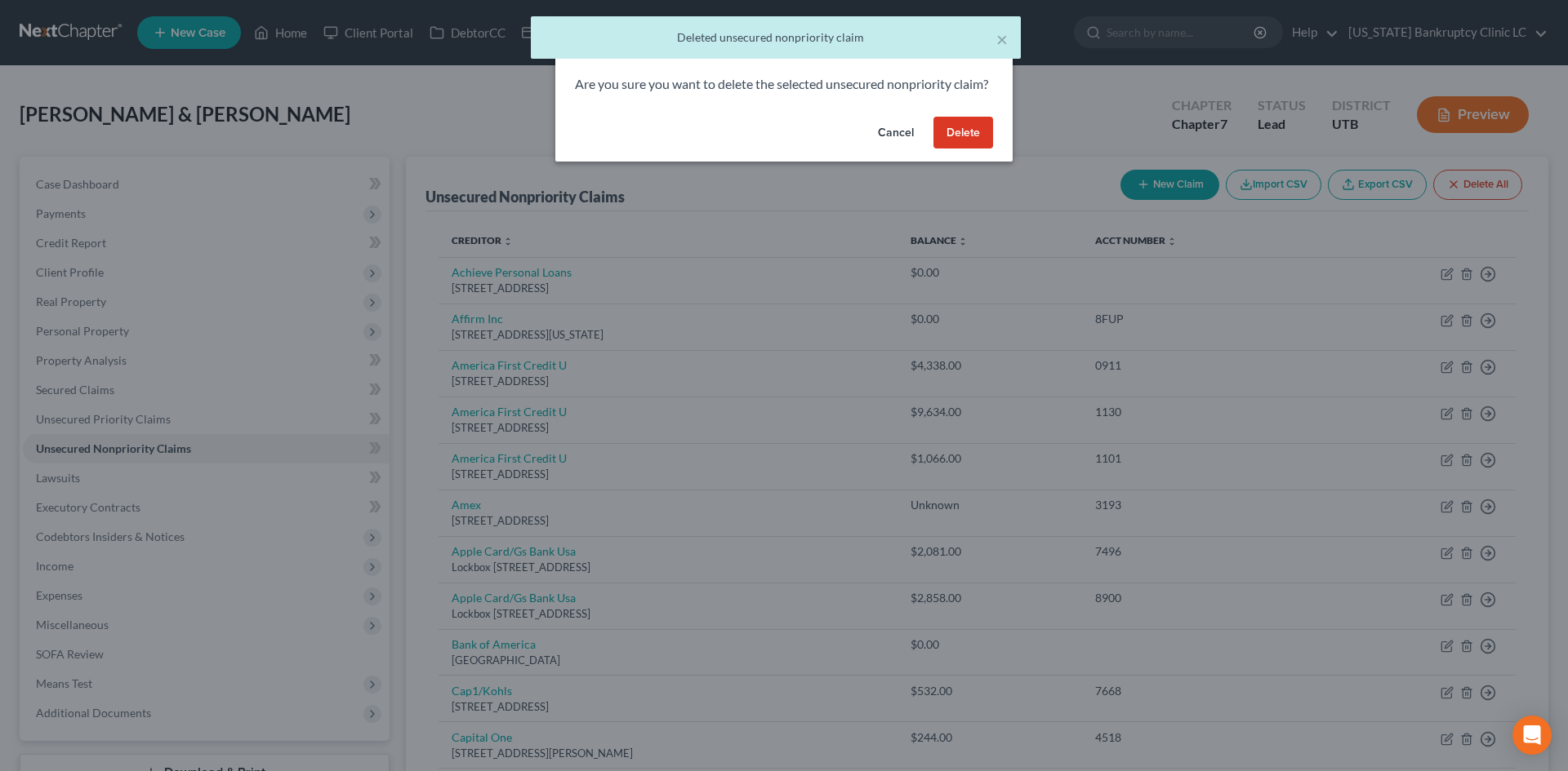
click at [968, 144] on button "Delete" at bounding box center [963, 133] width 60 height 33
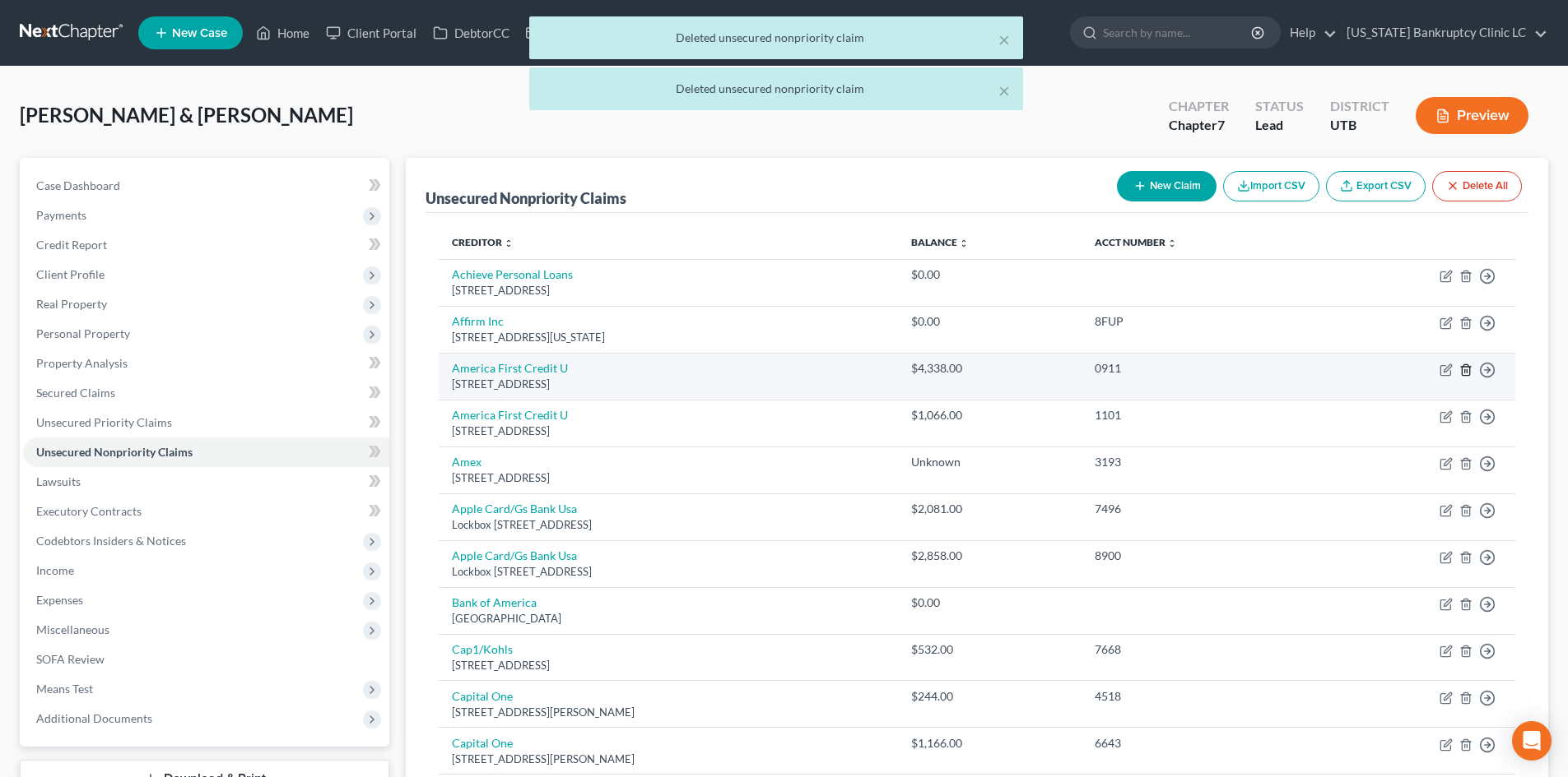
click at [1467, 373] on line "button" at bounding box center [1467, 371] width 0 height 3
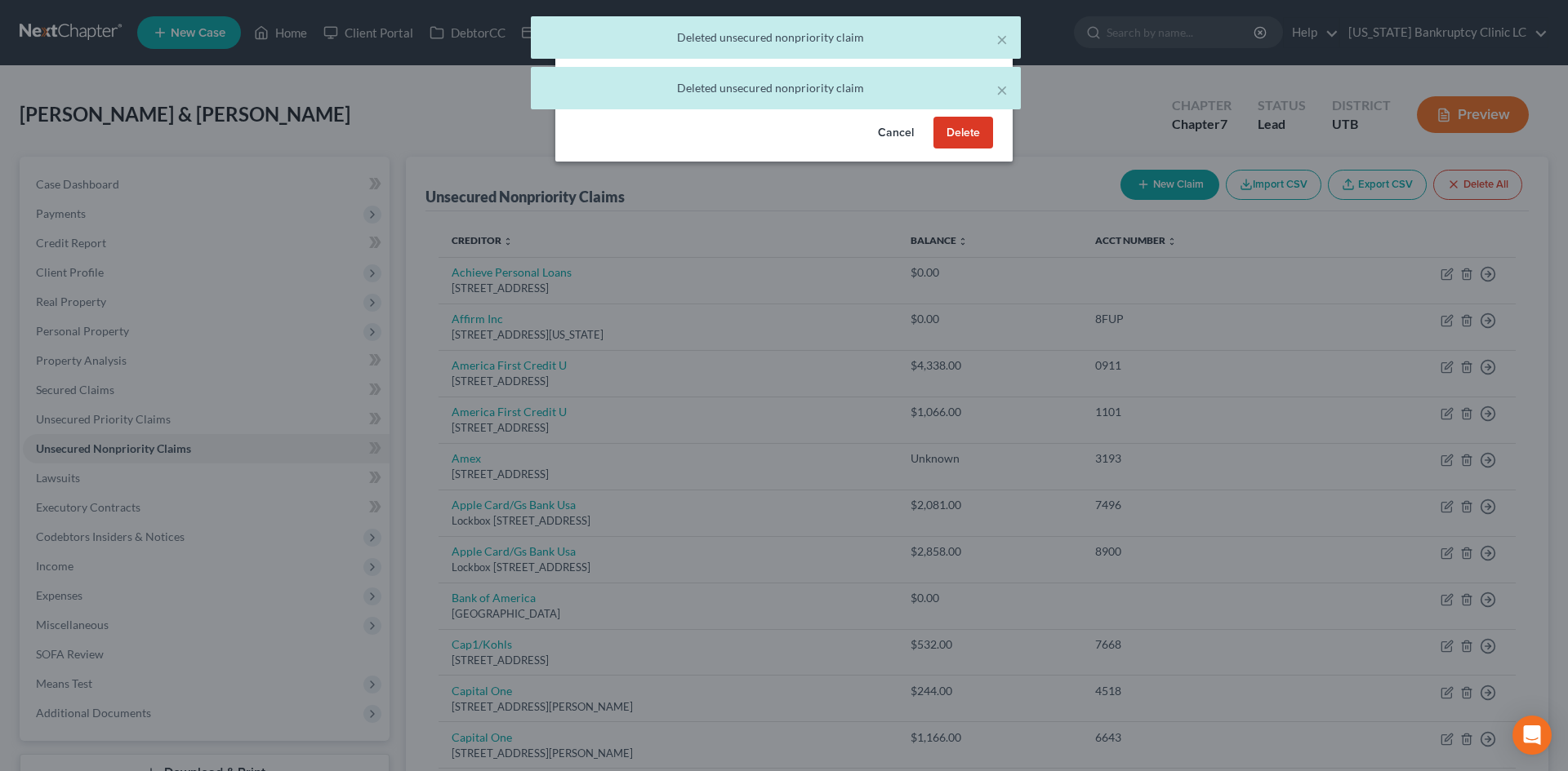
click at [969, 147] on button "Delete" at bounding box center [963, 133] width 60 height 33
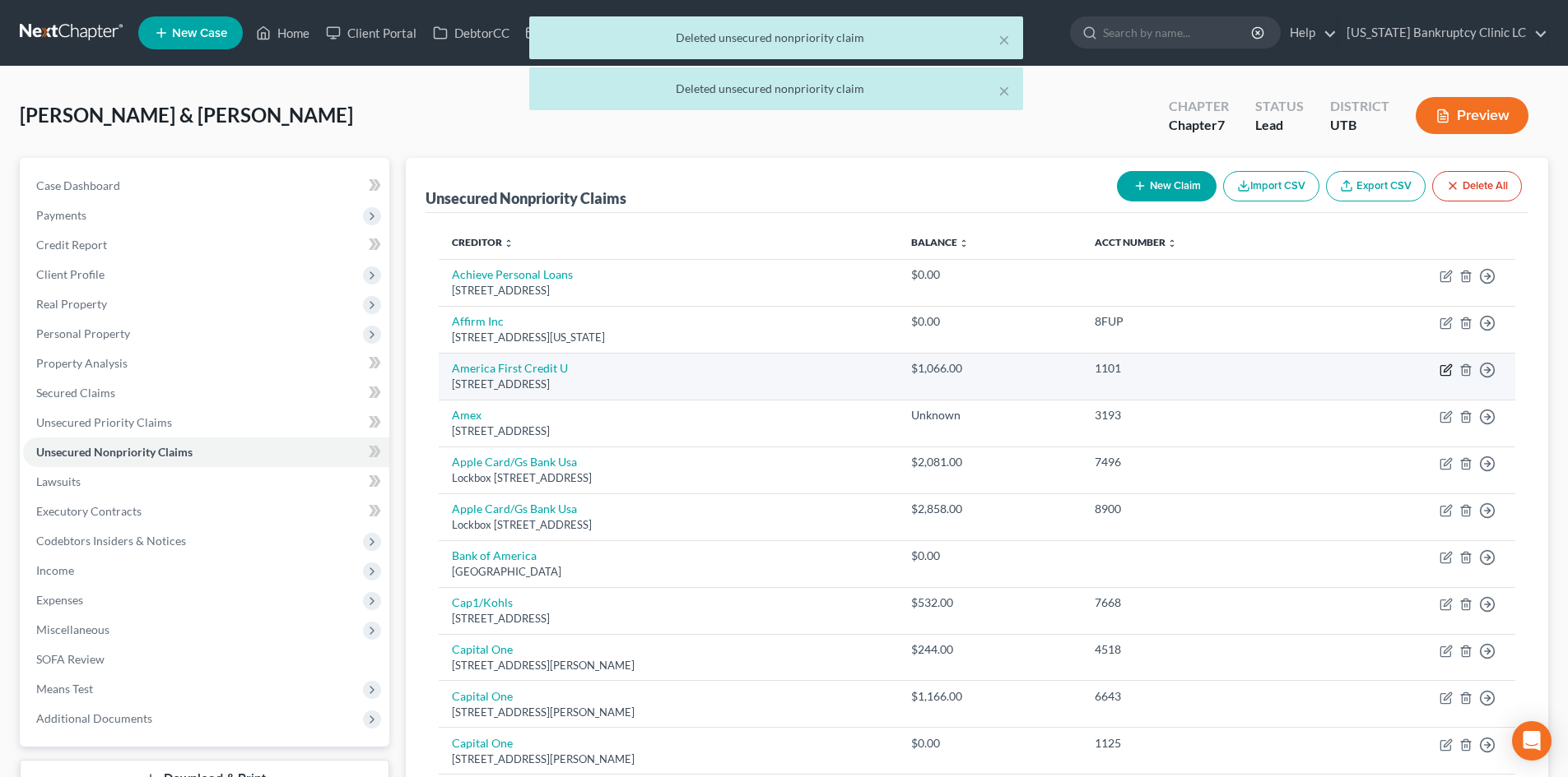
click at [1449, 368] on icon "button" at bounding box center [1445, 369] width 13 height 13
select select "46"
select select "2"
select select "0"
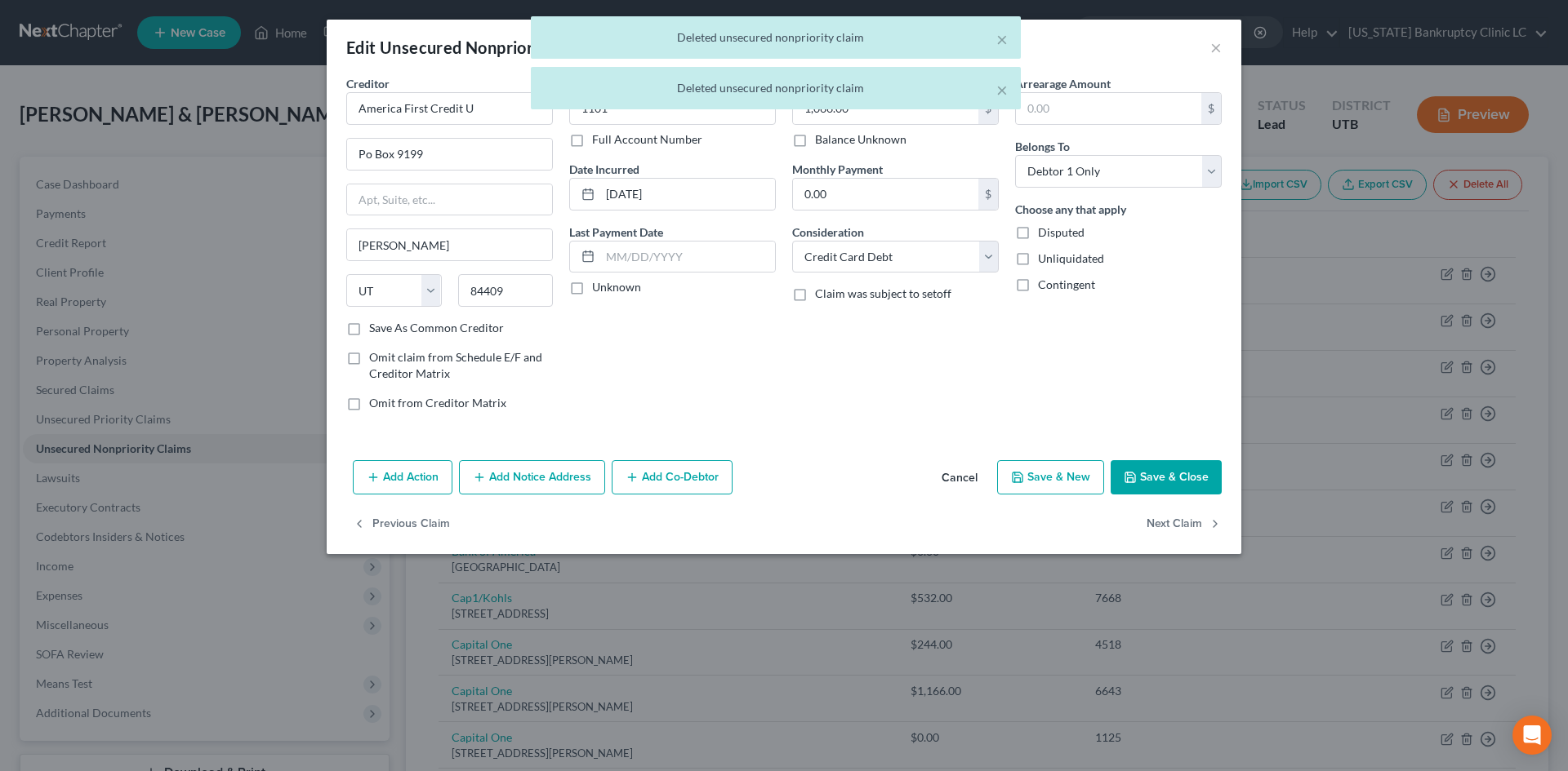
click at [469, 114] on div "× Deleted unsecured nonpriority claim × Deleted unsecured nonpriority claim" at bounding box center [776, 66] width 1568 height 101
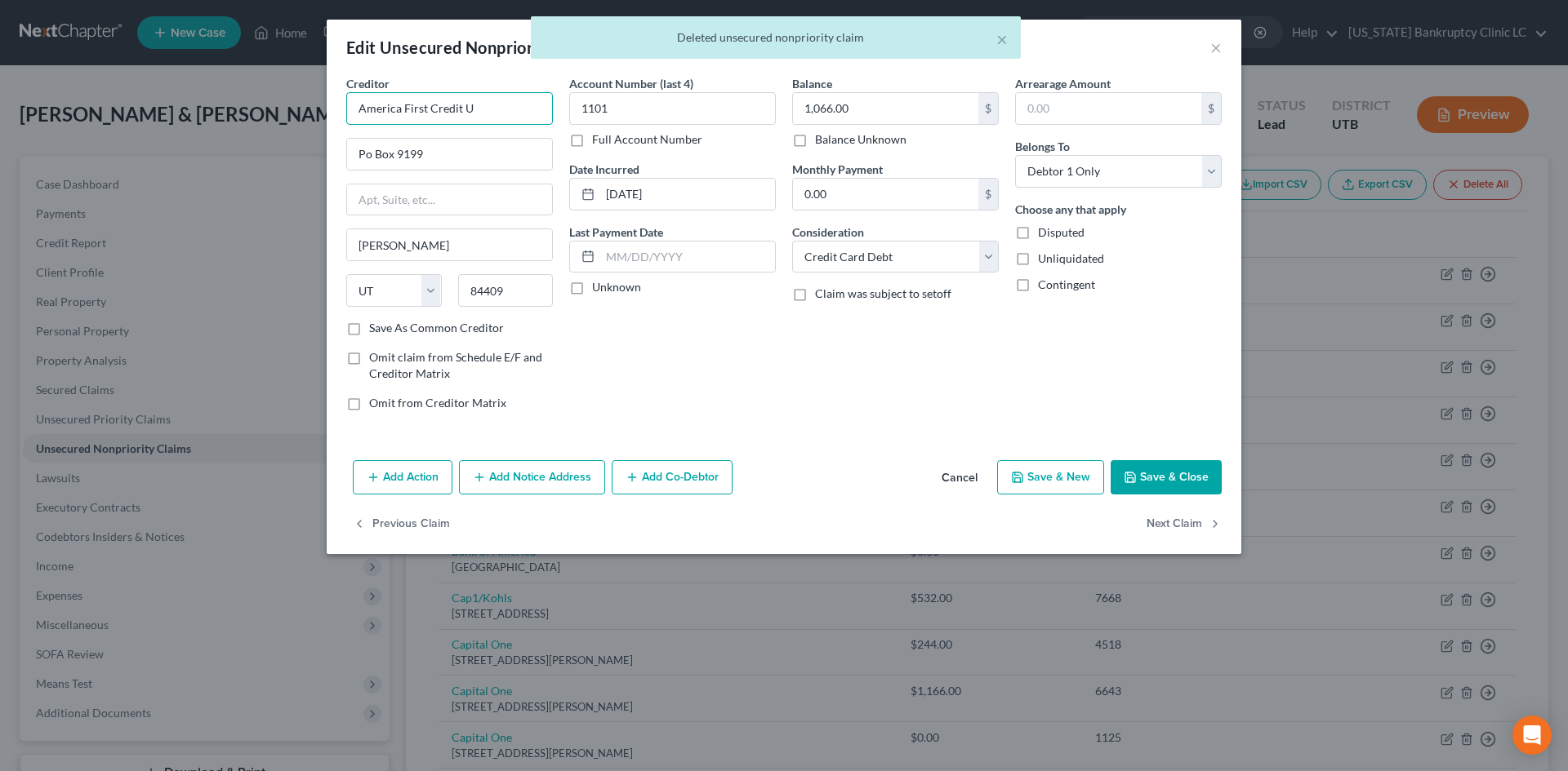
click at [469, 110] on input "America First Credit U" at bounding box center [449, 109] width 206 height 33
click at [479, 108] on input "America First Credit U" at bounding box center [449, 109] width 206 height 33
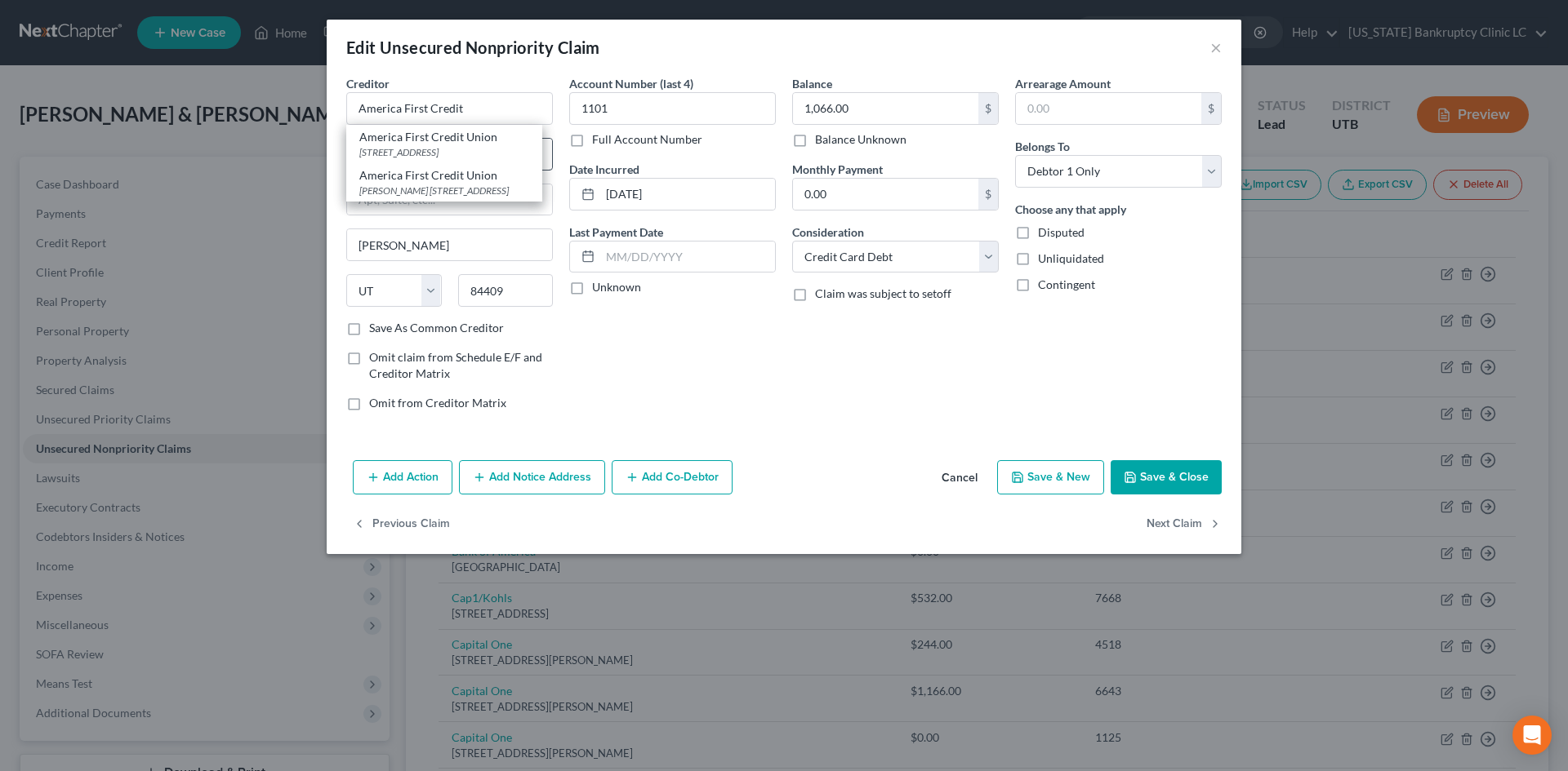
click at [453, 150] on div "[STREET_ADDRESS]" at bounding box center [444, 152] width 170 height 14
type input "America First Credit Union"
type input "PO Box 9199"
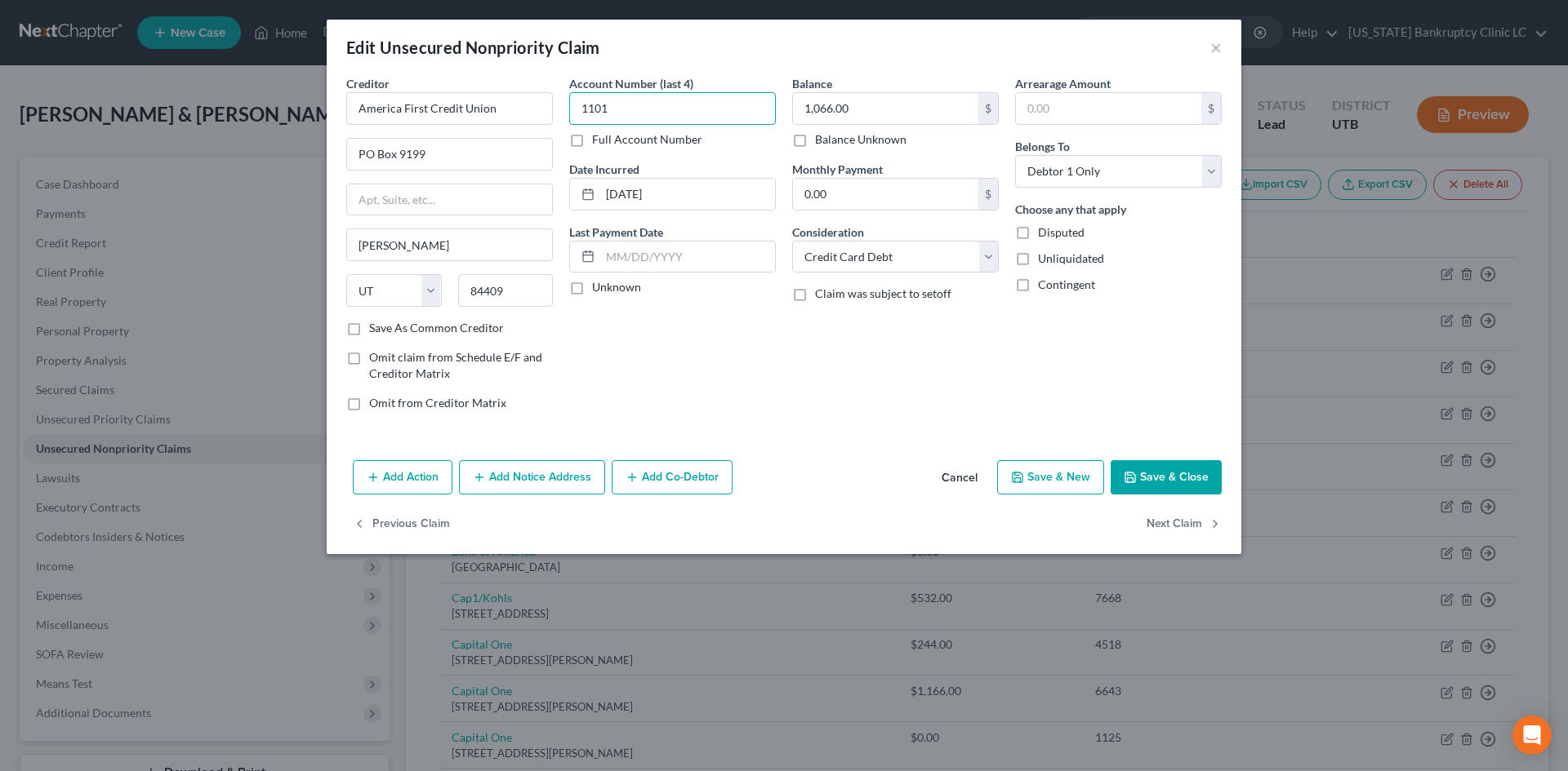
click at [666, 107] on input "1101" at bounding box center [672, 109] width 206 height 33
click at [875, 112] on input "1,066.00" at bounding box center [885, 109] width 186 height 31
type input "38,916"
click at [1198, 483] on button "Save & Close" at bounding box center [1166, 478] width 111 height 34
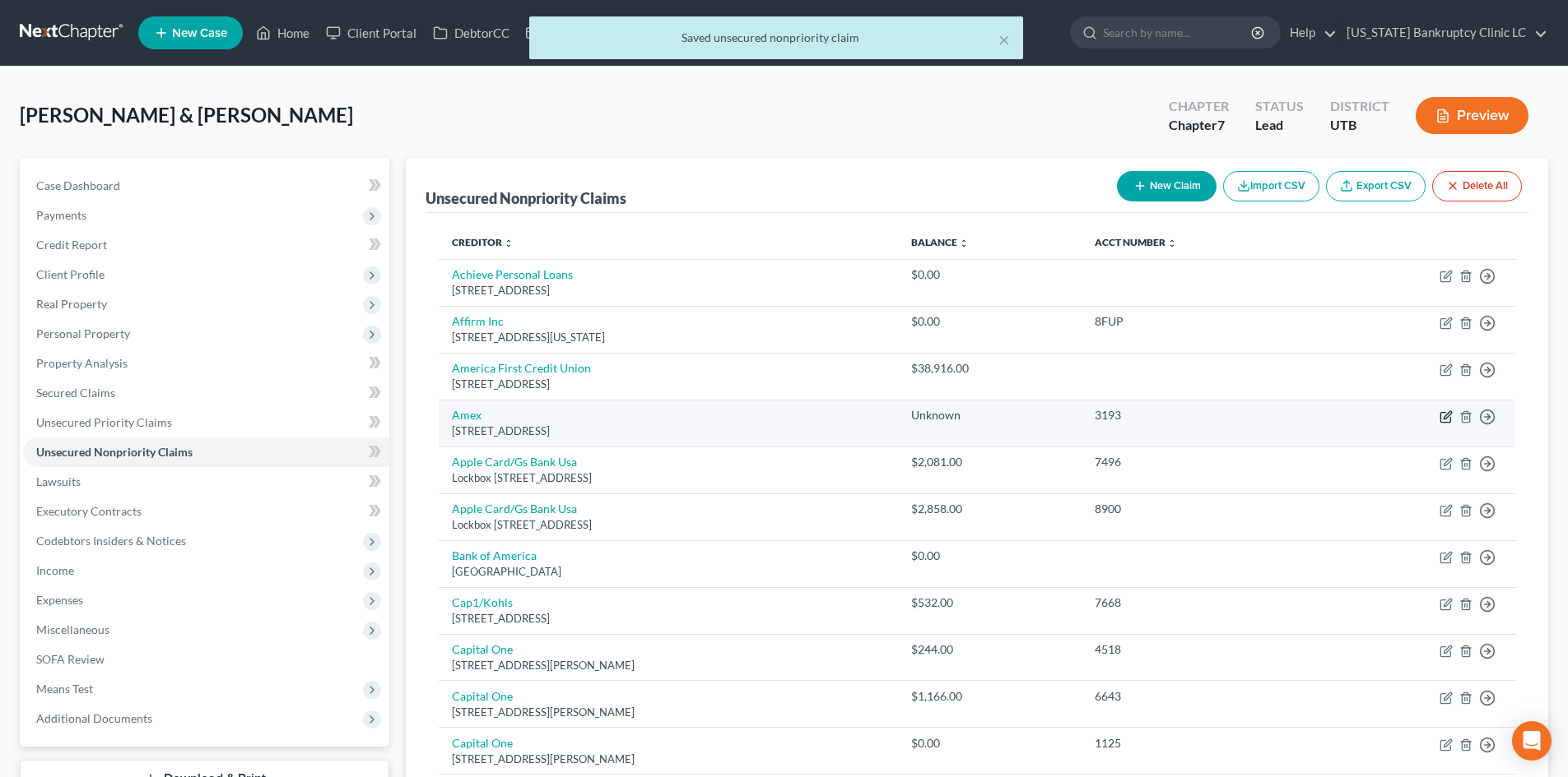
click at [1451, 417] on icon "button" at bounding box center [1445, 416] width 10 height 10
select select "45"
select select "2"
select select "1"
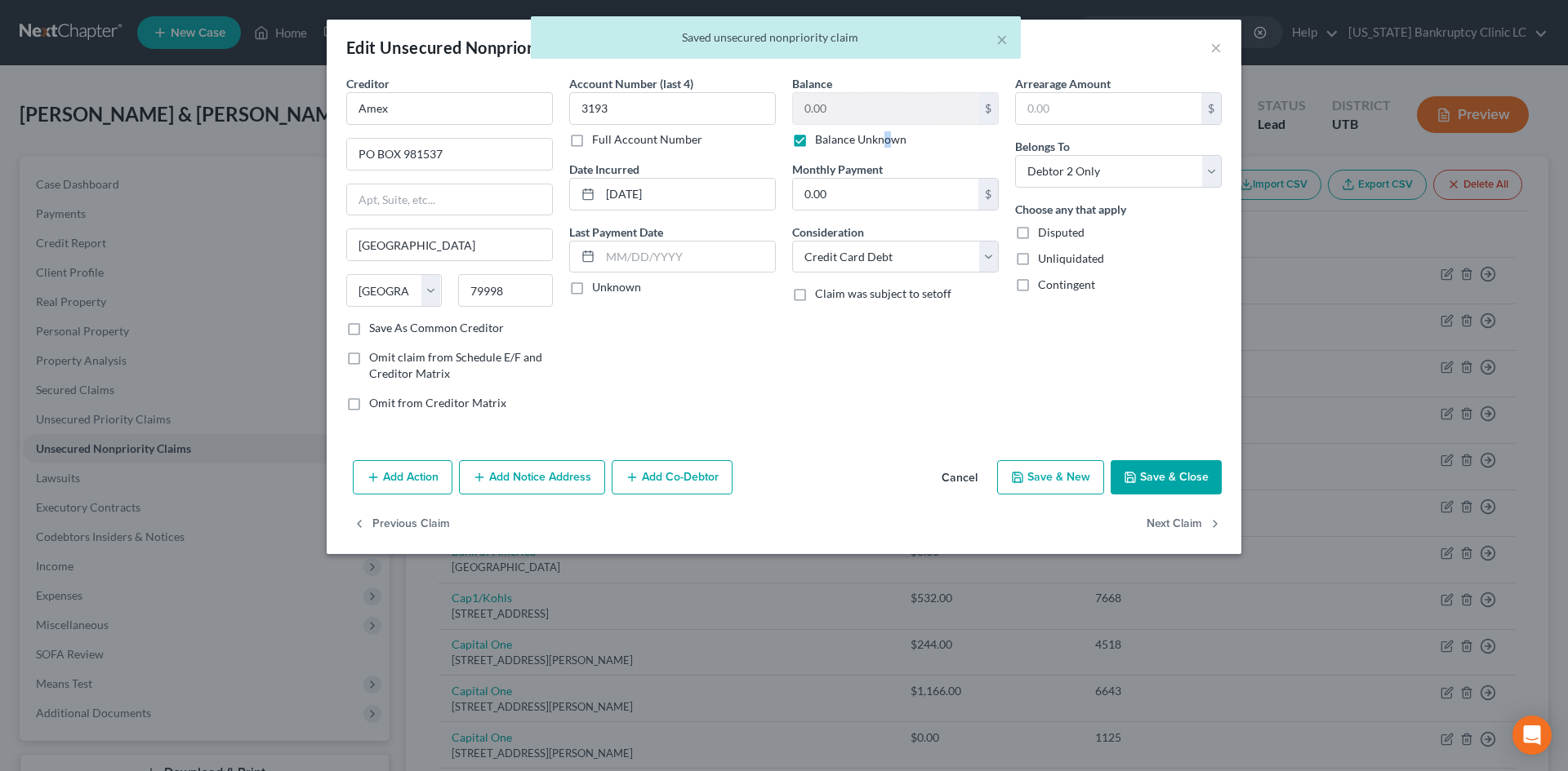
click at [887, 137] on label "Balance Unknown" at bounding box center [861, 139] width 91 height 16
drag, startPoint x: 657, startPoint y: 112, endPoint x: 588, endPoint y: 122, distance: 69.7
click at [595, 121] on input "3193" at bounding box center [672, 109] width 206 height 33
type input "3"
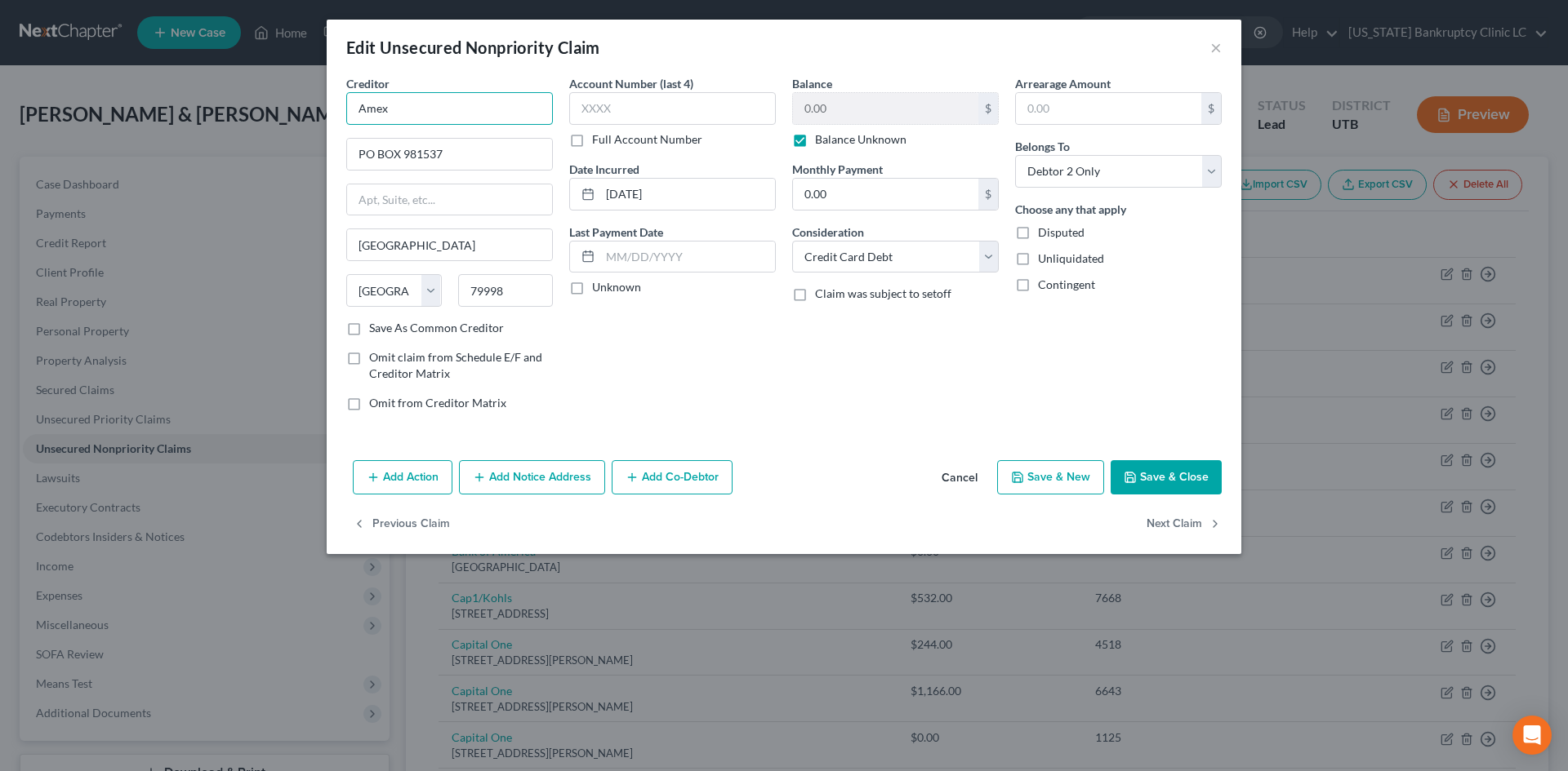
click at [478, 99] on input "Amex" at bounding box center [449, 109] width 206 height 33
click at [451, 133] on div "AMEX" at bounding box center [444, 137] width 170 height 16
type input "AMEX"
click at [1203, 464] on button "Save & Close" at bounding box center [1166, 478] width 111 height 34
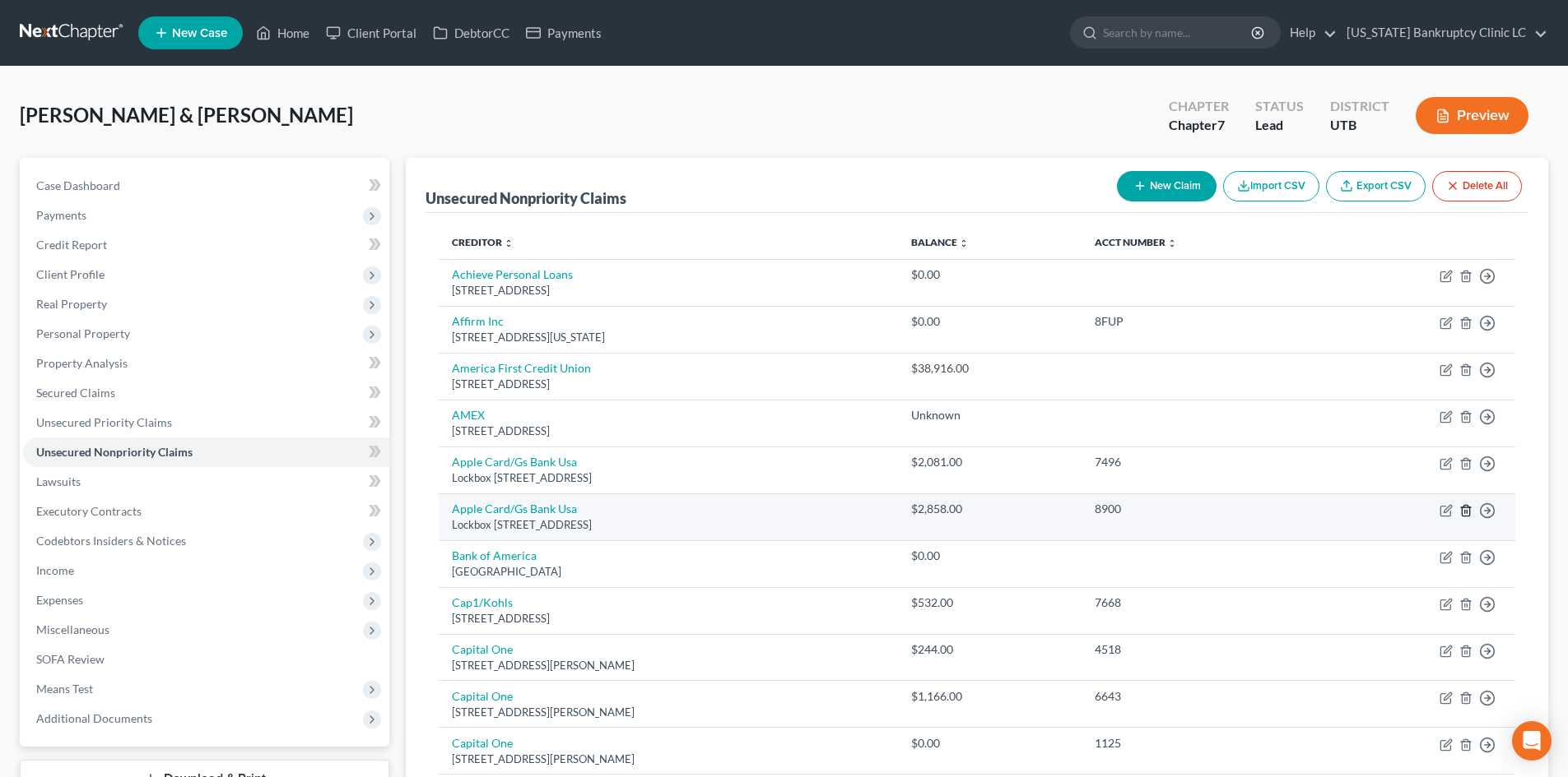
click at [1467, 509] on icon "button" at bounding box center [1465, 510] width 13 height 13
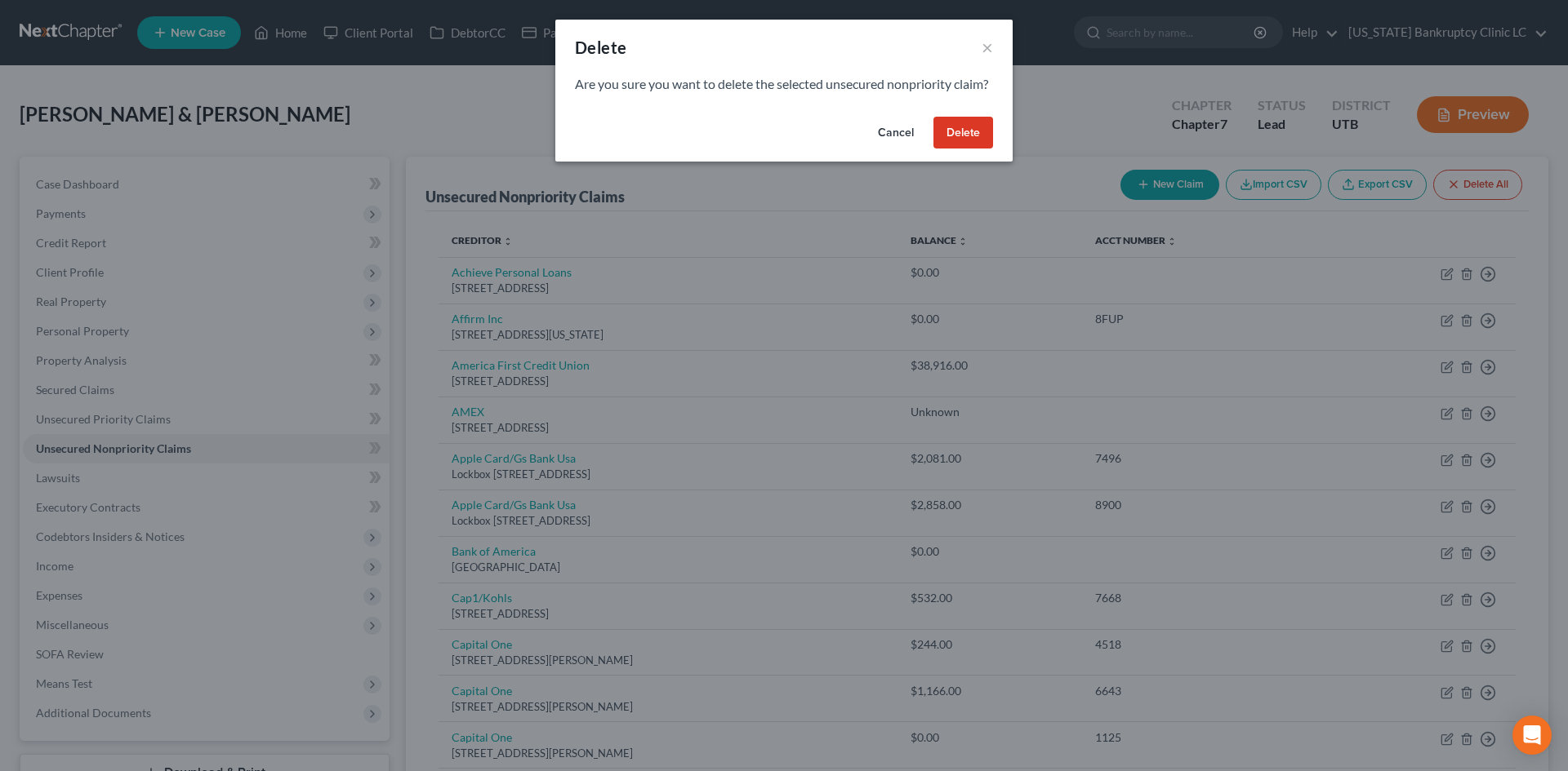
click at [968, 149] on button "Delete" at bounding box center [963, 133] width 60 height 33
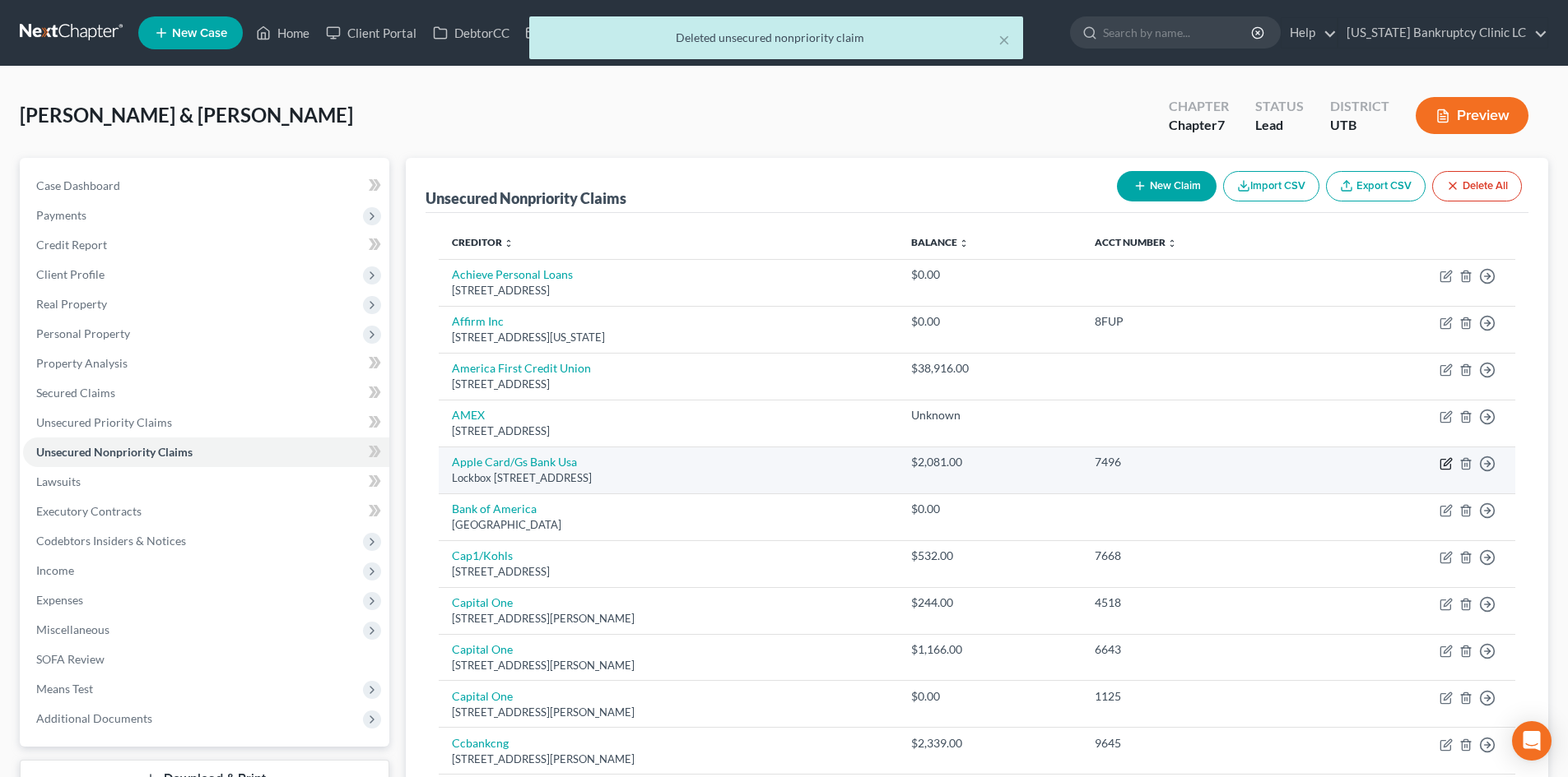
click at [1446, 462] on icon "button" at bounding box center [1447, 462] width 8 height 8
select select "39"
select select "2"
select select "1"
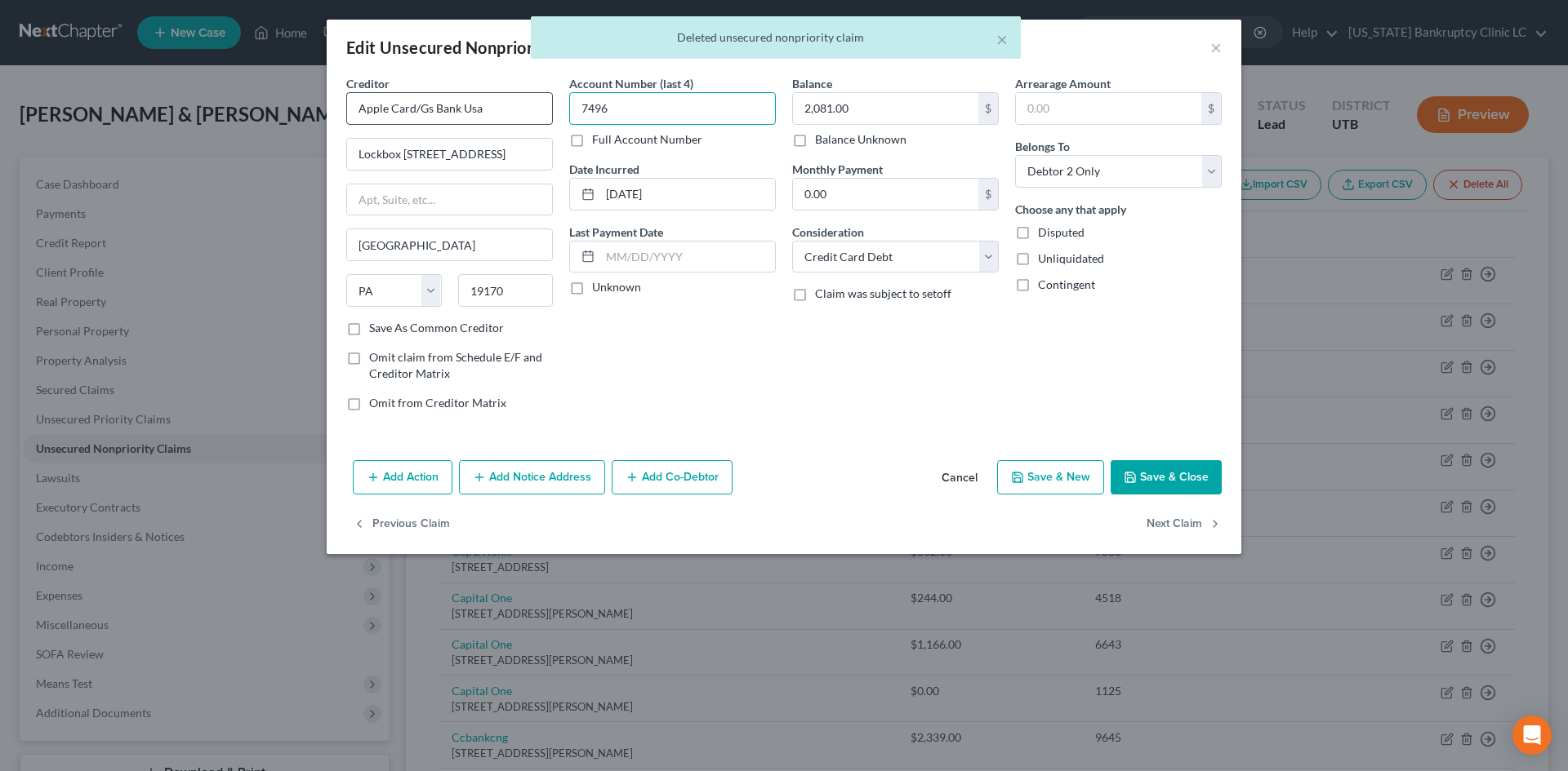
drag, startPoint x: 668, startPoint y: 111, endPoint x: 448, endPoint y: 109, distance: 220.0
click at [556, 88] on div "Creditor * Apple Card/Gs Bank Usa Lockbox 6112 Po Box 7247 Philadelphia State A…" at bounding box center [784, 249] width 892 height 349
click at [910, 111] on input "2,081.00" at bounding box center [885, 109] width 186 height 31
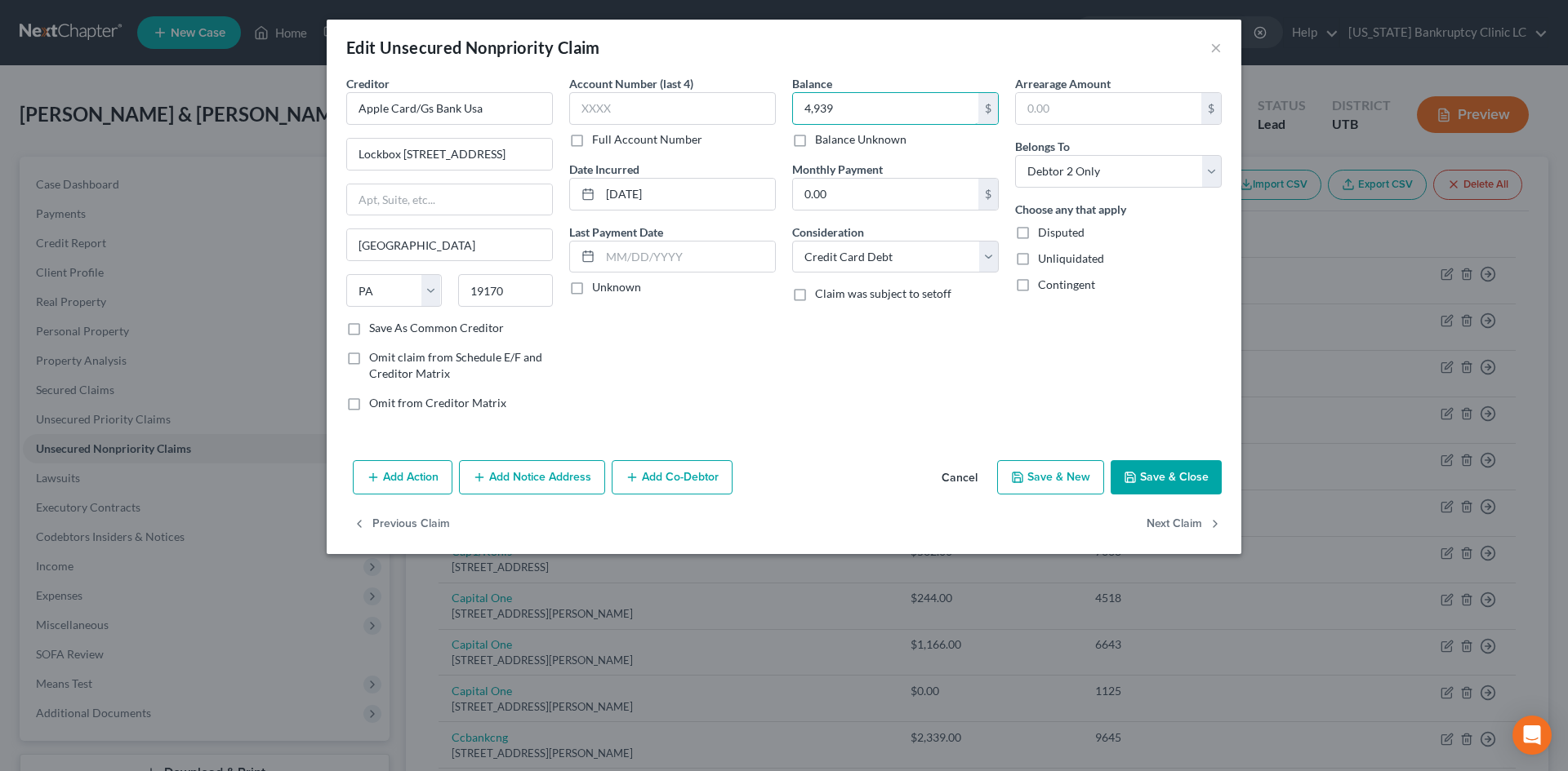
type input "4,939"
click at [1168, 481] on button "Save & Close" at bounding box center [1166, 478] width 111 height 34
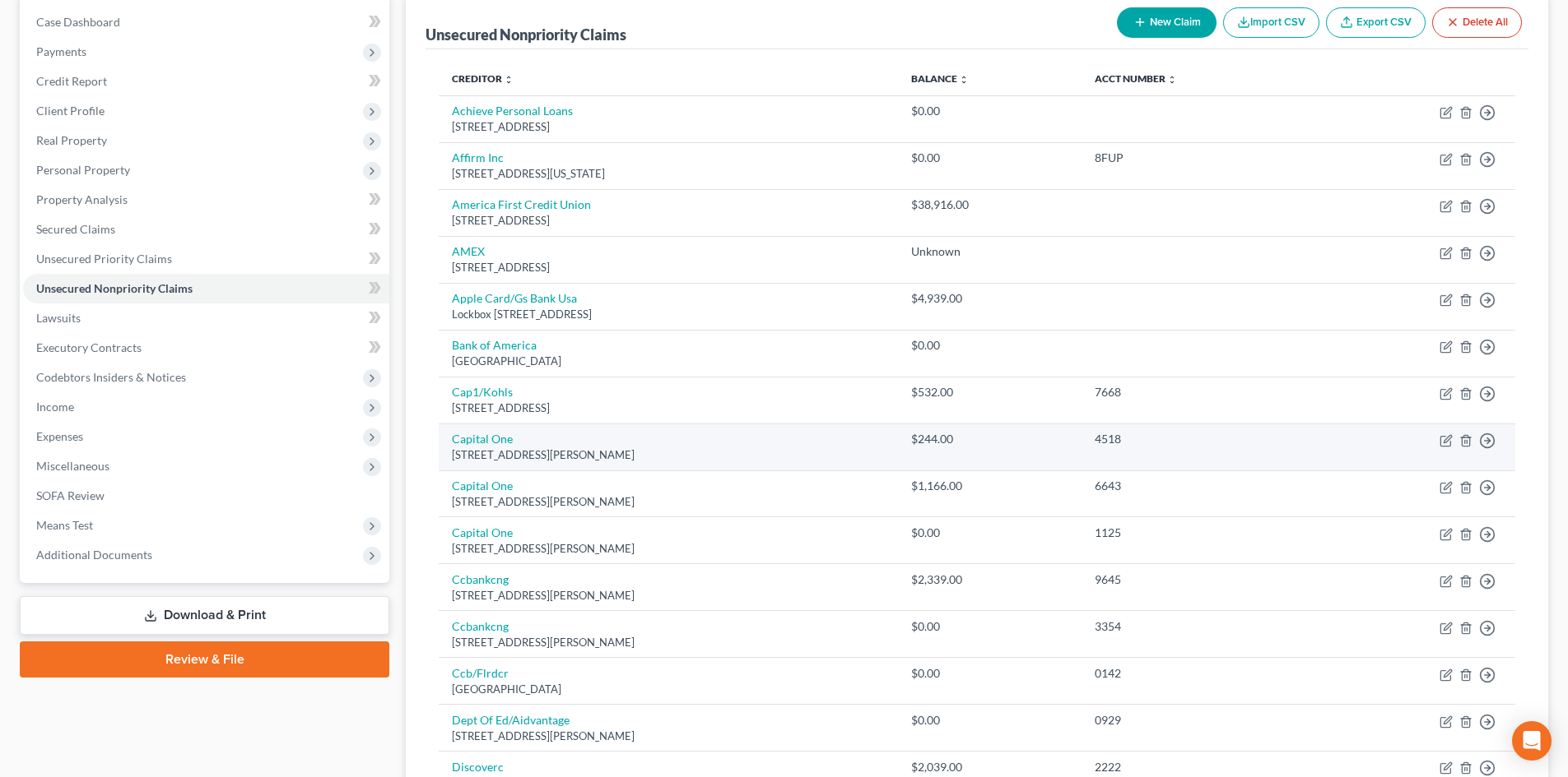
scroll to position [164, 0]
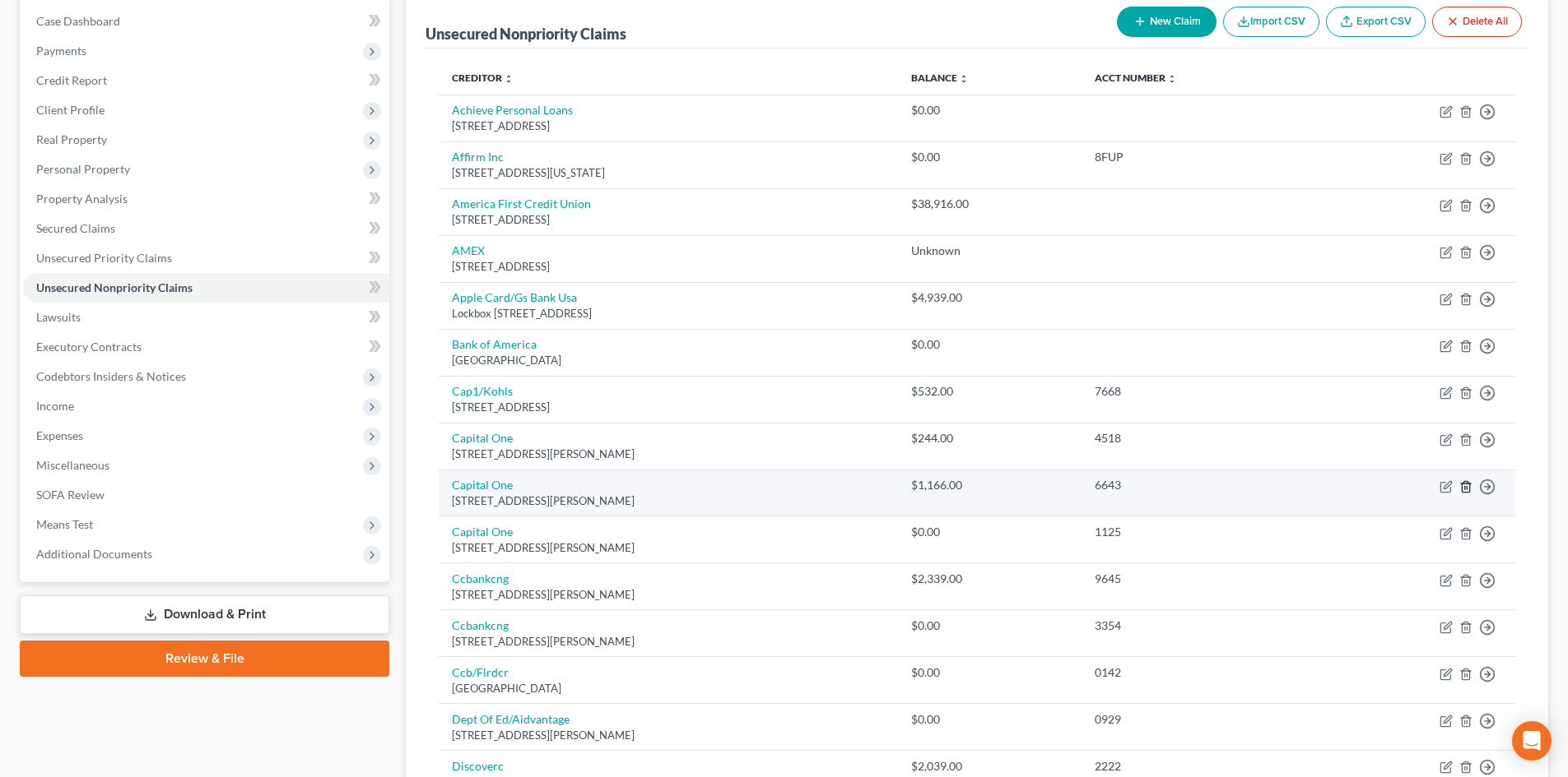
click at [1466, 483] on icon "button" at bounding box center [1465, 487] width 13 height 13
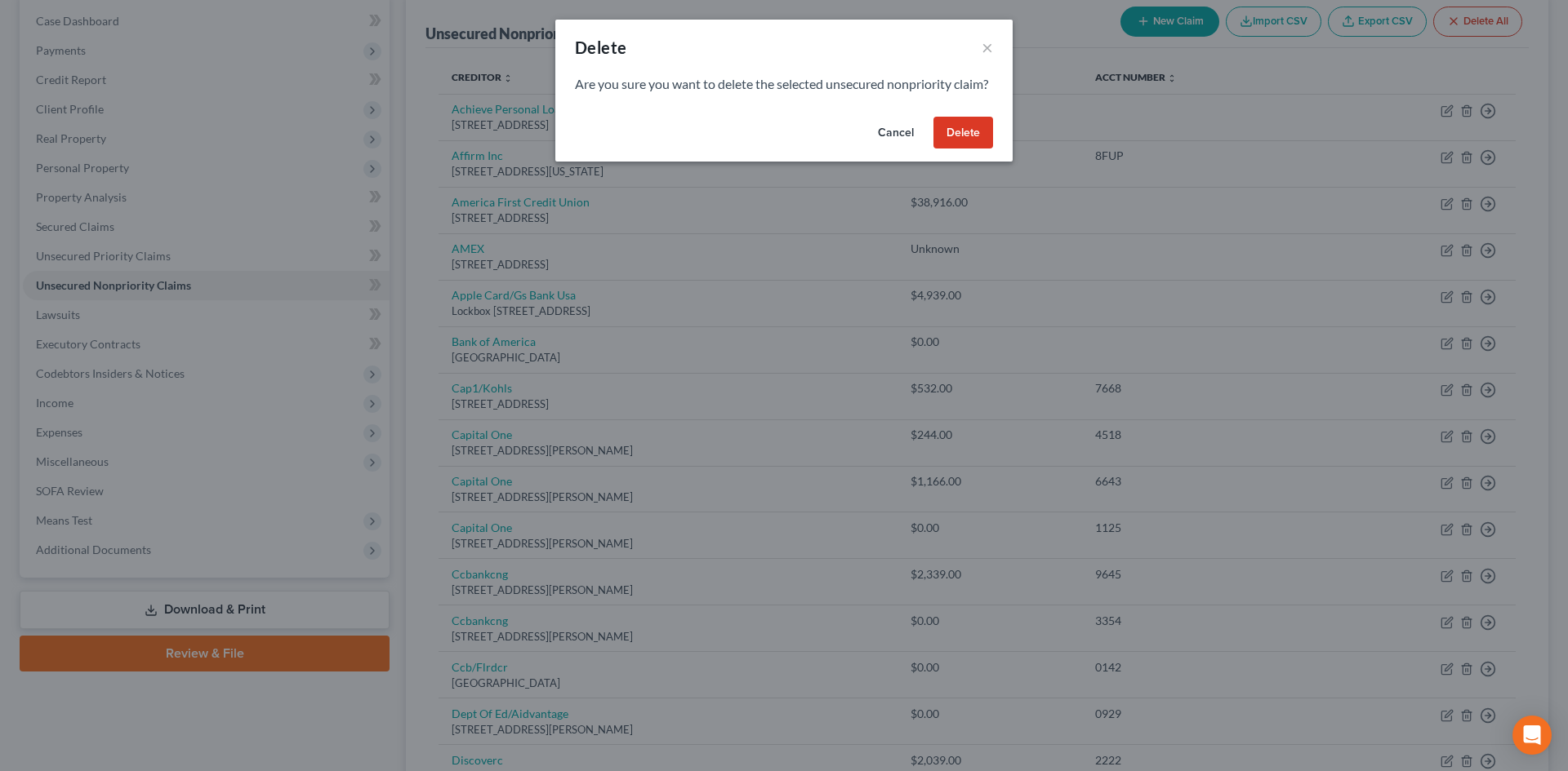
click at [965, 149] on button "Delete" at bounding box center [963, 133] width 60 height 33
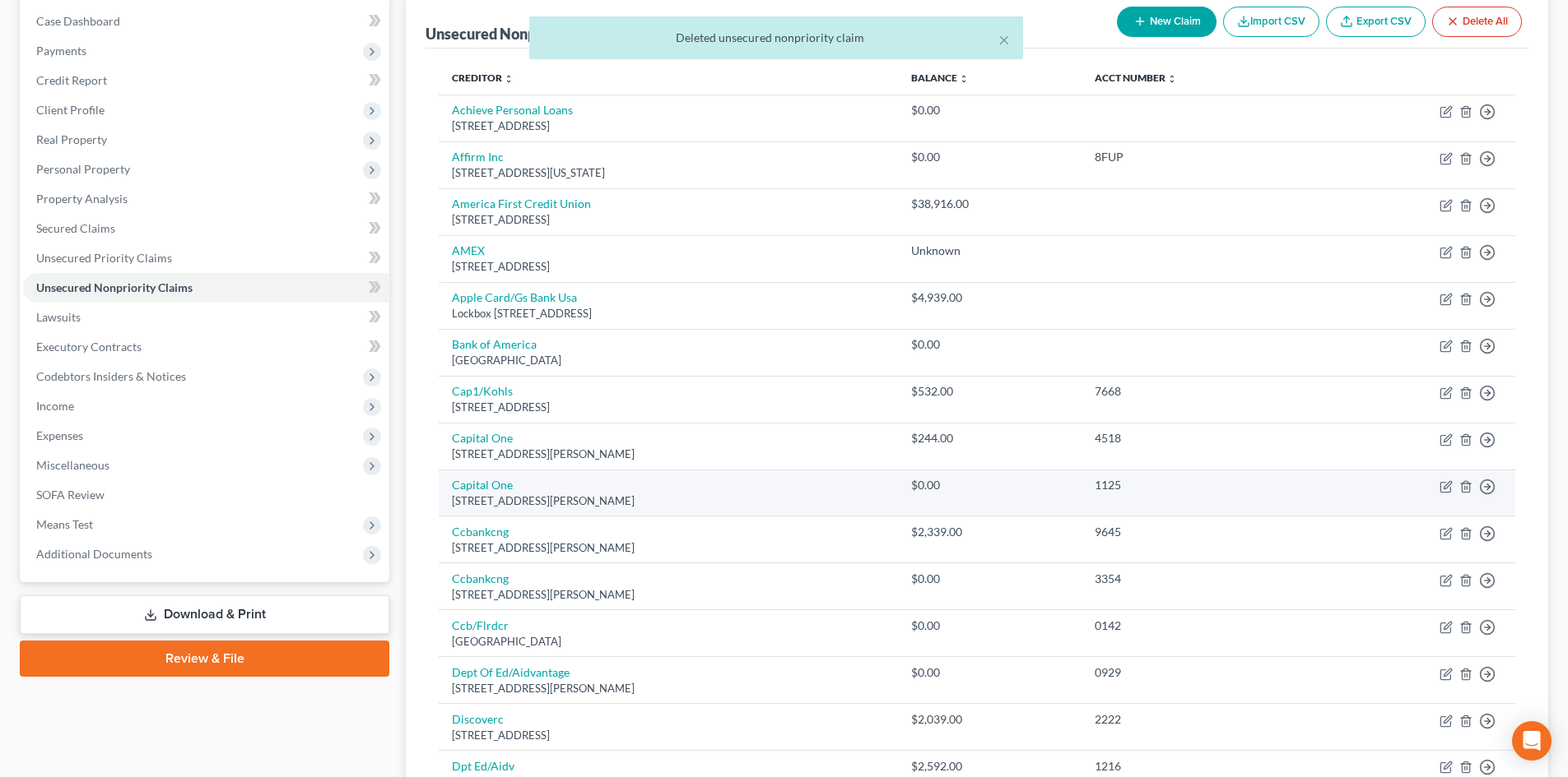
click at [1438, 438] on td "Move to D Move to E Move to G Move to Notice Only" at bounding box center [1418, 446] width 195 height 47
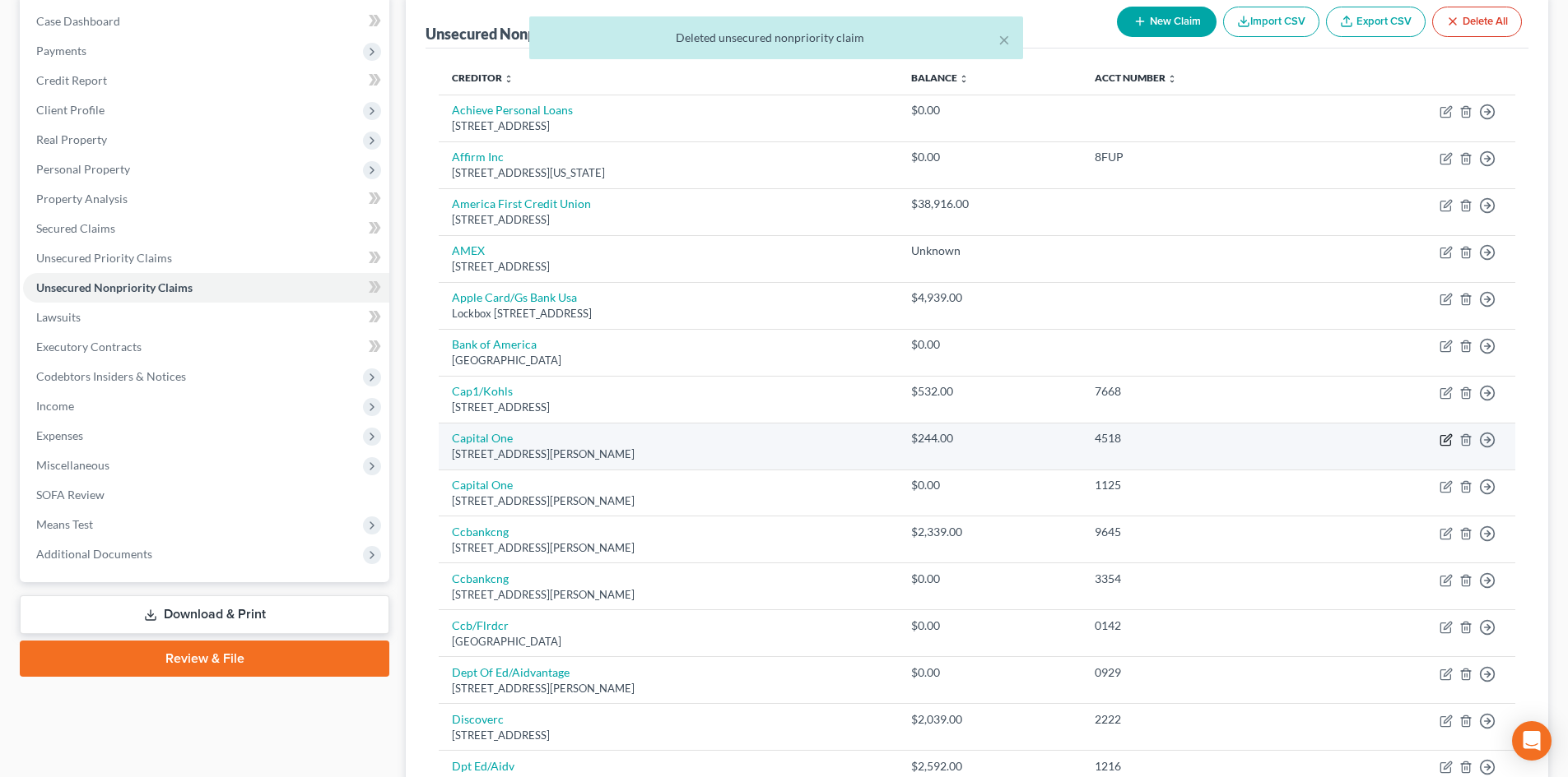
click at [1446, 444] on icon "button" at bounding box center [1445, 440] width 13 height 13
select select "48"
select select "2"
select select "1"
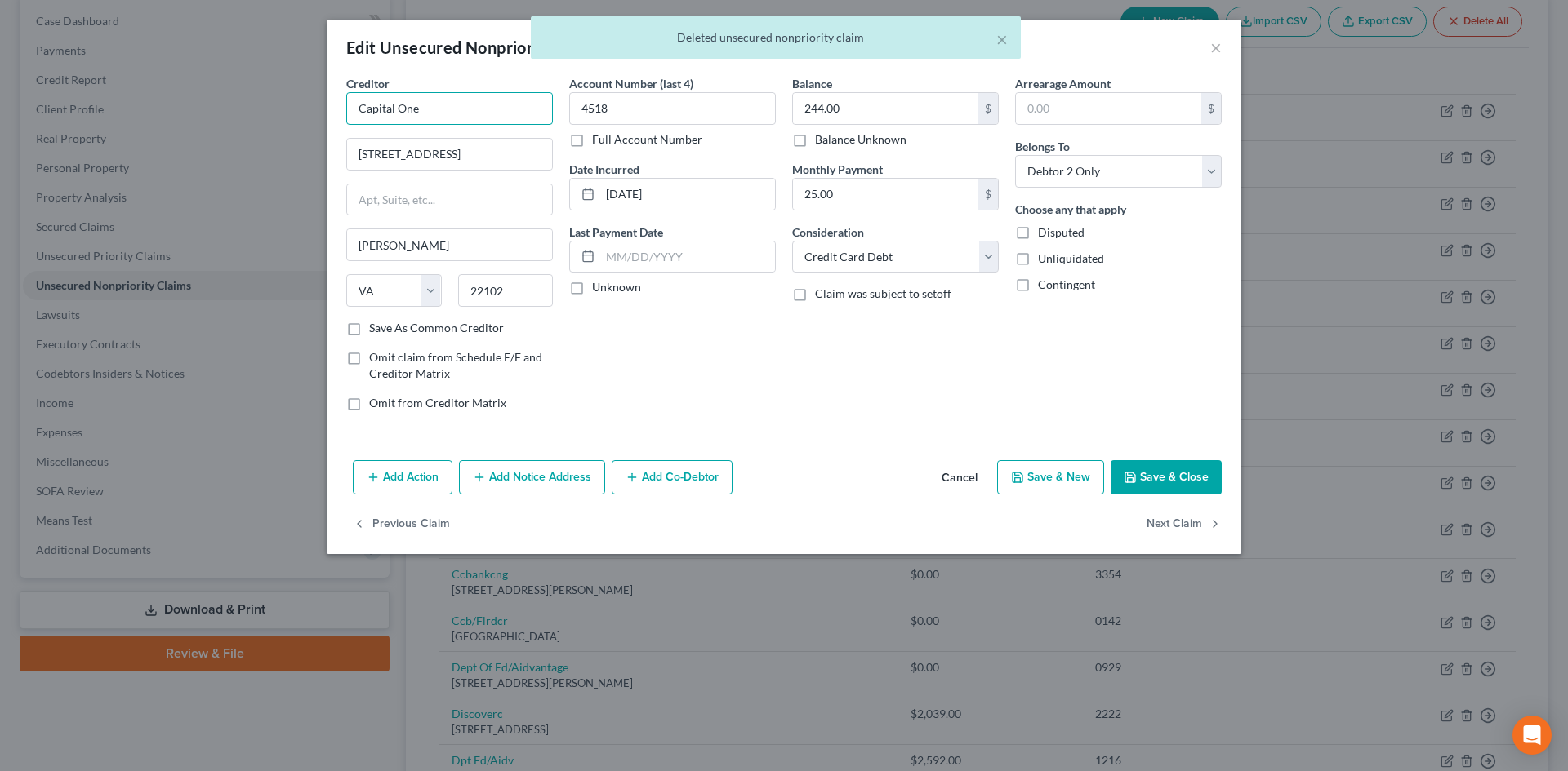
click at [526, 103] on input "Capital One" at bounding box center [449, 109] width 206 height 33
click at [642, 117] on input "4518" at bounding box center [672, 109] width 206 height 33
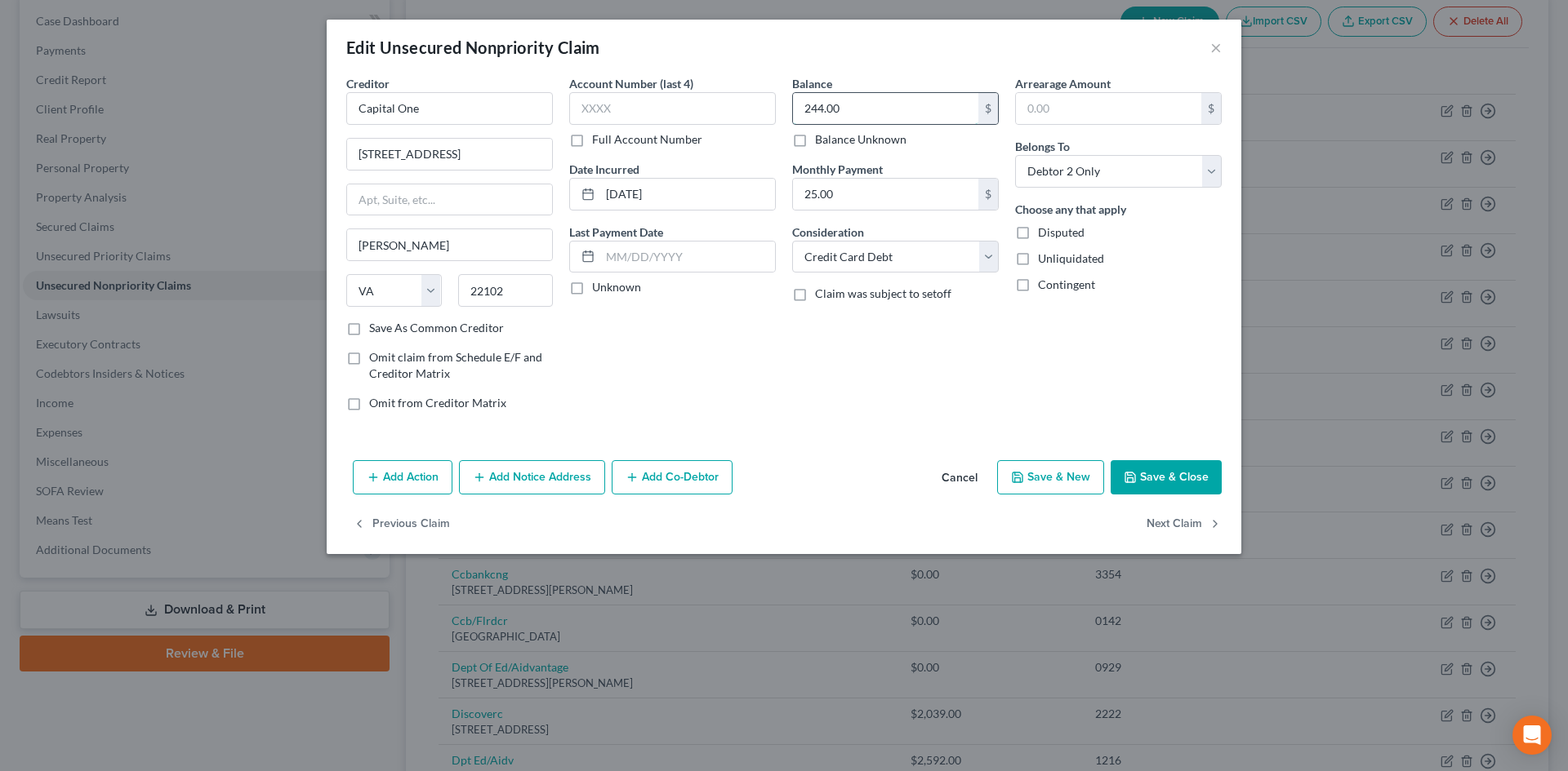
click at [853, 109] on input "244.00" at bounding box center [885, 109] width 186 height 31
type input "1,410"
click at [868, 191] on input "25.00" at bounding box center [885, 194] width 186 height 31
drag, startPoint x: 1170, startPoint y: 445, endPoint x: 1176, endPoint y: 482, distance: 37.5
click at [1171, 445] on div "Creditor * Capital One 1680 Capital One Drive McLean State AL AK AR AZ CA CO CT…" at bounding box center [784, 264] width 915 height 379
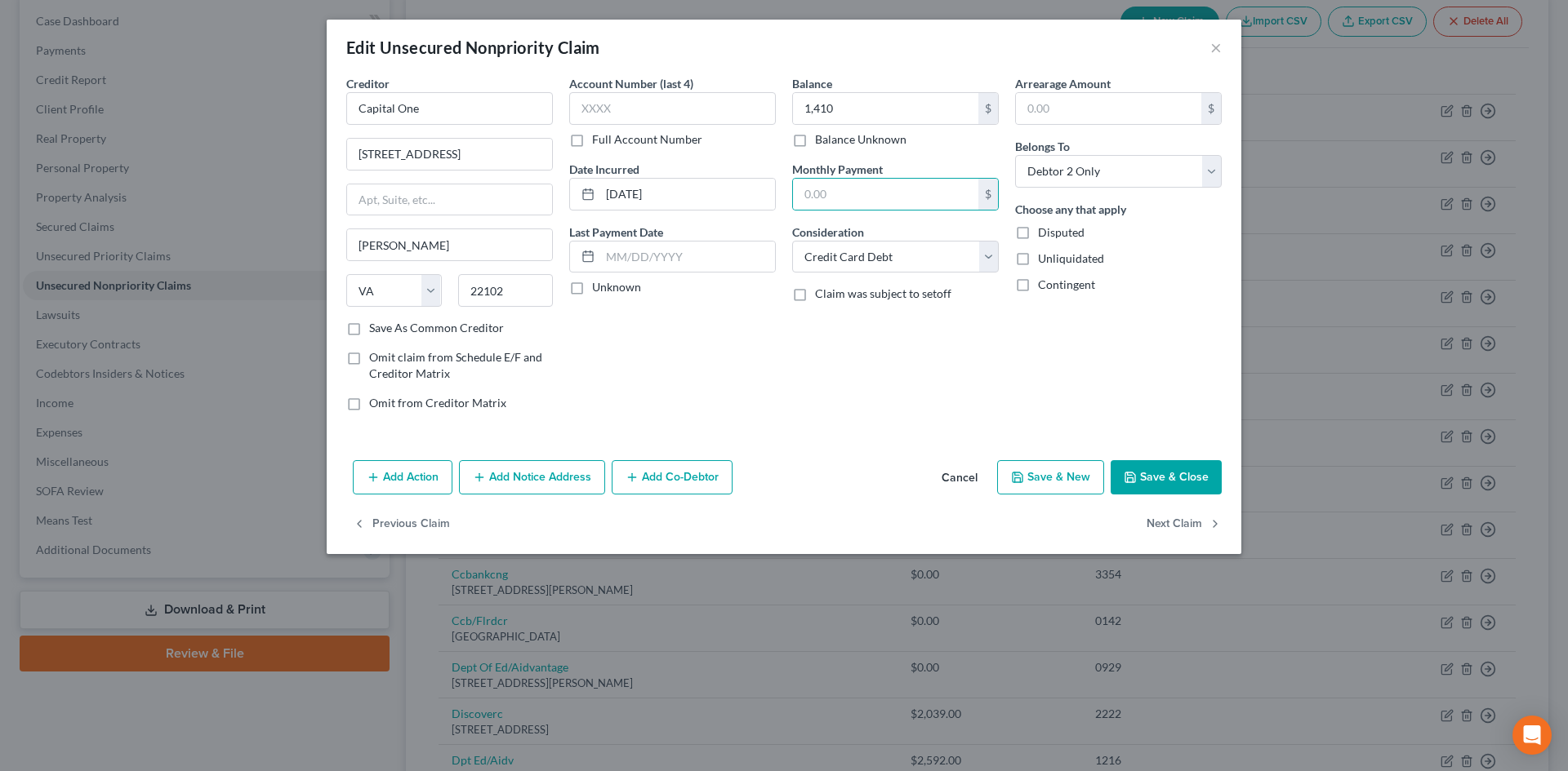
click at [1176, 482] on button "Save & Close" at bounding box center [1166, 478] width 111 height 34
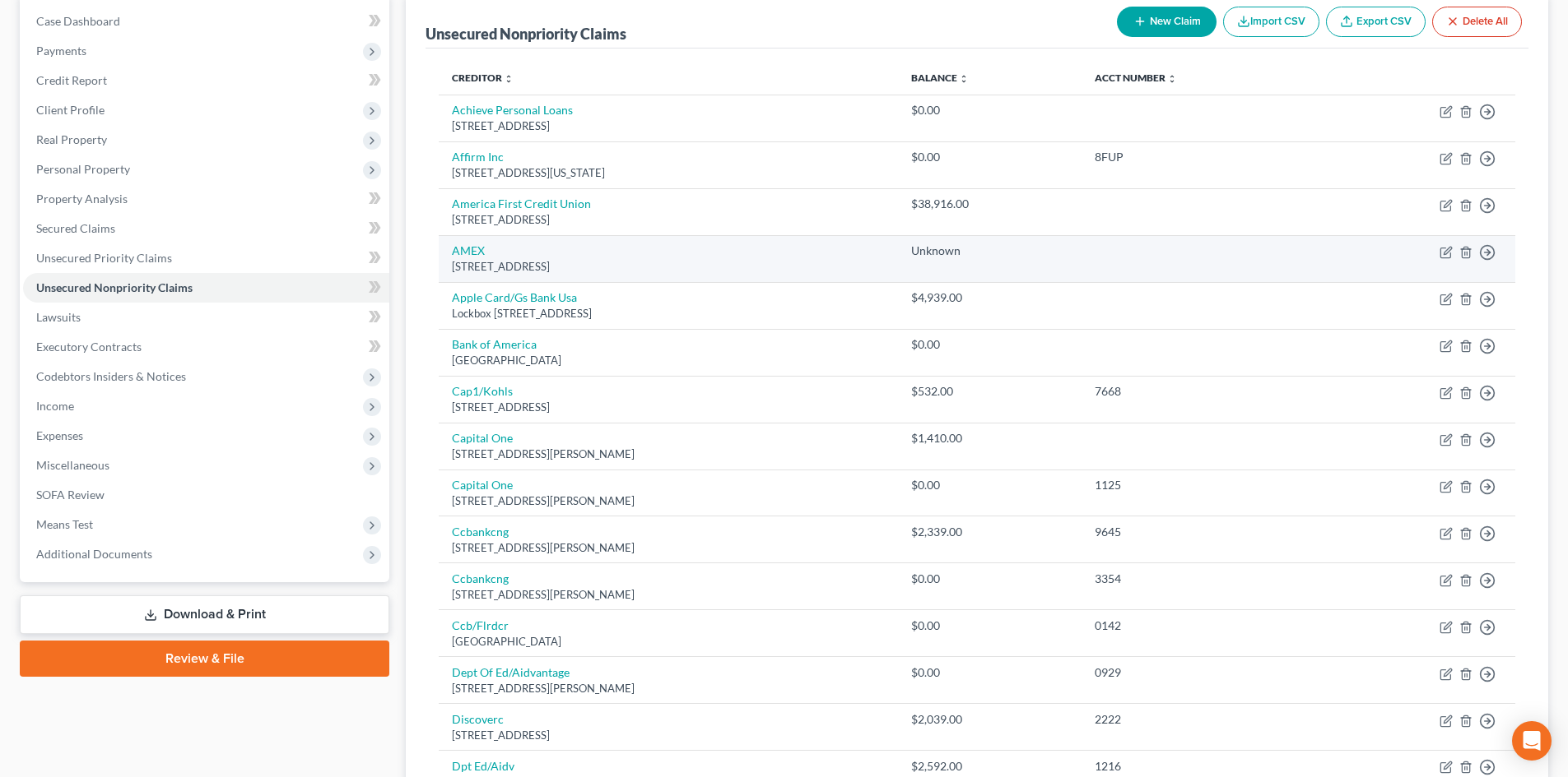
click at [1438, 254] on td "Move to D Move to E Move to G Move to Notice Only" at bounding box center [1418, 259] width 195 height 47
click at [1445, 252] on icon "button" at bounding box center [1447, 250] width 8 height 8
select select "45"
select select "2"
select select "1"
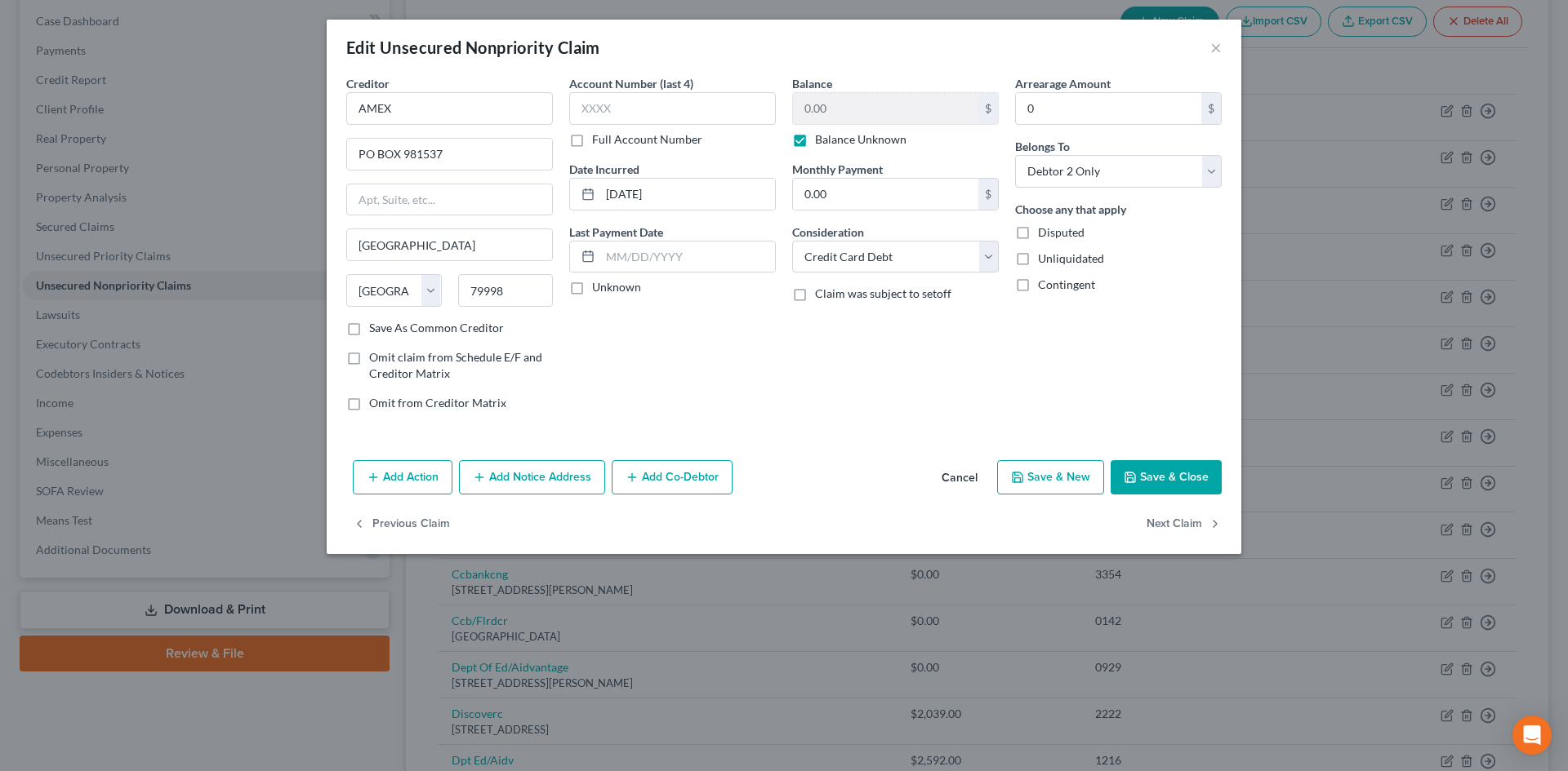
click at [848, 145] on label "Balance Unknown" at bounding box center [861, 139] width 91 height 16
click at [832, 142] on input "Balance Unknown" at bounding box center [827, 136] width 10 height 10
checkbox input "false"
drag, startPoint x: 683, startPoint y: 196, endPoint x: 1269, endPoint y: 494, distance: 657.4
click at [557, 192] on div "Creditor * AMEX PO BOX 981537 El Paso State AL AK AR AZ CA CO CT DE DC FL GA GU…" at bounding box center [784, 249] width 892 height 349
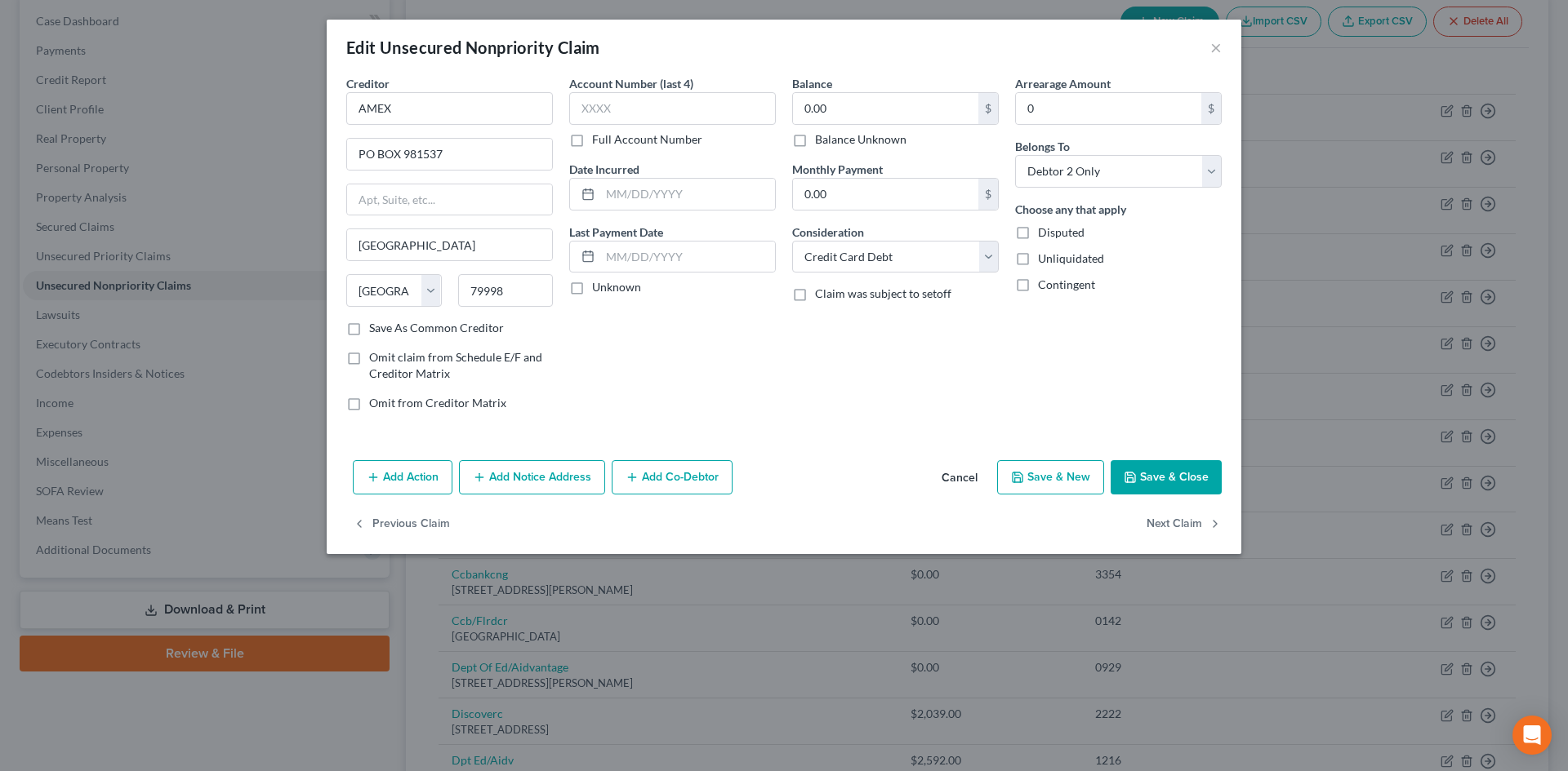
click at [1190, 478] on button "Save & Close" at bounding box center [1166, 478] width 111 height 34
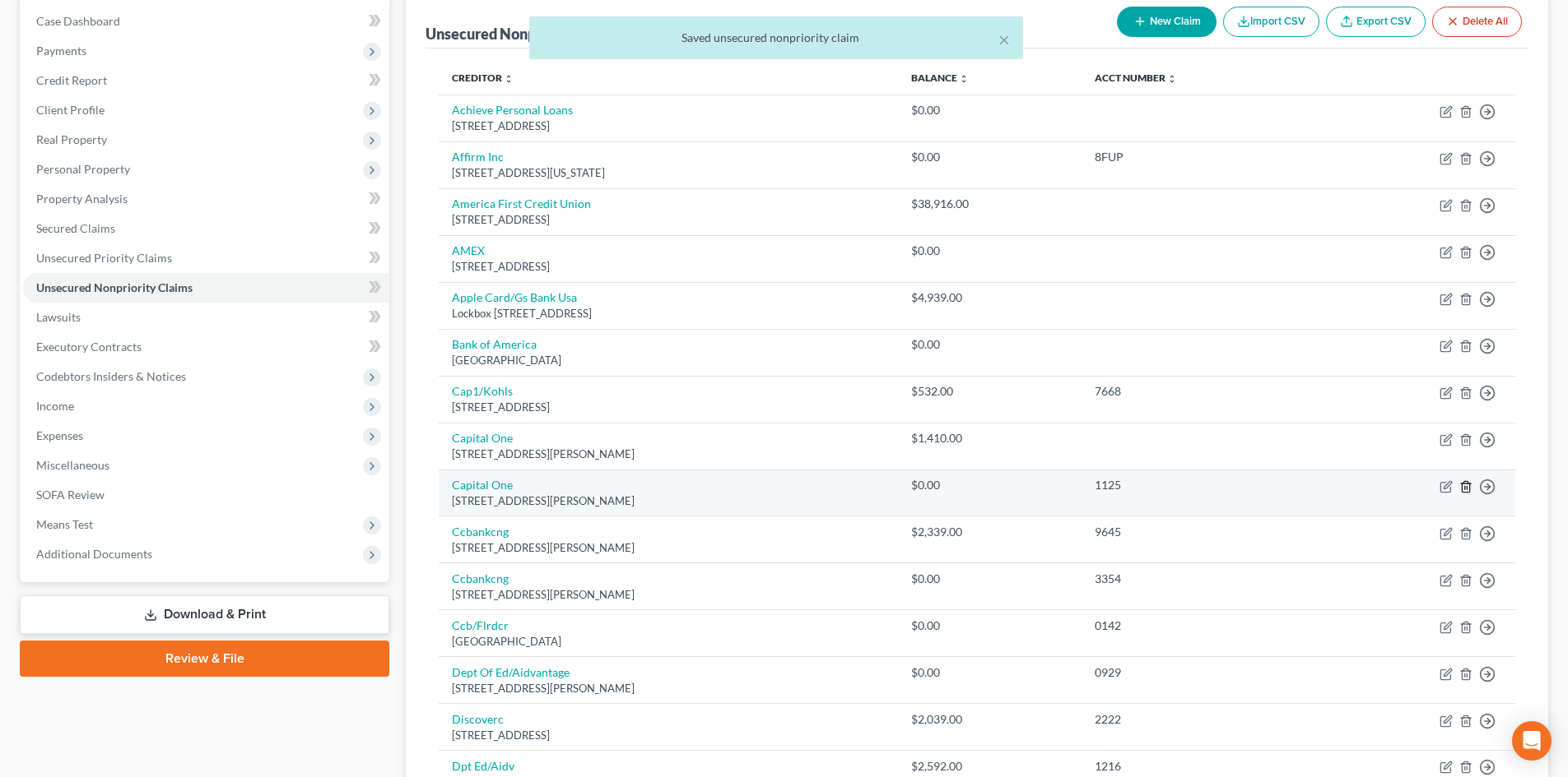
click at [1462, 489] on icon "button" at bounding box center [1465, 487] width 8 height 10
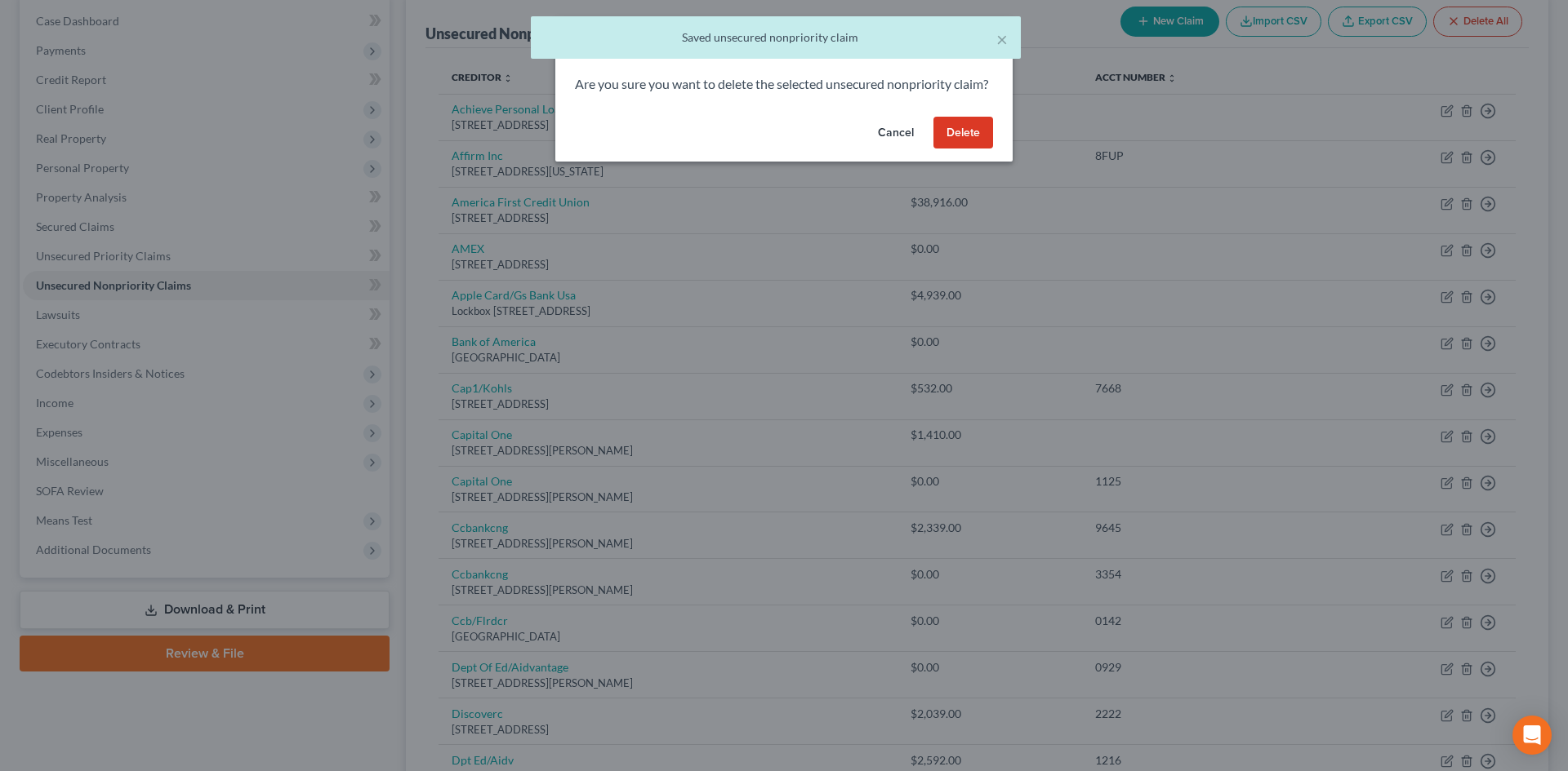
click at [964, 149] on button "Delete" at bounding box center [963, 133] width 60 height 33
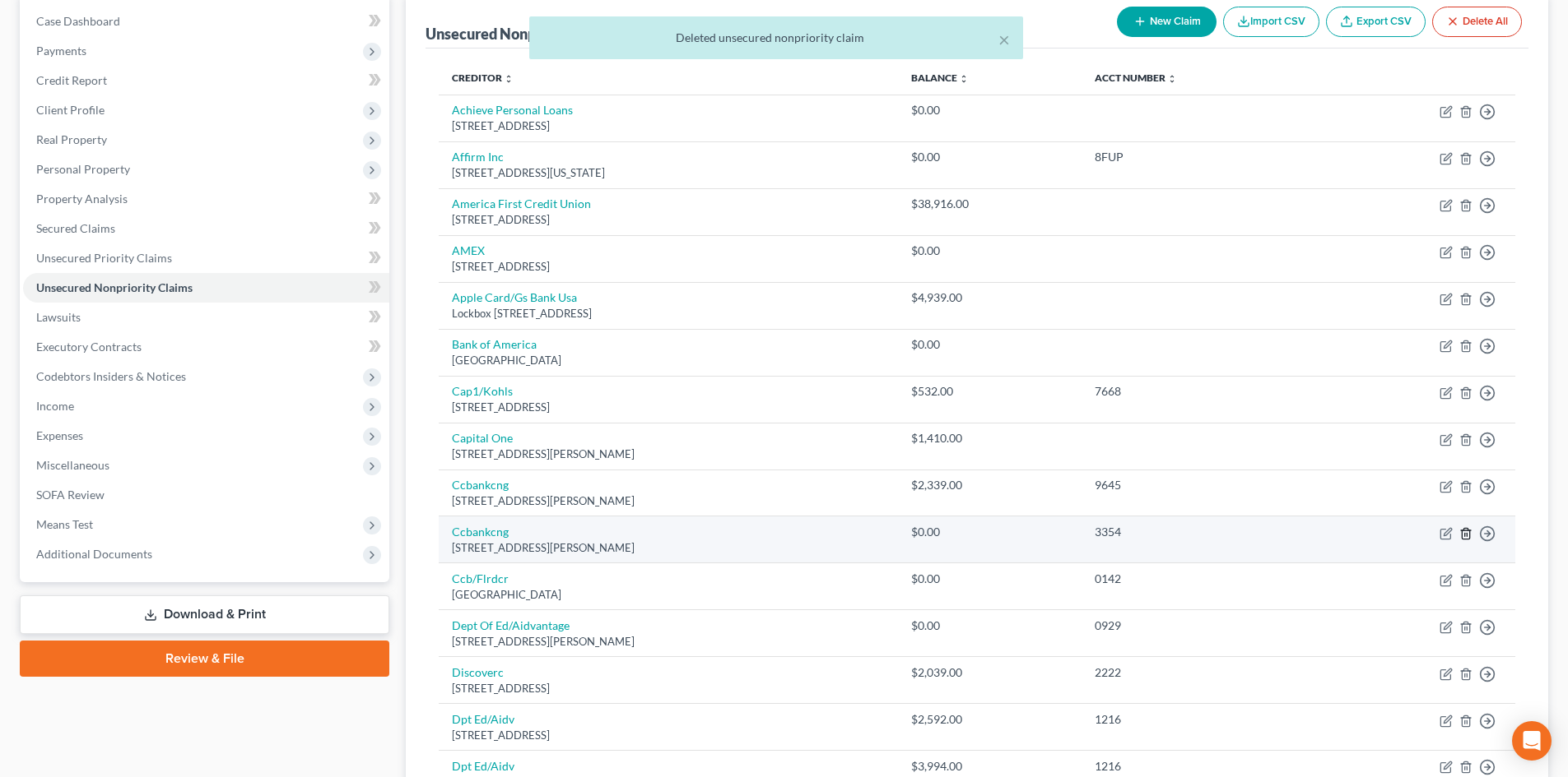
click at [1463, 531] on icon "button" at bounding box center [1465, 534] width 8 height 10
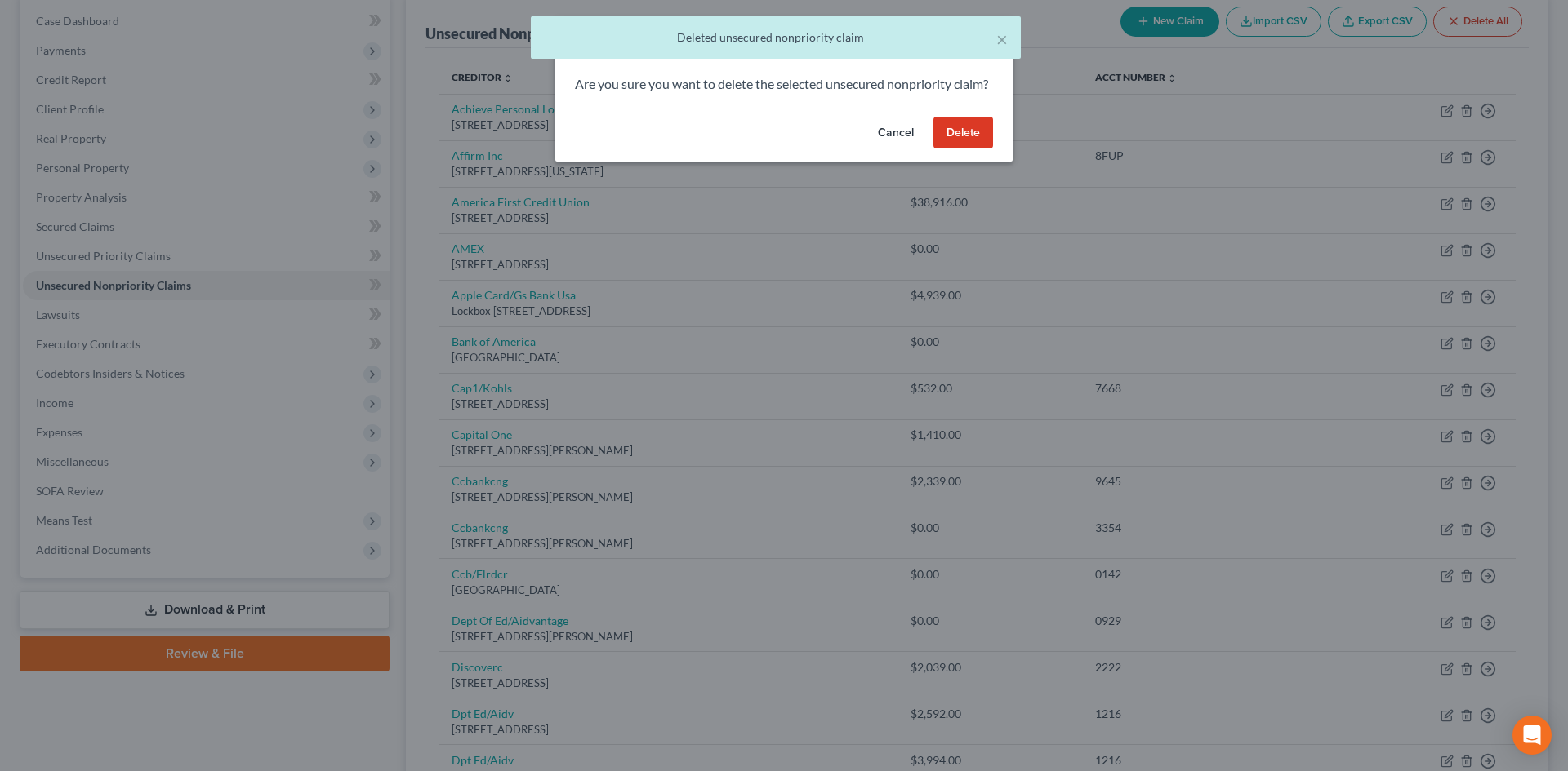
click at [954, 149] on button "Delete" at bounding box center [963, 133] width 60 height 33
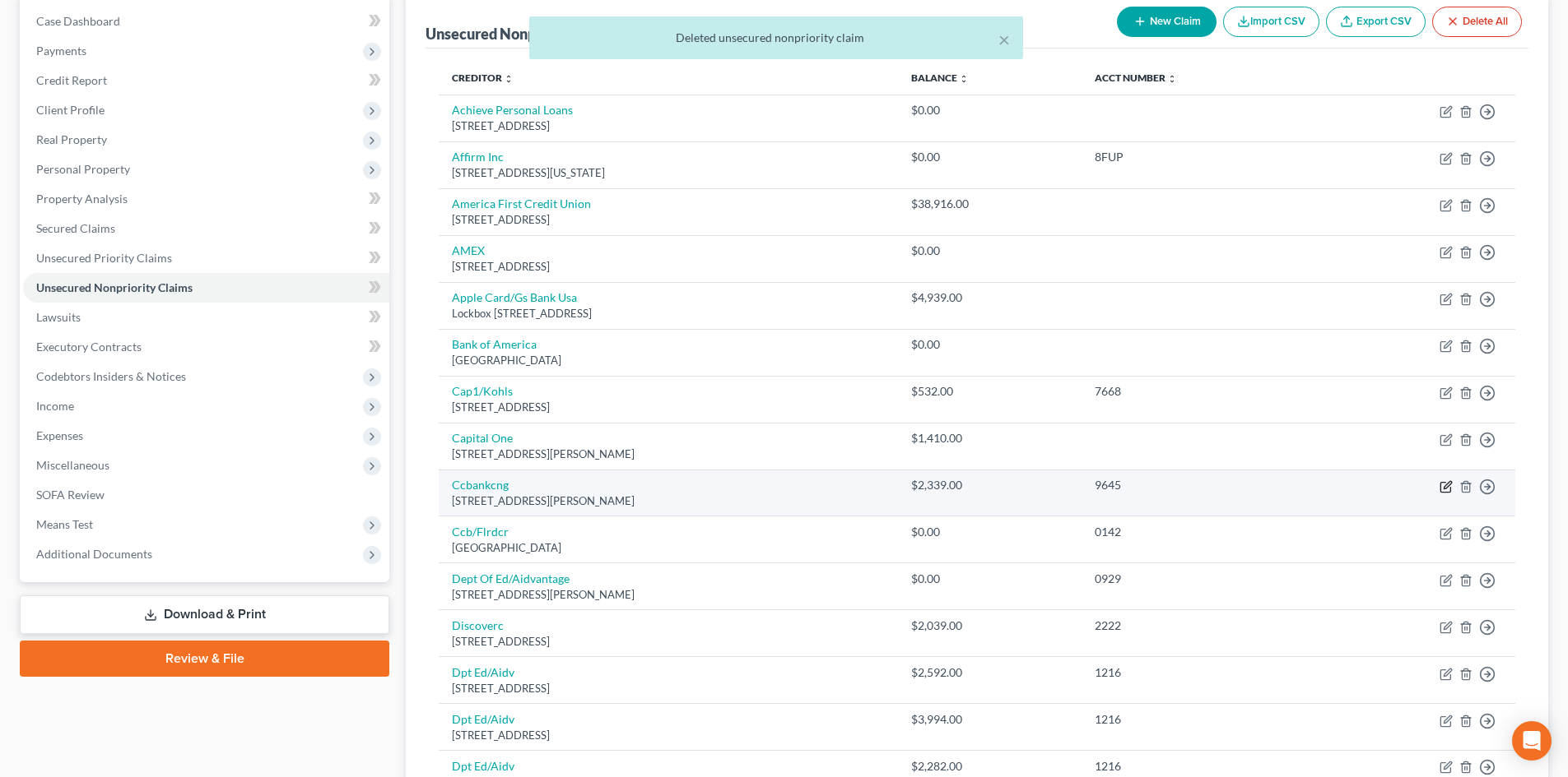
click at [1448, 488] on icon "button" at bounding box center [1445, 487] width 13 height 13
select select "36"
select select "1"
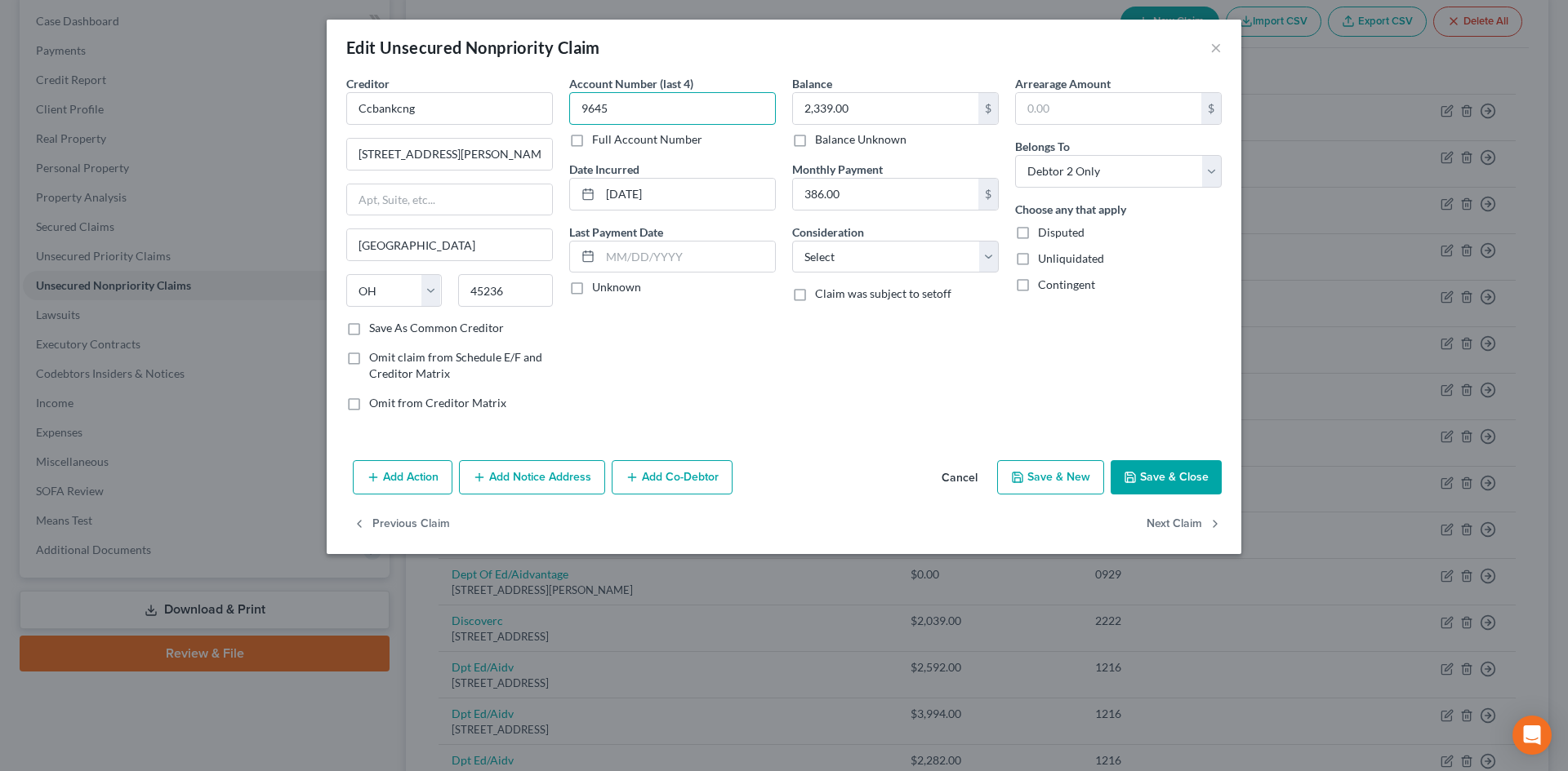
drag, startPoint x: 592, startPoint y: 110, endPoint x: 598, endPoint y: 119, distance: 10.8
click at [560, 110] on div "Creditor * Ccbankcng 7755 Montgomery Rd Cincinnati State AL AK AR AZ CA CO CT D…" at bounding box center [784, 249] width 892 height 349
drag, startPoint x: 684, startPoint y: 197, endPoint x: 860, endPoint y: 122, distance: 191.3
click at [570, 206] on div "07-27-2025" at bounding box center [672, 194] width 206 height 33
click at [490, 115] on input "Ccbankcng" at bounding box center [449, 109] width 206 height 33
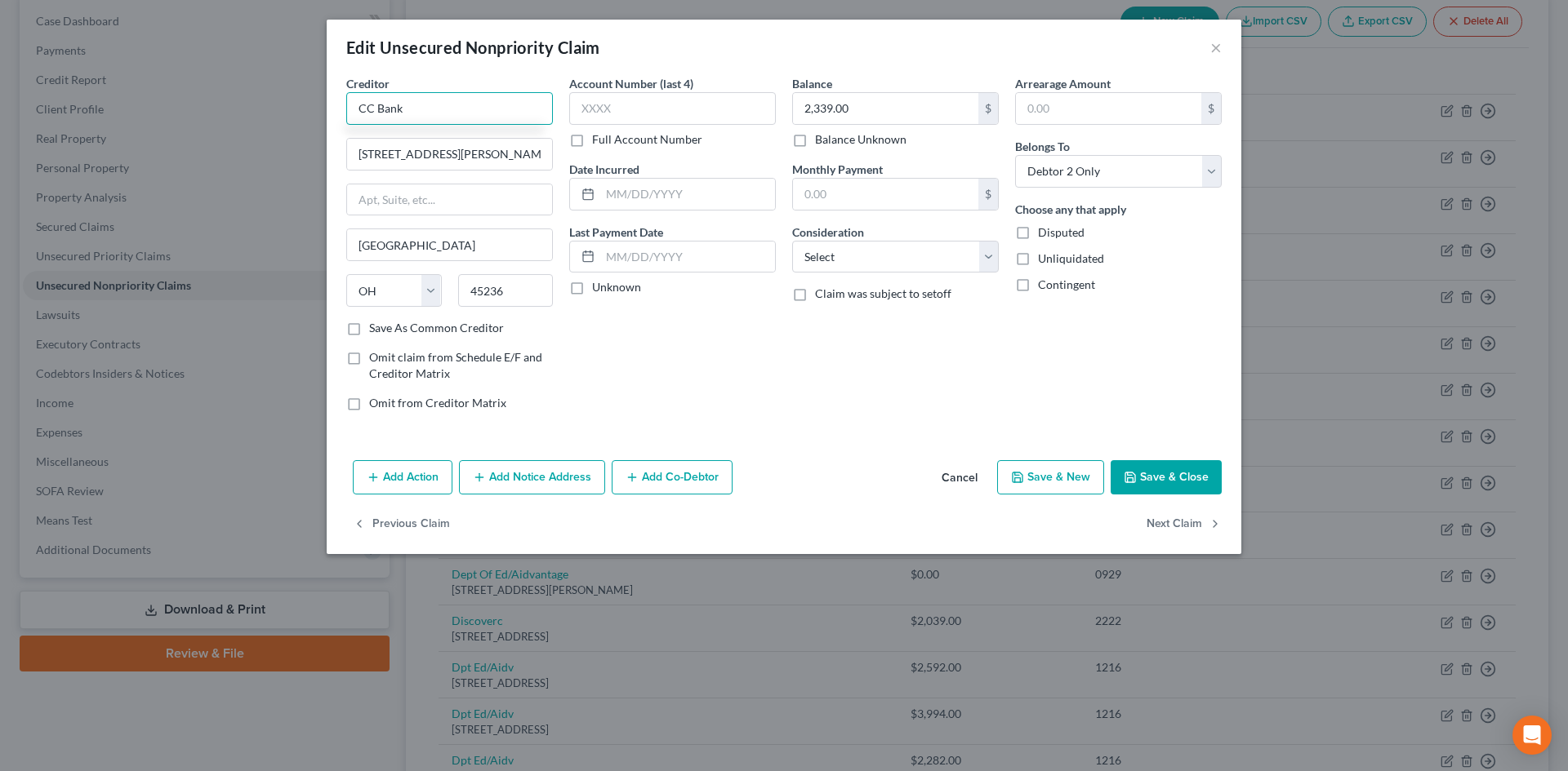
type input "CC Bank"
click at [1168, 488] on button "Save & Close" at bounding box center [1166, 478] width 111 height 34
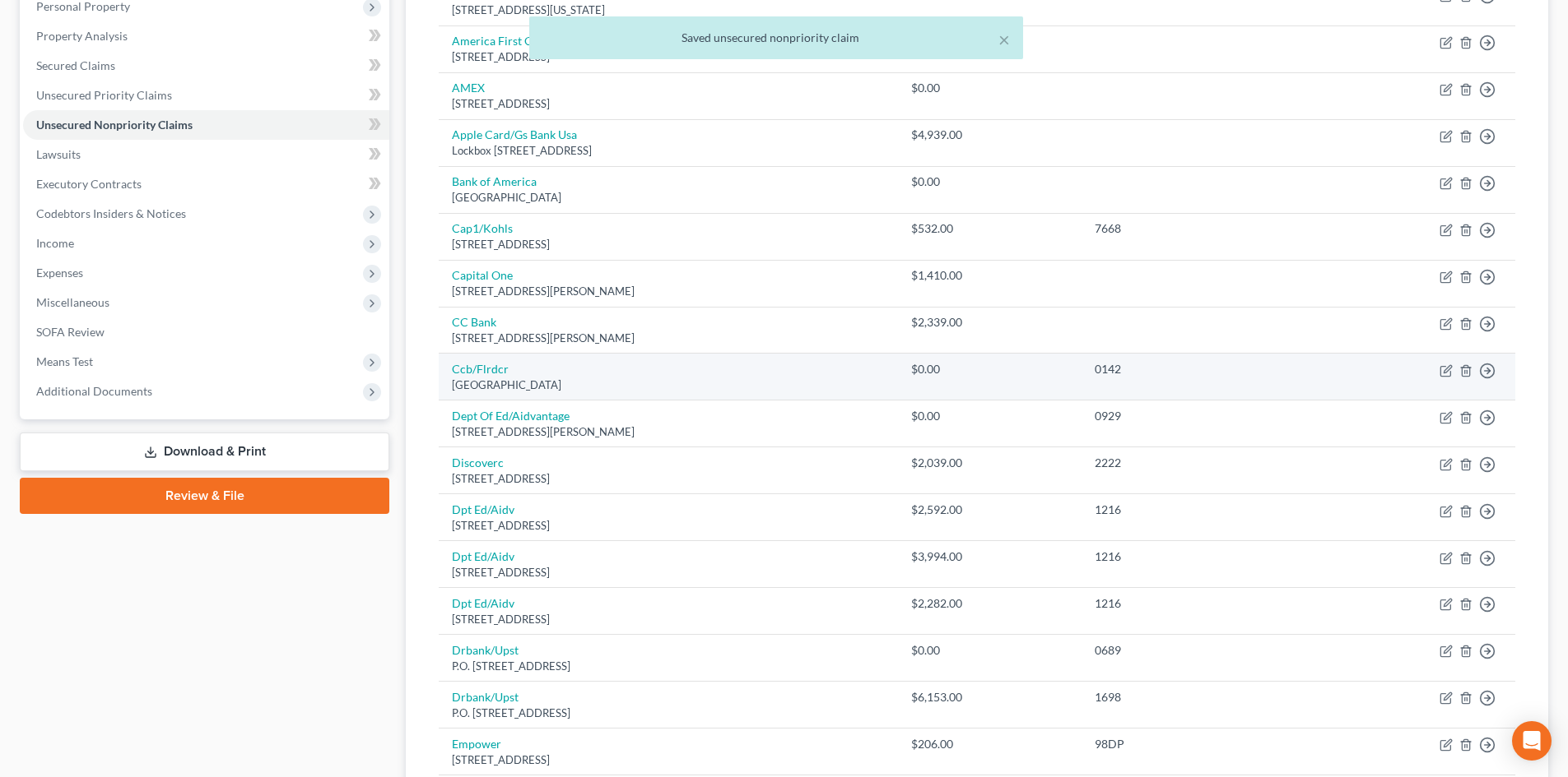
scroll to position [329, 0]
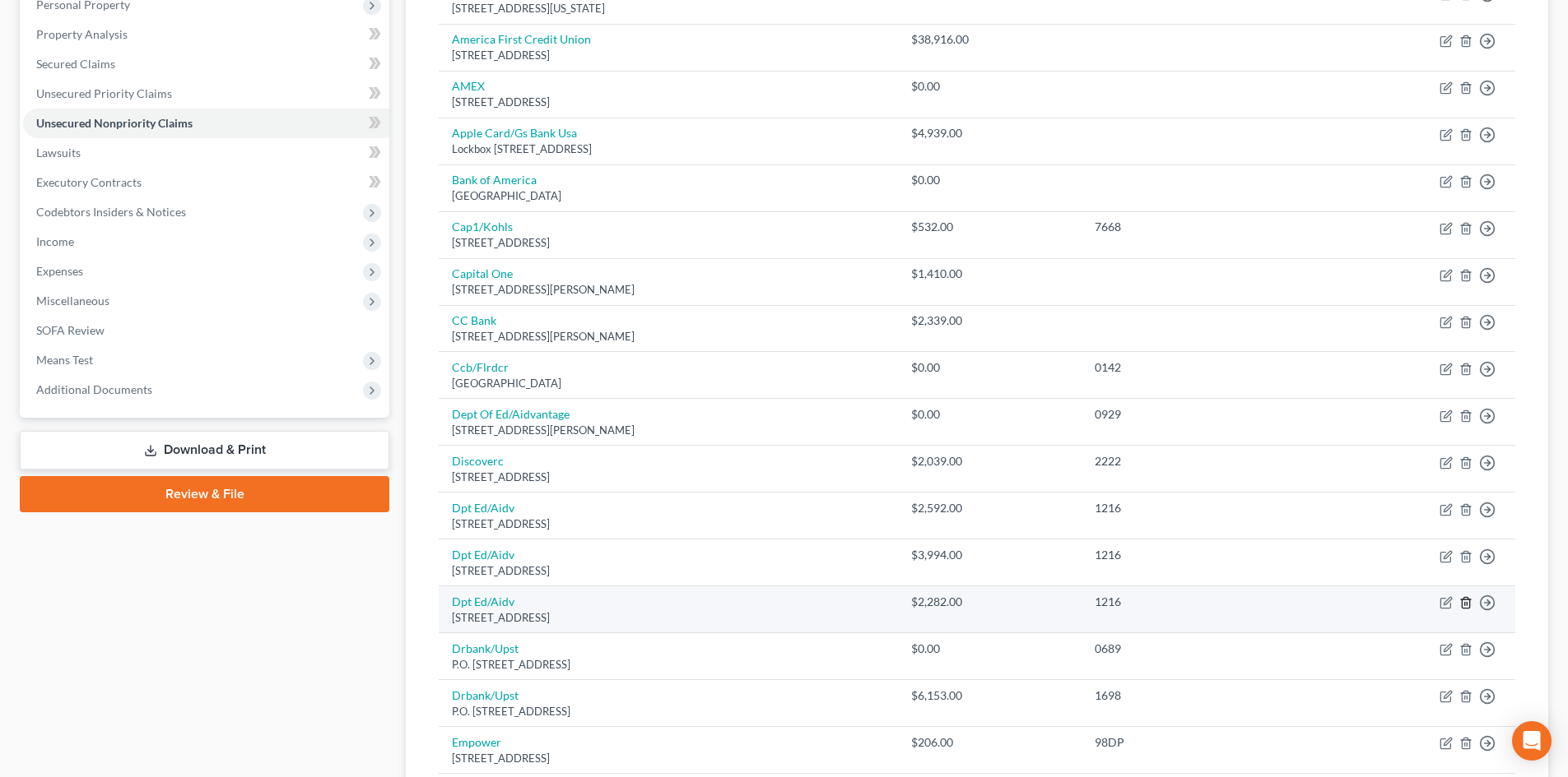
click at [1468, 602] on icon "button" at bounding box center [1465, 602] width 13 height 13
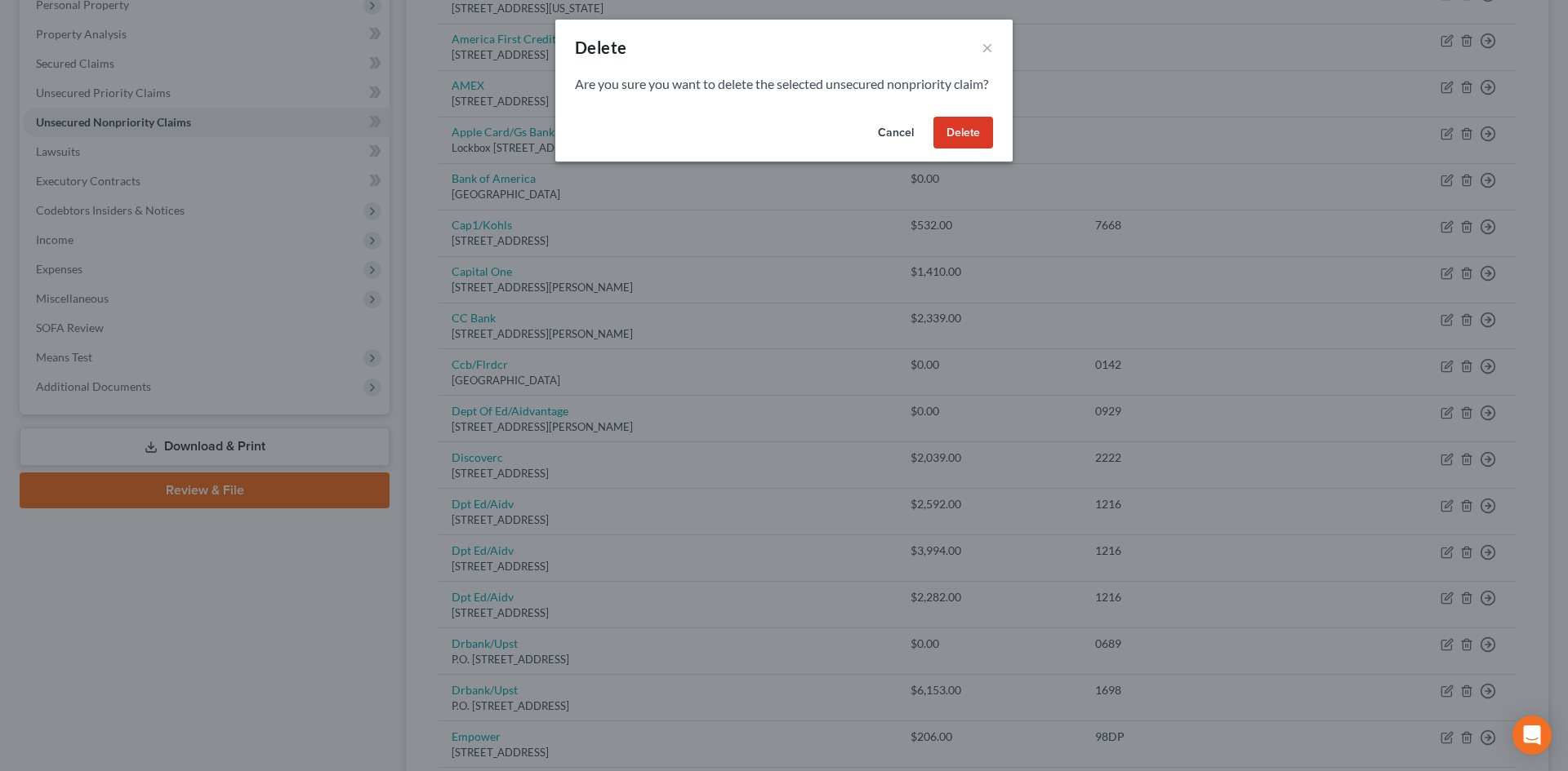
click at [973, 148] on button "Delete" at bounding box center [963, 133] width 60 height 33
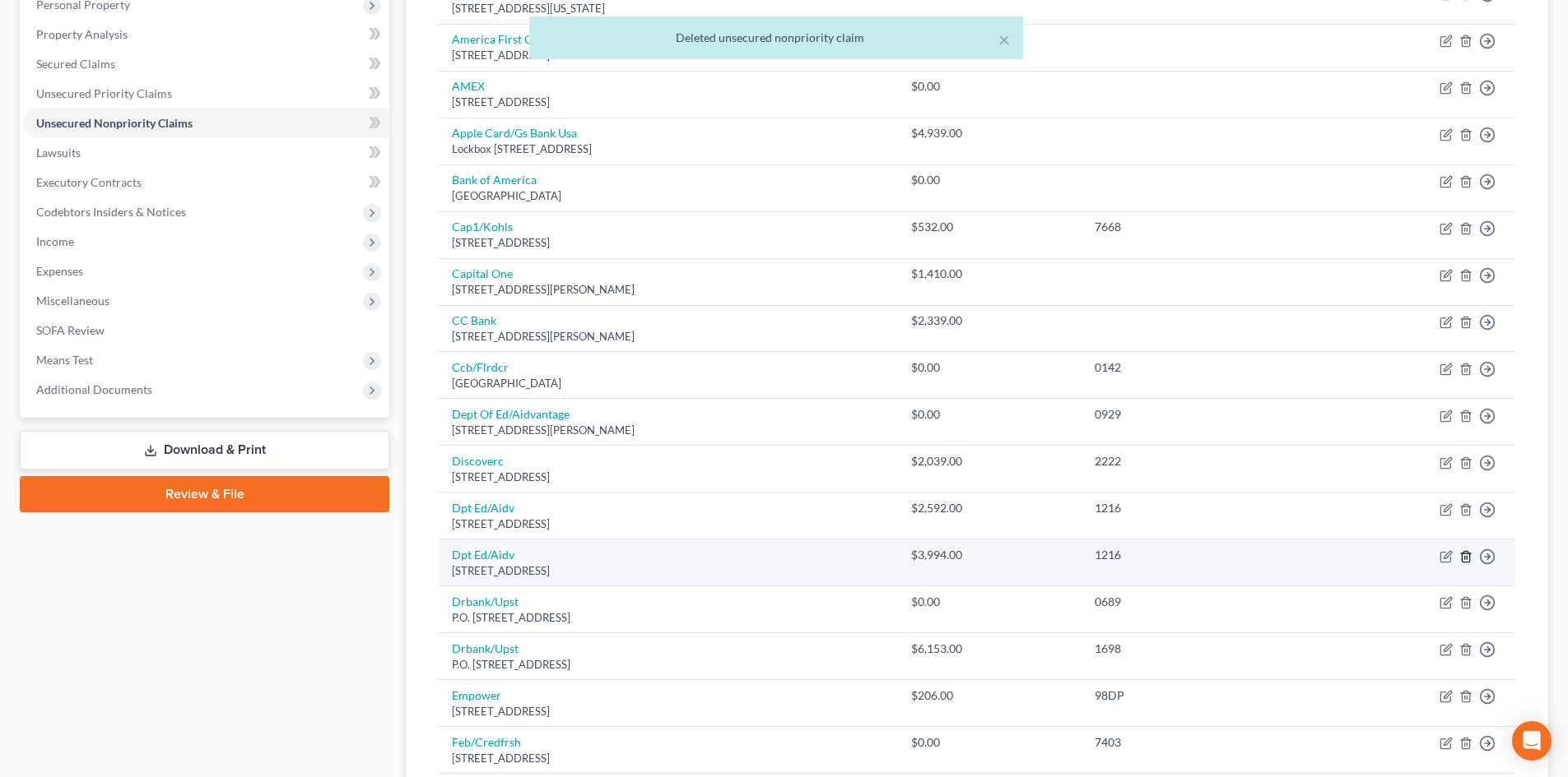
click at [1462, 557] on icon "button" at bounding box center [1465, 556] width 8 height 10
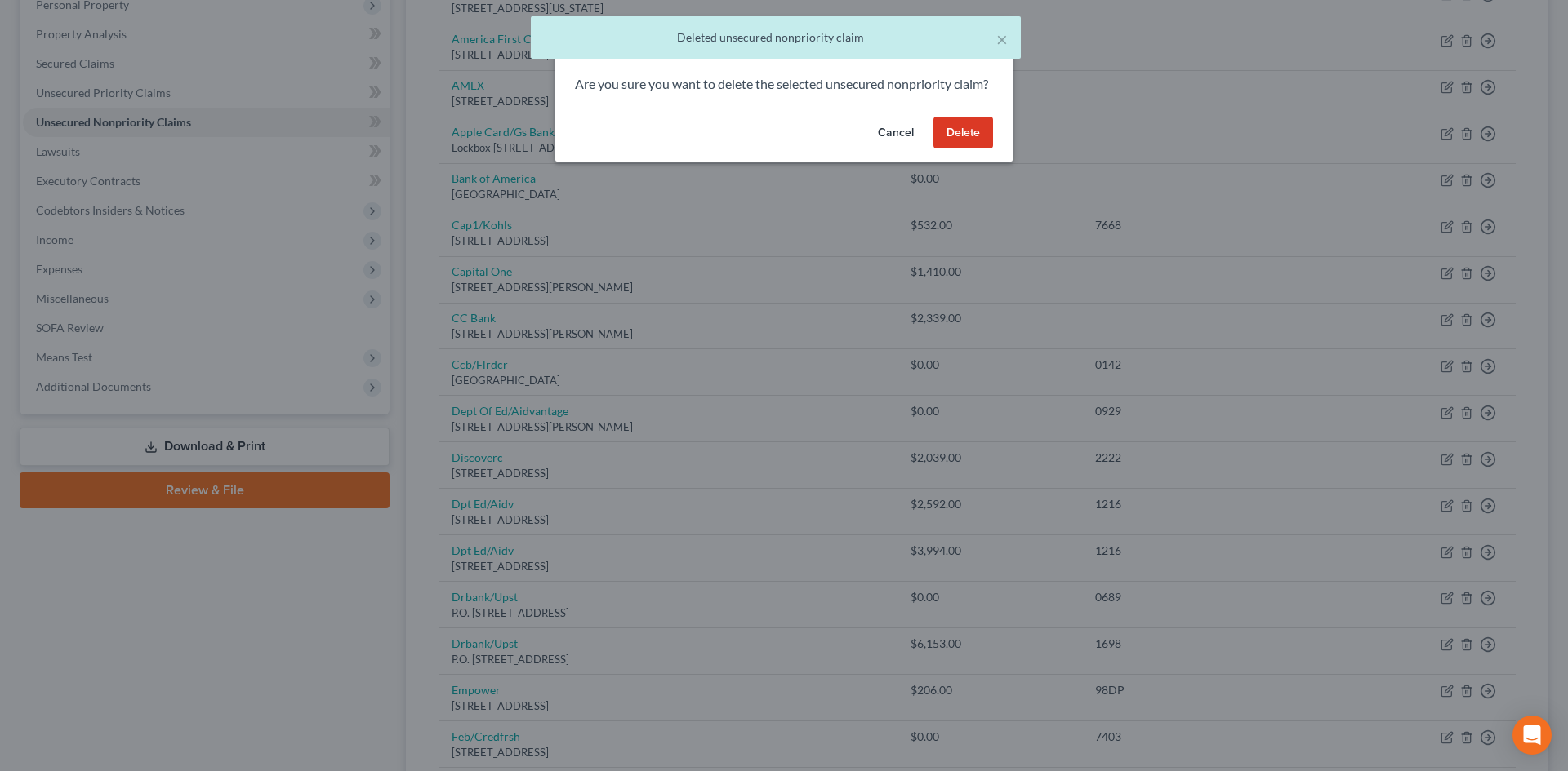
click at [965, 149] on button "Delete" at bounding box center [963, 133] width 60 height 33
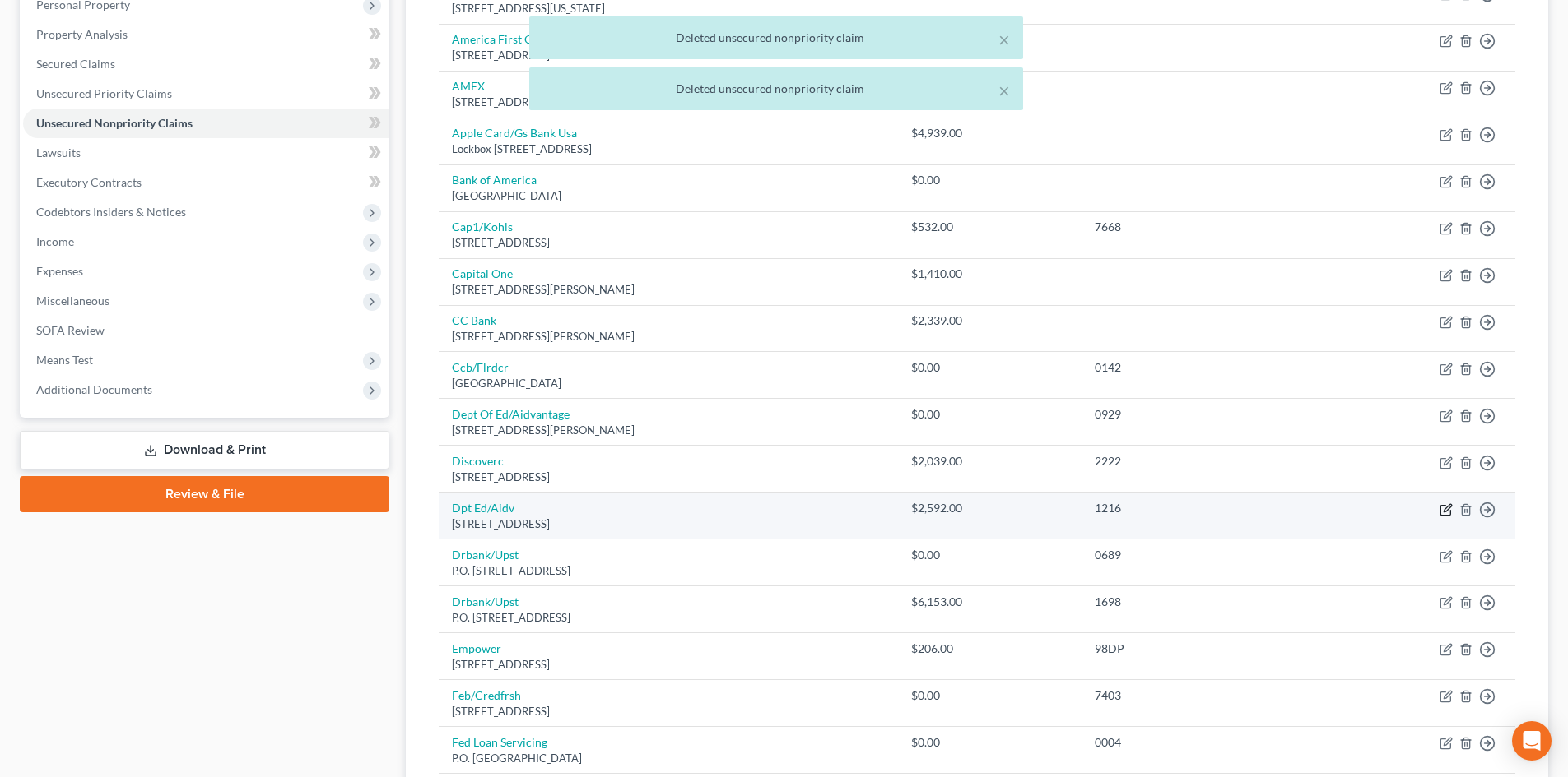
click at [1445, 508] on icon "button" at bounding box center [1445, 509] width 13 height 13
select select "45"
select select "17"
select select "1"
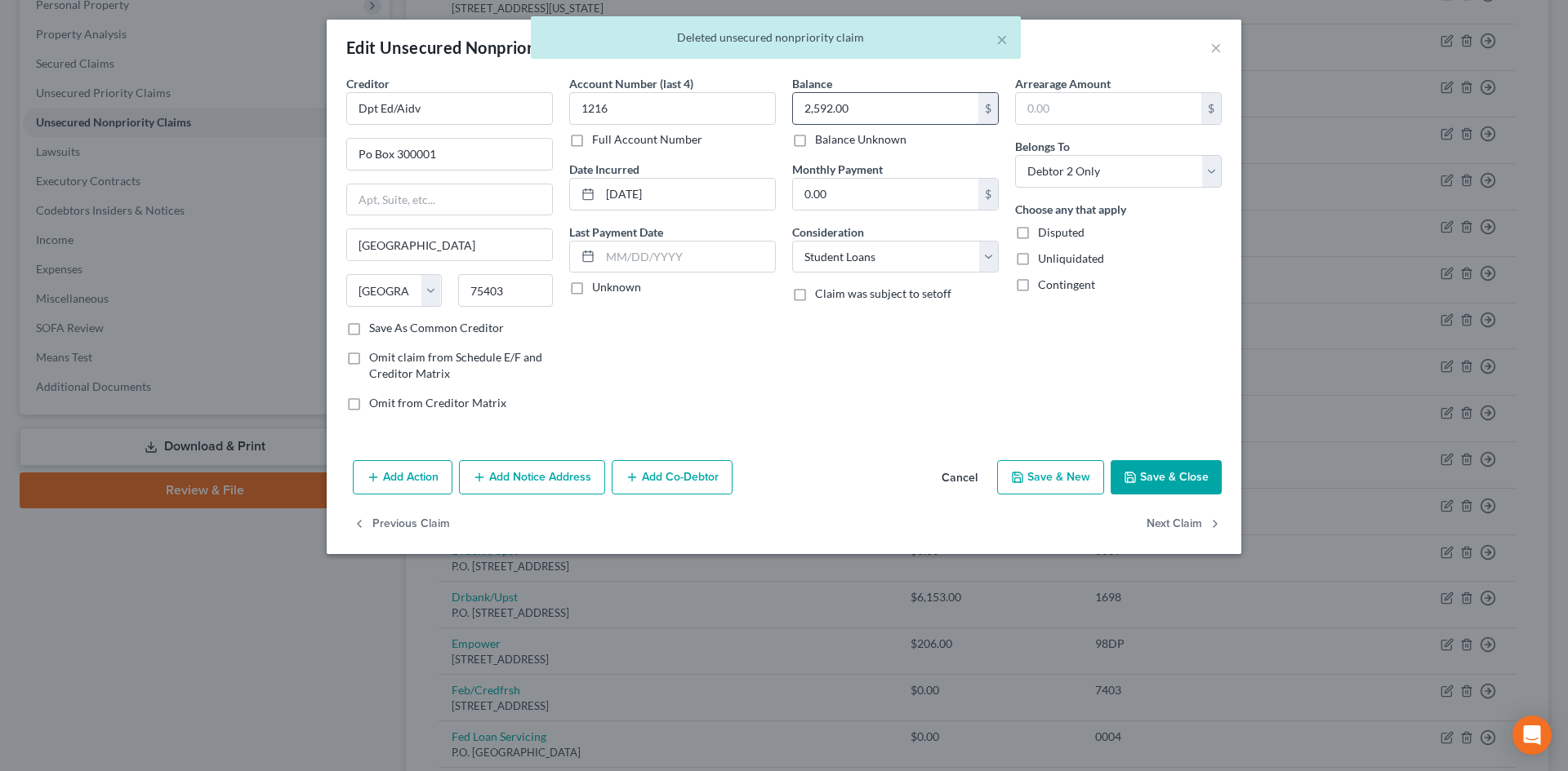
click at [863, 115] on input "2,592.00" at bounding box center [885, 109] width 186 height 31
type input "8,868"
drag, startPoint x: 633, startPoint y: 103, endPoint x: 543, endPoint y: 100, distance: 90.0
click at [566, 105] on div "Account Number (last 4) 1216 Full Account Number Date Incurred 08-06-2015 Last …" at bounding box center [672, 249] width 223 height 349
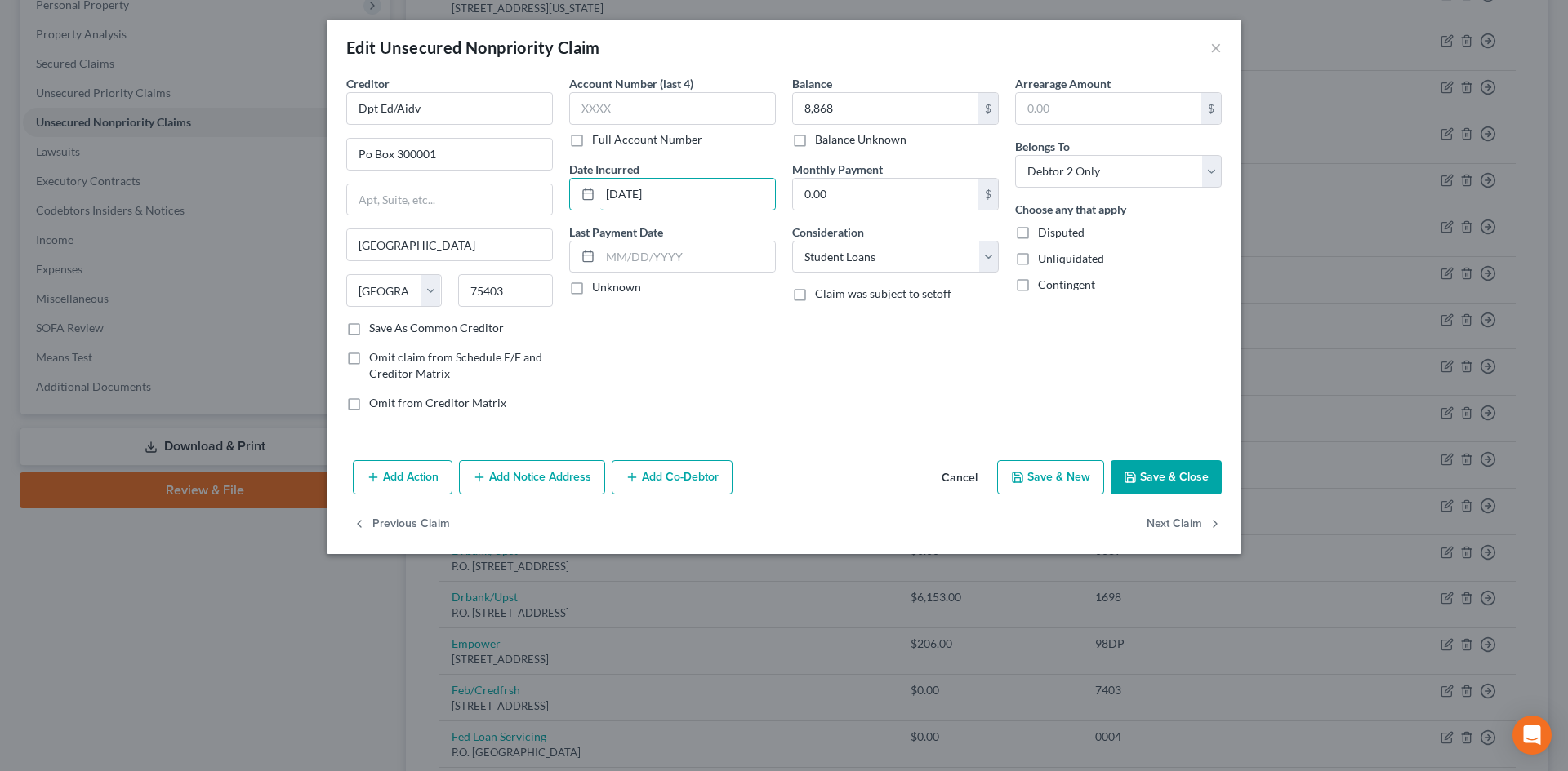
drag, startPoint x: 657, startPoint y: 191, endPoint x: 553, endPoint y: 196, distance: 104.1
click at [563, 196] on div "Account Number (last 4) Full Account Number Date Incurred 08-06-2015 Last Payme…" at bounding box center [672, 249] width 223 height 349
click at [1182, 483] on button "Save & Close" at bounding box center [1166, 478] width 111 height 34
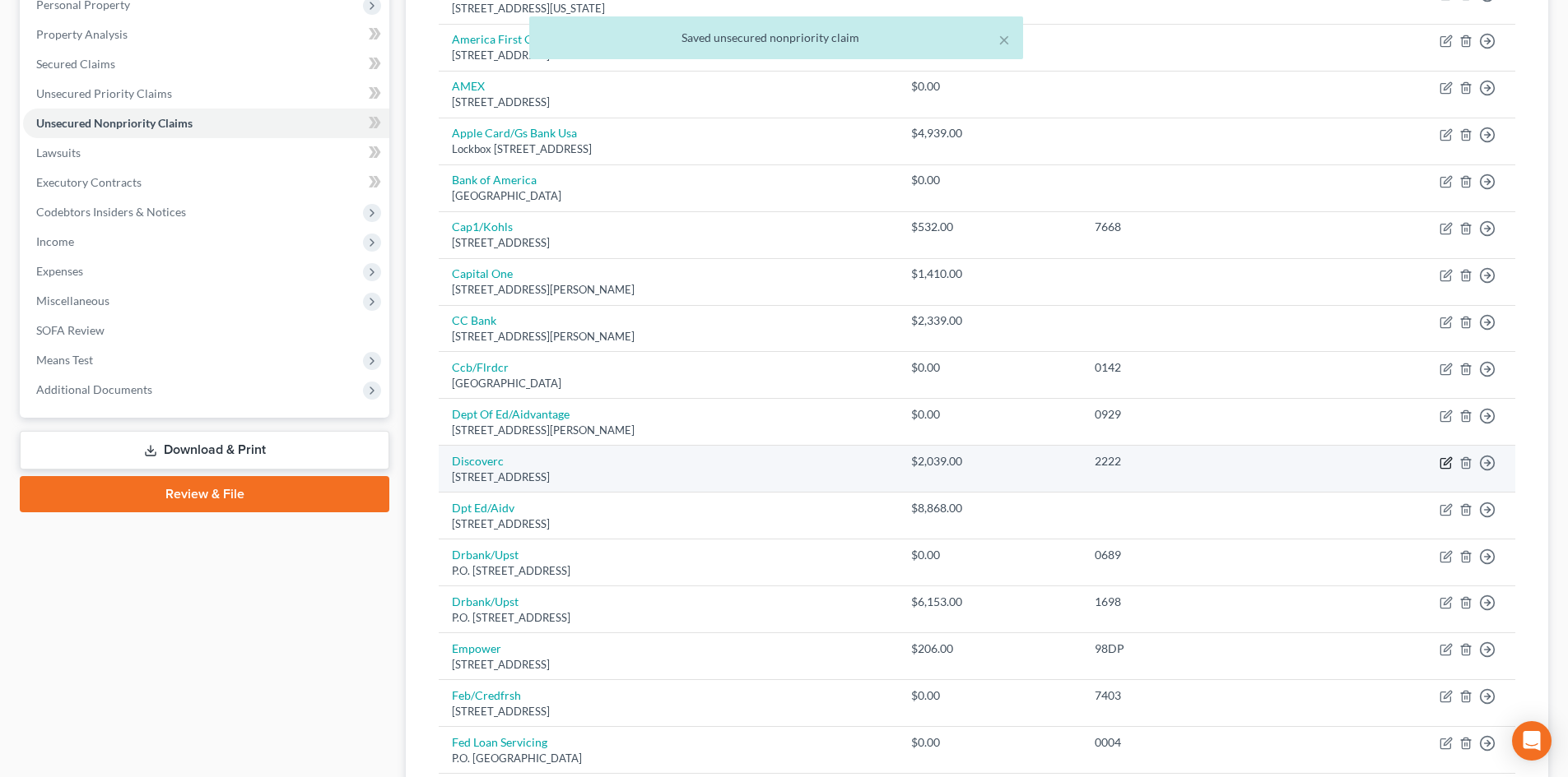
drag, startPoint x: 1435, startPoint y: 463, endPoint x: 1447, endPoint y: 458, distance: 13.0
click at [1435, 463] on td "Move to D Move to E Move to G Move to Notice Only" at bounding box center [1418, 469] width 195 height 47
click at [1447, 458] on icon "button" at bounding box center [1445, 462] width 13 height 13
select select "46"
select select "2"
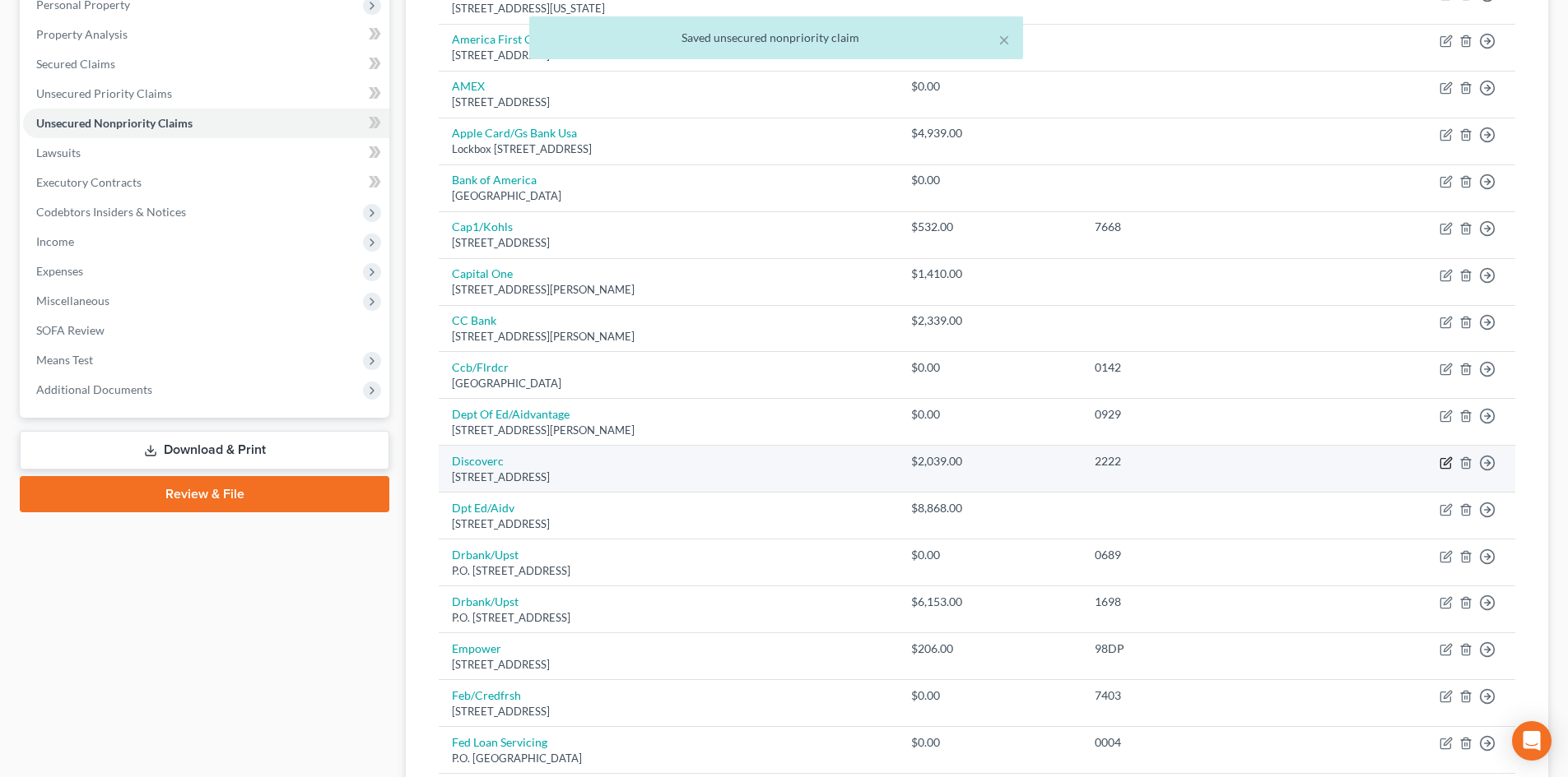
select select "0"
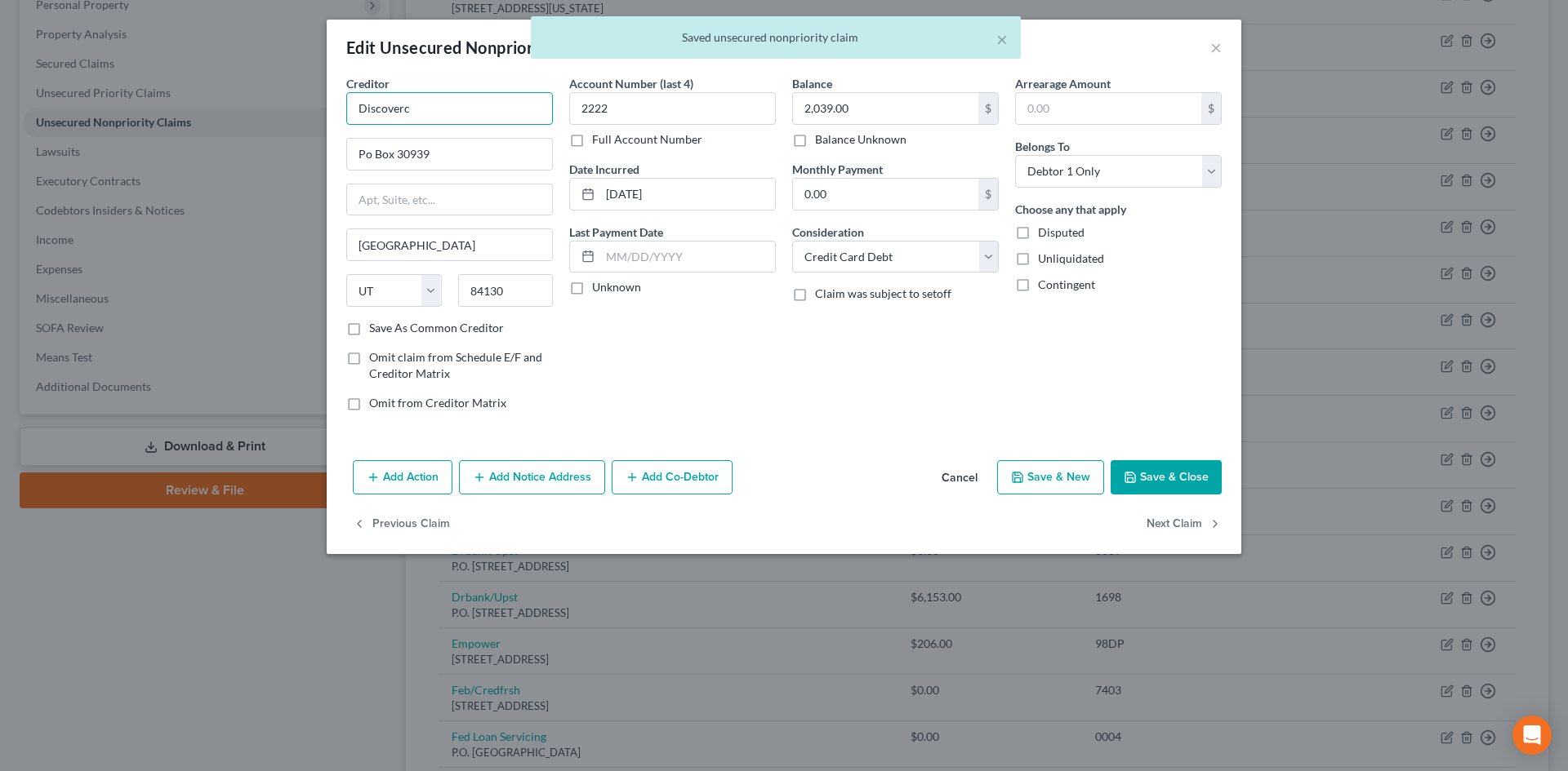
click at [494, 104] on input "Discoverc" at bounding box center [449, 109] width 206 height 33
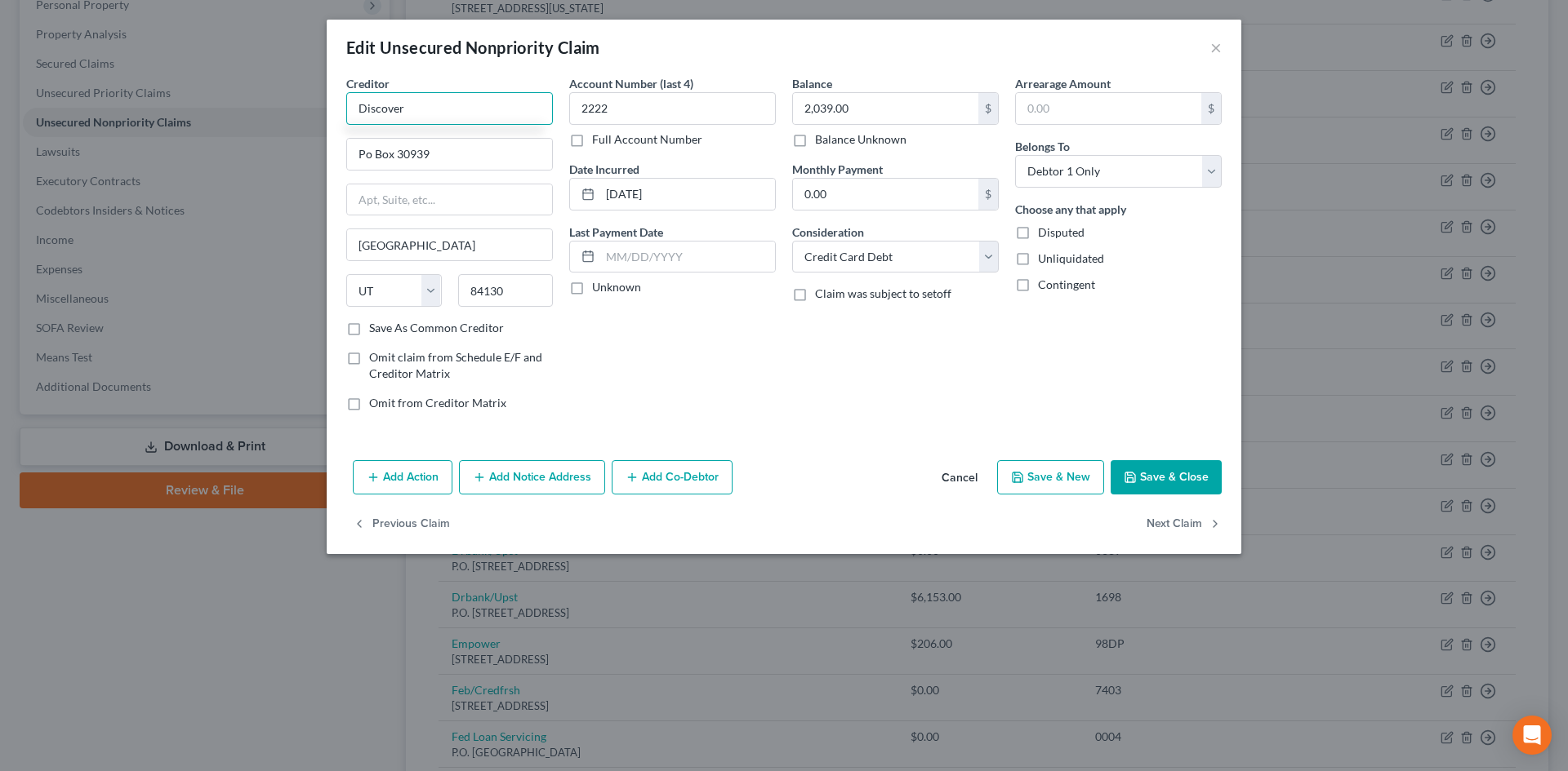
type input "Discover"
click at [1169, 479] on button "Save & Close" at bounding box center [1166, 478] width 111 height 34
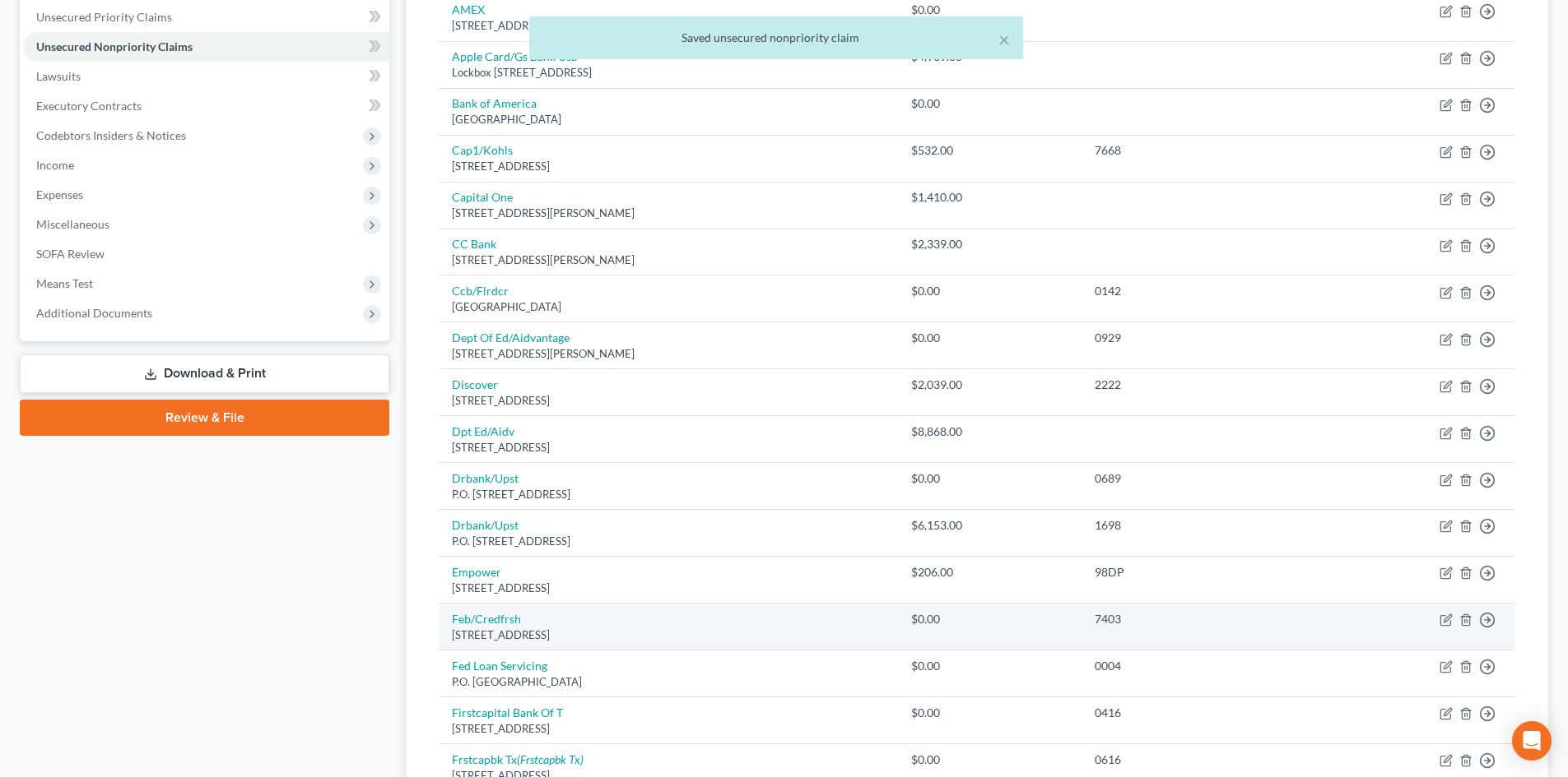
scroll to position [494, 0]
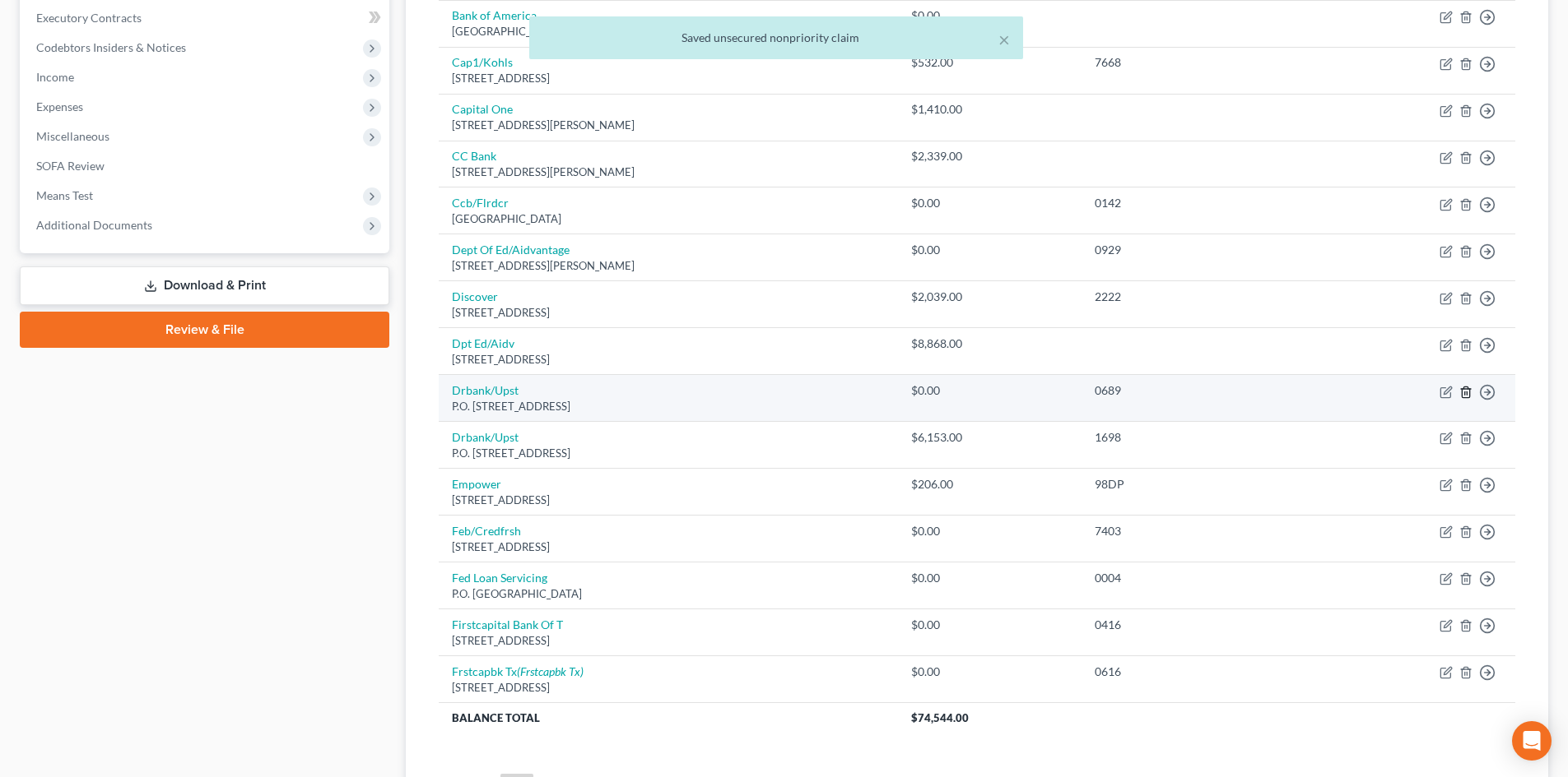
click at [1460, 390] on icon "button" at bounding box center [1465, 392] width 13 height 13
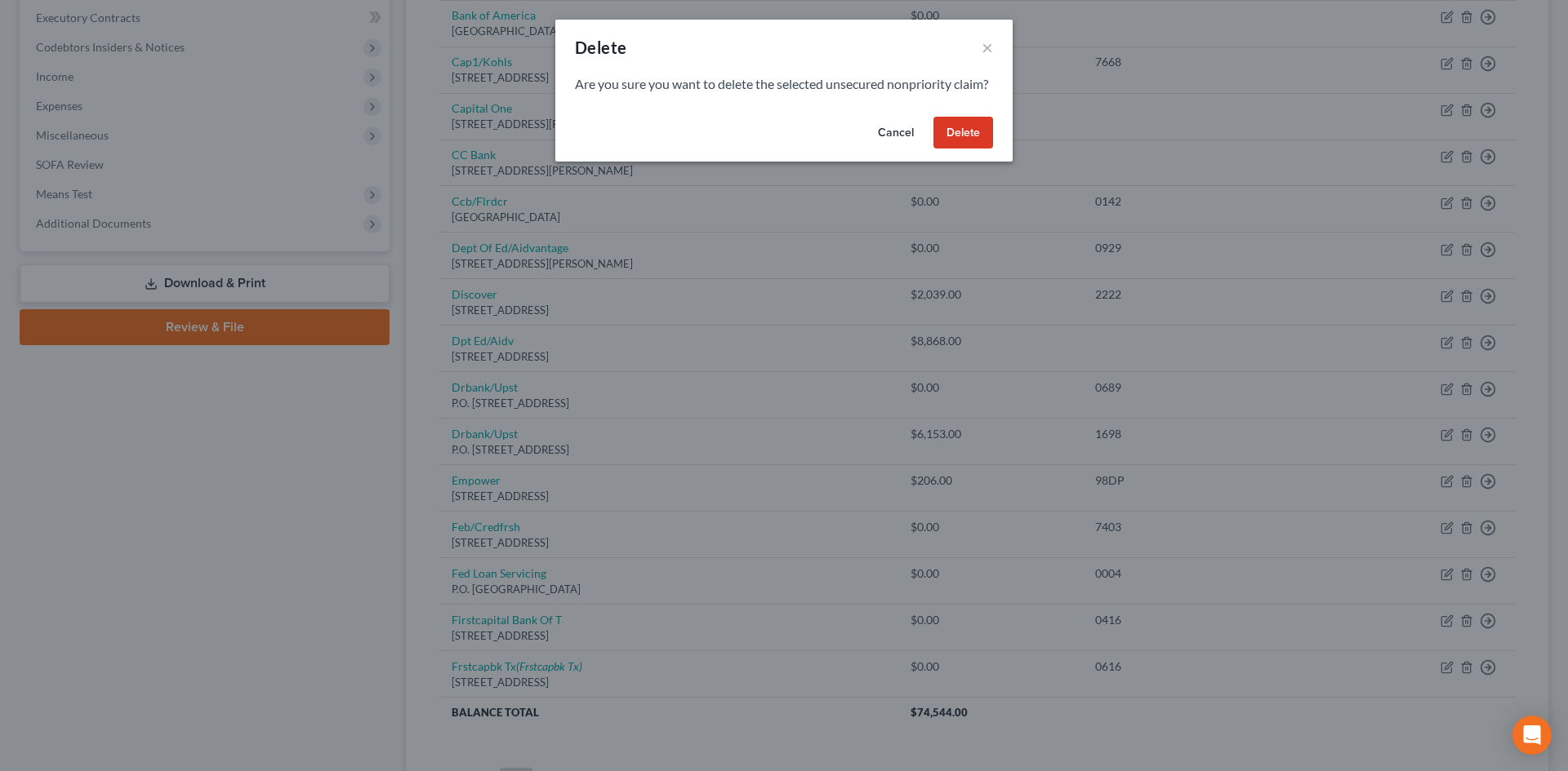
click at [957, 137] on button "Delete" at bounding box center [963, 133] width 60 height 33
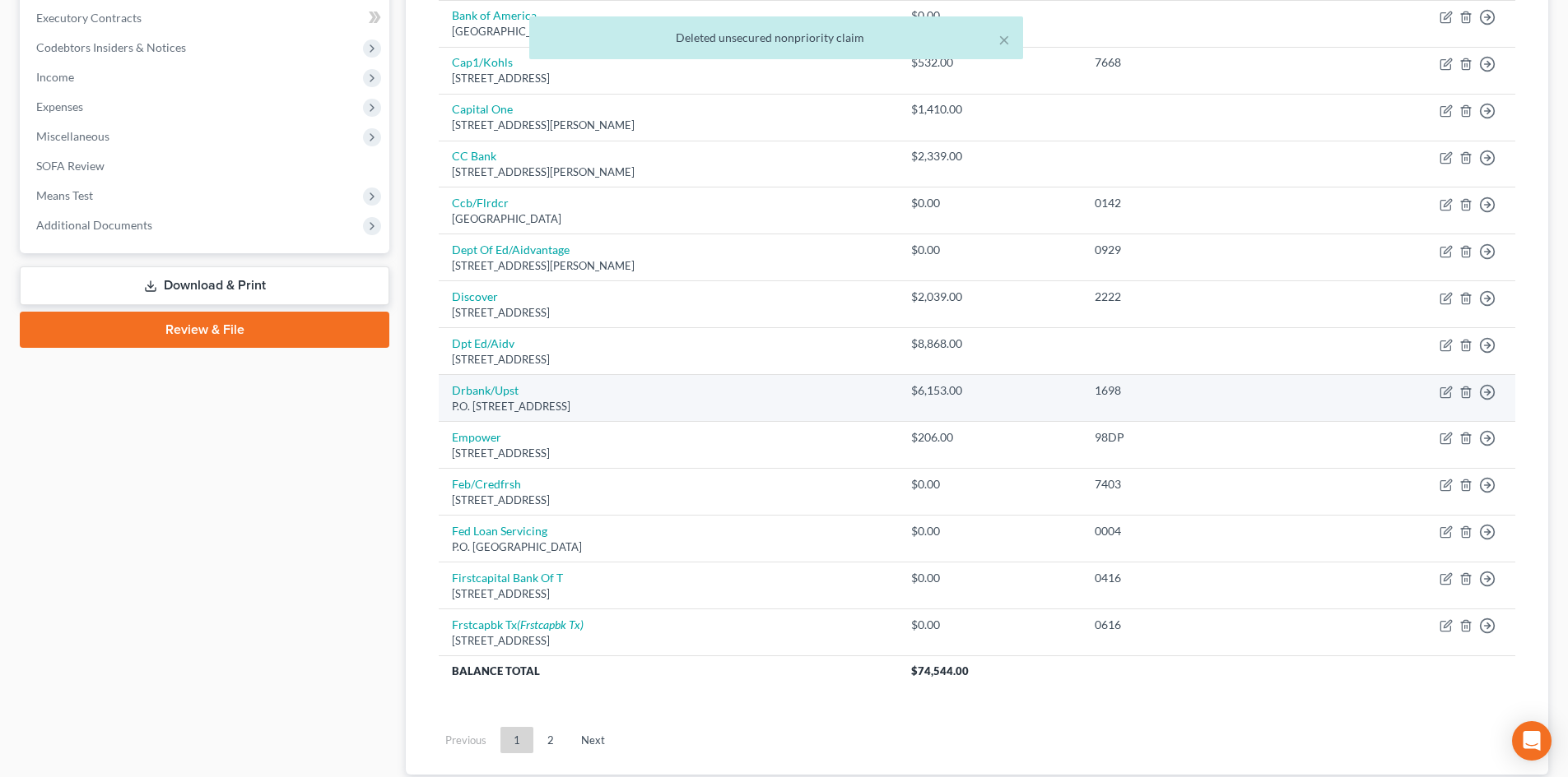
click at [1437, 396] on td "Move to D Move to E Move to G Move to Notice Only" at bounding box center [1418, 399] width 195 height 47
click at [1443, 393] on icon "button" at bounding box center [1445, 392] width 13 height 13
select select "4"
select select "0"
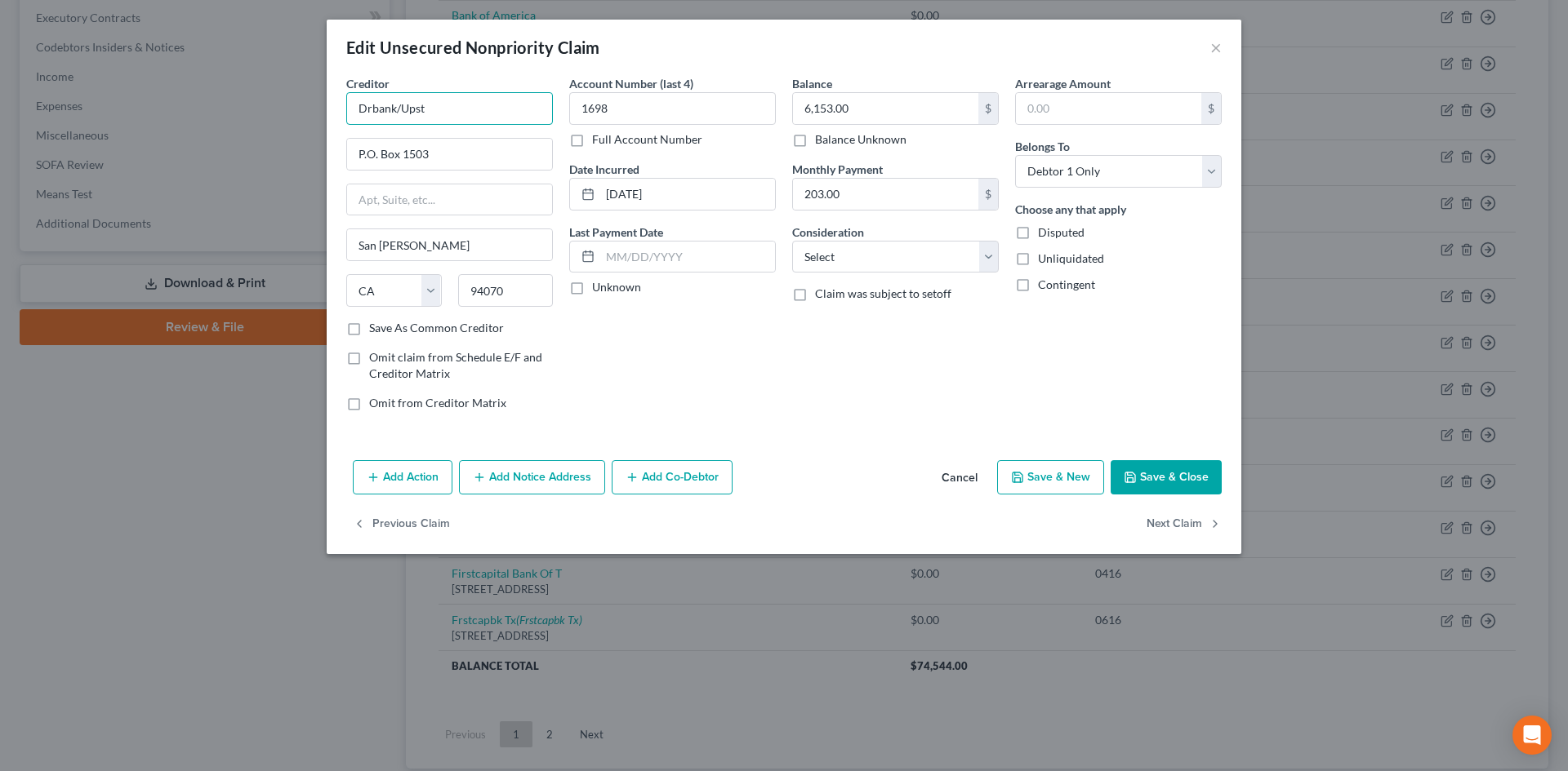
click at [480, 113] on input "Drbank/Upst" at bounding box center [449, 109] width 206 height 33
type input "Drbank/Upstart"
drag, startPoint x: 612, startPoint y: 112, endPoint x: 727, endPoint y: 122, distance: 115.4
click at [582, 111] on input "1698" at bounding box center [672, 109] width 206 height 33
click at [1175, 481] on button "Save & Close" at bounding box center [1166, 478] width 111 height 34
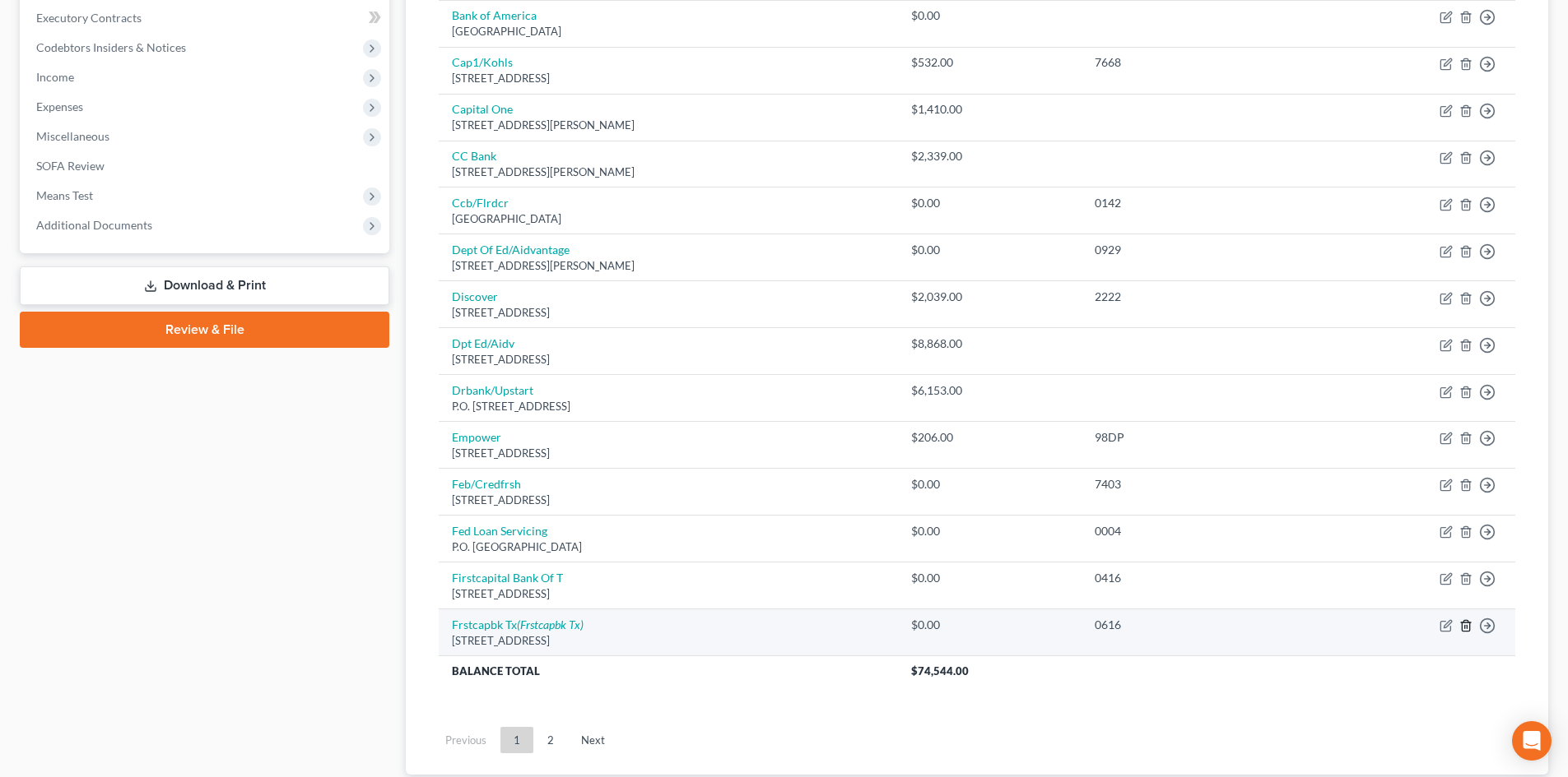
click at [1462, 625] on icon "button" at bounding box center [1465, 627] width 8 height 10
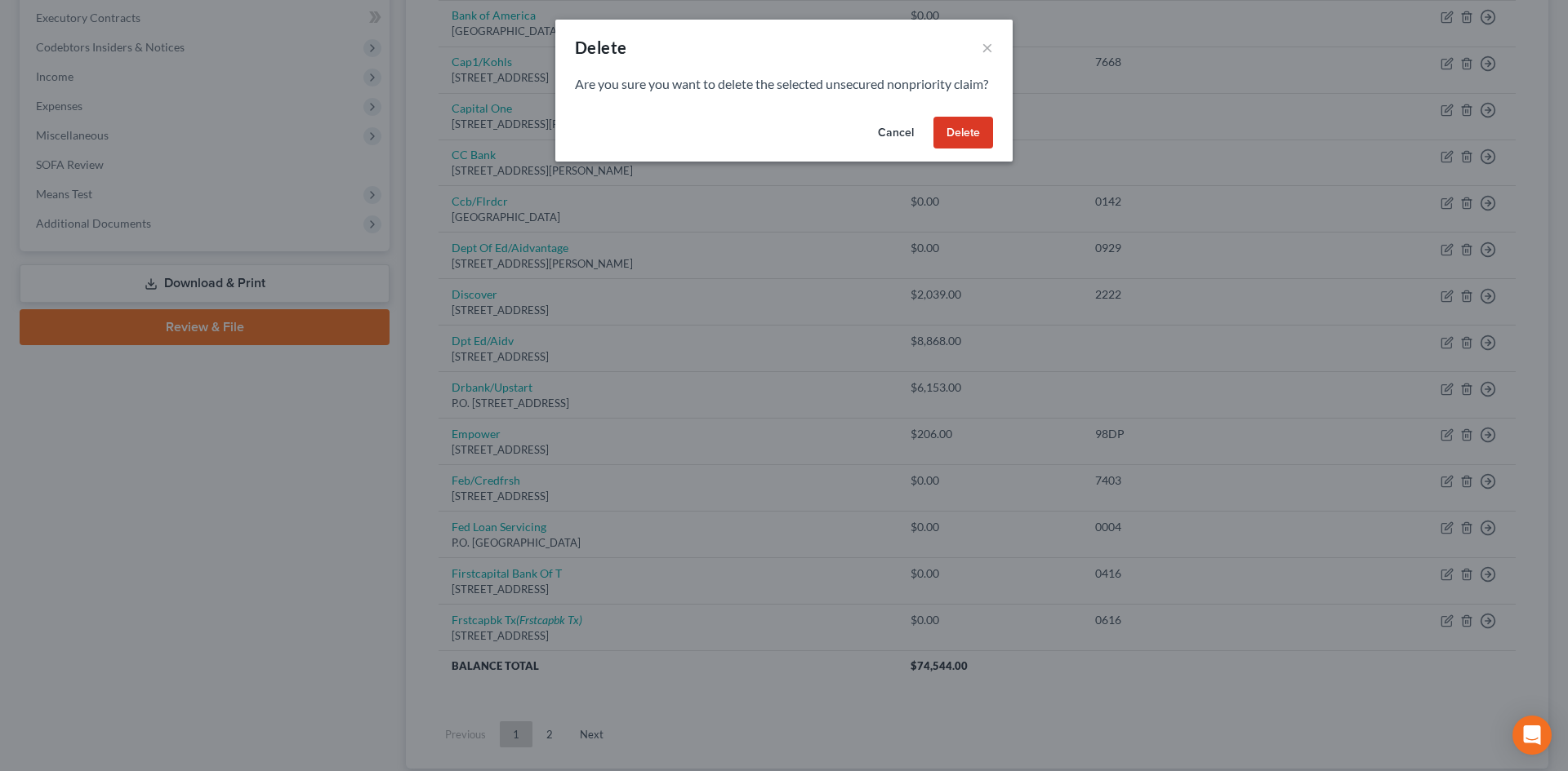
click at [951, 147] on button "Delete" at bounding box center [963, 133] width 60 height 33
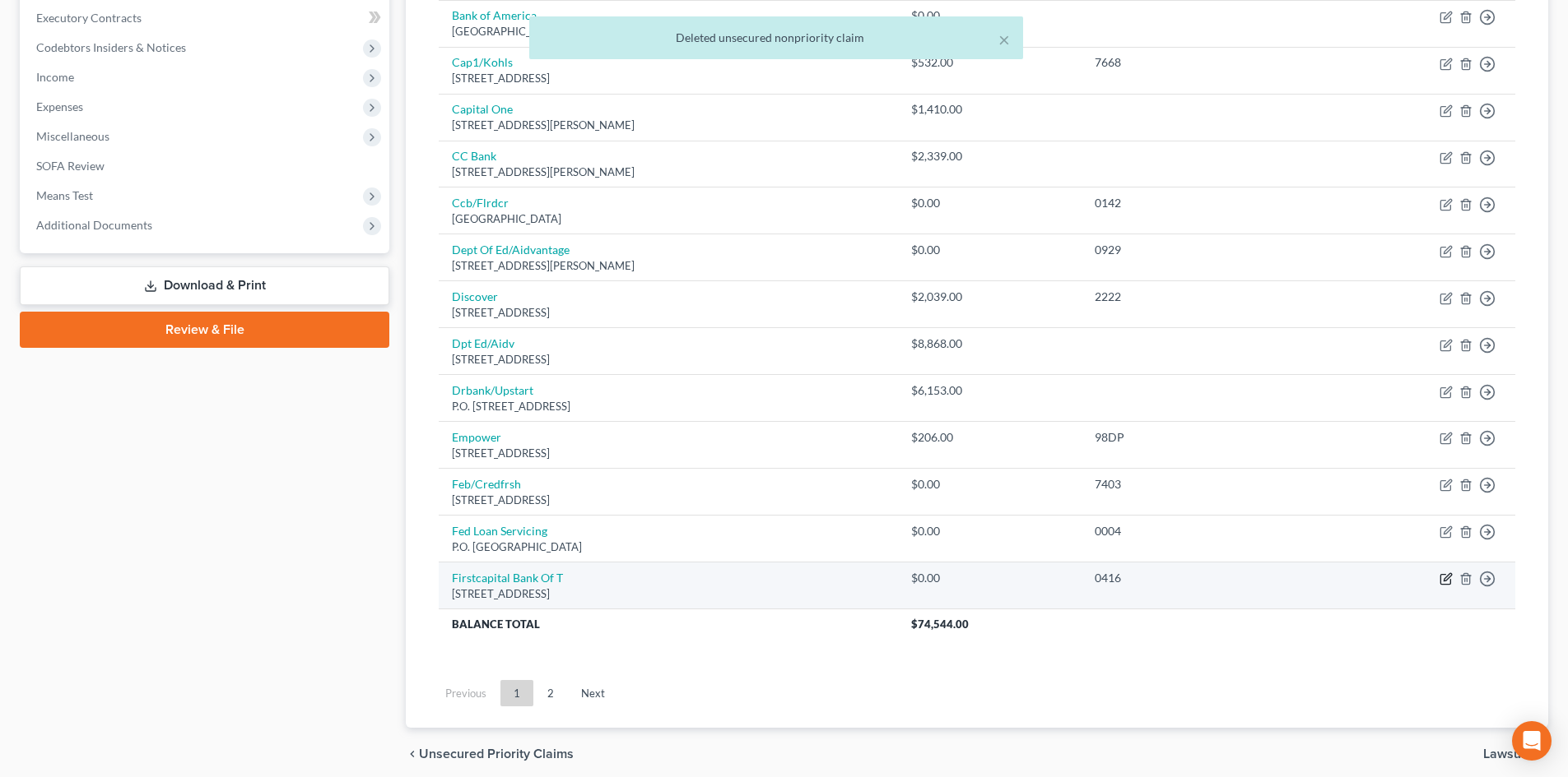
click at [1445, 580] on icon "button" at bounding box center [1445, 579] width 13 height 13
select select "45"
select select "1"
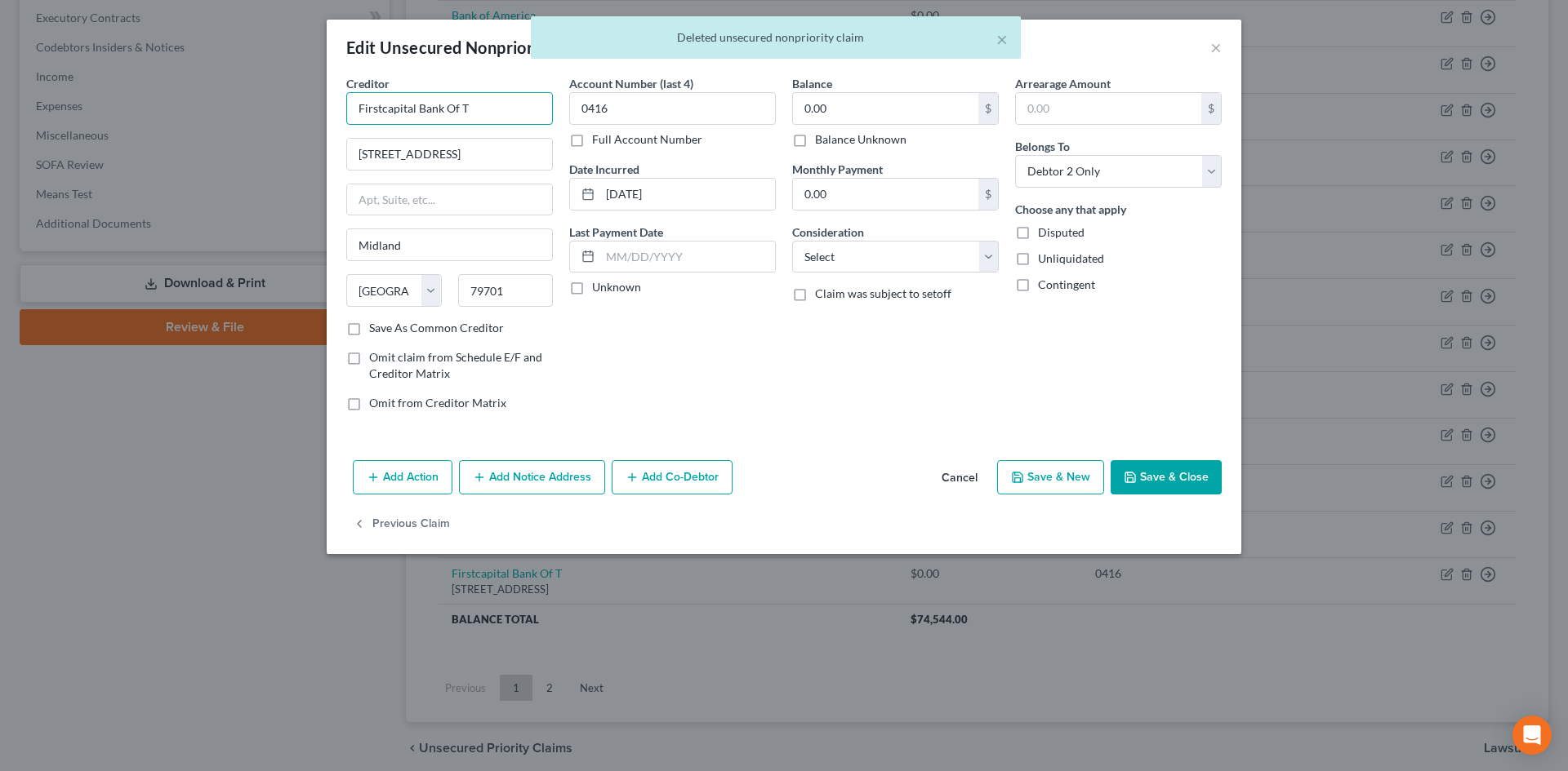
click at [492, 100] on input "Firstcapital Bank Of T" at bounding box center [449, 109] width 206 height 33
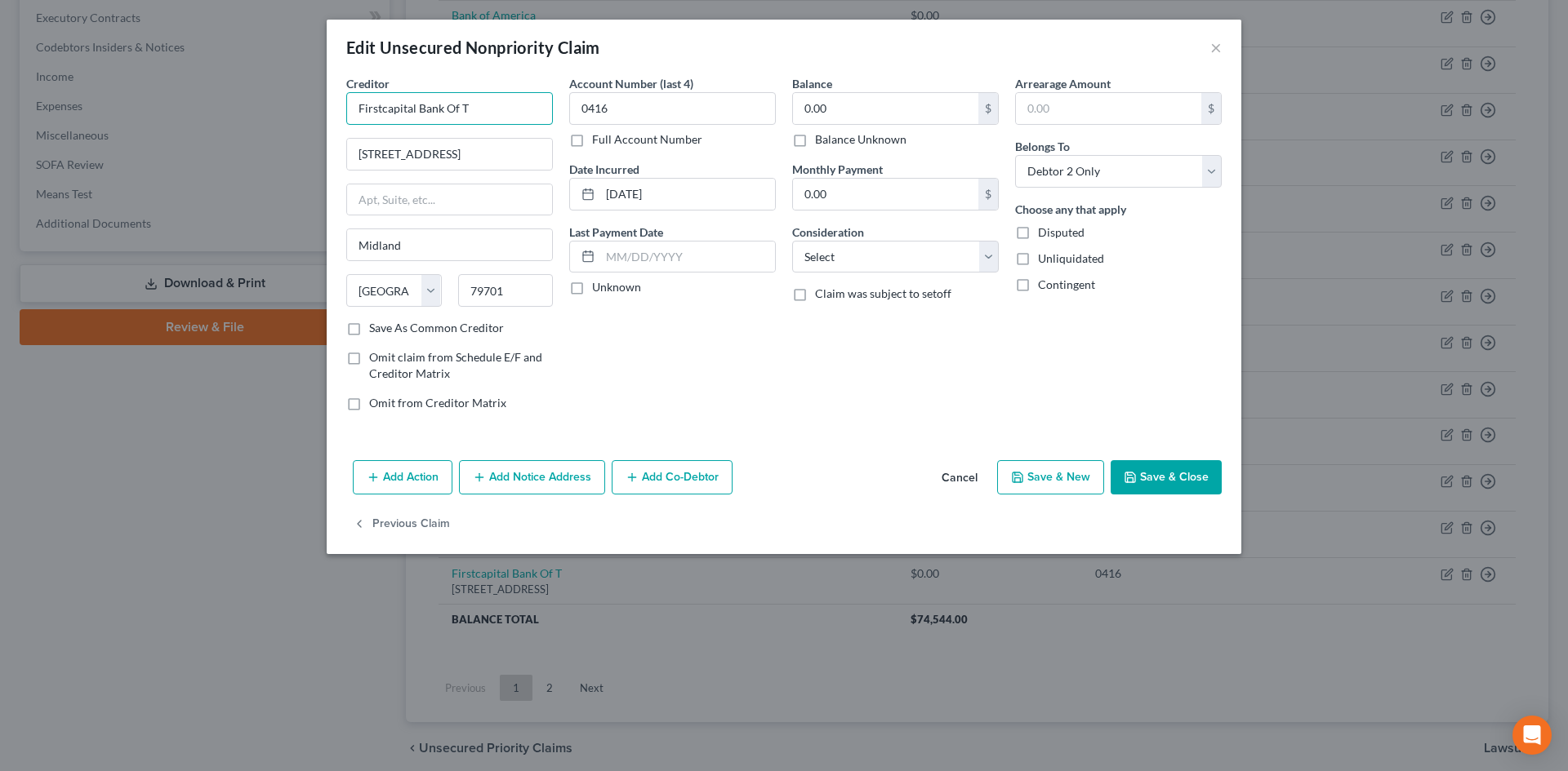
click at [482, 103] on input "Firstcapital Bank Of T" at bounding box center [449, 109] width 206 height 33
drag, startPoint x: 379, startPoint y: 107, endPoint x: 430, endPoint y: 97, distance: 52.0
click at [385, 106] on input "Firstcapital Bank Of" at bounding box center [449, 109] width 206 height 33
click at [483, 124] on input "First Capital Bank Of" at bounding box center [449, 109] width 206 height 33
type input "First Capital Bank"
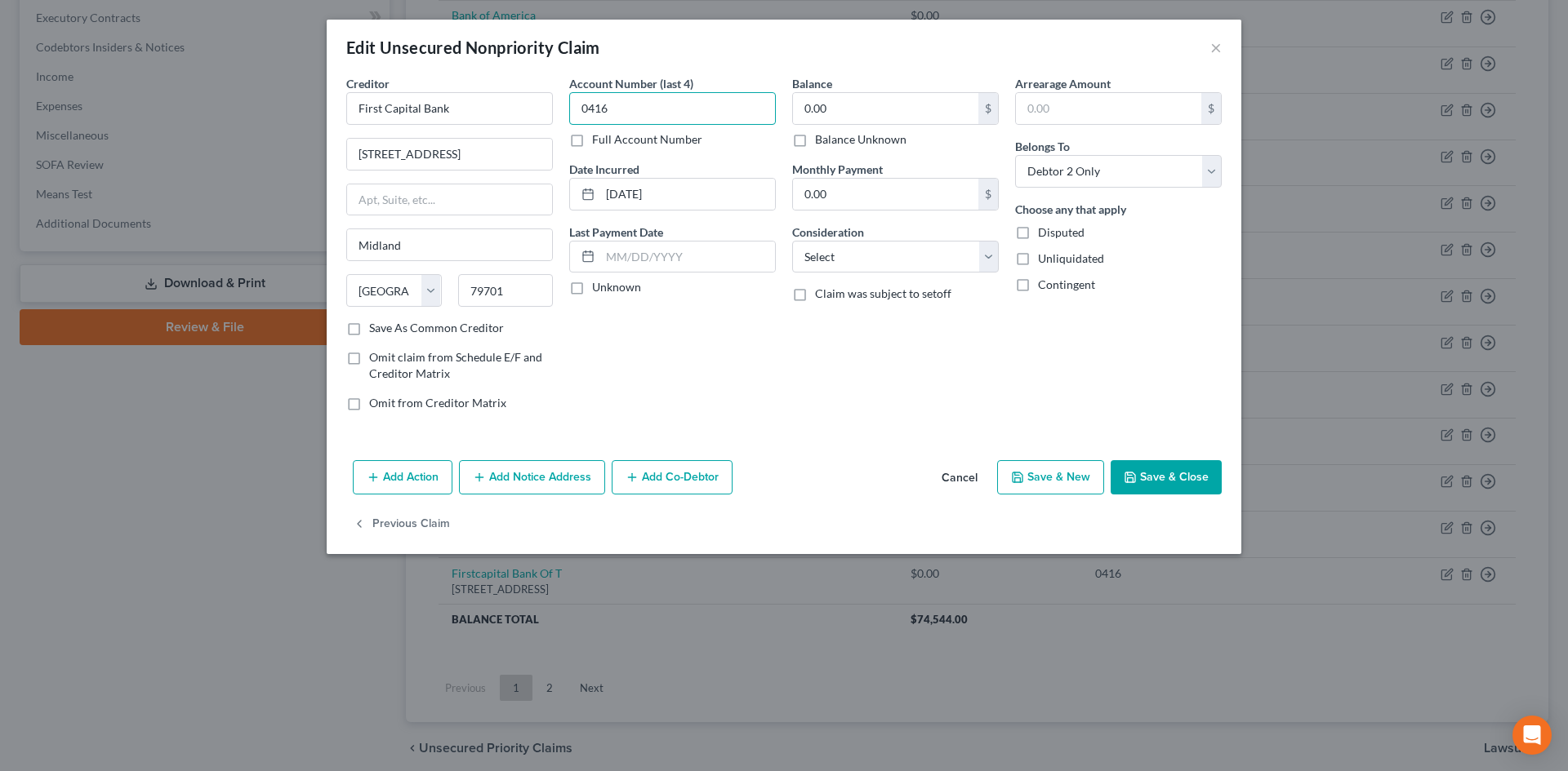
drag, startPoint x: 557, startPoint y: 103, endPoint x: 924, endPoint y: 329, distance: 431.0
click at [527, 102] on div "Creditor * First Capital Bank 310 W Wall St Ste 10 Midland State AL AK AR AZ CA…" at bounding box center [784, 249] width 892 height 349
click at [1168, 474] on button "Save & Close" at bounding box center [1166, 478] width 111 height 34
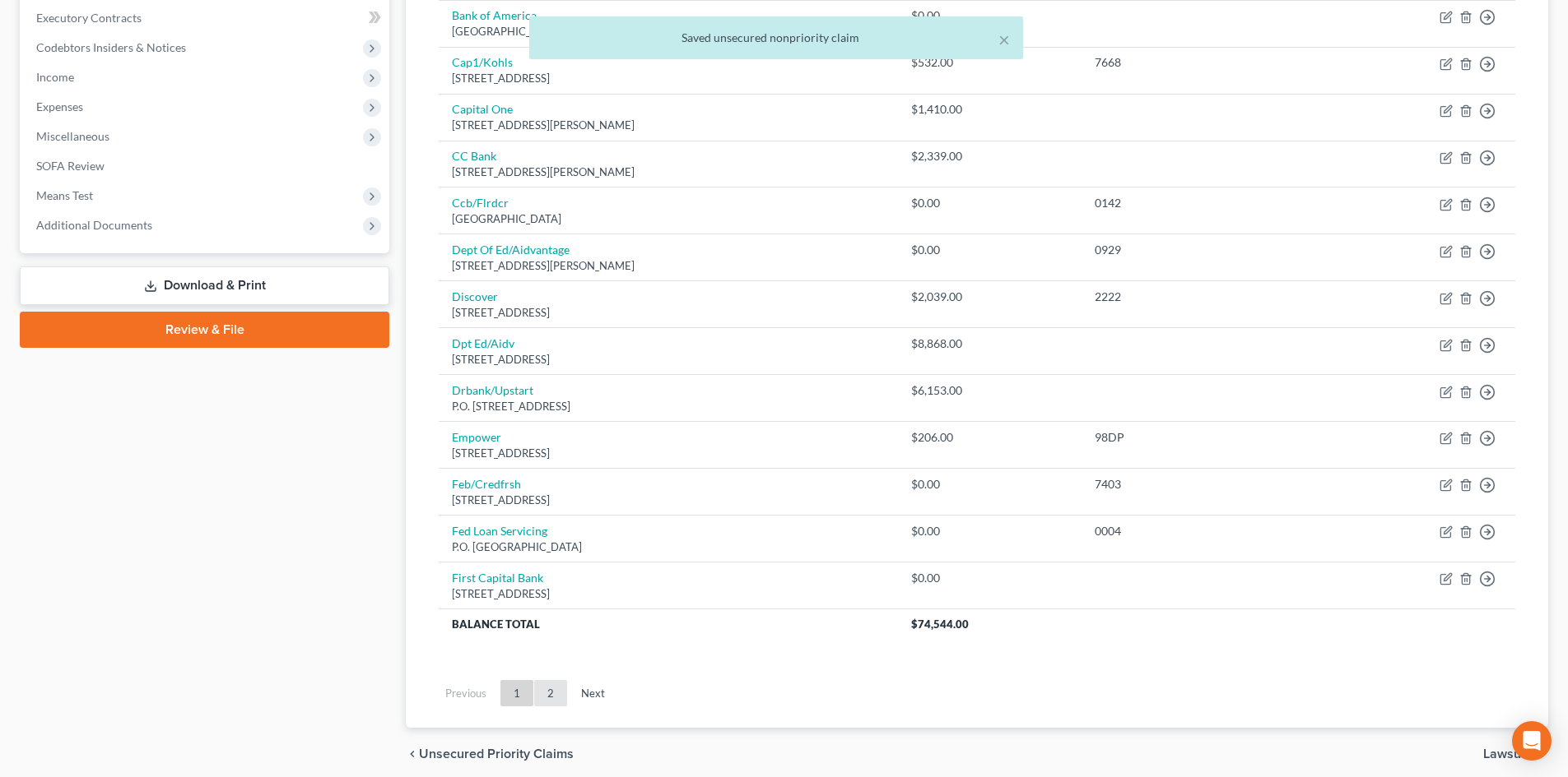
click at [538, 713] on ul "Previous 1 2 Next" at bounding box center [977, 693] width 1103 height 43
click at [556, 700] on link "2" at bounding box center [550, 694] width 33 height 26
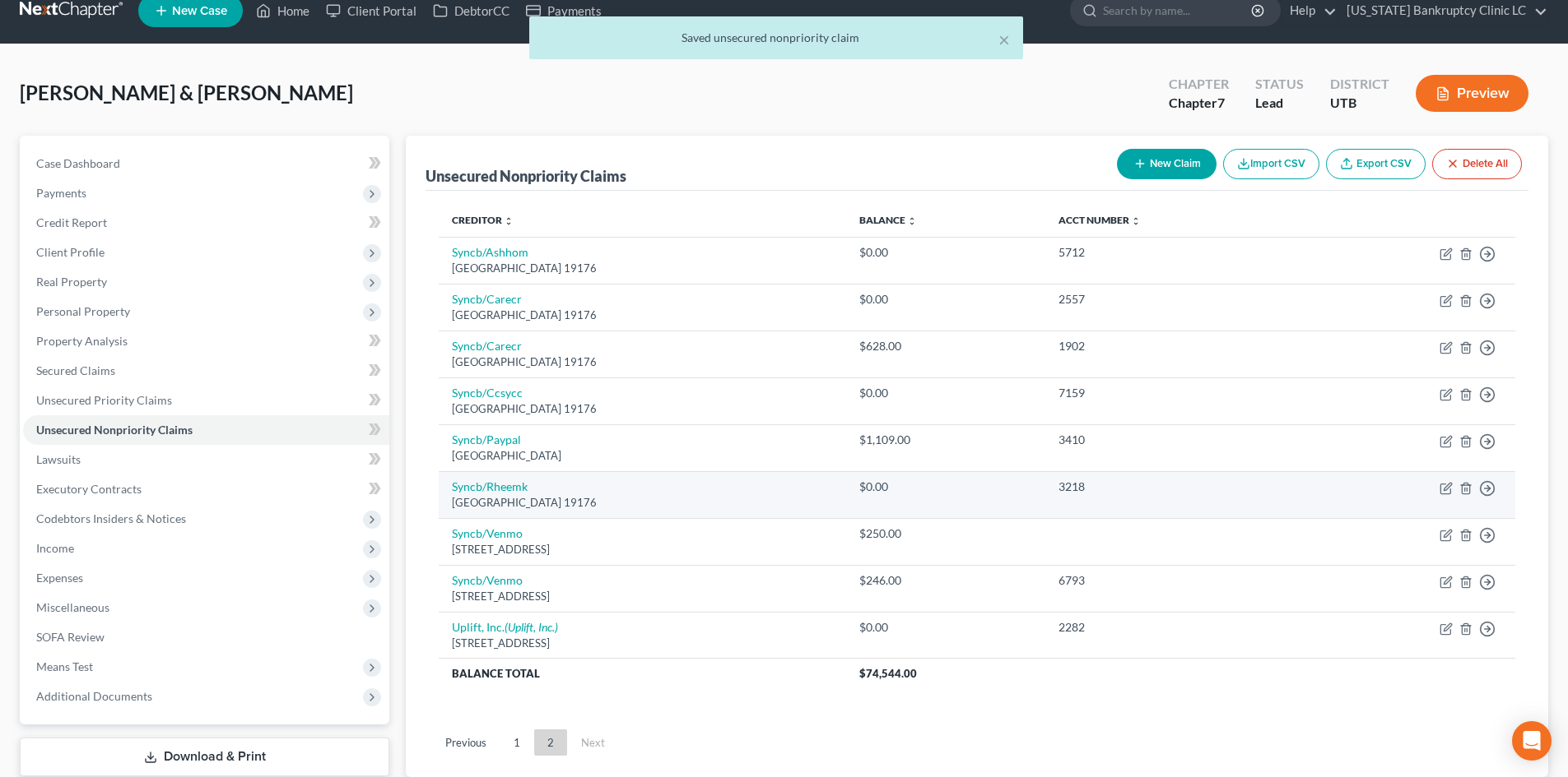
scroll to position [0, 0]
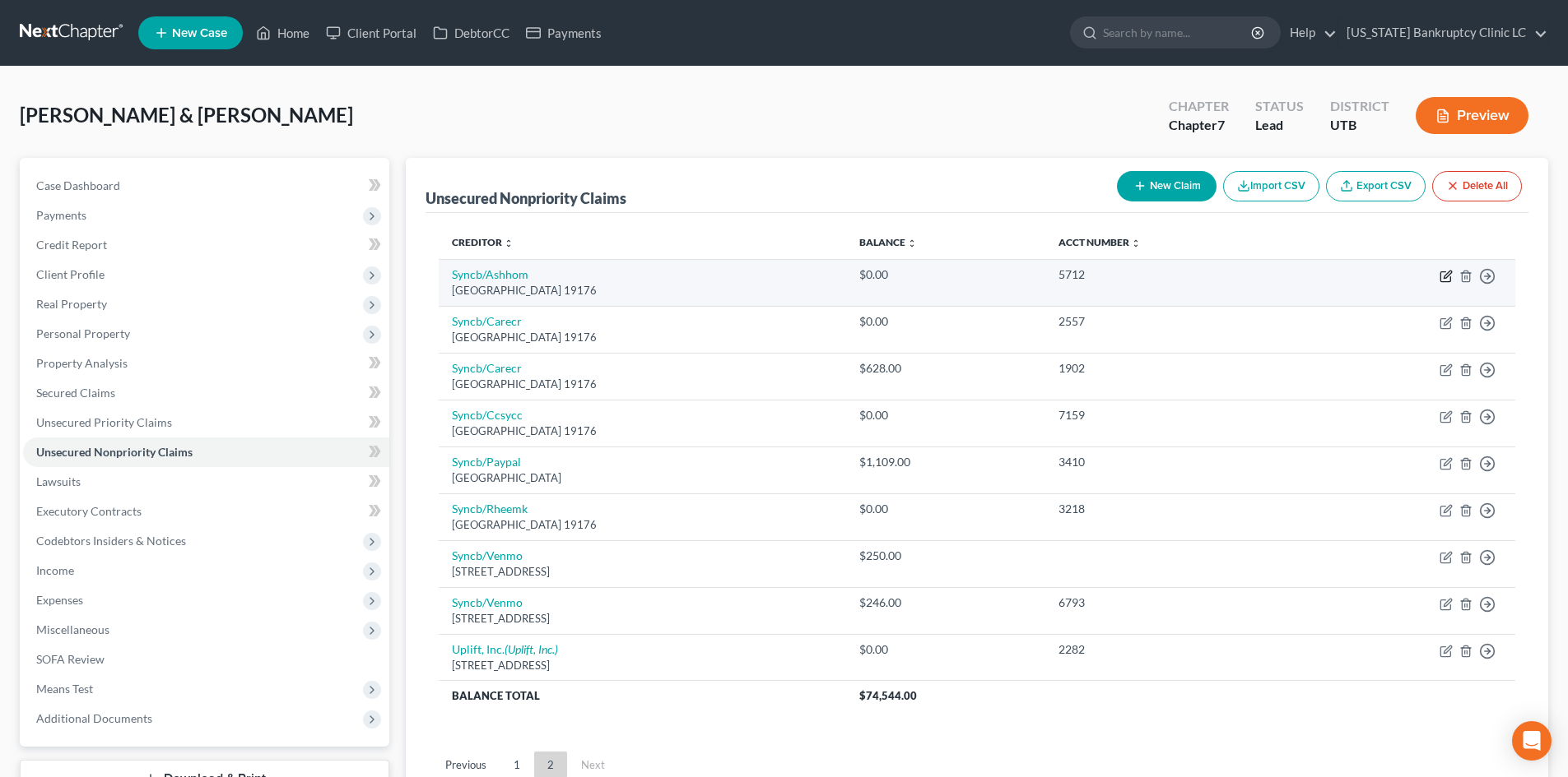
click at [1447, 275] on icon "button" at bounding box center [1445, 276] width 13 height 13
select select "39"
select select "2"
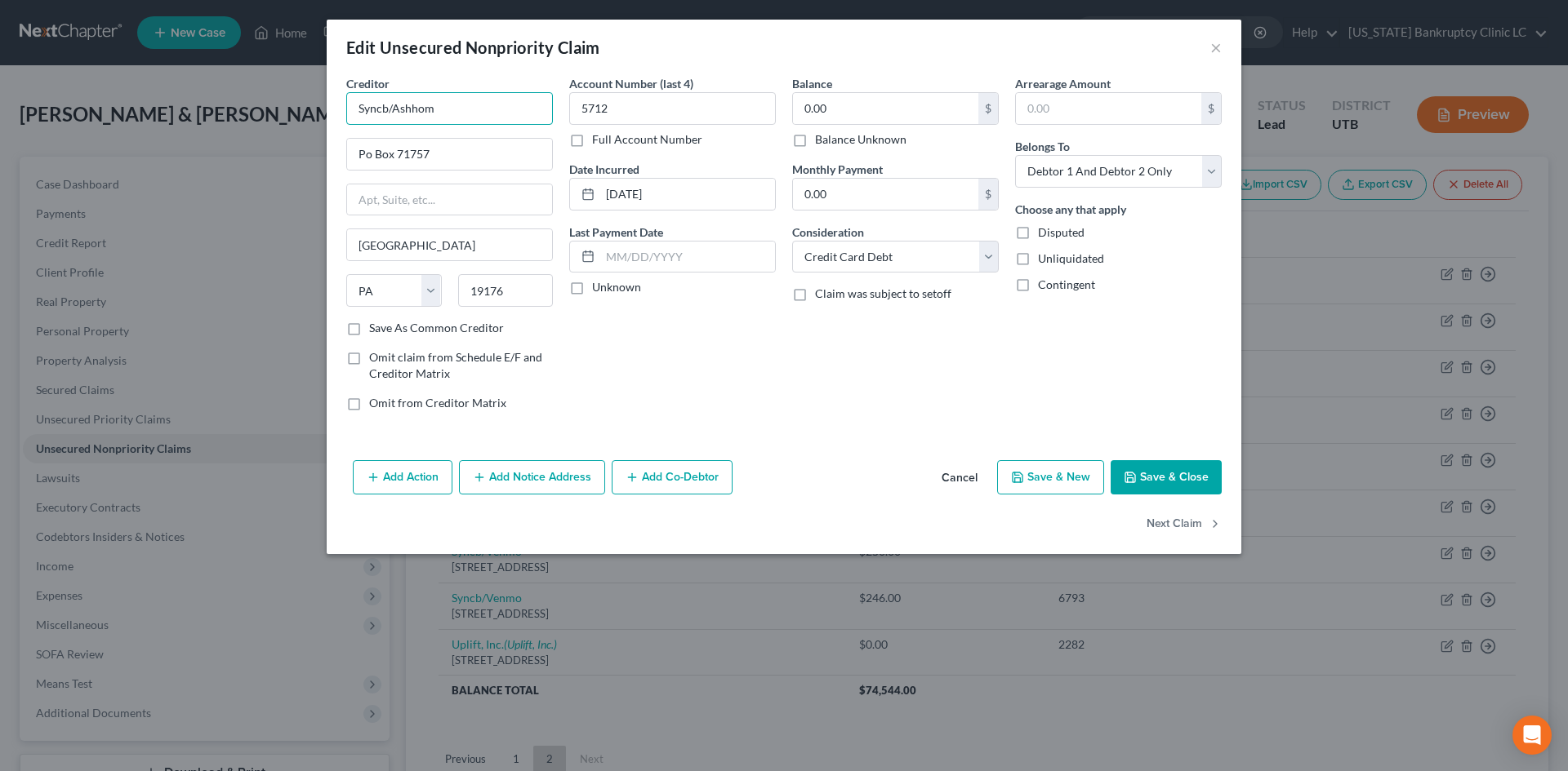
click at [495, 118] on input "Syncb/Ashhom" at bounding box center [449, 109] width 206 height 33
type input "Syncb/AshleyHome"
drag, startPoint x: 627, startPoint y: 102, endPoint x: 732, endPoint y: 185, distance: 133.8
click at [582, 105] on input "5712" at bounding box center [672, 109] width 206 height 33
drag, startPoint x: 1165, startPoint y: 513, endPoint x: 1149, endPoint y: 480, distance: 36.7
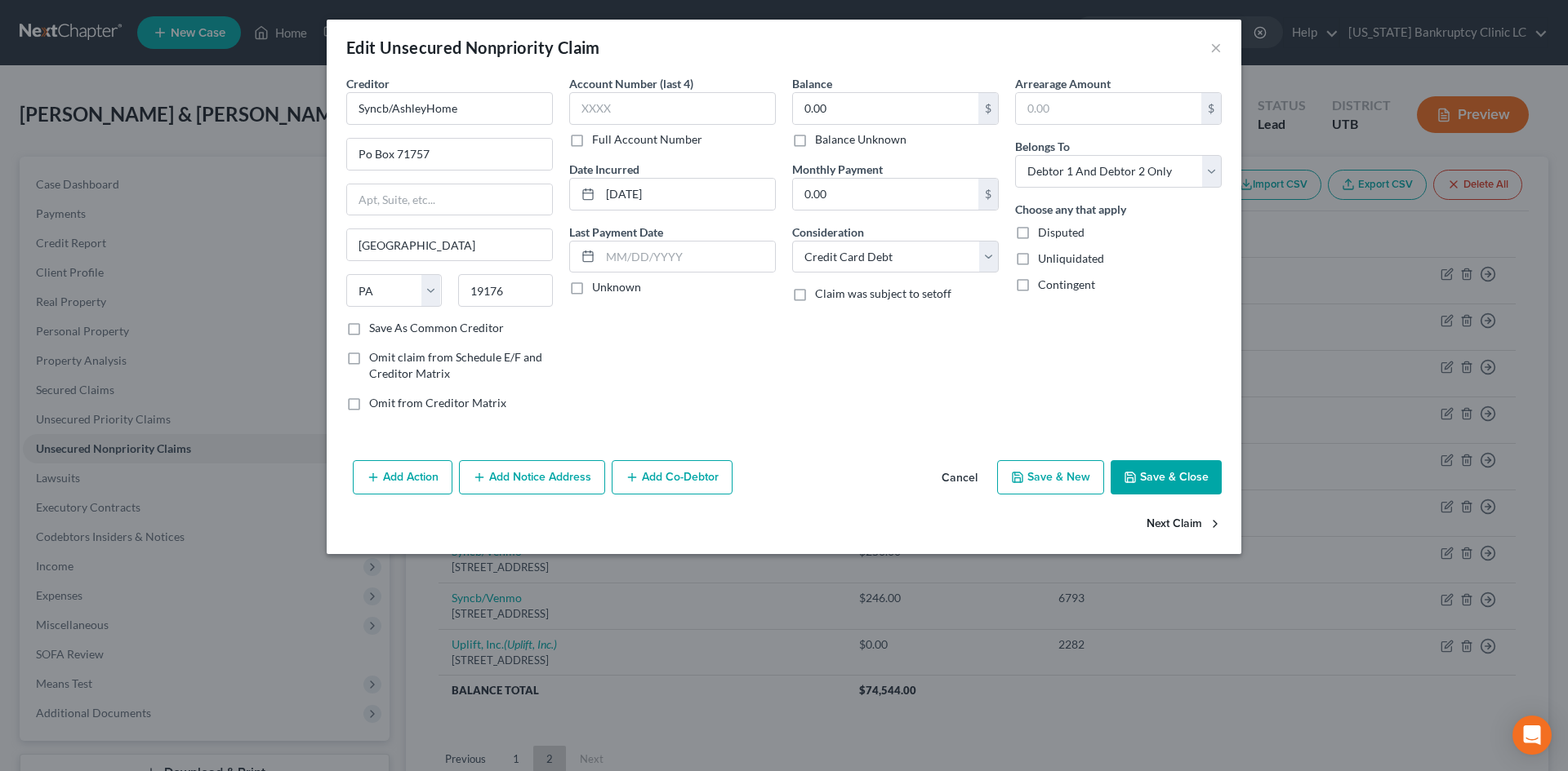
click at [996, 513] on div "Next Claim" at bounding box center [784, 531] width 915 height 47
click at [1149, 480] on button "Save & Close" at bounding box center [1166, 478] width 111 height 34
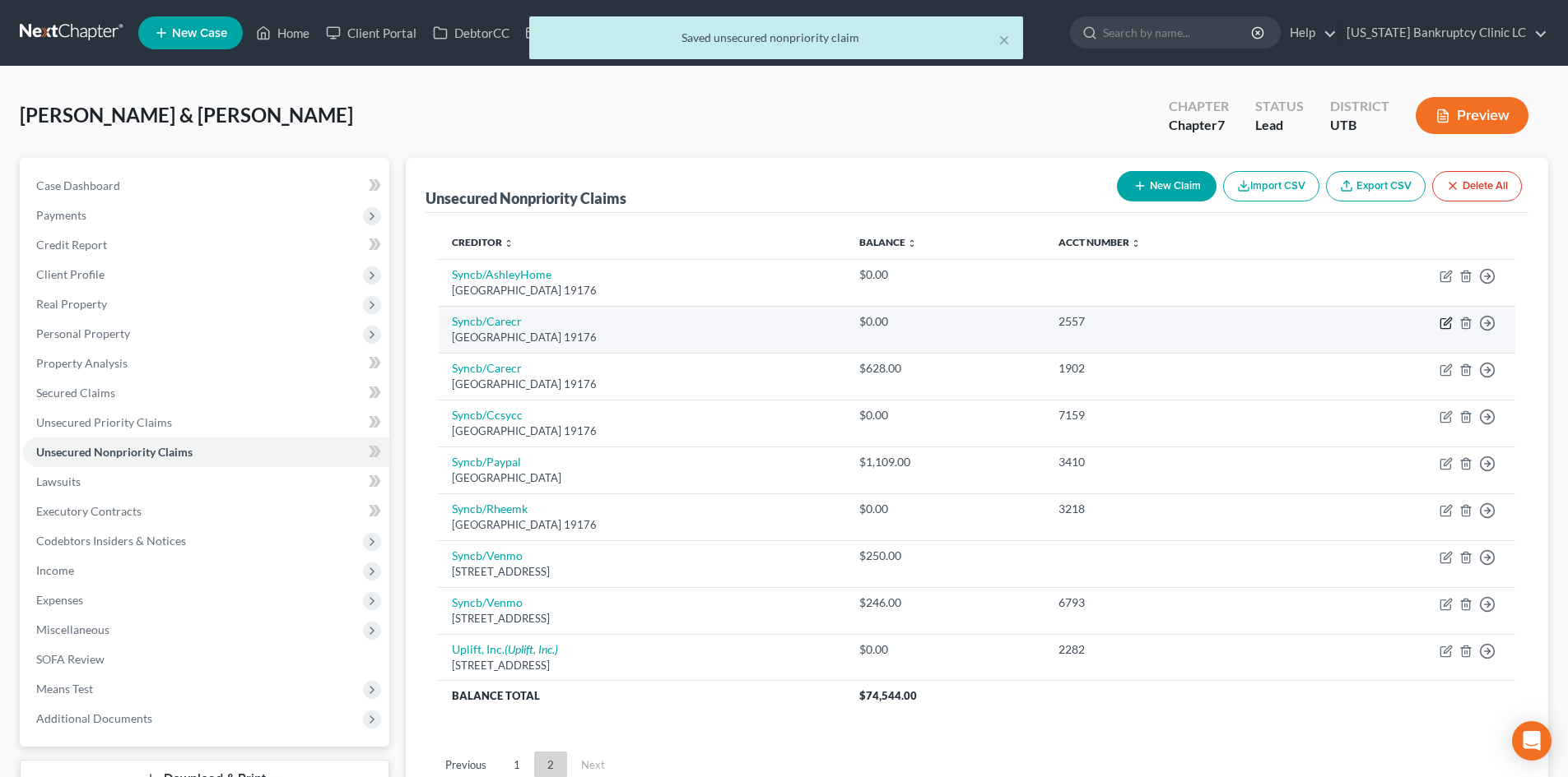
click at [1451, 317] on icon "button" at bounding box center [1447, 321] width 8 height 8
select select "39"
select select "2"
select select "1"
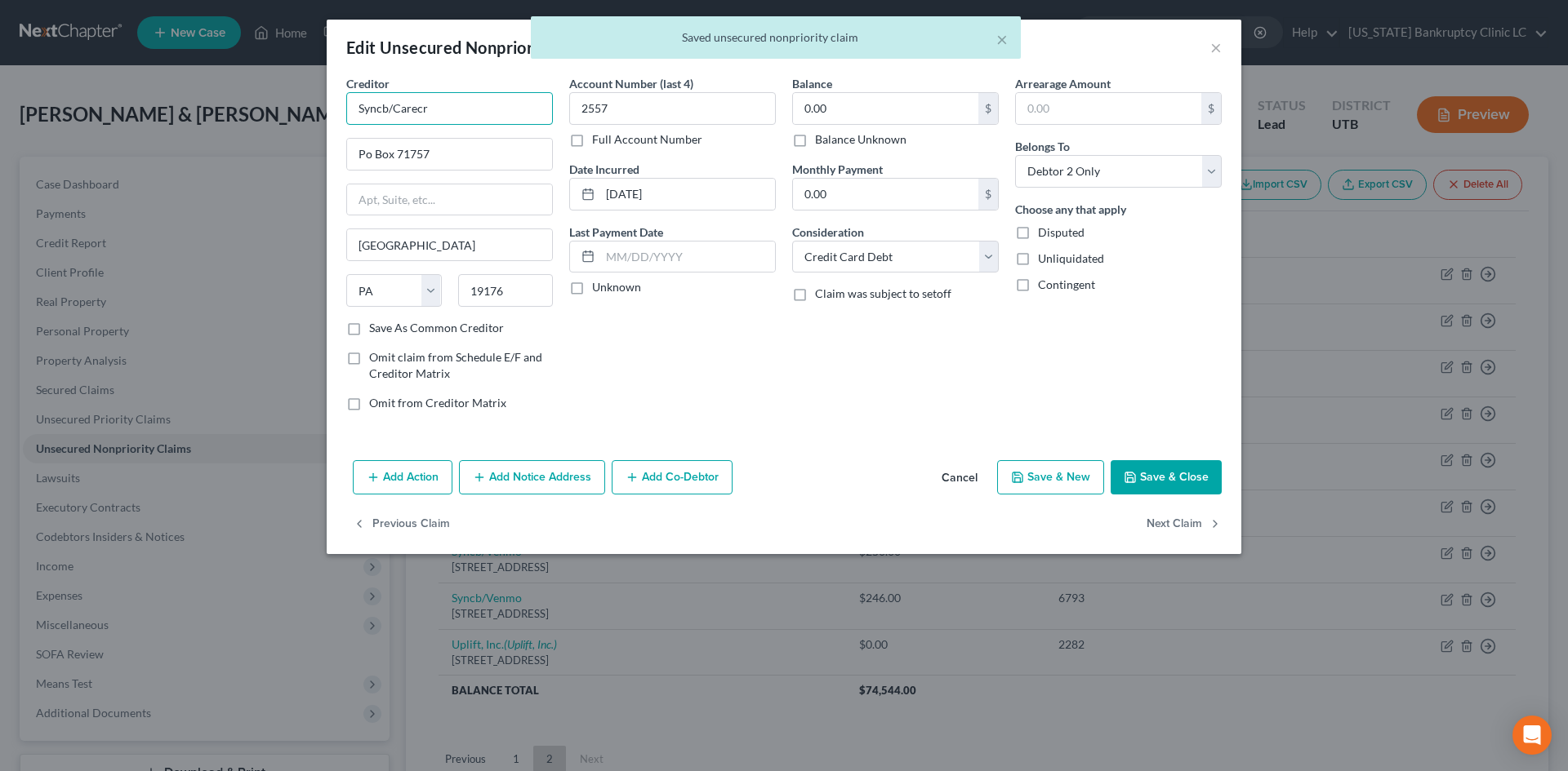
click at [511, 113] on input "Syncb/Carecr" at bounding box center [449, 109] width 206 height 33
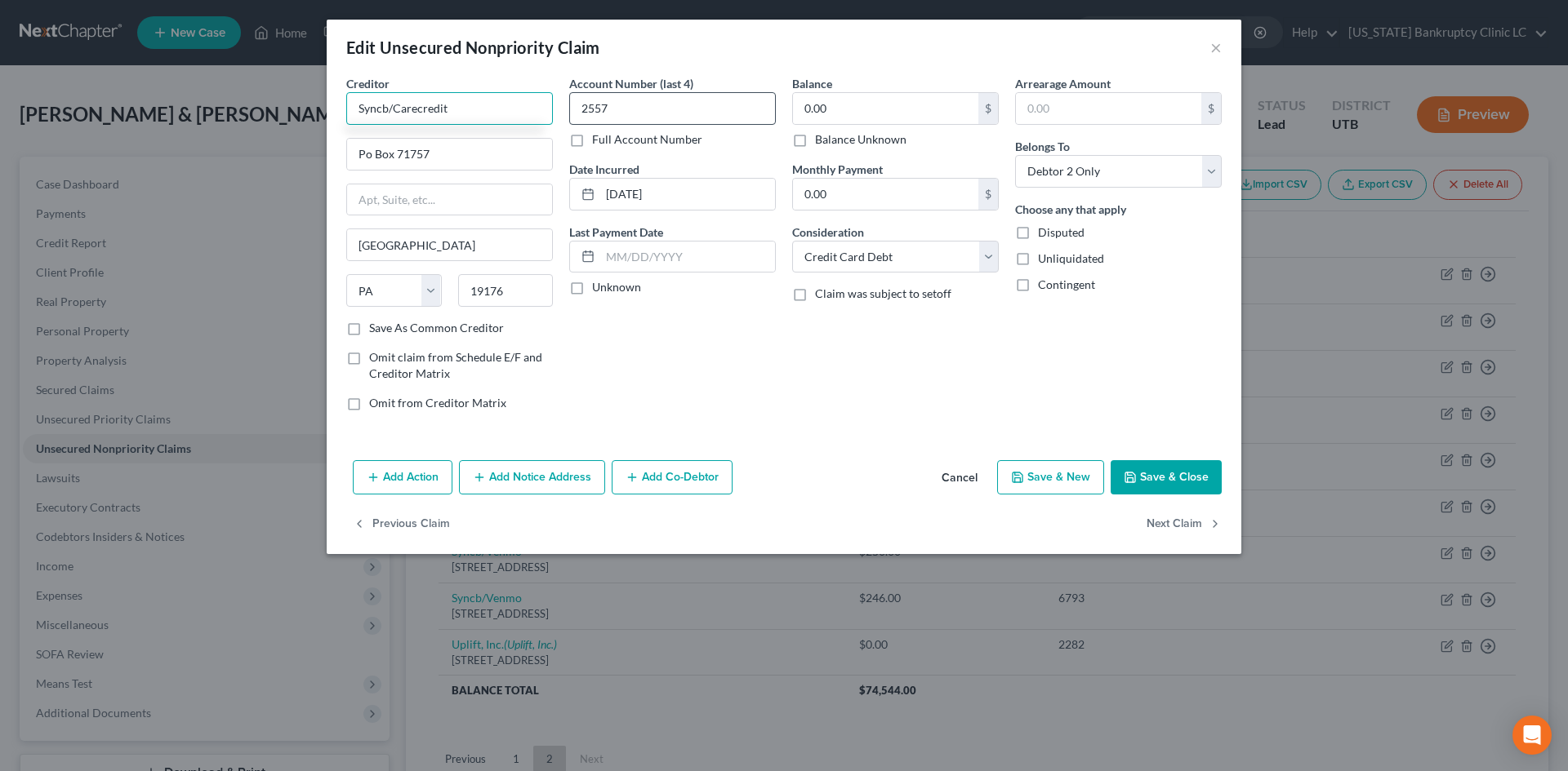
type input "Syncb/Carecredit"
click at [664, 109] on input "2557" at bounding box center [672, 109] width 206 height 33
type input "255"
click at [1187, 526] on button "Next Claim" at bounding box center [1184, 525] width 75 height 34
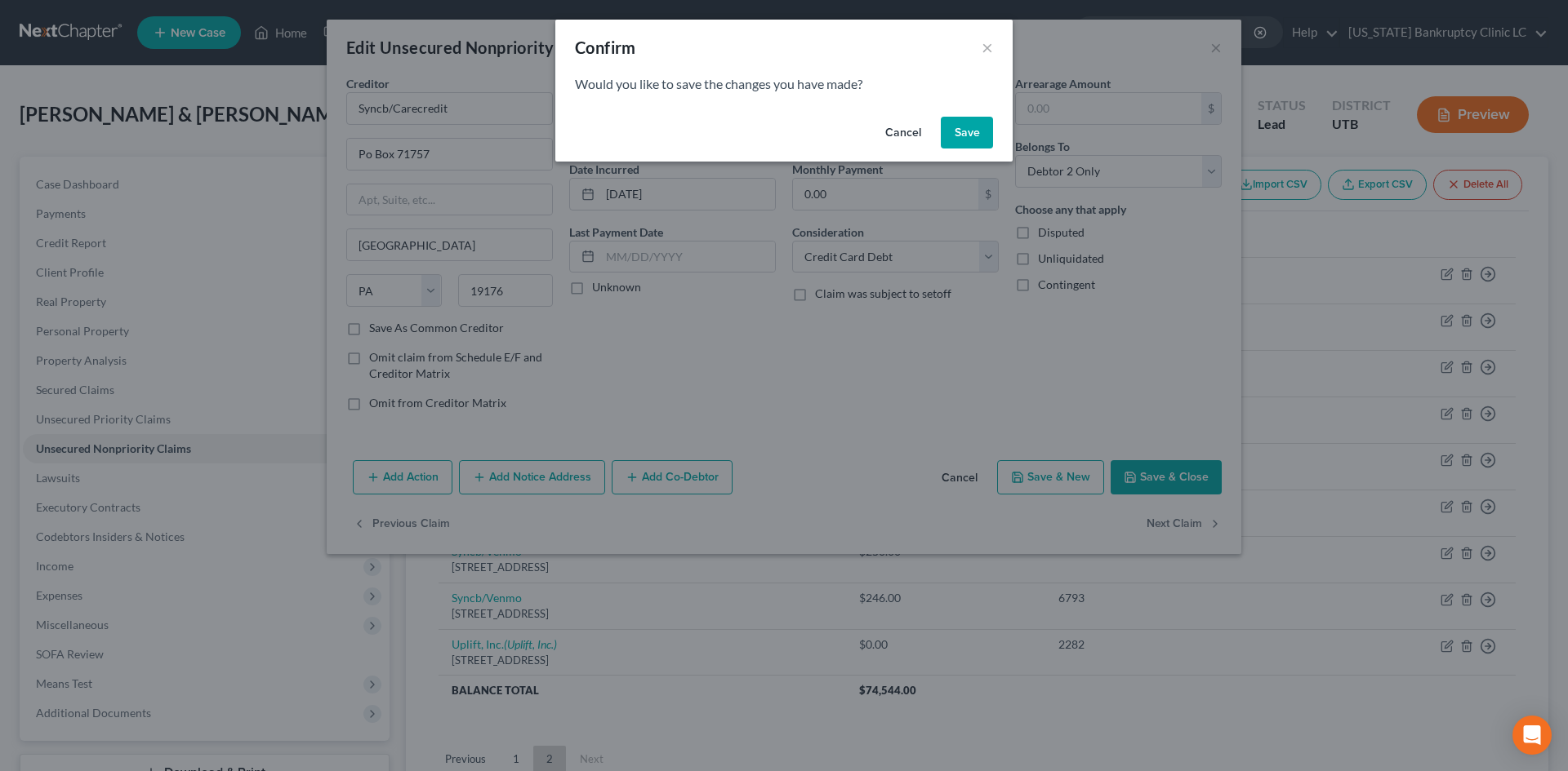
click at [962, 127] on button "Save" at bounding box center [967, 133] width 53 height 33
select select "39"
select select "2"
select select "0"
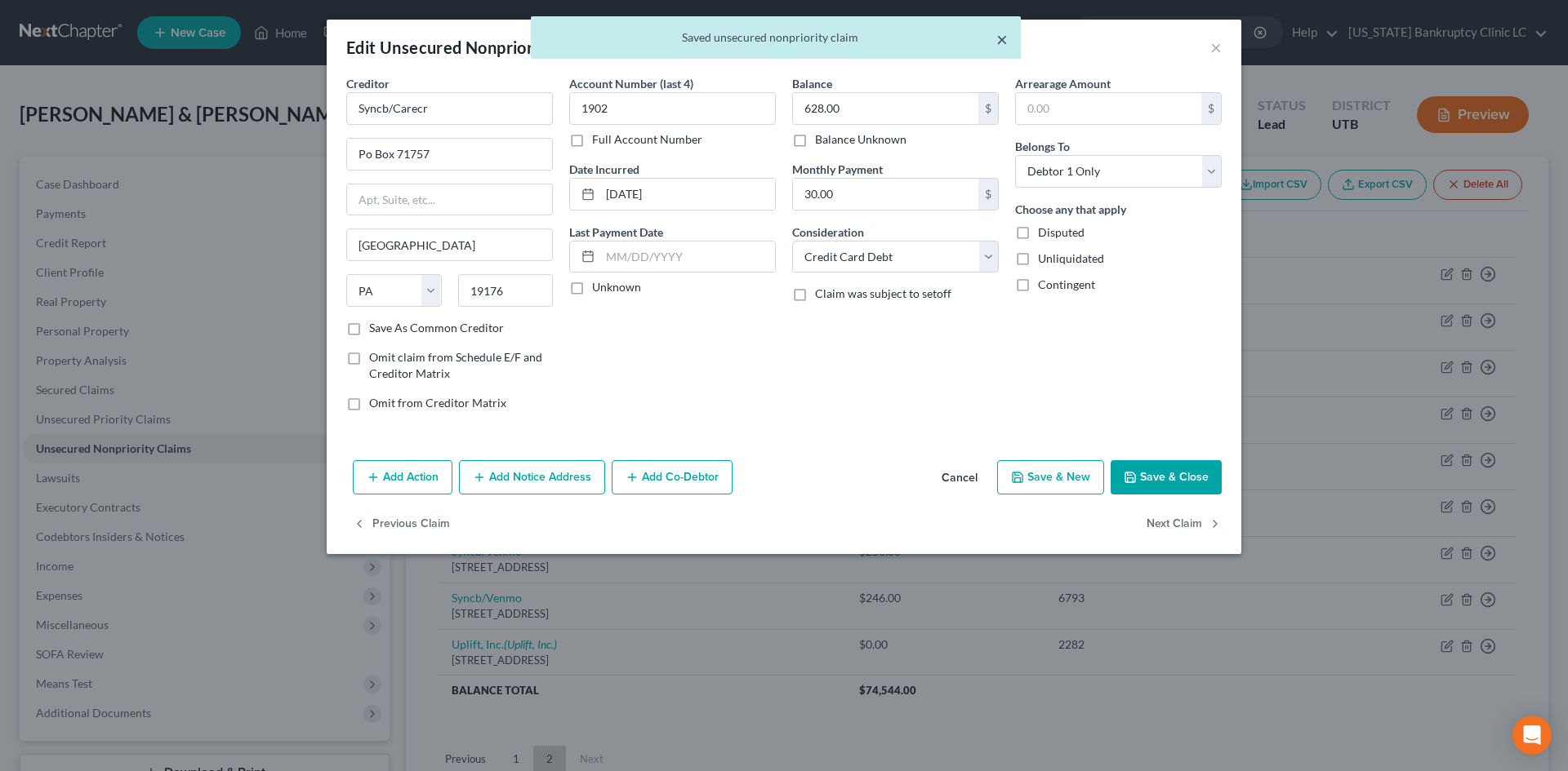
click at [999, 37] on button "×" at bounding box center [1002, 39] width 11 height 20
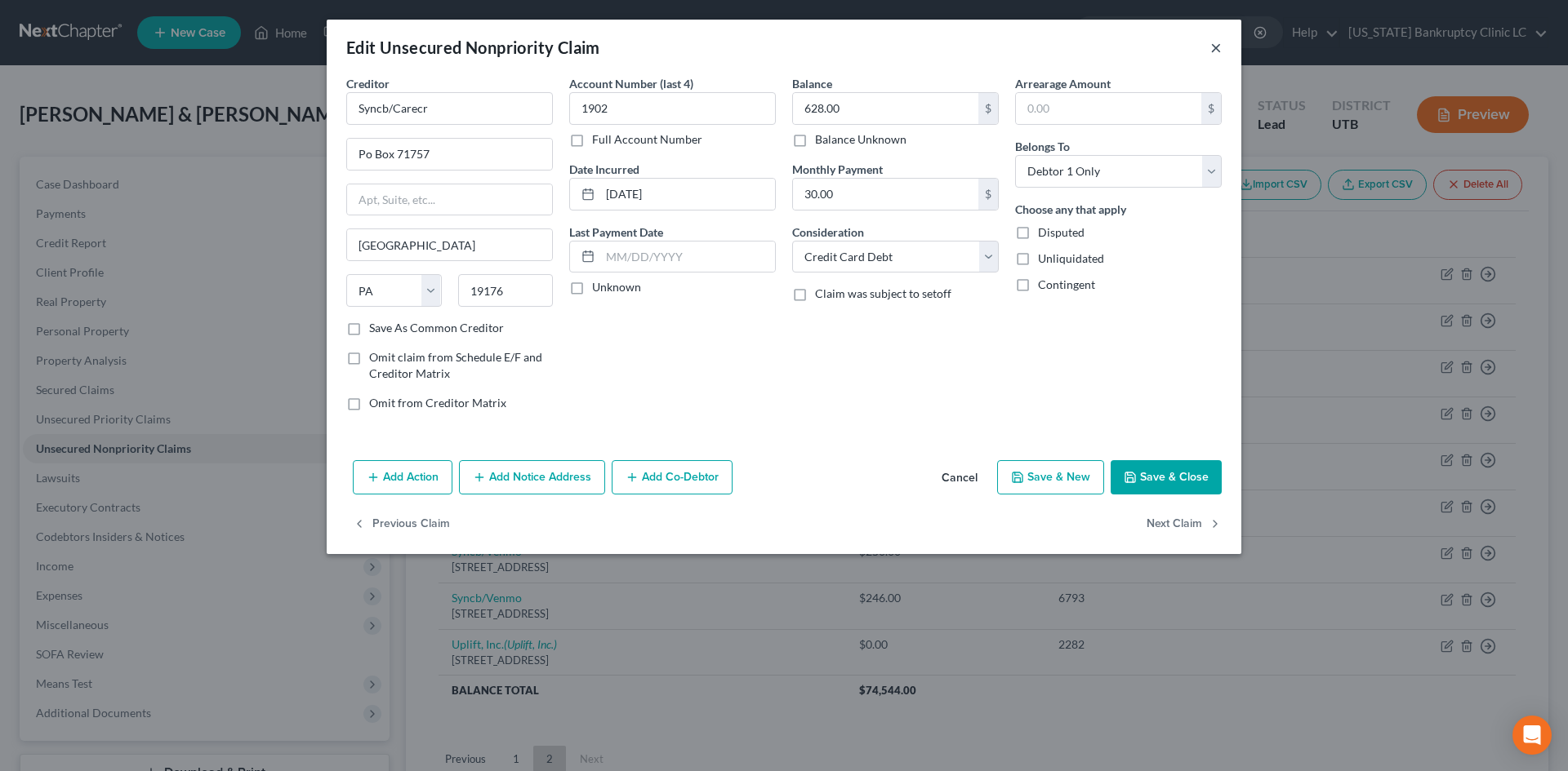
click at [1213, 43] on button "×" at bounding box center [1216, 47] width 11 height 20
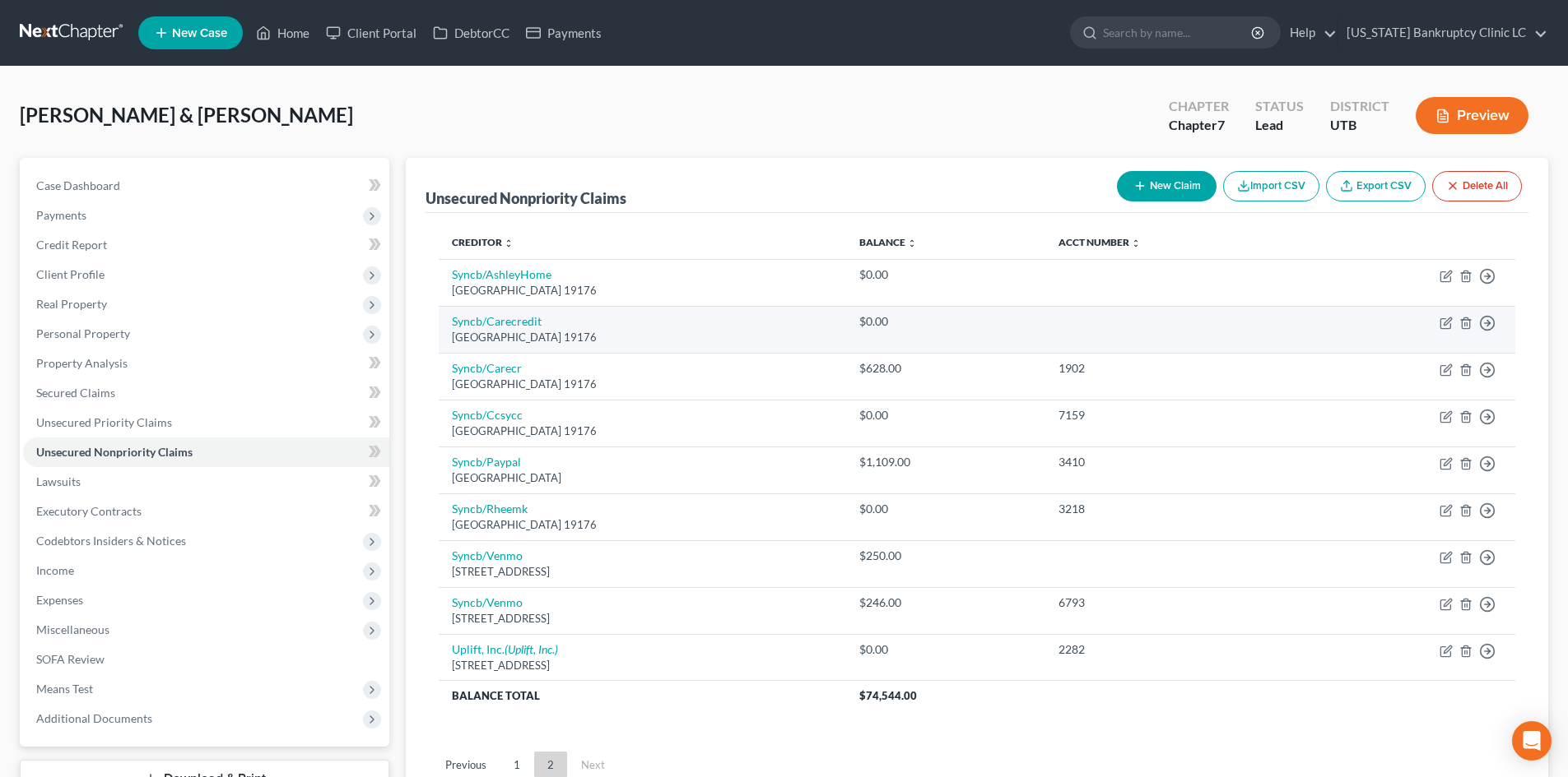
click at [1458, 319] on td "Move to D Move to E Move to G Move to Notice Only" at bounding box center [1409, 329] width 211 height 47
click at [1467, 324] on line "button" at bounding box center [1467, 324] width 0 height 3
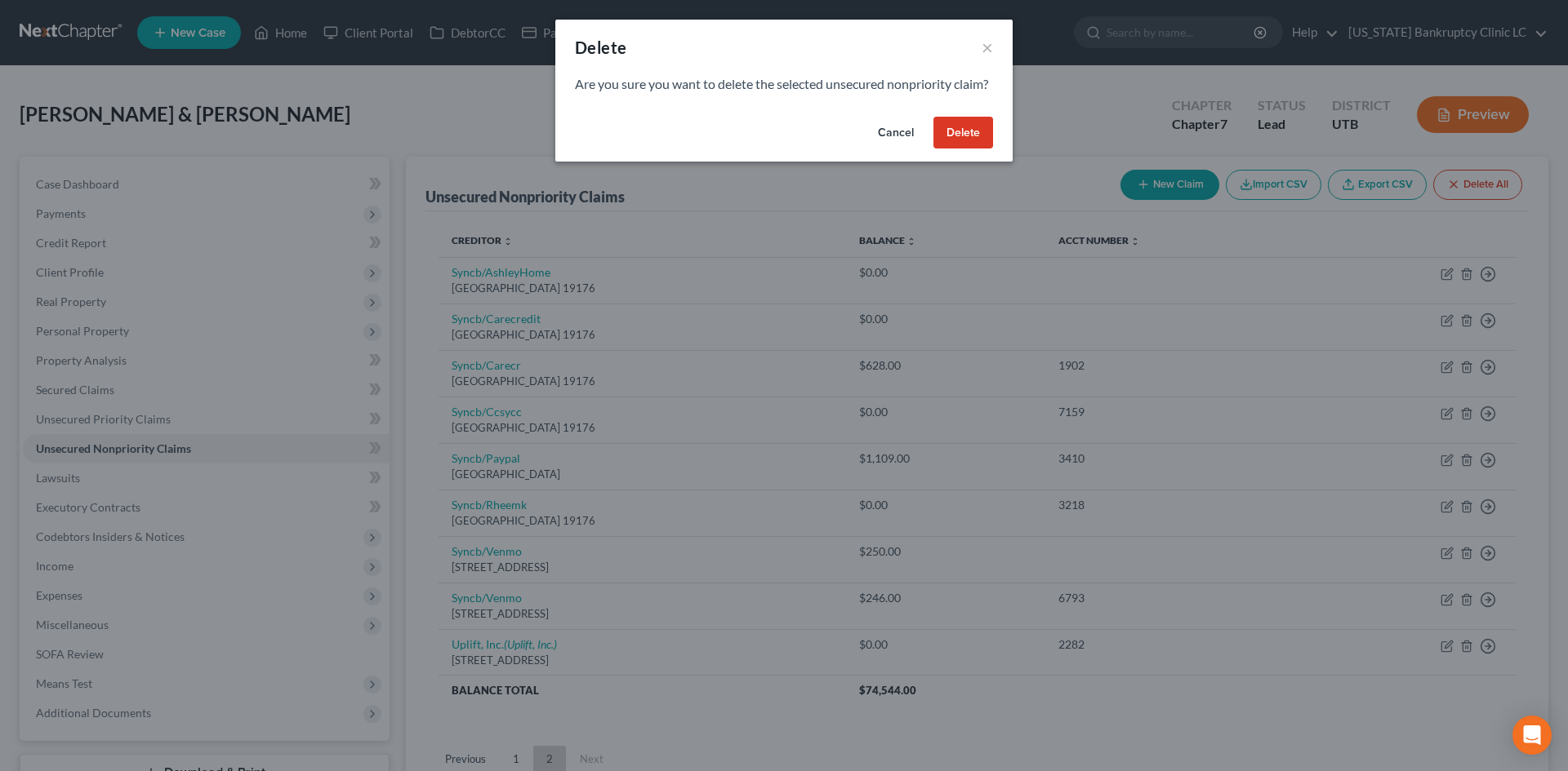
click at [967, 149] on button "Delete" at bounding box center [963, 133] width 60 height 33
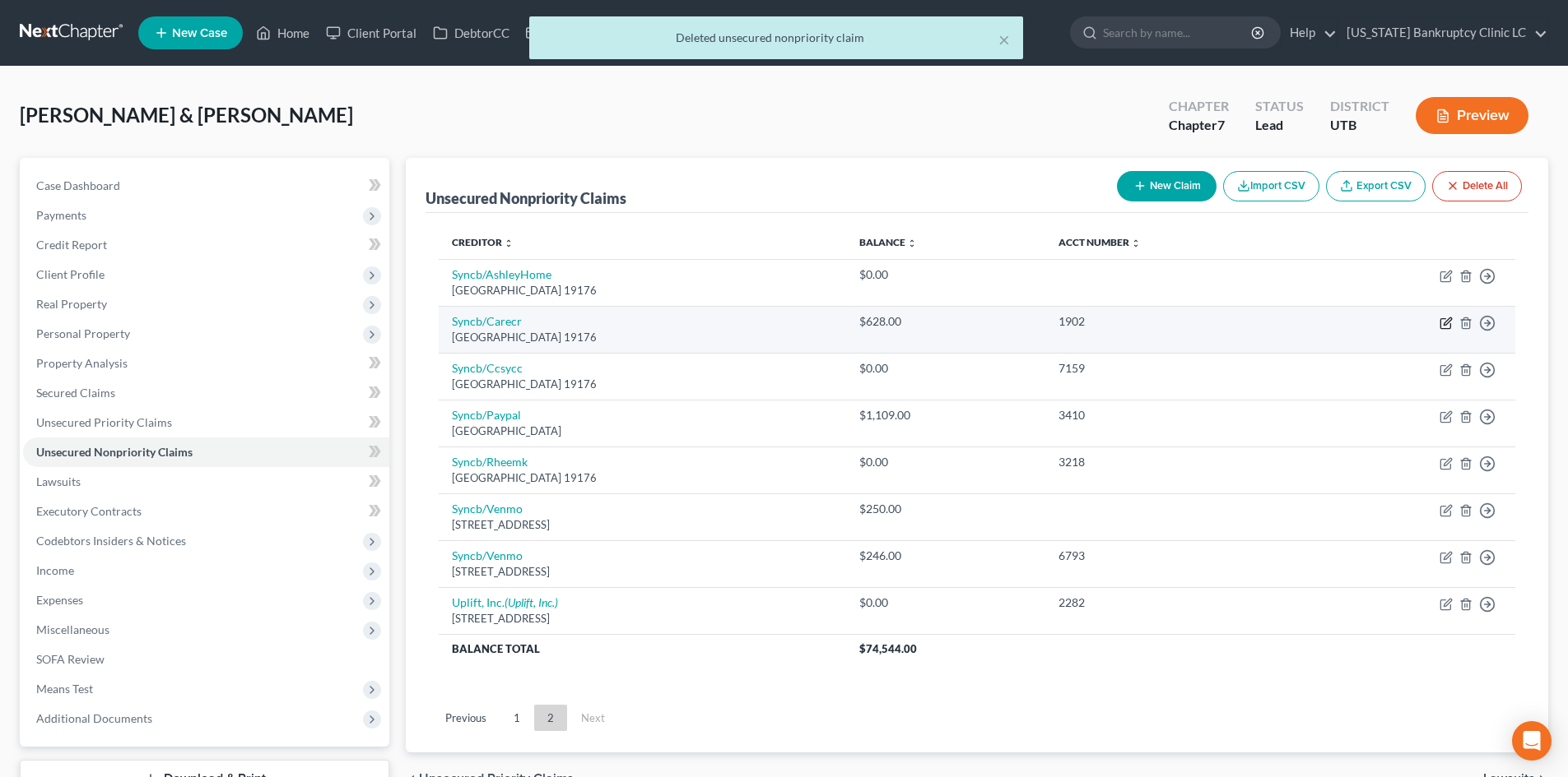
click at [1446, 321] on icon "button" at bounding box center [1447, 321] width 8 height 8
select select "39"
select select "2"
select select "0"
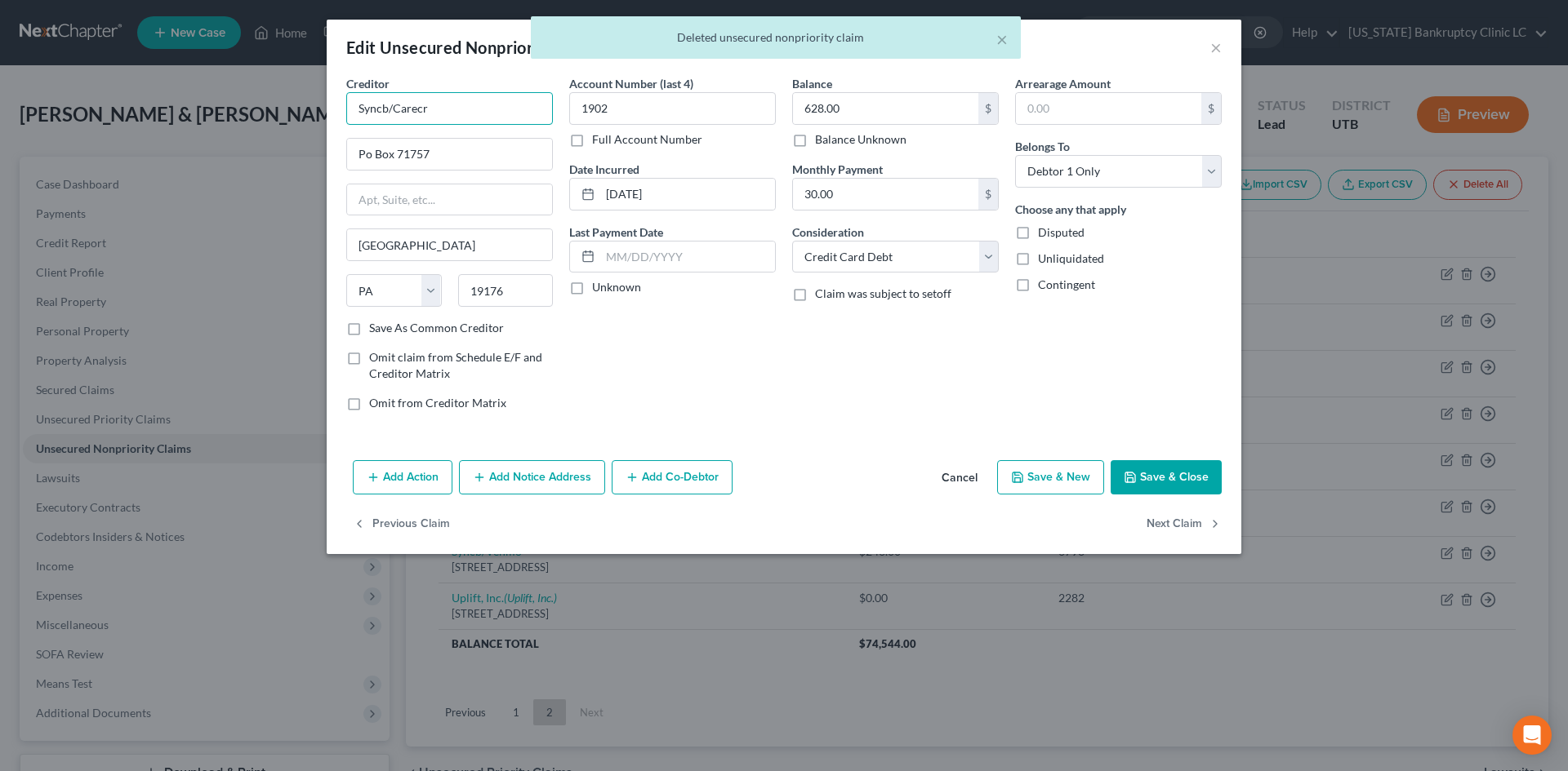
click at [507, 98] on input "Syncb/Carecr" at bounding box center [449, 109] width 206 height 33
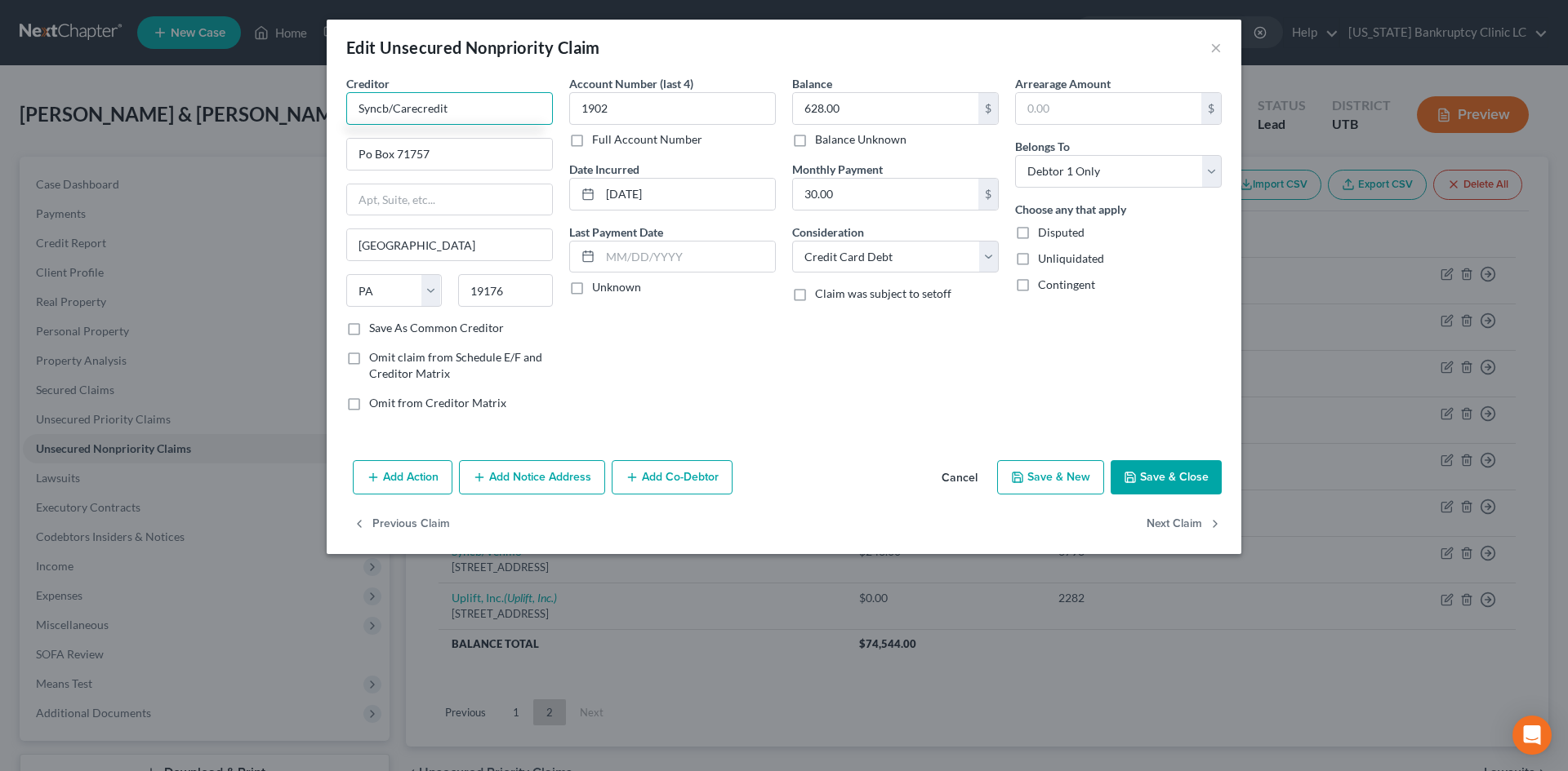
type input "Syncb/Carecredit"
click at [738, 102] on input "1902" at bounding box center [672, 109] width 206 height 33
click at [886, 203] on input "30.00" at bounding box center [885, 194] width 186 height 31
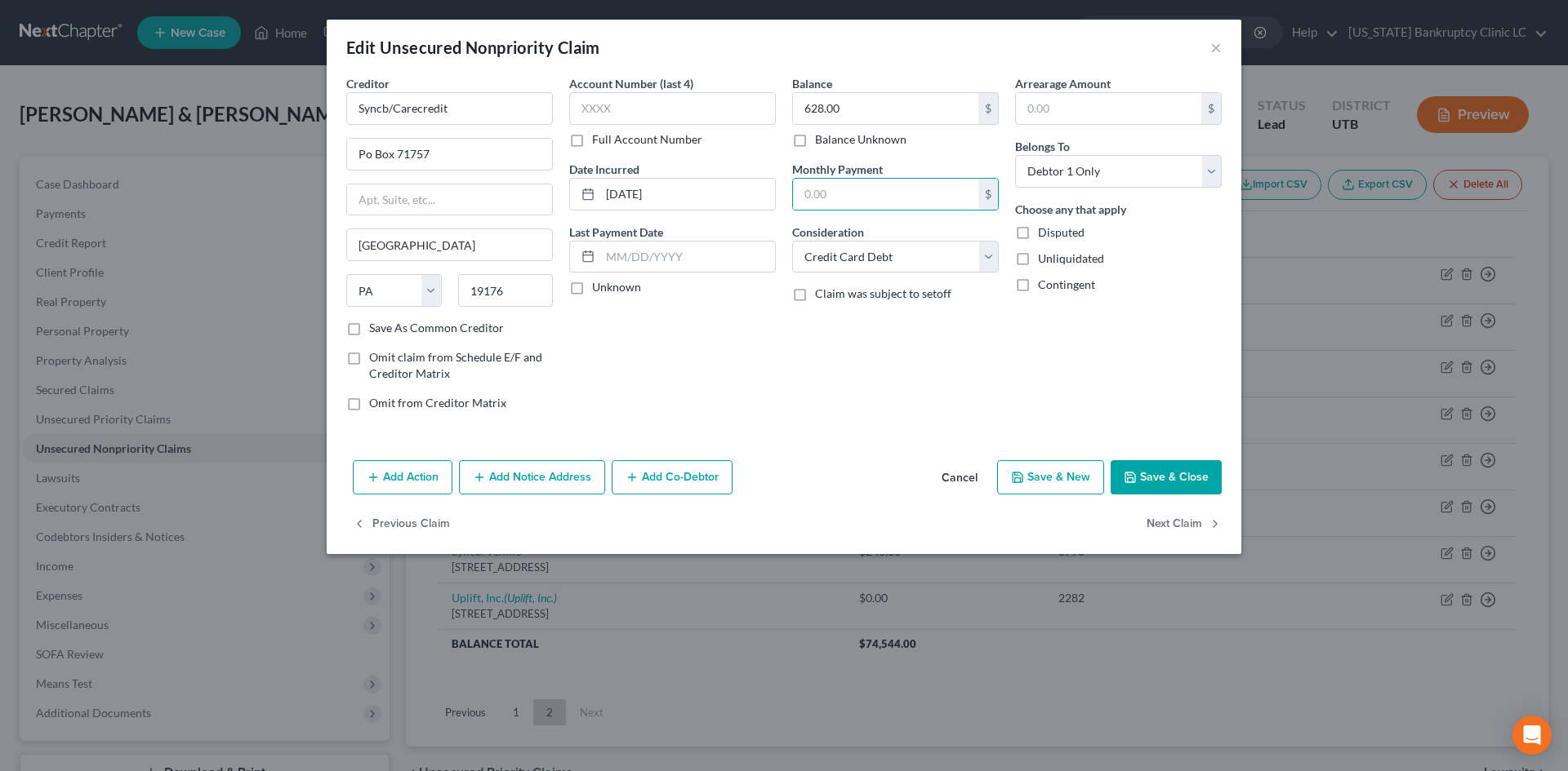
click at [1166, 480] on button "Save & Close" at bounding box center [1166, 478] width 111 height 34
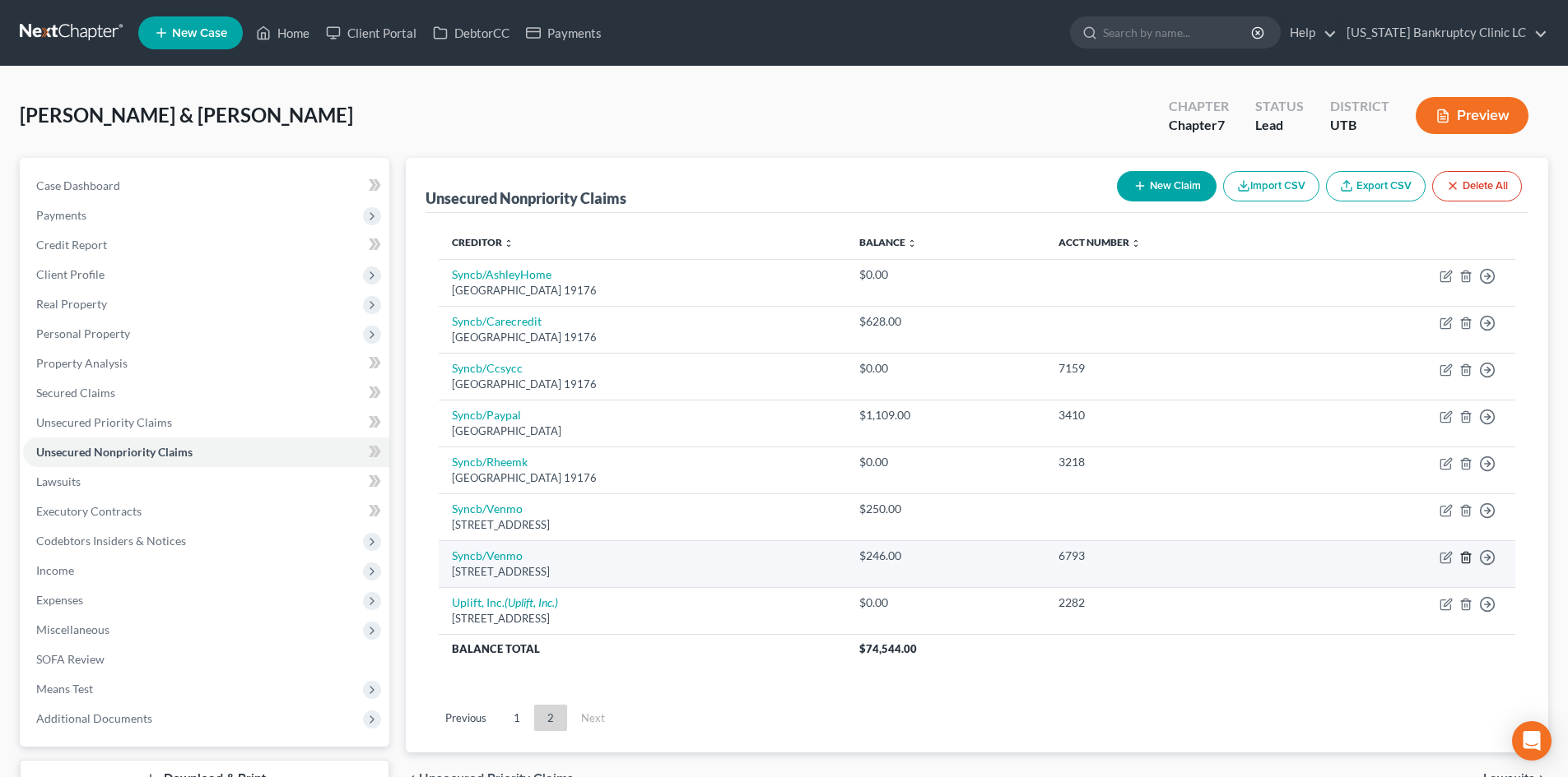
click at [1468, 556] on icon "button" at bounding box center [1465, 557] width 13 height 13
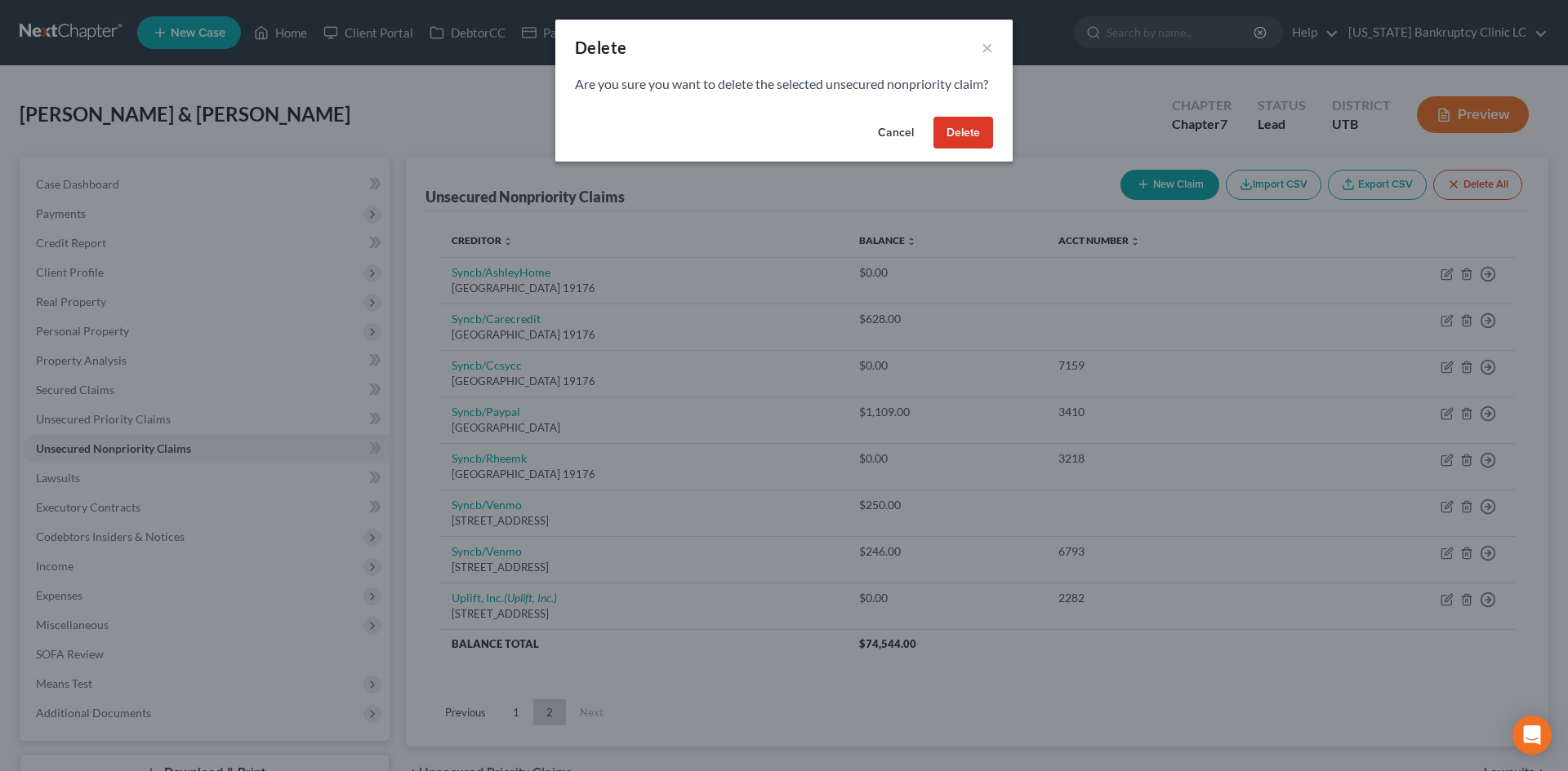
click at [967, 149] on button "Delete" at bounding box center [963, 133] width 60 height 33
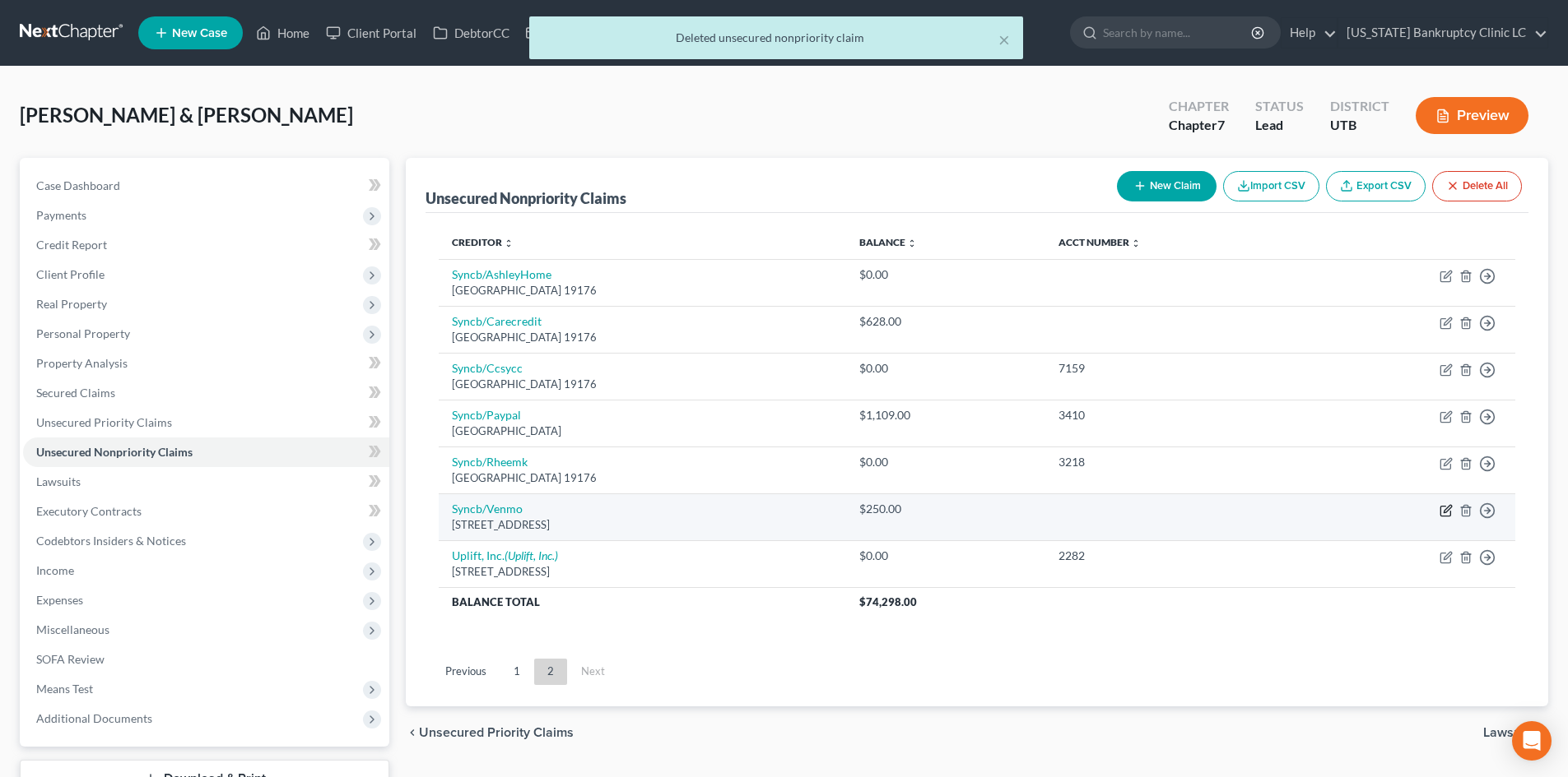
click at [1447, 510] on icon "button" at bounding box center [1445, 510] width 13 height 13
select select "10"
select select "2"
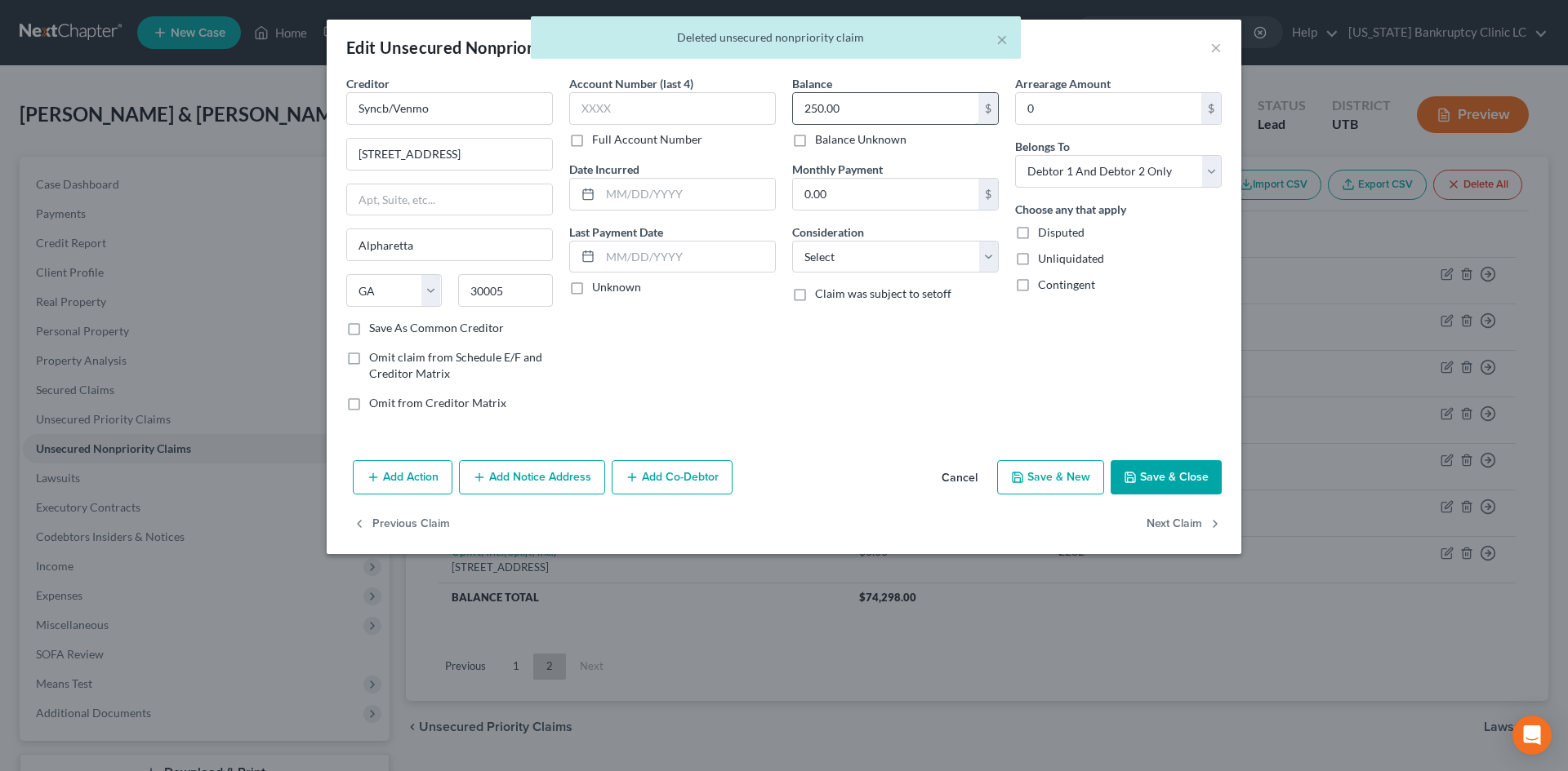
click at [862, 111] on input "250.00" at bounding box center [885, 109] width 186 height 31
type input "496"
click at [855, 400] on div "Balance 496.00 $ Balance Unknown Balance Undetermined 496 $ Balance Unknown Mon…" at bounding box center [896, 249] width 223 height 349
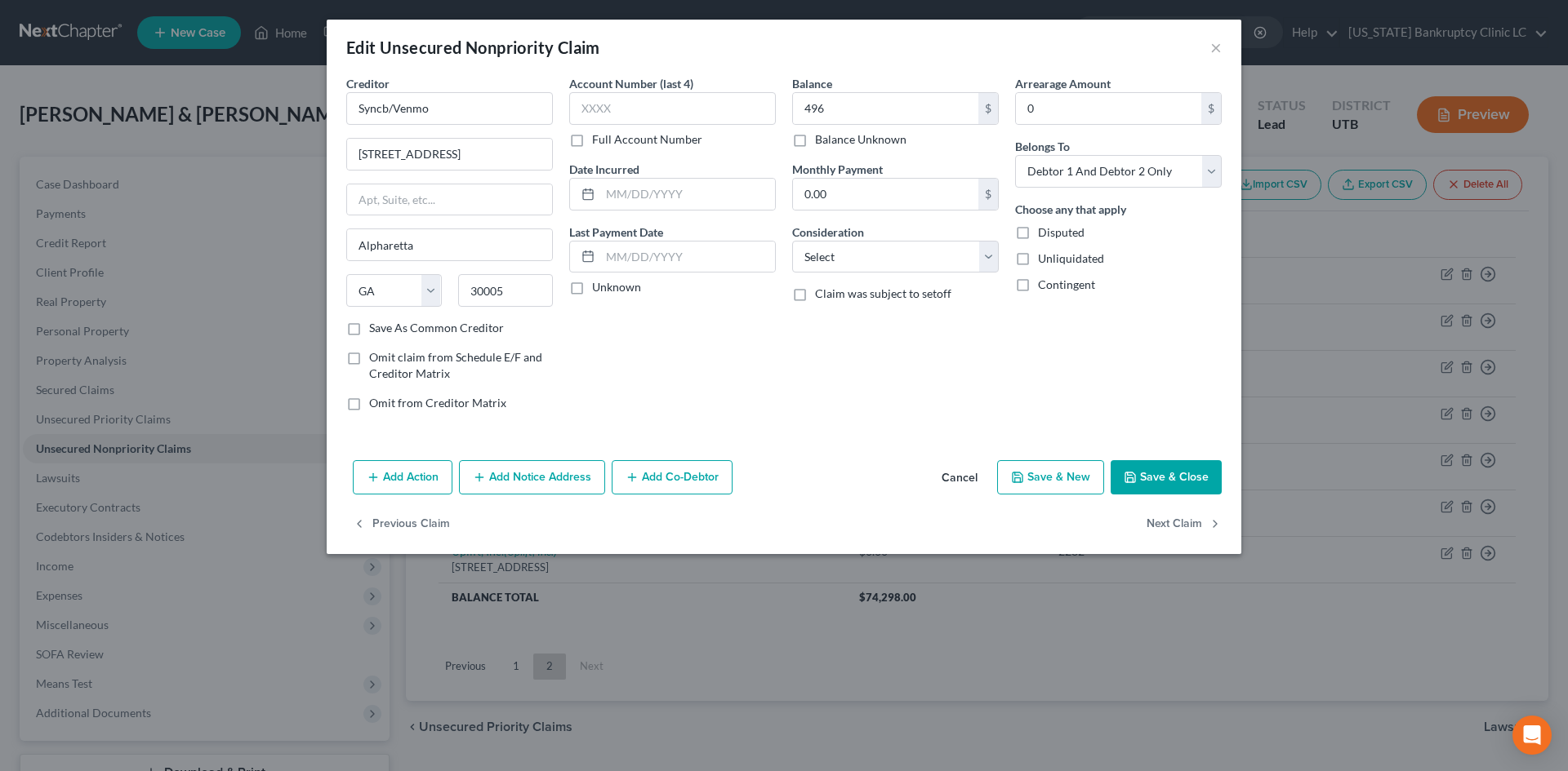
click at [1211, 479] on button "Save & Close" at bounding box center [1166, 478] width 111 height 34
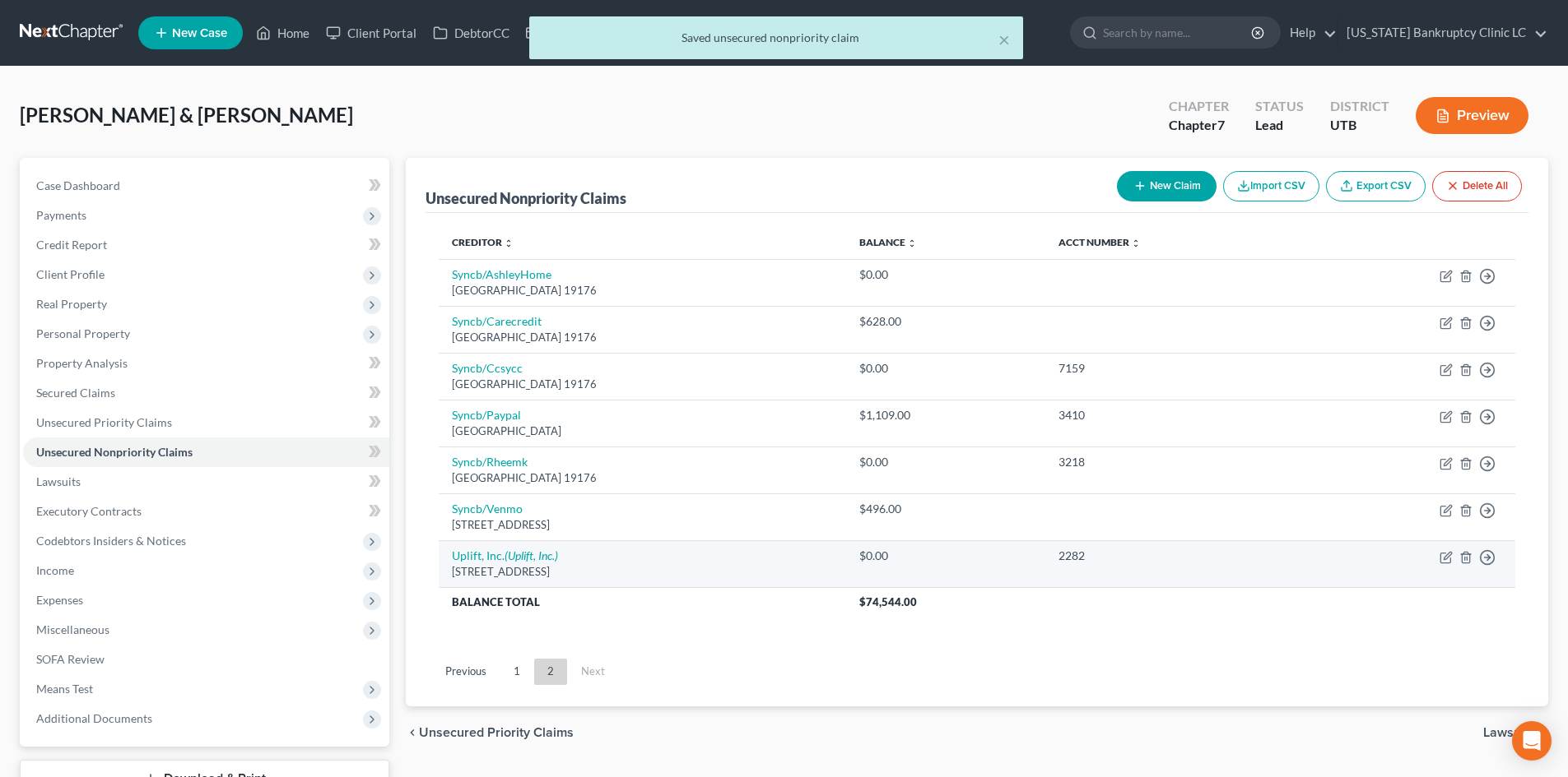
click at [1438, 555] on td "Move to D Move to E Move to G Move to Notice Only" at bounding box center [1409, 564] width 211 height 47
click at [1444, 559] on icon "button" at bounding box center [1447, 555] width 8 height 8
select select "31"
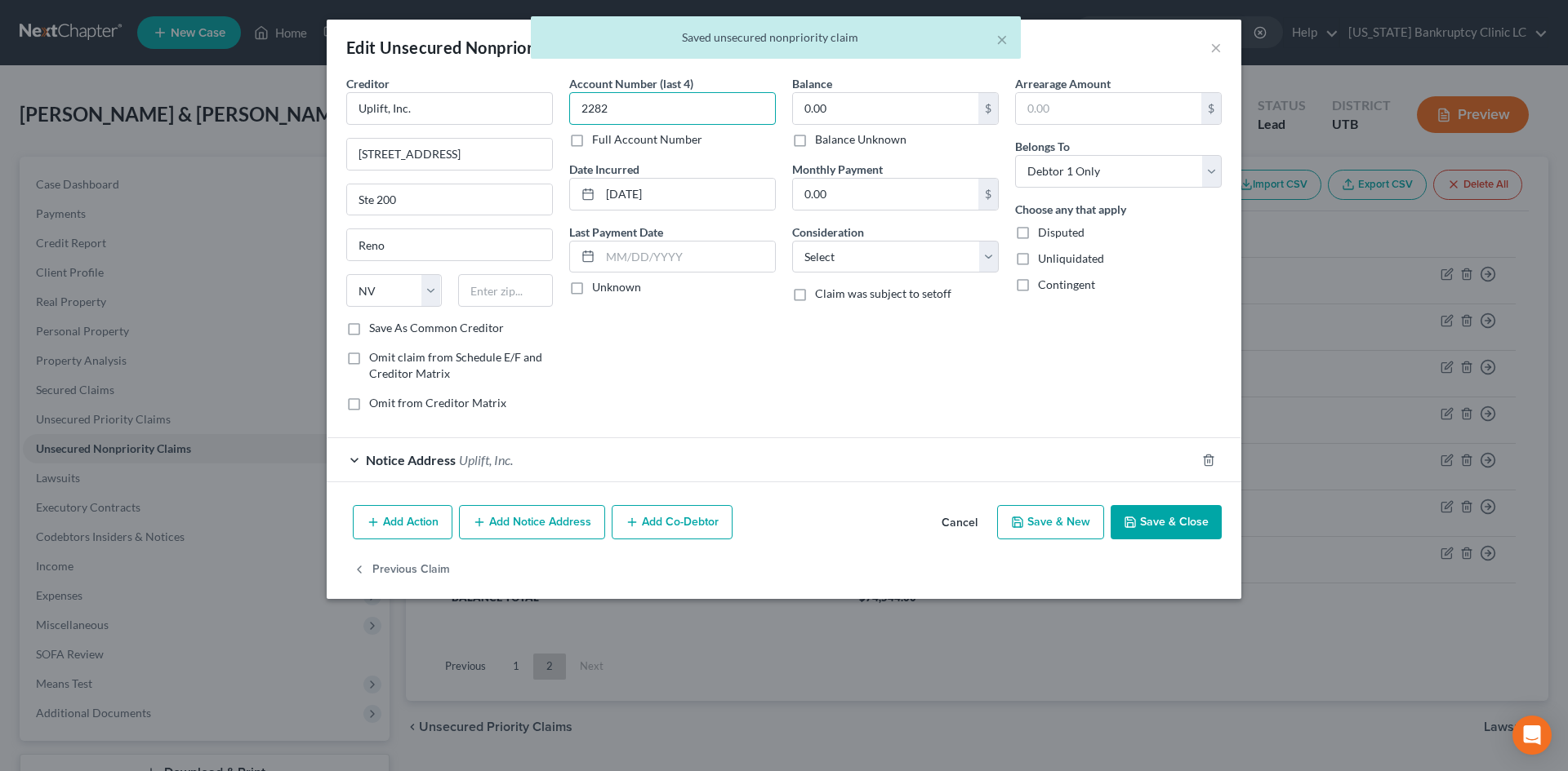
click at [680, 111] on input "2282" at bounding box center [672, 109] width 206 height 33
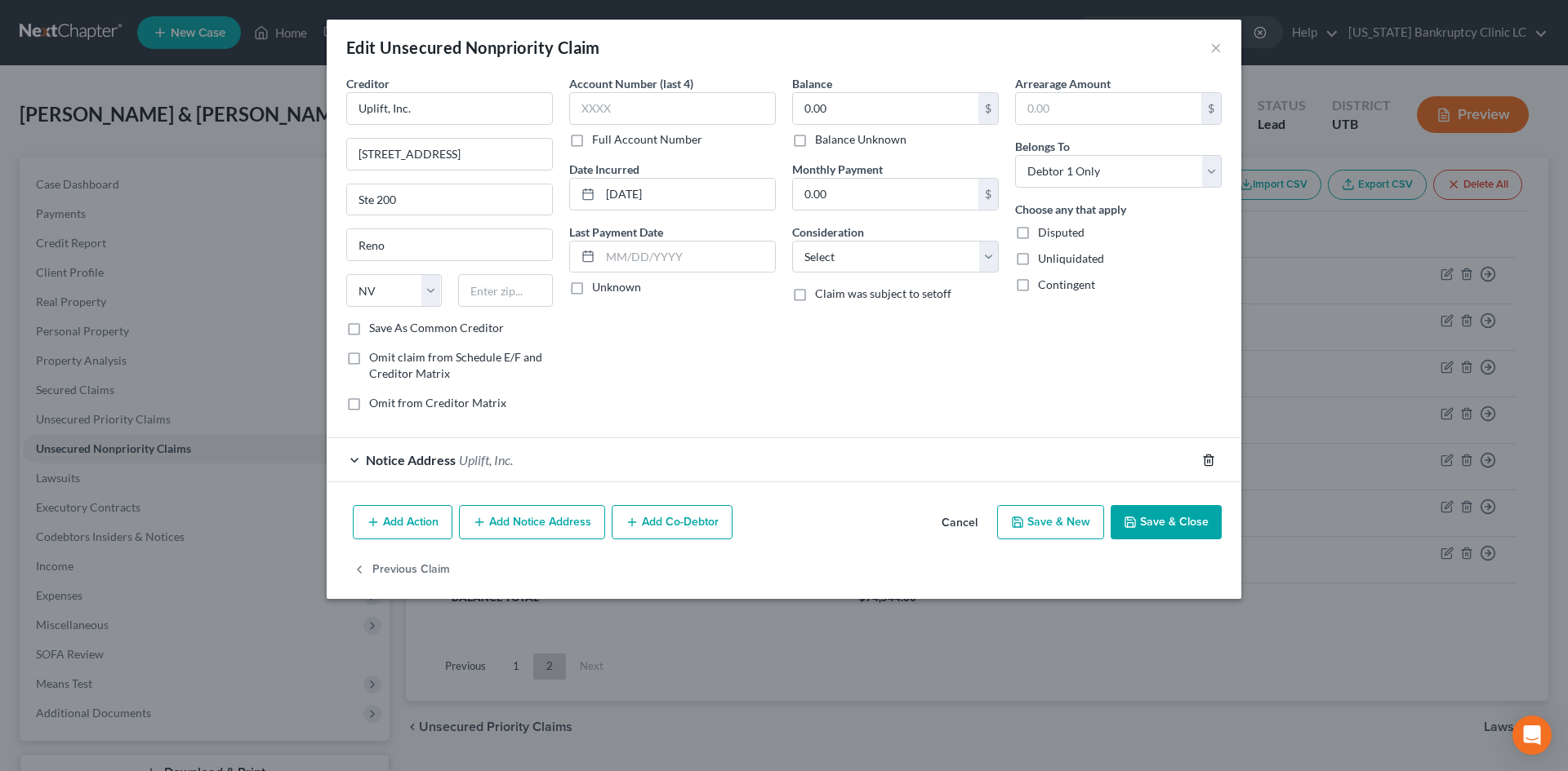
click at [1211, 459] on icon "button" at bounding box center [1208, 460] width 13 height 13
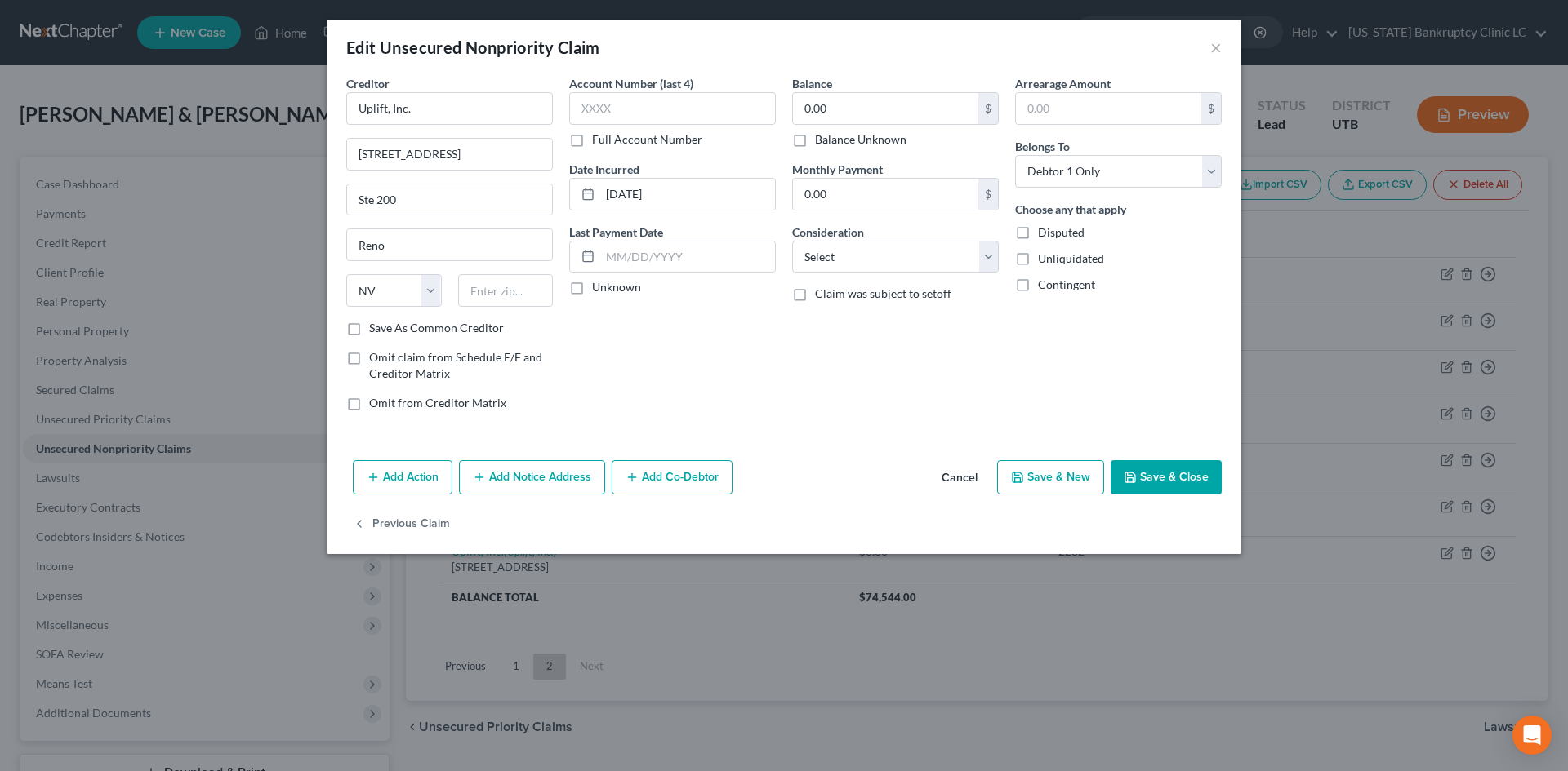
click at [1168, 480] on button "Save & Close" at bounding box center [1166, 478] width 111 height 34
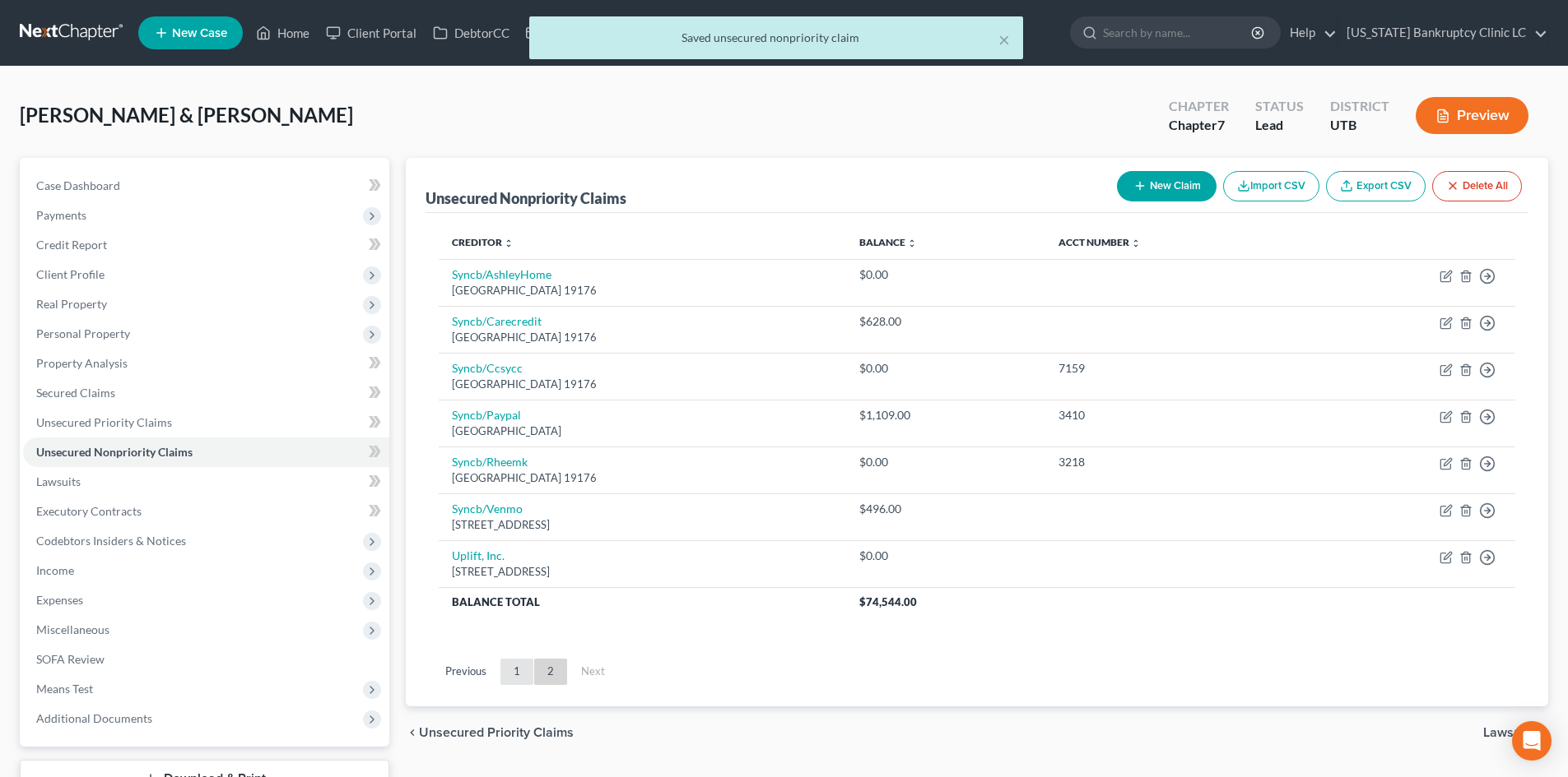
click at [522, 663] on link "1" at bounding box center [517, 672] width 33 height 26
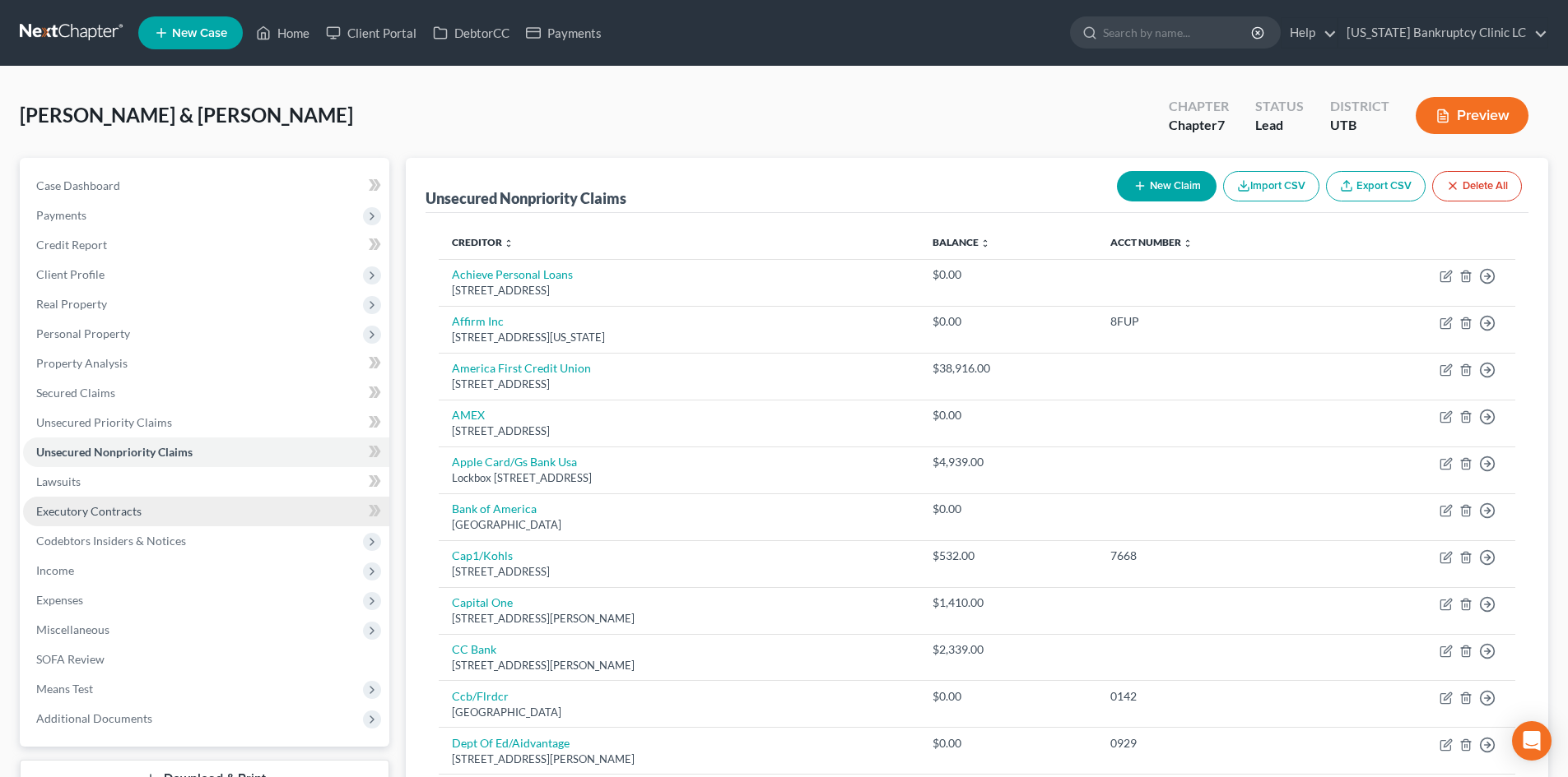
click at [92, 509] on span "Executory Contracts" at bounding box center [89, 511] width 105 height 14
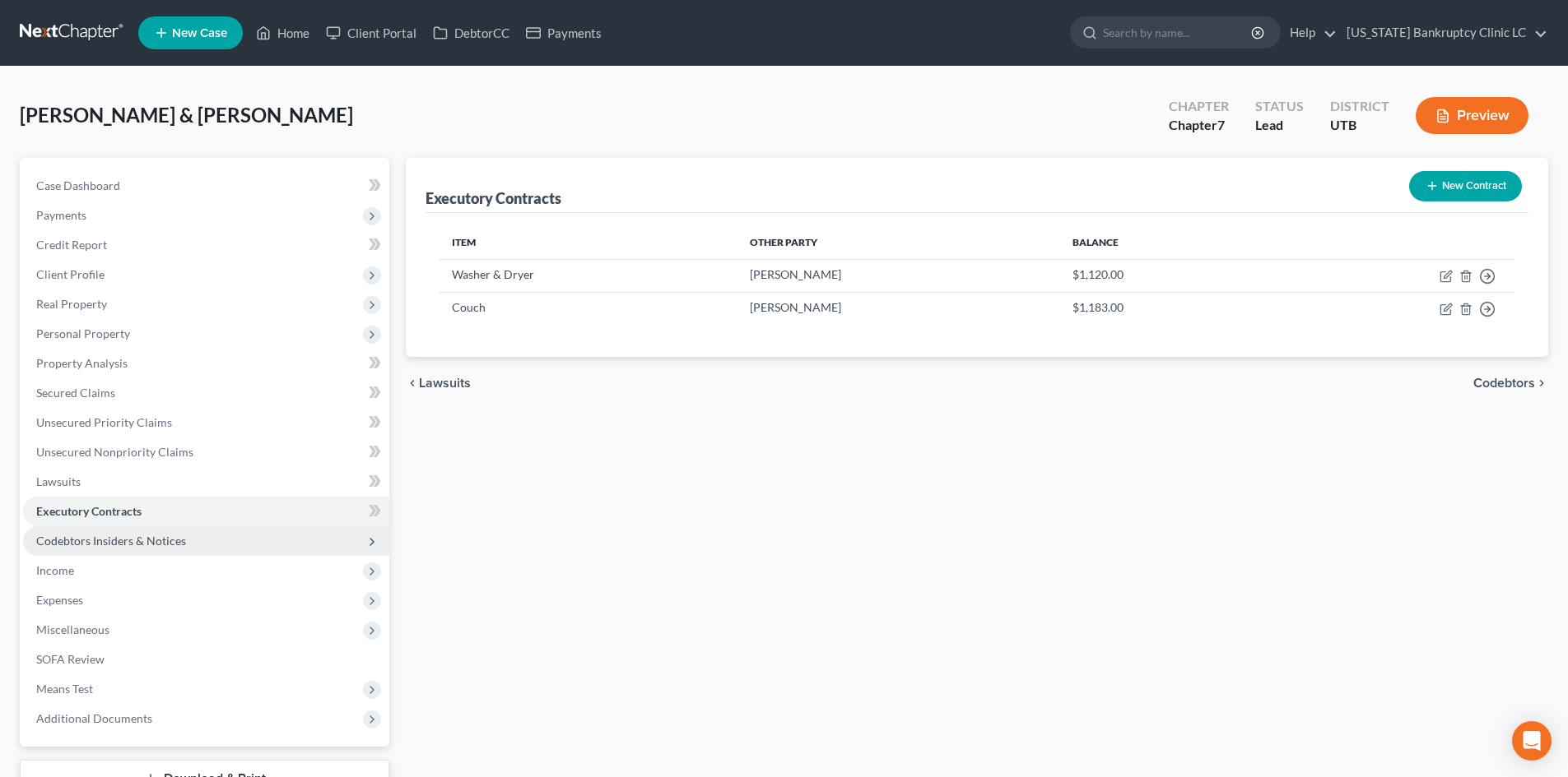
click at [95, 540] on span "Codebtors Insiders & Notices" at bounding box center [111, 541] width 150 height 14
click at [96, 546] on span "Codebtors Insiders & Notices" at bounding box center [111, 541] width 150 height 14
click at [90, 568] on span "Income" at bounding box center [206, 571] width 366 height 30
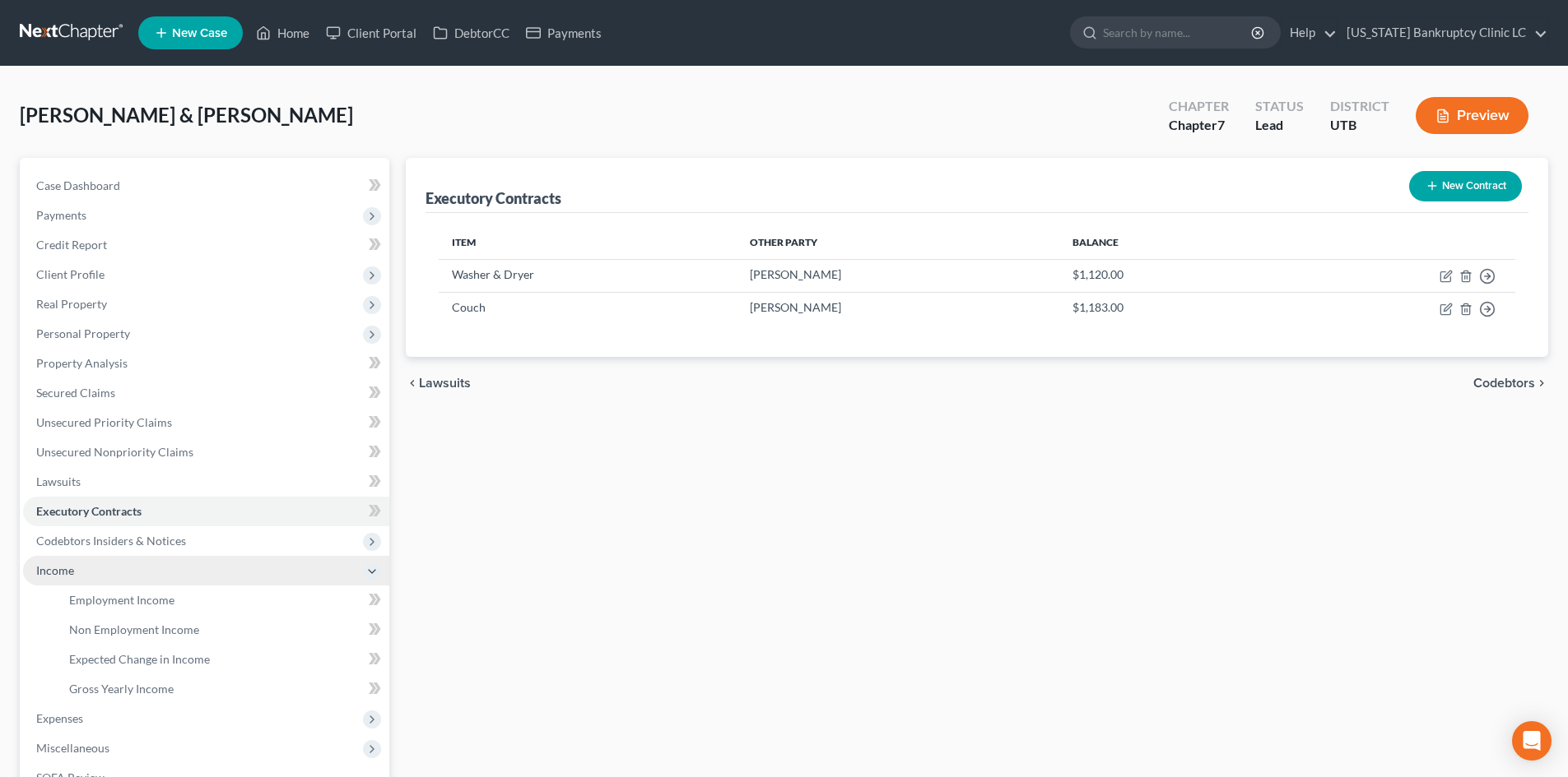
click at [97, 571] on span "Income" at bounding box center [206, 571] width 366 height 30
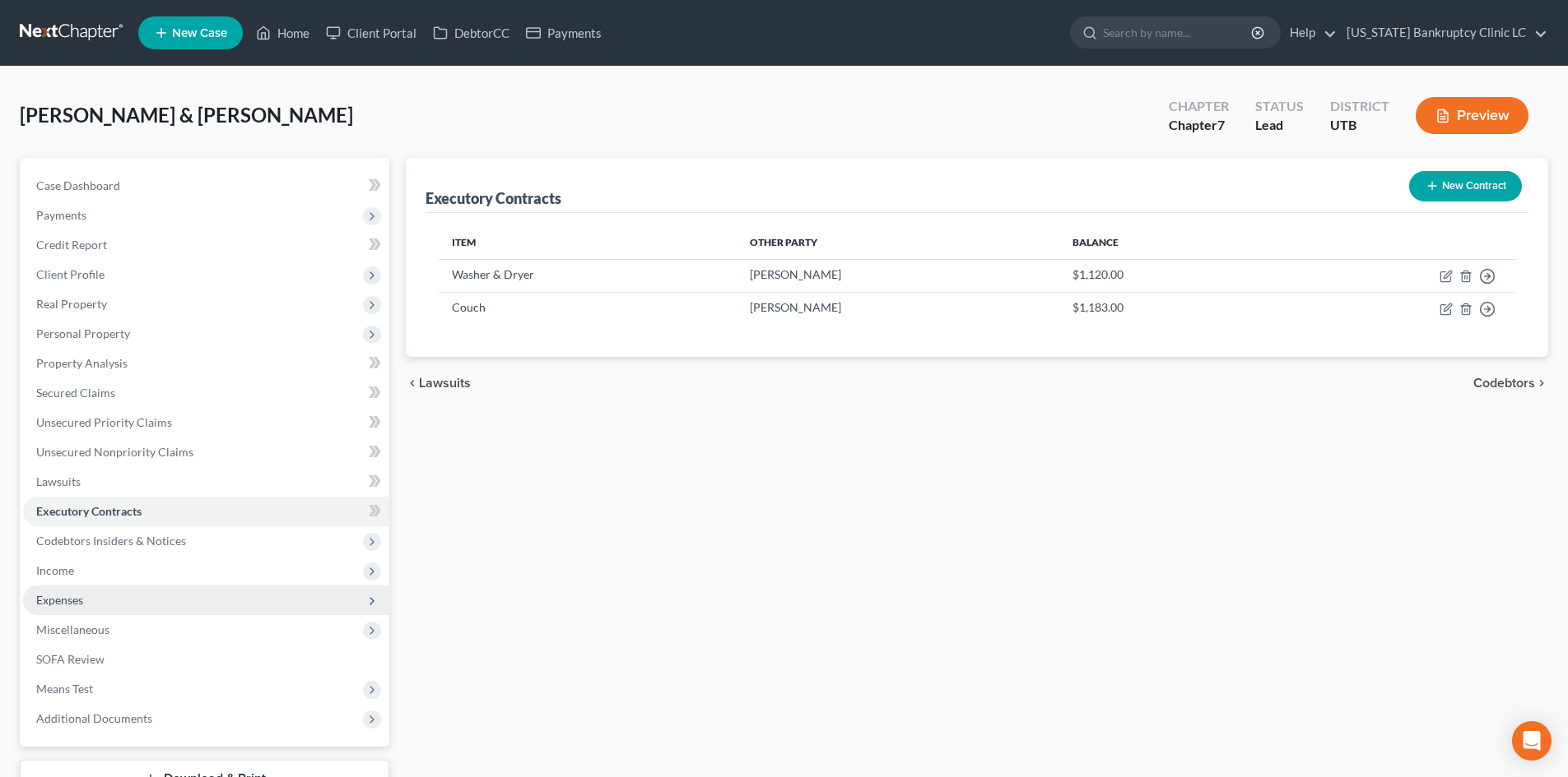
click at [97, 598] on span "Expenses" at bounding box center [206, 601] width 366 height 30
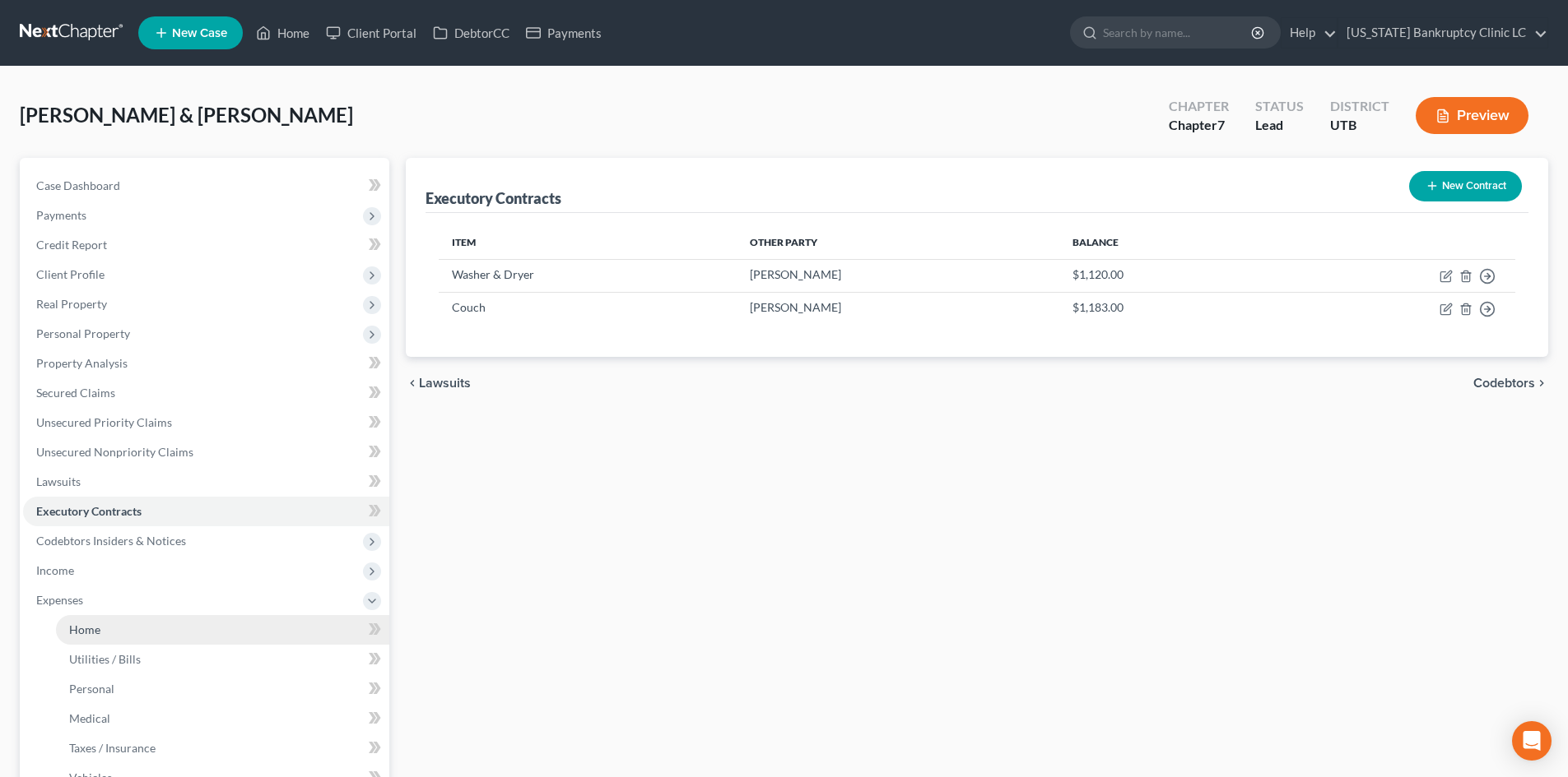
click at [100, 630] on link "Home" at bounding box center [222, 630] width 333 height 30
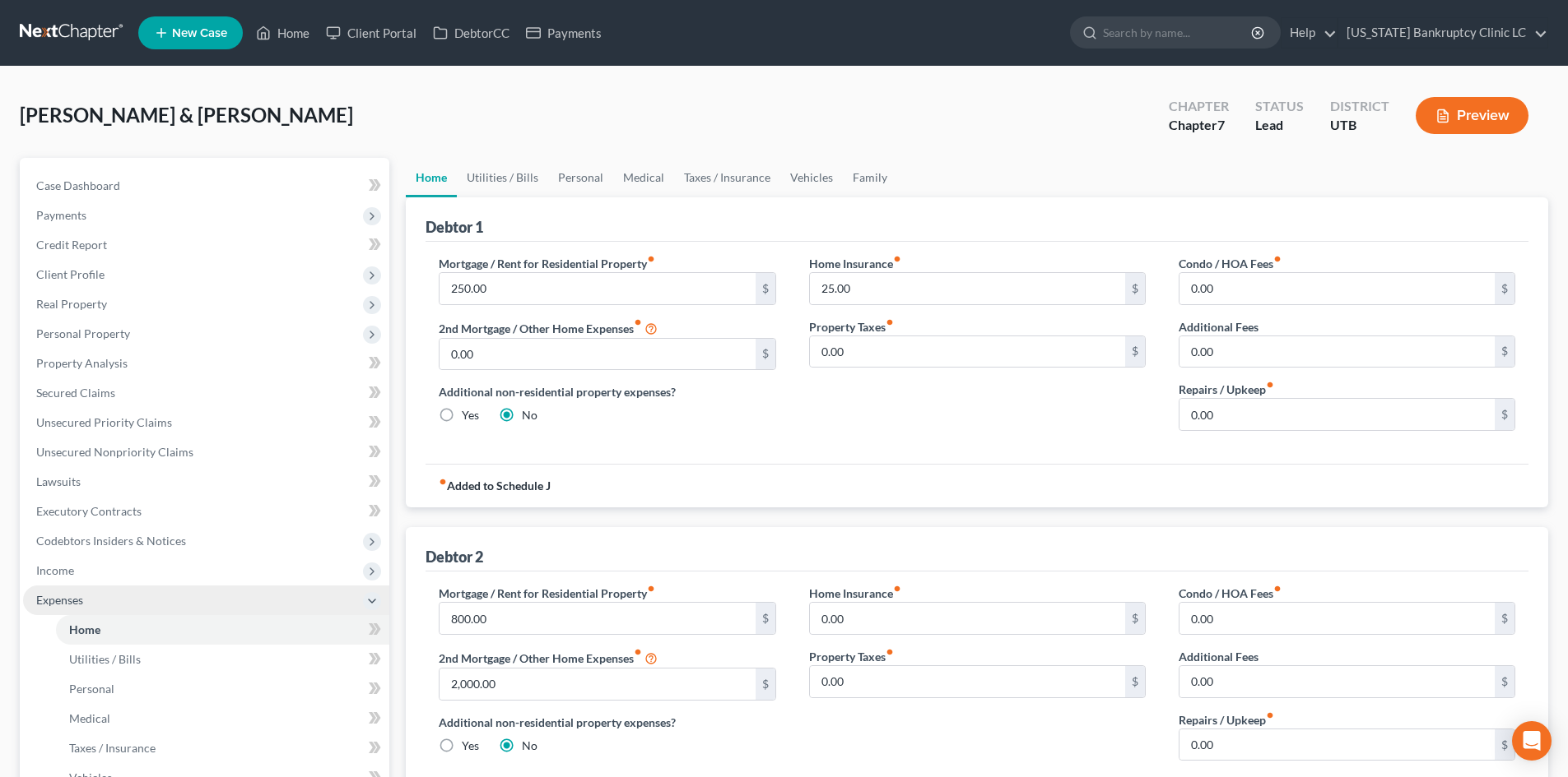
click at [113, 604] on span "Expenses" at bounding box center [206, 601] width 366 height 30
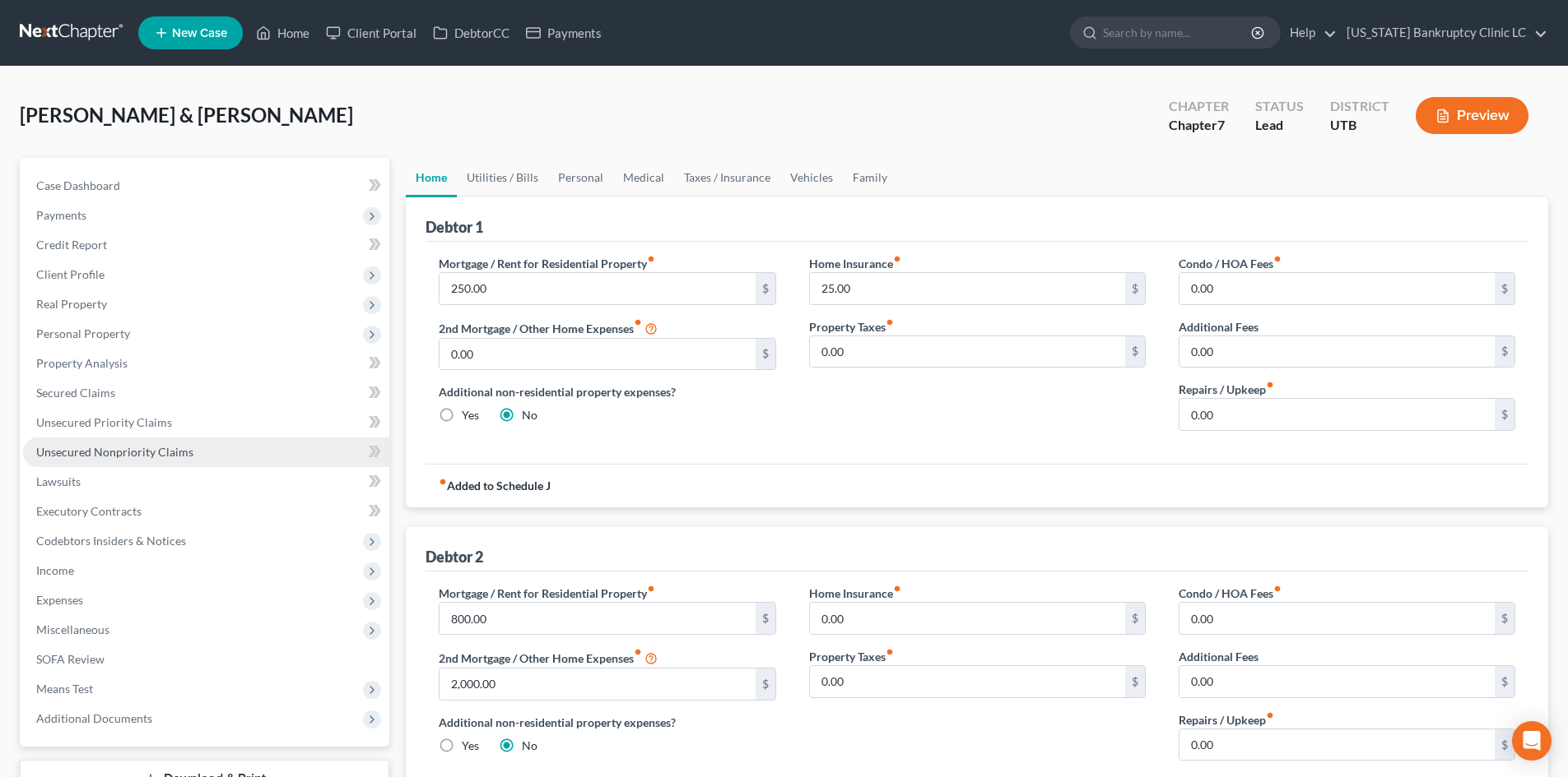
click at [153, 453] on span "Unsecured Nonpriority Claims" at bounding box center [115, 452] width 157 height 14
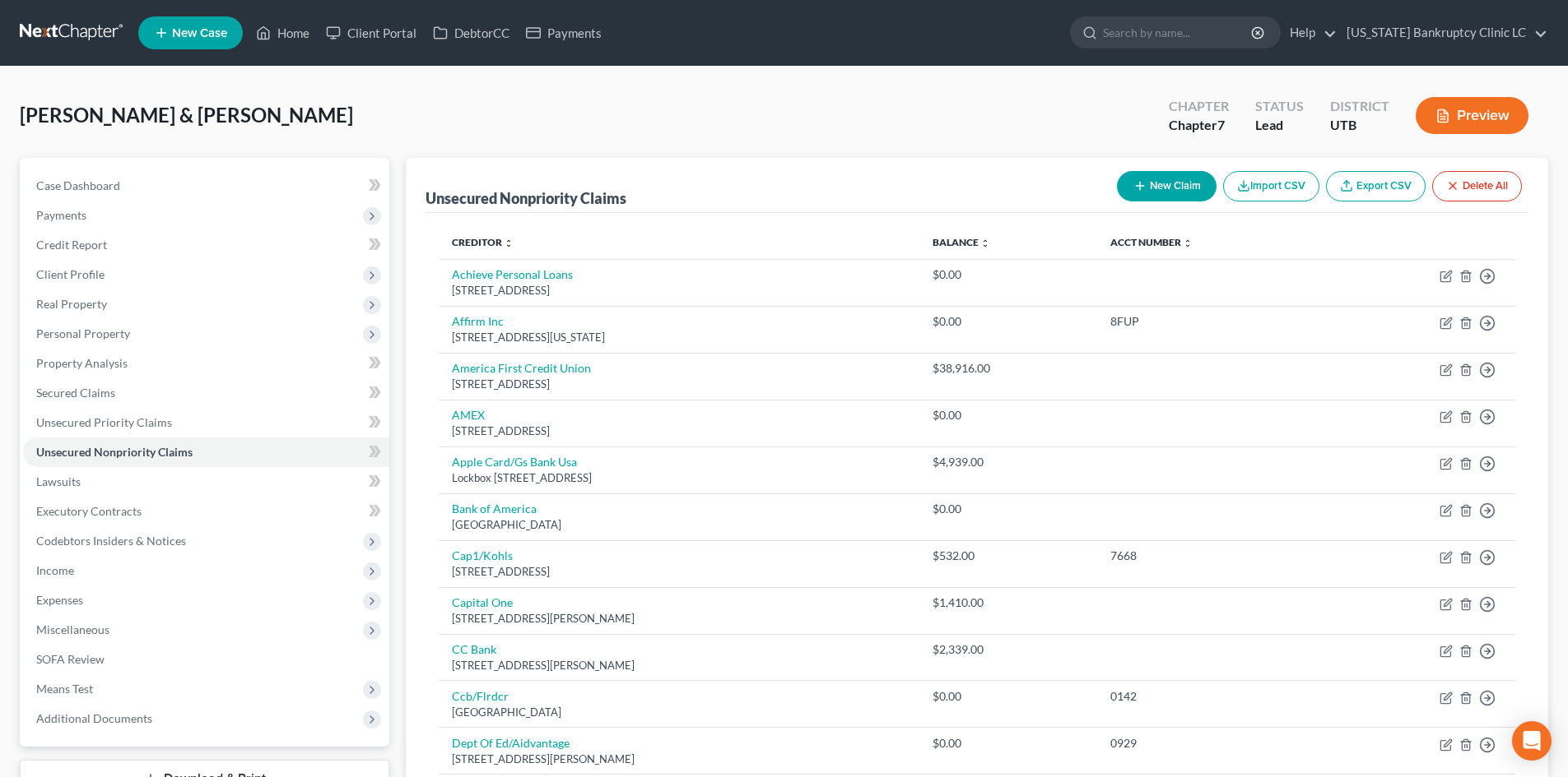
click at [1156, 178] on button "New Claim" at bounding box center [1166, 186] width 100 height 30
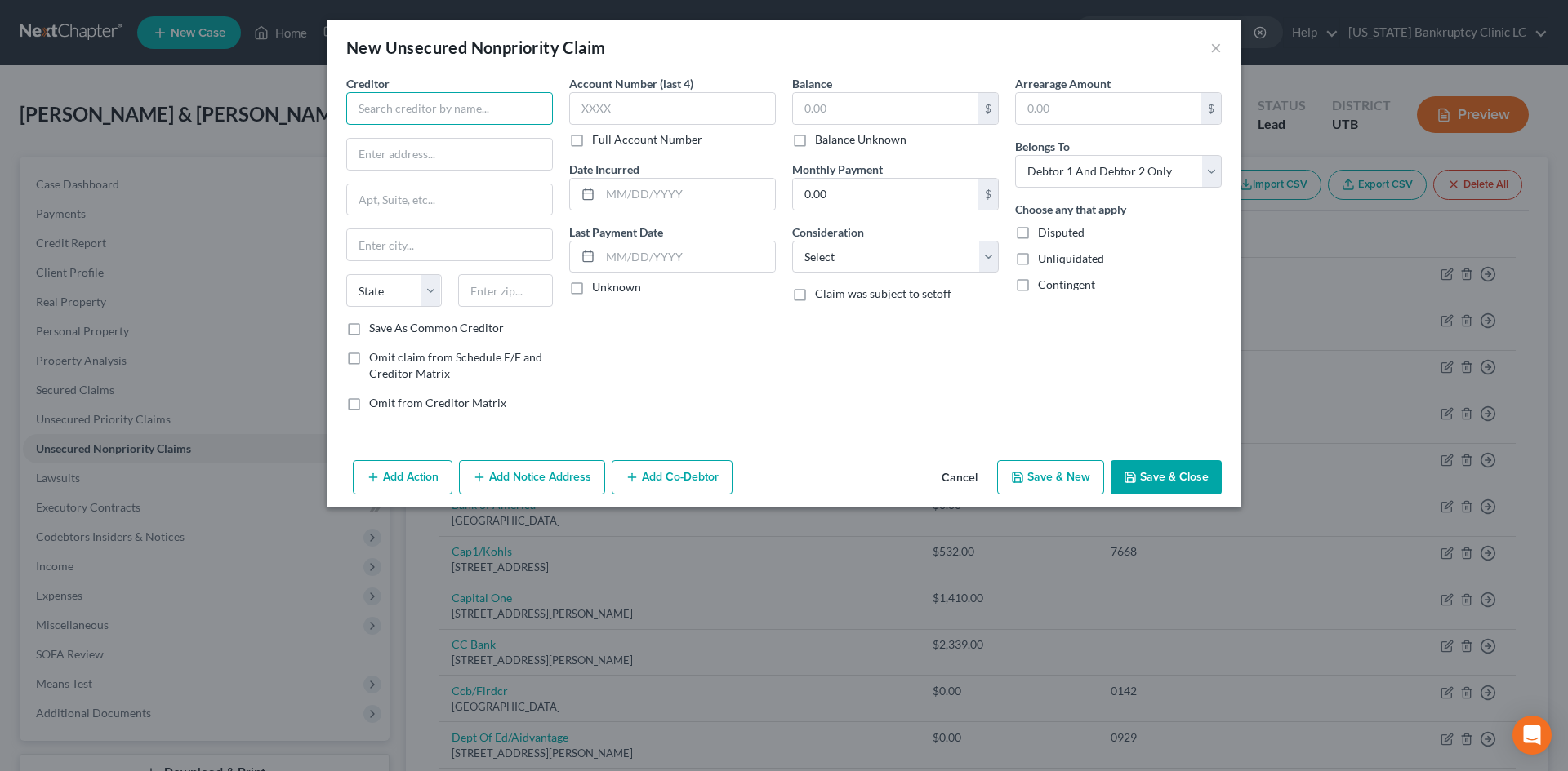
click at [425, 110] on input "text" at bounding box center [449, 109] width 206 height 33
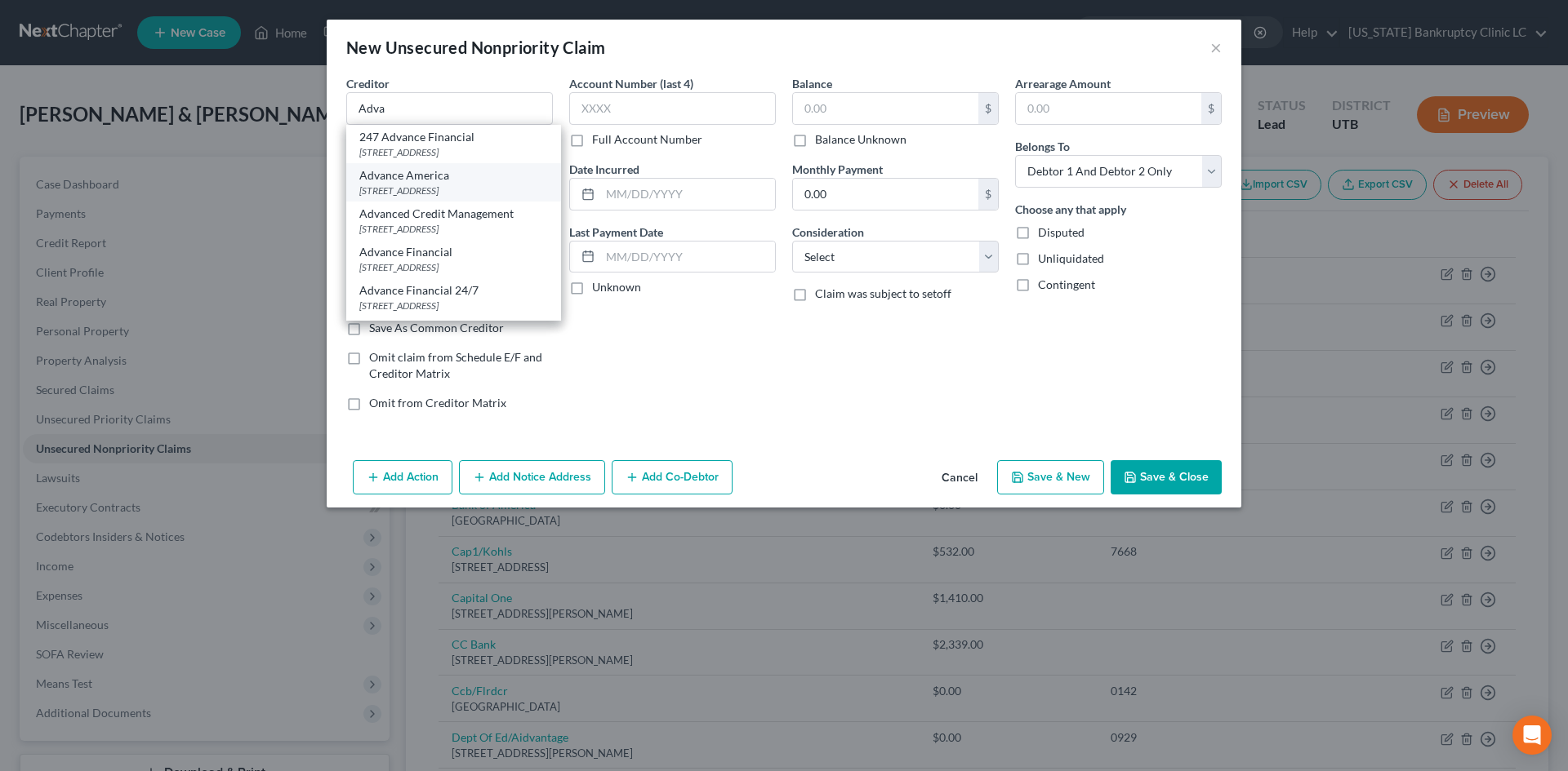
click at [441, 185] on div "[STREET_ADDRESS]" at bounding box center [453, 191] width 189 height 14
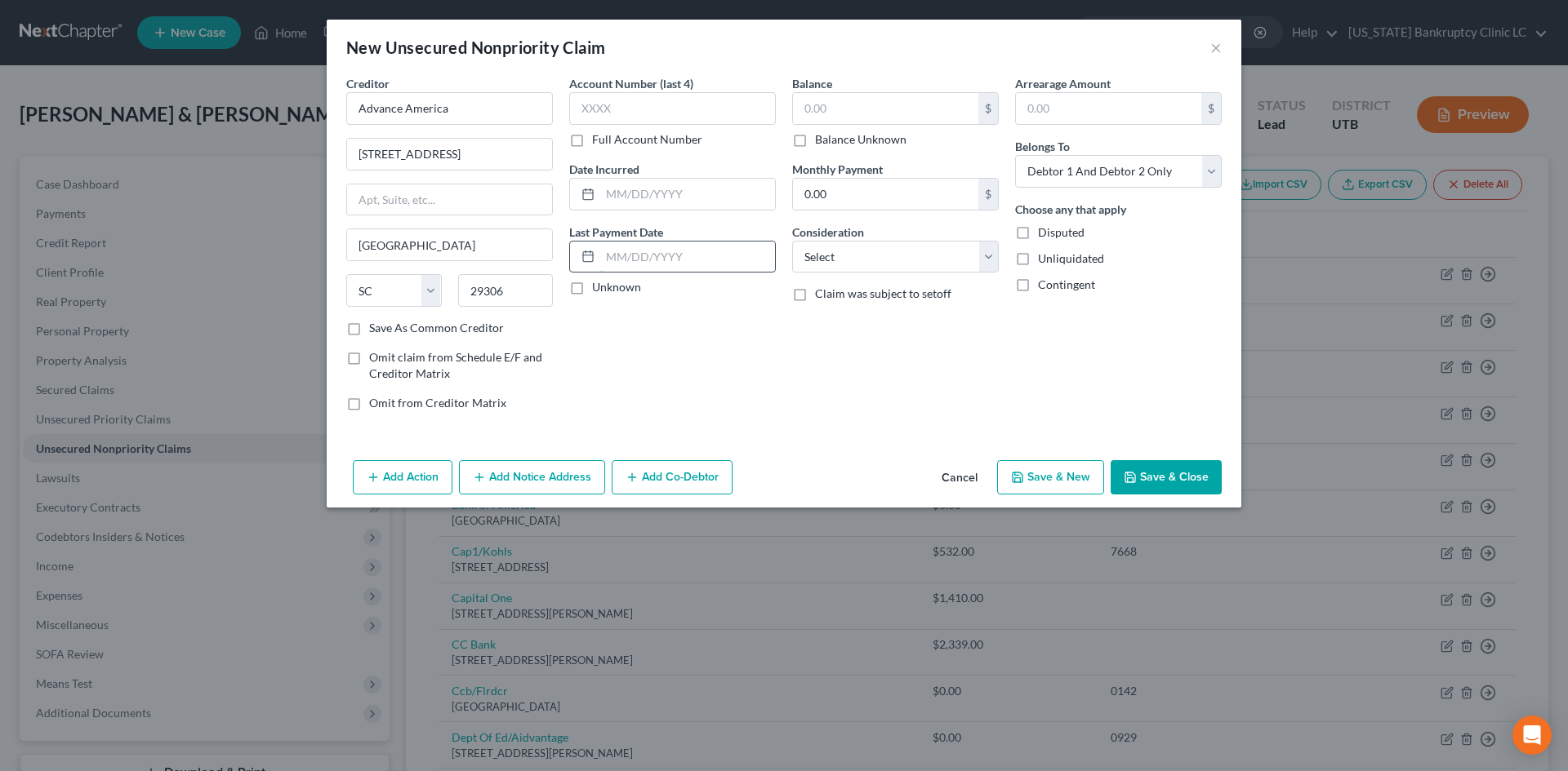
click at [684, 258] on input "text" at bounding box center [688, 257] width 175 height 31
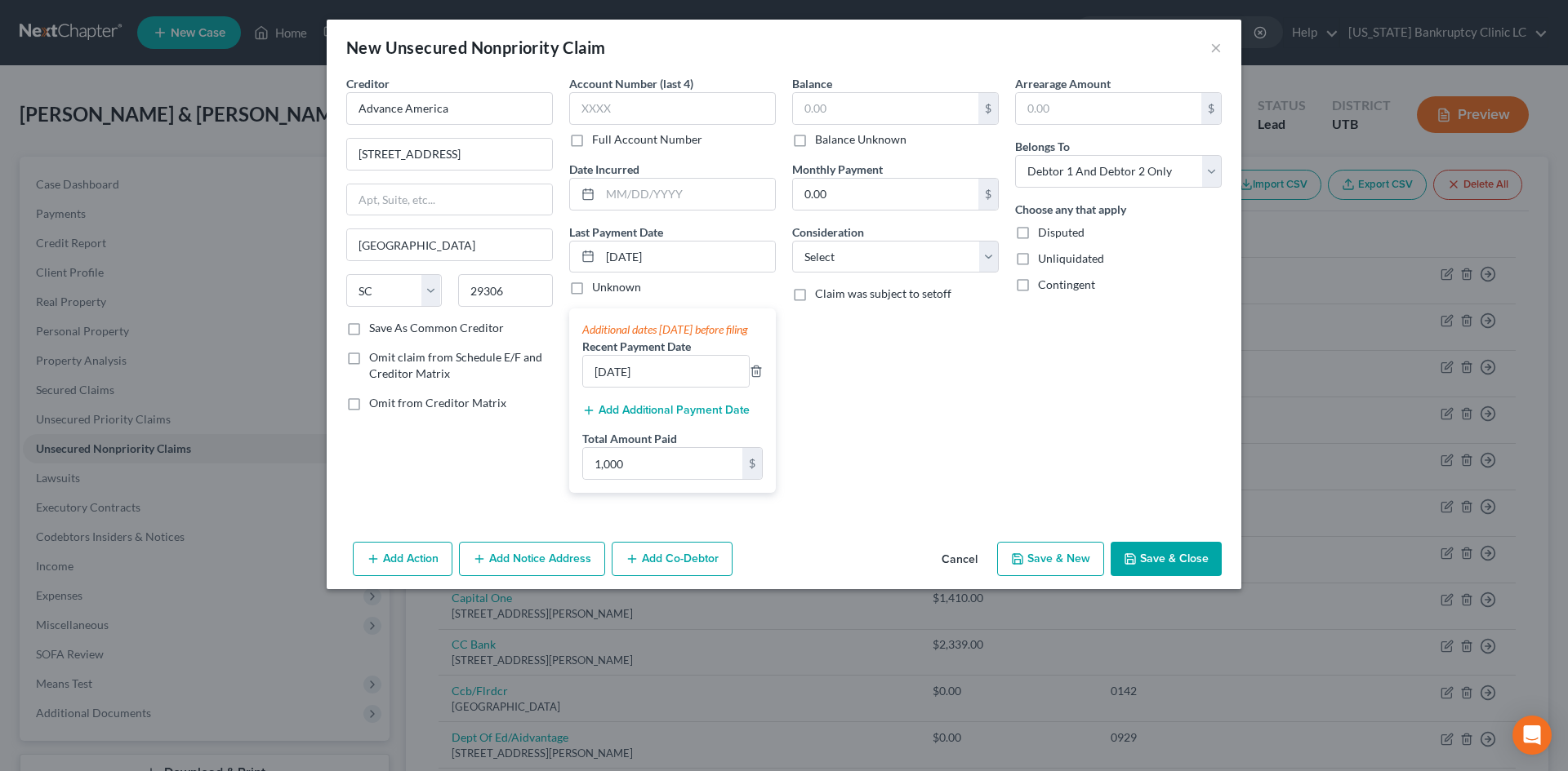
click at [989, 447] on div "Balance $ Balance Unknown Balance Undetermined $ Balance Unknown Monthly Paymen…" at bounding box center [896, 291] width 223 height 431
drag, startPoint x: 1195, startPoint y: 583, endPoint x: 1353, endPoint y: 612, distance: 160.6
click at [1195, 576] on button "Save & Close" at bounding box center [1166, 559] width 111 height 34
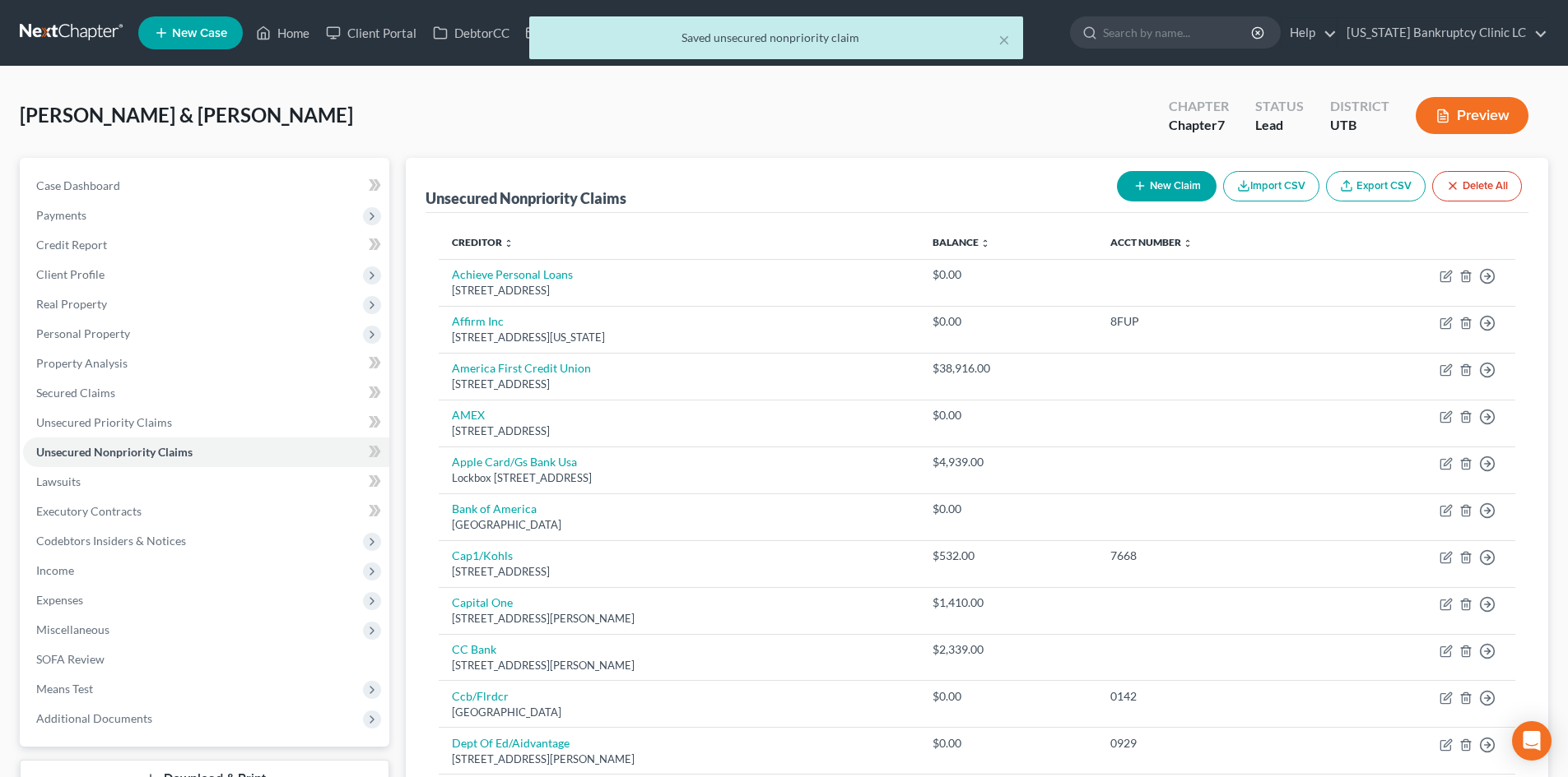
click at [1168, 183] on button "New Claim" at bounding box center [1166, 186] width 100 height 30
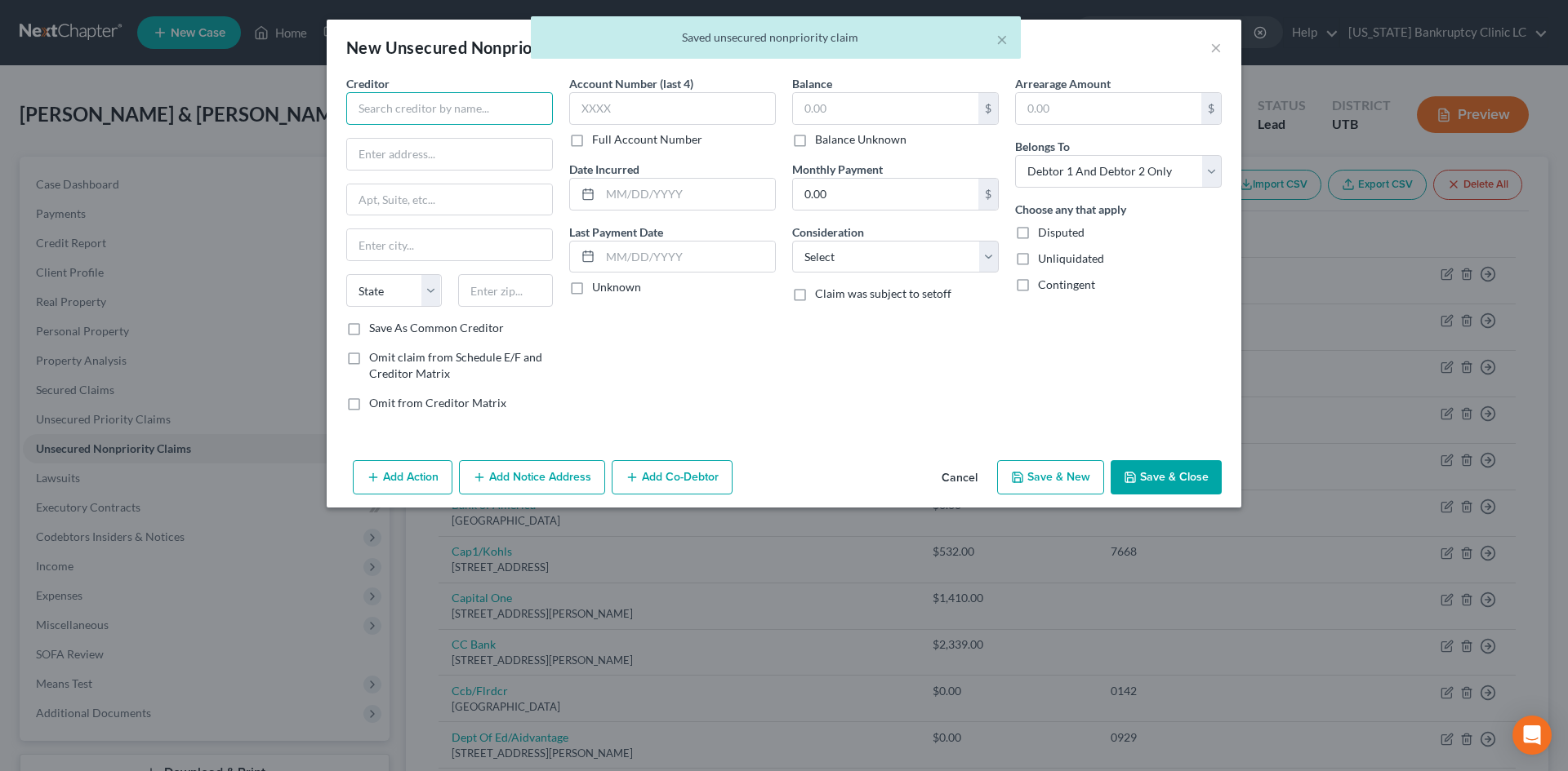
click at [465, 113] on input "text" at bounding box center [449, 109] width 206 height 33
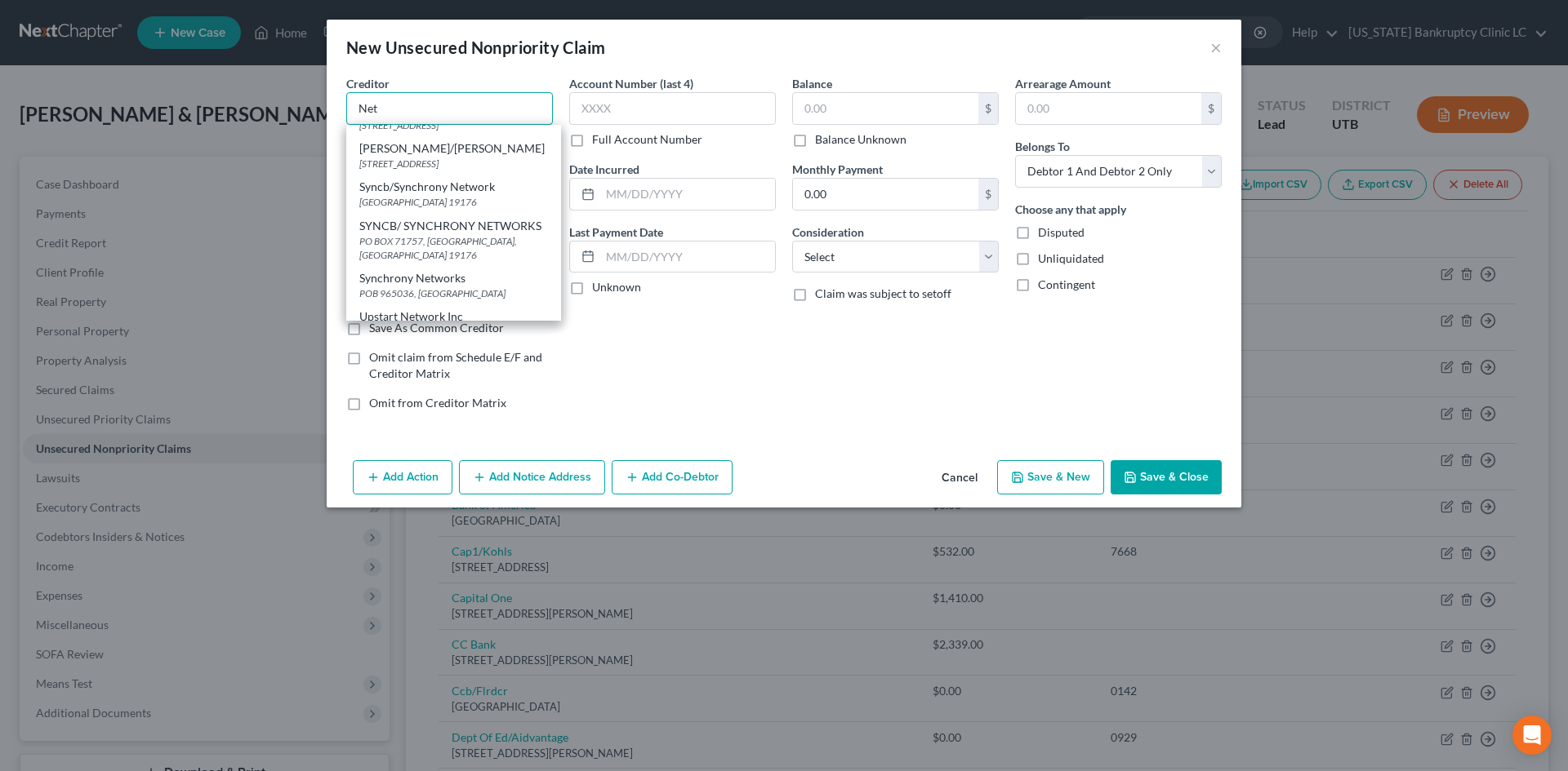
scroll to position [599, 0]
drag, startPoint x: 425, startPoint y: 215, endPoint x: 858, endPoint y: 106, distance: 446.5
click at [423, 85] on div "NetPayAdvance" at bounding box center [453, 77] width 189 height 16
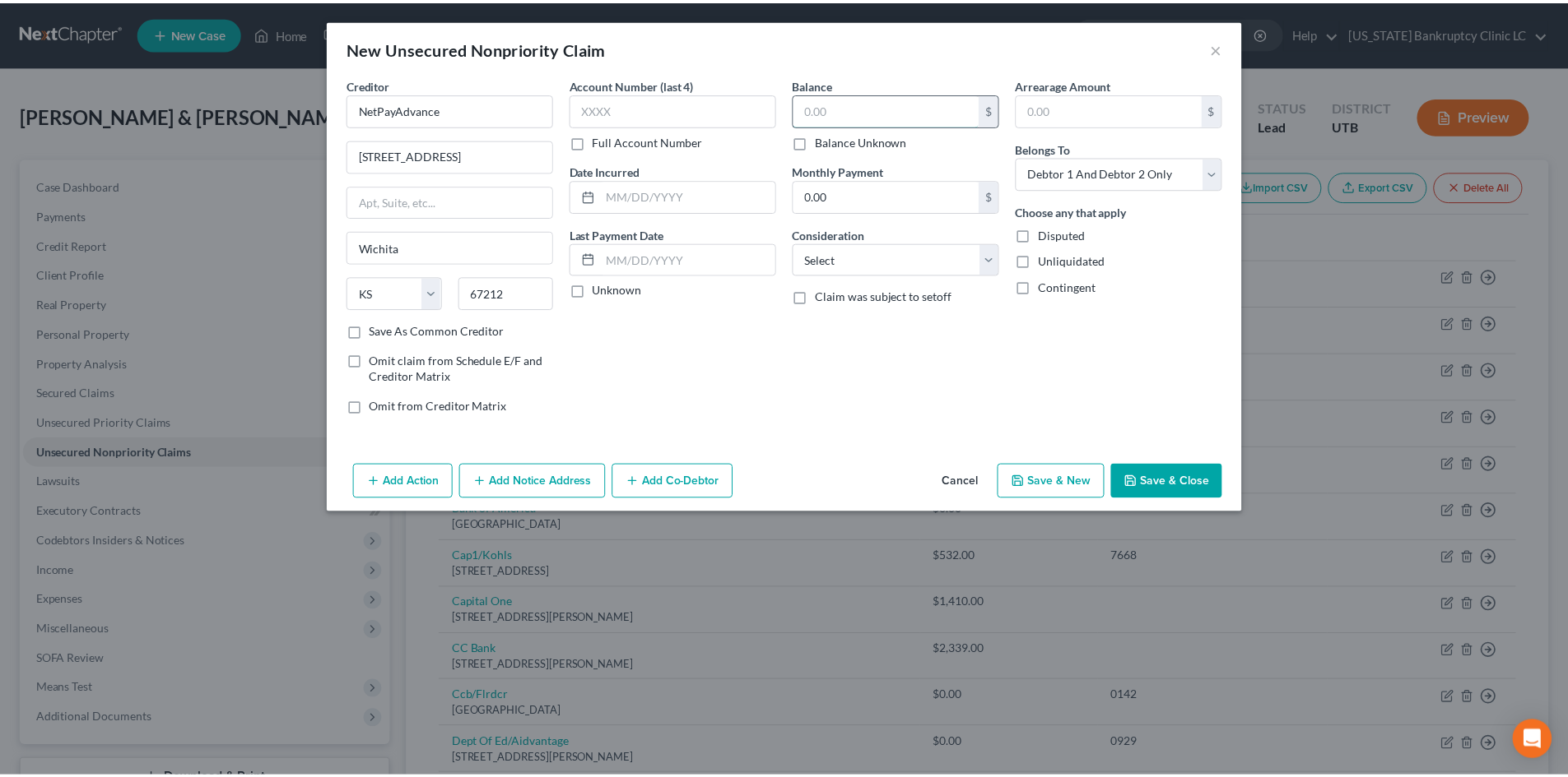
scroll to position [0, 0]
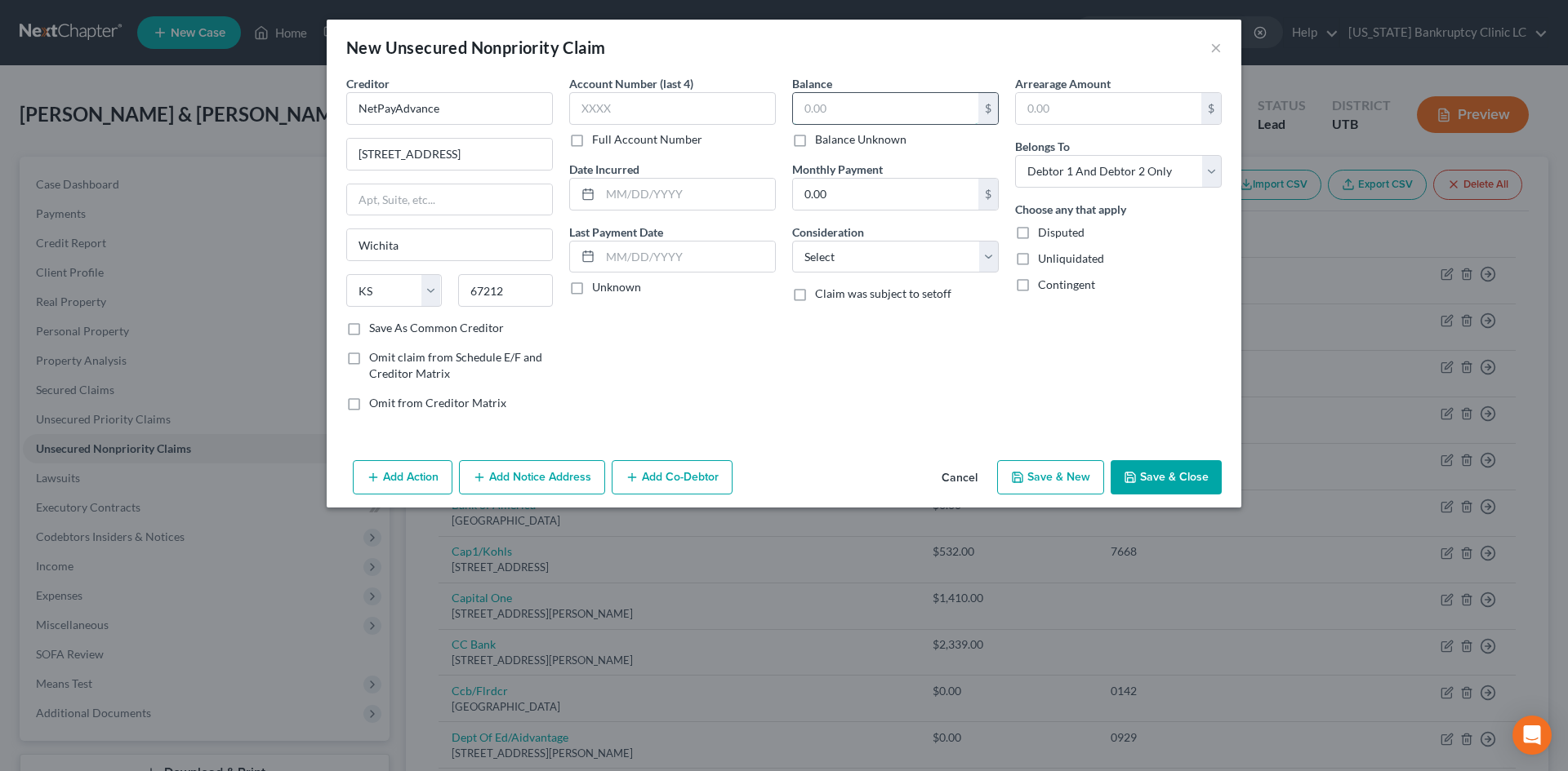
click at [858, 105] on input "text" at bounding box center [885, 109] width 186 height 31
click at [638, 191] on input "text" at bounding box center [688, 194] width 175 height 31
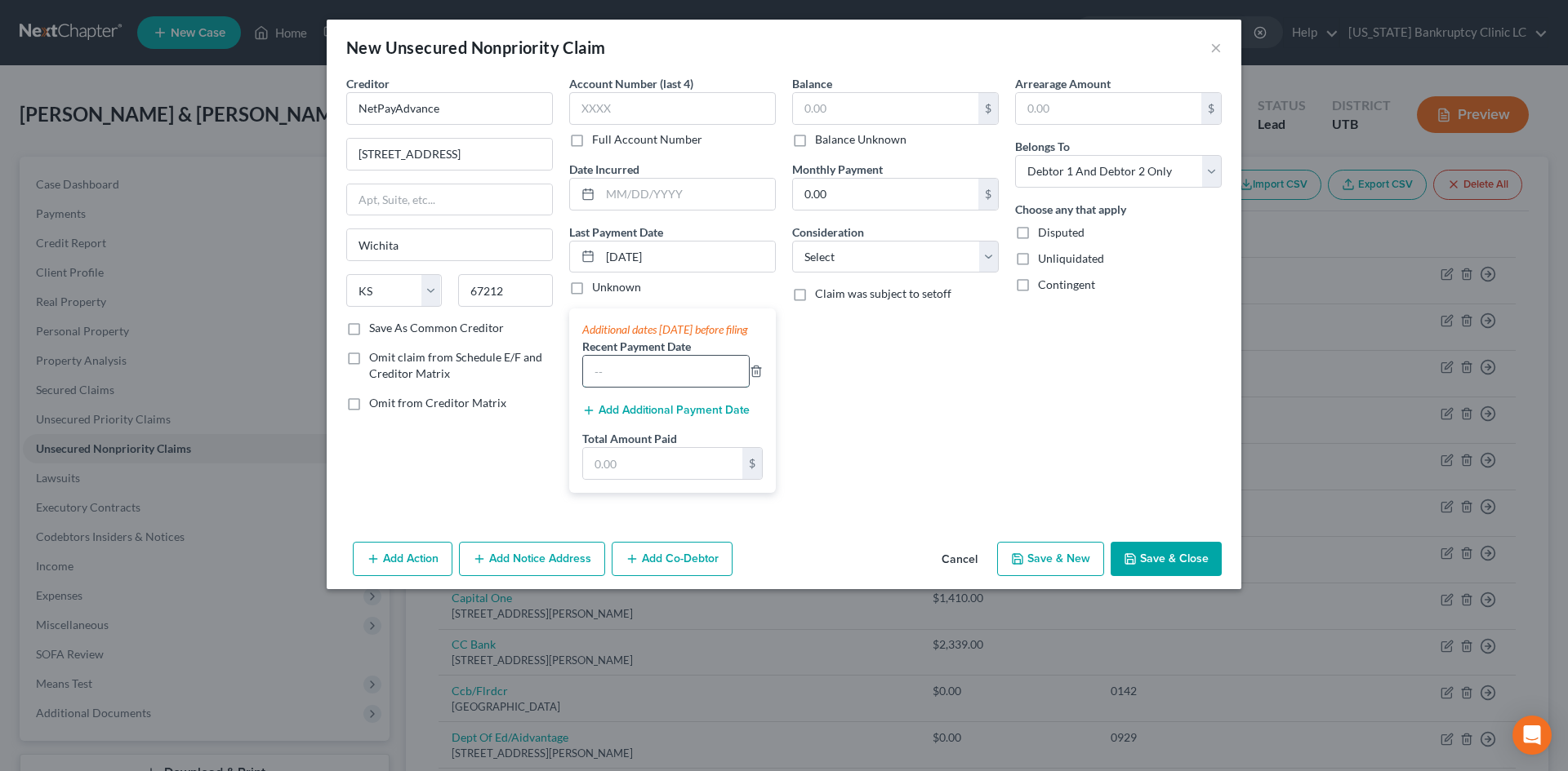
click at [695, 387] on input "text" at bounding box center [666, 372] width 166 height 31
click at [656, 480] on input "text" at bounding box center [663, 464] width 160 height 31
click at [922, 478] on div "Balance $ Balance Unknown Balance Undetermined $ Balance Unknown Monthly Paymen…" at bounding box center [896, 291] width 223 height 431
click at [1165, 576] on button "Save & Close" at bounding box center [1166, 559] width 111 height 34
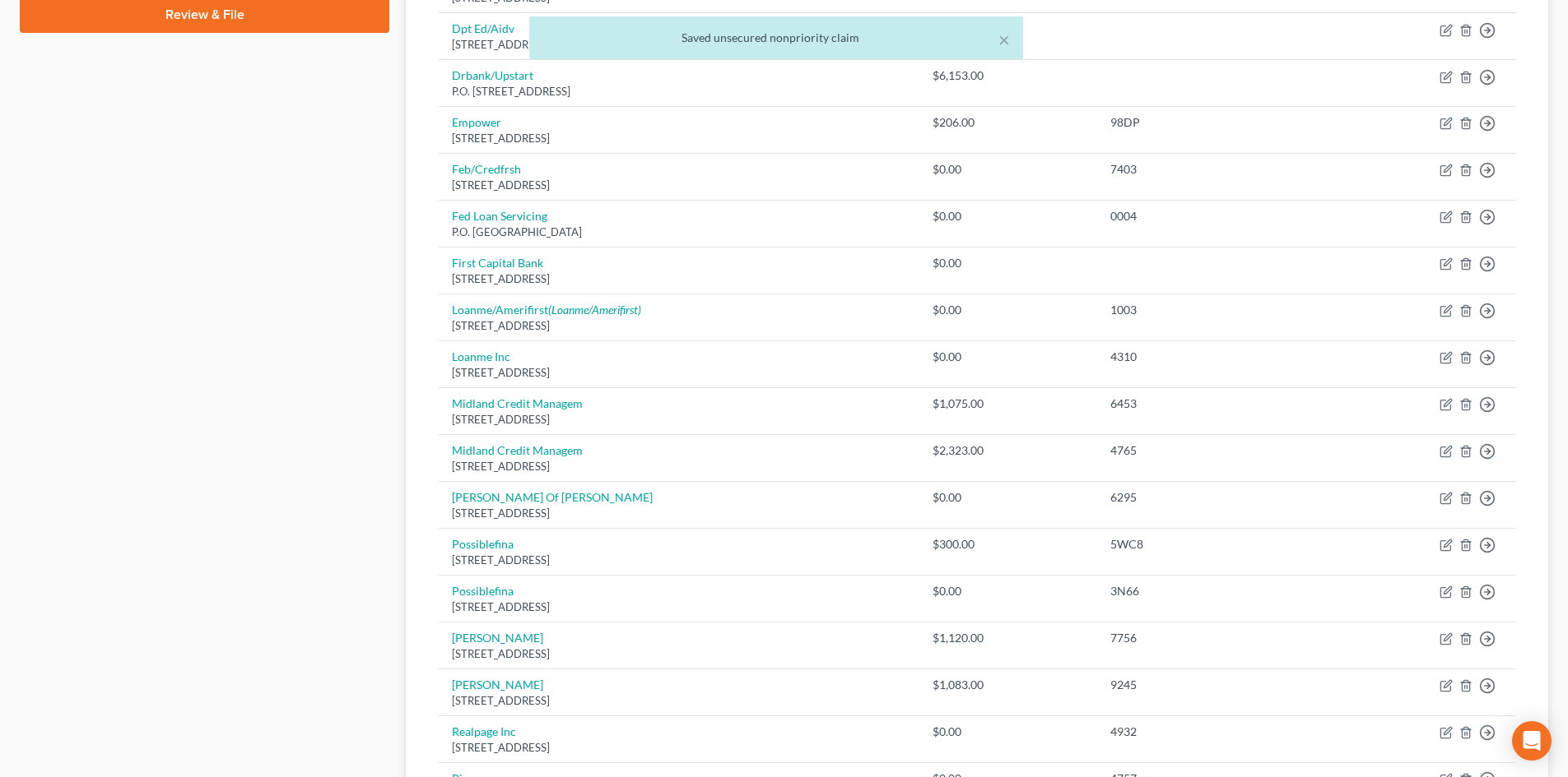
scroll to position [987, 0]
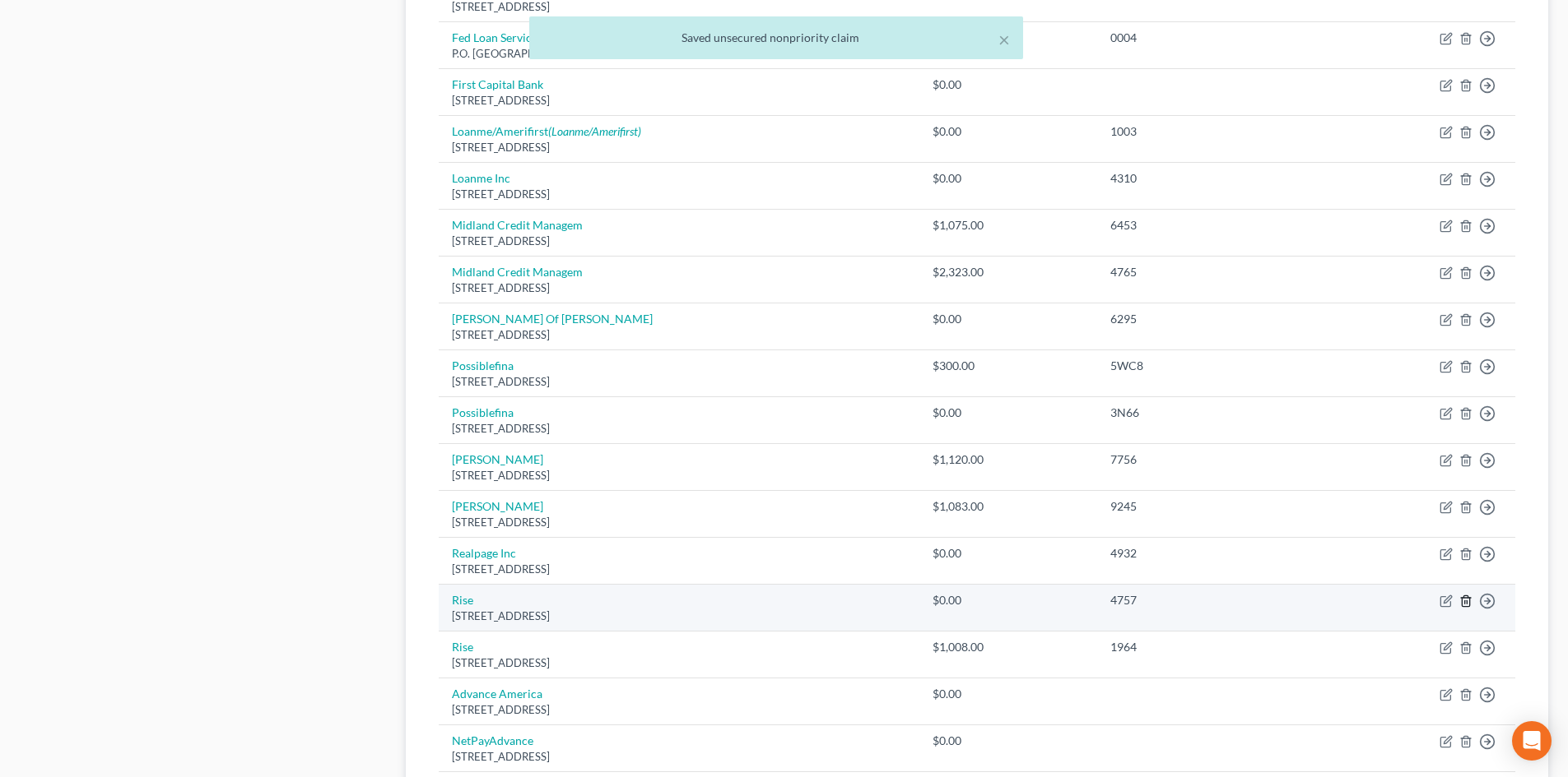
click at [1466, 606] on icon "button" at bounding box center [1465, 601] width 13 height 13
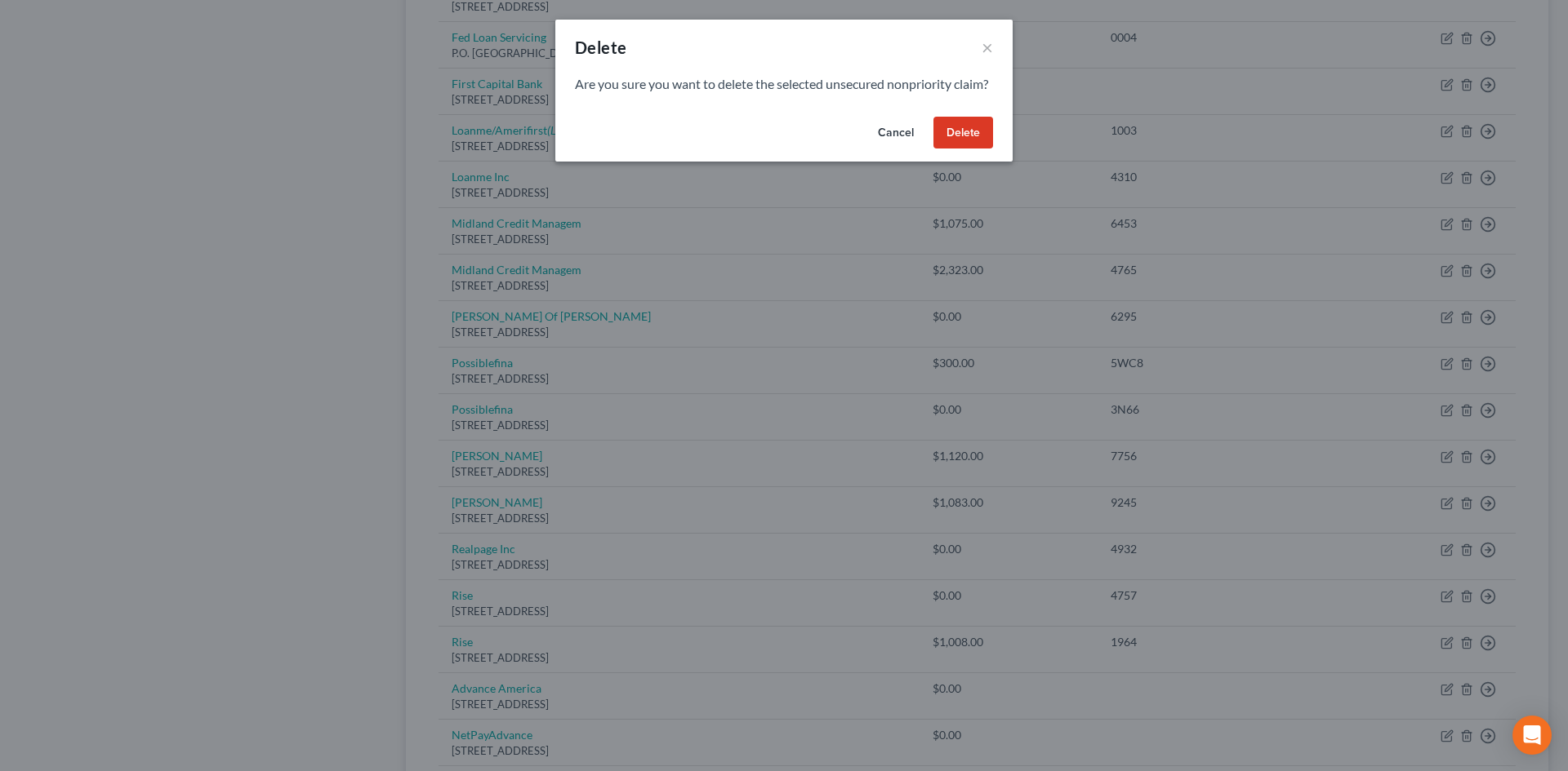
click at [959, 149] on button "Delete" at bounding box center [963, 133] width 60 height 33
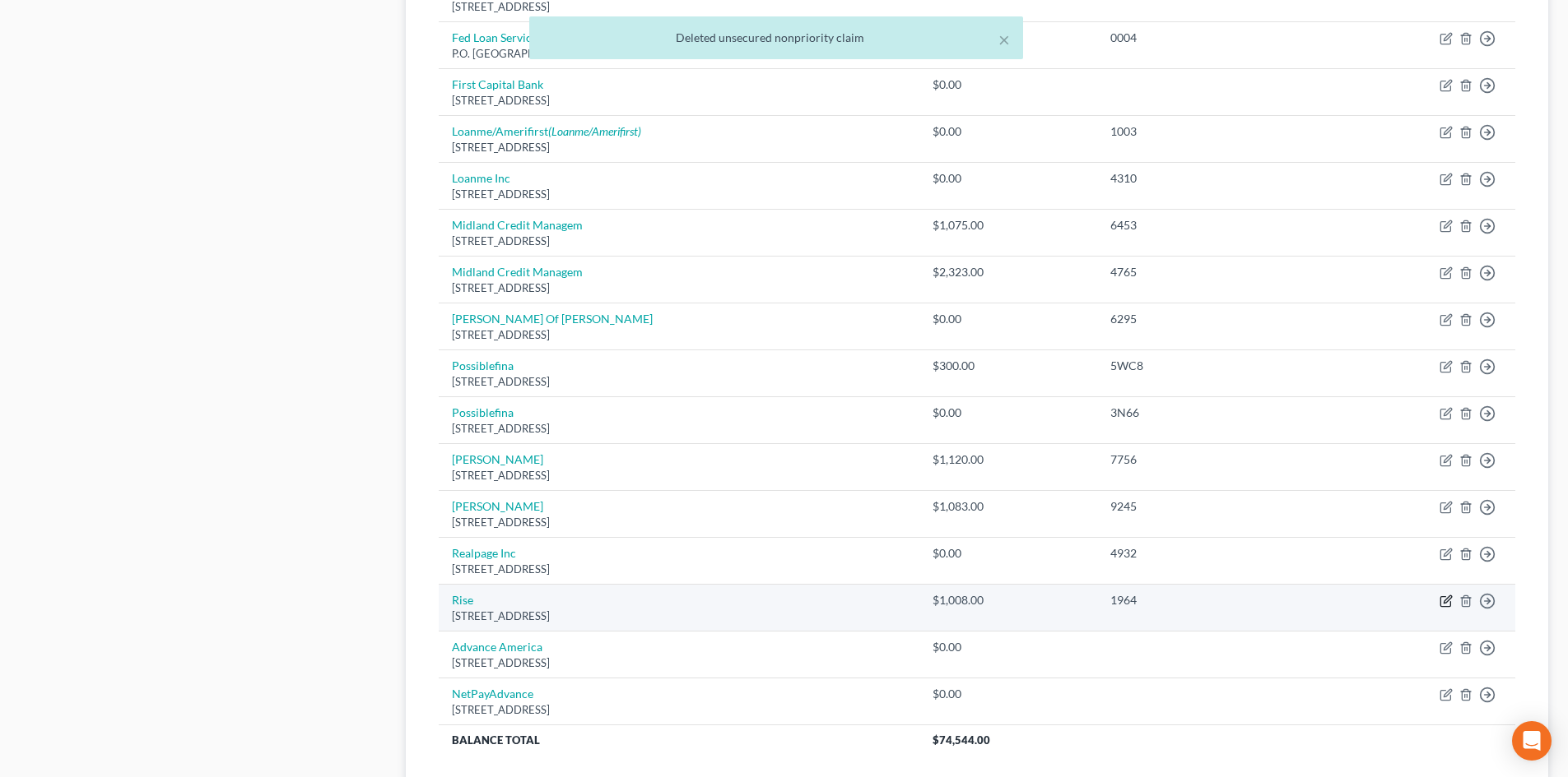
click at [1451, 604] on icon "button" at bounding box center [1445, 601] width 10 height 10
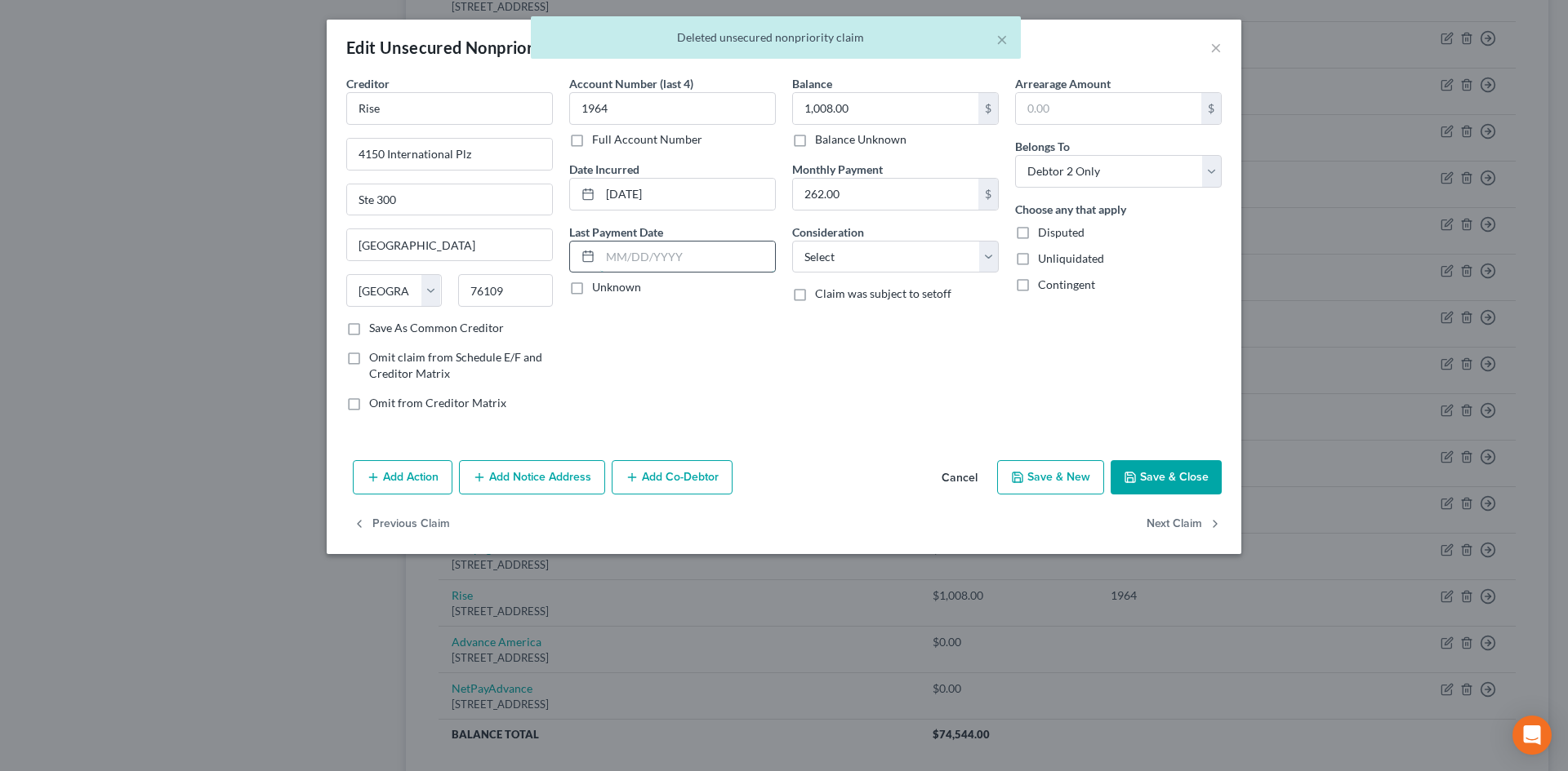
click at [653, 260] on input "text" at bounding box center [688, 257] width 175 height 31
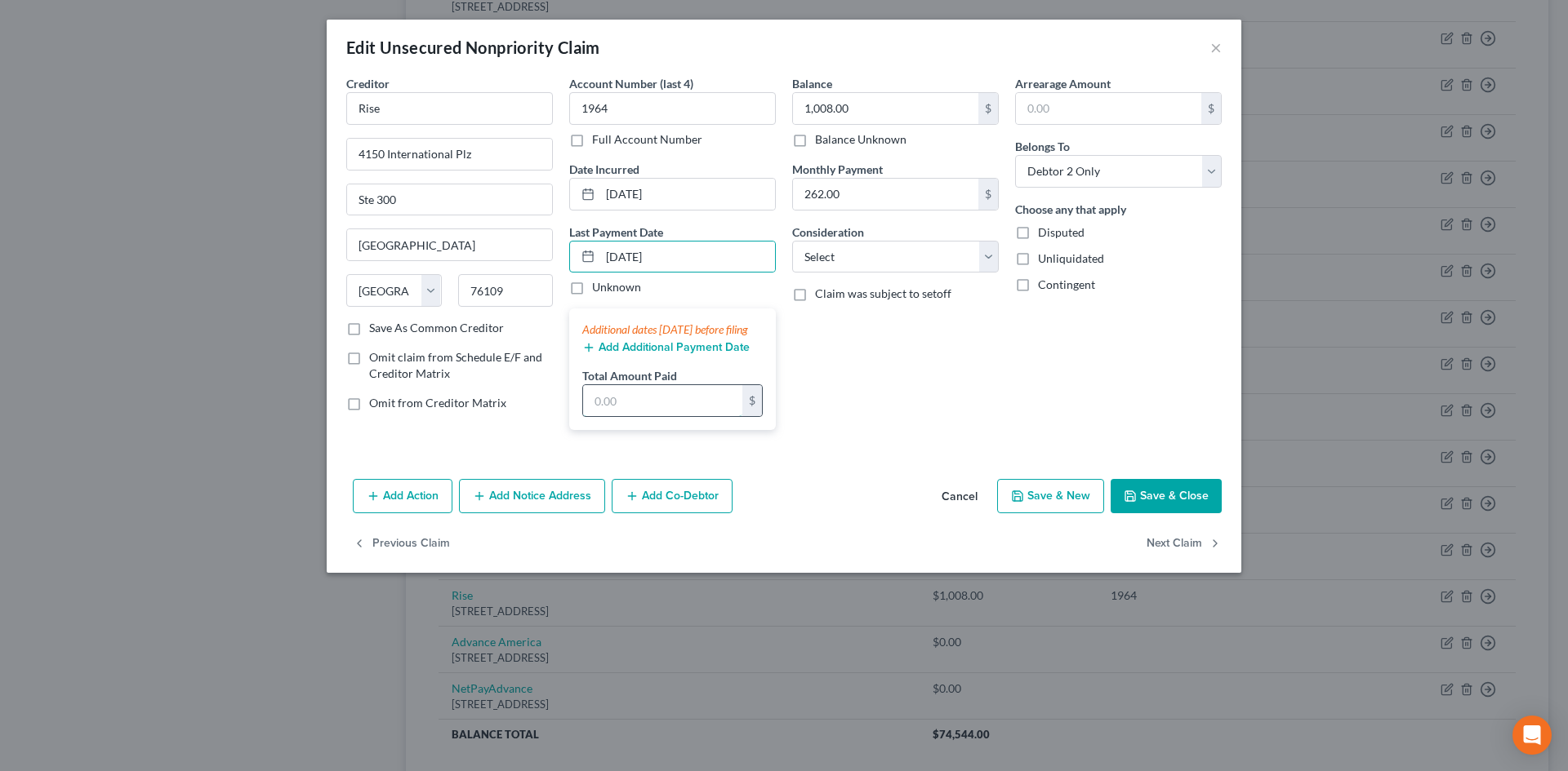
click at [658, 417] on input "text" at bounding box center [663, 401] width 160 height 31
paste input "07/15/2025"
click at [879, 427] on div "Balance 1,008.00 $ Balance Unknown Balance Undetermined 1,008.00 $ Balance Unkn…" at bounding box center [896, 259] width 223 height 368
click at [1143, 503] on button "Save & Close" at bounding box center [1166, 497] width 111 height 34
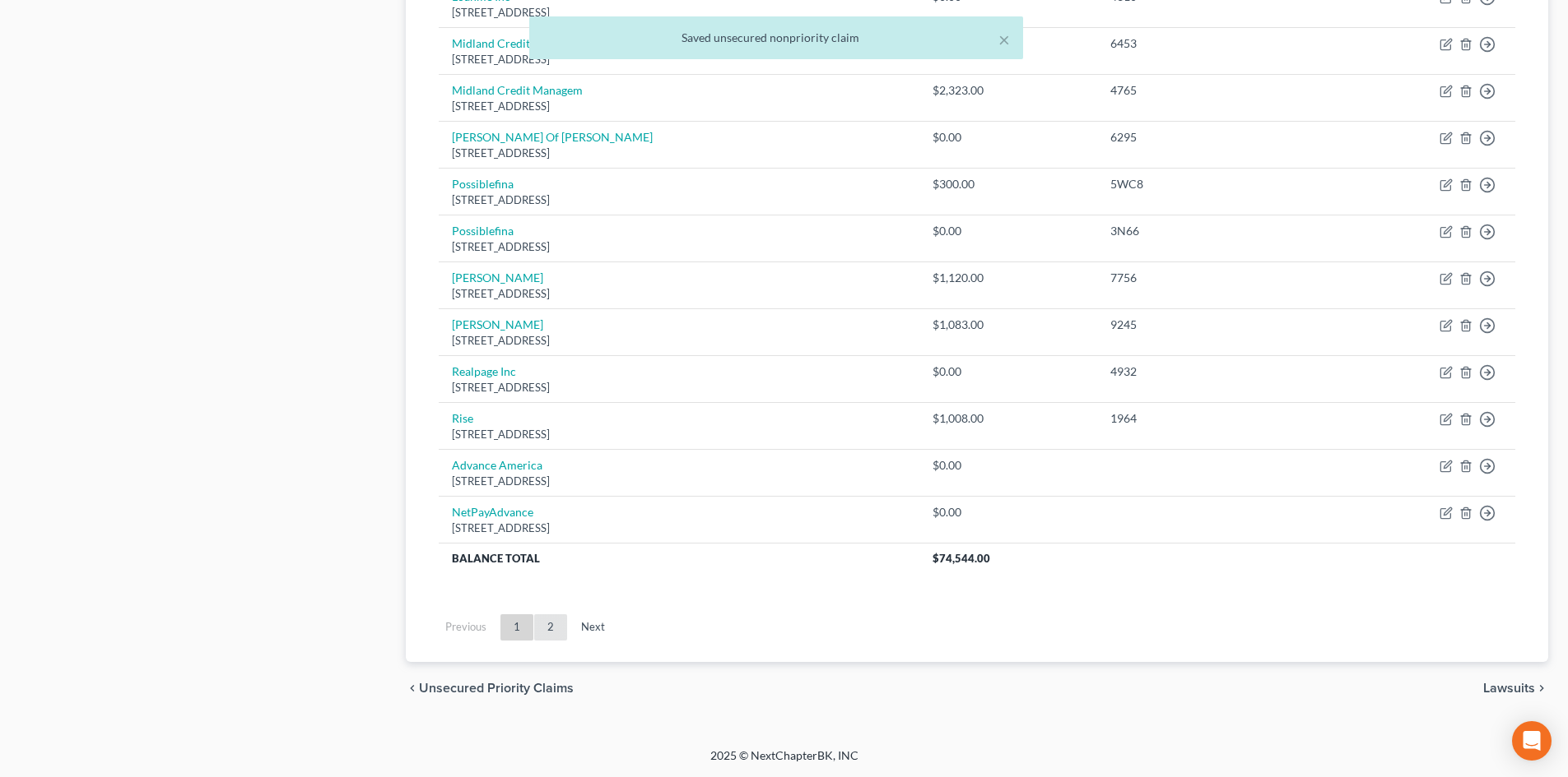
click at [560, 628] on link "2" at bounding box center [550, 628] width 33 height 26
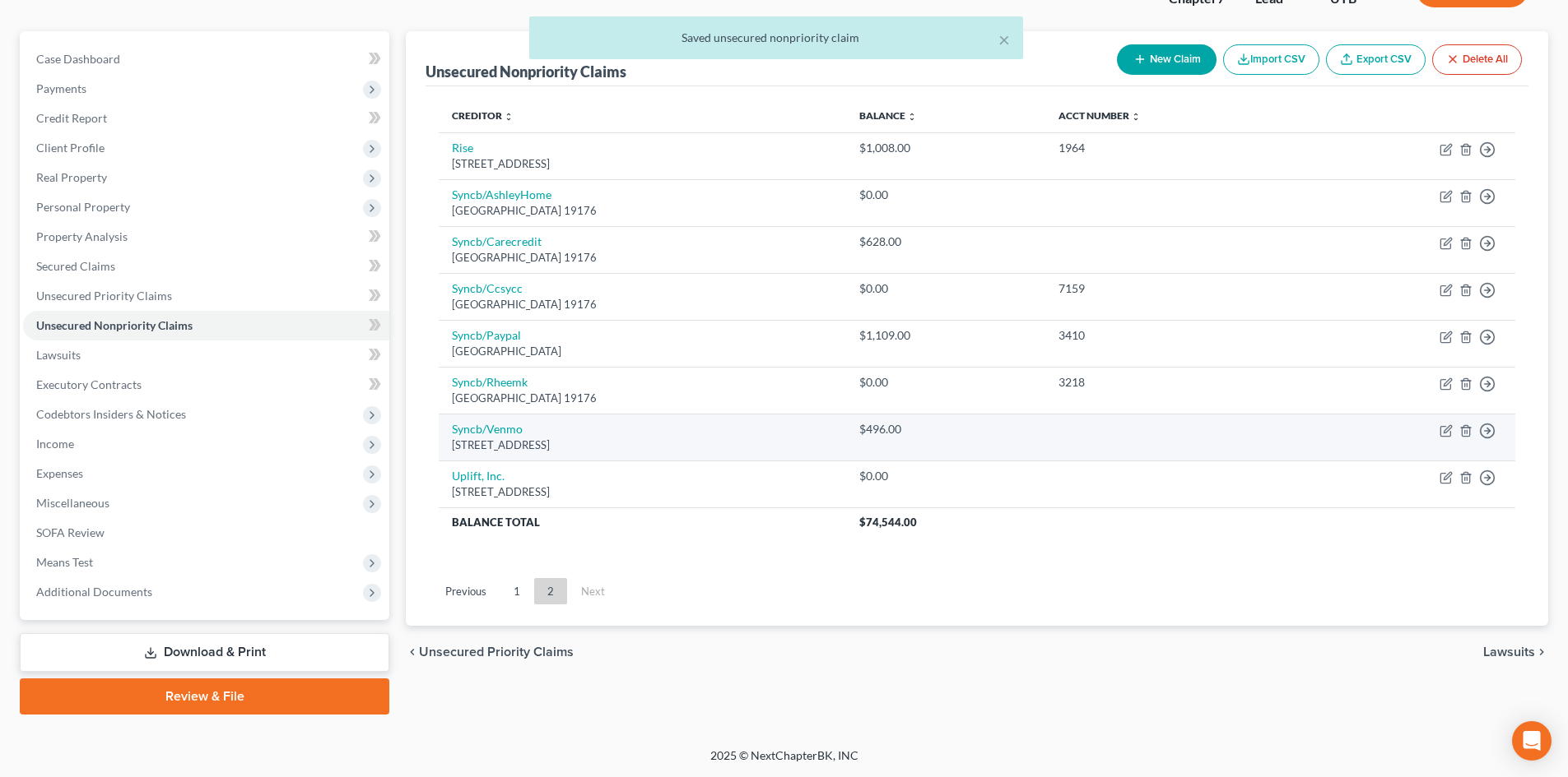
scroll to position [127, 0]
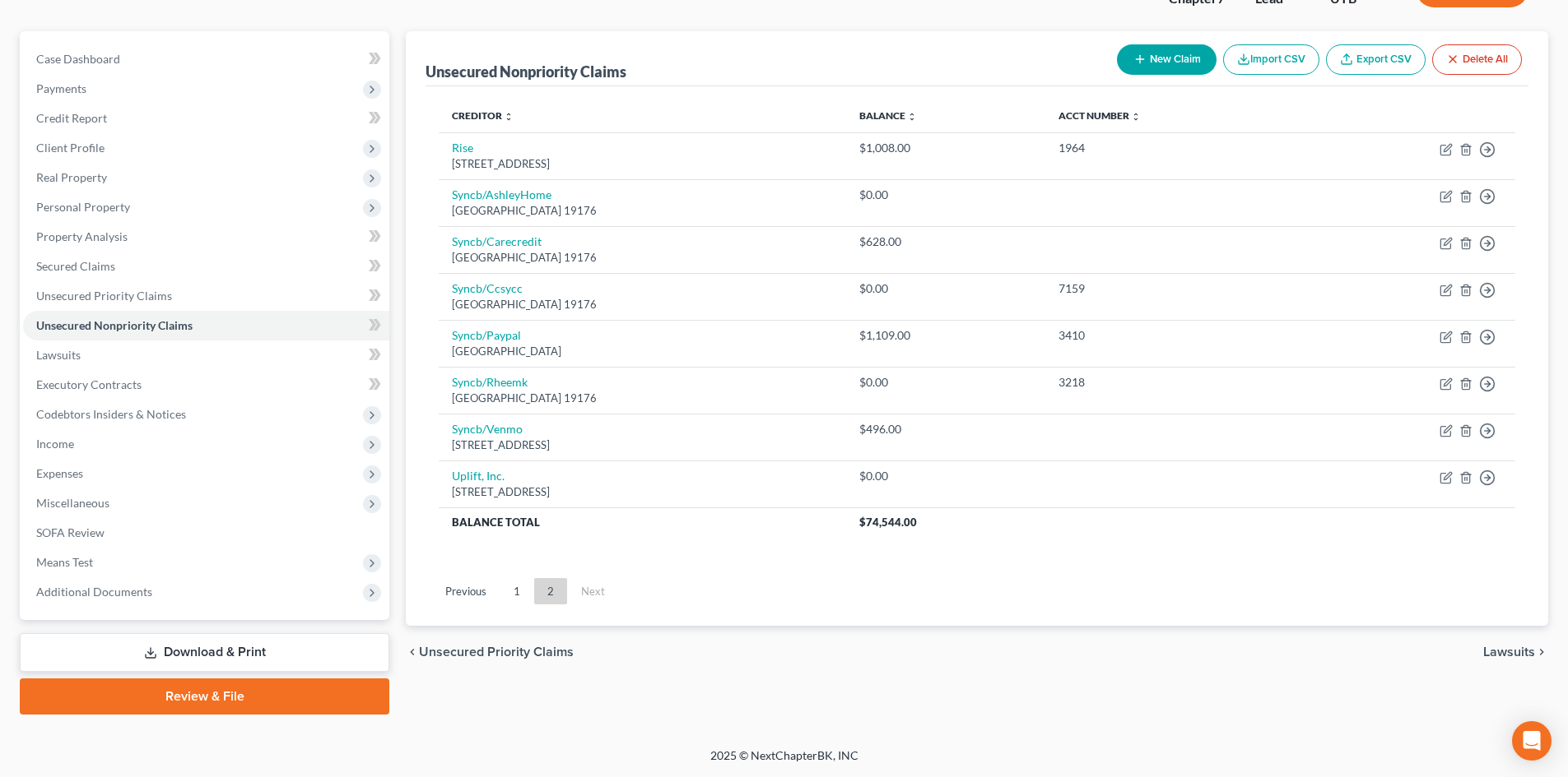
click at [1174, 58] on button "New Claim" at bounding box center [1166, 59] width 100 height 30
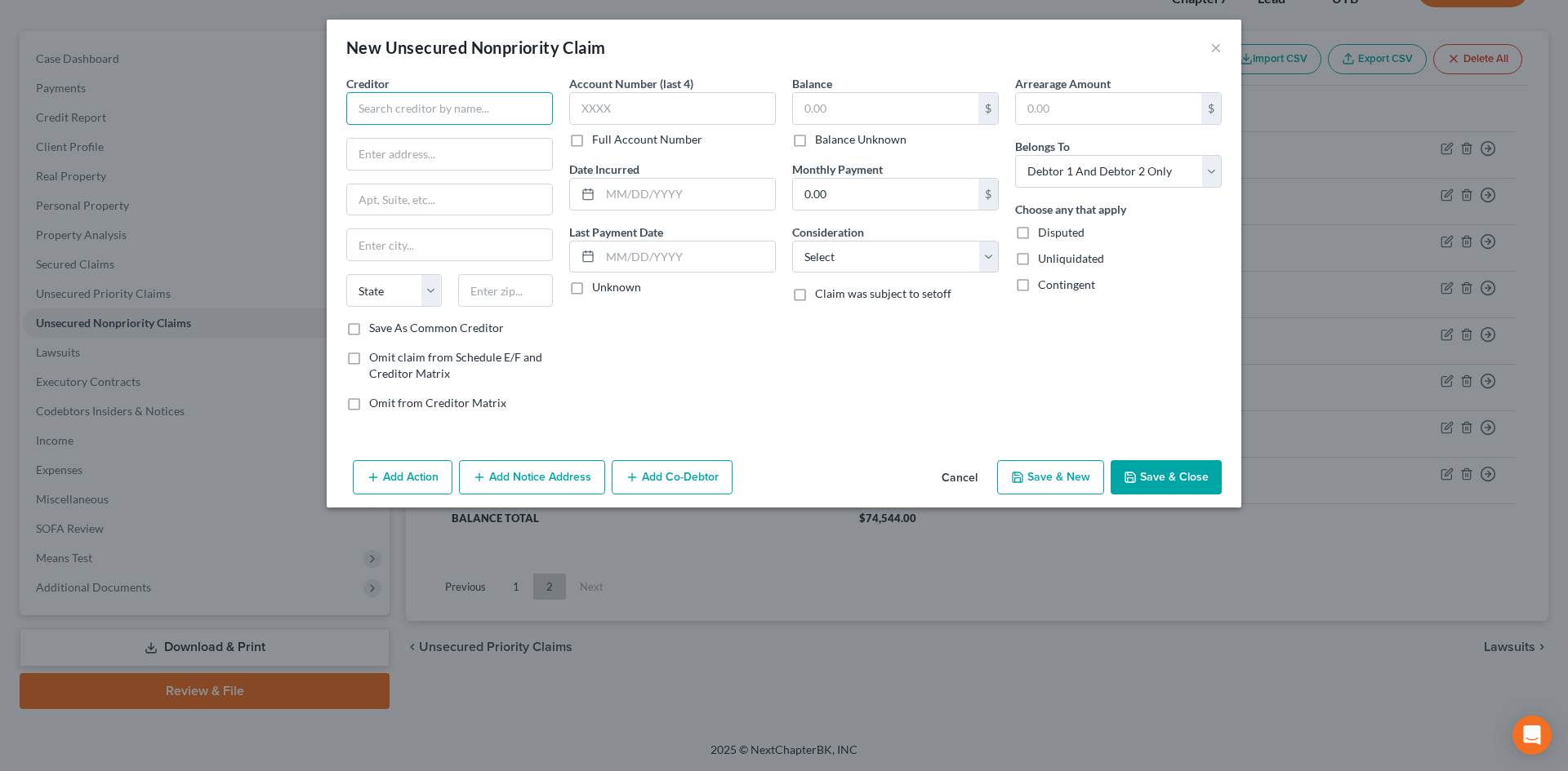
click at [396, 99] on input "text" at bounding box center [449, 109] width 206 height 33
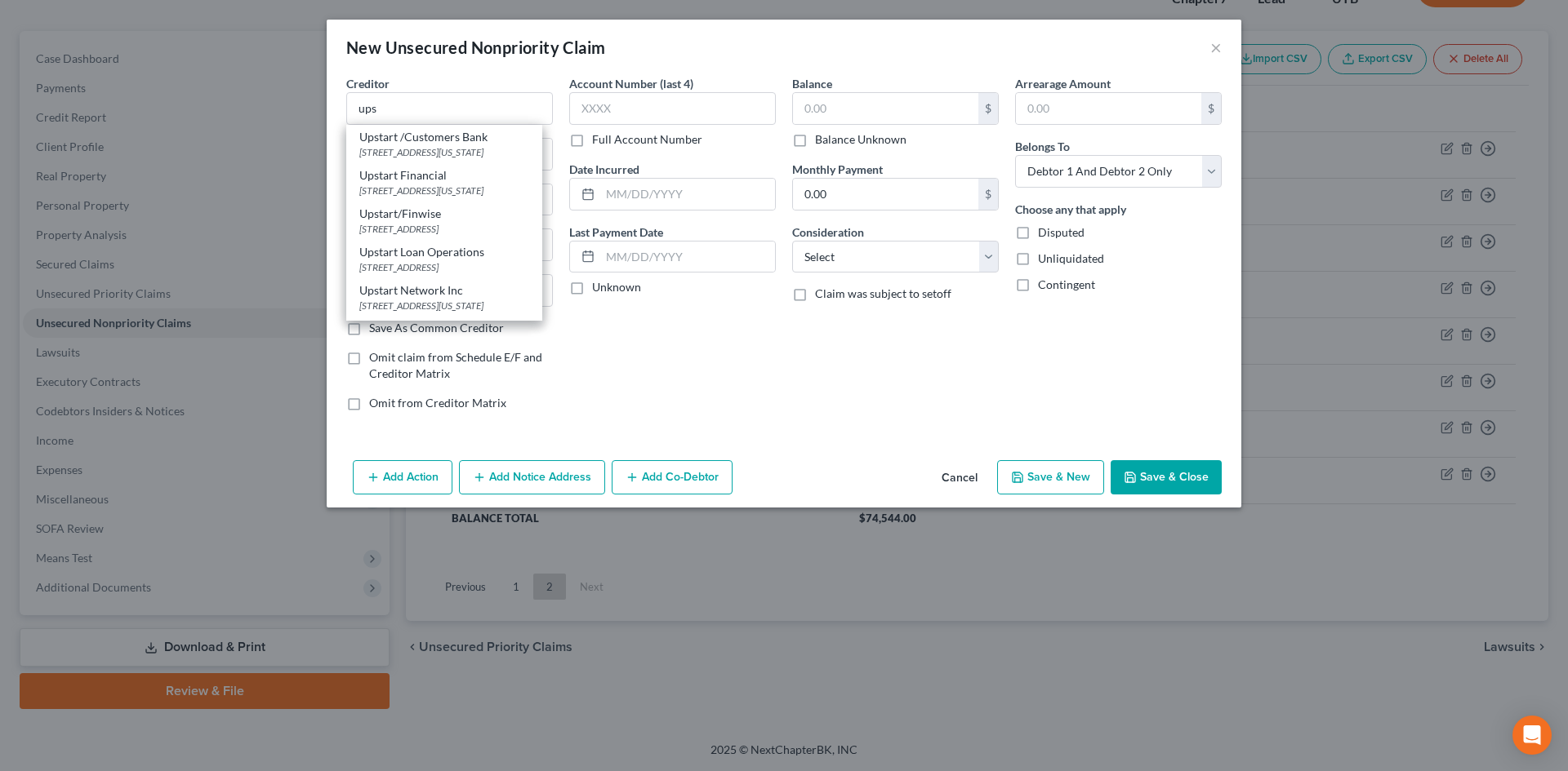
click at [449, 179] on div "Upstart Financial 2950 S Delaware St #300, San Mateo, CA 94403" at bounding box center [444, 182] width 196 height 38
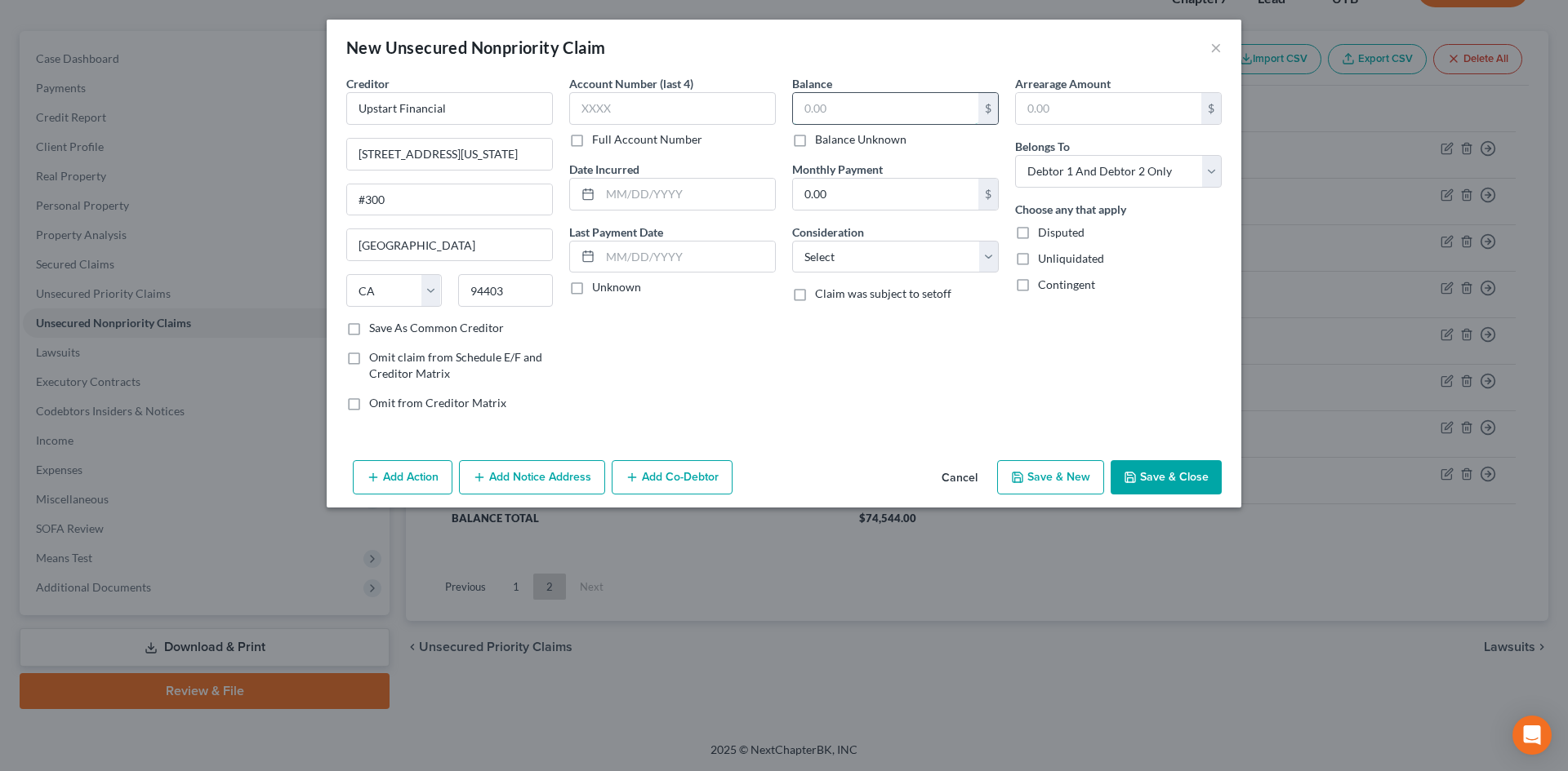
click at [851, 98] on input "text" at bounding box center [885, 109] width 186 height 31
click at [657, 260] on input "text" at bounding box center [688, 257] width 175 height 31
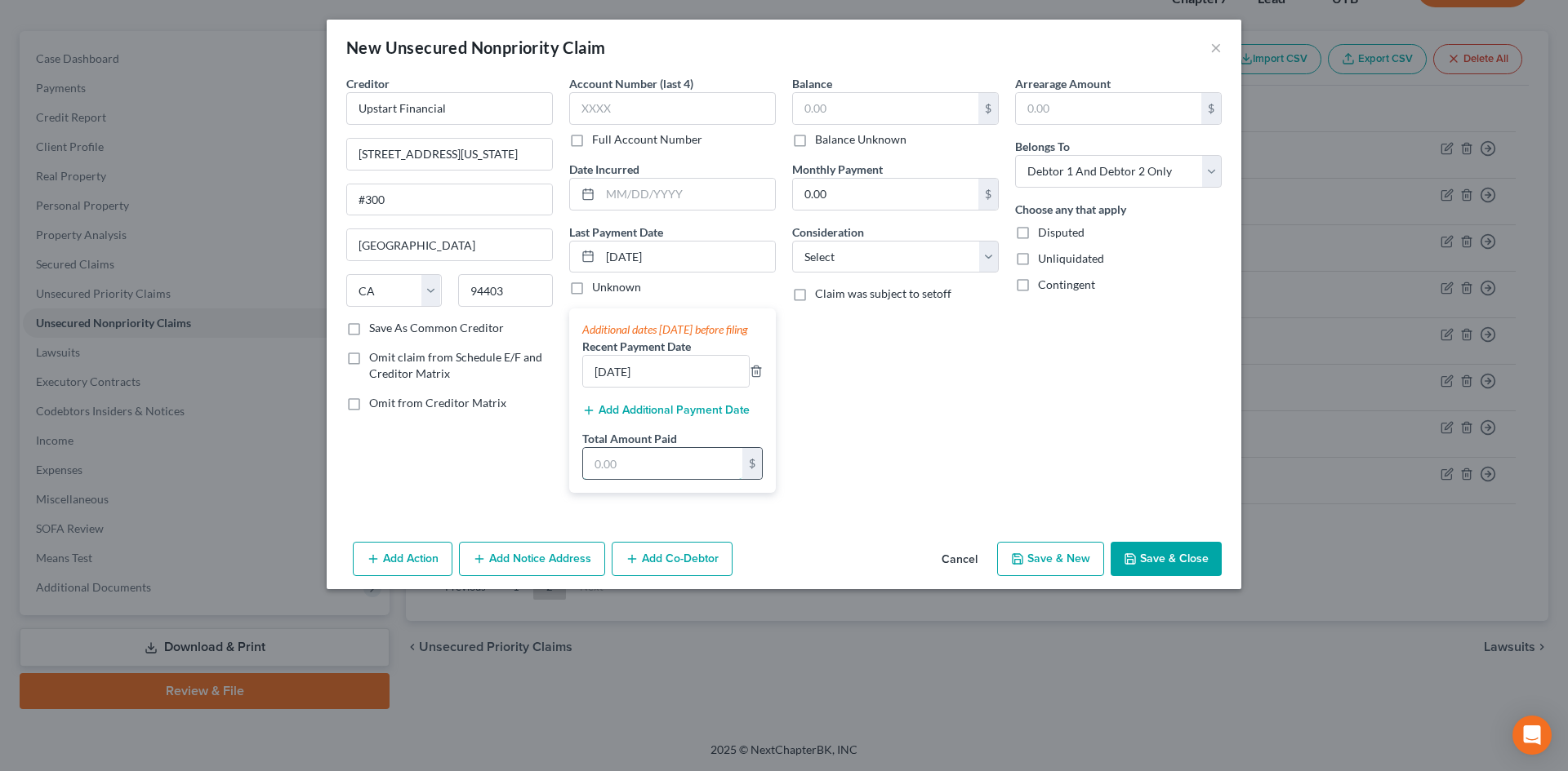
click at [623, 477] on input "text" at bounding box center [663, 464] width 160 height 31
click at [1133, 481] on div "Arrearage Amount $ Belongs To * Select Debtor 1 Only Debtor 2 Only Debtor 1 And…" at bounding box center [1118, 291] width 223 height 431
click at [1155, 567] on button "Save & Close" at bounding box center [1166, 559] width 111 height 34
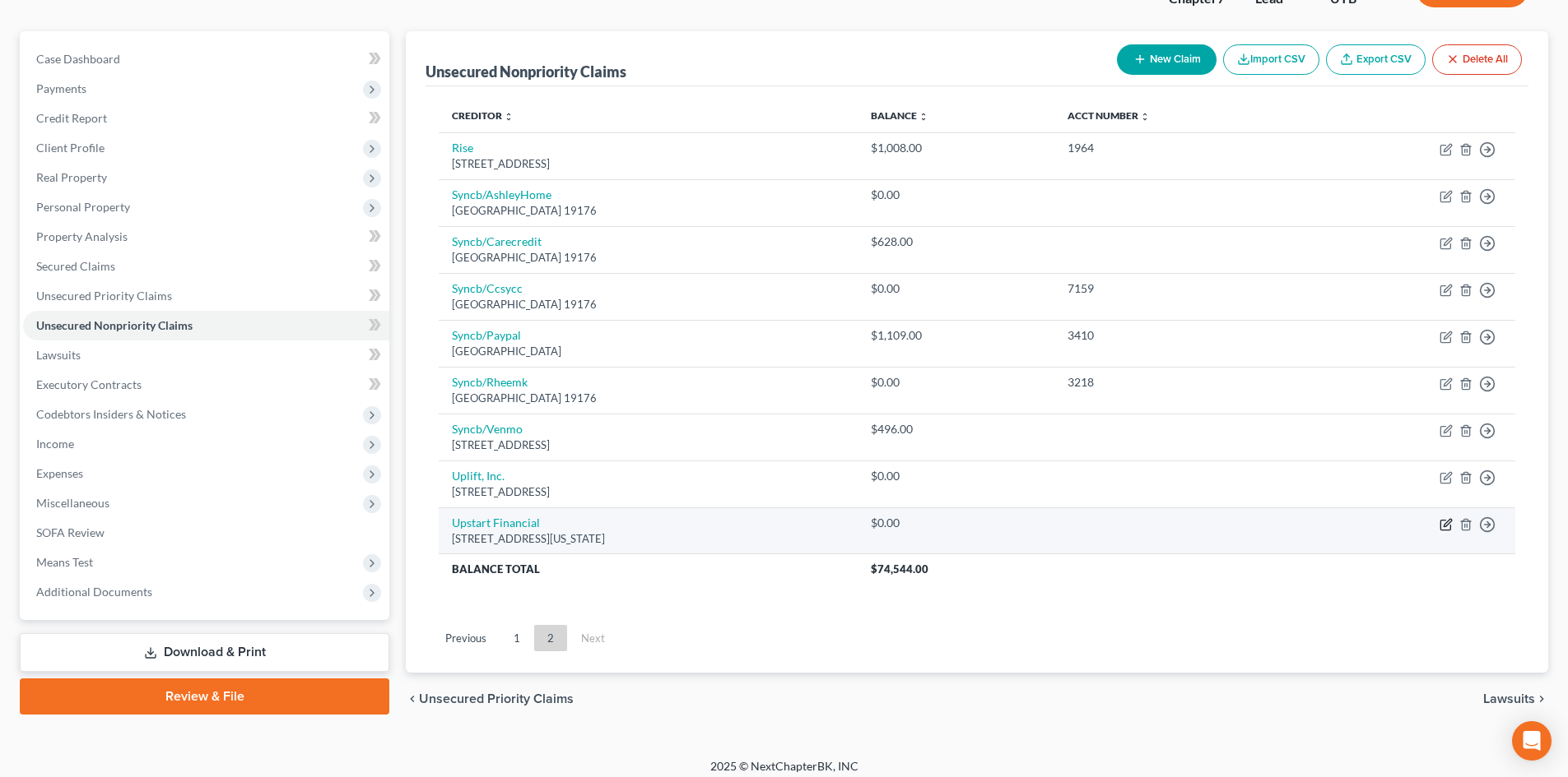
click at [1441, 524] on icon "button" at bounding box center [1445, 524] width 10 height 10
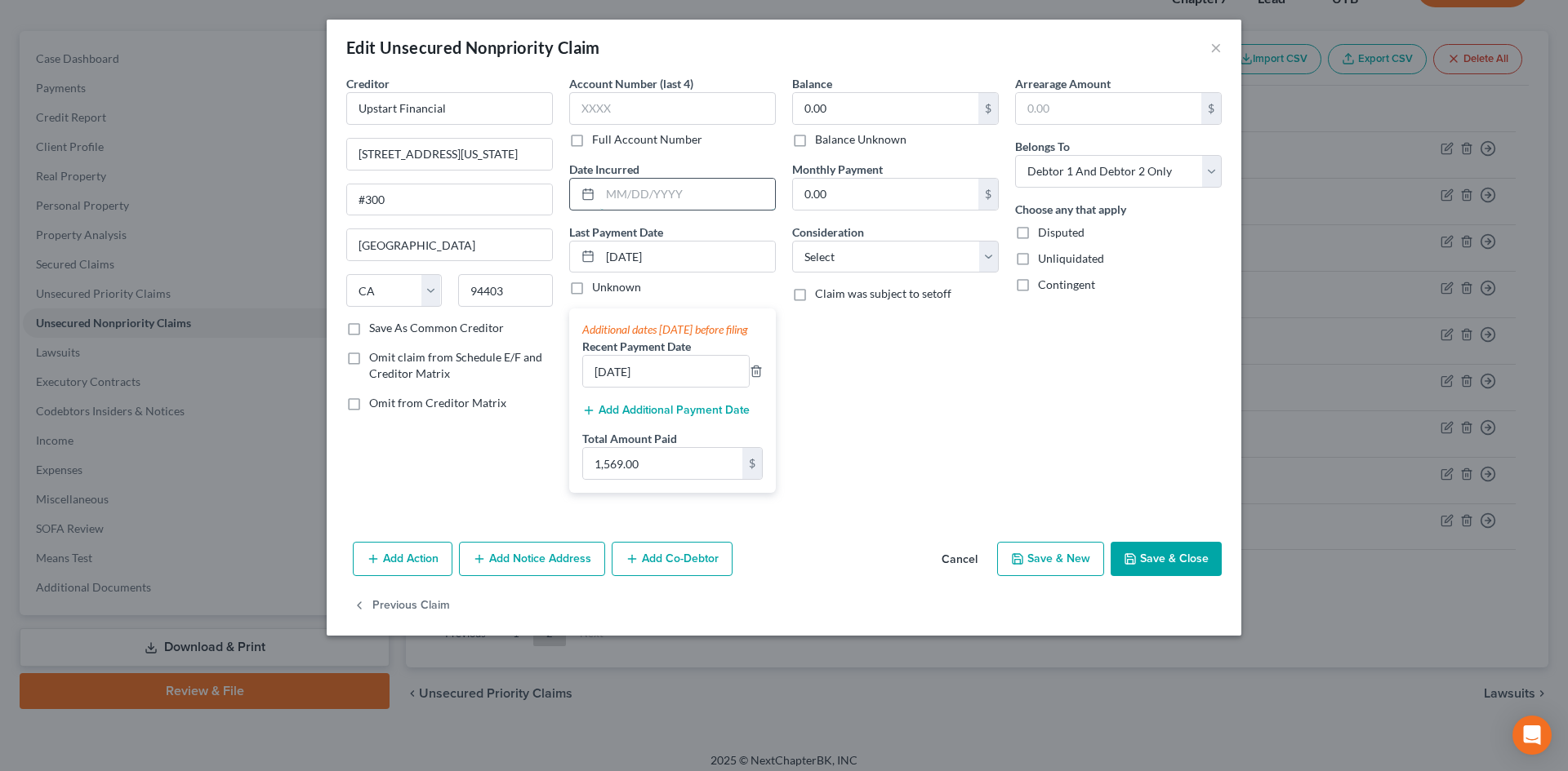
click at [663, 201] on input "text" at bounding box center [688, 194] width 175 height 31
click at [834, 97] on input "0.00" at bounding box center [885, 109] width 186 height 31
click at [682, 206] on input "text" at bounding box center [688, 194] width 175 height 31
click at [1100, 358] on div "Arrearage Amount $ Belongs To * Select Debtor 1 Only Debtor 2 Only Debtor 1 And…" at bounding box center [1118, 291] width 223 height 431
click at [1168, 563] on button "Save & Close" at bounding box center [1166, 559] width 111 height 34
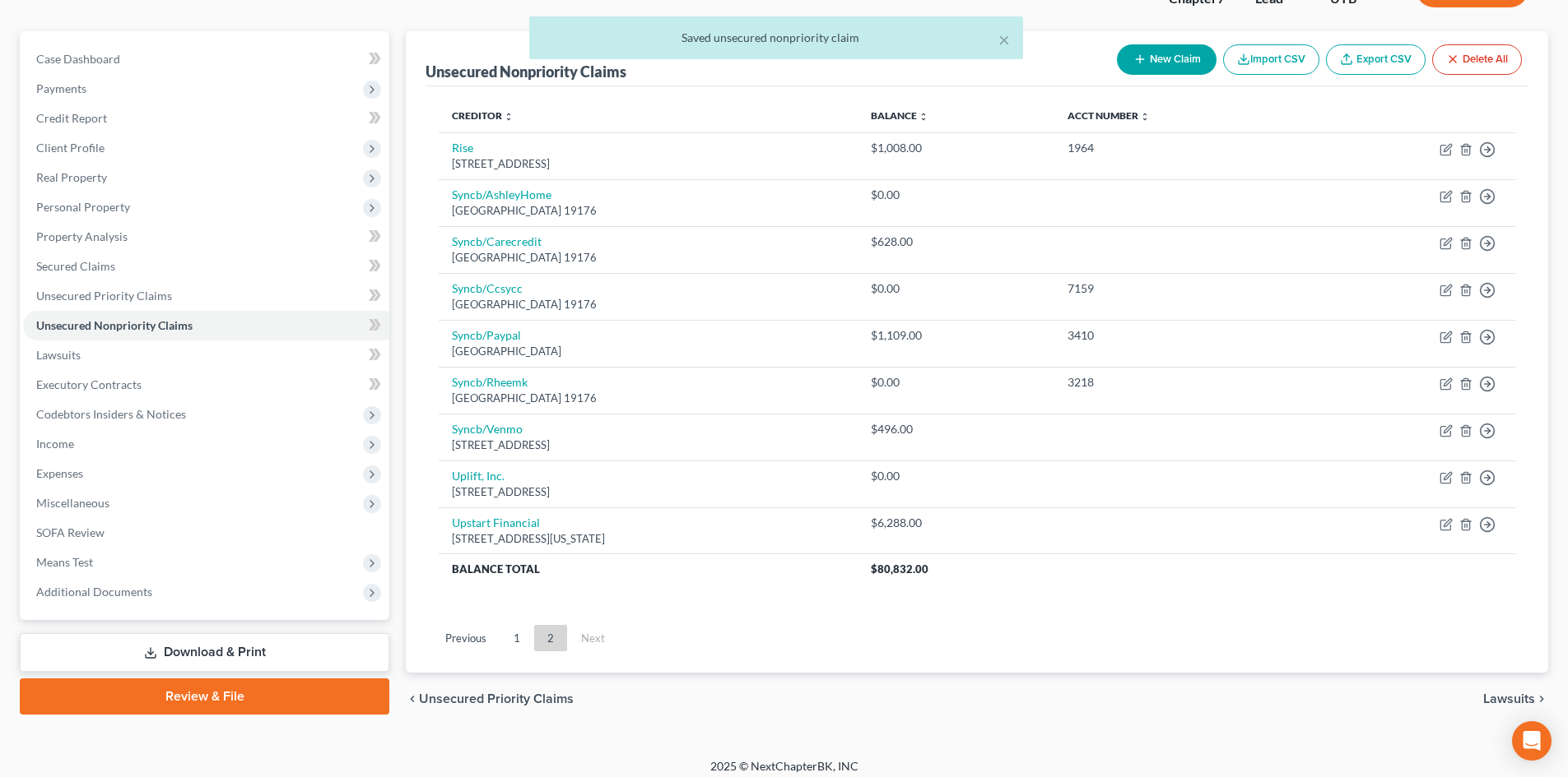
click at [1164, 56] on div "× Saved unsecured nonpriority claim" at bounding box center [776, 42] width 1568 height 51
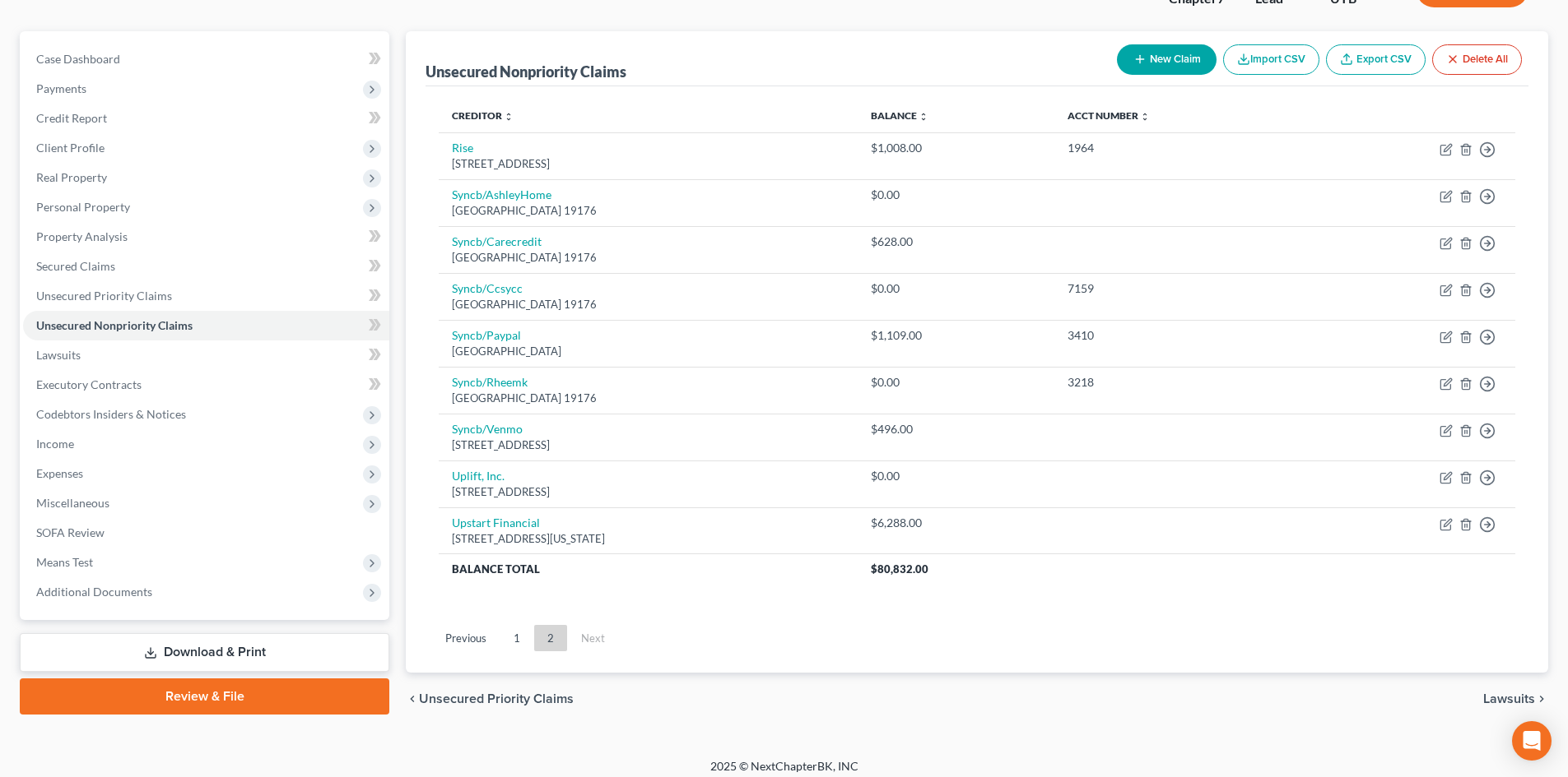
click at [1123, 57] on button "New Claim" at bounding box center [1166, 59] width 100 height 30
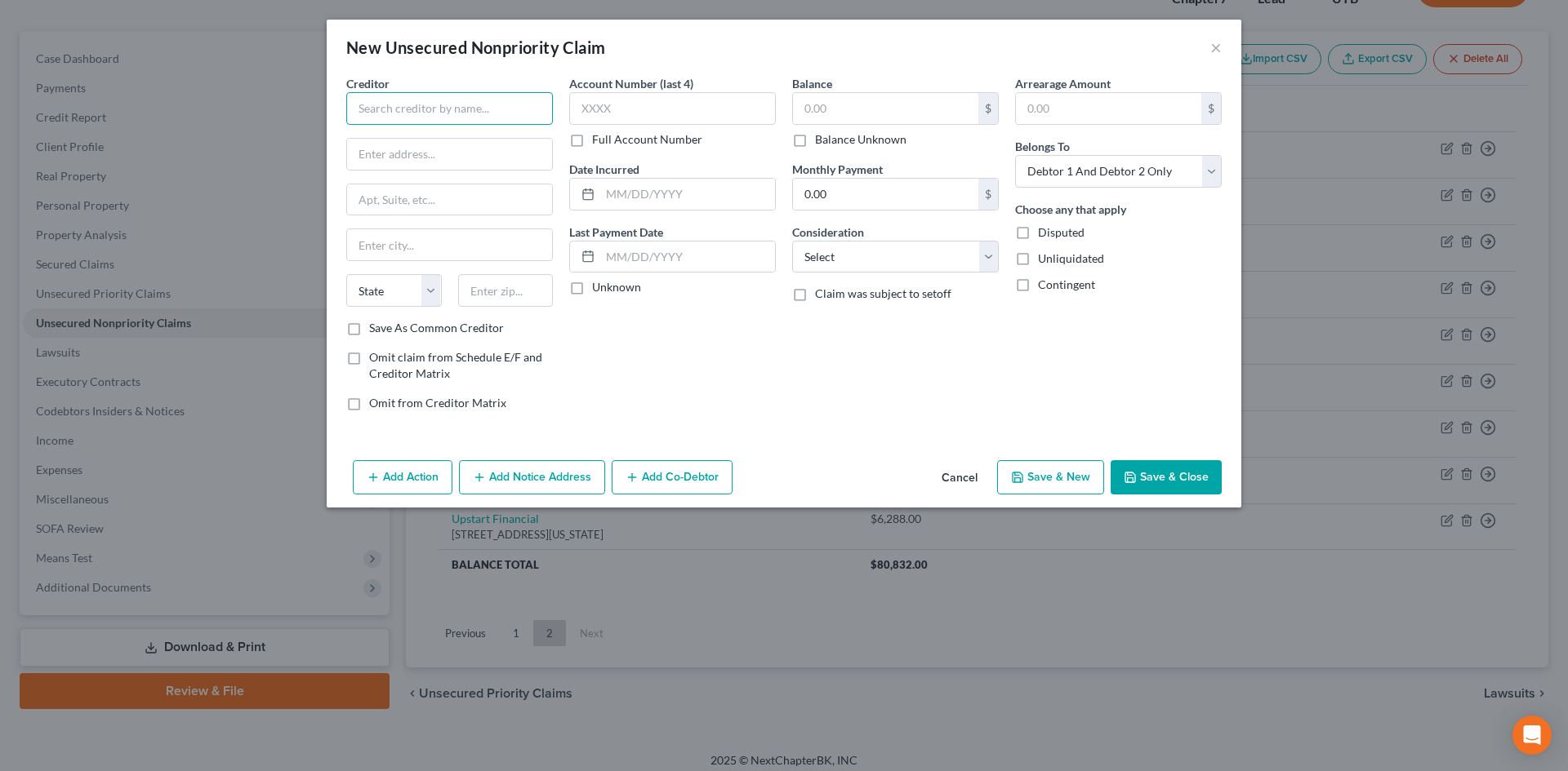
click at [427, 108] on input "text" at bounding box center [449, 109] width 206 height 33
paste input "100 Matsonford Rd"
drag, startPoint x: 445, startPoint y: 201, endPoint x: 435, endPoint y: 199, distance: 10.2
click at [445, 201] on input "text" at bounding box center [450, 200] width 205 height 31
click at [498, 289] on input "190887" at bounding box center [506, 291] width 96 height 33
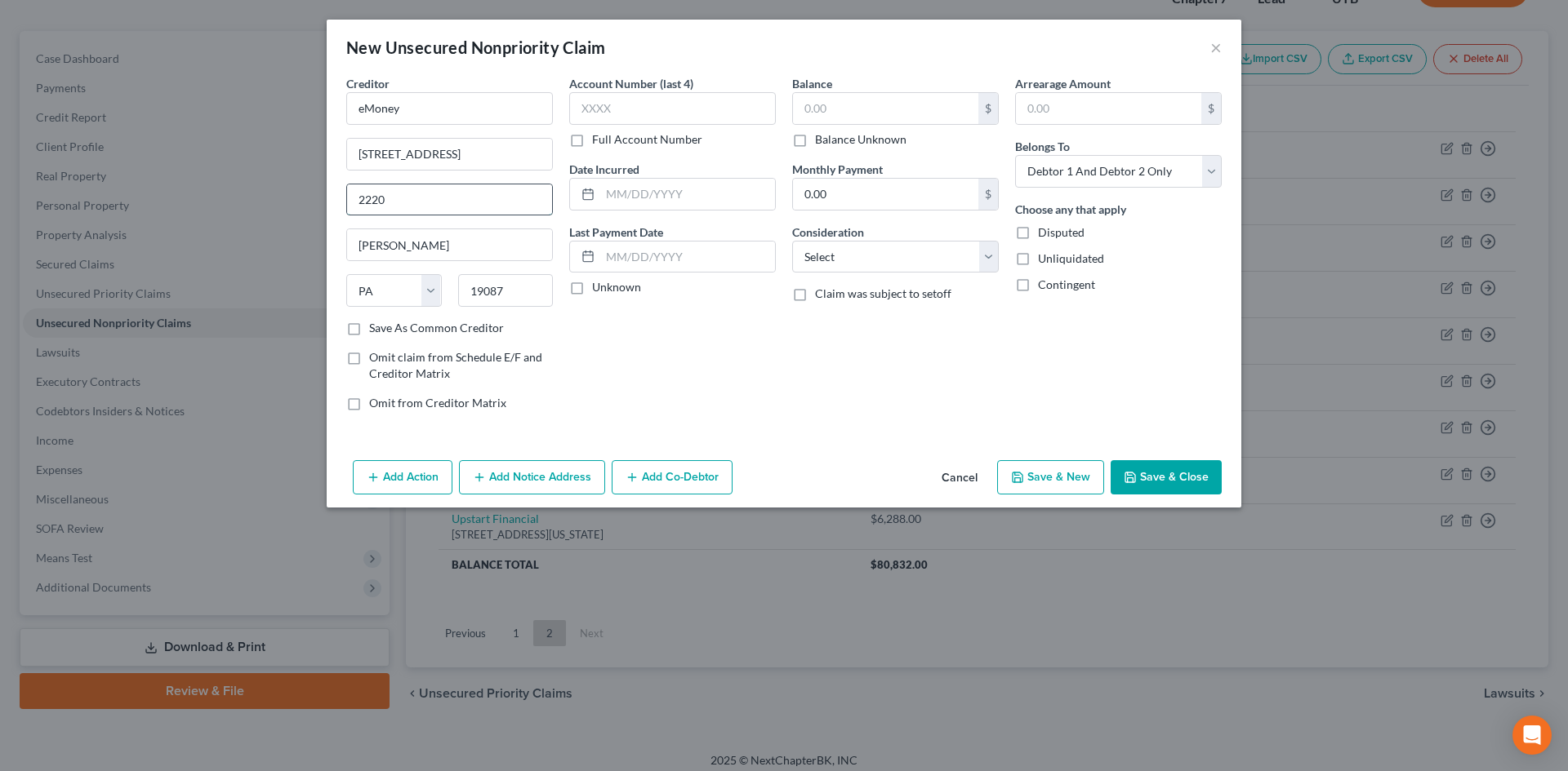
click at [411, 199] on input "2220" at bounding box center [450, 200] width 205 height 31
click at [719, 340] on div "Account Number (last 4) Full Account Number Date Incurred Last Payment Date Unk…" at bounding box center [672, 249] width 223 height 349
click at [856, 121] on input "text" at bounding box center [885, 109] width 186 height 31
click at [1042, 480] on button "Save & New" at bounding box center [1051, 478] width 107 height 34
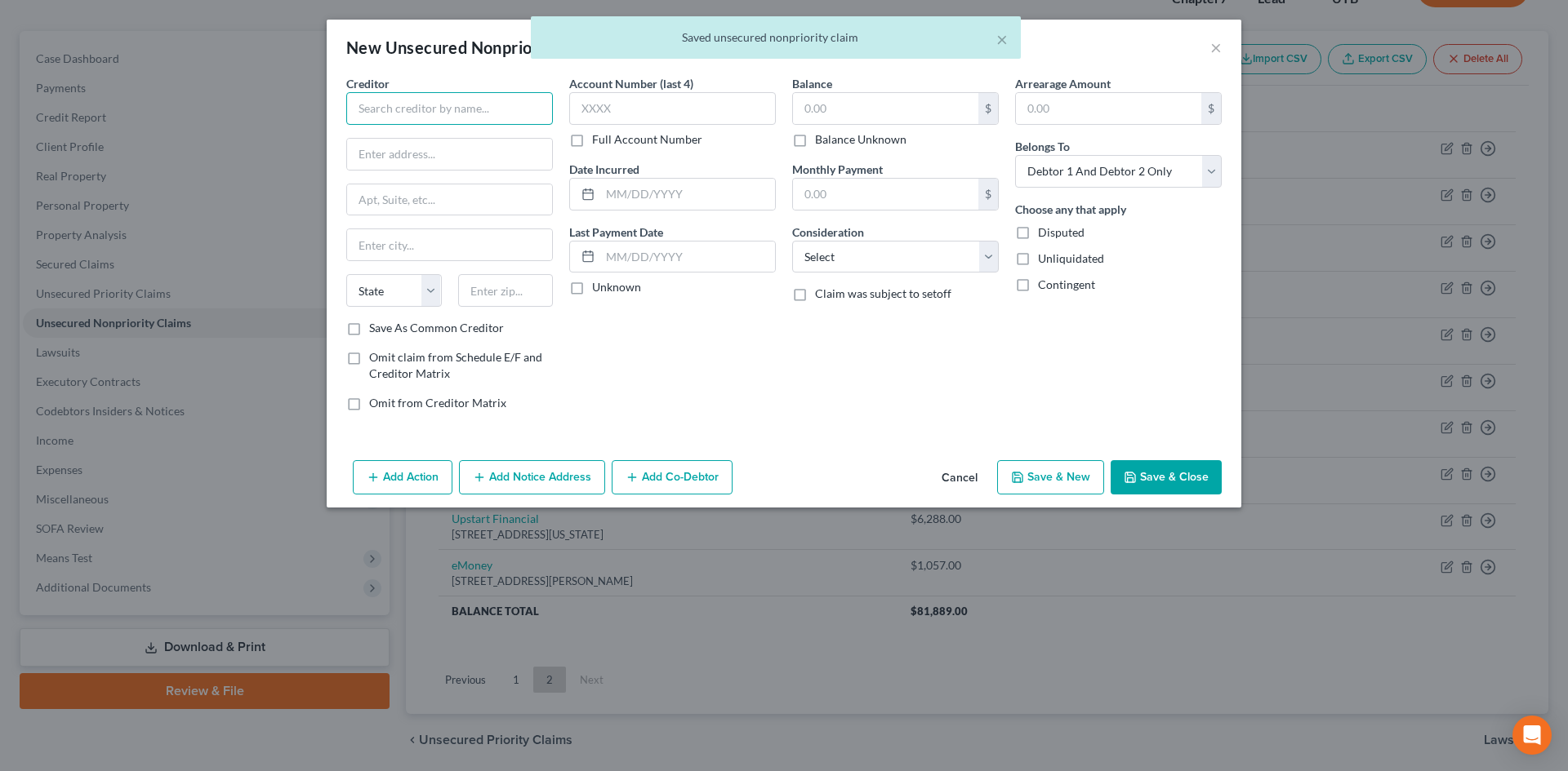
drag, startPoint x: 452, startPoint y: 104, endPoint x: 444, endPoint y: 90, distance: 16.1
click at [453, 103] on input "text" at bounding box center [449, 109] width 206 height 33
click at [470, 150] on div "631 Lucerne Ave Ste 56, Lake Worth, FL 33460" at bounding box center [444, 152] width 170 height 14
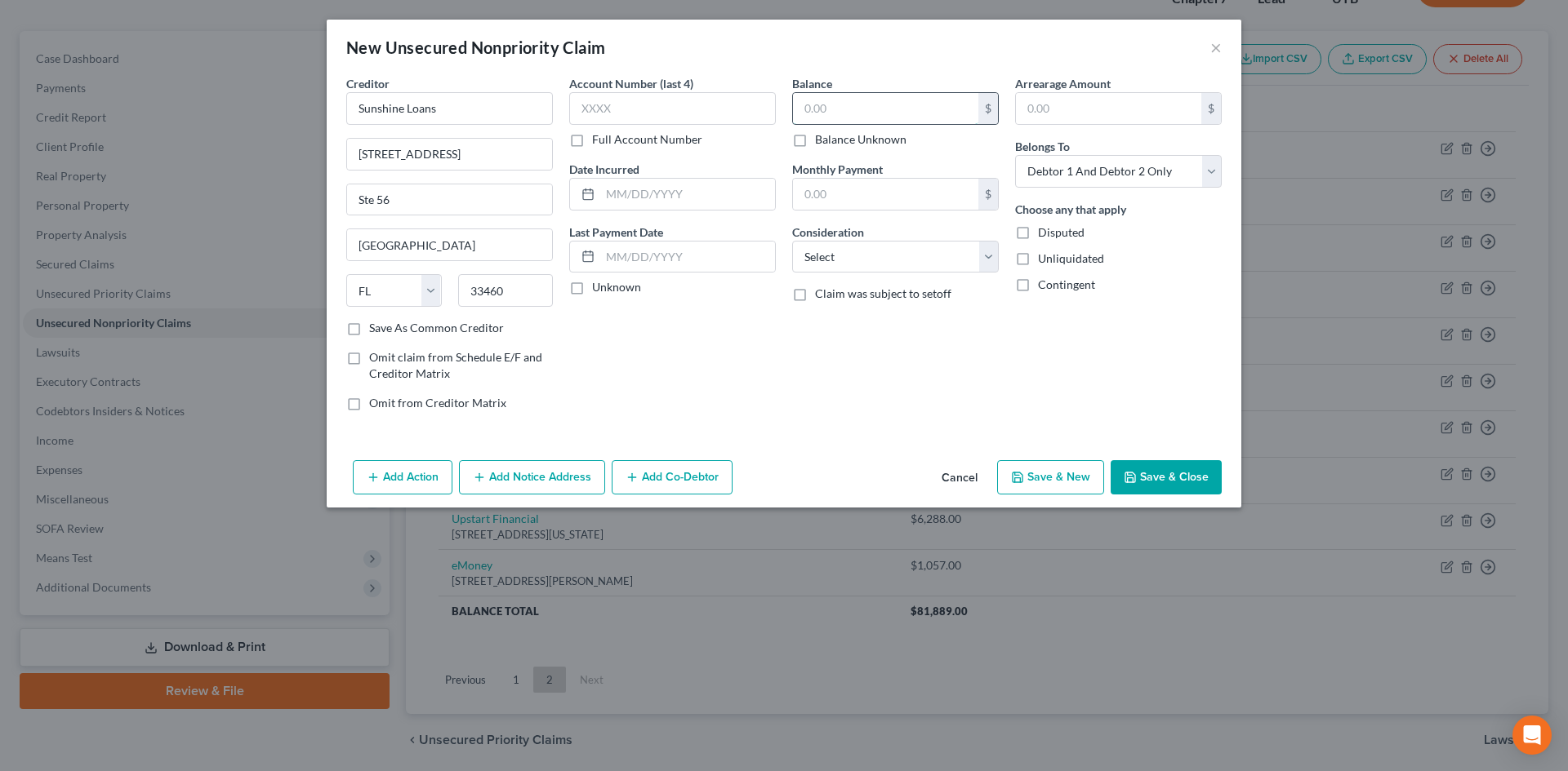
click at [849, 111] on input "text" at bounding box center [885, 109] width 186 height 31
click at [1059, 480] on button "Save & New" at bounding box center [1051, 478] width 107 height 34
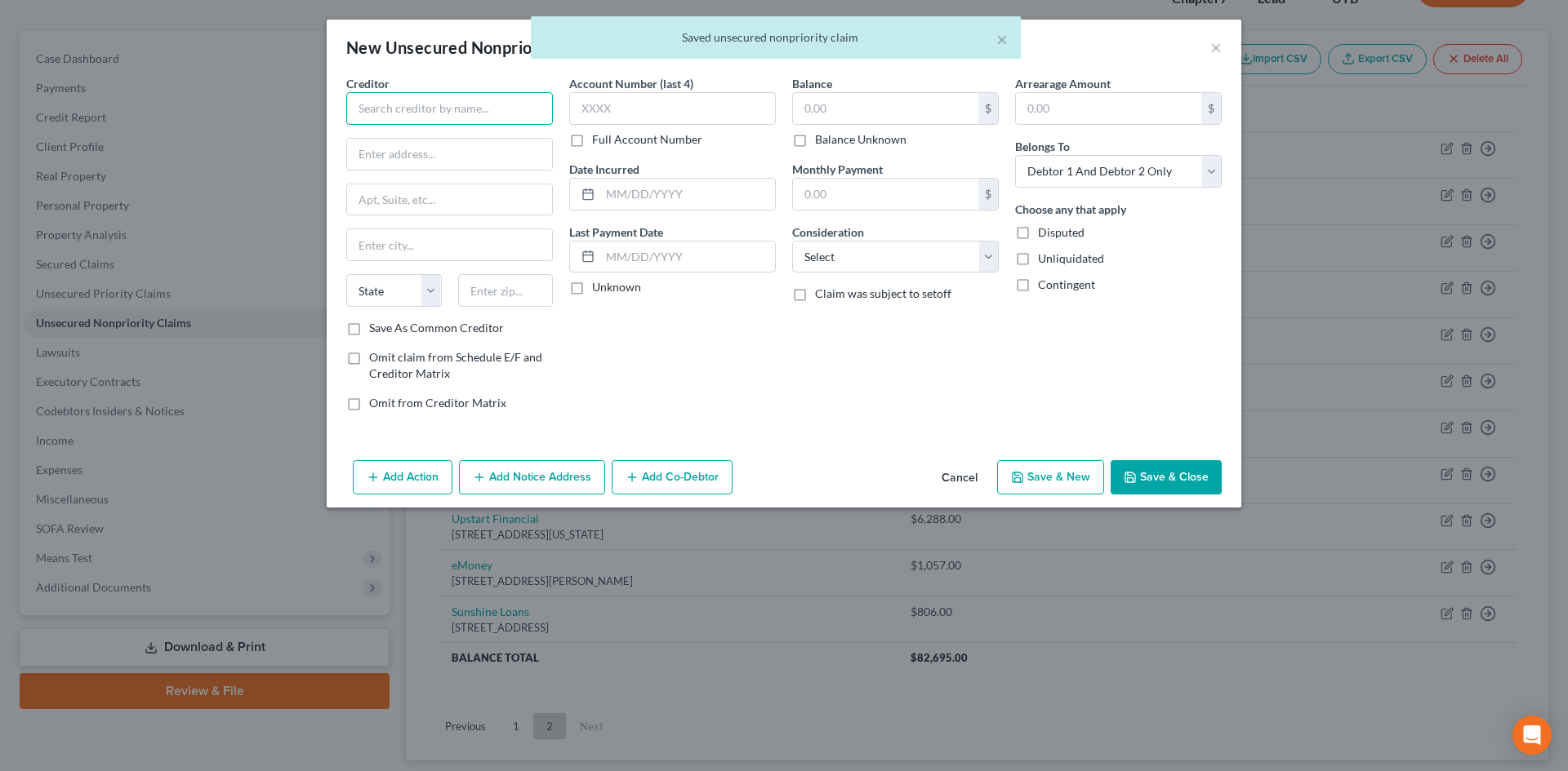
click at [434, 108] on input "text" at bounding box center [449, 109] width 206 height 33
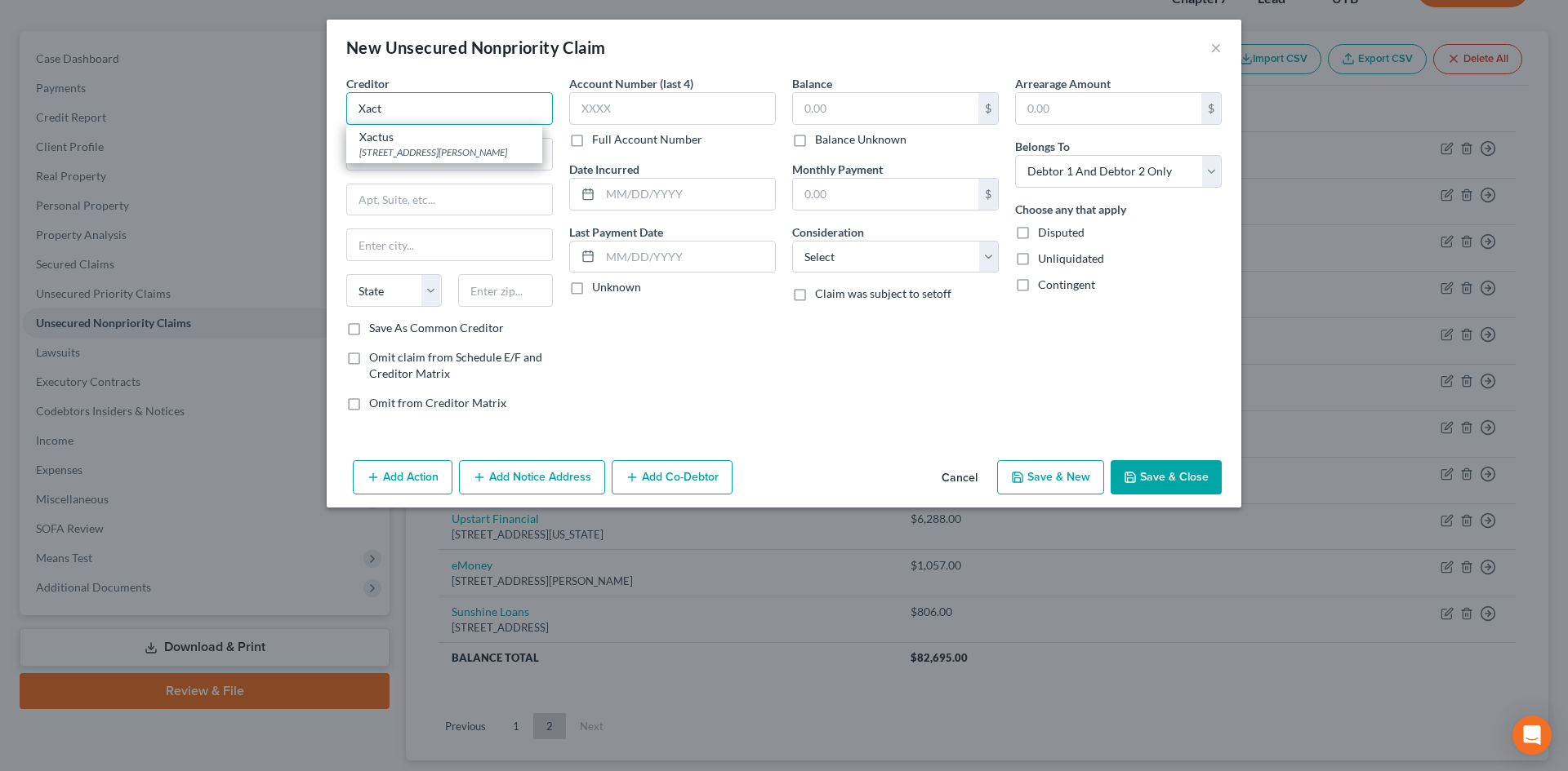
click at [443, 108] on input "Xact" at bounding box center [449, 109] width 206 height 33
drag, startPoint x: 429, startPoint y: 159, endPoint x: 549, endPoint y: 204, distance: 128.2
click at [428, 159] on div "370 Reed Road Suite 100, Broomall, PA 19008" at bounding box center [444, 152] width 170 height 14
click at [1042, 487] on button "Save & New" at bounding box center [1051, 478] width 107 height 34
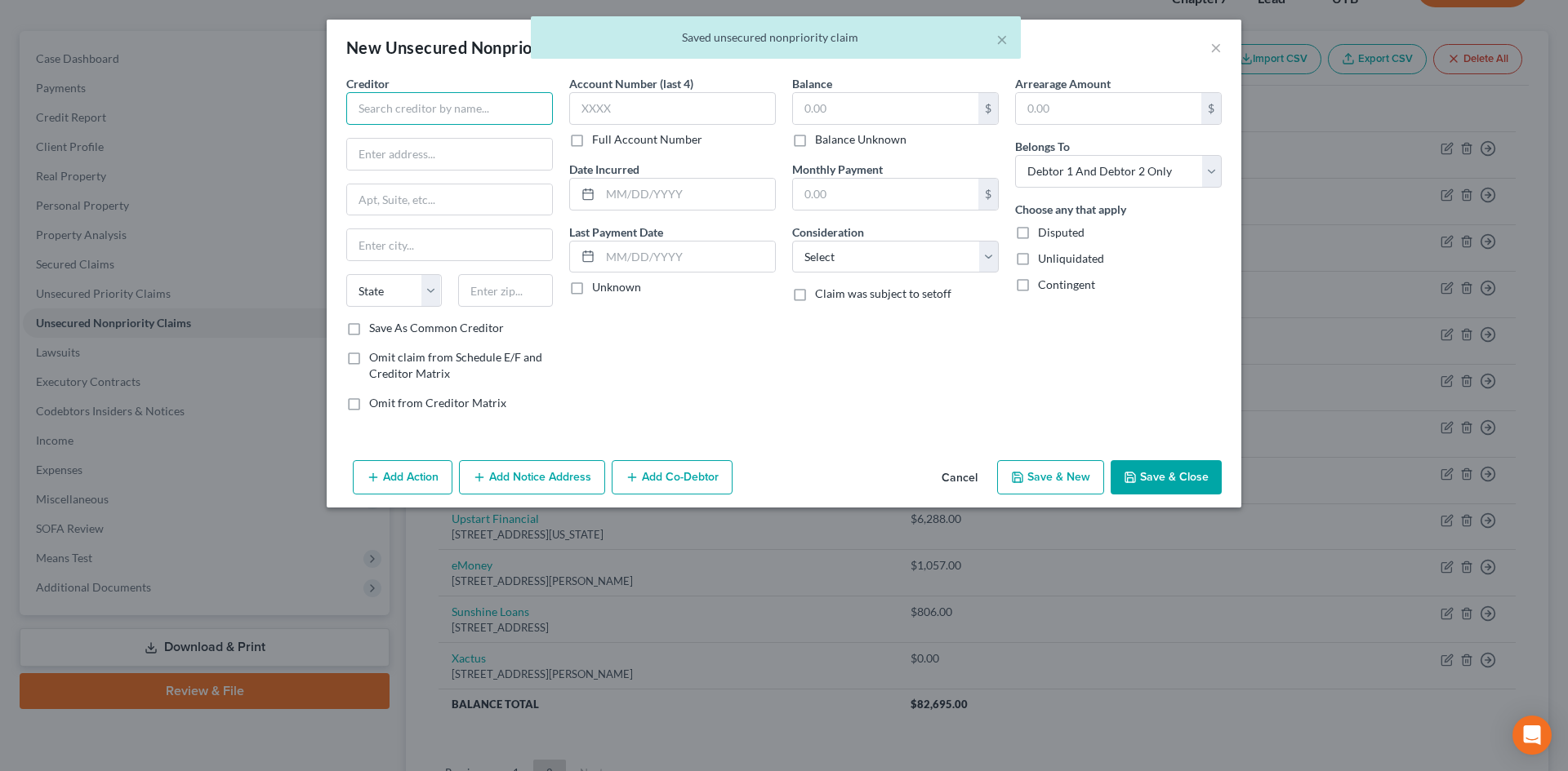
click at [421, 103] on input "text" at bounding box center [449, 109] width 206 height 33
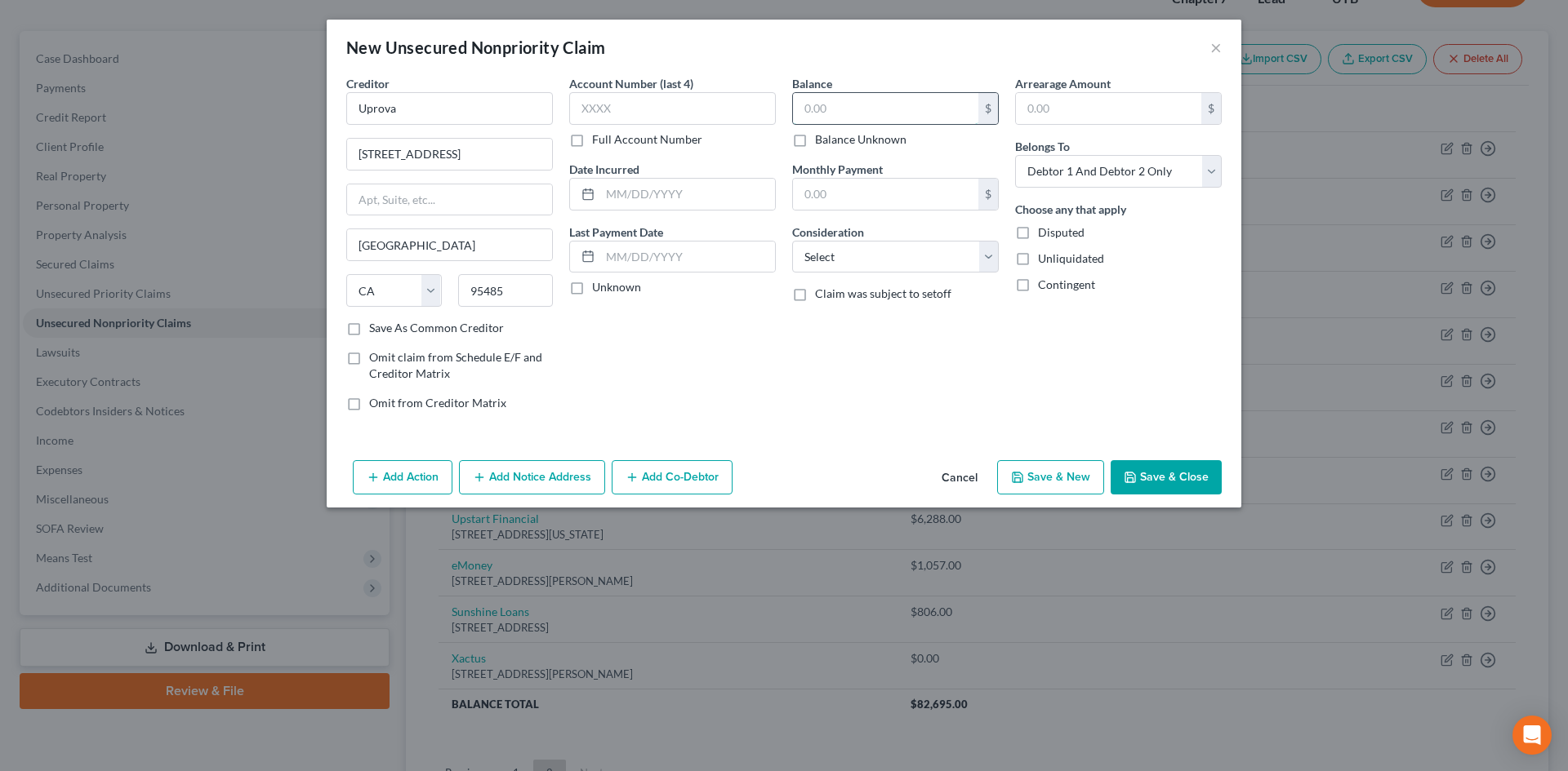
drag, startPoint x: 819, startPoint y: 103, endPoint x: 820, endPoint y: 93, distance: 10.0
click at [822, 103] on input "text" at bounding box center [885, 109] width 186 height 31
click at [1050, 486] on button "Save & New" at bounding box center [1051, 478] width 107 height 34
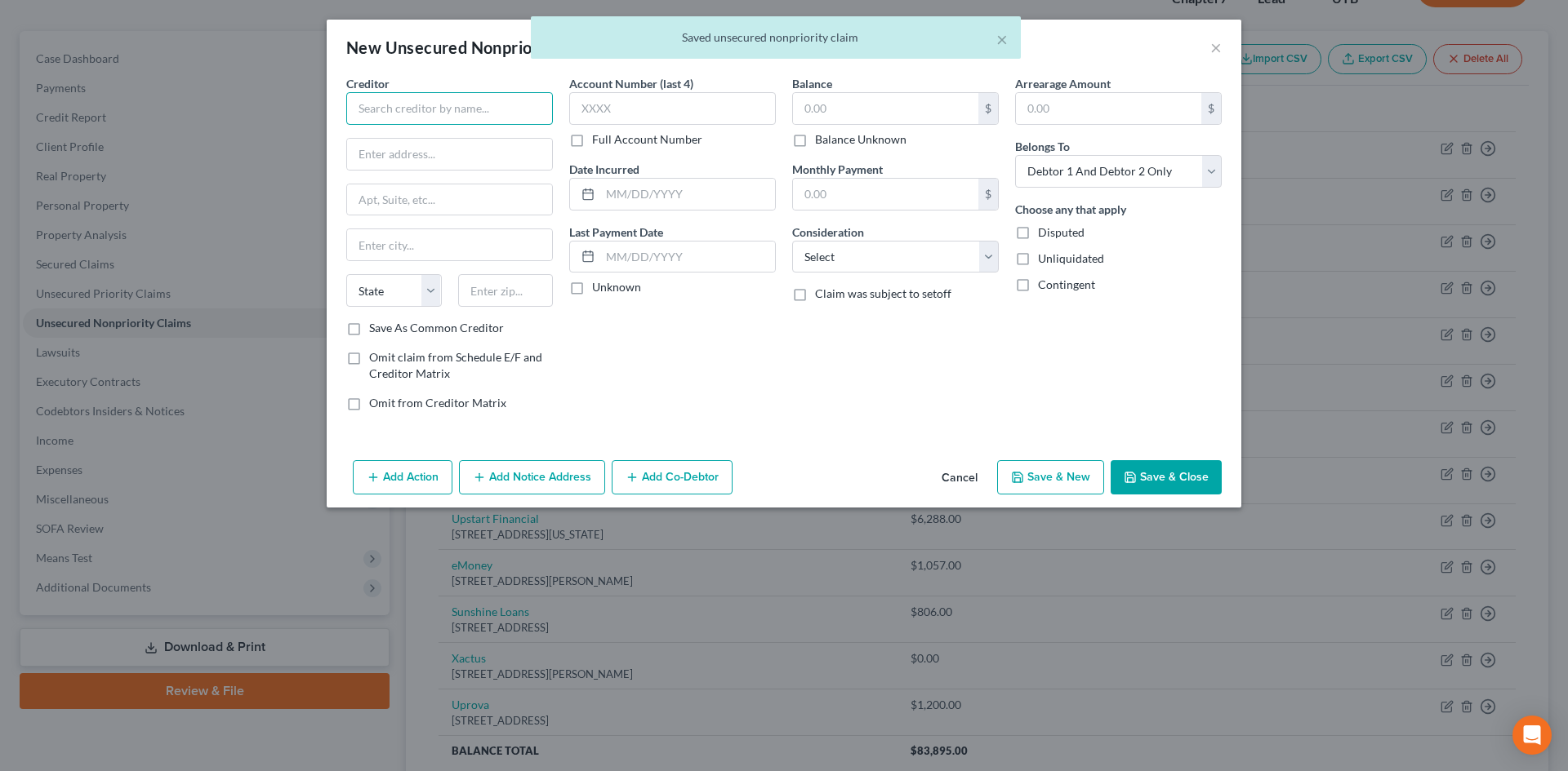
click at [484, 105] on input "text" at bounding box center [449, 109] width 206 height 33
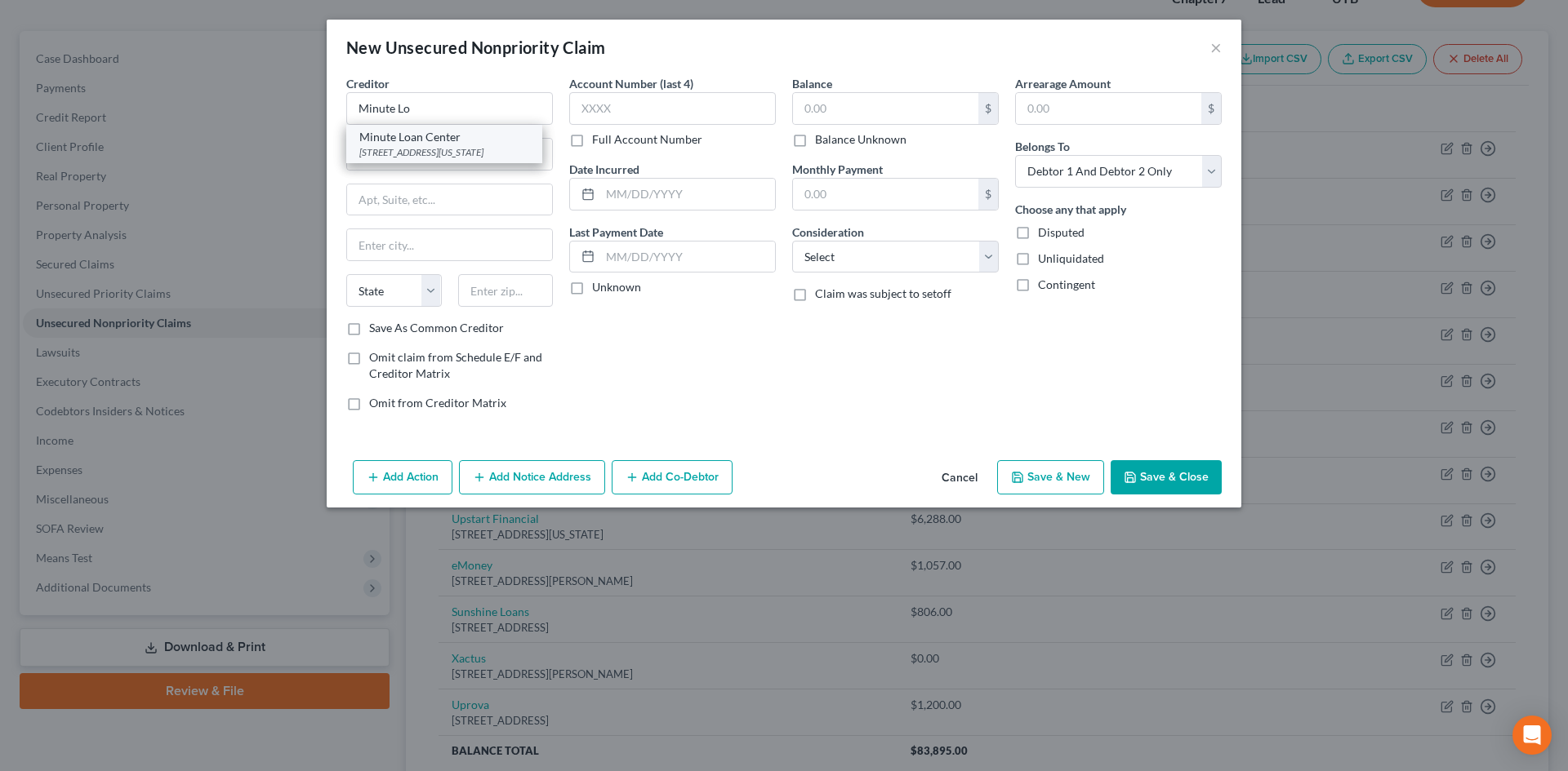
click at [456, 153] on div "4445 Corporation Lane 161, Virginia Beach, VA 23462" at bounding box center [444, 152] width 170 height 14
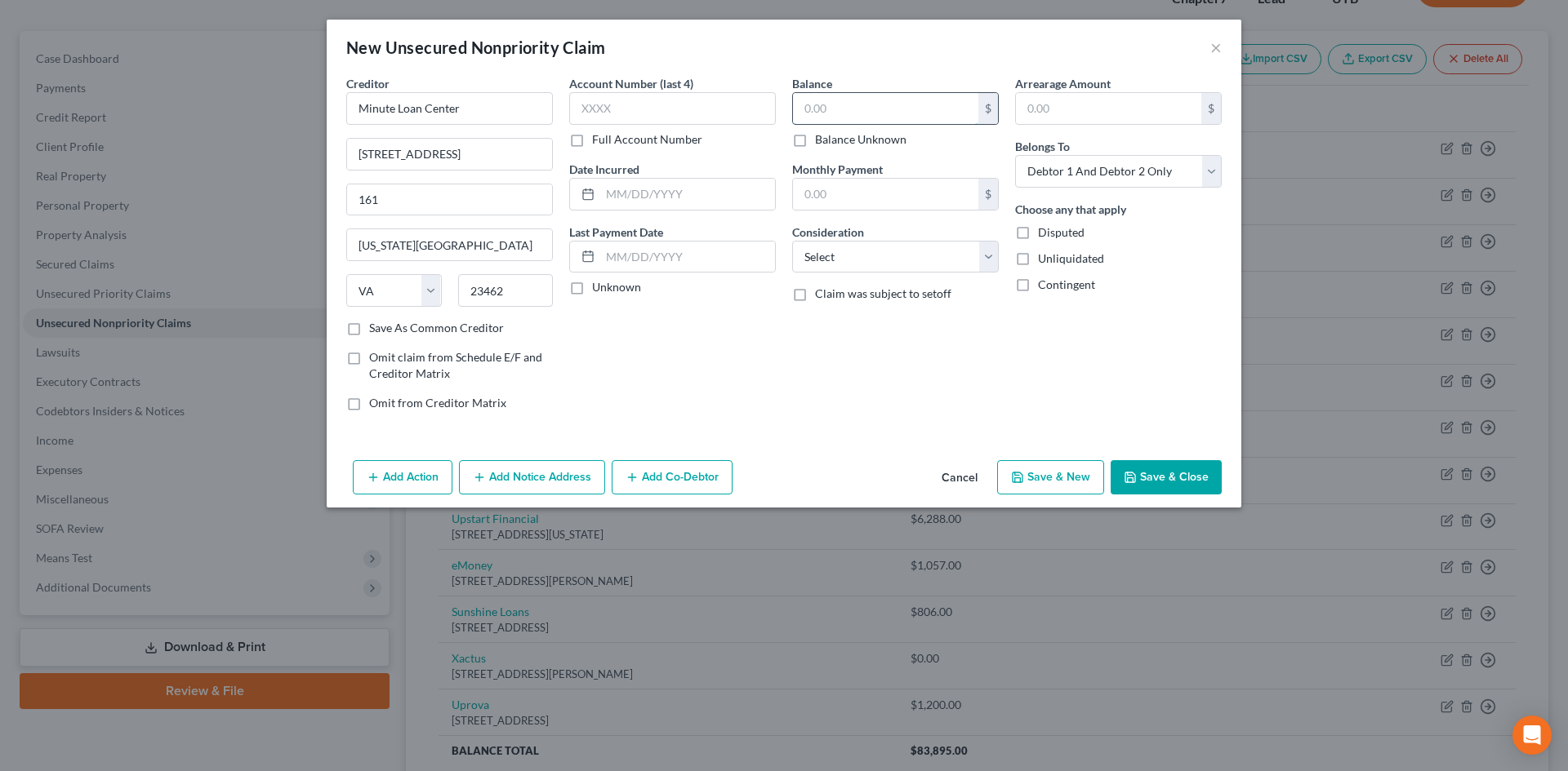
click at [878, 106] on input "text" at bounding box center [885, 109] width 186 height 31
click at [1014, 471] on icon "button" at bounding box center [1017, 477] width 13 height 13
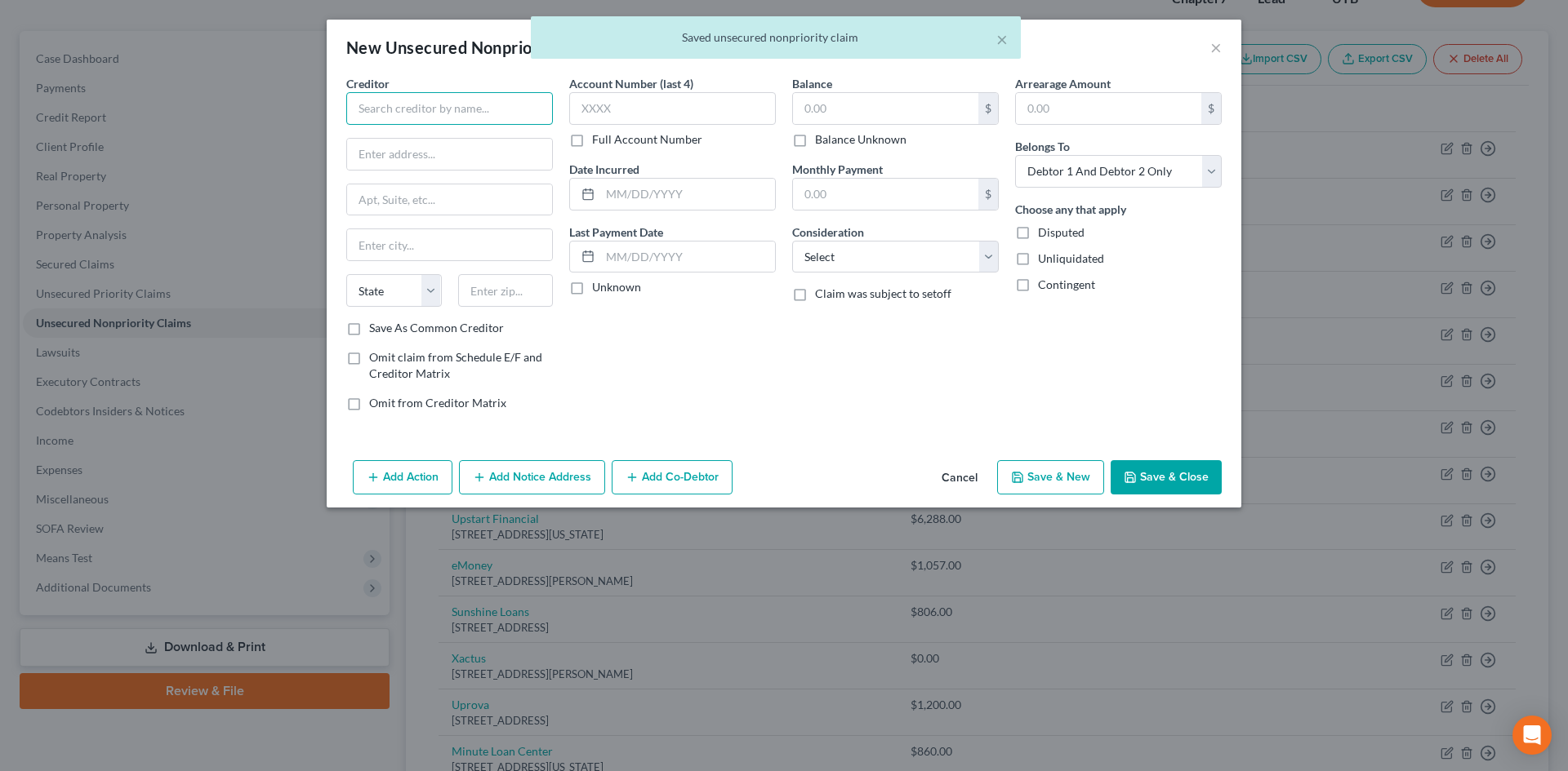
click at [413, 115] on input "text" at bounding box center [449, 109] width 206 height 33
click at [482, 139] on div "Speedy Cash/Rapid Cash" at bounding box center [444, 137] width 170 height 16
click at [921, 103] on input "text" at bounding box center [885, 109] width 186 height 31
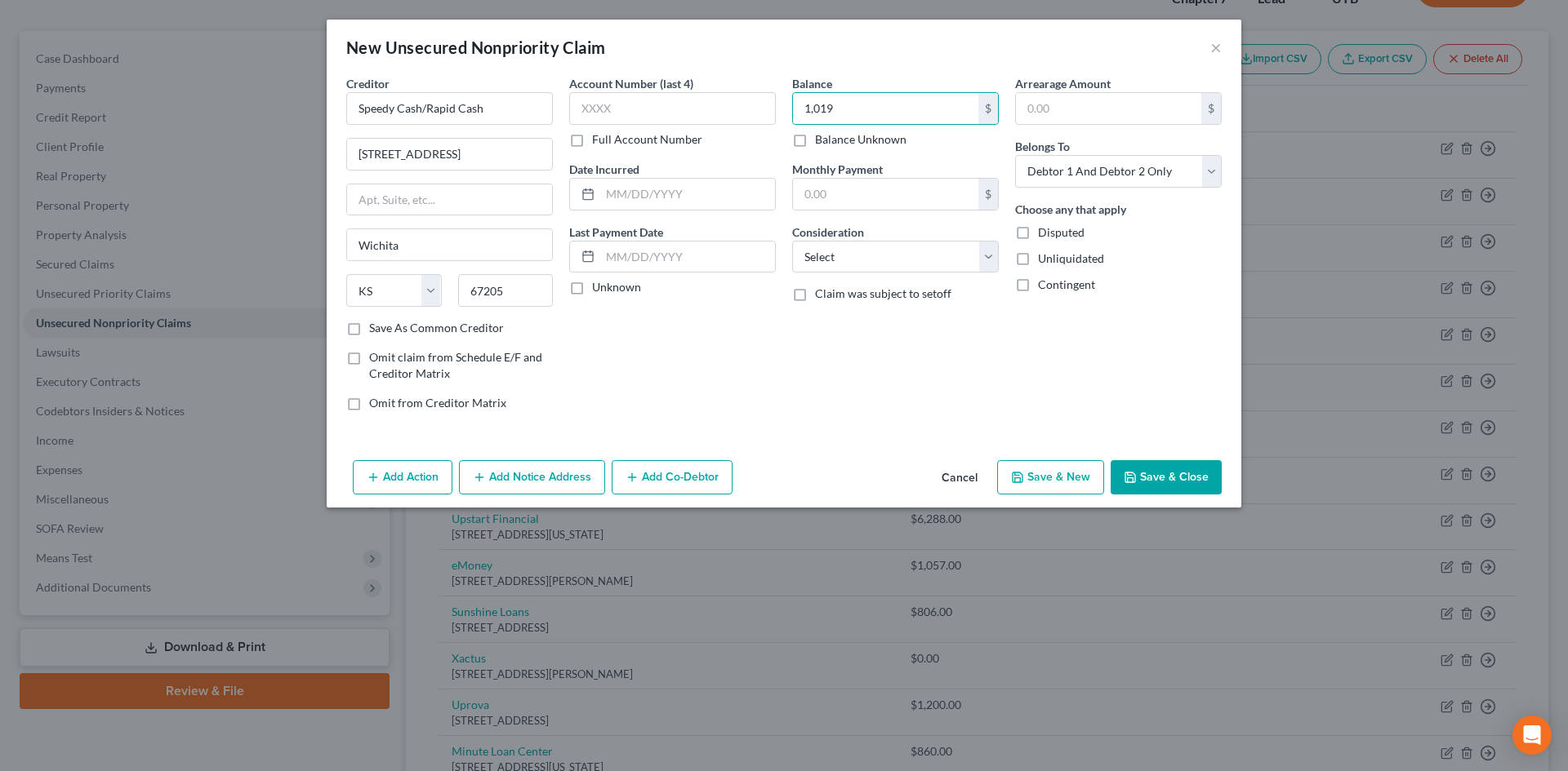
click at [1084, 490] on button "Save & New" at bounding box center [1051, 478] width 107 height 34
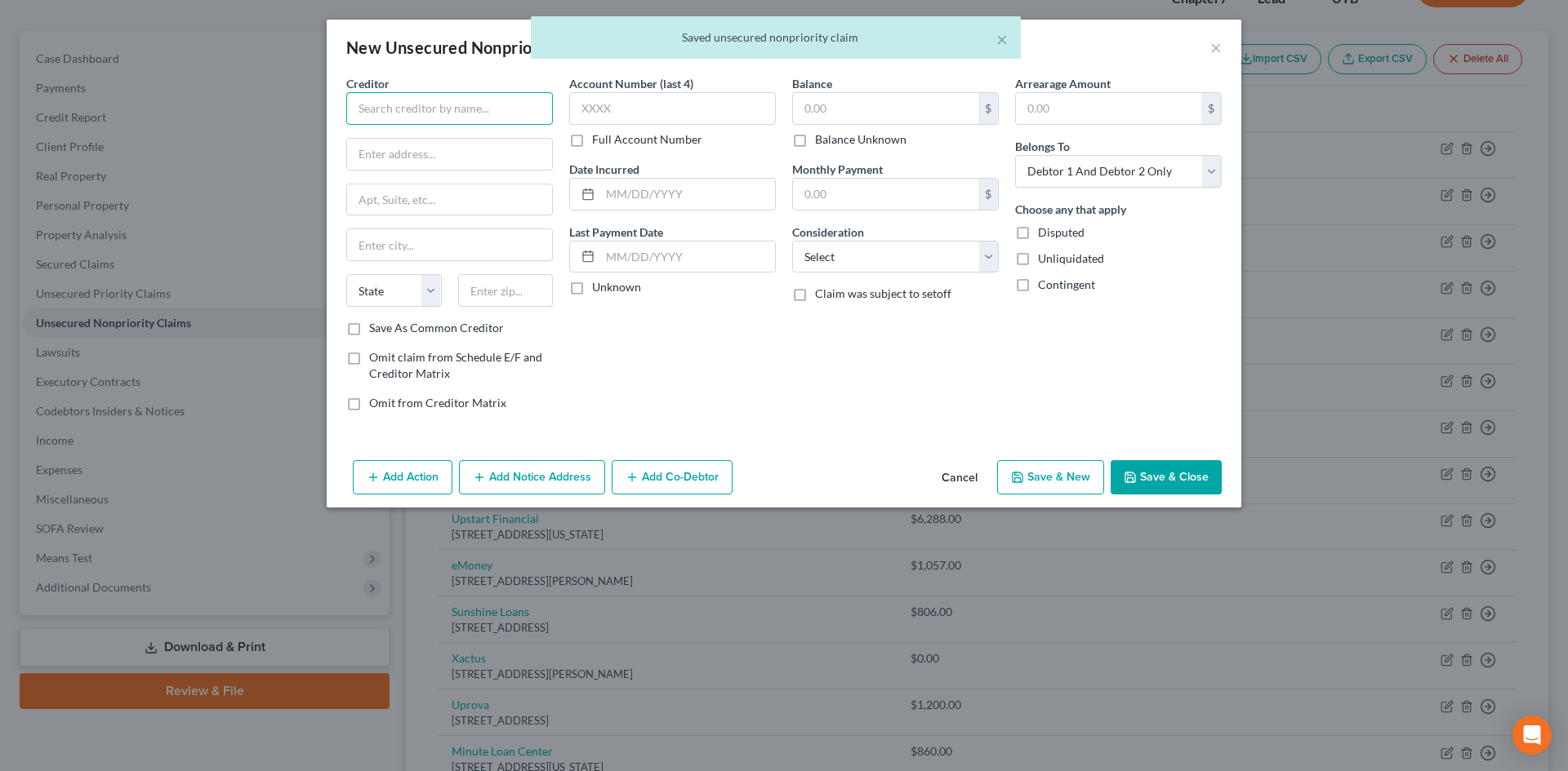
click at [441, 110] on input "text" at bounding box center [449, 109] width 206 height 33
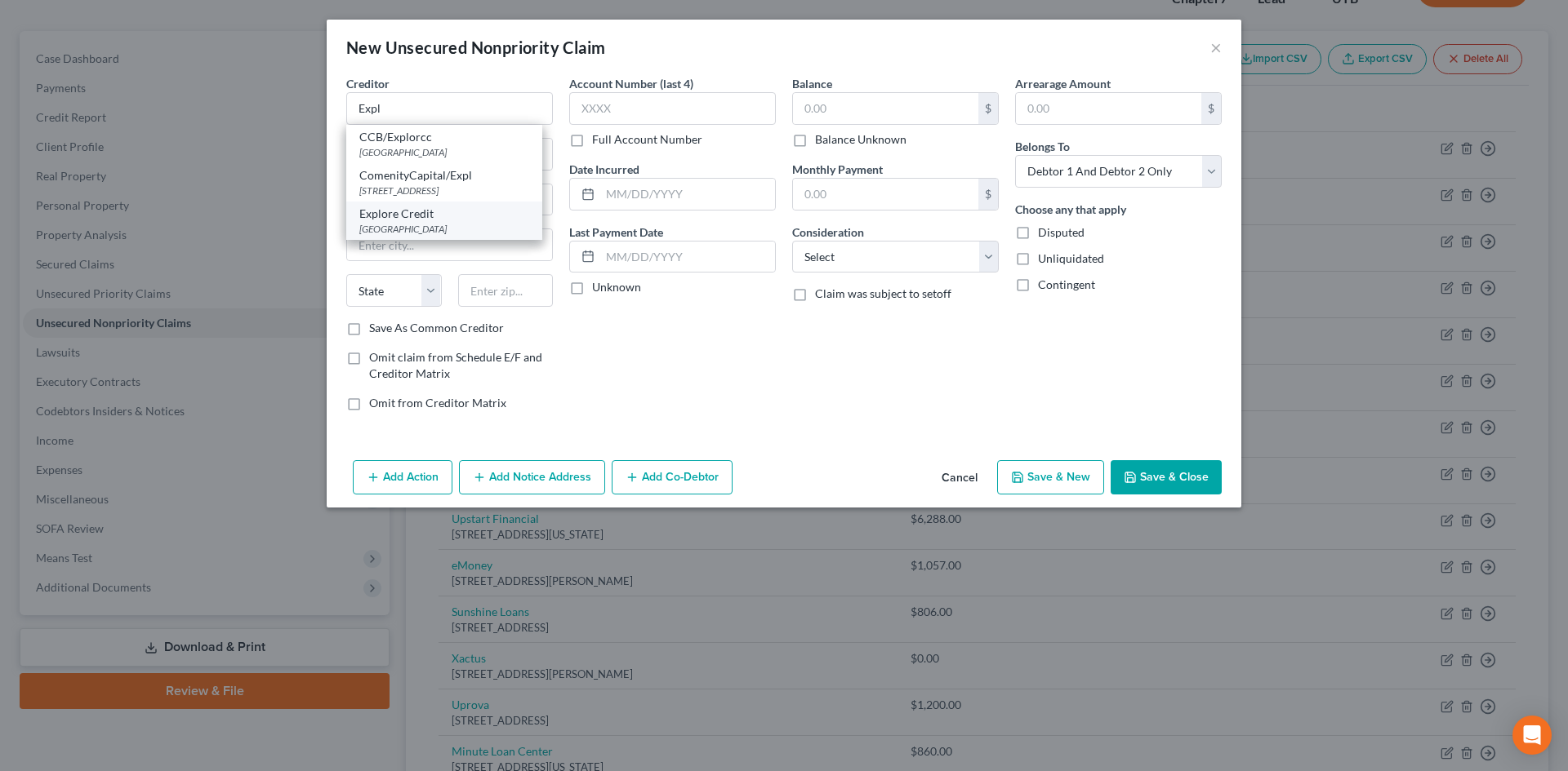
click at [438, 228] on div "PO Box 260269, Atlanta, GA 30326" at bounding box center [444, 229] width 170 height 14
click at [866, 109] on input "text" at bounding box center [885, 109] width 186 height 31
click at [1046, 473] on button "Save & New" at bounding box center [1051, 478] width 107 height 34
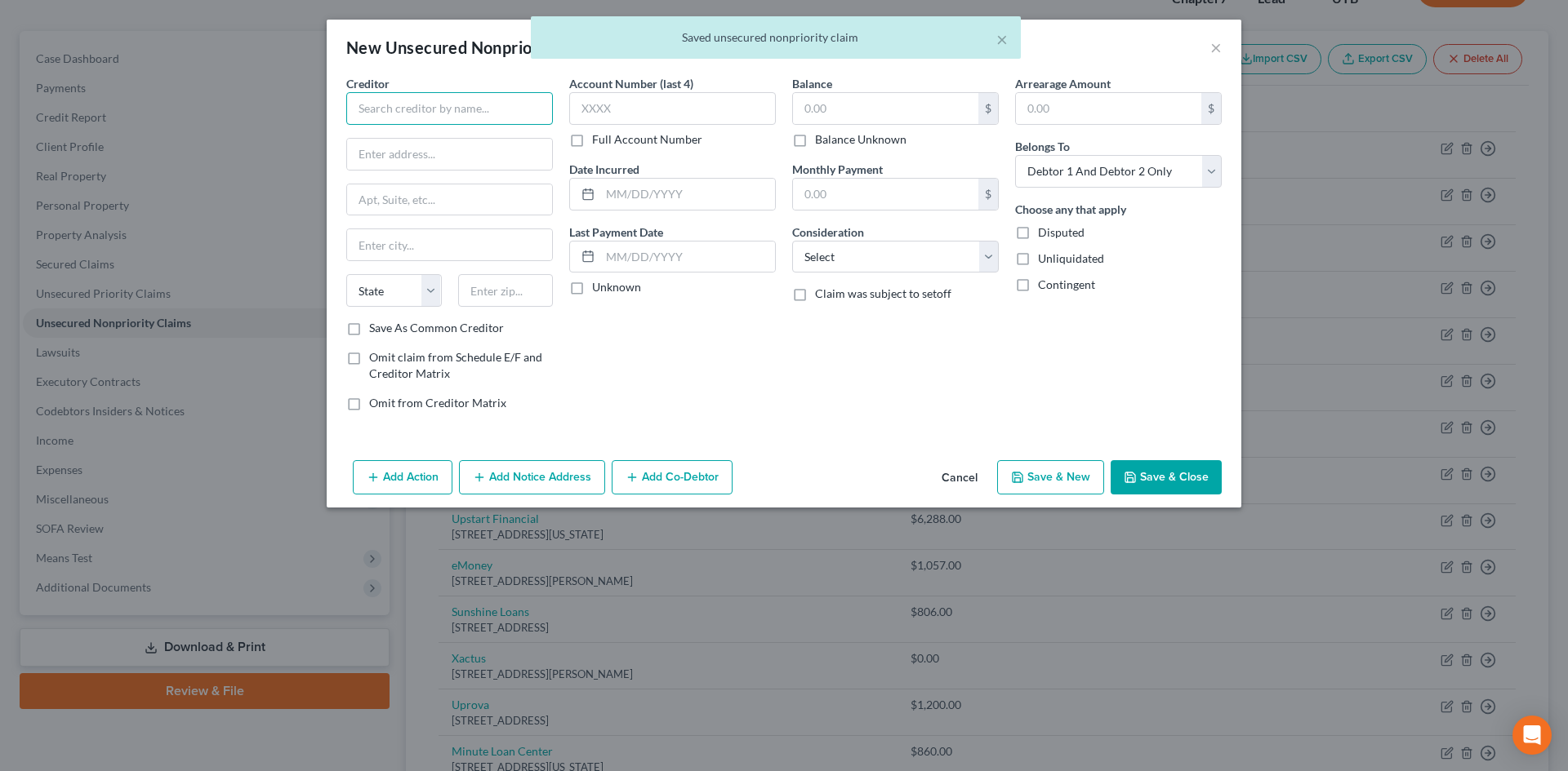
click at [441, 103] on input "text" at bounding box center [449, 109] width 206 height 33
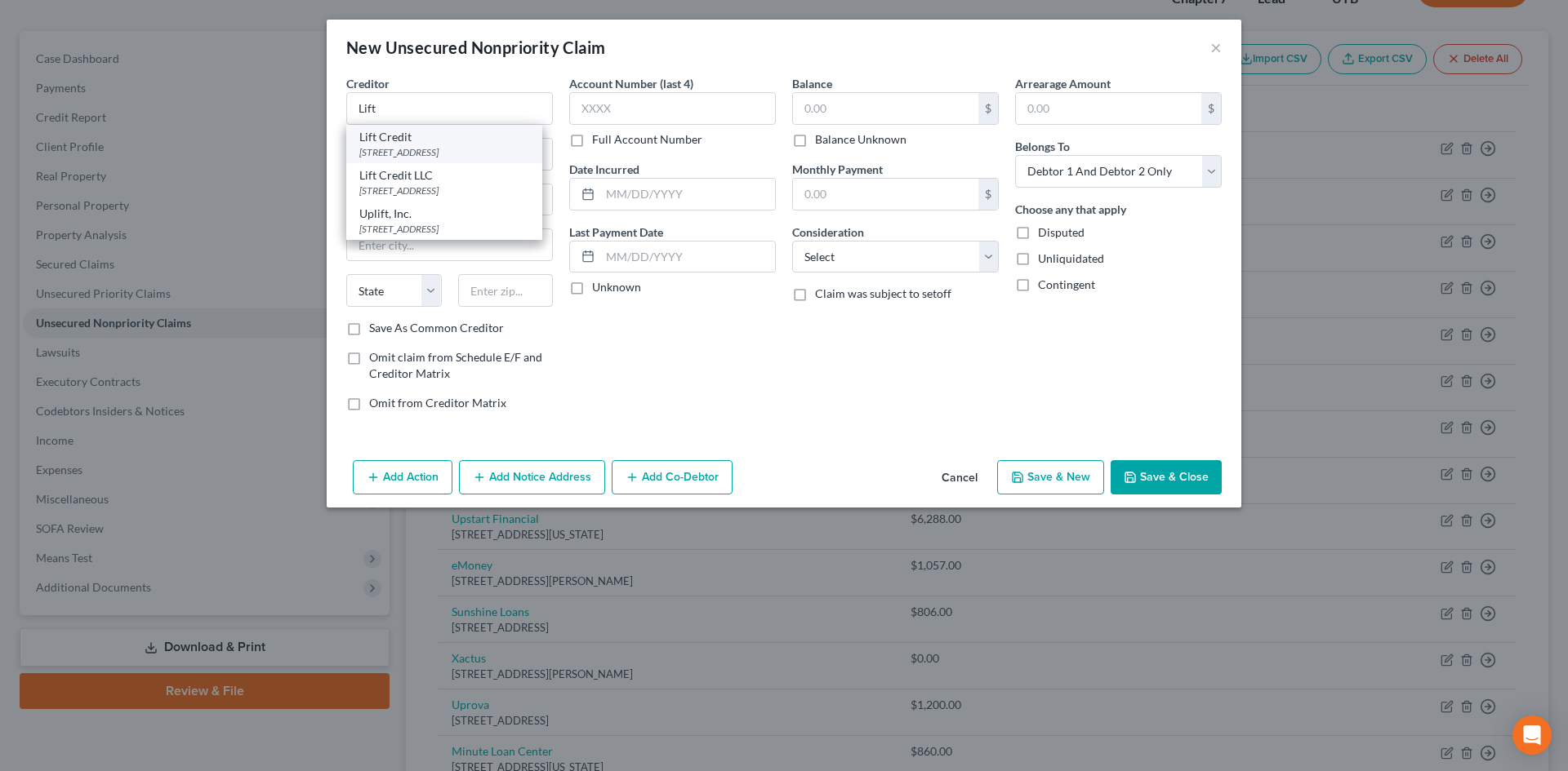
click at [464, 158] on div "3214 N University Ave Ste 601, Provo, UT 84604" at bounding box center [444, 152] width 170 height 14
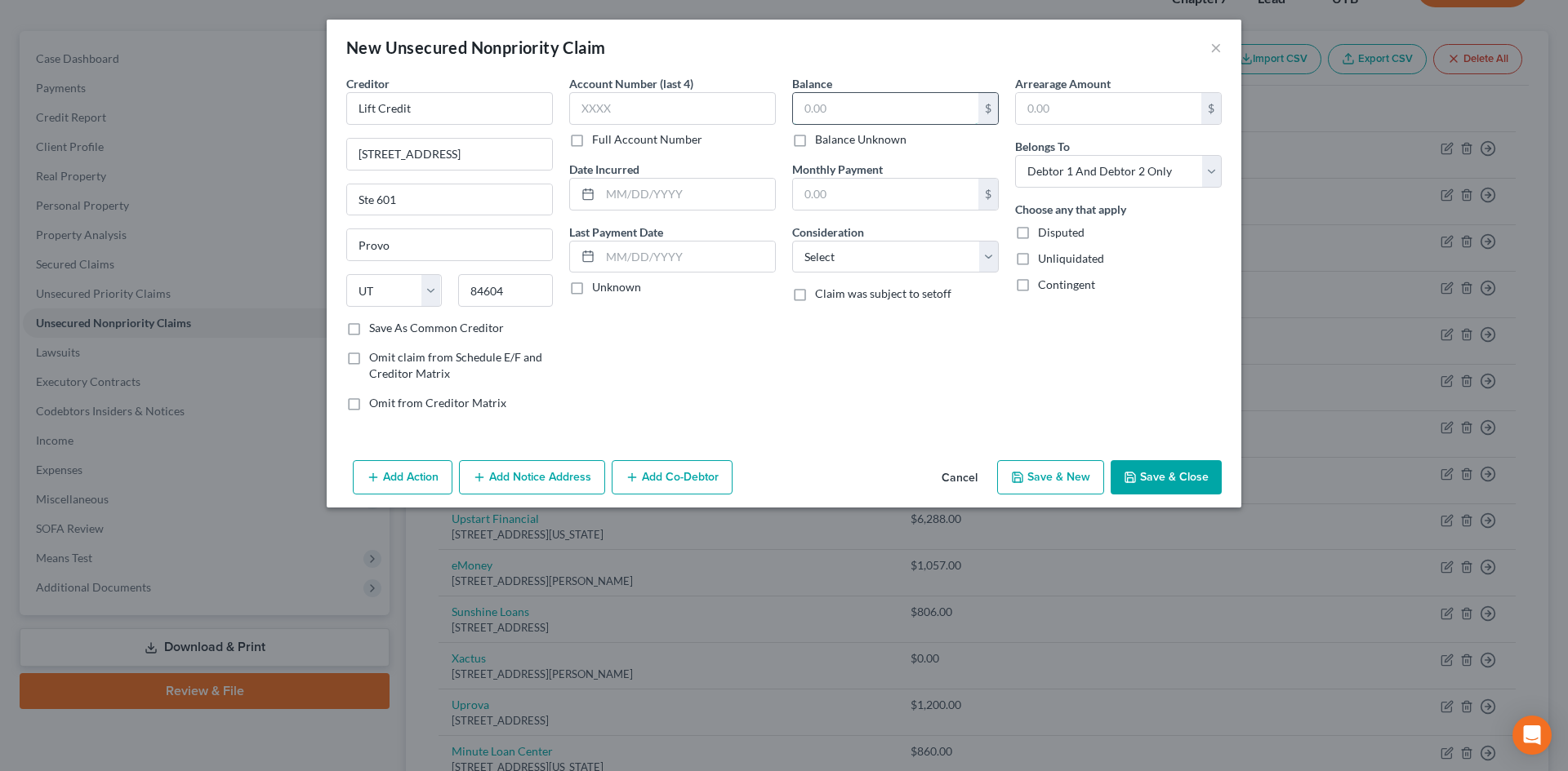
click at [903, 103] on input "text" at bounding box center [885, 109] width 186 height 31
click at [1193, 481] on button "Save & Close" at bounding box center [1166, 478] width 111 height 34
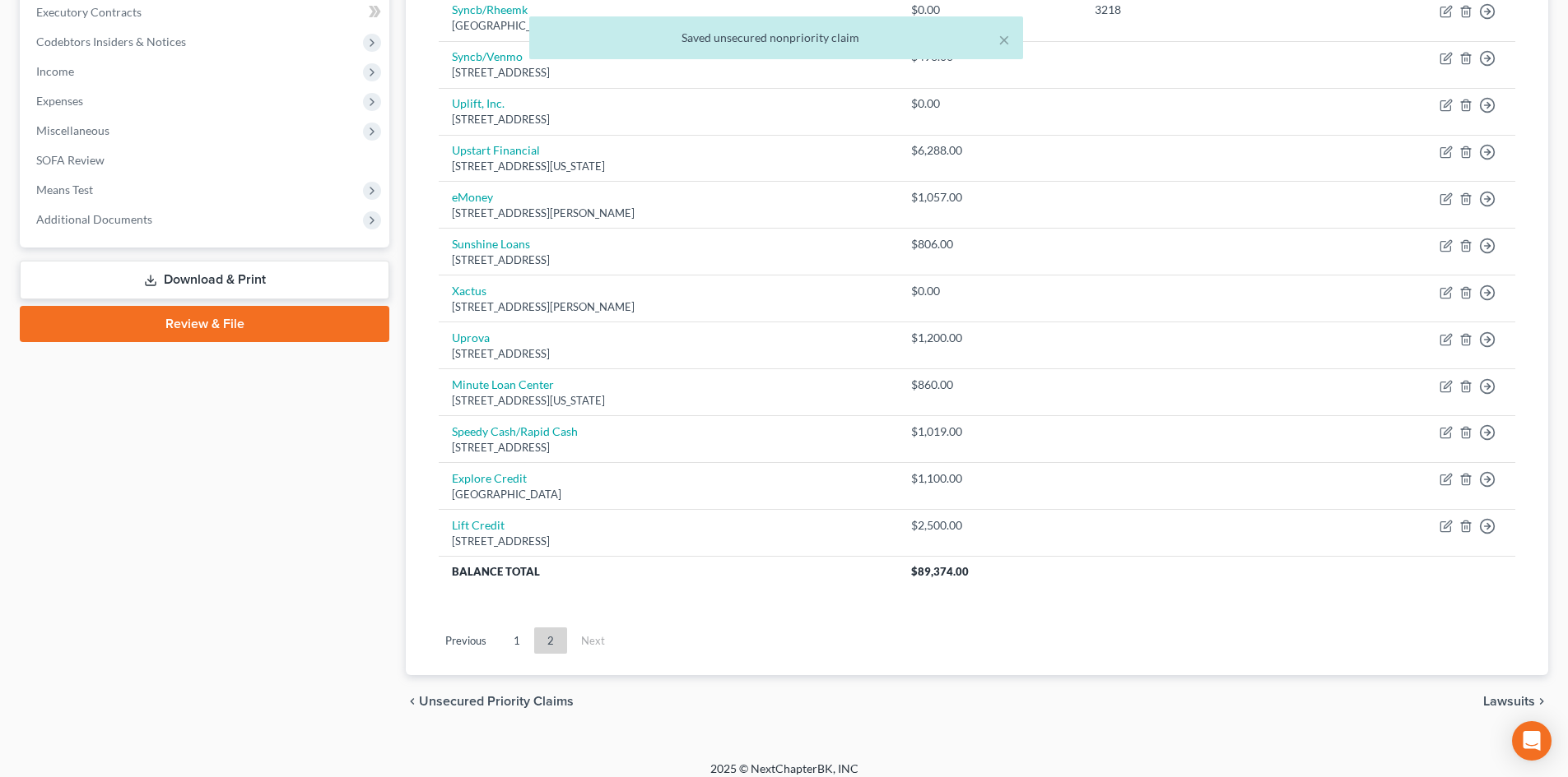
scroll to position [513, 0]
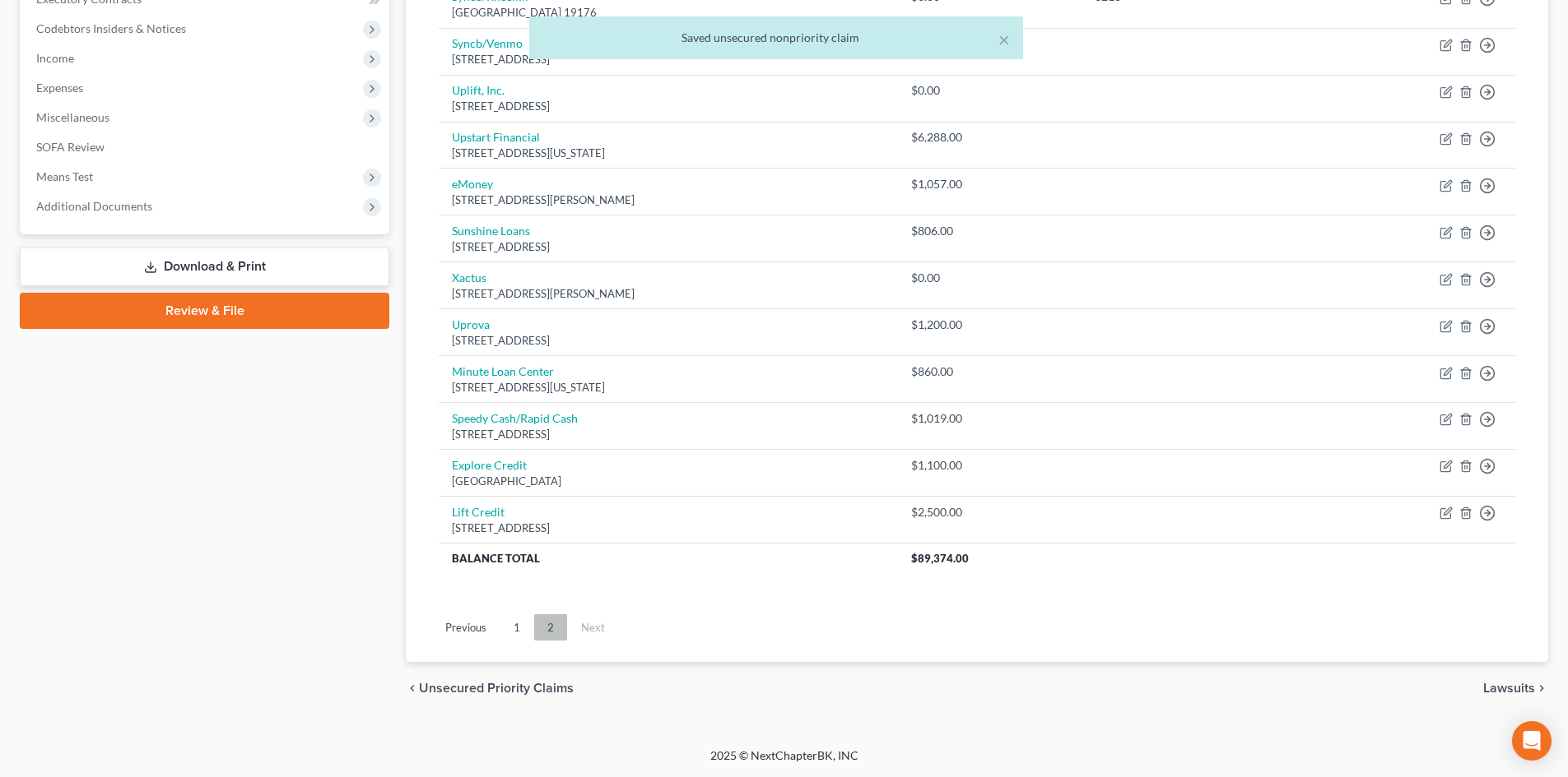
click at [550, 625] on link "2" at bounding box center [550, 628] width 33 height 26
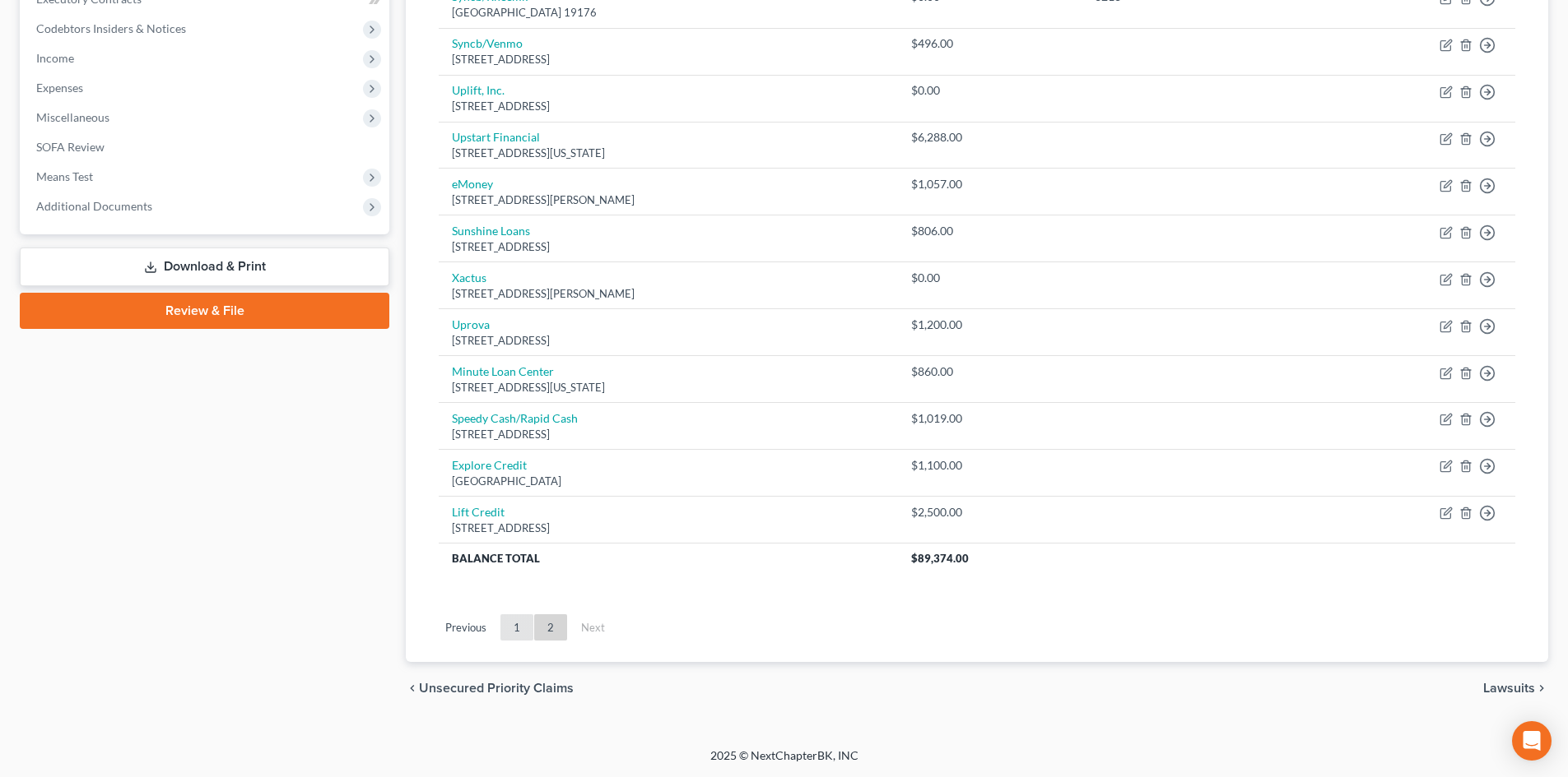
click at [515, 624] on link "1" at bounding box center [517, 628] width 33 height 26
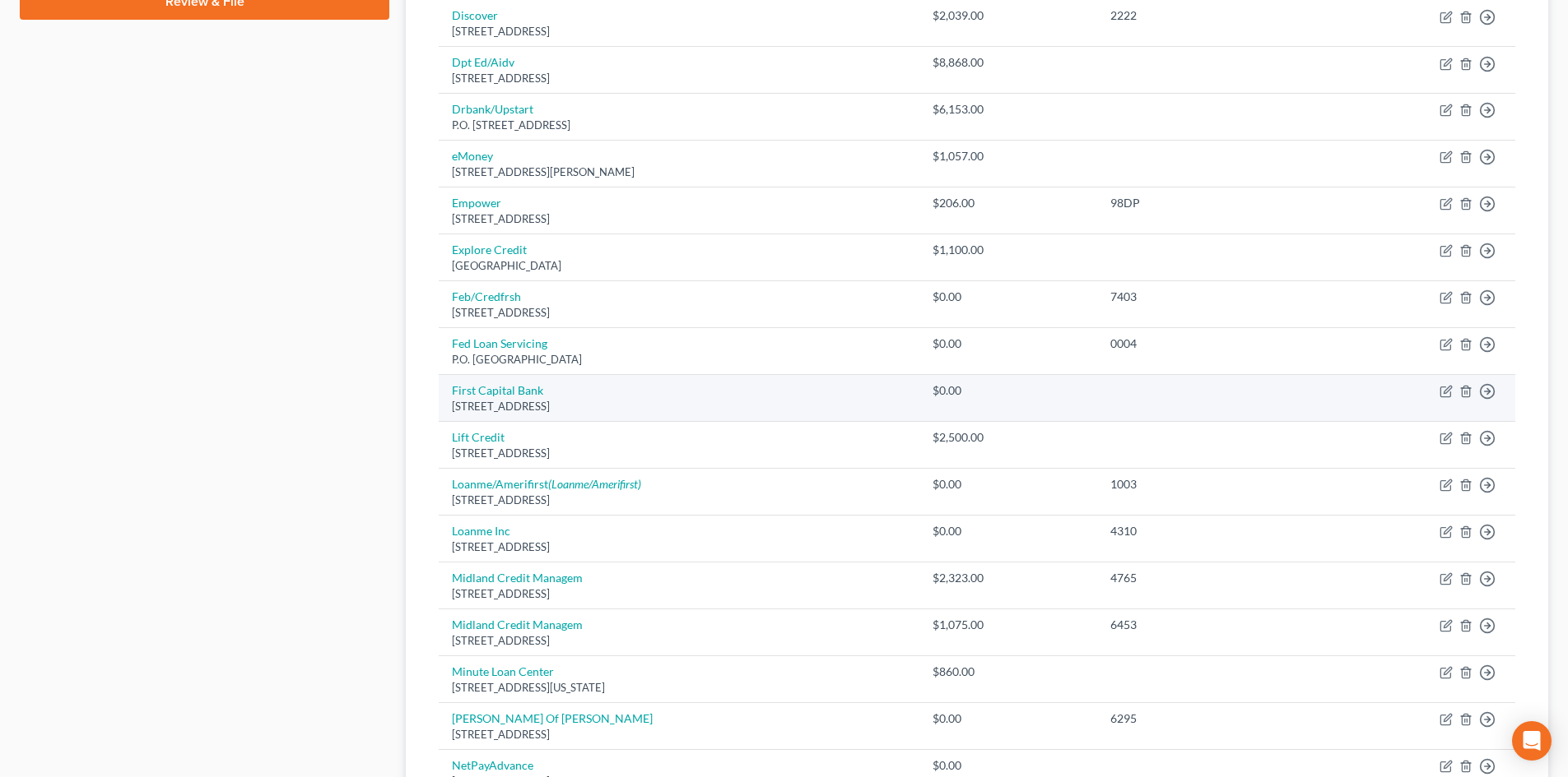
scroll to position [822, 0]
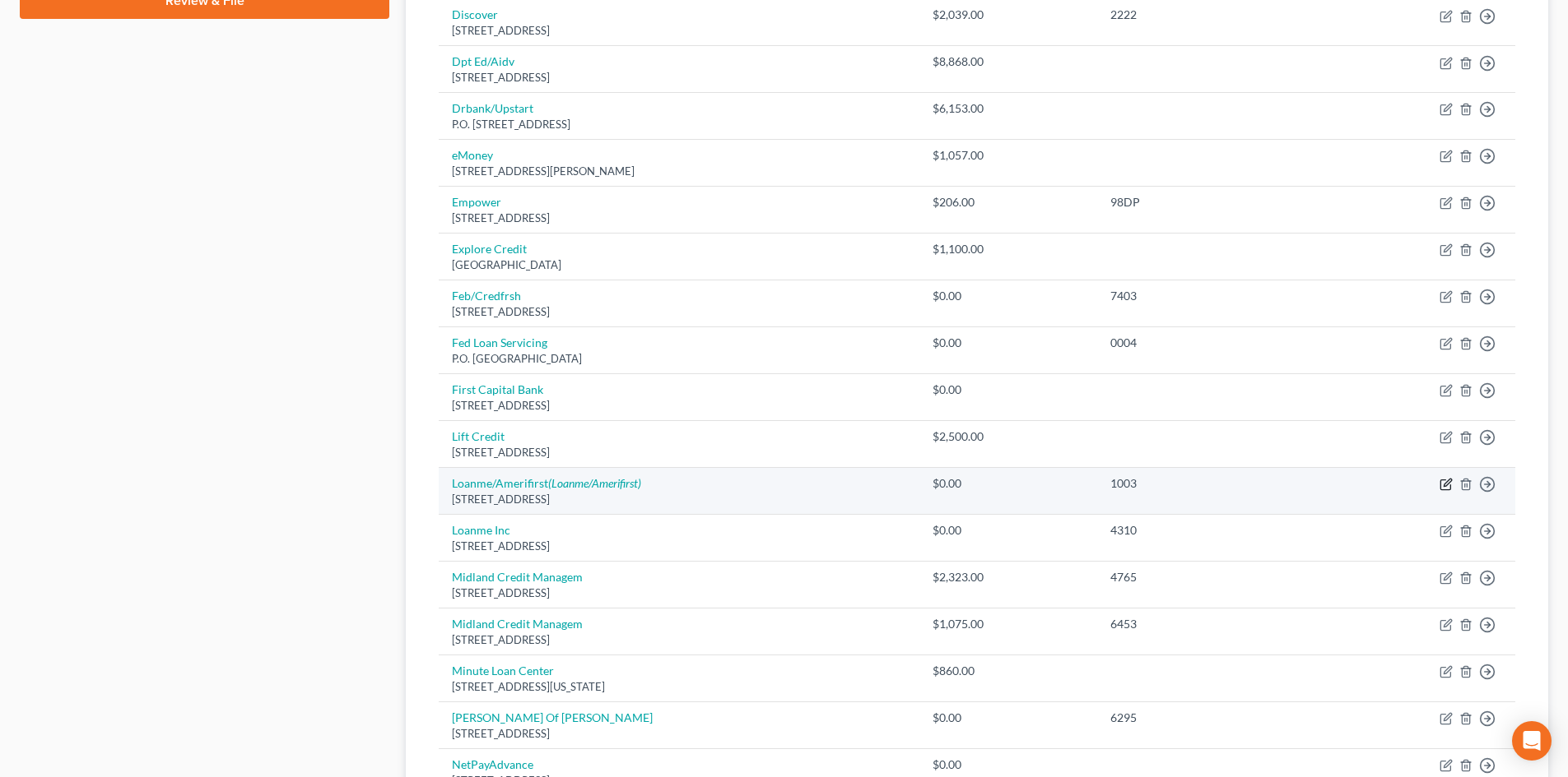
click at [1445, 484] on icon "button" at bounding box center [1447, 482] width 8 height 8
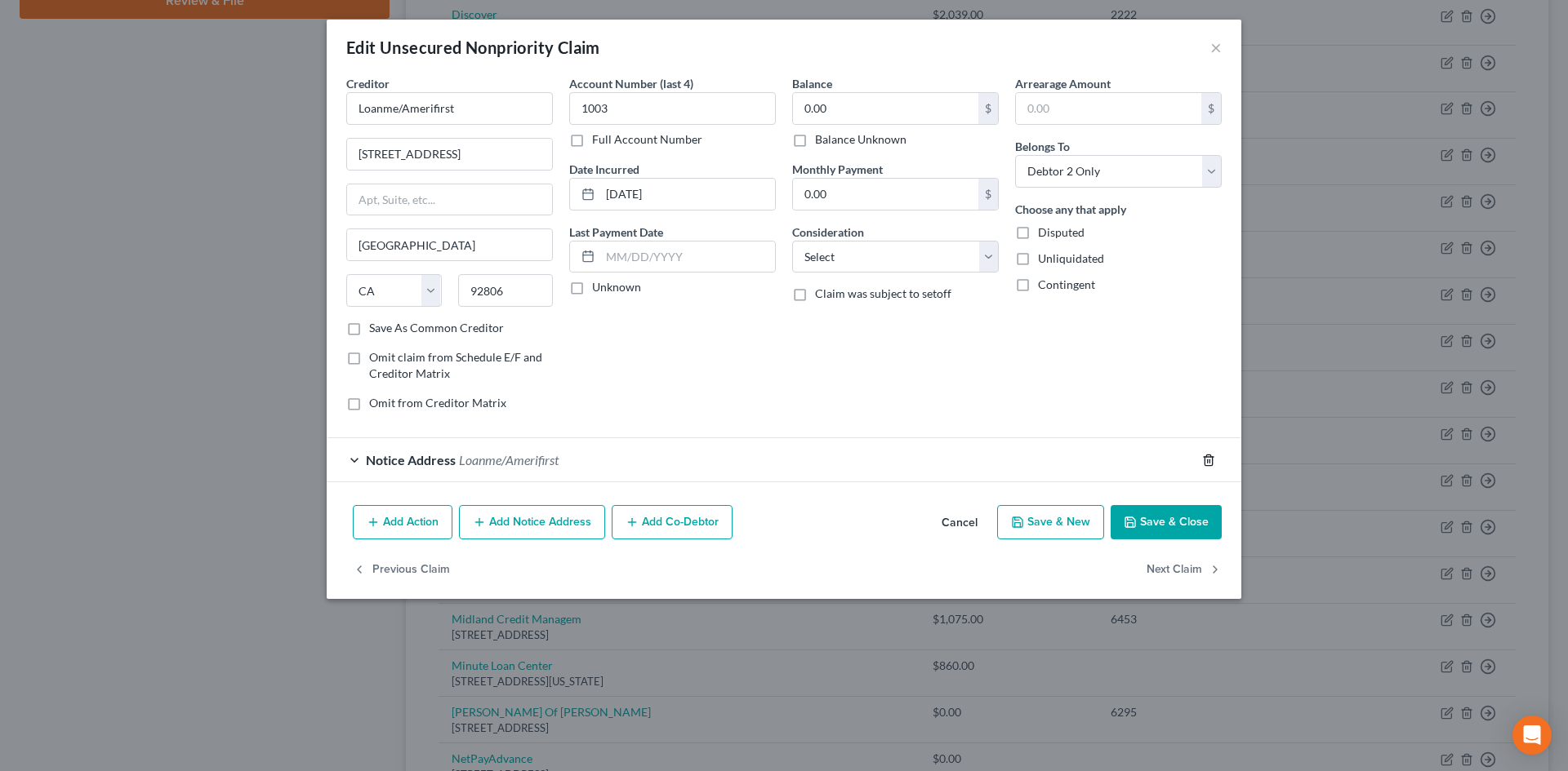
click at [1207, 454] on icon "button" at bounding box center [1208, 460] width 8 height 10
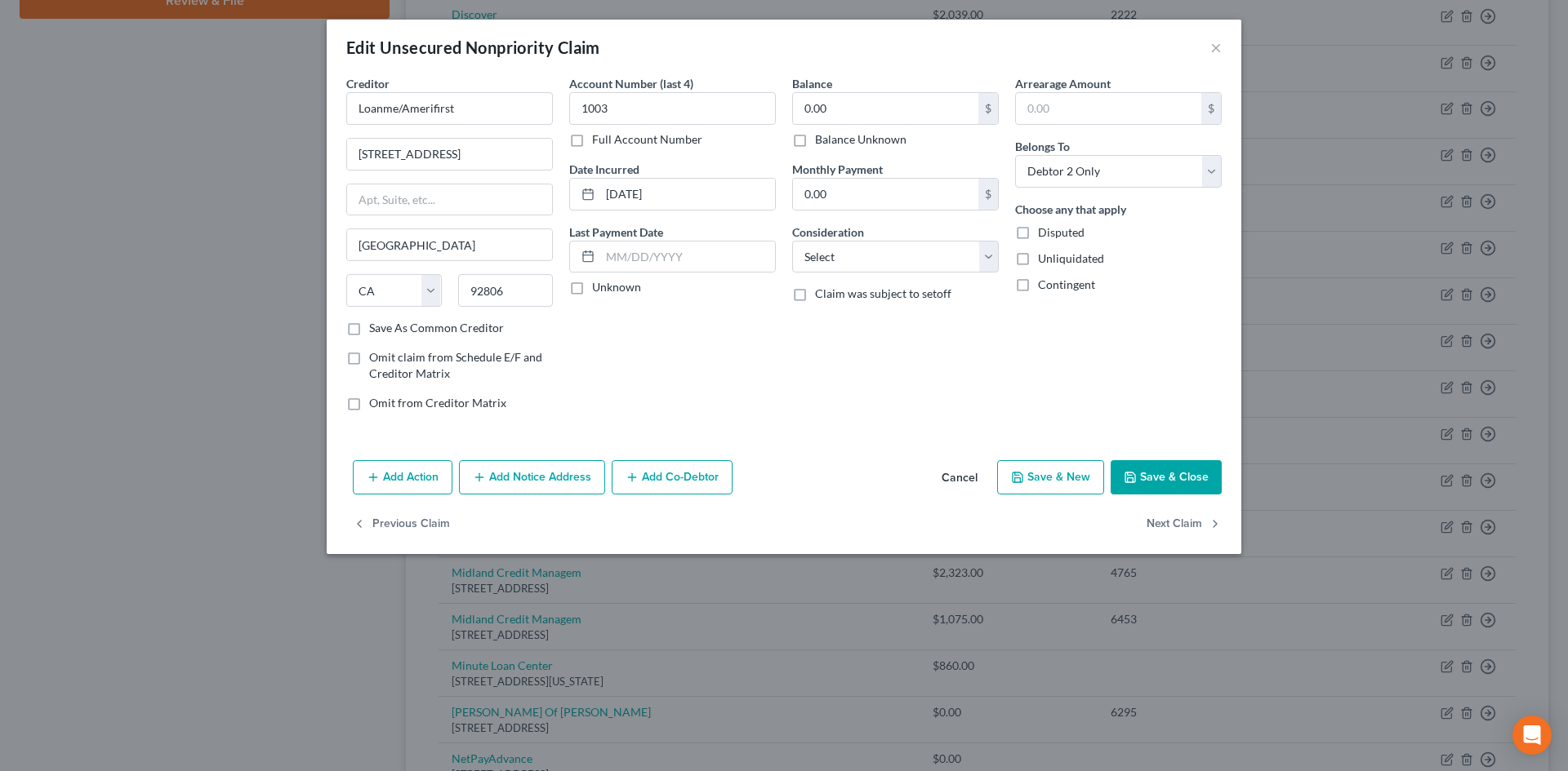
click at [1152, 465] on button "Save & Close" at bounding box center [1166, 478] width 111 height 34
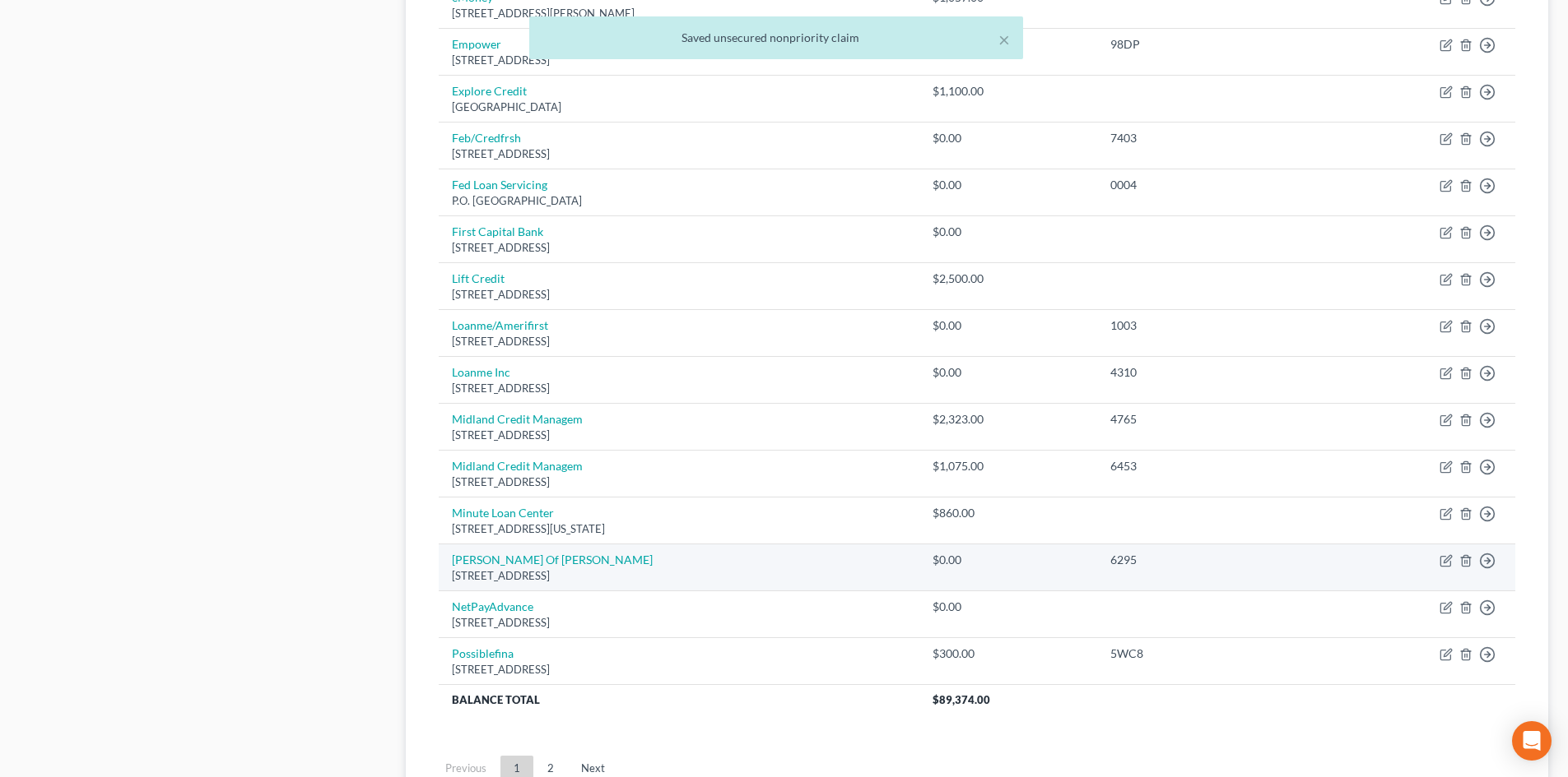
scroll to position [987, 0]
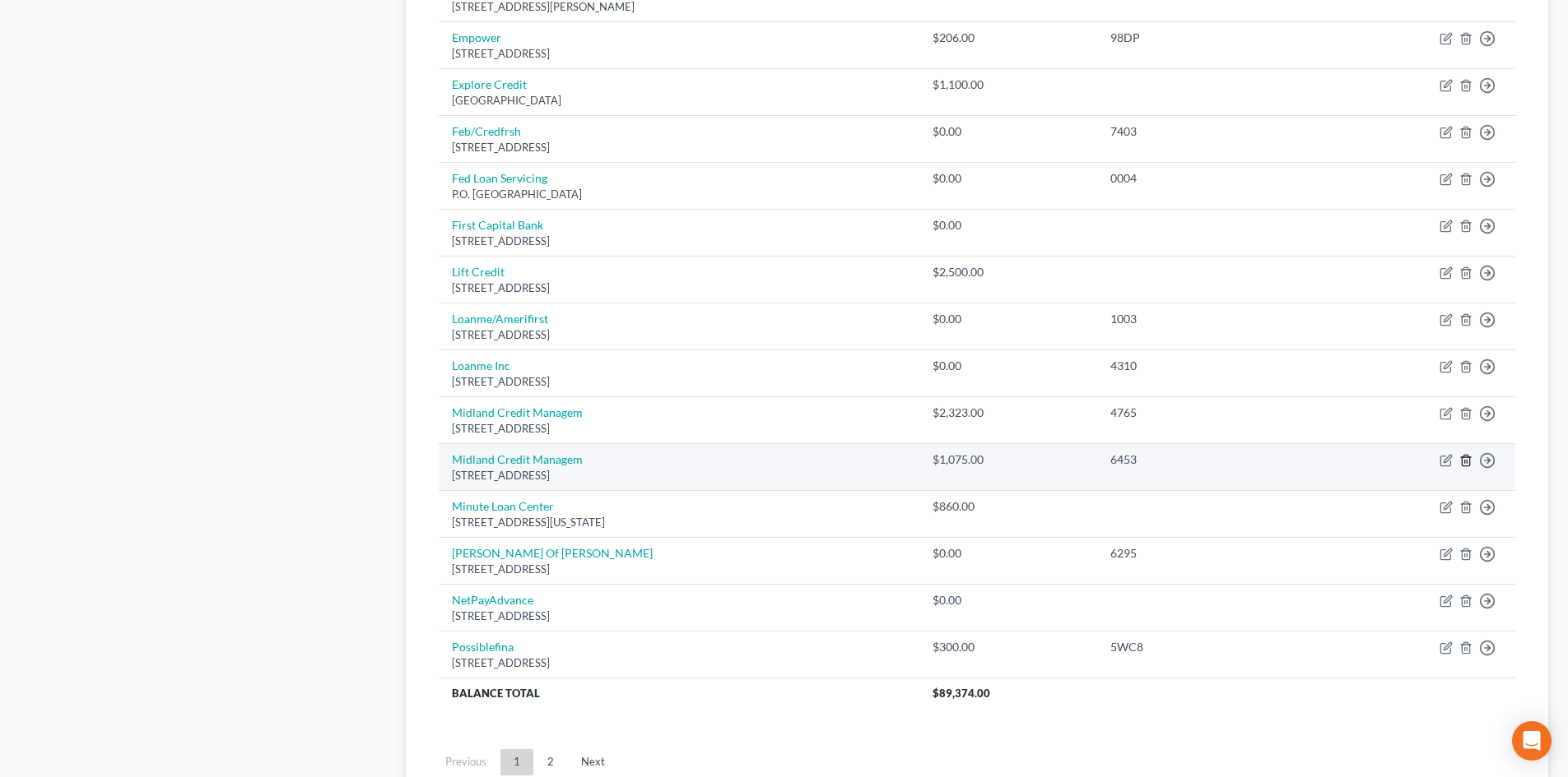
click at [1462, 462] on icon "button" at bounding box center [1465, 460] width 8 height 10
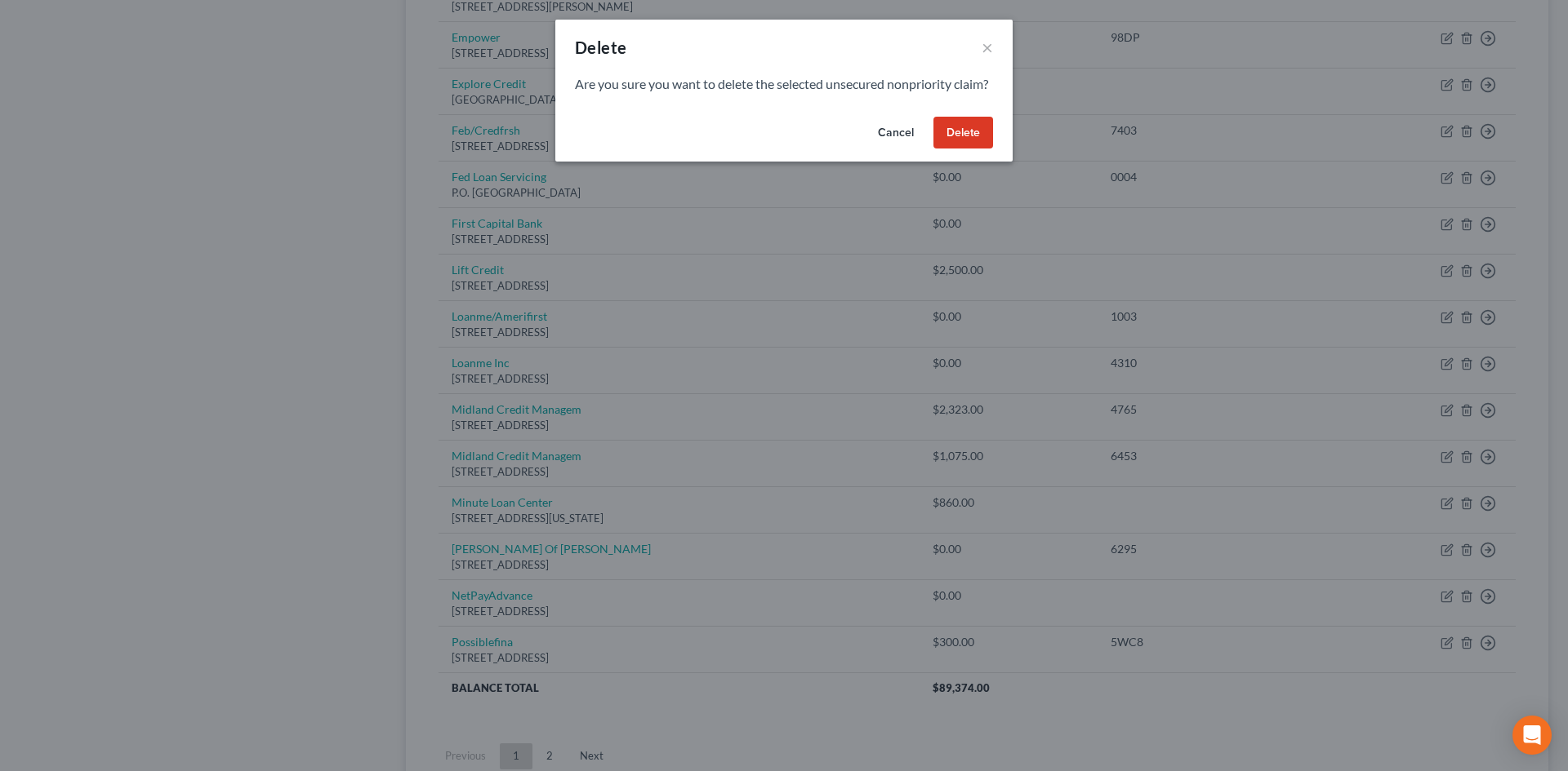
drag, startPoint x: 967, startPoint y: 155, endPoint x: 679, endPoint y: 480, distance: 434.2
click at [967, 149] on button "Delete" at bounding box center [963, 133] width 60 height 33
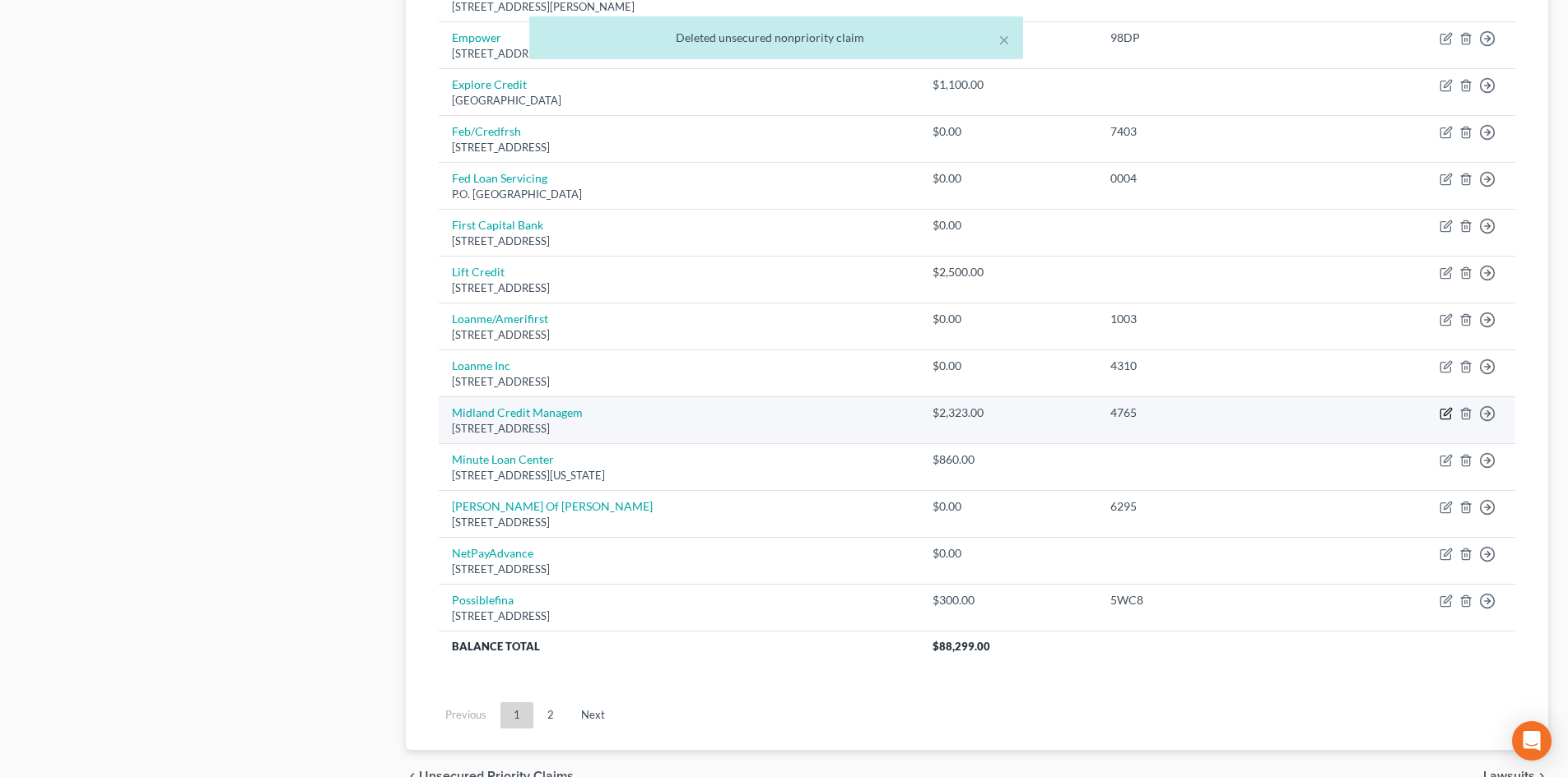
click at [1445, 414] on icon "button" at bounding box center [1445, 413] width 13 height 13
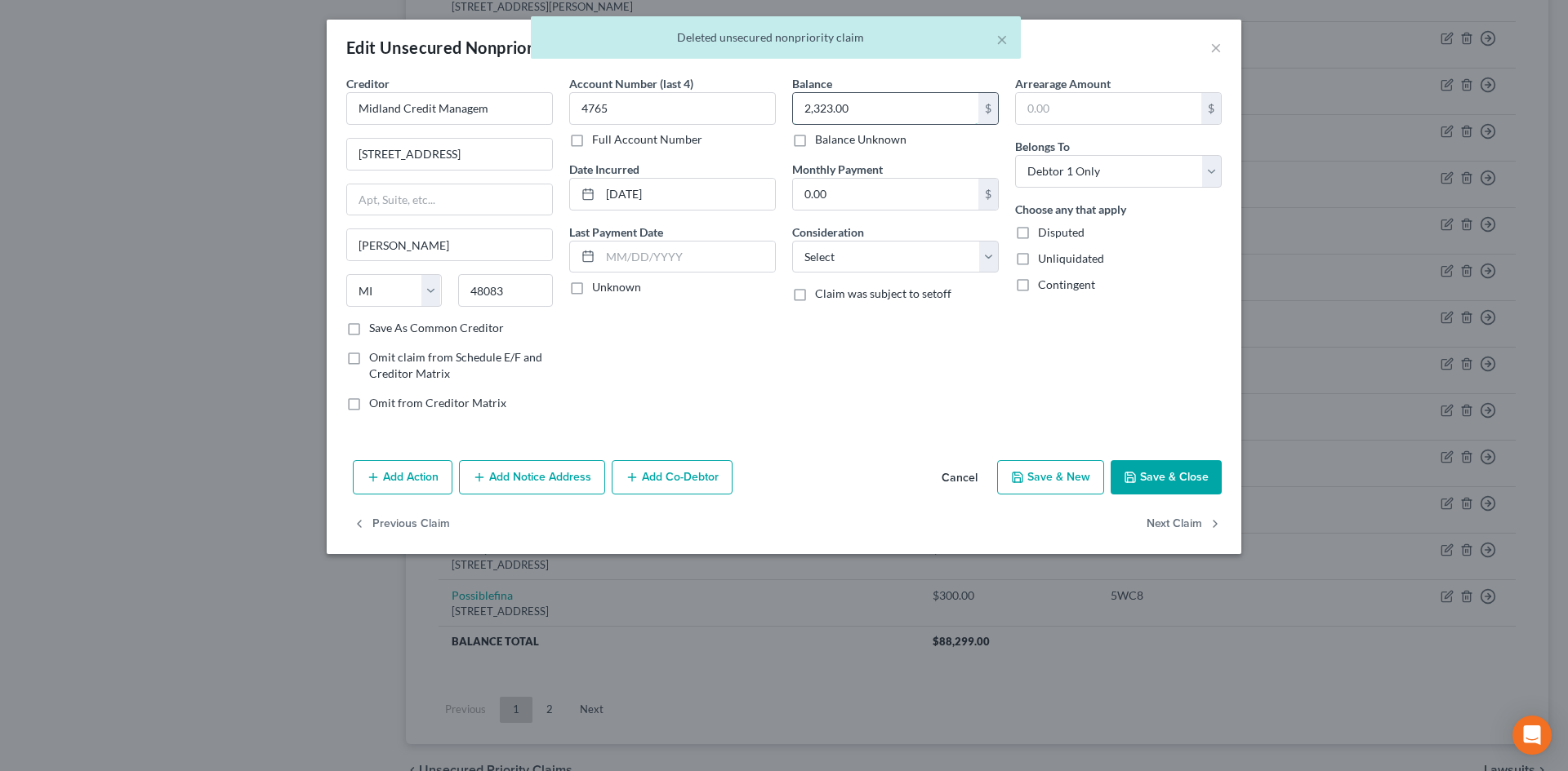
drag, startPoint x: 907, startPoint y: 106, endPoint x: 892, endPoint y: 103, distance: 15.3
click at [908, 104] on input "2,323.00" at bounding box center [885, 109] width 186 height 31
drag, startPoint x: 609, startPoint y: 103, endPoint x: 450, endPoint y: 88, distance: 159.7
click at [466, 89] on div "Creditor * Midland Credit Managem 320 E Big Beaver Rd Ste Troy State AL AK AR A…" at bounding box center [784, 249] width 892 height 349
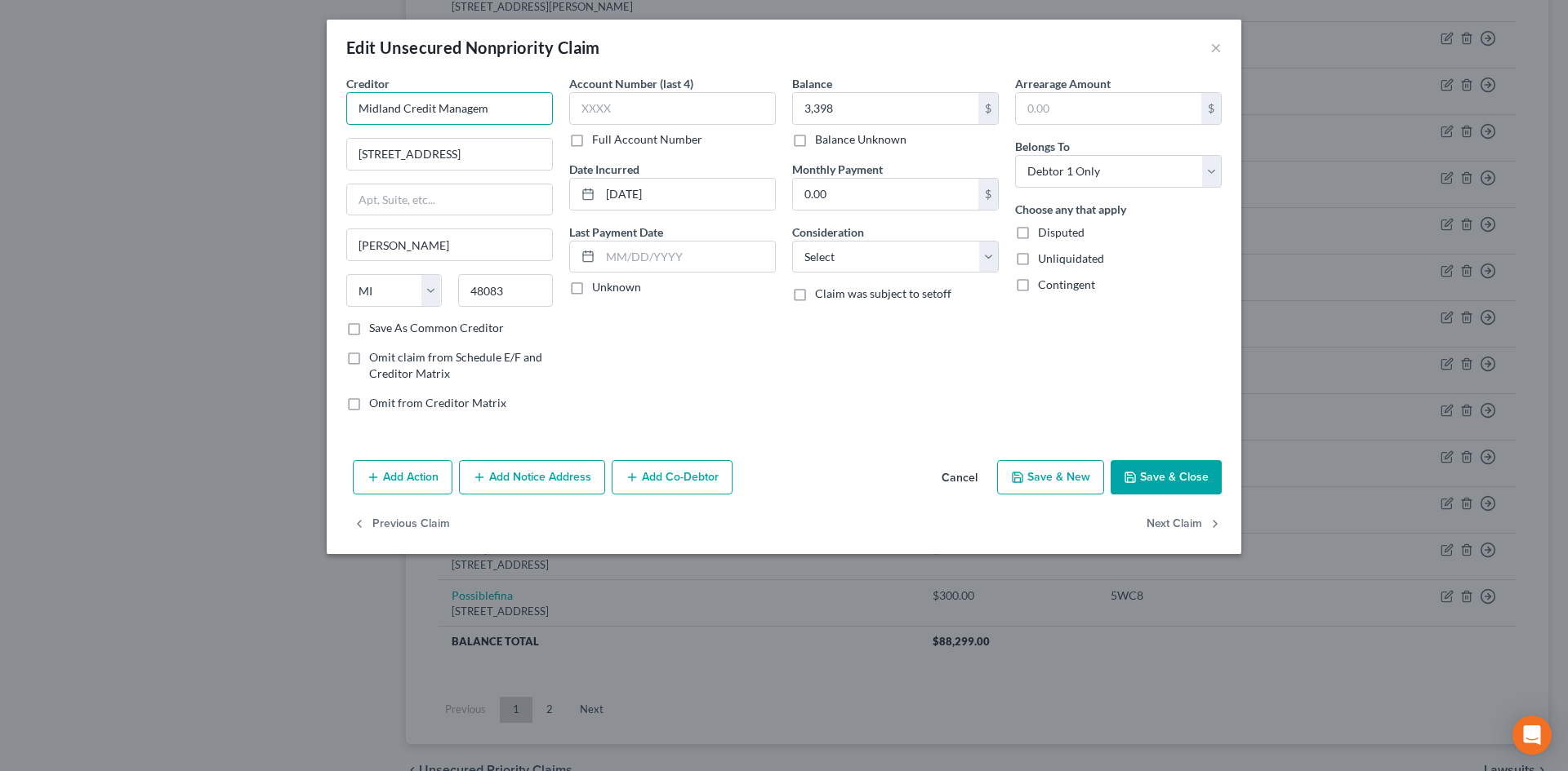
click at [489, 100] on input "Midland Credit Managem" at bounding box center [449, 109] width 206 height 33
click at [506, 137] on div "Midland Credit Management" at bounding box center [444, 137] width 170 height 16
click at [1177, 469] on button "Save & Close" at bounding box center [1166, 478] width 111 height 34
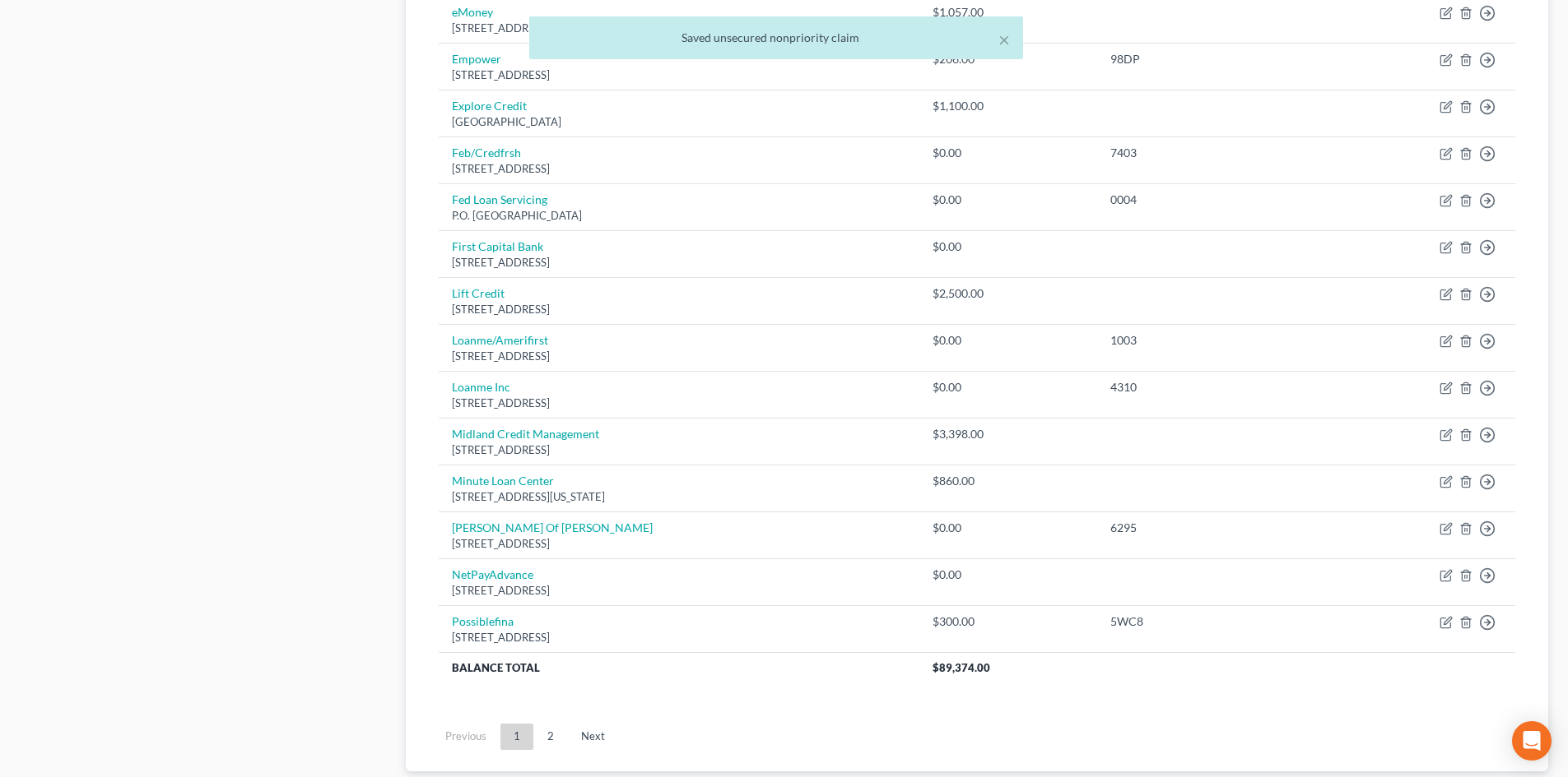
scroll to position [1069, 0]
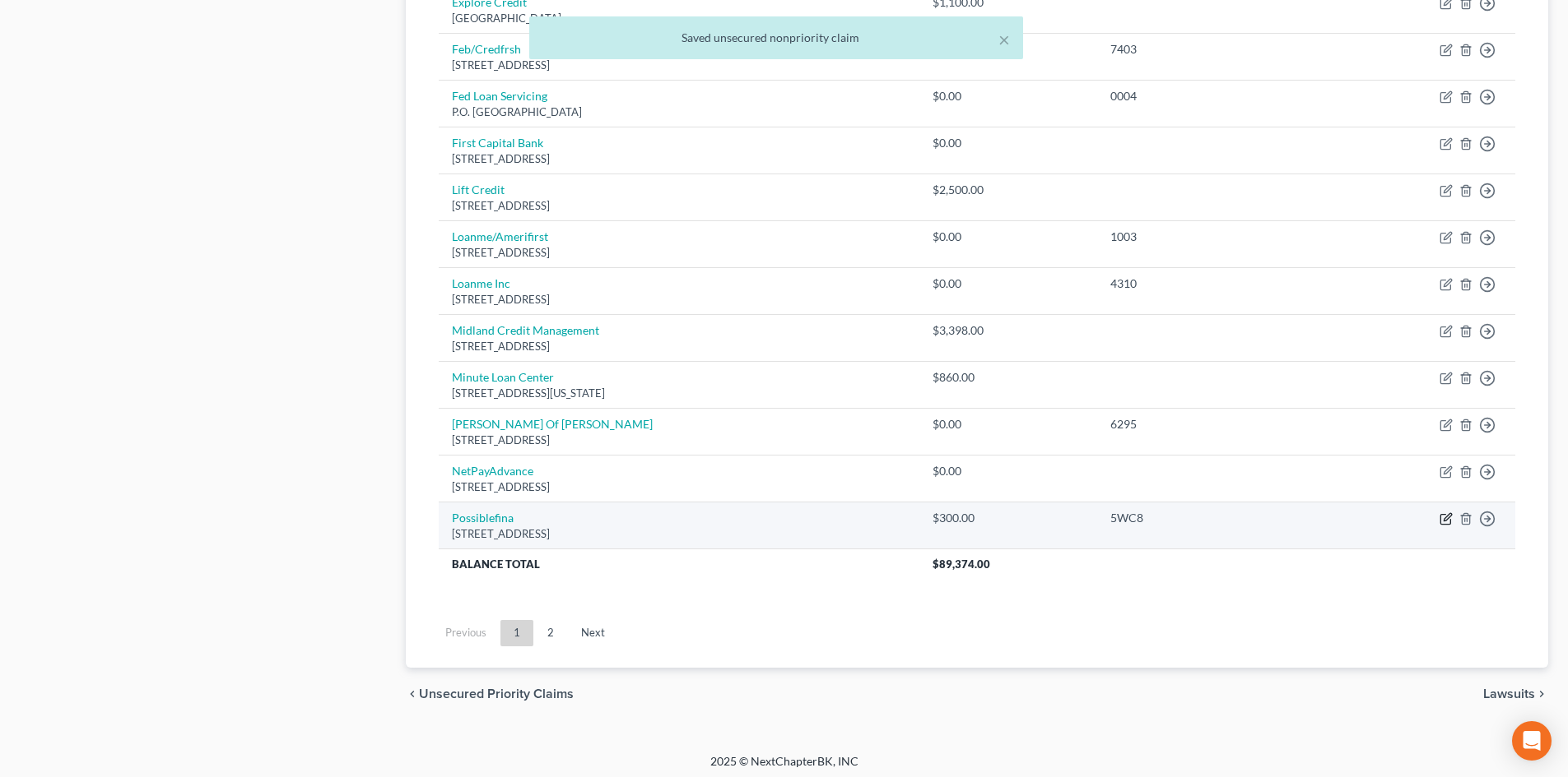
click at [1445, 518] on icon "button" at bounding box center [1447, 517] width 8 height 8
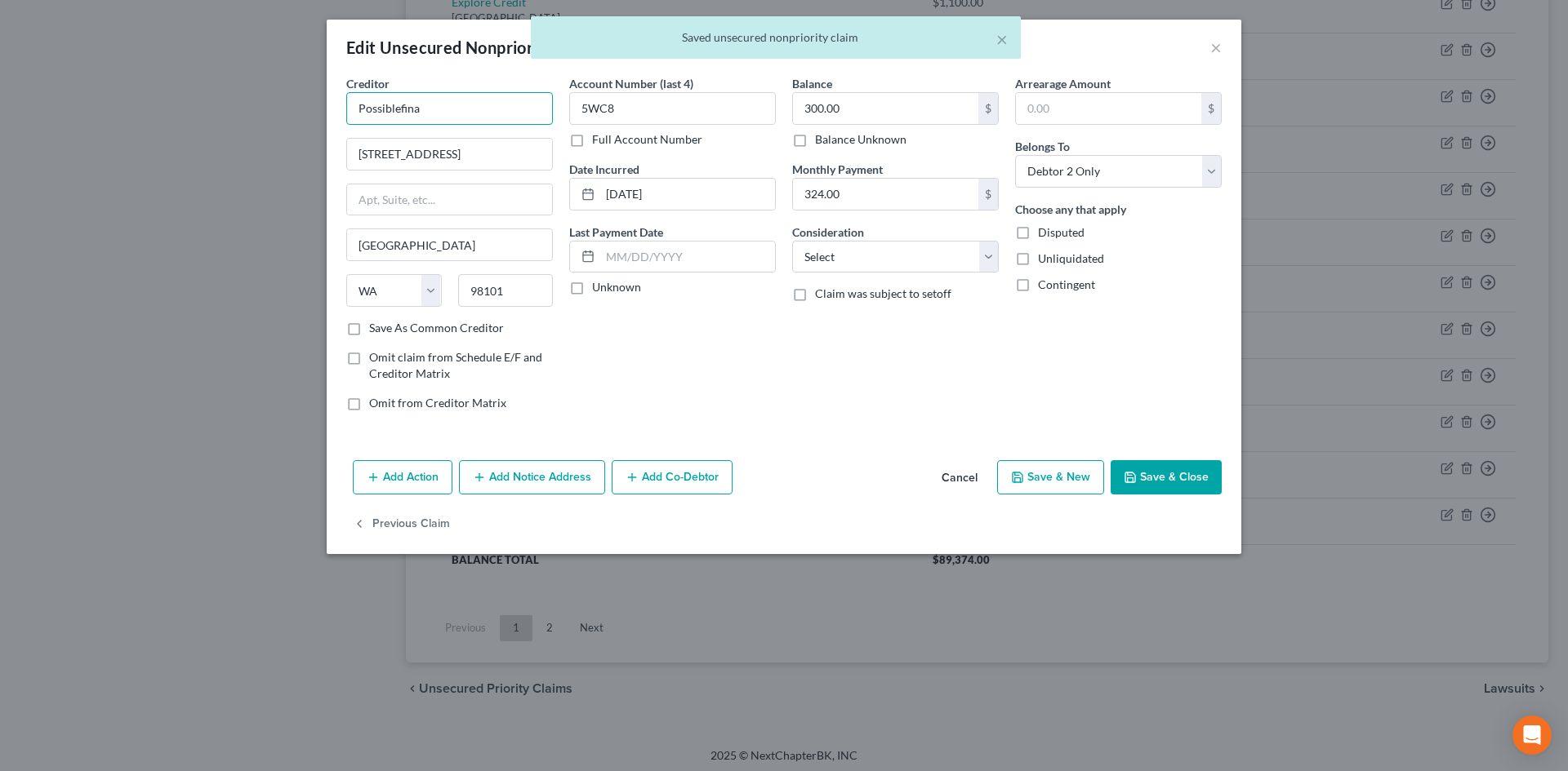
click at [425, 115] on input "Possiblefina" at bounding box center [449, 109] width 206 height 33
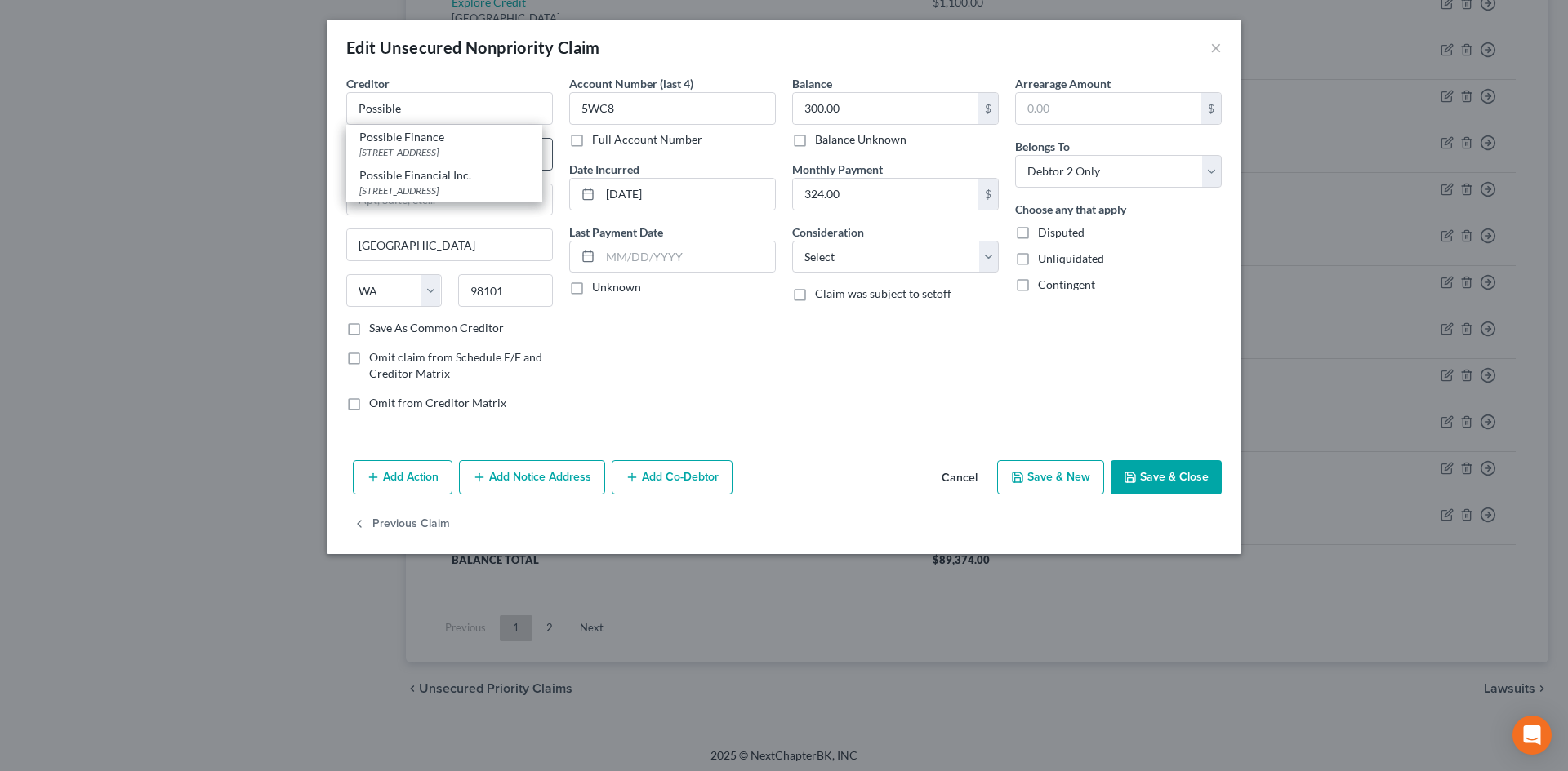
click at [426, 137] on div "Possible Finance" at bounding box center [444, 137] width 170 height 16
drag, startPoint x: 608, startPoint y: 112, endPoint x: 821, endPoint y: 239, distance: 248.0
click at [586, 115] on input "5WC8" at bounding box center [672, 109] width 206 height 33
drag, startPoint x: 1182, startPoint y: 488, endPoint x: 896, endPoint y: 193, distance: 410.9
click at [1091, 548] on div "Edit Unsecured Nonpriority Claim × Creditor * Possible Finance 2231 First Avenu…" at bounding box center [784, 287] width 915 height 535
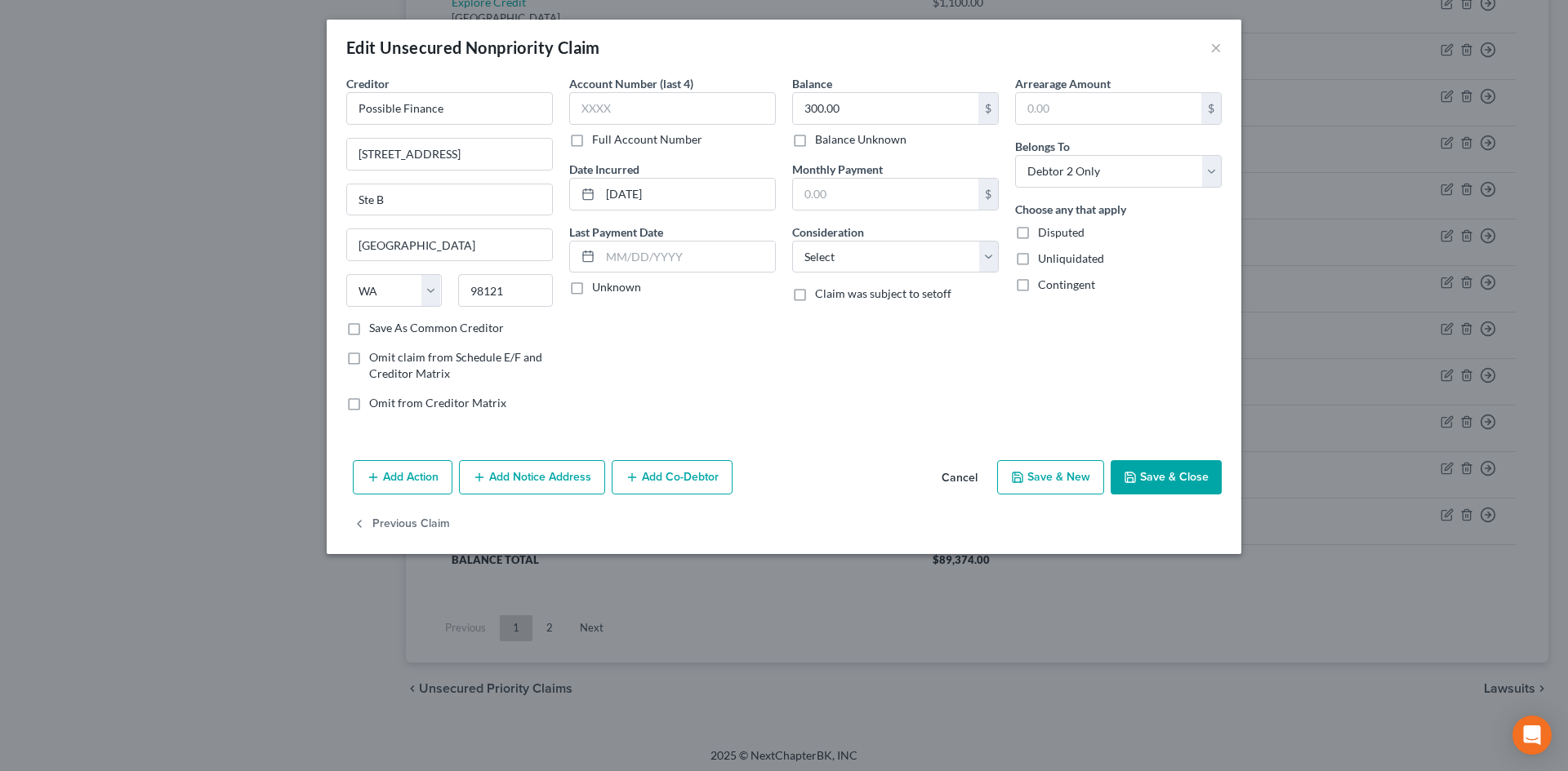
click at [1179, 492] on button "Save & Close" at bounding box center [1166, 478] width 111 height 34
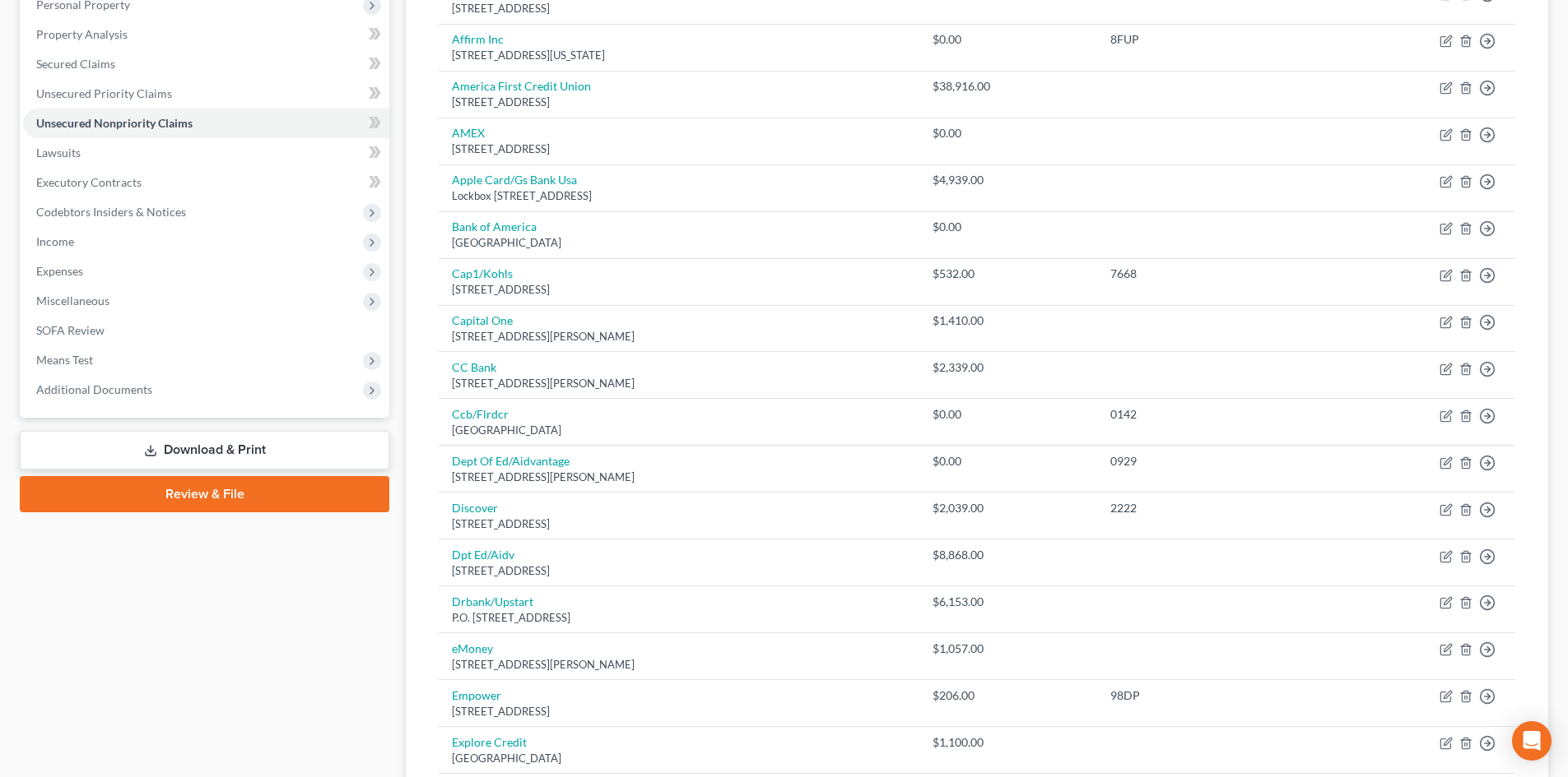
scroll to position [0, 0]
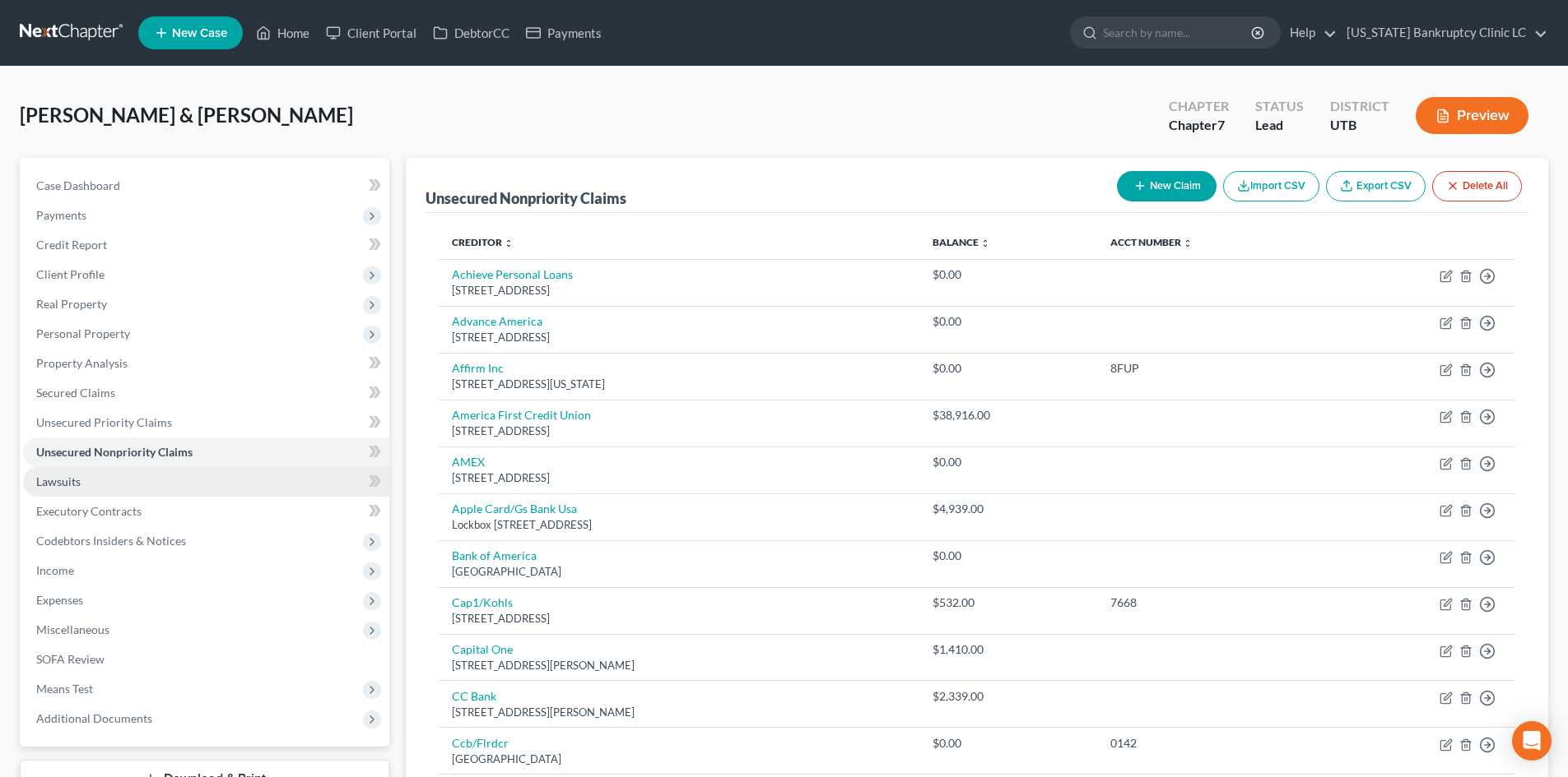
click at [85, 488] on link "Lawsuits" at bounding box center [206, 482] width 366 height 30
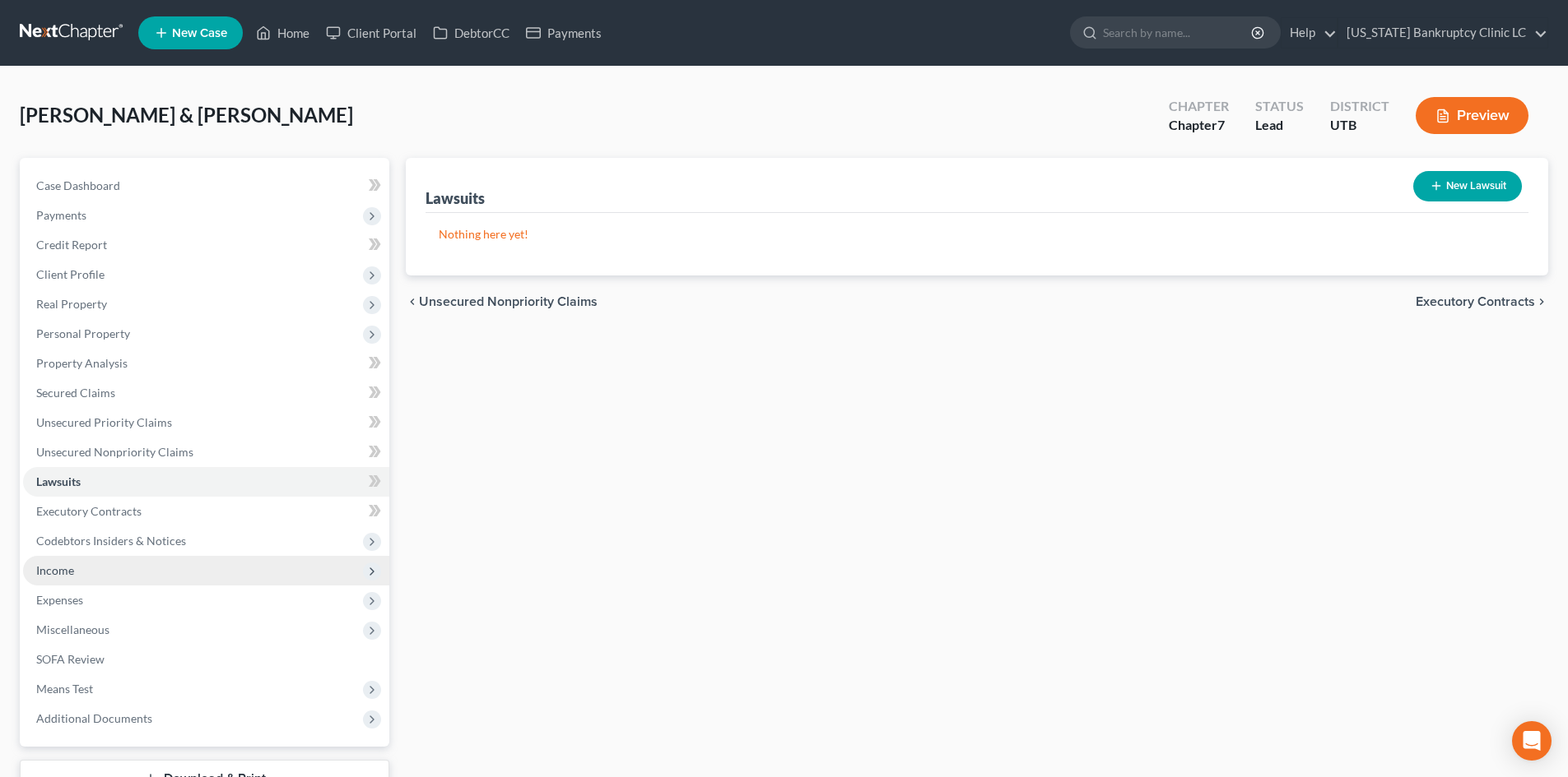
click at [86, 576] on span "Income" at bounding box center [206, 571] width 366 height 30
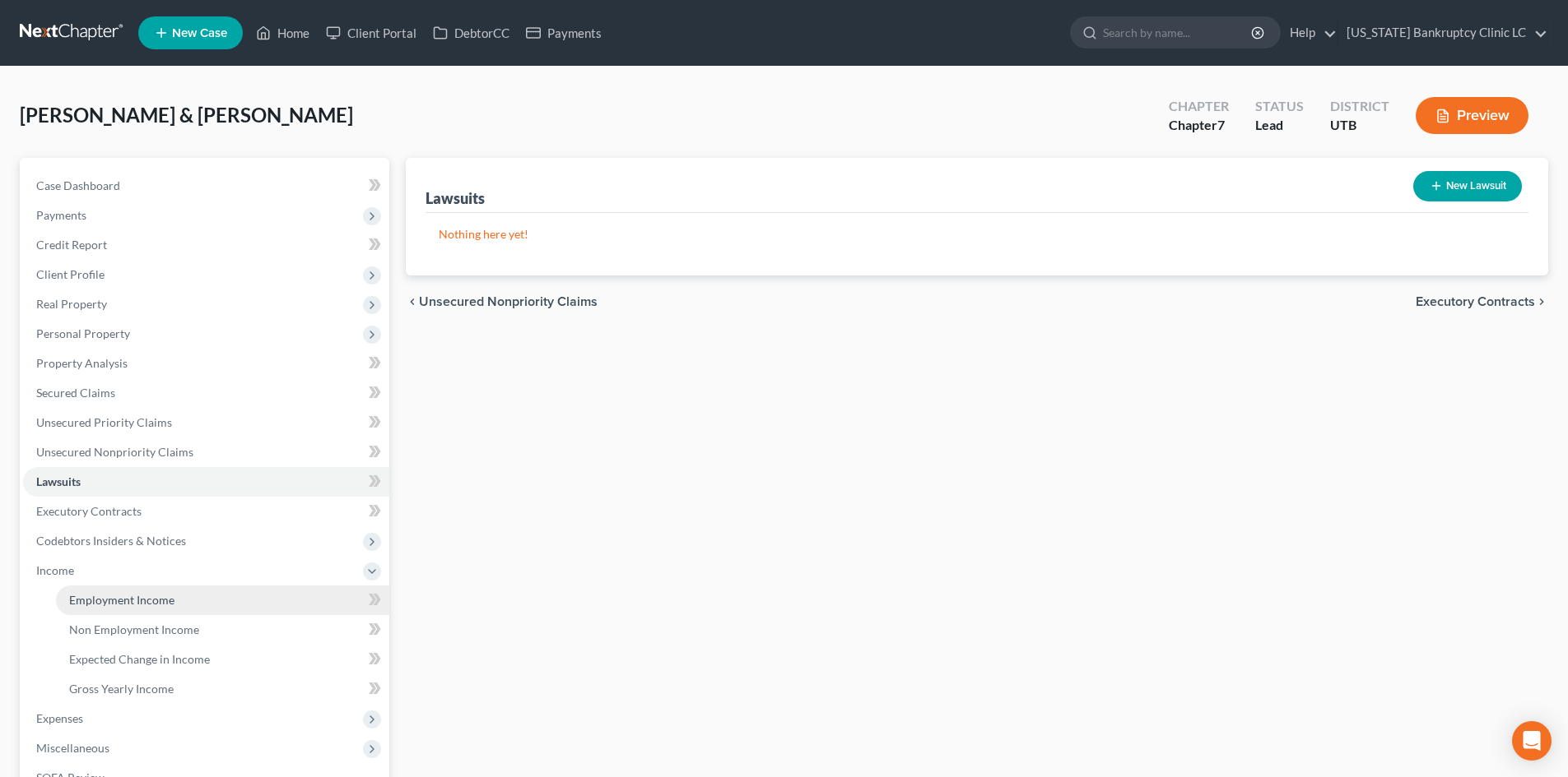
click at [92, 603] on span "Employment Income" at bounding box center [122, 600] width 105 height 14
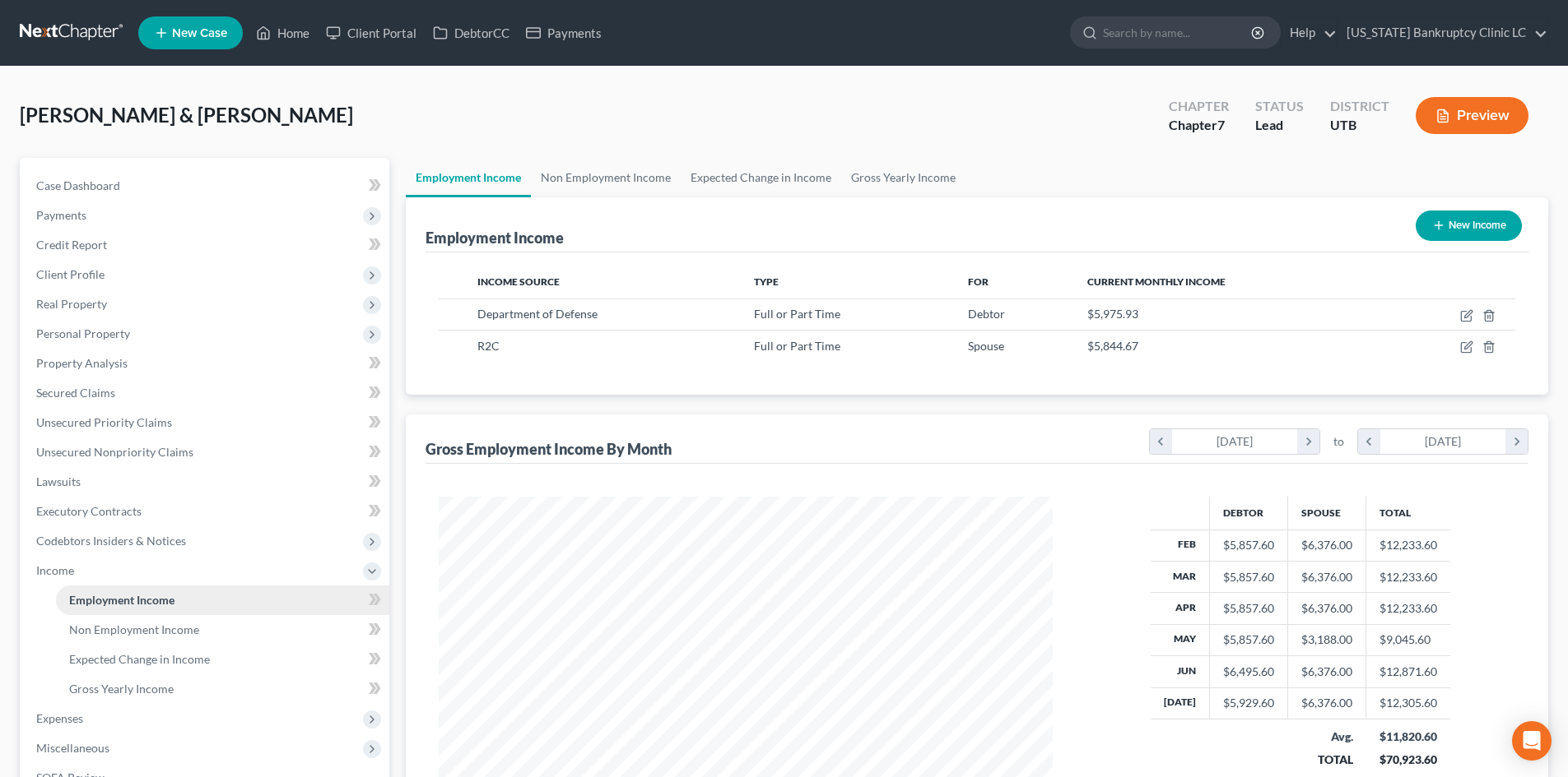
scroll to position [307, 647]
click at [90, 583] on span "Income" at bounding box center [206, 571] width 366 height 30
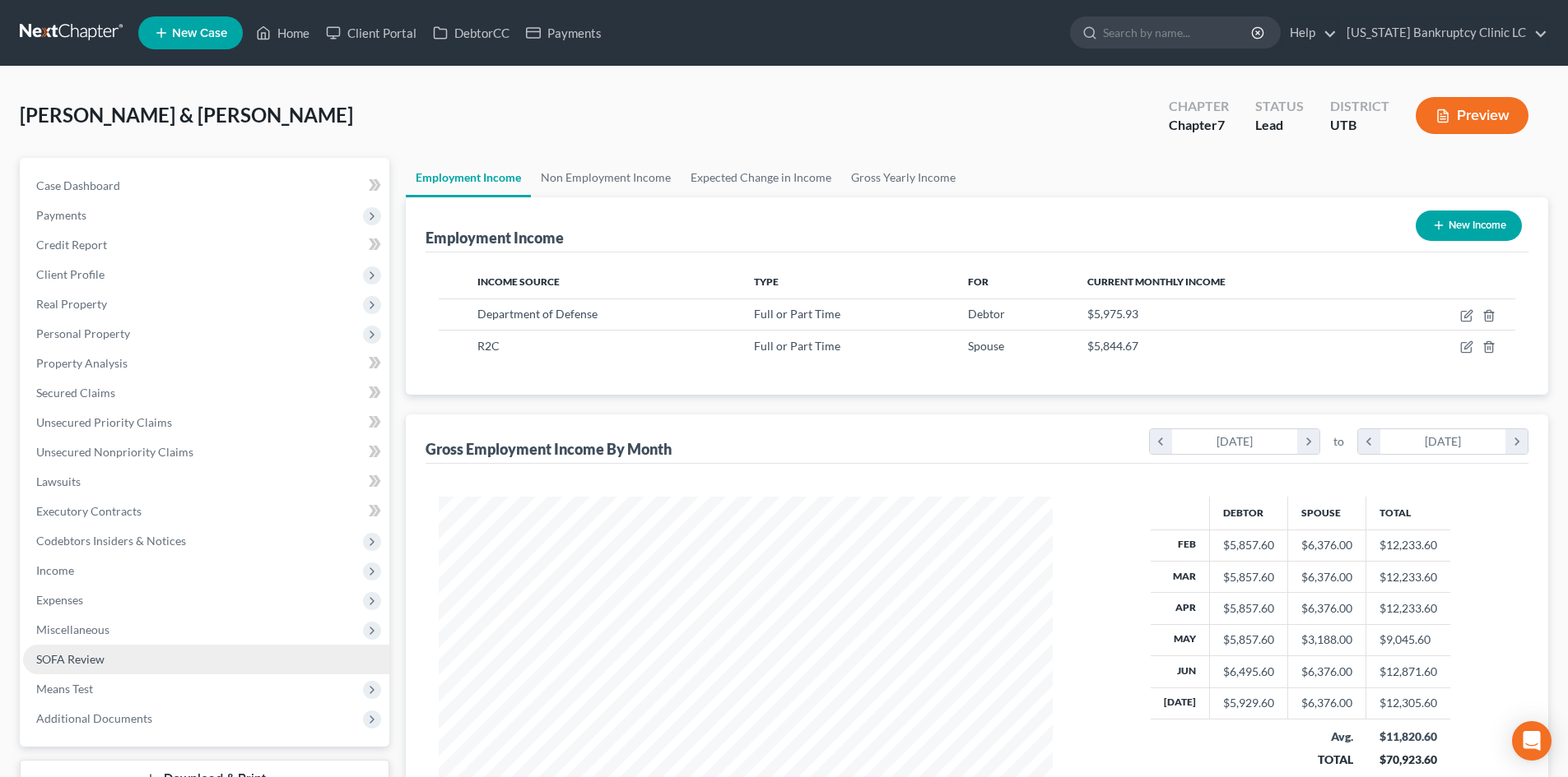
click at [94, 657] on span "SOFA Review" at bounding box center [70, 660] width 69 height 14
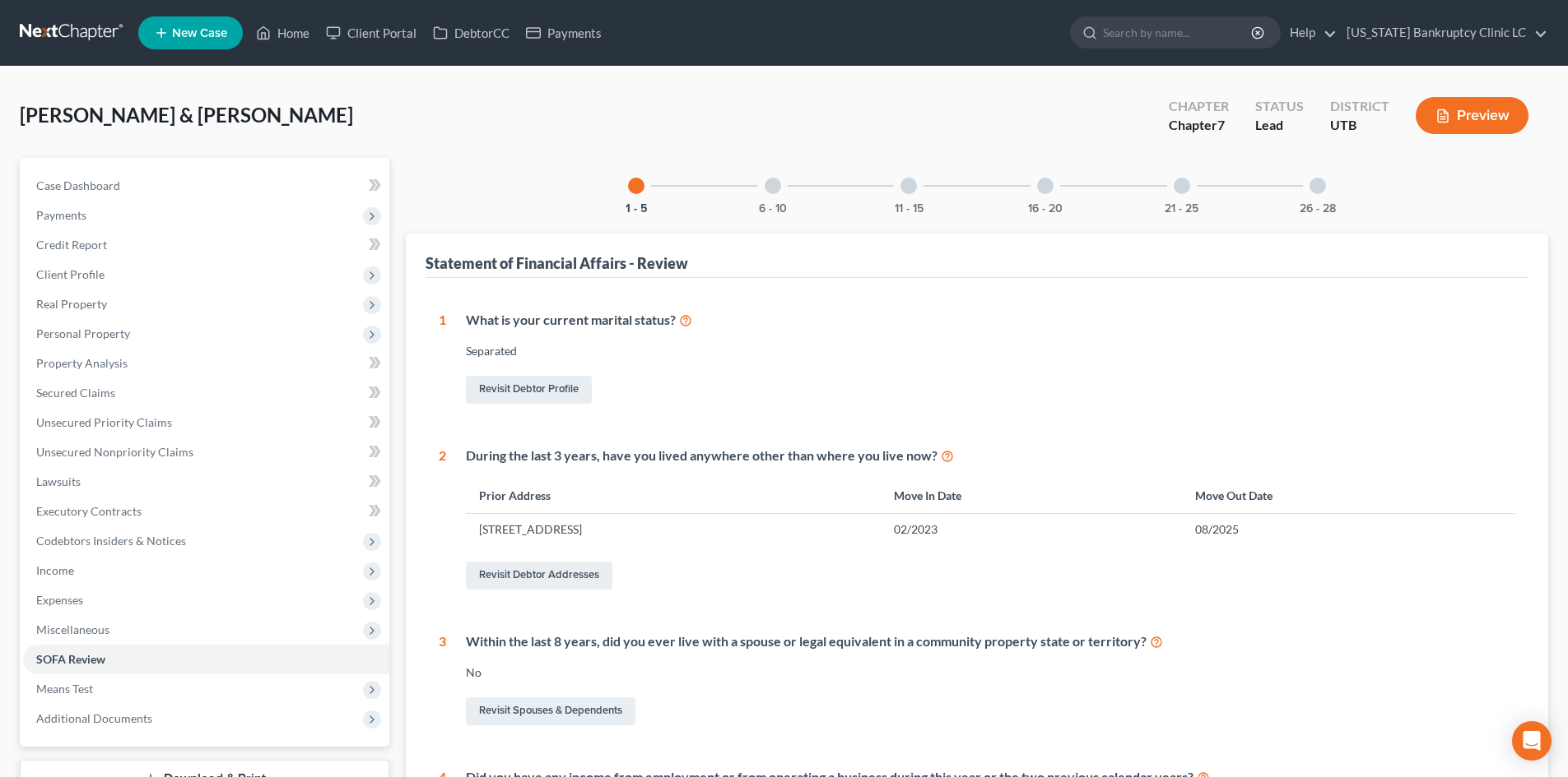
drag, startPoint x: 767, startPoint y: 192, endPoint x: 693, endPoint y: 206, distance: 75.3
click at [767, 192] on div at bounding box center [772, 185] width 17 height 17
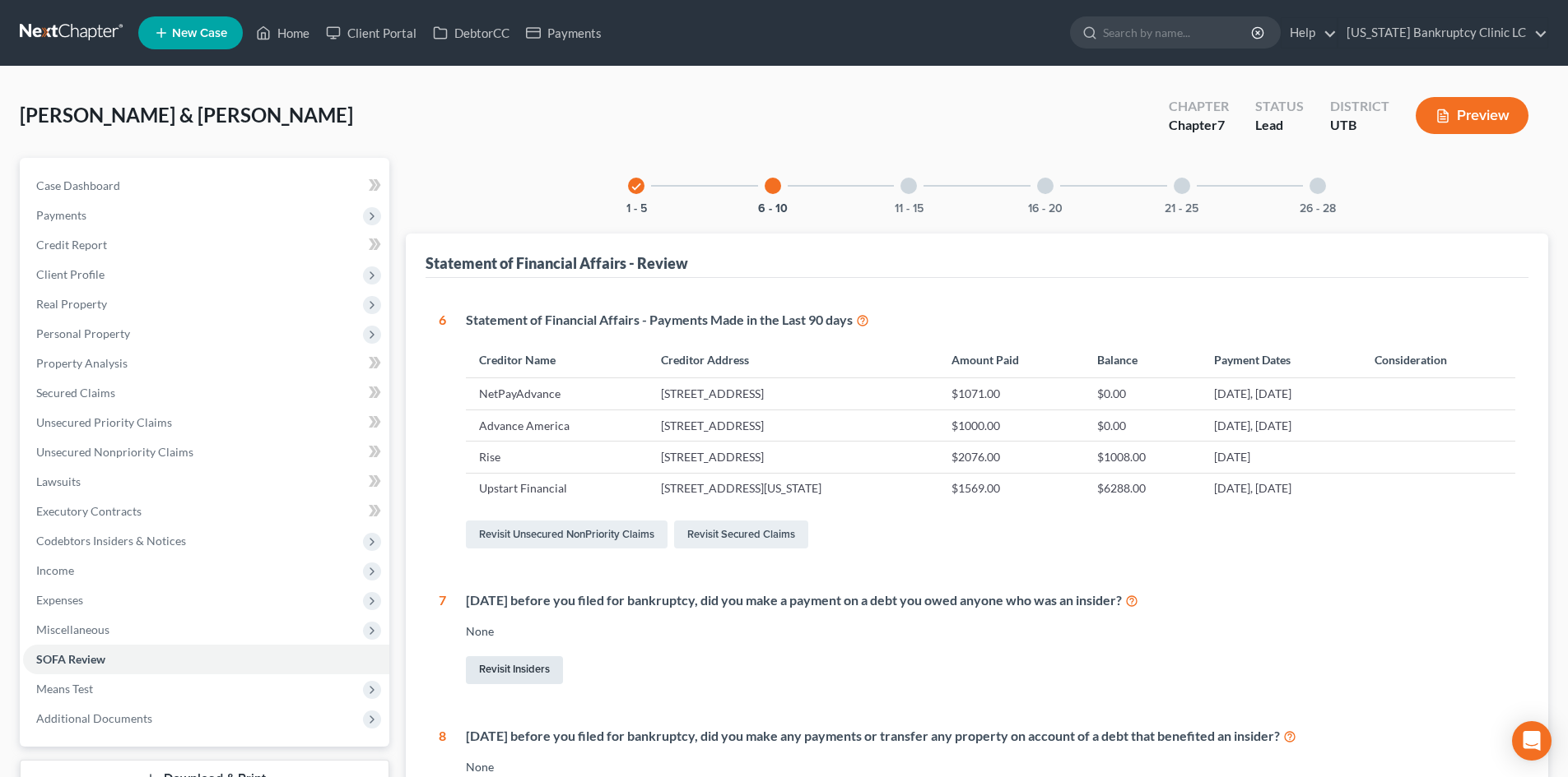
click at [524, 656] on link "Revisit Insiders" at bounding box center [515, 670] width 97 height 28
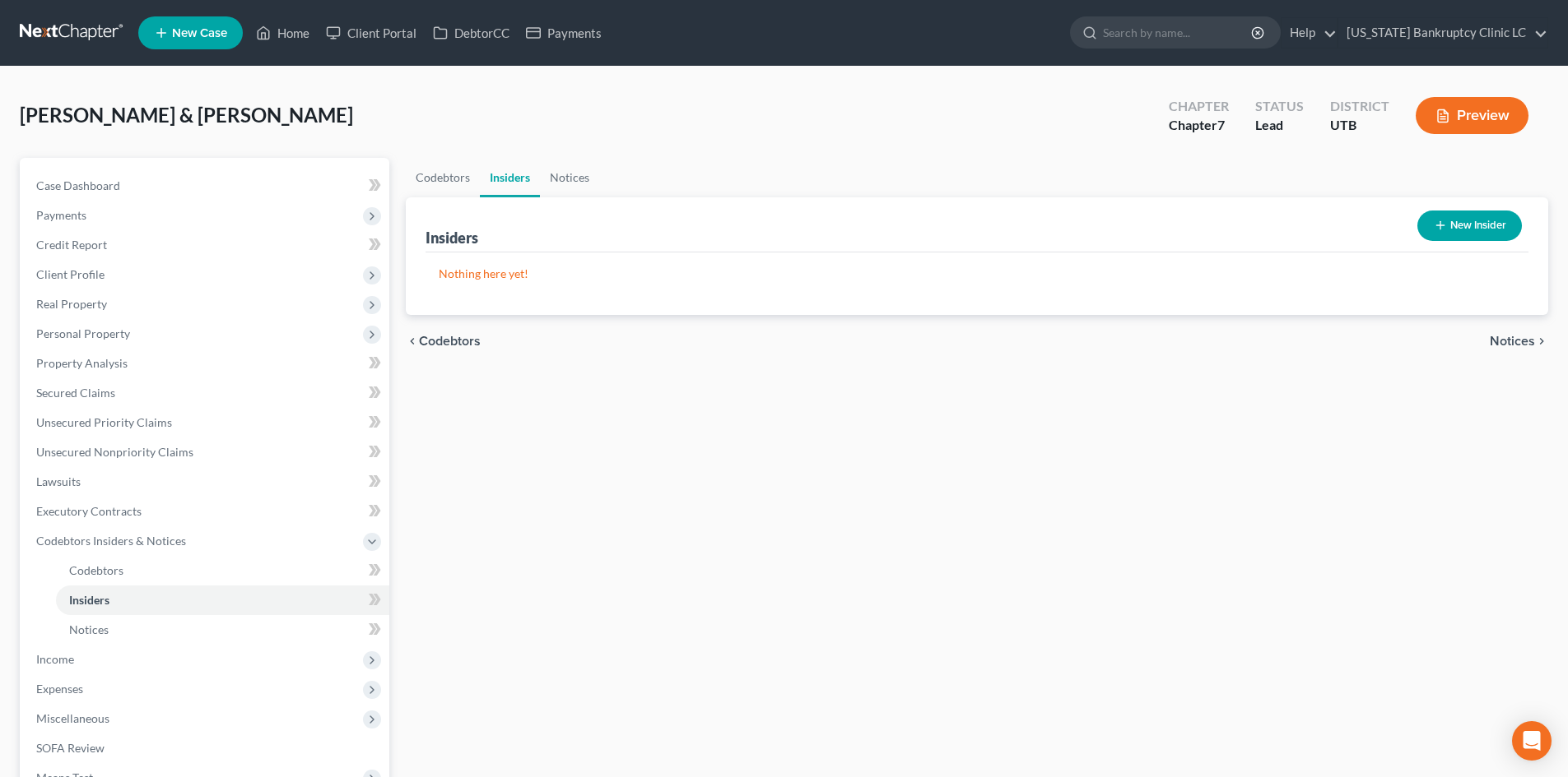
click at [1450, 235] on button "New Insider" at bounding box center [1470, 225] width 104 height 30
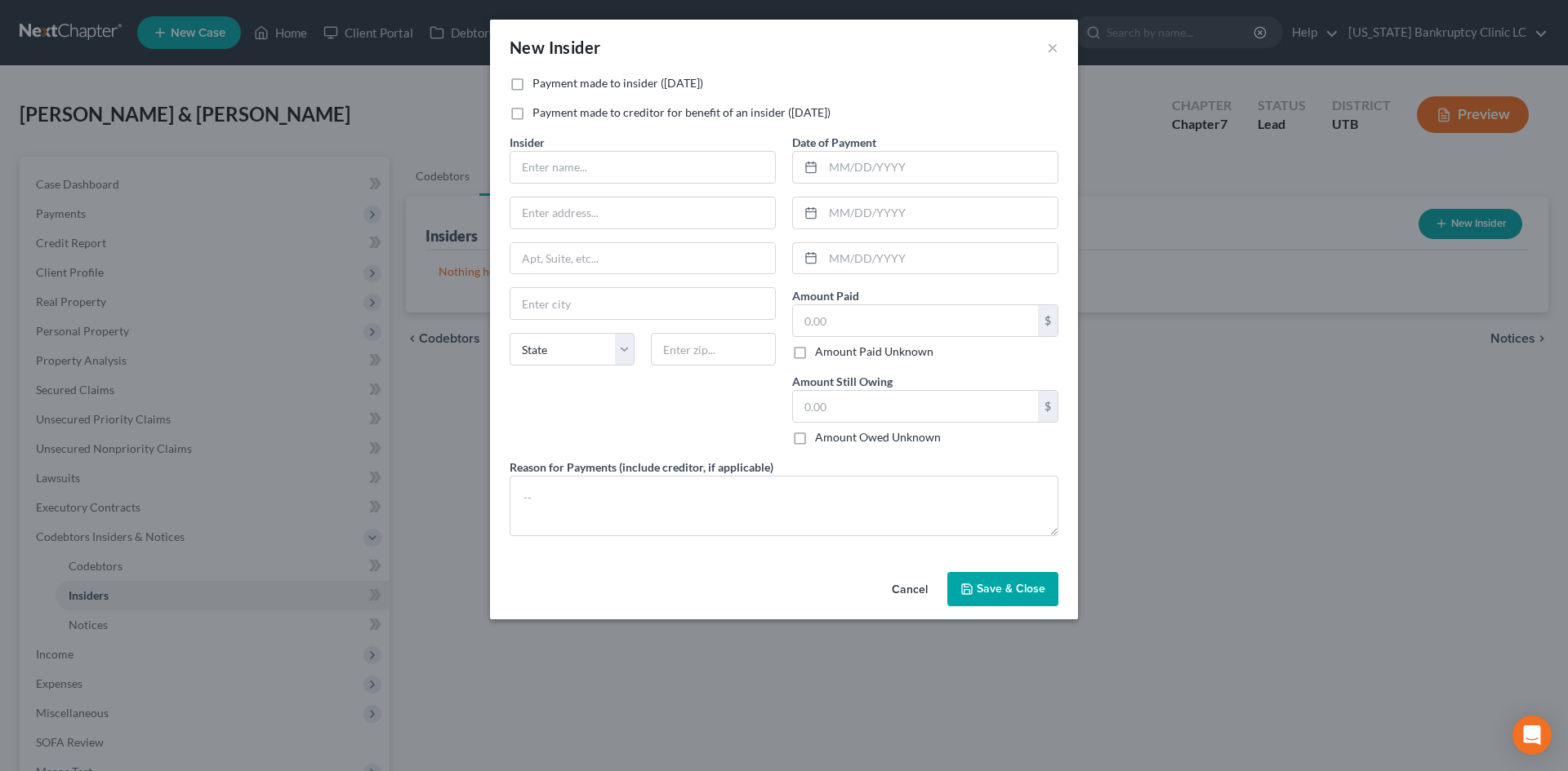
click at [591, 80] on label "Payment made to insider (within 1 year)" at bounding box center [618, 83] width 171 height 16
click at [550, 80] on input "Payment made to insider (within 1 year)" at bounding box center [545, 80] width 10 height 10
drag, startPoint x: 562, startPoint y: 160, endPoint x: 572, endPoint y: 144, distance: 18.9
click at [562, 160] on input "text" at bounding box center [643, 167] width 265 height 31
click at [865, 166] on input "text" at bounding box center [941, 167] width 235 height 31
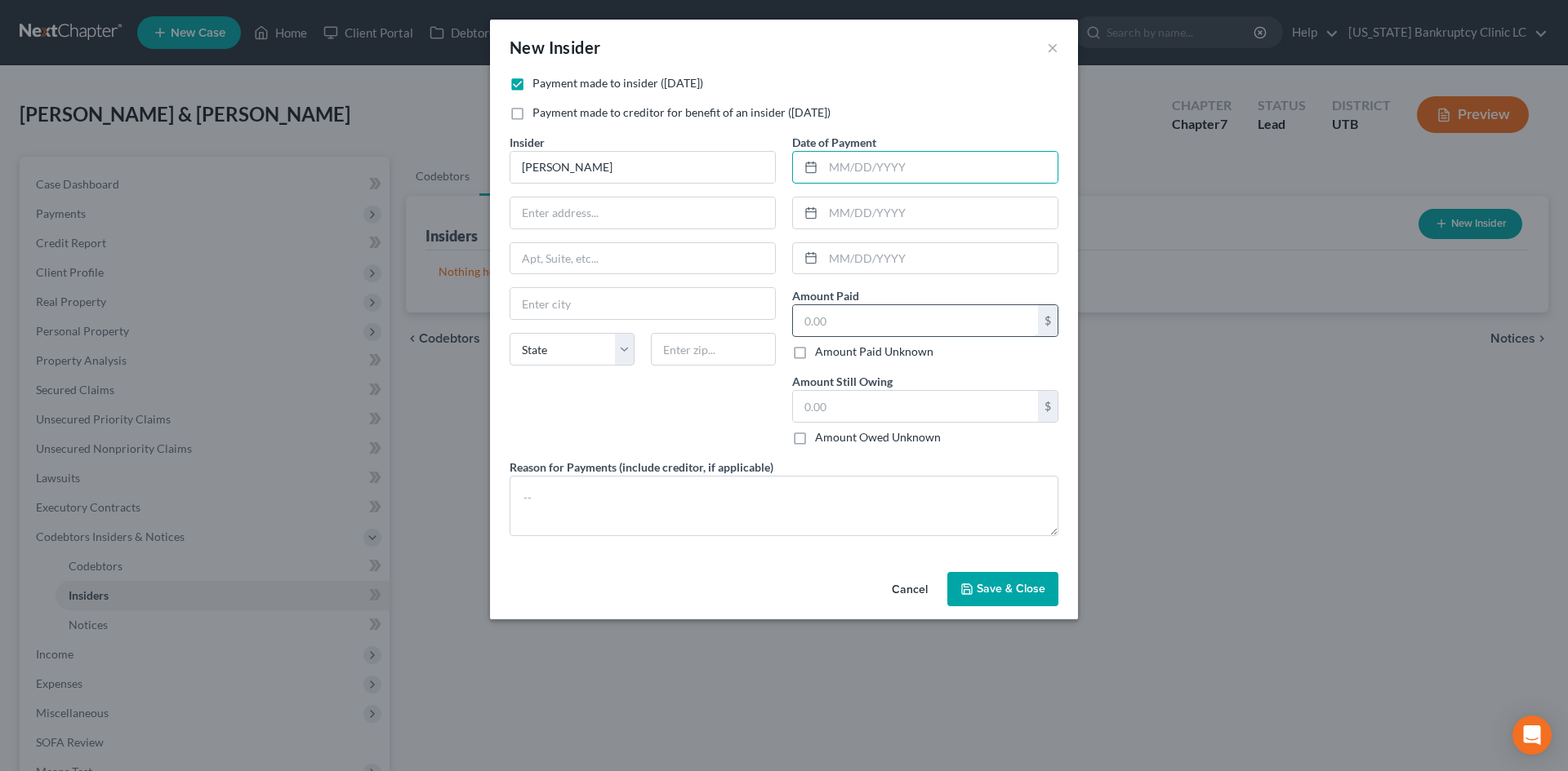
click at [823, 331] on input "text" at bounding box center [916, 321] width 245 height 31
click at [881, 162] on input "text" at bounding box center [941, 167] width 235 height 31
click at [1018, 603] on button "Save & Close" at bounding box center [1003, 589] width 111 height 34
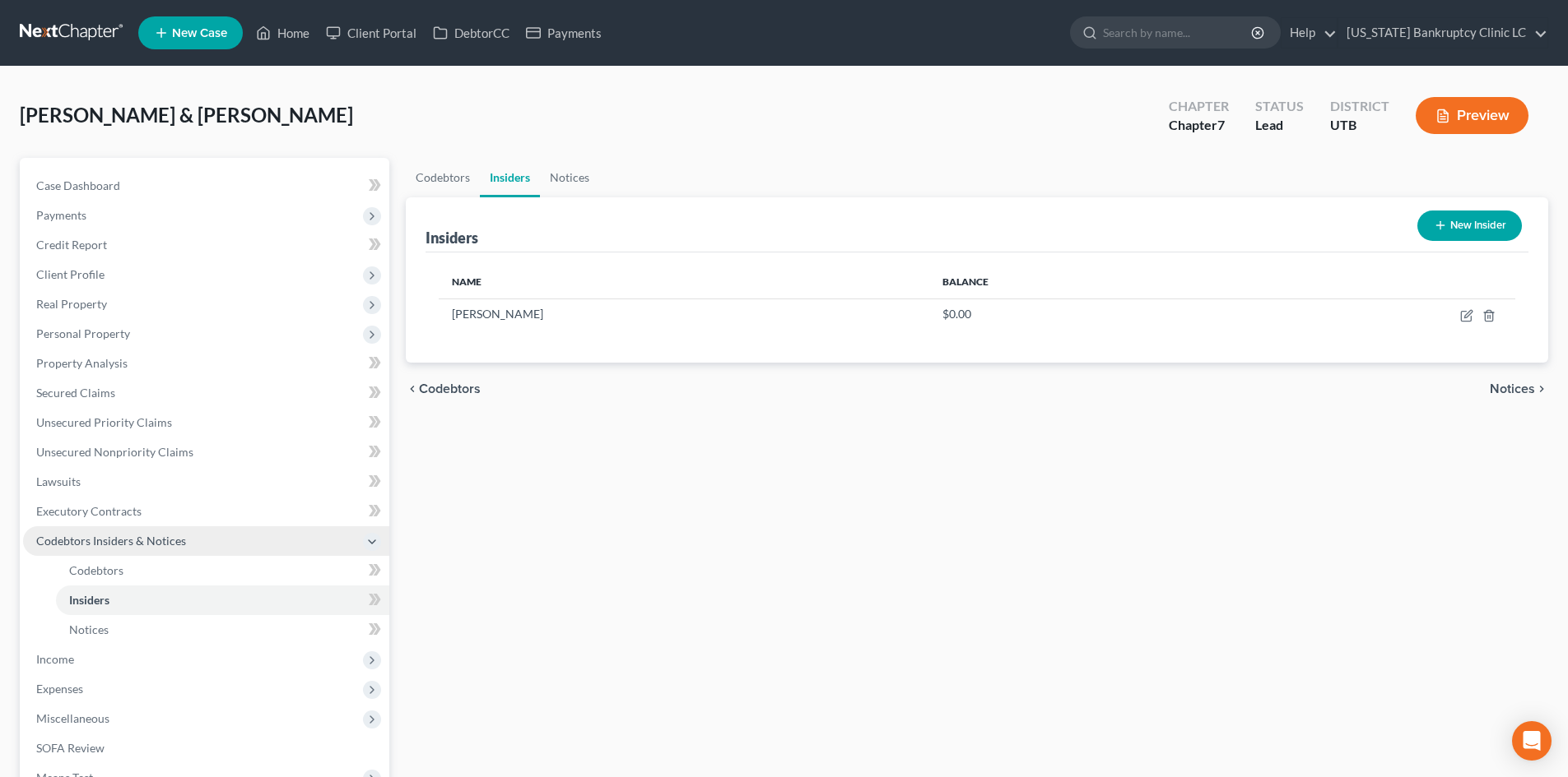
click at [113, 554] on span "Codebtors Insiders & Notices" at bounding box center [206, 541] width 366 height 30
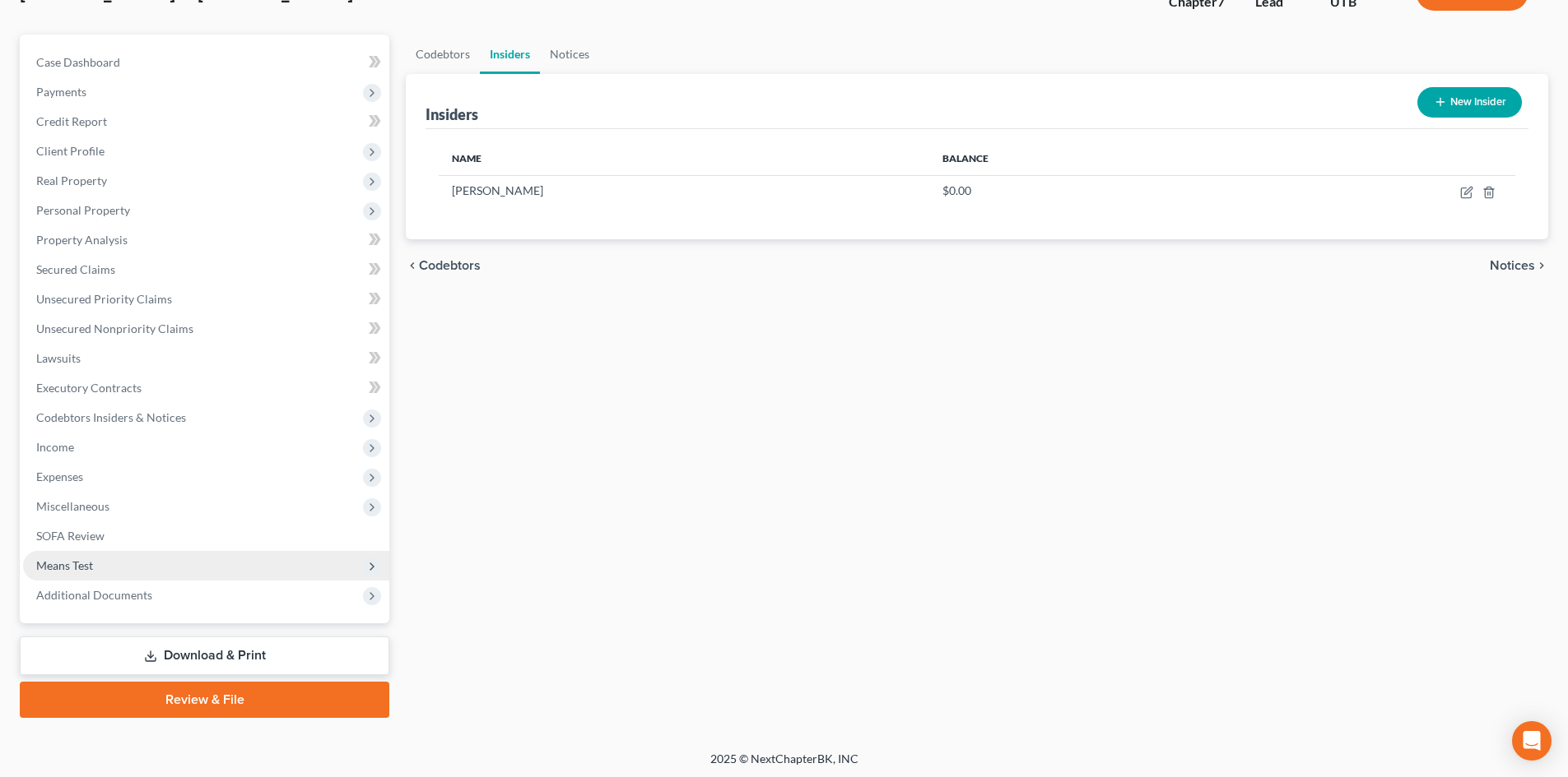
scroll to position [127, 0]
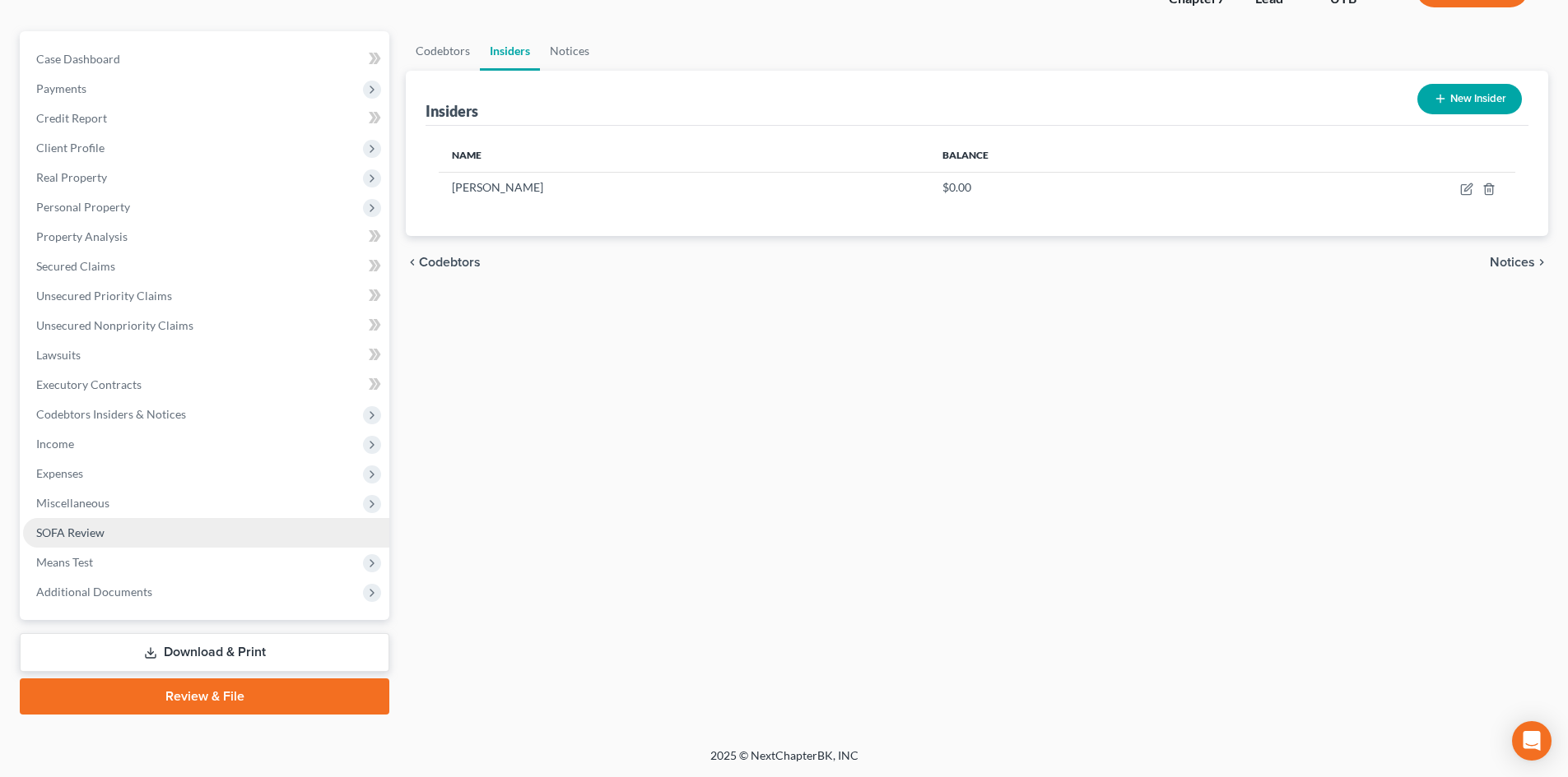
click at [146, 532] on link "SOFA Review" at bounding box center [206, 533] width 366 height 30
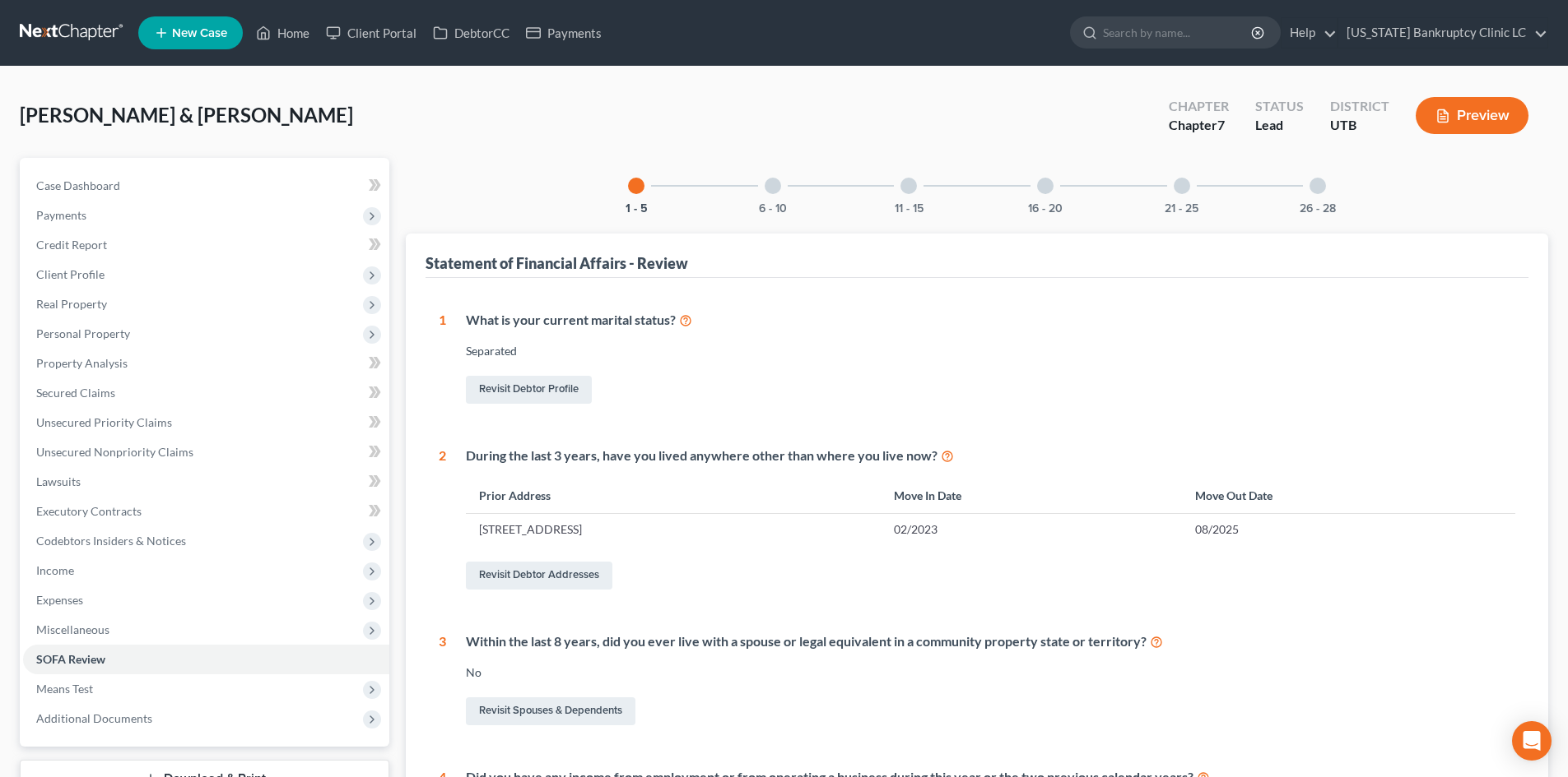
click at [1044, 178] on div at bounding box center [1045, 185] width 17 height 17
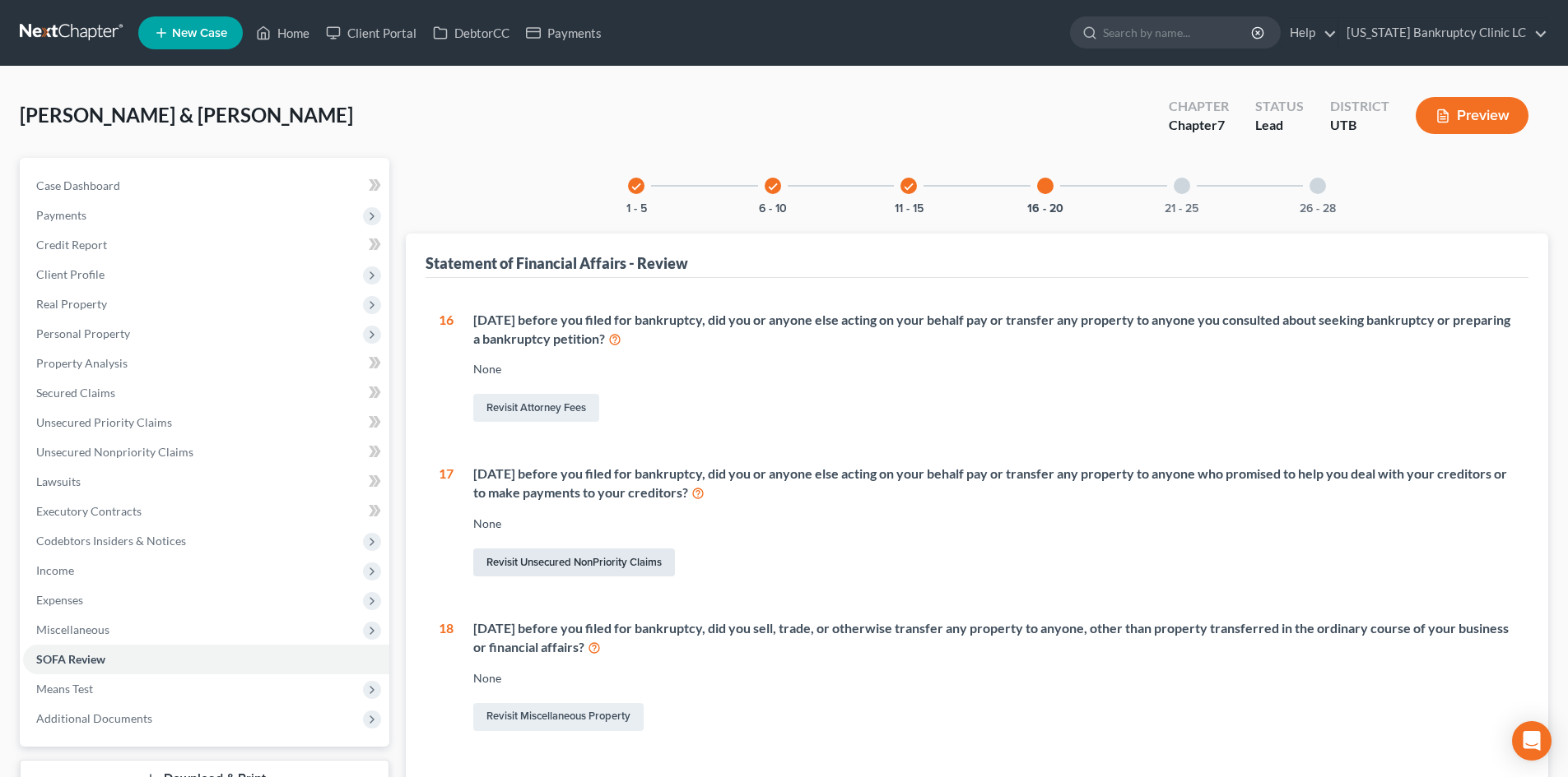
click at [579, 560] on link "Revisit Unsecured NonPriority Claims" at bounding box center [574, 562] width 202 height 28
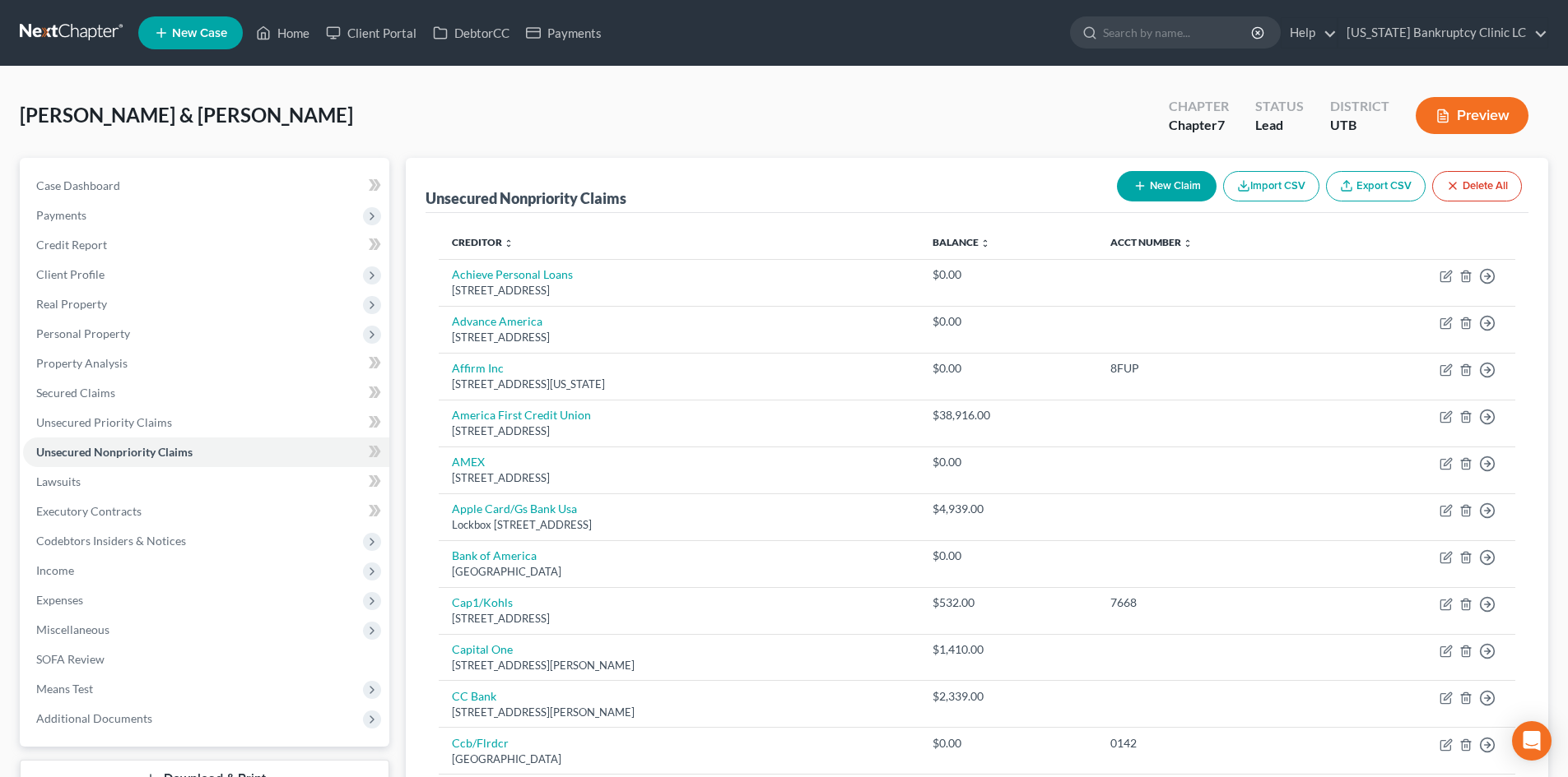
click at [1144, 189] on button "New Claim" at bounding box center [1166, 186] width 100 height 30
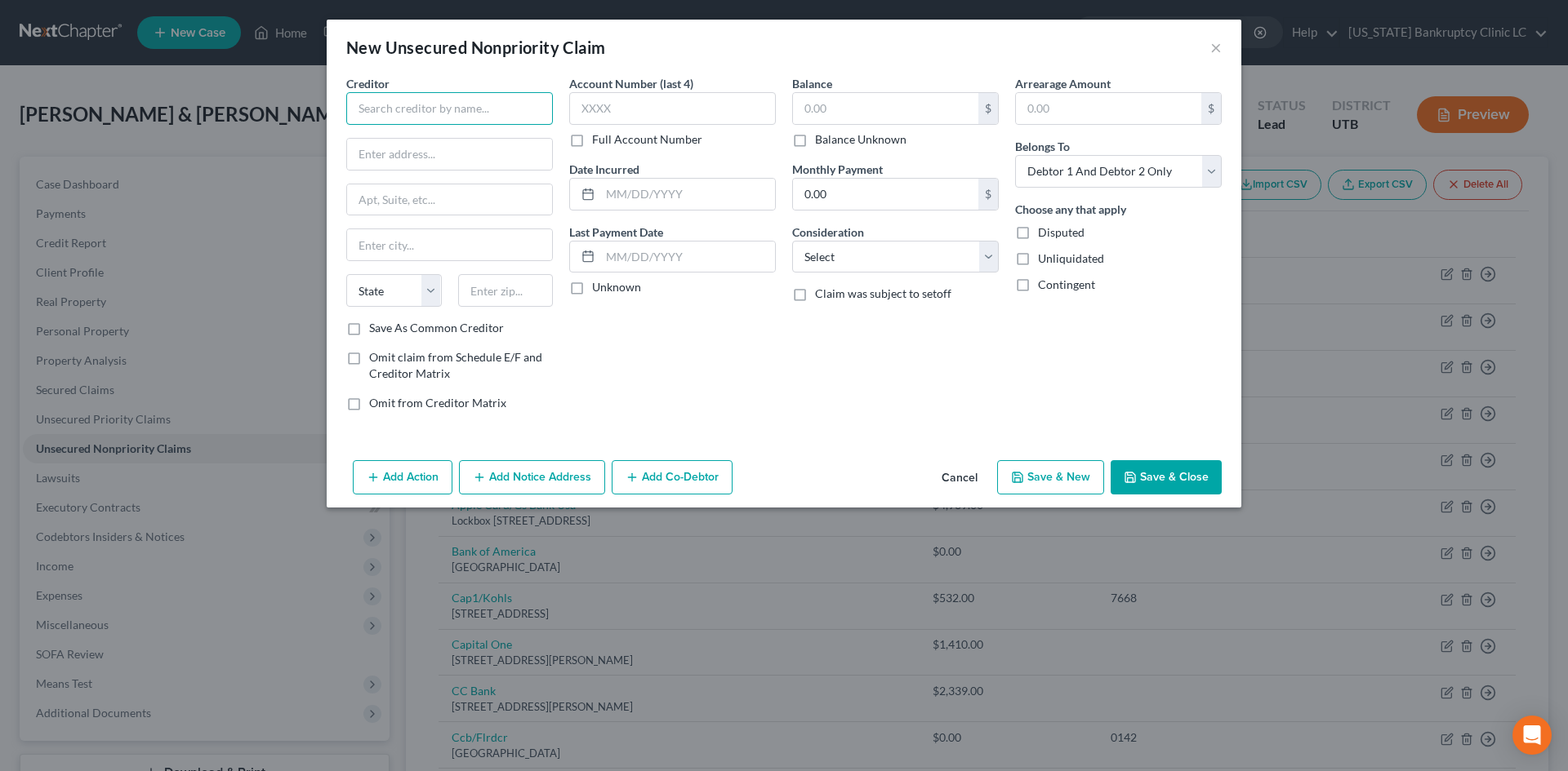
drag, startPoint x: 486, startPoint y: 115, endPoint x: 476, endPoint y: 110, distance: 11.2
click at [486, 113] on input "text" at bounding box center [449, 109] width 206 height 33
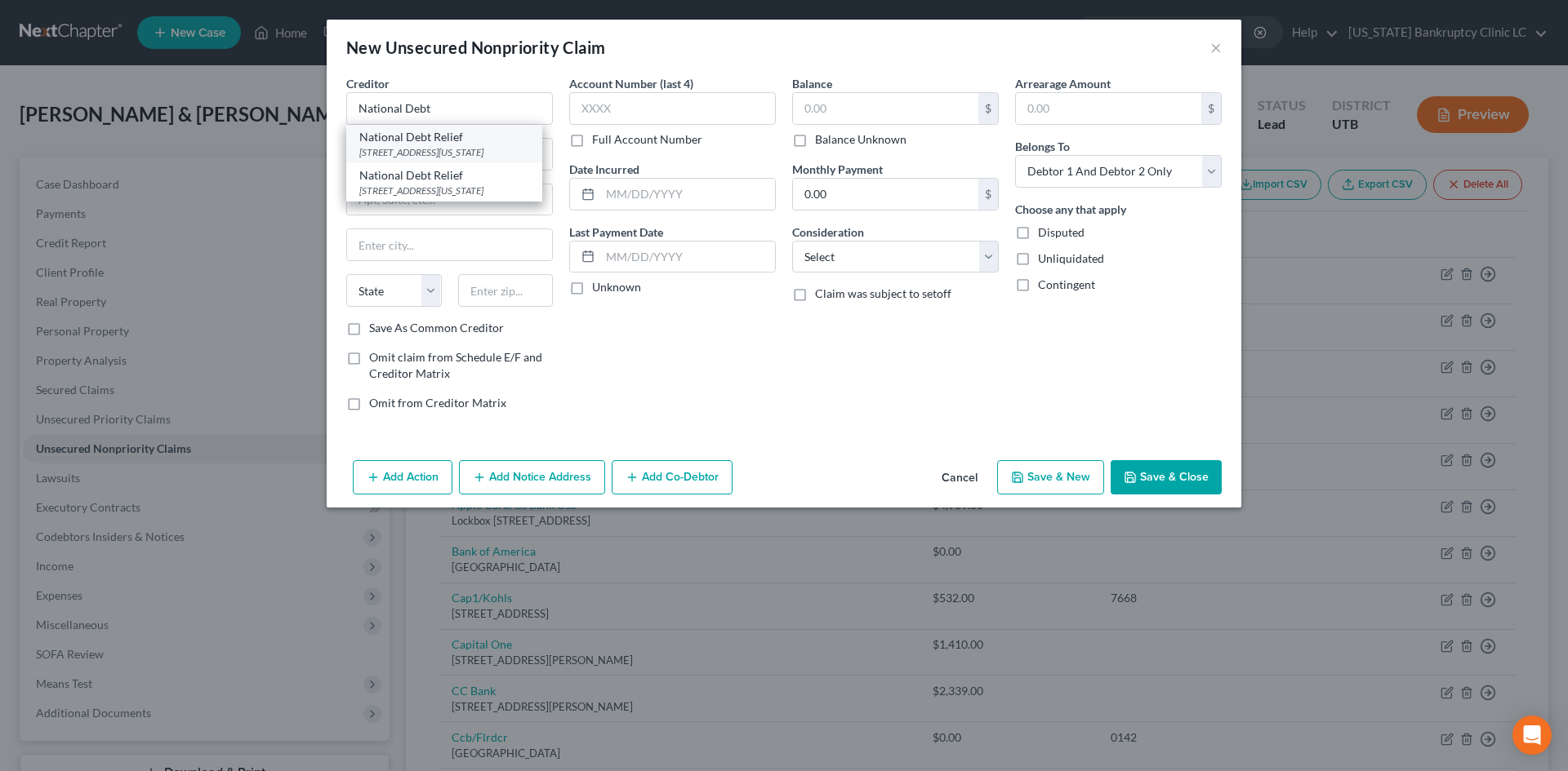
click at [447, 142] on div "National Debt Relief" at bounding box center [444, 137] width 170 height 16
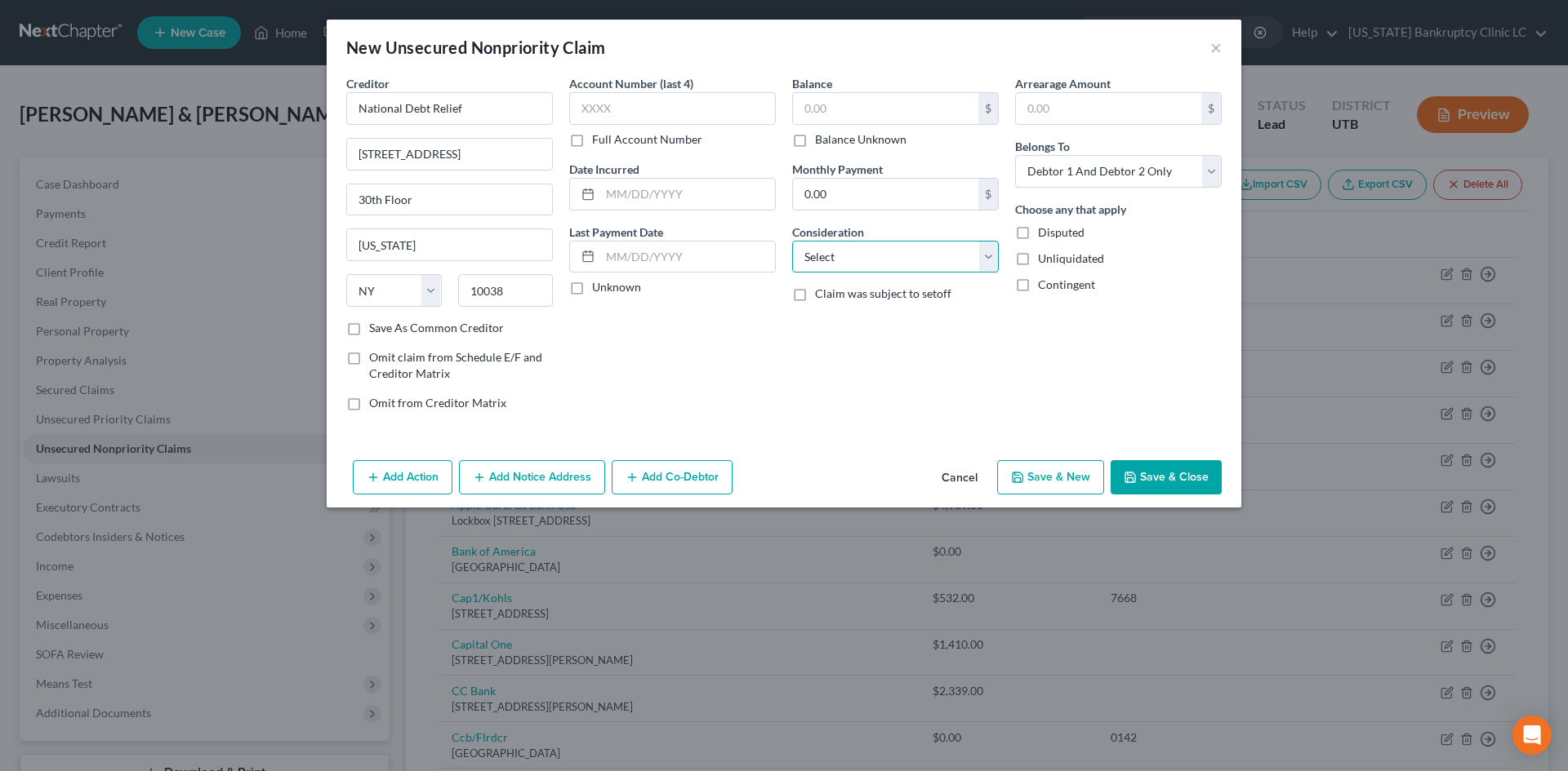
click at [848, 255] on select "Select Cable / Satellite Services Collection Agency Credit Card Debt Debt Couns…" at bounding box center [895, 257] width 206 height 33
click at [792, 241] on select "Select Cable / Satellite Services Collection Agency Credit Card Debt Debt Couns…" at bounding box center [895, 257] width 206 height 33
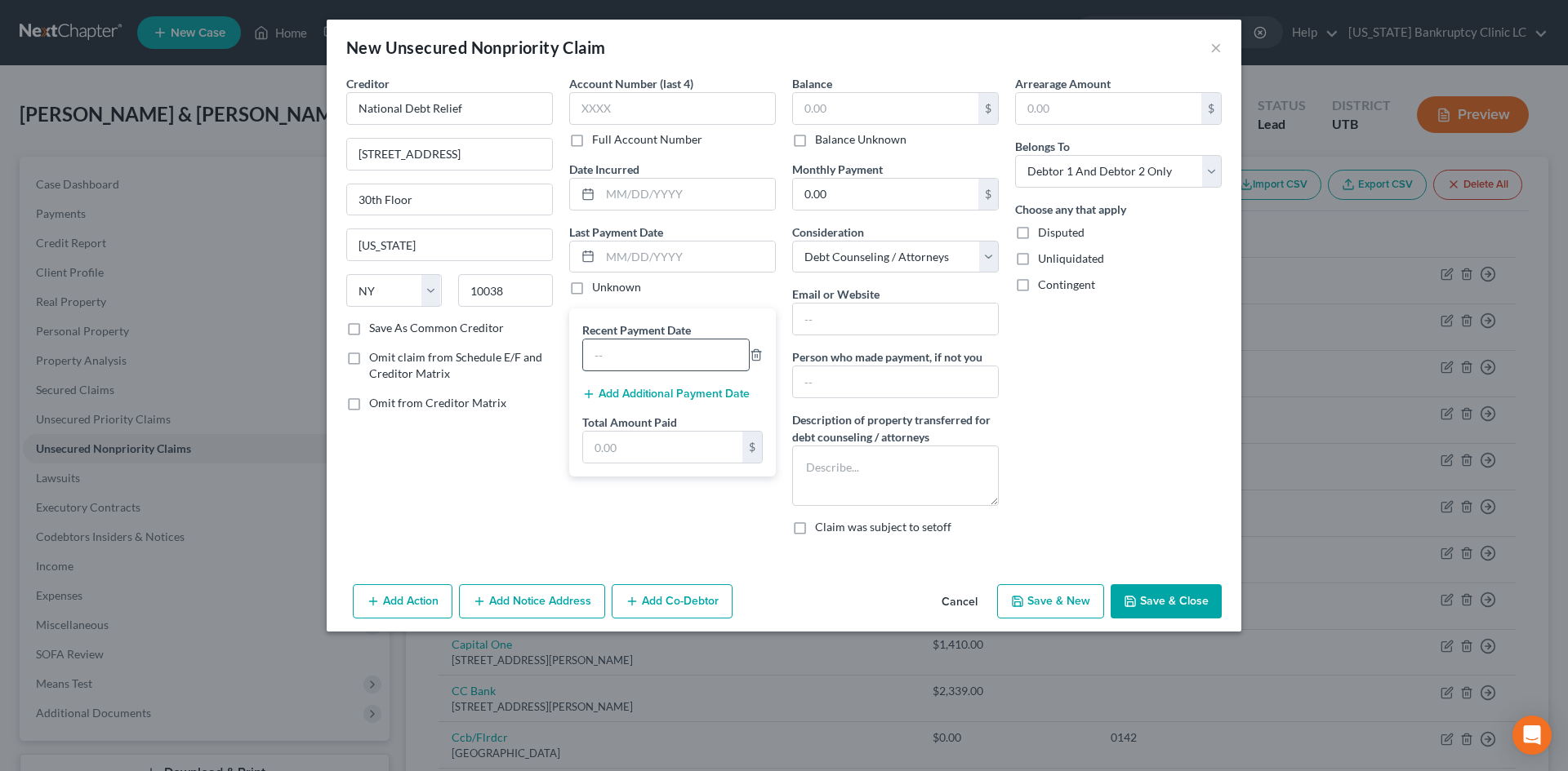
click at [677, 360] on input "text" at bounding box center [666, 355] width 166 height 31
click at [603, 447] on input "text" at bounding box center [663, 448] width 160 height 31
click at [897, 473] on textarea at bounding box center [895, 476] width 206 height 60
click at [1162, 605] on button "Save & Close" at bounding box center [1166, 602] width 111 height 34
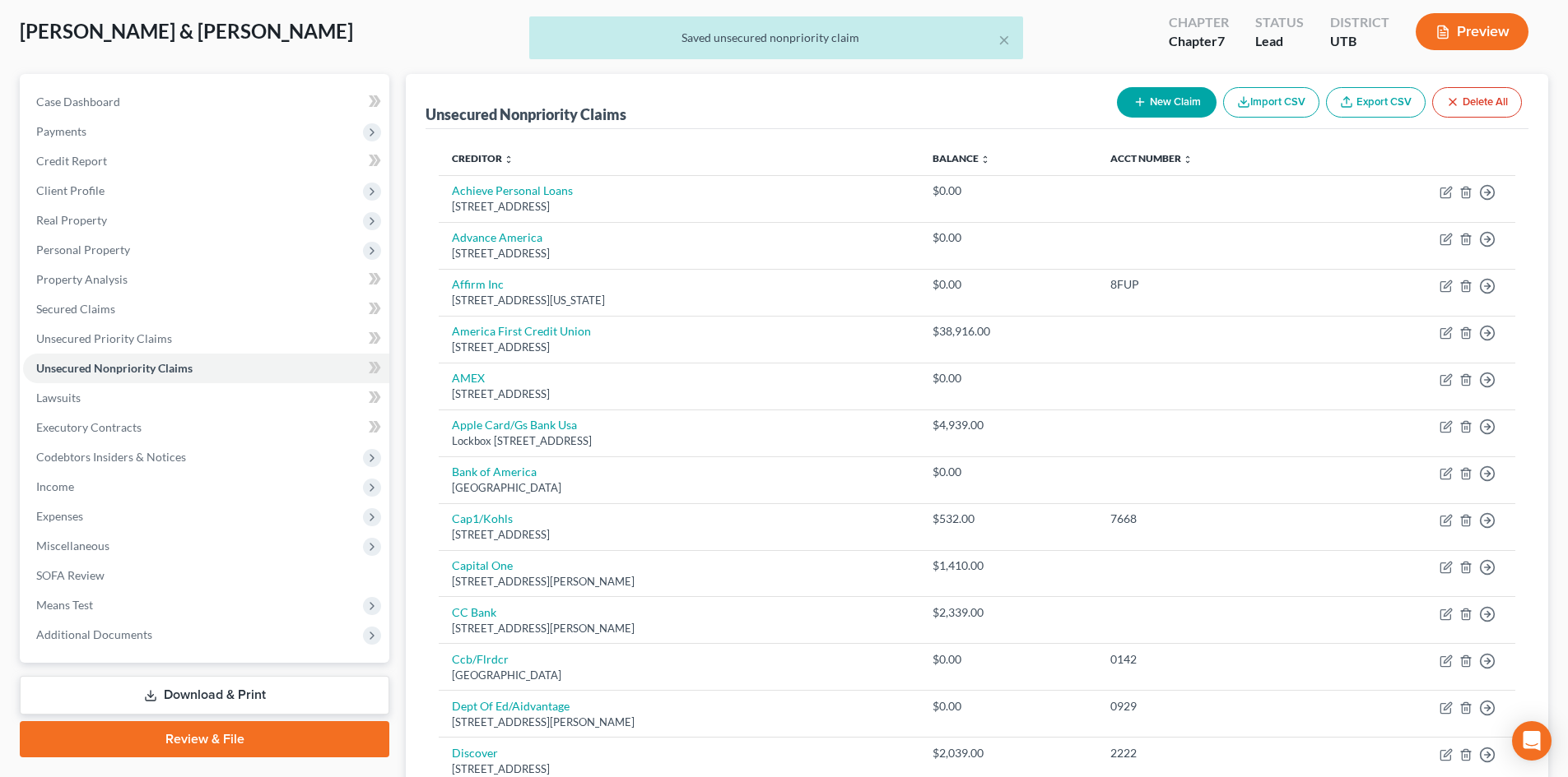
scroll to position [164, 0]
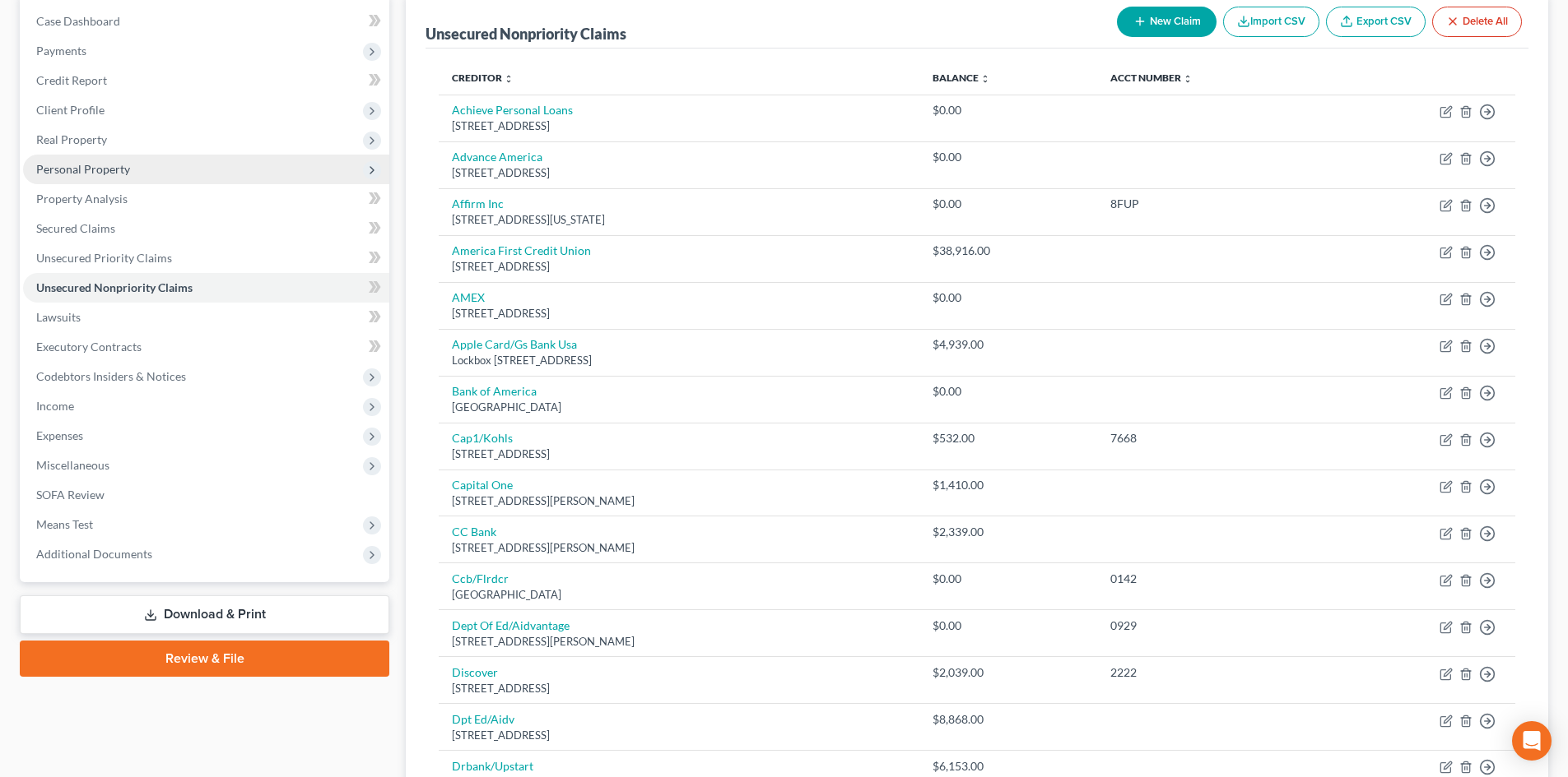
click at [146, 179] on span "Personal Property" at bounding box center [206, 169] width 366 height 30
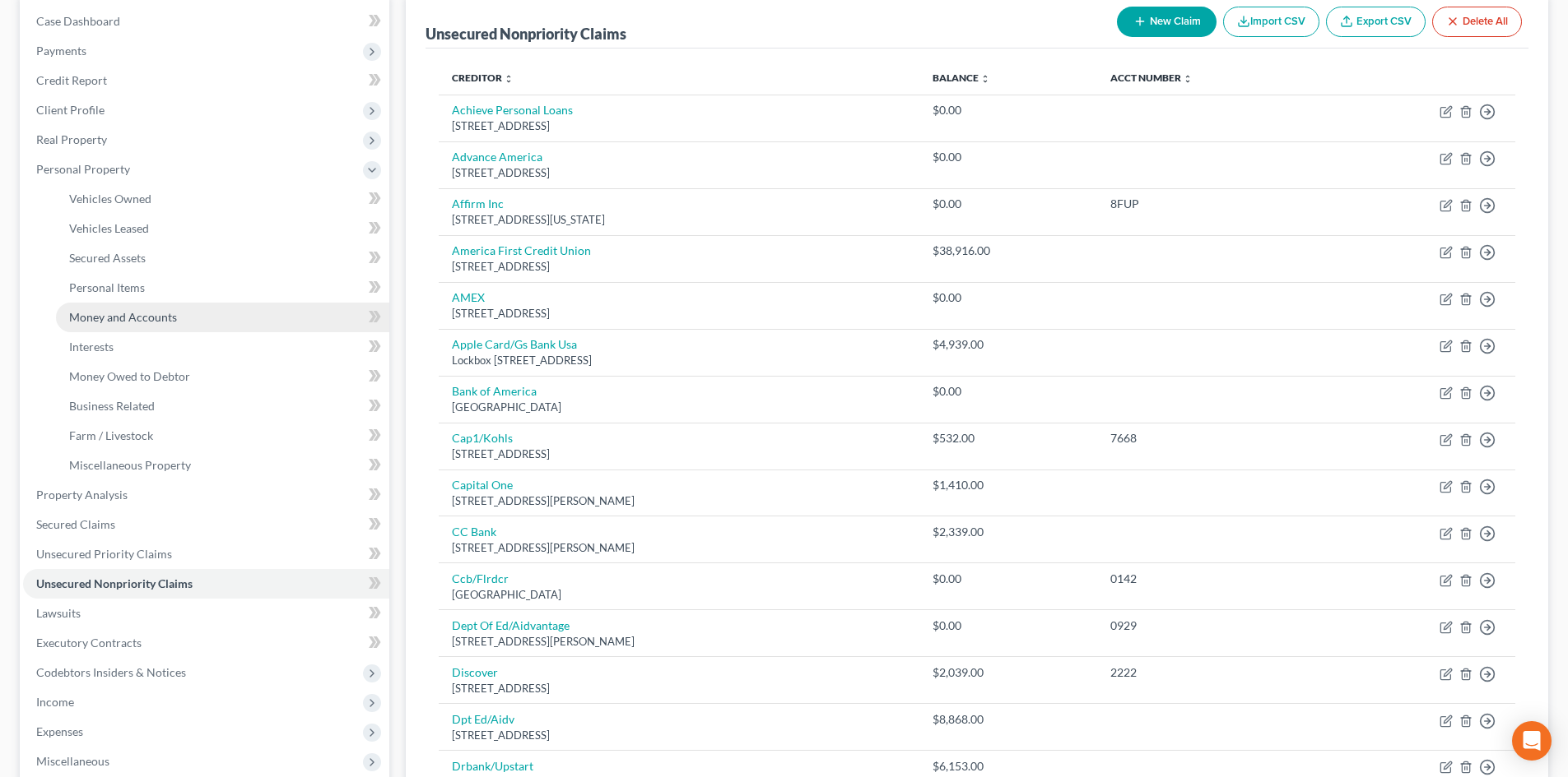
click at [144, 315] on span "Money and Accounts" at bounding box center [123, 317] width 108 height 14
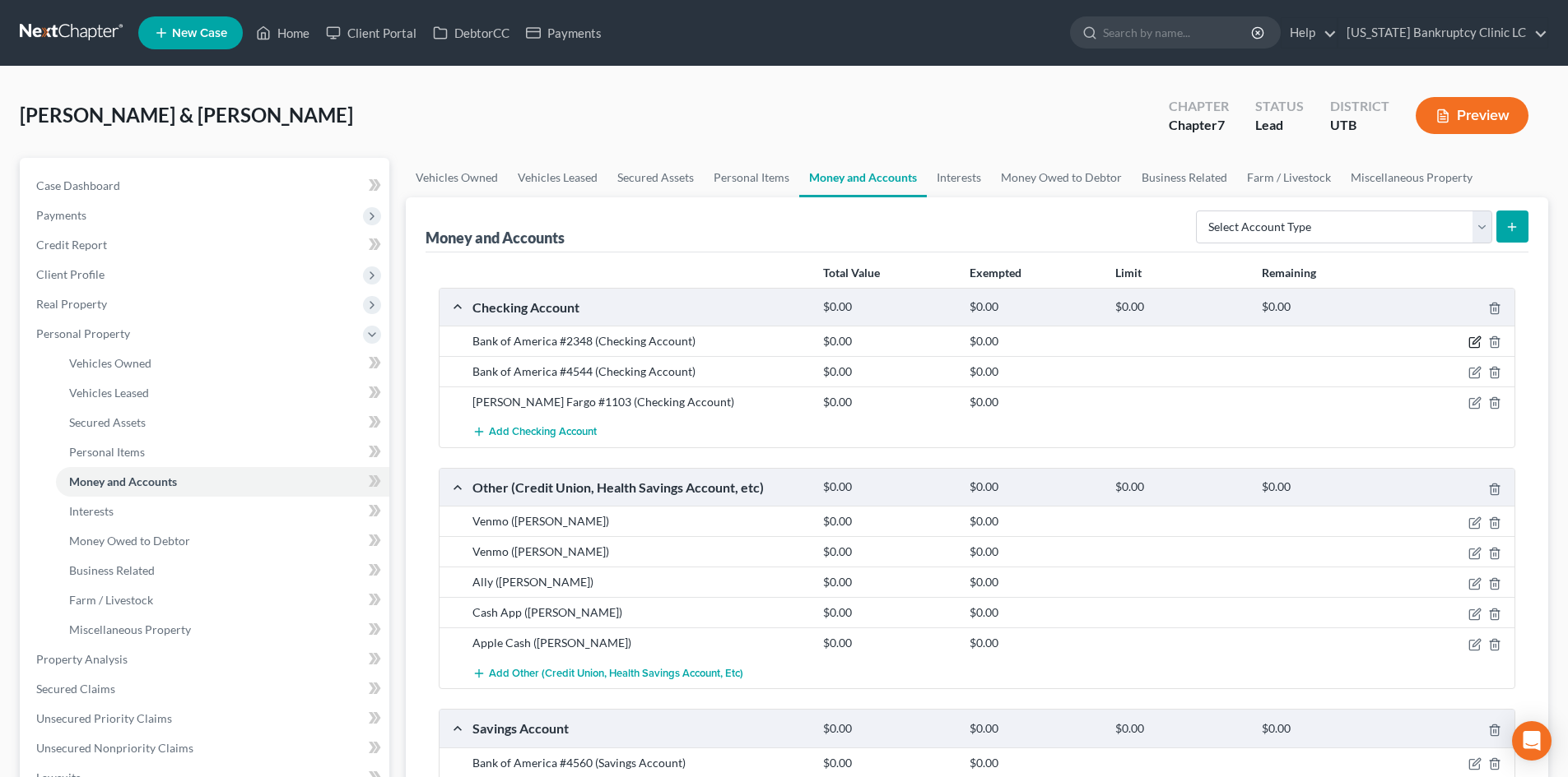
click at [1471, 339] on icon "button" at bounding box center [1474, 342] width 13 height 13
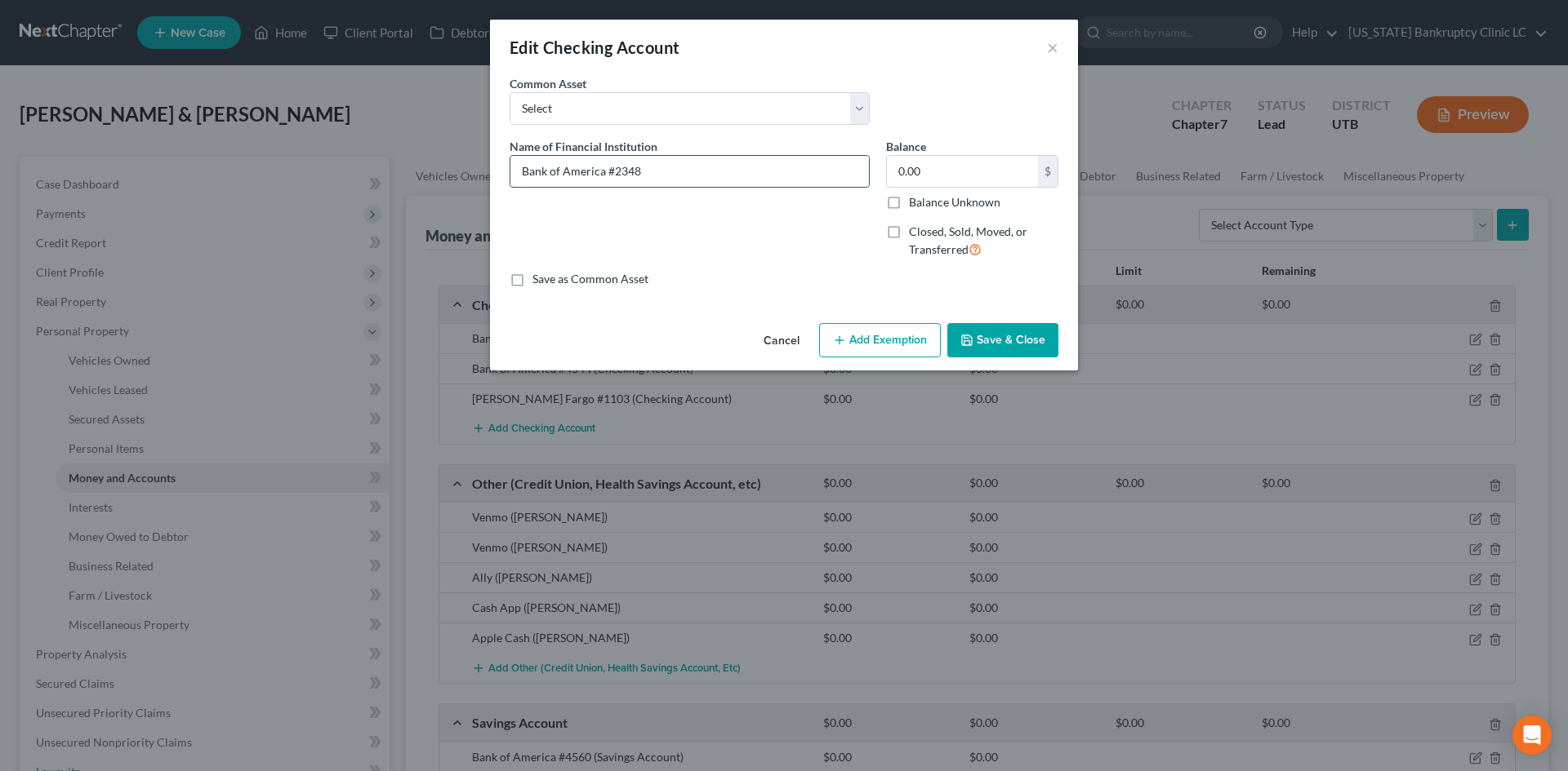
click at [659, 160] on input "Bank of America #2348" at bounding box center [690, 172] width 358 height 31
click at [930, 240] on label "Closed, Sold, Moved, or Transferred" at bounding box center [983, 241] width 149 height 35
click at [926, 235] on input "Closed, Sold, Moved, or Transferred" at bounding box center [921, 229] width 10 height 10
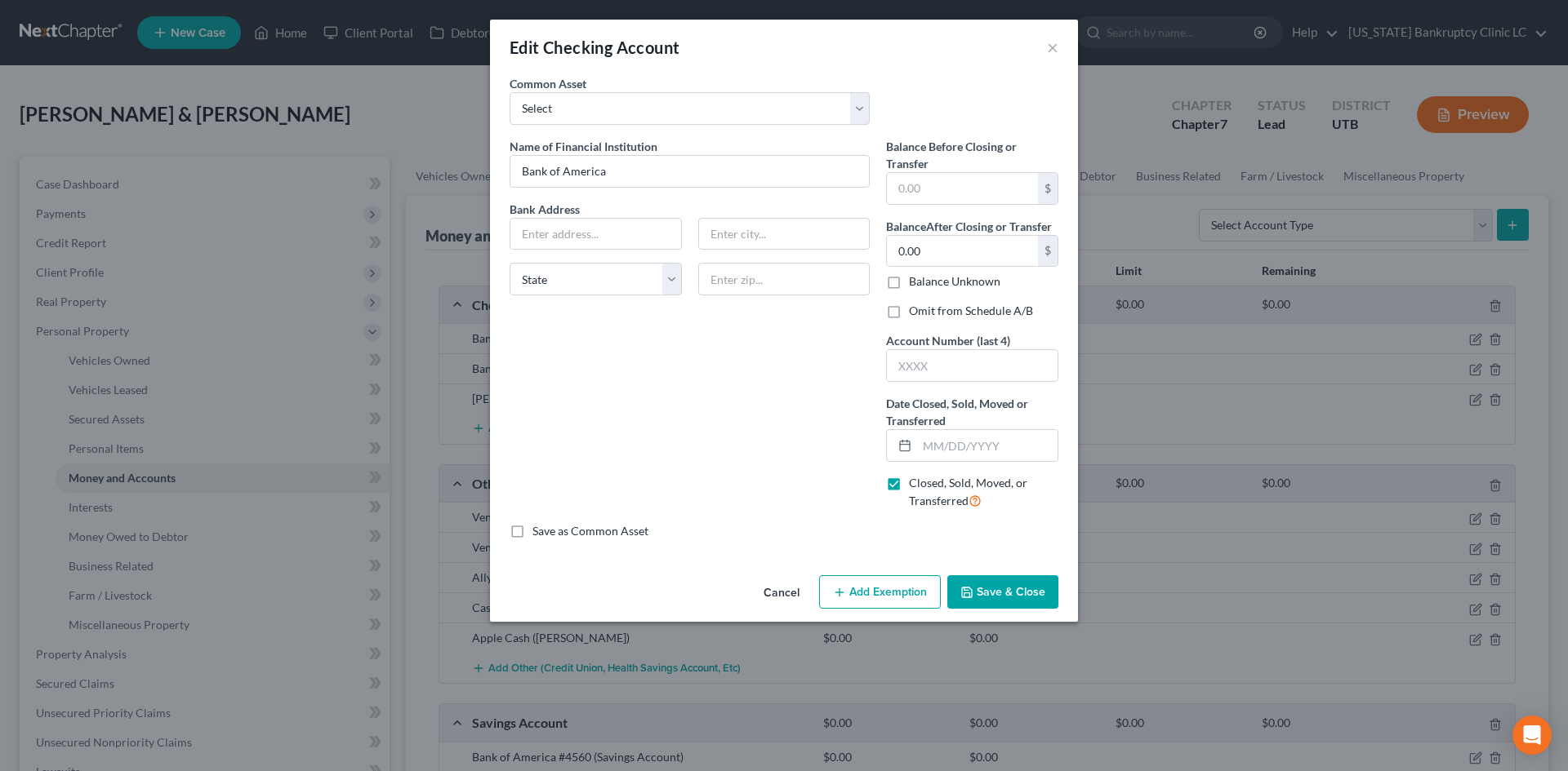
click at [947, 304] on label "Omit from Schedule A/B" at bounding box center [971, 310] width 124 height 16
click at [926, 304] on input "Omit from Schedule A/B" at bounding box center [921, 308] width 10 height 10
click at [938, 362] on input "text" at bounding box center [973, 366] width 171 height 31
click at [991, 450] on input "text" at bounding box center [987, 446] width 141 height 31
drag, startPoint x: 949, startPoint y: 449, endPoint x: 1020, endPoint y: 436, distance: 72.2
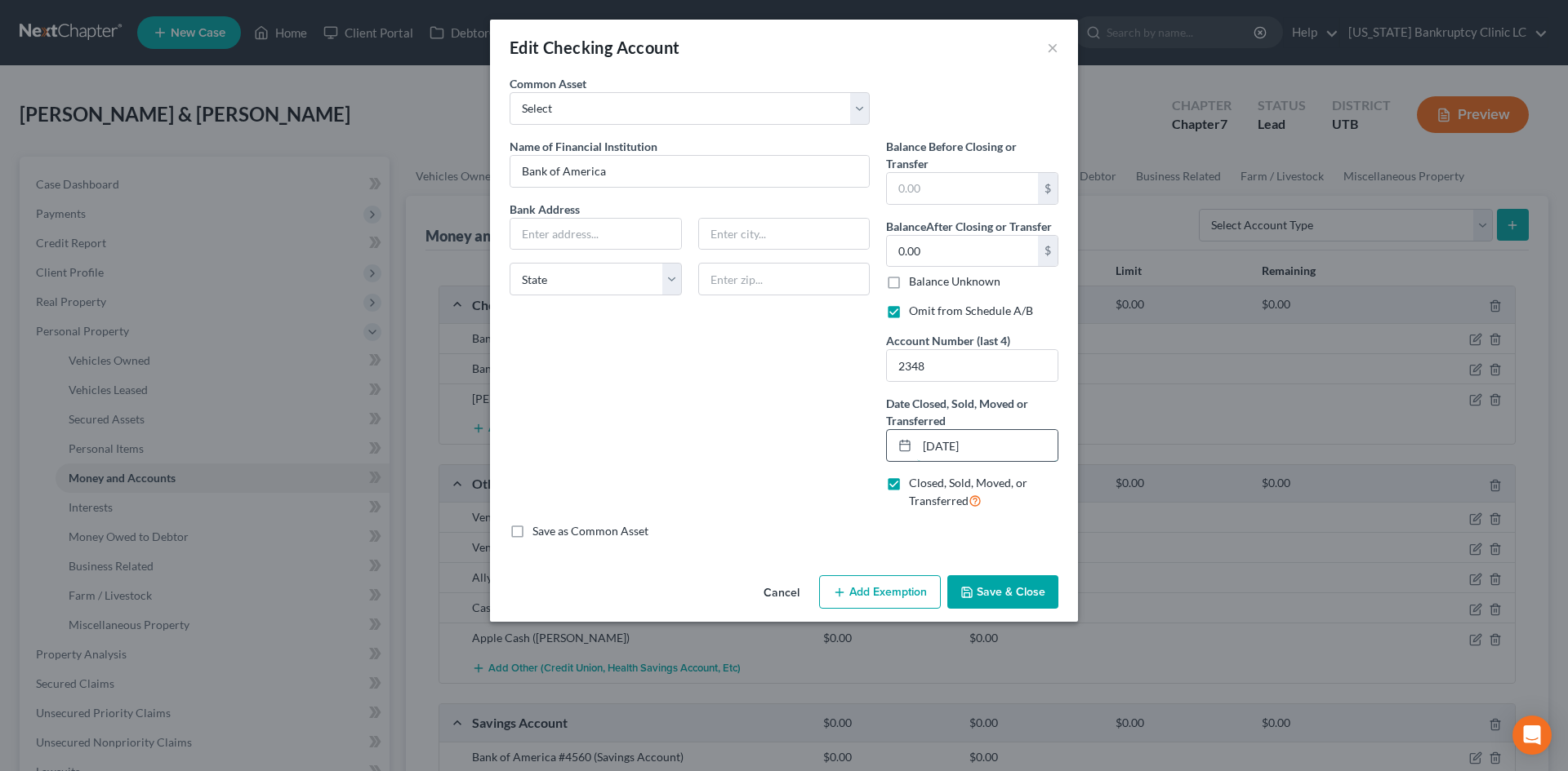
click at [950, 449] on input "[DATE]" at bounding box center [987, 446] width 141 height 31
click at [760, 415] on div "Name of Financial Institution * Bank of America Bank Address State AL AK AR AZ …" at bounding box center [690, 330] width 376 height 386
click at [994, 588] on button "Save & Close" at bounding box center [1003, 592] width 111 height 34
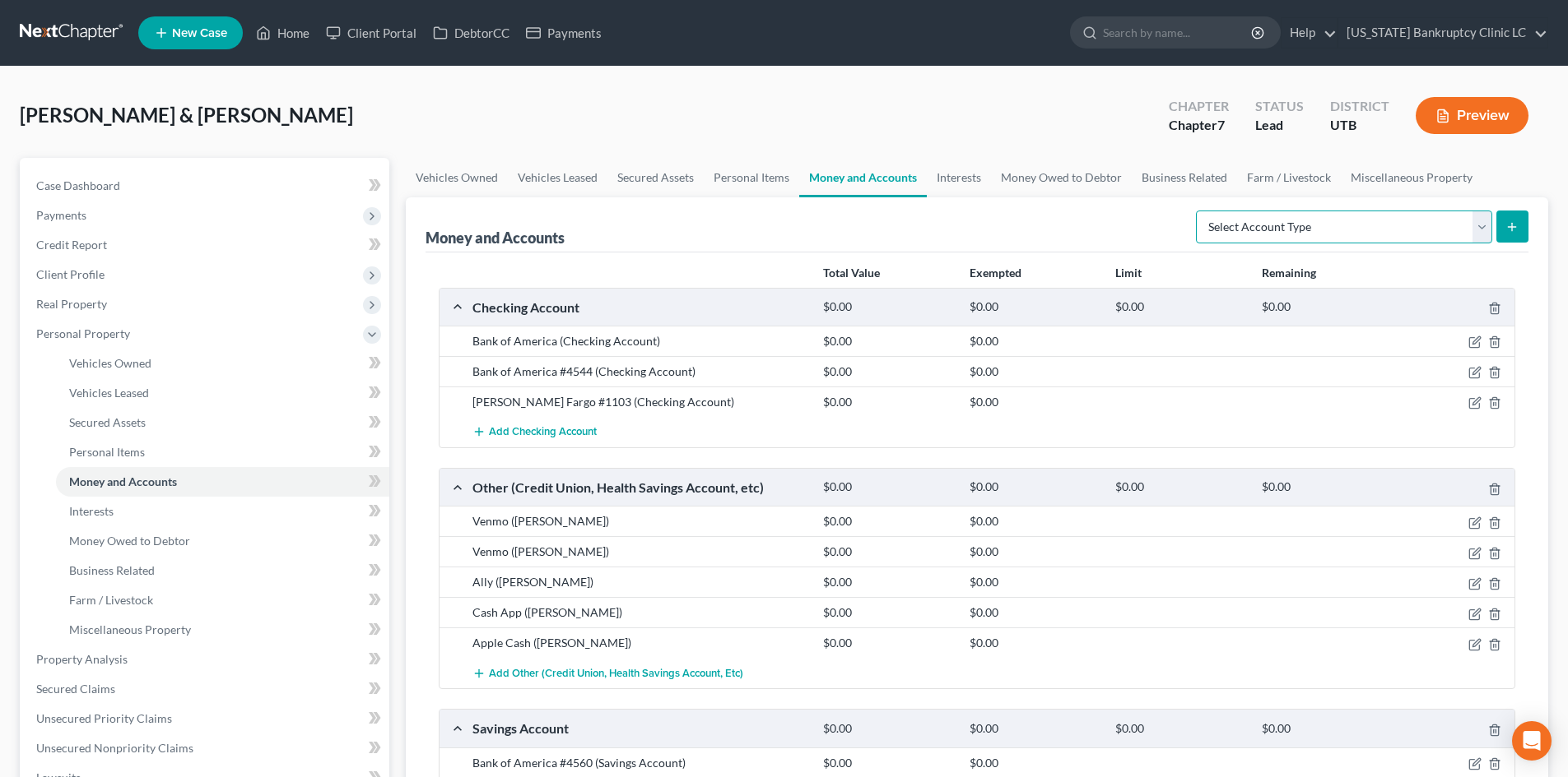
drag, startPoint x: 1373, startPoint y: 224, endPoint x: 1354, endPoint y: 242, distance: 26.2
click at [1373, 224] on select "Select Account Type Brokerage Cash on Hand Certificates of Deposit Checking Acc…" at bounding box center [1344, 227] width 297 height 33
click at [1199, 210] on select "Select Account Type Brokerage Cash on Hand Certificates of Deposit Checking Acc…" at bounding box center [1344, 227] width 297 height 33
click at [1522, 229] on button "submit" at bounding box center [1512, 226] width 32 height 32
click at [1516, 219] on button "submit" at bounding box center [1512, 226] width 32 height 32
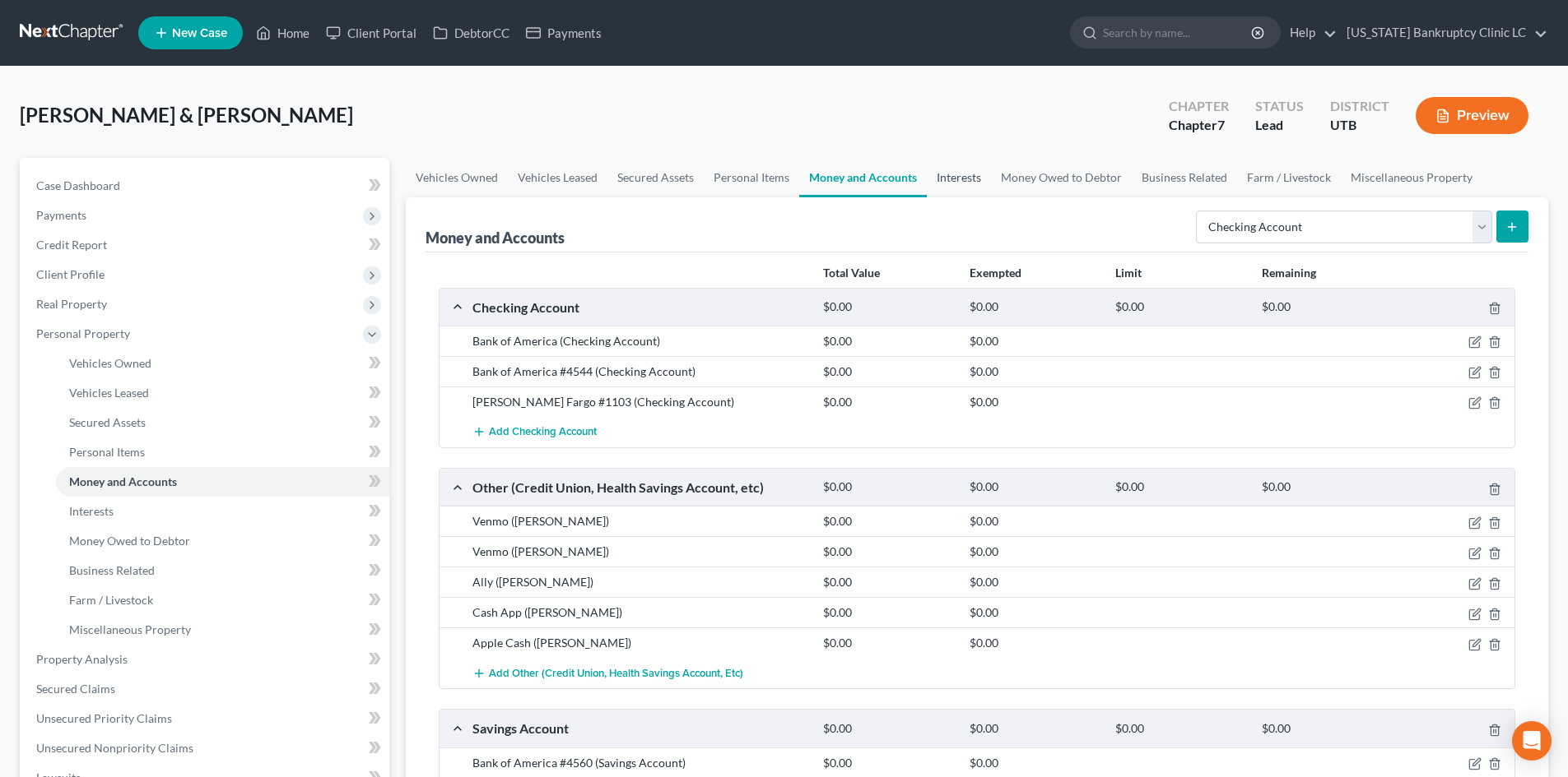
click at [936, 176] on link "Interests" at bounding box center [959, 177] width 64 height 39
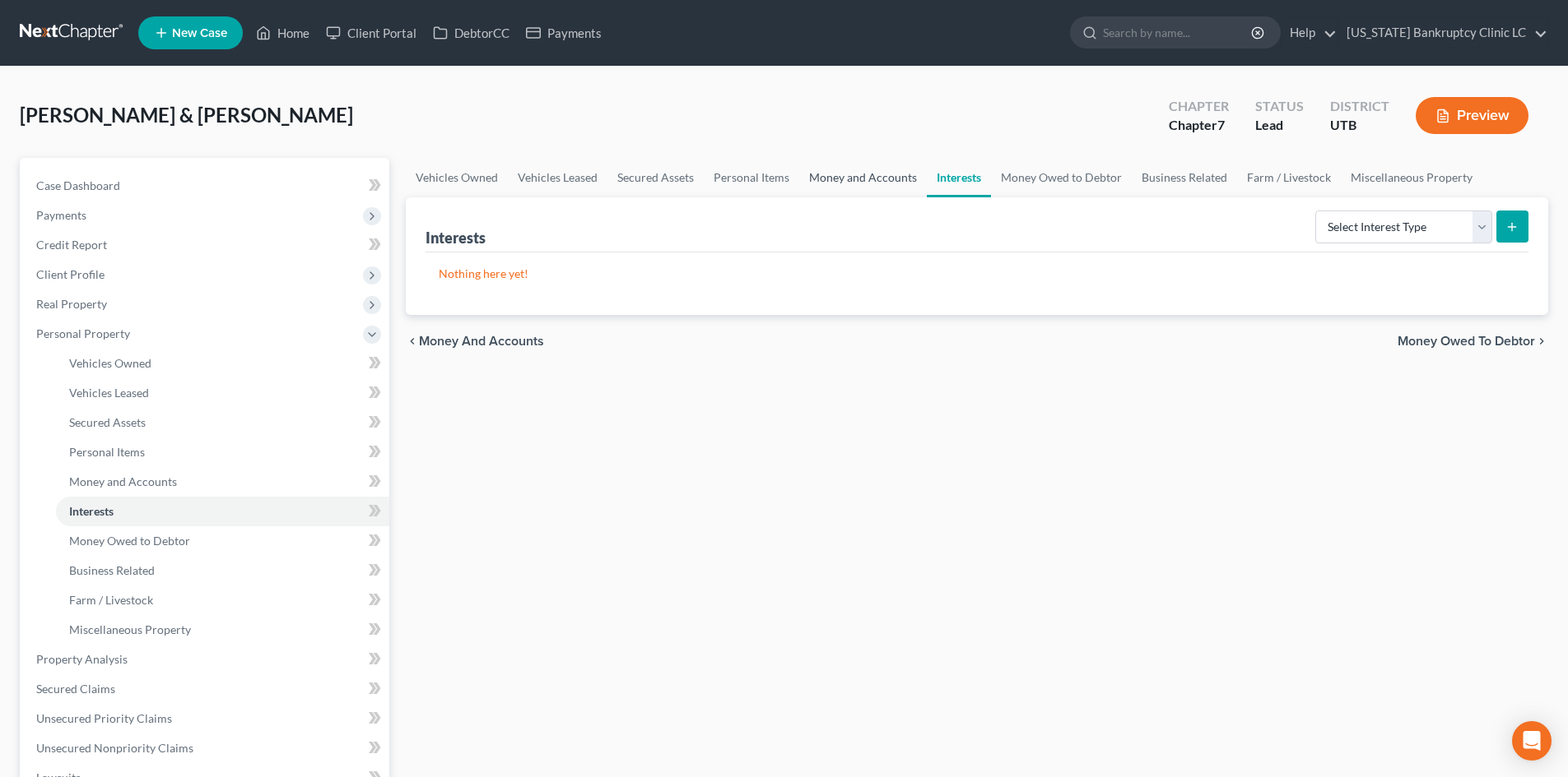
click at [875, 183] on link "Money and Accounts" at bounding box center [863, 177] width 128 height 39
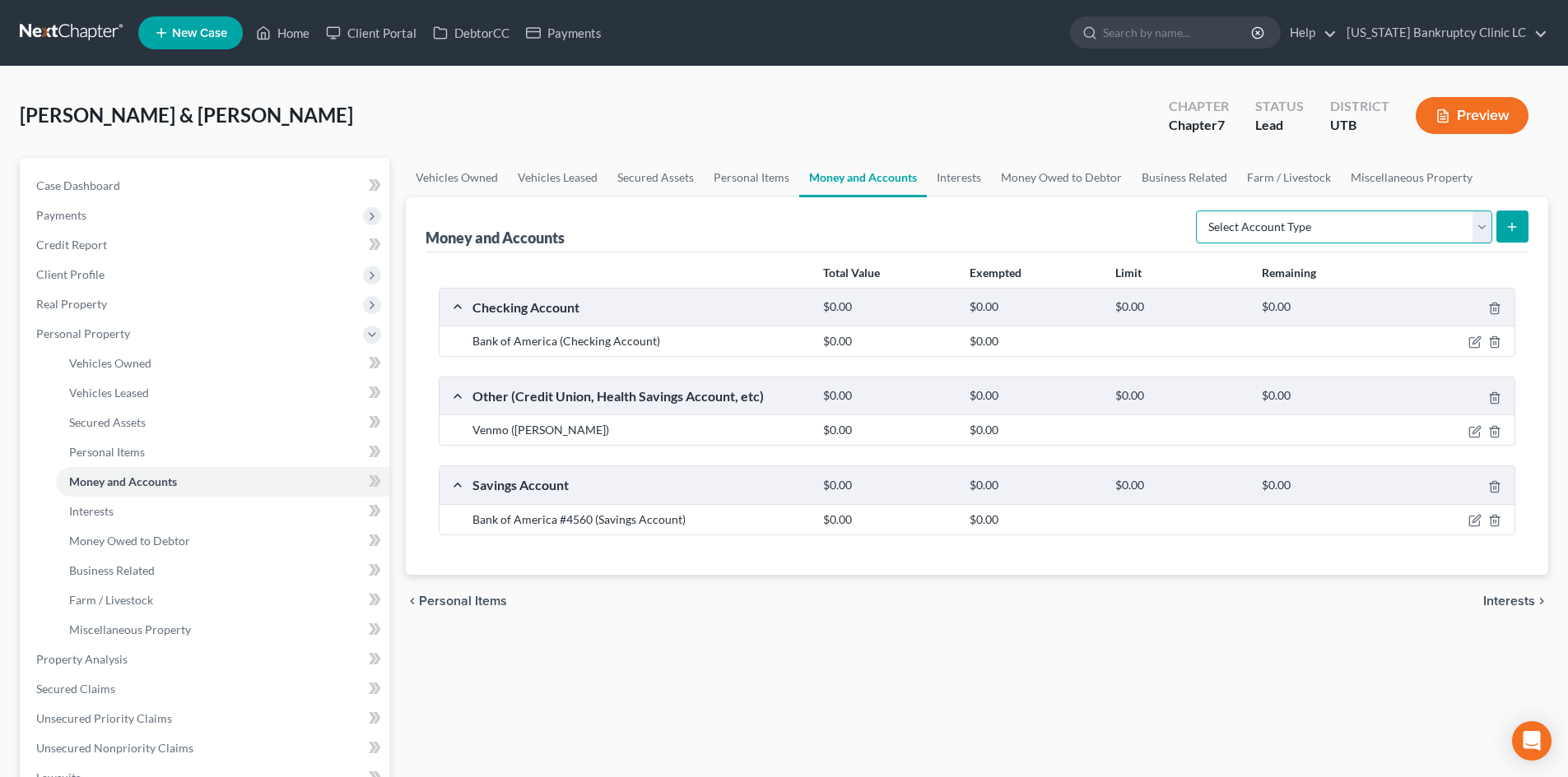
drag, startPoint x: 1419, startPoint y: 233, endPoint x: 1394, endPoint y: 242, distance: 26.6
click at [1419, 231] on select "Select Account Type Brokerage Cash on Hand Certificates of Deposit Checking Acc…" at bounding box center [1344, 227] width 297 height 33
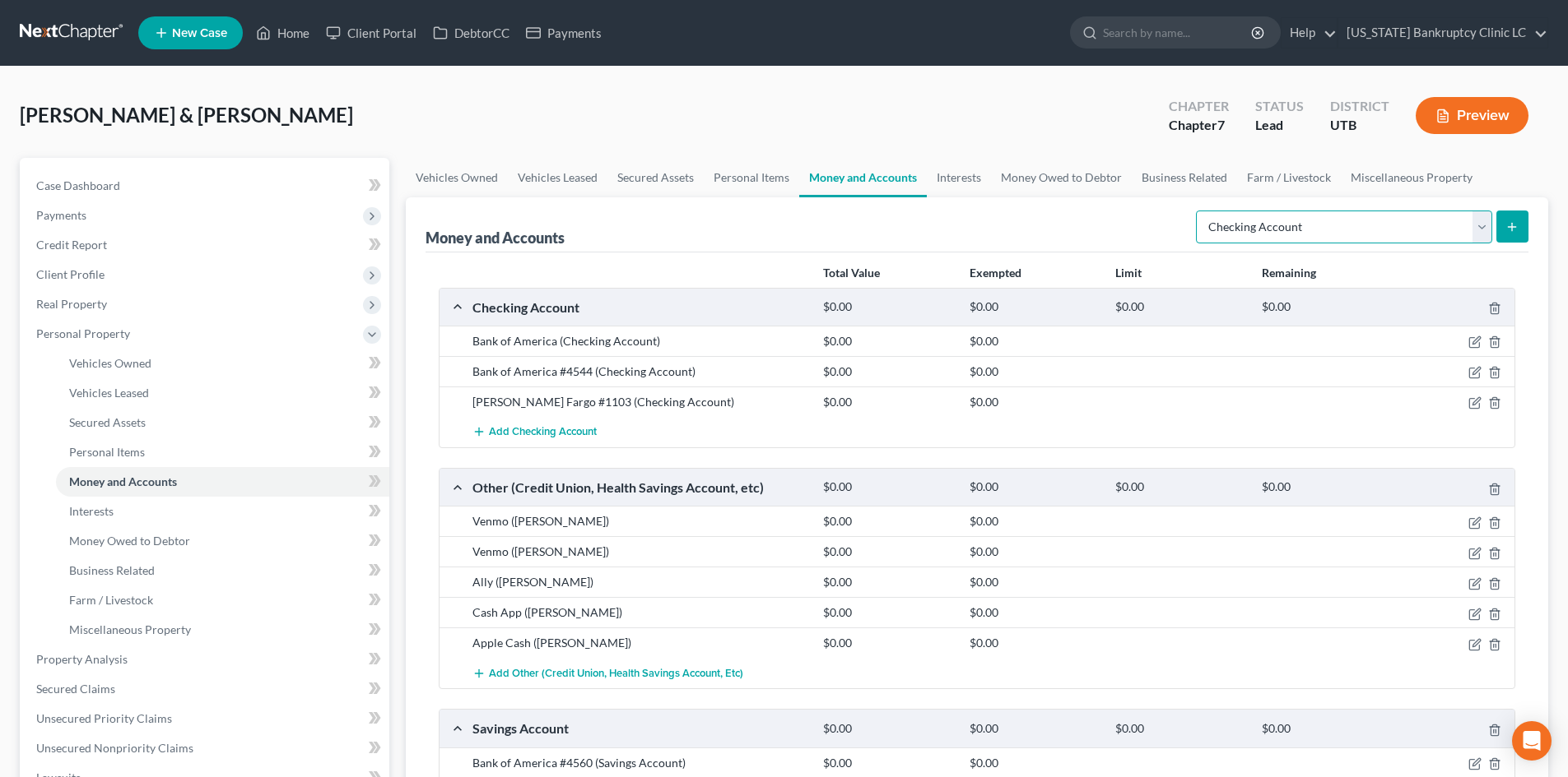
click at [1199, 210] on select "Select Account Type Brokerage Cash on Hand Certificates of Deposit Checking Acc…" at bounding box center [1344, 227] width 297 height 33
click at [1521, 234] on button "submit" at bounding box center [1512, 226] width 32 height 32
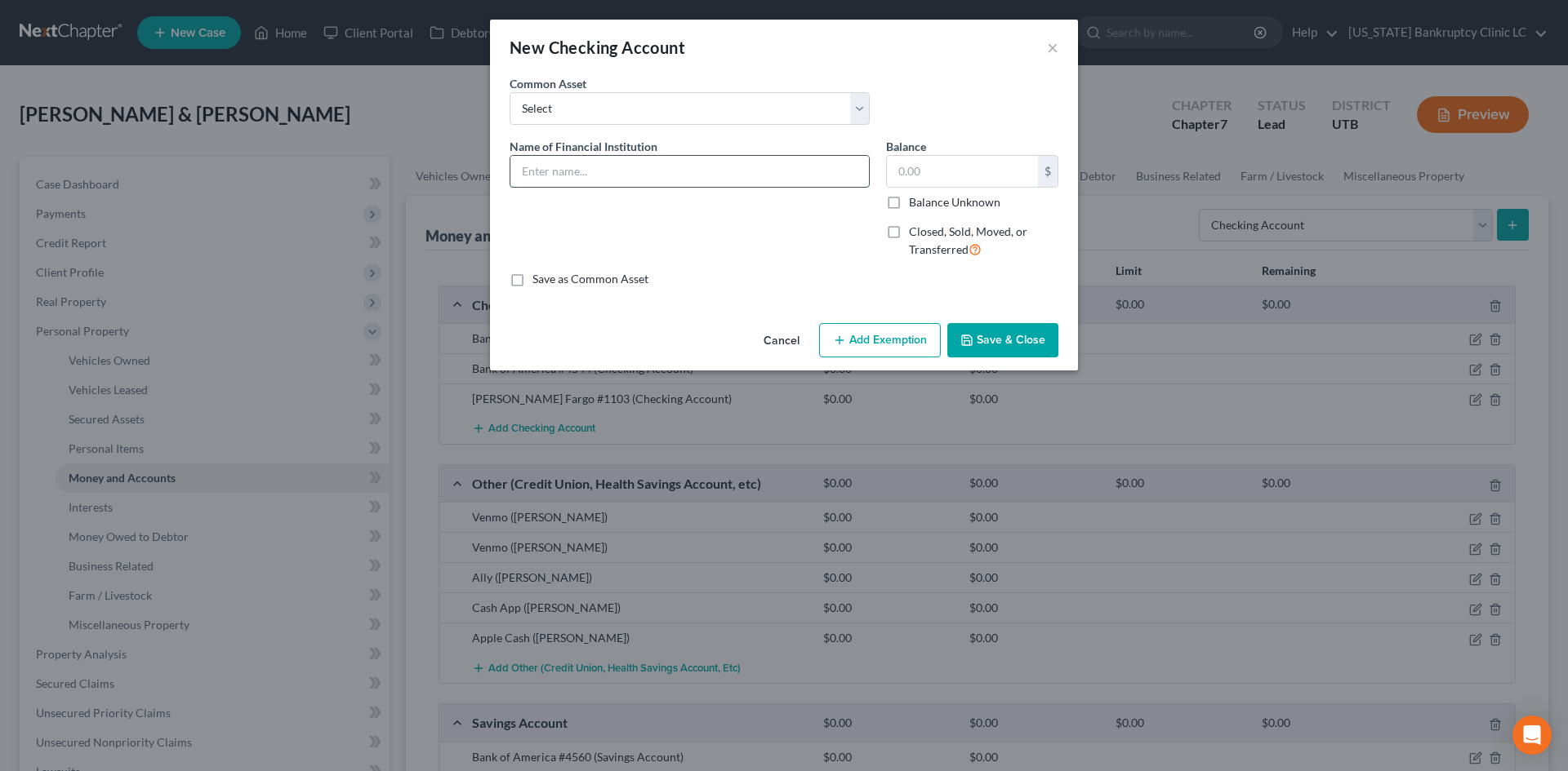
click at [594, 172] on input "text" at bounding box center [690, 172] width 358 height 31
click at [994, 335] on button "Save & Close" at bounding box center [1003, 341] width 111 height 34
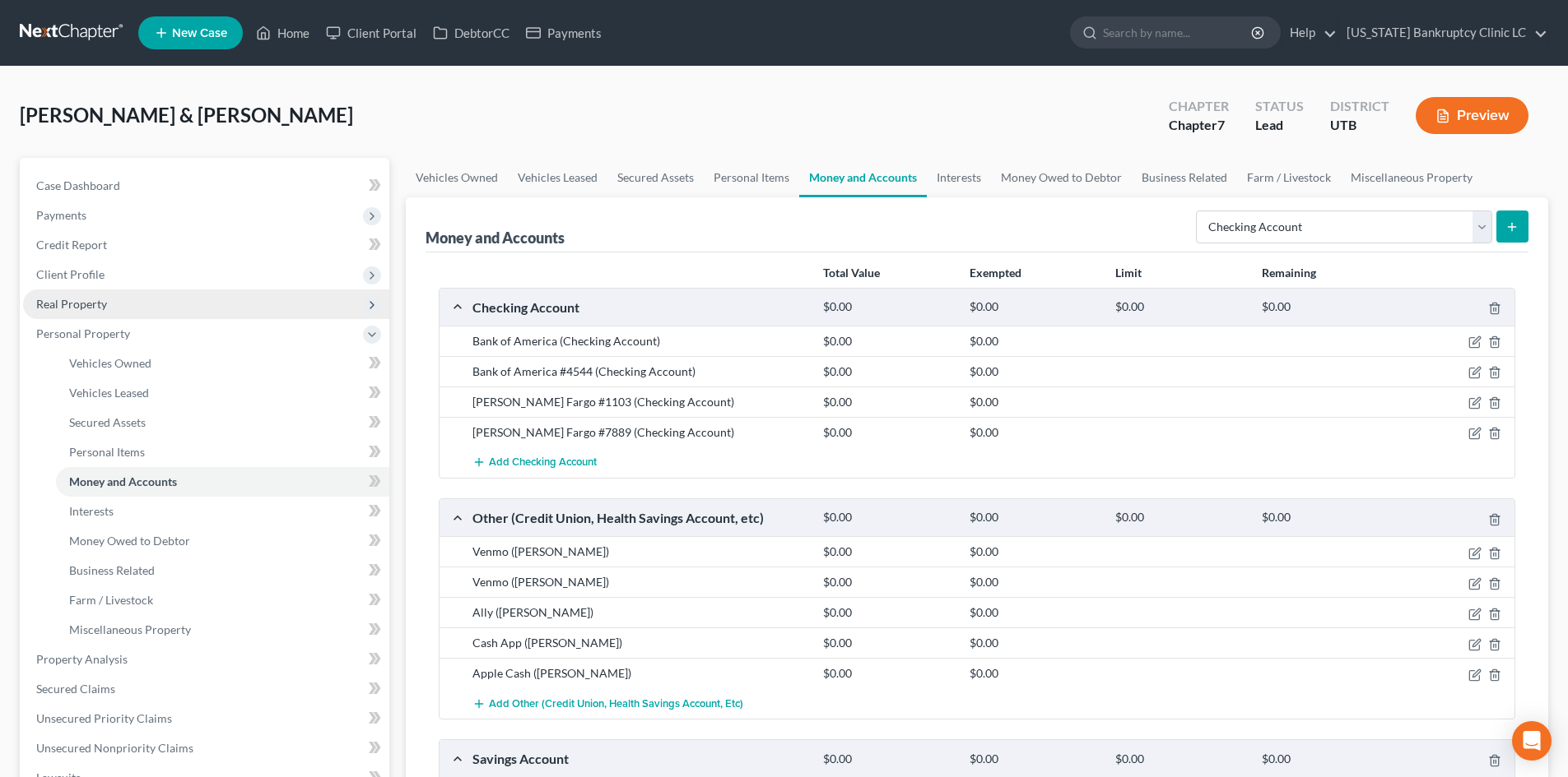
click at [84, 316] on span "Real Property" at bounding box center [206, 304] width 366 height 30
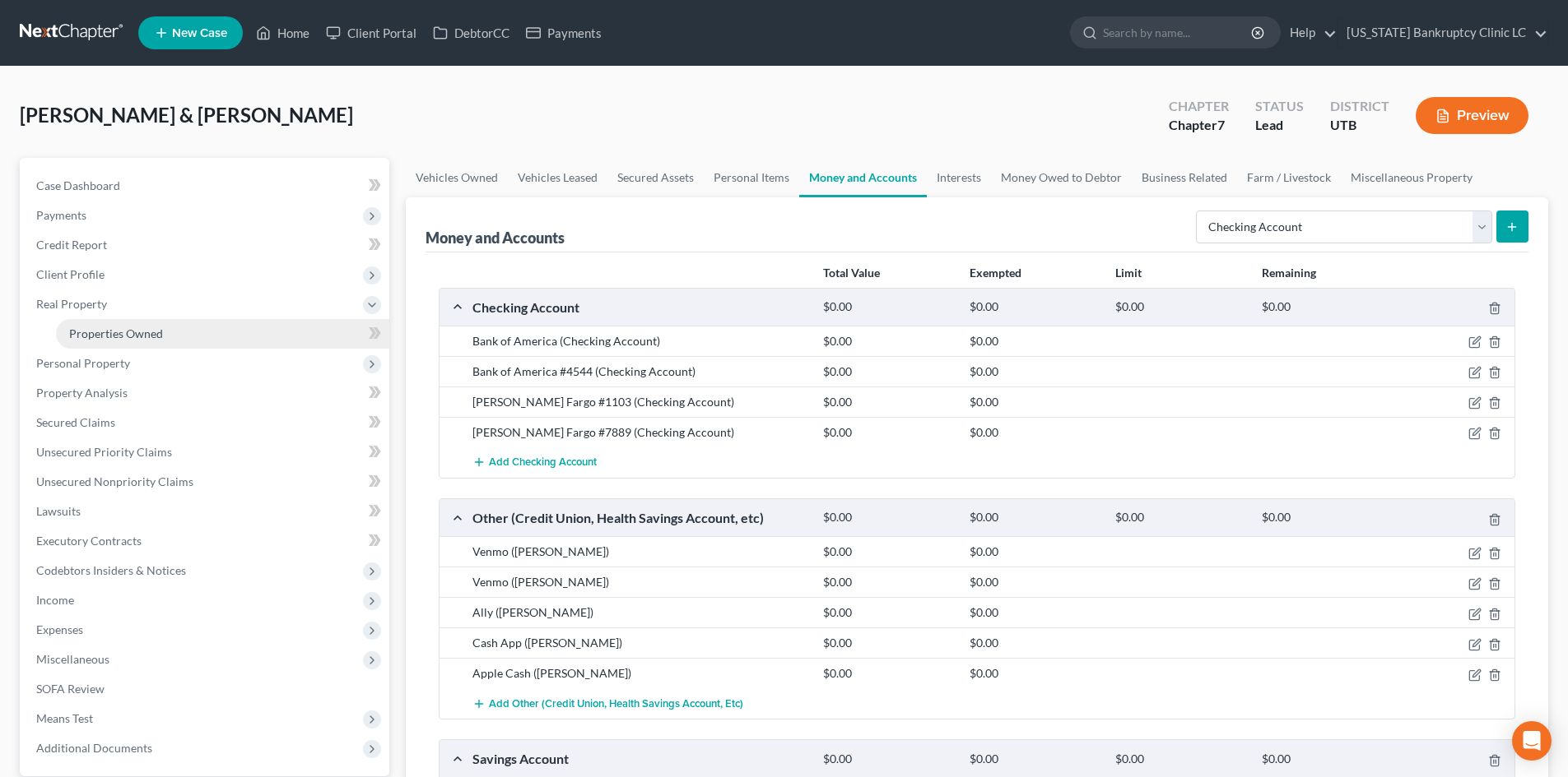
click at [83, 322] on link "Properties Owned" at bounding box center [222, 334] width 333 height 30
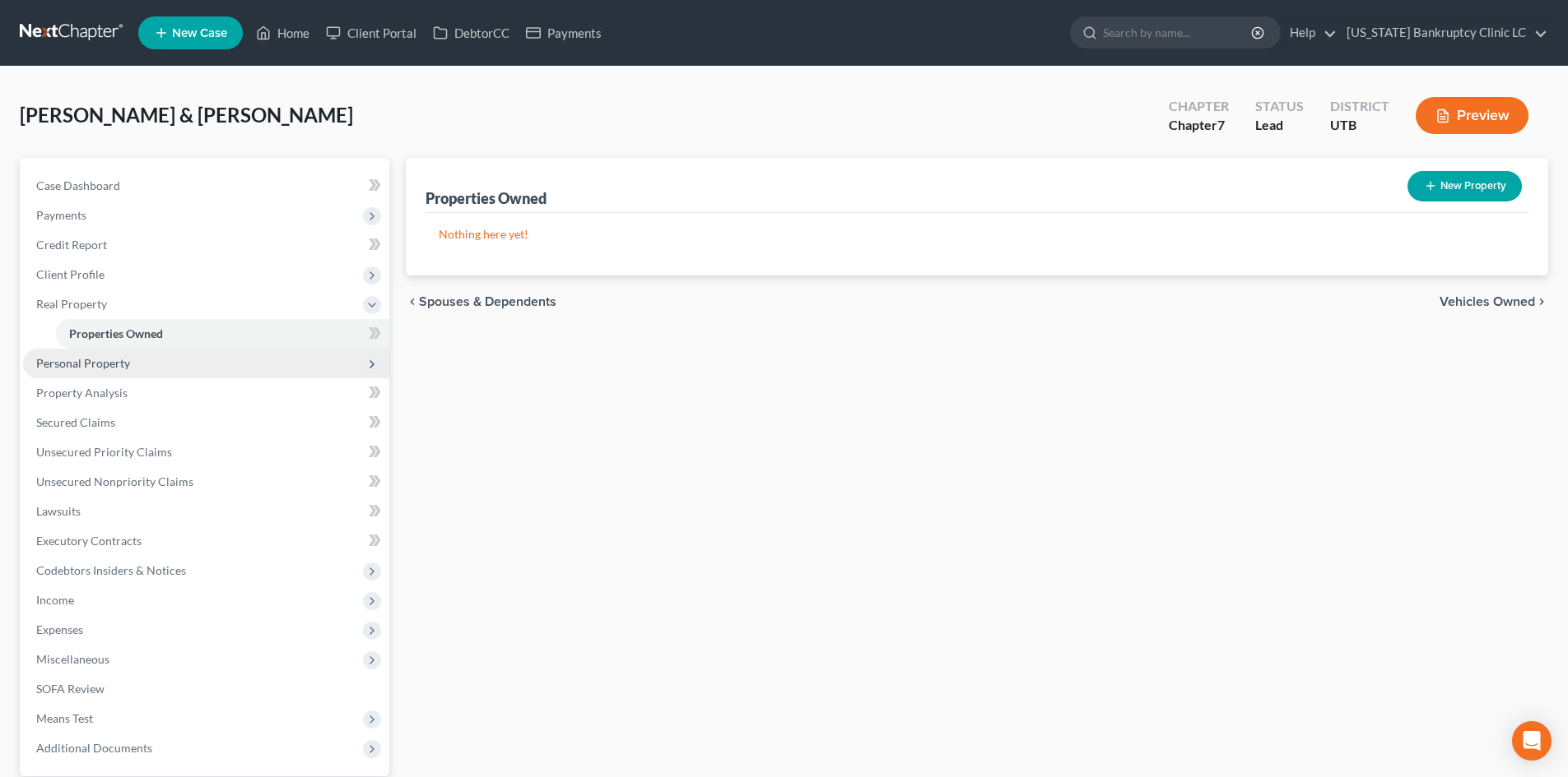
click at [83, 369] on span "Personal Property" at bounding box center [83, 363] width 94 height 14
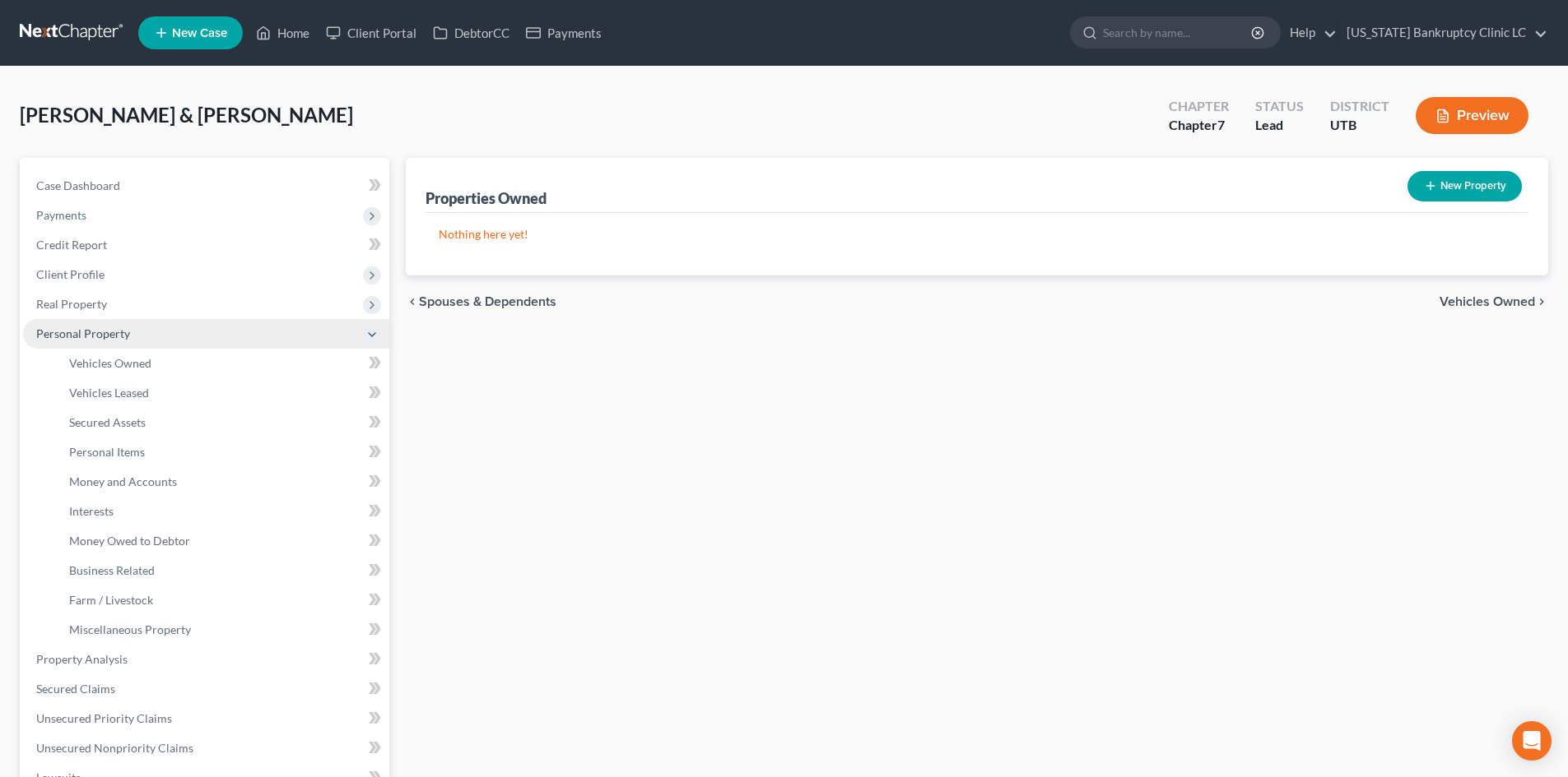
click at [94, 343] on span "Personal Property" at bounding box center [206, 334] width 366 height 30
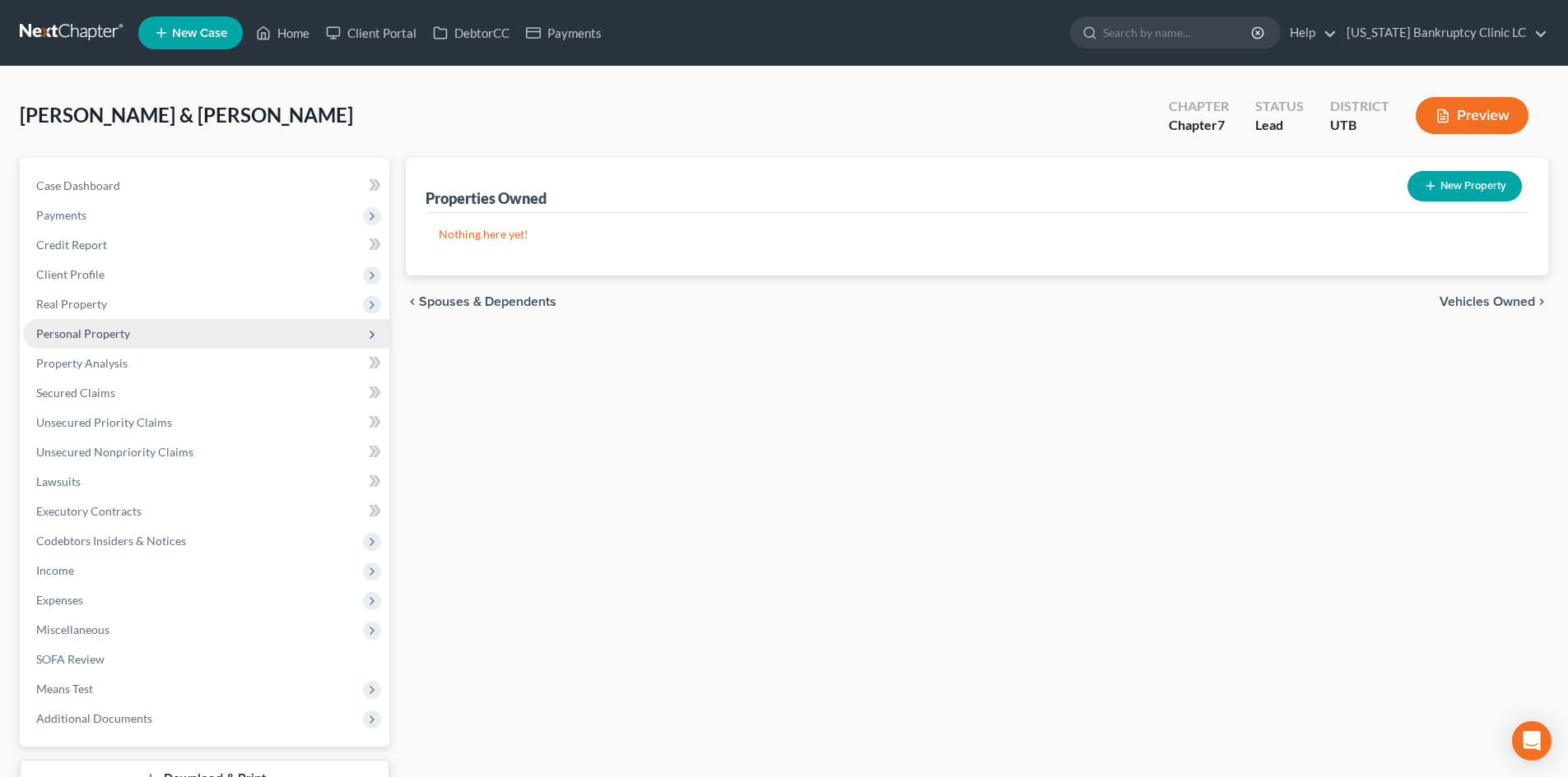
click at [94, 343] on span "Personal Property" at bounding box center [206, 334] width 366 height 30
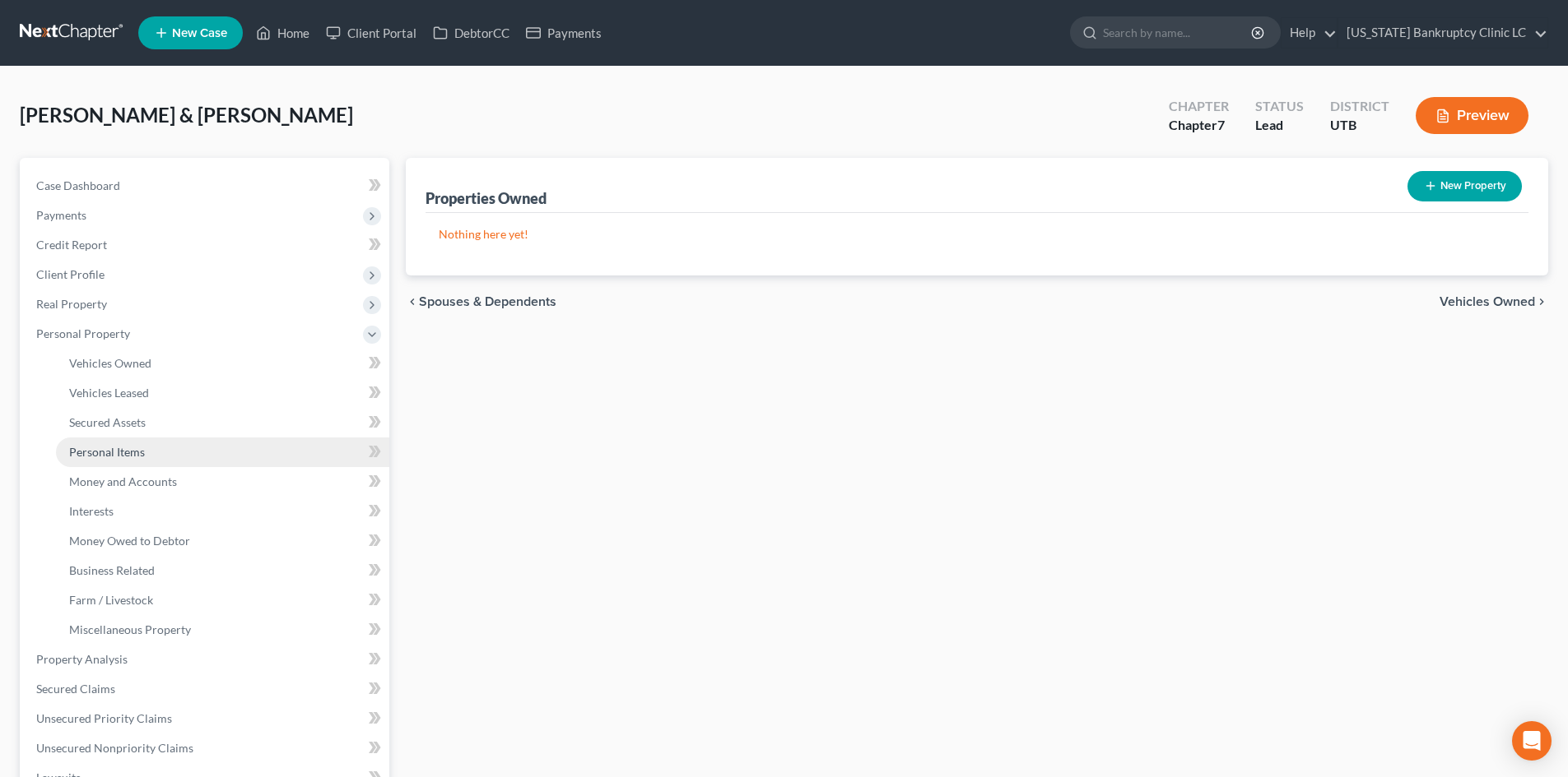
click at [123, 457] on span "Personal Items" at bounding box center [107, 452] width 76 height 14
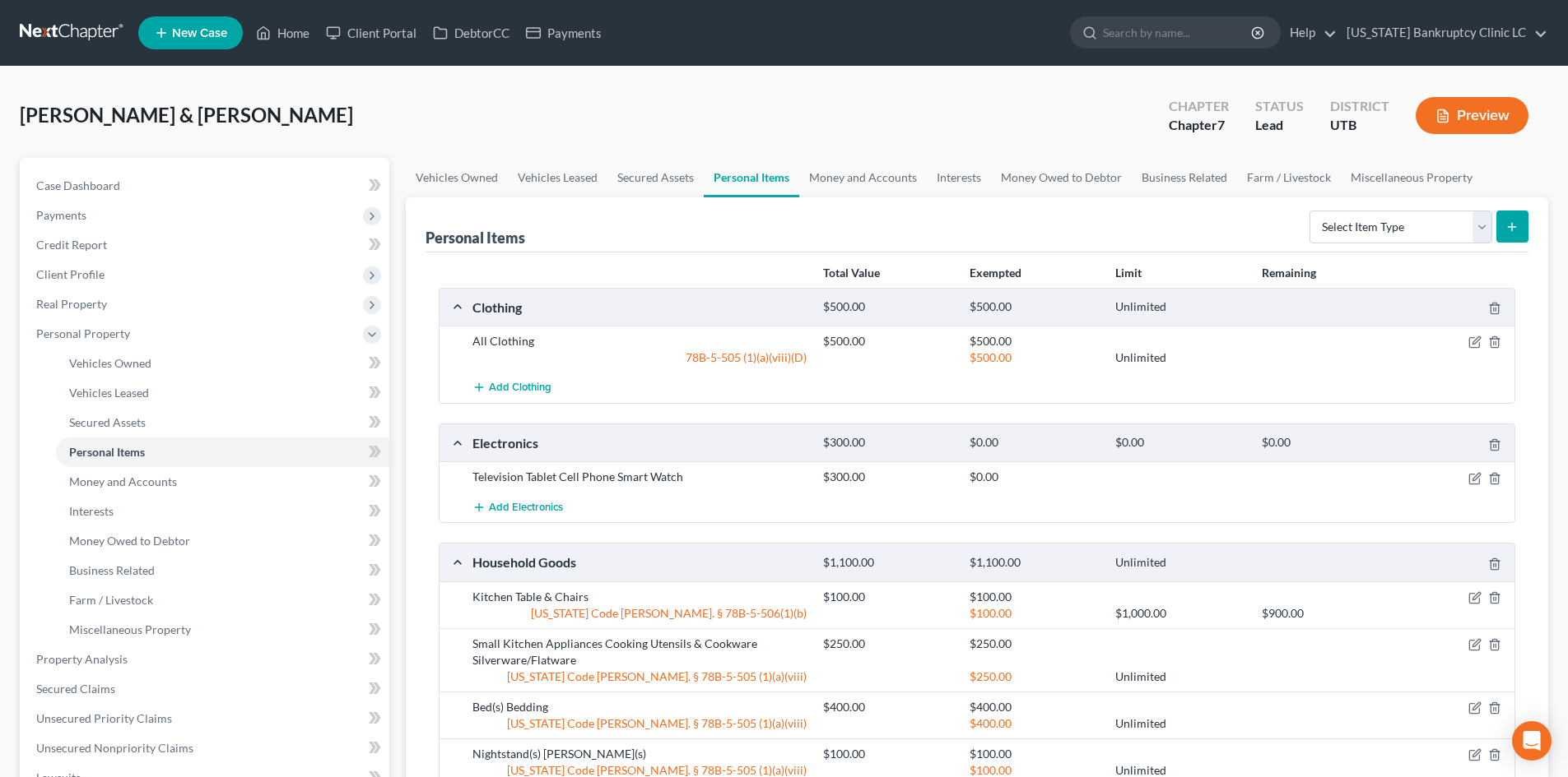
scroll to position [329, 0]
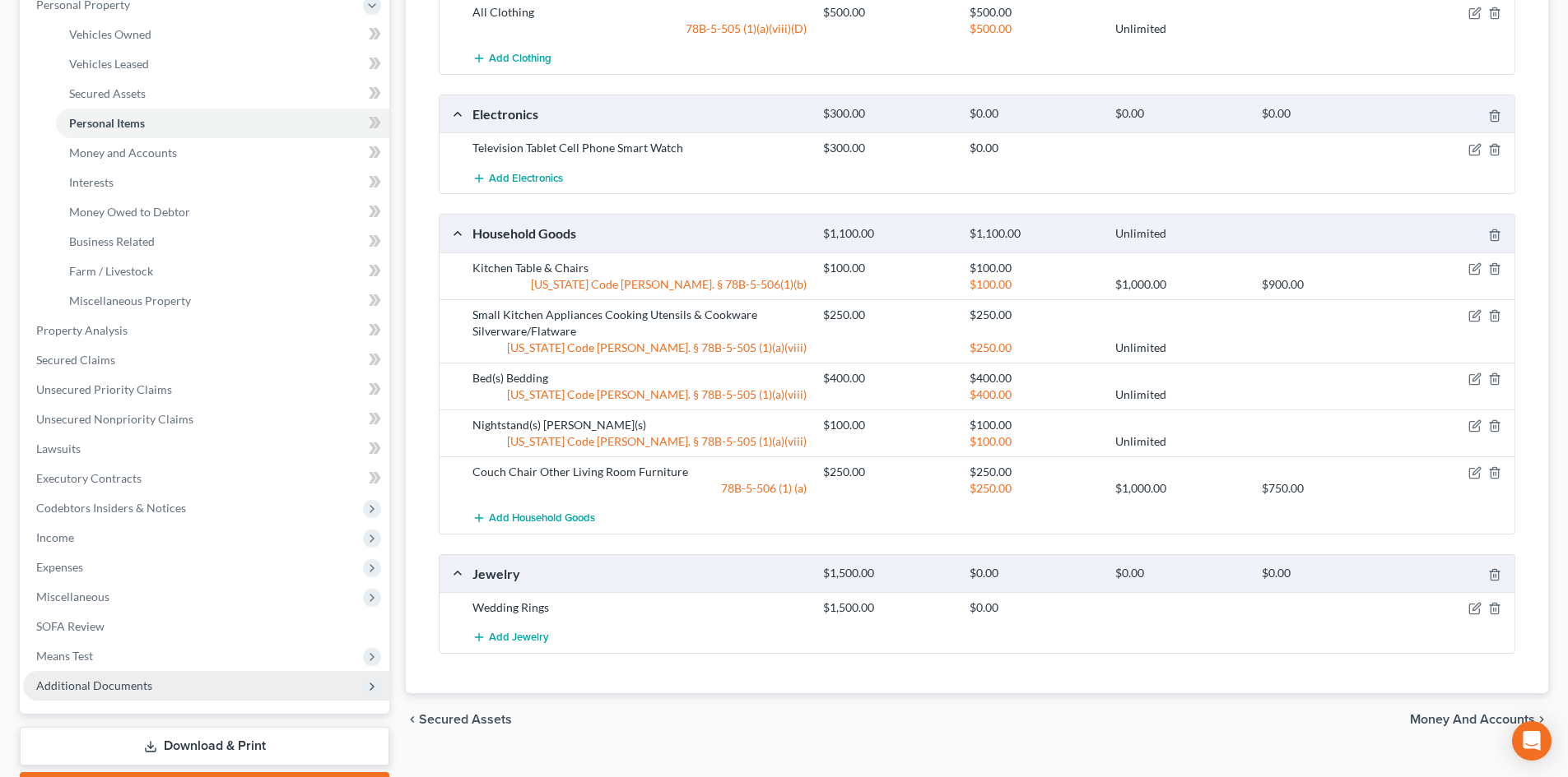
click at [199, 686] on span "Additional Documents" at bounding box center [206, 686] width 366 height 30
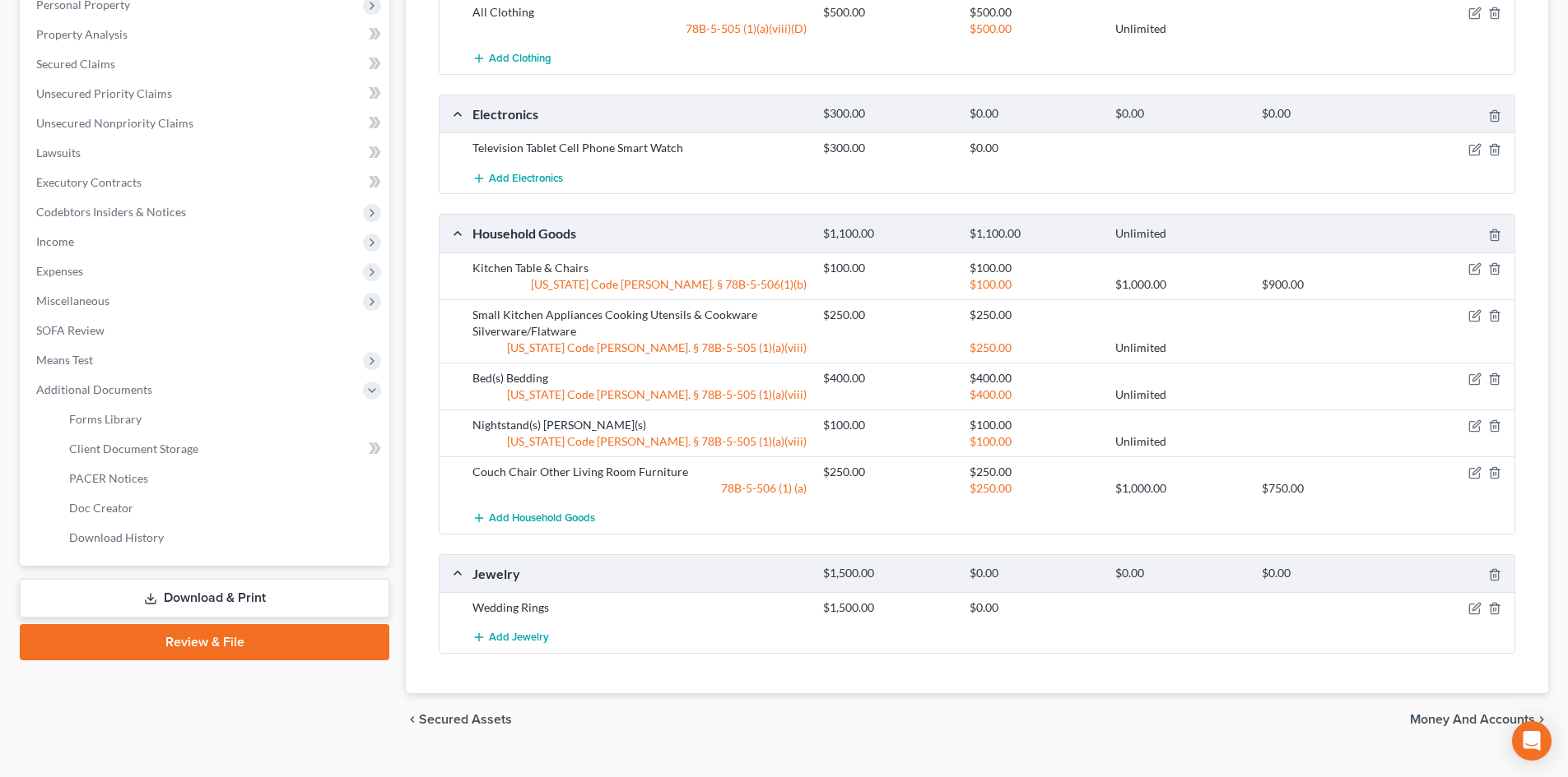
click at [183, 611] on link "Download & Print" at bounding box center [204, 598] width 370 height 38
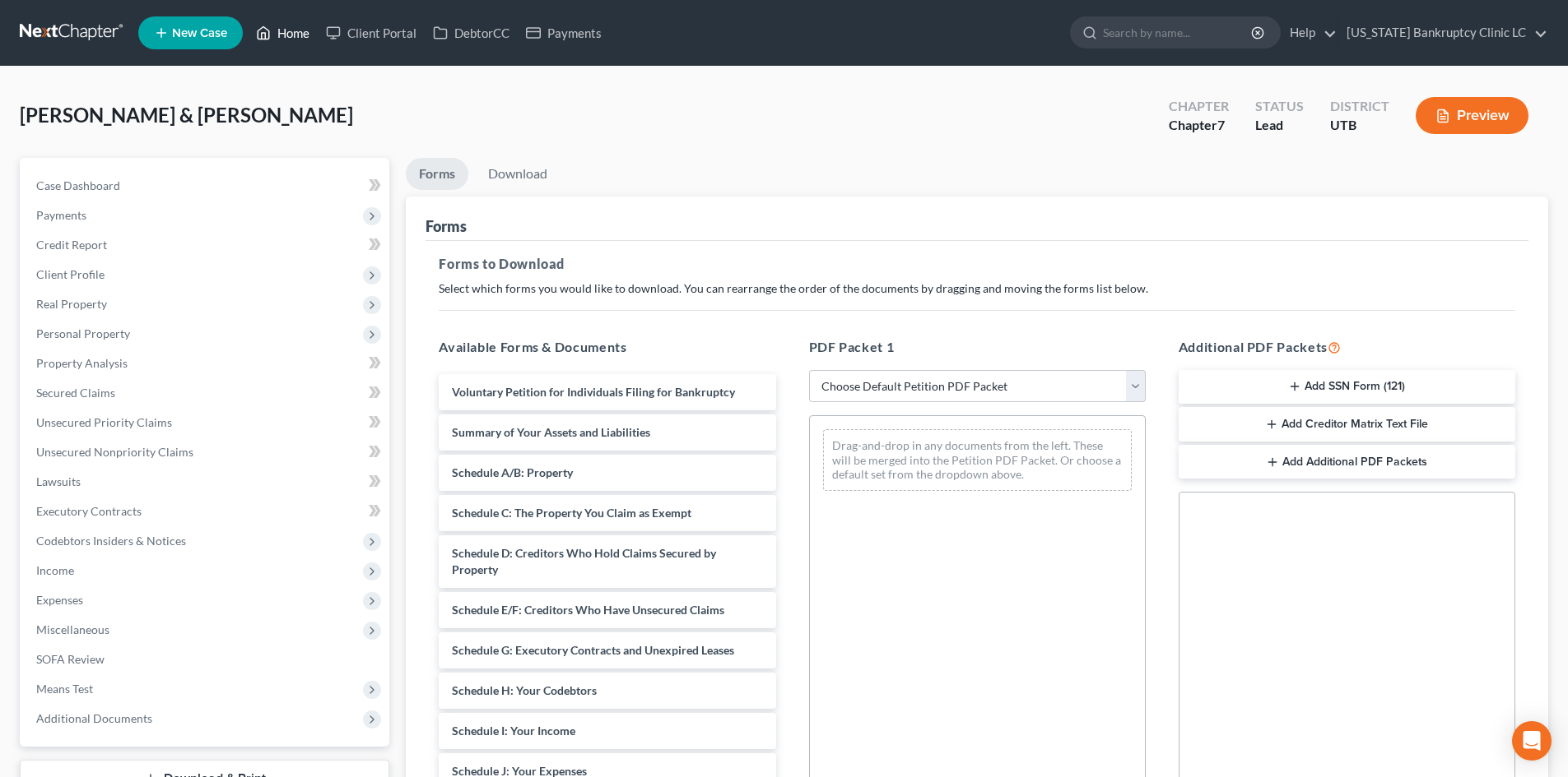
click at [300, 38] on link "Home" at bounding box center [283, 33] width 70 height 30
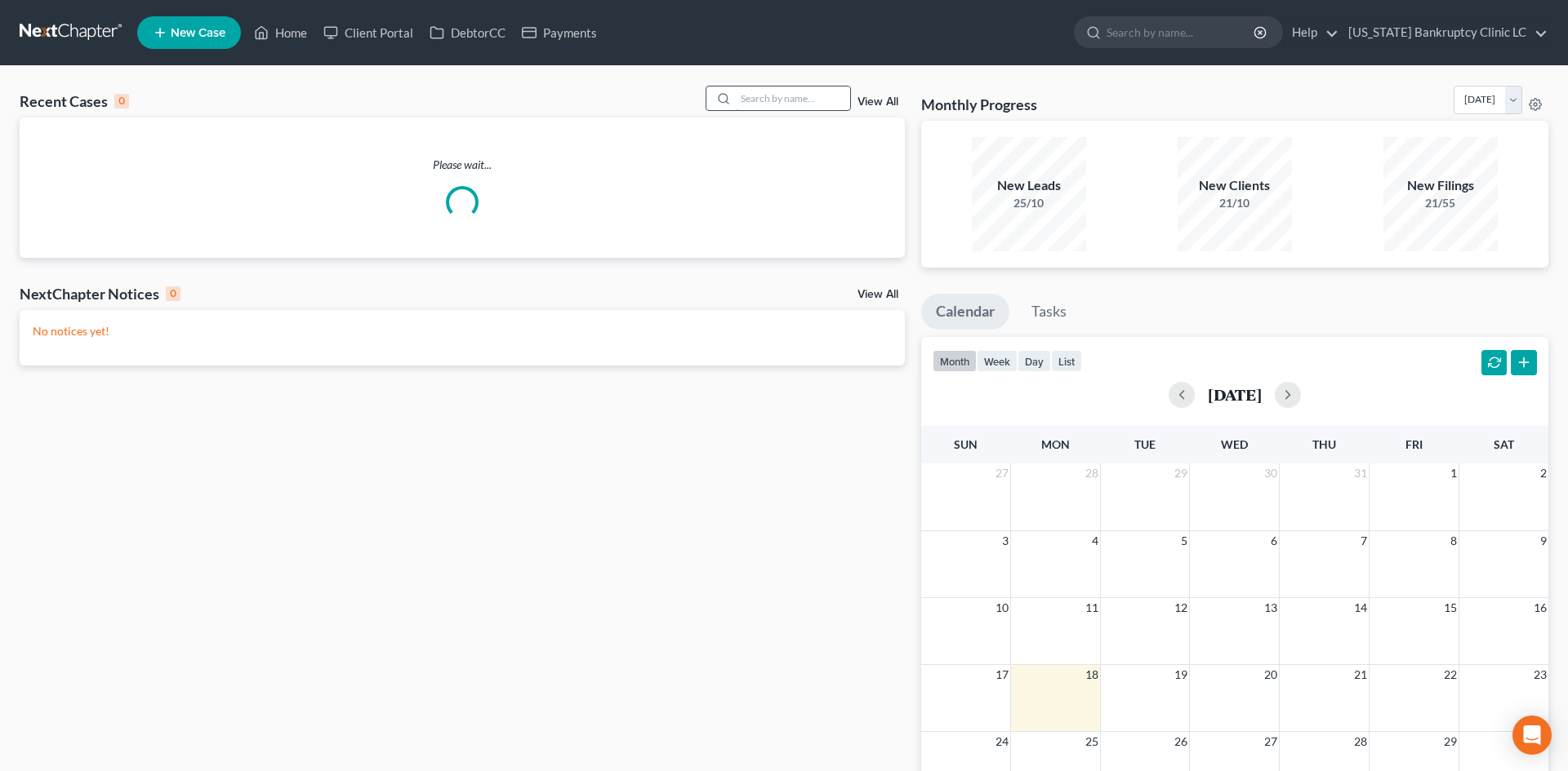
click at [802, 97] on input "search" at bounding box center [793, 97] width 115 height 23
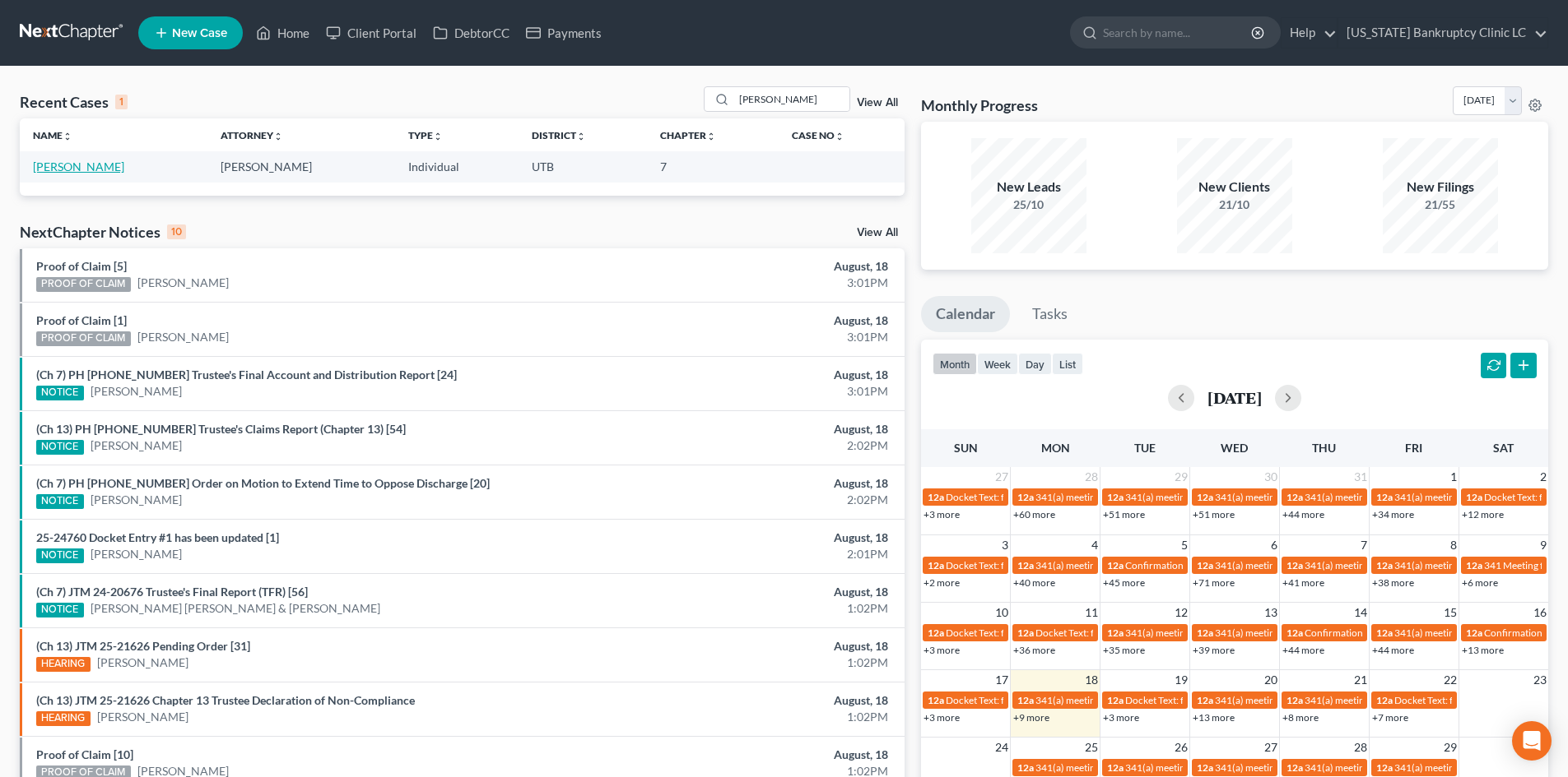
click at [44, 165] on link "[PERSON_NAME]" at bounding box center [78, 167] width 91 height 14
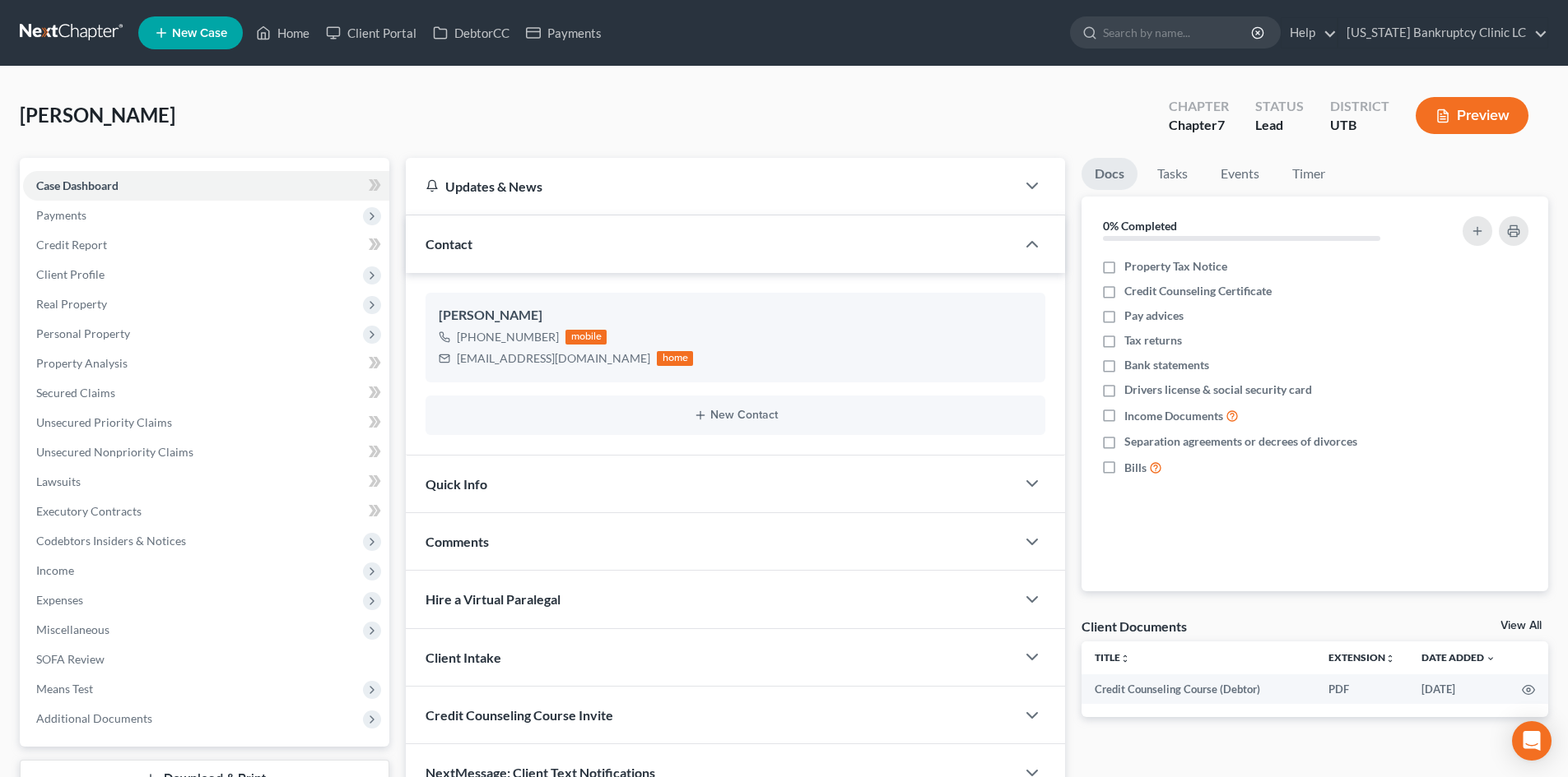
click at [602, 269] on div "Contact" at bounding box center [711, 243] width 610 height 56
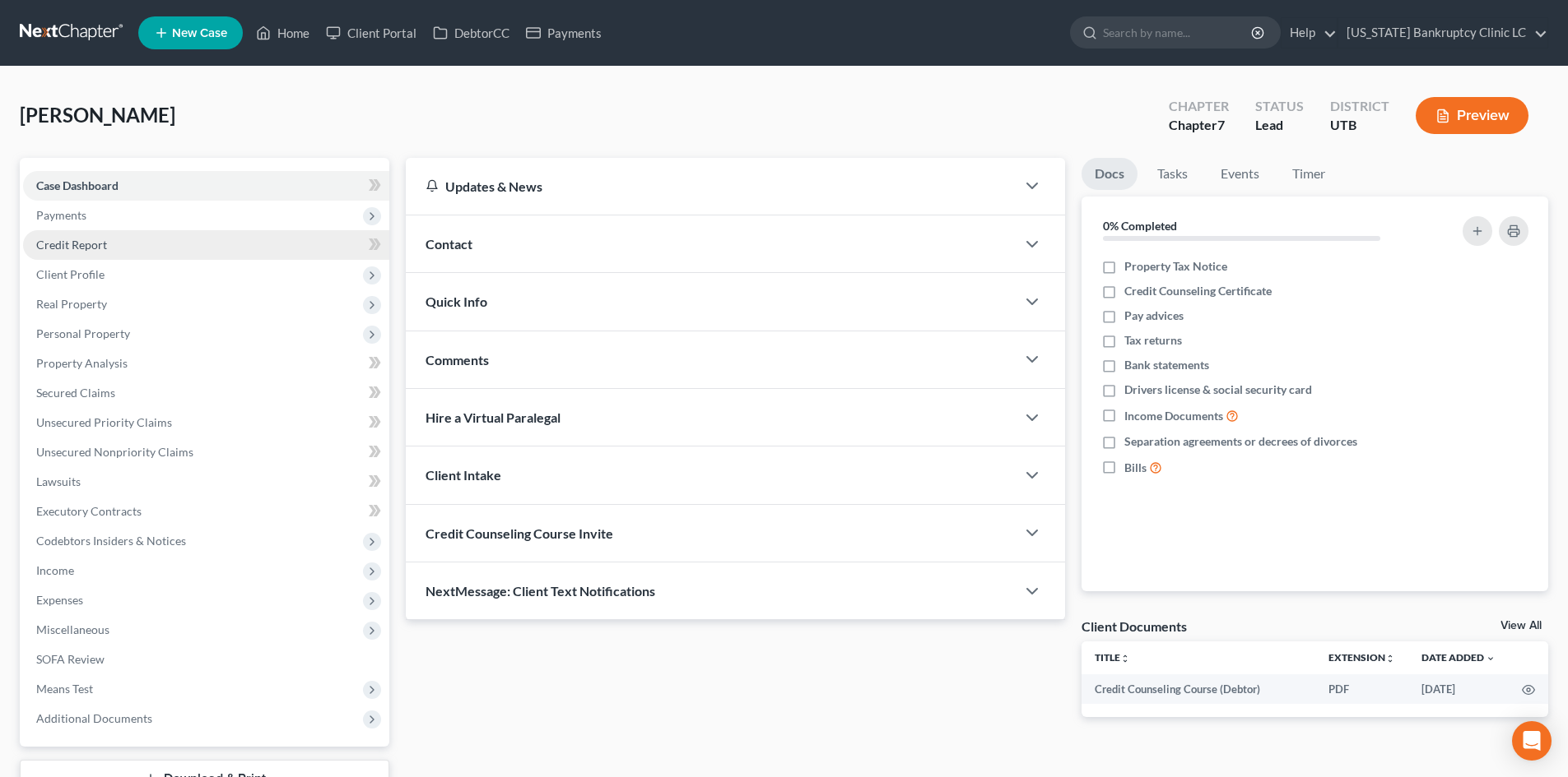
click at [90, 240] on span "Credit Report" at bounding box center [71, 245] width 70 height 14
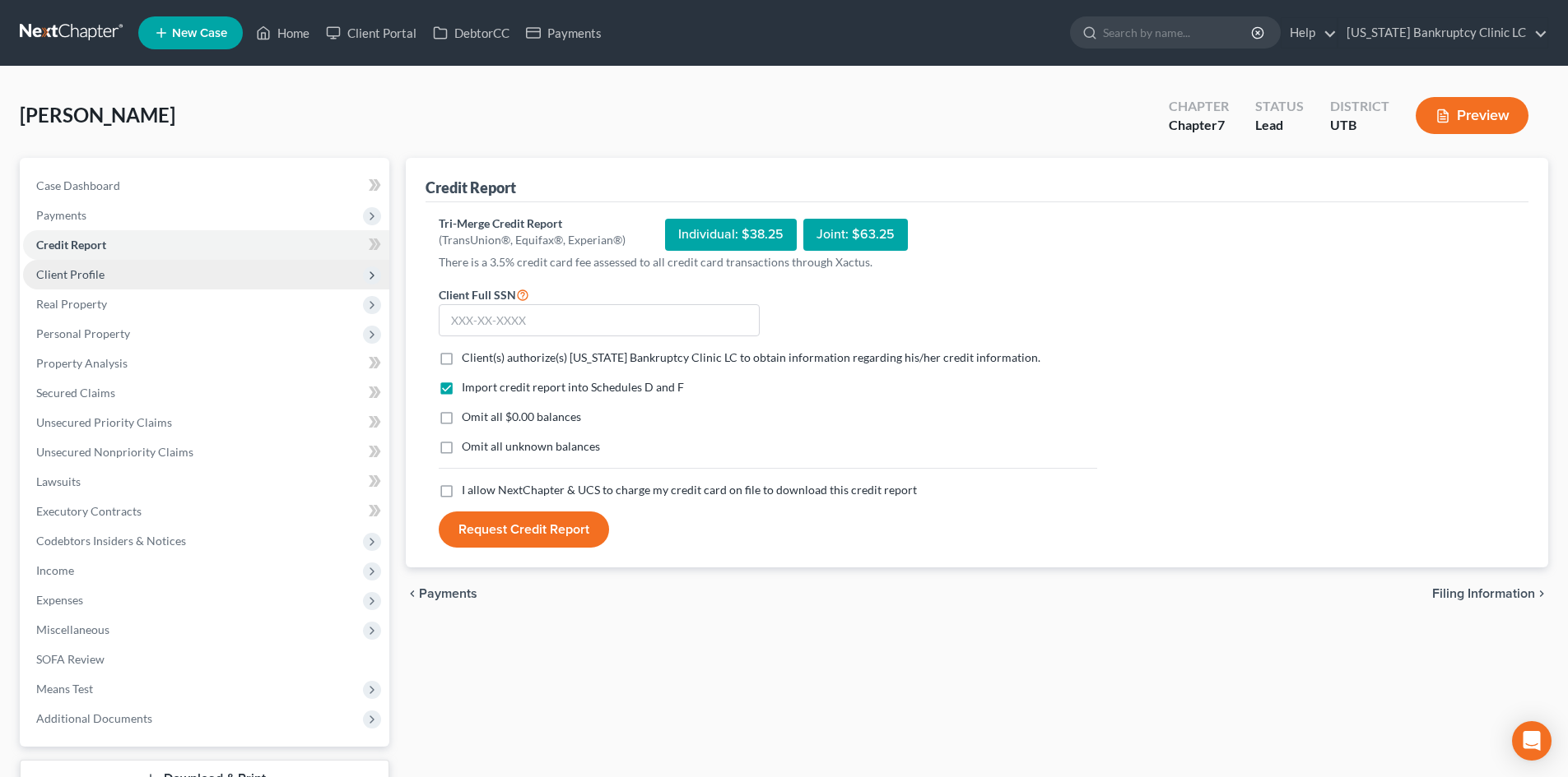
click at [83, 273] on span "Client Profile" at bounding box center [70, 275] width 69 height 14
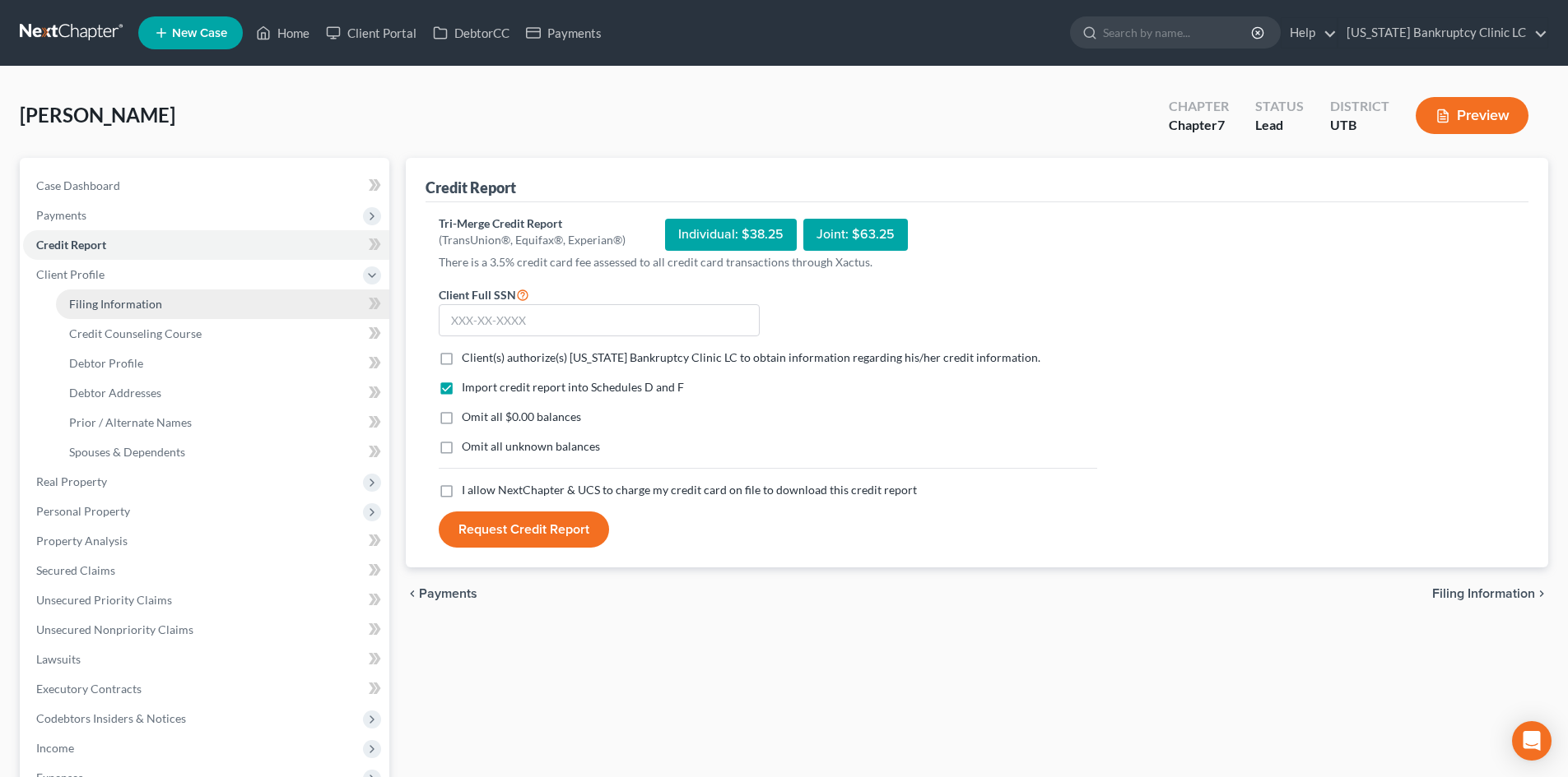
click at [194, 302] on link "Filing Information" at bounding box center [222, 304] width 333 height 30
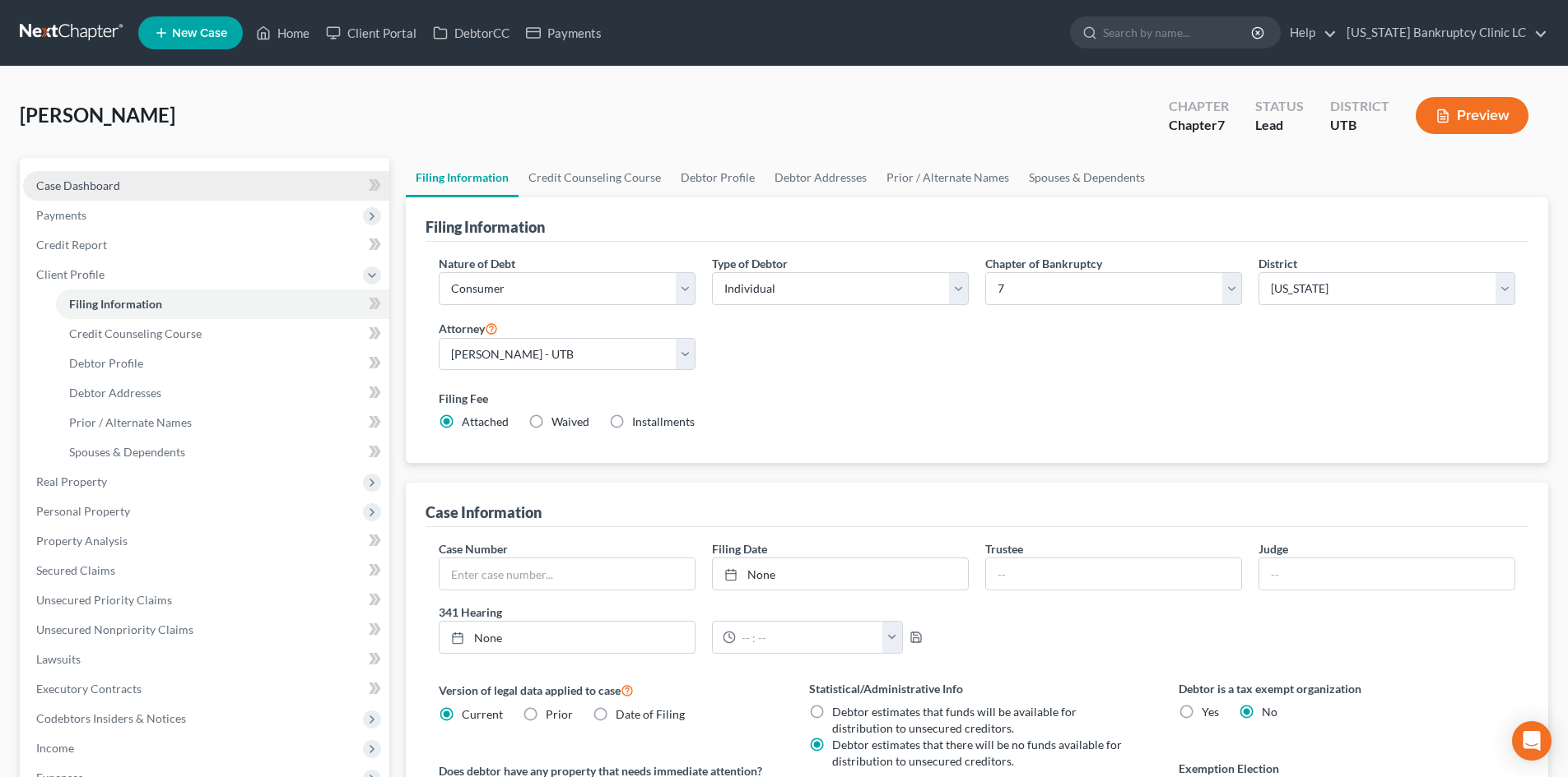
click at [118, 178] on span "Case Dashboard" at bounding box center [78, 185] width 84 height 14
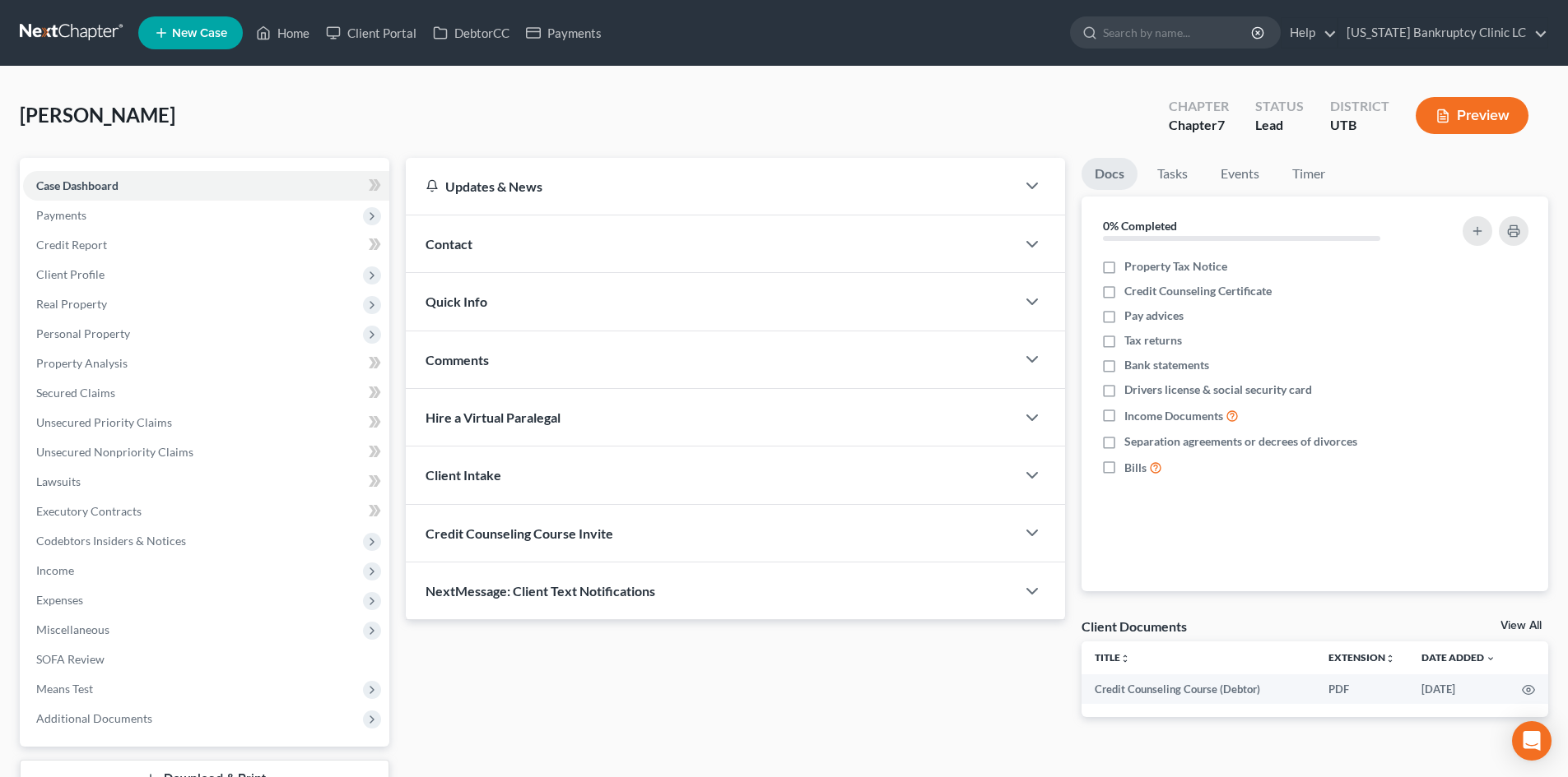
click at [536, 254] on div "Contact" at bounding box center [711, 243] width 610 height 56
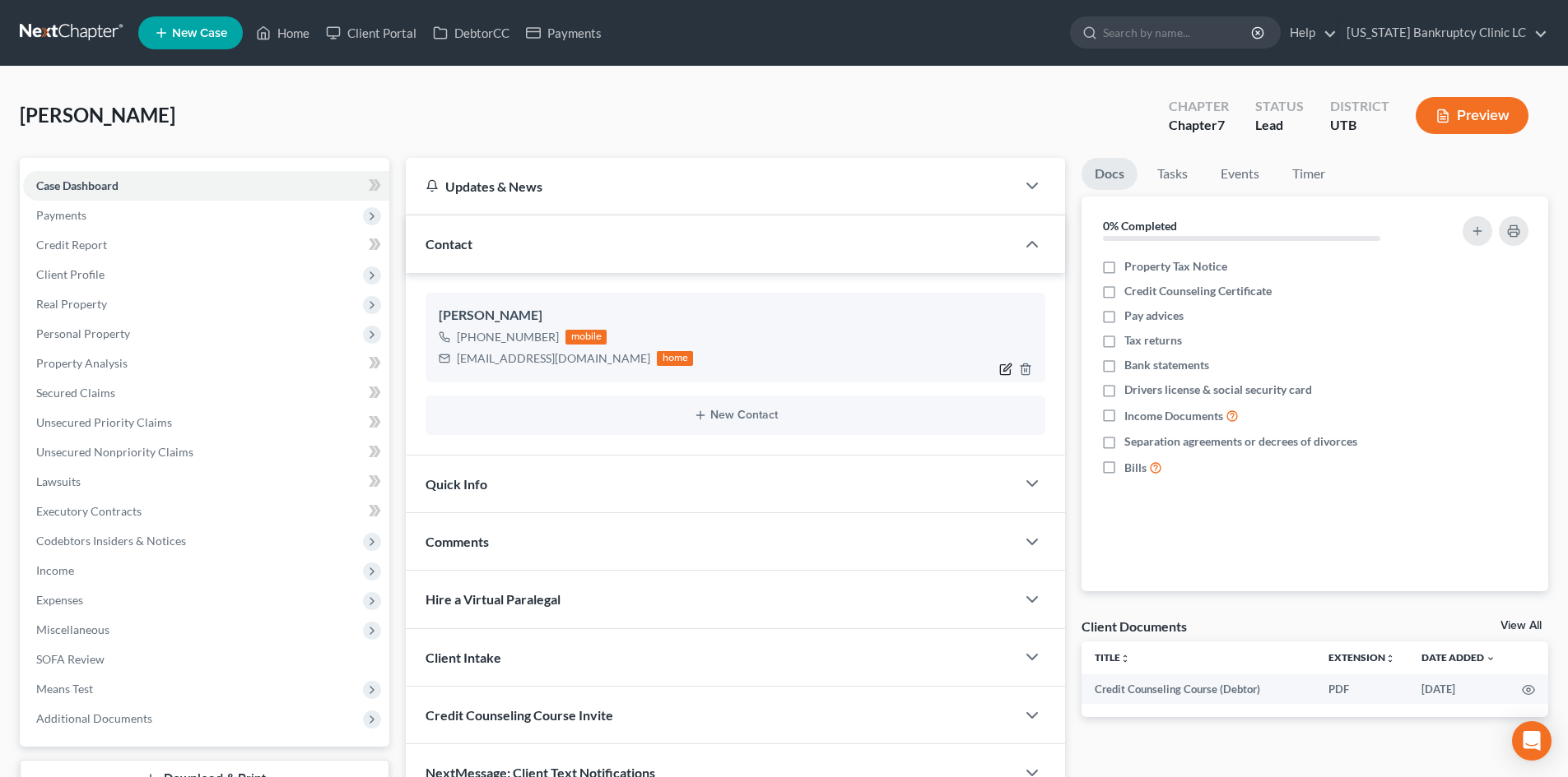
click at [1006, 369] on icon "button" at bounding box center [1008, 367] width 8 height 8
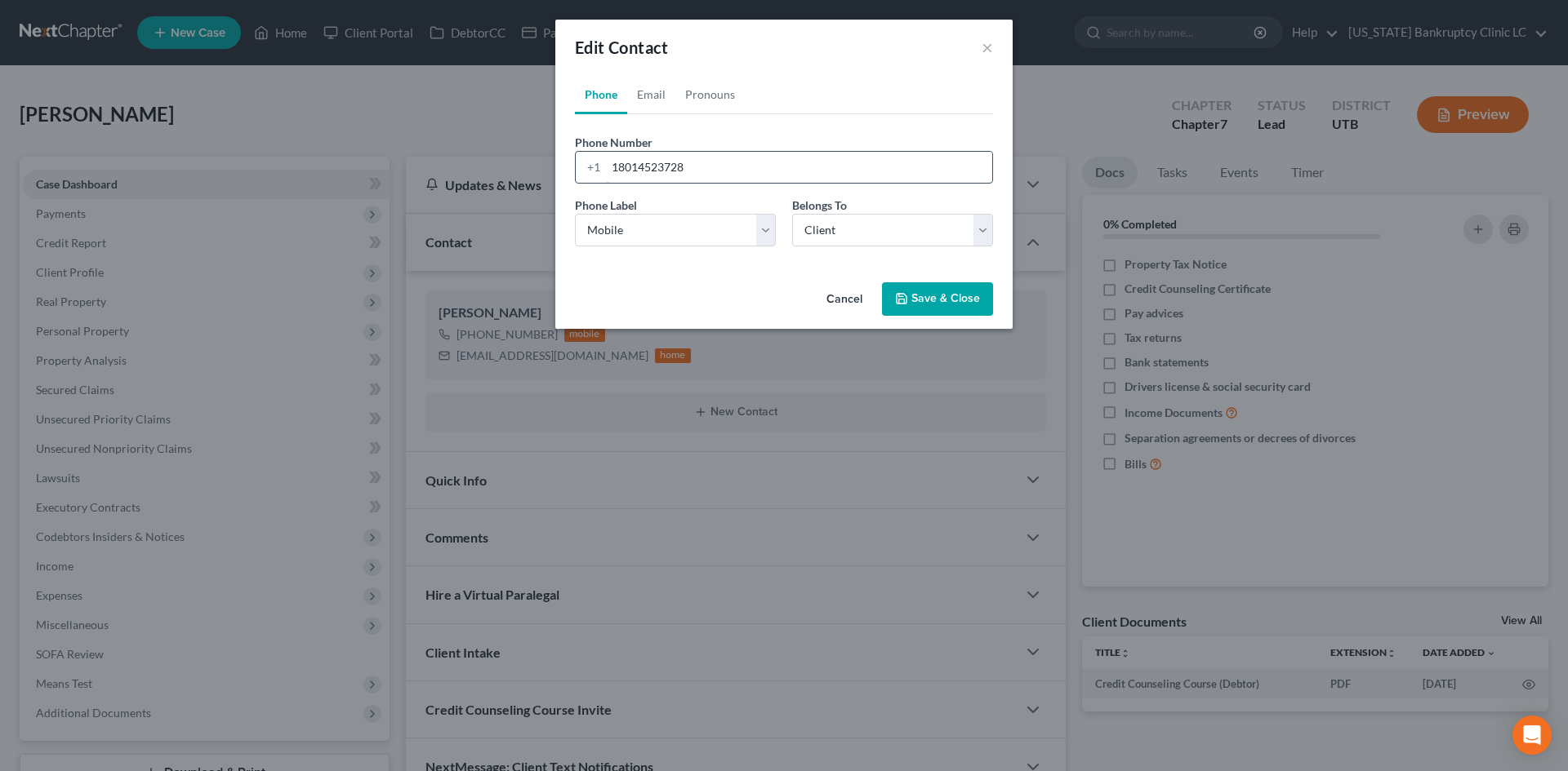
click at [665, 166] on input "18014523728" at bounding box center [799, 167] width 387 height 31
drag, startPoint x: 653, startPoint y: 91, endPoint x: 1216, endPoint y: 321, distance: 608.2
click at [653, 91] on link "Email" at bounding box center [652, 94] width 48 height 39
click at [984, 282] on button "Save & Close" at bounding box center [937, 299] width 111 height 34
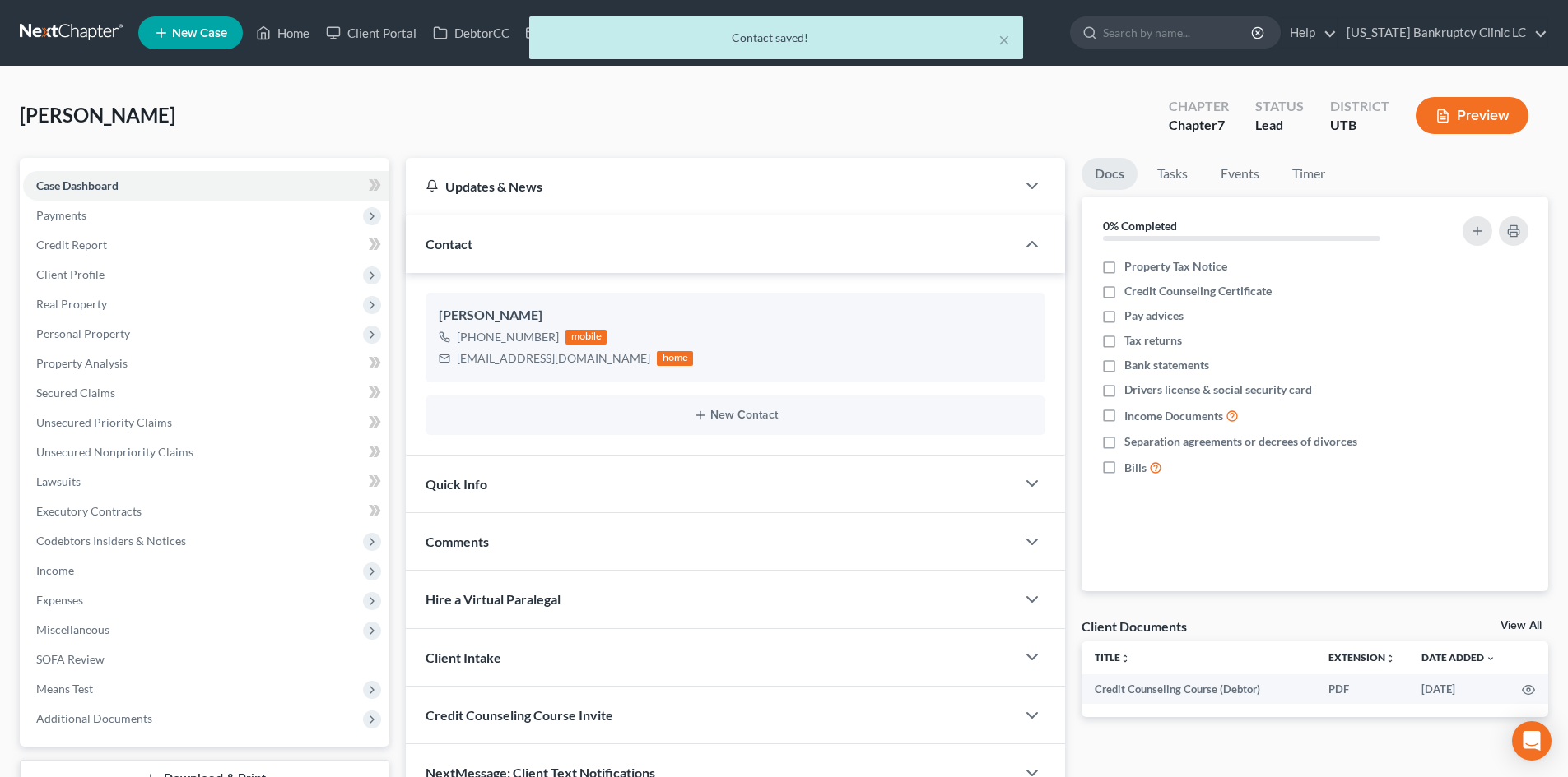
click at [593, 231] on div "Contact" at bounding box center [711, 243] width 610 height 56
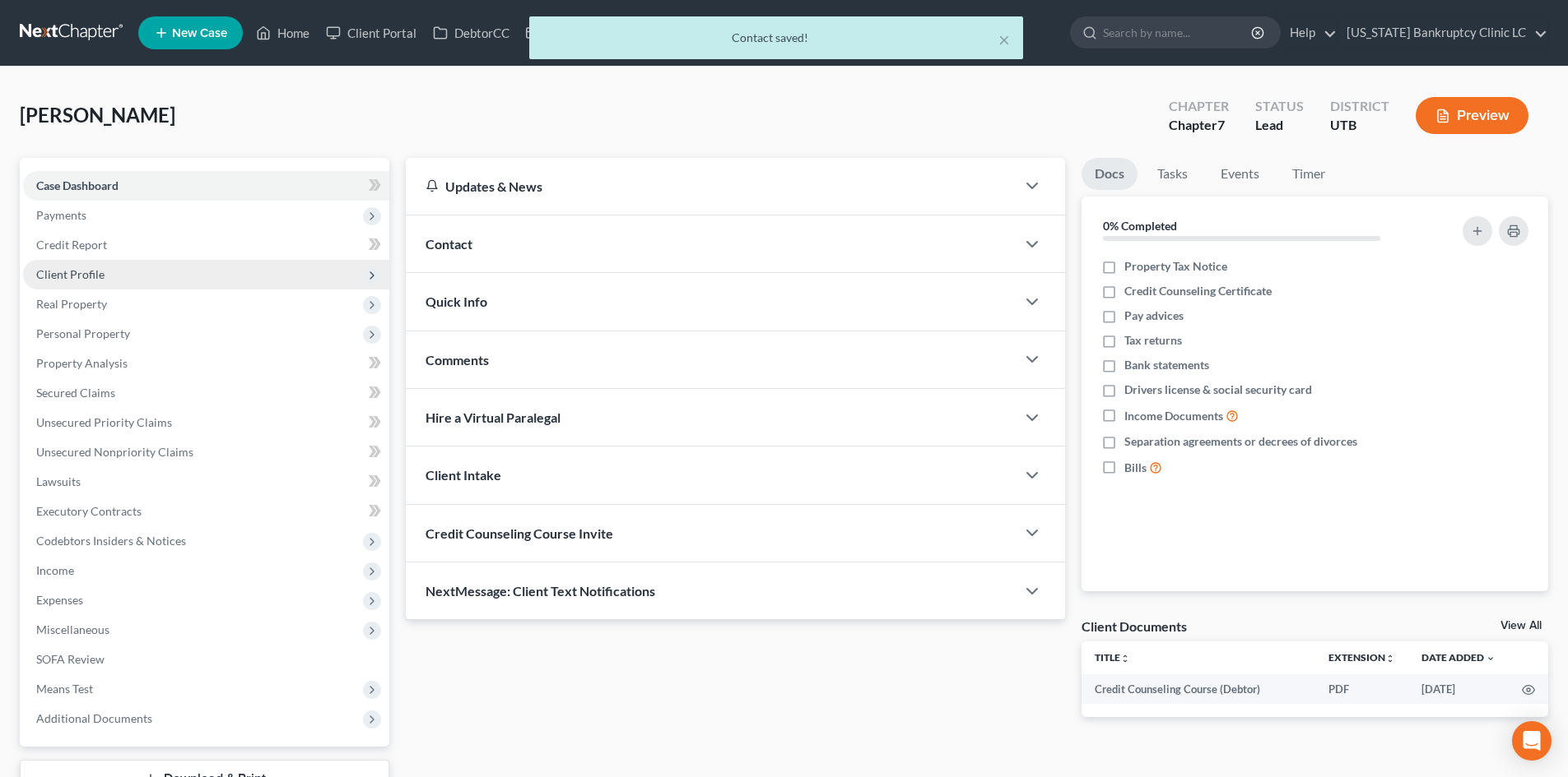
click at [90, 276] on span "Client Profile" at bounding box center [70, 275] width 69 height 14
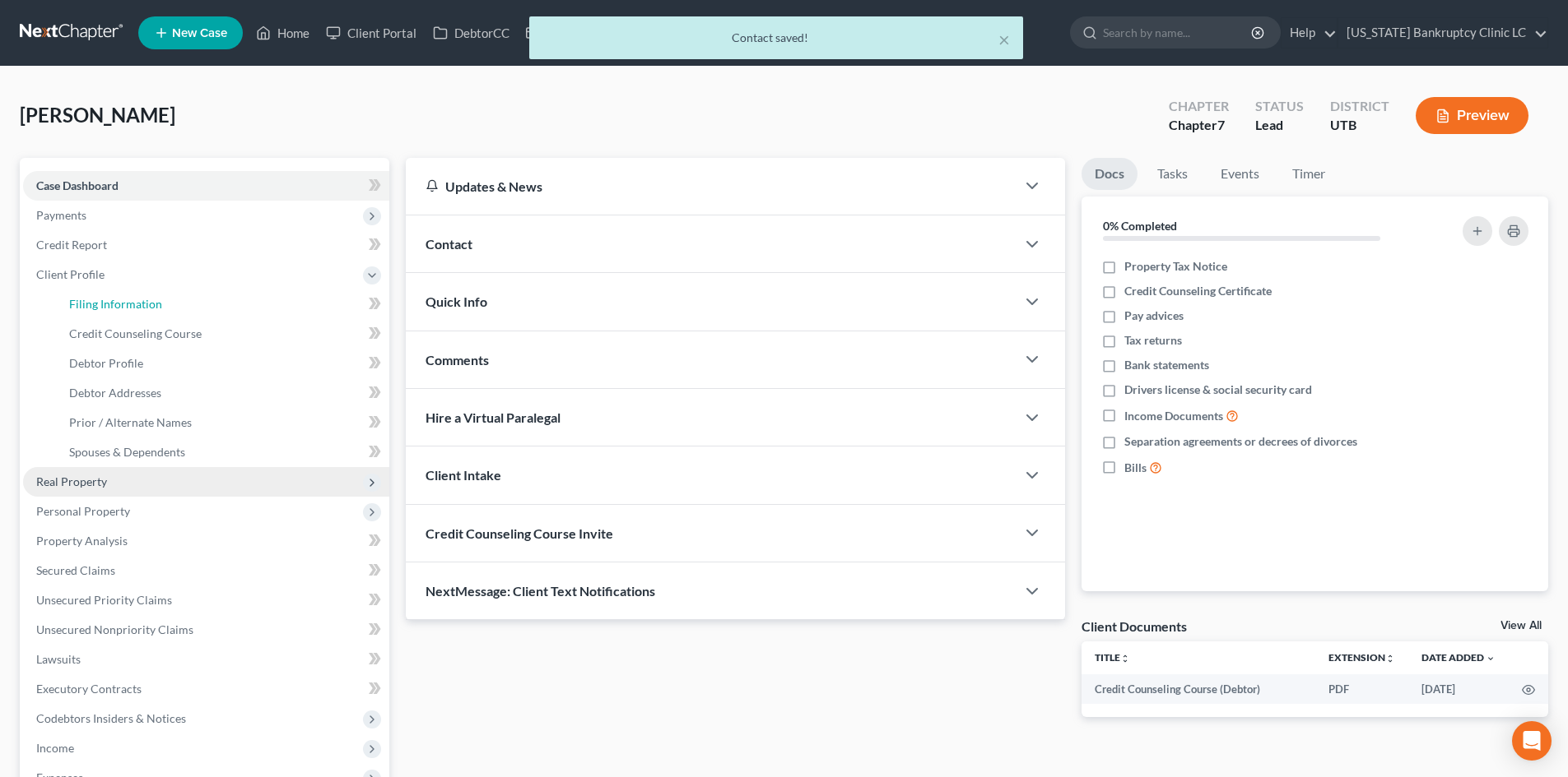
click at [93, 311] on link "Filing Information" at bounding box center [222, 304] width 333 height 30
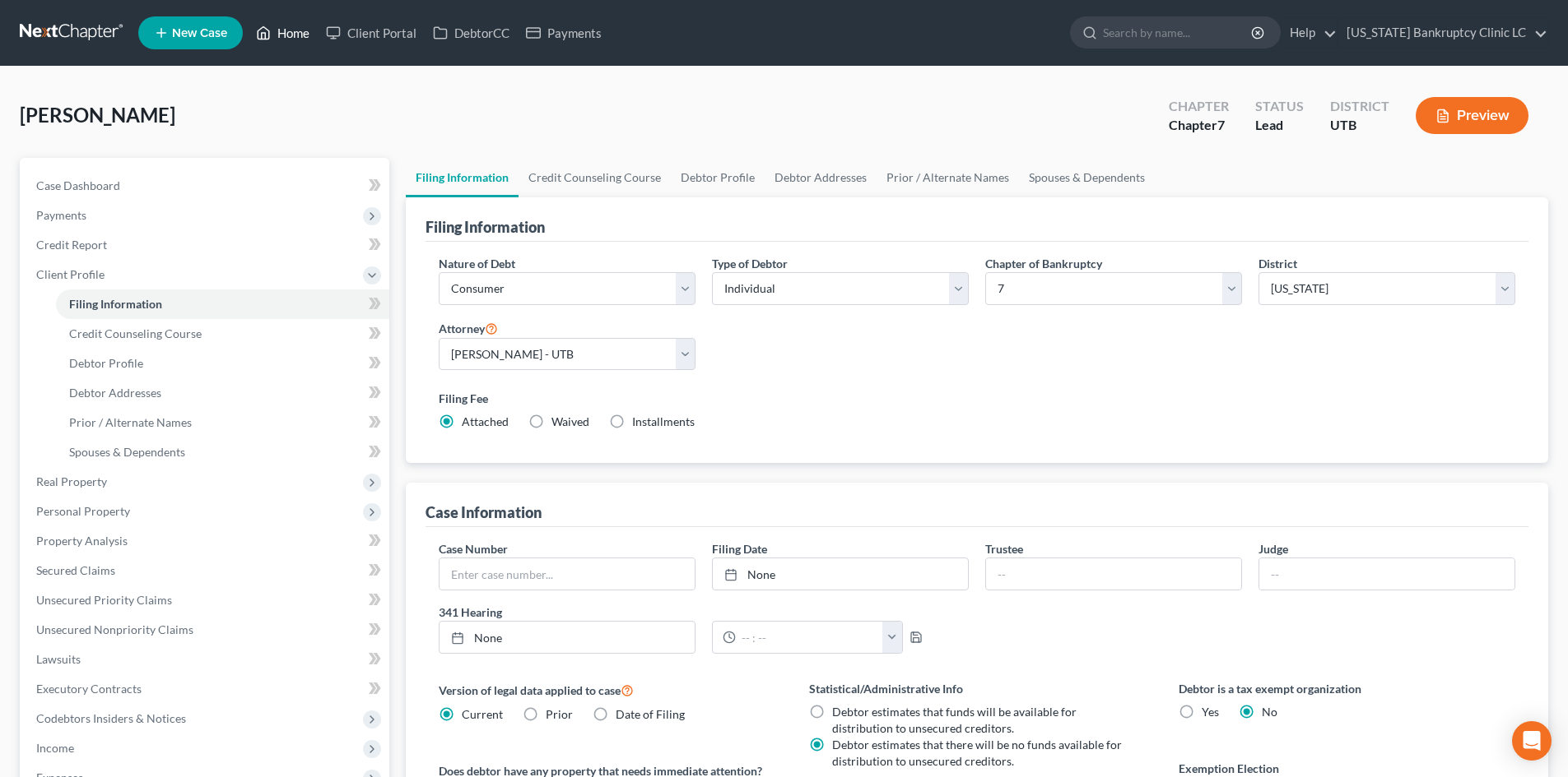
click at [272, 30] on link "Home" at bounding box center [283, 33] width 70 height 30
